Goal: Task Accomplishment & Management: Use online tool/utility

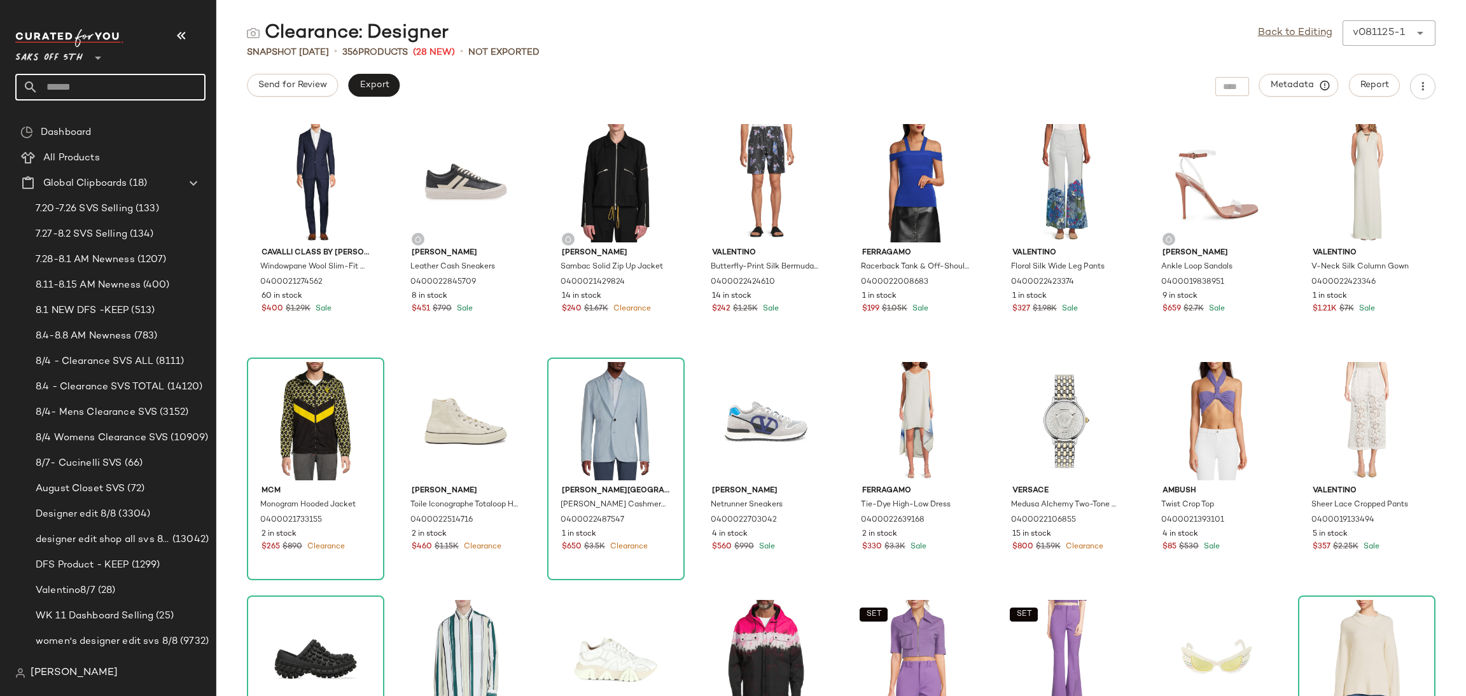
click at [121, 89] on input "text" at bounding box center [121, 87] width 167 height 27
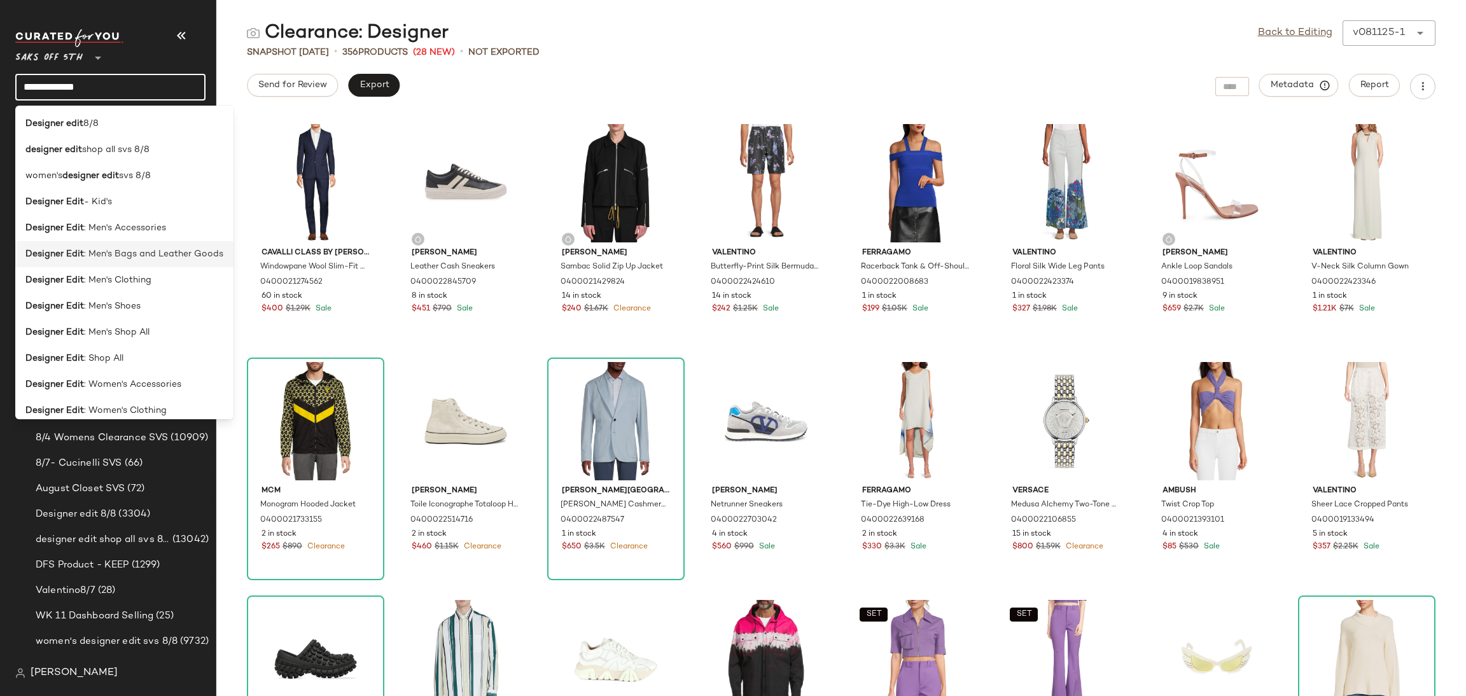
type input "**********"
click at [136, 251] on span ": Men's Bags and Leather Goods" at bounding box center [153, 254] width 139 height 13
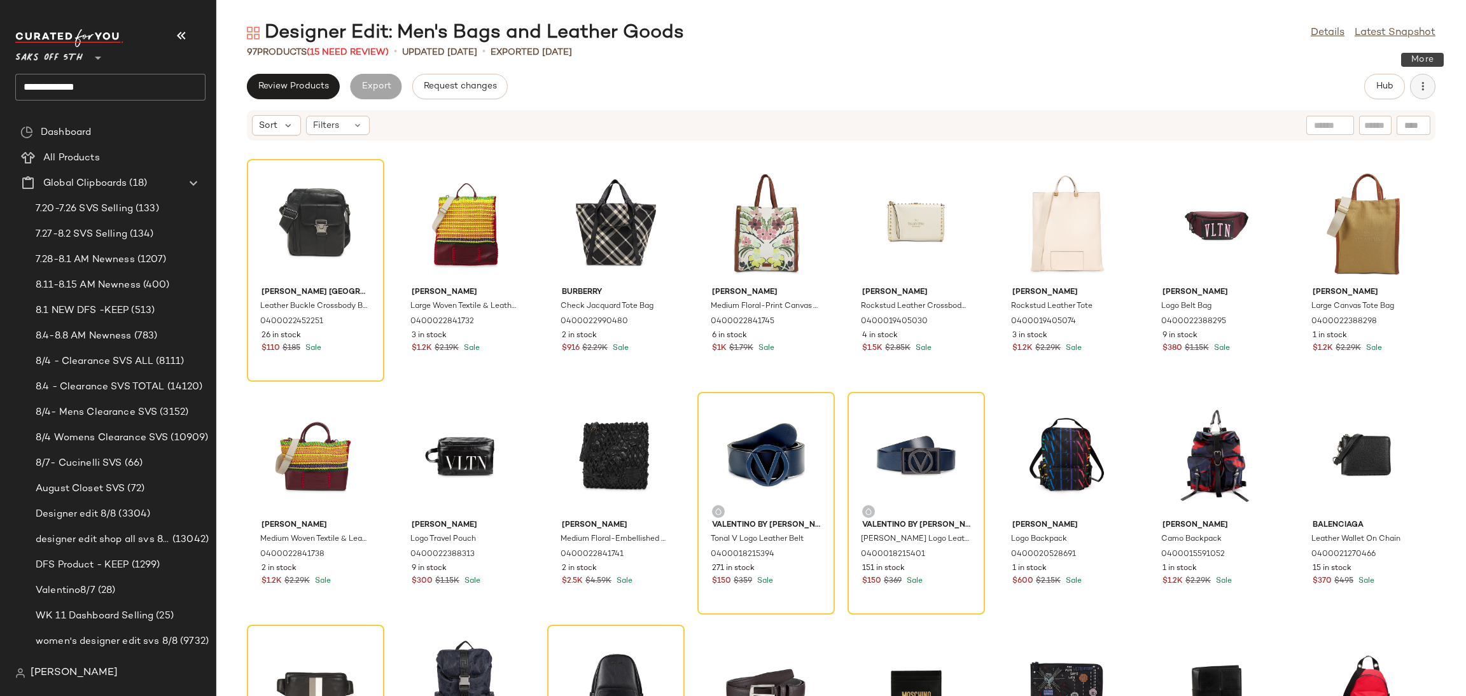
click at [1426, 88] on icon "button" at bounding box center [1422, 86] width 13 height 13
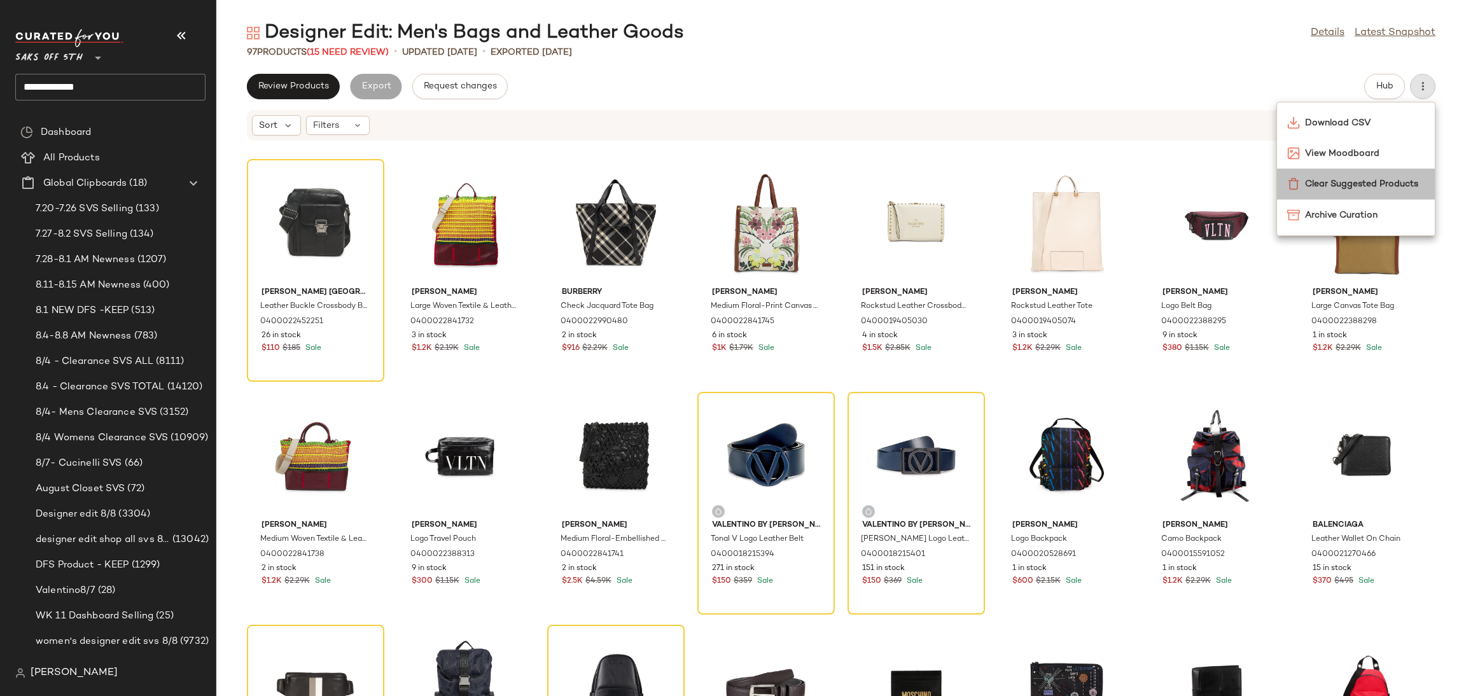
click at [1354, 188] on span "Clear Suggested Products" at bounding box center [1365, 184] width 120 height 13
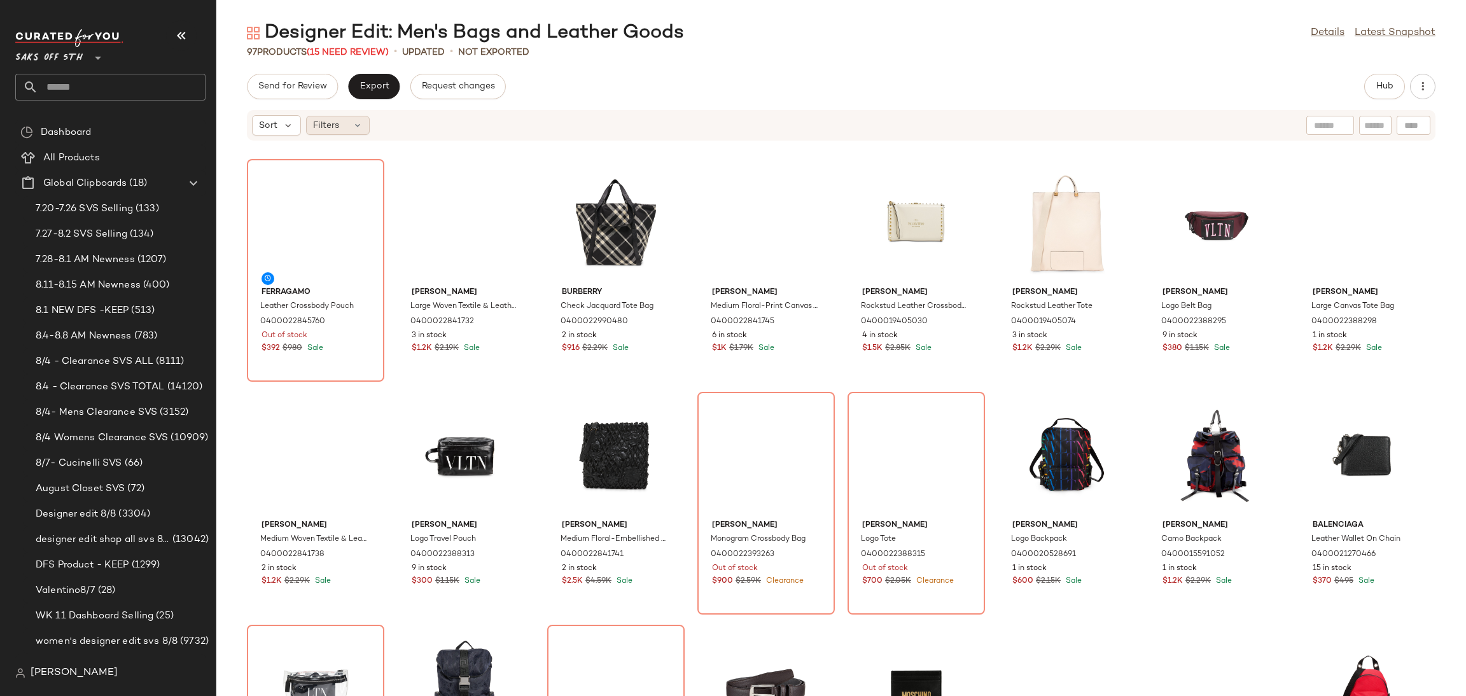
click at [334, 126] on span "Filters" at bounding box center [326, 125] width 26 height 13
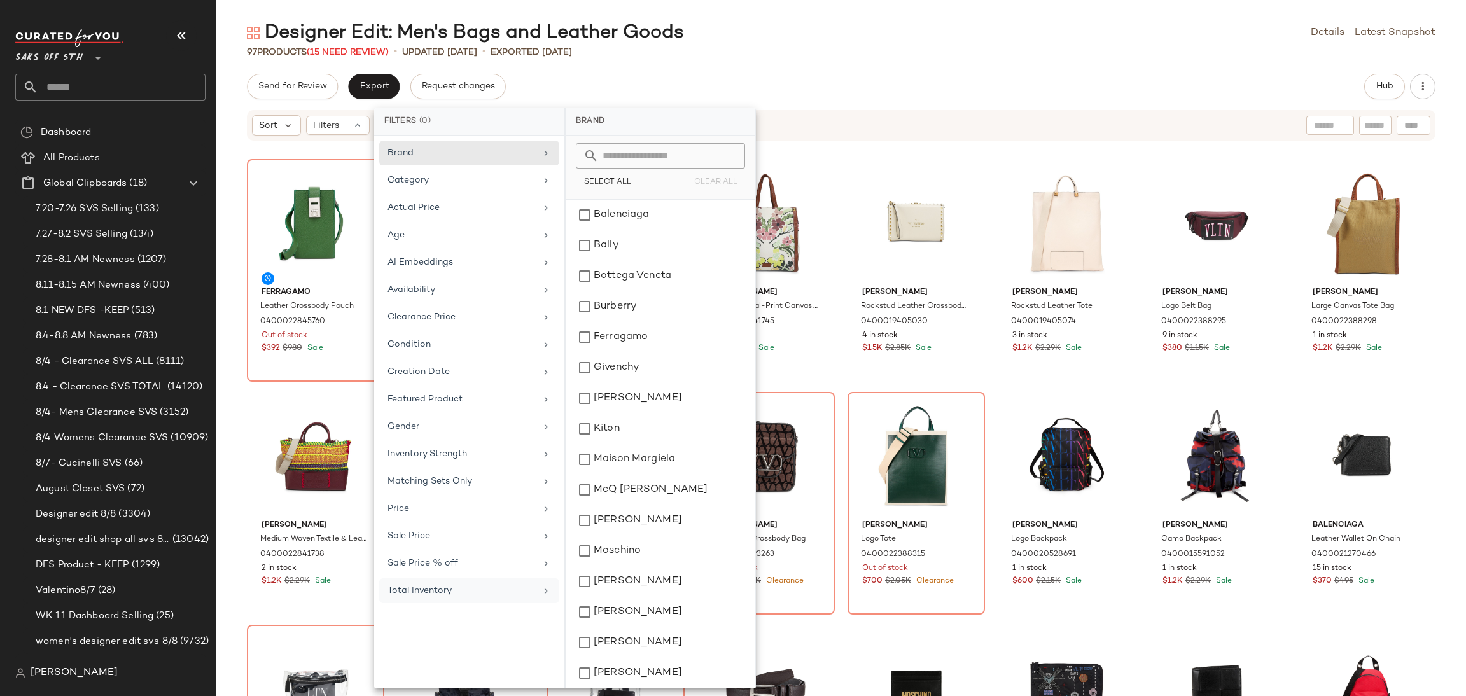
click at [442, 597] on div "Total Inventory" at bounding box center [461, 590] width 148 height 13
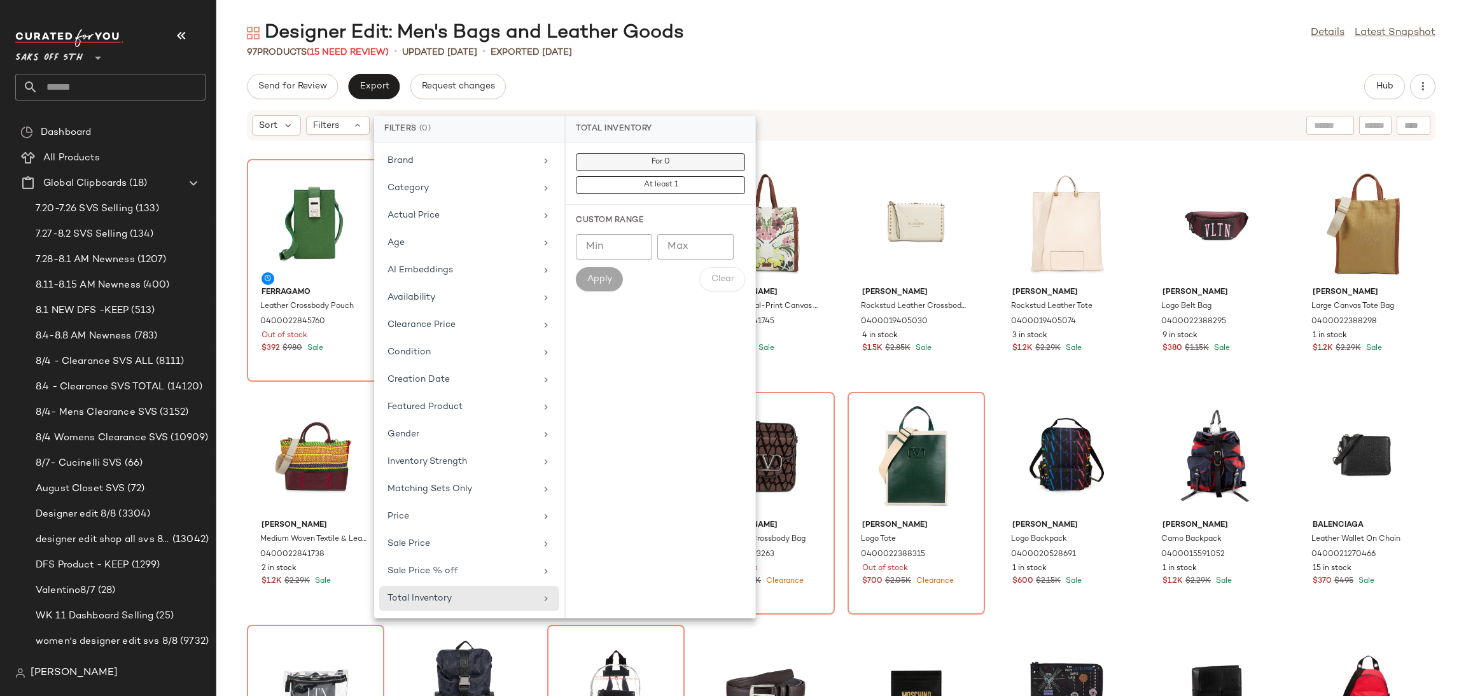
click at [692, 176] on button "For 0" at bounding box center [660, 185] width 169 height 18
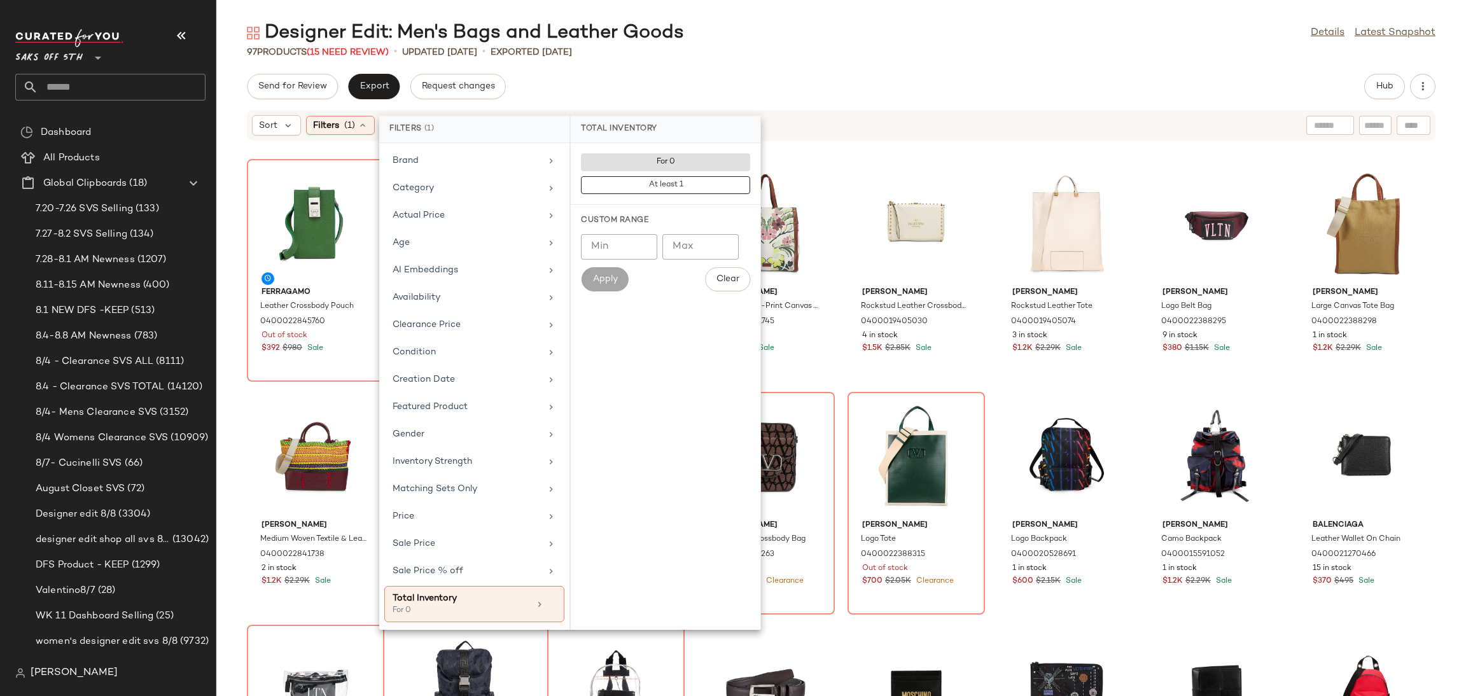
click at [777, 81] on div "Send for Review Export Request changes Hub" at bounding box center [841, 86] width 1250 height 25
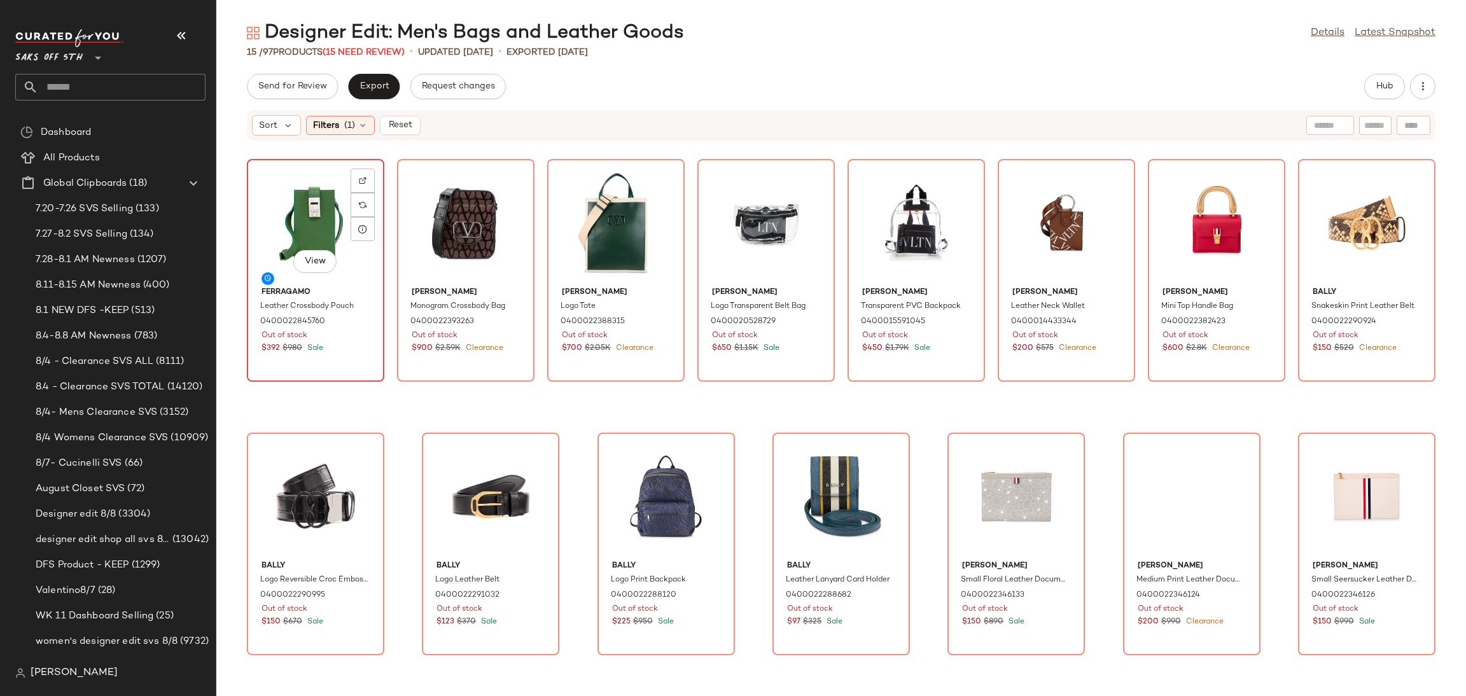
click at [314, 198] on div "View" at bounding box center [315, 223] width 129 height 118
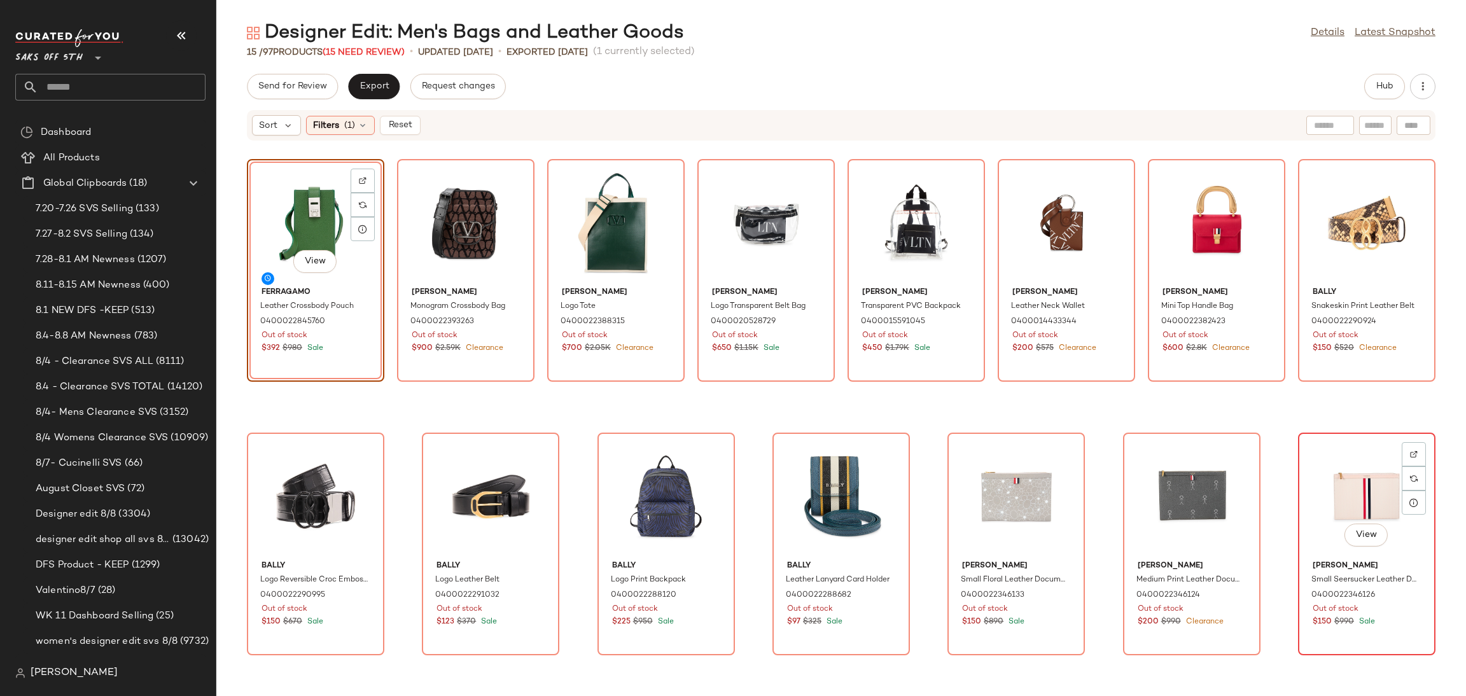
click at [1339, 478] on div "View" at bounding box center [1366, 496] width 129 height 118
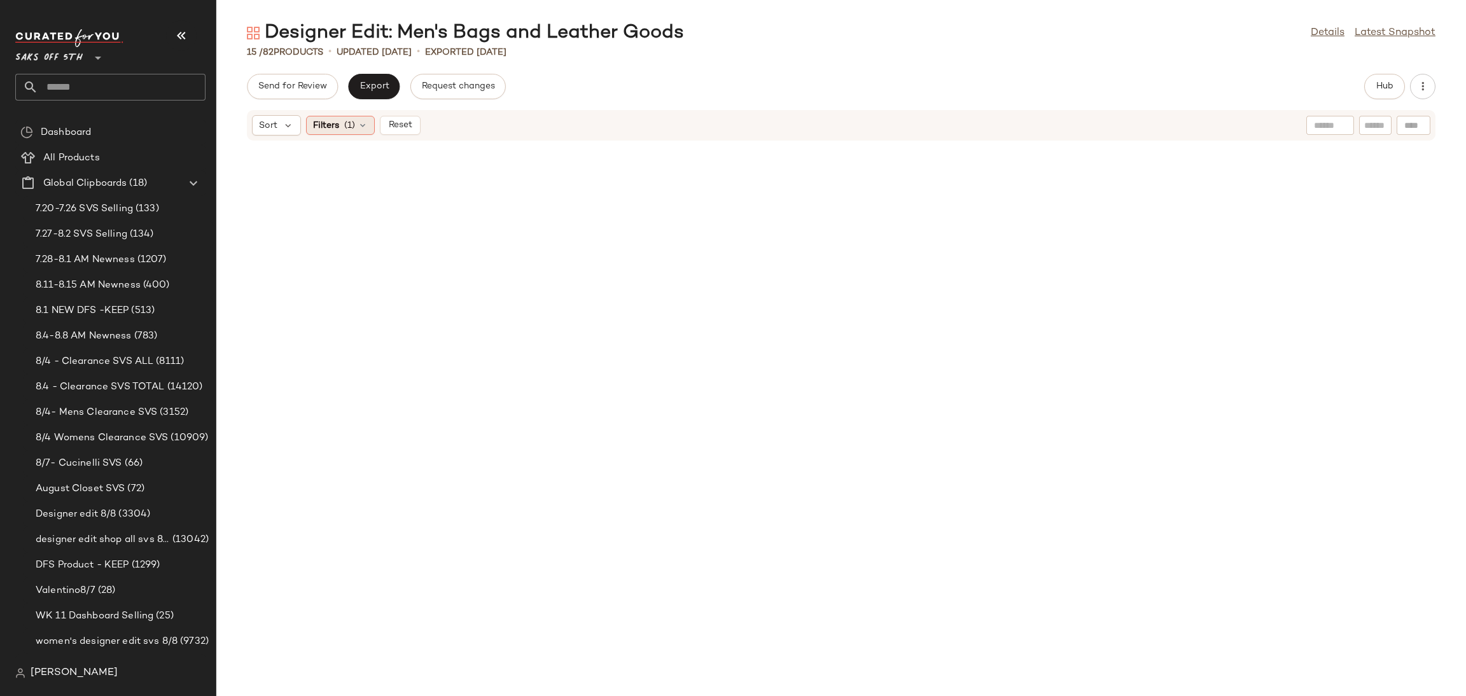
click at [345, 127] on span "(1)" at bounding box center [349, 125] width 11 height 13
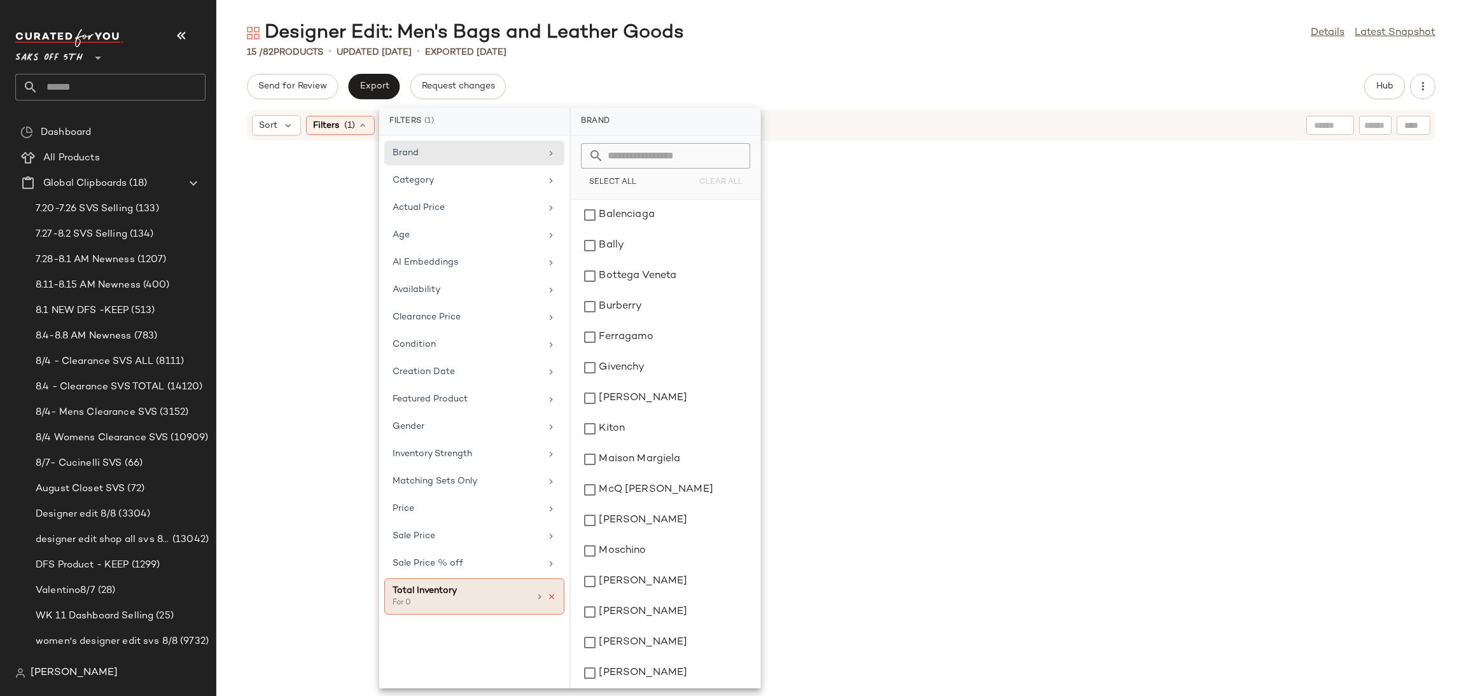
click at [552, 601] on icon at bounding box center [551, 596] width 9 height 9
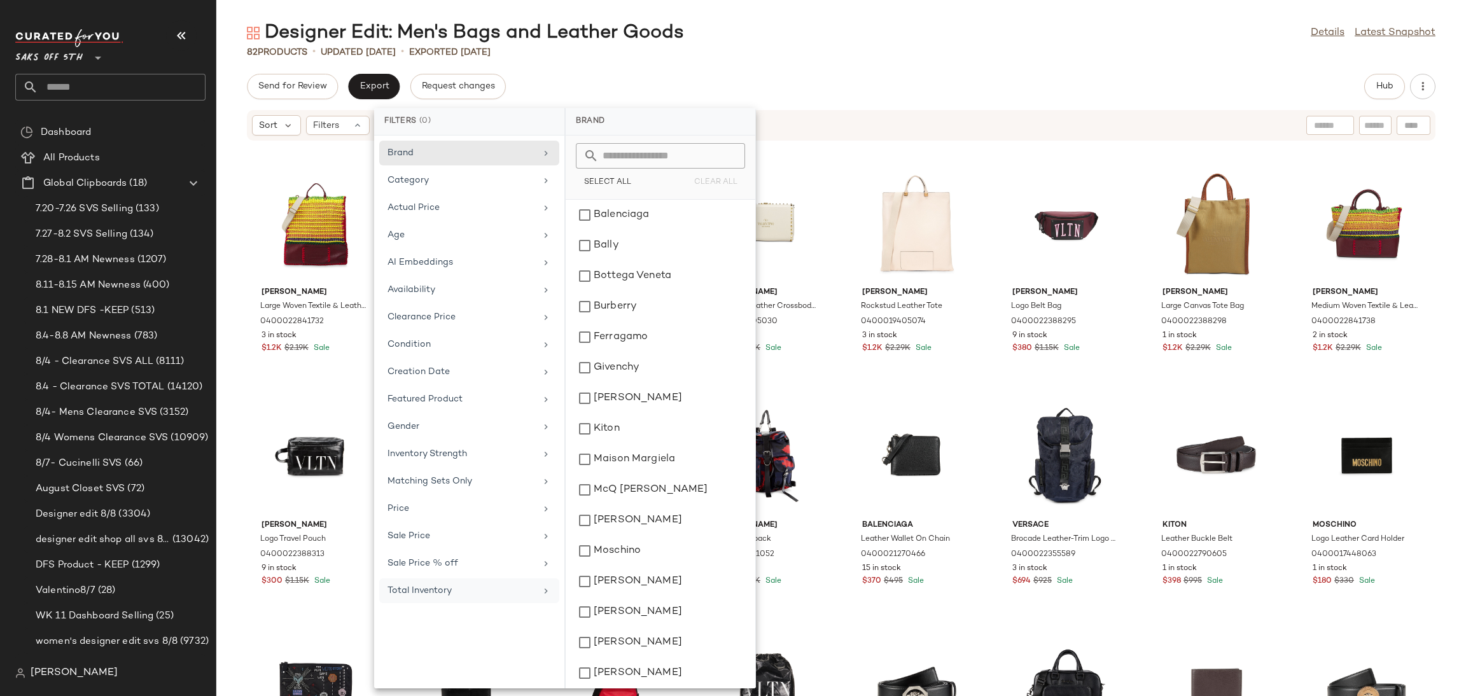
click at [850, 81] on div "Send for Review Export Request changes Hub" at bounding box center [841, 86] width 1250 height 25
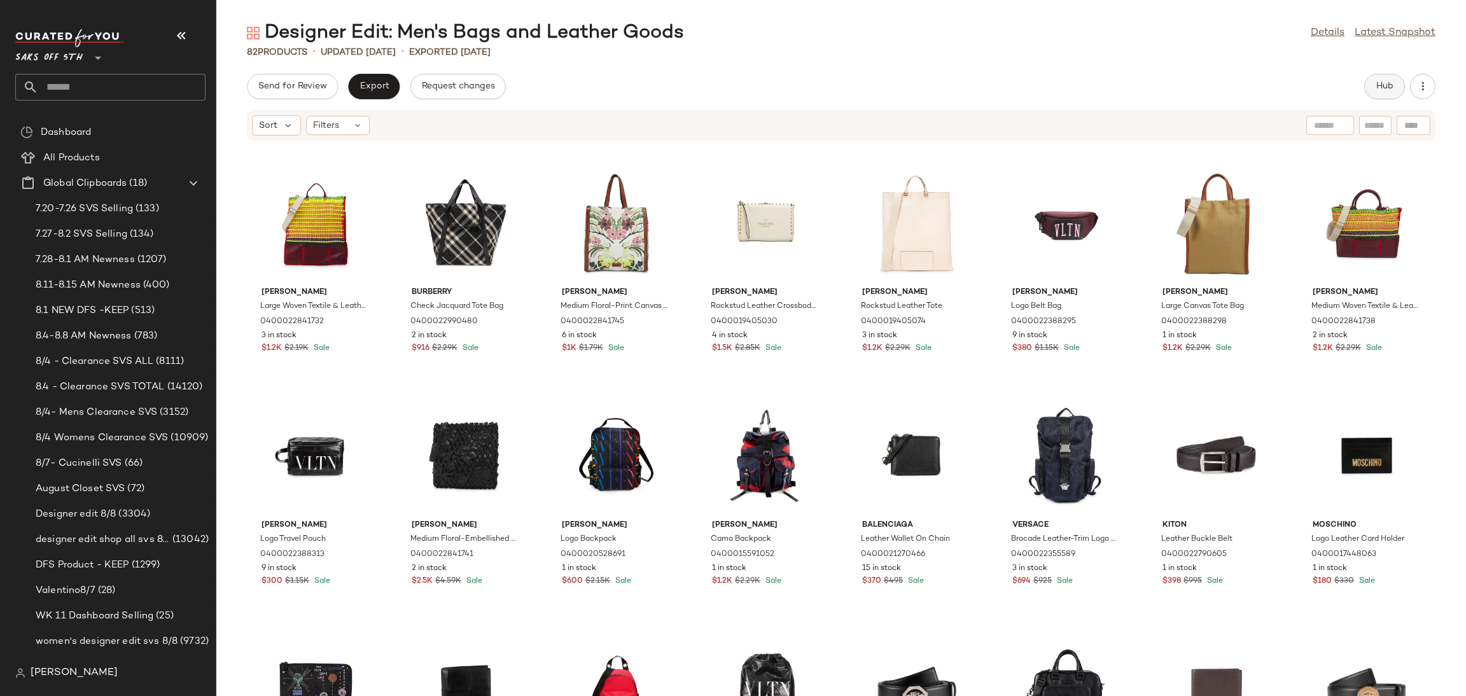
click at [1388, 88] on span "Hub" at bounding box center [1385, 86] width 18 height 10
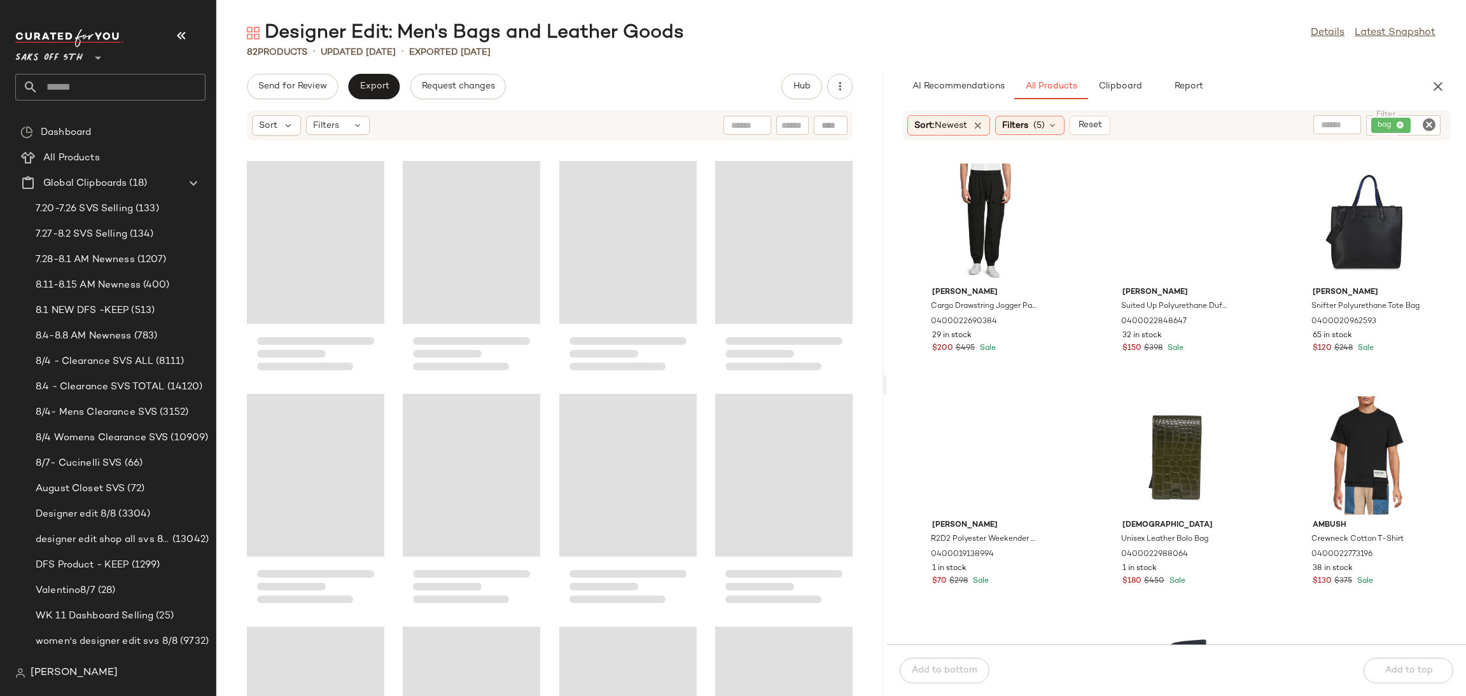
drag, startPoint x: 841, startPoint y: 382, endPoint x: 888, endPoint y: 387, distance: 46.7
click at [888, 387] on div "Designer Edit: Men's Bags and Leather Goods Details Latest Snapshot 82 Products…" at bounding box center [841, 358] width 1250 height 676
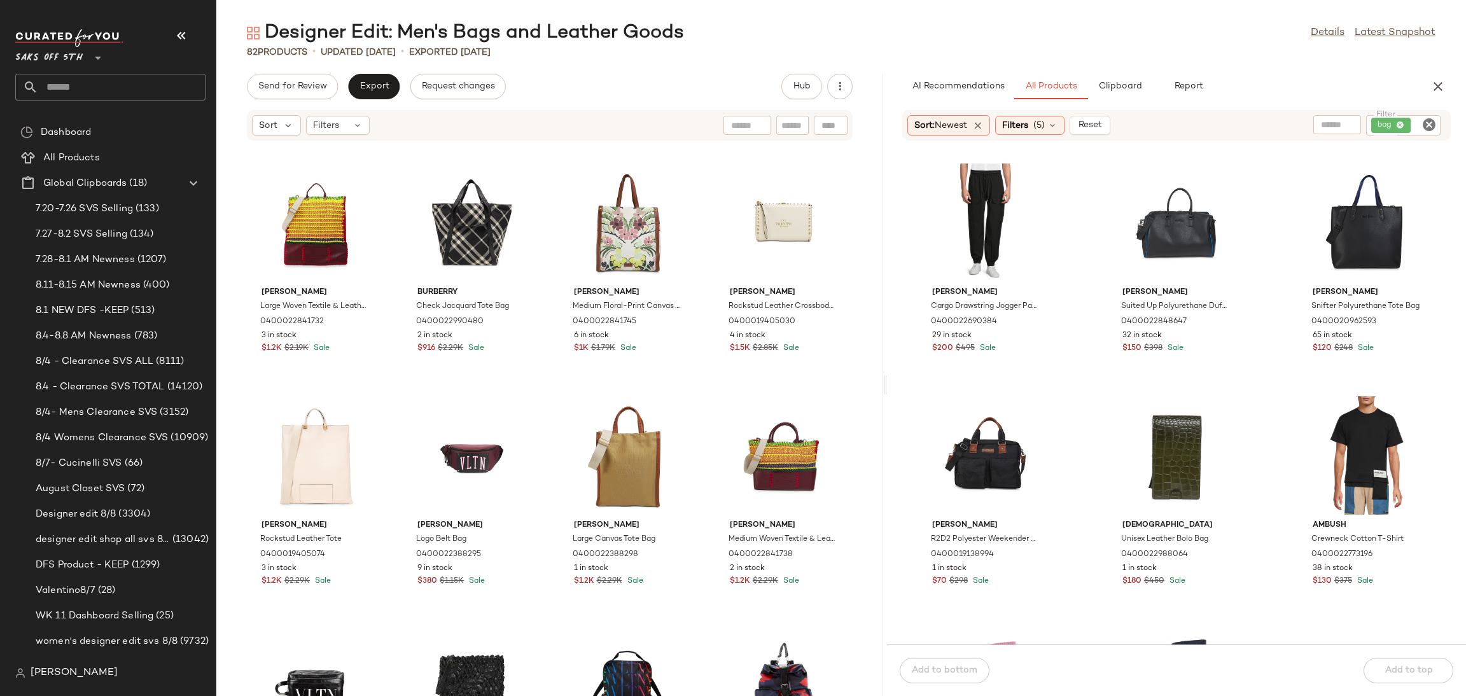
click at [1036, 115] on div "Sort: Newest Filters (5) Reset" at bounding box center [1009, 125] width 204 height 20
click at [1035, 124] on div "Filters (5)" at bounding box center [1029, 125] width 69 height 19
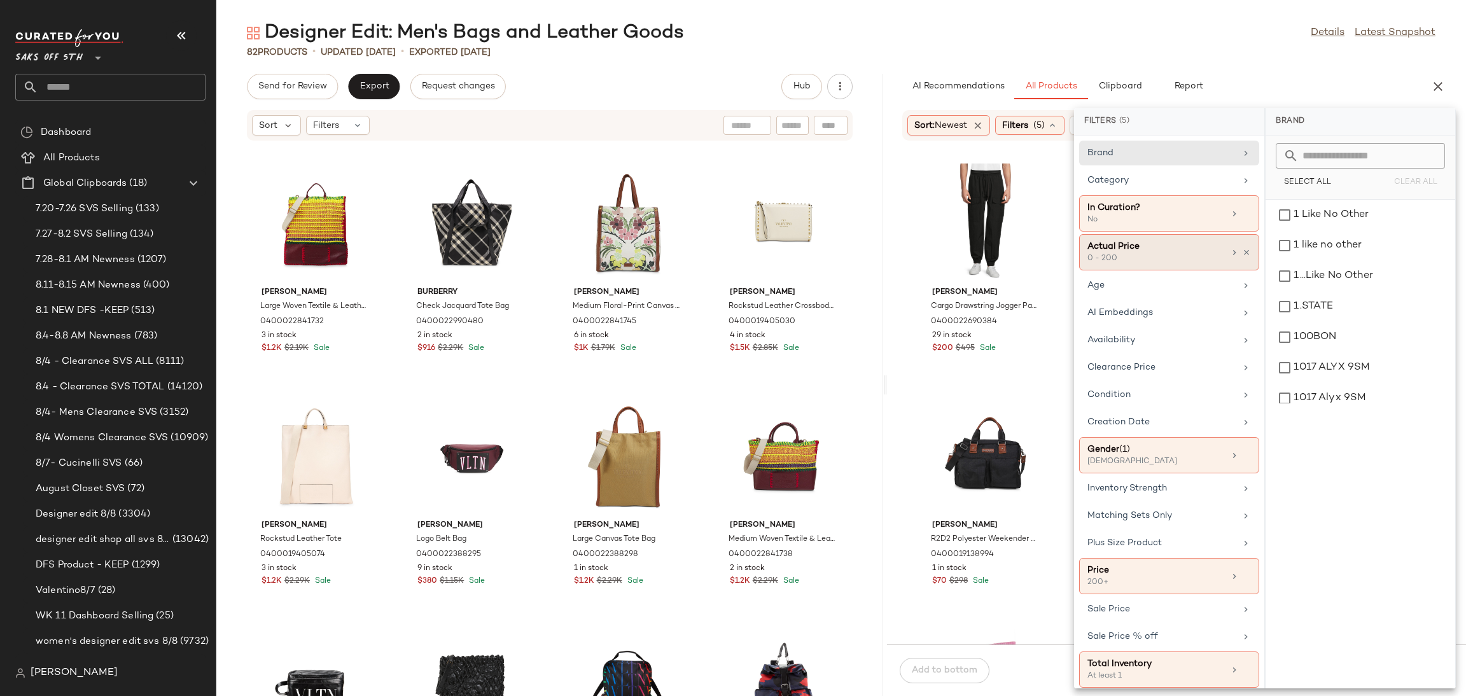
click at [1156, 259] on div "0 - 200" at bounding box center [1150, 258] width 127 height 11
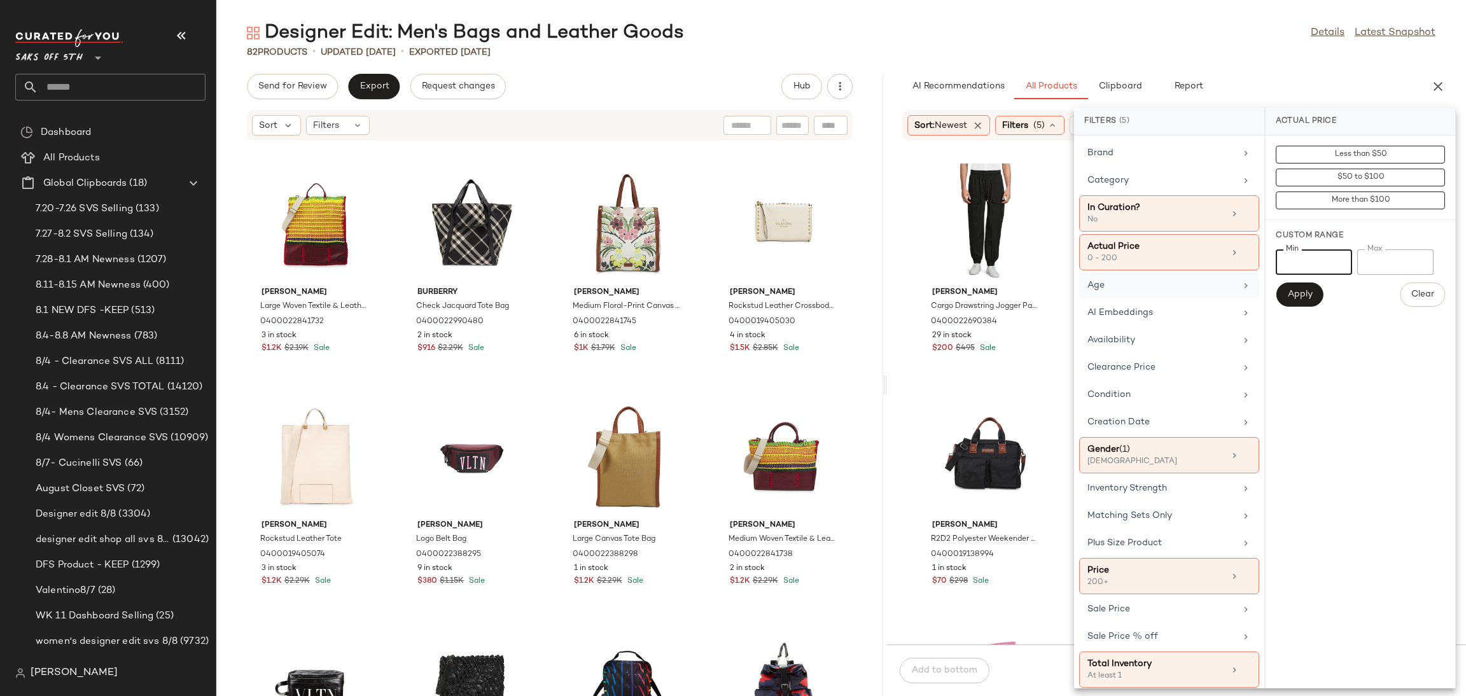
drag, startPoint x: 1299, startPoint y: 264, endPoint x: 1143, endPoint y: 295, distance: 159.0
click at [1143, 295] on div "Filters (5) Brand Category In Curation? No Actual Price 0 - 200 Age AI Embeddin…" at bounding box center [1265, 398] width 382 height 580
type input "***"
drag, startPoint x: 1388, startPoint y: 259, endPoint x: 1313, endPoint y: 244, distance: 77.2
click at [1313, 244] on div "Custom Range Min *** Min Max *** Max Apply Clear" at bounding box center [1361, 268] width 190 height 97
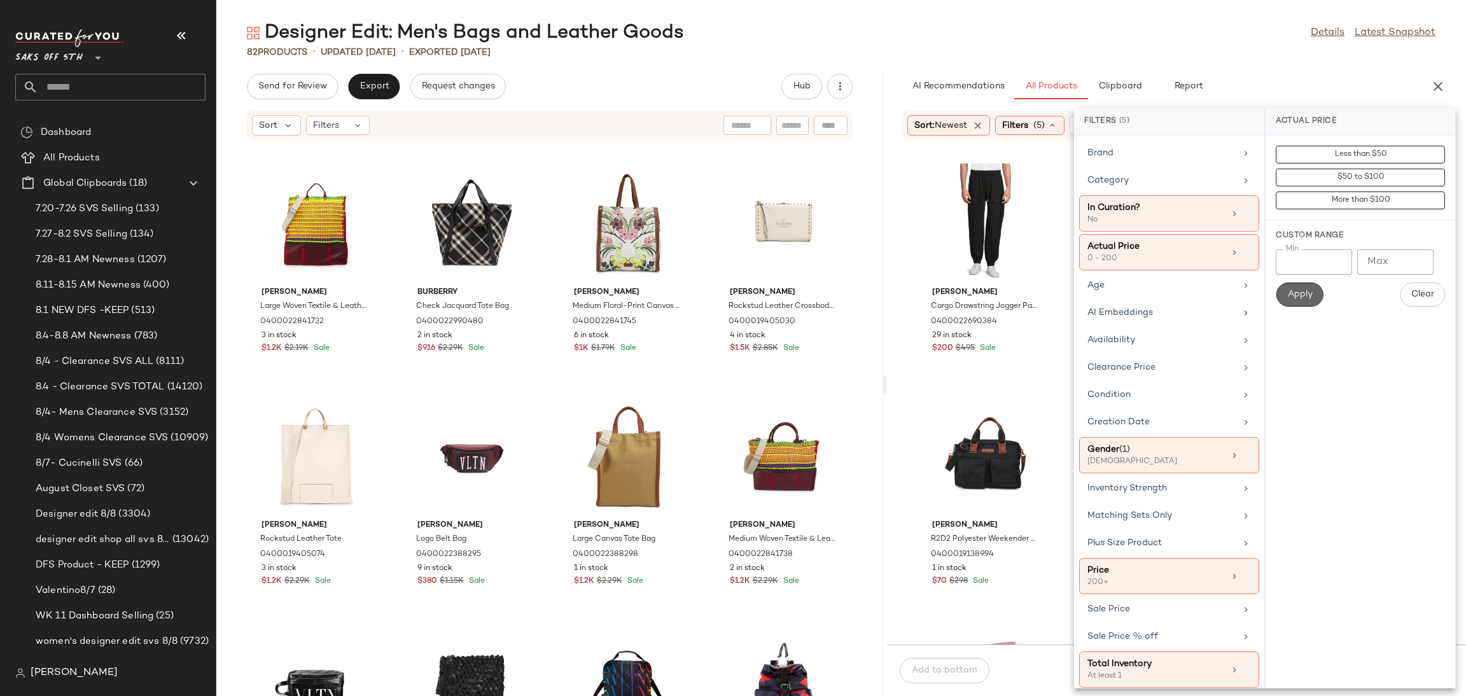
click at [1297, 299] on span "Apply" at bounding box center [1299, 295] width 25 height 10
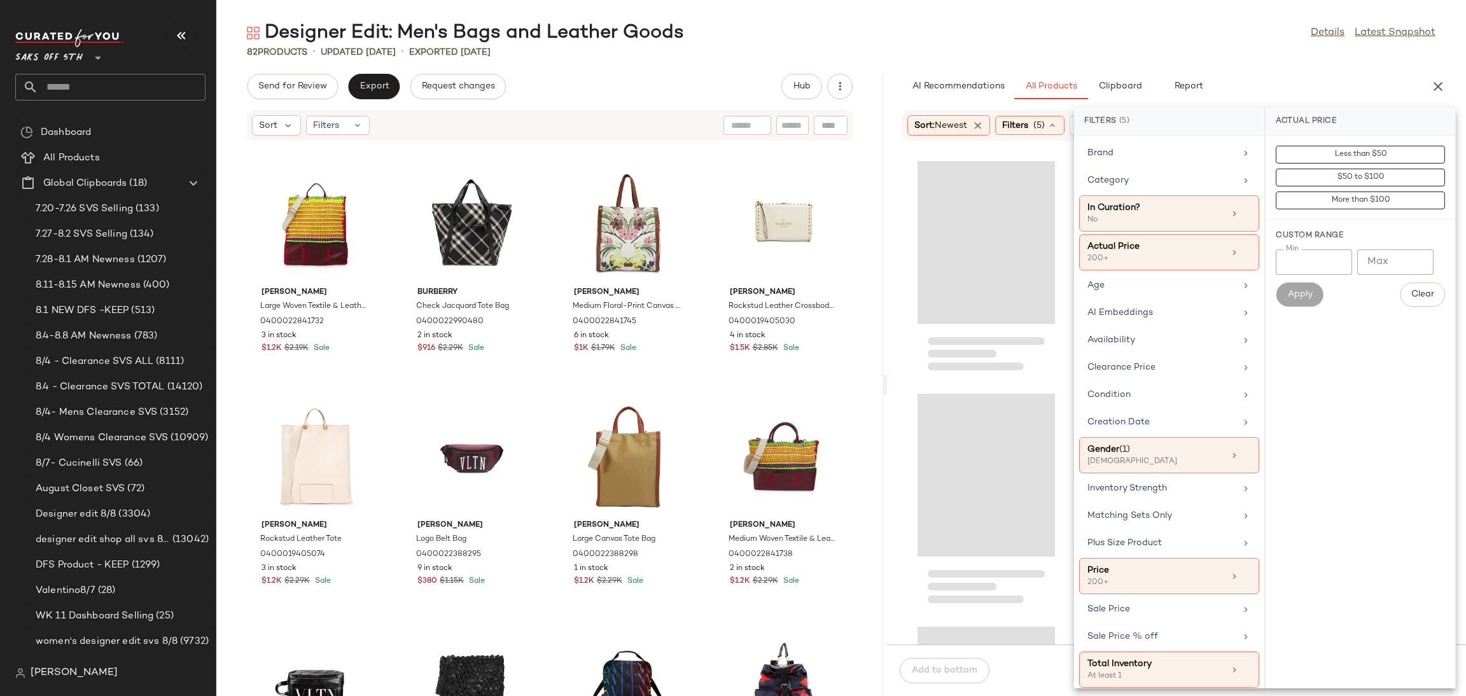
click at [1232, 57] on div "82 Products • updated Aug 11th • Exported Aug 6th" at bounding box center [841, 52] width 1250 height 13
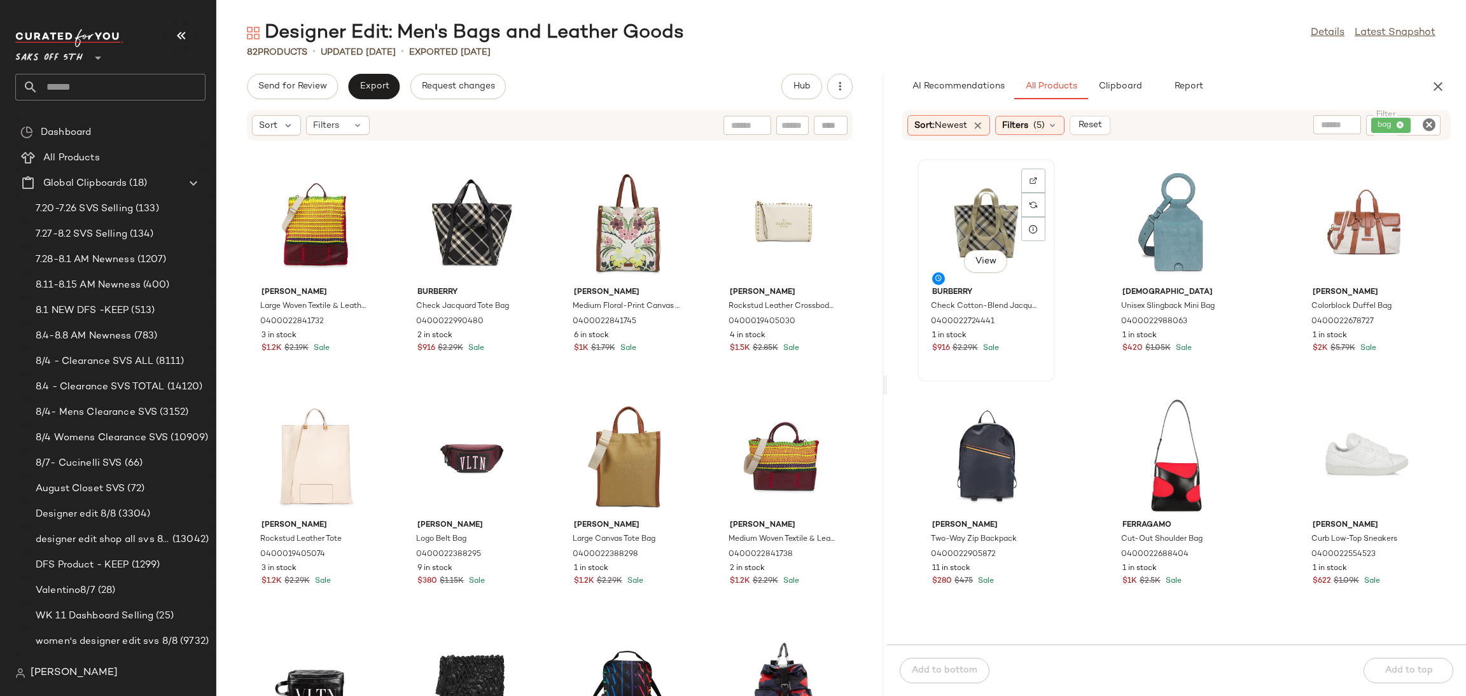
click at [961, 203] on div "View" at bounding box center [986, 223] width 129 height 118
click at [1391, 671] on div "Add to bottom Add to top" at bounding box center [1176, 671] width 579 height 52
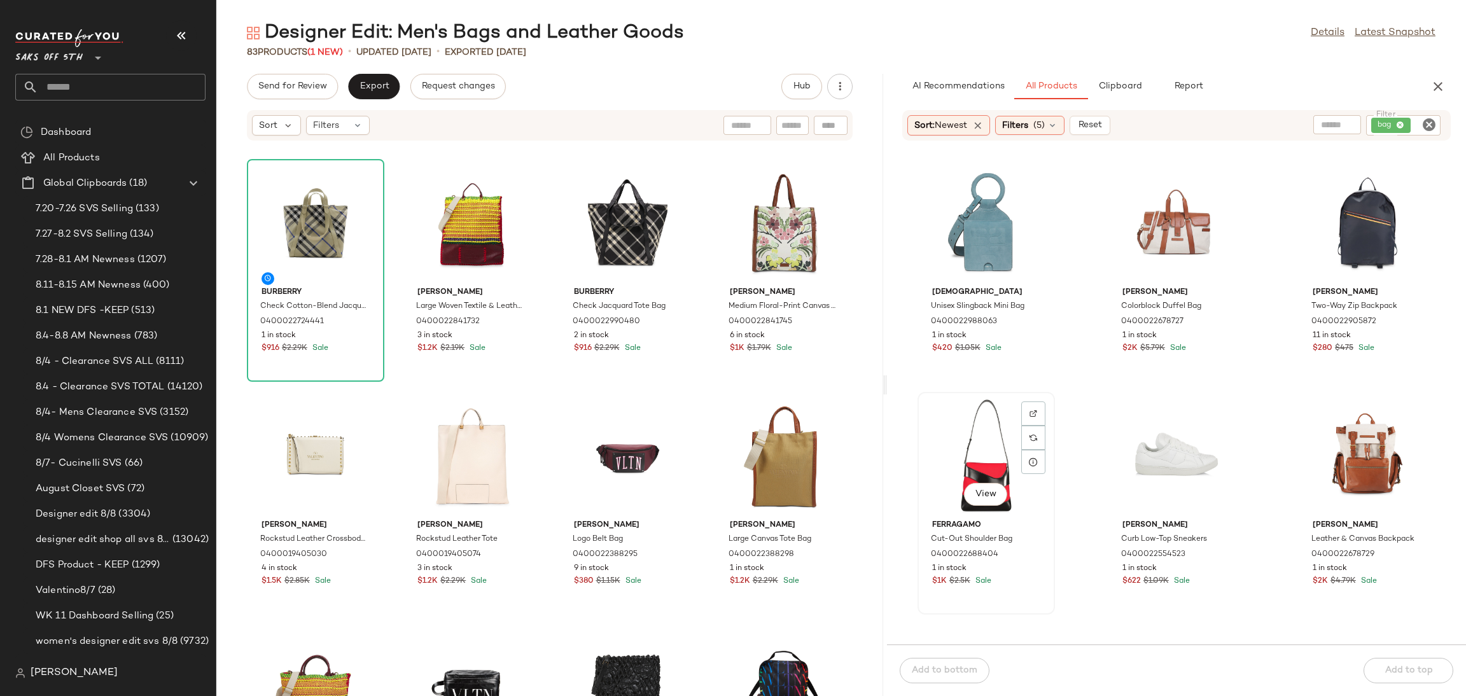
click at [968, 480] on div "View" at bounding box center [986, 455] width 129 height 118
click at [1397, 667] on div "Add to bottom Add to top" at bounding box center [1176, 671] width 579 height 52
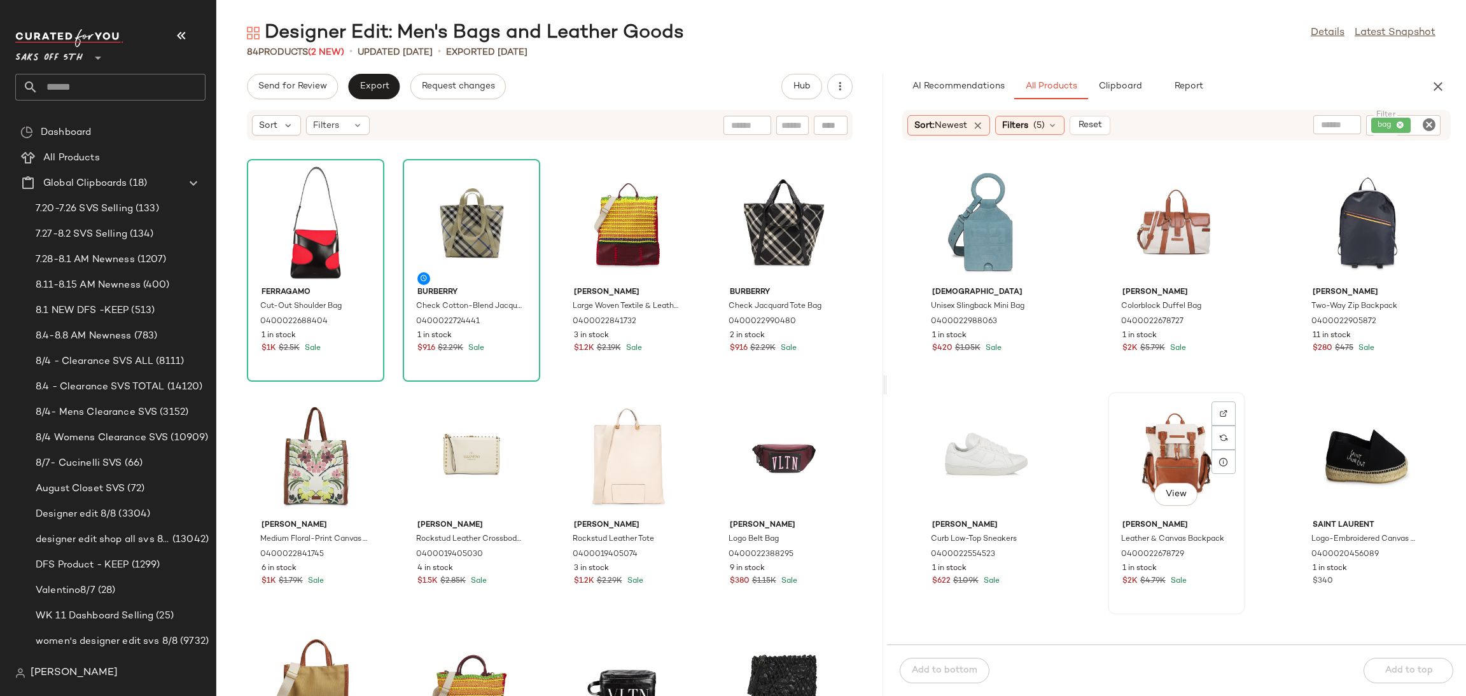
click at [1158, 440] on div "View" at bounding box center [1176, 455] width 129 height 118
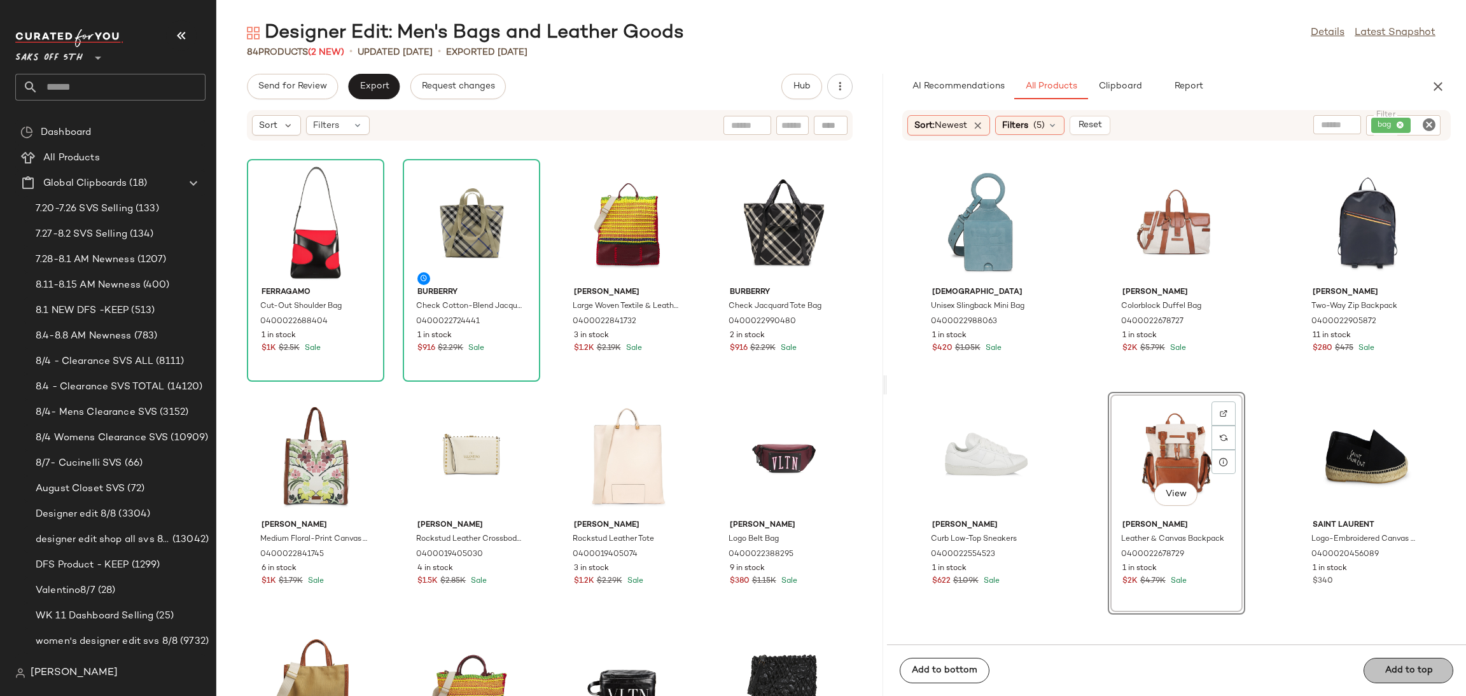
click at [1404, 670] on div "Add to bottom Add to top" at bounding box center [1176, 671] width 579 height 52
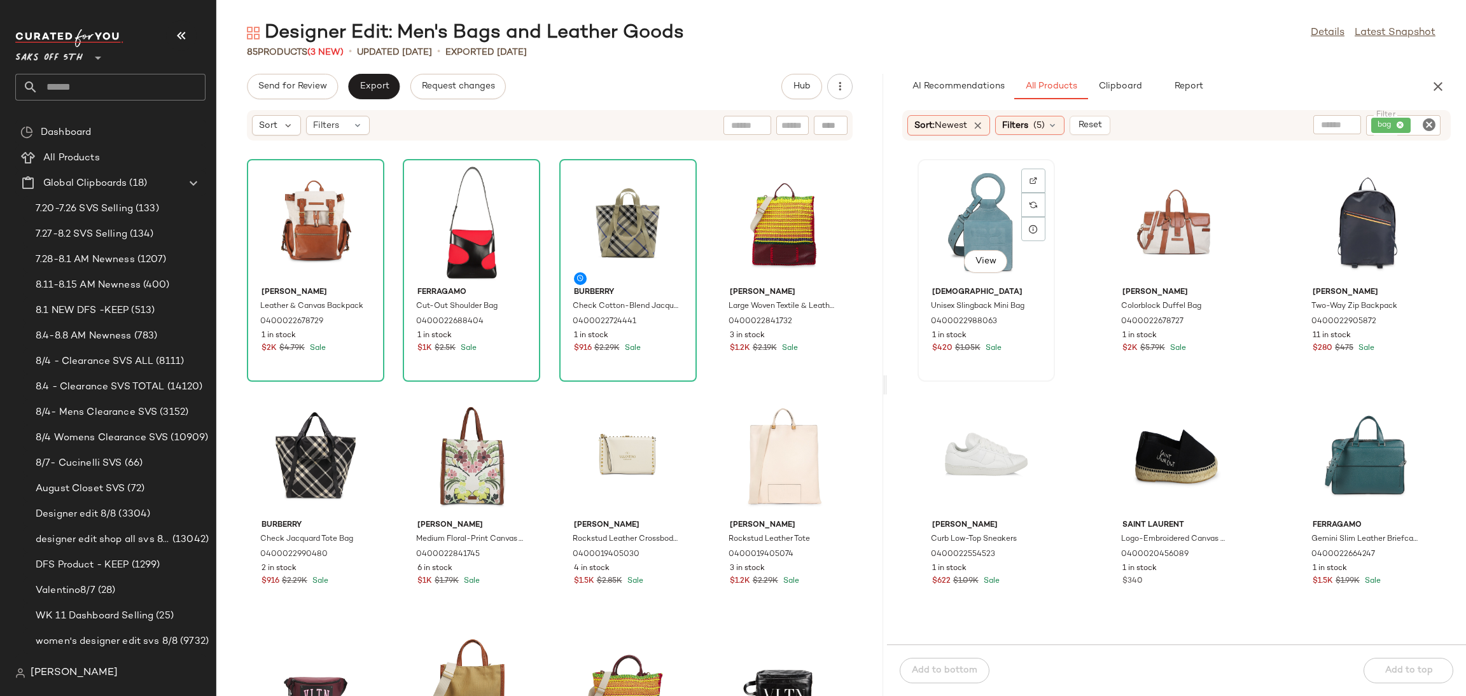
click at [961, 204] on div "View" at bounding box center [986, 223] width 129 height 118
click at [1398, 661] on div "Add to bottom Add to top" at bounding box center [1176, 671] width 579 height 52
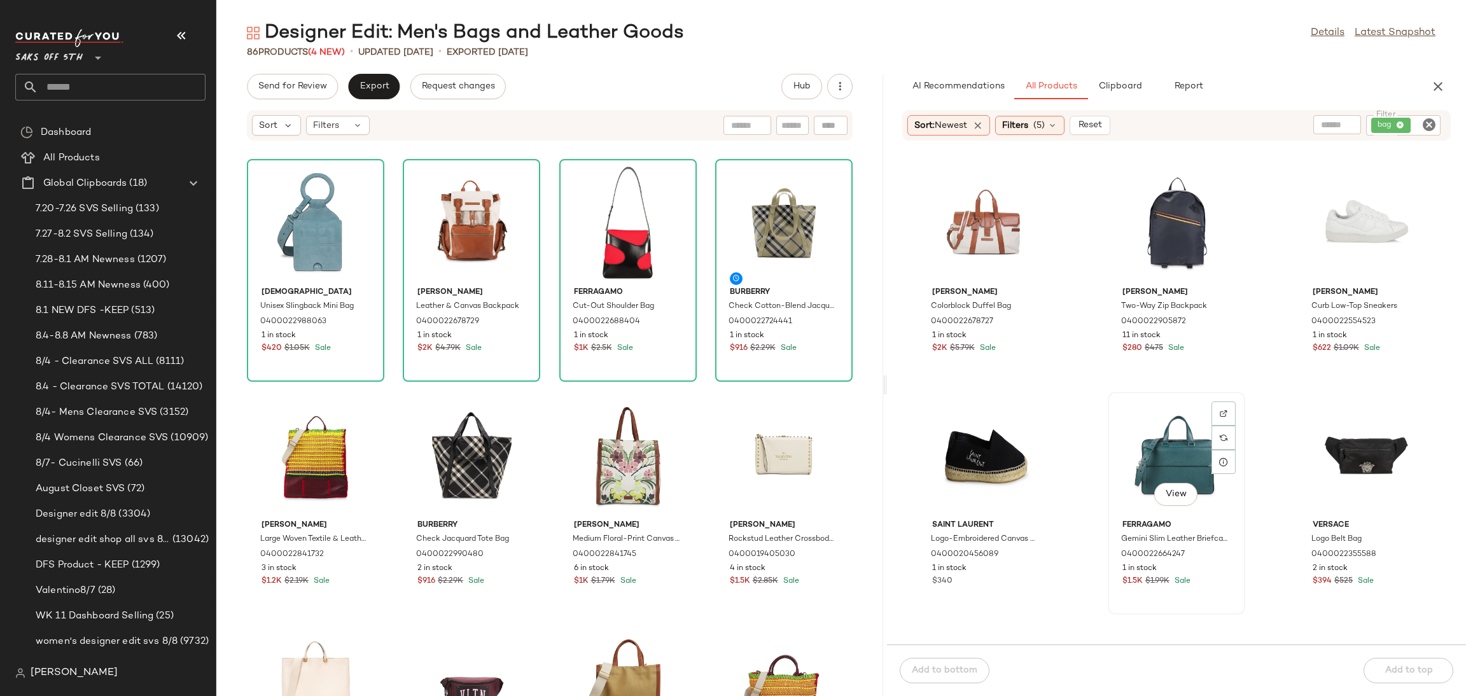
click at [1181, 447] on div "View" at bounding box center [1176, 455] width 129 height 118
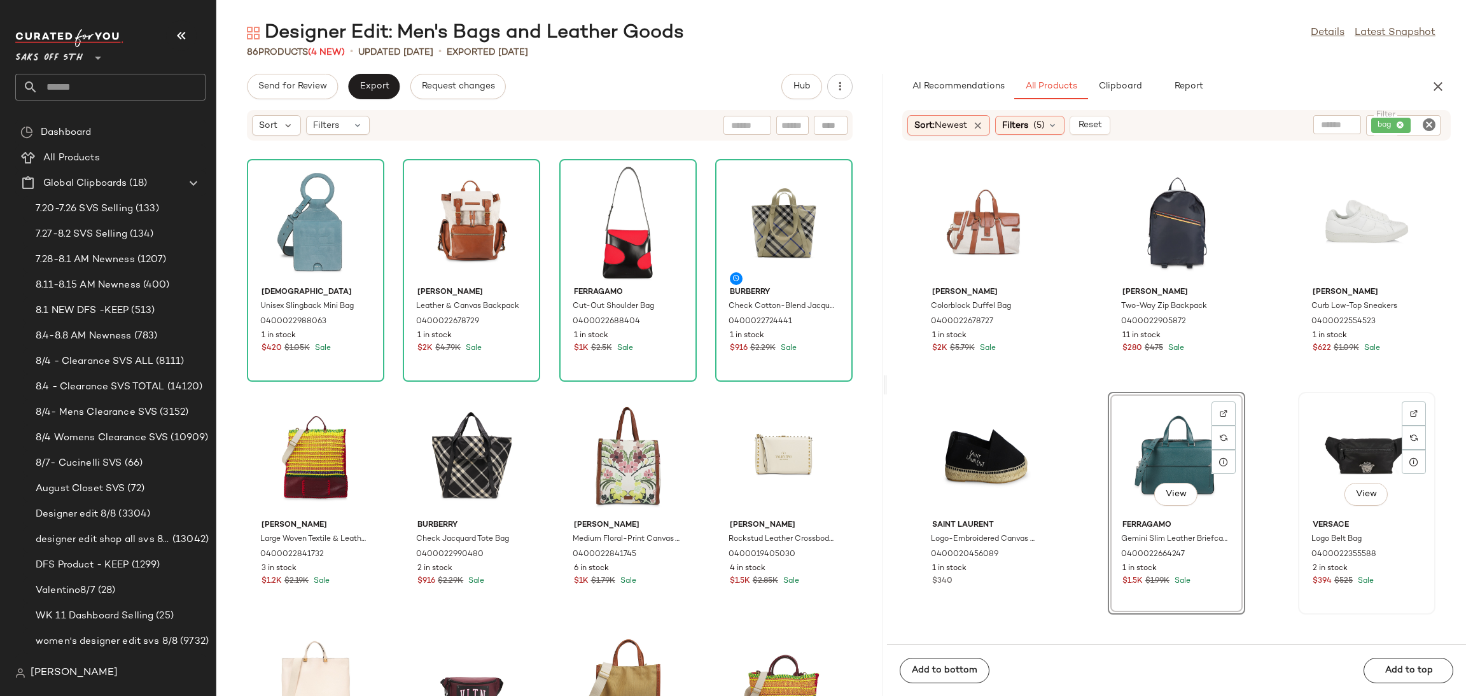
click at [1350, 436] on div "View" at bounding box center [1366, 455] width 129 height 118
click at [1418, 670] on div "Add to bottom Add to top" at bounding box center [1176, 671] width 579 height 52
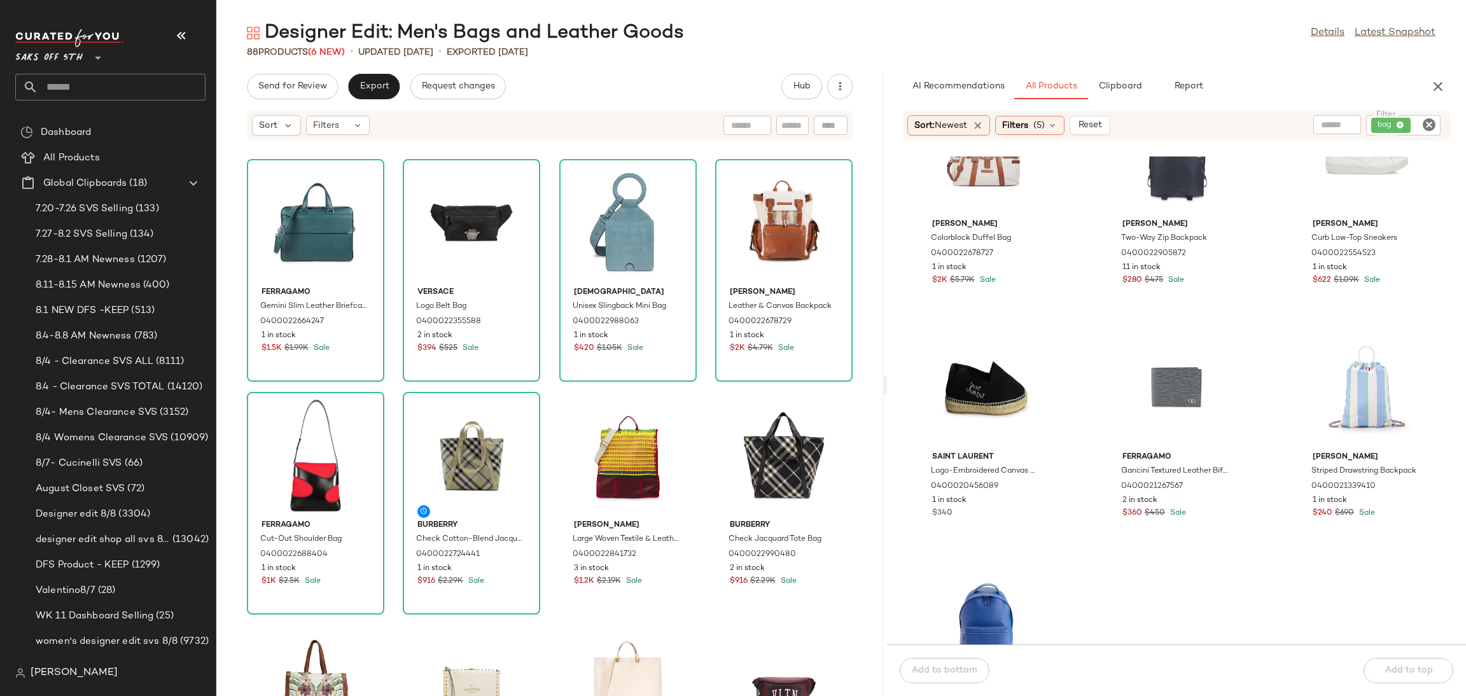
scroll to position [124, 0]
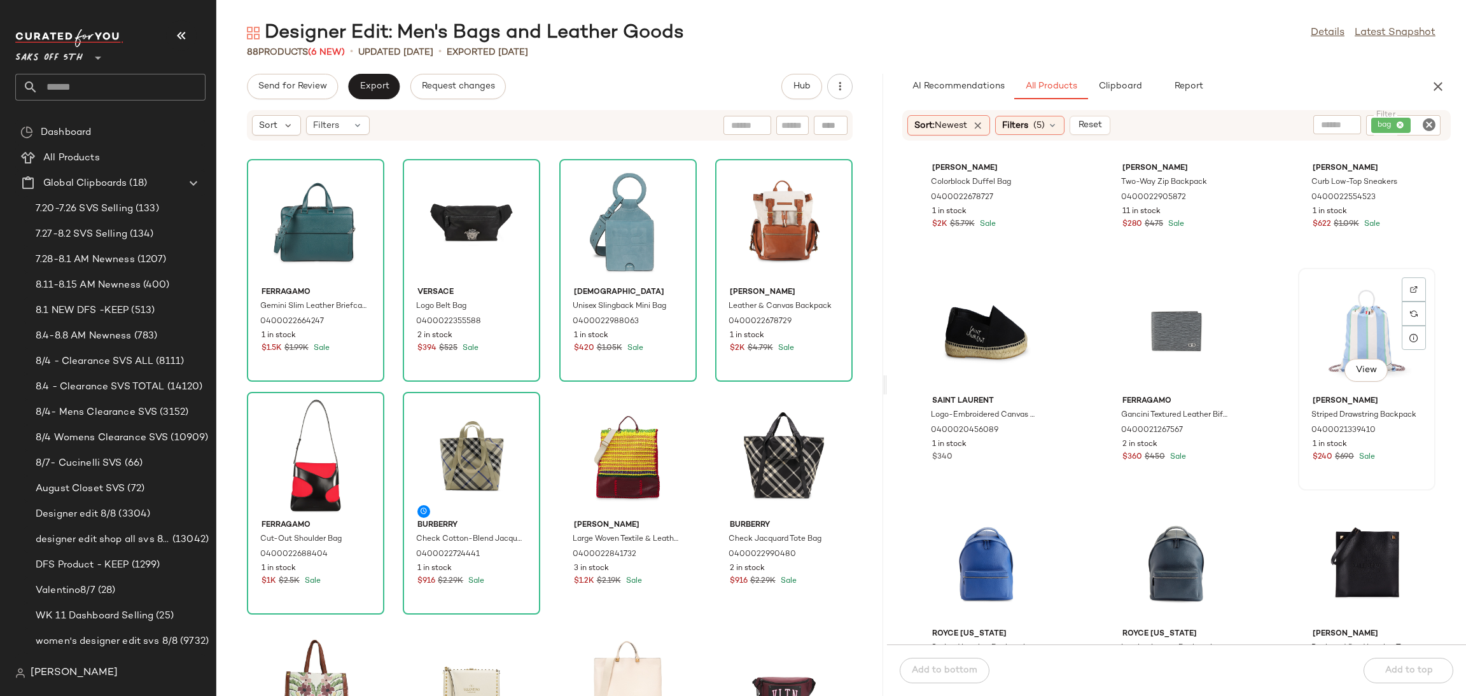
click at [1319, 339] on div "View" at bounding box center [1366, 331] width 129 height 118
click at [1399, 676] on div "Add to bottom Add to top" at bounding box center [1176, 671] width 579 height 52
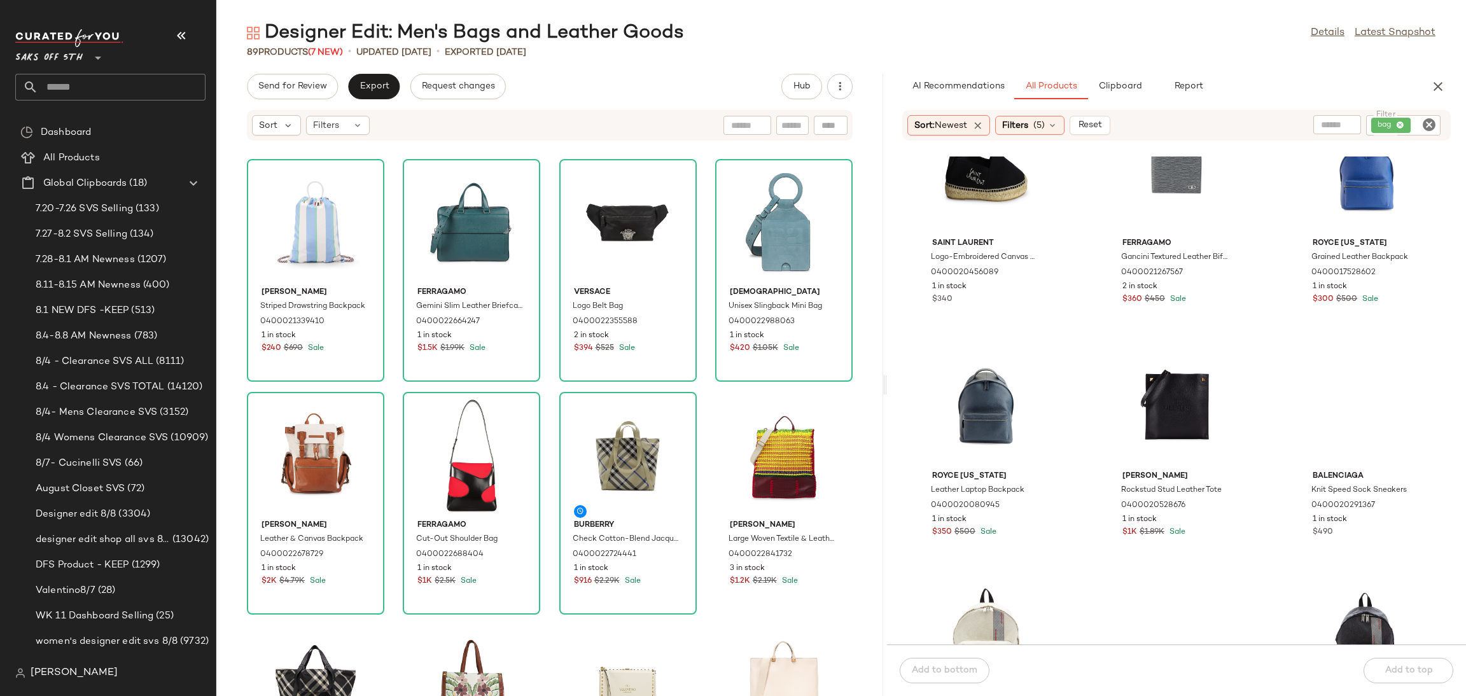
scroll to position [300, 0]
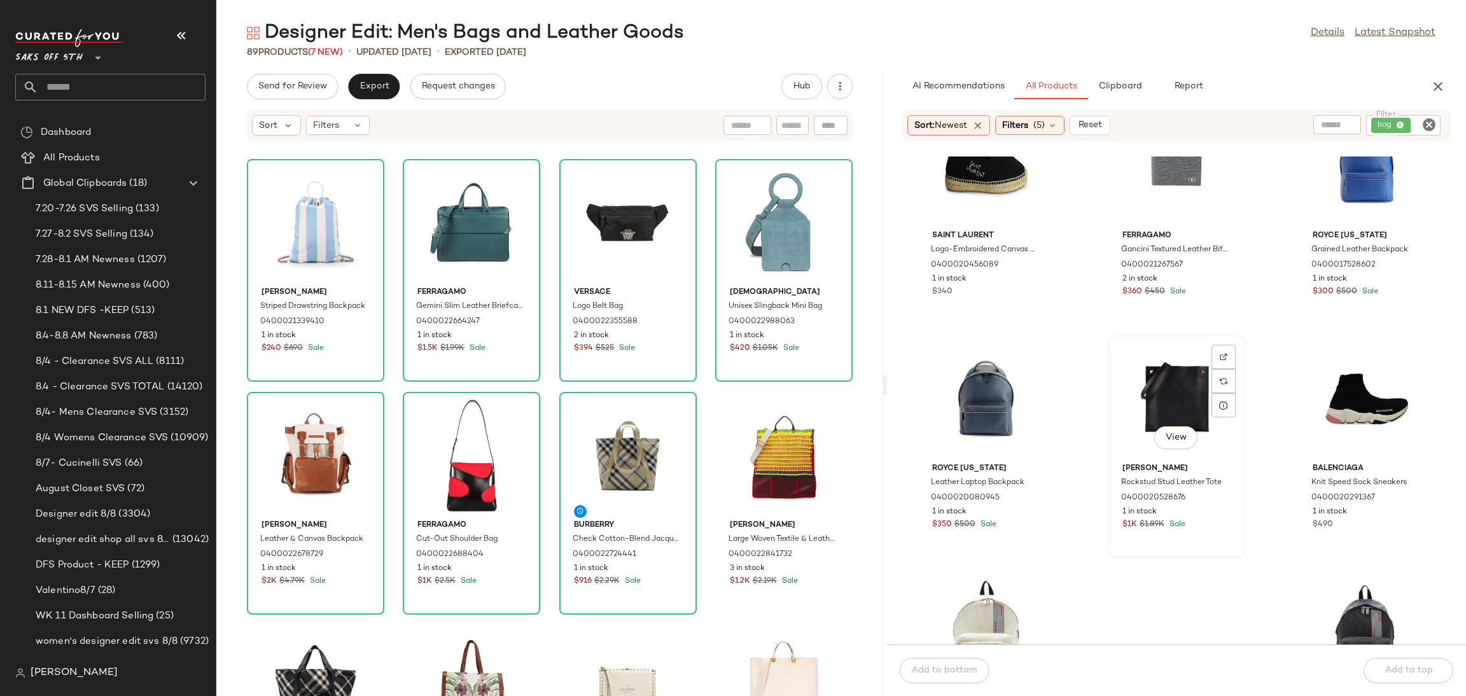
click at [1142, 375] on div "View" at bounding box center [1176, 399] width 129 height 118
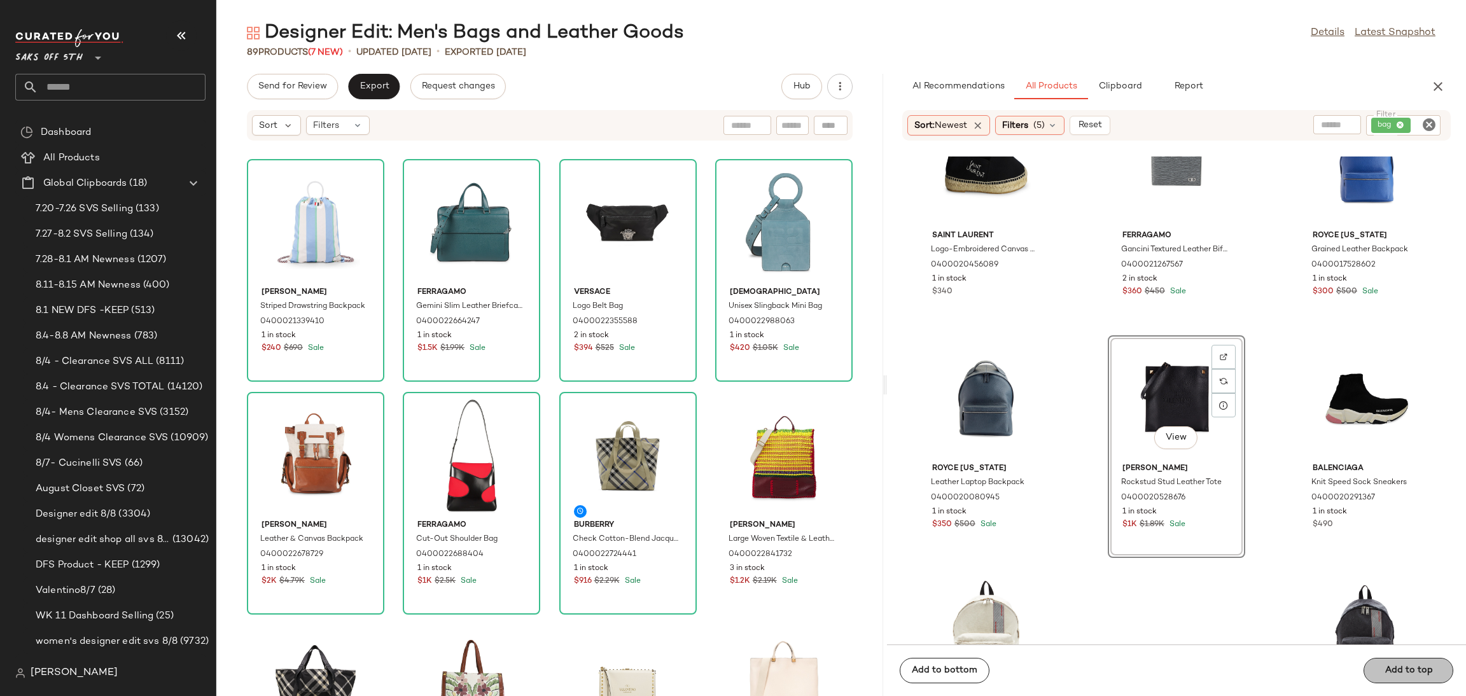
click at [1396, 669] on div "Add to bottom Add to top" at bounding box center [1176, 671] width 579 height 52
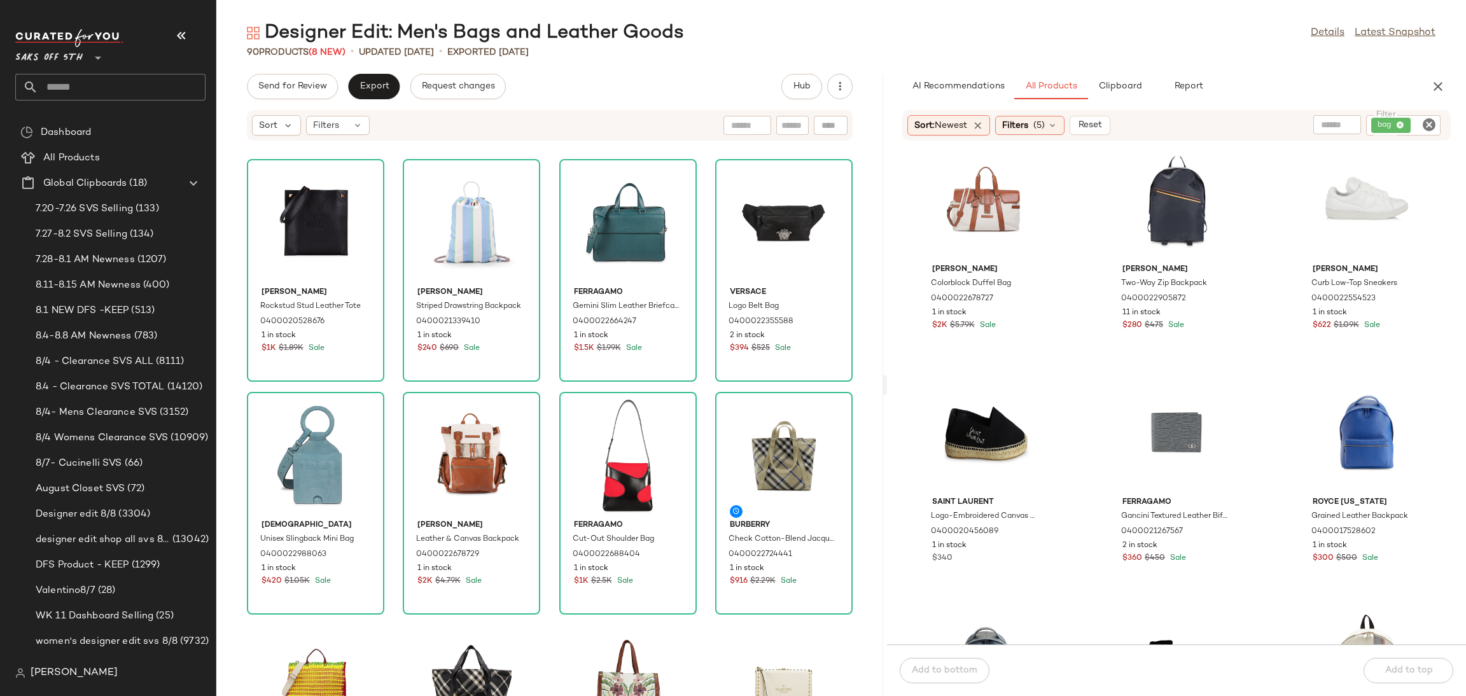
scroll to position [0, 0]
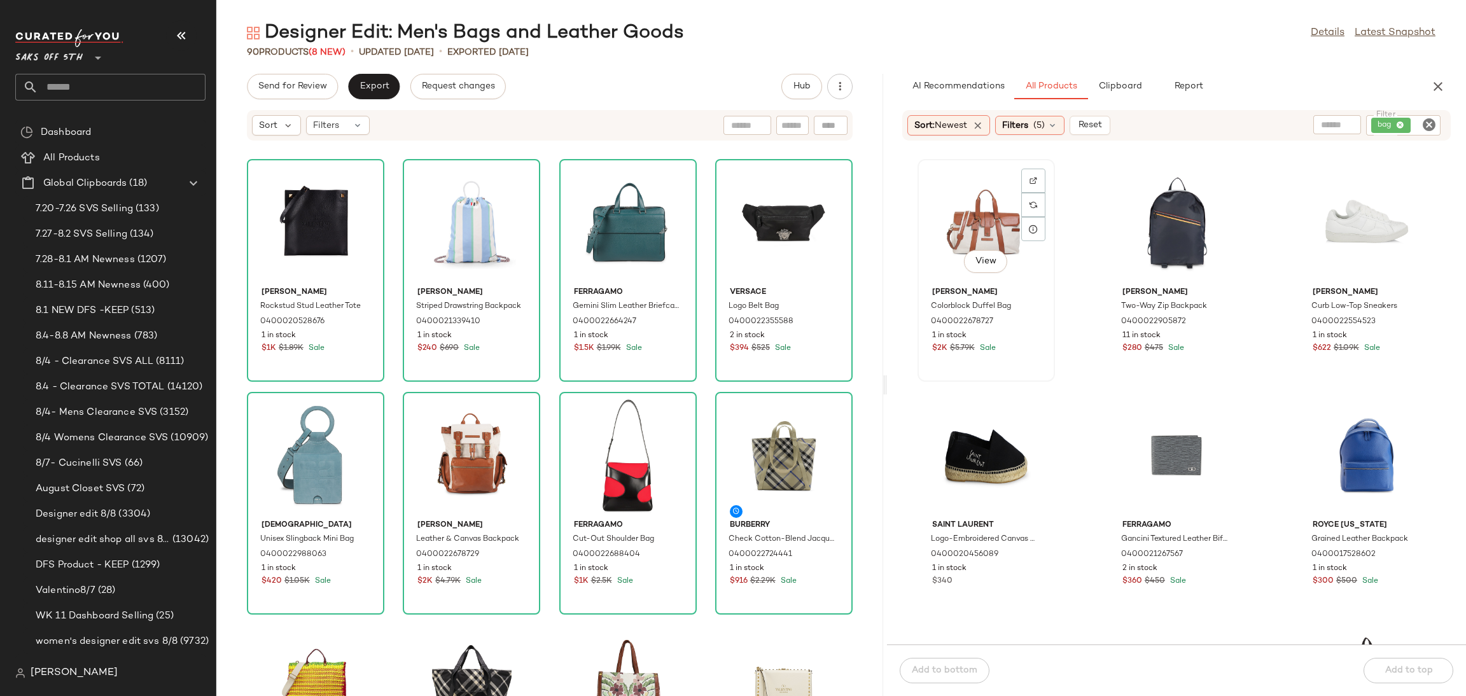
click at [984, 221] on div "View" at bounding box center [986, 223] width 129 height 118
click at [1403, 673] on div "Add to bottom Add to top" at bounding box center [1176, 671] width 579 height 52
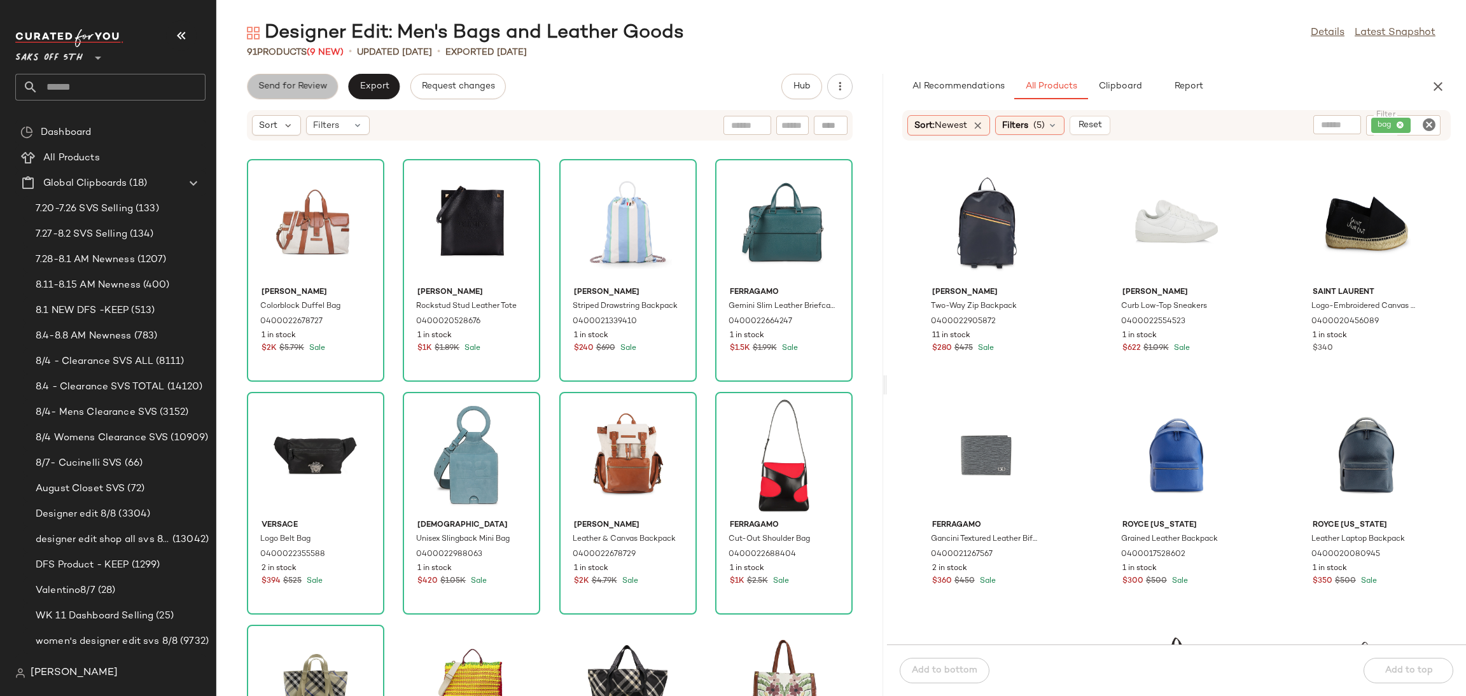
click at [290, 85] on span "Send for Review" at bounding box center [292, 86] width 69 height 10
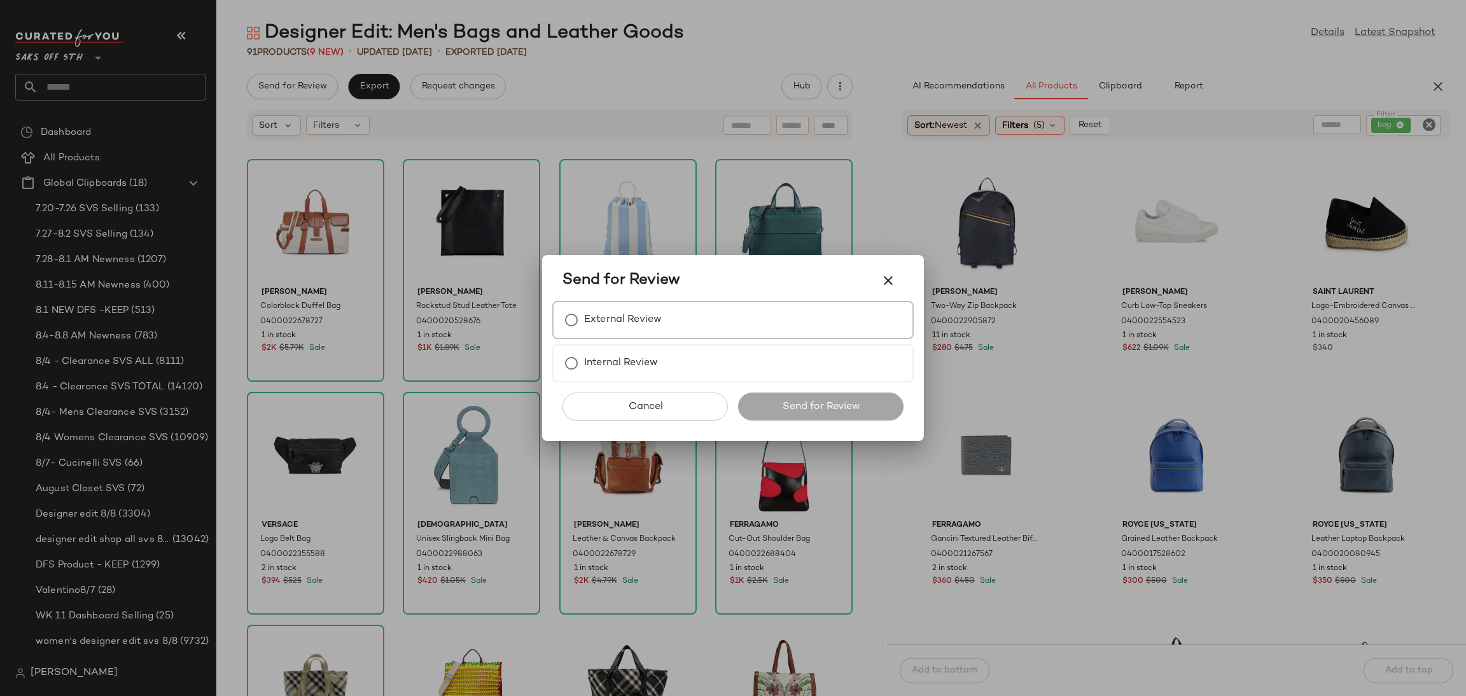
click at [587, 321] on label "External Review" at bounding box center [623, 319] width 78 height 25
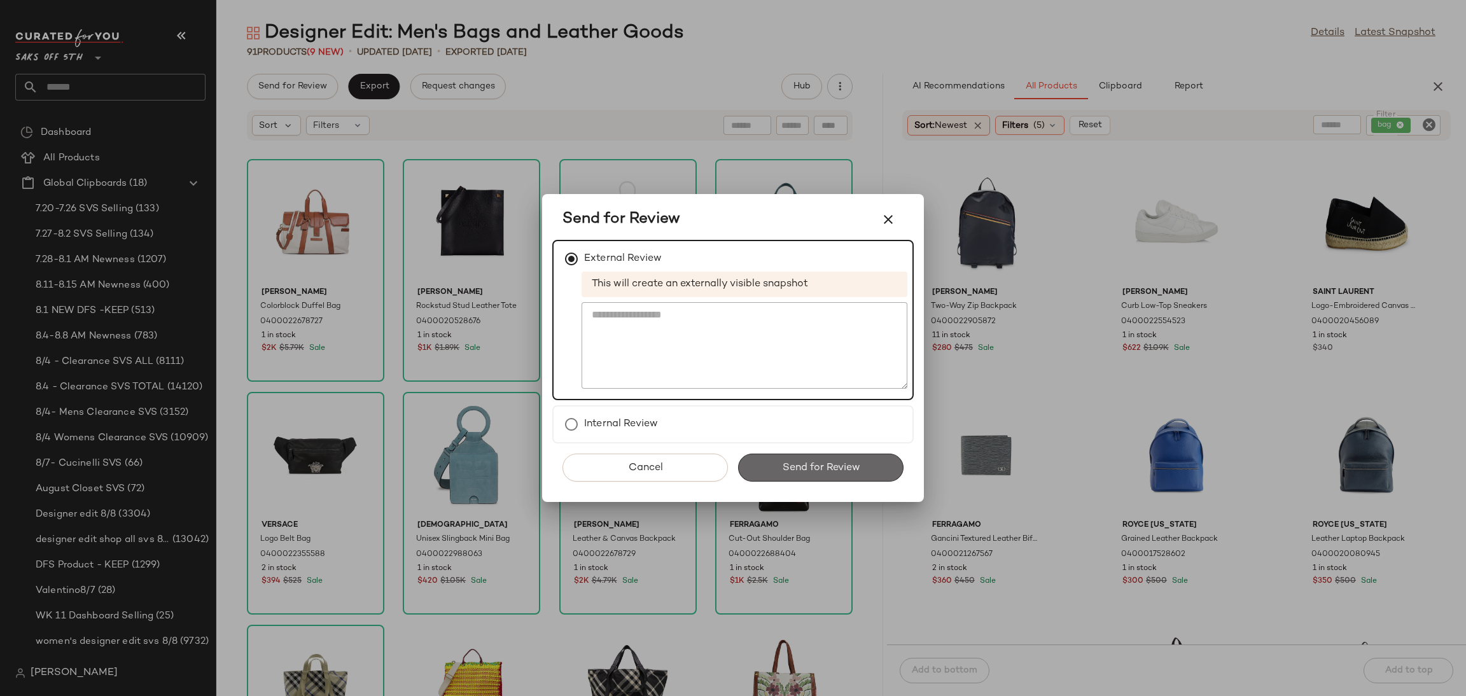
click at [778, 454] on button "Send for Review" at bounding box center [820, 468] width 165 height 28
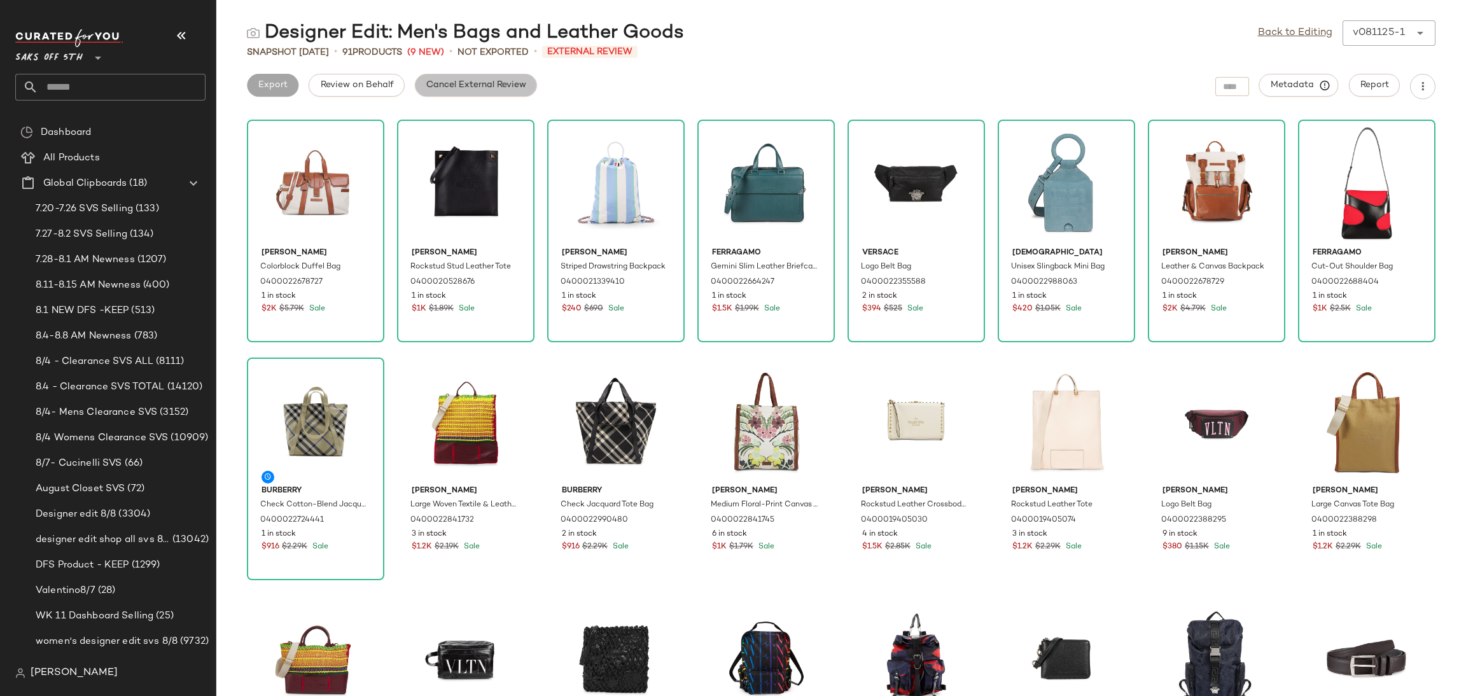
click at [487, 82] on span "Cancel External Review" at bounding box center [476, 85] width 101 height 10
click at [372, 80] on span "Export" at bounding box center [374, 85] width 30 height 10
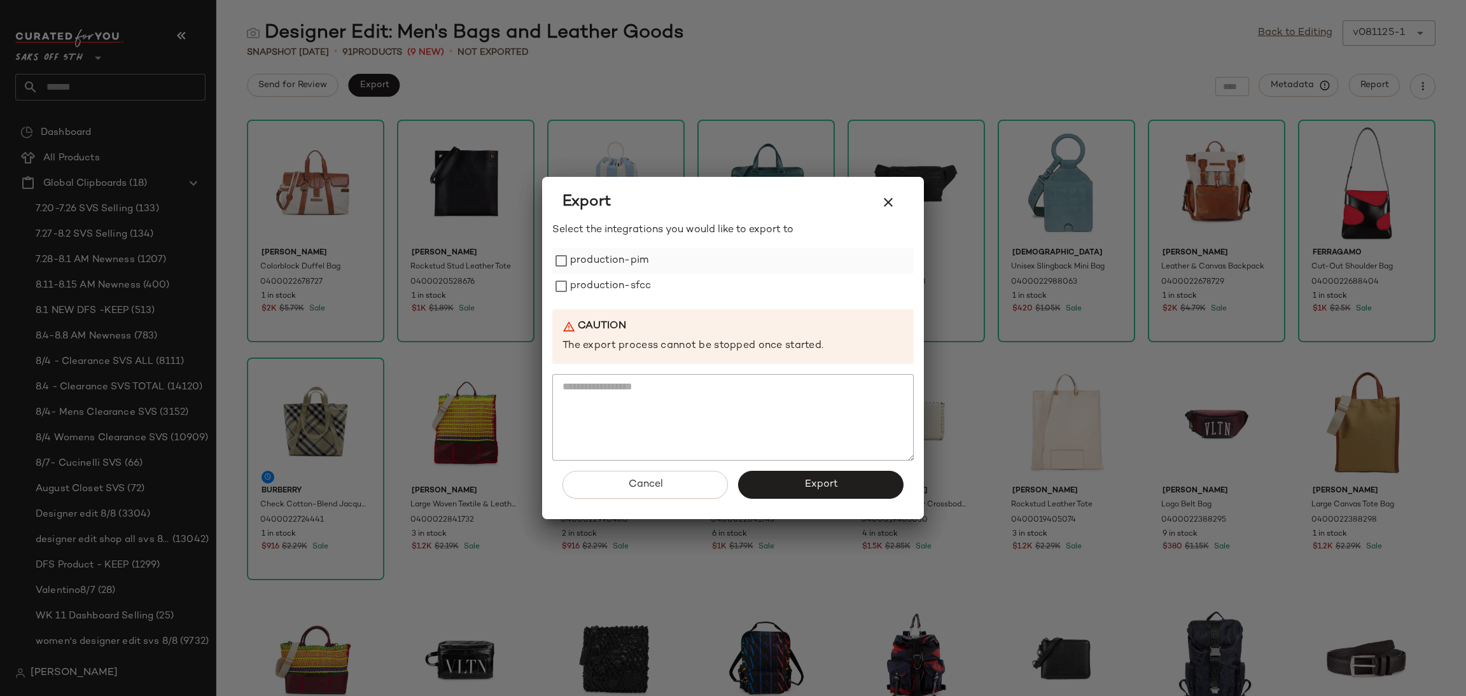
click at [604, 262] on label "production-pim" at bounding box center [609, 260] width 78 height 25
click at [608, 284] on label "production-sfcc" at bounding box center [610, 286] width 81 height 25
click at [781, 496] on button "Export" at bounding box center [820, 485] width 165 height 28
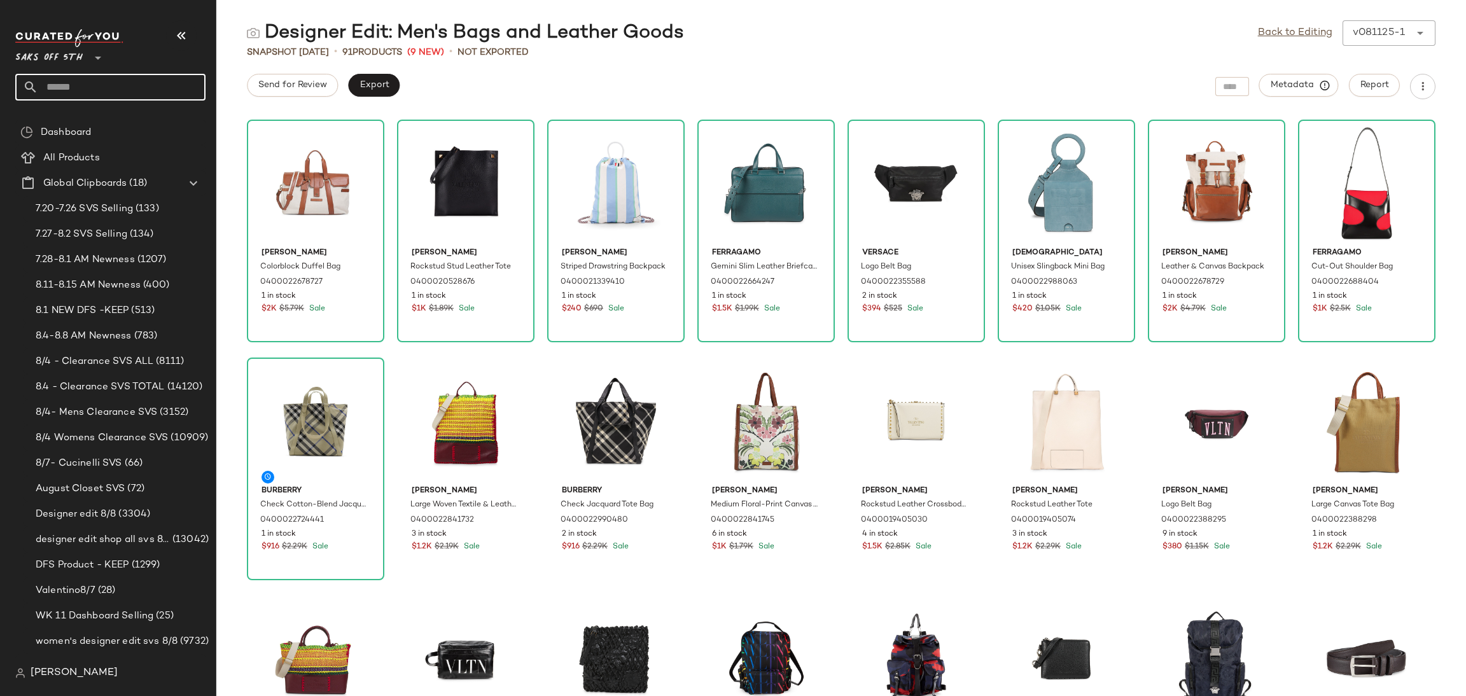
click at [155, 78] on input "text" at bounding box center [121, 87] width 167 height 27
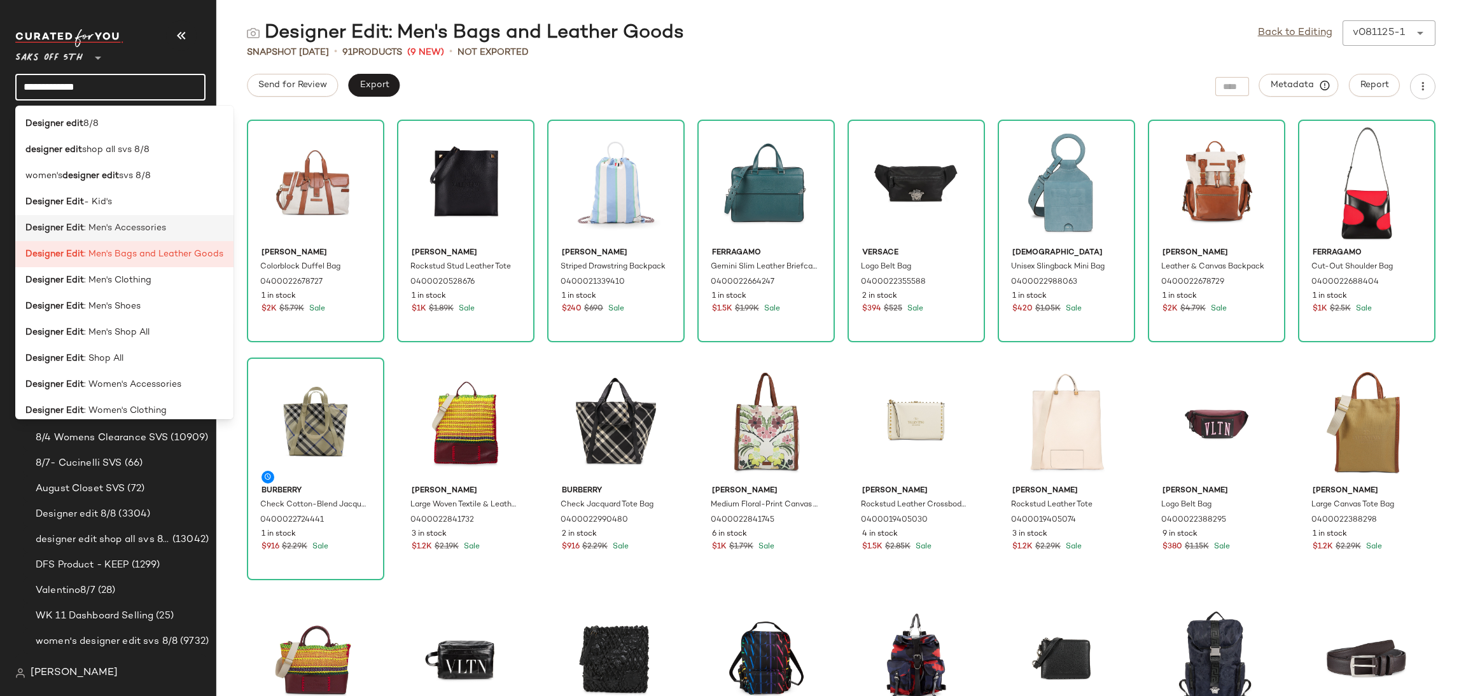
type input "**********"
click at [128, 223] on span ": Men's Accessories" at bounding box center [125, 227] width 82 height 13
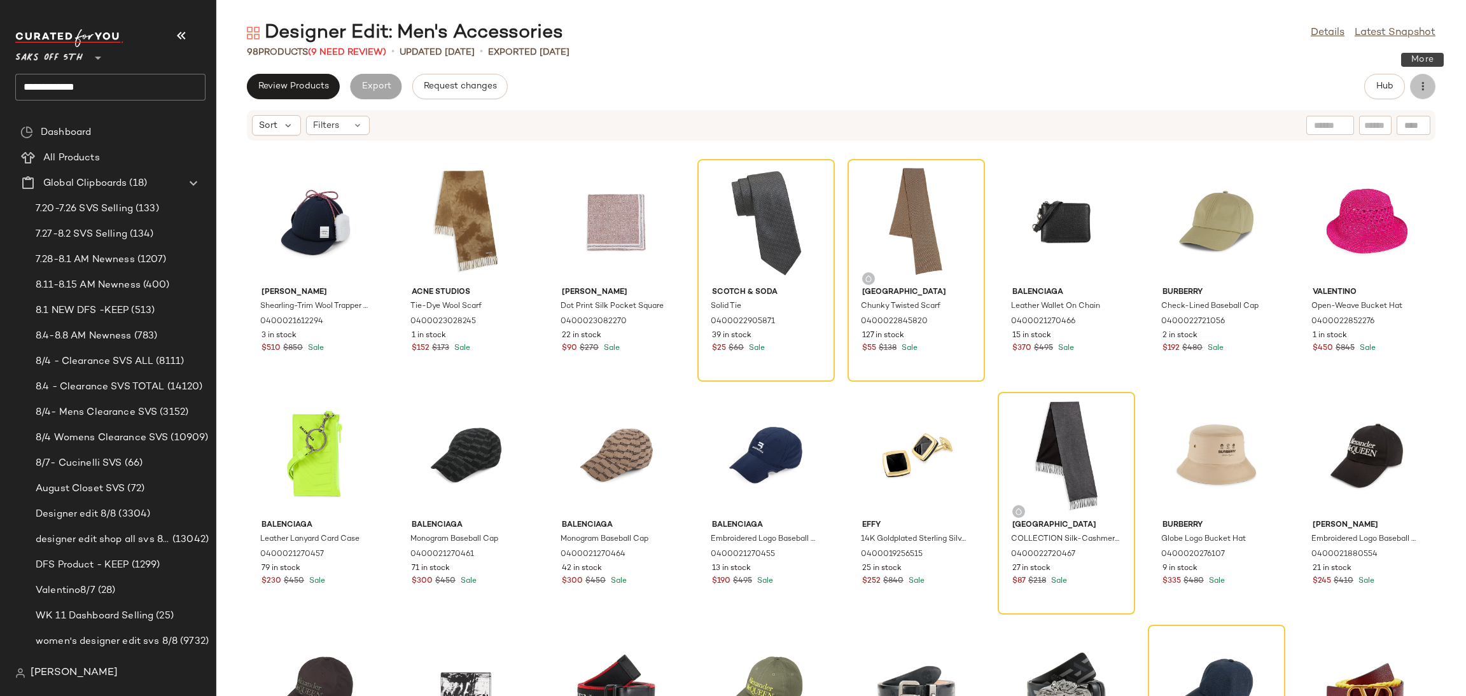
click at [1425, 86] on icon "button" at bounding box center [1422, 86] width 13 height 13
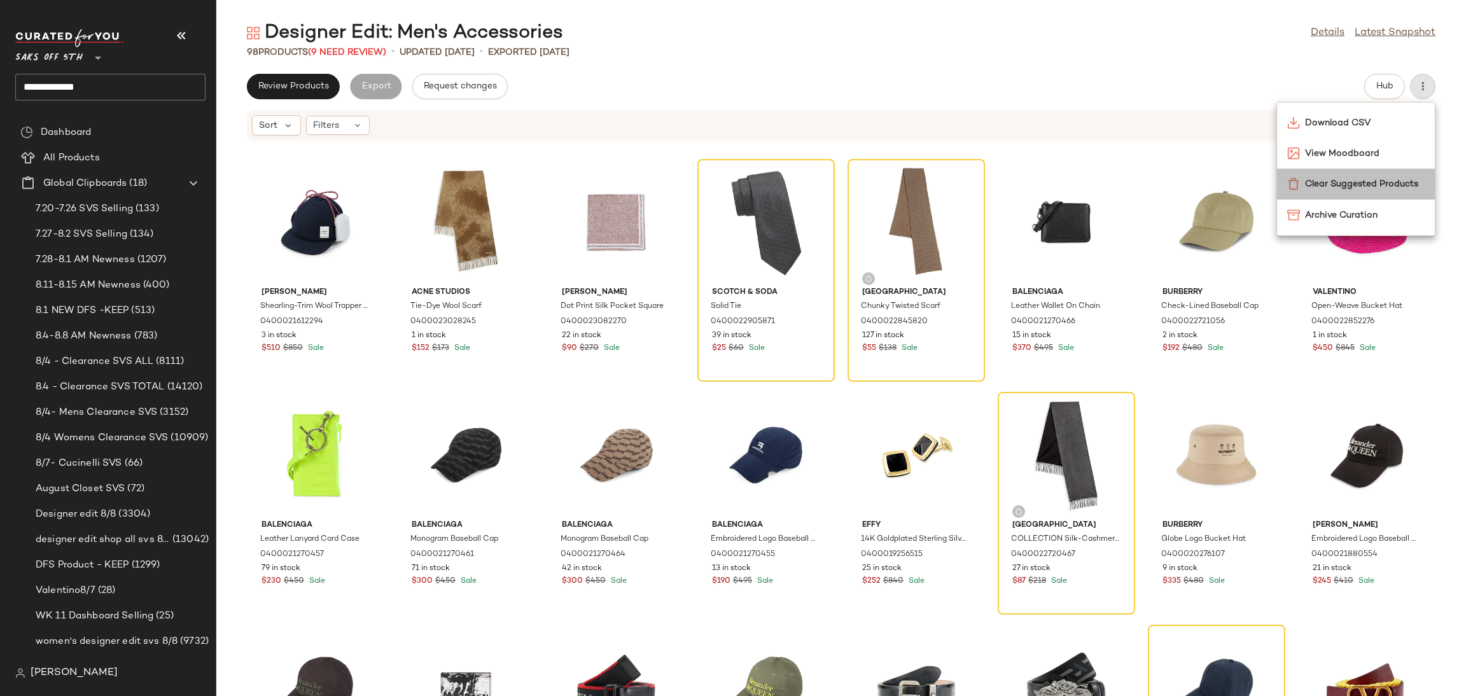
click at [1378, 181] on span "Clear Suggested Products" at bounding box center [1365, 184] width 120 height 13
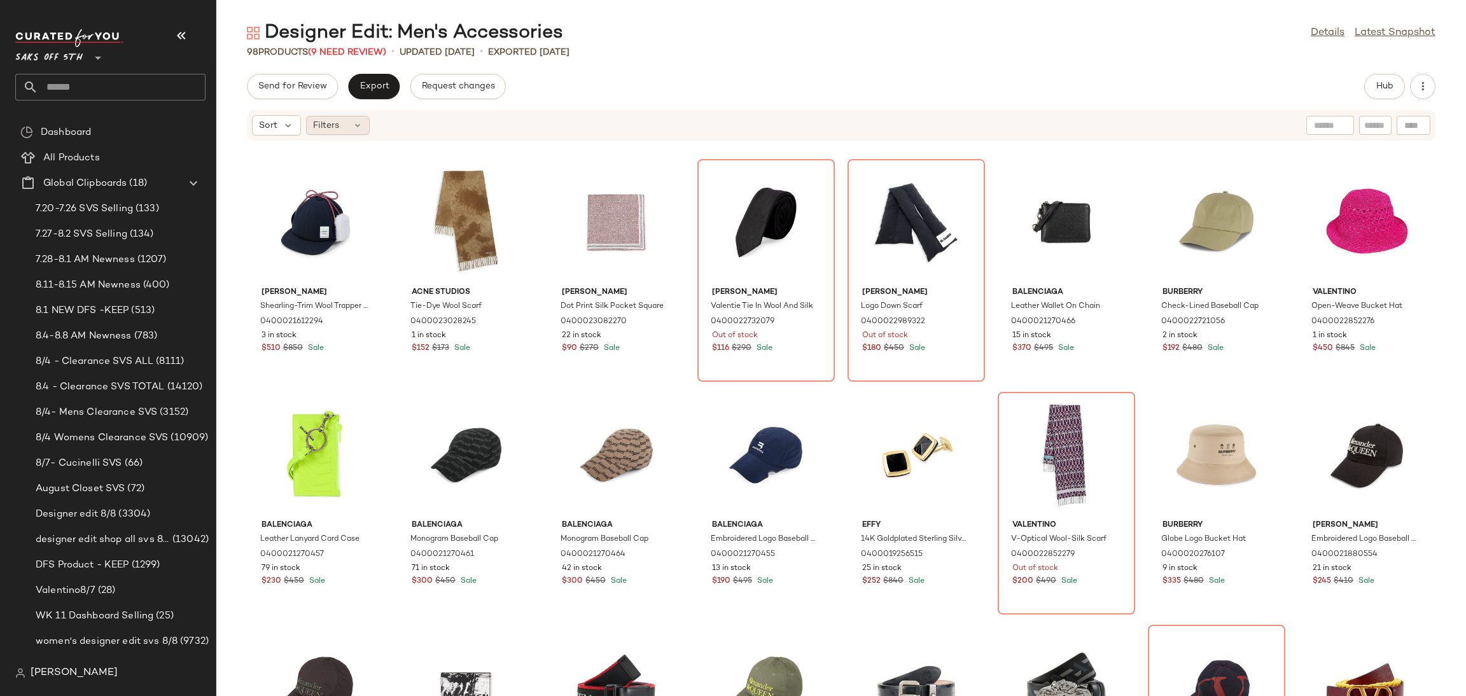
click at [338, 128] on span "Filters" at bounding box center [326, 125] width 26 height 13
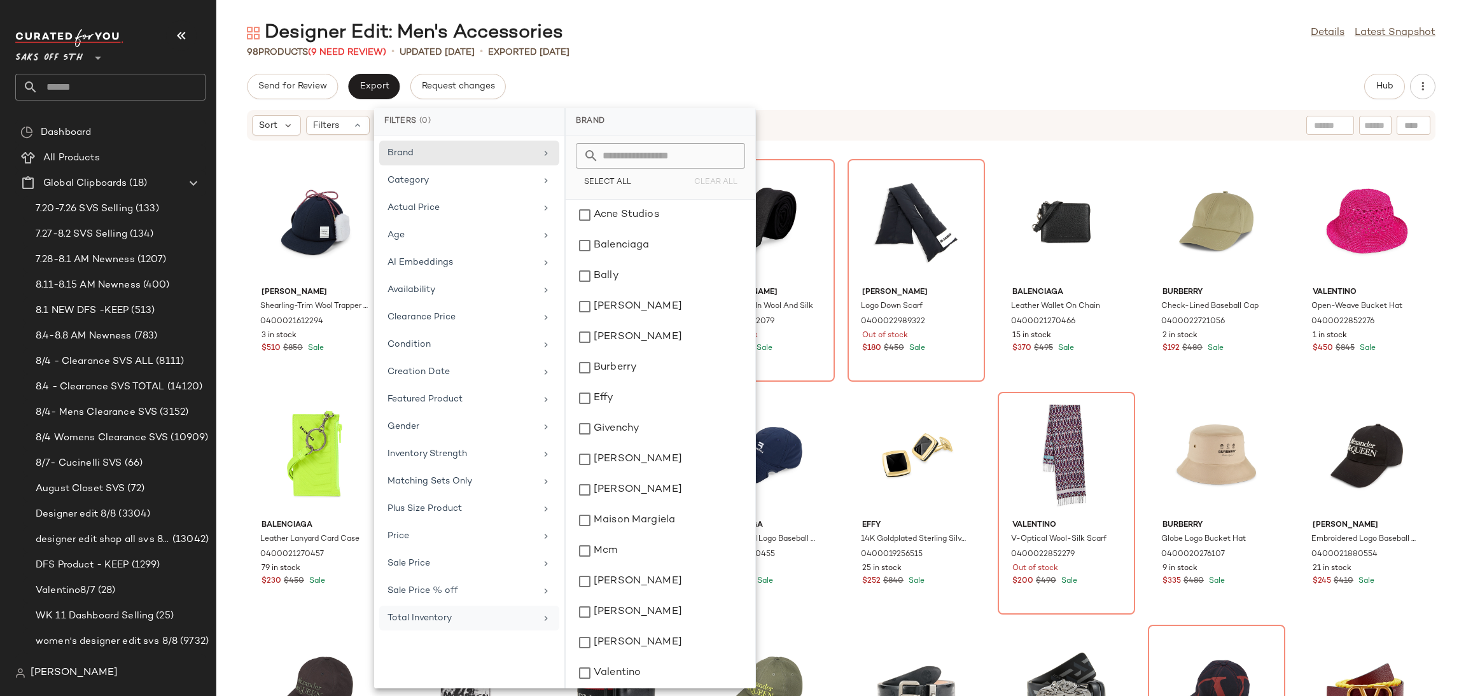
click at [491, 625] on div "Total Inventory" at bounding box center [461, 617] width 148 height 13
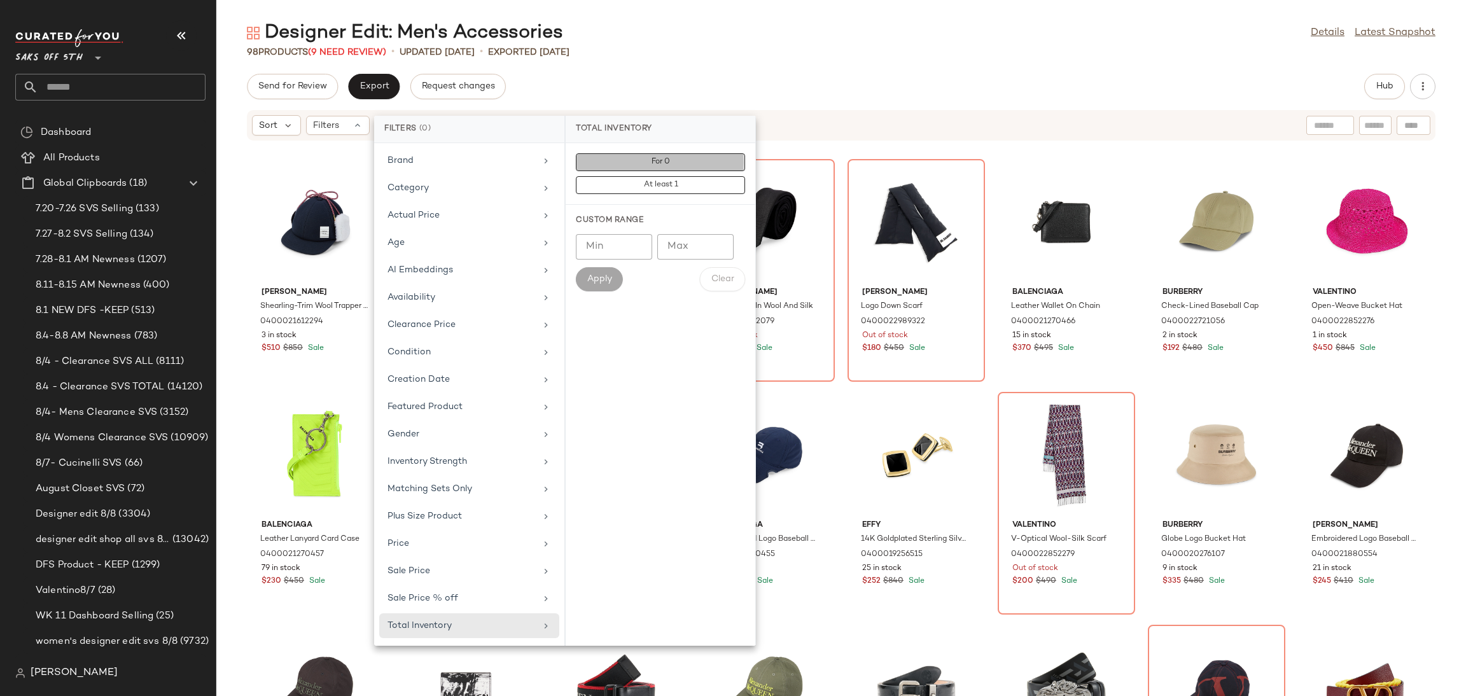
click at [704, 176] on button "For 0" at bounding box center [660, 185] width 169 height 18
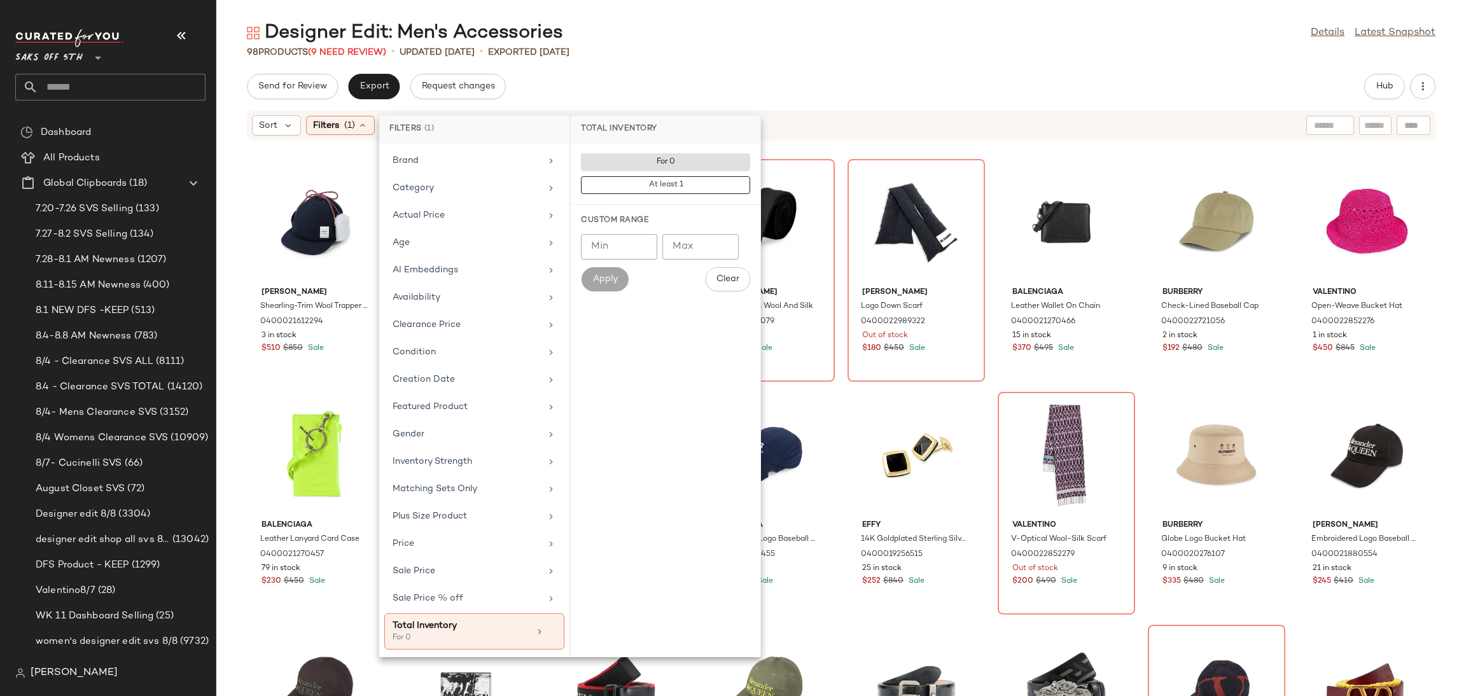
click at [746, 88] on div "Send for Review Export Request changes Hub" at bounding box center [841, 86] width 1250 height 25
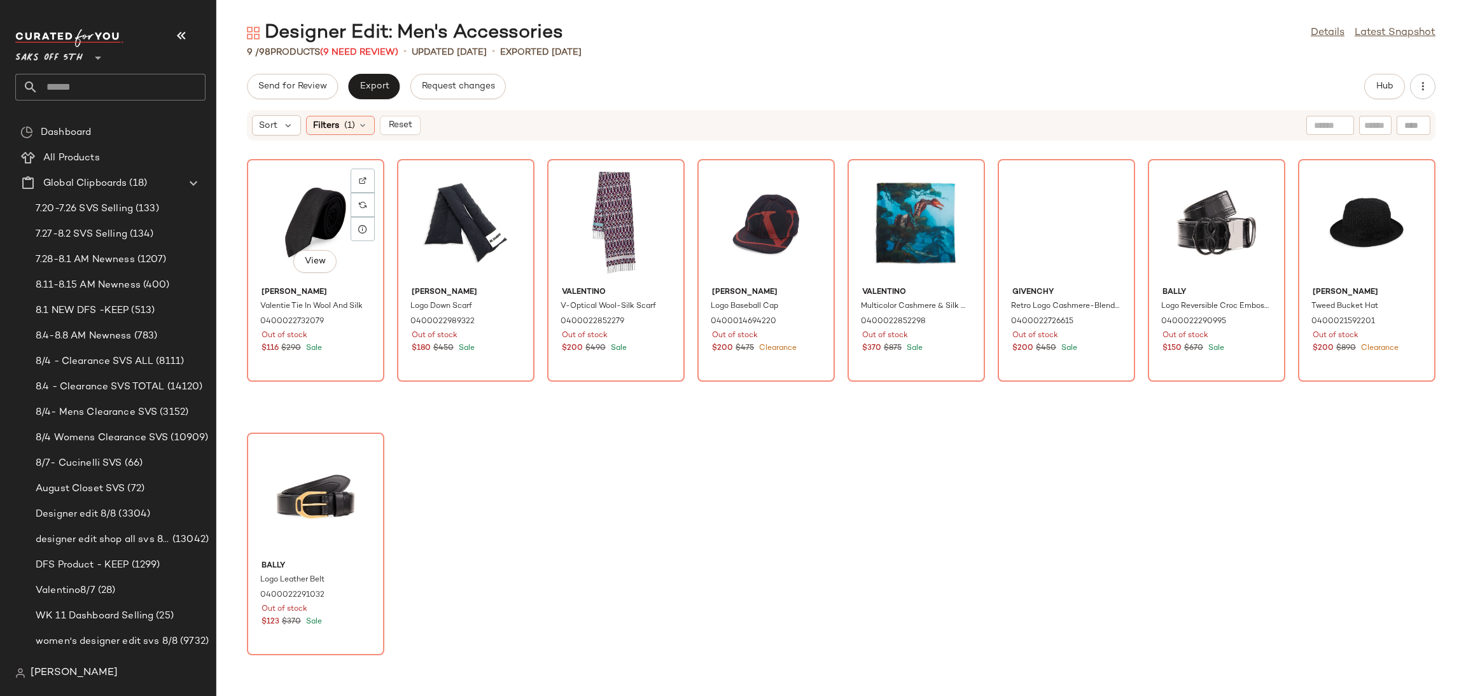
click at [263, 181] on div "View" at bounding box center [315, 223] width 129 height 118
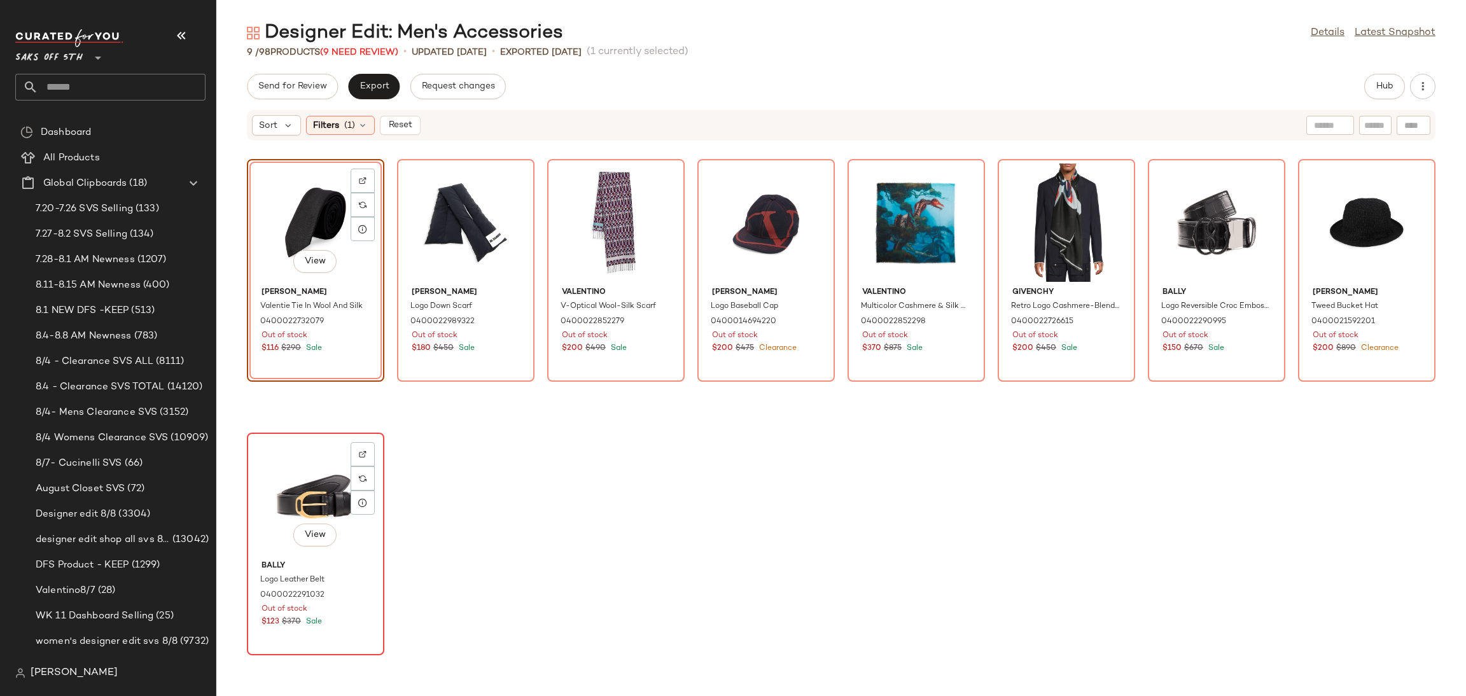
click at [300, 475] on div "View" at bounding box center [315, 496] width 129 height 118
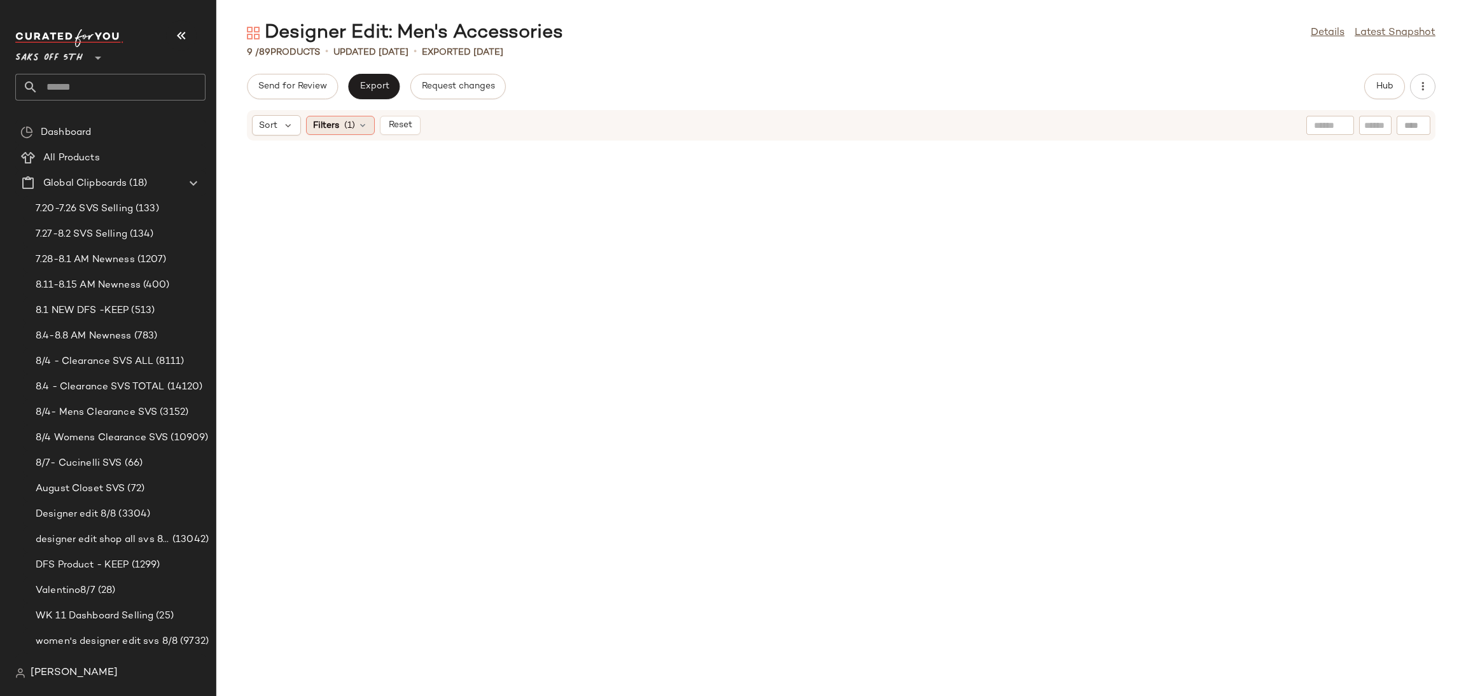
click at [333, 123] on span "Filters" at bounding box center [326, 125] width 26 height 13
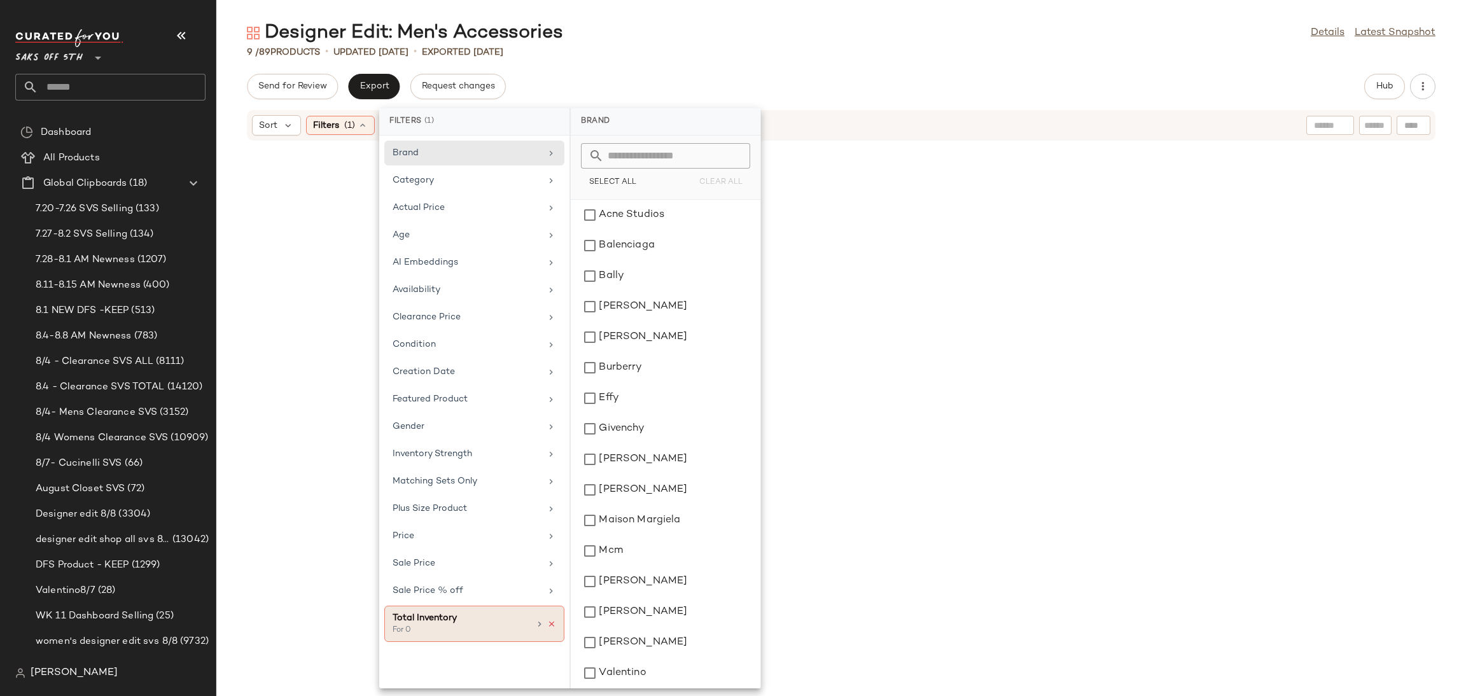
click at [555, 629] on icon at bounding box center [551, 624] width 9 height 9
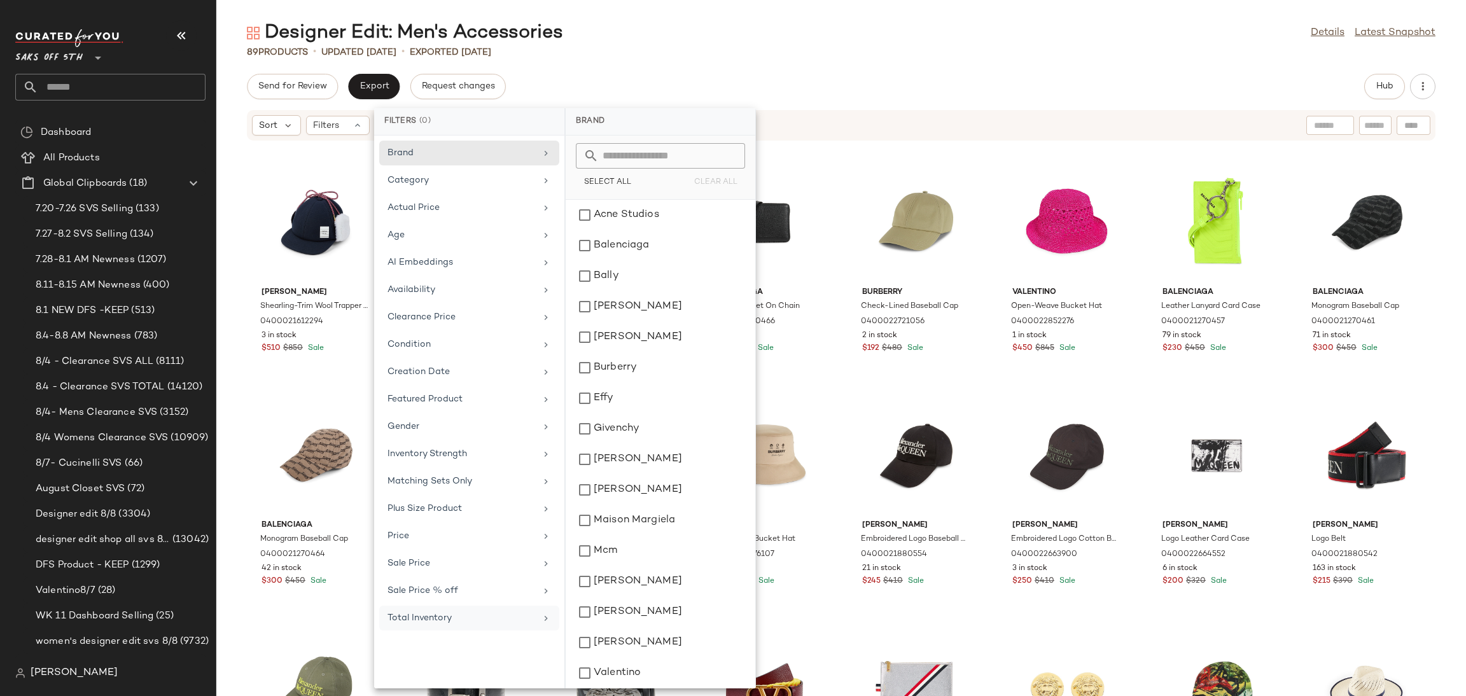
click at [833, 89] on div "Send for Review Export Request changes Hub" at bounding box center [841, 86] width 1250 height 25
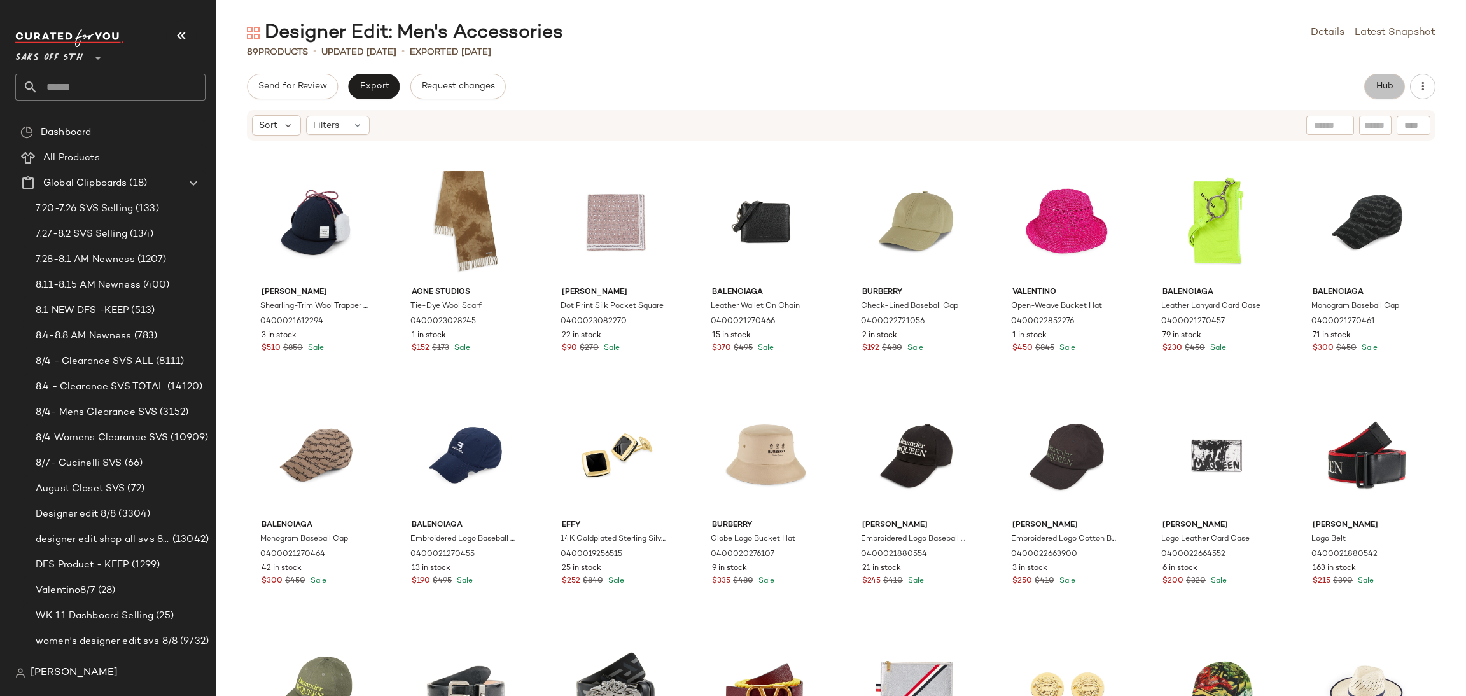
click at [1376, 89] on span "Hub" at bounding box center [1385, 86] width 18 height 10
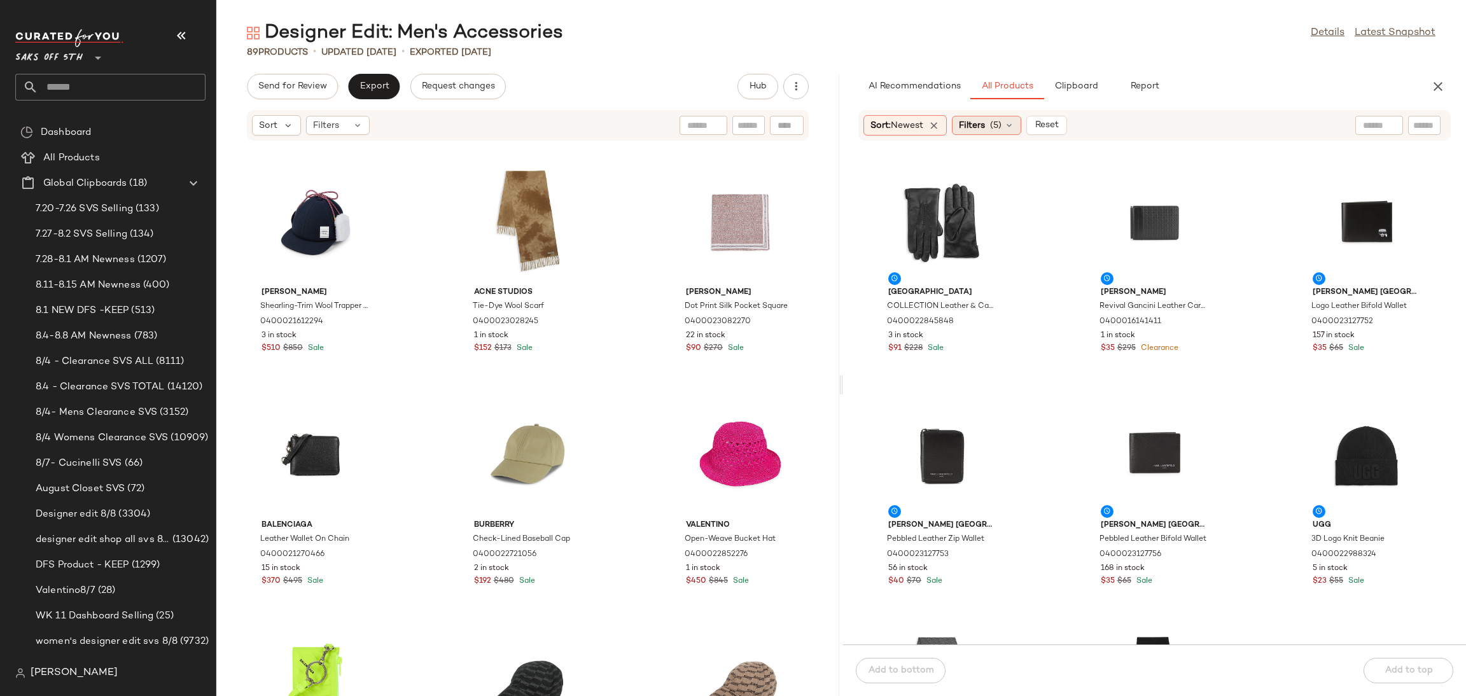
click at [1001, 116] on div "Filters (5)" at bounding box center [986, 125] width 69 height 19
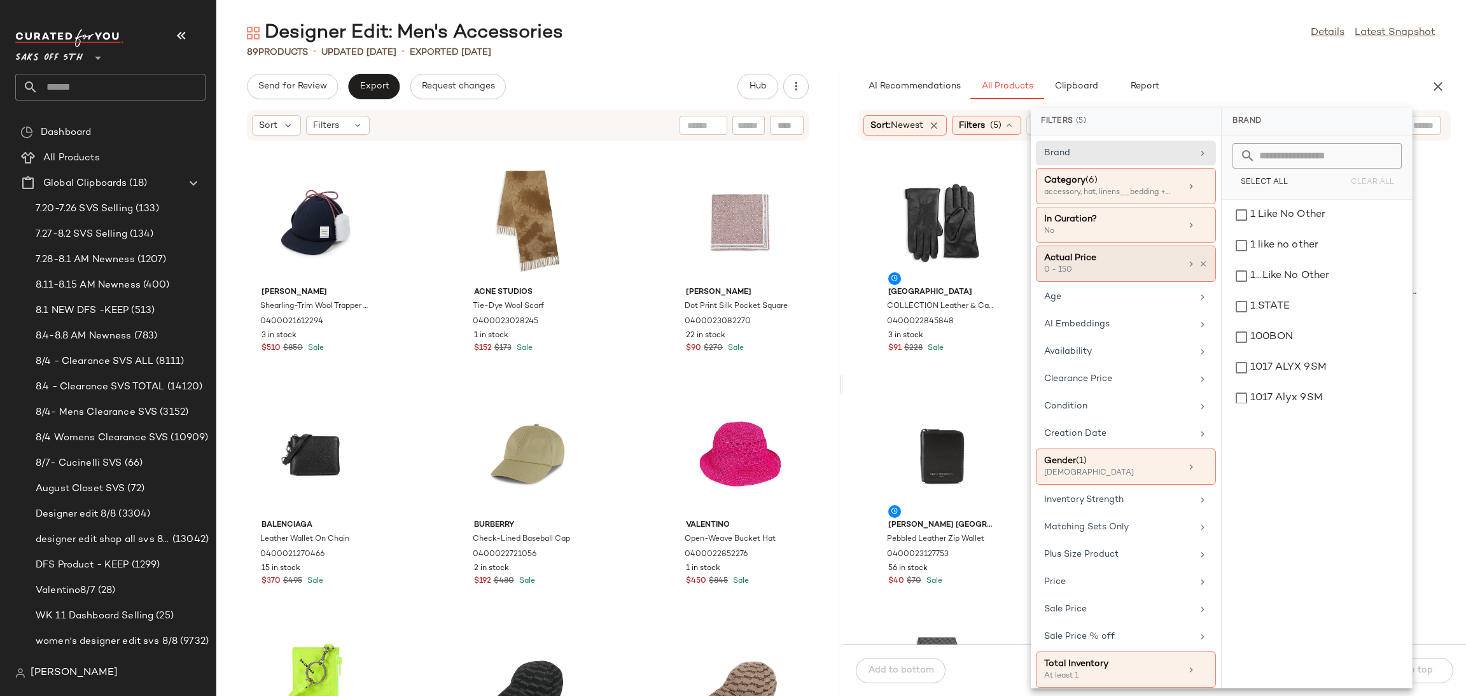
click at [1121, 264] on div "Actual Price" at bounding box center [1112, 257] width 137 height 13
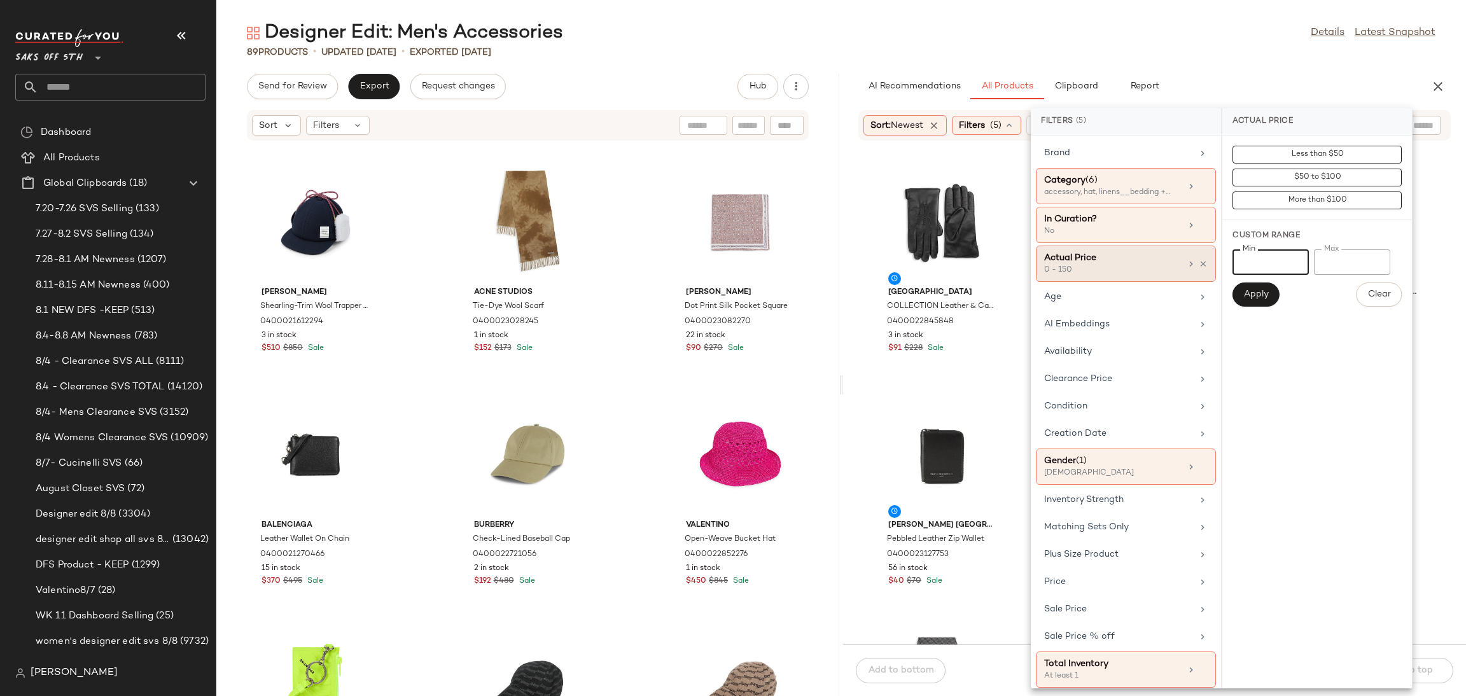
drag, startPoint x: 1266, startPoint y: 258, endPoint x: 1156, endPoint y: 276, distance: 111.6
click at [1156, 276] on div "Filters (5) Brand Category (6) accessory, hat, linens__bedding +3 more In Curat…" at bounding box center [1222, 398] width 382 height 580
type input "***"
drag, startPoint x: 1350, startPoint y: 258, endPoint x: 1213, endPoint y: 258, distance: 136.2
click at [1213, 258] on div "Filters (5) Brand Category (6) accessory, hat, linens__bedding +3 more In Curat…" at bounding box center [1222, 398] width 382 height 580
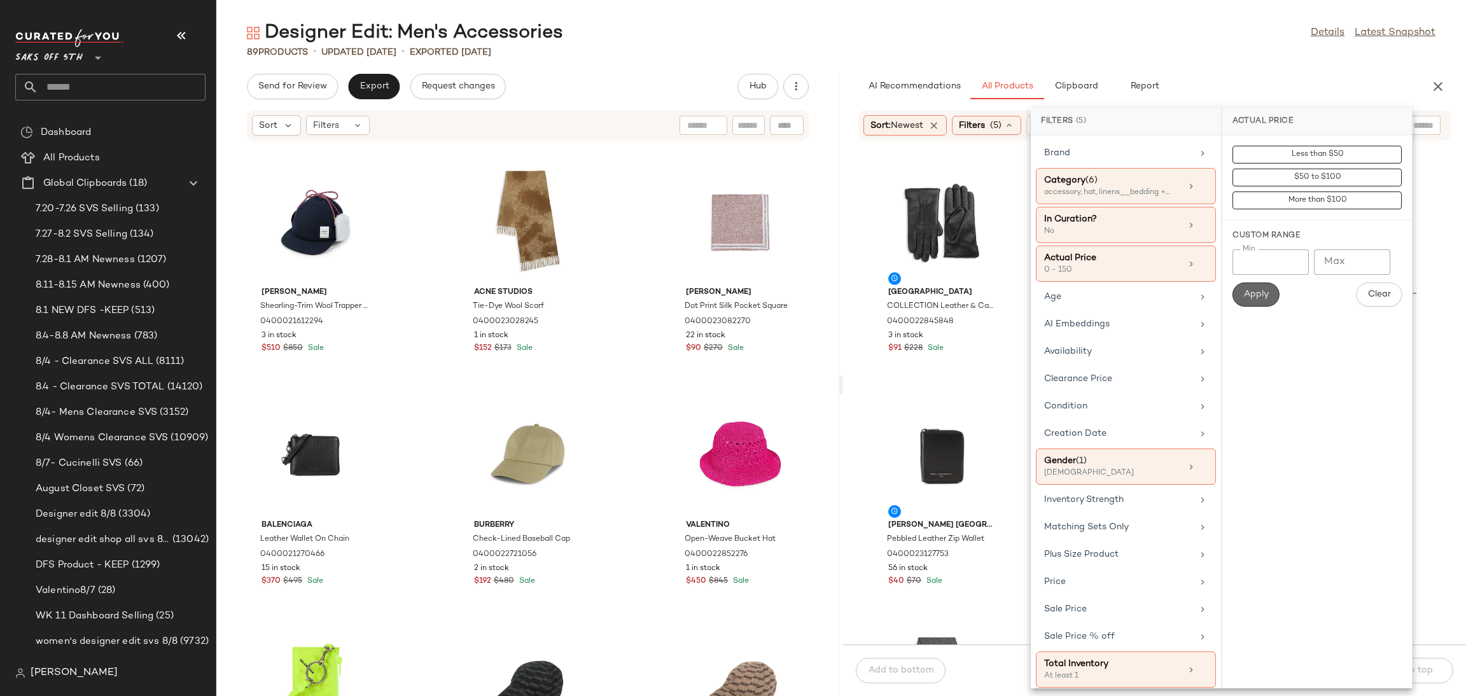
click at [1259, 299] on span "Apply" at bounding box center [1255, 295] width 25 height 10
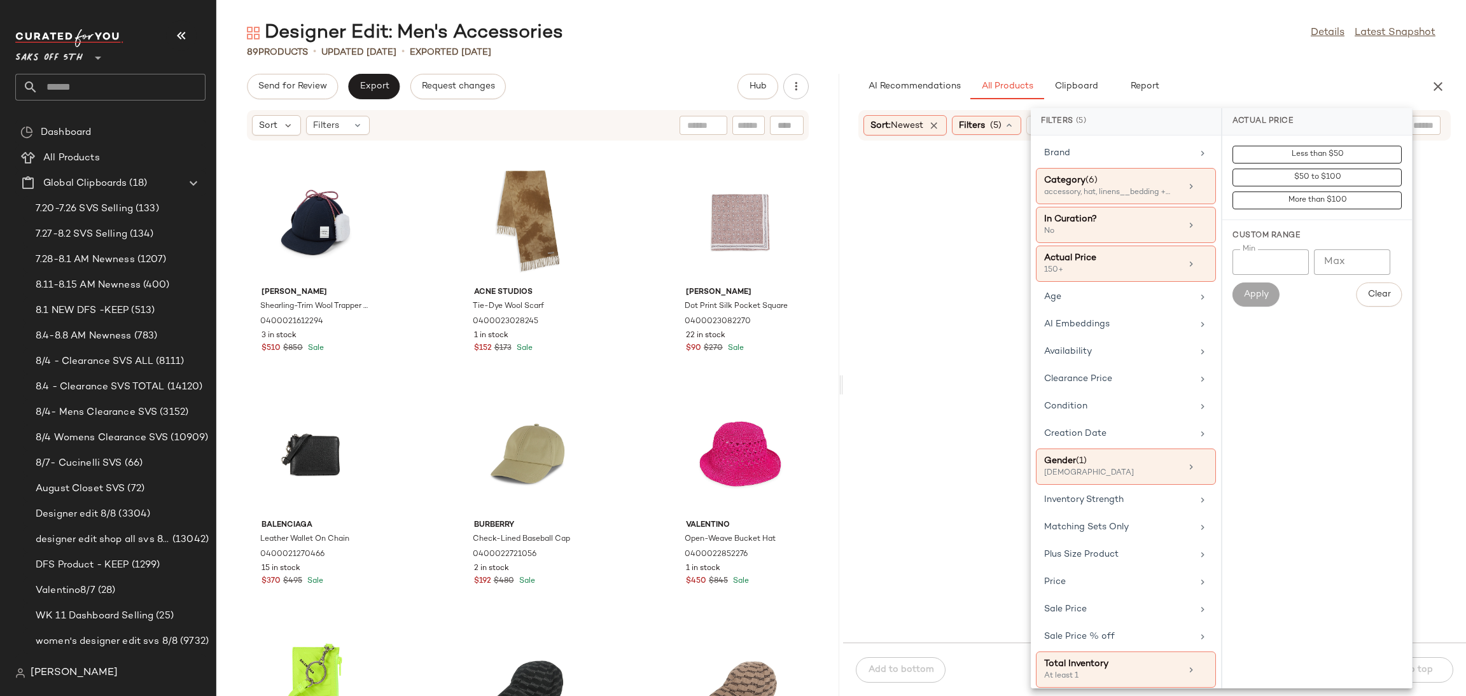
click at [1222, 43] on div "Designer Edit: Men's Accessories Details Latest Snapshot" at bounding box center [841, 32] width 1250 height 25
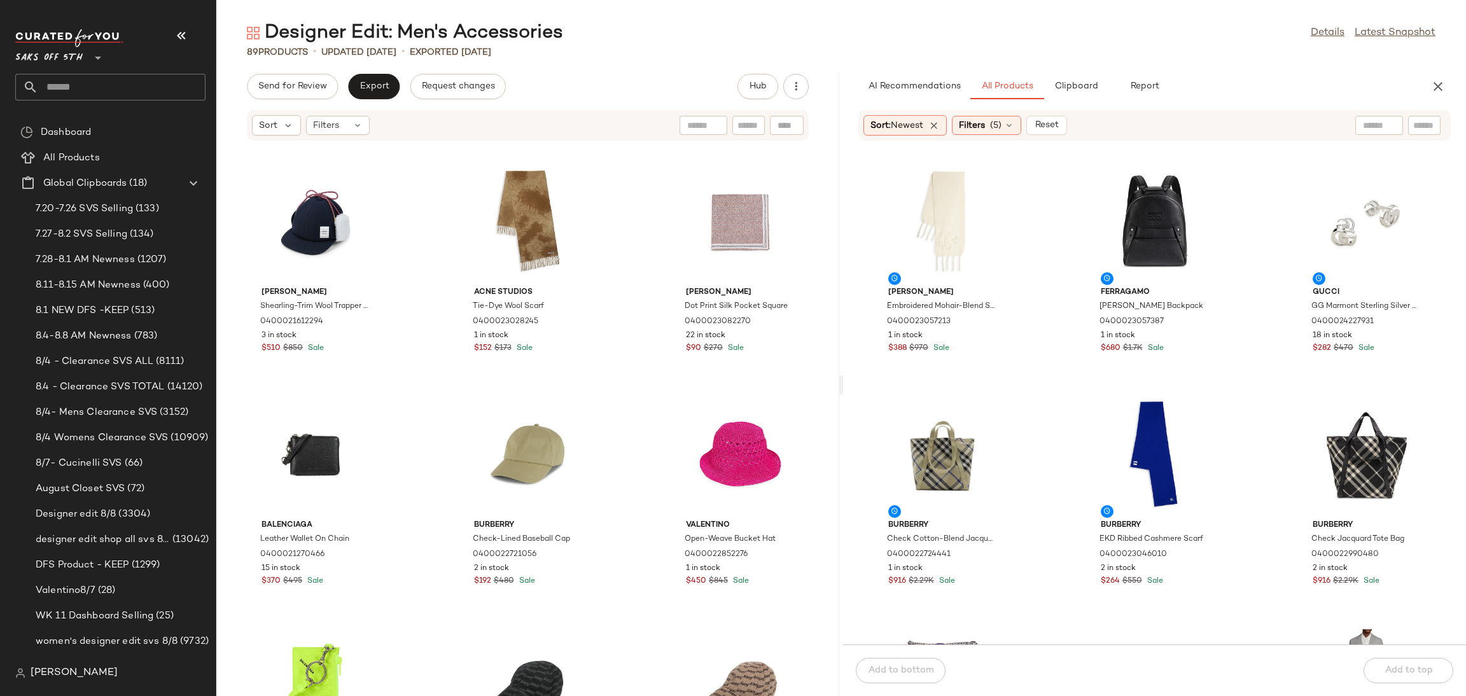
click at [1062, 13] on main "Designer Edit: Men's Accessories Details Latest Snapshot 89 Products • updated …" at bounding box center [733, 348] width 1466 height 696
click at [947, 230] on div "View" at bounding box center [942, 223] width 129 height 118
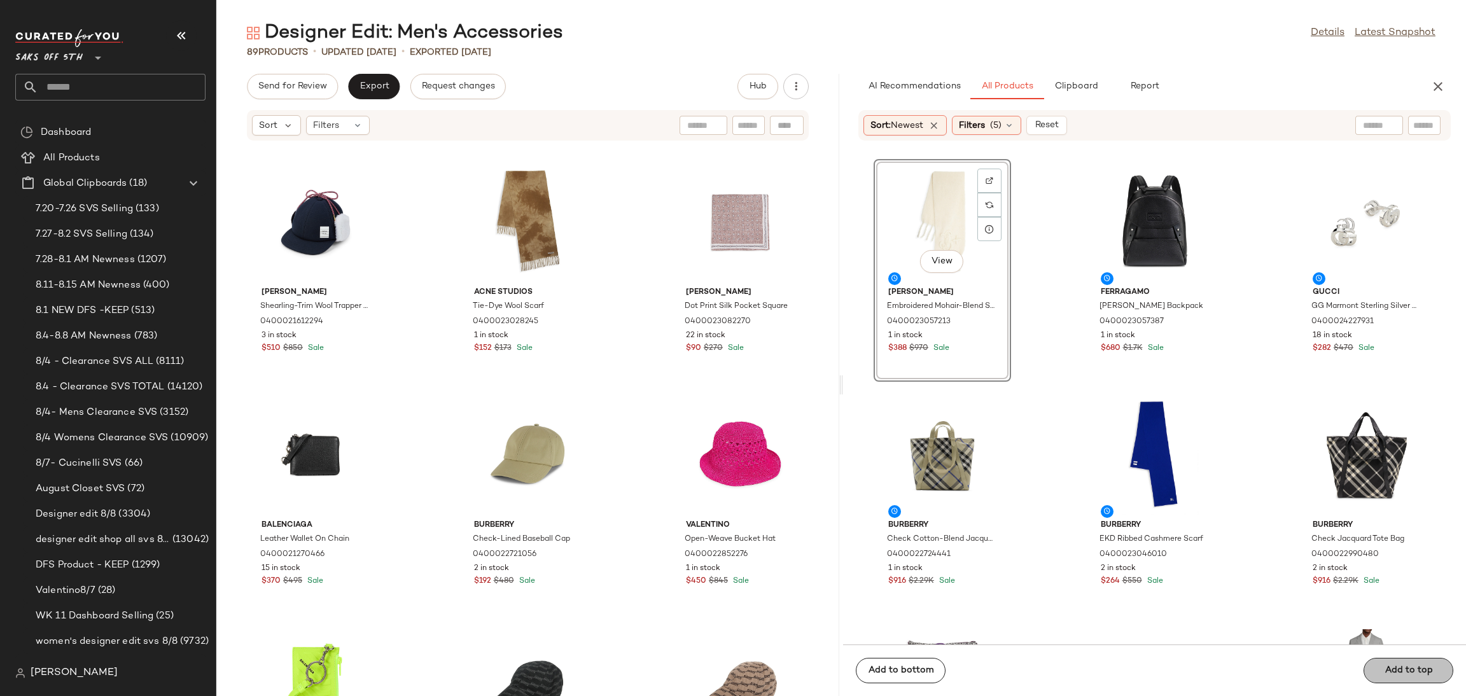
click at [1392, 666] on div "Add to bottom Add to top" at bounding box center [1154, 671] width 623 height 52
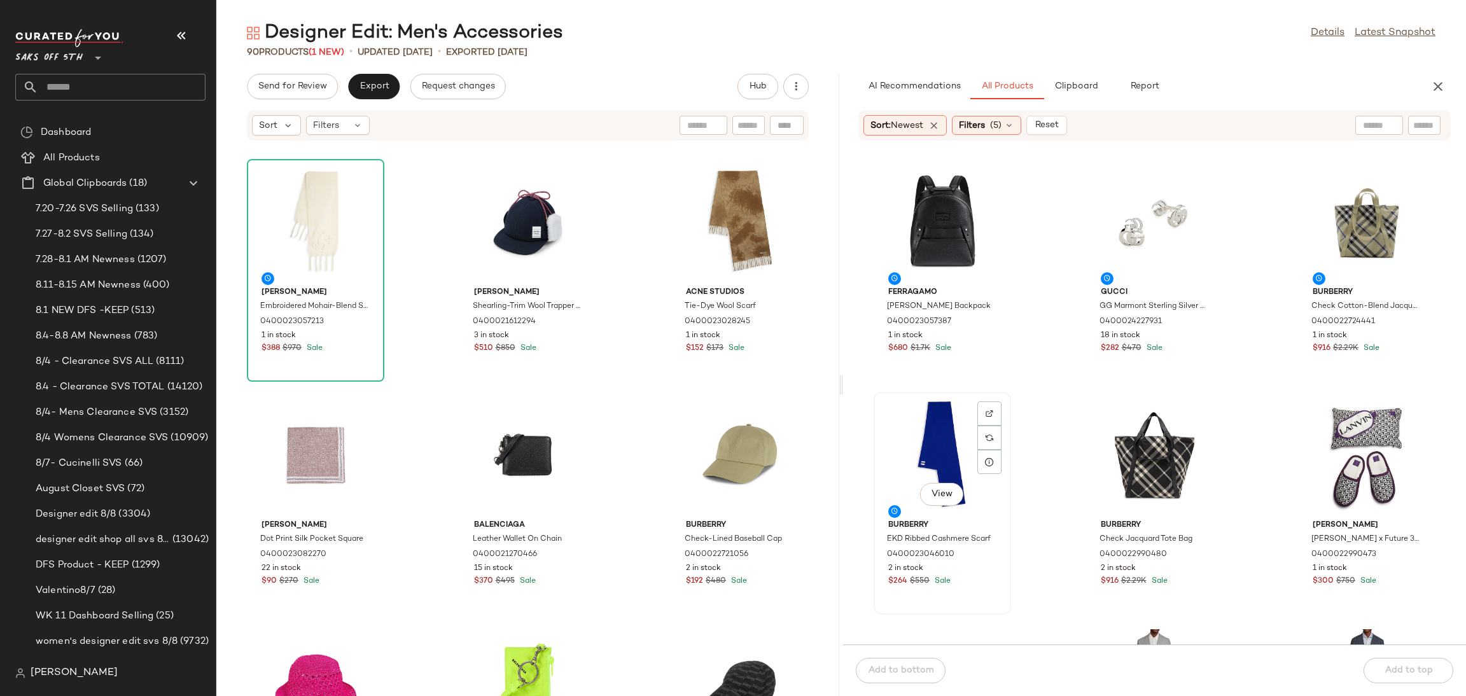
click at [916, 408] on div "View" at bounding box center [942, 455] width 129 height 118
click at [1407, 664] on div "Add to bottom Add to top" at bounding box center [1154, 671] width 623 height 52
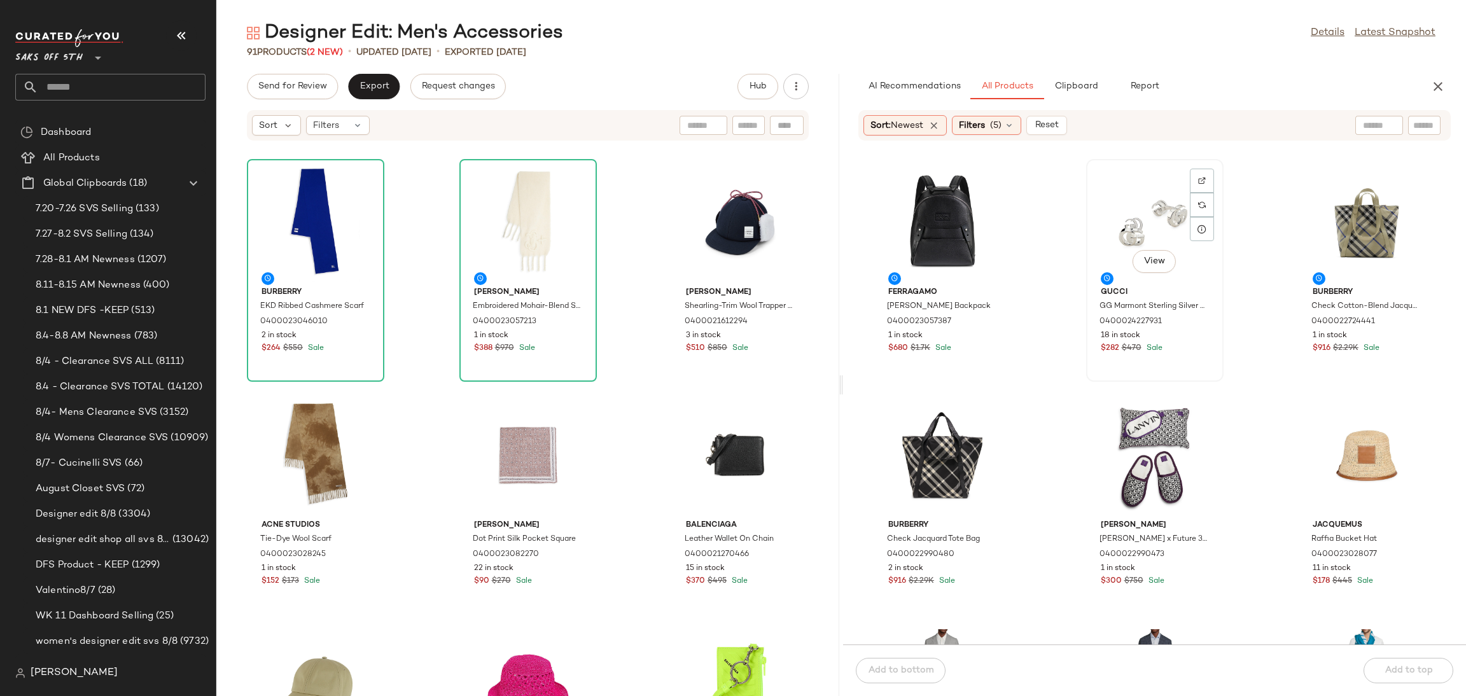
click at [1148, 217] on div "View" at bounding box center [1155, 223] width 129 height 118
click at [1417, 673] on div "Add to bottom Add to top" at bounding box center [1154, 671] width 623 height 52
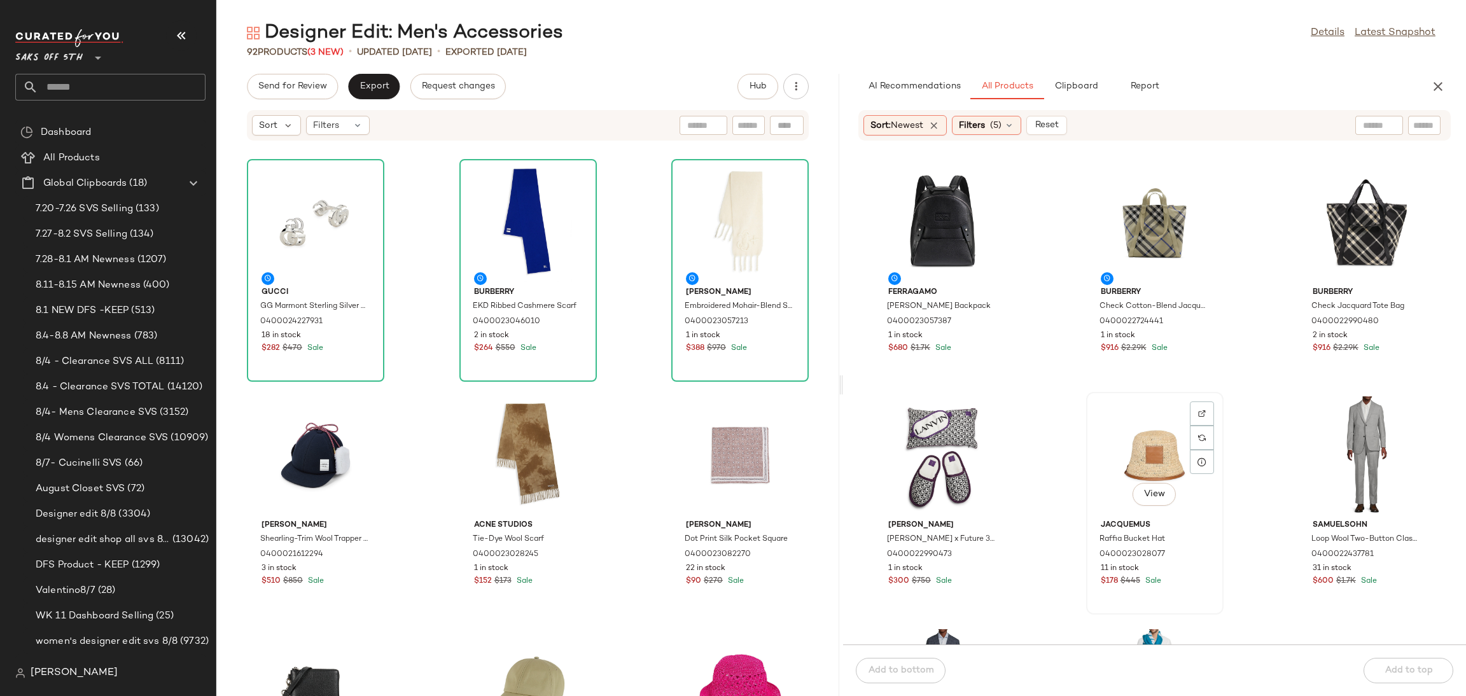
click at [1145, 429] on div "View" at bounding box center [1155, 455] width 129 height 118
drag, startPoint x: 1407, startPoint y: 666, endPoint x: 1064, endPoint y: 379, distance: 447.2
click at [1064, 379] on div "AI Recommendations All Products Clipboard Report Sort: Newest Filters (5) Reset…" at bounding box center [1154, 385] width 623 height 622
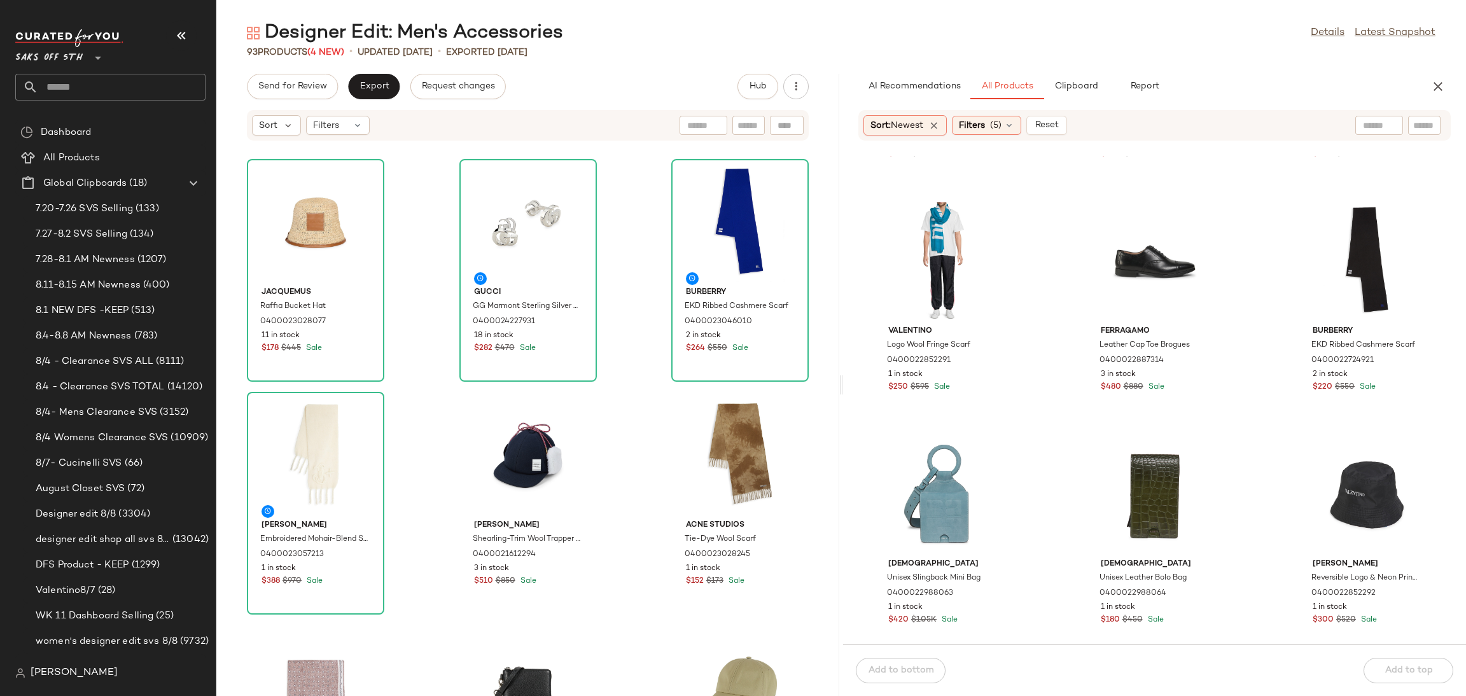
scroll to position [438, 0]
click at [1341, 234] on div "View" at bounding box center [1366, 261] width 129 height 118
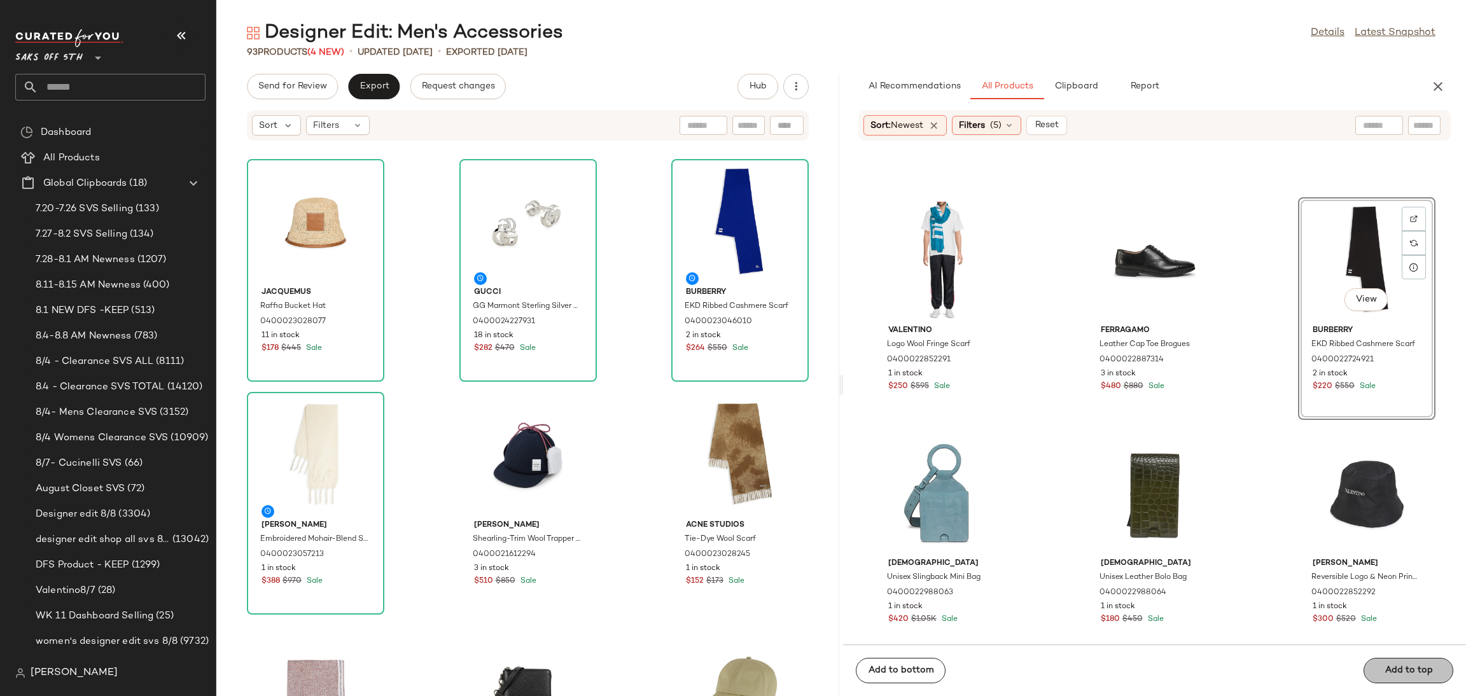
click at [1392, 669] on div "Add to bottom Add to top" at bounding box center [1154, 671] width 623 height 52
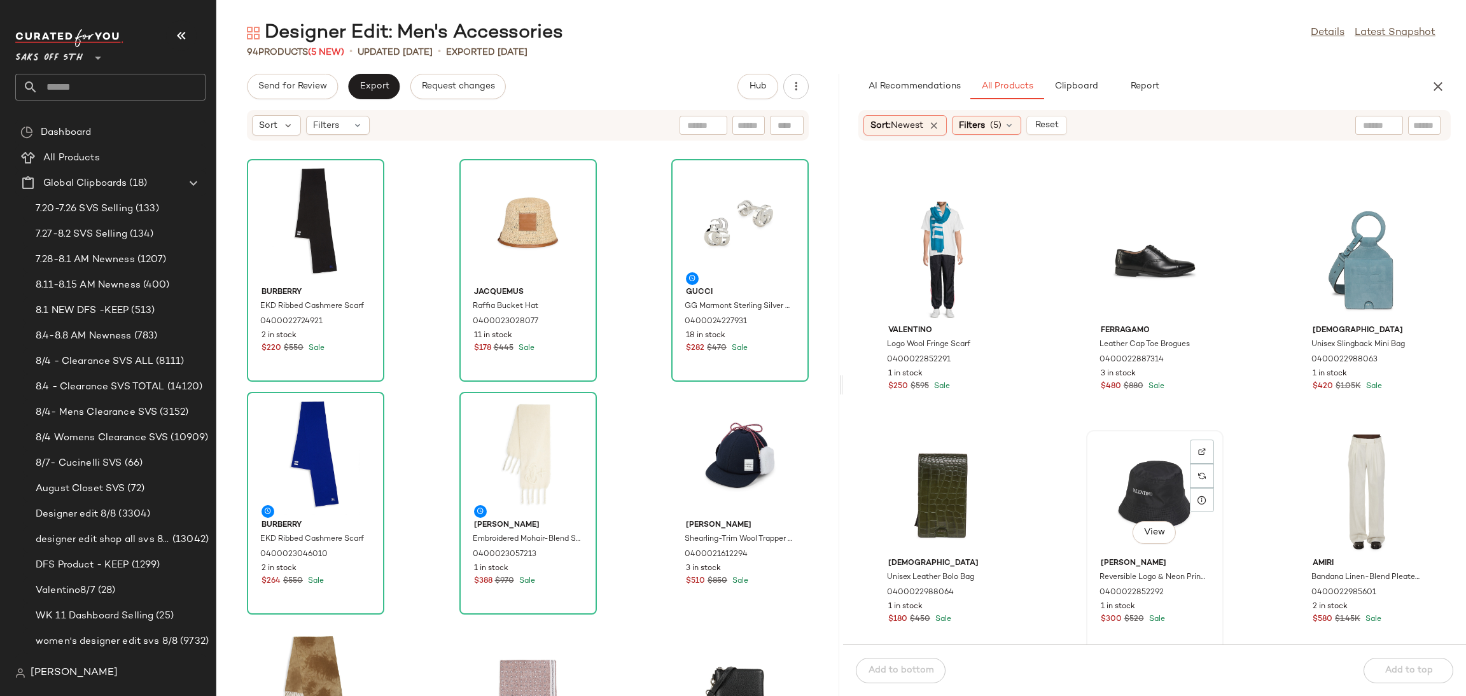
click at [1163, 456] on div "View" at bounding box center [1155, 494] width 129 height 118
click at [1425, 666] on div "Add to bottom Add to top" at bounding box center [1154, 671] width 623 height 52
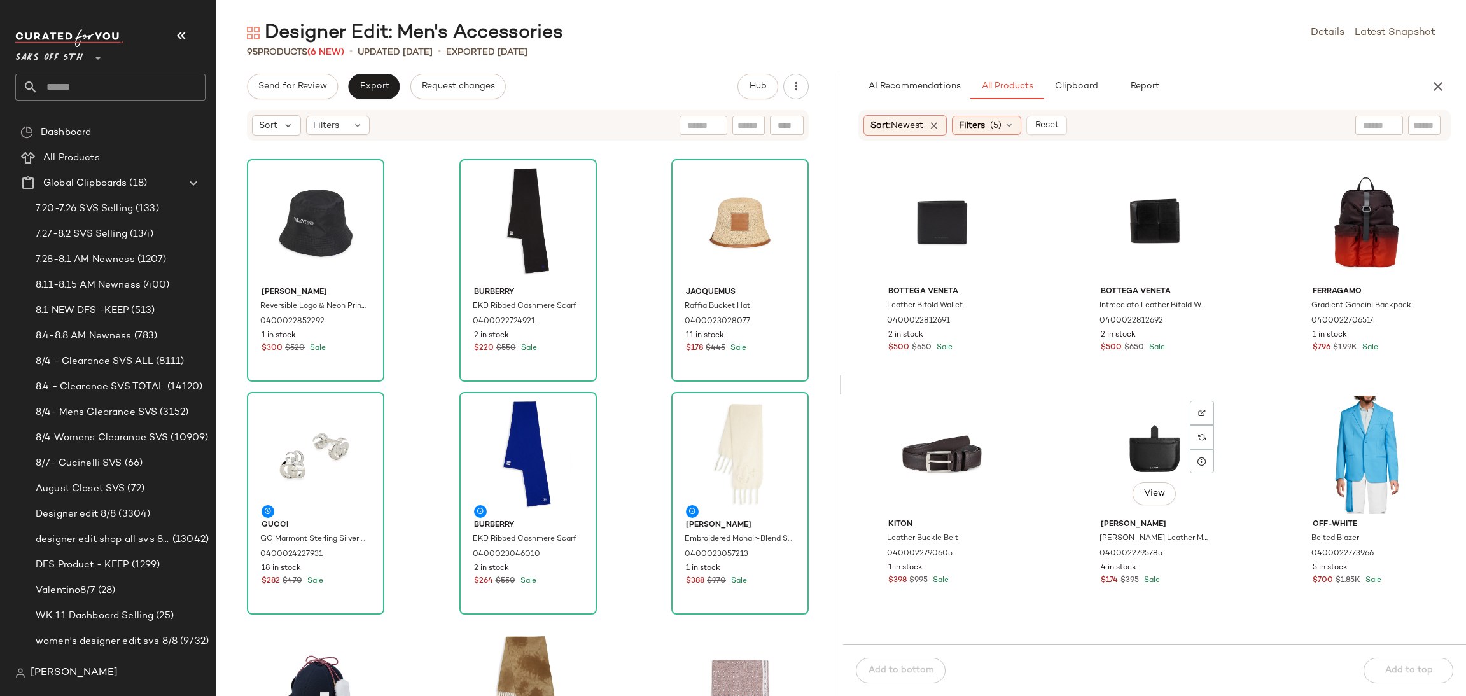
scroll to position [2574, 0]
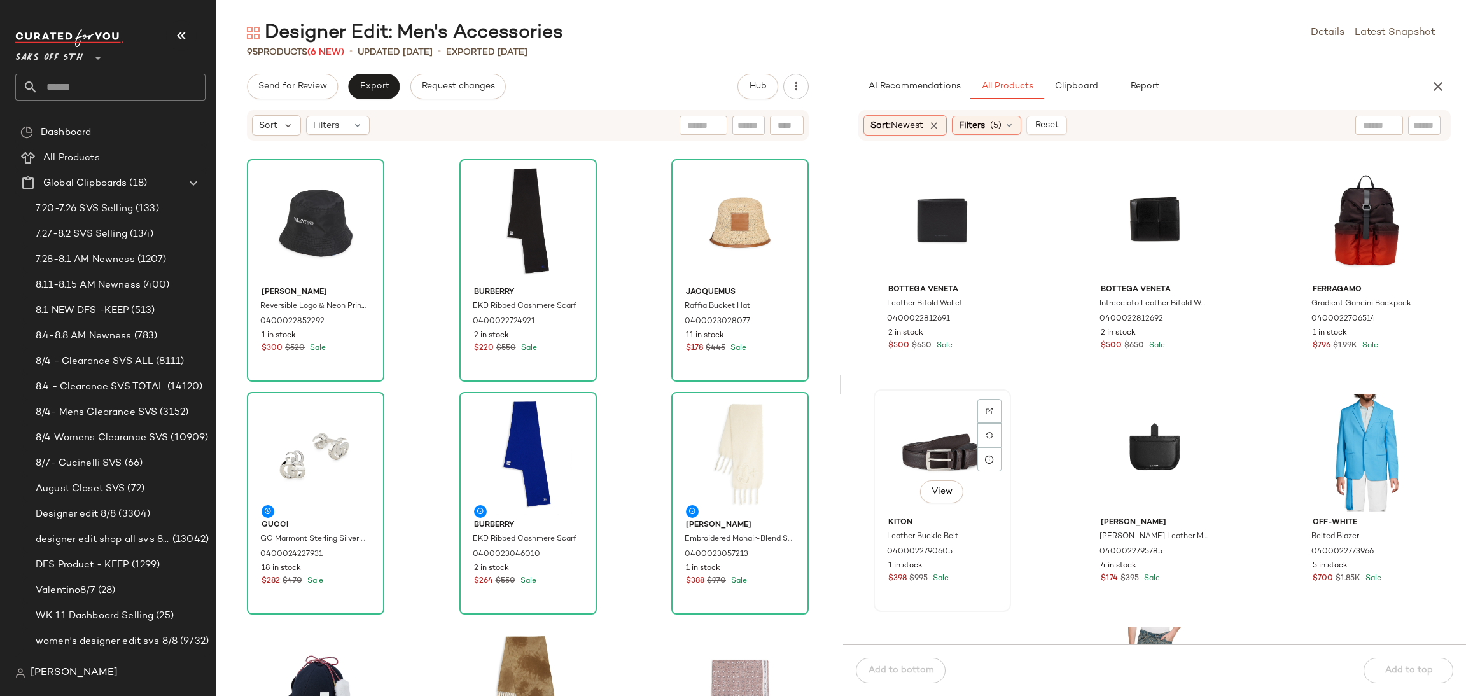
click at [938, 433] on div "View" at bounding box center [942, 453] width 129 height 118
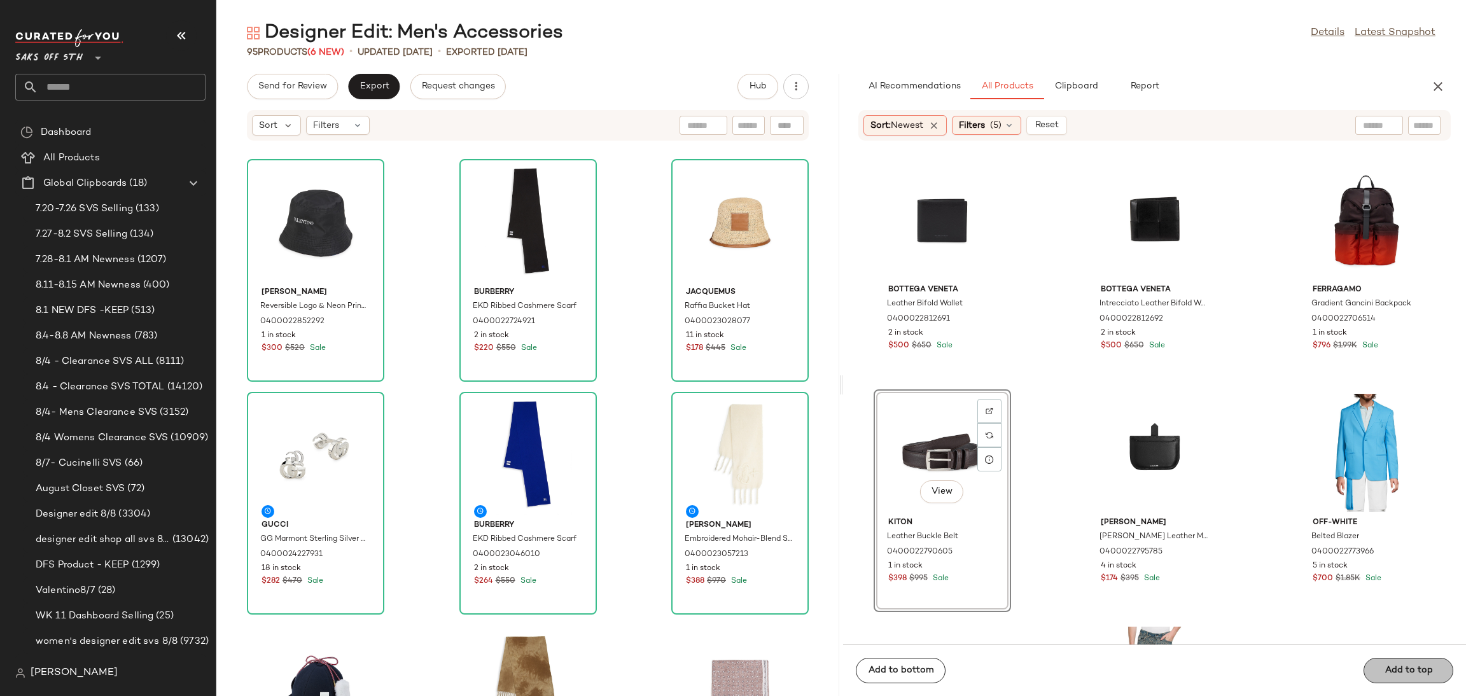
click at [1391, 668] on span "Add to top" at bounding box center [1408, 671] width 48 height 10
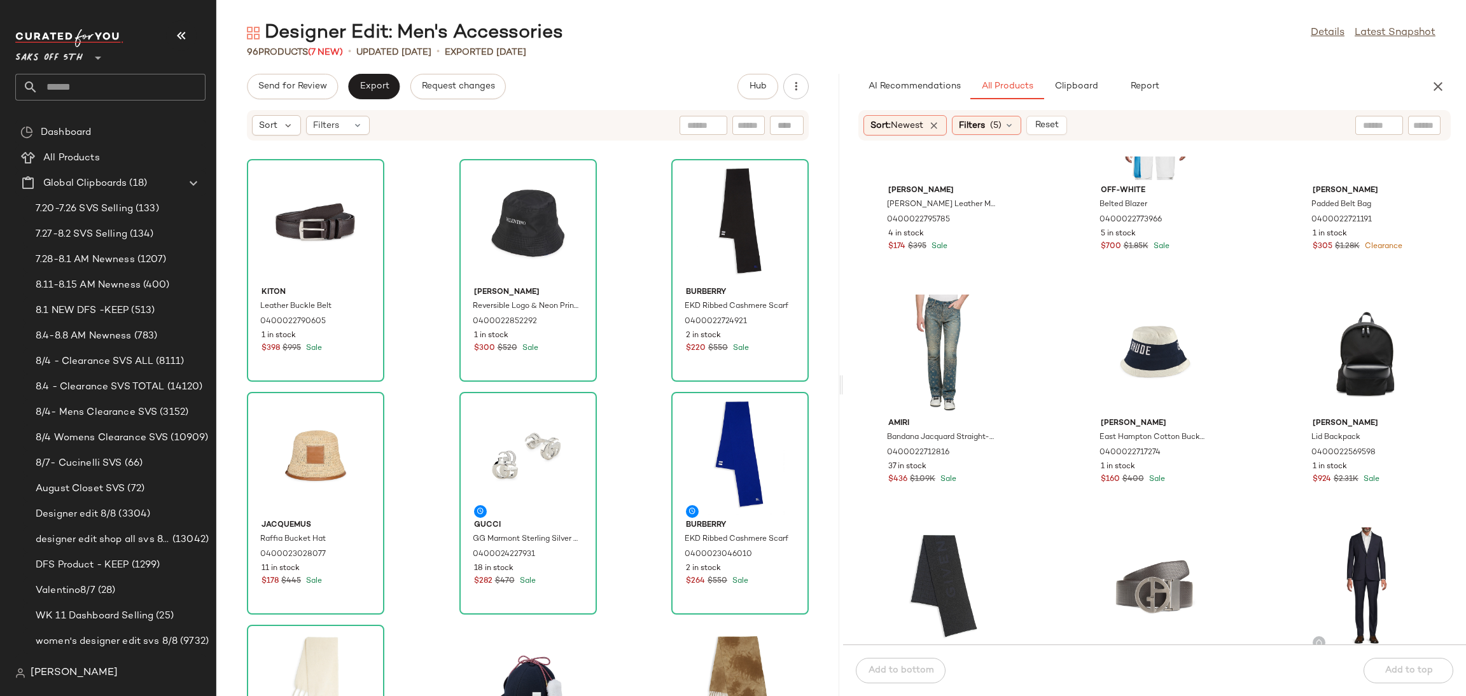
scroll to position [2915, 0]
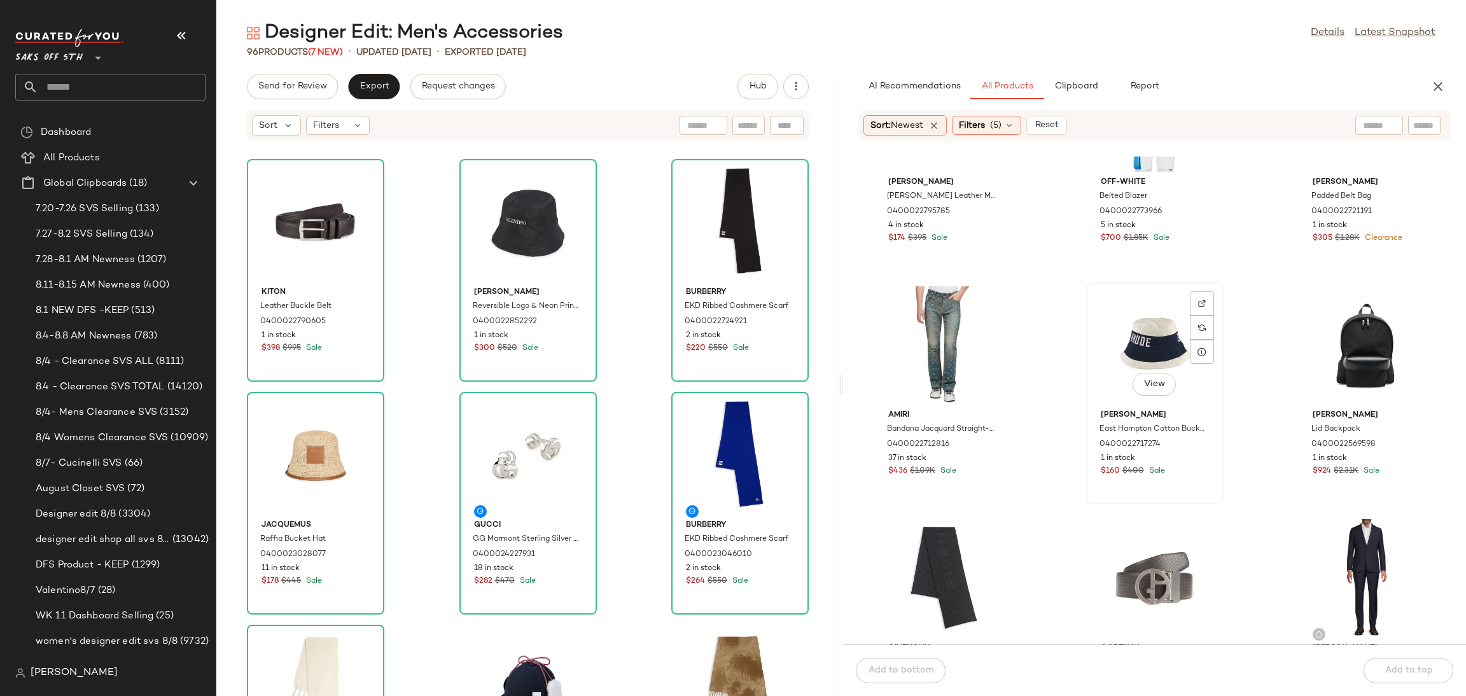
click at [1150, 310] on div "View" at bounding box center [1155, 345] width 129 height 118
click at [1408, 669] on span "Add to top" at bounding box center [1408, 671] width 48 height 10
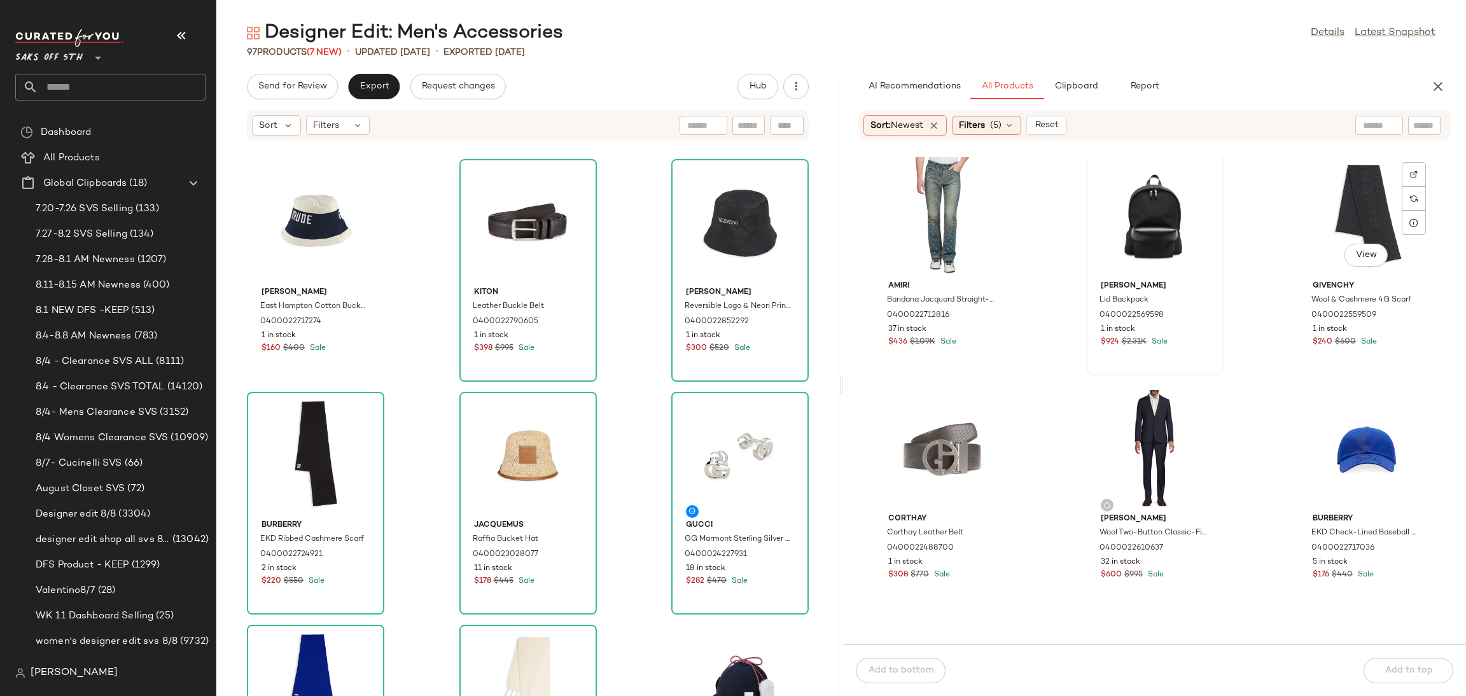
scroll to position [3052, 0]
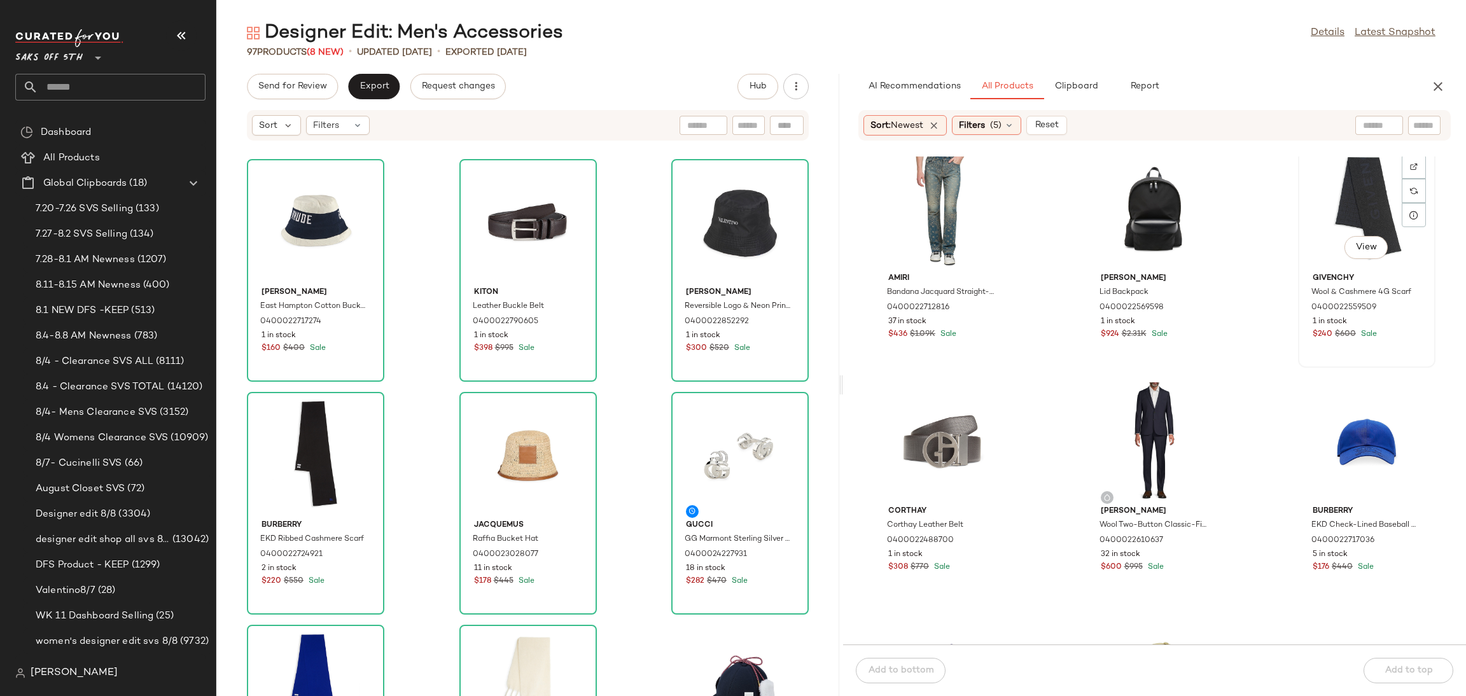
click at [1330, 211] on div "View" at bounding box center [1366, 209] width 129 height 118
click at [919, 398] on div "View" at bounding box center [942, 441] width 129 height 118
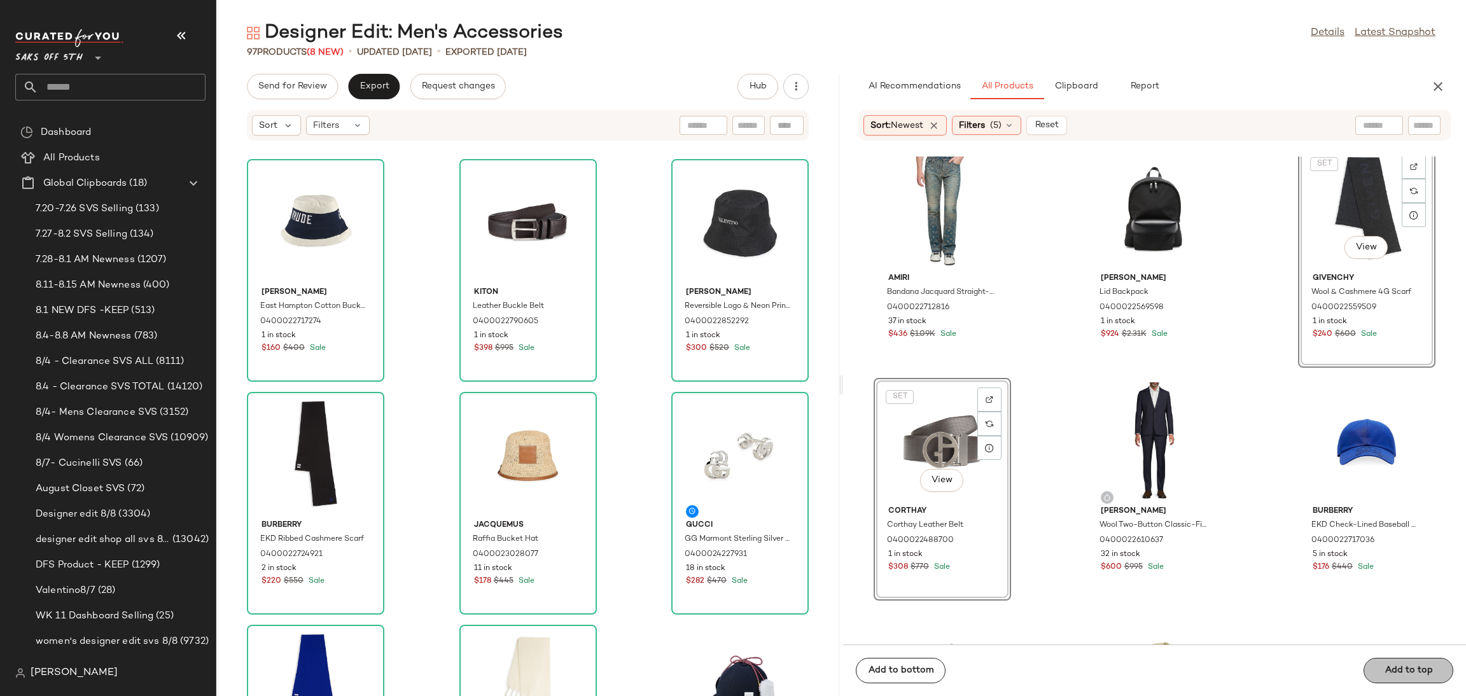
click at [1396, 662] on div "Add to bottom Add to top" at bounding box center [1154, 671] width 623 height 52
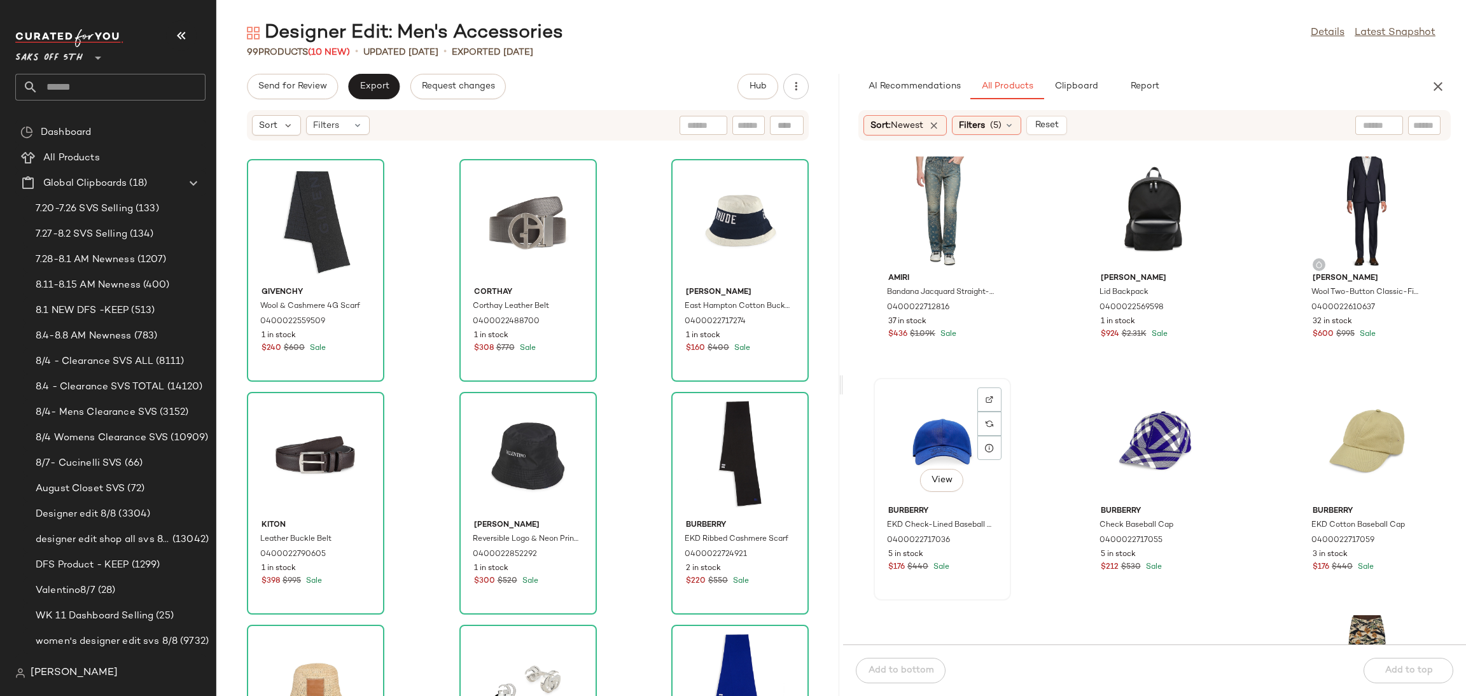
click at [917, 410] on div "View" at bounding box center [942, 441] width 129 height 118
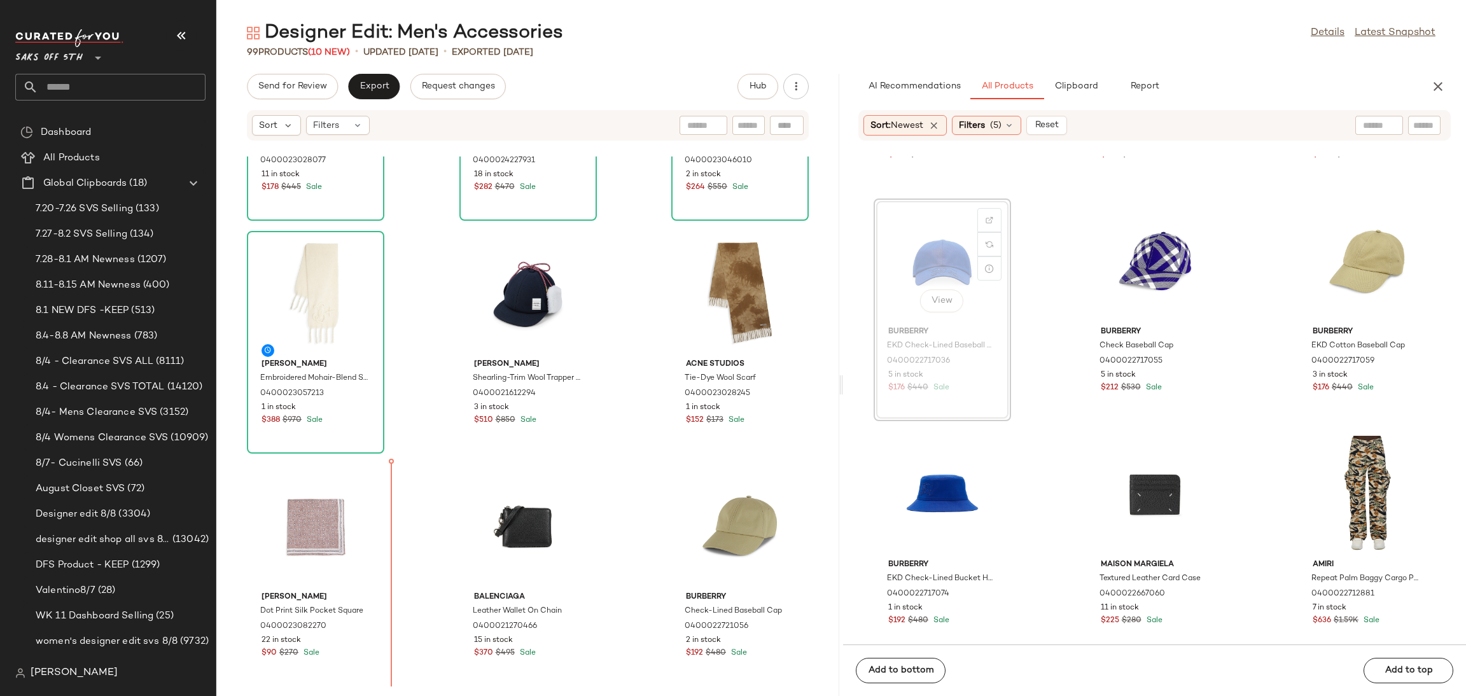
scroll to position [637, 0]
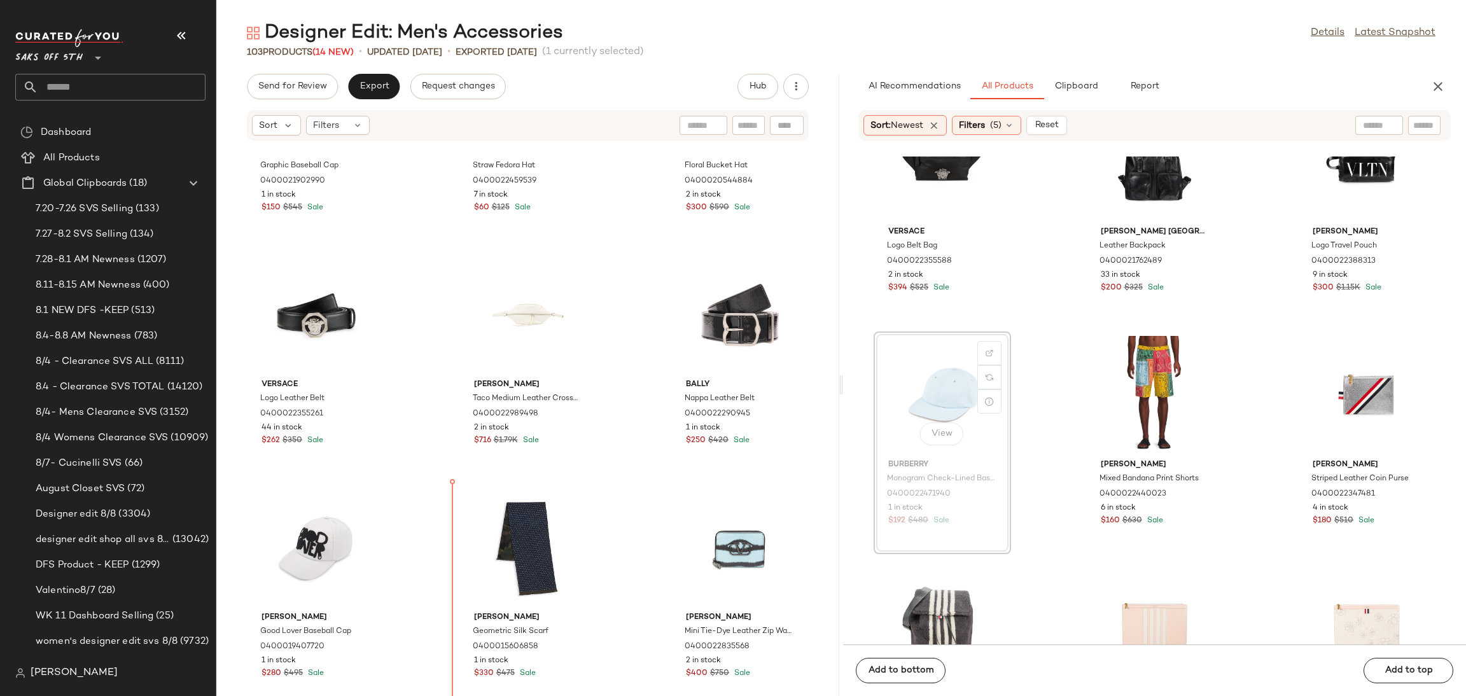
scroll to position [3001, 0]
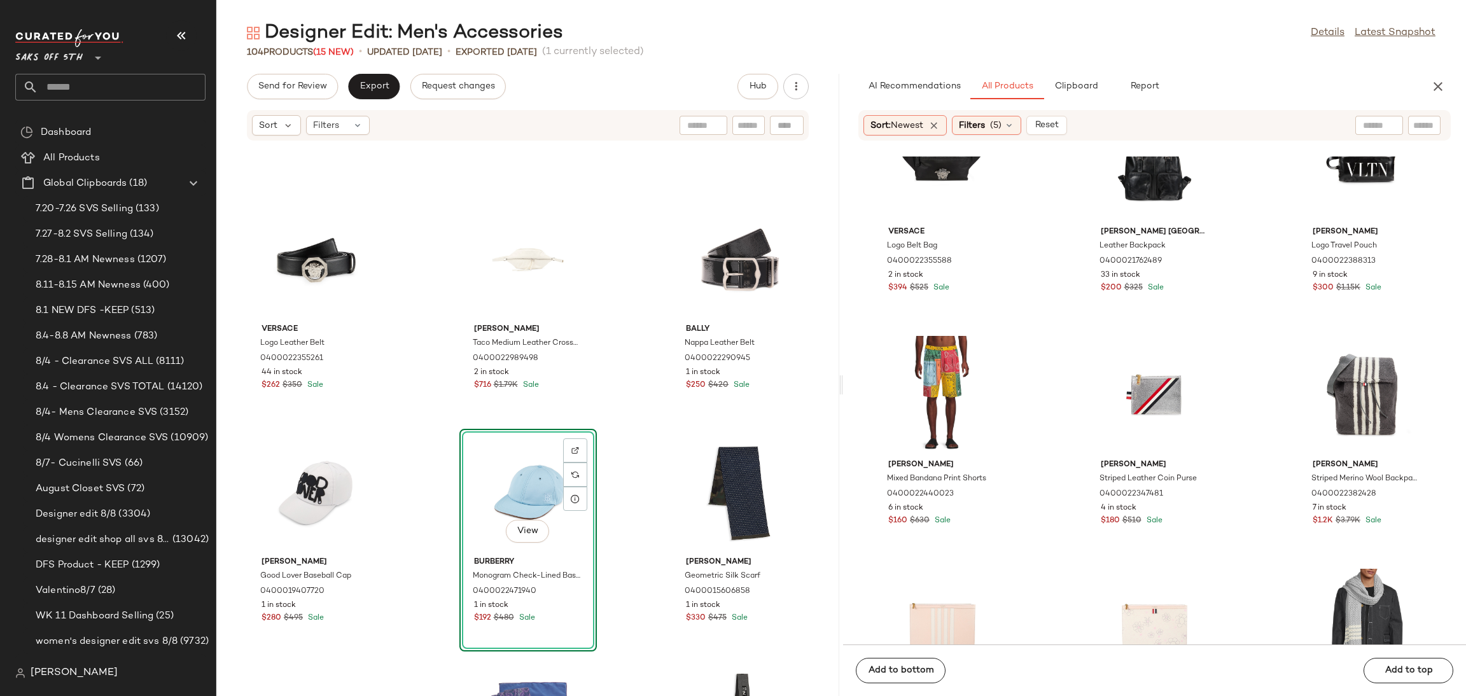
click at [299, 100] on div "Send for Review Export Request changes Hub Sort Filters Valentino Garavani Grap…" at bounding box center [527, 385] width 623 height 622
click at [314, 82] on span "Send for Review" at bounding box center [292, 86] width 69 height 10
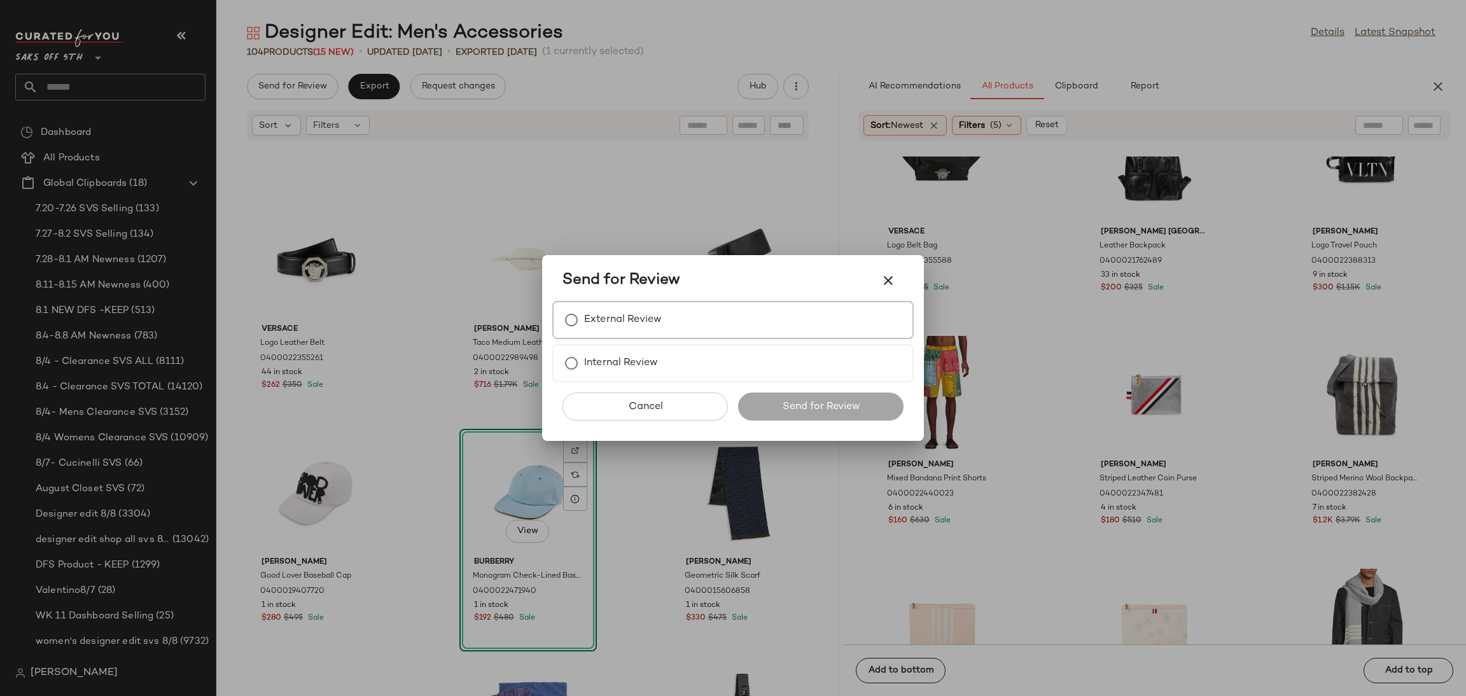
click at [660, 314] on label "External Review" at bounding box center [623, 319] width 78 height 25
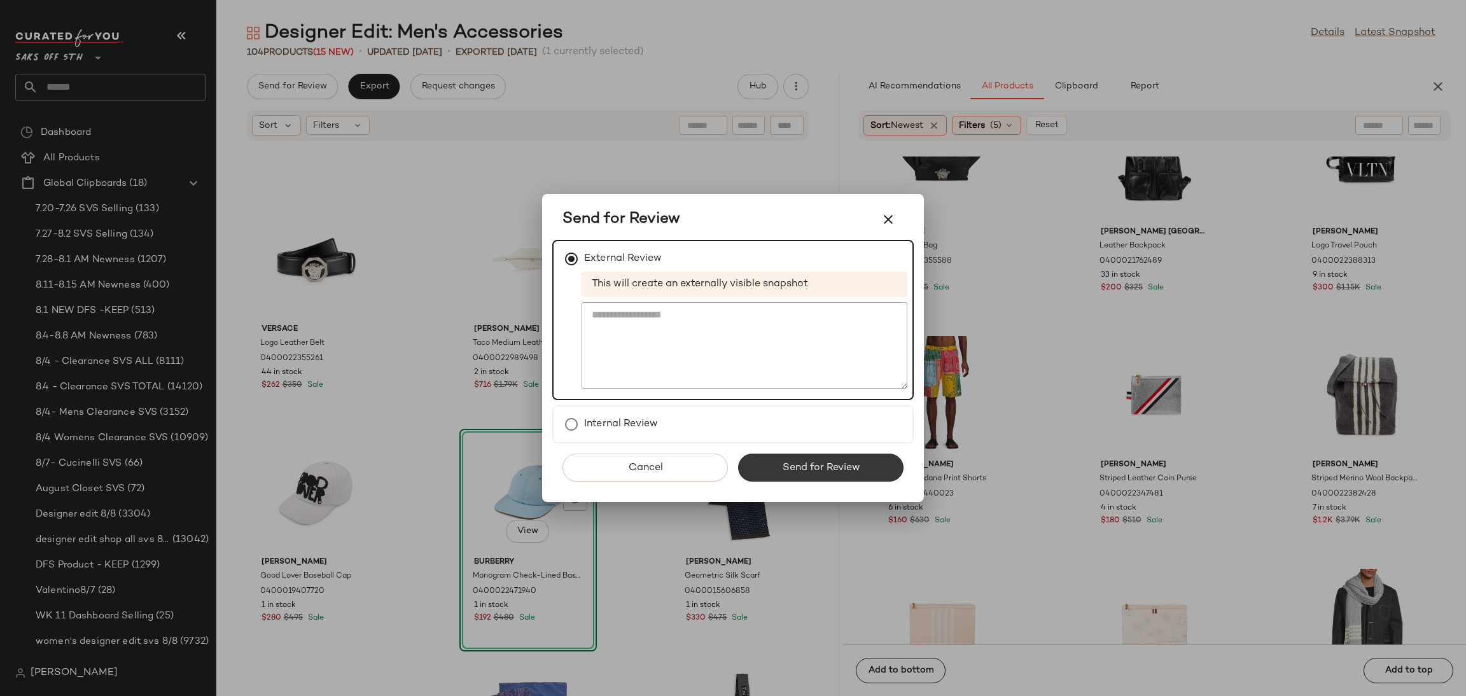
click at [819, 459] on button "Send for Review" at bounding box center [820, 468] width 165 height 28
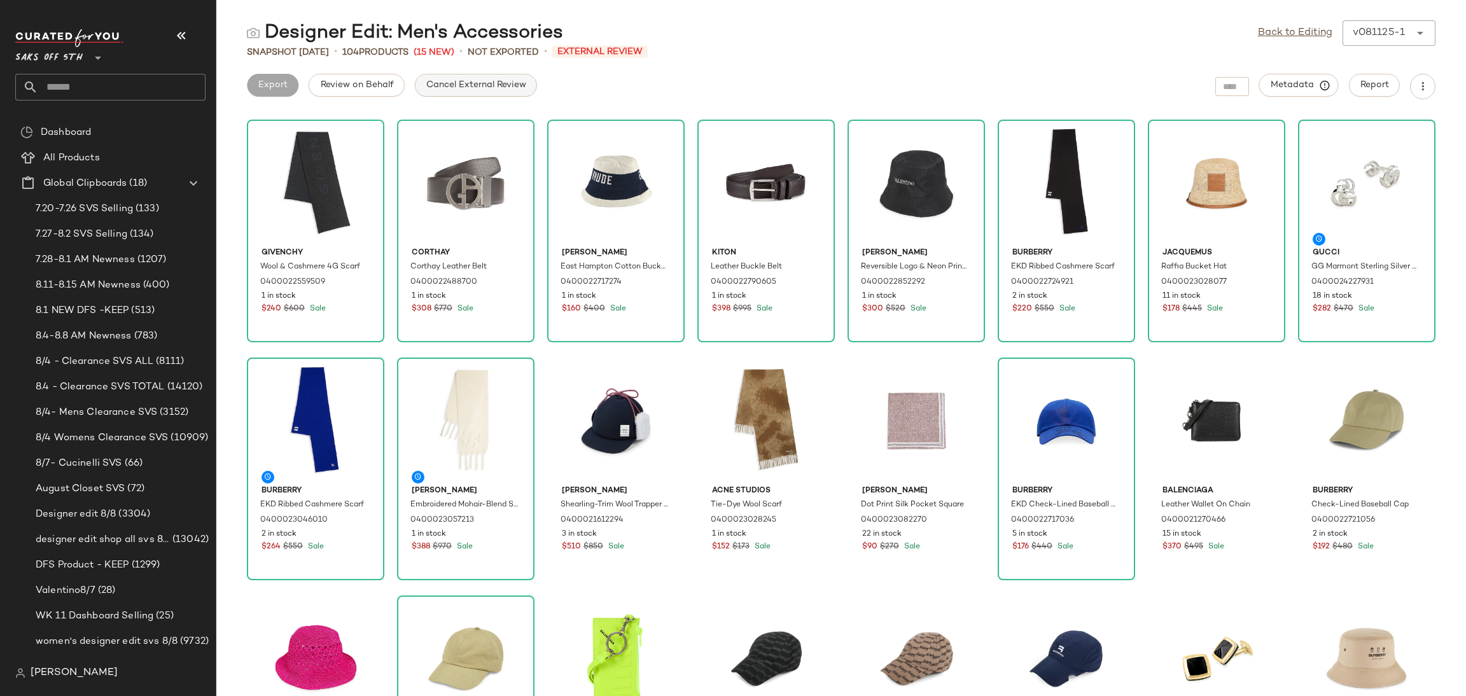
click at [509, 88] on span "Cancel External Review" at bounding box center [476, 85] width 101 height 10
click at [368, 86] on span "Export" at bounding box center [374, 85] width 30 height 10
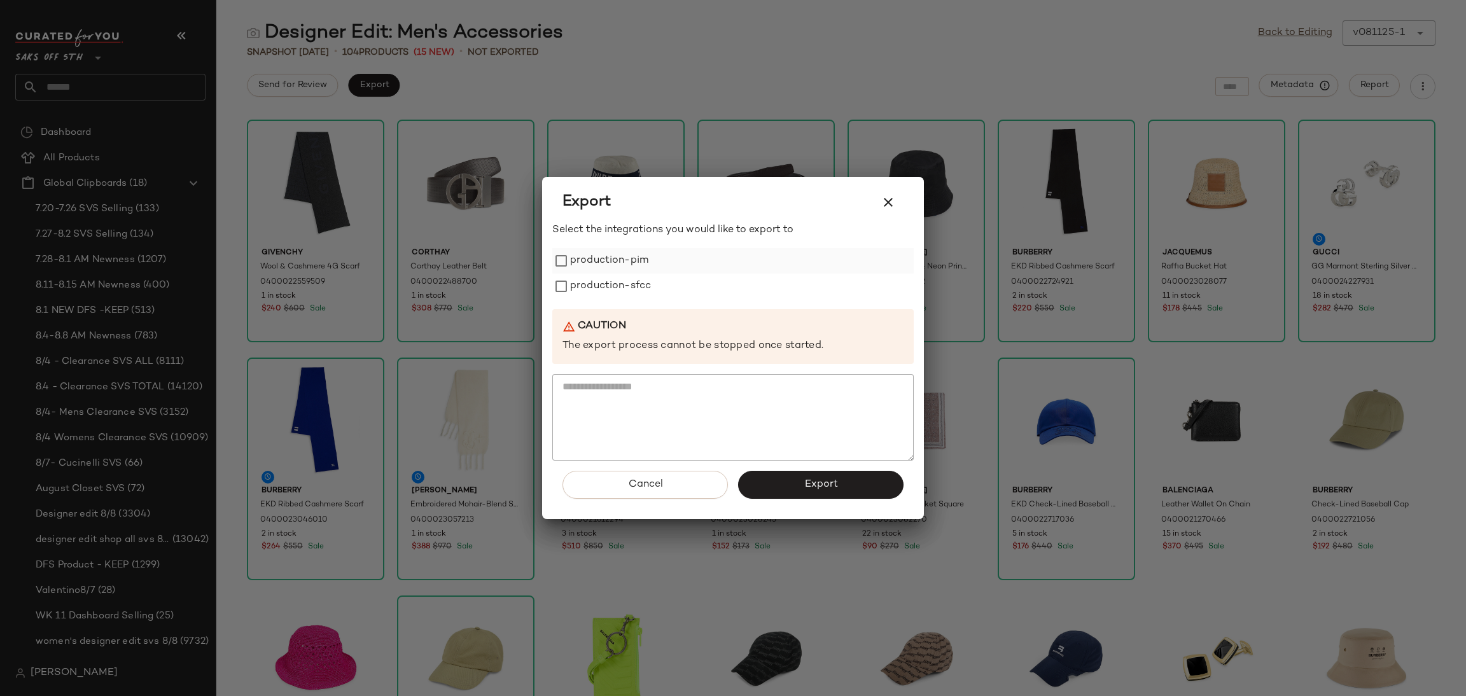
click at [591, 263] on label "production-pim" at bounding box center [609, 260] width 78 height 25
click at [598, 279] on label "production-sfcc" at bounding box center [610, 286] width 81 height 25
click at [827, 482] on span "Export" at bounding box center [821, 484] width 34 height 12
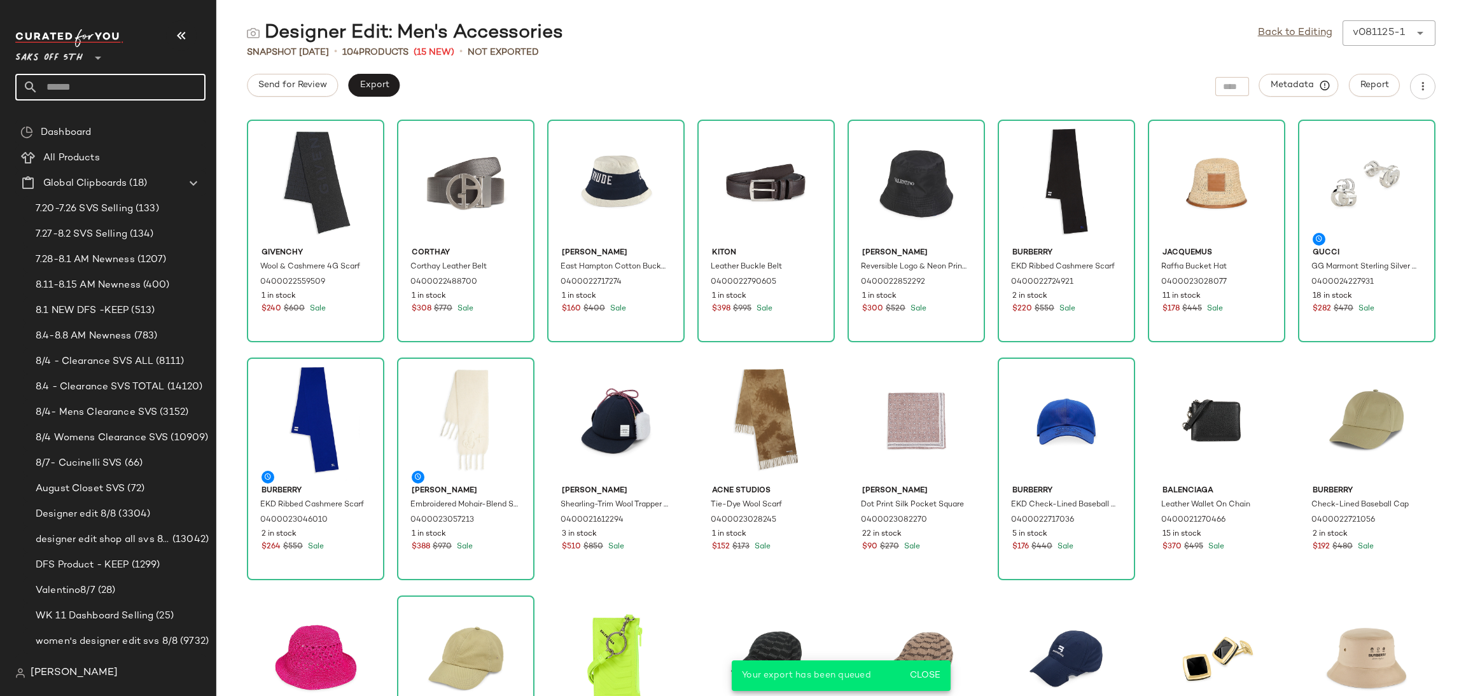
click at [144, 85] on input "text" at bounding box center [121, 87] width 167 height 27
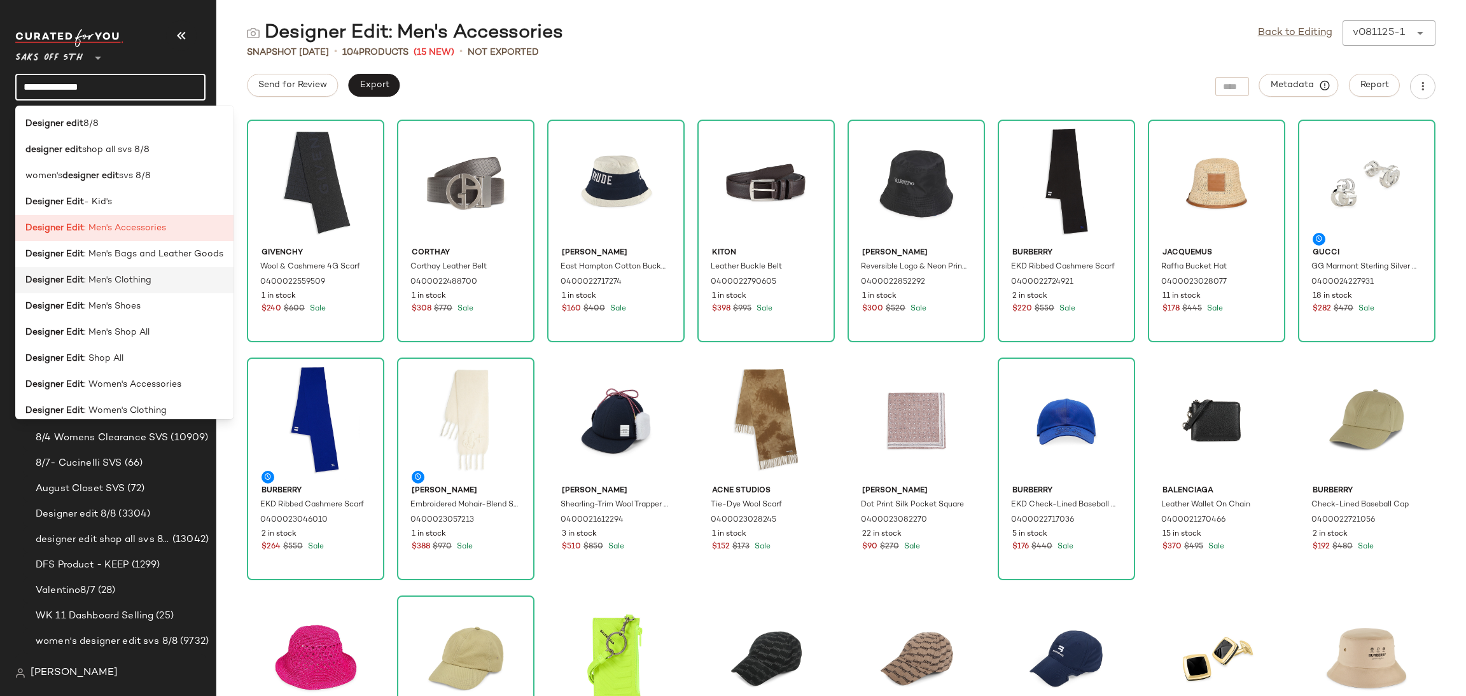
type input "**********"
click at [137, 283] on span ": Men's Clothing" at bounding box center [117, 280] width 67 height 13
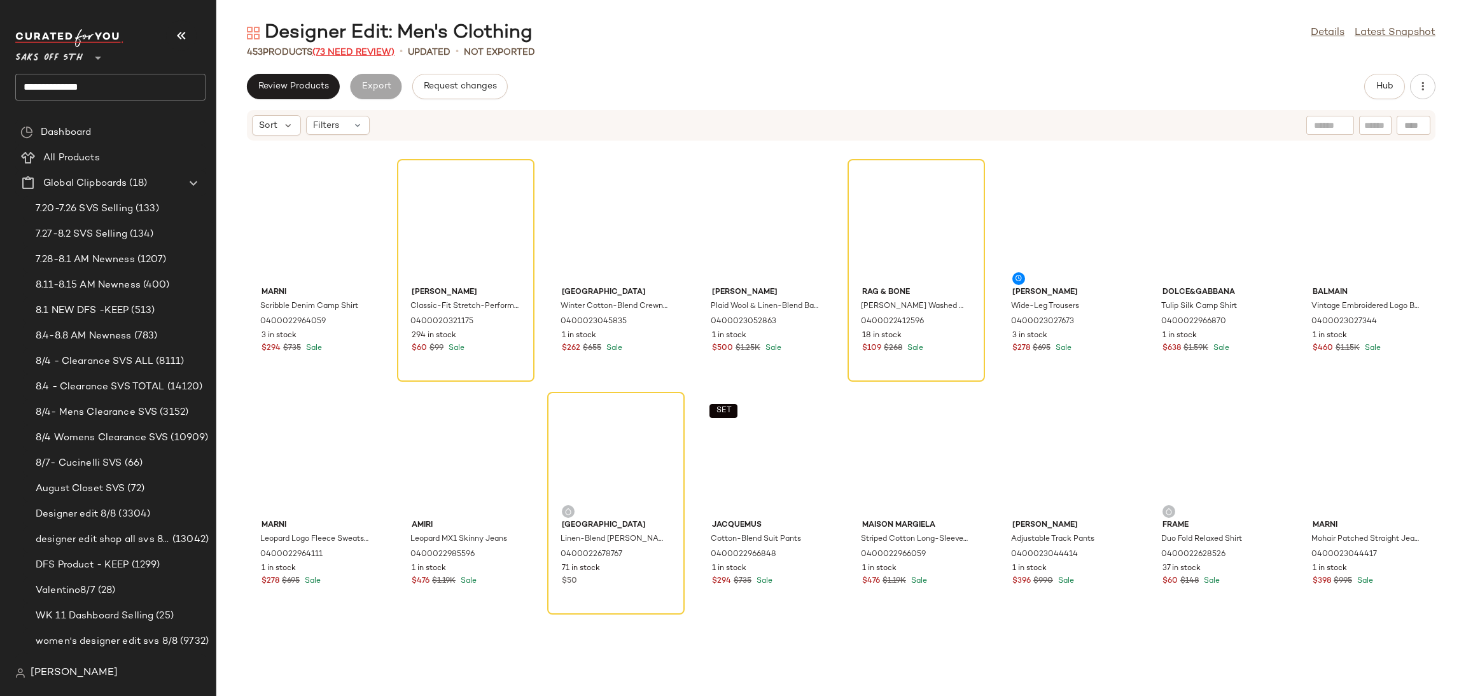
click at [380, 48] on span "(73 Need Review)" at bounding box center [353, 53] width 82 height 10
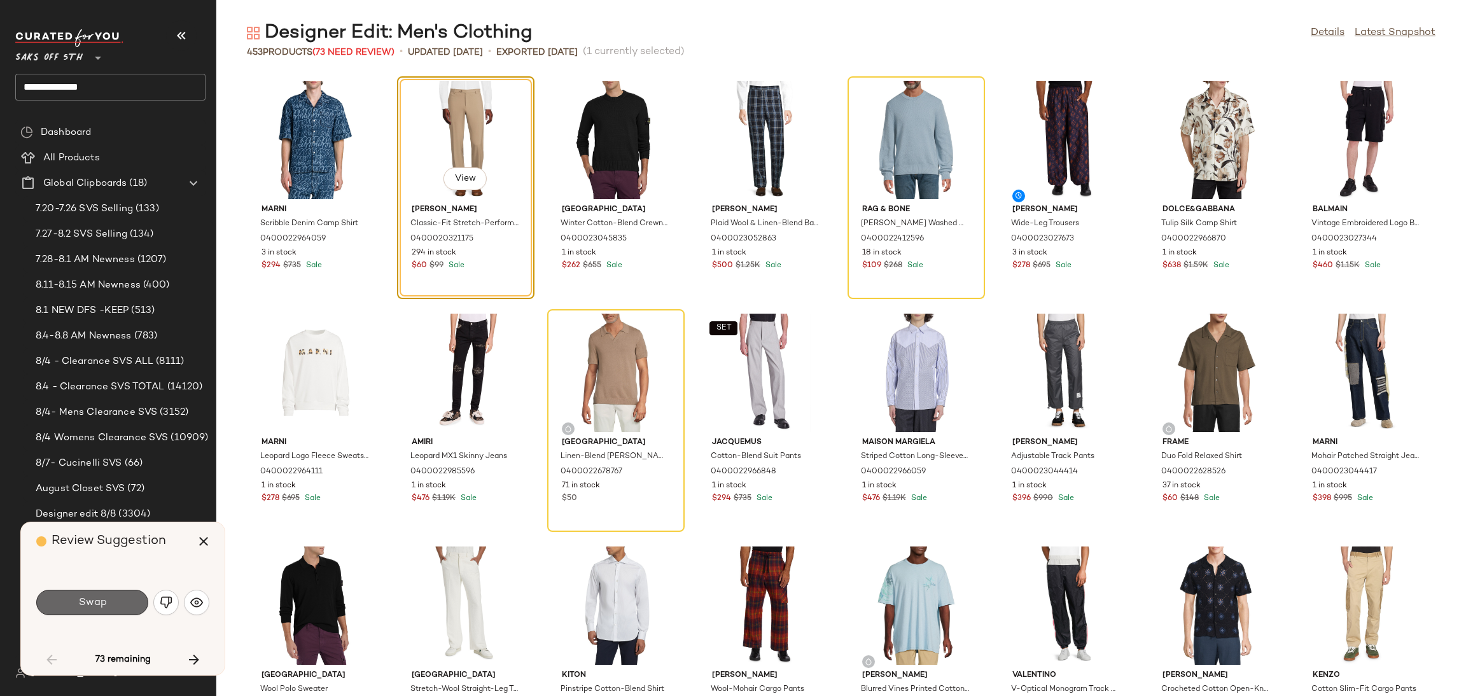
click at [109, 607] on button "Swap" at bounding box center [92, 602] width 112 height 25
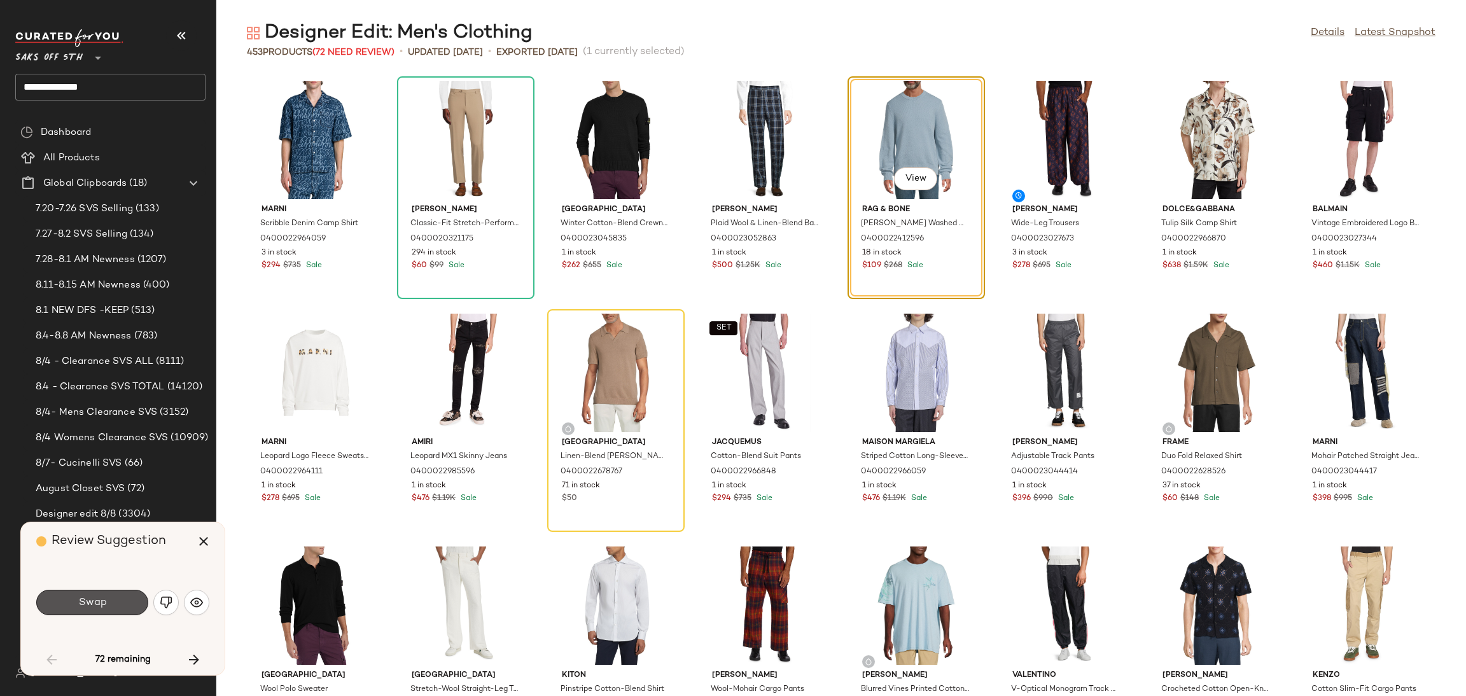
click at [109, 607] on button "Swap" at bounding box center [92, 602] width 112 height 25
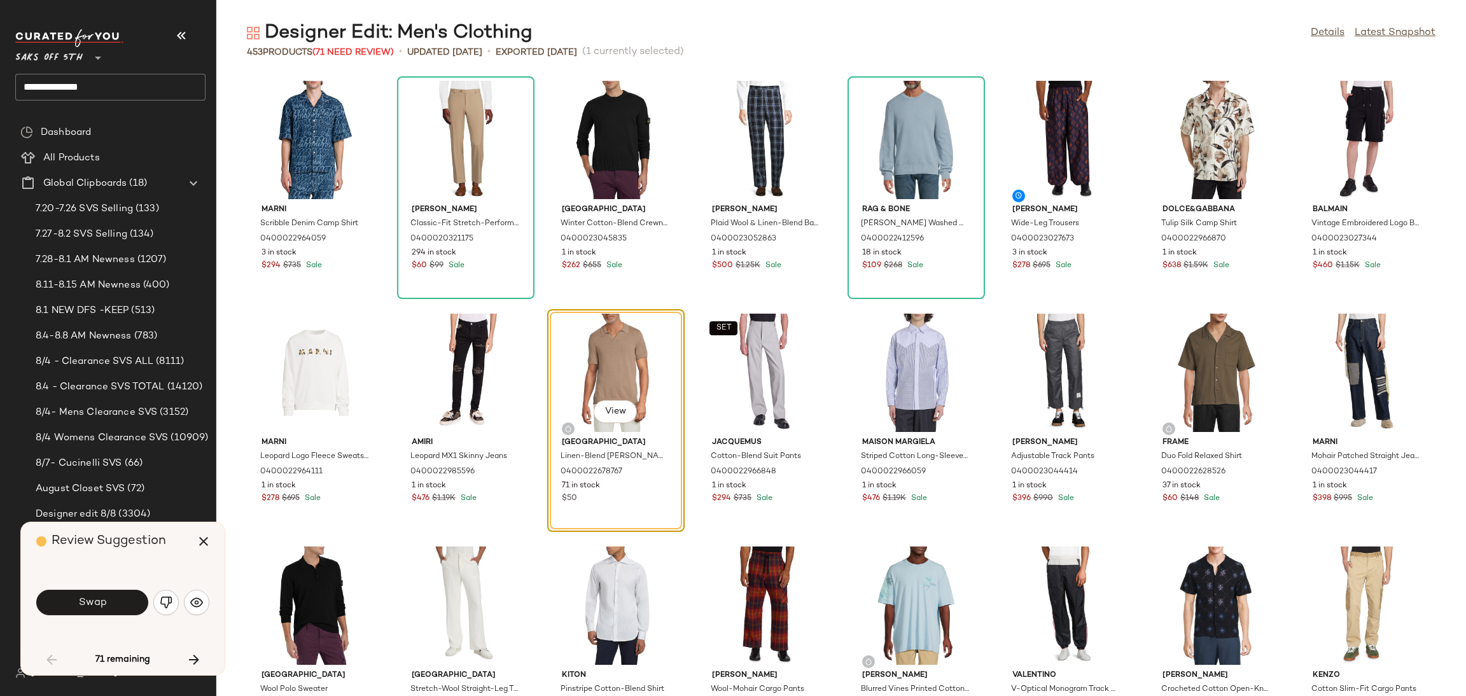
click at [109, 607] on button "Swap" at bounding box center [92, 602] width 112 height 25
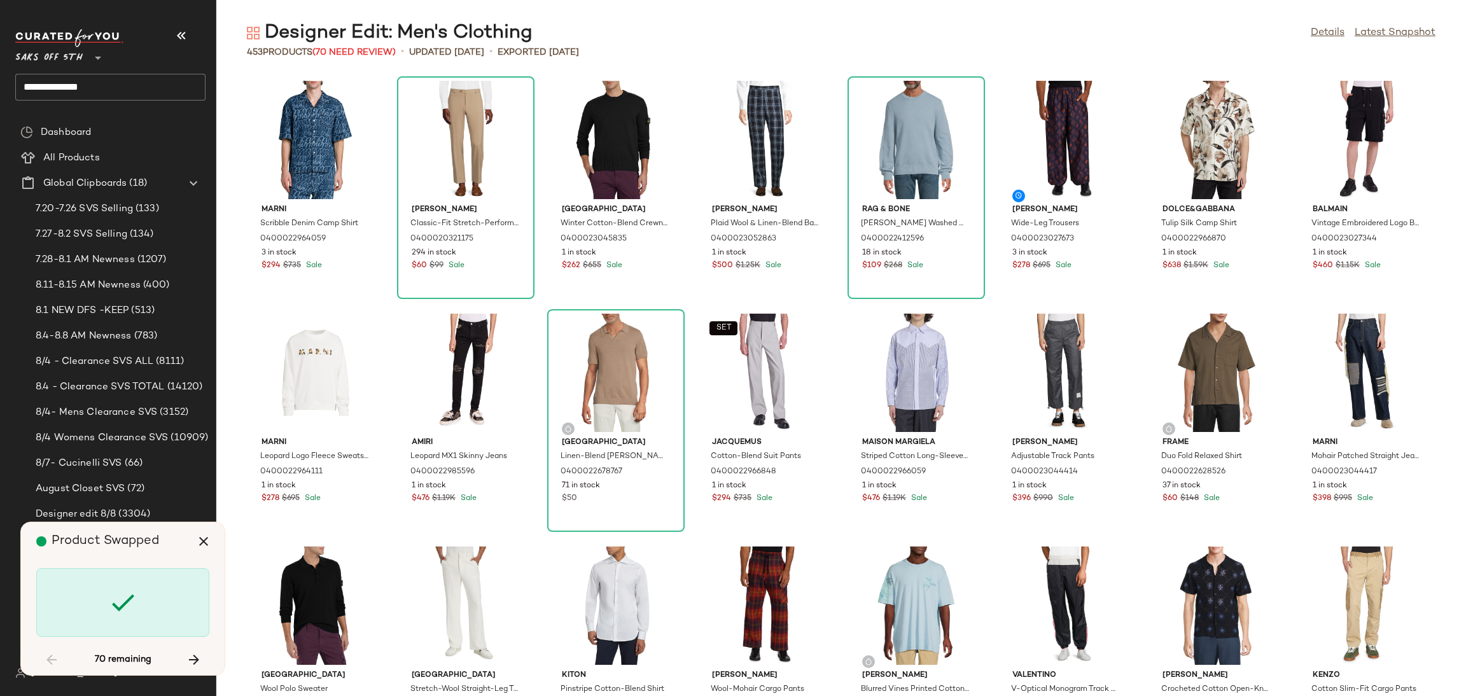
scroll to position [476, 0]
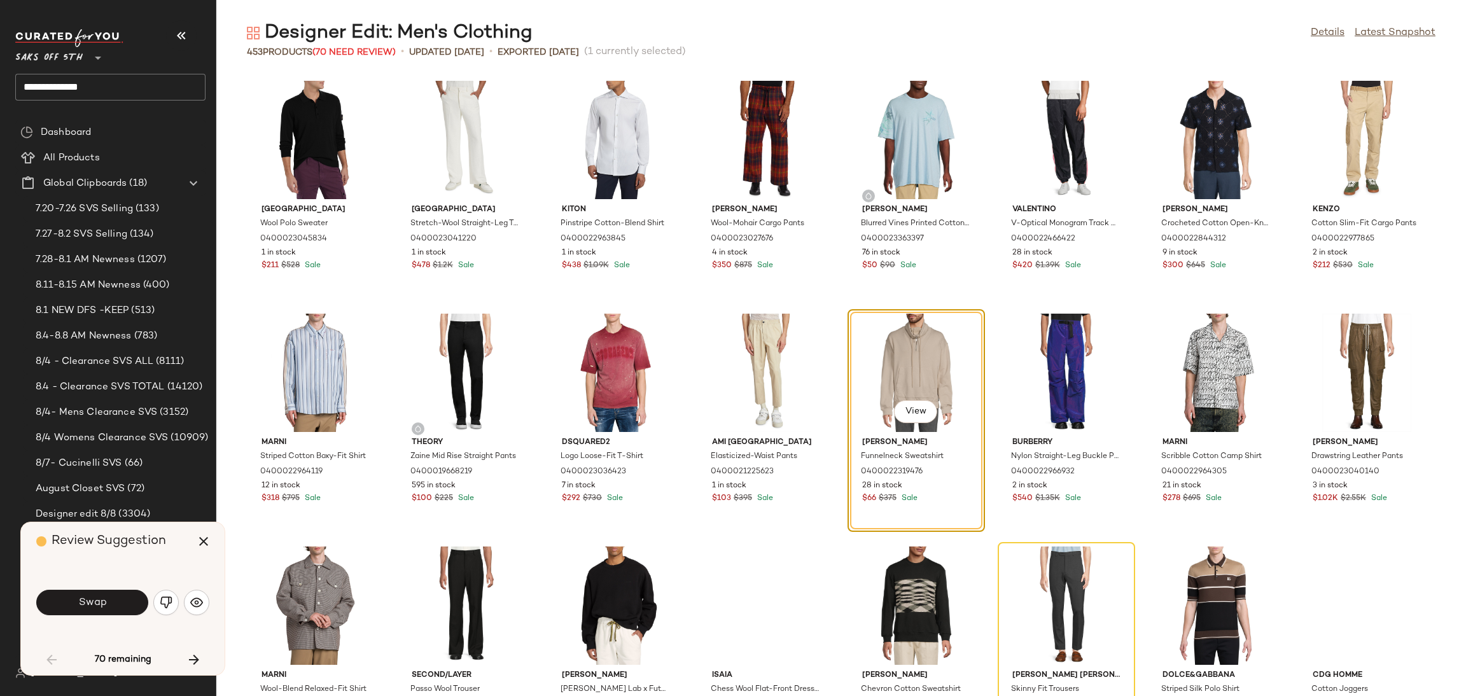
click at [109, 607] on button "Swap" at bounding box center [92, 602] width 112 height 25
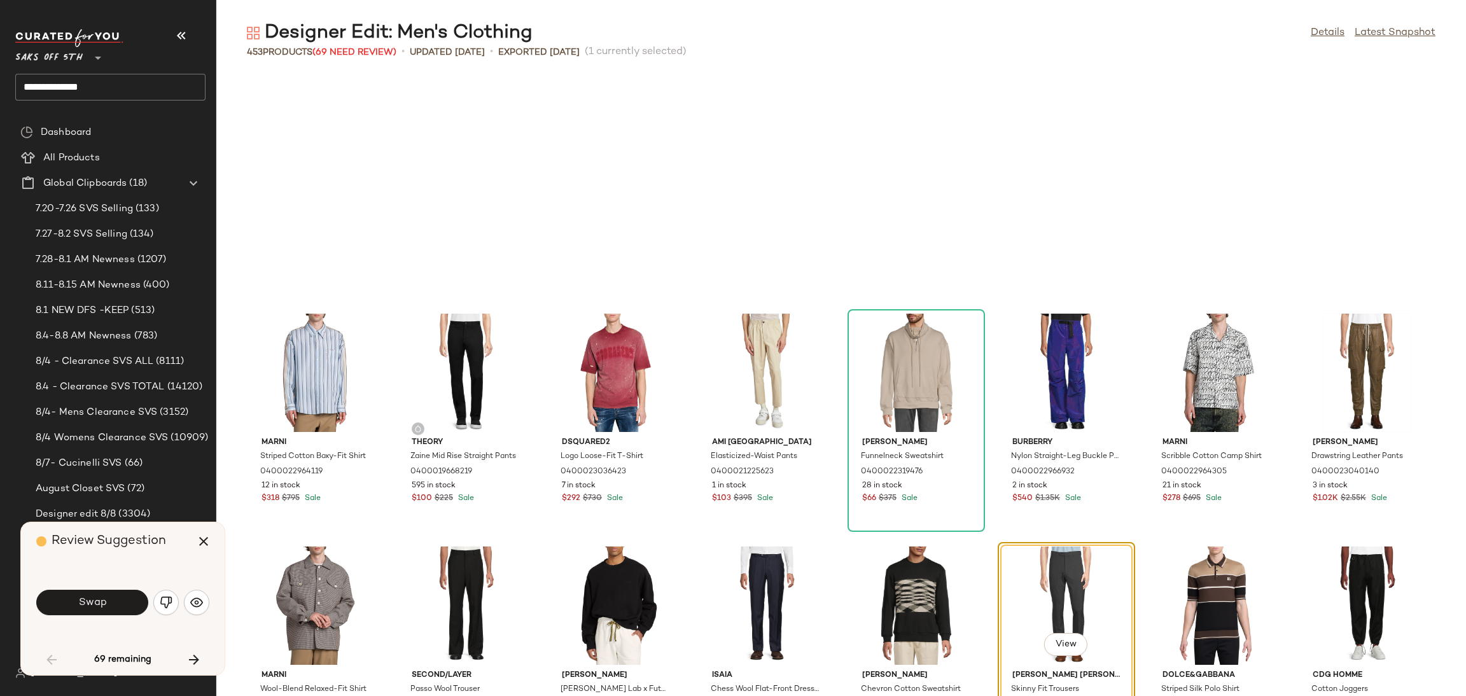
scroll to position [699, 0]
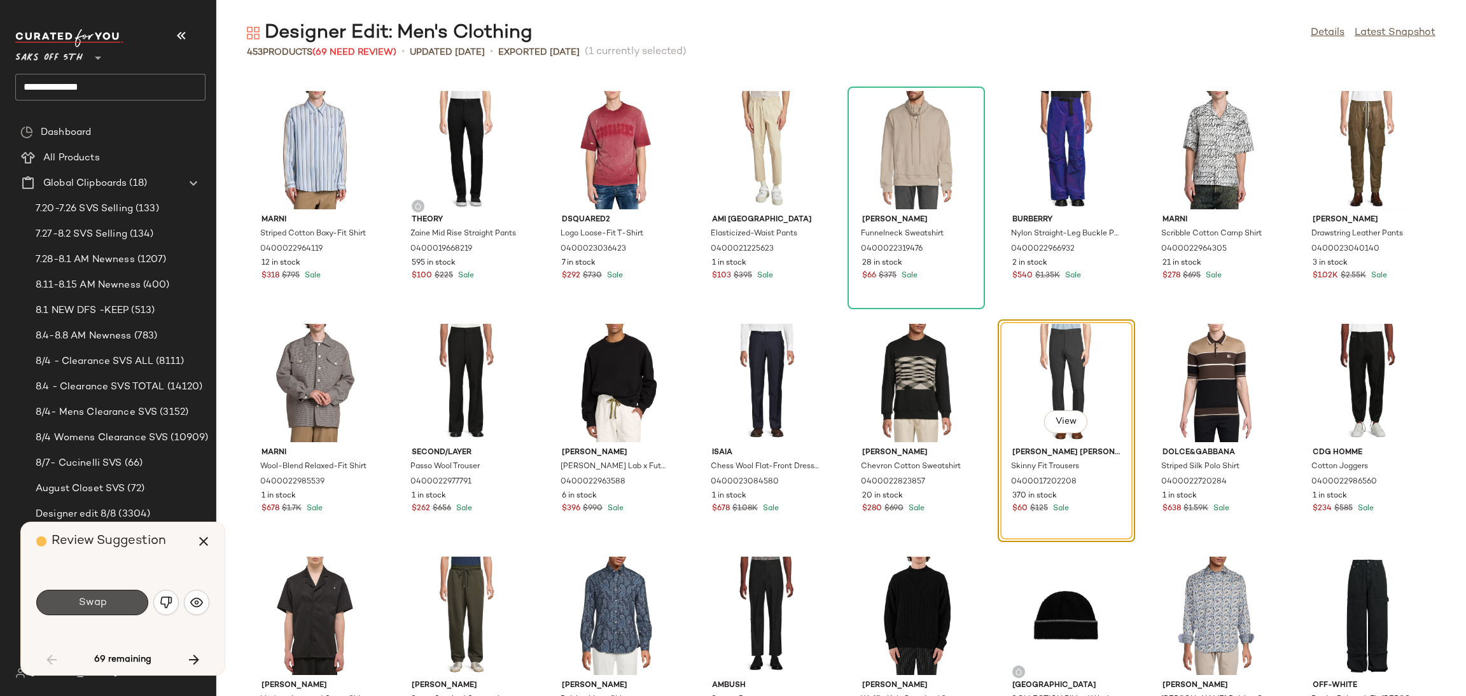
click at [109, 607] on button "Swap" at bounding box center [92, 602] width 112 height 25
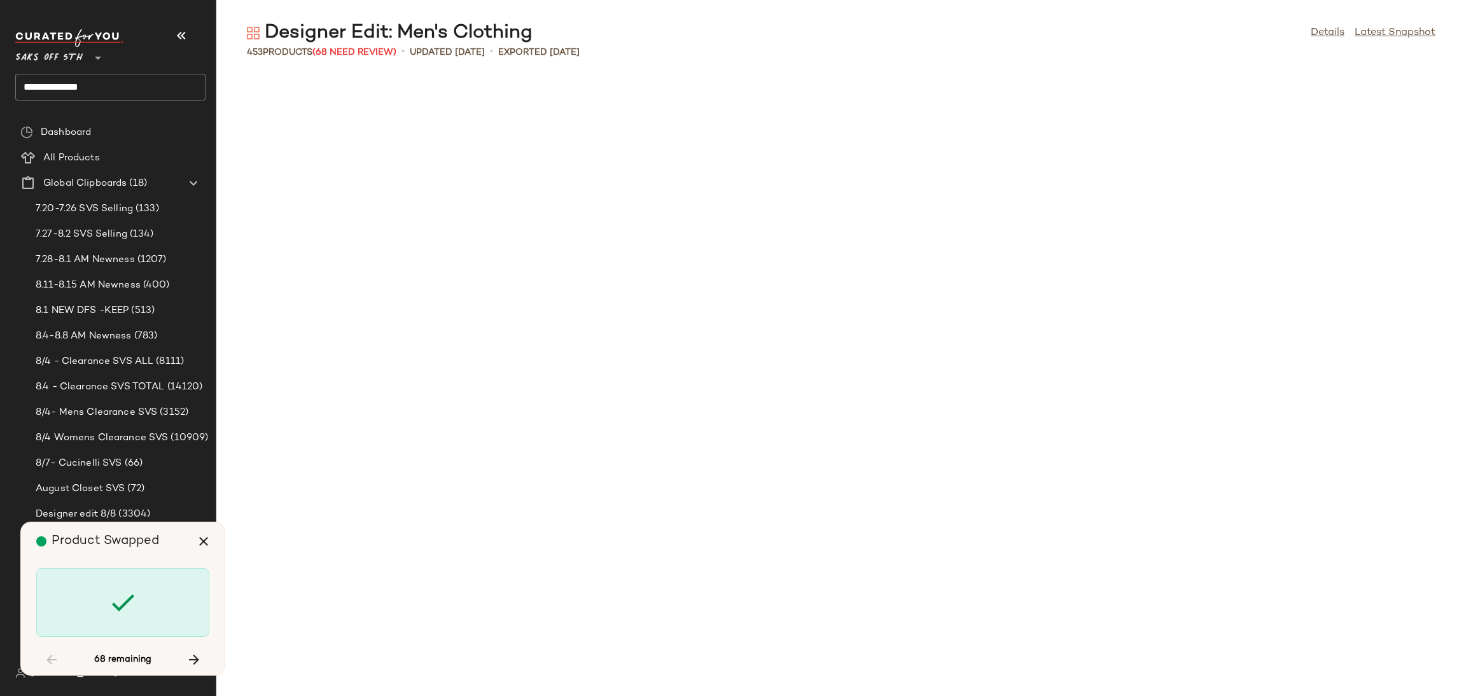
scroll to position [1629, 0]
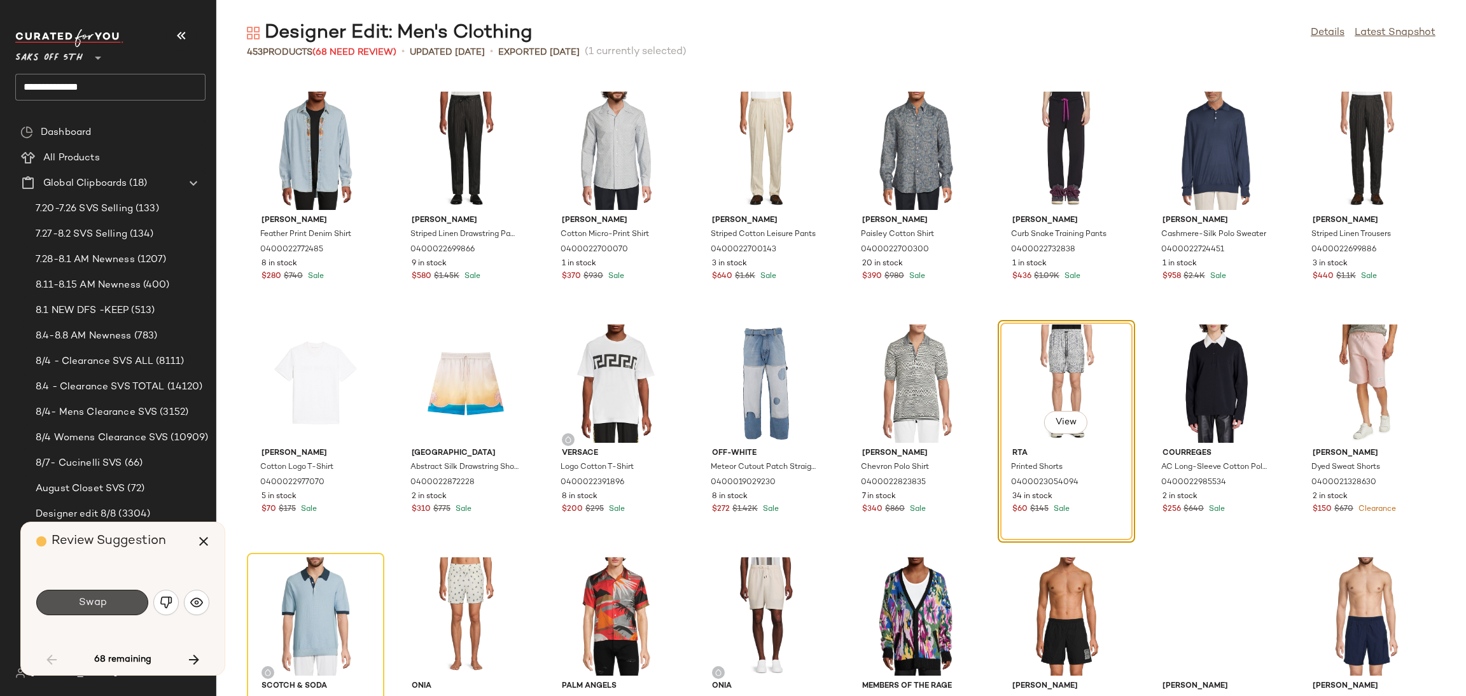
click at [109, 607] on button "Swap" at bounding box center [92, 602] width 112 height 25
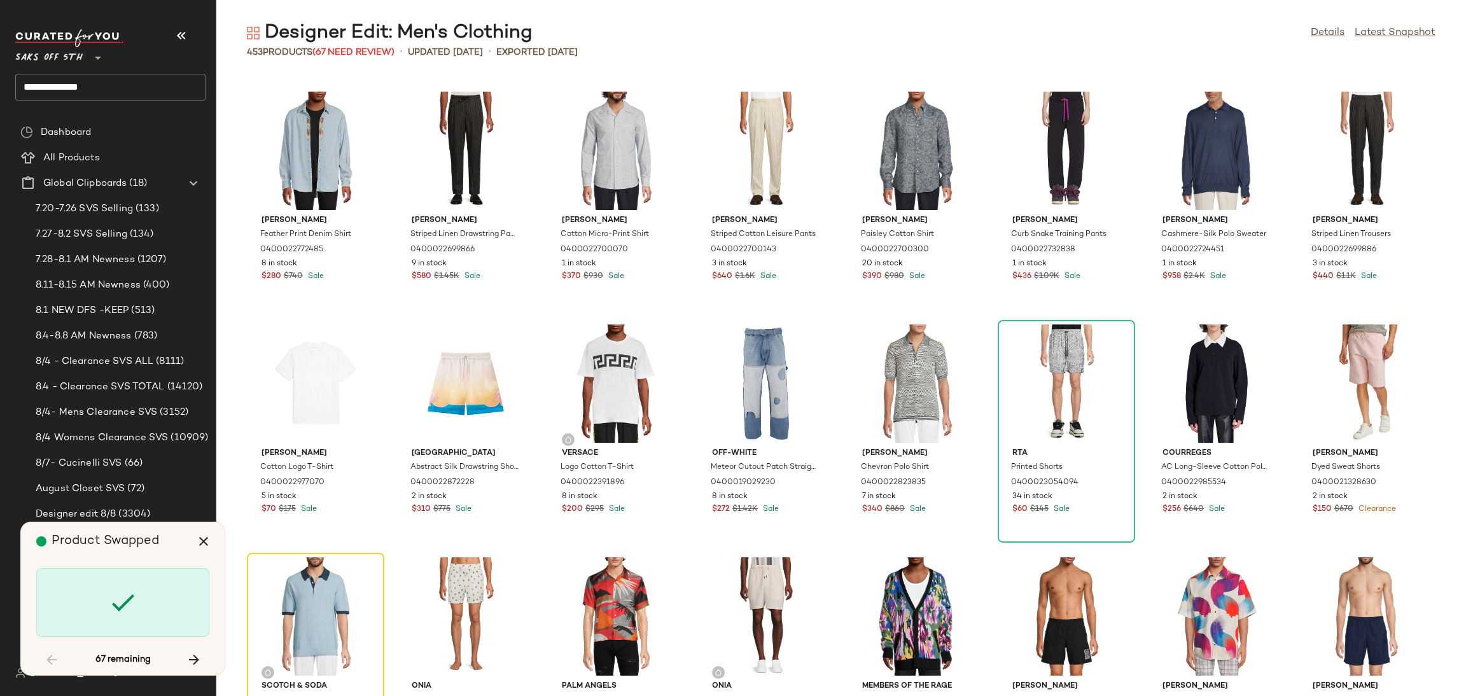
click at [109, 607] on icon at bounding box center [123, 602] width 31 height 31
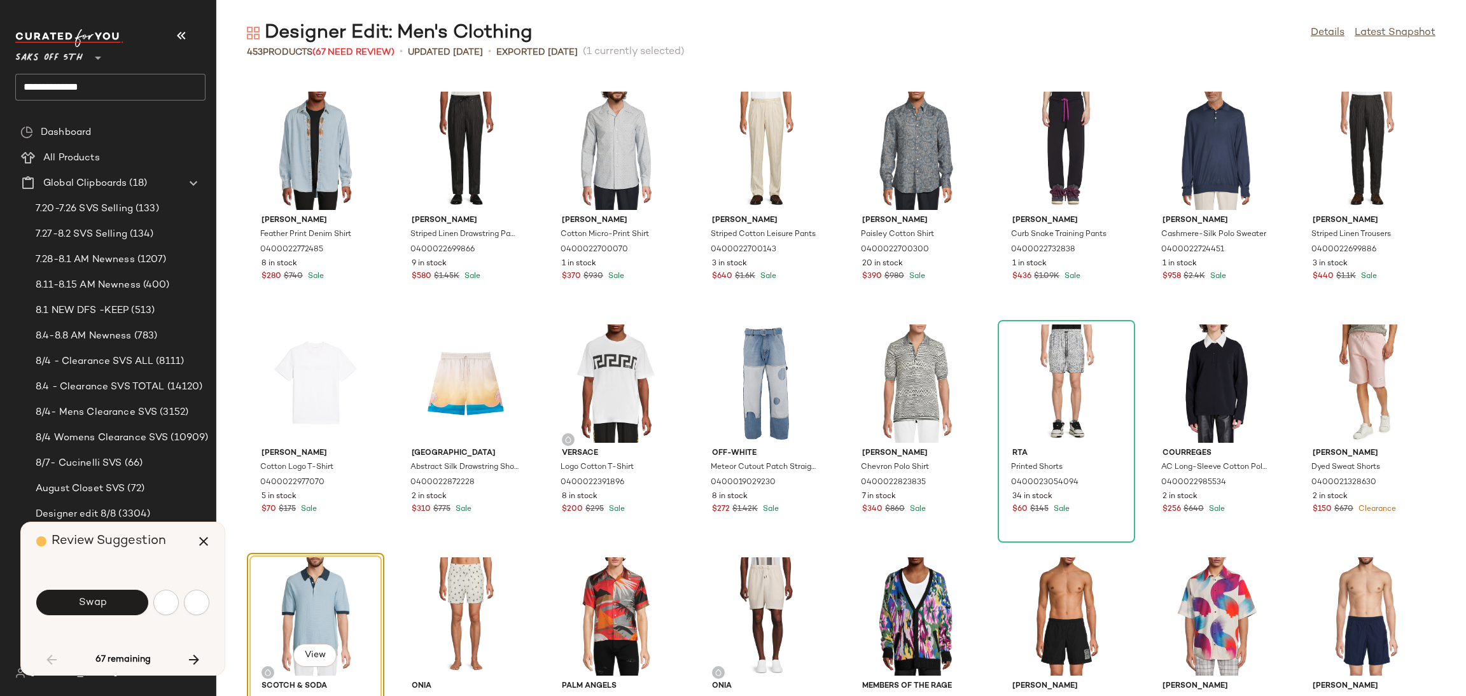
scroll to position [1862, 0]
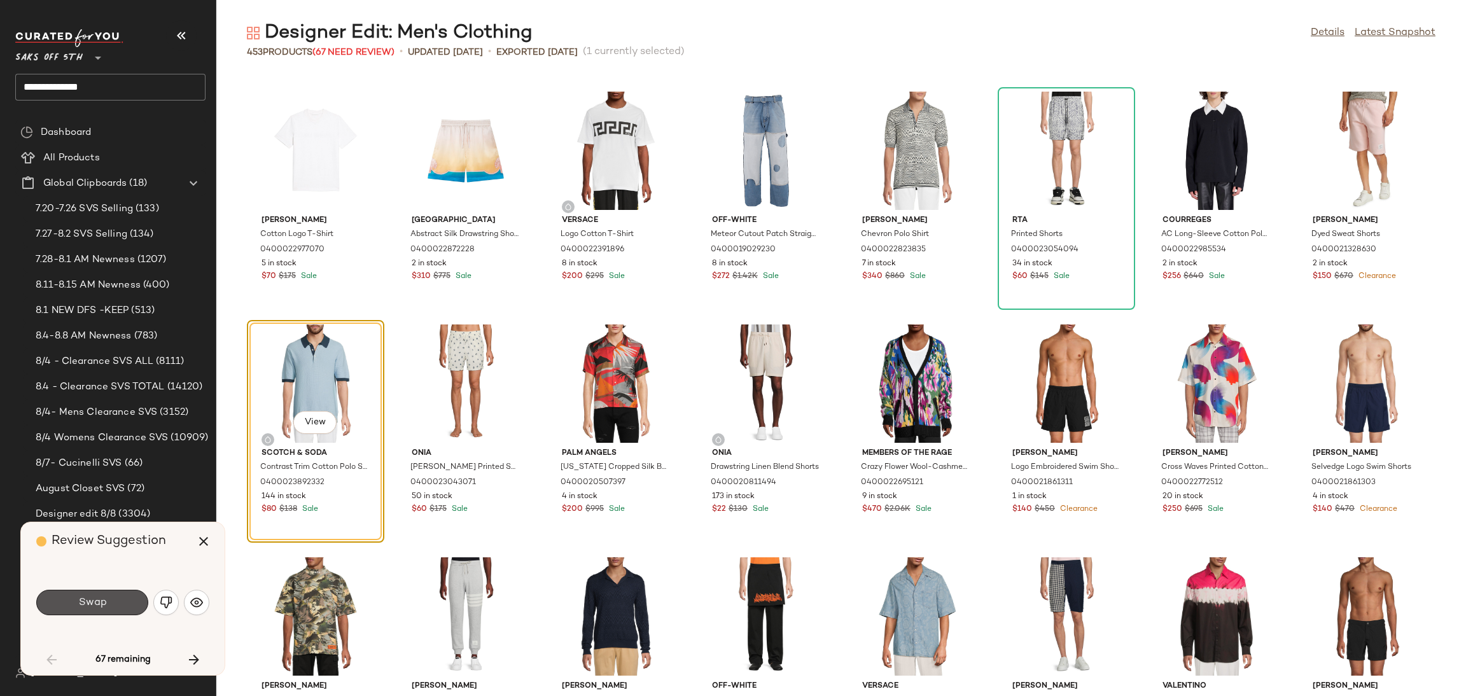
click at [109, 607] on button "Swap" at bounding box center [92, 602] width 112 height 25
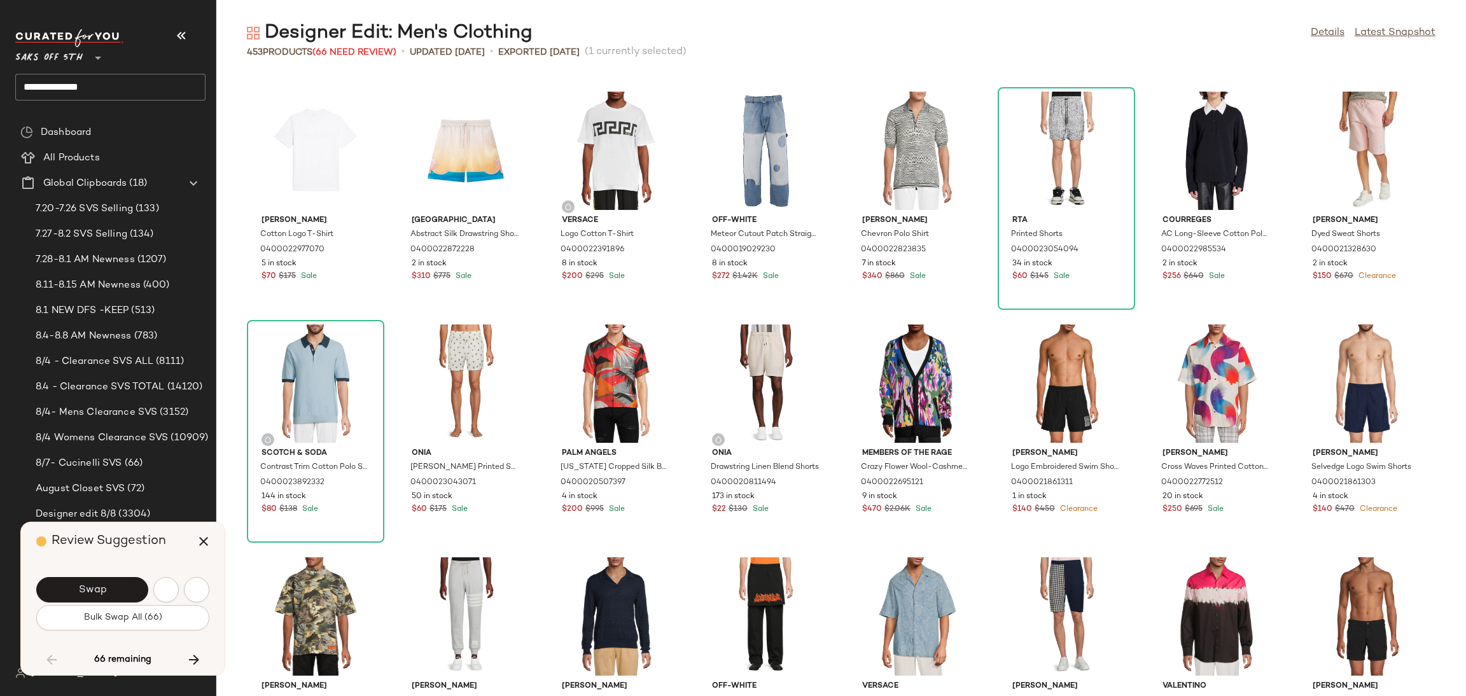
scroll to position [2561, 0]
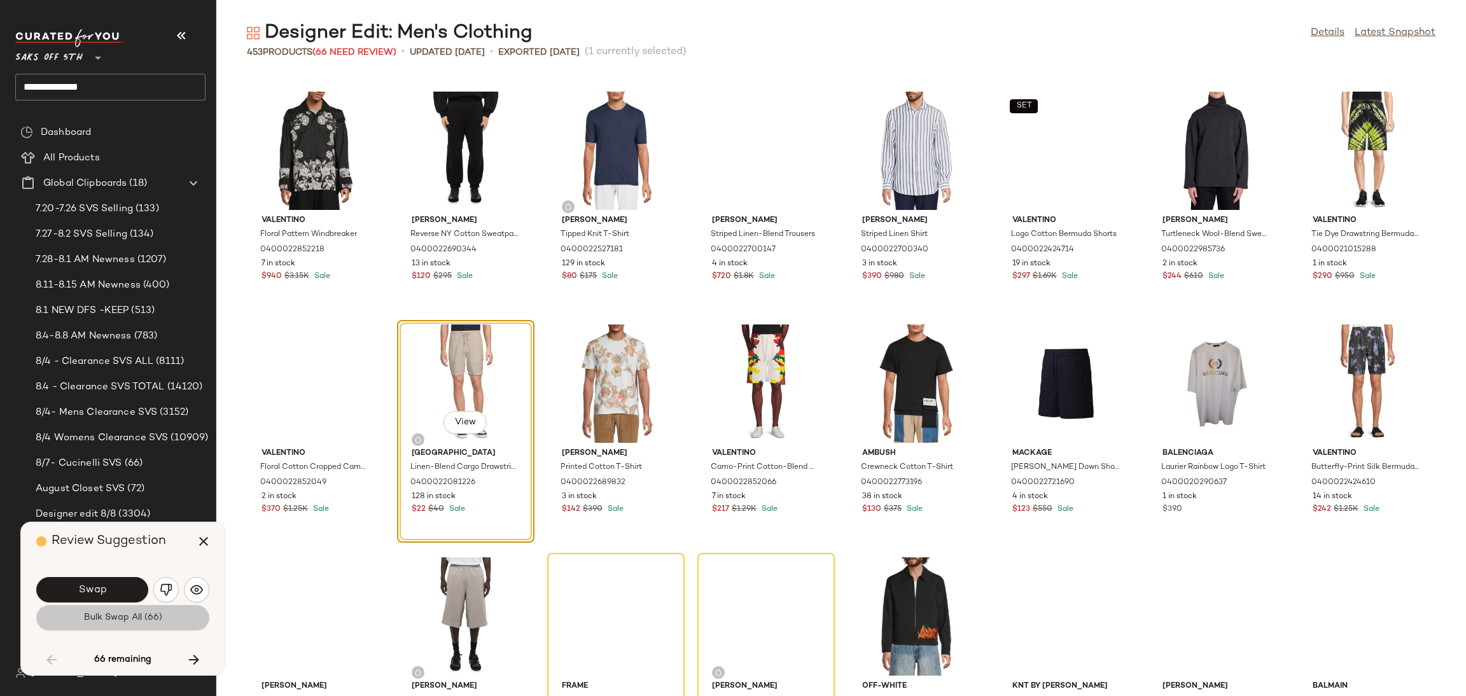
click at [109, 607] on button "Bulk Swap All (66)" at bounding box center [122, 617] width 173 height 25
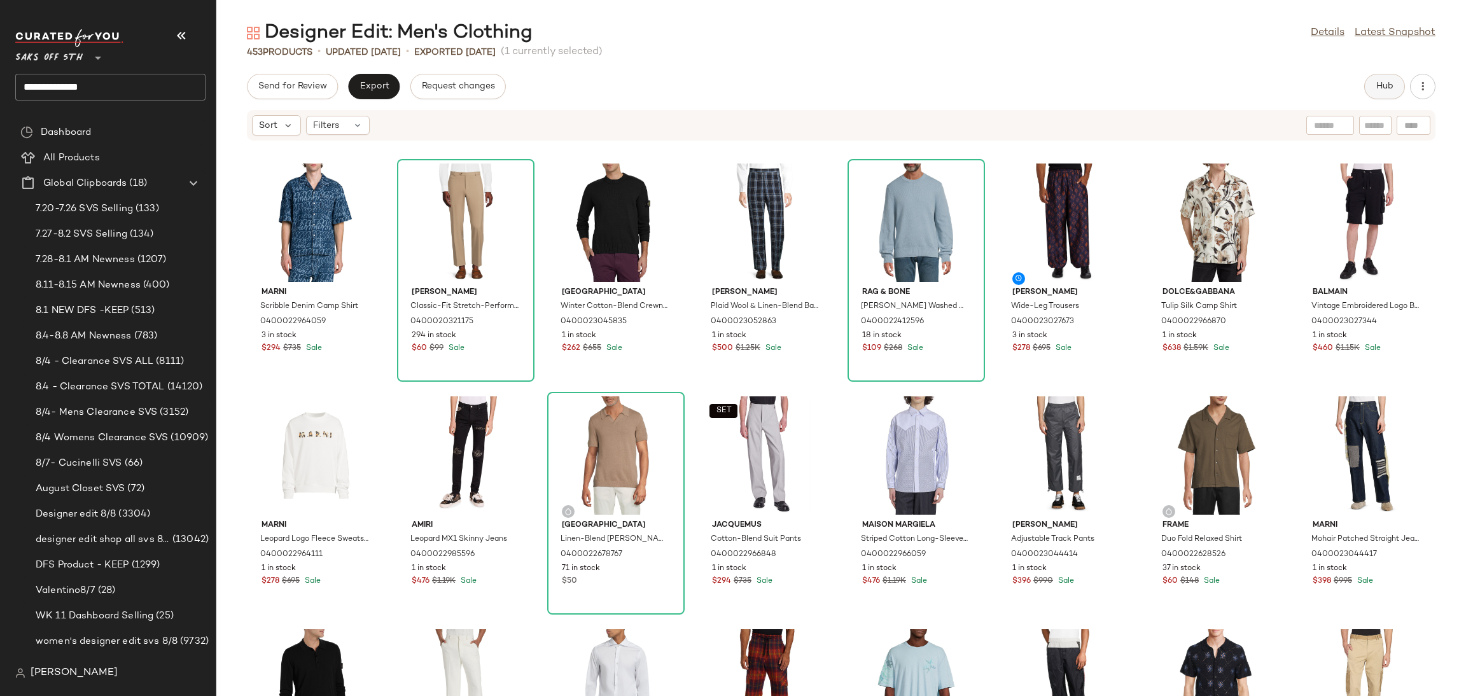
drag, startPoint x: 1386, startPoint y: 70, endPoint x: 1383, endPoint y: 85, distance: 15.1
click at [1383, 85] on div "Designer Edit: Men's Clothing Details Latest Snapshot 453 Products • updated Au…" at bounding box center [841, 358] width 1250 height 676
click at [1383, 85] on span "Hub" at bounding box center [1385, 86] width 18 height 10
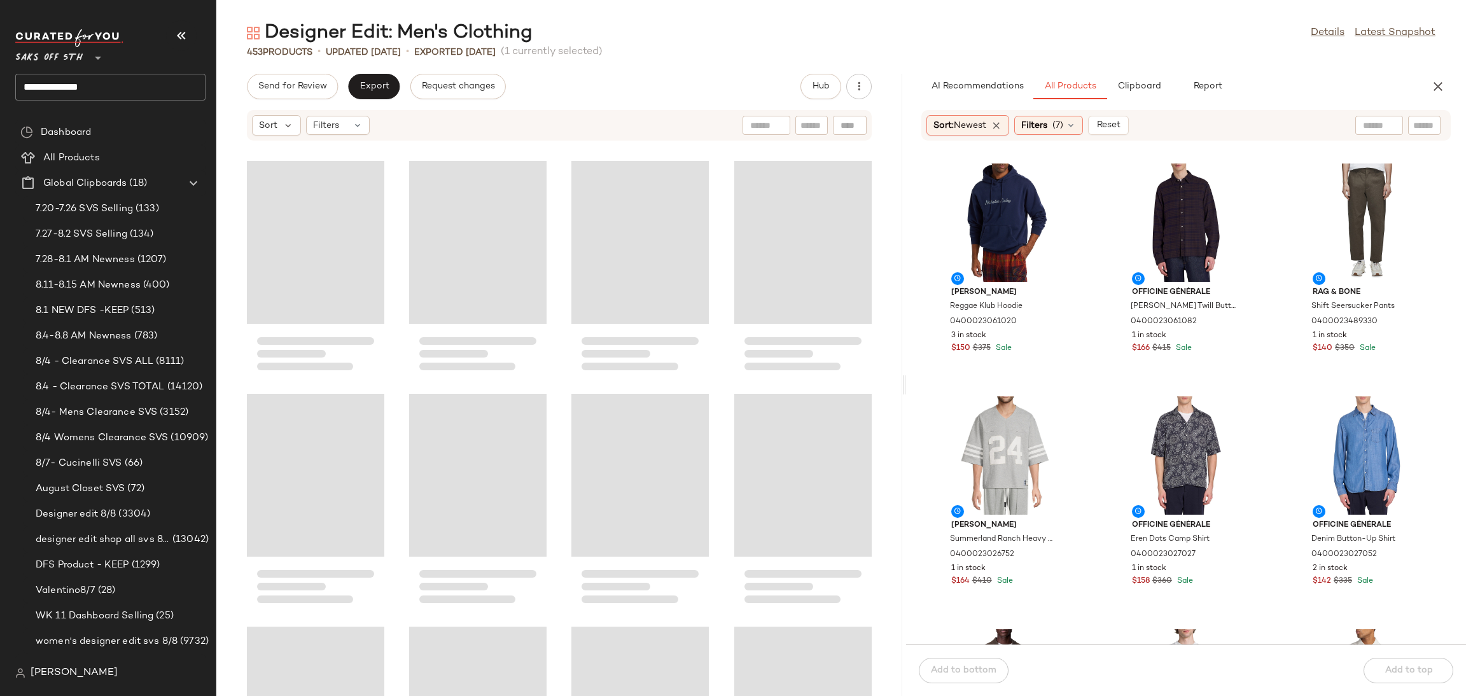
drag, startPoint x: 842, startPoint y: 386, endPoint x: 907, endPoint y: 387, distance: 65.6
click at [907, 387] on div "Designer Edit: Men's Clothing Details Latest Snapshot 453 Products • updated Au…" at bounding box center [841, 358] width 1250 height 676
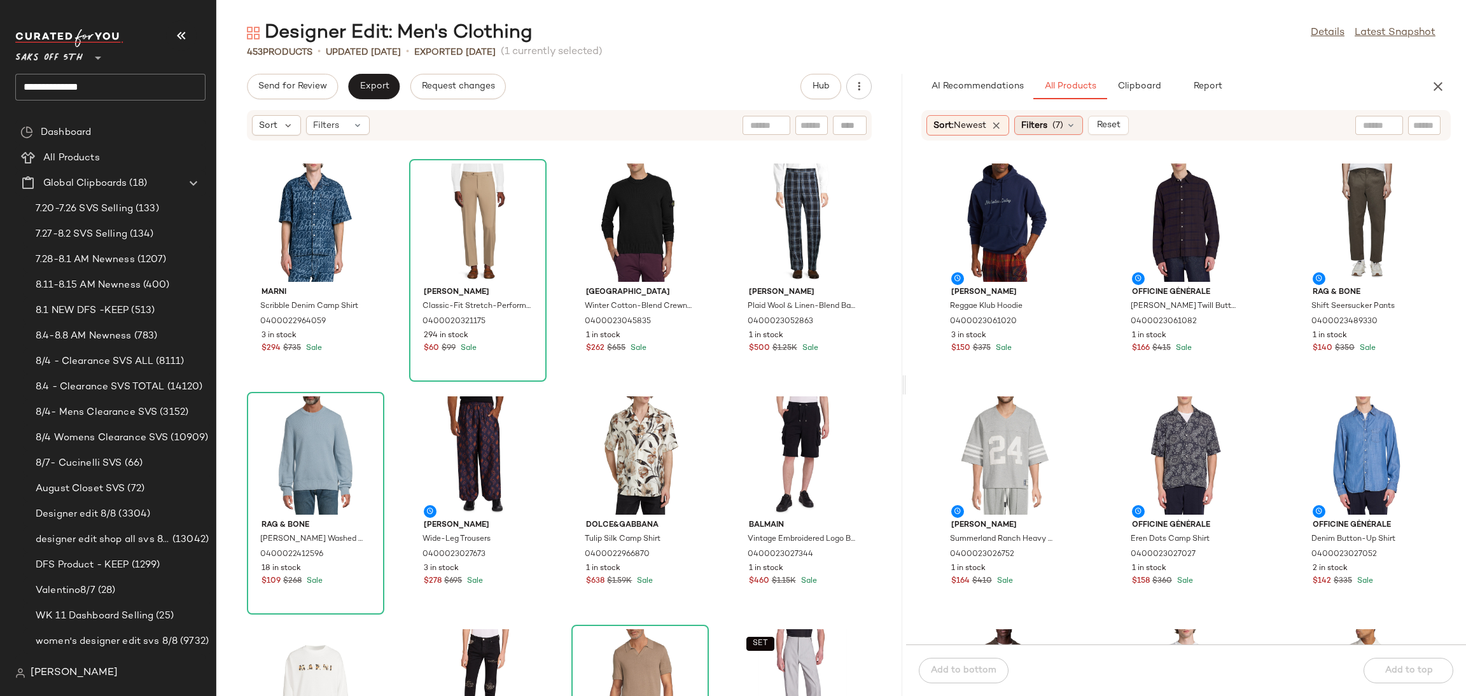
click at [1052, 122] on div "Filters (7)" at bounding box center [1048, 125] width 69 height 19
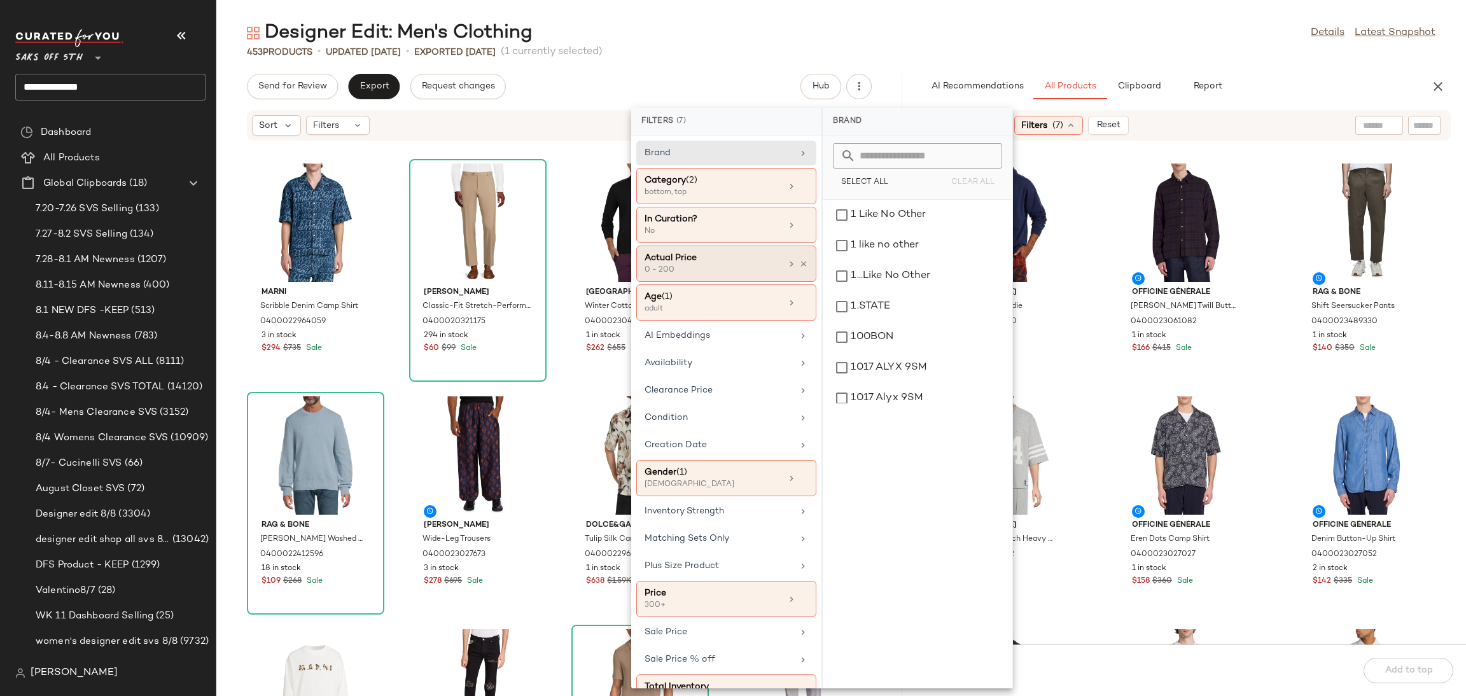
click at [728, 258] on div "Actual Price" at bounding box center [713, 257] width 137 height 13
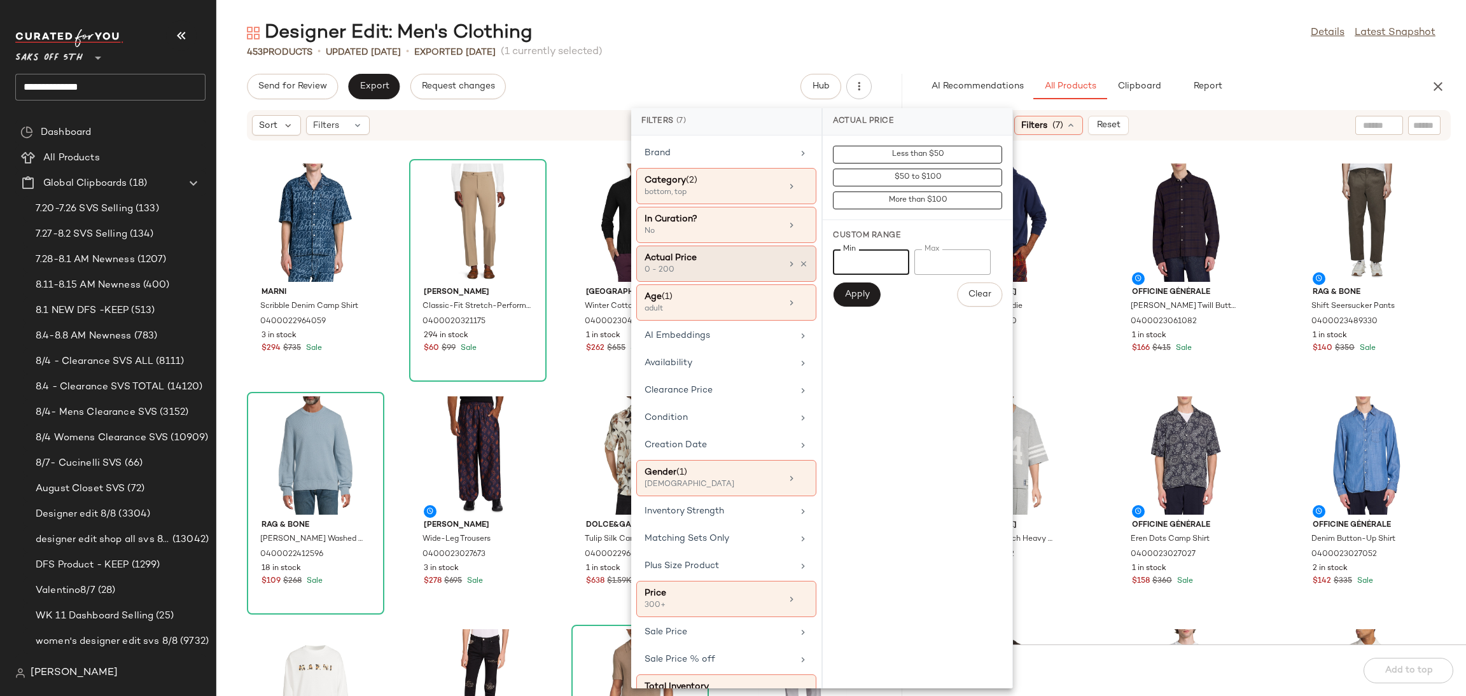
drag, startPoint x: 863, startPoint y: 259, endPoint x: 676, endPoint y: 273, distance: 187.6
click at [676, 273] on div "Filters (7) Brand Category (2) bottom, top In Curation? No Actual Price 0 - 200…" at bounding box center [822, 398] width 382 height 580
type input "***"
drag, startPoint x: 945, startPoint y: 258, endPoint x: 761, endPoint y: 276, distance: 185.4
click at [761, 276] on div "Filters (7) Brand Category (2) bottom, top In Curation? No Actual Price 0 - 200…" at bounding box center [822, 398] width 382 height 580
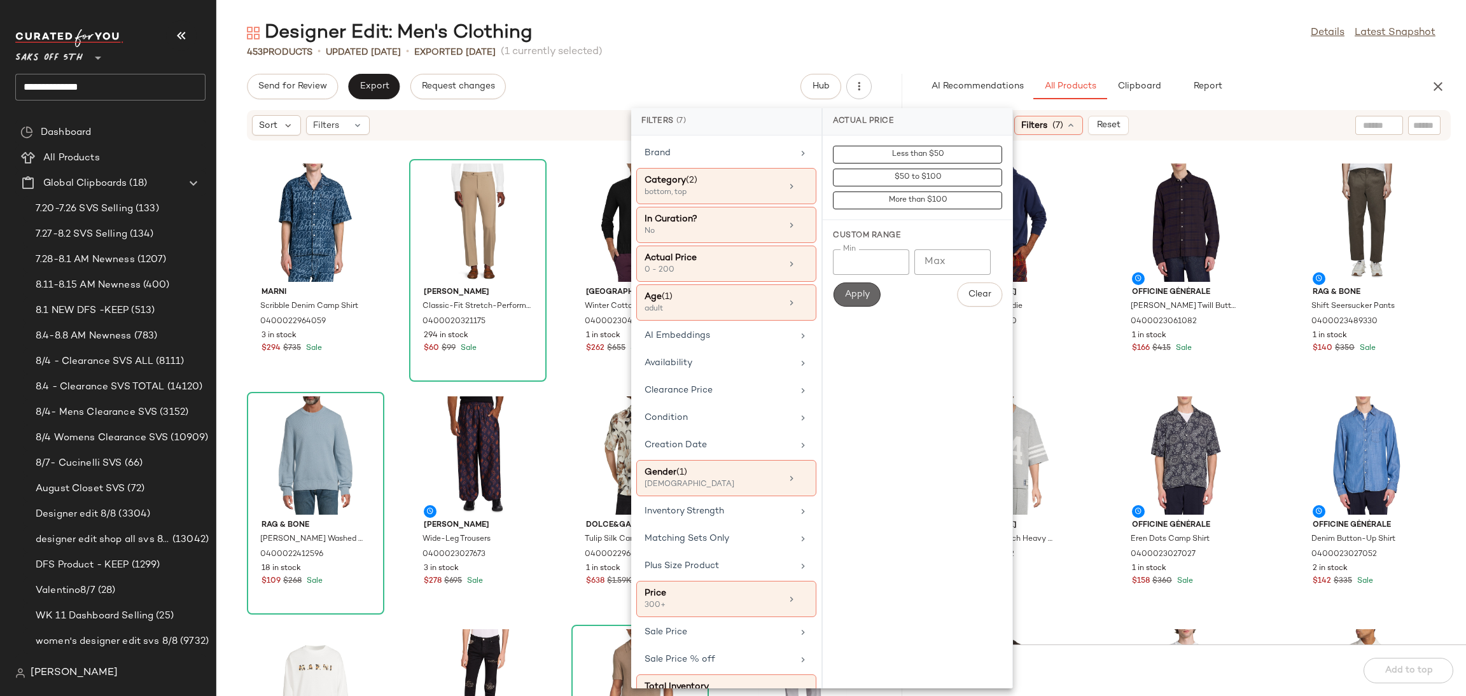
click at [865, 298] on span "Apply" at bounding box center [856, 295] width 25 height 10
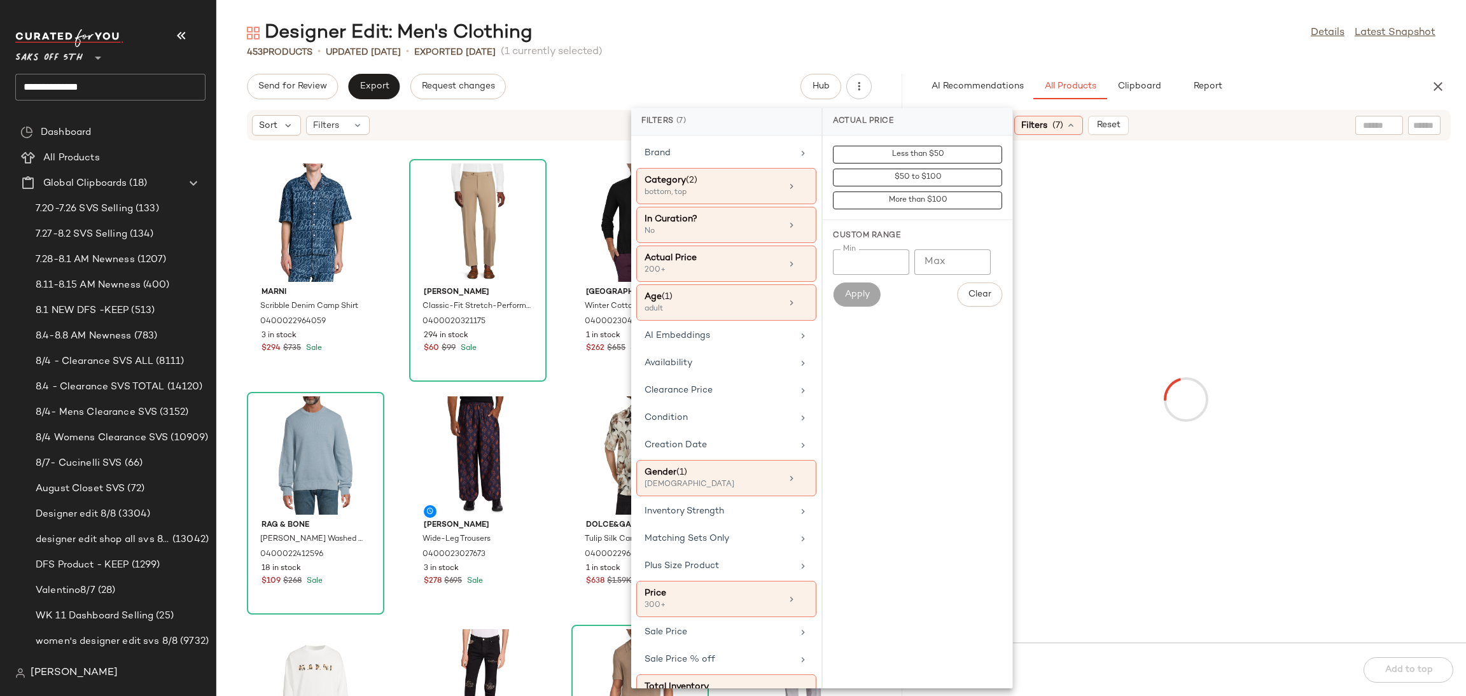
click at [1073, 25] on div "Designer Edit: Men's Clothing Details Latest Snapshot" at bounding box center [841, 32] width 1250 height 25
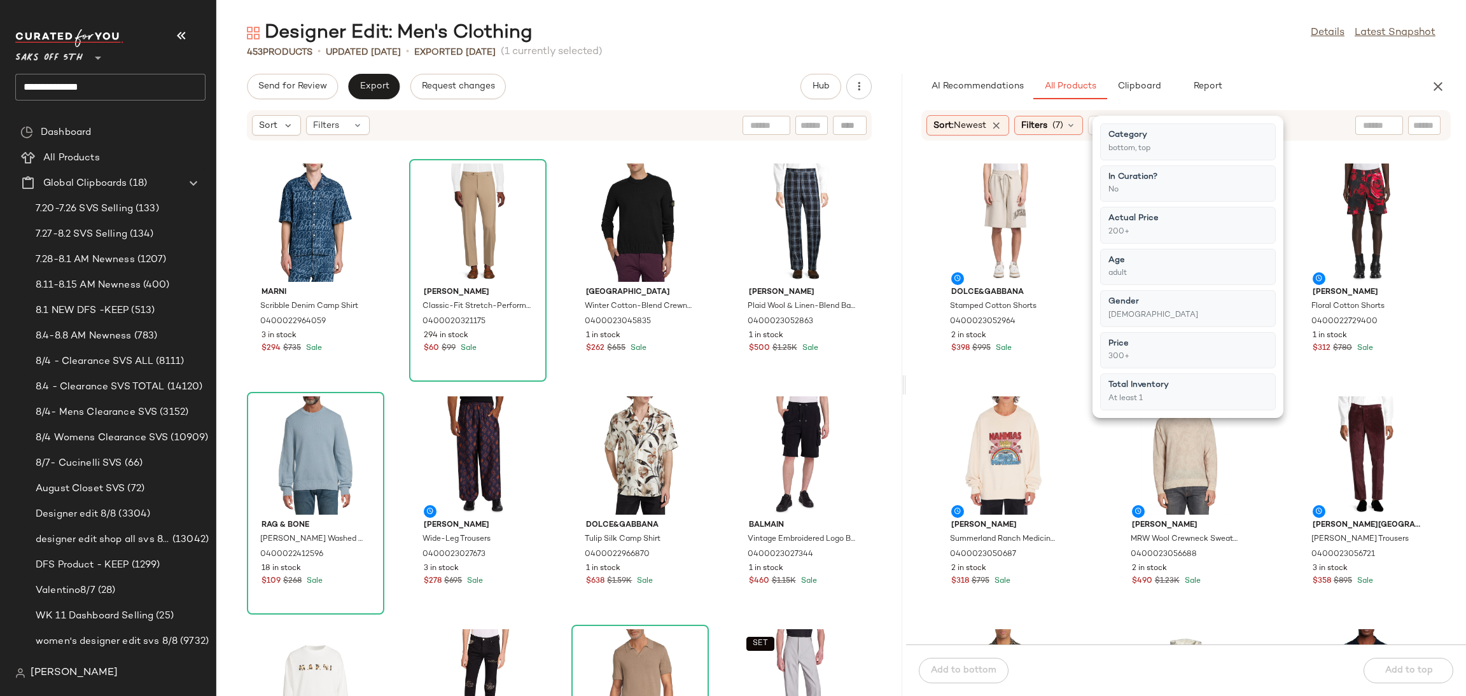
click at [1071, 27] on div "Designer Edit: Men's Clothing Details Latest Snapshot" at bounding box center [841, 32] width 1250 height 25
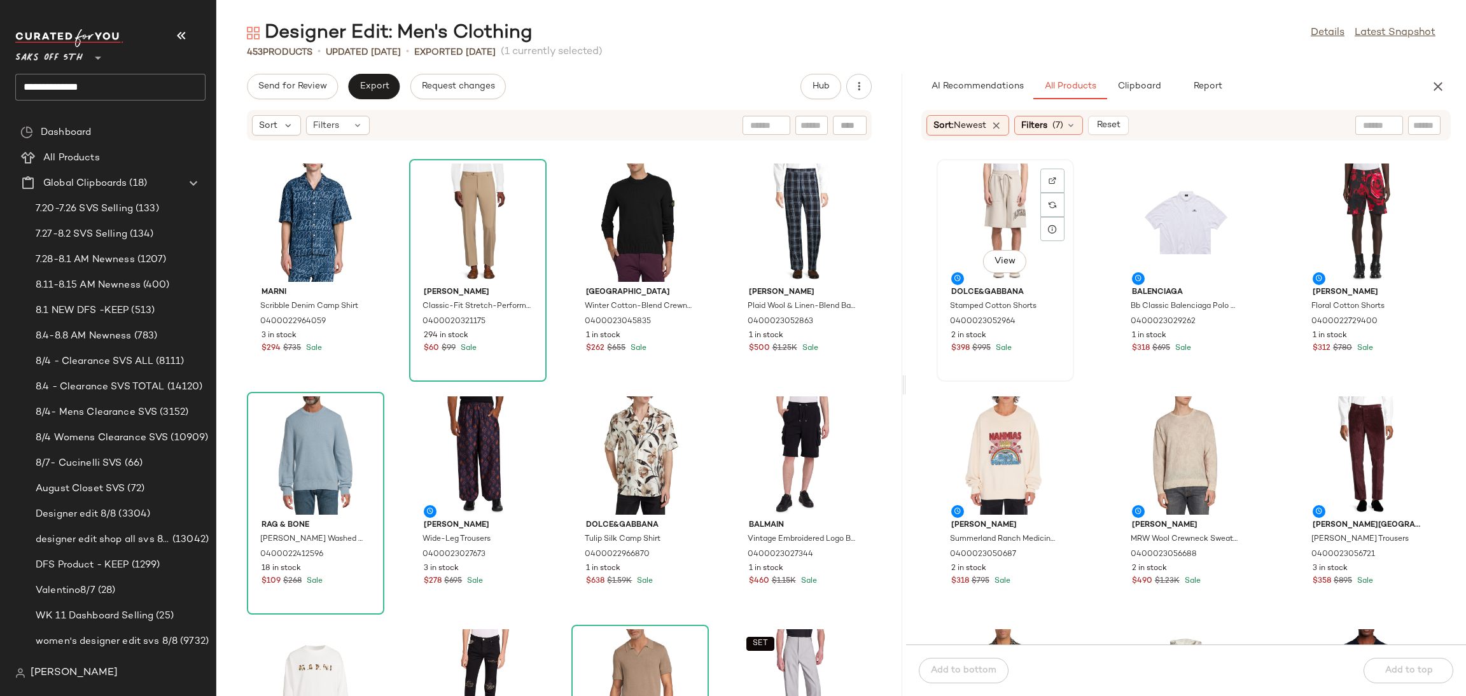
click at [994, 200] on div "View" at bounding box center [1005, 223] width 129 height 118
click at [1380, 654] on div "Add to bottom Add to top" at bounding box center [1186, 671] width 560 height 52
click at [1392, 674] on div "Add to bottom Add to top" at bounding box center [1186, 671] width 560 height 52
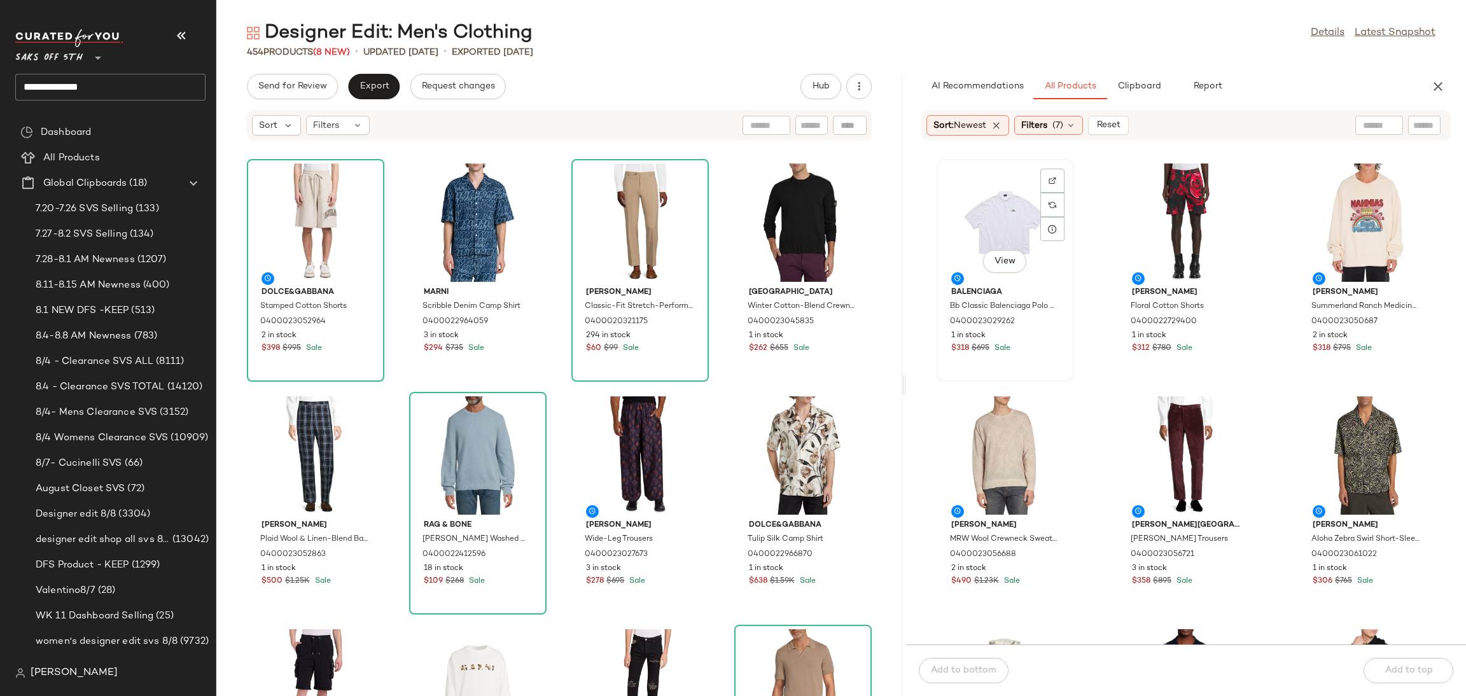
click at [1010, 228] on div "View" at bounding box center [1005, 223] width 129 height 118
click at [1419, 669] on div "Add to bottom Add to top" at bounding box center [1186, 671] width 560 height 52
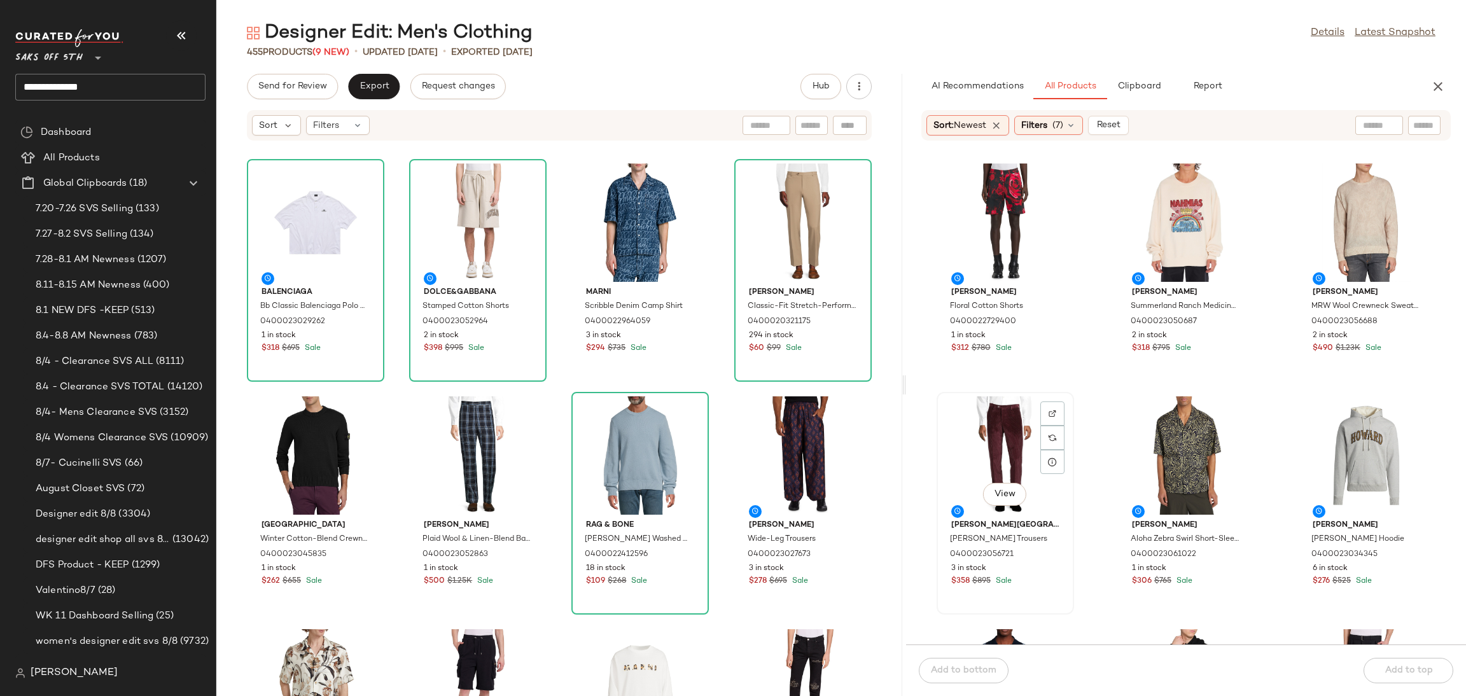
click at [999, 443] on div "View" at bounding box center [1005, 455] width 129 height 118
click at [1417, 676] on div "Add to bottom Add to top" at bounding box center [1186, 671] width 560 height 52
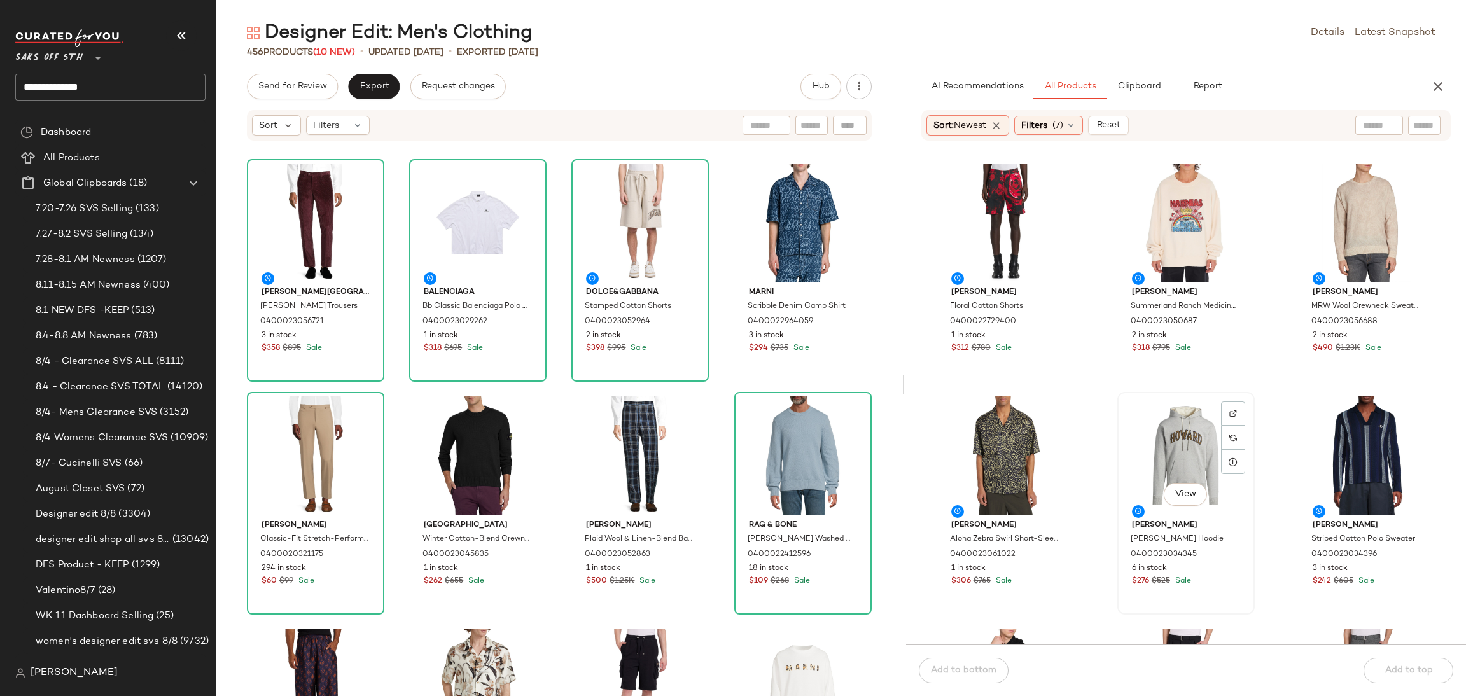
click at [1178, 419] on div "View" at bounding box center [1186, 455] width 129 height 118
click at [1420, 666] on span "Add to top" at bounding box center [1408, 671] width 48 height 10
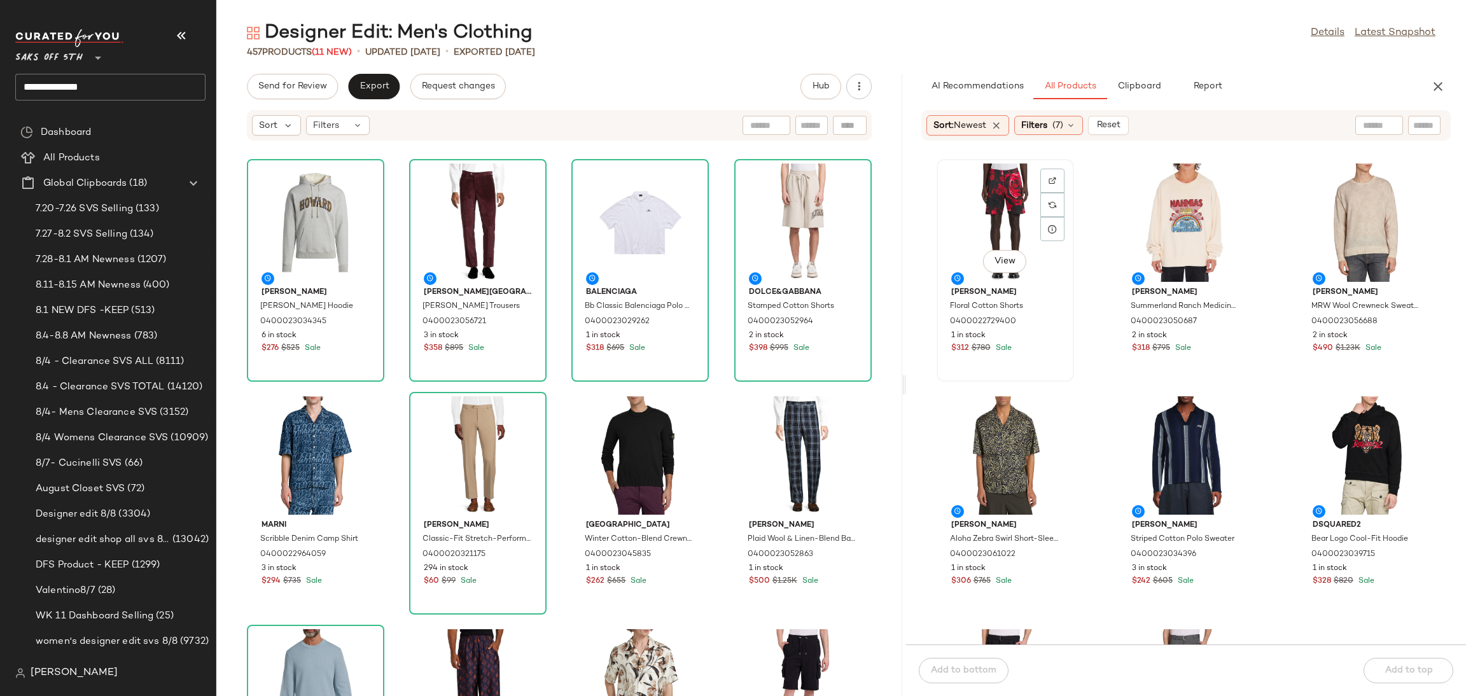
click at [1006, 193] on div "View" at bounding box center [1005, 223] width 129 height 118
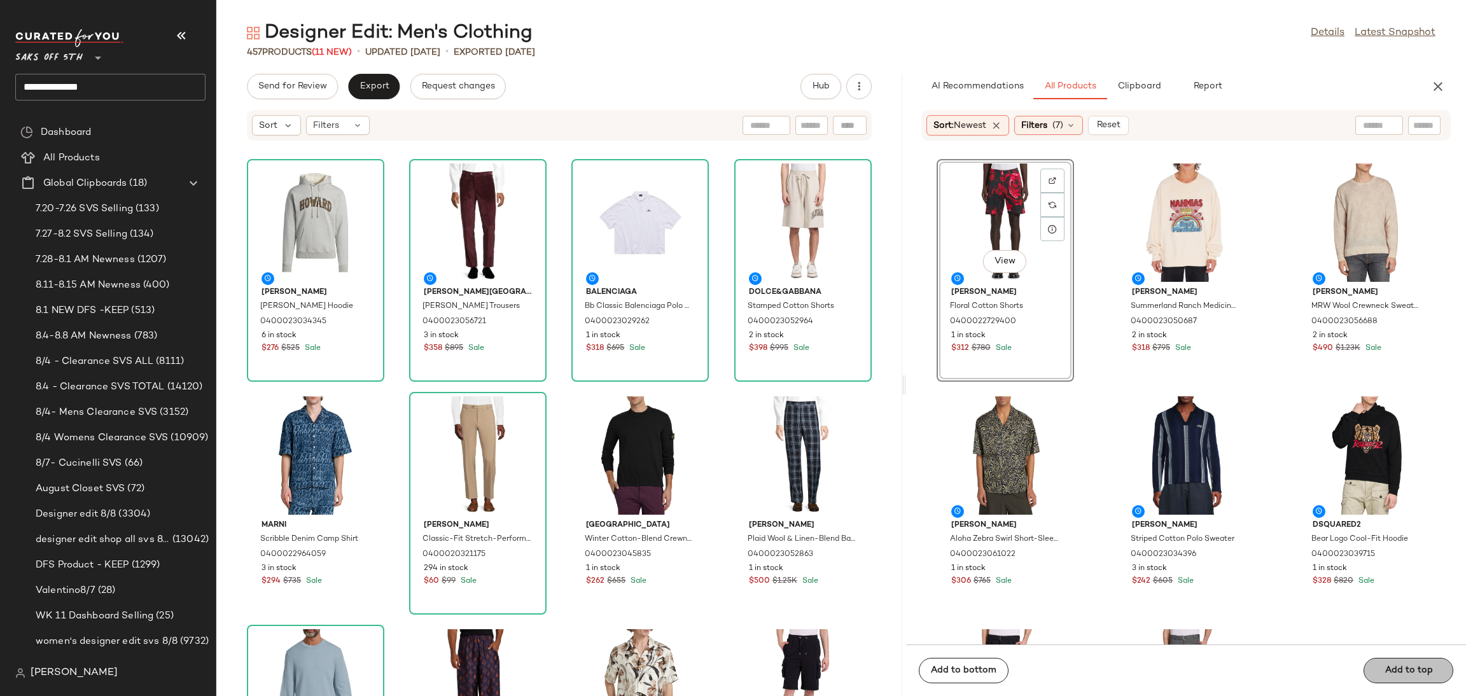
click at [1411, 675] on div "Add to bottom Add to top" at bounding box center [1186, 671] width 560 height 52
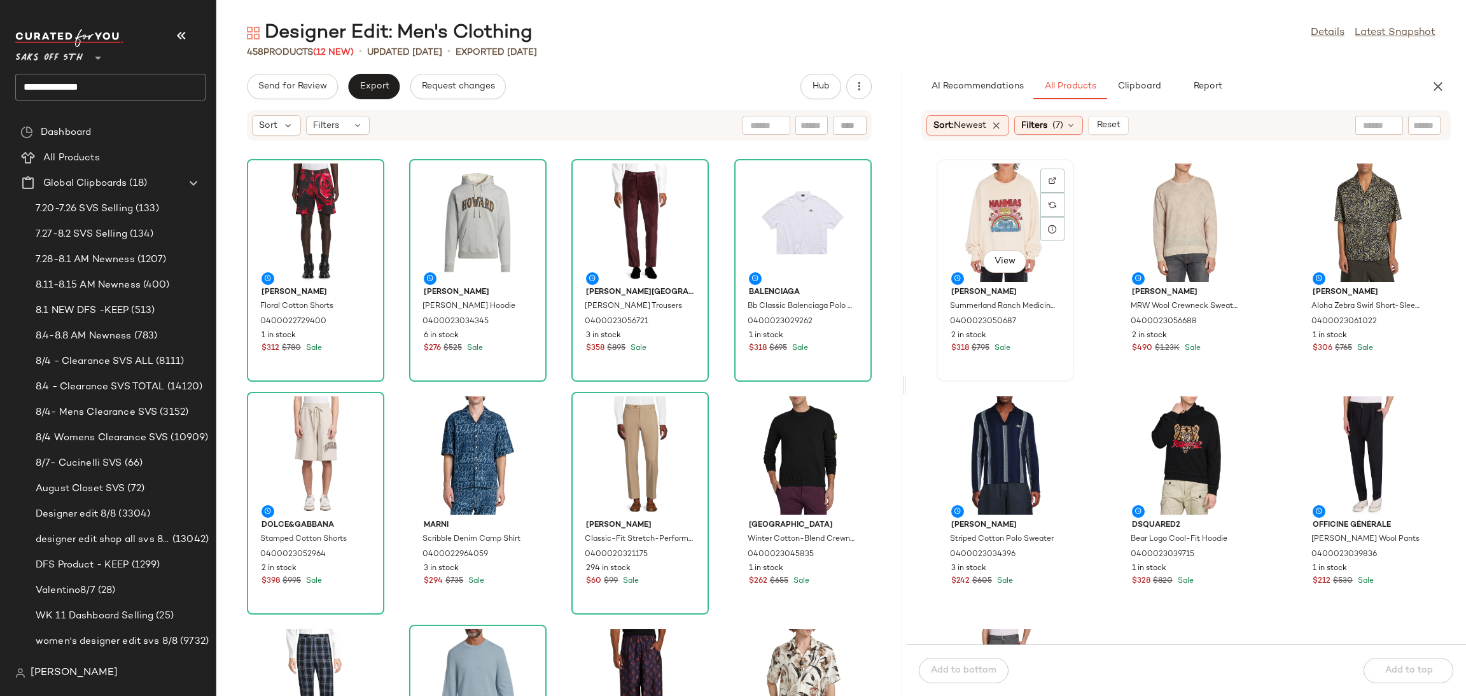
click at [1024, 237] on div "View" at bounding box center [1005, 223] width 129 height 118
click at [1429, 675] on div "Add to bottom Add to top" at bounding box center [1186, 671] width 560 height 52
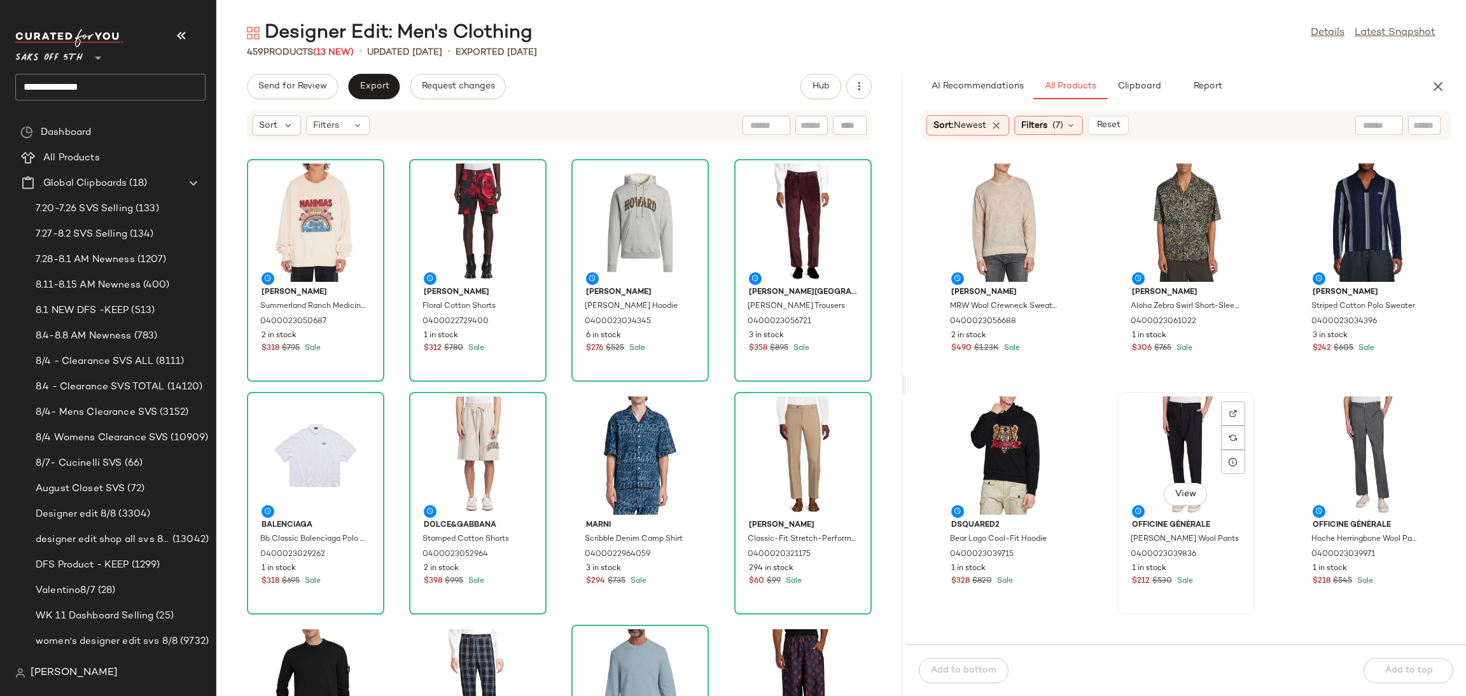
click at [1170, 412] on div "View" at bounding box center [1186, 455] width 129 height 118
click at [1394, 666] on div "Add to bottom Add to top" at bounding box center [1186, 671] width 560 height 52
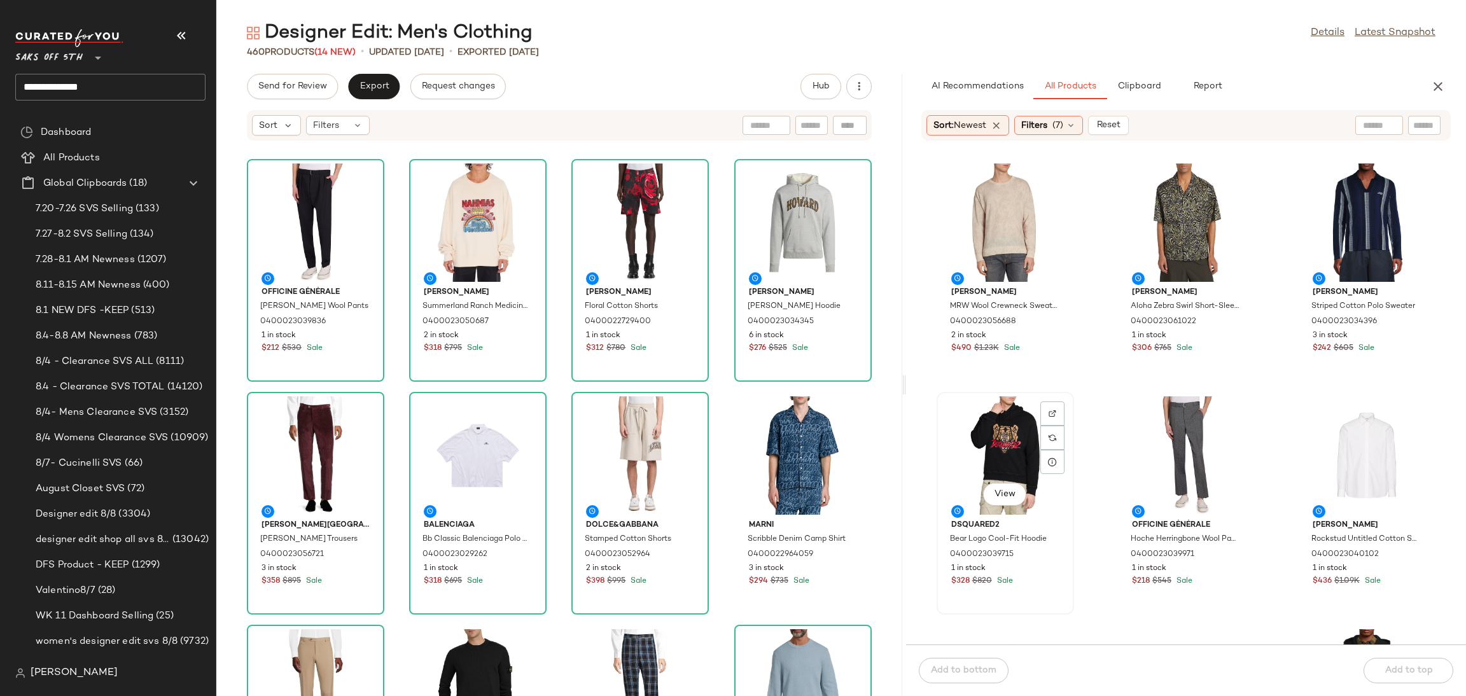
click at [1033, 424] on div "View" at bounding box center [1005, 455] width 129 height 118
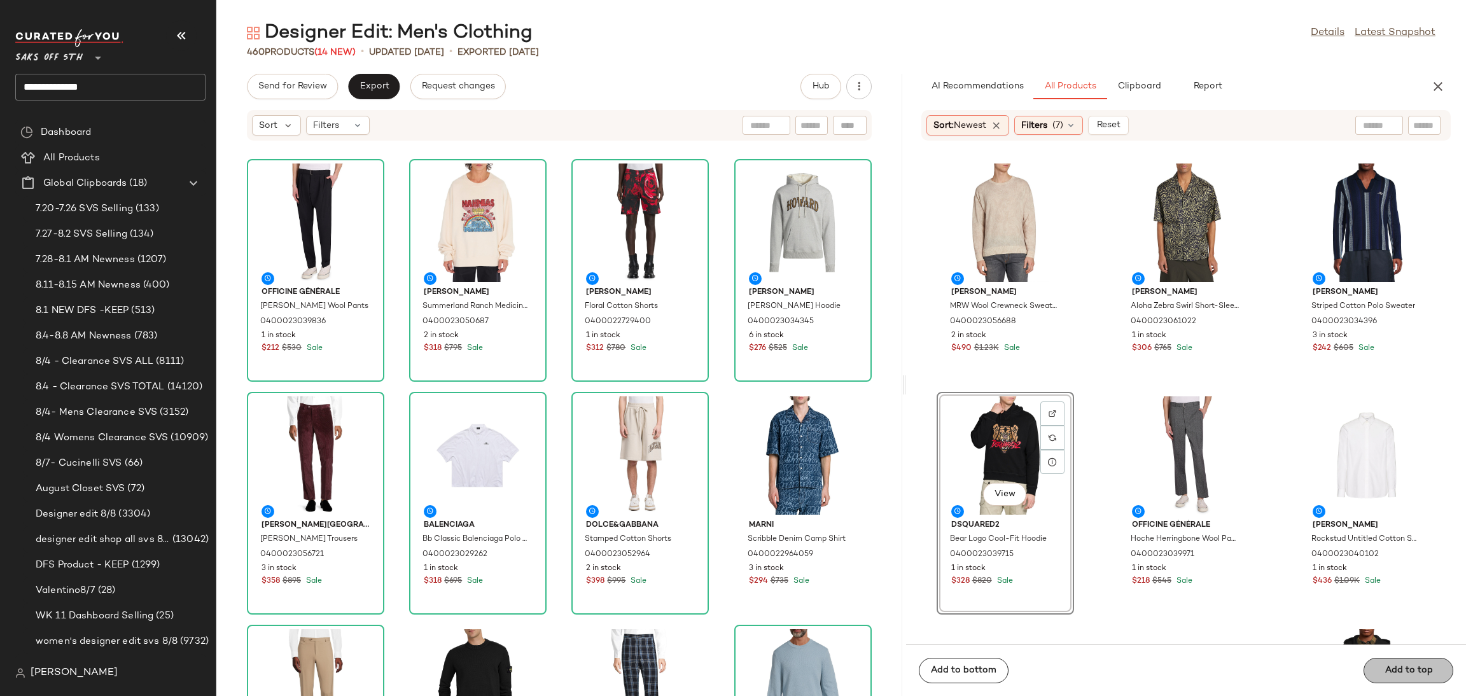
click at [1421, 675] on div "Add to bottom Add to top" at bounding box center [1186, 671] width 560 height 52
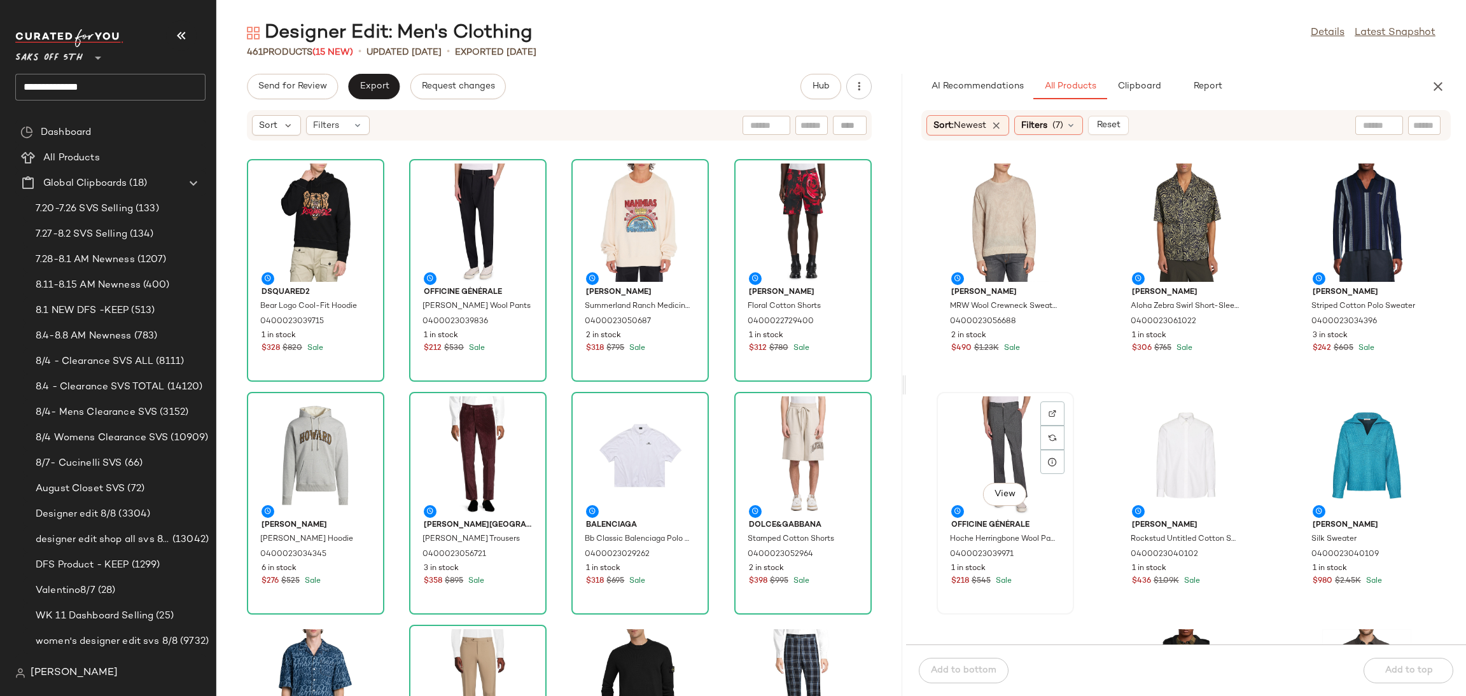
click at [996, 432] on div "View" at bounding box center [1005, 455] width 129 height 118
click at [1396, 676] on div "Add to bottom Add to top" at bounding box center [1186, 671] width 560 height 52
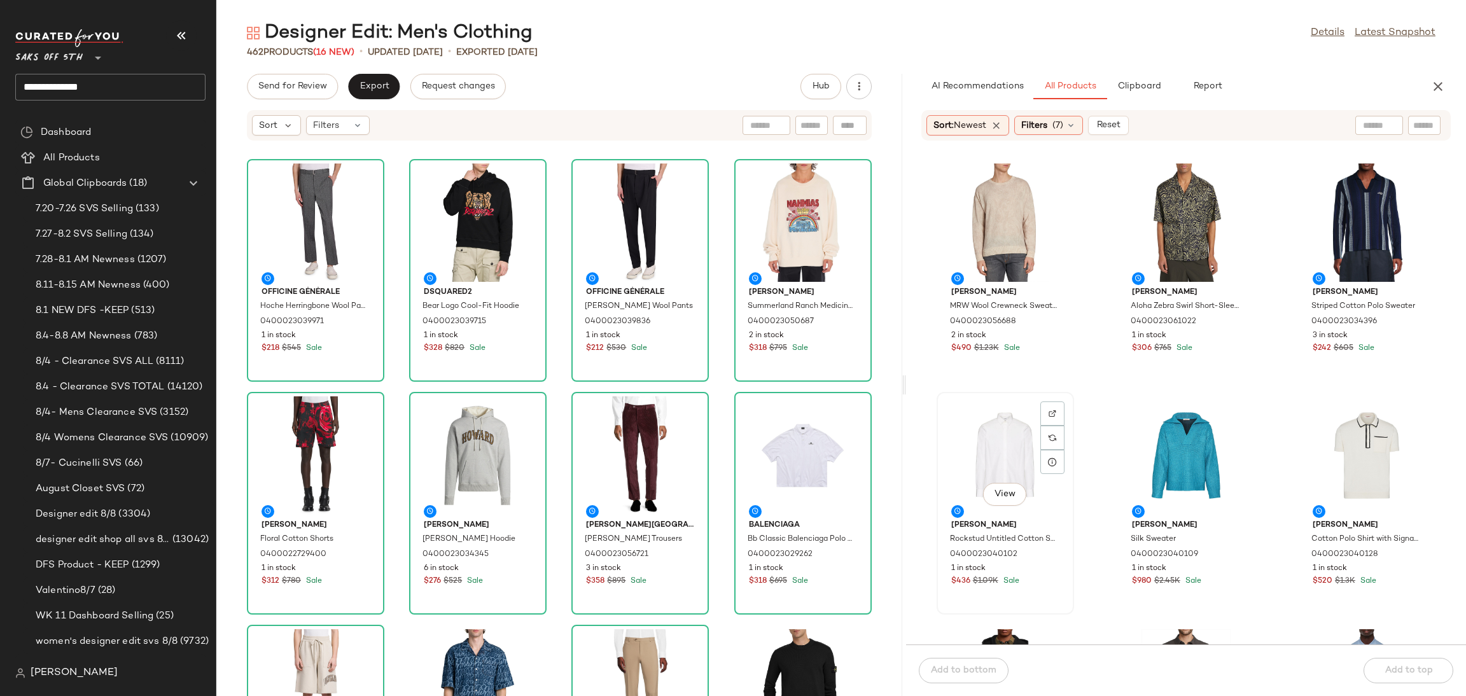
click at [970, 449] on div "View" at bounding box center [1005, 455] width 129 height 118
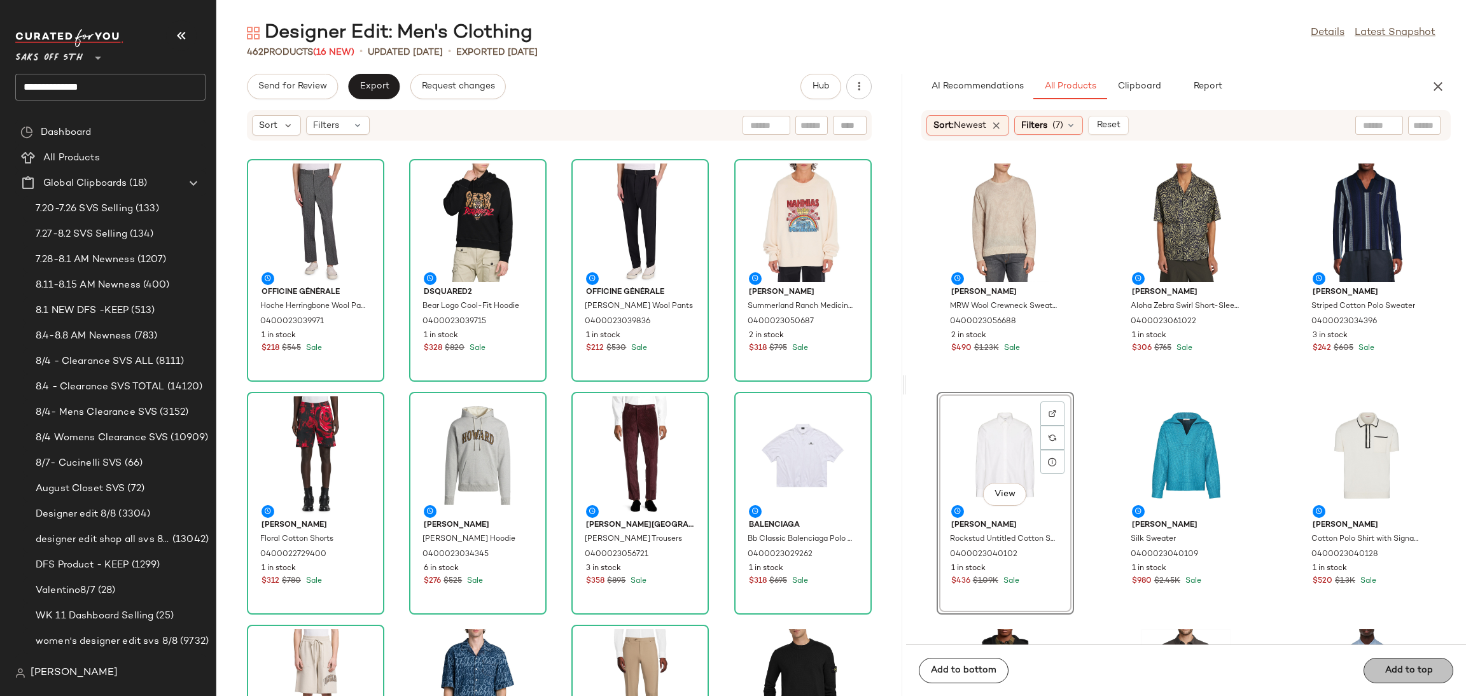
click at [1416, 673] on div "Add to bottom Add to top" at bounding box center [1186, 671] width 560 height 52
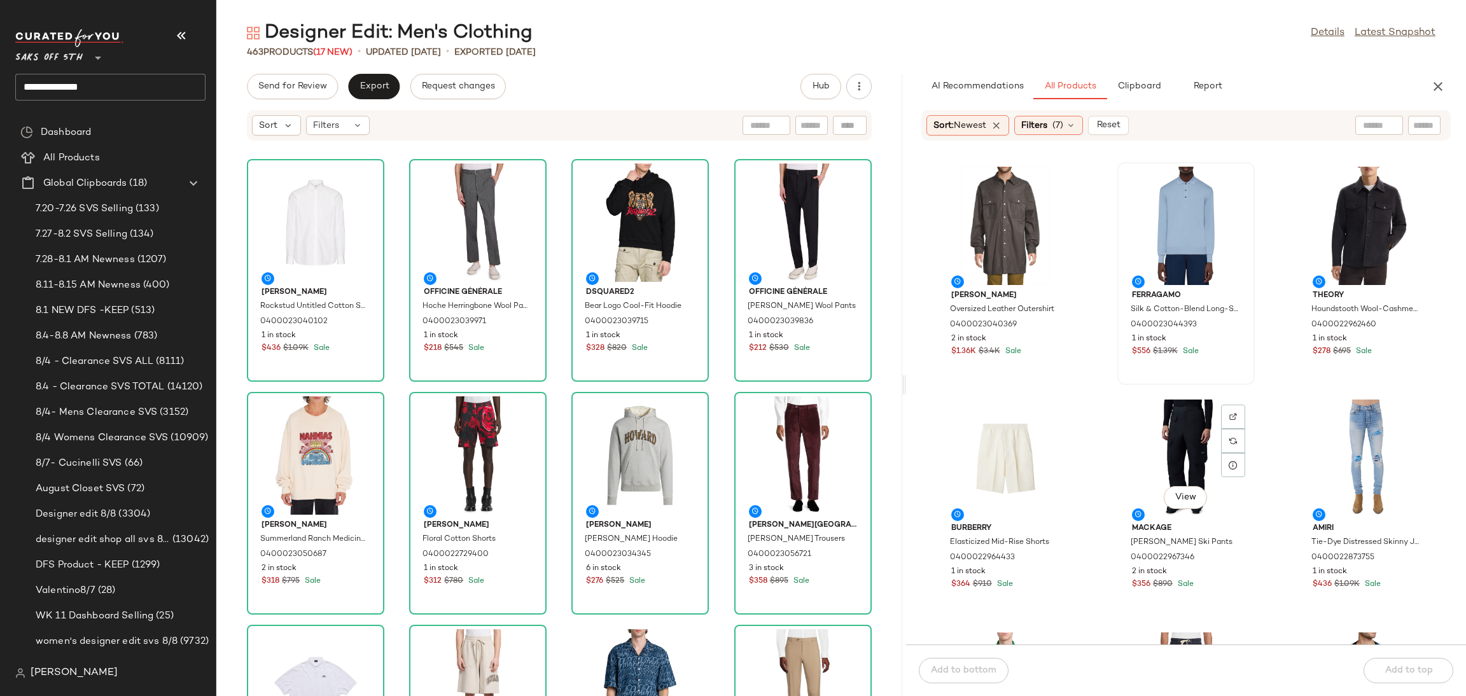
scroll to position [475, 0]
click at [984, 450] on div "View" at bounding box center [1005, 457] width 129 height 118
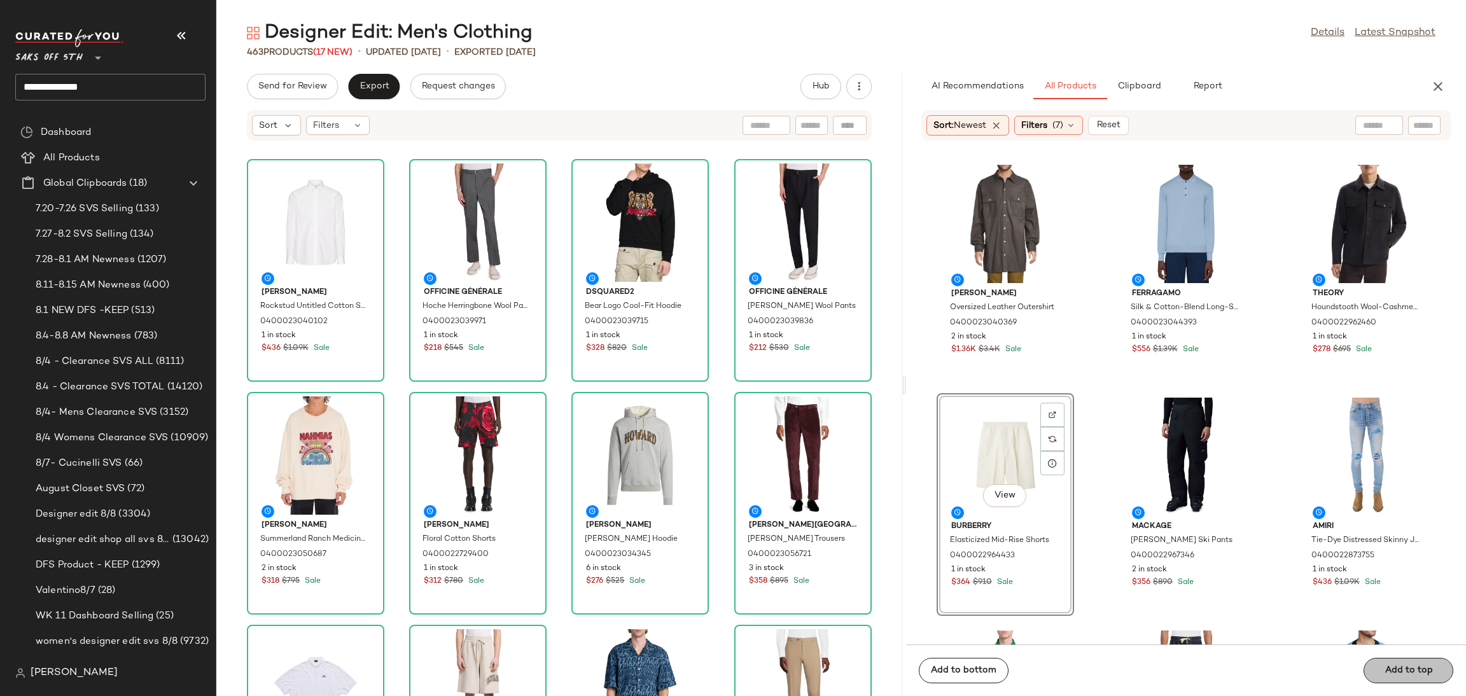
click at [1386, 669] on div "Add to bottom Add to top" at bounding box center [1186, 671] width 560 height 52
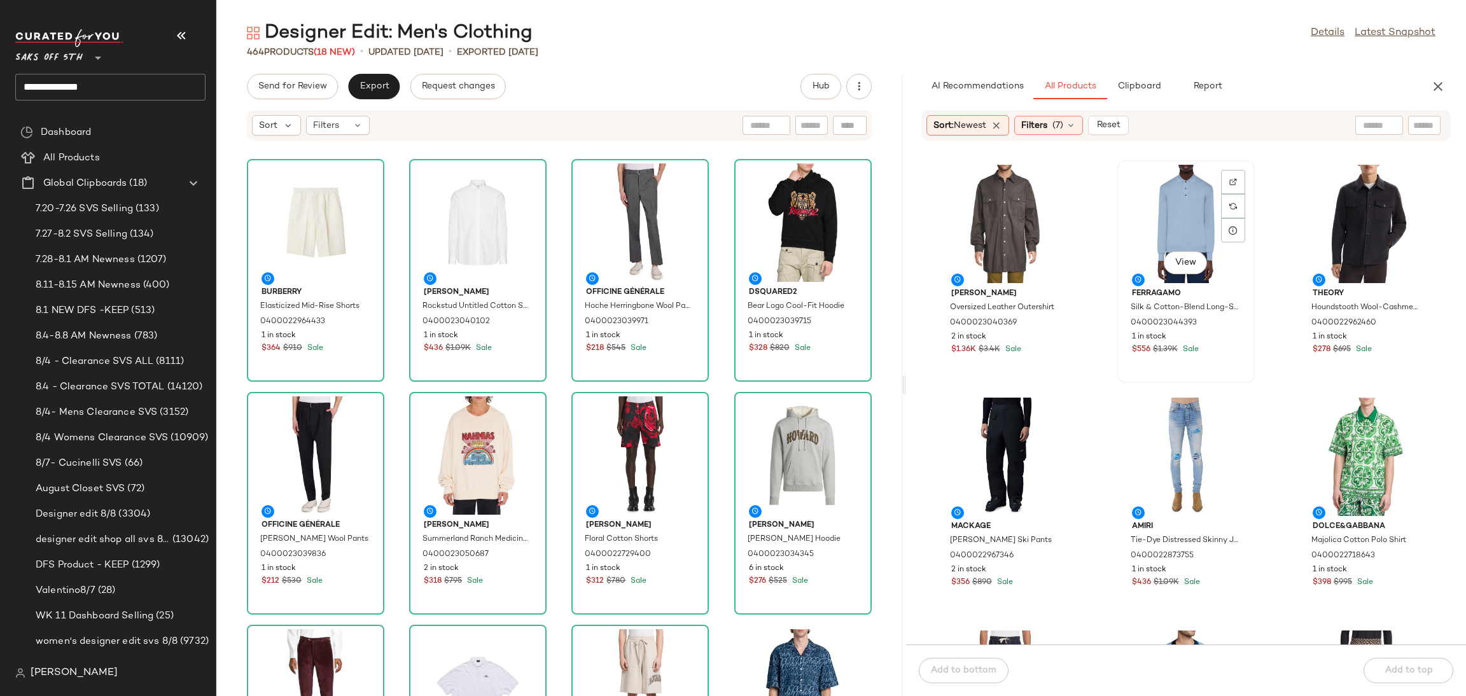
click at [1181, 219] on div "View" at bounding box center [1186, 224] width 129 height 118
click at [1384, 669] on div "Add to bottom Add to top" at bounding box center [1186, 671] width 560 height 52
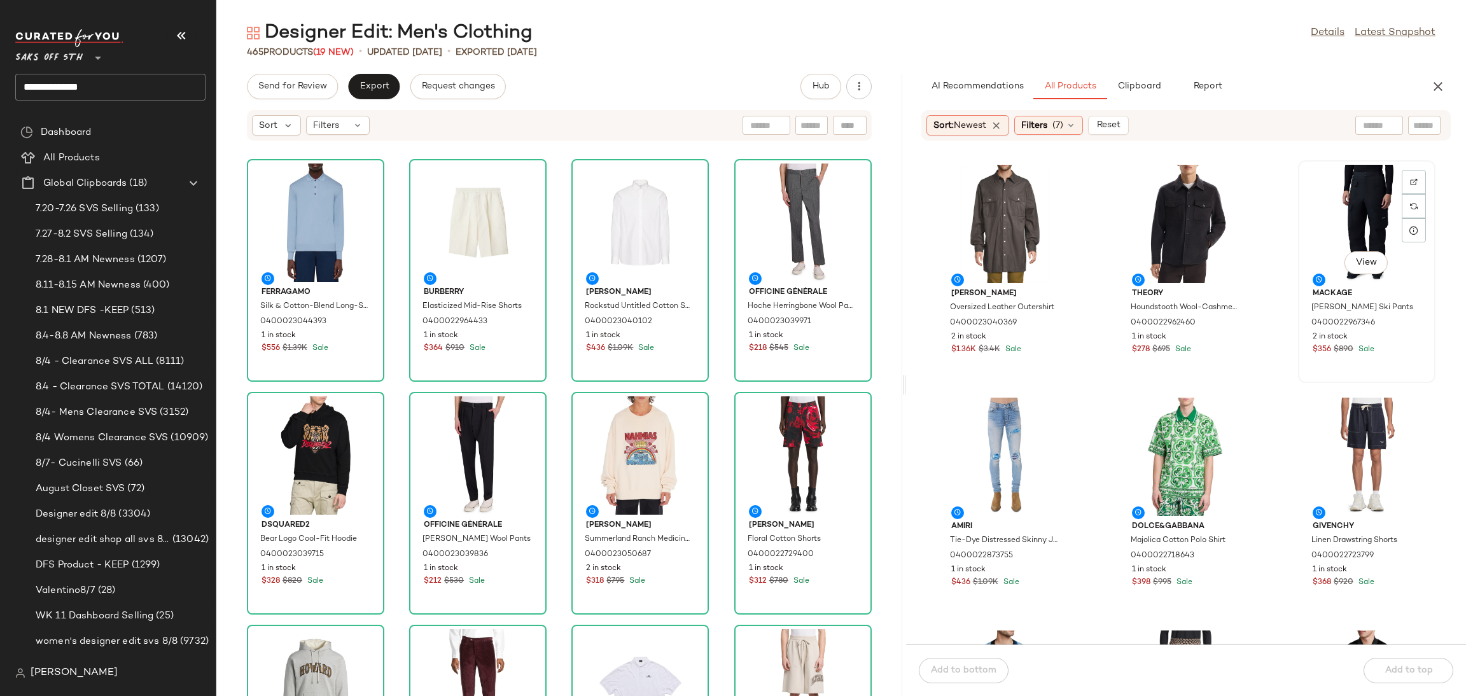
click at [1347, 212] on div "View" at bounding box center [1366, 224] width 129 height 118
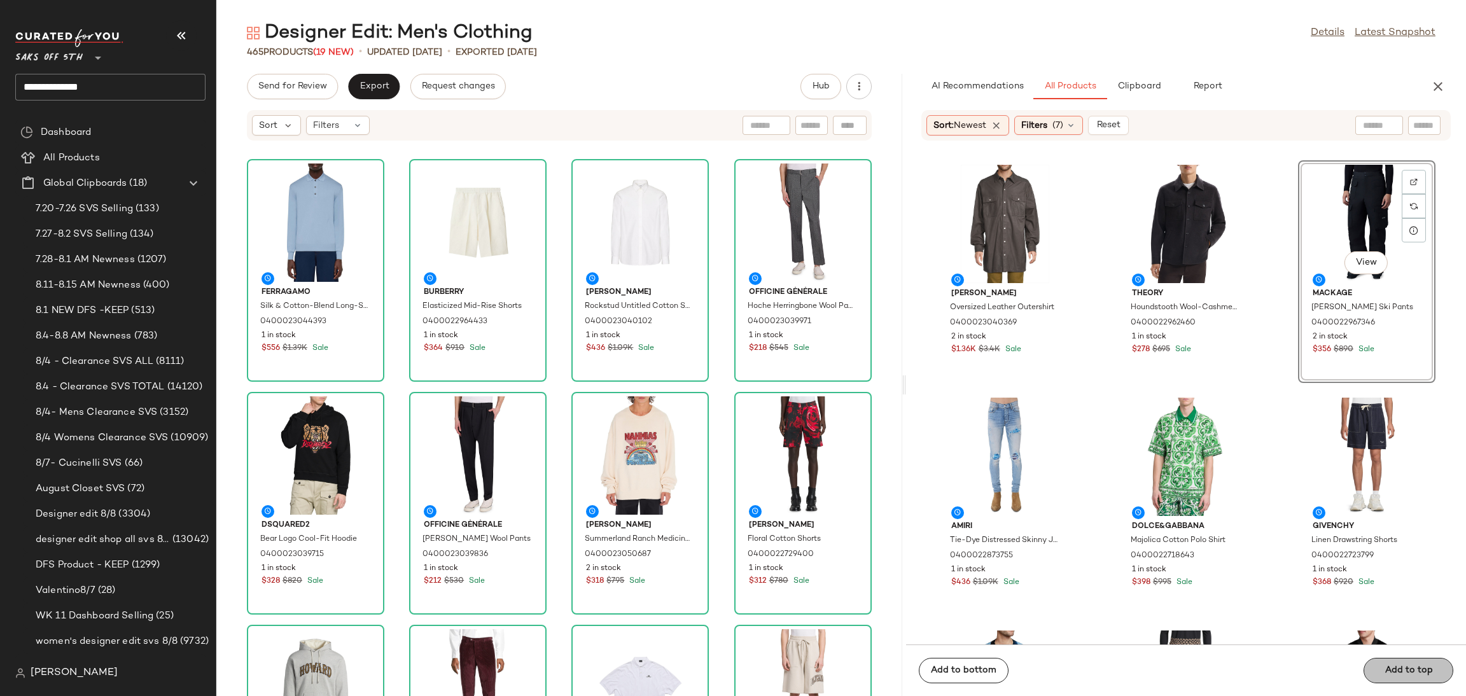
click at [1394, 669] on div "Add to bottom Add to top" at bounding box center [1186, 671] width 560 height 52
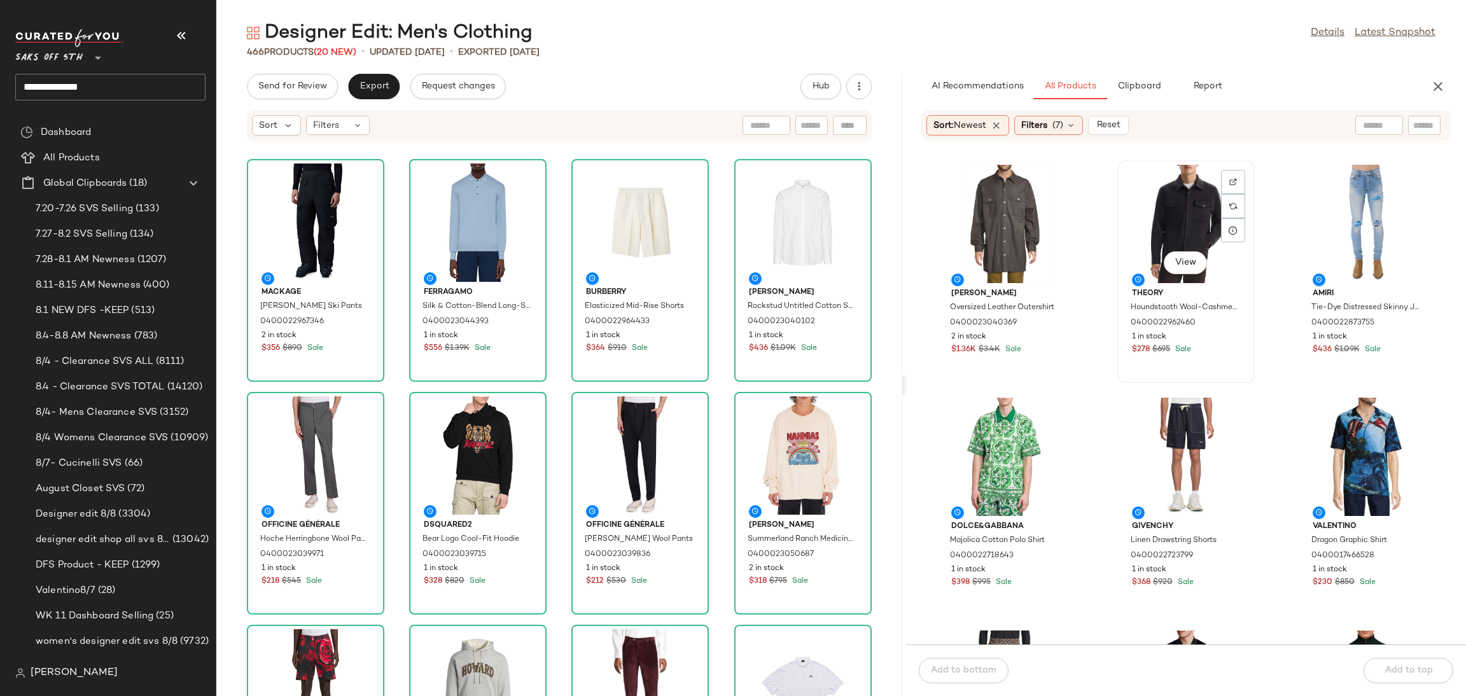
click at [1179, 186] on div "View" at bounding box center [1186, 224] width 129 height 118
click at [1410, 666] on div "Add to bottom Add to top" at bounding box center [1186, 671] width 560 height 52
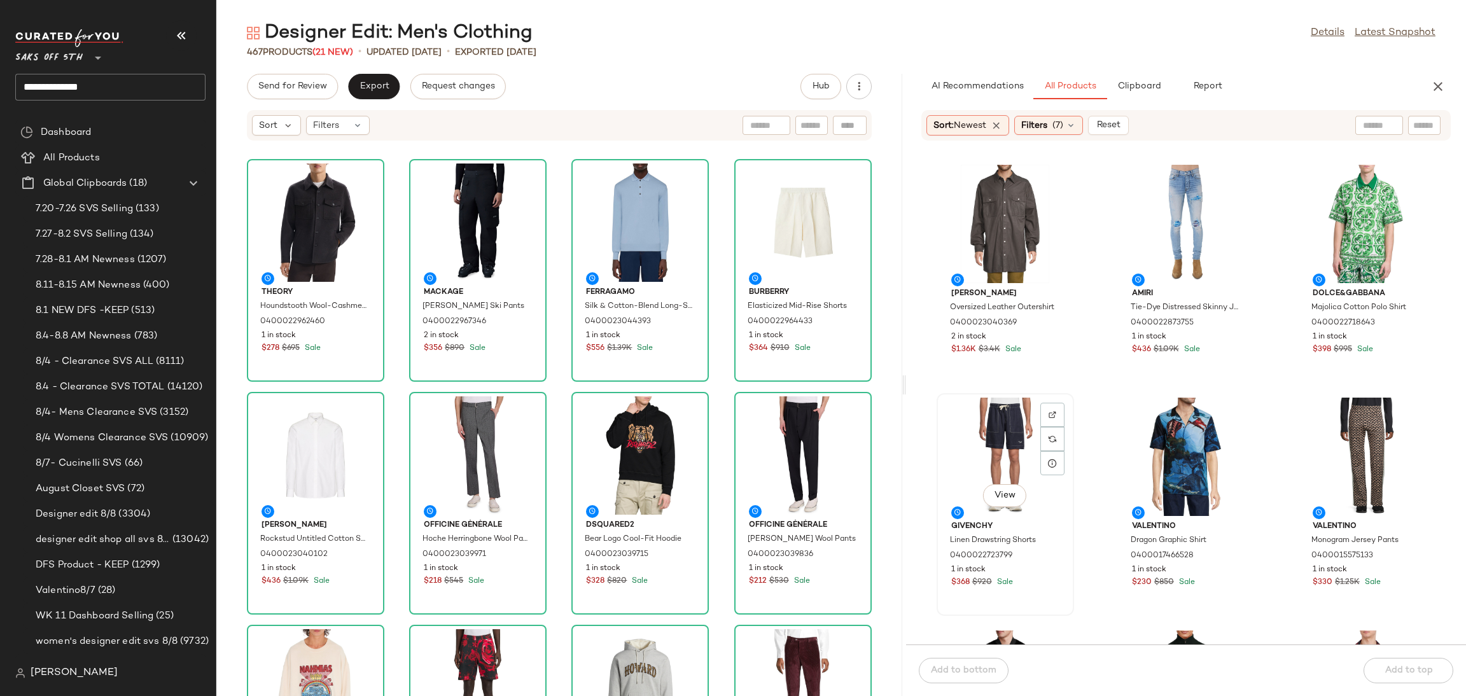
click at [1000, 419] on div "View" at bounding box center [1005, 457] width 129 height 118
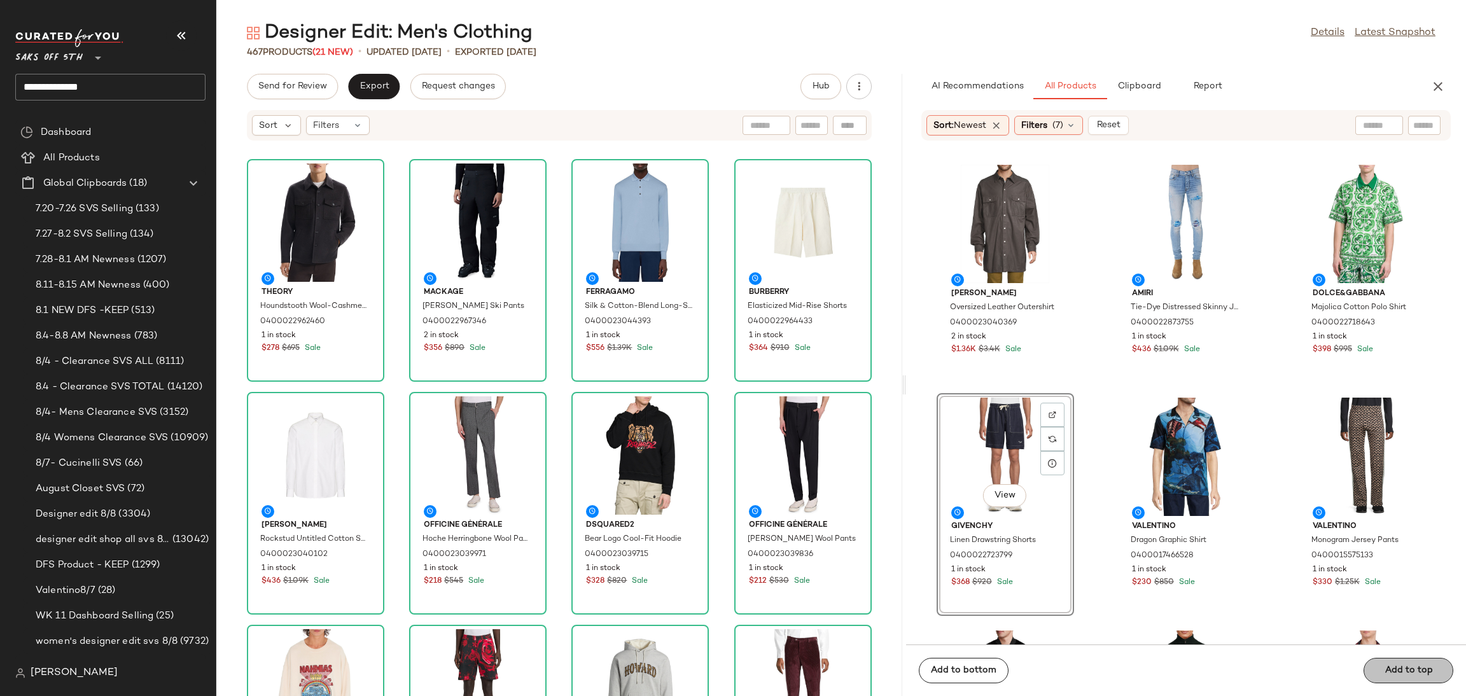
click at [1393, 672] on div "Add to bottom Add to top" at bounding box center [1186, 671] width 560 height 52
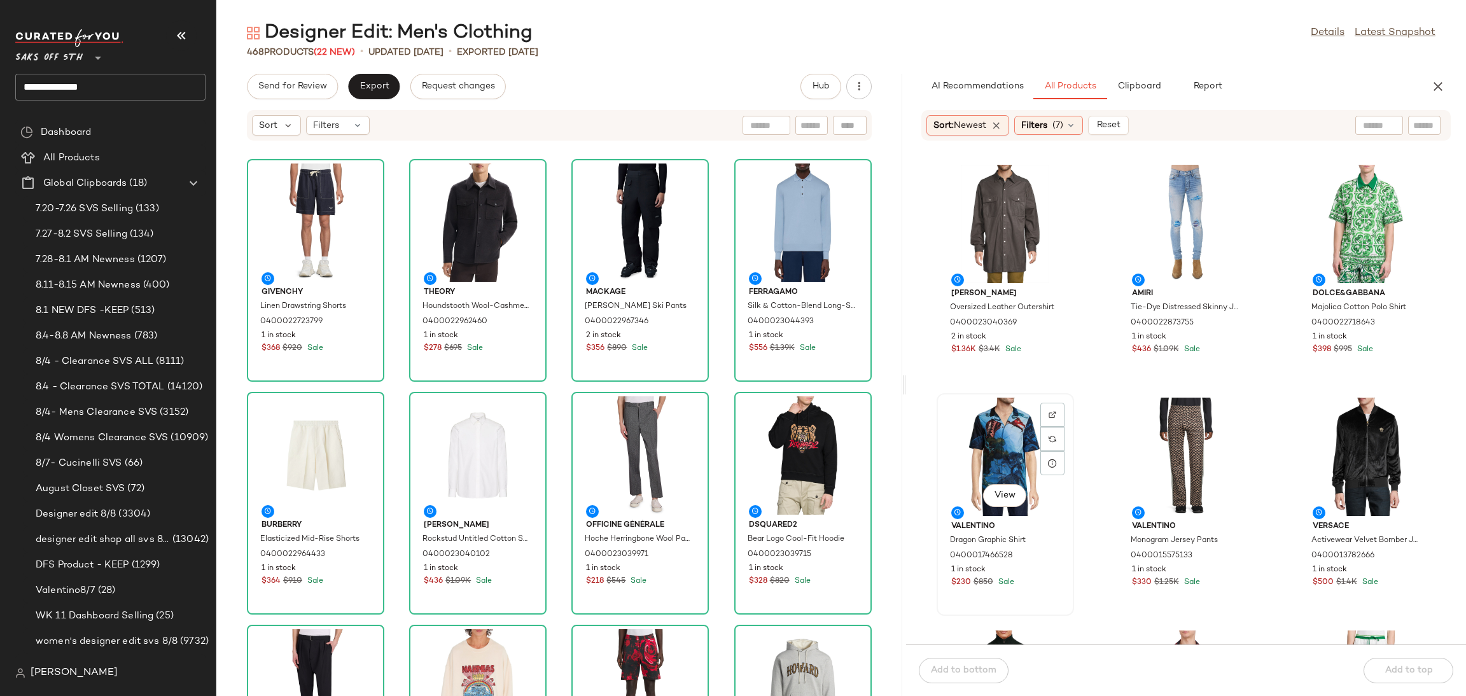
click at [1012, 417] on div "View" at bounding box center [1005, 457] width 129 height 118
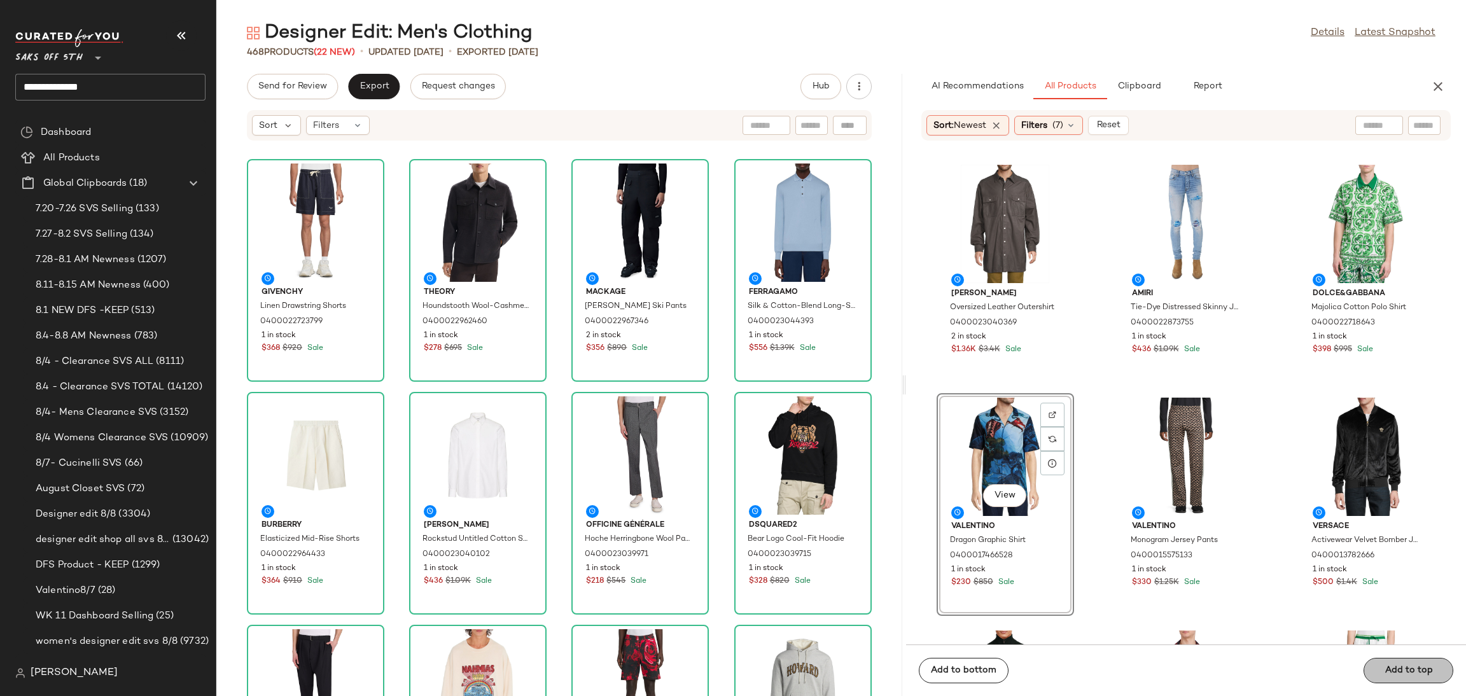
click at [1388, 662] on div "Add to bottom Add to top" at bounding box center [1186, 671] width 560 height 52
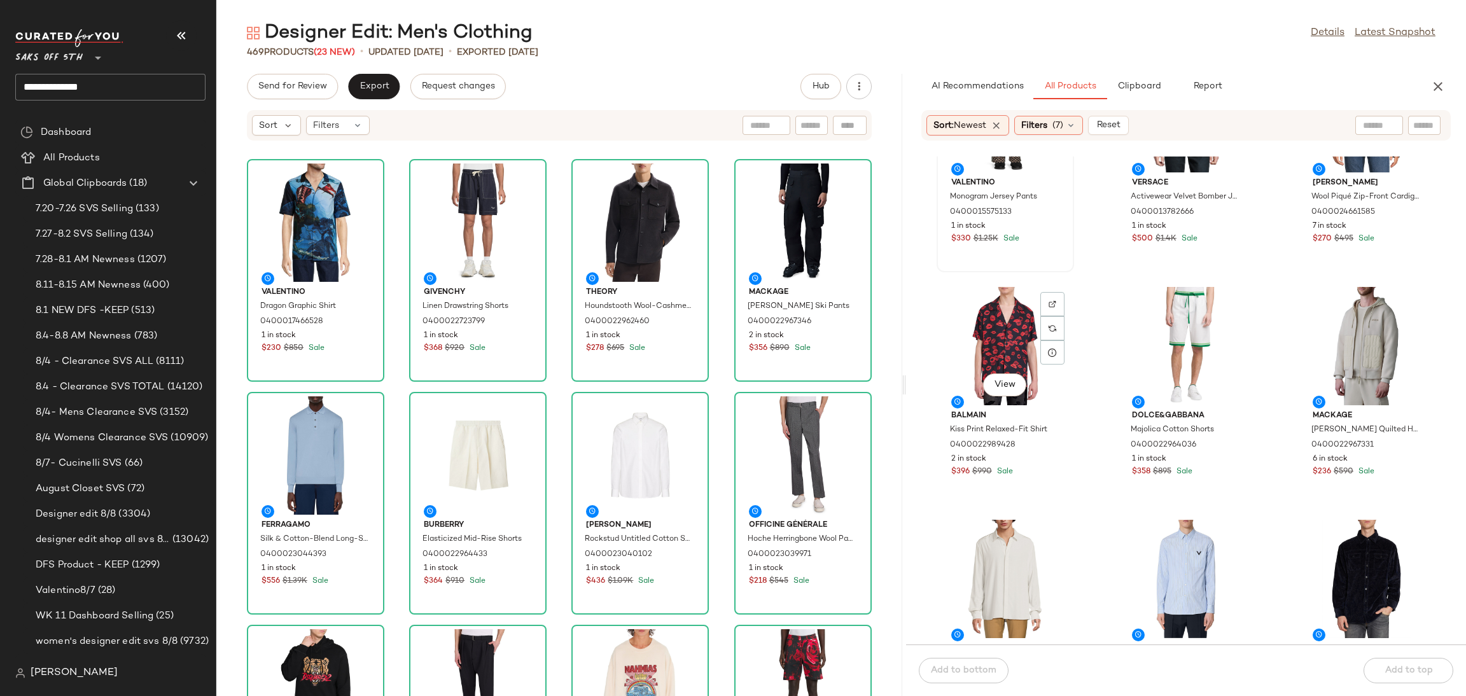
scroll to position [834, 0]
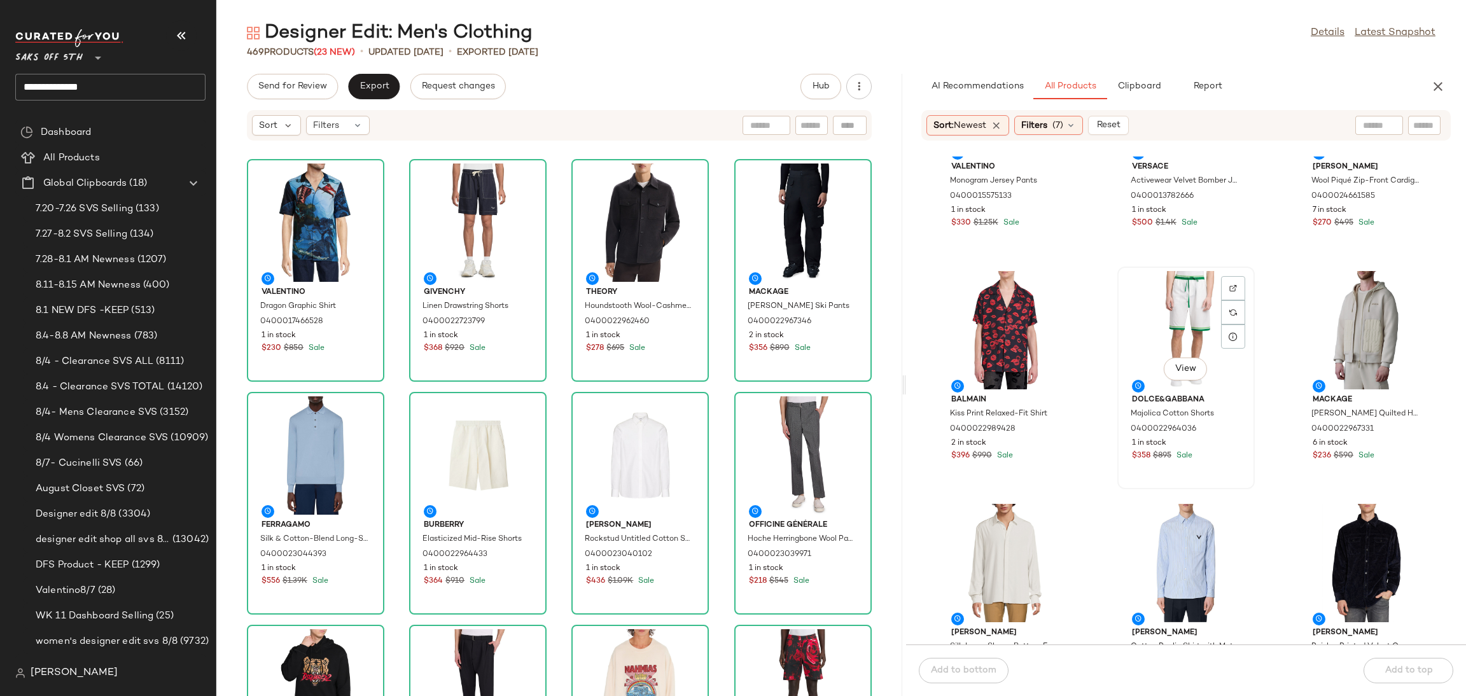
click at [1183, 326] on div "View" at bounding box center [1186, 330] width 129 height 118
click at [1178, 328] on div "View" at bounding box center [1186, 330] width 129 height 118
click at [1384, 666] on div "Add to bottom Add to top" at bounding box center [1186, 671] width 560 height 52
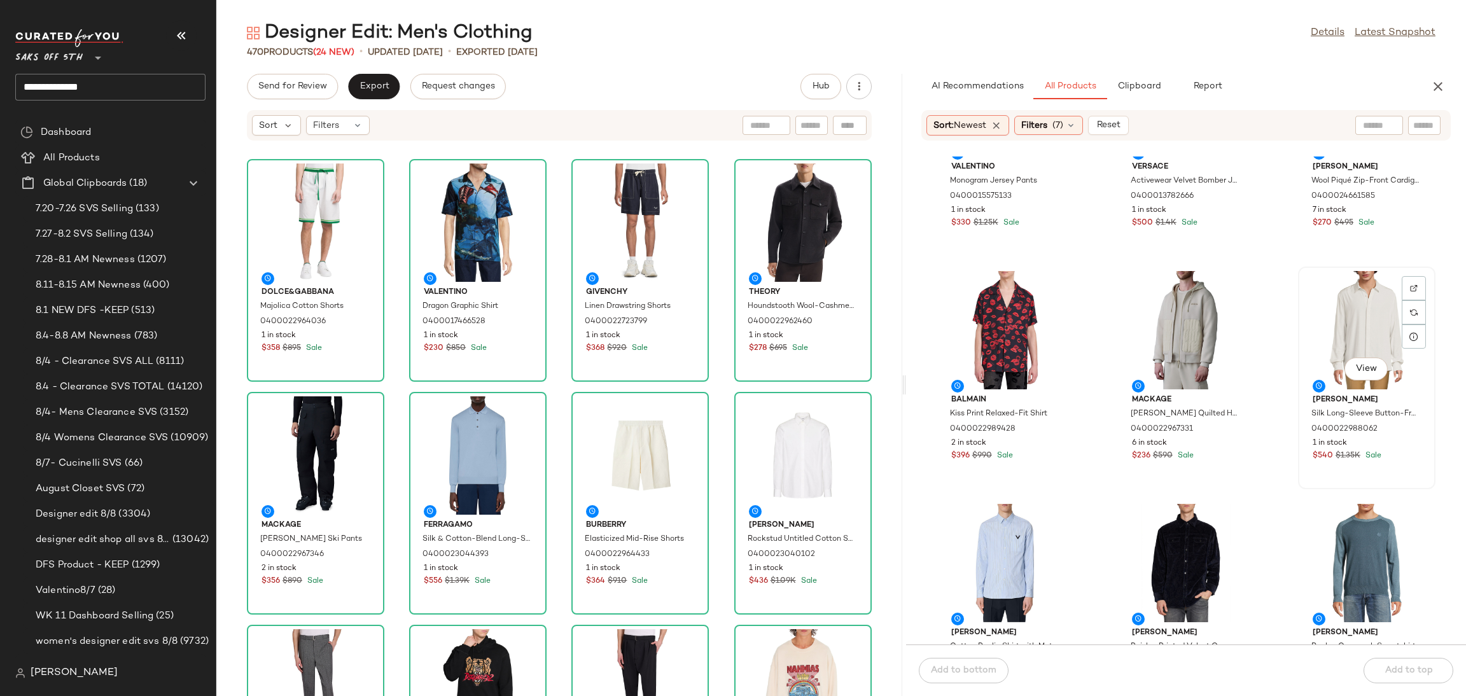
click at [1326, 312] on div "View" at bounding box center [1366, 330] width 129 height 118
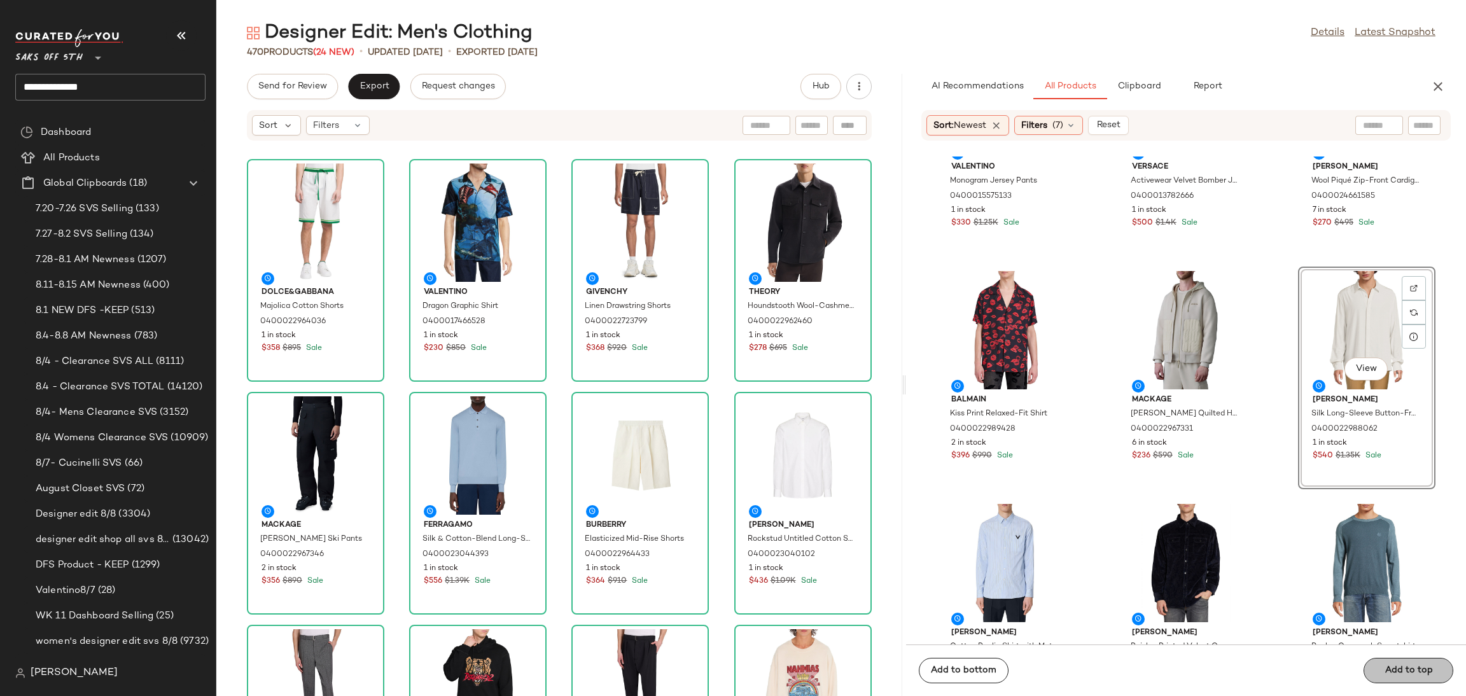
click at [1399, 662] on div "Add to bottom Add to top" at bounding box center [1186, 671] width 560 height 52
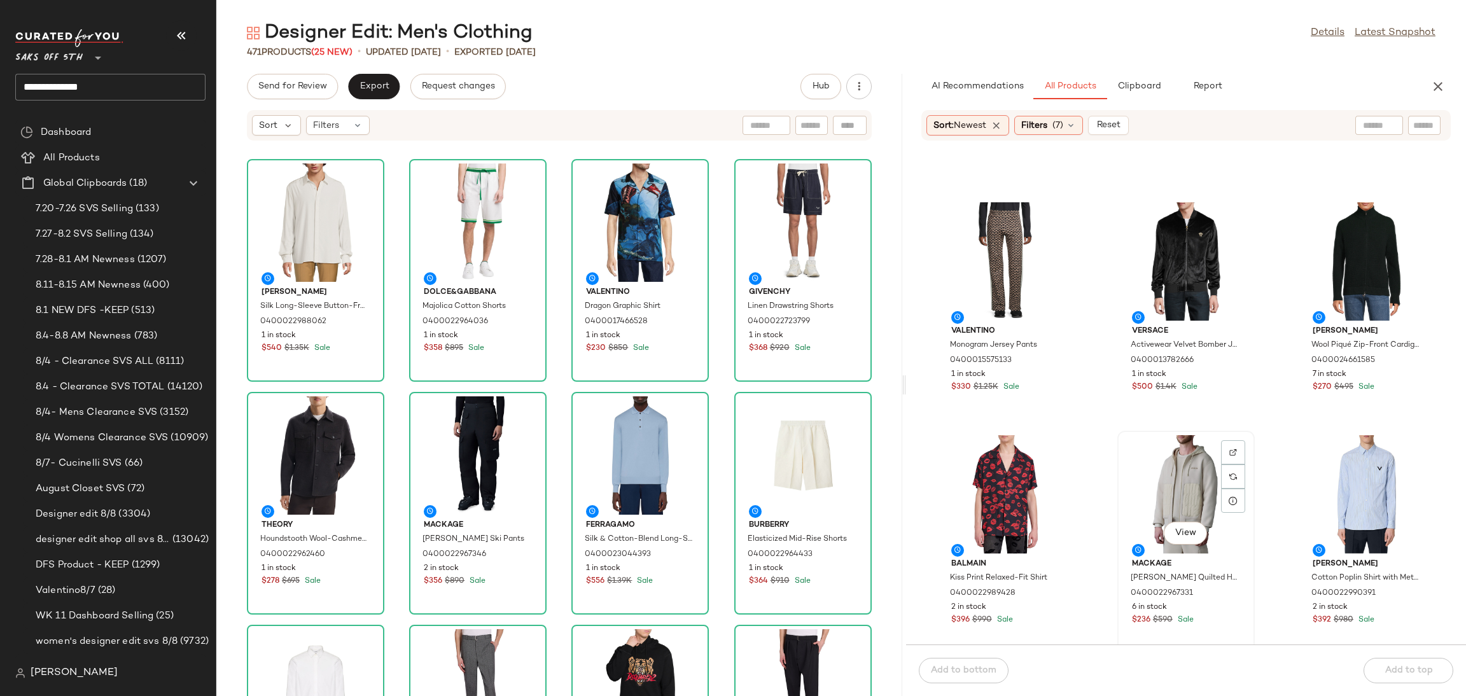
scroll to position [668, 0]
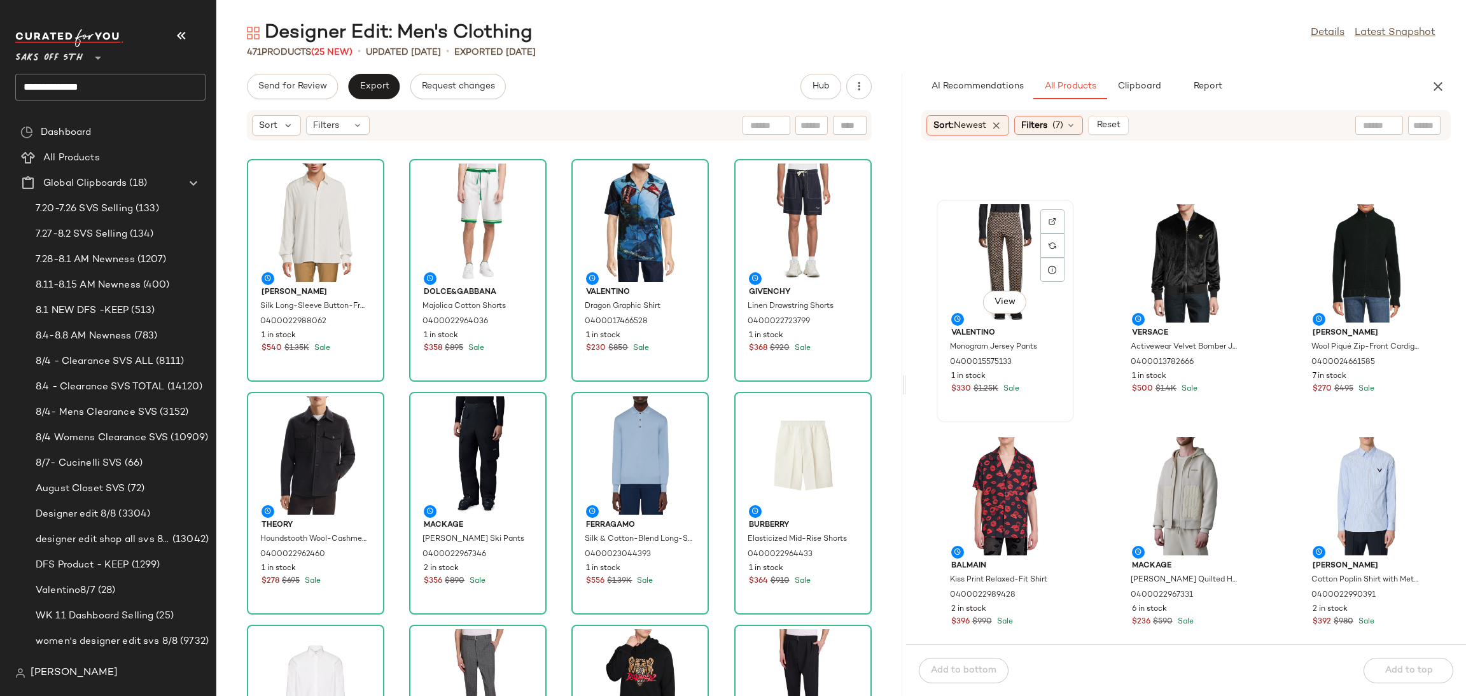
click at [998, 242] on div "View" at bounding box center [1005, 263] width 129 height 118
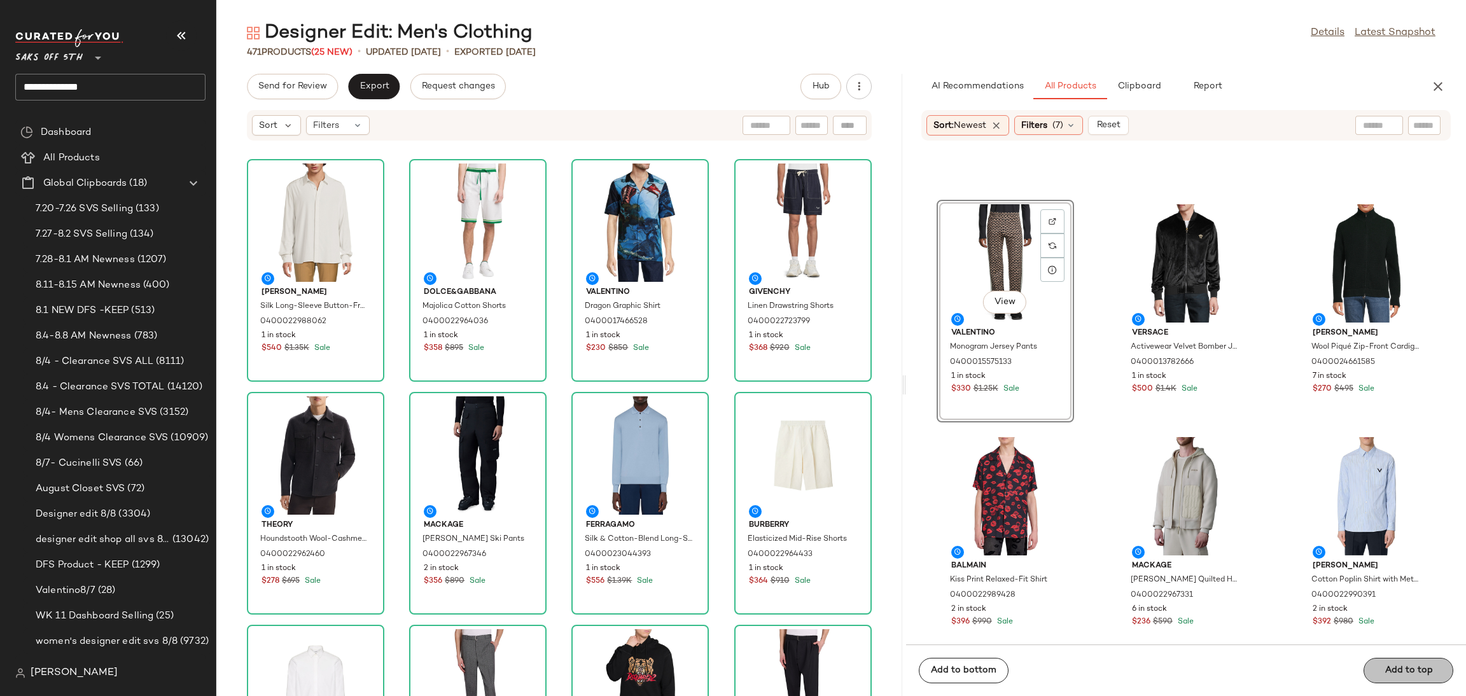
click at [1398, 666] on div "Add to bottom Add to top" at bounding box center [1186, 671] width 560 height 52
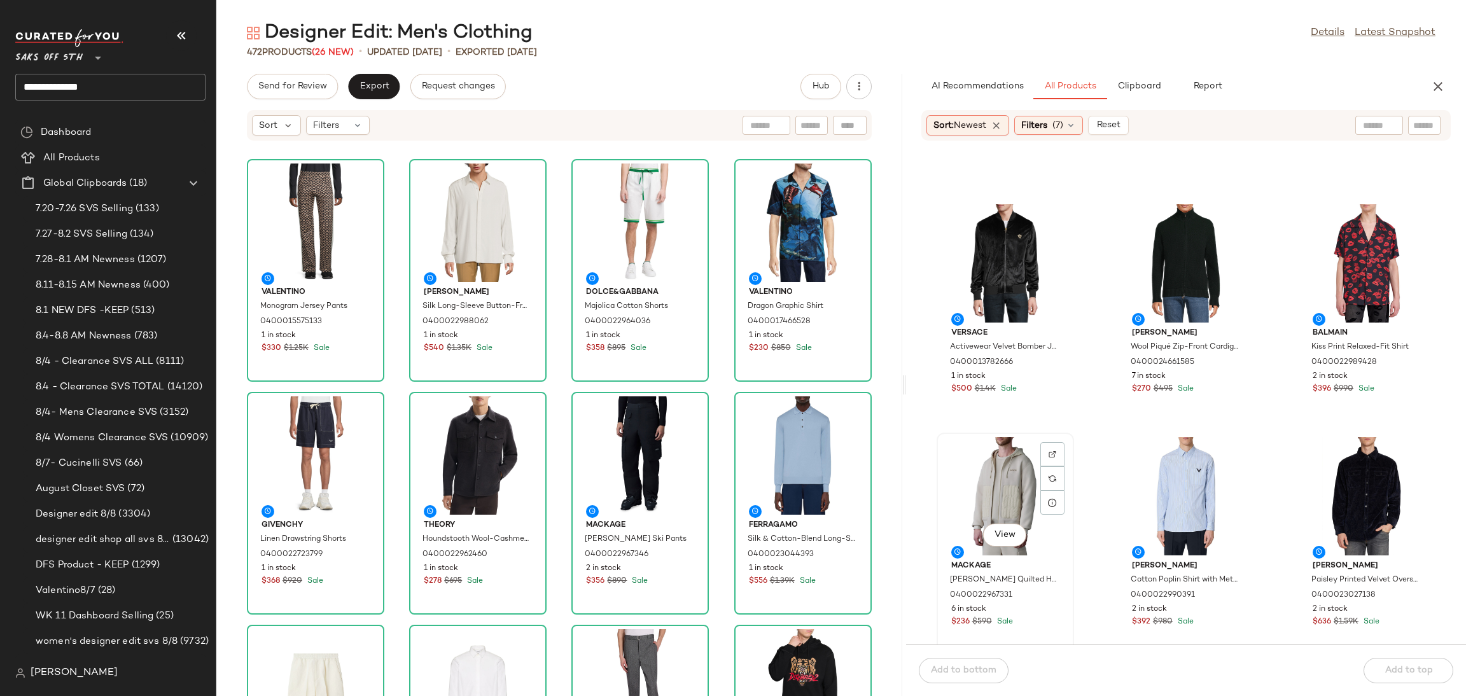
click at [987, 460] on div "View" at bounding box center [1005, 496] width 129 height 118
click at [1395, 665] on div "Add to bottom Add to top" at bounding box center [1186, 671] width 560 height 52
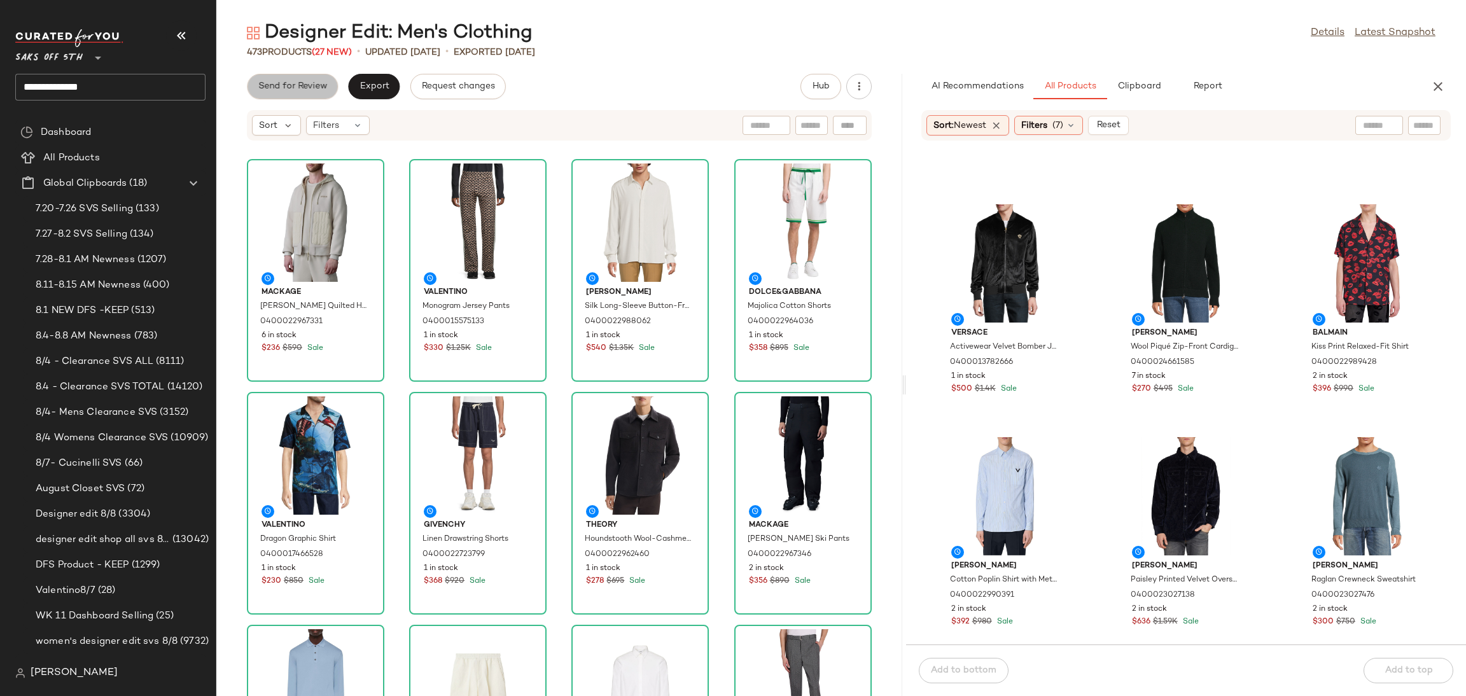
click at [293, 85] on span "Send for Review" at bounding box center [292, 86] width 69 height 10
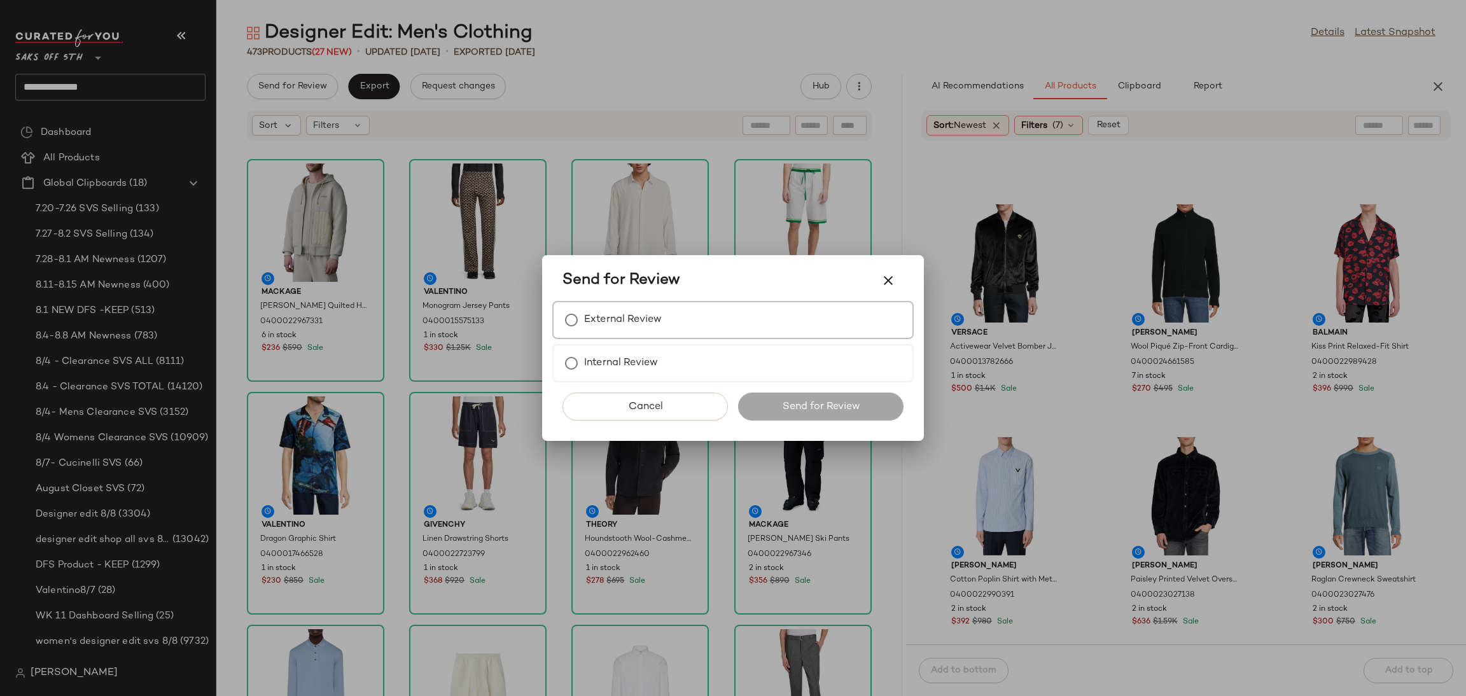
click at [585, 310] on label "External Review" at bounding box center [623, 319] width 78 height 25
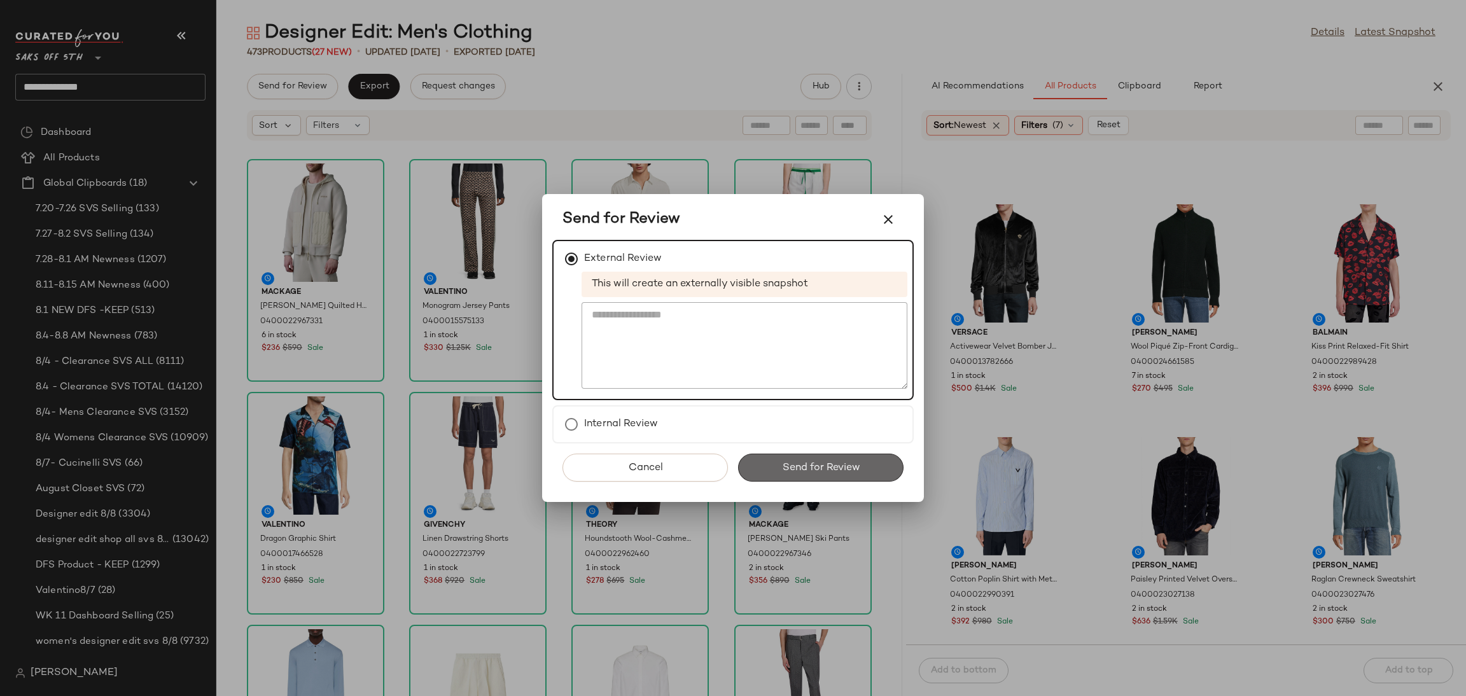
click at [793, 468] on span "Send for Review" at bounding box center [820, 468] width 78 height 12
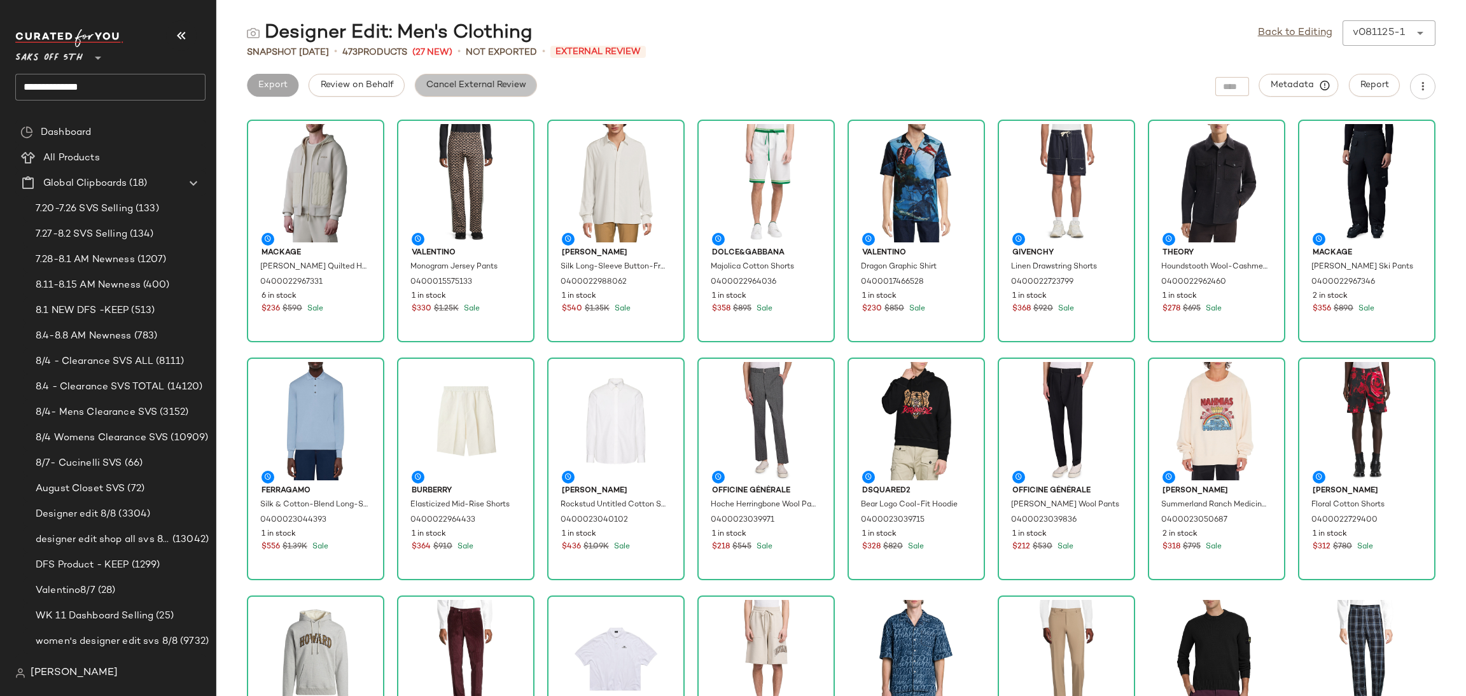
click at [497, 93] on button "Cancel External Review" at bounding box center [476, 85] width 122 height 23
click at [380, 87] on span "Export" at bounding box center [374, 85] width 30 height 10
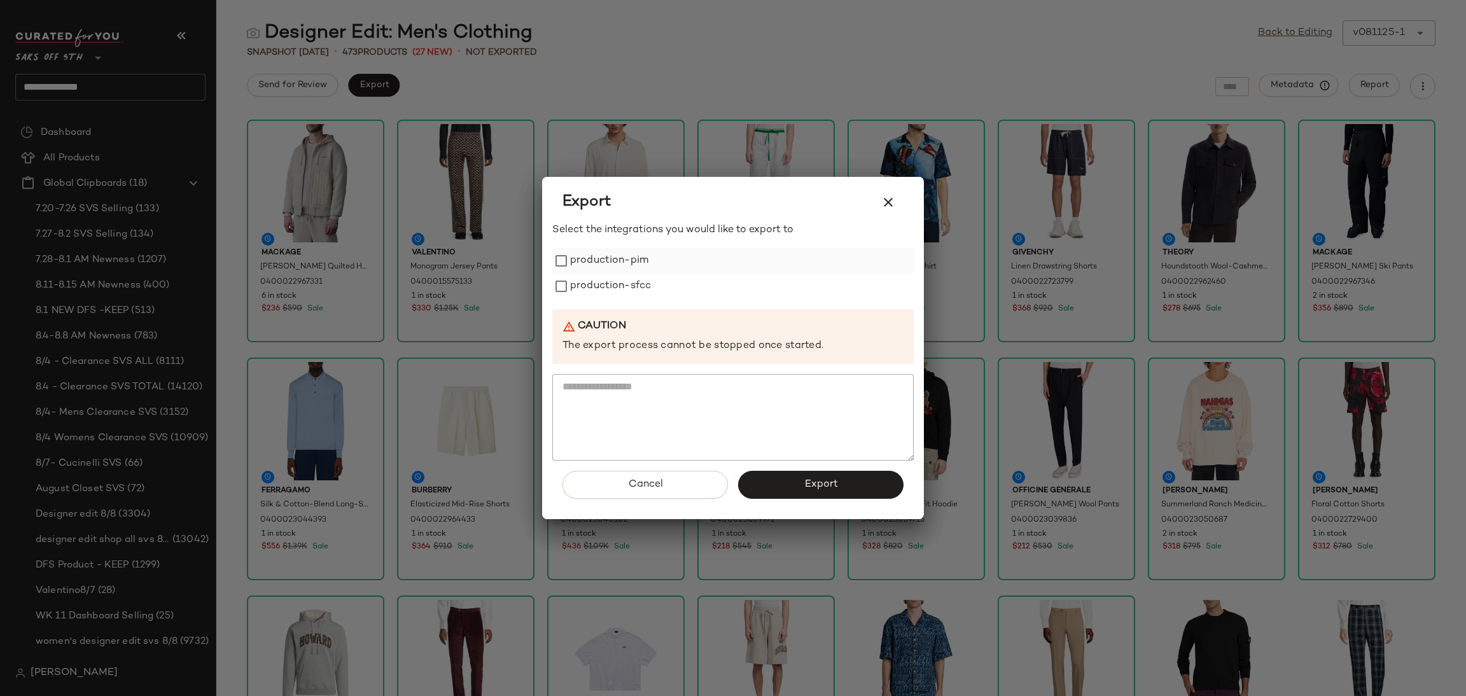
click at [599, 267] on label "production-pim" at bounding box center [609, 260] width 78 height 25
click at [608, 288] on label "production-sfcc" at bounding box center [610, 286] width 81 height 25
click at [800, 486] on button "Export" at bounding box center [820, 485] width 165 height 28
click at [893, 200] on icon "button" at bounding box center [888, 202] width 15 height 15
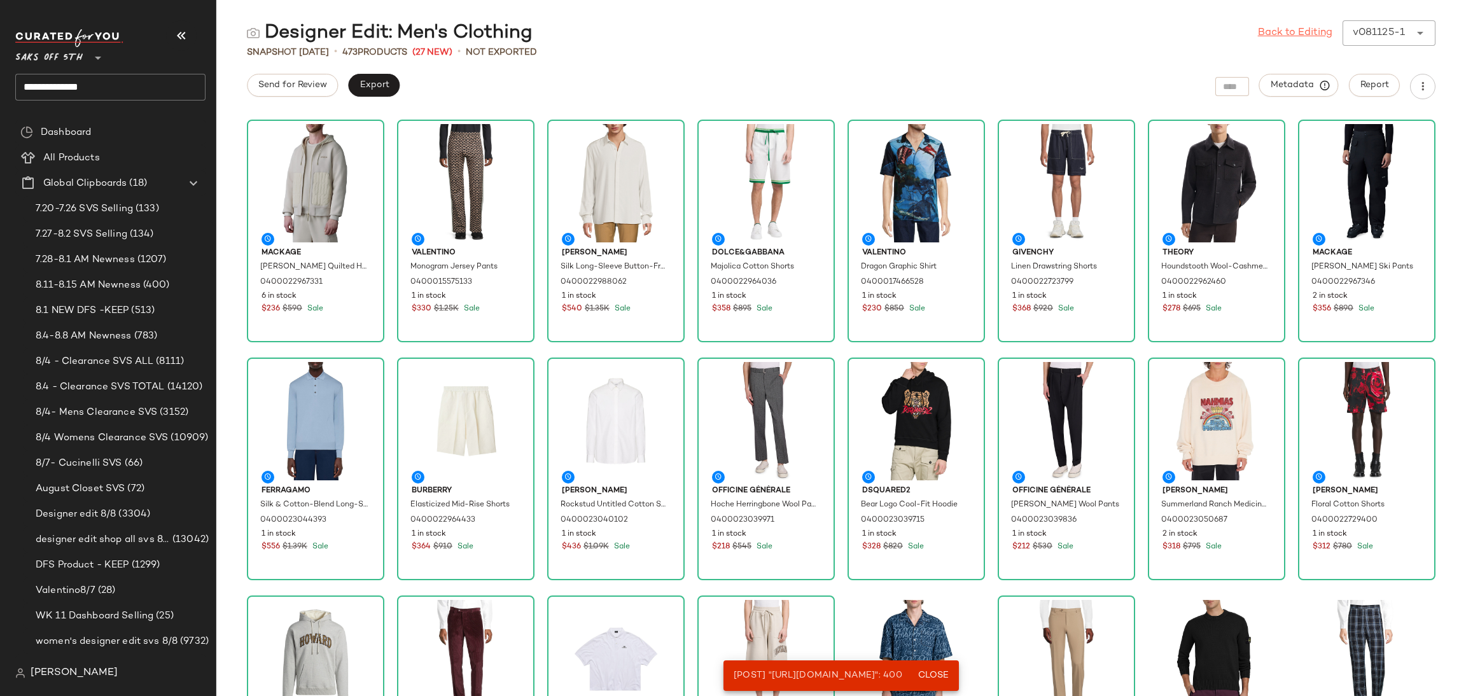
click at [1292, 35] on link "Back to Editing" at bounding box center [1295, 32] width 74 height 15
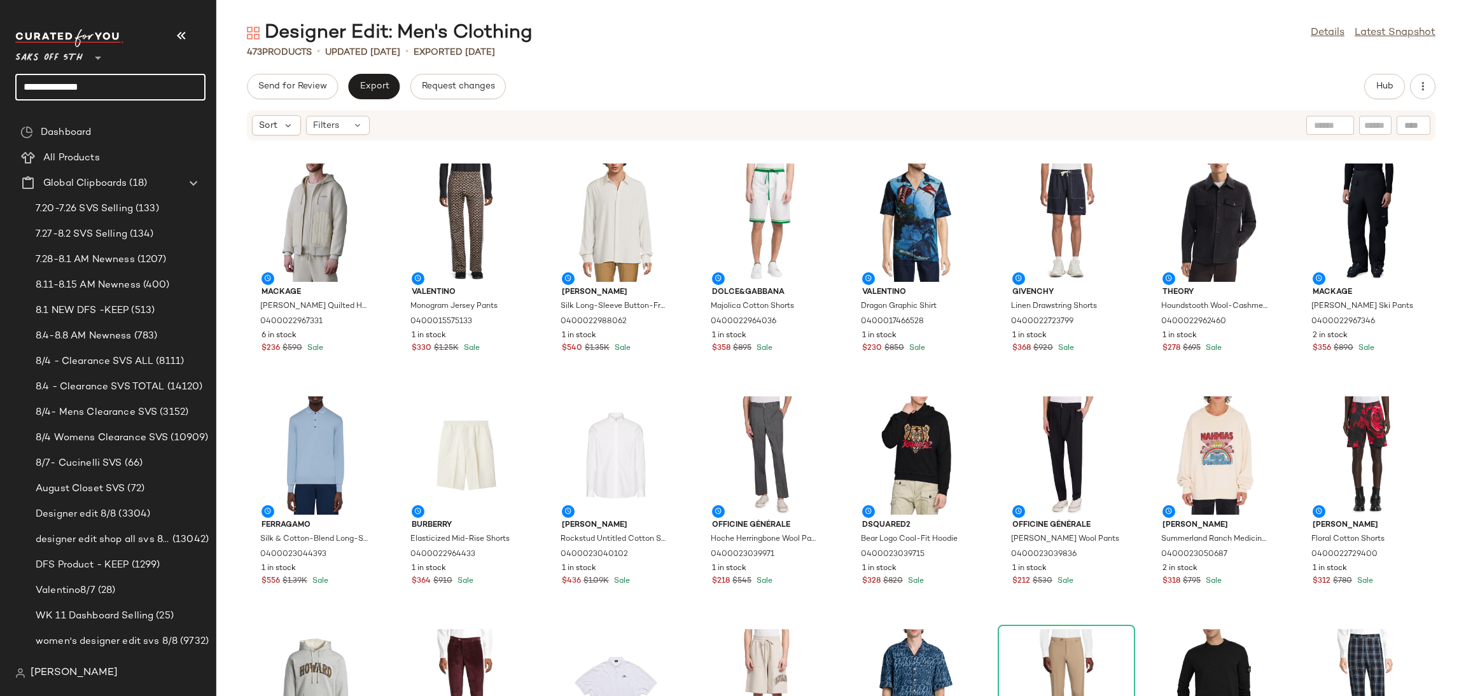
click at [127, 87] on input "**********" at bounding box center [110, 87] width 190 height 27
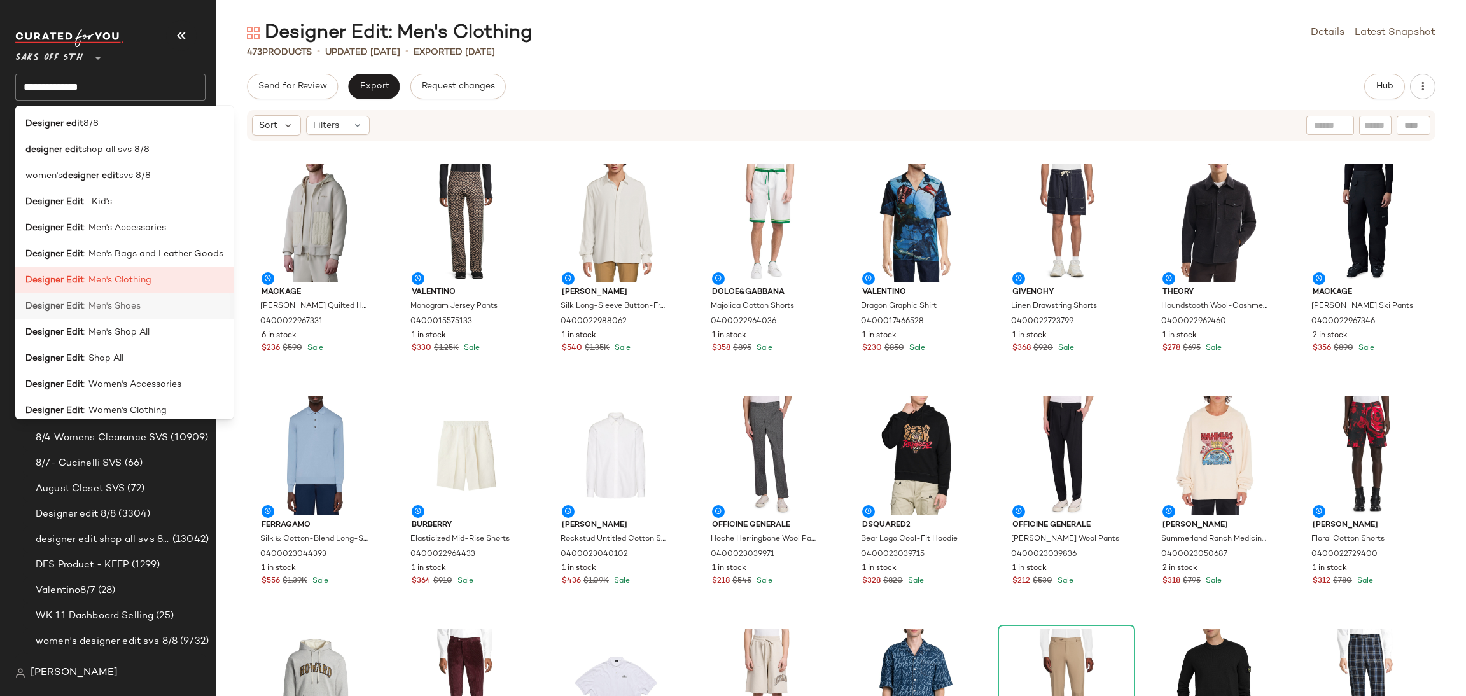
click at [143, 310] on div "Designer Edit : Men's Shoes" at bounding box center [124, 306] width 198 height 13
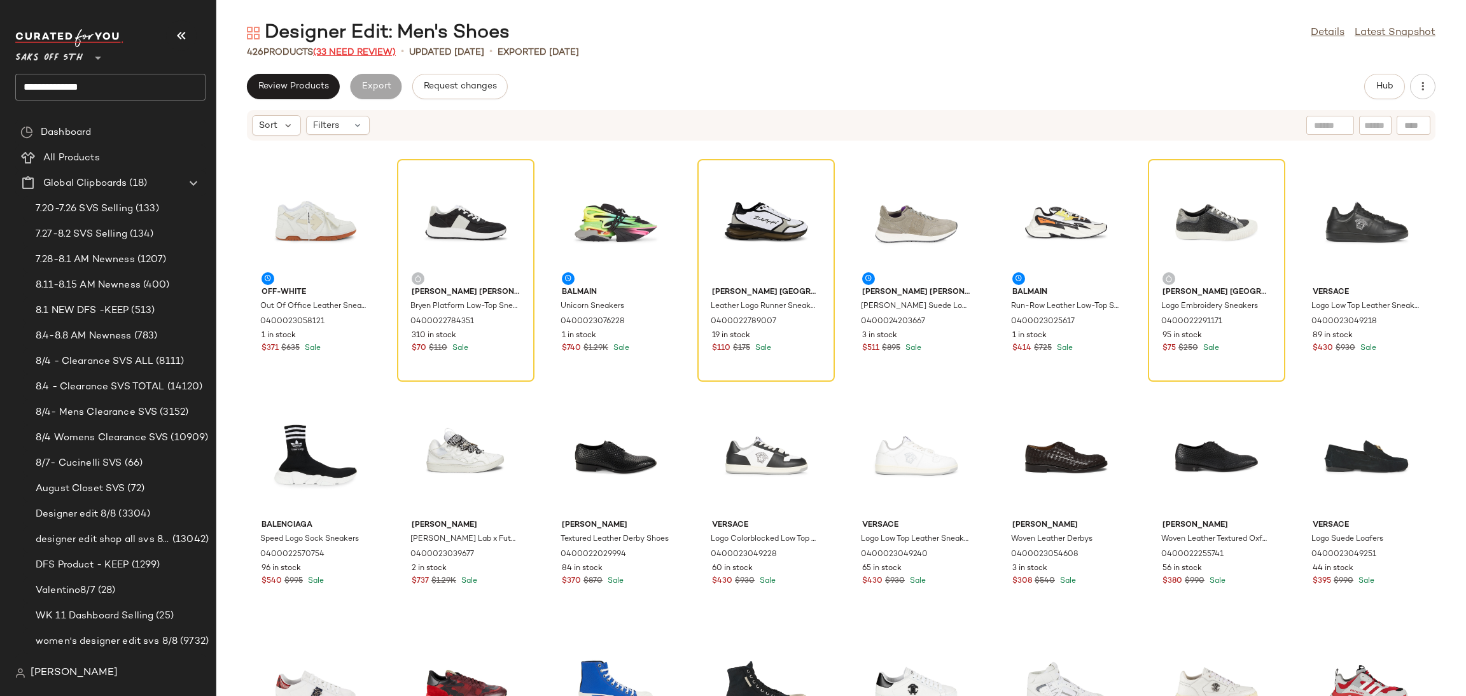
click at [361, 52] on span "(33 Need Review)" at bounding box center [354, 53] width 83 height 10
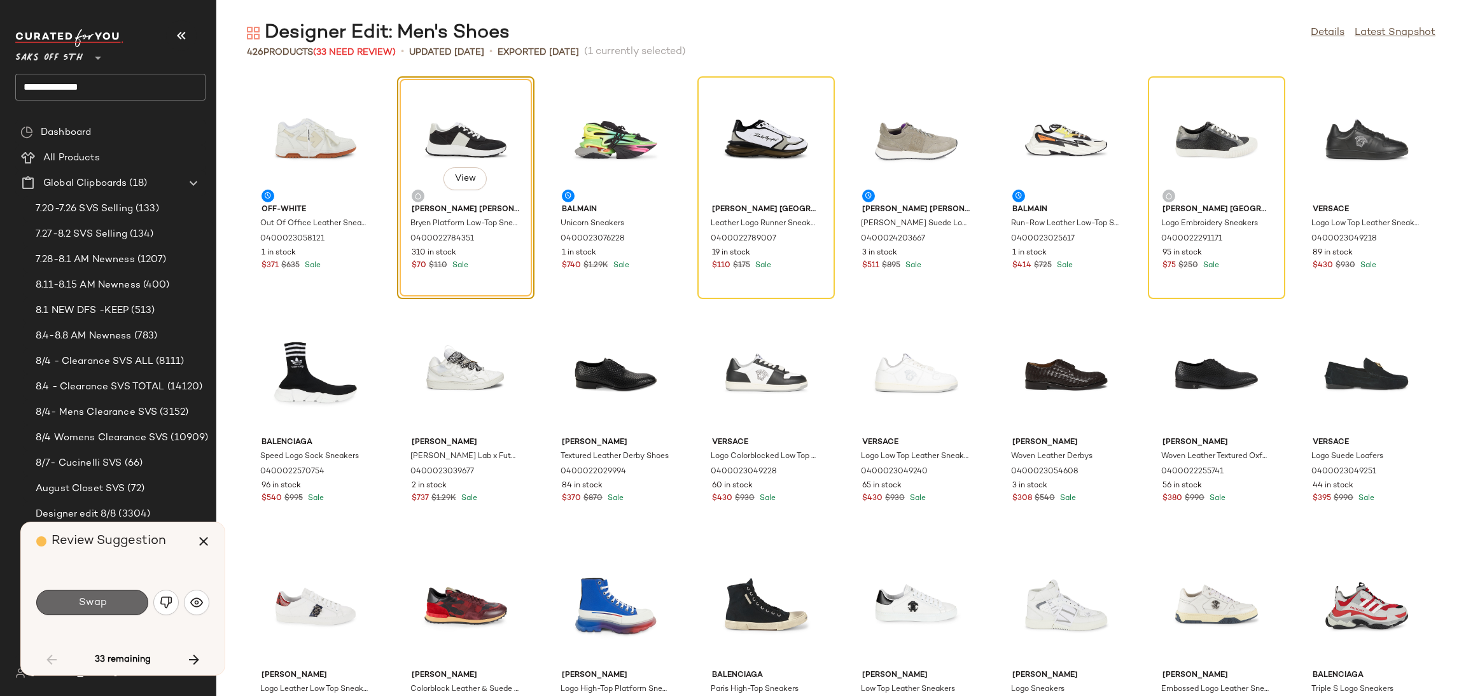
click at [123, 596] on button "Swap" at bounding box center [92, 602] width 112 height 25
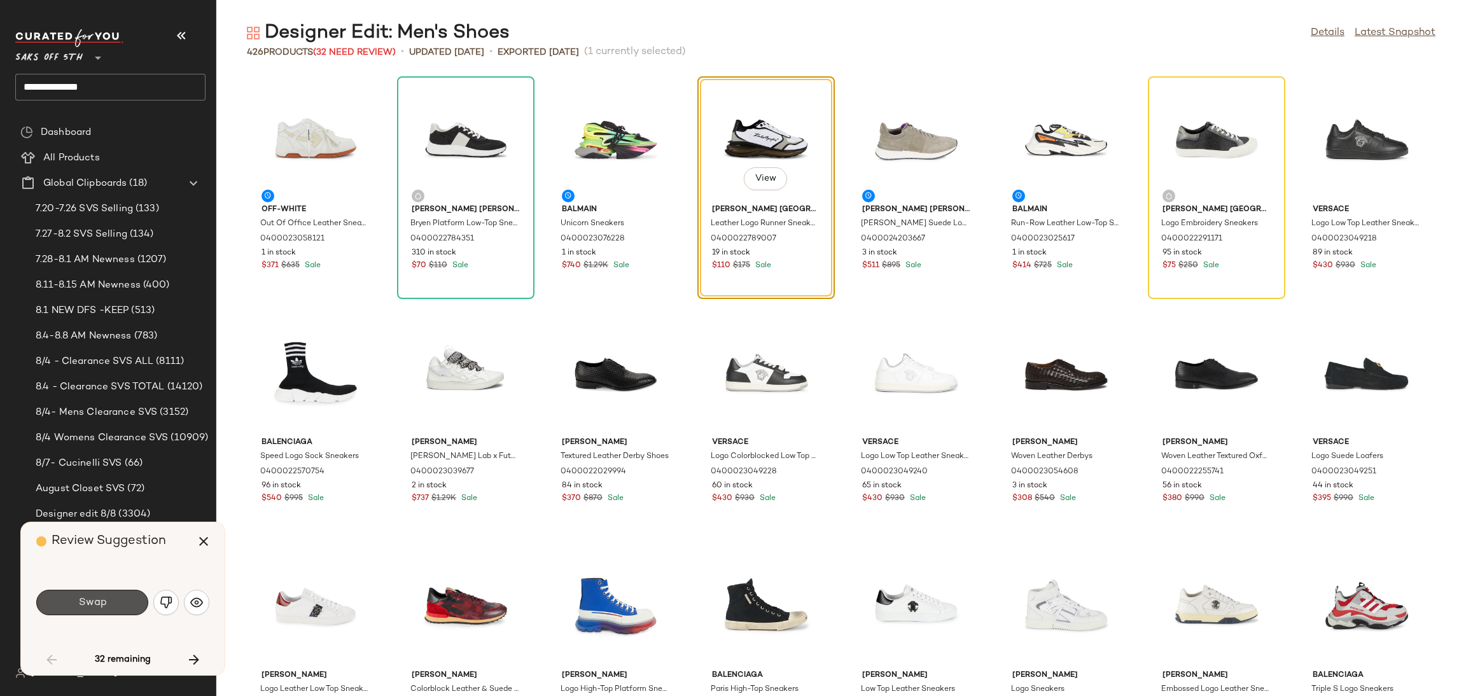
click at [123, 596] on button "Swap" at bounding box center [92, 602] width 112 height 25
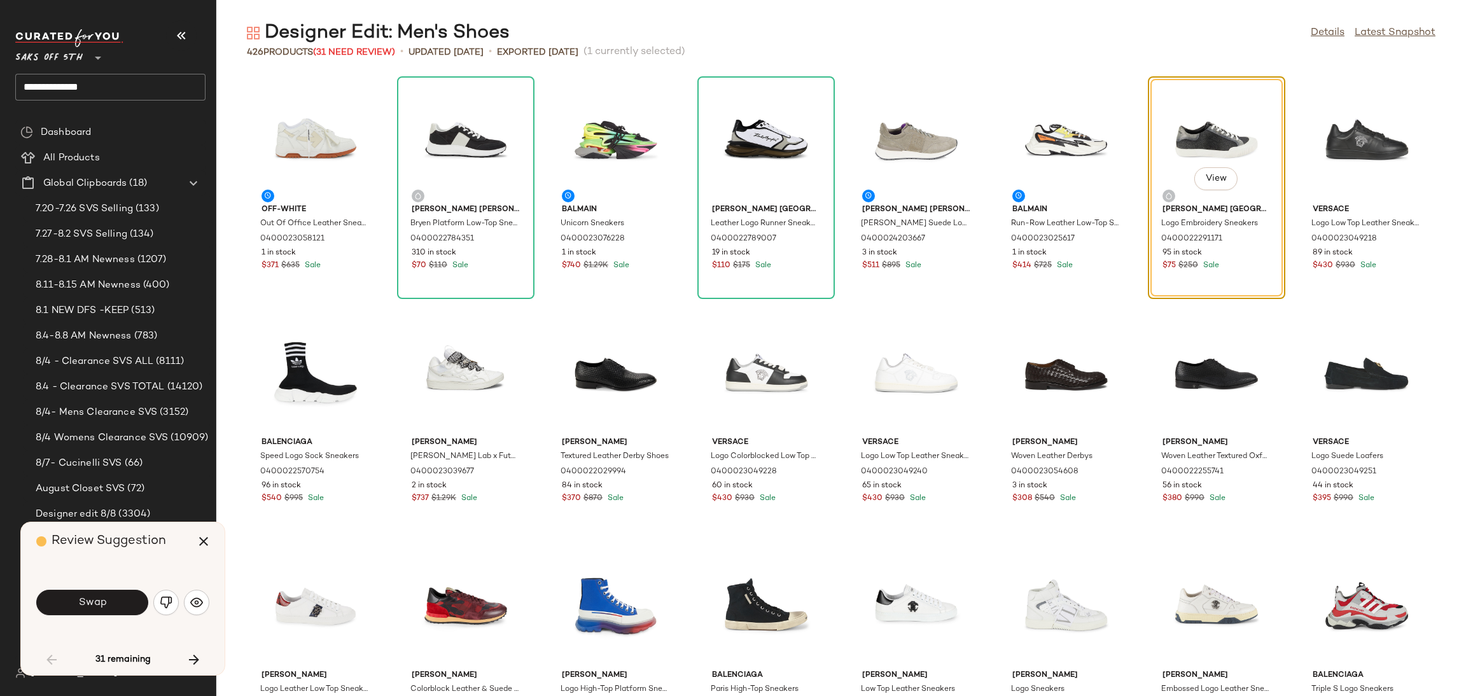
click at [123, 596] on button "Swap" at bounding box center [92, 602] width 112 height 25
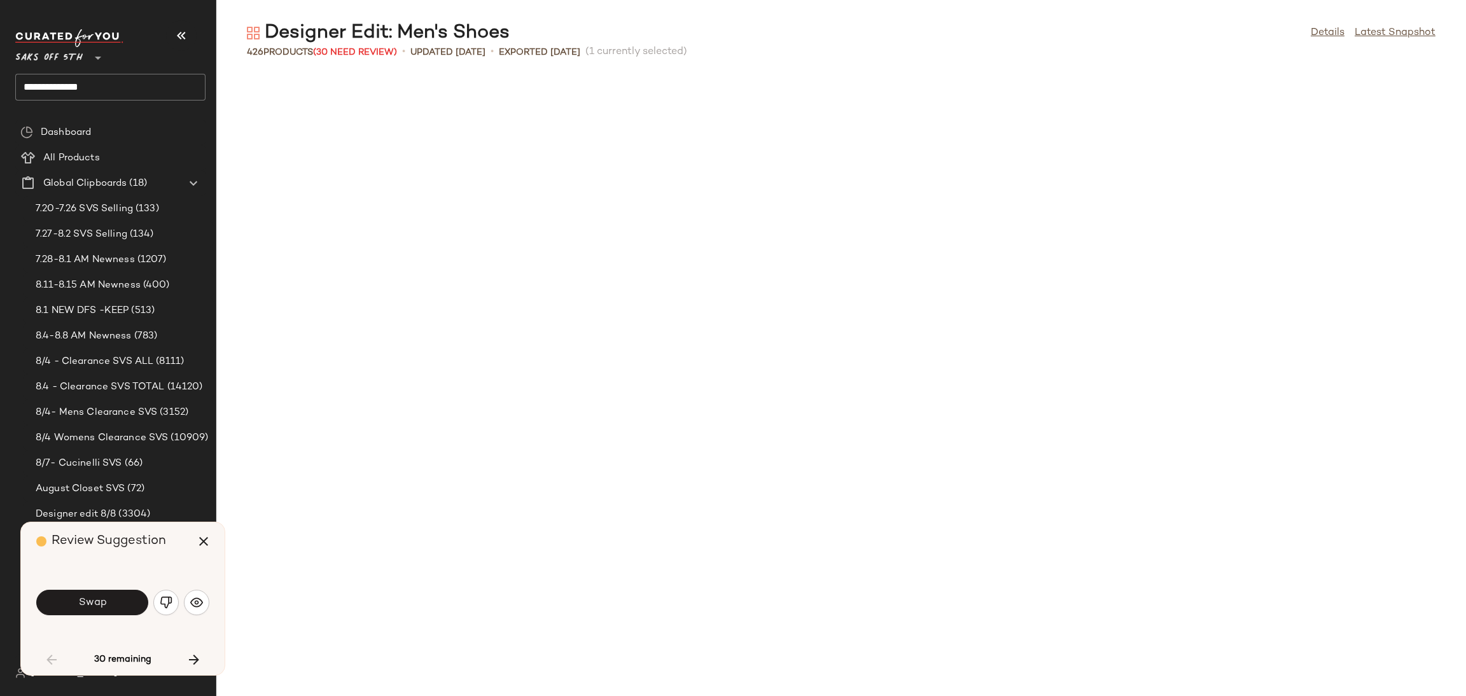
scroll to position [709, 0]
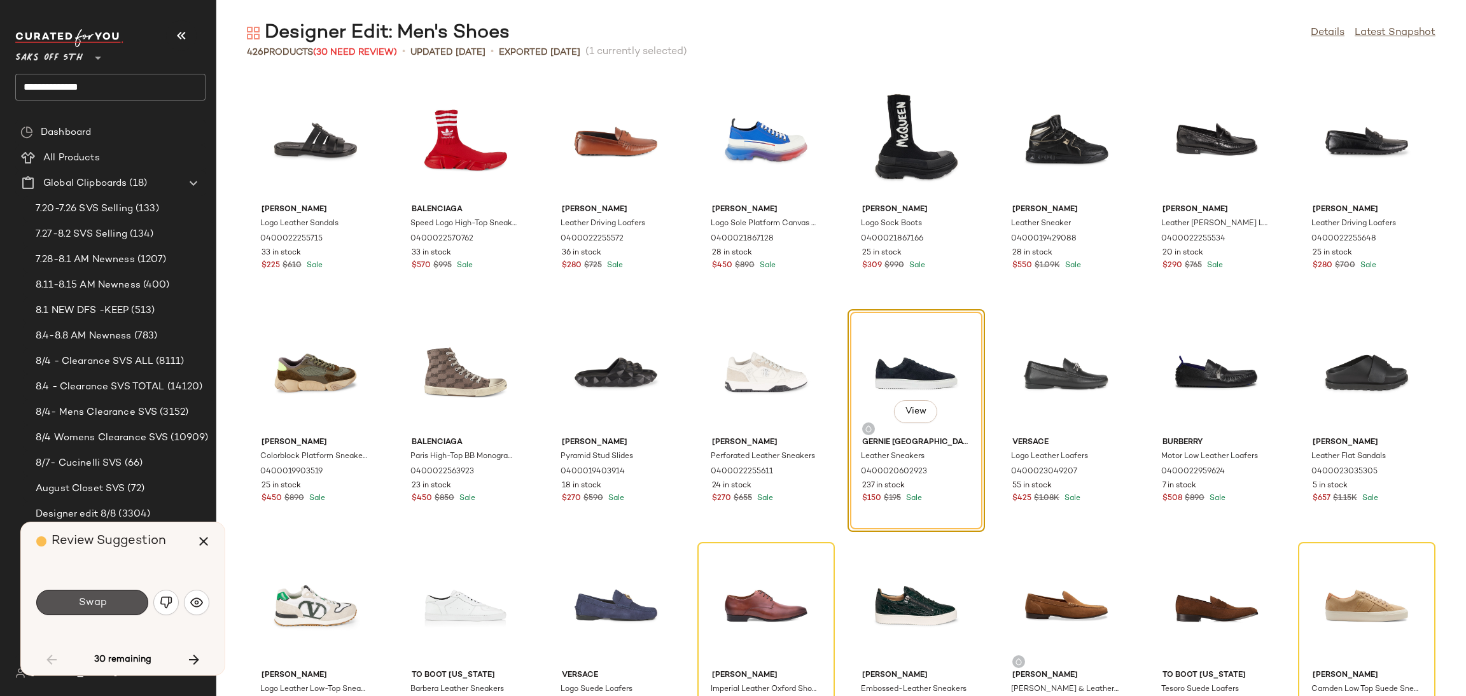
click at [123, 596] on button "Swap" at bounding box center [92, 602] width 112 height 25
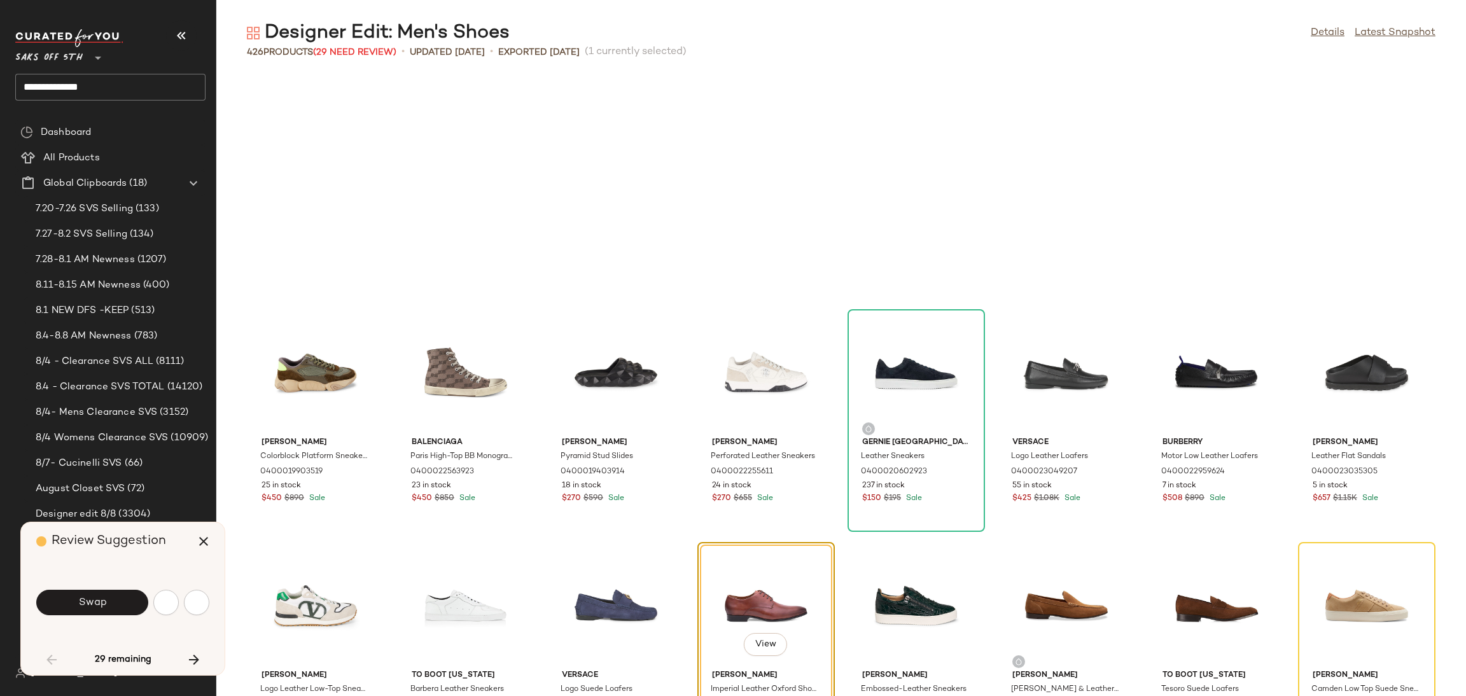
scroll to position [931, 0]
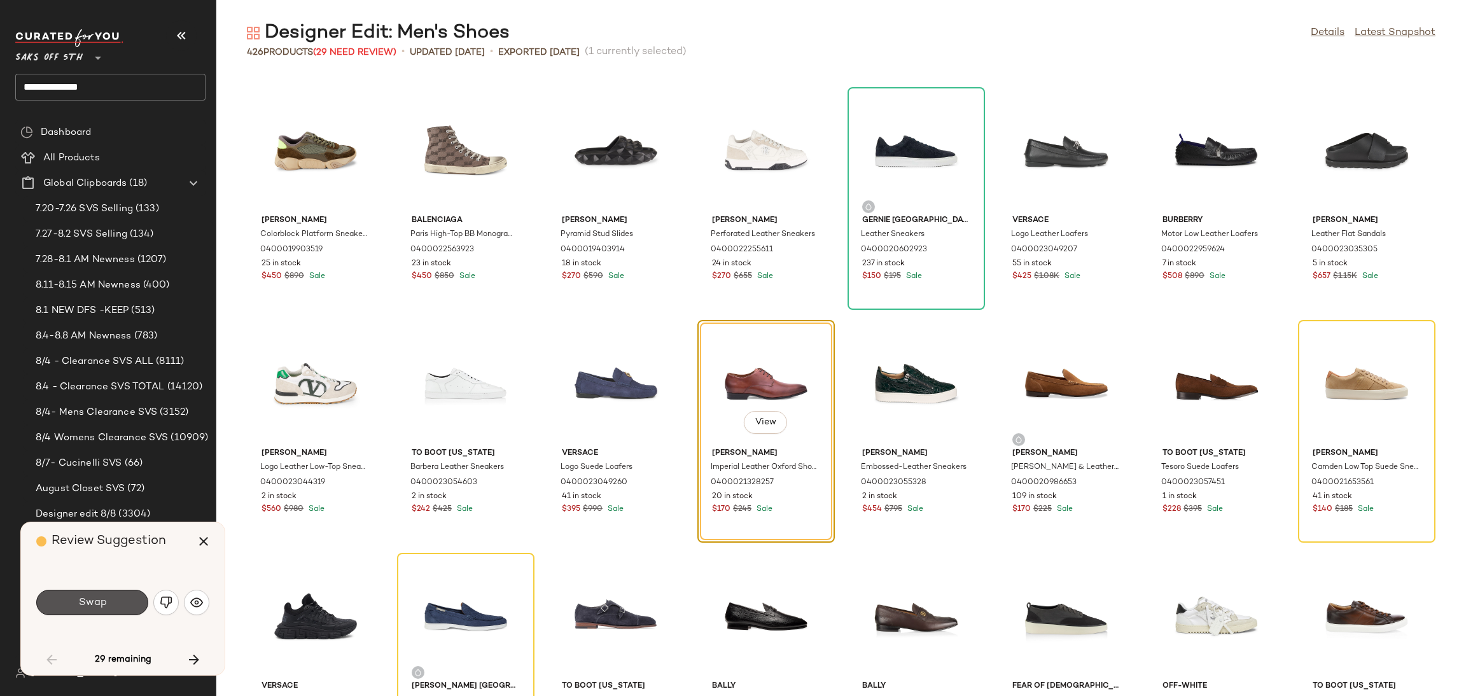
click at [123, 596] on button "Swap" at bounding box center [92, 602] width 112 height 25
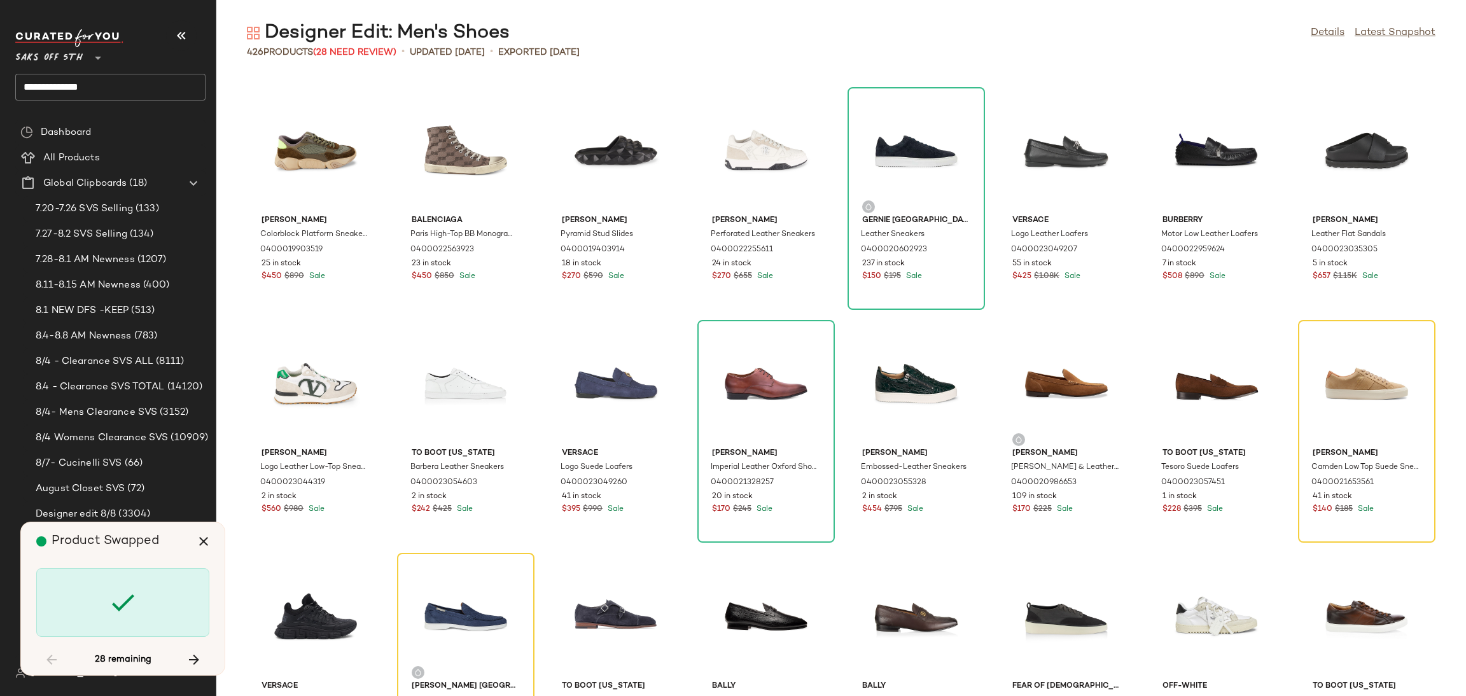
click at [123, 596] on icon at bounding box center [123, 602] width 31 height 31
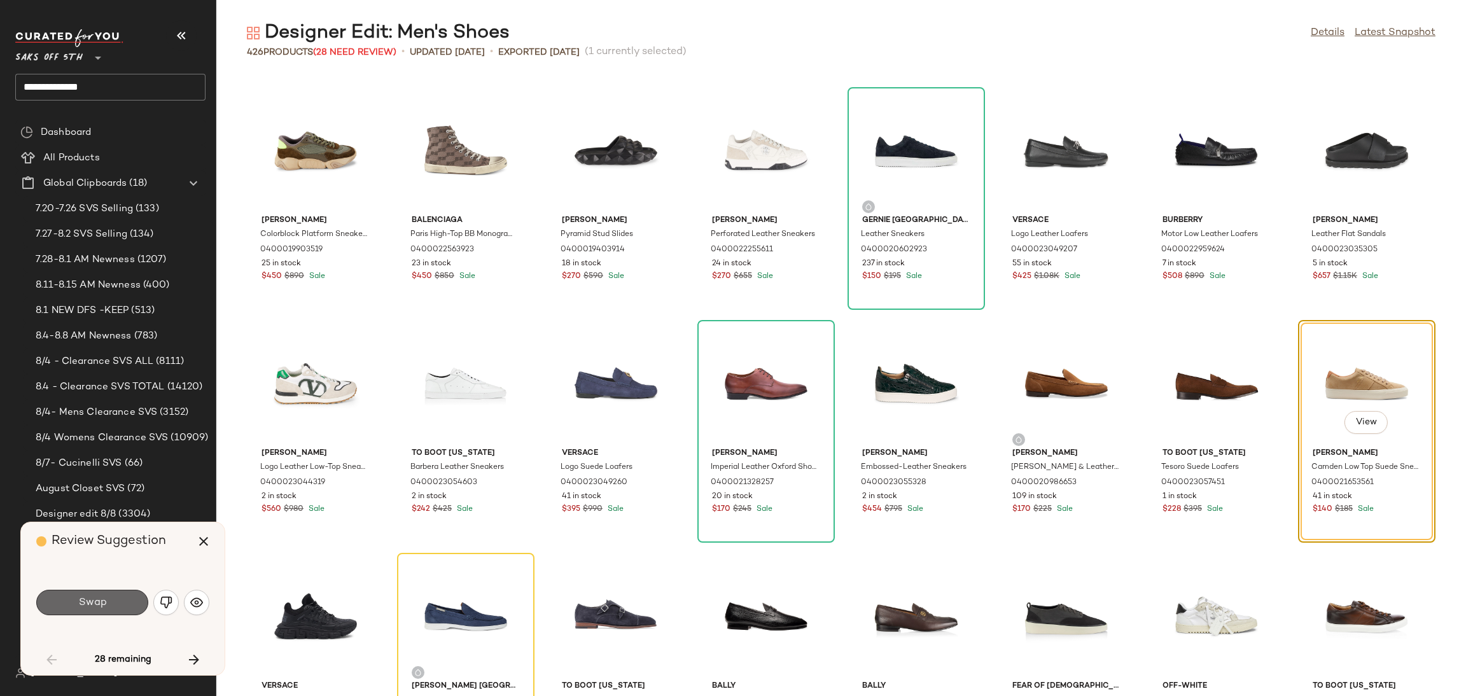
click at [119, 606] on button "Swap" at bounding box center [92, 602] width 112 height 25
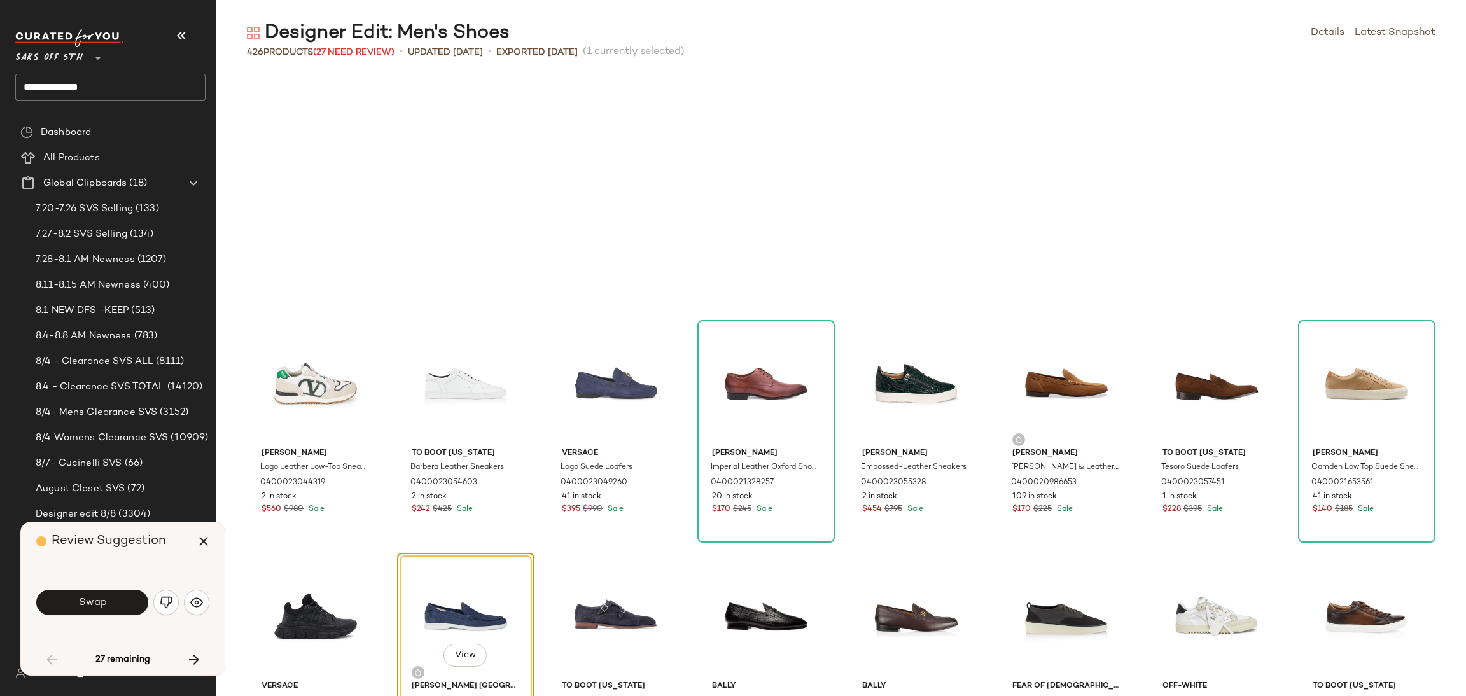
scroll to position [1164, 0]
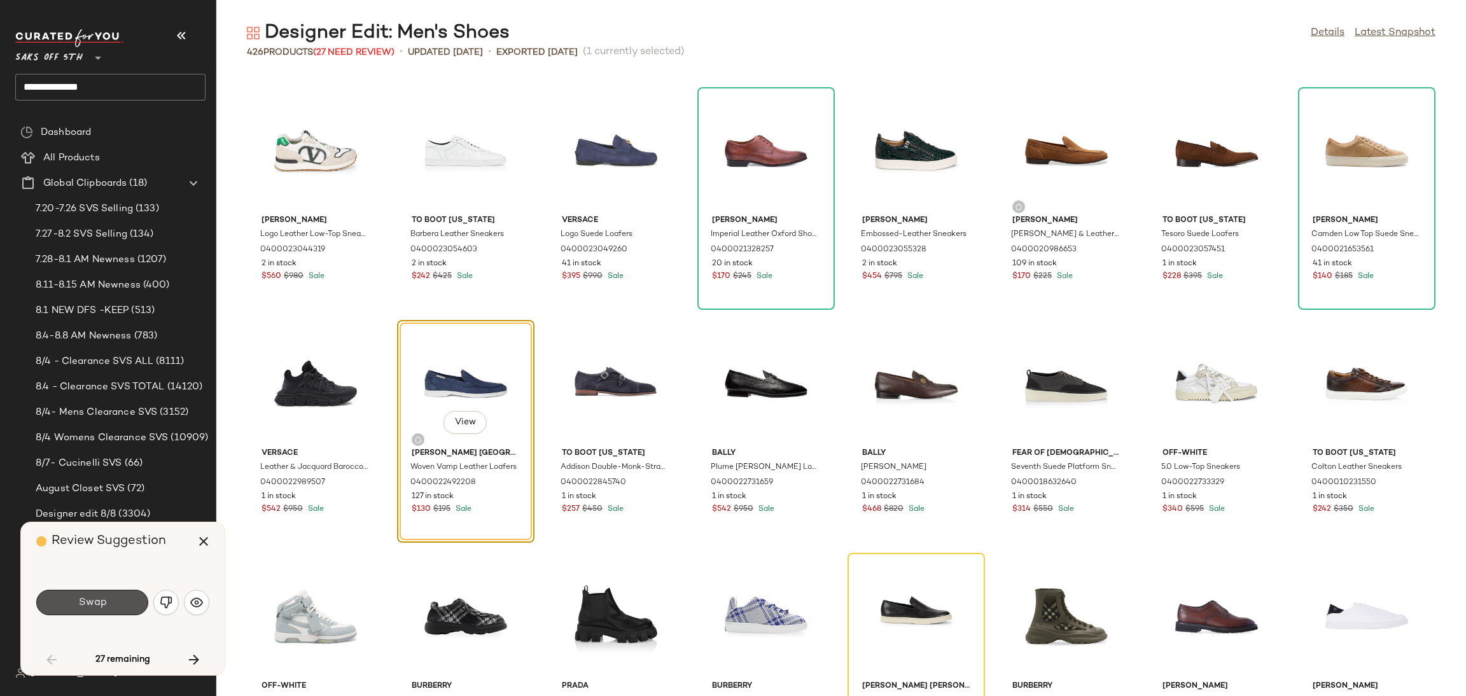
click at [119, 606] on button "Swap" at bounding box center [92, 602] width 112 height 25
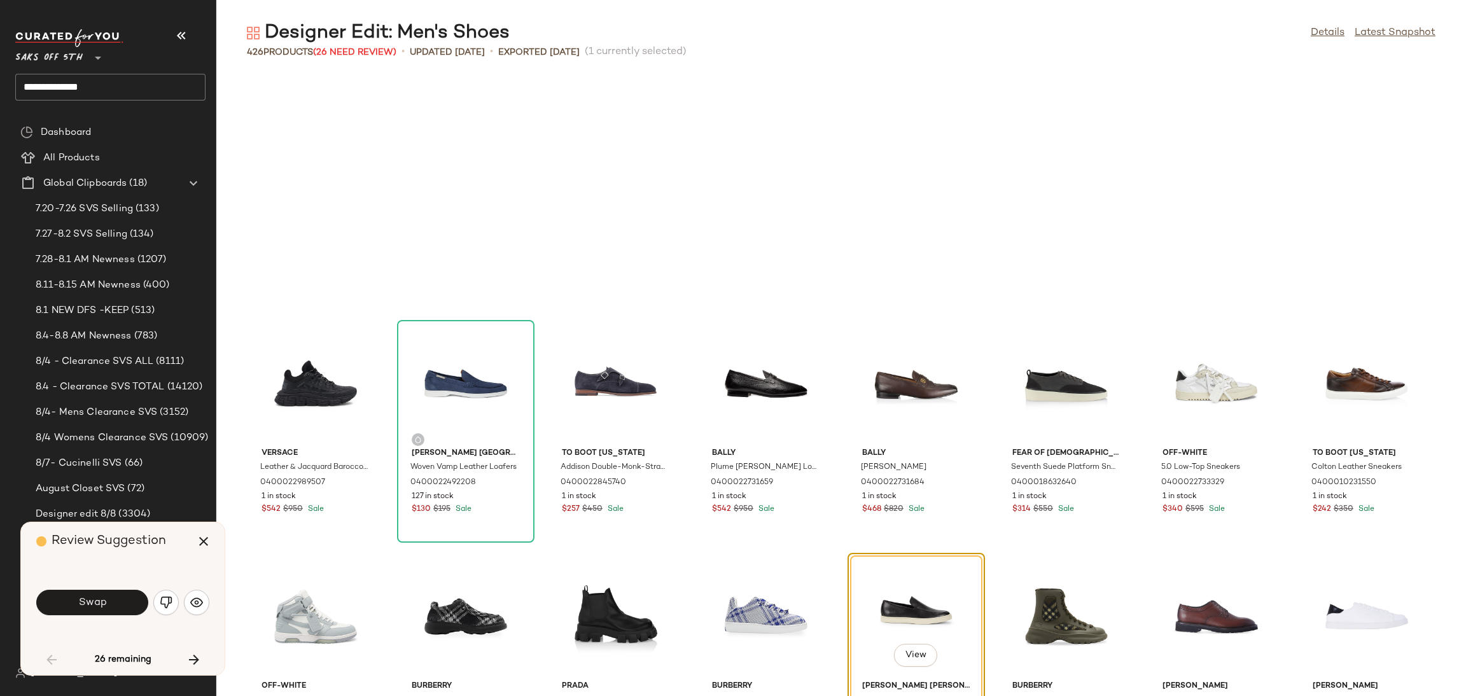
scroll to position [1397, 0]
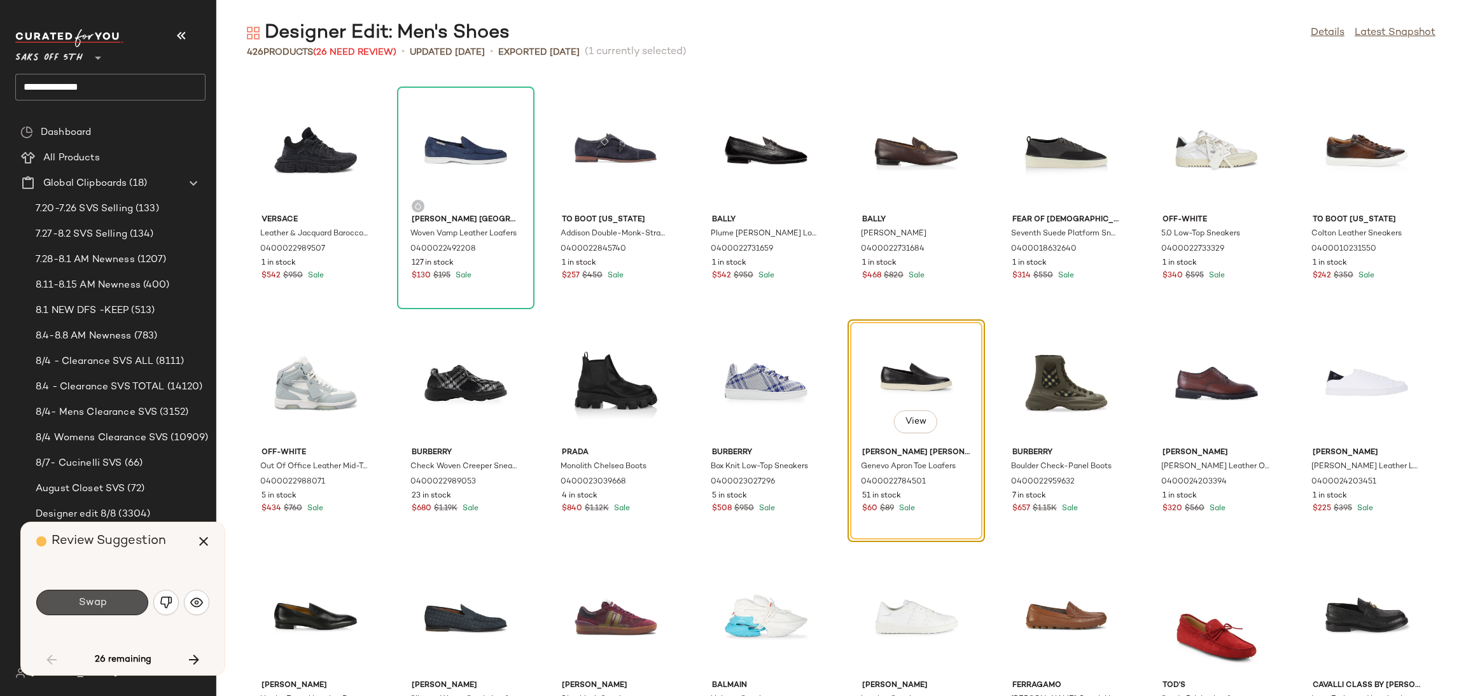
click at [119, 606] on button "Swap" at bounding box center [92, 602] width 112 height 25
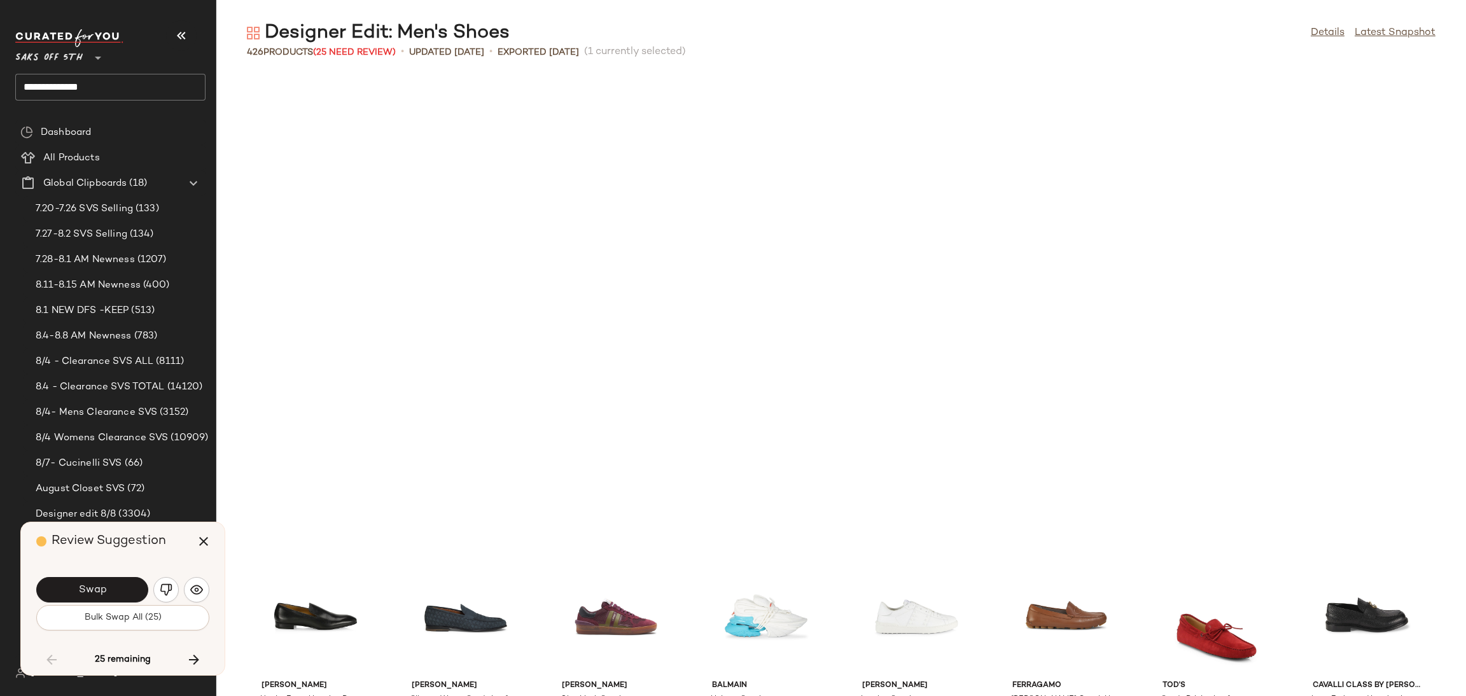
scroll to position [1862, 0]
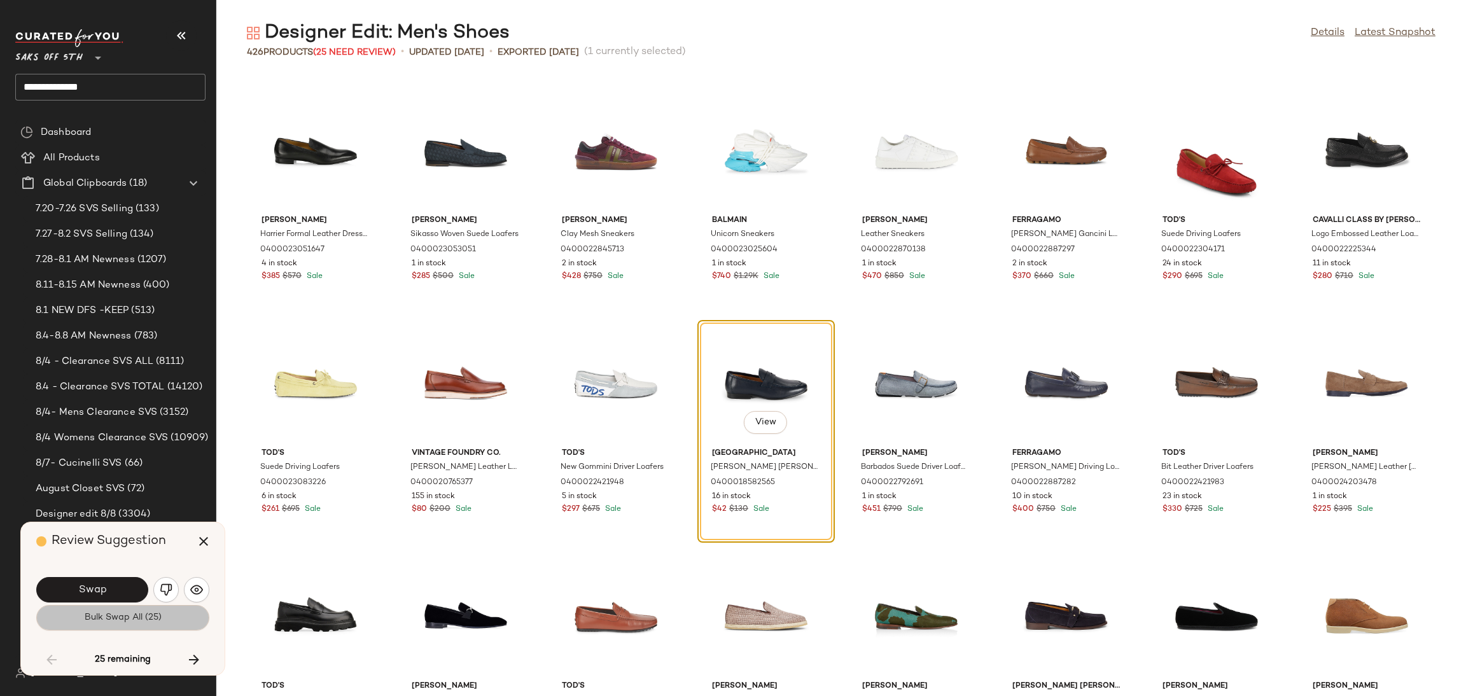
click at [117, 623] on span "Bulk Swap All (25)" at bounding box center [123, 618] width 78 height 10
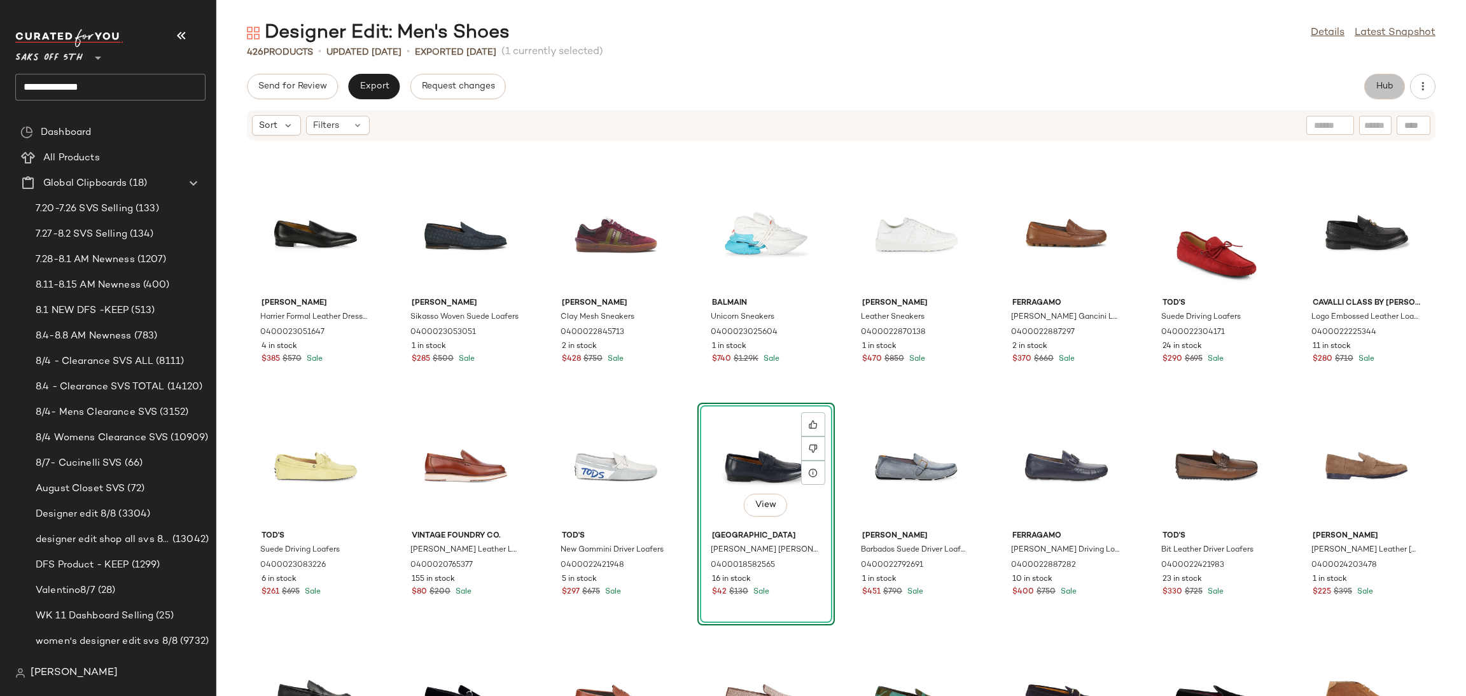
click at [1383, 81] on span "Hub" at bounding box center [1385, 86] width 18 height 10
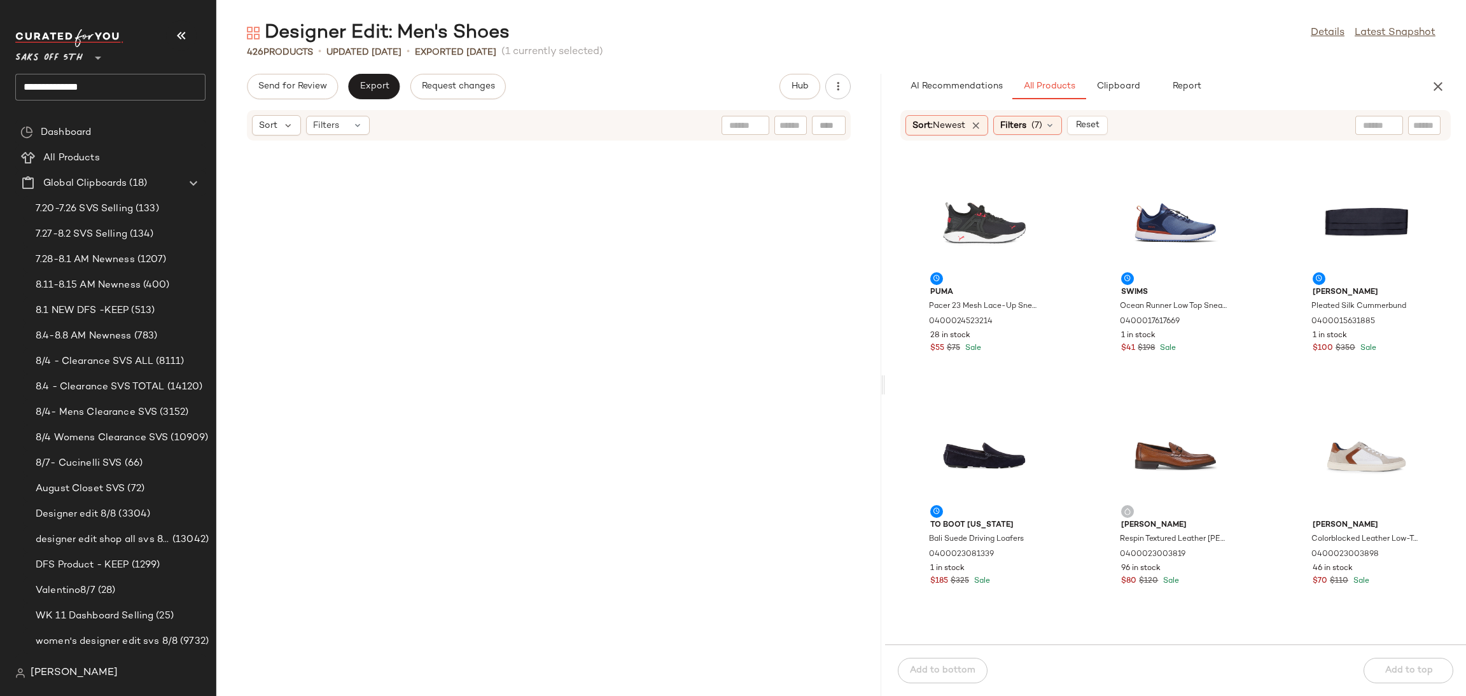
scroll to position [3260, 0]
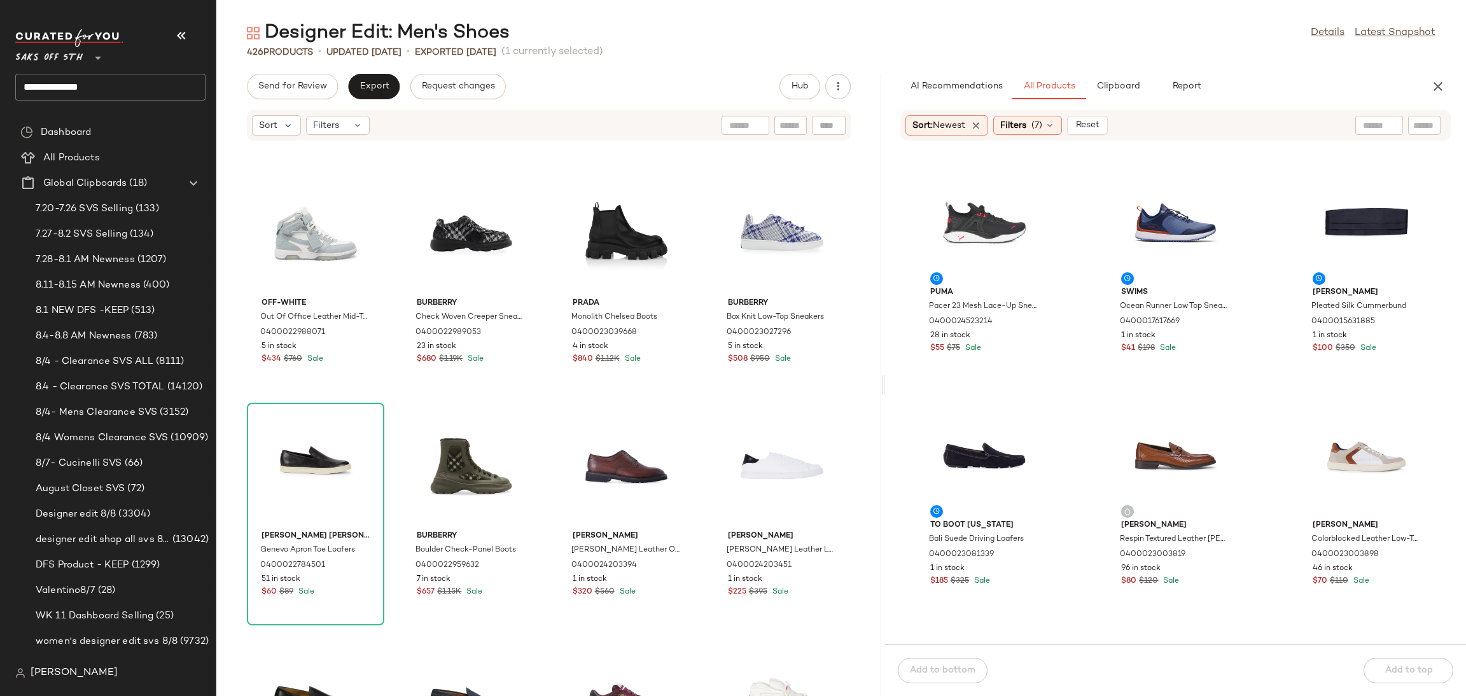
drag, startPoint x: 839, startPoint y: 387, endPoint x: 884, endPoint y: 370, distance: 47.7
click at [884, 370] on div "Designer Edit: Men's Shoes Details Latest Snapshot 426 Products • updated Aug 6…" at bounding box center [841, 358] width 1250 height 676
click at [1052, 118] on div "Filters (7)" at bounding box center [1027, 125] width 69 height 19
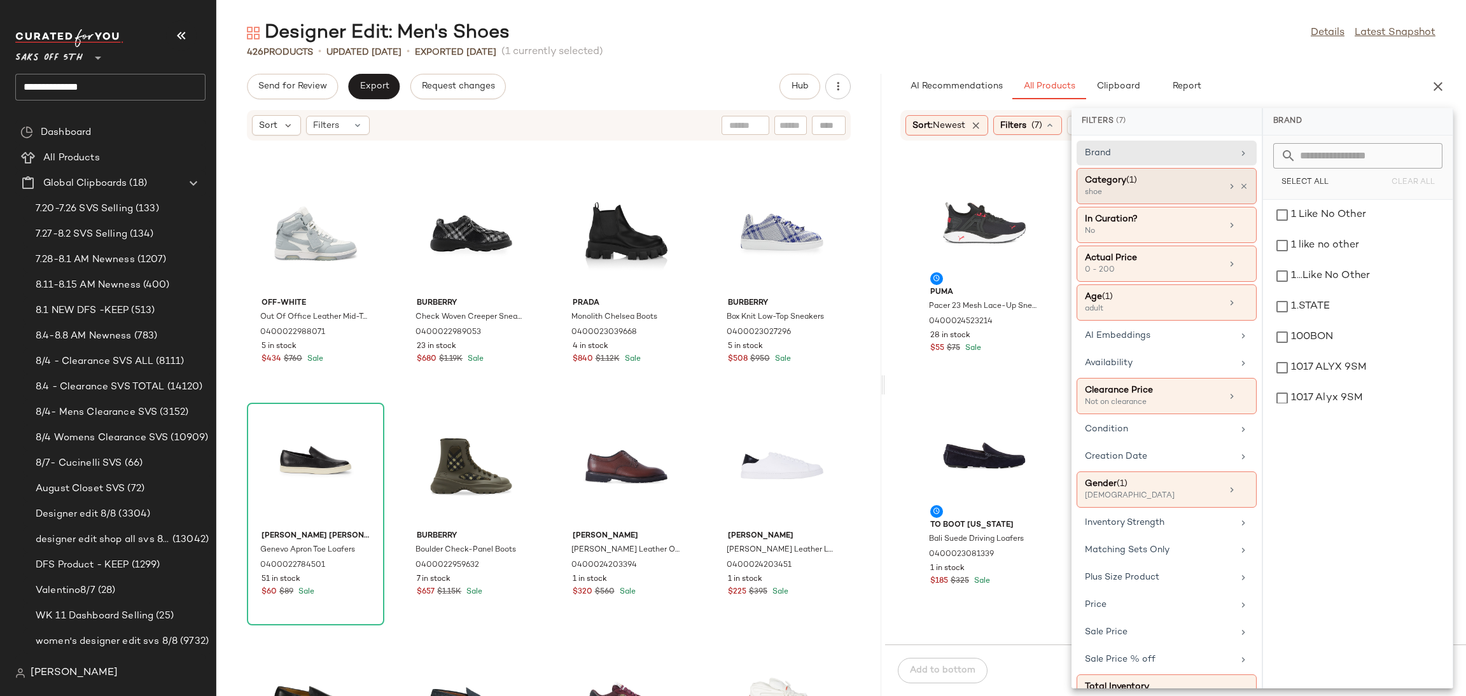
click at [1150, 185] on div "Category (1)" at bounding box center [1153, 180] width 137 height 13
click at [1189, 27] on div "Designer Edit: Men's Shoes Details Latest Snapshot" at bounding box center [841, 32] width 1250 height 25
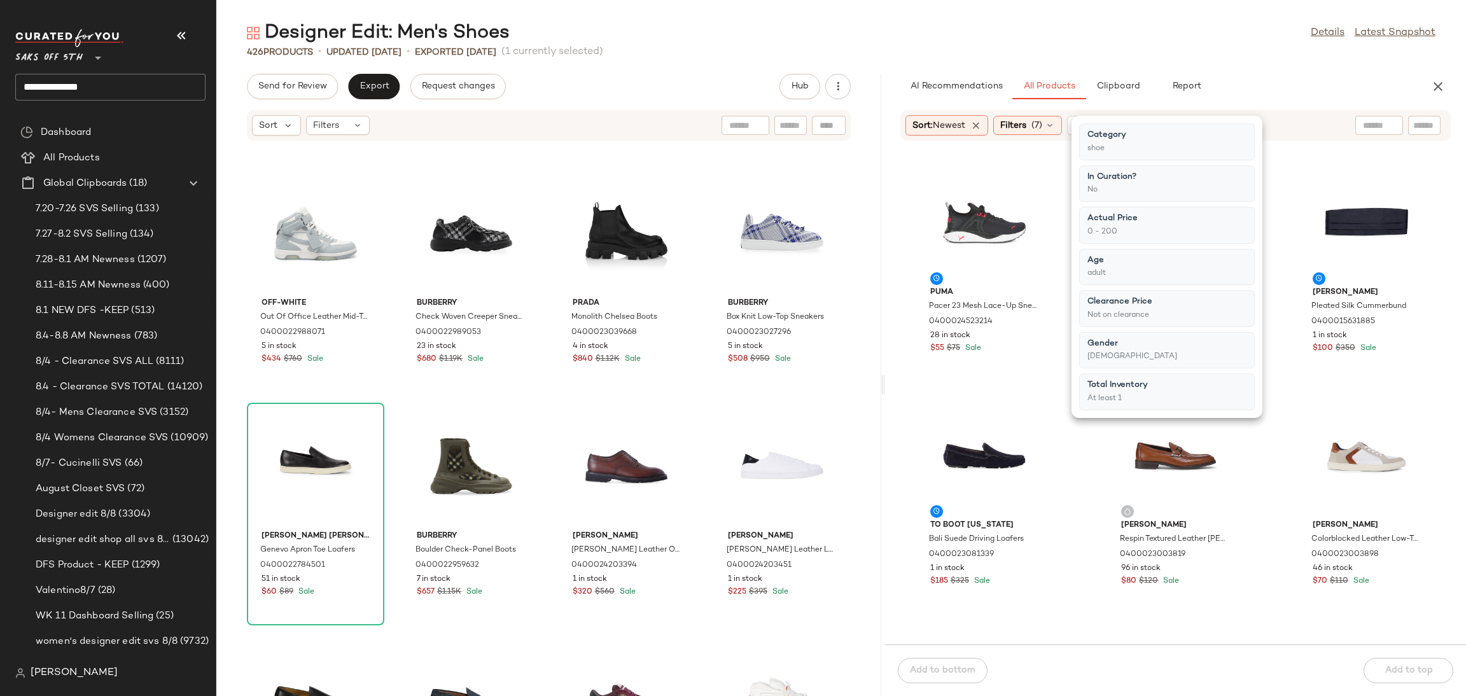
click at [1189, 27] on div "Designer Edit: Men's Shoes Details Latest Snapshot" at bounding box center [841, 32] width 1250 height 25
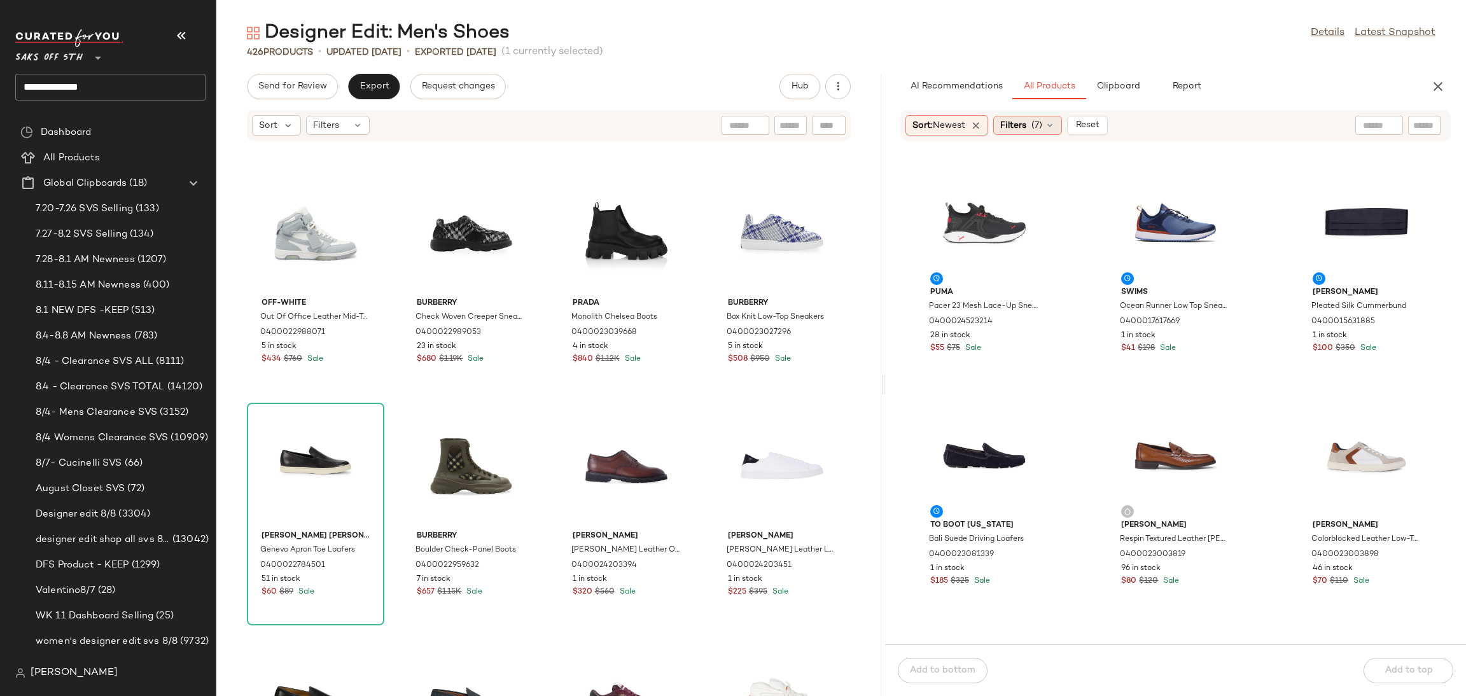
click at [1031, 119] on div "Filters (7)" at bounding box center [1027, 125] width 69 height 19
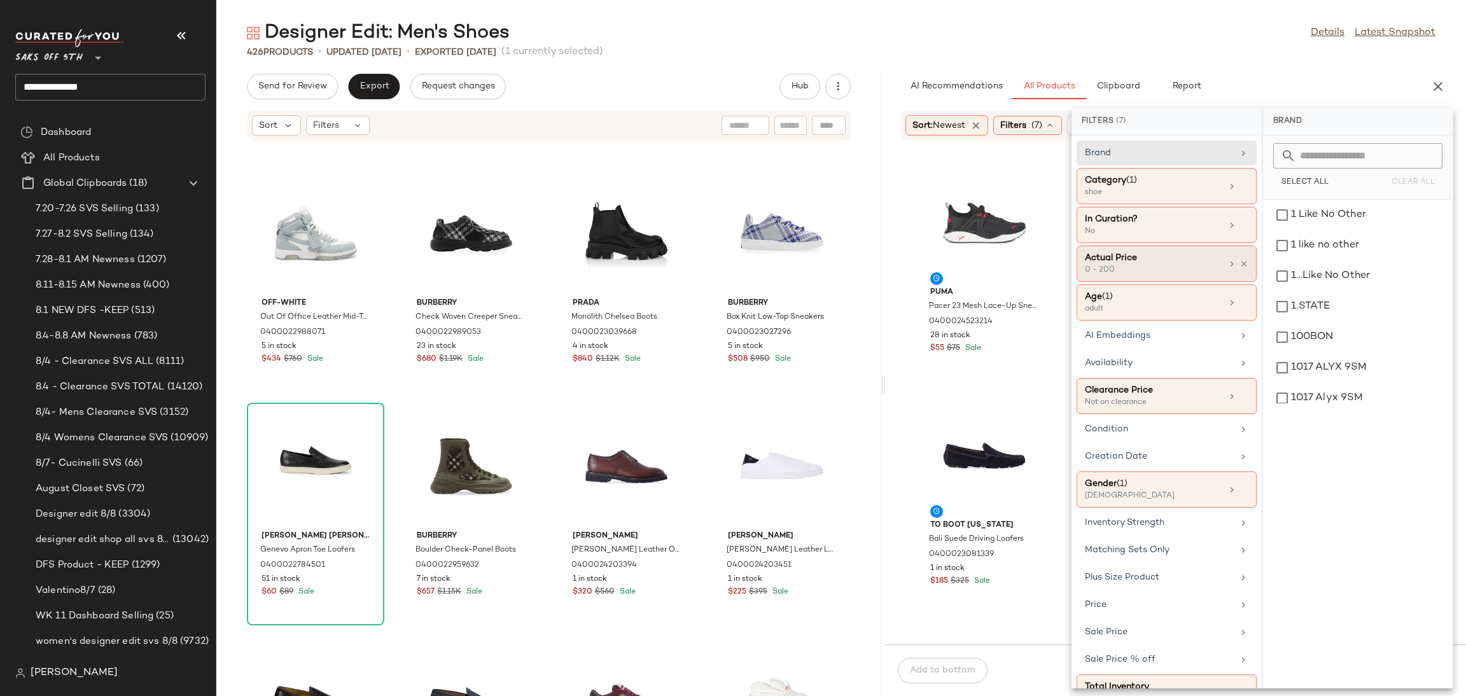
click at [1143, 269] on div "0 - 200" at bounding box center [1148, 270] width 127 height 11
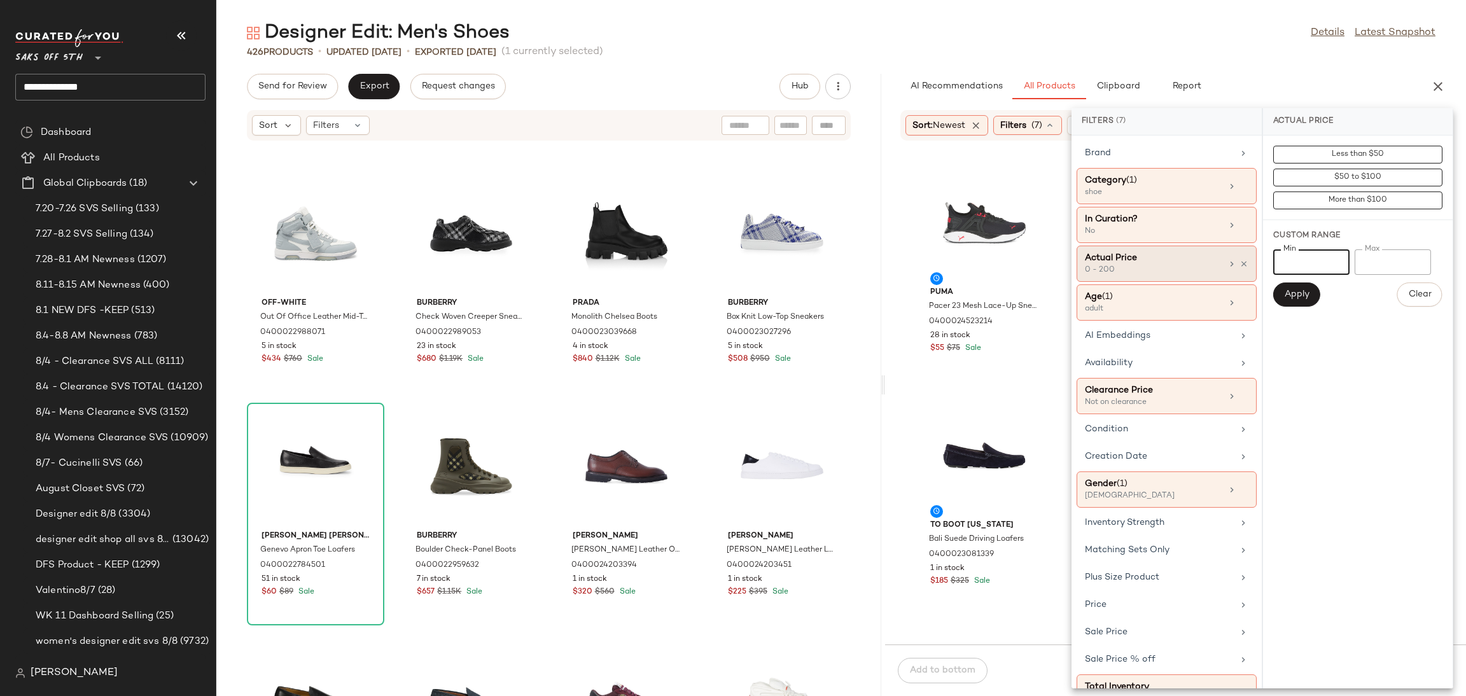
drag, startPoint x: 1322, startPoint y: 256, endPoint x: 1204, endPoint y: 273, distance: 118.9
click at [1204, 273] on div "Filters (7) Brand Category (1) shoe In Curation? No Actual Price 0 - 200 Age (1…" at bounding box center [1262, 398] width 382 height 580
type input "***"
drag, startPoint x: 1392, startPoint y: 262, endPoint x: 1307, endPoint y: 284, distance: 88.3
click at [1307, 284] on div "Min *** Min Max *** Max Apply Clear" at bounding box center [1357, 277] width 169 height 57
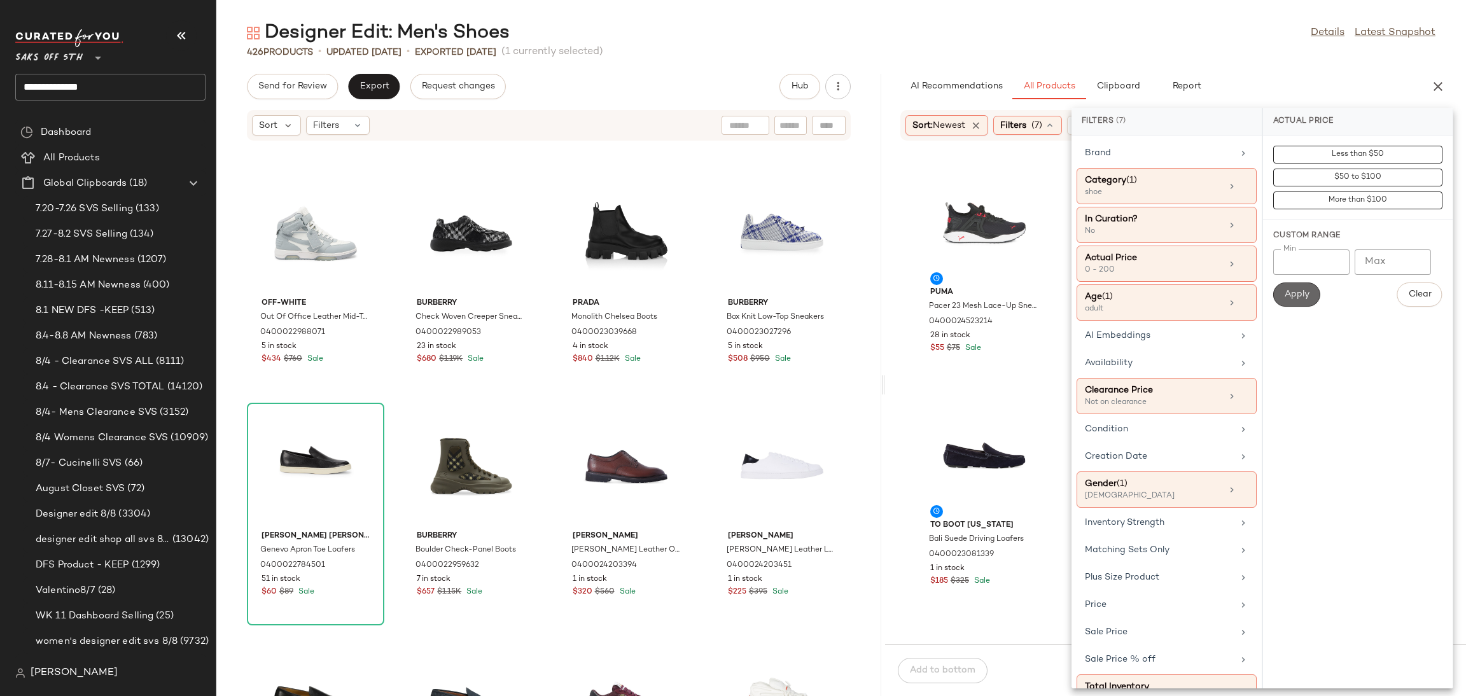
click at [1301, 290] on span "Apply" at bounding box center [1296, 295] width 25 height 10
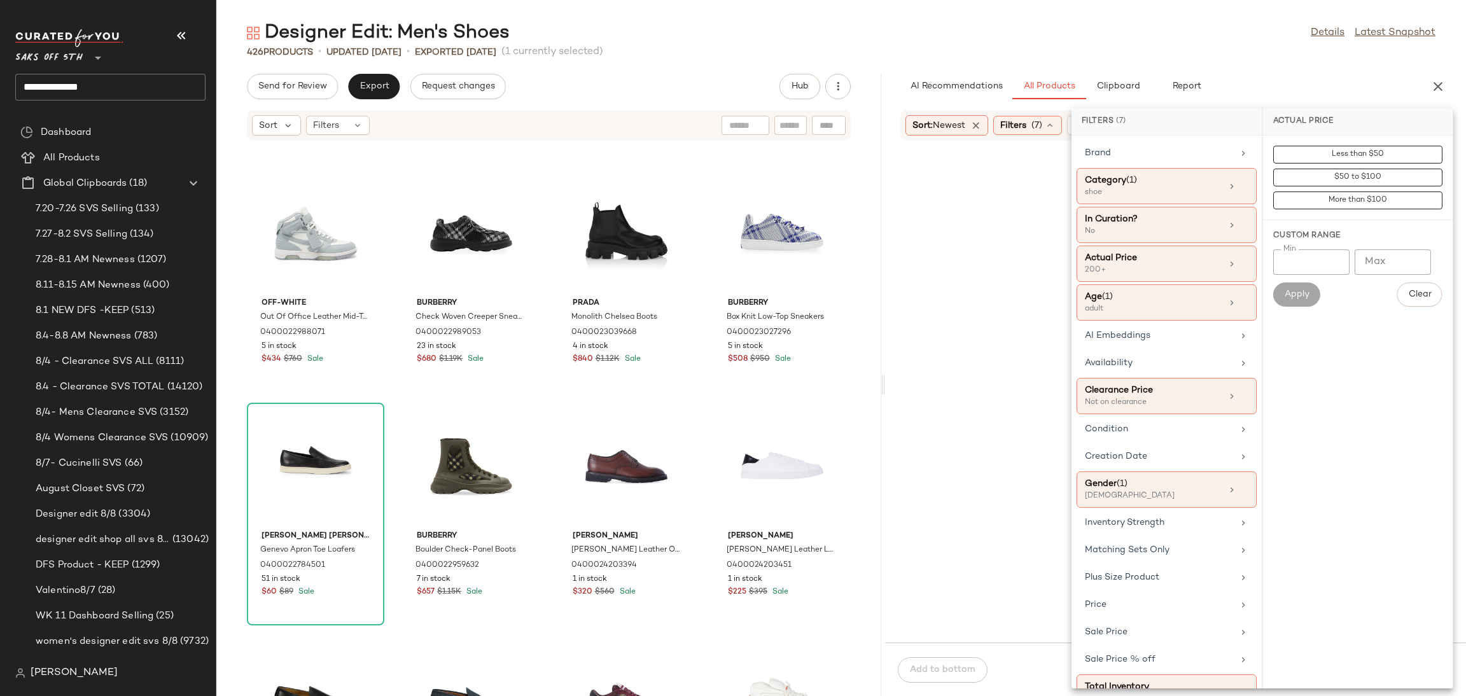
click at [1216, 42] on div "Designer Edit: Men's Shoes Details Latest Snapshot" at bounding box center [841, 32] width 1250 height 25
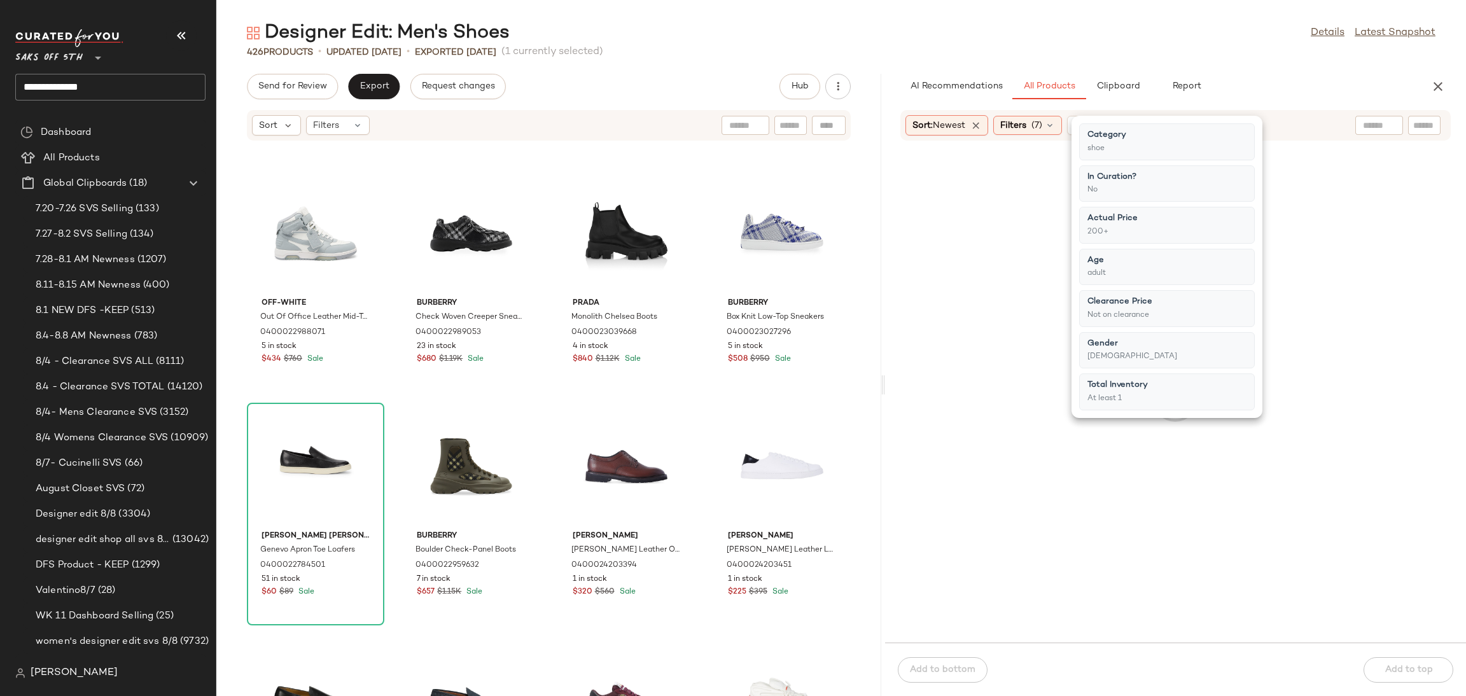
click at [1216, 42] on div "Designer Edit: Men's Shoes Details Latest Snapshot" at bounding box center [841, 32] width 1250 height 25
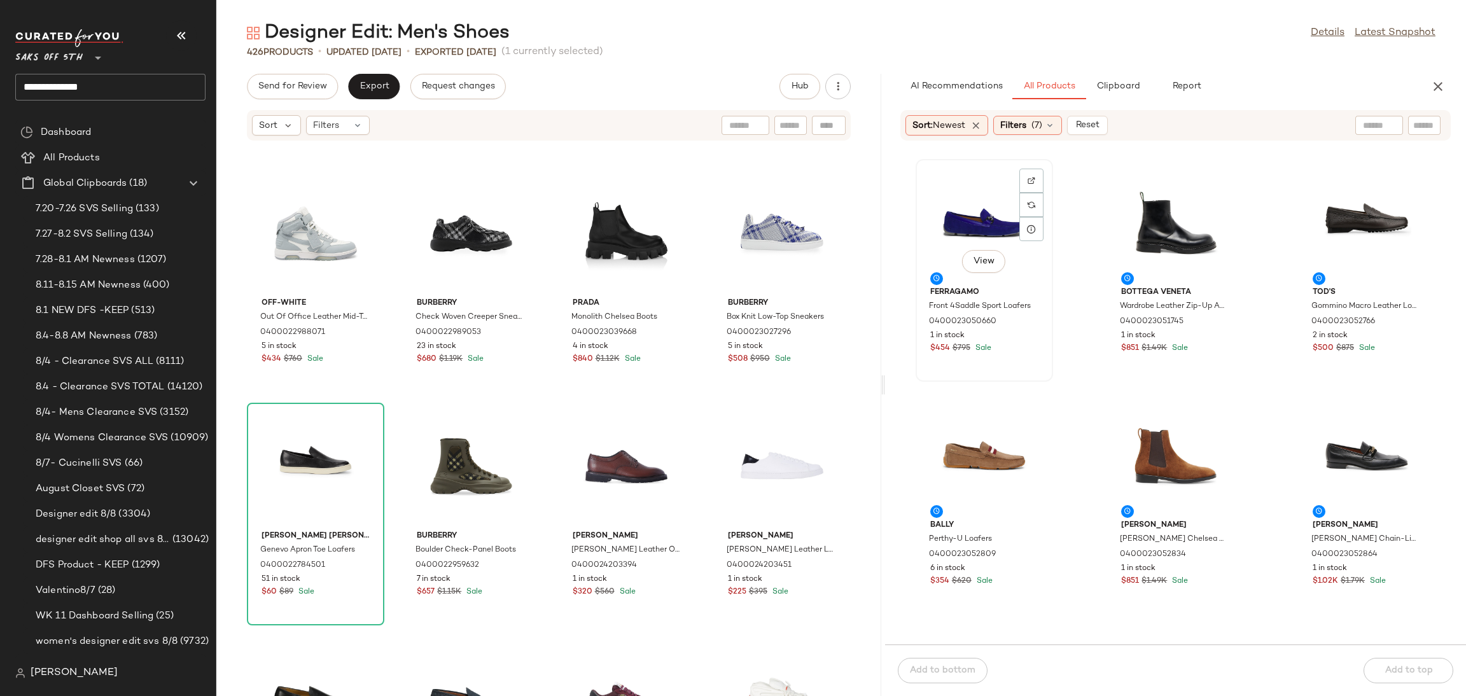
click at [972, 213] on div "View" at bounding box center [984, 223] width 129 height 118
click at [1356, 447] on div "View" at bounding box center [1366, 455] width 129 height 118
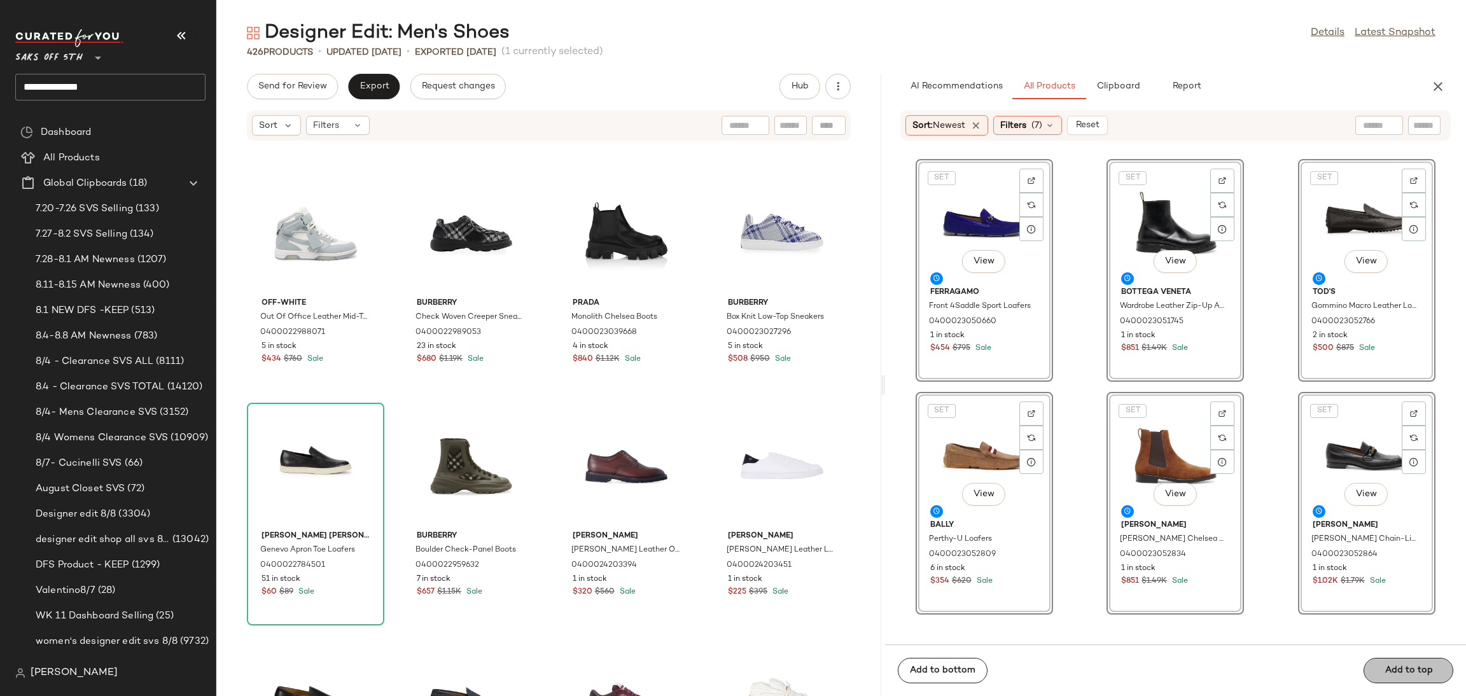
click at [1426, 661] on div "Add to bottom Add to top" at bounding box center [1175, 671] width 581 height 52
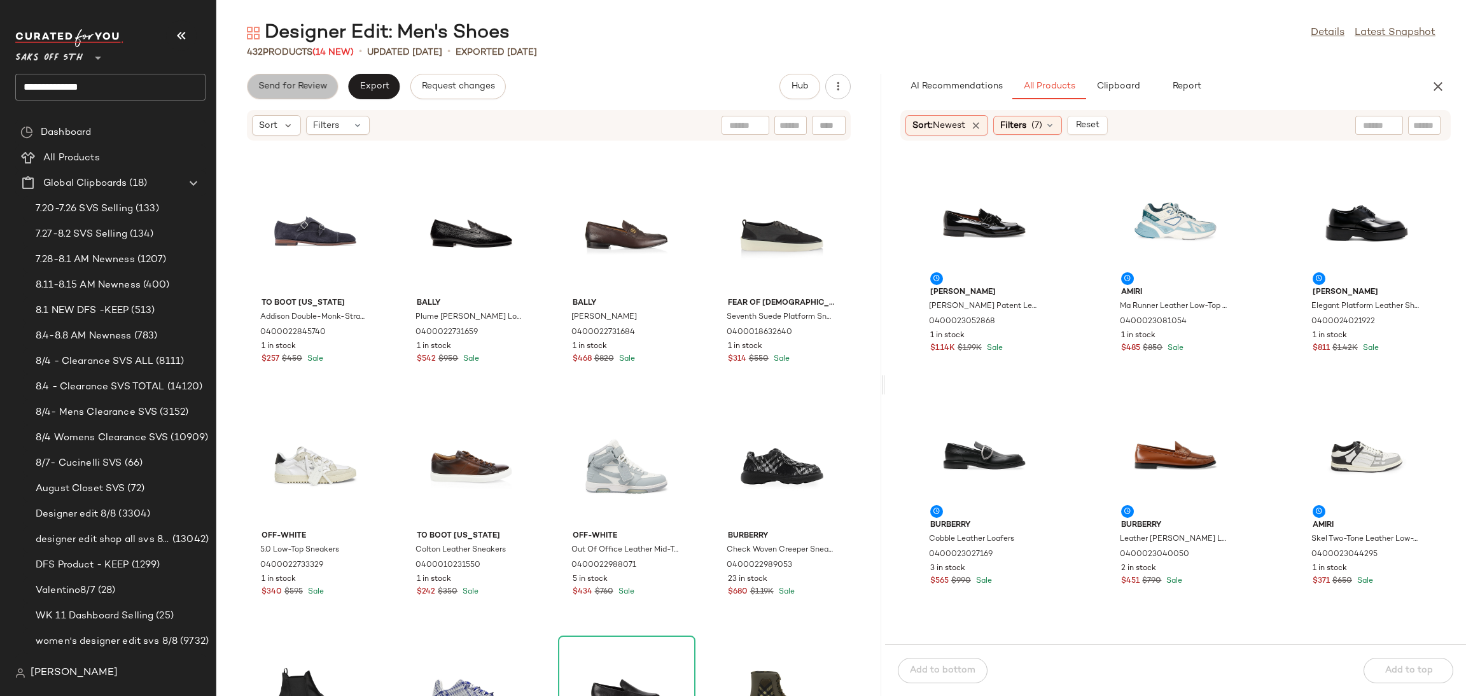
click at [299, 81] on span "Send for Review" at bounding box center [292, 86] width 69 height 10
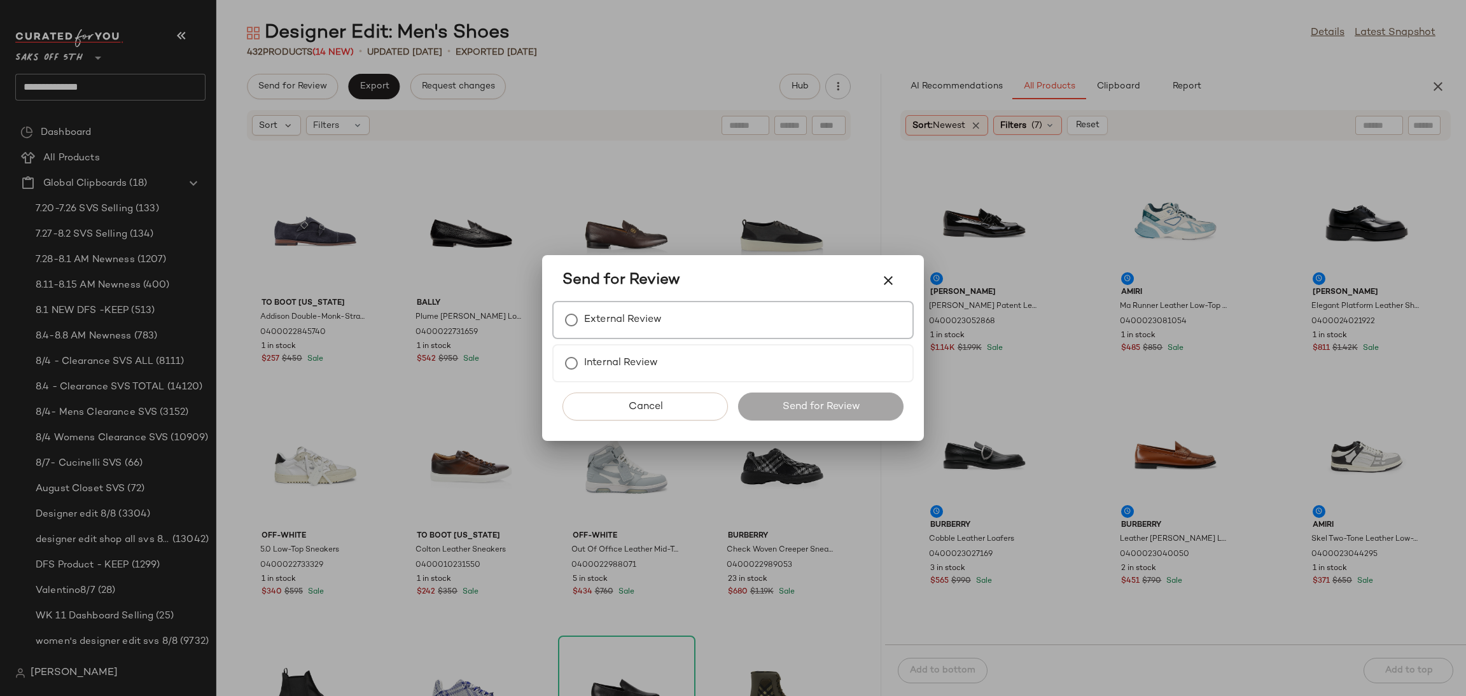
click at [699, 323] on div "External Review" at bounding box center [732, 320] width 361 height 38
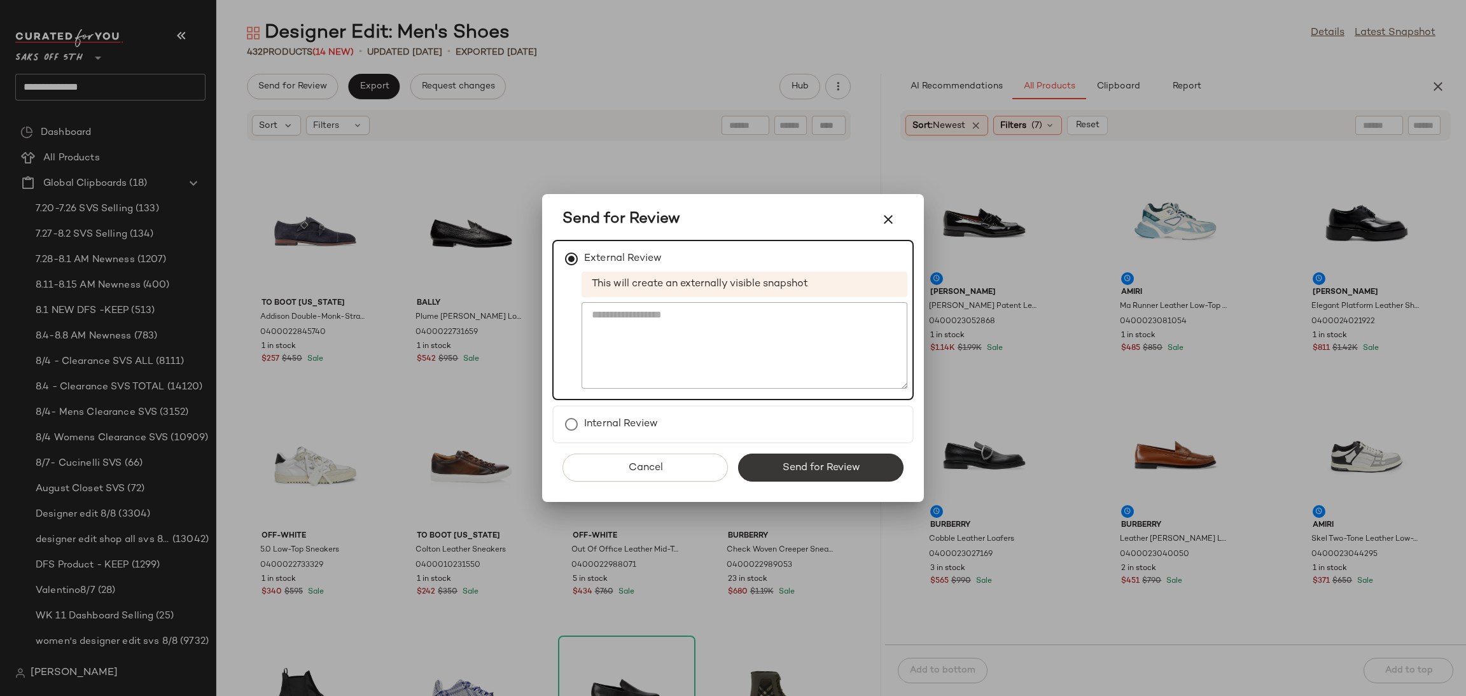
click at [846, 468] on span "Send for Review" at bounding box center [820, 468] width 78 height 12
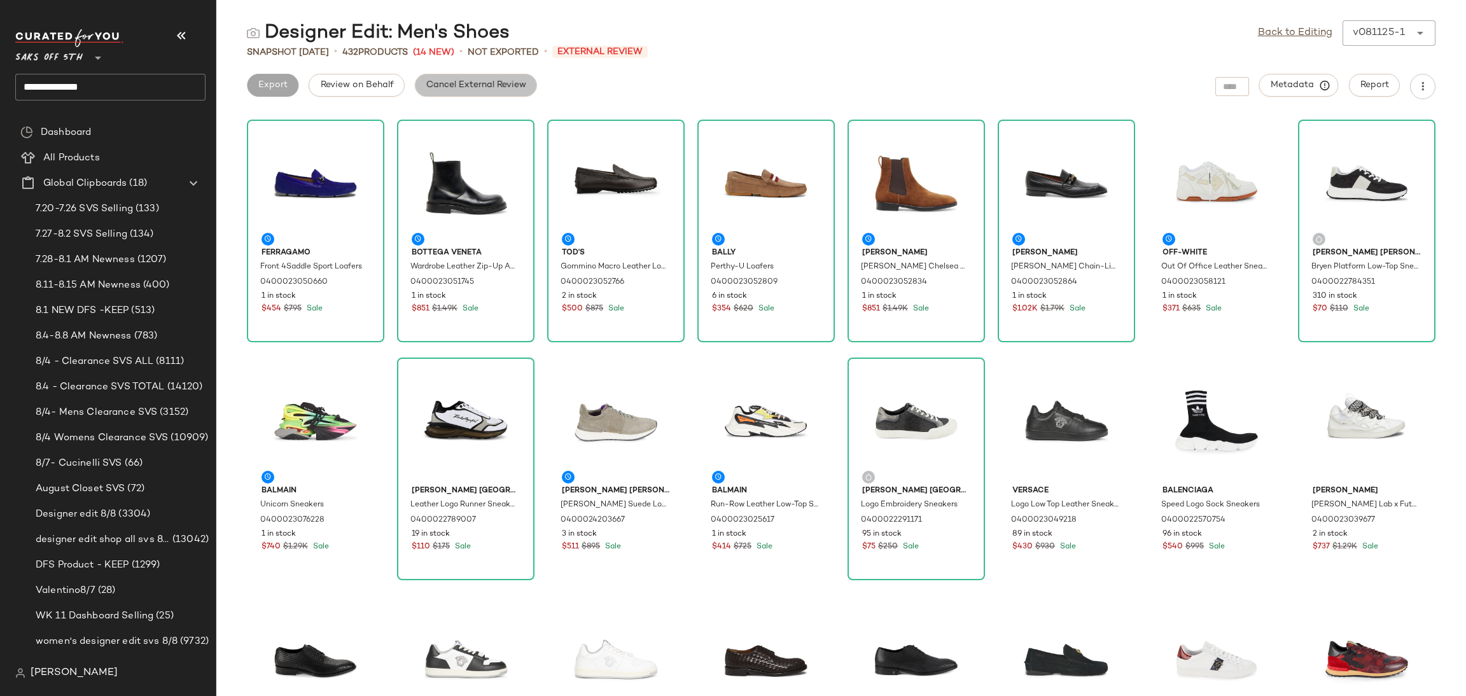
click at [468, 88] on span "Cancel External Review" at bounding box center [476, 85] width 101 height 10
click at [368, 91] on button "Export" at bounding box center [374, 85] width 52 height 23
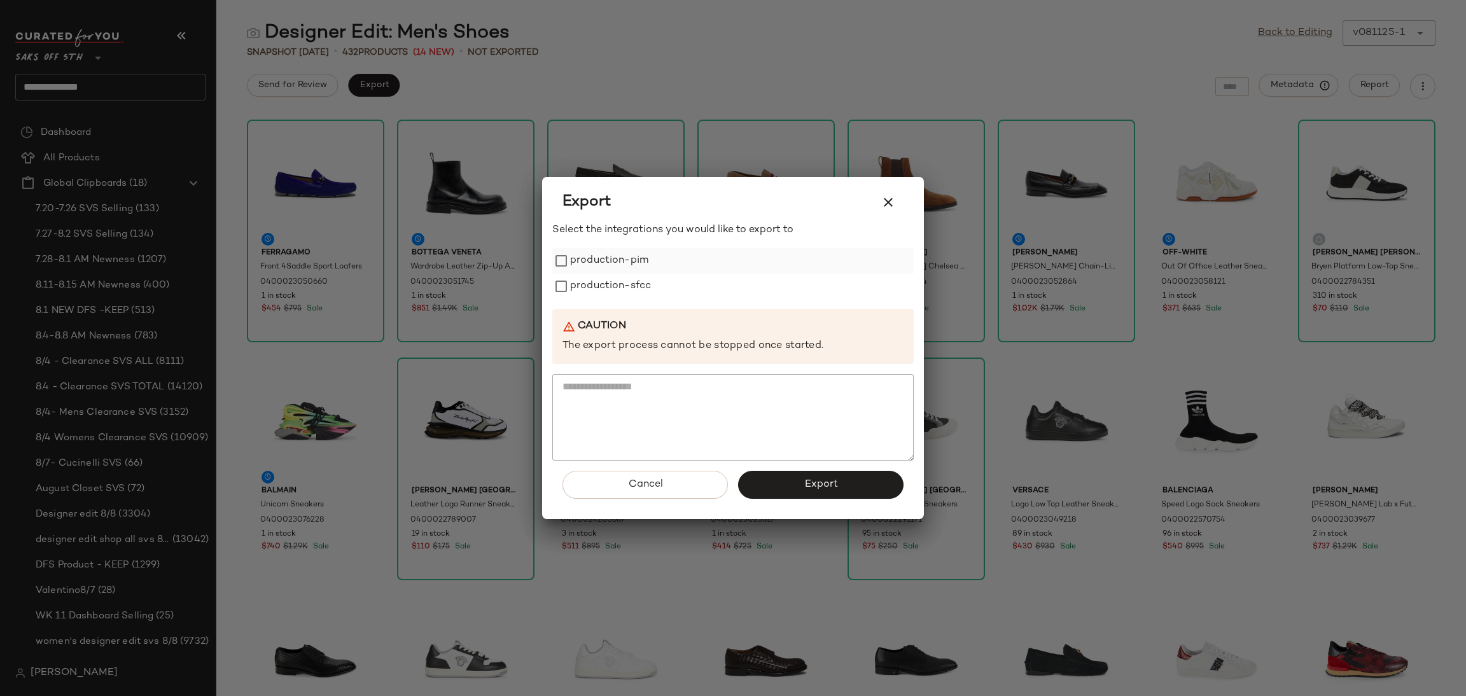
click at [587, 249] on label "production-pim" at bounding box center [609, 260] width 78 height 25
click at [583, 274] on label "production-sfcc" at bounding box center [610, 286] width 81 height 25
click at [832, 480] on span "Export" at bounding box center [821, 484] width 34 height 12
click at [893, 196] on icon "button" at bounding box center [888, 202] width 15 height 15
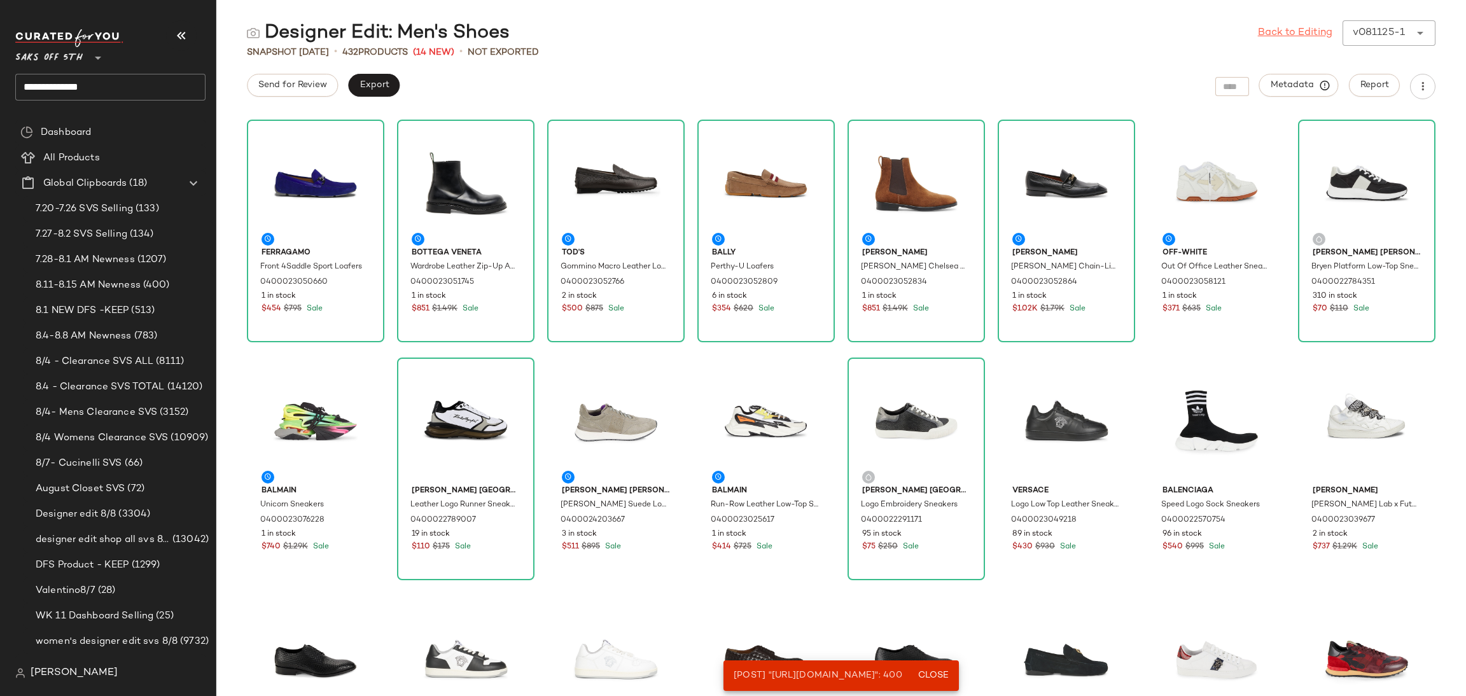
click at [1296, 31] on link "Back to Editing" at bounding box center [1295, 32] width 74 height 15
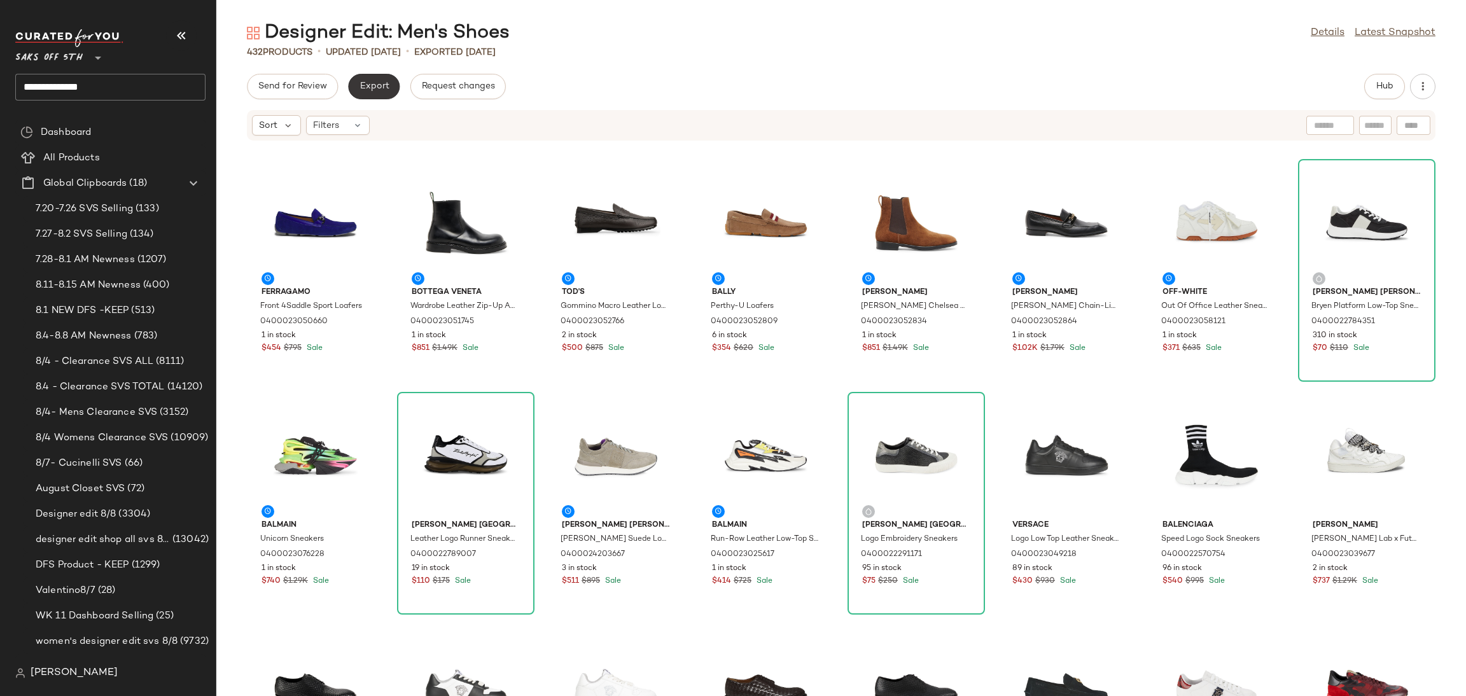
click at [372, 83] on span "Export" at bounding box center [374, 86] width 30 height 10
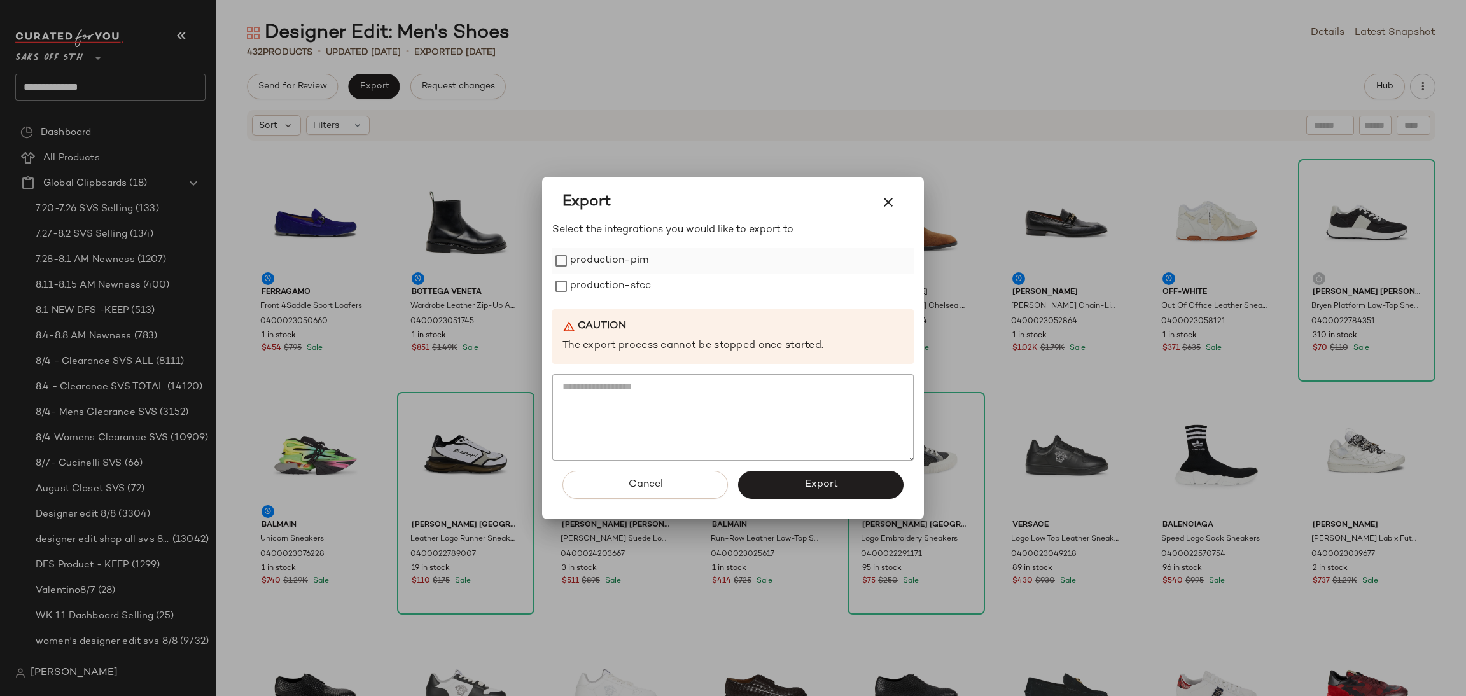
click at [664, 265] on div "production-pim" at bounding box center [732, 260] width 361 height 25
click at [573, 263] on label "production-pim" at bounding box center [609, 260] width 78 height 25
click at [795, 486] on button "Export" at bounding box center [820, 485] width 165 height 28
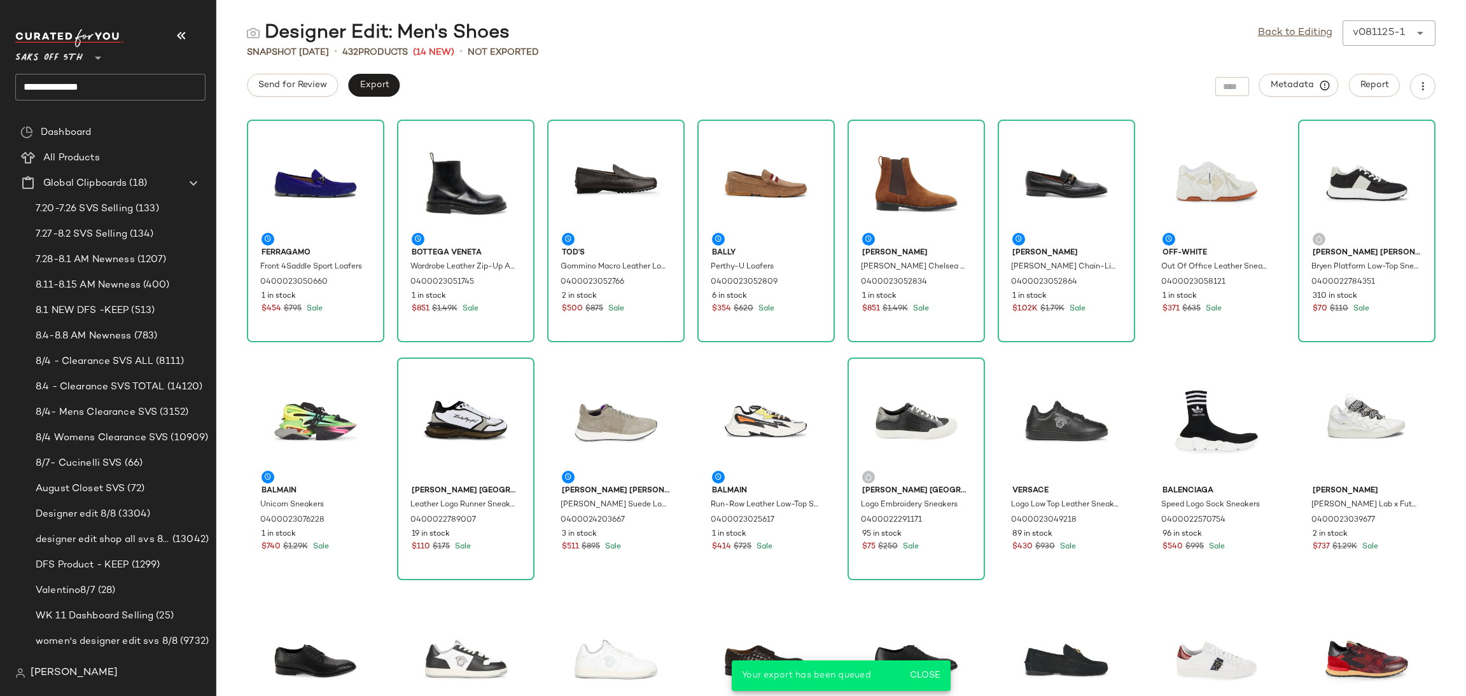
click at [125, 78] on input "**********" at bounding box center [110, 87] width 190 height 27
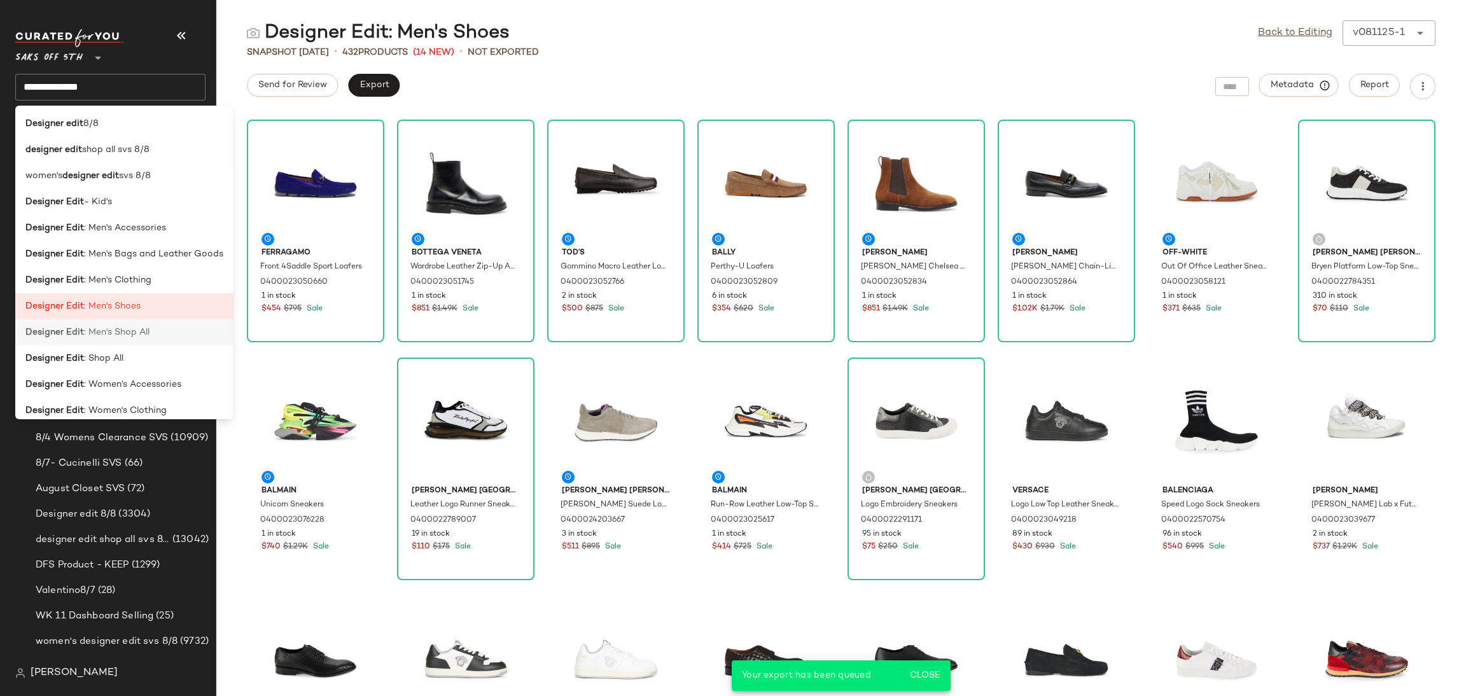
click at [114, 334] on span ": Men's Shop All" at bounding box center [117, 332] width 66 height 13
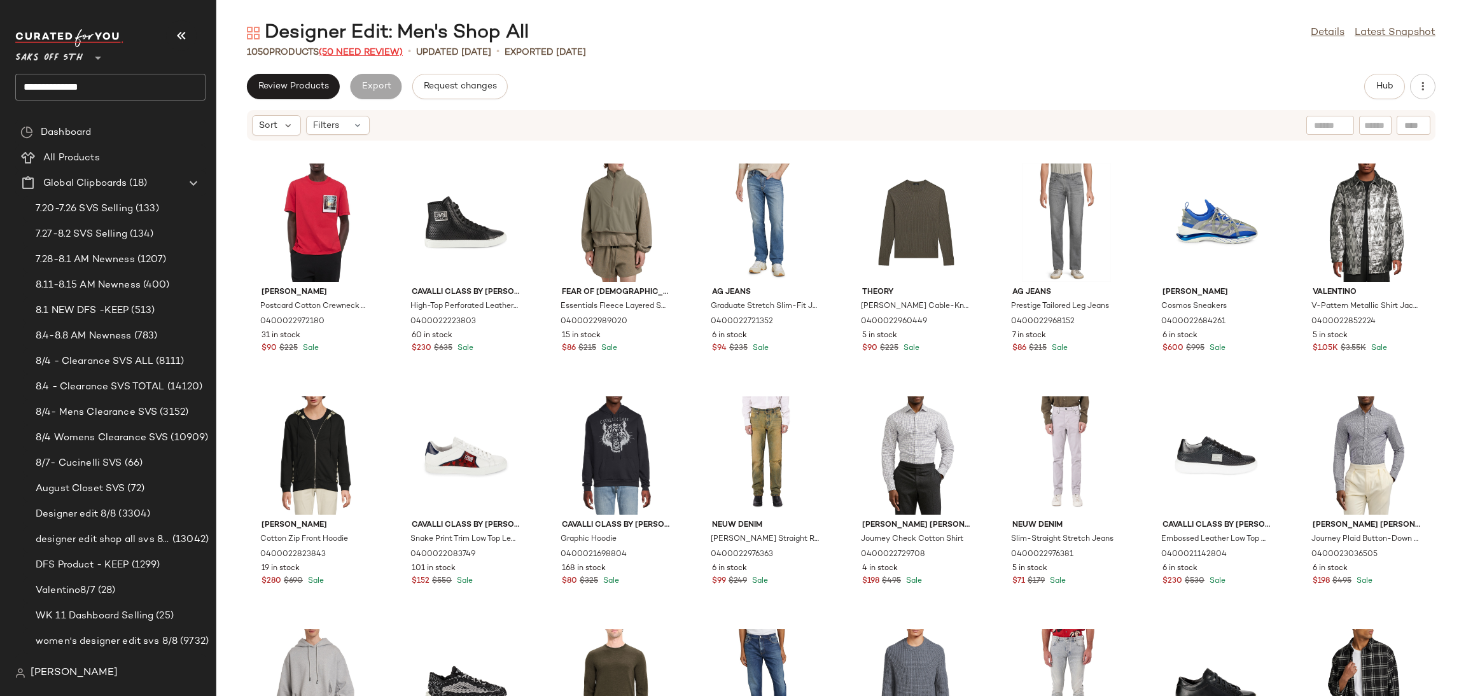
click at [354, 52] on span "(50 Need Review)" at bounding box center [361, 53] width 84 height 10
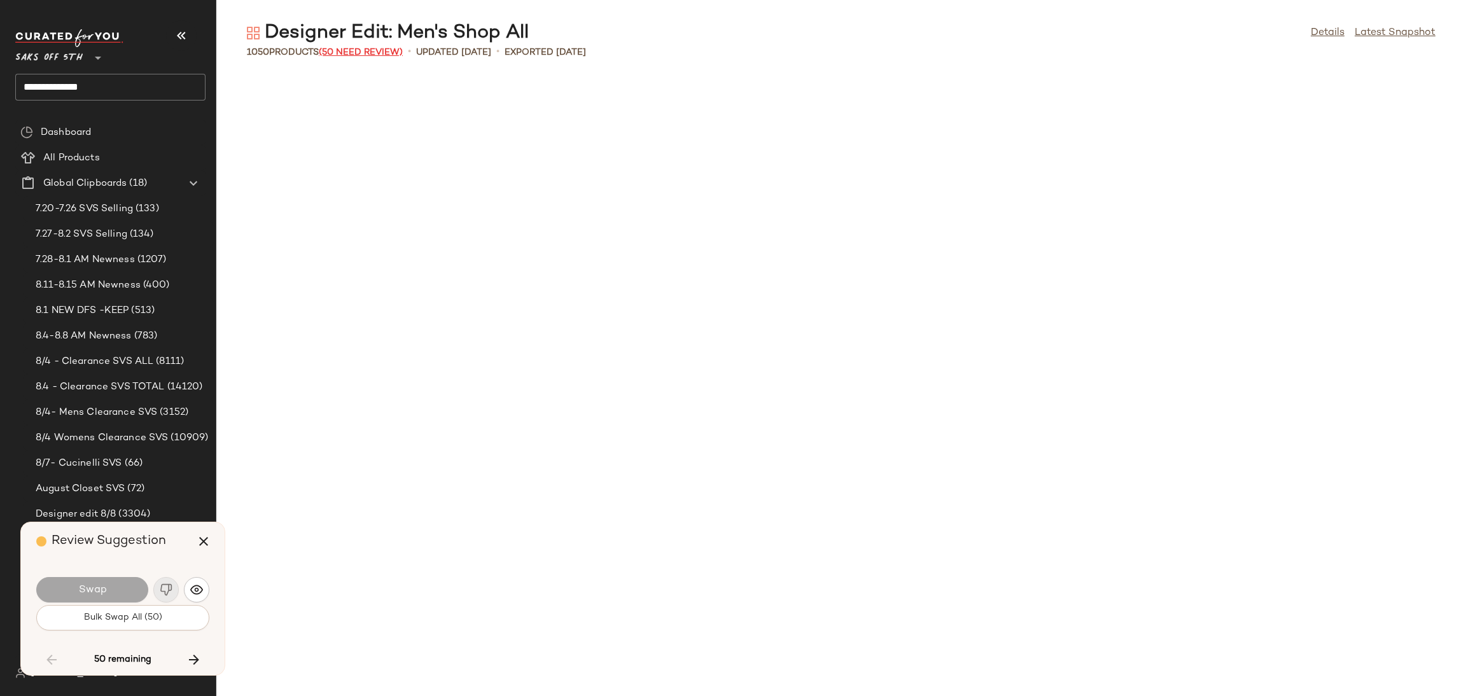
scroll to position [2794, 0]
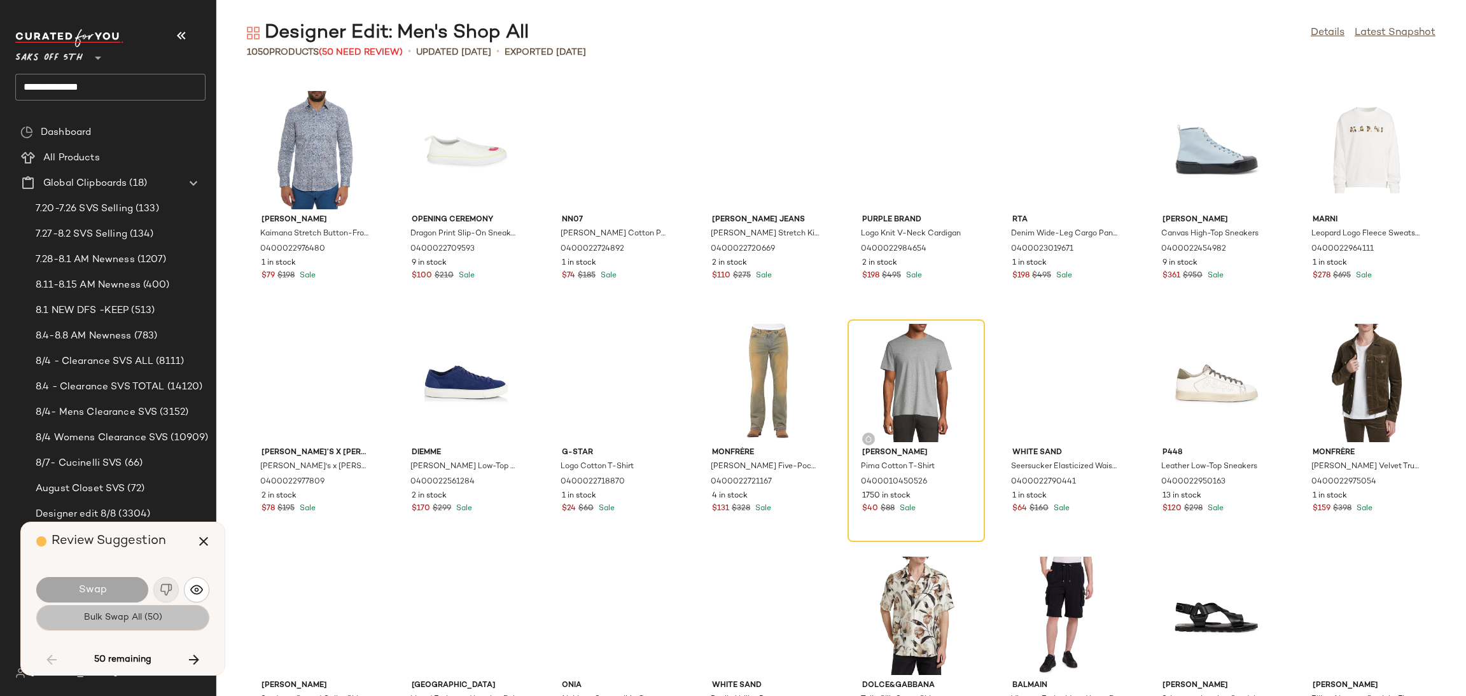
click at [155, 622] on span "Bulk Swap All (50)" at bounding box center [122, 618] width 79 height 10
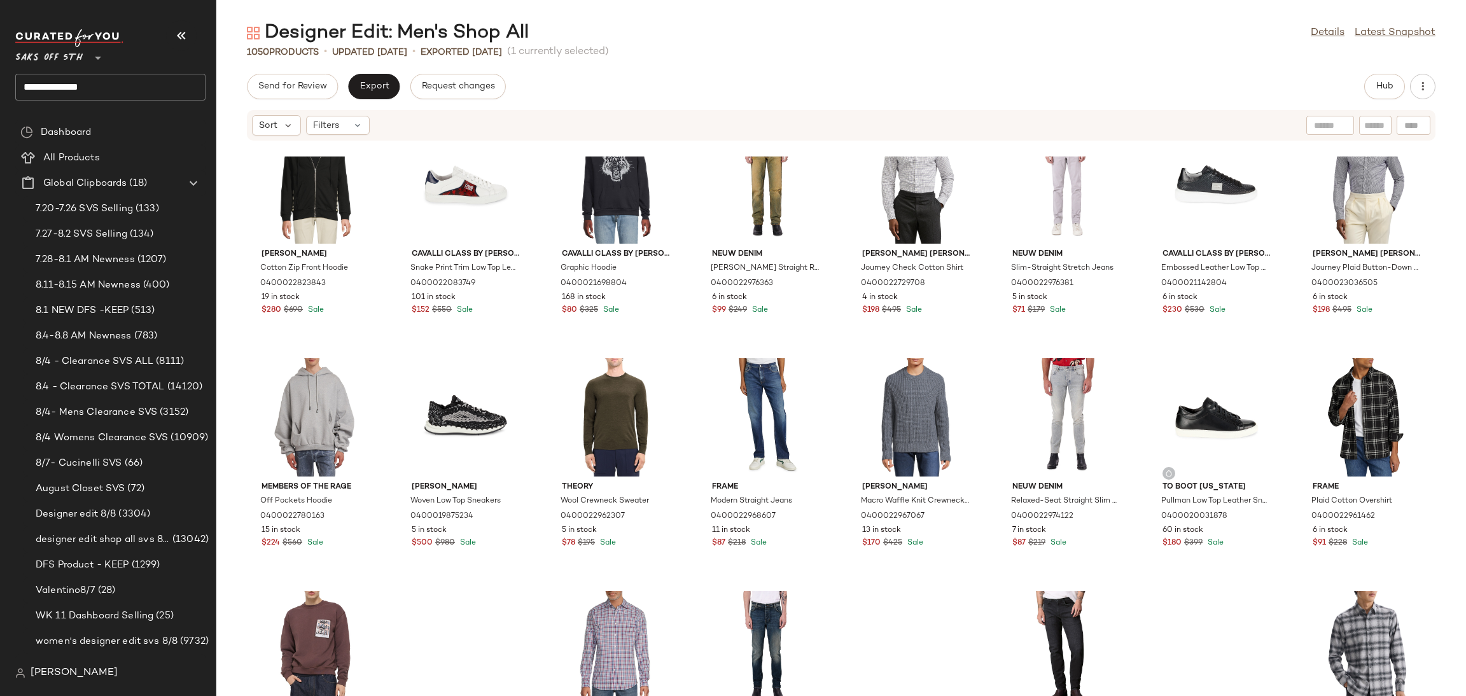
scroll to position [176, 0]
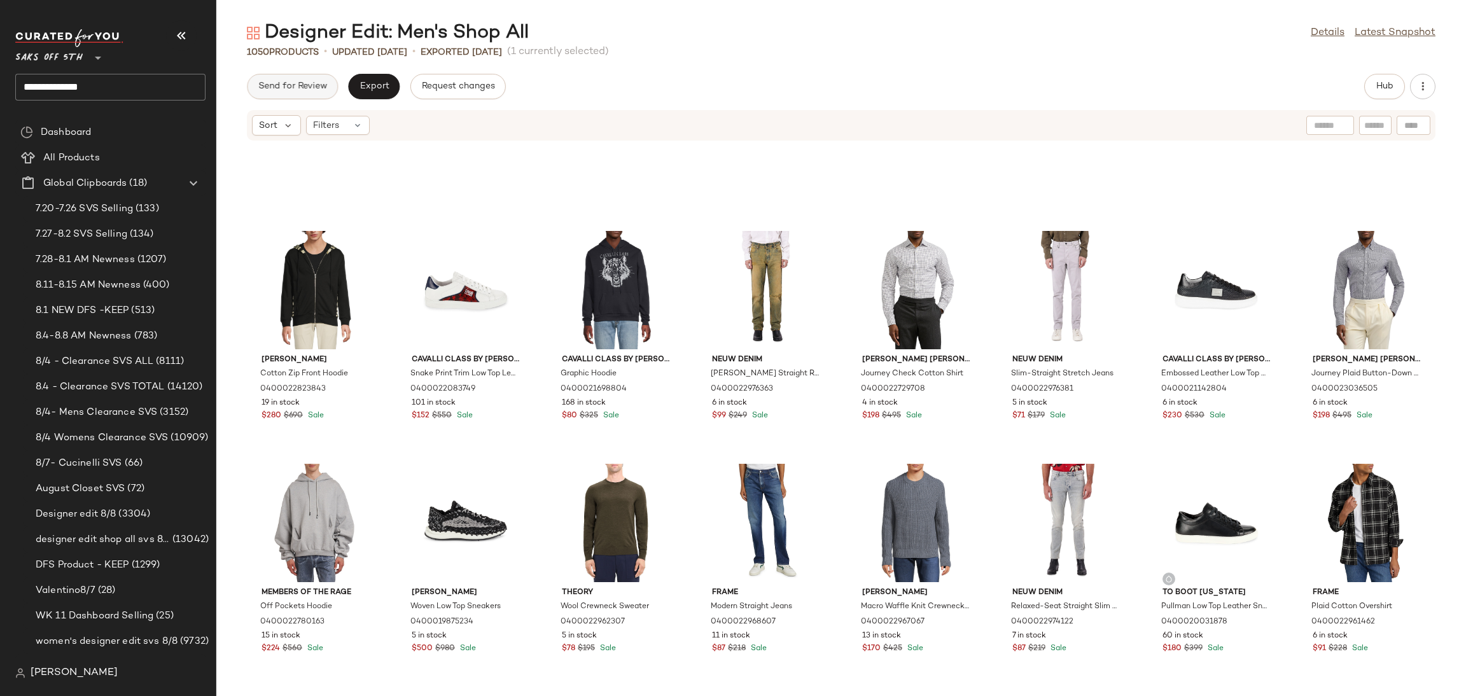
click at [309, 81] on span "Send for Review" at bounding box center [292, 86] width 69 height 10
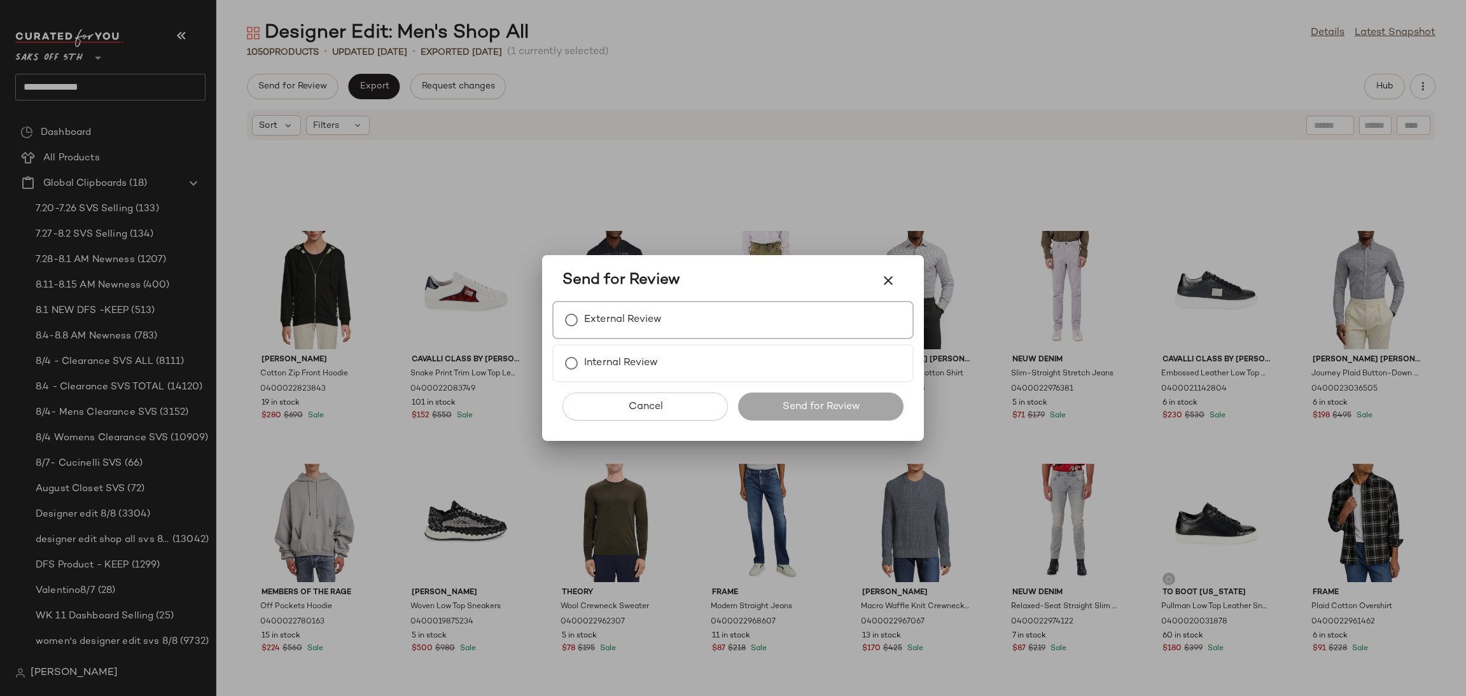
click at [648, 317] on label "External Review" at bounding box center [623, 319] width 78 height 25
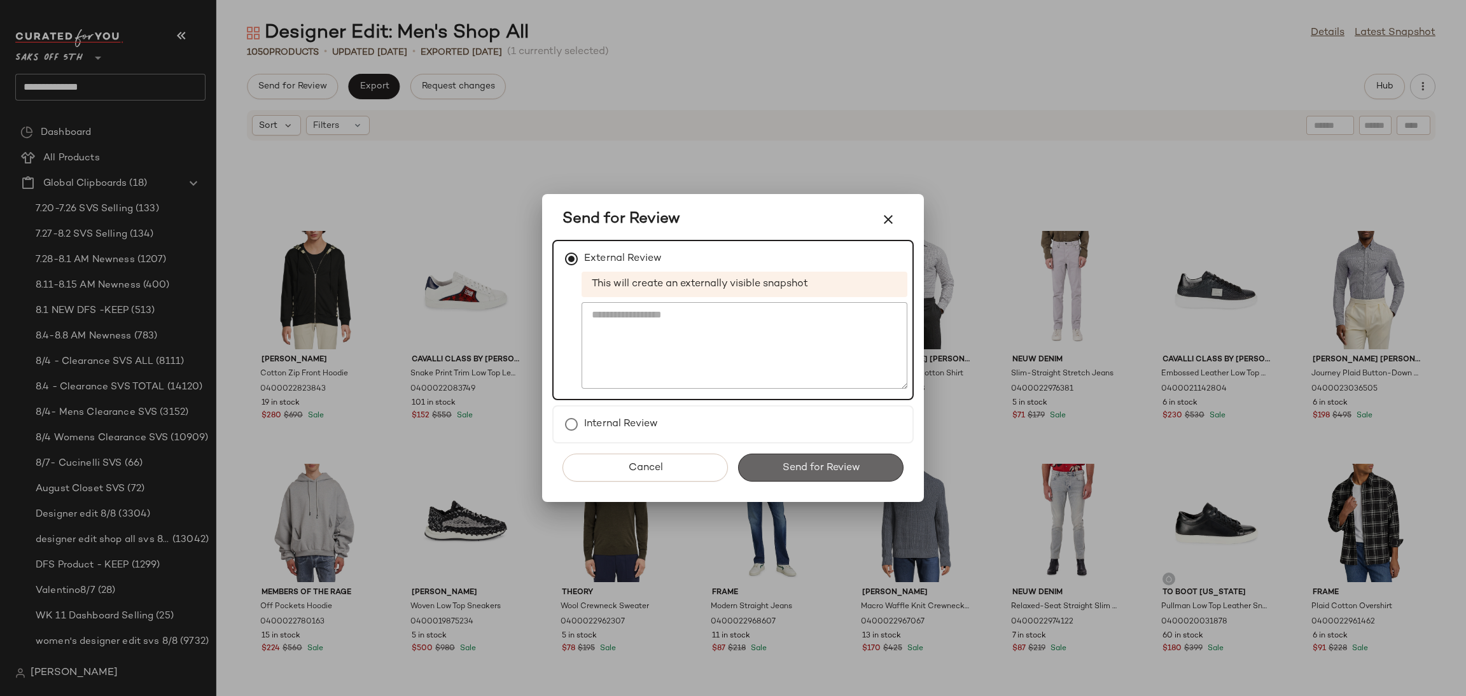
click at [809, 470] on span "Send for Review" at bounding box center [820, 468] width 78 height 12
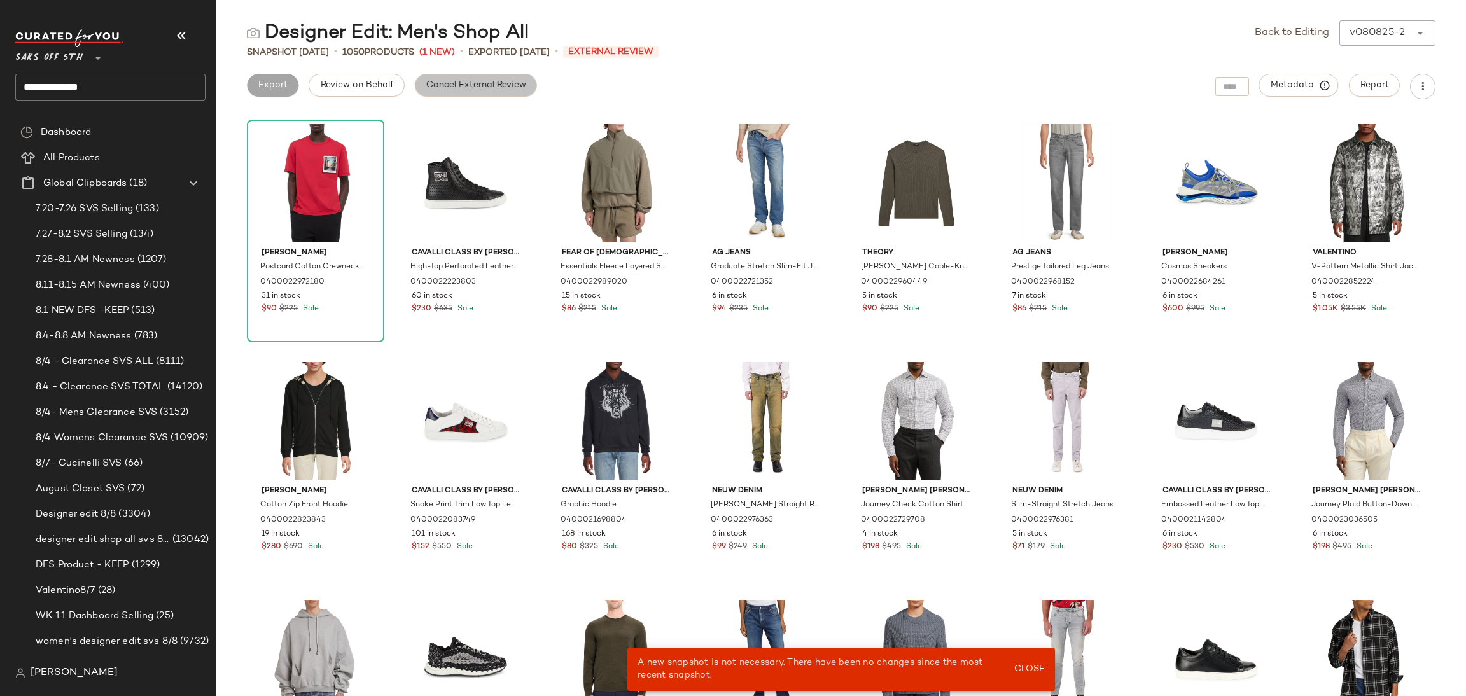
click at [457, 91] on button "Cancel External Review" at bounding box center [476, 85] width 122 height 23
click at [1300, 24] on div "Back to Editing v080825-2 ******" at bounding box center [1345, 32] width 181 height 25
click at [1286, 34] on link "Back to Editing" at bounding box center [1292, 32] width 74 height 15
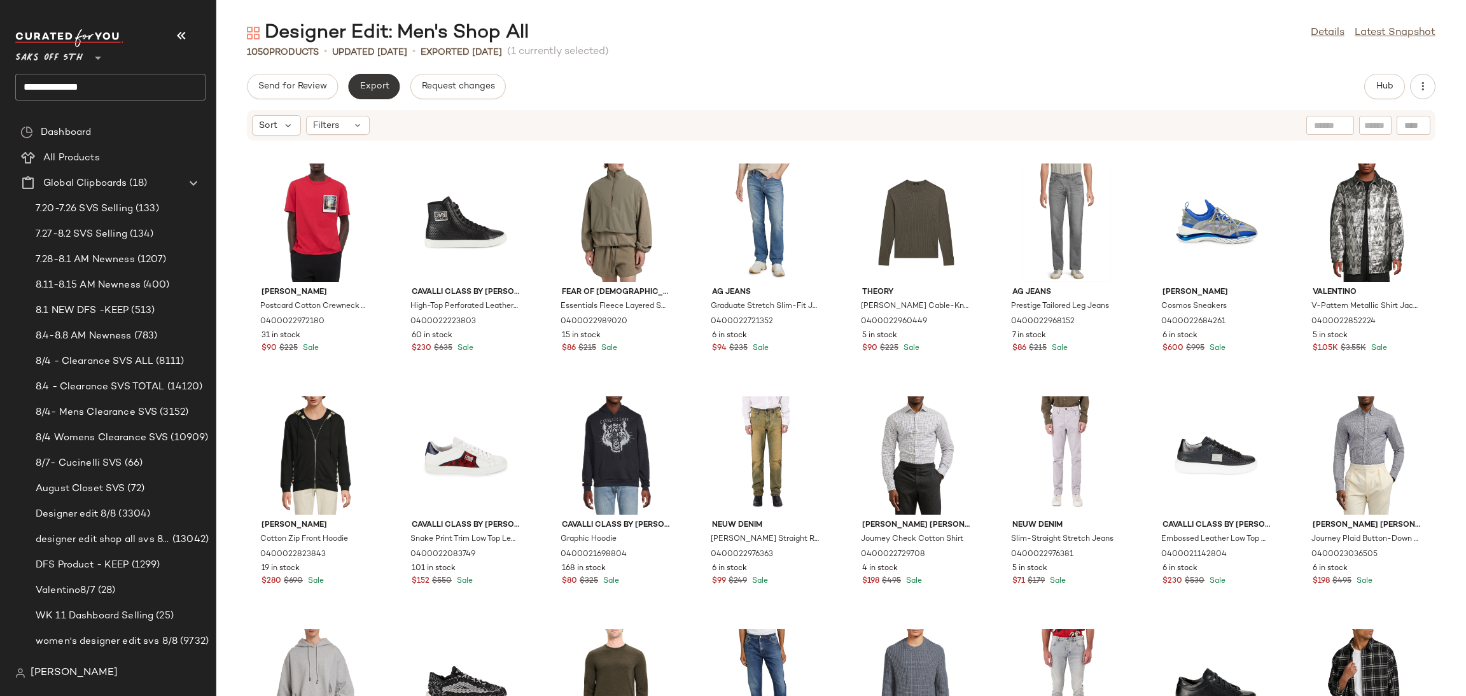
click at [380, 87] on span "Export" at bounding box center [374, 86] width 30 height 10
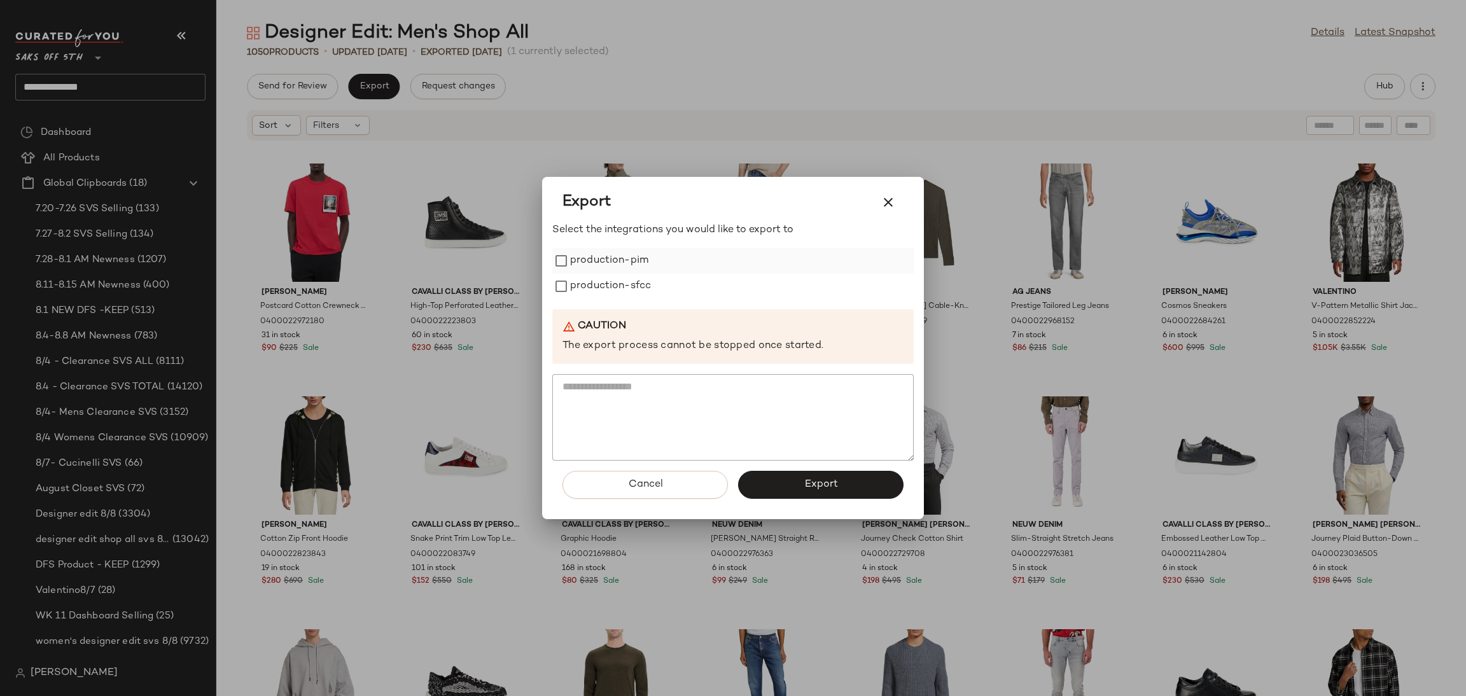
click at [641, 261] on label "production-pim" at bounding box center [609, 260] width 78 height 25
click at [642, 288] on label "production-sfcc" at bounding box center [610, 286] width 81 height 25
click at [769, 477] on button "Export" at bounding box center [820, 485] width 165 height 28
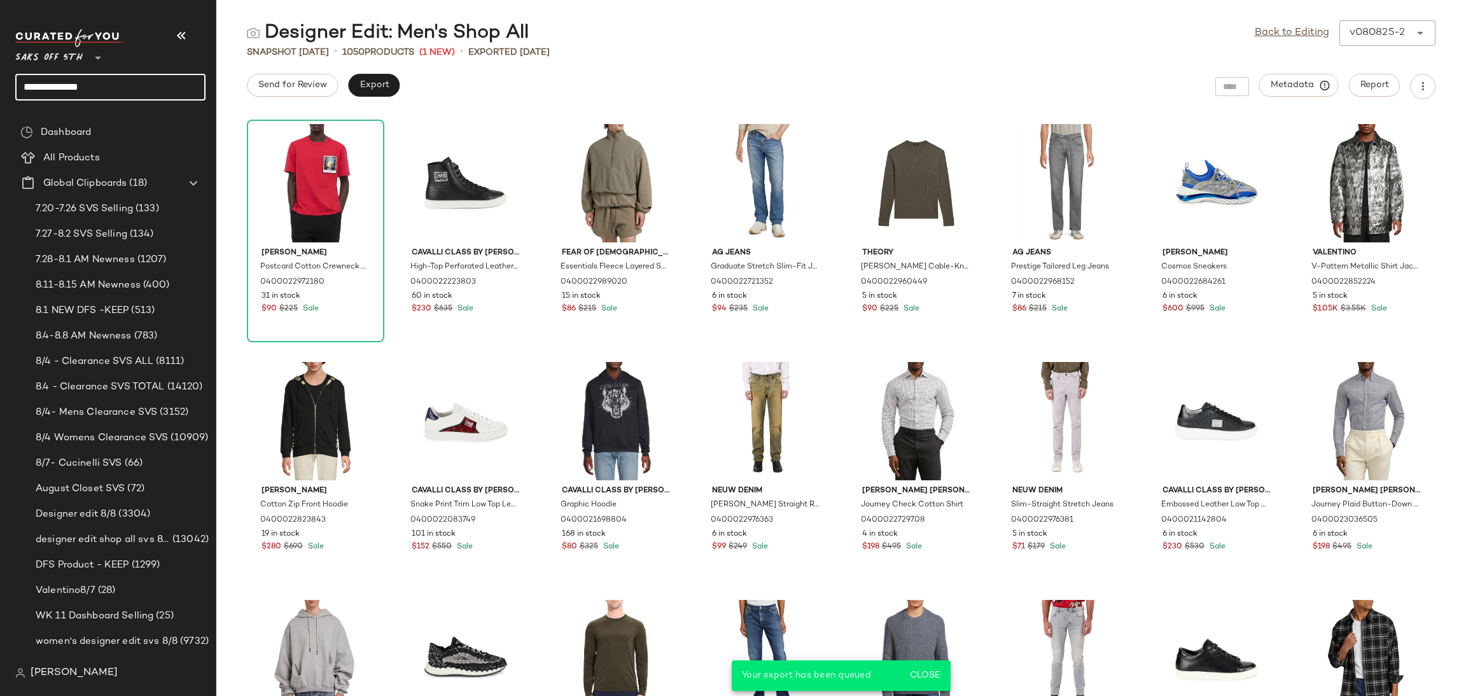
click at [150, 87] on input "**********" at bounding box center [110, 87] width 190 height 27
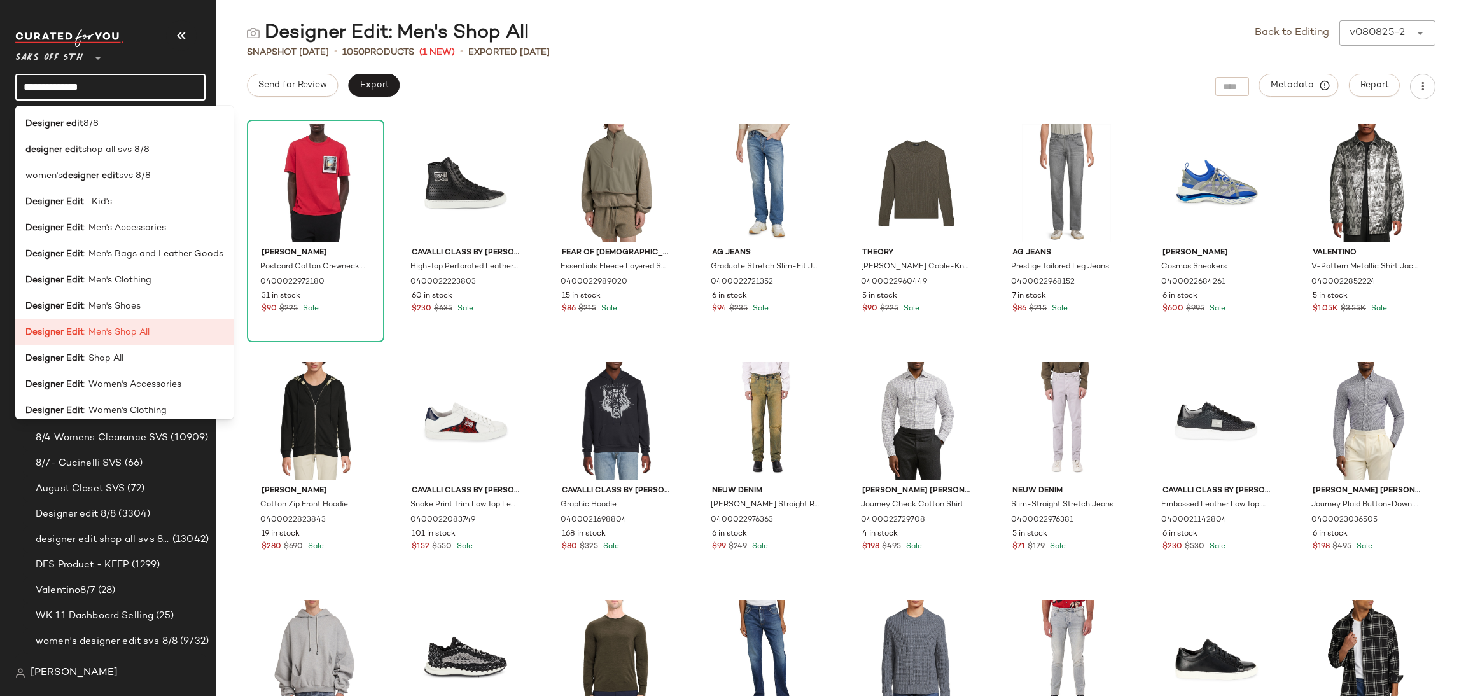
drag, startPoint x: 133, startPoint y: 88, endPoint x: 0, endPoint y: 76, distance: 133.5
click at [0, 76] on nav "**********" at bounding box center [108, 348] width 216 height 696
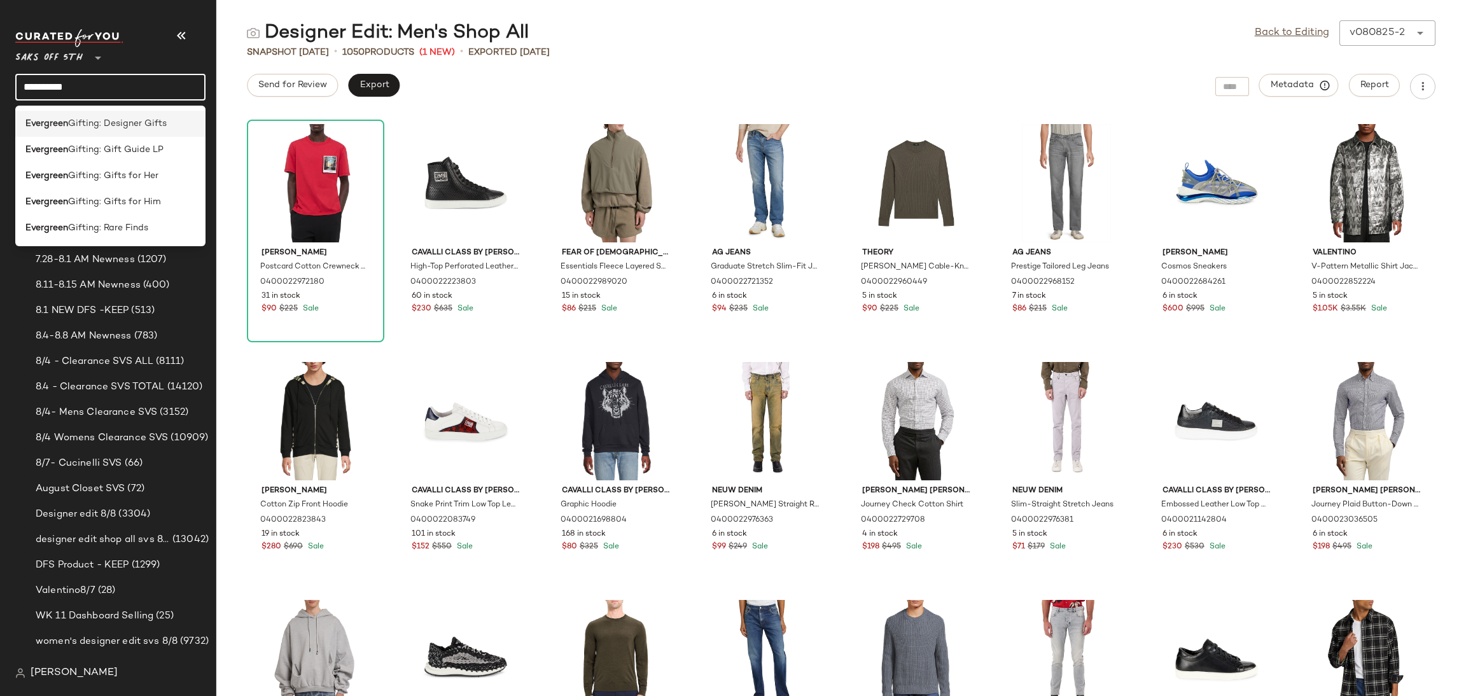
type input "*********"
click at [134, 124] on span "Gifting: Designer Gifts" at bounding box center [117, 123] width 99 height 13
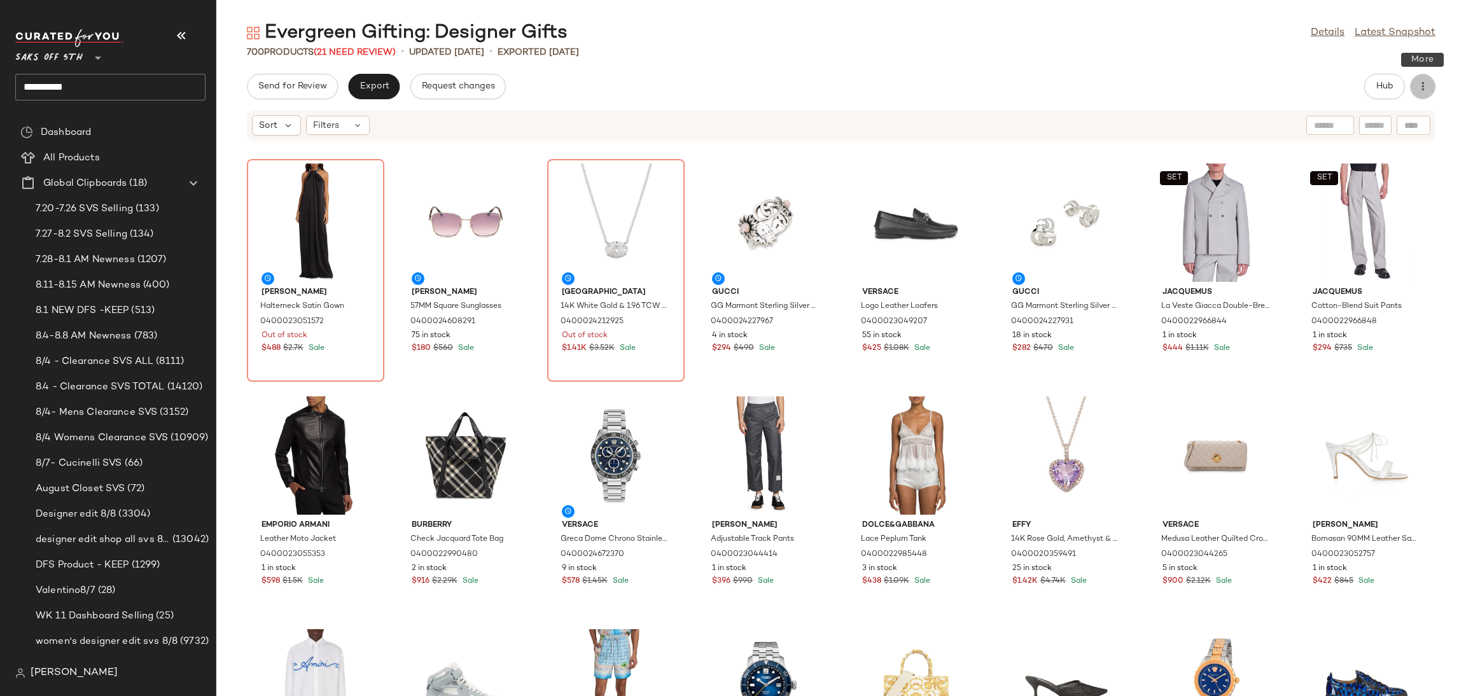
click at [1425, 82] on icon "button" at bounding box center [1422, 86] width 13 height 13
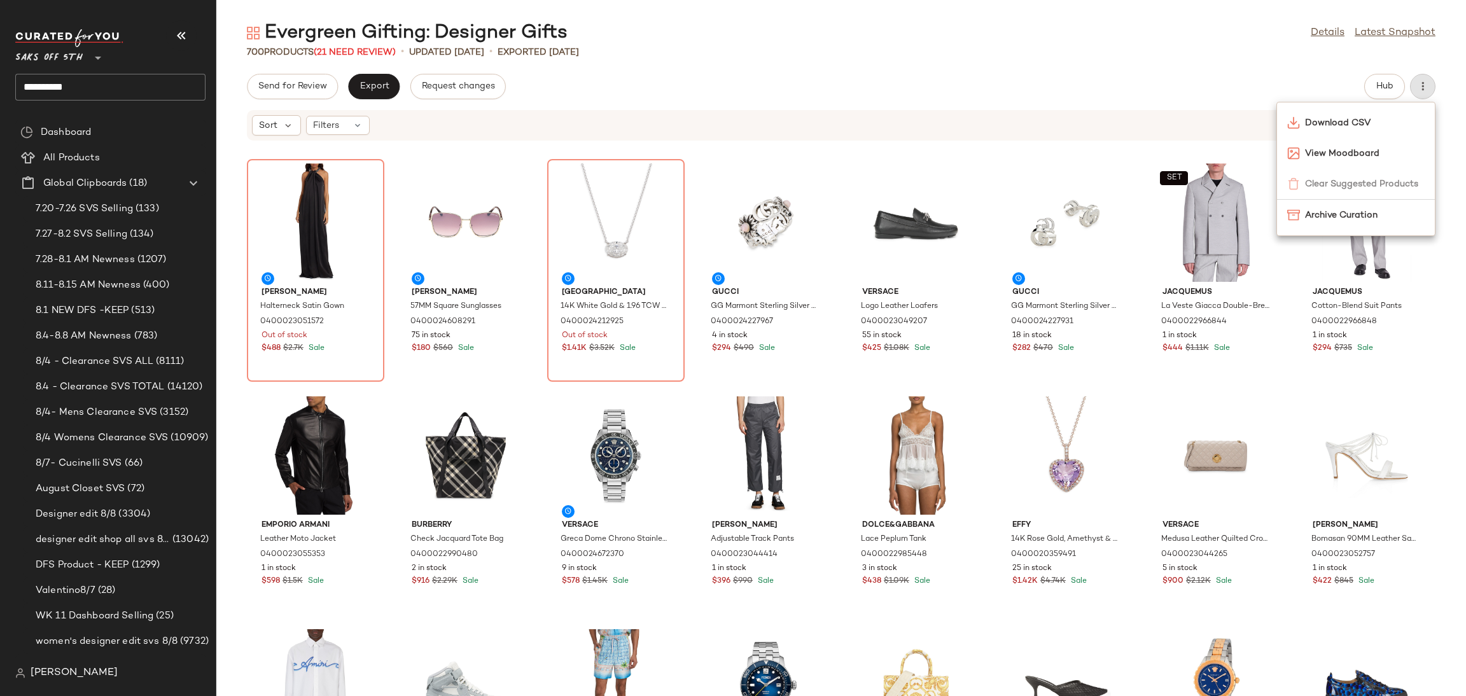
click at [1338, 81] on div "Send for Review Export Request changes Hub" at bounding box center [841, 86] width 1250 height 25
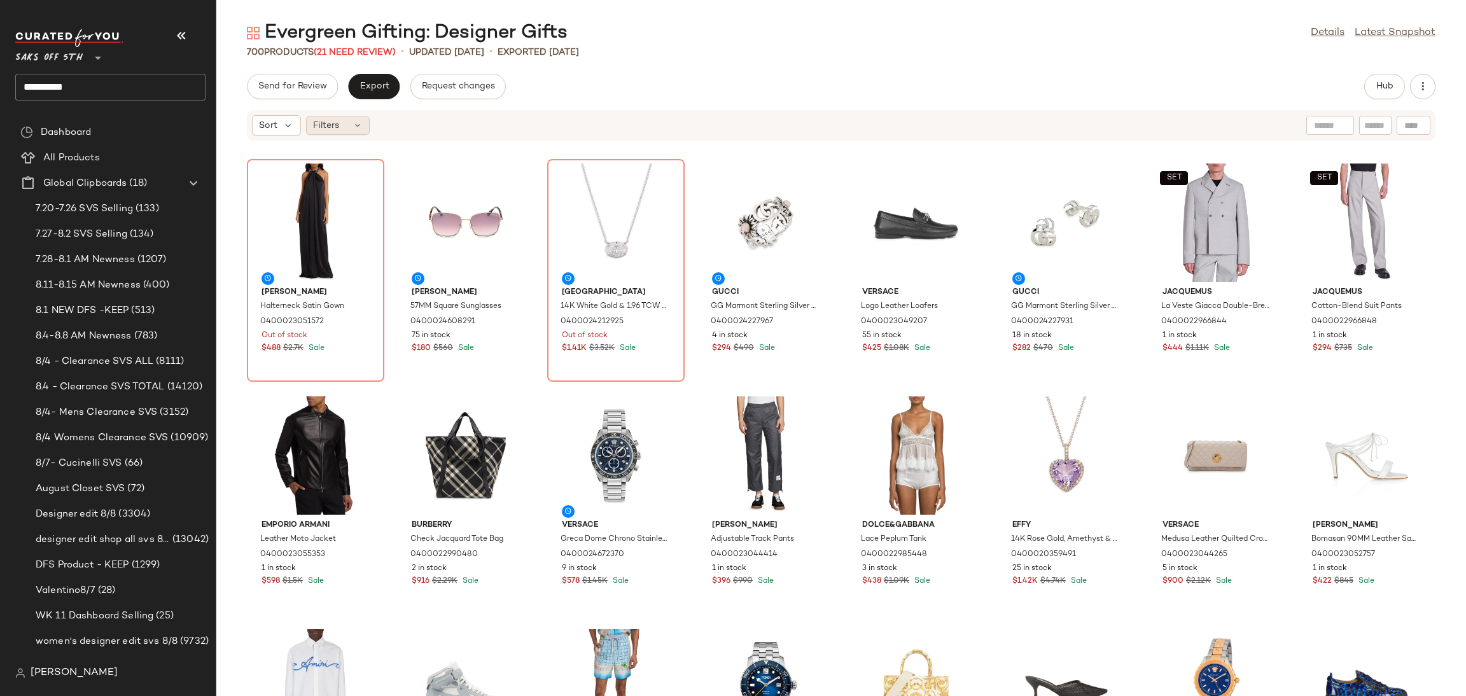
click at [342, 123] on div "Filters" at bounding box center [338, 125] width 64 height 19
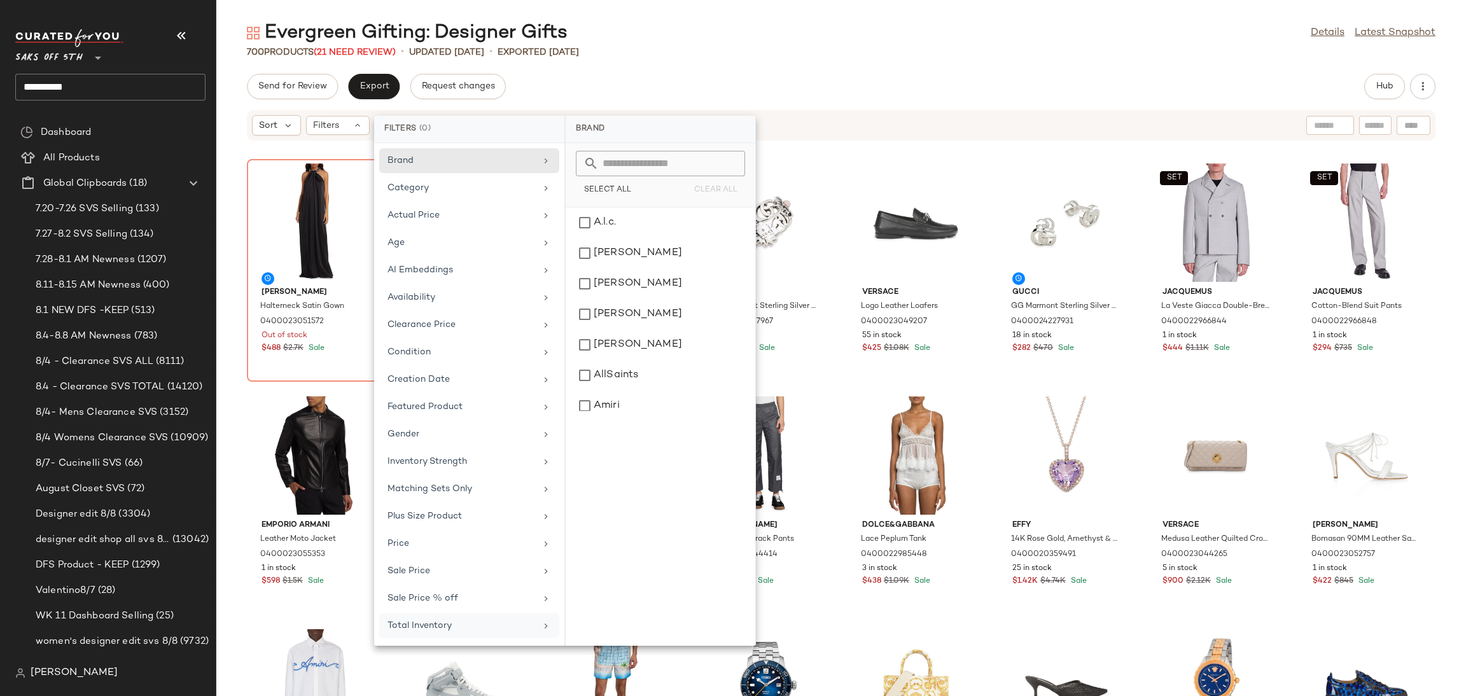
click at [460, 632] on div "Total Inventory" at bounding box center [461, 625] width 148 height 13
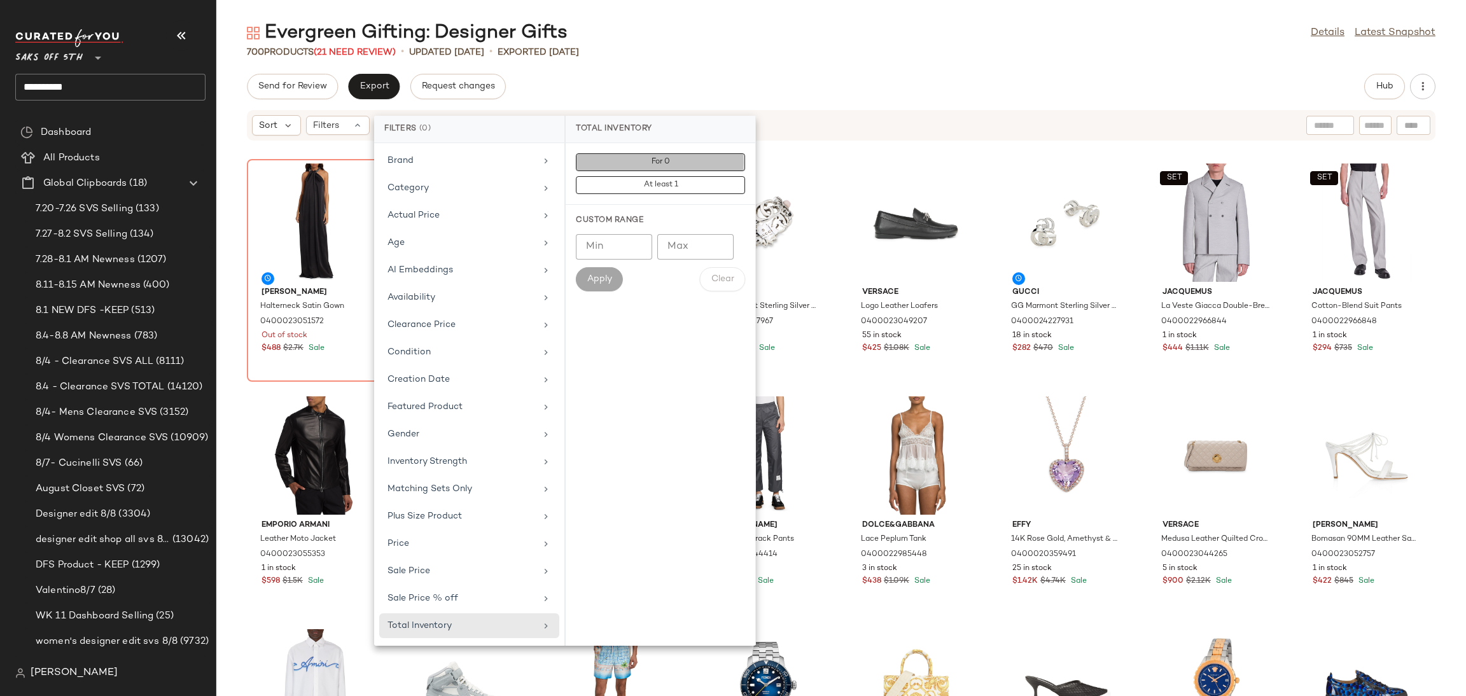
click at [633, 176] on button "For 0" at bounding box center [660, 185] width 169 height 18
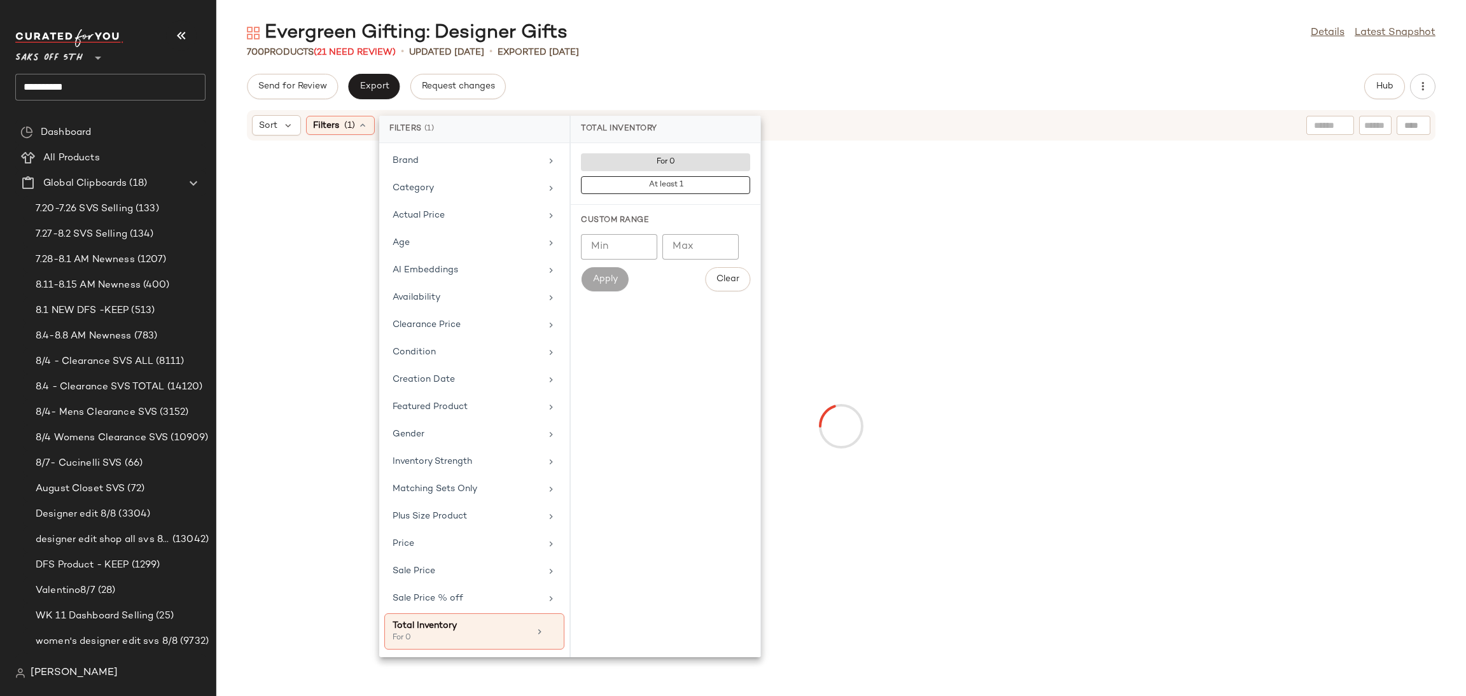
click at [671, 93] on div "Send for Review Export Request changes Hub" at bounding box center [841, 86] width 1250 height 25
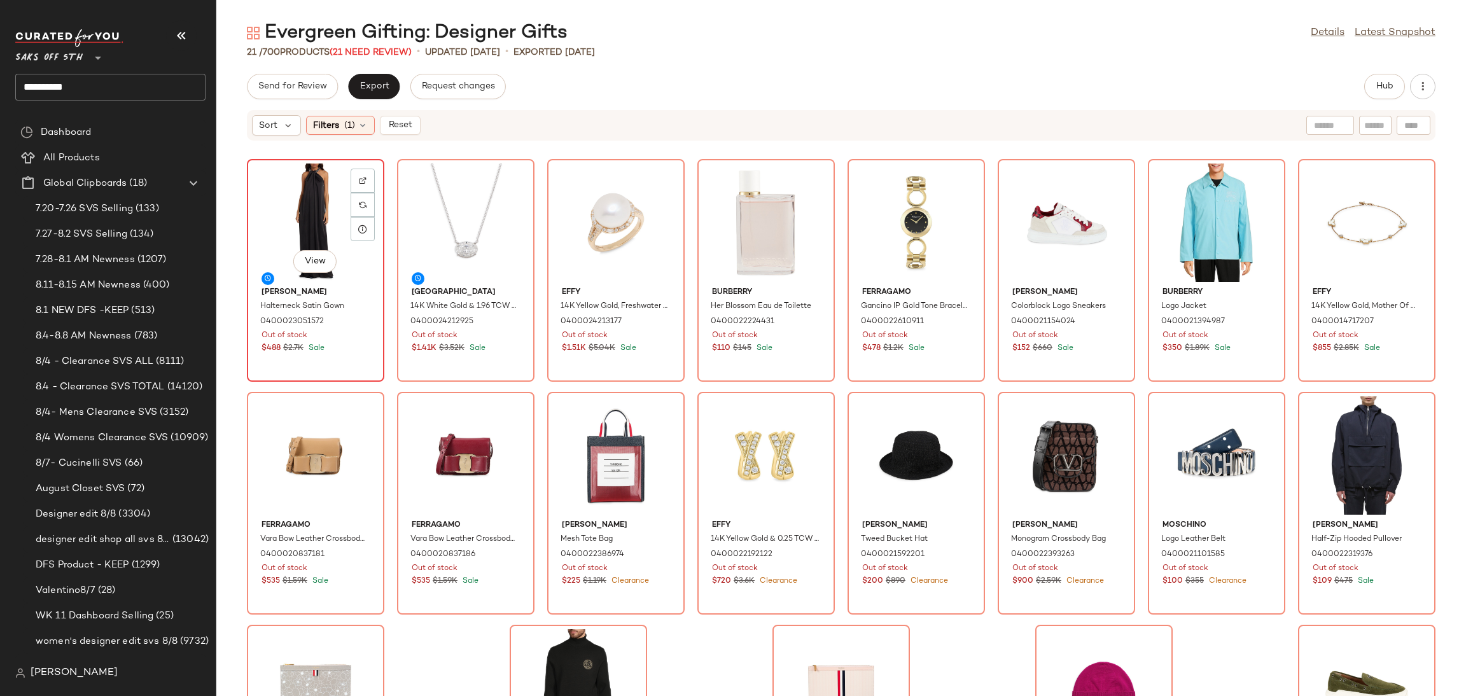
click at [303, 208] on div "View" at bounding box center [315, 223] width 129 height 118
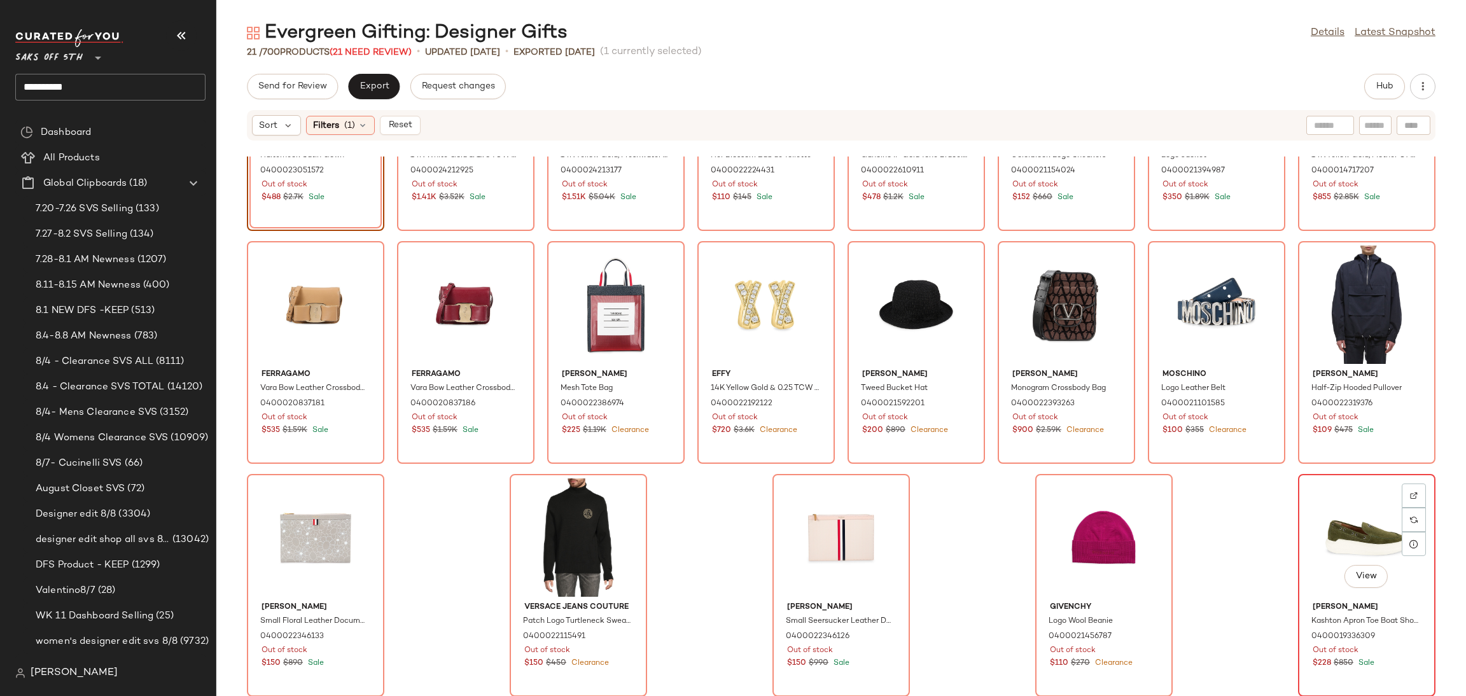
click at [1318, 489] on div "View" at bounding box center [1366, 537] width 129 height 118
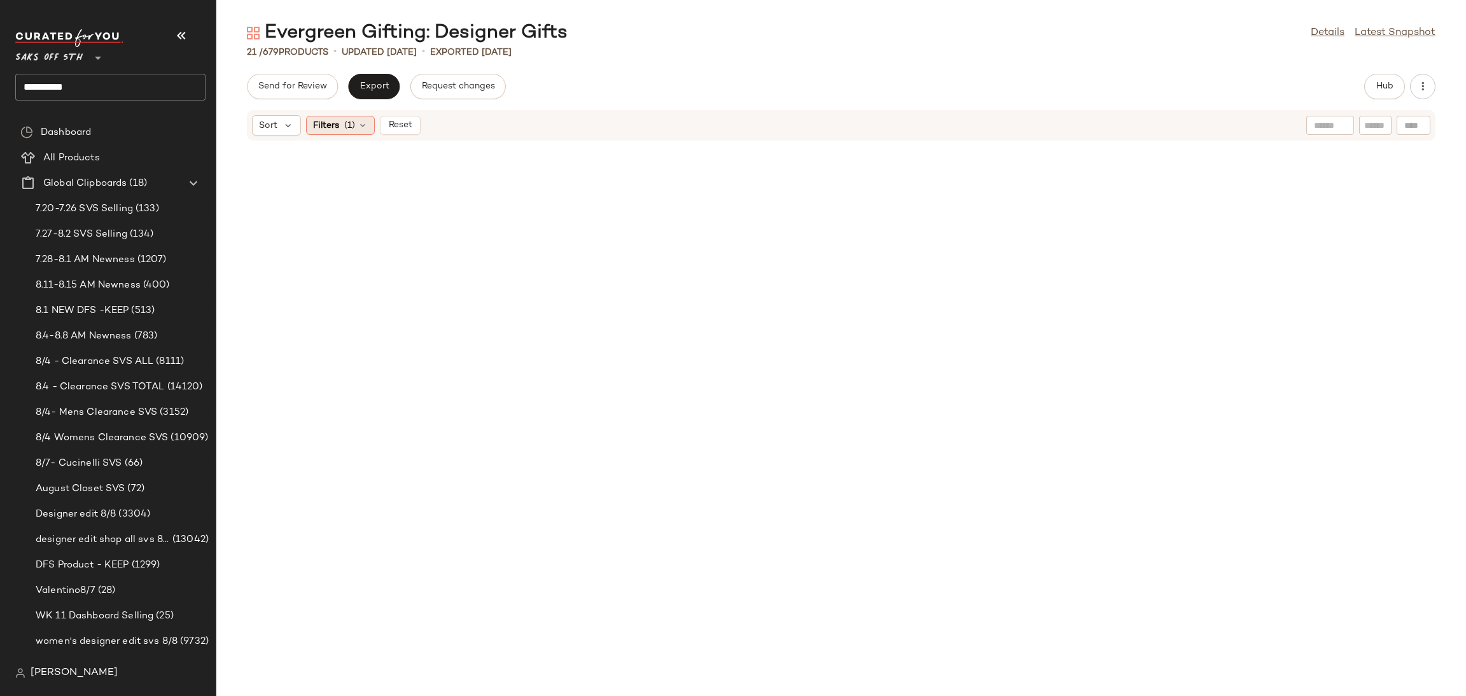
click at [352, 128] on span "(1)" at bounding box center [349, 125] width 11 height 13
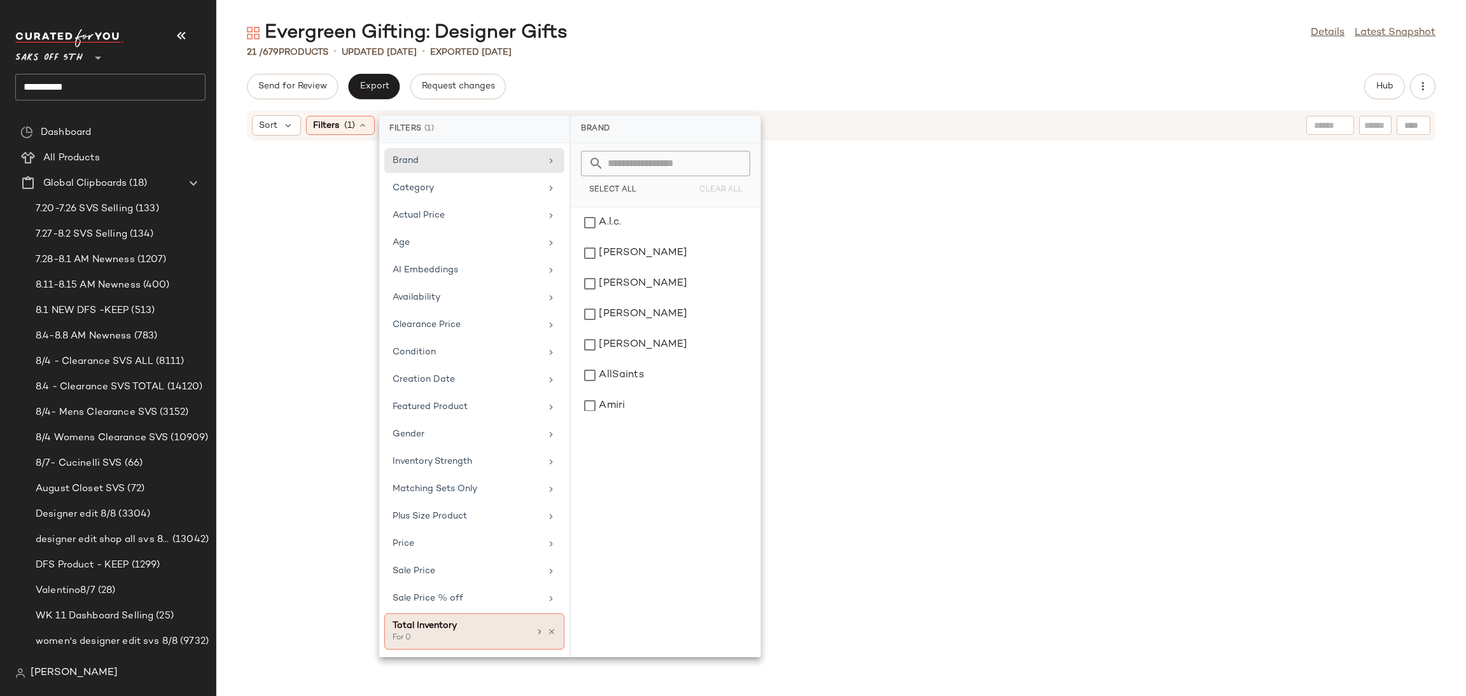
click at [556, 638] on div "Total Inventory For 0" at bounding box center [474, 631] width 180 height 36
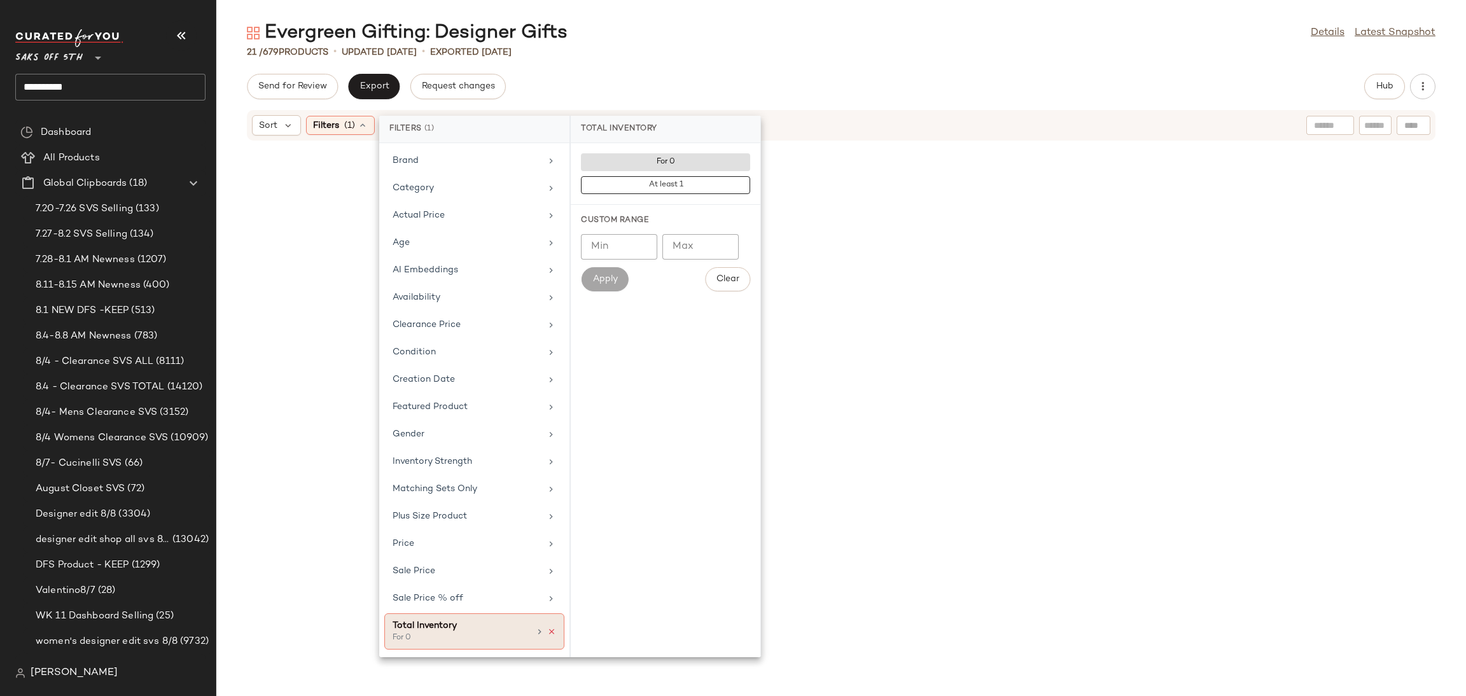
click at [548, 636] on icon at bounding box center [551, 631] width 9 height 9
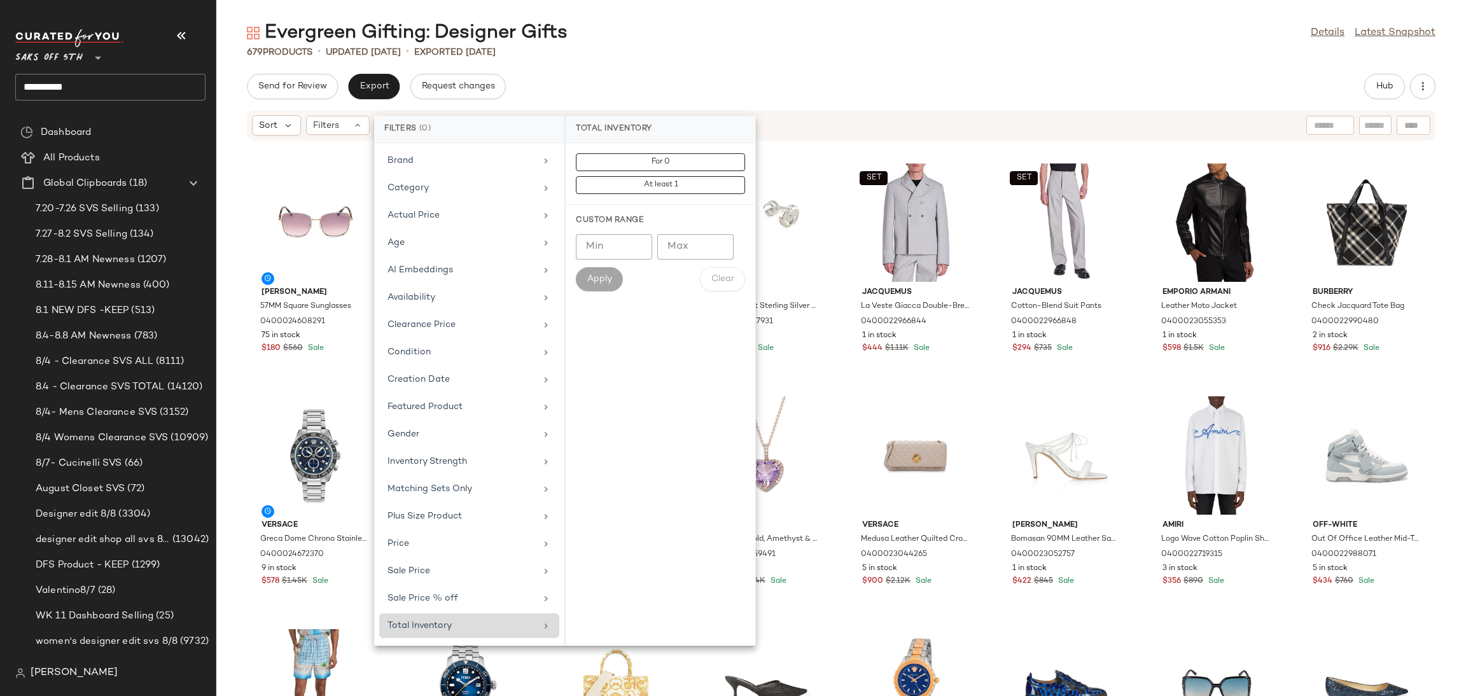
click at [822, 39] on div "Evergreen Gifting: Designer Gifts Details Latest Snapshot" at bounding box center [841, 32] width 1250 height 25
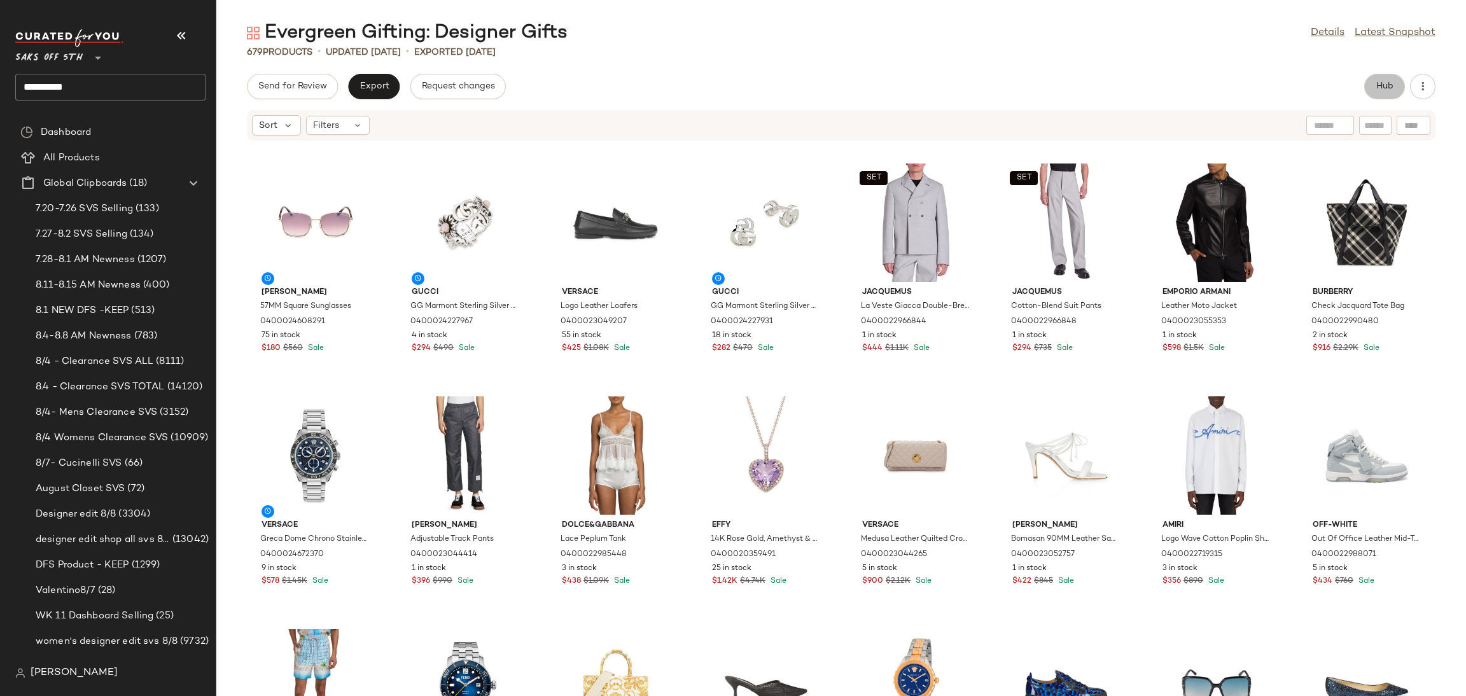
click at [1369, 81] on button "Hub" at bounding box center [1384, 86] width 41 height 25
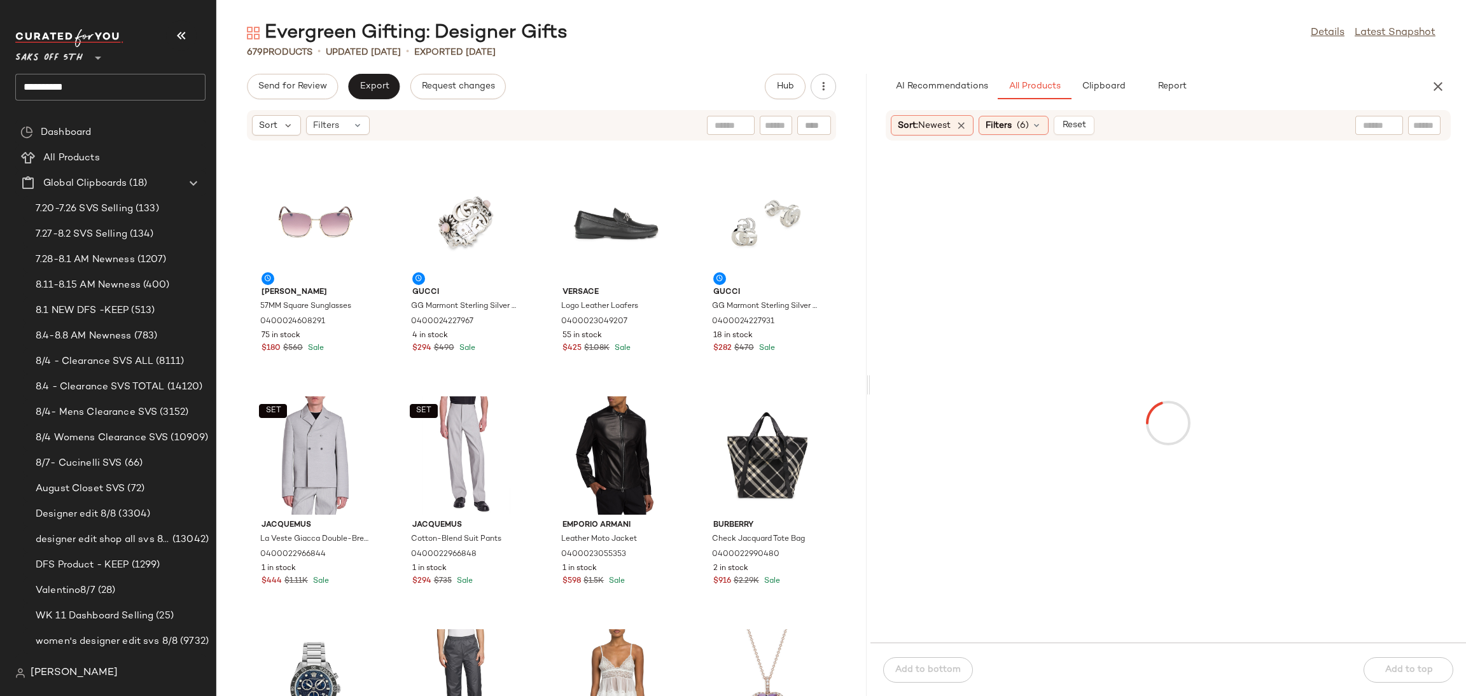
drag, startPoint x: 841, startPoint y: 385, endPoint x: 871, endPoint y: 387, distance: 30.0
click at [871, 387] on div "Evergreen Gifting: Designer Gifts Details Latest Snapshot 679 Products • update…" at bounding box center [841, 358] width 1250 height 676
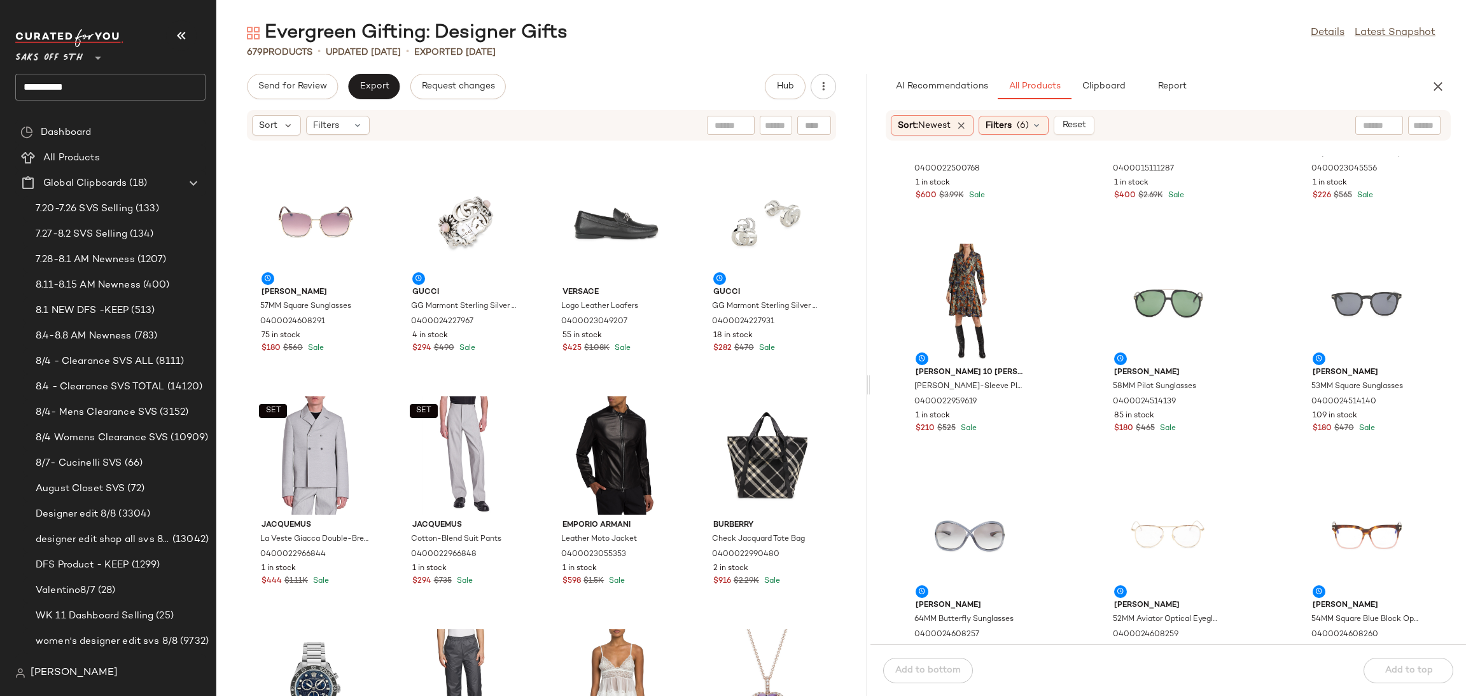
scroll to position [629, 0]
click at [956, 290] on div "View" at bounding box center [969, 303] width 129 height 118
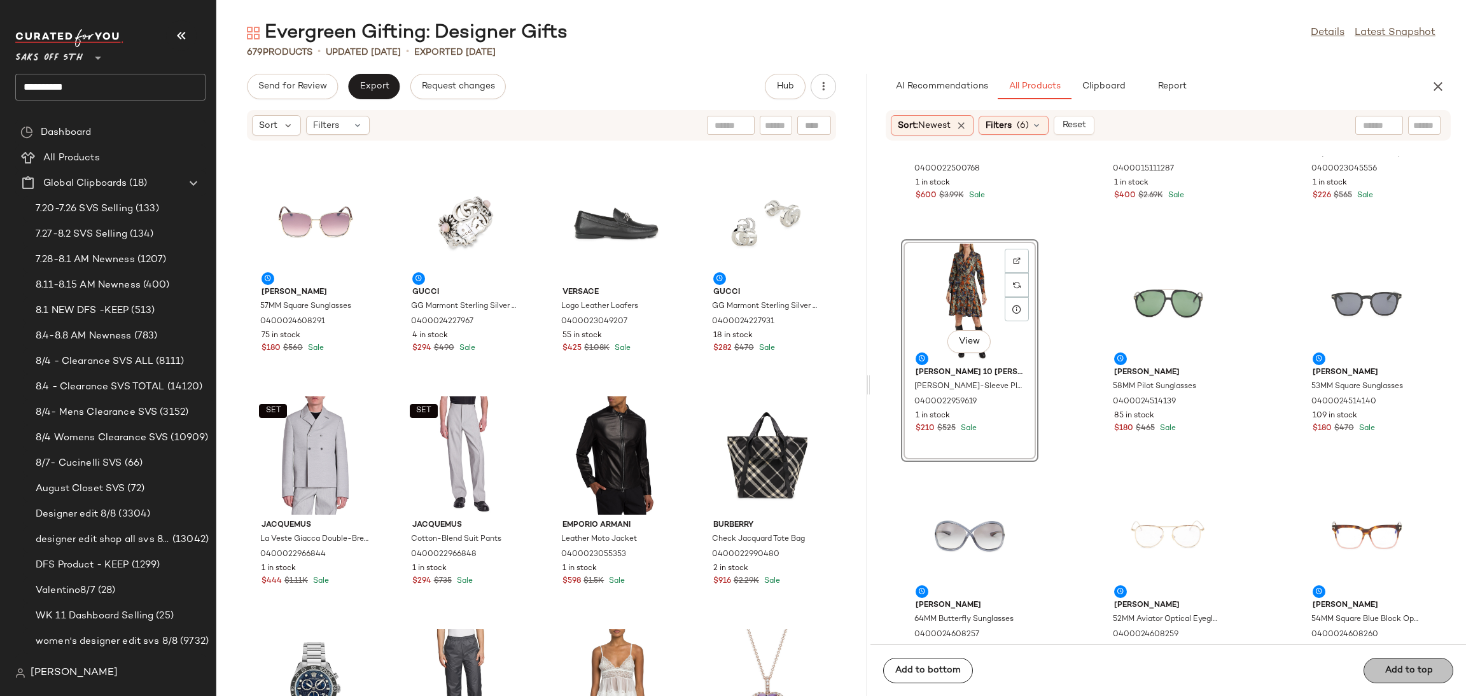
click at [1400, 662] on div "Add to bottom Add to top" at bounding box center [1168, 671] width 596 height 52
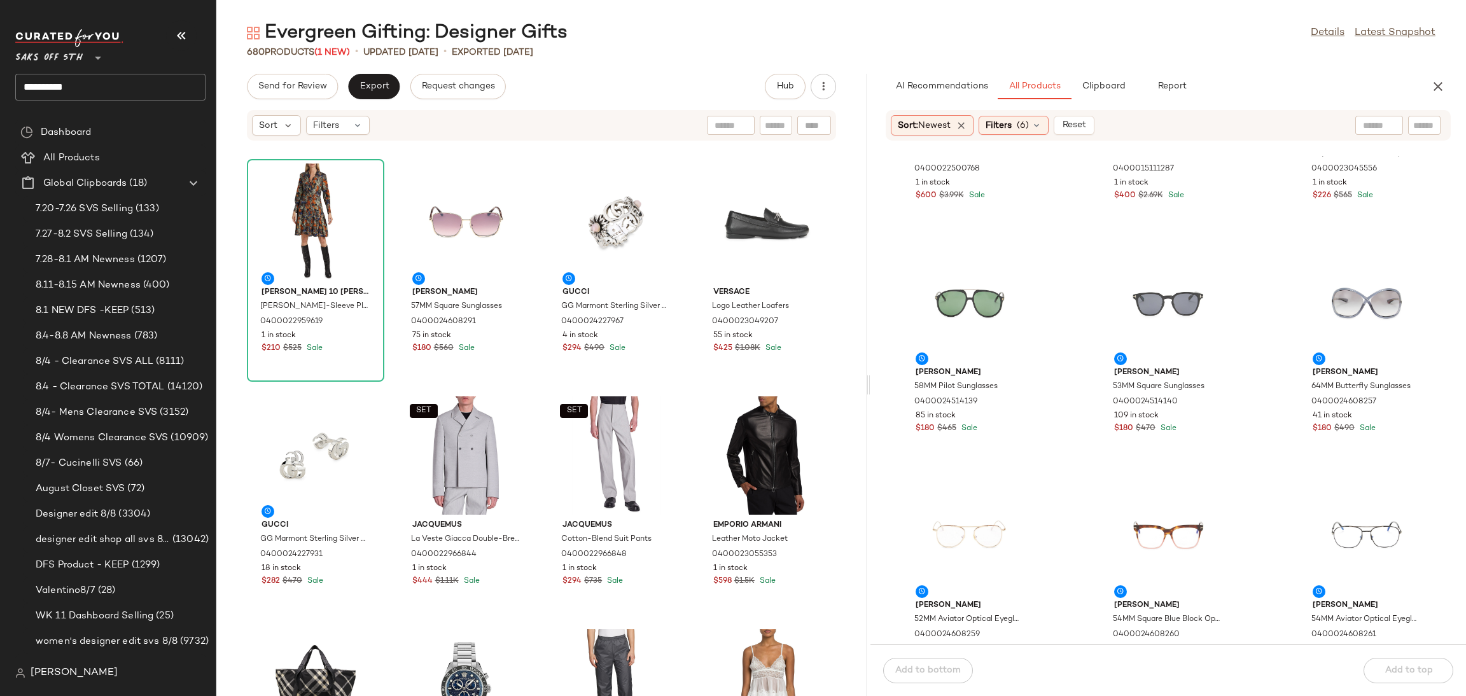
click at [278, 70] on div "Evergreen Gifting: Designer Gifts Details Latest Snapshot 680 Products (1 New) …" at bounding box center [841, 358] width 1250 height 676
click at [284, 85] on span "Send for Review" at bounding box center [292, 86] width 69 height 10
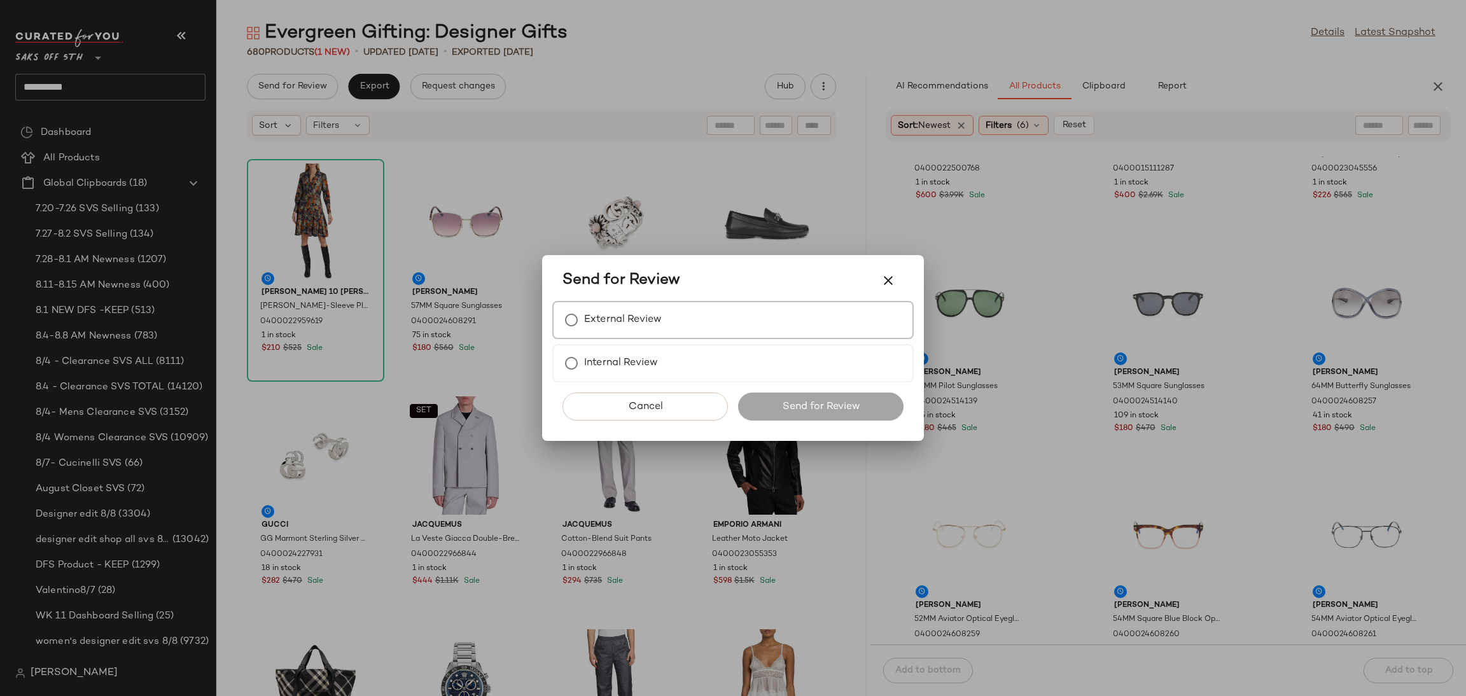
click at [594, 315] on label "External Review" at bounding box center [623, 319] width 78 height 25
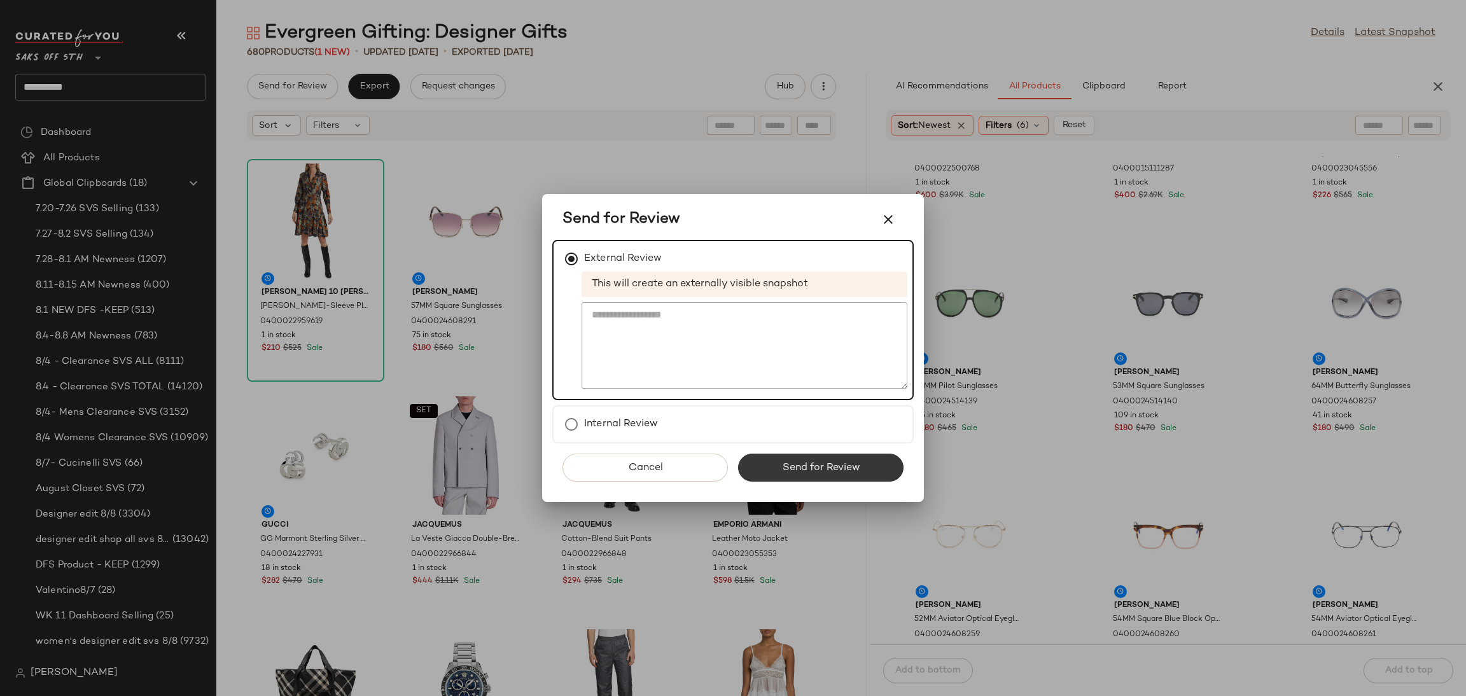
click at [772, 470] on button "Send for Review" at bounding box center [820, 468] width 165 height 28
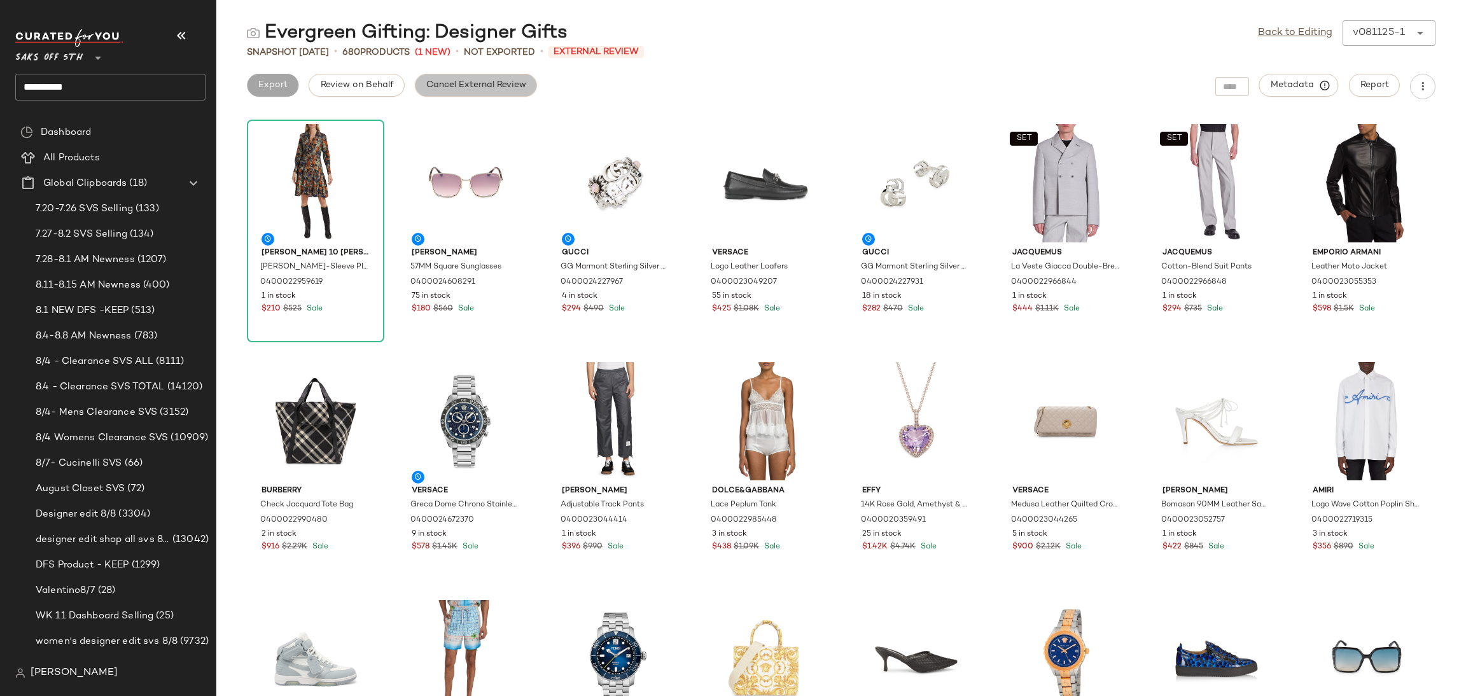
click at [490, 89] on span "Cancel External Review" at bounding box center [476, 85] width 101 height 10
click at [375, 94] on button "Export" at bounding box center [374, 85] width 52 height 23
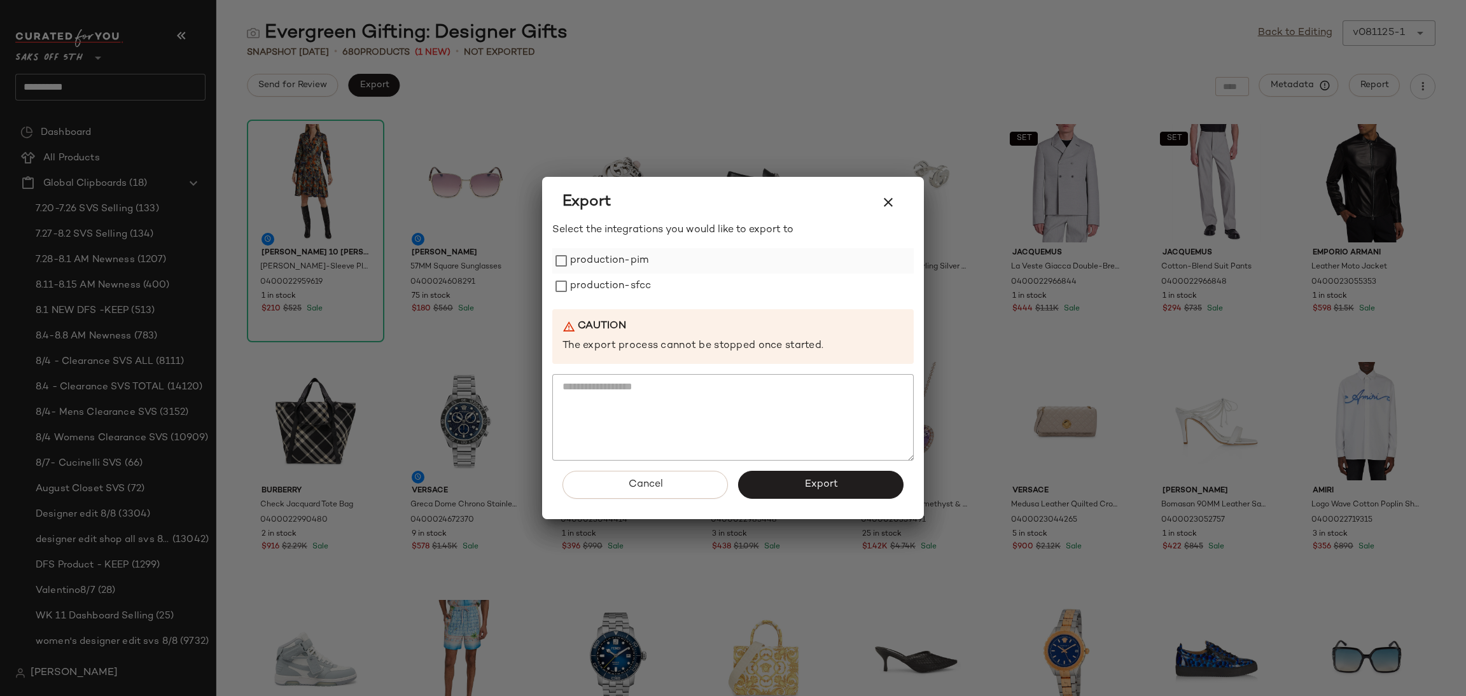
click at [617, 258] on label "production-pim" at bounding box center [609, 260] width 78 height 25
click at [617, 283] on label "production-sfcc" at bounding box center [610, 286] width 81 height 25
click at [816, 489] on span "Export" at bounding box center [821, 484] width 34 height 12
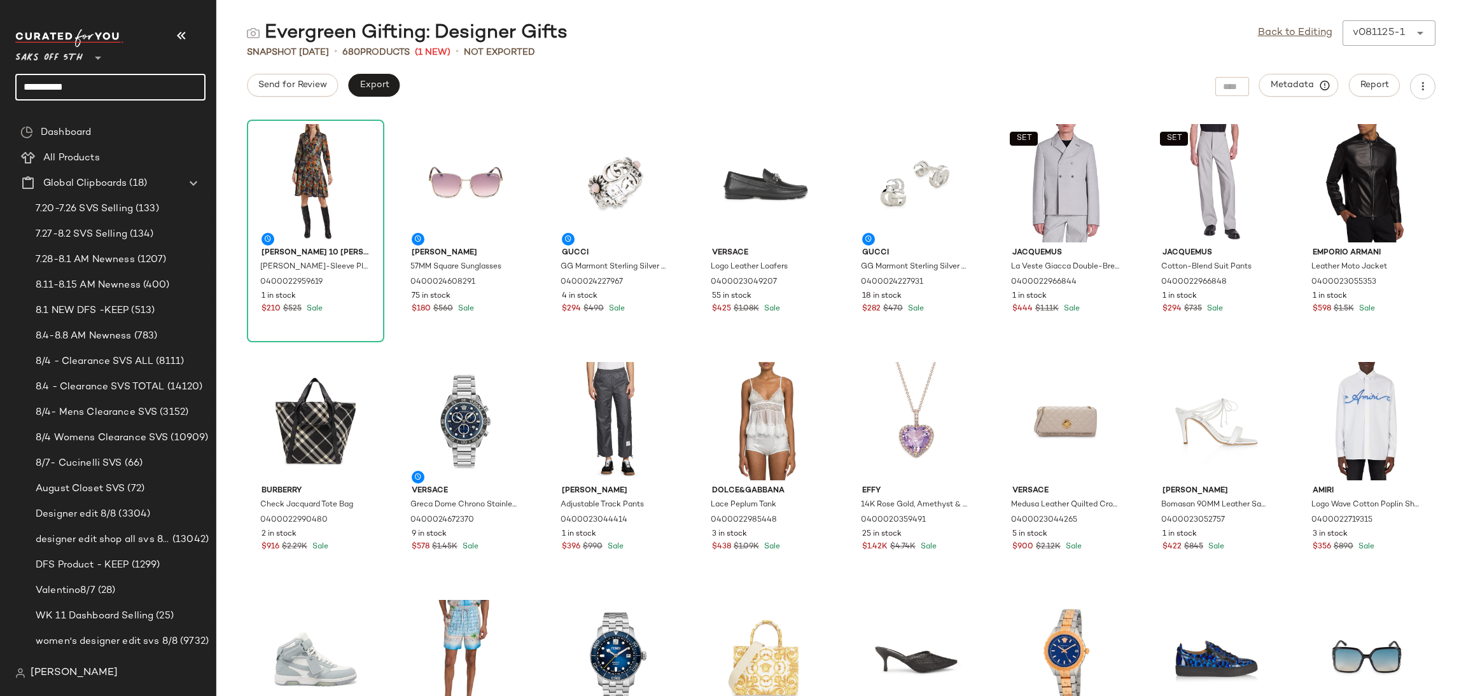
click at [106, 92] on input "*********" at bounding box center [110, 87] width 190 height 27
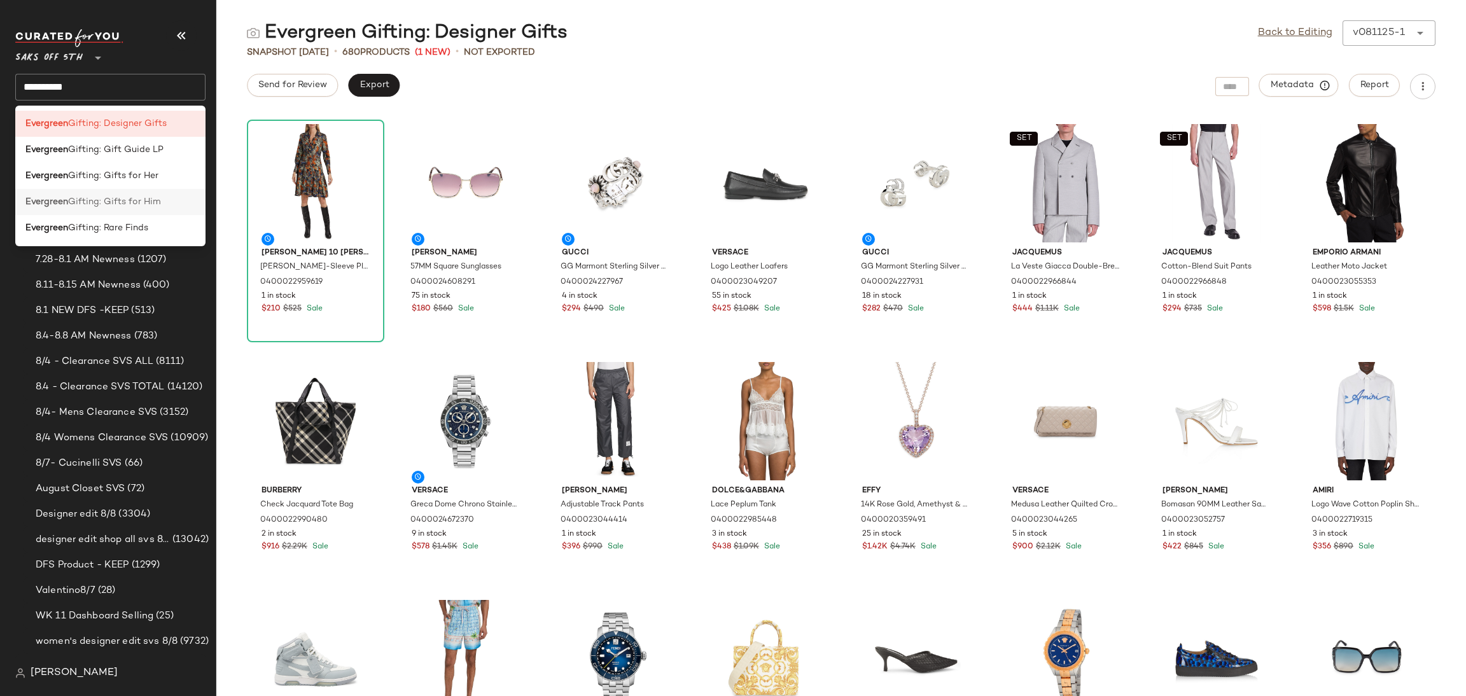
click at [148, 202] on span "Gifting: Gifts for Him" at bounding box center [114, 201] width 93 height 13
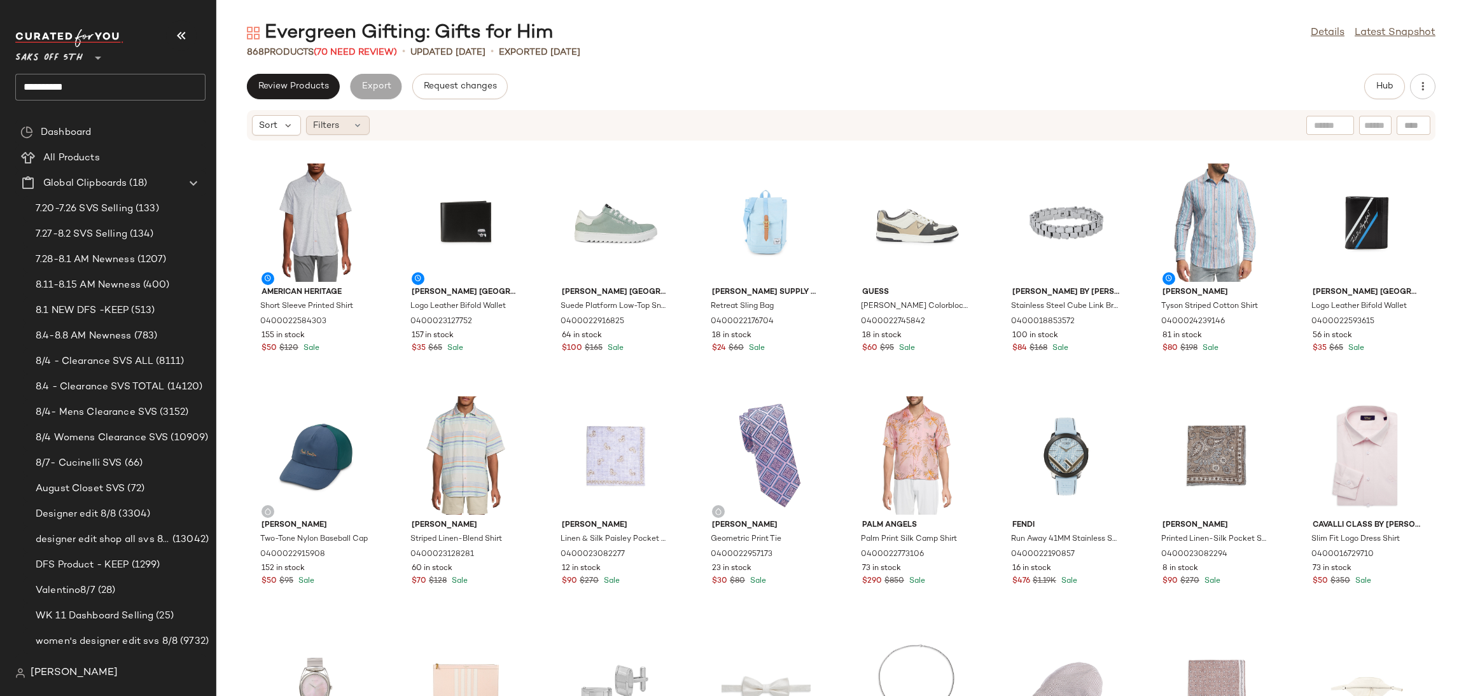
click at [354, 120] on icon at bounding box center [357, 125] width 10 height 10
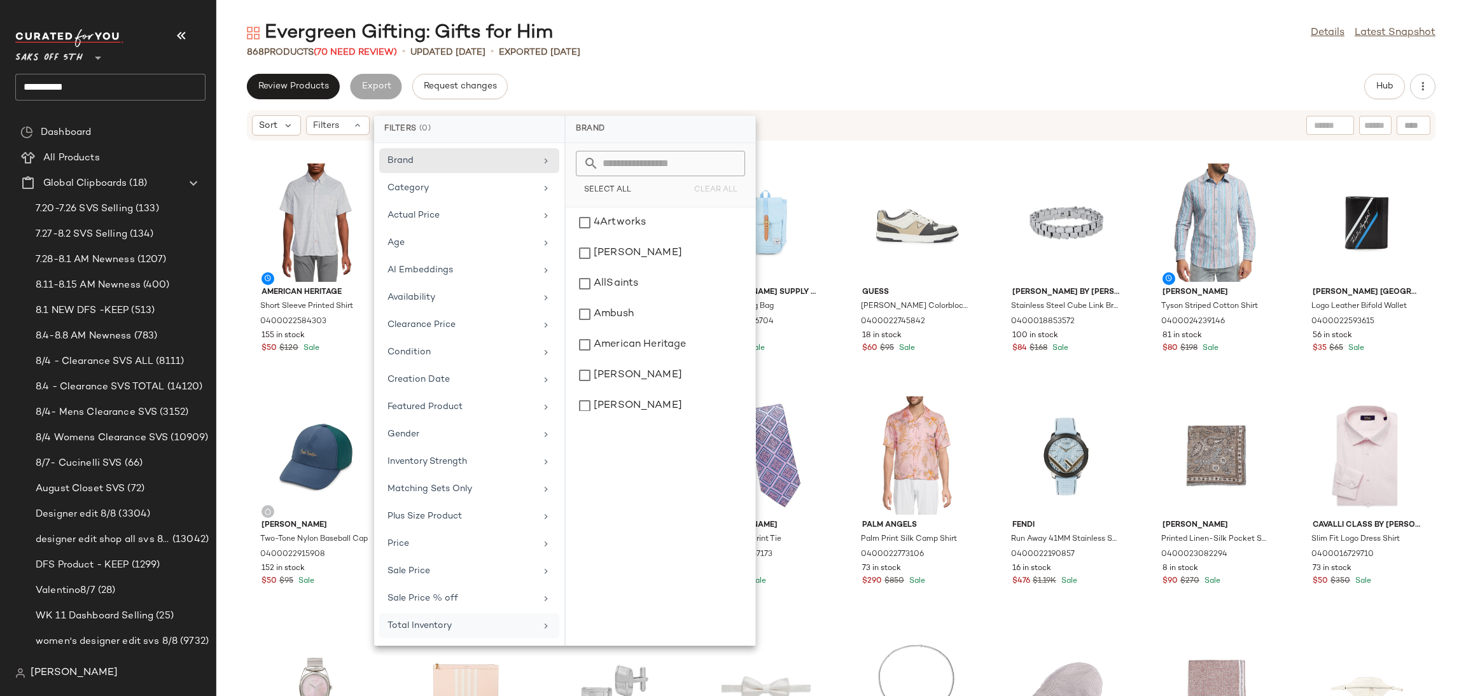
click at [496, 624] on div "Total Inventory" at bounding box center [461, 625] width 148 height 13
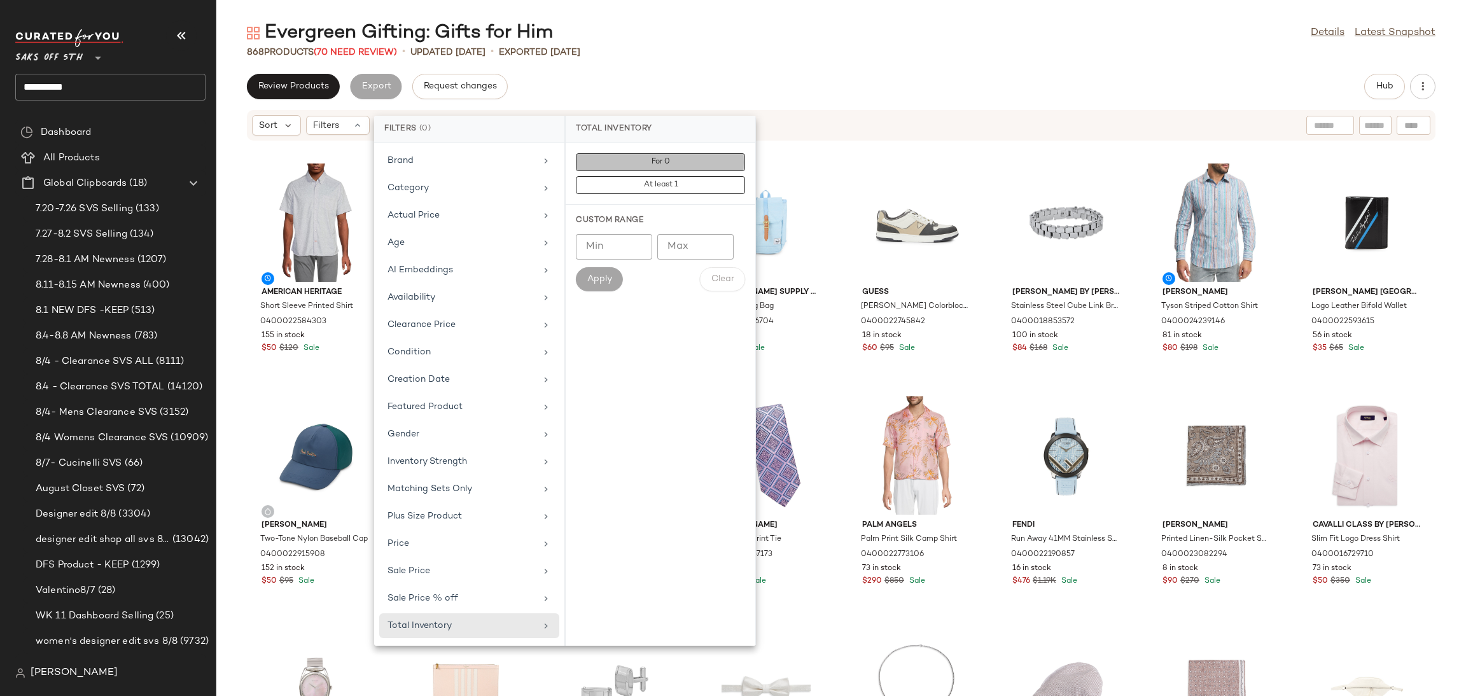
click at [660, 165] on span "For 0" at bounding box center [660, 162] width 19 height 9
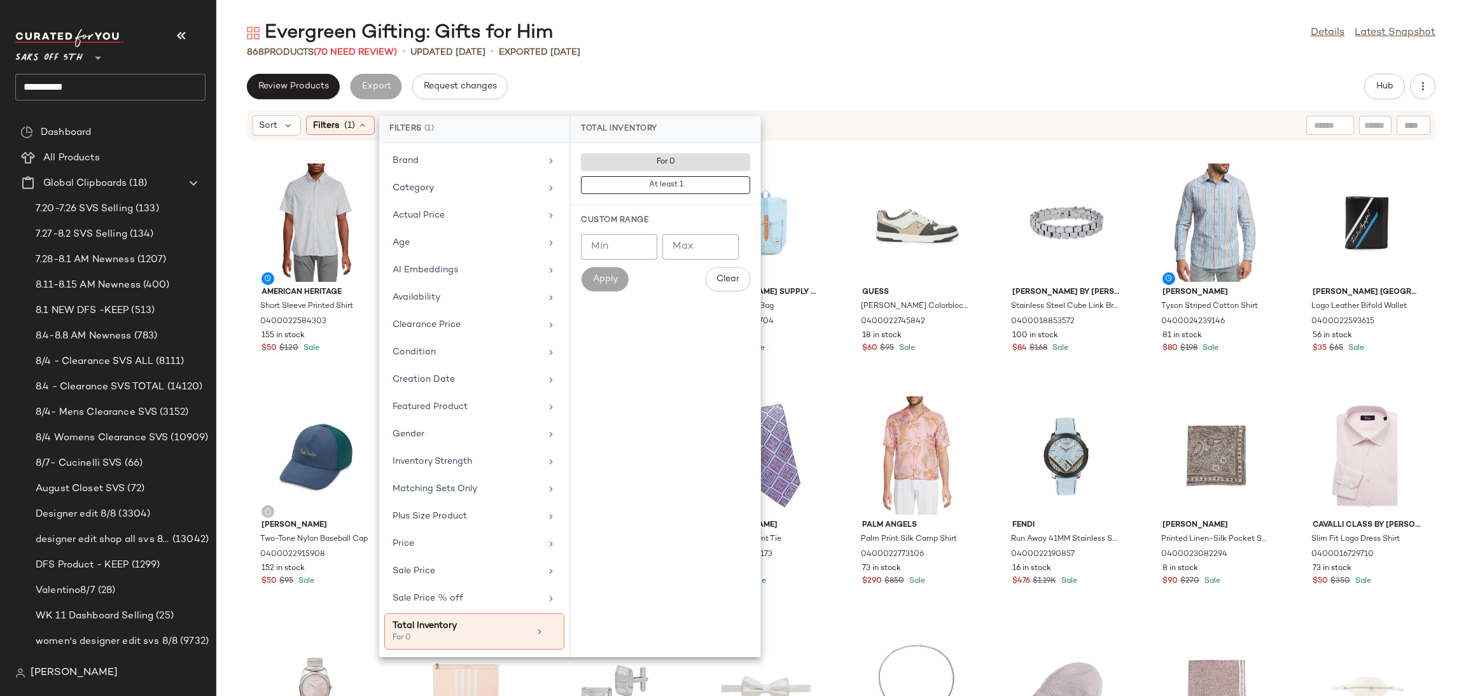
click at [707, 85] on div "Review Products Export Request changes Hub" at bounding box center [841, 86] width 1250 height 25
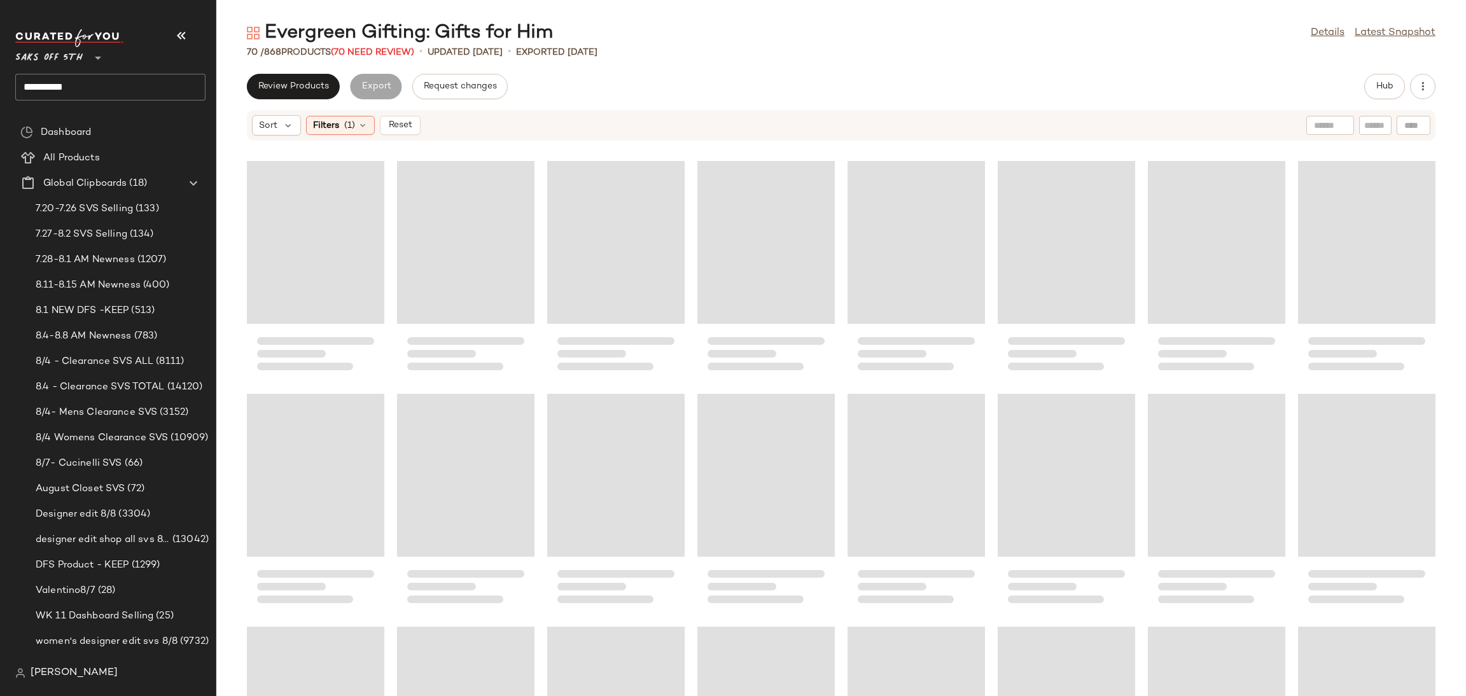
click at [305, 216] on div "Loading..." at bounding box center [315, 242] width 137 height 163
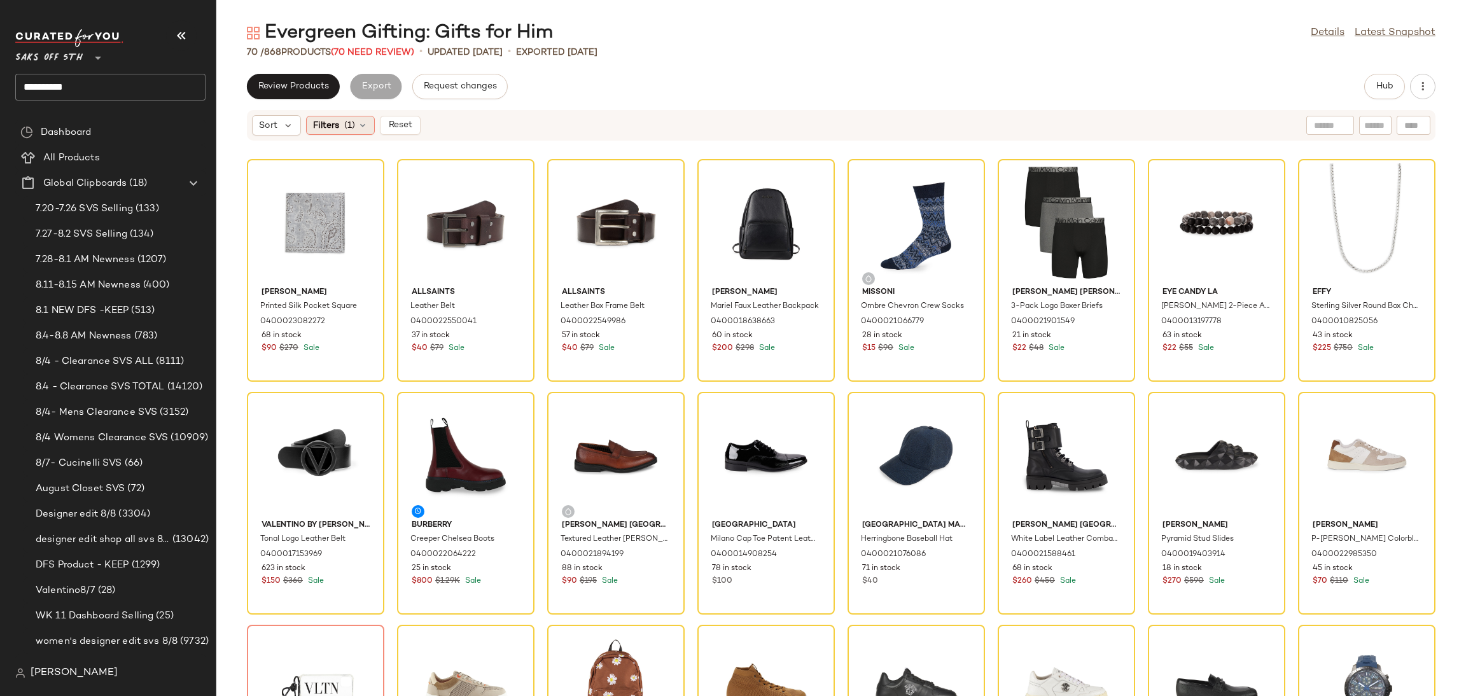
click at [345, 119] on span "(1)" at bounding box center [349, 125] width 11 height 13
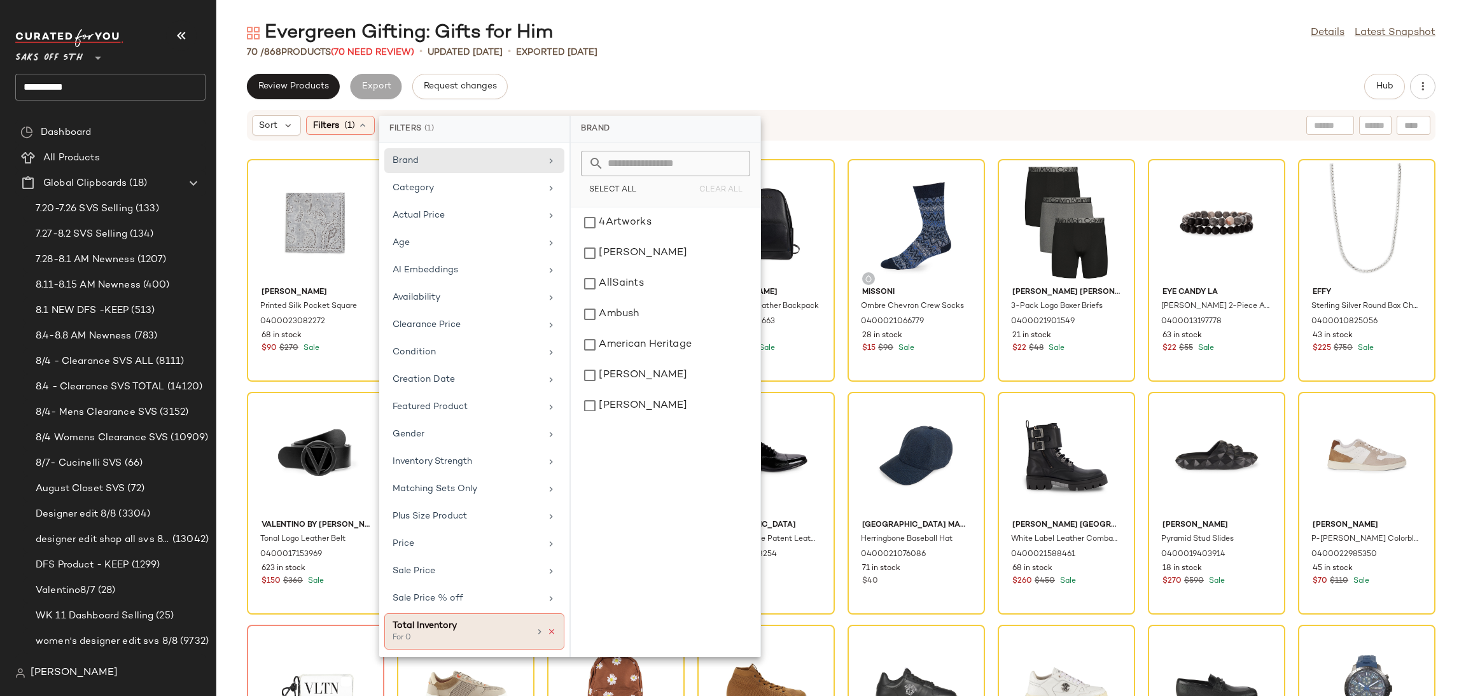
click at [549, 632] on icon at bounding box center [551, 631] width 9 height 9
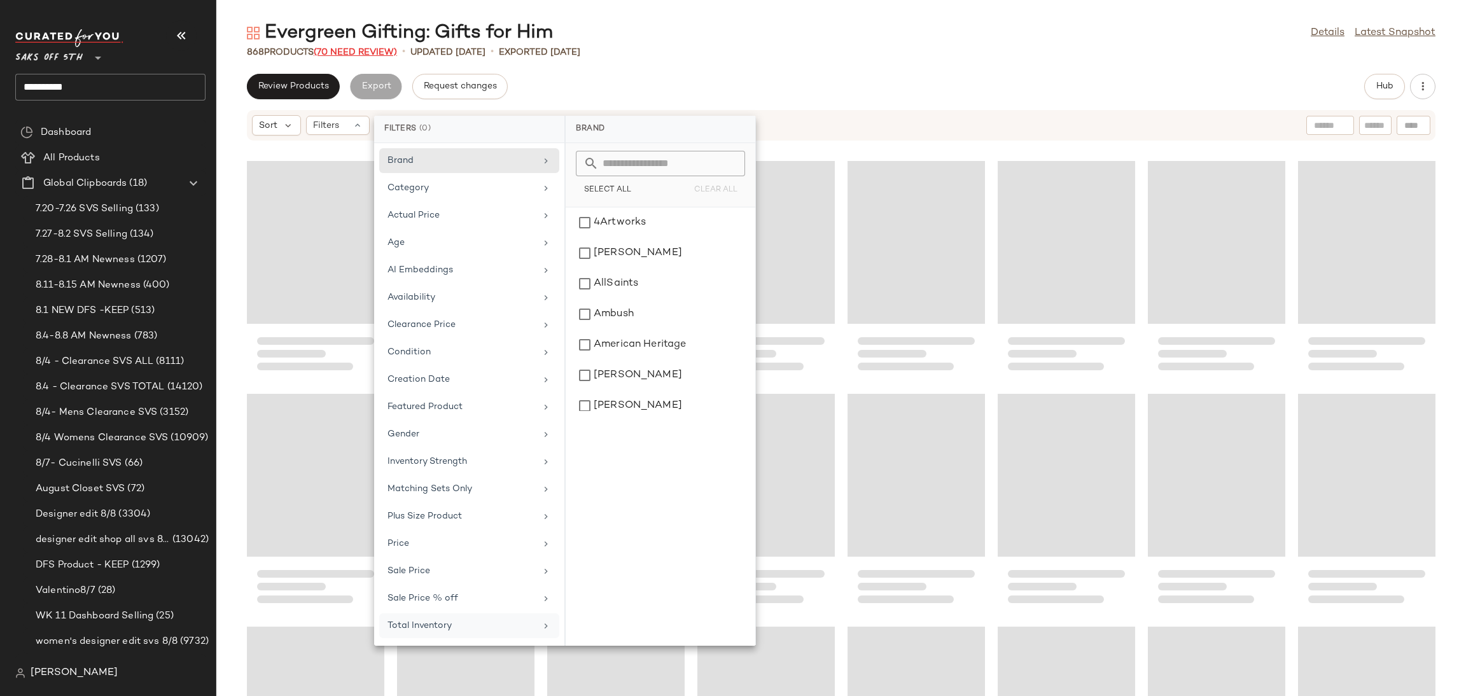
click at [389, 50] on span "(70 Need Review)" at bounding box center [355, 53] width 83 height 10
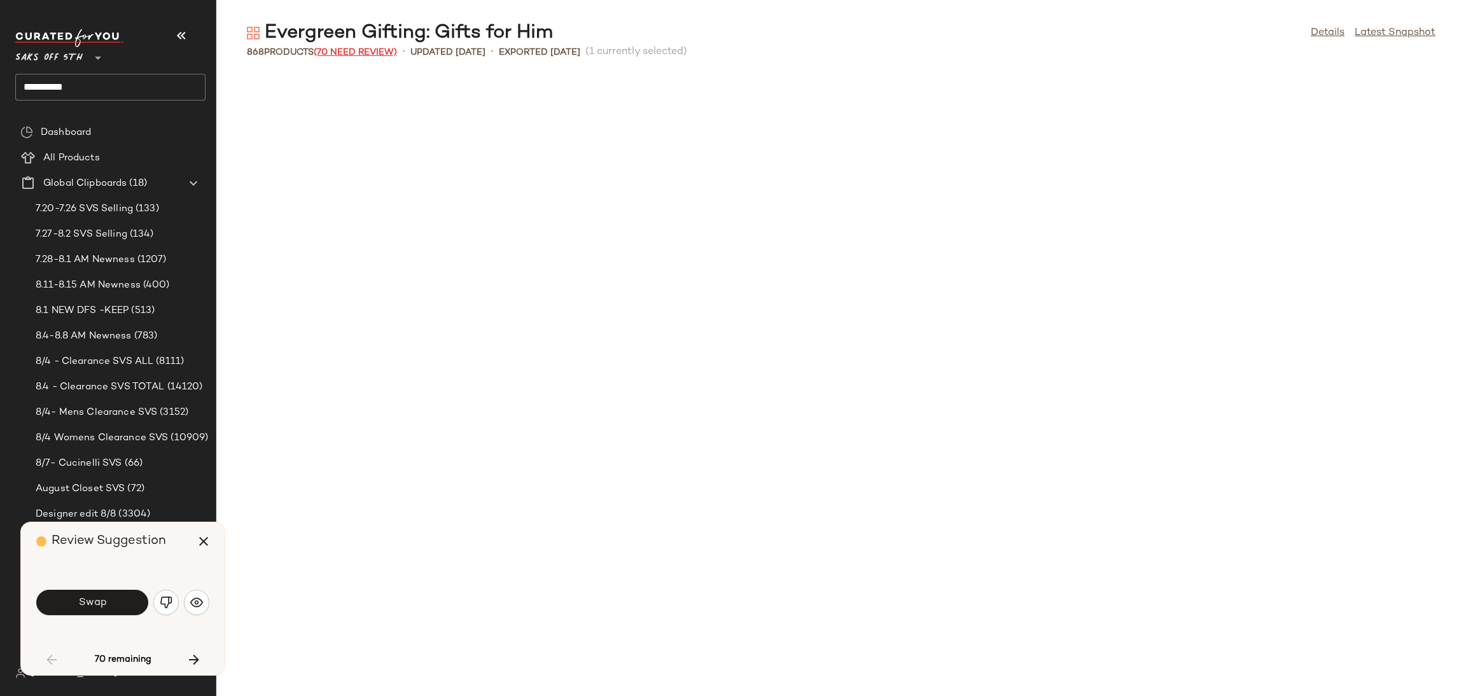
scroll to position [709, 0]
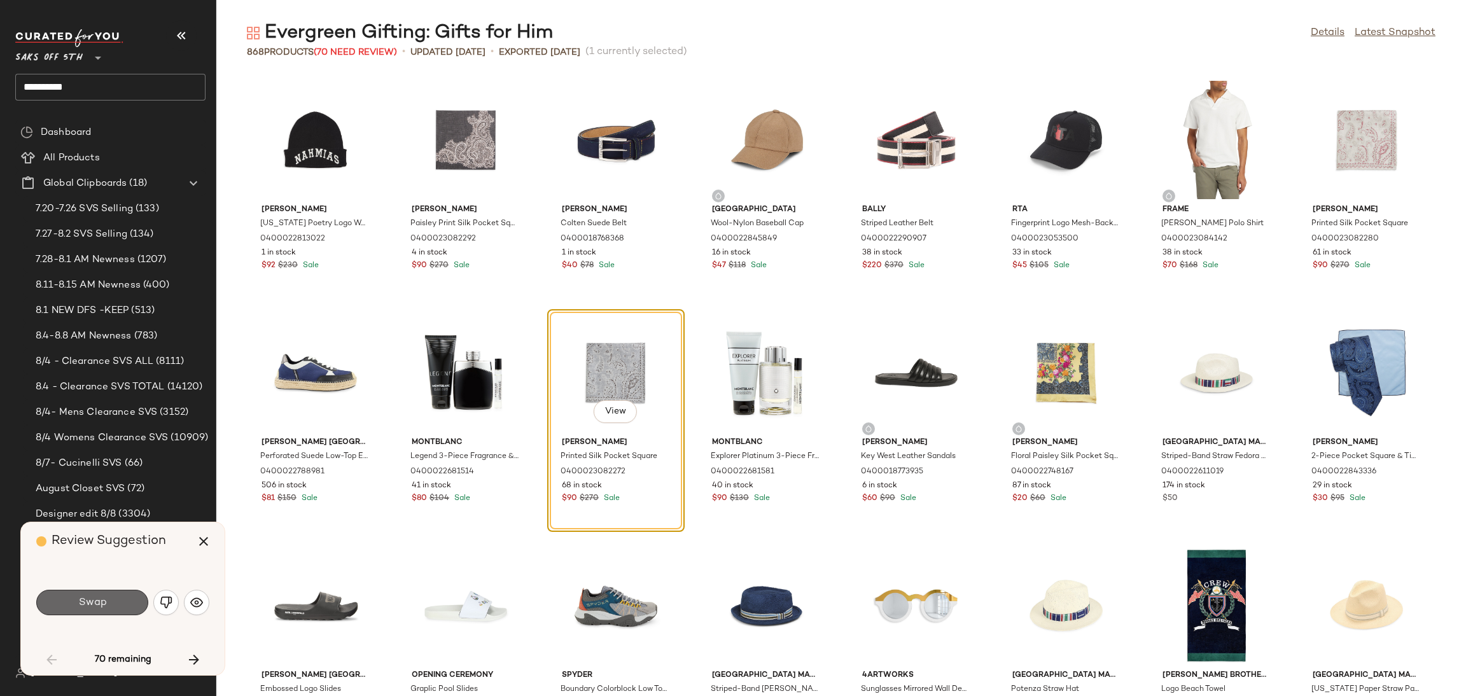
click at [125, 604] on button "Swap" at bounding box center [92, 602] width 112 height 25
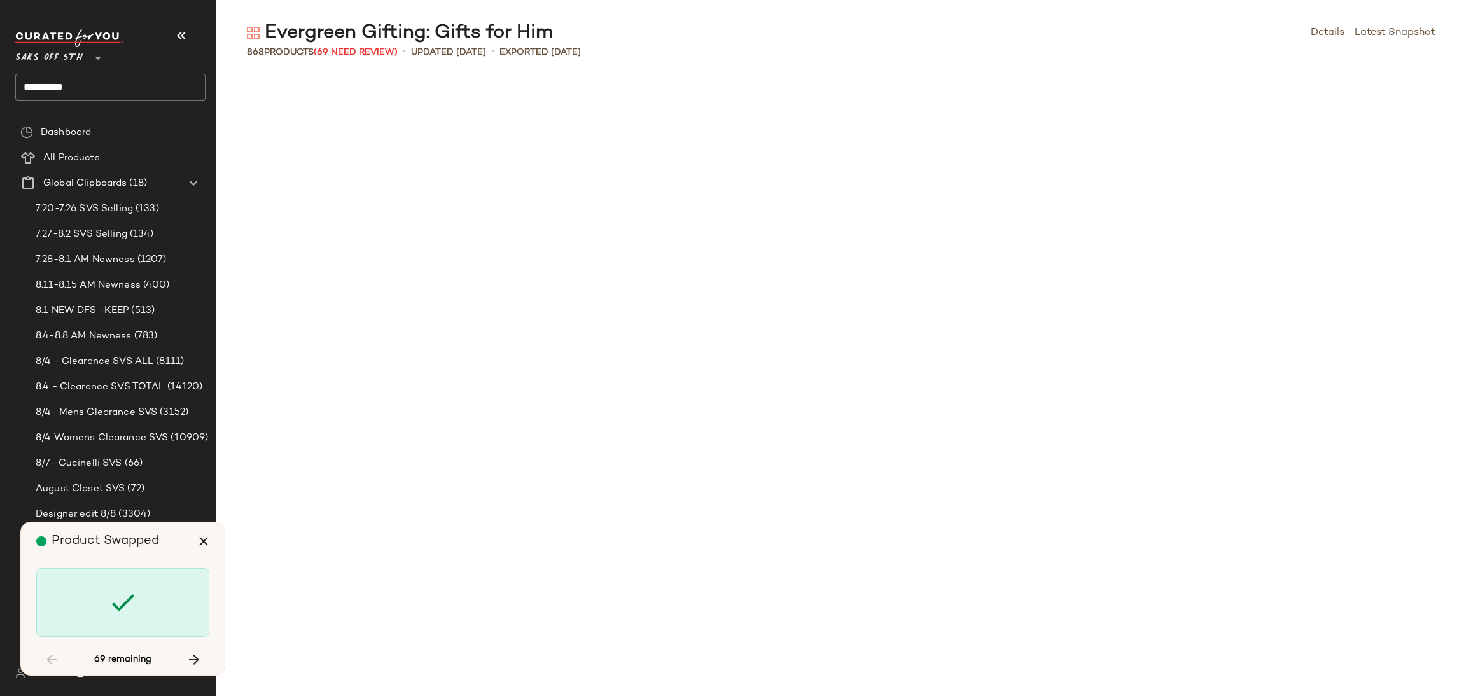
scroll to position [7451, 0]
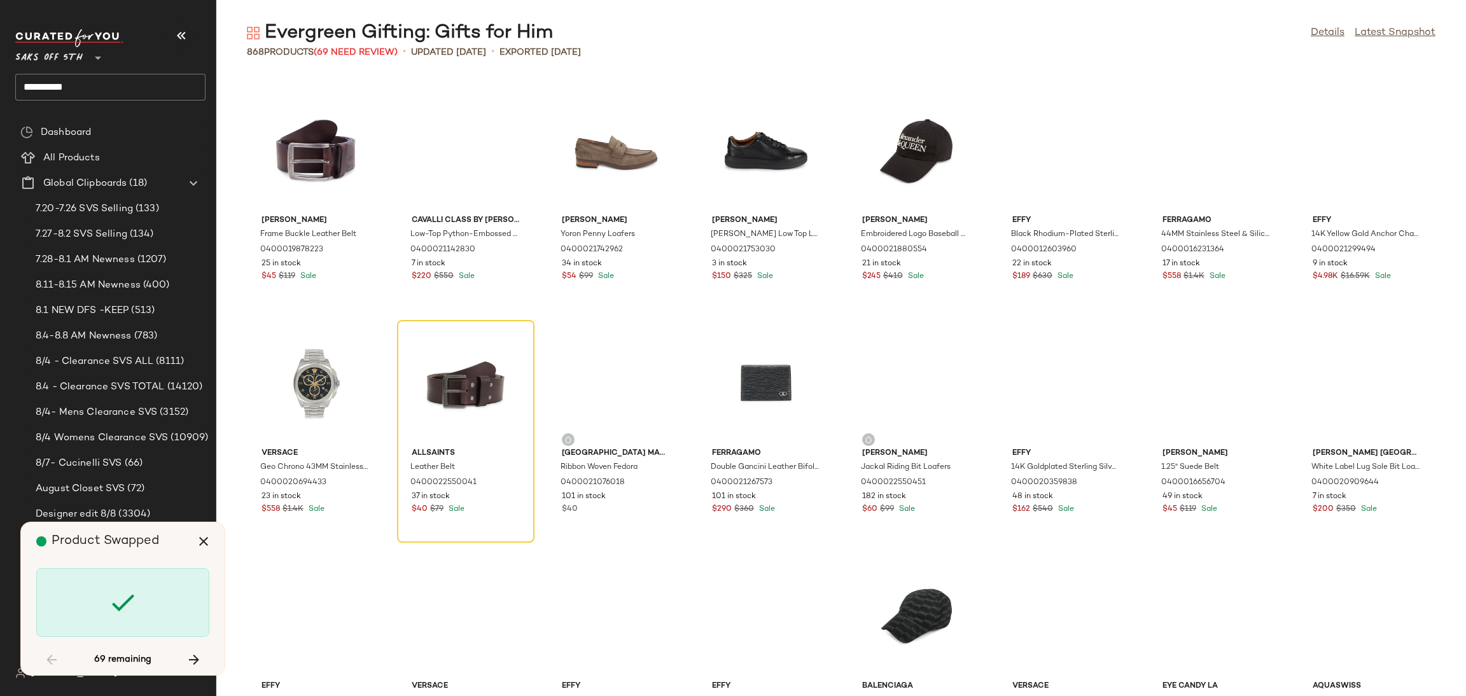
click at [125, 604] on icon at bounding box center [123, 602] width 31 height 31
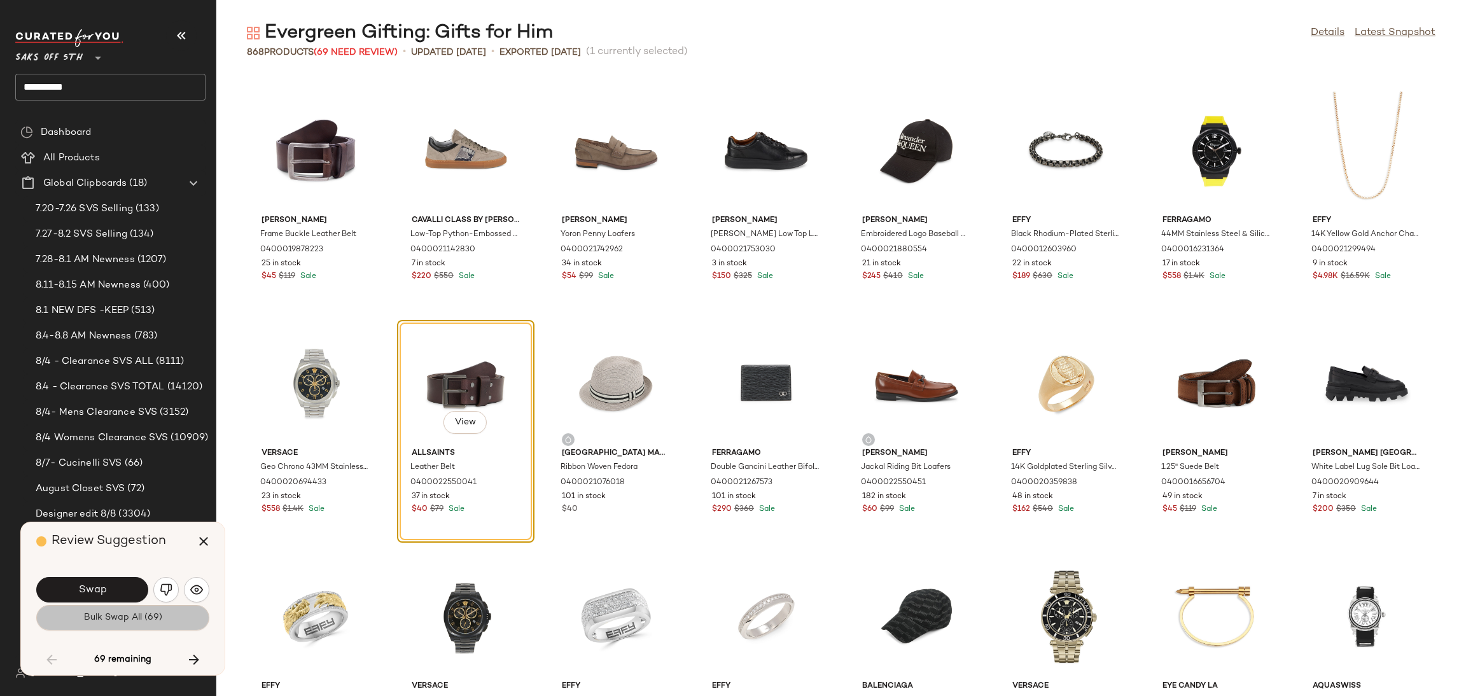
click at [117, 626] on button "Bulk Swap All (69)" at bounding box center [122, 617] width 173 height 25
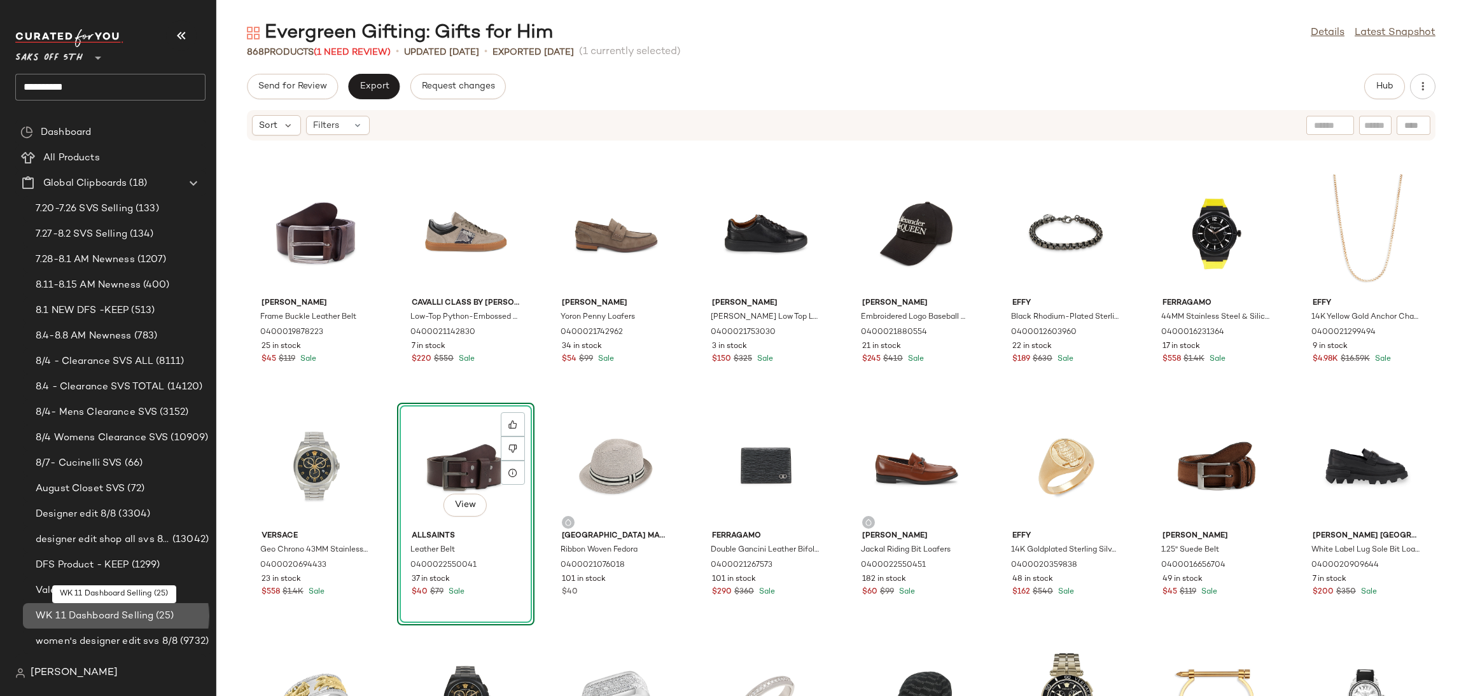
click at [117, 626] on div "WK 11 Dashboard Selling (25)" at bounding box center [118, 615] width 191 height 25
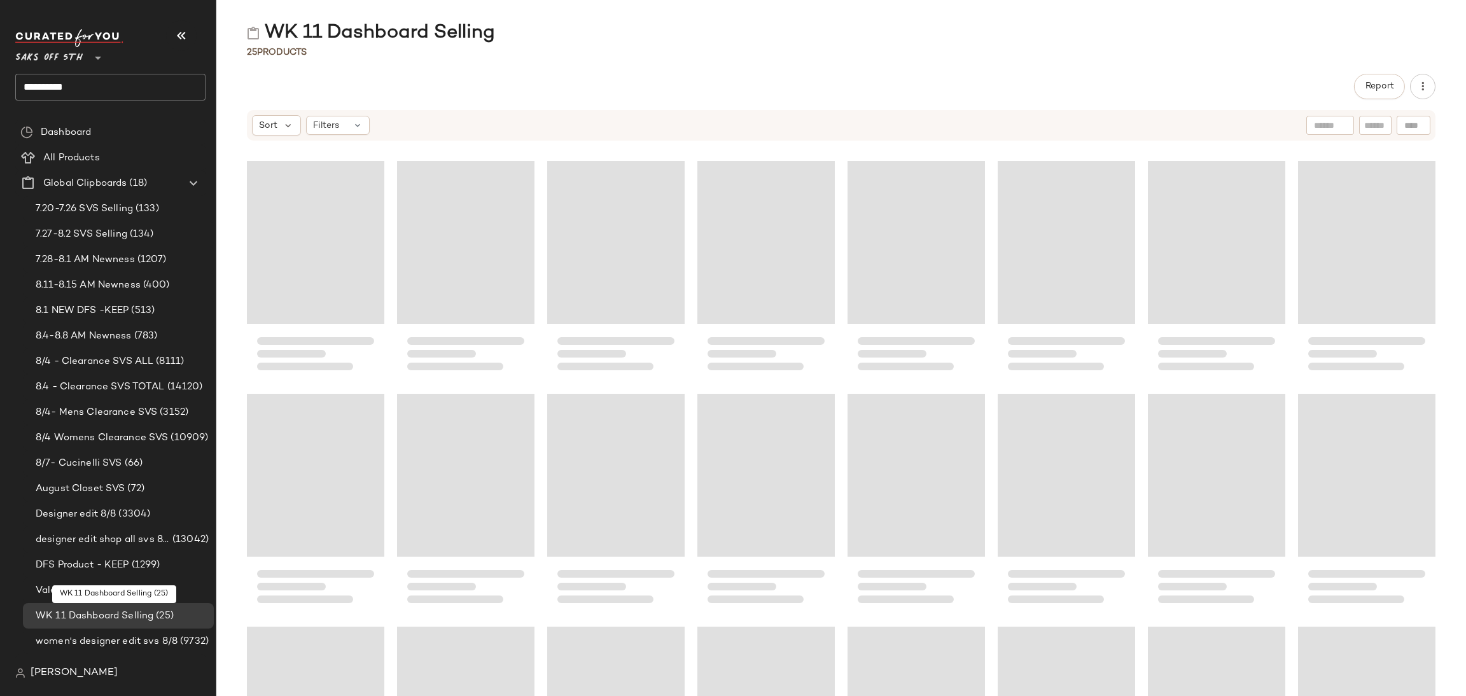
click at [117, 626] on div "WK 11 Dashboard Selling (25)" at bounding box center [118, 615] width 191 height 25
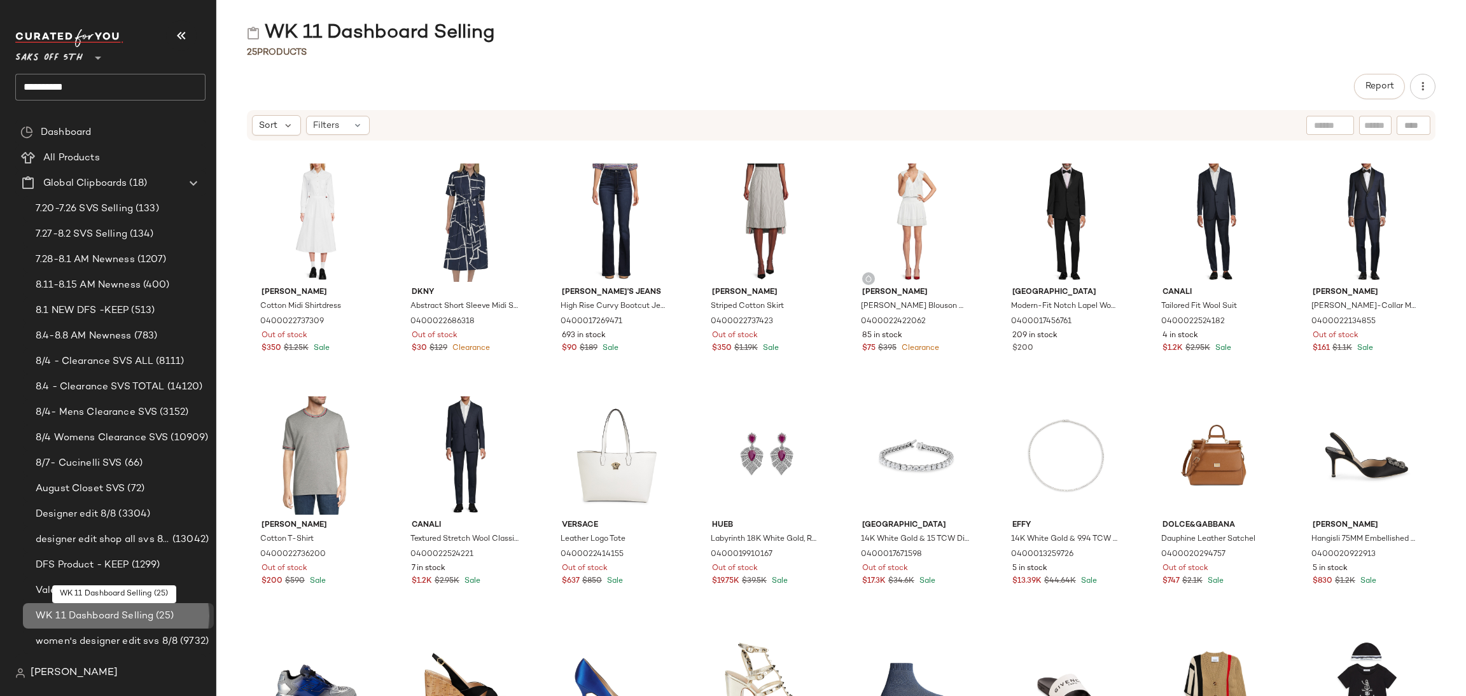
click at [117, 626] on div "WK 11 Dashboard Selling (25)" at bounding box center [118, 615] width 191 height 25
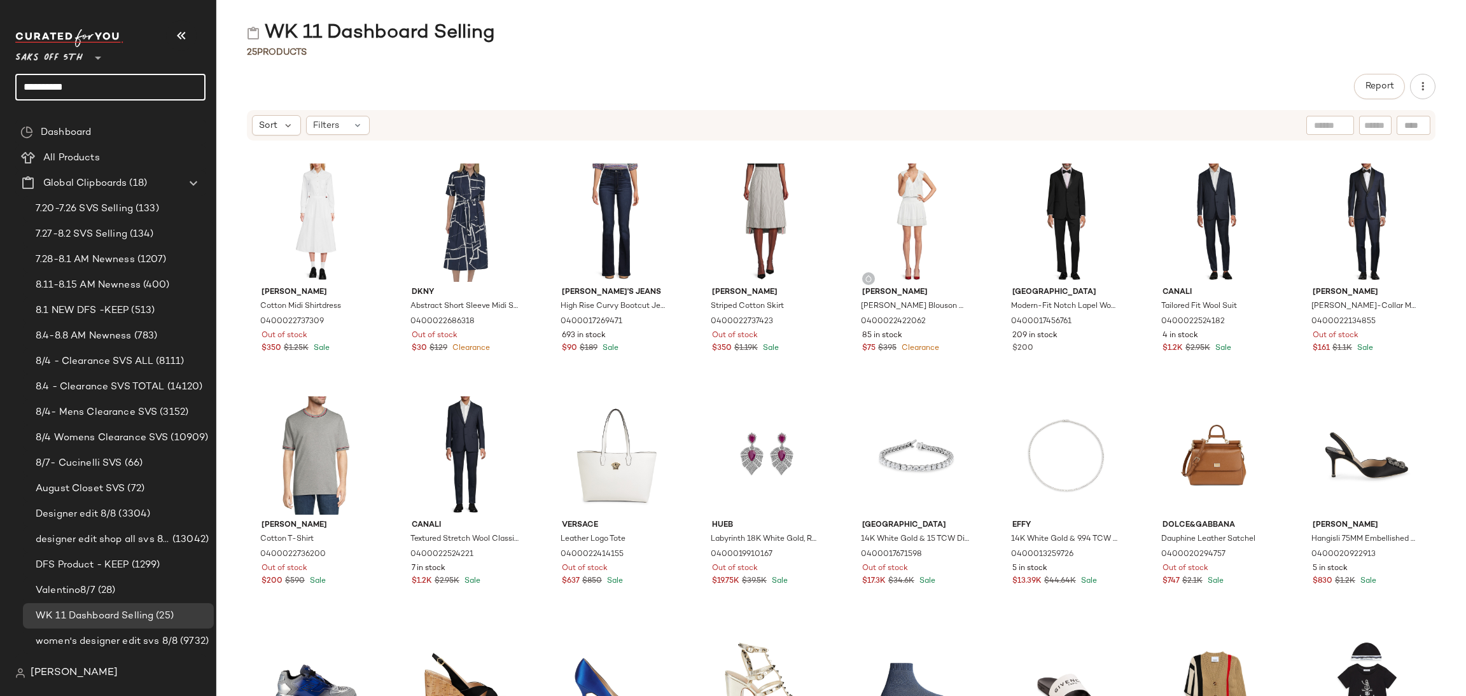
click at [104, 88] on input "*********" at bounding box center [110, 87] width 190 height 27
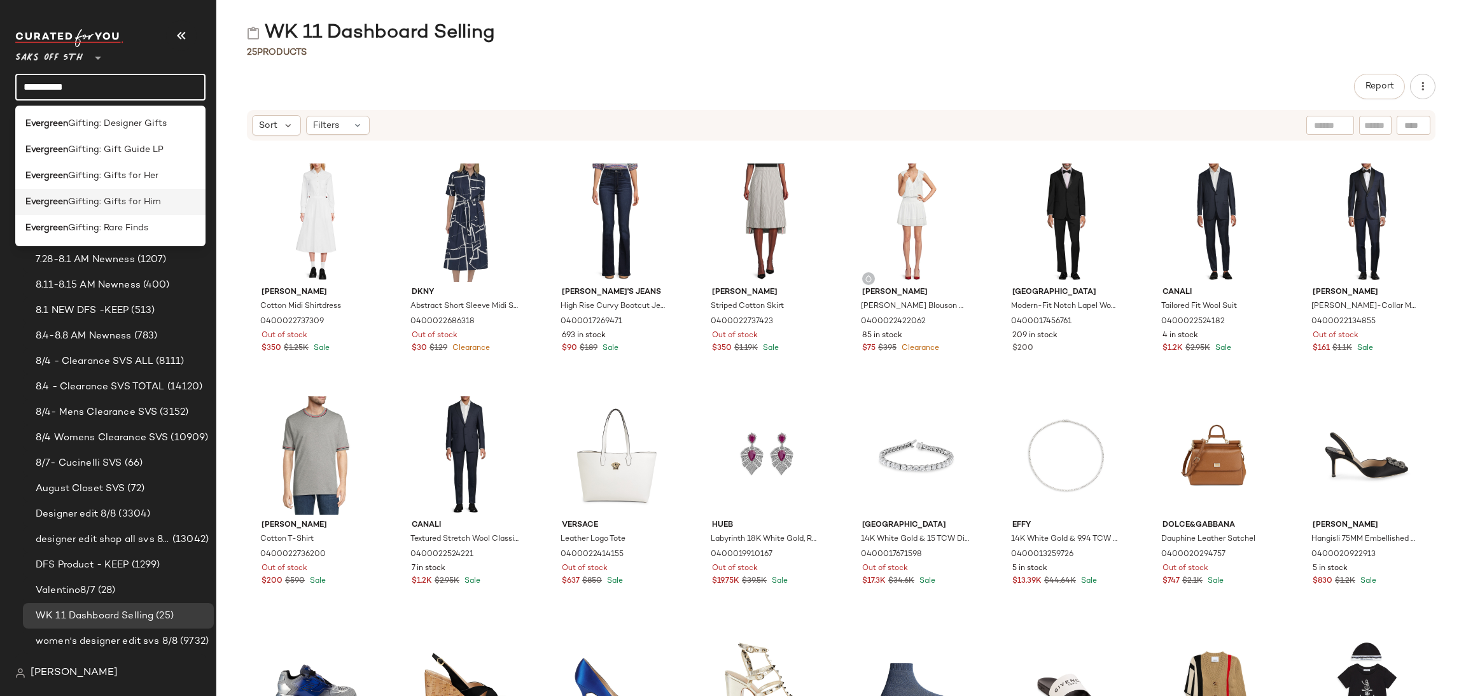
click at [135, 202] on span "Gifting: Gifts for Him" at bounding box center [114, 201] width 93 height 13
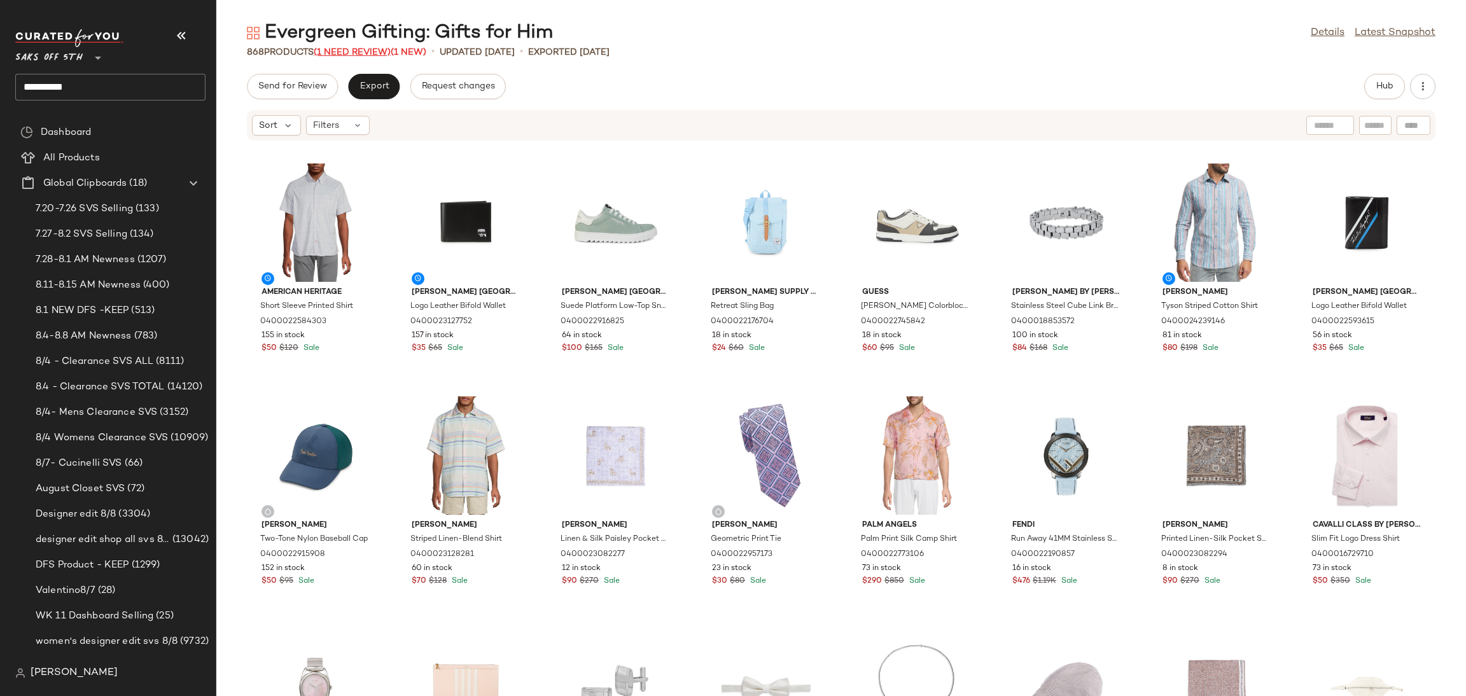
click at [371, 50] on span "(1 Need Review)" at bounding box center [352, 53] width 77 height 10
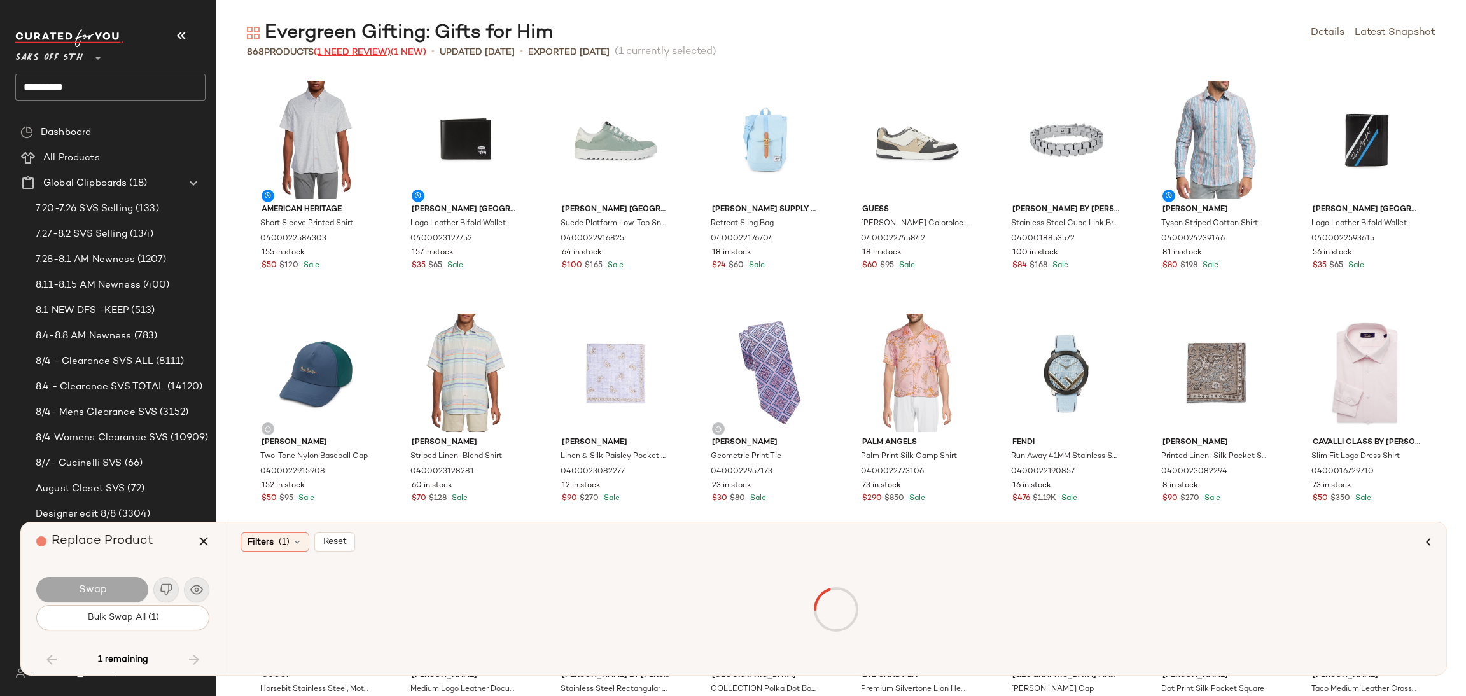
scroll to position [17698, 0]
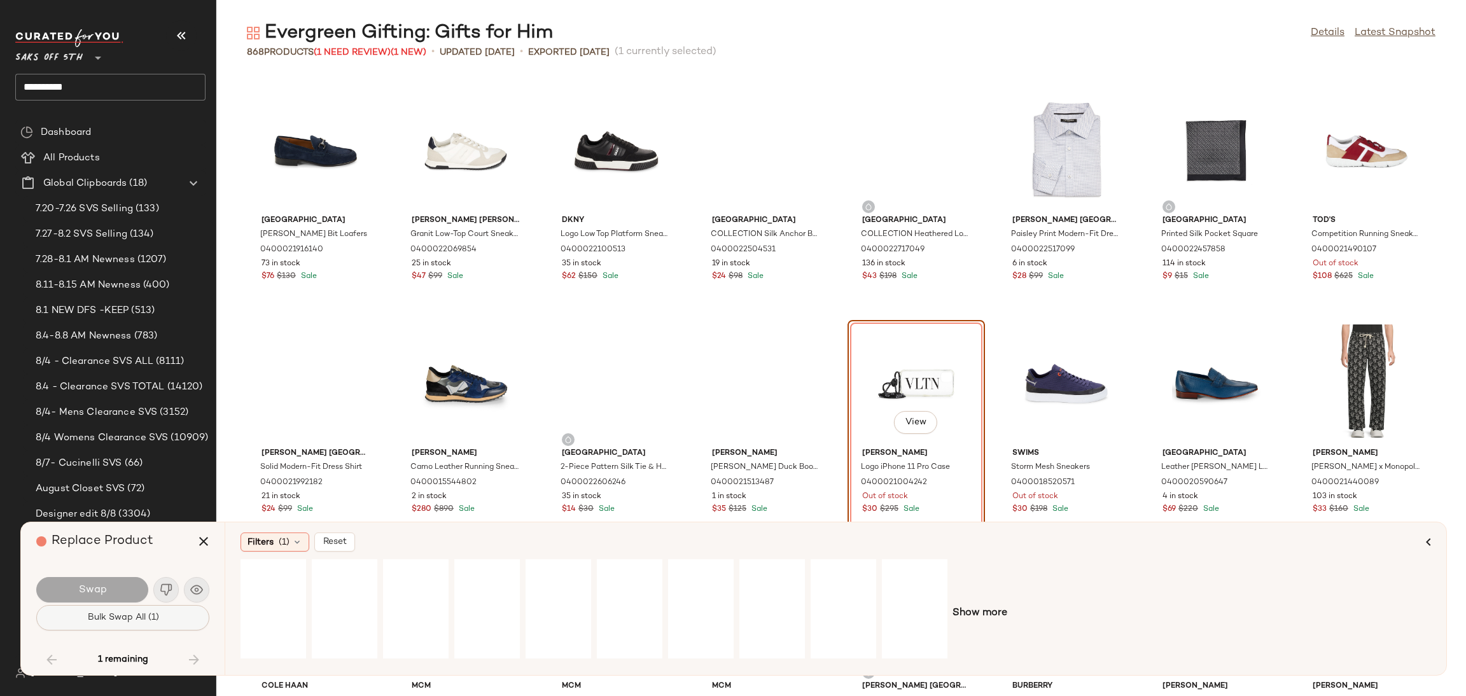
click at [186, 624] on button "Bulk Swap All (1)" at bounding box center [122, 617] width 173 height 25
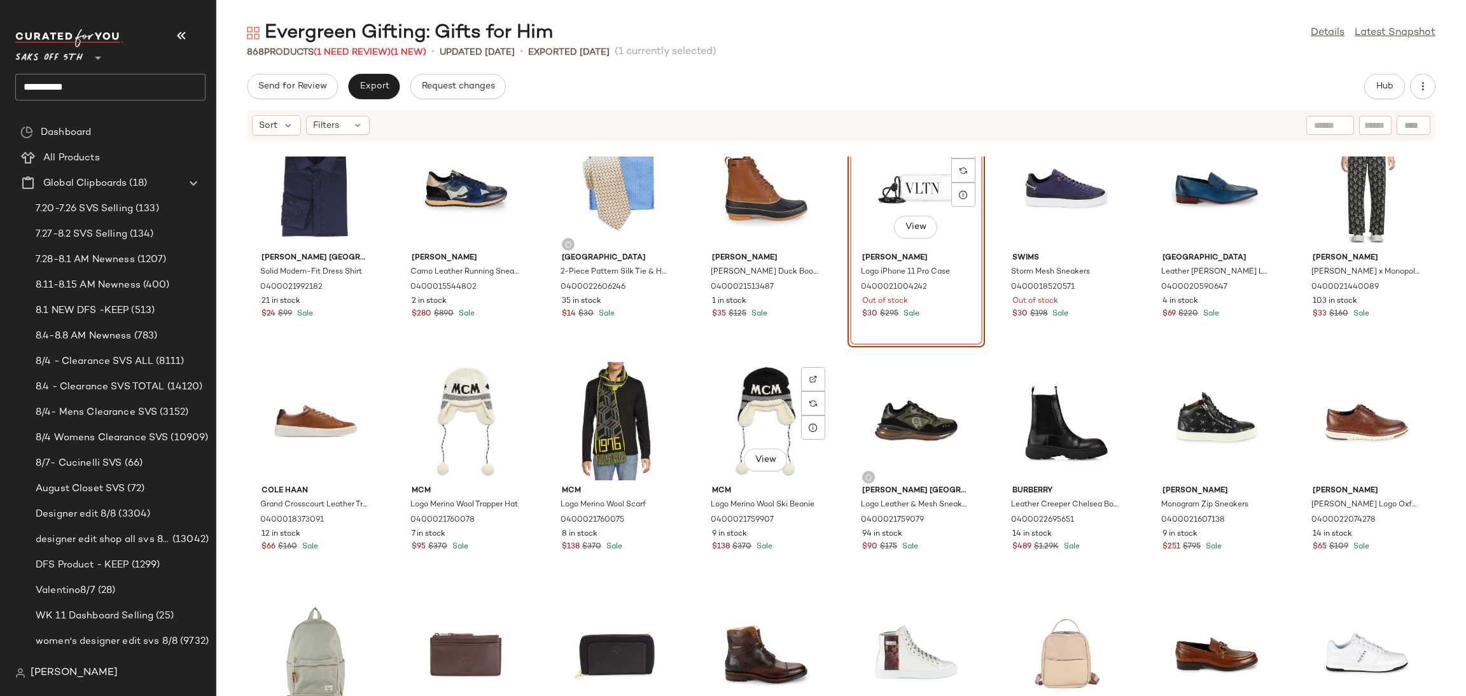
scroll to position [17973, 0]
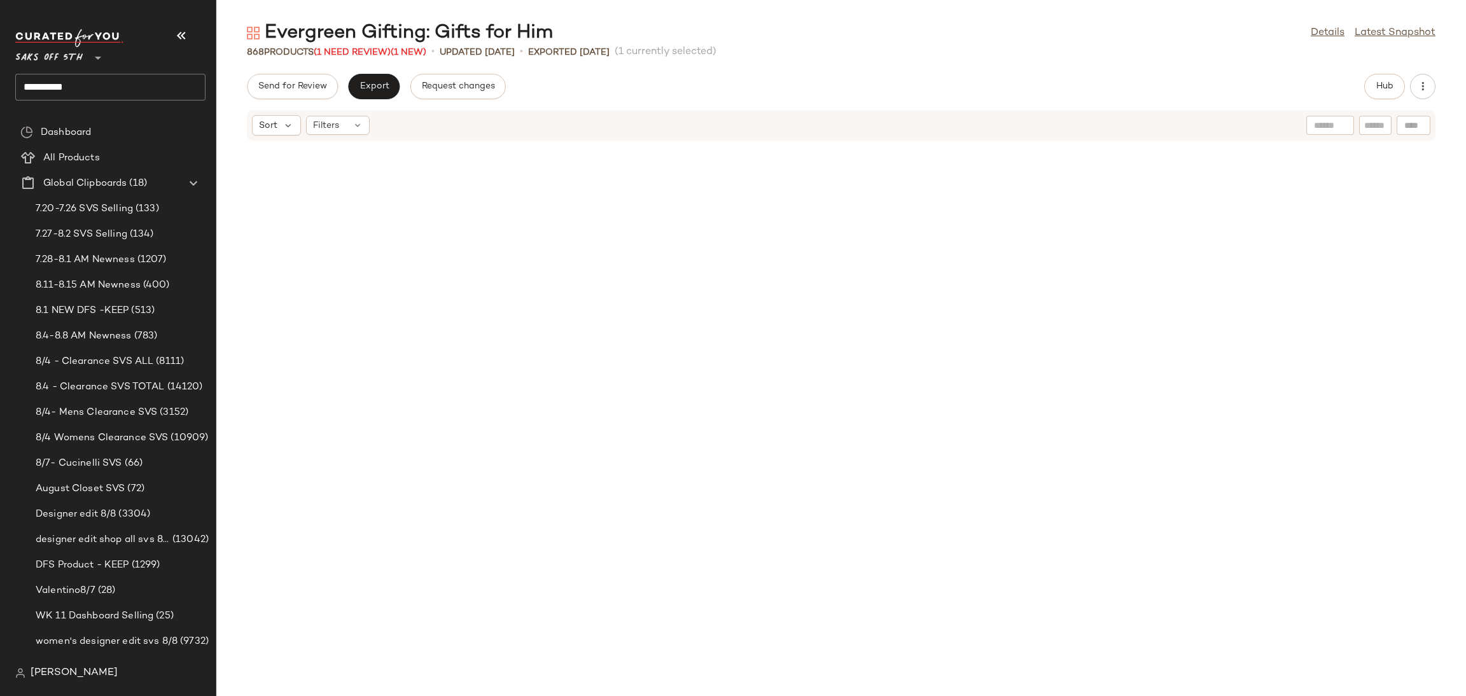
scroll to position [17973, 0]
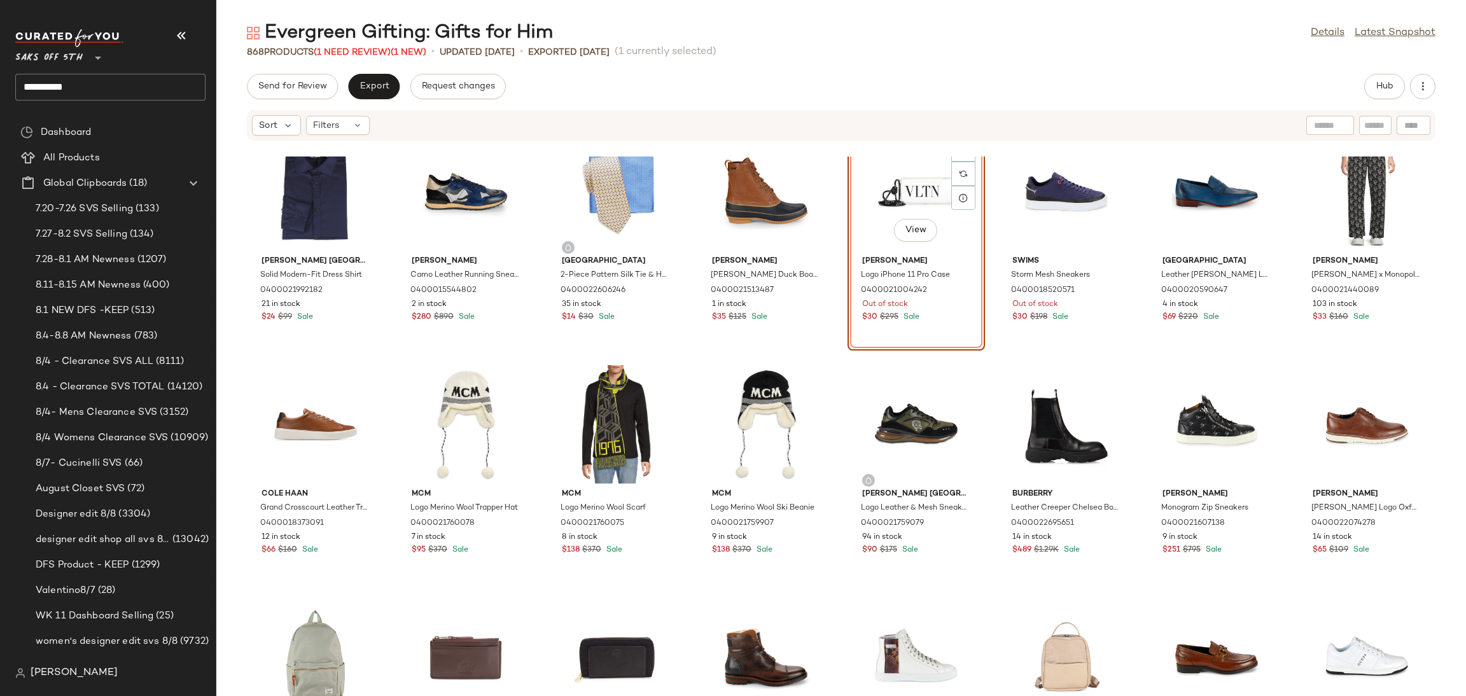
click at [911, 190] on div "View" at bounding box center [916, 191] width 129 height 118
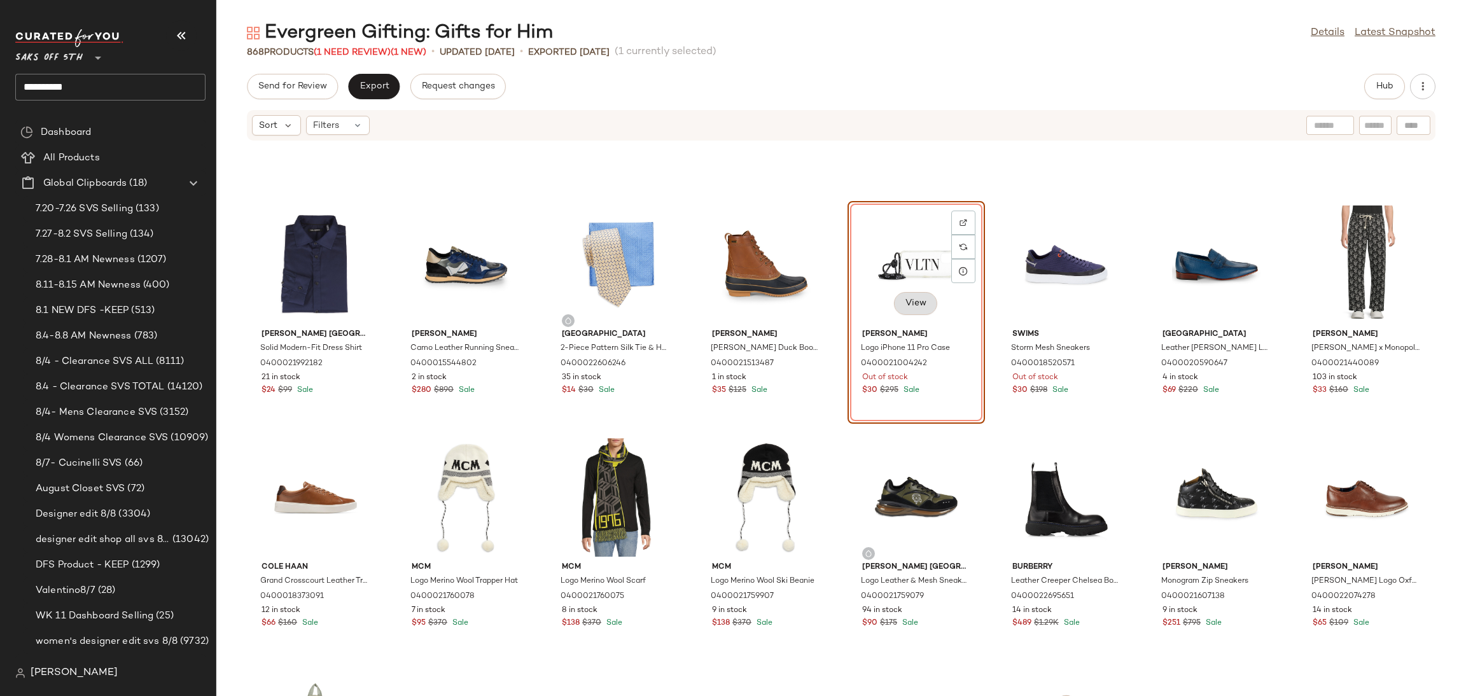
scroll to position [17899, 0]
click at [915, 262] on div "View" at bounding box center [916, 265] width 129 height 118
click at [963, 248] on img at bounding box center [963, 248] width 8 height 8
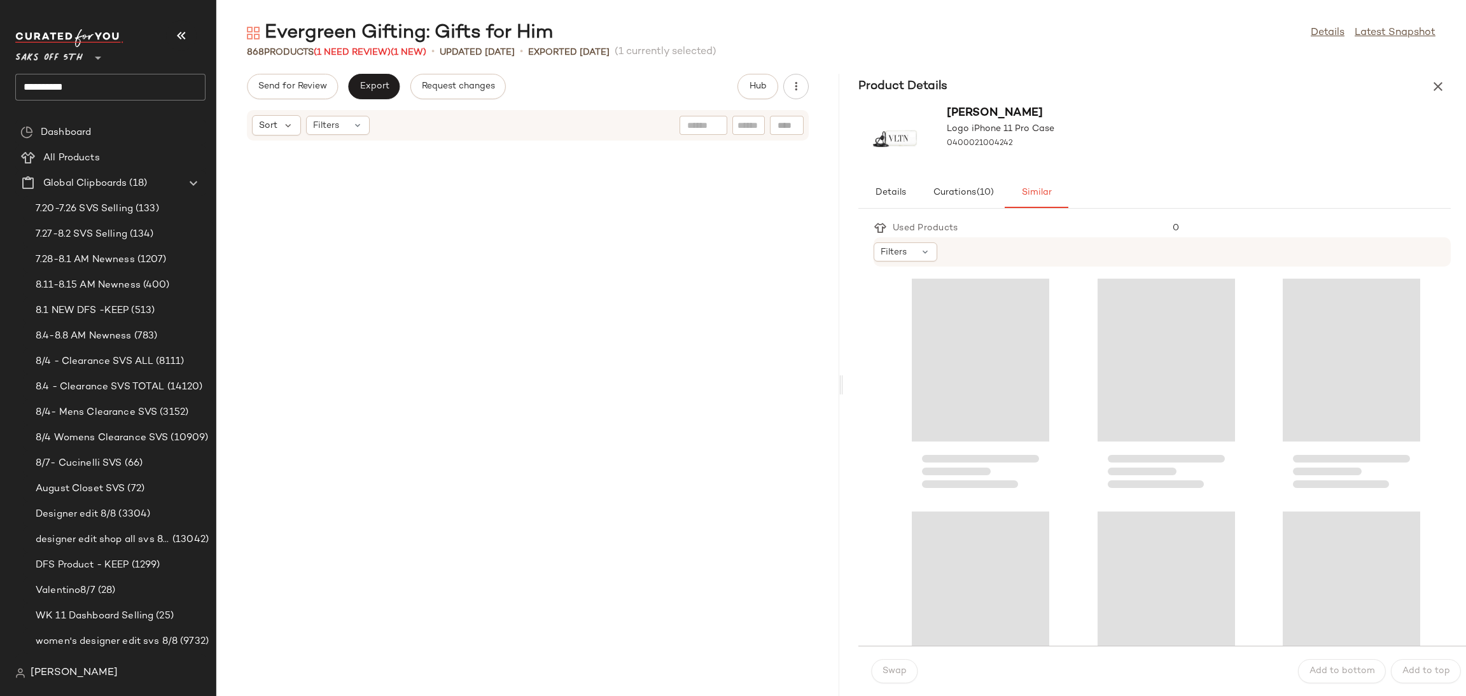
scroll to position [47739, 0]
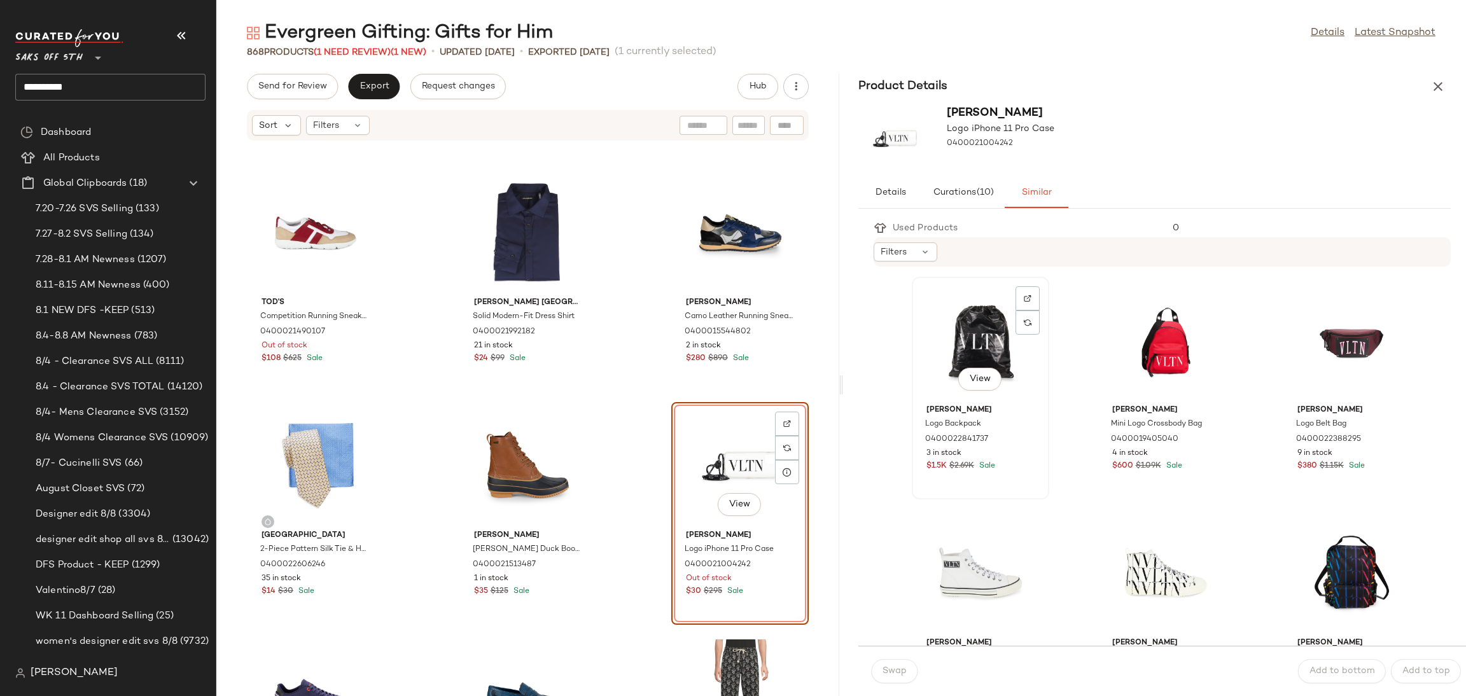
click at [969, 331] on div "View" at bounding box center [980, 340] width 129 height 118
click at [903, 678] on button "Swap" at bounding box center [894, 671] width 46 height 24
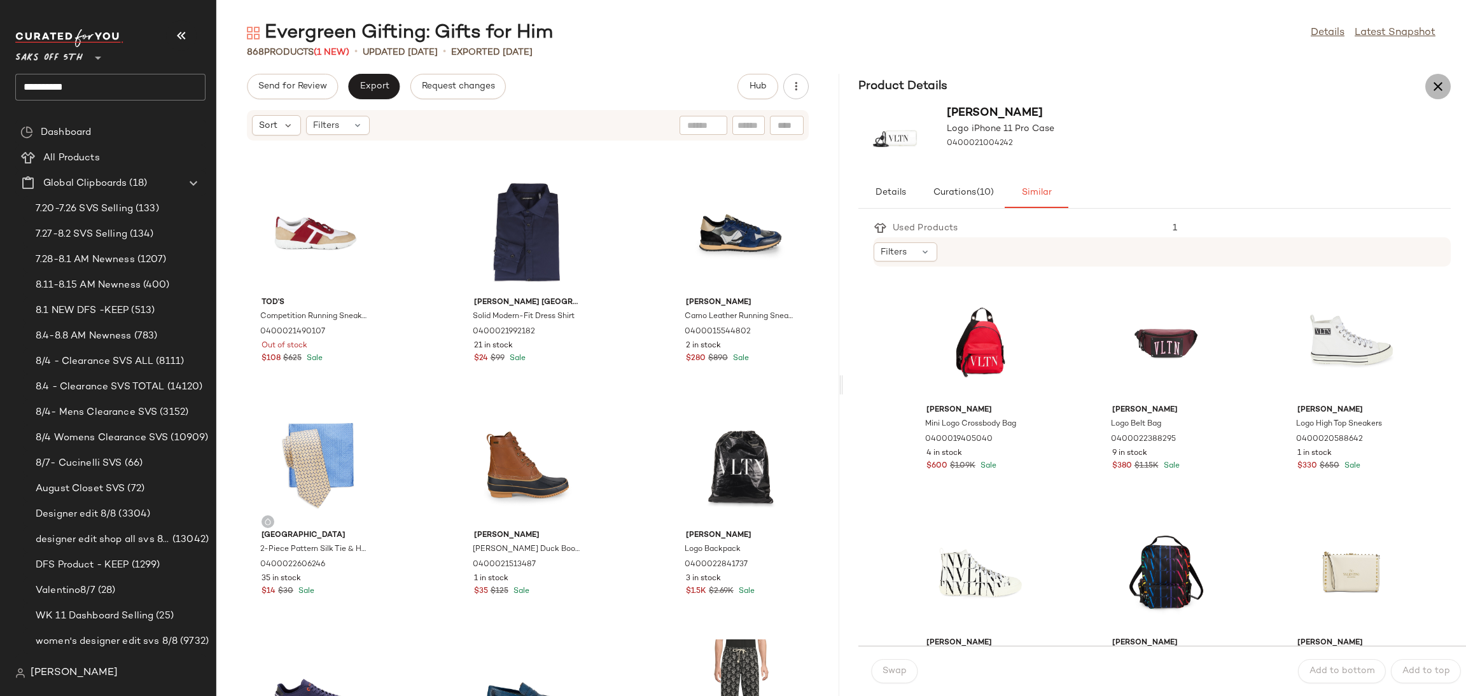
click at [1441, 80] on icon "button" at bounding box center [1437, 86] width 15 height 15
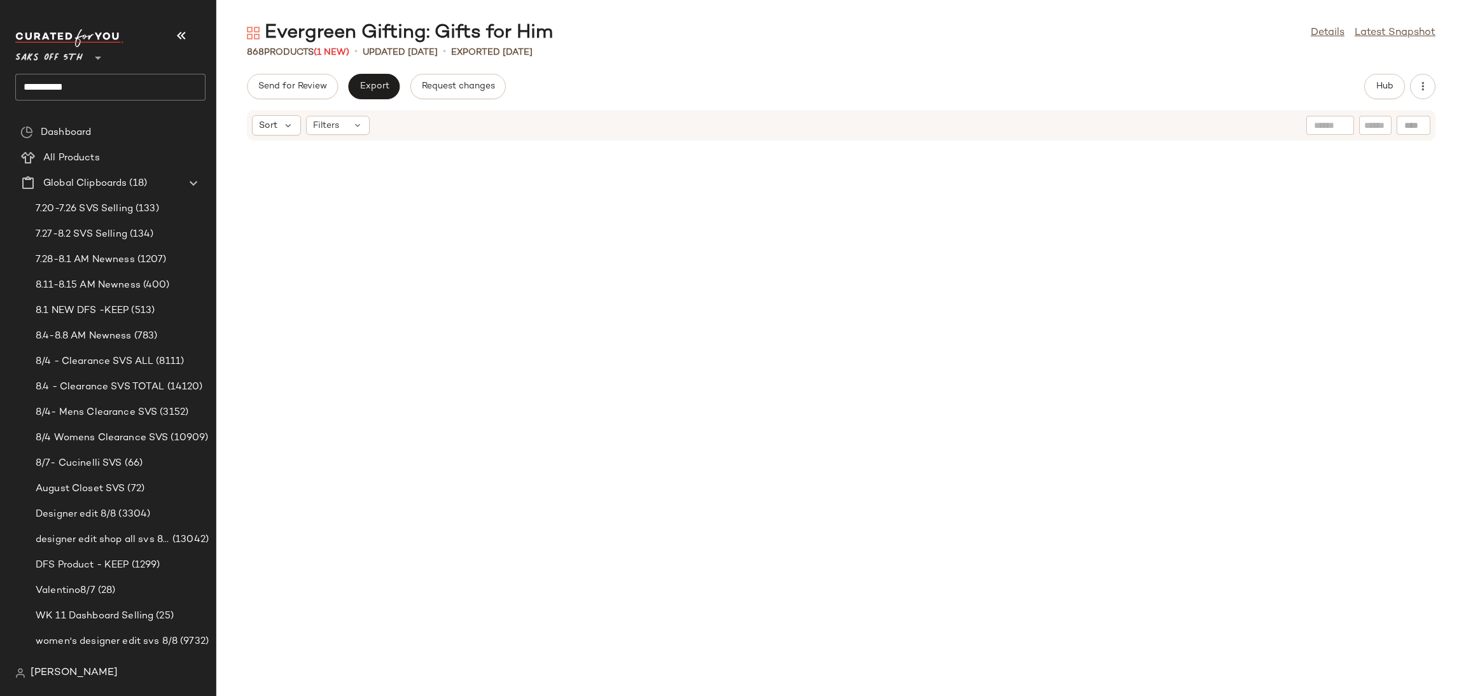
scroll to position [17465, 0]
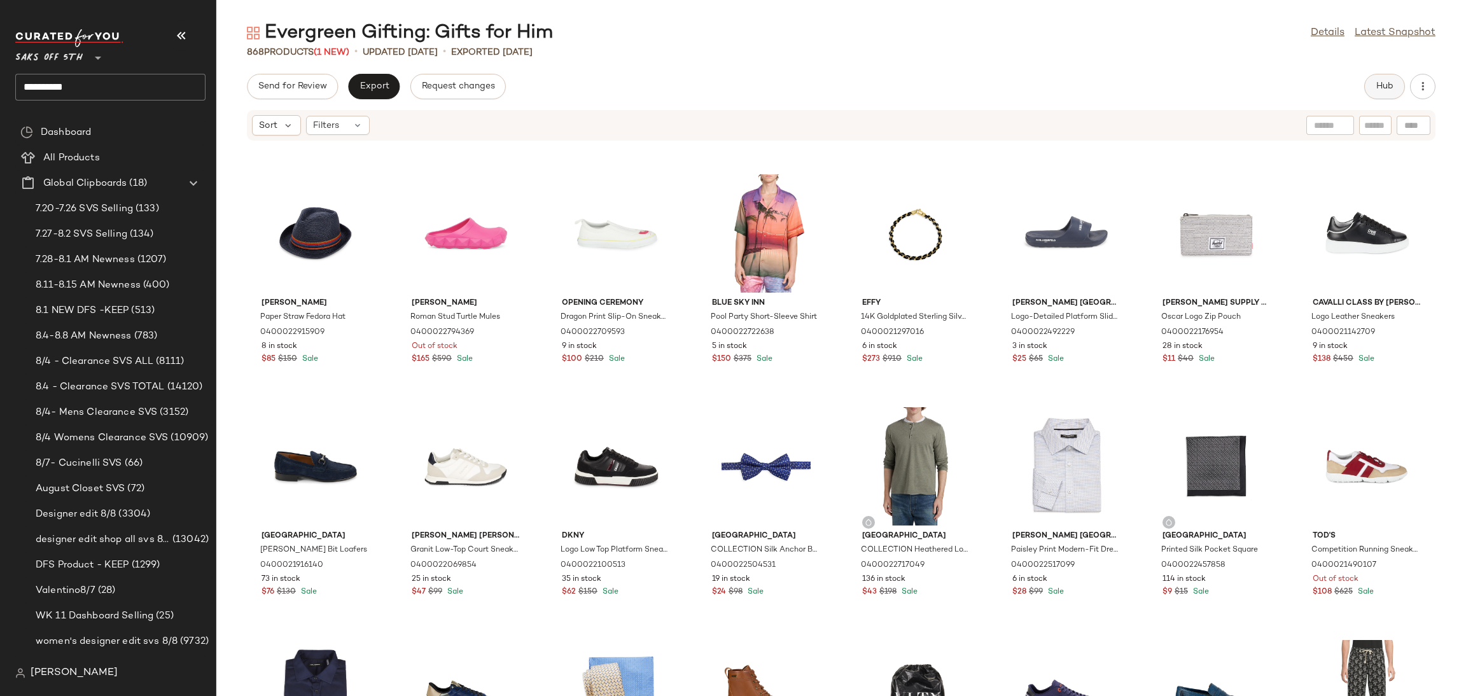
click at [1372, 87] on button "Hub" at bounding box center [1384, 86] width 41 height 25
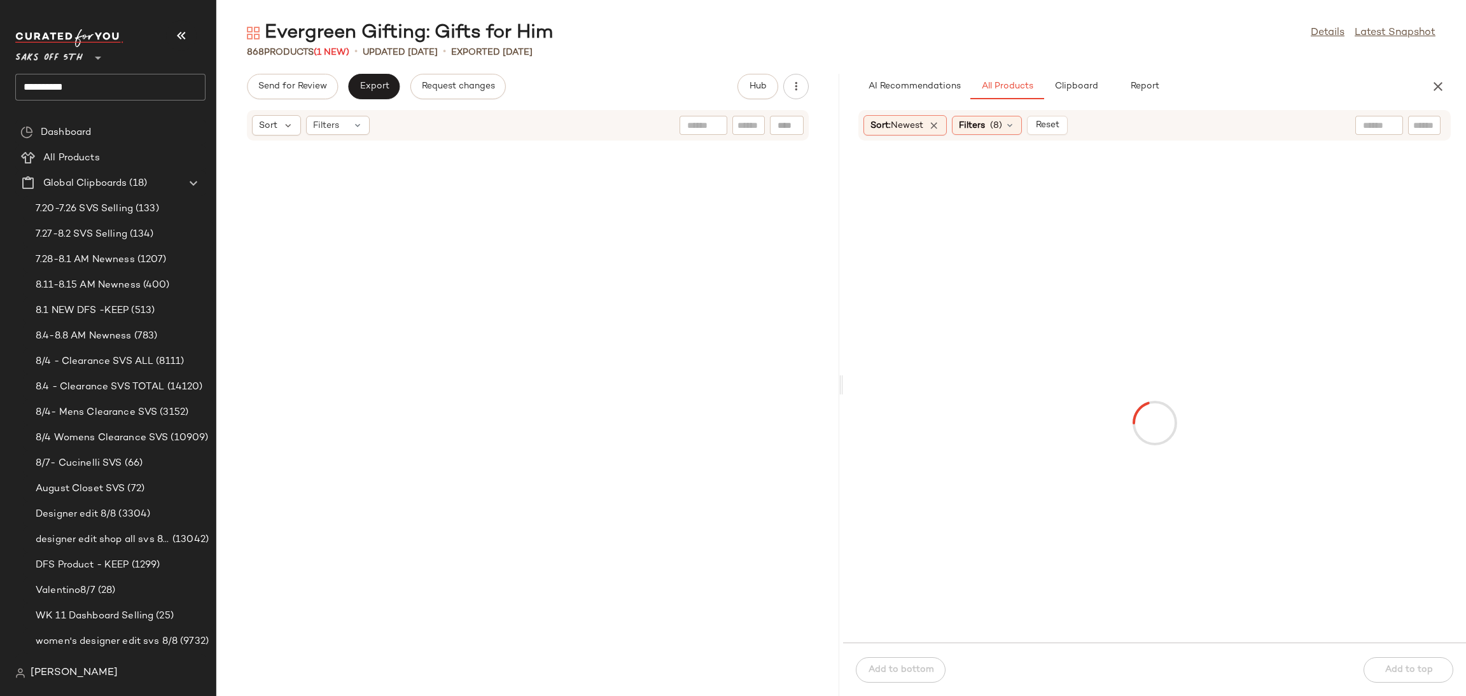
scroll to position [46342, 0]
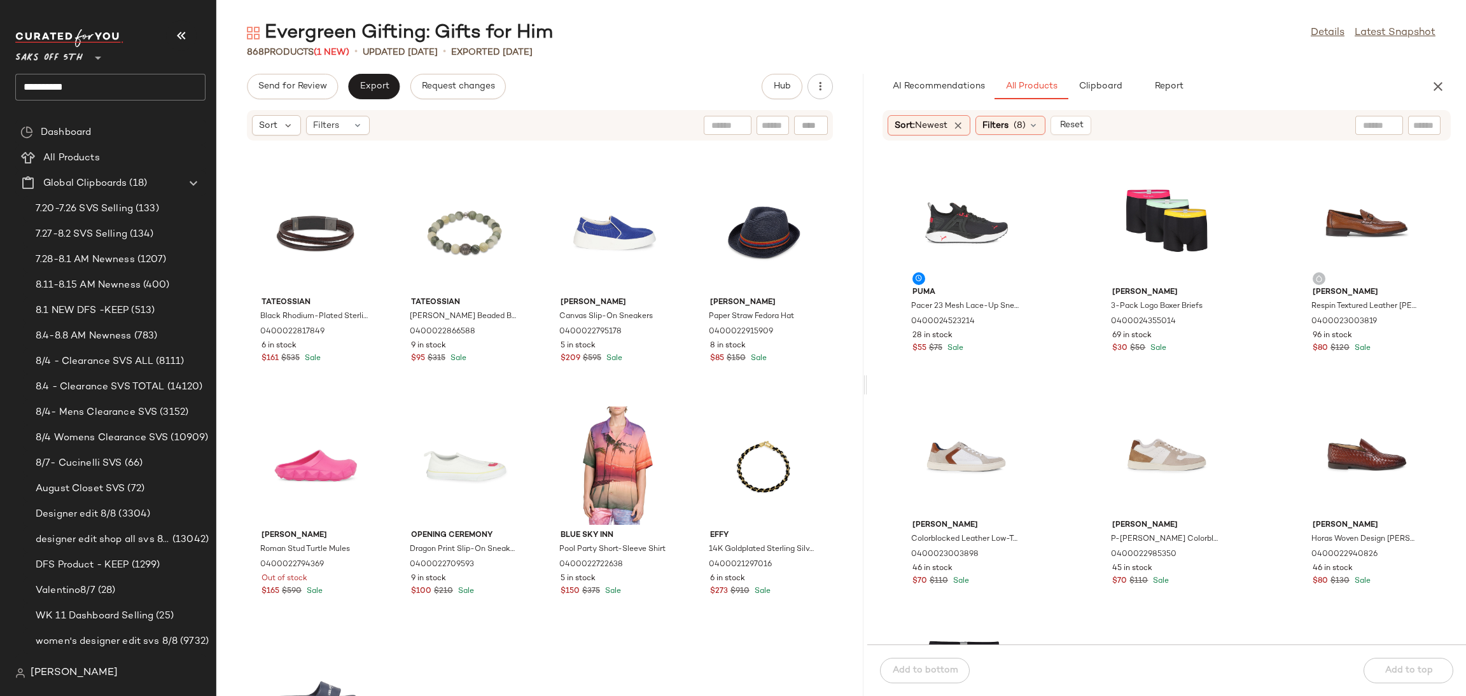
drag, startPoint x: 839, startPoint y: 386, endPoint x: 868, endPoint y: 390, distance: 29.5
click at [868, 390] on div "Evergreen Gifting: Gifts for Him Details Latest Snapshot 868 Products (1 New) •…" at bounding box center [841, 358] width 1250 height 676
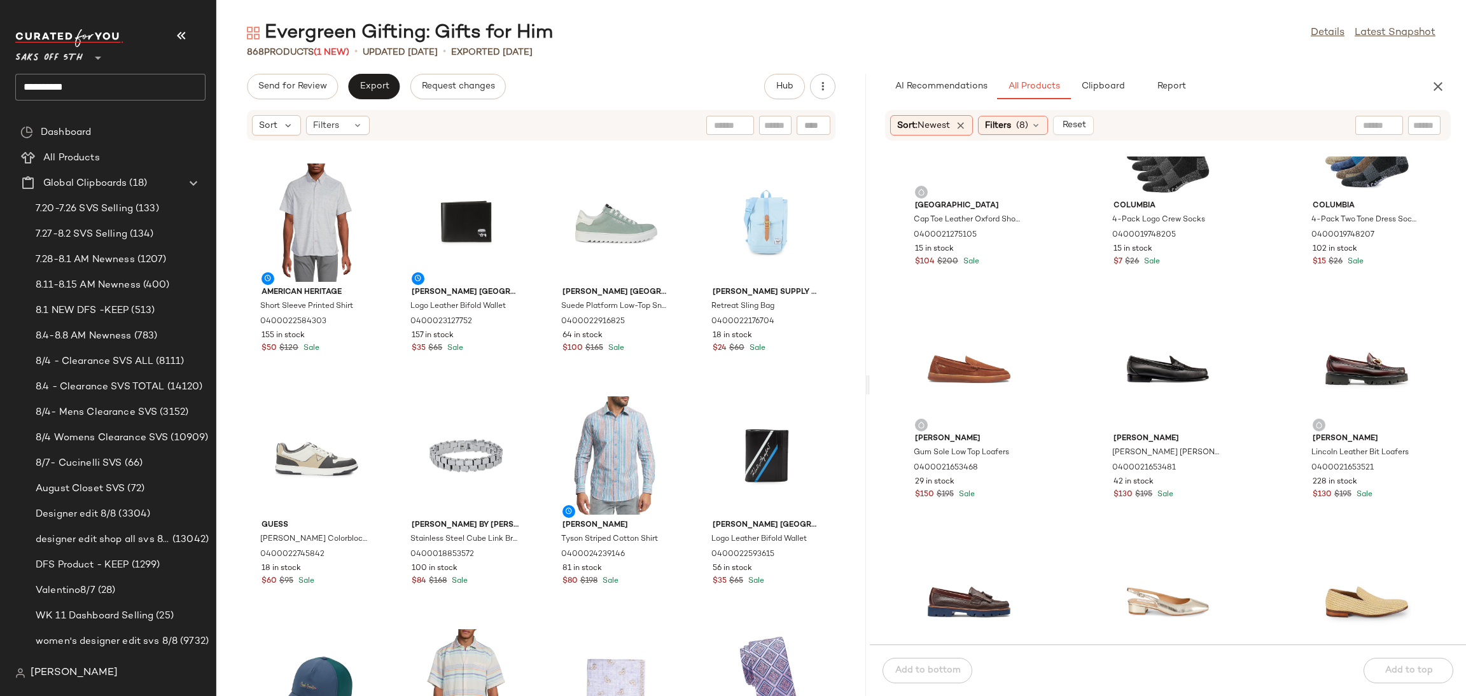
scroll to position [13050, 0]
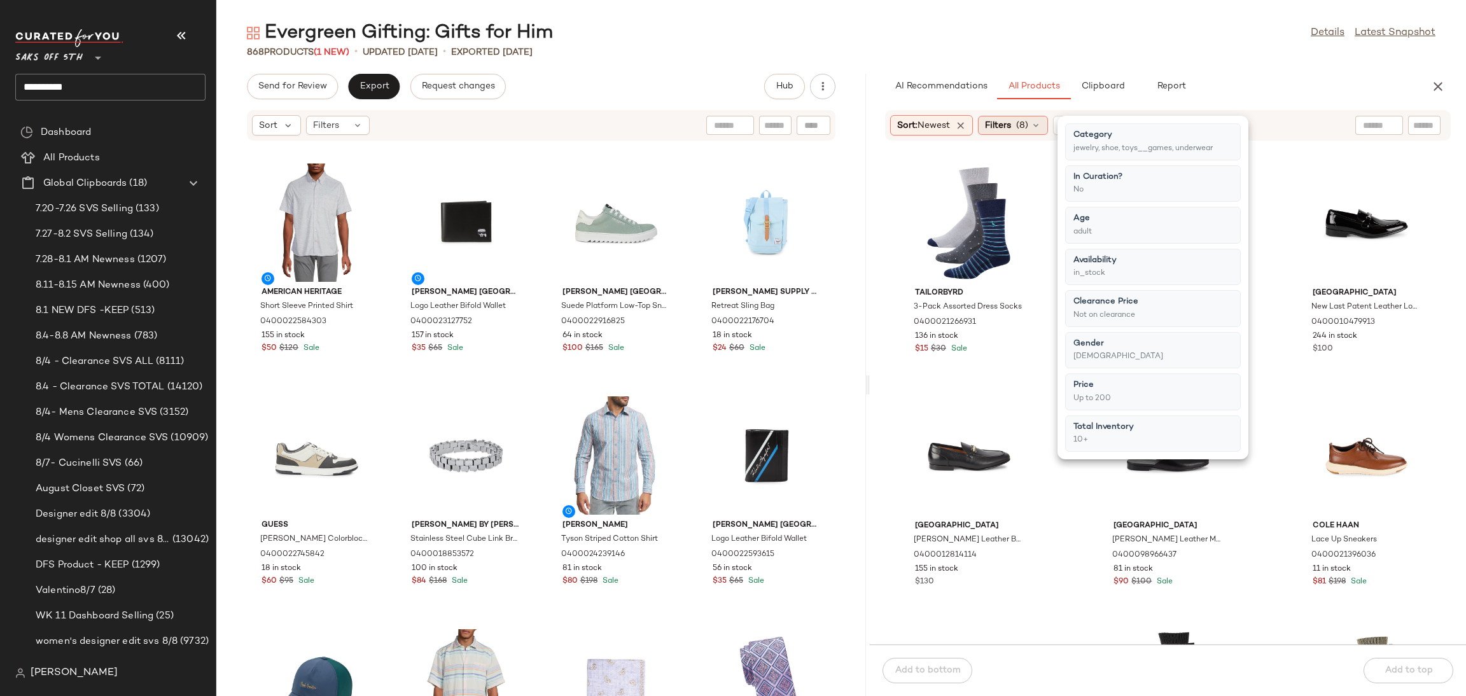
click at [1019, 122] on div "Filters (8)" at bounding box center [1013, 125] width 70 height 19
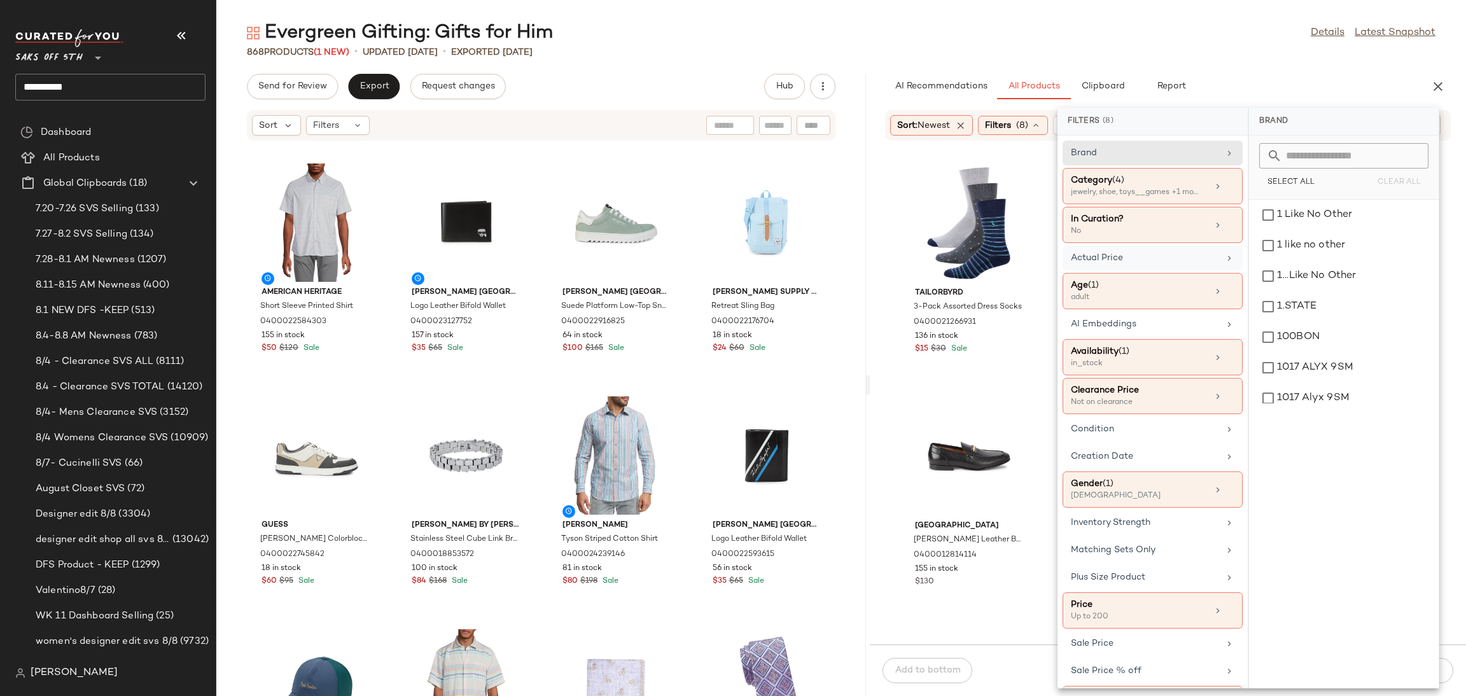
click at [1127, 261] on div "Actual Price" at bounding box center [1145, 257] width 148 height 13
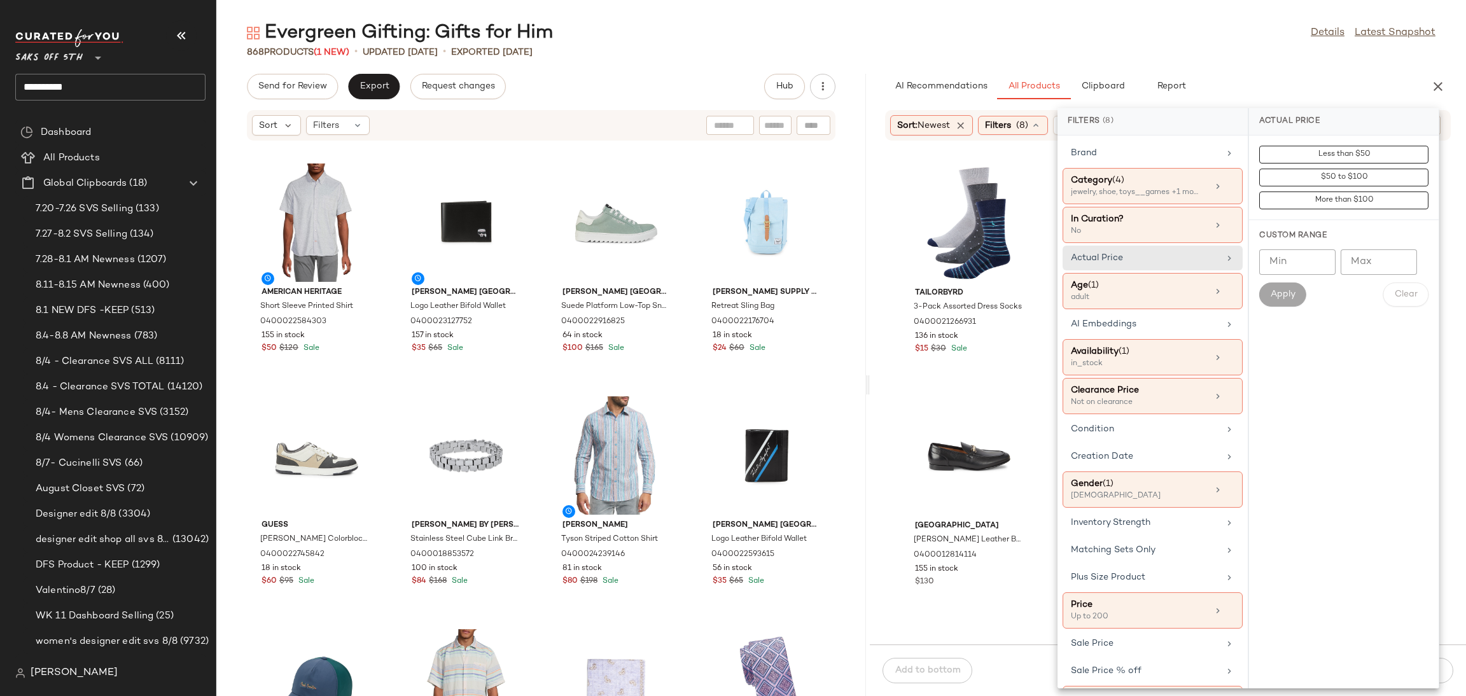
click at [1155, 27] on div "Evergreen Gifting: Gifts for Him Details Latest Snapshot" at bounding box center [841, 32] width 1250 height 25
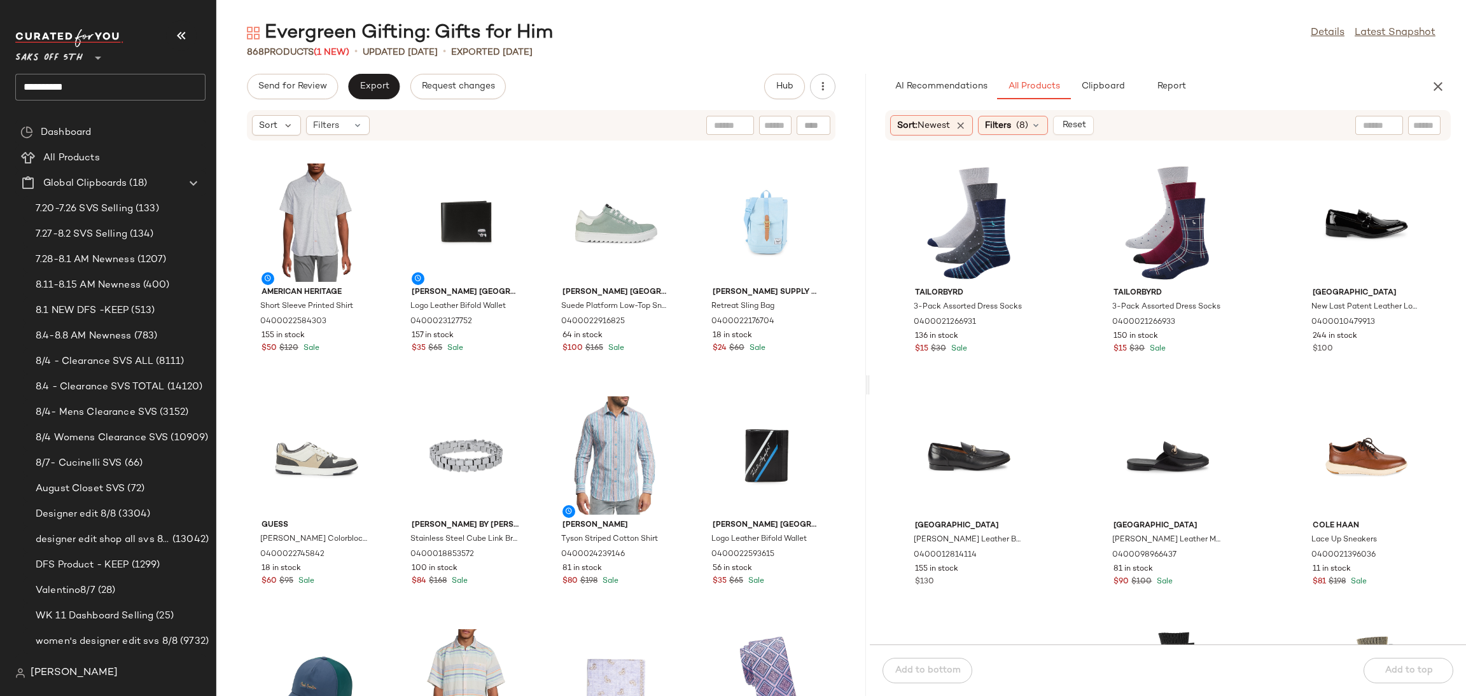
click at [1067, 4] on main "Evergreen Gifting: Gifts for Him Details Latest Snapshot 868 Products (1 New) •…" at bounding box center [733, 348] width 1466 height 696
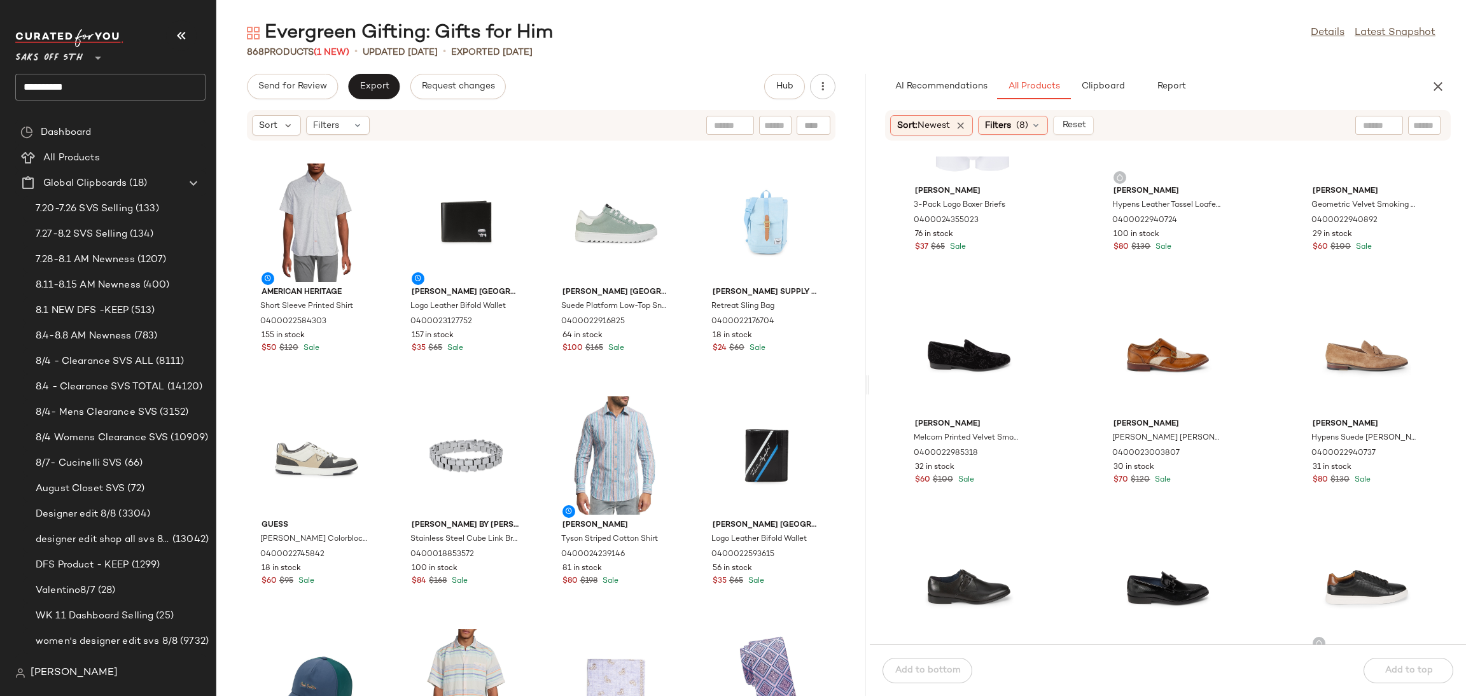
scroll to position [0, 0]
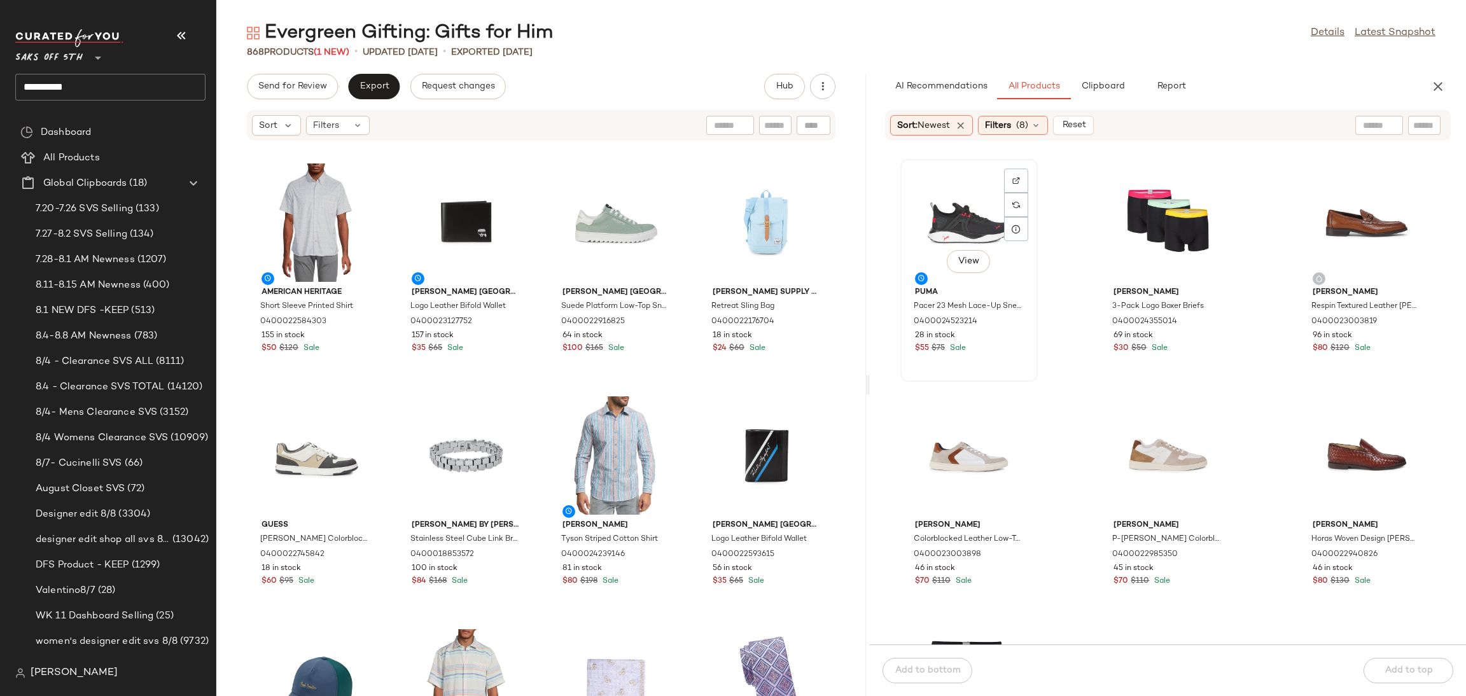
click at [967, 227] on div "View" at bounding box center [969, 223] width 129 height 118
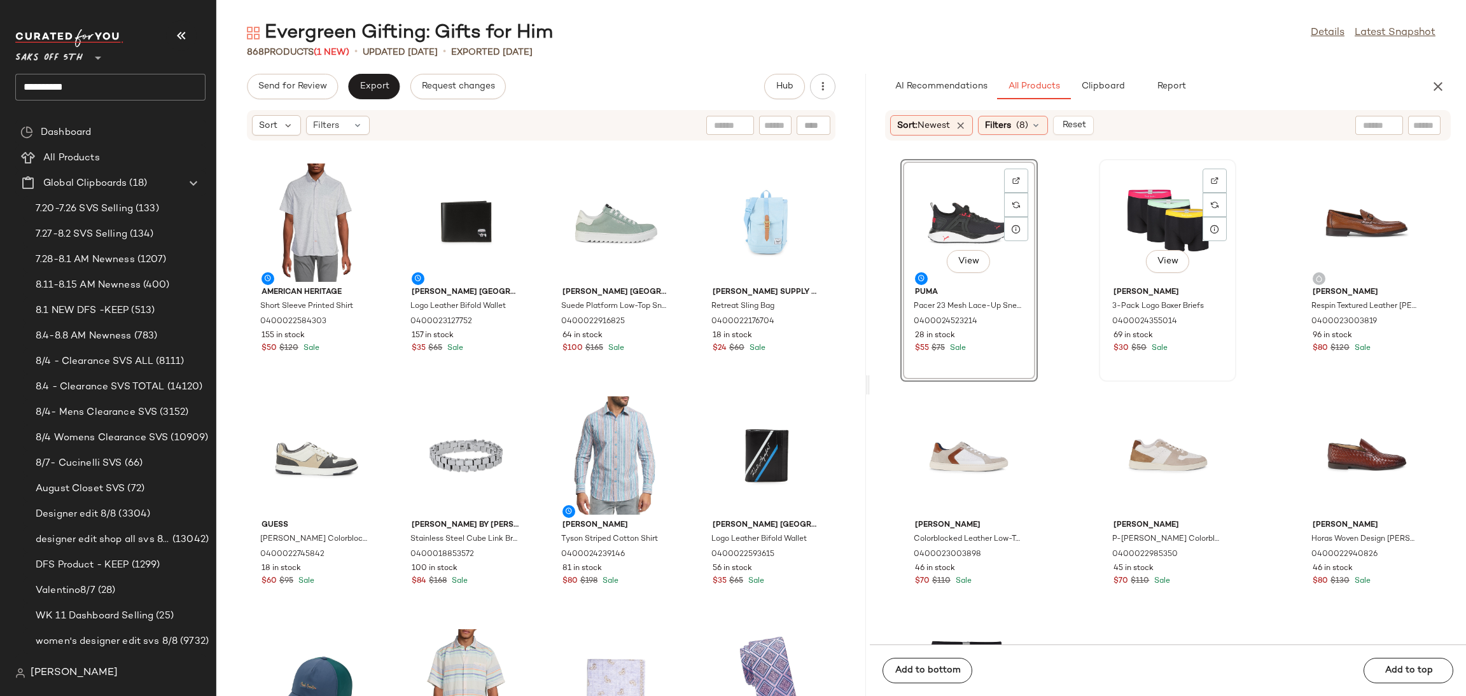
click at [1159, 203] on div "View" at bounding box center [1167, 223] width 129 height 118
click at [1399, 659] on button "Add to top" at bounding box center [1409, 670] width 90 height 25
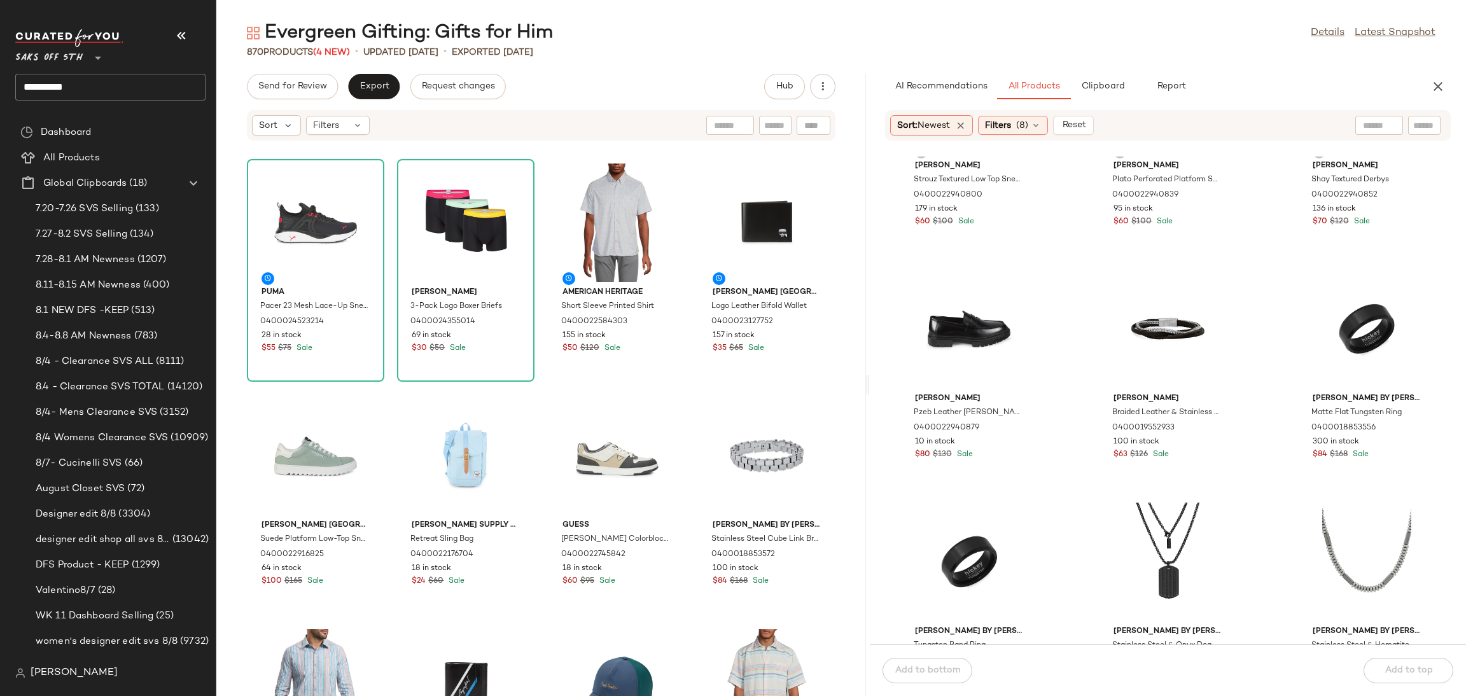
scroll to position [1068, 0]
click at [984, 299] on div "View" at bounding box center [969, 329] width 129 height 118
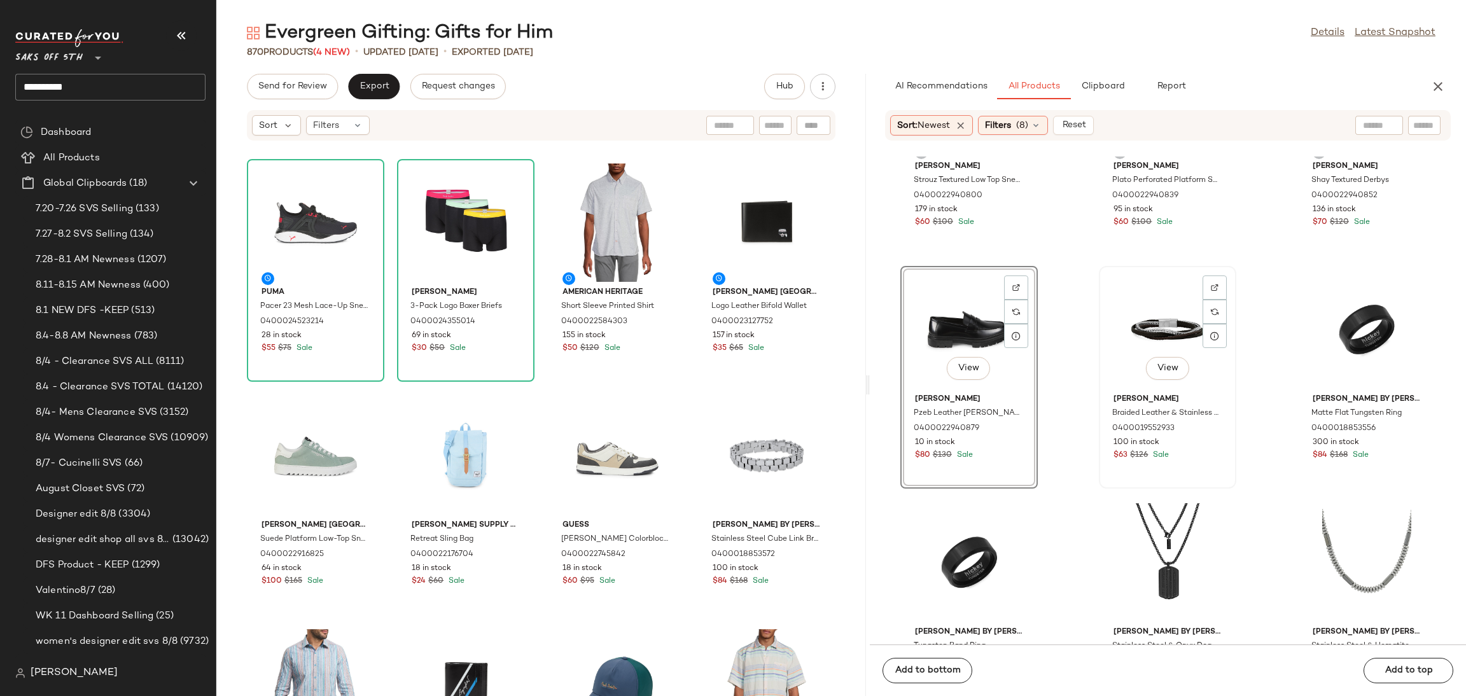
click at [1148, 328] on div "View" at bounding box center [1167, 329] width 129 height 118
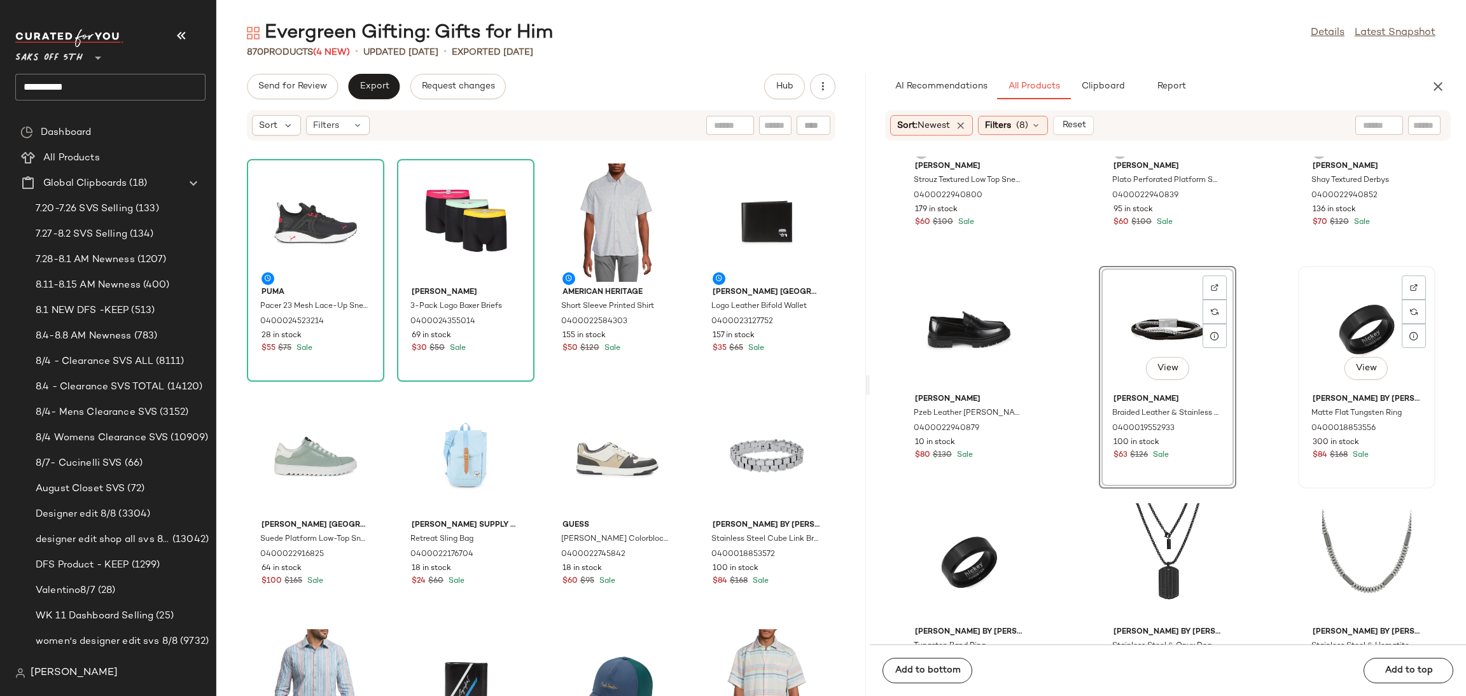
click at [1337, 322] on div "View" at bounding box center [1366, 329] width 129 height 118
click at [1407, 661] on div "Add to bottom Add to top" at bounding box center [1168, 671] width 596 height 52
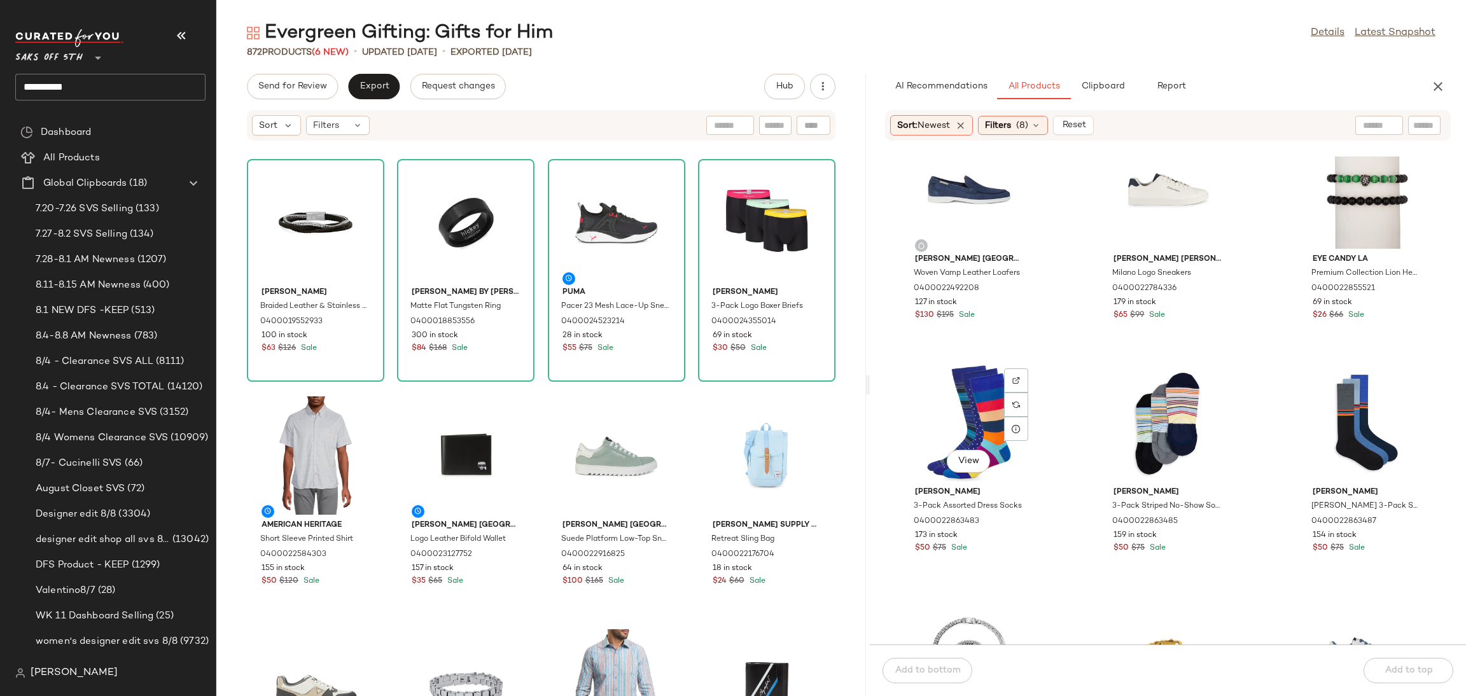
scroll to position [2709, 0]
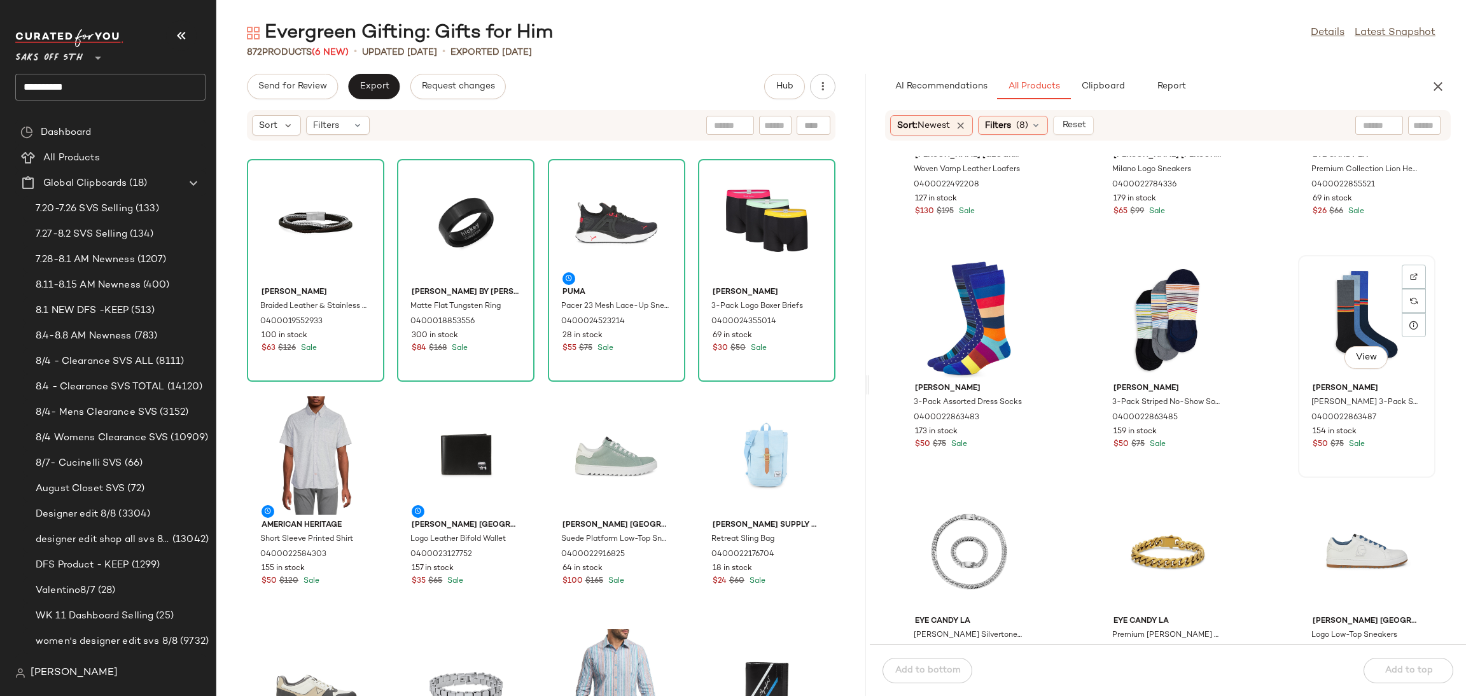
click at [1337, 339] on div "View" at bounding box center [1366, 319] width 129 height 118
click at [1349, 567] on div "View" at bounding box center [1366, 551] width 129 height 118
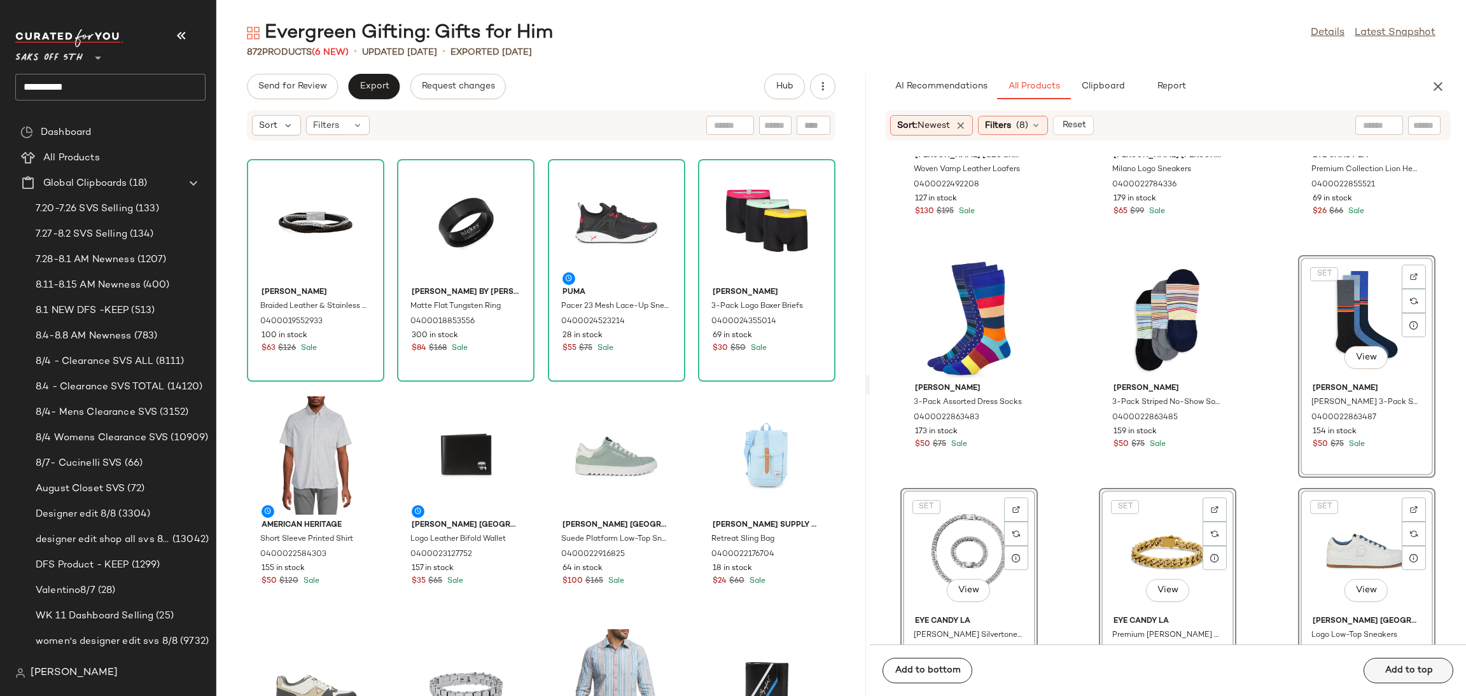
click at [1400, 673] on div "Add to bottom Add to top" at bounding box center [1168, 671] width 596 height 52
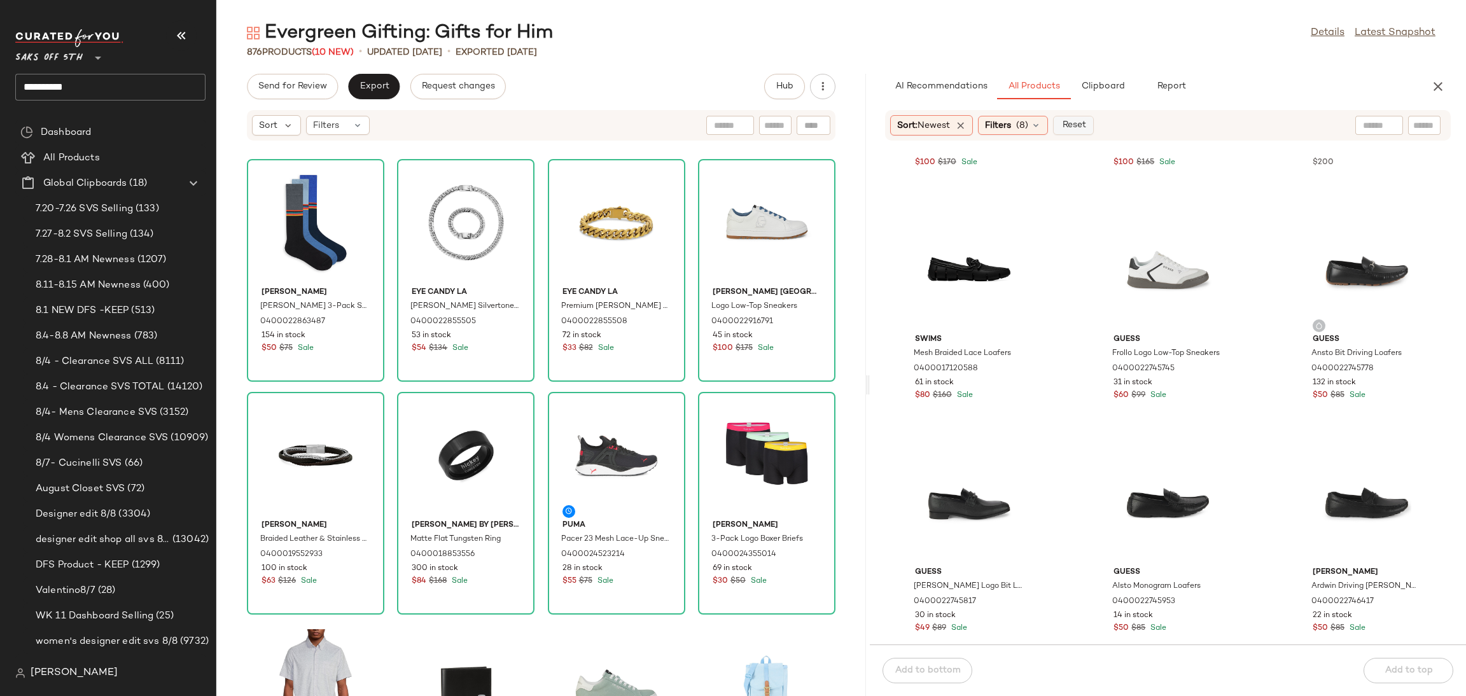
scroll to position [5567, 0]
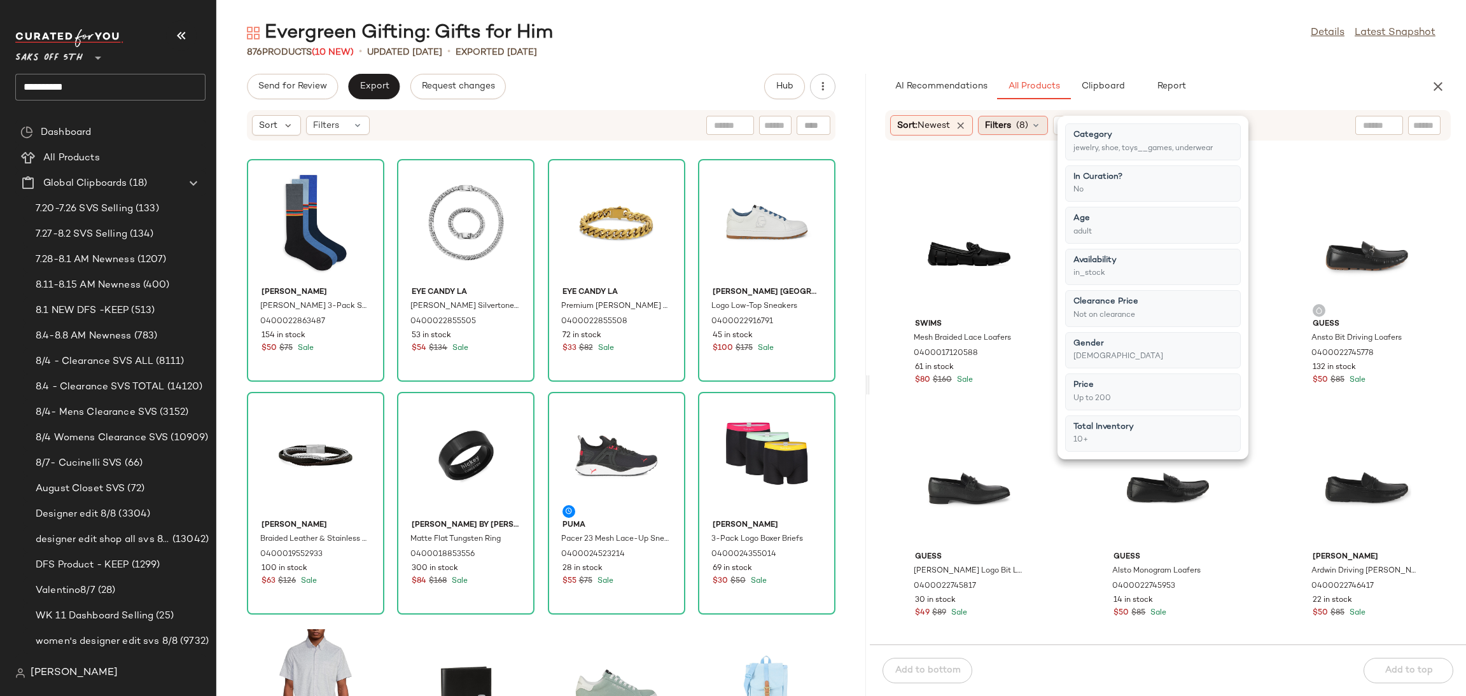
click at [1036, 124] on icon at bounding box center [1036, 125] width 10 height 10
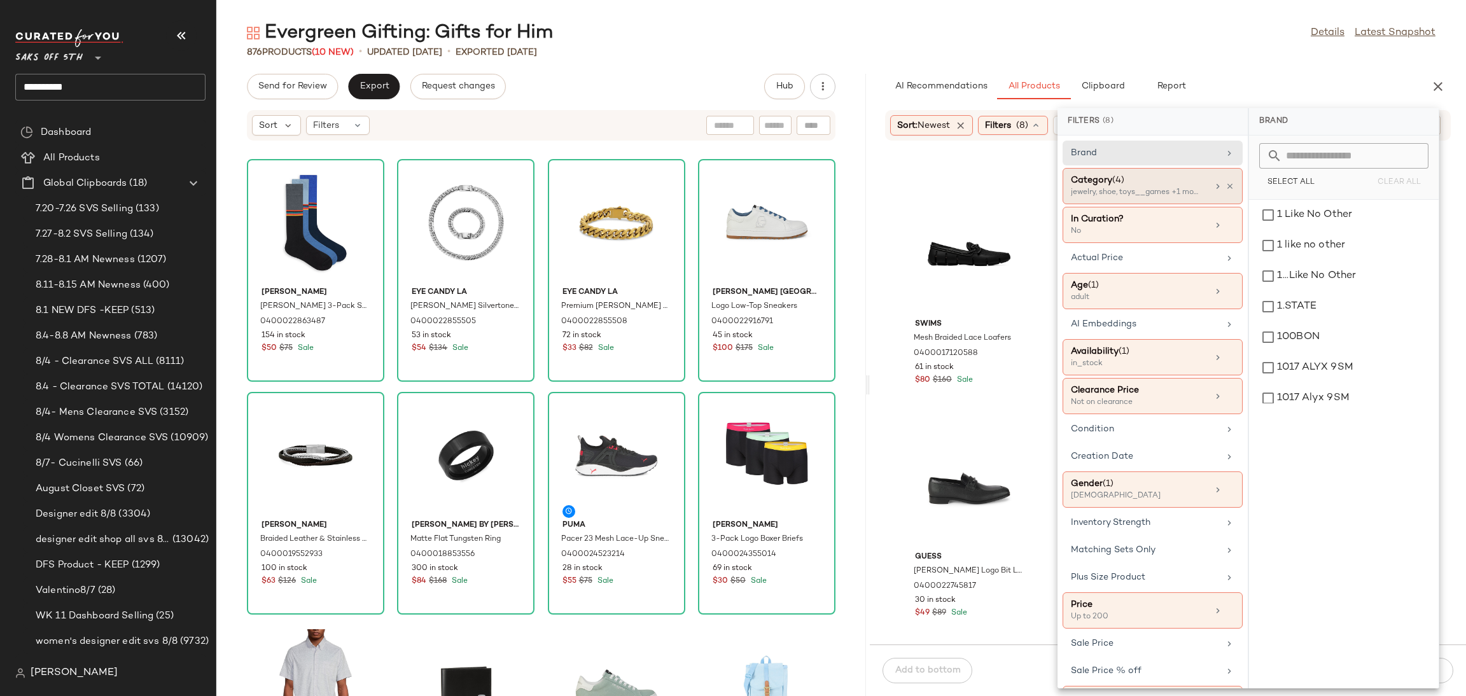
click at [1166, 187] on div "jewelry, shoe, toys__games +1 more" at bounding box center [1134, 192] width 127 height 11
click at [1274, 207] on div "accessory" at bounding box center [1343, 215] width 179 height 31
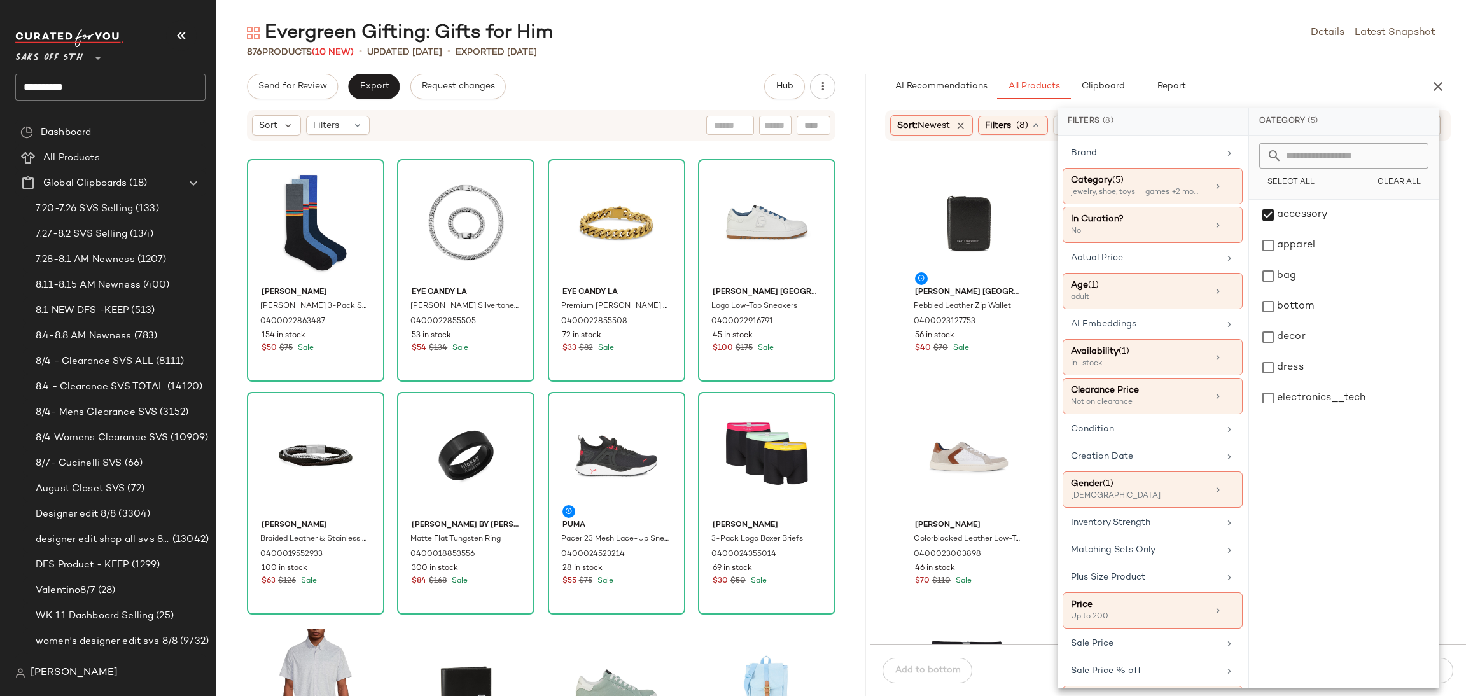
click at [1204, 57] on div "876 Products (10 New) • updated Aug 11th • Exported Aug 8th" at bounding box center [841, 52] width 1250 height 13
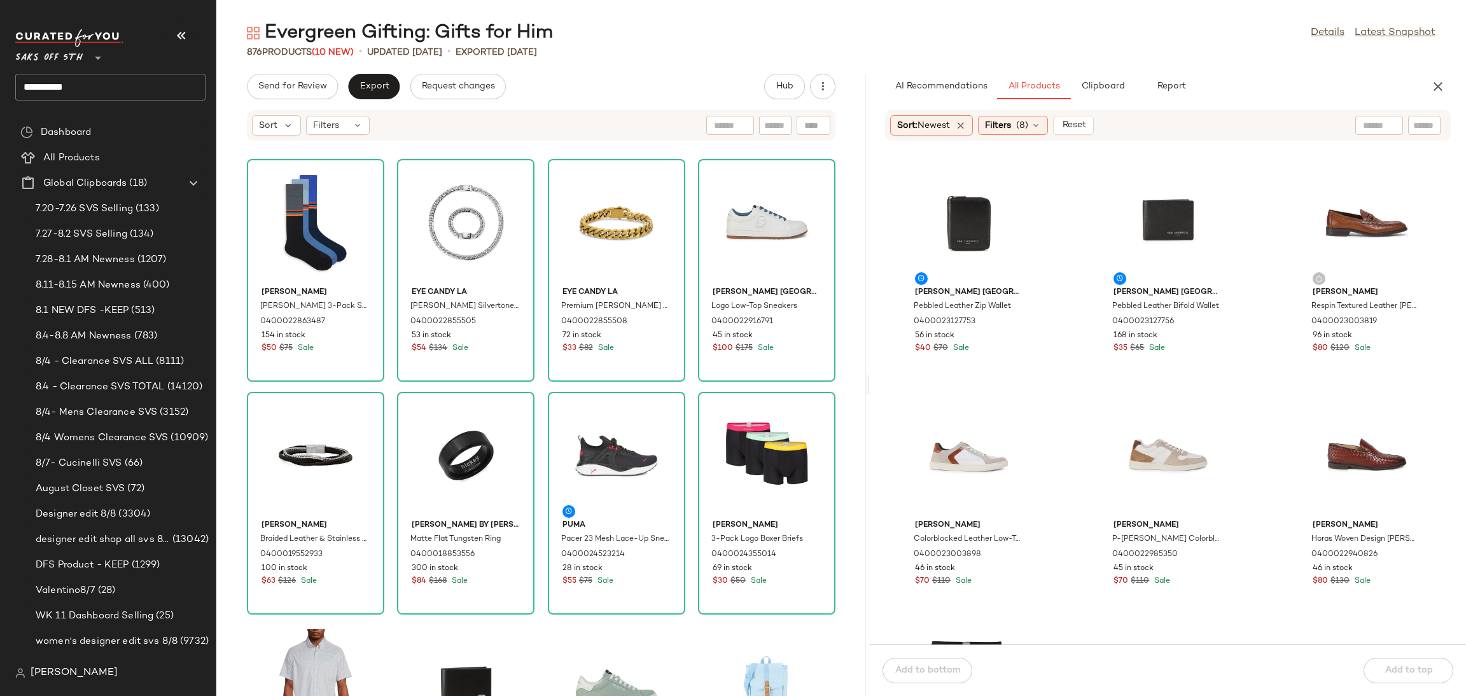
click at [1120, 3] on main "Evergreen Gifting: Gifts for Him Details Latest Snapshot 876 Products (10 New) …" at bounding box center [733, 348] width 1466 height 696
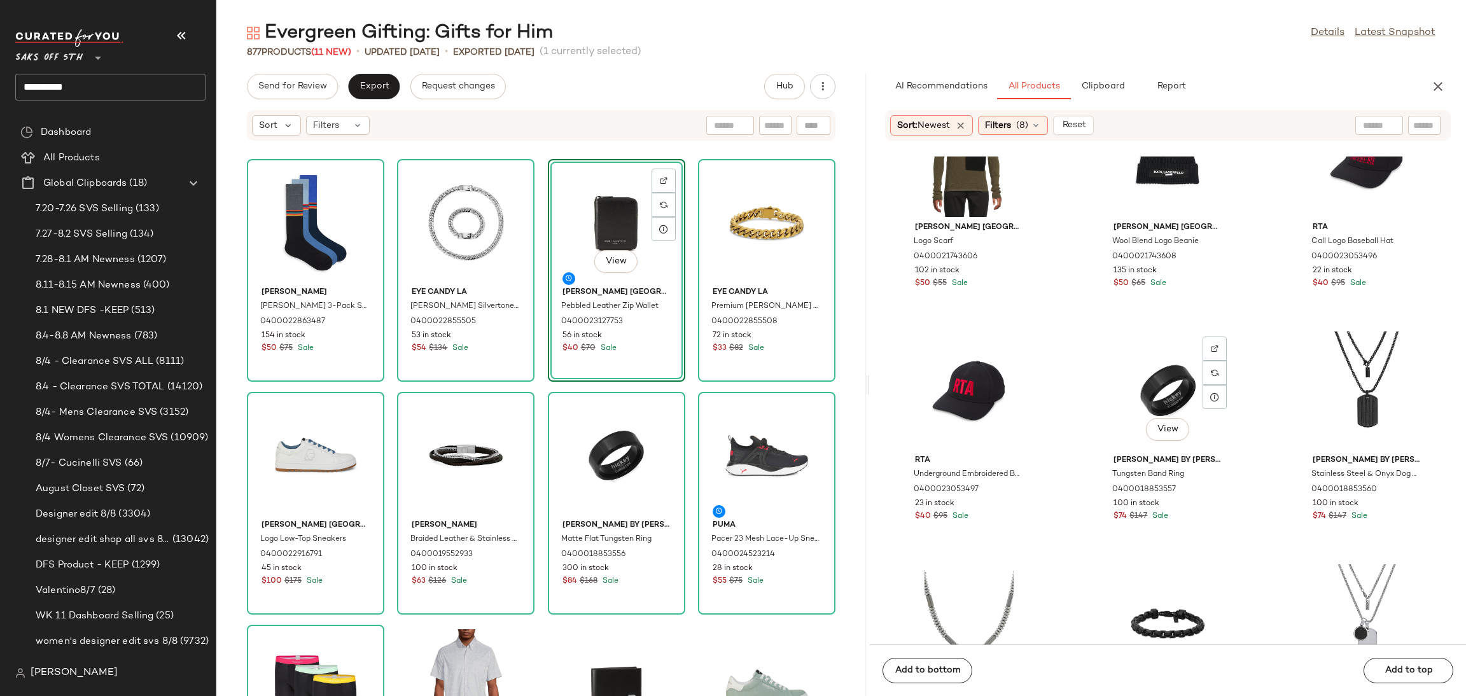
scroll to position [1528, 0]
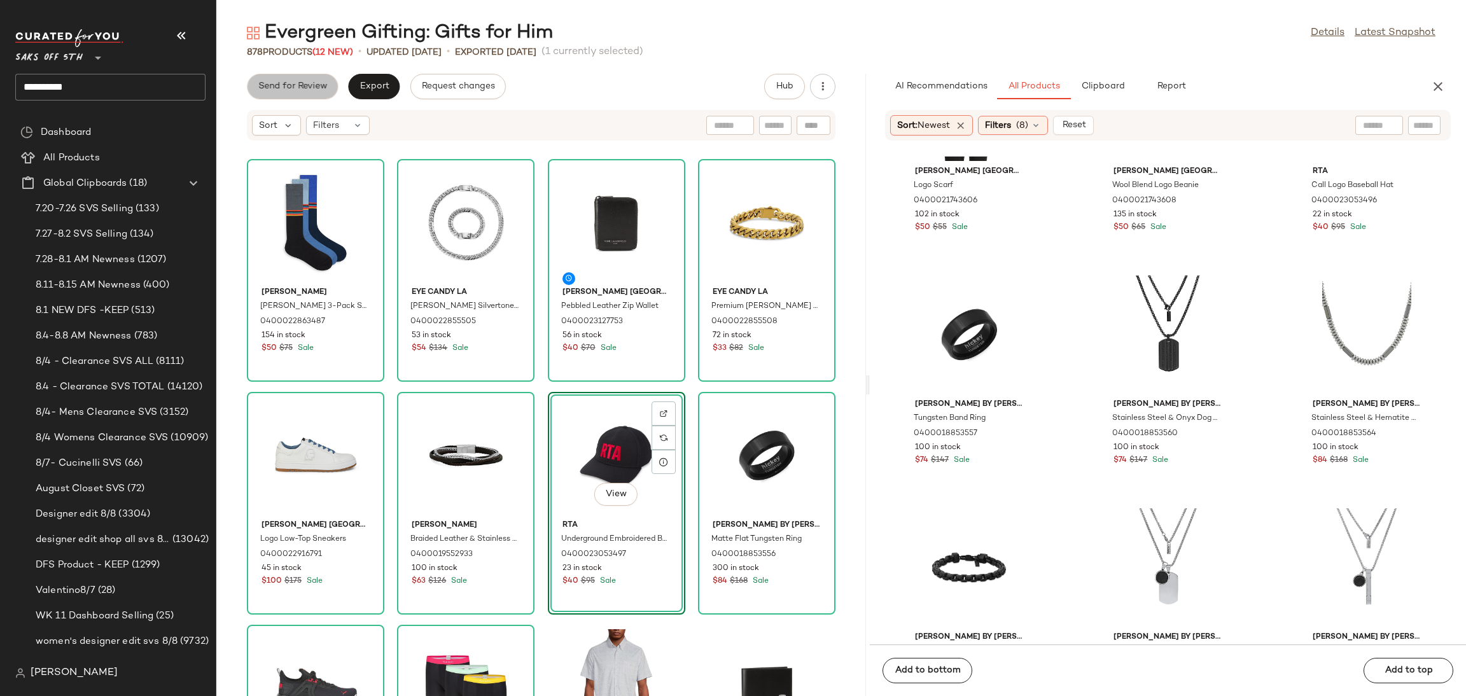
click at [308, 88] on span "Send for Review" at bounding box center [292, 86] width 69 height 10
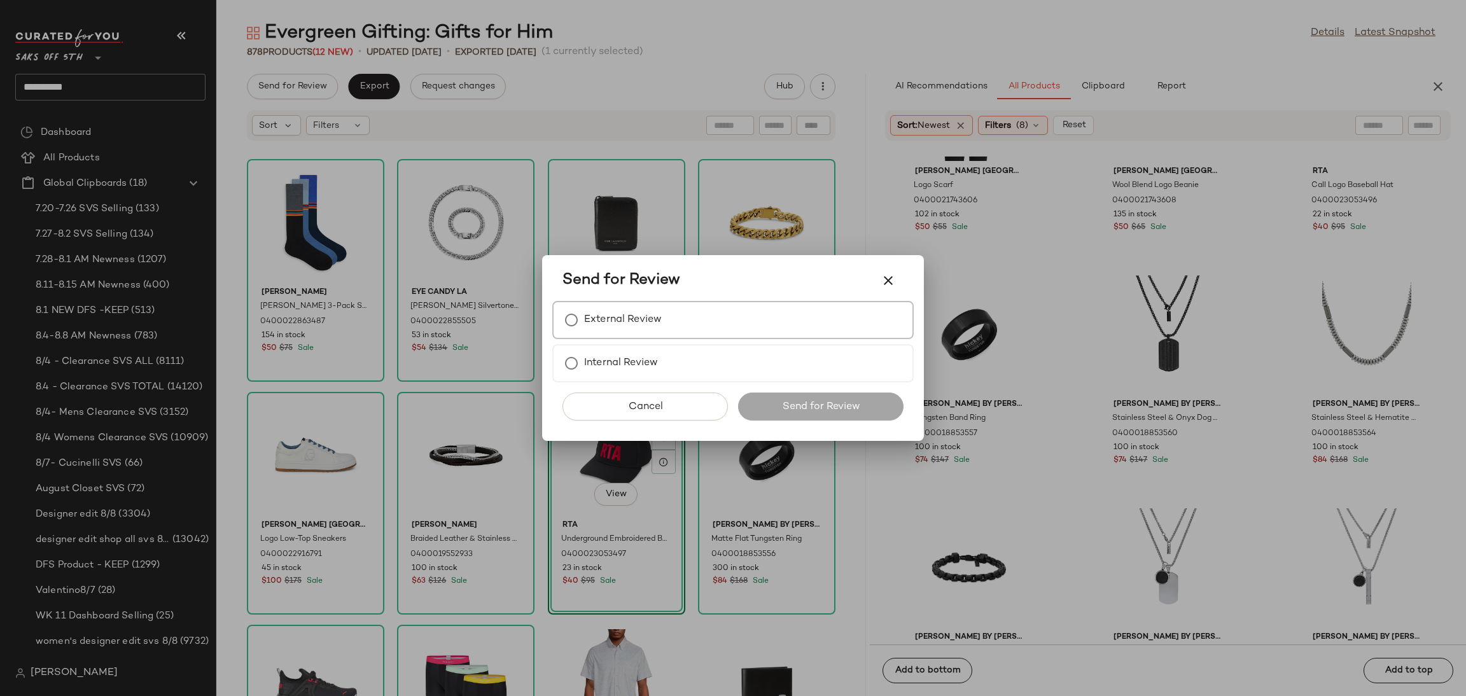
click at [694, 330] on div "External Review" at bounding box center [732, 320] width 361 height 38
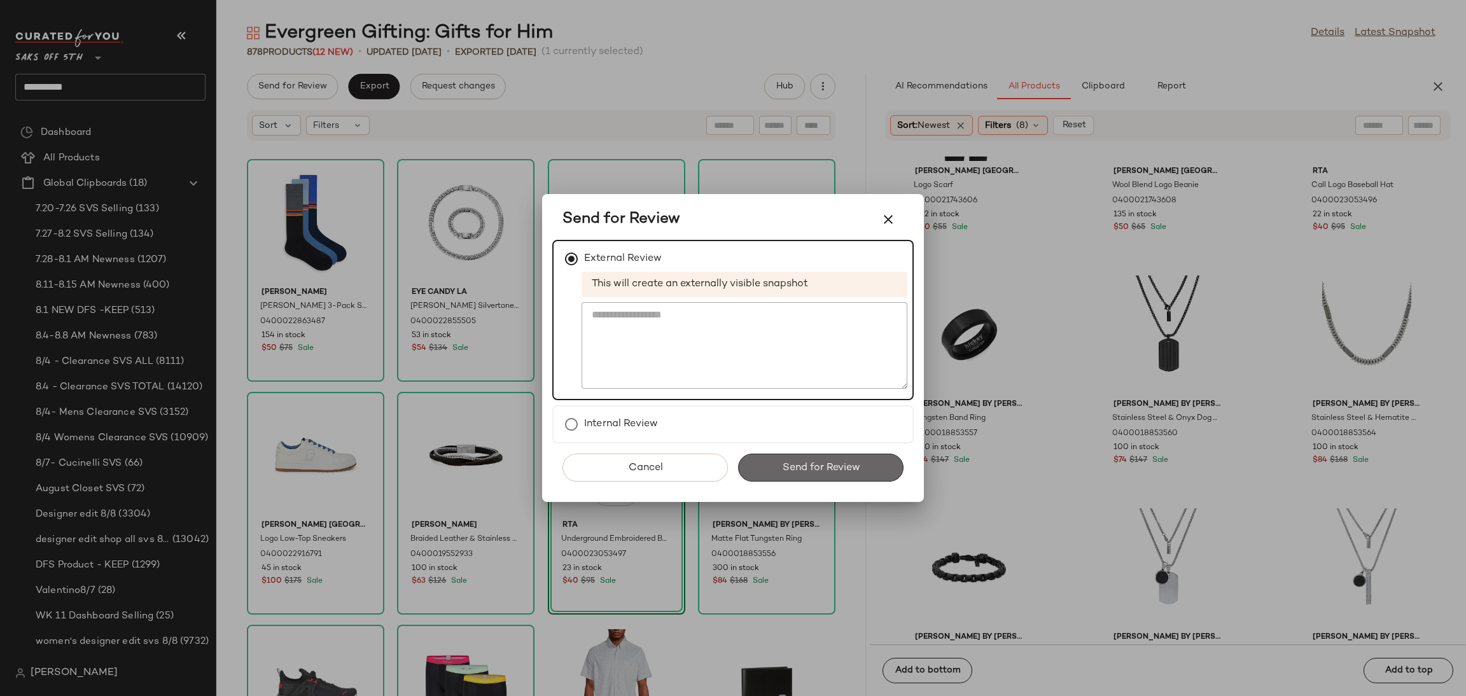
click at [822, 473] on button "Send for Review" at bounding box center [820, 468] width 165 height 28
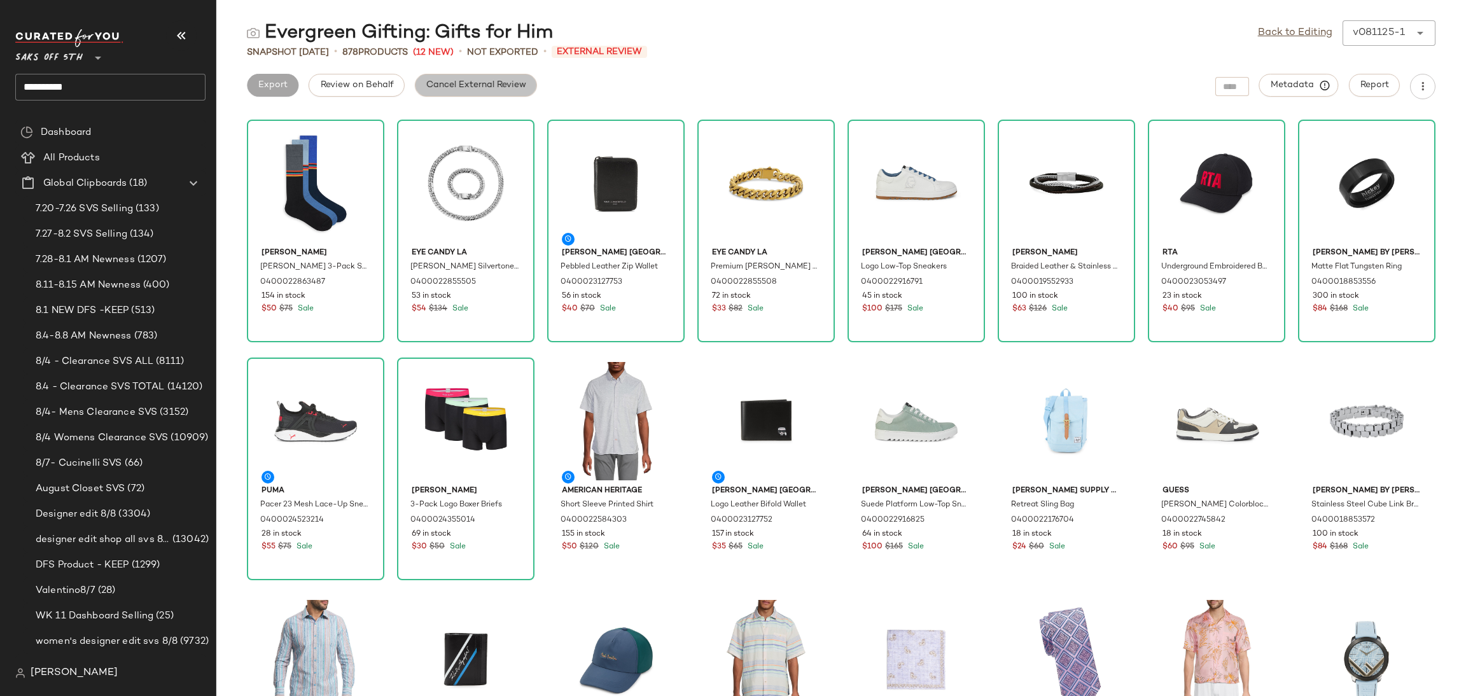
click at [482, 85] on span "Cancel External Review" at bounding box center [476, 85] width 101 height 10
click at [394, 85] on button "Export" at bounding box center [374, 85] width 52 height 23
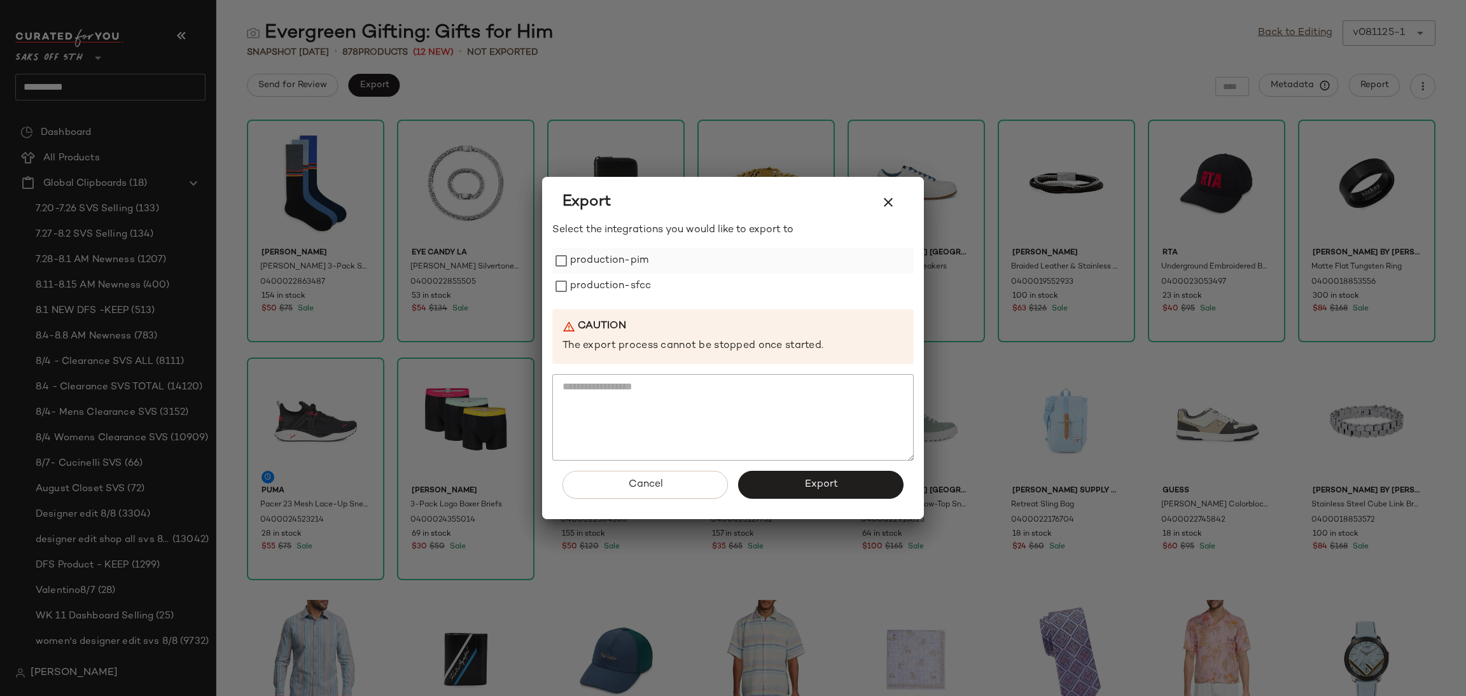
click at [601, 263] on label "production-pim" at bounding box center [609, 260] width 78 height 25
click at [601, 284] on label "production-sfcc" at bounding box center [610, 286] width 81 height 25
click at [792, 482] on button "Export" at bounding box center [820, 485] width 165 height 28
click at [891, 210] on icon "button" at bounding box center [888, 202] width 15 height 15
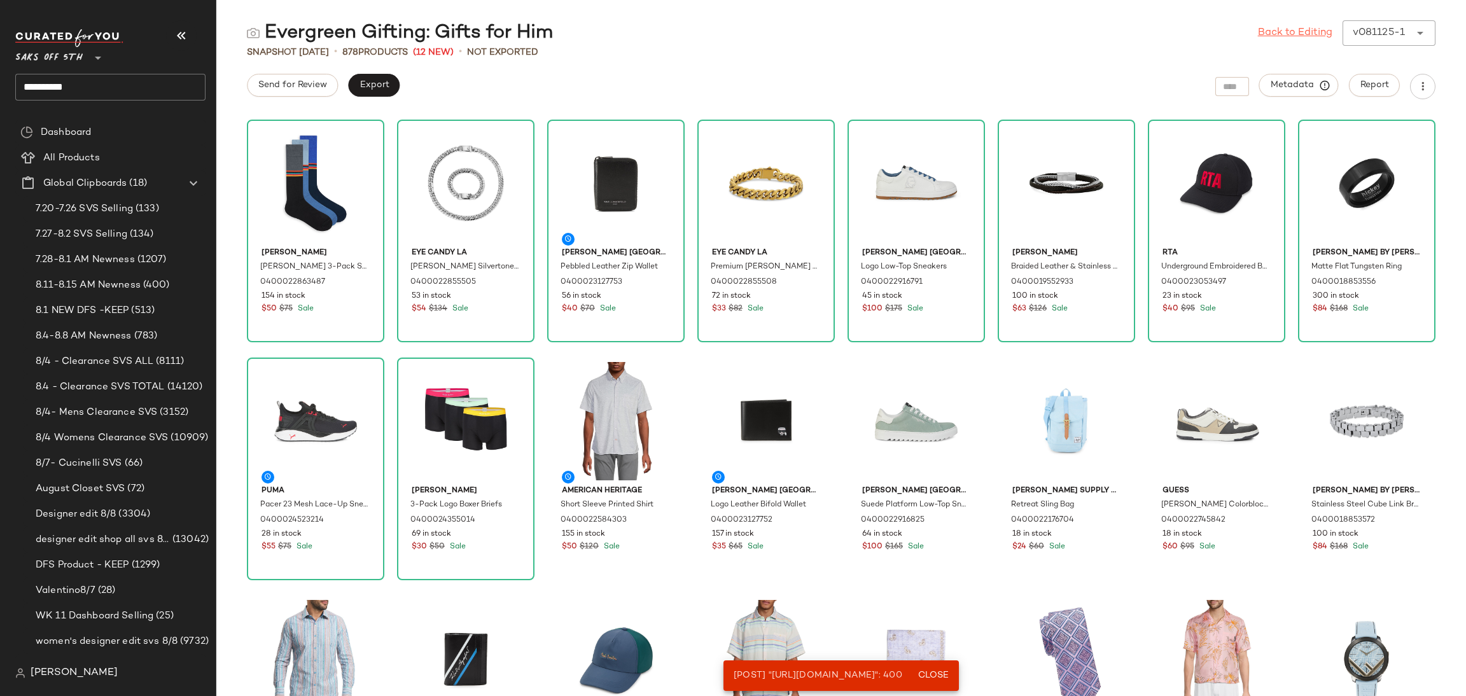
click at [1280, 34] on link "Back to Editing" at bounding box center [1295, 32] width 74 height 15
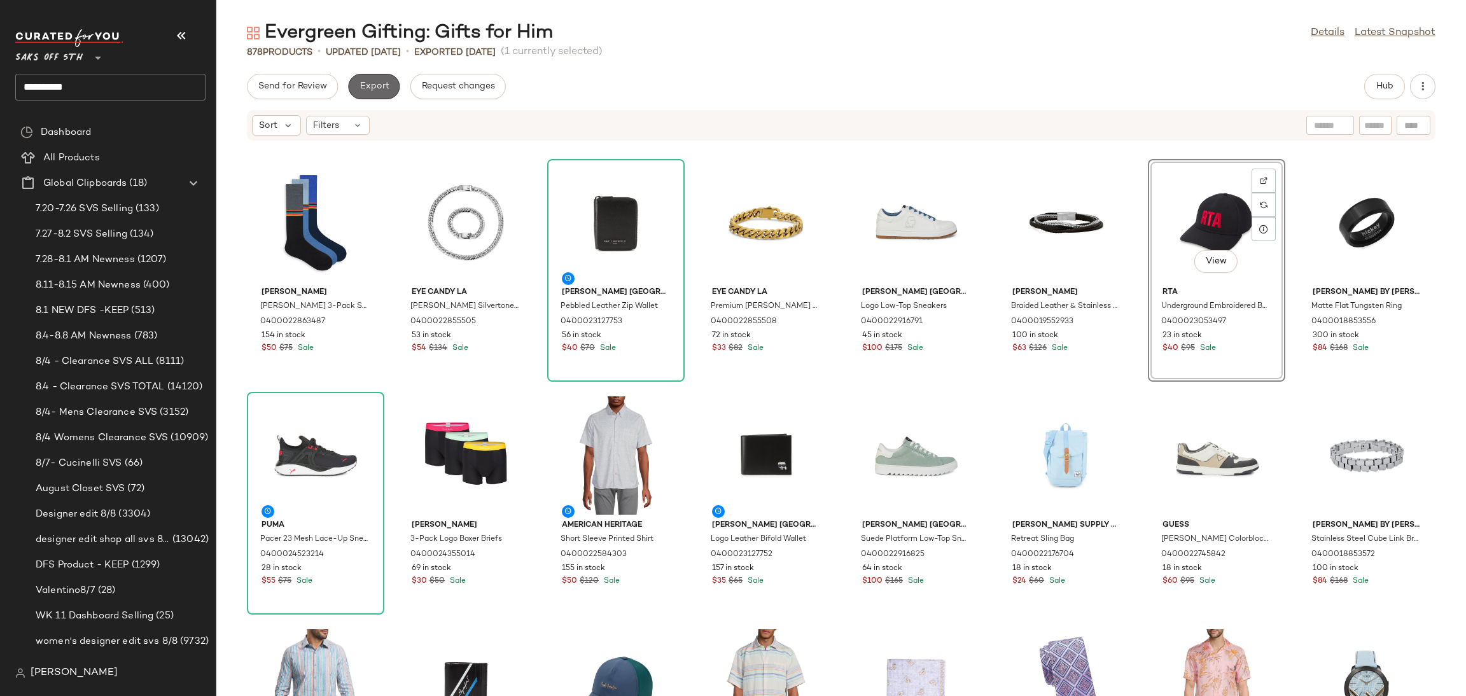
click at [380, 90] on span "Export" at bounding box center [374, 86] width 30 height 10
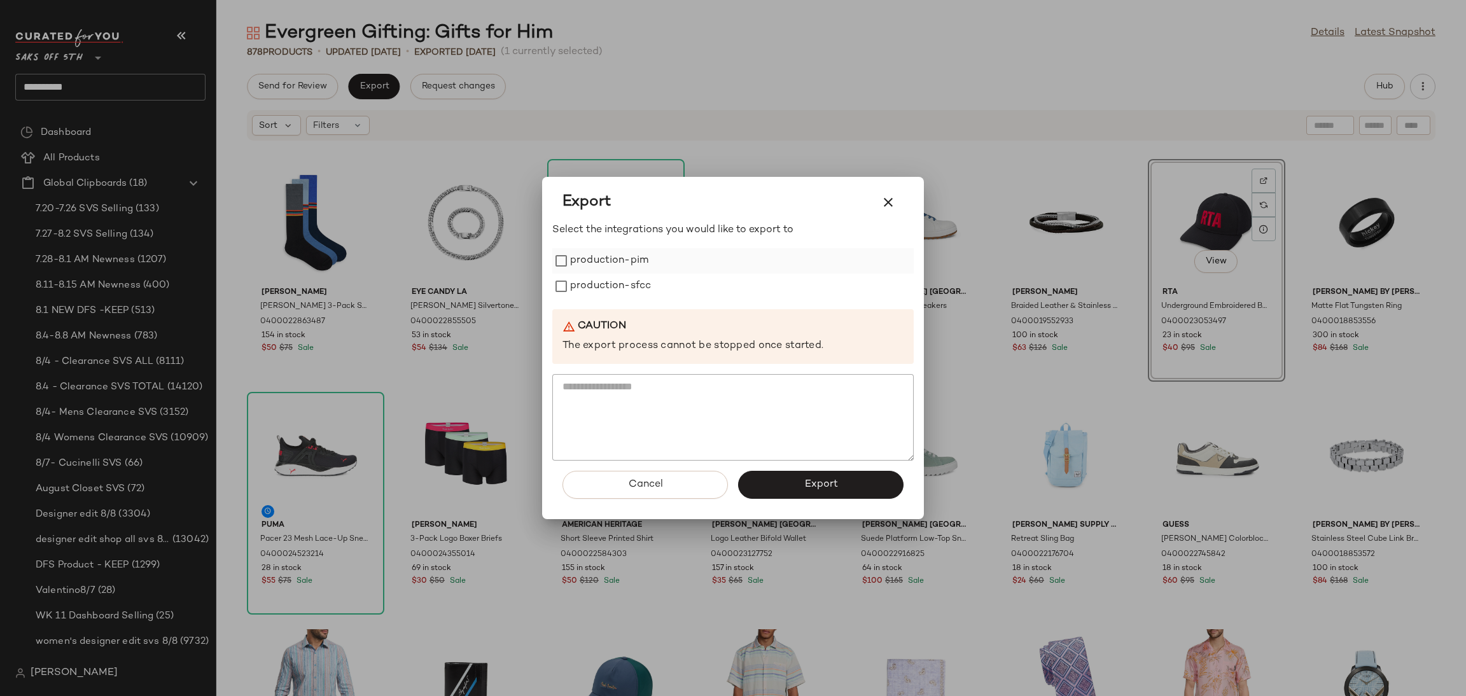
click at [594, 257] on label "production-pim" at bounding box center [609, 260] width 78 height 25
click at [608, 288] on label "production-sfcc" at bounding box center [610, 286] width 81 height 25
click at [779, 473] on button "Export" at bounding box center [820, 485] width 165 height 28
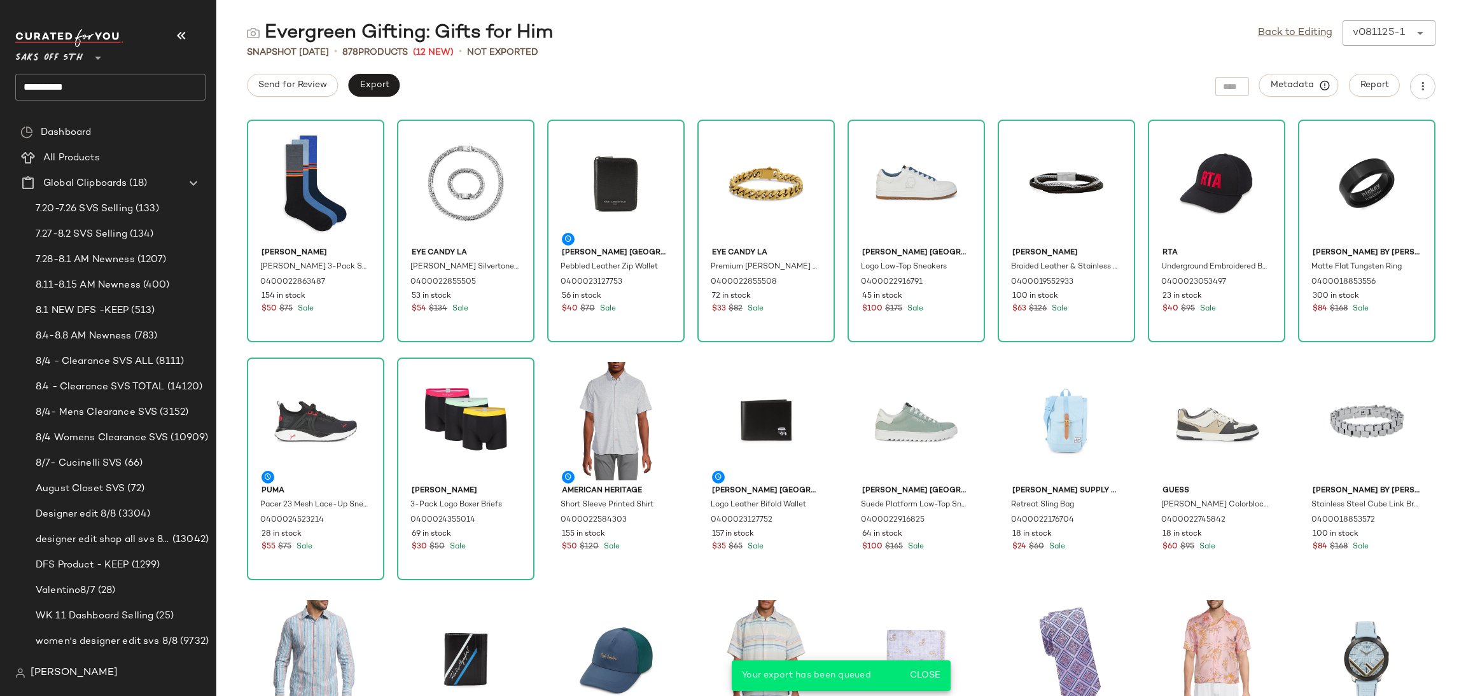
click at [177, 89] on input "*********" at bounding box center [110, 87] width 190 height 27
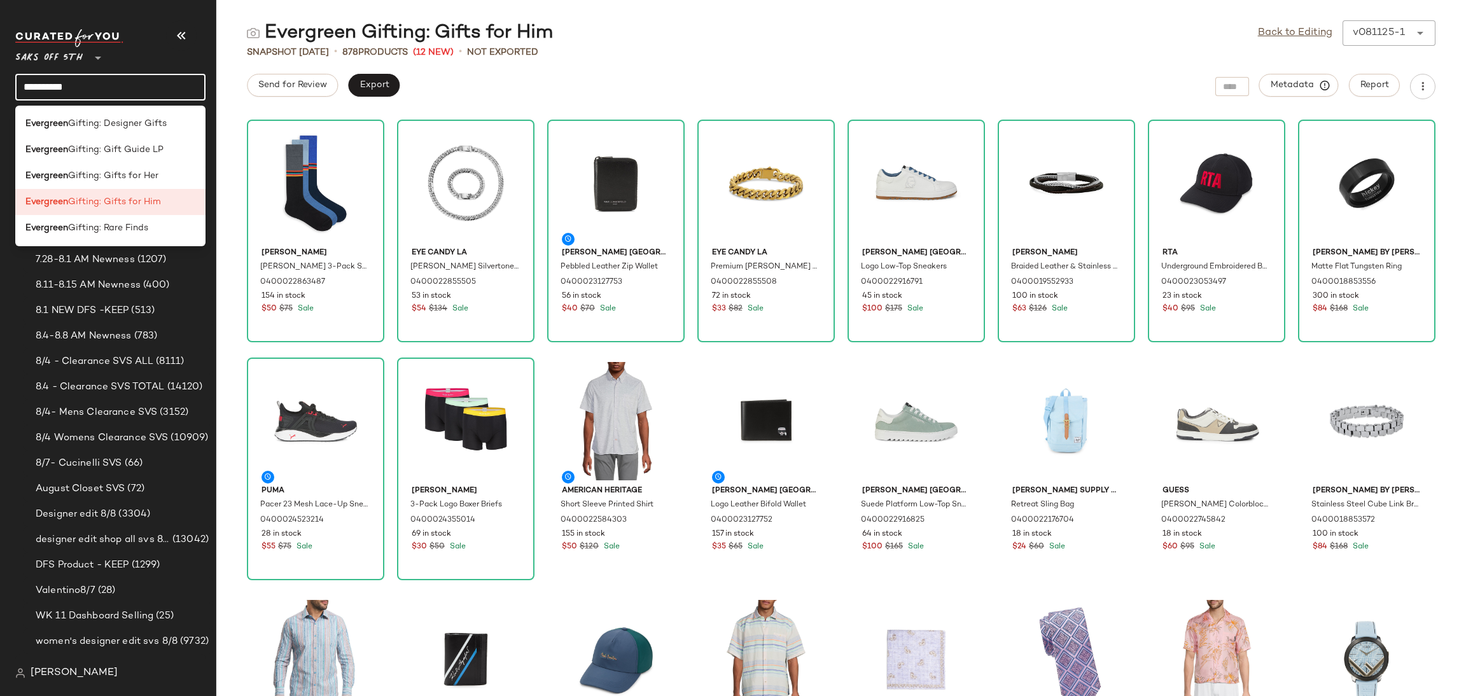
drag, startPoint x: 128, startPoint y: 86, endPoint x: 0, endPoint y: 94, distance: 128.1
click at [0, 94] on nav "Saks OFF 5TH ** ********* Dashboard All Products Global Clipboards (18) 7.20-7.…" at bounding box center [108, 348] width 216 height 696
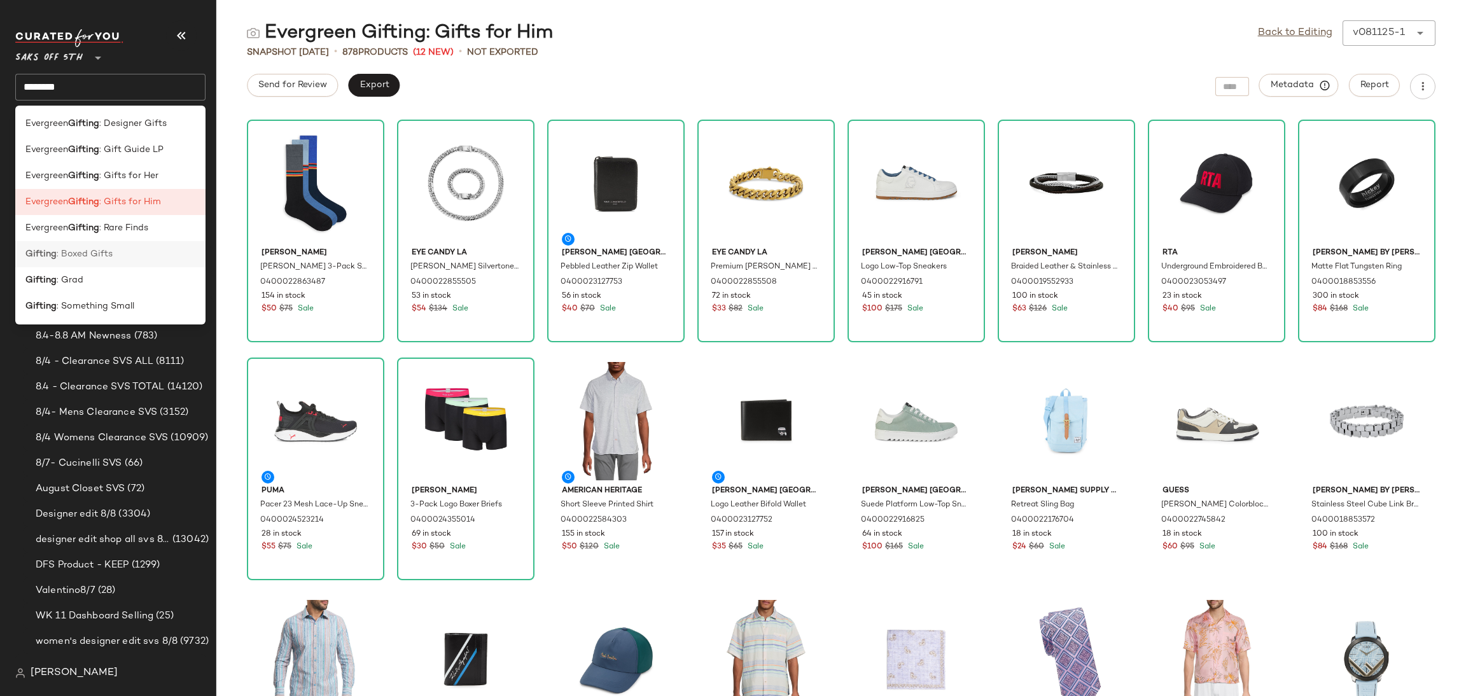
click at [102, 254] on span ": Boxed Gifts" at bounding box center [85, 254] width 56 height 13
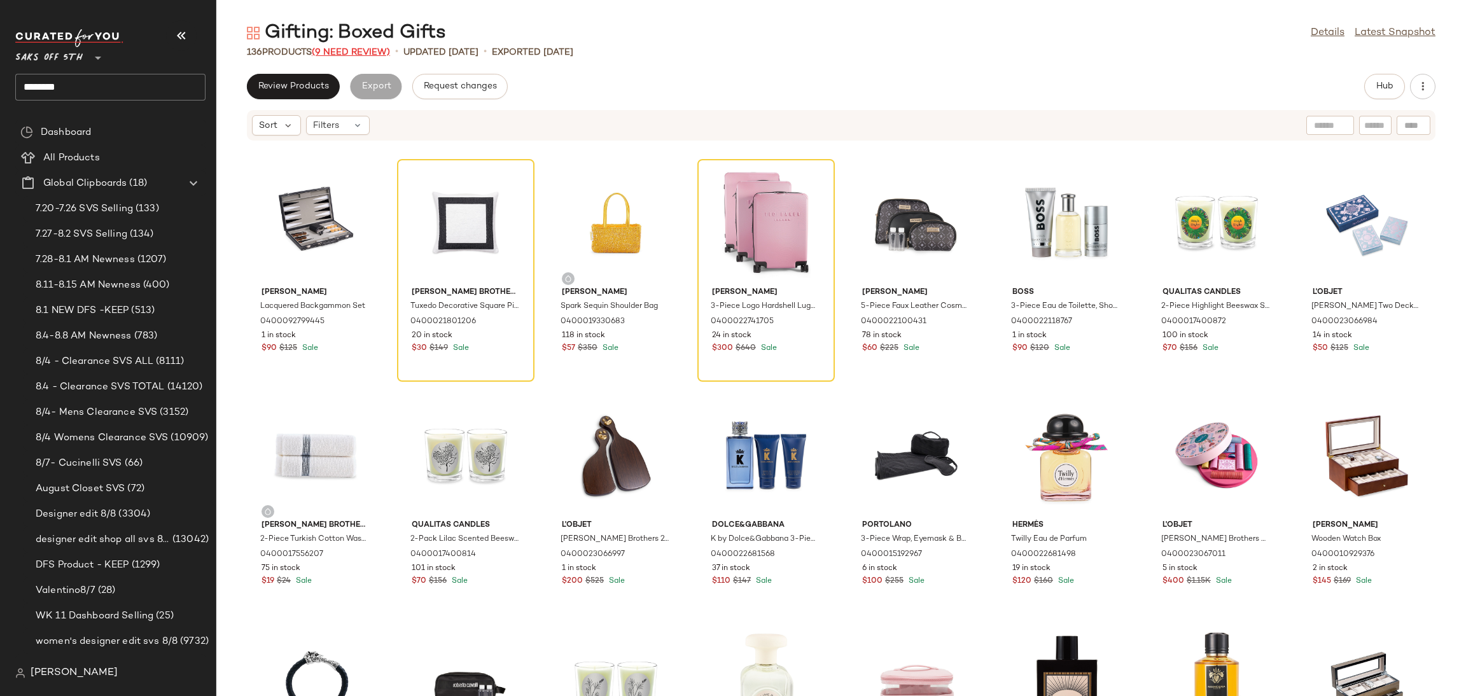
click at [356, 51] on span "(9 Need Review)" at bounding box center [351, 53] width 78 height 10
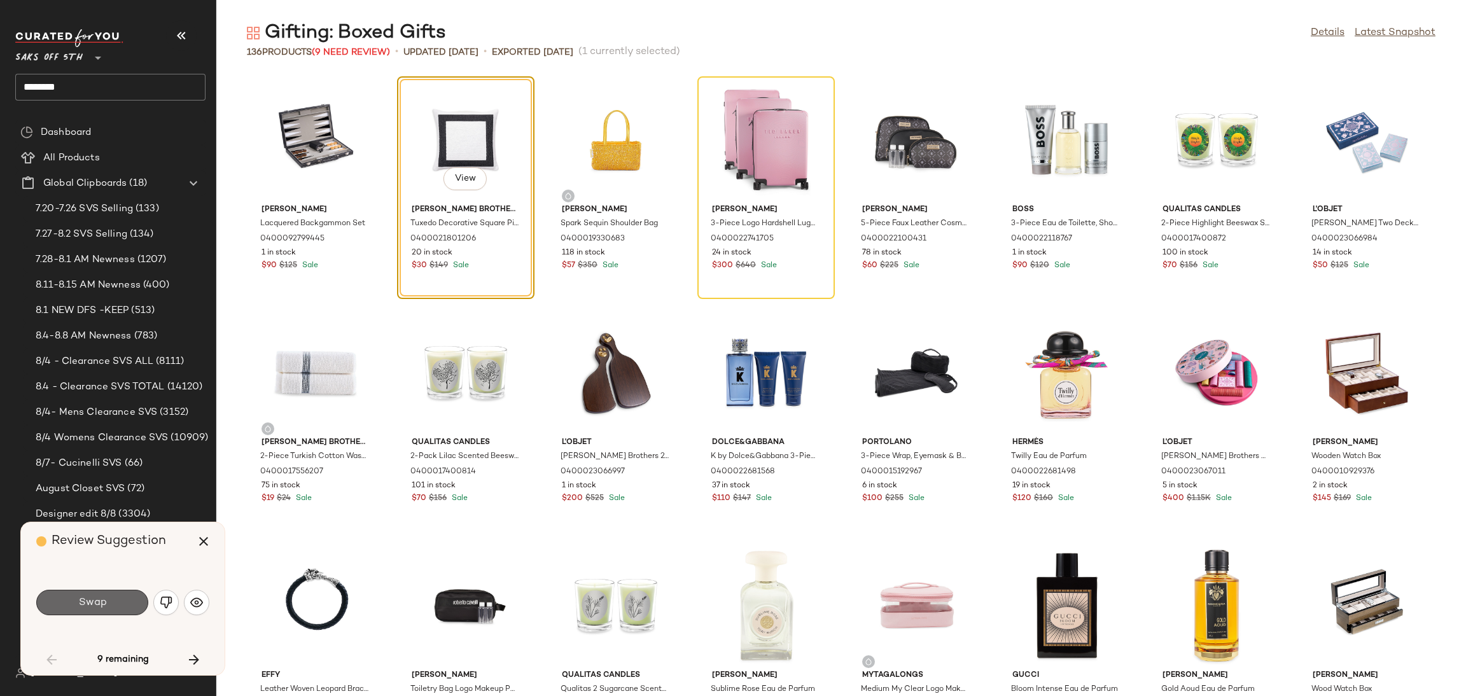
click at [87, 608] on span "Swap" at bounding box center [92, 603] width 29 height 12
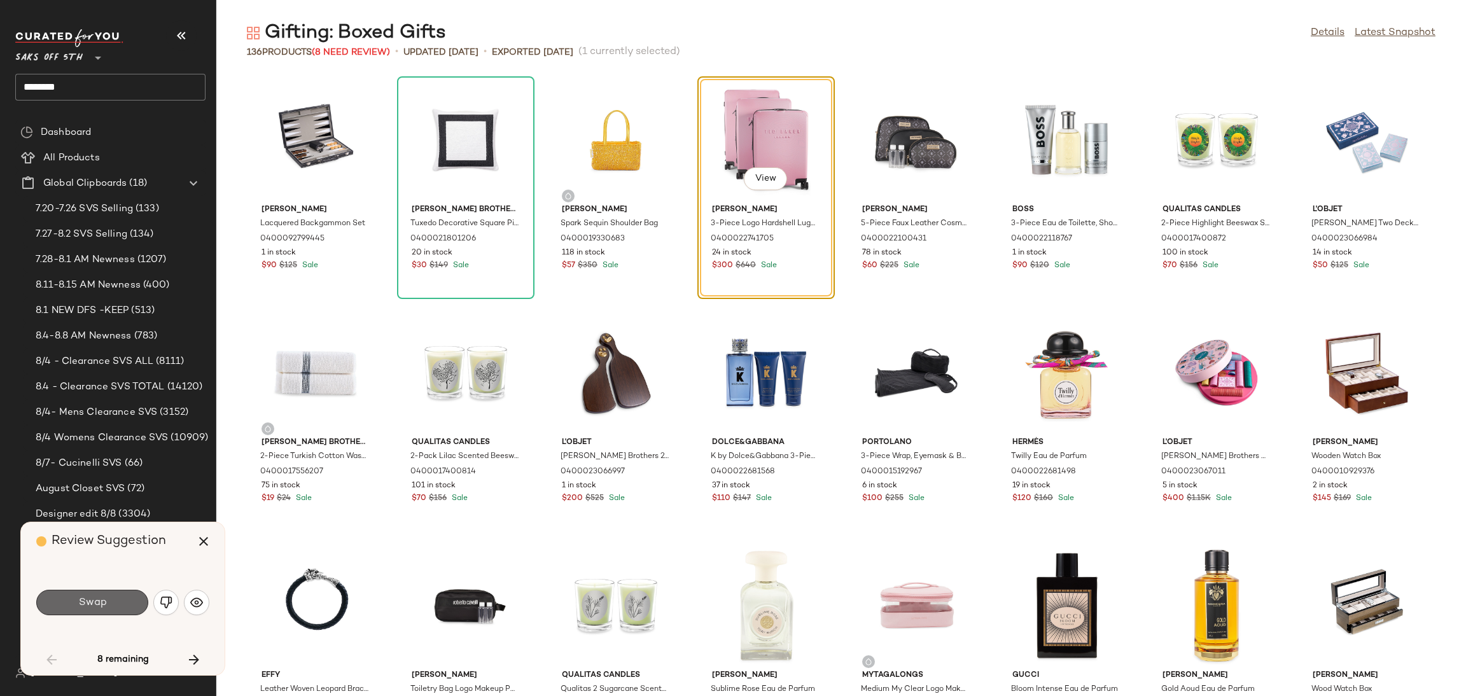
click at [139, 611] on button "Swap" at bounding box center [92, 602] width 112 height 25
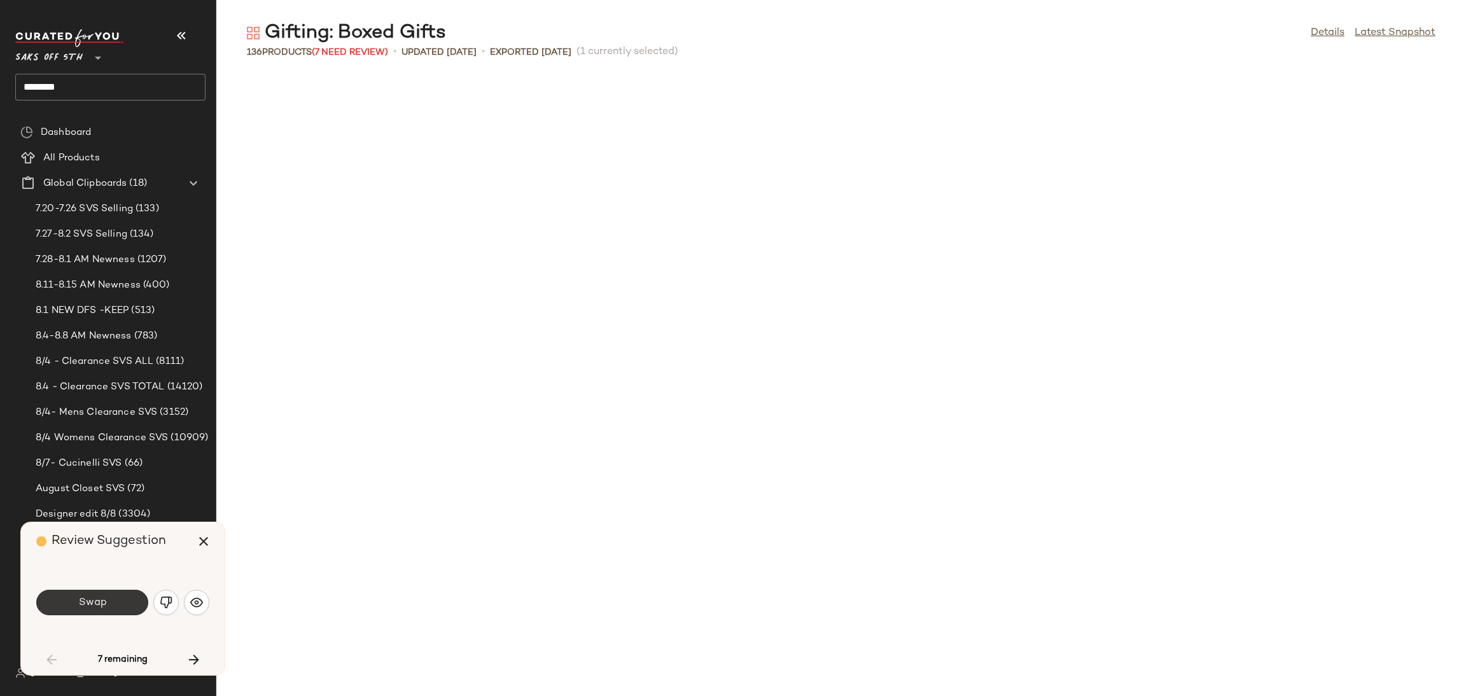
scroll to position [709, 0]
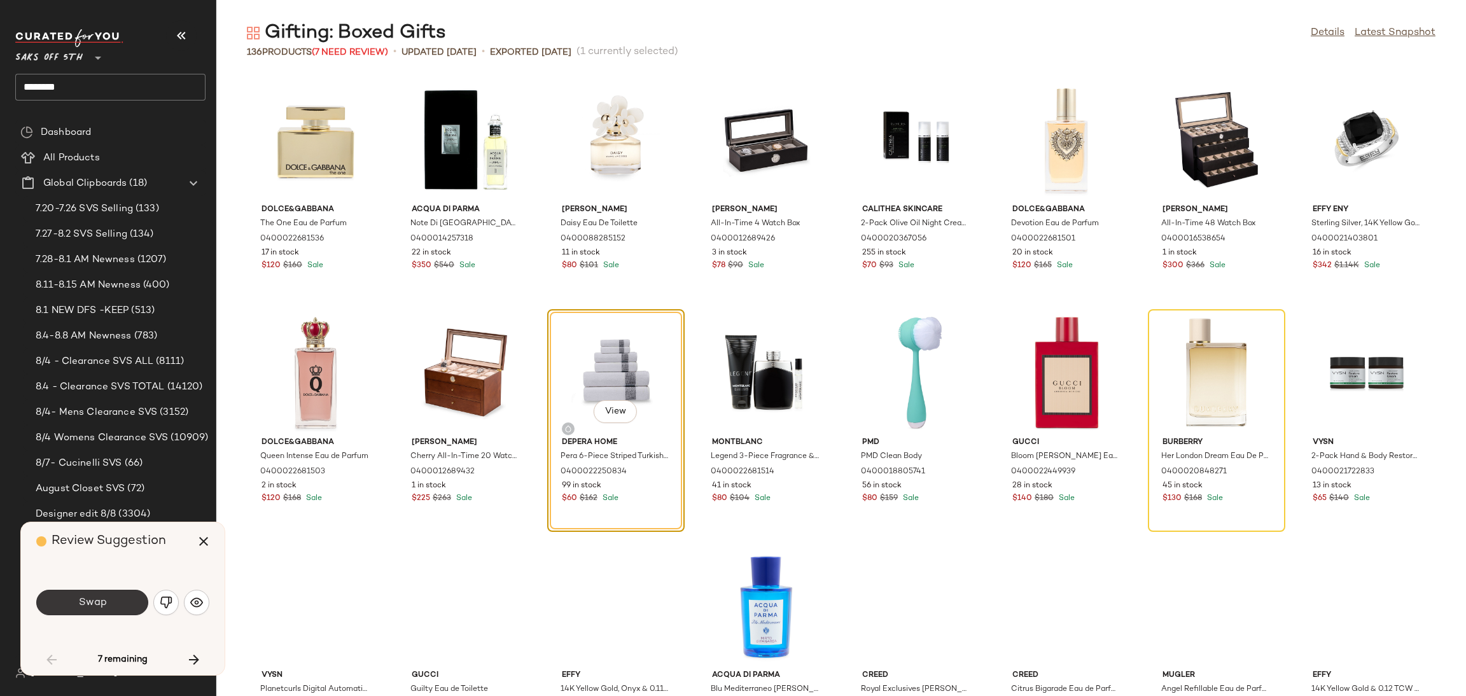
click at [127, 608] on button "Swap" at bounding box center [92, 602] width 112 height 25
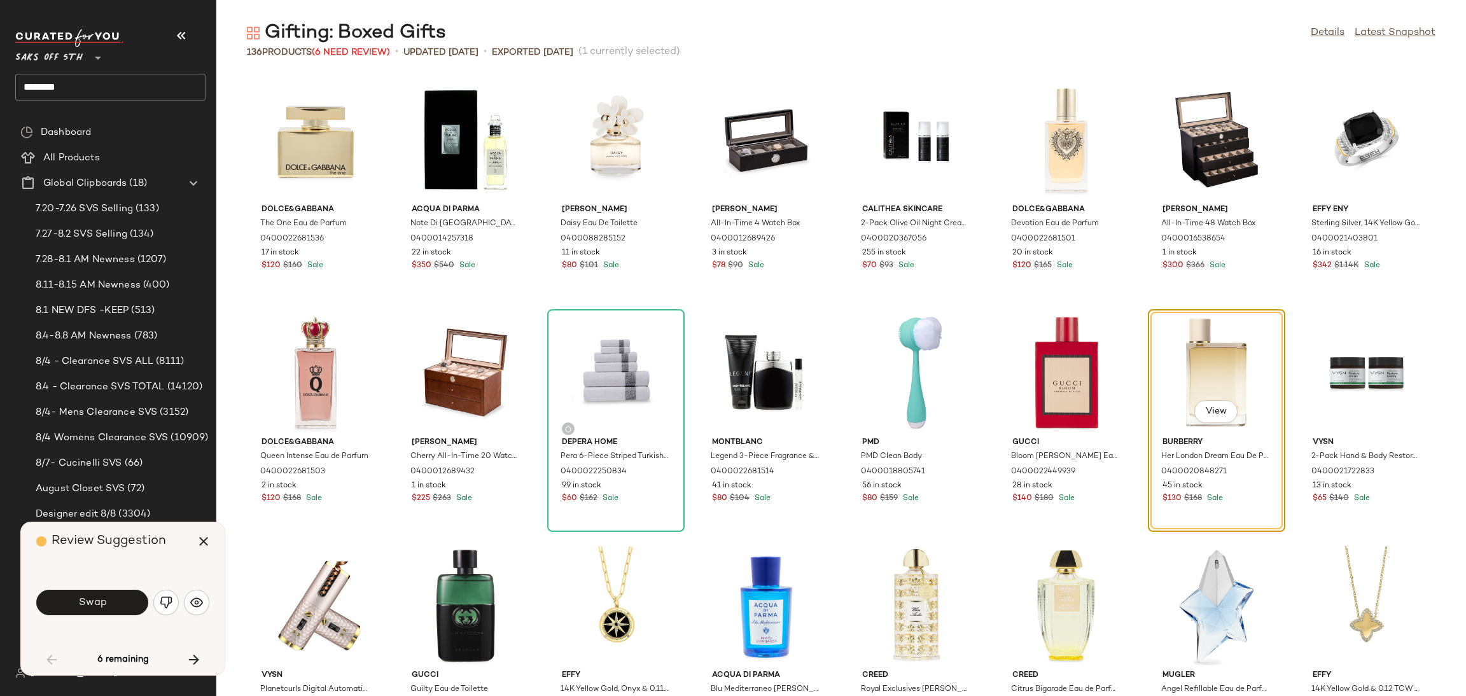
scroll to position [699, 0]
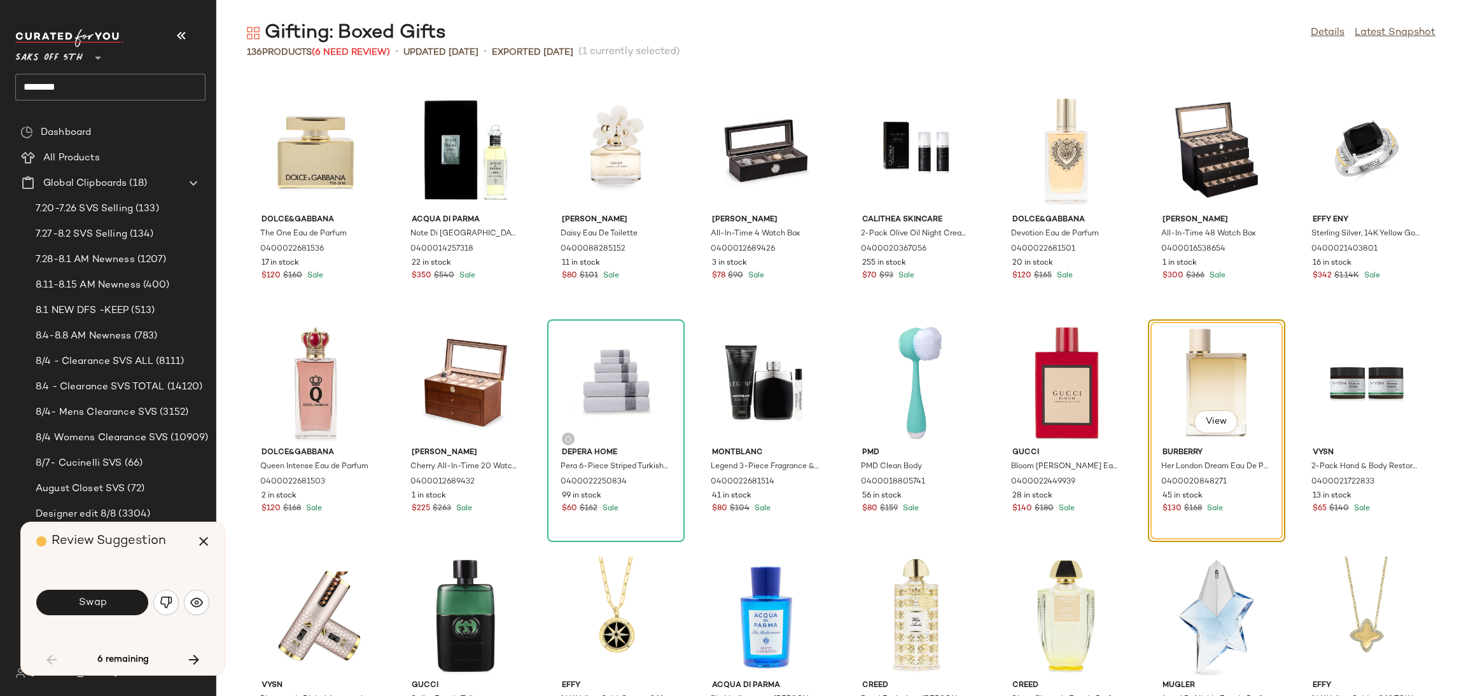
click at [127, 608] on button "Swap" at bounding box center [92, 602] width 112 height 25
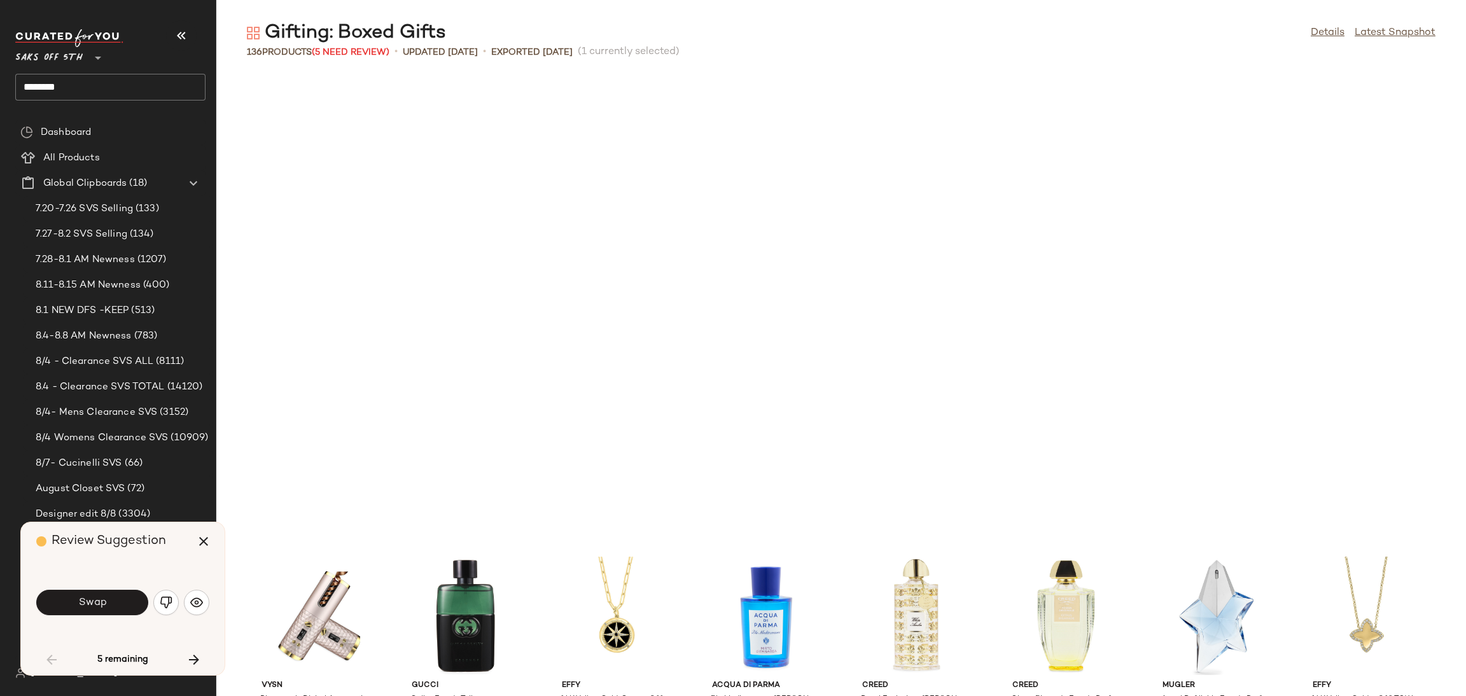
scroll to position [1164, 0]
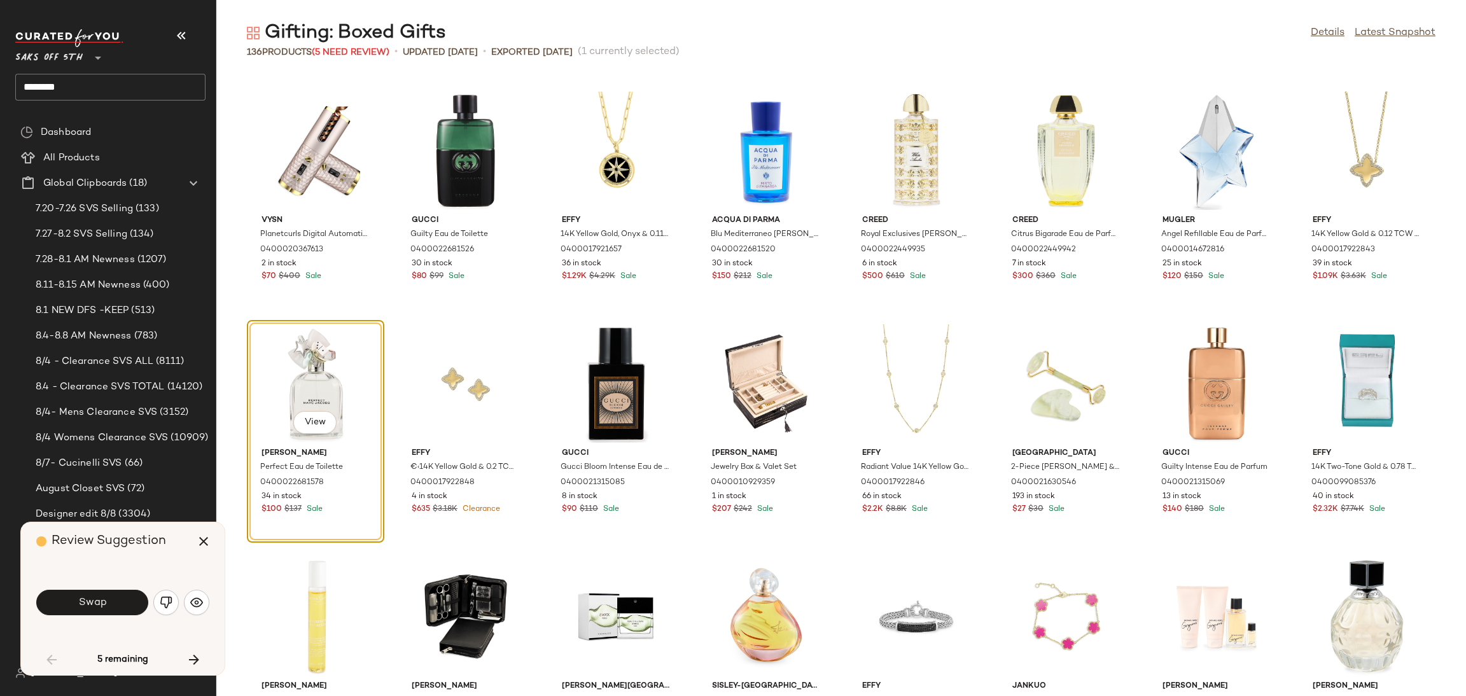
click at [127, 608] on button "Swap" at bounding box center [92, 602] width 112 height 25
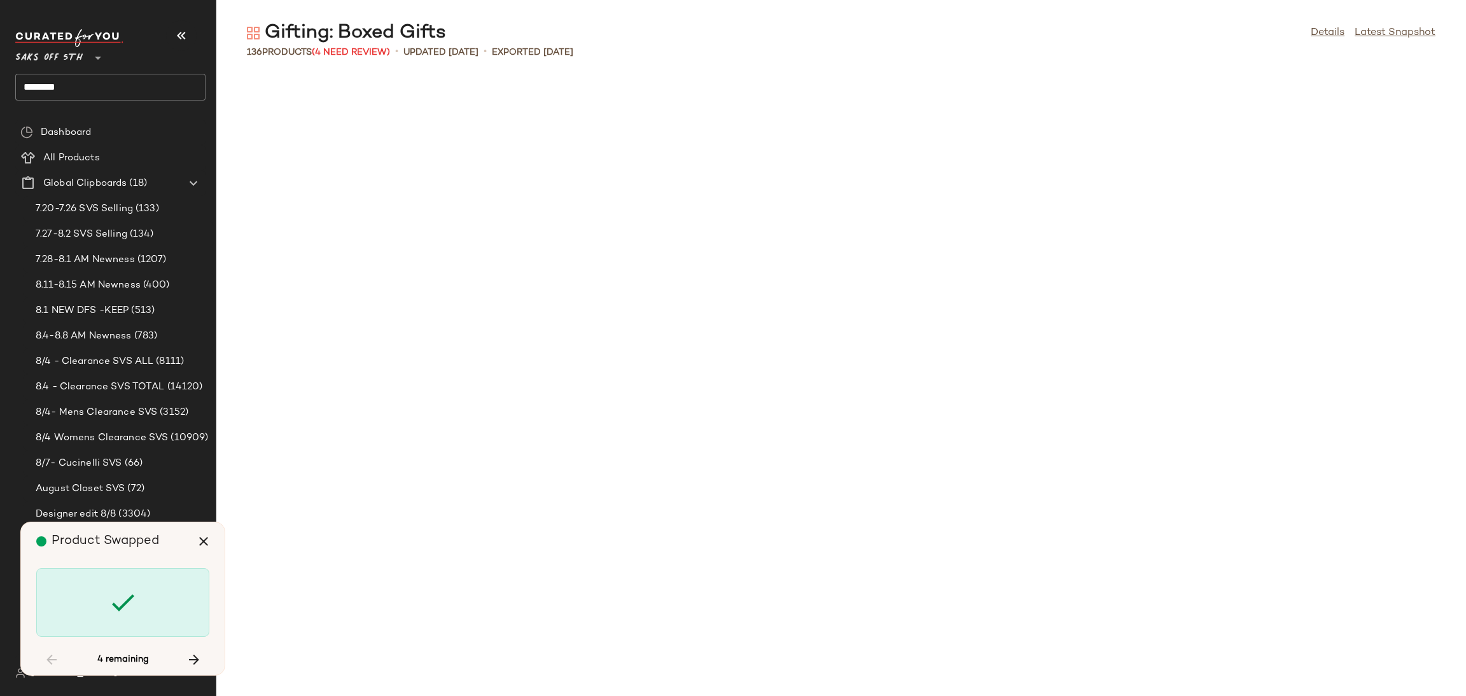
scroll to position [2095, 0]
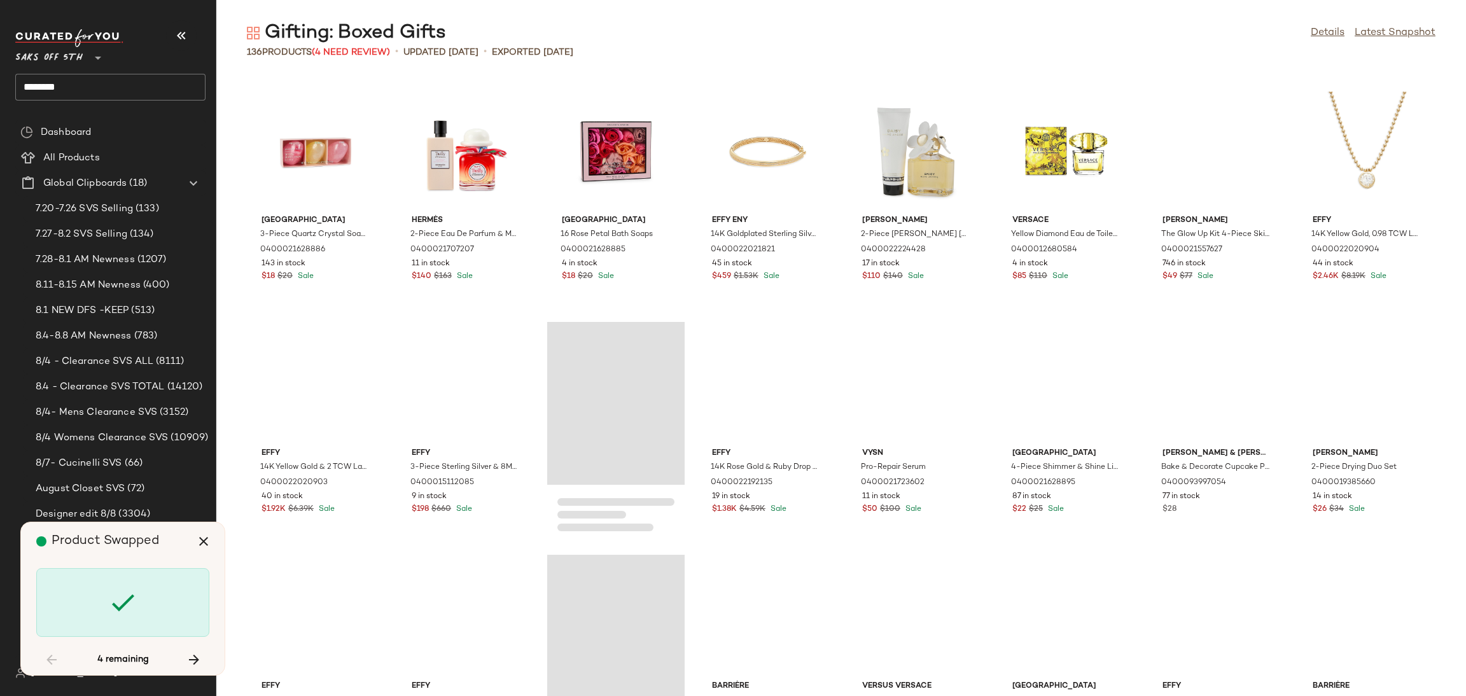
click at [127, 608] on icon at bounding box center [123, 602] width 31 height 31
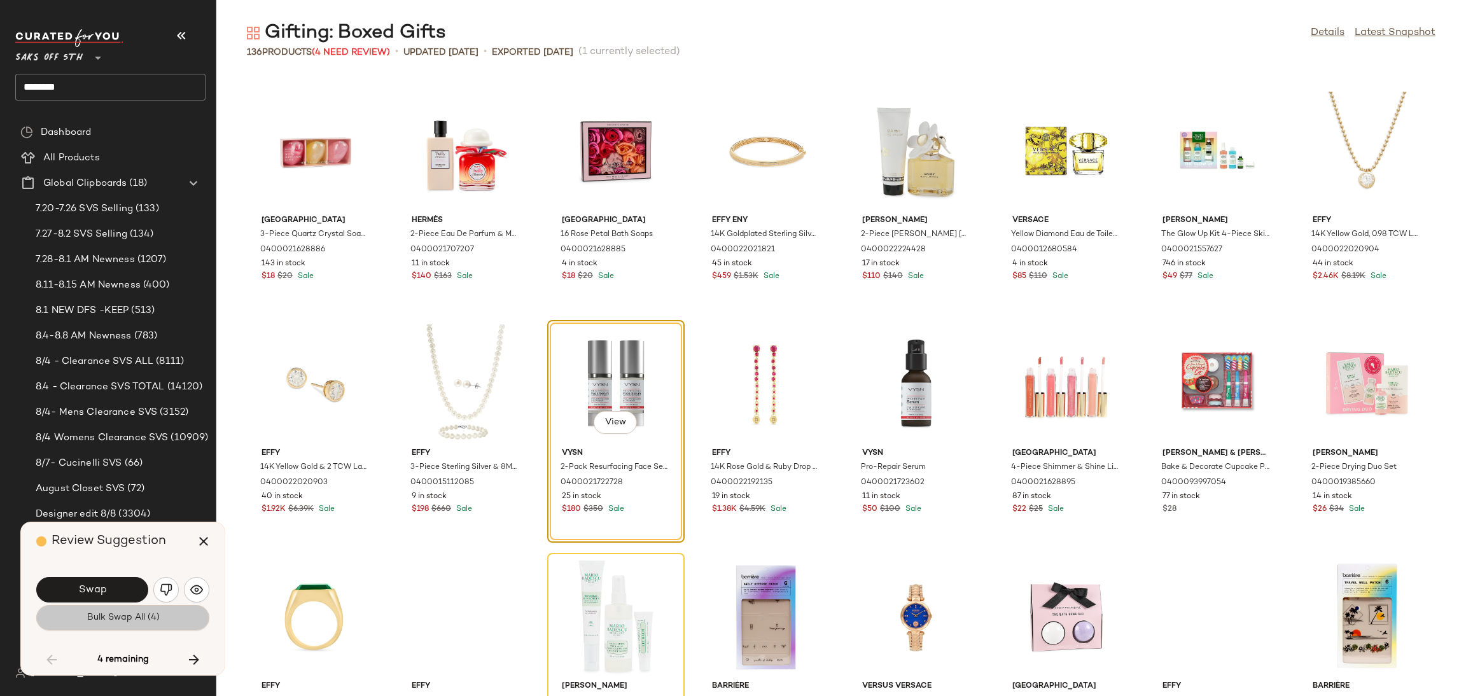
click at [127, 608] on button "Bulk Swap All (4)" at bounding box center [122, 617] width 173 height 25
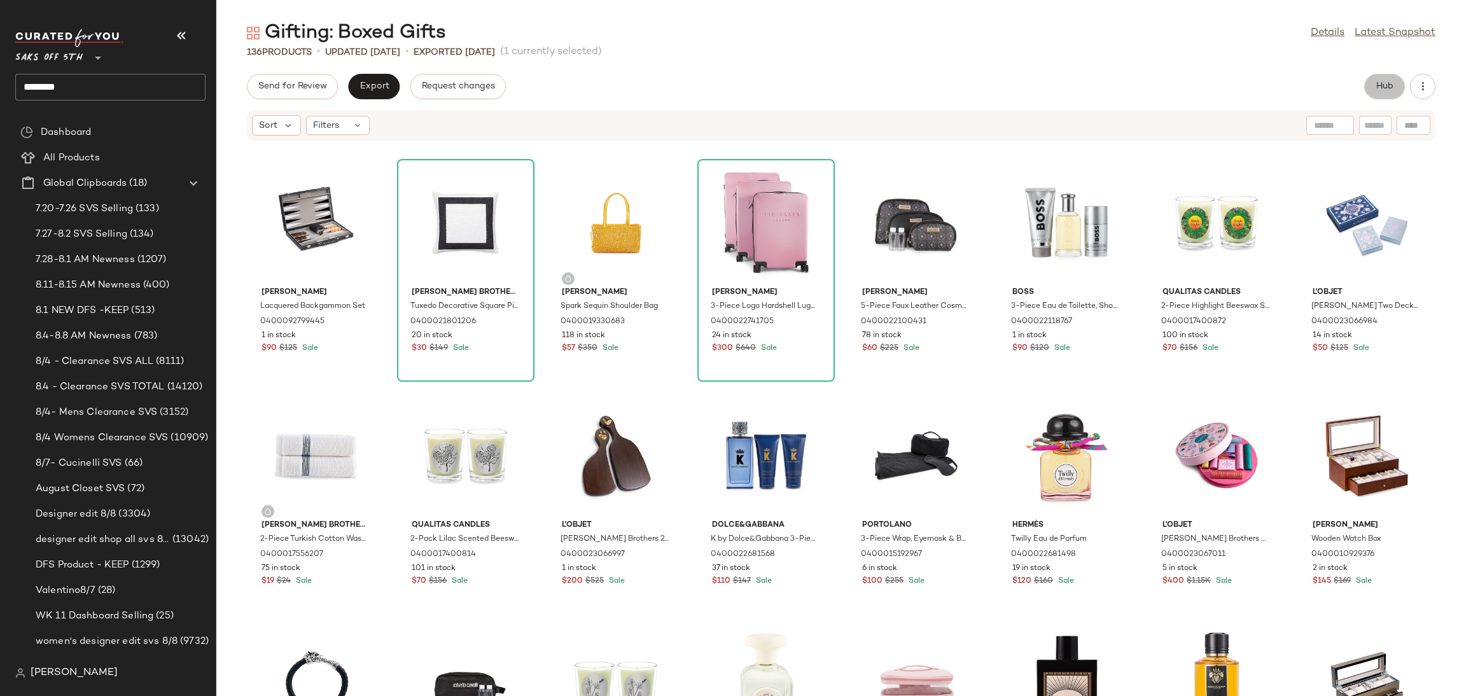
click at [1373, 76] on button "Hub" at bounding box center [1384, 86] width 41 height 25
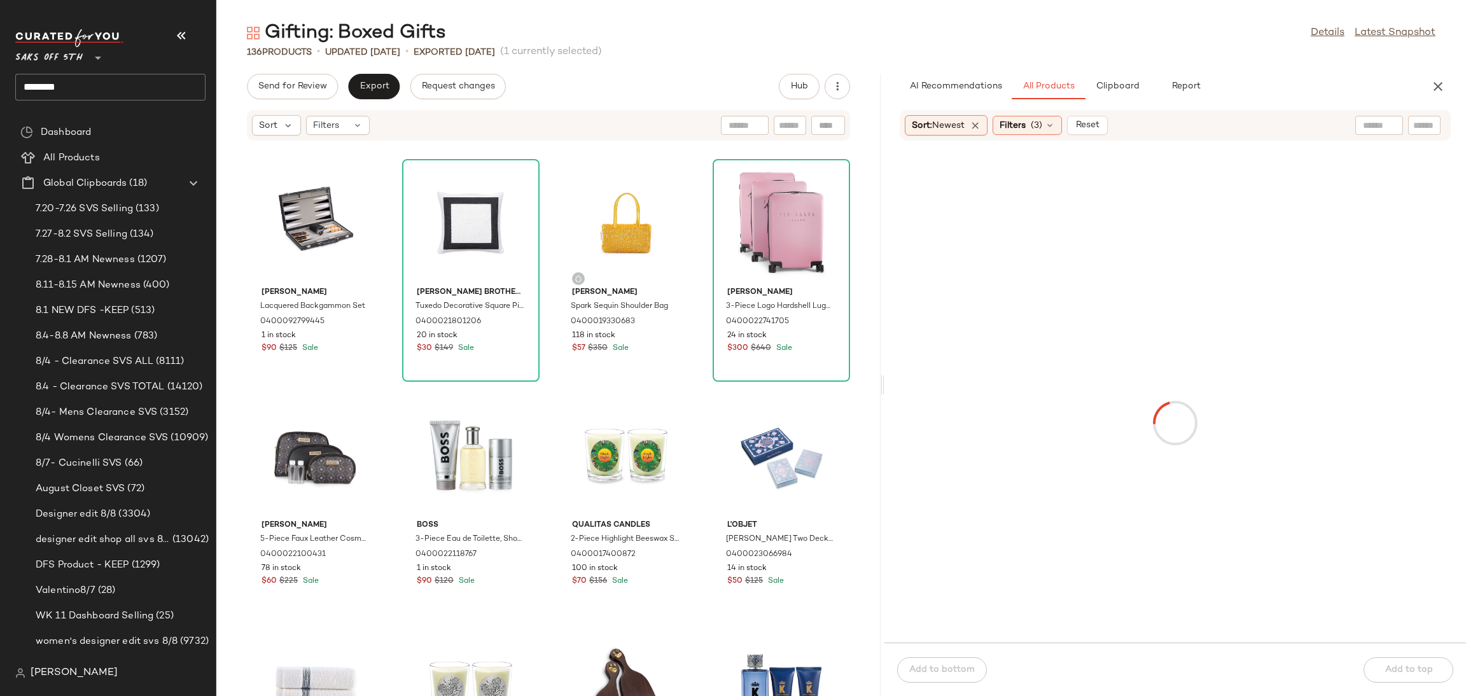
drag, startPoint x: 842, startPoint y: 386, endPoint x: 886, endPoint y: 383, distance: 44.0
click at [886, 383] on div "Gifting: Boxed Gifts Details Latest Snapshot 136 Products • updated Aug 6th • E…" at bounding box center [841, 358] width 1250 height 676
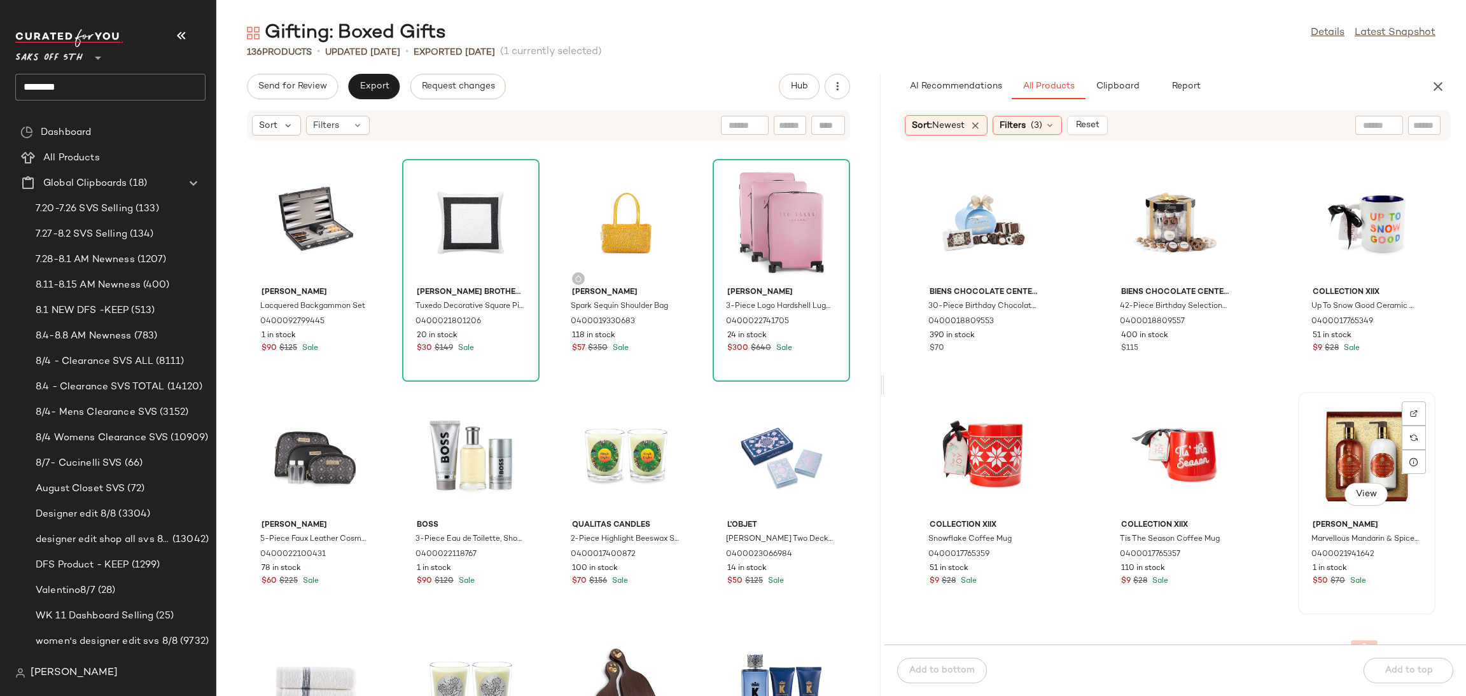
click at [1369, 452] on div "View" at bounding box center [1366, 455] width 129 height 118
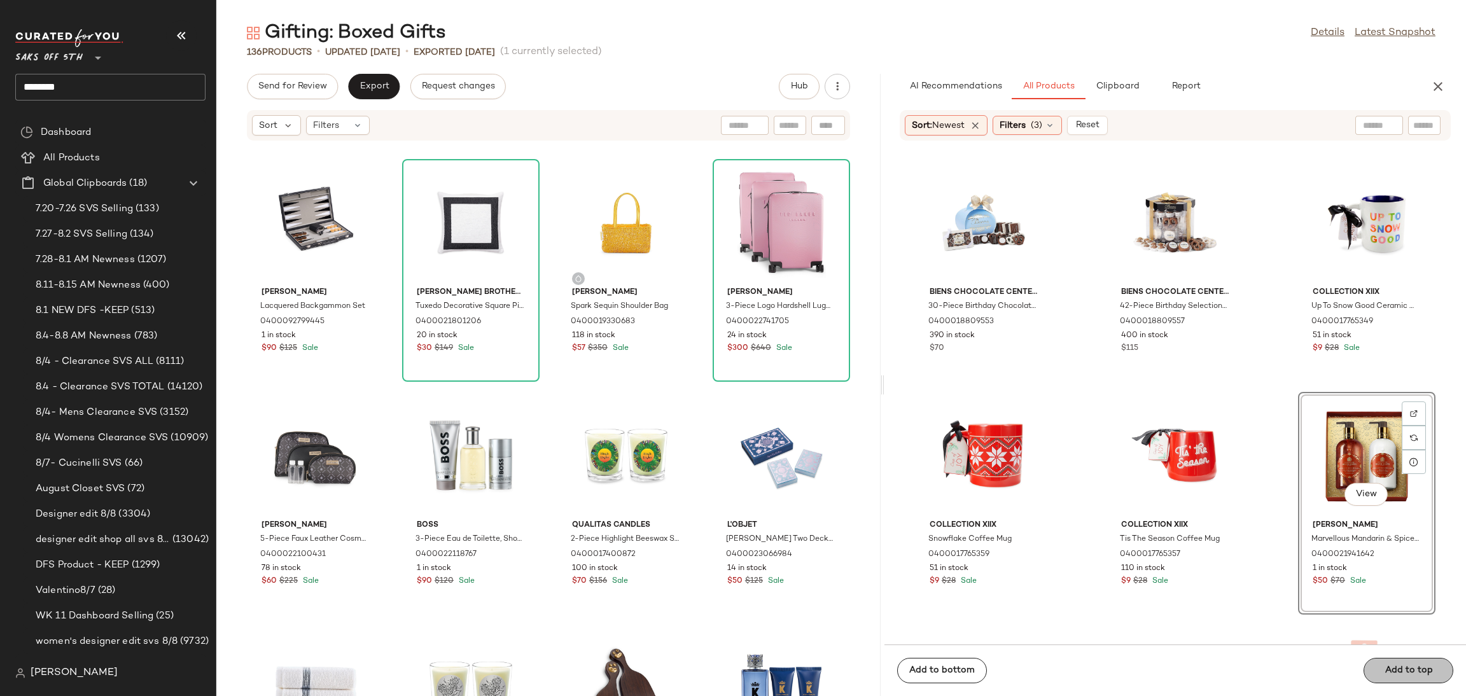
click at [1396, 676] on div "Add to bottom Add to top" at bounding box center [1175, 671] width 582 height 52
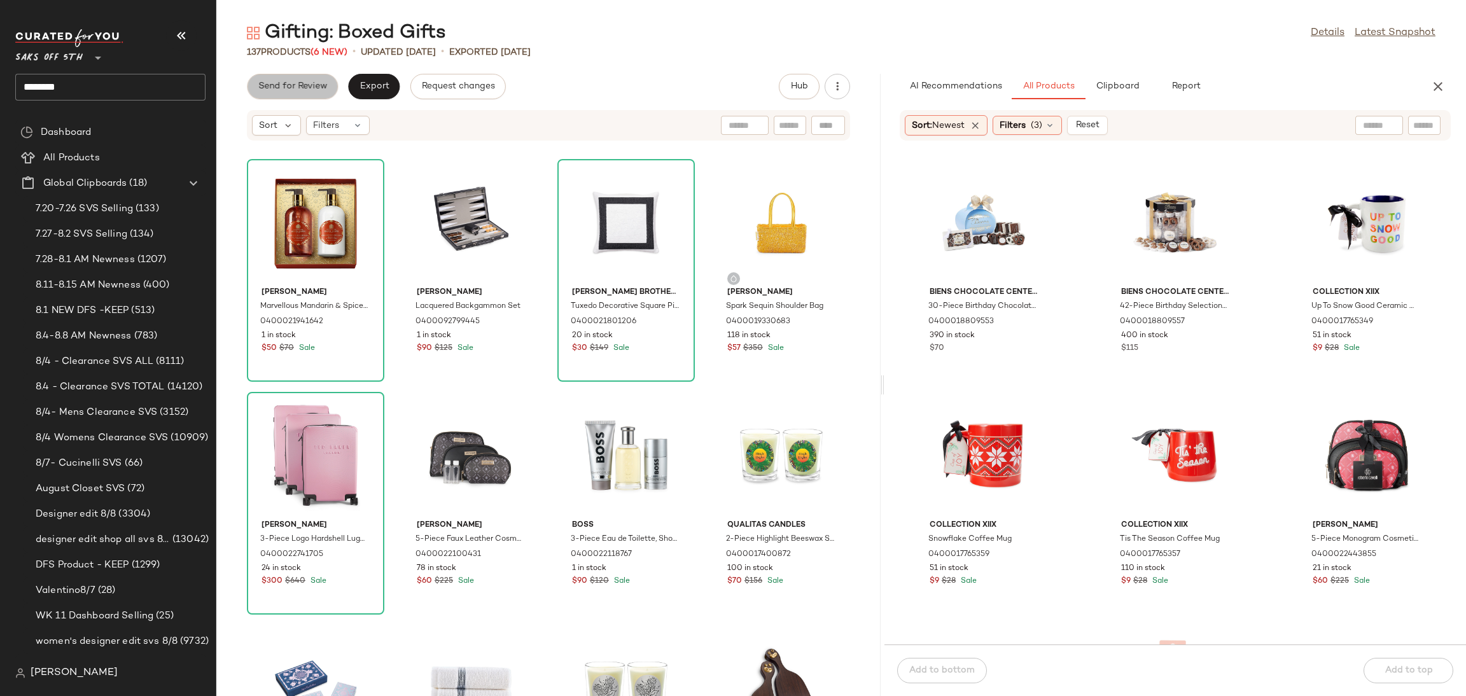
click at [316, 74] on button "Send for Review" at bounding box center [292, 86] width 91 height 25
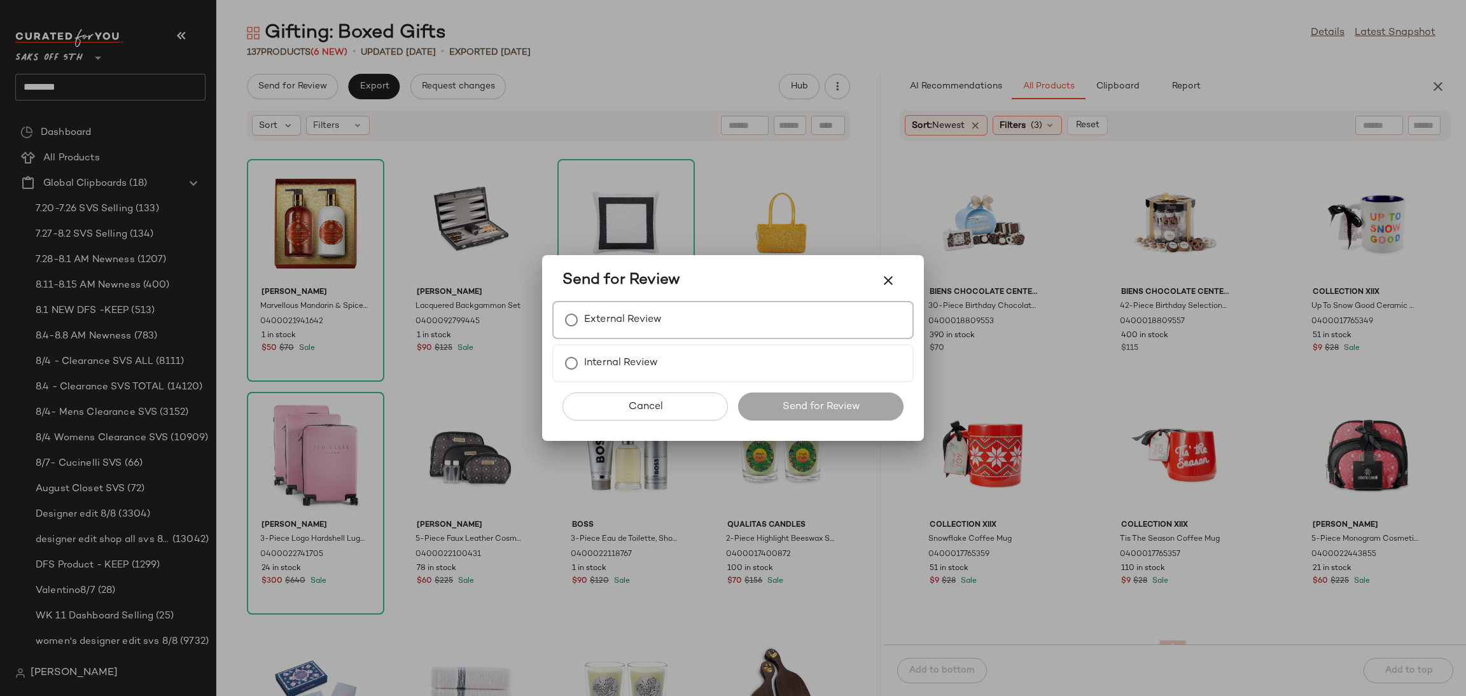
click at [727, 328] on div "External Review" at bounding box center [732, 320] width 361 height 38
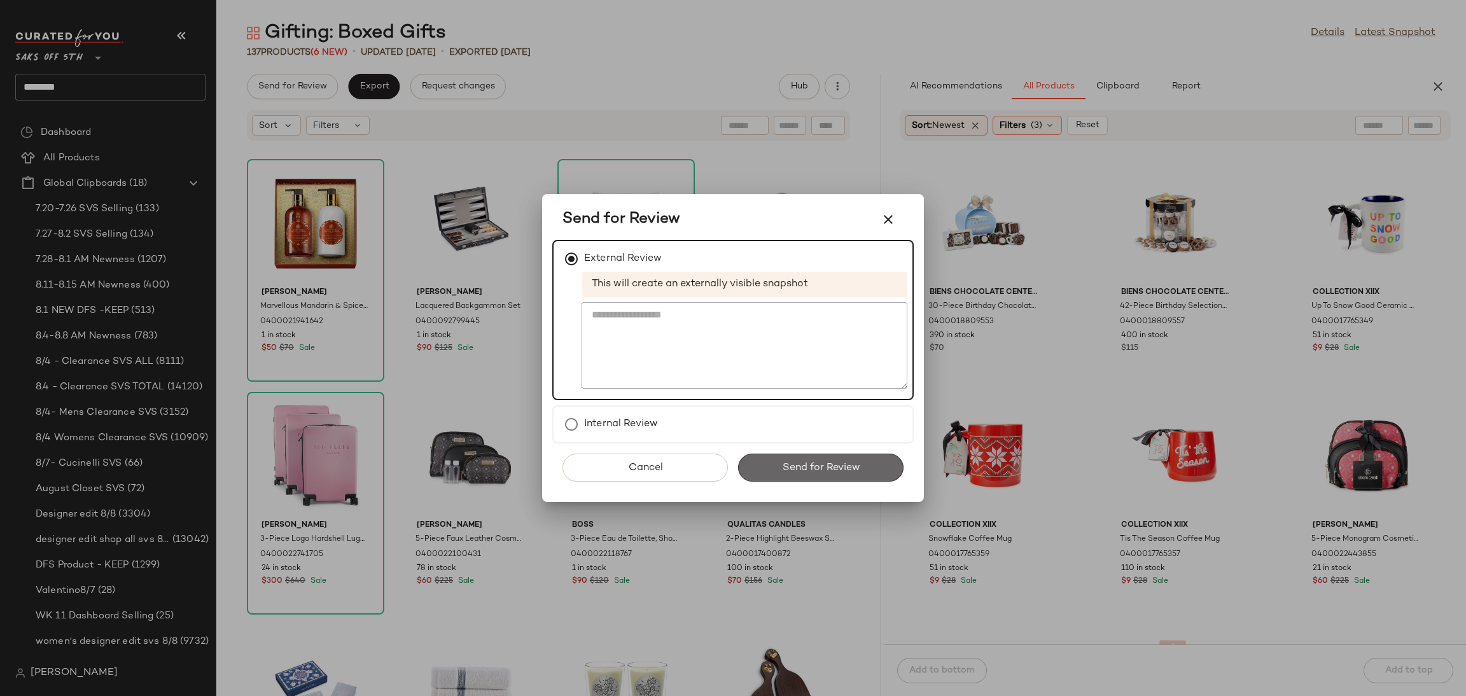
click at [818, 468] on span "Send for Review" at bounding box center [820, 468] width 78 height 12
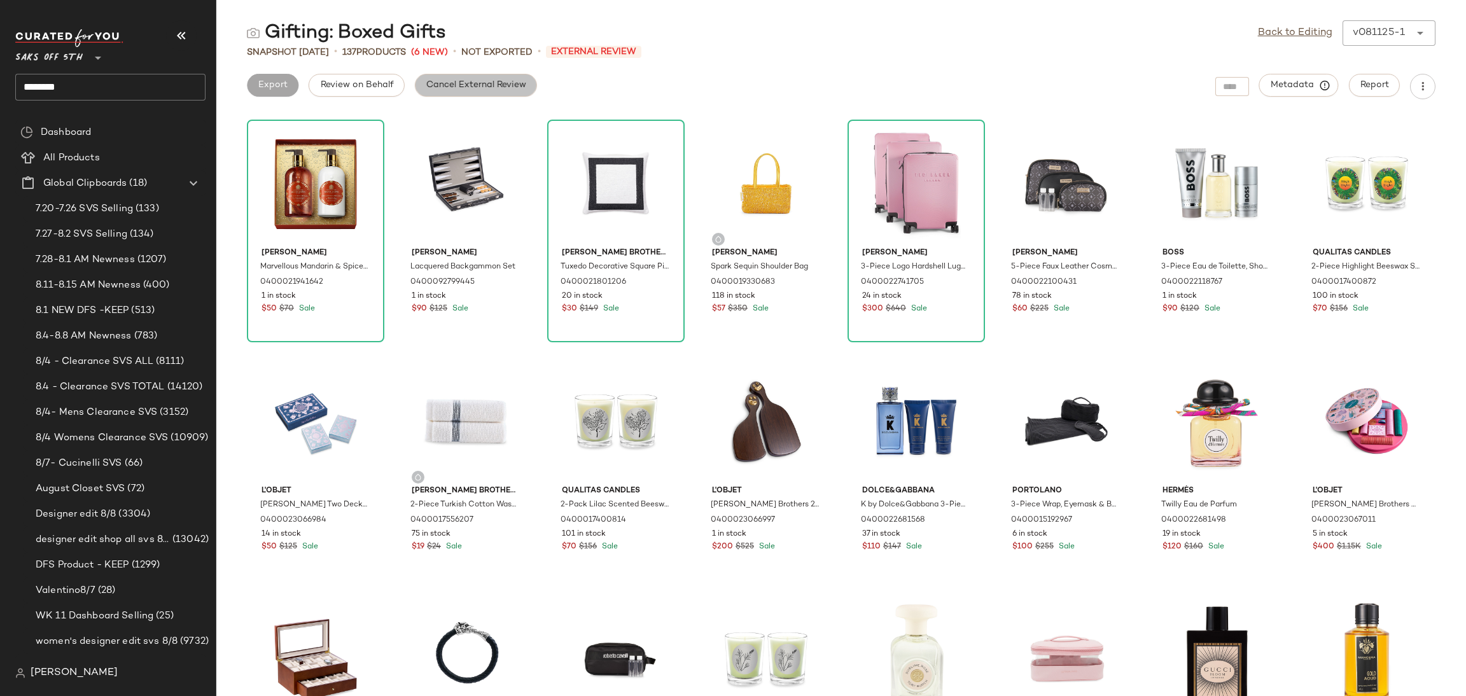
click at [436, 86] on span "Cancel External Review" at bounding box center [476, 85] width 101 height 10
click at [375, 91] on button "Export" at bounding box center [374, 85] width 52 height 23
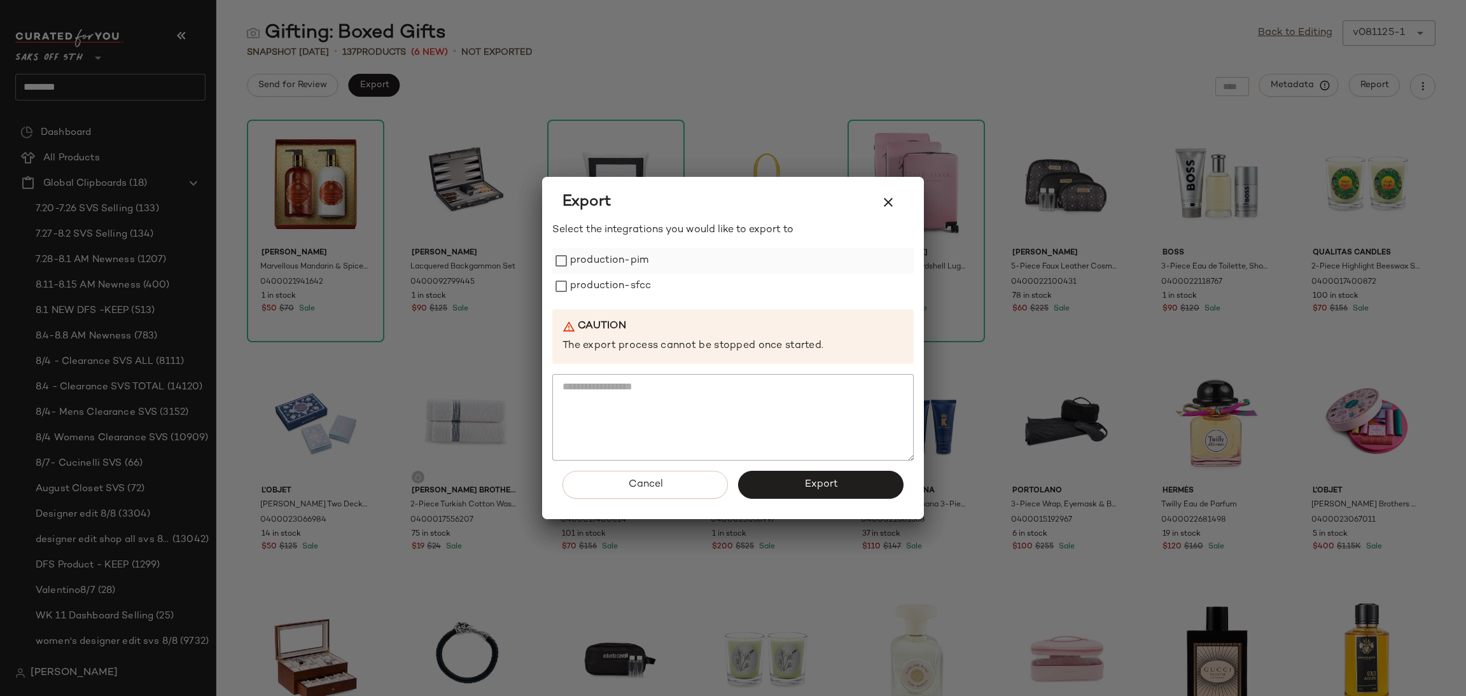
click at [576, 260] on label "production-pim" at bounding box center [609, 260] width 78 height 25
click at [579, 279] on label "production-sfcc" at bounding box center [610, 286] width 81 height 25
click at [804, 475] on button "Export" at bounding box center [820, 485] width 165 height 28
click at [889, 202] on icon "button" at bounding box center [888, 202] width 15 height 15
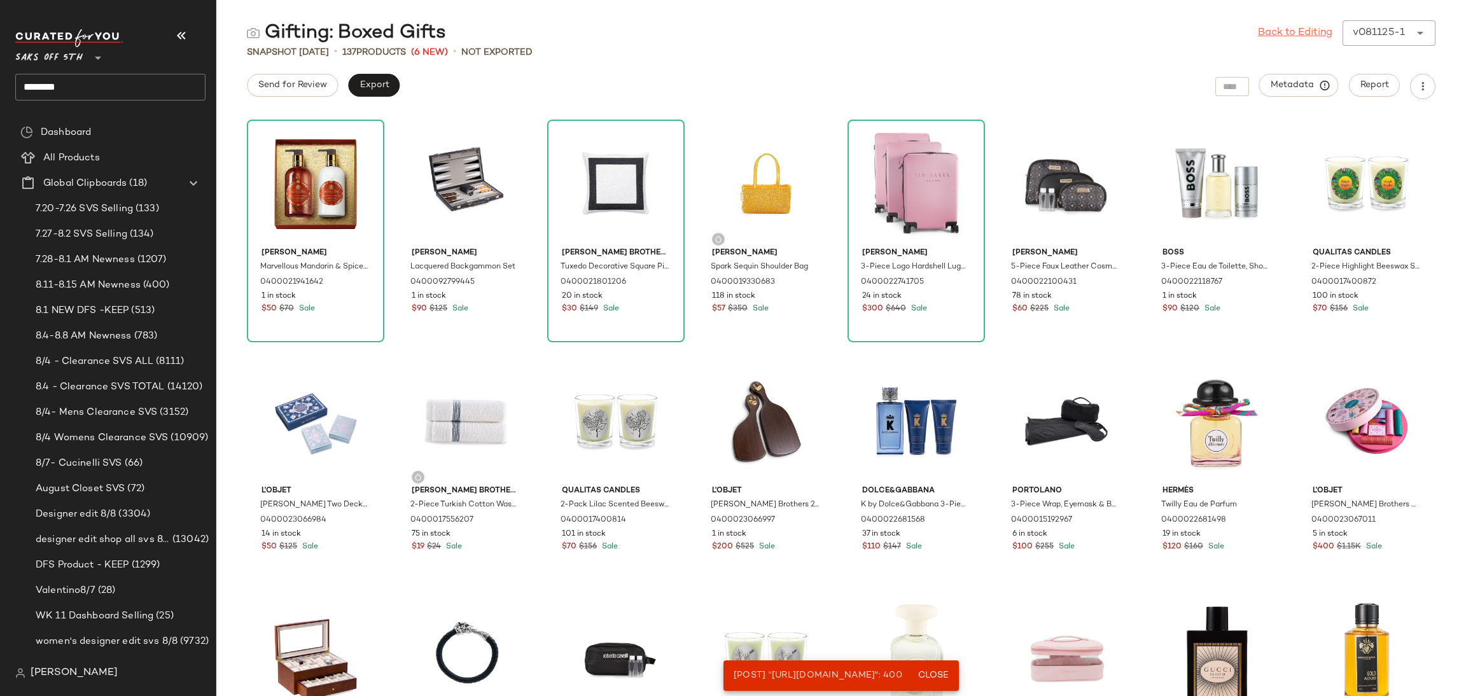
click at [1308, 31] on link "Back to Editing" at bounding box center [1295, 32] width 74 height 15
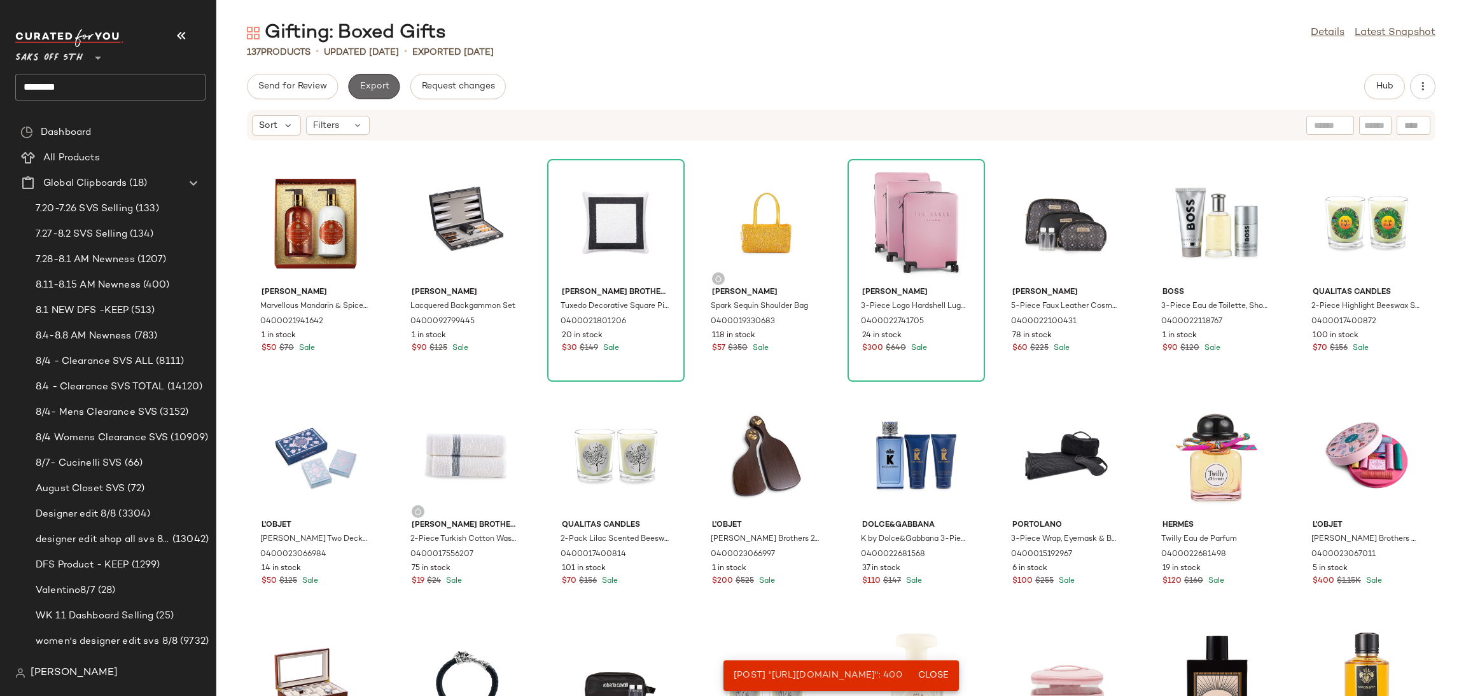
click at [380, 95] on button "Export" at bounding box center [374, 86] width 52 height 25
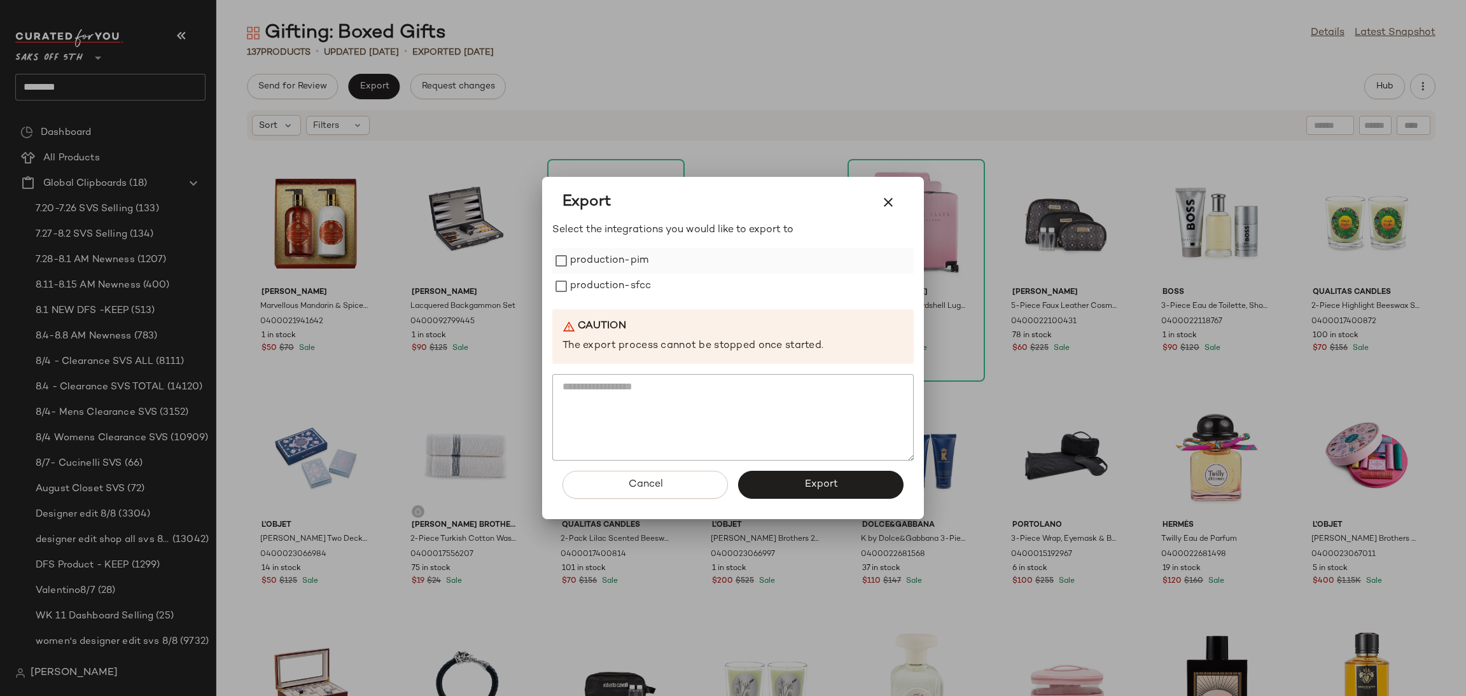
click at [571, 260] on label "production-pim" at bounding box center [609, 260] width 78 height 25
click at [580, 279] on label "production-sfcc" at bounding box center [610, 286] width 81 height 25
click at [790, 481] on button "Export" at bounding box center [820, 485] width 165 height 28
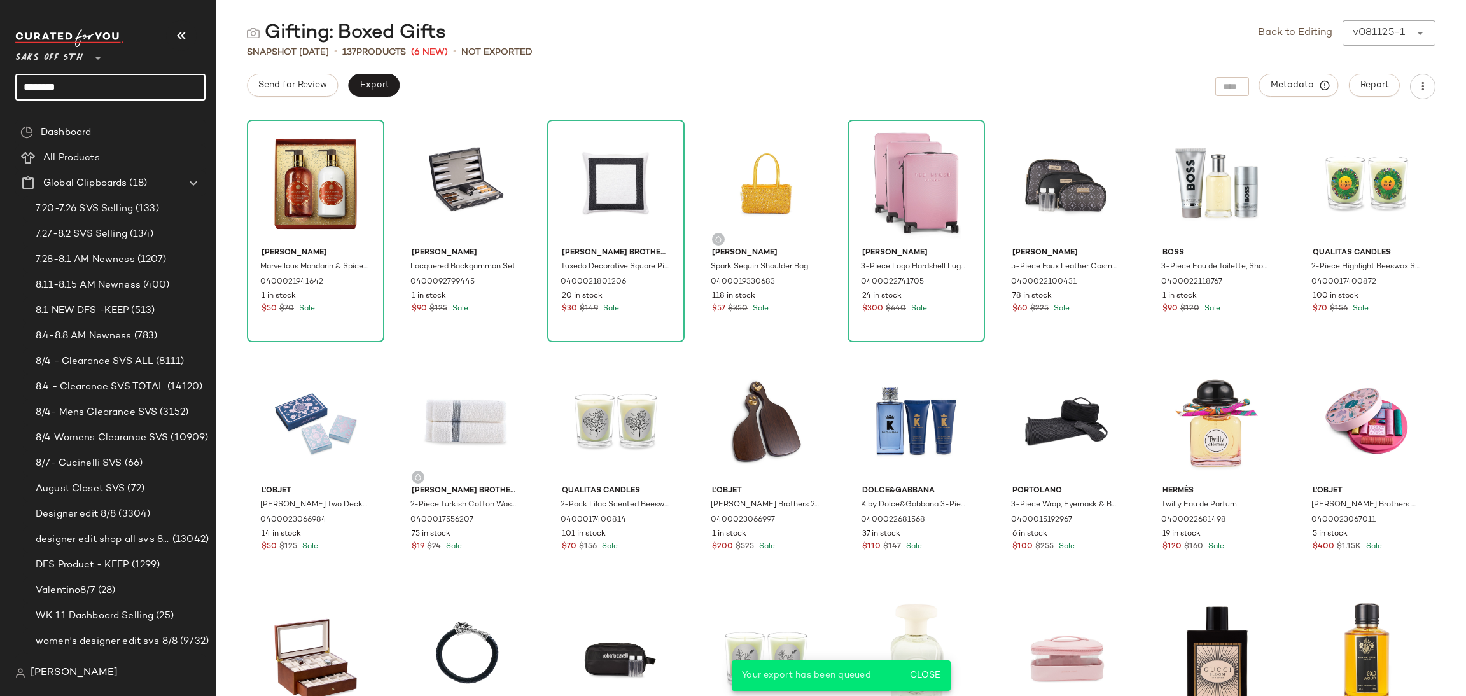
click at [139, 88] on input "*******" at bounding box center [110, 87] width 190 height 27
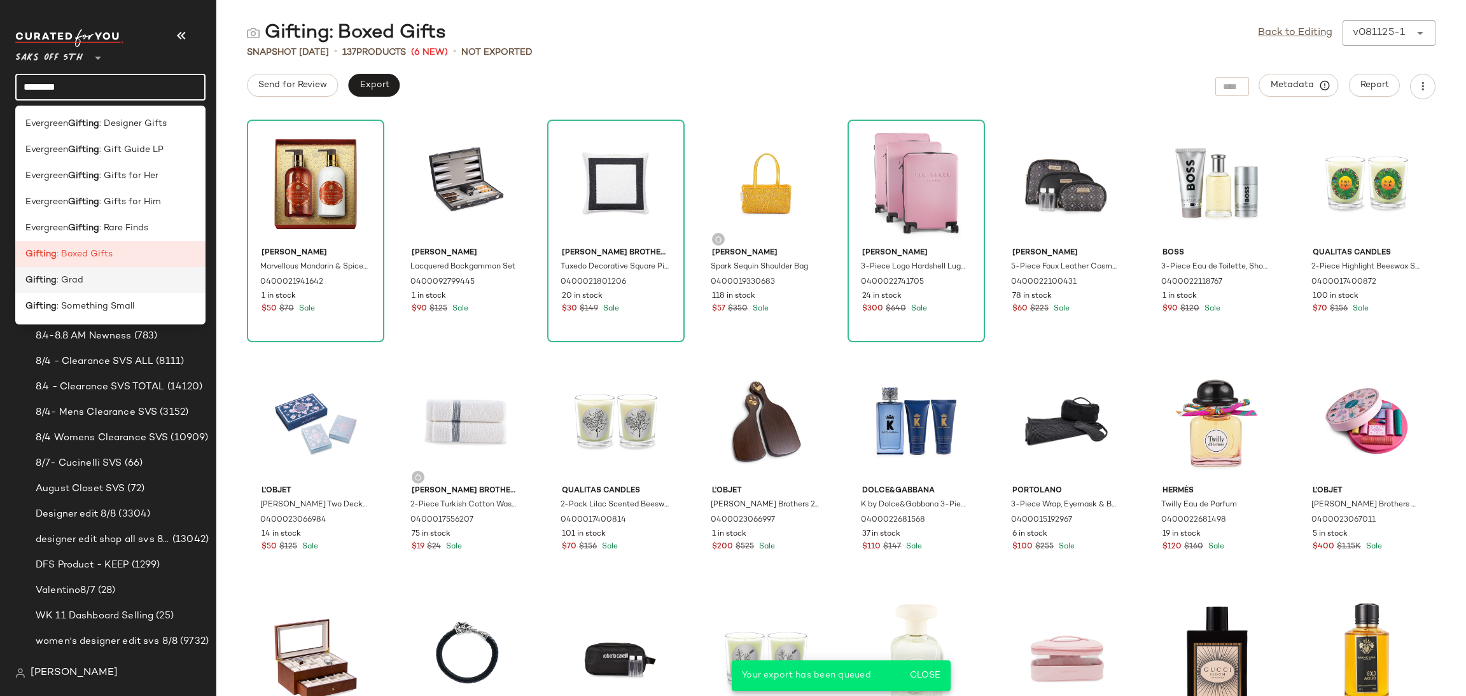
click at [146, 277] on div "Gifting : Grad" at bounding box center [110, 280] width 170 height 13
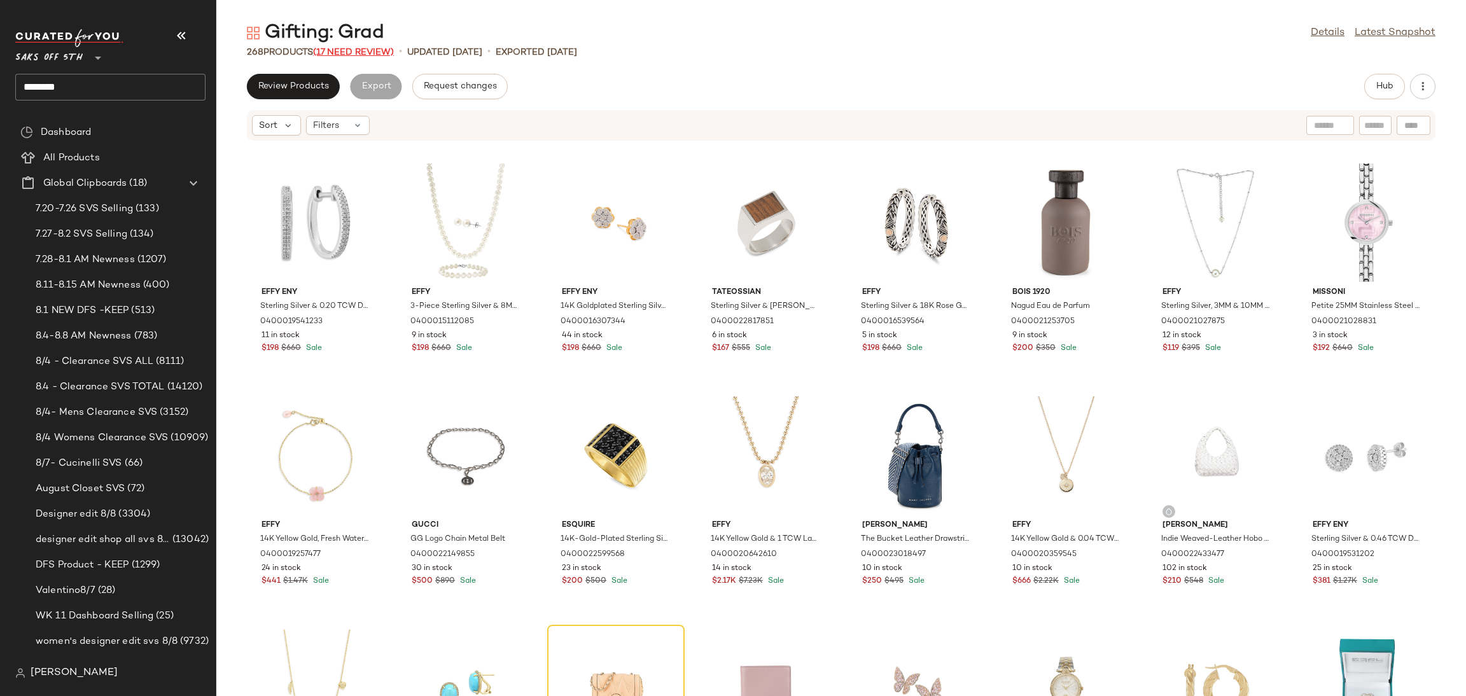
click at [375, 50] on span "(17 Need Review)" at bounding box center [353, 53] width 81 height 10
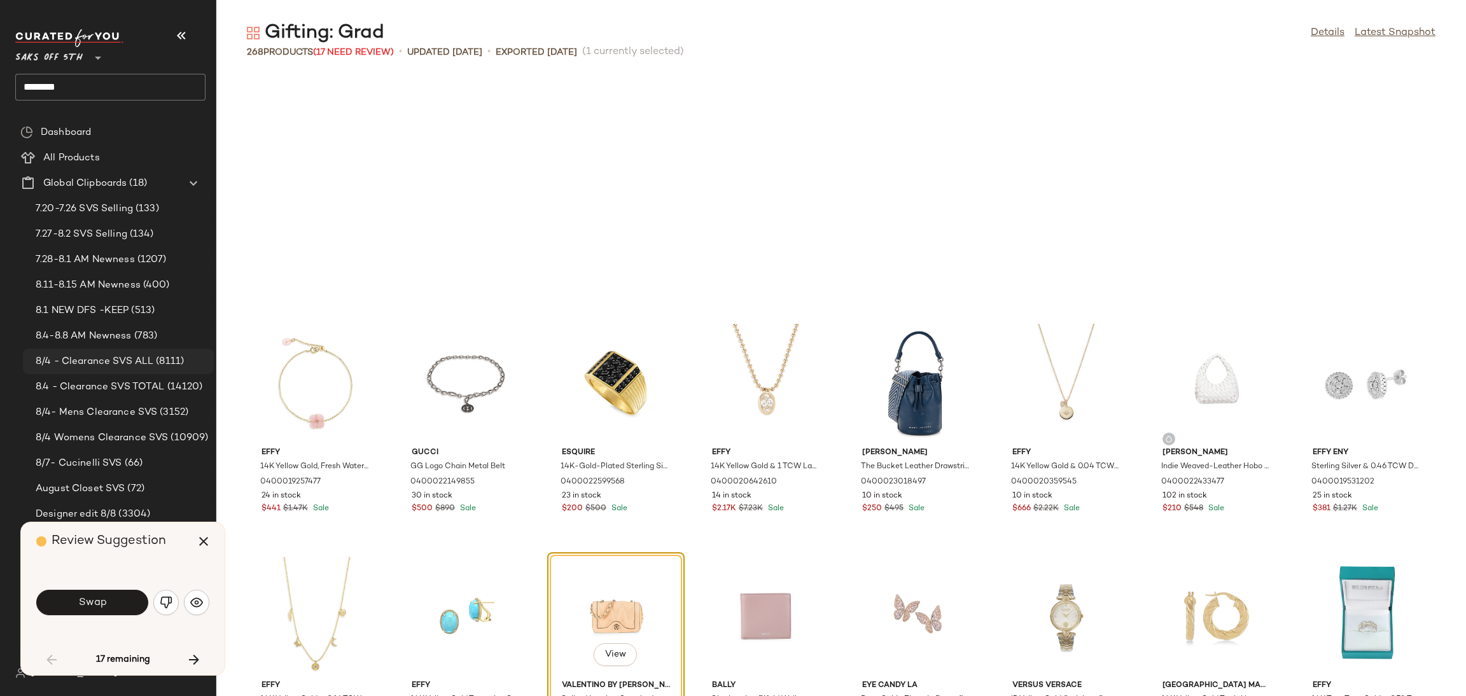
scroll to position [243, 0]
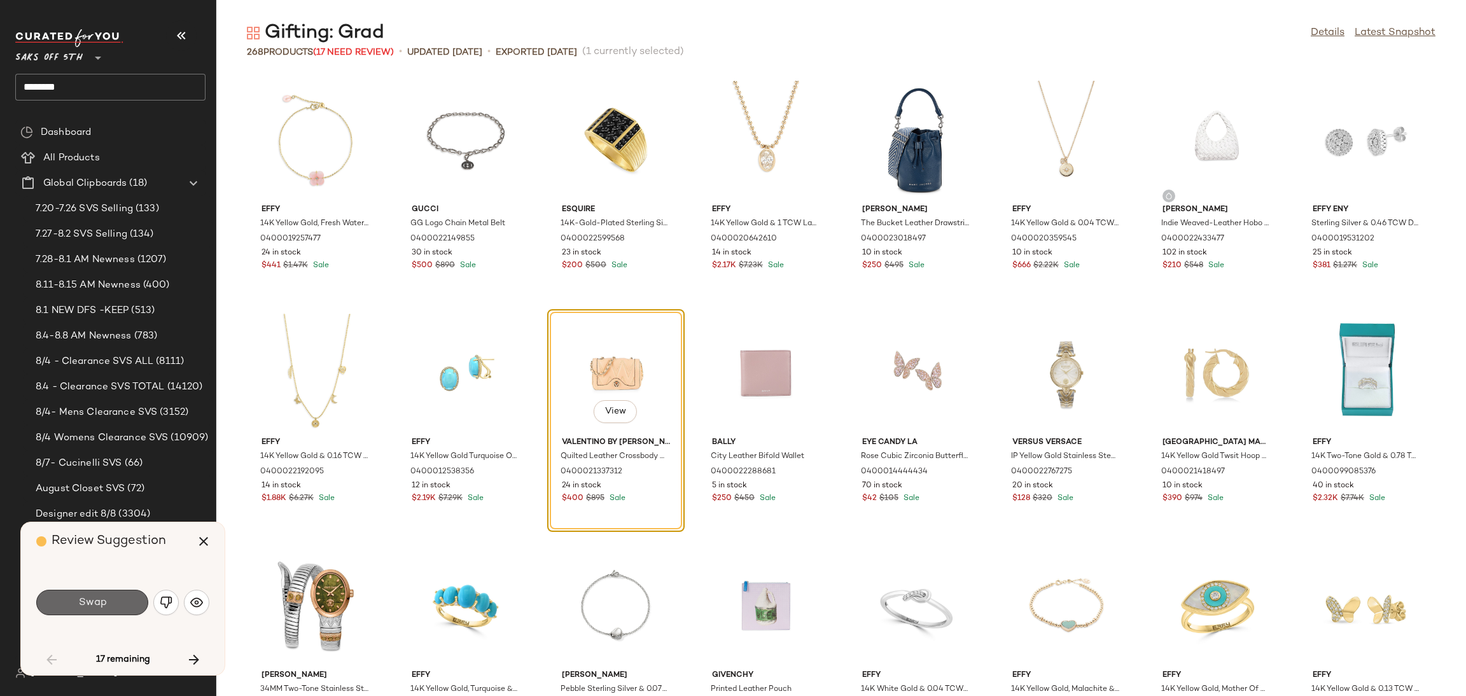
click at [112, 604] on button "Swap" at bounding box center [92, 602] width 112 height 25
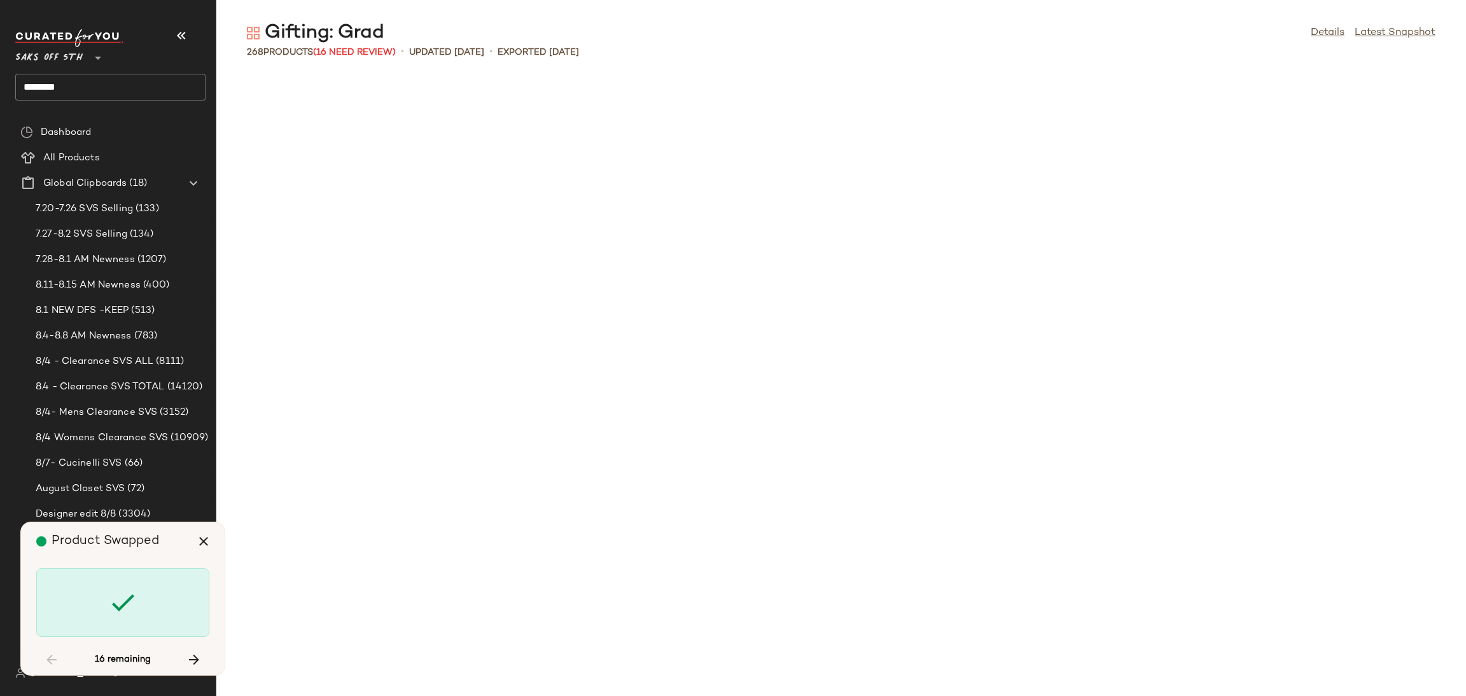
scroll to position [1397, 0]
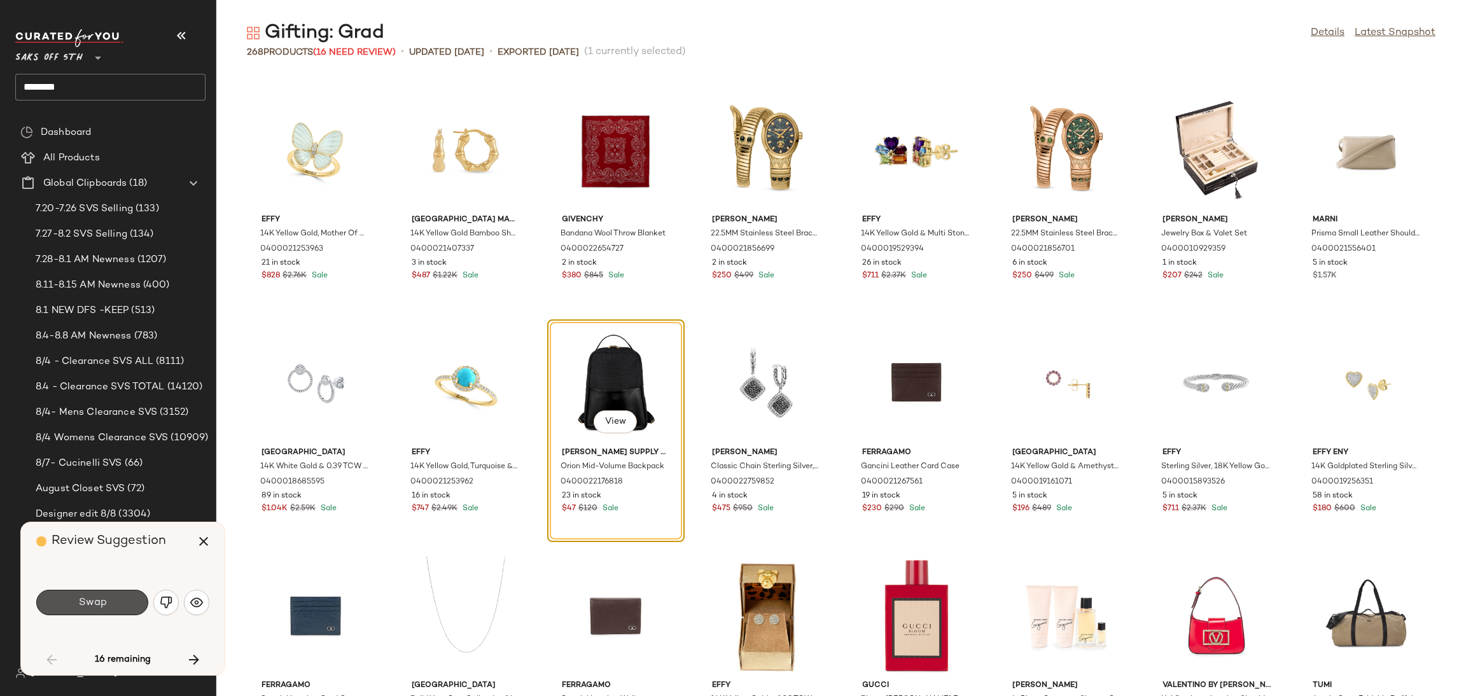
click at [112, 604] on button "Swap" at bounding box center [92, 602] width 112 height 25
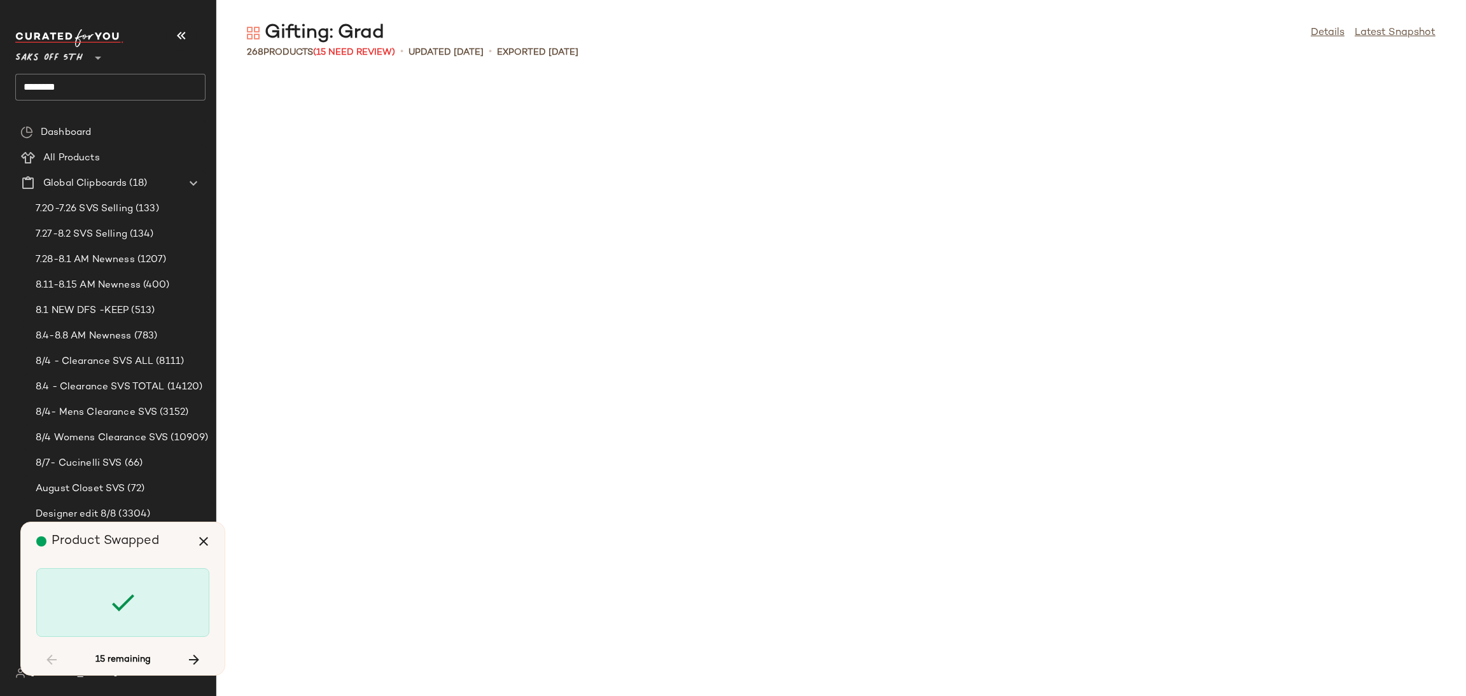
scroll to position [2794, 0]
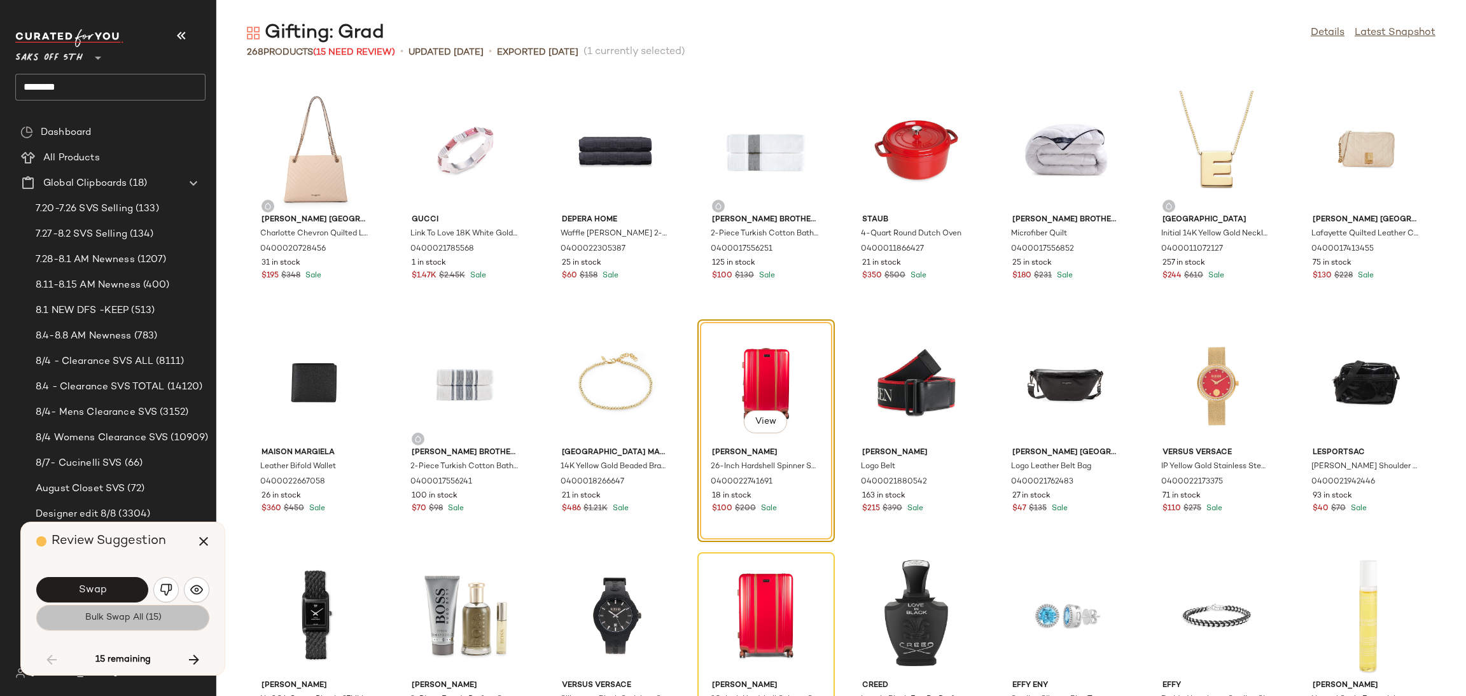
click at [139, 622] on span "Bulk Swap All (15)" at bounding box center [122, 618] width 77 height 10
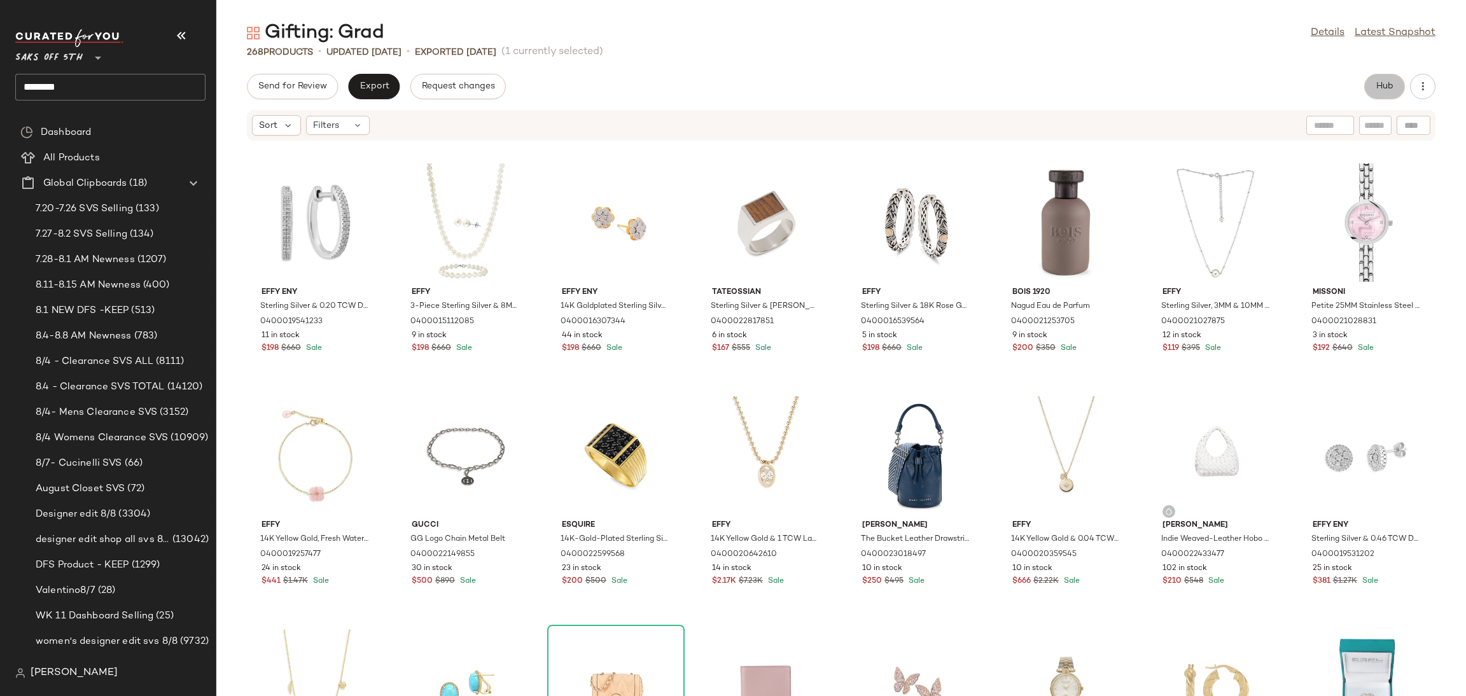
click at [1390, 91] on span "Hub" at bounding box center [1385, 86] width 18 height 10
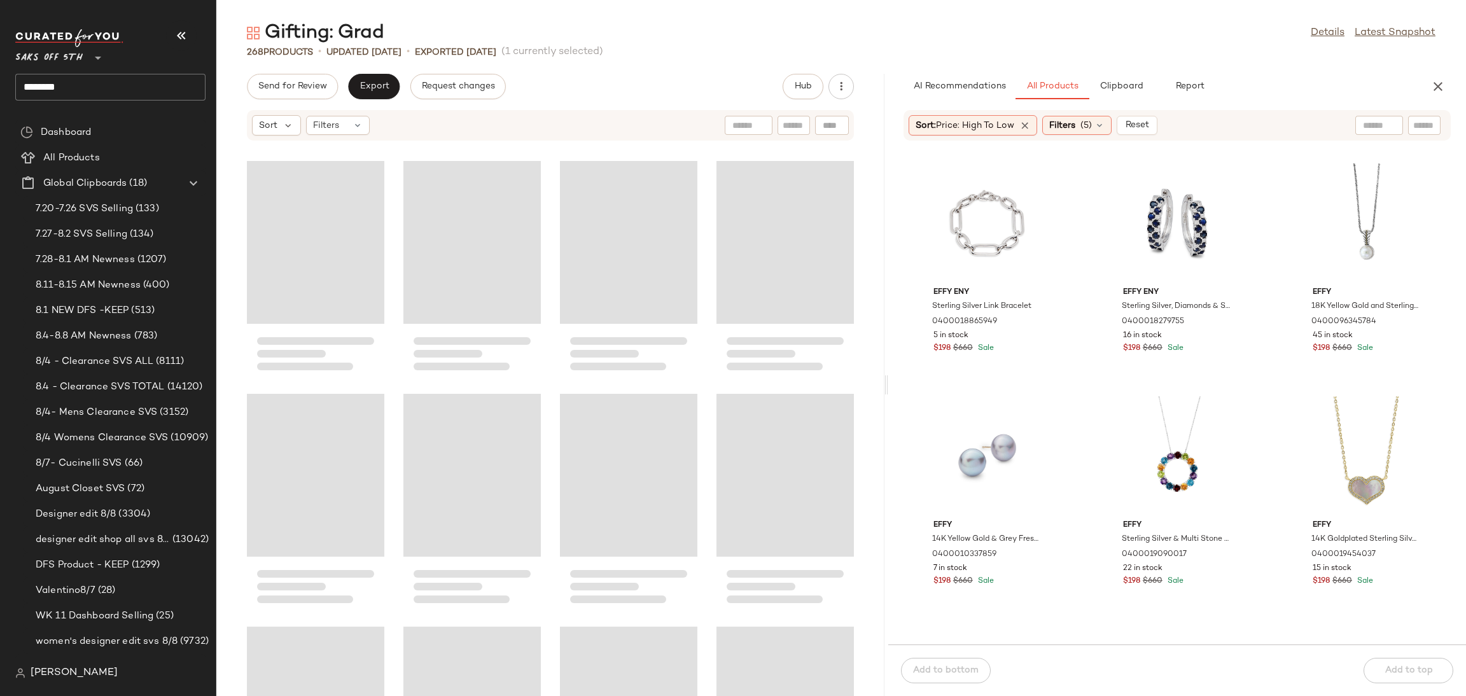
drag, startPoint x: 841, startPoint y: 382, endPoint x: 888, endPoint y: 384, distance: 47.7
click at [888, 384] on div "Gifting: Grad Details Latest Snapshot 268 Products • updated Aug 6th • Exported…" at bounding box center [841, 358] width 1250 height 676
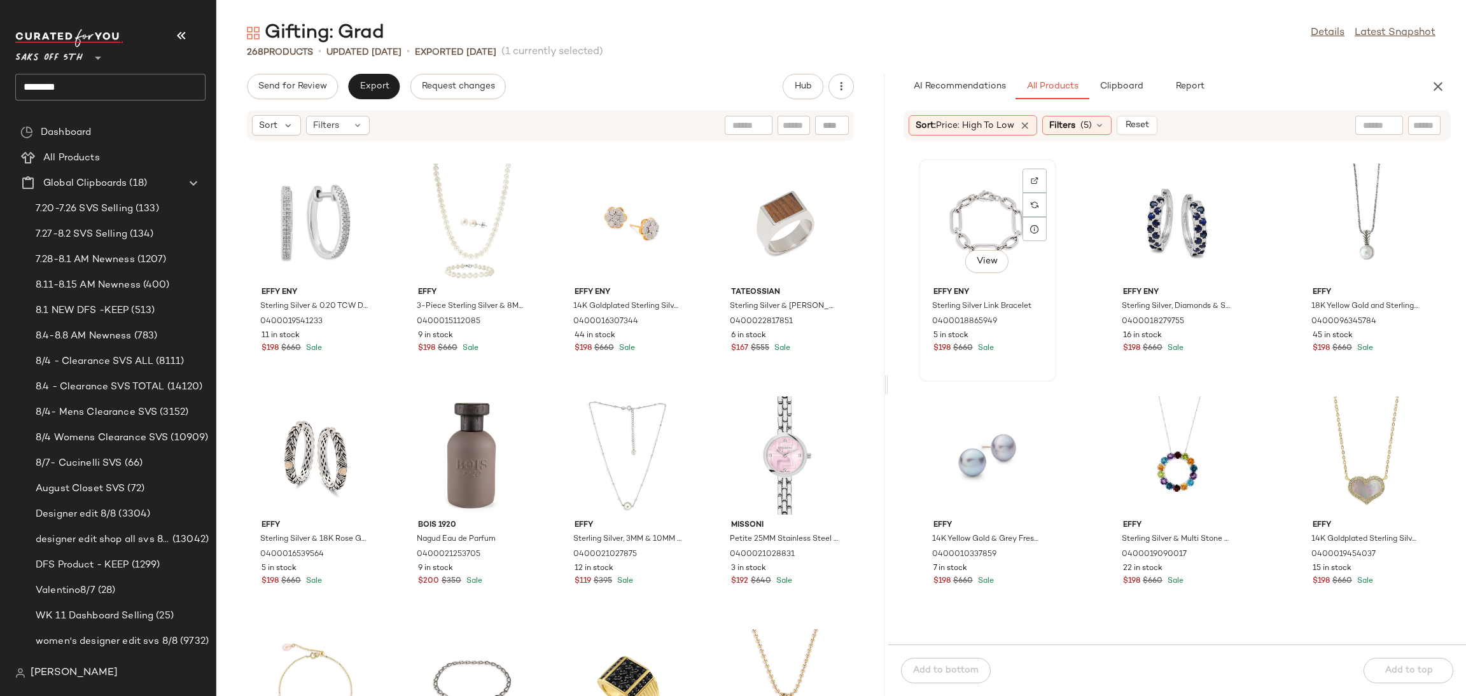
click at [1010, 238] on div "View" at bounding box center [987, 223] width 129 height 118
click at [1339, 420] on div "View" at bounding box center [1366, 455] width 129 height 118
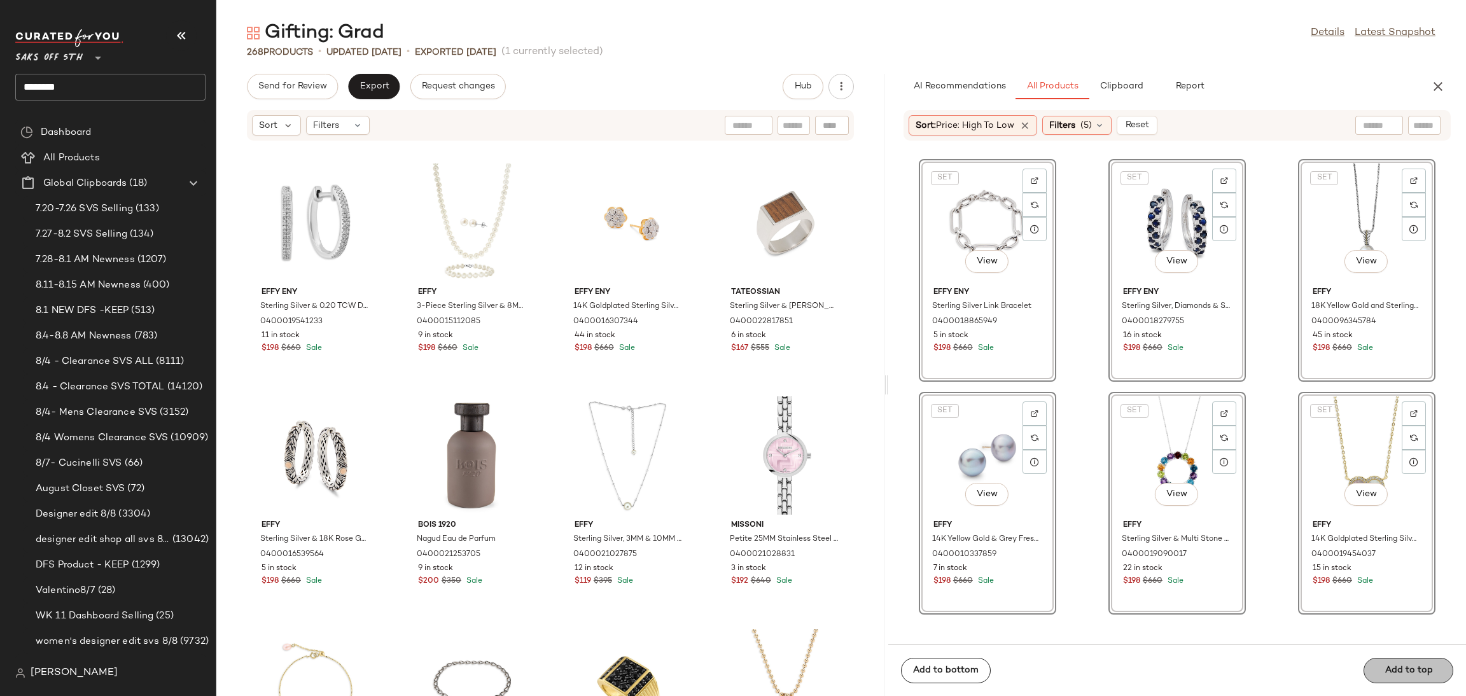
click at [1392, 660] on div "Add to bottom Add to top" at bounding box center [1177, 671] width 578 height 52
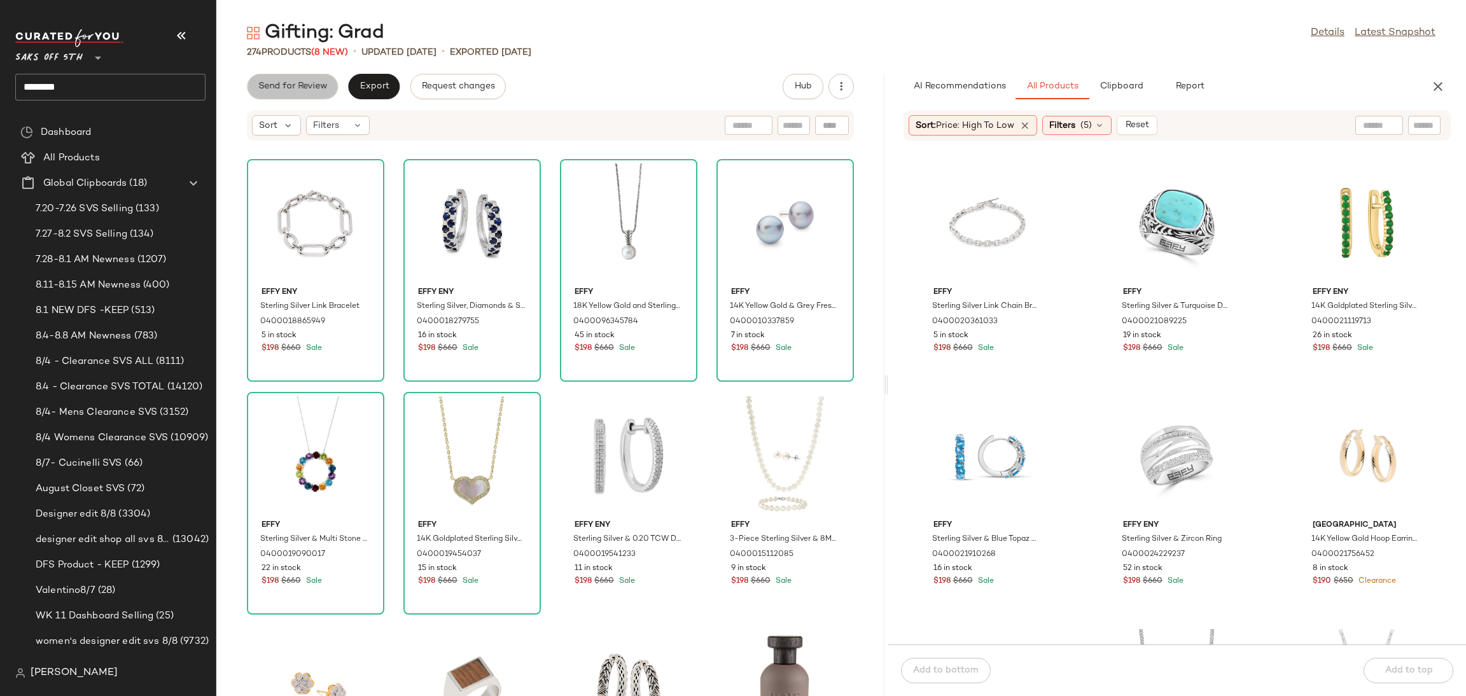
click at [321, 90] on span "Send for Review" at bounding box center [292, 86] width 69 height 10
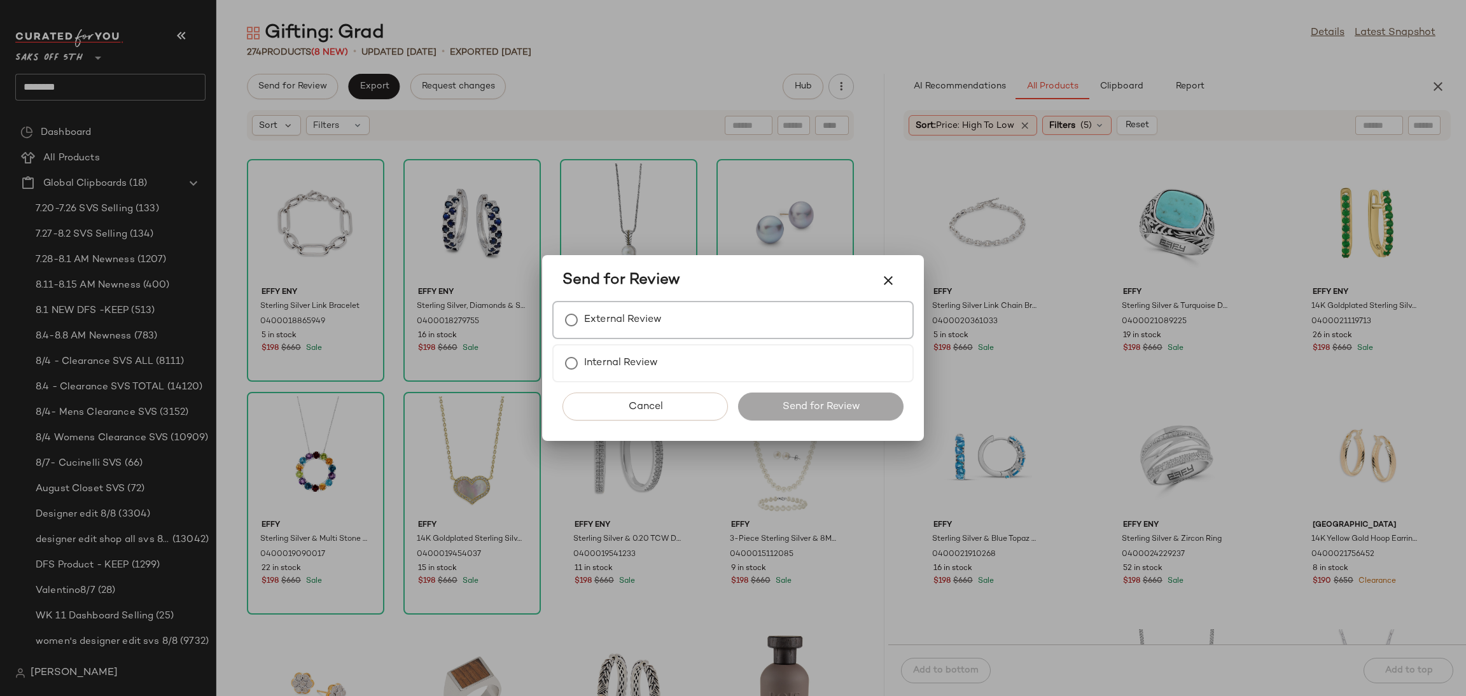
click at [656, 326] on label "External Review" at bounding box center [623, 319] width 78 height 25
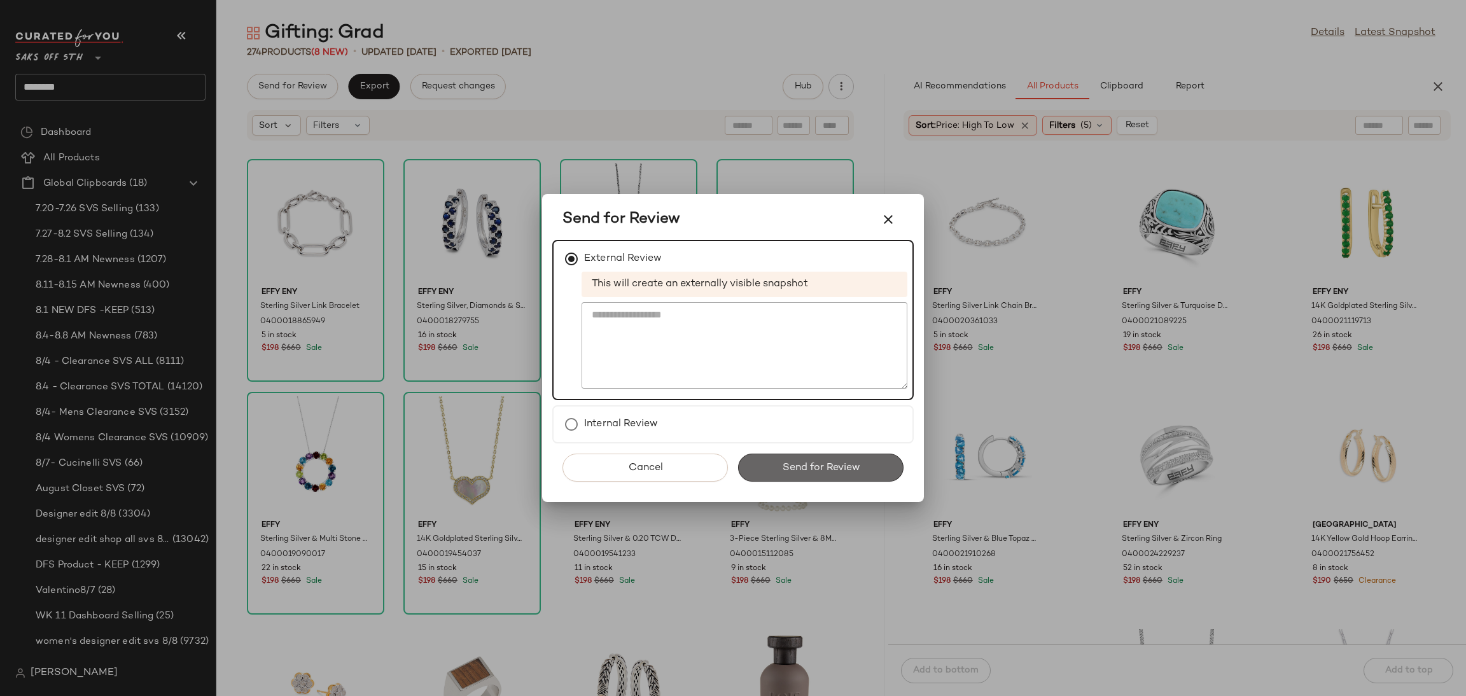
click at [813, 454] on button "Send for Review" at bounding box center [820, 468] width 165 height 28
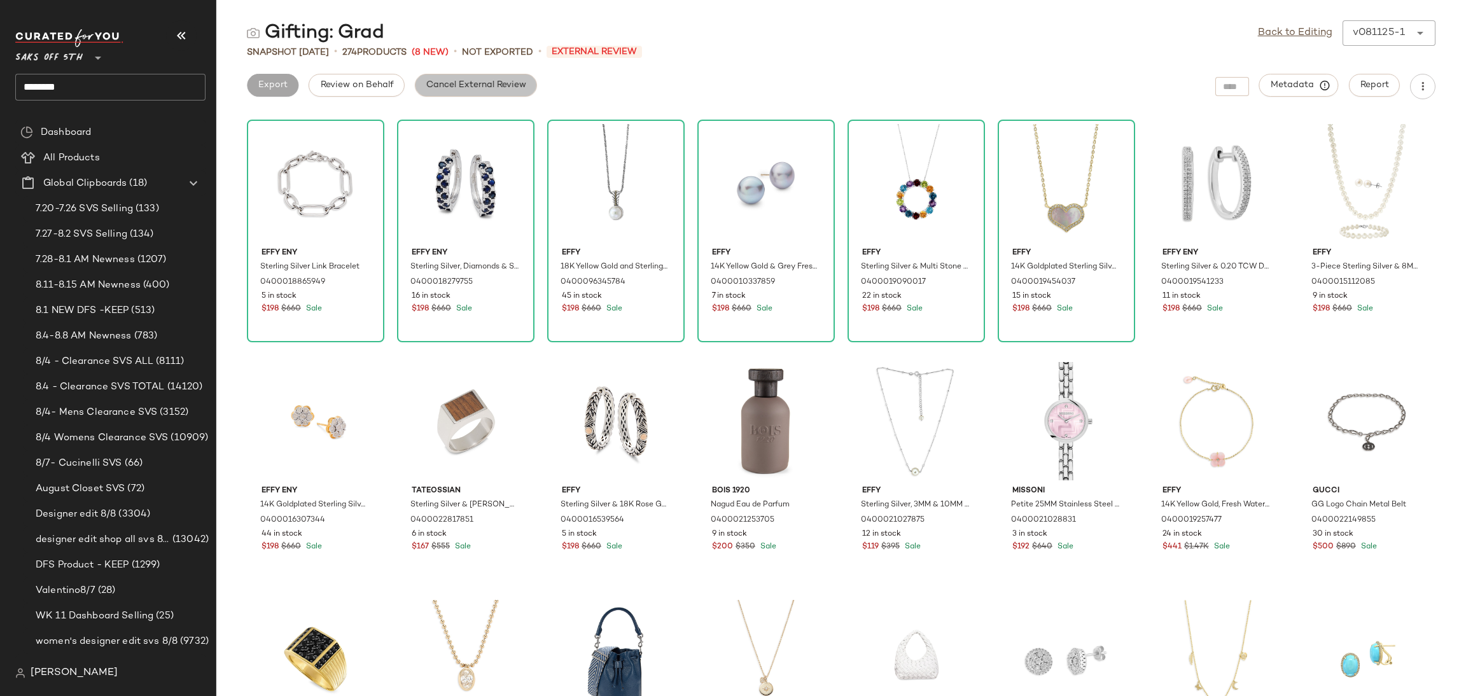
click at [422, 81] on button "Cancel External Review" at bounding box center [476, 85] width 122 height 23
click at [371, 81] on span "Export" at bounding box center [374, 85] width 30 height 10
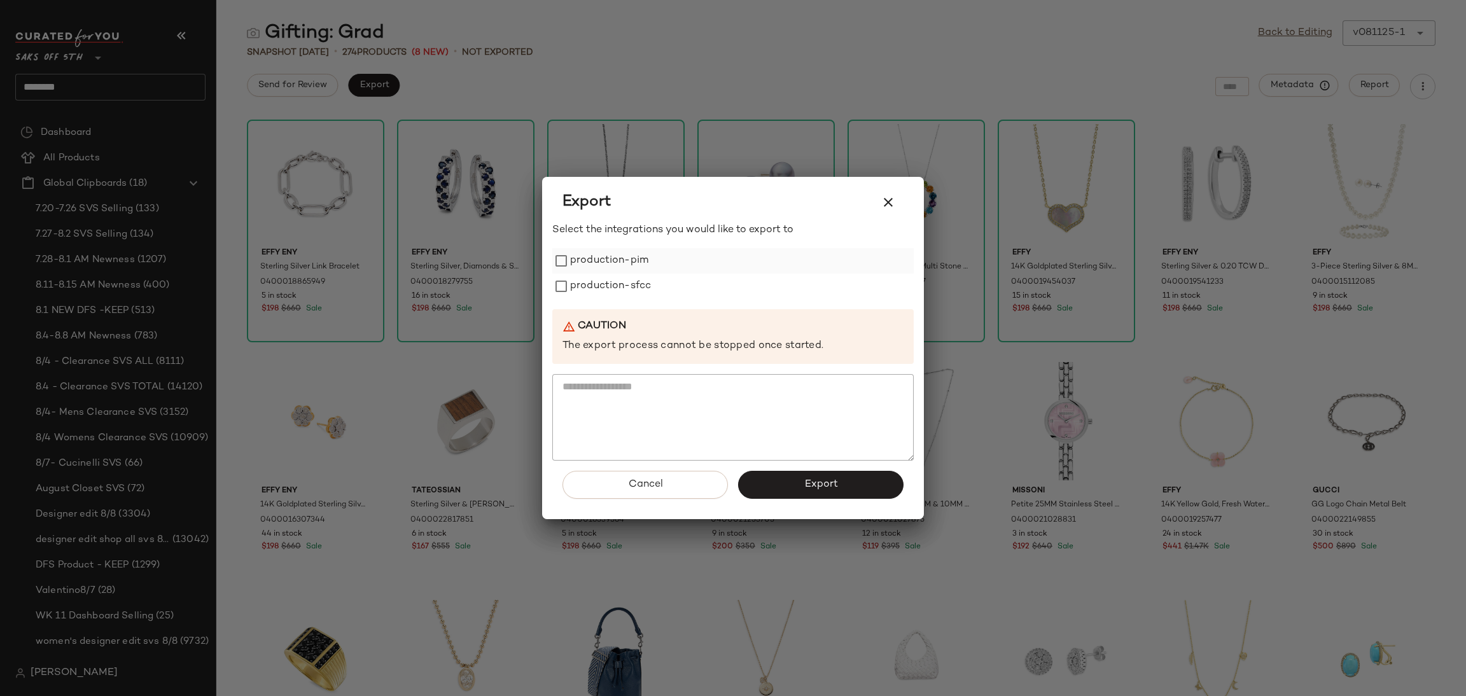
click at [631, 263] on label "production-pim" at bounding box center [609, 260] width 78 height 25
click at [633, 284] on label "production-sfcc" at bounding box center [610, 286] width 81 height 25
click at [807, 478] on span "Export" at bounding box center [821, 484] width 34 height 12
click at [887, 202] on icon "button" at bounding box center [888, 202] width 15 height 15
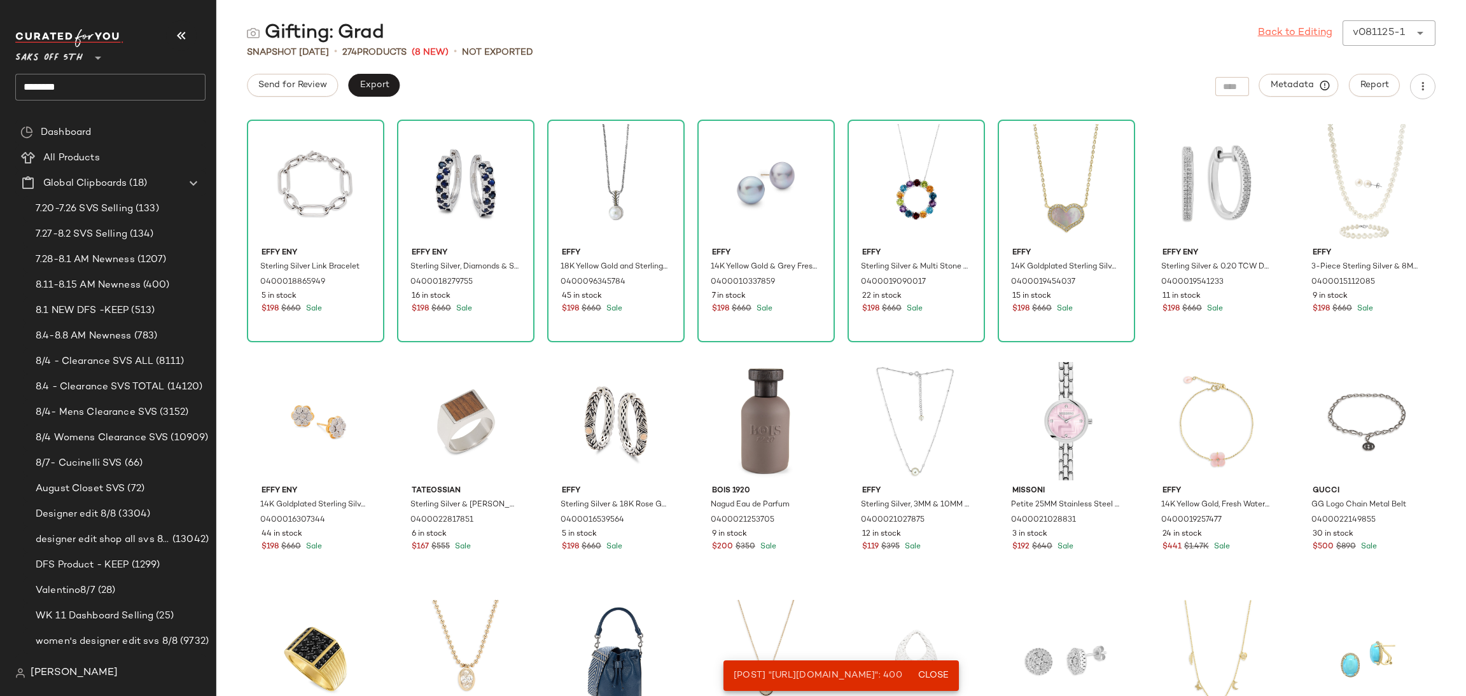
click at [1288, 36] on link "Back to Editing" at bounding box center [1295, 32] width 74 height 15
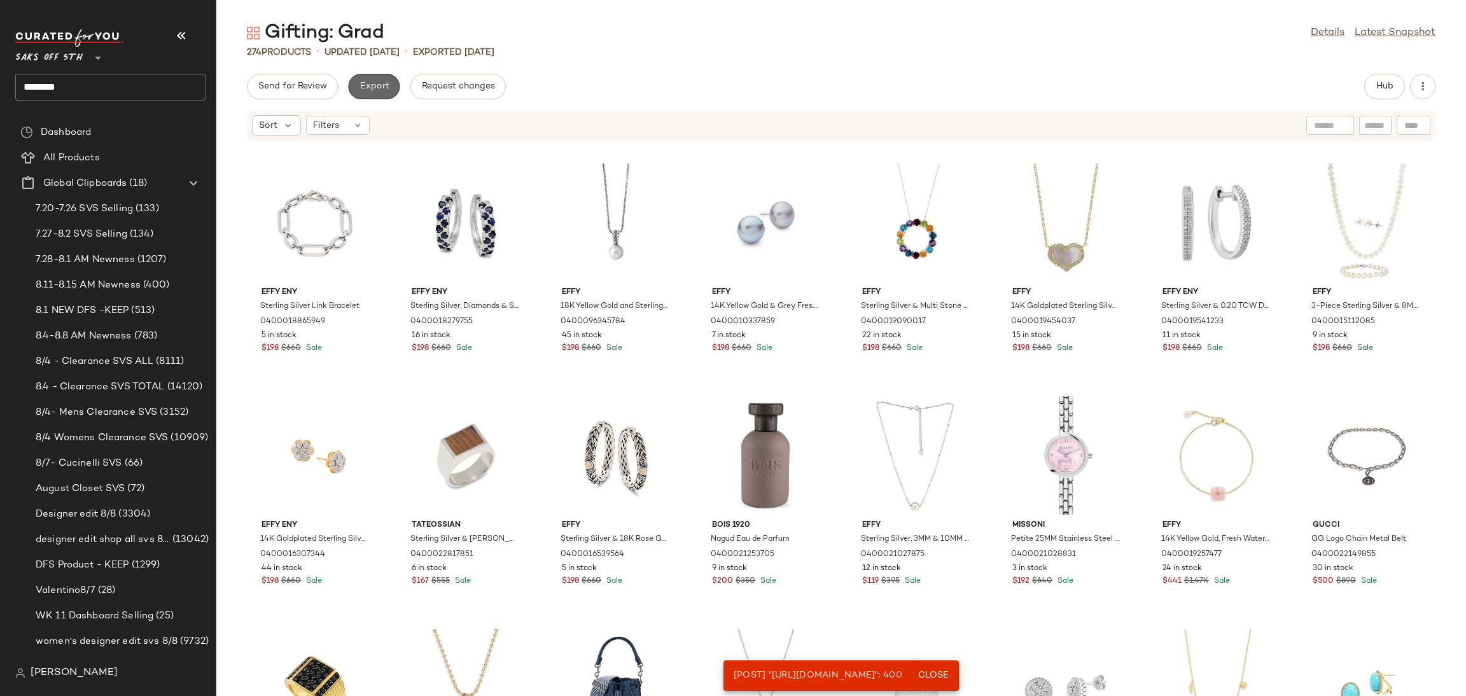
click at [379, 93] on button "Export" at bounding box center [374, 86] width 52 height 25
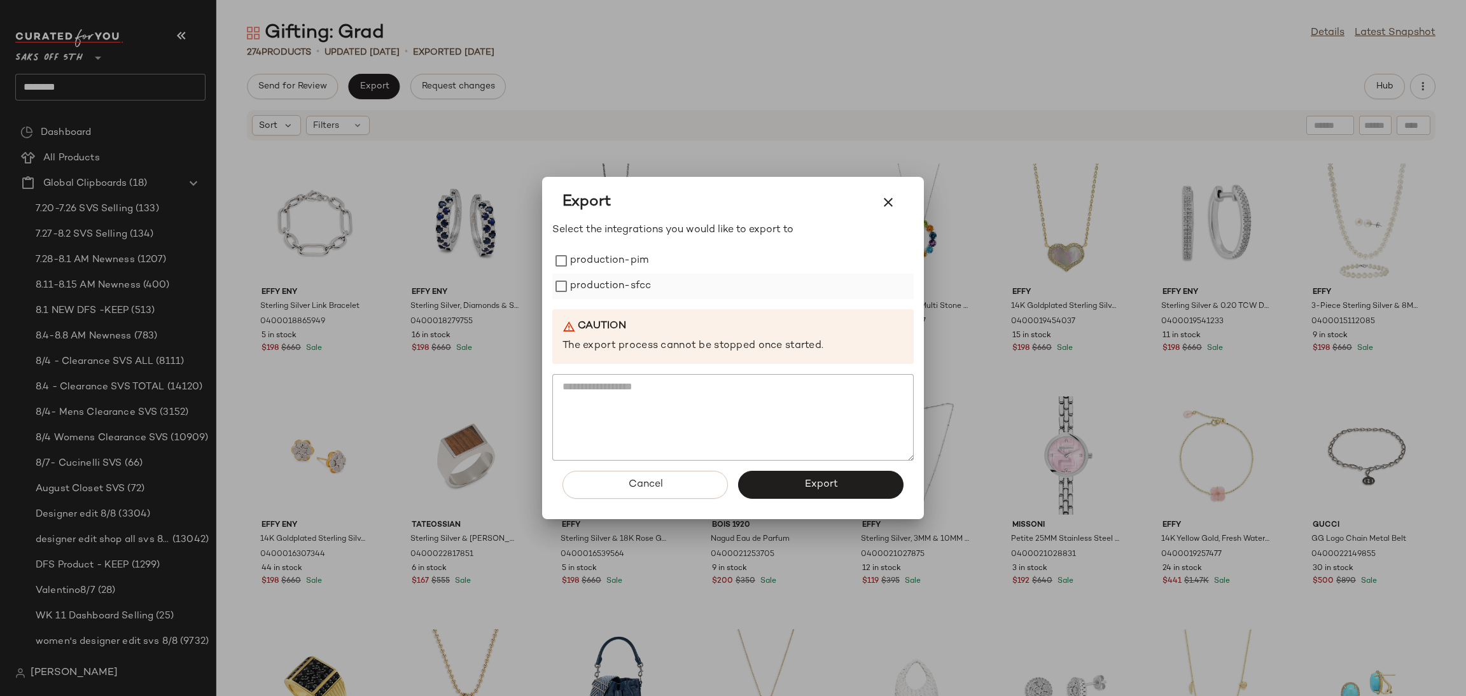
drag, startPoint x: 616, startPoint y: 263, endPoint x: 624, endPoint y: 288, distance: 26.6
click at [624, 288] on div "production-pim production-sfcc" at bounding box center [732, 273] width 361 height 51
click at [624, 288] on label "production-sfcc" at bounding box center [610, 286] width 81 height 25
click at [620, 265] on label "production-pim" at bounding box center [609, 260] width 78 height 25
click at [782, 488] on button "Export" at bounding box center [820, 485] width 165 height 28
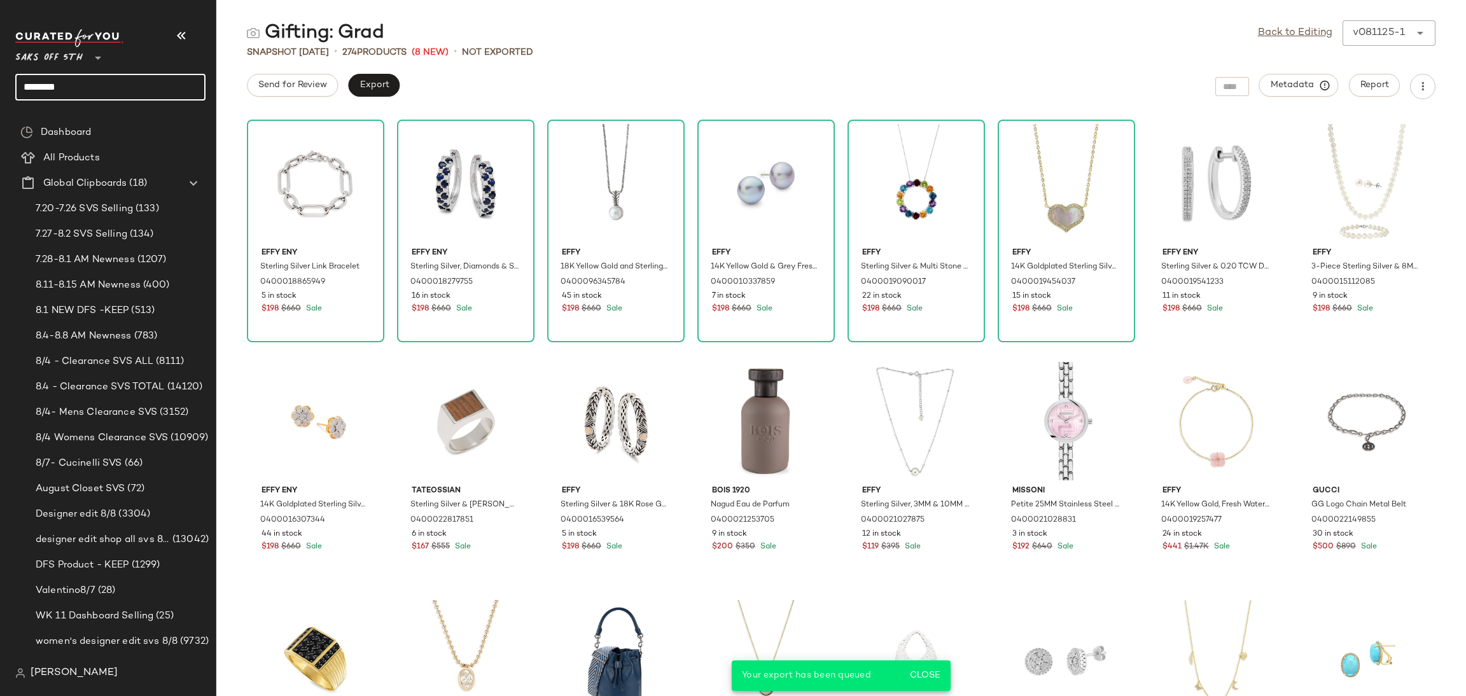
click at [97, 90] on input "*******" at bounding box center [110, 87] width 190 height 27
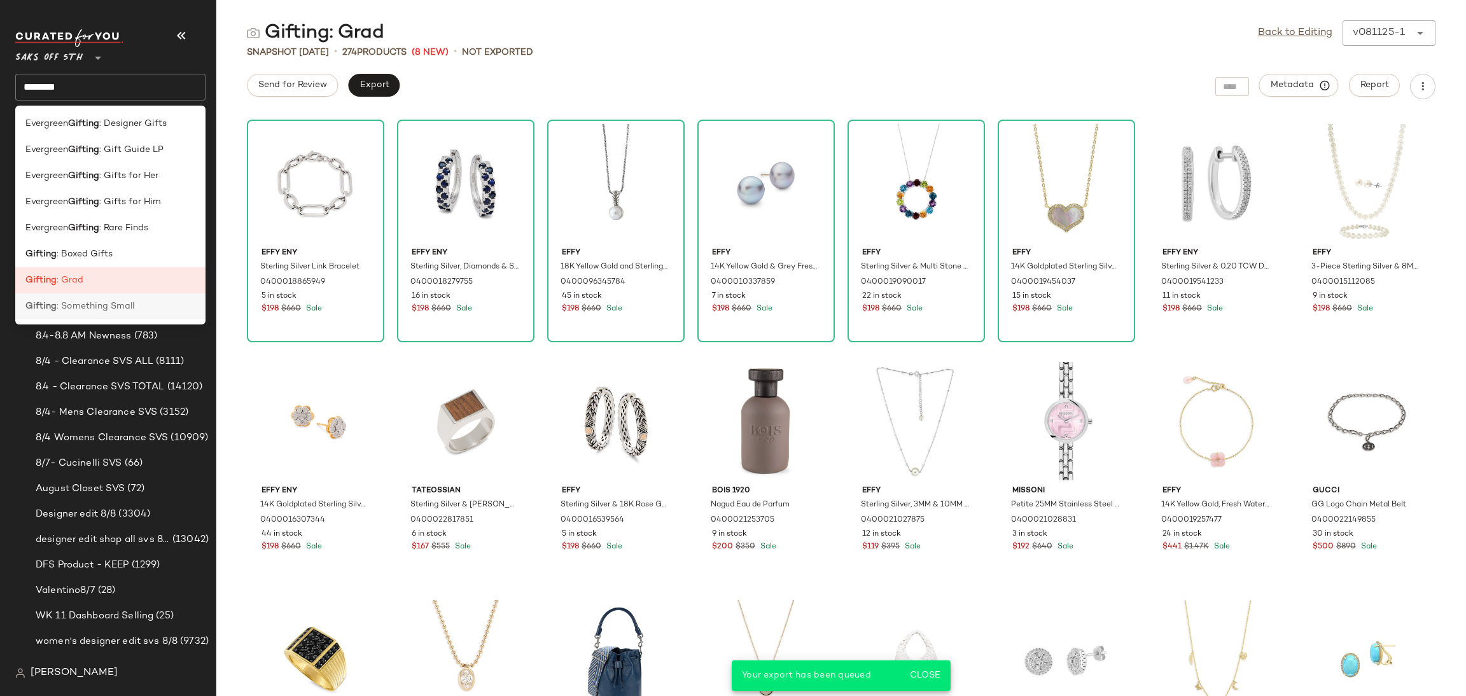
click at [98, 310] on span ": Something Small" at bounding box center [96, 306] width 78 height 13
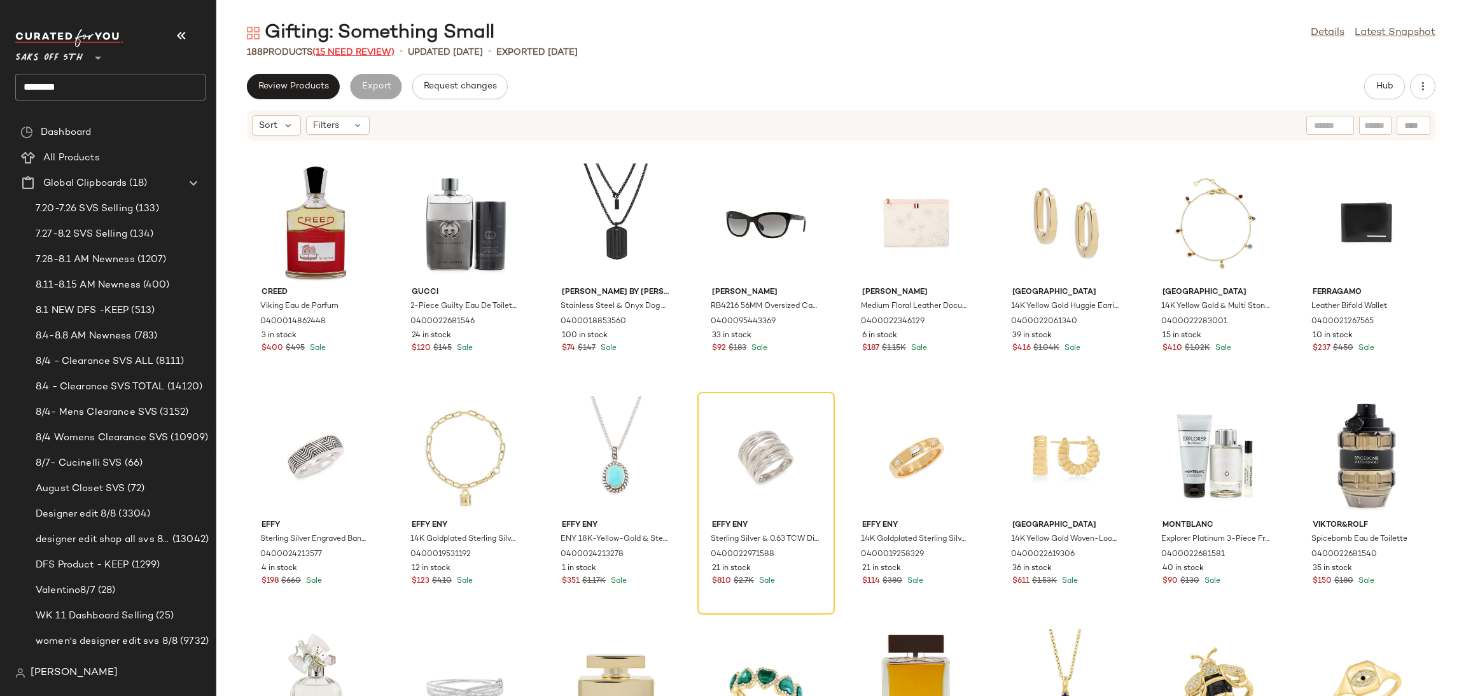
click at [373, 52] on span "(15 Need Review)" at bounding box center [353, 53] width 82 height 10
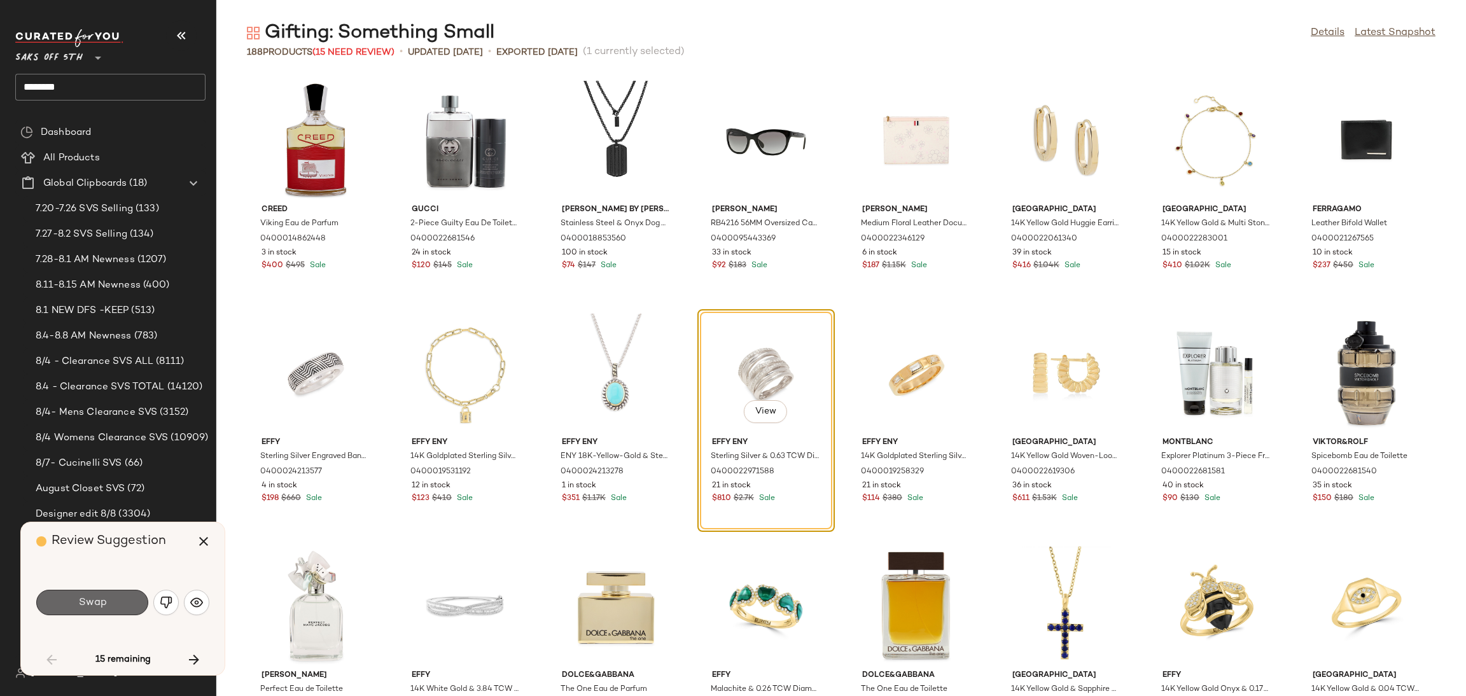
click at [121, 597] on button "Swap" at bounding box center [92, 602] width 112 height 25
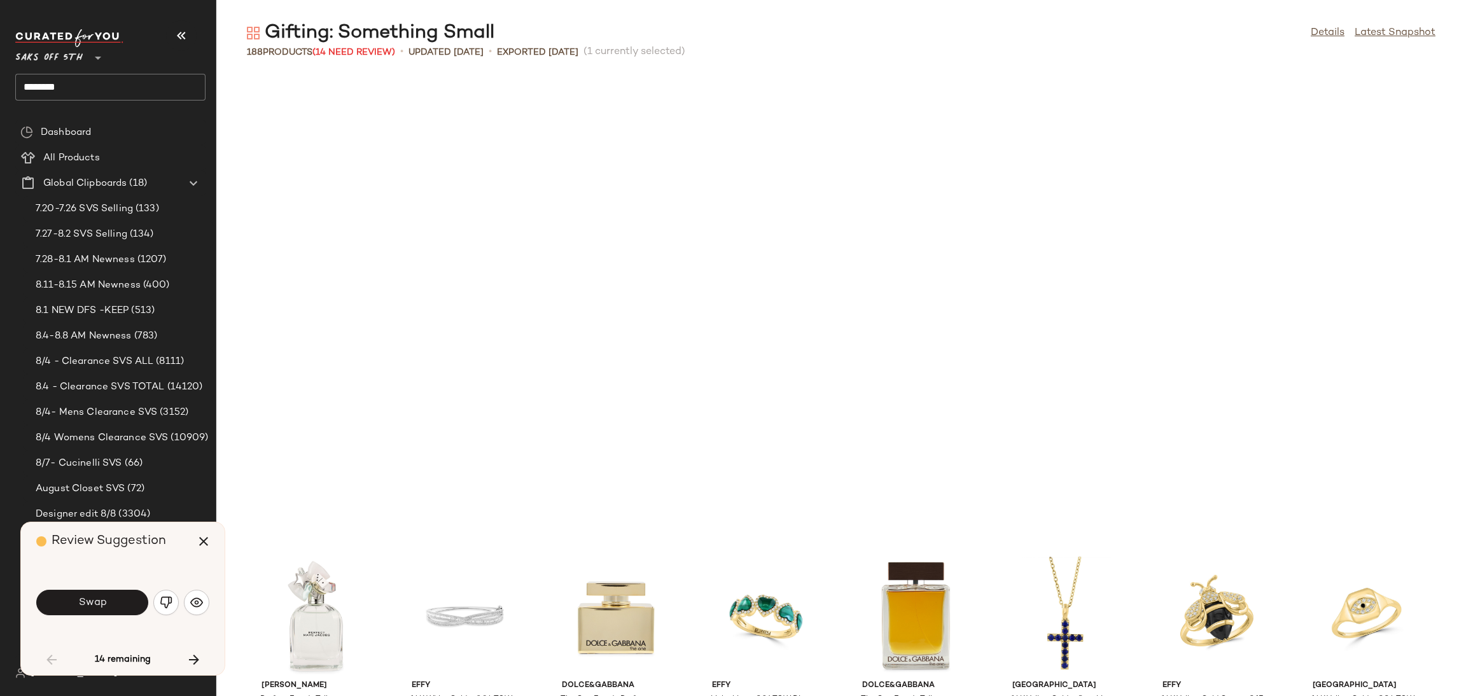
scroll to position [476, 0]
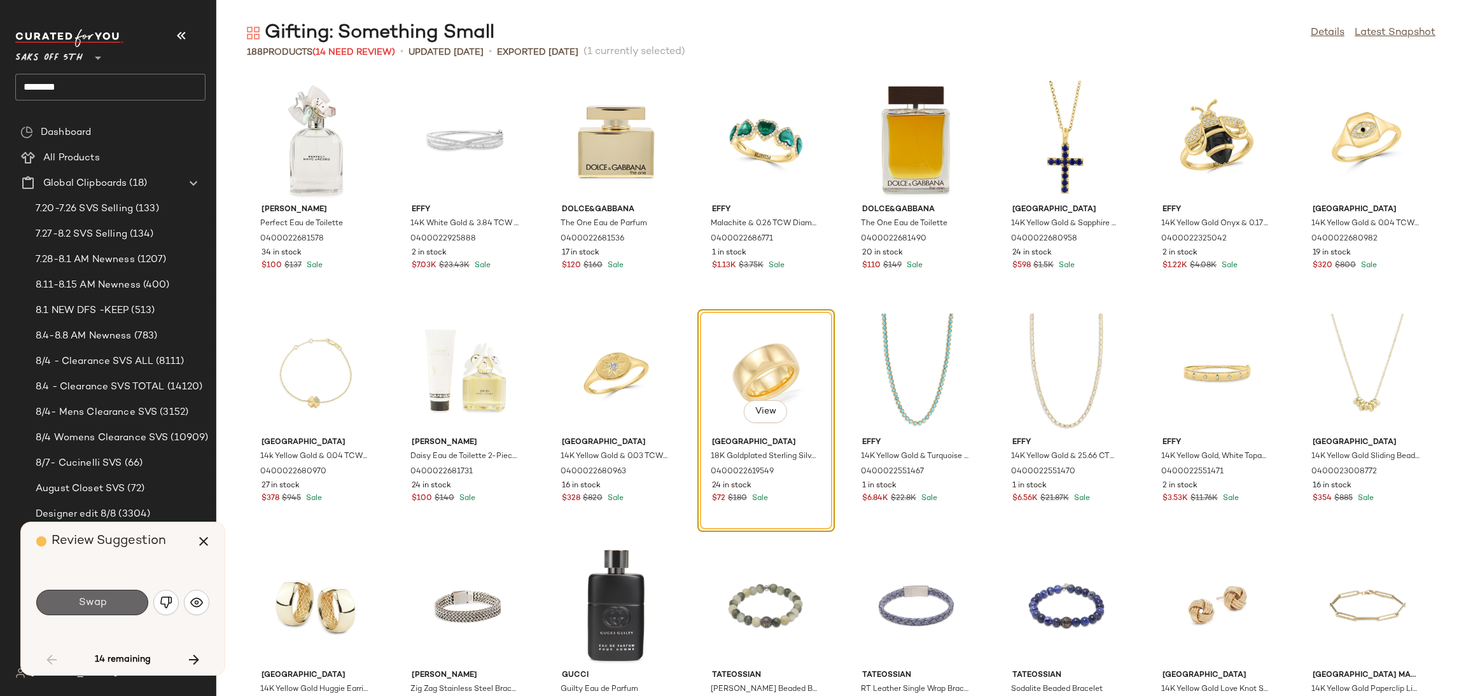
click at [113, 594] on button "Swap" at bounding box center [92, 602] width 112 height 25
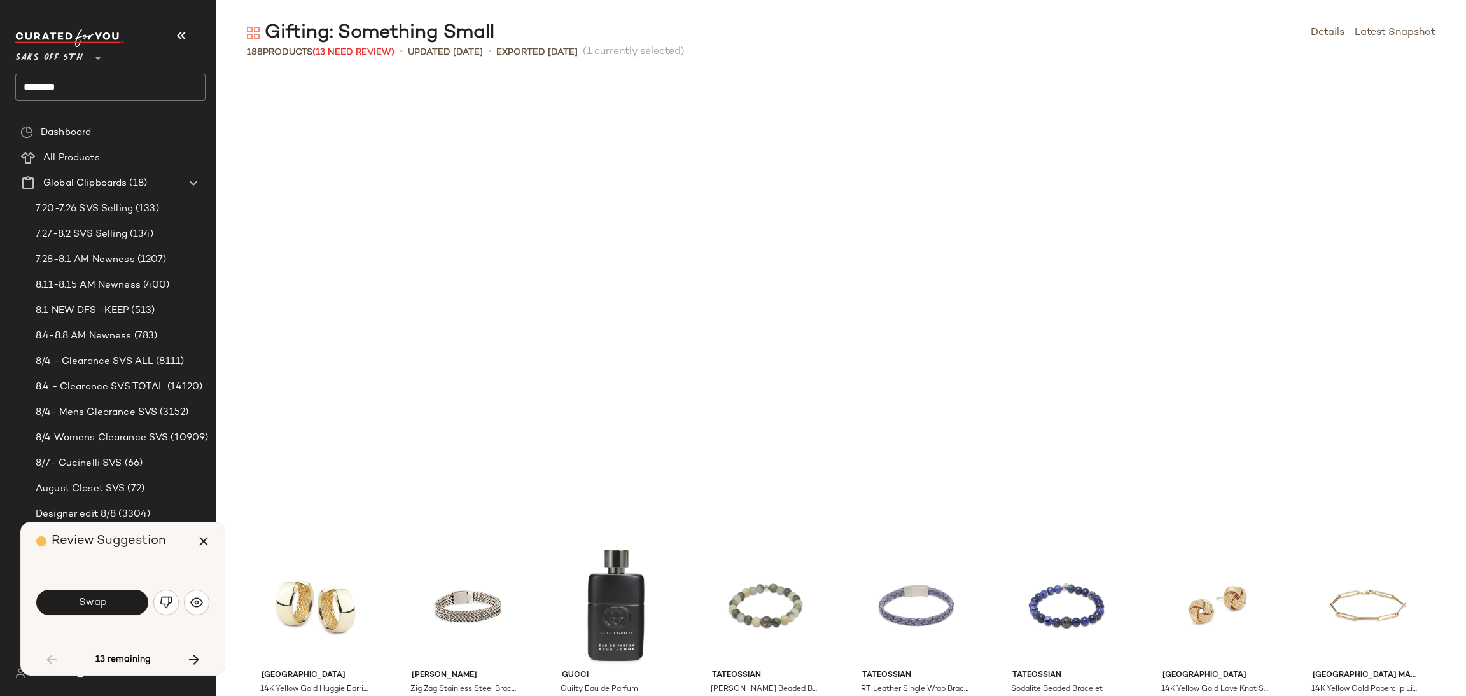
scroll to position [931, 0]
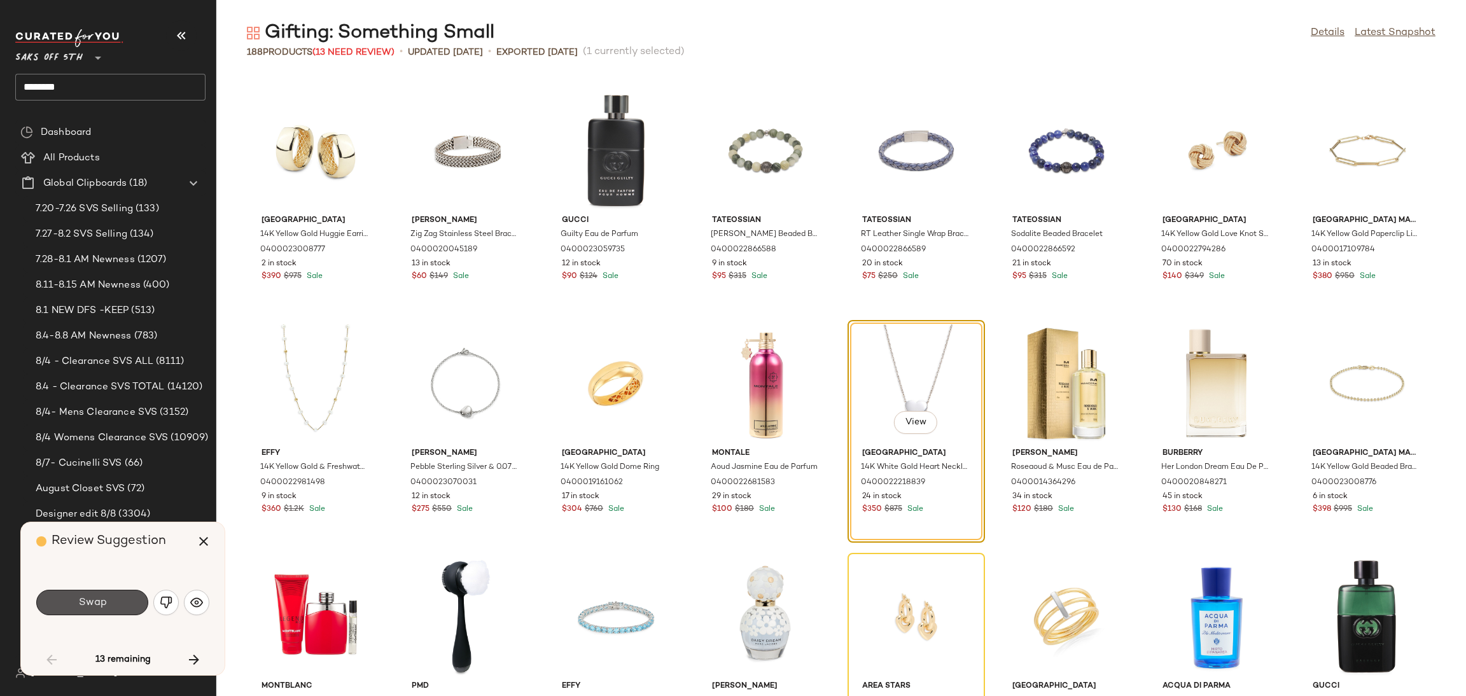
click at [113, 594] on button "Swap" at bounding box center [92, 602] width 112 height 25
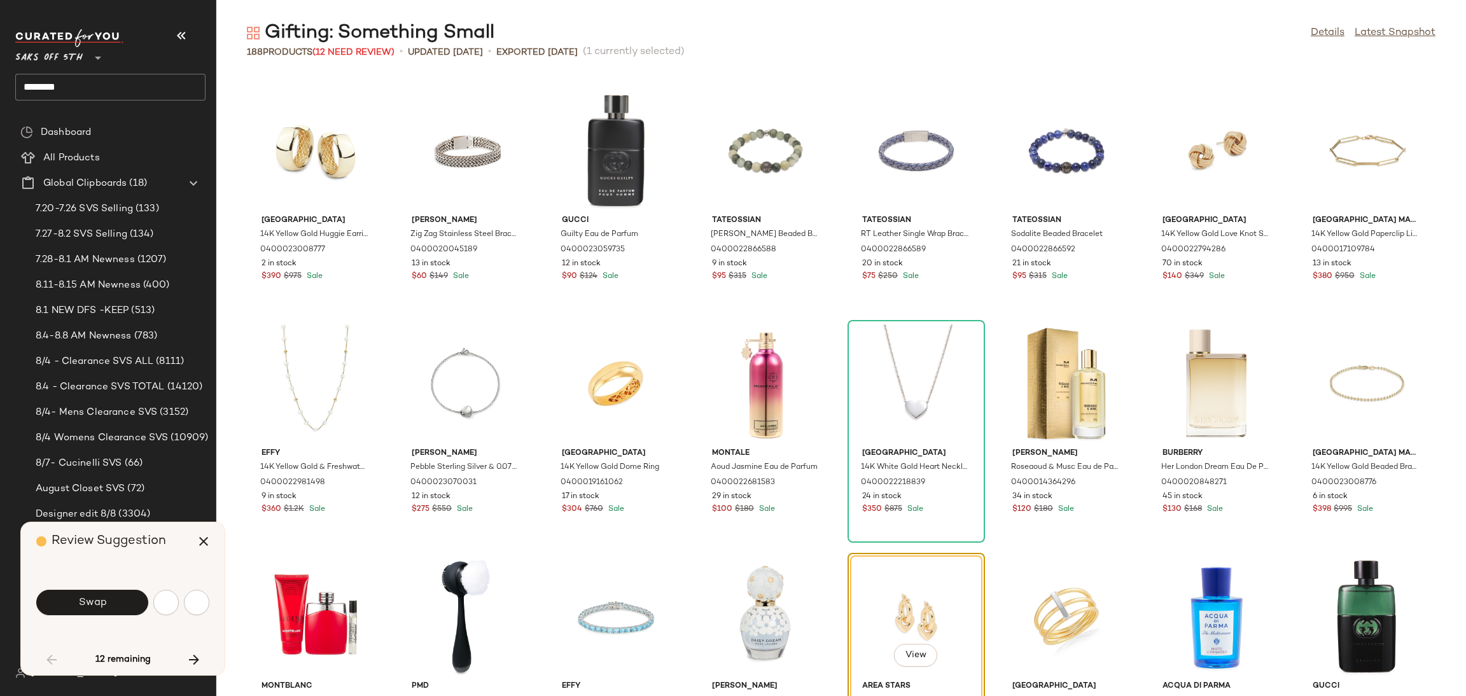
scroll to position [1164, 0]
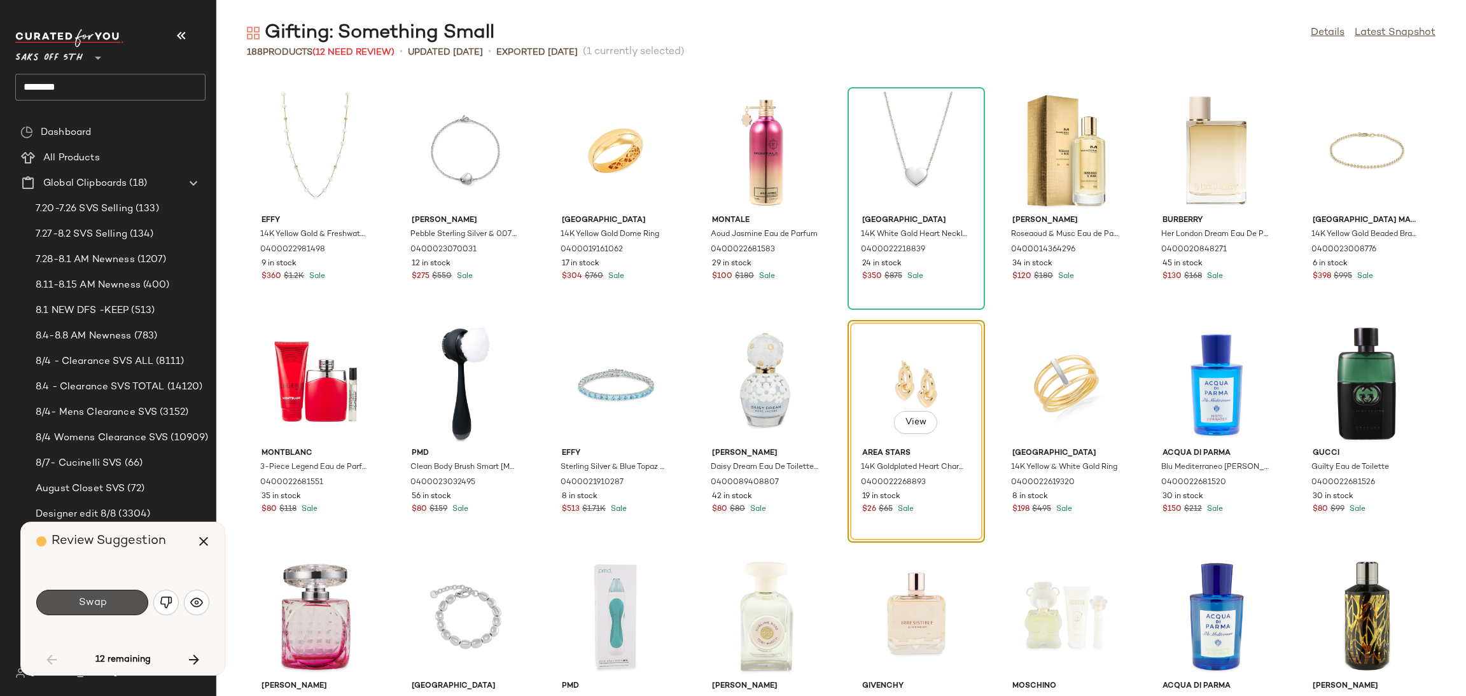
click at [113, 594] on button "Swap" at bounding box center [92, 602] width 112 height 25
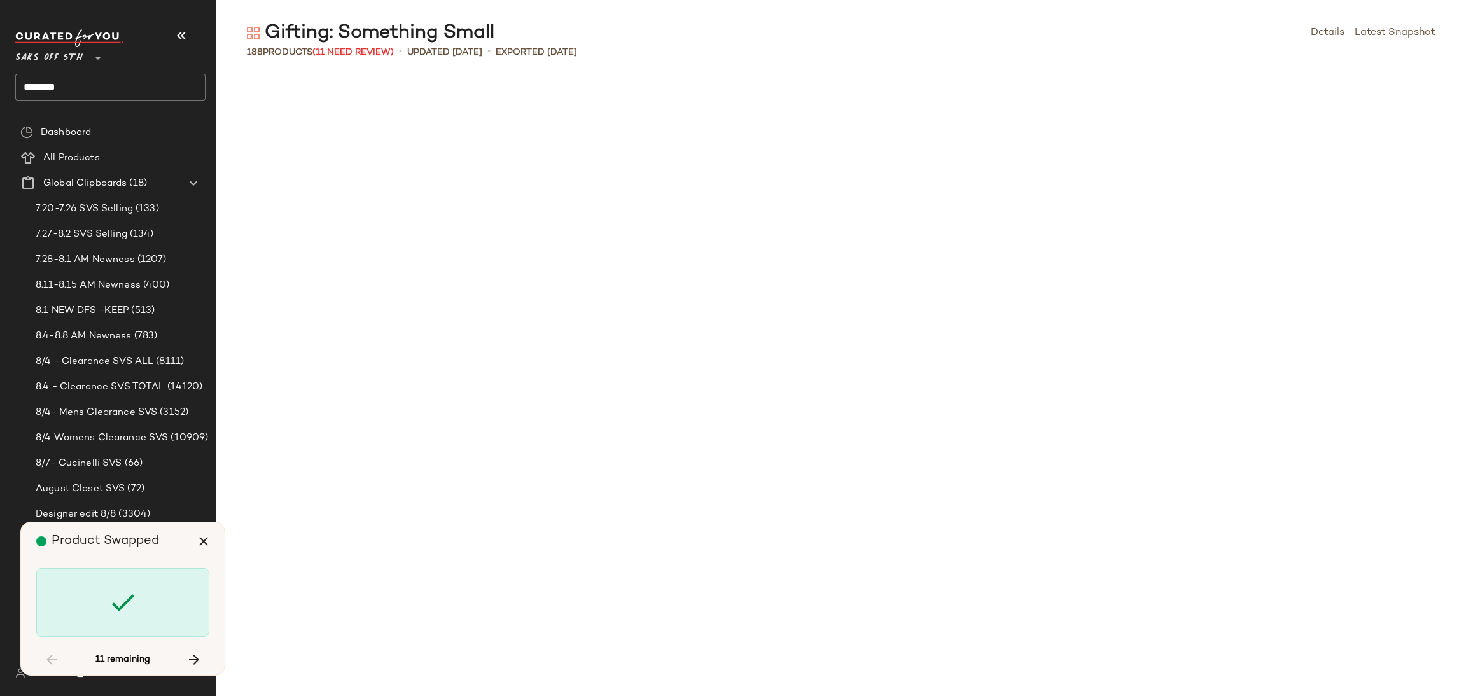
scroll to position [2095, 0]
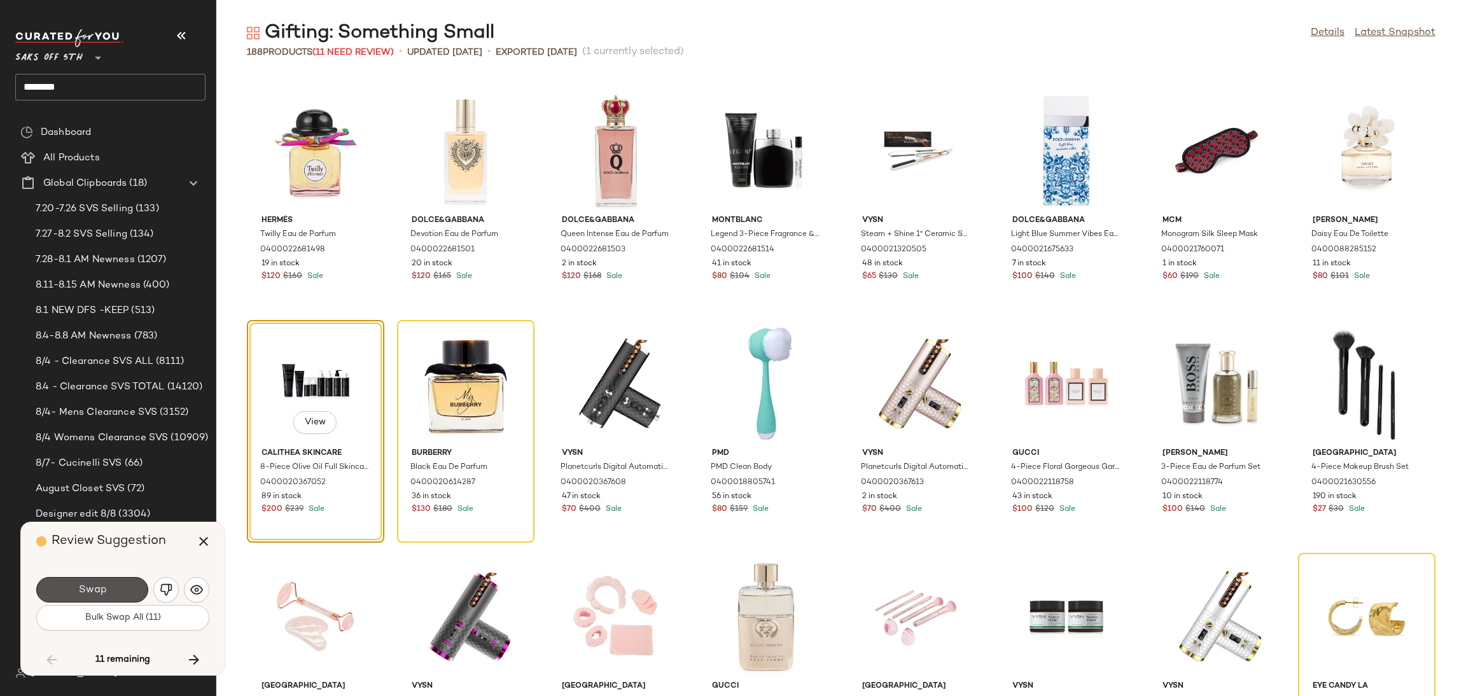
click at [113, 594] on button "Swap" at bounding box center [92, 589] width 112 height 25
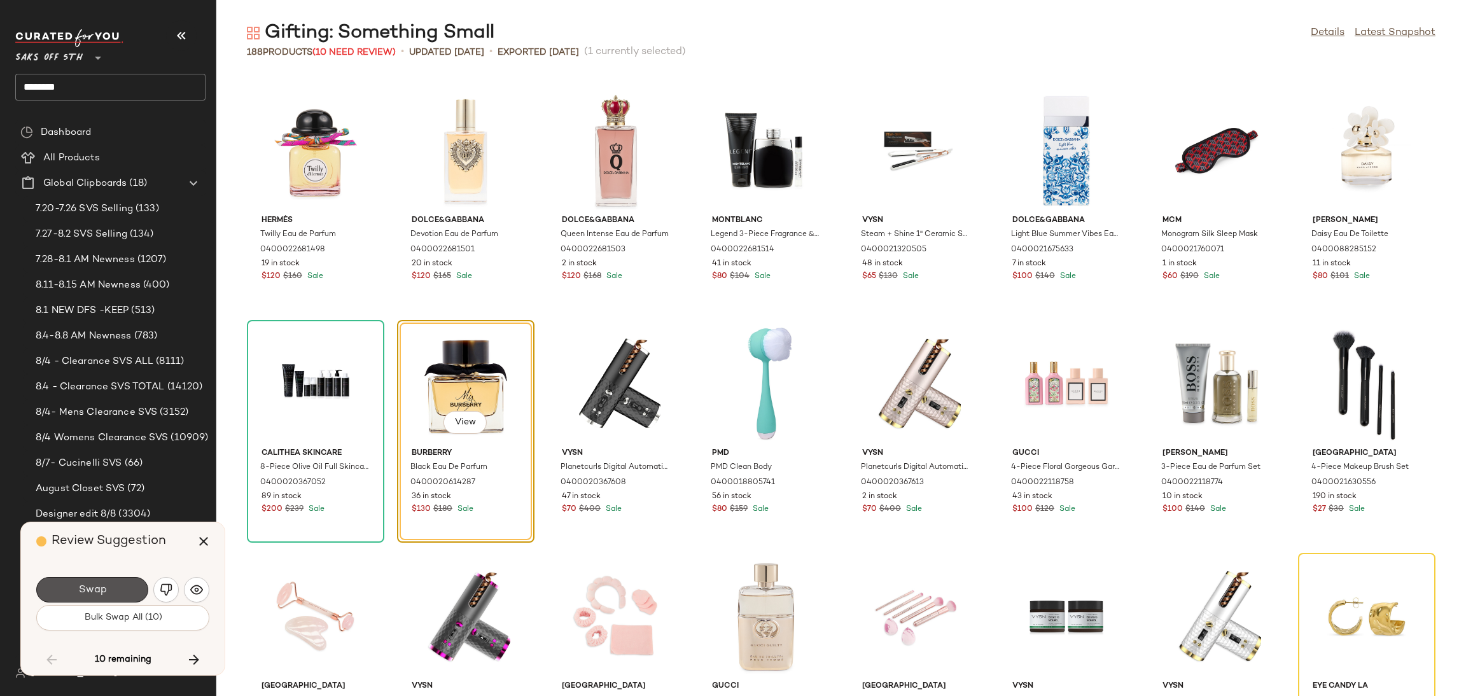
click at [113, 594] on button "Swap" at bounding box center [92, 589] width 112 height 25
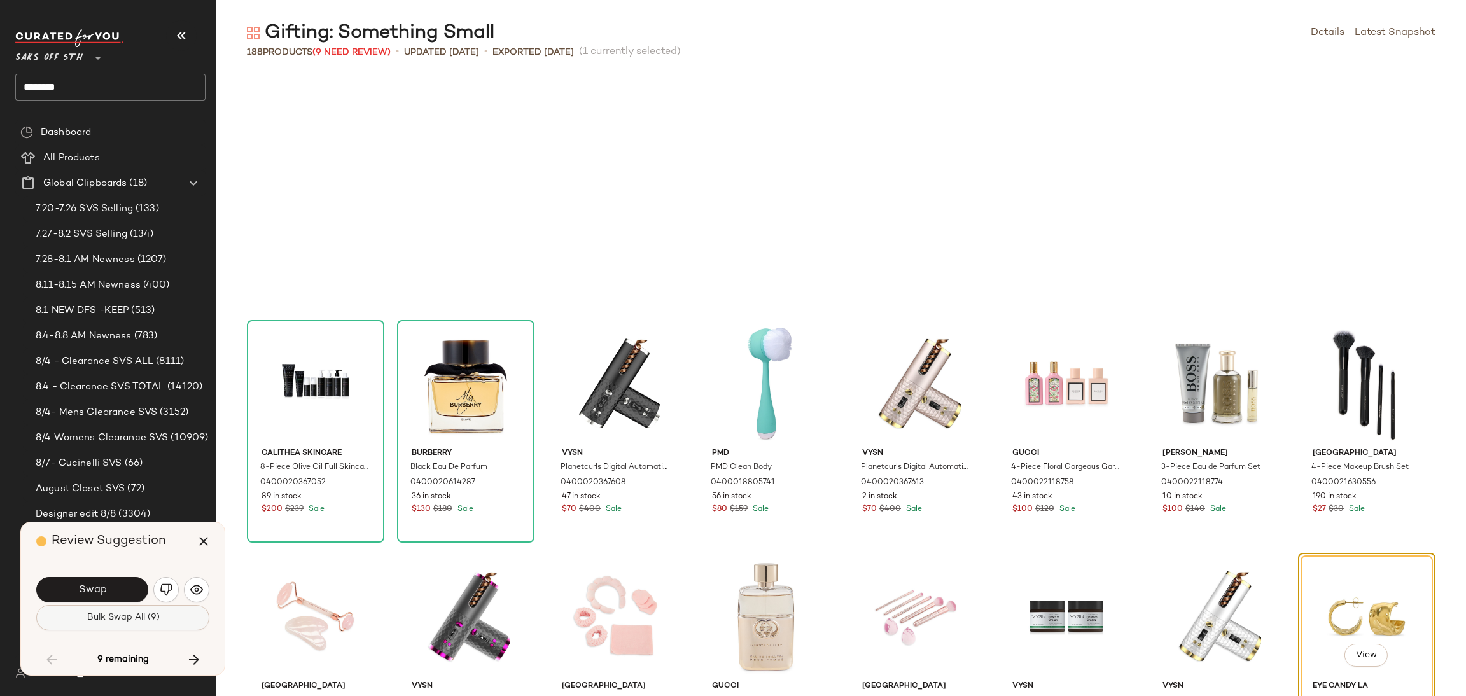
scroll to position [2328, 0]
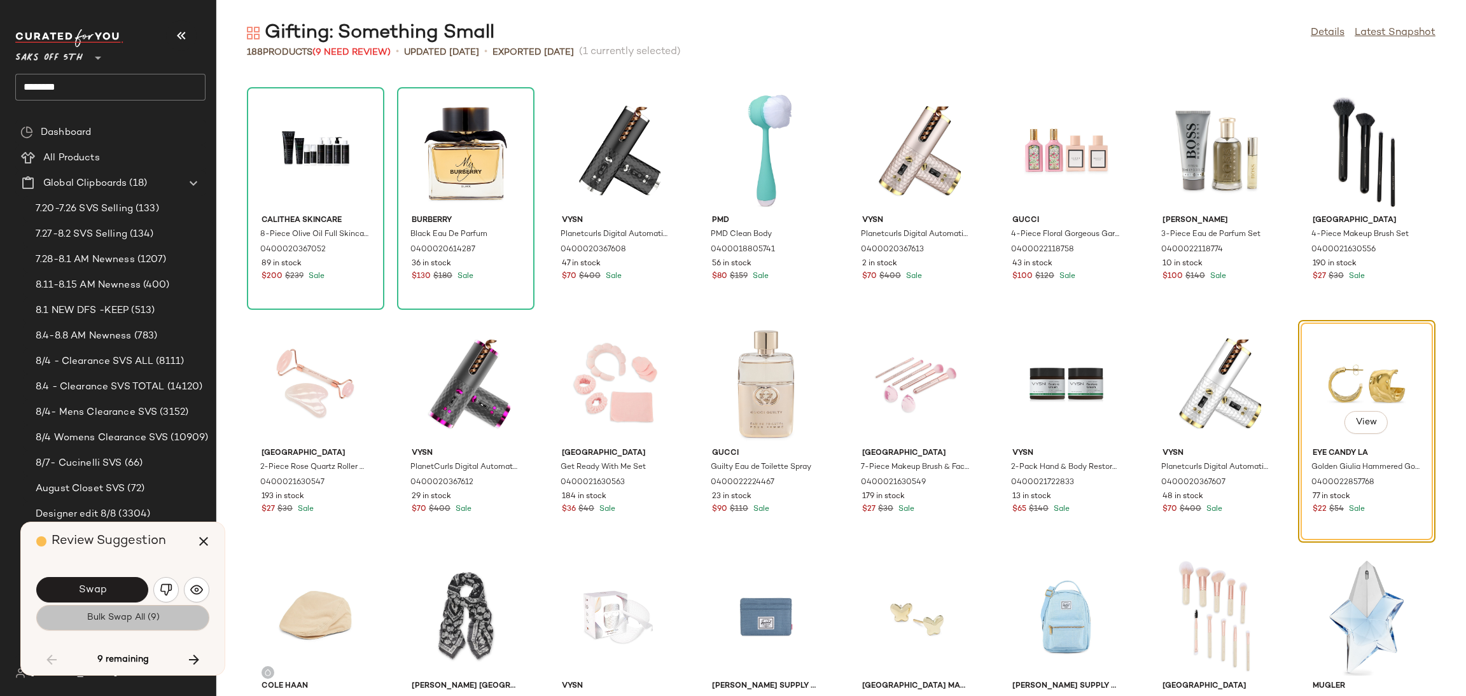
click at [151, 629] on button "Bulk Swap All (9)" at bounding box center [122, 617] width 173 height 25
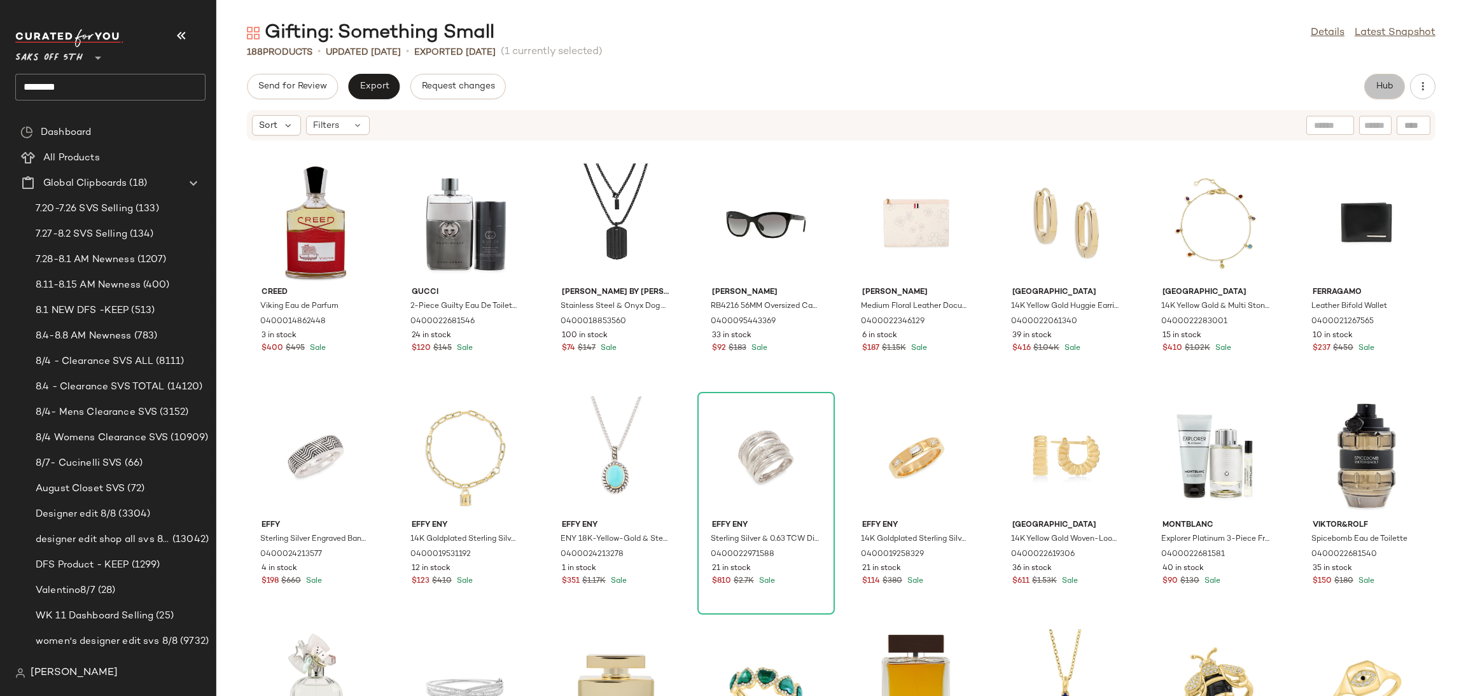
click at [1381, 82] on span "Hub" at bounding box center [1385, 86] width 18 height 10
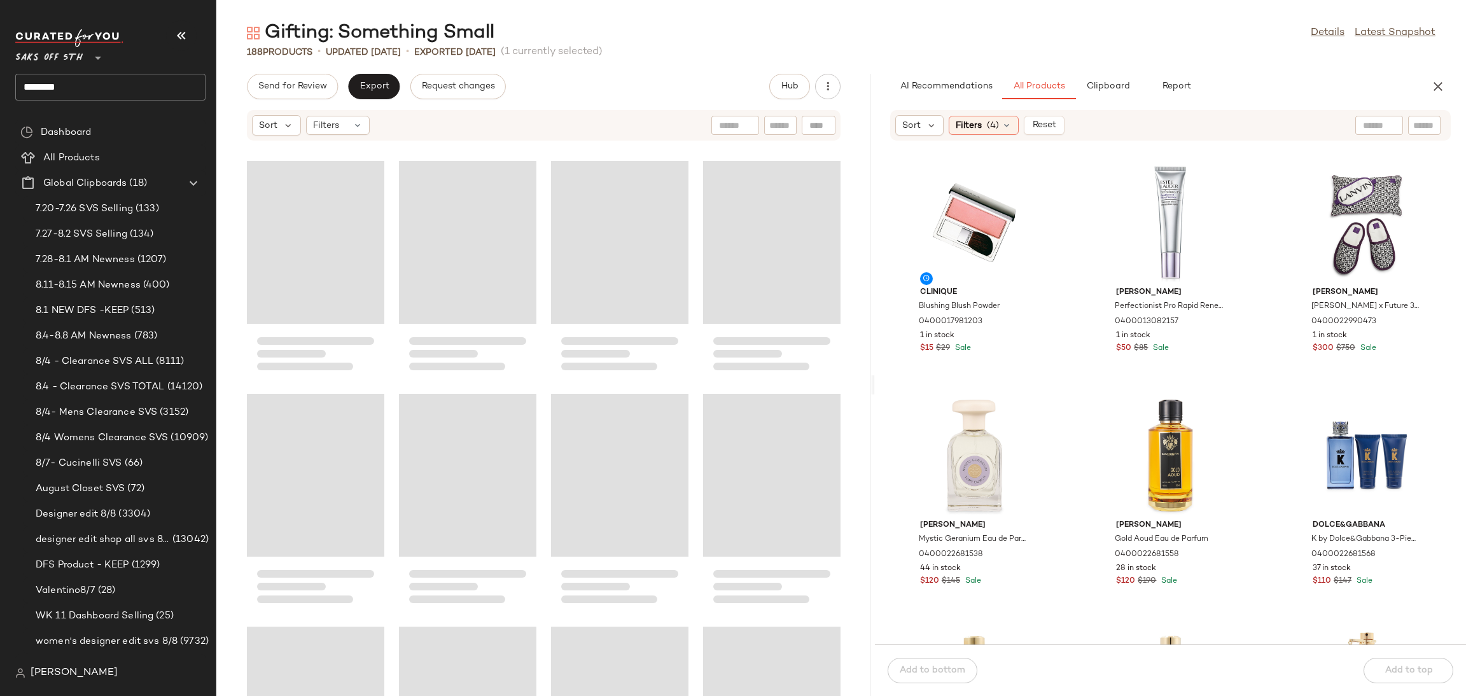
drag, startPoint x: 842, startPoint y: 380, endPoint x: 876, endPoint y: 380, distance: 34.4
click at [876, 380] on div "Gifting: Something Small Details Latest Snapshot 188 Products • updated Aug 6th…" at bounding box center [841, 358] width 1250 height 676
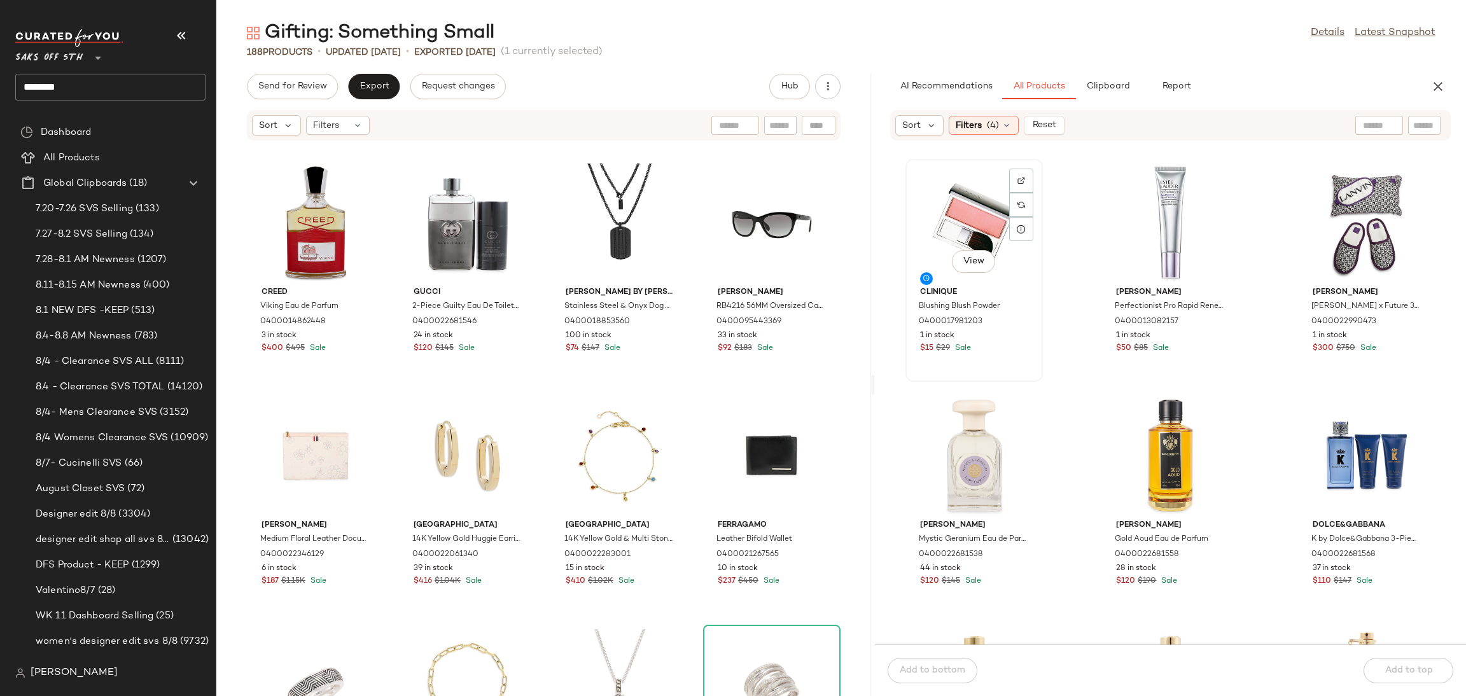
click at [965, 211] on div "View" at bounding box center [974, 223] width 129 height 118
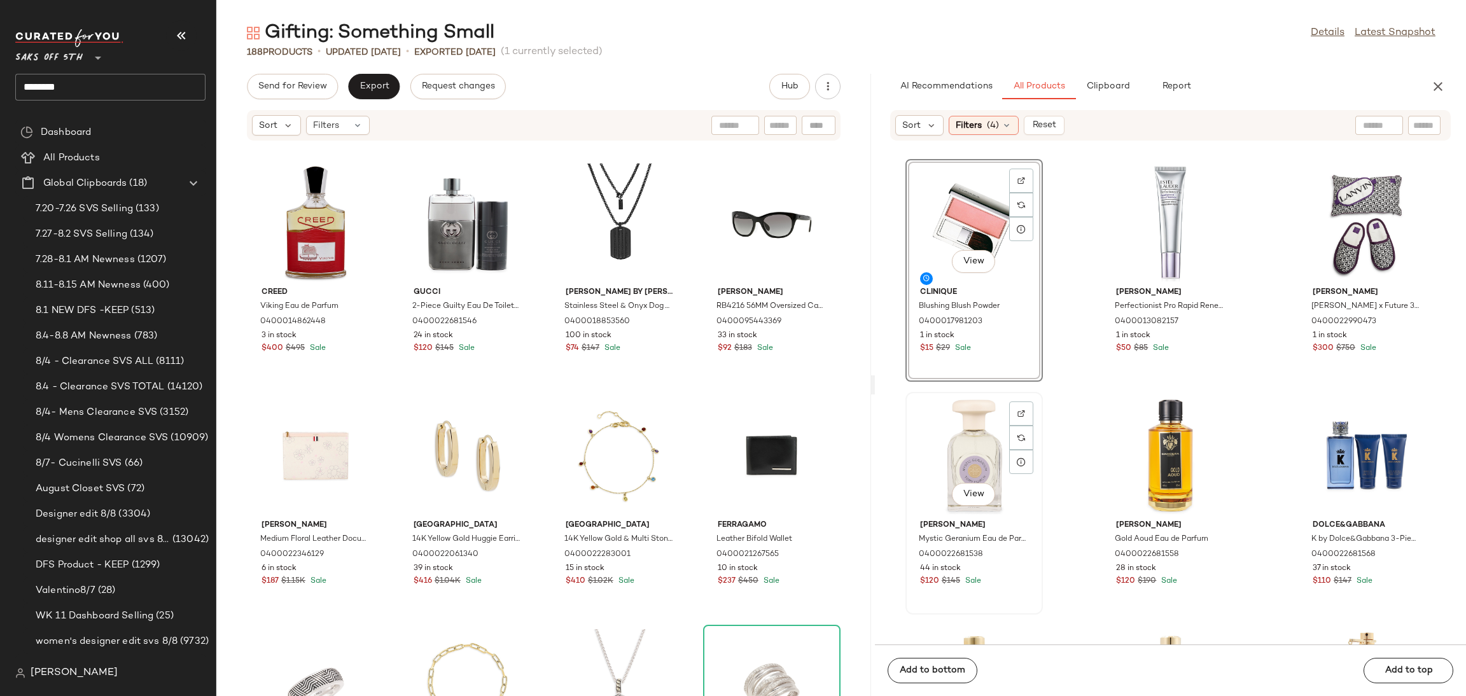
click at [976, 428] on div "View" at bounding box center [974, 455] width 129 height 118
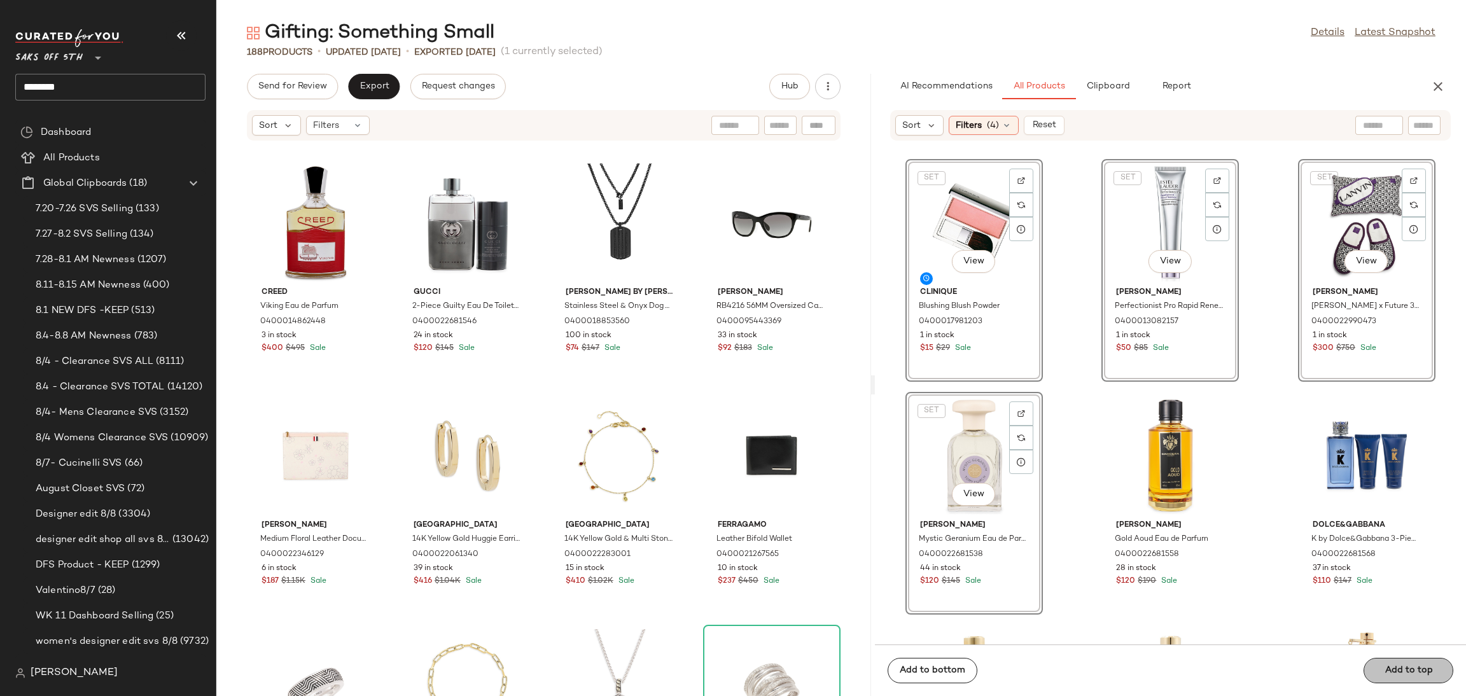
click at [1394, 664] on div "Add to bottom Add to top" at bounding box center [1170, 671] width 591 height 52
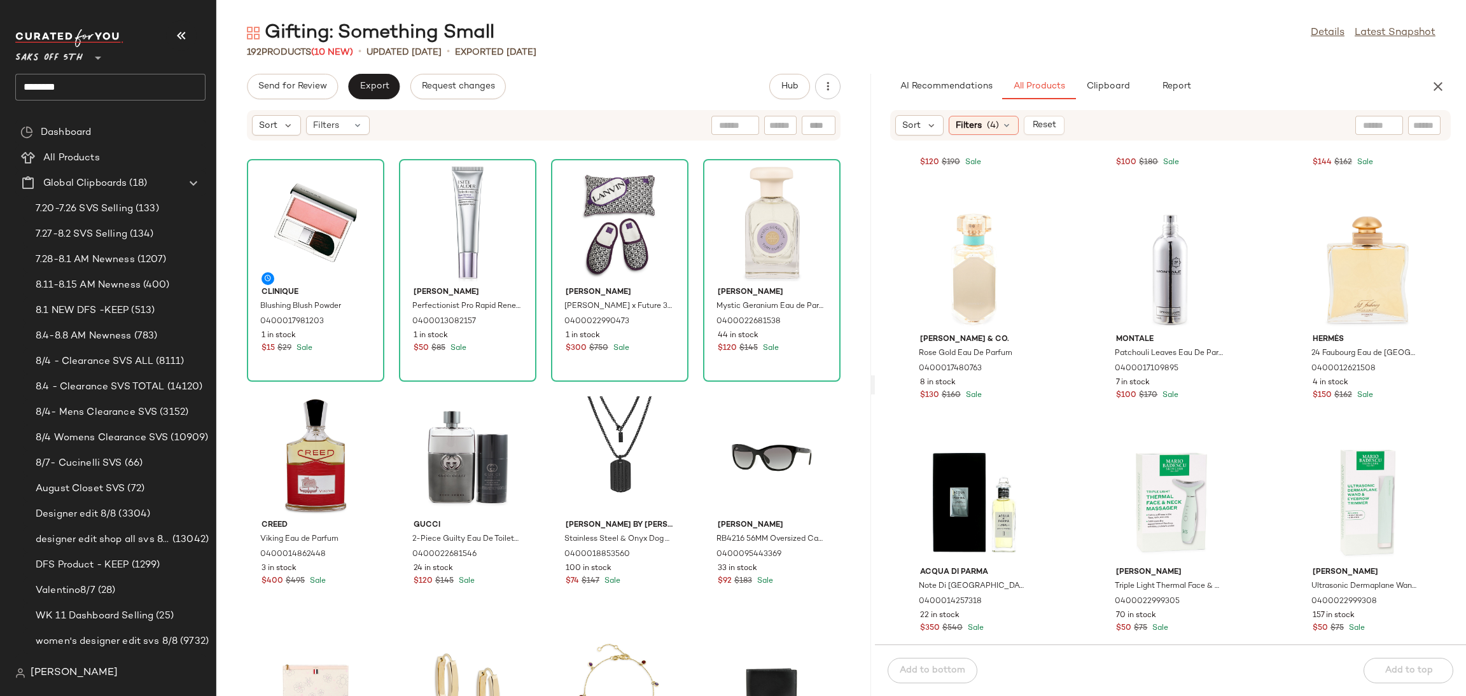
scroll to position [434, 0]
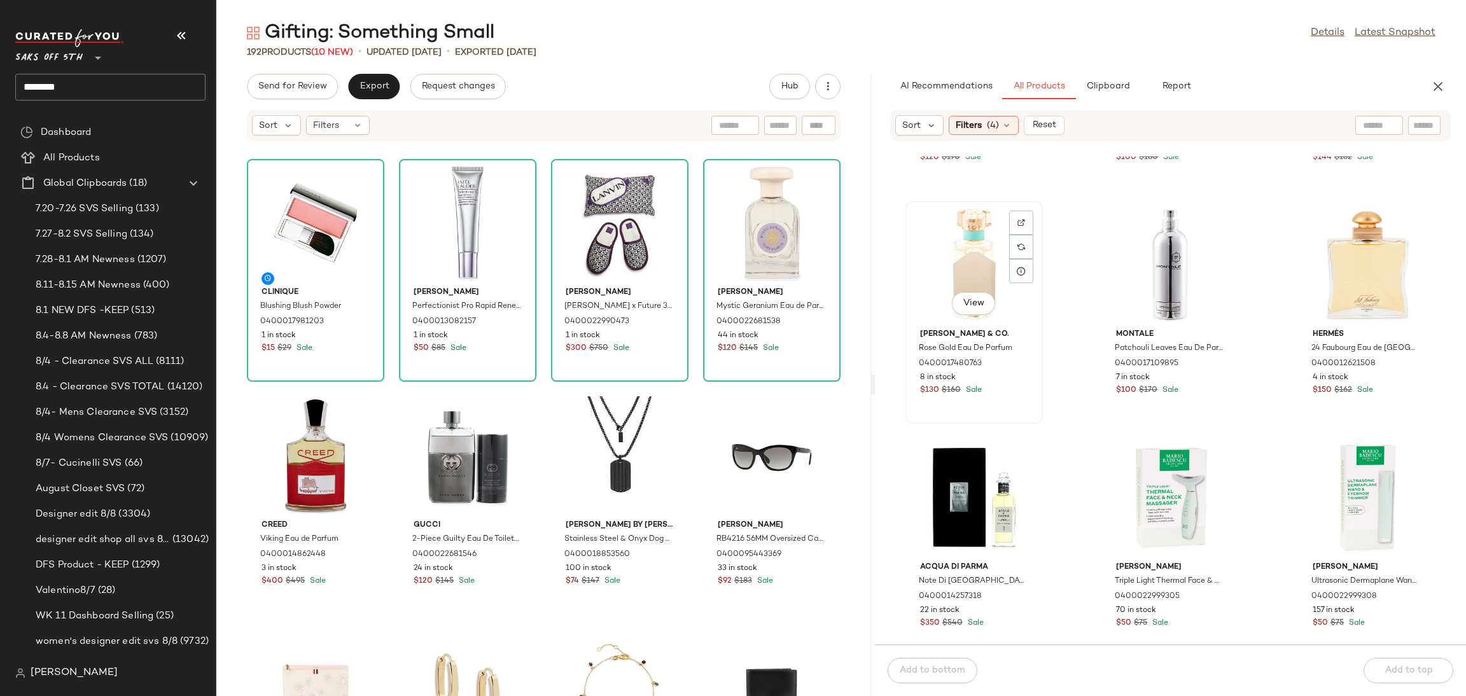
click at [969, 259] on div "View" at bounding box center [974, 265] width 129 height 118
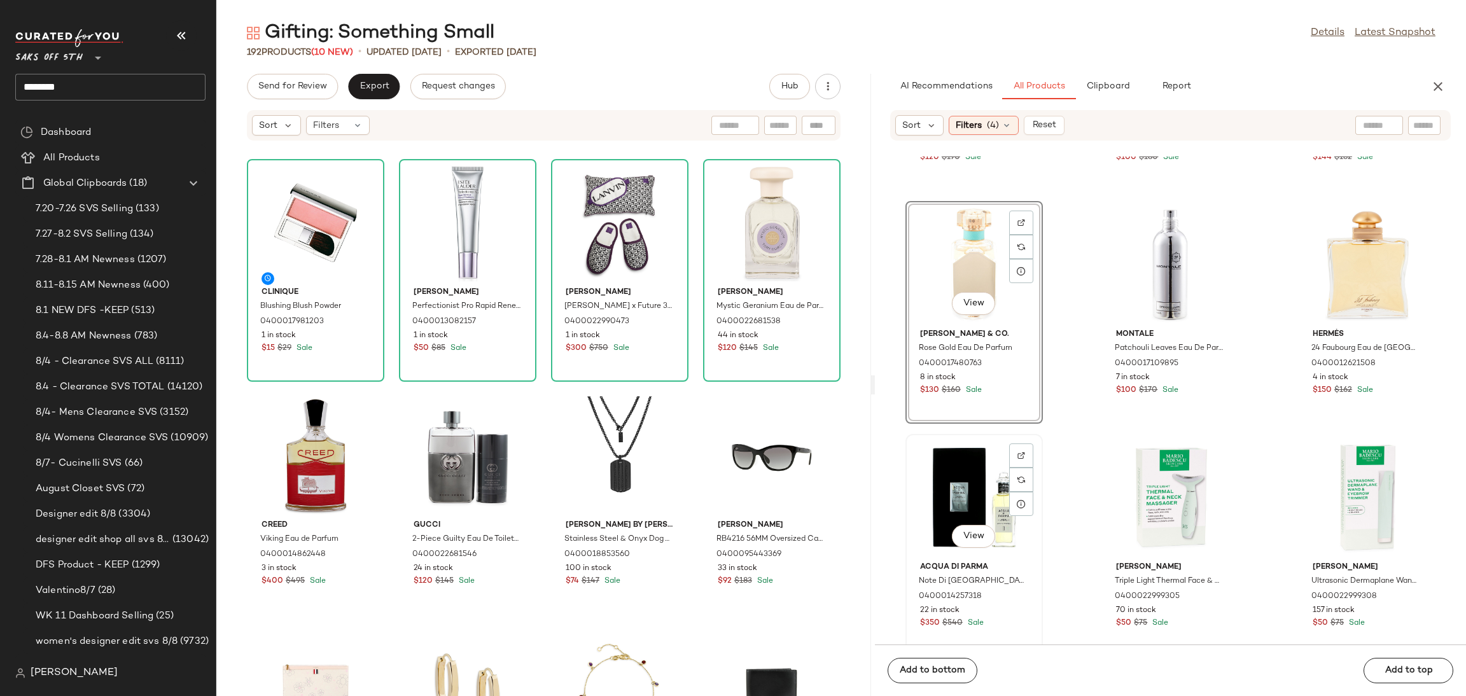
click at [980, 438] on div "View" at bounding box center [974, 497] width 129 height 118
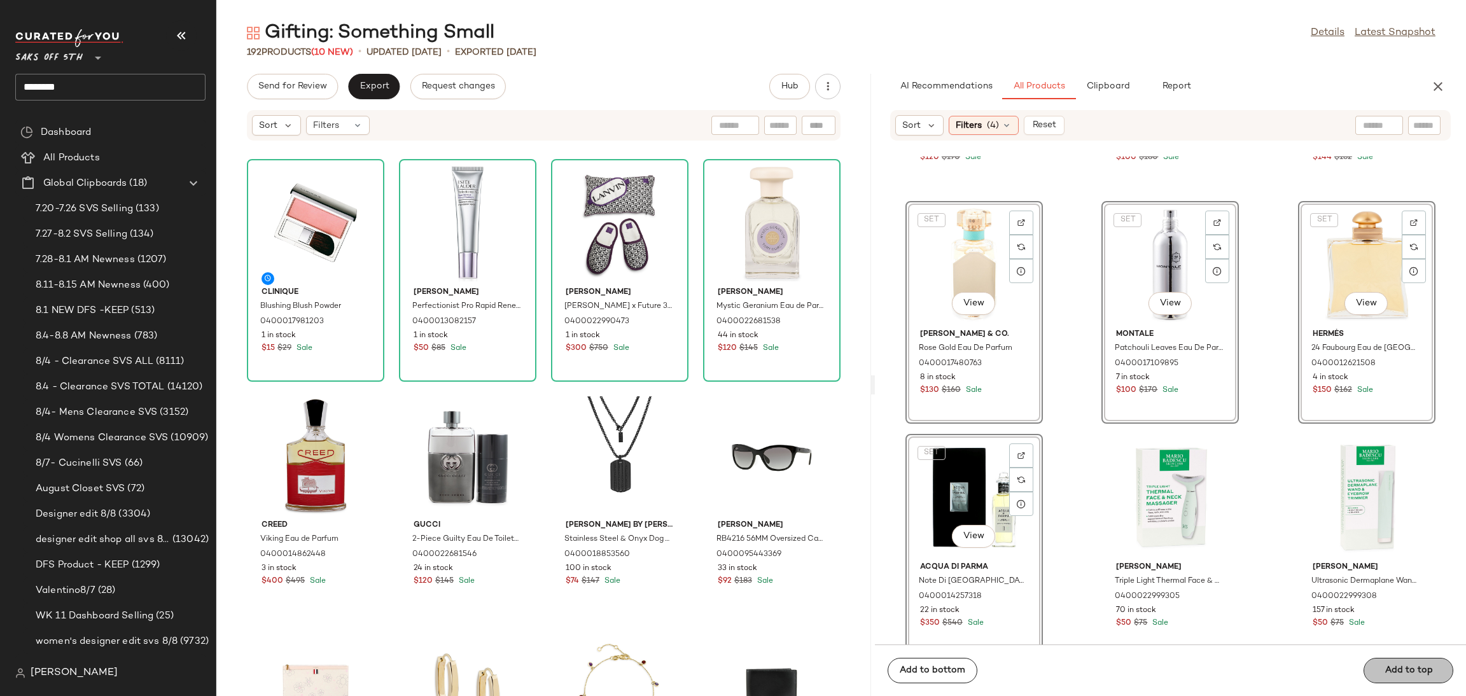
click at [1381, 681] on button "Add to top" at bounding box center [1409, 670] width 90 height 25
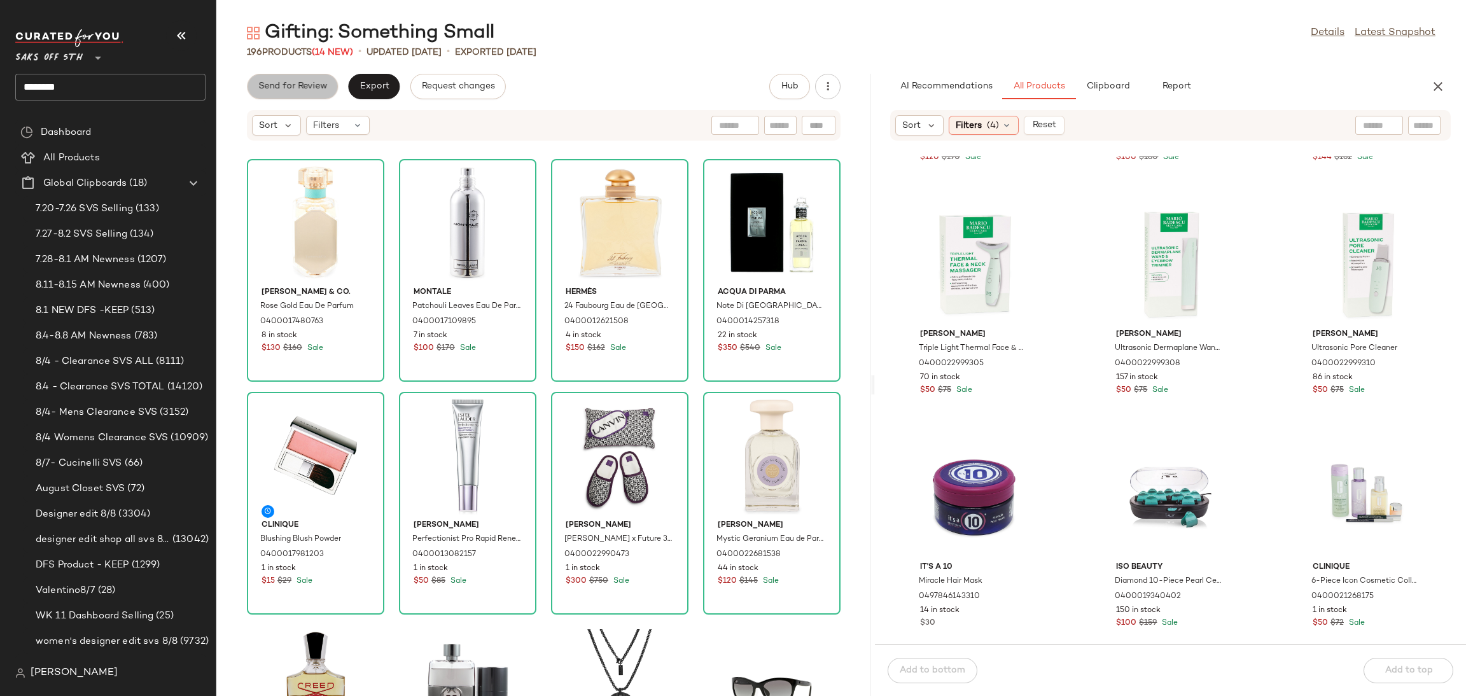
click at [273, 78] on button "Send for Review" at bounding box center [292, 86] width 91 height 25
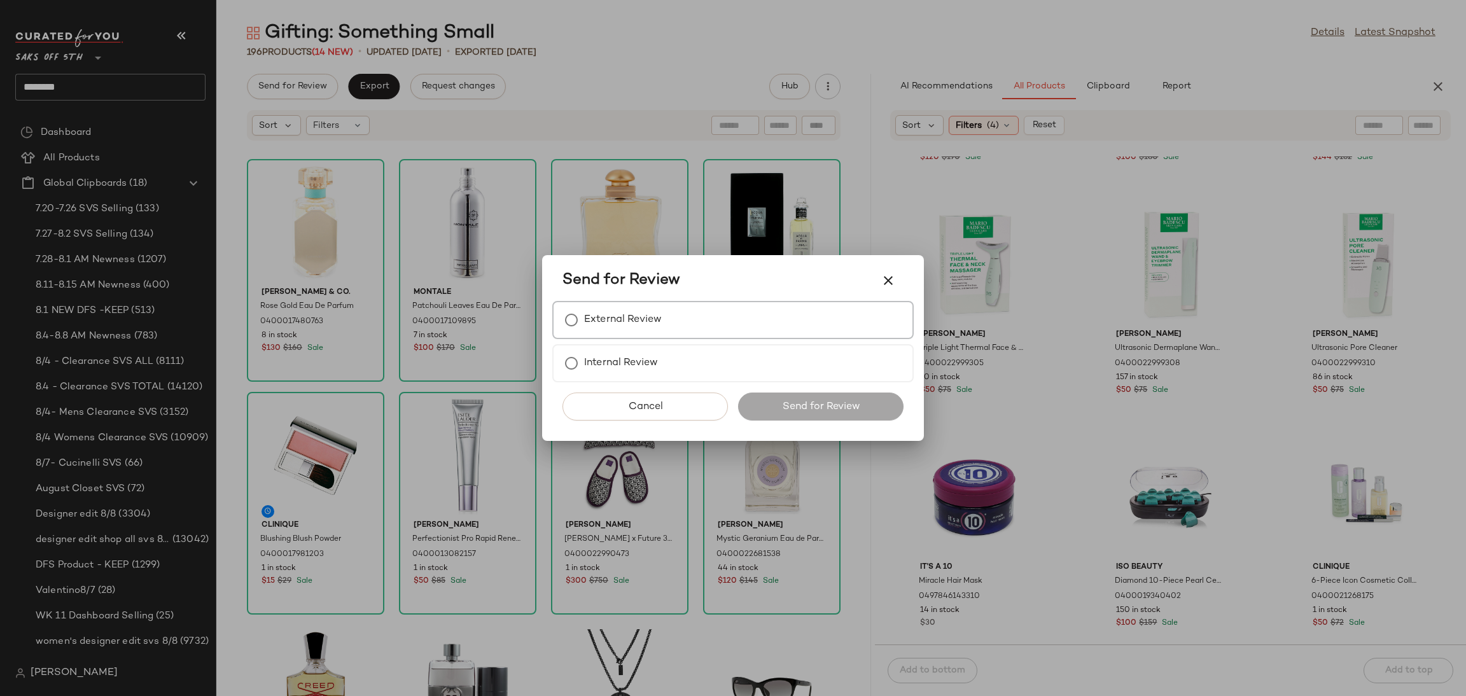
click at [638, 335] on div "External Review" at bounding box center [732, 320] width 361 height 38
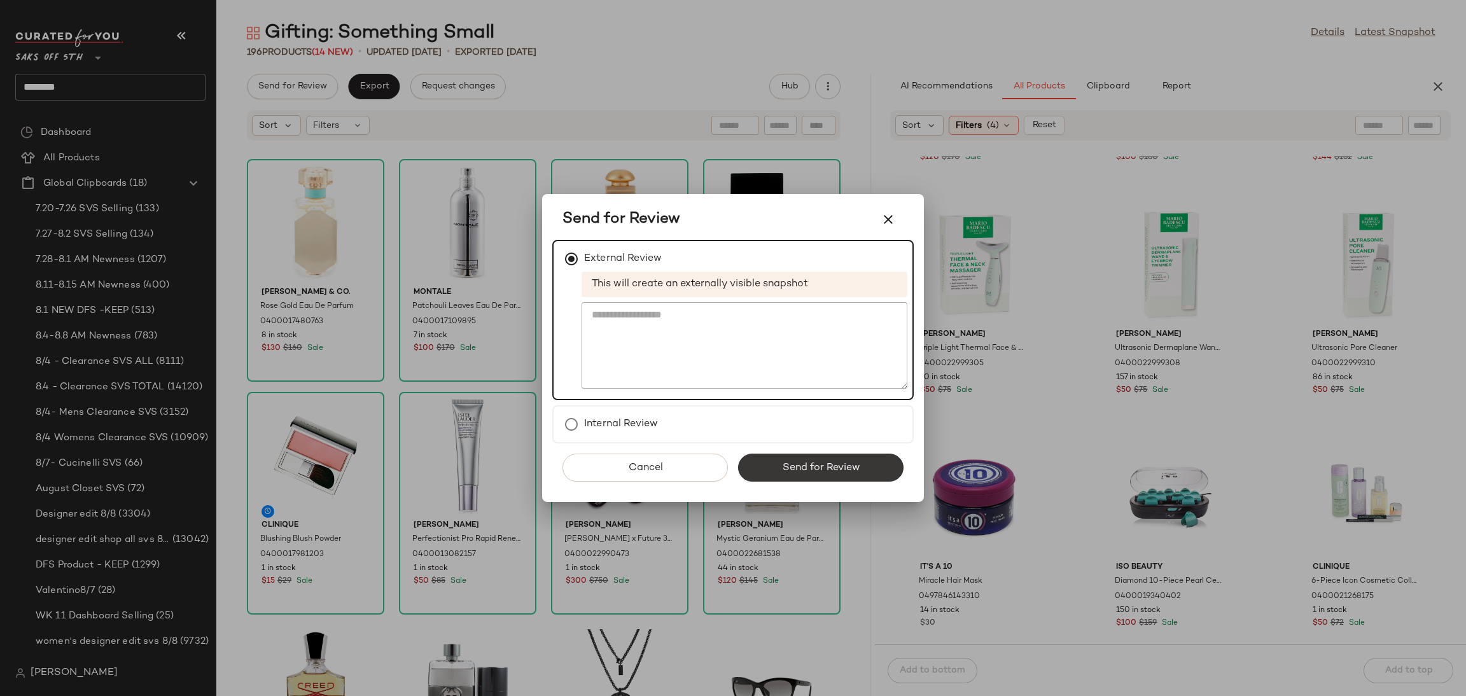
click at [816, 474] on button "Send for Review" at bounding box center [820, 468] width 165 height 28
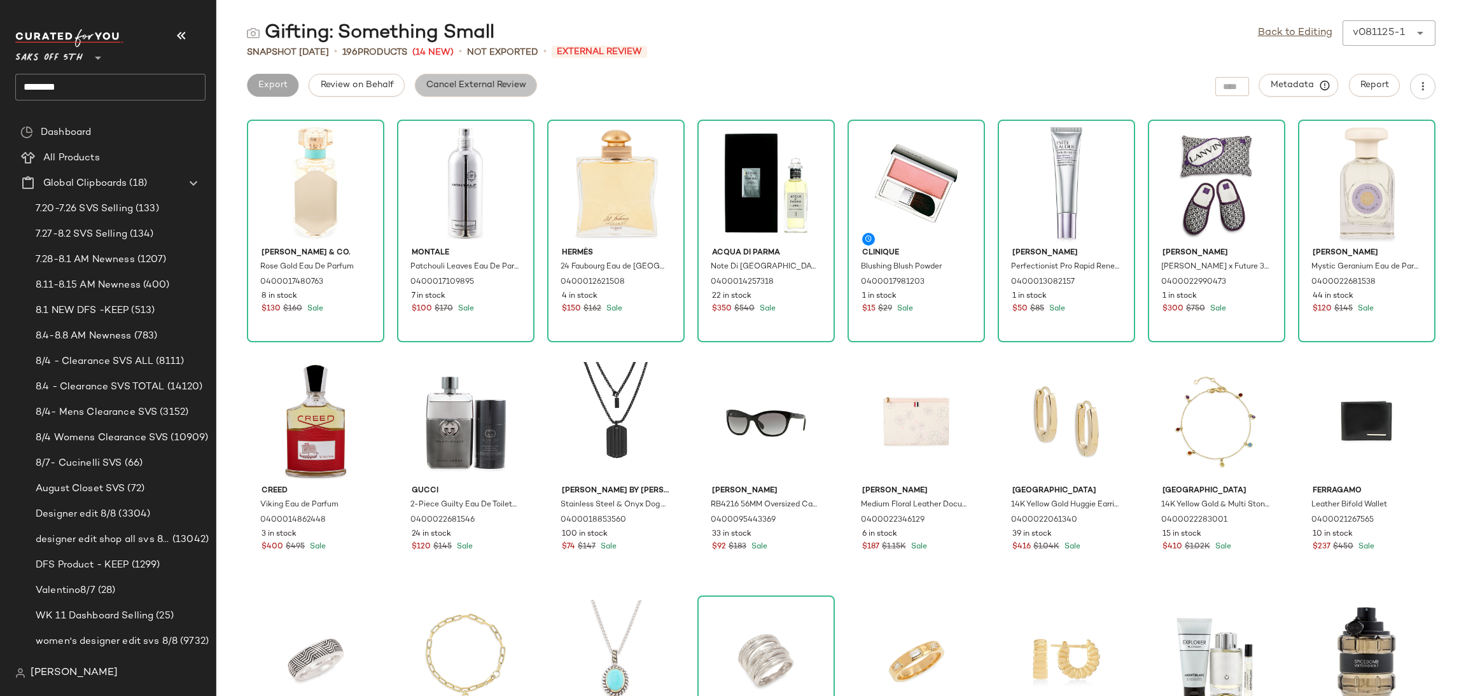
click at [443, 78] on button "Cancel External Review" at bounding box center [476, 85] width 122 height 23
click at [372, 78] on button "Export" at bounding box center [374, 85] width 52 height 23
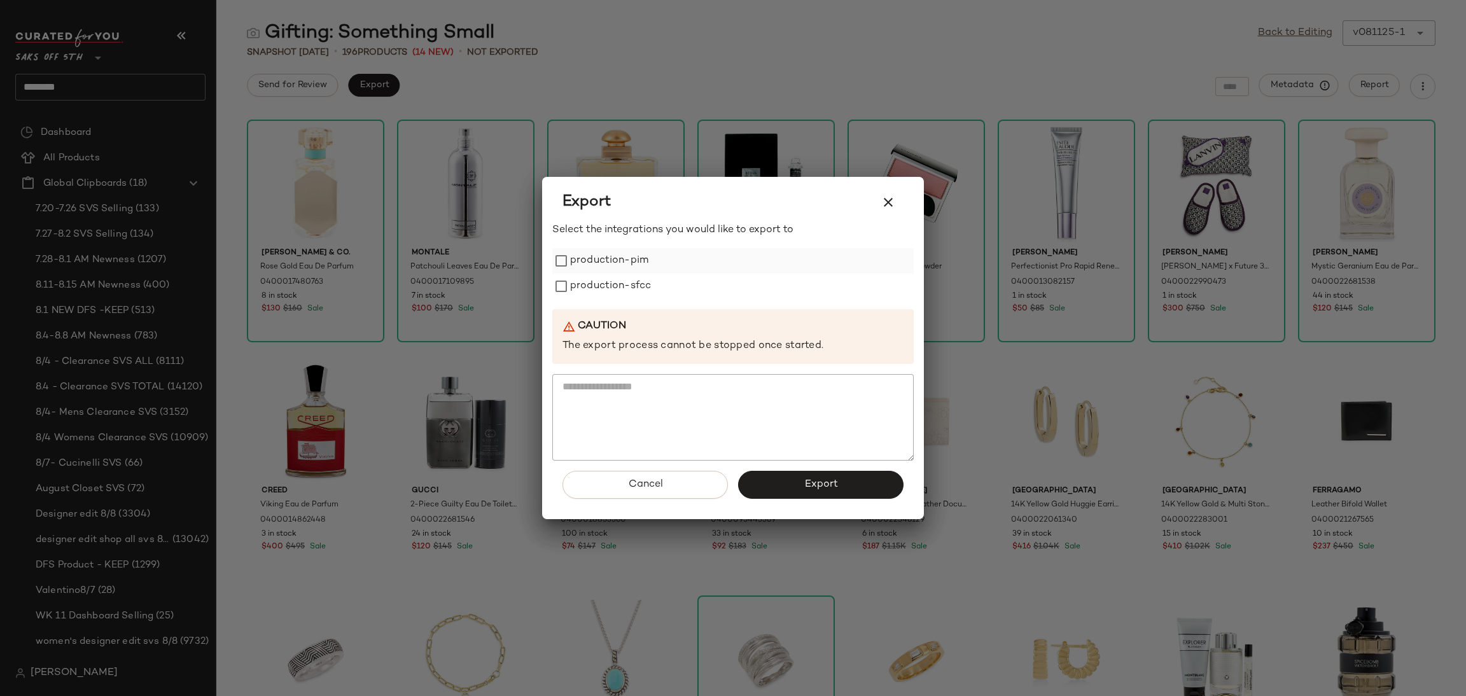
click at [582, 260] on label "production-pim" at bounding box center [609, 260] width 78 height 25
click at [590, 279] on label "production-sfcc" at bounding box center [610, 286] width 81 height 25
click at [823, 484] on span "Export" at bounding box center [821, 484] width 34 height 12
click at [887, 199] on icon "button" at bounding box center [888, 202] width 15 height 15
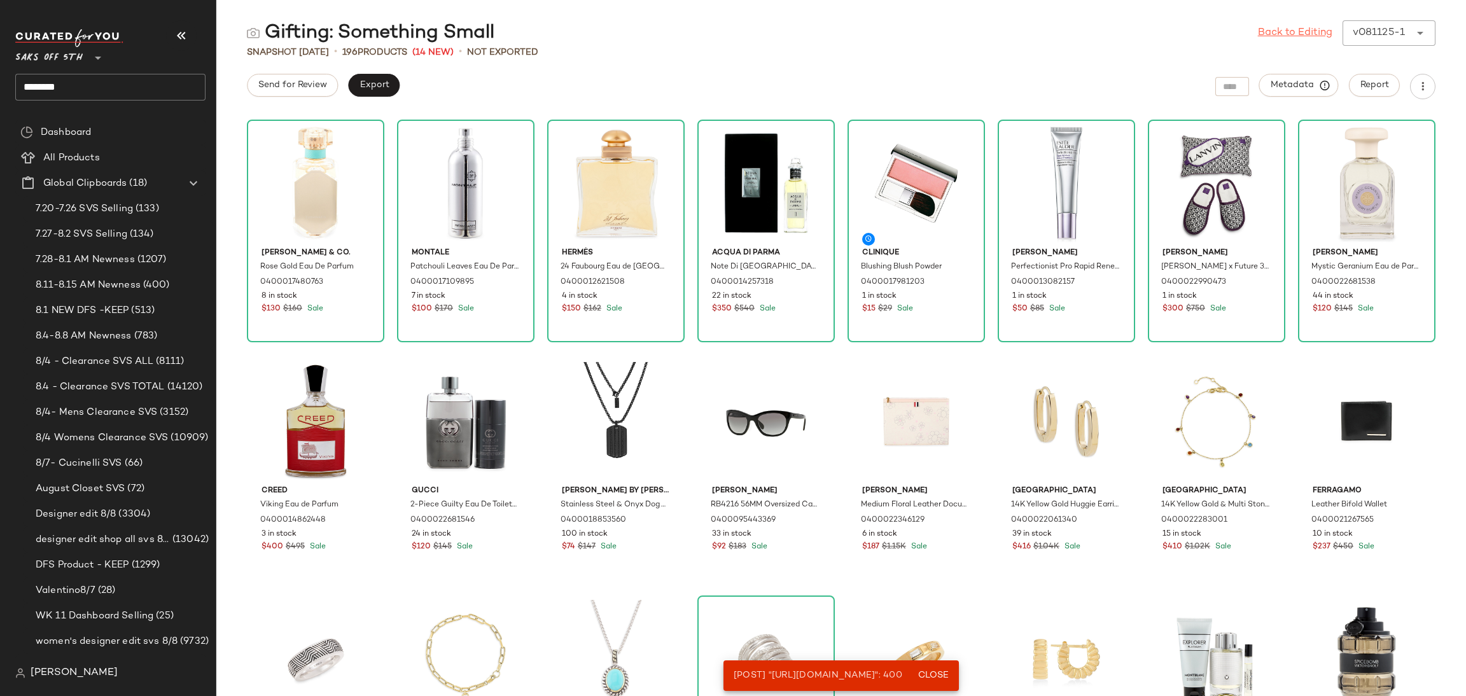
click at [1284, 27] on link "Back to Editing" at bounding box center [1295, 32] width 74 height 15
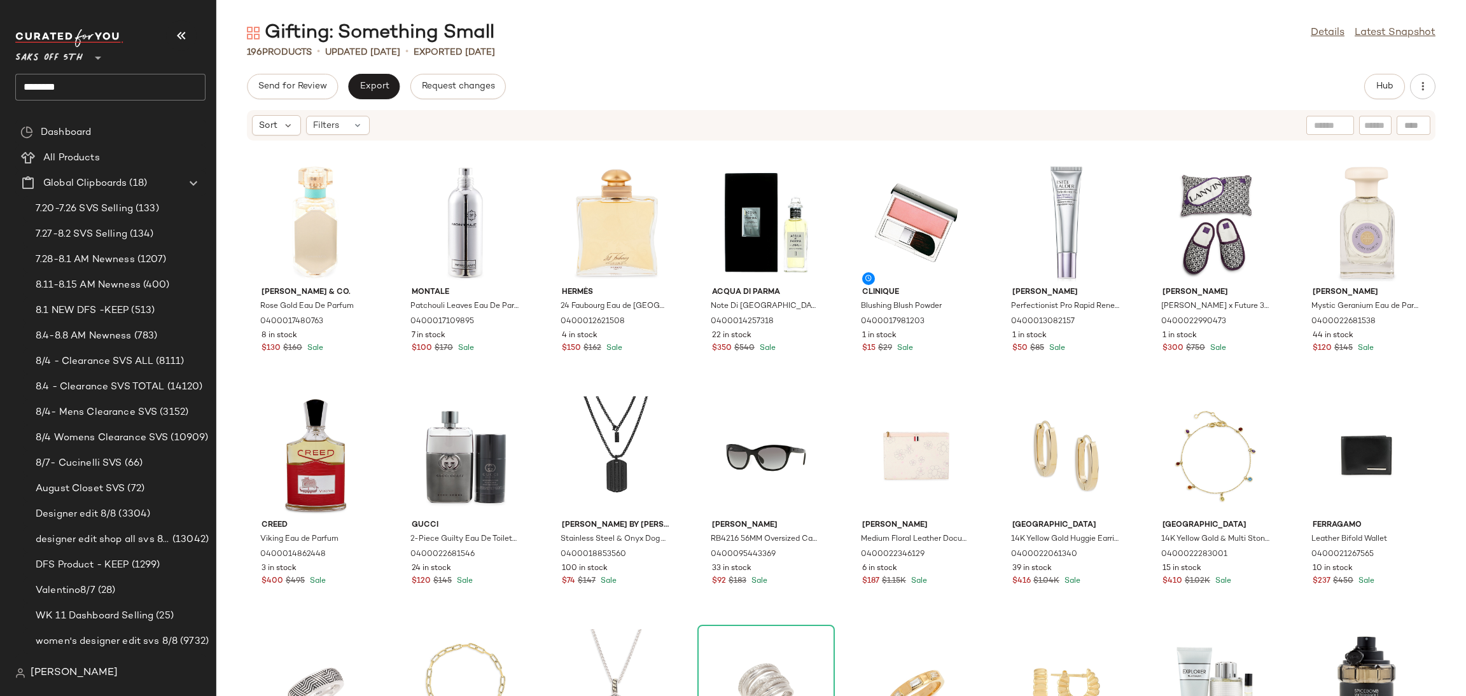
click at [368, 99] on div "Send for Review Export Request changes Hub Sort Filters Tiffany & Co. Rose Gold…" at bounding box center [841, 385] width 1250 height 622
click at [373, 90] on span "Export" at bounding box center [374, 86] width 30 height 10
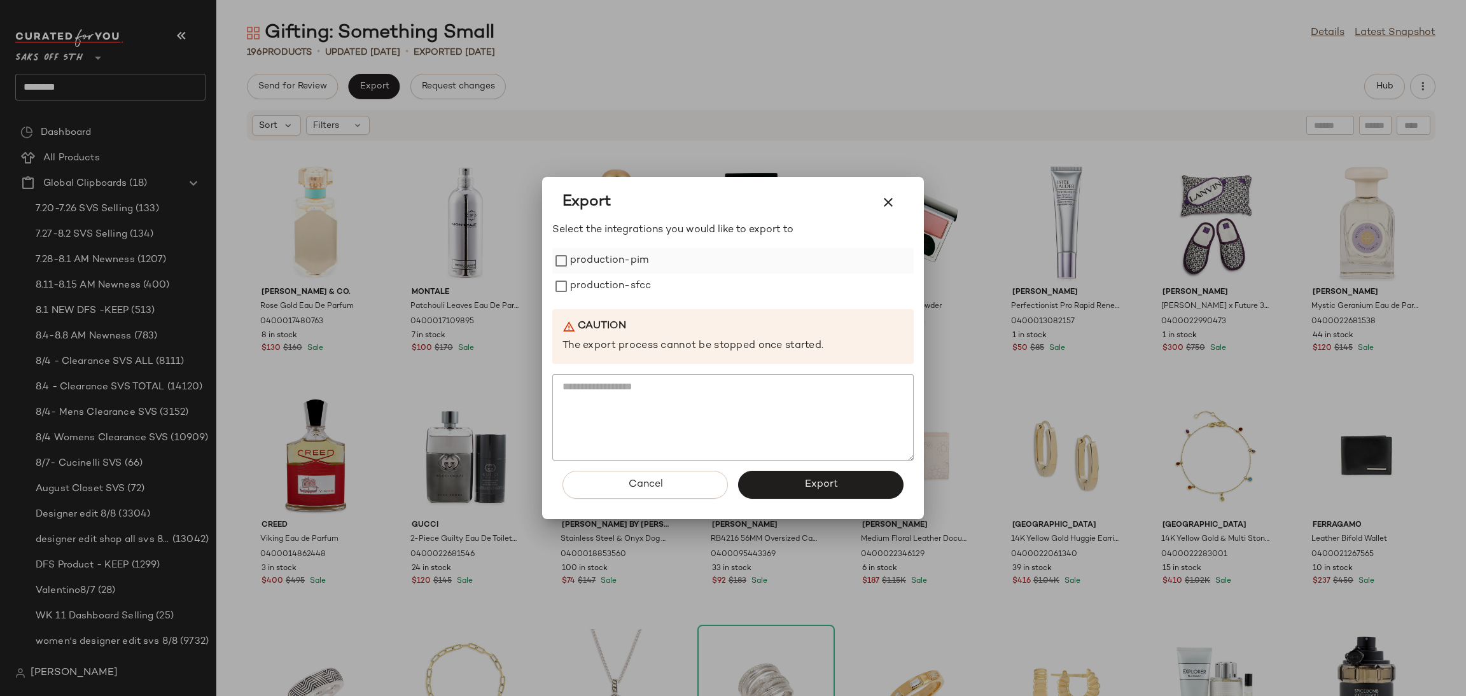
click at [591, 256] on label "production-pim" at bounding box center [609, 260] width 78 height 25
click at [594, 296] on label "production-sfcc" at bounding box center [610, 286] width 81 height 25
click at [814, 482] on span "Export" at bounding box center [821, 484] width 34 height 12
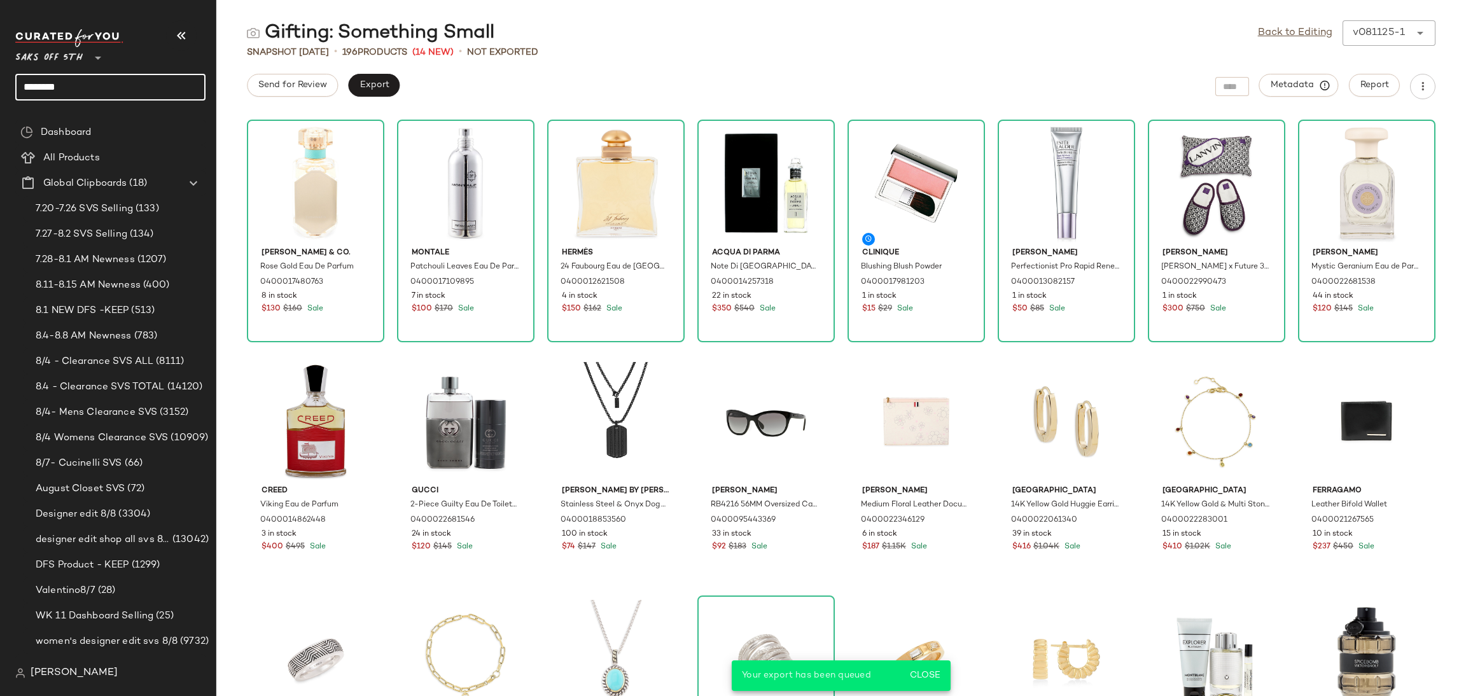
click at [150, 95] on input "*******" at bounding box center [110, 87] width 190 height 27
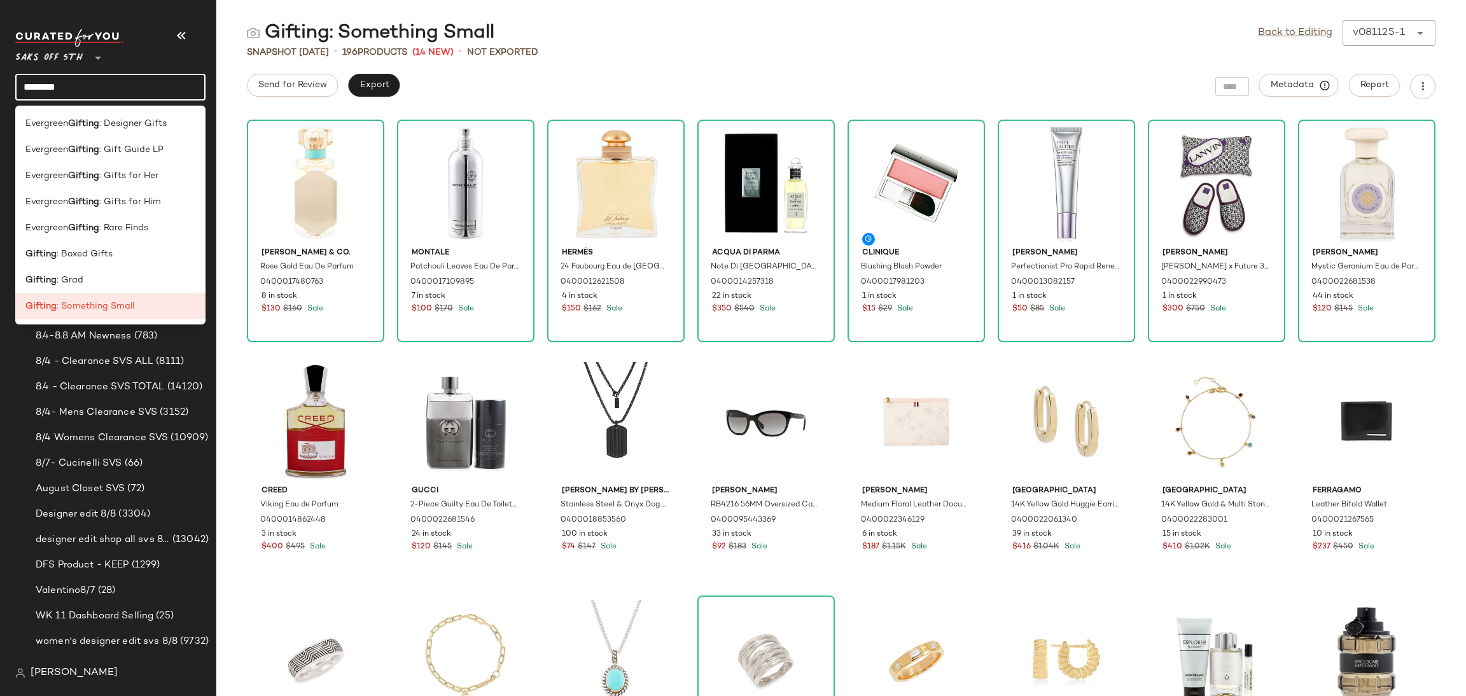
drag, startPoint x: 125, startPoint y: 85, endPoint x: 0, endPoint y: 107, distance: 126.7
click at [0, 107] on nav "Saks OFF 5TH ** ******* Dashboard All Products Global Clipboards (18) 7.20-7.26…" at bounding box center [108, 348] width 216 height 696
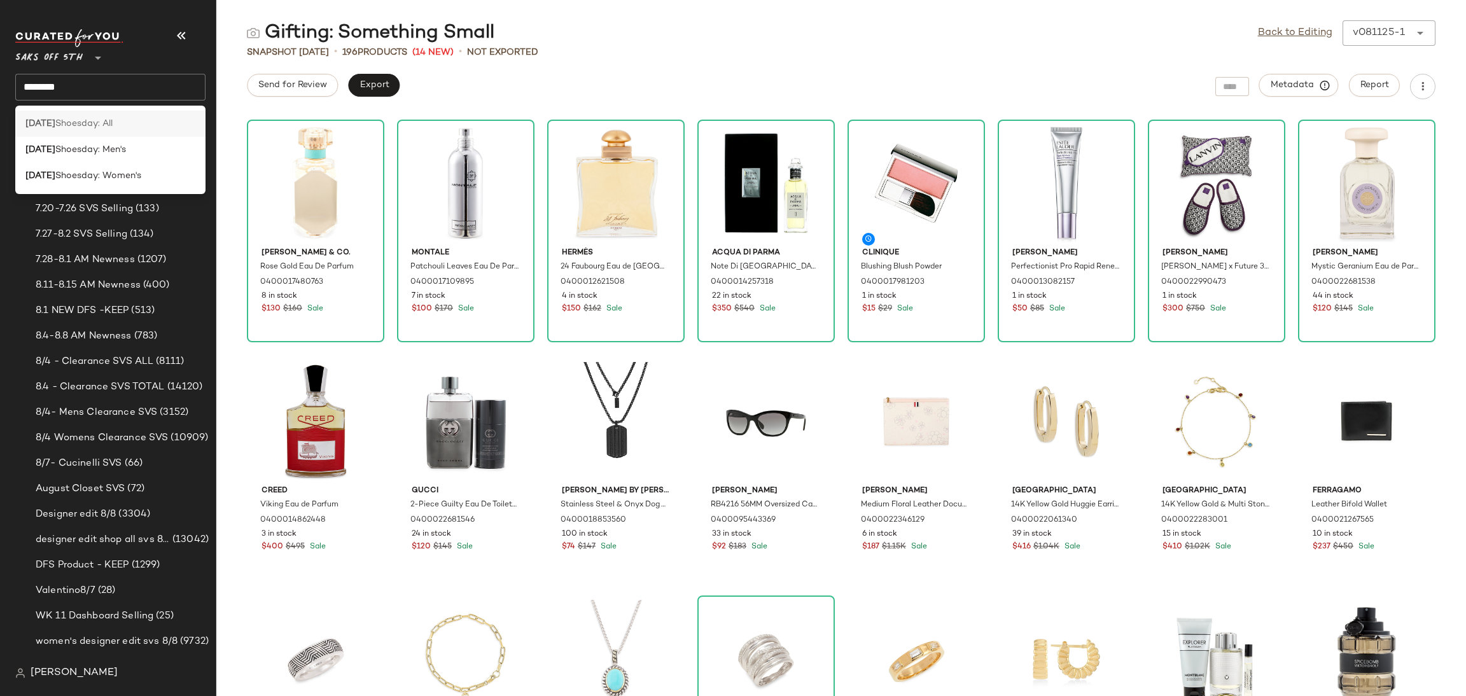
click at [125, 125] on div "Tuesday Shoesday: All" at bounding box center [110, 123] width 170 height 13
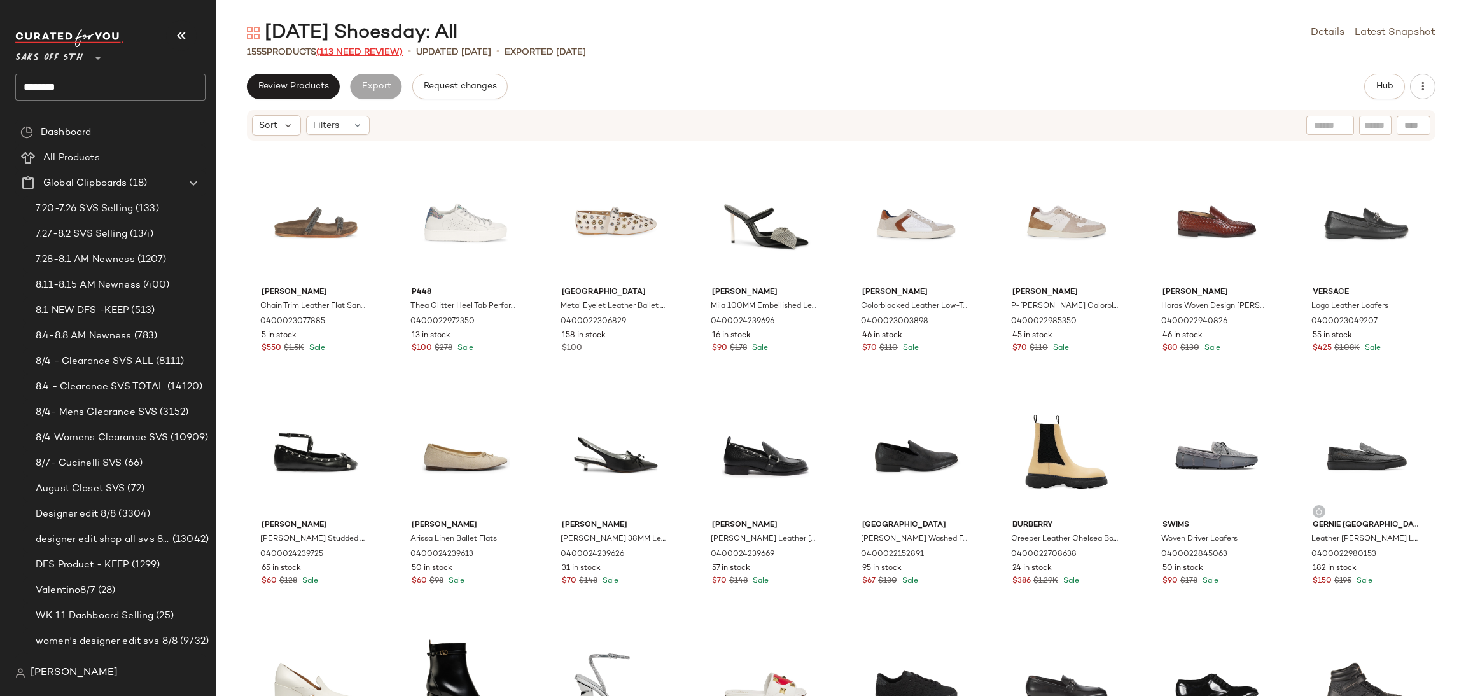
click at [380, 53] on span "(113 Need Review)" at bounding box center [359, 53] width 87 height 10
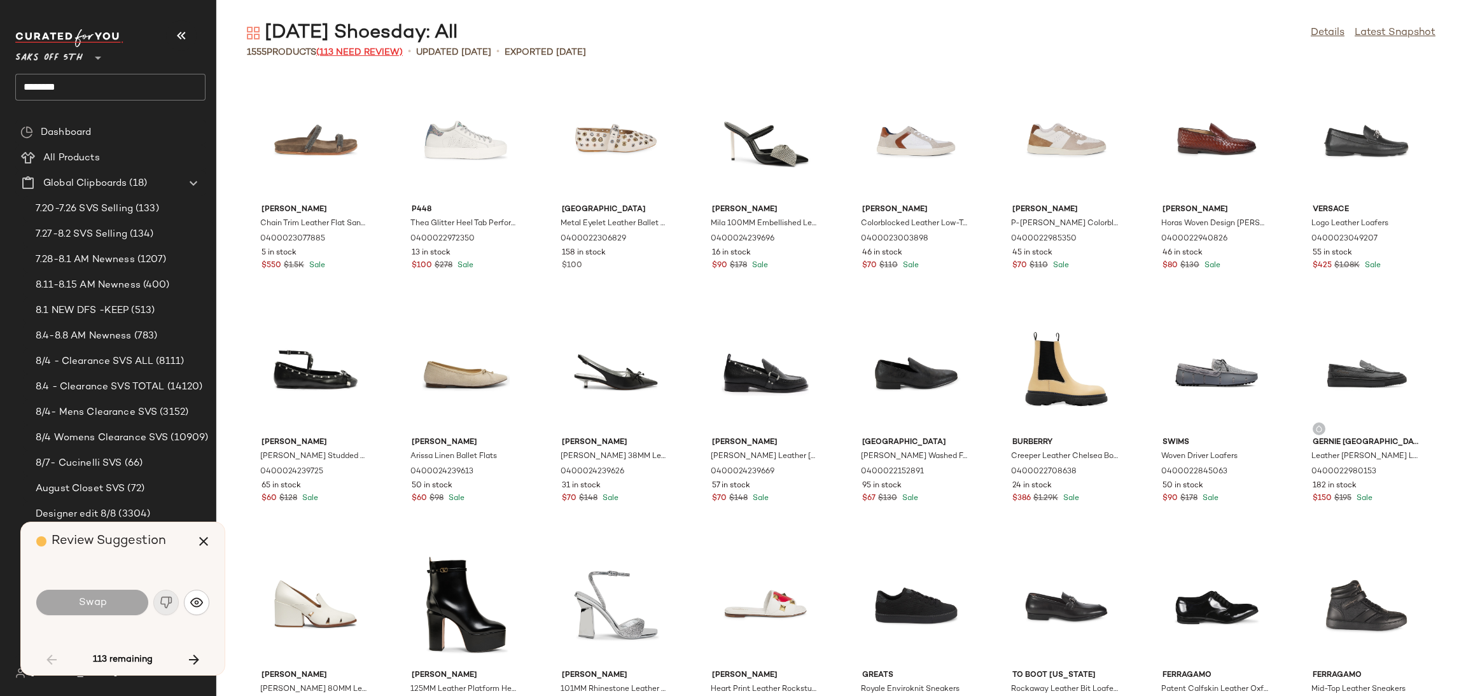
scroll to position [1164, 0]
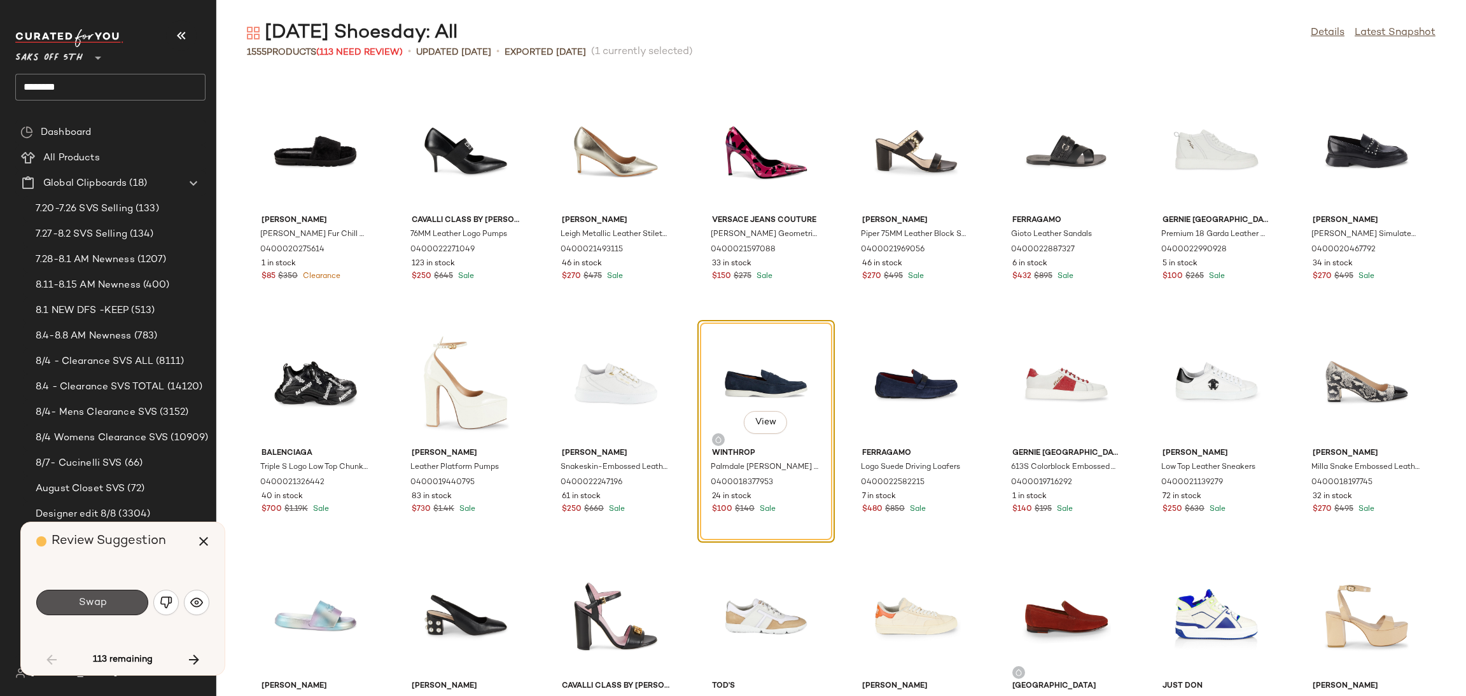
click at [113, 610] on button "Swap" at bounding box center [92, 602] width 112 height 25
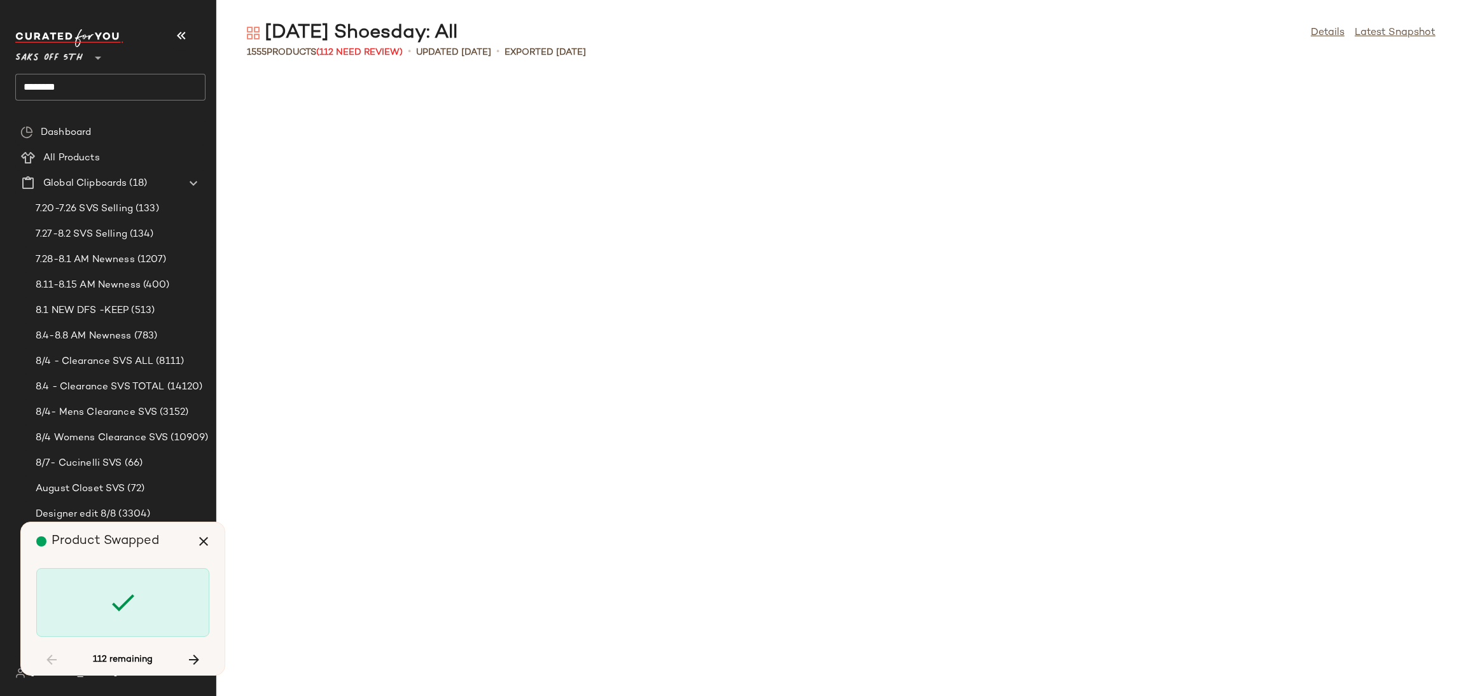
scroll to position [2561, 0]
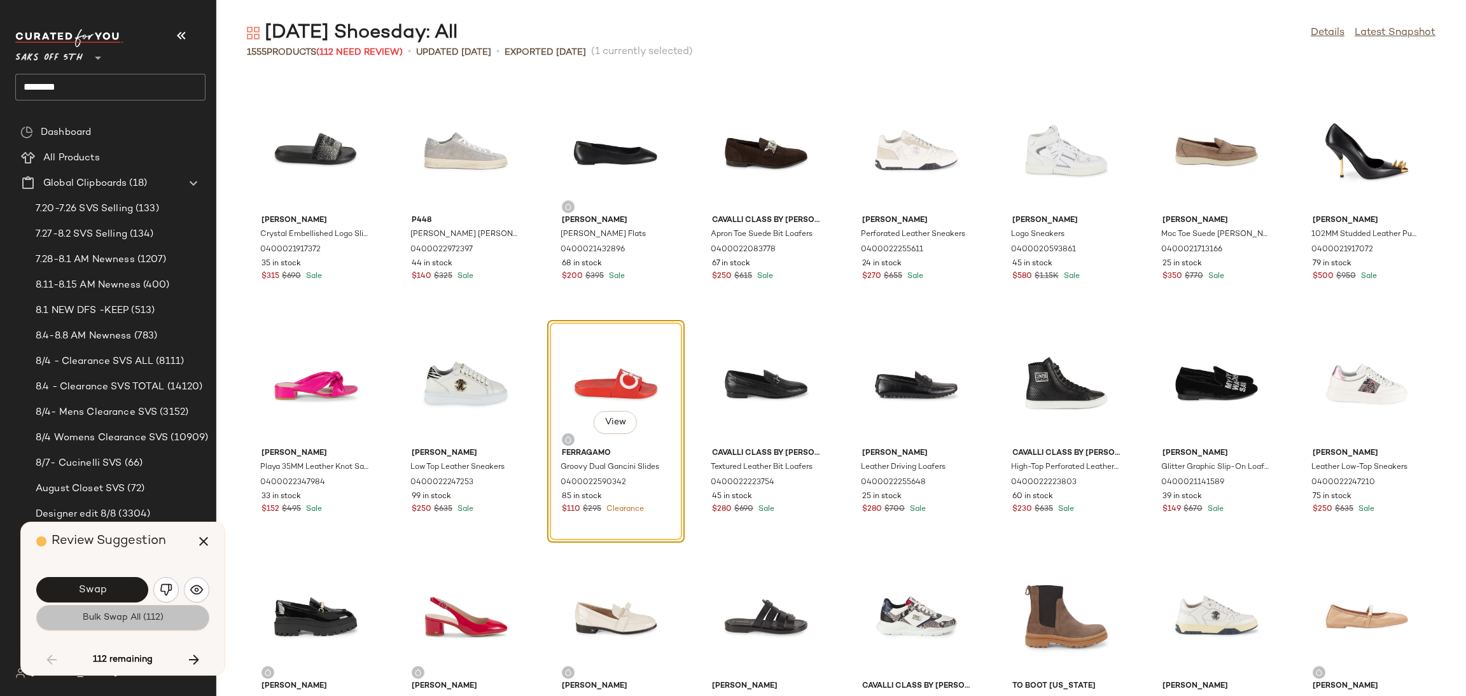
click at [123, 620] on span "Bulk Swap All (112)" at bounding box center [122, 618] width 81 height 10
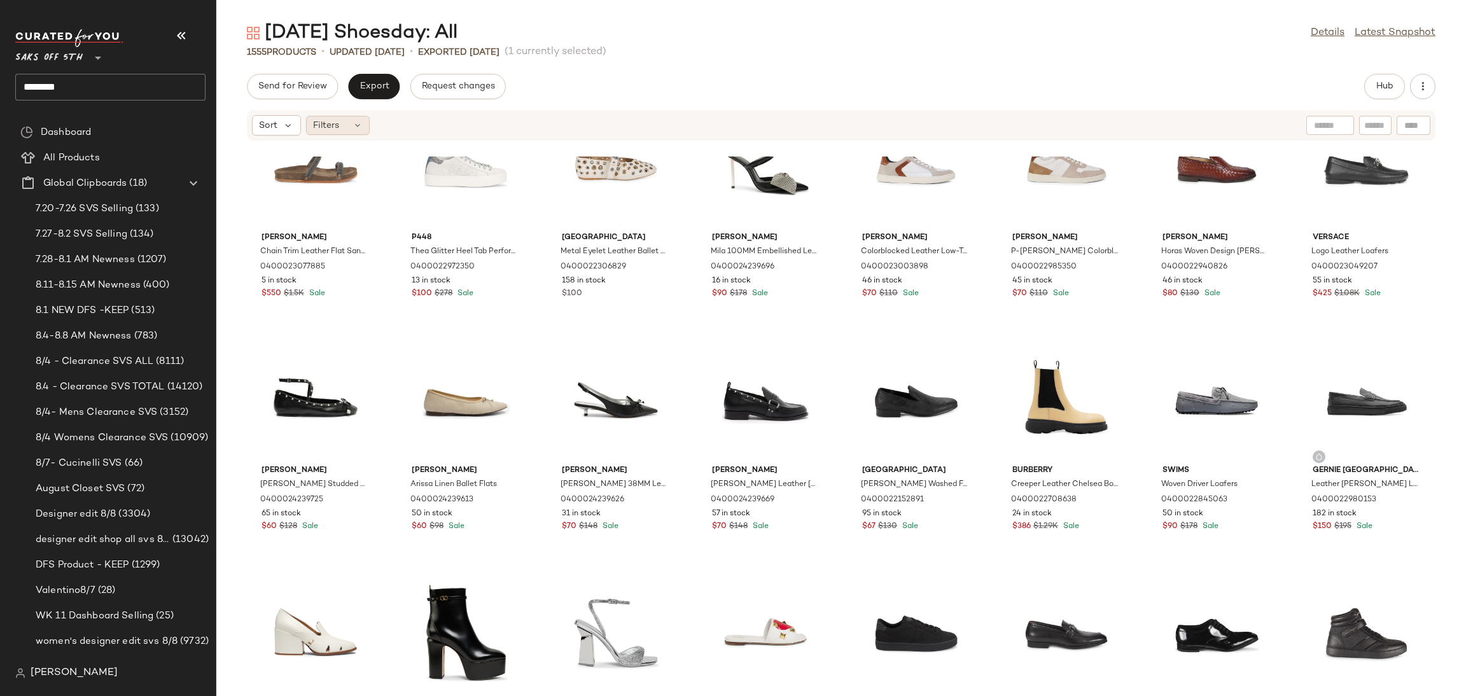
scroll to position [54, 0]
click at [303, 81] on span "Send for Review" at bounding box center [292, 86] width 69 height 10
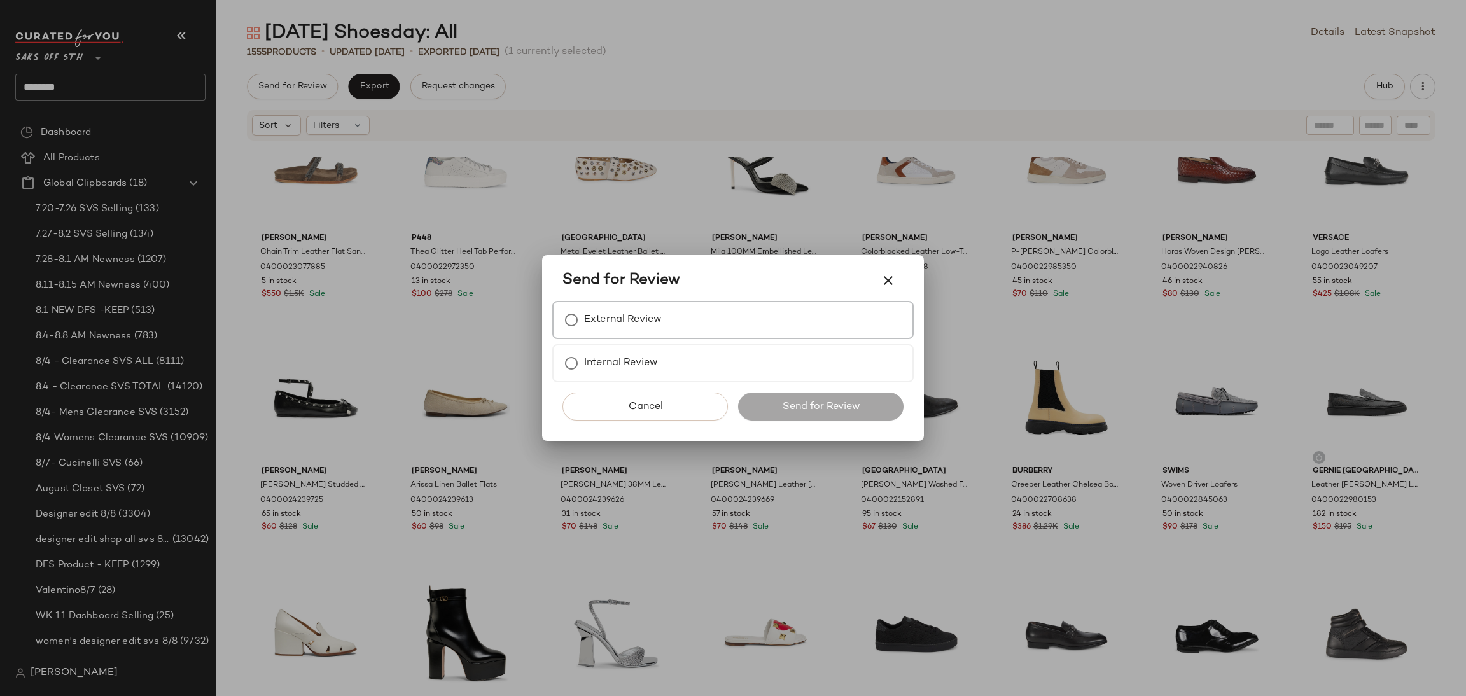
click at [636, 331] on label "External Review" at bounding box center [623, 319] width 78 height 25
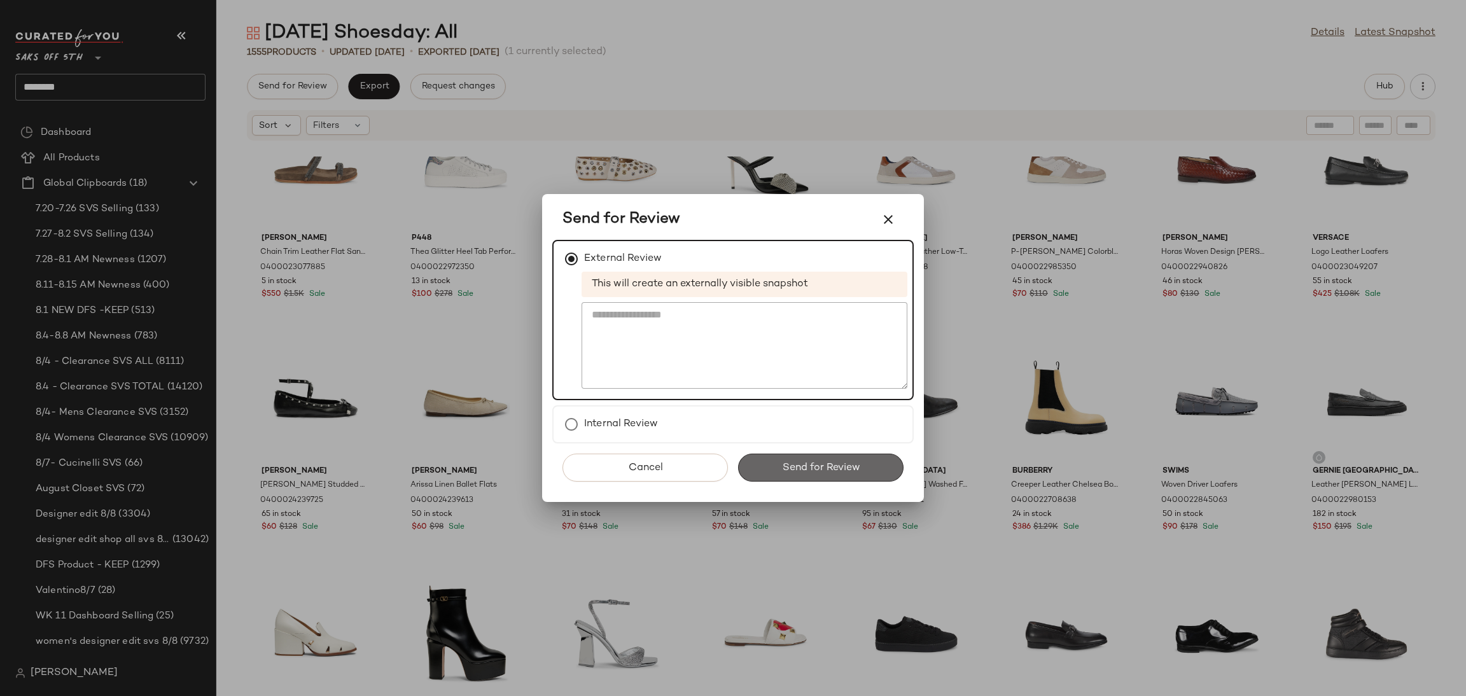
click at [793, 462] on span "Send for Review" at bounding box center [820, 468] width 78 height 12
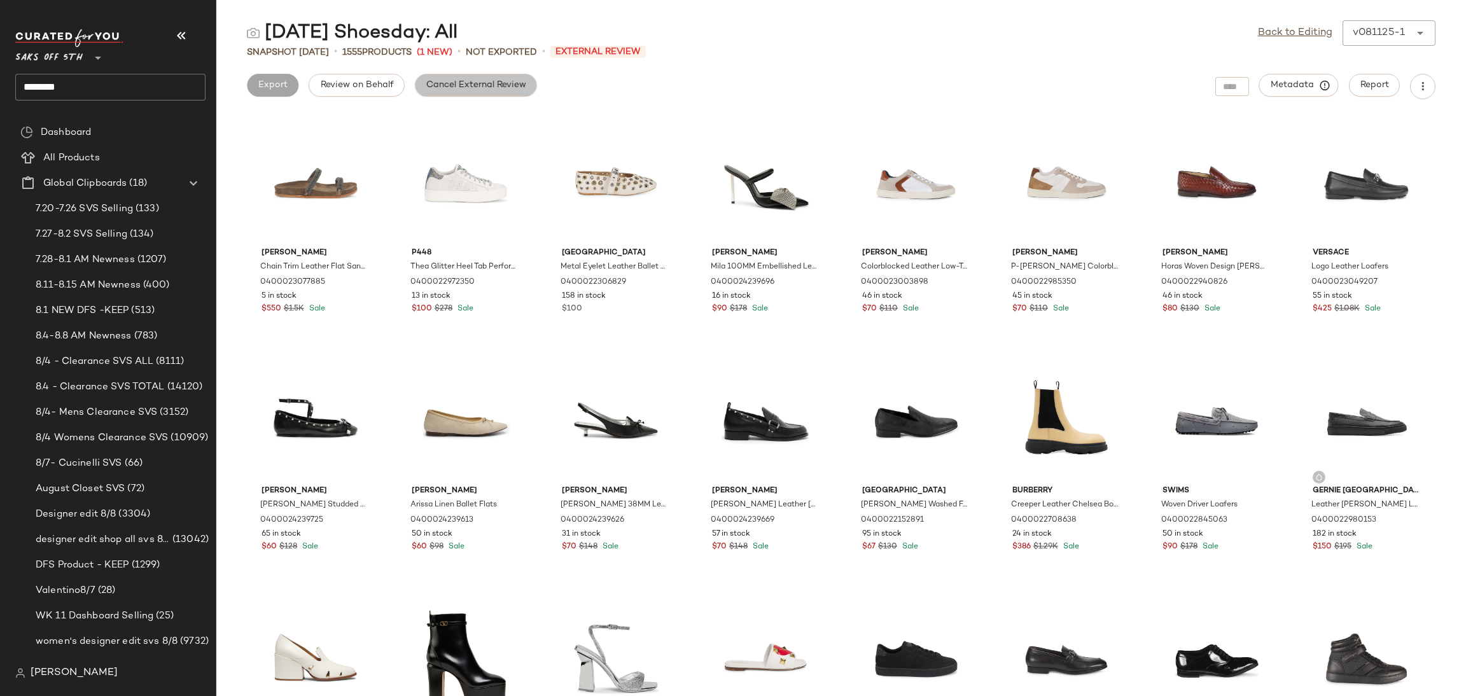
click at [506, 95] on button "Cancel External Review" at bounding box center [476, 85] width 122 height 23
click at [377, 84] on span "Export" at bounding box center [374, 85] width 30 height 10
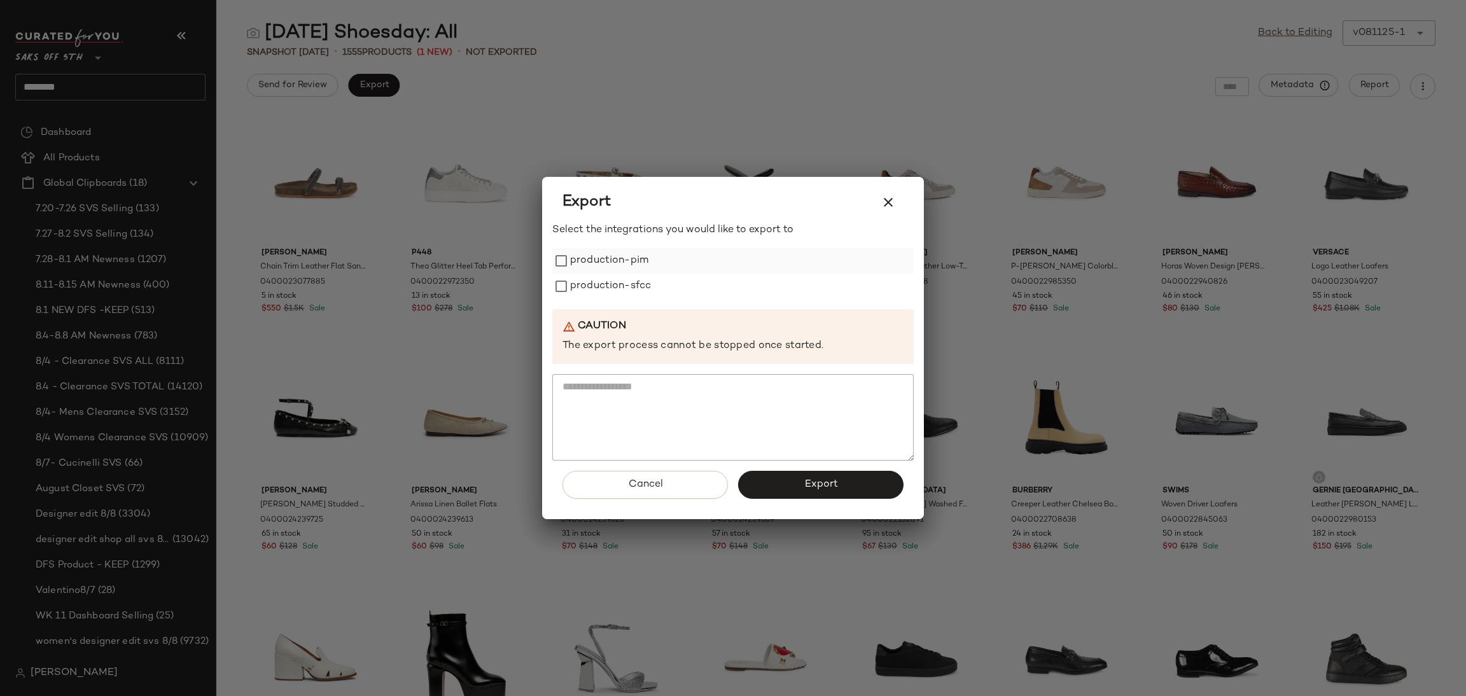
click at [559, 249] on div "production-pim" at bounding box center [732, 260] width 361 height 25
click at [837, 482] on button "Export" at bounding box center [820, 485] width 165 height 28
click at [893, 200] on icon "button" at bounding box center [888, 202] width 15 height 15
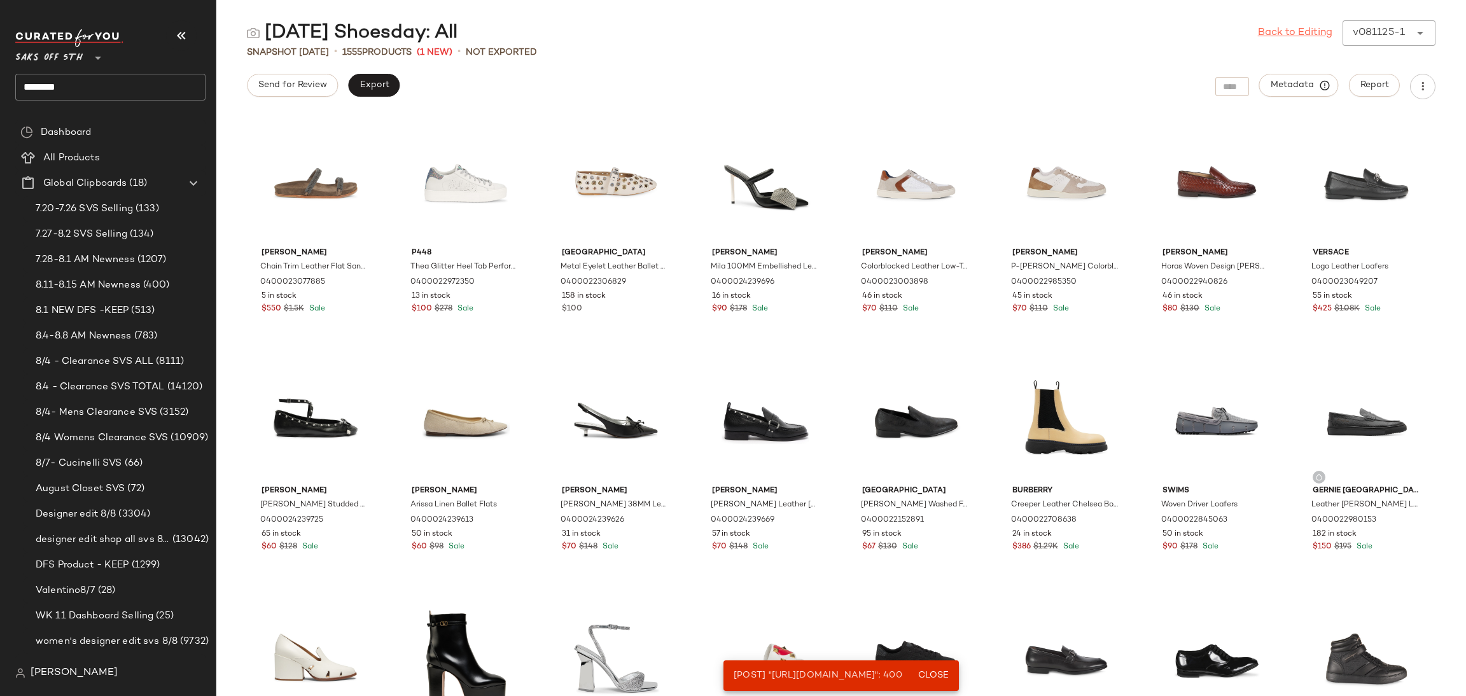
click at [1289, 28] on link "Back to Editing" at bounding box center [1295, 32] width 74 height 15
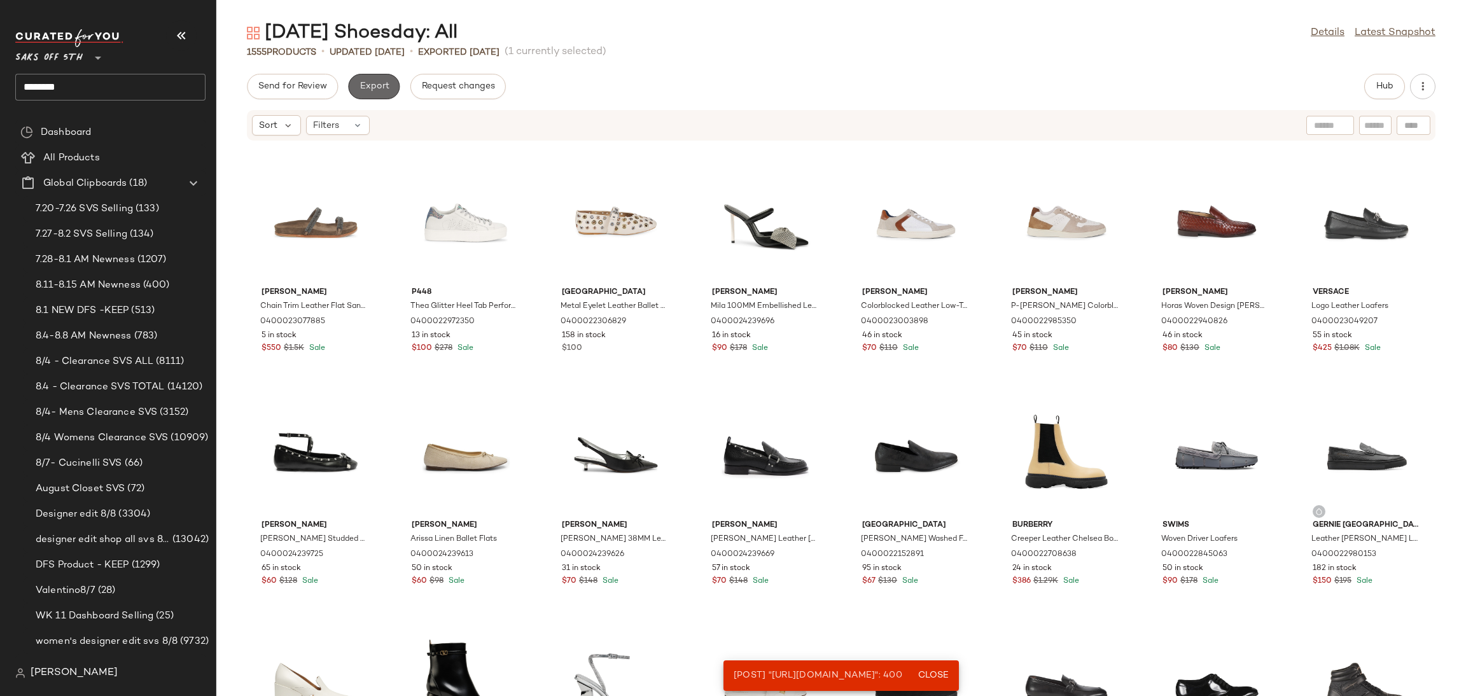
click at [372, 85] on span "Export" at bounding box center [374, 86] width 30 height 10
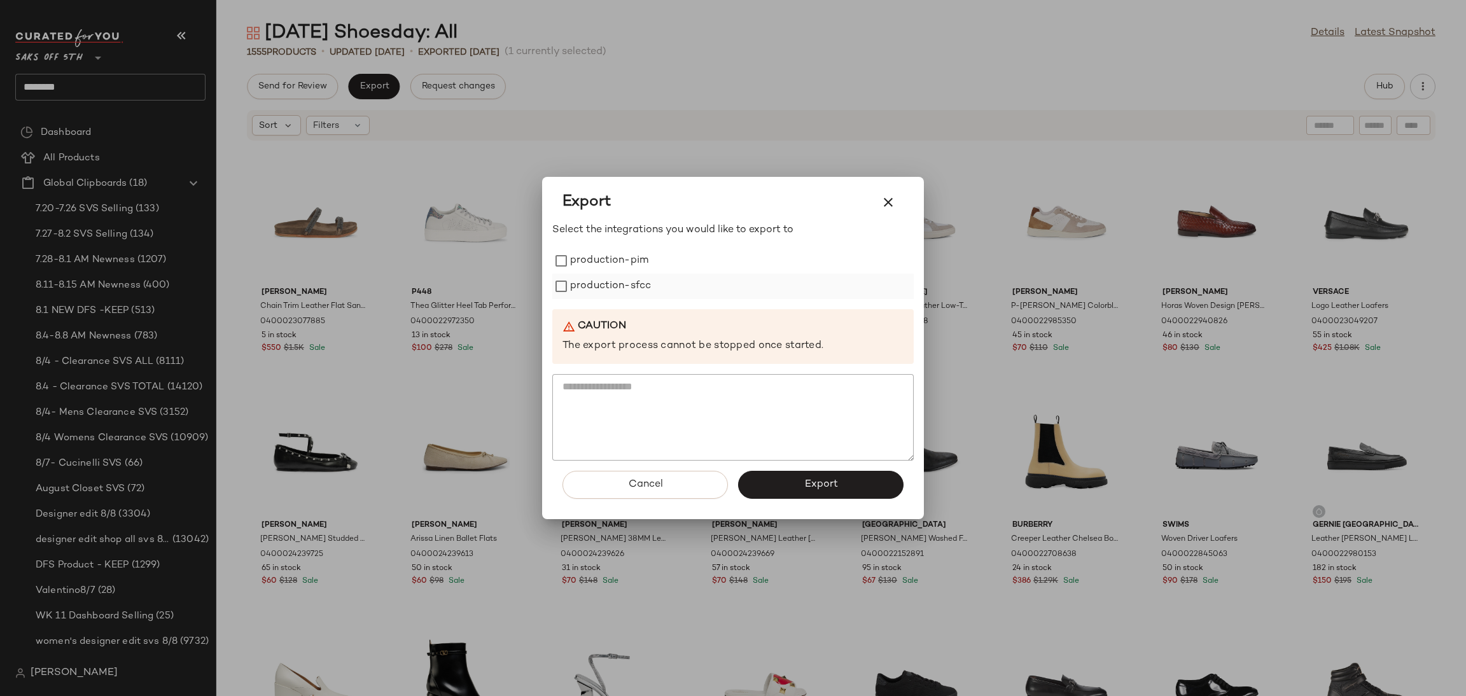
drag, startPoint x: 614, startPoint y: 265, endPoint x: 617, endPoint y: 293, distance: 28.8
click at [617, 293] on div "production-pim production-sfcc" at bounding box center [732, 273] width 361 height 51
click at [617, 293] on label "production-sfcc" at bounding box center [610, 286] width 81 height 25
click at [617, 254] on label "production-pim" at bounding box center [609, 260] width 78 height 25
click at [792, 486] on button "Export" at bounding box center [820, 485] width 165 height 28
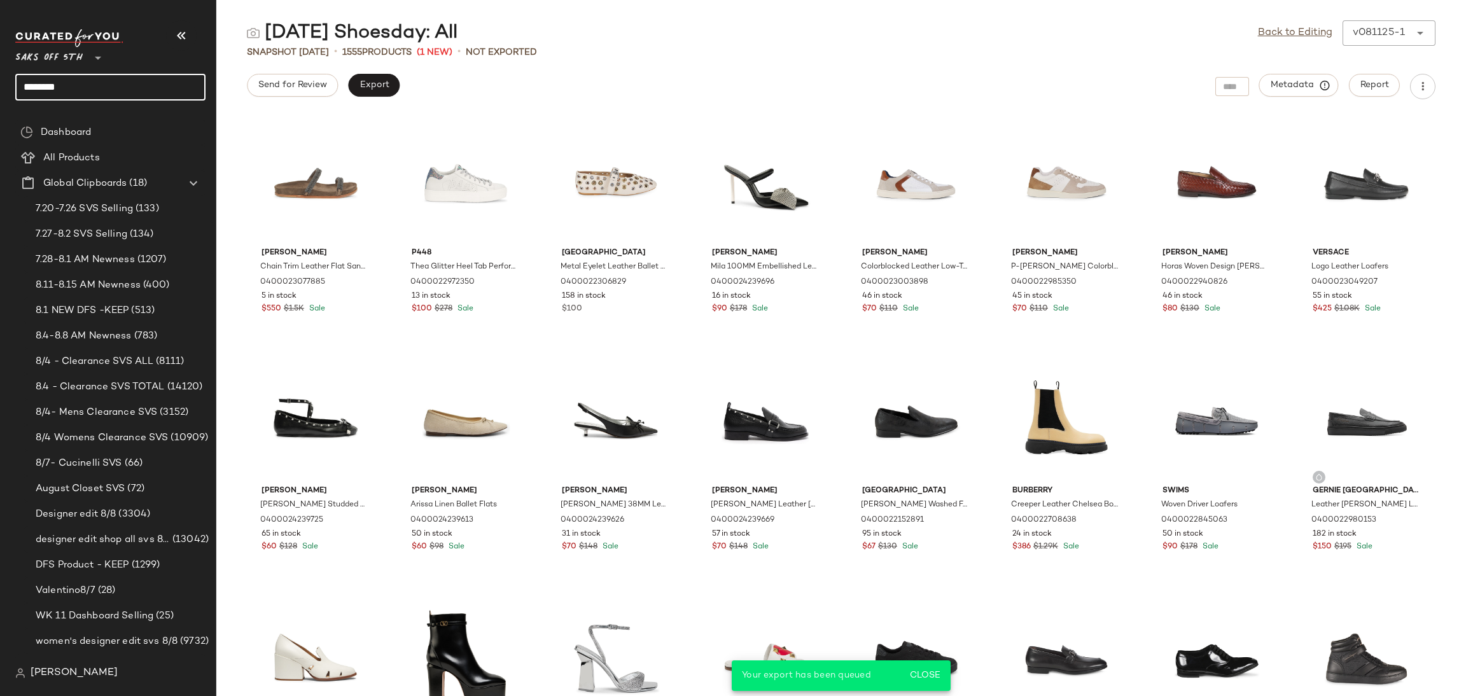
click at [157, 83] on input "*******" at bounding box center [110, 87] width 190 height 27
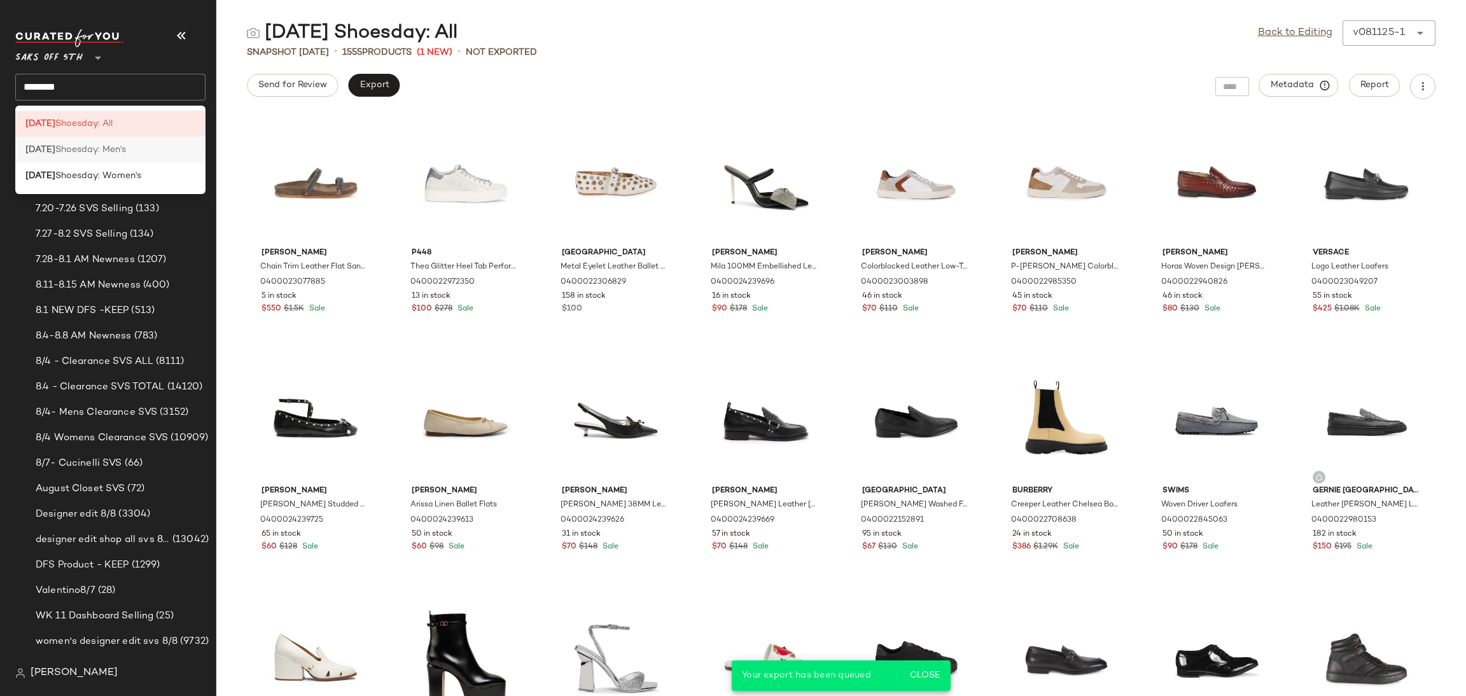
click at [146, 156] on div "Tuesday Shoesday: Men's" at bounding box center [110, 149] width 170 height 13
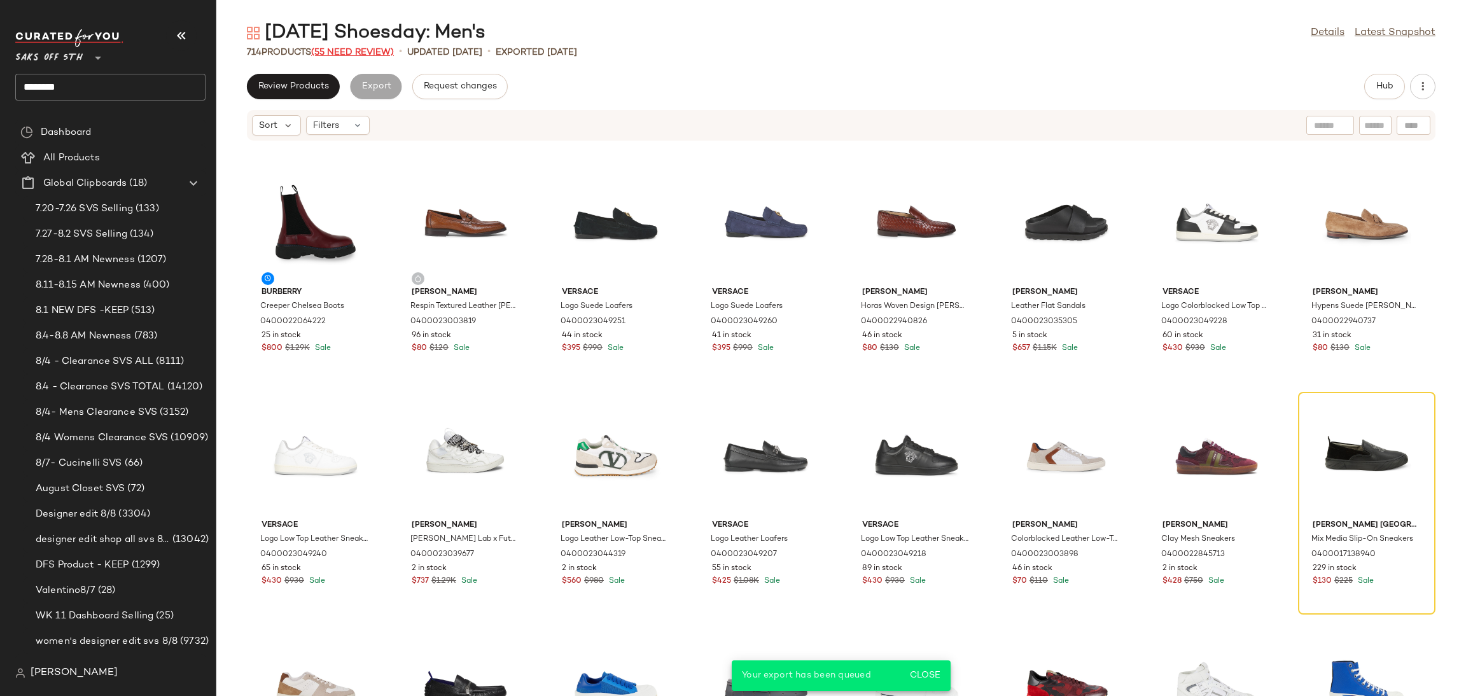
click at [361, 55] on span "(55 Need Review)" at bounding box center [352, 53] width 83 height 10
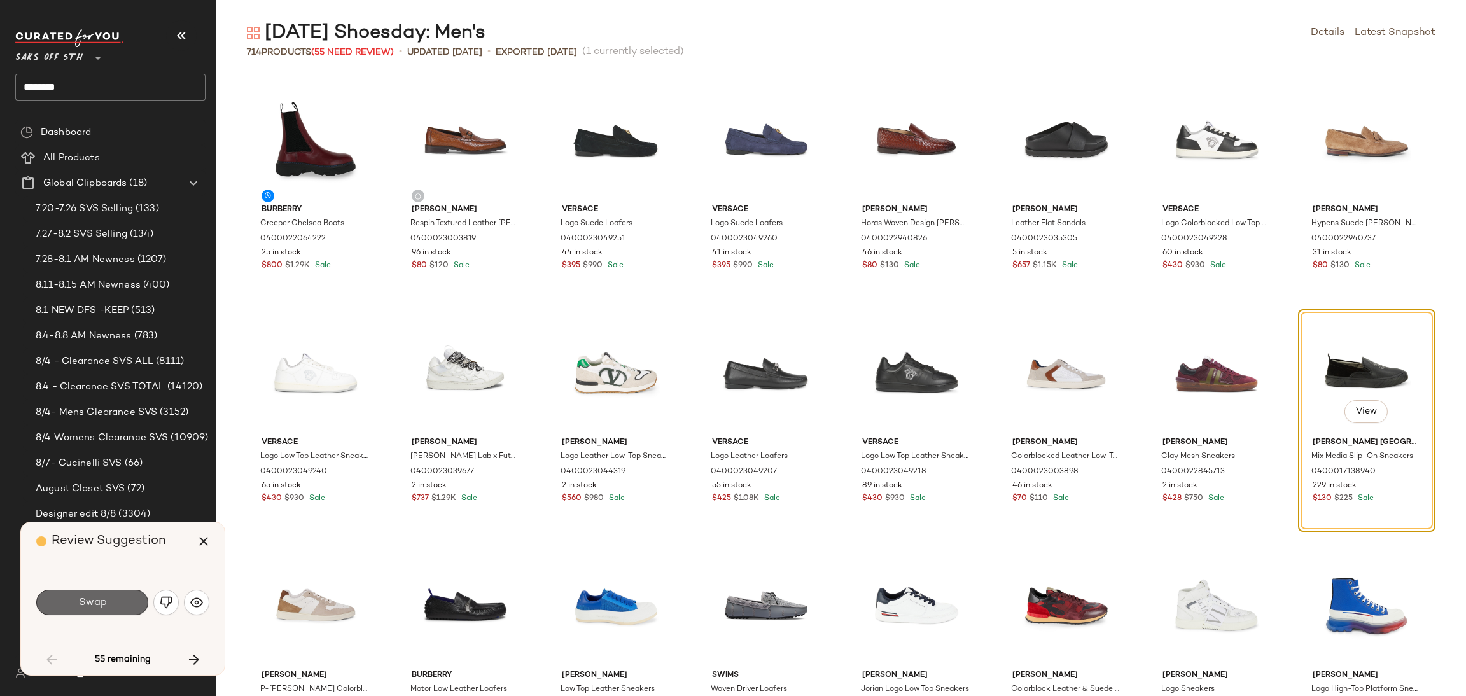
click at [114, 608] on button "Swap" at bounding box center [92, 602] width 112 height 25
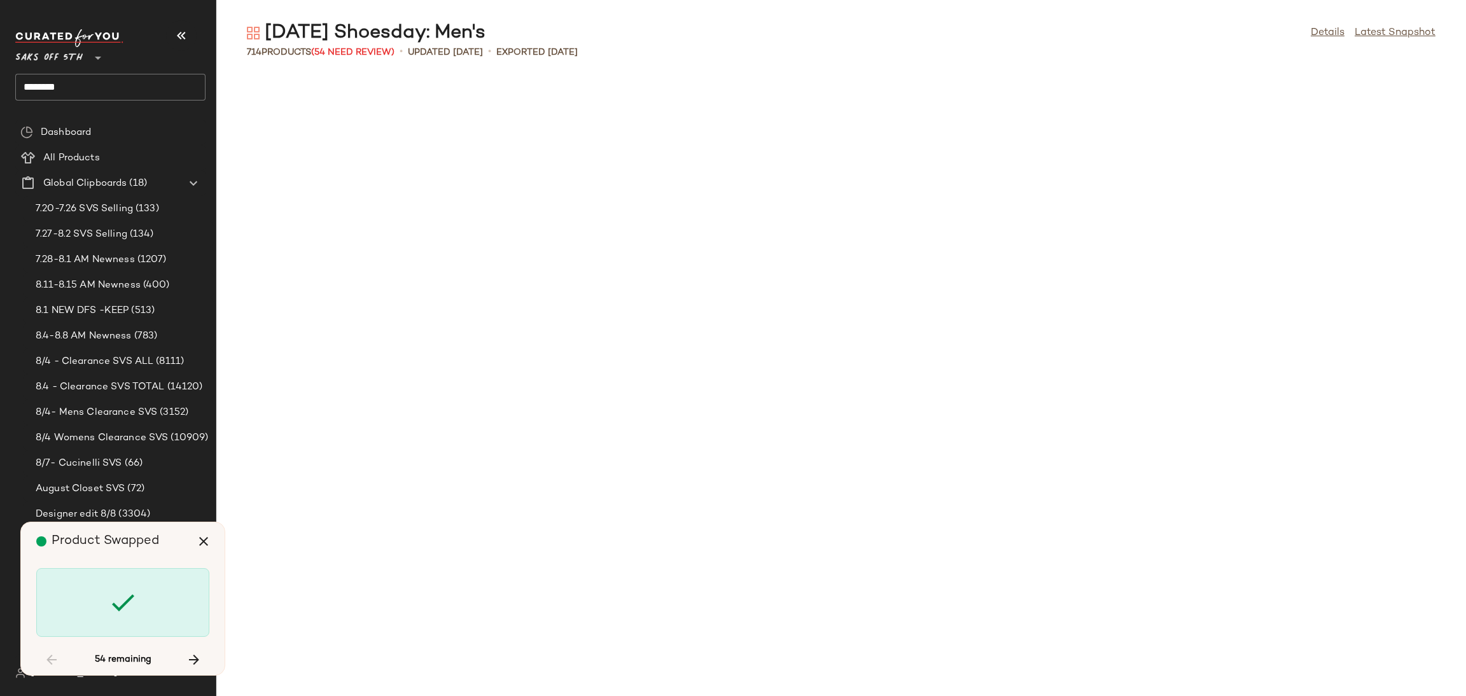
scroll to position [942, 0]
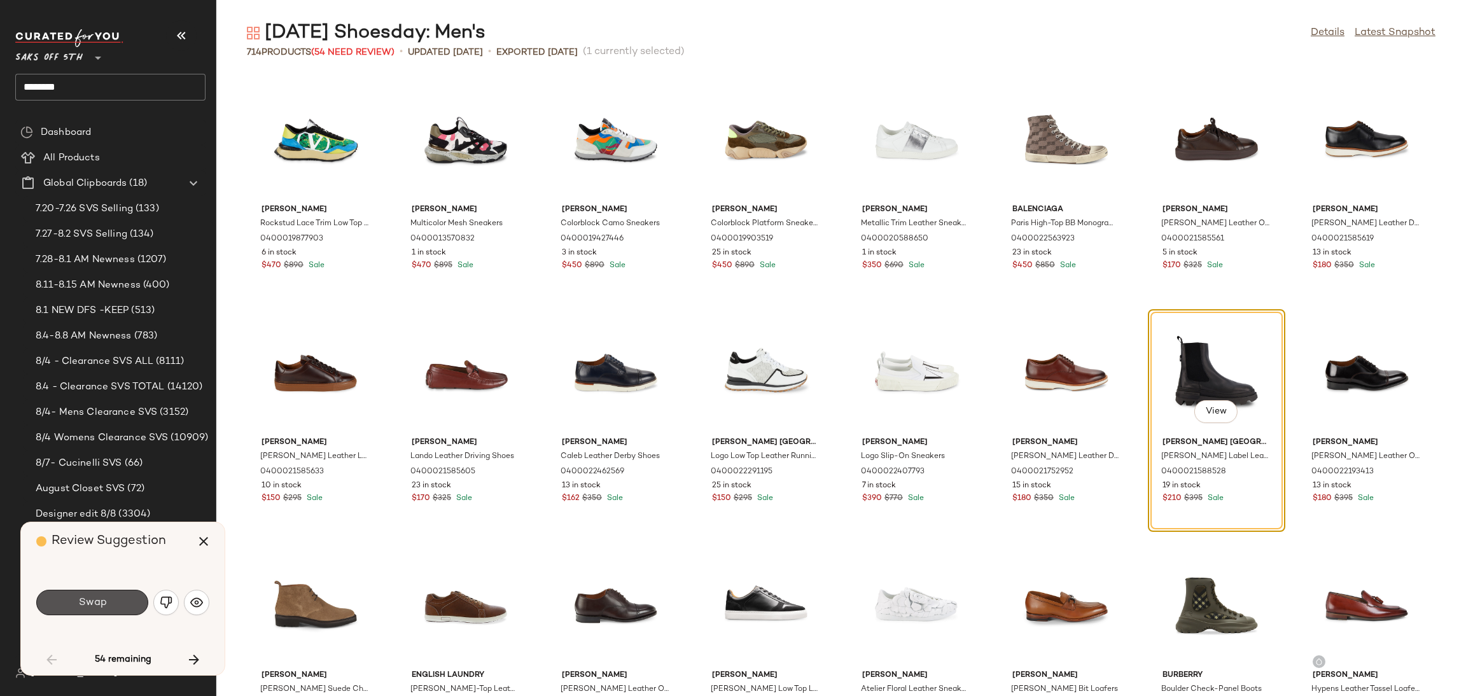
click at [114, 608] on button "Swap" at bounding box center [92, 602] width 112 height 25
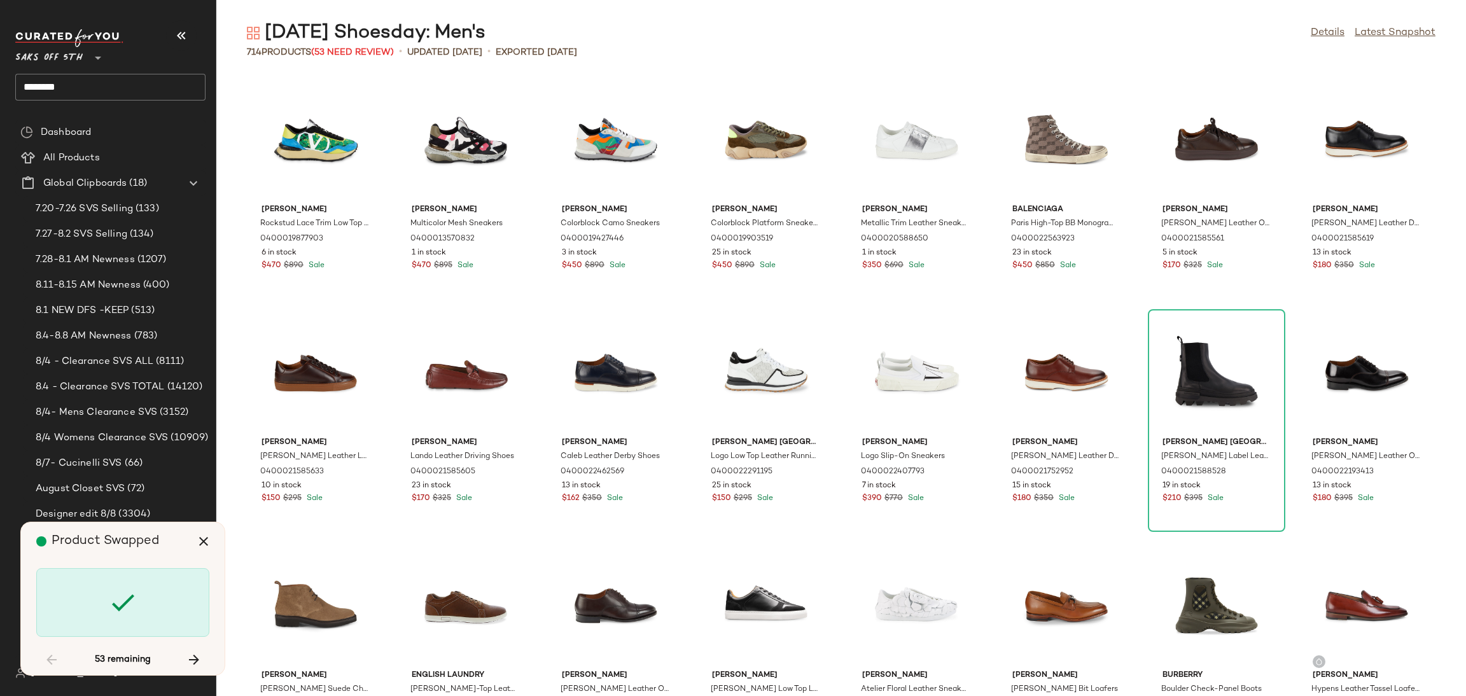
scroll to position [4424, 0]
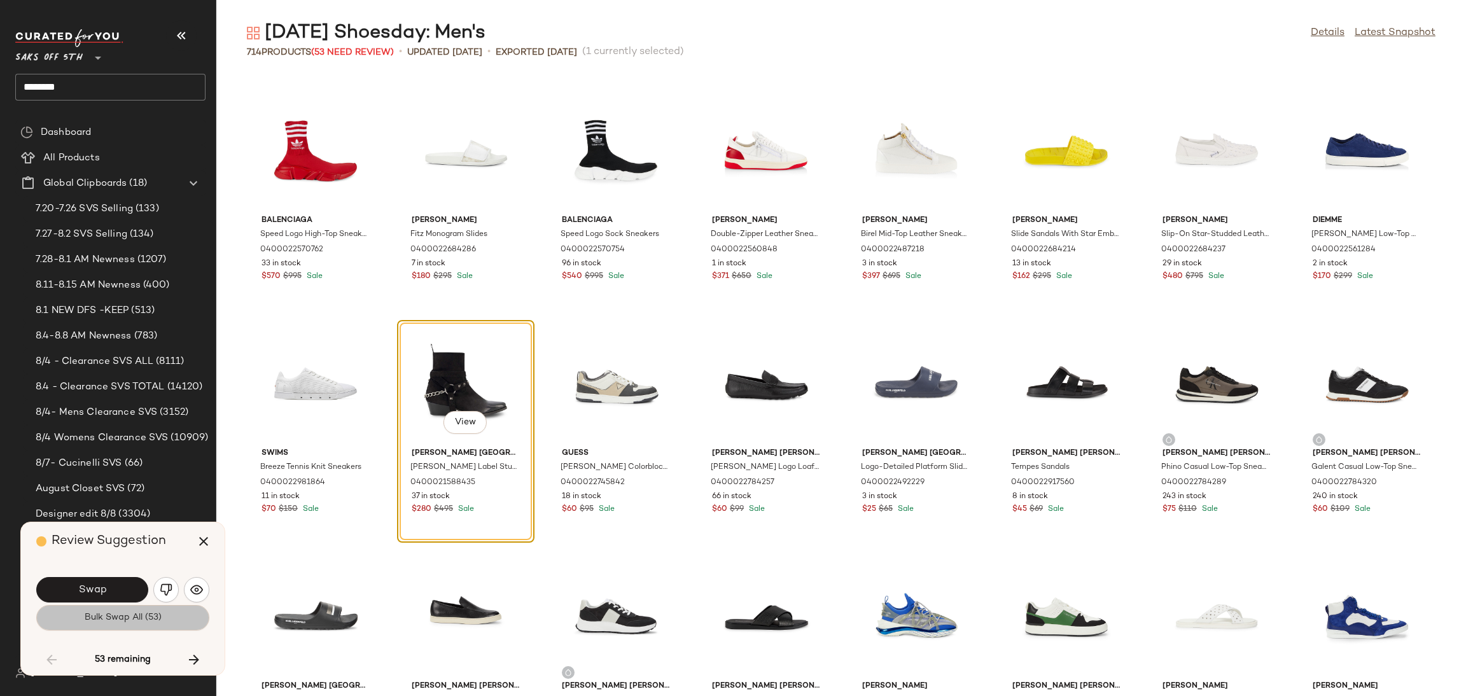
click at [137, 620] on span "Bulk Swap All (53)" at bounding box center [123, 618] width 78 height 10
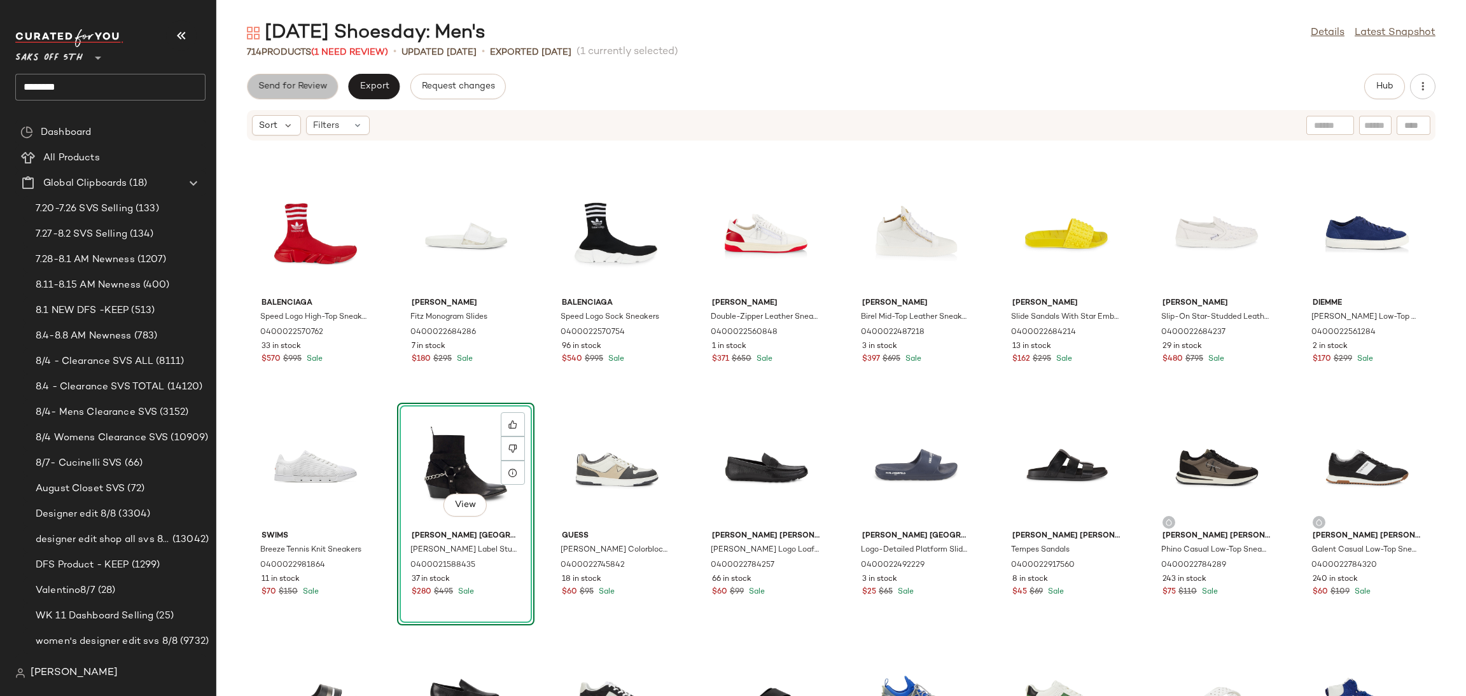
click at [322, 85] on span "Send for Review" at bounding box center [292, 86] width 69 height 10
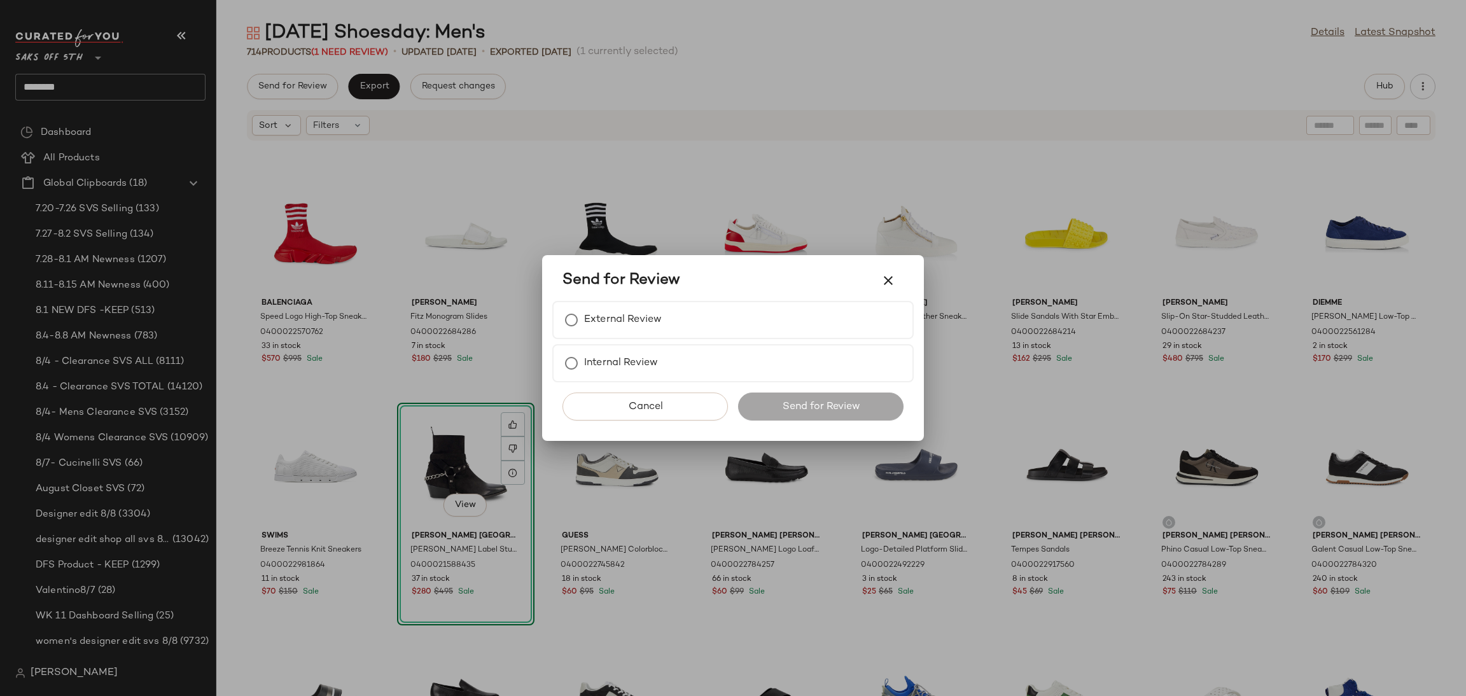
click at [406, 50] on div at bounding box center [733, 348] width 1466 height 696
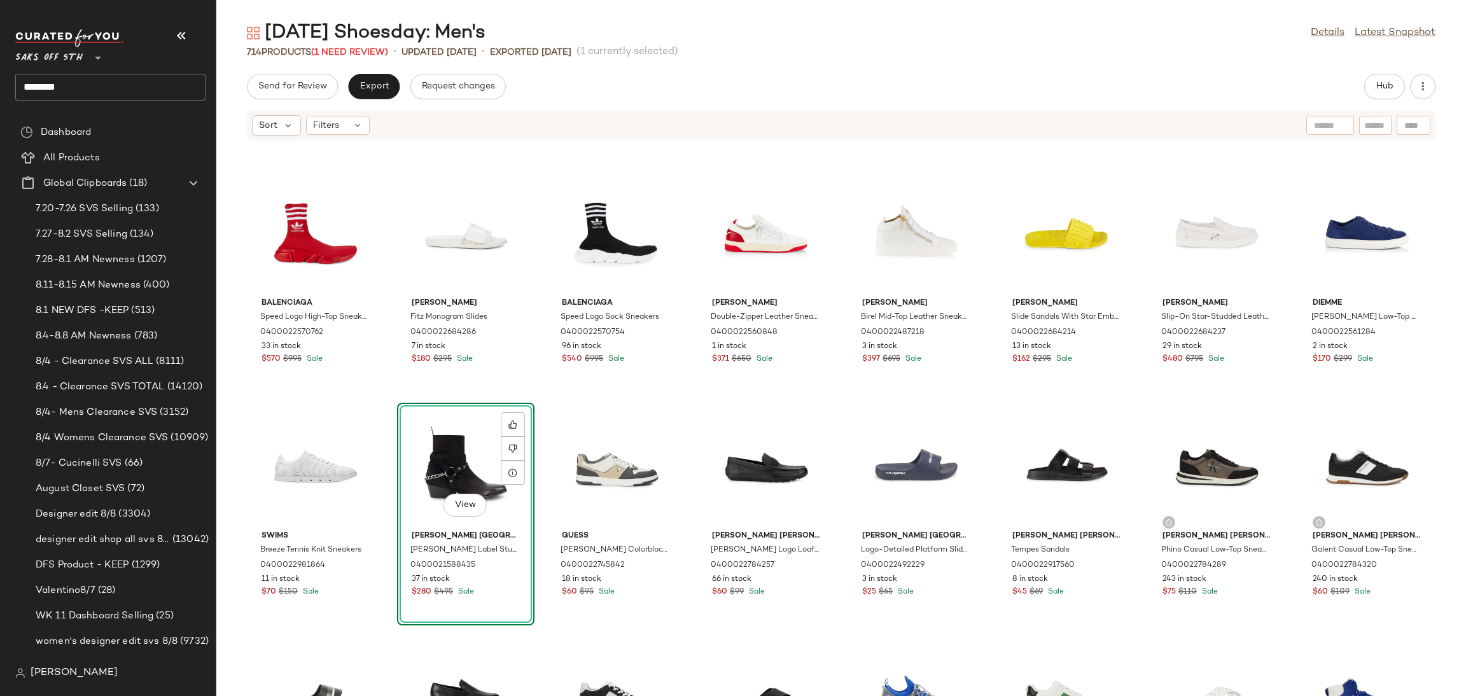
click at [372, 46] on div "714 Products (1 Need Review)" at bounding box center [317, 52] width 141 height 13
click at [373, 51] on span "(1 Need Review)" at bounding box center [349, 53] width 77 height 10
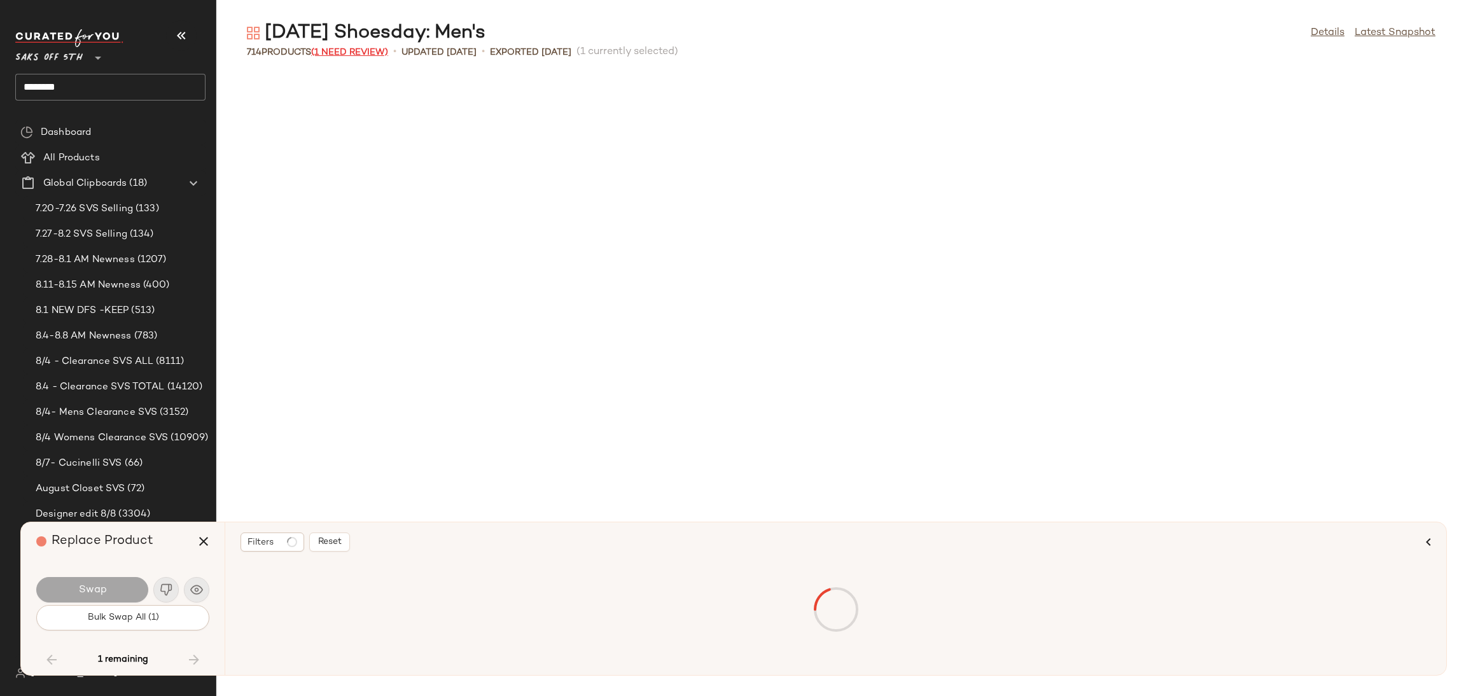
scroll to position [20026, 0]
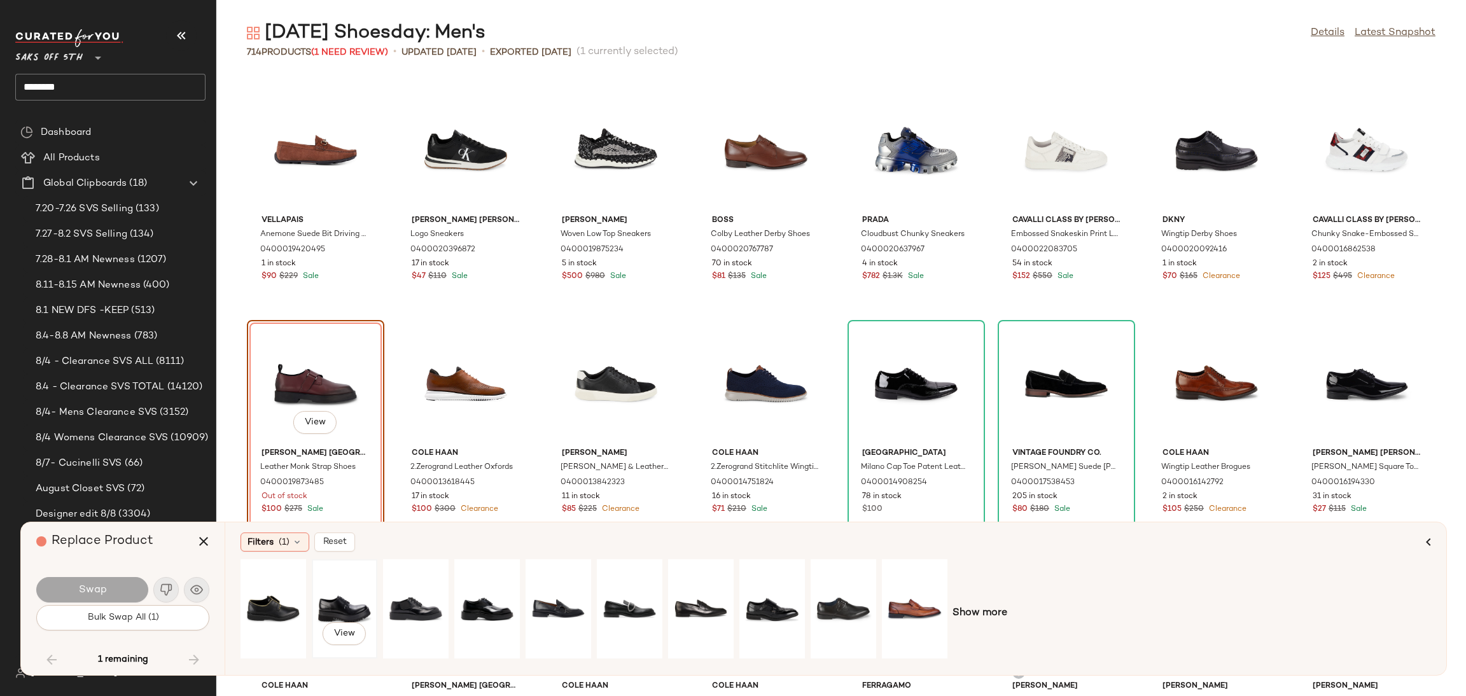
click at [339, 596] on div "View" at bounding box center [344, 609] width 57 height 90
click at [118, 584] on button "Swap" at bounding box center [92, 589] width 112 height 25
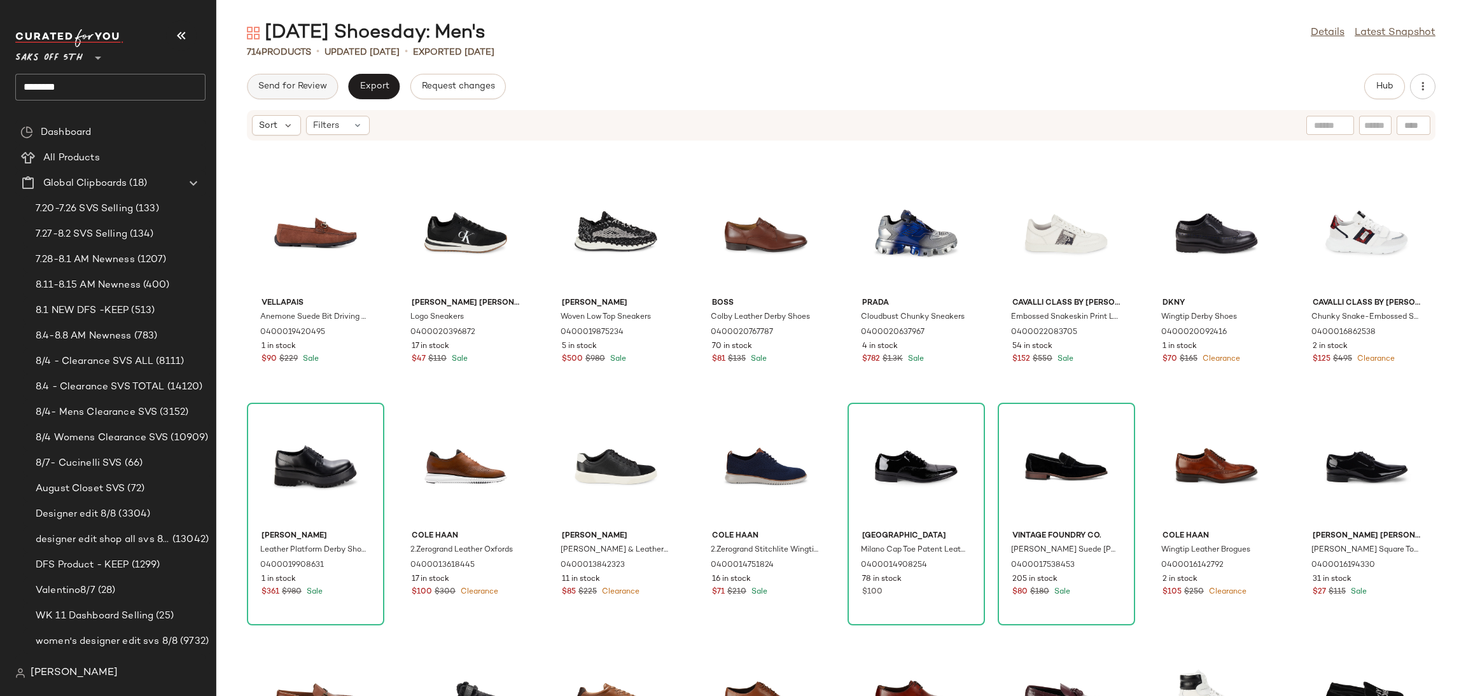
click at [310, 78] on button "Send for Review" at bounding box center [292, 86] width 91 height 25
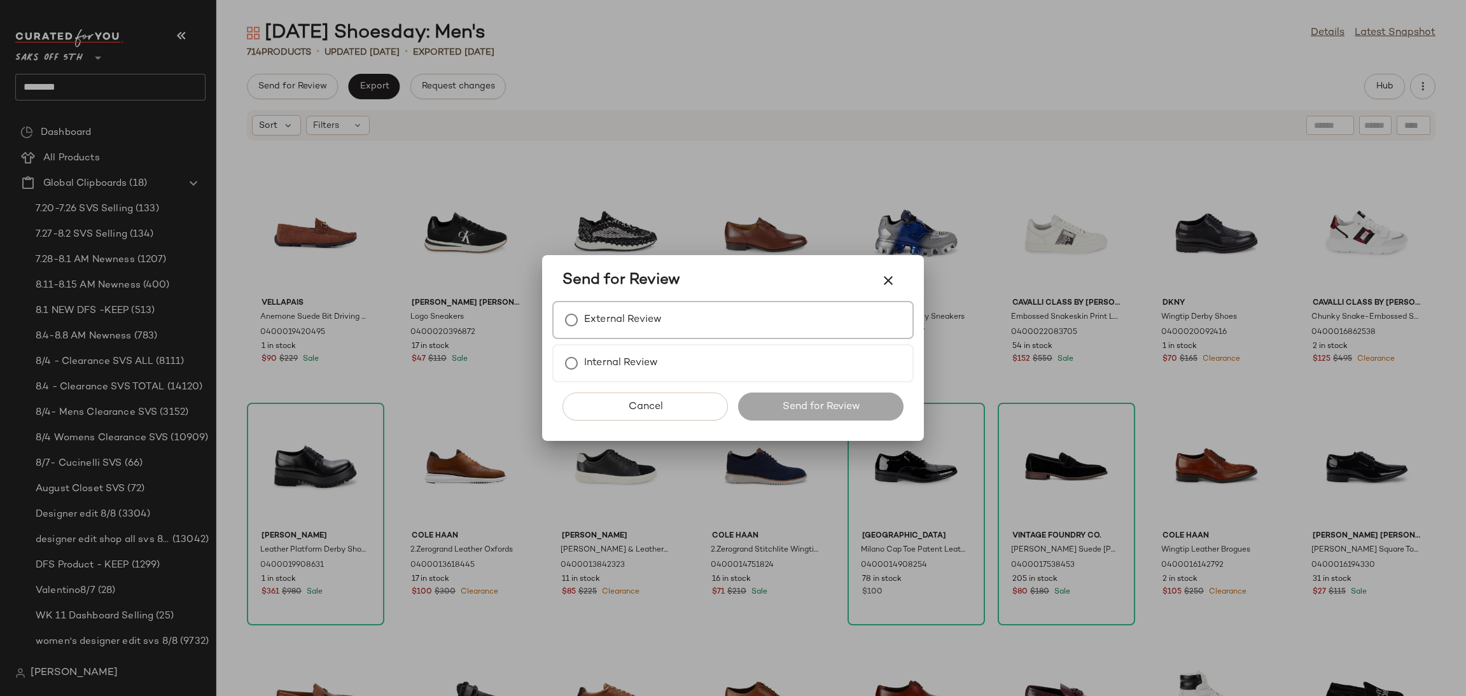
click at [587, 317] on label "External Review" at bounding box center [623, 319] width 78 height 25
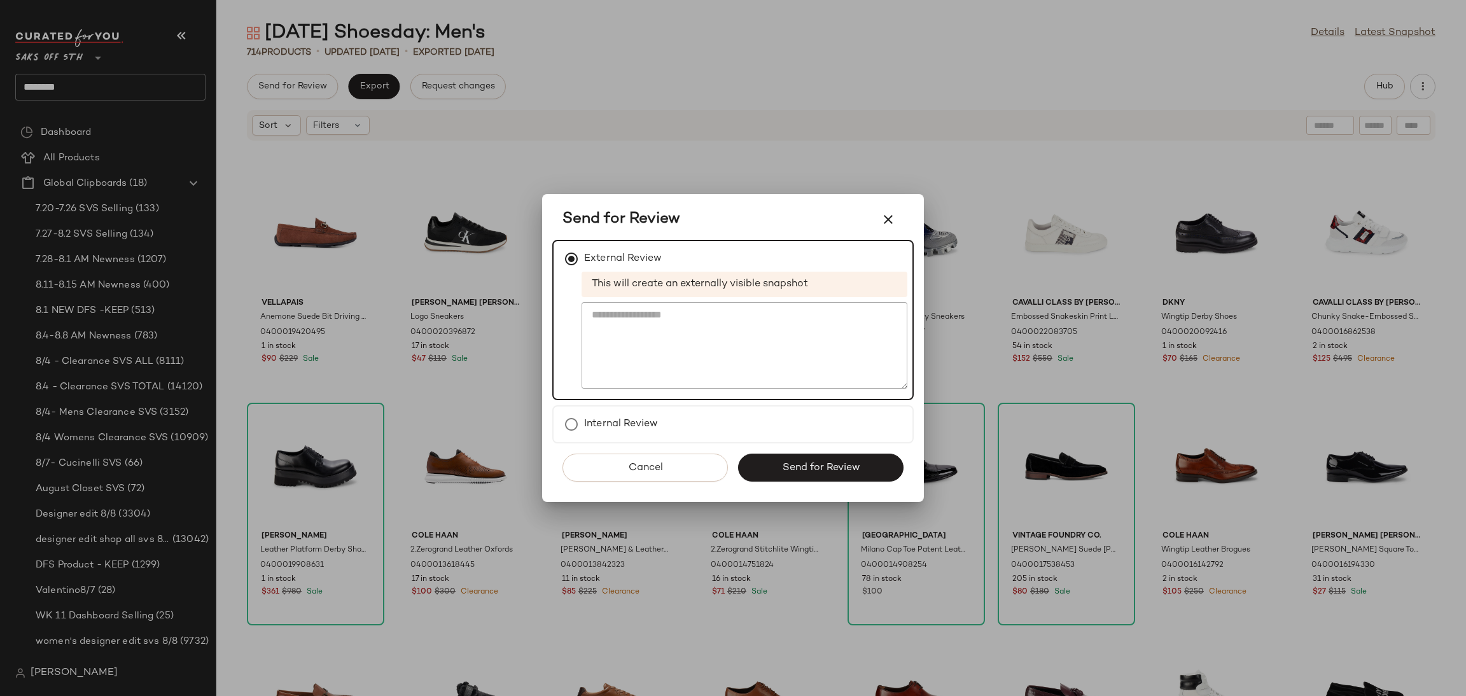
click at [790, 454] on button "Send for Review" at bounding box center [820, 468] width 165 height 28
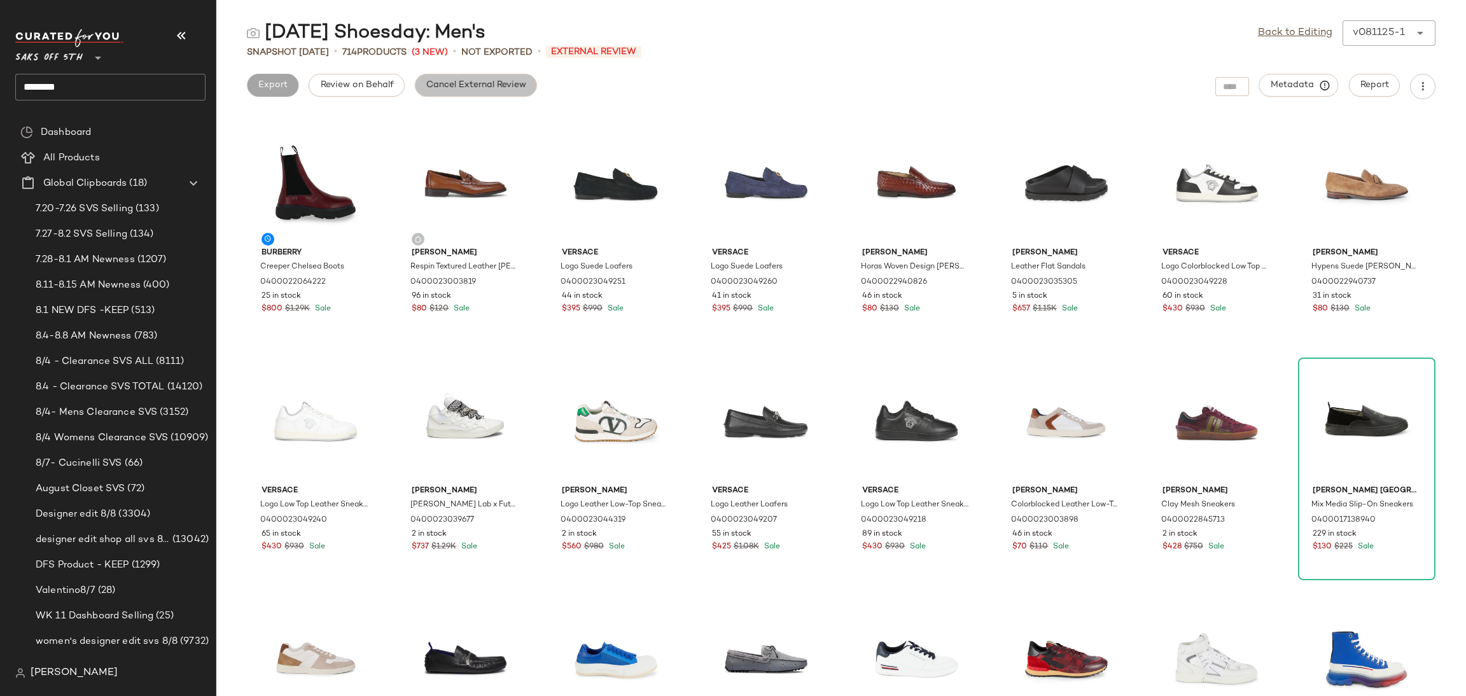
click at [452, 92] on button "Cancel External Review" at bounding box center [476, 85] width 122 height 23
click at [375, 85] on span "Export" at bounding box center [374, 85] width 30 height 10
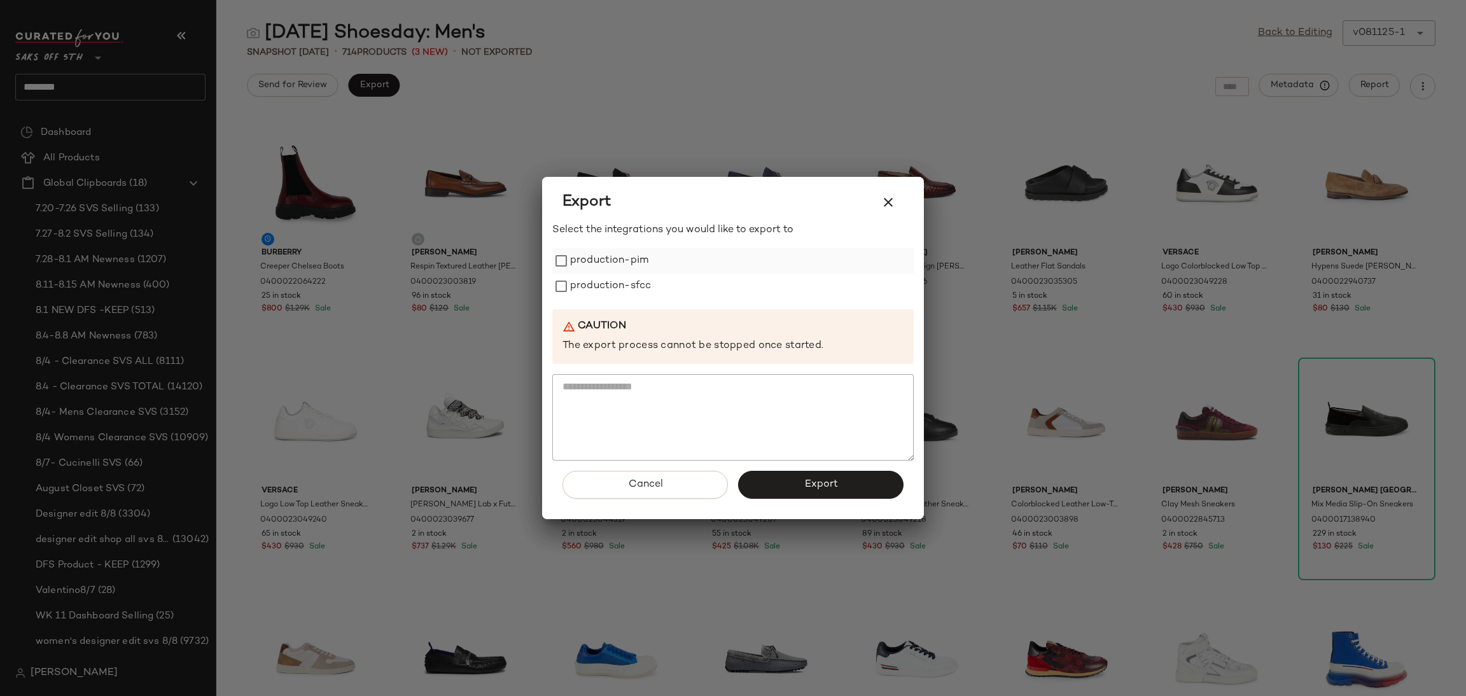
click at [582, 265] on label "production-pim" at bounding box center [609, 260] width 78 height 25
click at [590, 283] on label "production-sfcc" at bounding box center [610, 286] width 81 height 25
click at [793, 484] on button "Export" at bounding box center [820, 485] width 165 height 28
click at [888, 198] on icon "button" at bounding box center [888, 202] width 15 height 15
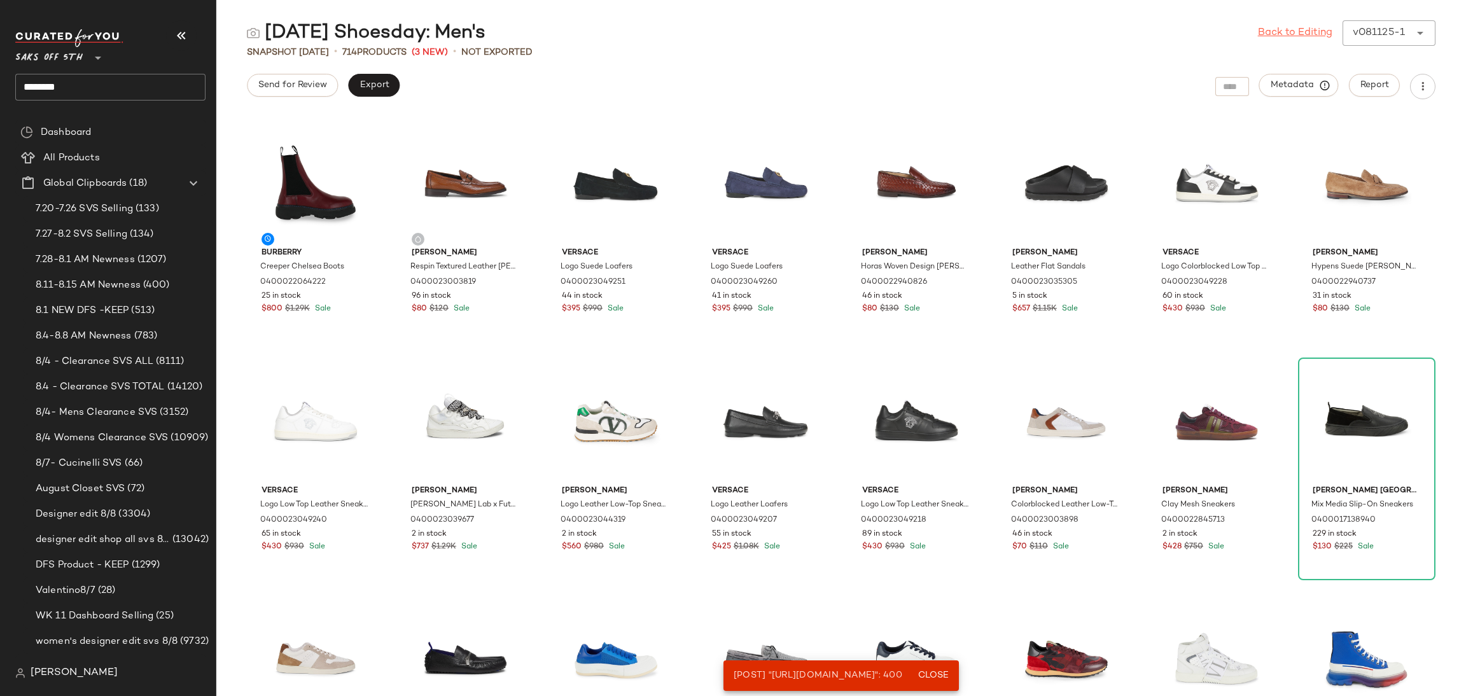
click at [1282, 31] on link "Back to Editing" at bounding box center [1295, 32] width 74 height 15
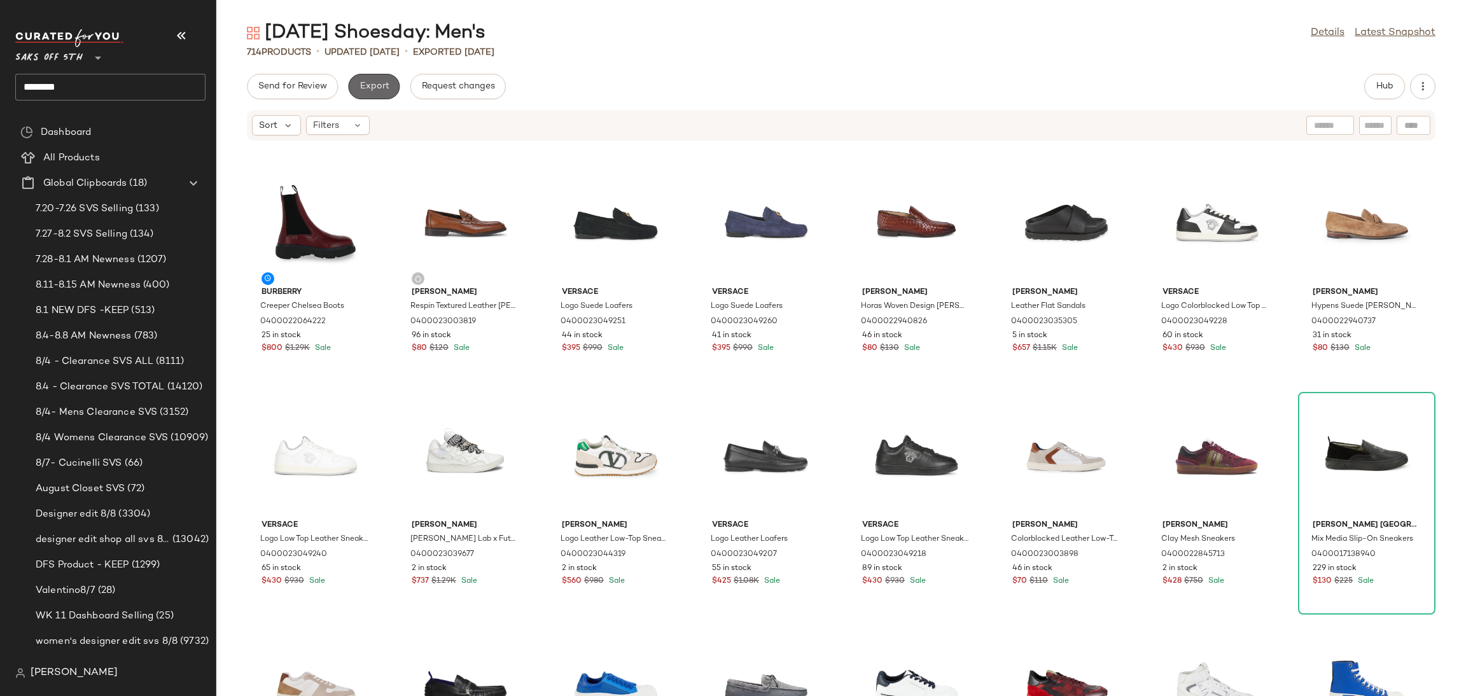
click at [389, 92] on button "Export" at bounding box center [374, 86] width 52 height 25
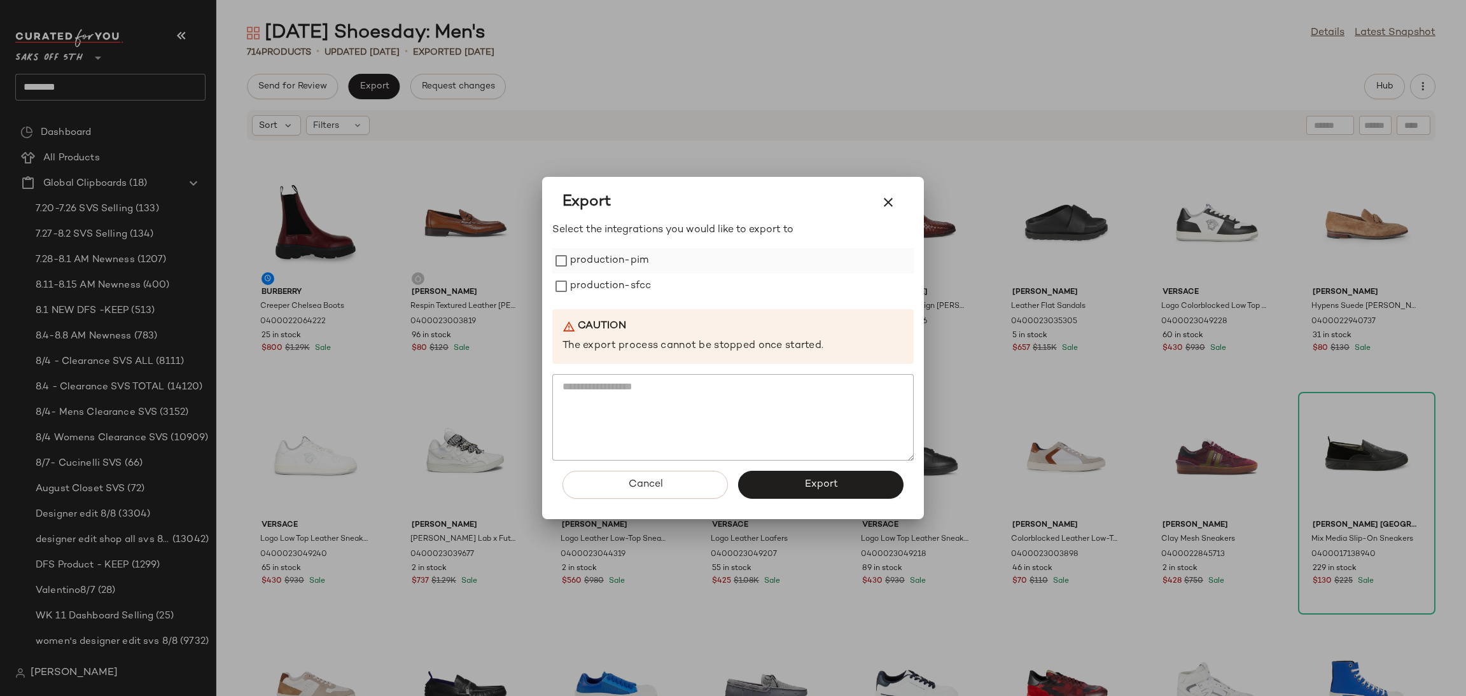
click at [610, 256] on label "production-pim" at bounding box center [609, 260] width 78 height 25
click at [617, 277] on label "production-sfcc" at bounding box center [610, 286] width 81 height 25
click at [784, 482] on button "Export" at bounding box center [820, 485] width 165 height 28
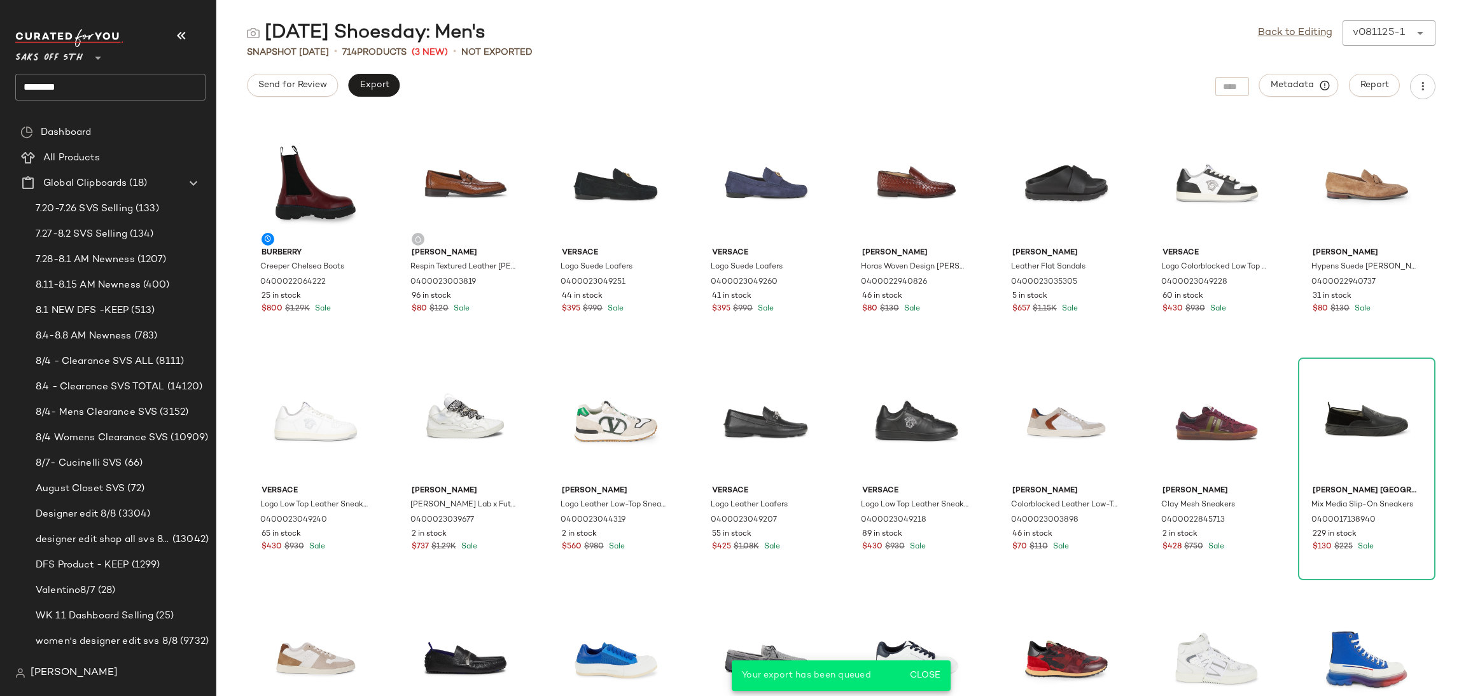
click at [165, 74] on input "*******" at bounding box center [110, 87] width 190 height 27
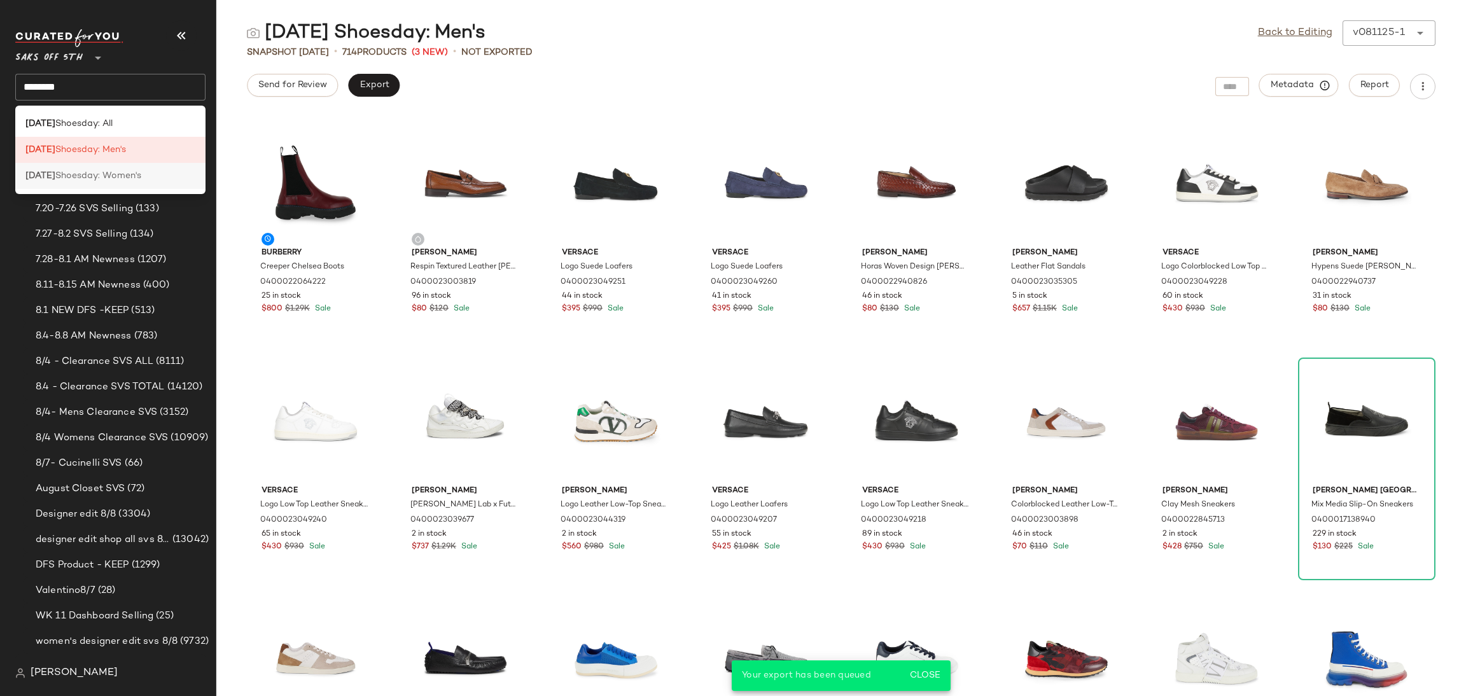
click at [164, 175] on div "Tuesday Shoesday: Women's" at bounding box center [110, 175] width 170 height 13
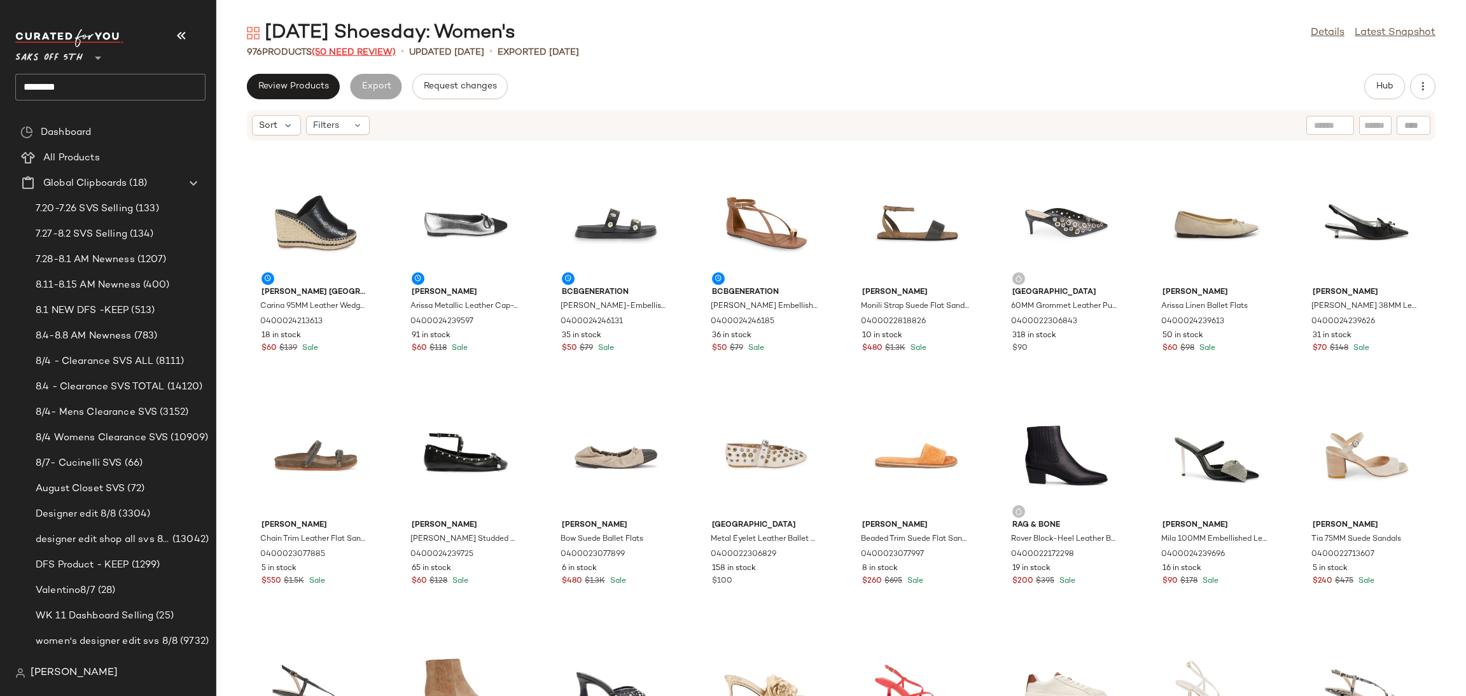
click at [361, 55] on span "(50 Need Review)" at bounding box center [354, 53] width 84 height 10
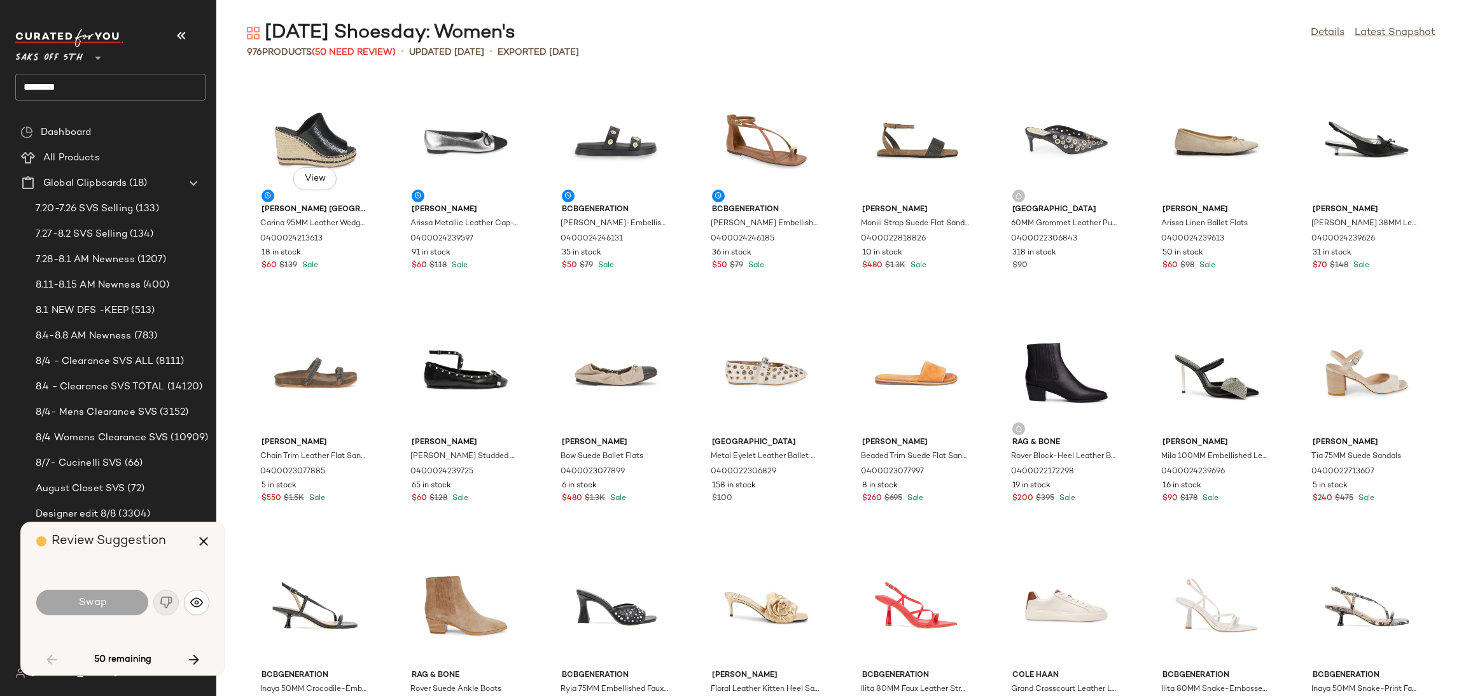
scroll to position [1629, 0]
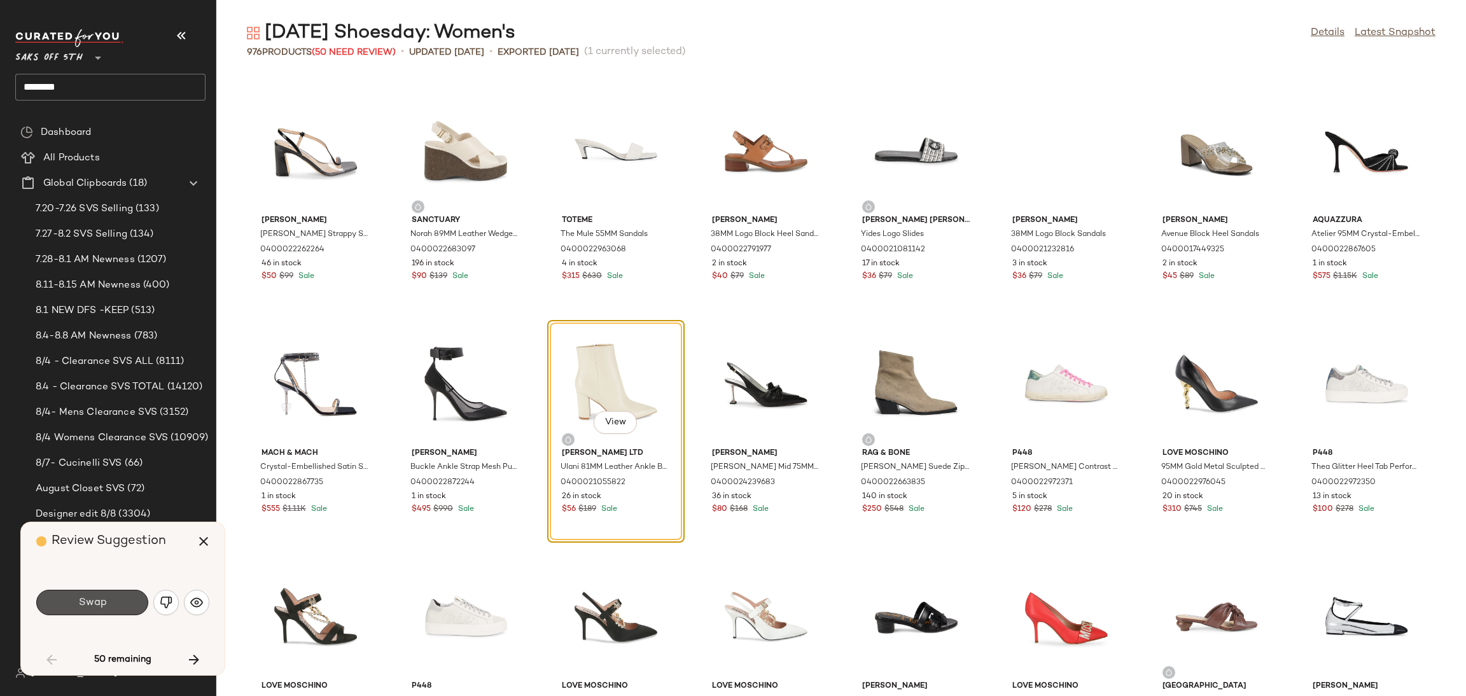
click at [106, 608] on button "Swap" at bounding box center [92, 602] width 112 height 25
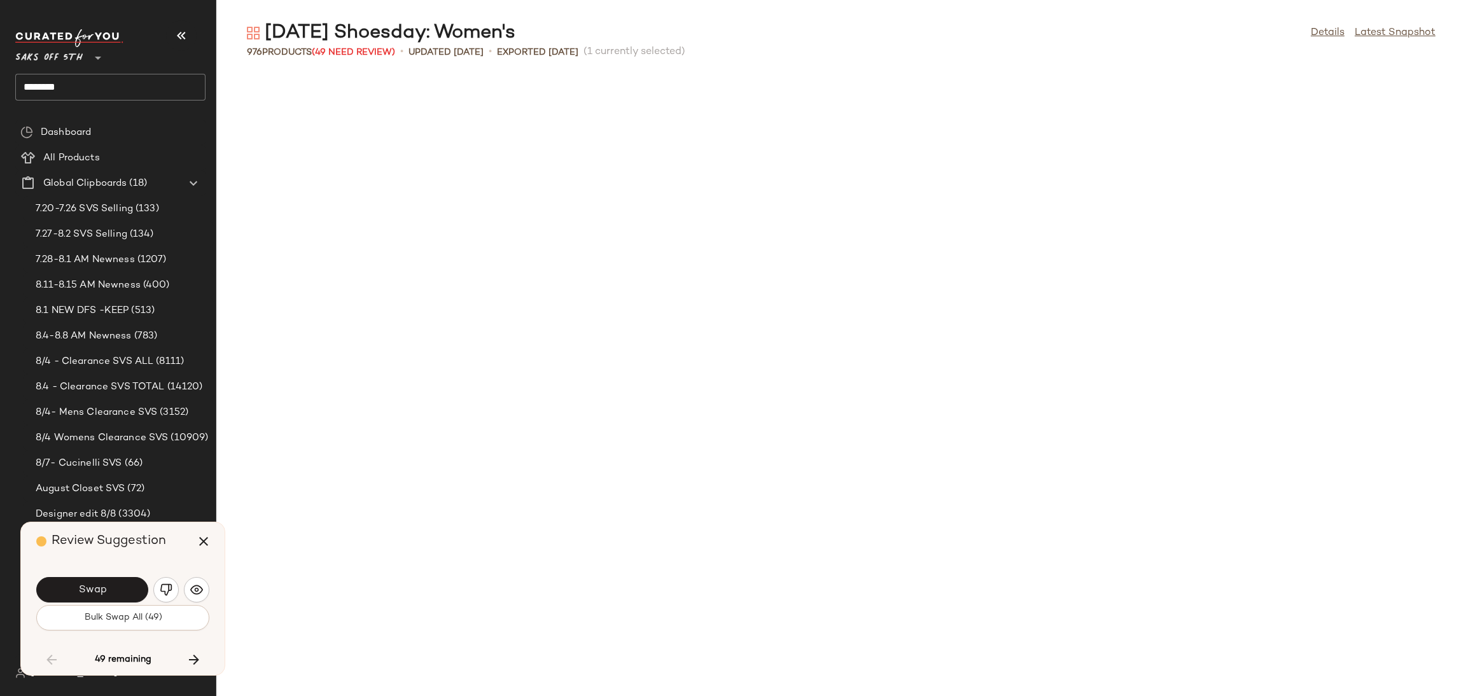
scroll to position [2328, 0]
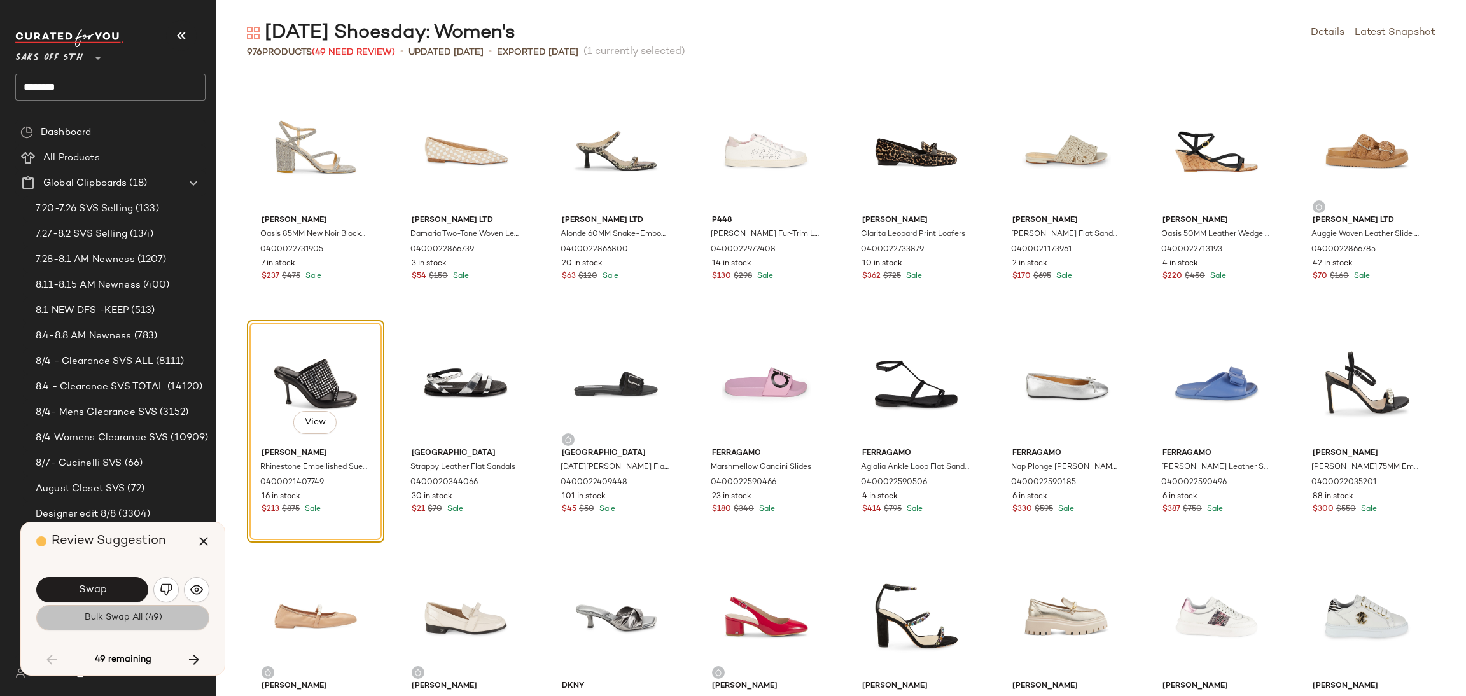
click at [110, 618] on span "Bulk Swap All (49)" at bounding box center [122, 618] width 78 height 10
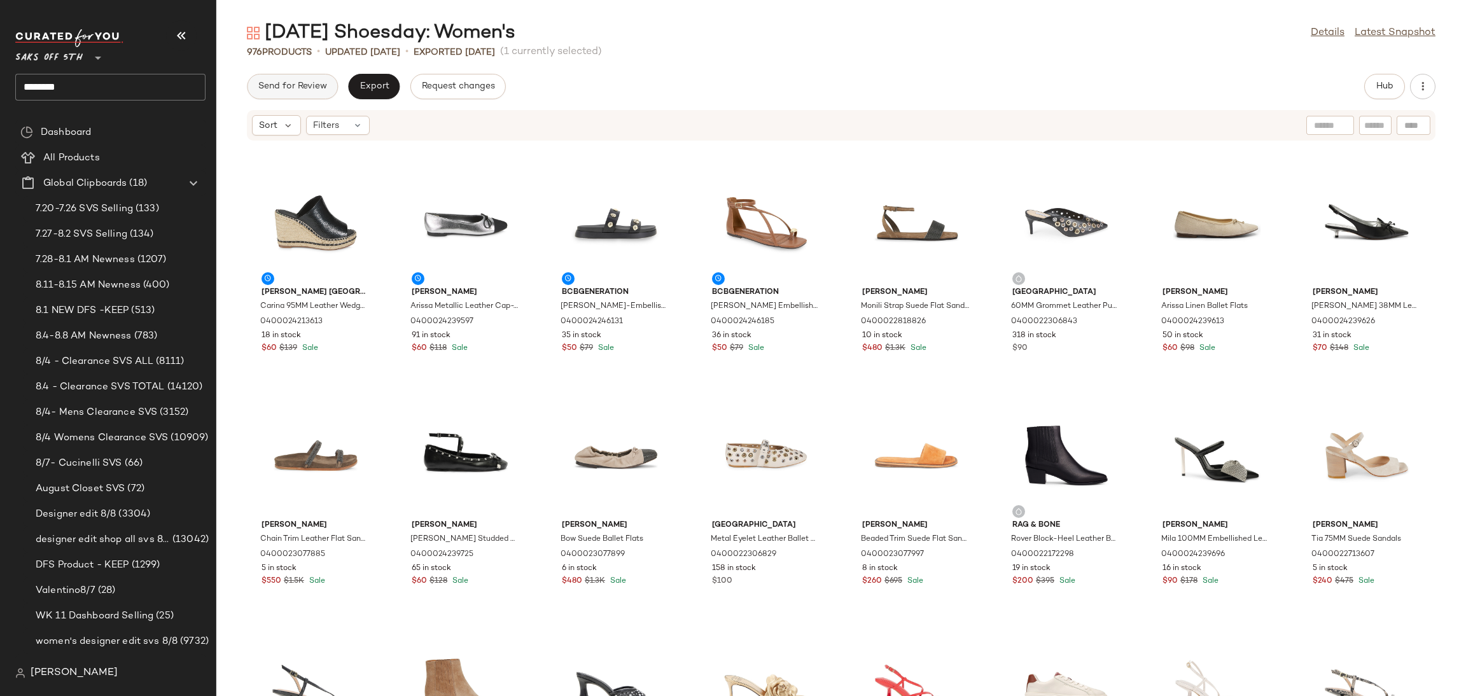
click at [323, 85] on span "Send for Review" at bounding box center [292, 86] width 69 height 10
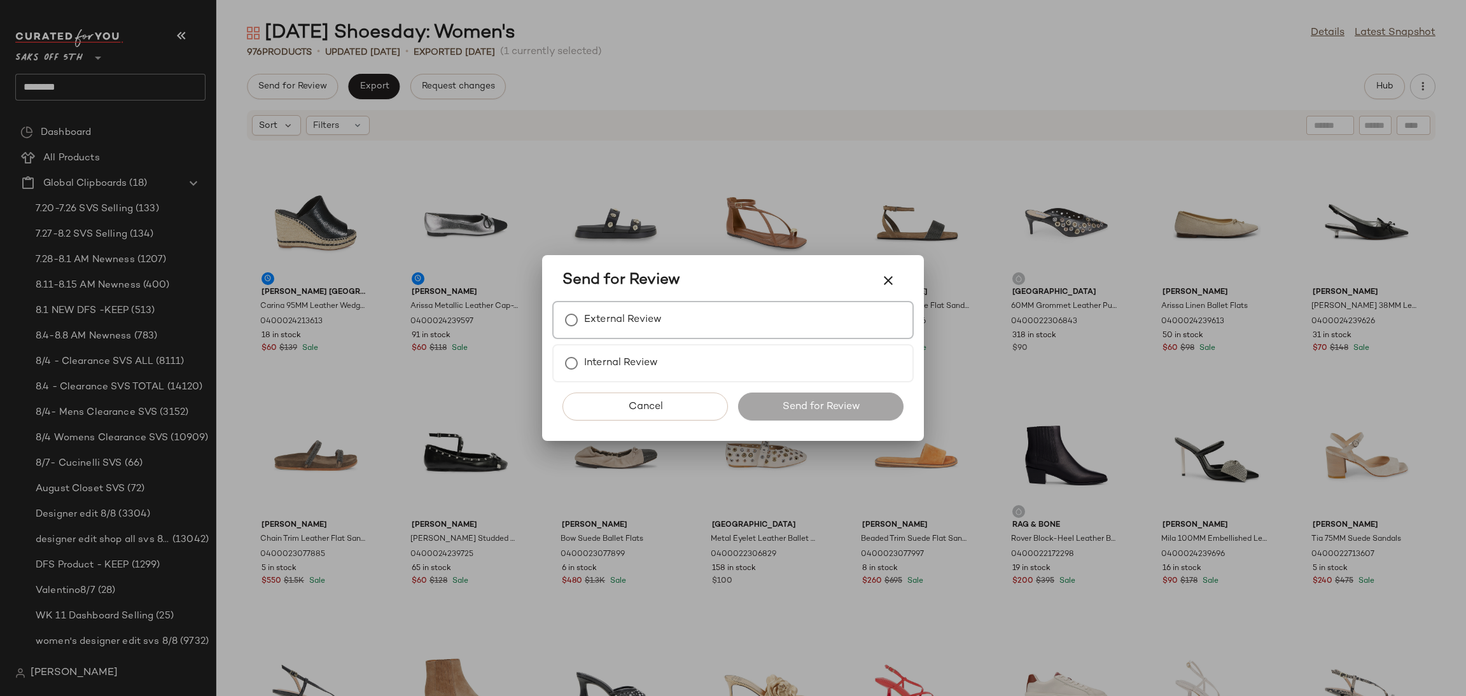
click at [648, 319] on label "External Review" at bounding box center [623, 319] width 78 height 25
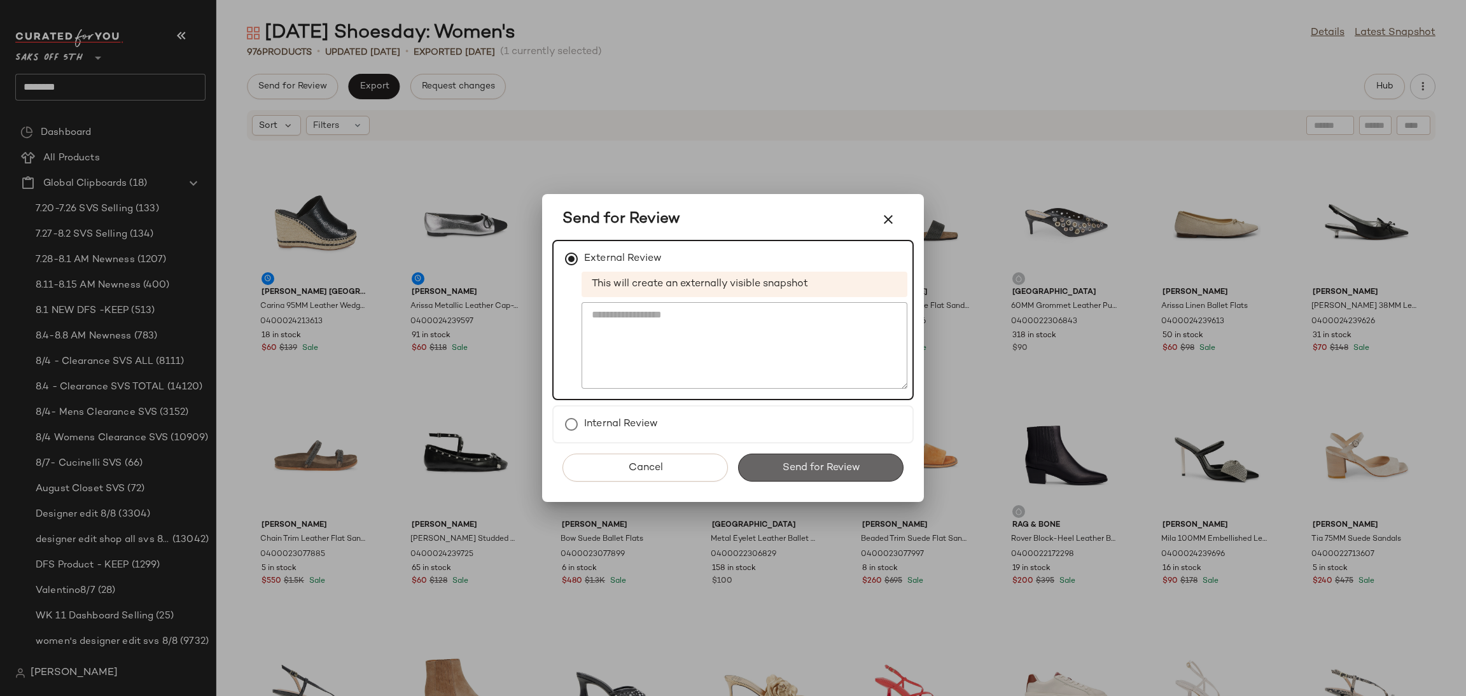
click at [858, 462] on span "Send for Review" at bounding box center [820, 468] width 78 height 12
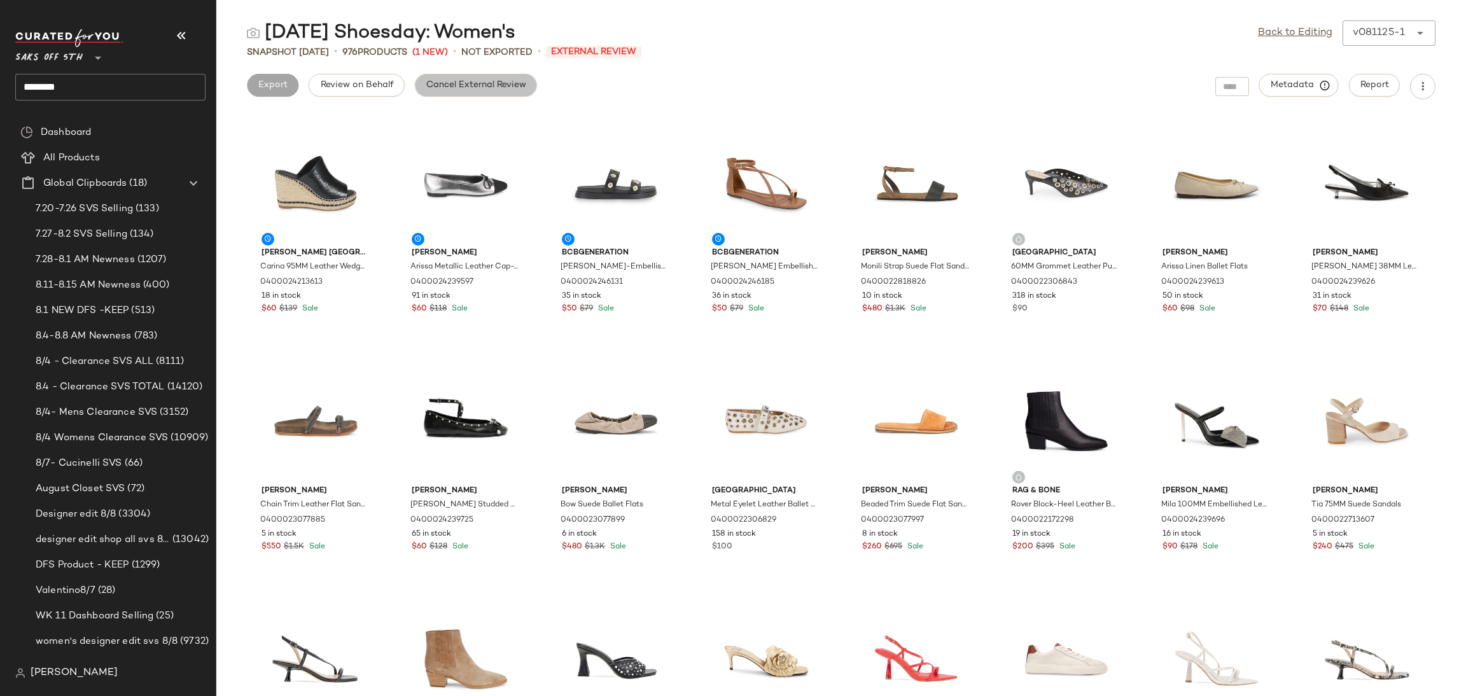
click at [480, 86] on span "Cancel External Review" at bounding box center [476, 85] width 101 height 10
click at [381, 81] on span "Export" at bounding box center [374, 85] width 30 height 10
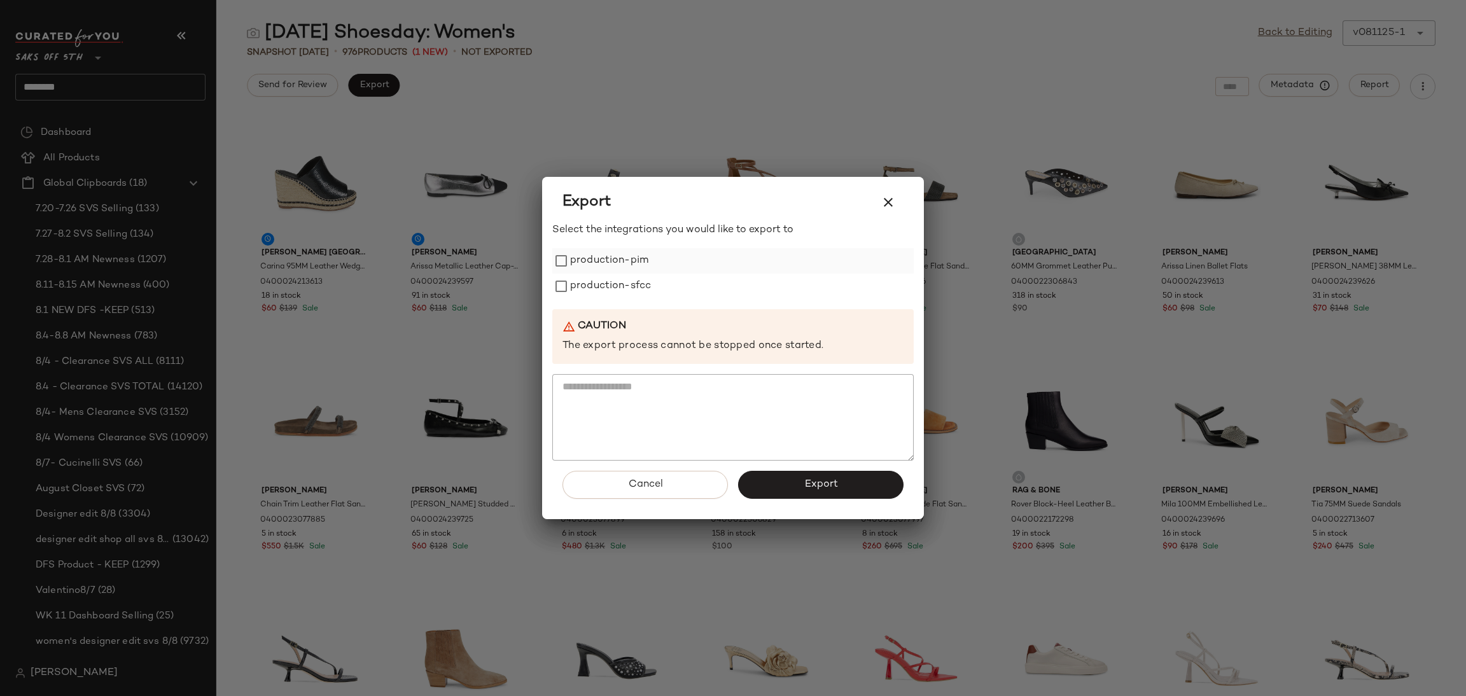
click at [616, 260] on label "production-pim" at bounding box center [609, 260] width 78 height 25
click at [620, 283] on label "production-sfcc" at bounding box center [610, 286] width 81 height 25
click at [799, 494] on button "Export" at bounding box center [820, 485] width 165 height 28
click at [888, 200] on icon "button" at bounding box center [888, 202] width 15 height 15
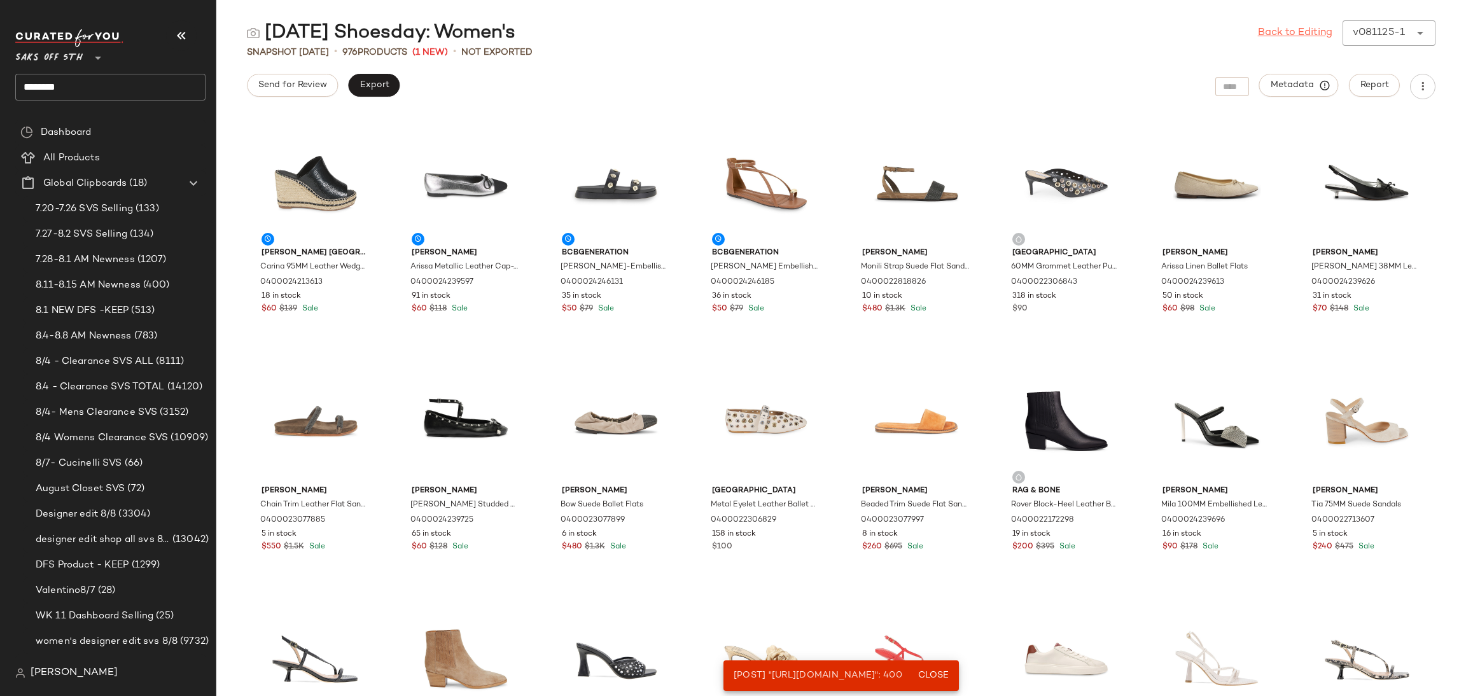
click at [1271, 27] on link "Back to Editing" at bounding box center [1295, 32] width 74 height 15
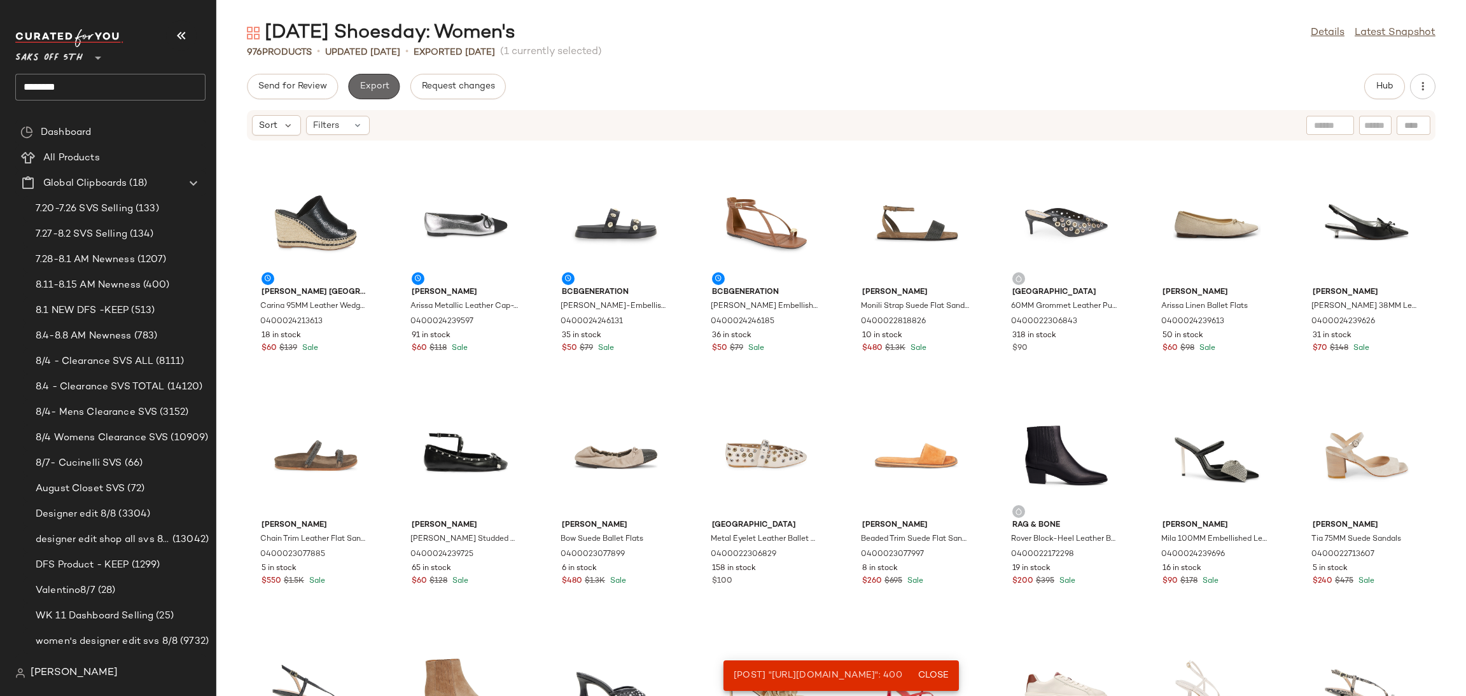
click at [368, 84] on span "Export" at bounding box center [374, 86] width 30 height 10
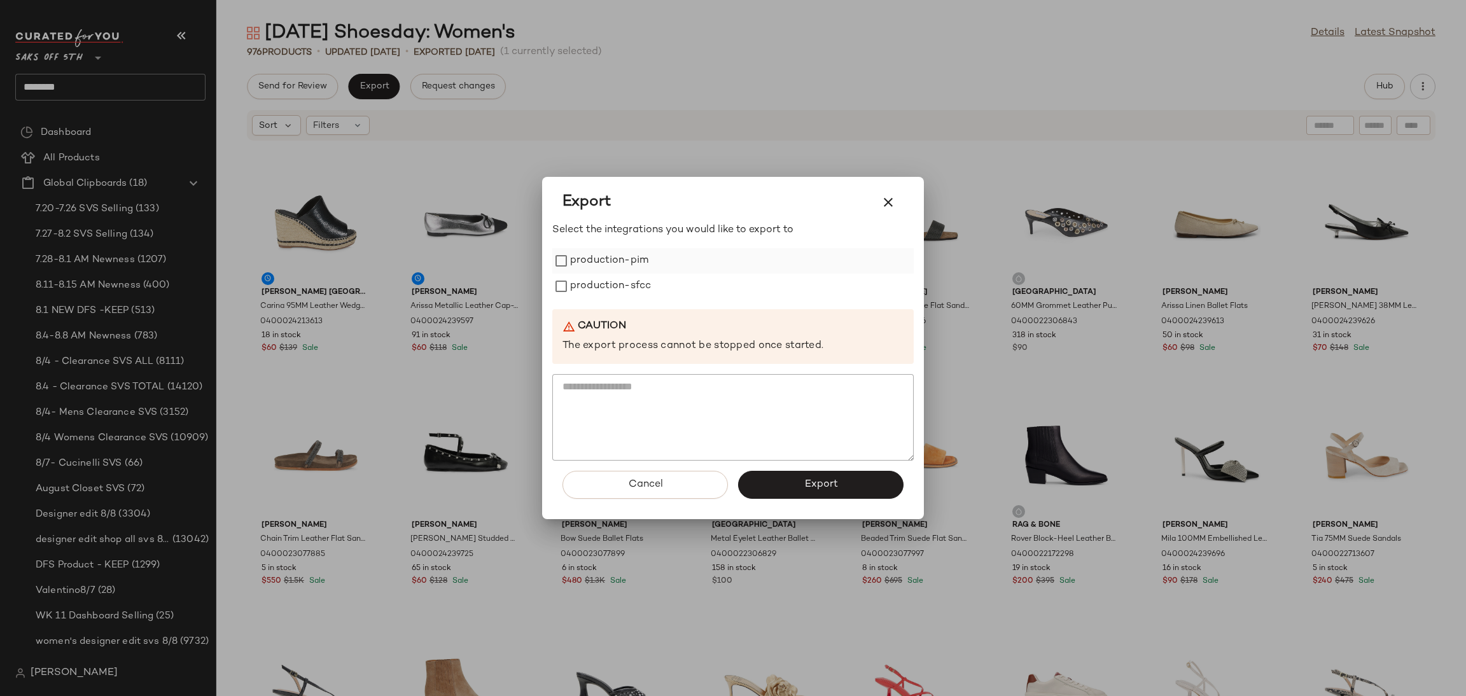
click at [574, 260] on label "production-pim" at bounding box center [609, 260] width 78 height 25
click at [587, 281] on label "production-sfcc" at bounding box center [610, 286] width 81 height 25
click at [774, 490] on button "Export" at bounding box center [820, 485] width 165 height 28
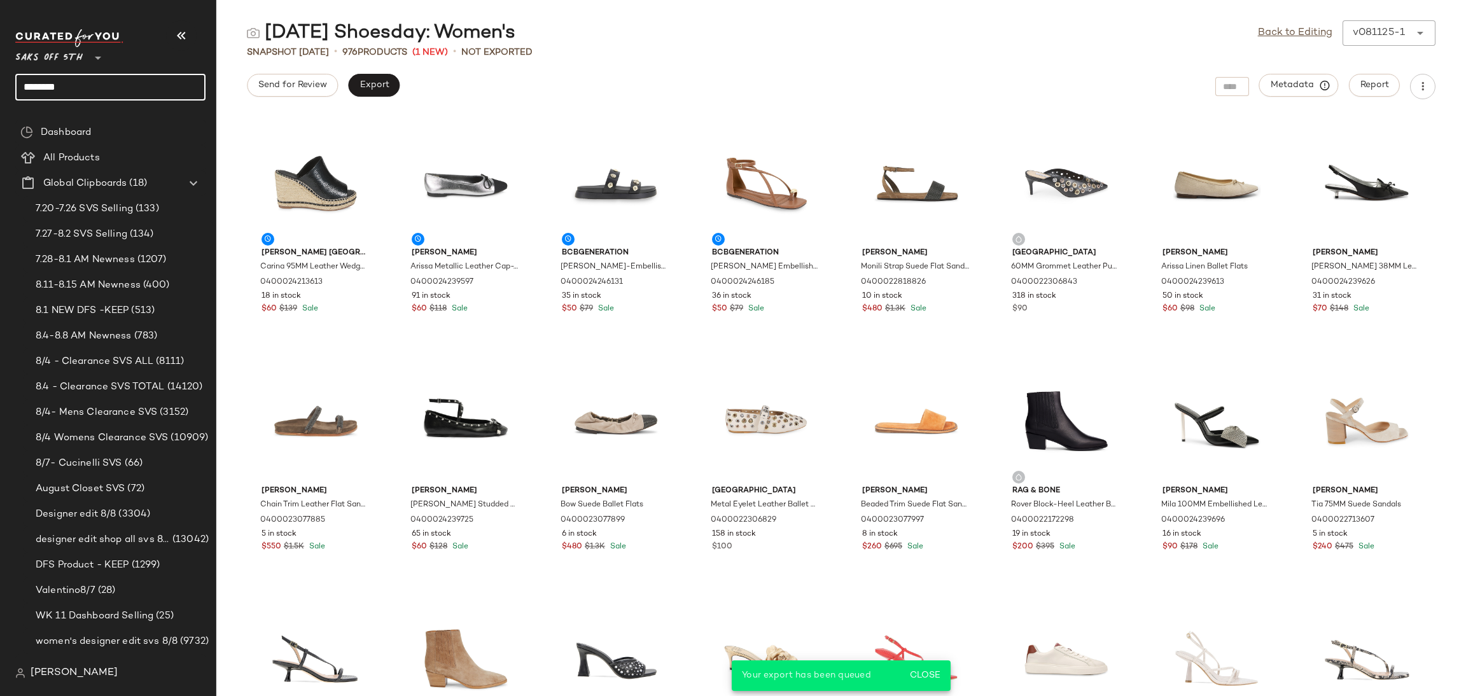
click at [155, 85] on input "*******" at bounding box center [110, 87] width 190 height 27
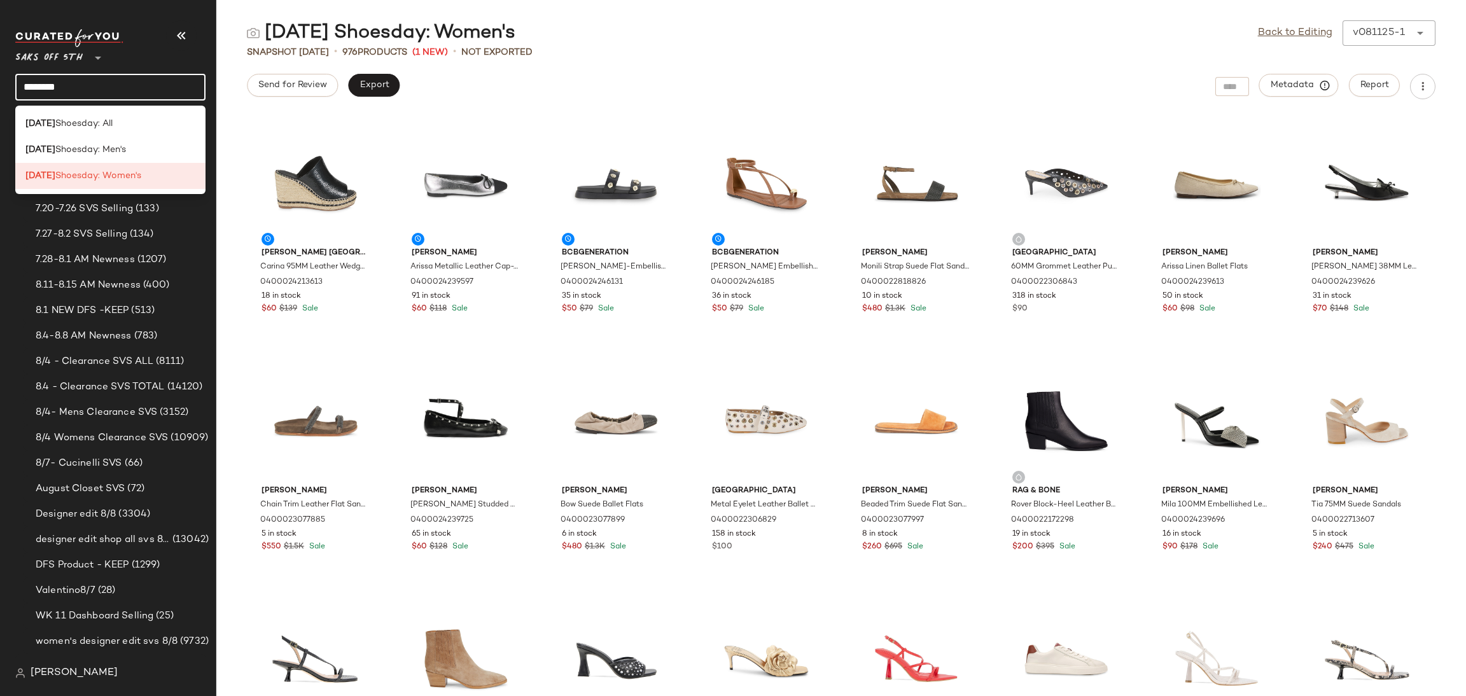
drag, startPoint x: 127, startPoint y: 88, endPoint x: 0, endPoint y: 85, distance: 126.6
click at [0, 85] on nav "Saks OFF 5TH ** ******* Dashboard All Products Global Clipboards (18) 7.20-7.26…" at bounding box center [108, 348] width 216 height 696
type input "****"
click at [121, 147] on div "Logo Shop: Men's" at bounding box center [110, 149] width 170 height 13
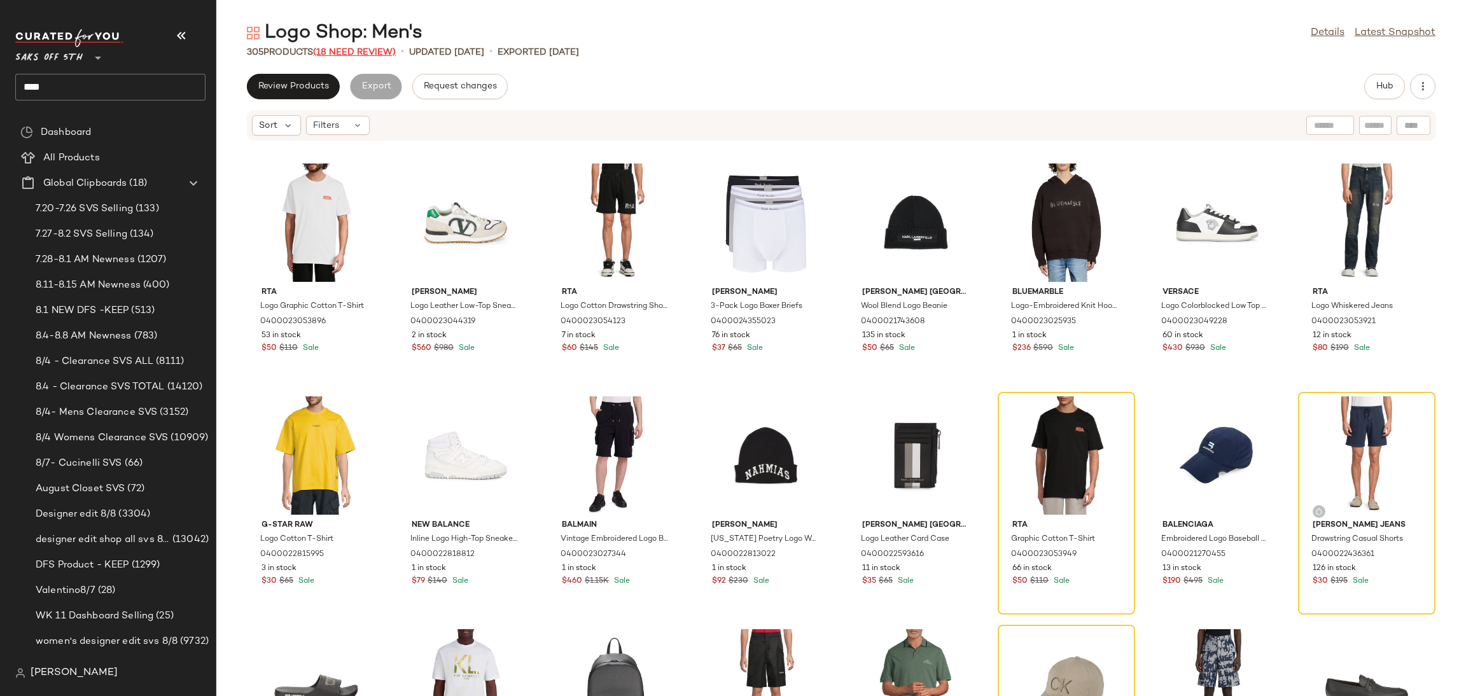
click at [377, 52] on span "(18 Need Review)" at bounding box center [354, 53] width 83 height 10
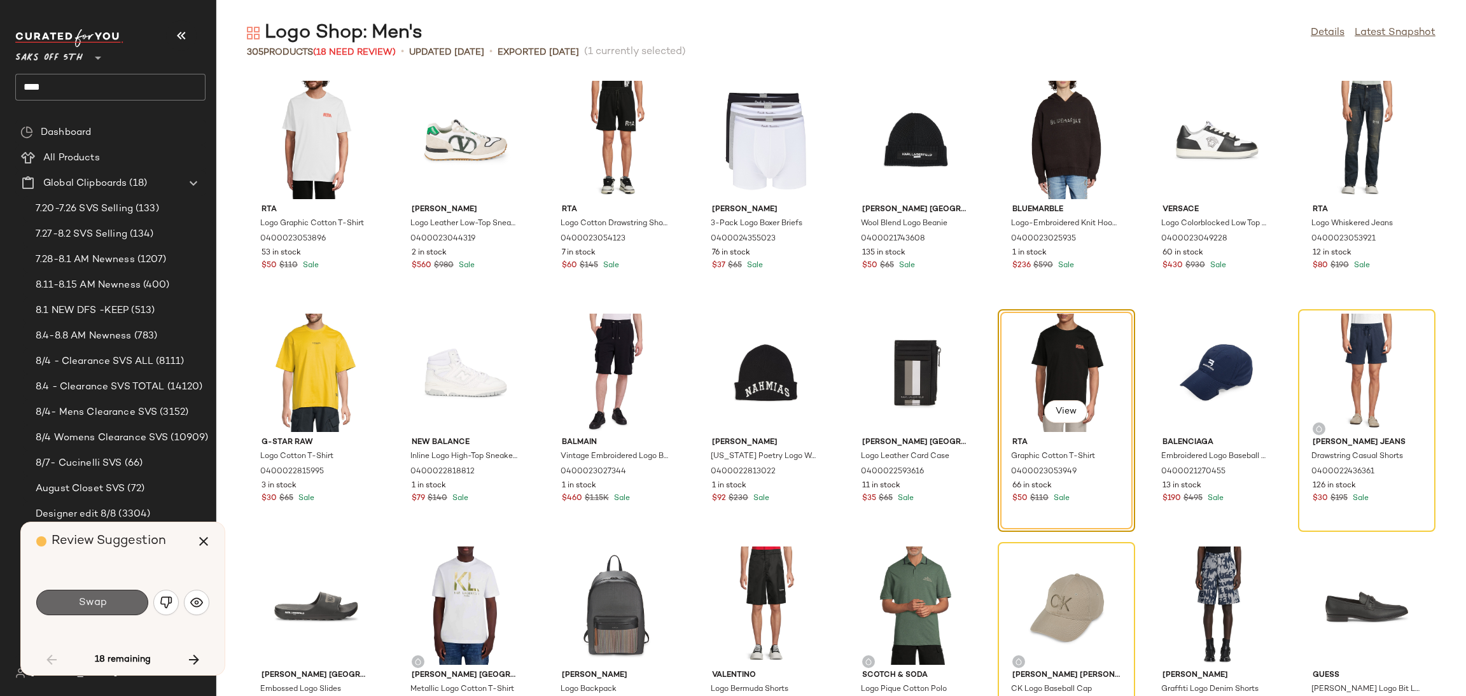
click at [108, 604] on button "Swap" at bounding box center [92, 602] width 112 height 25
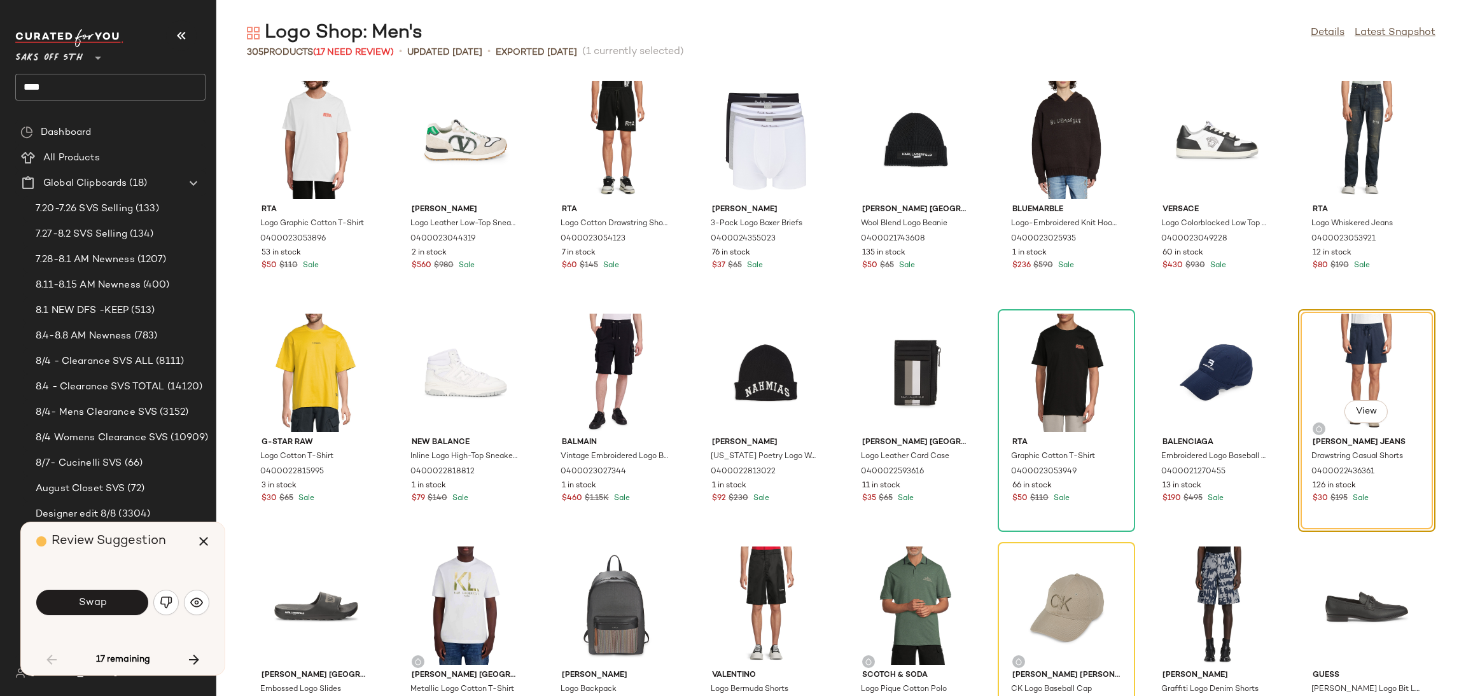
click at [108, 604] on button "Swap" at bounding box center [92, 602] width 112 height 25
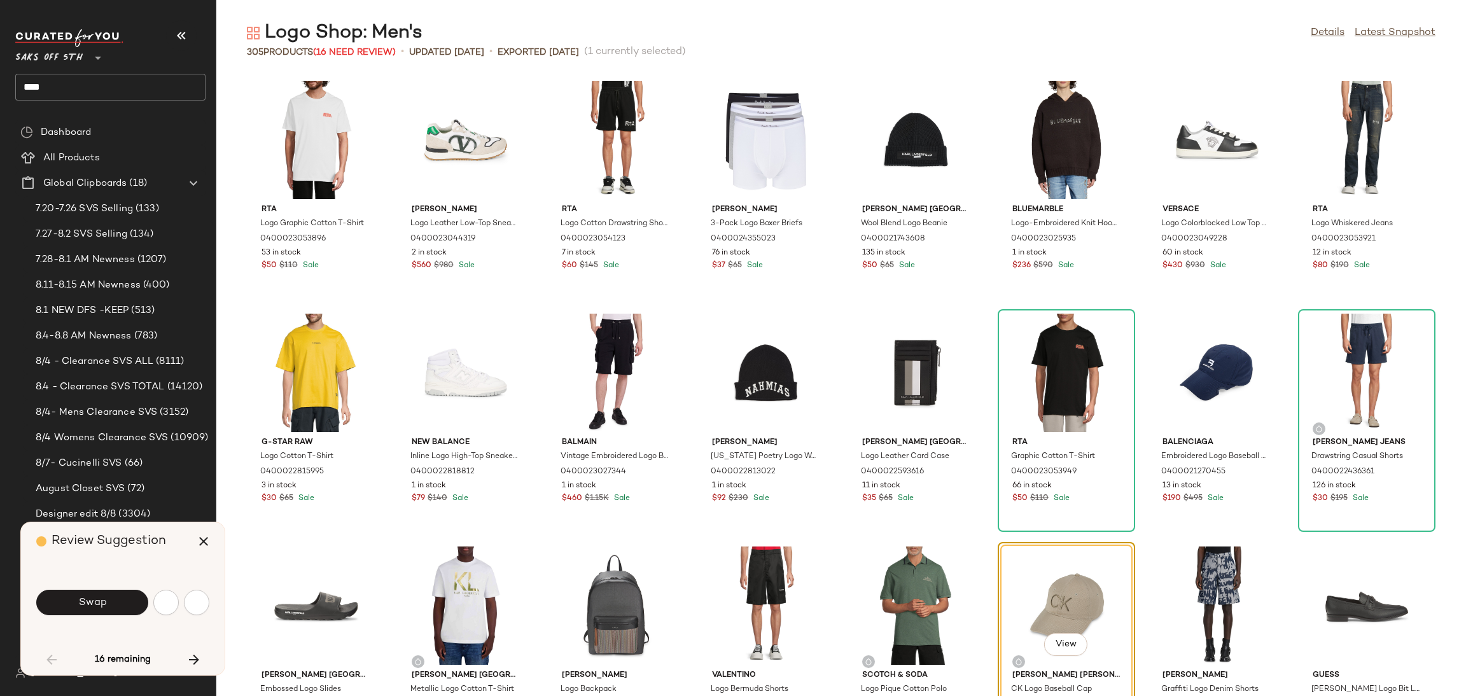
scroll to position [243, 0]
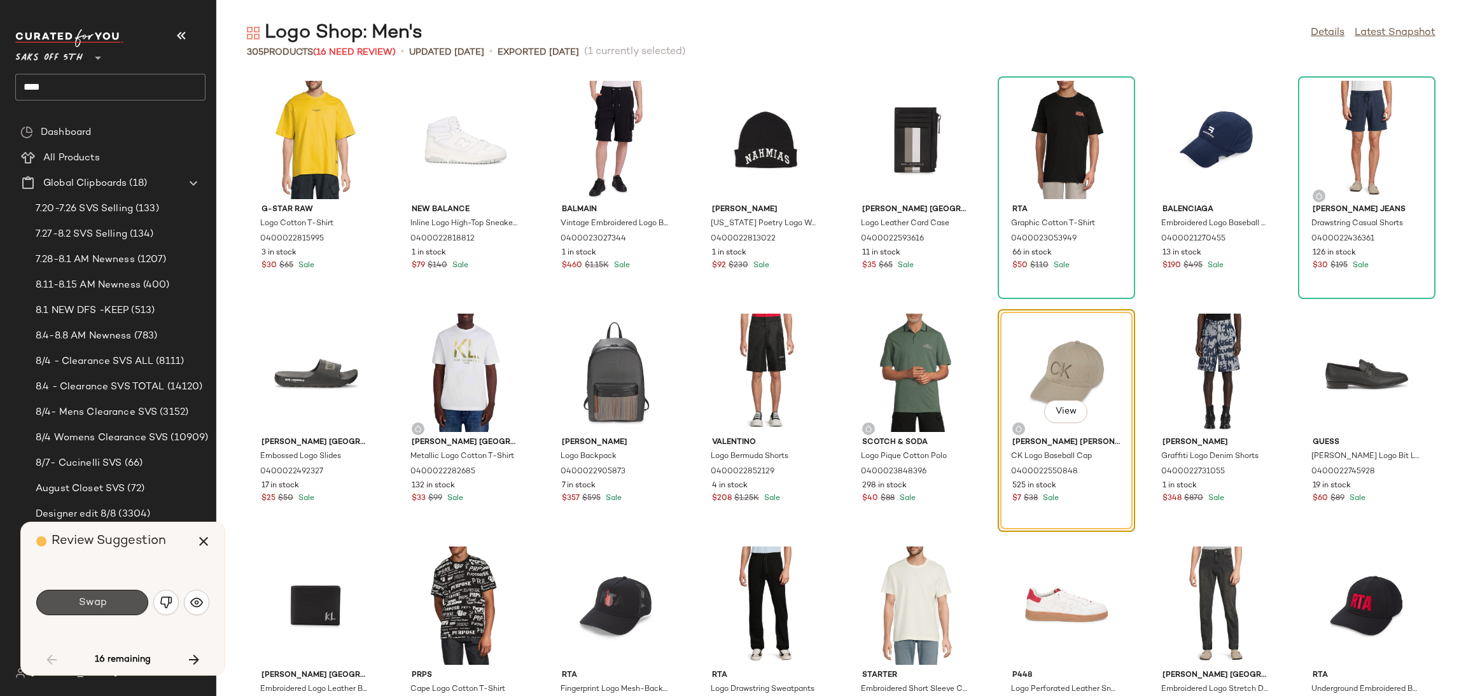
click at [108, 604] on button "Swap" at bounding box center [92, 602] width 112 height 25
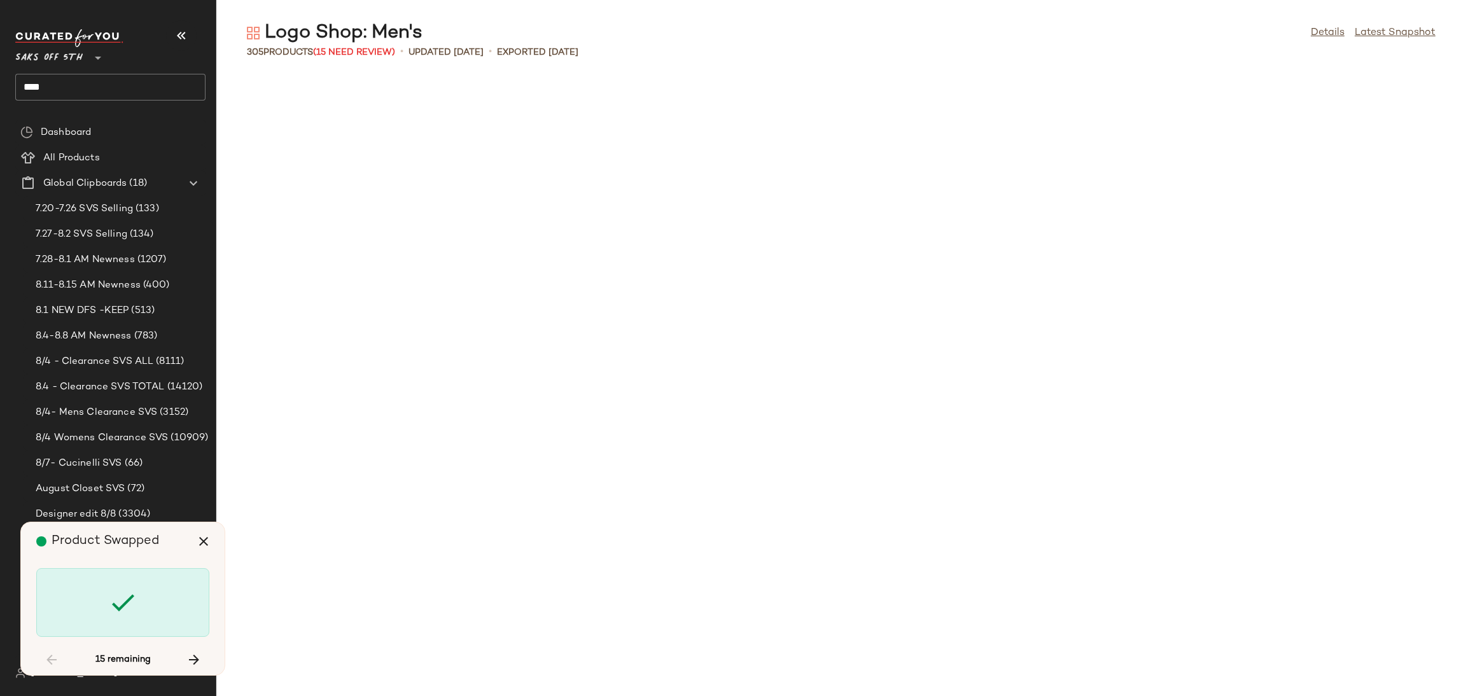
scroll to position [1397, 0]
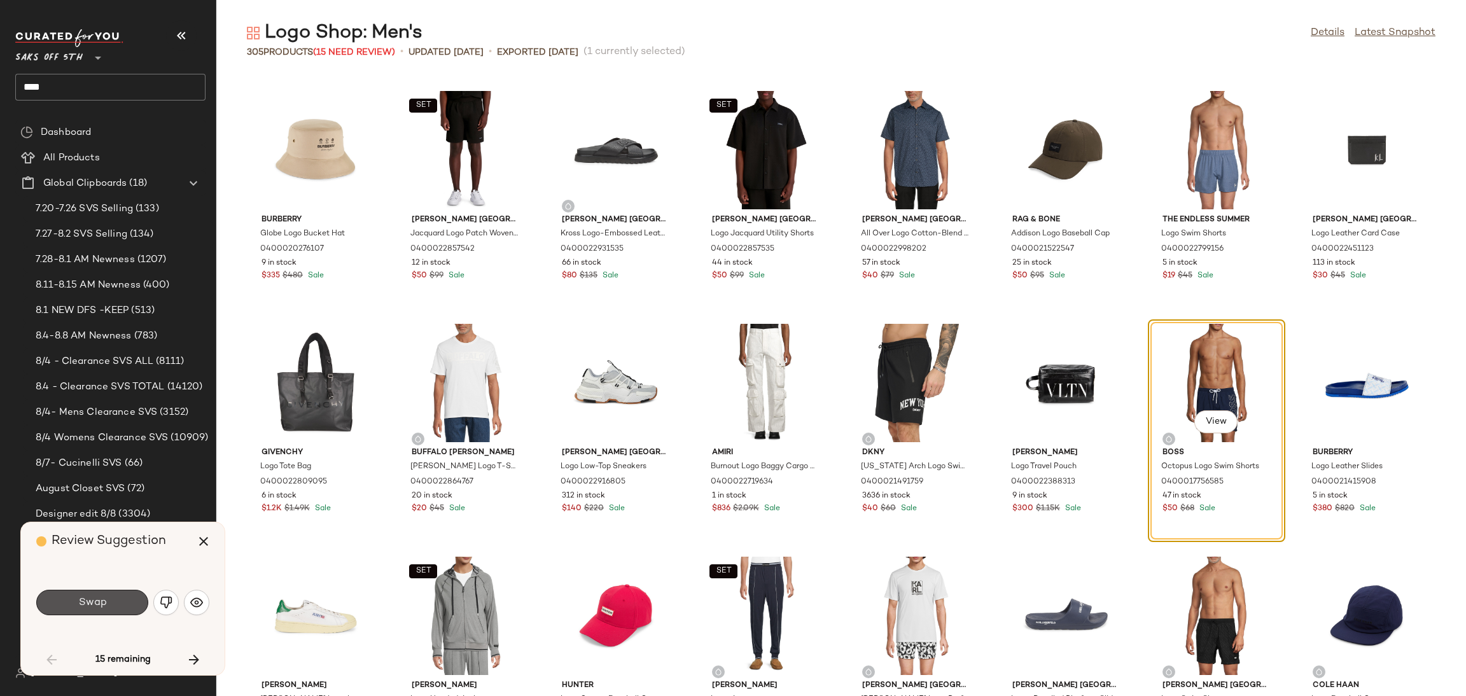
click at [108, 604] on button "Swap" at bounding box center [92, 602] width 112 height 25
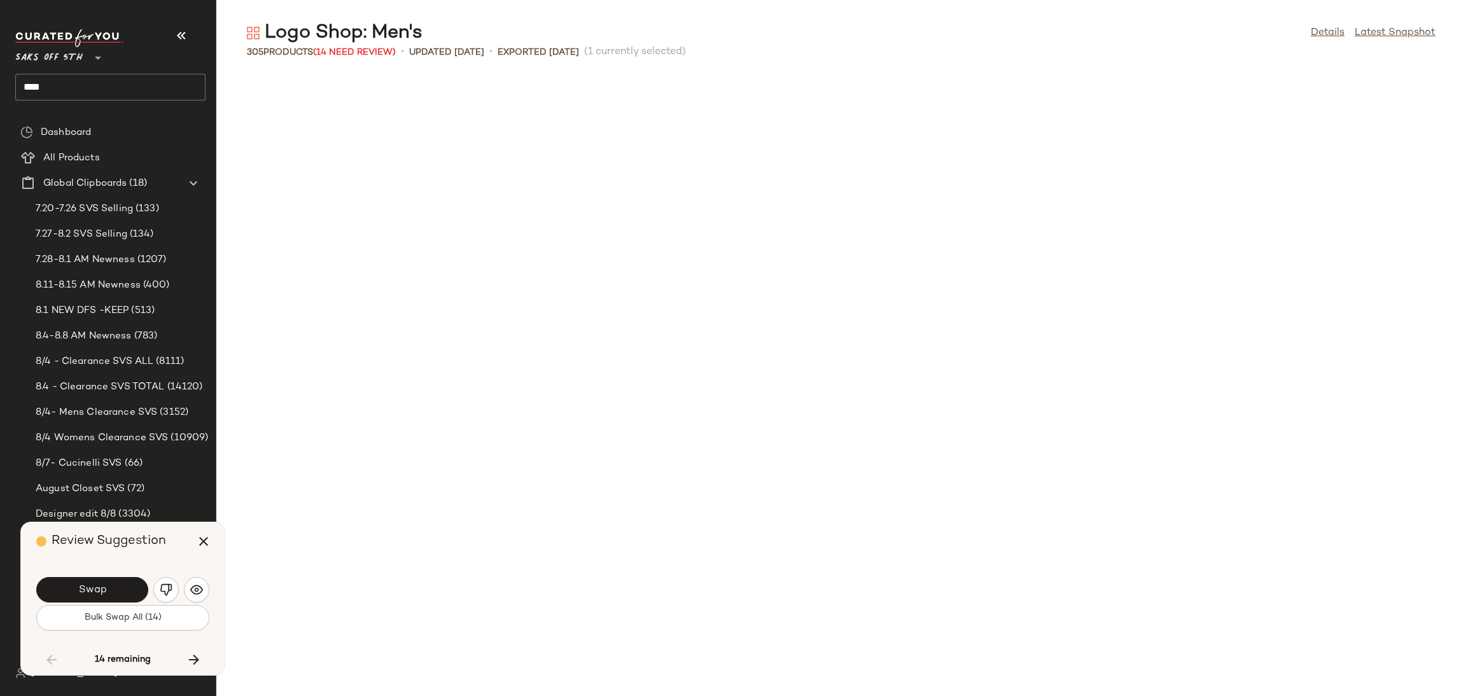
scroll to position [2095, 0]
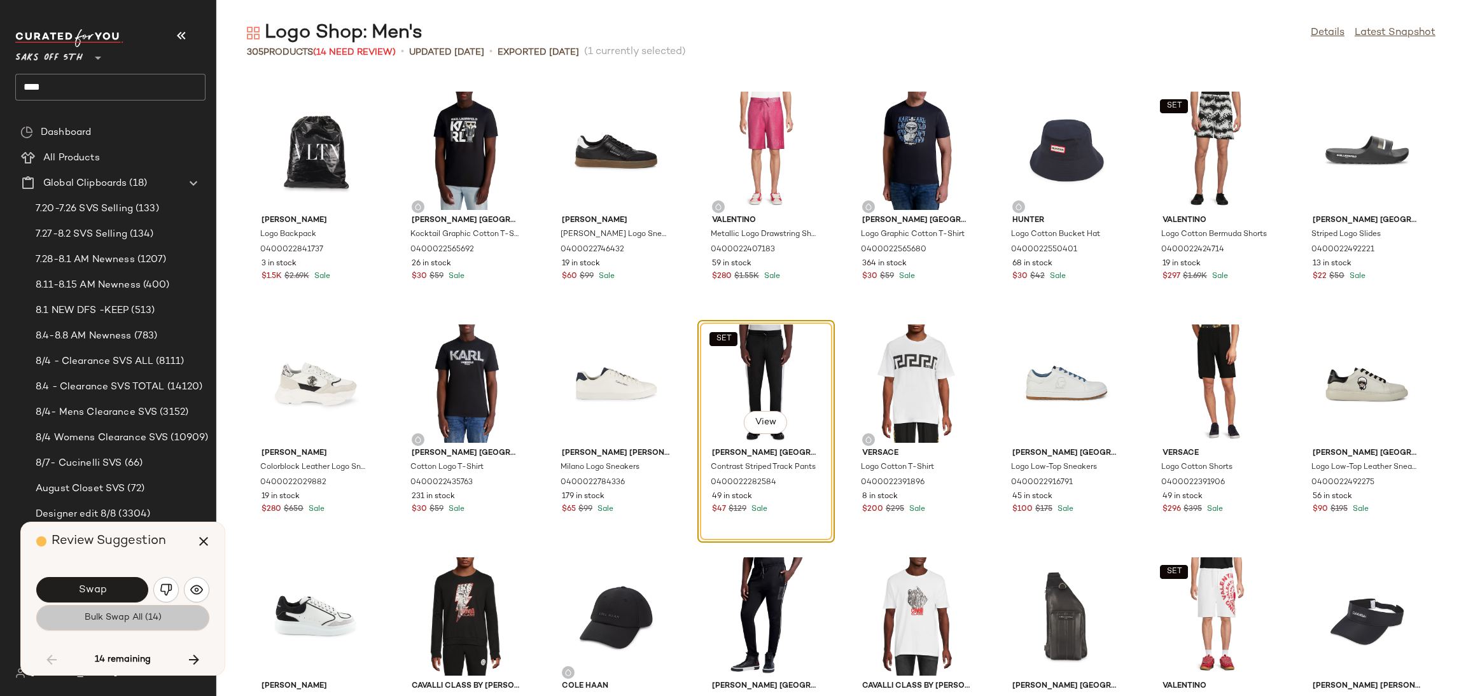
click at [108, 605] on button "Bulk Swap All (14)" at bounding box center [122, 617] width 173 height 25
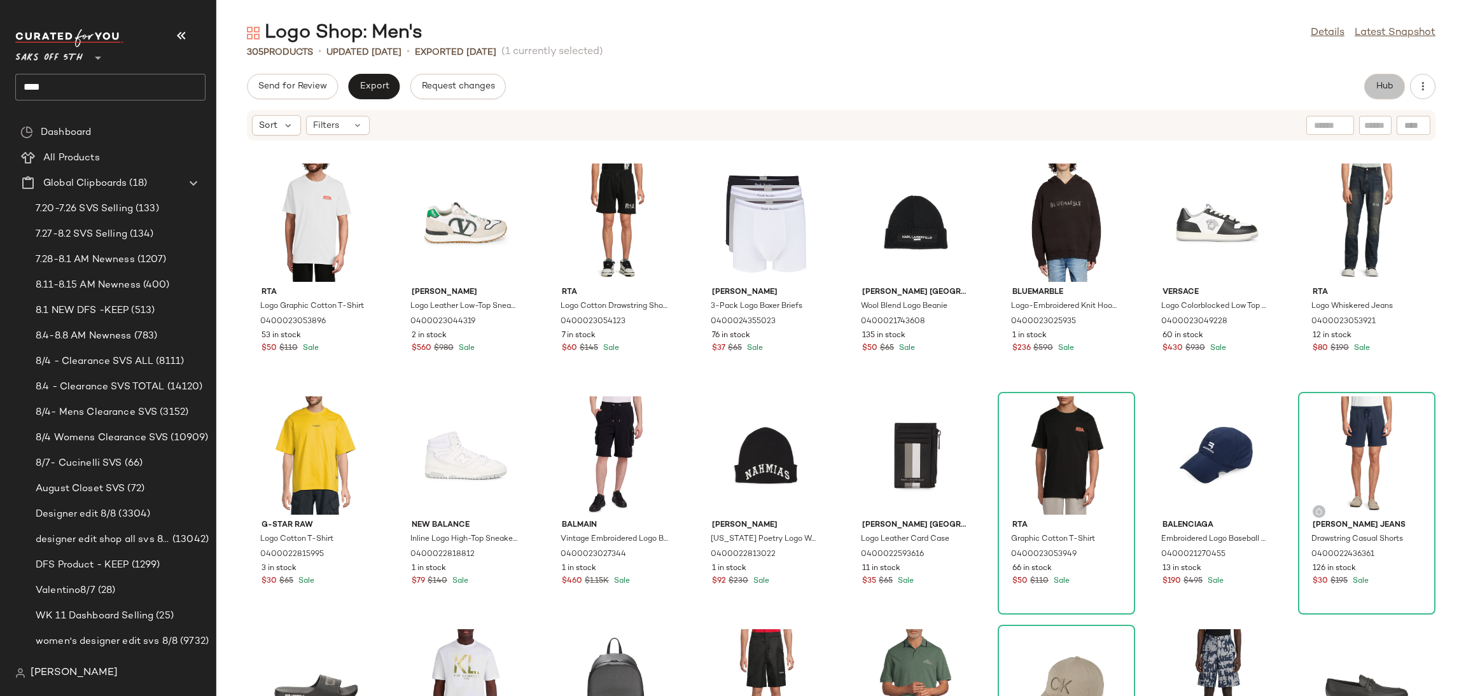
click at [1379, 83] on span "Hub" at bounding box center [1385, 86] width 18 height 10
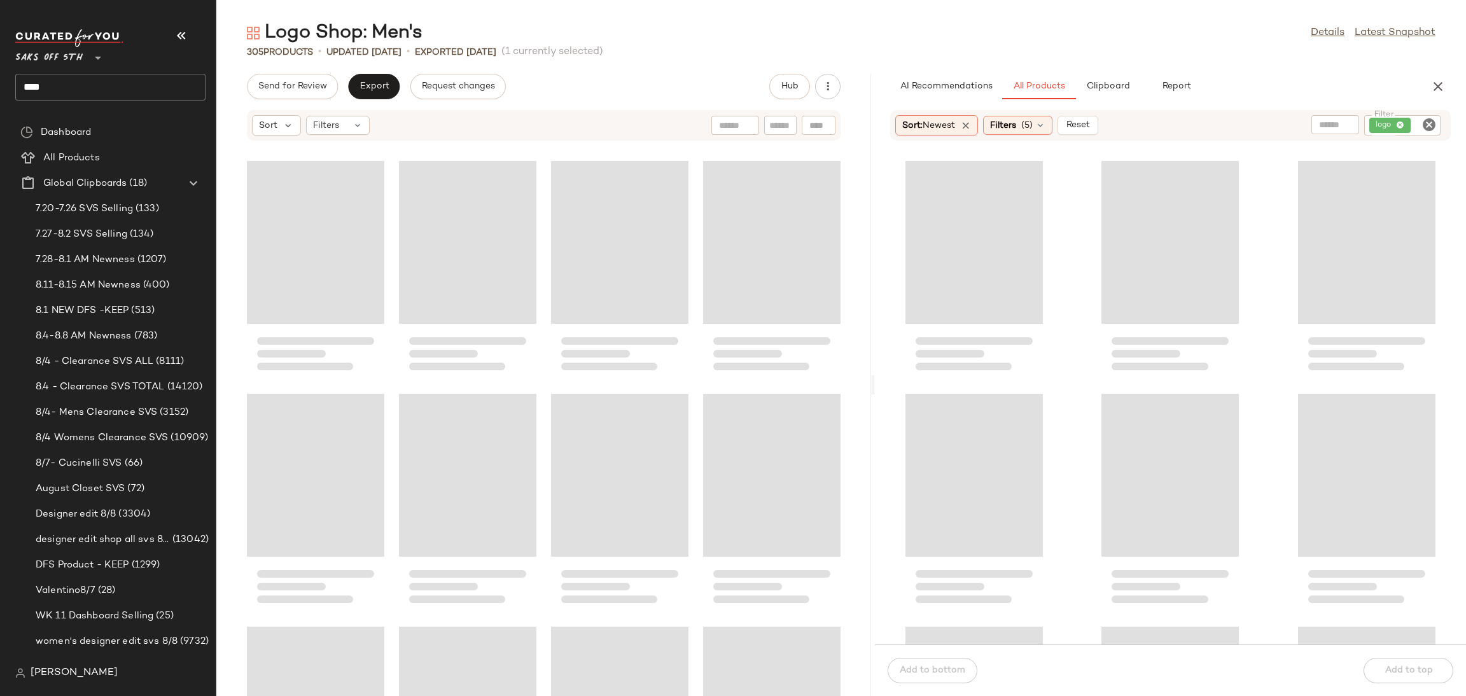
drag, startPoint x: 839, startPoint y: 384, endPoint x: 874, endPoint y: 381, distance: 34.5
click at [874, 381] on div "Logo Shop: Men's Details Latest Snapshot 305 Products • updated [DATE] • Export…" at bounding box center [841, 358] width 1250 height 676
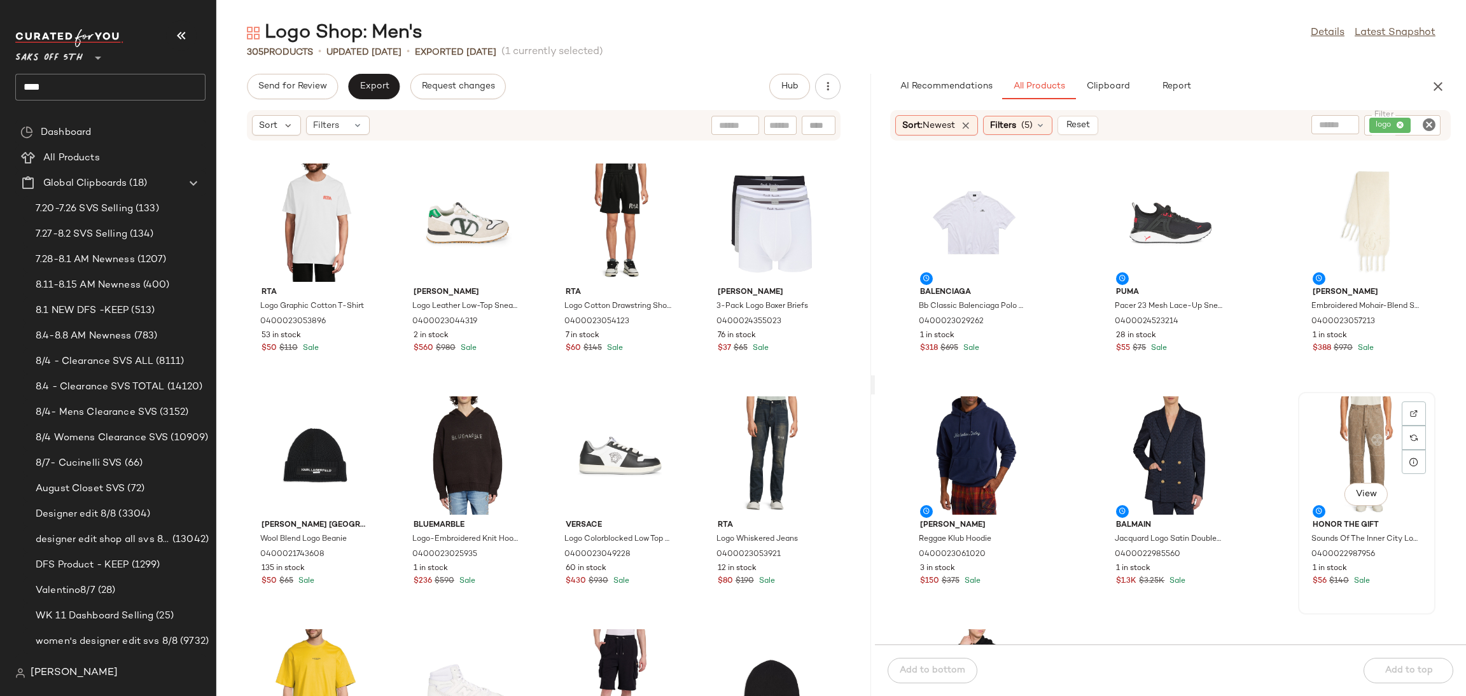
click at [1343, 421] on div "View" at bounding box center [1366, 455] width 129 height 118
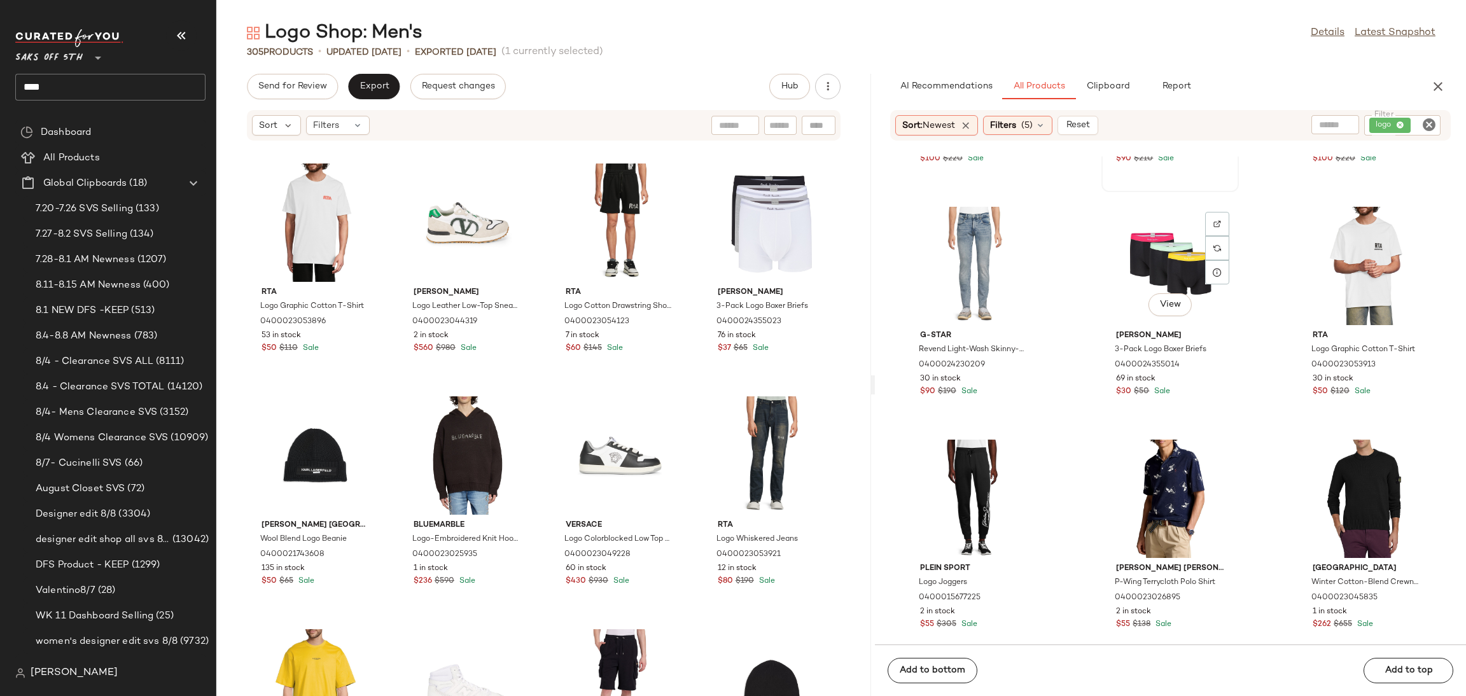
scroll to position [2189, 0]
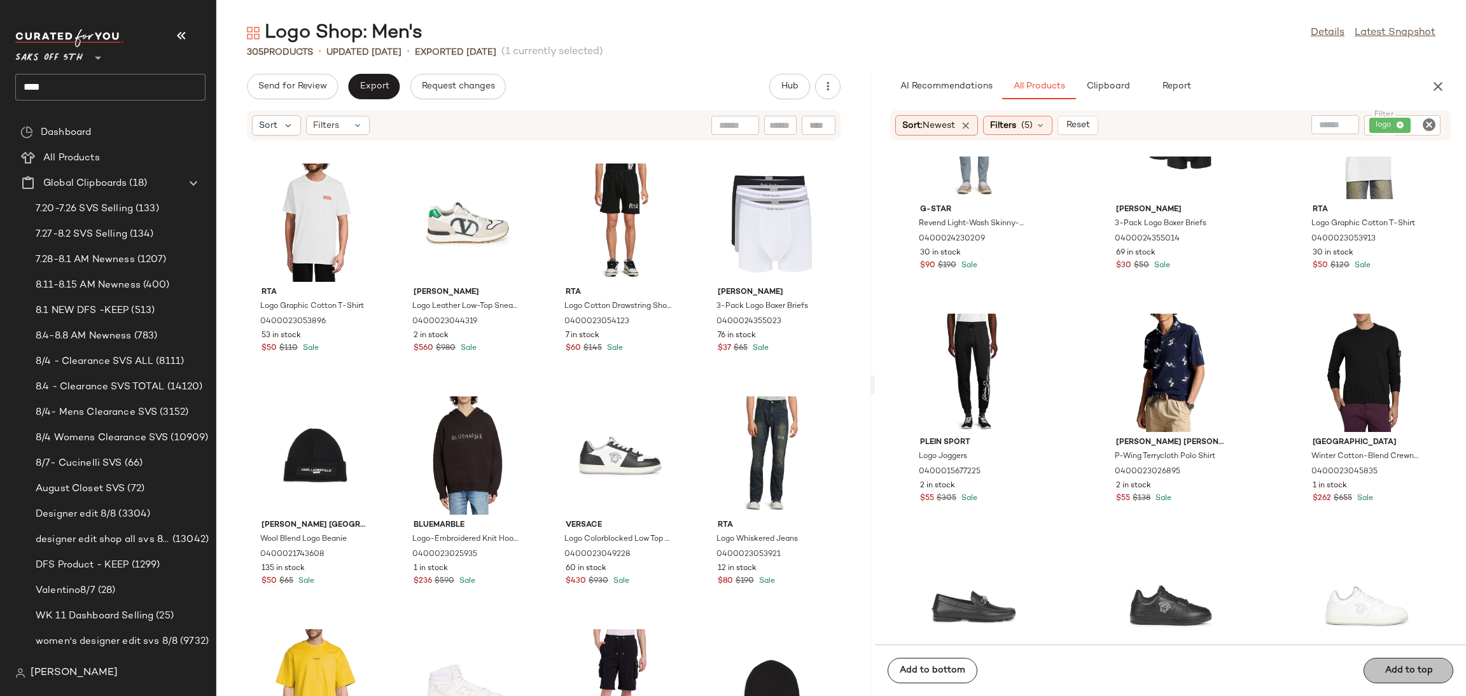
click at [1431, 671] on button "Add to top" at bounding box center [1409, 670] width 90 height 25
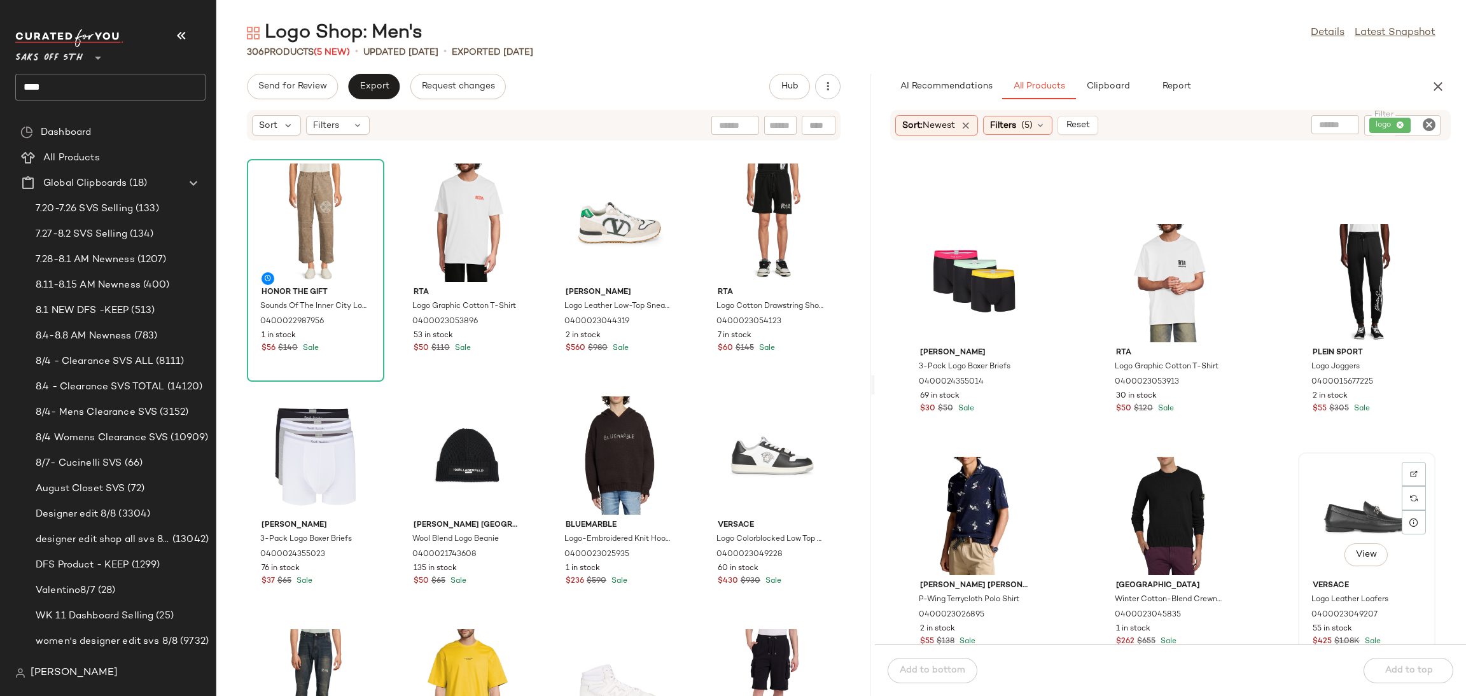
scroll to position [2030, 0]
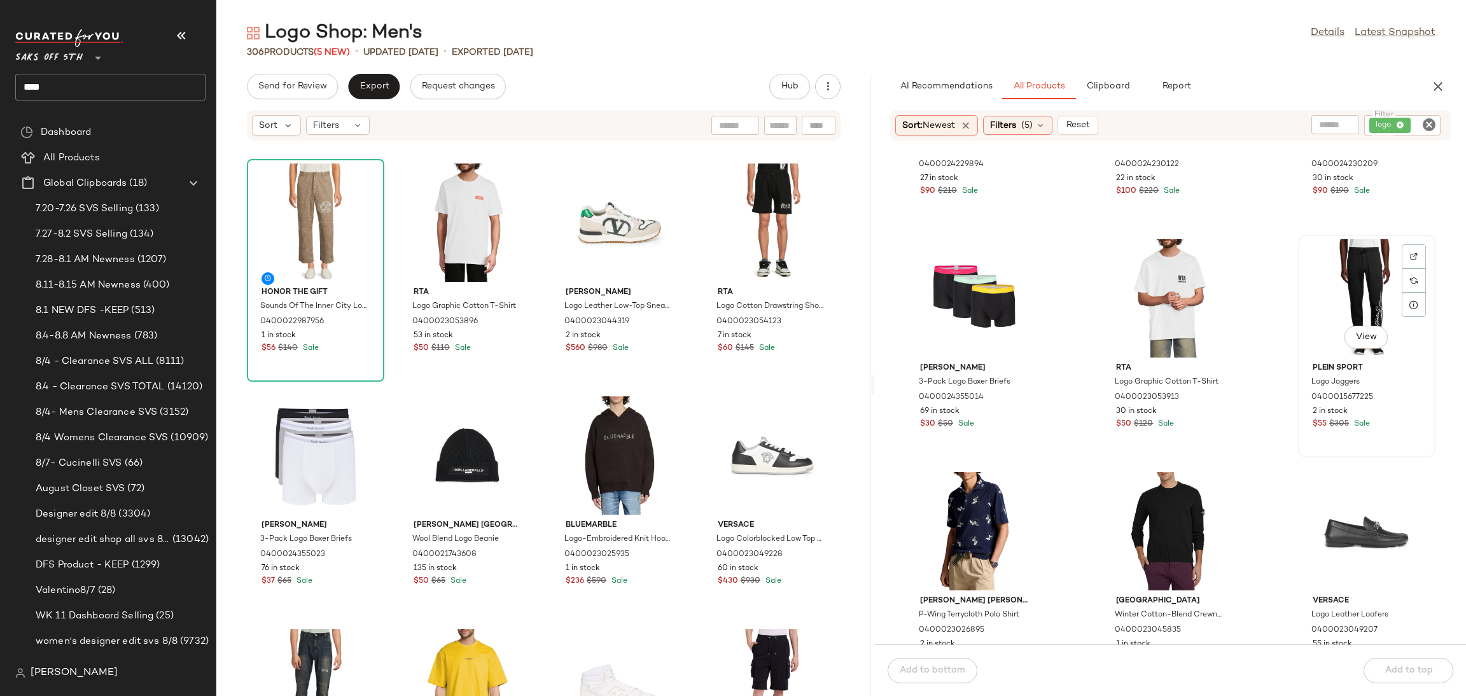
click at [1342, 262] on div "View" at bounding box center [1366, 298] width 129 height 118
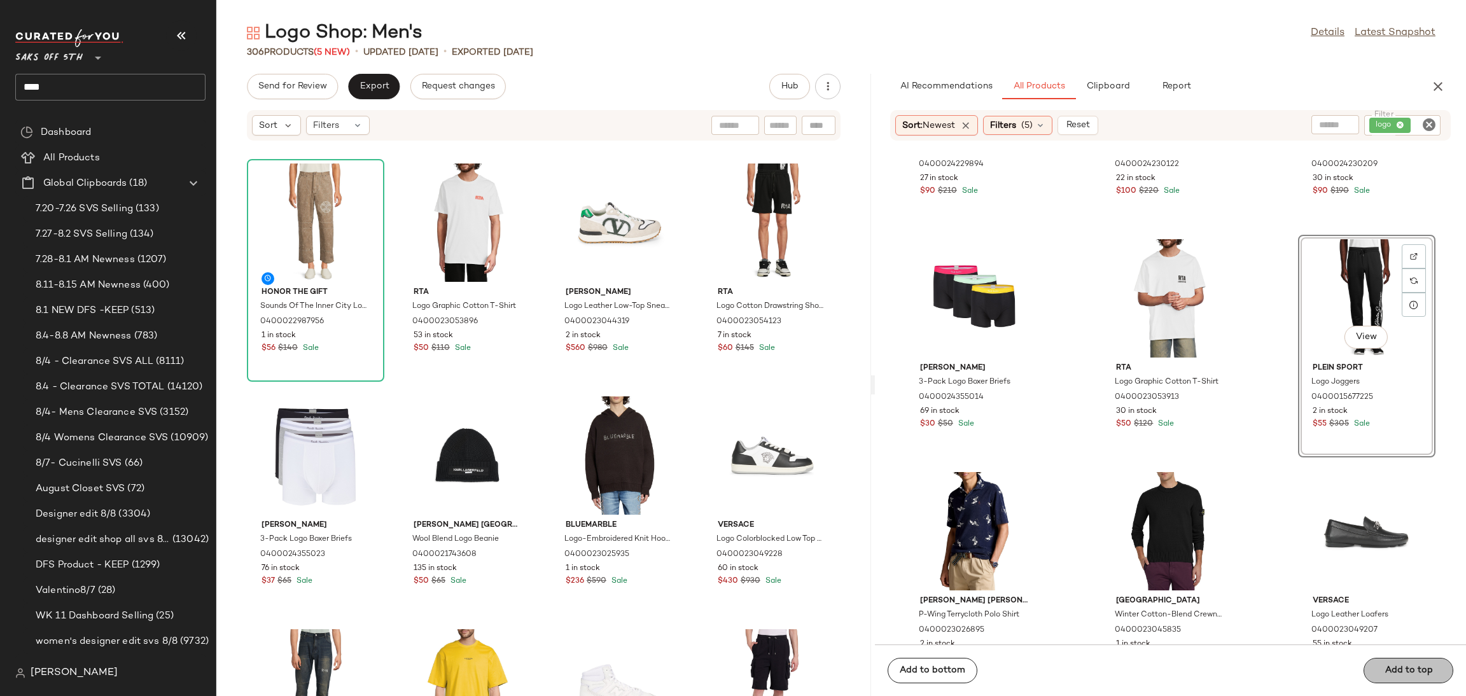
click at [1397, 676] on button "Add to top" at bounding box center [1409, 670] width 90 height 25
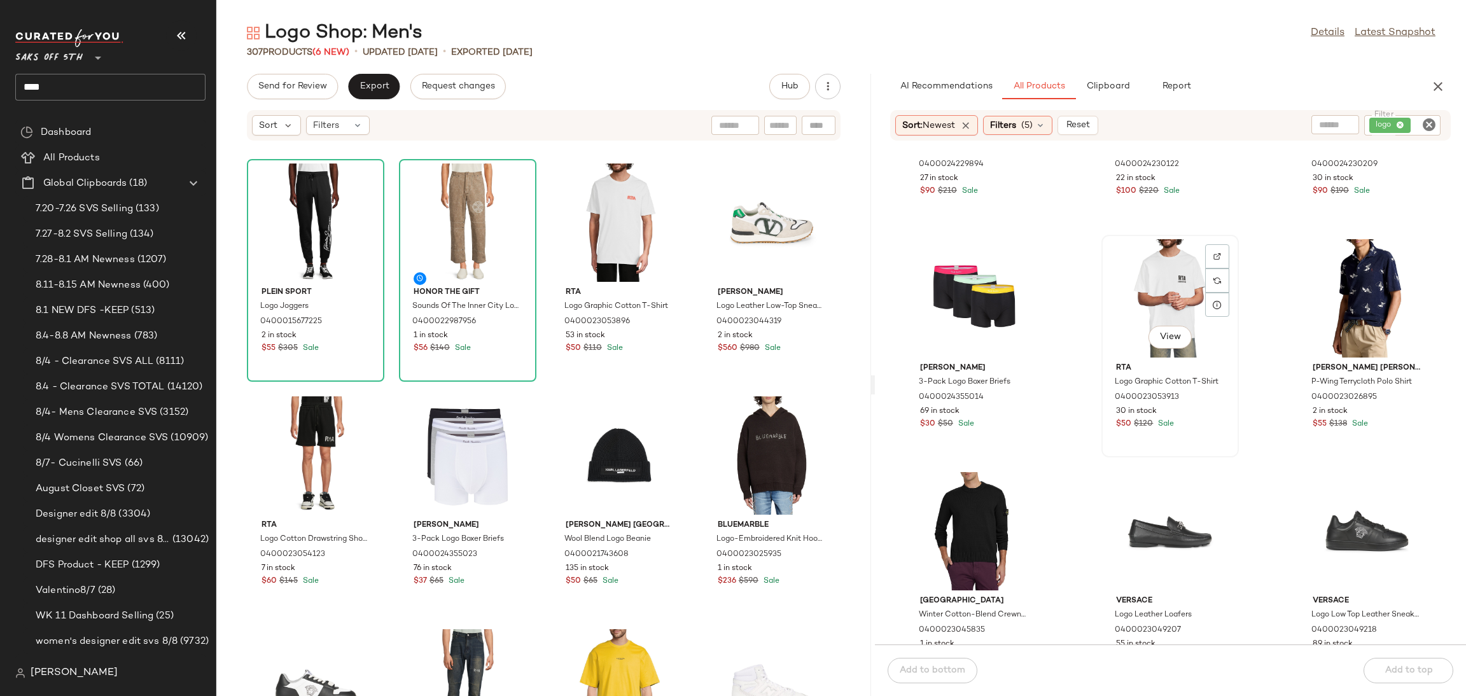
click at [1171, 296] on div "View" at bounding box center [1170, 298] width 129 height 118
click at [1402, 664] on button "Add to top" at bounding box center [1409, 670] width 90 height 25
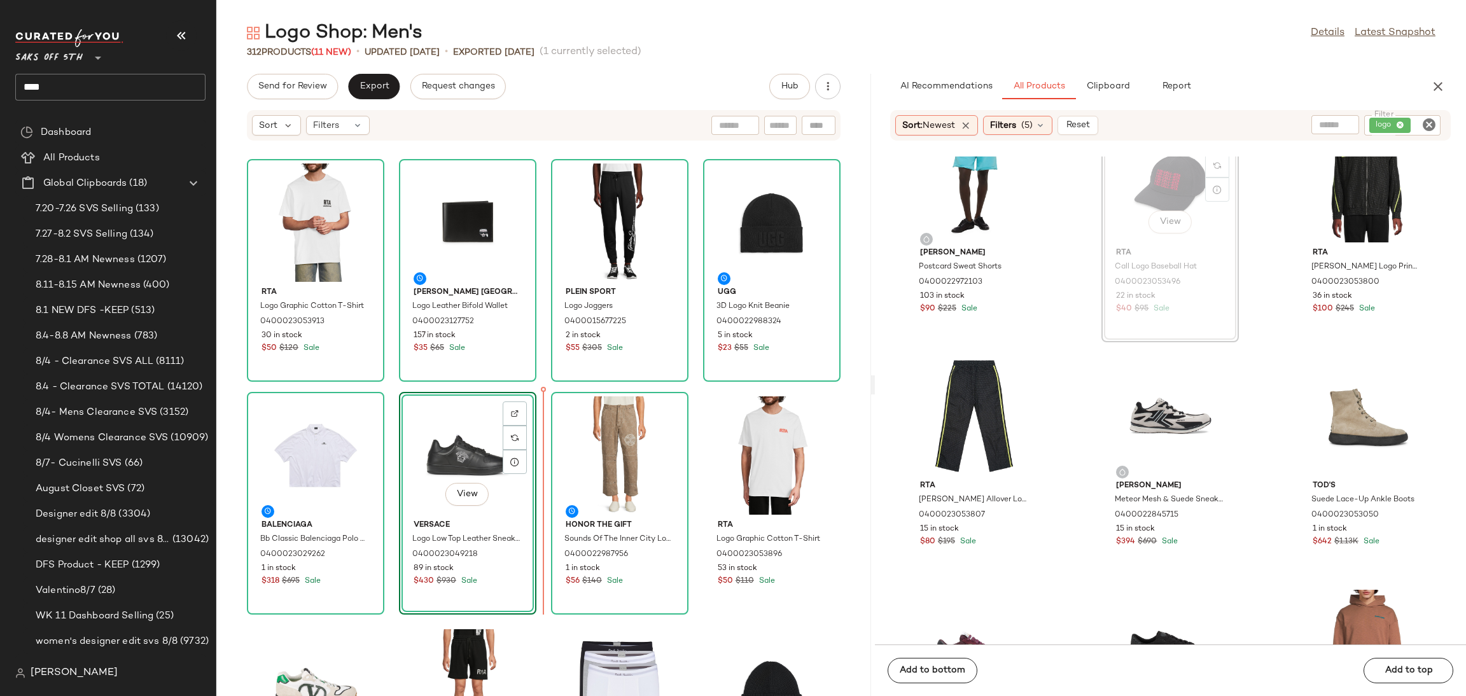
scroll to position [5870, 0]
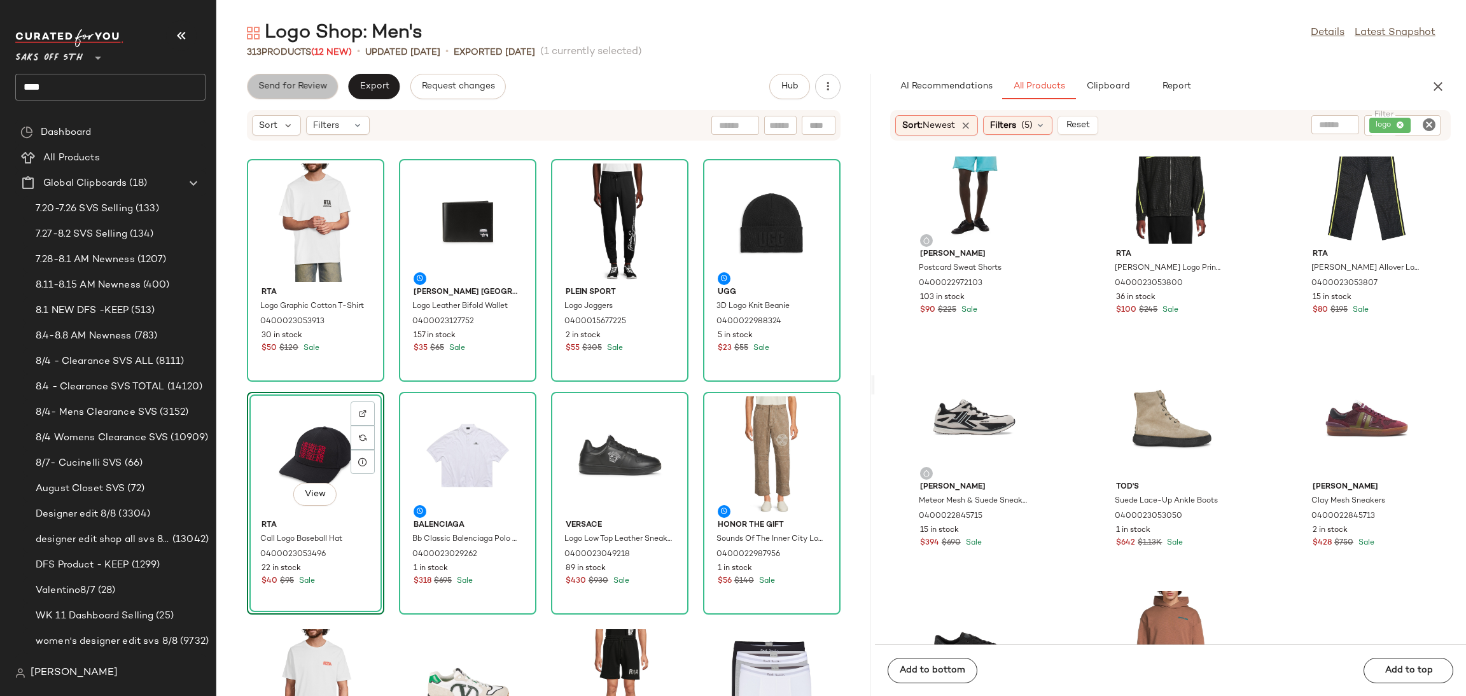
click at [300, 89] on span "Send for Review" at bounding box center [292, 86] width 69 height 10
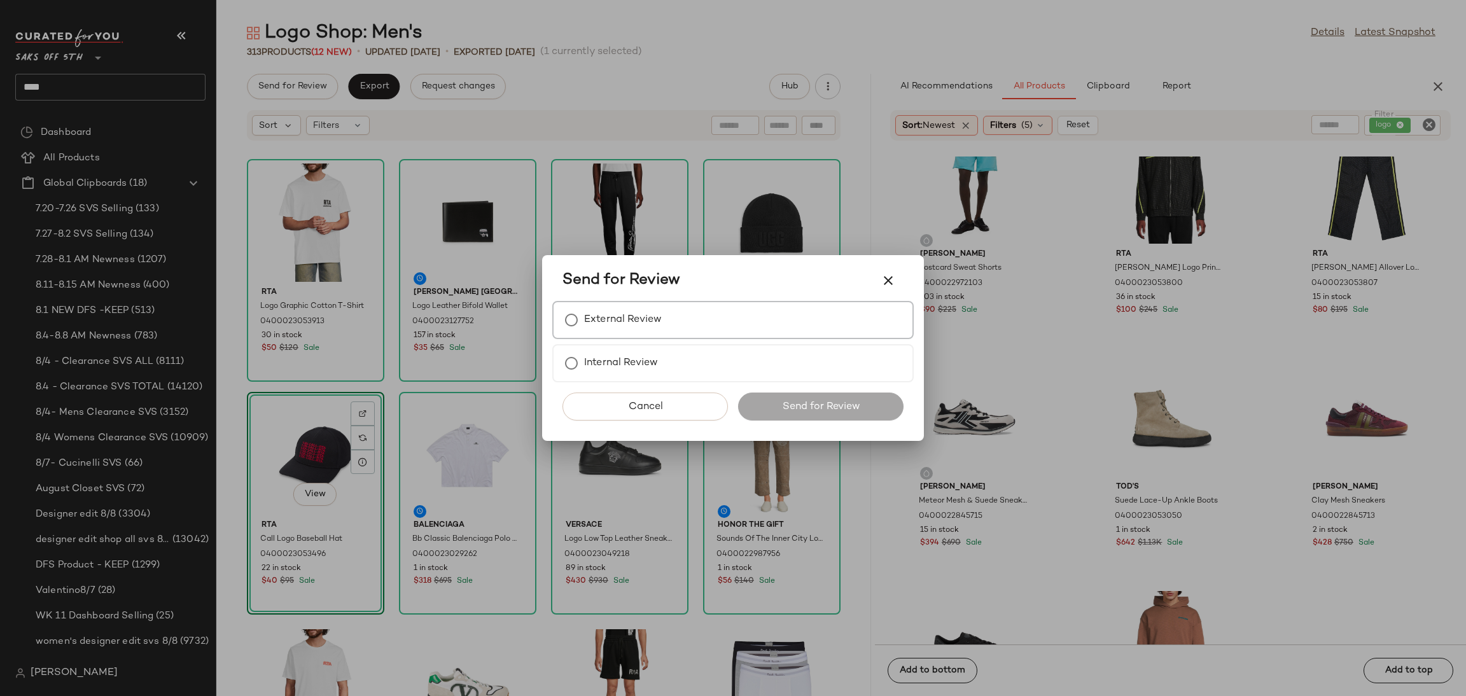
click at [608, 324] on label "External Review" at bounding box center [623, 319] width 78 height 25
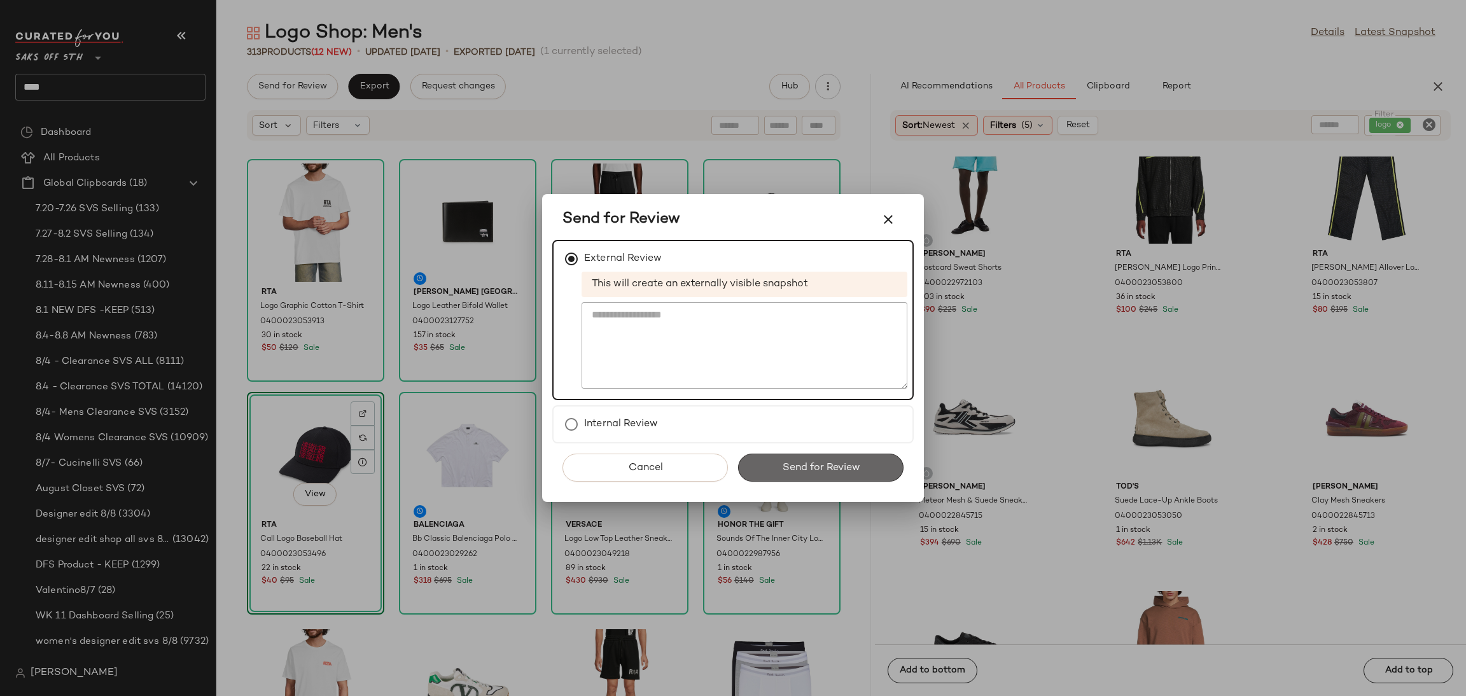
click at [802, 471] on span "Send for Review" at bounding box center [820, 468] width 78 height 12
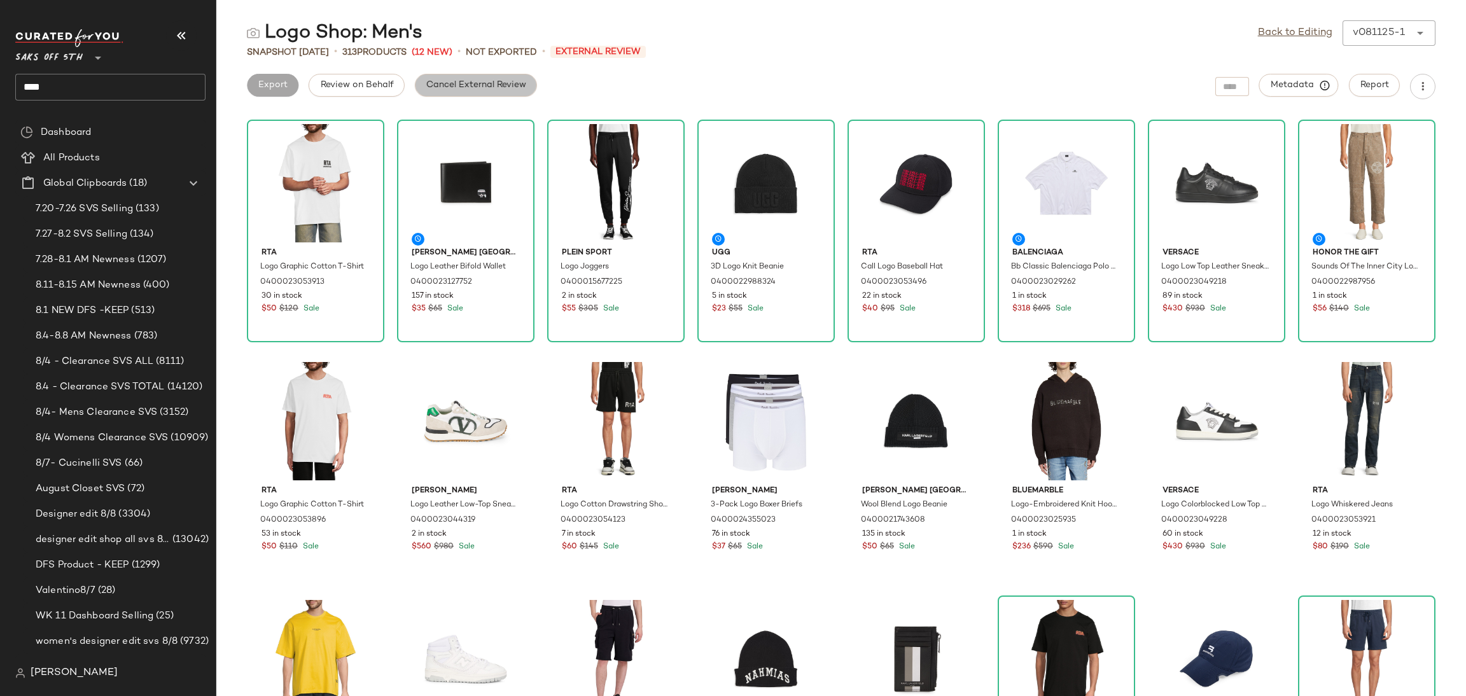
click at [470, 83] on span "Cancel External Review" at bounding box center [476, 85] width 101 height 10
click at [389, 89] on button "Export" at bounding box center [374, 85] width 52 height 23
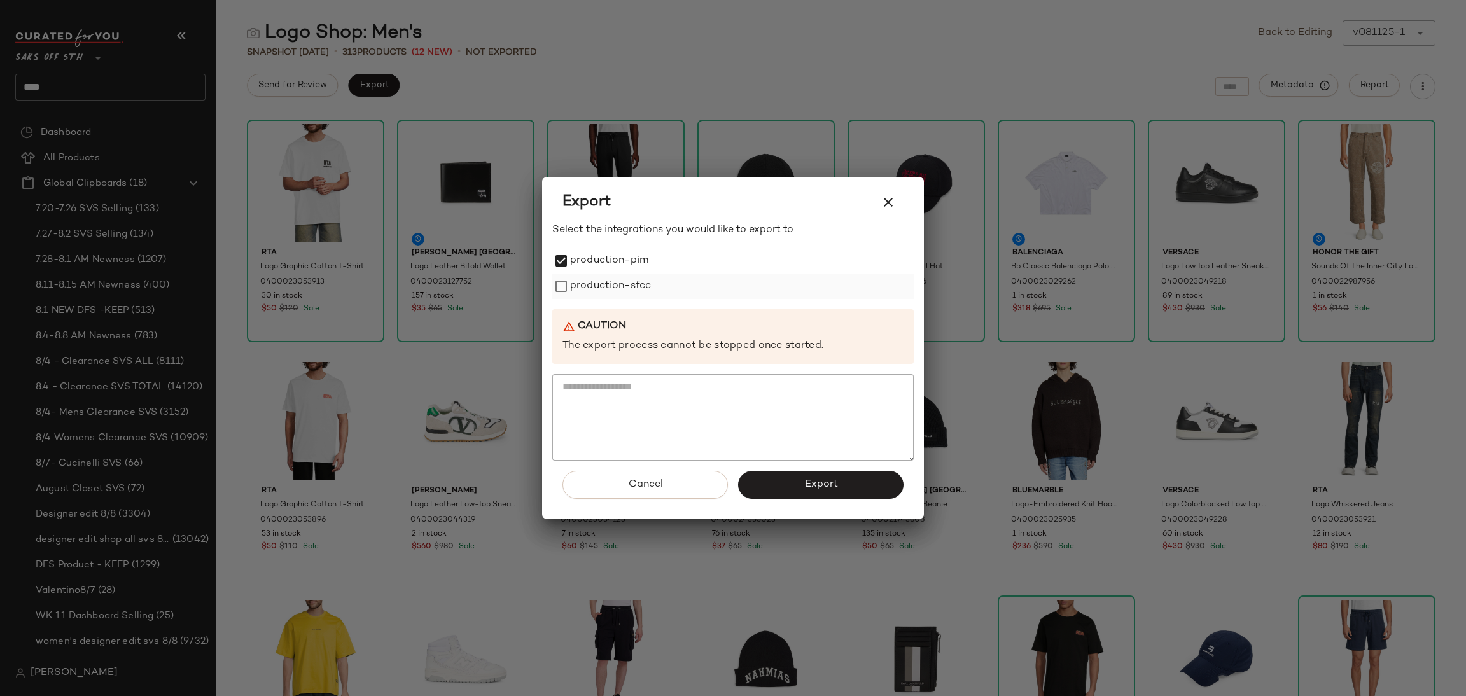
click at [576, 293] on label "production-sfcc" at bounding box center [610, 286] width 81 height 25
click at [787, 485] on button "Export" at bounding box center [820, 485] width 165 height 28
click at [891, 192] on button "button" at bounding box center [888, 202] width 31 height 31
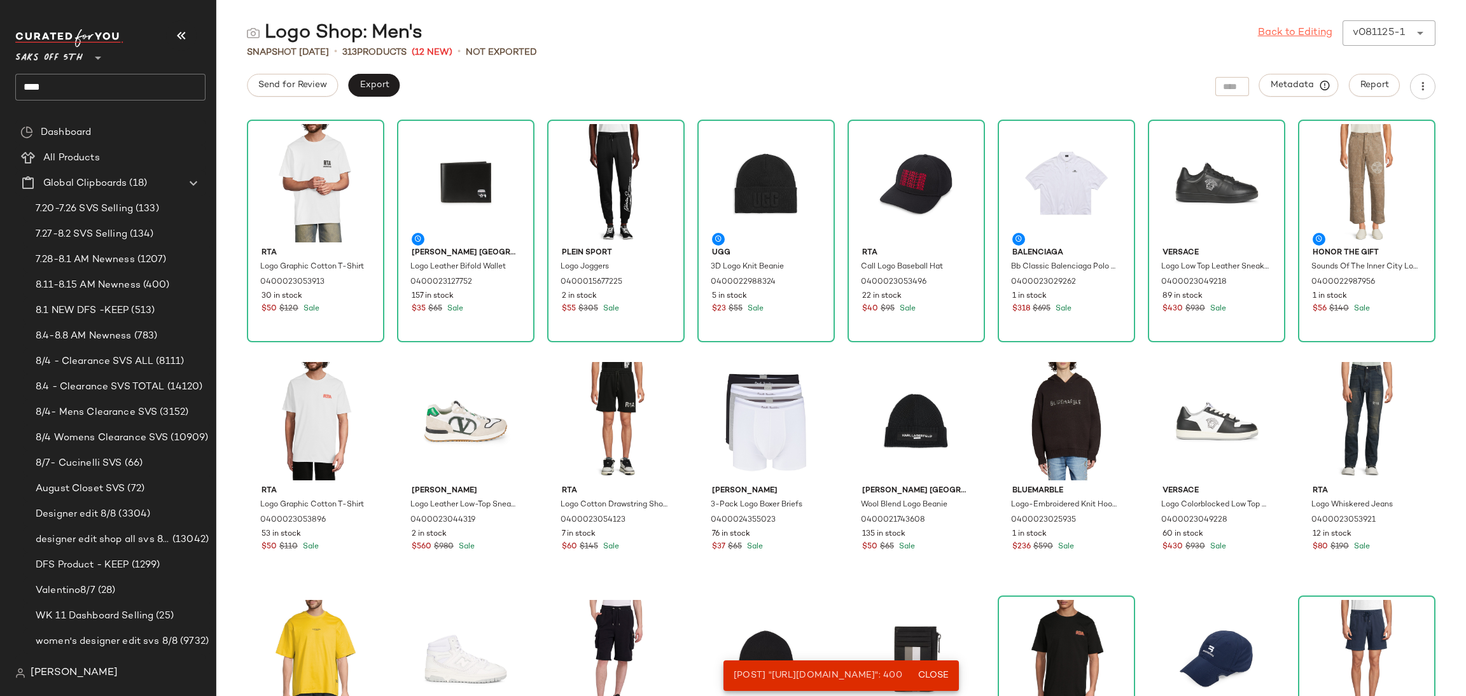
click at [1288, 32] on link "Back to Editing" at bounding box center [1295, 32] width 74 height 15
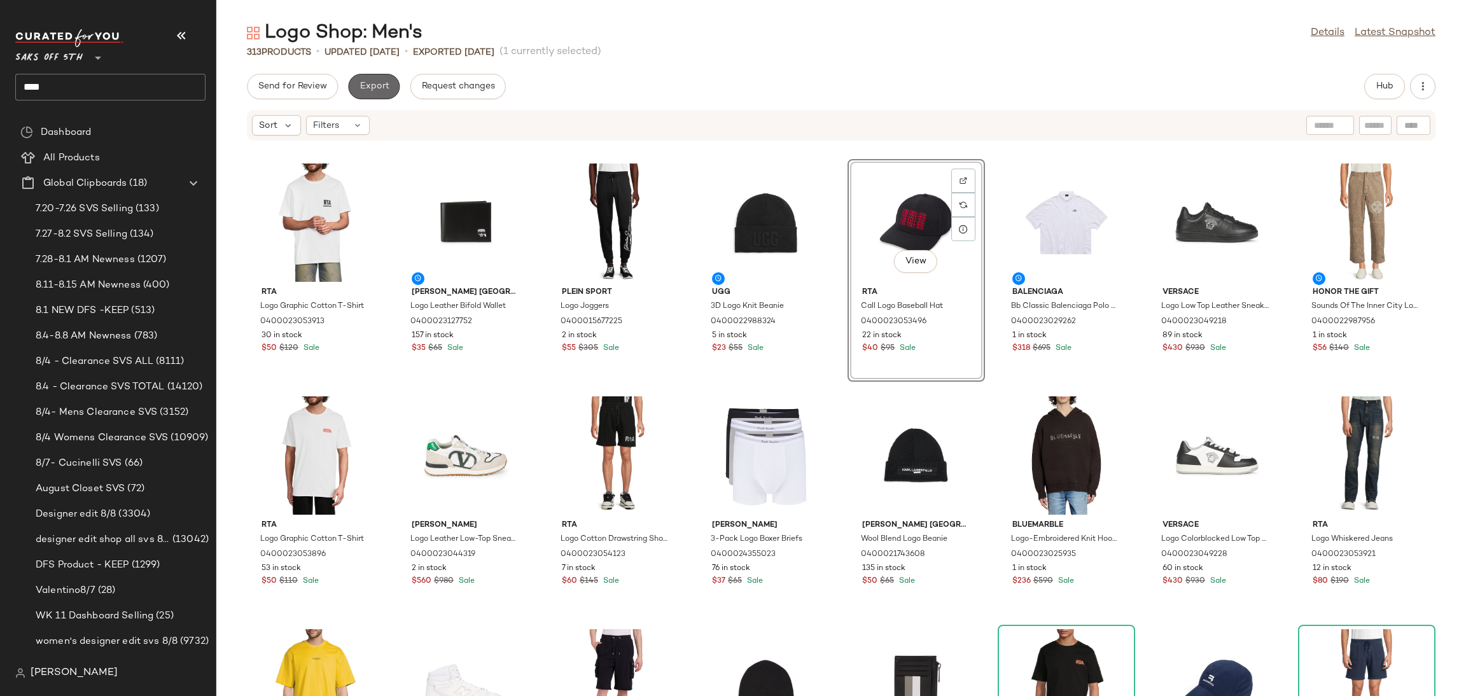
click at [388, 81] on button "Export" at bounding box center [374, 86] width 52 height 25
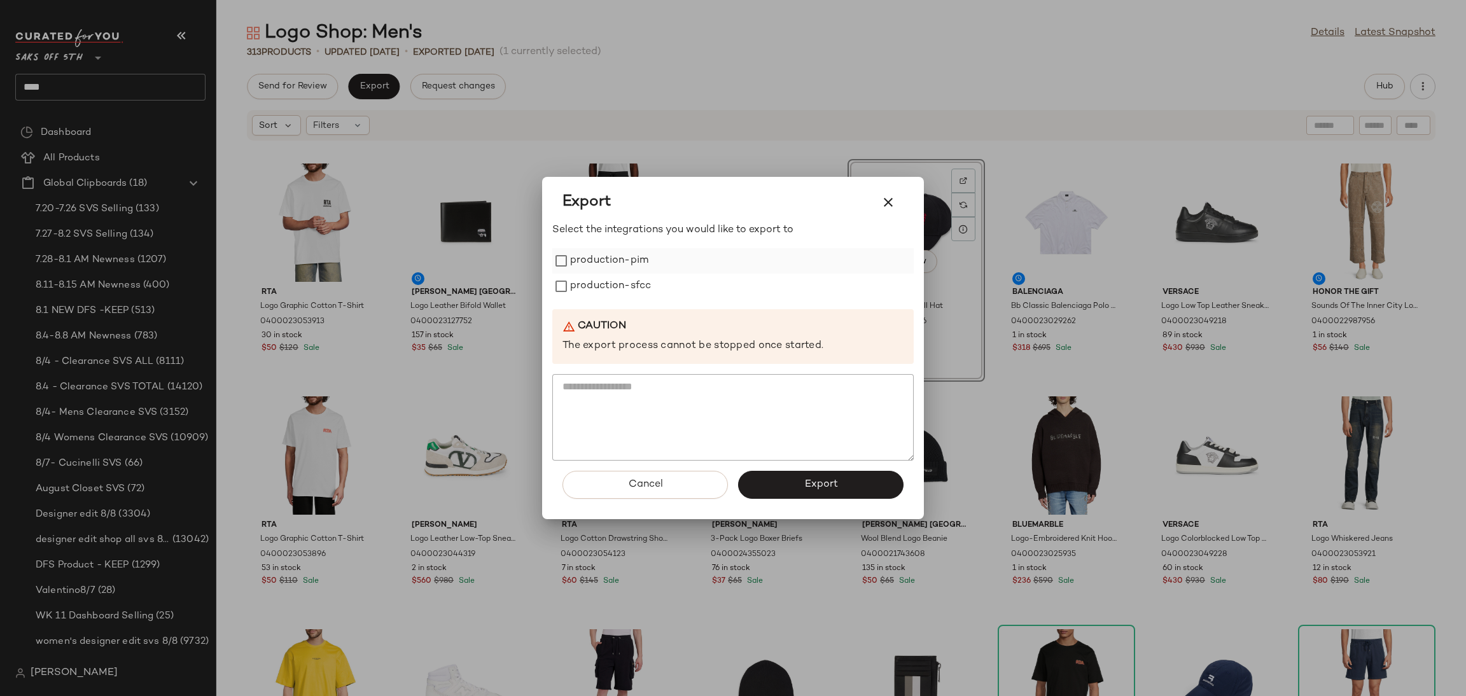
click at [609, 265] on label "production-pim" at bounding box center [609, 260] width 78 height 25
click at [610, 276] on label "production-sfcc" at bounding box center [610, 286] width 81 height 25
click at [799, 490] on button "Export" at bounding box center [820, 485] width 165 height 28
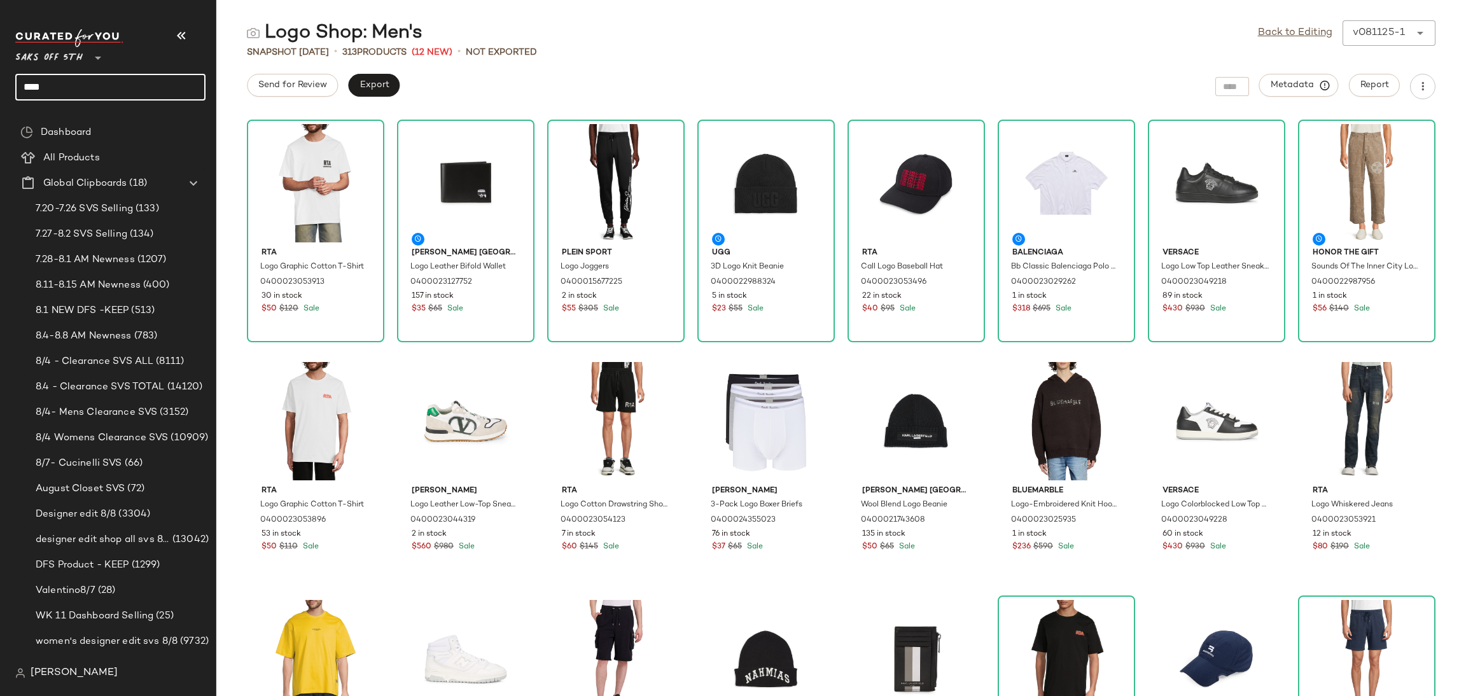
drag, startPoint x: 130, startPoint y: 83, endPoint x: 0, endPoint y: 107, distance: 132.5
click at [0, 107] on nav "Saks OFF 5TH ** **** Dashboard All Products Global Clipboards (18) 7.20-7.26 SV…" at bounding box center [108, 348] width 216 height 696
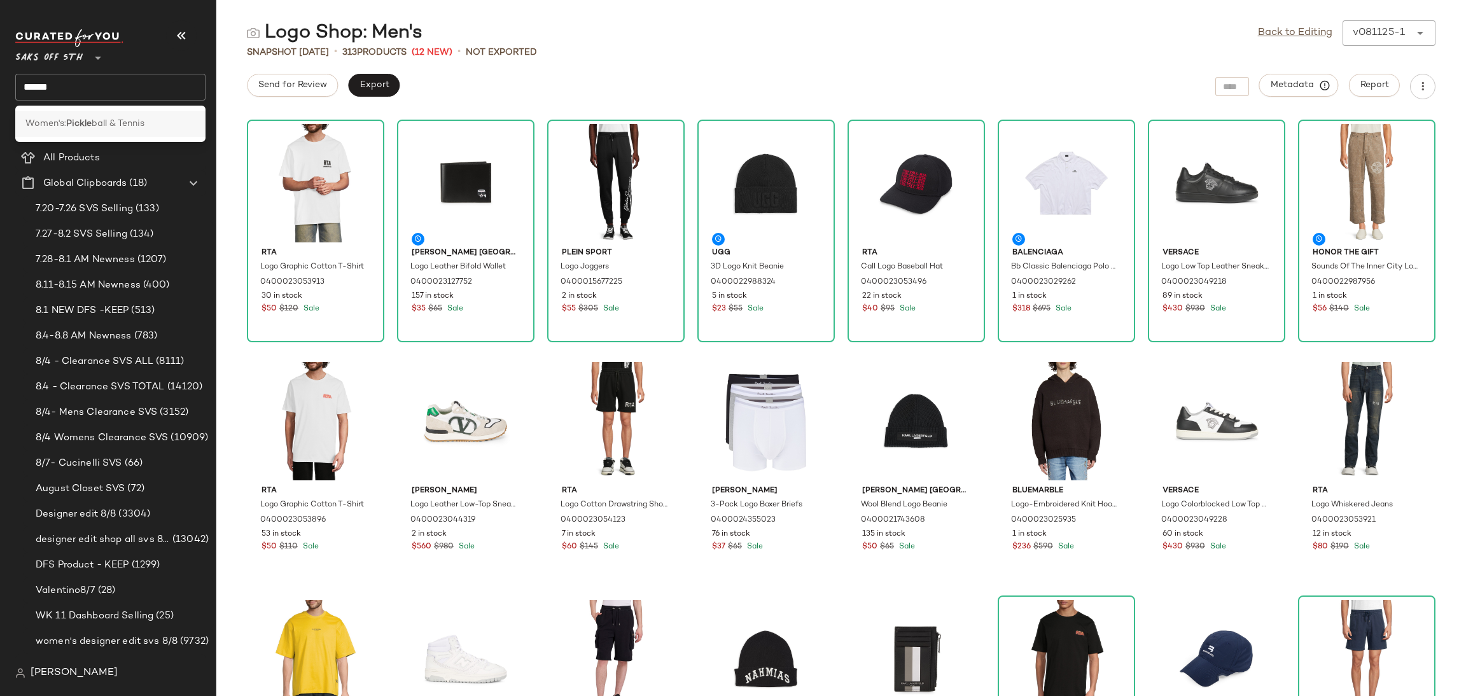
click at [143, 116] on div "Women's: Pickle ball & Tennis" at bounding box center [110, 124] width 190 height 26
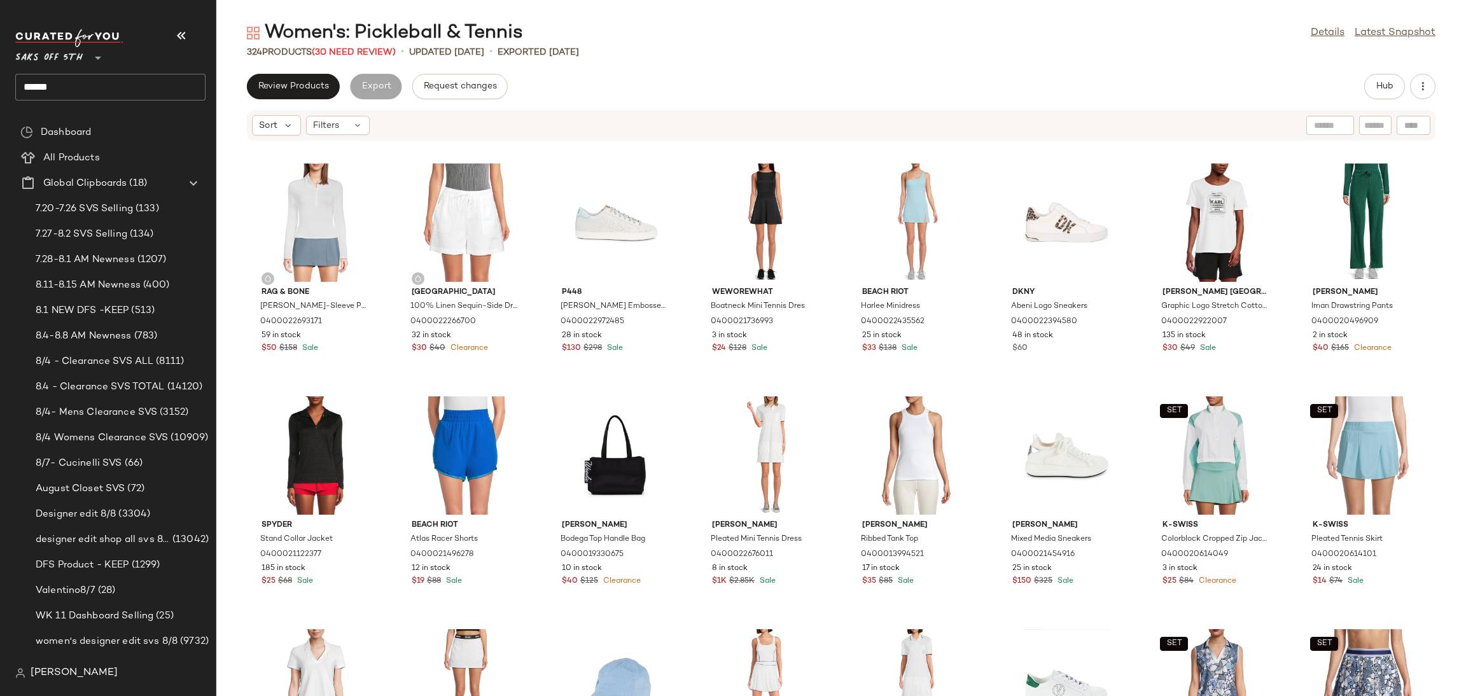
click at [363, 60] on div "Women's: Pickleball & Tennis Details Latest Snapshot 324 Products (30 Need Revi…" at bounding box center [841, 358] width 1250 height 676
click at [368, 48] on span "(30 Need Review)" at bounding box center [354, 53] width 84 height 10
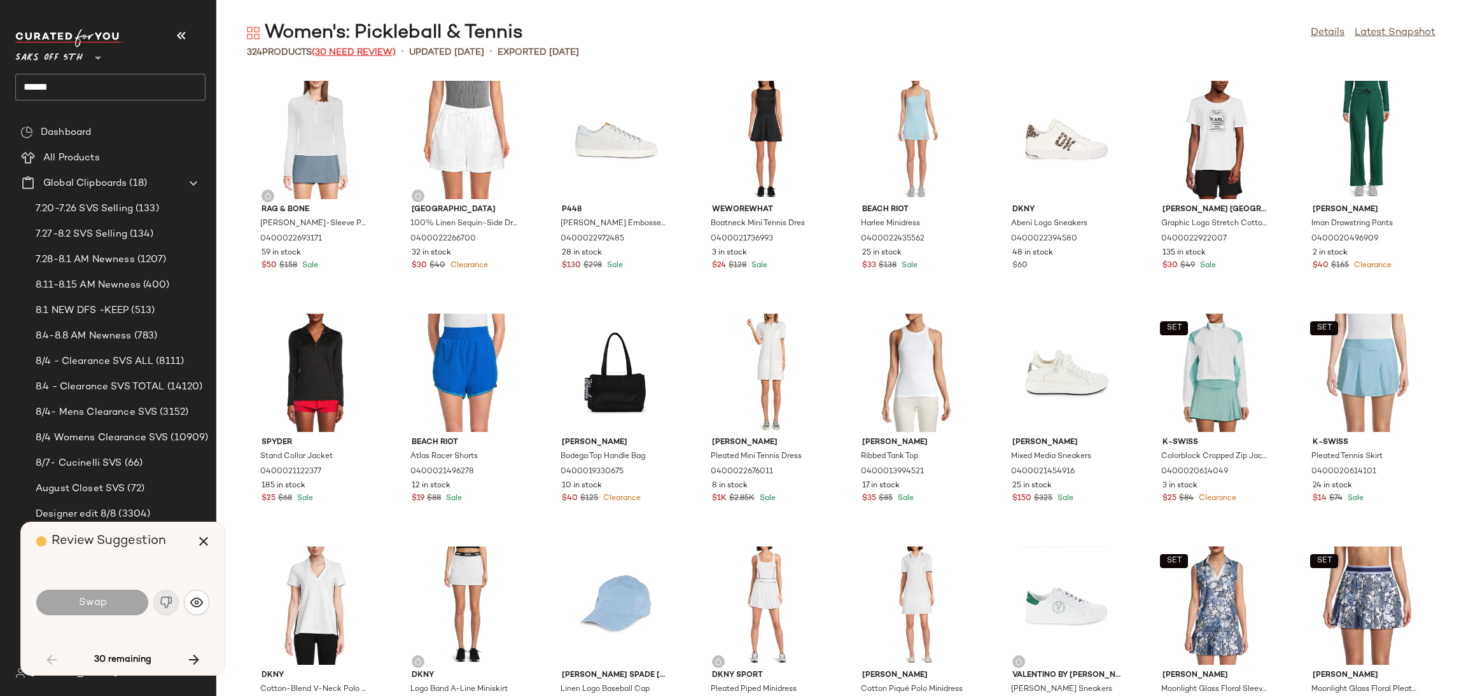
scroll to position [942, 0]
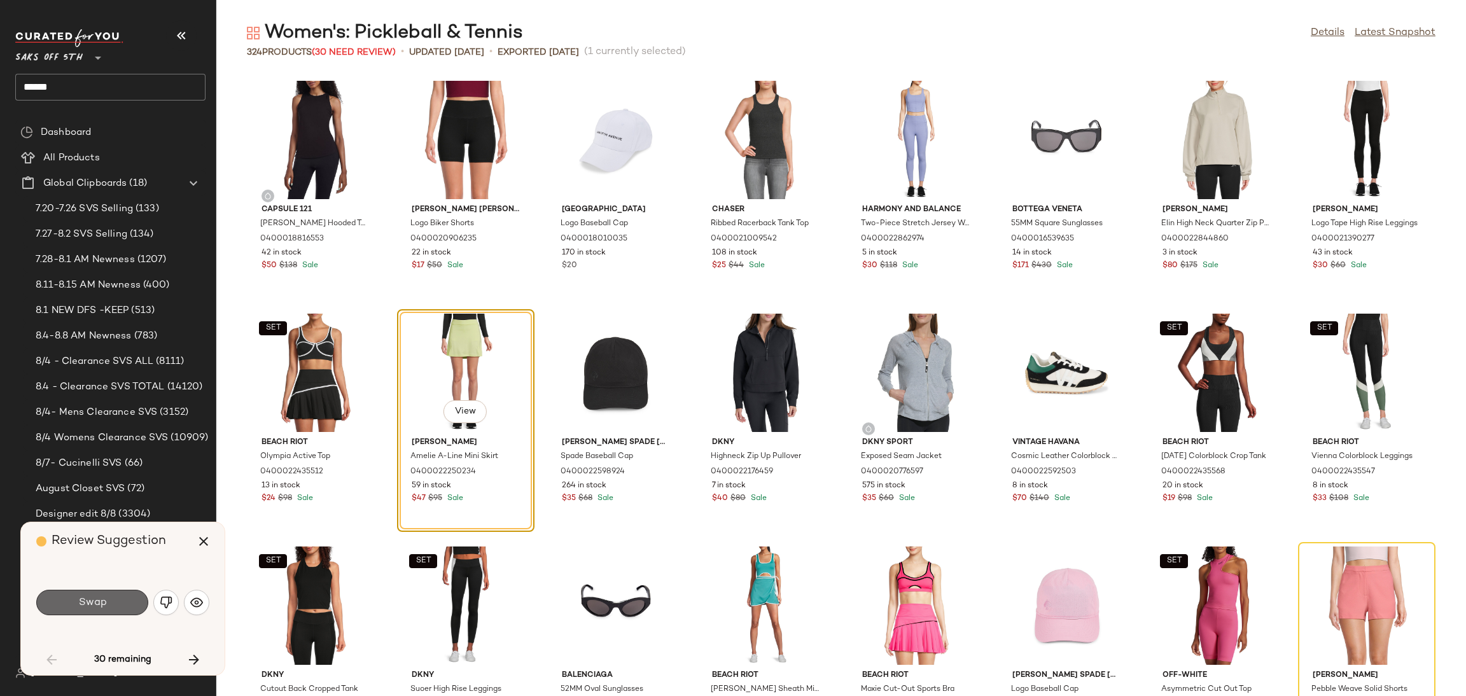
click at [120, 605] on button "Swap" at bounding box center [92, 602] width 112 height 25
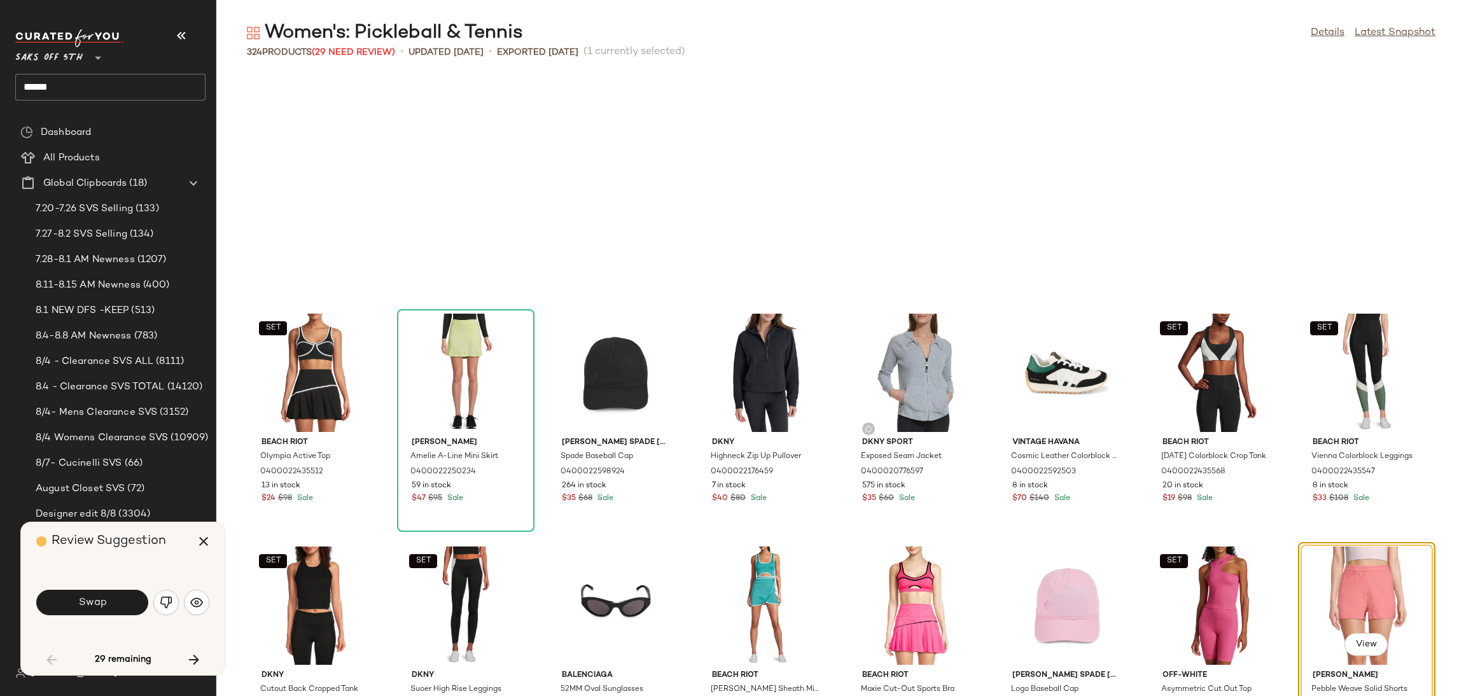
scroll to position [1164, 0]
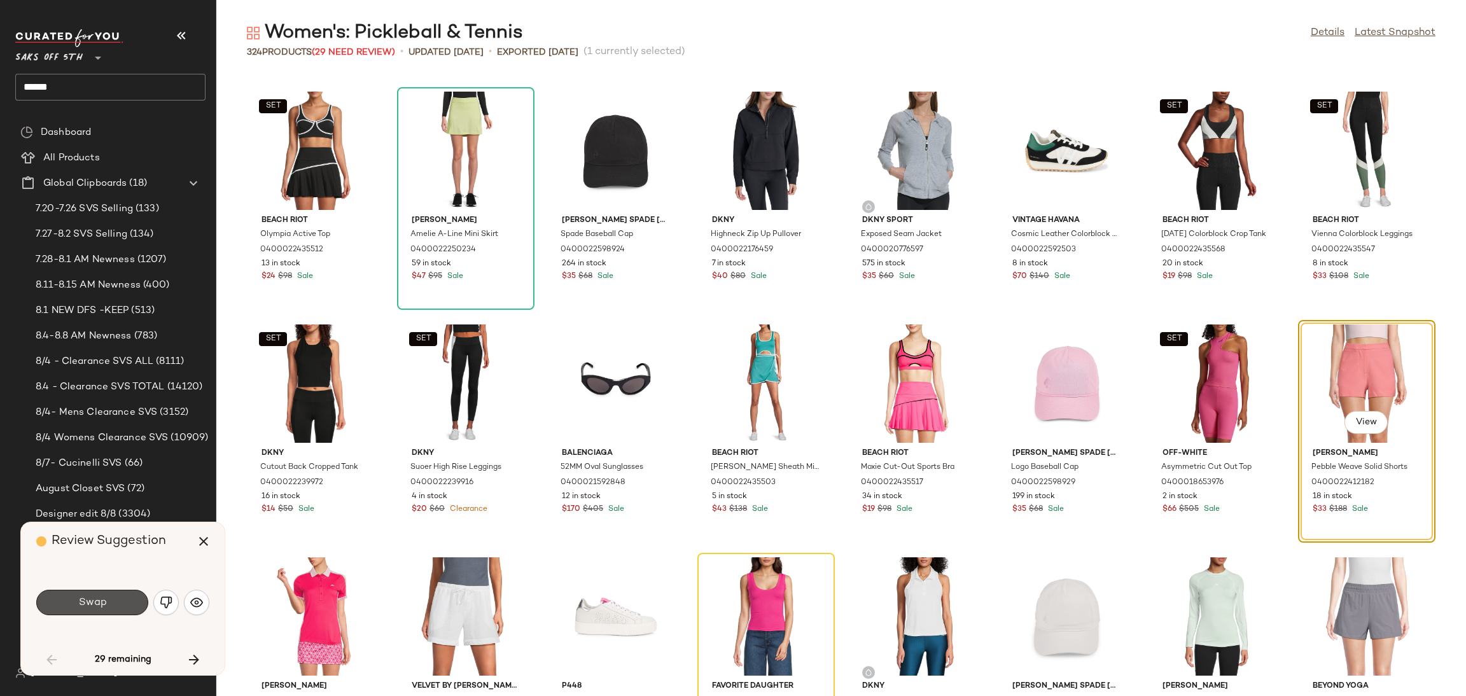
click at [120, 605] on button "Swap" at bounding box center [92, 602] width 112 height 25
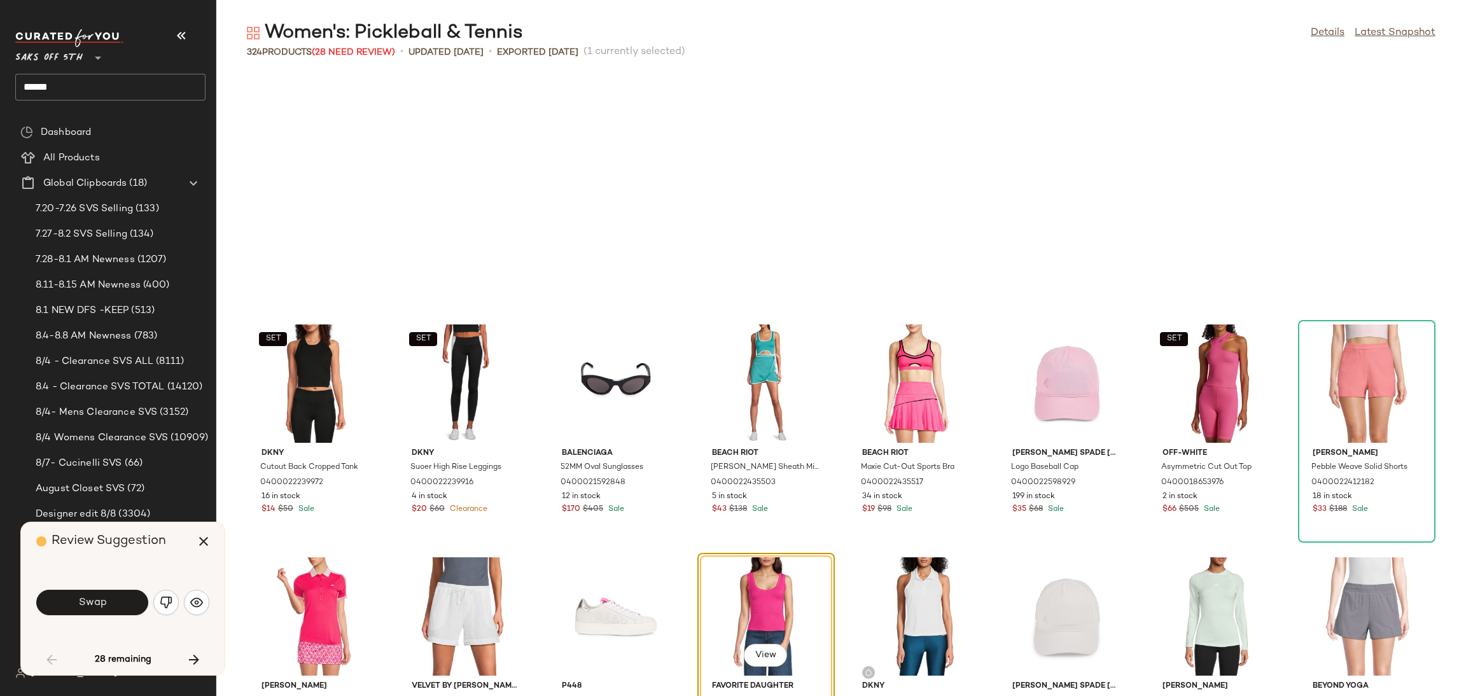
scroll to position [1397, 0]
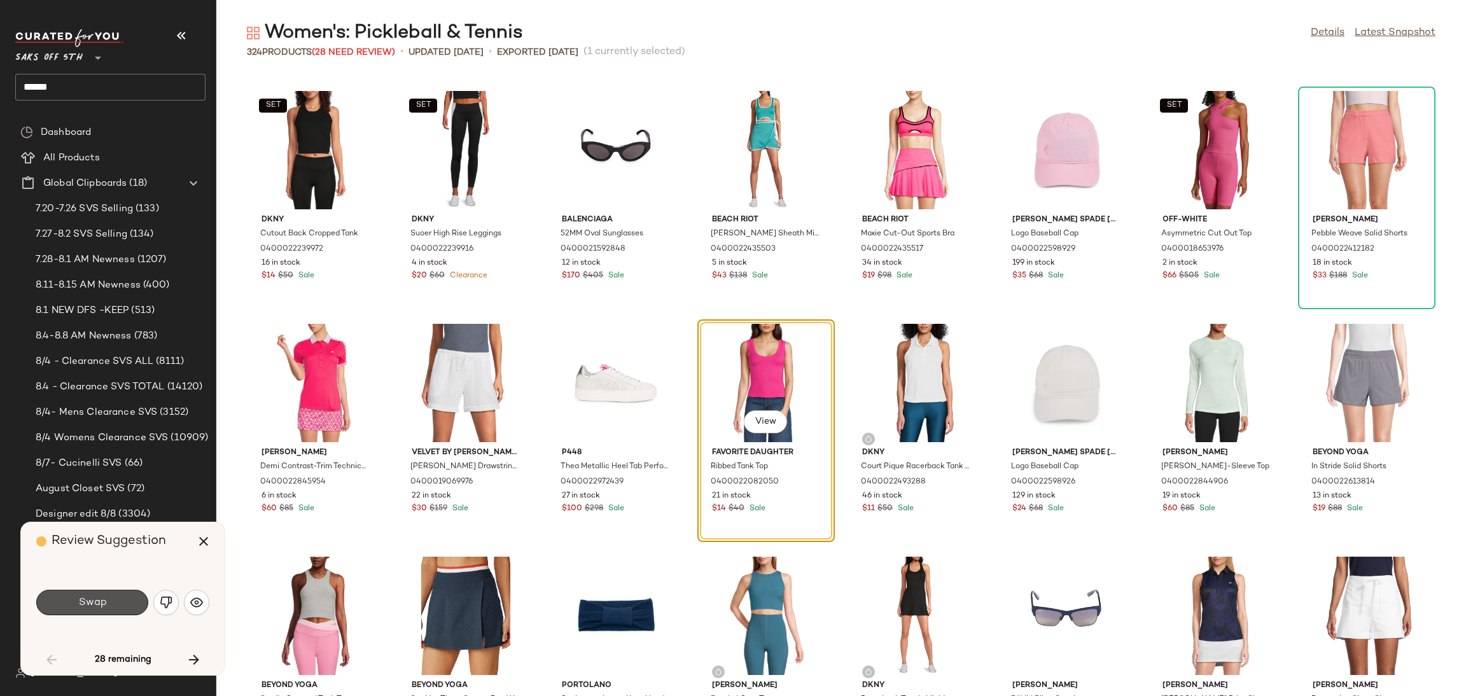
click at [120, 605] on button "Swap" at bounding box center [92, 602] width 112 height 25
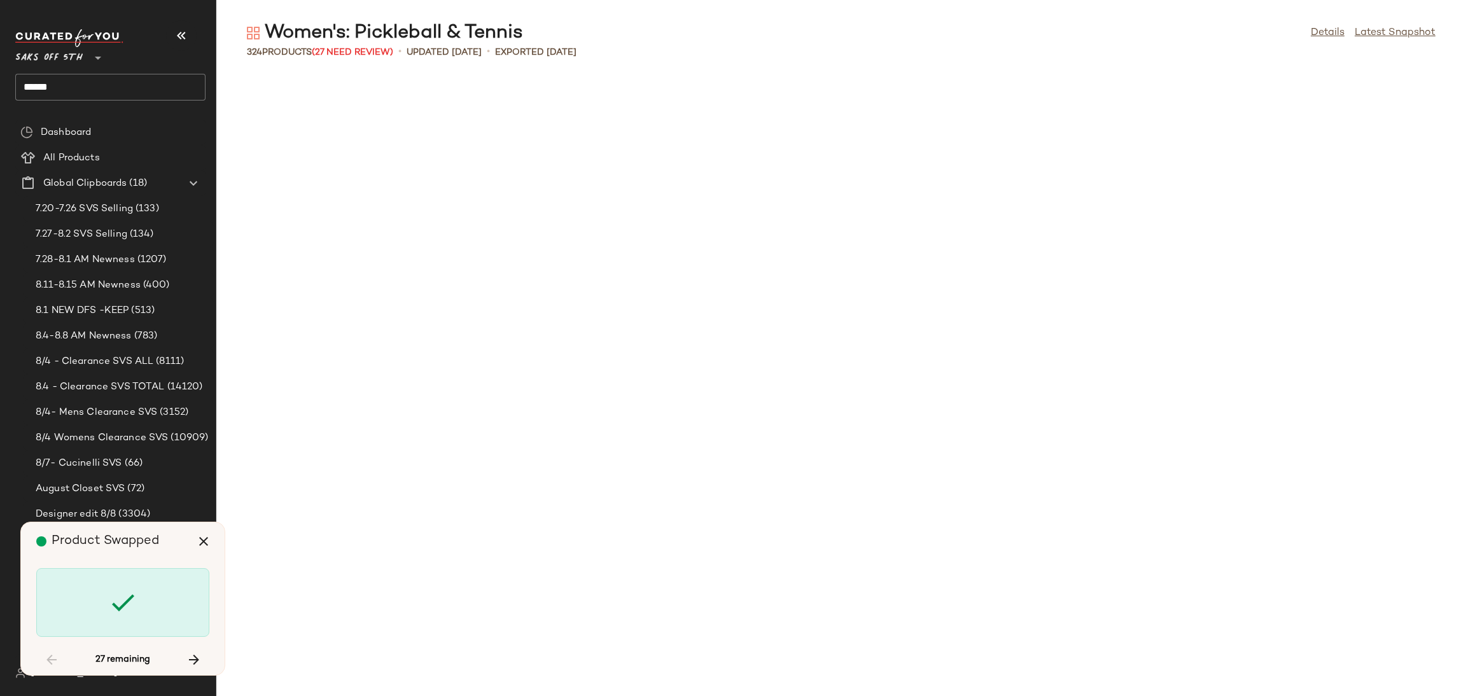
scroll to position [3492, 0]
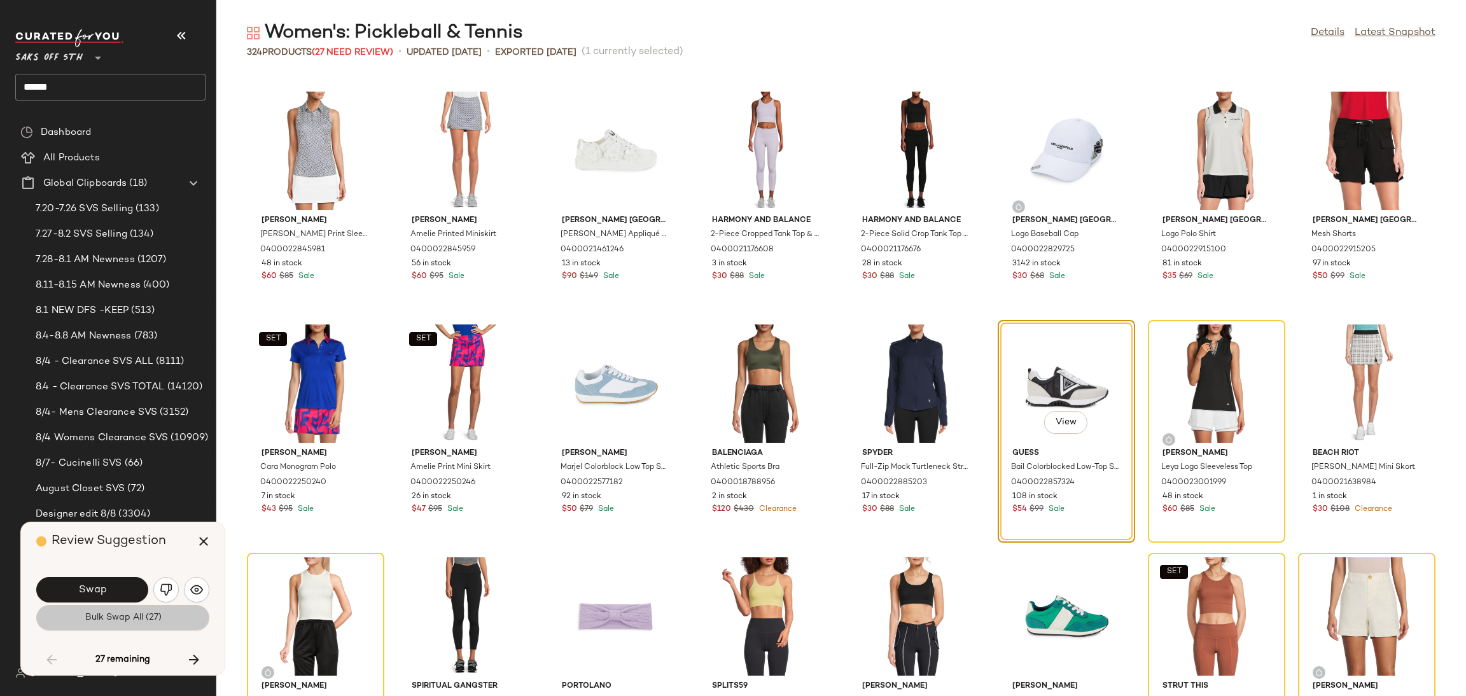
click at [121, 624] on button "Bulk Swap All (27)" at bounding box center [122, 617] width 173 height 25
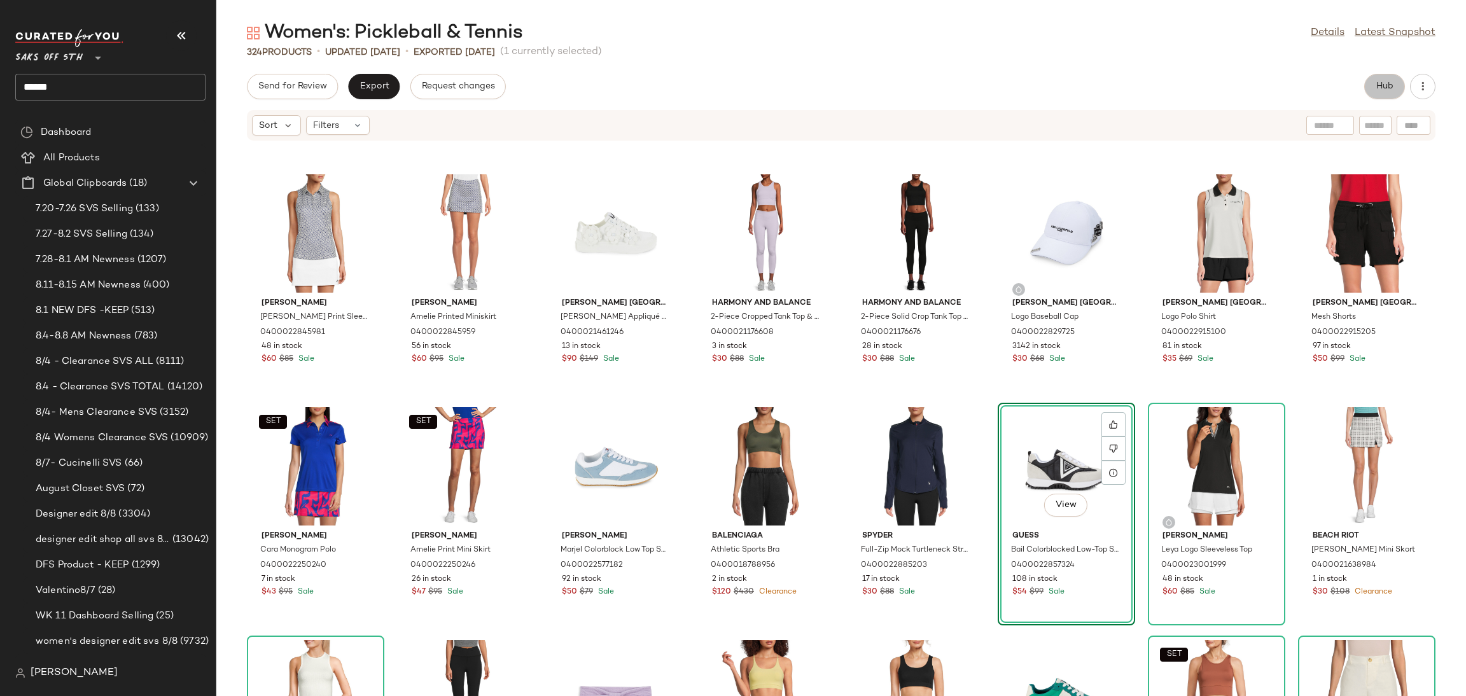
click at [1381, 84] on span "Hub" at bounding box center [1385, 86] width 18 height 10
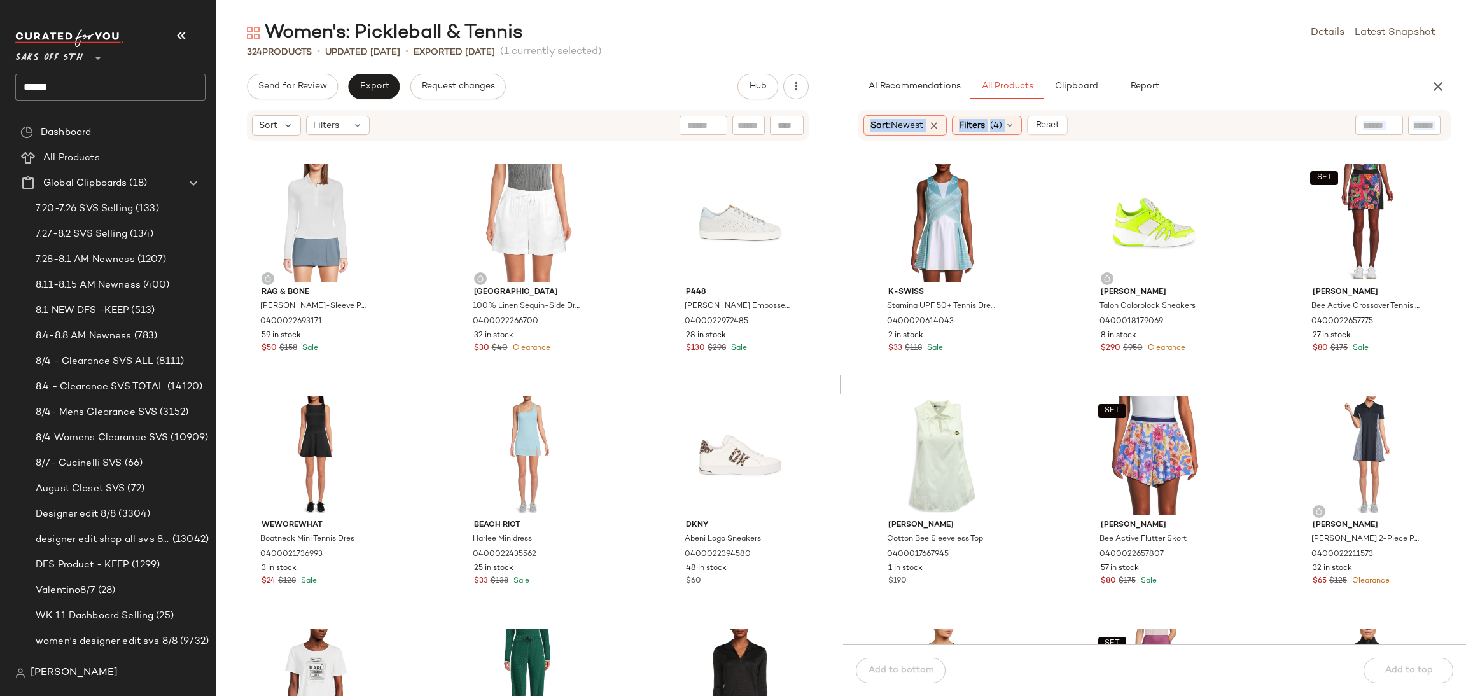
click at [839, 384] on div "Send for Review Export Request changes Hub Sort Filters rag & bone Lea Long-Sle…" at bounding box center [841, 385] width 1250 height 622
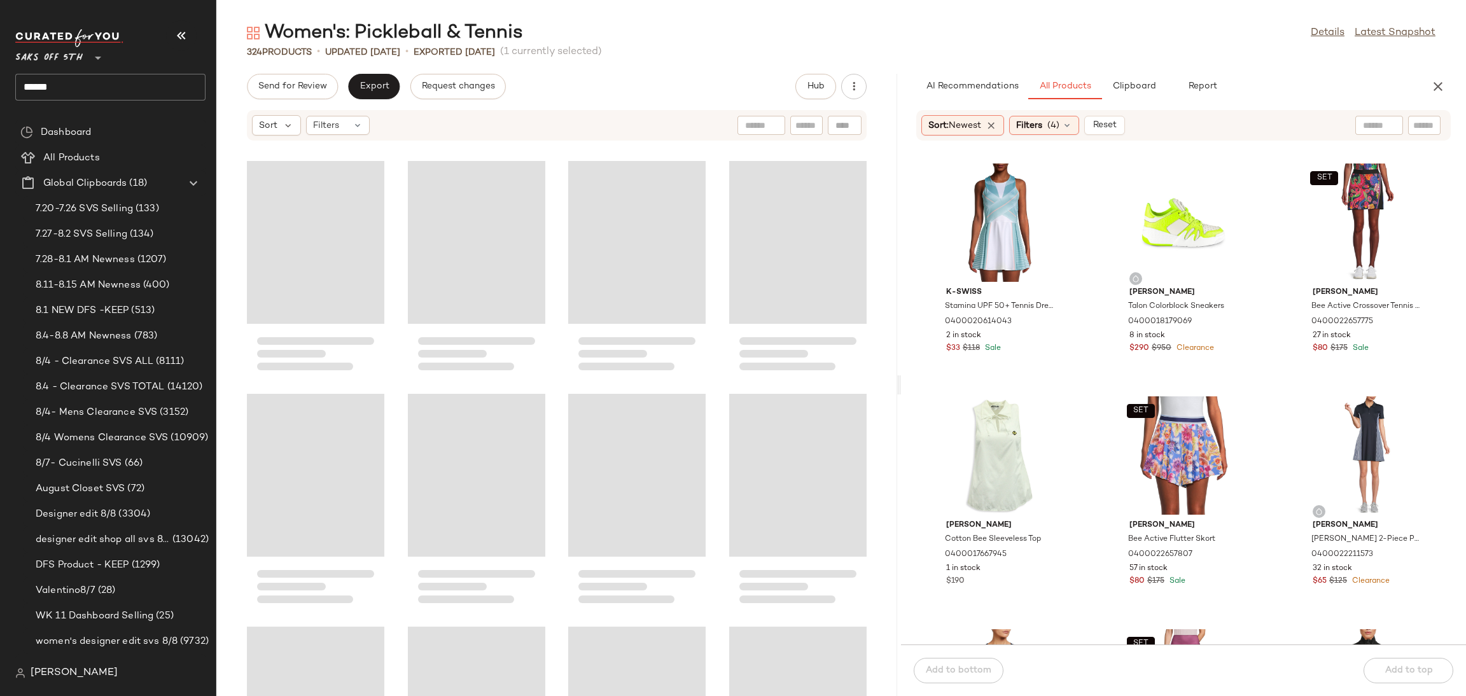
drag, startPoint x: 839, startPoint y: 384, endPoint x: 900, endPoint y: 390, distance: 60.8
click at [900, 390] on div "Women's: Pickleball & Tennis Details Latest Snapshot 324 Products • updated Aug…" at bounding box center [841, 358] width 1250 height 676
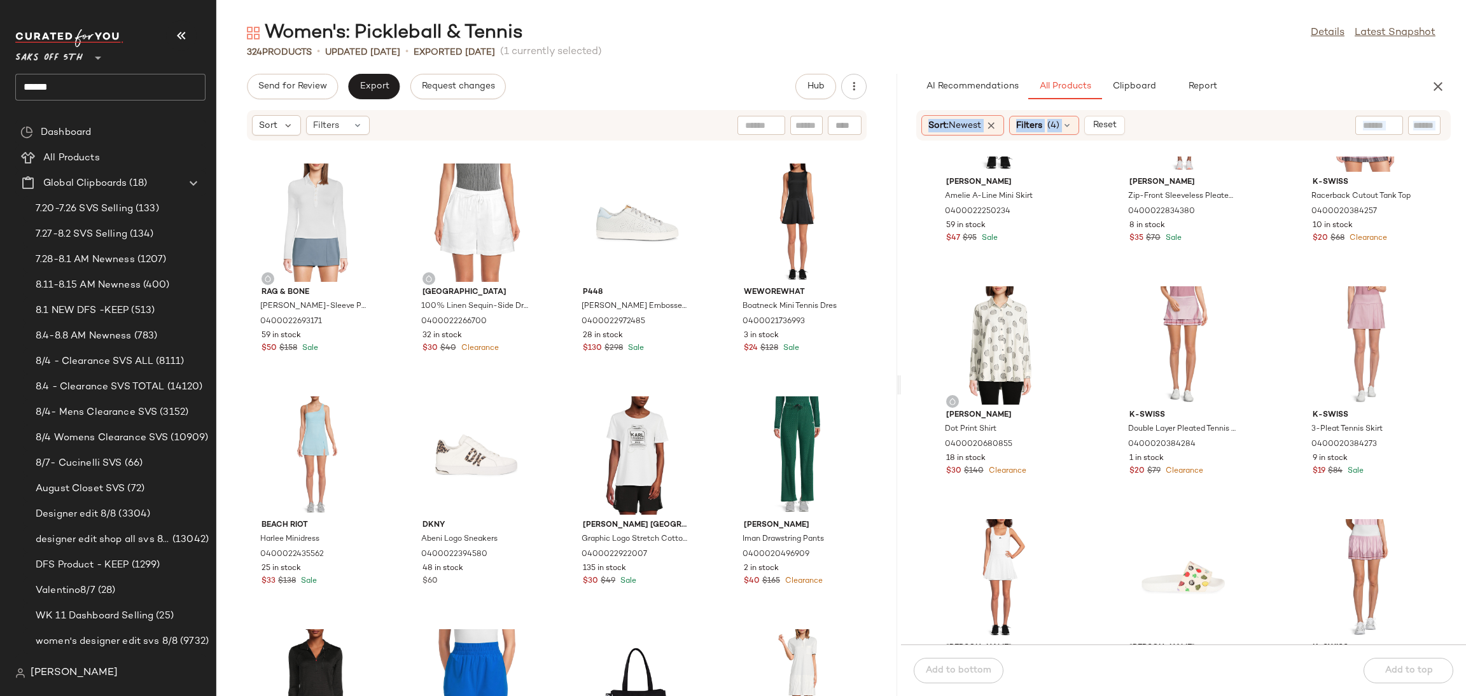
scroll to position [849, 0]
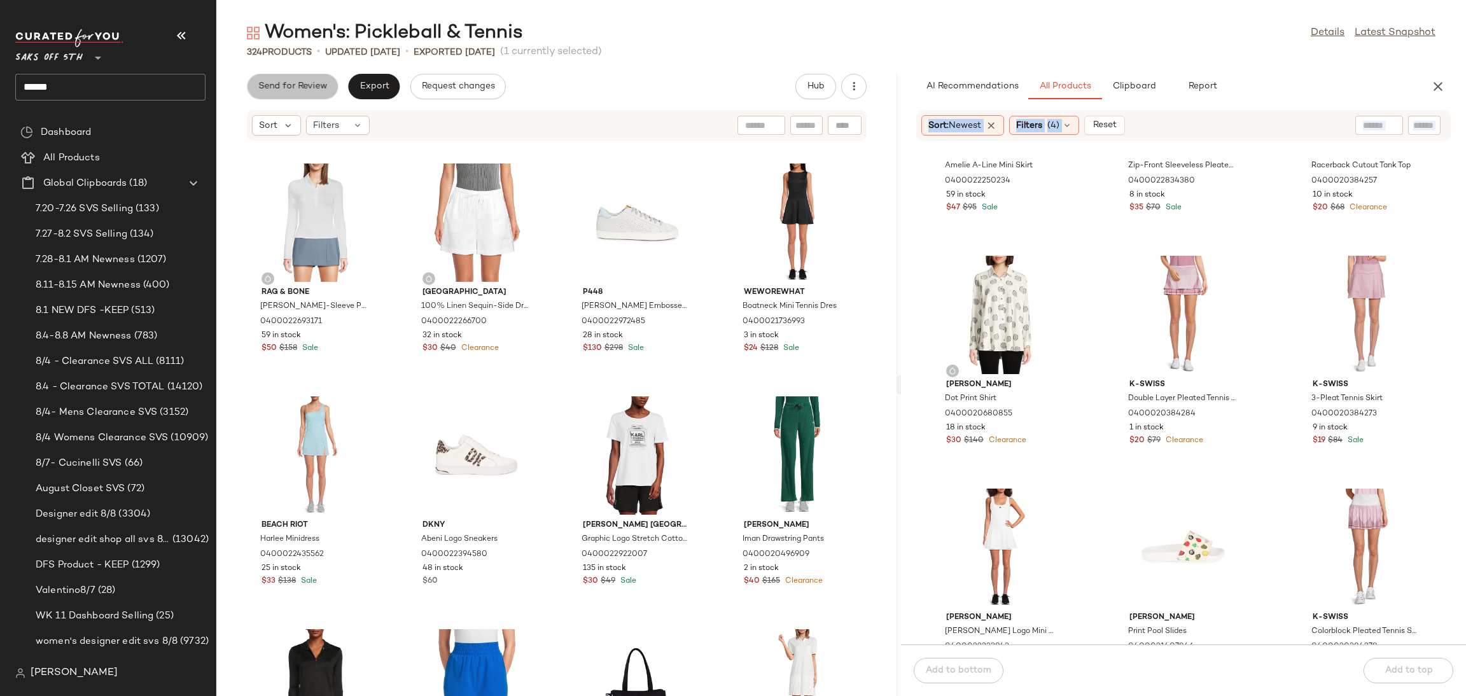
click at [301, 83] on span "Send for Review" at bounding box center [292, 86] width 69 height 10
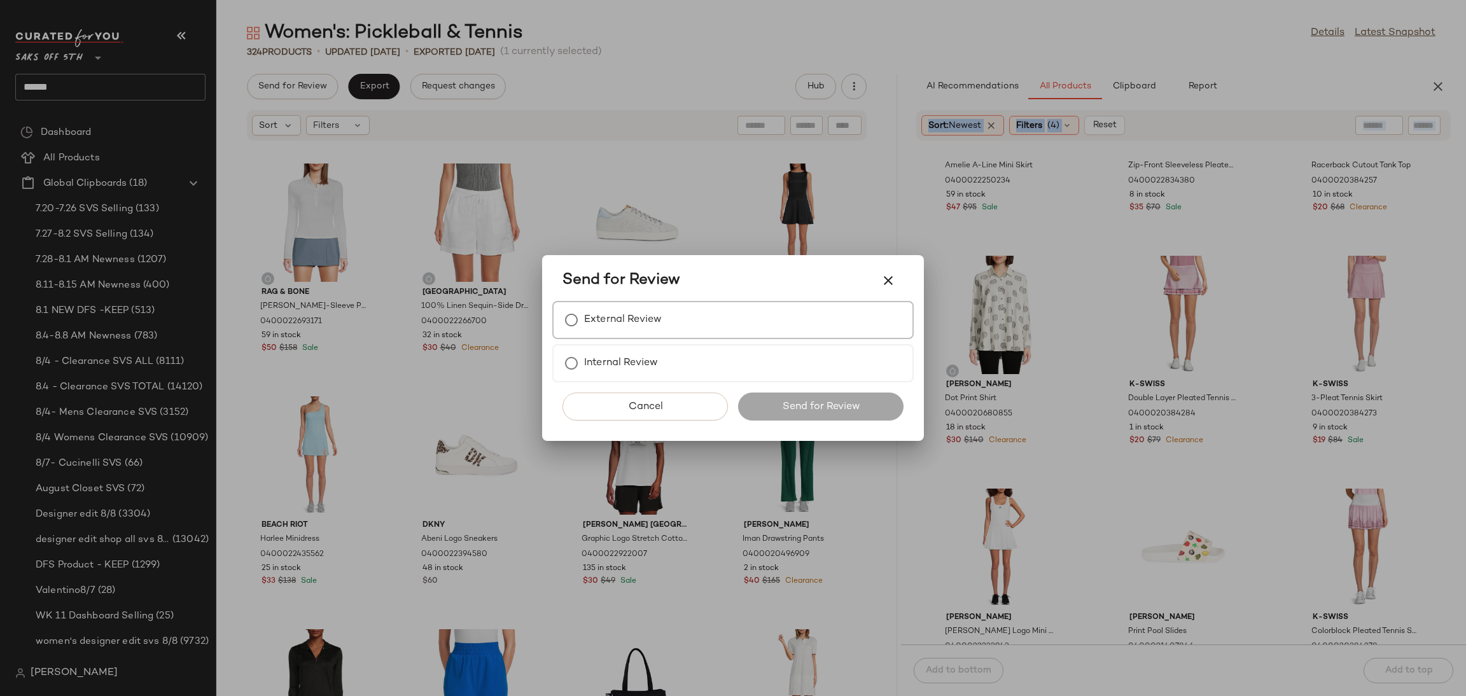
click at [651, 319] on label "External Review" at bounding box center [623, 319] width 78 height 25
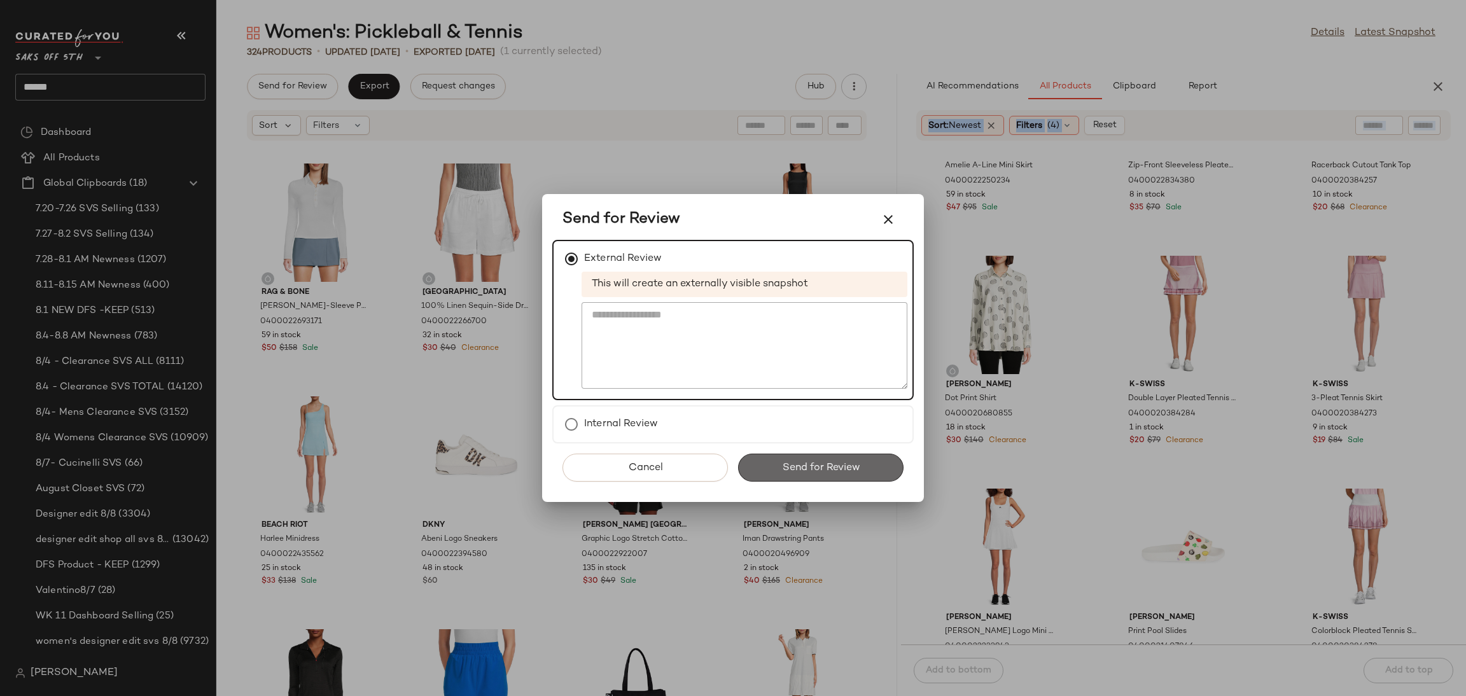
click at [799, 469] on span "Send for Review" at bounding box center [820, 468] width 78 height 12
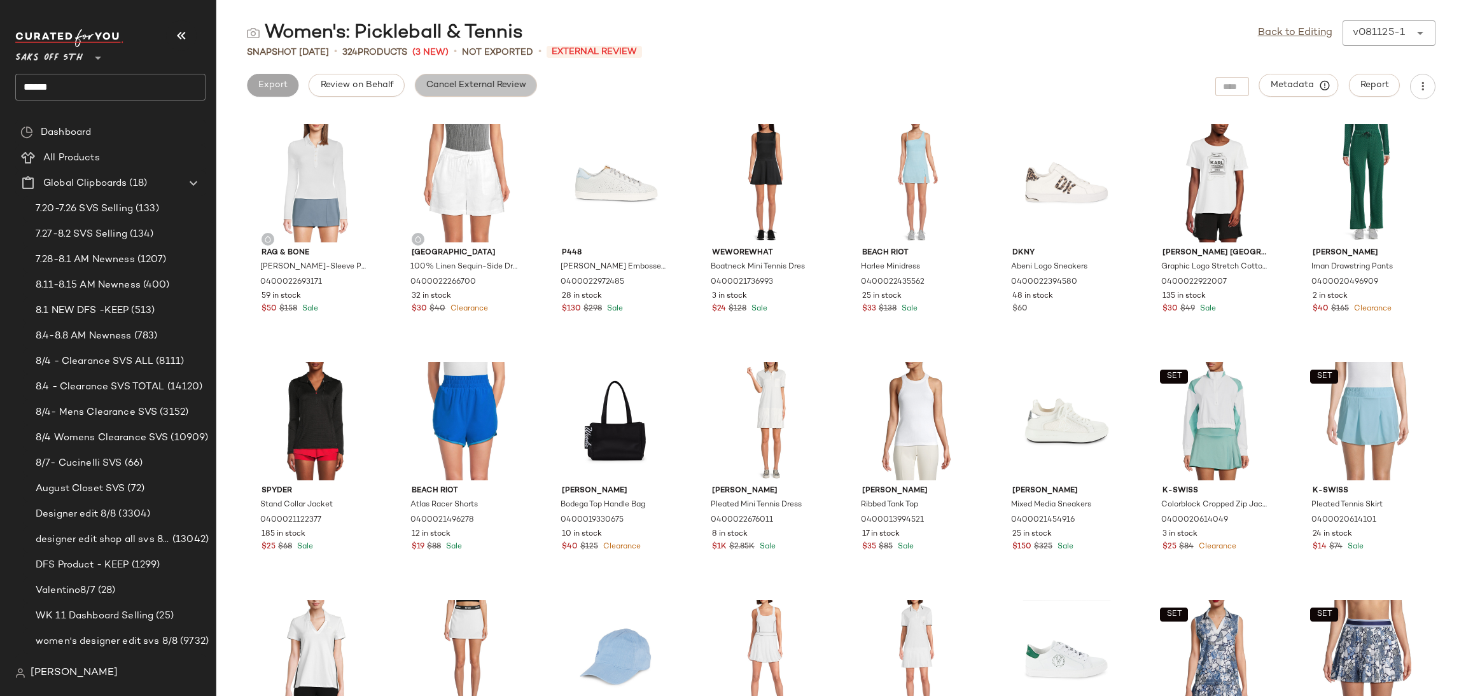
click at [503, 82] on span "Cancel External Review" at bounding box center [476, 85] width 101 height 10
click at [387, 91] on button "Export" at bounding box center [374, 85] width 52 height 23
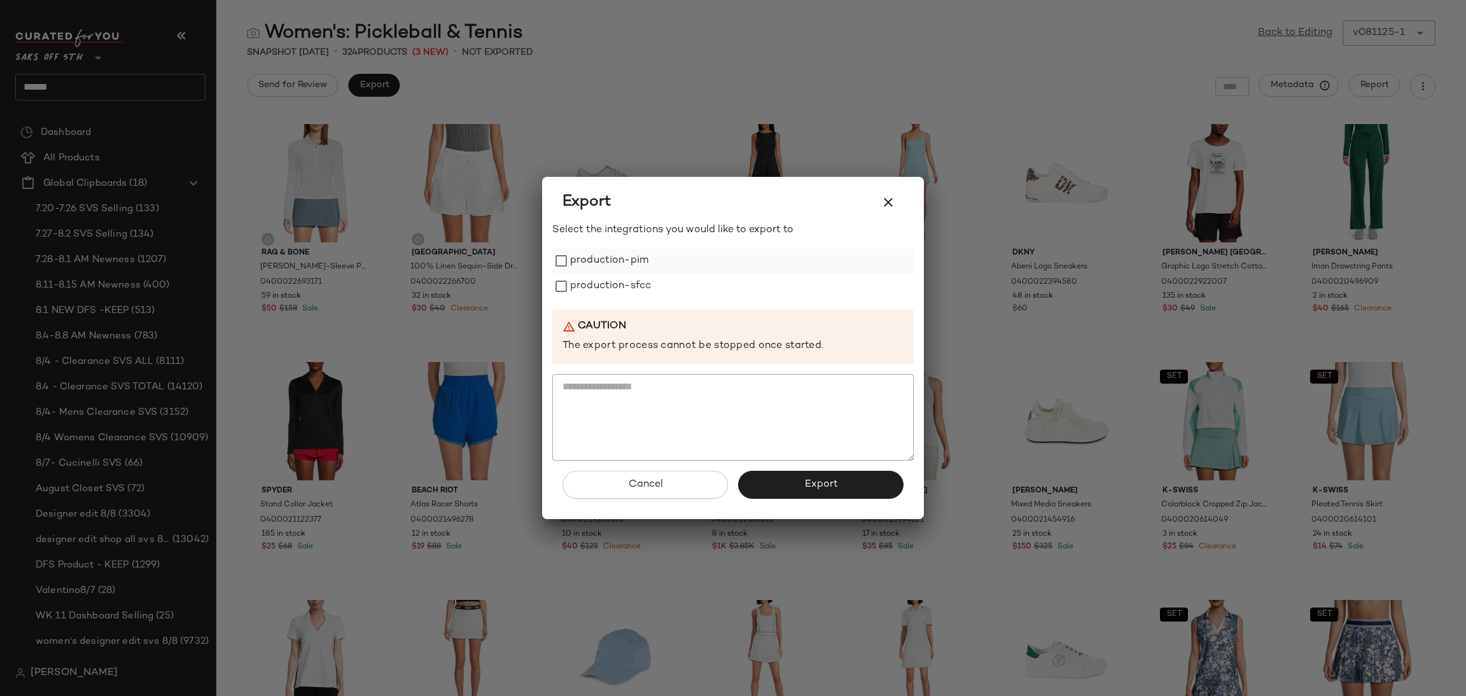
click at [639, 264] on label "production-pim" at bounding box center [609, 260] width 78 height 25
click at [643, 280] on label "production-sfcc" at bounding box center [610, 286] width 81 height 25
click at [805, 489] on span "Export" at bounding box center [821, 484] width 34 height 12
click at [898, 195] on button "button" at bounding box center [888, 202] width 31 height 31
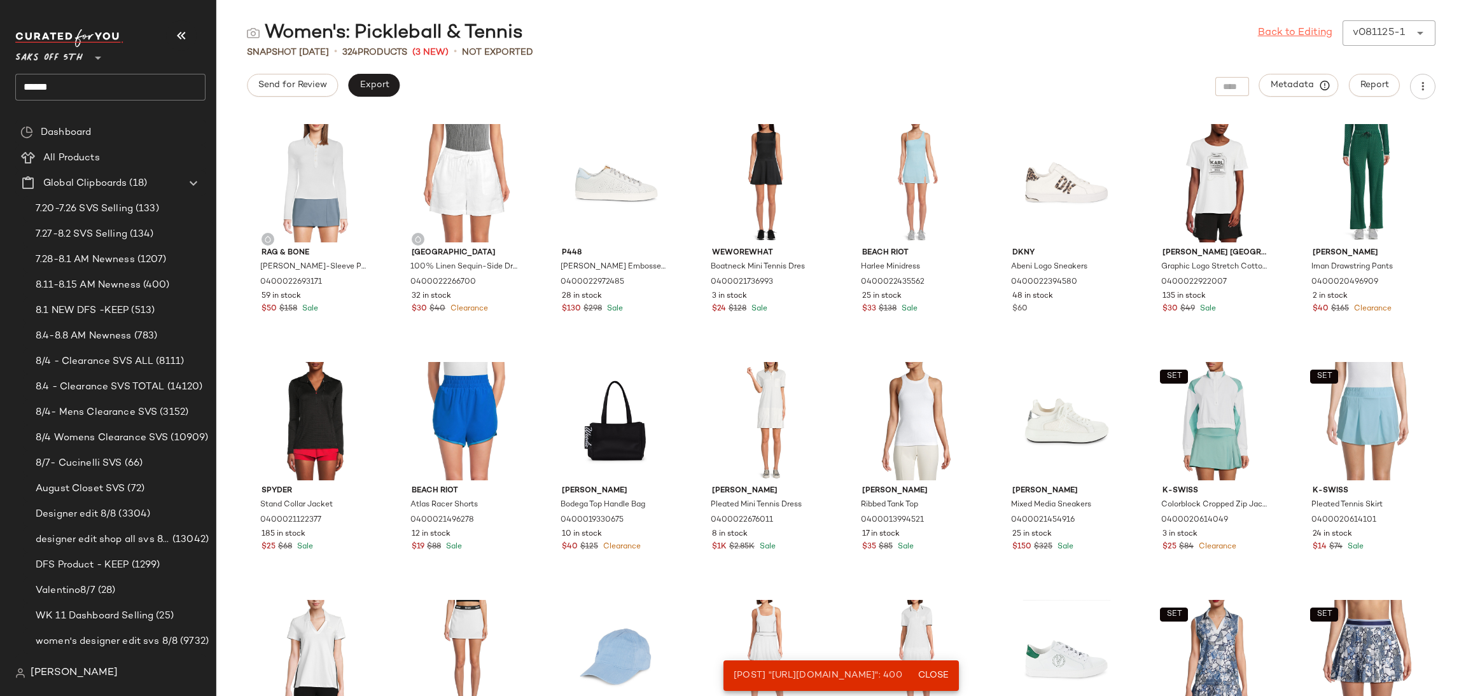
drag, startPoint x: 1280, startPoint y: 20, endPoint x: 1280, endPoint y: 32, distance: 12.7
click at [1280, 32] on div "Back to Editing v081125-1 ******" at bounding box center [1347, 32] width 178 height 25
click at [1280, 32] on link "Back to Editing" at bounding box center [1295, 32] width 74 height 15
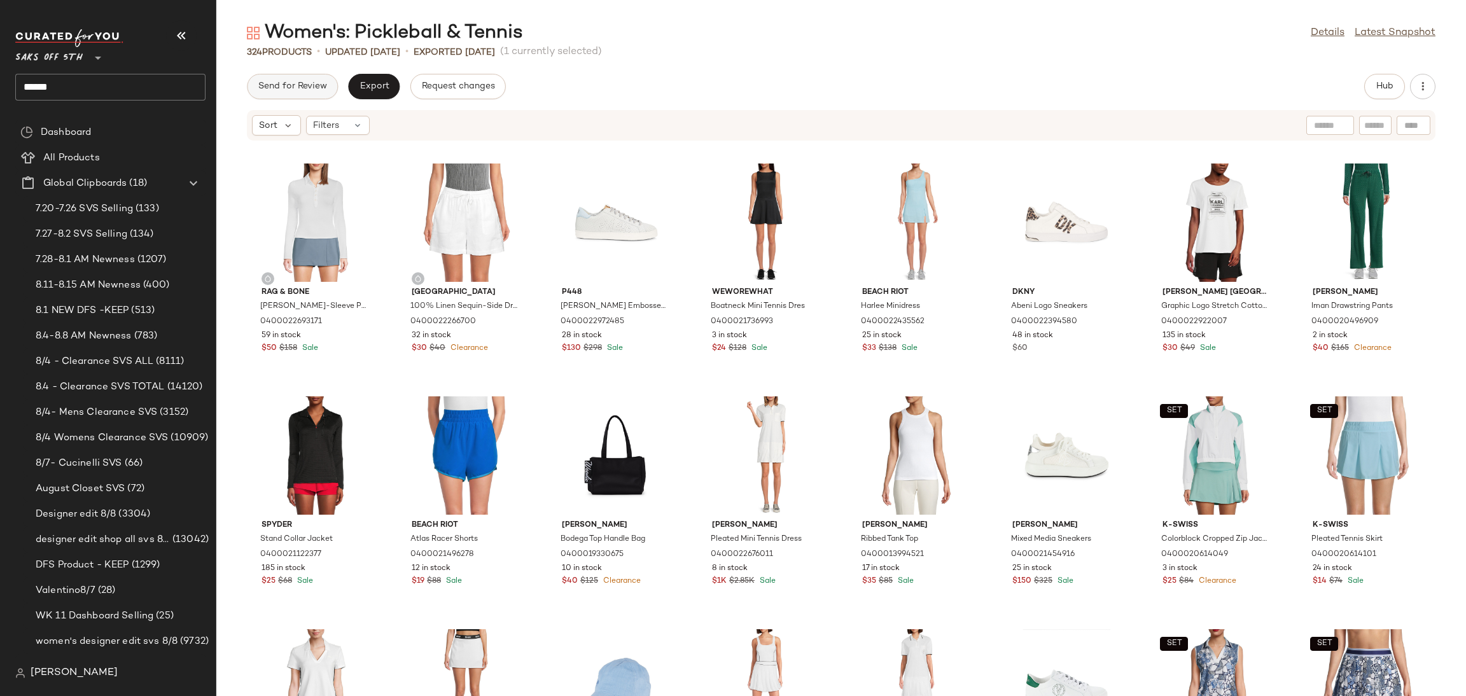
click at [300, 91] on span "Send for Review" at bounding box center [292, 86] width 69 height 10
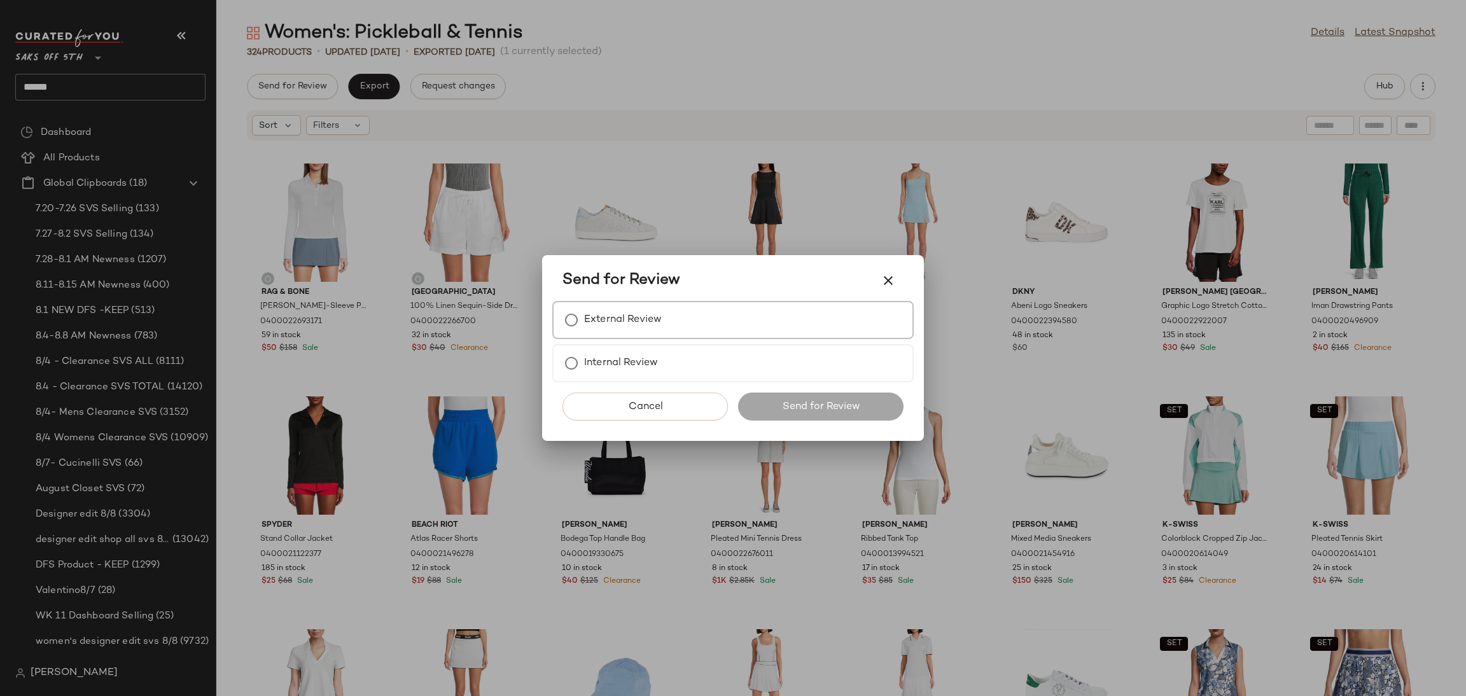
click at [623, 331] on label "External Review" at bounding box center [623, 319] width 78 height 25
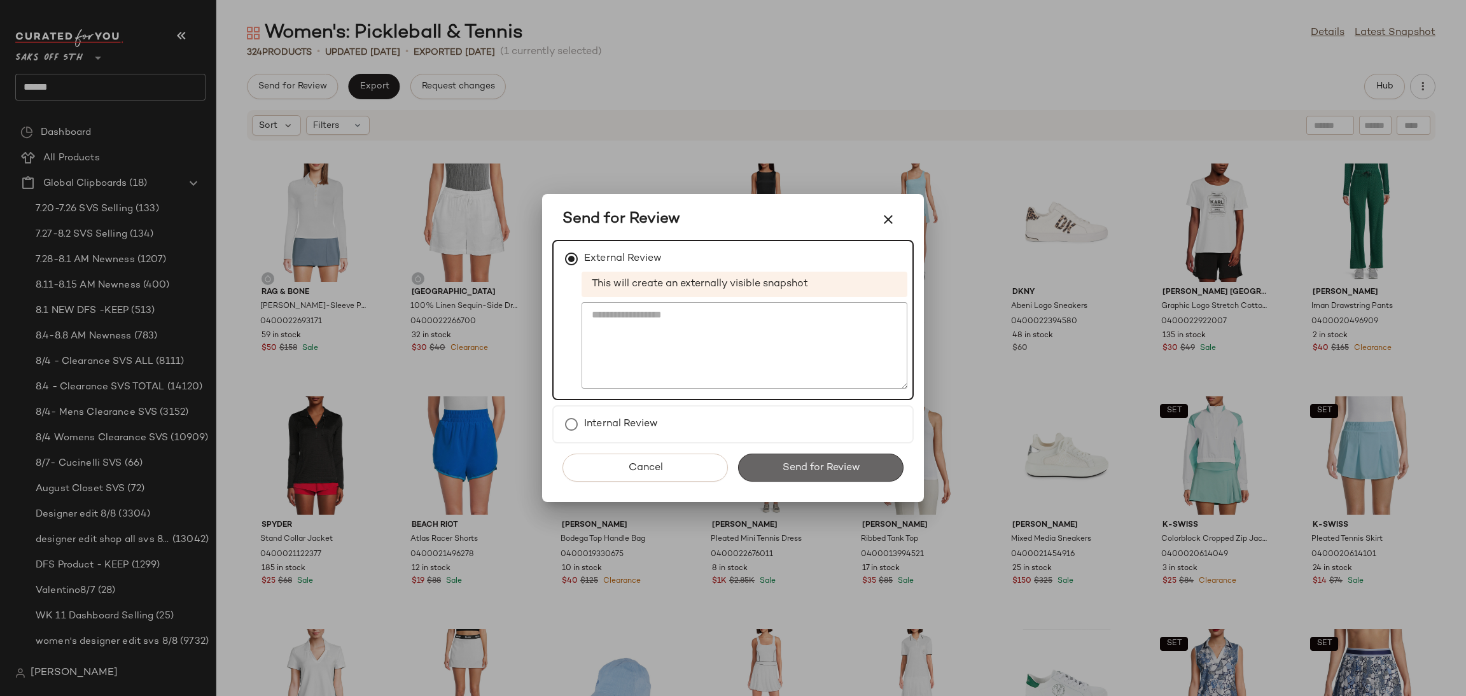
click at [809, 466] on span "Send for Review" at bounding box center [820, 468] width 78 height 12
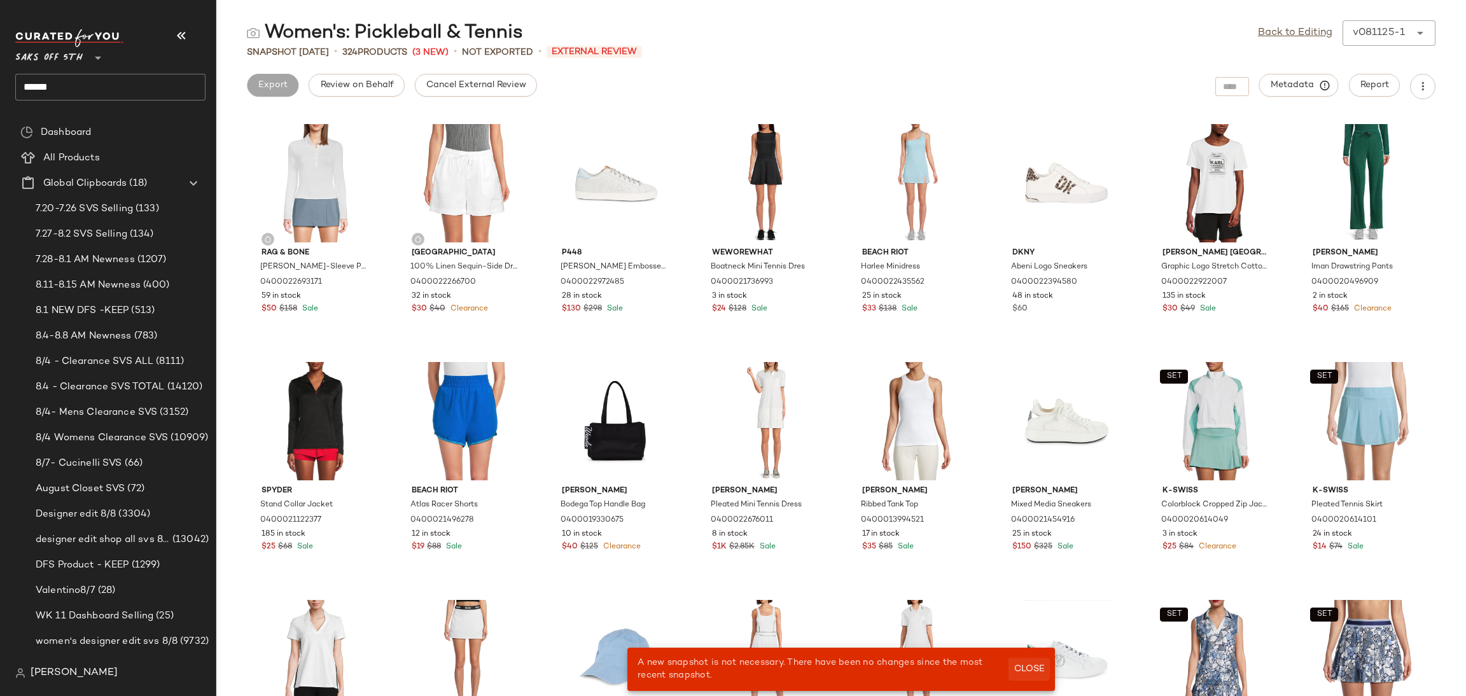
click at [1024, 669] on span "Close" at bounding box center [1029, 669] width 31 height 10
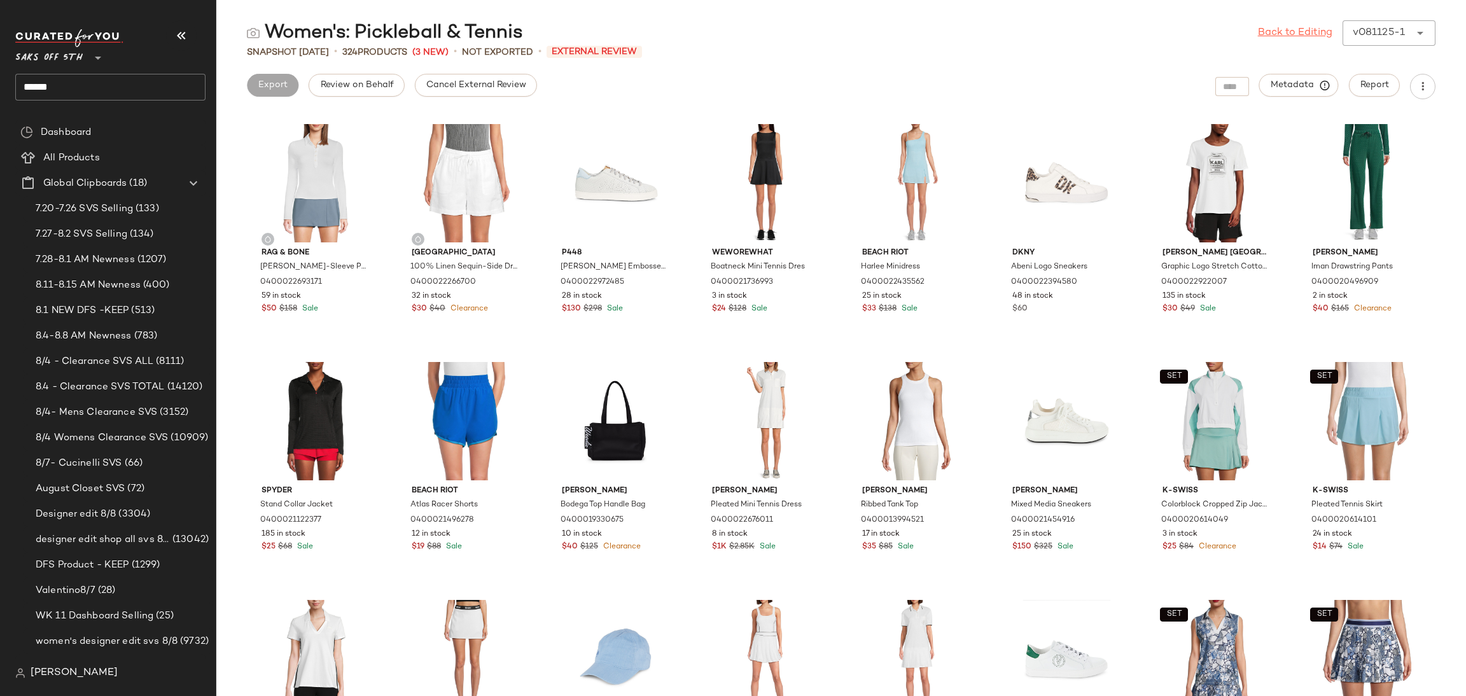
click at [1270, 35] on link "Back to Editing" at bounding box center [1295, 32] width 74 height 15
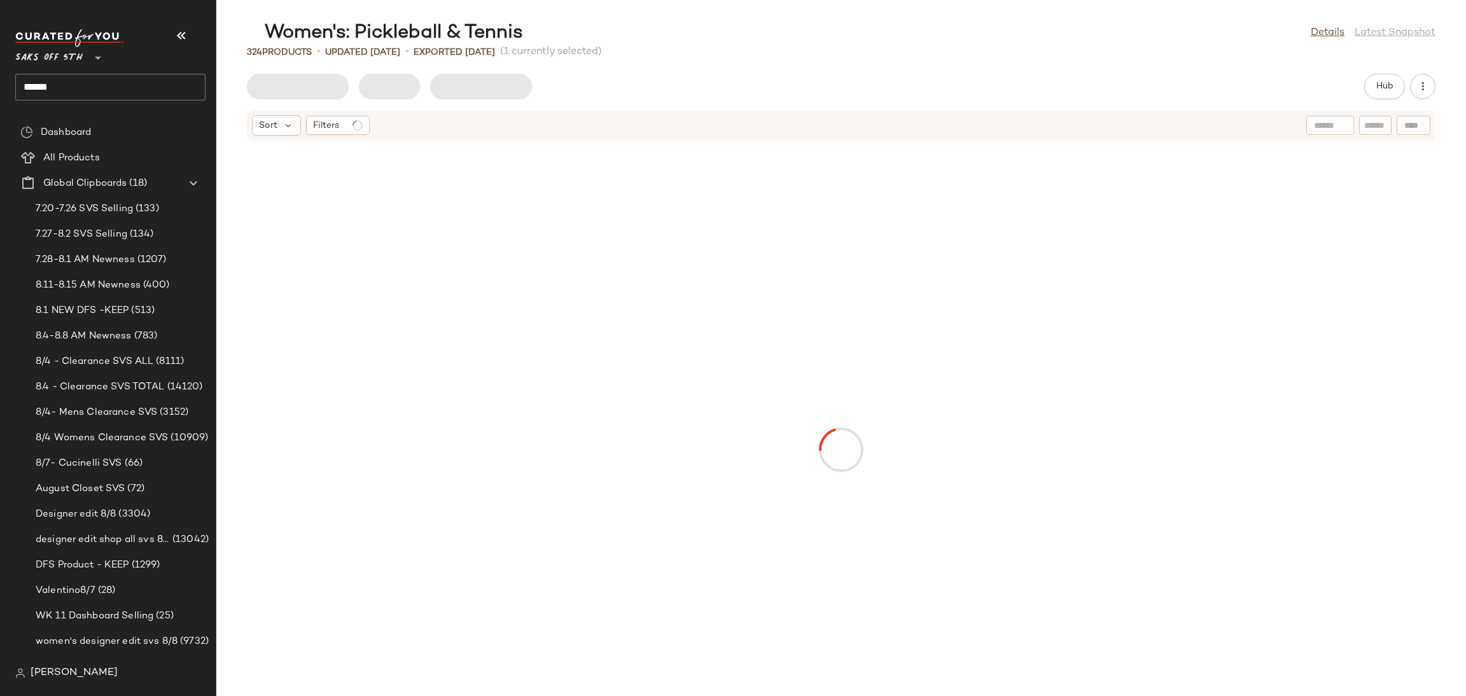
drag, startPoint x: 785, startPoint y: 84, endPoint x: 354, endPoint y: 179, distance: 441.2
click at [354, 179] on main "Women's: Pickleball & Tennis Details Latest Snapshot 324 Products • updated Aug…" at bounding box center [733, 348] width 1466 height 696
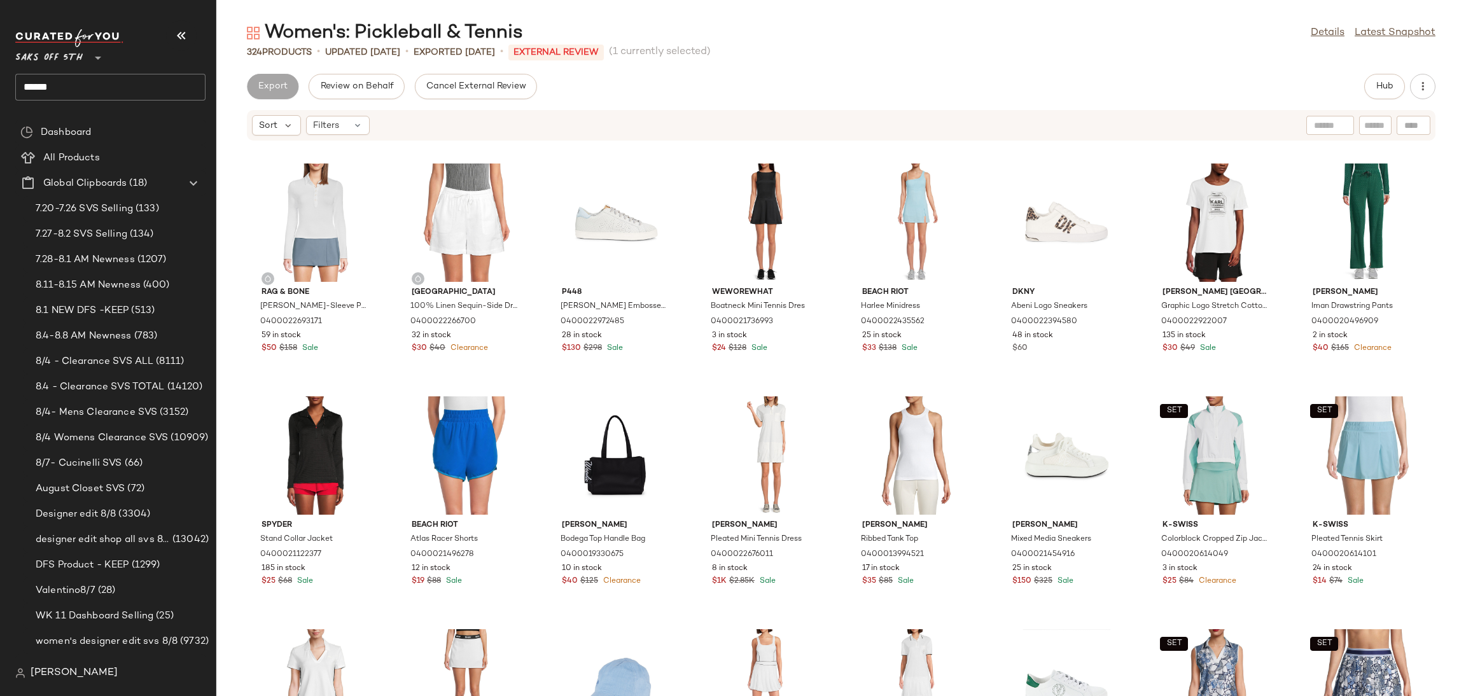
click at [309, 87] on div "Export" at bounding box center [356, 86] width 95 height 25
click at [465, 81] on span "Cancel External Review" at bounding box center [476, 86] width 101 height 10
click at [373, 83] on span "Export" at bounding box center [374, 86] width 30 height 10
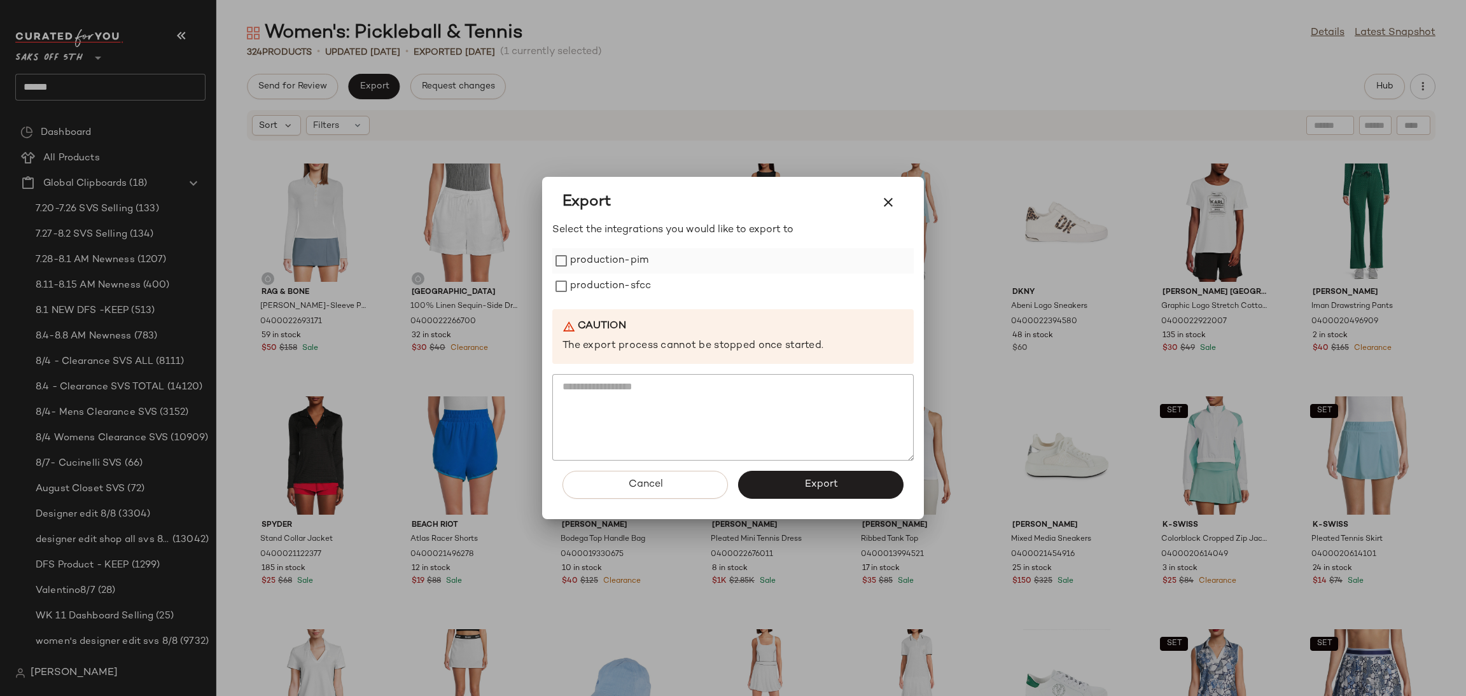
click at [648, 260] on label "production-pim" at bounding box center [609, 260] width 78 height 25
click at [651, 286] on label "production-sfcc" at bounding box center [610, 286] width 81 height 25
click at [806, 478] on span "Export" at bounding box center [821, 484] width 34 height 12
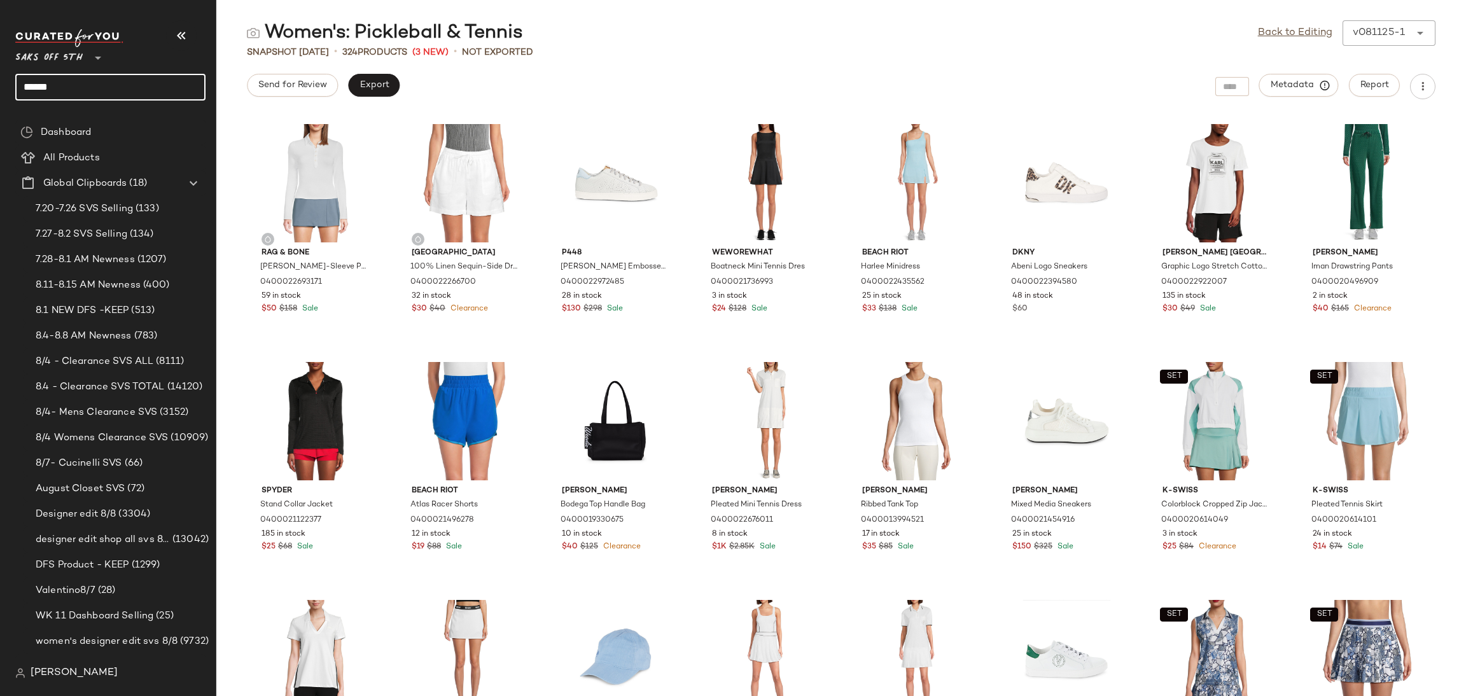
drag, startPoint x: 125, startPoint y: 82, endPoint x: 0, endPoint y: 81, distance: 125.4
click at [0, 81] on nav "Saks OFF 5TH ** ****** Dashboard All Products Global Clipboards (18) 7.20-7.26 …" at bounding box center [108, 348] width 216 height 696
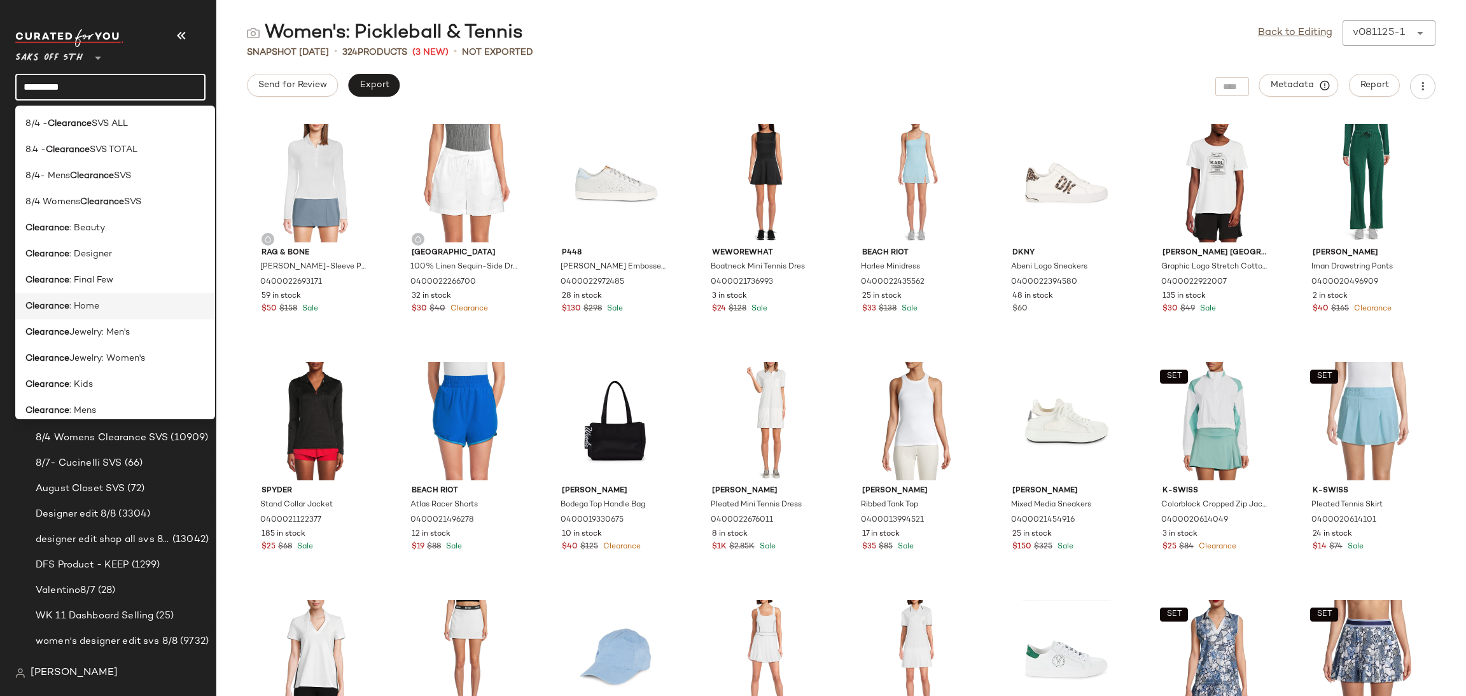
type input "*********"
click at [102, 302] on div "Clearance : Home" at bounding box center [114, 306] width 179 height 13
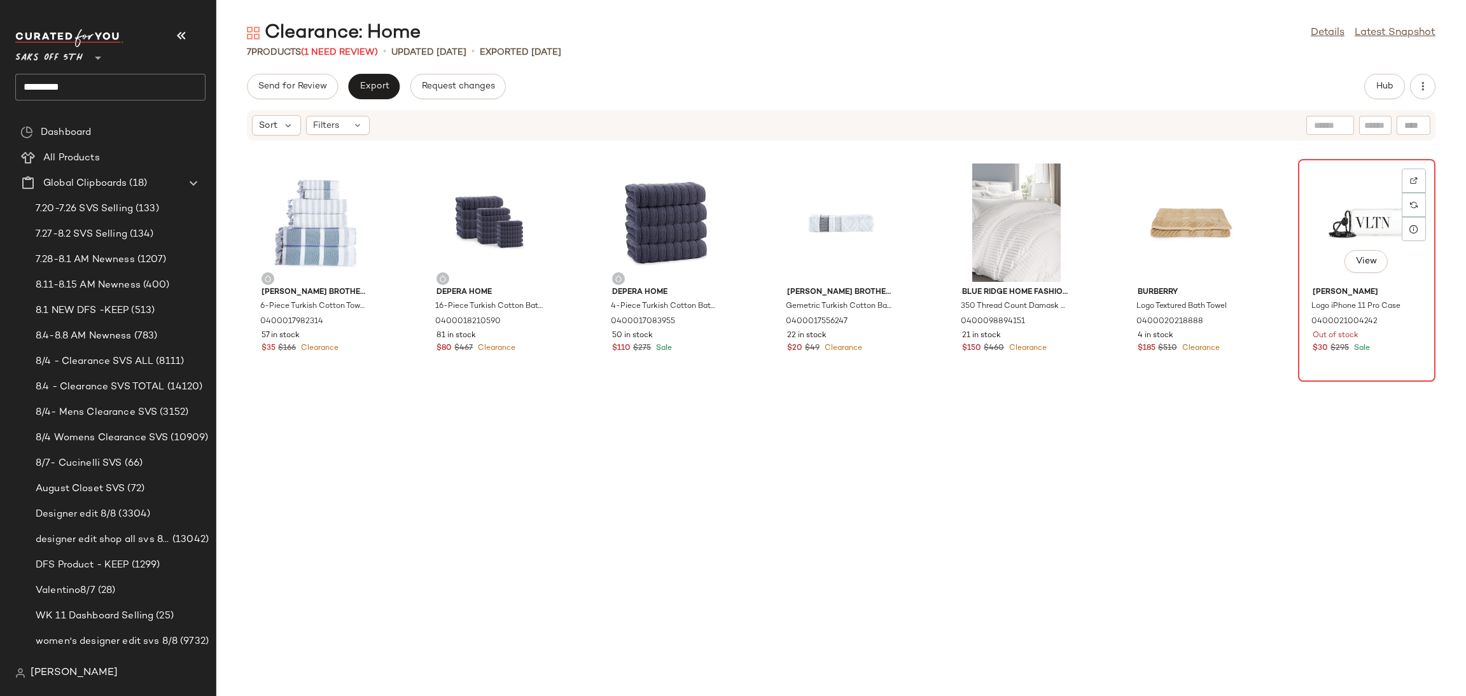
click at [1352, 233] on div "View" at bounding box center [1366, 223] width 129 height 118
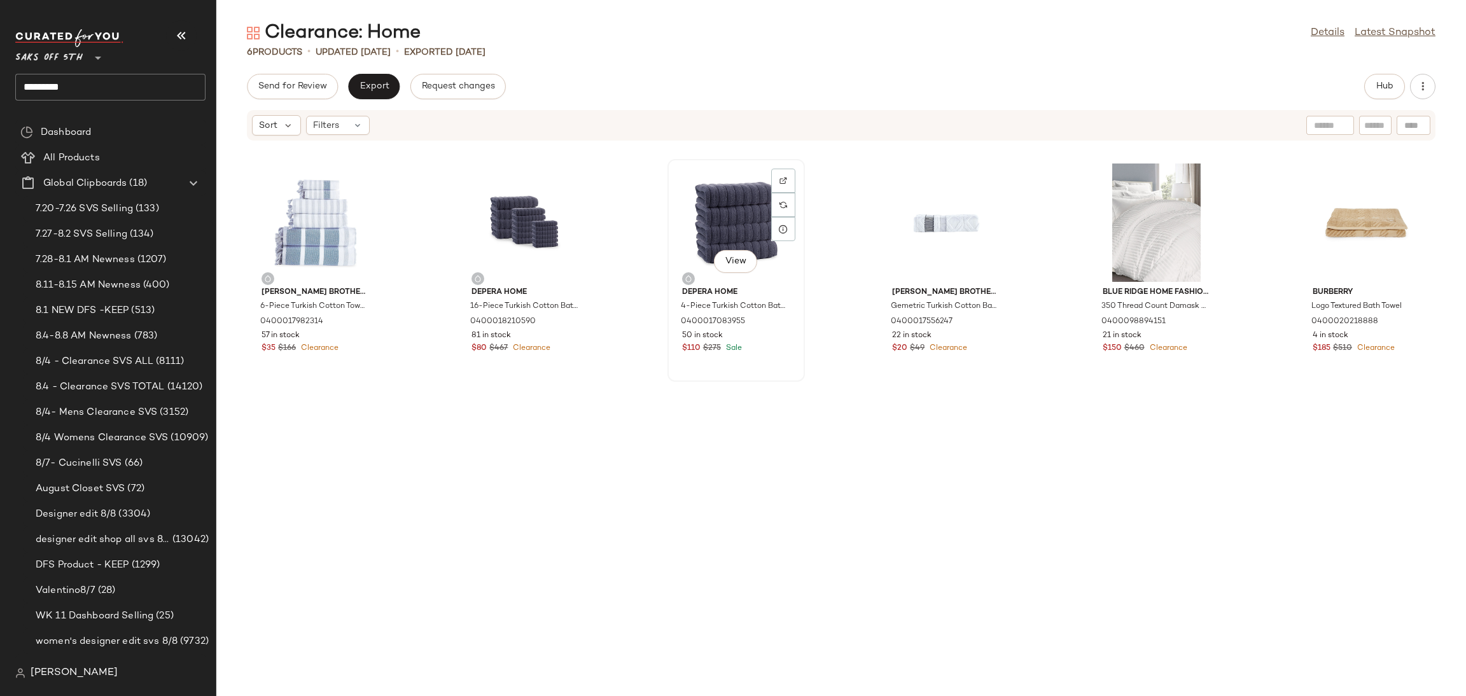
click at [735, 192] on div "View" at bounding box center [736, 223] width 129 height 118
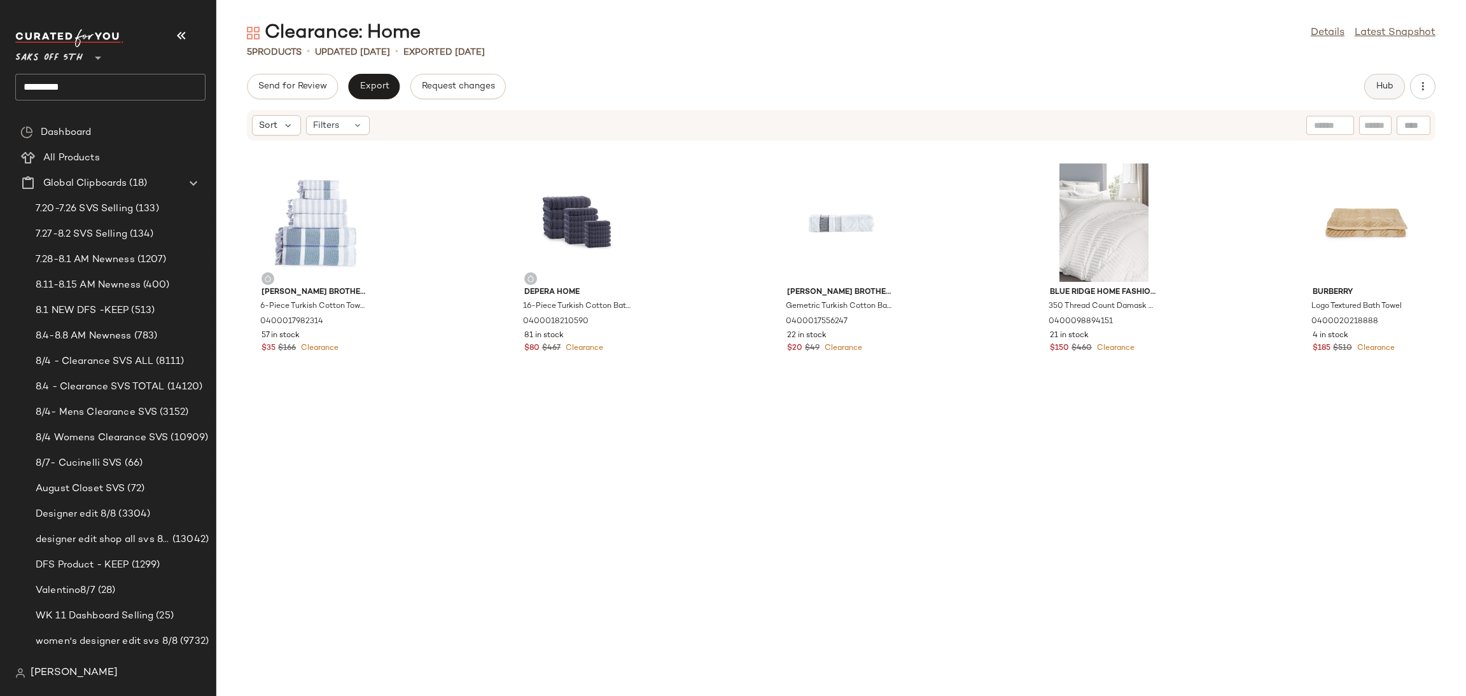
click at [1379, 89] on span "Hub" at bounding box center [1385, 86] width 18 height 10
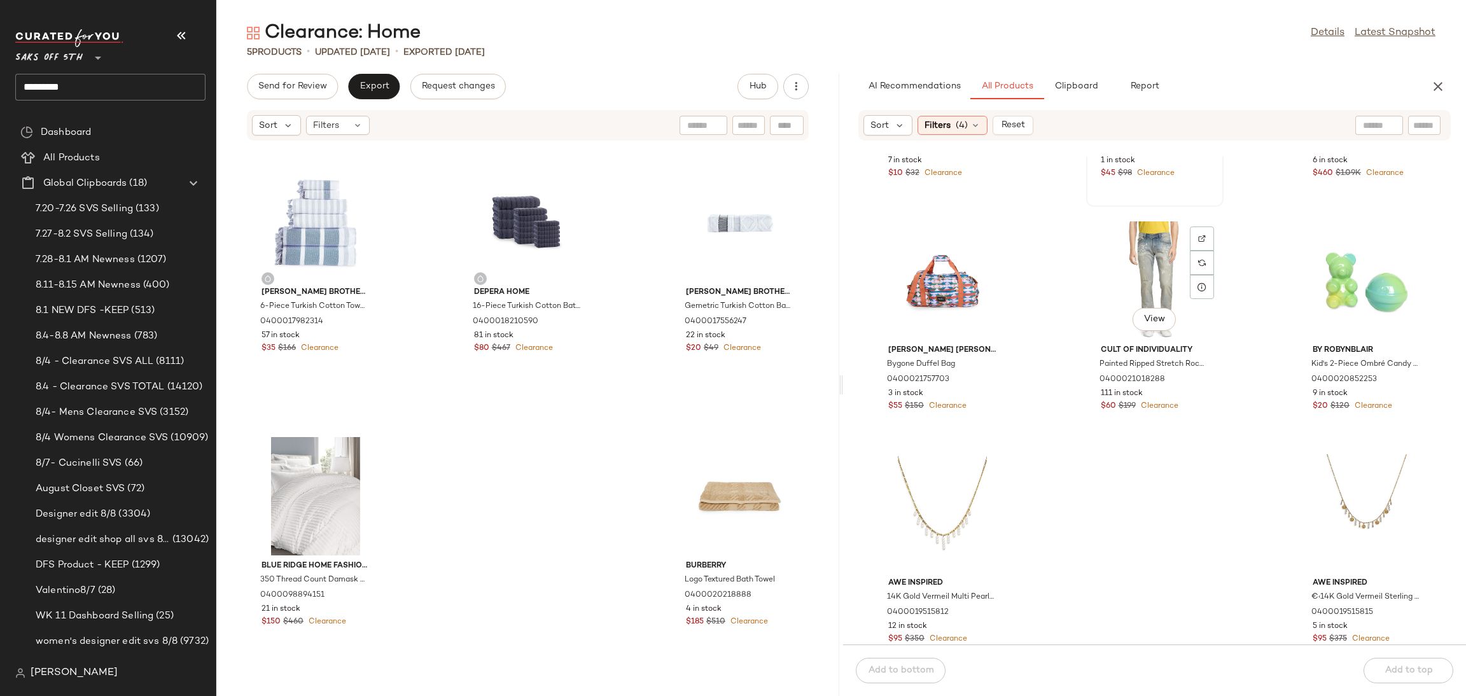
scroll to position [445, 0]
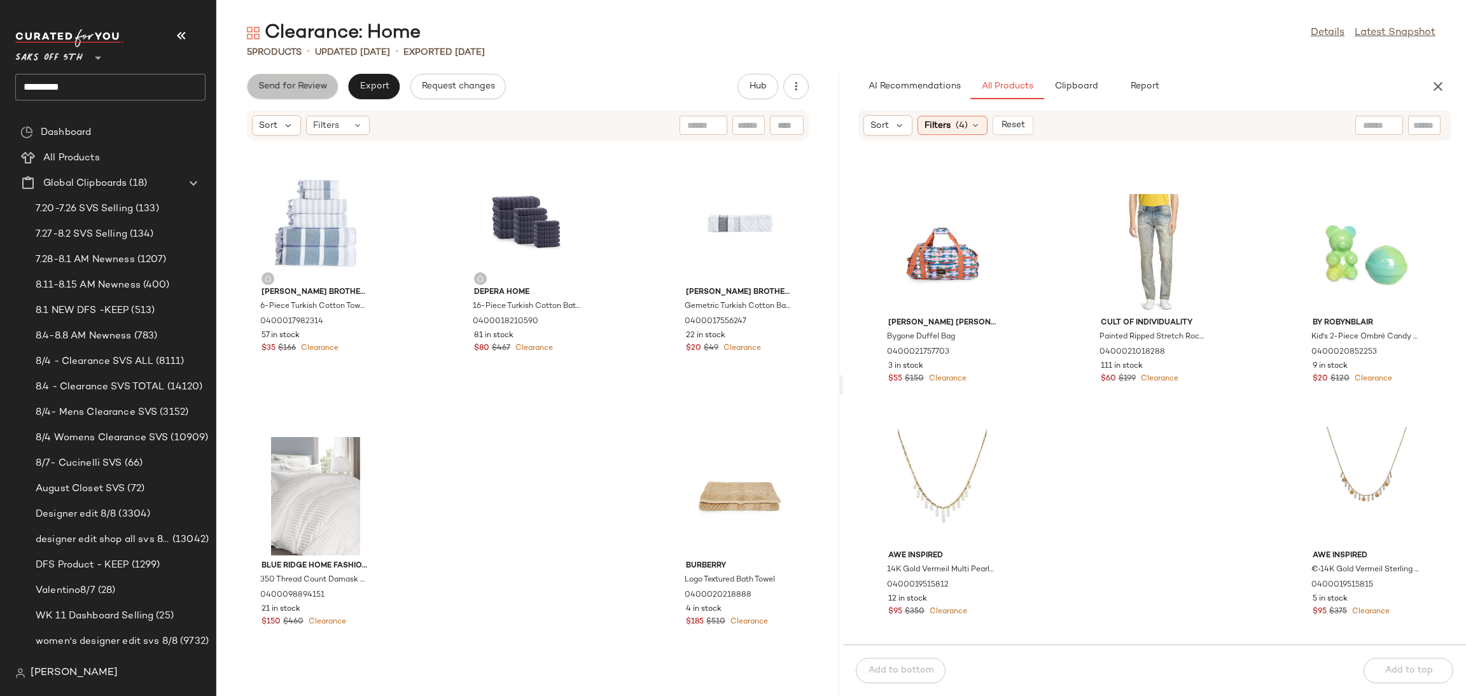
click at [300, 87] on span "Send for Review" at bounding box center [292, 86] width 69 height 10
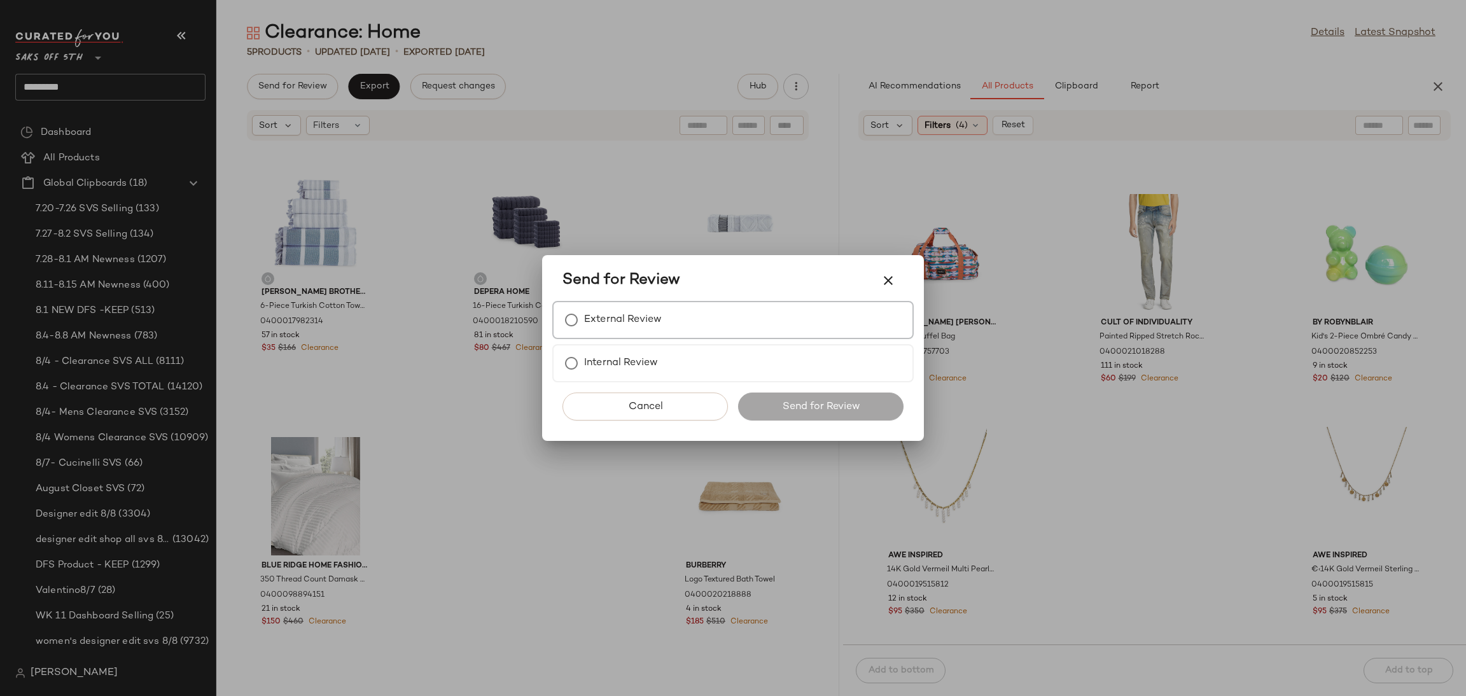
click at [699, 313] on div "External Review" at bounding box center [732, 320] width 361 height 38
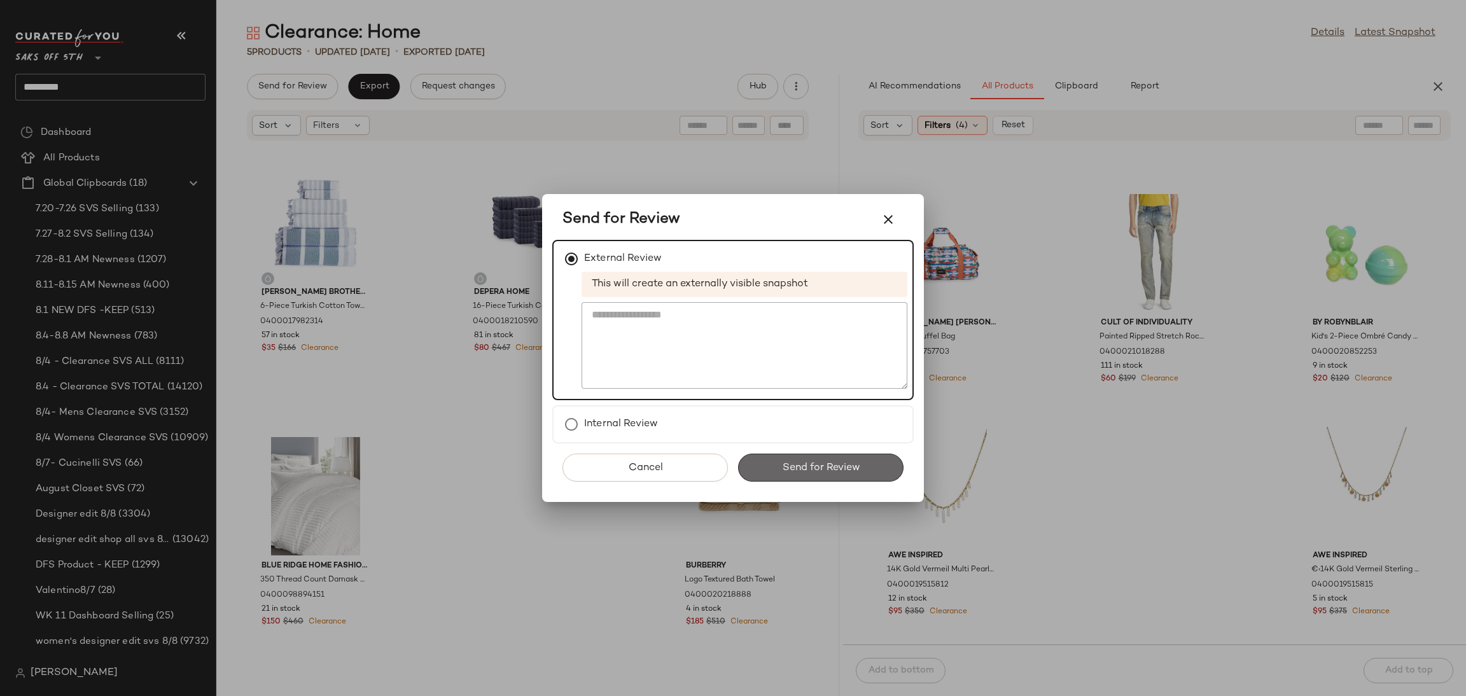
click at [799, 465] on span "Send for Review" at bounding box center [820, 468] width 78 height 12
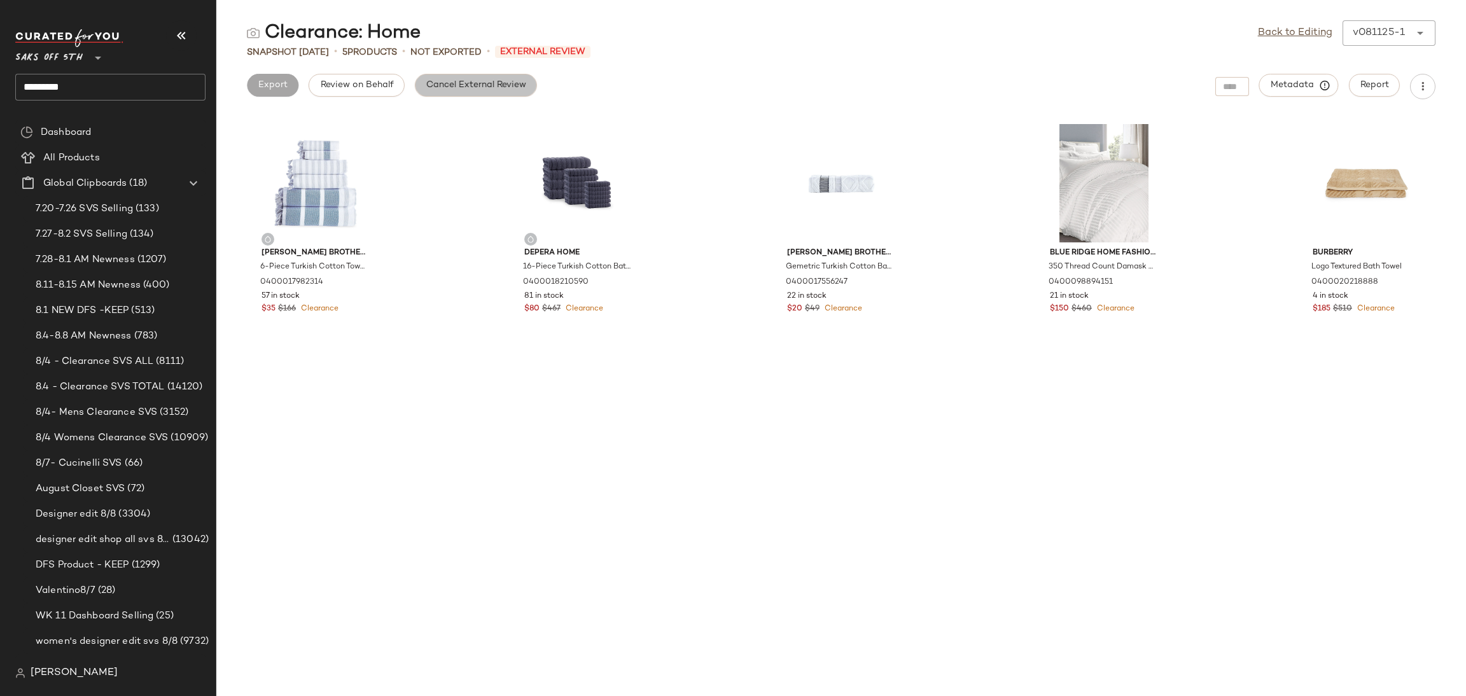
click at [501, 76] on button "Cancel External Review" at bounding box center [476, 85] width 122 height 23
click at [372, 80] on span "Export" at bounding box center [374, 85] width 30 height 10
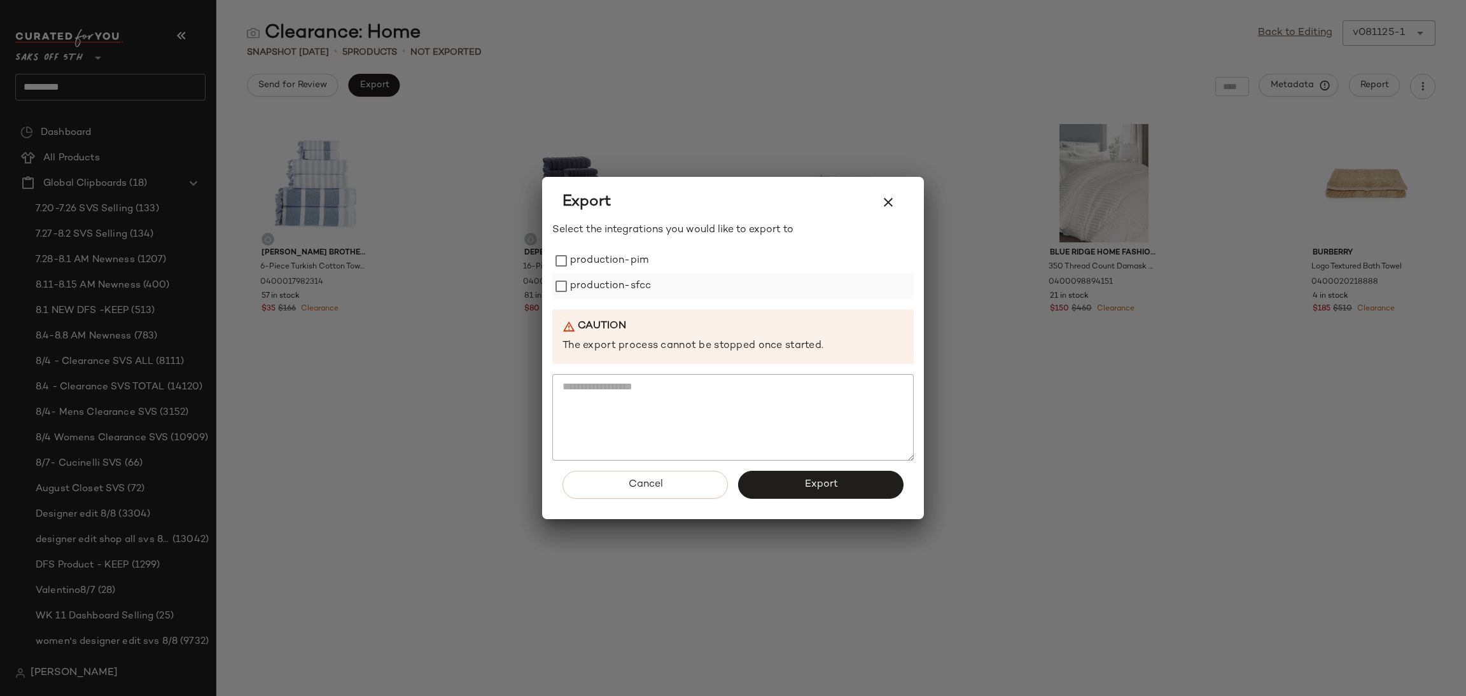
click at [597, 275] on label "production-sfcc" at bounding box center [610, 286] width 81 height 25
click at [598, 259] on label "production-pim" at bounding box center [609, 260] width 78 height 25
click at [779, 478] on button "Export" at bounding box center [820, 485] width 165 height 28
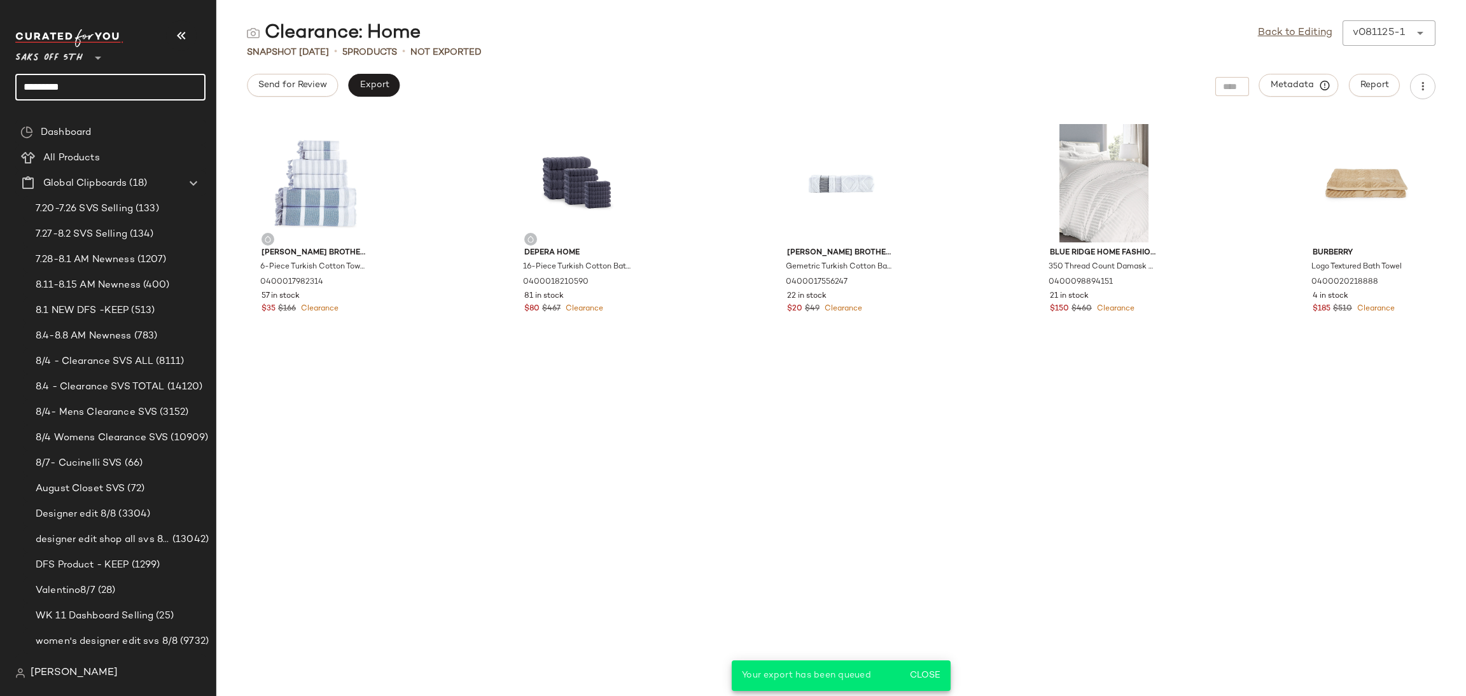
click at [164, 85] on input "*********" at bounding box center [110, 87] width 190 height 27
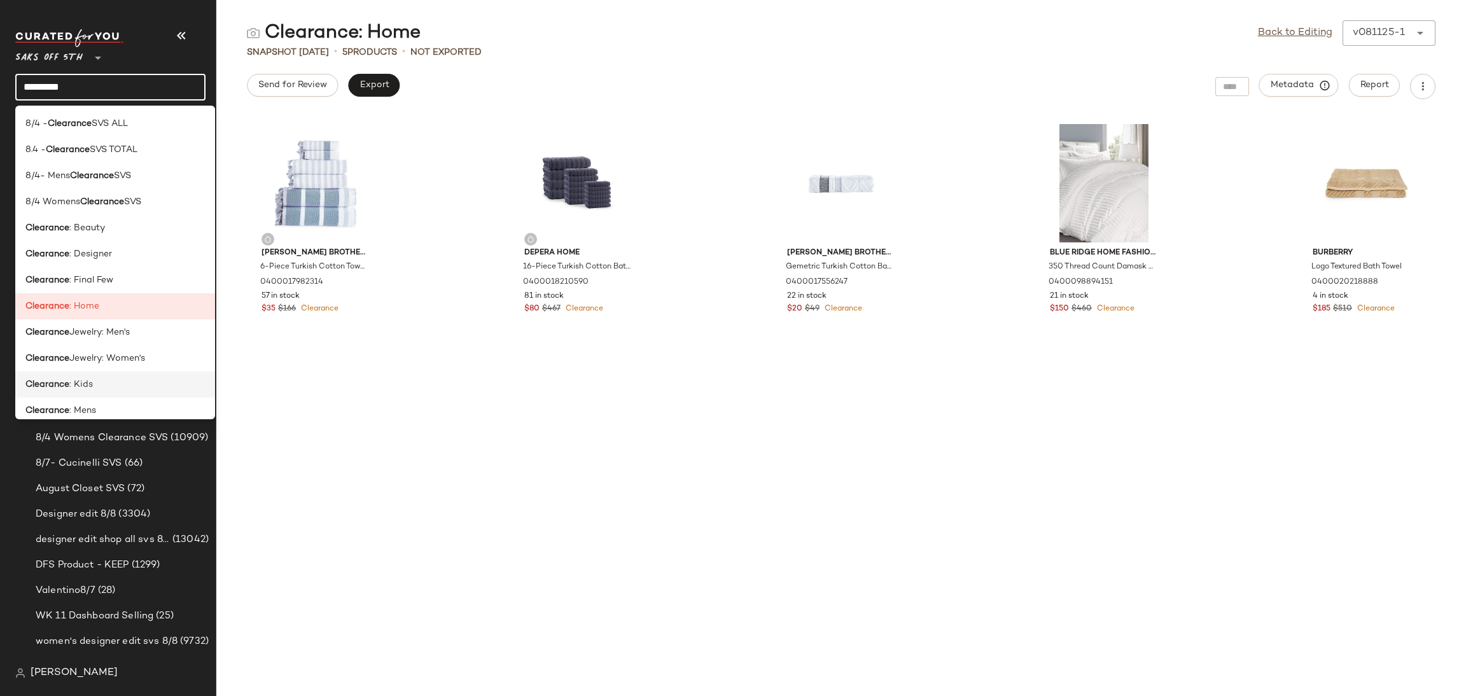
click at [119, 381] on div "Clearance : Kids" at bounding box center [114, 384] width 179 height 13
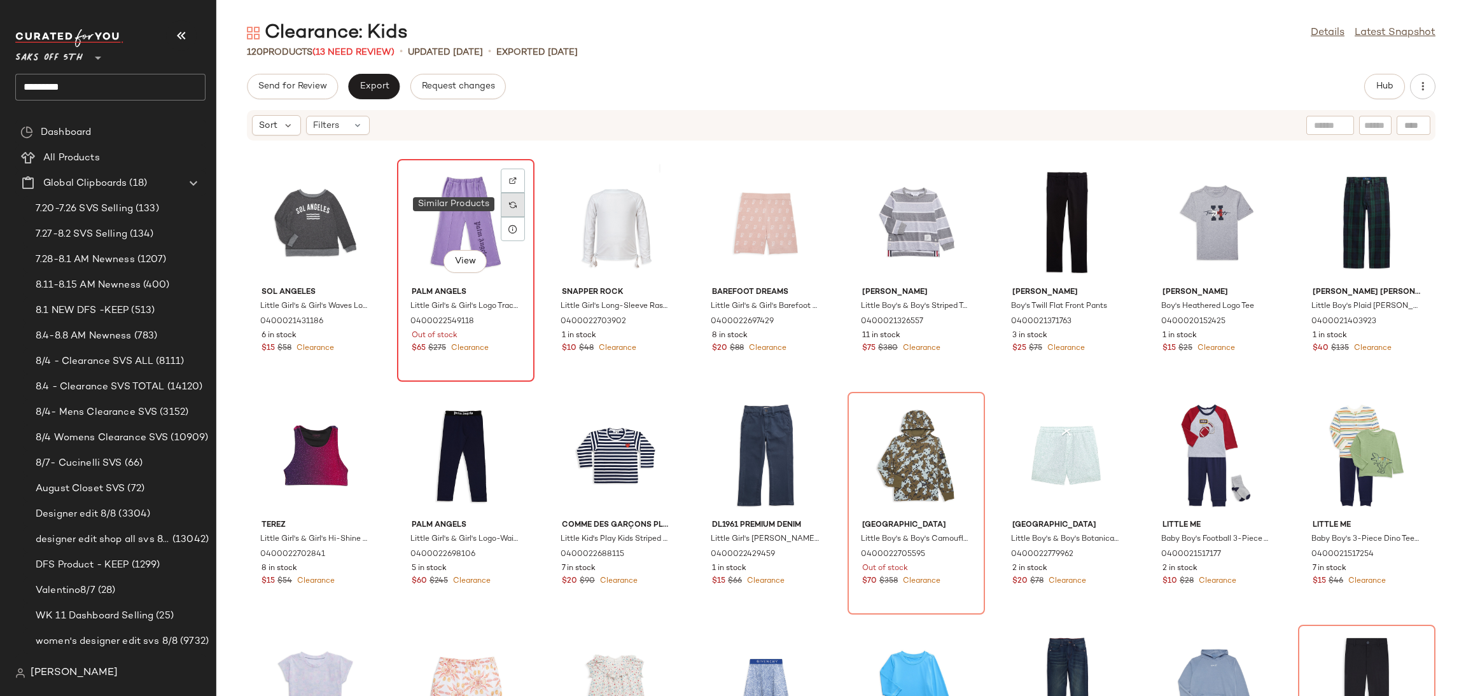
click at [516, 204] on div at bounding box center [513, 205] width 24 height 24
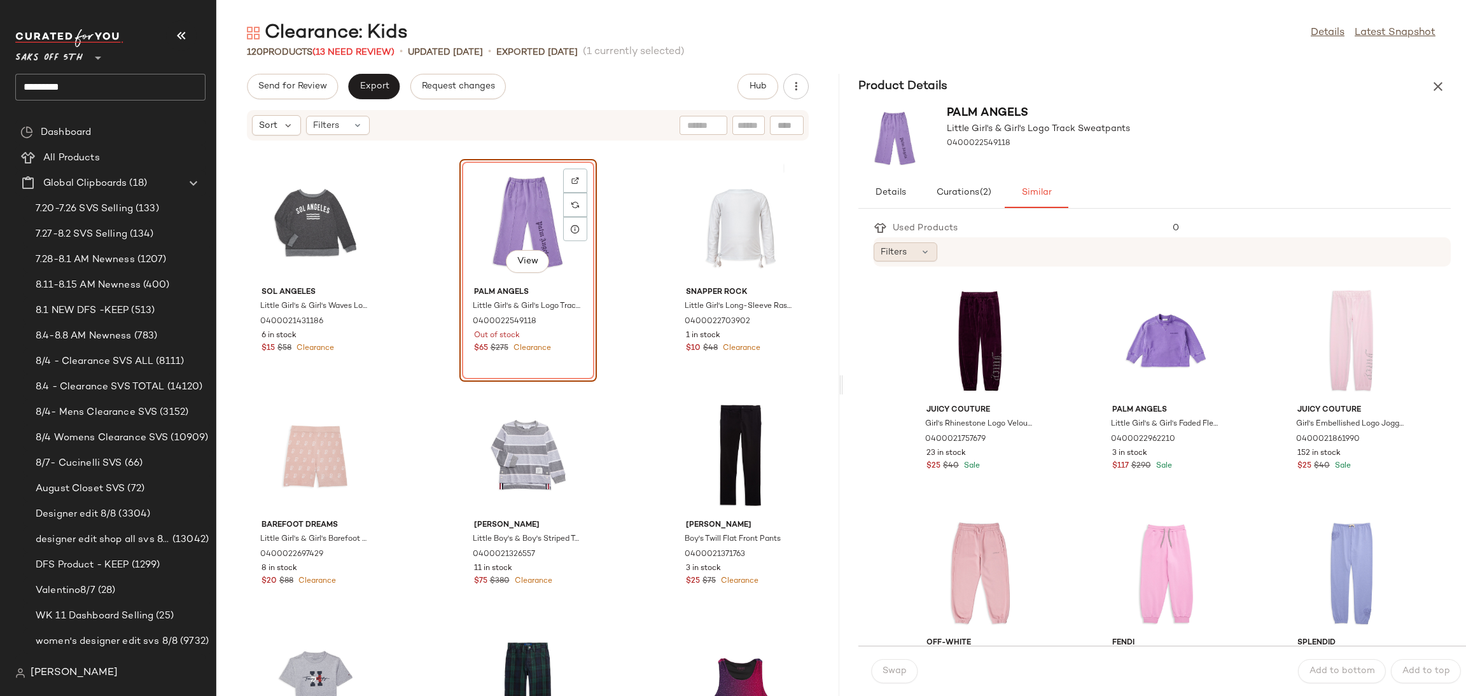
click at [918, 249] on div "Filters" at bounding box center [906, 251] width 64 height 19
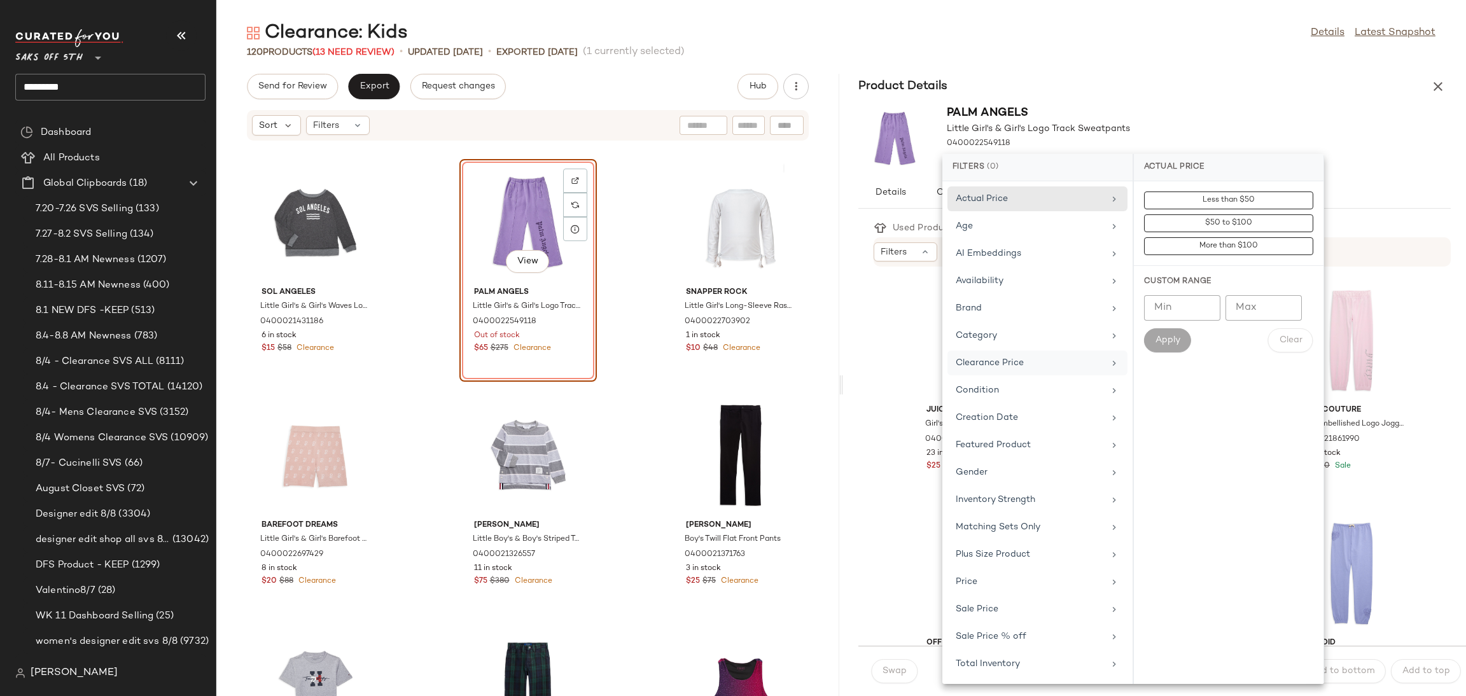
click at [1018, 368] on div "Clearance Price" at bounding box center [1030, 362] width 148 height 13
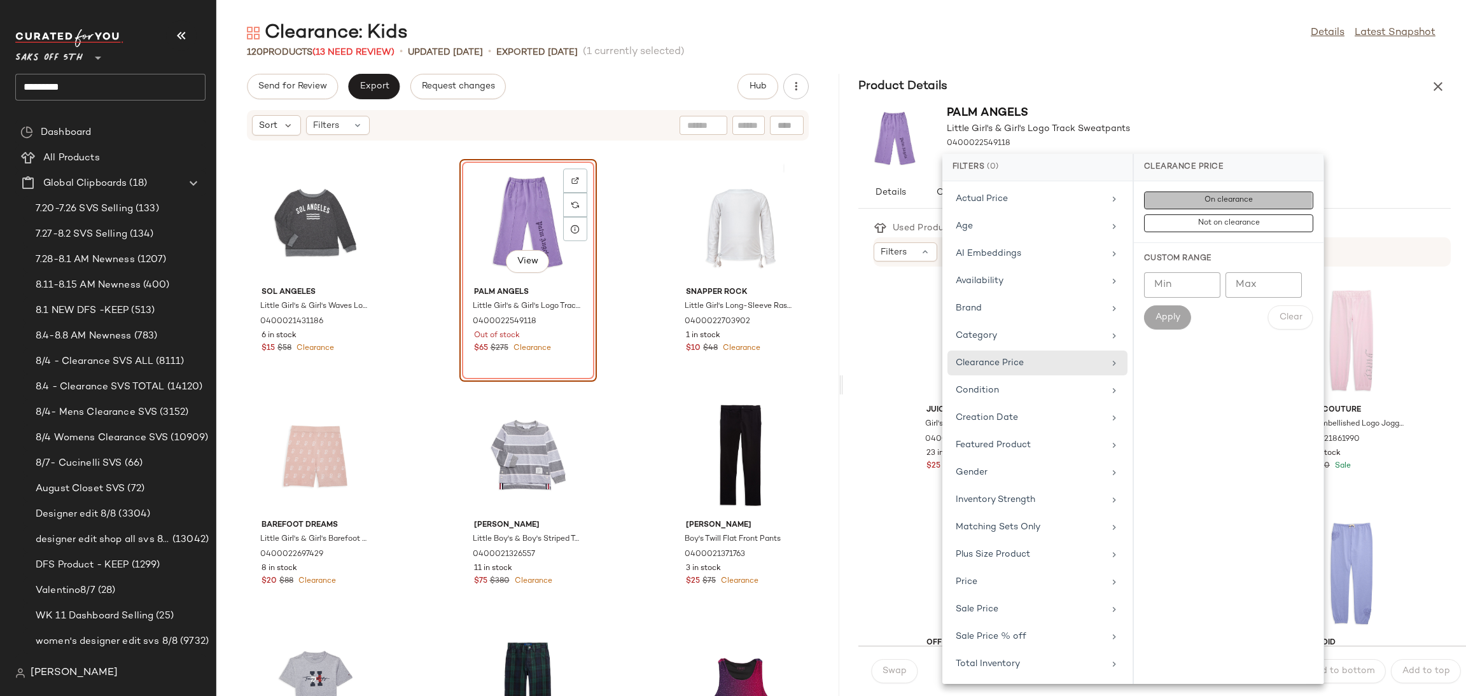
click at [1164, 214] on button "On clearance" at bounding box center [1228, 223] width 169 height 18
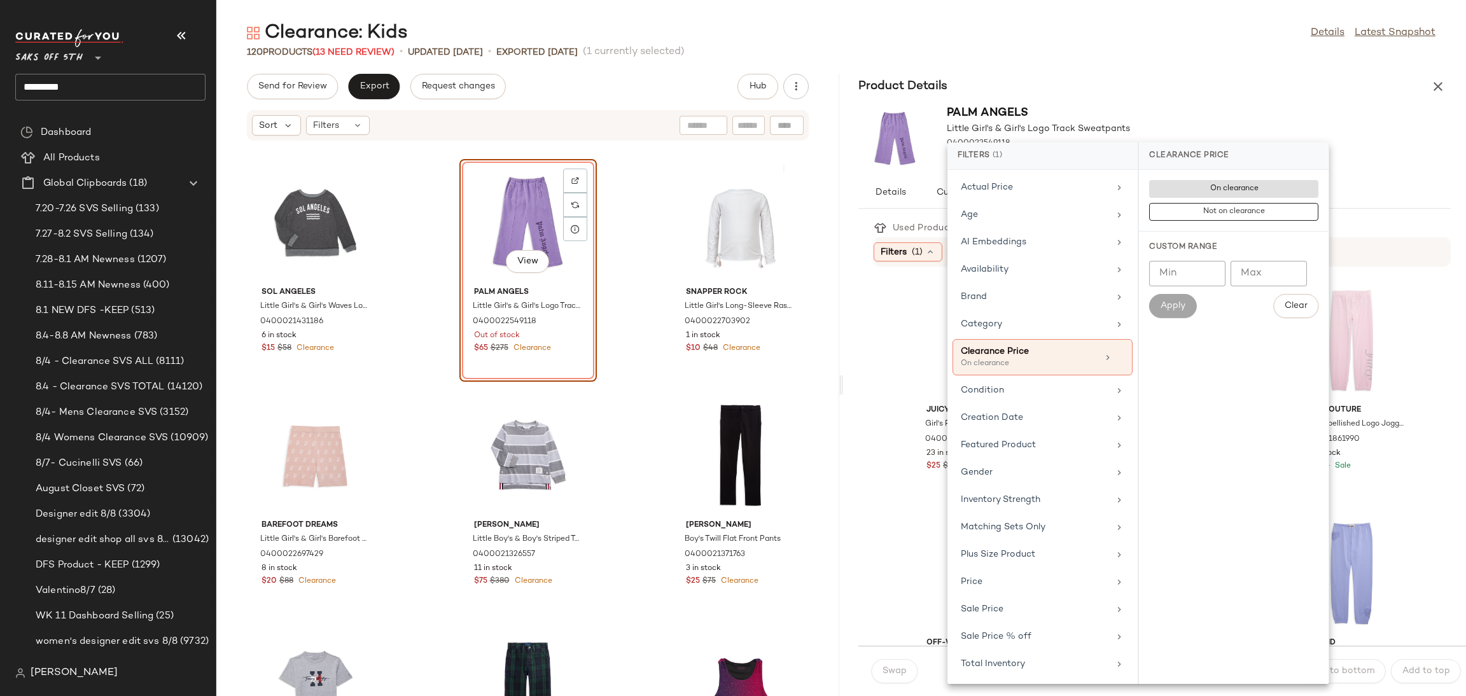
click at [1175, 72] on div "Clearance: Kids Details Latest Snapshot 120 Products (13 Need Review) • updated…" at bounding box center [841, 358] width 1250 height 676
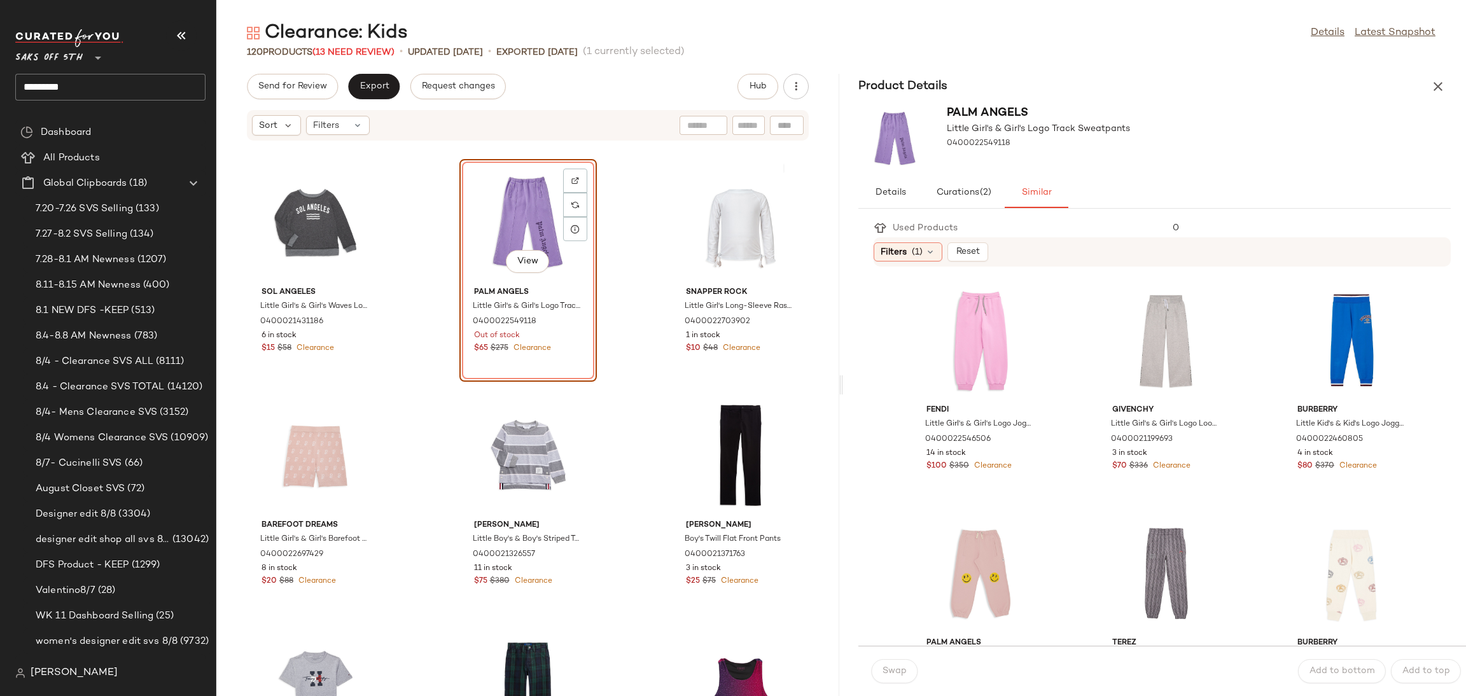
drag, startPoint x: 839, startPoint y: 381, endPoint x: 873, endPoint y: 380, distance: 33.7
click at [873, 380] on div "Clearance: Kids Details Latest Snapshot 120 Products (13 Need Review) • updated…" at bounding box center [841, 358] width 1250 height 676
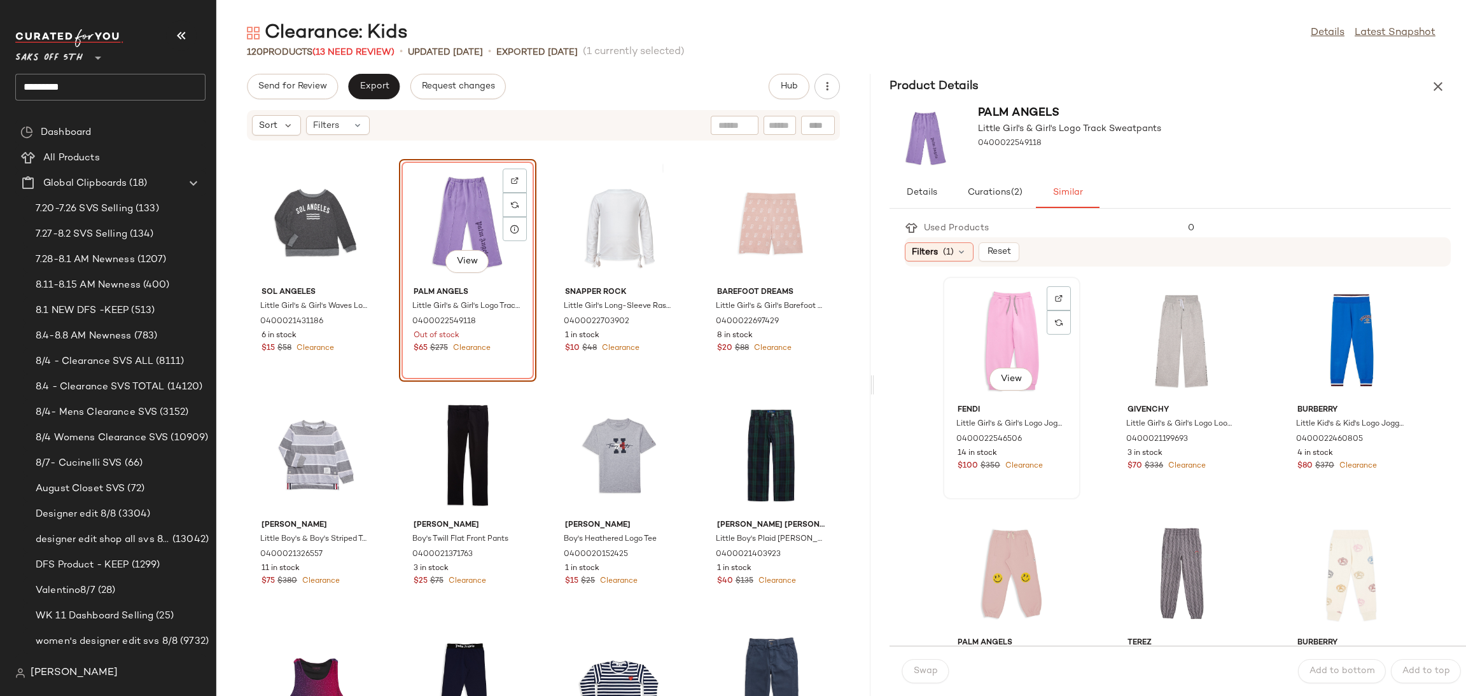
click at [986, 335] on div "View" at bounding box center [1011, 340] width 129 height 118
click at [921, 667] on span "Swap" at bounding box center [925, 671] width 25 height 10
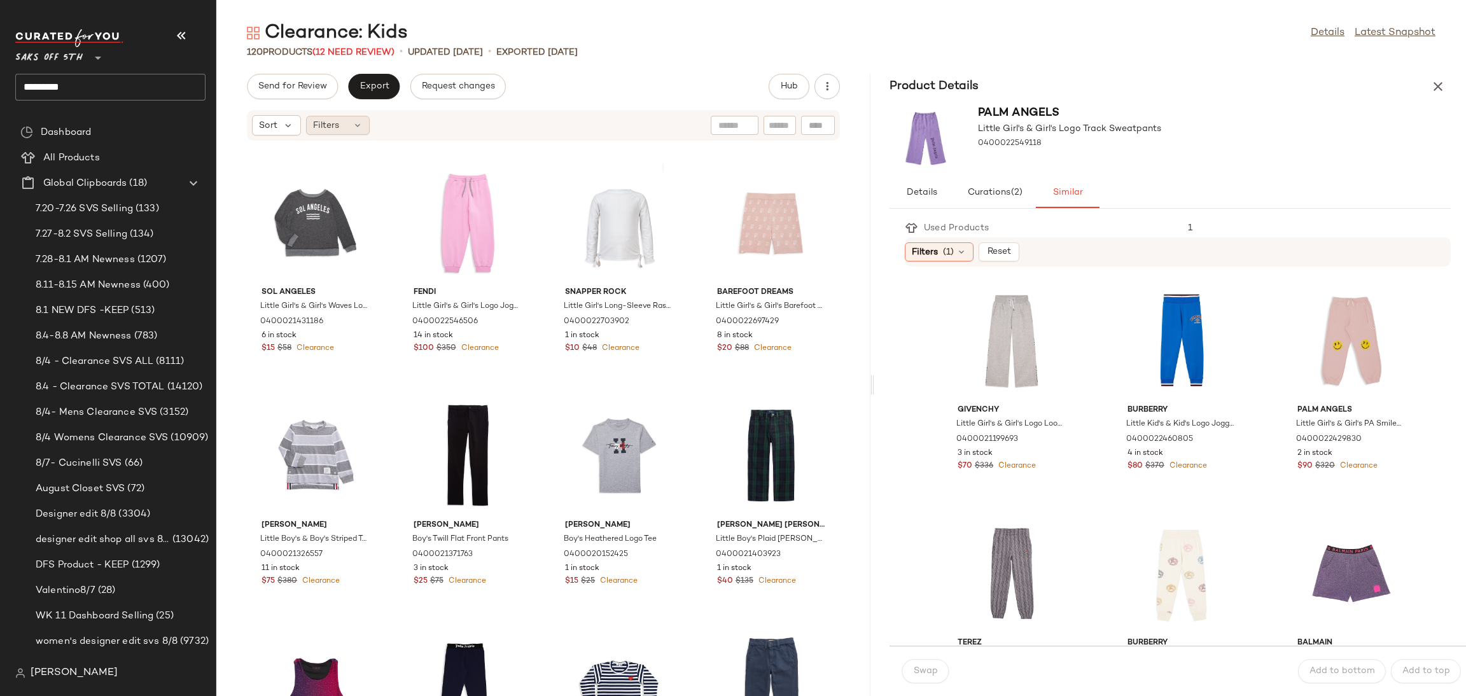
click at [345, 118] on div "Filters" at bounding box center [338, 125] width 64 height 19
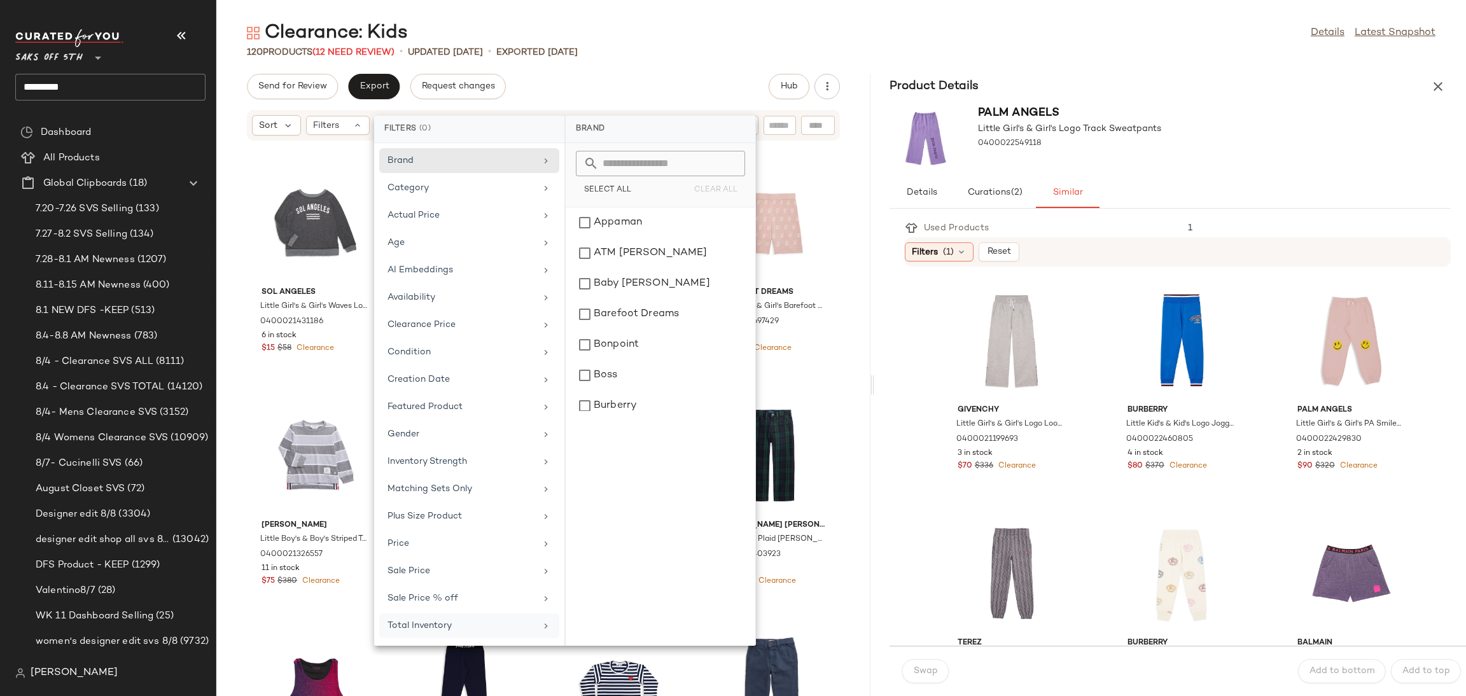
click at [431, 629] on div "Total Inventory" at bounding box center [461, 625] width 148 height 13
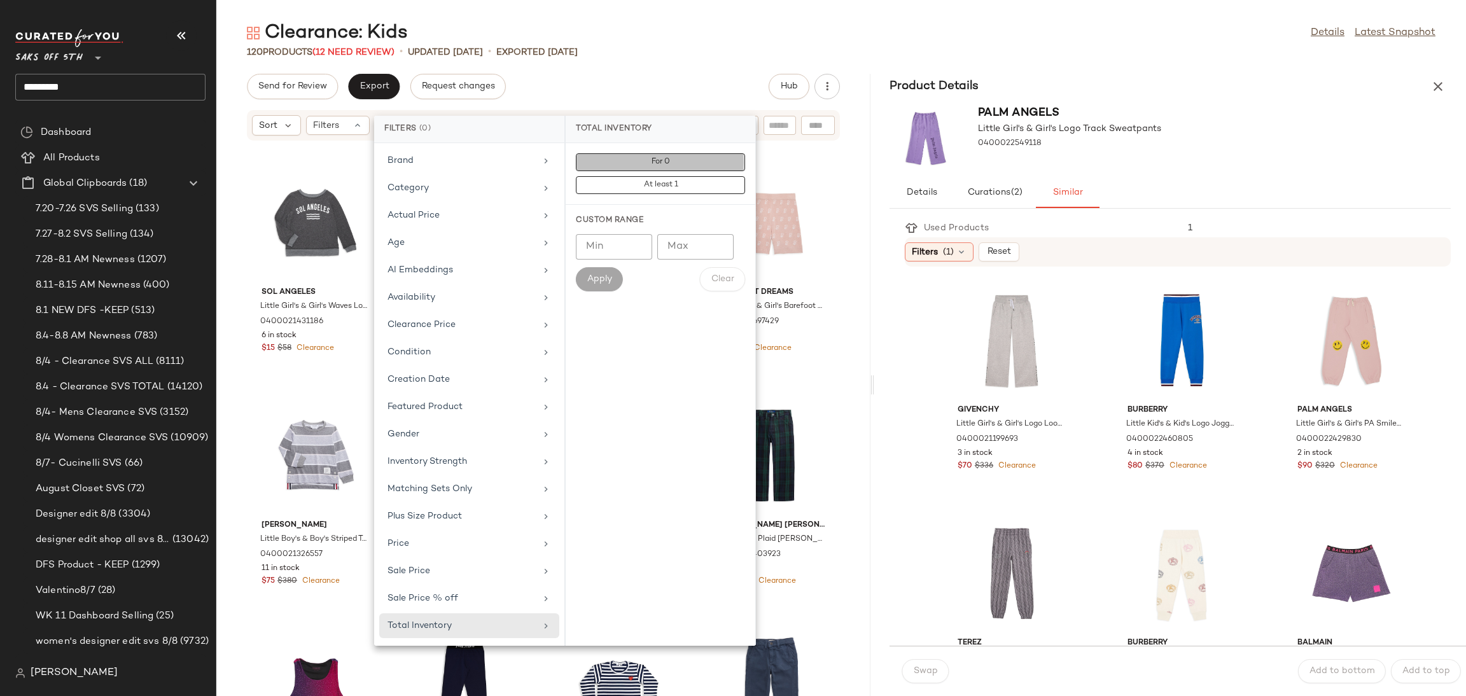
click at [667, 160] on span "For 0" at bounding box center [660, 162] width 19 height 9
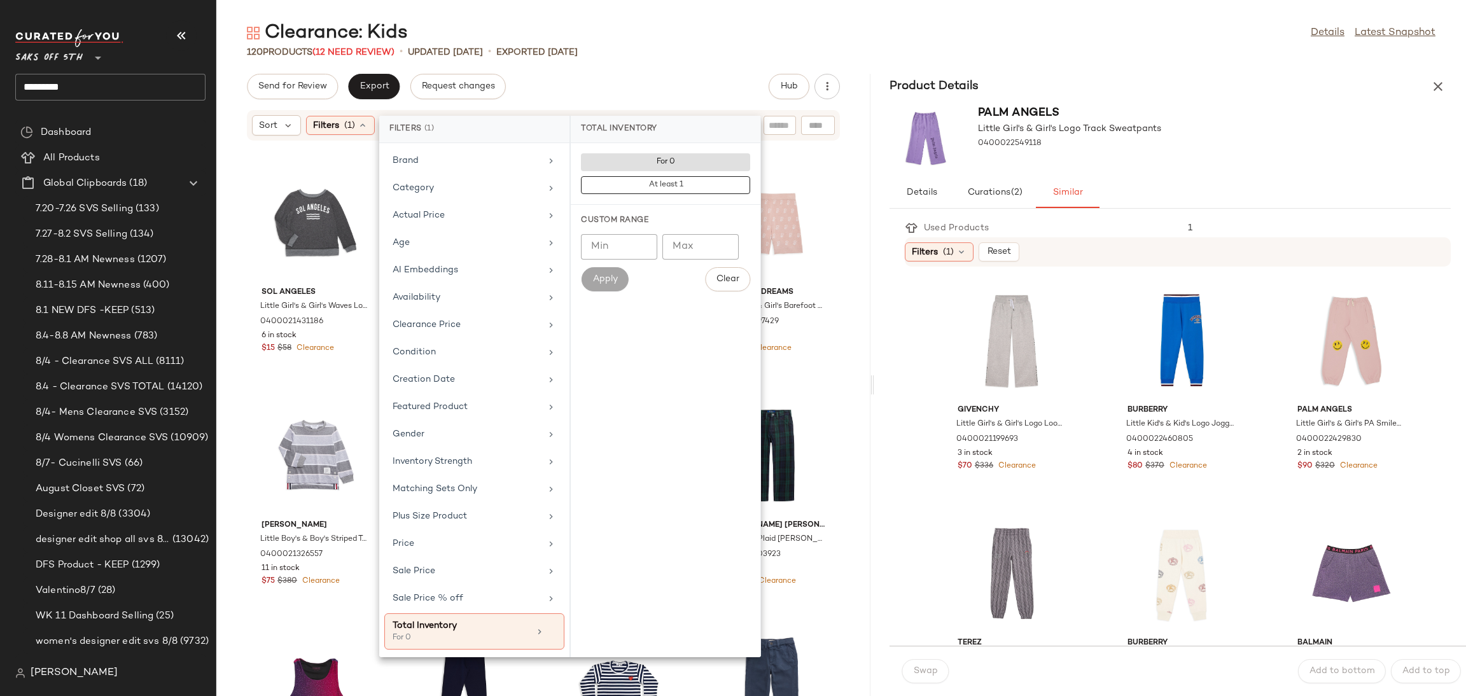
click at [713, 76] on div "Send for Review Export Request changes Hub" at bounding box center [543, 86] width 654 height 25
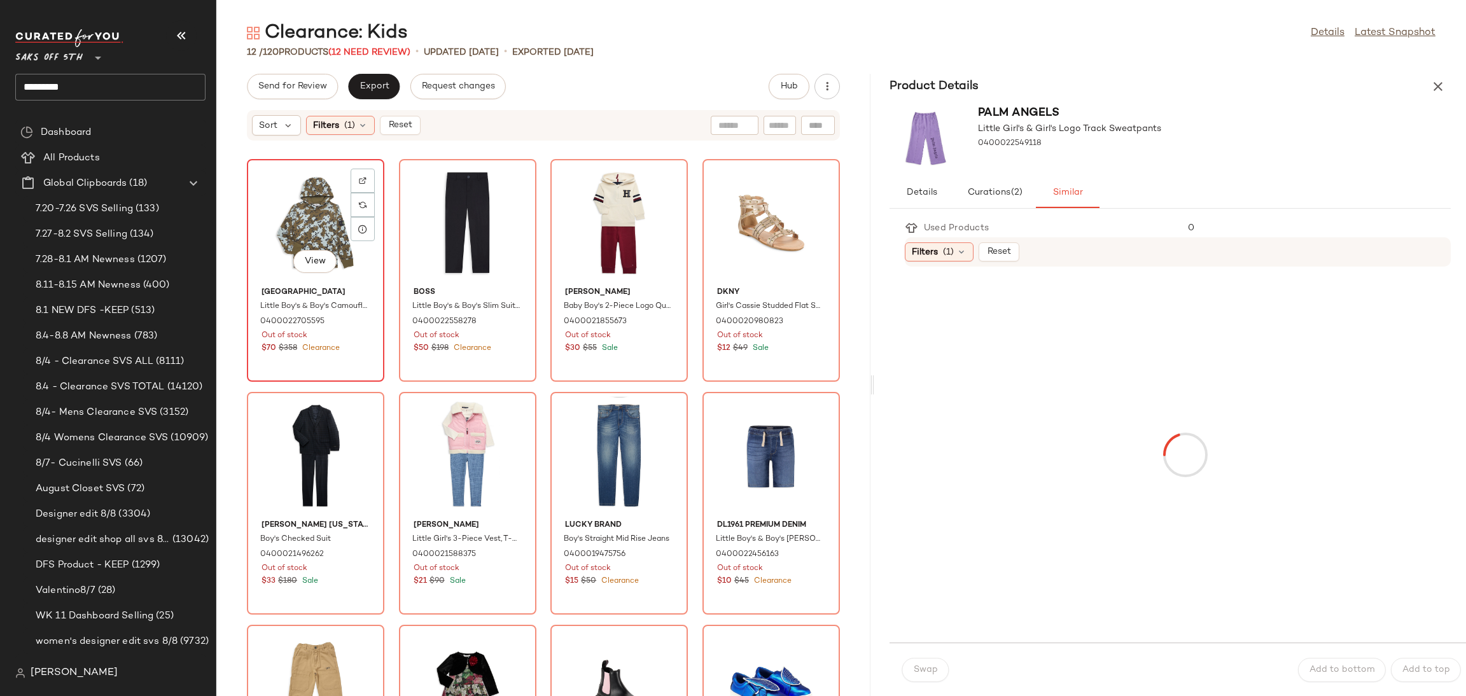
click at [300, 202] on div "View" at bounding box center [315, 223] width 129 height 118
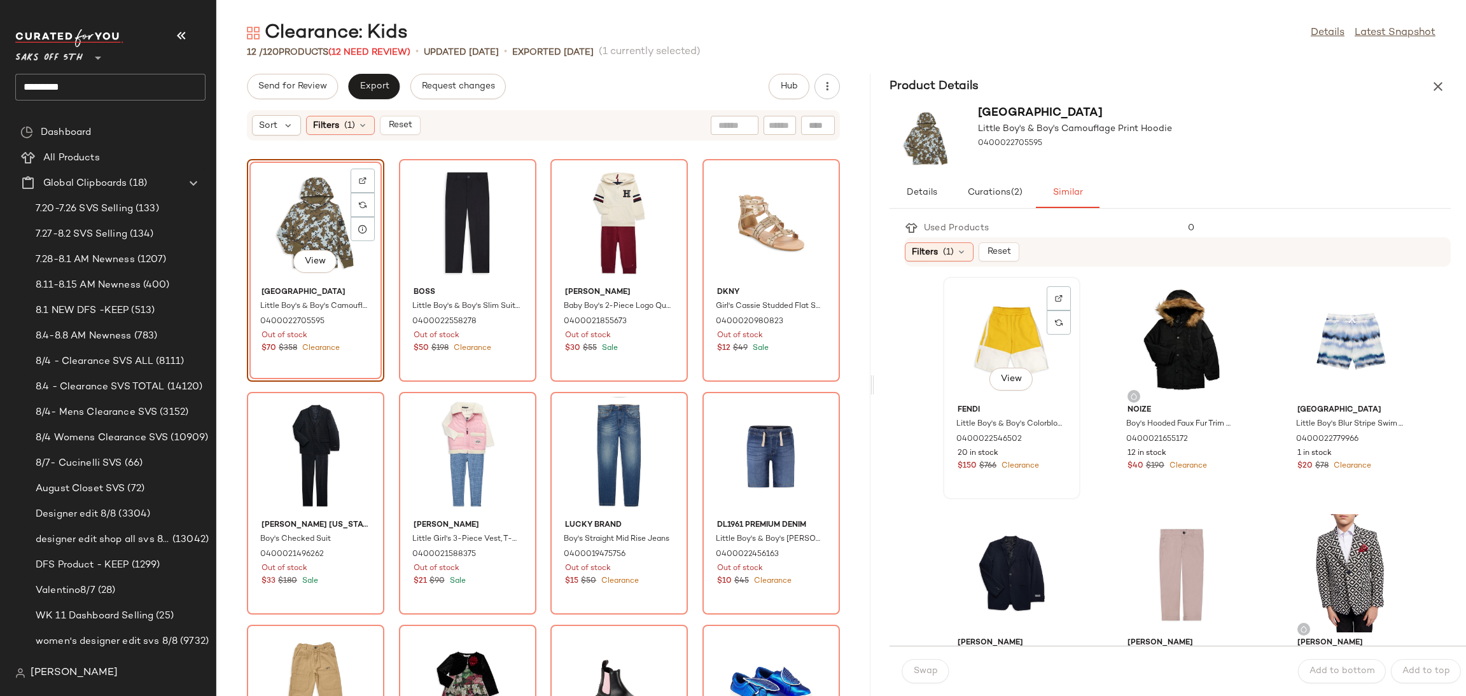
click at [984, 305] on div "View" at bounding box center [1011, 340] width 129 height 118
click at [1189, 356] on div "View" at bounding box center [1181, 340] width 129 height 118
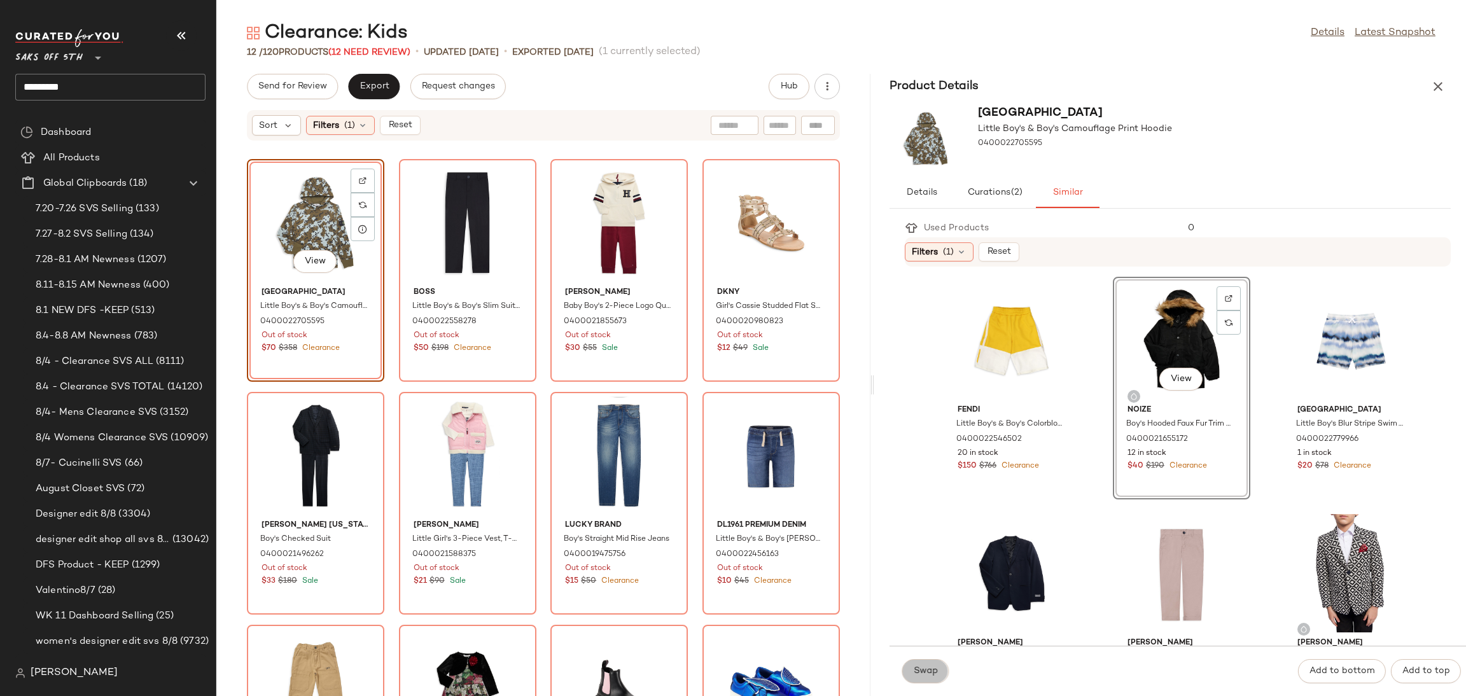
click at [932, 669] on span "Swap" at bounding box center [925, 671] width 25 height 10
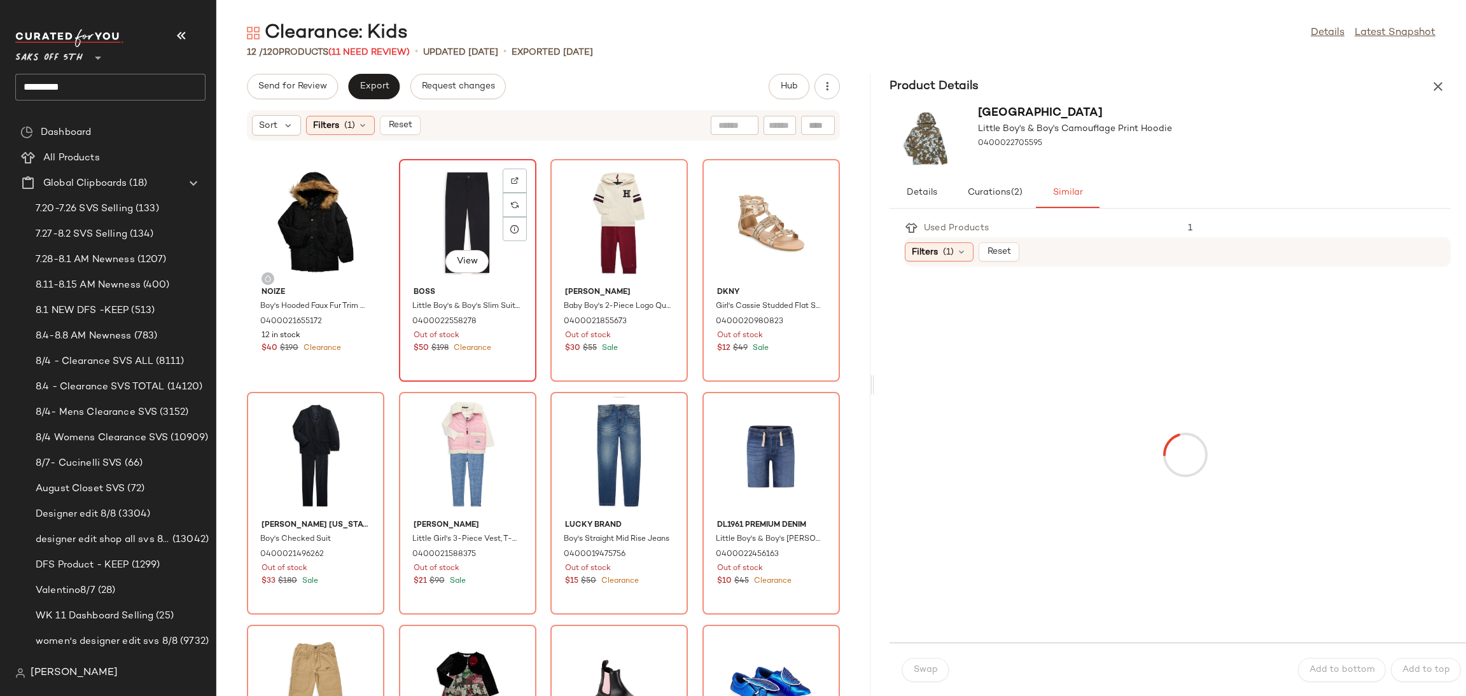
click at [480, 240] on div "View" at bounding box center [467, 223] width 129 height 118
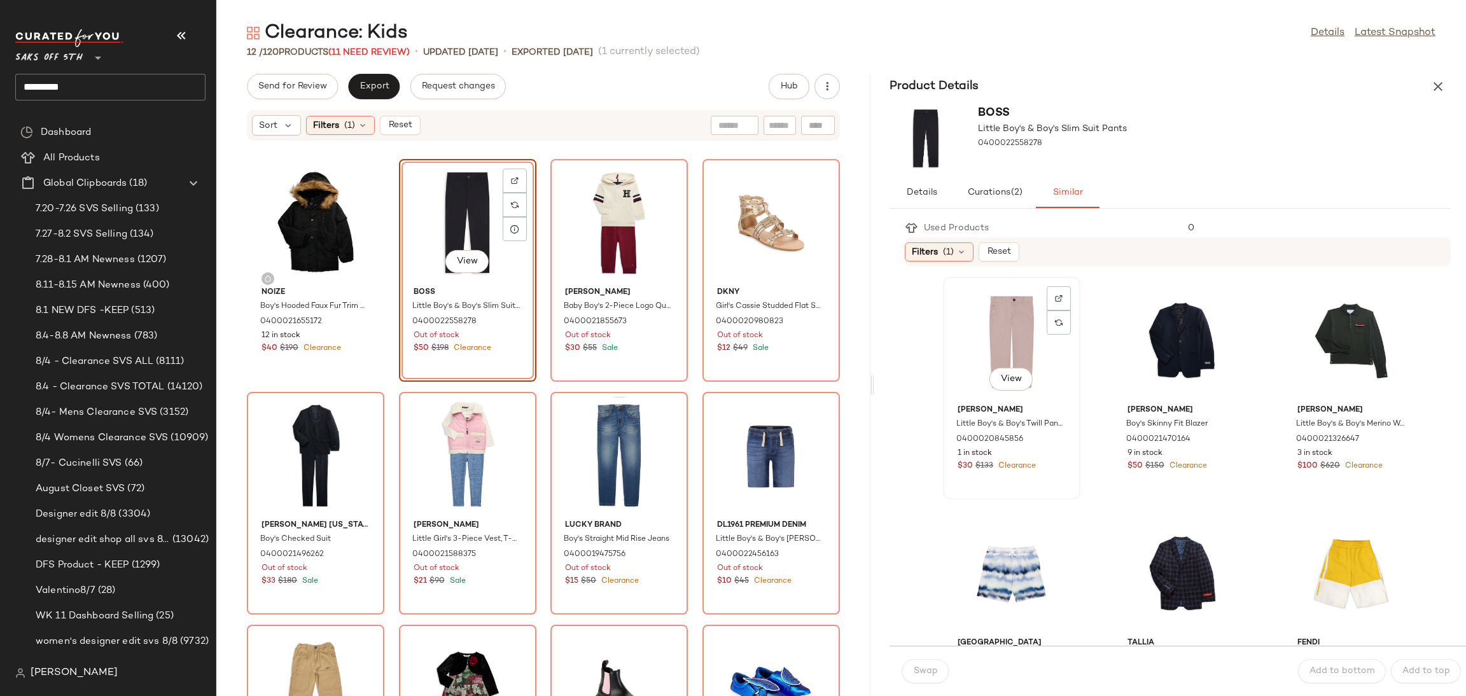
click at [990, 337] on div "View" at bounding box center [1011, 340] width 129 height 118
click at [924, 669] on span "Swap" at bounding box center [925, 671] width 25 height 10
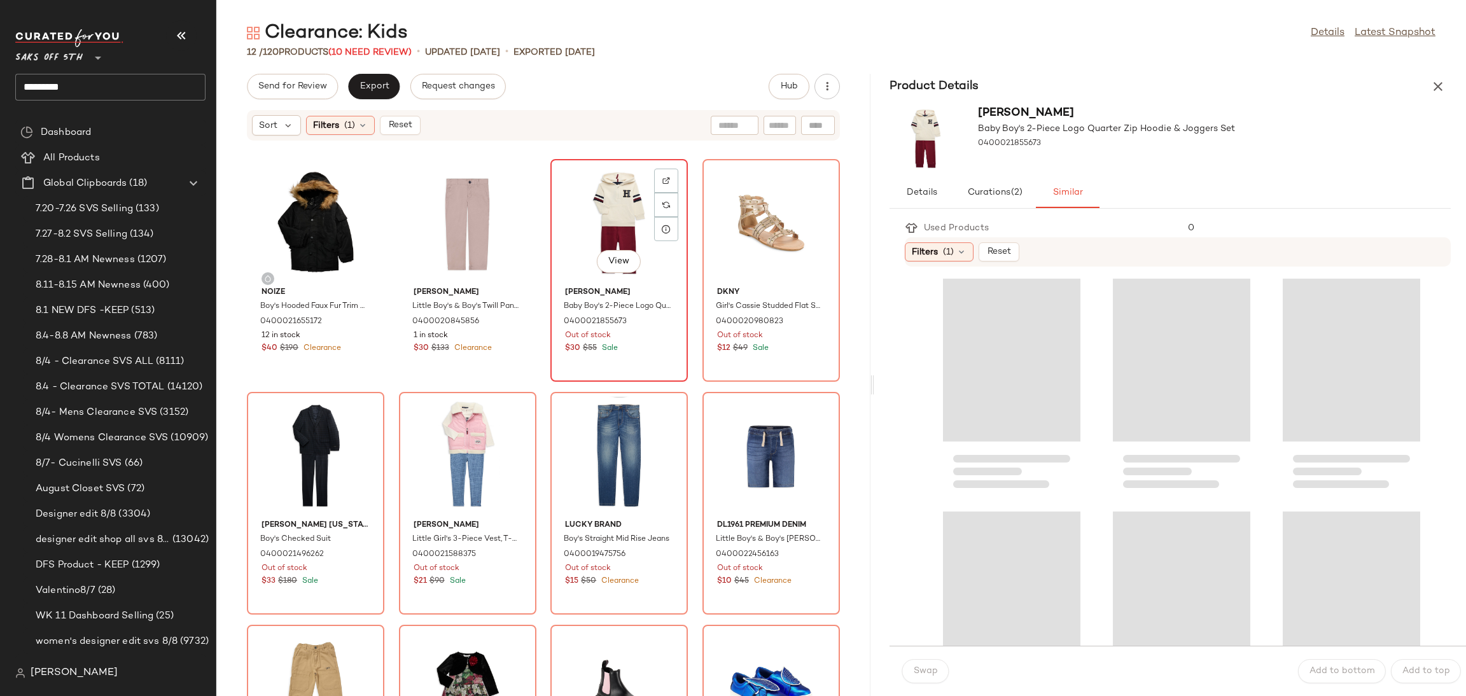
click at [596, 187] on div "View" at bounding box center [619, 223] width 129 height 118
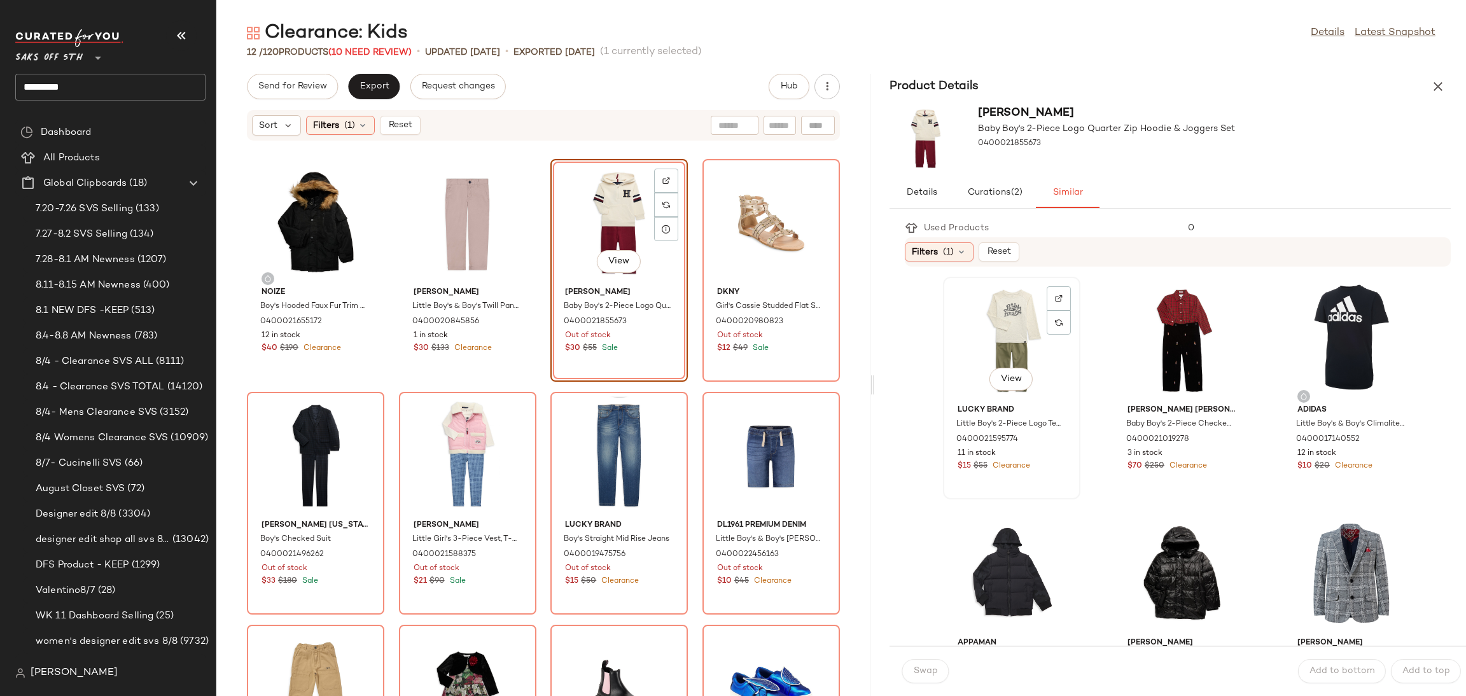
click at [989, 324] on div "View" at bounding box center [1011, 340] width 129 height 118
click at [937, 666] on span "Swap" at bounding box center [925, 671] width 25 height 10
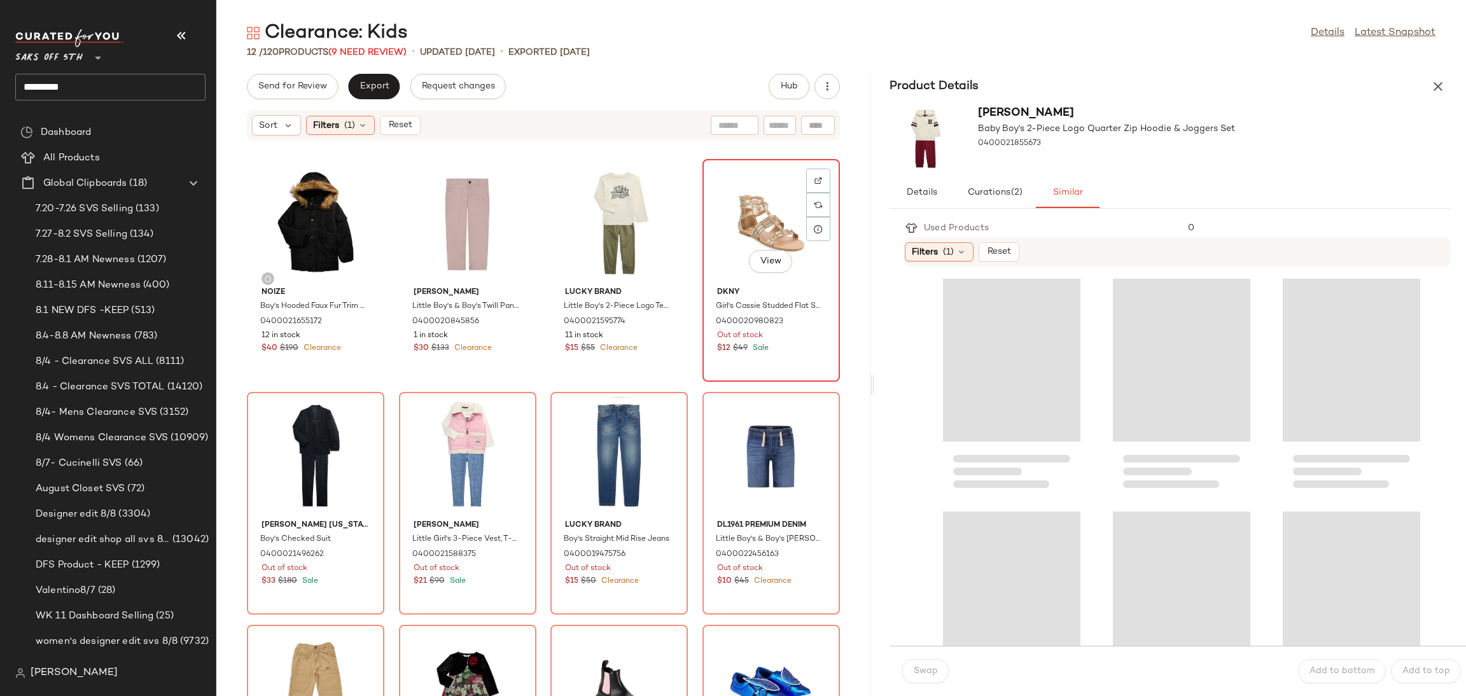
click at [754, 200] on div "View" at bounding box center [771, 223] width 129 height 118
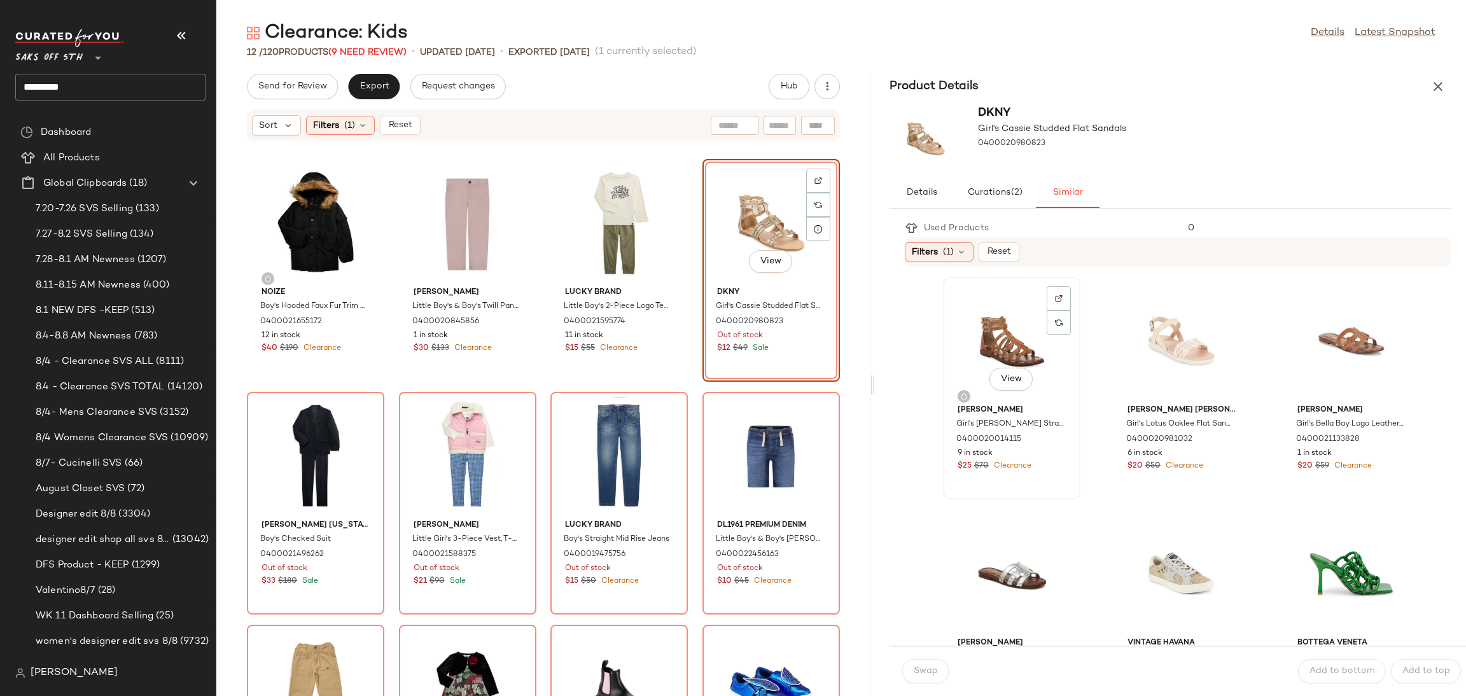
click at [1016, 329] on div "View" at bounding box center [1011, 340] width 129 height 118
click at [936, 669] on span "Swap" at bounding box center [925, 671] width 25 height 10
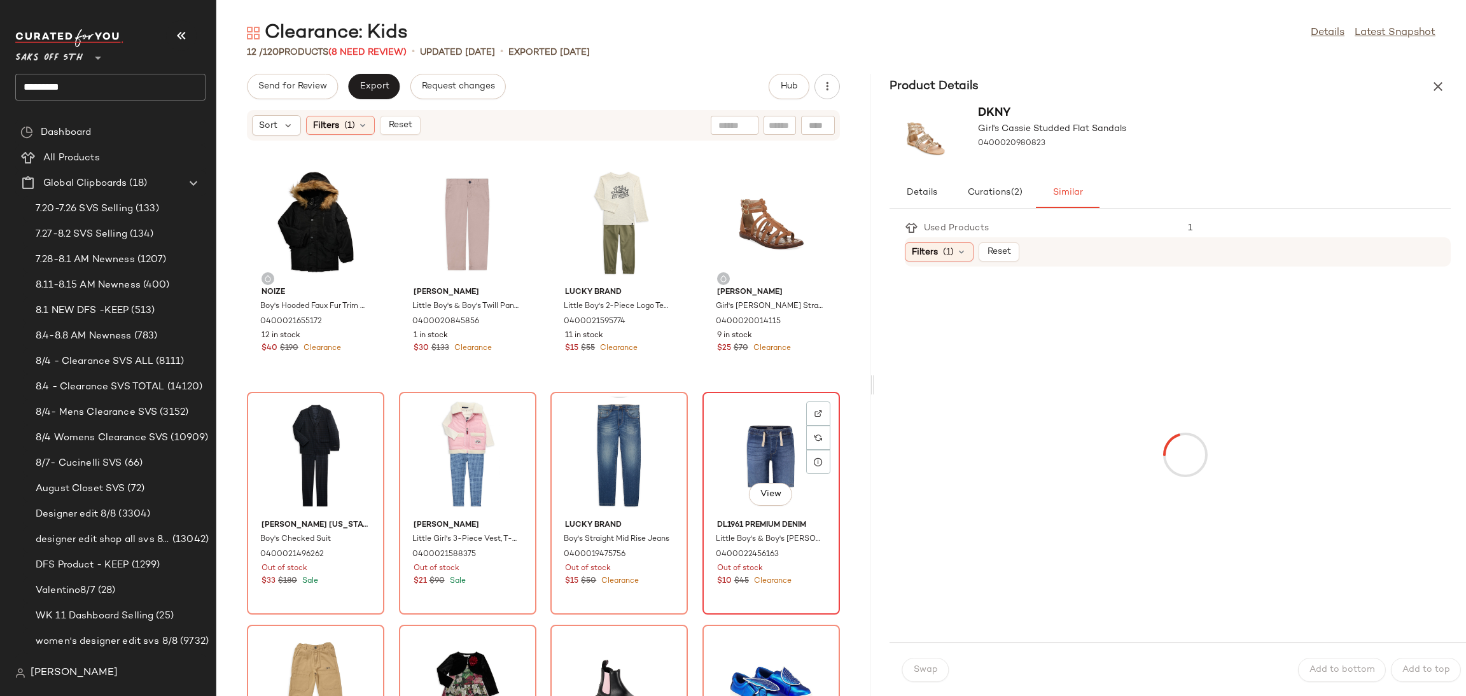
click at [757, 440] on div "View" at bounding box center [771, 455] width 129 height 118
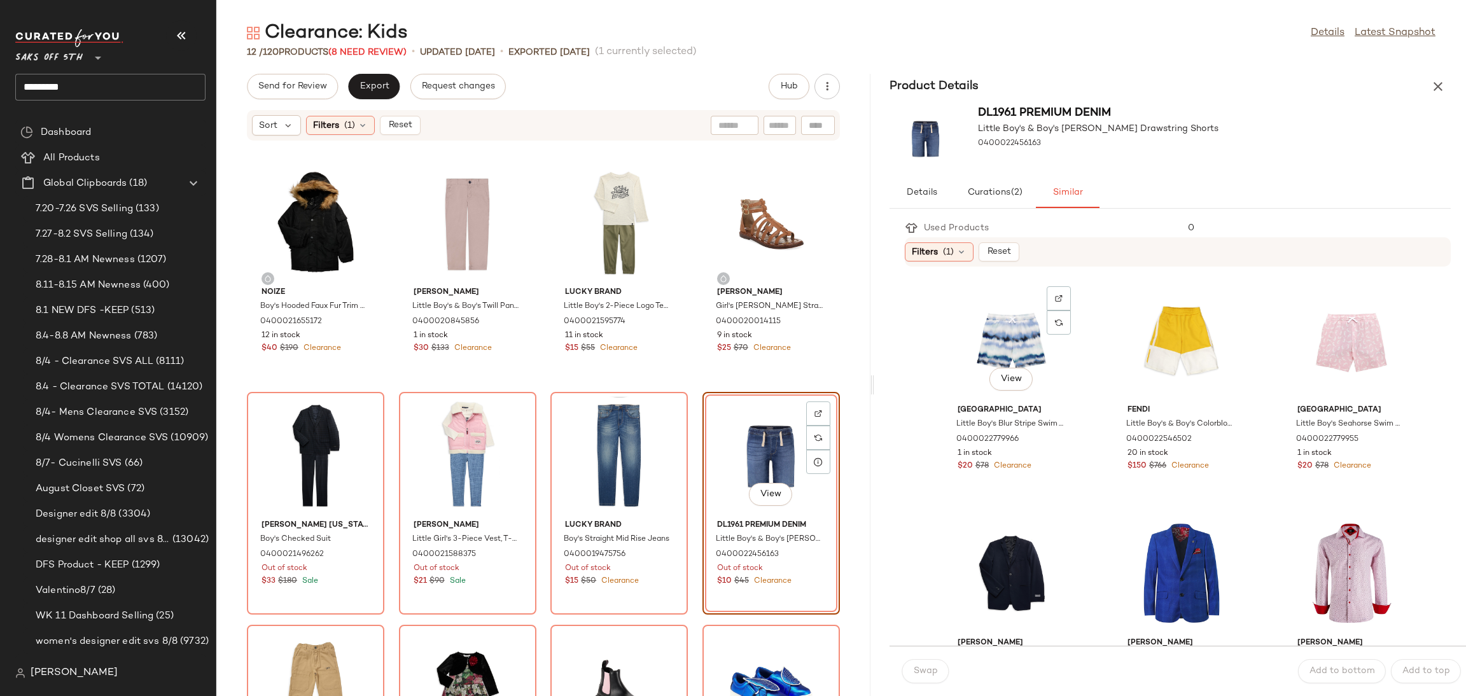
click at [998, 300] on div "View" at bounding box center [1011, 340] width 129 height 118
click at [934, 676] on span "Swap" at bounding box center [925, 671] width 25 height 10
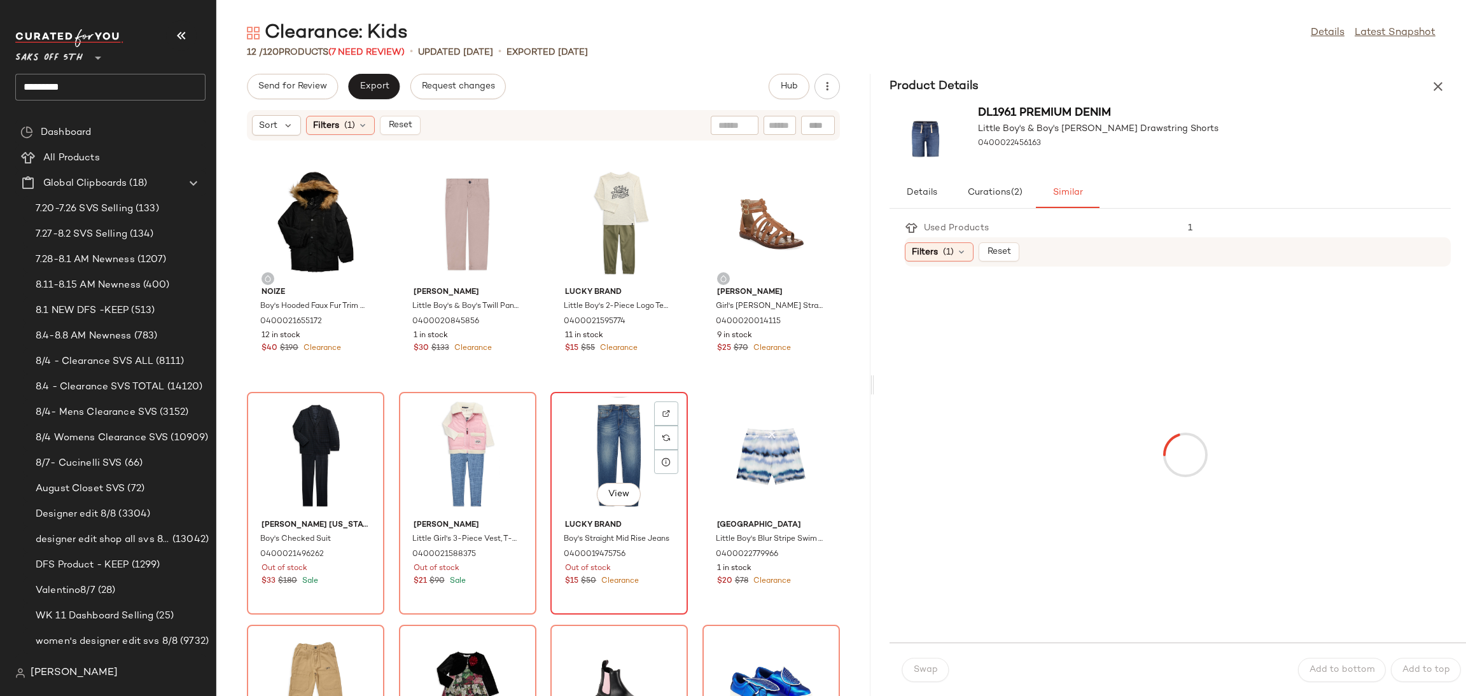
click at [604, 410] on div "View" at bounding box center [619, 455] width 129 height 118
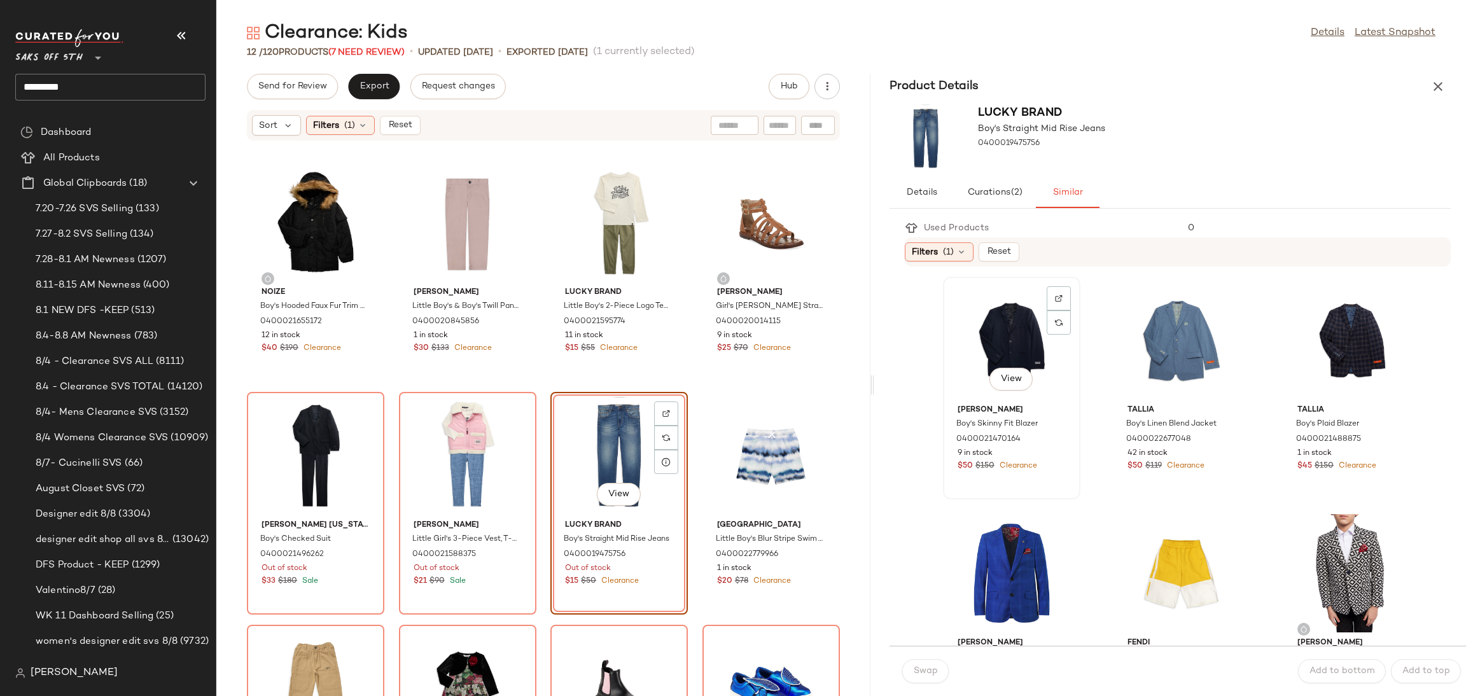
click at [1025, 340] on div "View" at bounding box center [1011, 340] width 129 height 118
click at [933, 661] on button "Swap" at bounding box center [925, 671] width 46 height 24
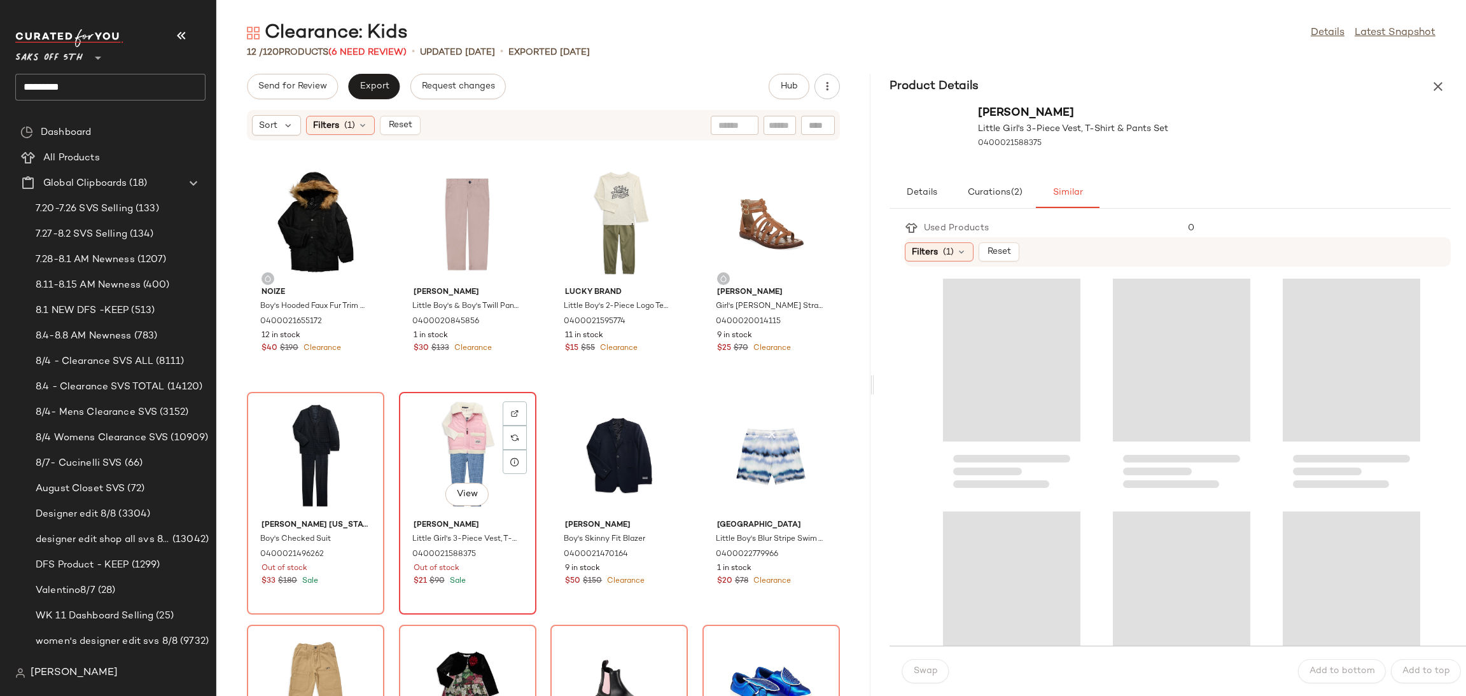
click at [465, 420] on div "View" at bounding box center [467, 455] width 129 height 118
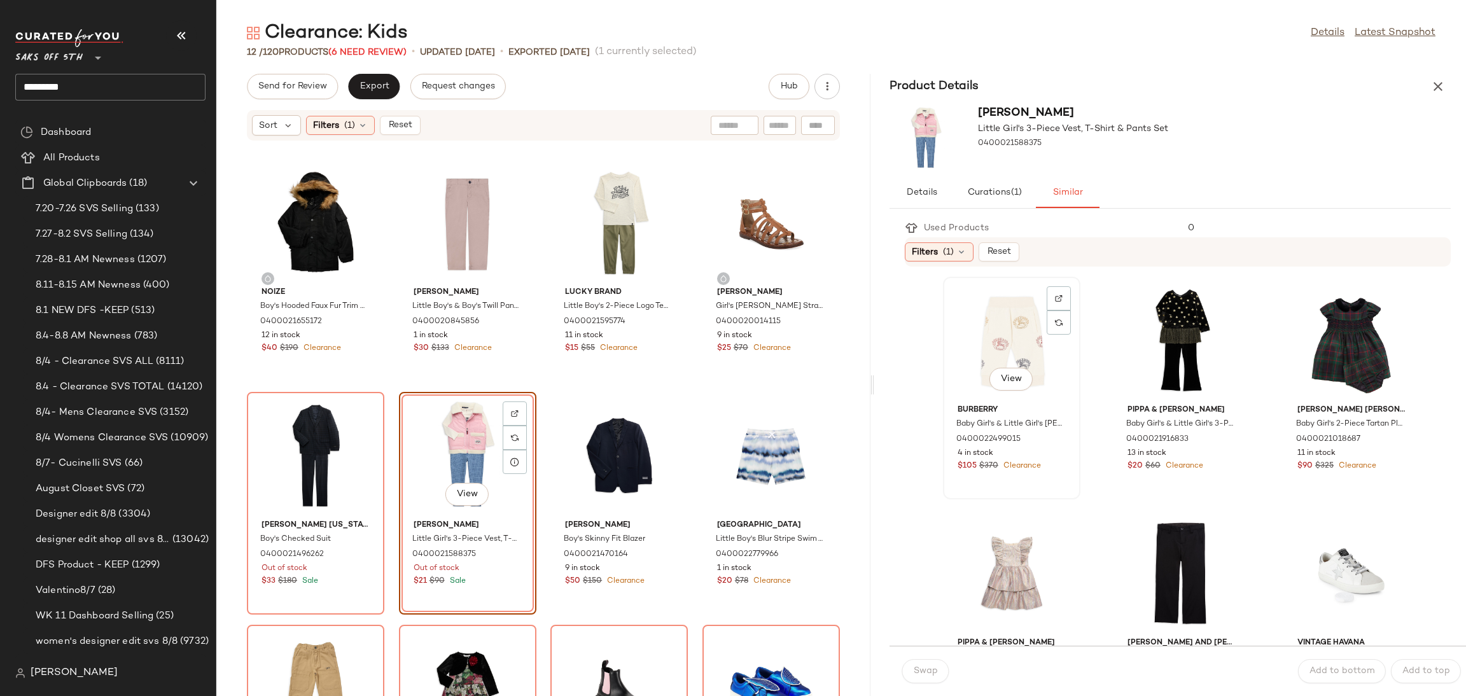
click at [1011, 303] on div "View" at bounding box center [1011, 340] width 129 height 118
click at [917, 673] on span "Swap" at bounding box center [925, 671] width 25 height 10
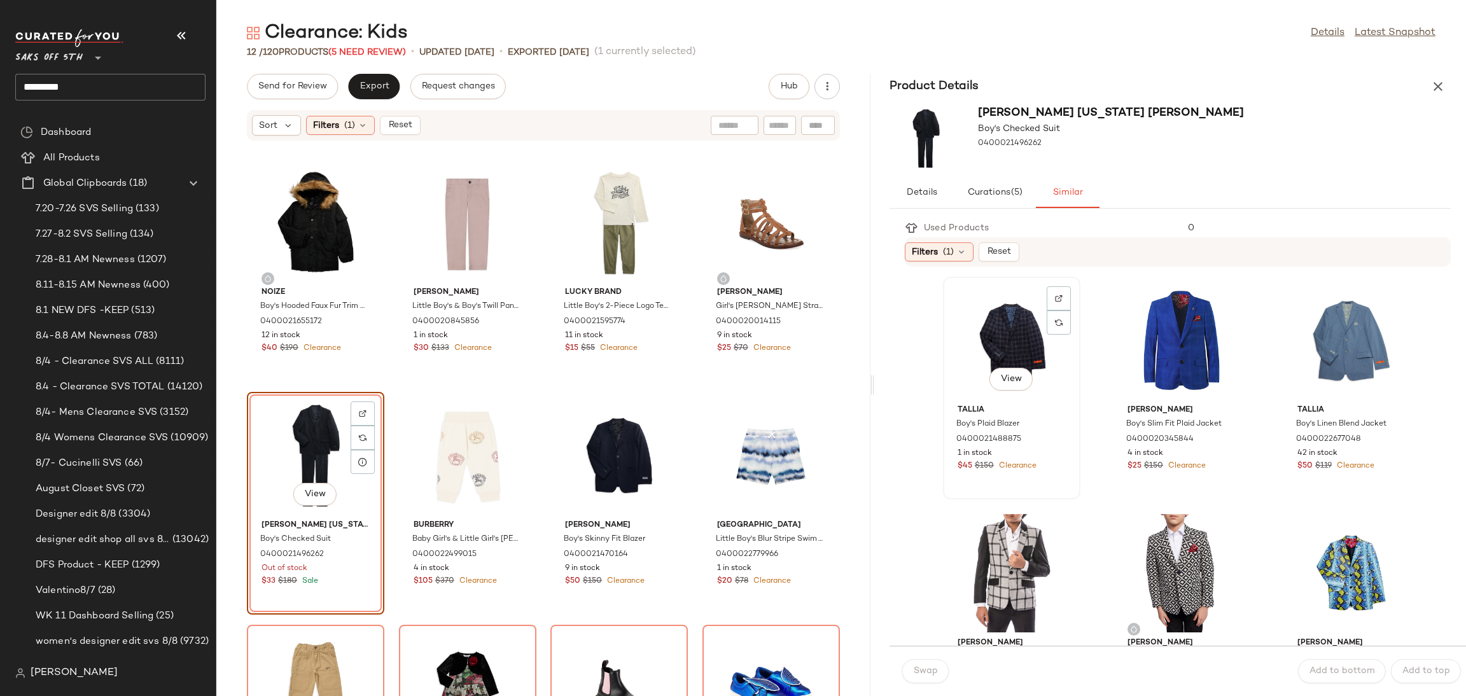
click at [1021, 331] on div "View" at bounding box center [1011, 340] width 129 height 118
click at [921, 669] on span "Swap" at bounding box center [925, 671] width 25 height 10
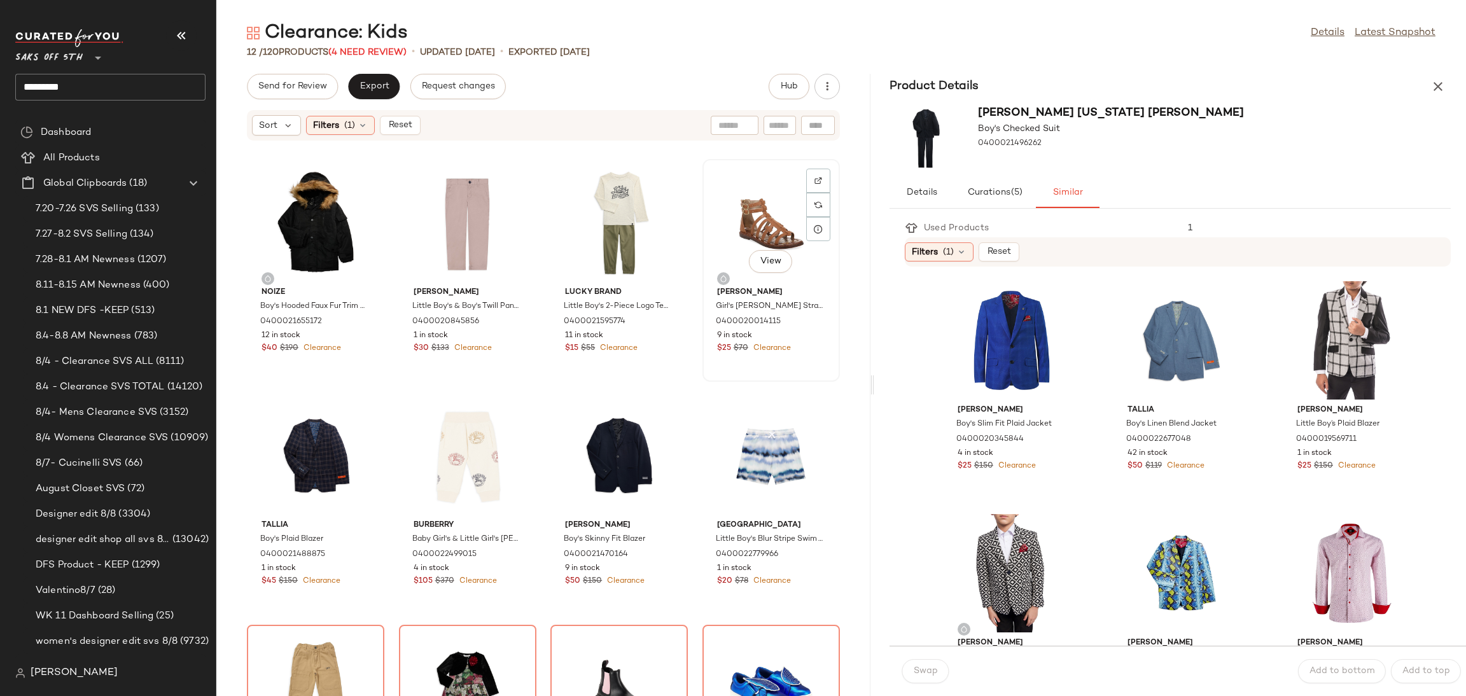
scroll to position [151, 0]
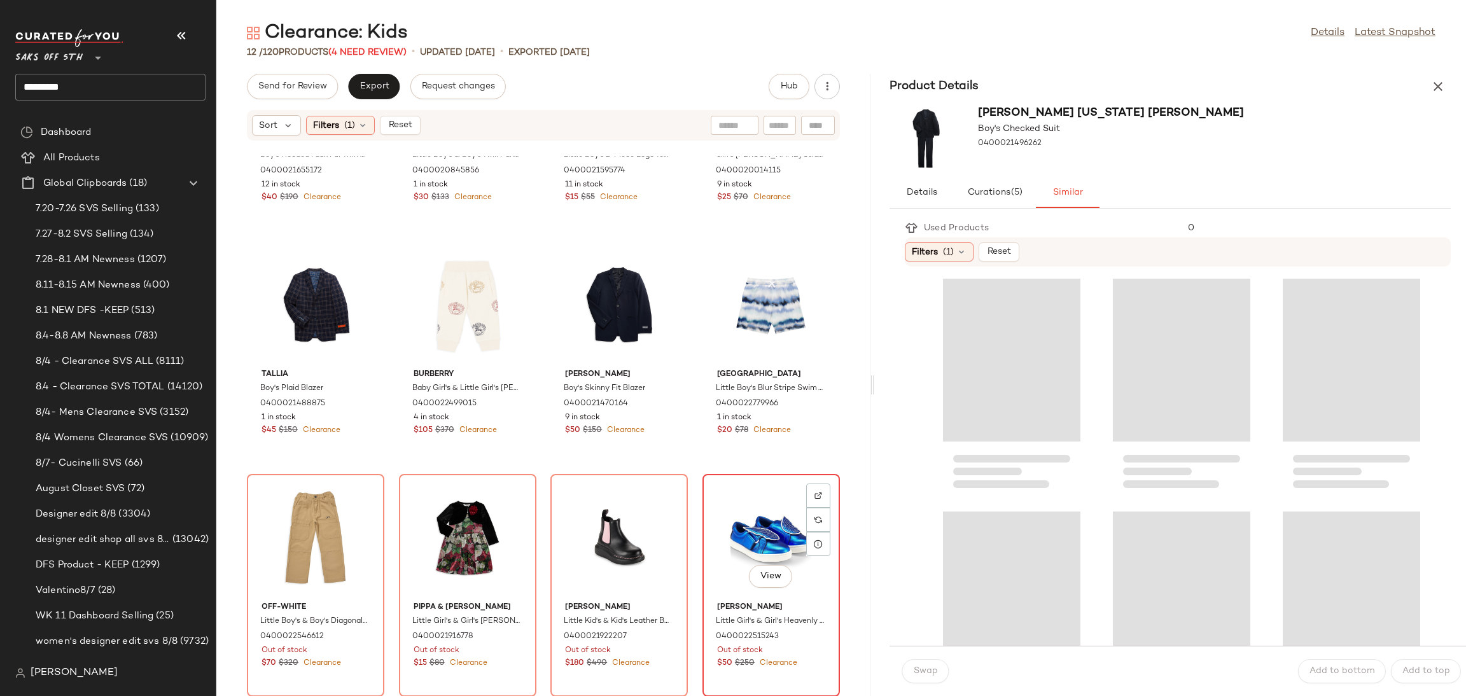
click at [754, 517] on div "View" at bounding box center [771, 537] width 129 height 118
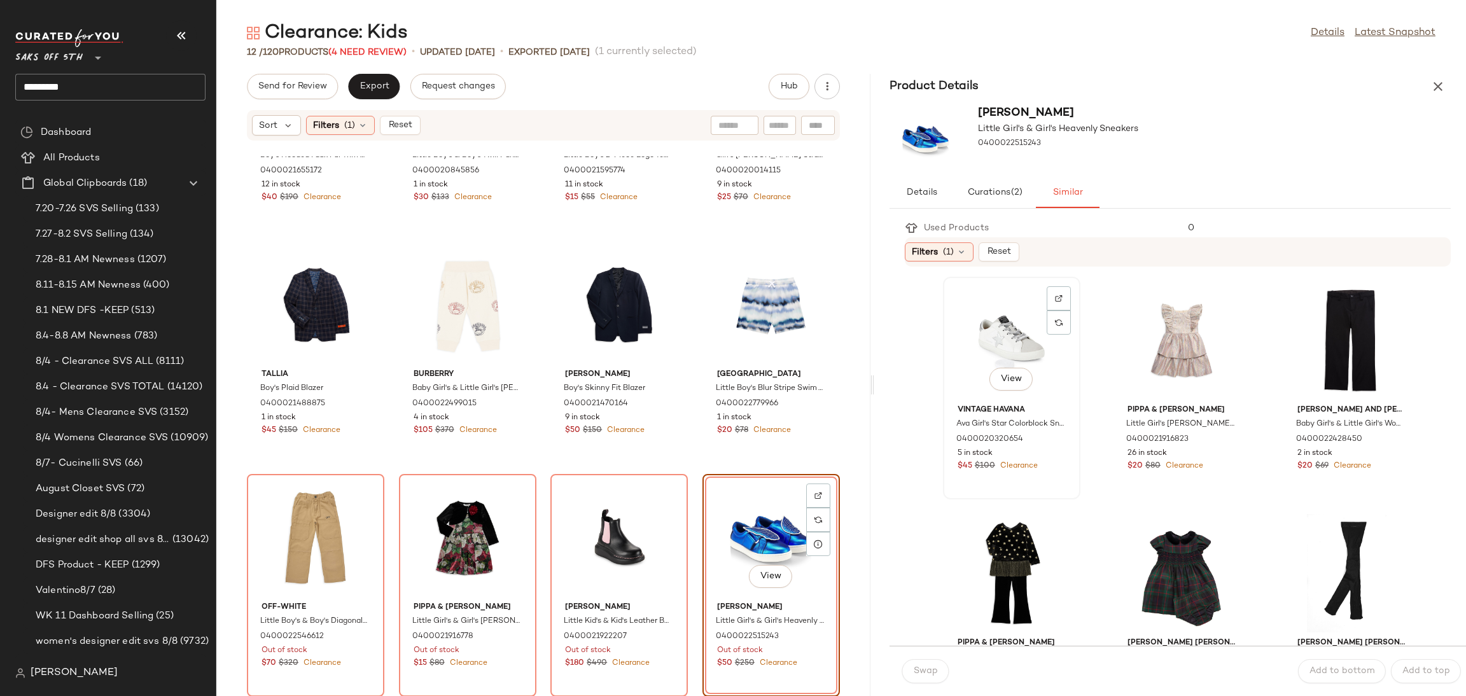
click at [1025, 307] on div "View" at bounding box center [1011, 340] width 129 height 118
click at [923, 669] on span "Swap" at bounding box center [925, 671] width 25 height 10
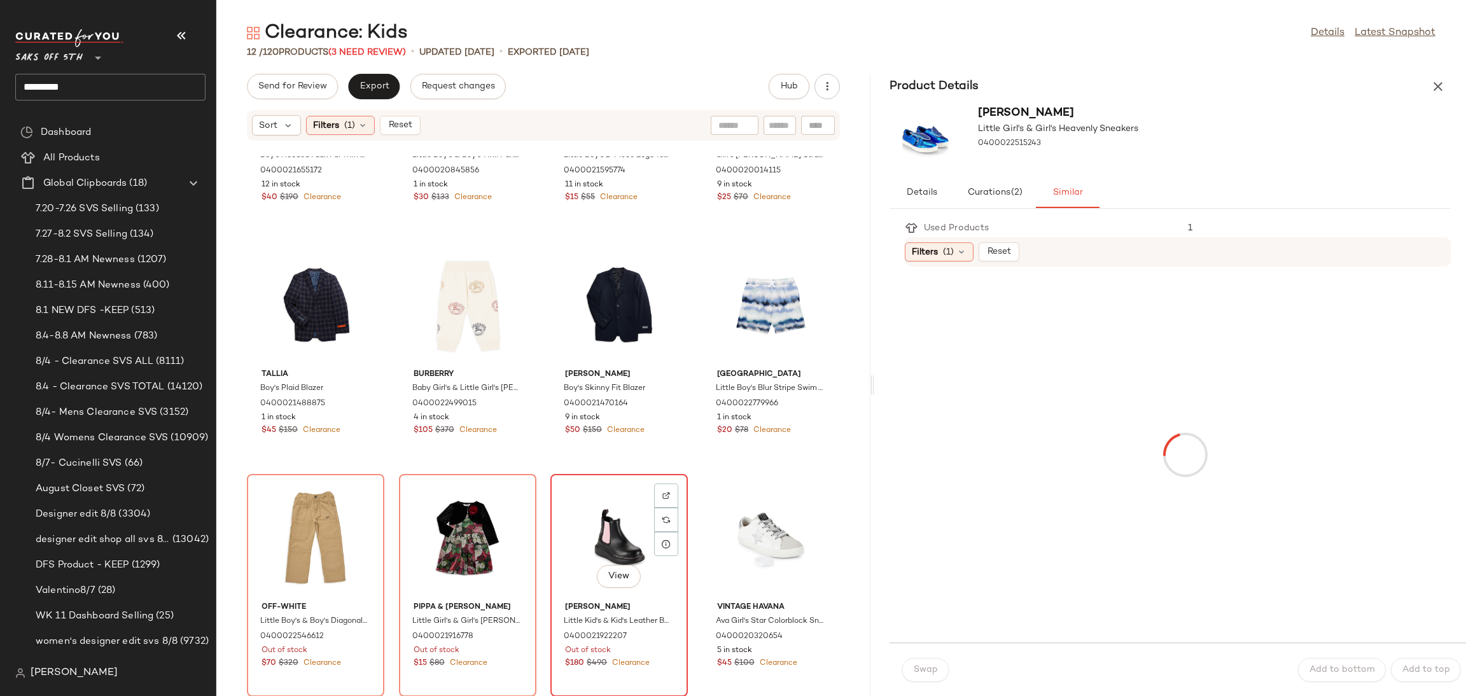
click at [615, 527] on div "View" at bounding box center [619, 537] width 129 height 118
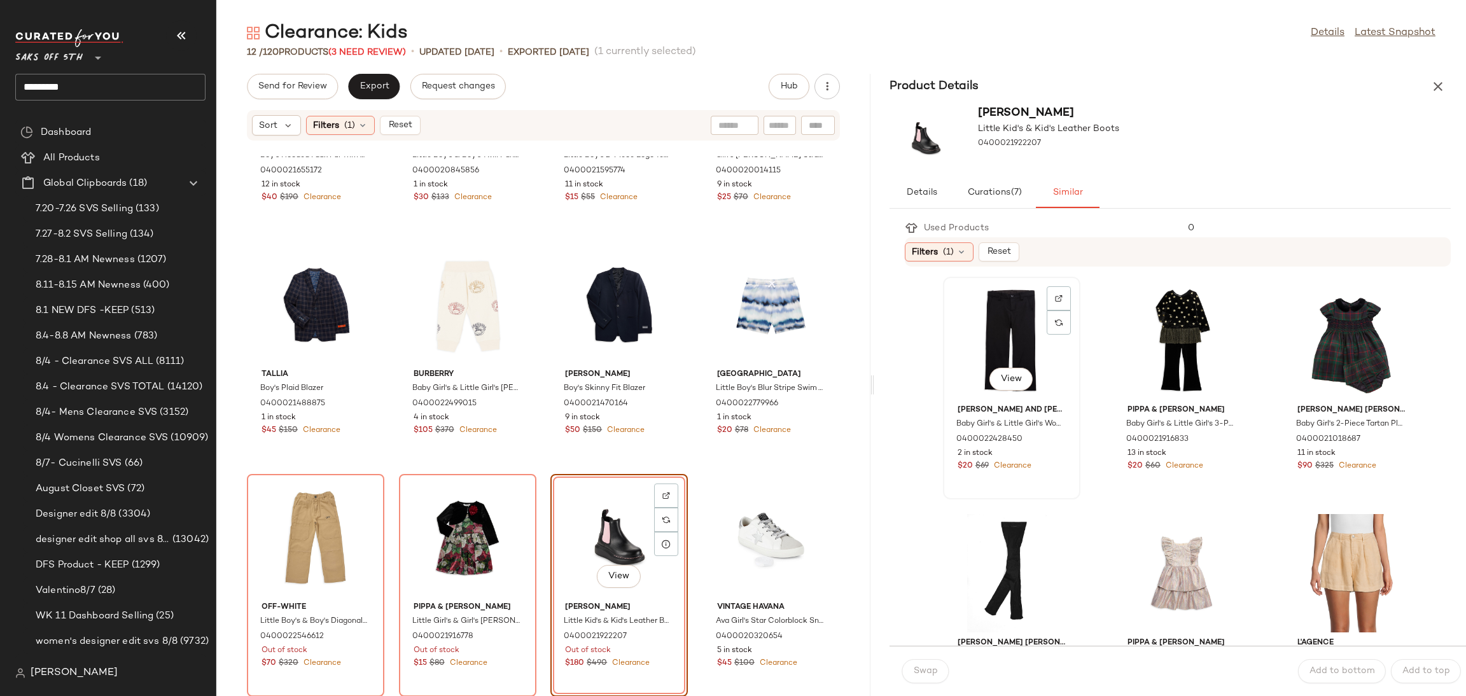
click at [1014, 332] on div "View" at bounding box center [1011, 340] width 129 height 118
click at [921, 667] on span "Swap" at bounding box center [925, 671] width 25 height 10
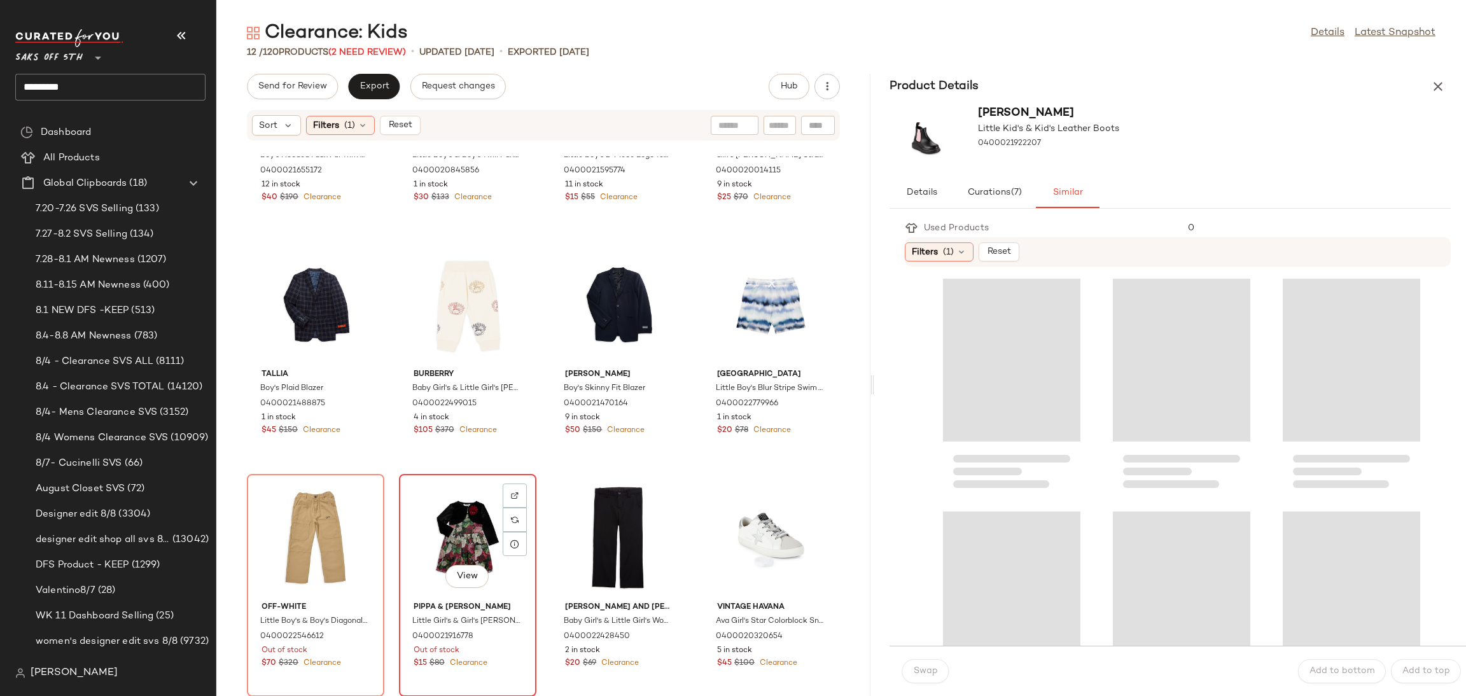
click at [442, 479] on div "View" at bounding box center [467, 537] width 129 height 118
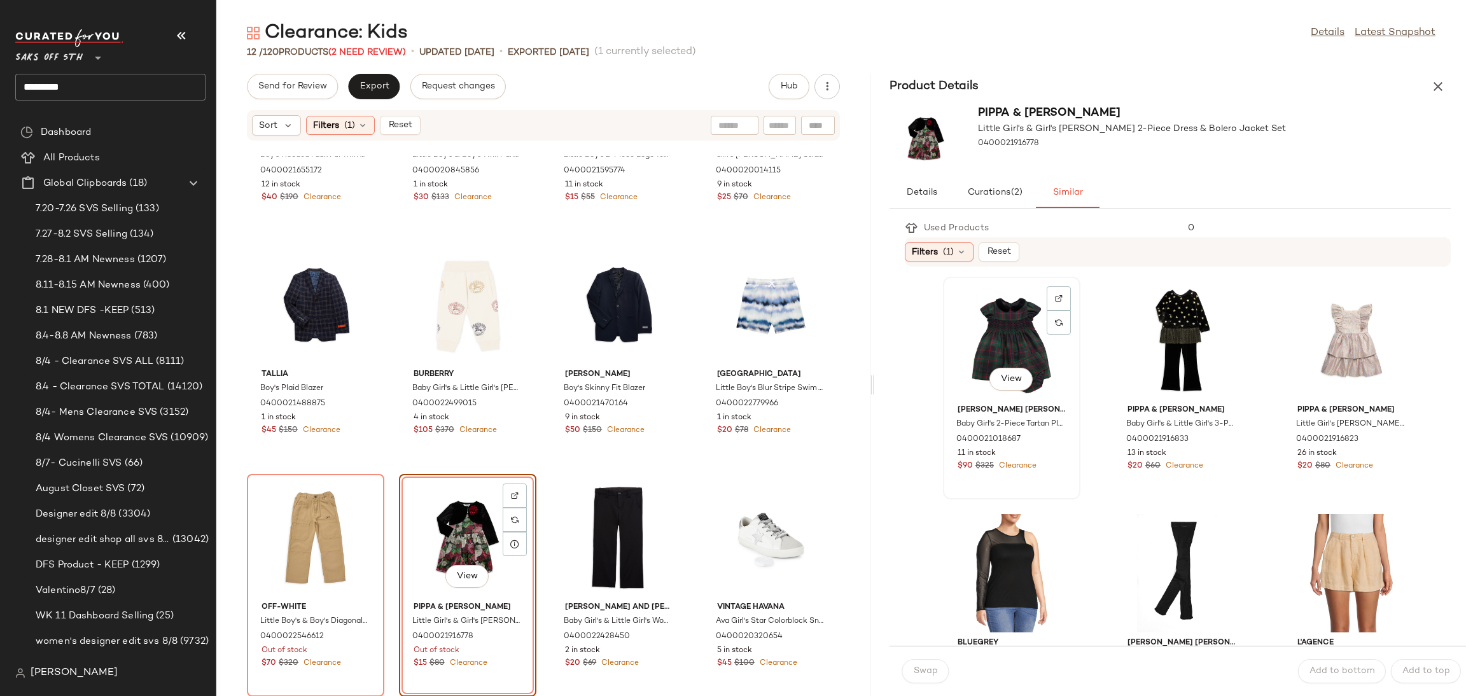
click at [1011, 316] on div "View" at bounding box center [1011, 340] width 129 height 118
click at [926, 674] on span "Swap" at bounding box center [925, 671] width 25 height 10
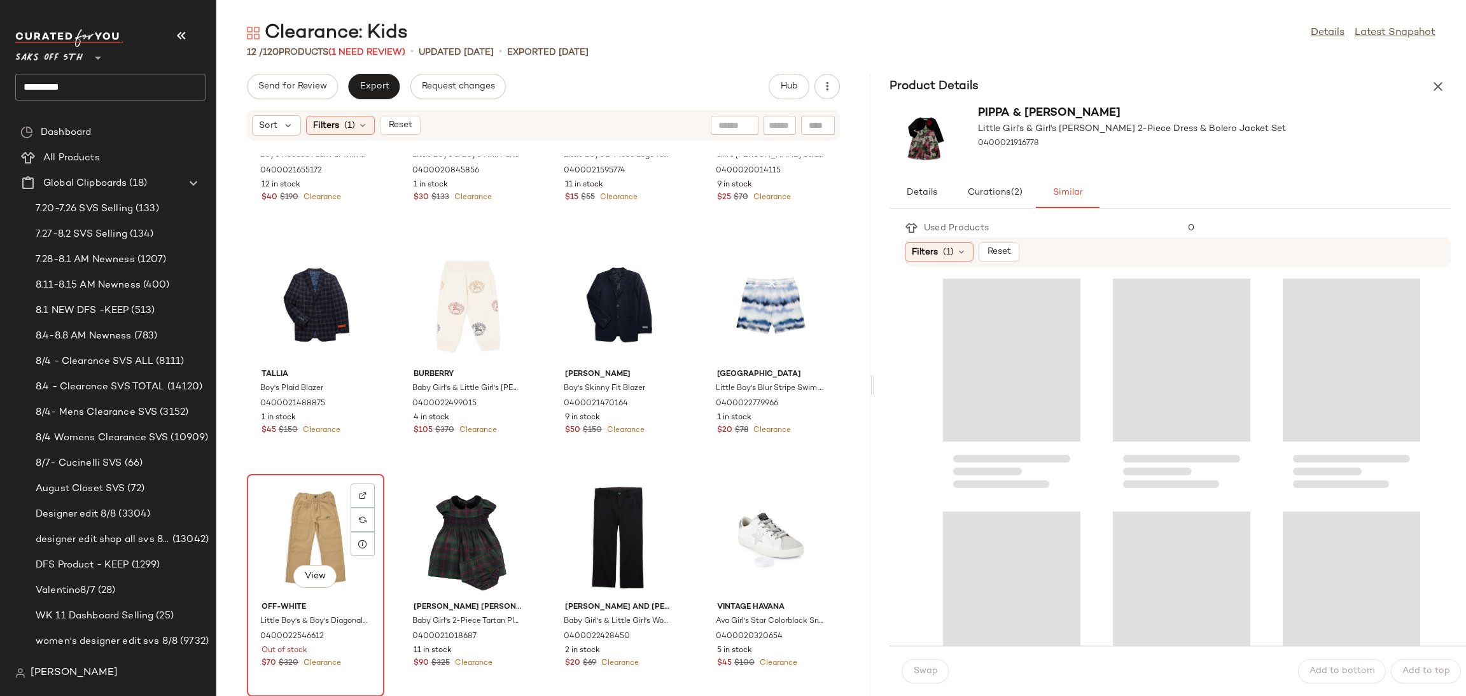
click at [312, 508] on div "View" at bounding box center [315, 537] width 129 height 118
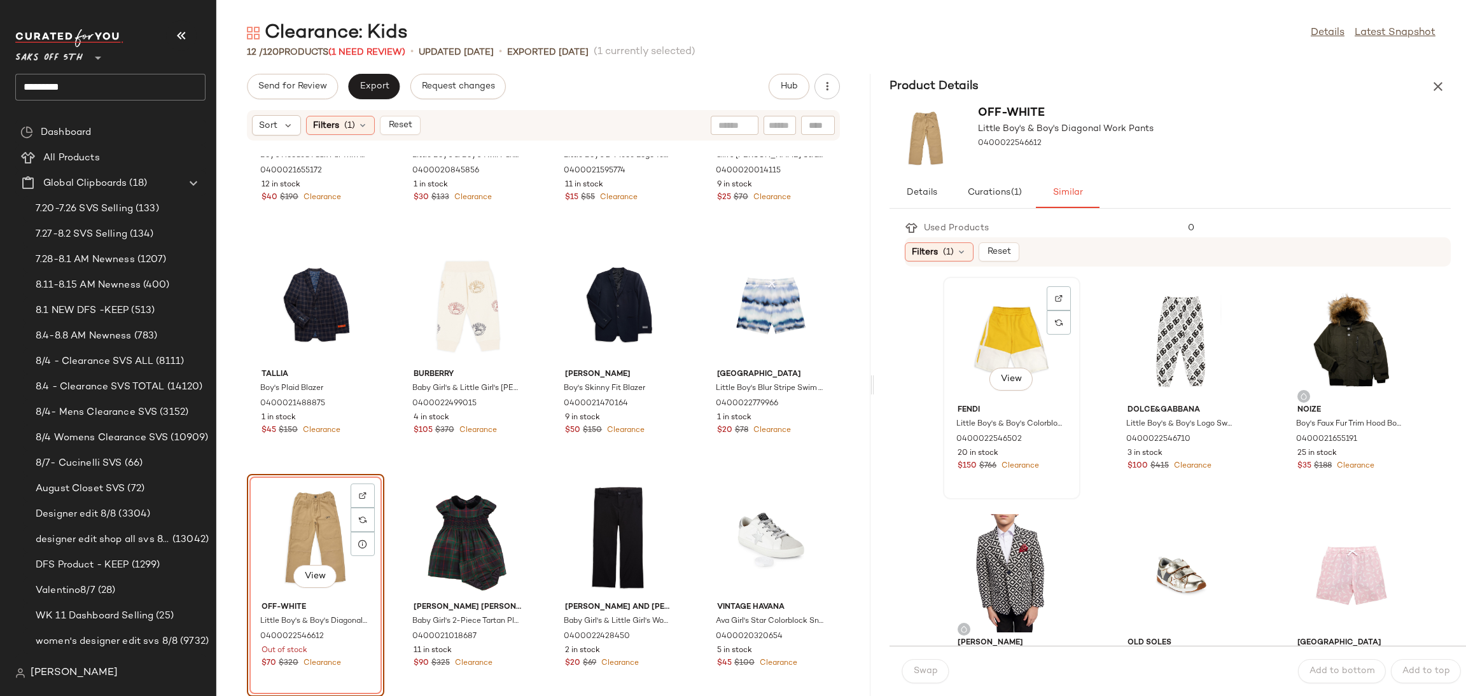
click at [999, 347] on div "View" at bounding box center [1011, 340] width 129 height 118
click at [927, 668] on span "Swap" at bounding box center [925, 671] width 25 height 10
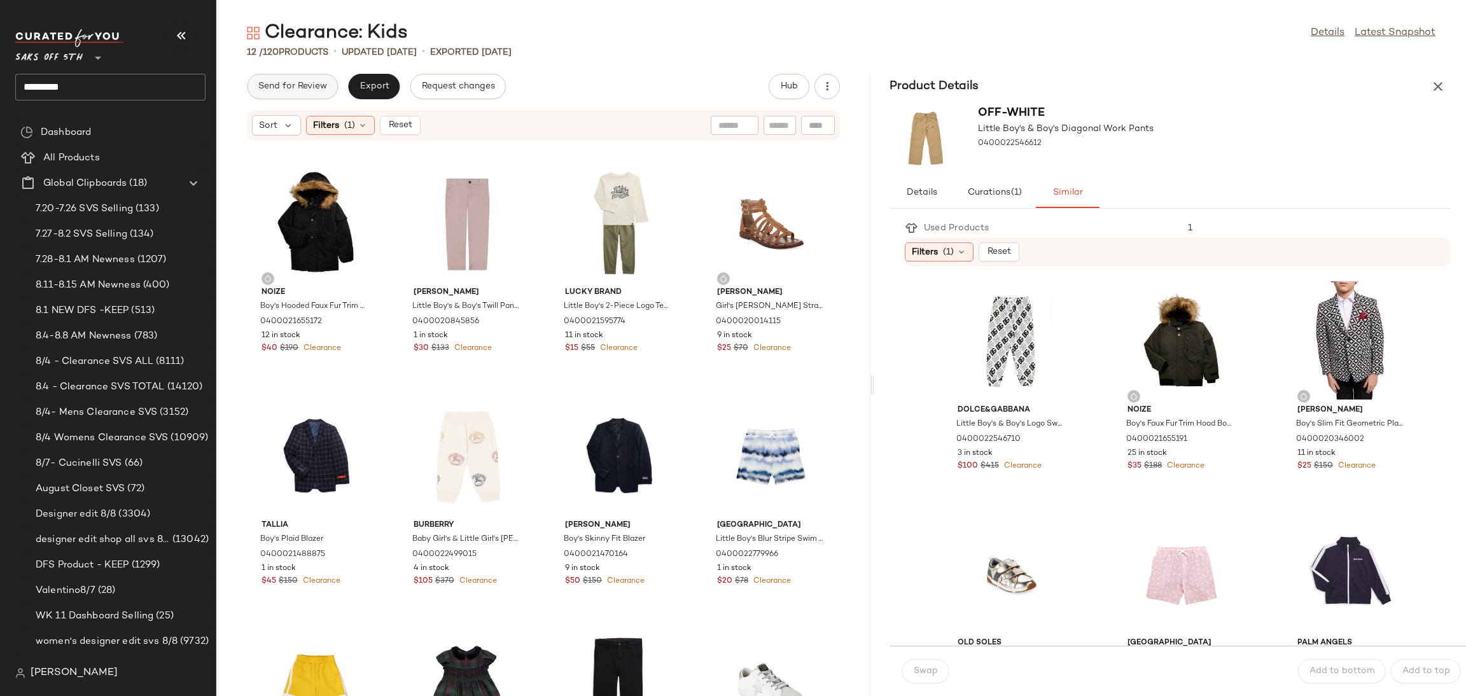
click at [314, 80] on button "Send for Review" at bounding box center [292, 86] width 91 height 25
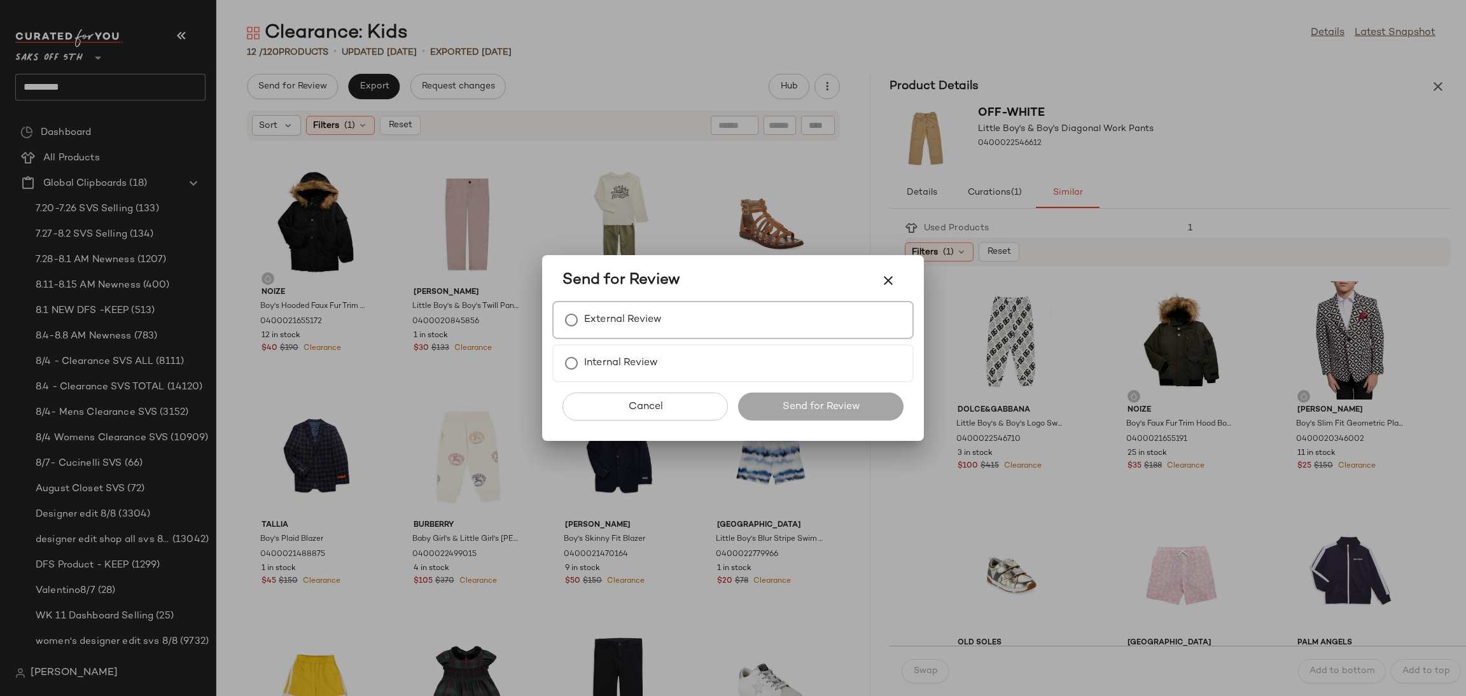
click at [651, 317] on label "External Review" at bounding box center [623, 319] width 78 height 25
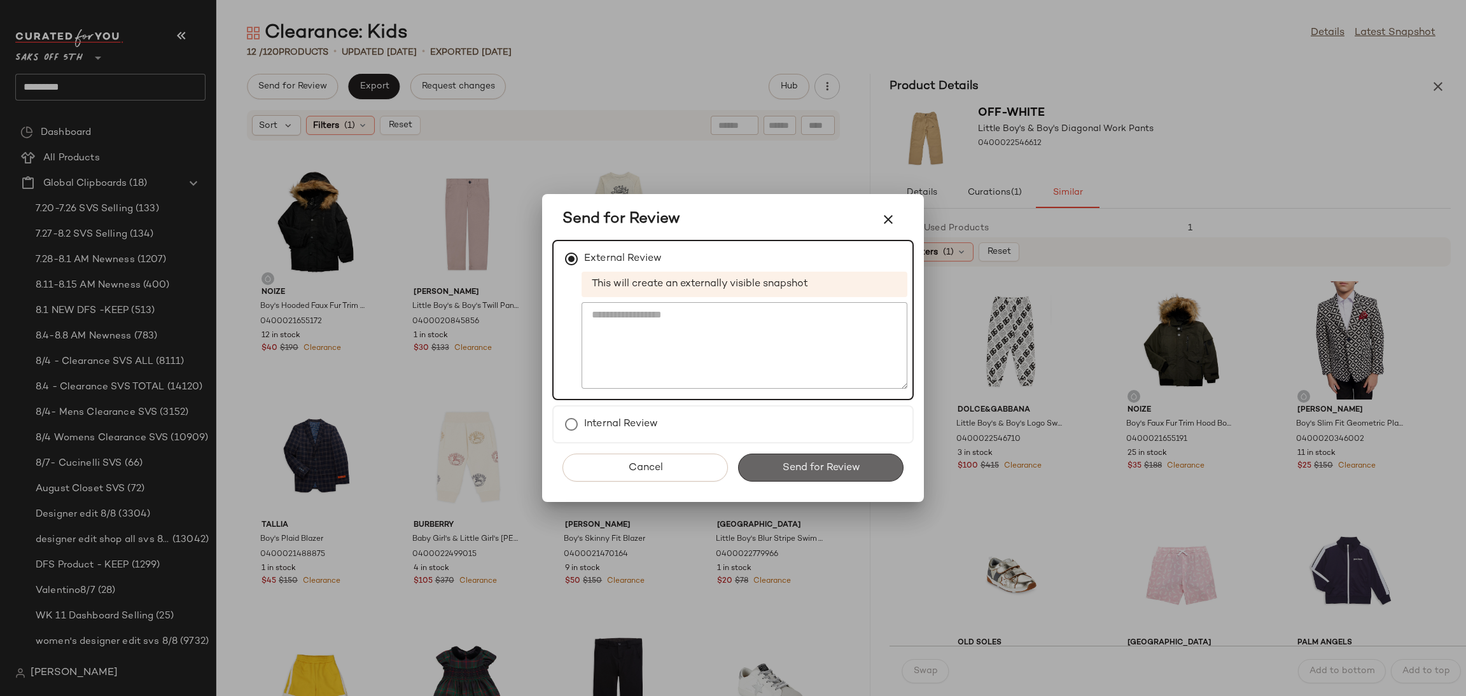
click at [821, 475] on button "Send for Review" at bounding box center [820, 468] width 165 height 28
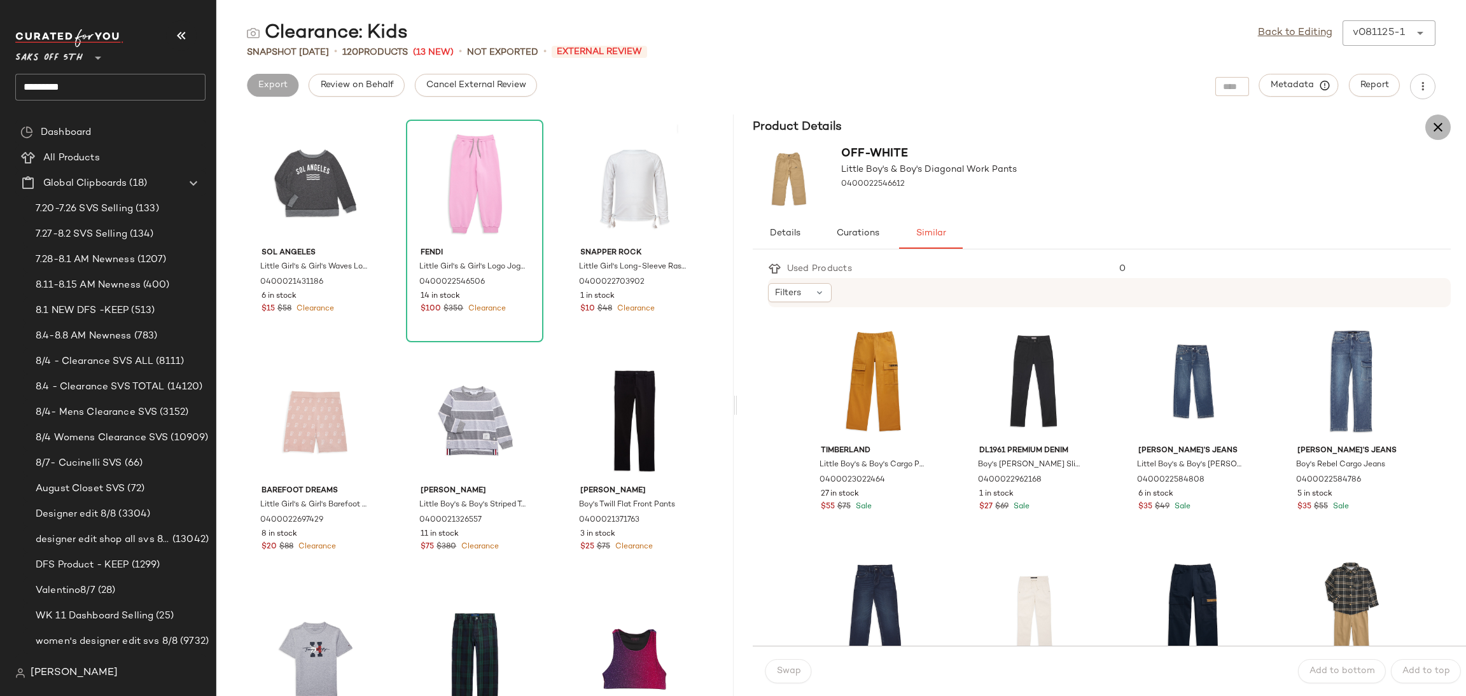
click at [1439, 129] on icon "button" at bounding box center [1437, 127] width 15 height 15
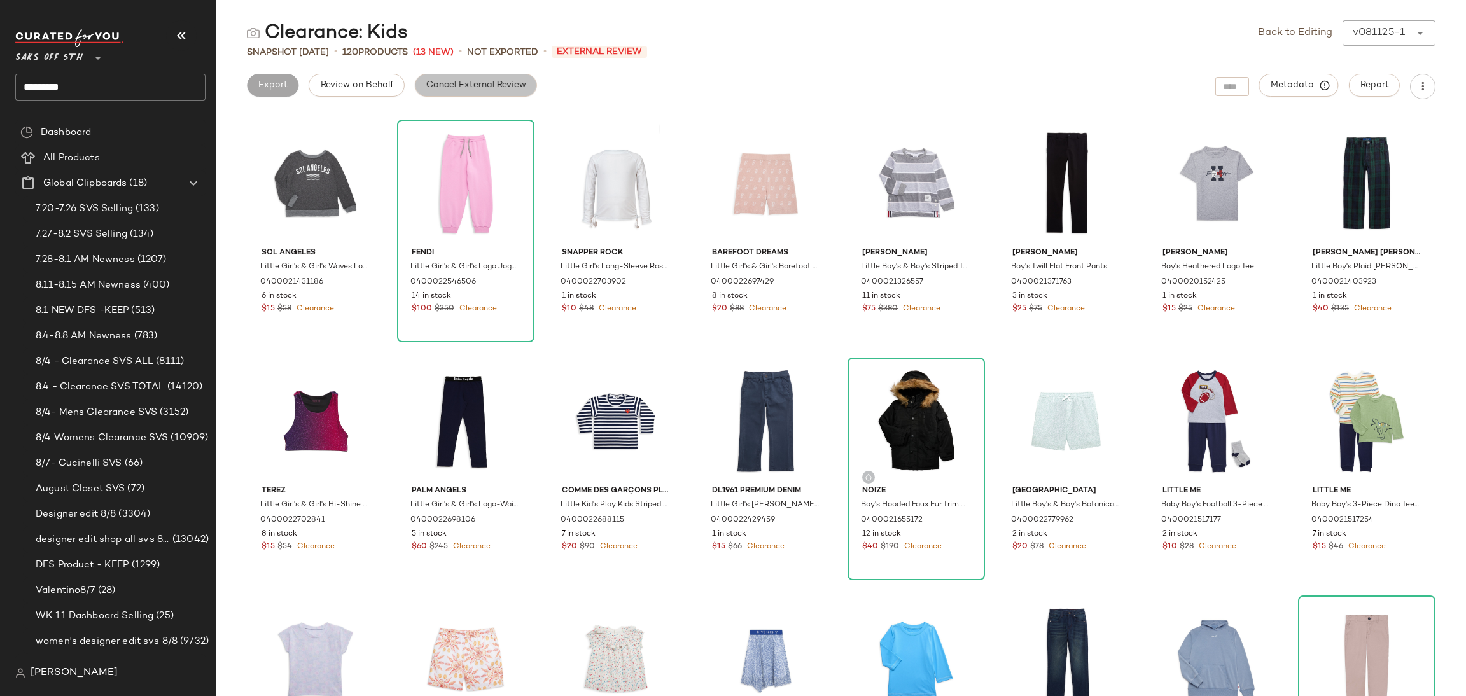
click at [491, 78] on button "Cancel External Review" at bounding box center [476, 85] width 122 height 23
click at [1278, 30] on link "Back to Editing" at bounding box center [1295, 32] width 74 height 15
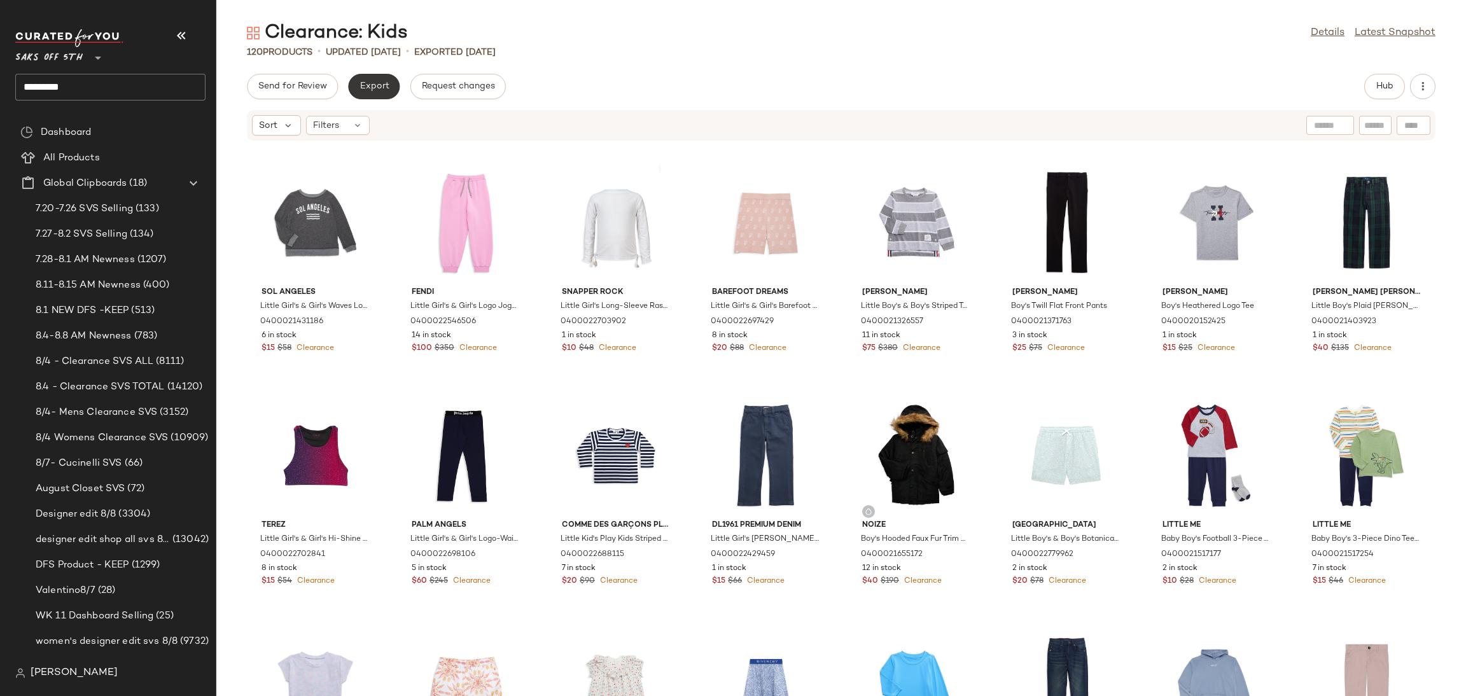
click at [365, 87] on span "Export" at bounding box center [374, 86] width 30 height 10
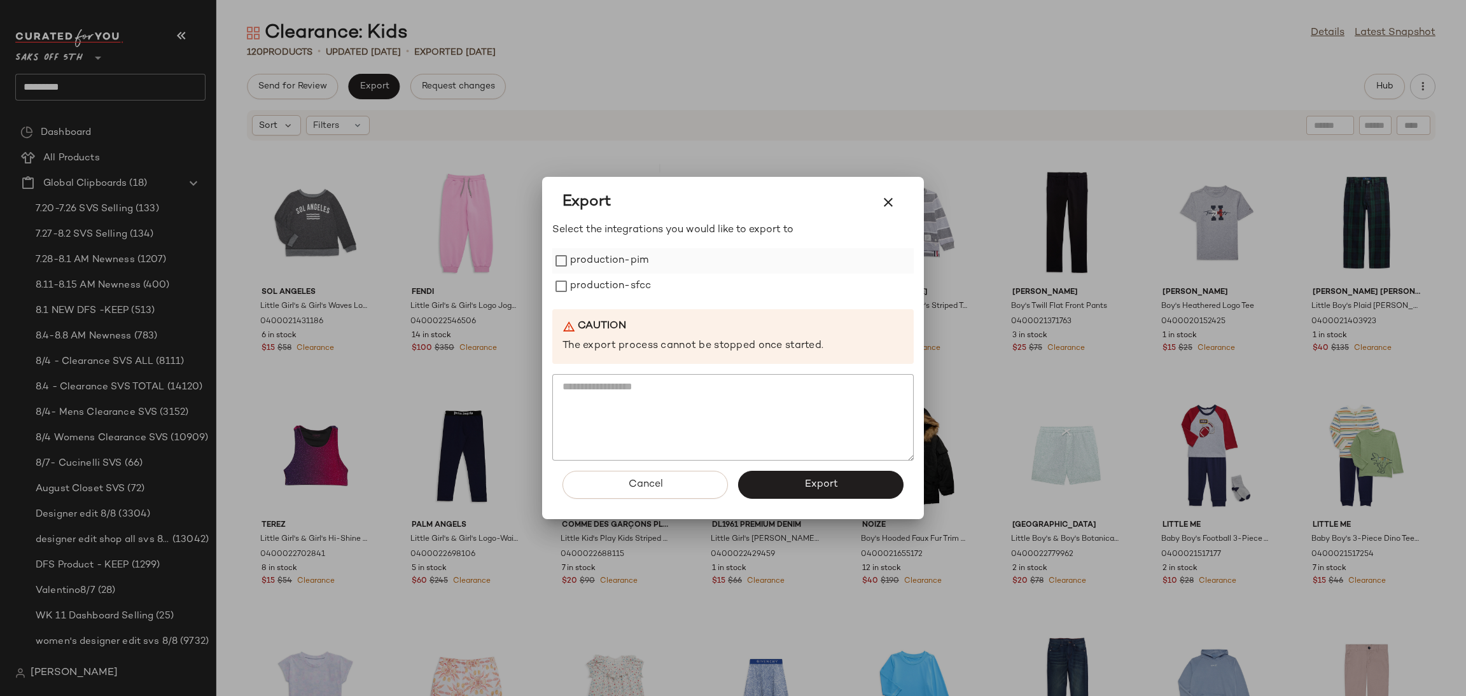
click at [650, 261] on div "production-pim" at bounding box center [732, 260] width 361 height 25
click at [582, 258] on label "production-pim" at bounding box center [609, 260] width 78 height 25
drag, startPoint x: 590, startPoint y: 287, endPoint x: 841, endPoint y: 482, distance: 317.8
click at [841, 482] on div "Select the integrations you would like to export to production-pim production-s…" at bounding box center [732, 371] width 361 height 296
click at [841, 482] on button "Export" at bounding box center [820, 485] width 165 height 28
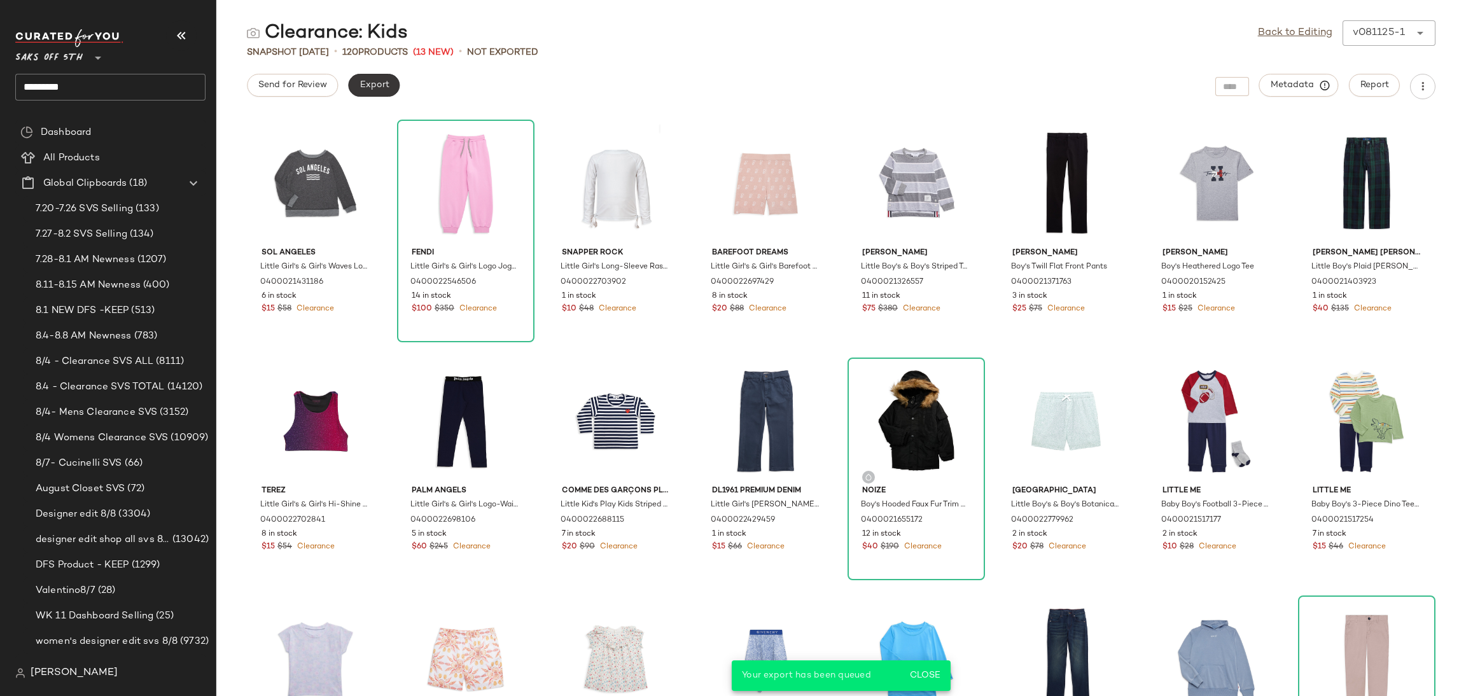
click at [365, 88] on span "Export" at bounding box center [374, 85] width 30 height 10
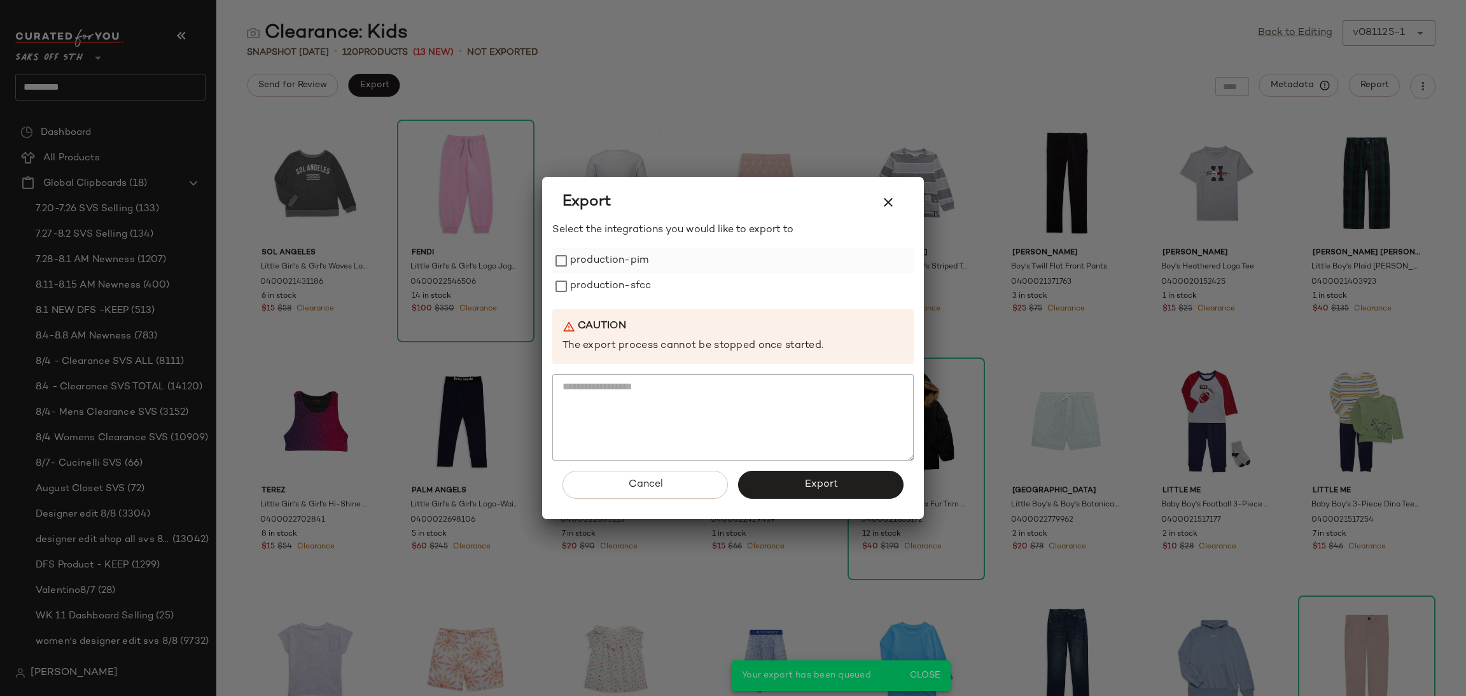
click at [591, 272] on label "production-pim" at bounding box center [609, 260] width 78 height 25
click at [590, 286] on label "production-sfcc" at bounding box center [610, 286] width 81 height 25
click at [788, 490] on button "Export" at bounding box center [820, 485] width 165 height 28
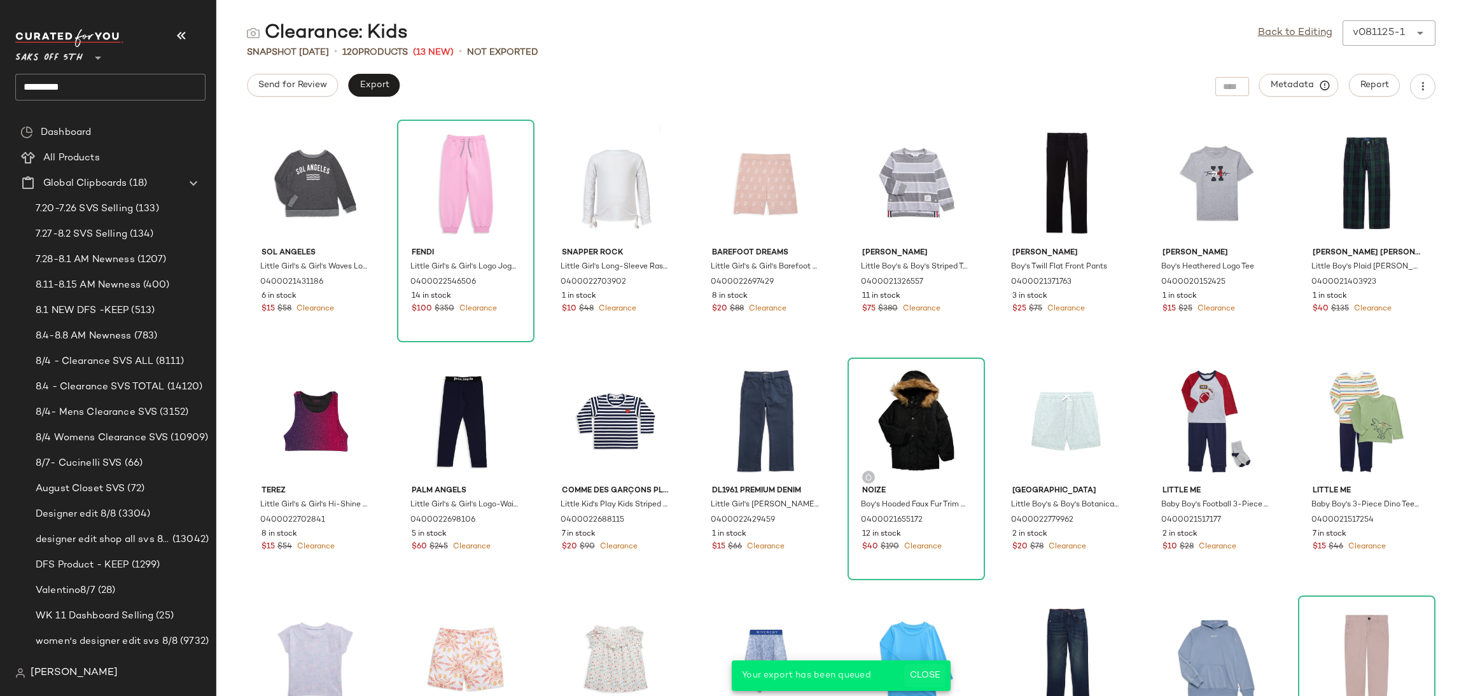
click at [927, 671] on span "Close" at bounding box center [924, 676] width 31 height 10
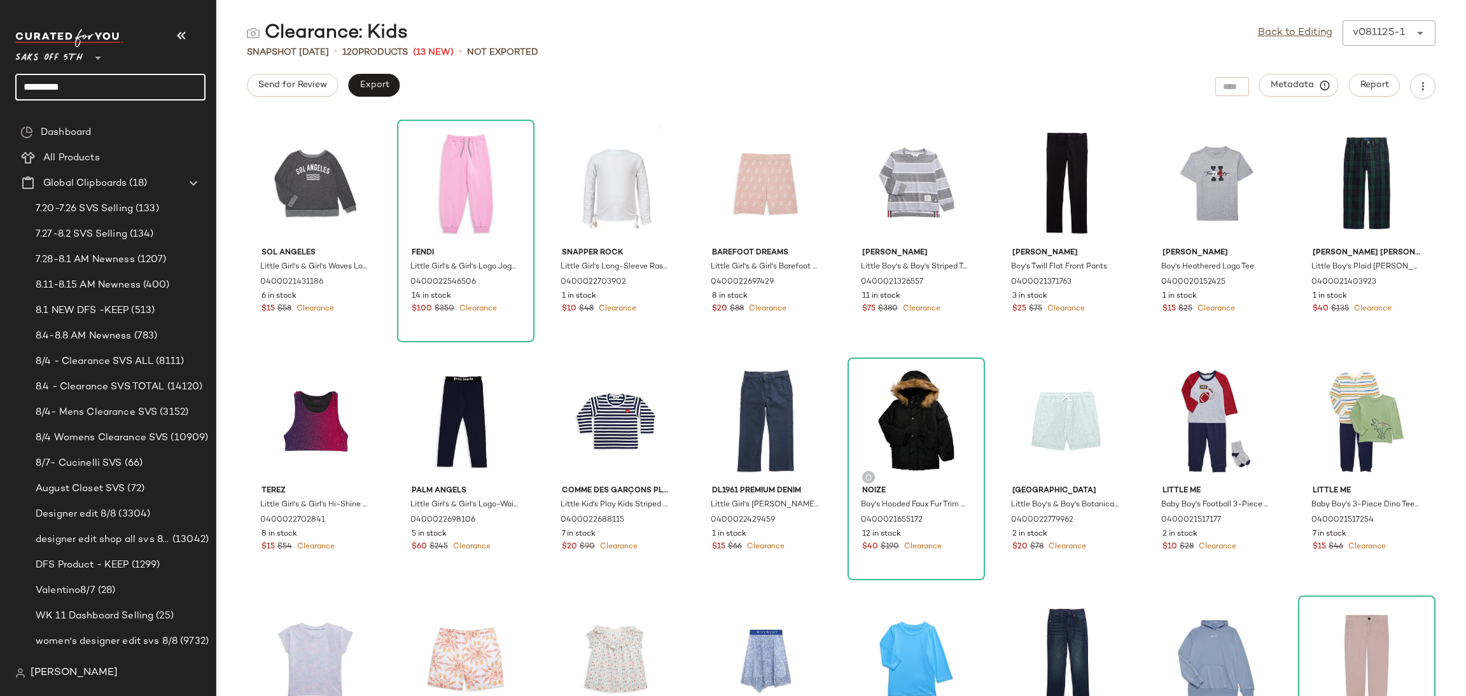
click at [150, 85] on input "*********" at bounding box center [110, 87] width 190 height 27
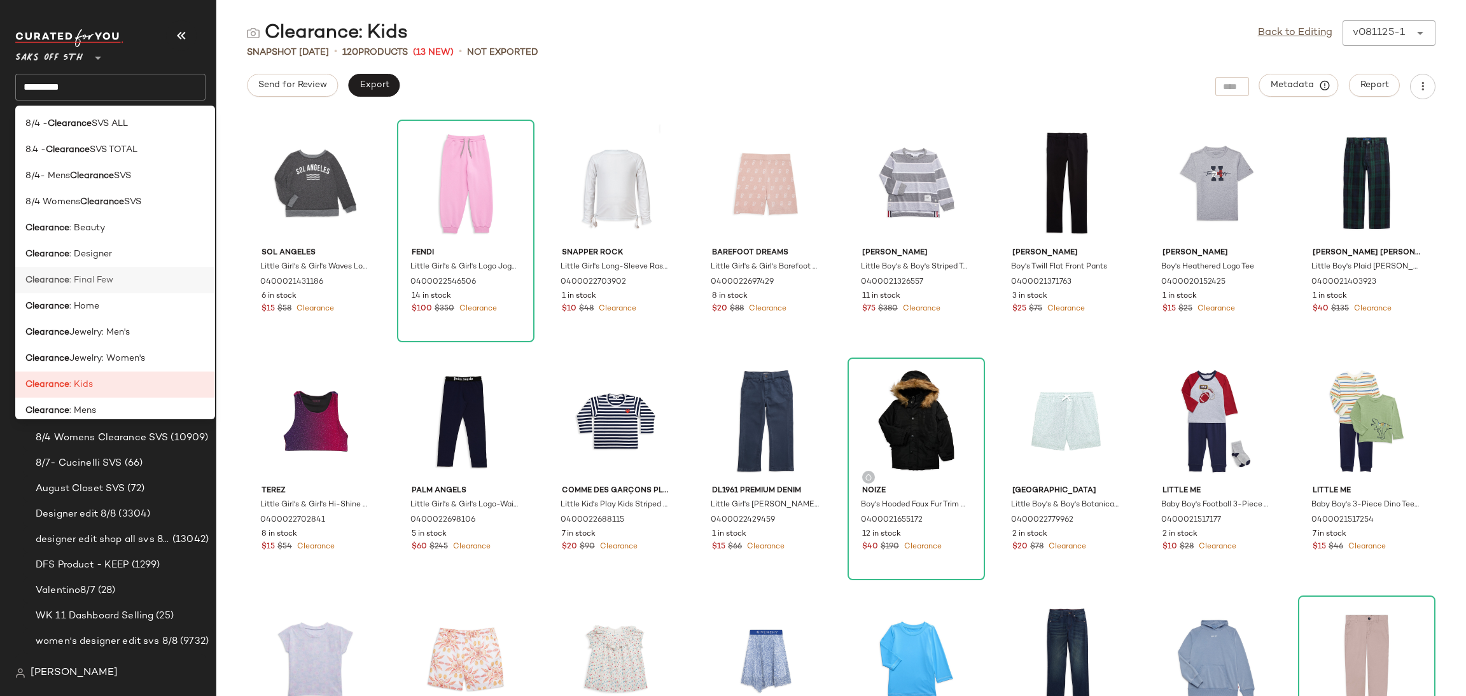
click at [113, 281] on span ": Final Few" at bounding box center [91, 280] width 44 height 13
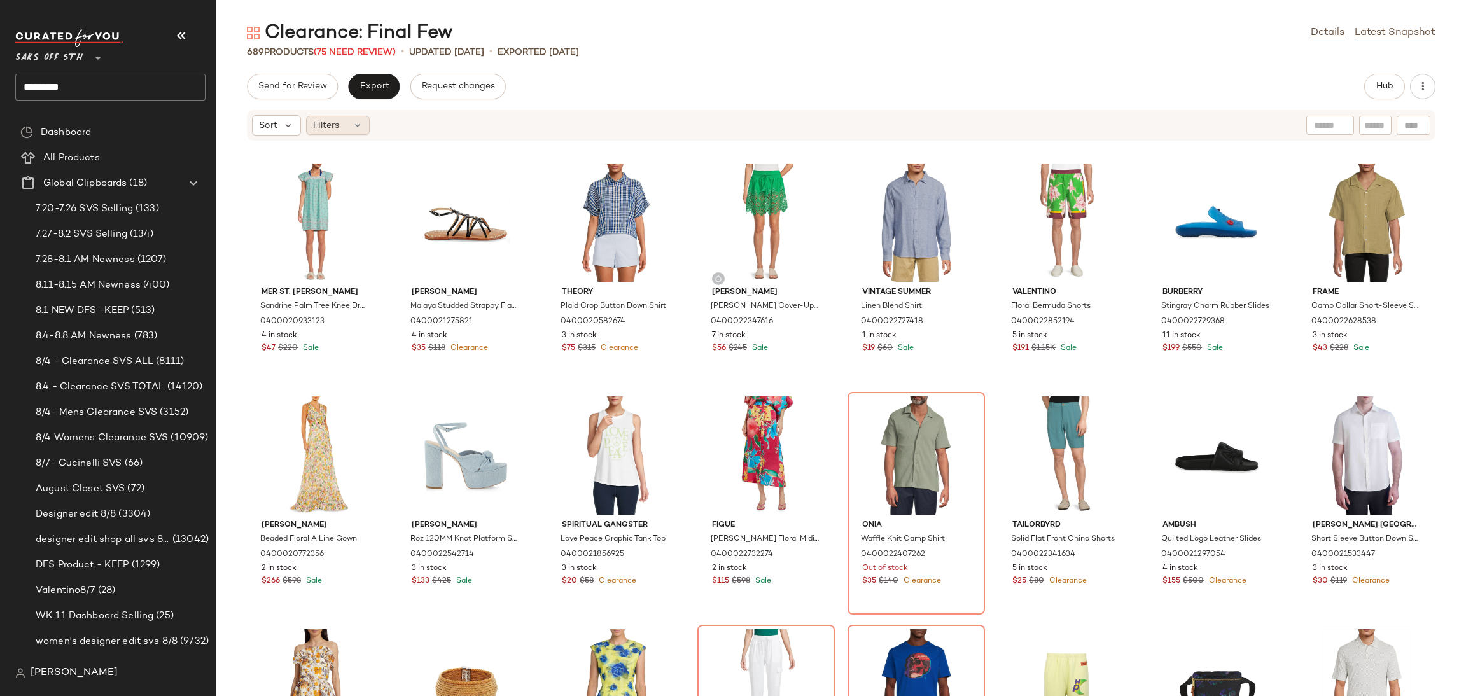
click at [356, 129] on icon at bounding box center [357, 125] width 10 height 10
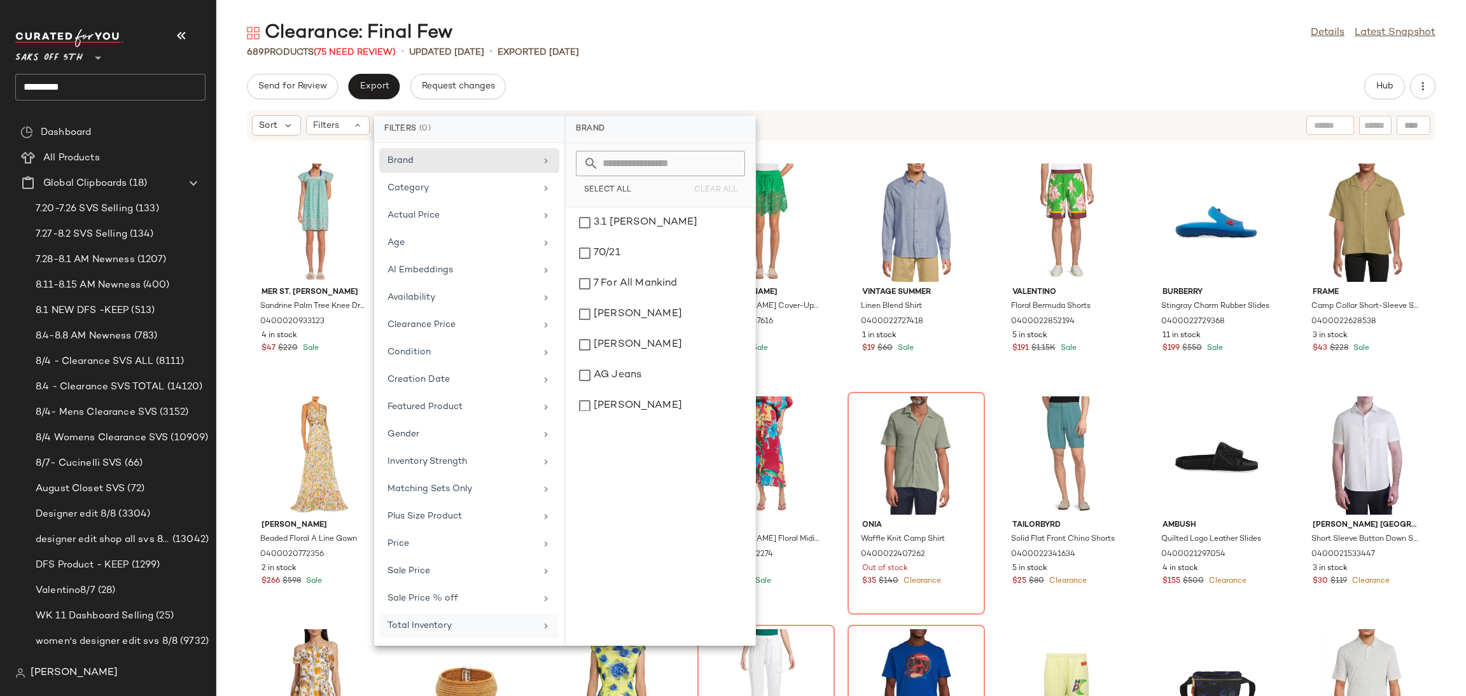
click at [452, 625] on div "Total Inventory" at bounding box center [461, 625] width 148 height 13
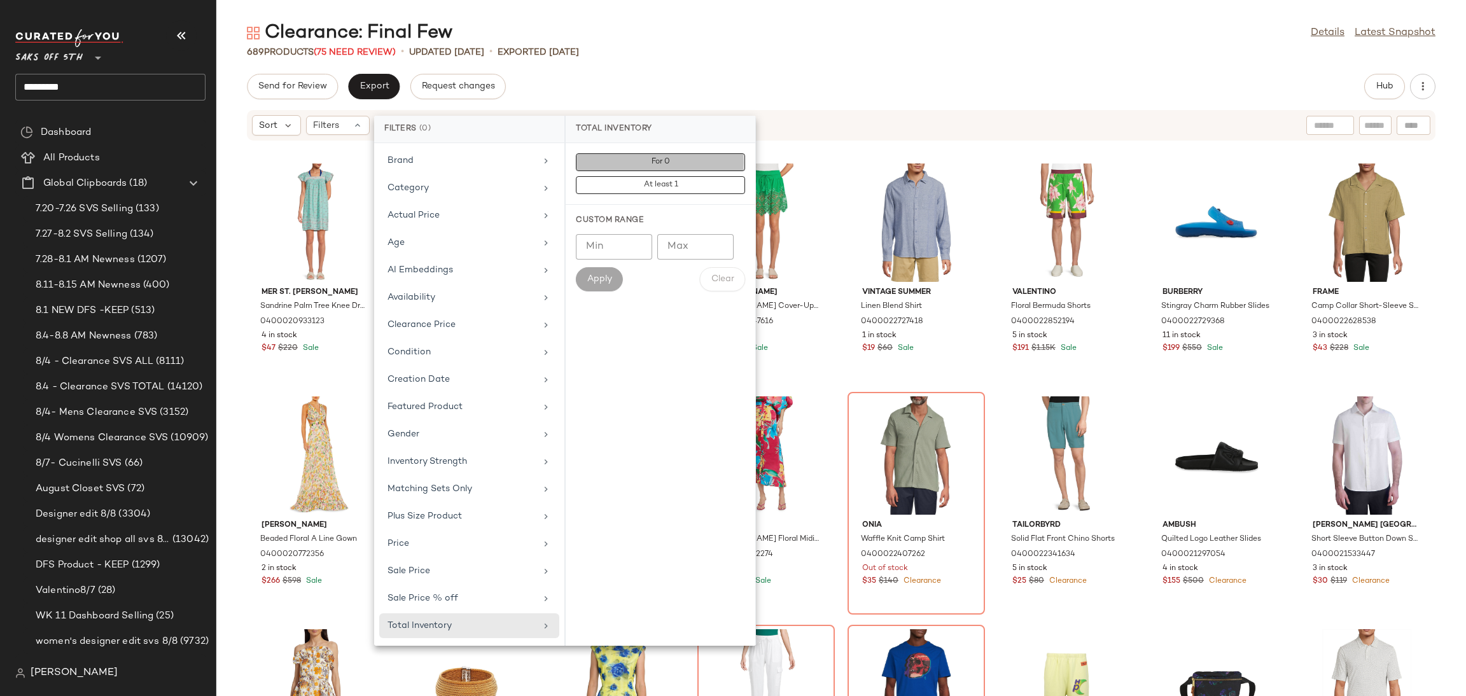
click at [670, 176] on button "For 0" at bounding box center [660, 185] width 169 height 18
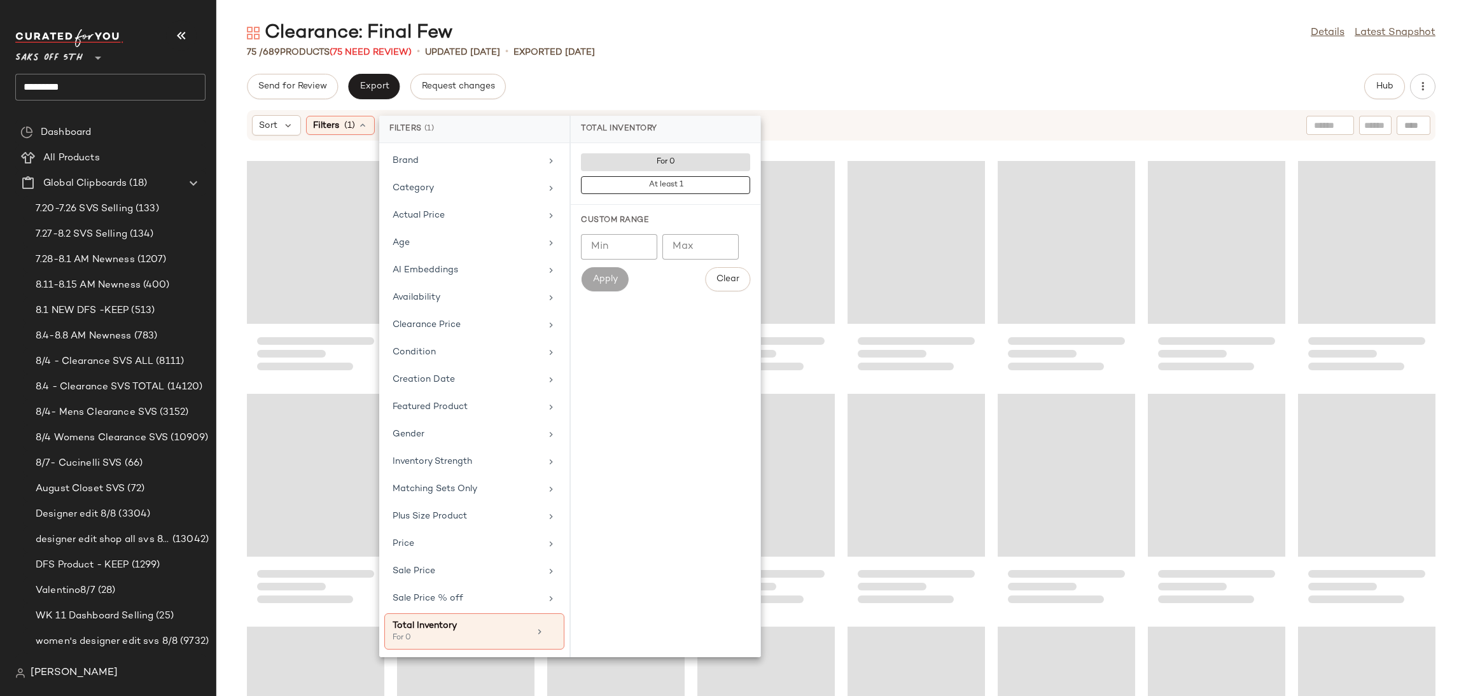
click at [732, 17] on main "Clearance: Final Few Details Latest Snapshot 75 / 689 Products (75 Need Review)…" at bounding box center [733, 348] width 1466 height 696
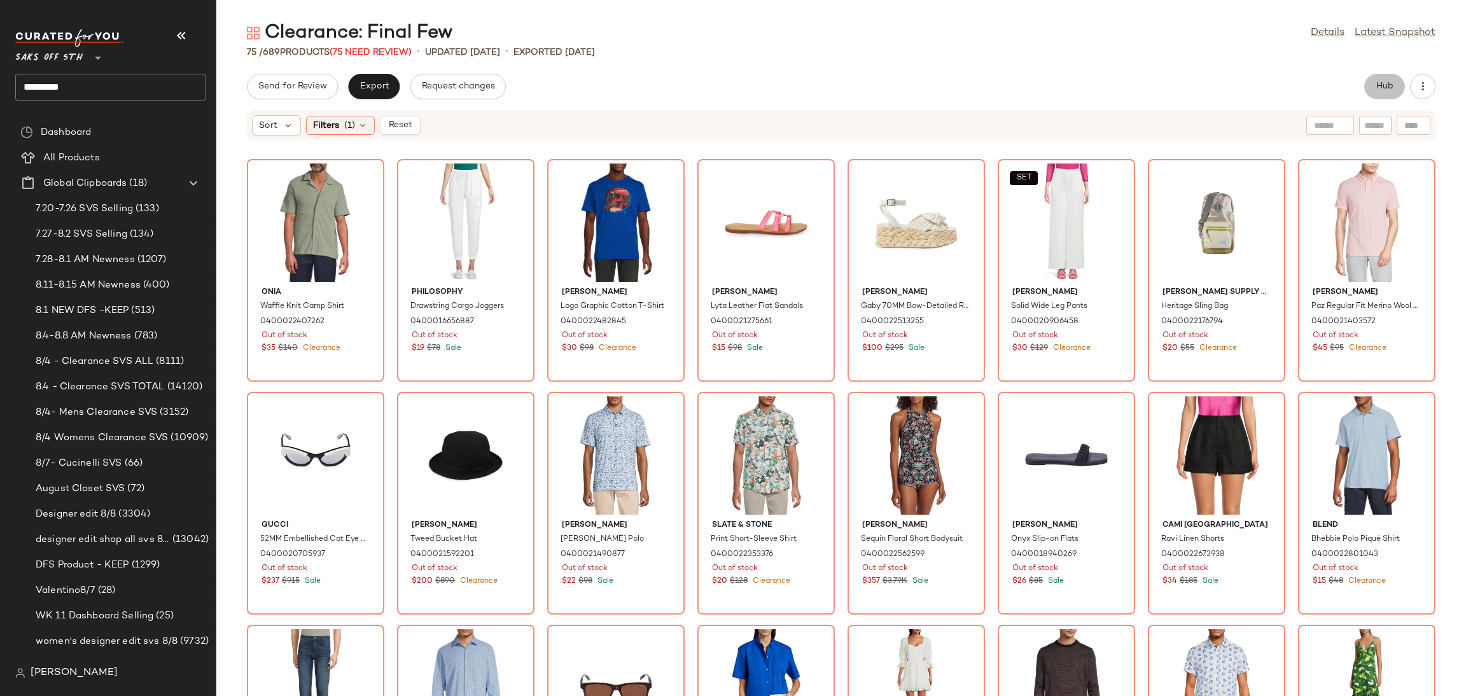
click at [1374, 92] on button "Hub" at bounding box center [1384, 86] width 41 height 25
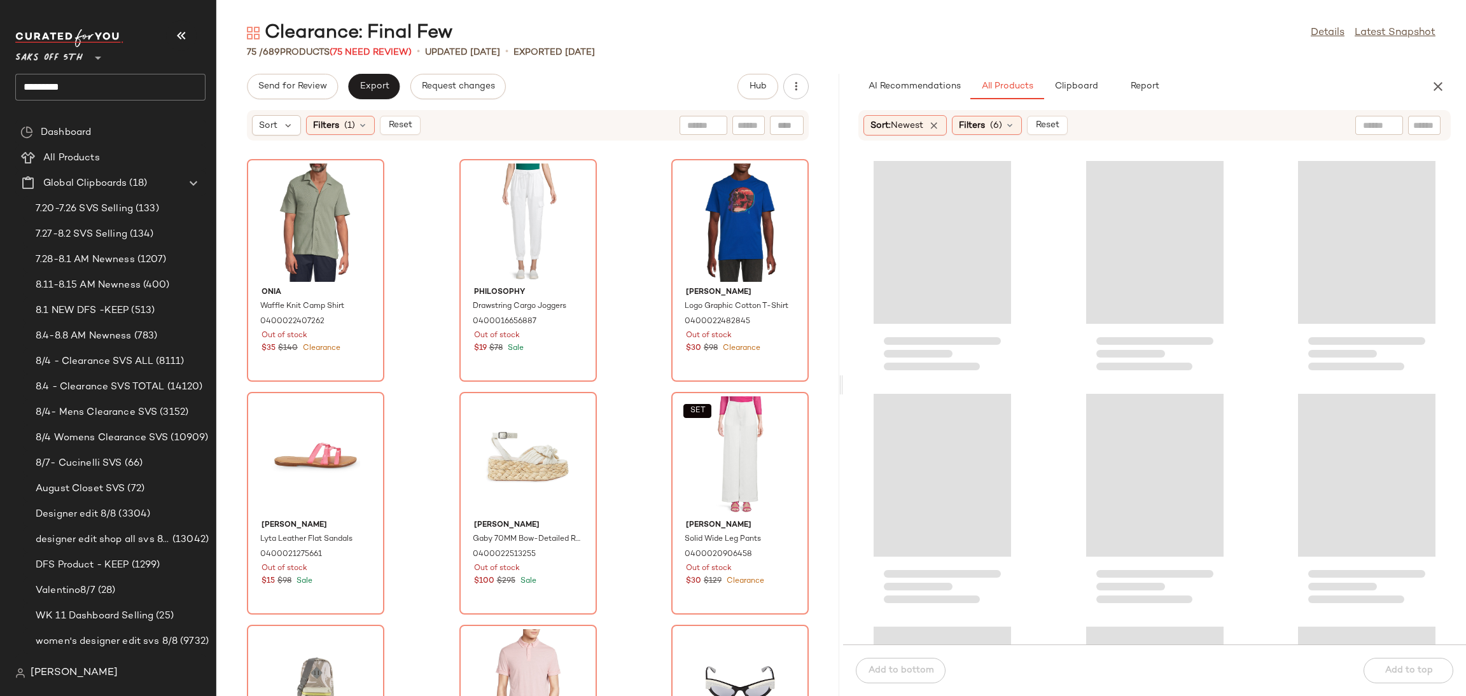
drag, startPoint x: 838, startPoint y: 386, endPoint x: 898, endPoint y: 380, distance: 60.7
click at [898, 380] on div "Clearance: Final Few Details Latest Snapshot 75 / 689 Products (75 Need Review)…" at bounding box center [841, 358] width 1250 height 676
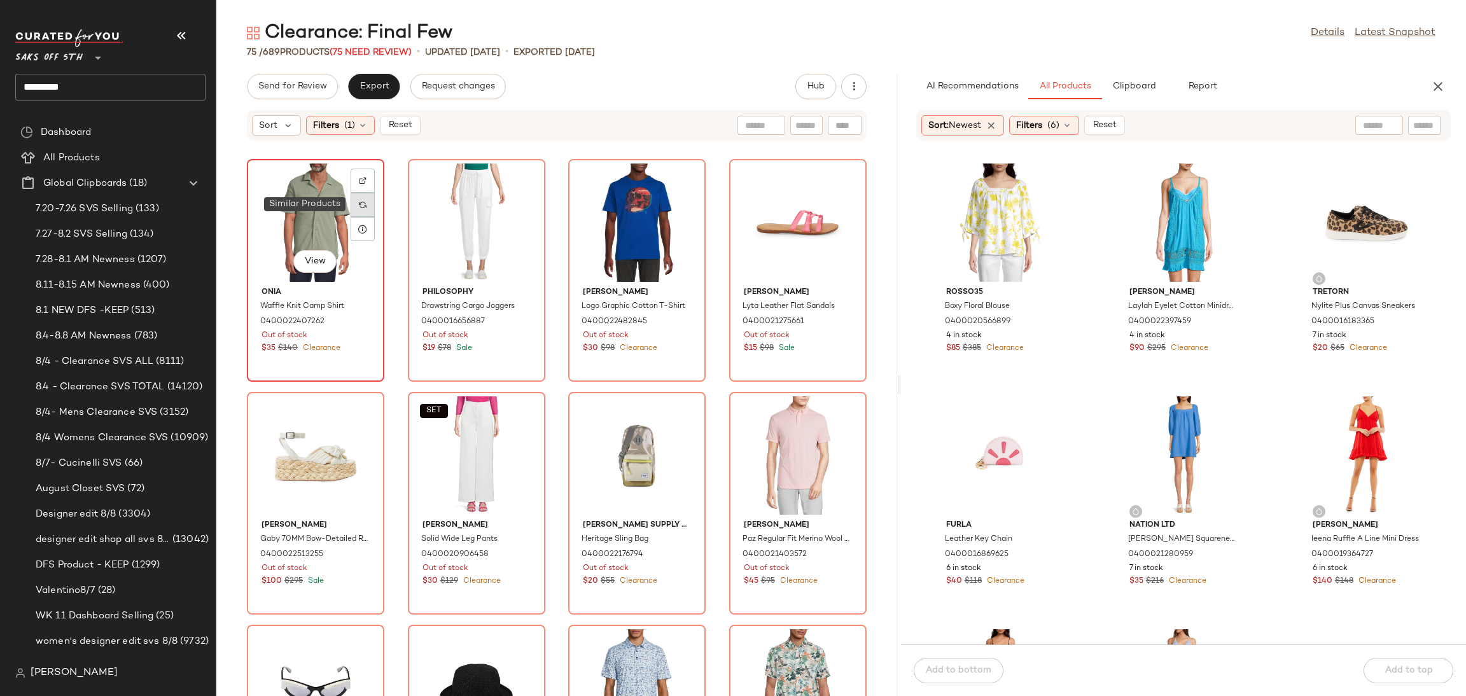
click at [361, 204] on img at bounding box center [363, 205] width 8 height 8
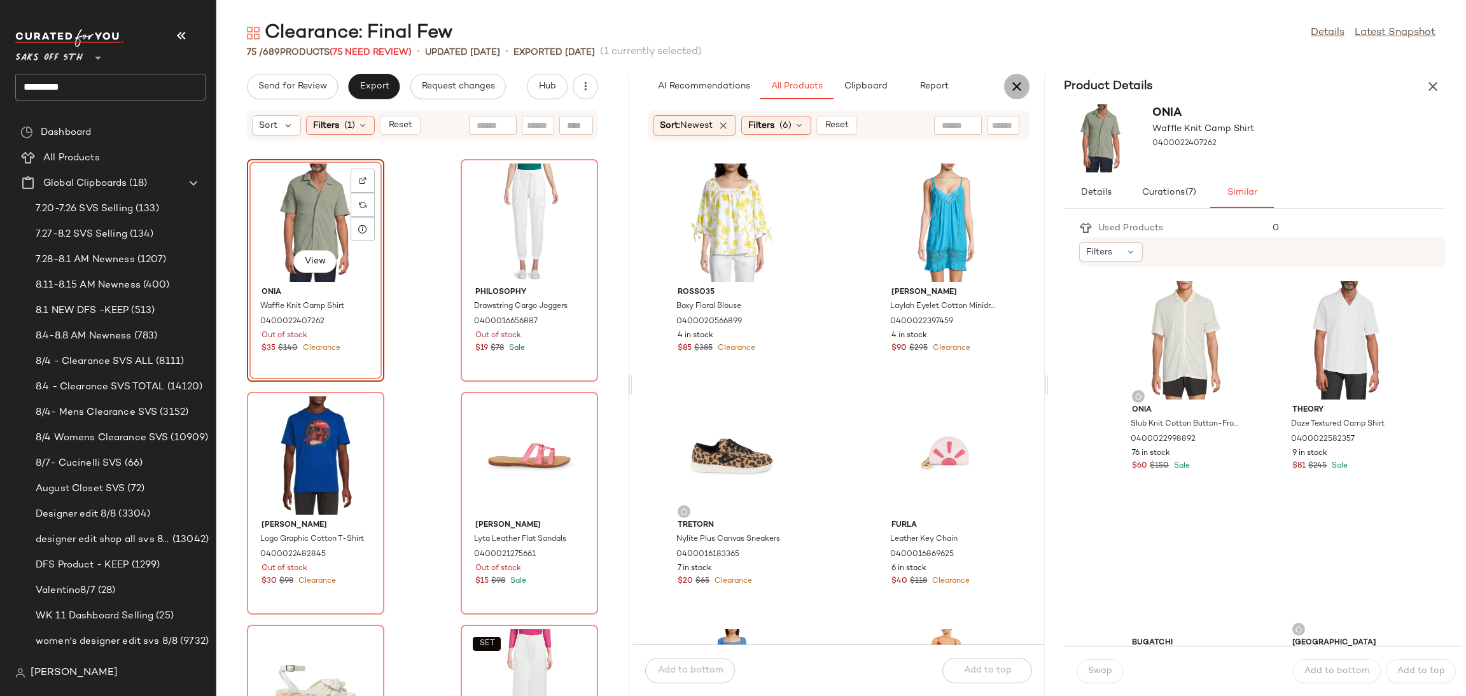
click at [1022, 85] on icon "button" at bounding box center [1016, 86] width 15 height 15
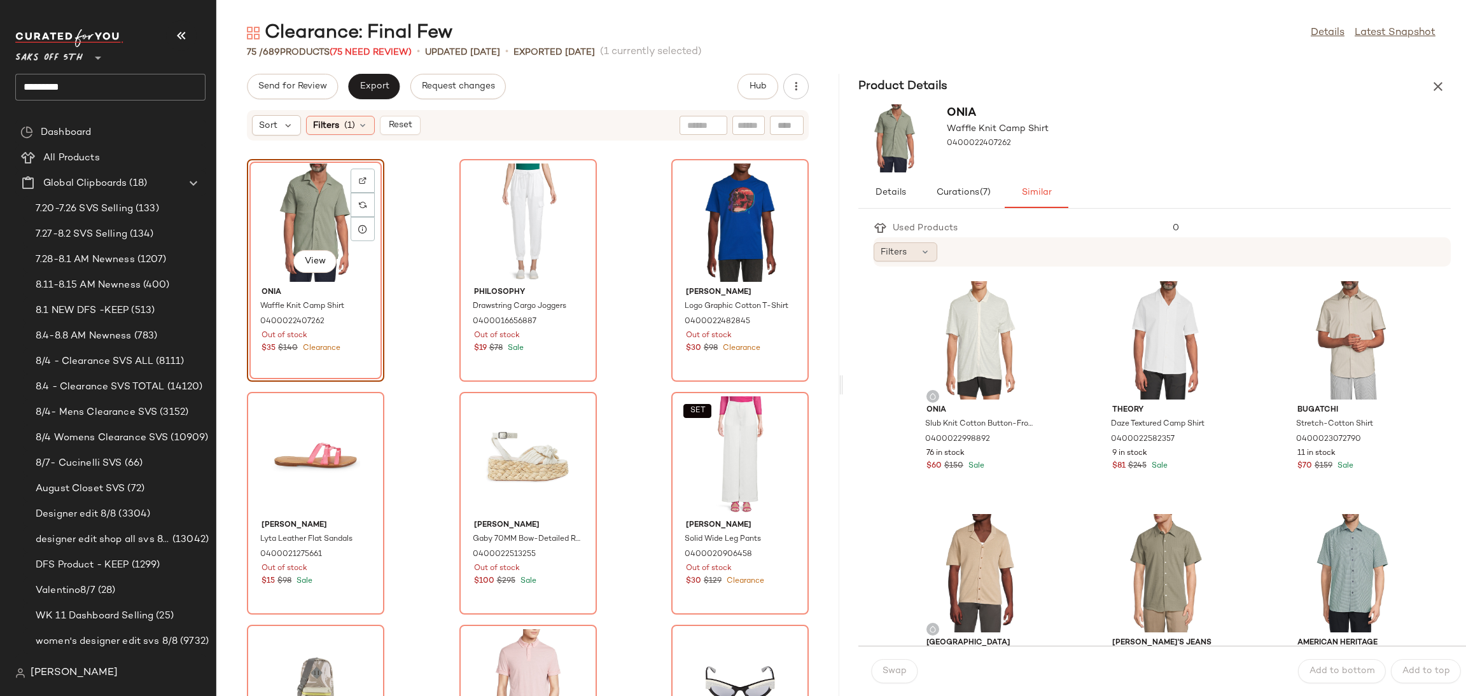
click at [896, 248] on span "Filters" at bounding box center [894, 252] width 26 height 13
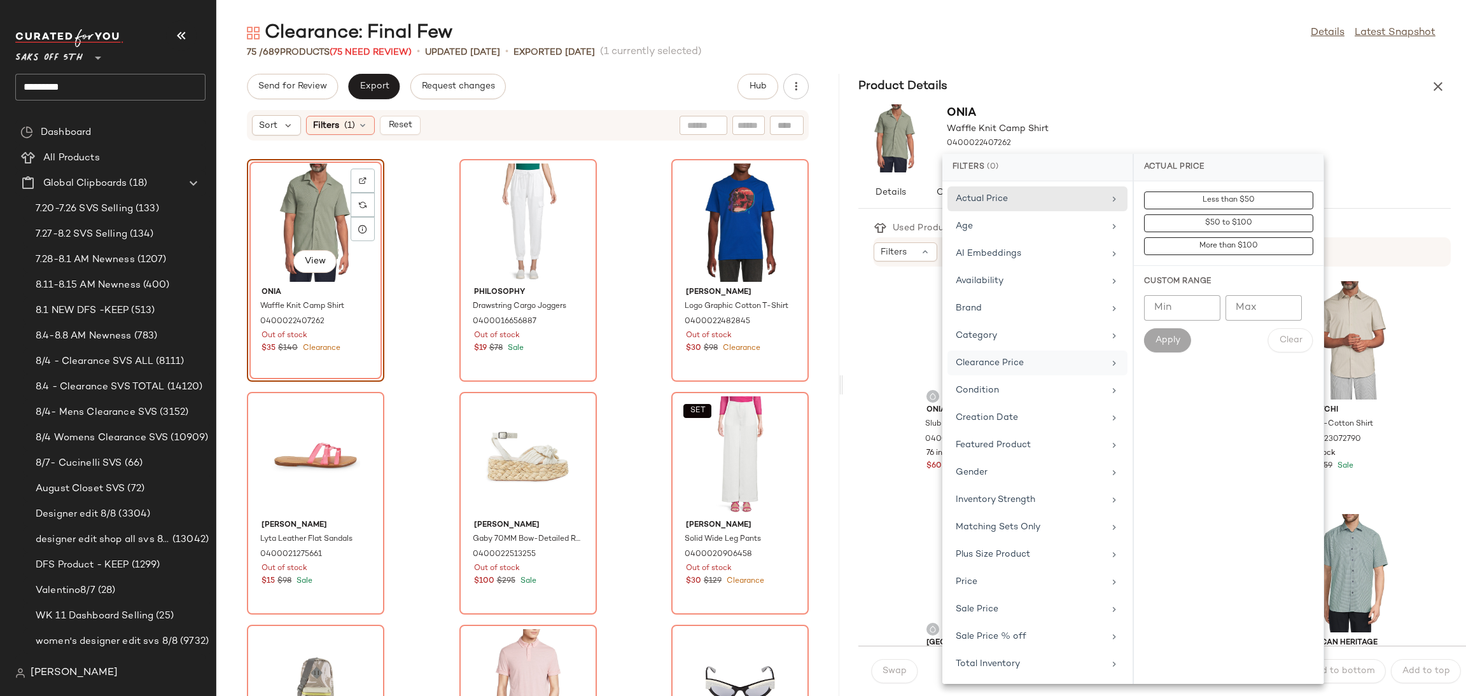
click at [1000, 368] on div "Clearance Price" at bounding box center [1030, 362] width 148 height 13
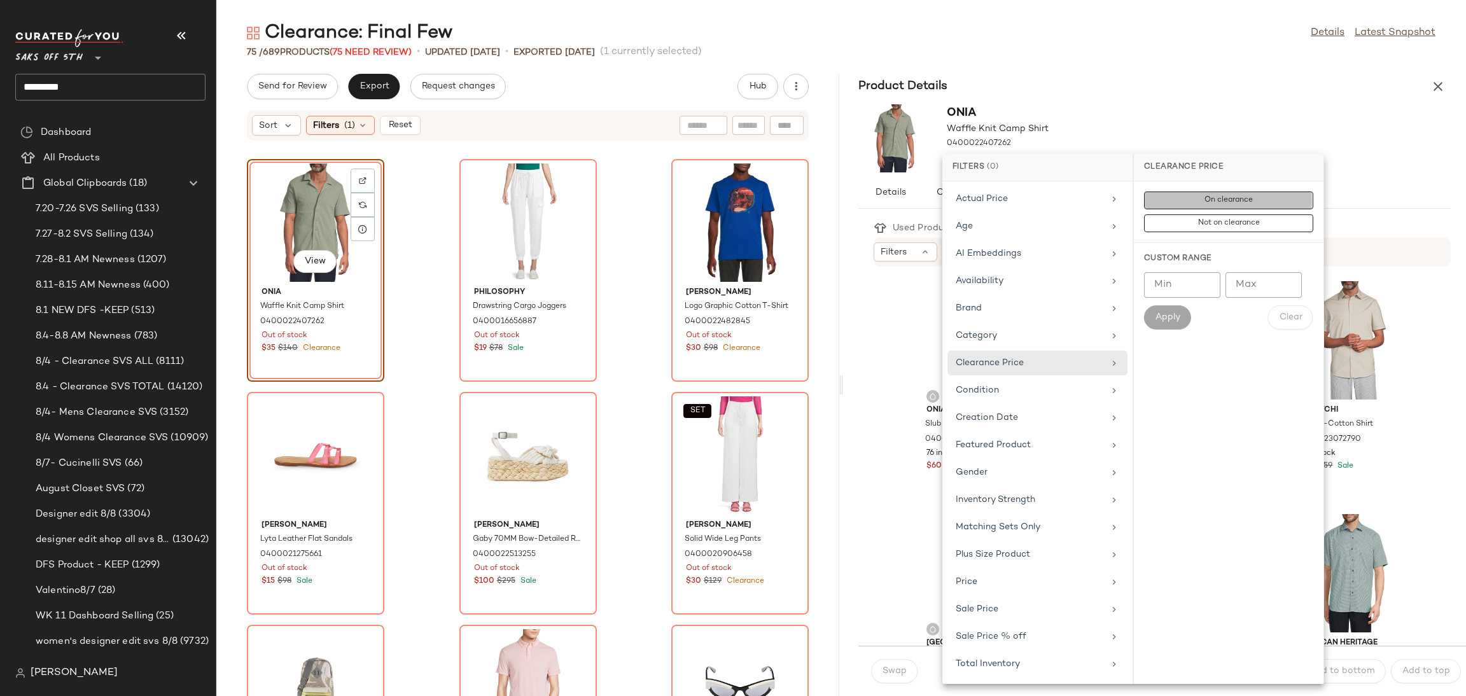
click at [1193, 214] on button "On clearance" at bounding box center [1228, 223] width 169 height 18
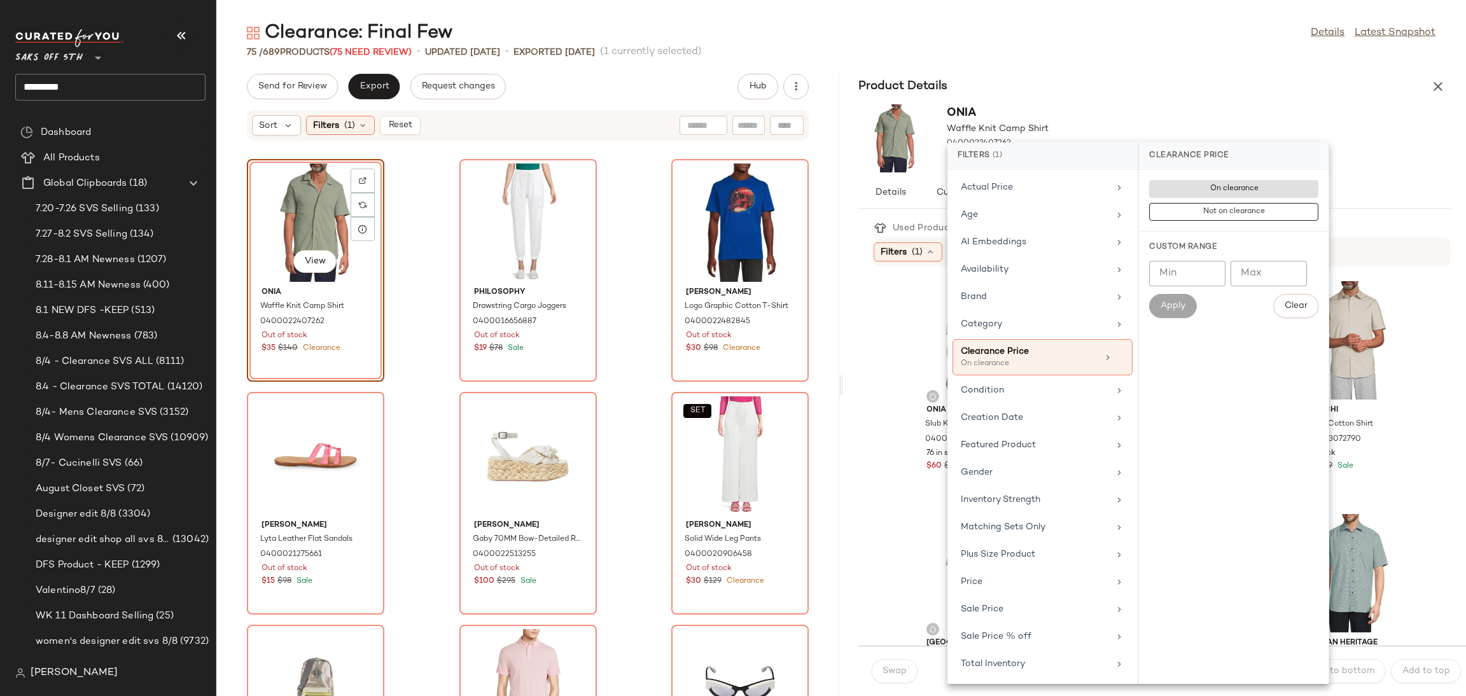
click at [1197, 97] on div "Product Details" at bounding box center [1154, 86] width 623 height 25
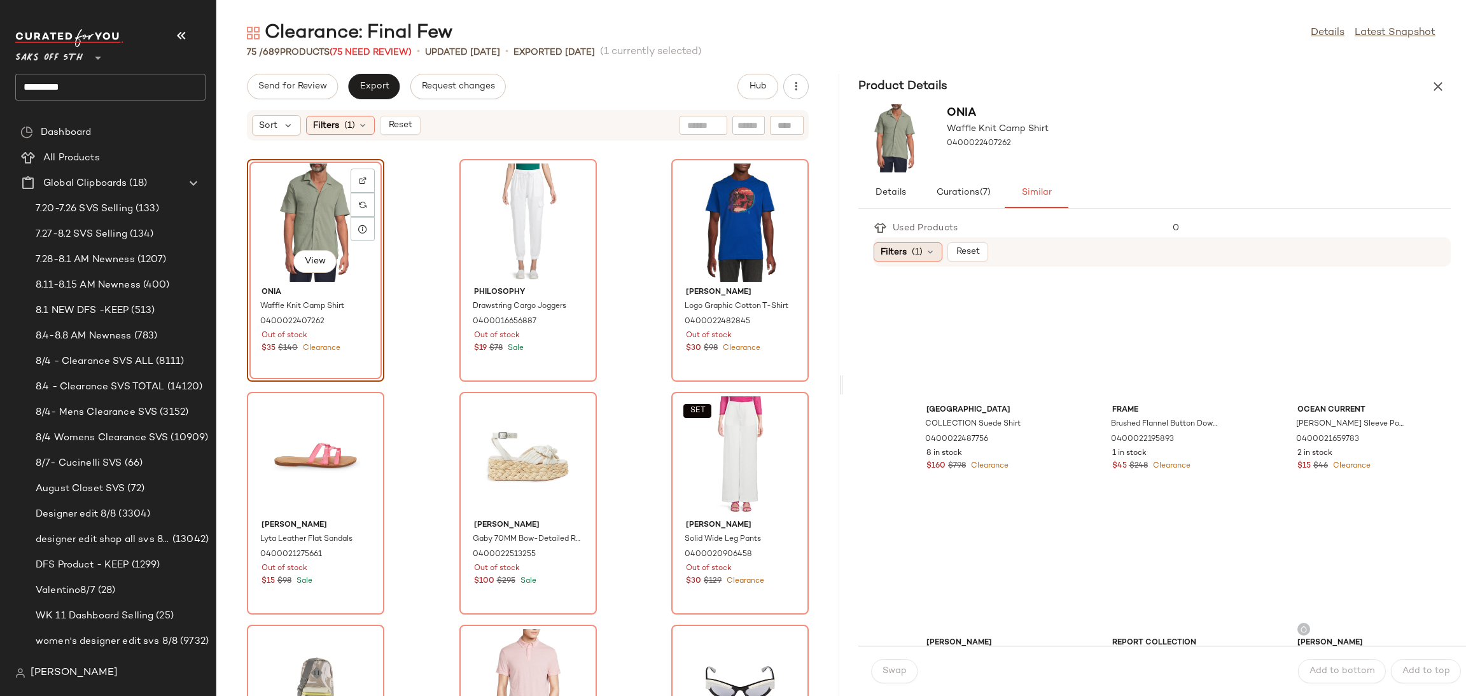
click at [917, 244] on div "Filters (1)" at bounding box center [908, 251] width 69 height 19
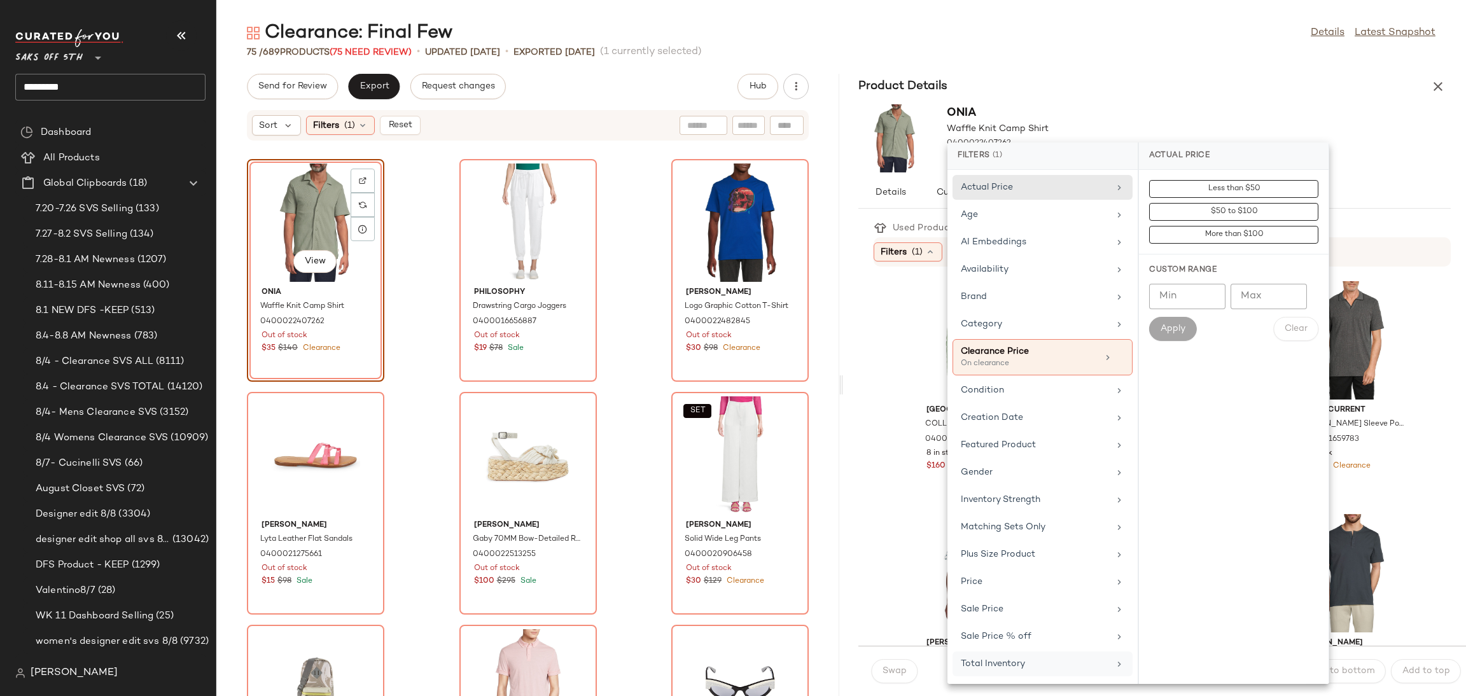
click at [1011, 662] on div "Total Inventory" at bounding box center [1035, 663] width 148 height 13
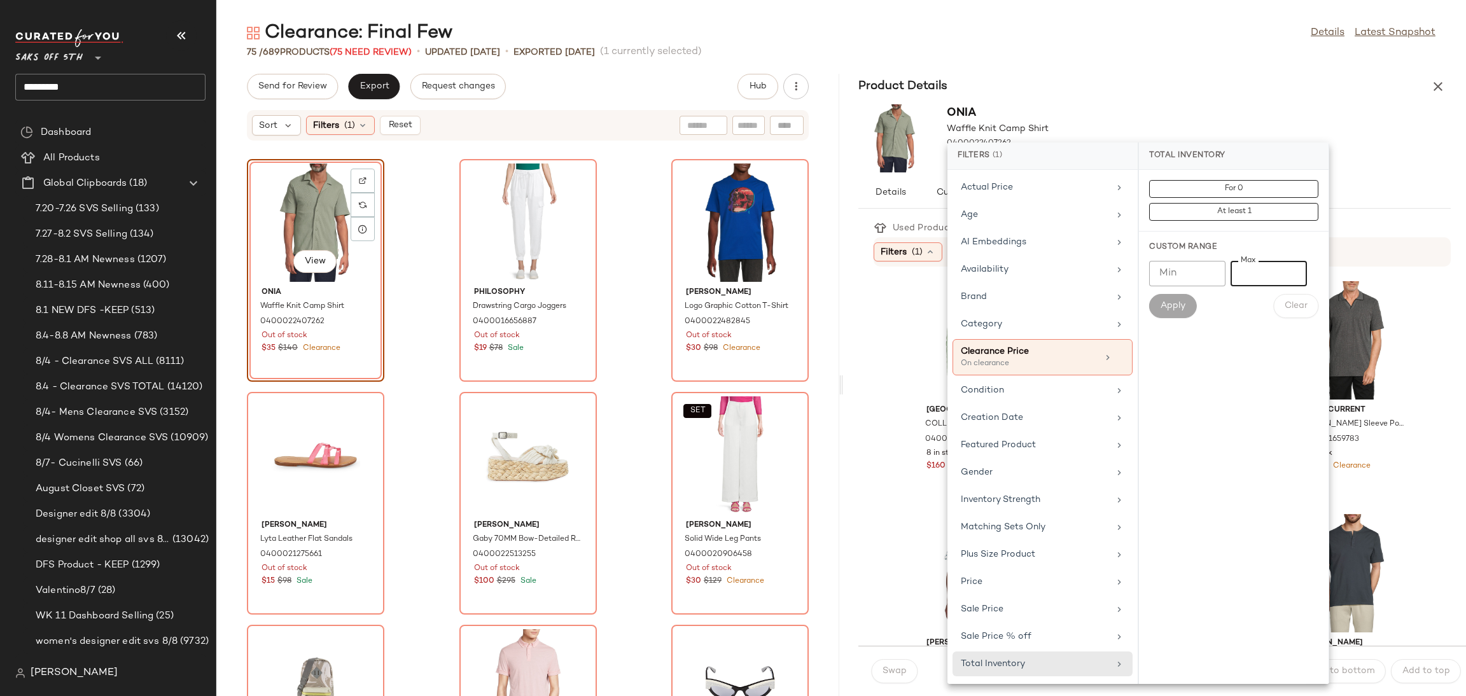
click at [1243, 280] on input "Max" at bounding box center [1269, 273] width 76 height 25
type input "**"
click at [1178, 309] on span "Apply" at bounding box center [1172, 306] width 25 height 10
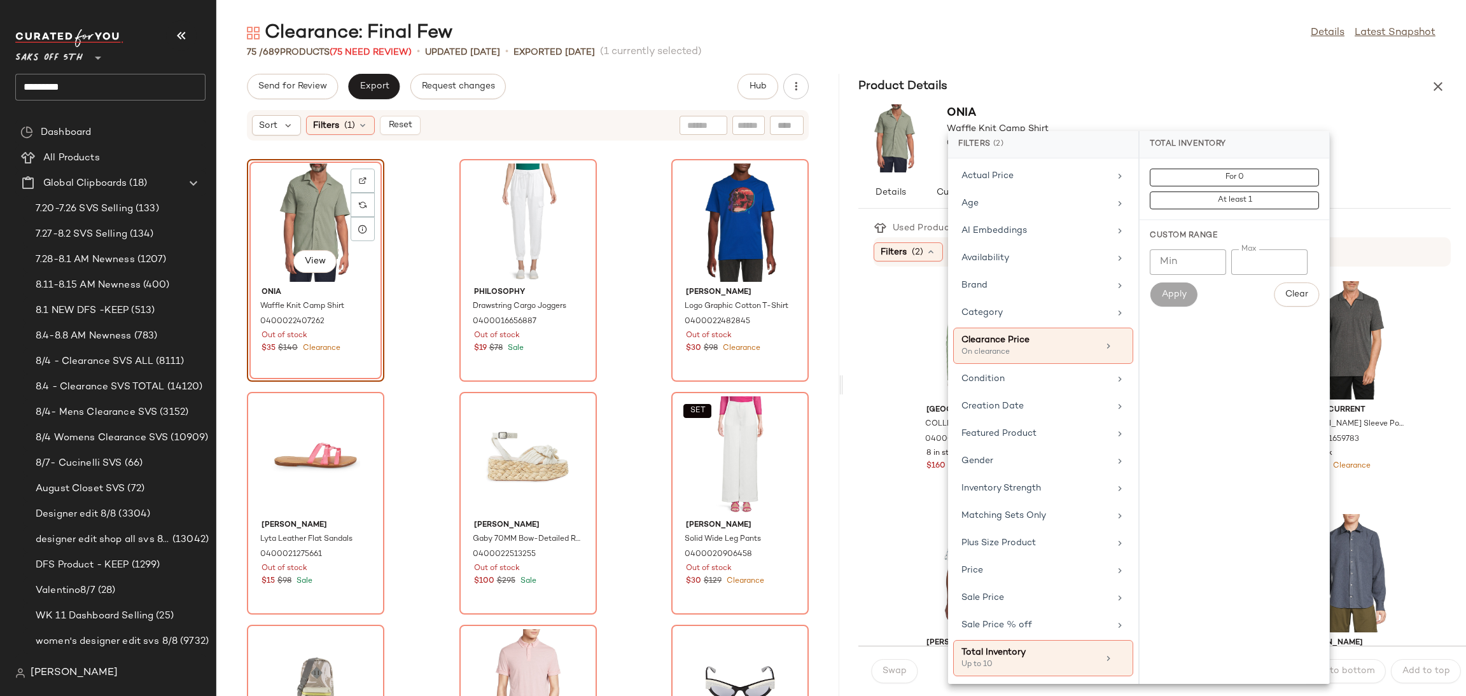
click at [1144, 78] on div "Product Details" at bounding box center [1154, 86] width 623 height 25
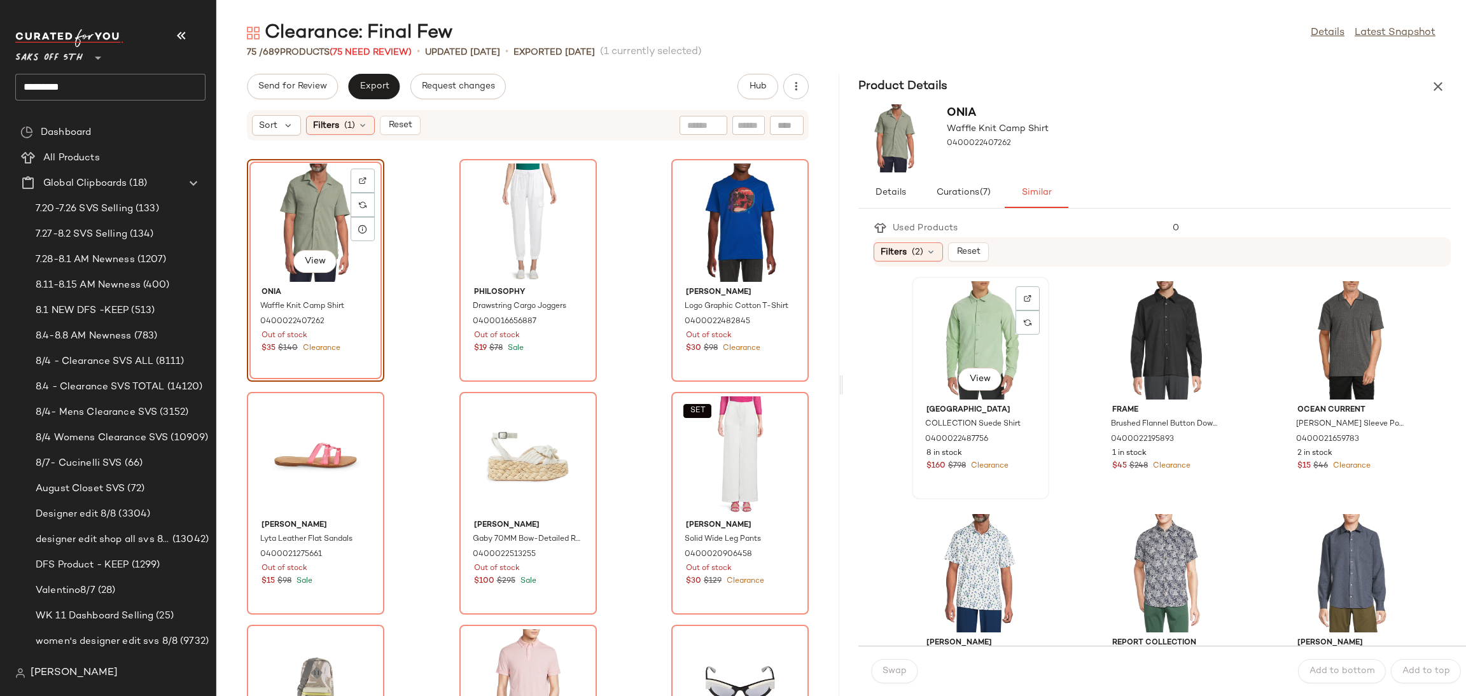
click at [967, 302] on div "View" at bounding box center [980, 340] width 129 height 118
click at [900, 667] on span "Swap" at bounding box center [894, 671] width 25 height 10
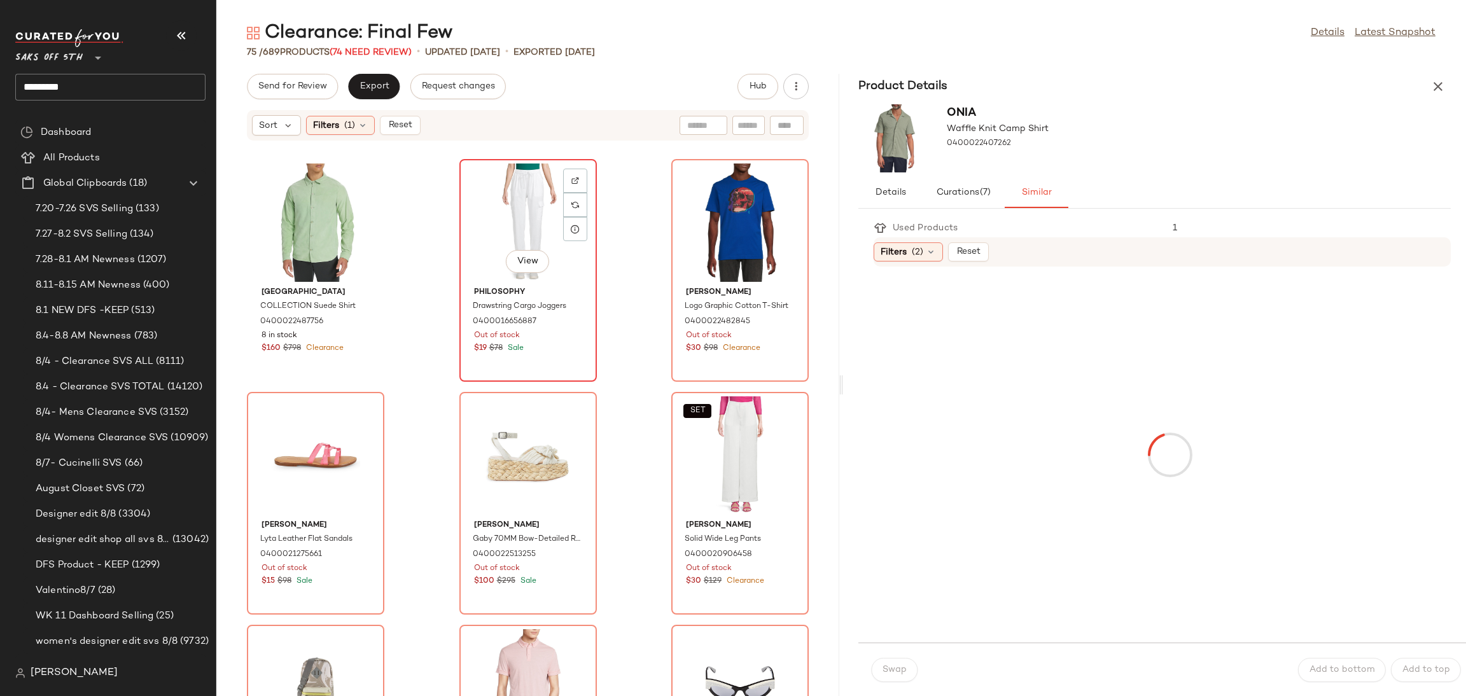
click at [497, 190] on div "View" at bounding box center [528, 223] width 129 height 118
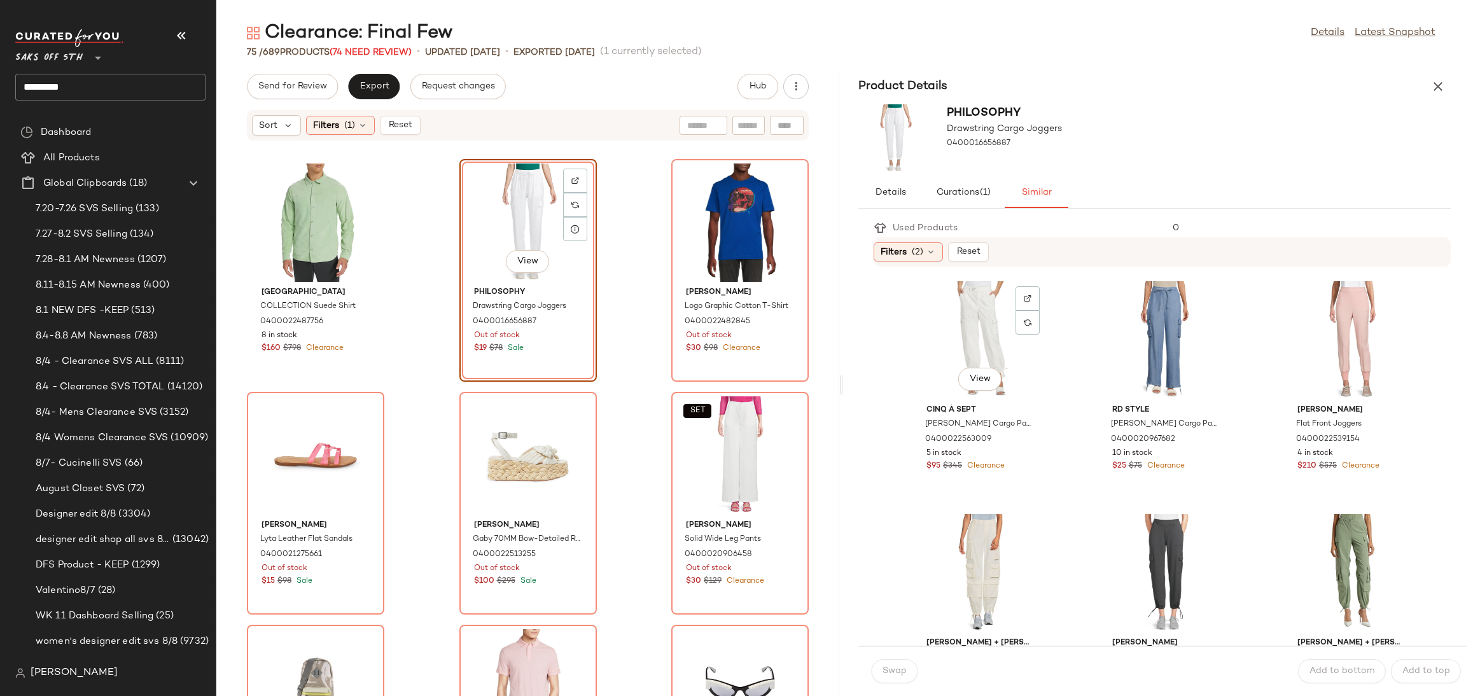
click at [986, 349] on div "View" at bounding box center [980, 340] width 129 height 118
click at [892, 679] on button "Swap" at bounding box center [894, 671] width 46 height 24
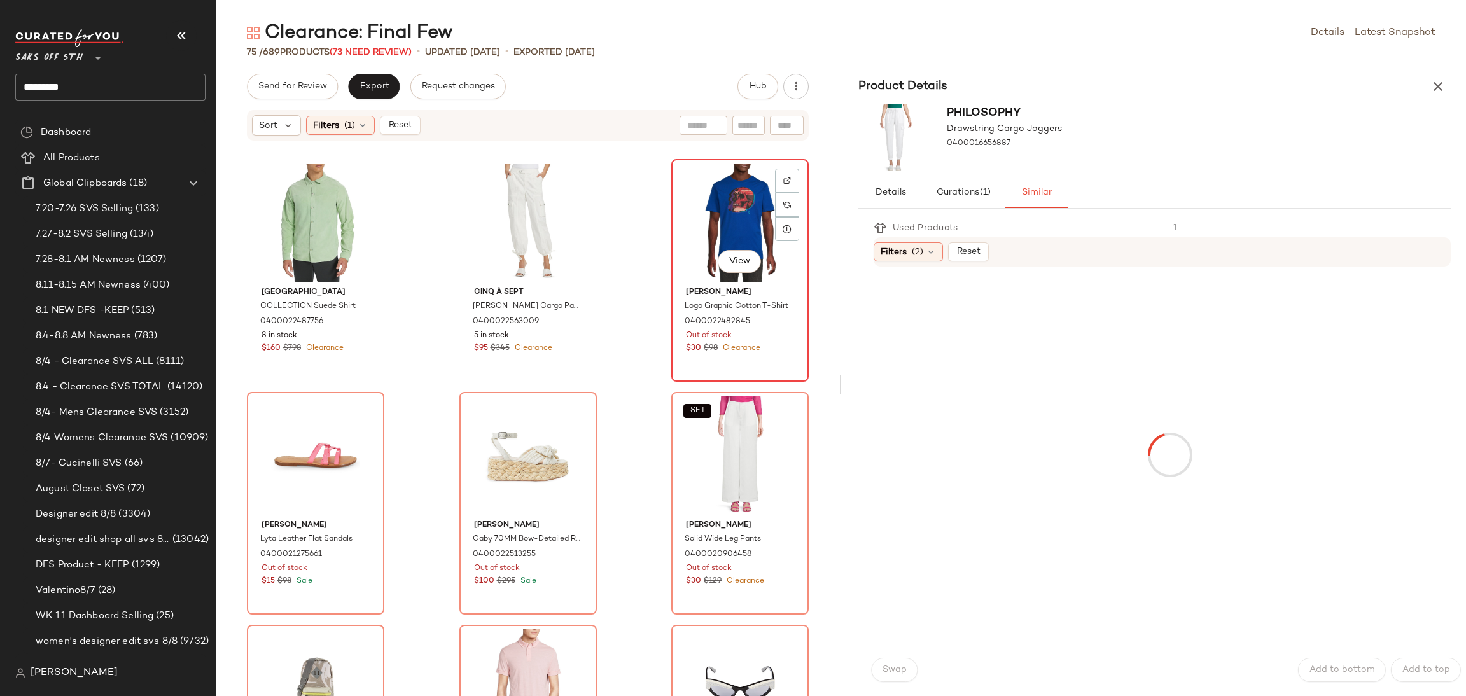
click at [726, 217] on div "View" at bounding box center [740, 223] width 129 height 118
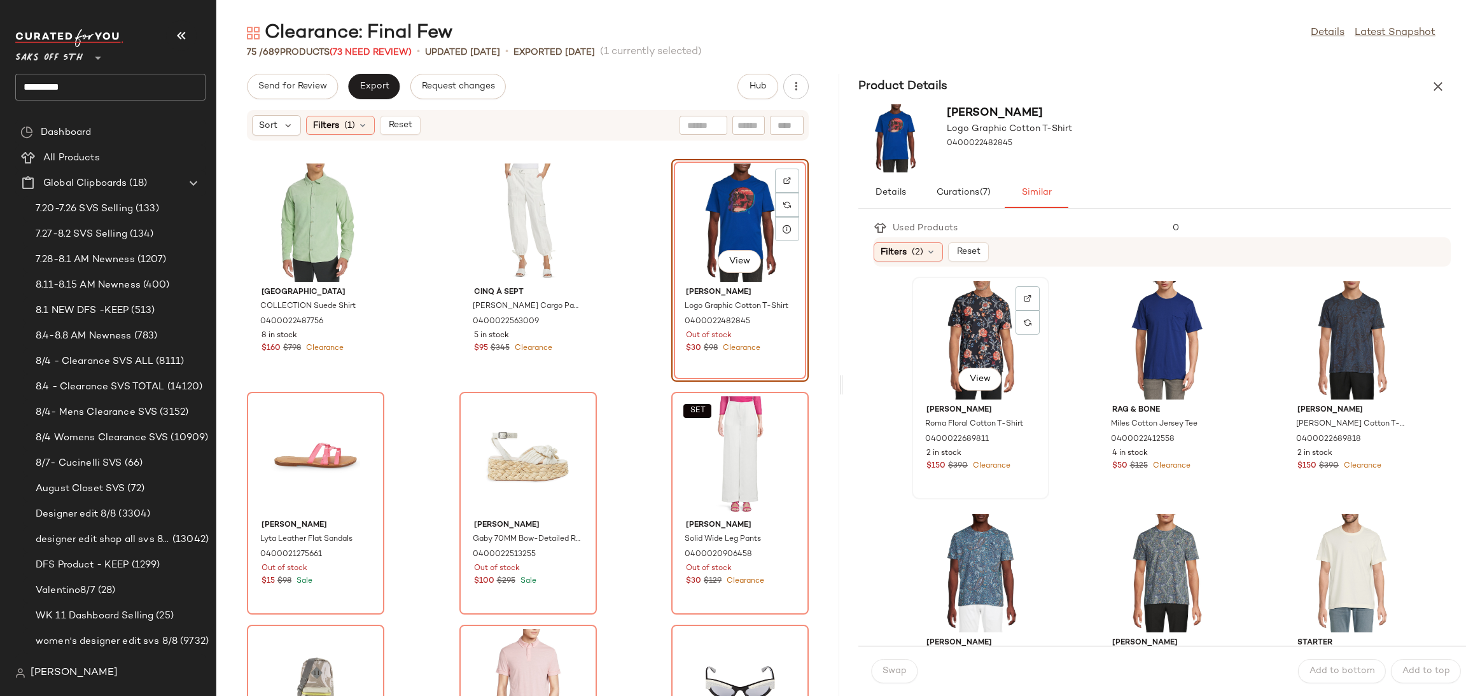
click at [977, 358] on div "View" at bounding box center [980, 340] width 129 height 118
click at [907, 672] on button "Swap" at bounding box center [894, 671] width 46 height 24
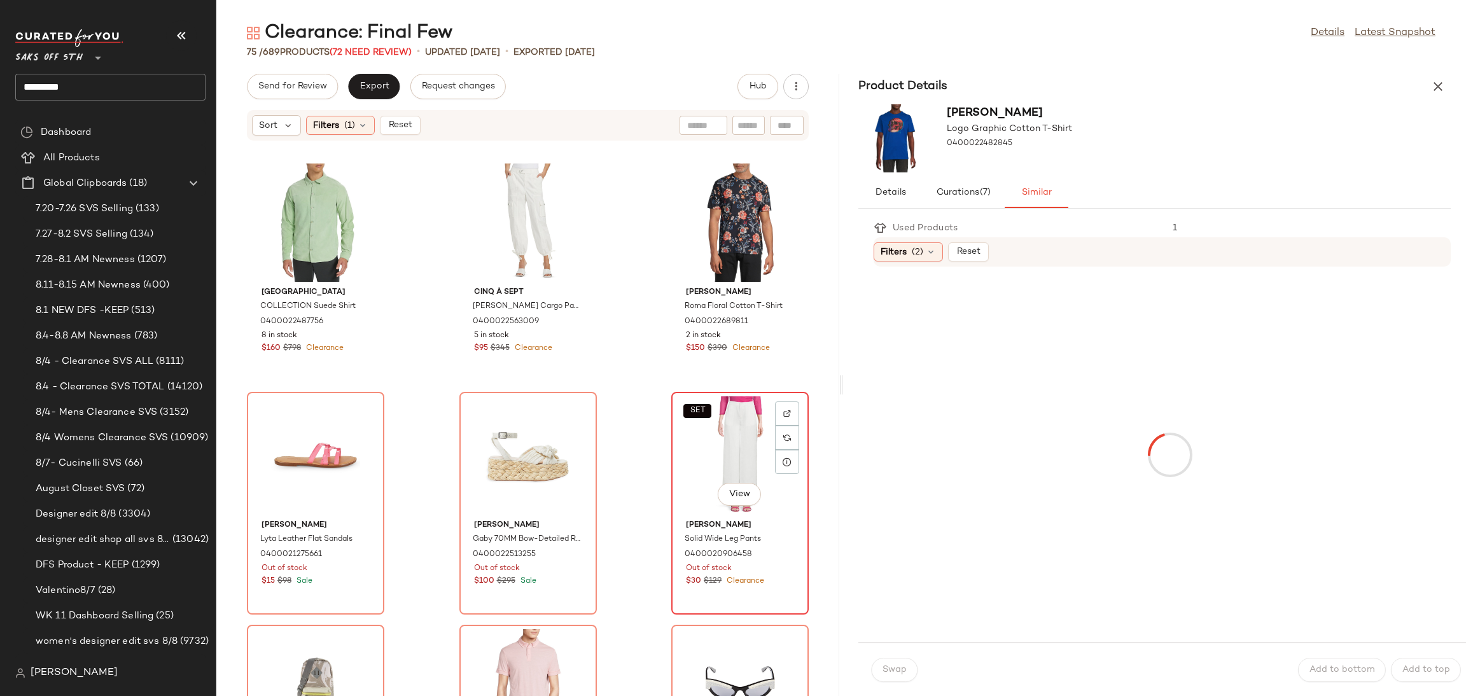
click at [717, 414] on div "SET View" at bounding box center [740, 455] width 129 height 118
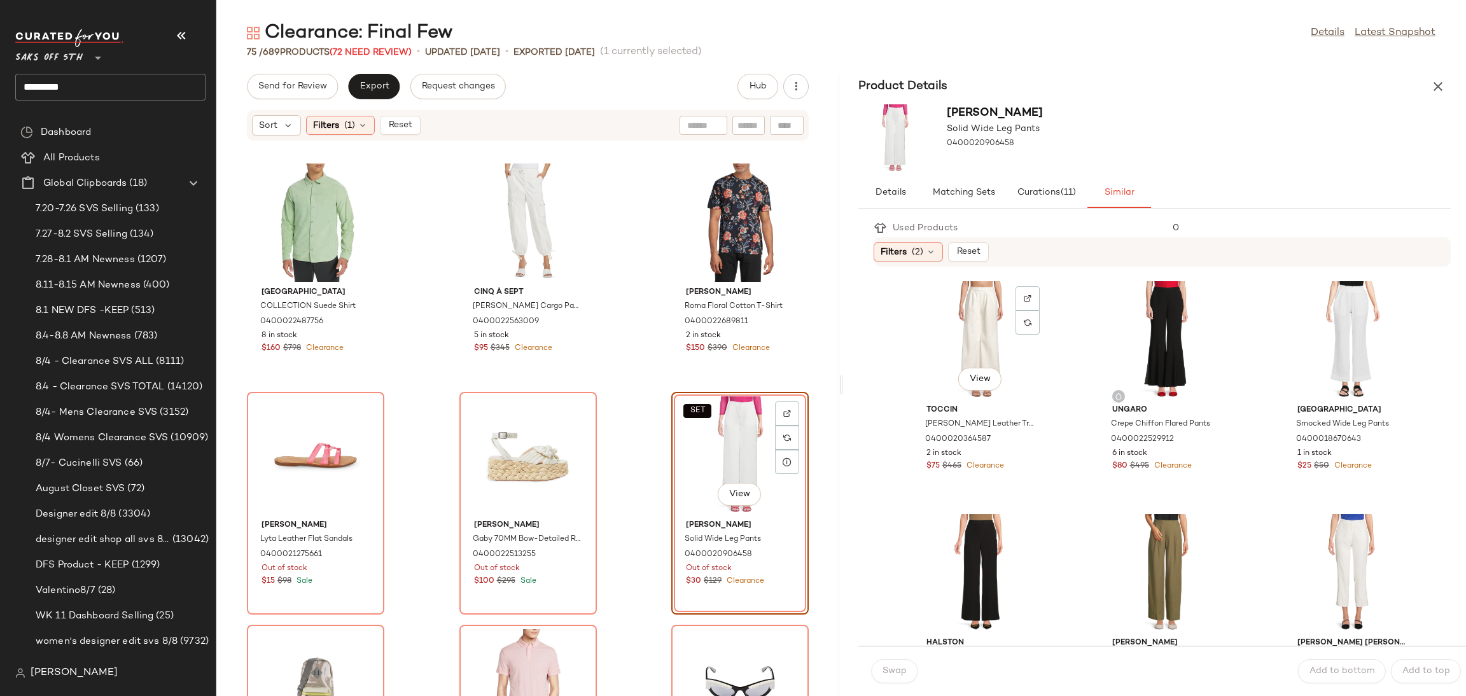
click at [970, 318] on div "View" at bounding box center [980, 340] width 129 height 118
click at [882, 676] on span "Swap" at bounding box center [894, 671] width 25 height 10
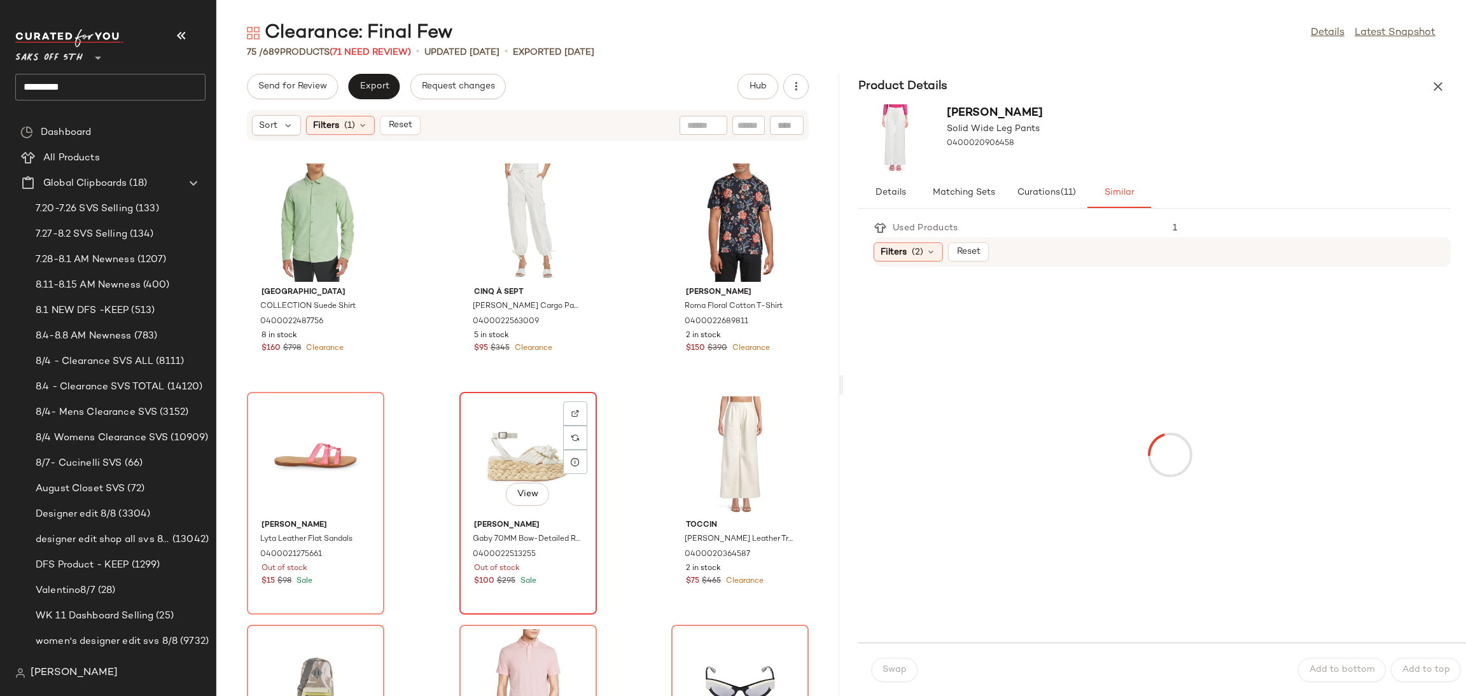
click at [511, 424] on div "View" at bounding box center [528, 455] width 129 height 118
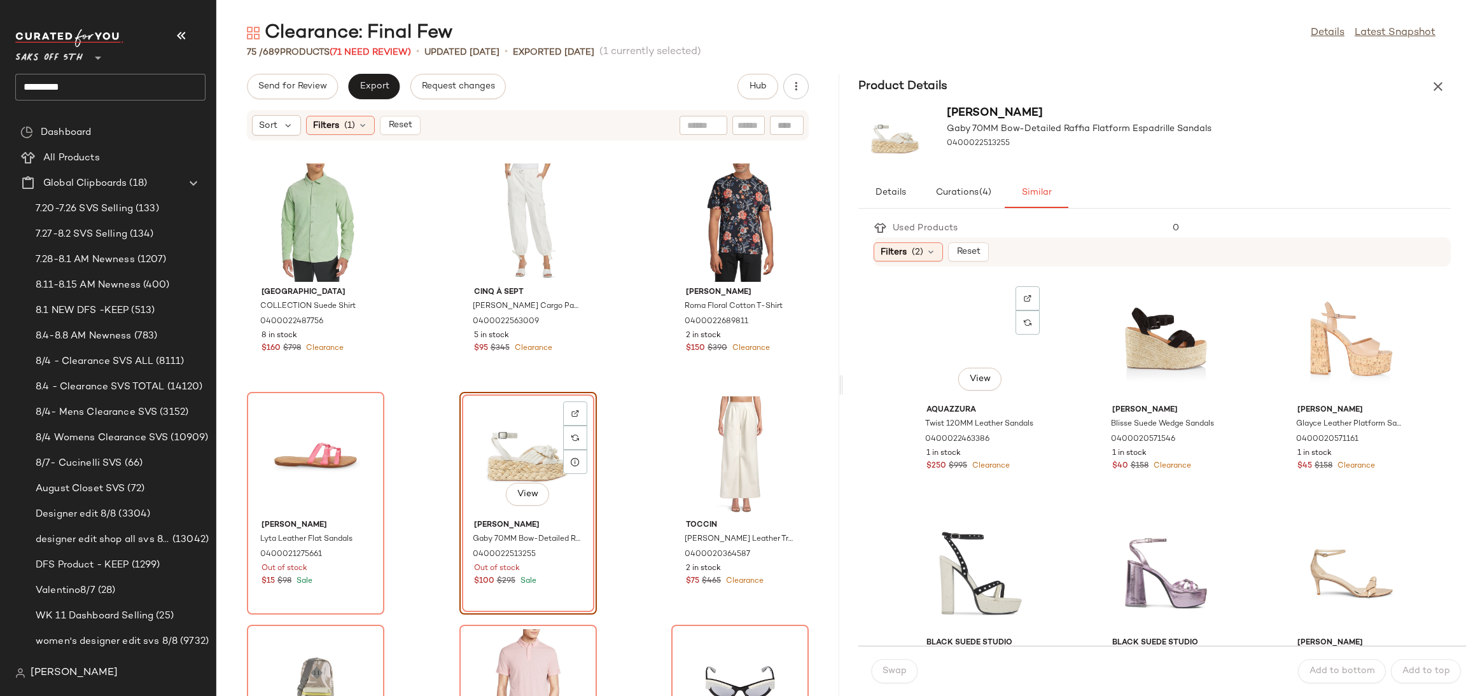
click at [947, 344] on div "View" at bounding box center [980, 340] width 129 height 118
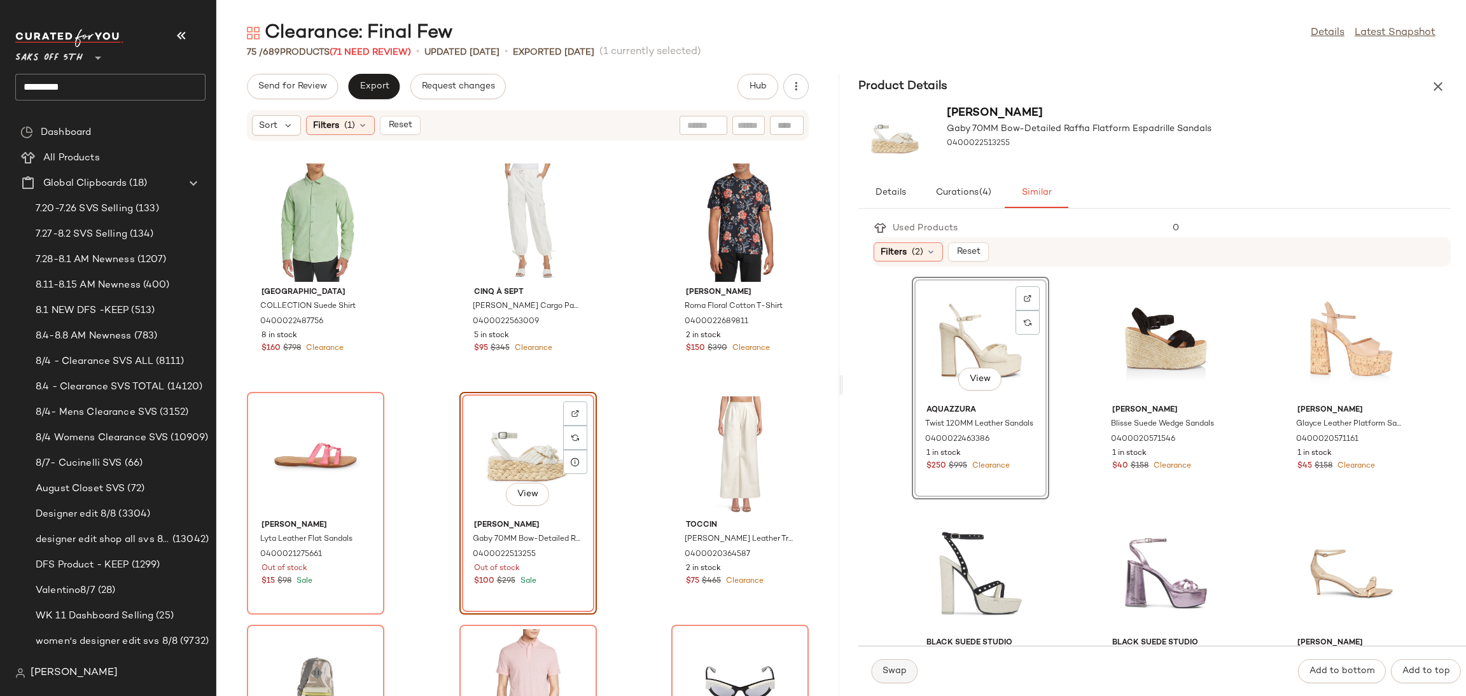
click at [898, 676] on span "Swap" at bounding box center [894, 671] width 25 height 10
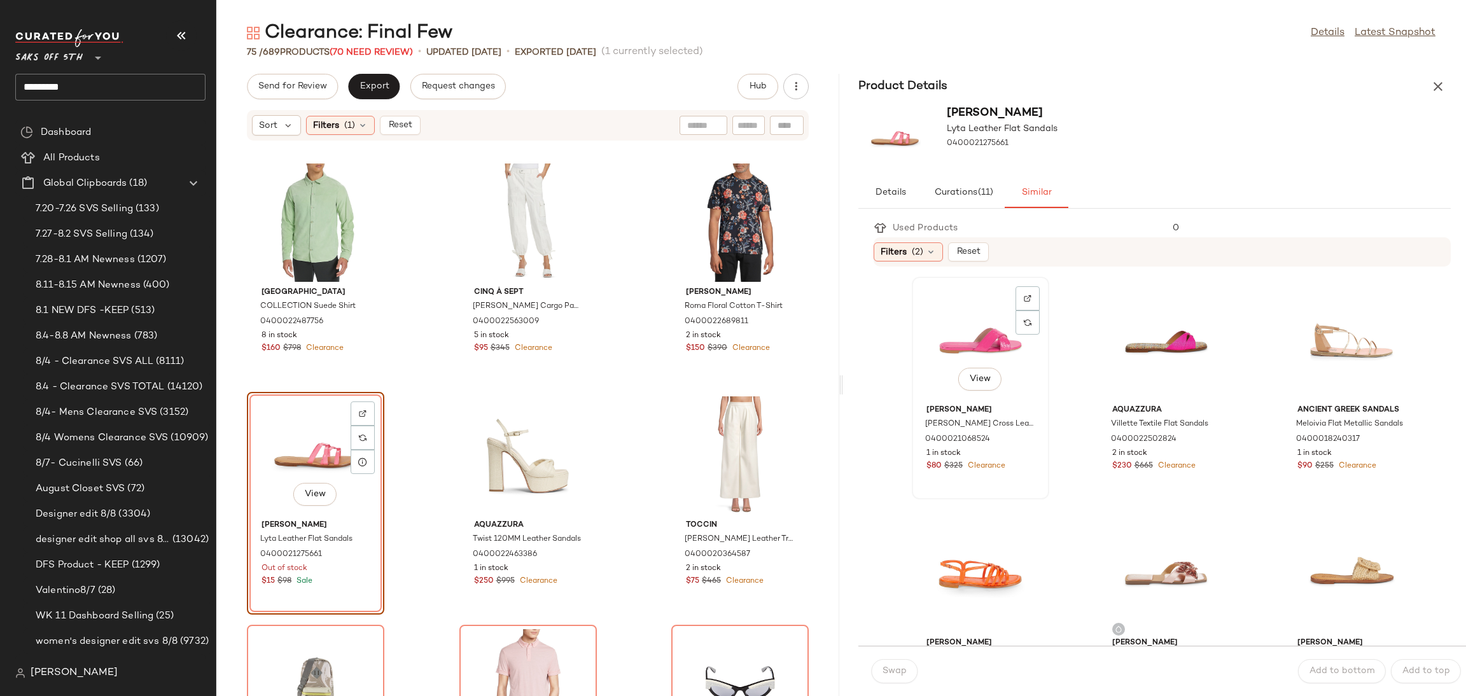
click at [956, 313] on div "View" at bounding box center [980, 340] width 129 height 118
click at [900, 670] on span "Swap" at bounding box center [894, 671] width 25 height 10
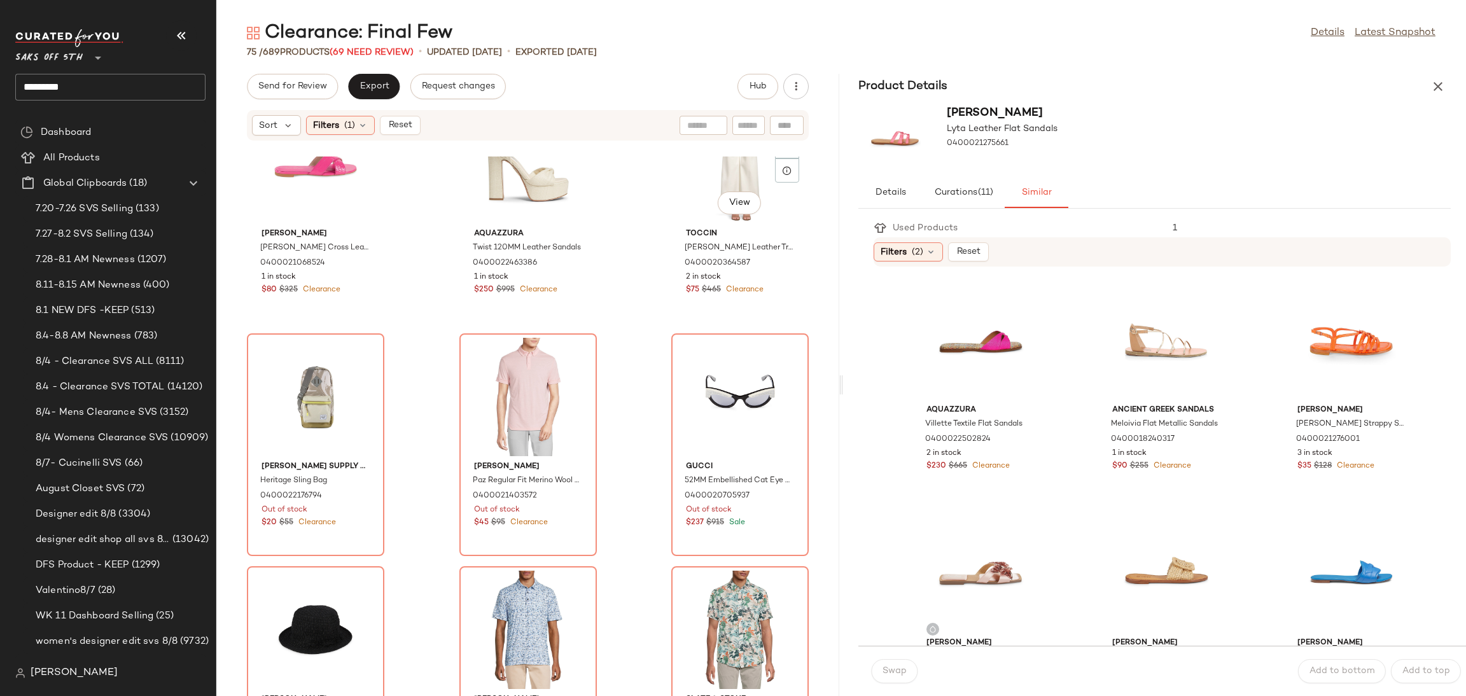
scroll to position [316, 0]
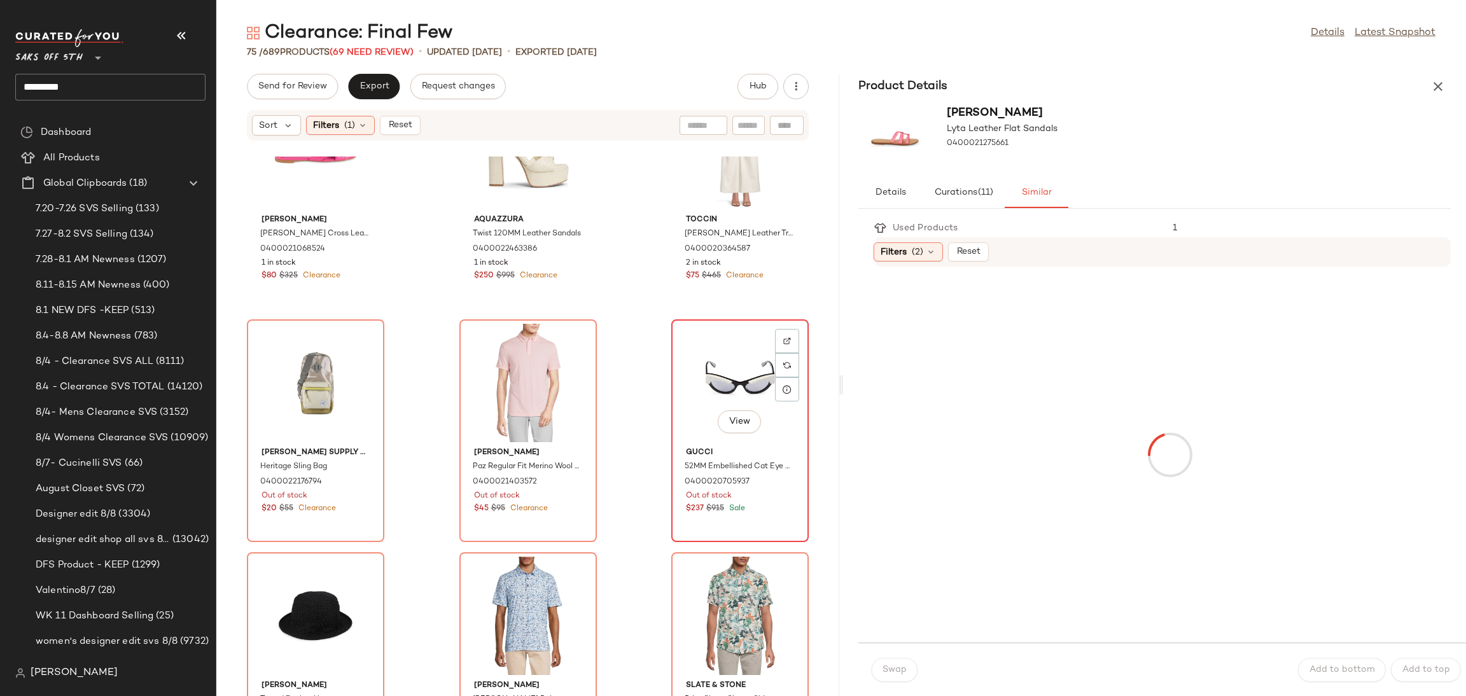
click at [716, 385] on div "View" at bounding box center [740, 383] width 129 height 118
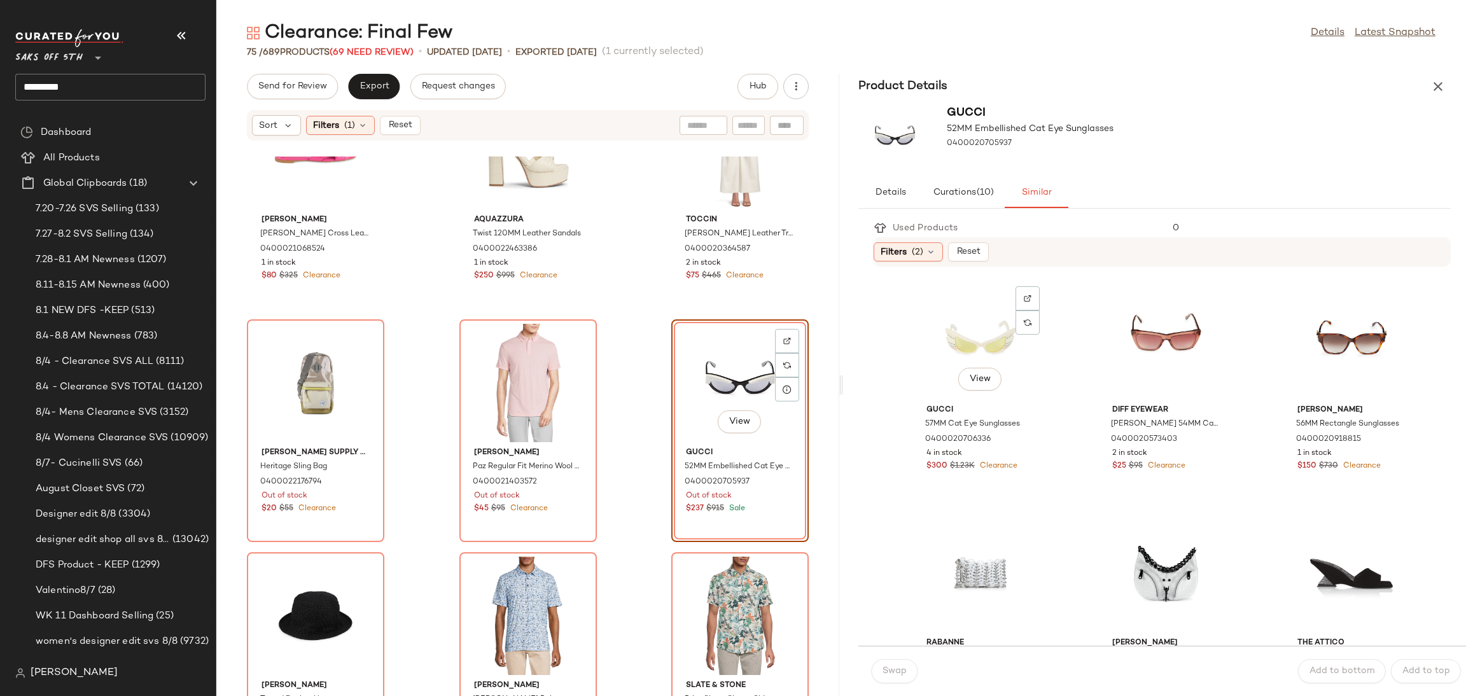
click at [966, 319] on div "View" at bounding box center [980, 340] width 129 height 118
click at [895, 669] on span "Swap" at bounding box center [894, 671] width 25 height 10
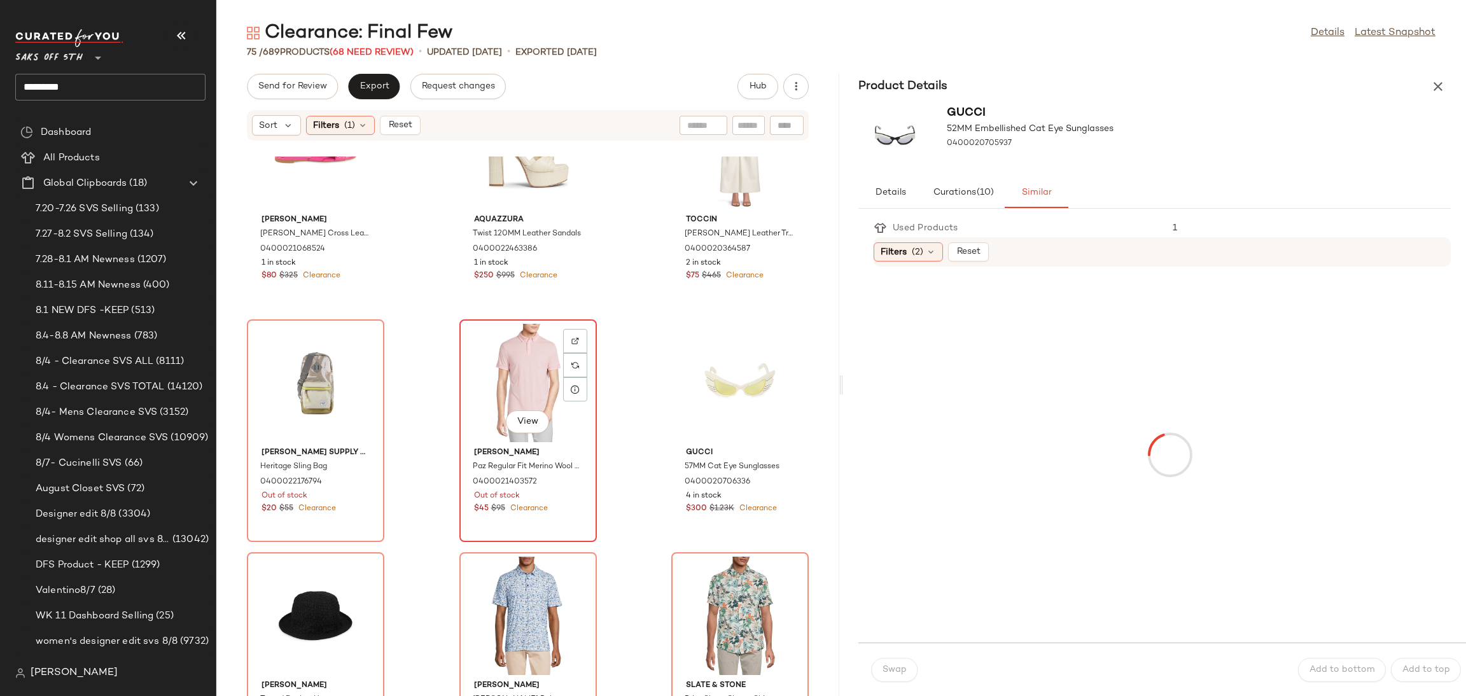
click at [513, 344] on div "View" at bounding box center [528, 383] width 129 height 118
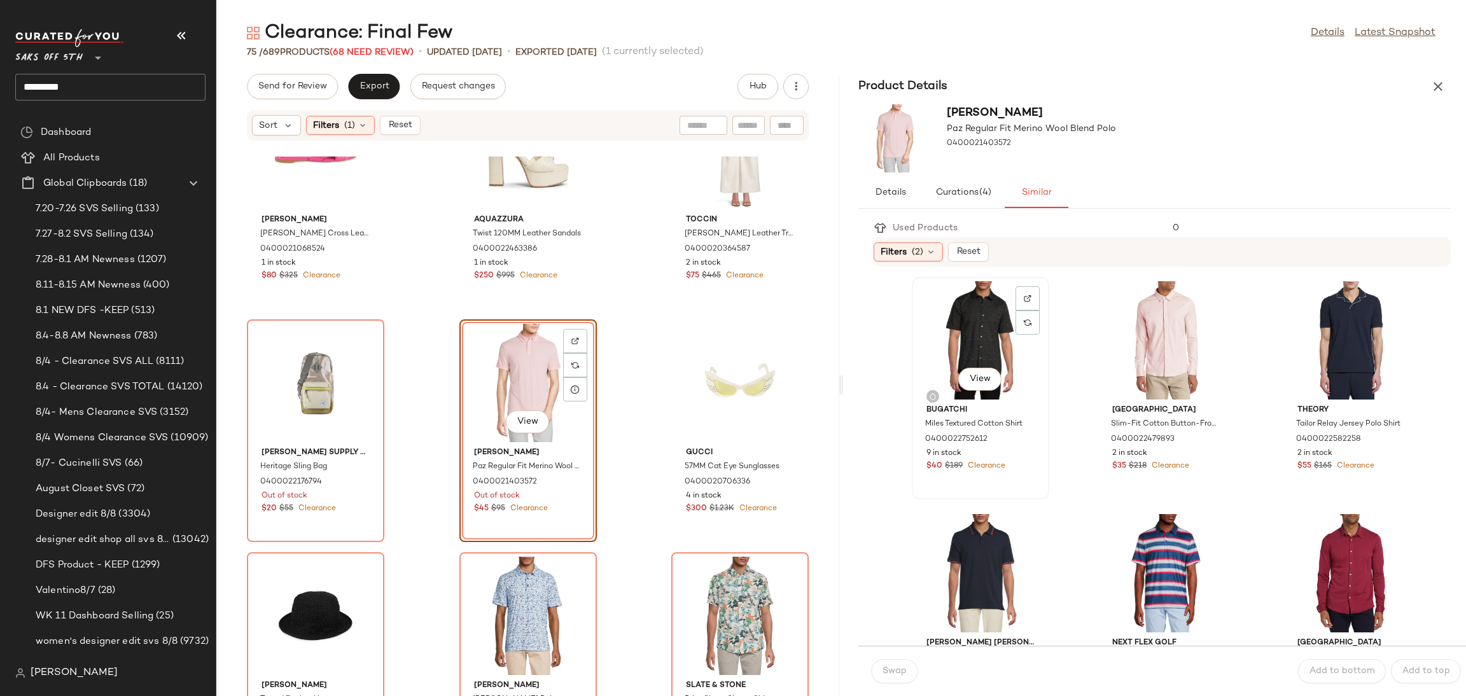
click at [951, 335] on div "View" at bounding box center [980, 340] width 129 height 118
click at [890, 667] on span "Swap" at bounding box center [894, 671] width 25 height 10
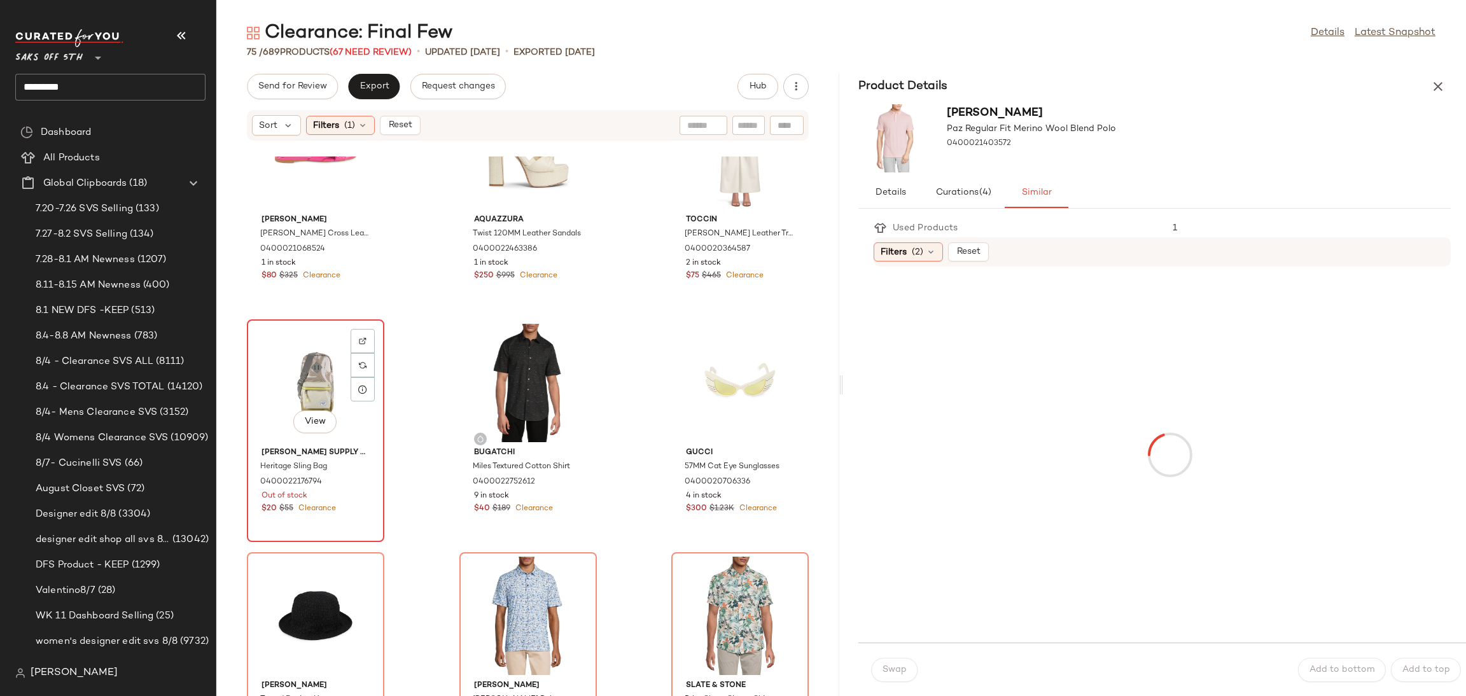
click at [277, 371] on div "View" at bounding box center [315, 383] width 129 height 118
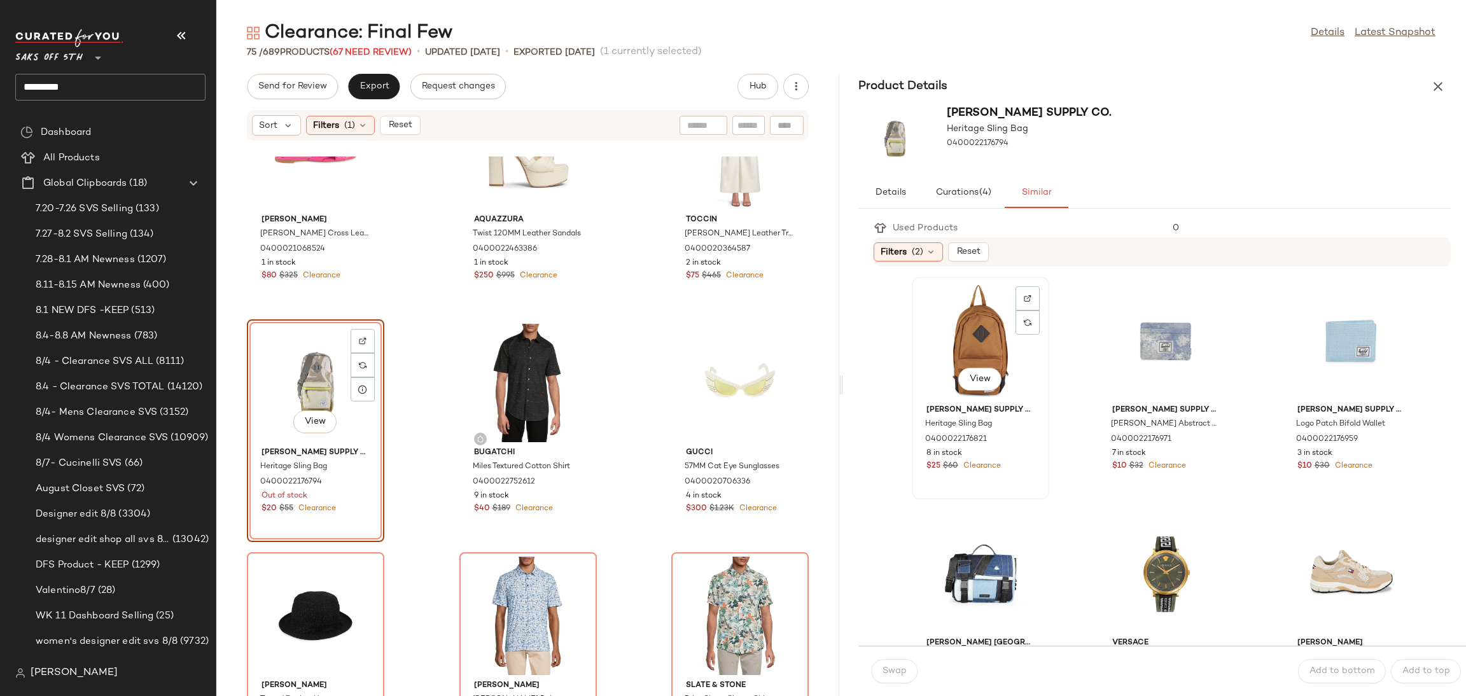
click at [992, 328] on div "View" at bounding box center [980, 340] width 129 height 118
click at [903, 661] on button "Swap" at bounding box center [894, 671] width 46 height 24
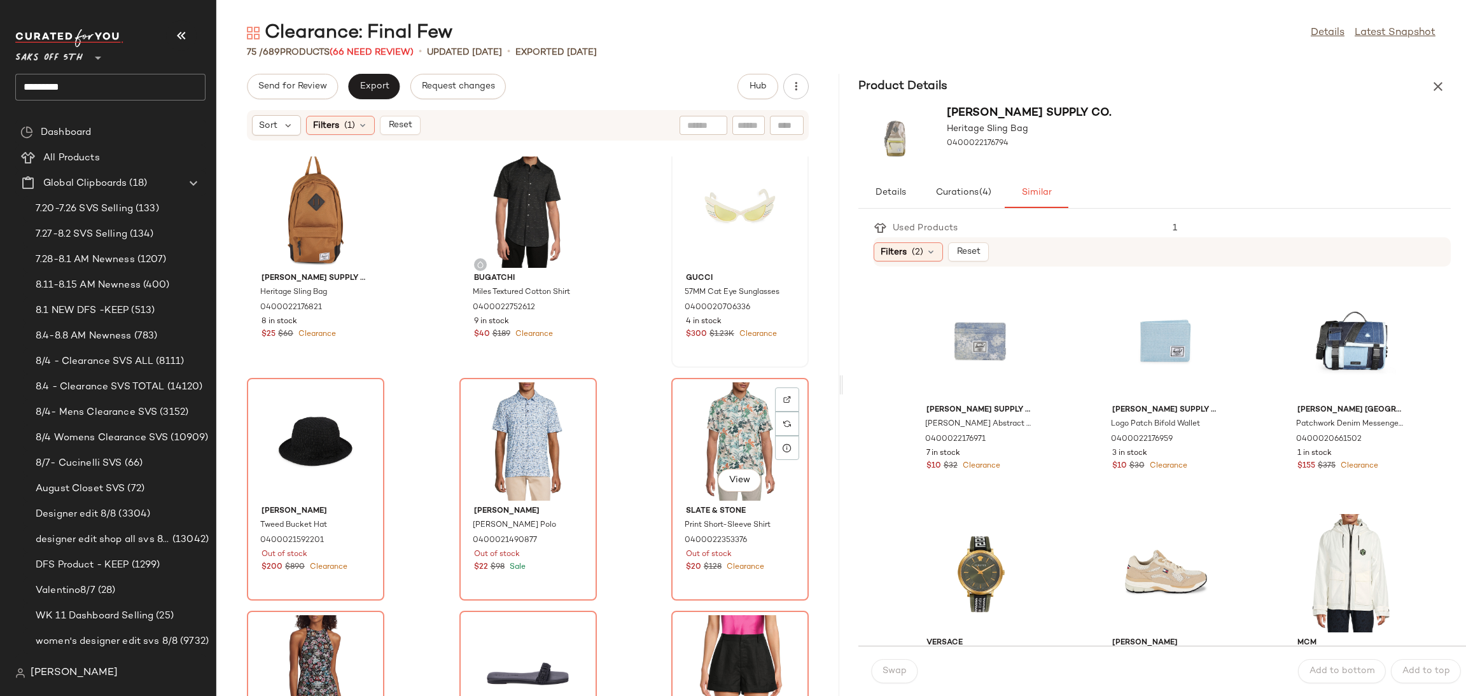
scroll to position [540, 0]
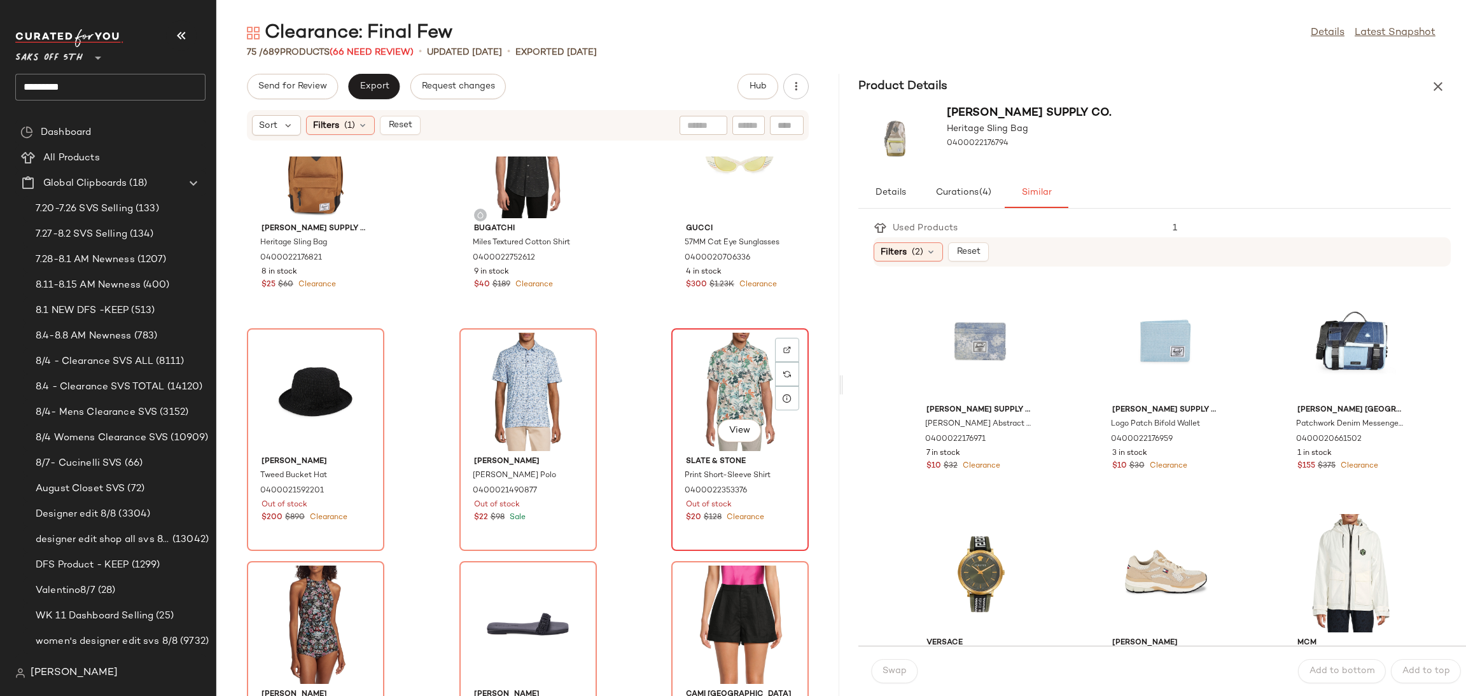
click at [703, 399] on div "View" at bounding box center [740, 392] width 129 height 118
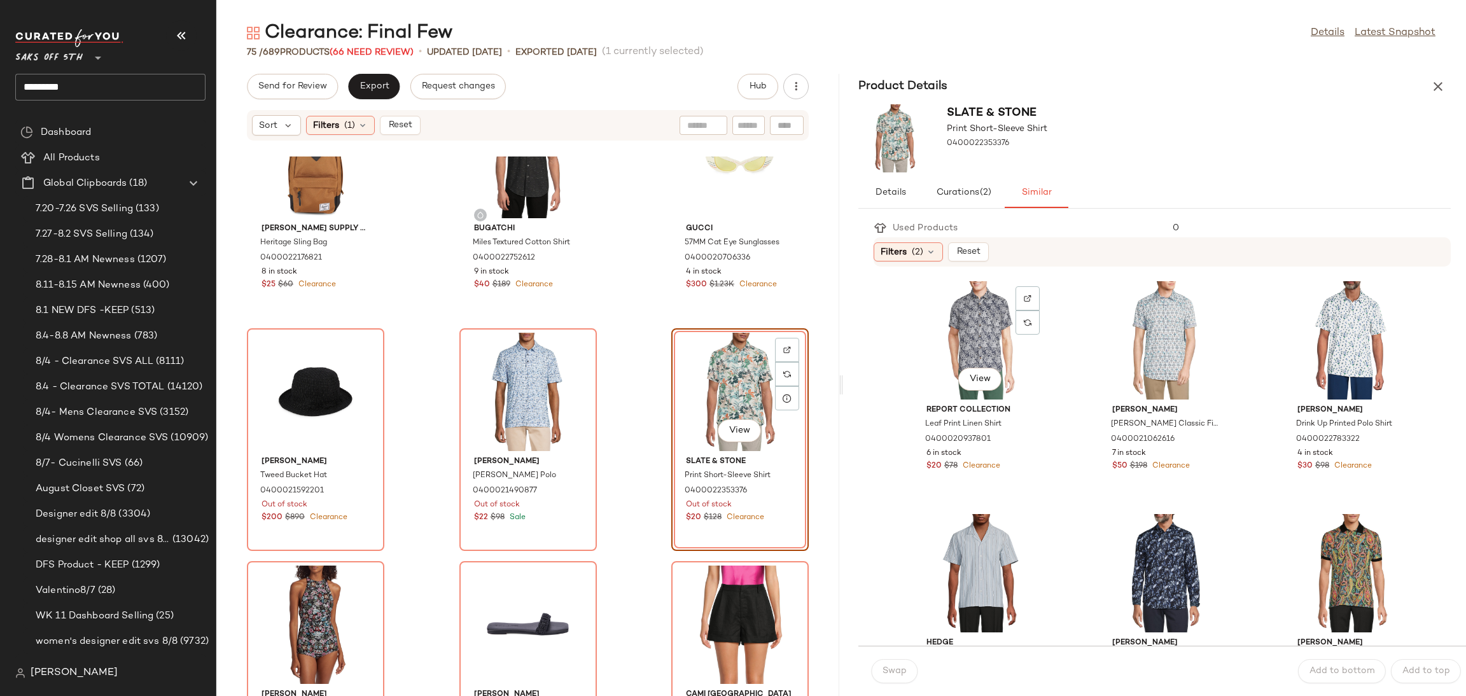
click at [979, 321] on div "View" at bounding box center [980, 340] width 129 height 118
click at [895, 680] on button "Swap" at bounding box center [894, 671] width 46 height 24
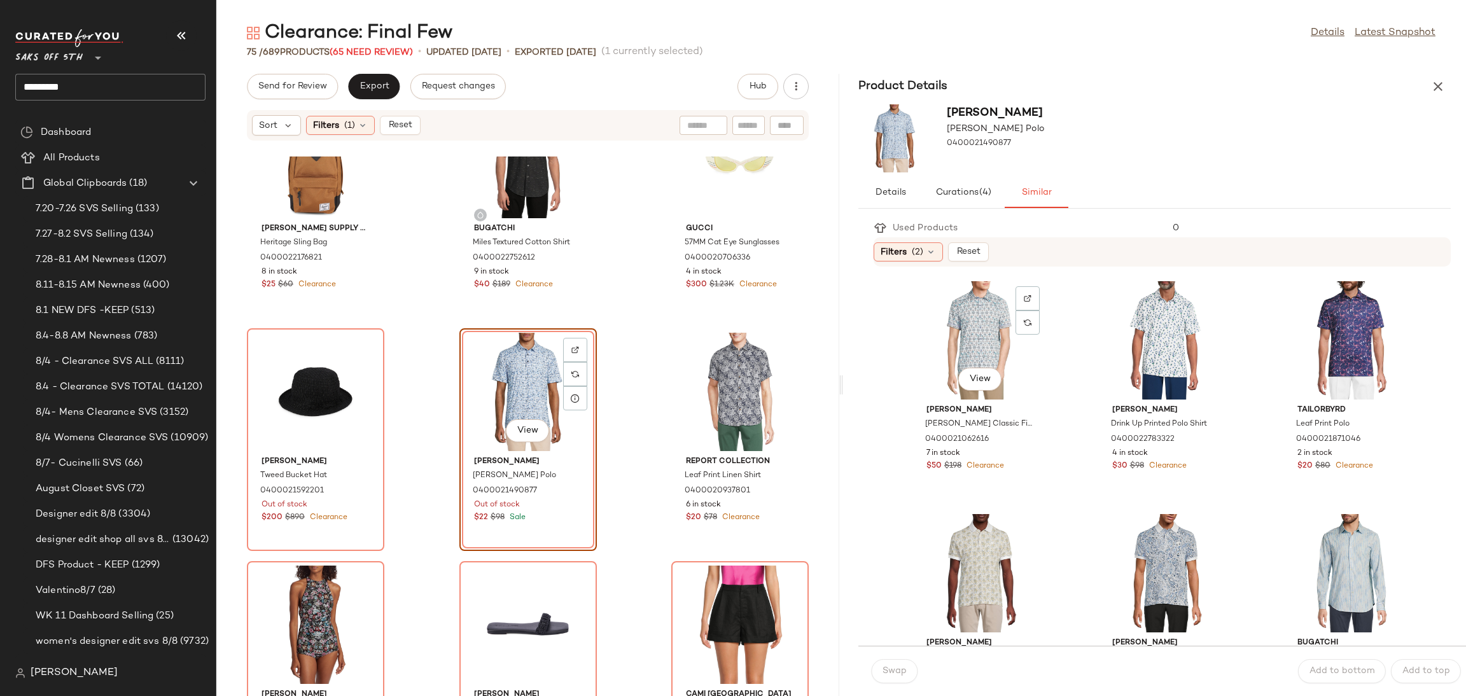
drag, startPoint x: 496, startPoint y: 386, endPoint x: 944, endPoint y: 337, distance: 450.6
click at [944, 337] on div "View" at bounding box center [980, 340] width 129 height 118
click at [895, 667] on span "Swap" at bounding box center [894, 671] width 25 height 10
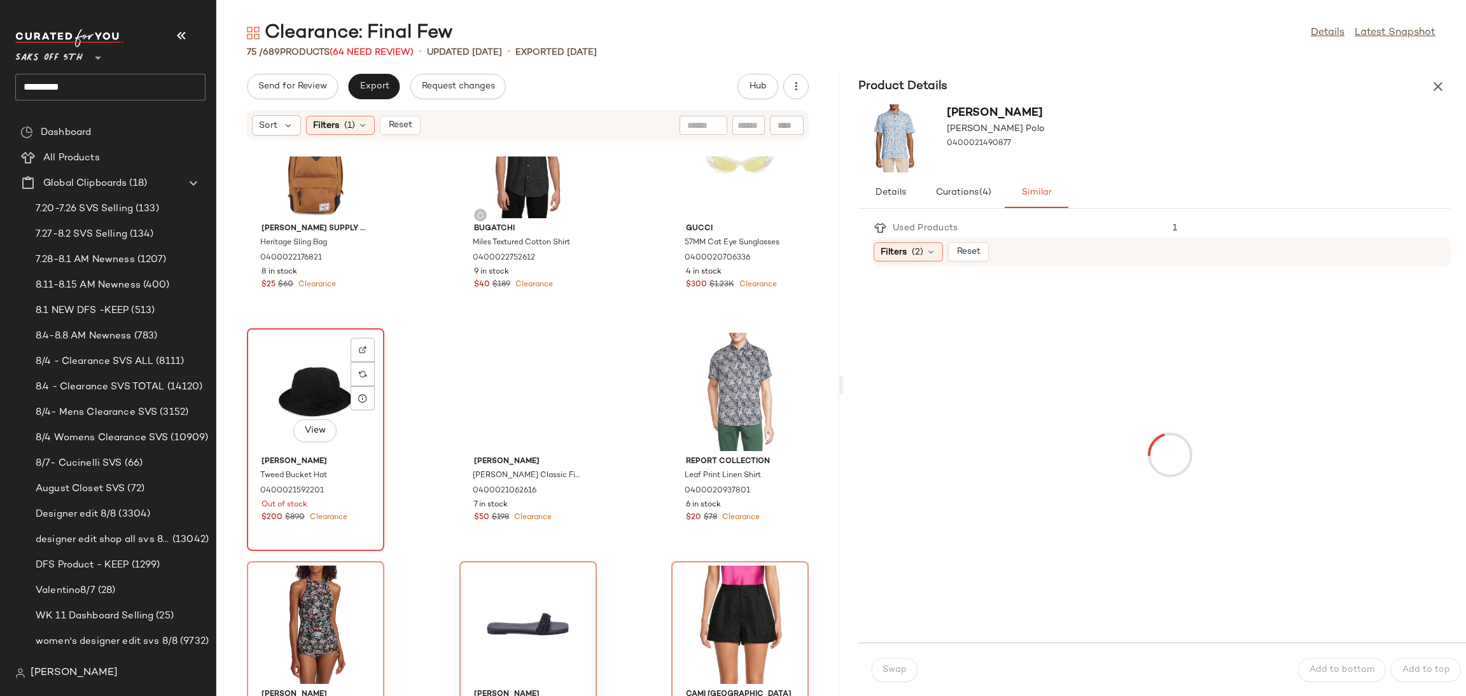
click at [302, 379] on div "View" at bounding box center [315, 392] width 129 height 118
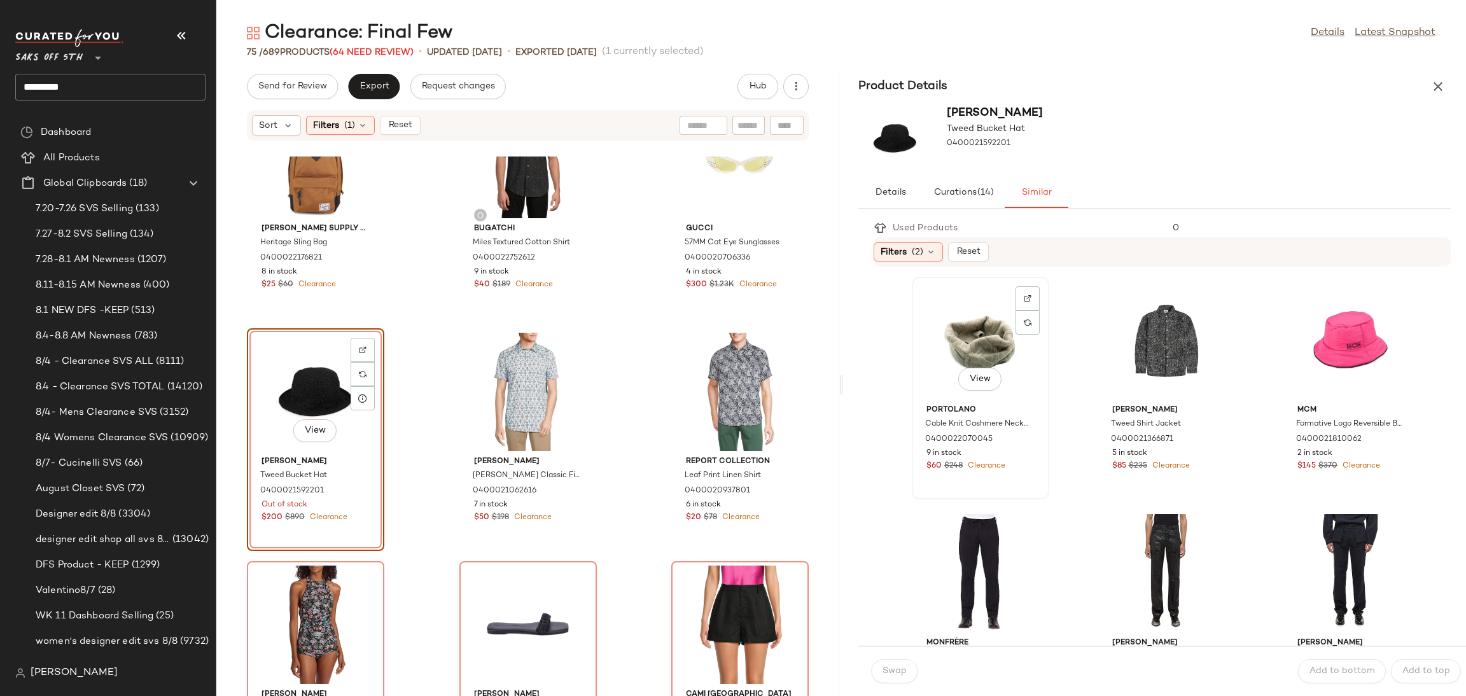
click at [959, 322] on div "View" at bounding box center [980, 340] width 129 height 118
click at [894, 674] on span "Swap" at bounding box center [894, 671] width 25 height 10
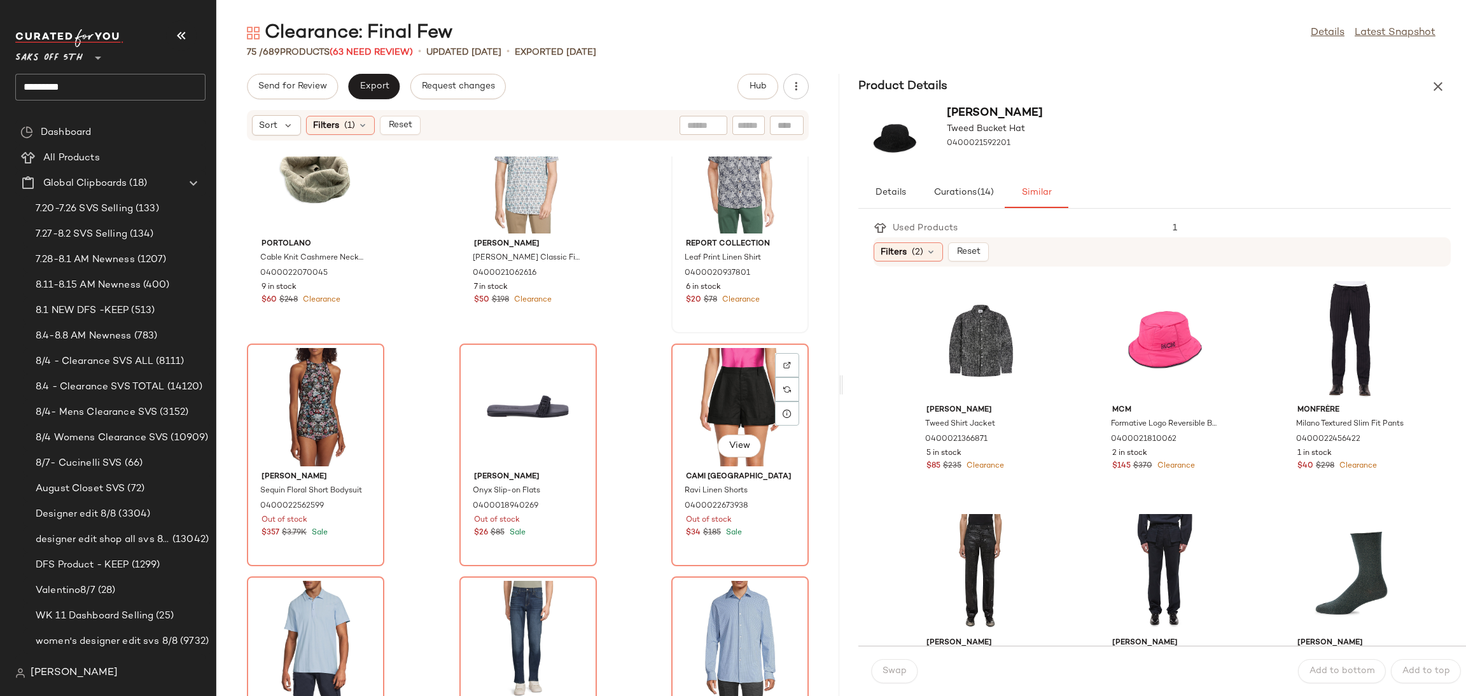
scroll to position [760, 0]
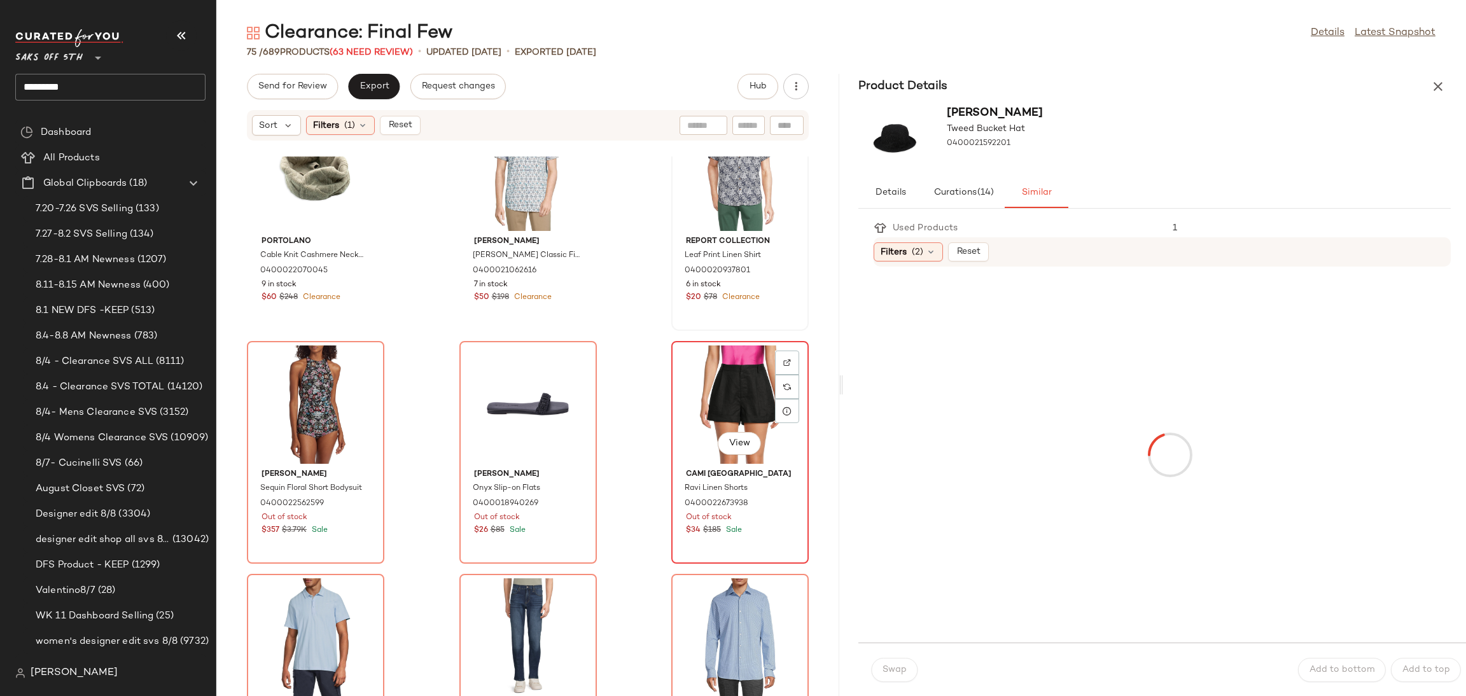
click at [727, 401] on div "View" at bounding box center [740, 404] width 129 height 118
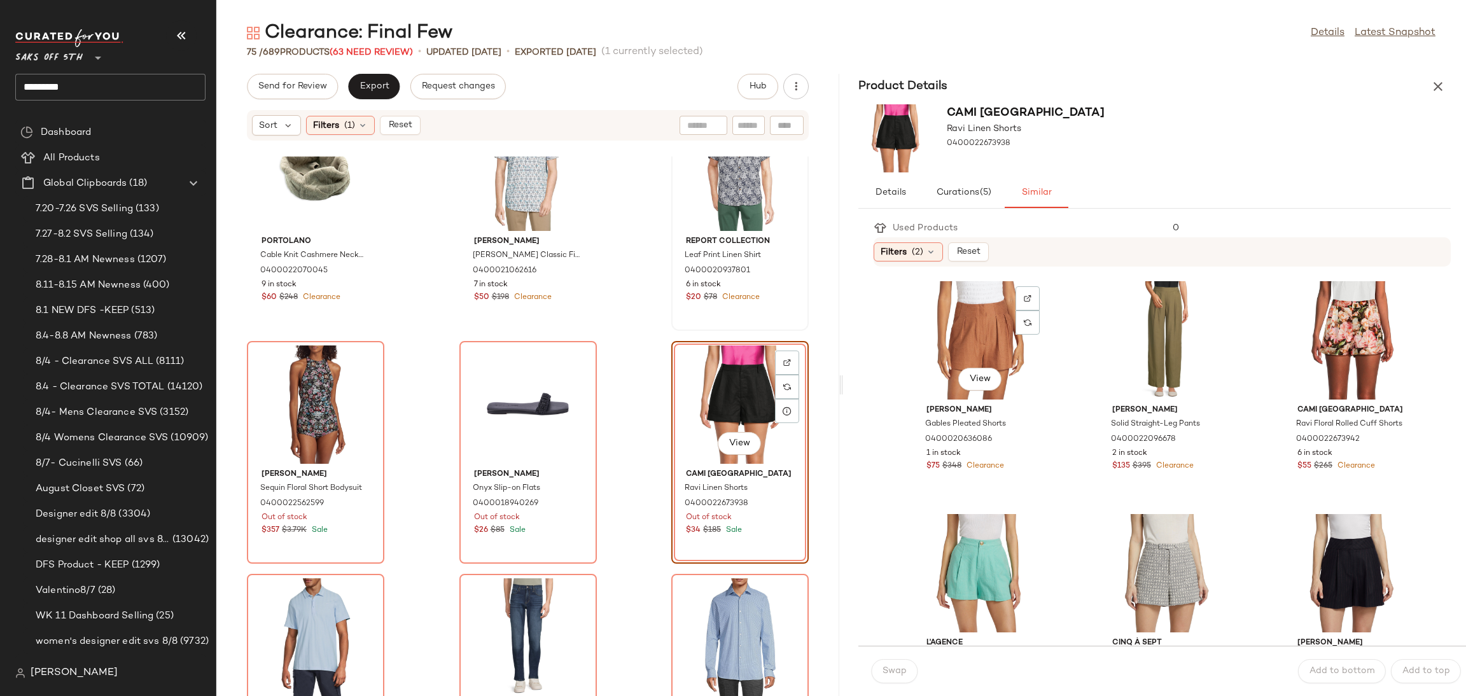
click at [958, 341] on div "View" at bounding box center [980, 340] width 129 height 118
click at [904, 662] on button "Swap" at bounding box center [894, 671] width 46 height 24
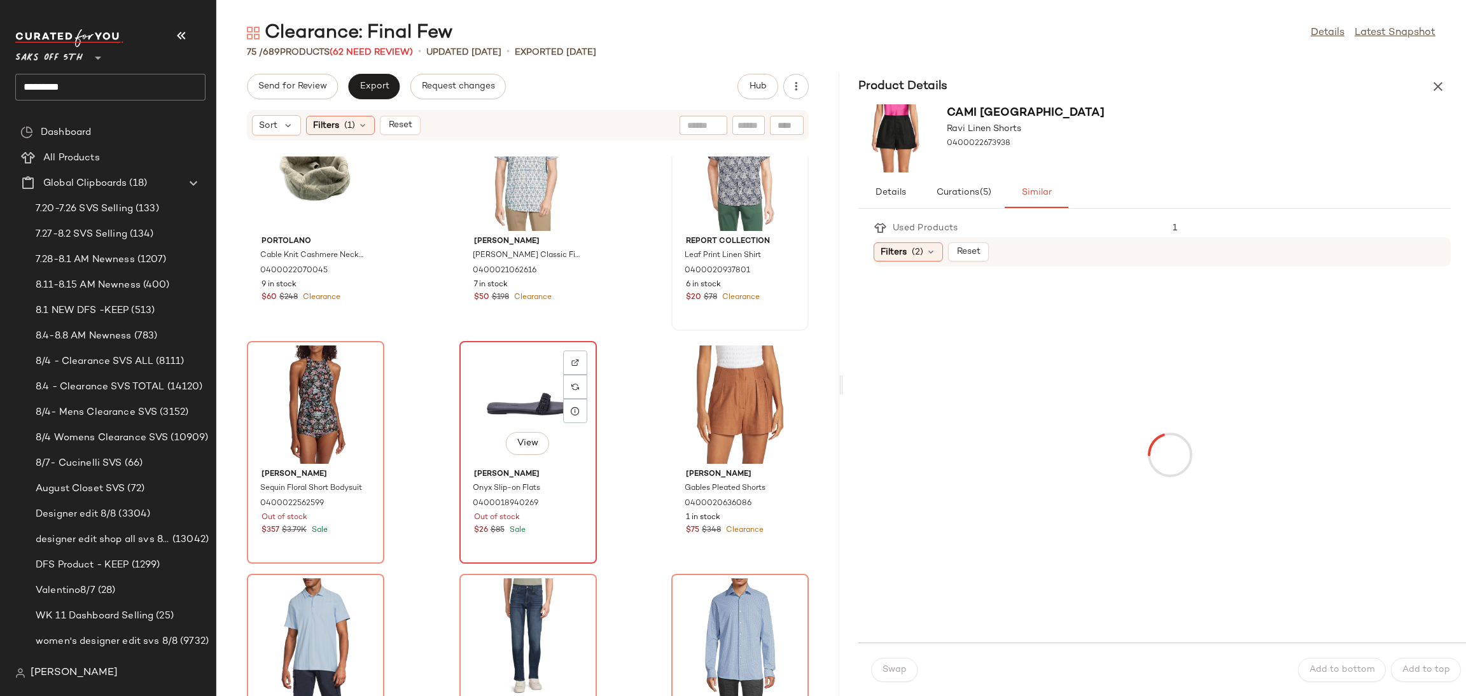
click at [514, 384] on div "View" at bounding box center [528, 404] width 129 height 118
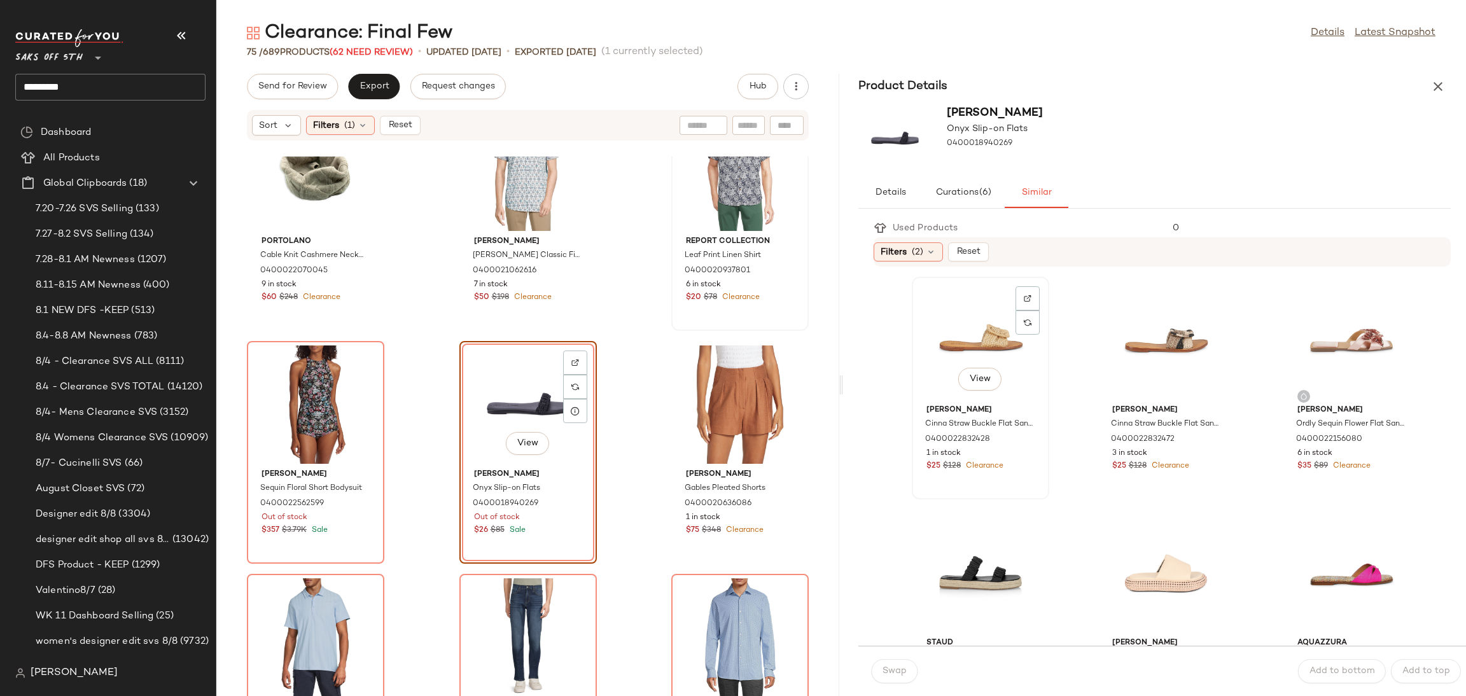
click at [983, 318] on div "View" at bounding box center [980, 340] width 129 height 118
click at [891, 661] on button "Swap" at bounding box center [894, 671] width 46 height 24
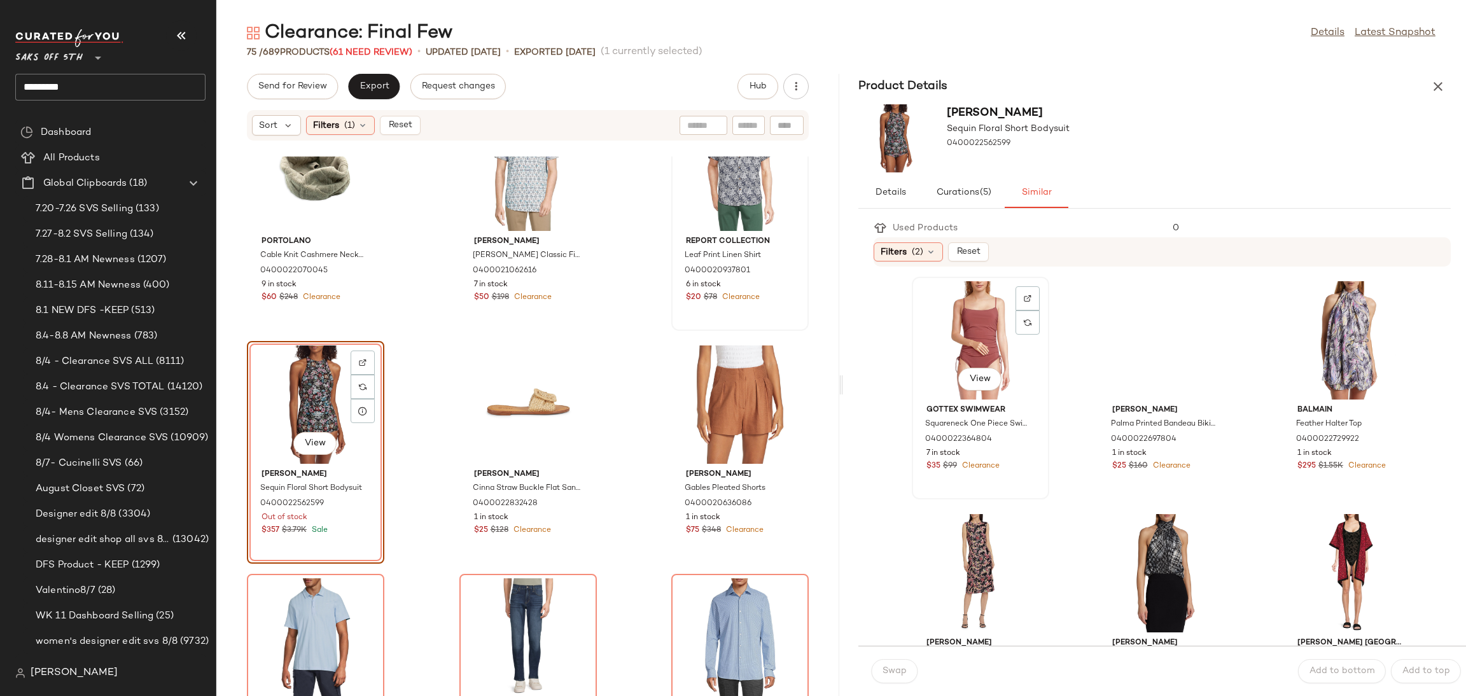
click at [959, 338] on div "View" at bounding box center [980, 340] width 129 height 118
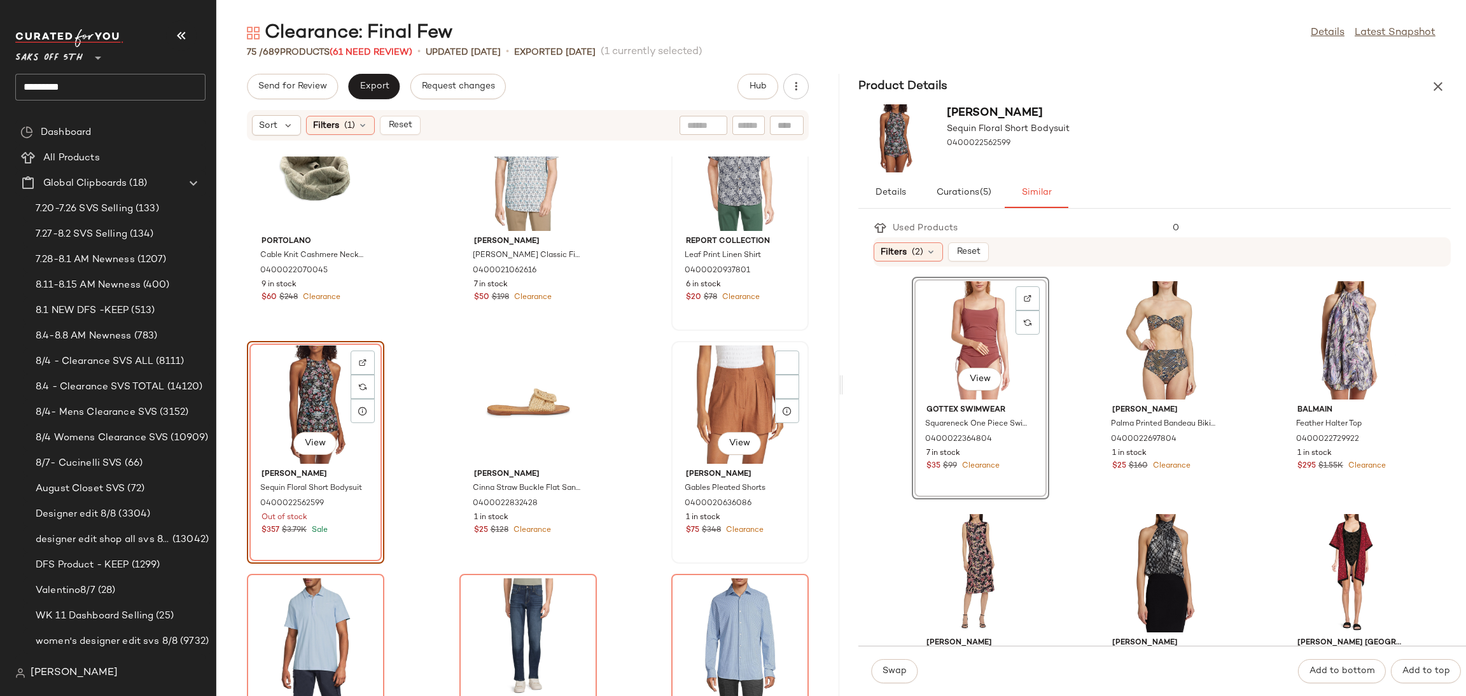
drag, startPoint x: 893, startPoint y: 666, endPoint x: 732, endPoint y: 471, distance: 252.6
click at [732, 471] on div "Send for Review Export Request changes Hub Sort Filters (1) Reset Herschel Supp…" at bounding box center [841, 385] width 1250 height 622
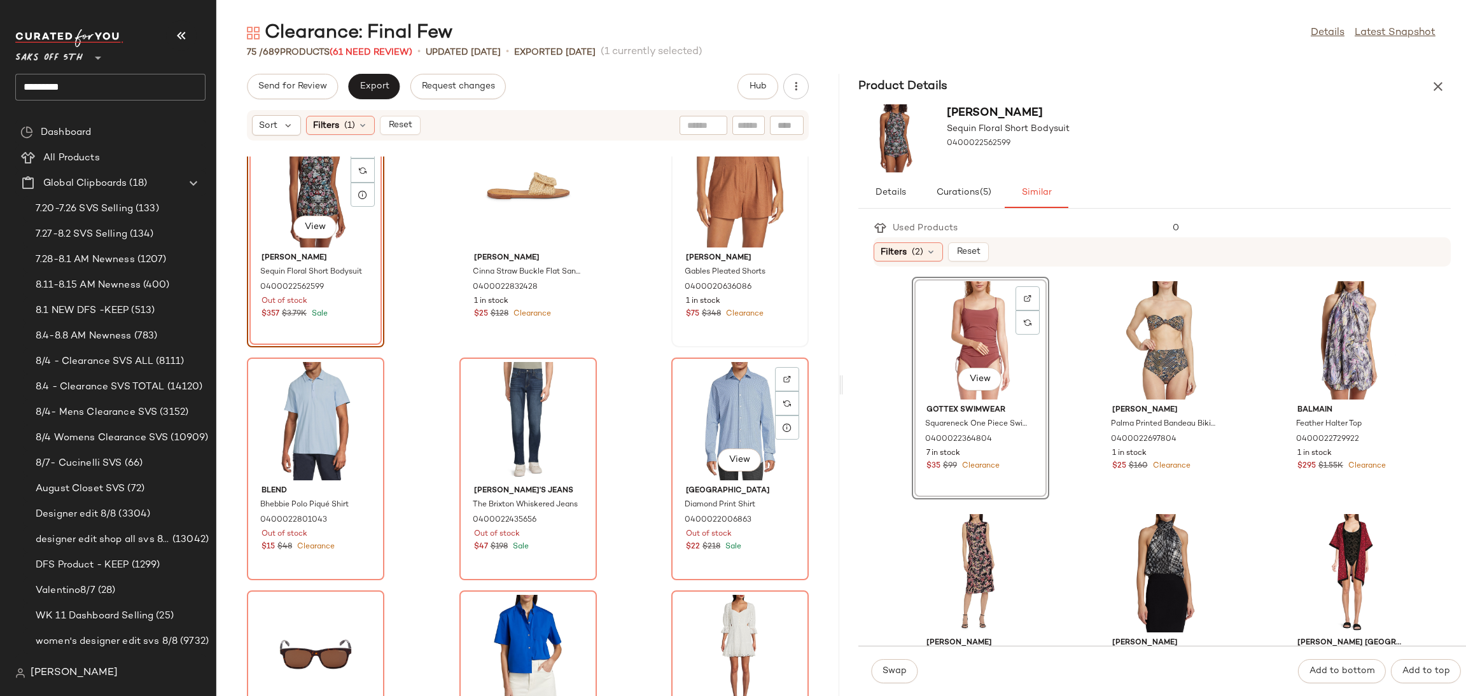
scroll to position [1000, 0]
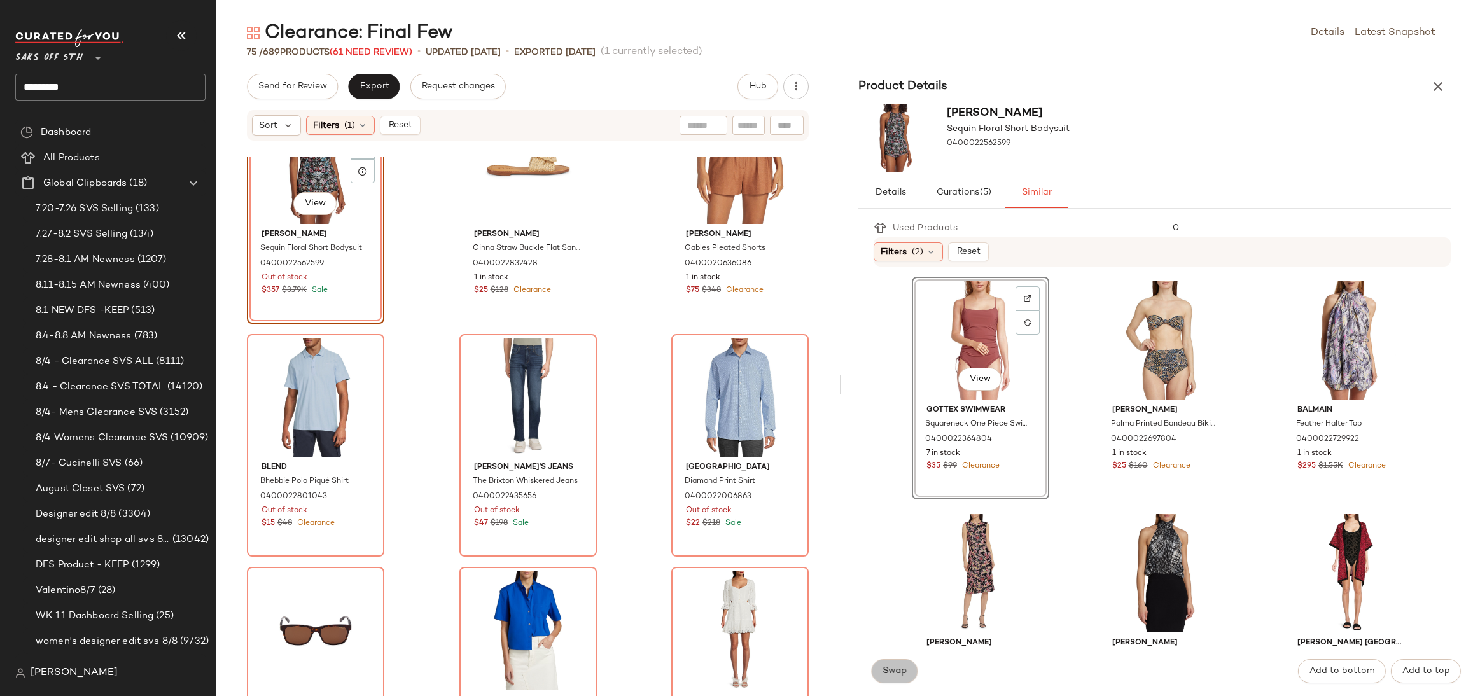
click at [899, 670] on span "Swap" at bounding box center [894, 671] width 25 height 10
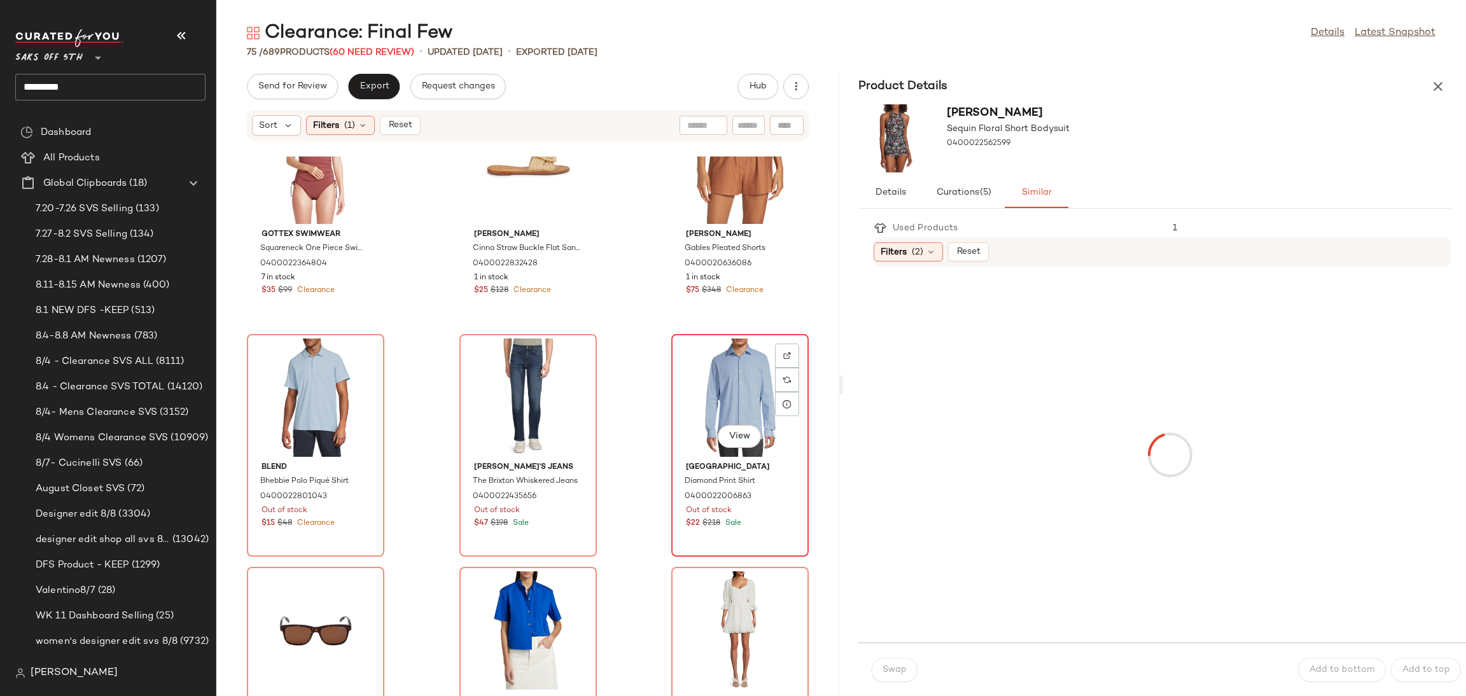
click at [695, 359] on div "View" at bounding box center [740, 397] width 129 height 118
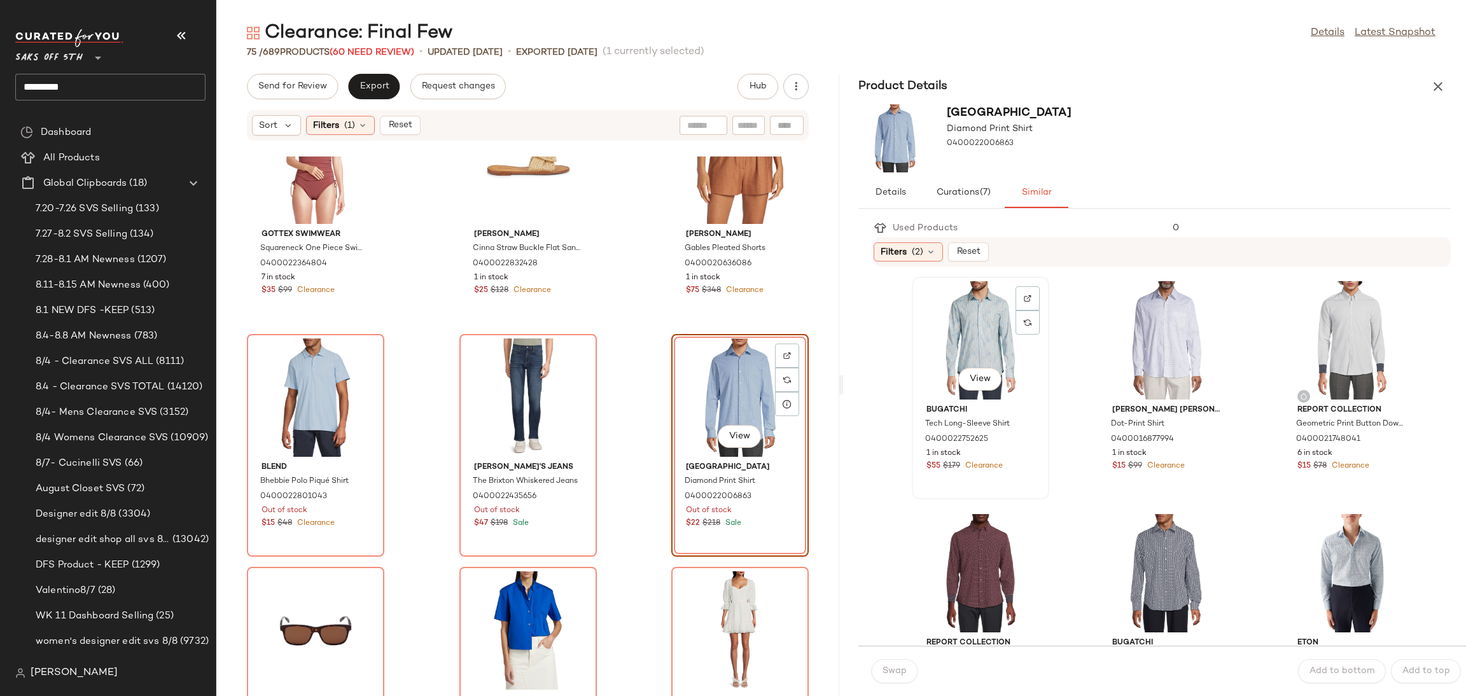
click at [952, 321] on div "View" at bounding box center [980, 340] width 129 height 118
click at [877, 668] on button "Swap" at bounding box center [894, 671] width 46 height 24
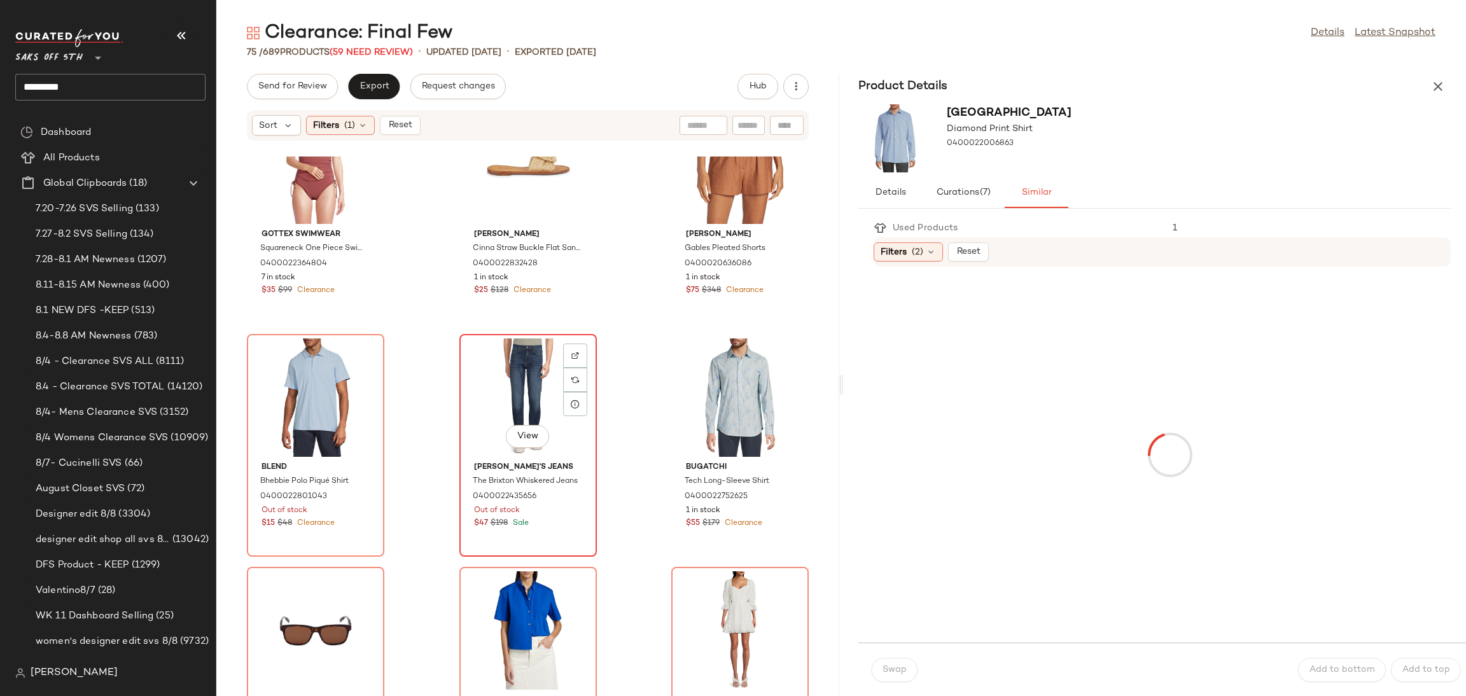
click at [541, 355] on div "View" at bounding box center [528, 397] width 129 height 118
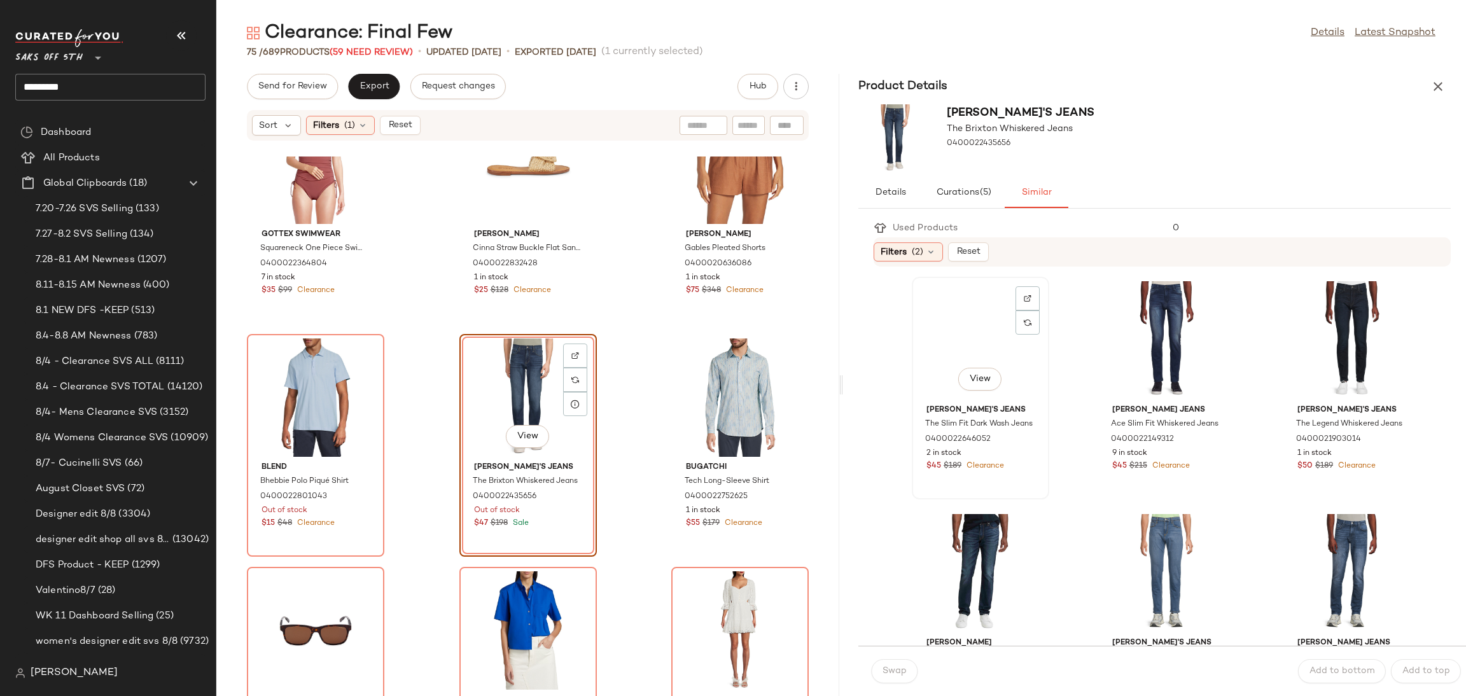
click at [940, 333] on div "View" at bounding box center [980, 340] width 129 height 118
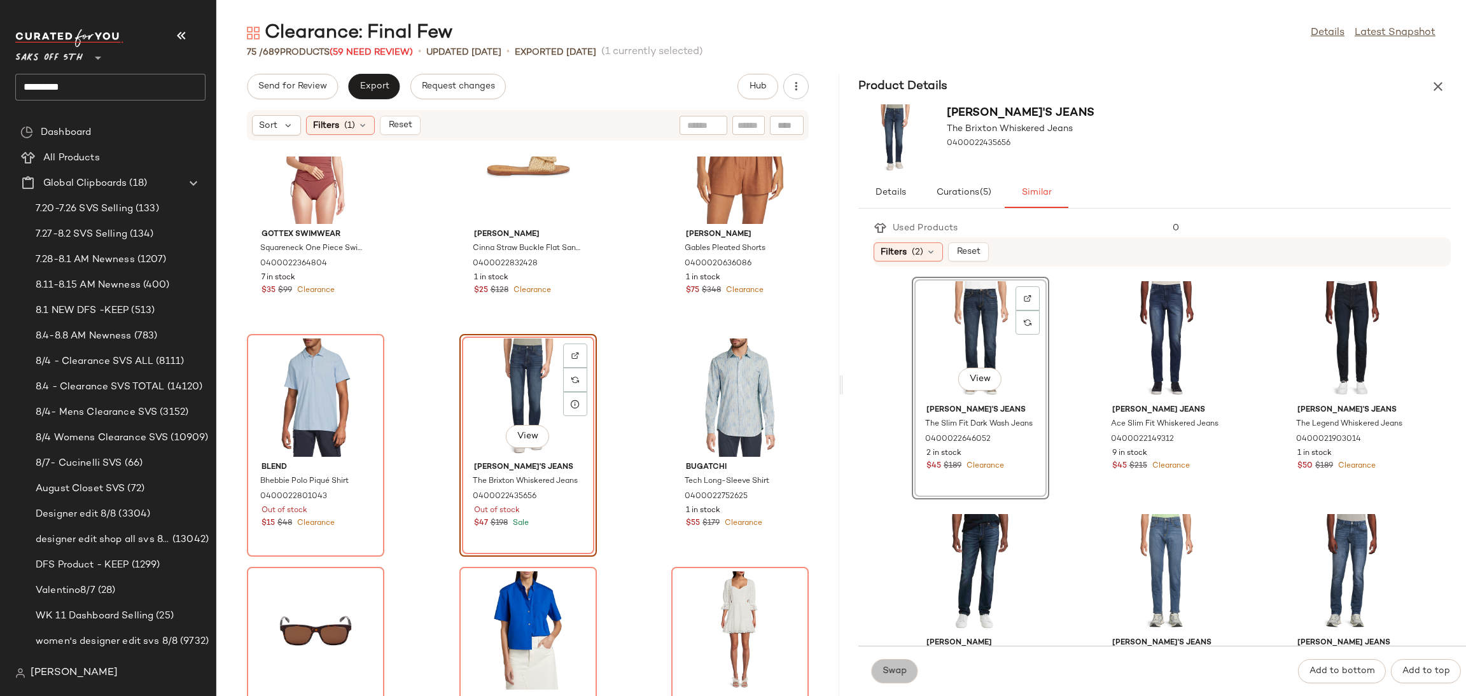
click at [896, 673] on span "Swap" at bounding box center [894, 671] width 25 height 10
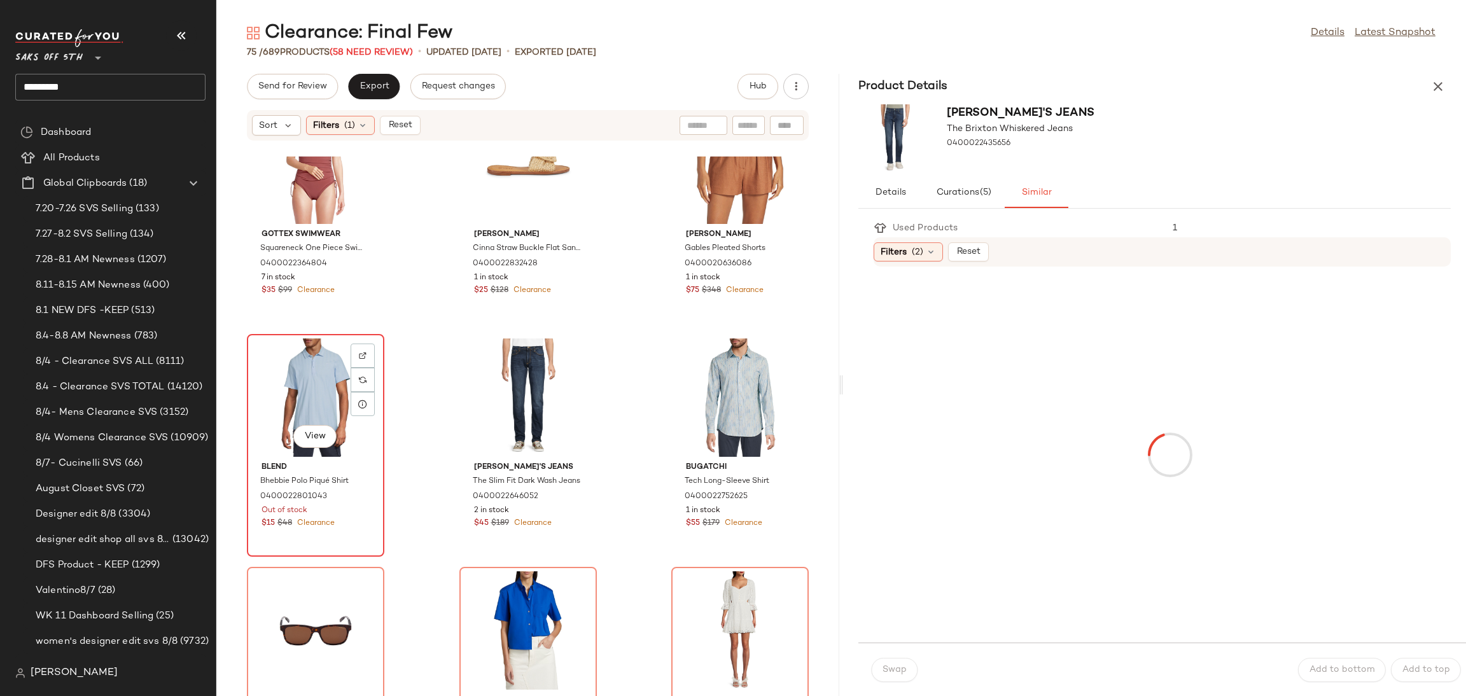
click at [278, 335] on div "View Blend Bhebbie Polo Piqué Shirt 0400022801043 Out of stock $15 $48 Clearance" at bounding box center [315, 445] width 135 height 220
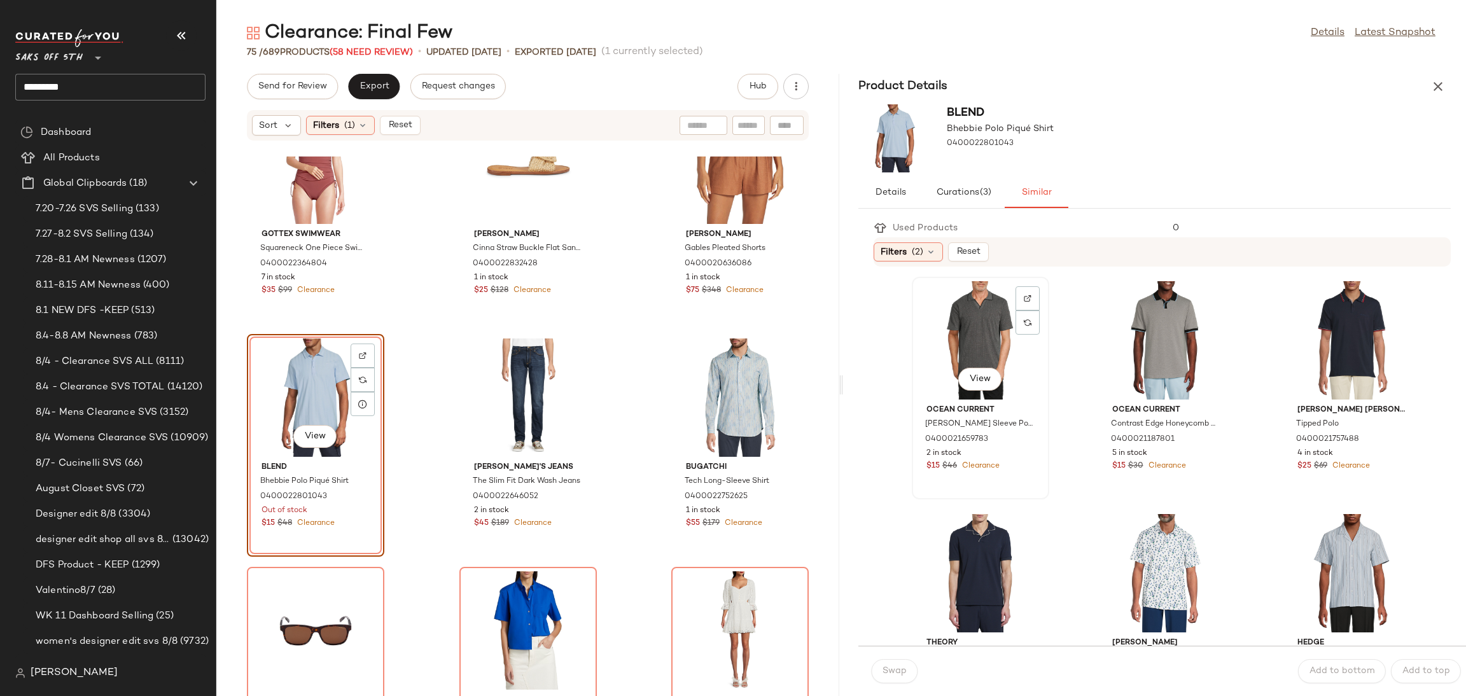
click at [982, 319] on div "View" at bounding box center [980, 340] width 129 height 118
click at [903, 667] on span "Swap" at bounding box center [894, 671] width 25 height 10
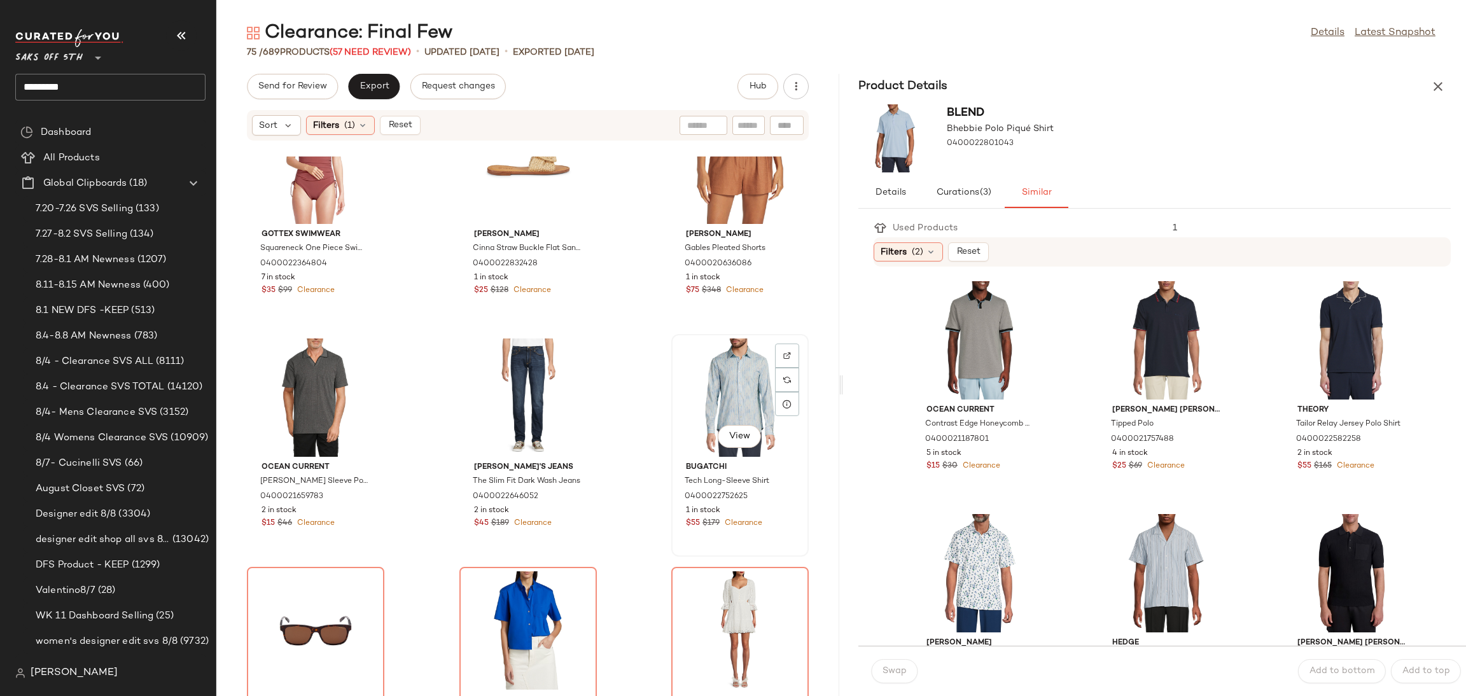
scroll to position [1248, 0]
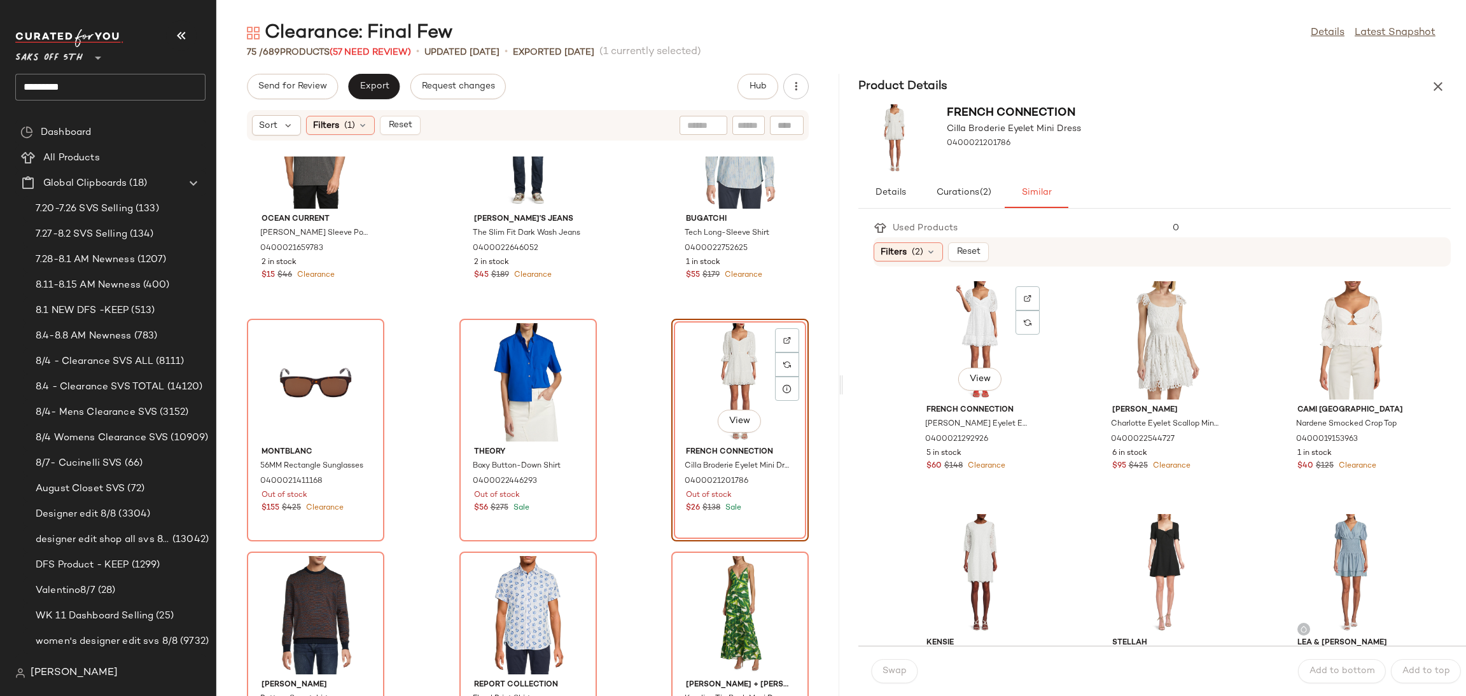
click at [999, 336] on div "View" at bounding box center [980, 340] width 129 height 118
click at [911, 662] on button "Swap" at bounding box center [894, 671] width 46 height 24
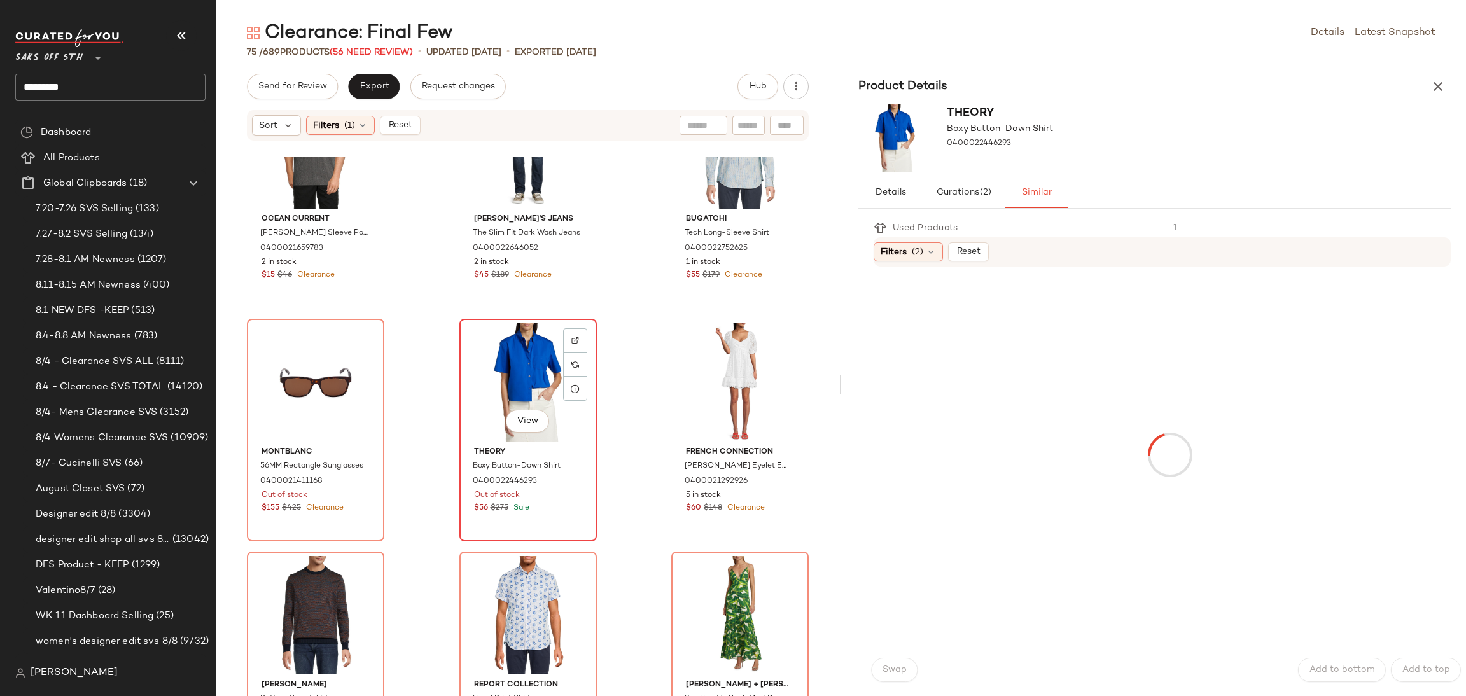
click at [501, 375] on div "View" at bounding box center [528, 382] width 129 height 118
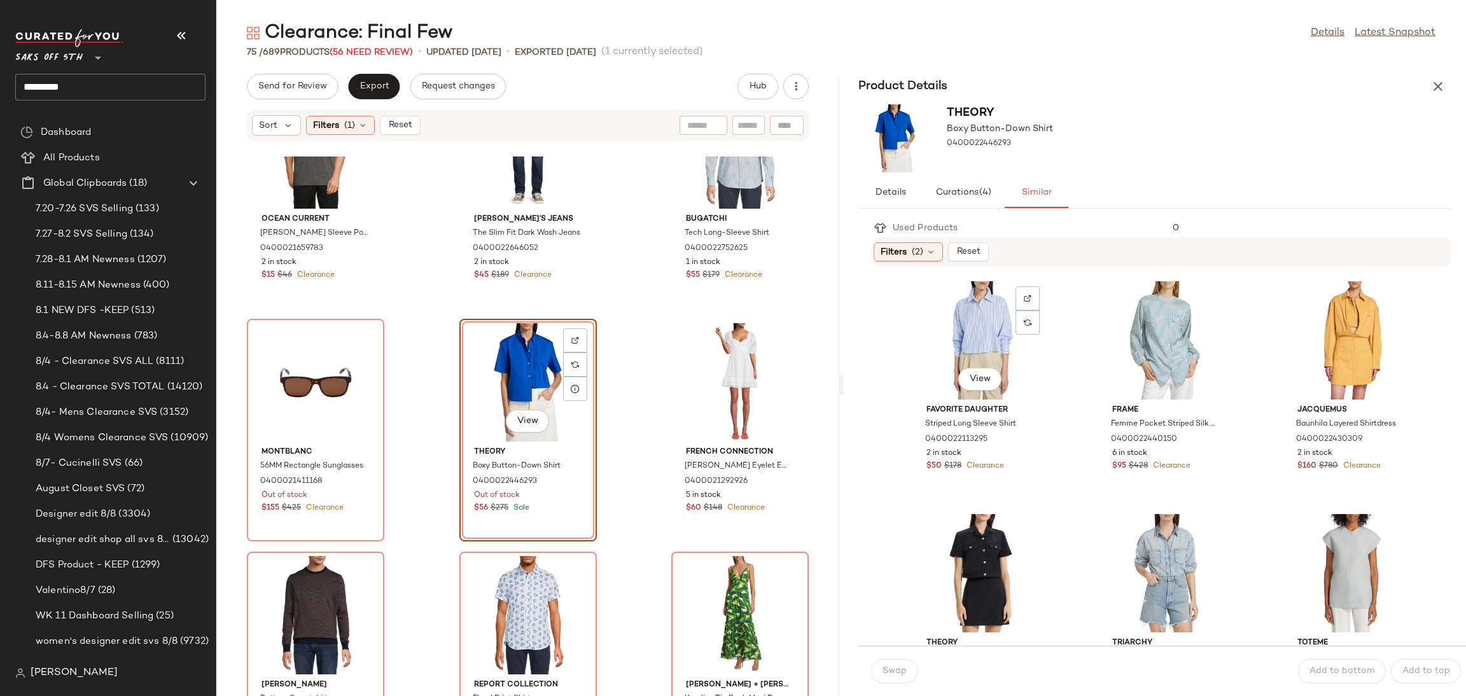
click at [960, 317] on div "View" at bounding box center [980, 340] width 129 height 118
click at [889, 669] on span "Swap" at bounding box center [894, 671] width 25 height 10
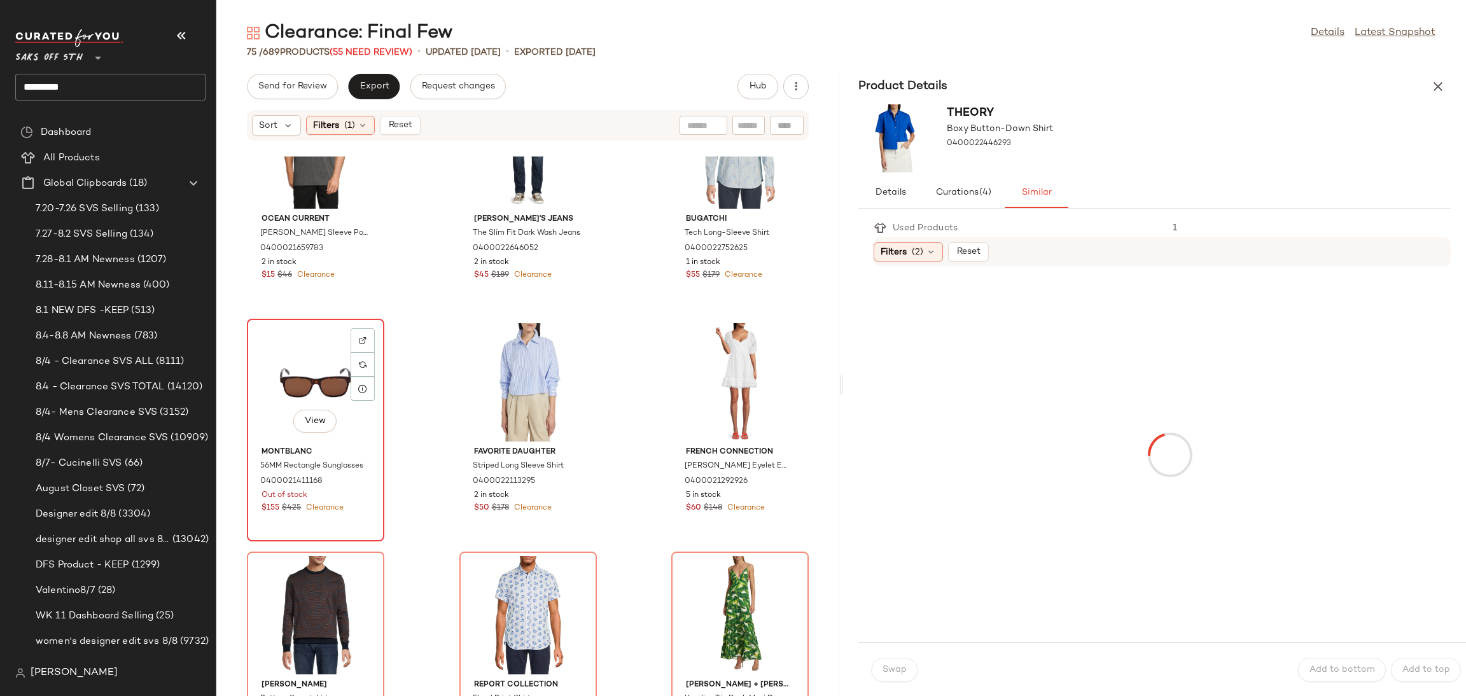
click at [306, 345] on div "View" at bounding box center [315, 382] width 129 height 118
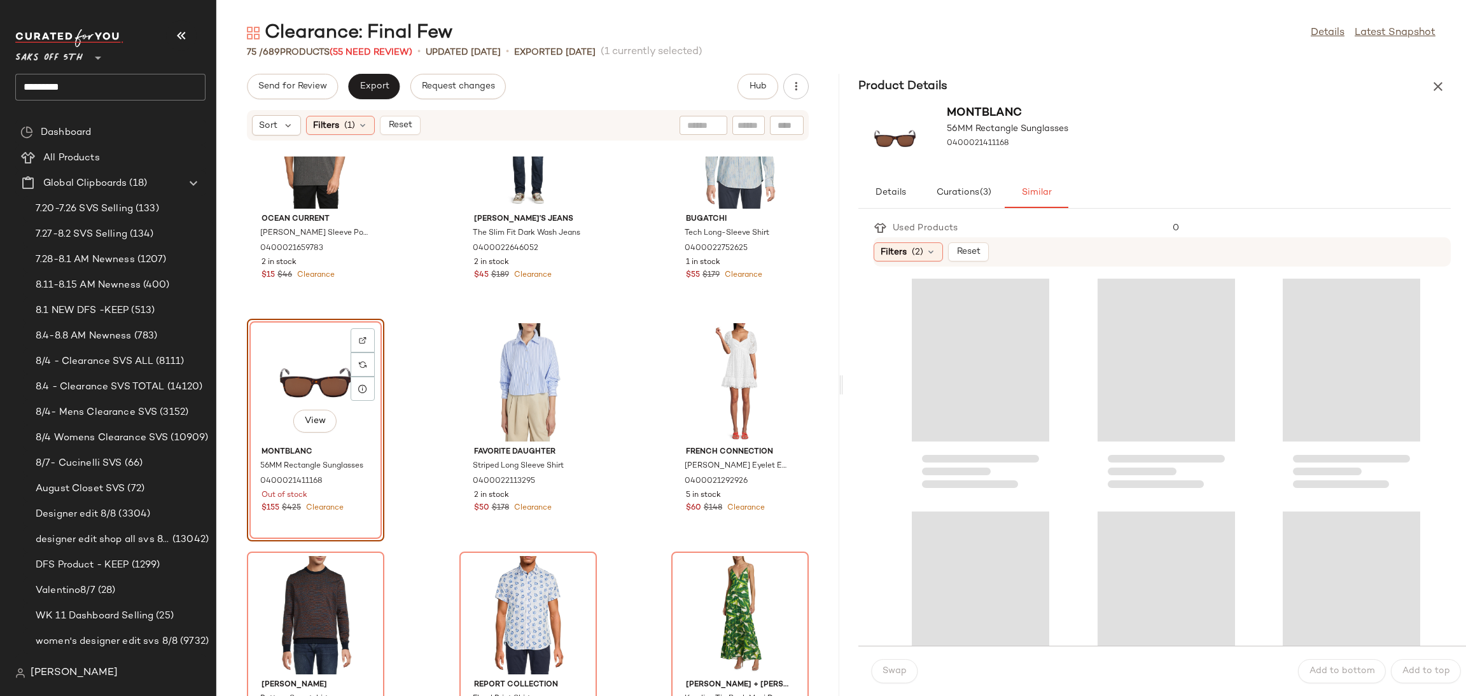
click at [951, 347] on div "Loading..." at bounding box center [980, 360] width 137 height 163
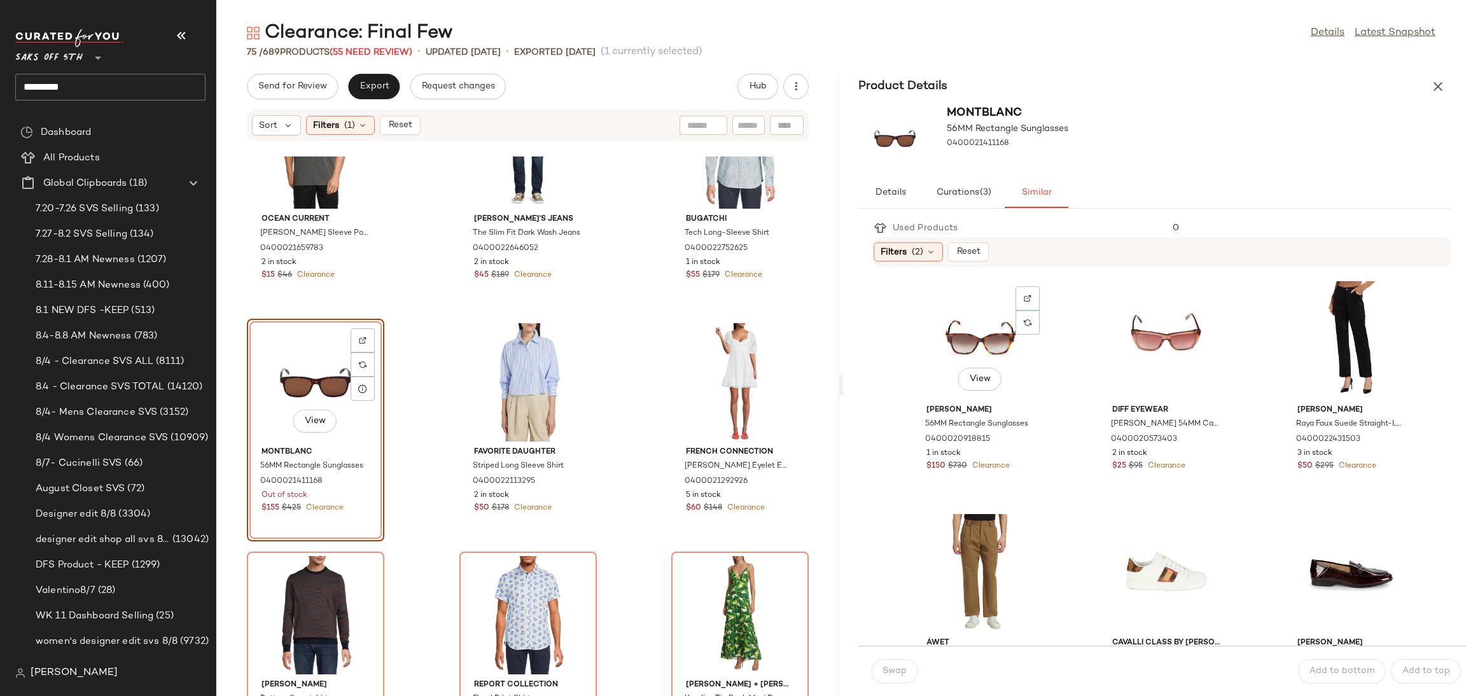
click at [951, 347] on div "View" at bounding box center [980, 340] width 129 height 118
click at [891, 676] on span "Swap" at bounding box center [894, 671] width 25 height 10
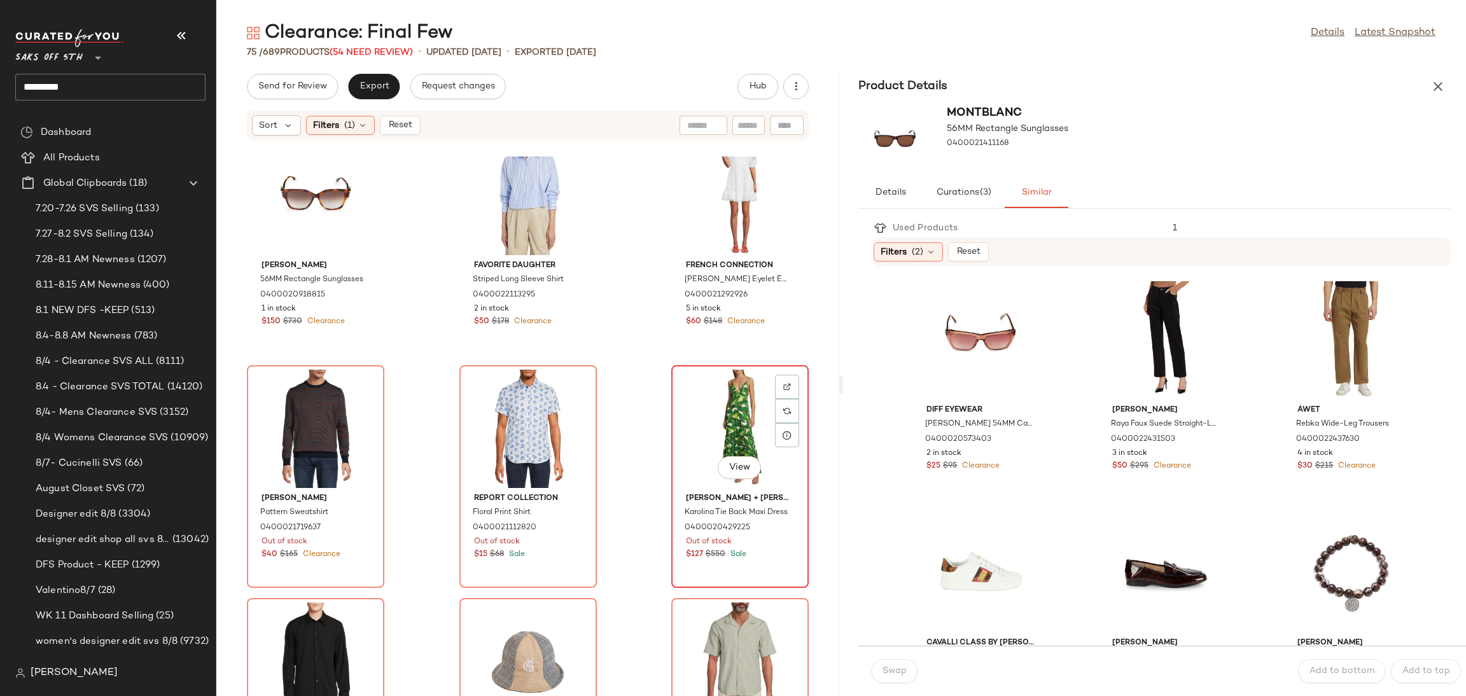
scroll to position [1435, 0]
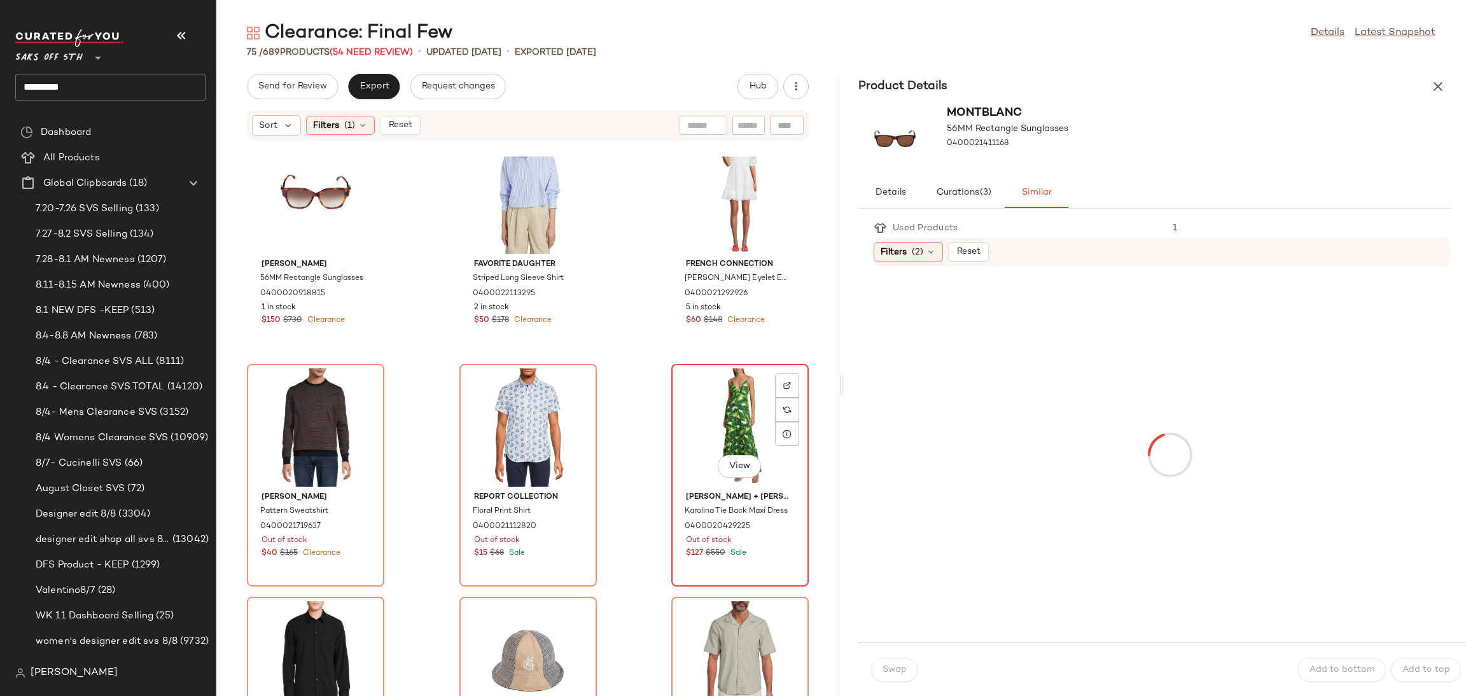
click at [727, 395] on div "View" at bounding box center [740, 427] width 129 height 118
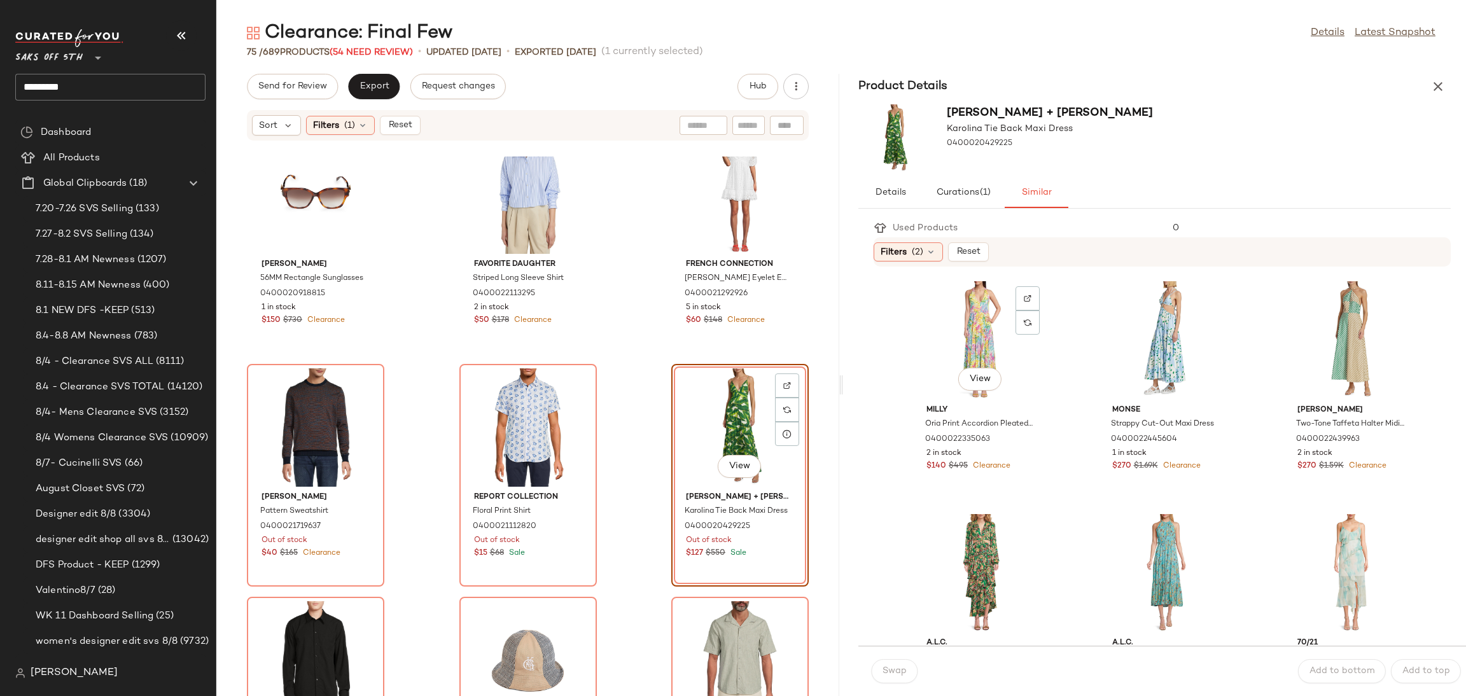
click at [963, 310] on div "View" at bounding box center [980, 340] width 129 height 118
click at [898, 664] on button "Swap" at bounding box center [894, 671] width 46 height 24
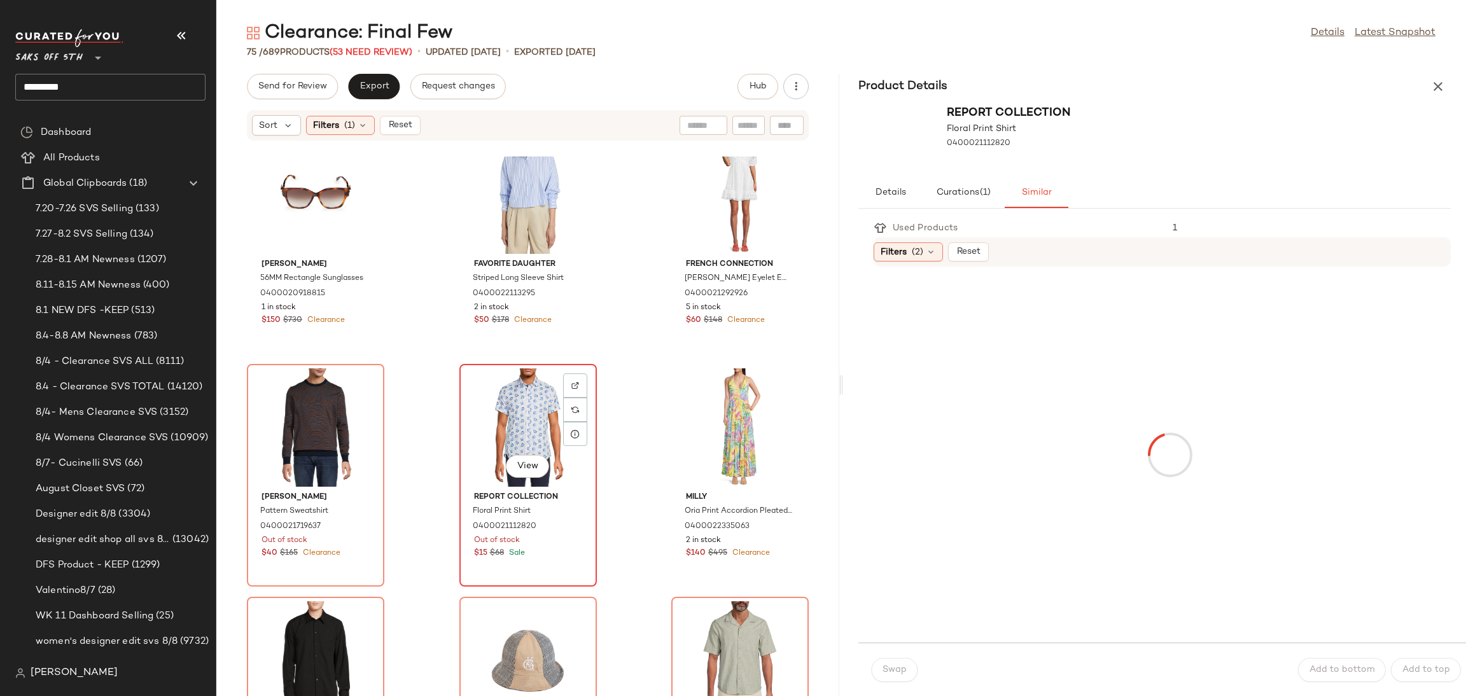
click at [517, 400] on div "View" at bounding box center [528, 427] width 129 height 118
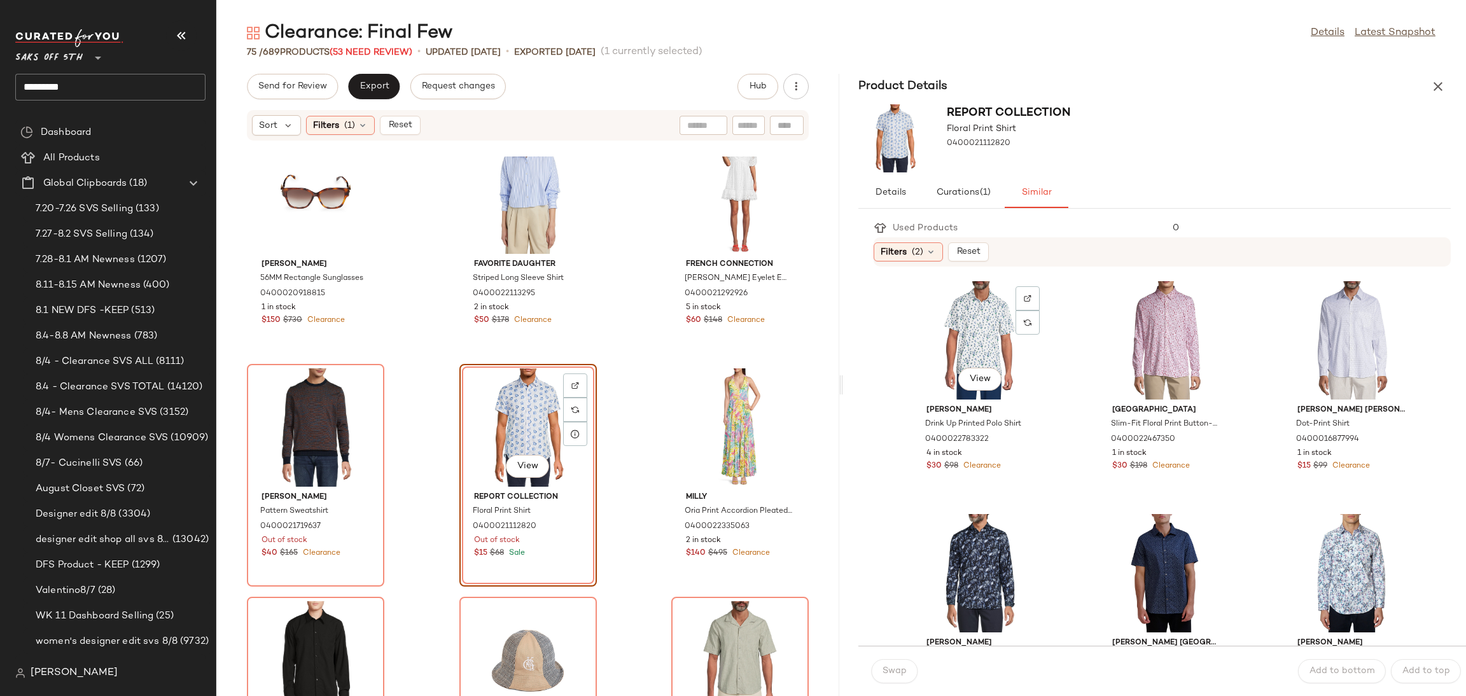
click at [966, 321] on div "View" at bounding box center [980, 340] width 129 height 118
click at [888, 673] on span "Swap" at bounding box center [894, 671] width 25 height 10
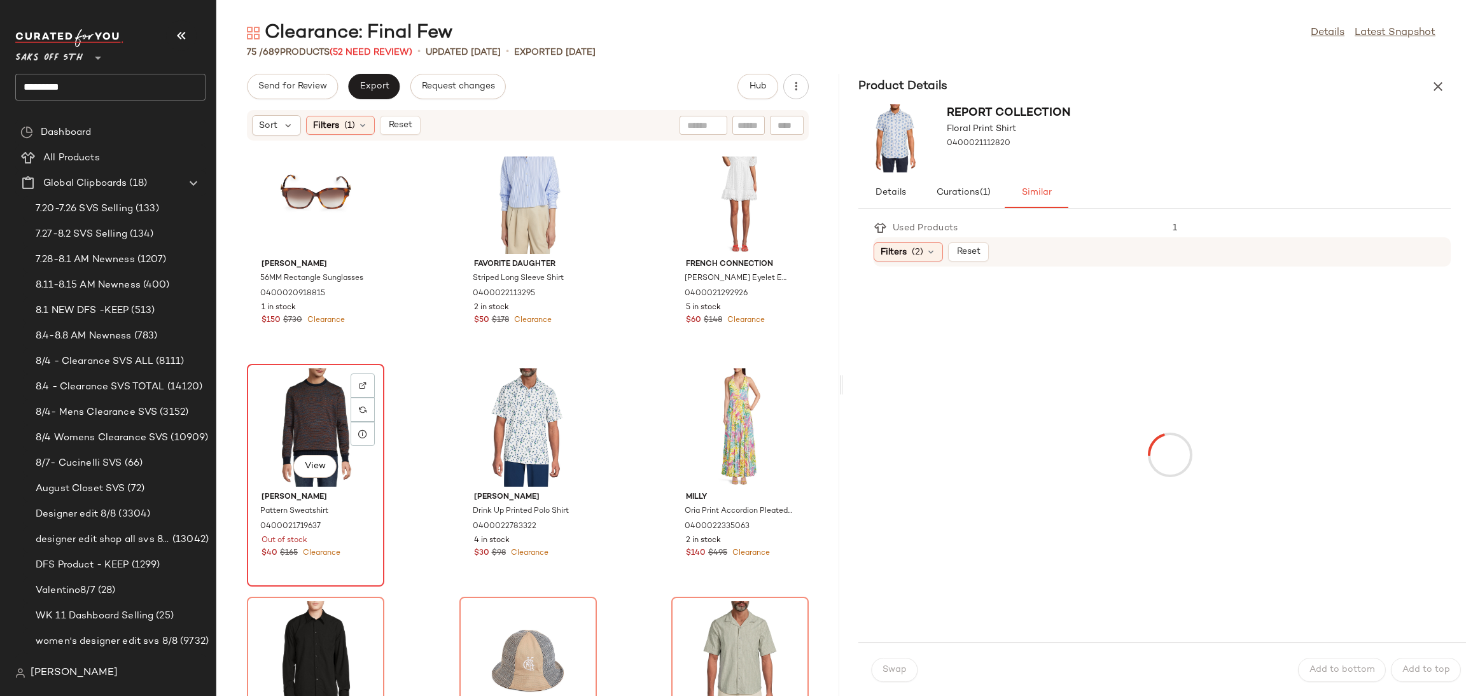
click at [318, 401] on div "View" at bounding box center [315, 427] width 129 height 118
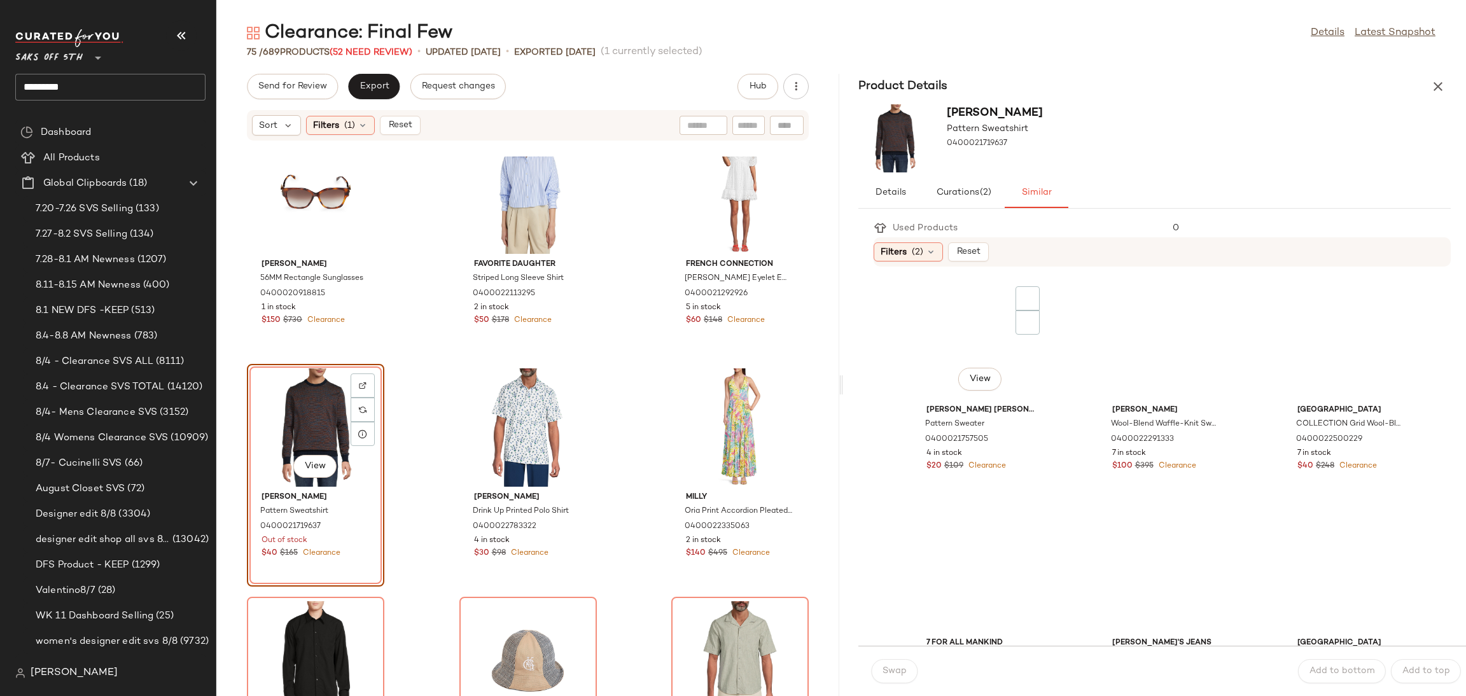
click at [938, 339] on div "View" at bounding box center [980, 340] width 129 height 118
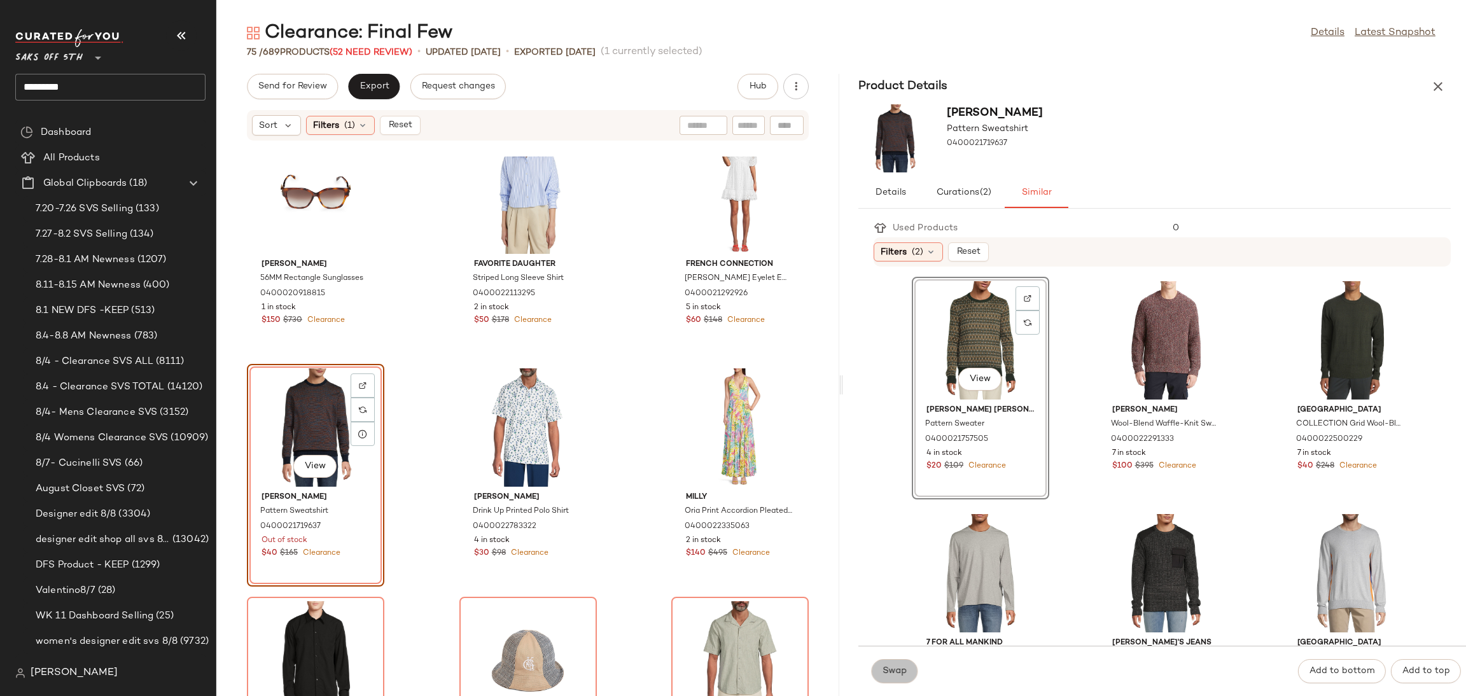
click at [890, 669] on span "Swap" at bounding box center [894, 671] width 25 height 10
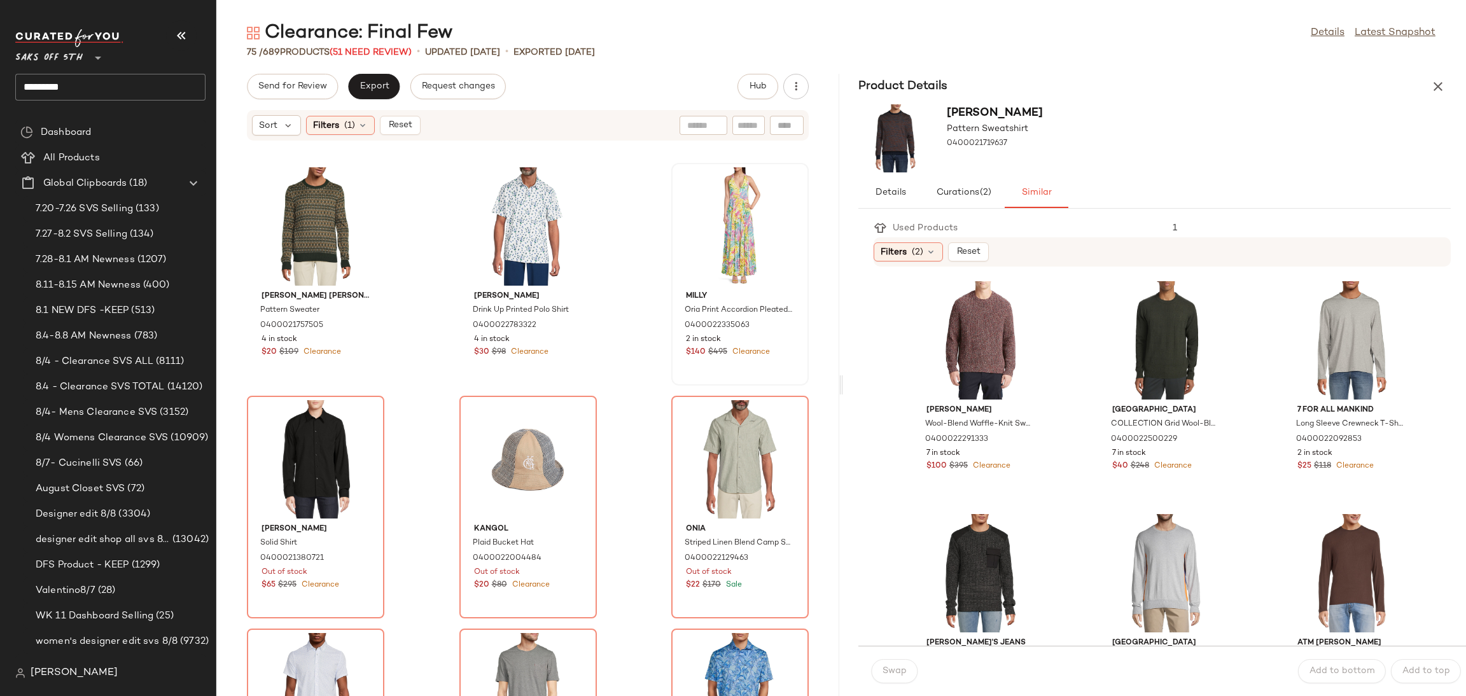
scroll to position [1641, 0]
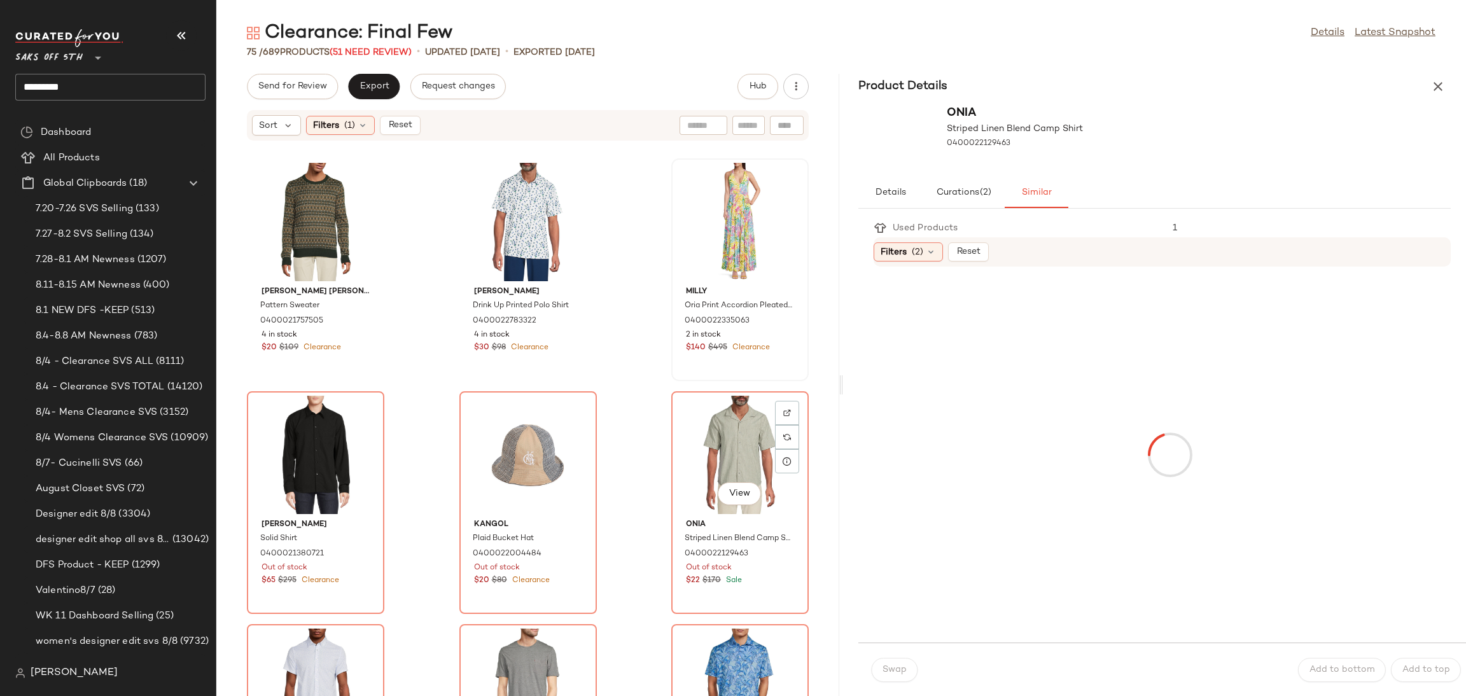
click at [711, 425] on div "View" at bounding box center [740, 455] width 129 height 118
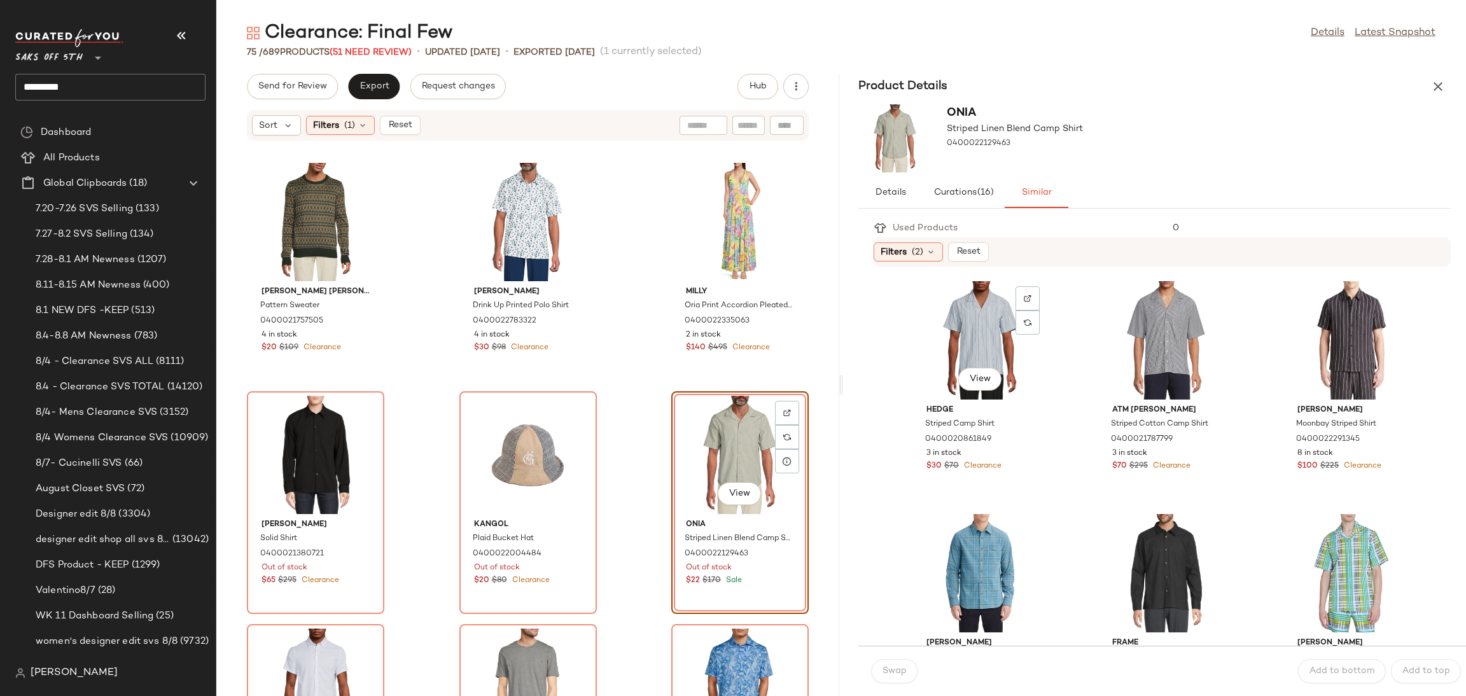
click at [945, 329] on div "View" at bounding box center [980, 340] width 129 height 118
click at [898, 669] on span "Swap" at bounding box center [894, 671] width 25 height 10
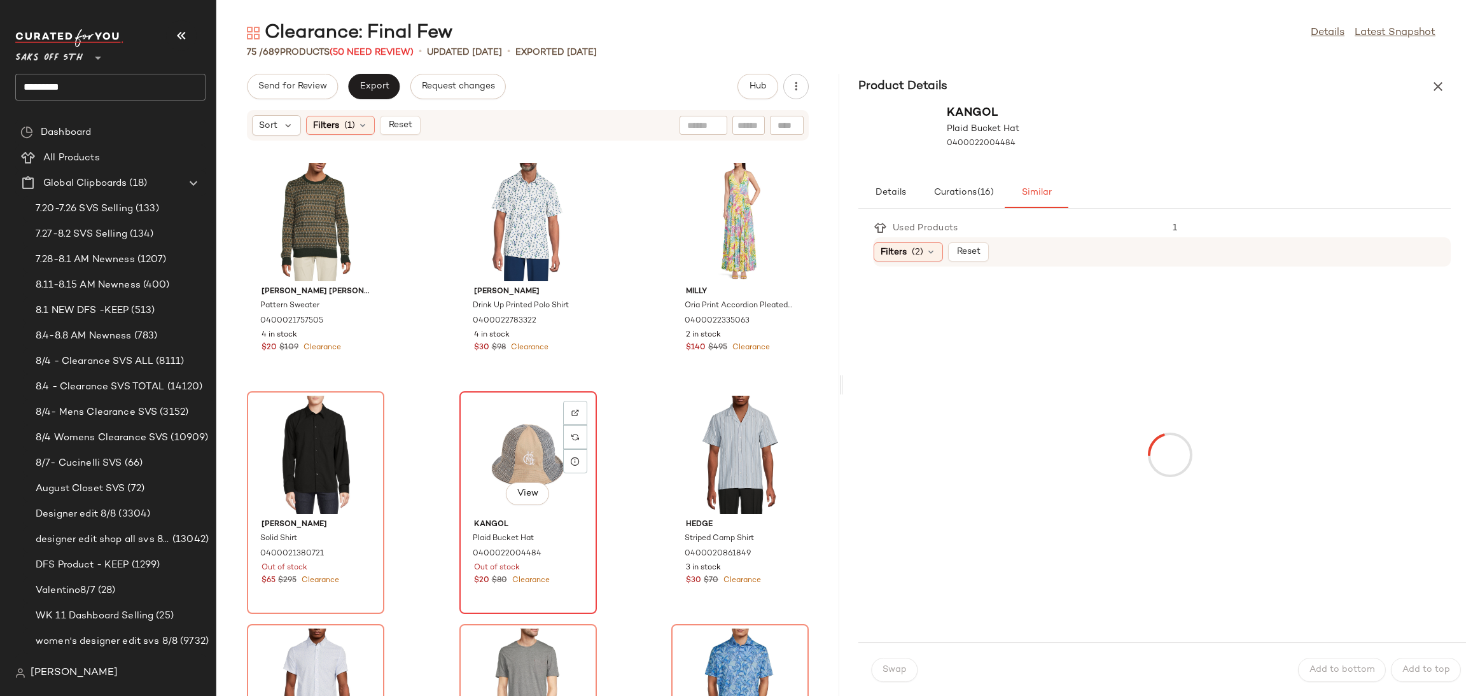
click at [506, 433] on div "View" at bounding box center [528, 455] width 129 height 118
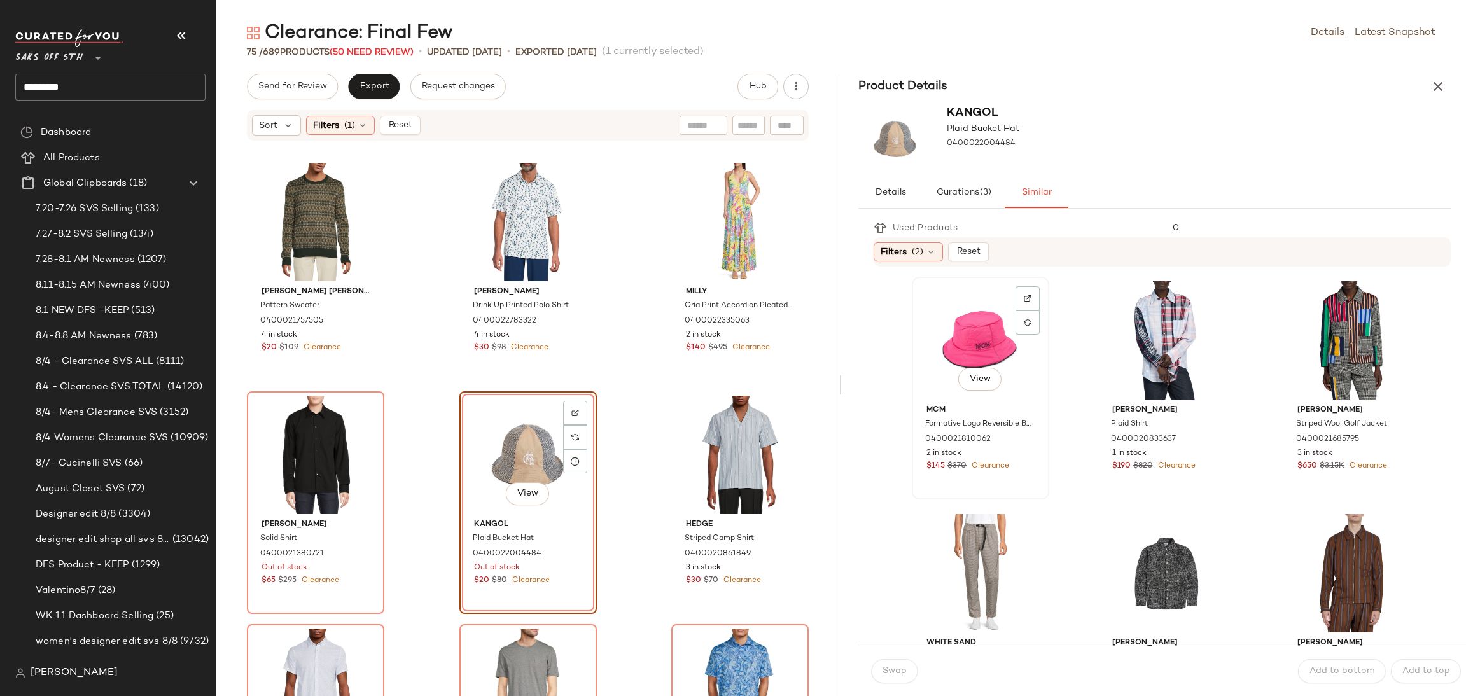
click at [968, 340] on div "View" at bounding box center [980, 340] width 129 height 118
click at [891, 673] on span "Swap" at bounding box center [894, 671] width 25 height 10
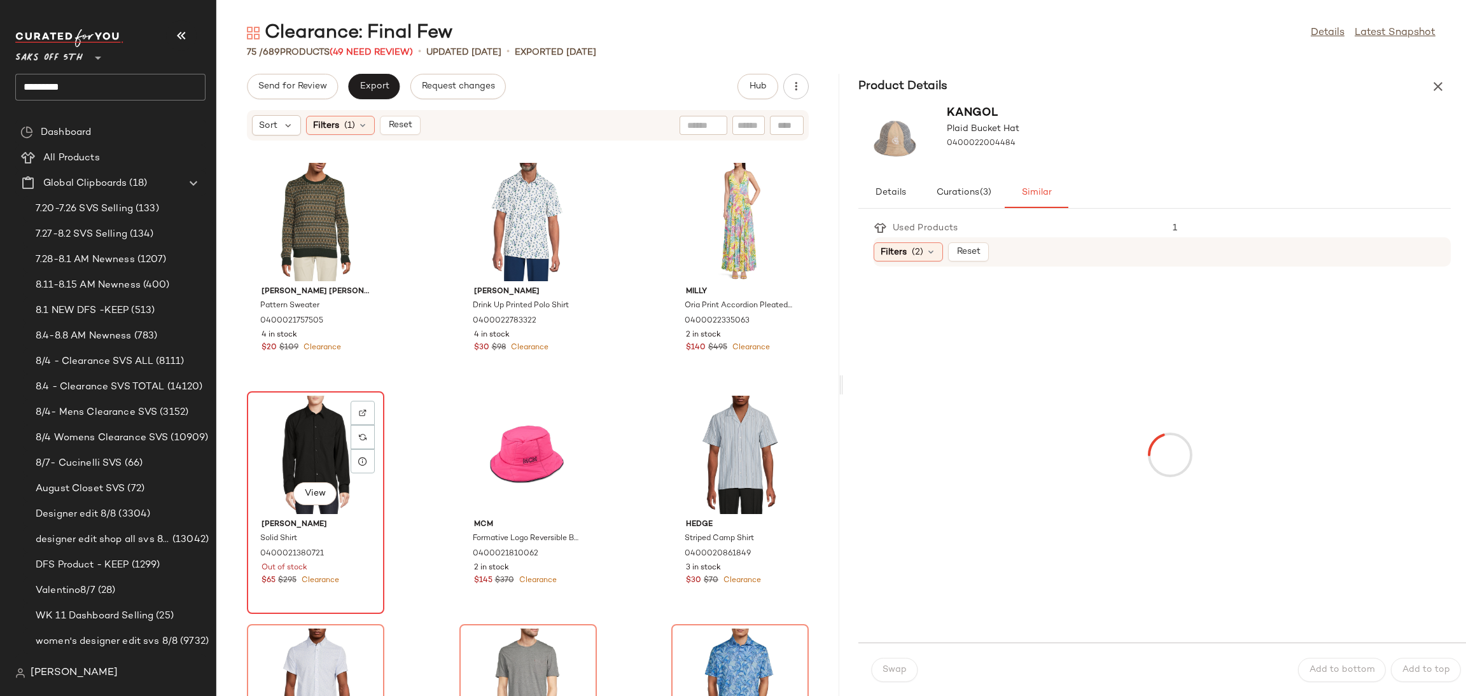
click at [289, 444] on div "View" at bounding box center [315, 455] width 129 height 118
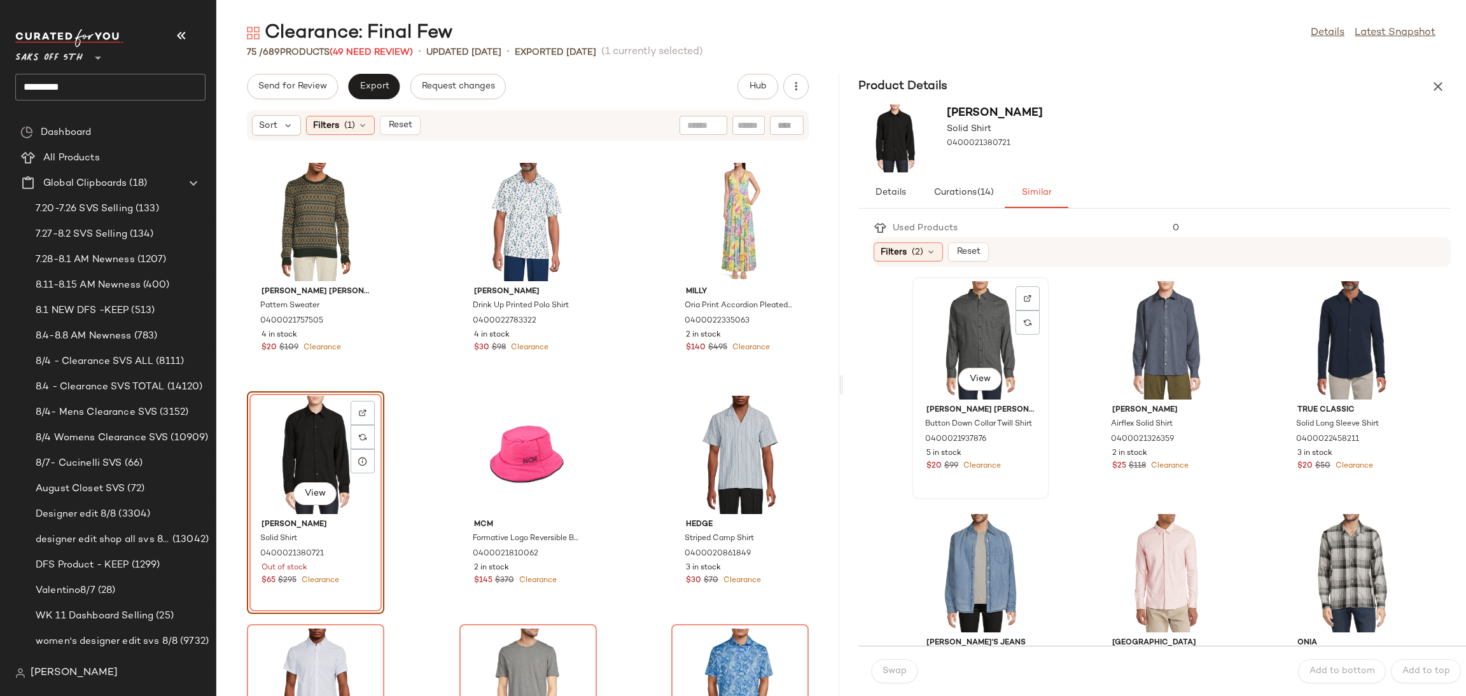
click at [975, 315] on div "View" at bounding box center [980, 340] width 129 height 118
click at [903, 666] on span "Swap" at bounding box center [894, 671] width 25 height 10
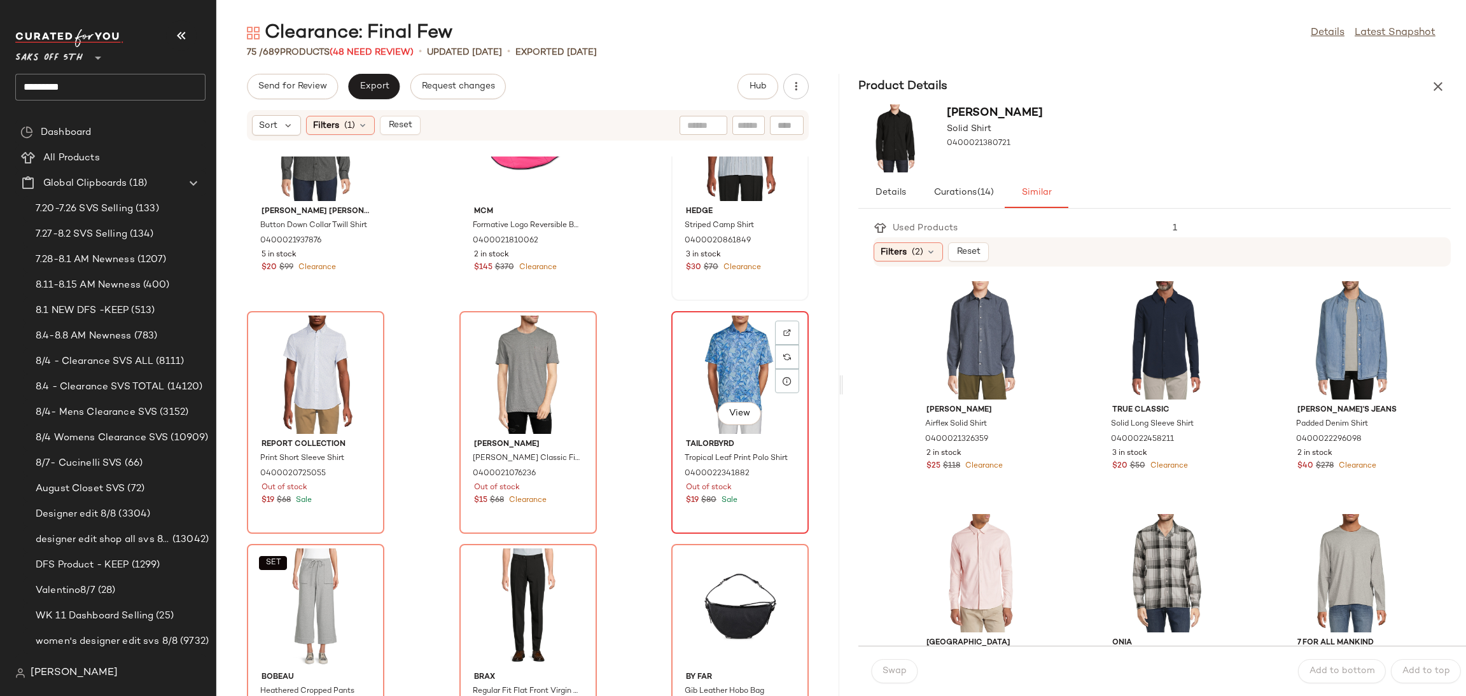
scroll to position [1957, 0]
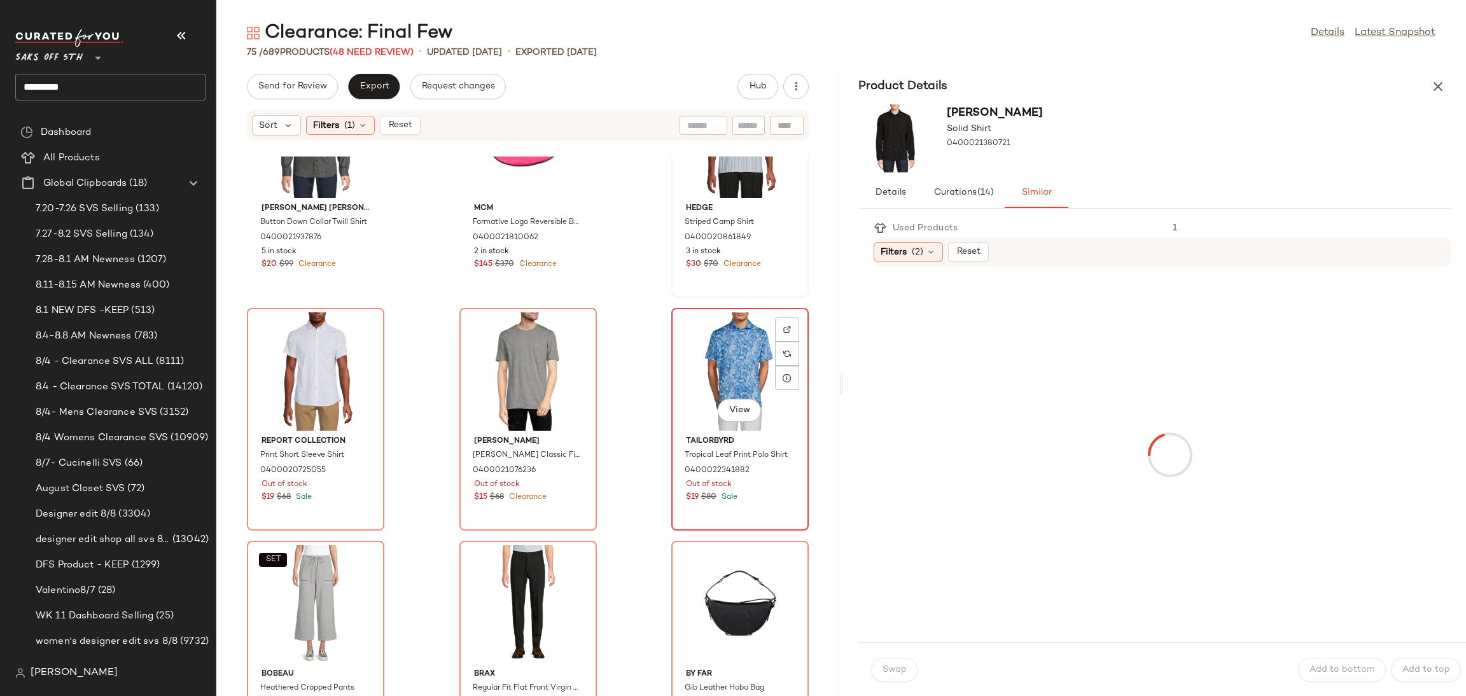
click at [705, 356] on div "View" at bounding box center [740, 371] width 129 height 118
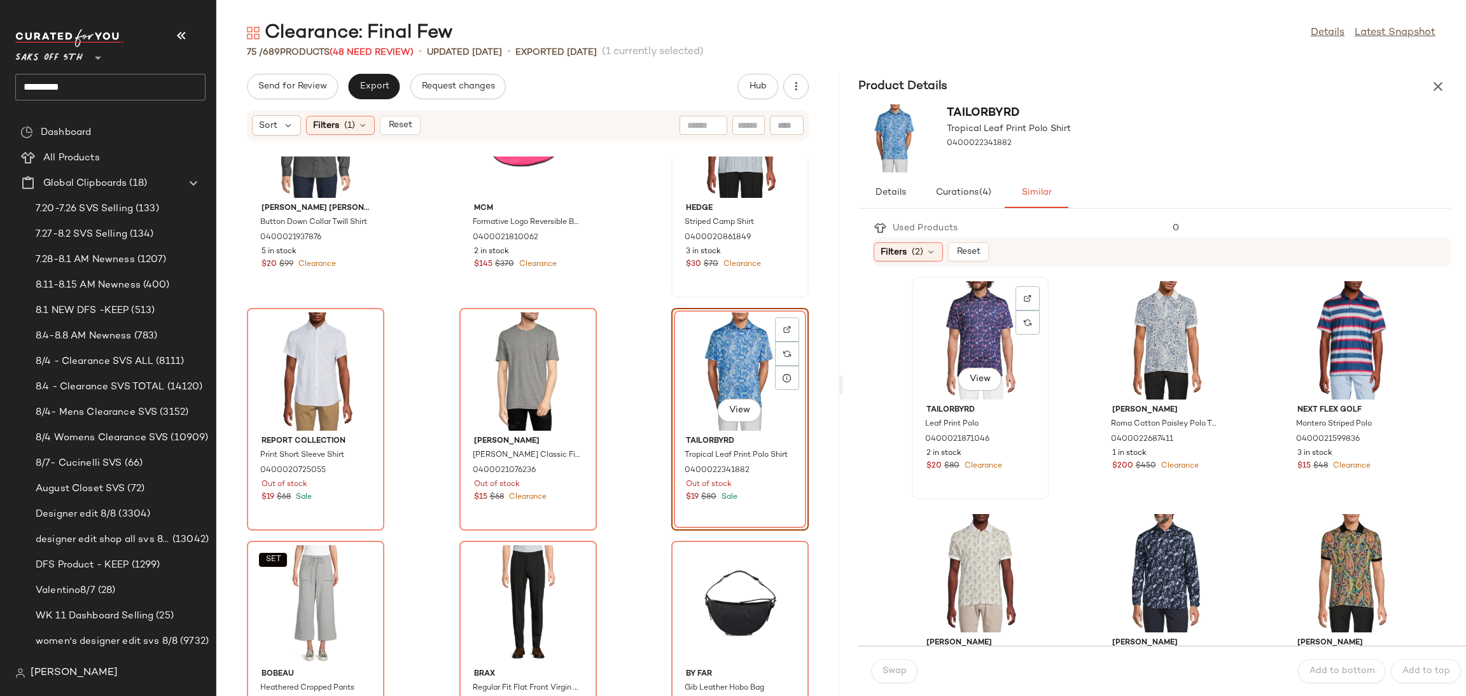
click at [965, 324] on div "View" at bounding box center [980, 340] width 129 height 118
click at [896, 662] on button "Swap" at bounding box center [894, 671] width 46 height 24
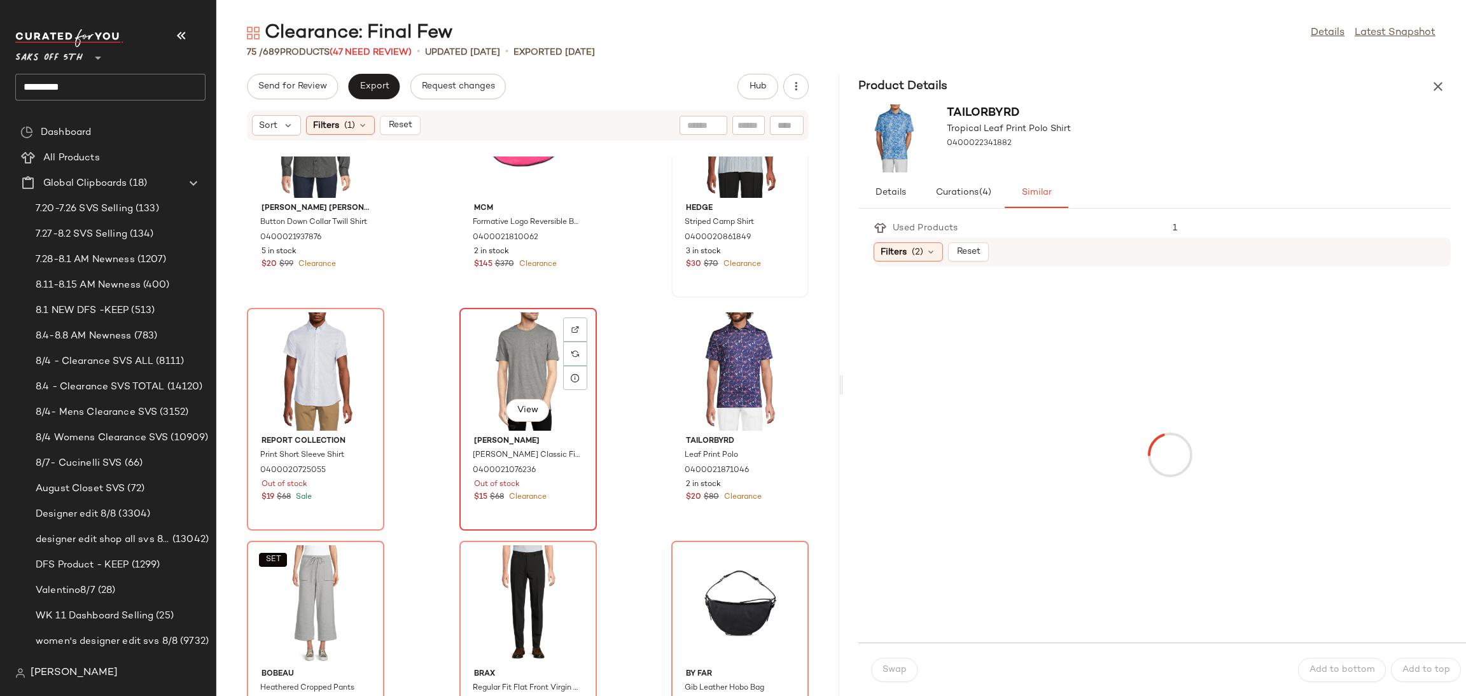
click at [529, 349] on div "View" at bounding box center [528, 371] width 129 height 118
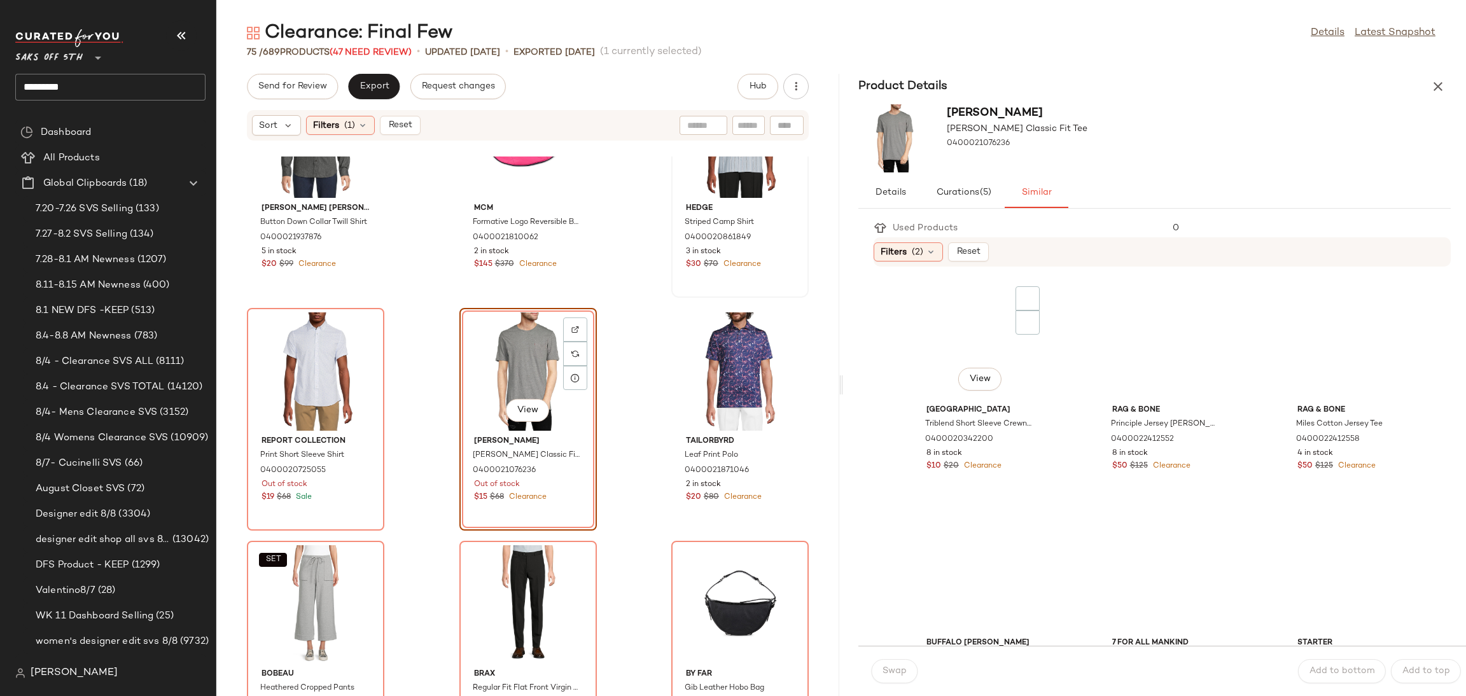
click at [959, 337] on div "View" at bounding box center [980, 340] width 129 height 118
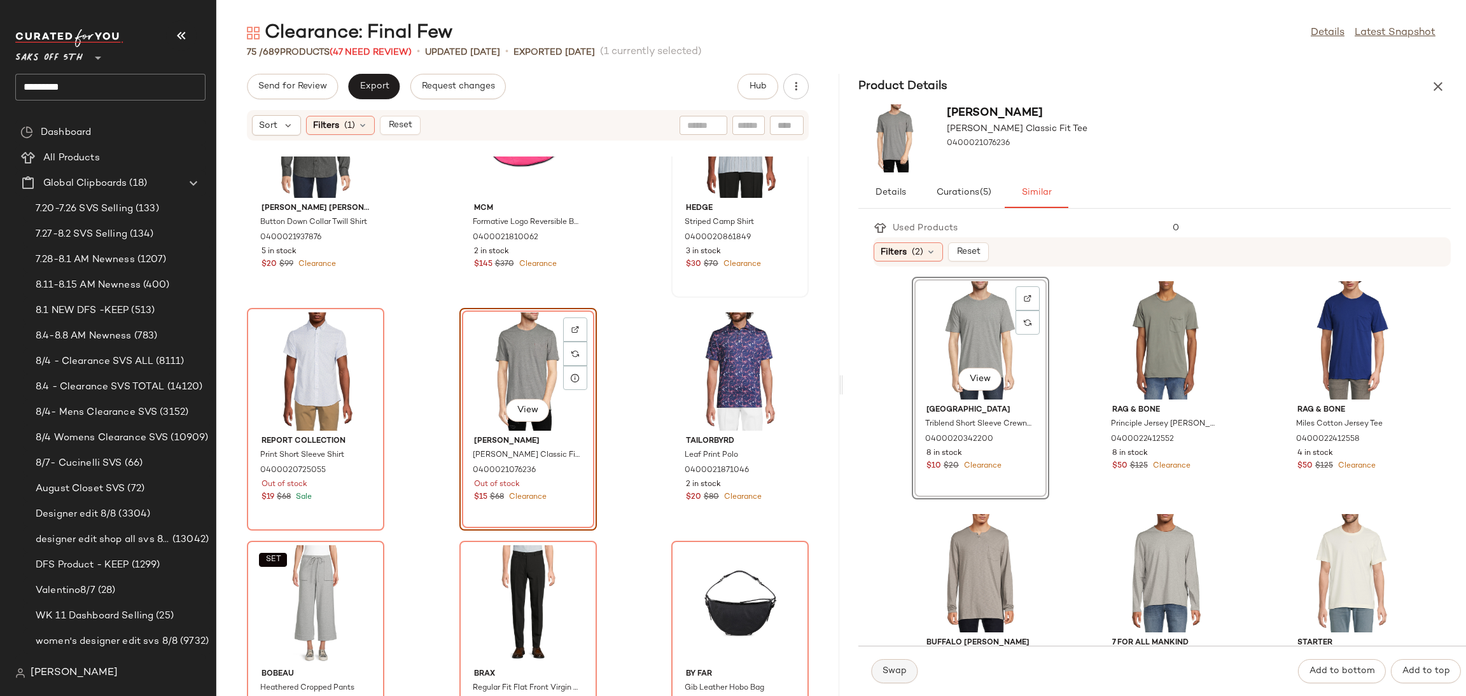
click at [900, 669] on span "Swap" at bounding box center [894, 671] width 25 height 10
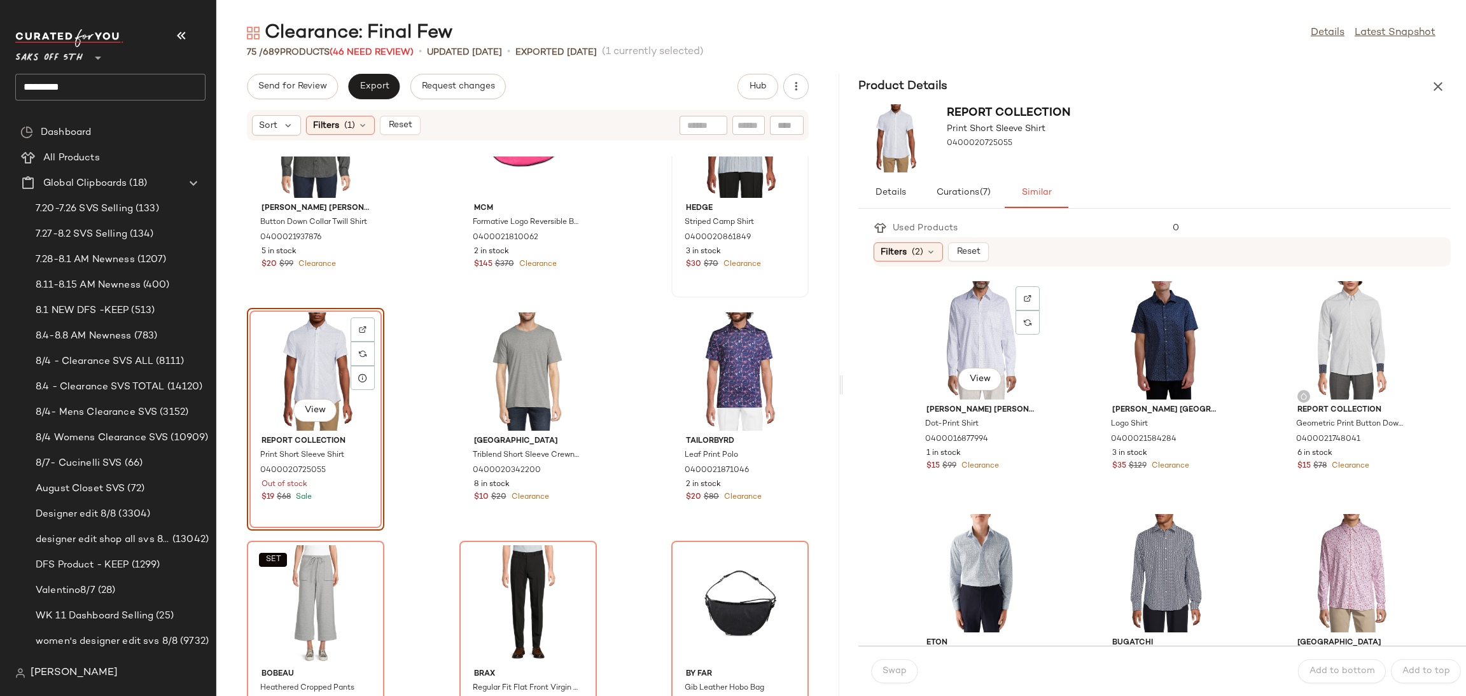
click at [978, 333] on div "View" at bounding box center [980, 340] width 129 height 118
click at [896, 668] on span "Swap" at bounding box center [894, 671] width 25 height 10
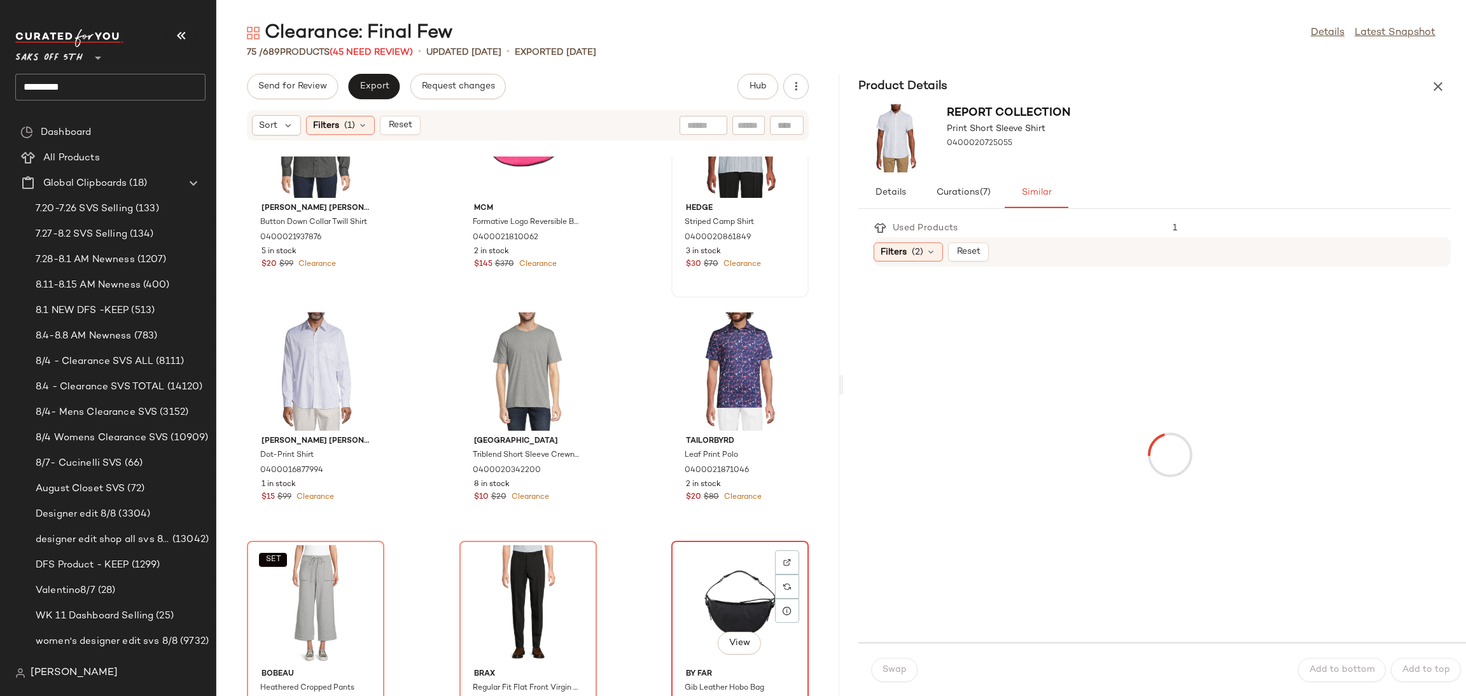
click at [711, 576] on div "View" at bounding box center [740, 604] width 129 height 118
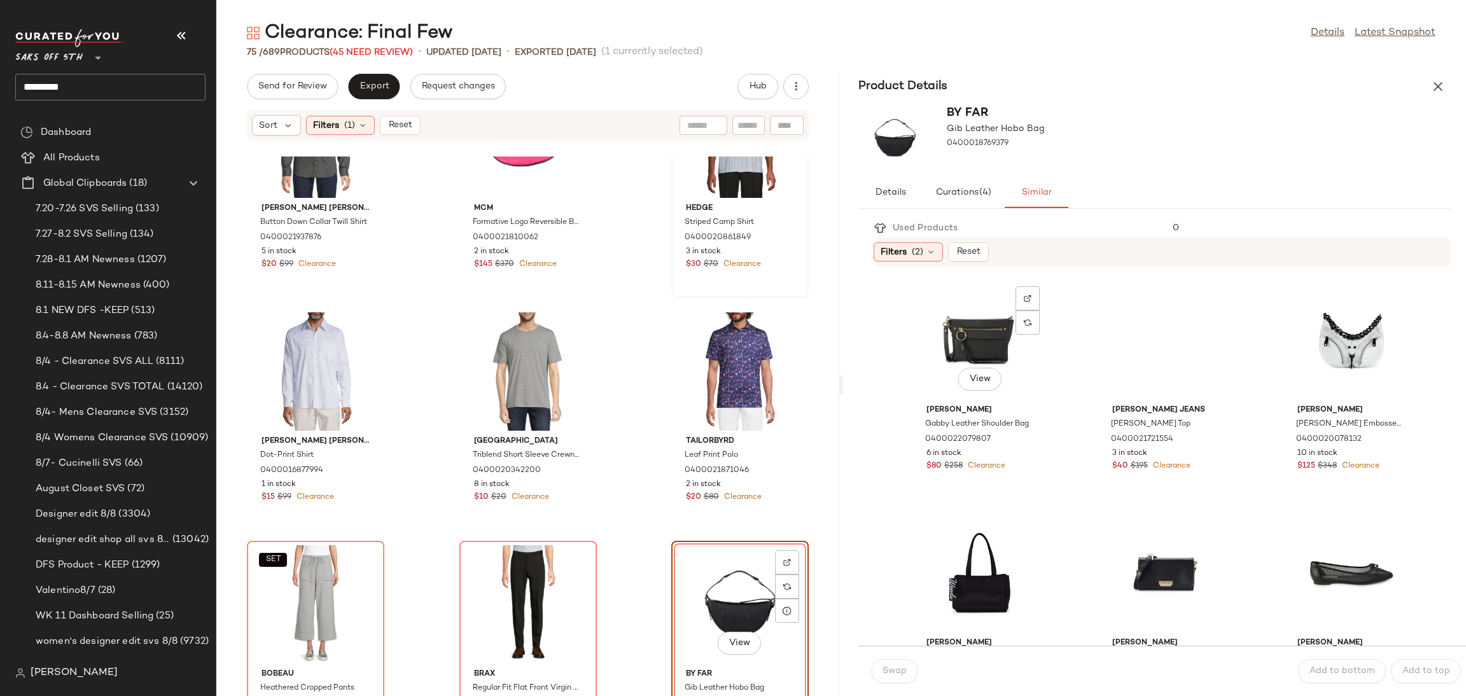
click at [974, 335] on div "View" at bounding box center [980, 340] width 129 height 118
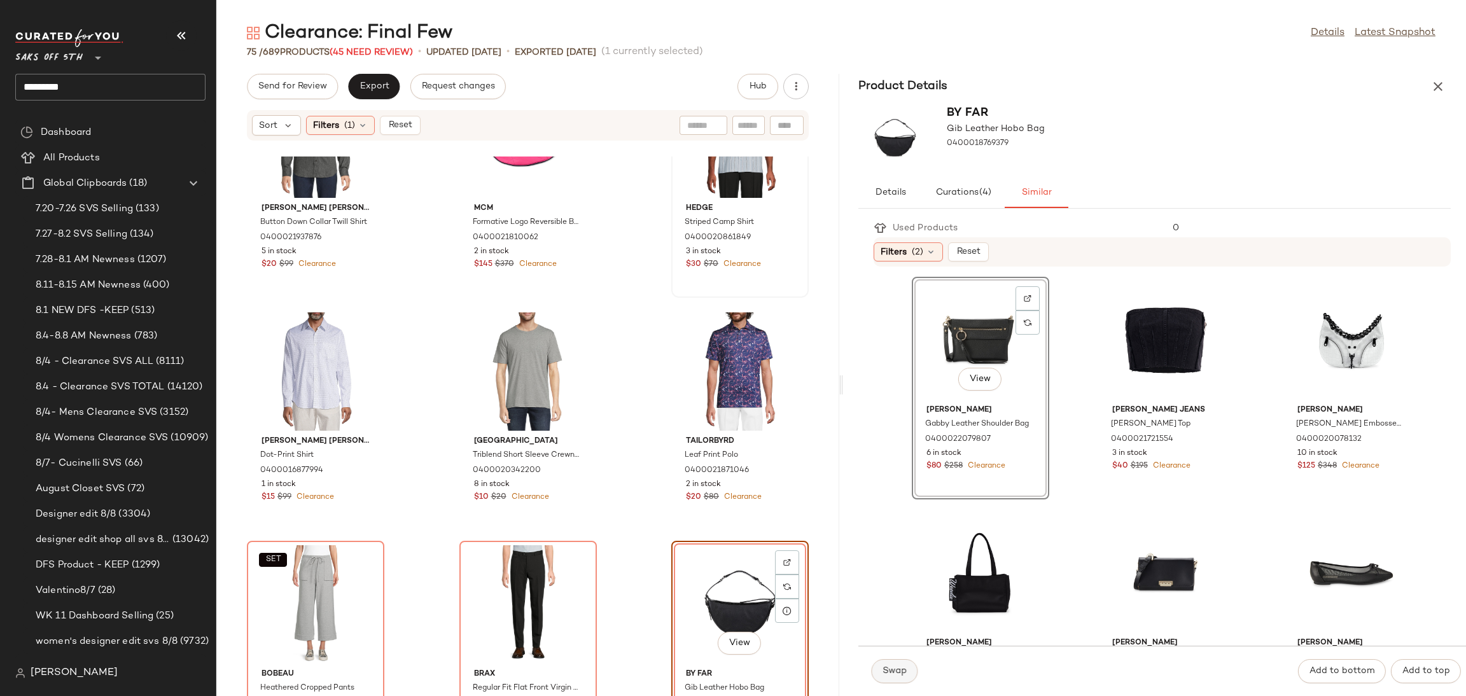
click at [899, 661] on button "Swap" at bounding box center [894, 671] width 46 height 24
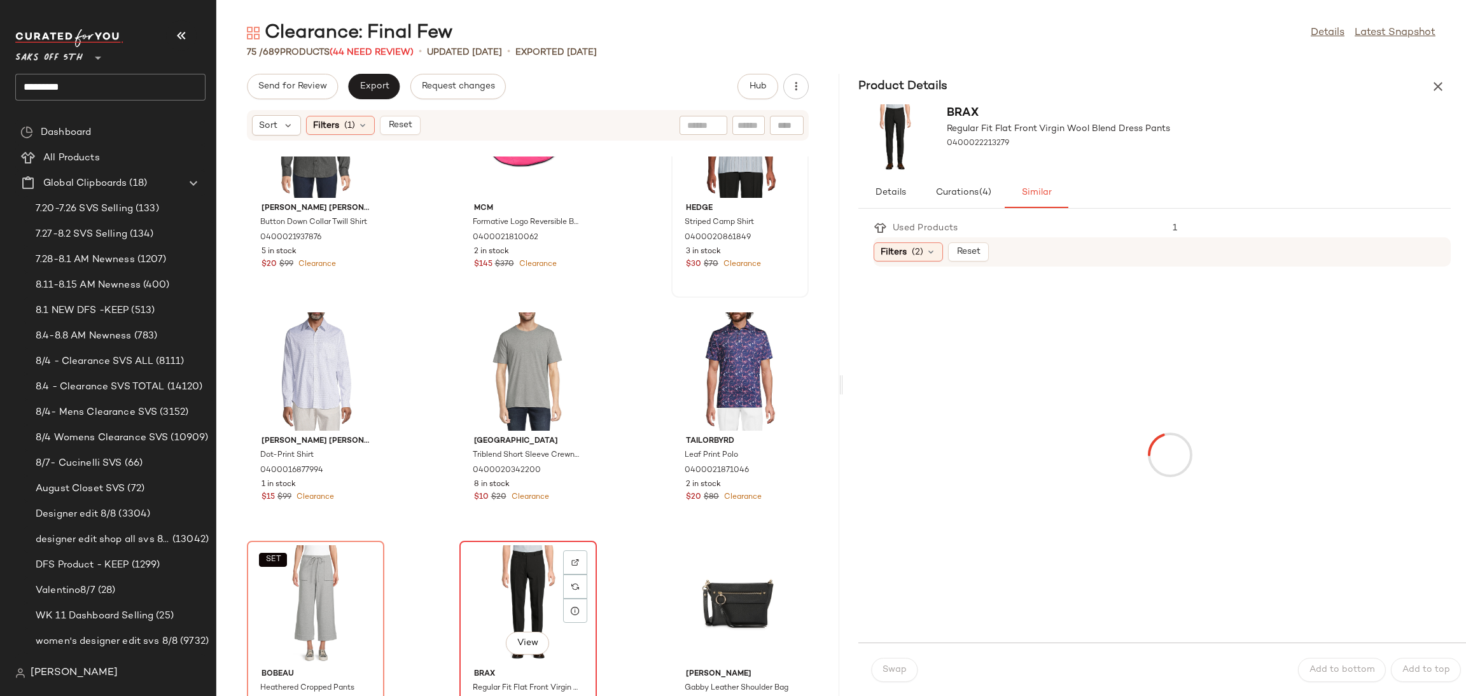
click at [532, 575] on div "View" at bounding box center [528, 604] width 129 height 118
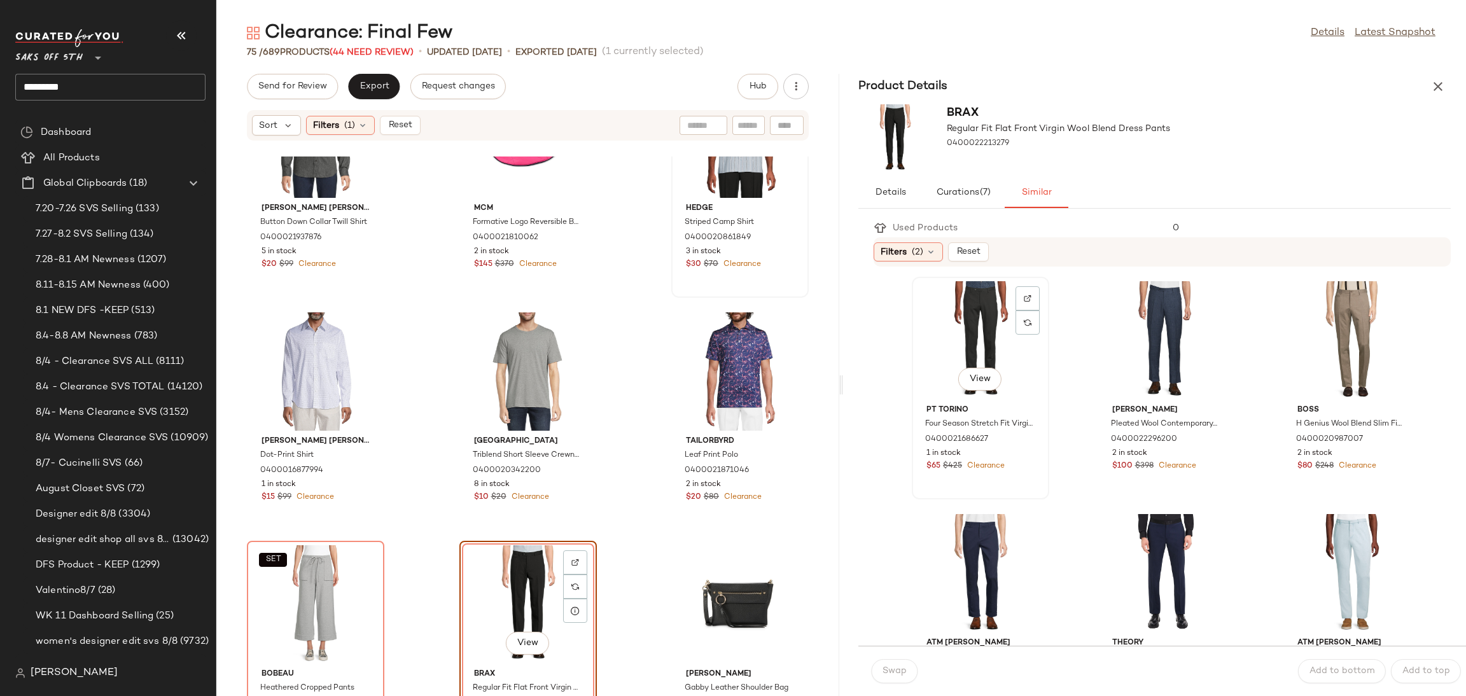
click at [961, 320] on div "View" at bounding box center [980, 340] width 129 height 118
drag, startPoint x: 882, startPoint y: 657, endPoint x: 886, endPoint y: 669, distance: 12.7
click at [886, 669] on div "Swap Add to bottom Add to top" at bounding box center [1162, 671] width 608 height 50
click at [886, 669] on span "Swap" at bounding box center [894, 671] width 25 height 10
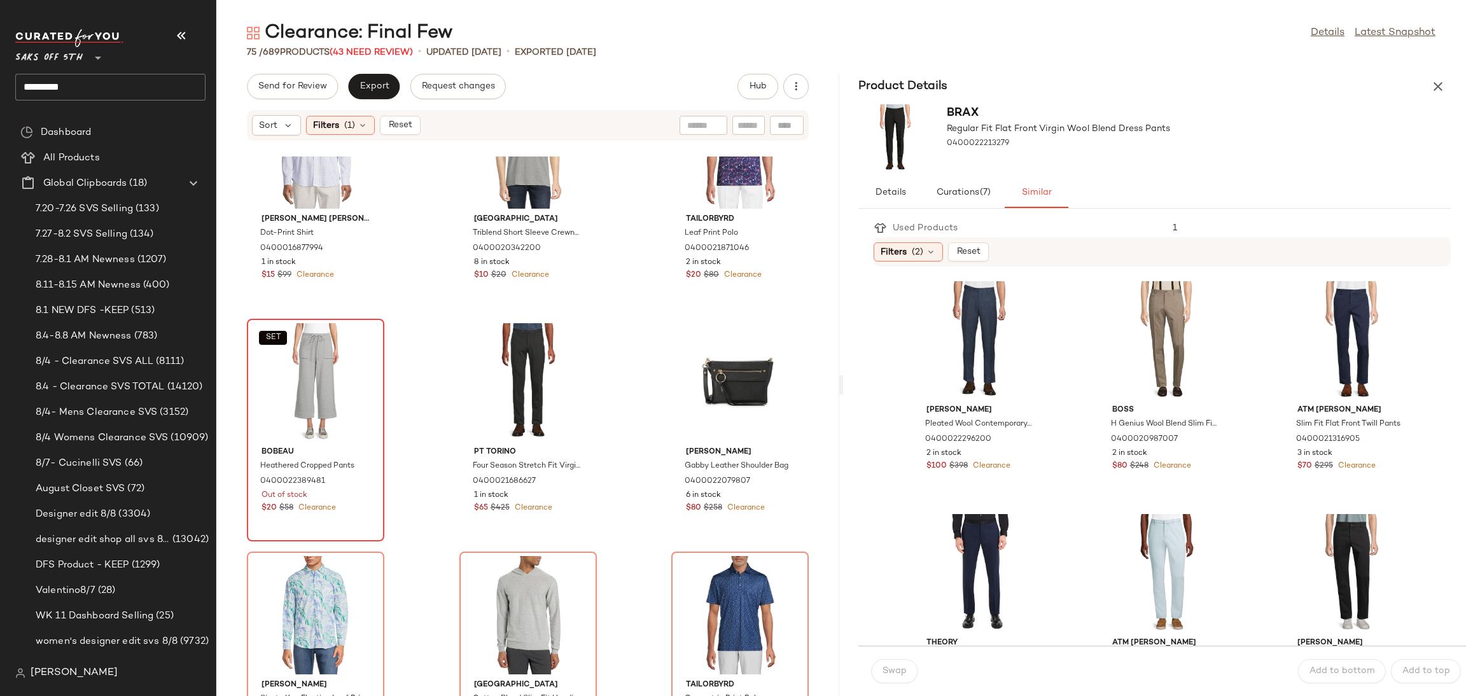
scroll to position [2193, 0]
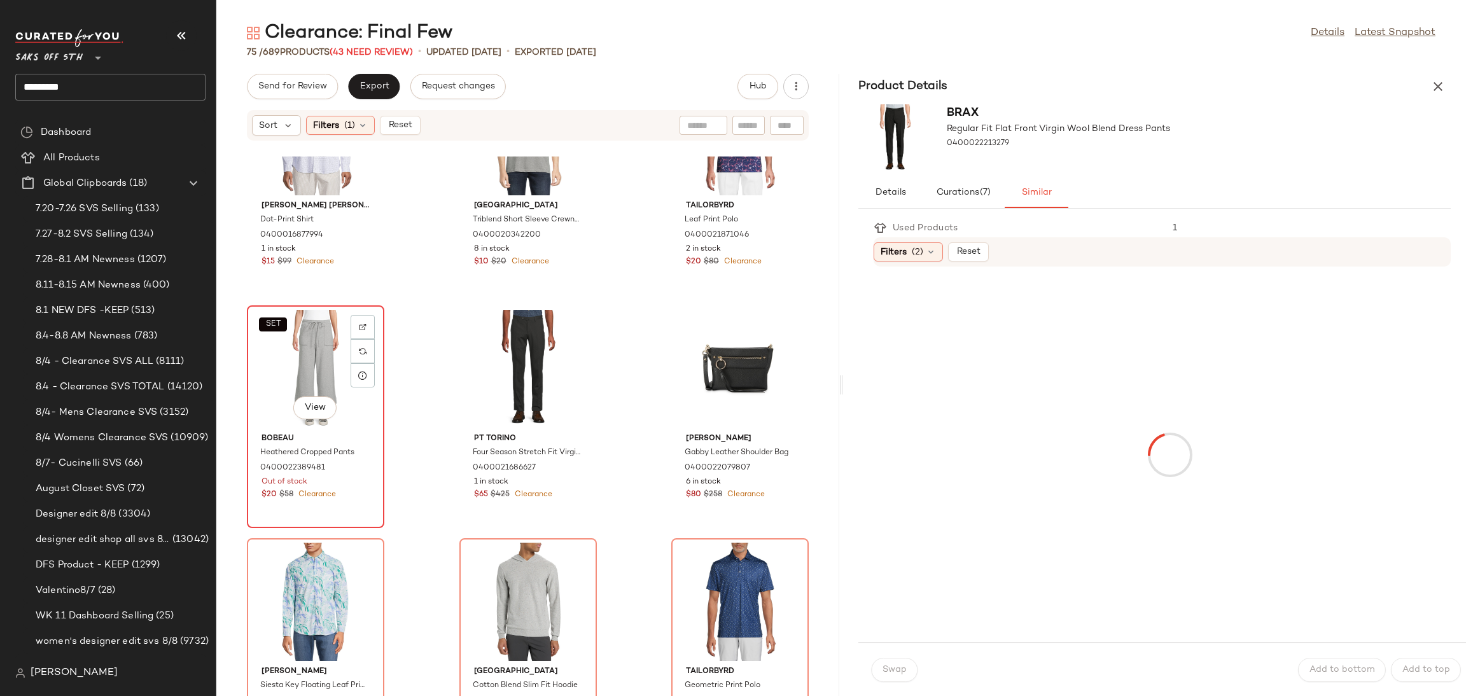
click at [301, 356] on div "SET View" at bounding box center [315, 369] width 129 height 118
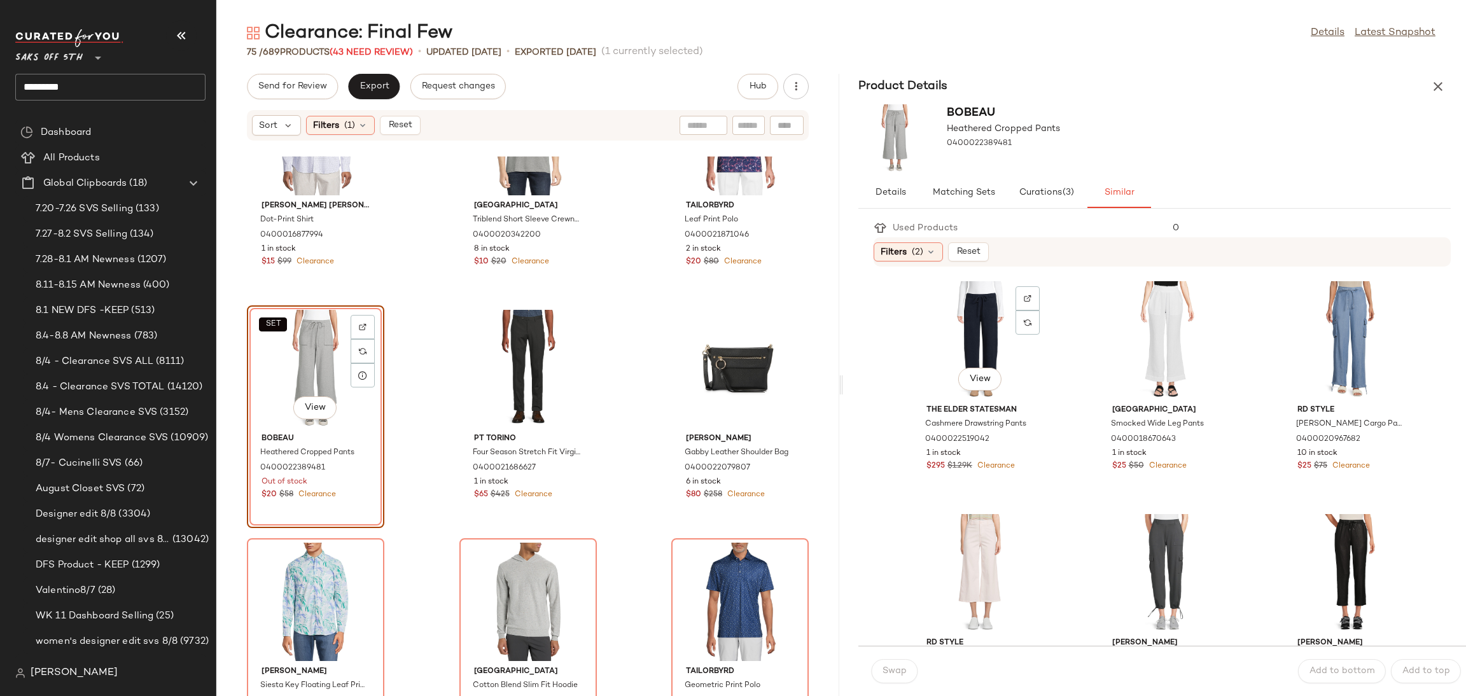
click at [978, 339] on div "View" at bounding box center [980, 340] width 129 height 118
click at [899, 674] on span "Swap" at bounding box center [894, 671] width 25 height 10
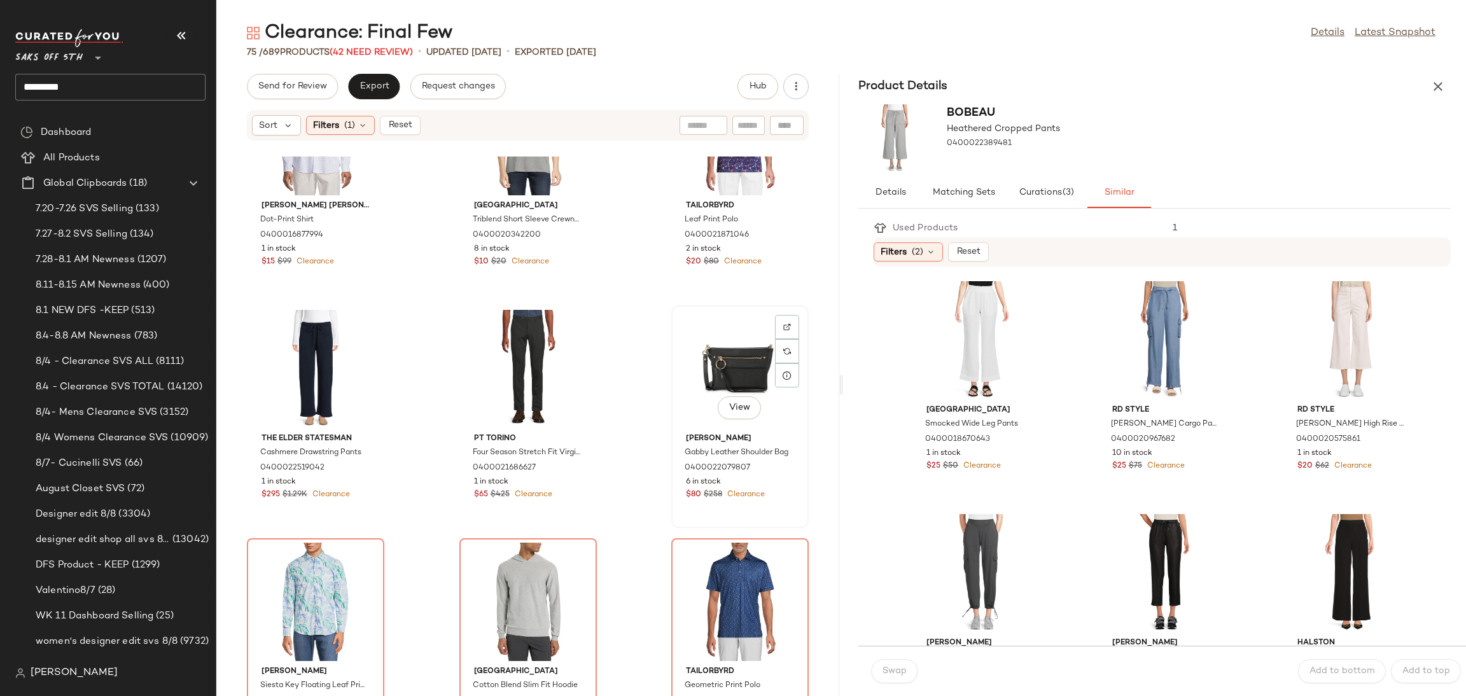
scroll to position [2319, 0]
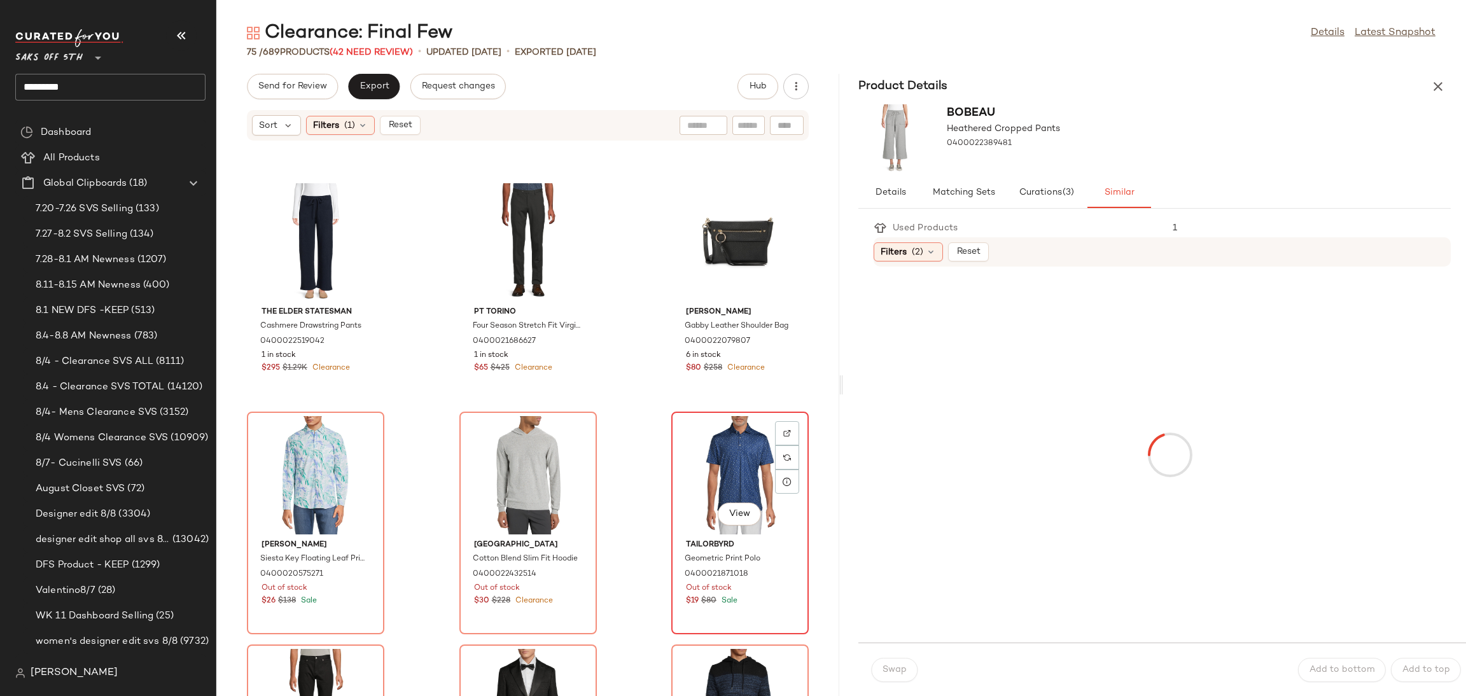
click at [723, 435] on div "View" at bounding box center [740, 475] width 129 height 118
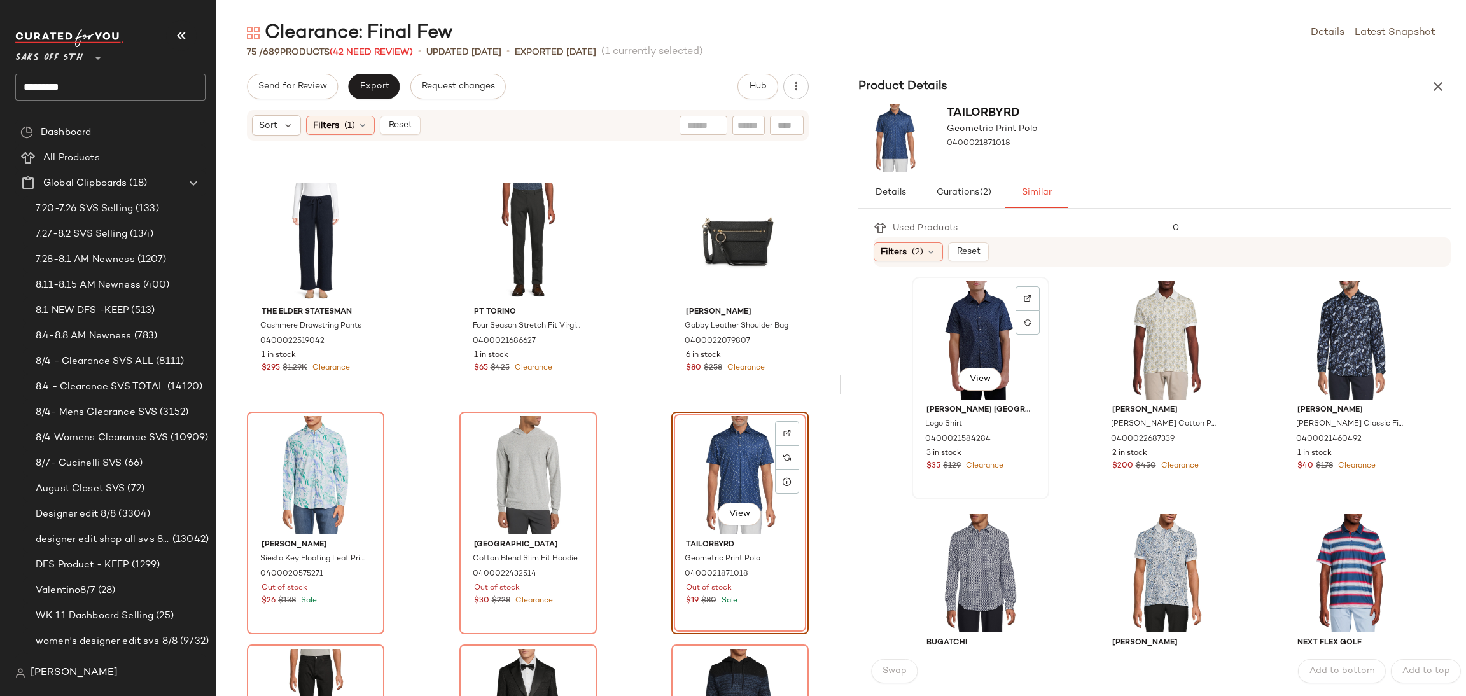
click at [942, 302] on div "View" at bounding box center [980, 340] width 129 height 118
click at [903, 667] on span "Swap" at bounding box center [894, 671] width 25 height 10
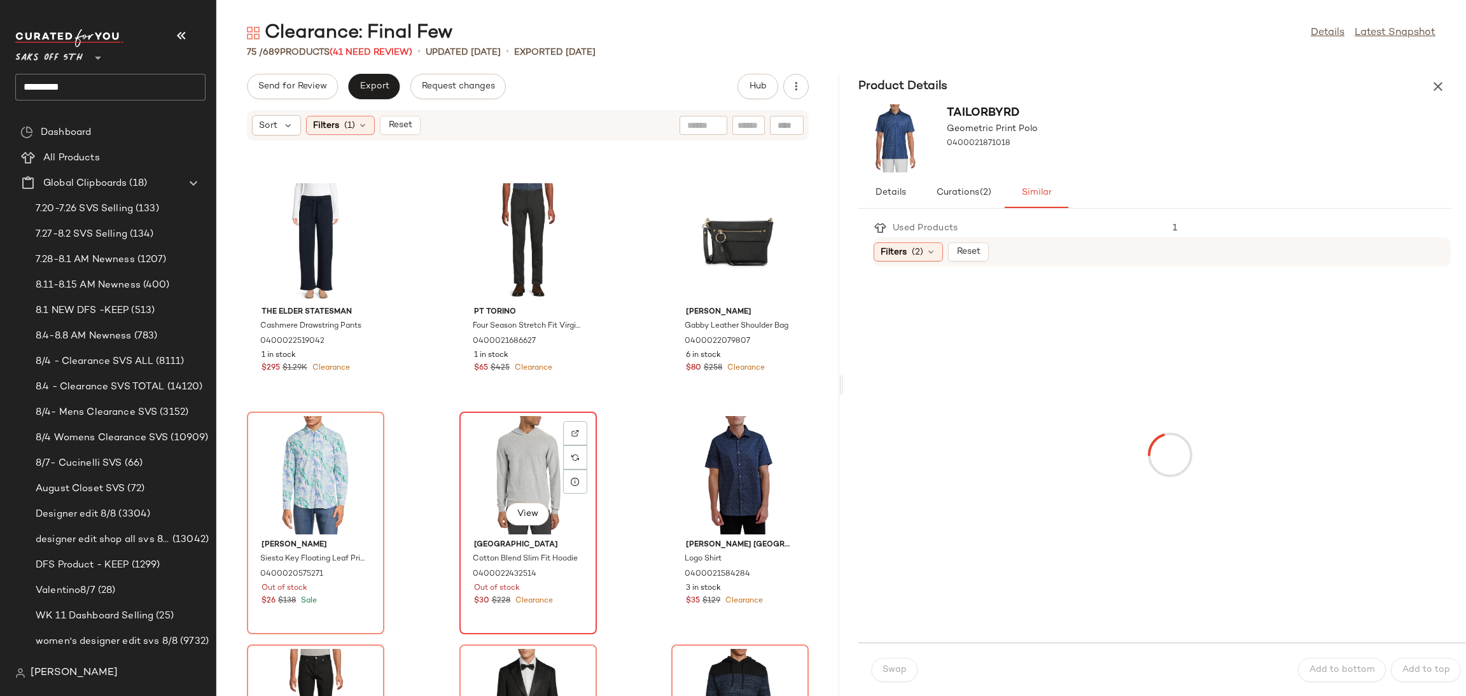
click at [532, 471] on div "View" at bounding box center [528, 475] width 129 height 118
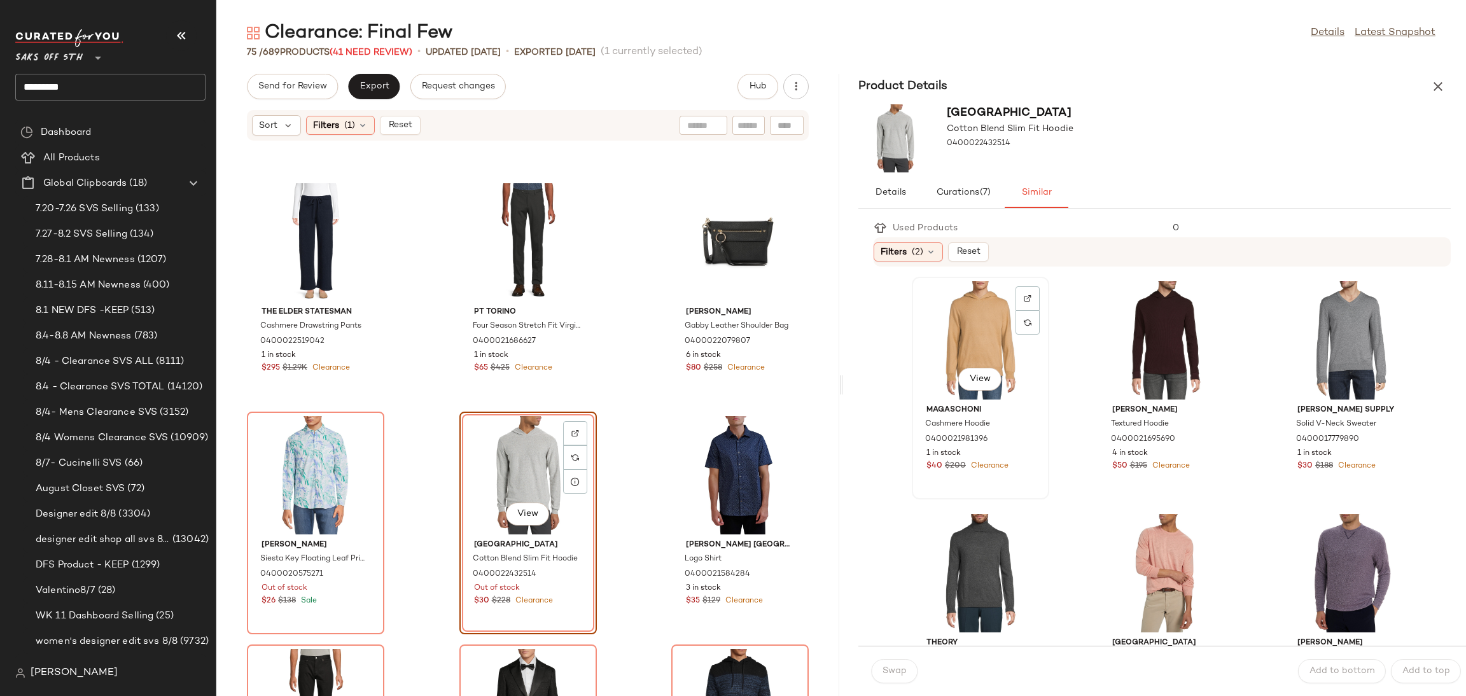
click at [956, 317] on div "View" at bounding box center [980, 340] width 129 height 118
click at [895, 669] on span "Swap" at bounding box center [894, 671] width 25 height 10
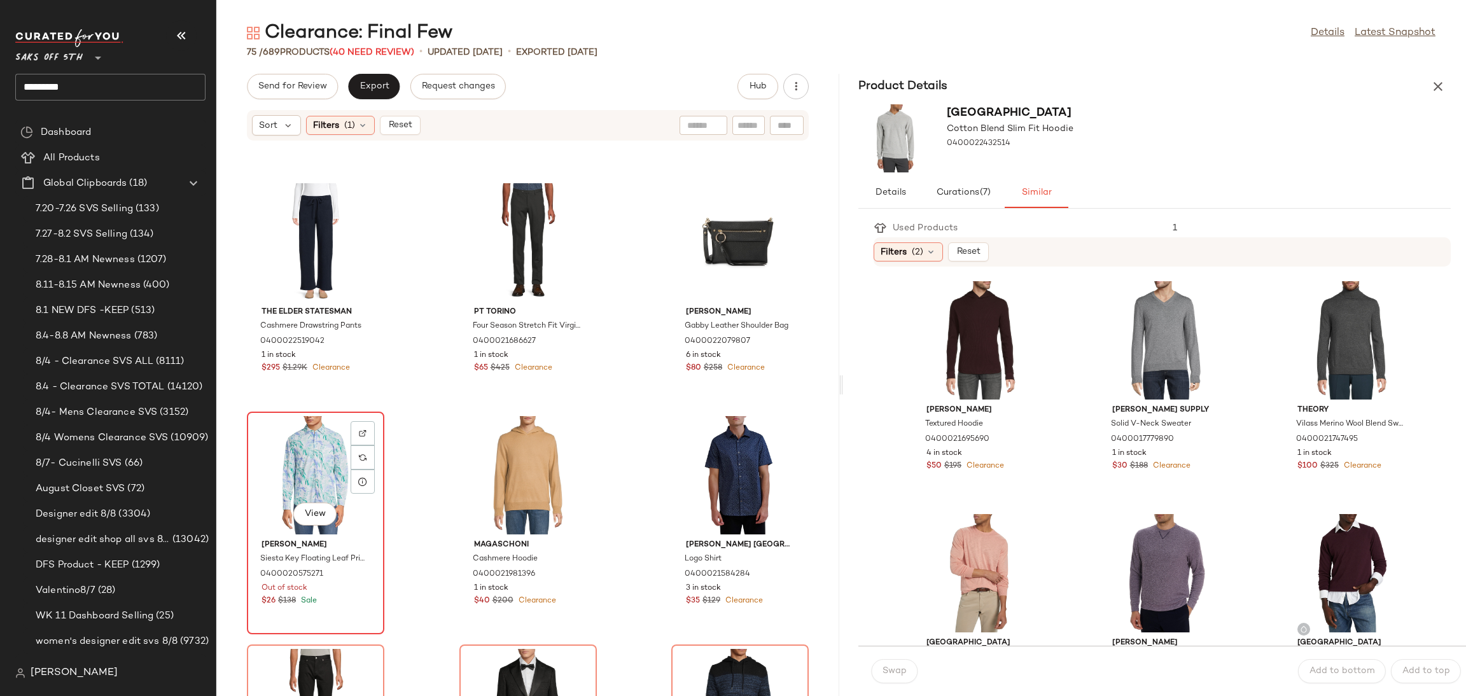
click at [289, 432] on div "View" at bounding box center [315, 475] width 129 height 118
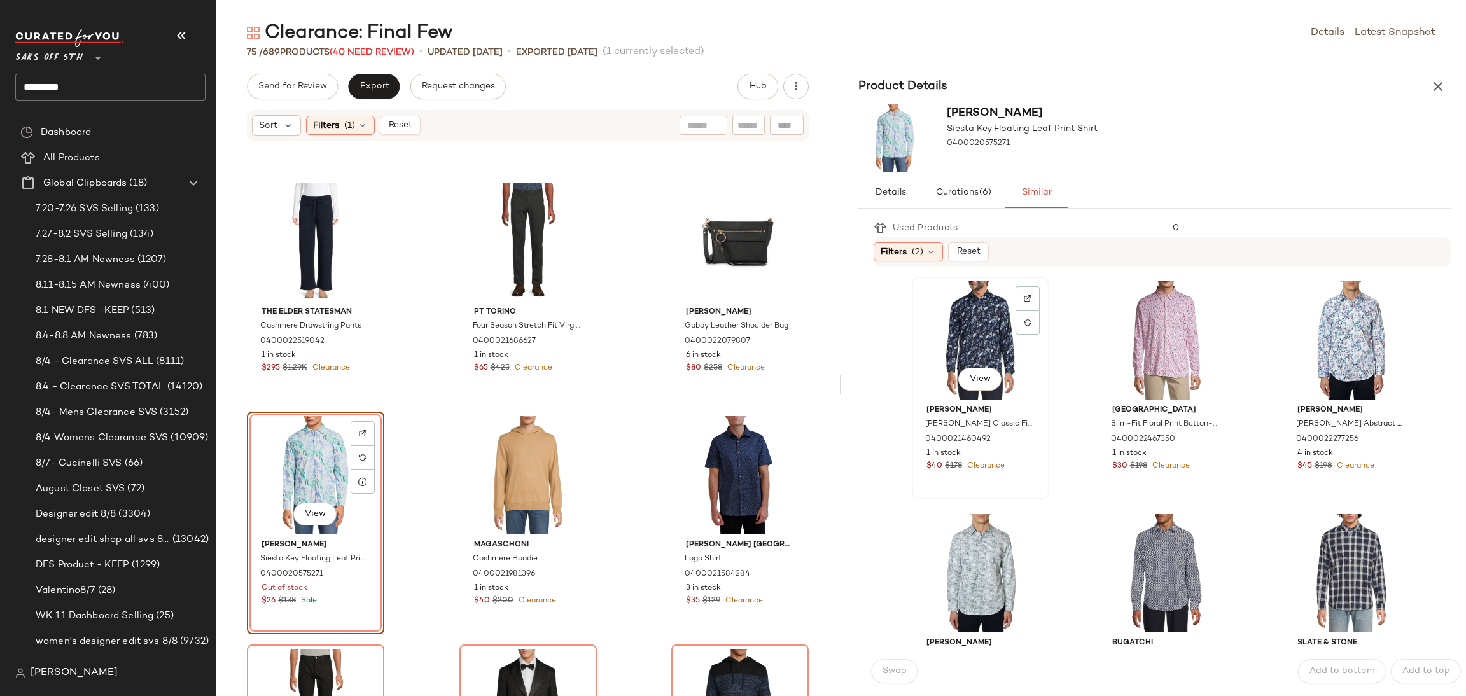
click at [949, 347] on div "View" at bounding box center [980, 340] width 129 height 118
click at [896, 671] on span "Swap" at bounding box center [894, 671] width 25 height 10
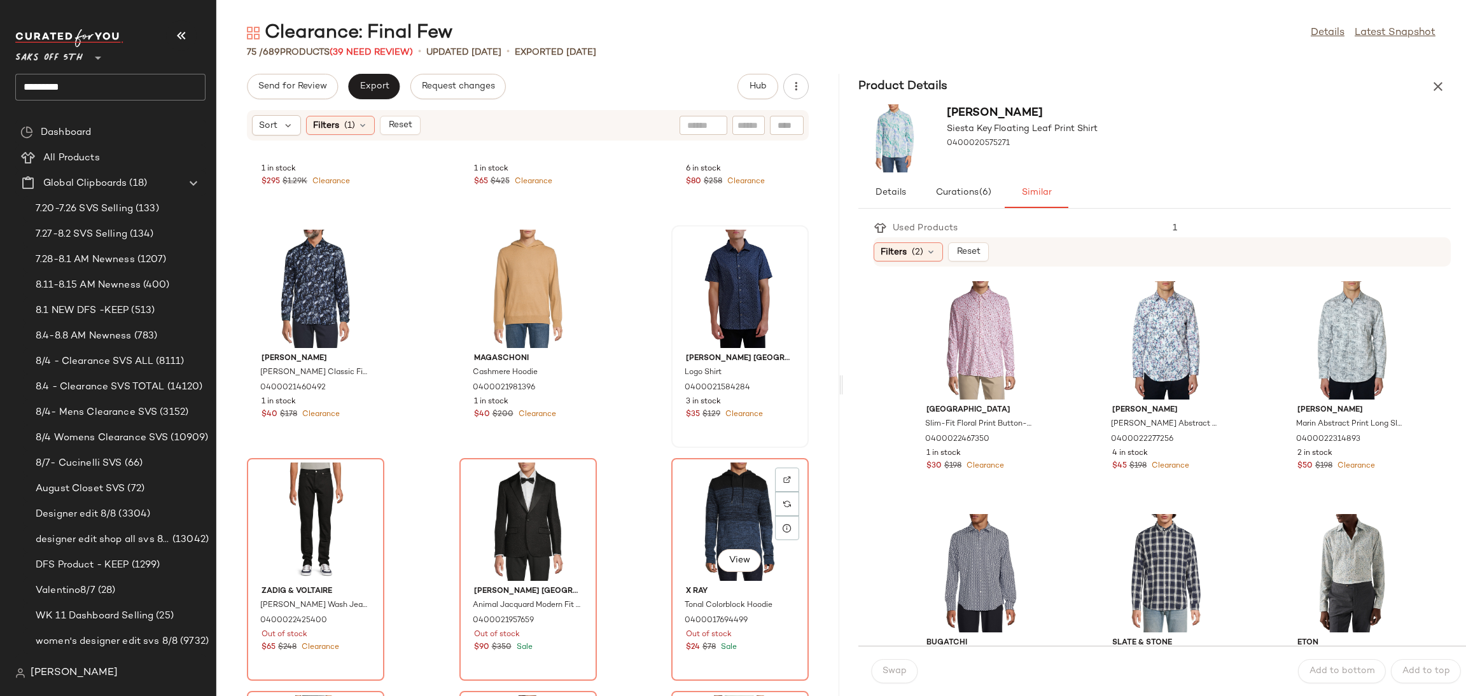
scroll to position [2579, 0]
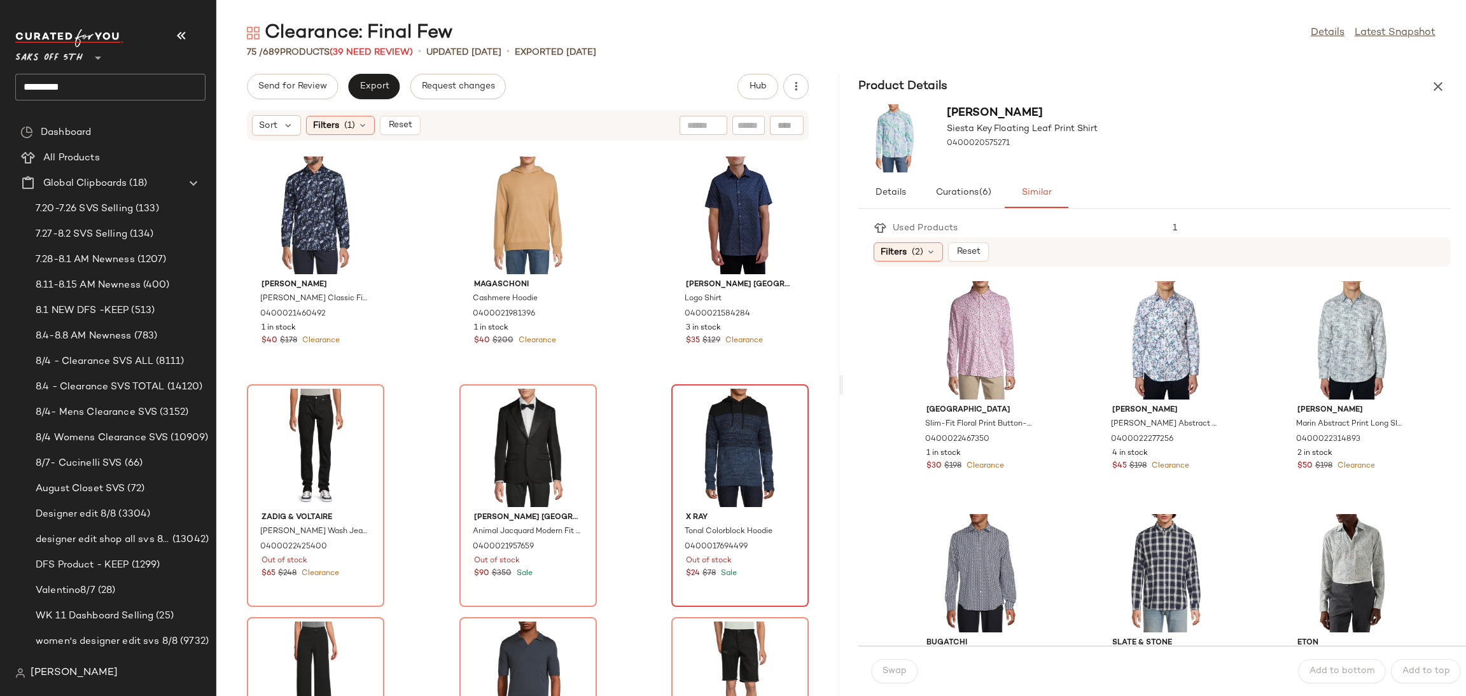
drag, startPoint x: 707, startPoint y: 375, endPoint x: 716, endPoint y: 421, distance: 46.8
click at [716, 421] on div "The Elder Statesman Cashmere Drawstring Pants 0400022519042 1 in stock $295 $1.…" at bounding box center [527, 427] width 623 height 540
click at [716, 421] on div "View" at bounding box center [740, 448] width 129 height 118
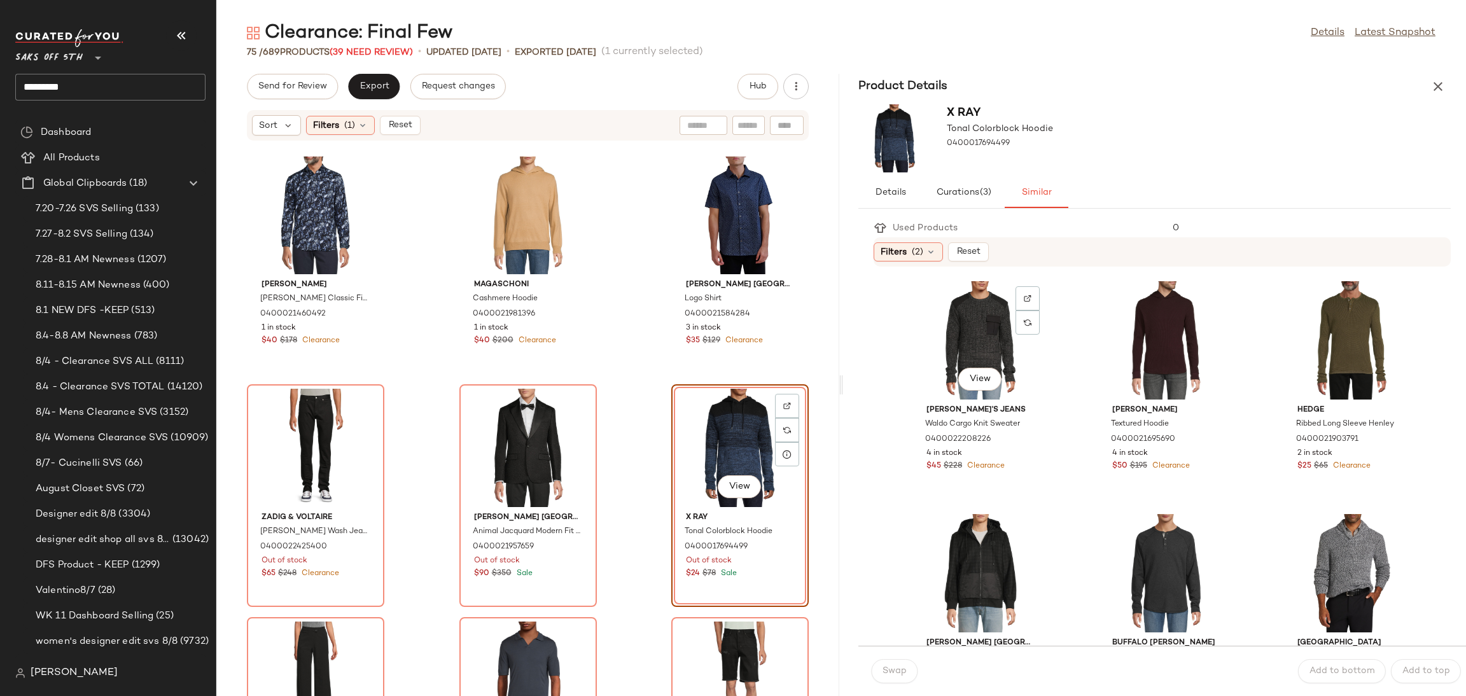
click at [980, 332] on div "View" at bounding box center [980, 340] width 129 height 118
click at [893, 666] on span "Swap" at bounding box center [894, 671] width 25 height 10
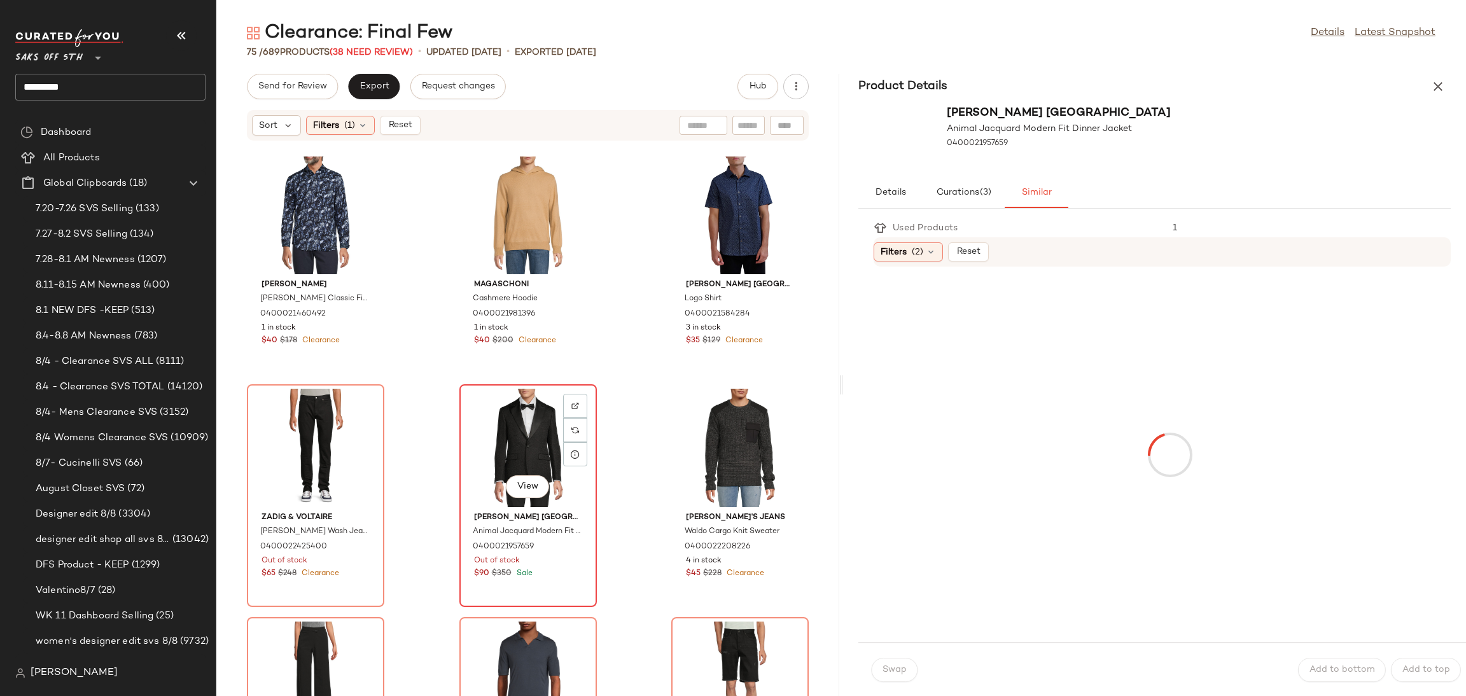
click at [520, 450] on div "View" at bounding box center [528, 448] width 129 height 118
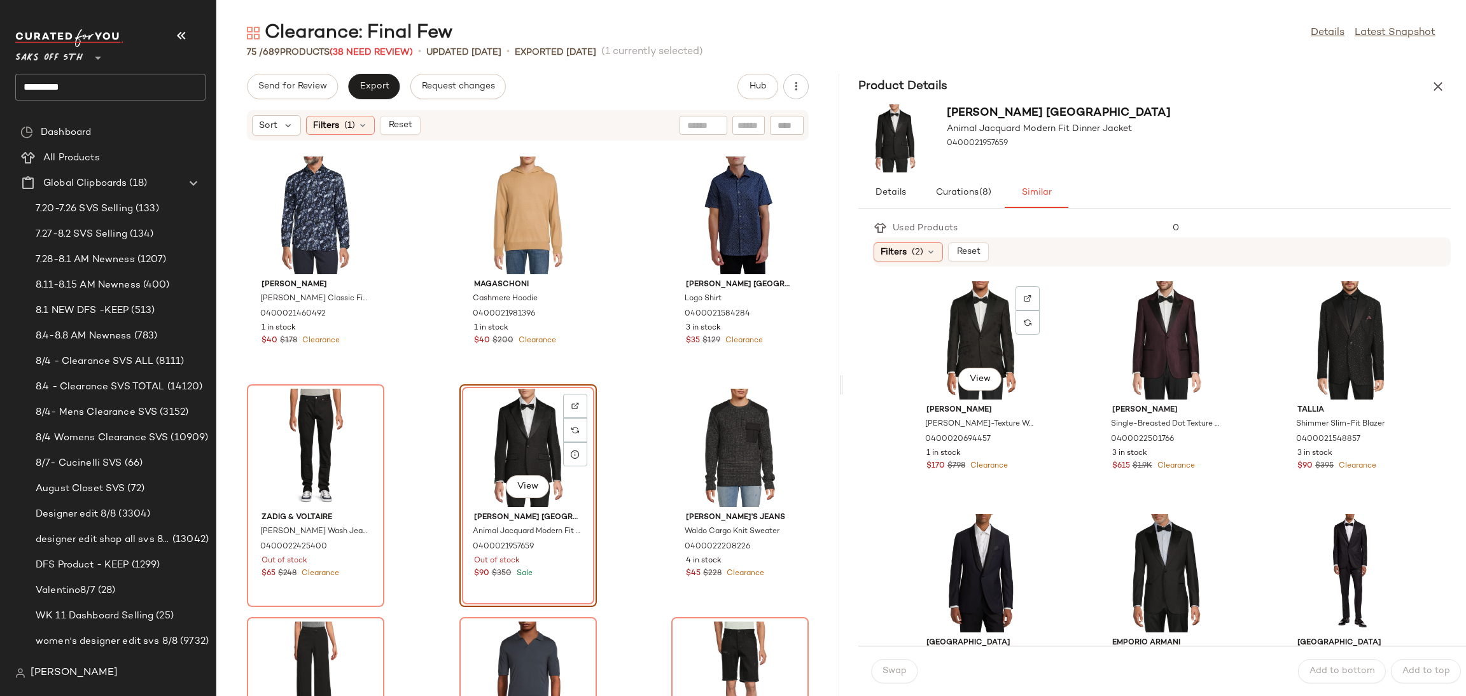
click at [947, 317] on div "View" at bounding box center [980, 340] width 129 height 118
click at [899, 673] on span "Swap" at bounding box center [894, 671] width 25 height 10
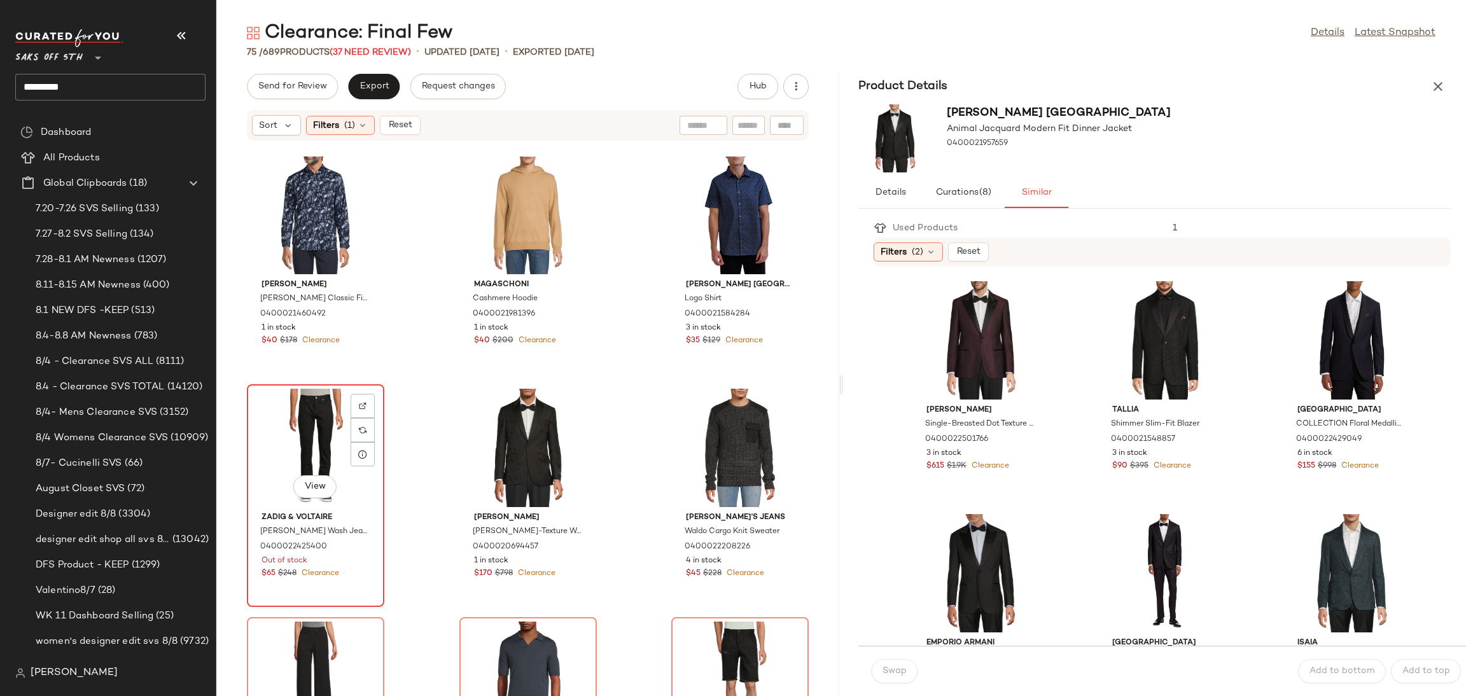
click at [300, 429] on div "View" at bounding box center [315, 448] width 129 height 118
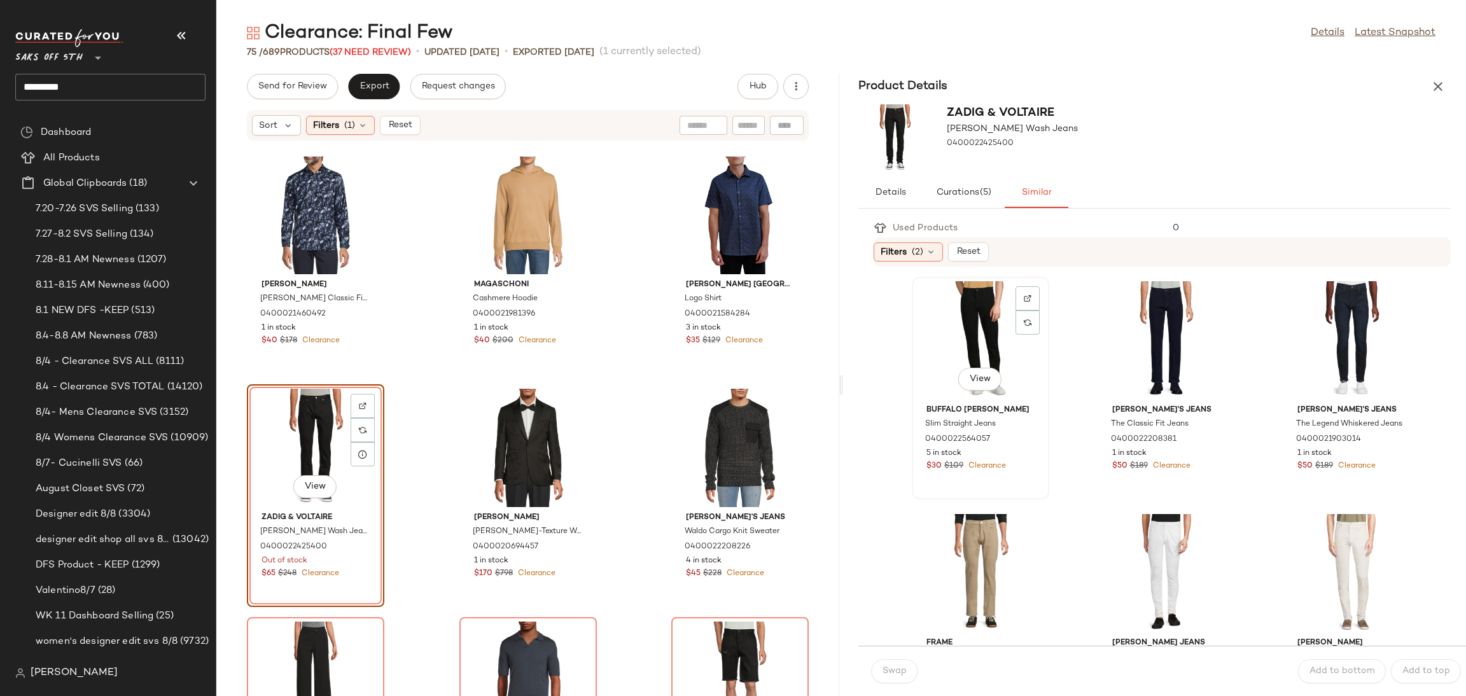
click at [959, 330] on div "View" at bounding box center [980, 340] width 129 height 118
click at [894, 670] on span "Swap" at bounding box center [894, 671] width 25 height 10
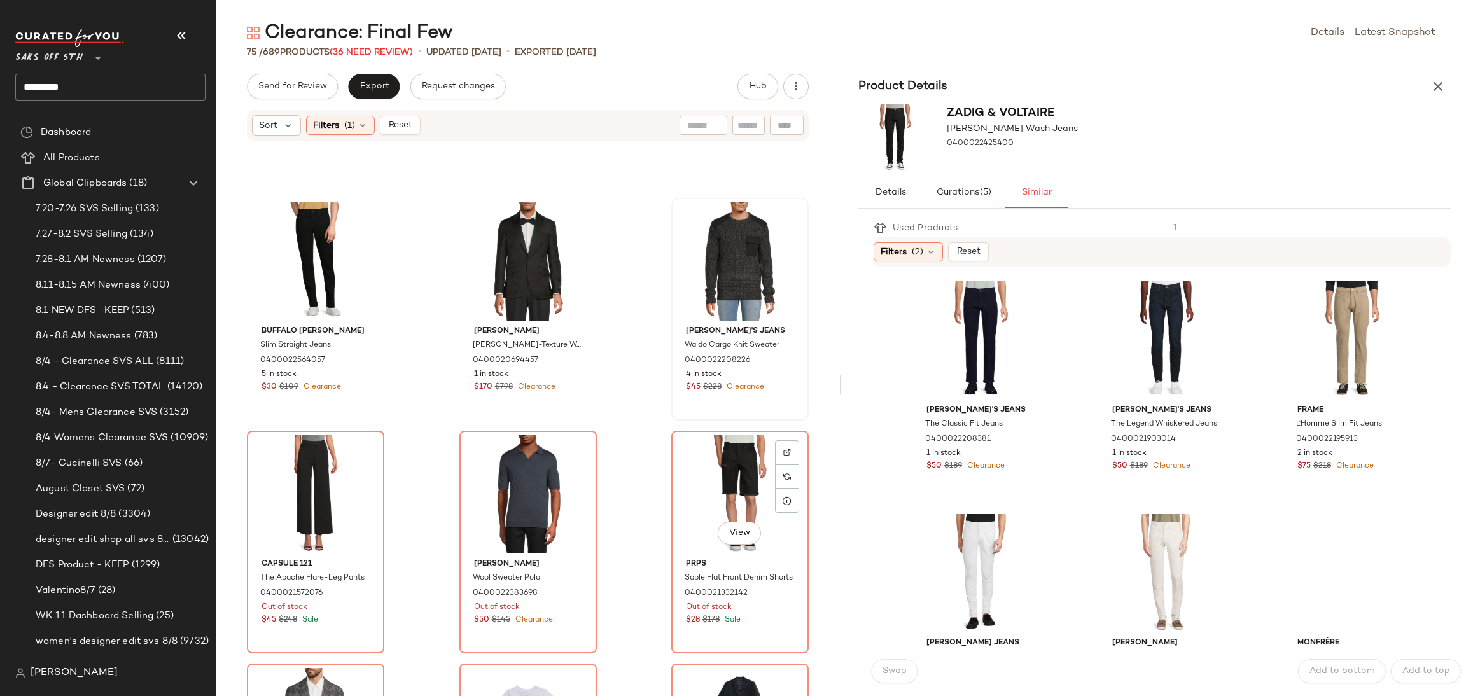
scroll to position [2769, 0]
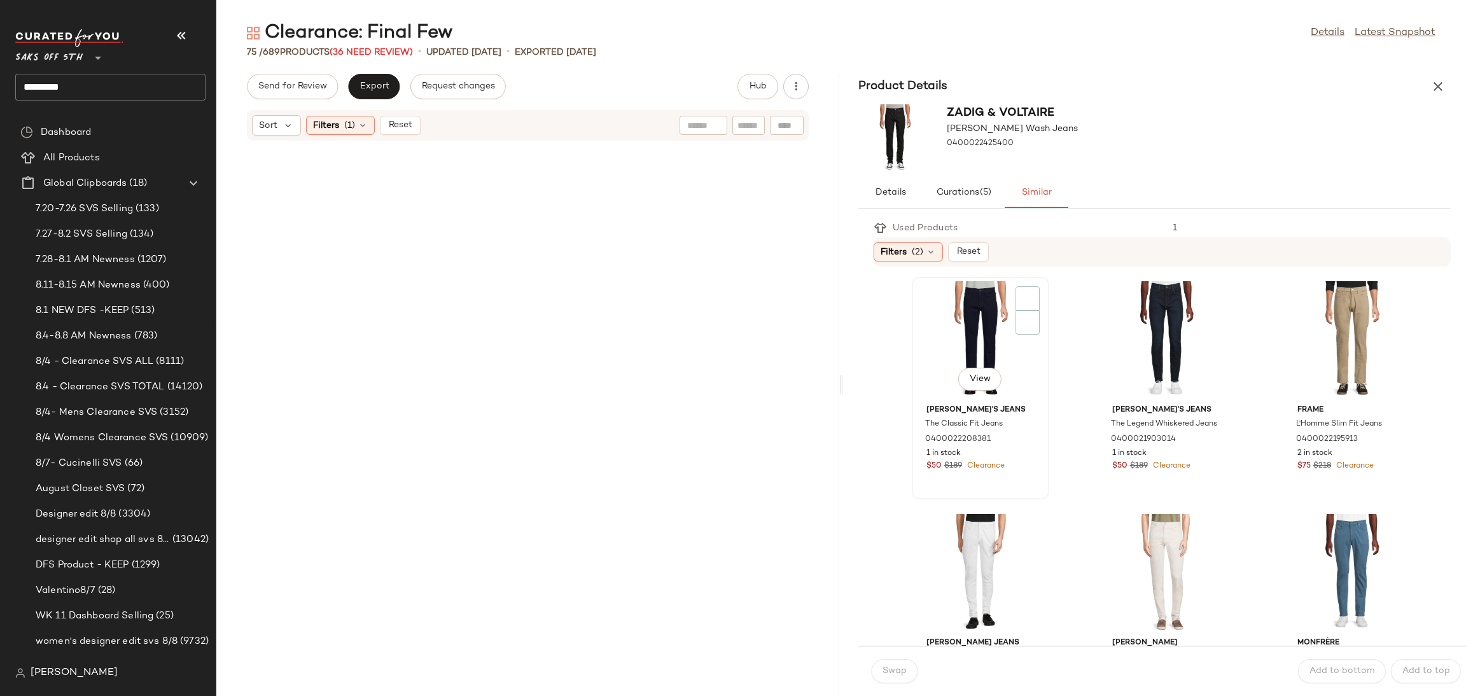
scroll to position [2769, 0]
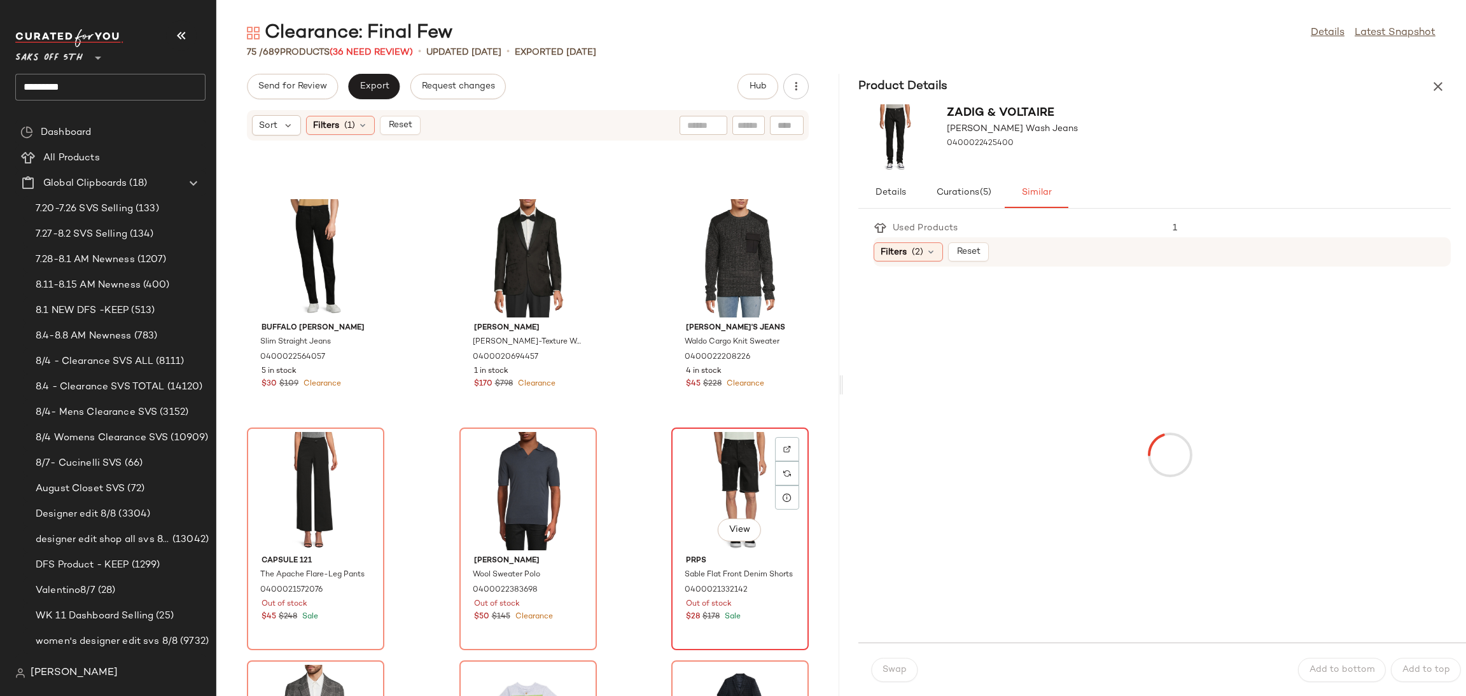
click at [718, 513] on div "View" at bounding box center [740, 491] width 129 height 118
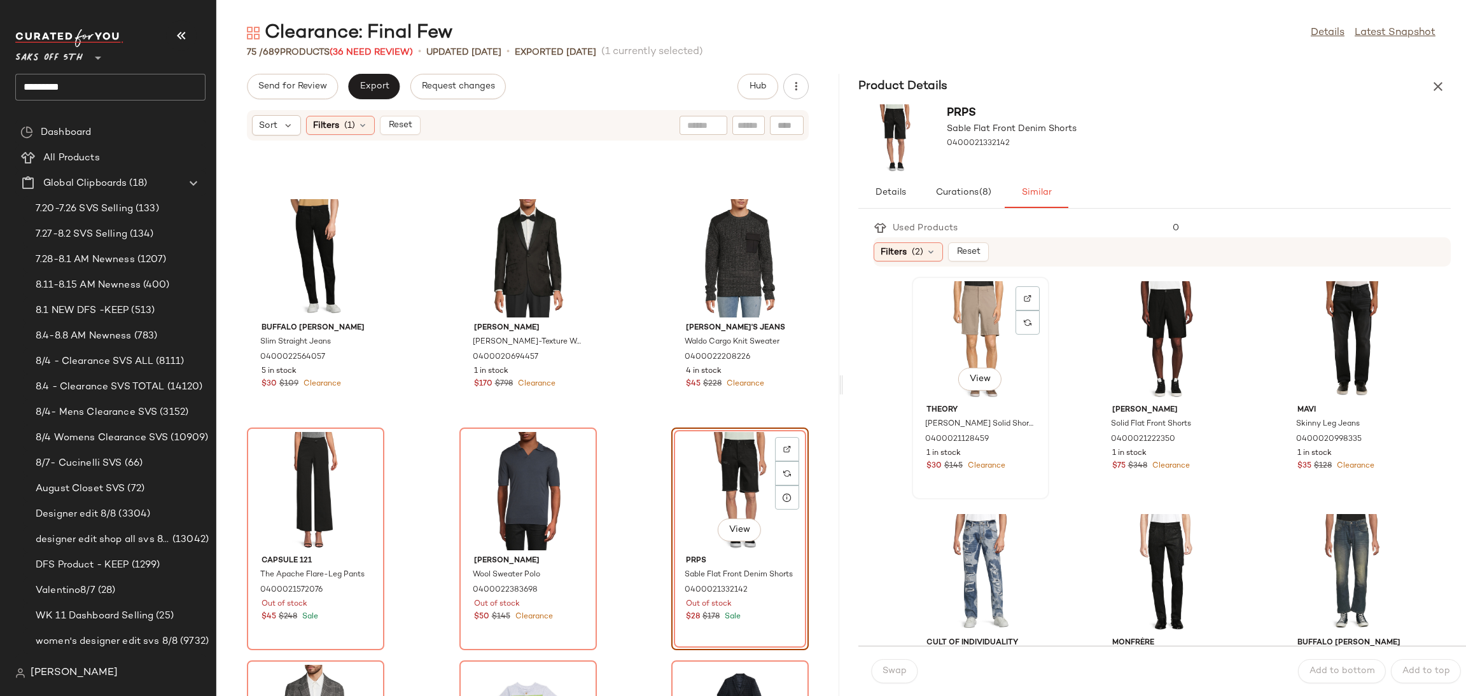
click at [937, 338] on div "View" at bounding box center [980, 340] width 129 height 118
click at [895, 670] on span "Swap" at bounding box center [894, 671] width 25 height 10
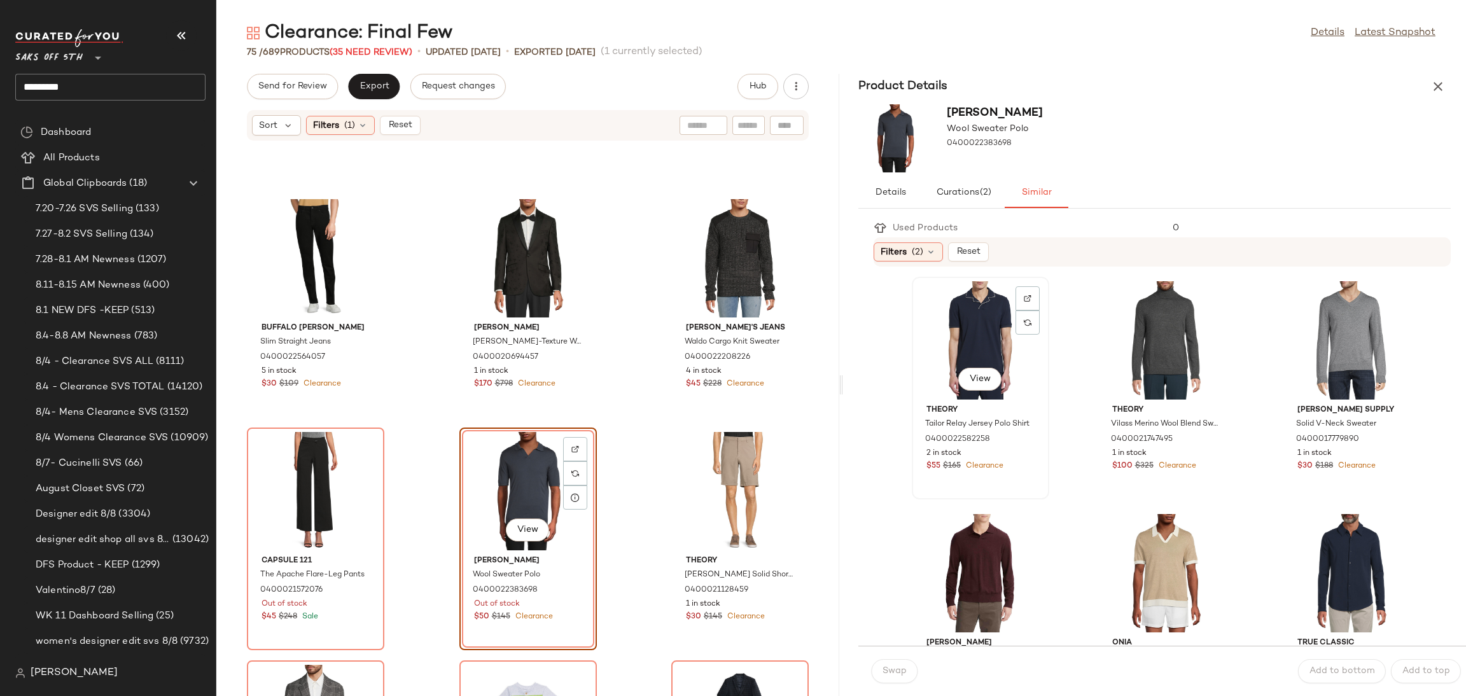
click at [952, 321] on div "View" at bounding box center [980, 340] width 129 height 118
click at [903, 672] on span "Swap" at bounding box center [894, 671] width 25 height 10
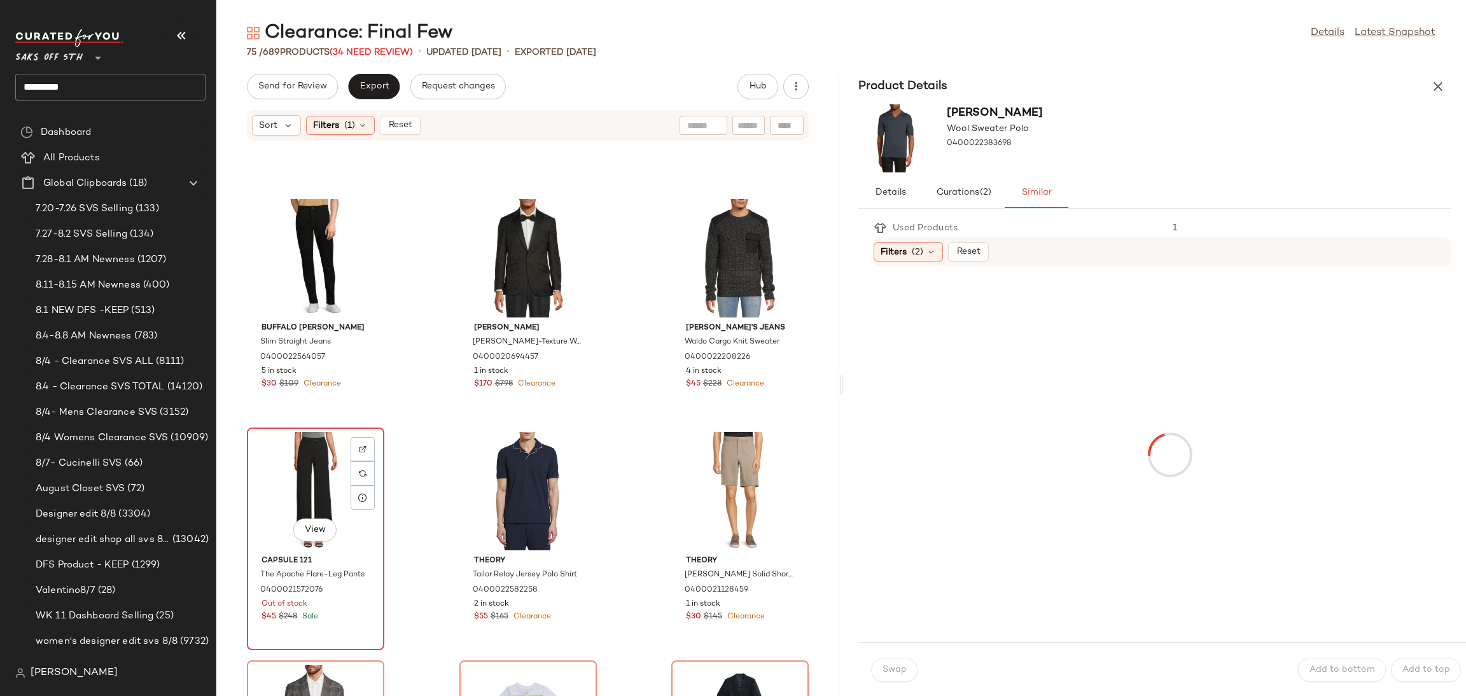
click at [298, 470] on div "View" at bounding box center [315, 491] width 129 height 118
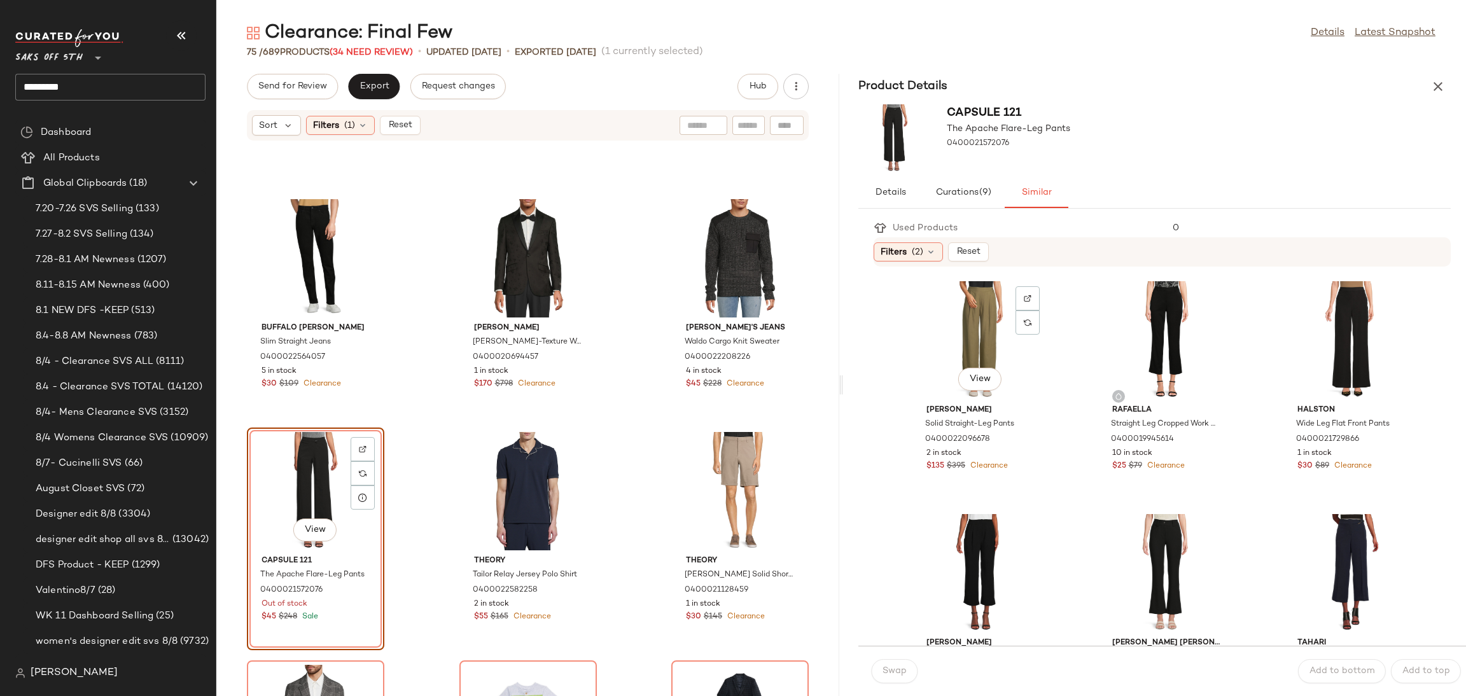
click at [959, 335] on div "View" at bounding box center [980, 340] width 129 height 118
click at [888, 672] on span "Swap" at bounding box center [894, 671] width 25 height 10
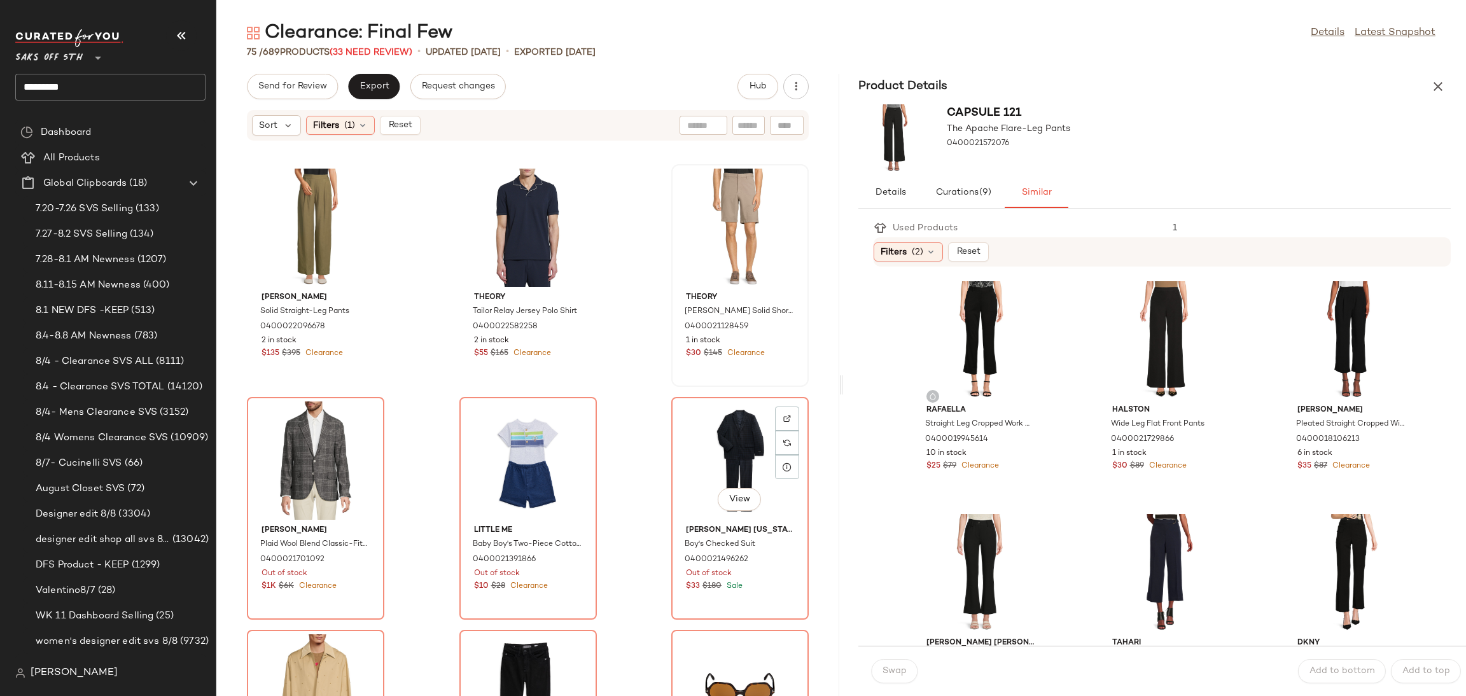
scroll to position [3034, 0]
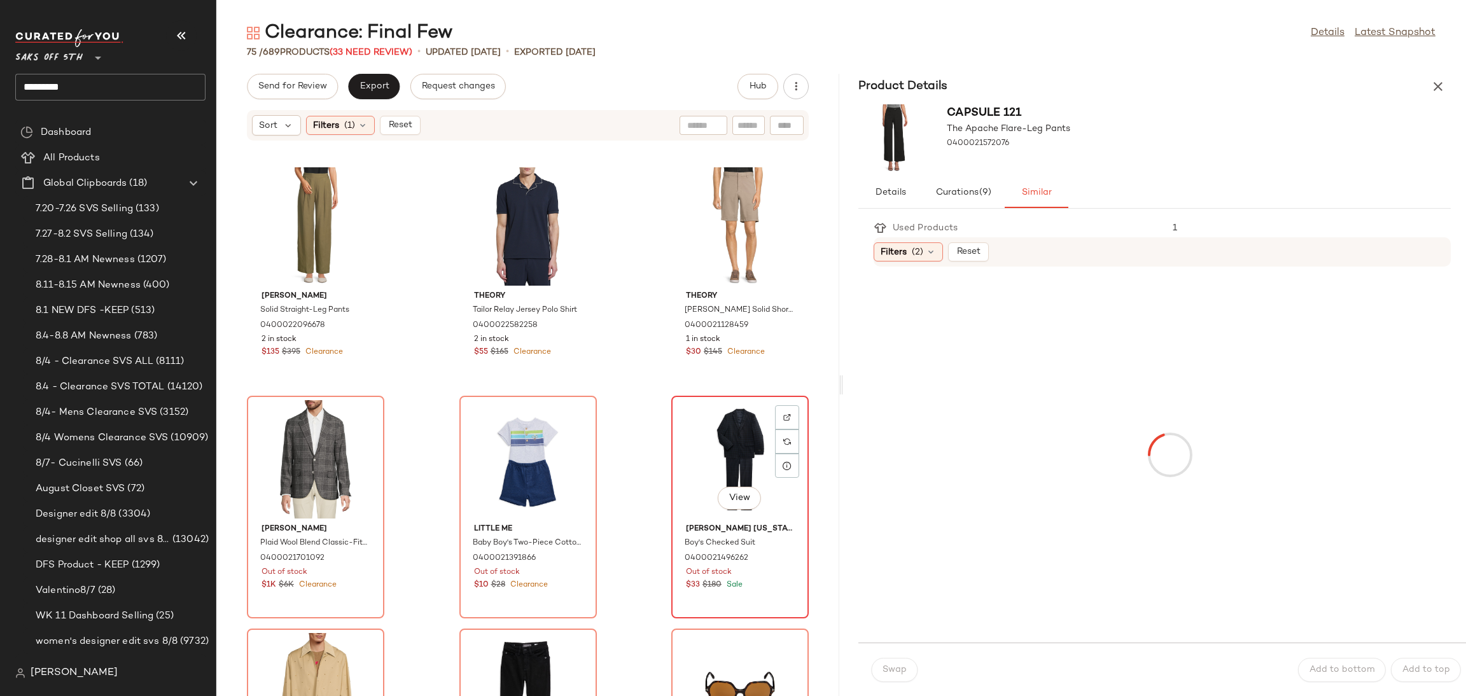
click at [739, 421] on div "View" at bounding box center [740, 459] width 129 height 118
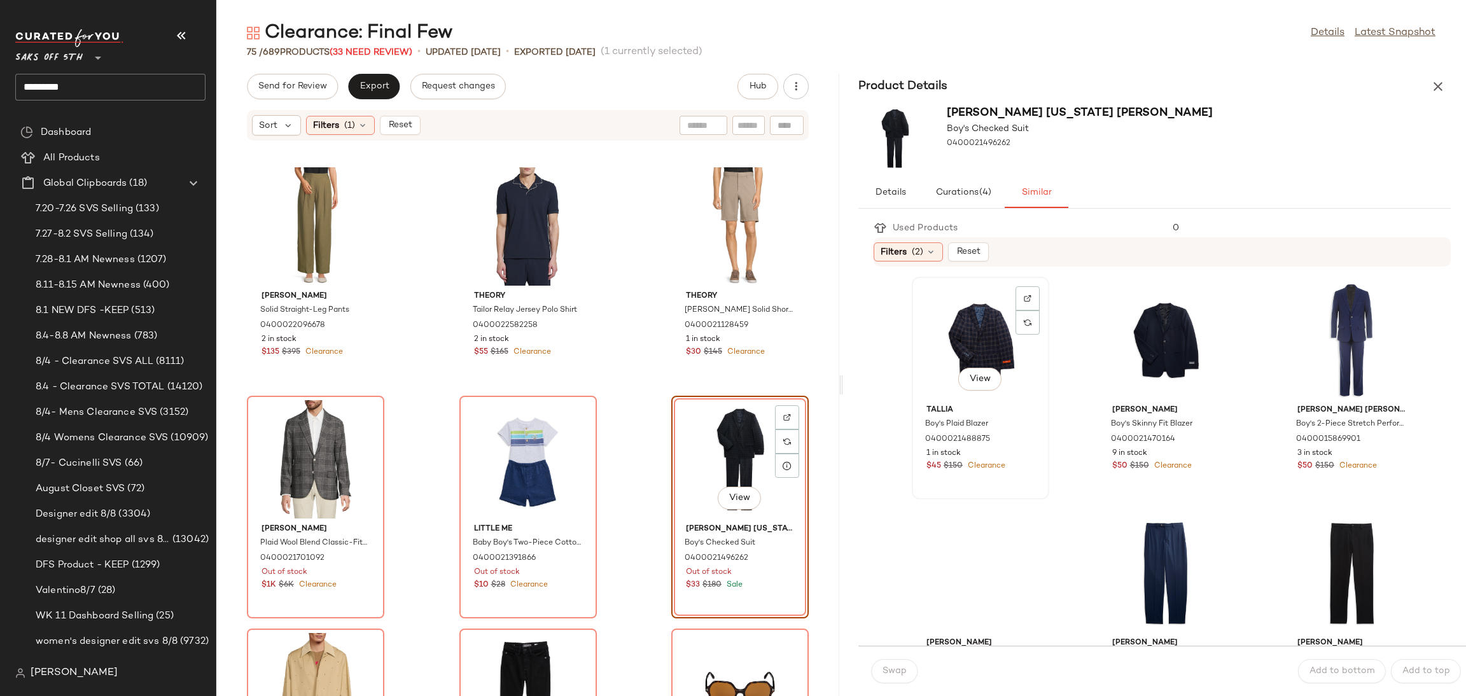
click at [967, 306] on div "View" at bounding box center [980, 340] width 129 height 118
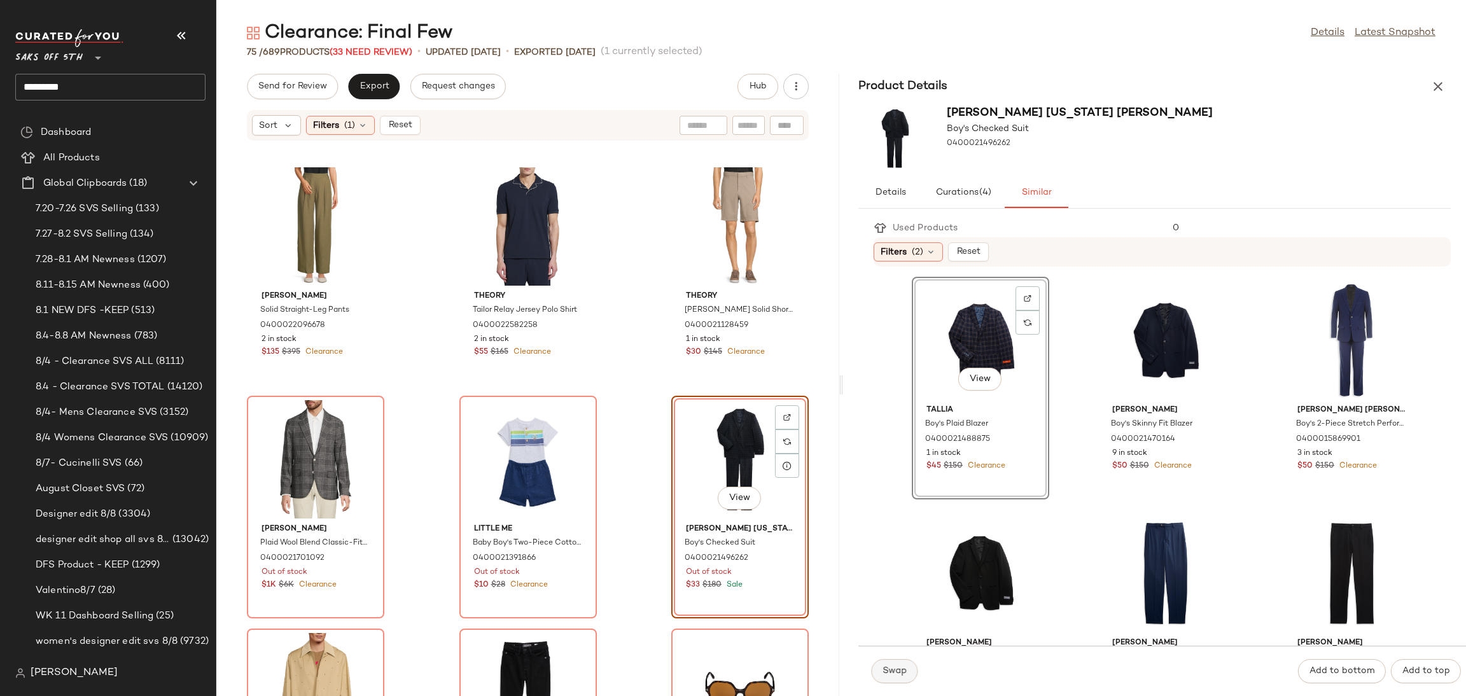
click at [895, 660] on button "Swap" at bounding box center [894, 671] width 46 height 24
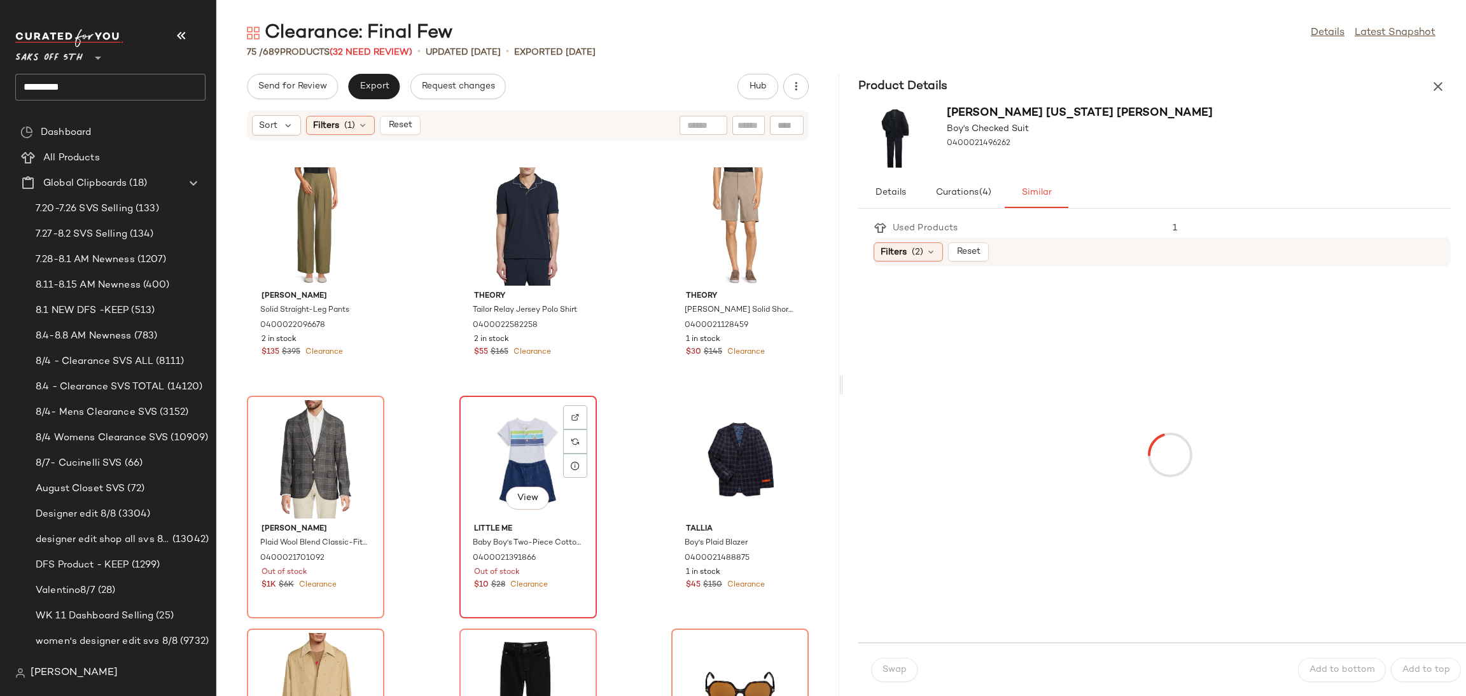
click at [524, 435] on div "View" at bounding box center [528, 459] width 129 height 118
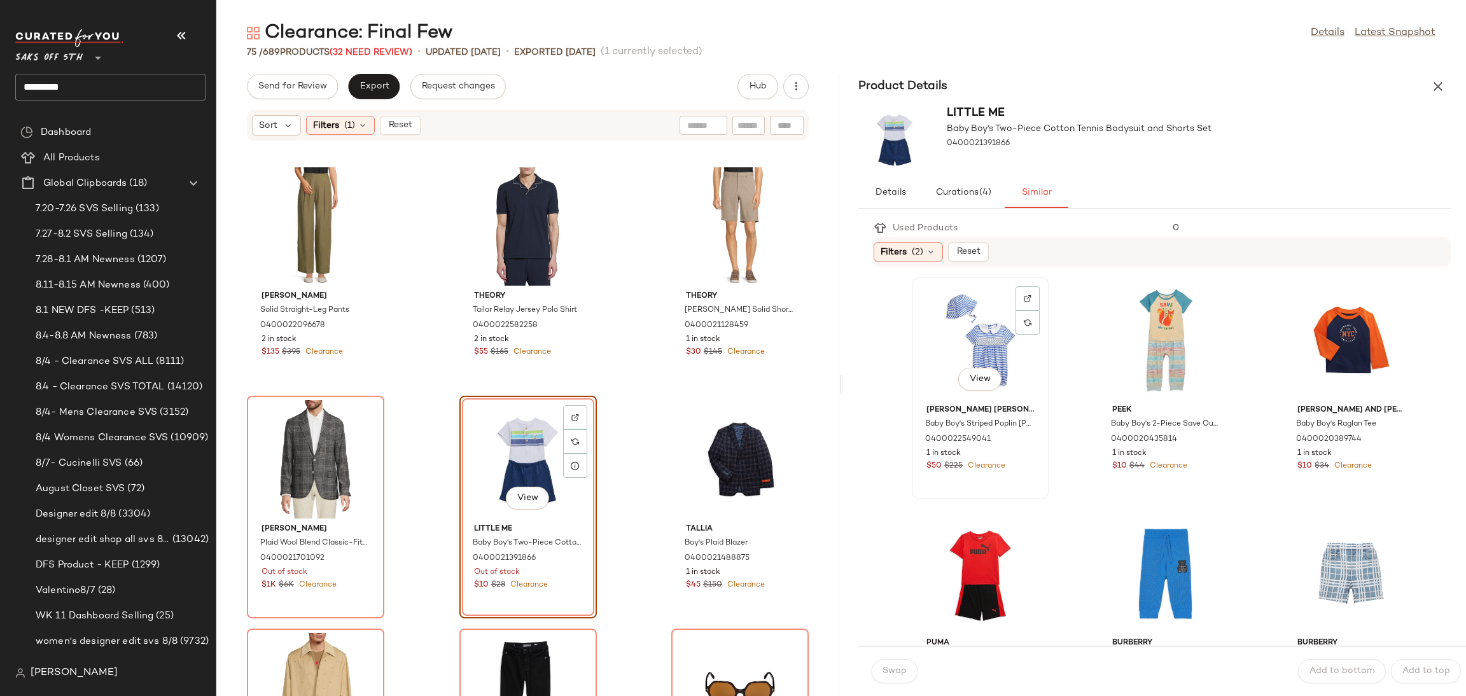
click at [937, 318] on div "View" at bounding box center [980, 340] width 129 height 118
click at [888, 683] on button "Swap" at bounding box center [894, 671] width 46 height 24
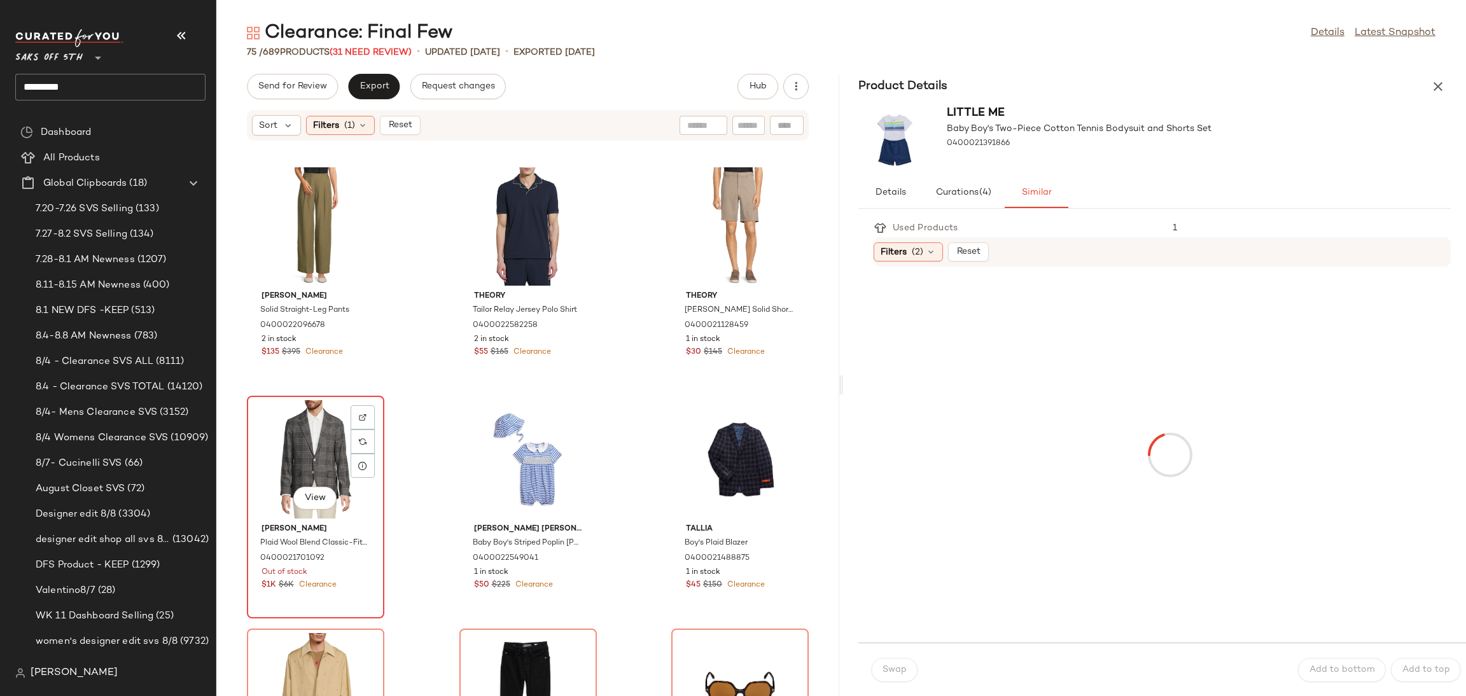
click at [305, 447] on div "View" at bounding box center [315, 459] width 129 height 118
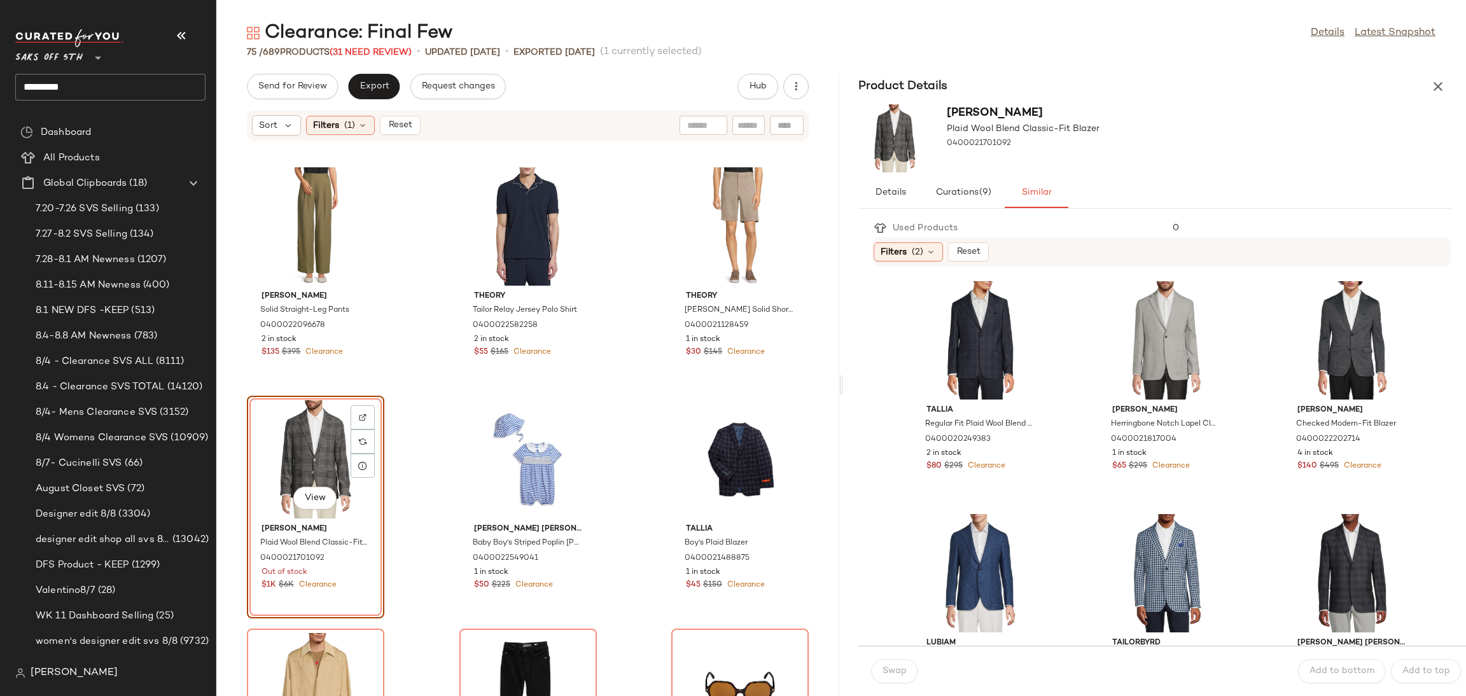
click at [893, 669] on div "Swap" at bounding box center [894, 671] width 46 height 24
click at [927, 434] on span "0400020249383" at bounding box center [958, 439] width 66 height 11
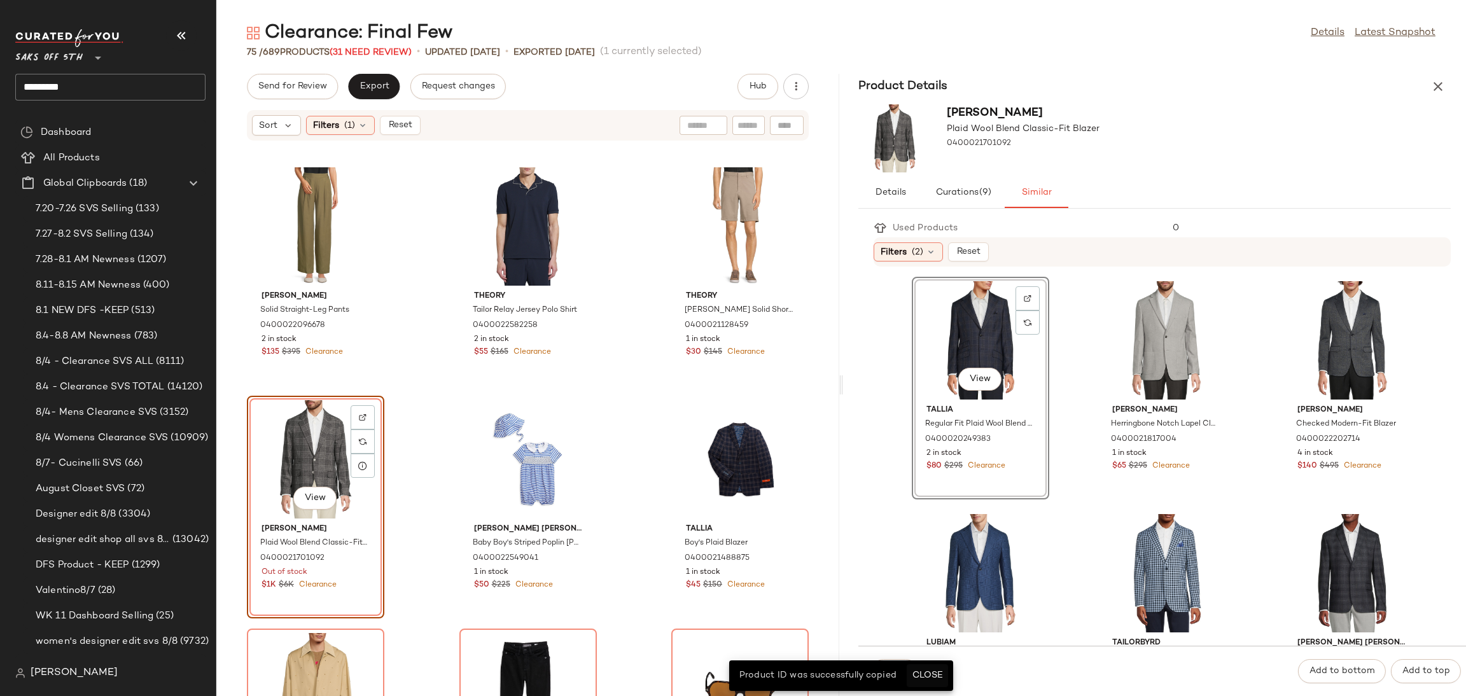
click at [933, 676] on span "Close" at bounding box center [927, 676] width 31 height 10
click at [933, 676] on div "Swap Add to bottom Add to top" at bounding box center [1162, 671] width 608 height 50
click at [874, 671] on button "Swap" at bounding box center [894, 671] width 46 height 24
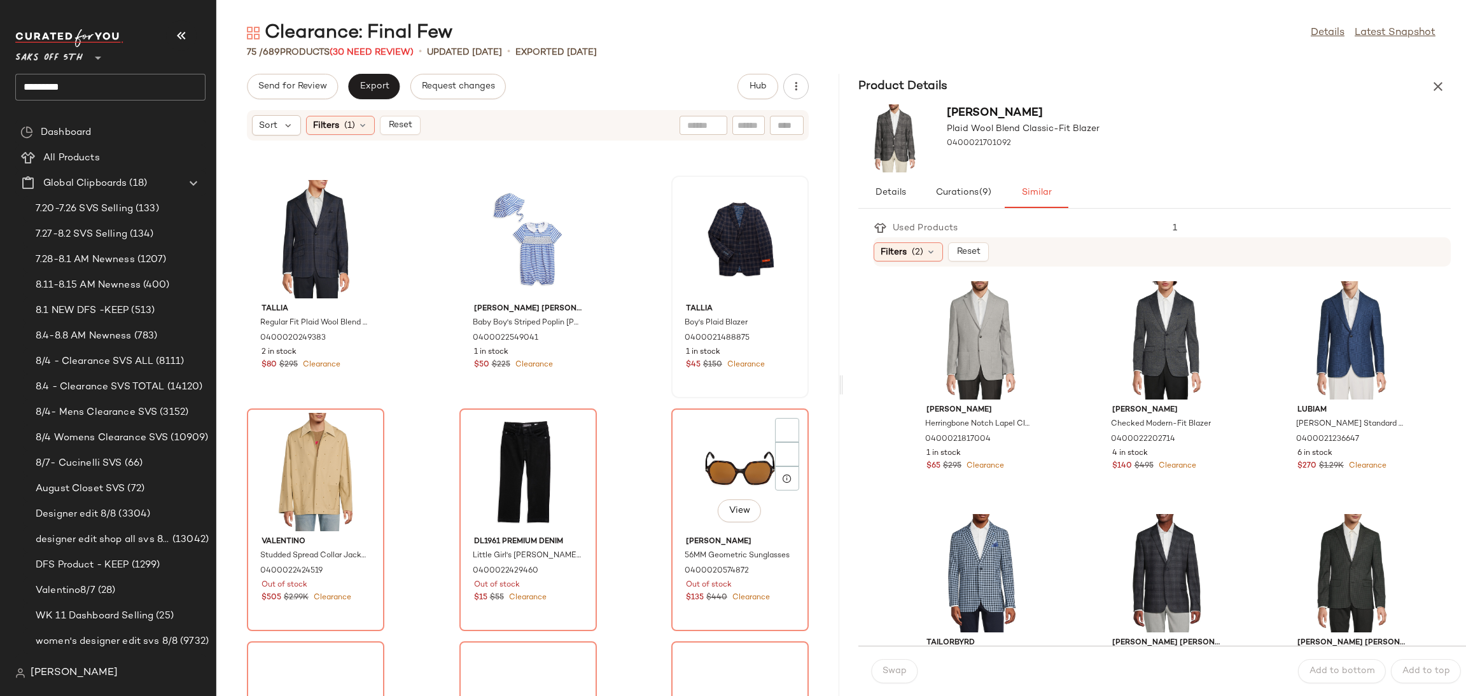
scroll to position [3267, 0]
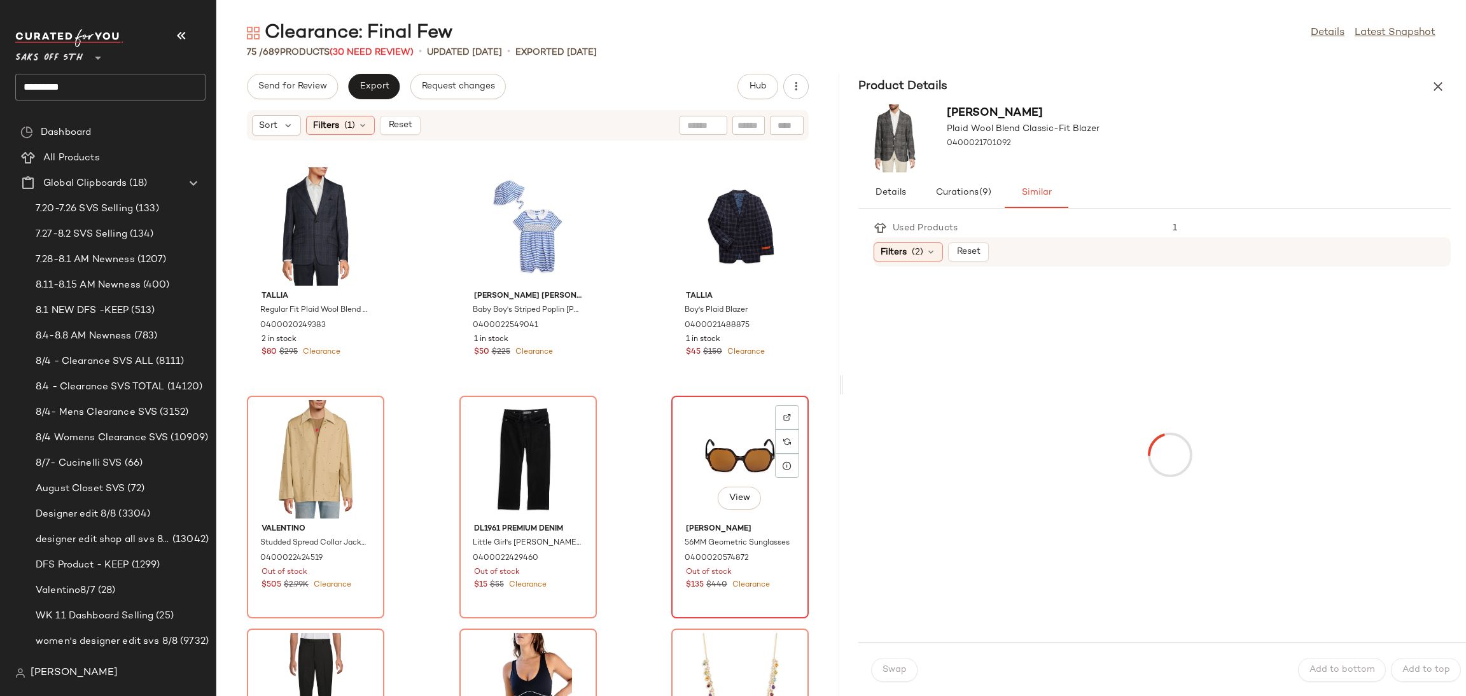
click at [713, 447] on div "View" at bounding box center [740, 459] width 129 height 118
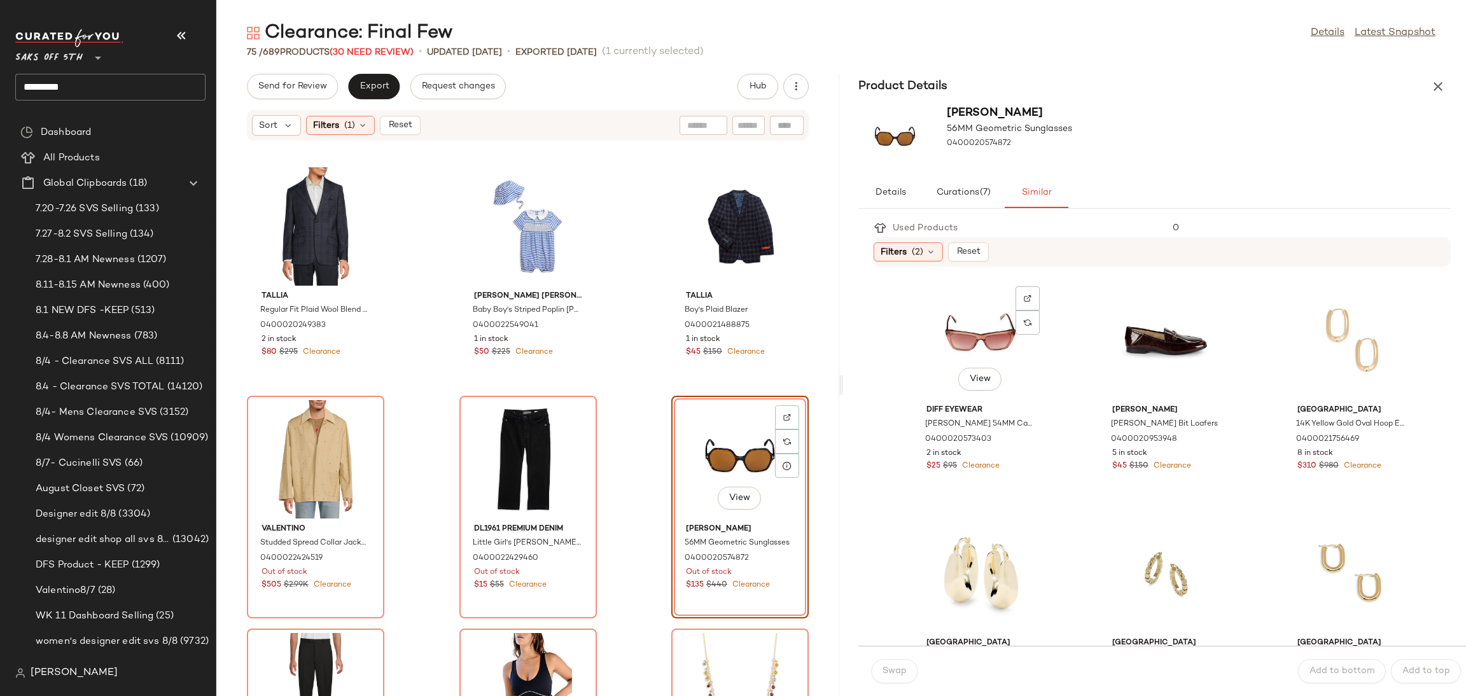
click at [956, 343] on div "View" at bounding box center [980, 340] width 129 height 118
click at [887, 656] on div "Swap Add to bottom Add to top" at bounding box center [1162, 671] width 608 height 50
click at [887, 668] on span "Swap" at bounding box center [894, 671] width 25 height 10
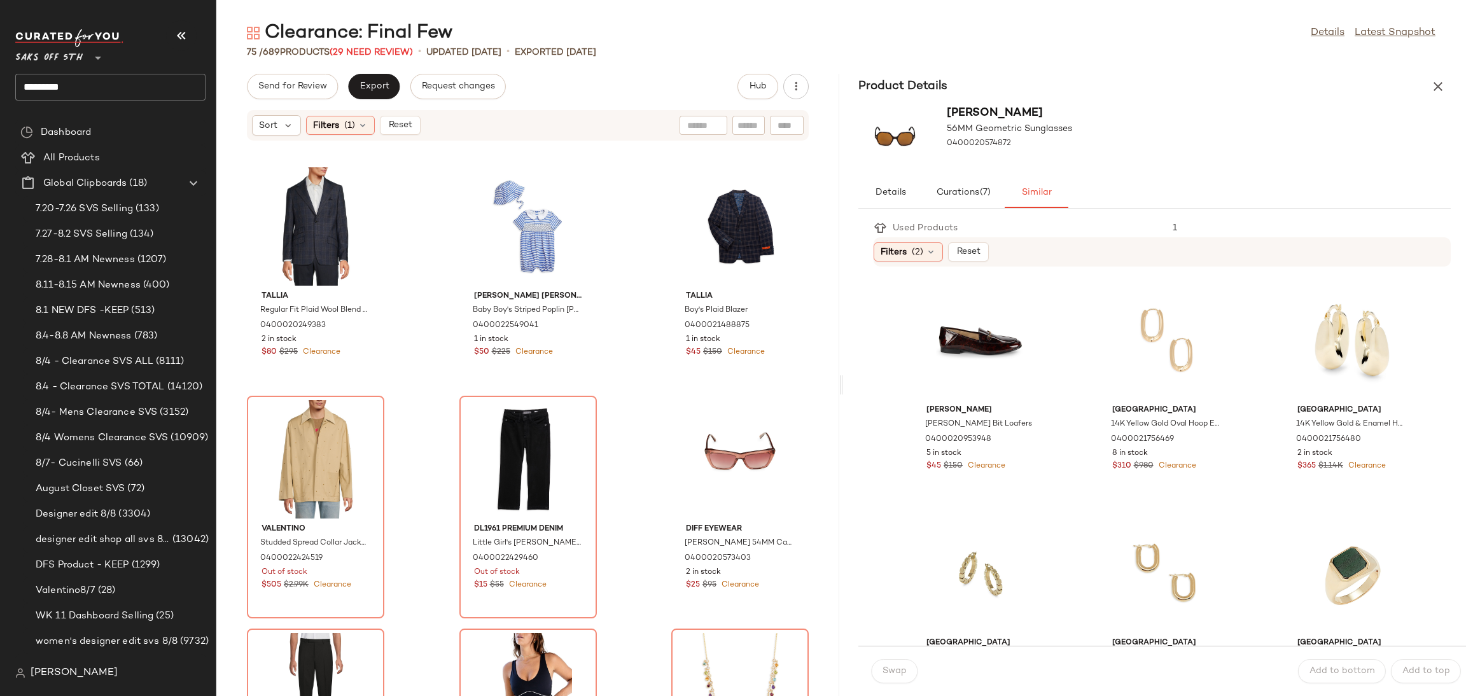
drag, startPoint x: 842, startPoint y: 380, endPoint x: 879, endPoint y: 382, distance: 36.4
click at [879, 382] on div "Clearance: Final Few Details Latest Snapshot 75 / 689 Products (29 Need Review)…" at bounding box center [841, 358] width 1250 height 676
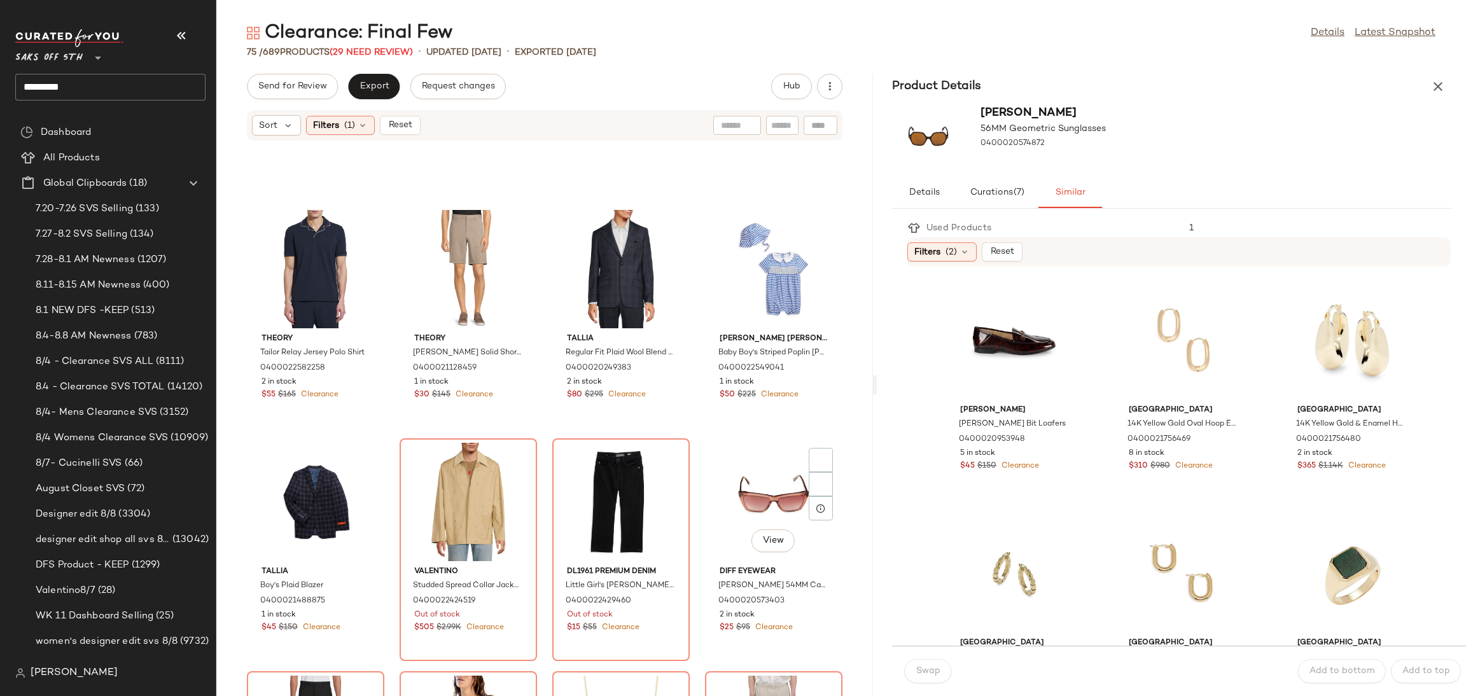
scroll to position [2424, 0]
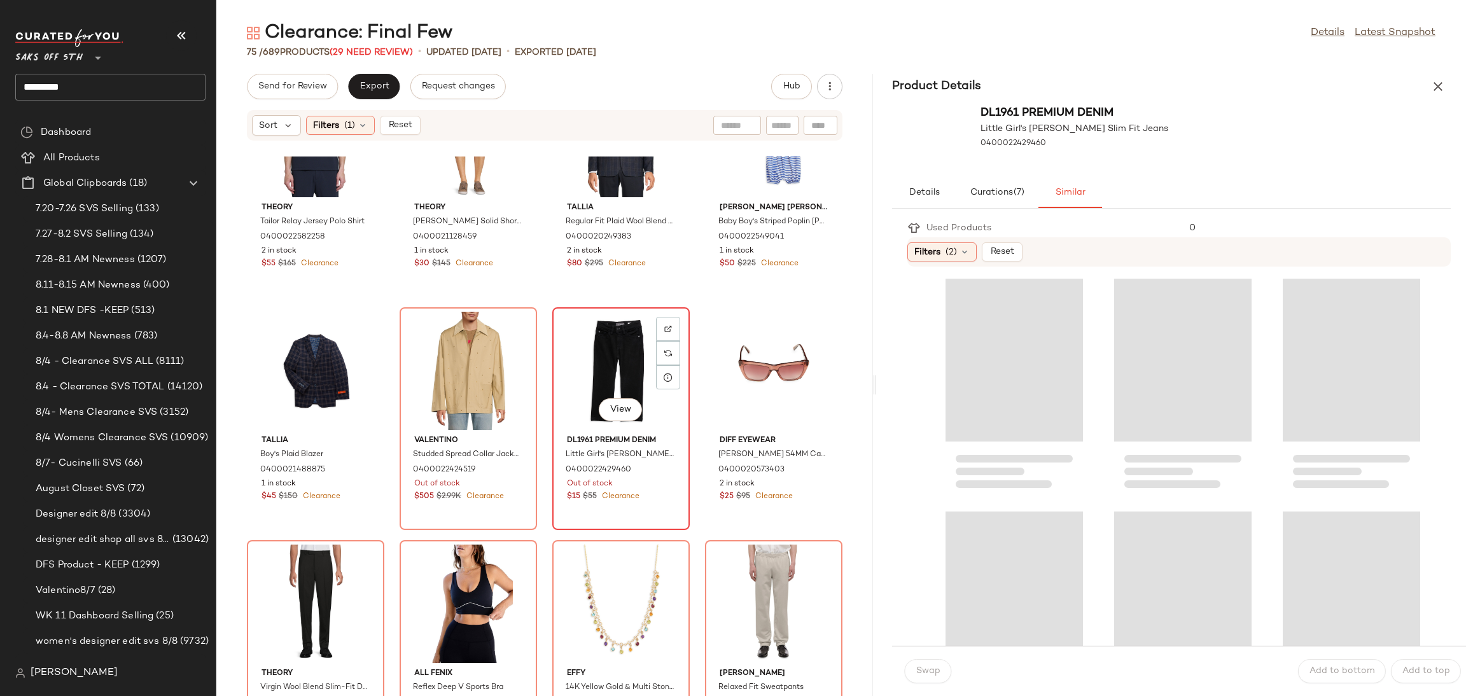
click at [620, 339] on div "View" at bounding box center [621, 371] width 129 height 118
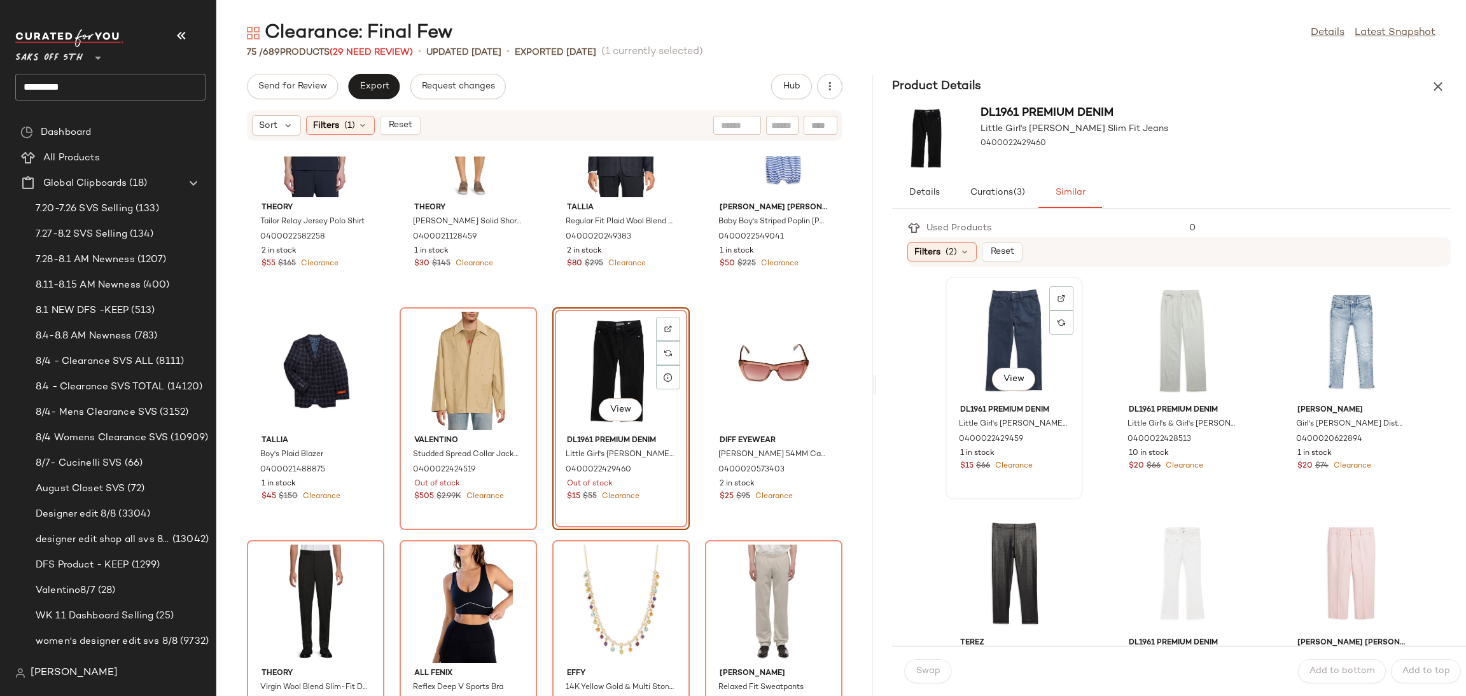
click at [990, 324] on div "View" at bounding box center [1014, 340] width 129 height 118
click at [923, 672] on span "Swap" at bounding box center [928, 671] width 25 height 10
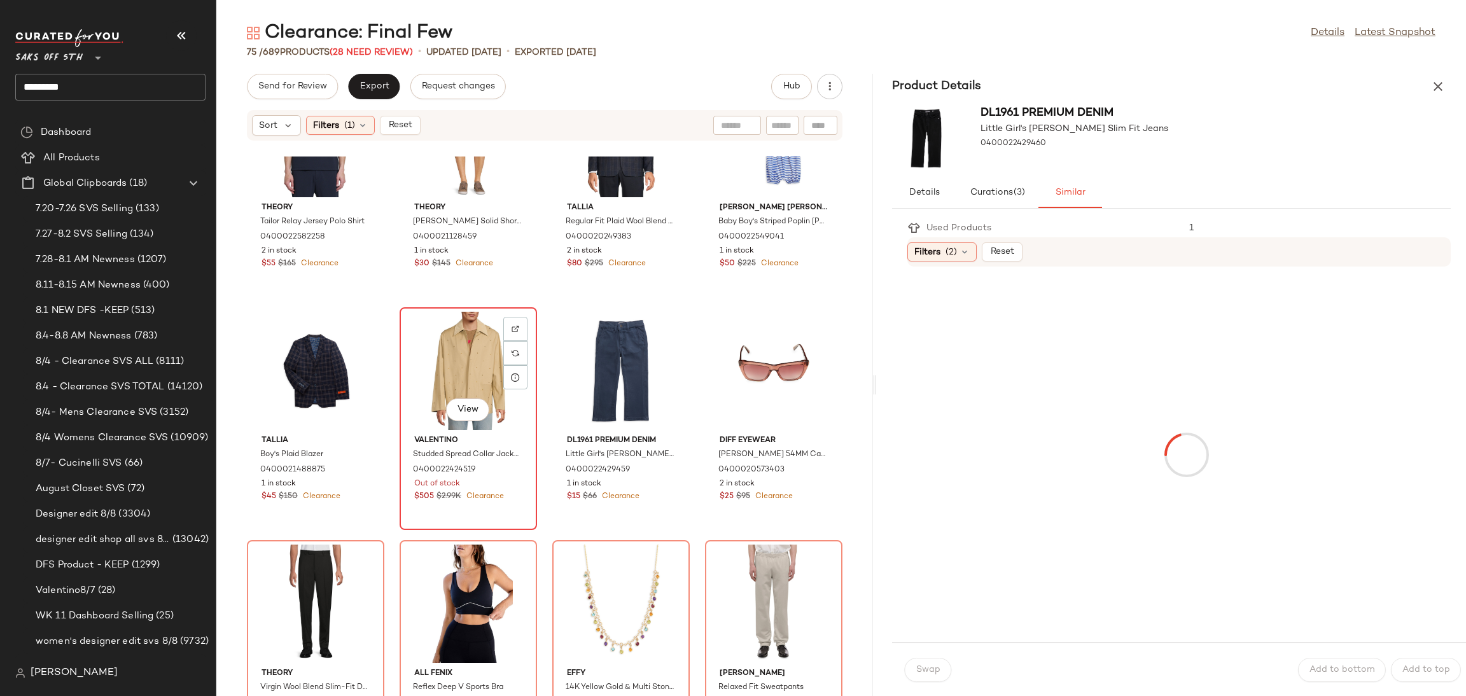
click at [411, 389] on div "View" at bounding box center [468, 371] width 129 height 118
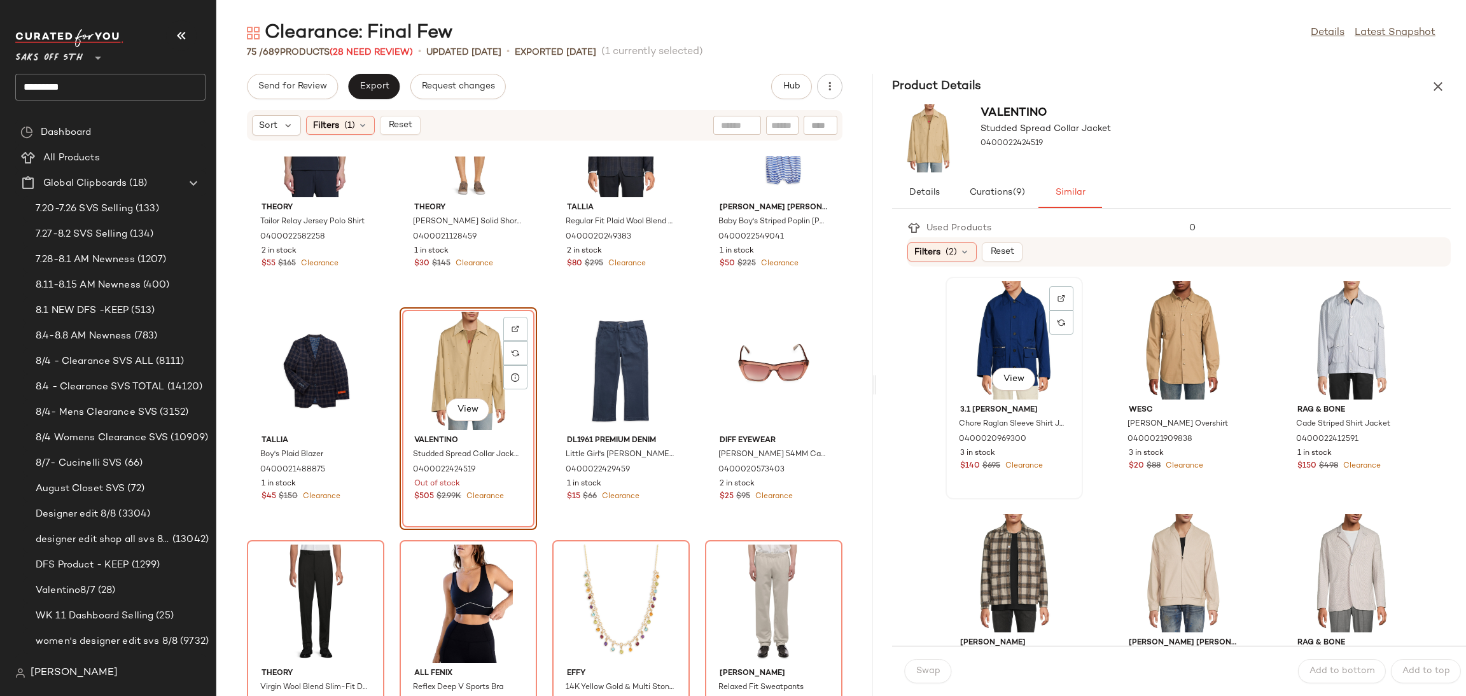
click at [988, 368] on div "View" at bounding box center [1014, 340] width 129 height 118
click at [927, 675] on span "Swap" at bounding box center [928, 671] width 25 height 10
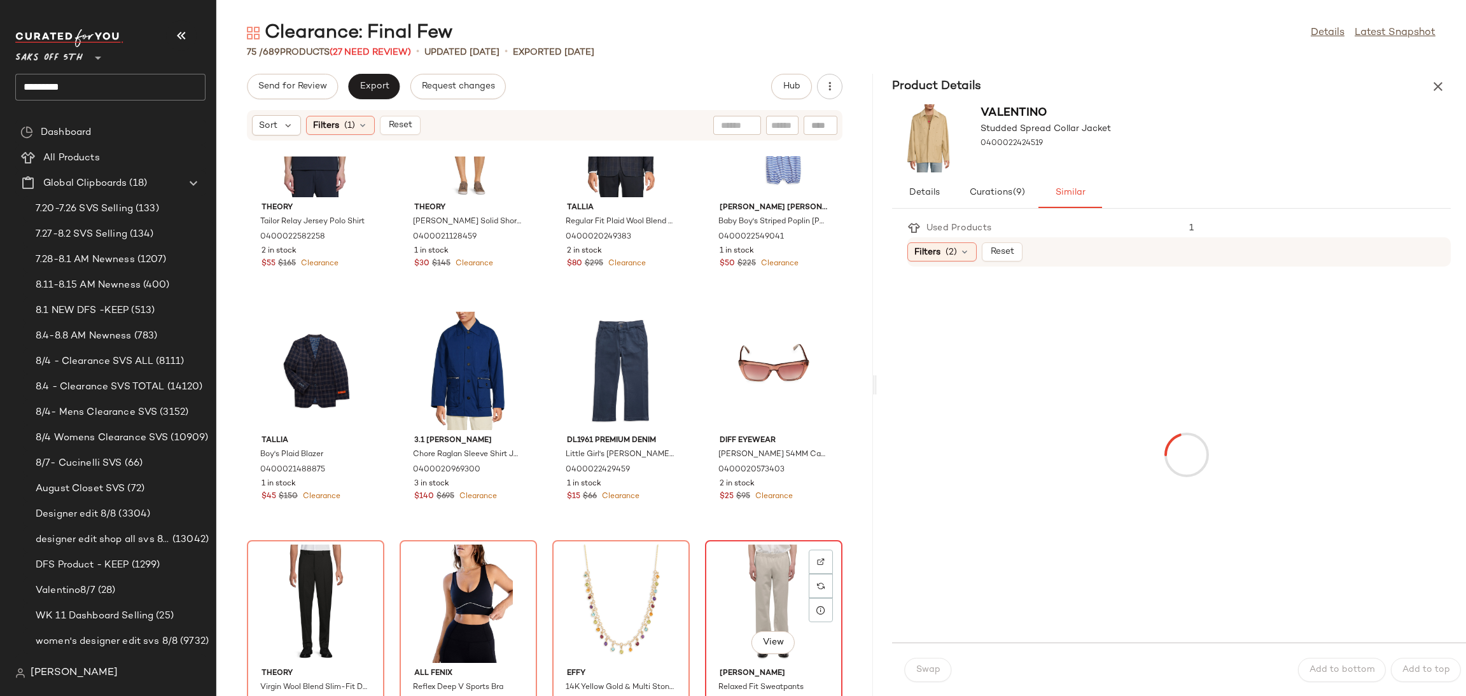
click at [755, 565] on div "View" at bounding box center [773, 604] width 129 height 118
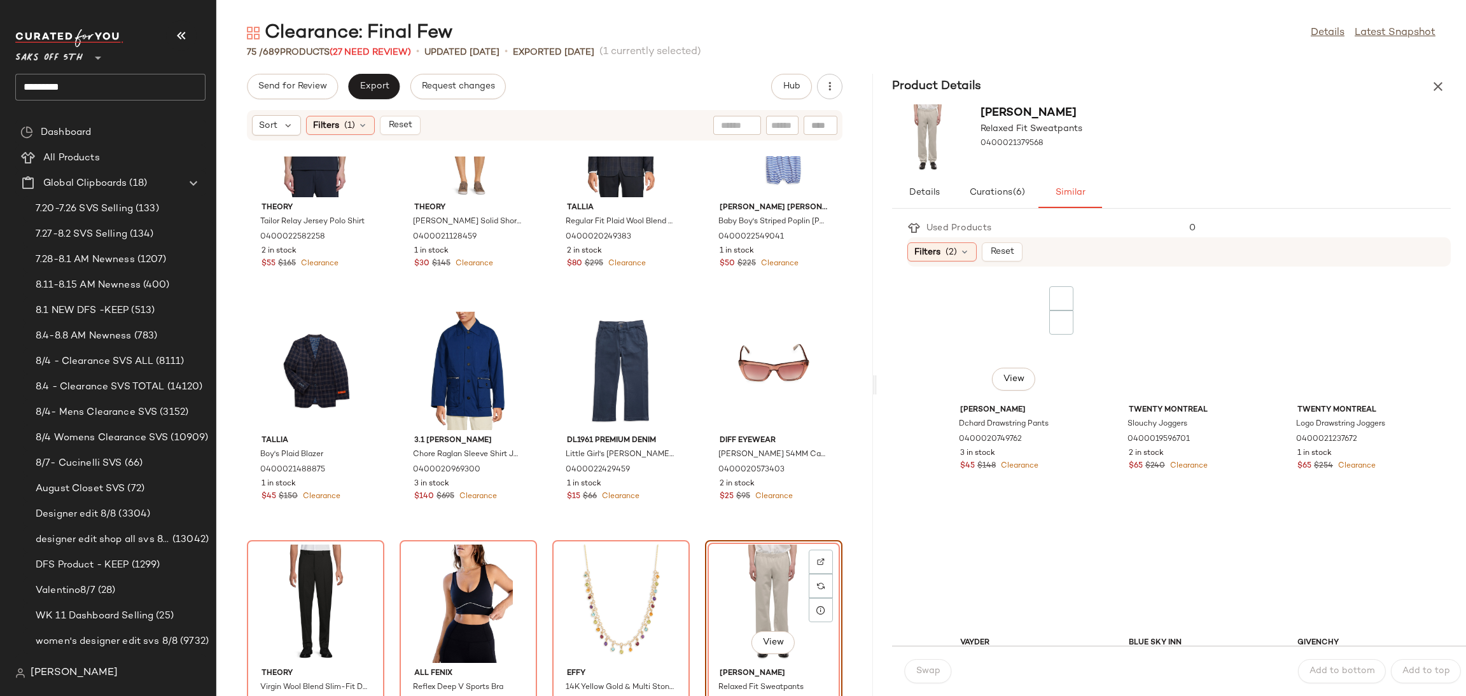
click at [984, 309] on div "View" at bounding box center [1014, 340] width 129 height 118
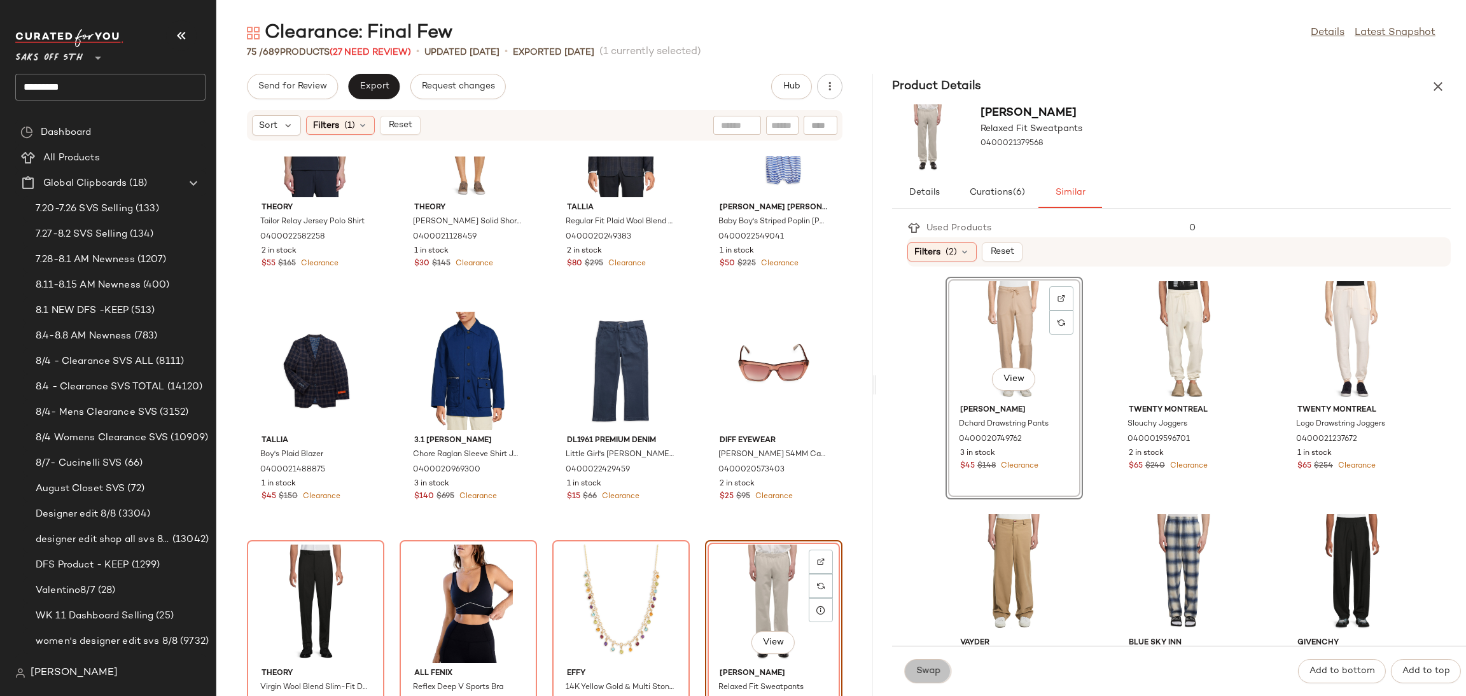
click at [938, 673] on span "Swap" at bounding box center [928, 671] width 25 height 10
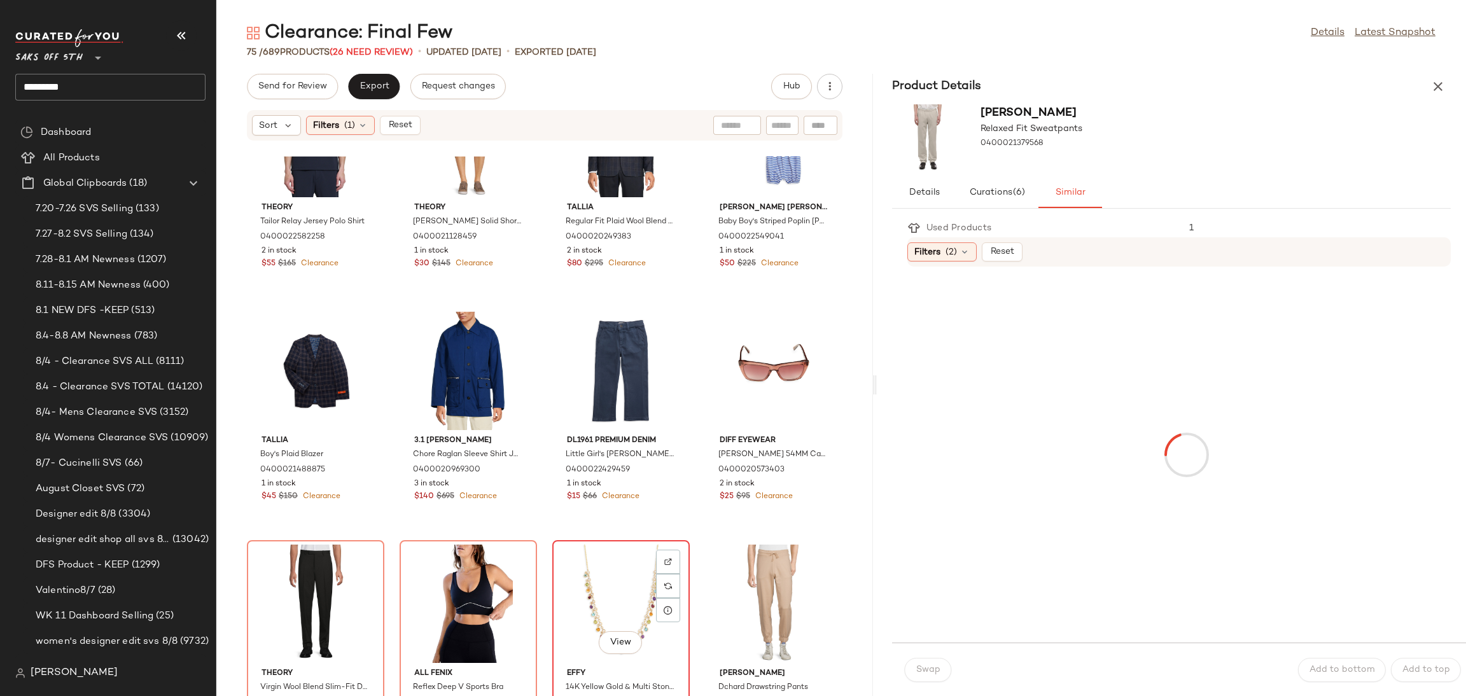
click at [586, 568] on div "View" at bounding box center [621, 604] width 129 height 118
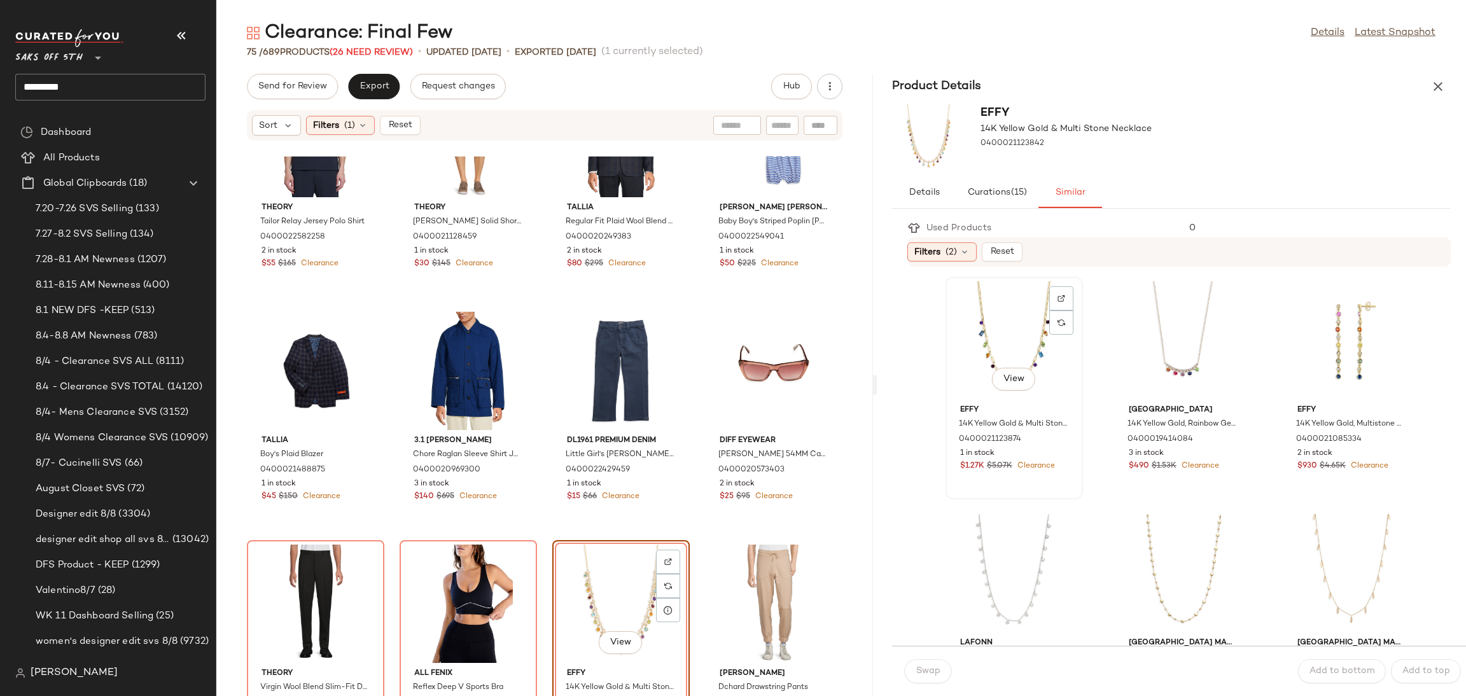
click at [984, 333] on div "View" at bounding box center [1014, 340] width 129 height 118
click at [938, 664] on button "Swap" at bounding box center [928, 671] width 46 height 24
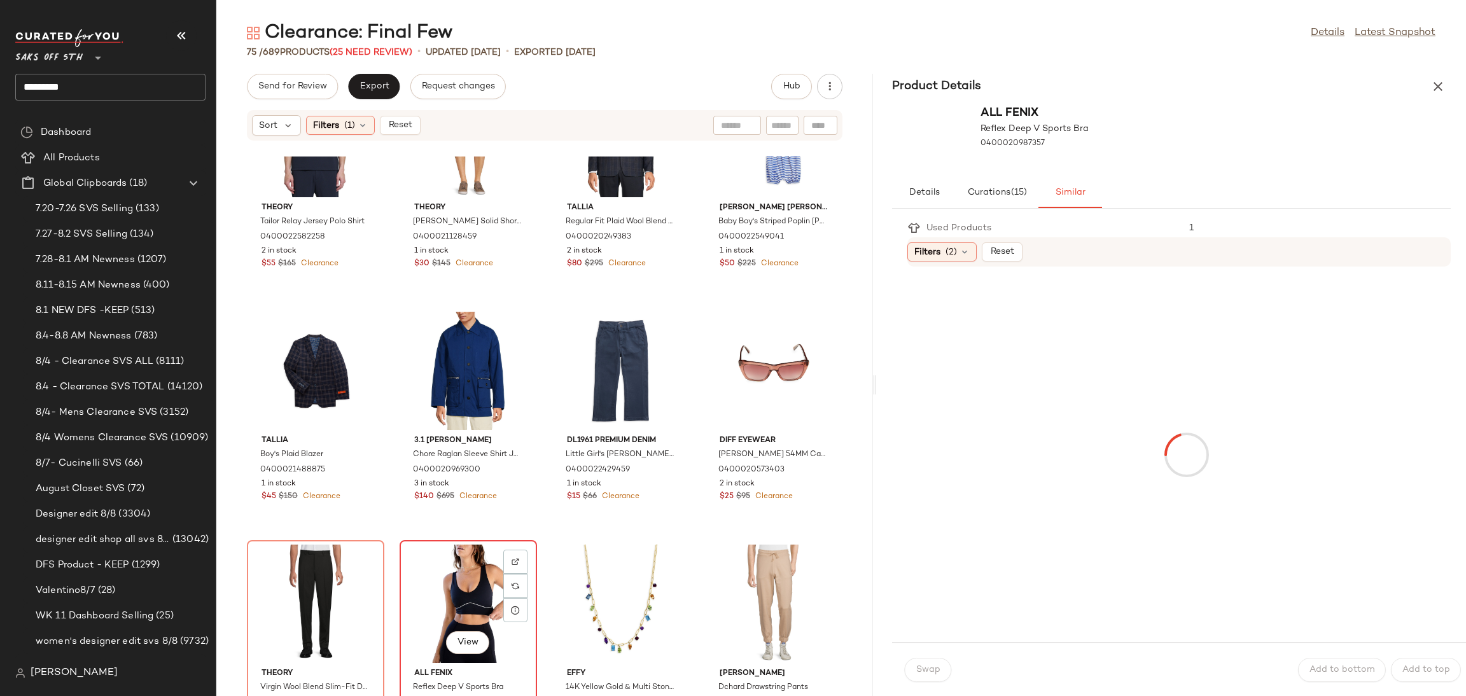
click at [441, 575] on div "View" at bounding box center [468, 604] width 129 height 118
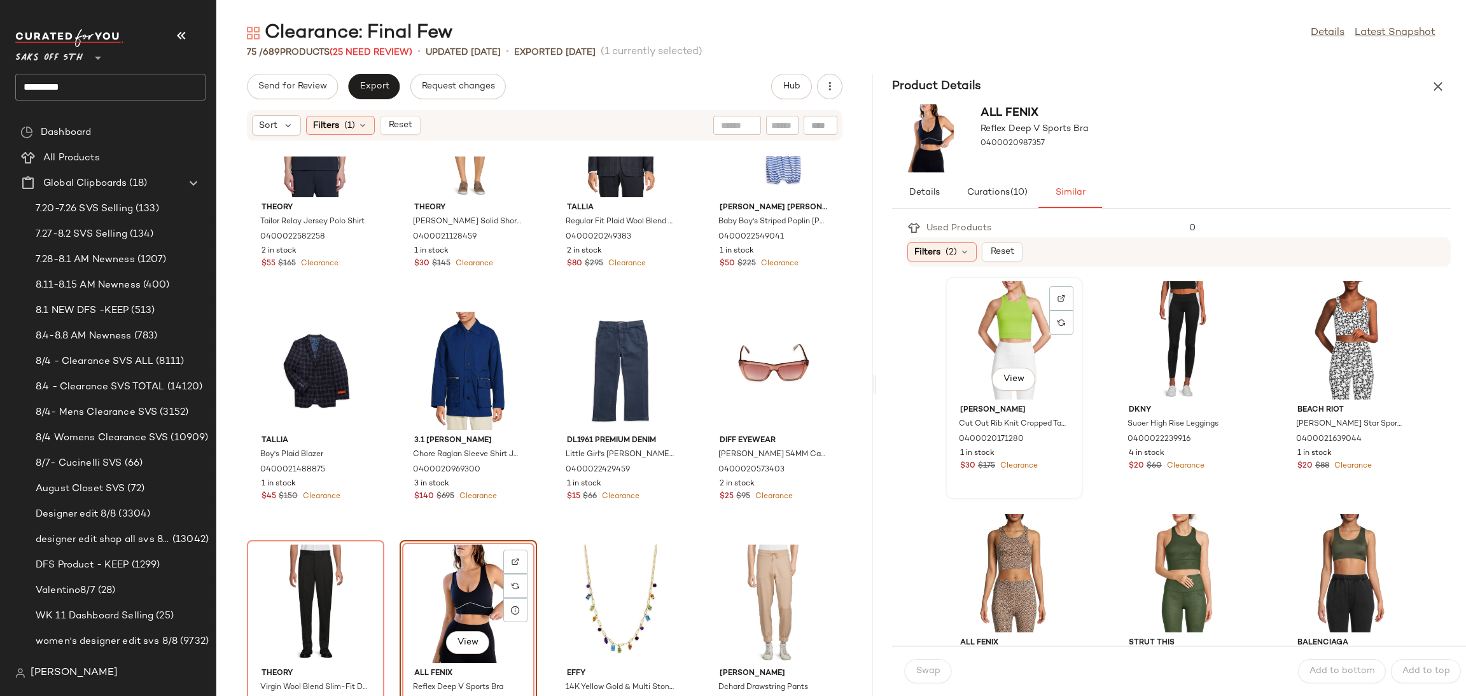
click at [972, 336] on div "View" at bounding box center [1014, 340] width 129 height 118
click at [930, 667] on span "Swap" at bounding box center [928, 671] width 25 height 10
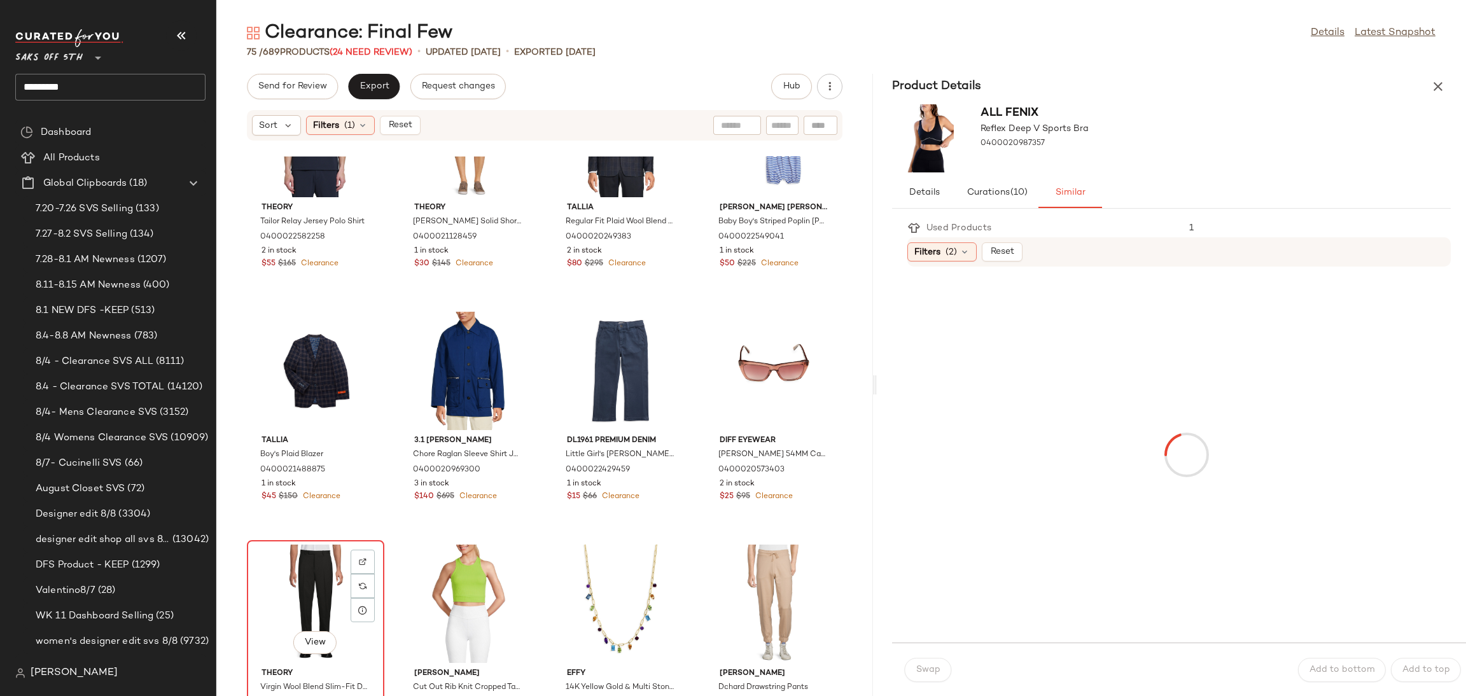
click at [308, 561] on div "View" at bounding box center [315, 604] width 129 height 118
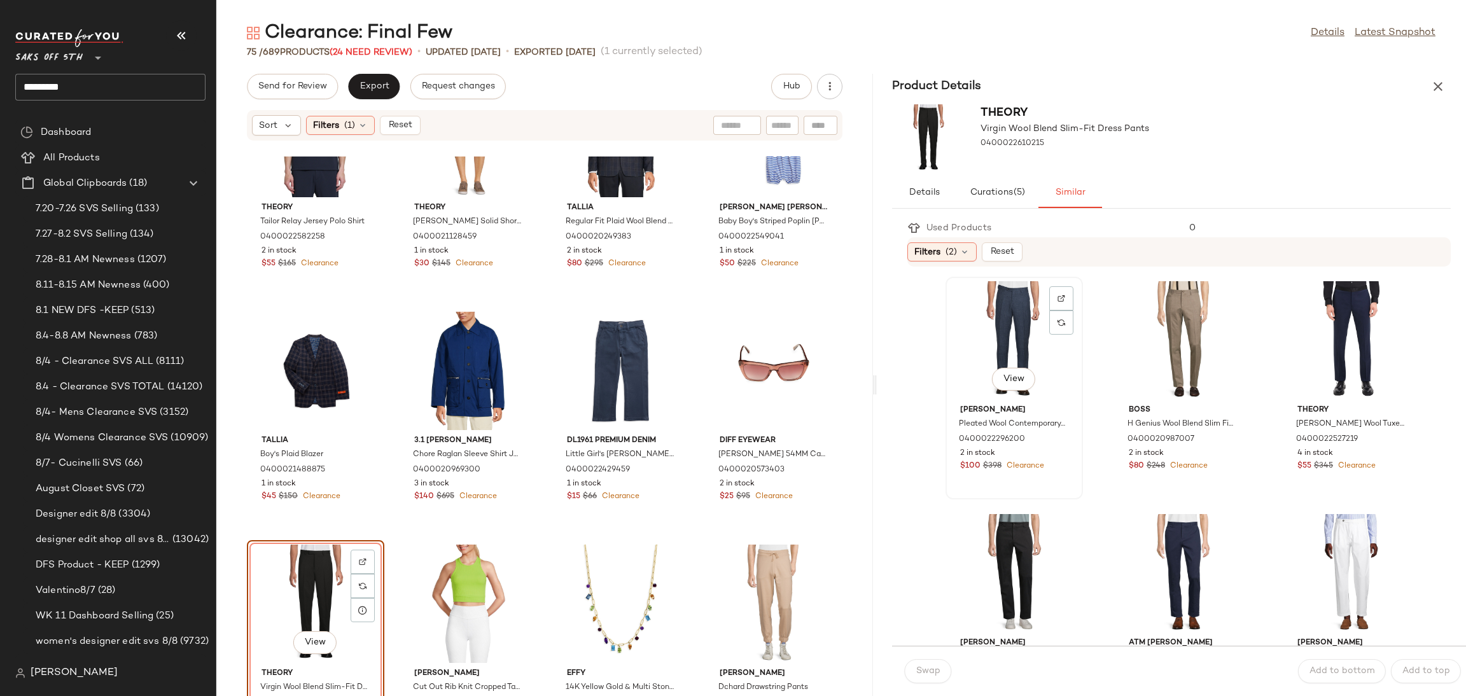
click at [1030, 329] on div "View" at bounding box center [1014, 340] width 129 height 118
click at [926, 674] on span "Swap" at bounding box center [928, 671] width 25 height 10
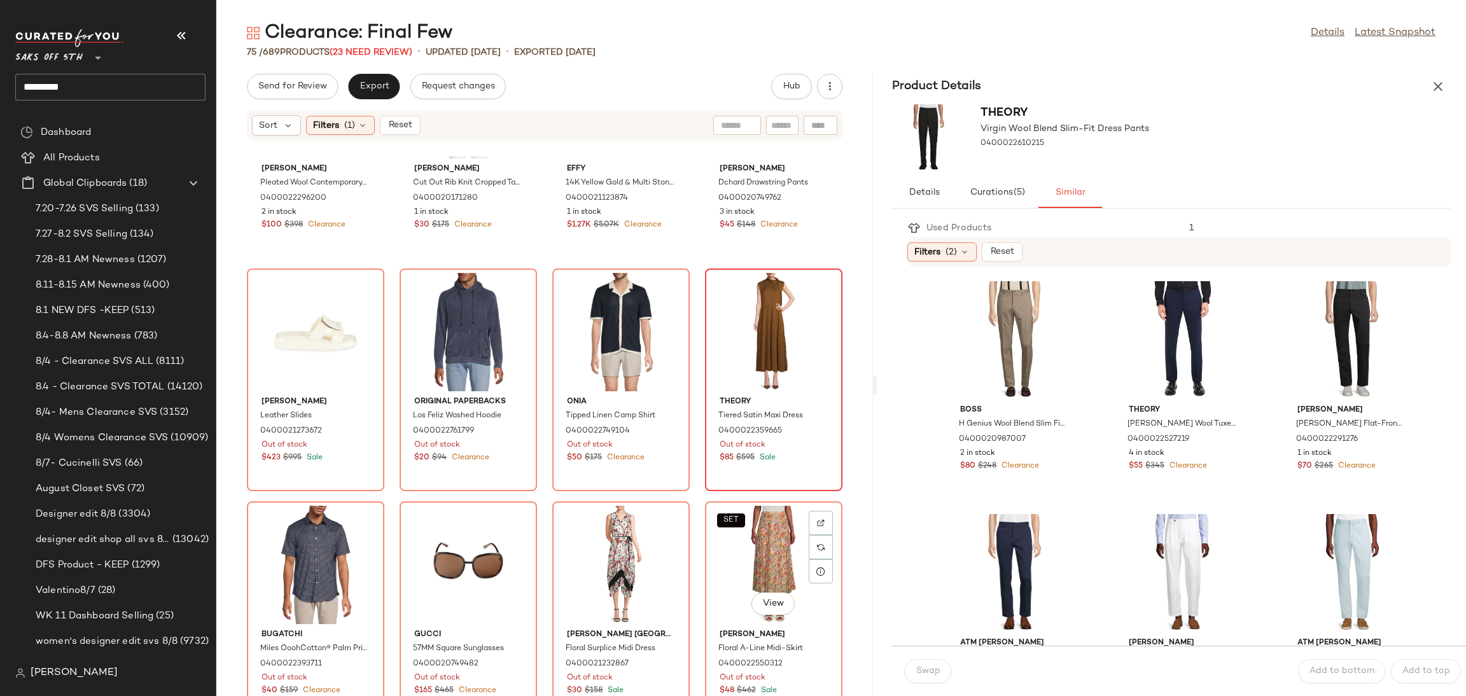
scroll to position [2933, 0]
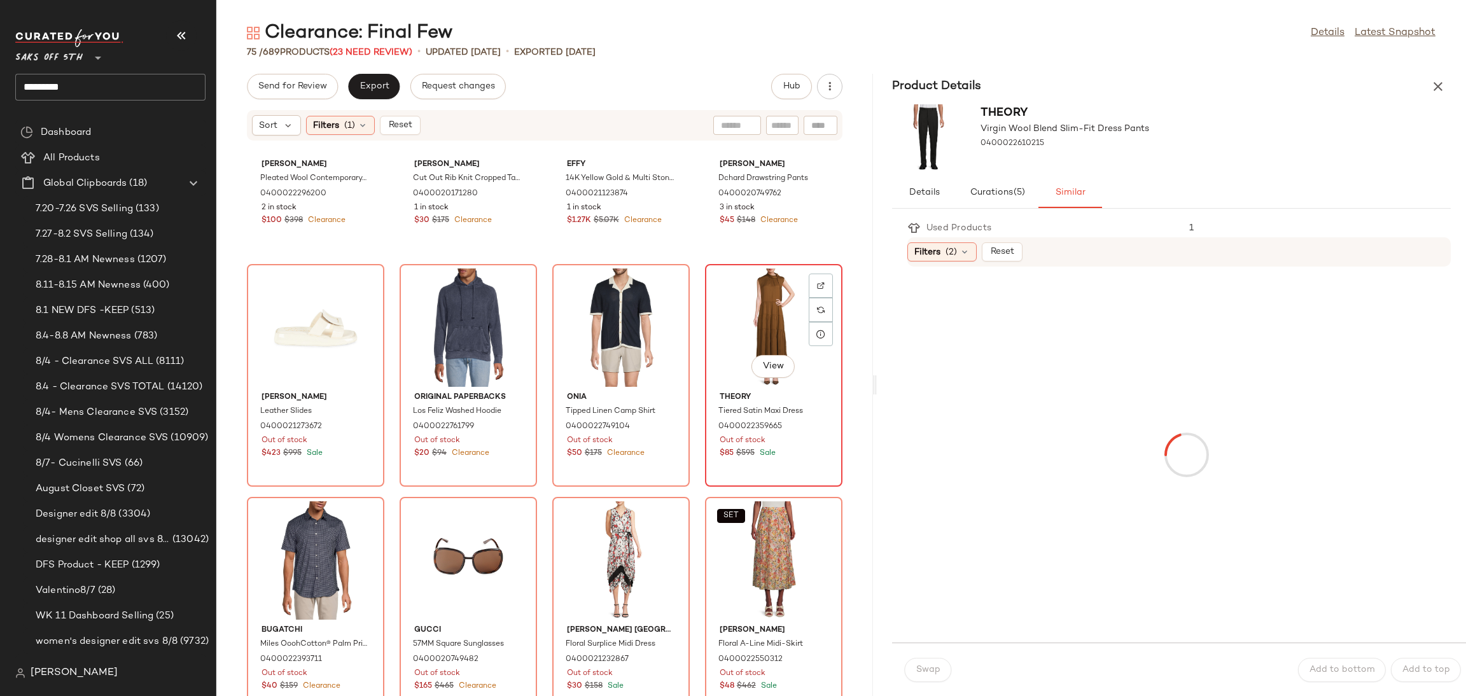
click at [766, 294] on div "View" at bounding box center [773, 328] width 129 height 118
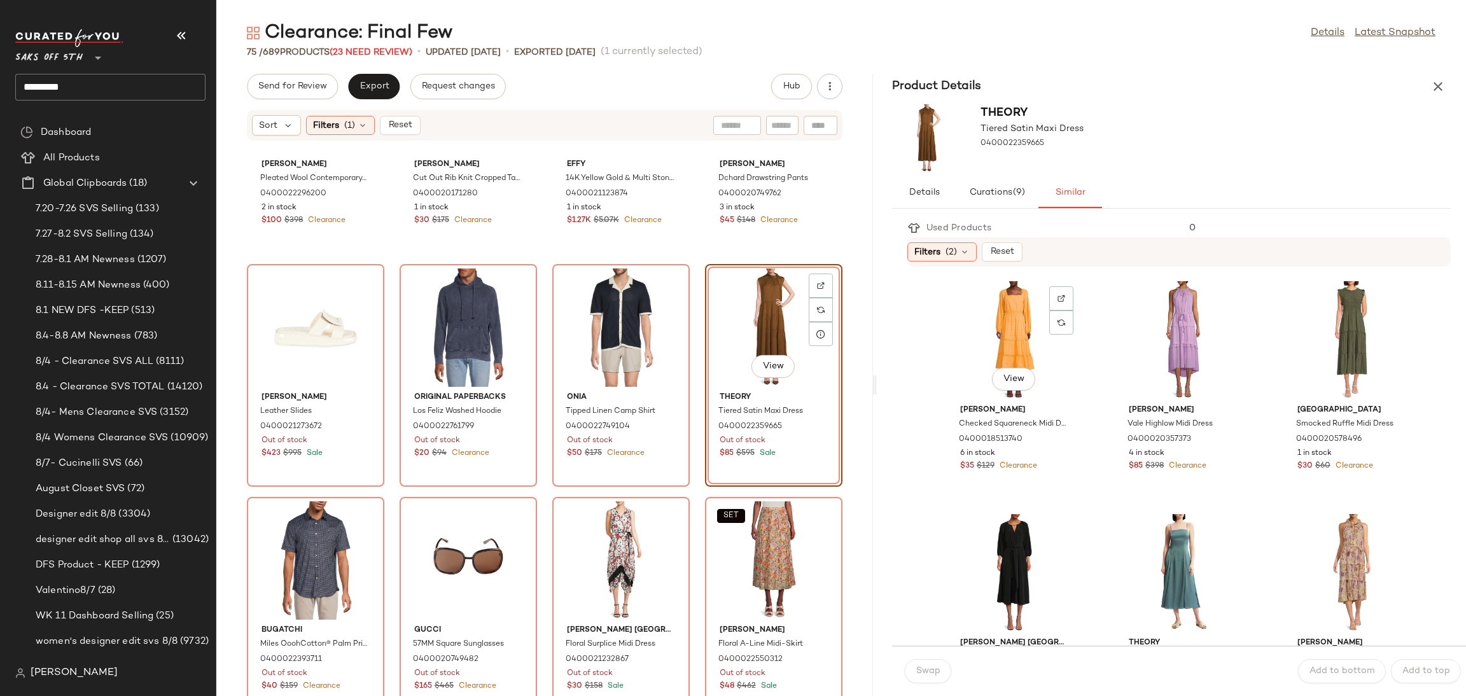
click at [996, 331] on div "View" at bounding box center [1014, 340] width 129 height 118
click at [918, 666] on span "Swap" at bounding box center [928, 671] width 25 height 10
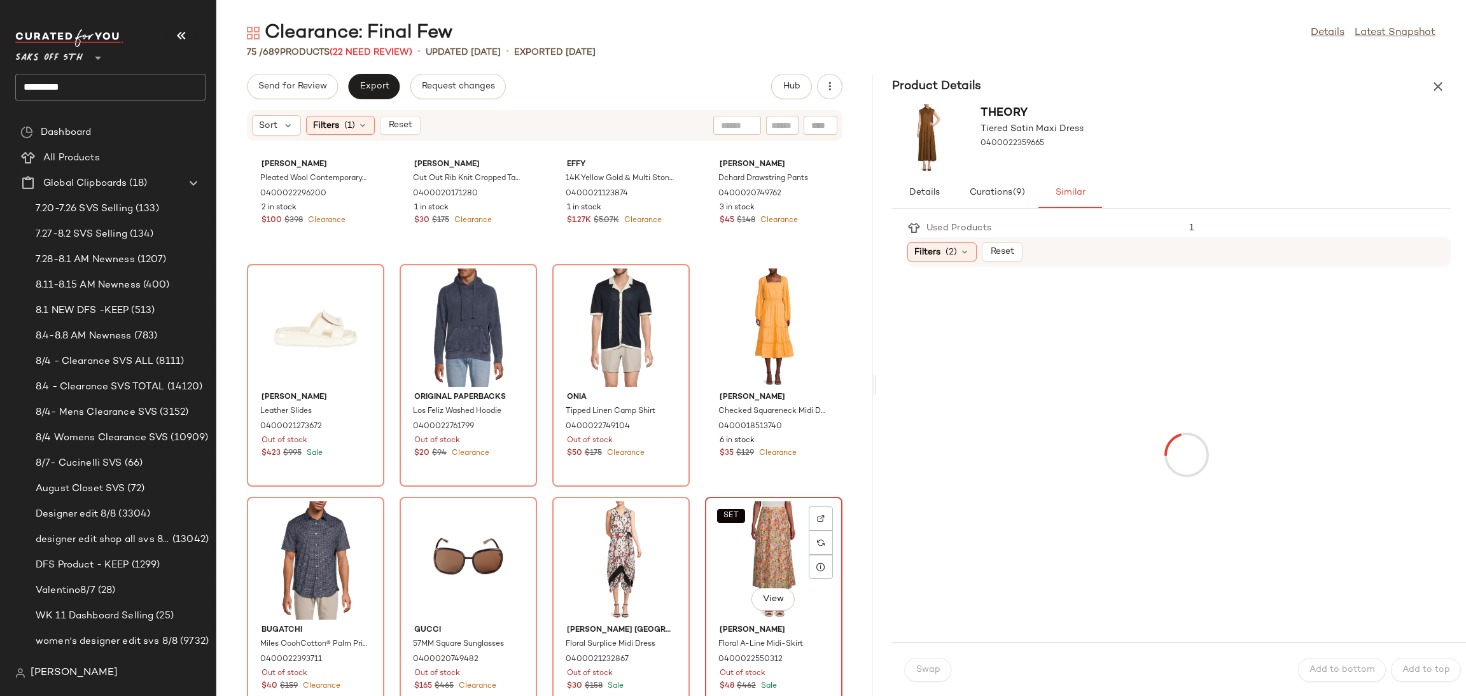
click at [746, 535] on div "SET View" at bounding box center [773, 560] width 129 height 118
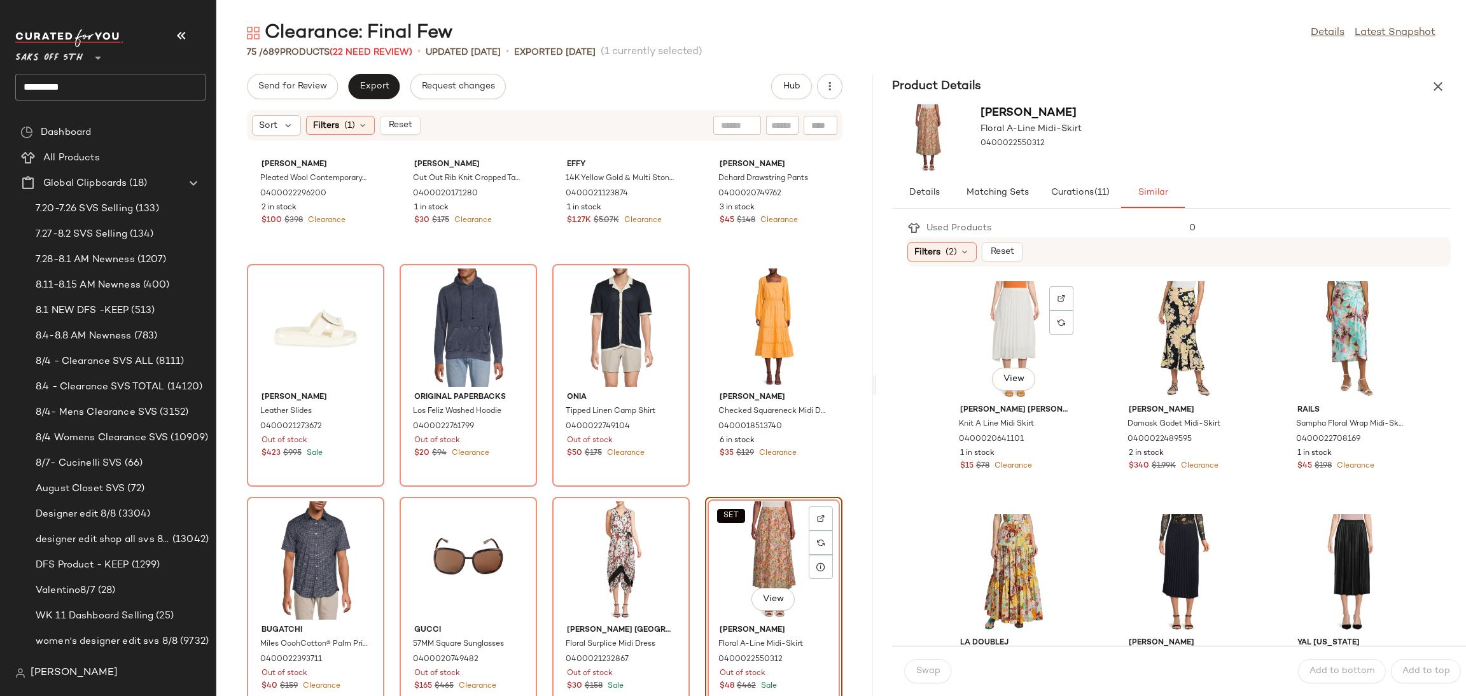
click at [996, 326] on div "View" at bounding box center [1014, 340] width 129 height 118
click at [926, 666] on span "Swap" at bounding box center [928, 671] width 25 height 10
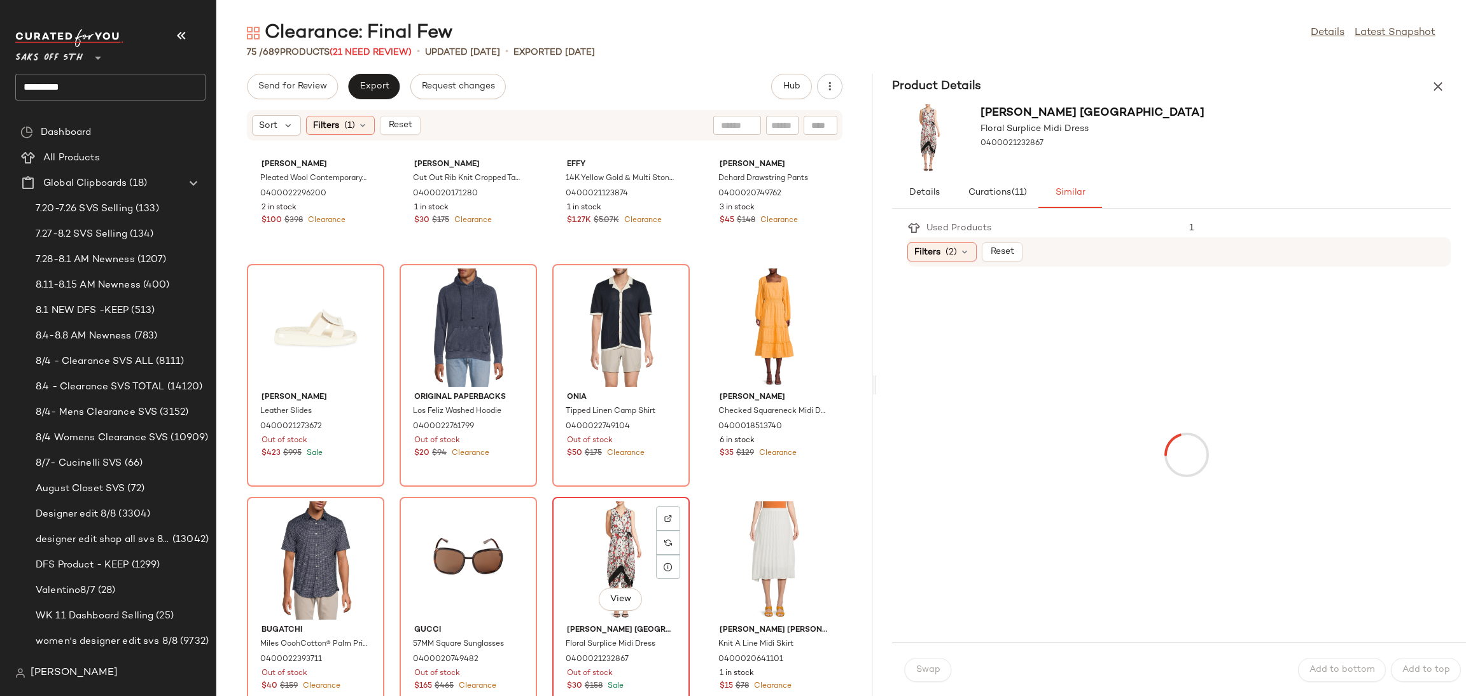
click at [614, 541] on div "View" at bounding box center [621, 560] width 129 height 118
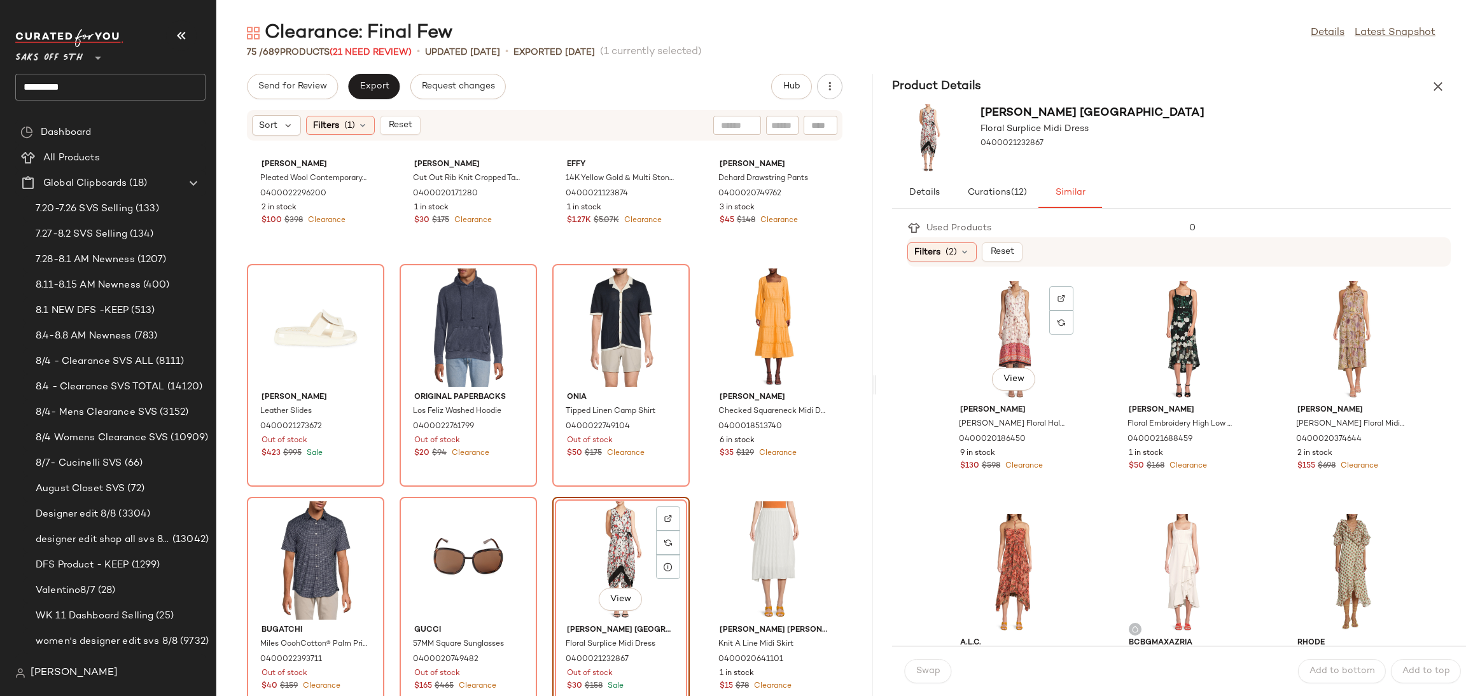
click at [980, 314] on div "View" at bounding box center [1014, 340] width 129 height 118
click at [933, 666] on span "Swap" at bounding box center [928, 671] width 25 height 10
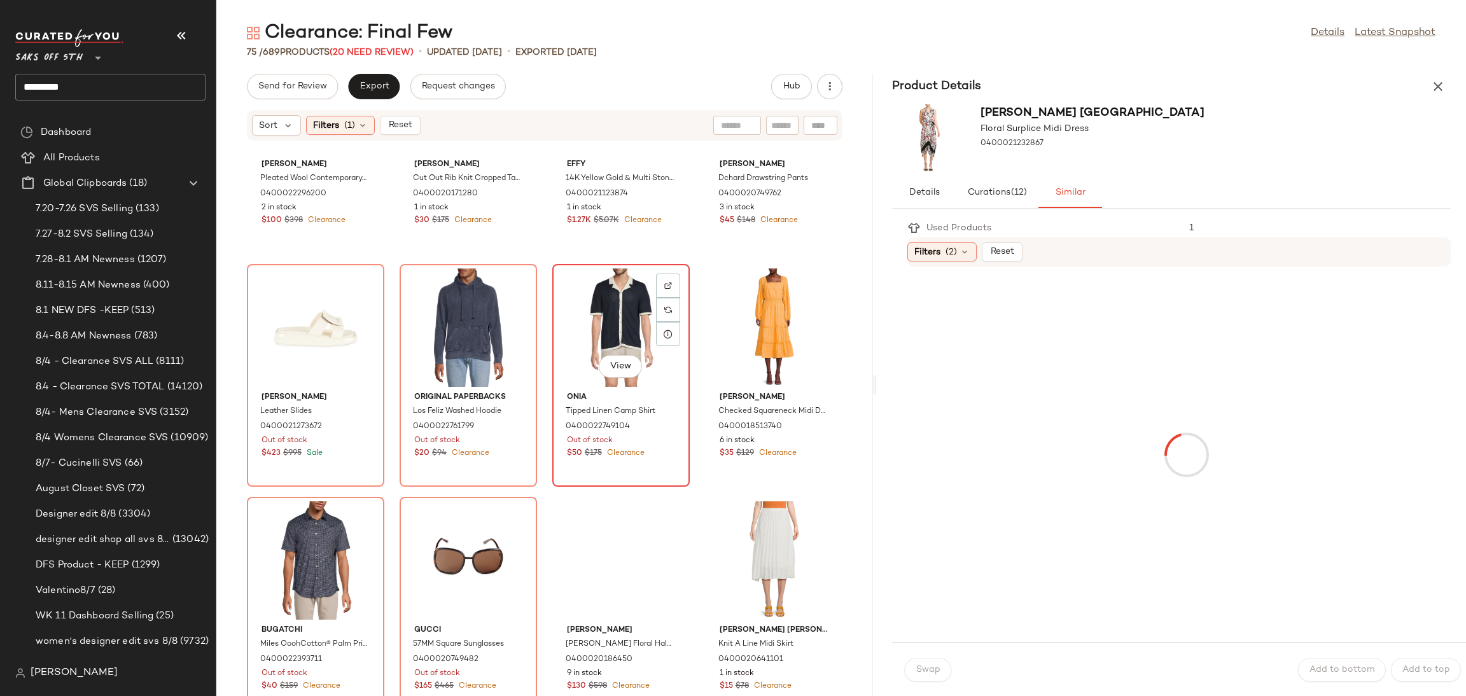
click at [620, 297] on div "View" at bounding box center [621, 328] width 129 height 118
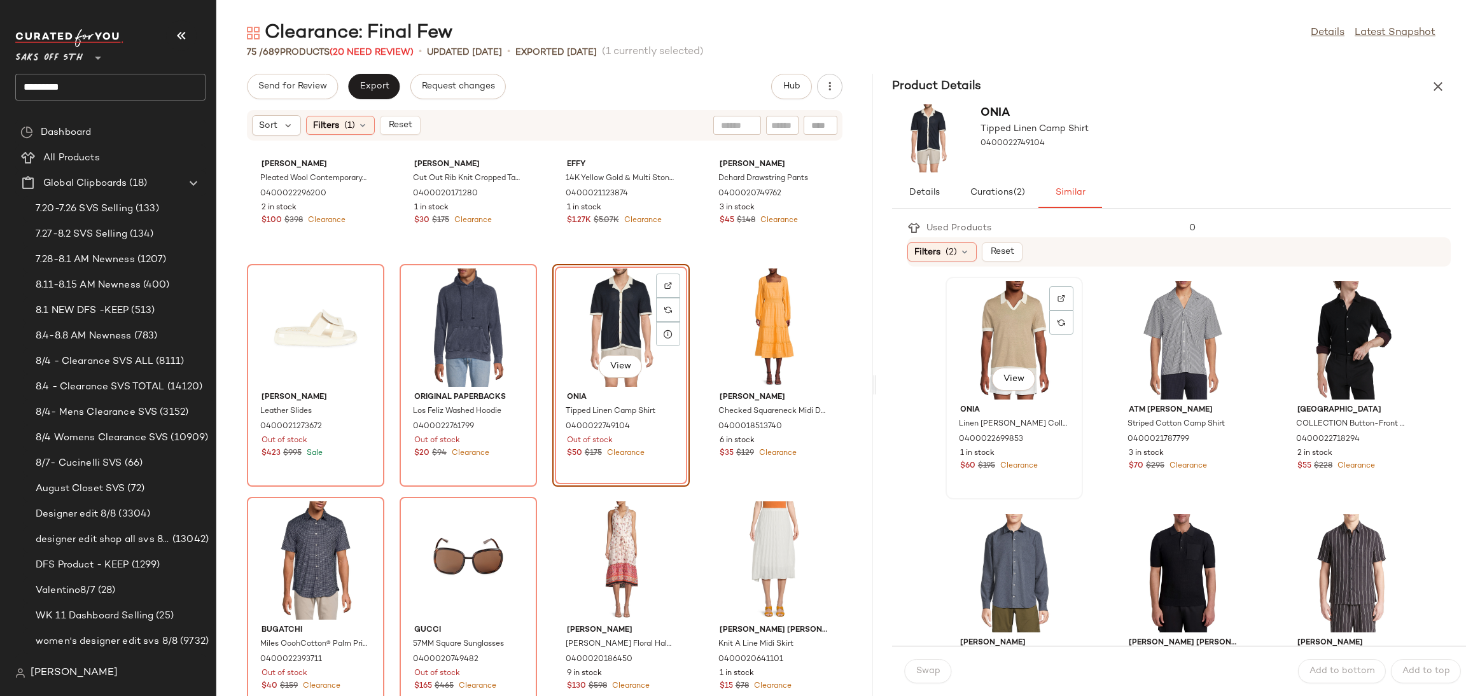
click at [959, 337] on div "View" at bounding box center [1014, 340] width 129 height 118
click at [931, 669] on span "Swap" at bounding box center [928, 671] width 25 height 10
click at [437, 513] on div "View" at bounding box center [468, 560] width 129 height 118
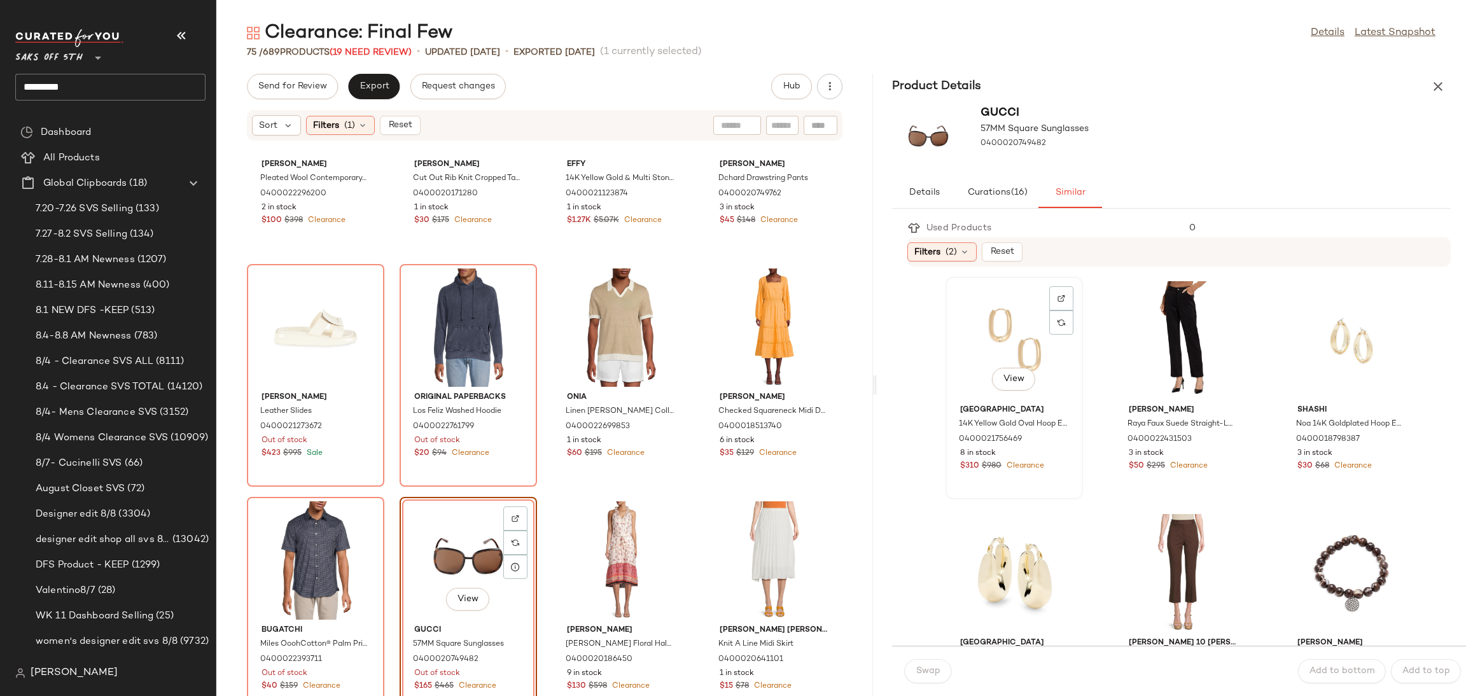
click at [999, 337] on div "View" at bounding box center [1014, 340] width 129 height 118
click at [938, 664] on button "Swap" at bounding box center [928, 671] width 46 height 24
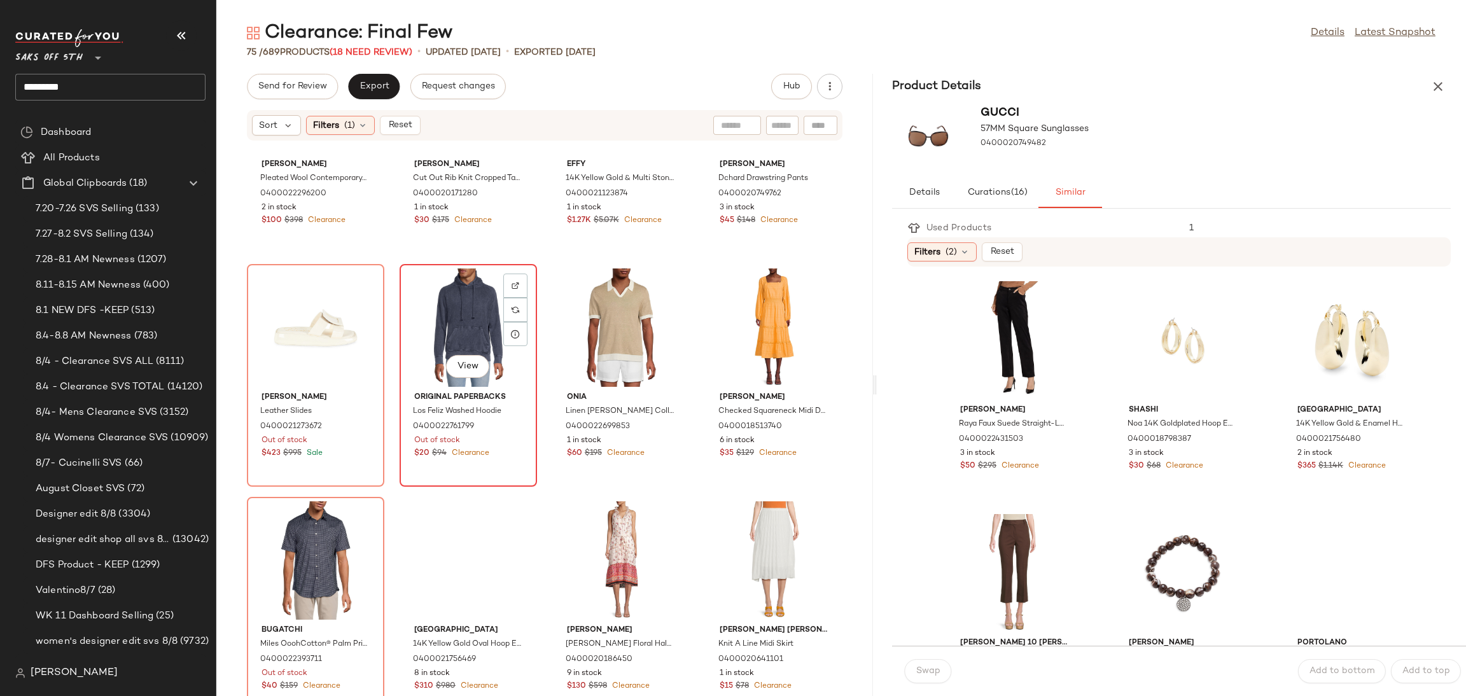
click at [470, 314] on div "View" at bounding box center [468, 328] width 129 height 118
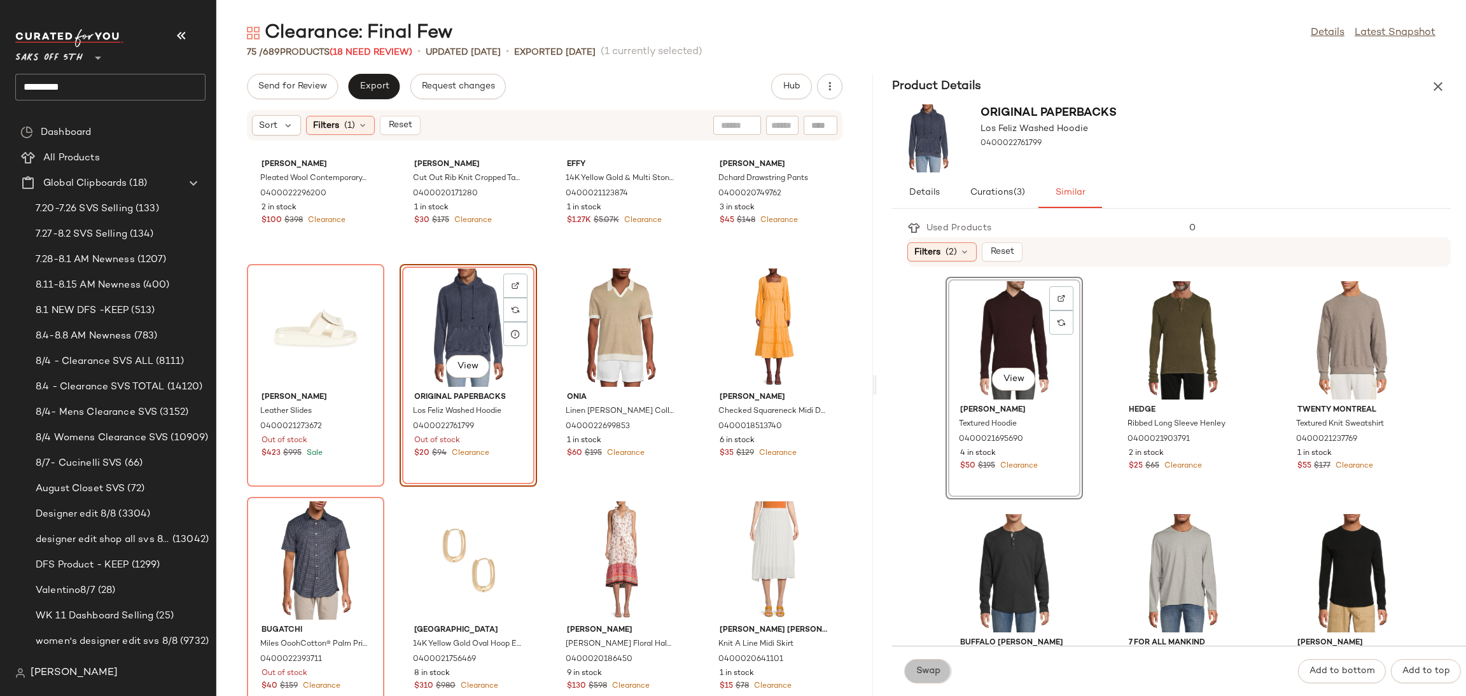
click at [942, 660] on button "Swap" at bounding box center [928, 671] width 46 height 24
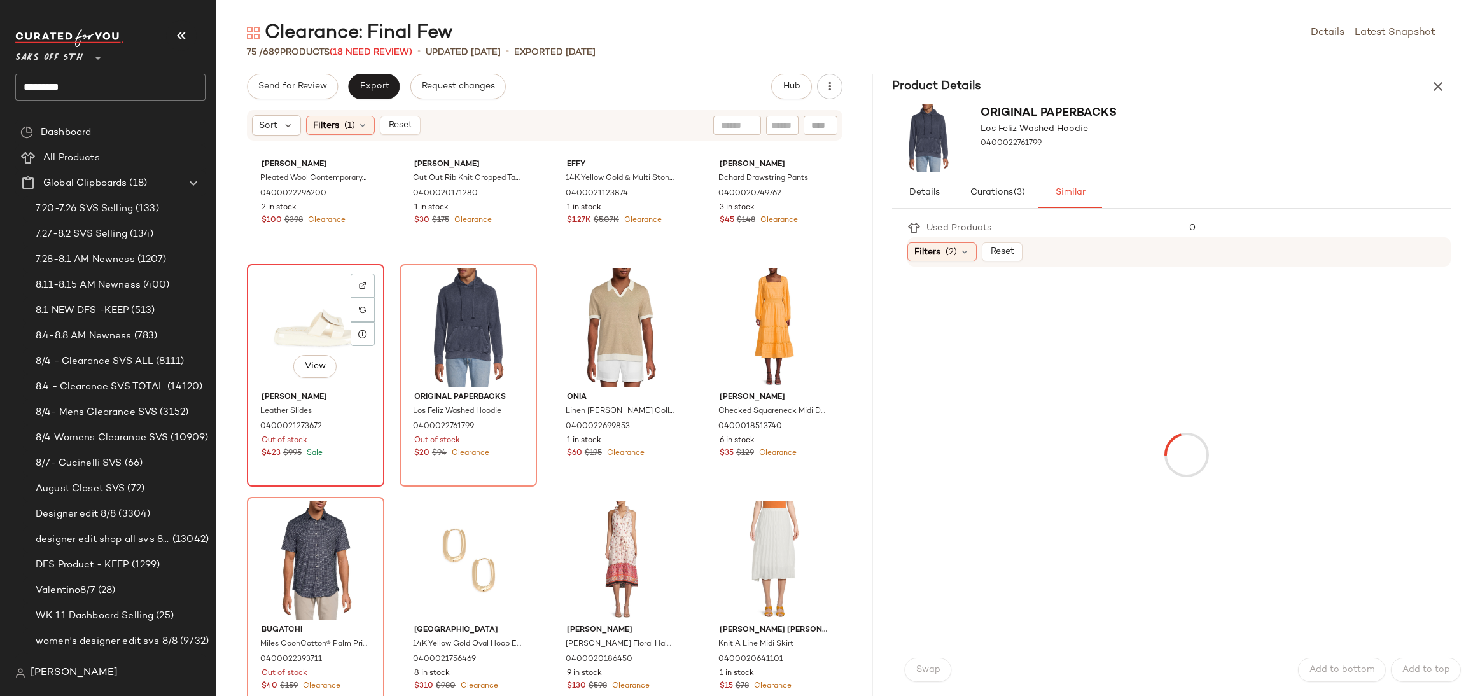
click at [295, 303] on div "View" at bounding box center [315, 328] width 129 height 118
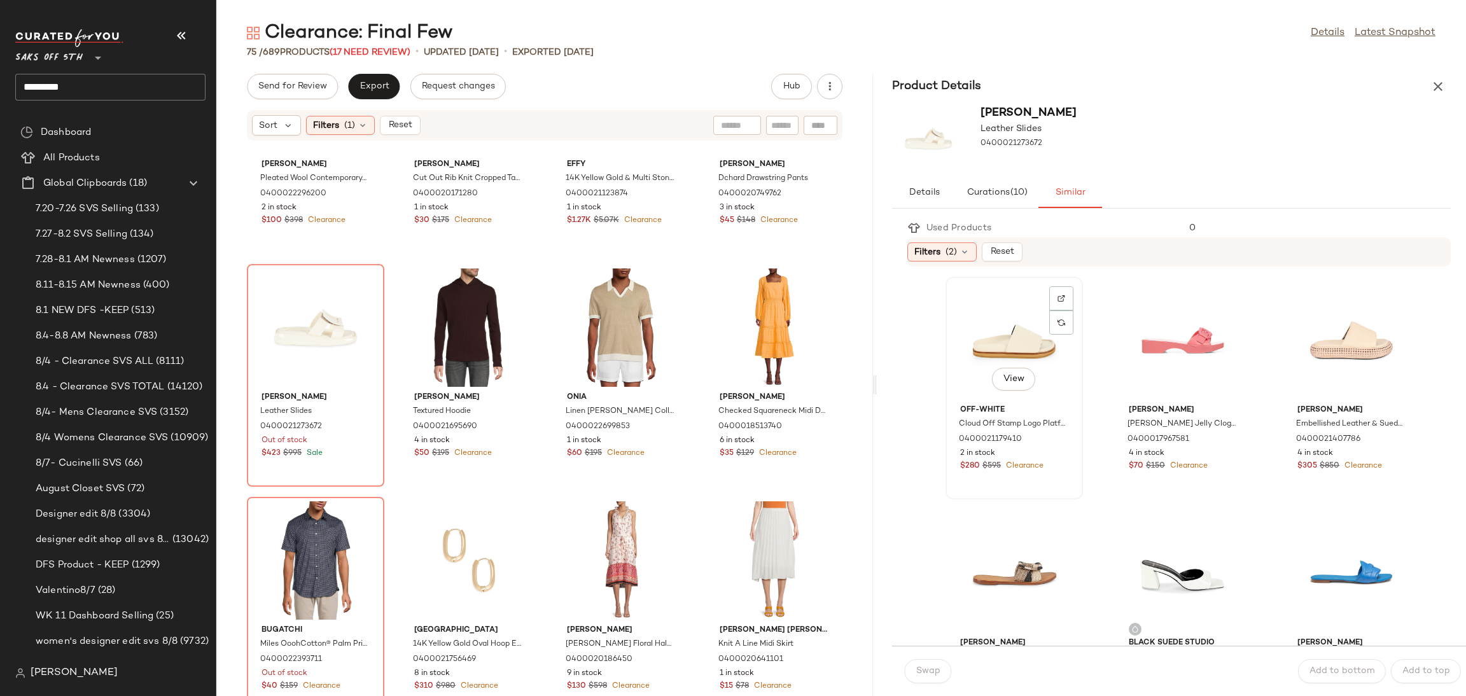
click at [963, 354] on div "View" at bounding box center [1014, 340] width 129 height 118
click at [930, 659] on div "Swap" at bounding box center [928, 671] width 46 height 24
click at [932, 669] on div "Swap" at bounding box center [928, 671] width 46 height 24
click at [1012, 356] on div "View" at bounding box center [1014, 340] width 129 height 118
click at [1200, 319] on div "View" at bounding box center [1183, 340] width 129 height 118
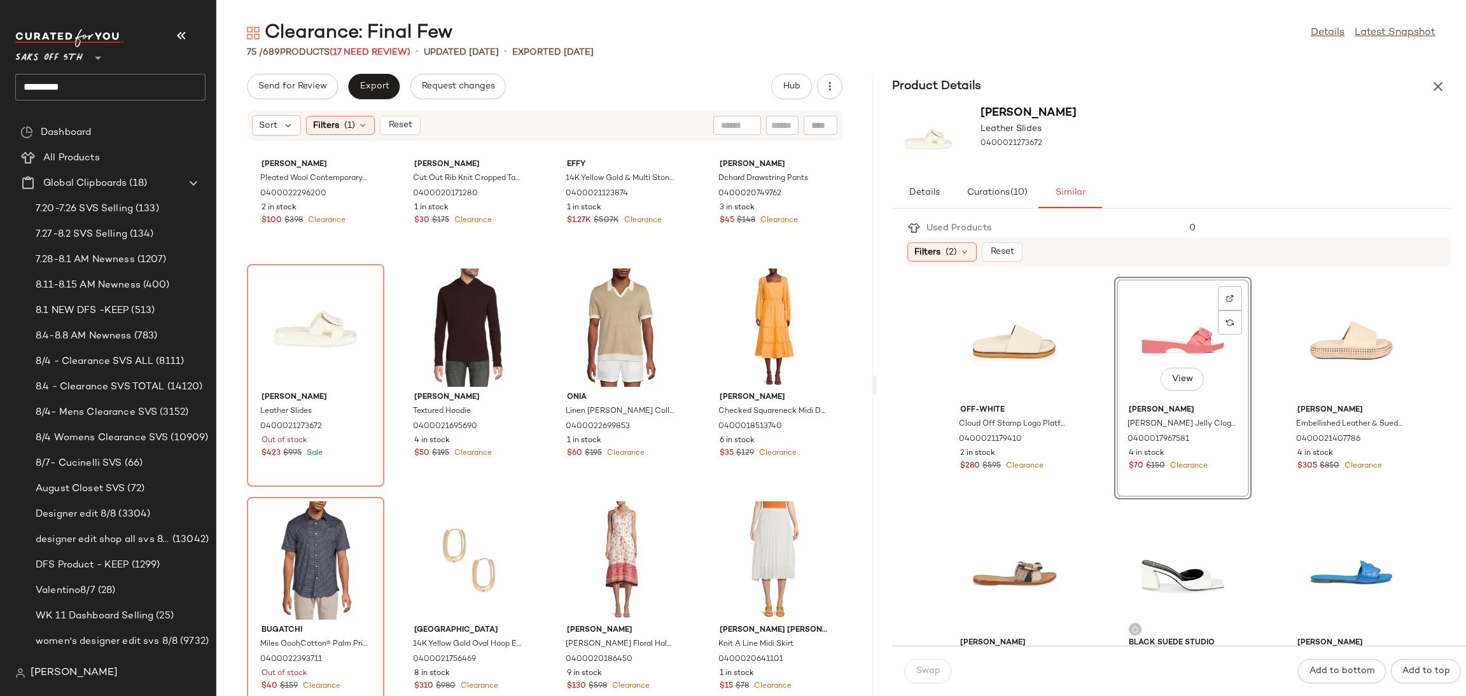
click at [942, 680] on div "Swap" at bounding box center [928, 671] width 46 height 24
click at [254, 295] on div "View" at bounding box center [315, 328] width 129 height 118
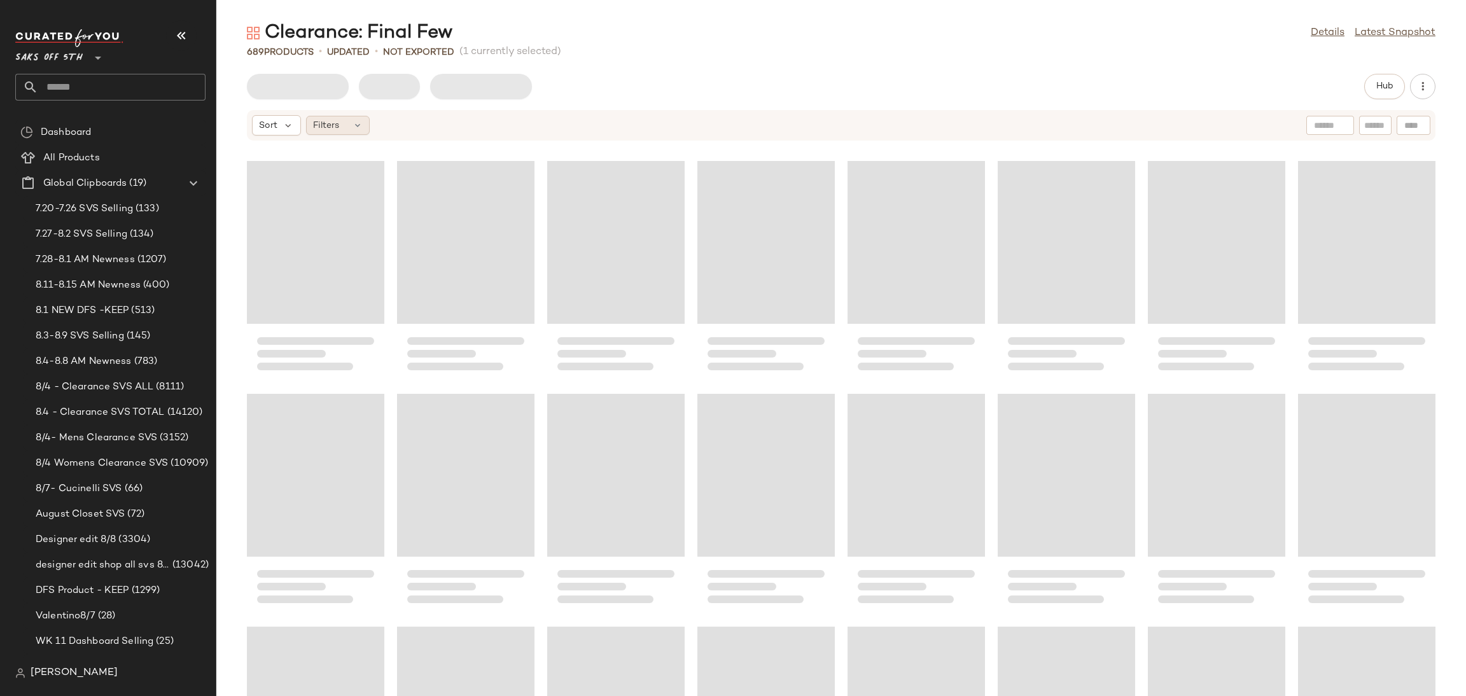
scroll to position [12342, 0]
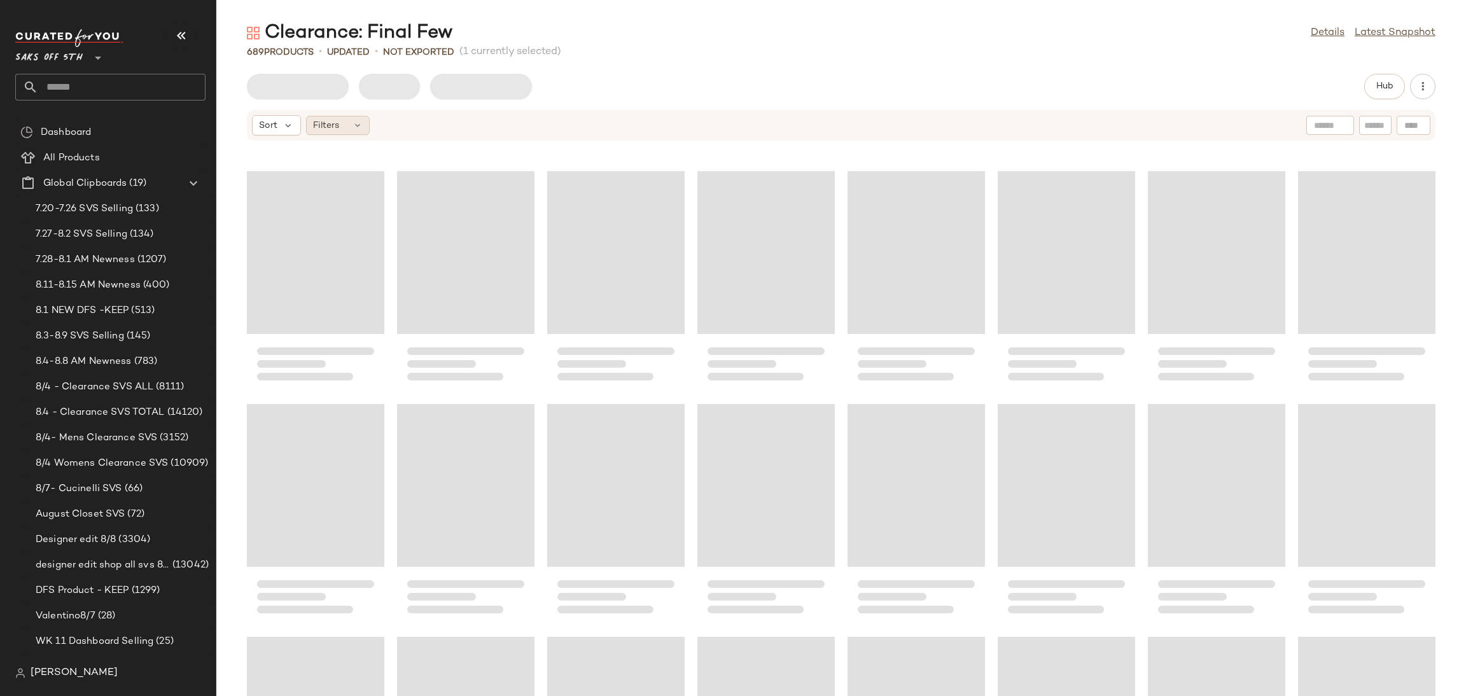
click at [350, 123] on div "Filters" at bounding box center [338, 125] width 64 height 19
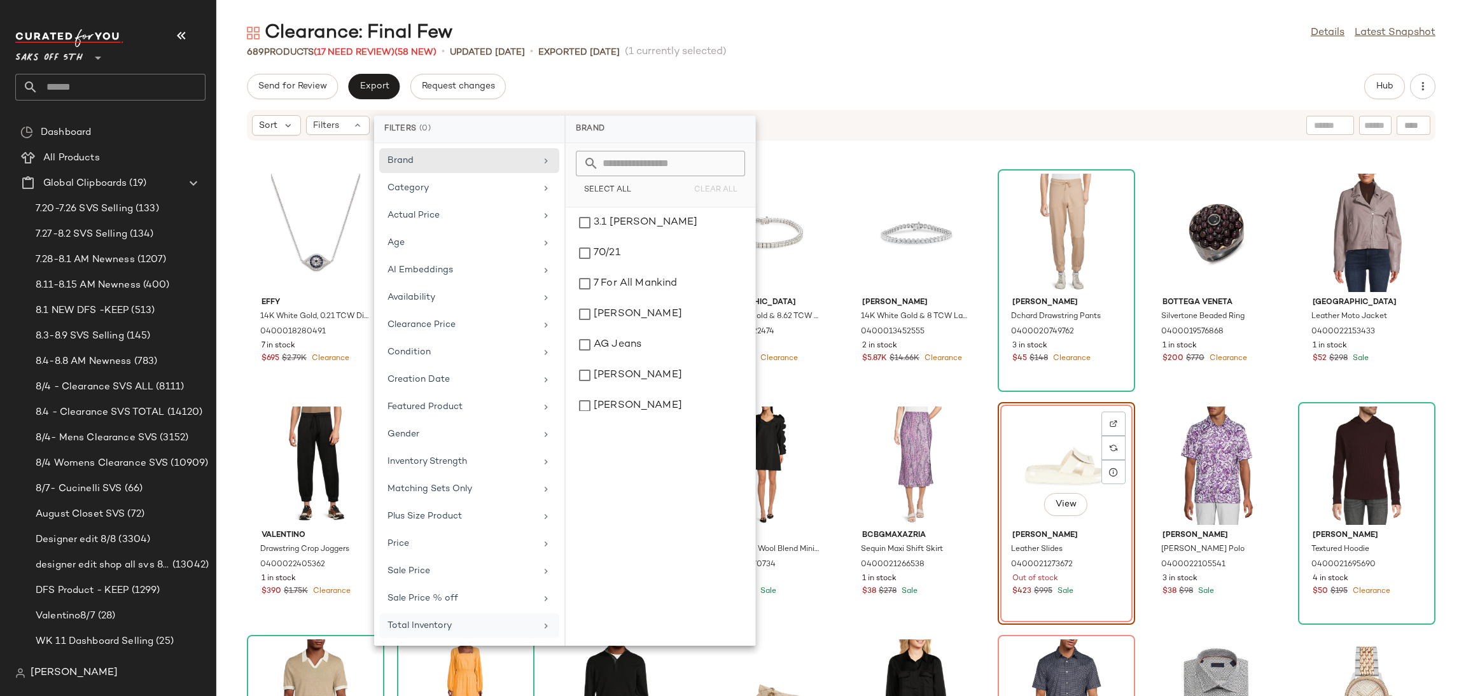
click at [457, 622] on div "Total Inventory" at bounding box center [469, 625] width 180 height 25
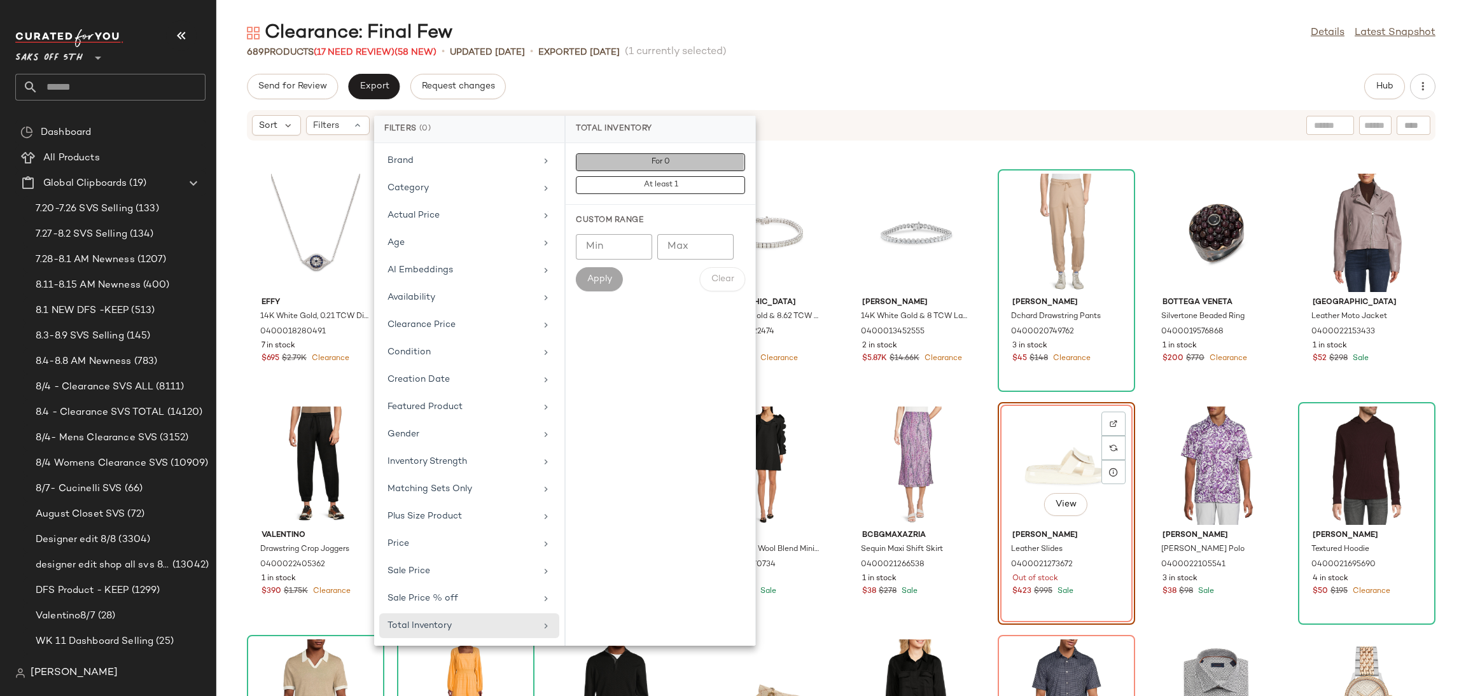
click at [652, 158] on span "For 0" at bounding box center [660, 162] width 19 height 9
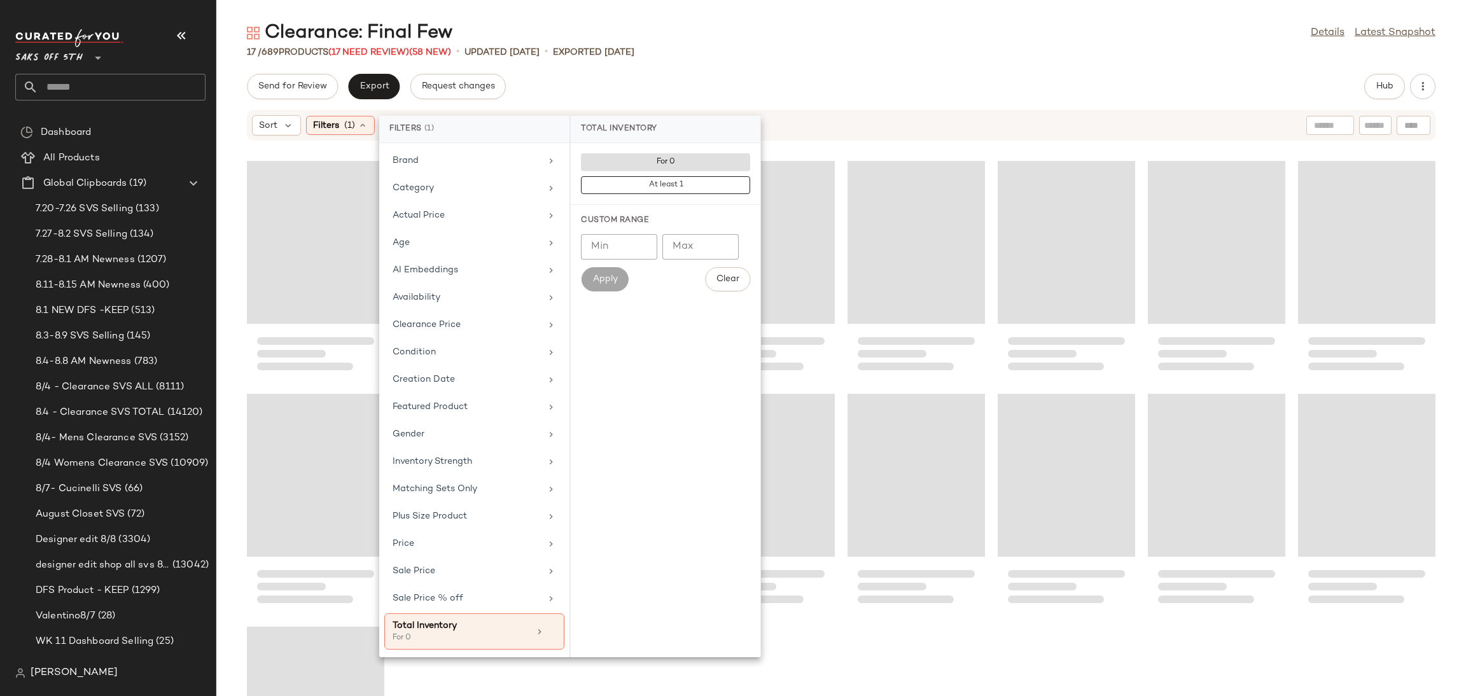
click at [762, 62] on div "Clearance: Final Few Details Latest Snapshot 17 / 689 Products (17 Need Review)…" at bounding box center [841, 358] width 1250 height 676
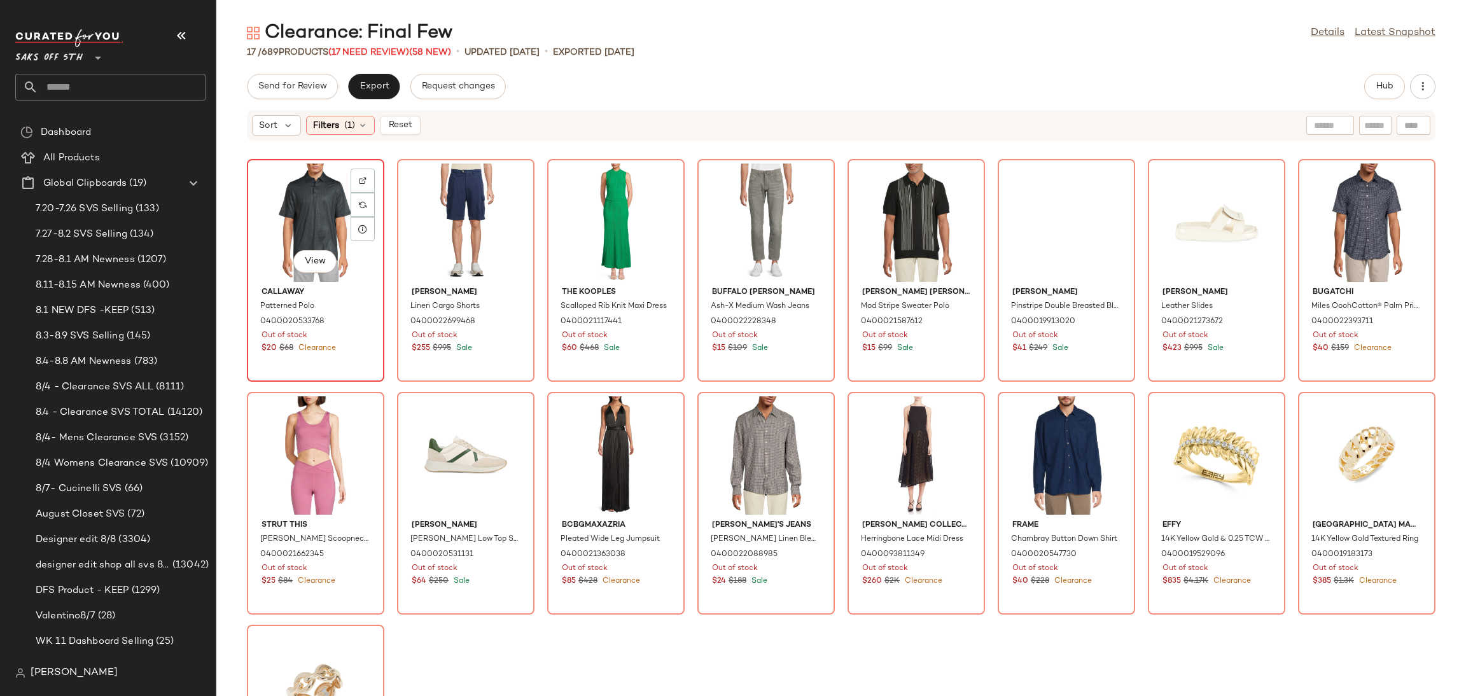
click at [304, 193] on div "View" at bounding box center [315, 223] width 129 height 118
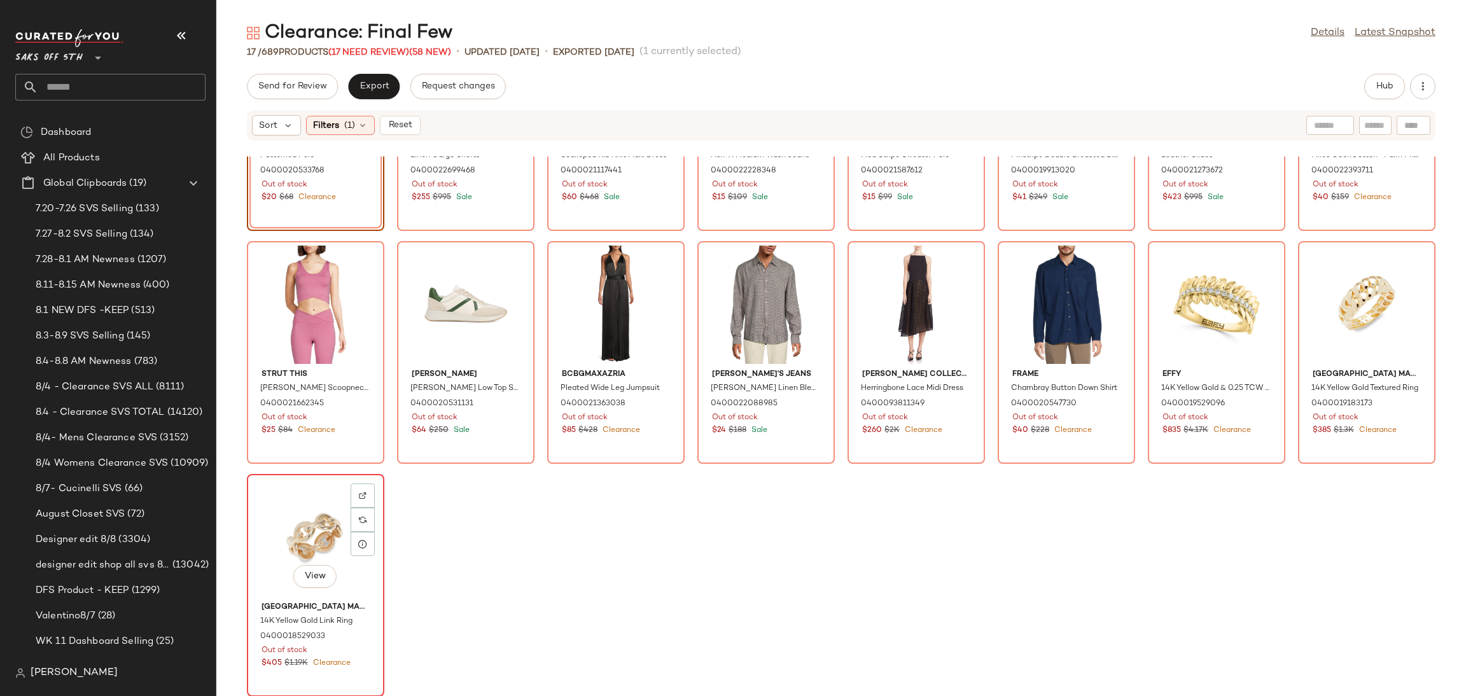
click at [298, 520] on div "View" at bounding box center [315, 537] width 129 height 118
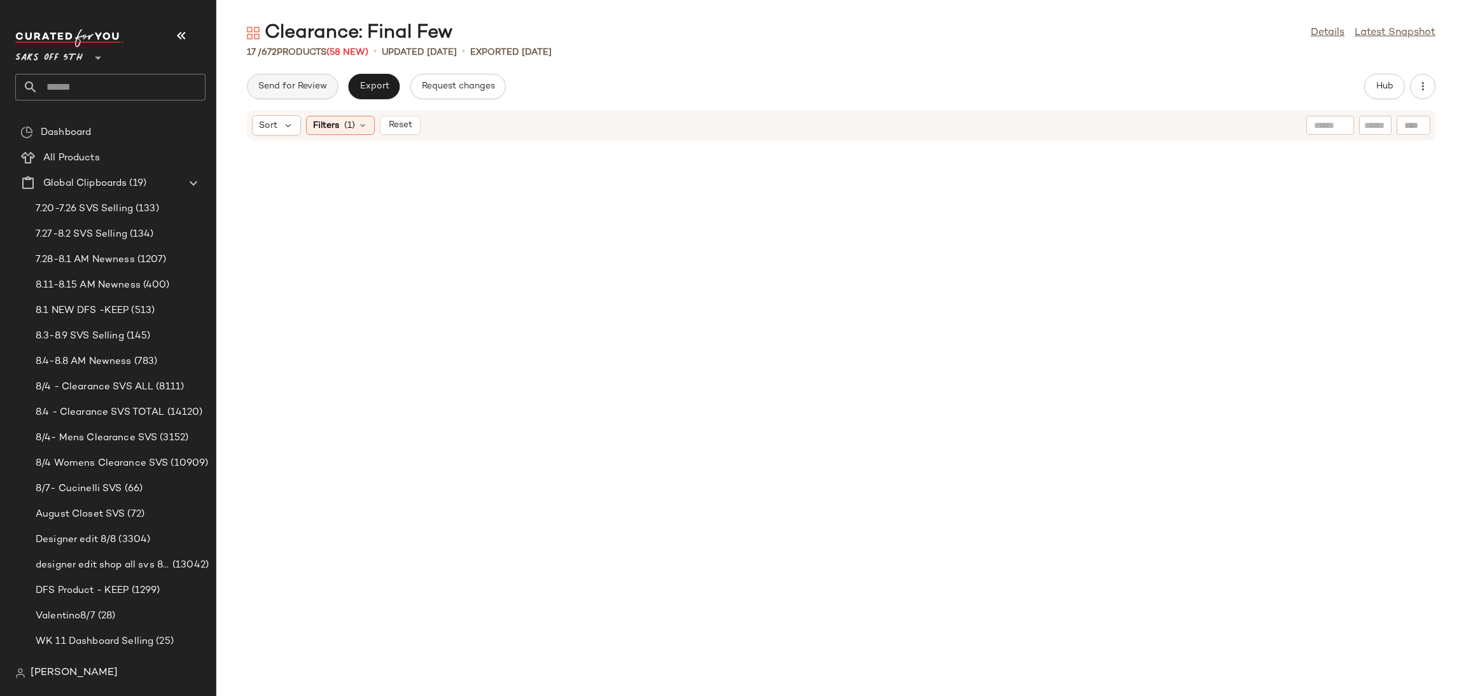
click at [315, 89] on span "Send for Review" at bounding box center [292, 86] width 69 height 10
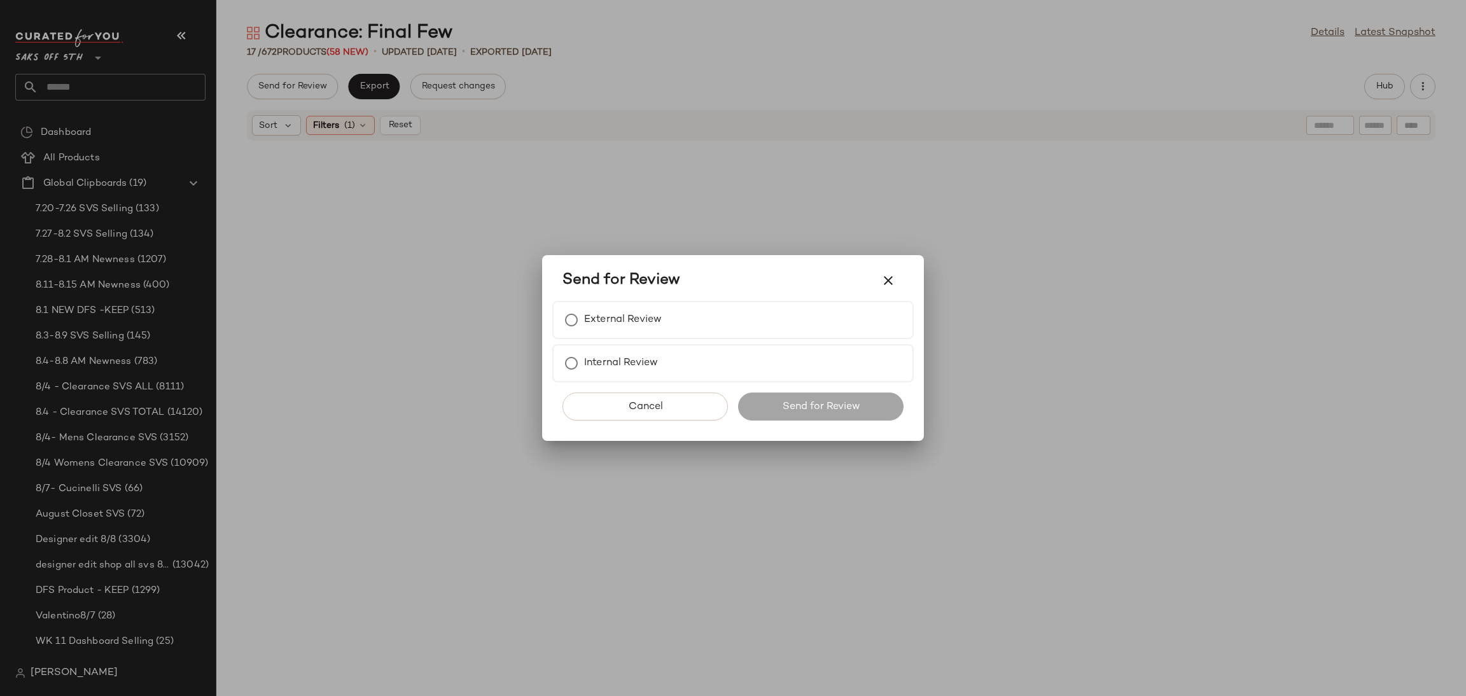
click at [601, 298] on div "Send for Review" at bounding box center [732, 280] width 361 height 41
click at [601, 309] on label "External Review" at bounding box center [623, 319] width 78 height 25
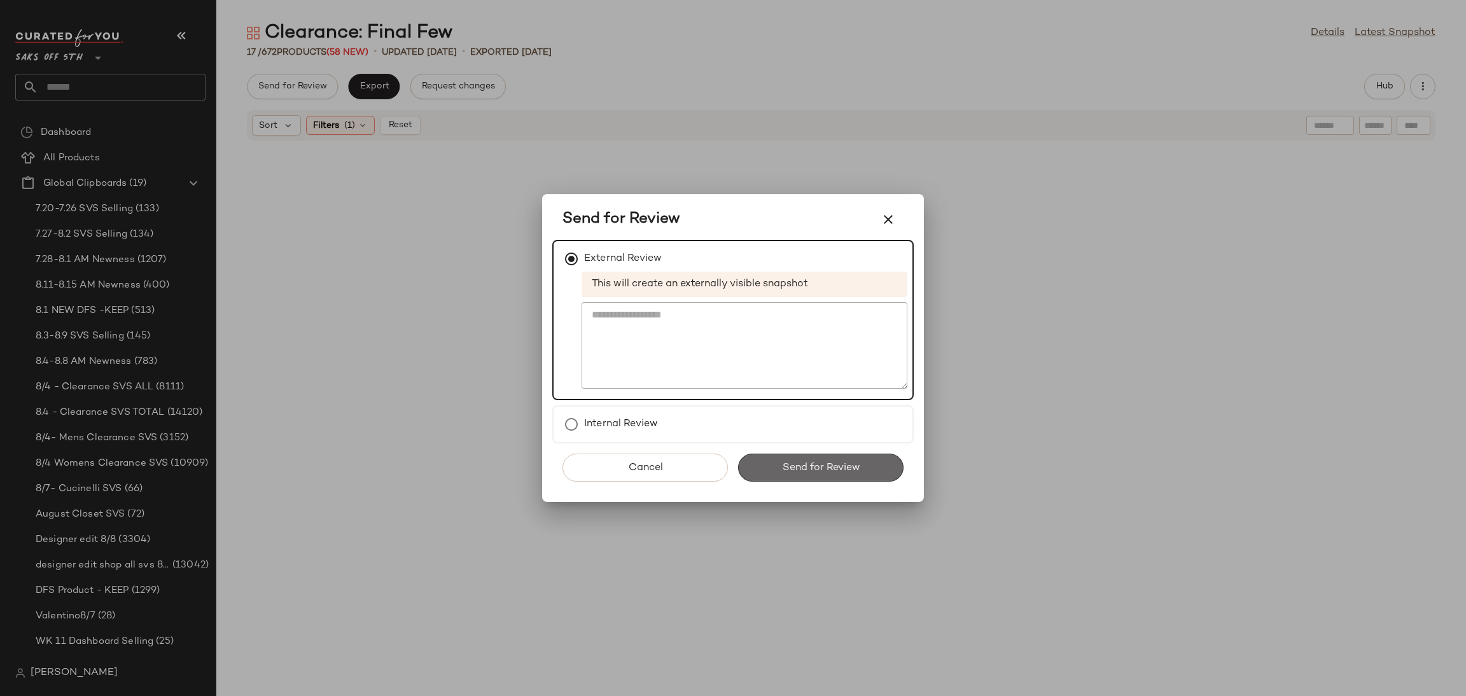
click at [799, 480] on button "Send for Review" at bounding box center [820, 468] width 165 height 28
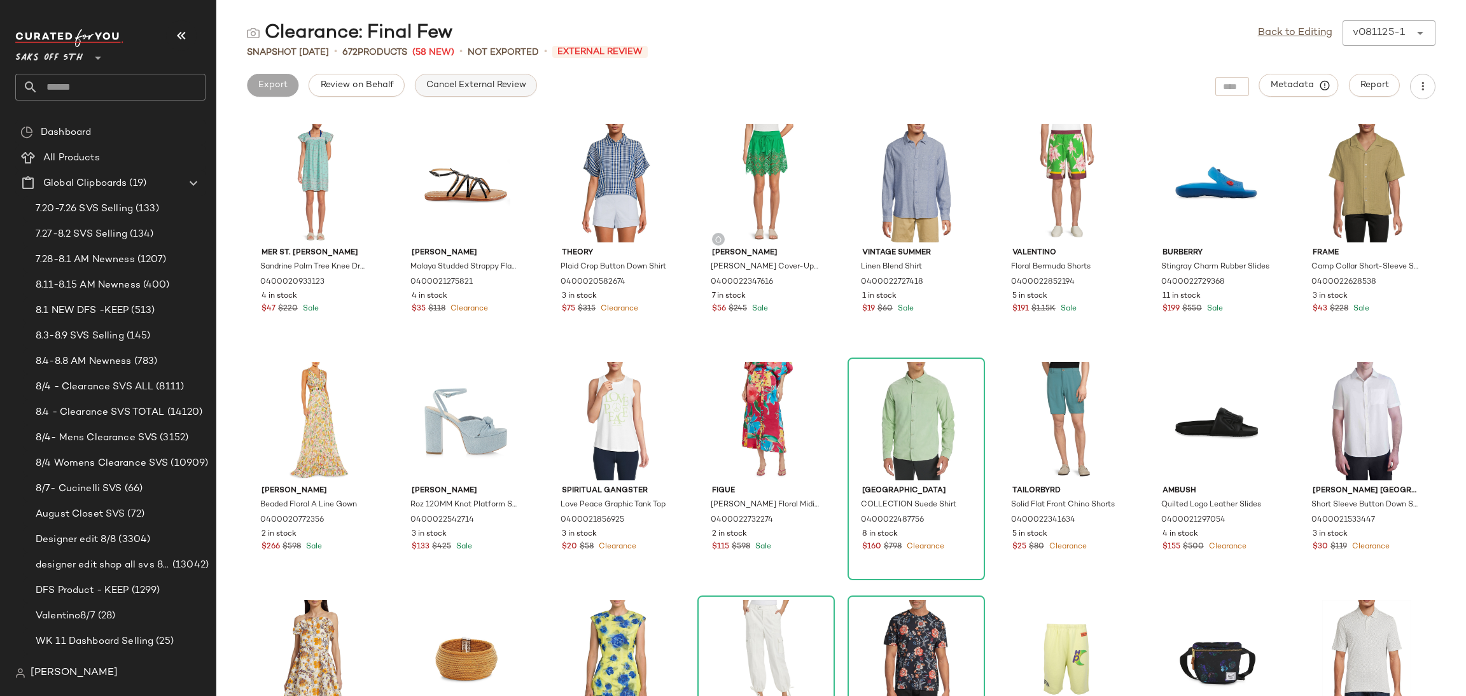
click at [461, 91] on button "Cancel External Review" at bounding box center [476, 85] width 122 height 23
click at [377, 83] on span "Export" at bounding box center [374, 85] width 30 height 10
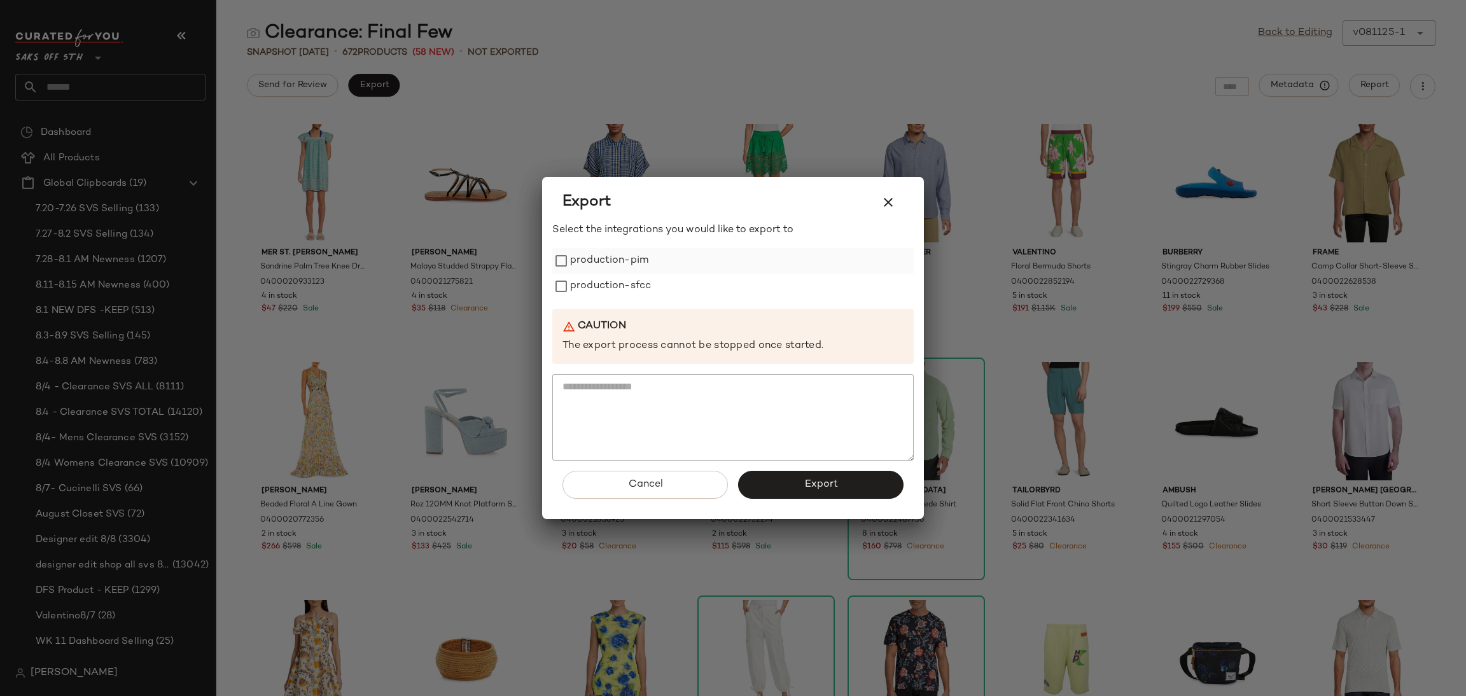
click at [620, 272] on label "production-pim" at bounding box center [609, 260] width 78 height 25
click at [621, 283] on label "production-sfcc" at bounding box center [610, 286] width 81 height 25
click at [808, 482] on span "Export" at bounding box center [821, 484] width 34 height 12
click at [884, 200] on icon "button" at bounding box center [888, 202] width 15 height 15
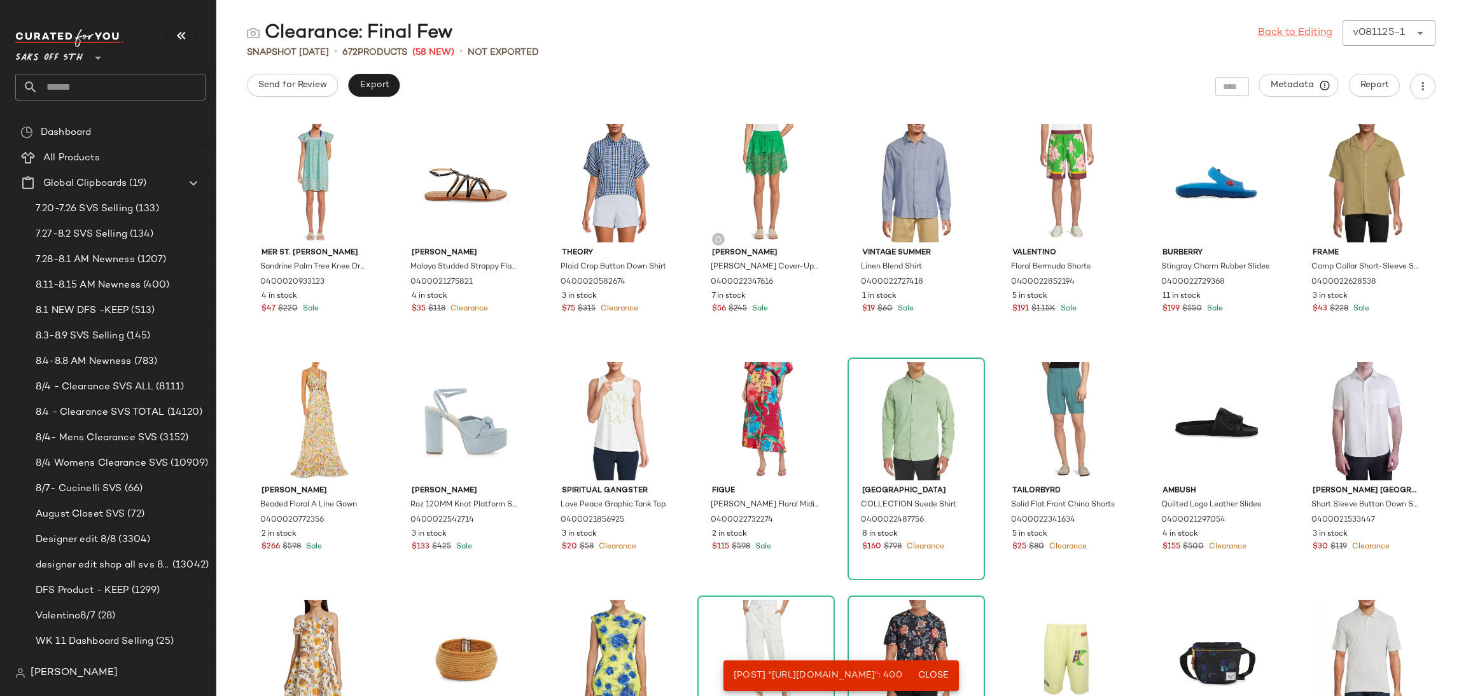
click at [1264, 28] on link "Back to Editing" at bounding box center [1295, 32] width 74 height 15
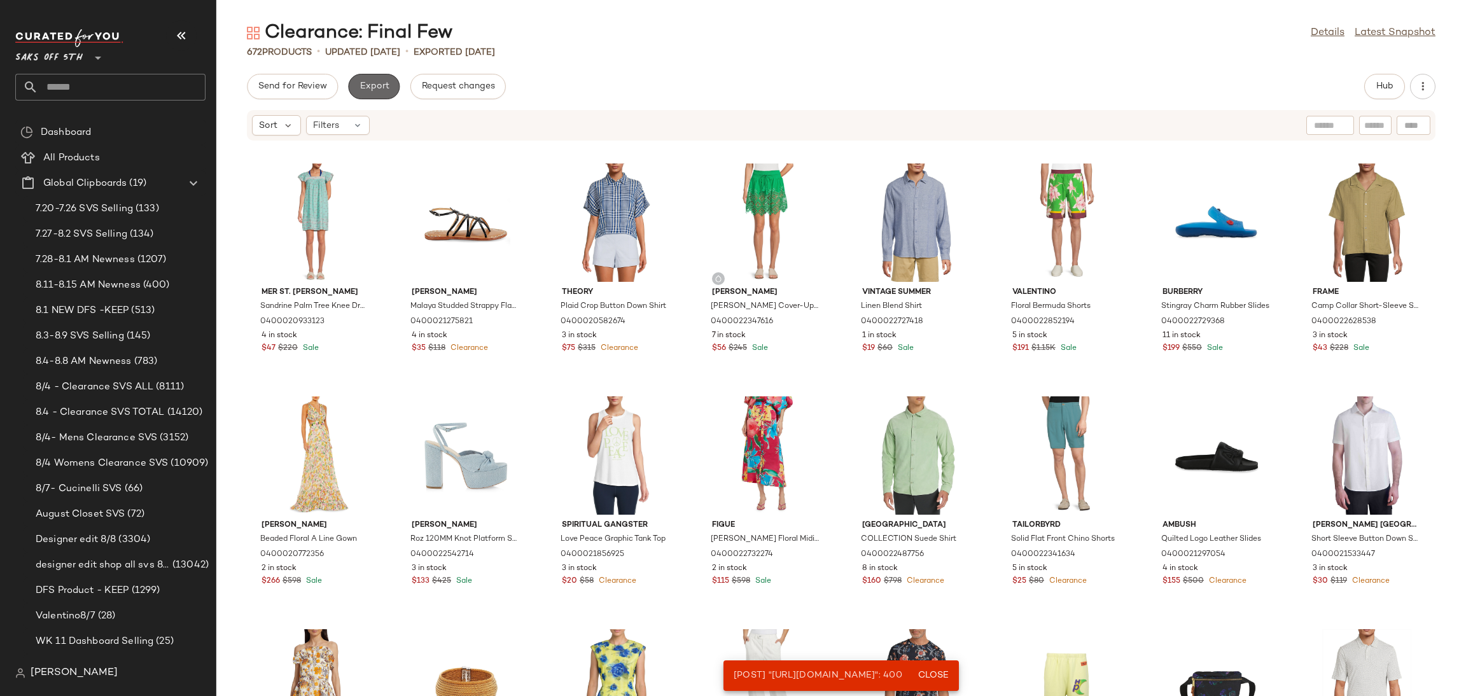
click at [385, 76] on button "Export" at bounding box center [374, 86] width 52 height 25
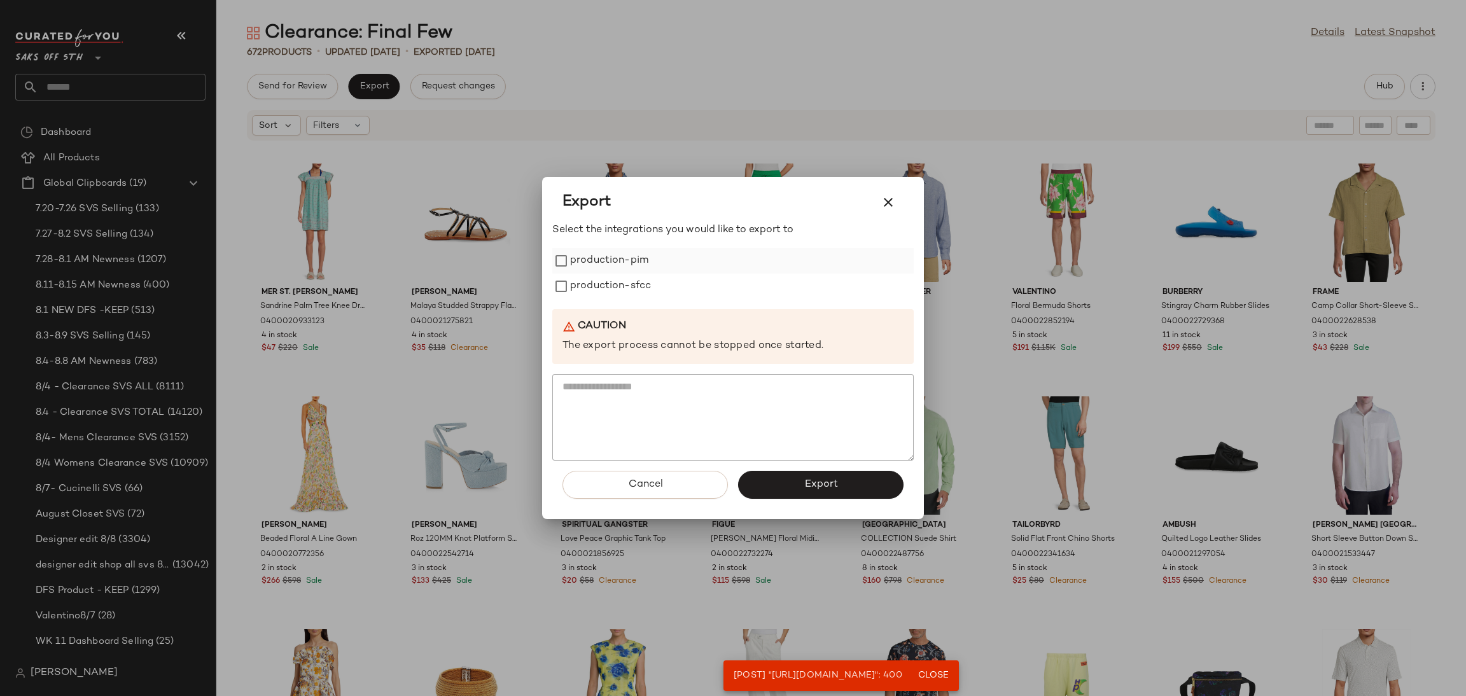
click at [578, 259] on label "production-pim" at bounding box center [609, 260] width 78 height 25
click at [589, 298] on label "production-sfcc" at bounding box center [610, 286] width 81 height 25
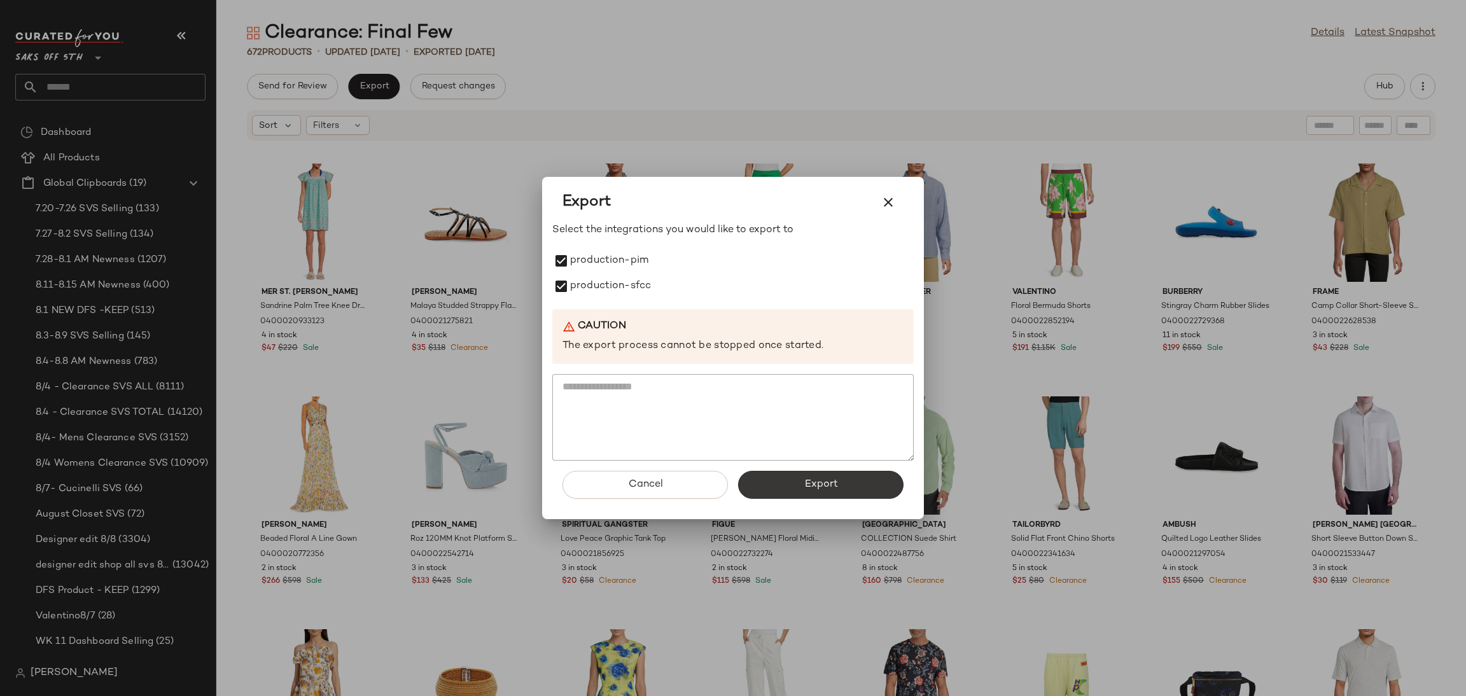
click at [769, 480] on button "Export" at bounding box center [820, 485] width 165 height 28
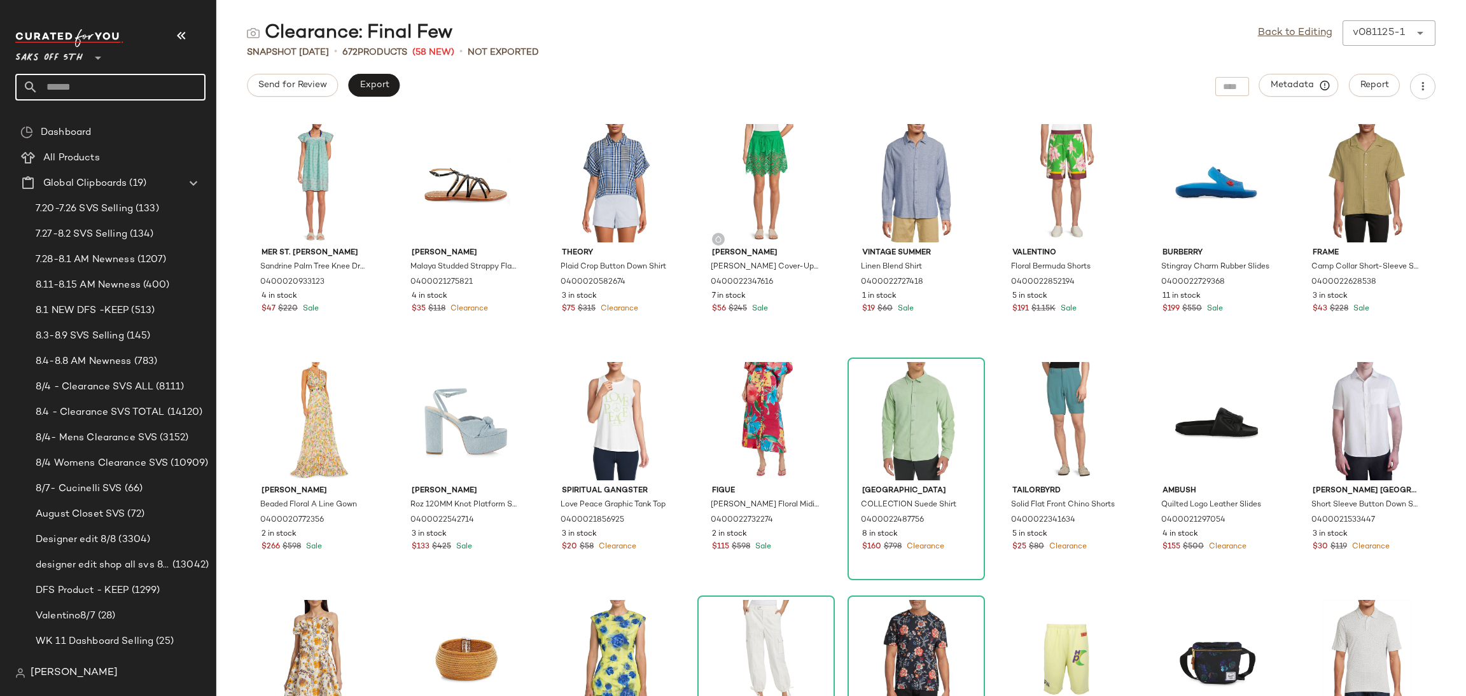
click at [139, 87] on input "text" at bounding box center [121, 87] width 167 height 27
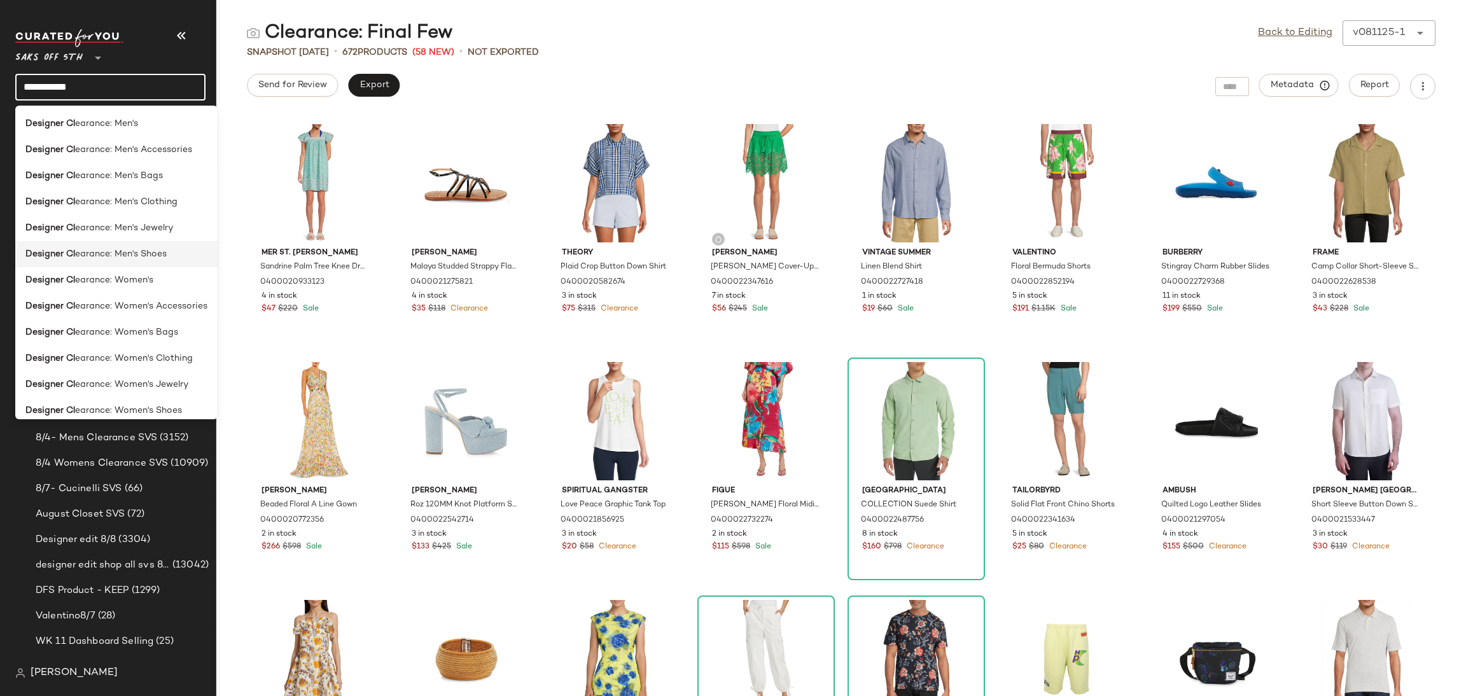
type input "**********"
click at [169, 250] on div "Designer Cl earance: Men's Shoes" at bounding box center [116, 254] width 182 height 13
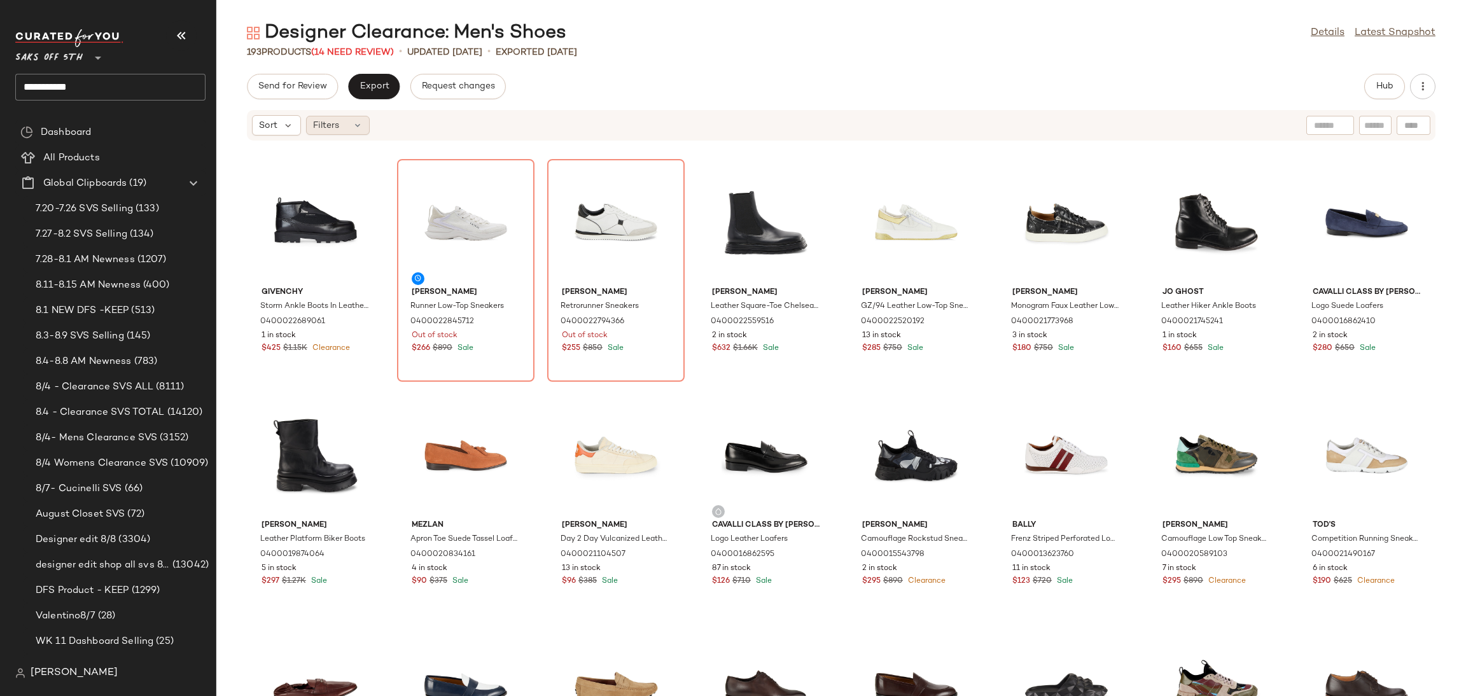
click at [352, 125] on icon at bounding box center [357, 125] width 10 height 10
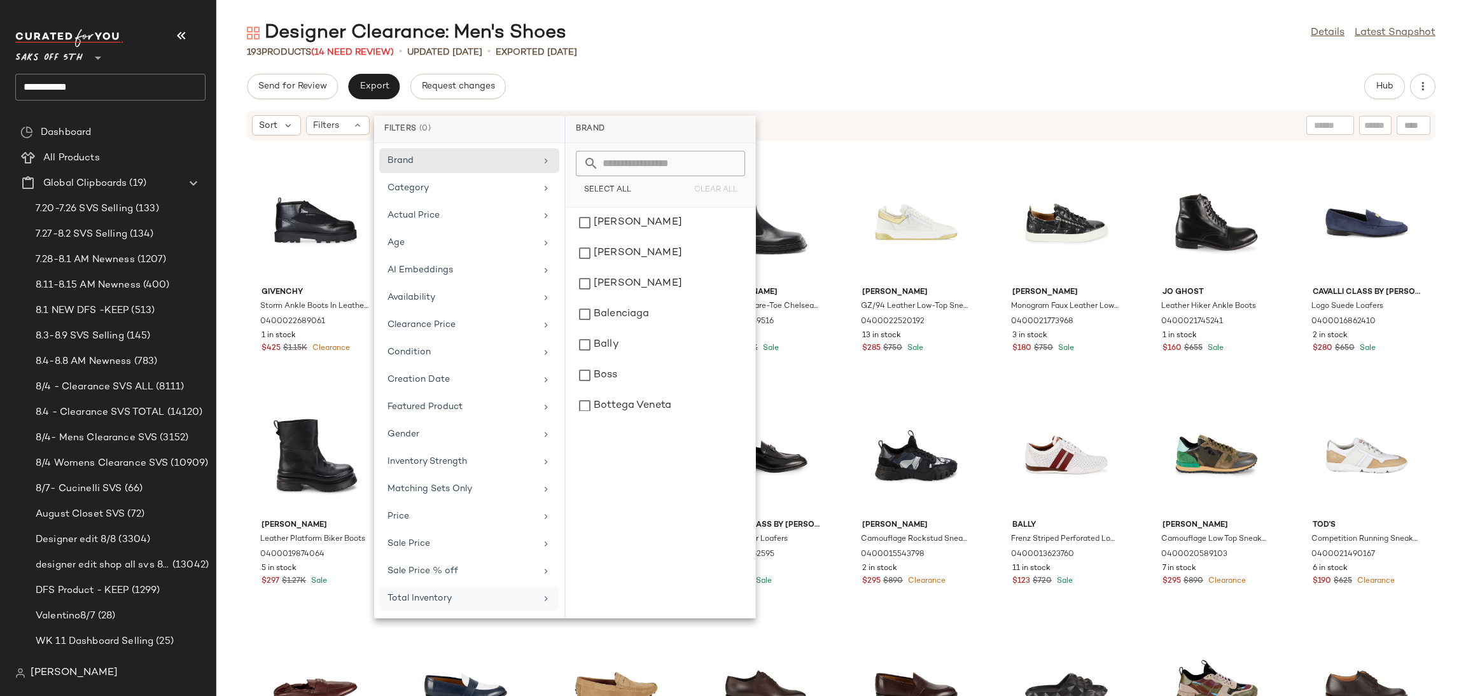
click at [422, 605] on div "Total Inventory" at bounding box center [461, 598] width 148 height 13
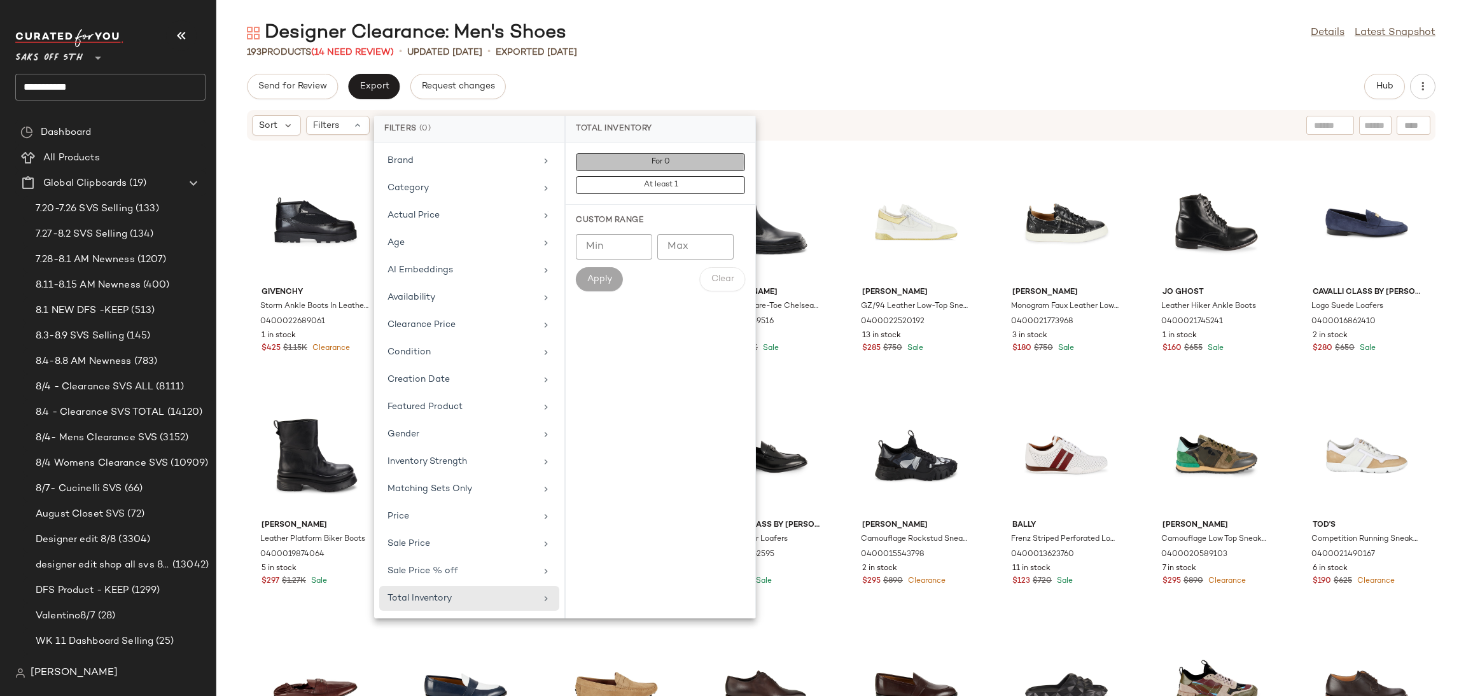
click at [683, 176] on button "For 0" at bounding box center [660, 185] width 169 height 18
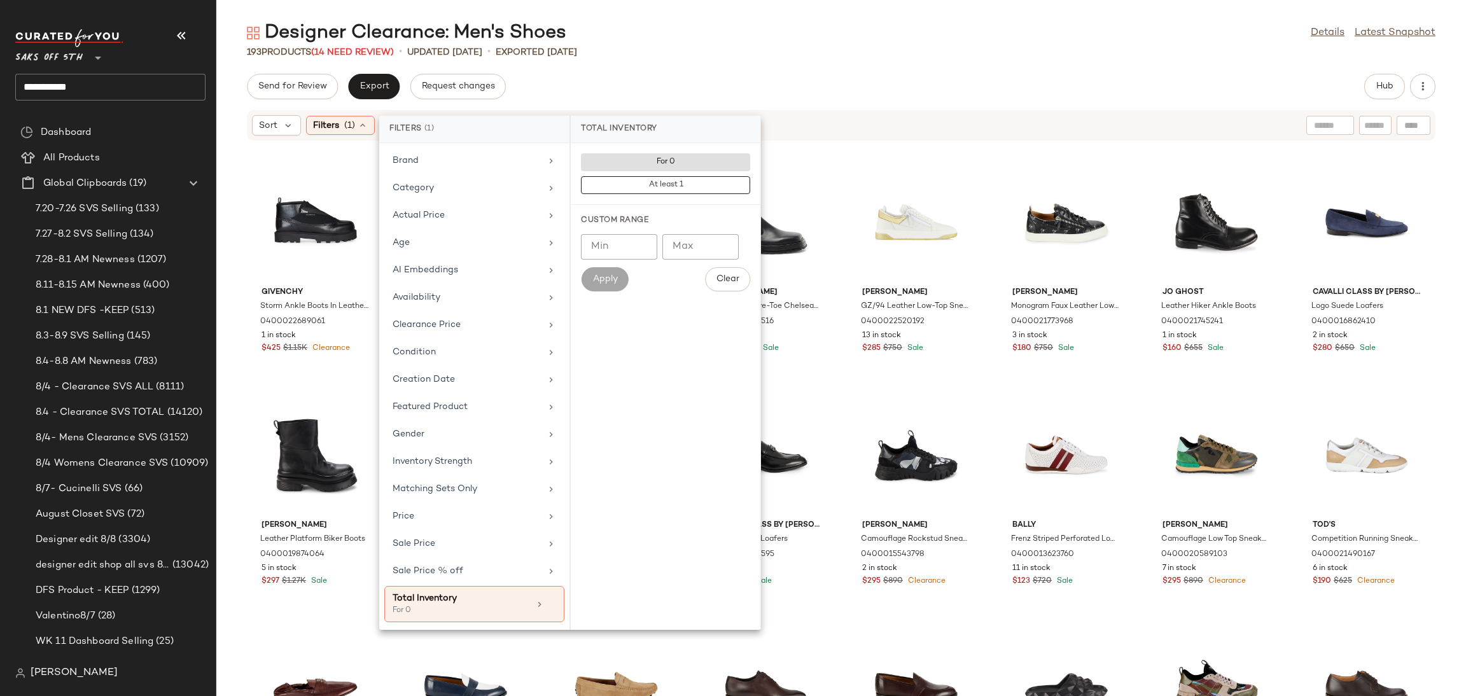
click at [748, 32] on div "Designer Clearance: Men's Shoes Details Latest Snapshot" at bounding box center [841, 32] width 1250 height 25
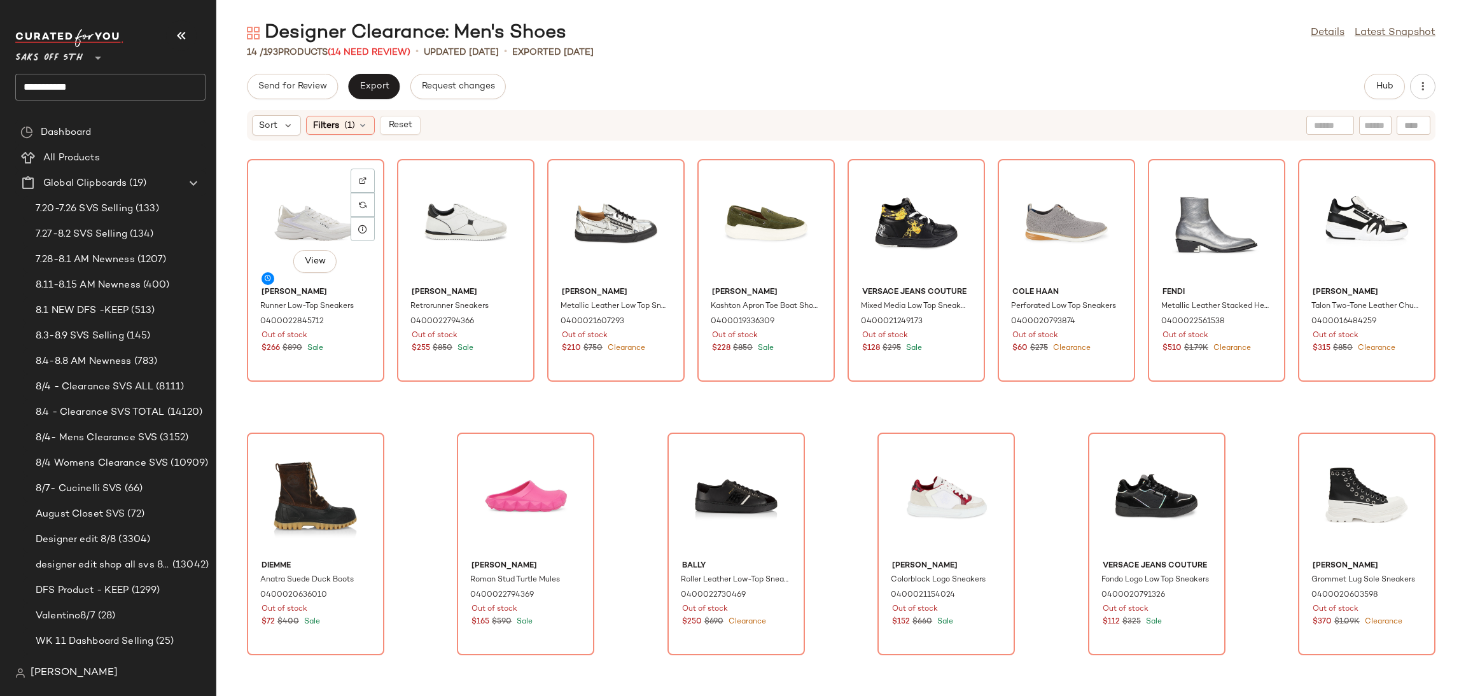
click at [309, 218] on div "View" at bounding box center [315, 223] width 129 height 118
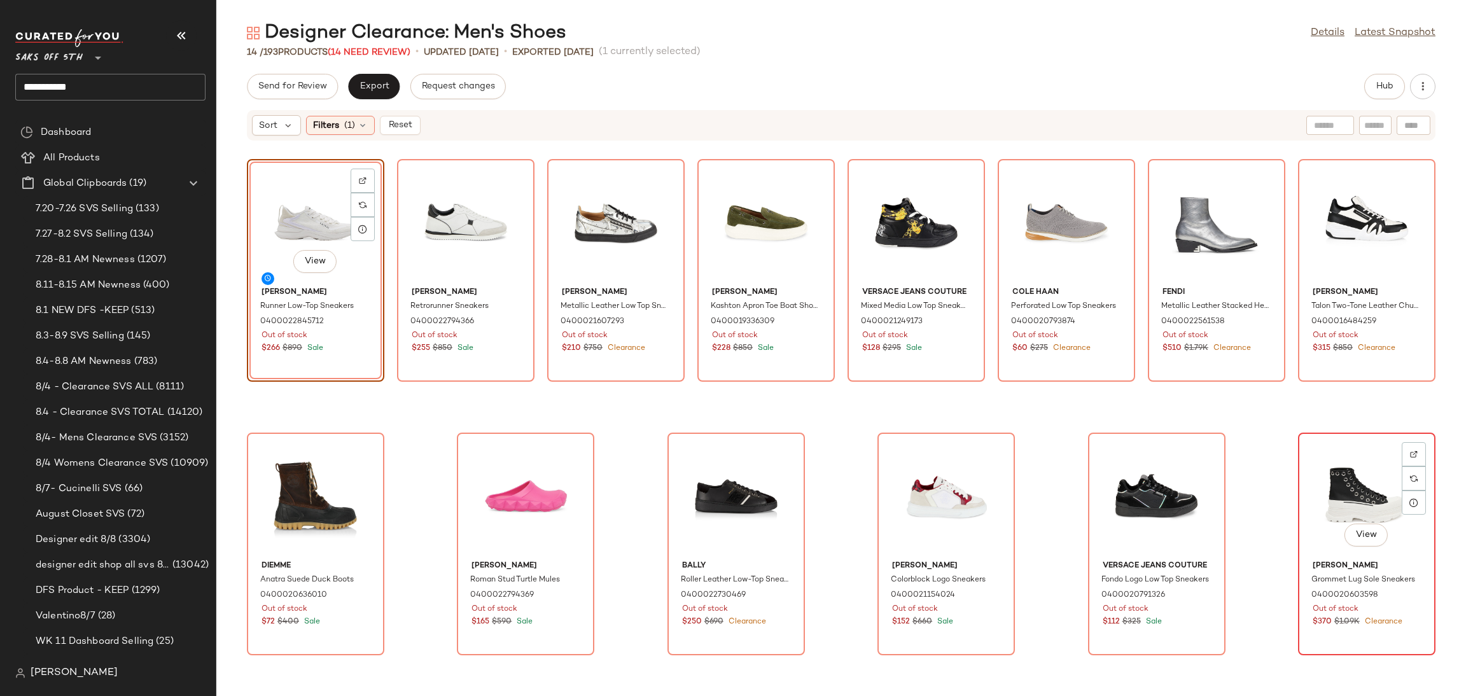
click at [1332, 459] on div "View" at bounding box center [1366, 496] width 129 height 118
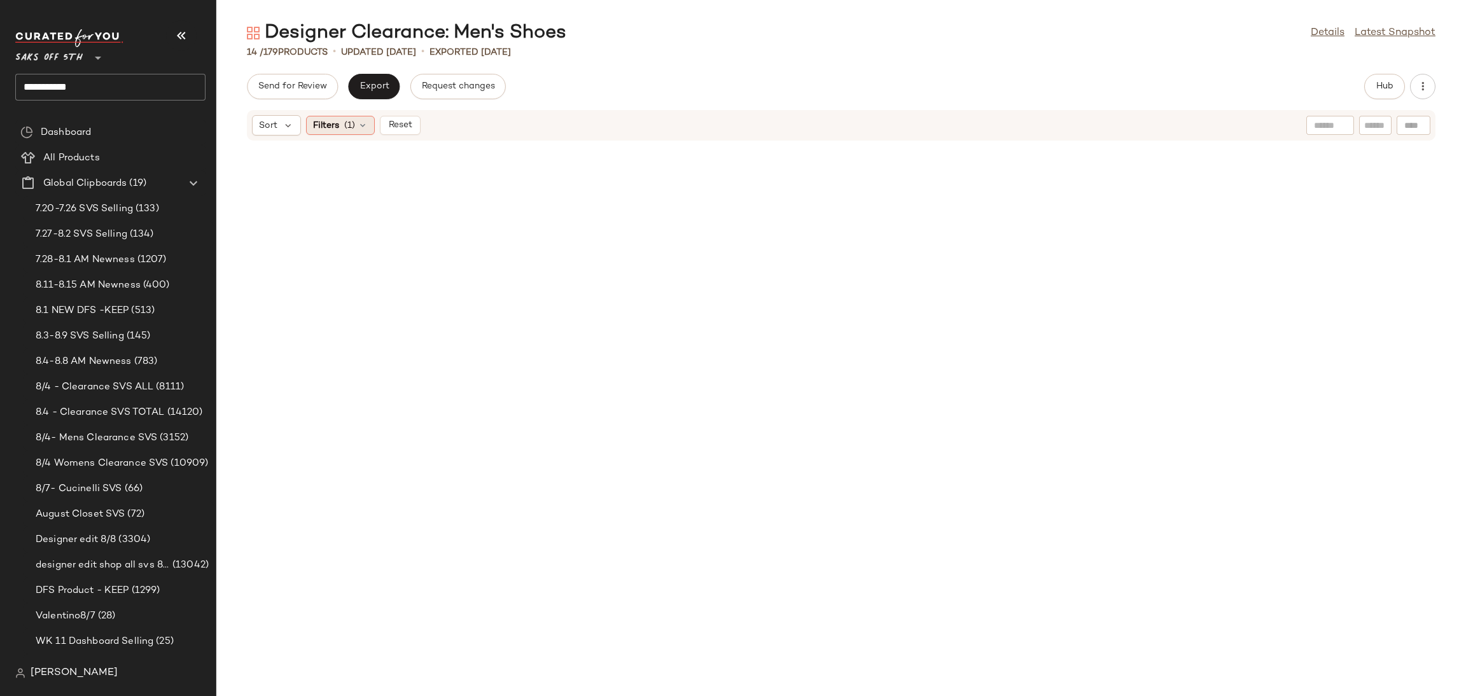
click at [345, 120] on span "(1)" at bounding box center [349, 125] width 11 height 13
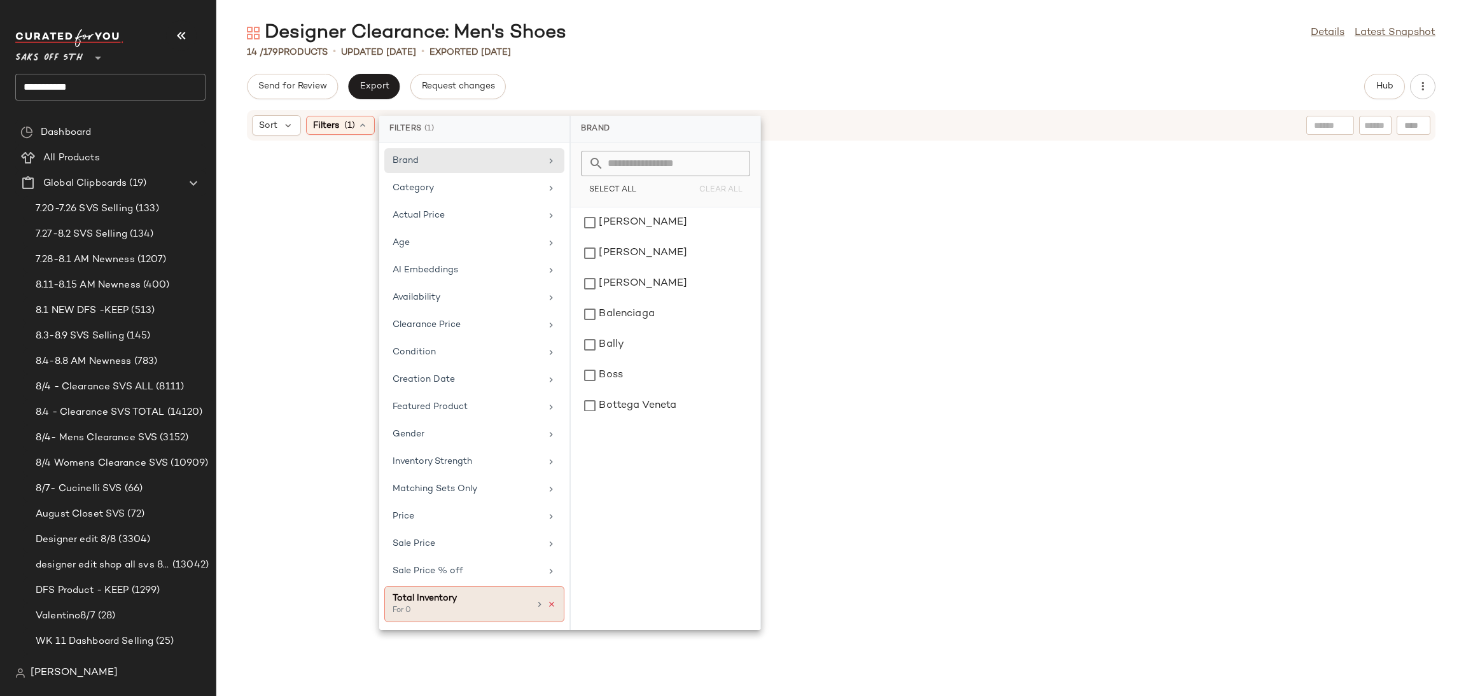
click at [553, 609] on icon at bounding box center [551, 604] width 9 height 9
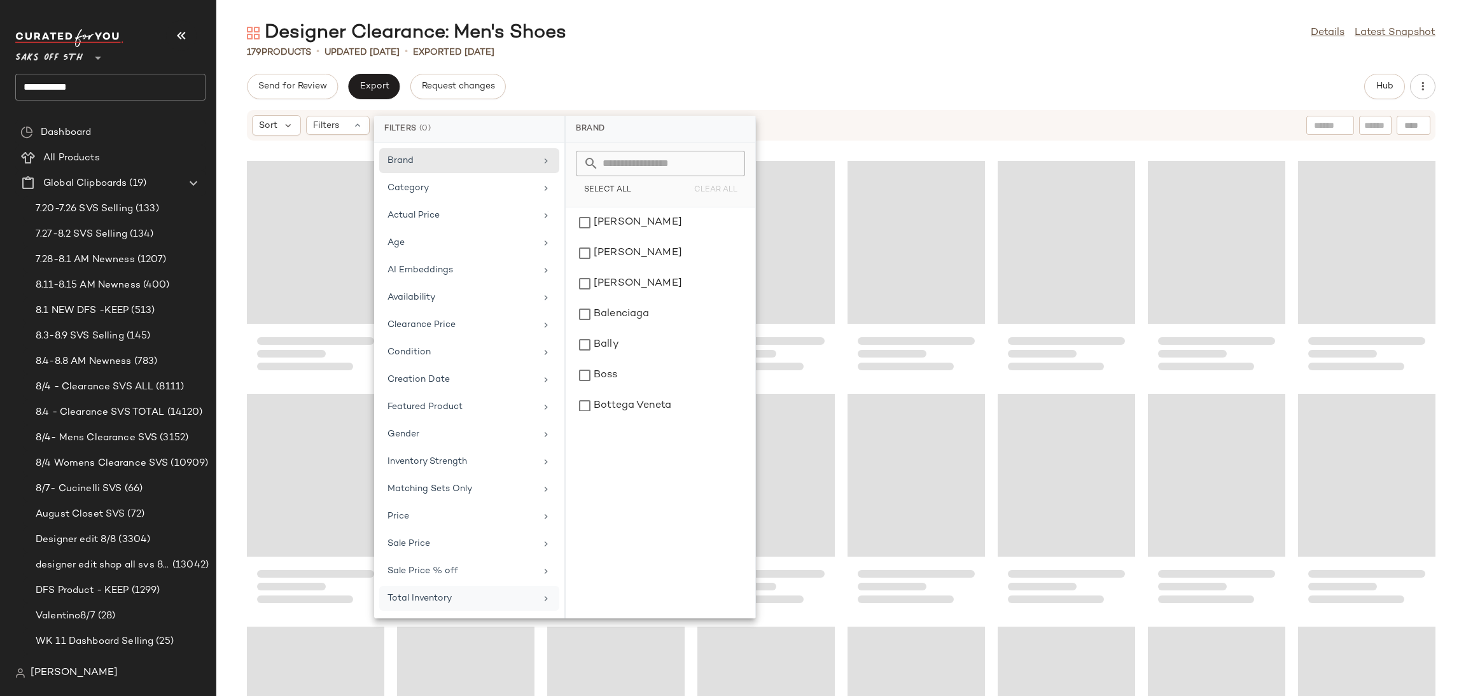
click at [730, 34] on div "Designer Clearance: Men's Shoes Details Latest Snapshot" at bounding box center [841, 32] width 1250 height 25
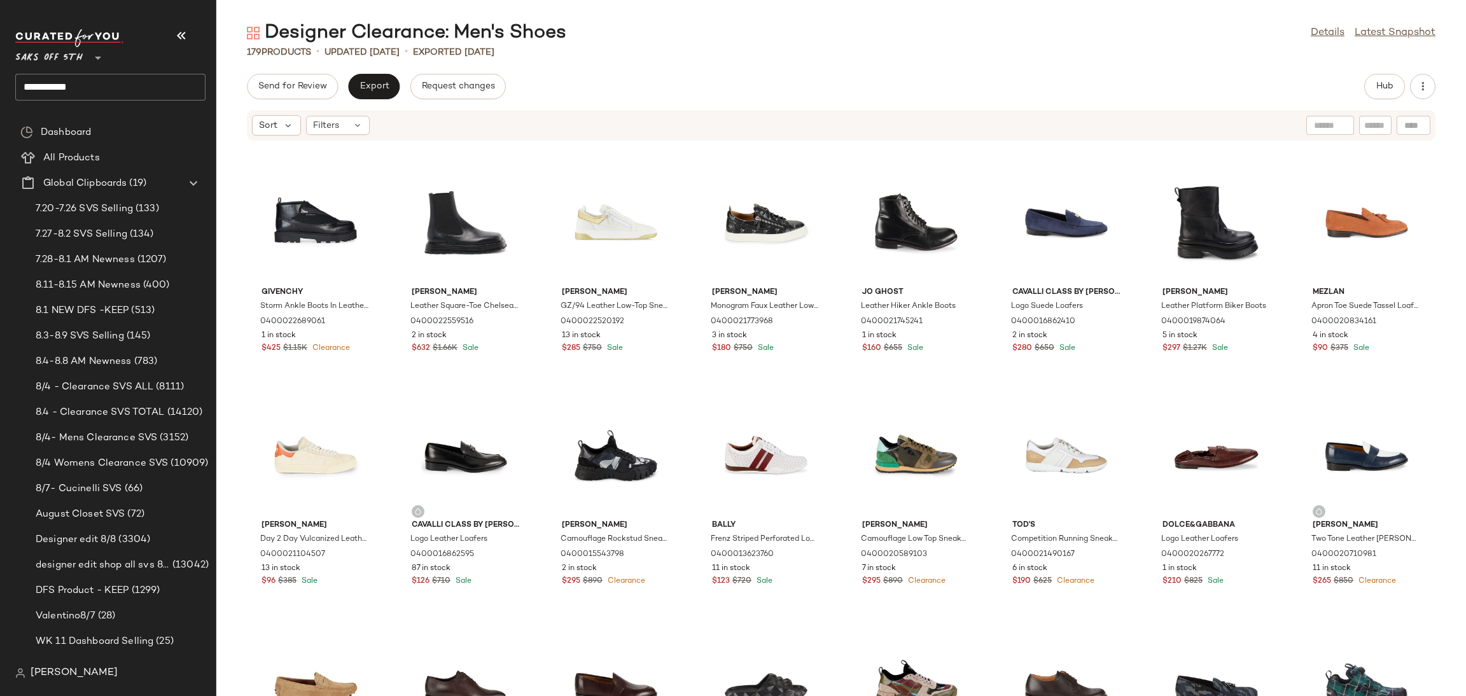
click at [1386, 73] on div "Designer Clearance: Men's Shoes Details Latest Snapshot 179 Products • updated …" at bounding box center [841, 358] width 1250 height 676
click at [1384, 88] on span "Hub" at bounding box center [1385, 86] width 18 height 10
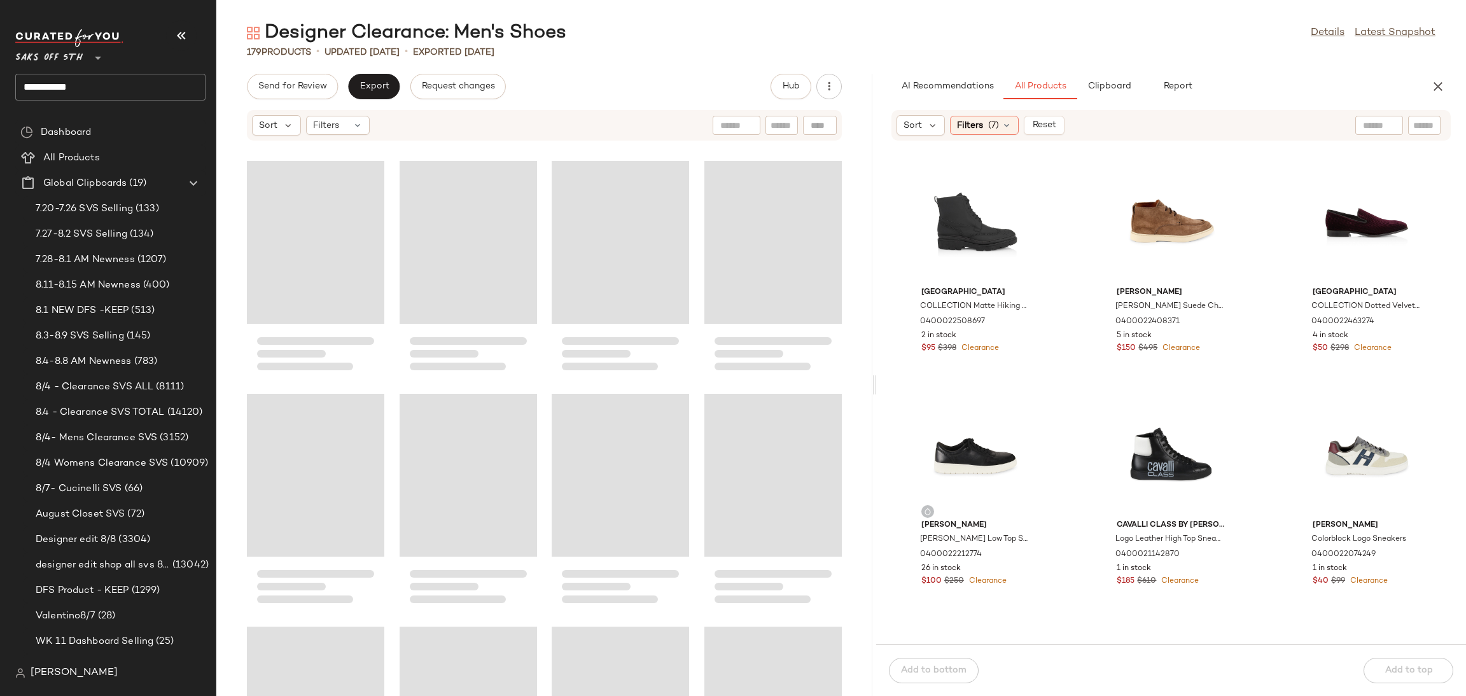
drag, startPoint x: 839, startPoint y: 384, endPoint x: 875, endPoint y: 382, distance: 35.7
click at [875, 382] on div "Designer Clearance: Men's Shoes Details Latest Snapshot 179 Products • updated …" at bounding box center [841, 358] width 1250 height 676
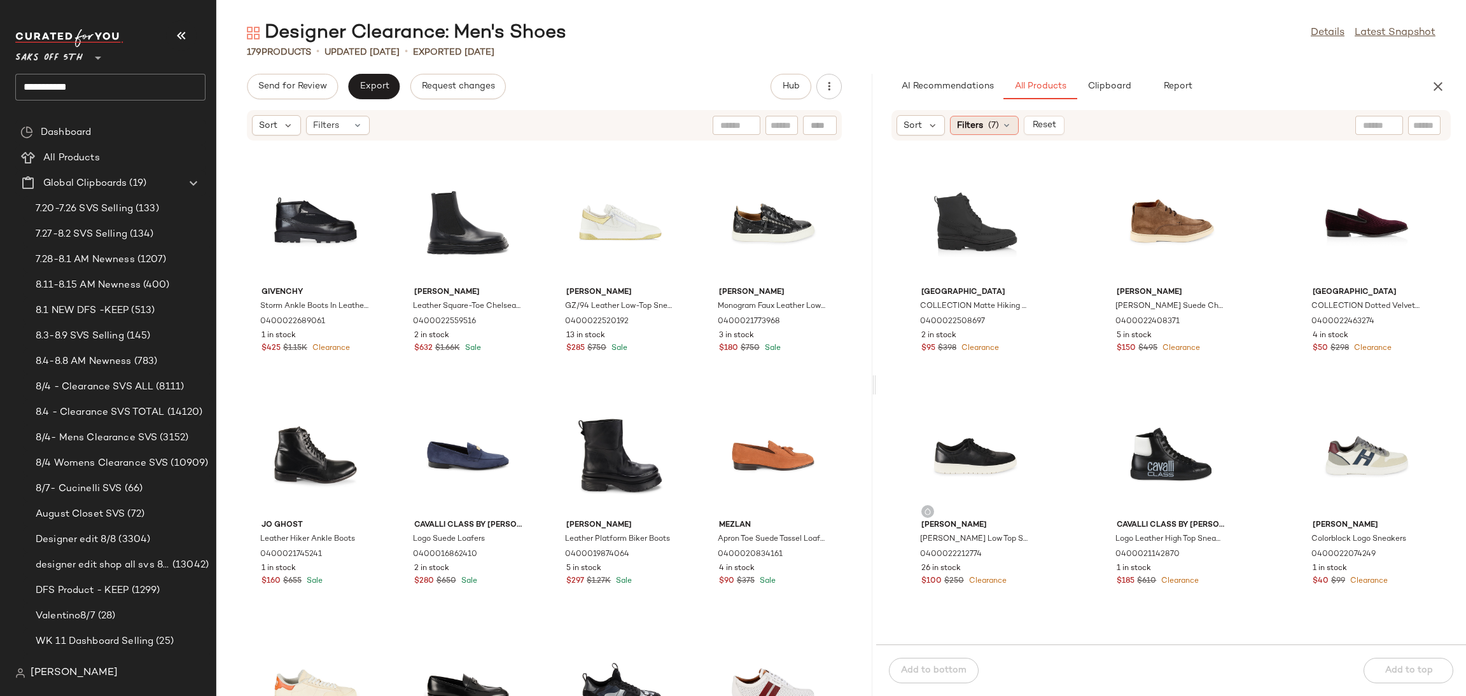
click at [988, 131] on span "(7)" at bounding box center [993, 125] width 11 height 13
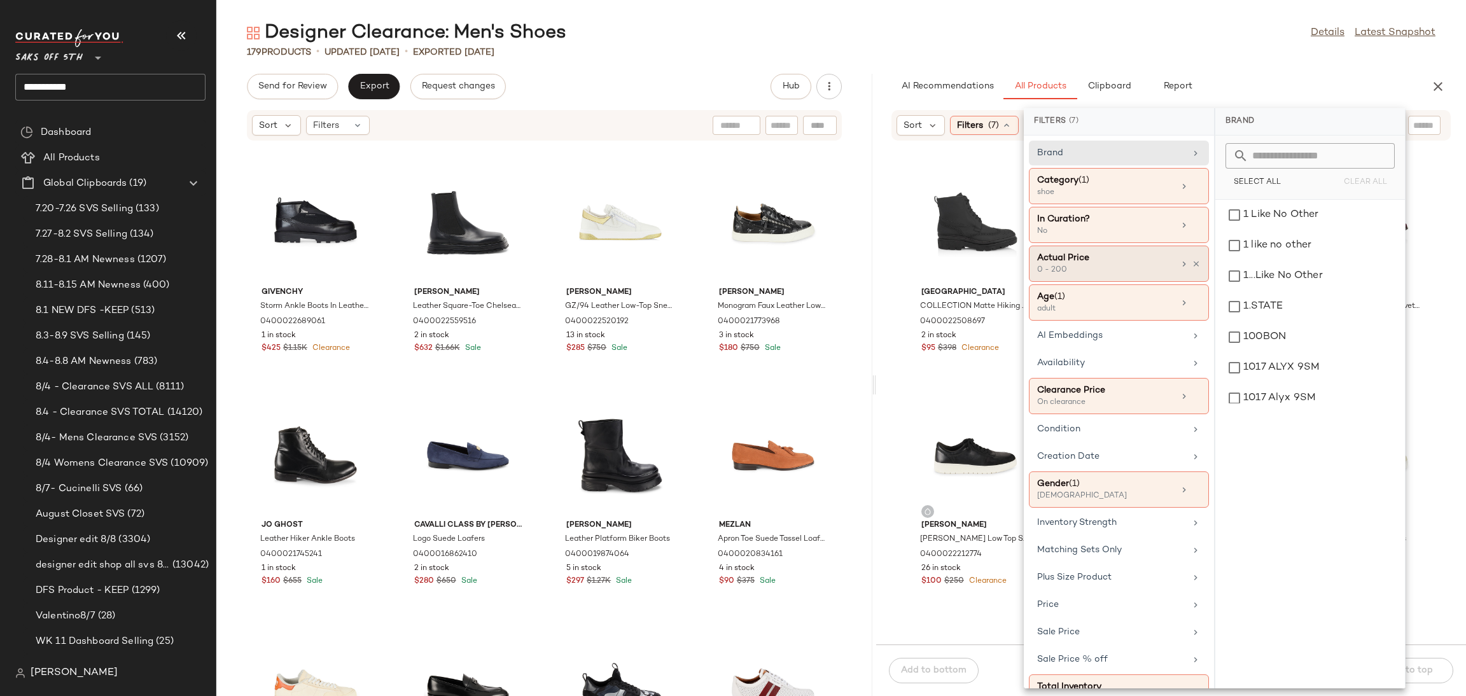
click at [1082, 260] on div "Actual Price" at bounding box center [1105, 257] width 137 height 13
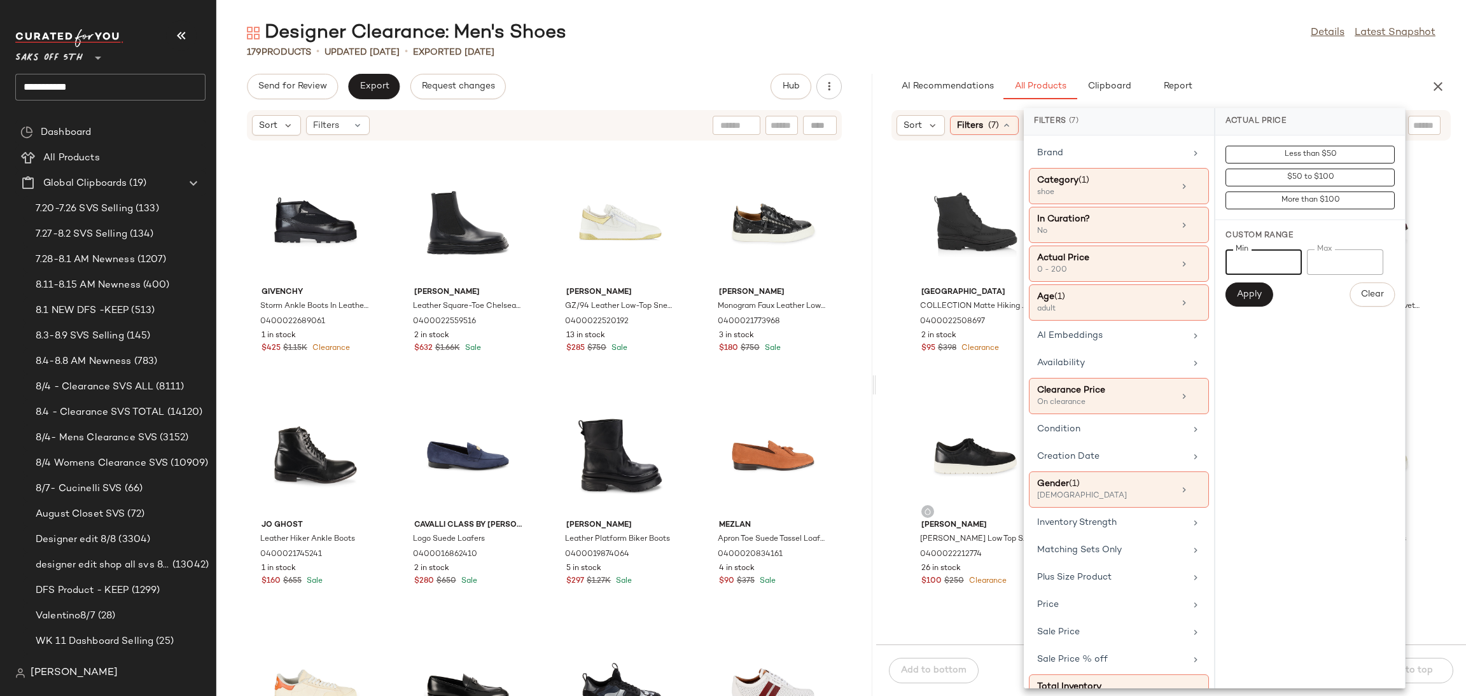
drag, startPoint x: 1253, startPoint y: 267, endPoint x: 1122, endPoint y: 284, distance: 132.2
click at [1122, 284] on div "Filters (7) Brand Category (1) shoe In Curation? No Actual Price 0 - 200 Age ([…" at bounding box center [1215, 398] width 382 height 580
type input "***"
drag, startPoint x: 1345, startPoint y: 261, endPoint x: 1186, endPoint y: 283, distance: 160.6
click at [1186, 283] on div "Filters (7) Brand Category (1) shoe In Curation? No Actual Price 0 - 200 Age ([…" at bounding box center [1215, 398] width 382 height 580
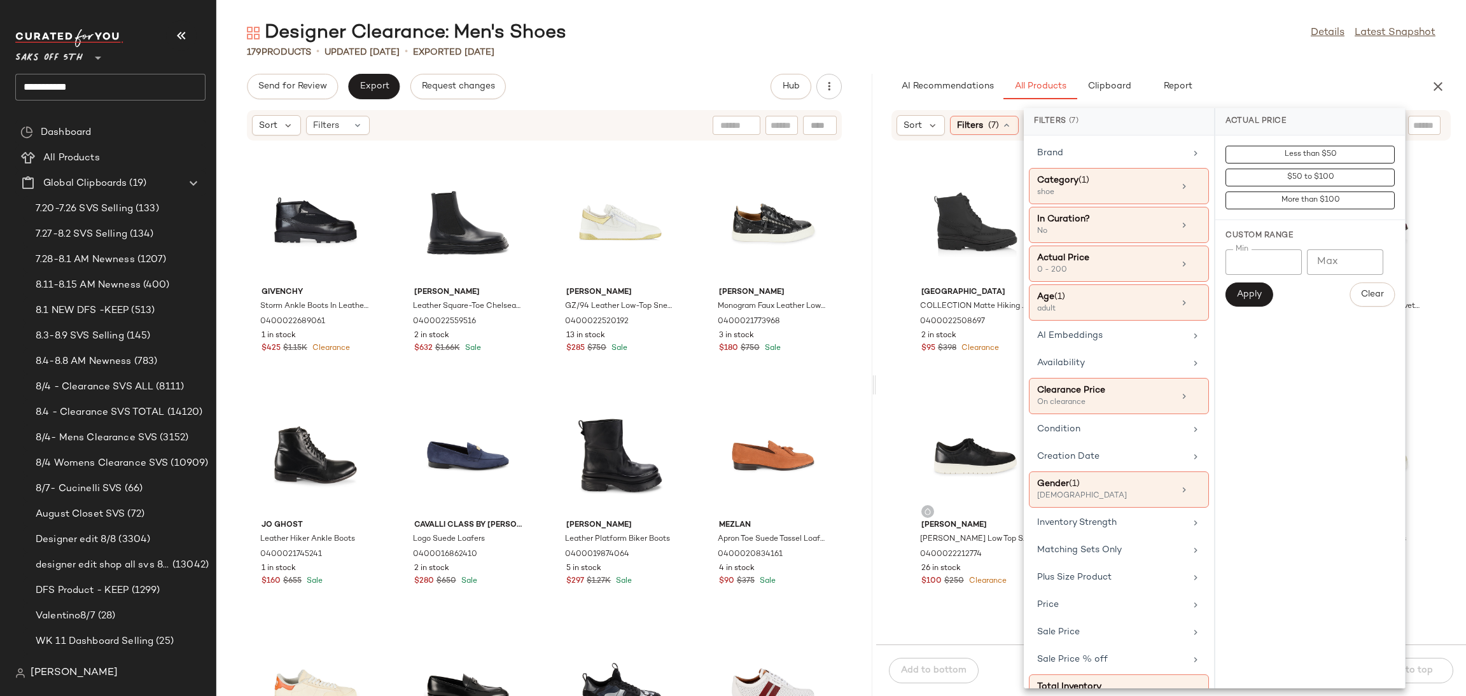
click at [1246, 280] on div "Min *** Min Max Max Apply Clear" at bounding box center [1309, 277] width 169 height 57
click at [1247, 288] on button "Apply" at bounding box center [1248, 295] width 47 height 24
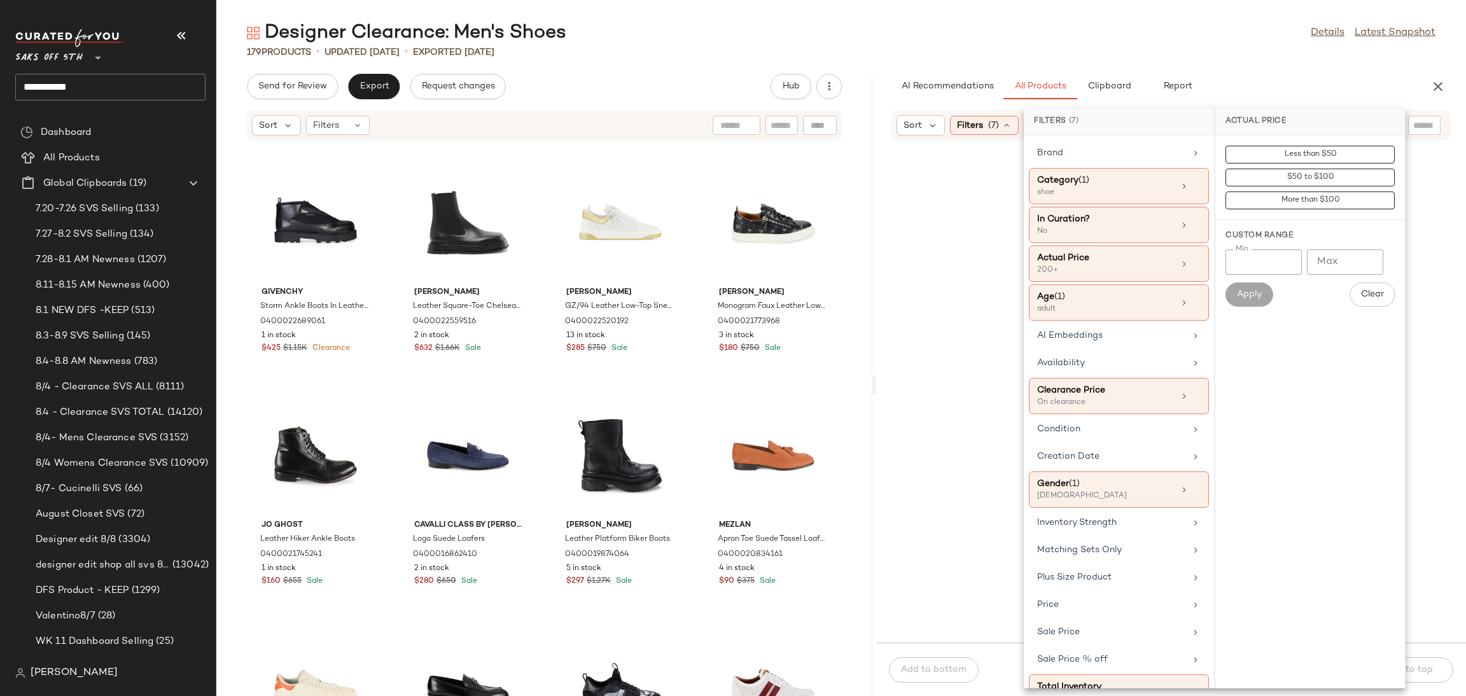
click at [1133, 42] on div "Designer Clearance: Men's Shoes Details Latest Snapshot" at bounding box center [841, 32] width 1250 height 25
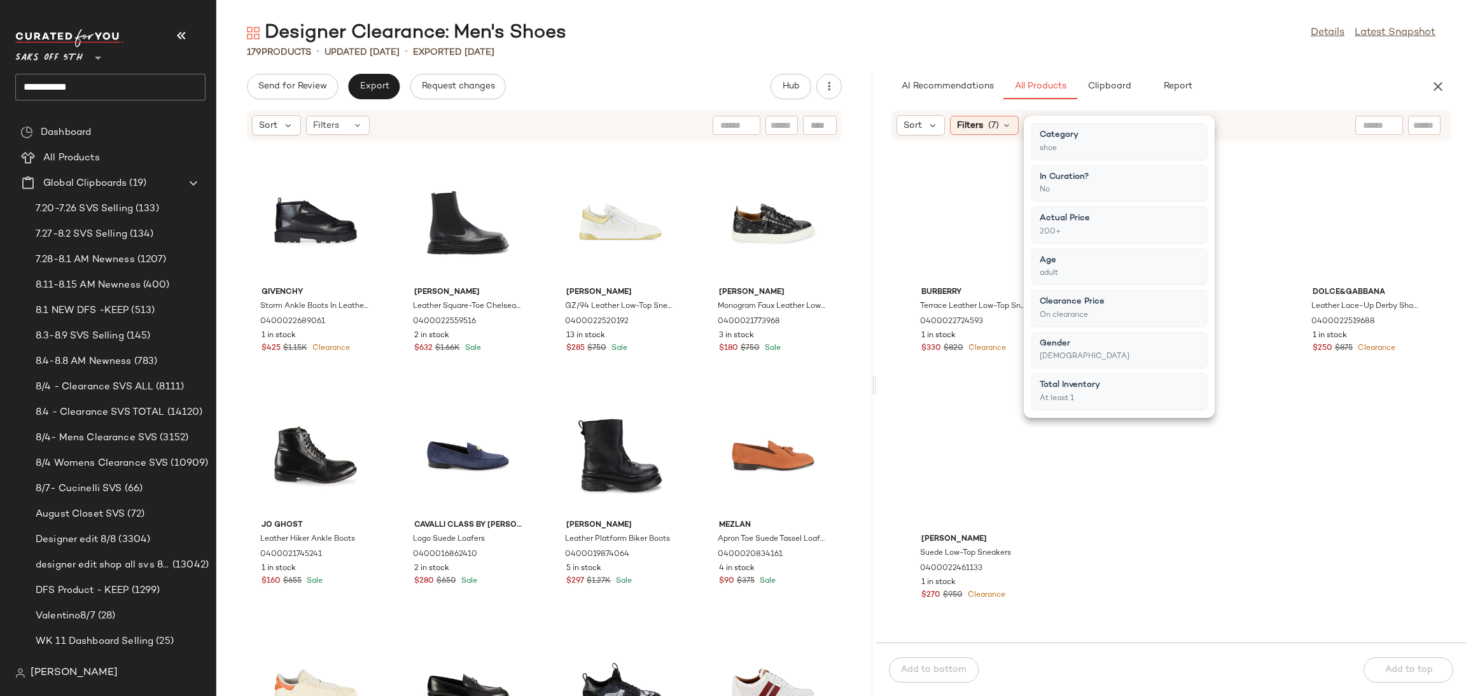
click at [1133, 42] on div "Designer Clearance: Men's Shoes Details Latest Snapshot" at bounding box center [841, 32] width 1250 height 25
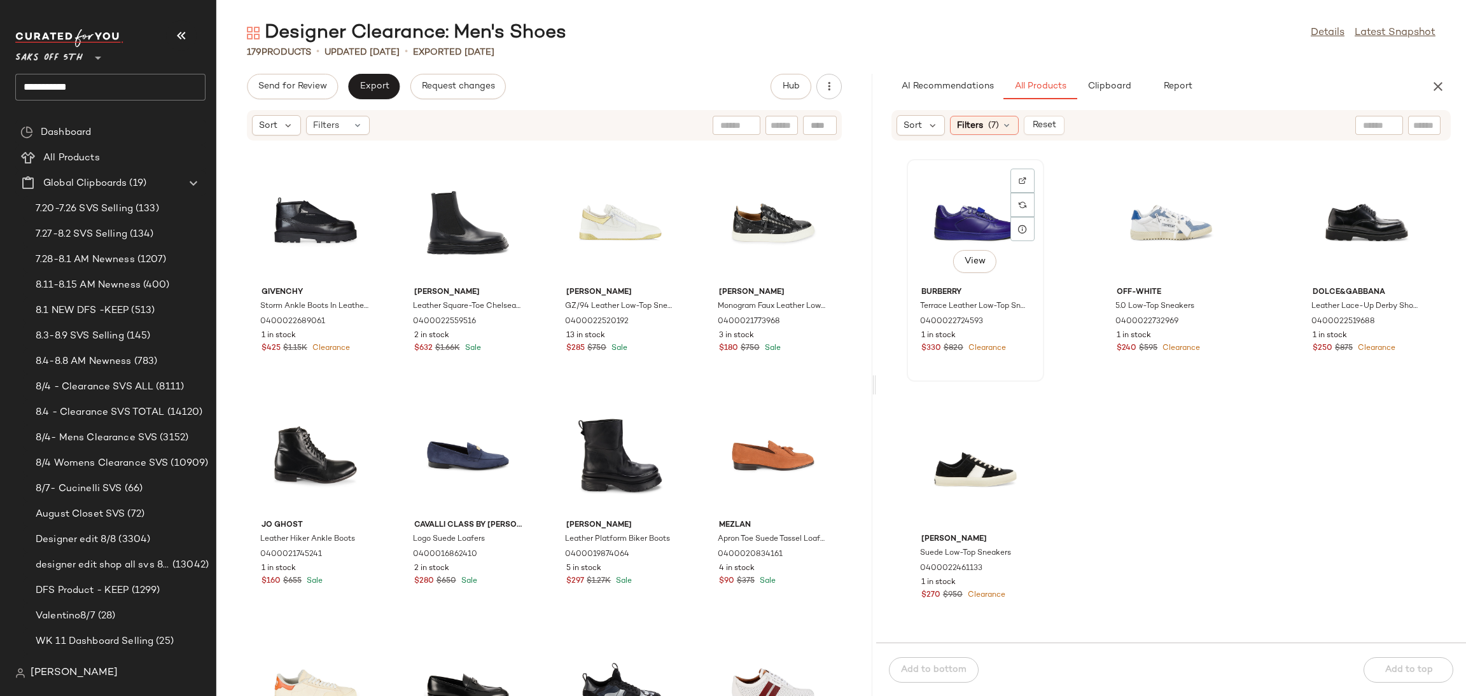
click at [956, 212] on div "View" at bounding box center [975, 223] width 129 height 118
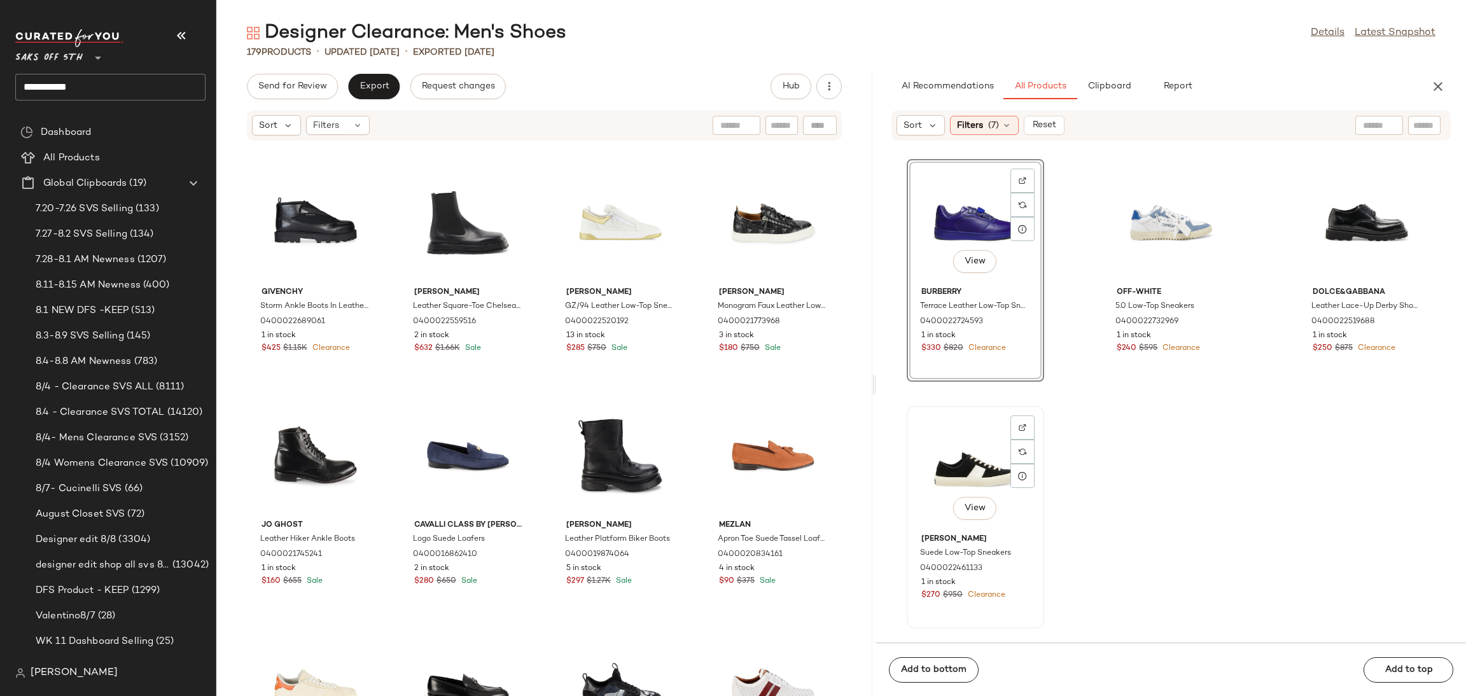
click at [940, 456] on div "View" at bounding box center [975, 469] width 129 height 118
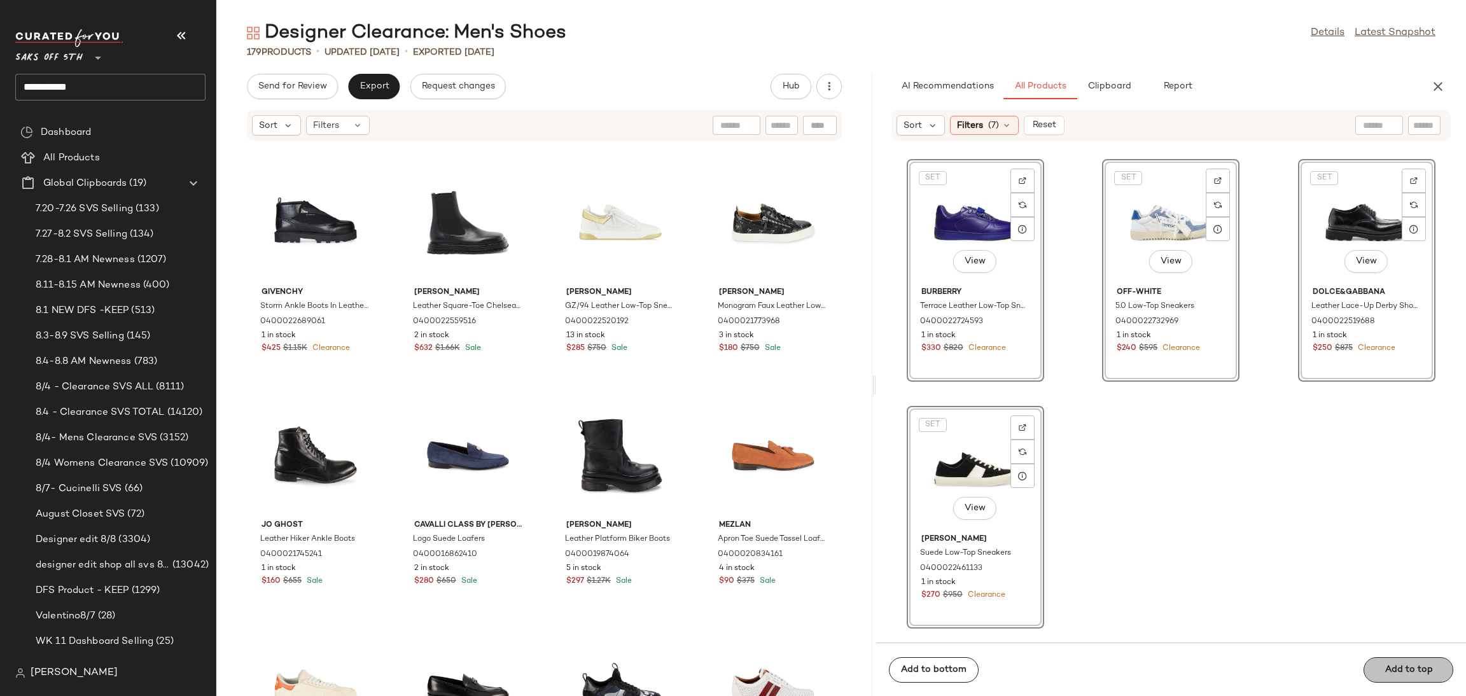
click at [1394, 674] on span "Add to top" at bounding box center [1408, 670] width 48 height 10
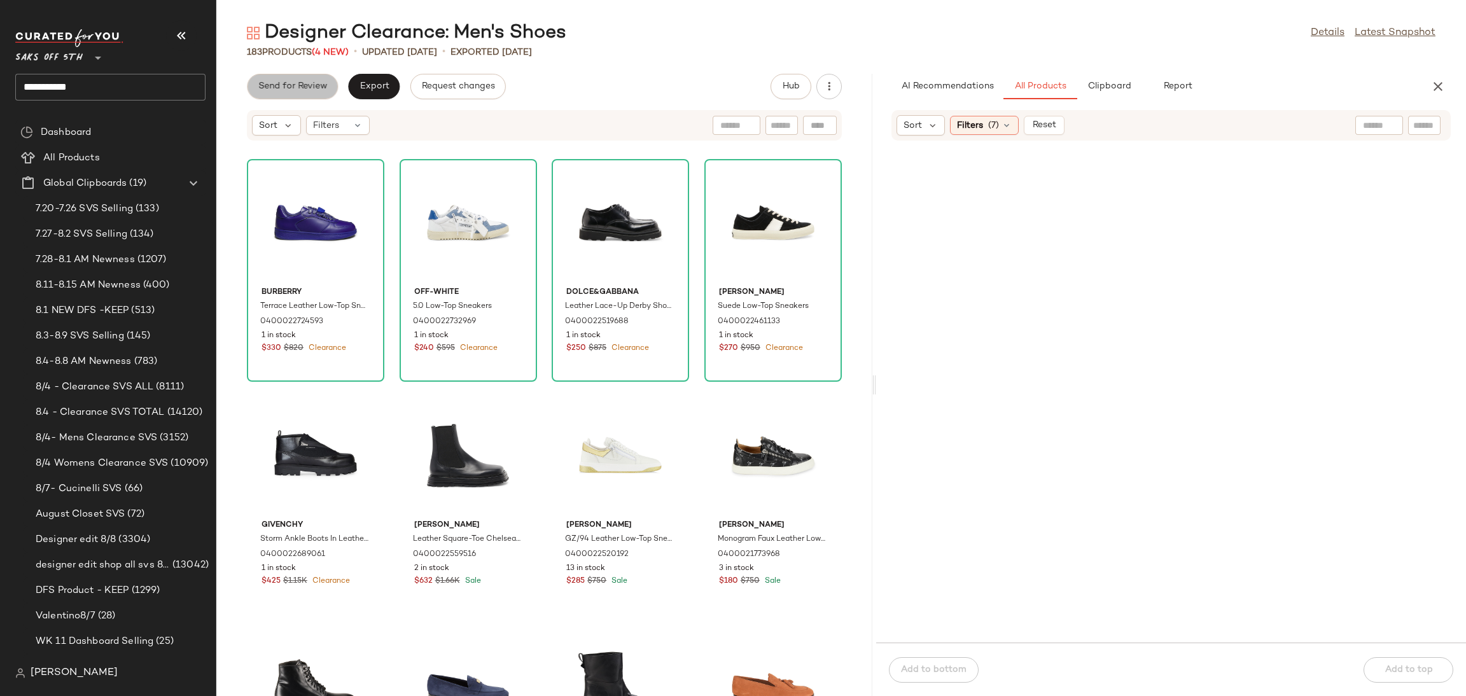
click at [291, 80] on button "Send for Review" at bounding box center [292, 86] width 91 height 25
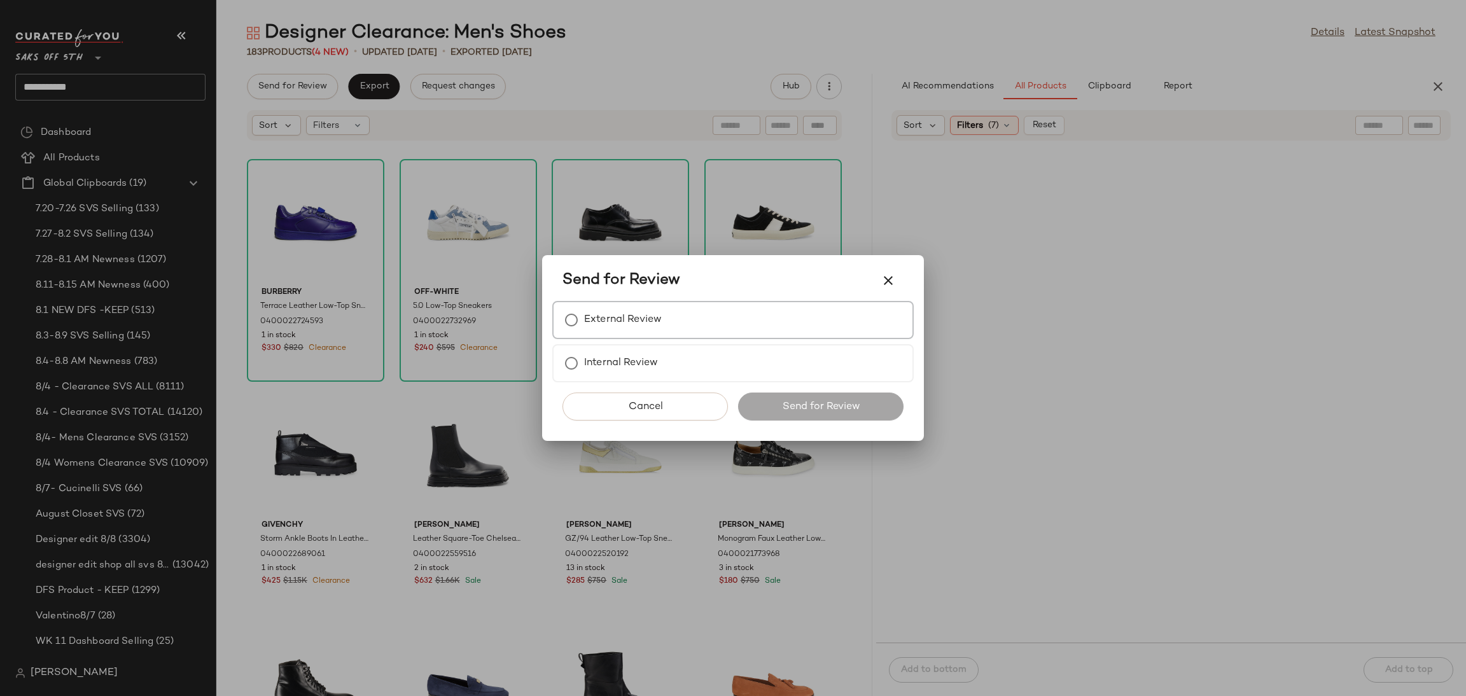
click at [624, 310] on label "External Review" at bounding box center [623, 319] width 78 height 25
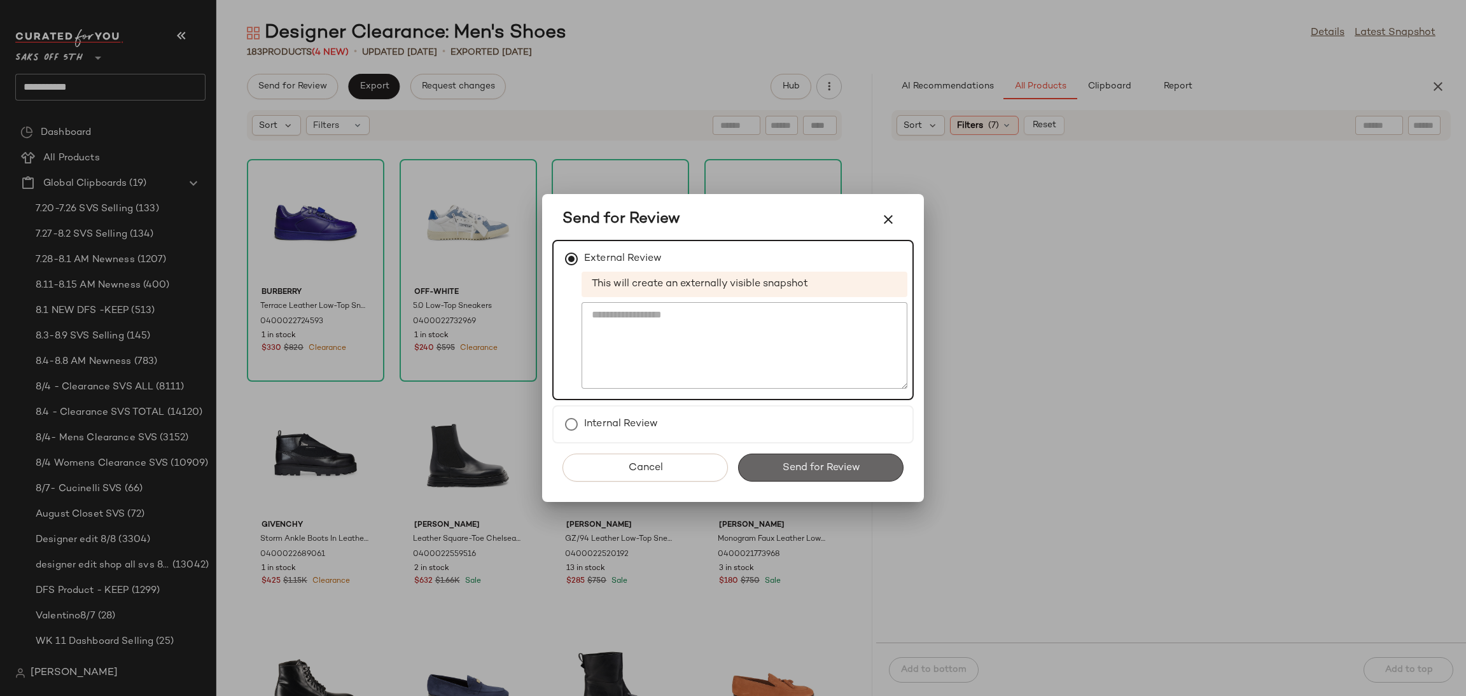
click at [801, 459] on button "Send for Review" at bounding box center [820, 468] width 165 height 28
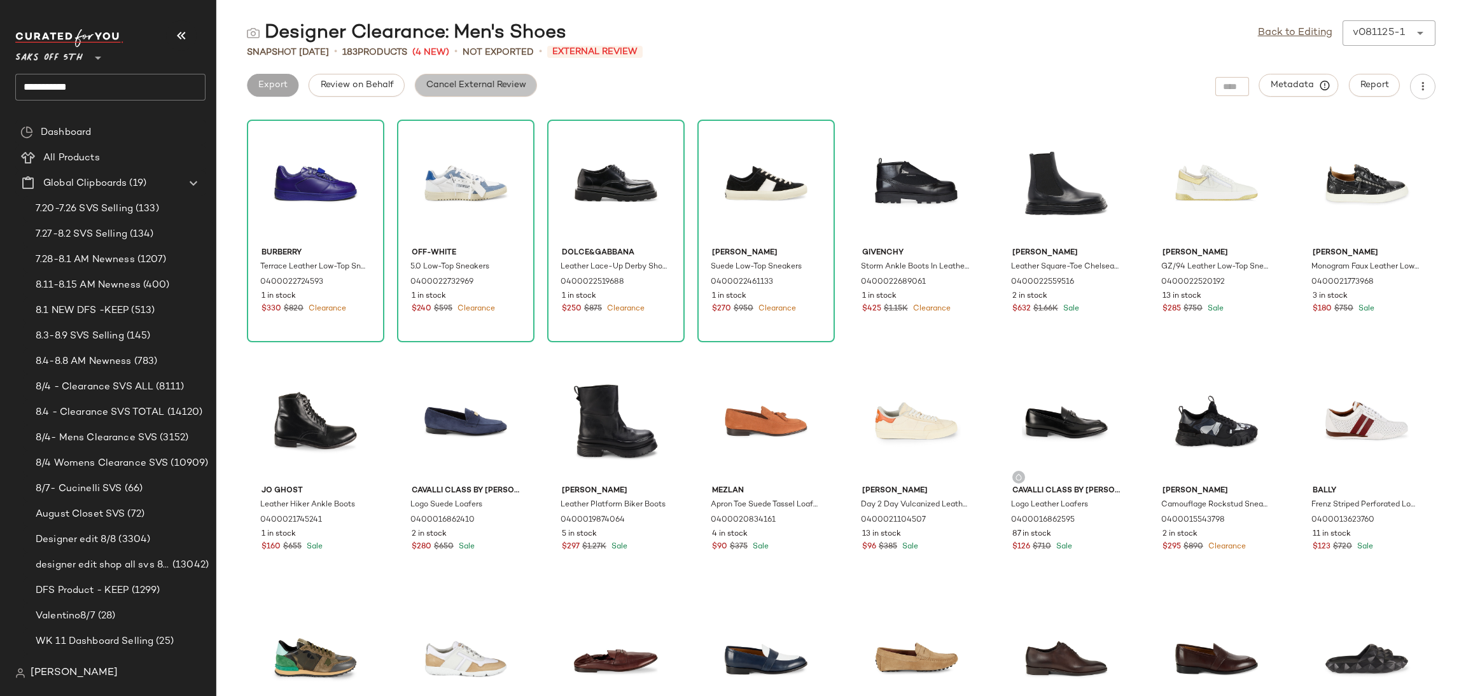
click at [484, 74] on button "Cancel External Review" at bounding box center [476, 85] width 122 height 23
click at [381, 88] on span "Export" at bounding box center [374, 85] width 30 height 10
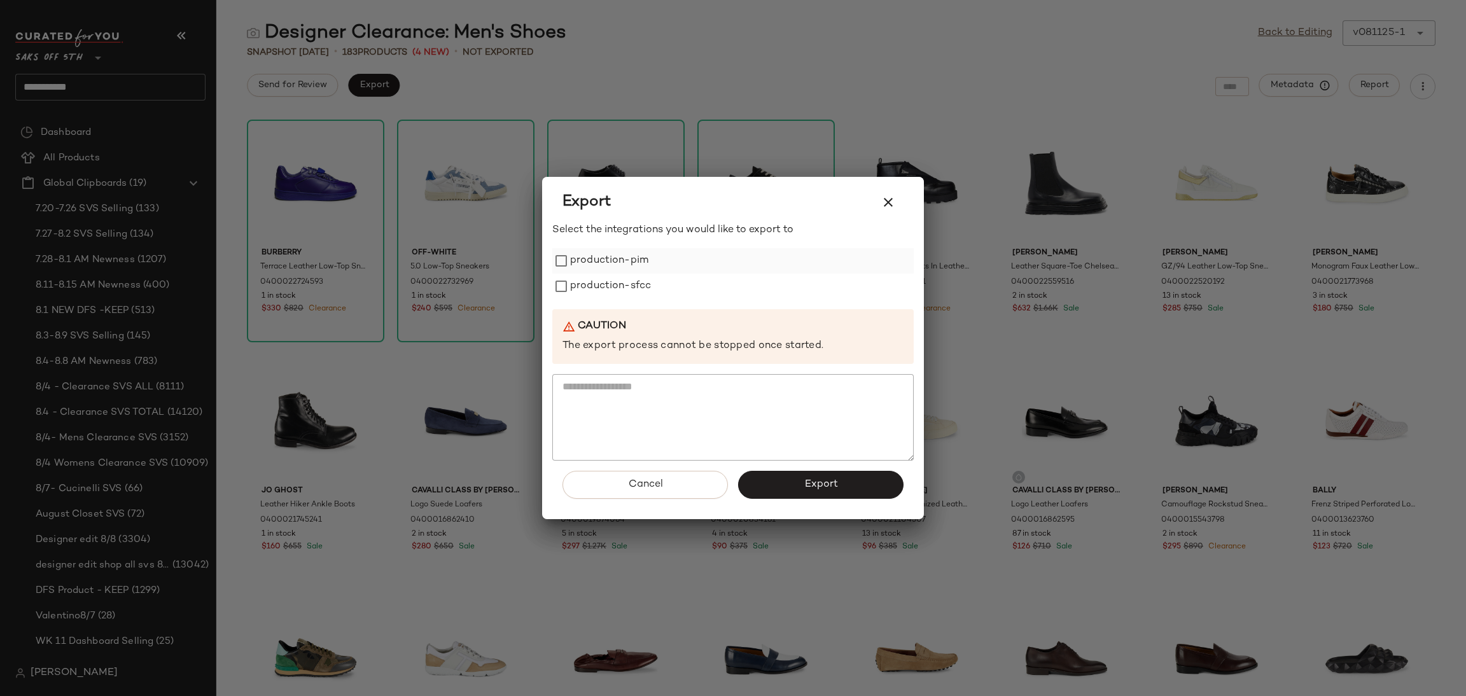
click at [629, 258] on label "production-pim" at bounding box center [609, 260] width 78 height 25
click at [629, 278] on label "production-sfcc" at bounding box center [610, 286] width 81 height 25
click at [797, 490] on button "Export" at bounding box center [820, 485] width 165 height 28
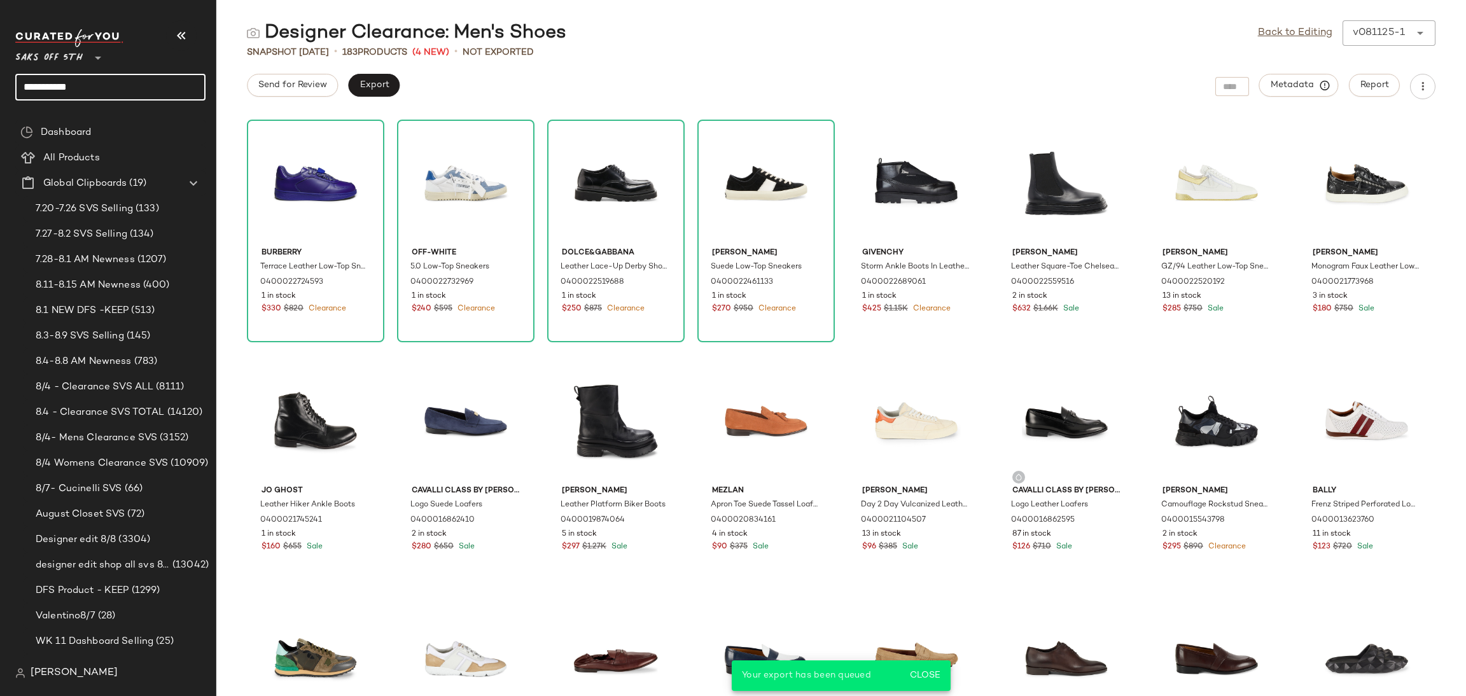
click at [182, 80] on input "**********" at bounding box center [110, 87] width 190 height 27
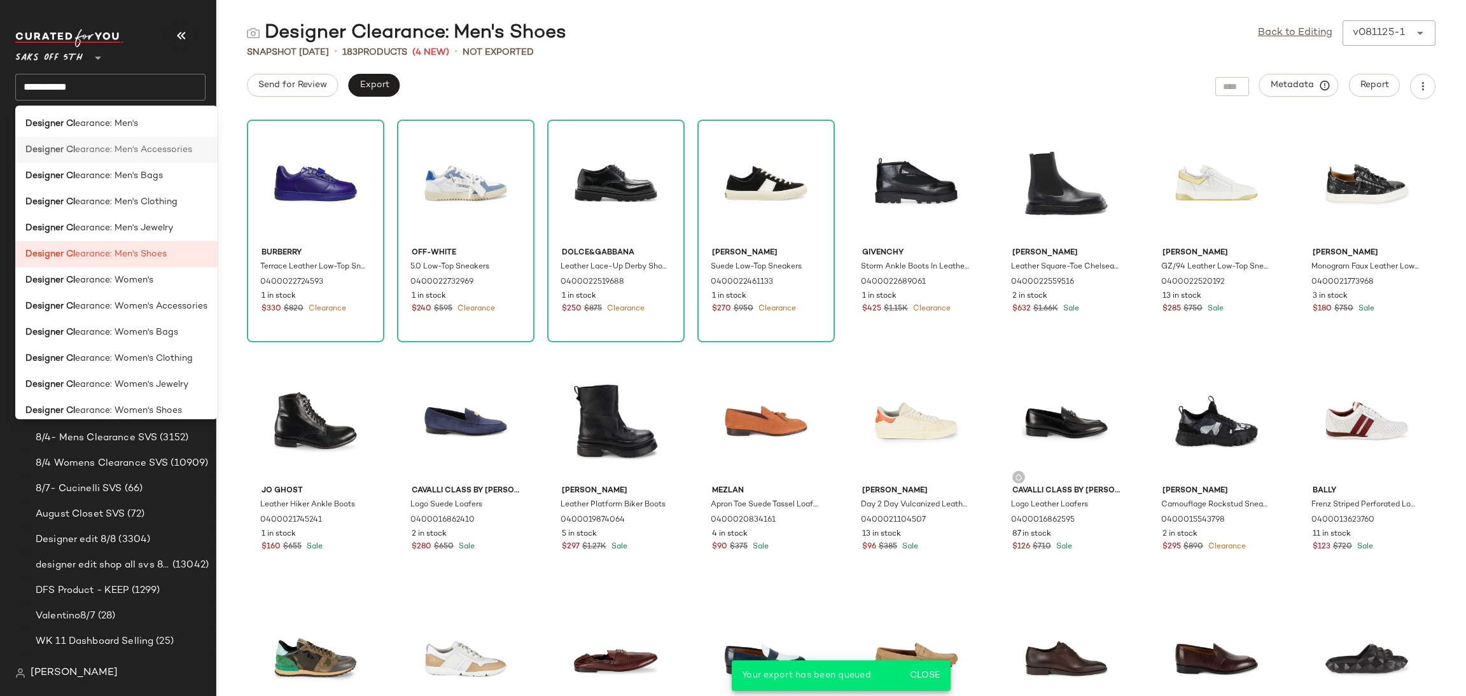
click at [158, 153] on span "earance: Men's Accessories" at bounding box center [133, 149] width 117 height 13
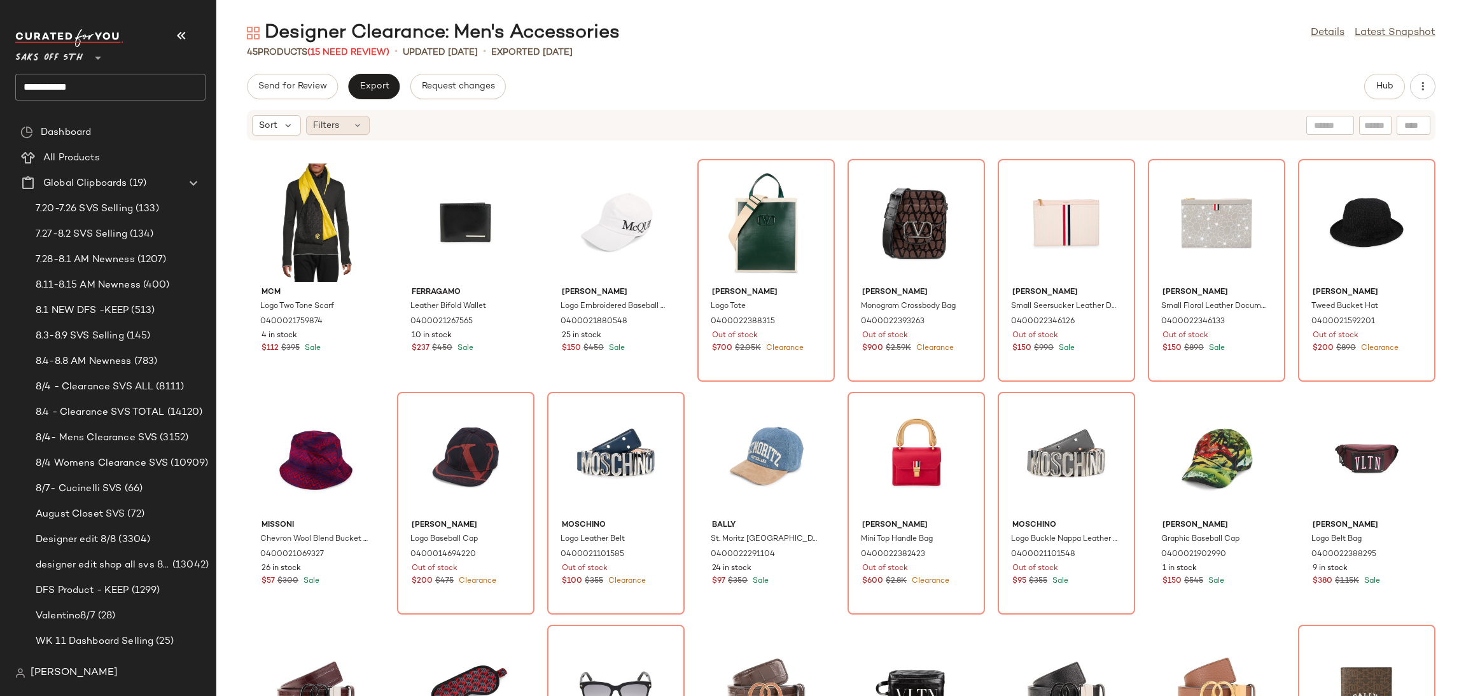
click at [359, 125] on icon at bounding box center [357, 125] width 10 height 10
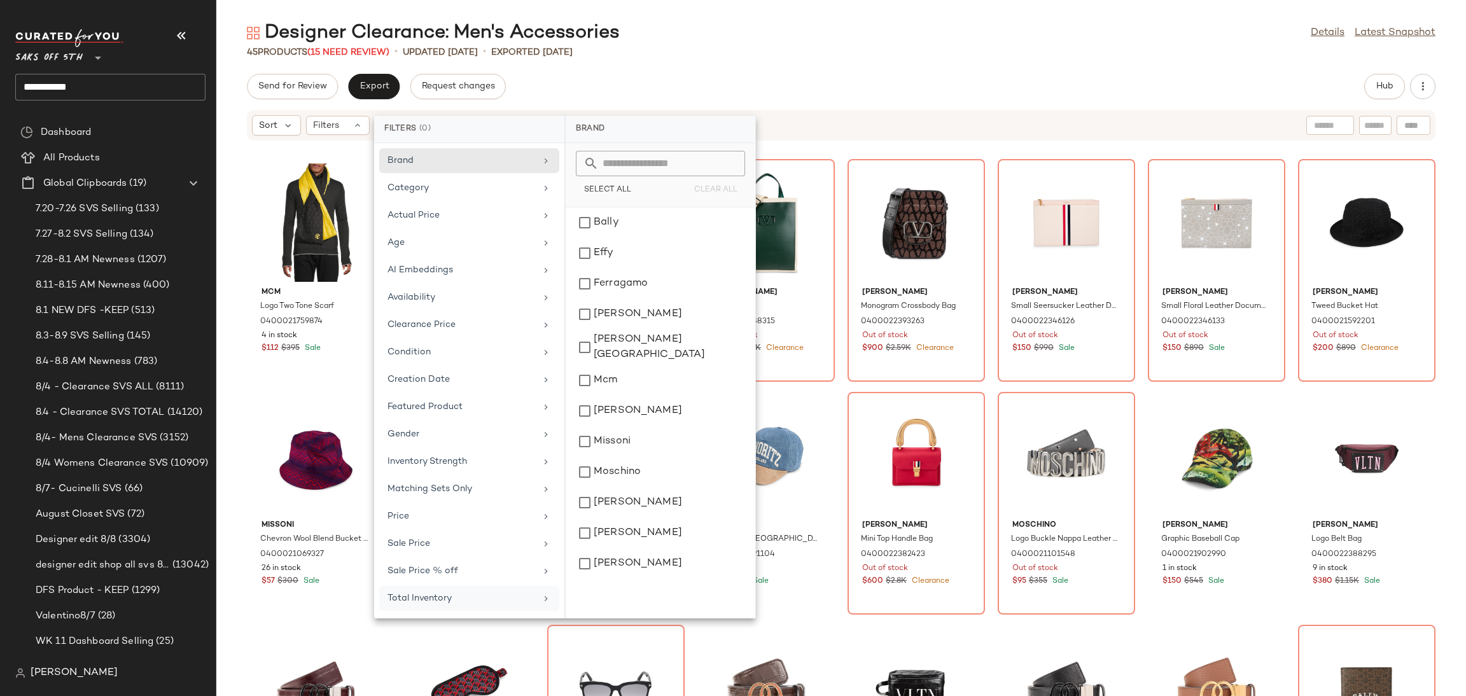
click at [464, 603] on div "Total Inventory" at bounding box center [461, 598] width 148 height 13
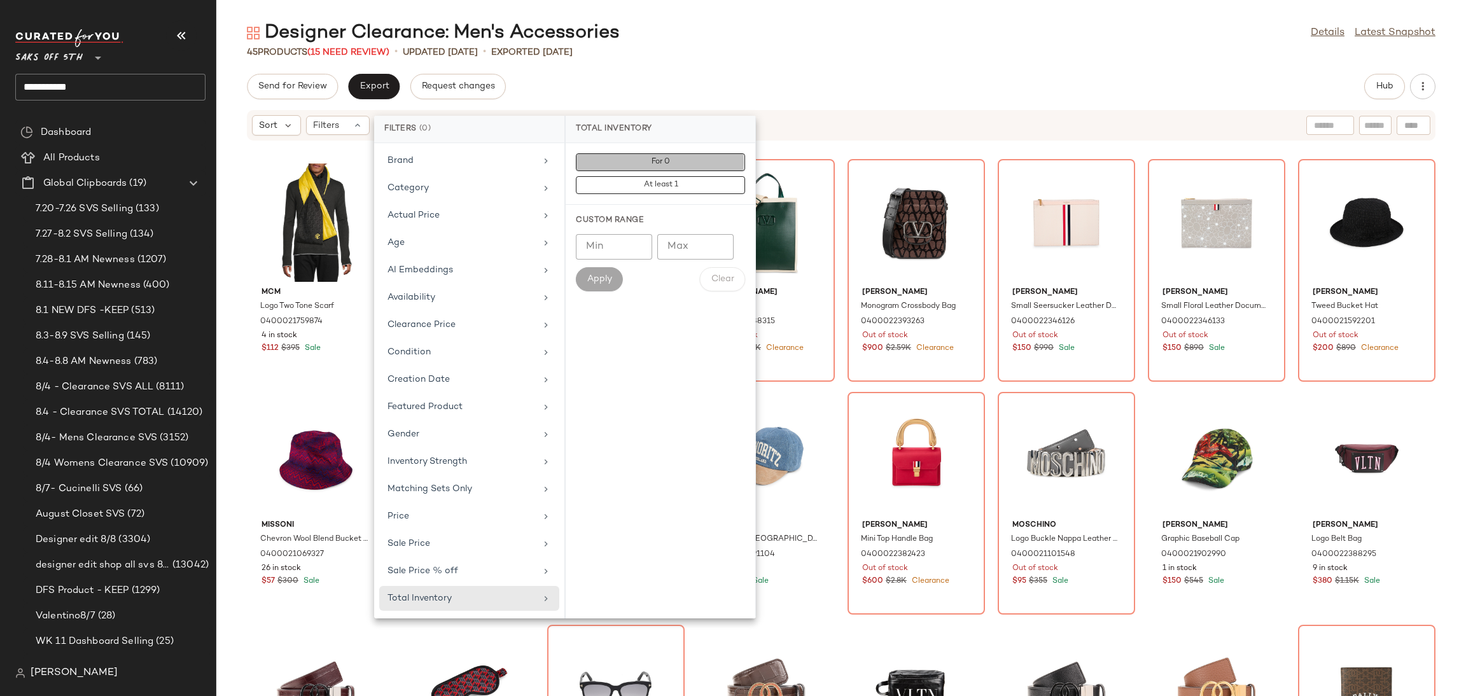
click at [692, 176] on button "For 0" at bounding box center [660, 185] width 169 height 18
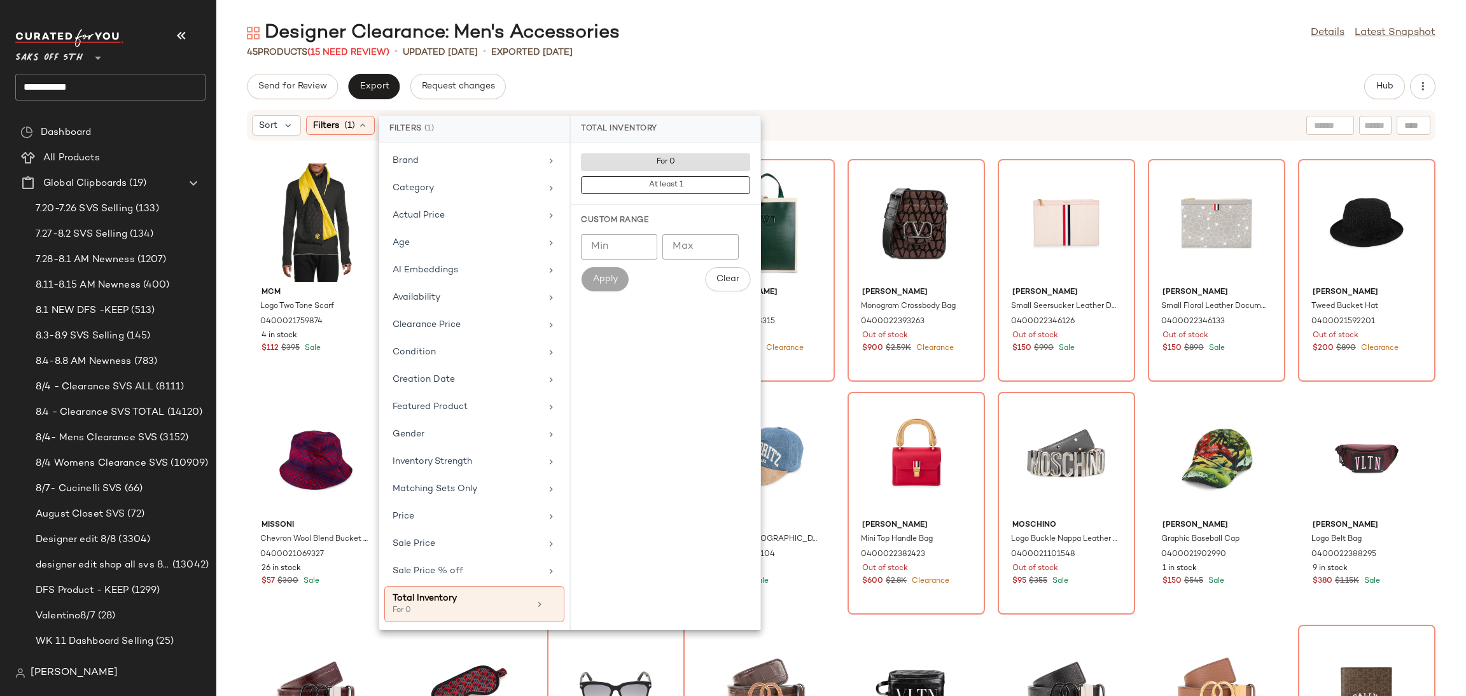
click at [776, 47] on div "45 Products (15 Need Review) • updated [DATE] • Exported [DATE]" at bounding box center [841, 52] width 1250 height 13
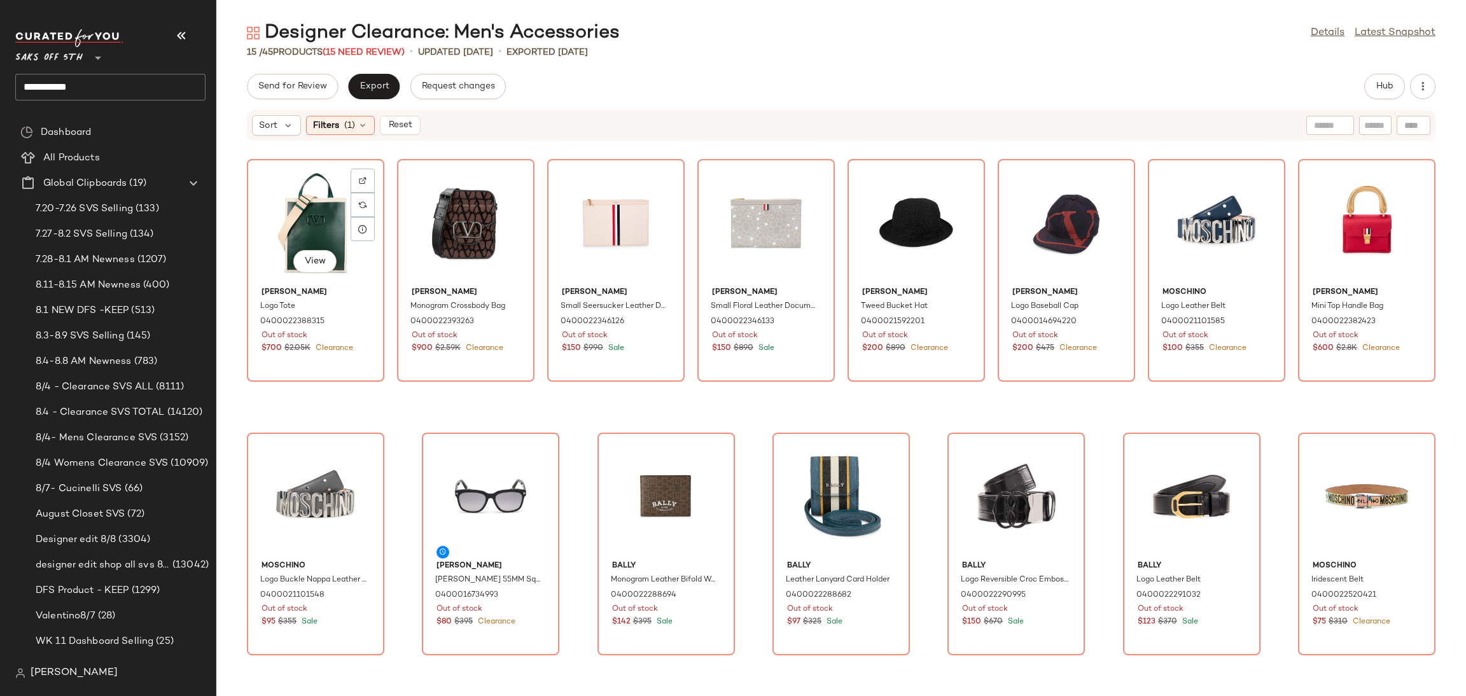
click at [299, 230] on div "View" at bounding box center [315, 223] width 129 height 118
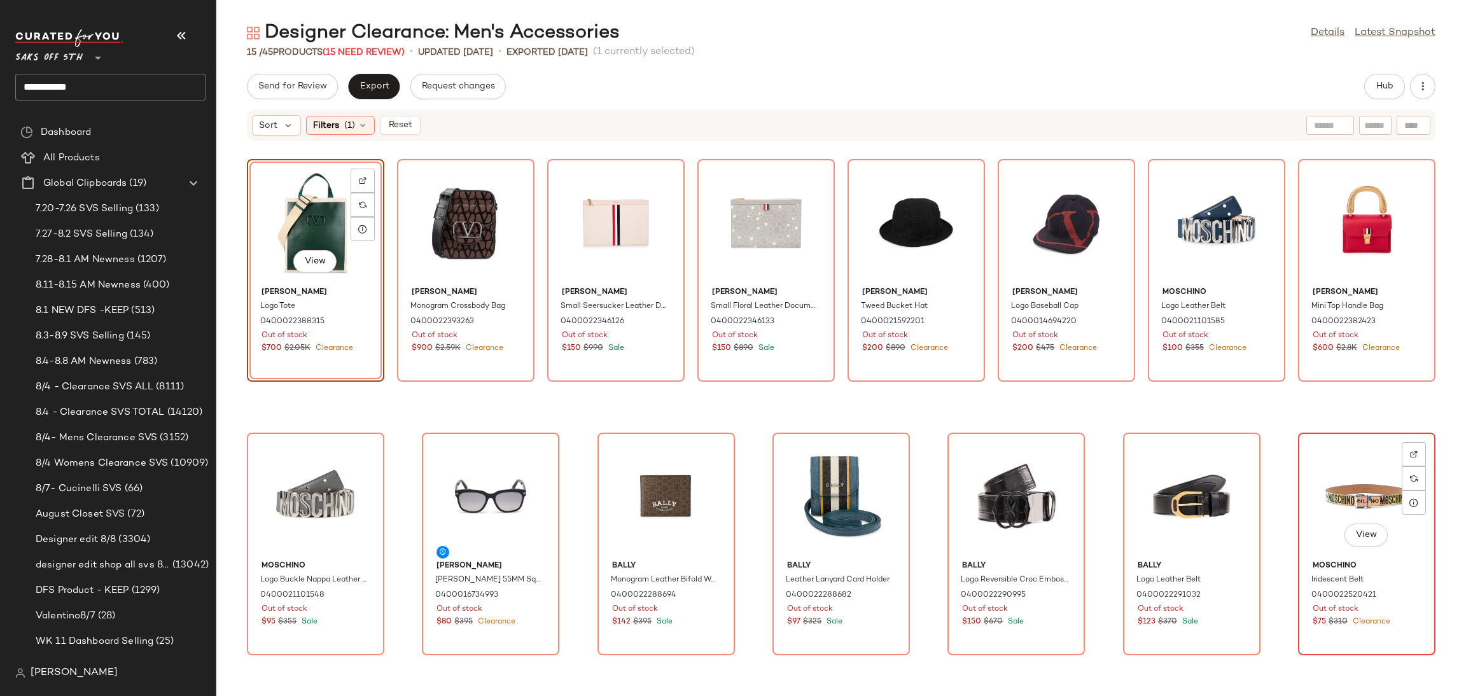
click at [1331, 483] on div "View" at bounding box center [1366, 496] width 129 height 118
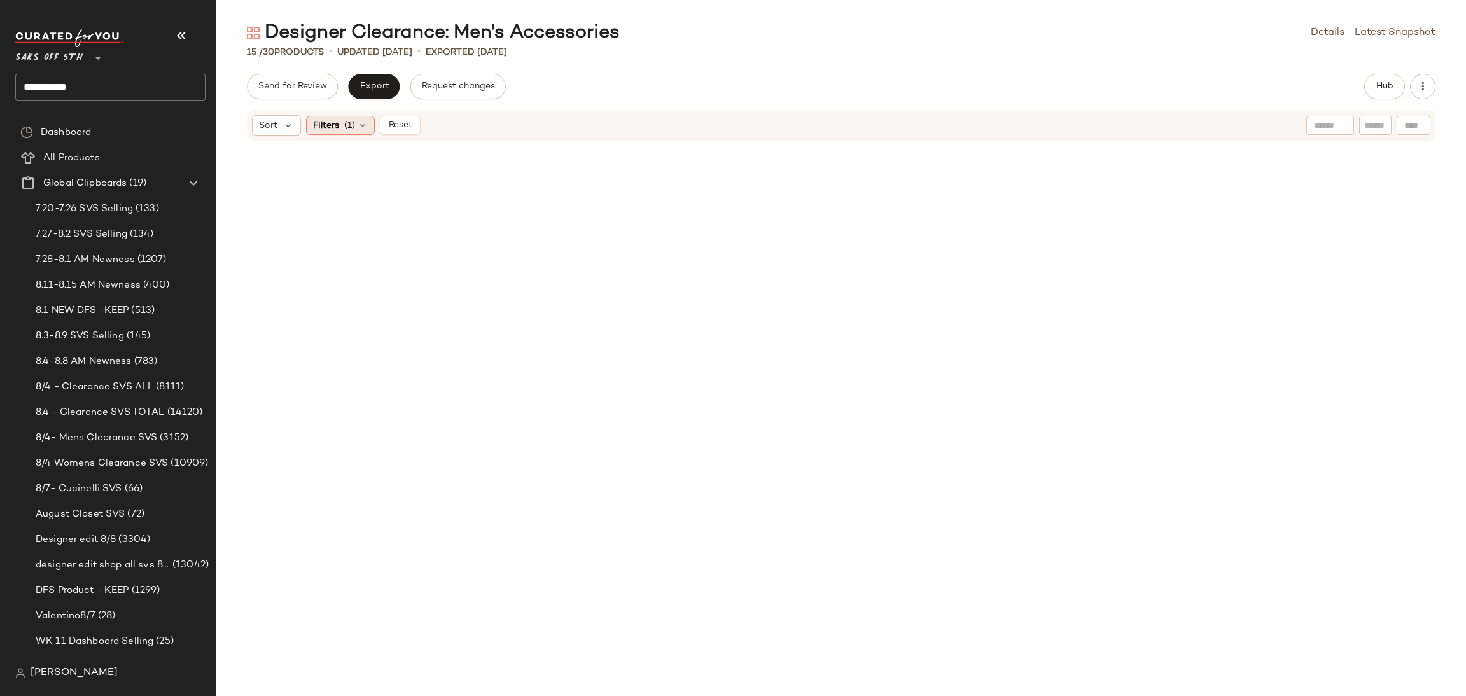
click at [354, 123] on div "Filters (1)" at bounding box center [340, 125] width 69 height 19
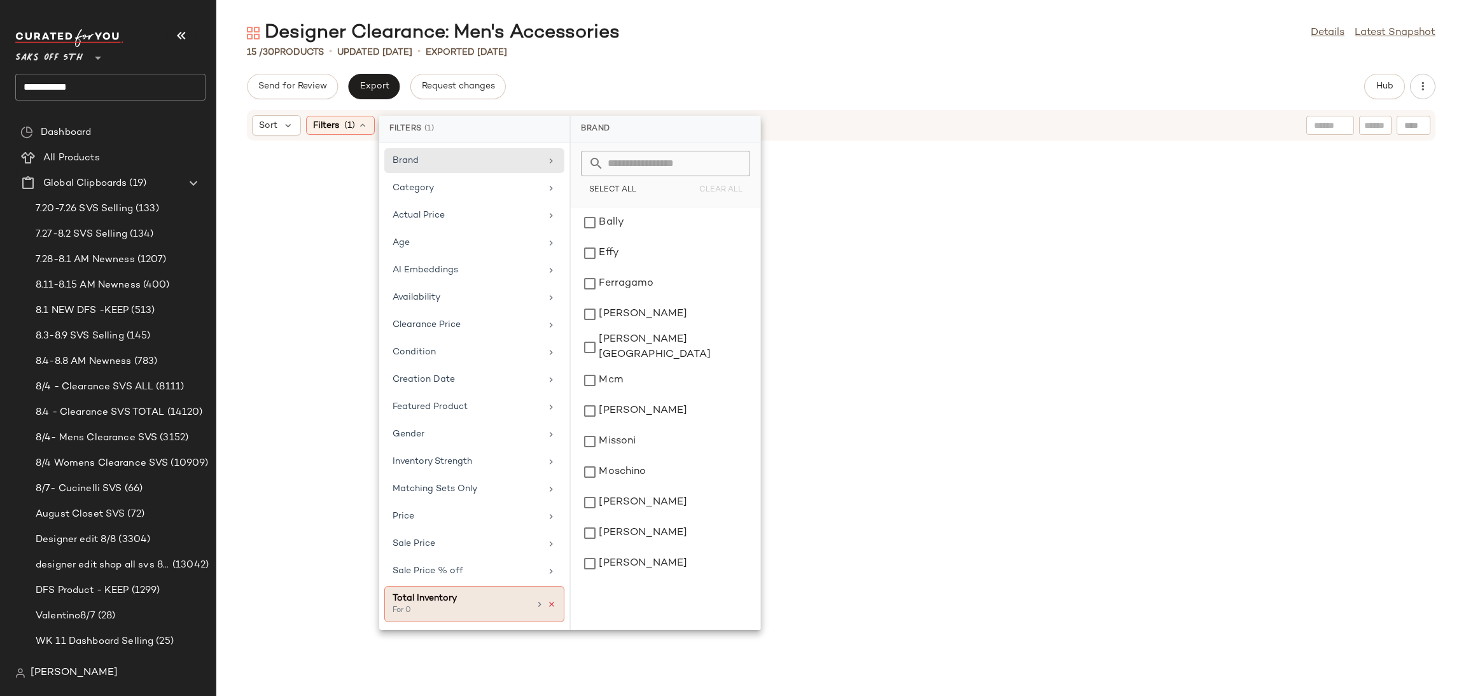
click at [551, 609] on icon at bounding box center [551, 604] width 9 height 9
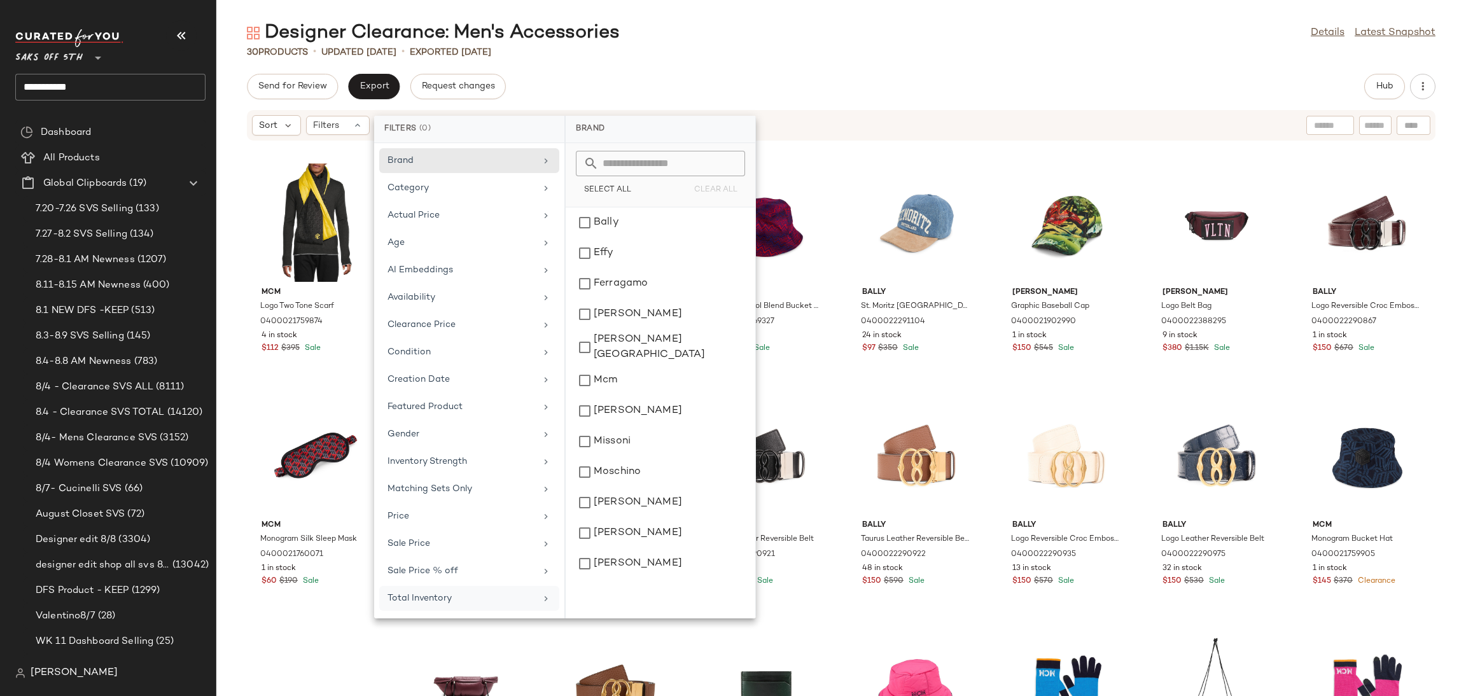
click at [949, 72] on div "Designer Clearance: Men's Accessories Details Latest Snapshot 30 Products • upd…" at bounding box center [841, 358] width 1250 height 676
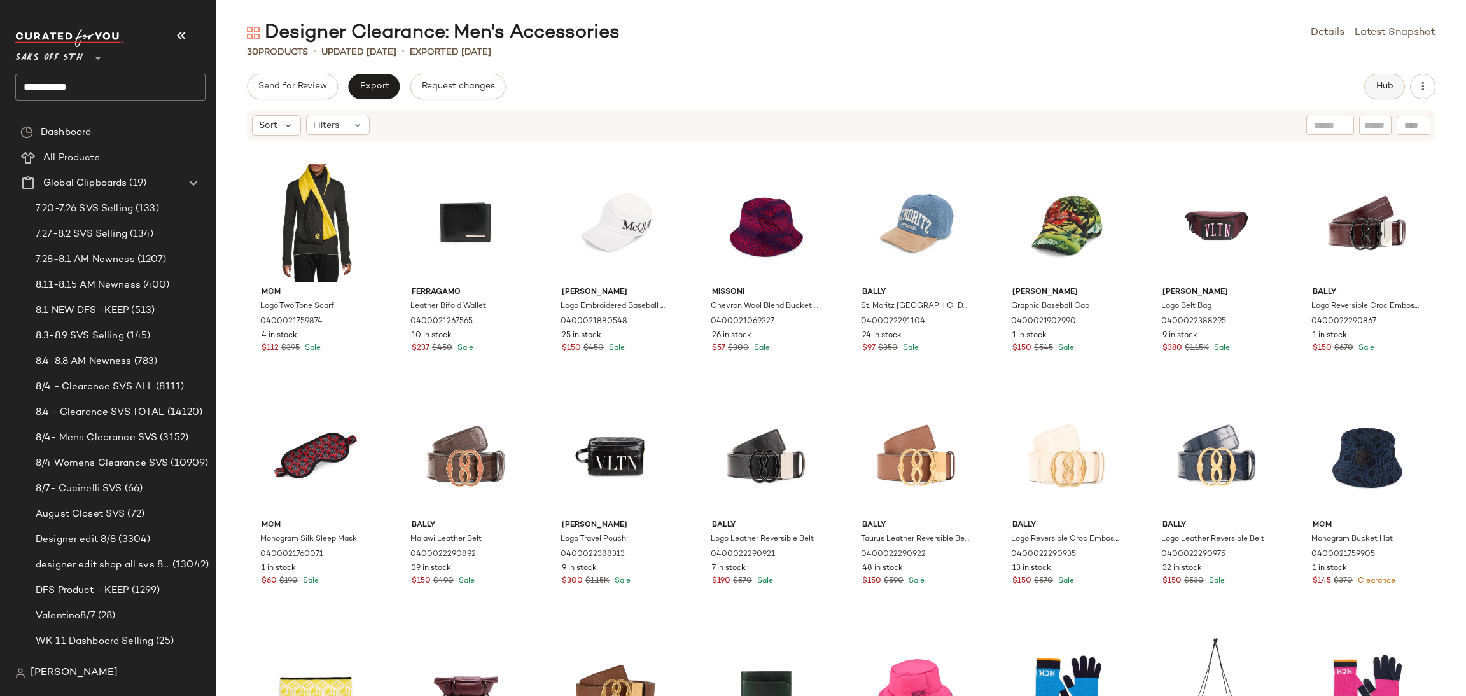
click at [1375, 94] on button "Hub" at bounding box center [1384, 86] width 41 height 25
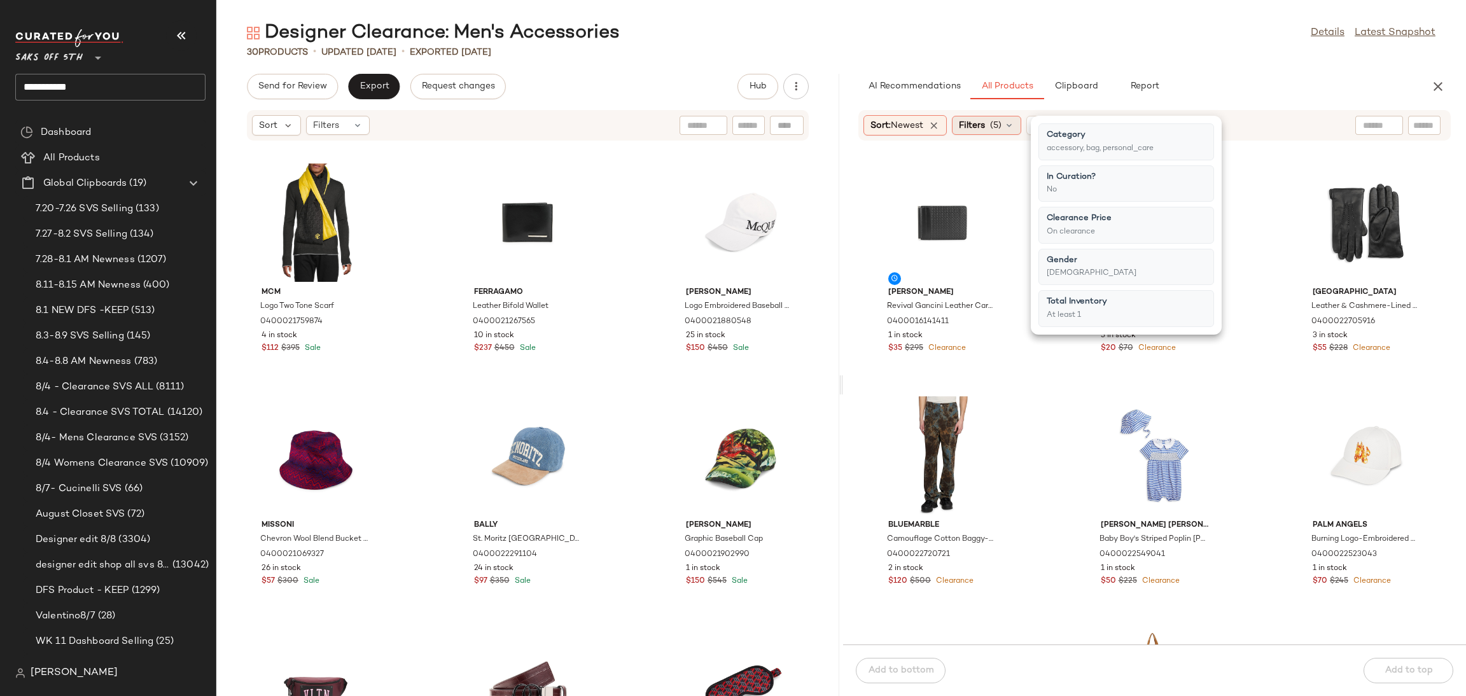
click at [973, 126] on span "Filters" at bounding box center [972, 125] width 26 height 13
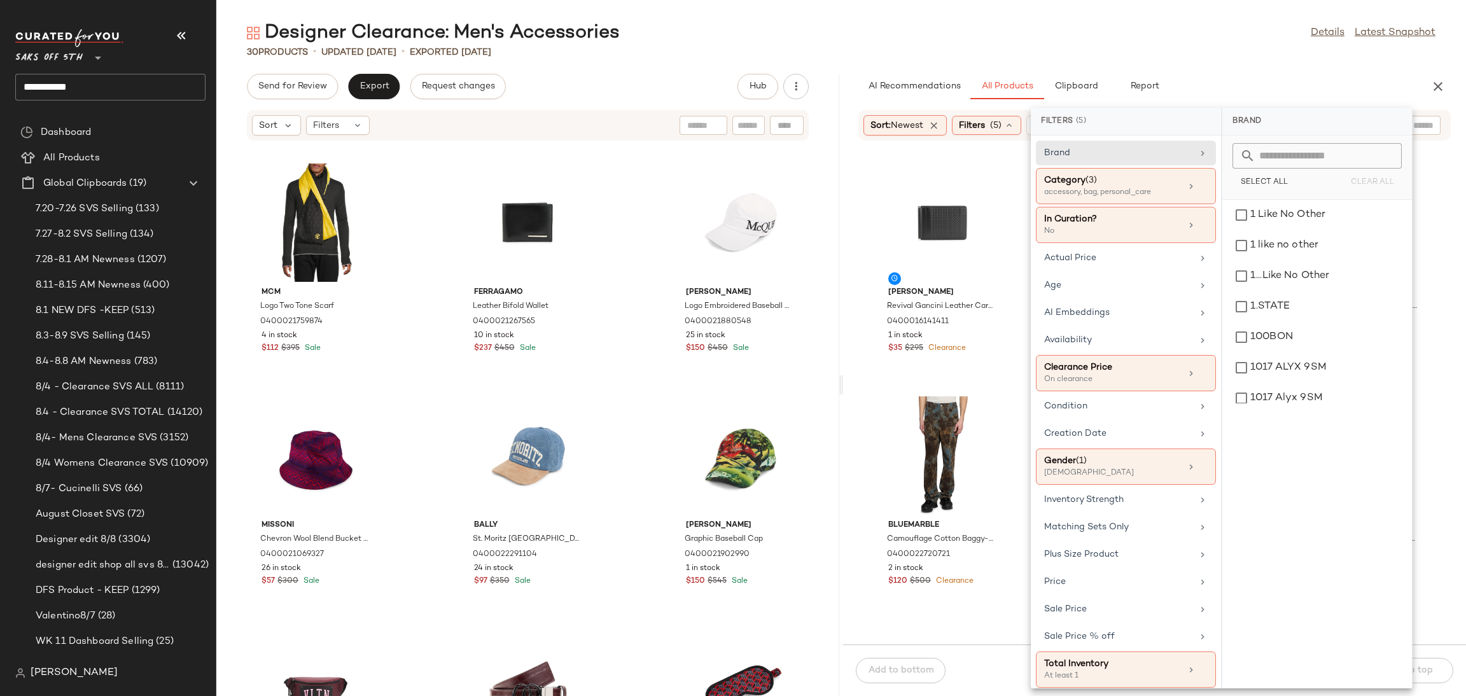
click at [1146, 53] on div "30 Products • updated [DATE] • Exported [DATE]" at bounding box center [841, 52] width 1250 height 13
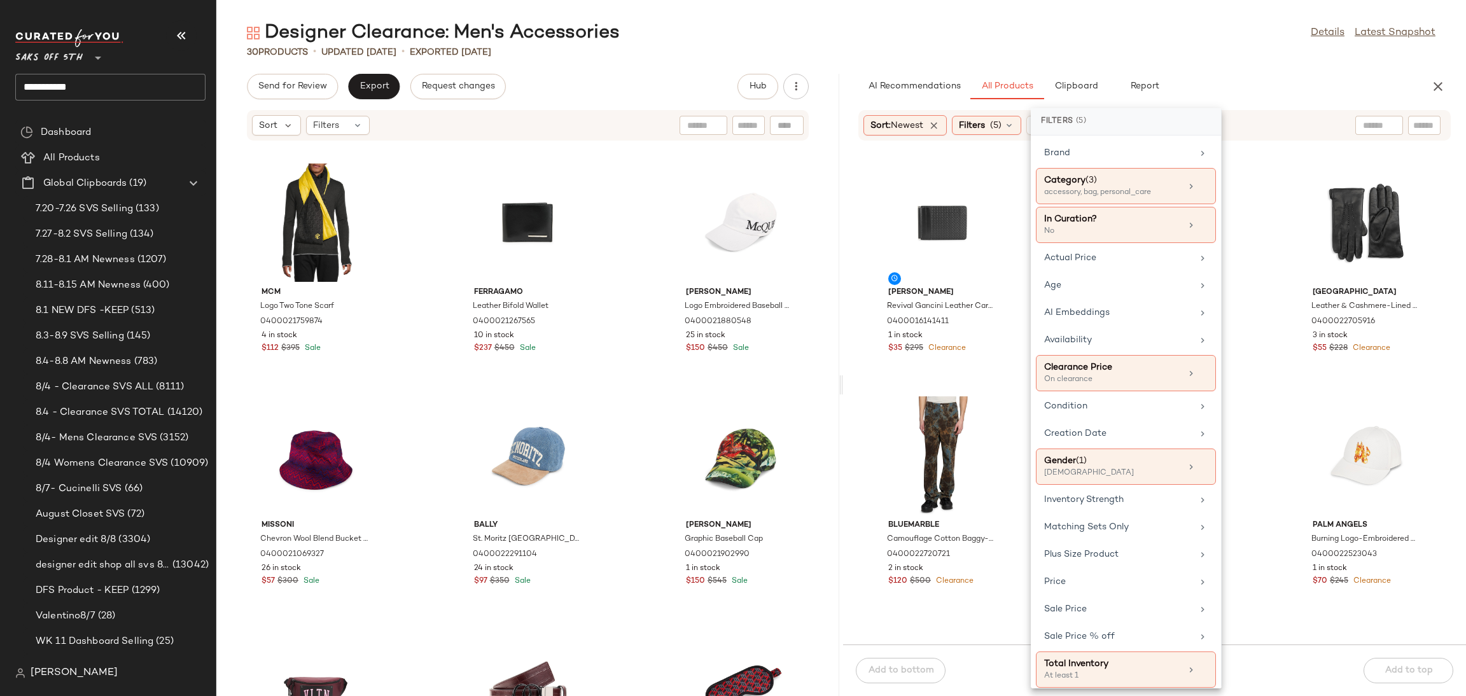
click at [1146, 53] on div "30 Products • updated [DATE] • Exported [DATE]" at bounding box center [841, 52] width 1250 height 13
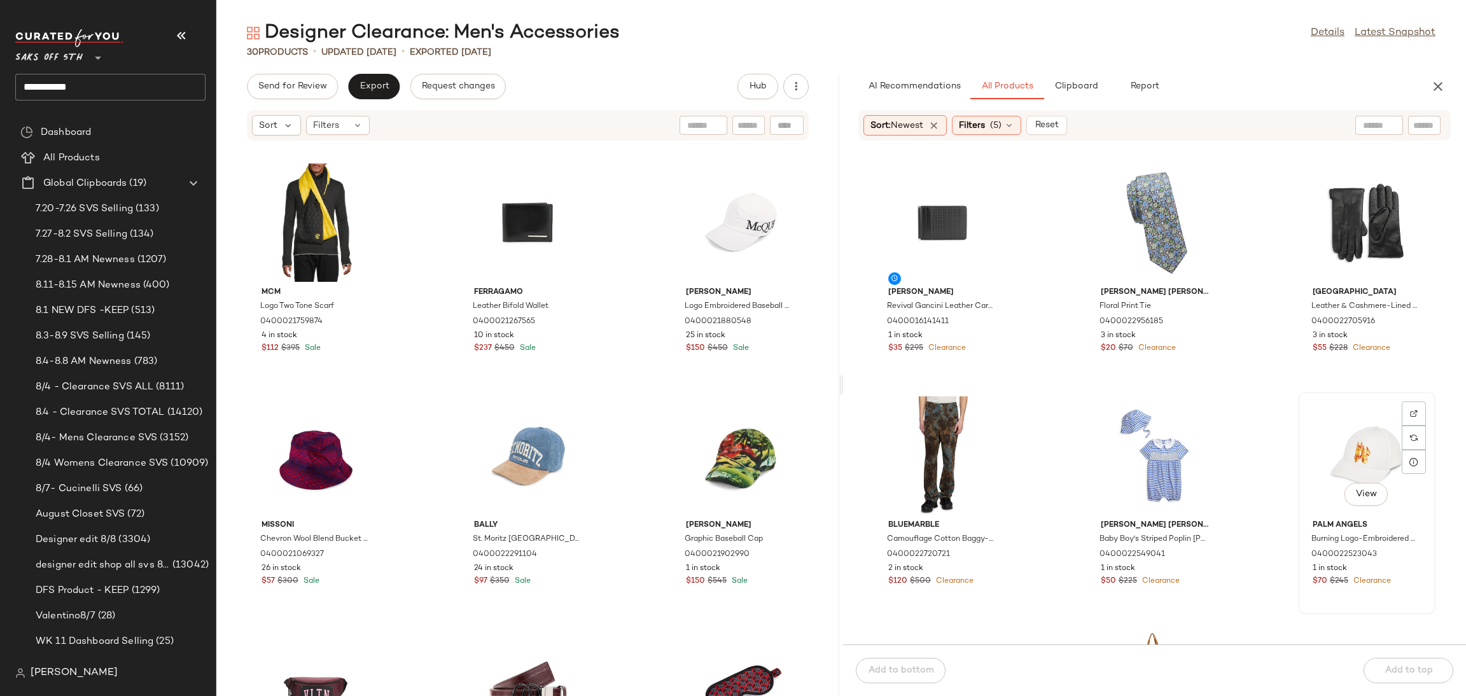
click at [1356, 467] on div "View" at bounding box center [1366, 455] width 129 height 118
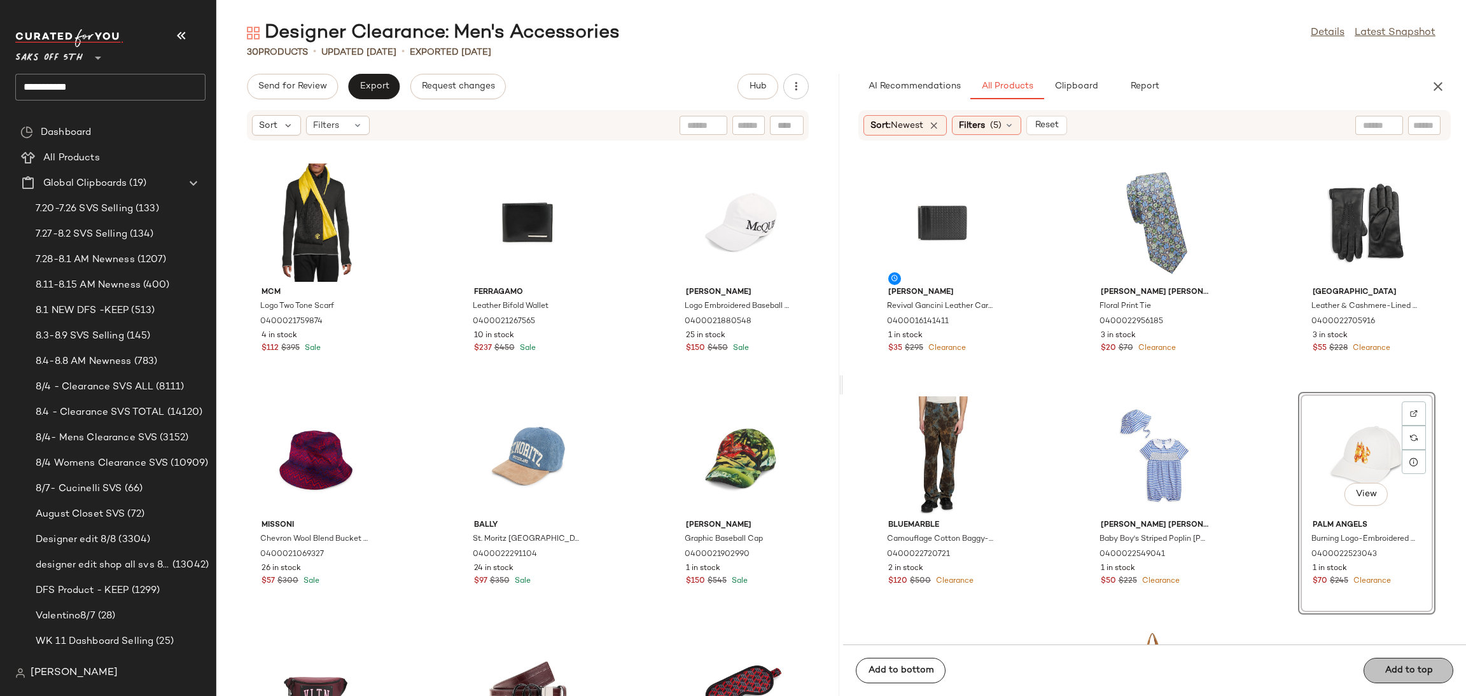
click at [1399, 666] on span "Add to top" at bounding box center [1408, 671] width 48 height 10
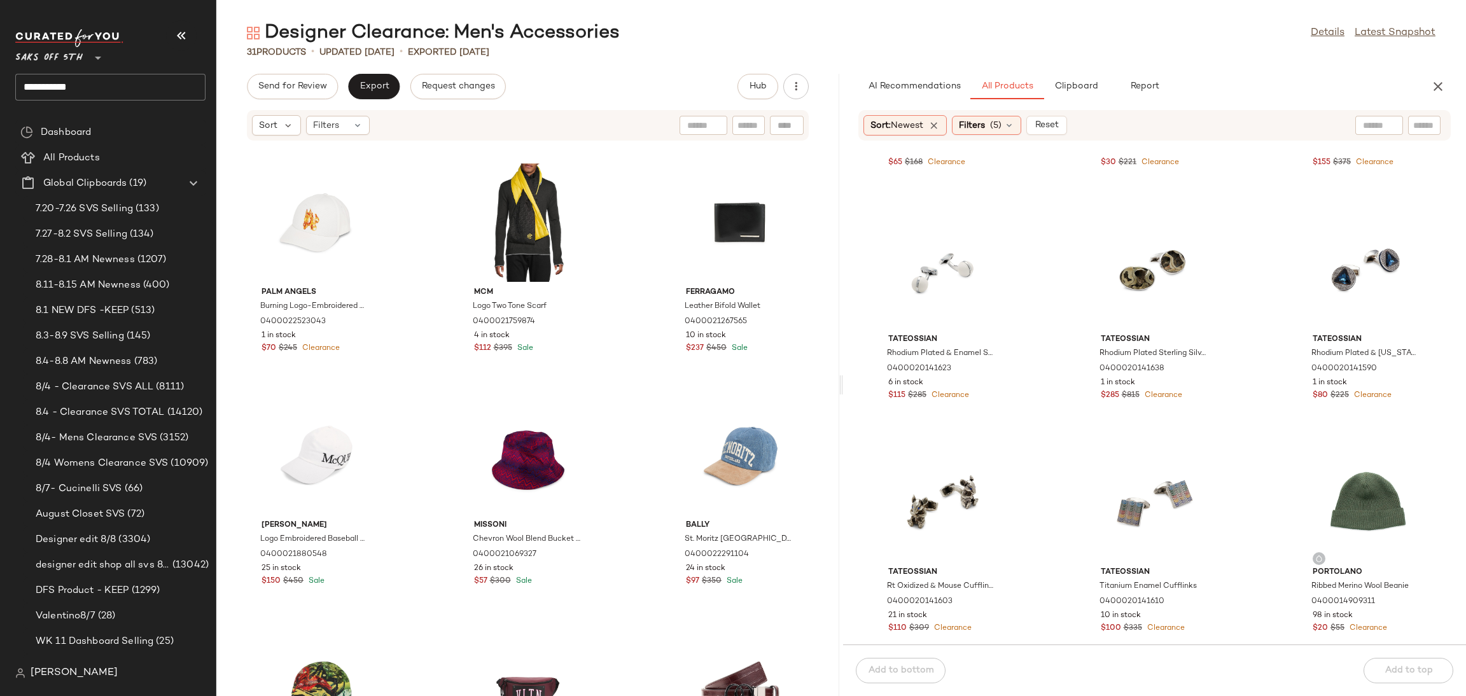
scroll to position [2308, 0]
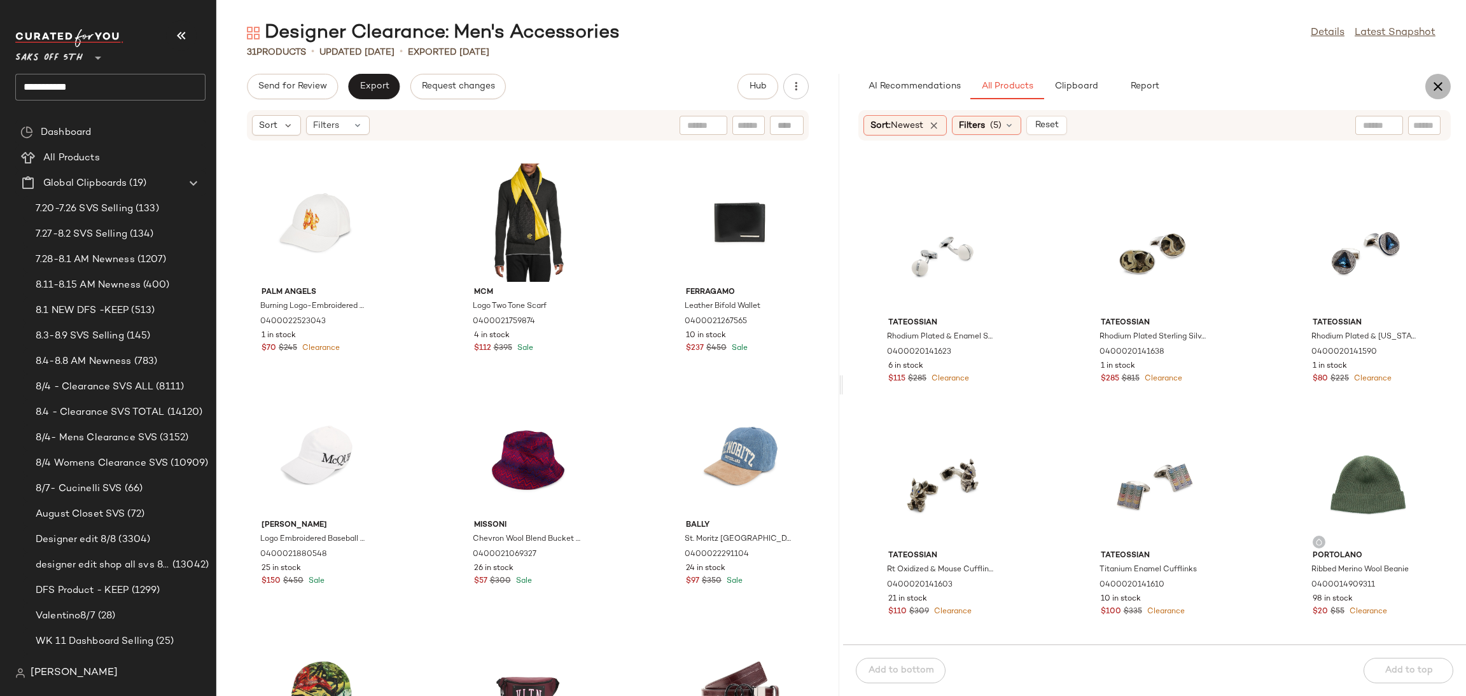
click at [1437, 90] on icon "button" at bounding box center [1437, 86] width 15 height 15
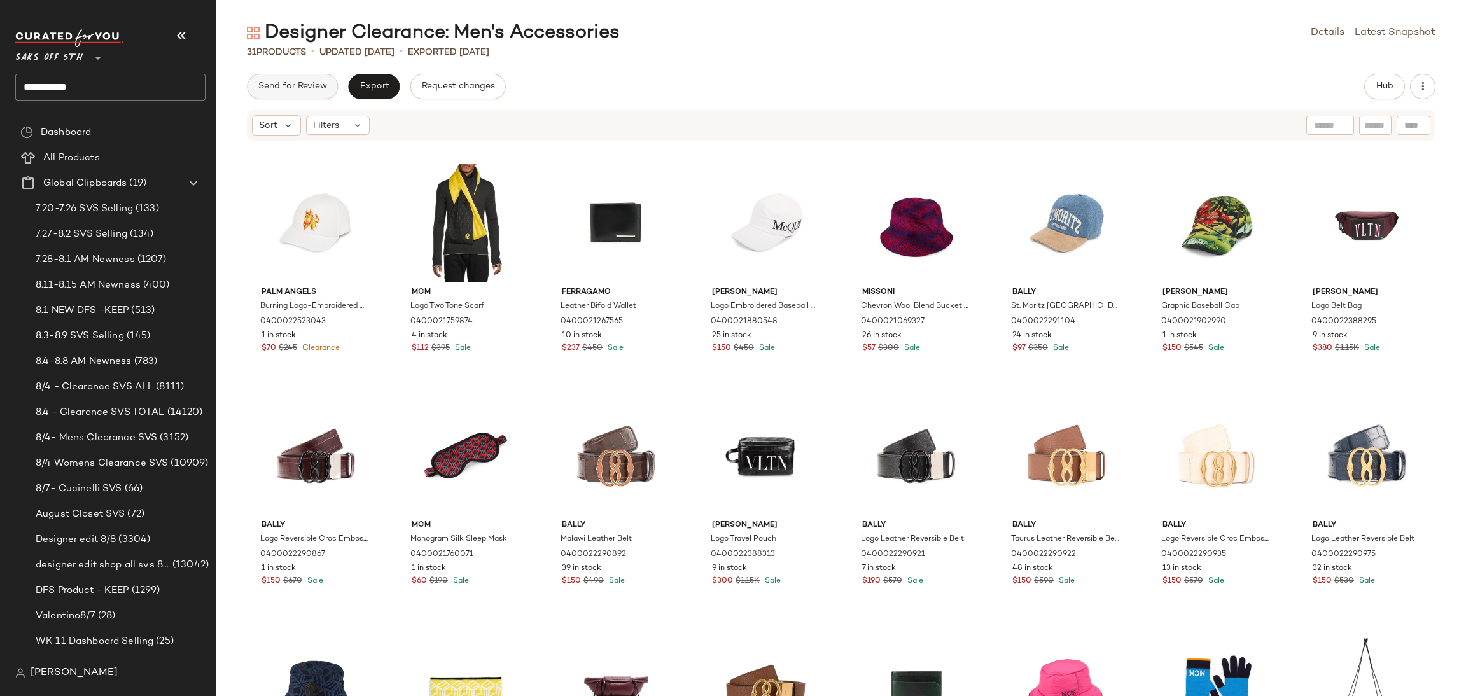
click at [304, 74] on button "Send for Review" at bounding box center [292, 86] width 91 height 25
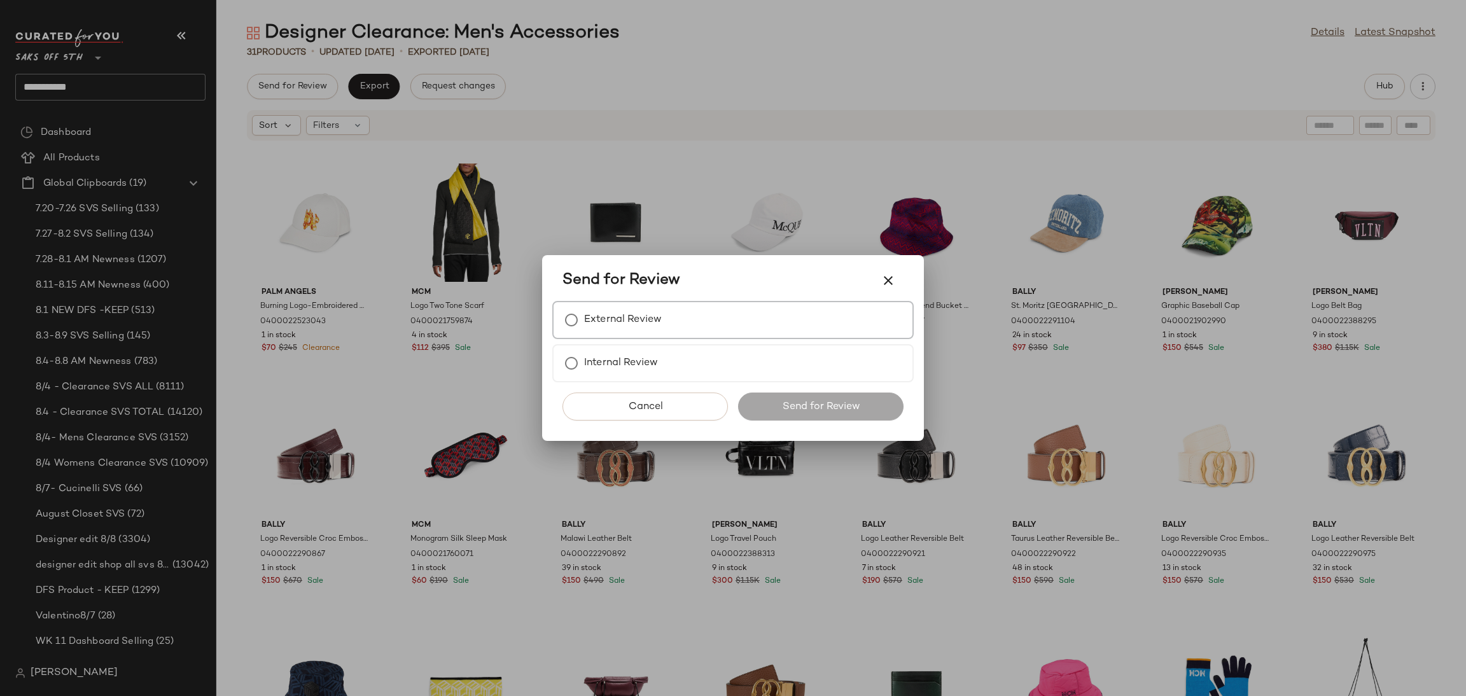
click at [643, 328] on label "External Review" at bounding box center [623, 319] width 78 height 25
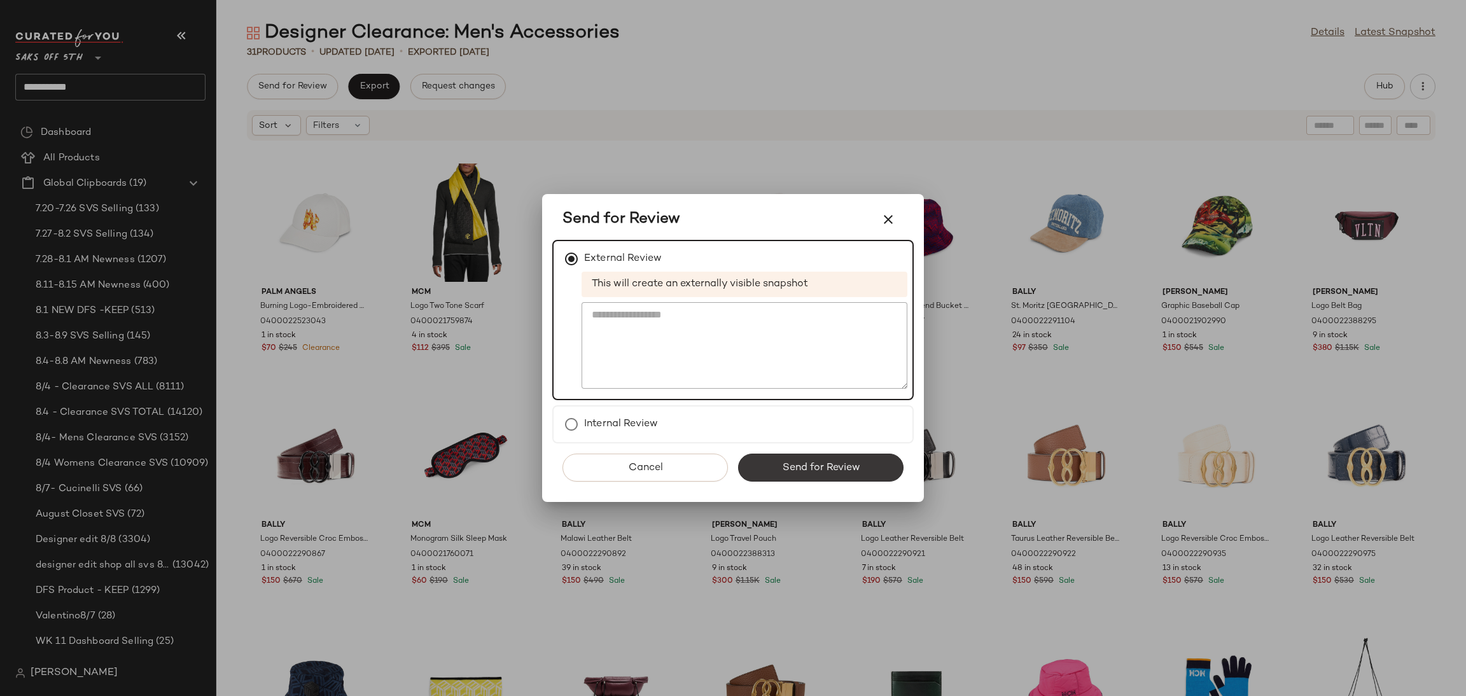
click at [787, 473] on span "Send for Review" at bounding box center [820, 468] width 78 height 12
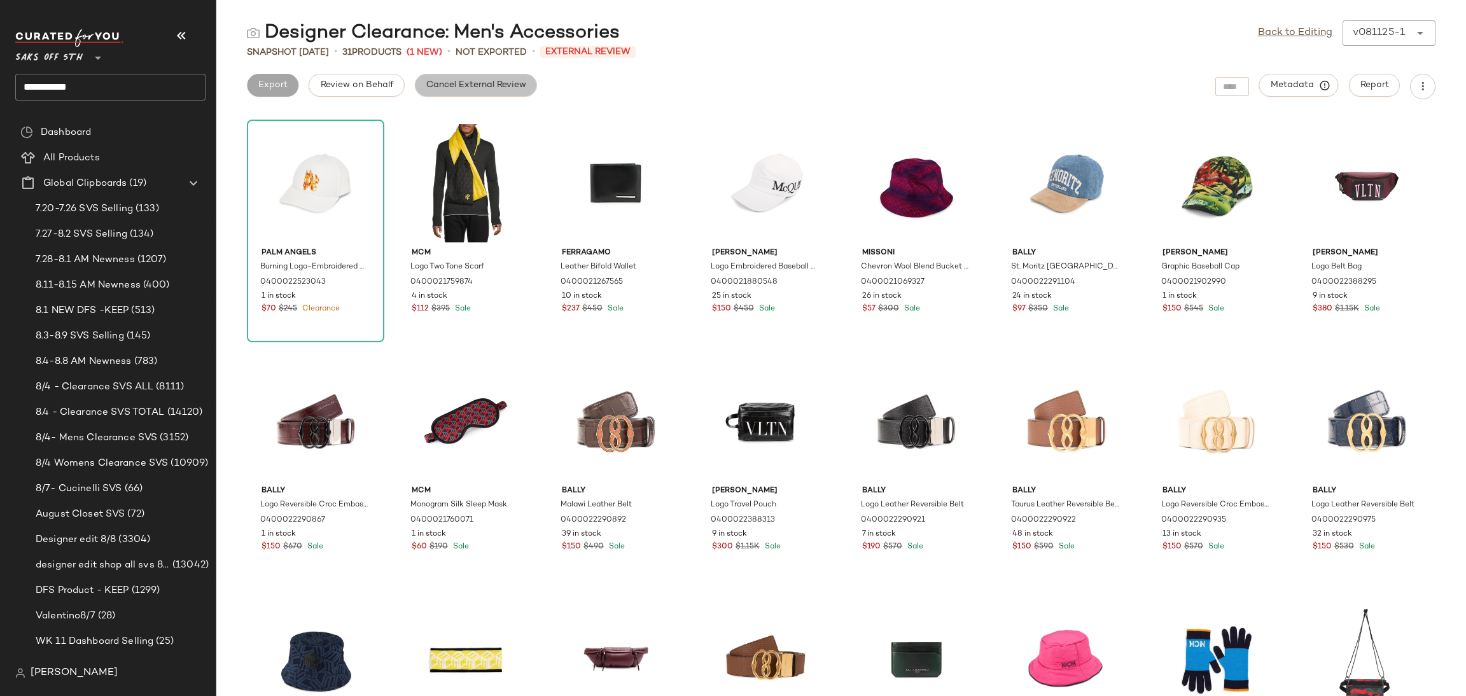
click at [483, 87] on span "Cancel External Review" at bounding box center [476, 85] width 101 height 10
click at [377, 82] on span "Export" at bounding box center [374, 85] width 30 height 10
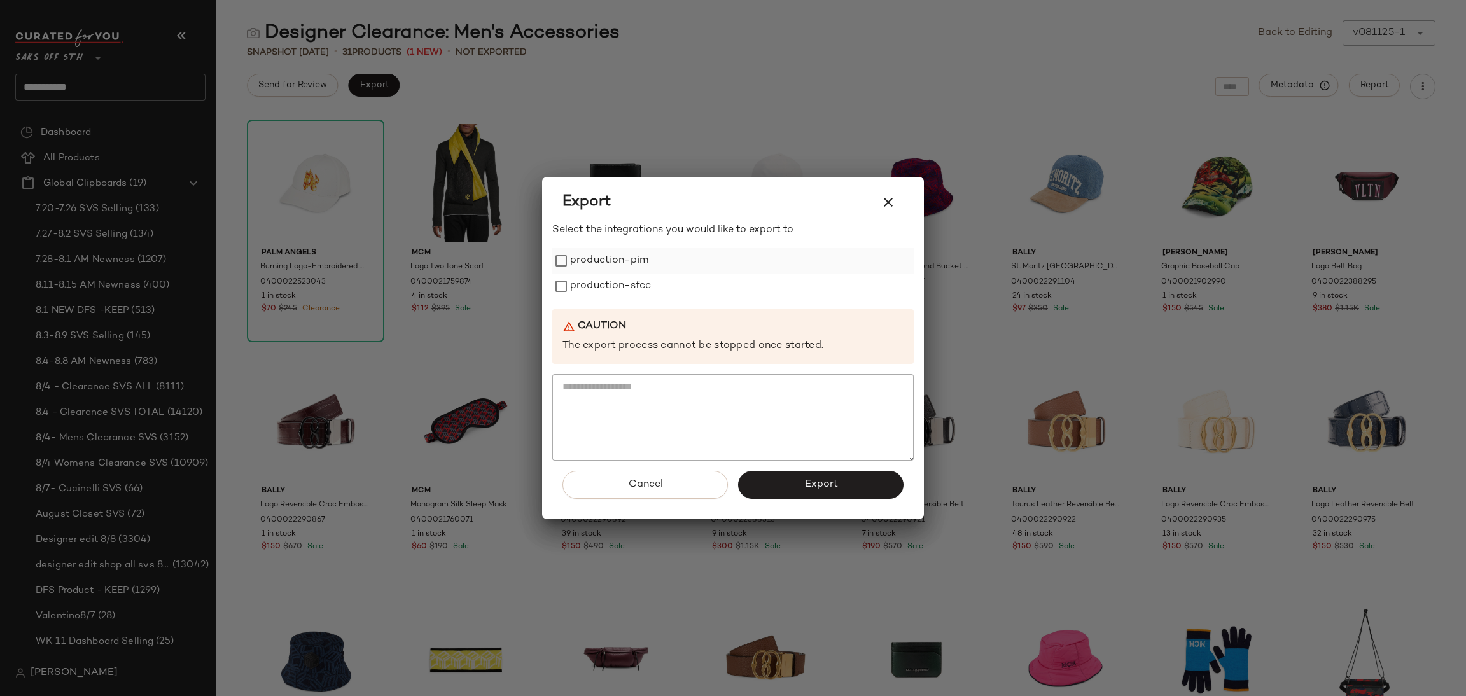
click at [600, 262] on label "production-pim" at bounding box center [609, 260] width 78 height 25
click at [606, 288] on label "production-sfcc" at bounding box center [610, 286] width 81 height 25
click at [778, 475] on button "Export" at bounding box center [820, 485] width 165 height 28
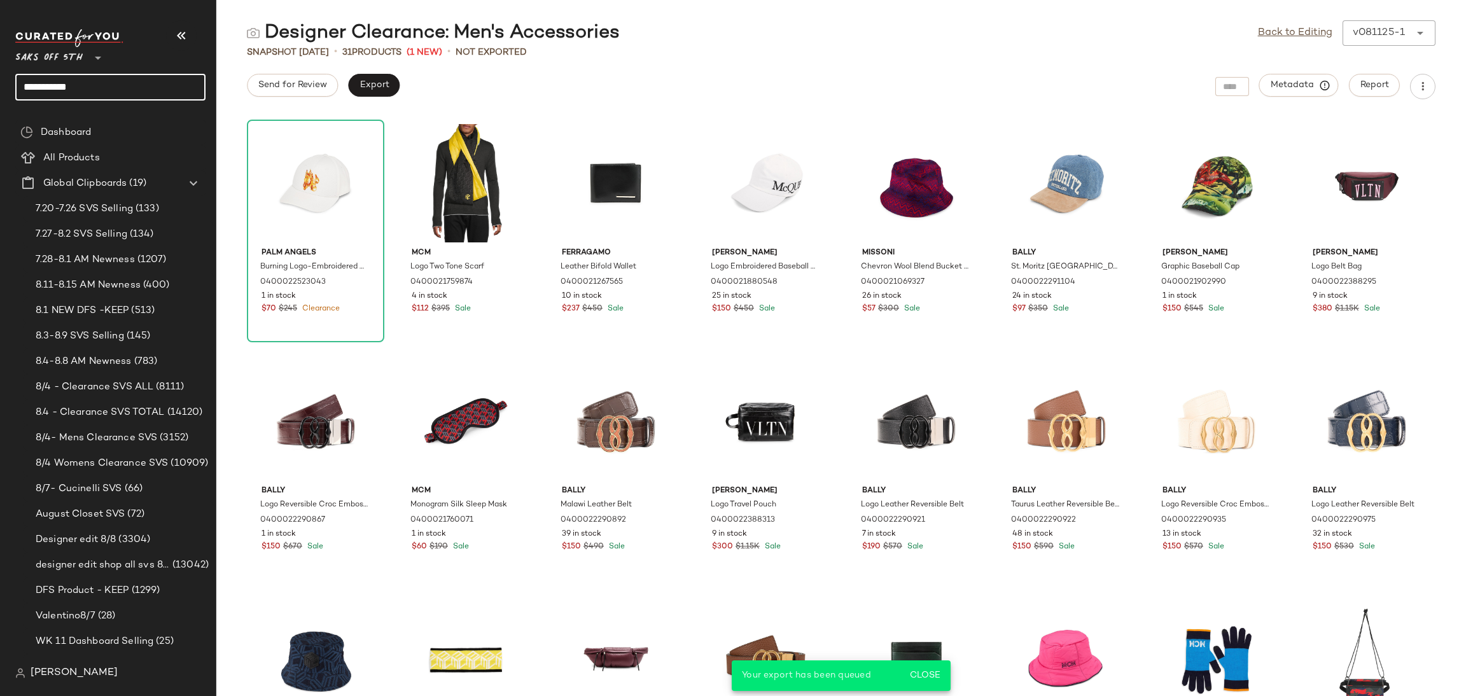
click at [162, 78] on input "**********" at bounding box center [110, 87] width 190 height 27
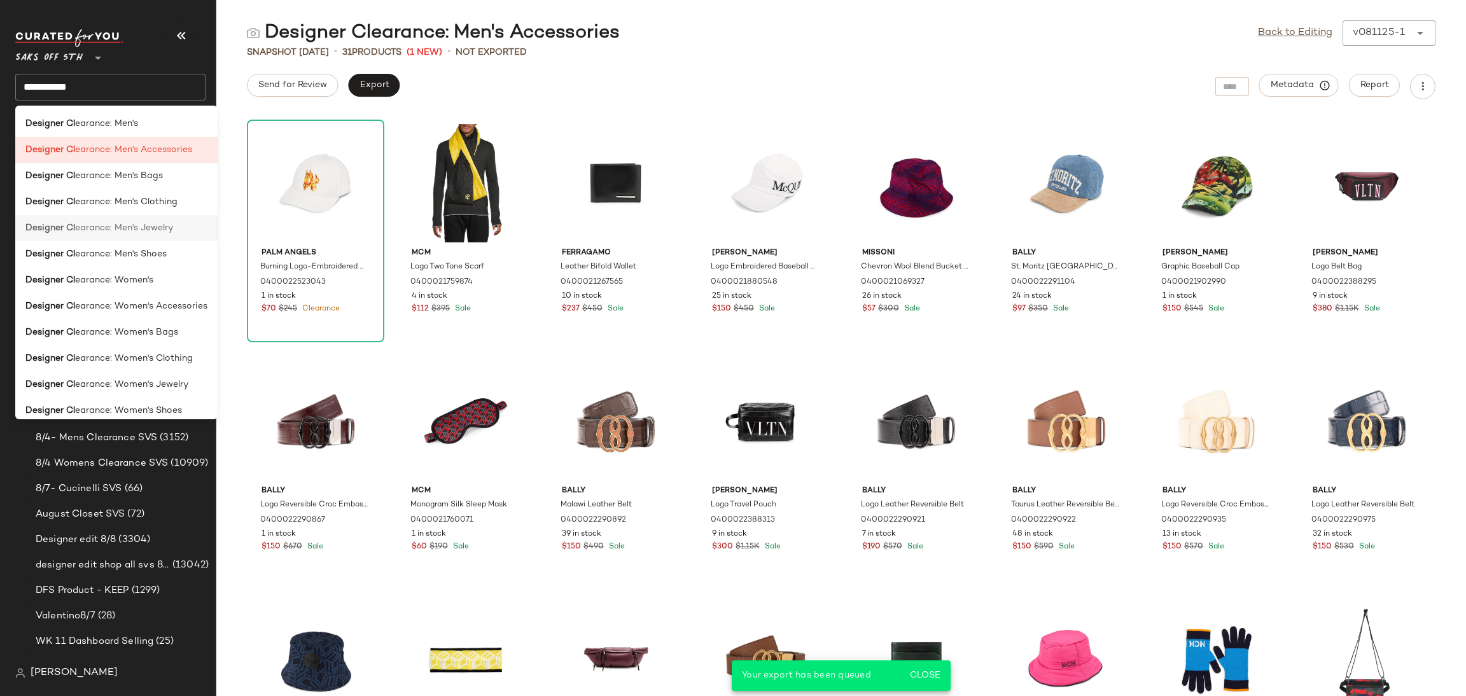
click at [158, 223] on span "earance: Men's Jewelry" at bounding box center [124, 227] width 98 height 13
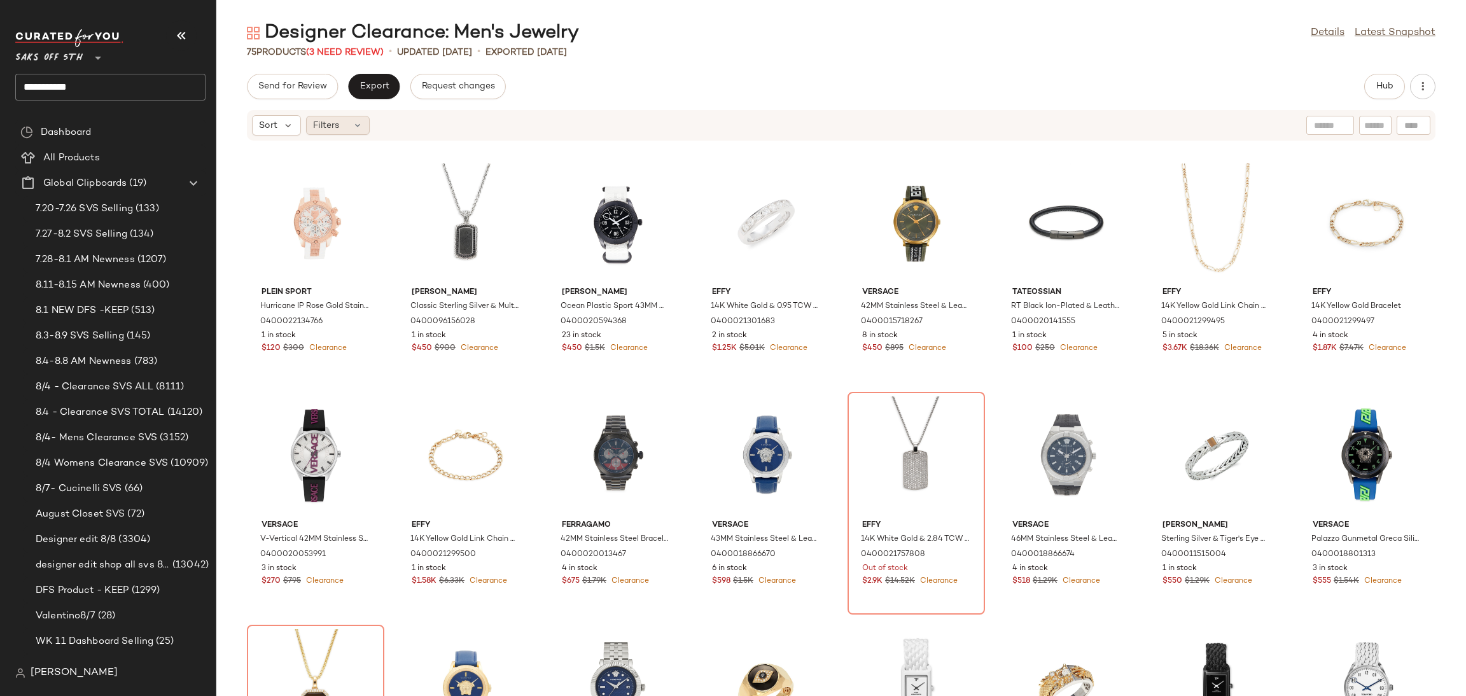
click at [360, 134] on div "Filters" at bounding box center [338, 125] width 64 height 19
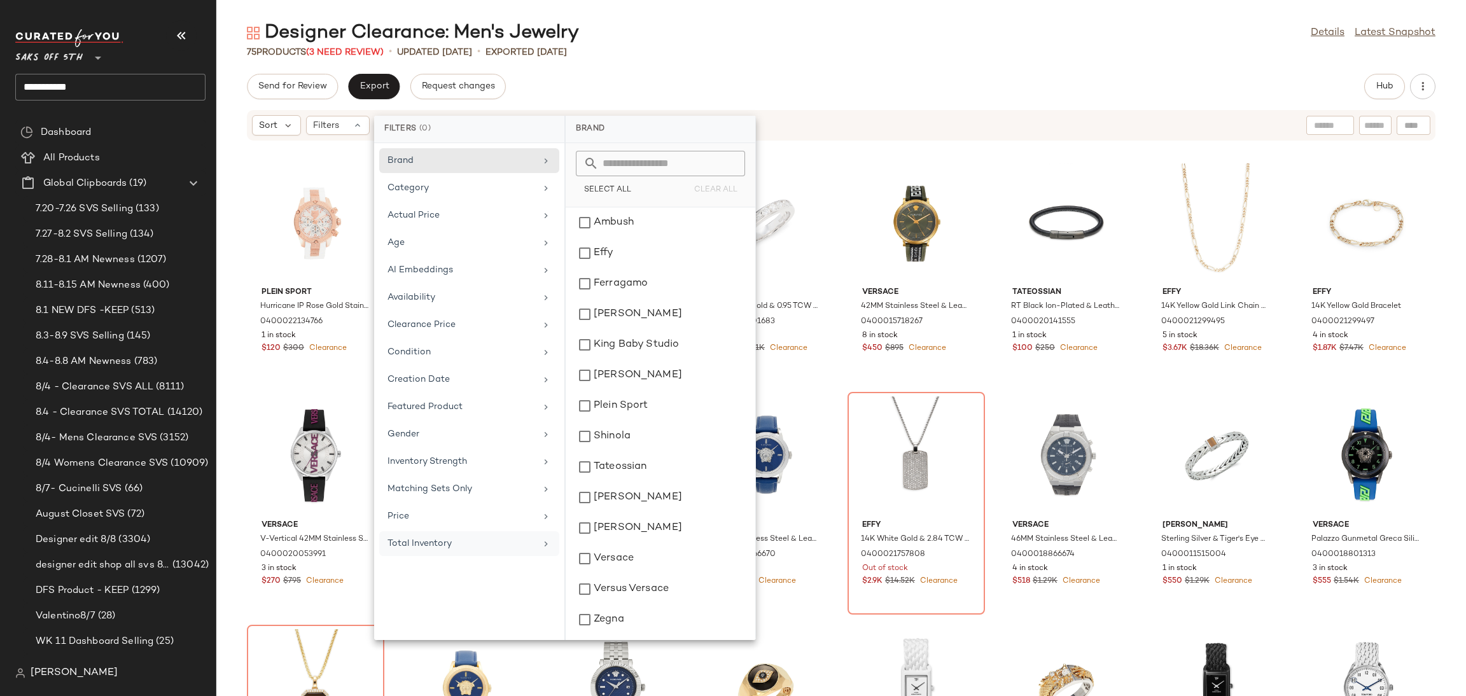
click at [456, 547] on div "Total Inventory" at bounding box center [461, 543] width 148 height 13
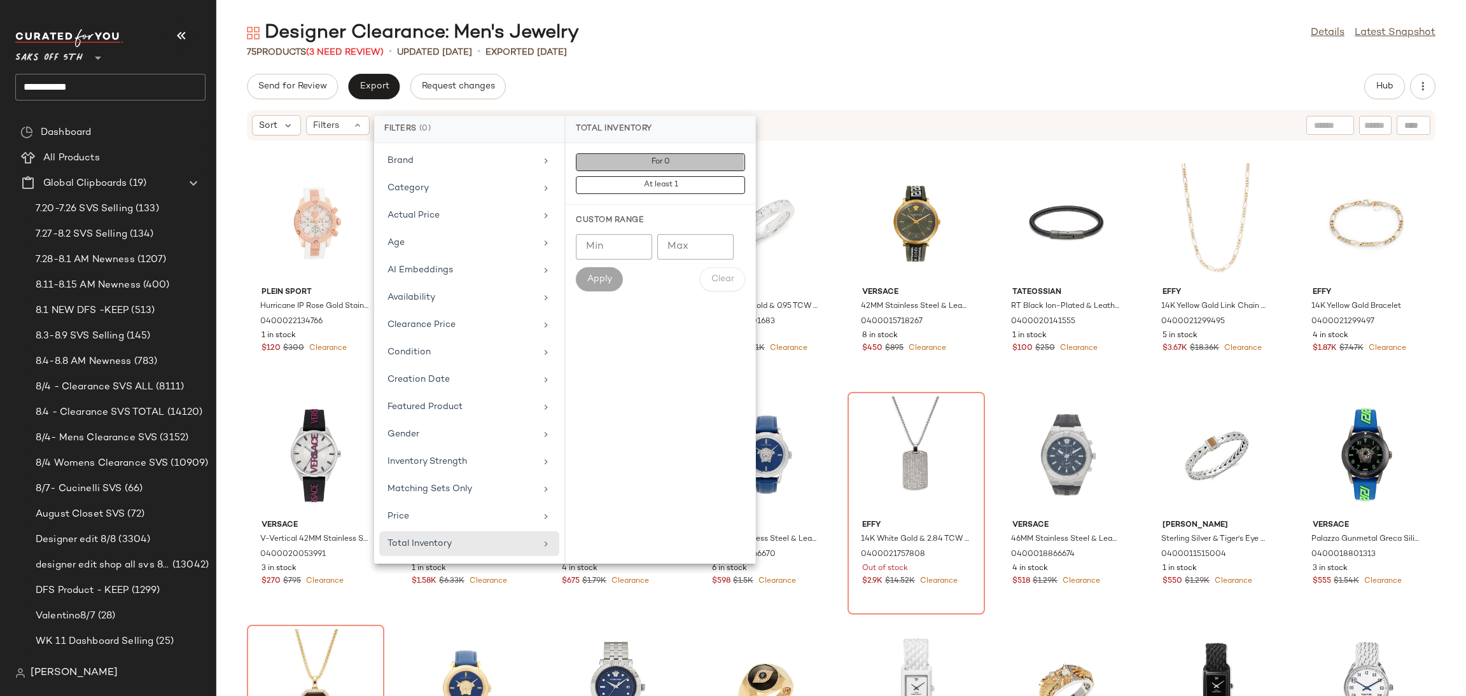
click at [667, 176] on button "For 0" at bounding box center [660, 185] width 169 height 18
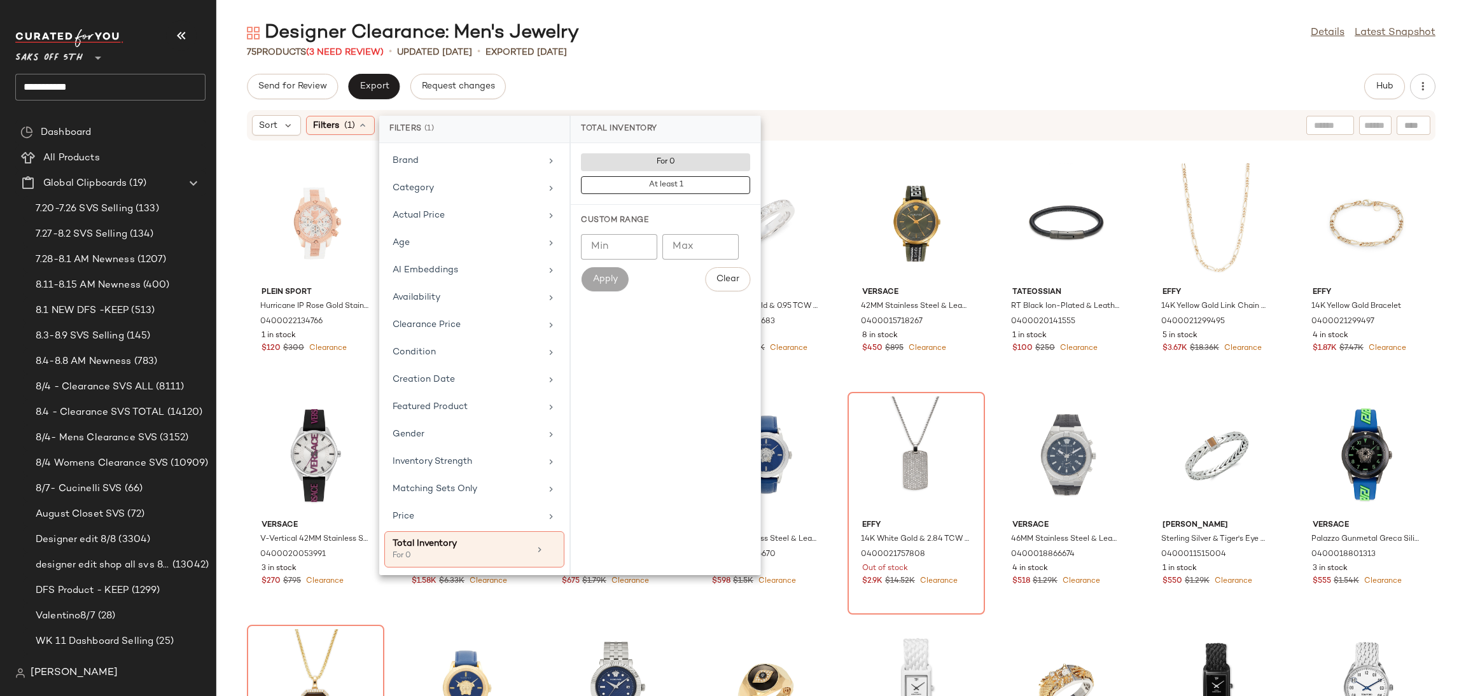
click at [736, 68] on div "Designer Clearance: Men's Jewelry Details Latest Snapshot 75 Products (3 Need R…" at bounding box center [841, 358] width 1250 height 676
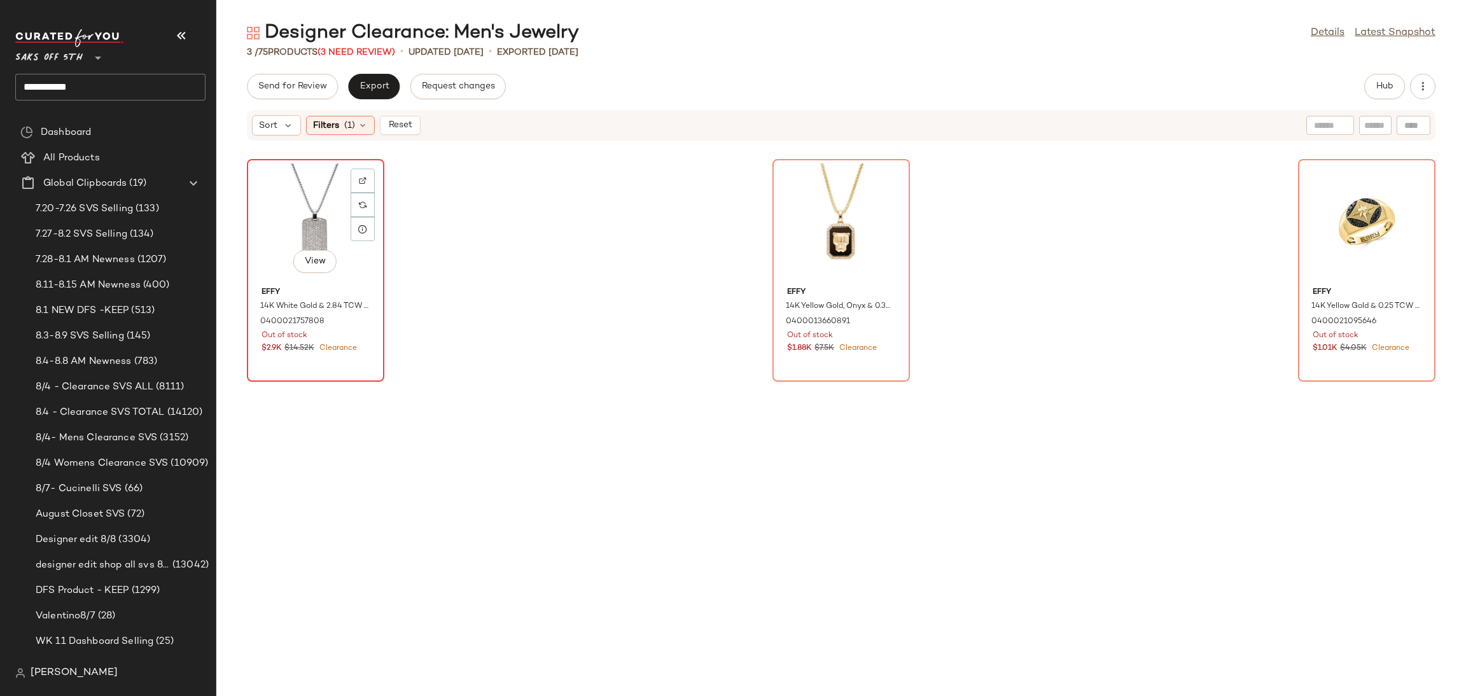
click at [303, 212] on div "View" at bounding box center [315, 223] width 129 height 118
click at [1335, 230] on div "View" at bounding box center [1366, 223] width 129 height 118
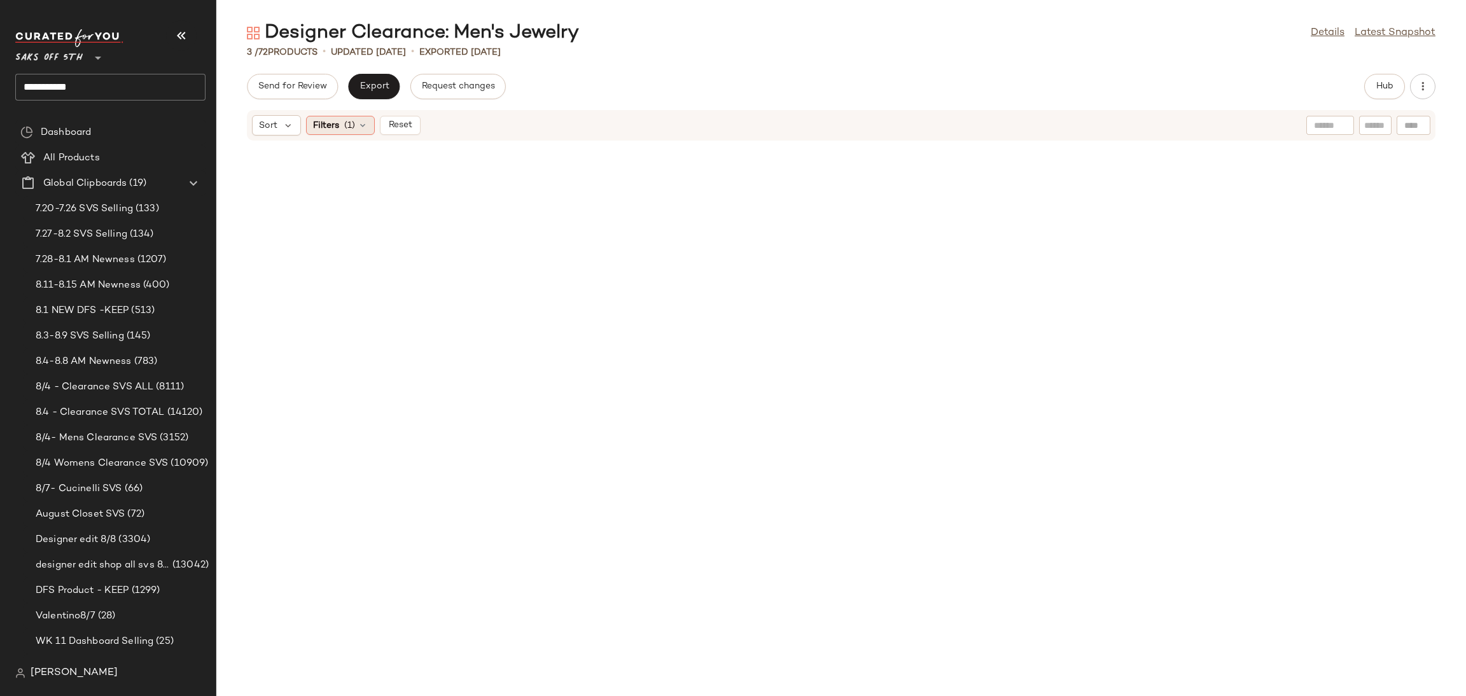
click at [361, 130] on div "Filters (1)" at bounding box center [340, 125] width 69 height 19
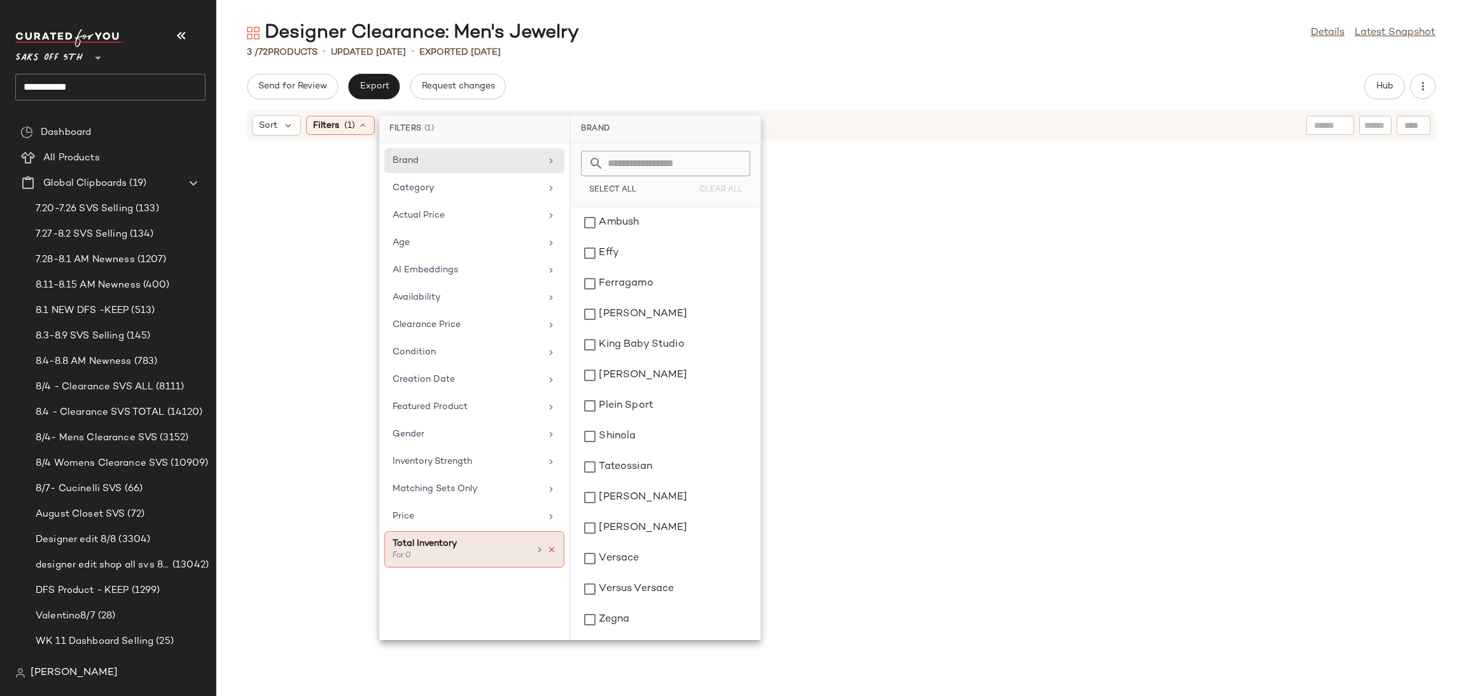
click at [547, 554] on icon at bounding box center [551, 549] width 9 height 9
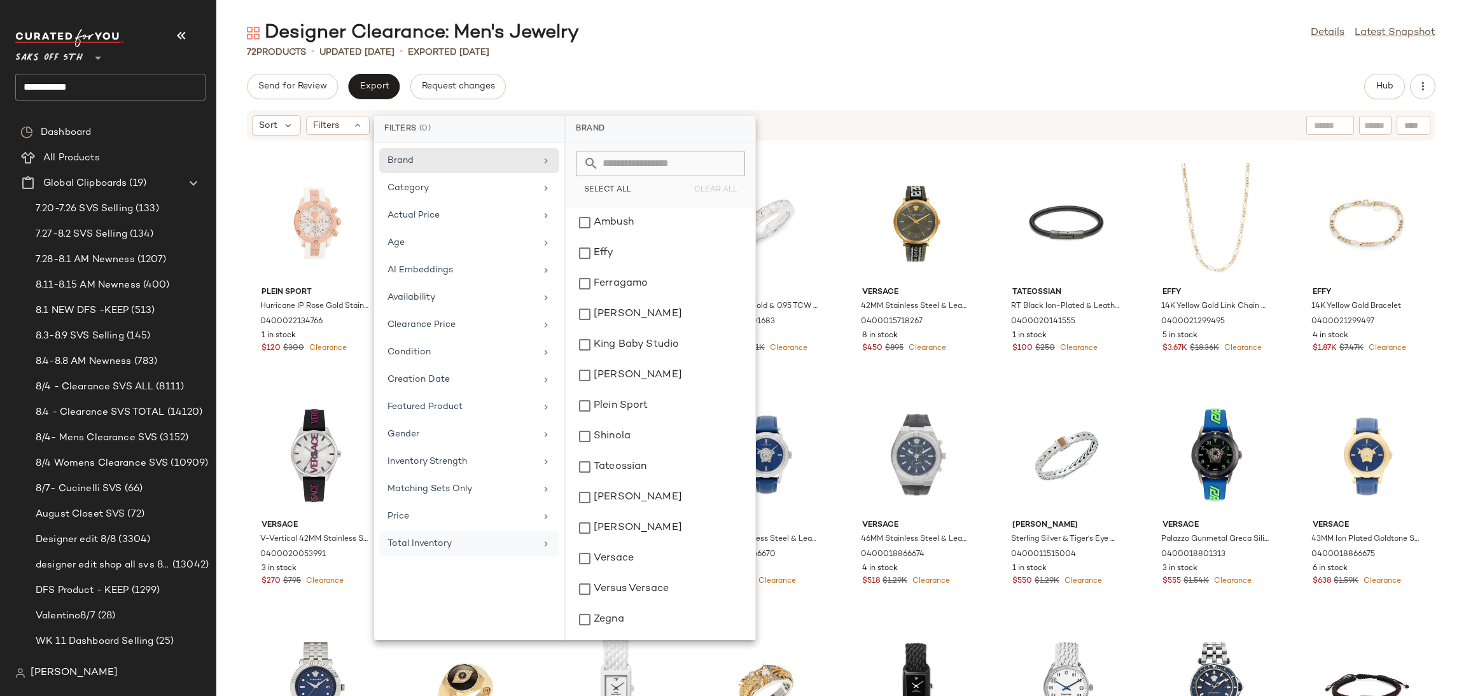
click at [745, 50] on div "72 Products • updated [DATE] • Exported [DATE]" at bounding box center [841, 52] width 1250 height 13
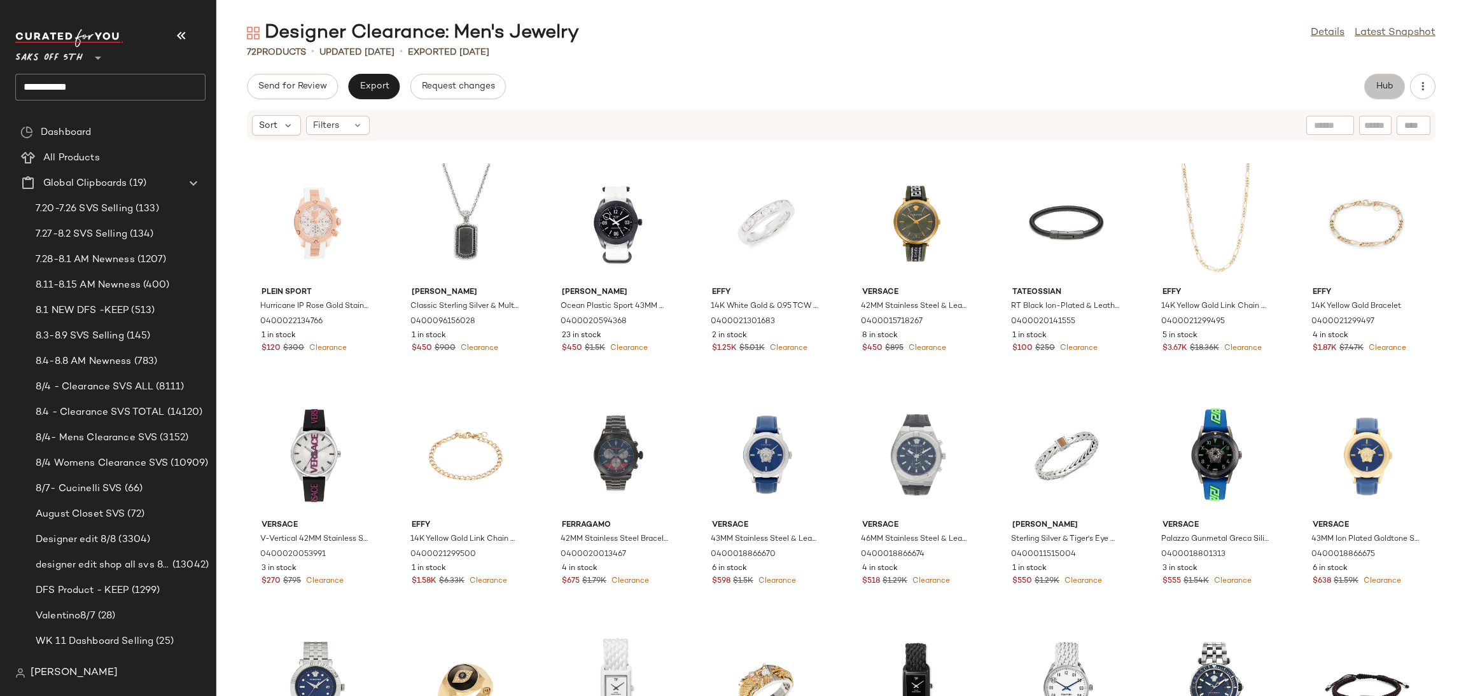
click at [1387, 78] on button "Hub" at bounding box center [1384, 86] width 41 height 25
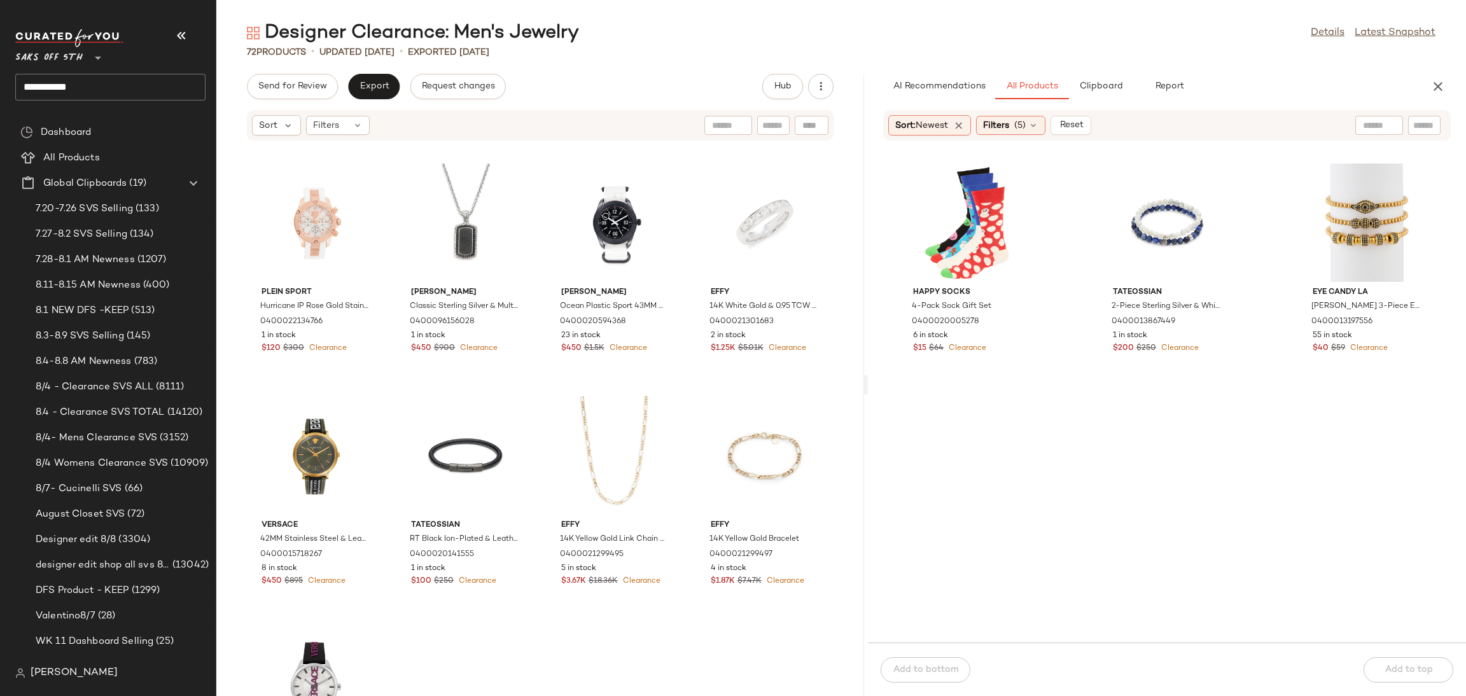
drag, startPoint x: 841, startPoint y: 385, endPoint x: 873, endPoint y: 383, distance: 31.9
click at [873, 383] on div "Designer Clearance: Men's Jewelry Details Latest Snapshot 72 Products • updated…" at bounding box center [841, 358] width 1250 height 676
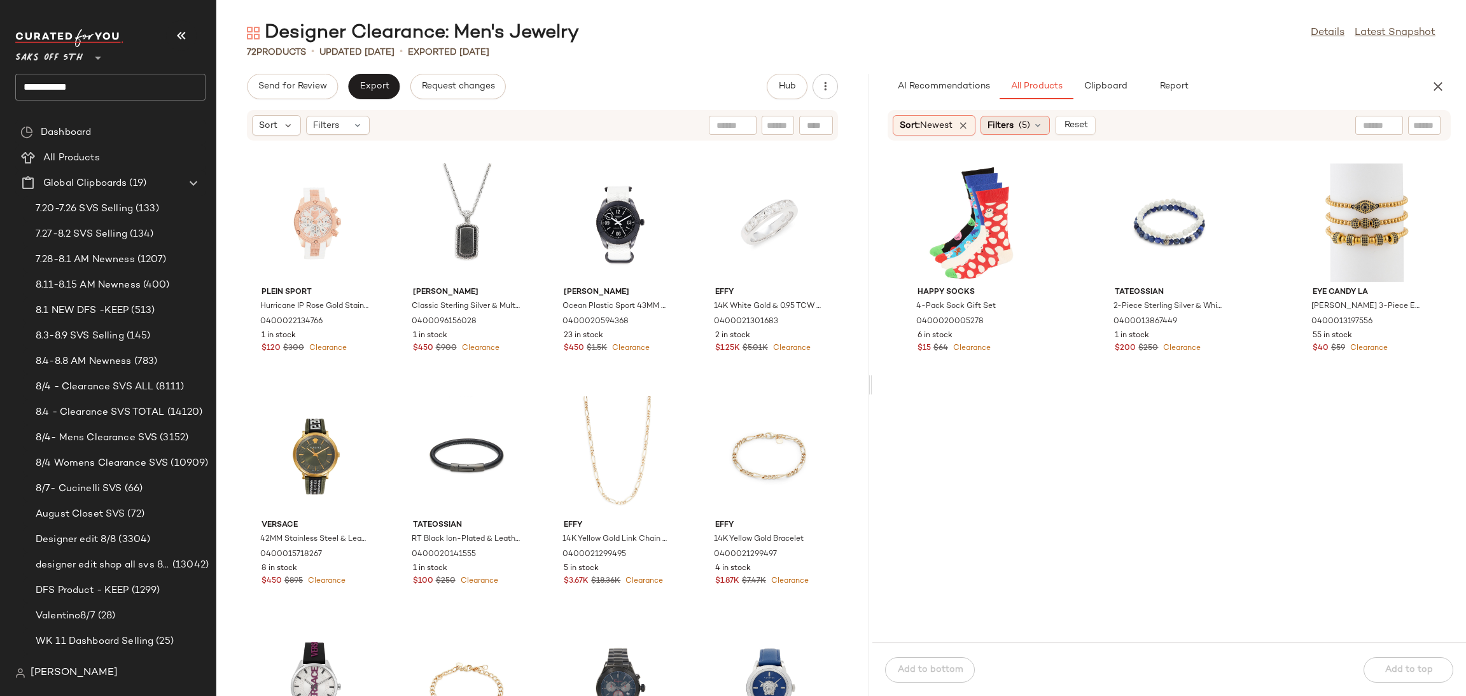
click at [1030, 125] on span "(5)" at bounding box center [1024, 125] width 11 height 13
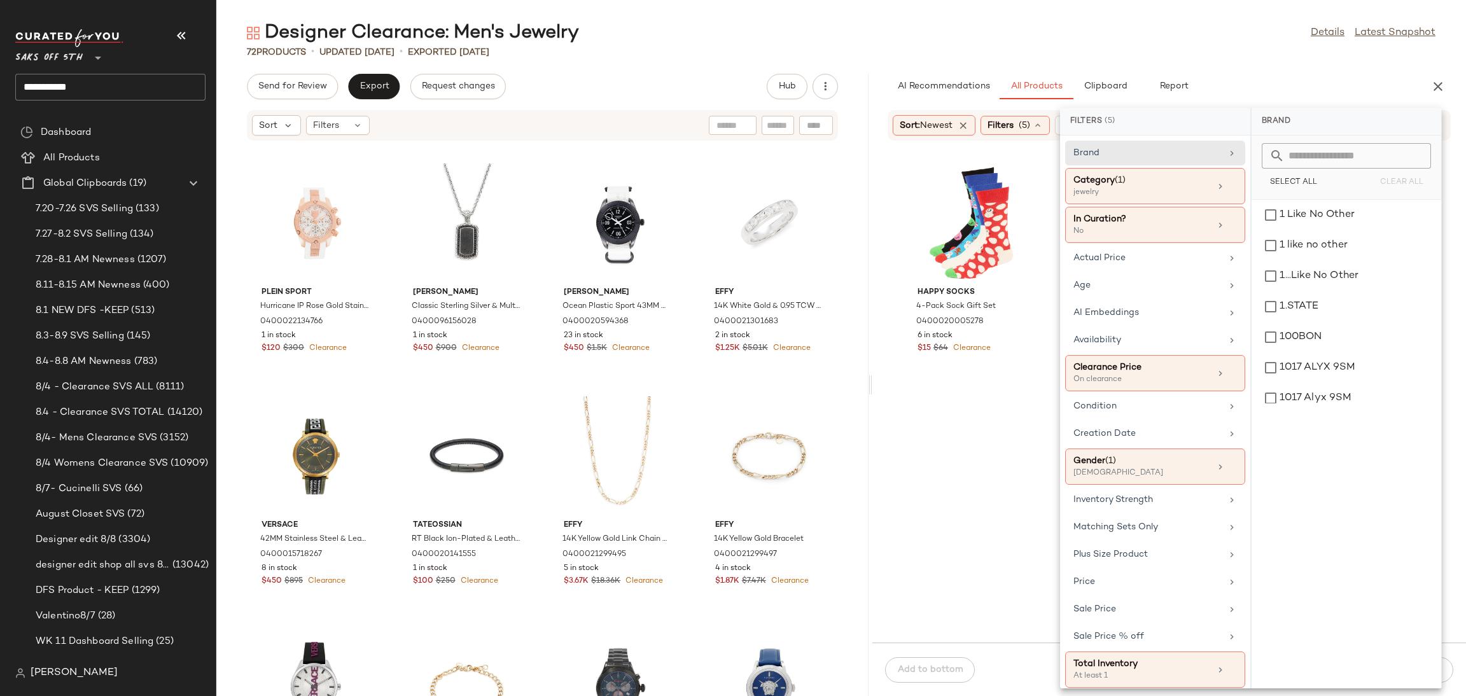
click at [1022, 32] on div "Designer Clearance: Men's Jewelry Details Latest Snapshot" at bounding box center [841, 32] width 1250 height 25
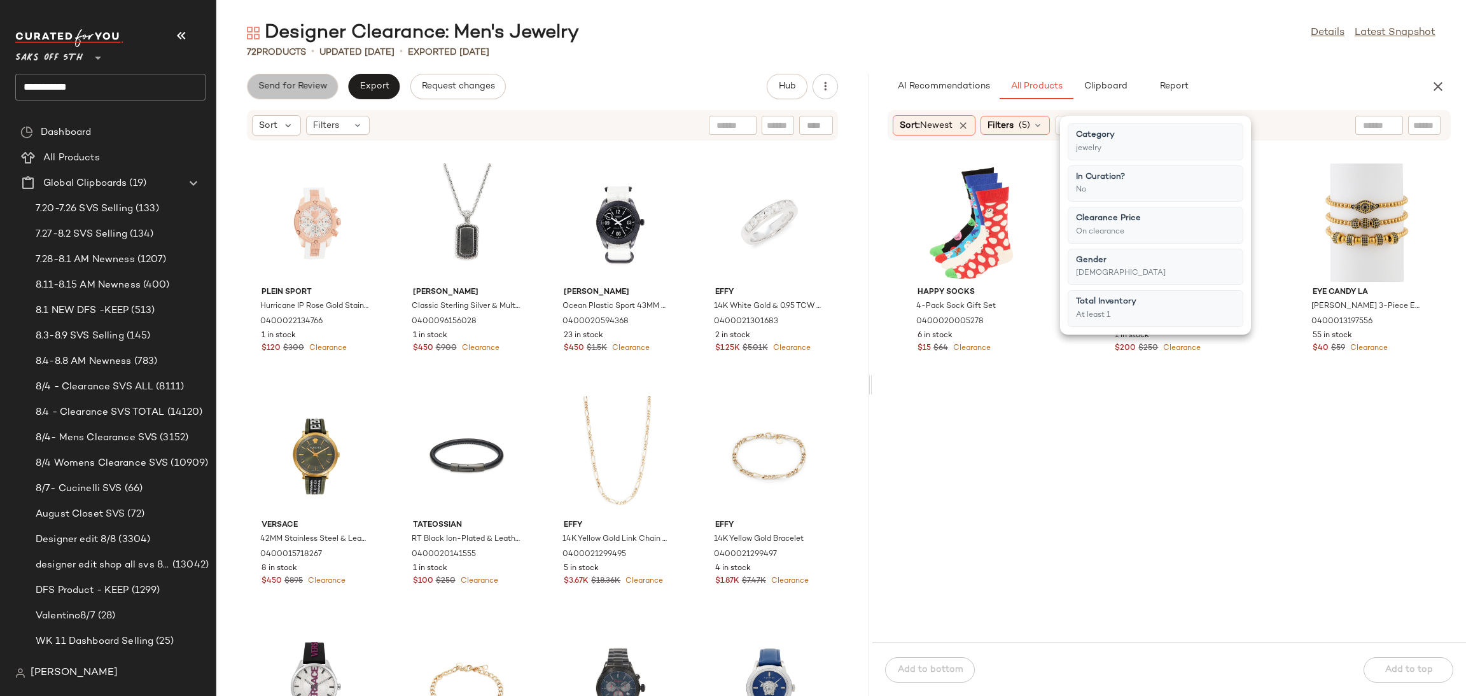
click at [283, 92] on span "Send for Review" at bounding box center [292, 86] width 69 height 10
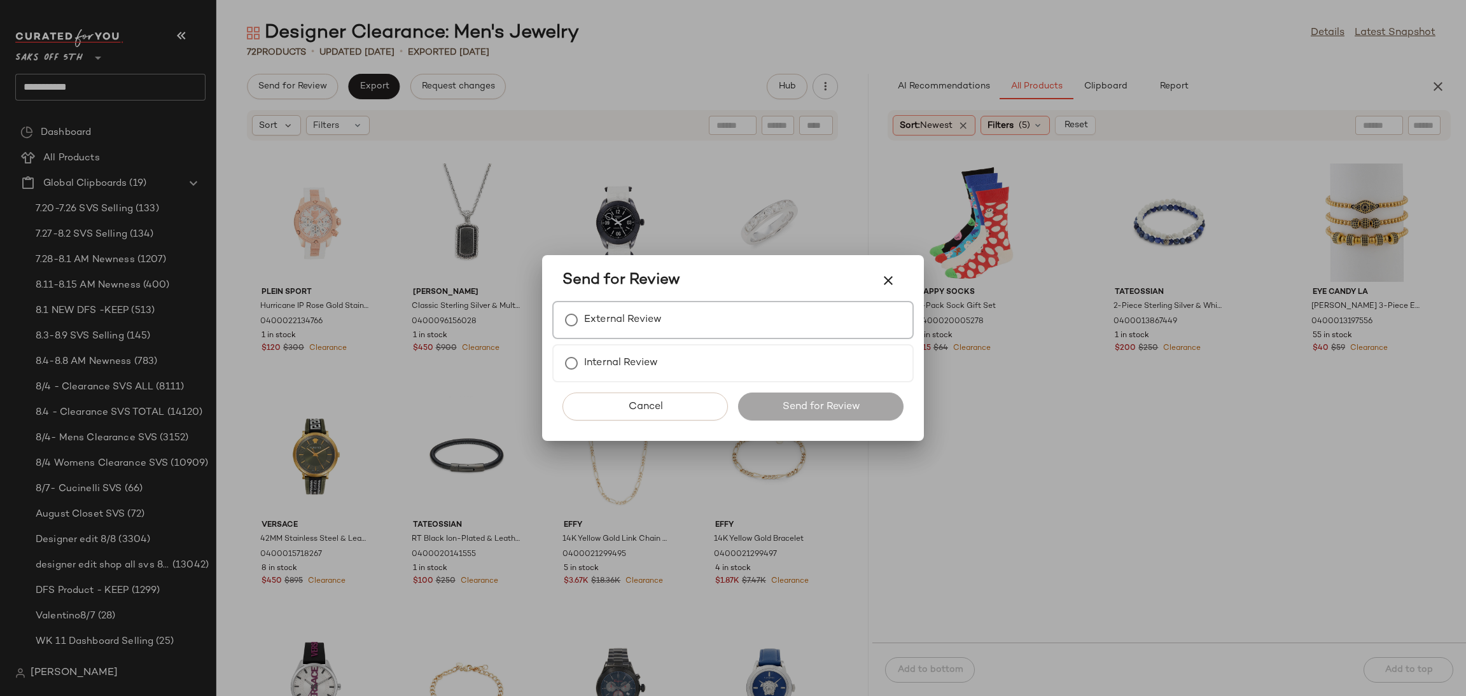
click at [708, 315] on div "External Review" at bounding box center [732, 320] width 361 height 38
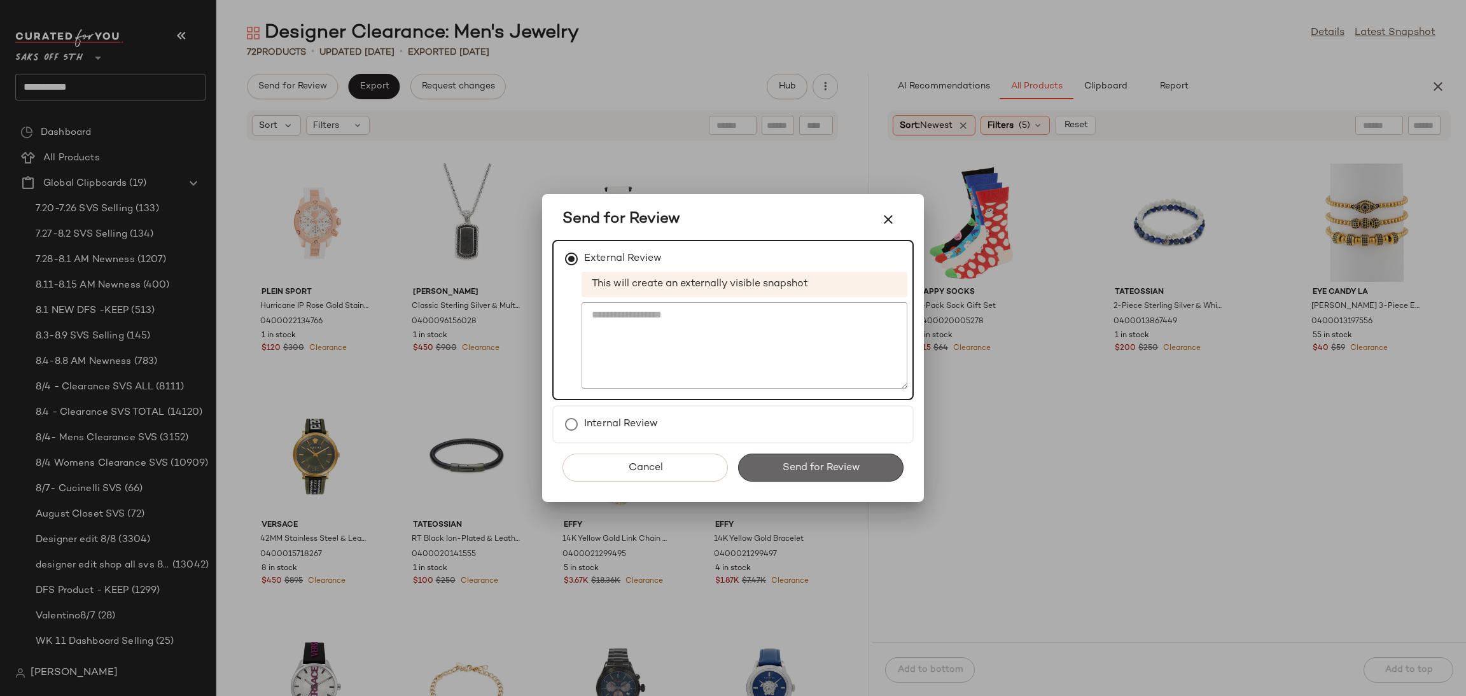
click at [827, 462] on span "Send for Review" at bounding box center [820, 468] width 78 height 12
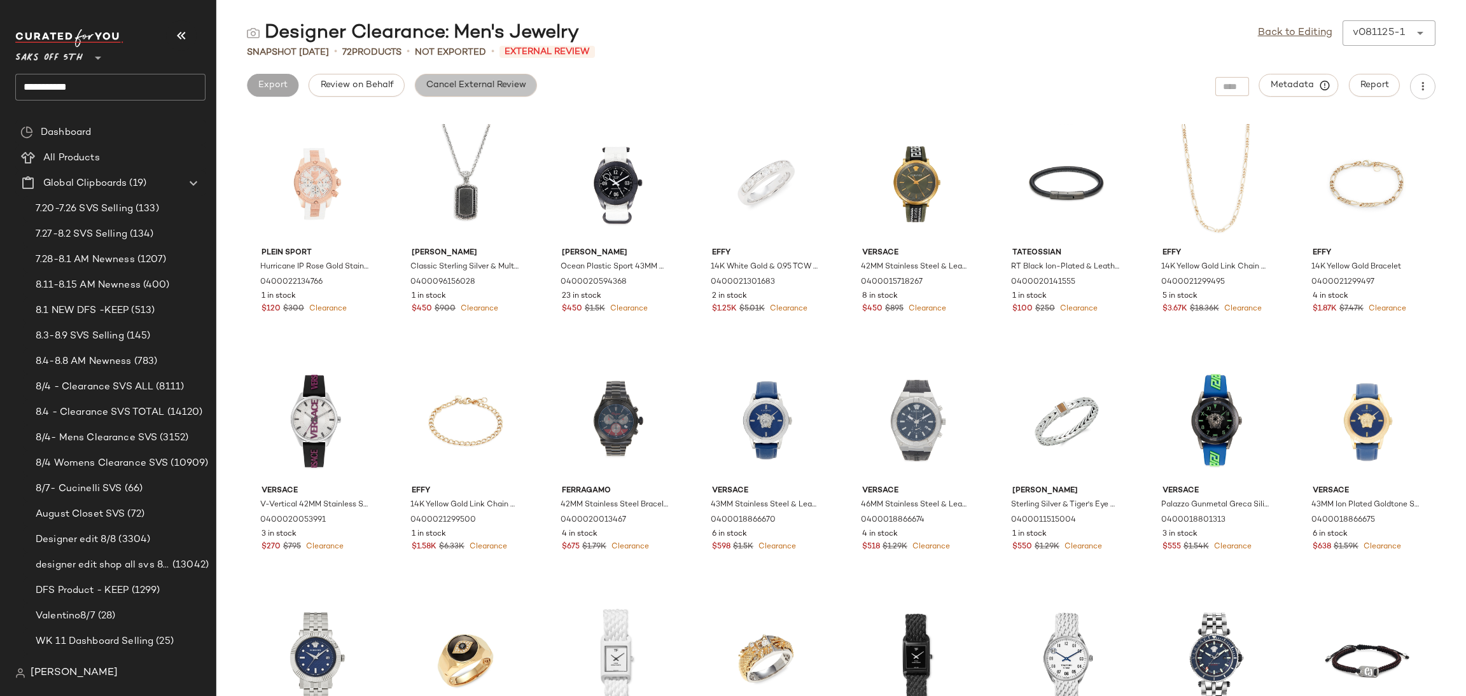
click at [484, 88] on span "Cancel External Review" at bounding box center [476, 85] width 101 height 10
click at [381, 82] on span "Export" at bounding box center [374, 85] width 30 height 10
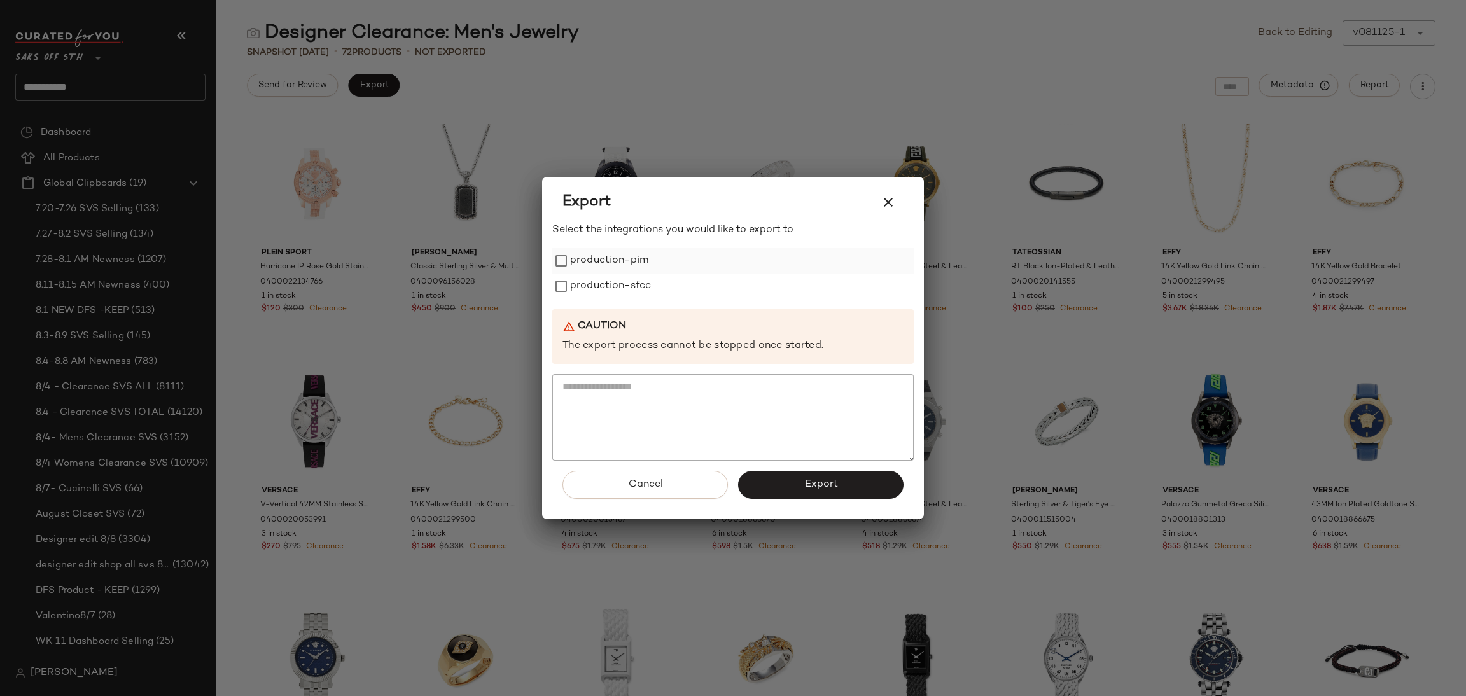
click at [650, 271] on div "production-pim" at bounding box center [732, 260] width 361 height 25
click at [574, 261] on label "production-pim" at bounding box center [609, 260] width 78 height 25
click at [574, 283] on label "production-sfcc" at bounding box center [610, 286] width 81 height 25
click at [855, 489] on button "Export" at bounding box center [820, 485] width 165 height 28
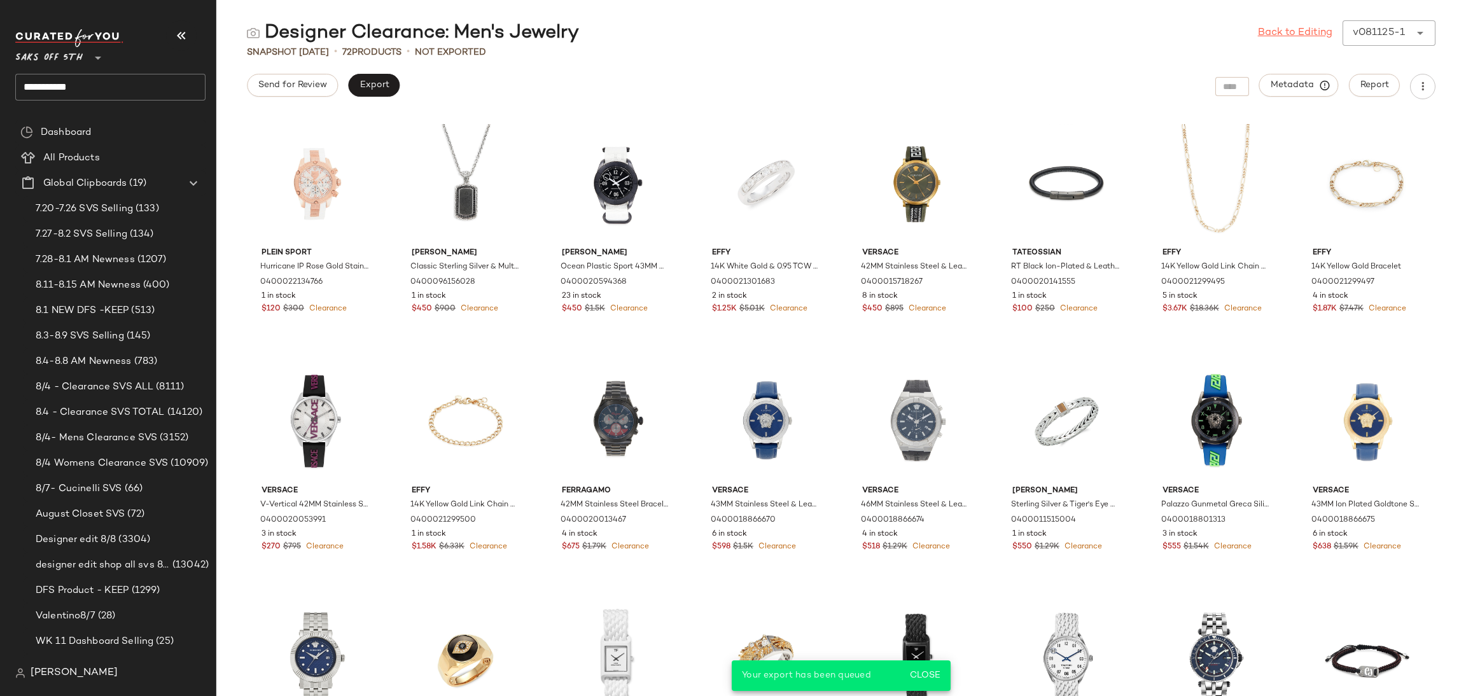
click at [1286, 36] on link "Back to Editing" at bounding box center [1295, 32] width 74 height 15
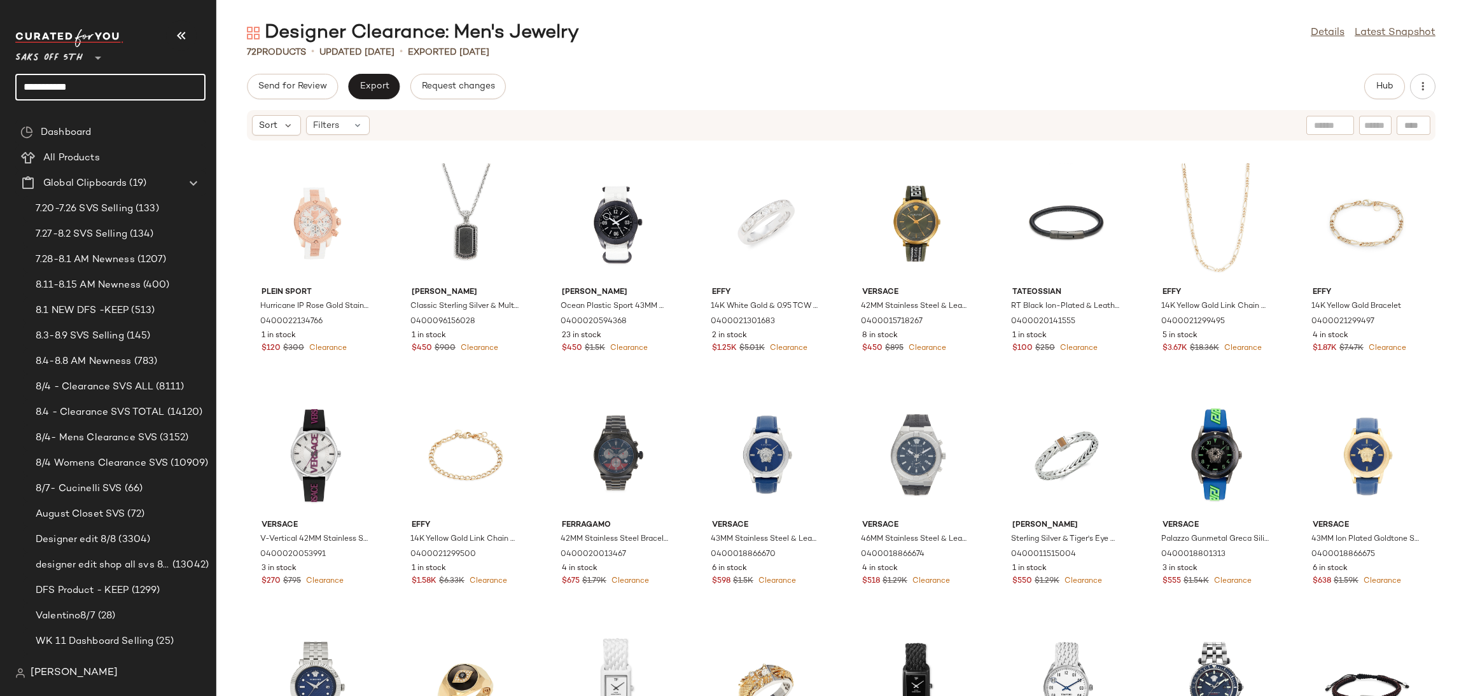
drag, startPoint x: 155, startPoint y: 80, endPoint x: 0, endPoint y: 97, distance: 155.5
click at [0, 97] on nav "**********" at bounding box center [108, 348] width 216 height 696
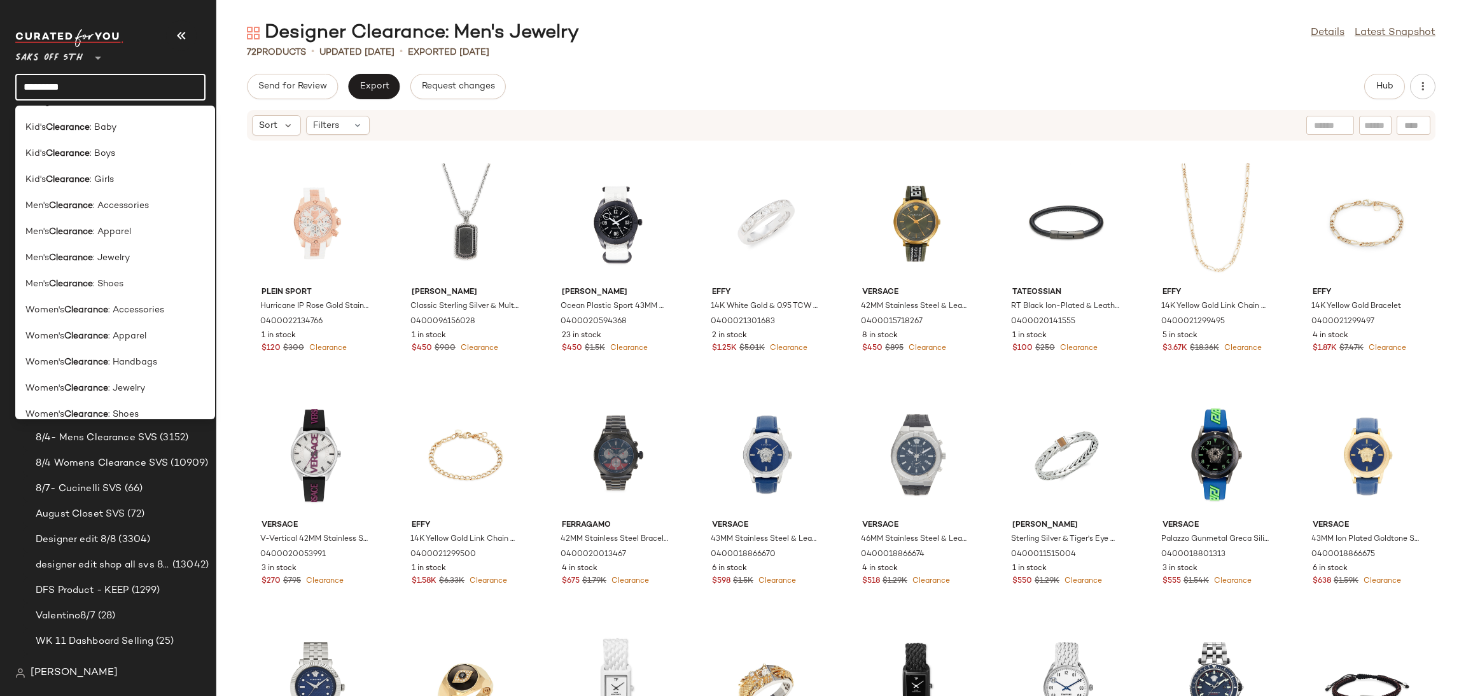
scroll to position [765, 0]
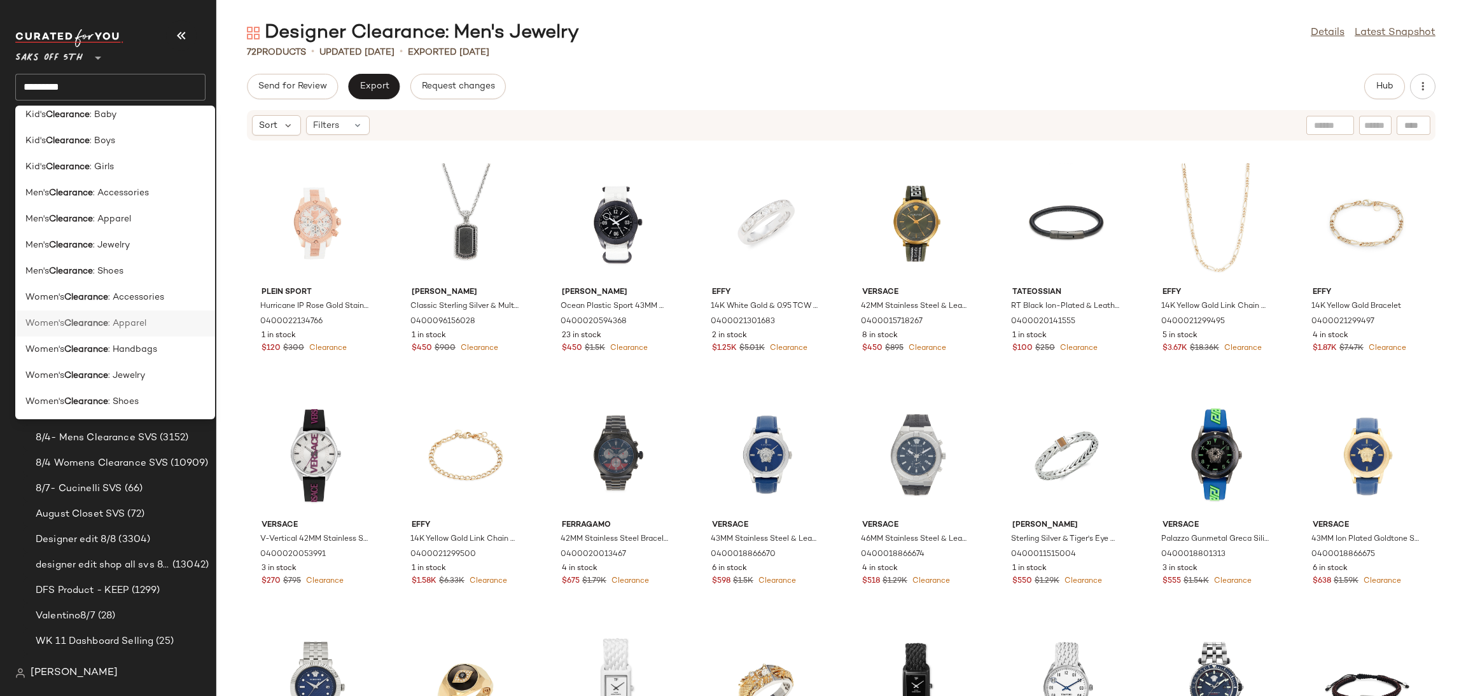
click at [153, 328] on div "Women's Clearance : Apparel" at bounding box center [114, 323] width 179 height 13
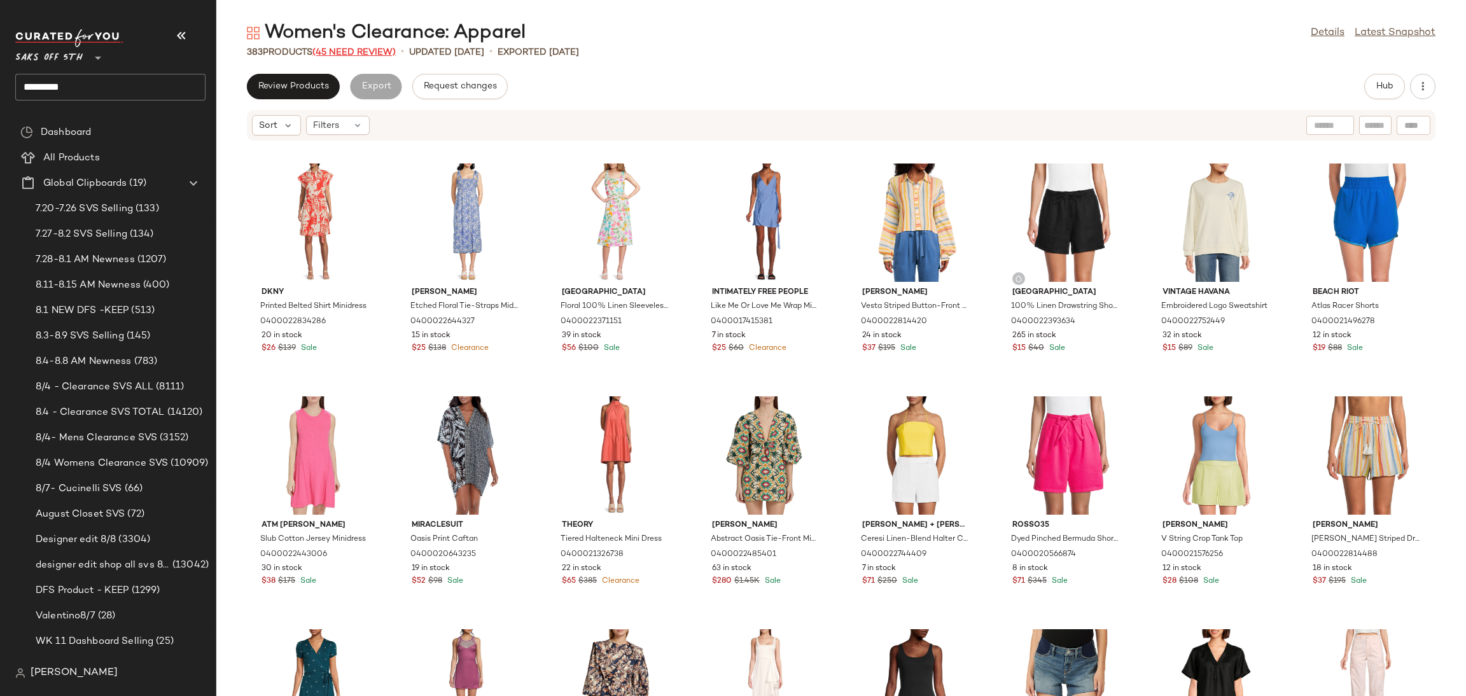
click at [381, 52] on span "(45 Need Review)" at bounding box center [353, 53] width 83 height 10
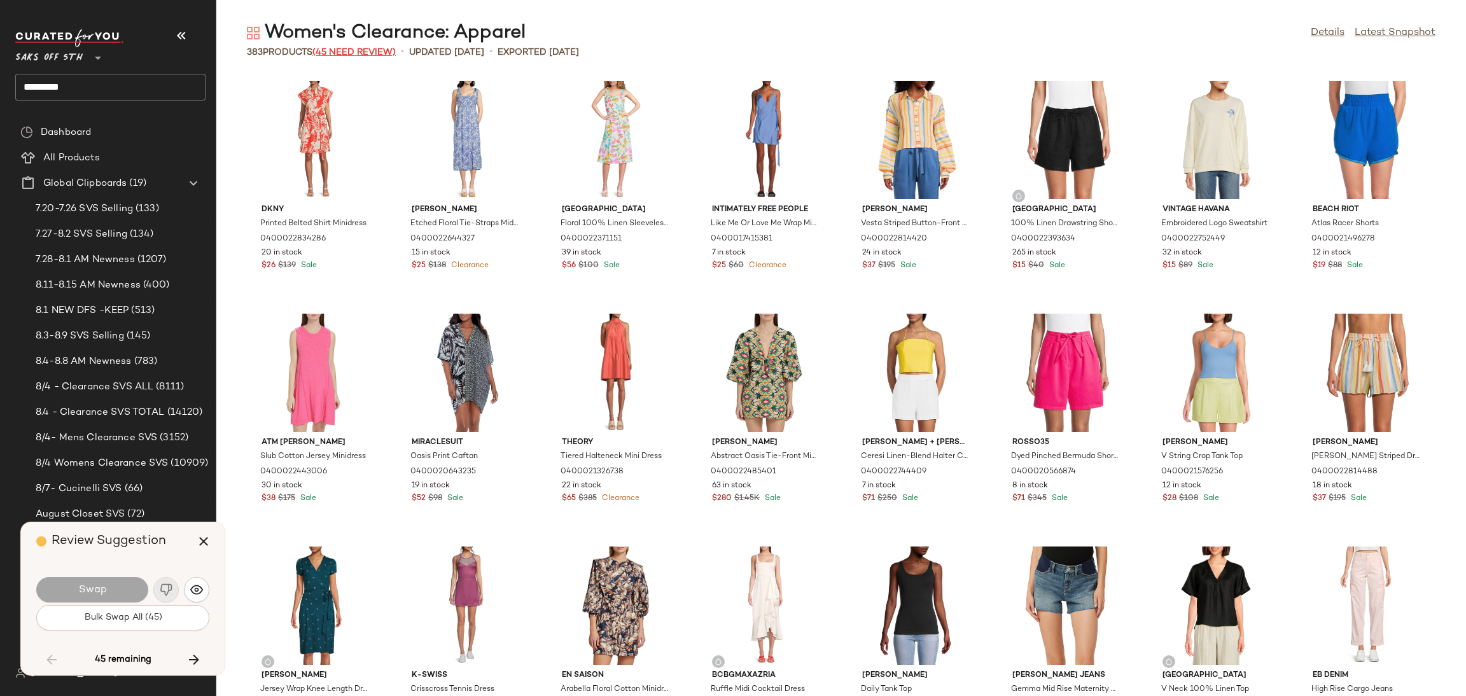
scroll to position [1862, 0]
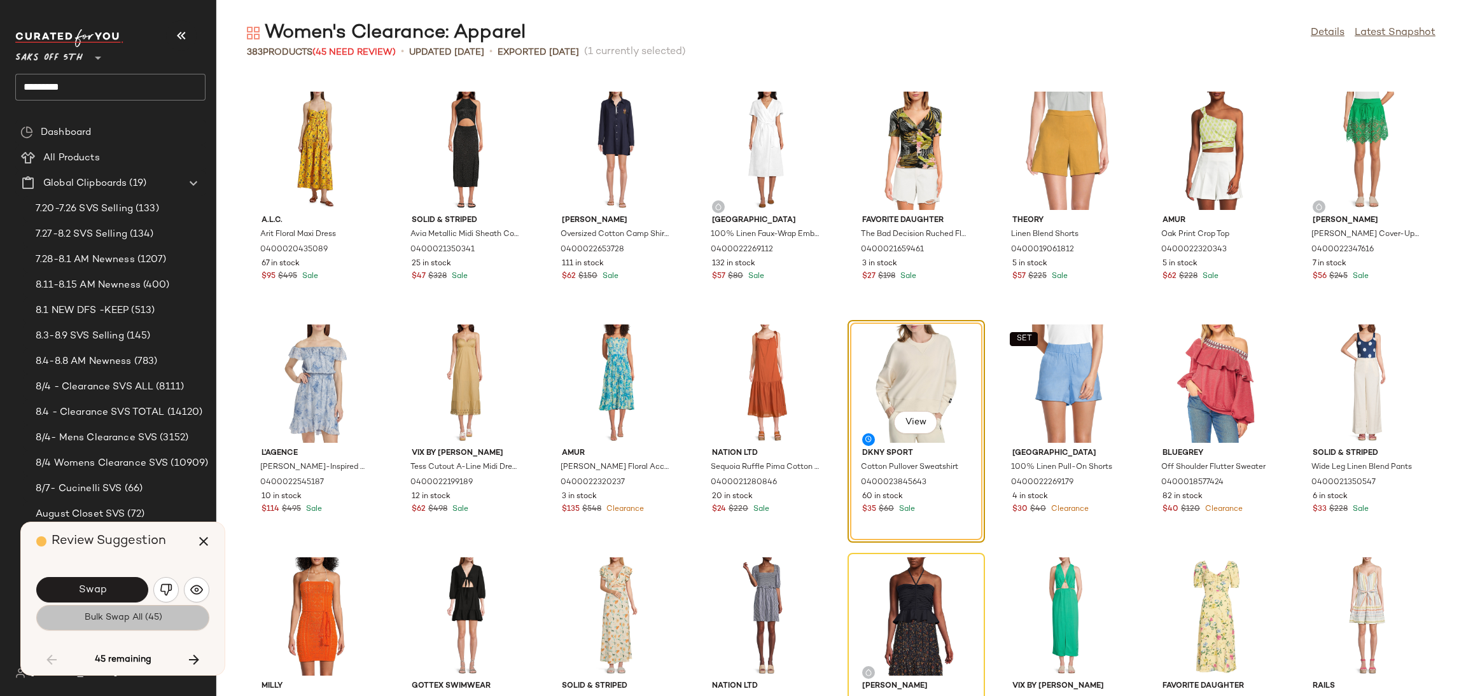
click at [137, 618] on span "Bulk Swap All (45)" at bounding box center [122, 618] width 78 height 10
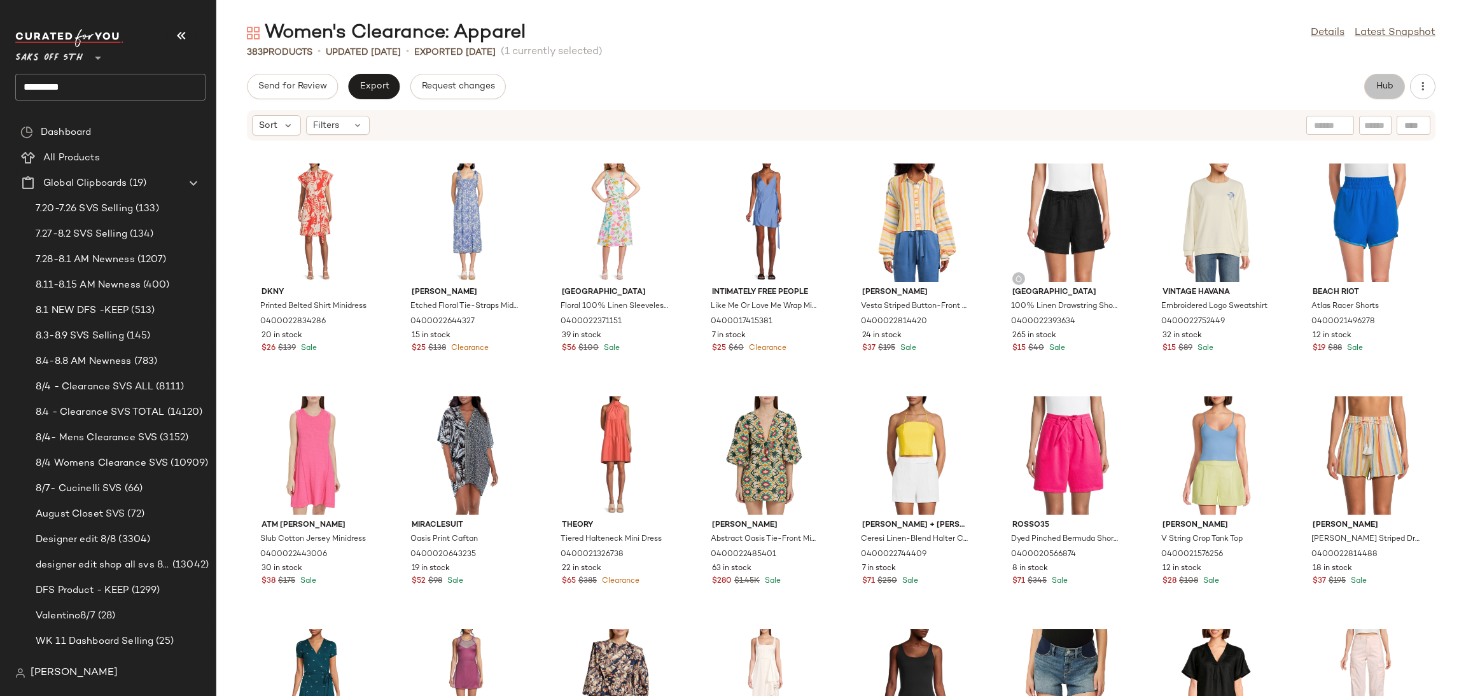
click at [1400, 86] on button "Hub" at bounding box center [1384, 86] width 41 height 25
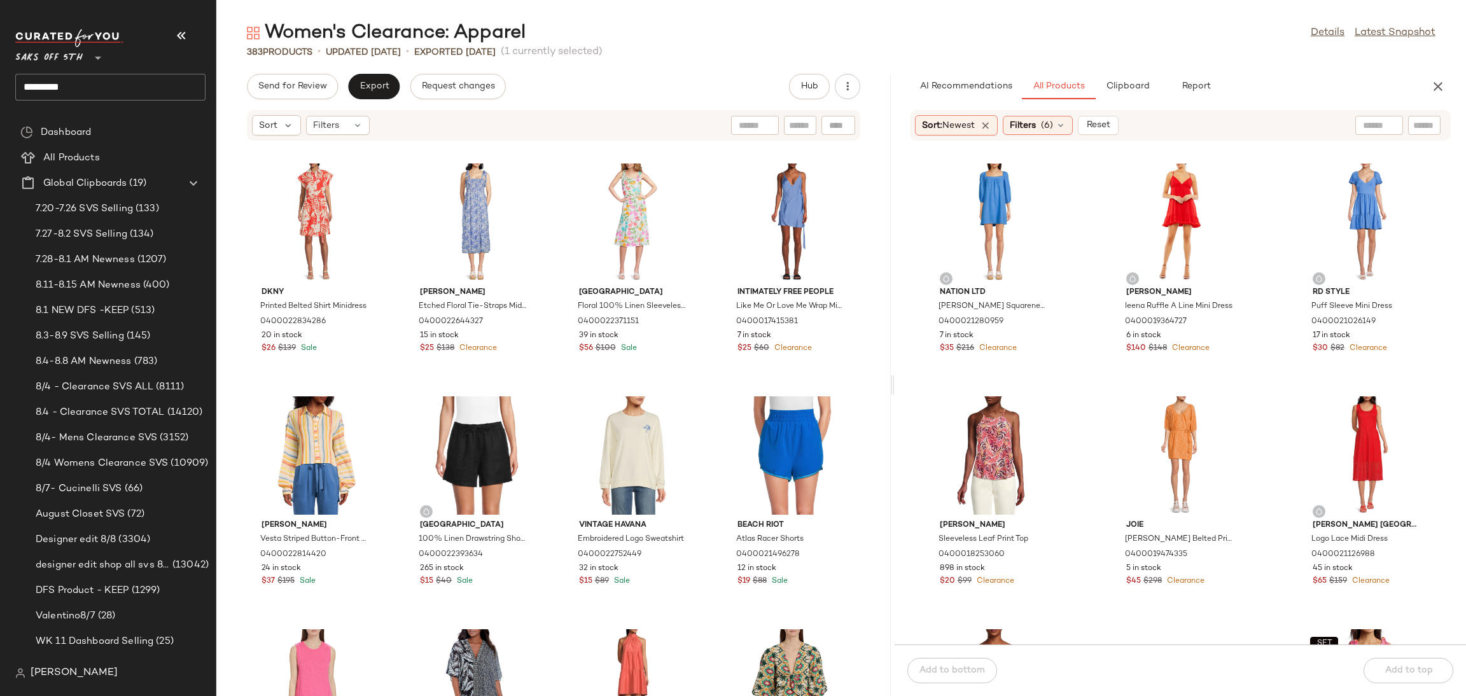
drag, startPoint x: 841, startPoint y: 384, endPoint x: 895, endPoint y: 390, distance: 54.5
click at [895, 390] on div "Women's Clearance: Apparel Details Latest Snapshot 383 Products • updated Aug 7…" at bounding box center [841, 358] width 1250 height 676
click at [1042, 132] on div "Filters (6)" at bounding box center [1038, 125] width 70 height 19
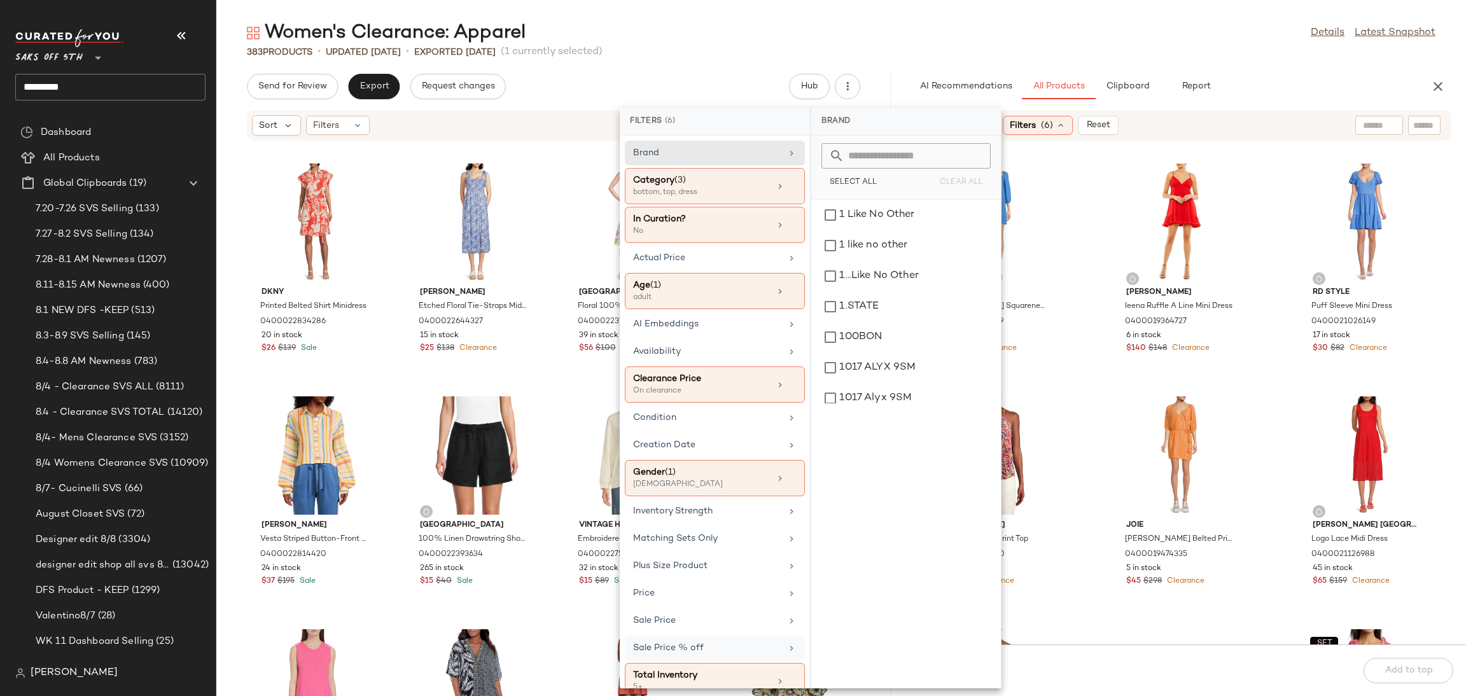
click at [734, 653] on div "Sale Price % off" at bounding box center [707, 647] width 148 height 13
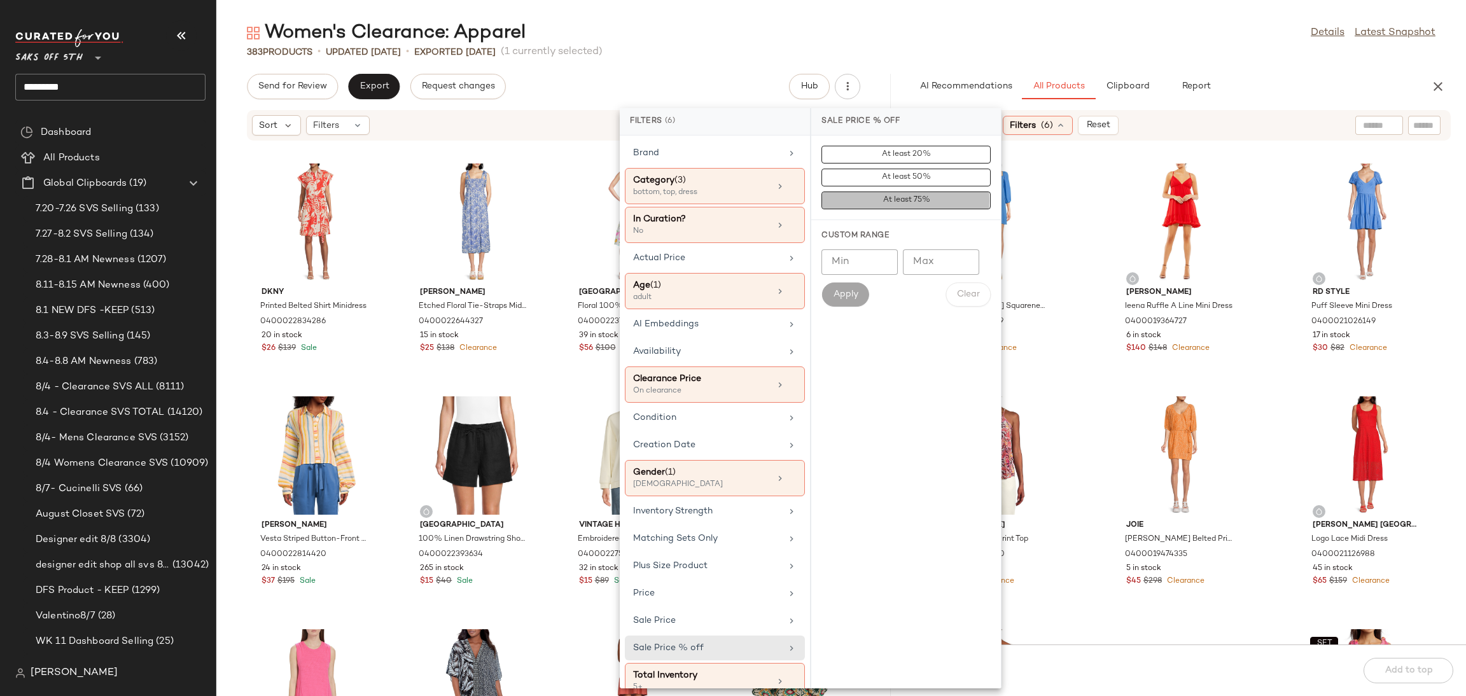
click at [918, 196] on span "At least 75%" at bounding box center [906, 200] width 48 height 9
click at [975, 21] on div "Women's Clearance: Apparel Details Latest Snapshot" at bounding box center [841, 32] width 1250 height 25
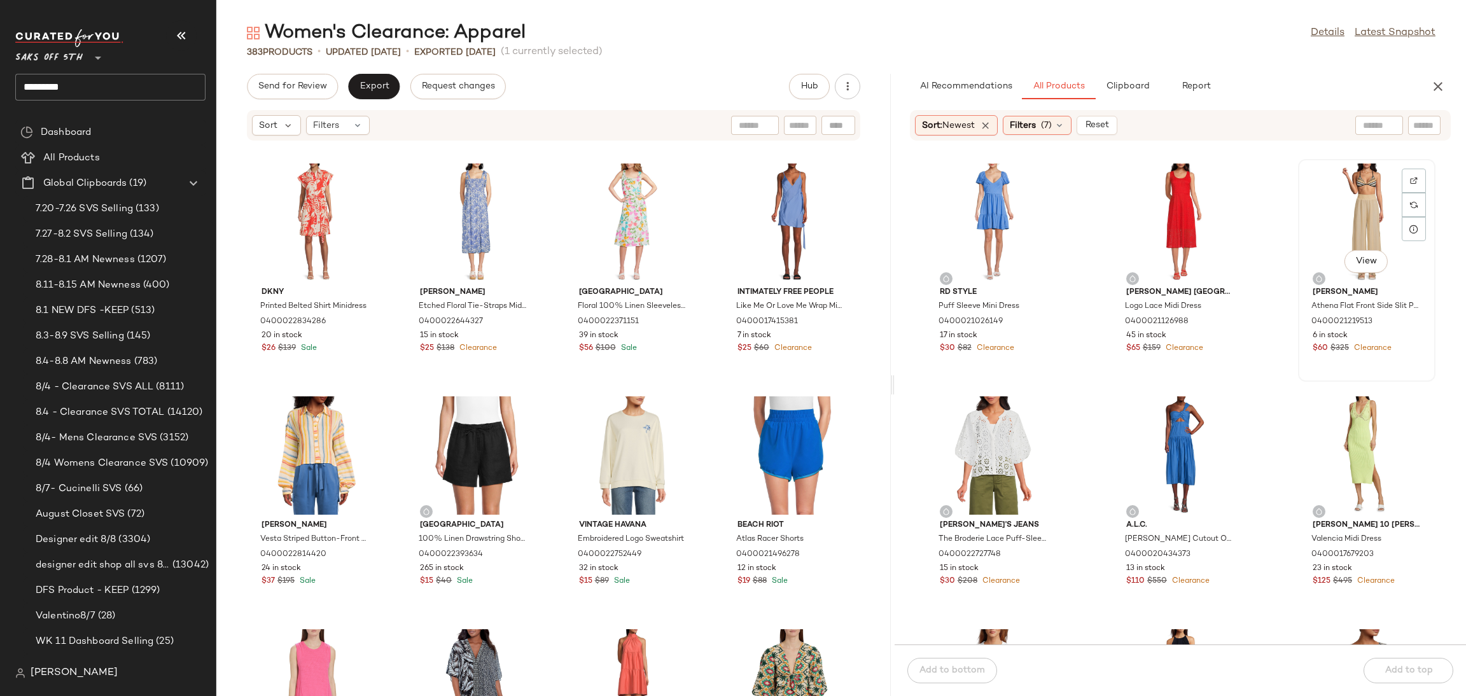
click at [1348, 222] on div "View" at bounding box center [1366, 223] width 129 height 118
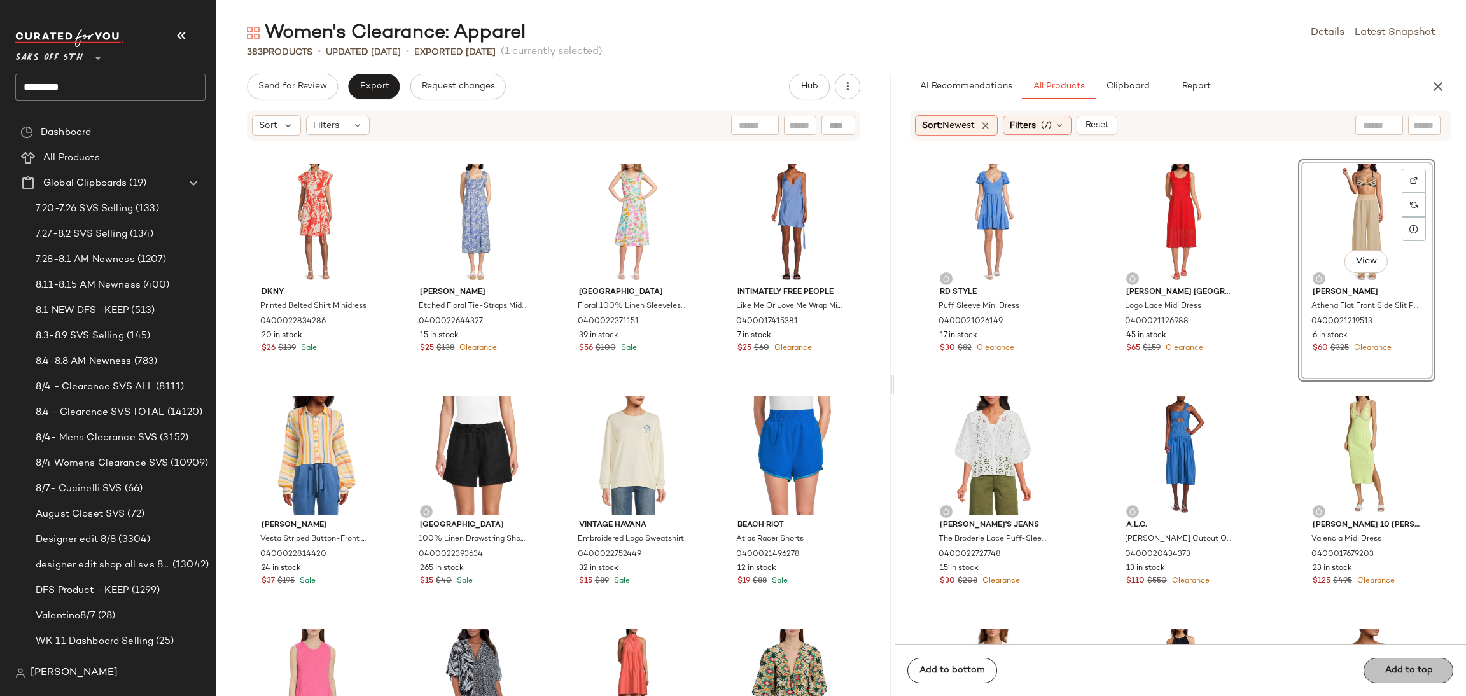
click at [1390, 666] on span "Add to top" at bounding box center [1408, 671] width 48 height 10
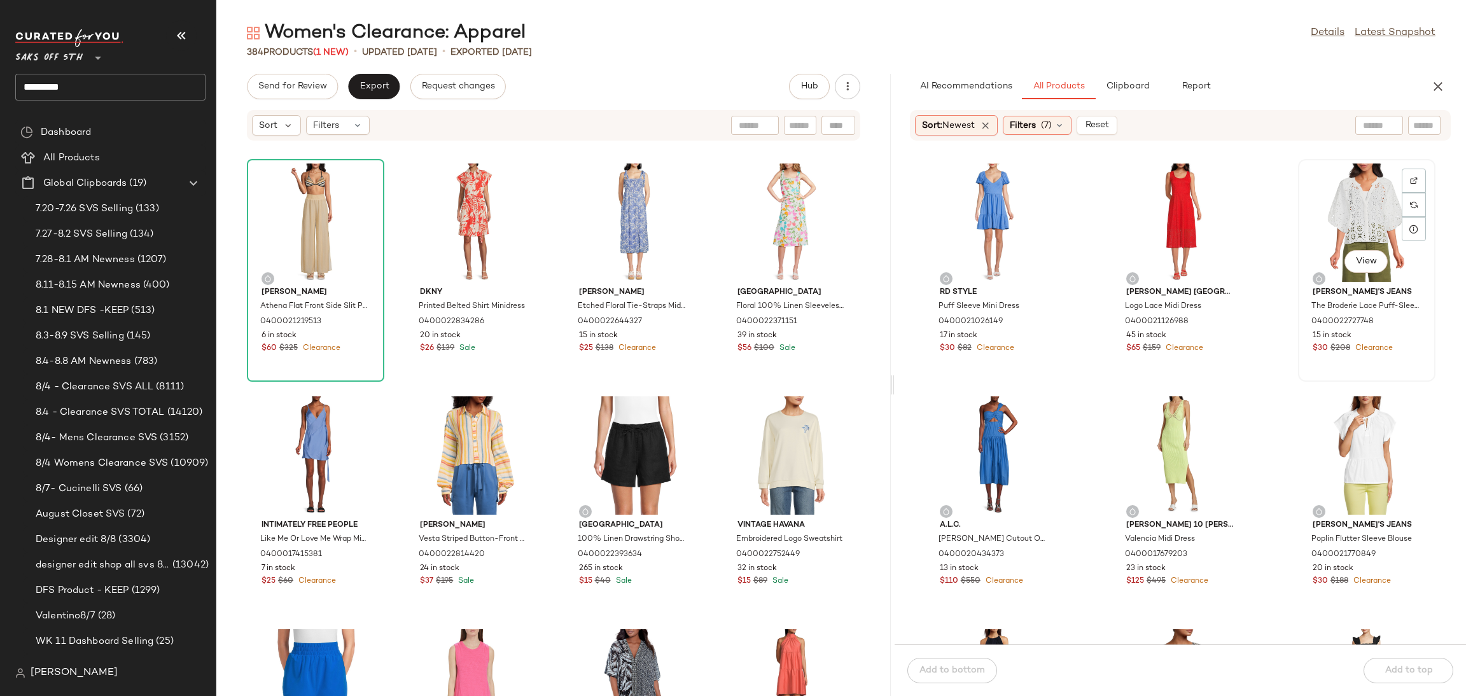
click at [1329, 214] on div "View" at bounding box center [1366, 223] width 129 height 118
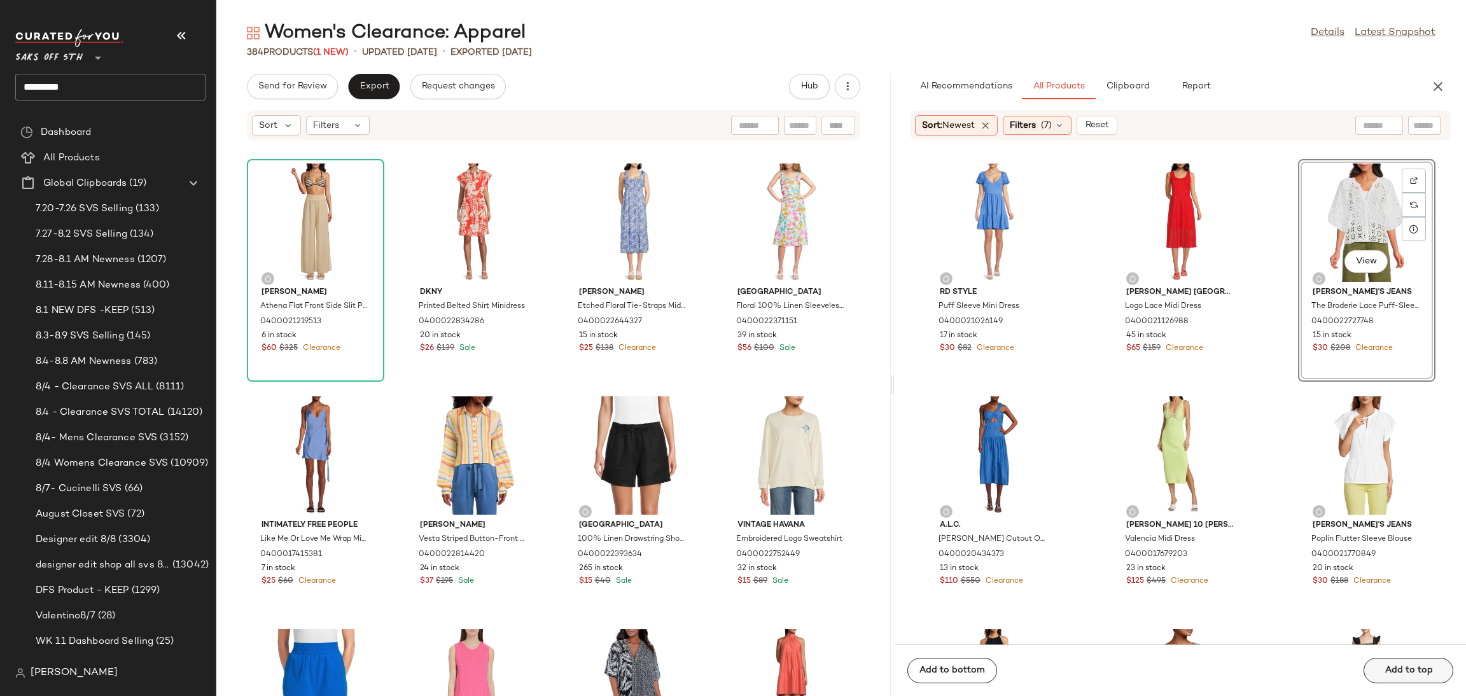
click at [1387, 672] on span "Add to top" at bounding box center [1408, 671] width 48 height 10
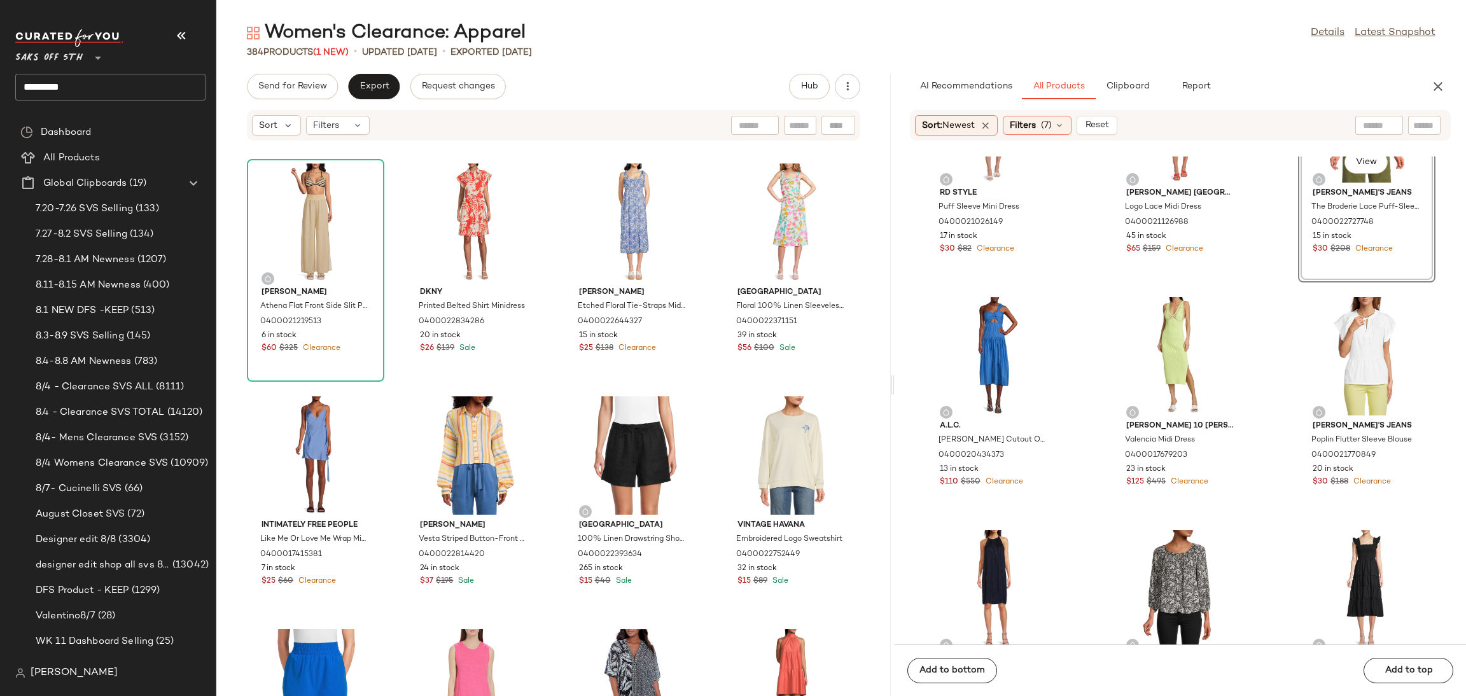
scroll to position [100, 0]
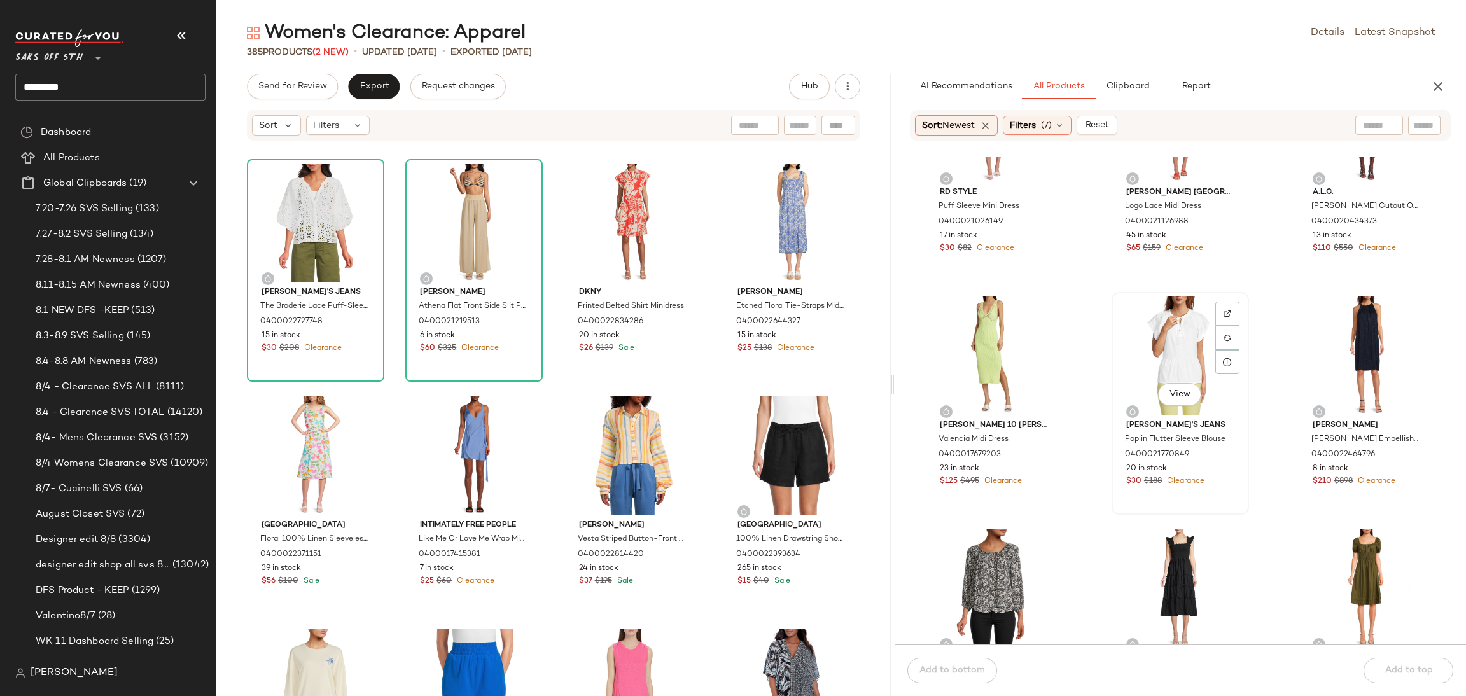
click at [1169, 328] on div "View" at bounding box center [1180, 355] width 129 height 118
click at [1423, 661] on button "Add to top" at bounding box center [1409, 670] width 90 height 25
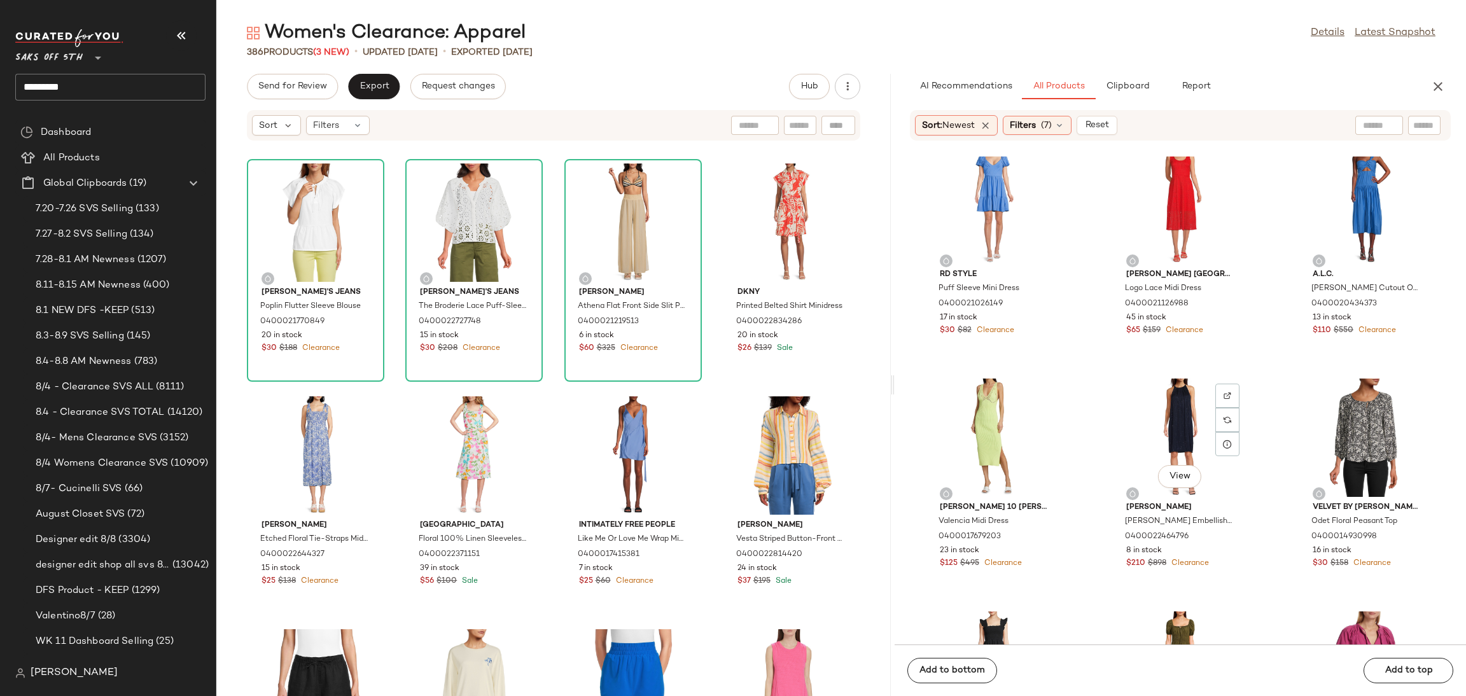
scroll to position [0, 0]
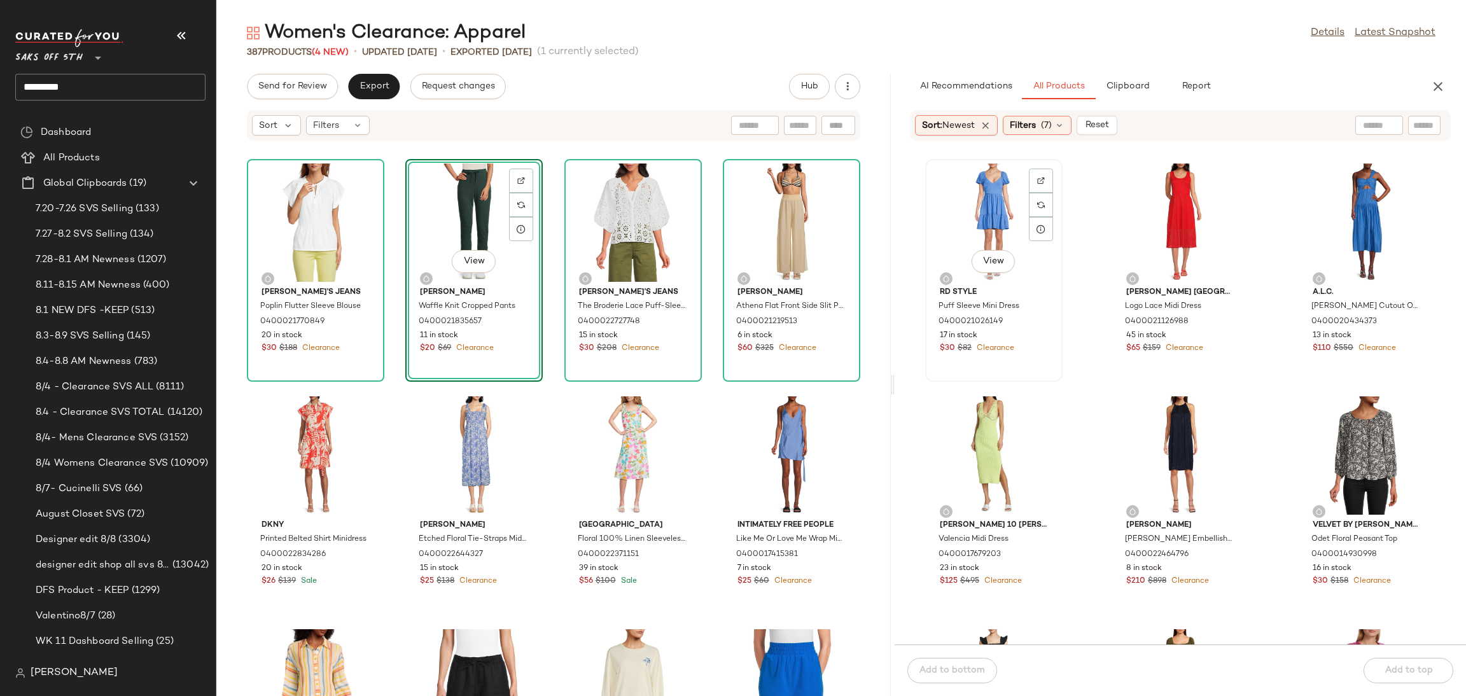
click at [982, 209] on div "View" at bounding box center [994, 223] width 129 height 118
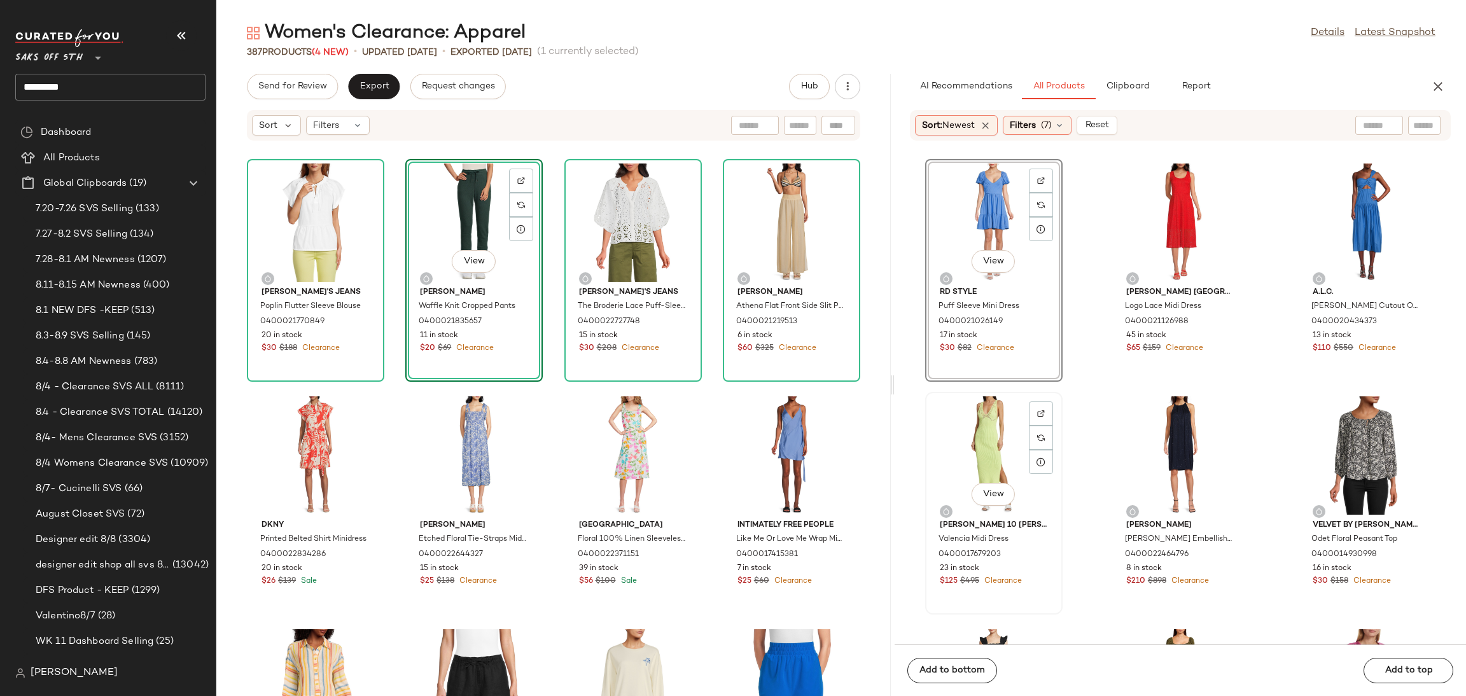
click at [982, 433] on div "View" at bounding box center [994, 455] width 129 height 118
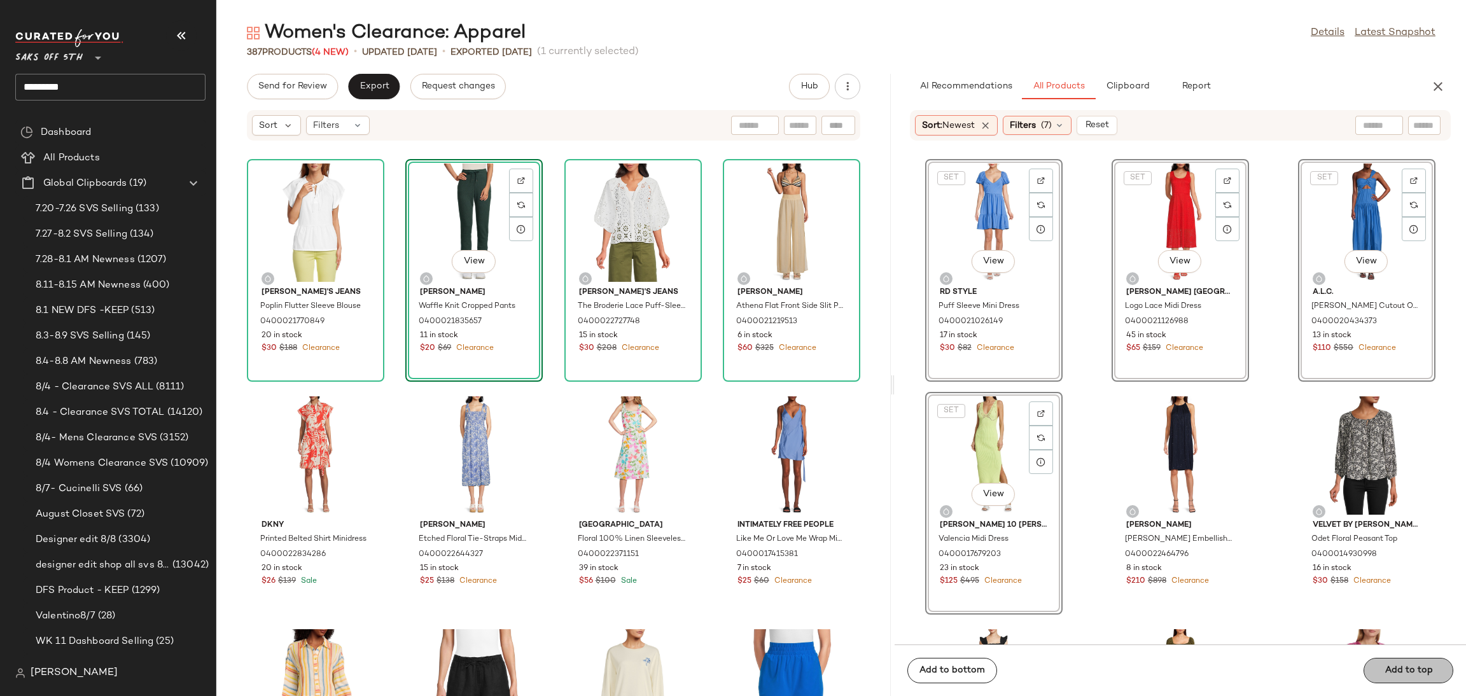
click at [1381, 669] on button "Add to top" at bounding box center [1409, 670] width 90 height 25
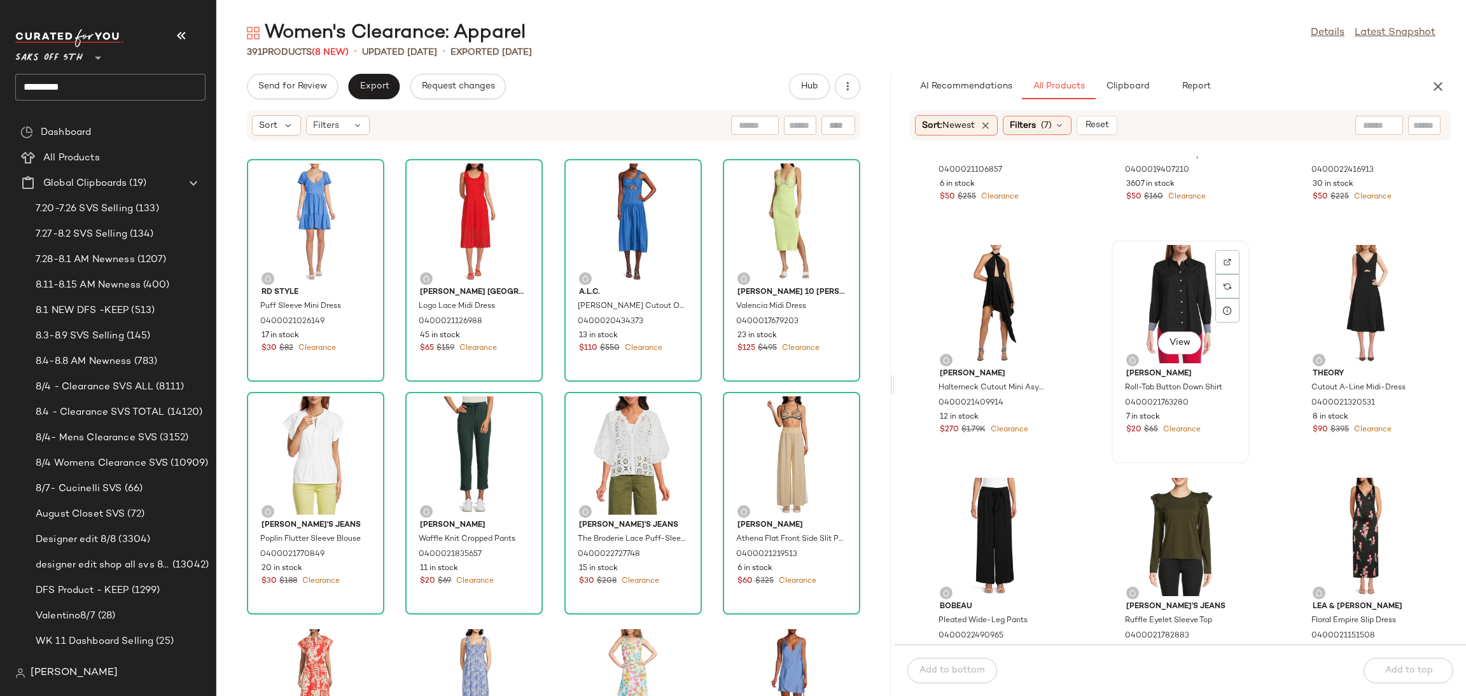
scroll to position [1094, 0]
click at [975, 515] on div "View" at bounding box center [994, 536] width 129 height 118
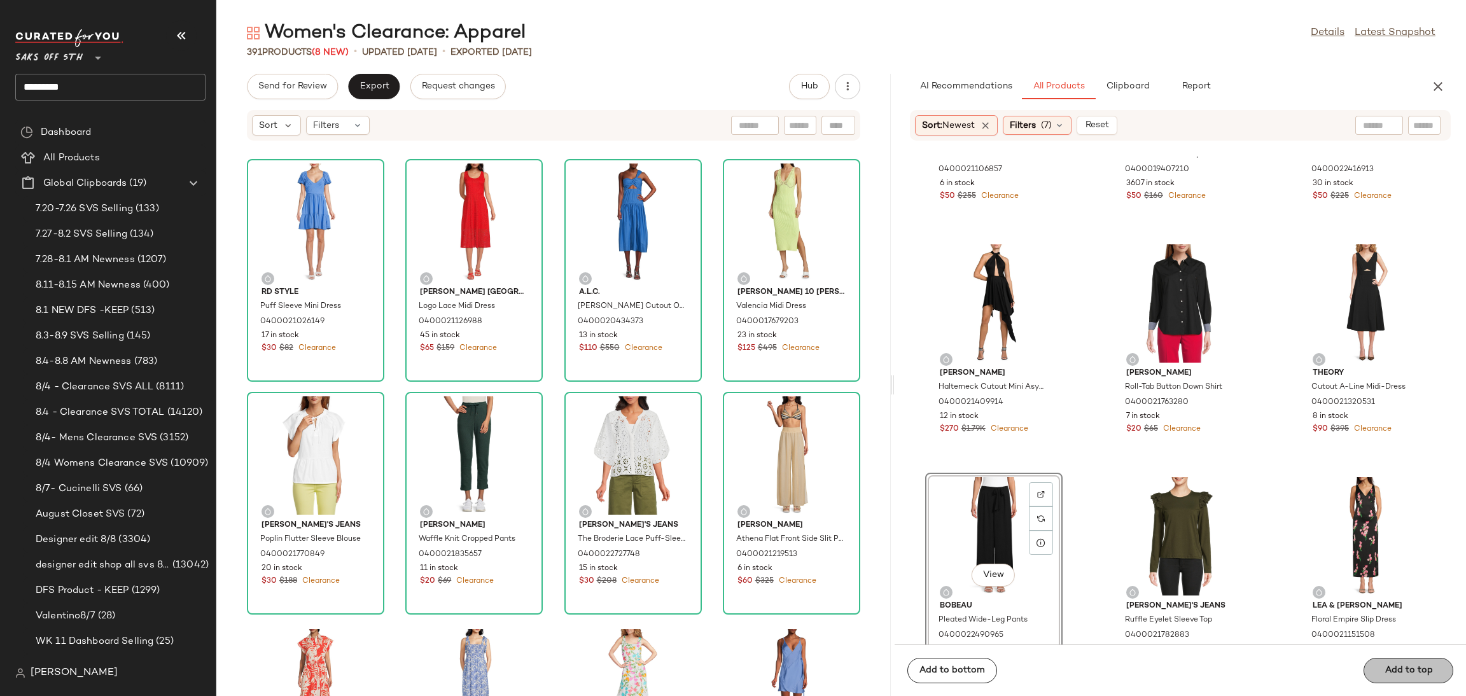
click at [1393, 676] on span "Add to top" at bounding box center [1408, 671] width 48 height 10
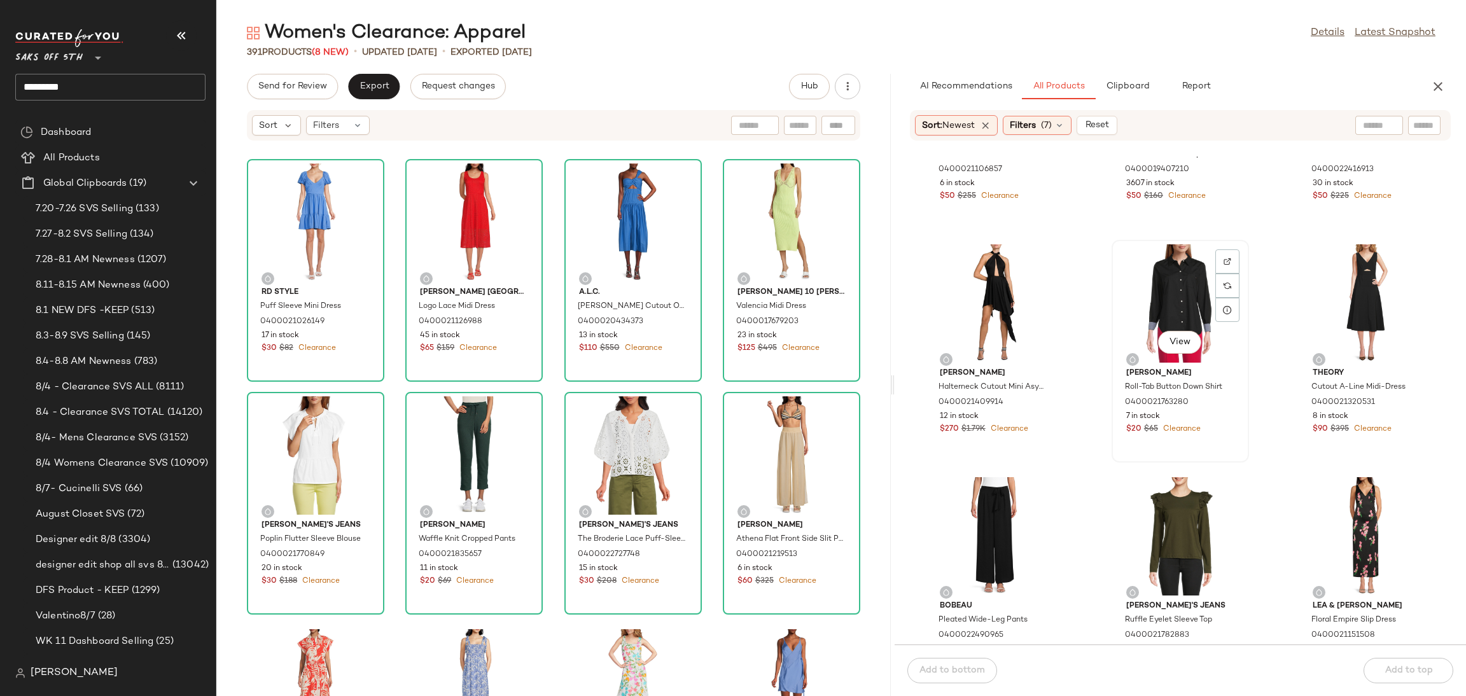
click at [1167, 282] on div "View" at bounding box center [1180, 303] width 129 height 118
click at [1005, 515] on div "View" at bounding box center [994, 536] width 129 height 118
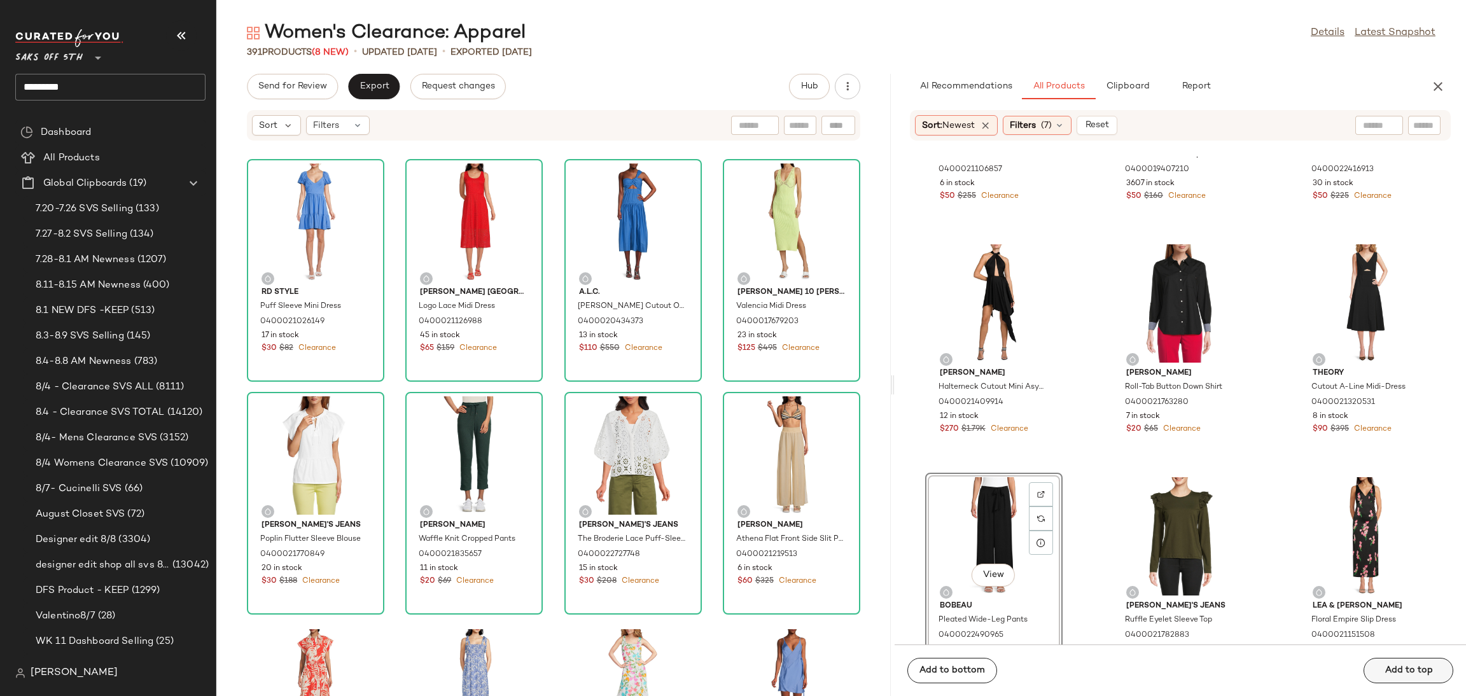
click at [1393, 666] on span "Add to top" at bounding box center [1408, 671] width 48 height 10
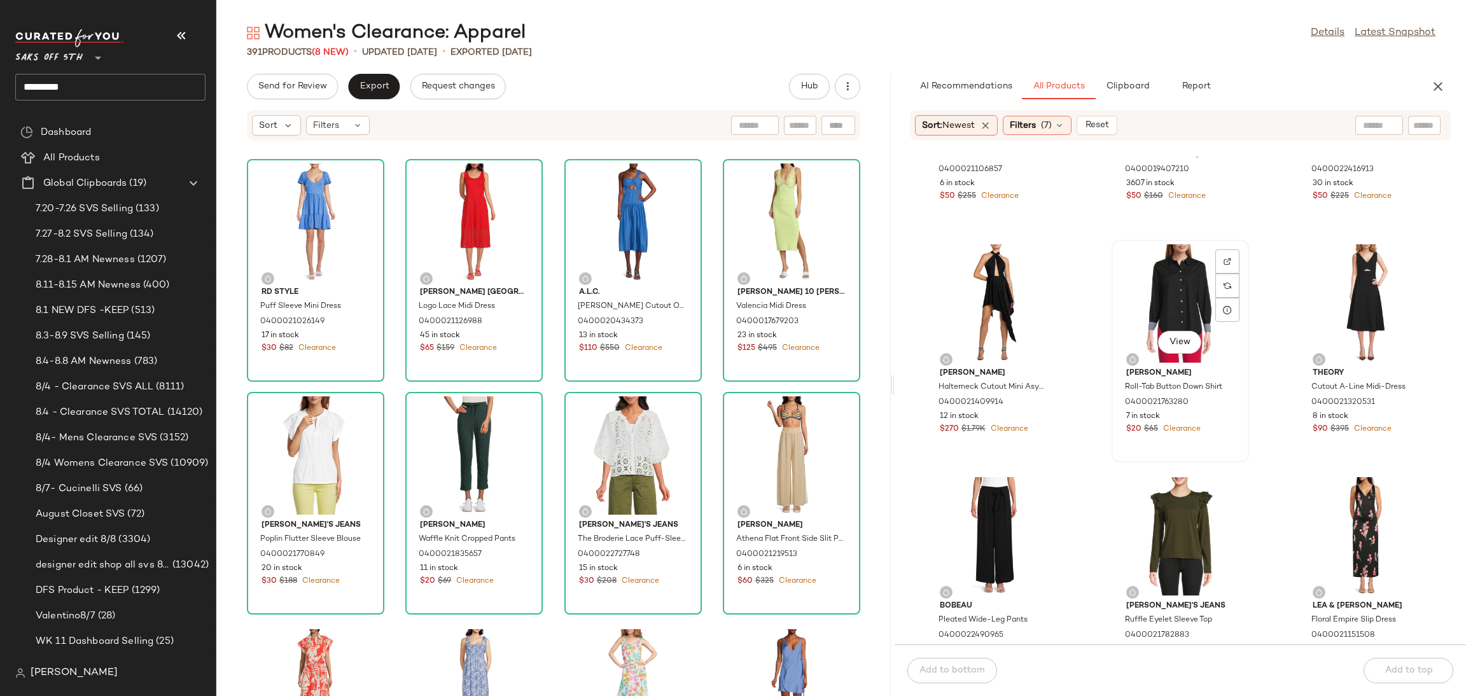
click at [1152, 286] on div "View" at bounding box center [1180, 303] width 129 height 118
click at [1397, 667] on span "Add to top" at bounding box center [1408, 671] width 48 height 10
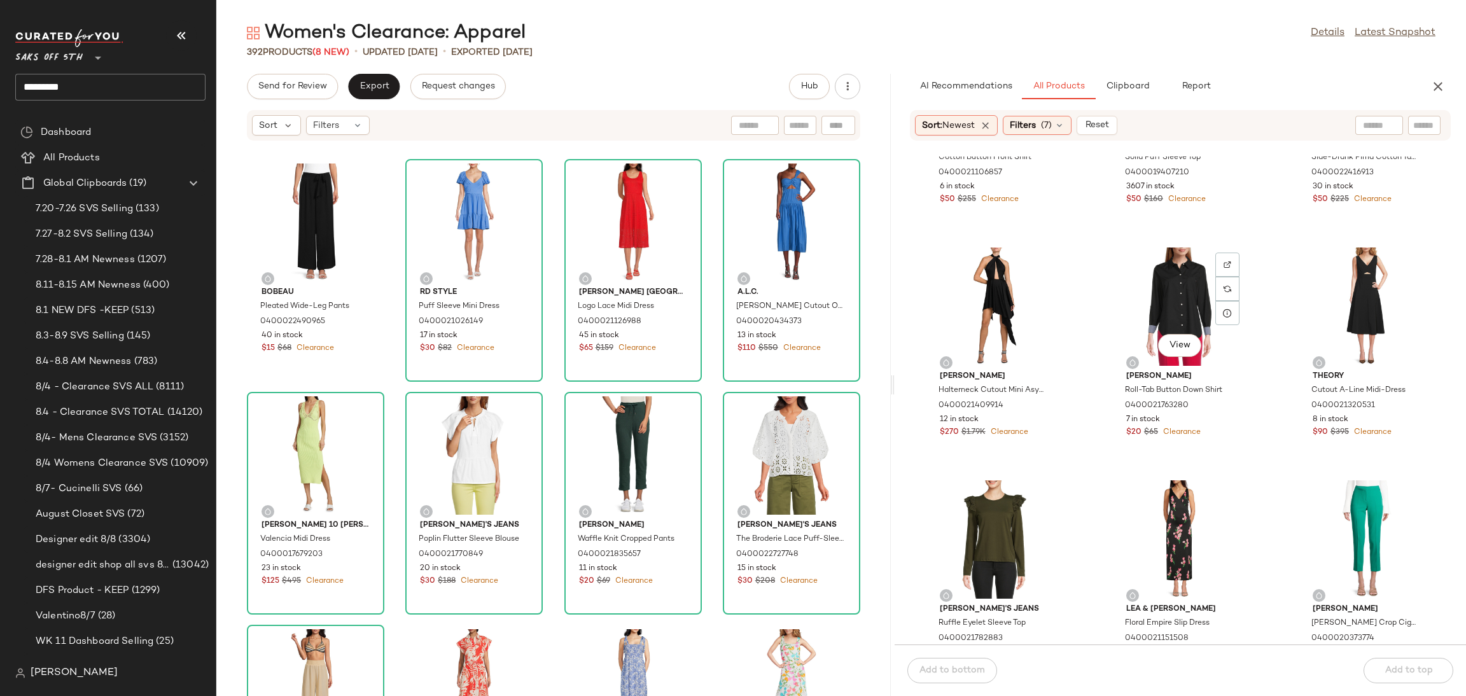
scroll to position [1090, 0]
click at [1155, 303] on div "View" at bounding box center [1180, 307] width 129 height 118
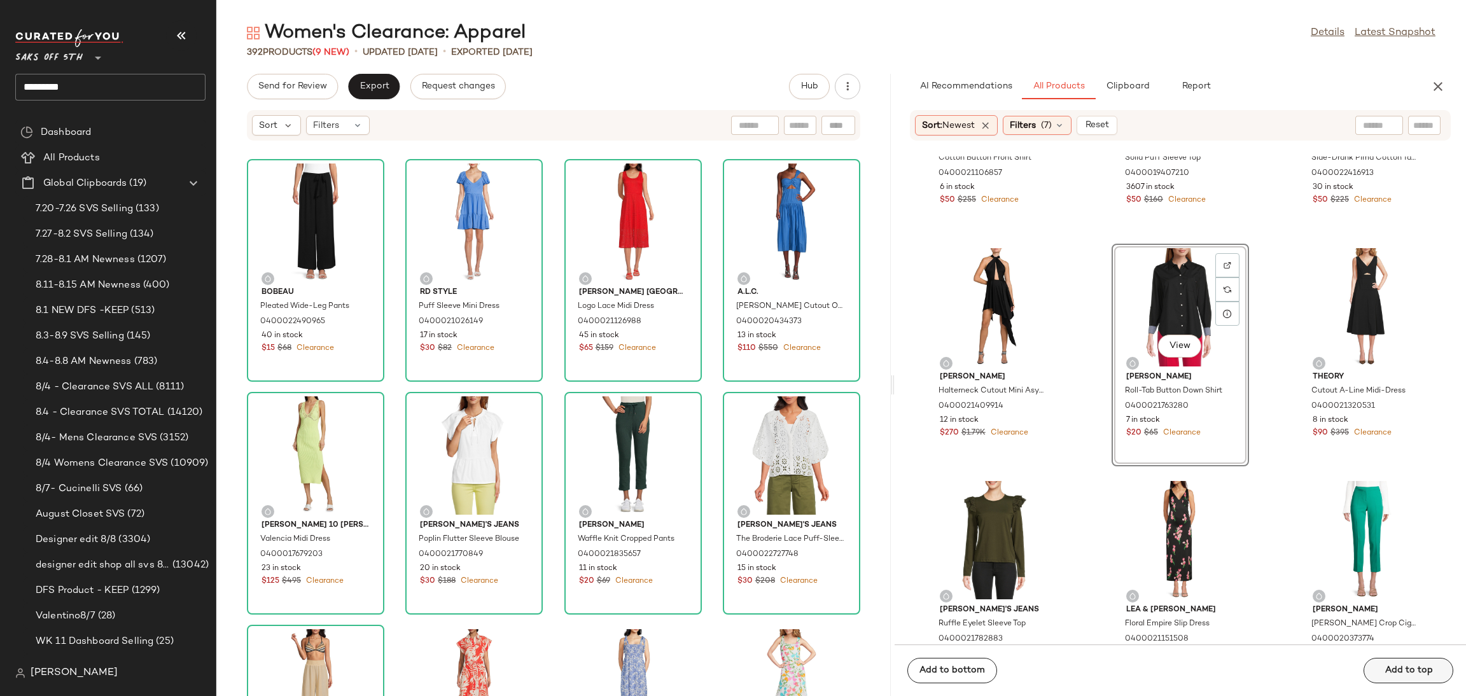
click at [1392, 667] on span "Add to top" at bounding box center [1408, 671] width 48 height 10
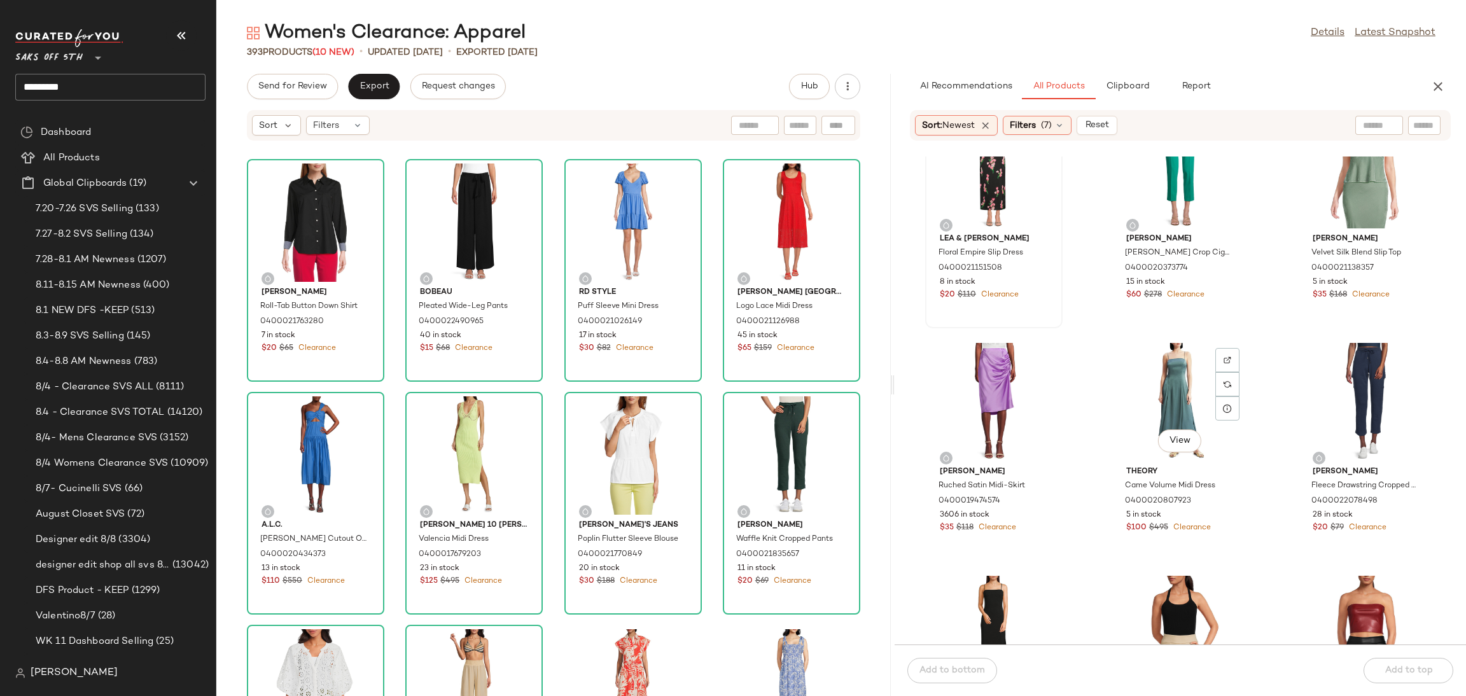
scroll to position [1475, 0]
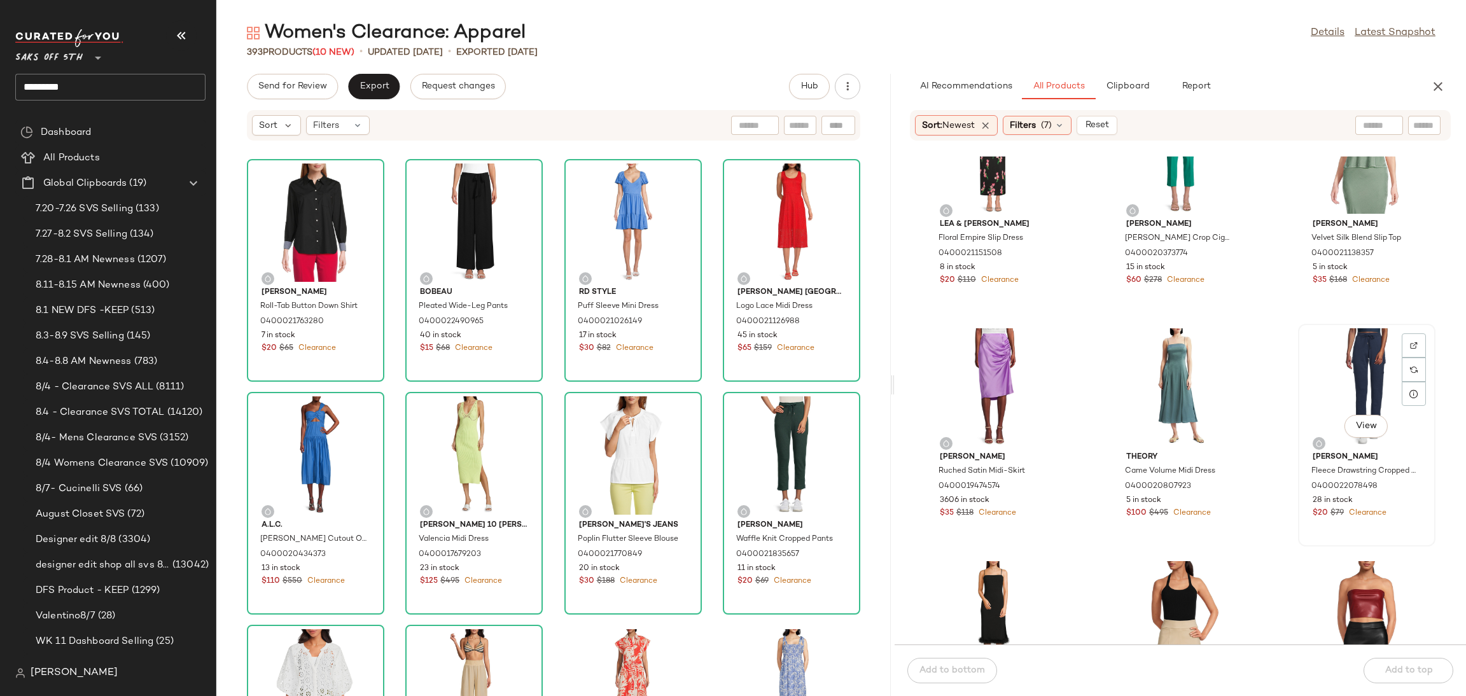
click at [1333, 365] on div "View" at bounding box center [1366, 387] width 129 height 118
click at [1379, 665] on button "Add to top" at bounding box center [1409, 670] width 90 height 25
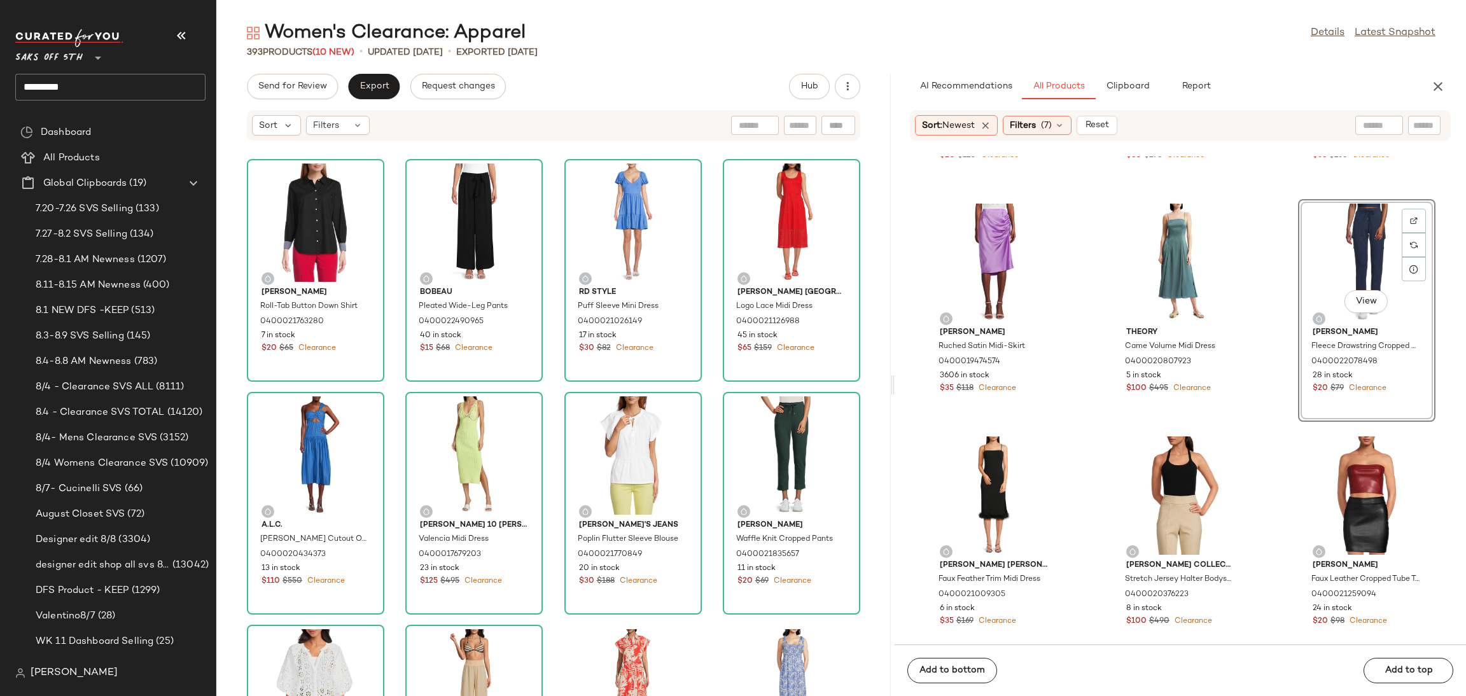
scroll to position [1612, 0]
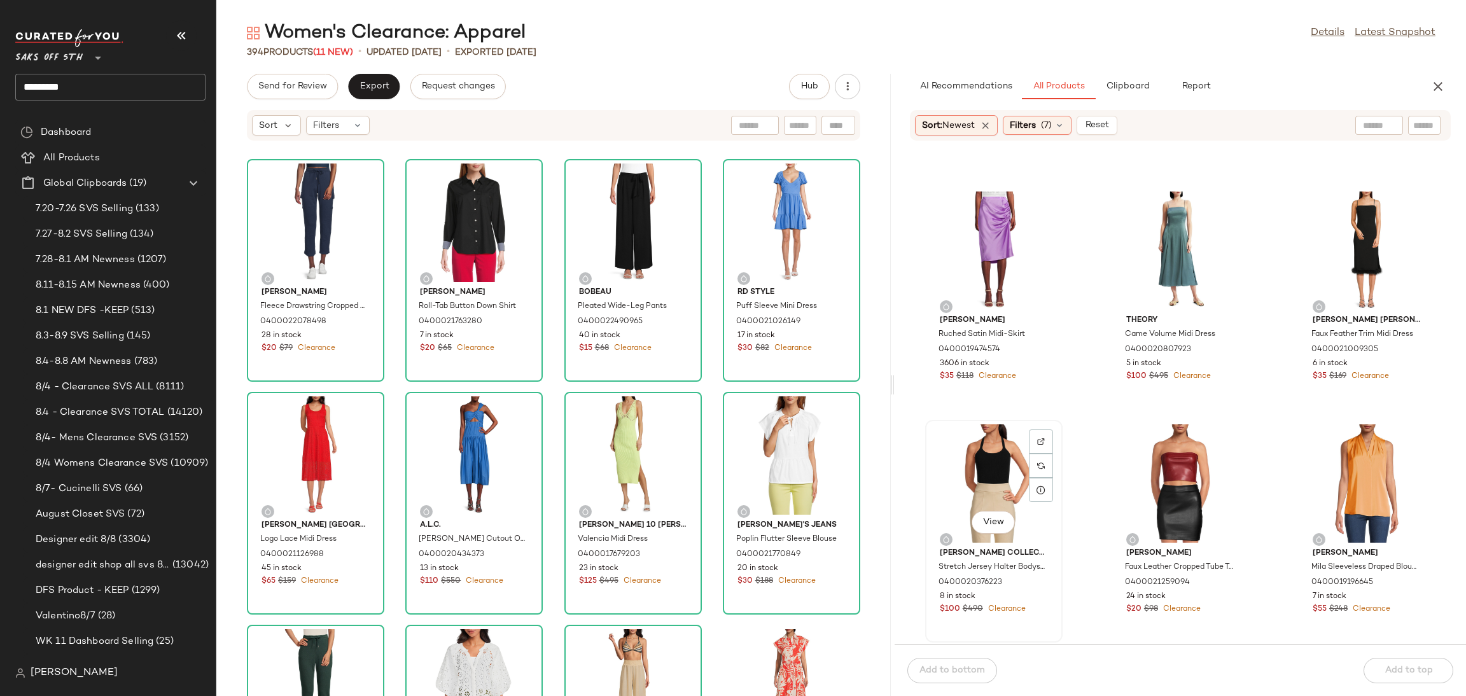
click at [988, 459] on div "View" at bounding box center [994, 483] width 129 height 118
click at [1404, 678] on button "Add to top" at bounding box center [1409, 670] width 90 height 25
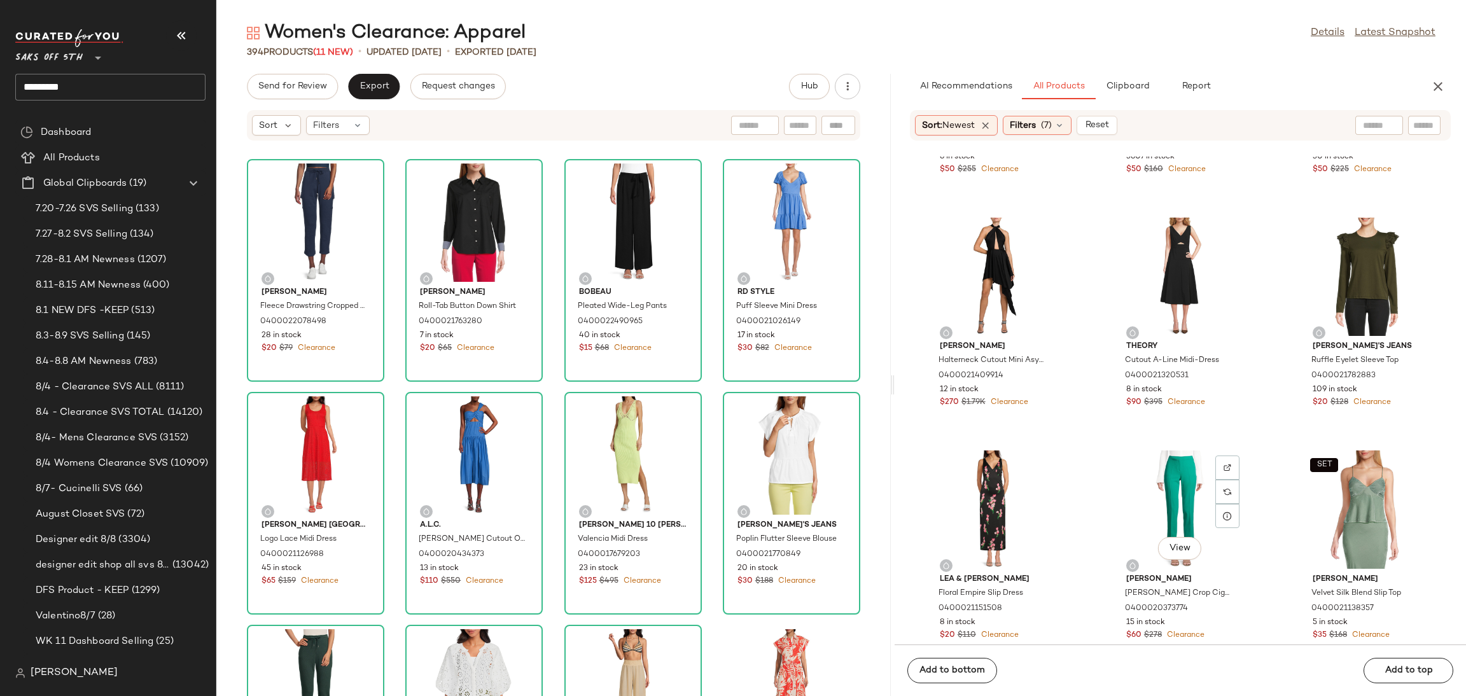
scroll to position [1101, 0]
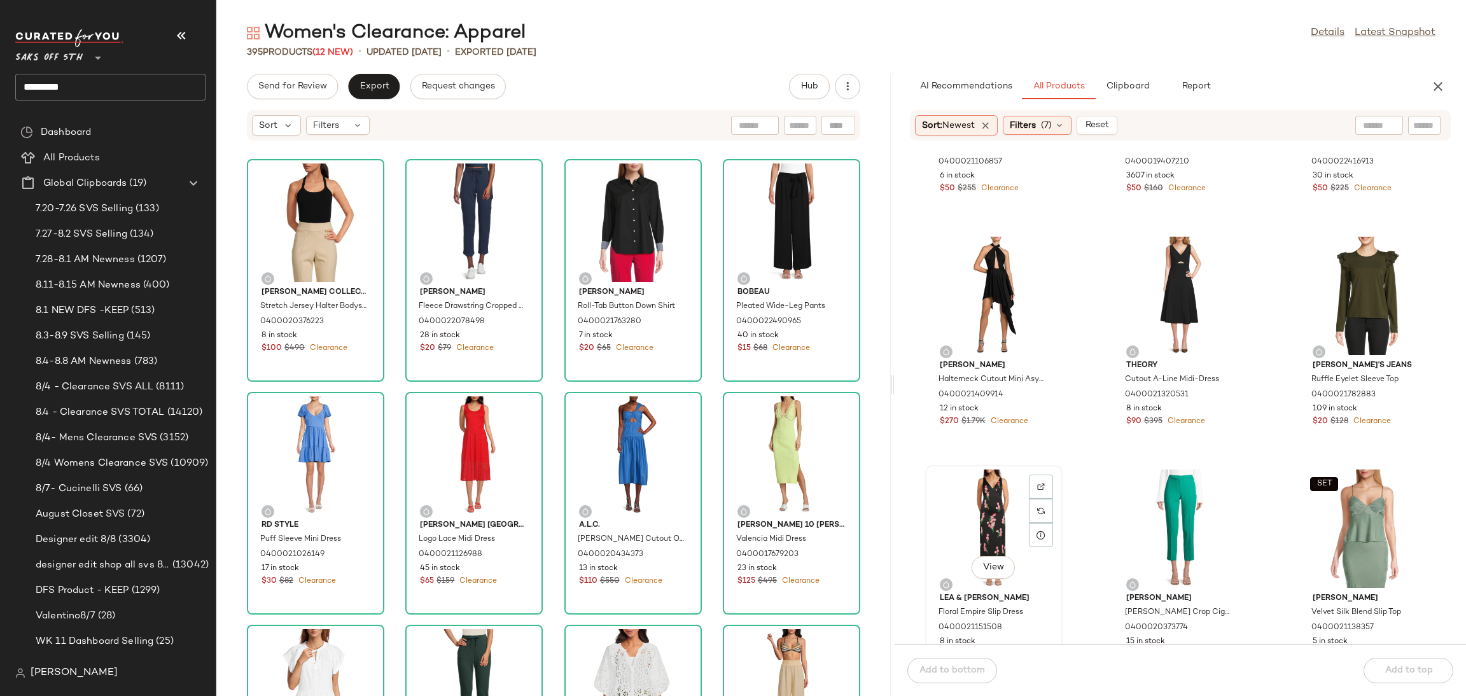
click at [978, 509] on div "View" at bounding box center [994, 529] width 129 height 118
click at [1422, 676] on button "Add to top" at bounding box center [1409, 670] width 90 height 25
click at [972, 283] on div "View" at bounding box center [994, 296] width 129 height 118
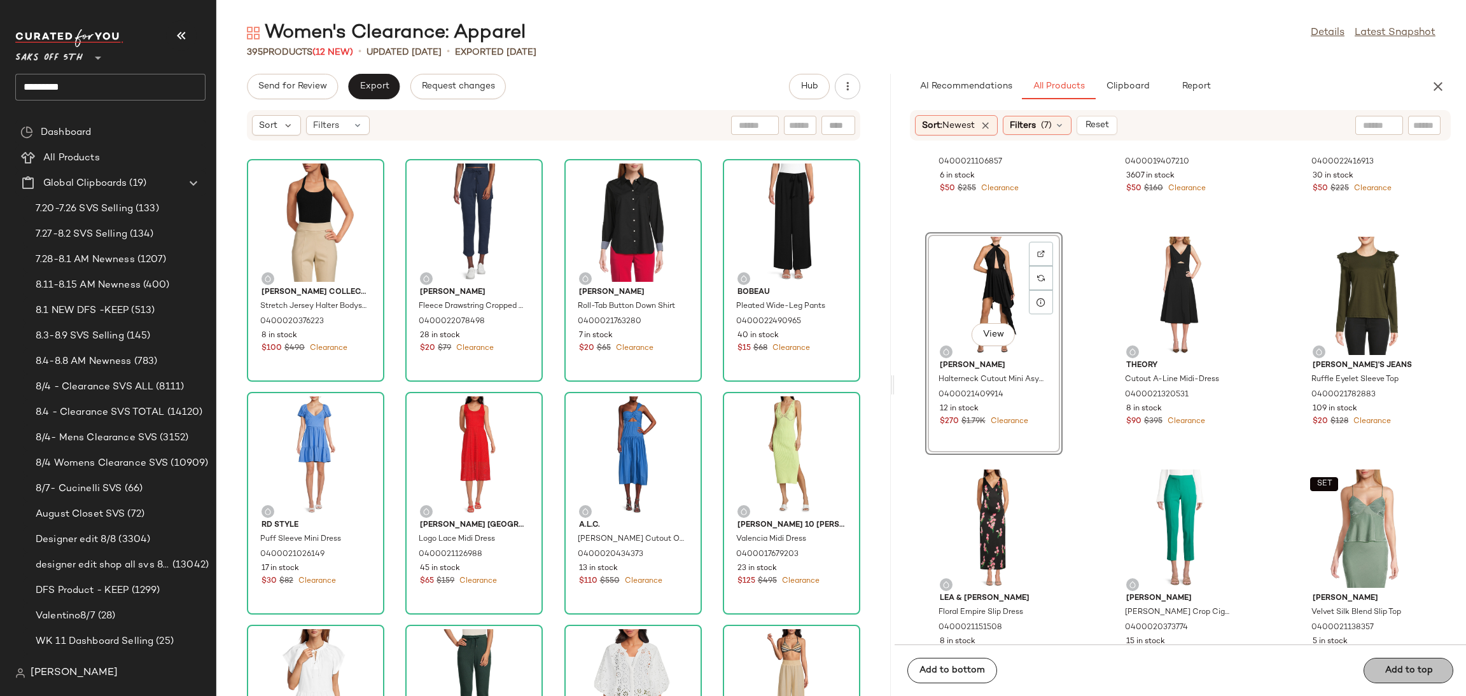
click at [1392, 666] on span "Add to top" at bounding box center [1408, 671] width 48 height 10
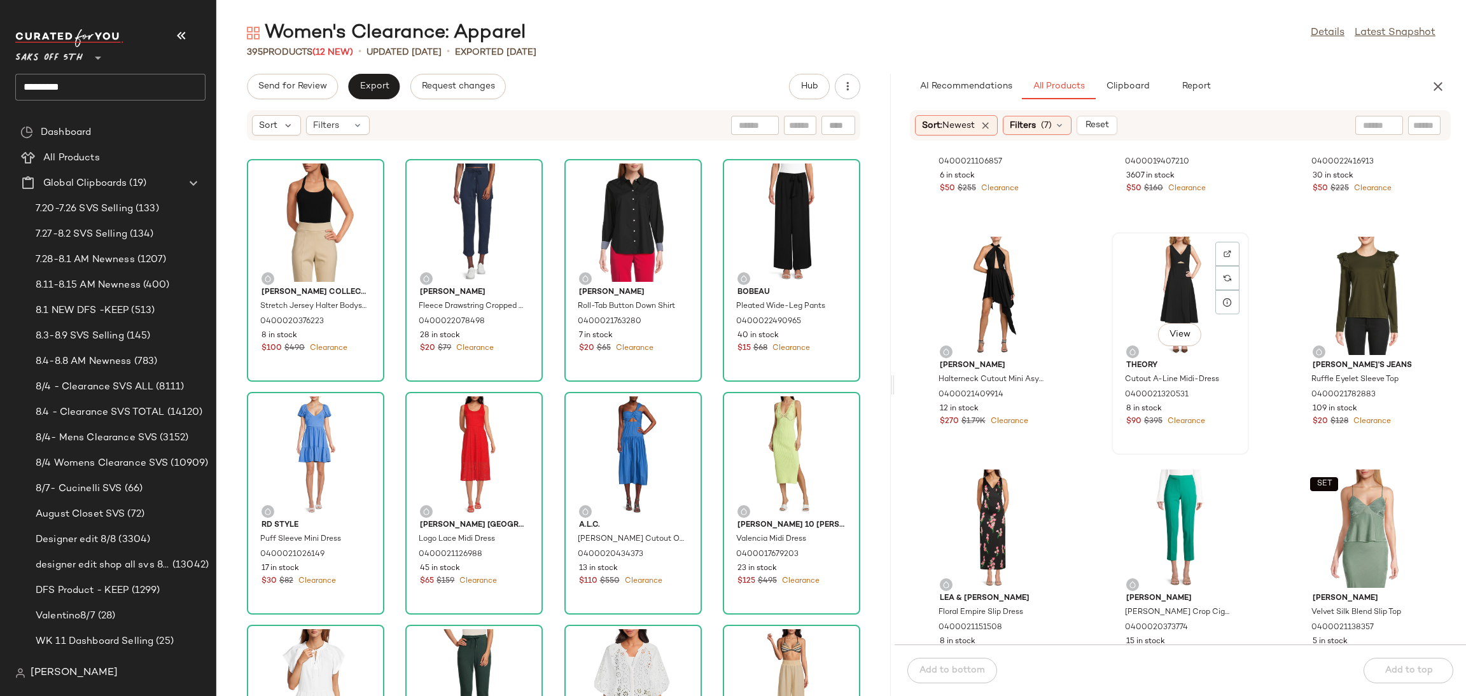
click at [1157, 269] on div "View" at bounding box center [1180, 296] width 129 height 118
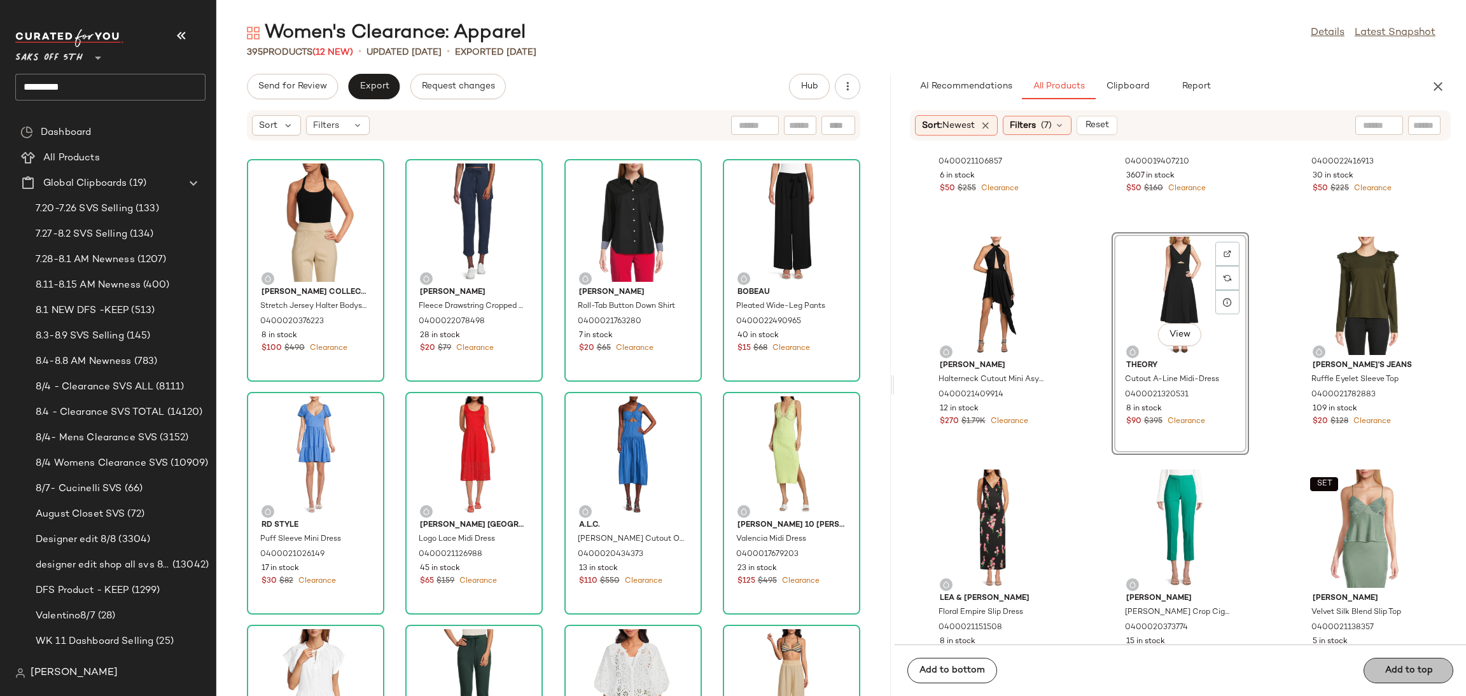
click at [1404, 671] on span "Add to top" at bounding box center [1408, 671] width 48 height 10
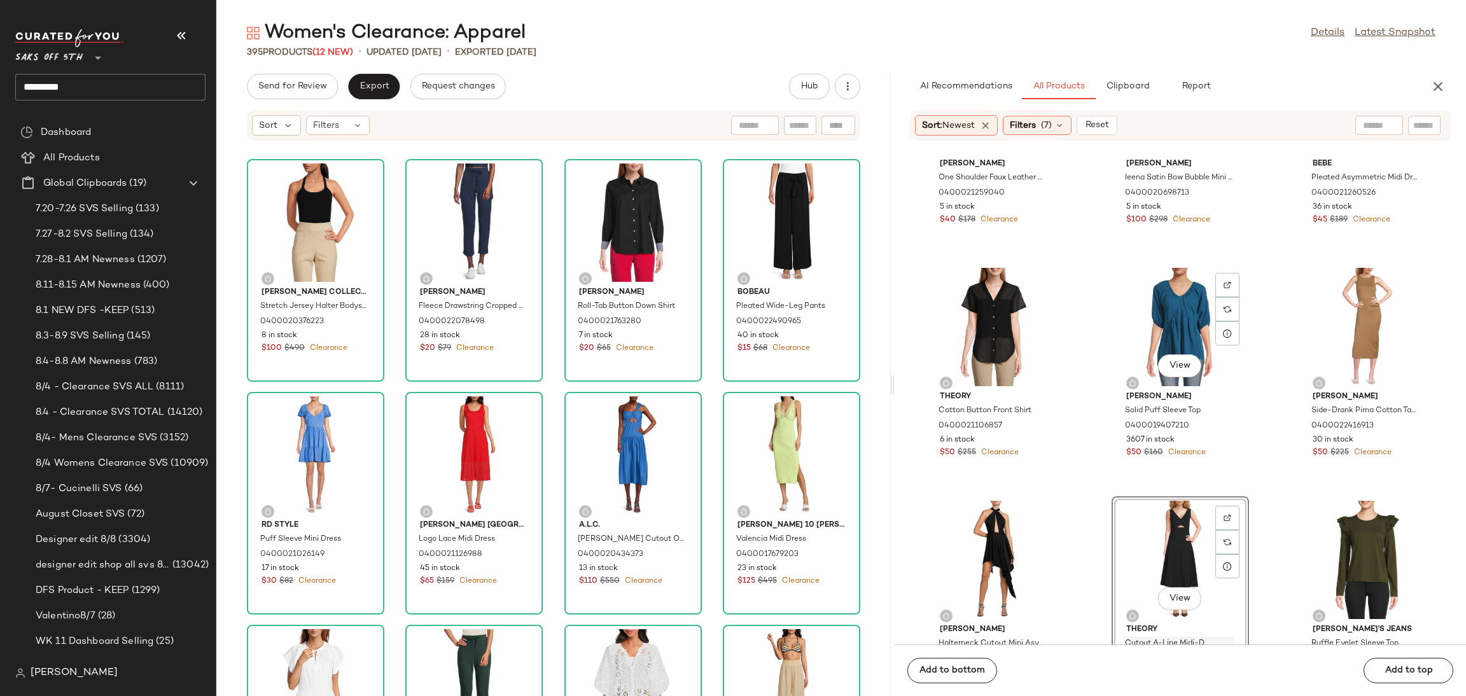
scroll to position [650, 0]
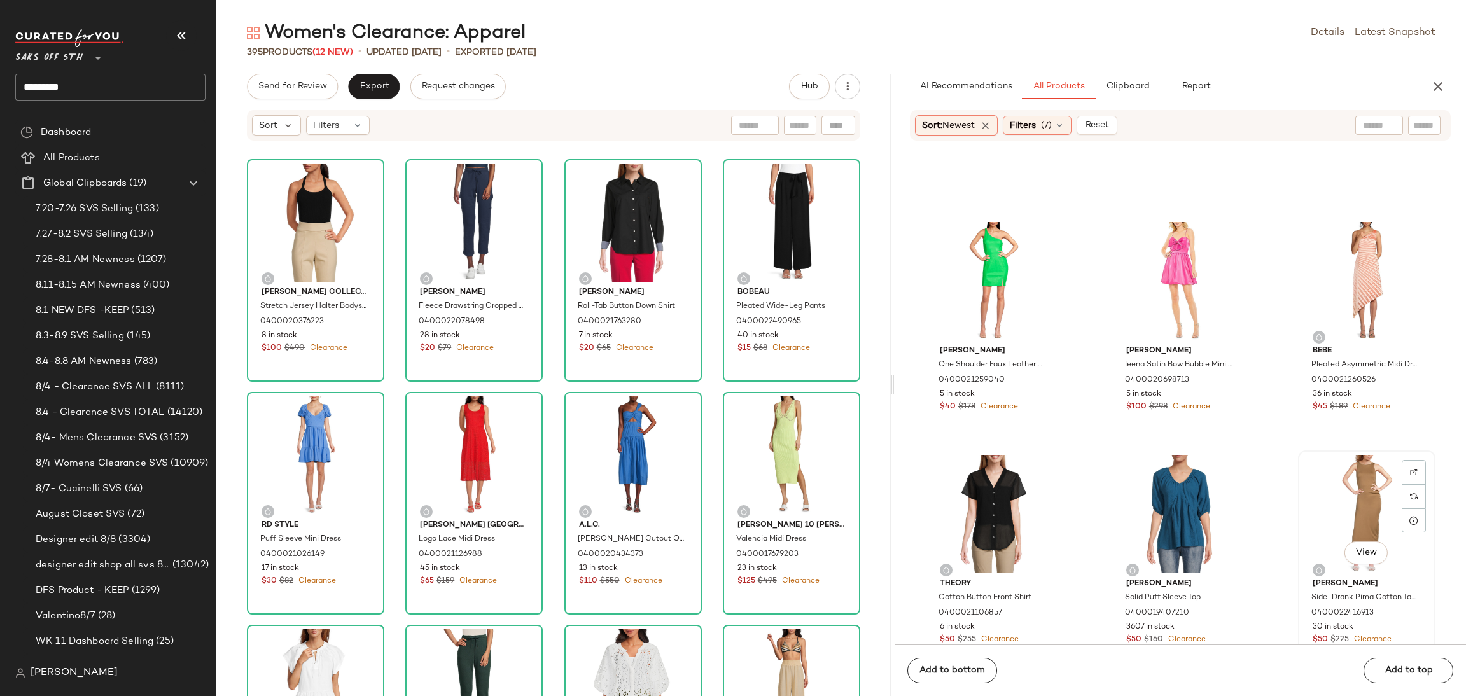
click at [1345, 464] on div "View" at bounding box center [1366, 514] width 129 height 118
click at [1351, 263] on div "View" at bounding box center [1366, 281] width 129 height 118
click at [1423, 669] on span "Add to top" at bounding box center [1408, 671] width 48 height 10
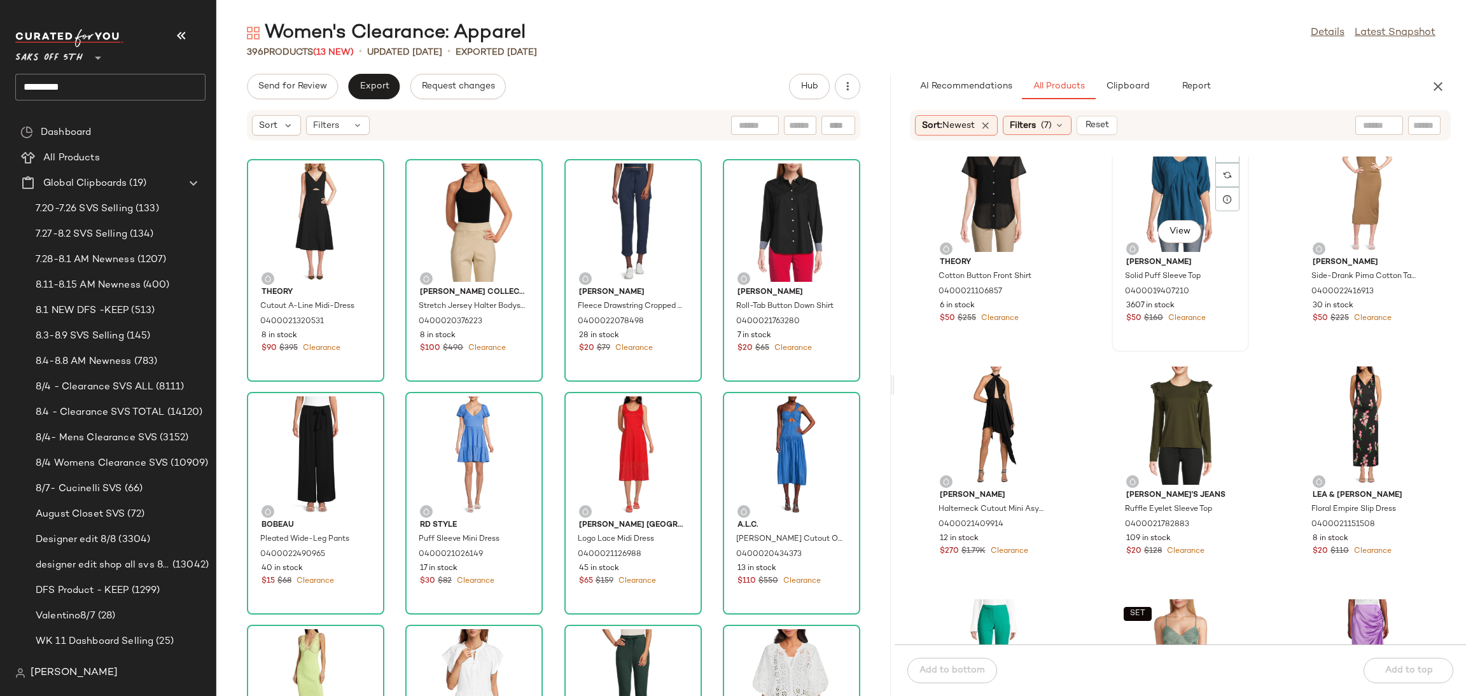
scroll to position [972, 0]
click at [1005, 413] on div "View" at bounding box center [994, 425] width 129 height 118
click at [1339, 399] on div "View" at bounding box center [1366, 425] width 129 height 118
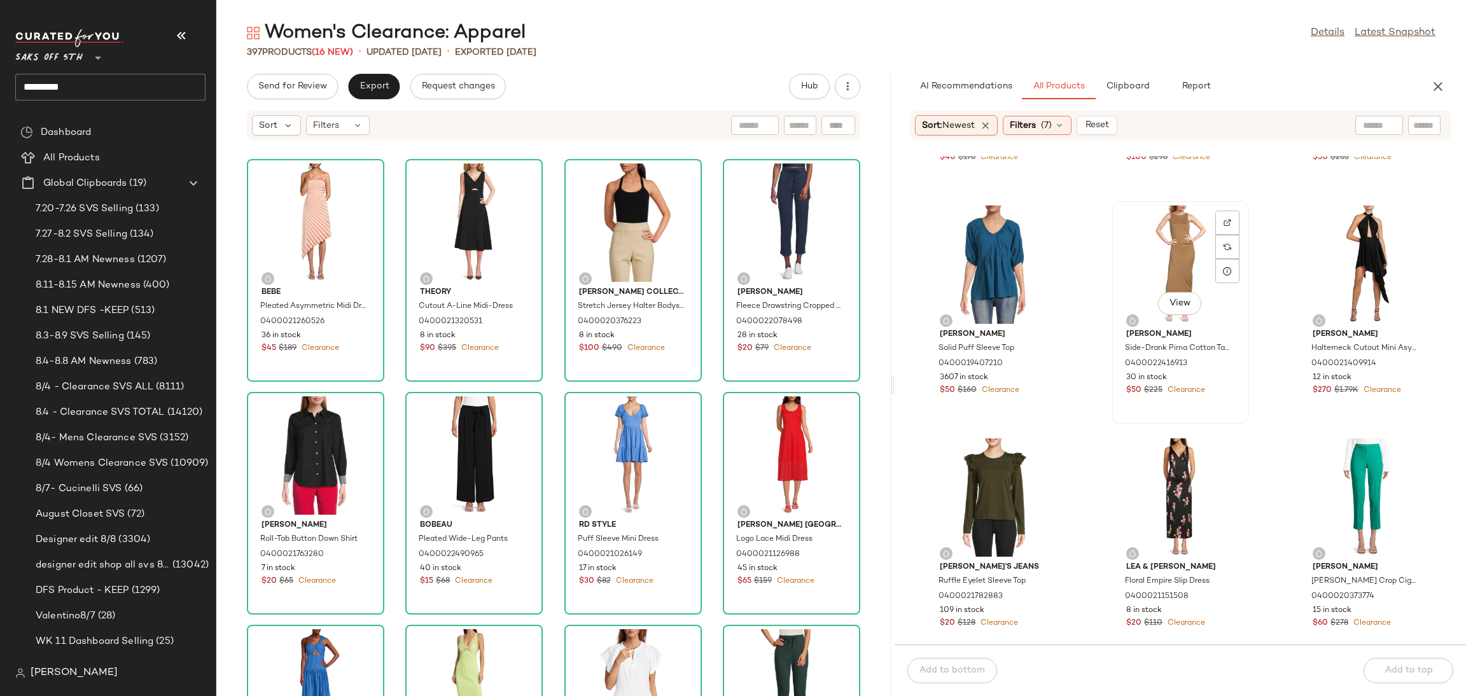
scroll to position [974, 0]
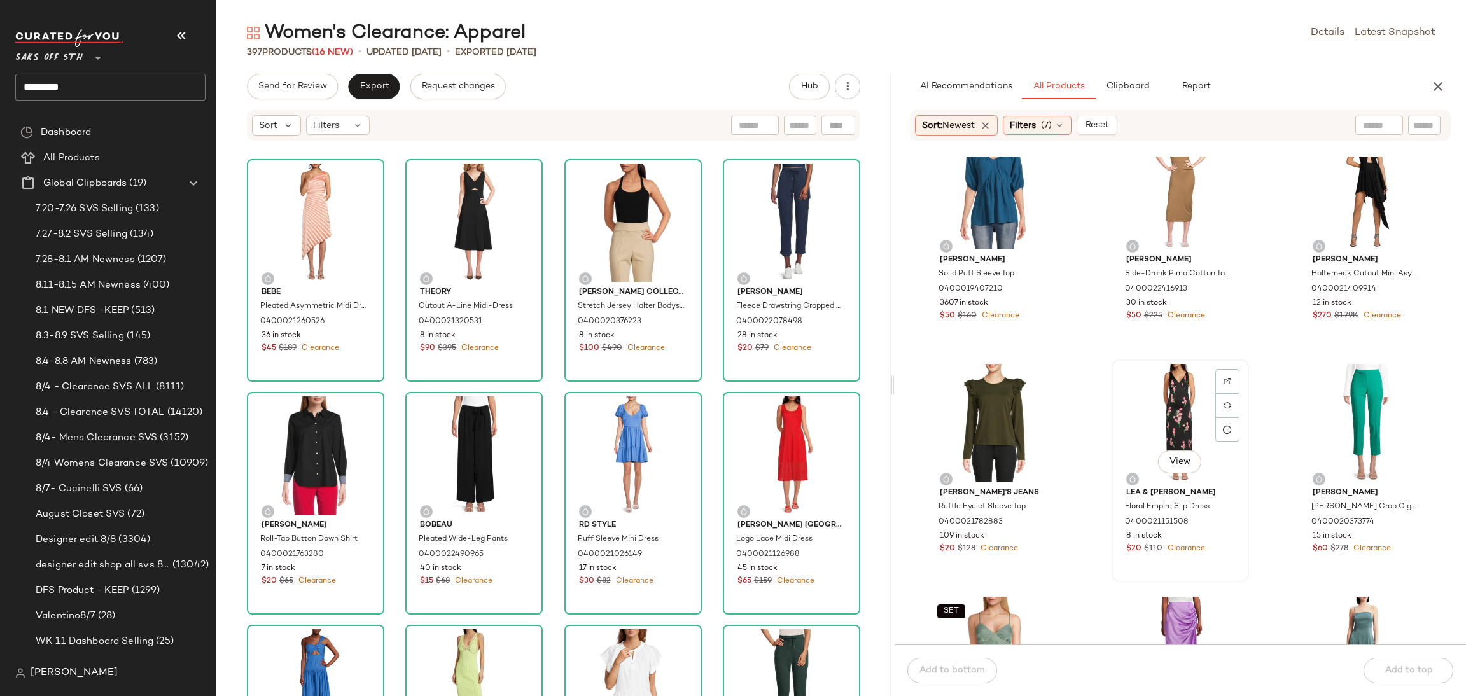
click at [1160, 375] on div "View" at bounding box center [1180, 423] width 129 height 118
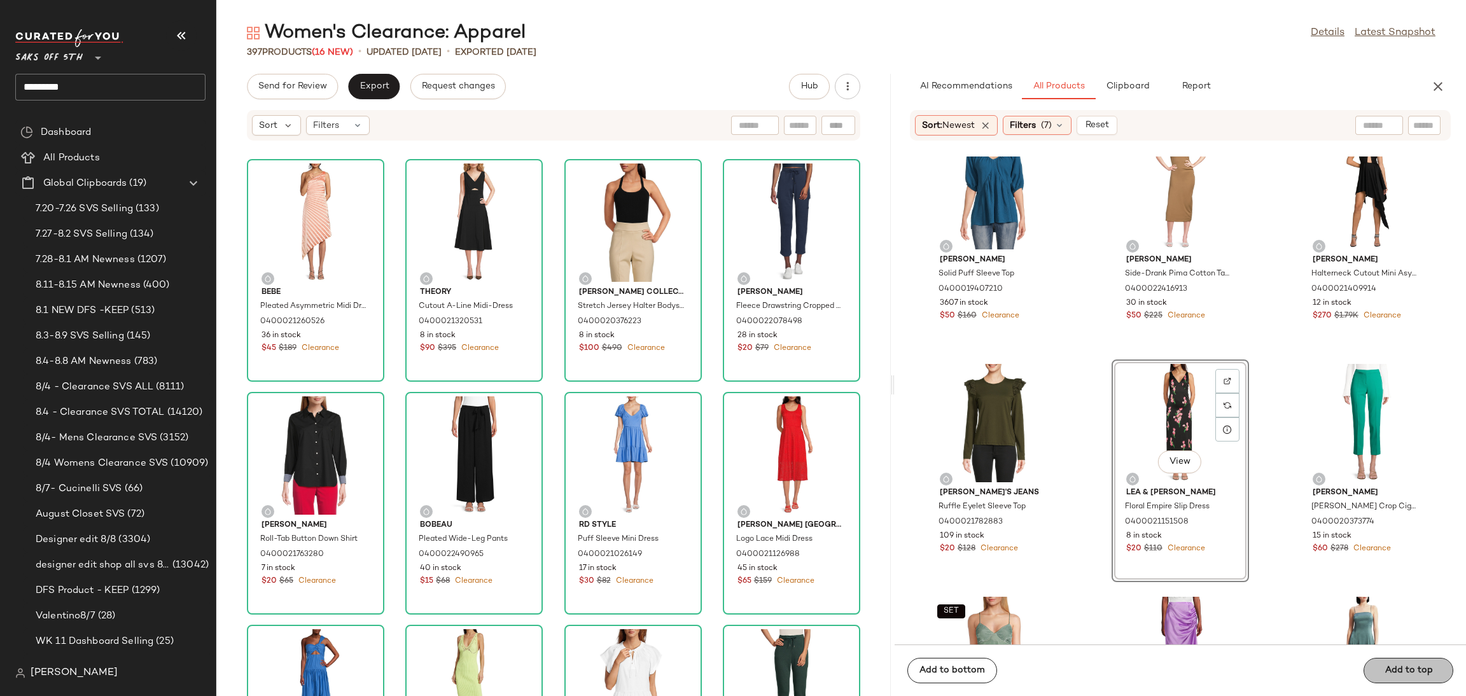
click at [1411, 670] on span "Add to top" at bounding box center [1408, 671] width 48 height 10
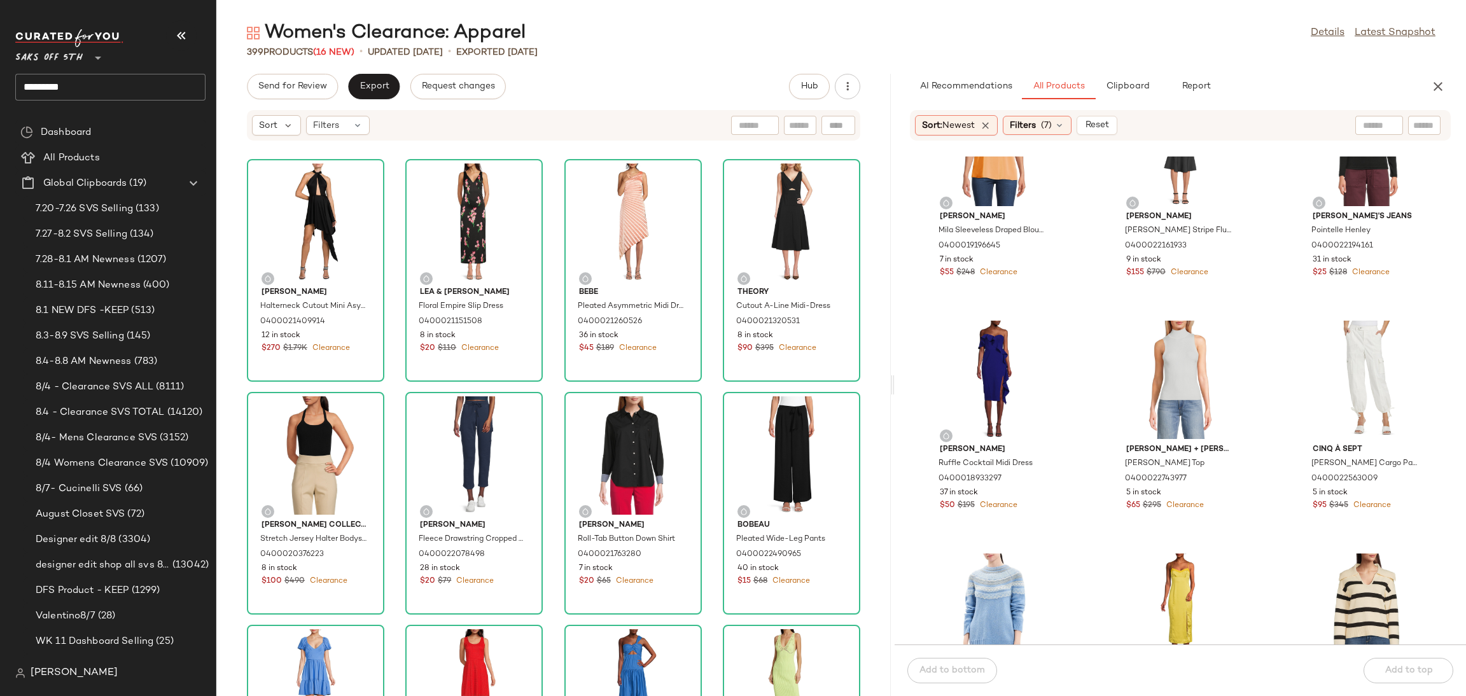
scroll to position [1717, 0]
click at [1337, 353] on div "View" at bounding box center [1366, 379] width 129 height 118
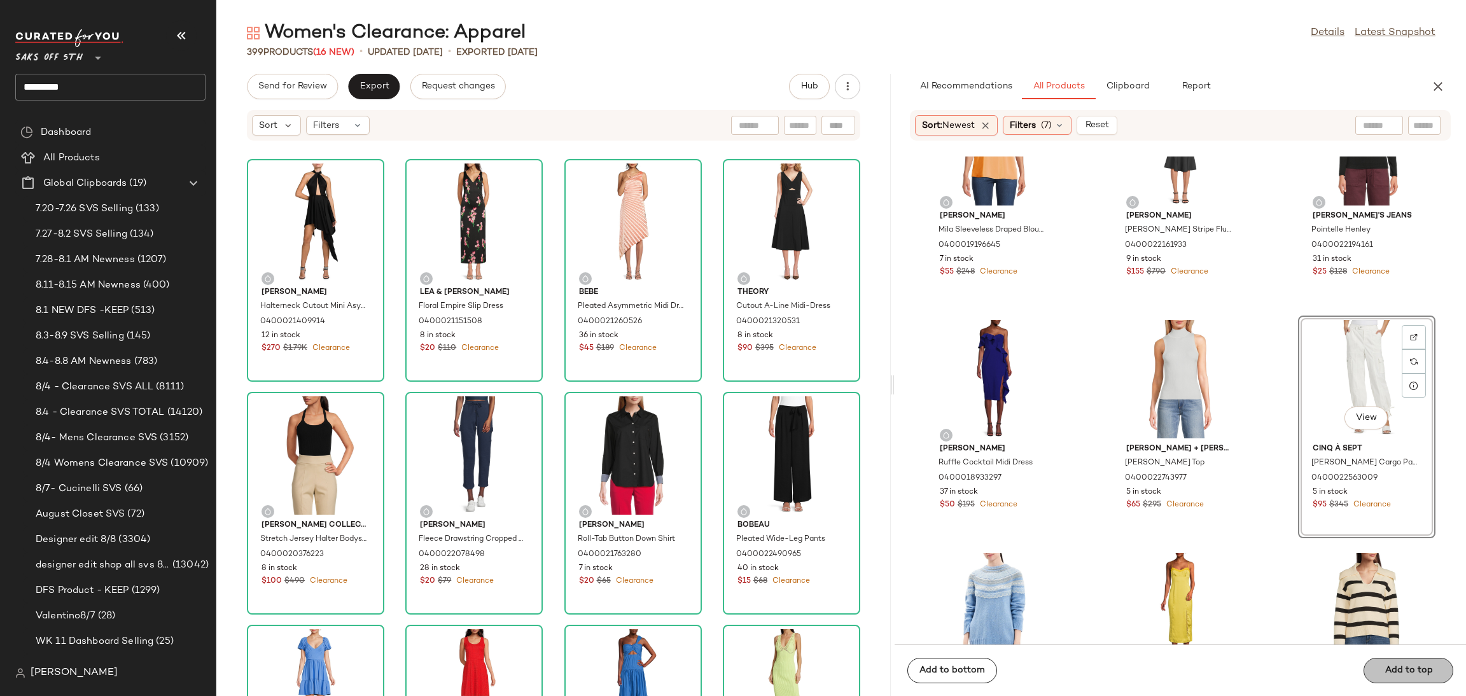
click at [1394, 671] on span "Add to top" at bounding box center [1408, 671] width 48 height 10
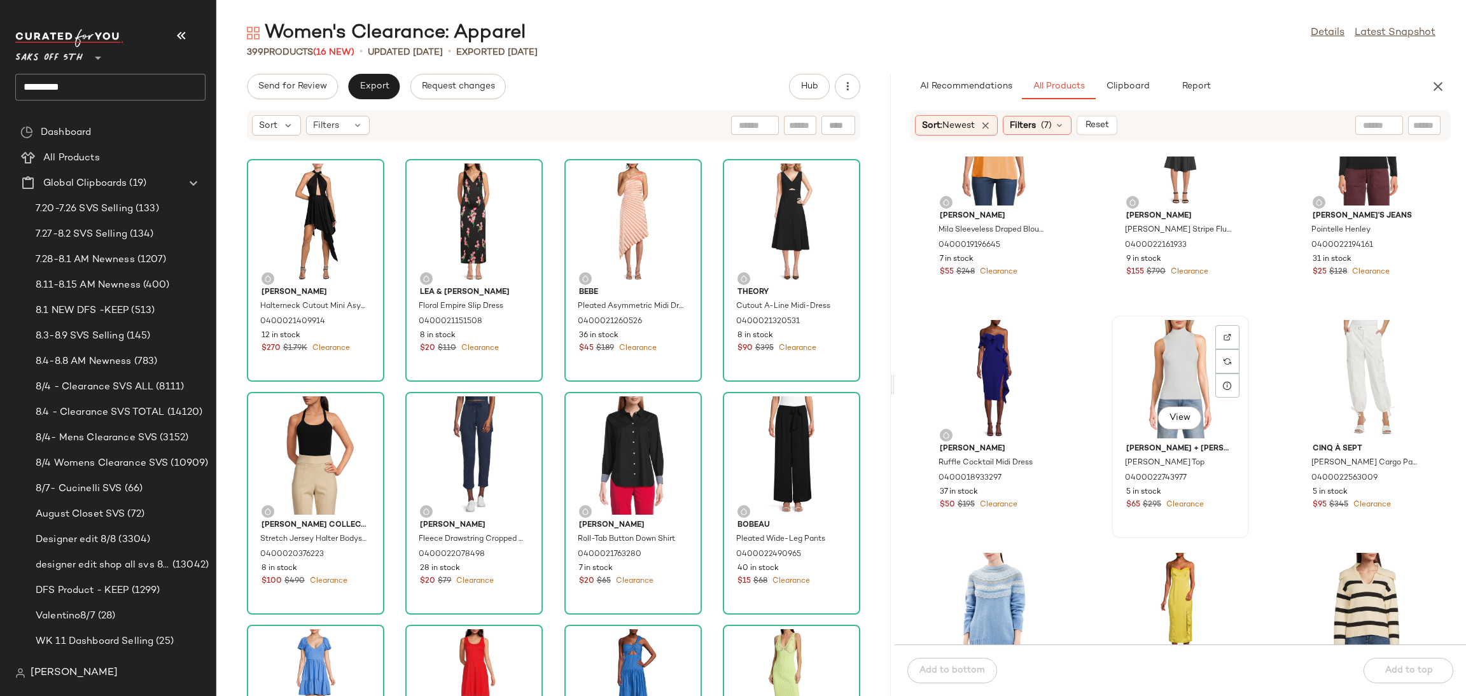
click at [1161, 359] on div "View" at bounding box center [1180, 379] width 129 height 118
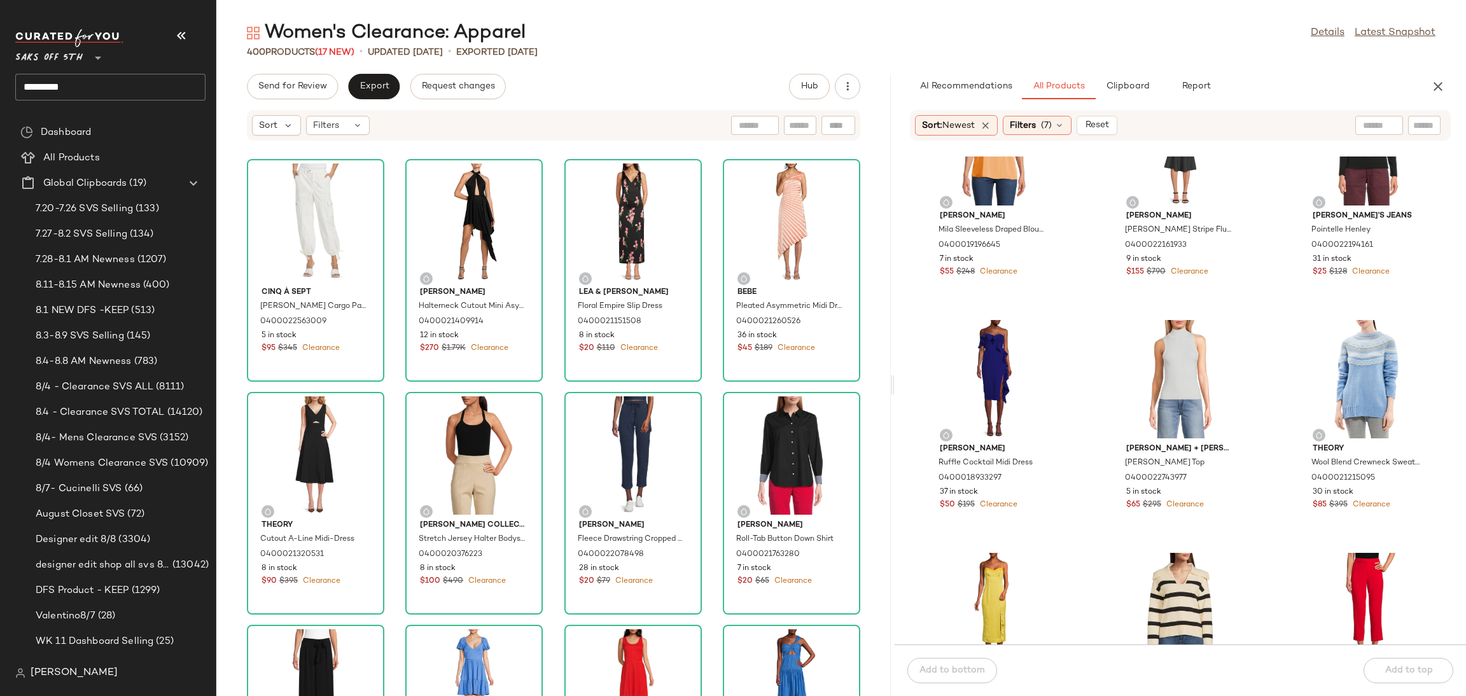
click at [1395, 669] on div "Add to bottom Add to top" at bounding box center [1180, 671] width 571 height 52
click at [1163, 340] on div "View" at bounding box center [1180, 379] width 129 height 118
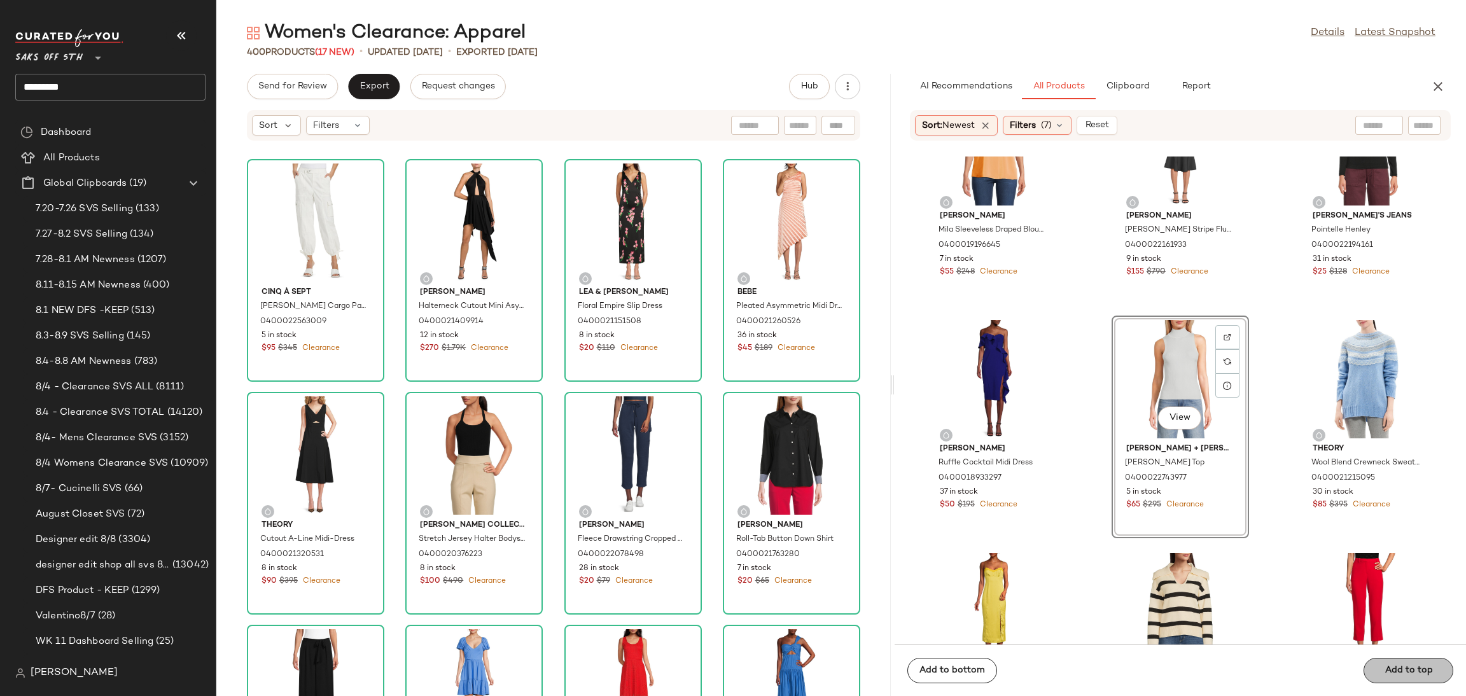
click at [1397, 669] on span "Add to top" at bounding box center [1408, 671] width 48 height 10
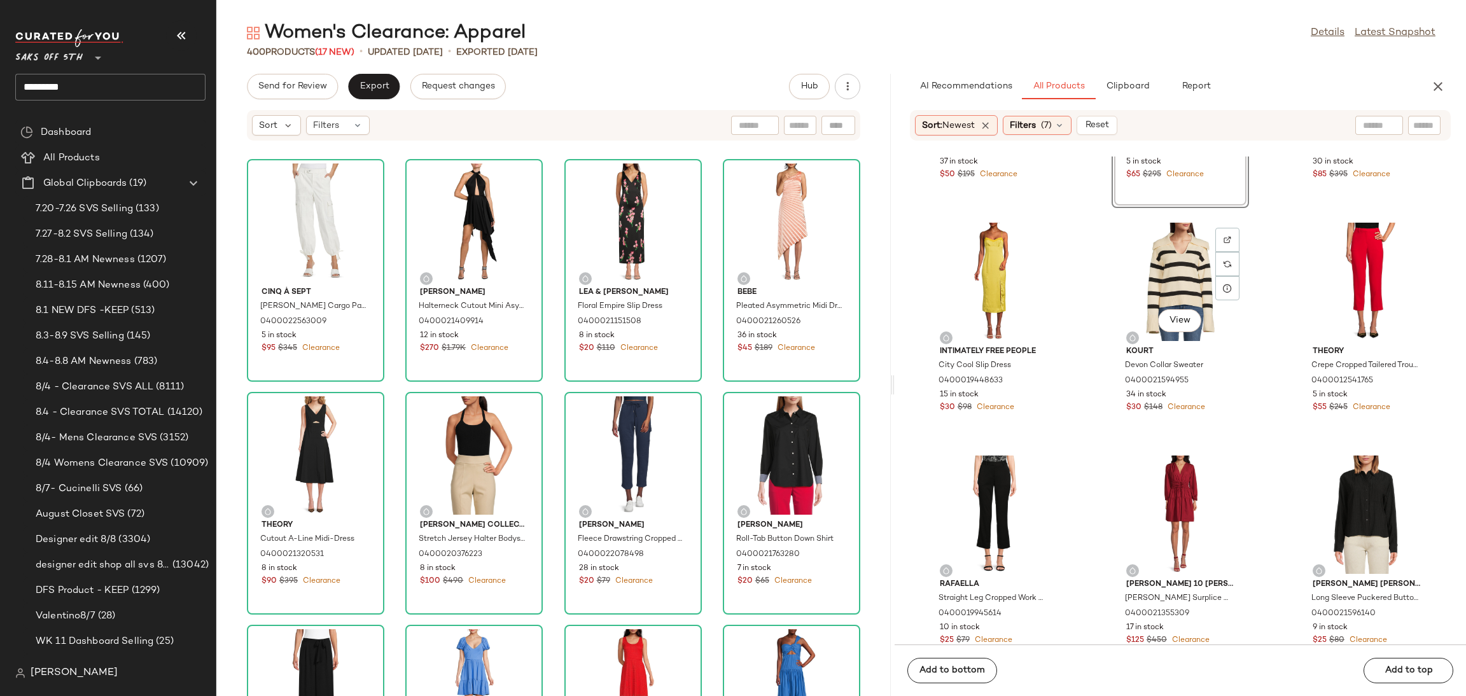
scroll to position [2055, 0]
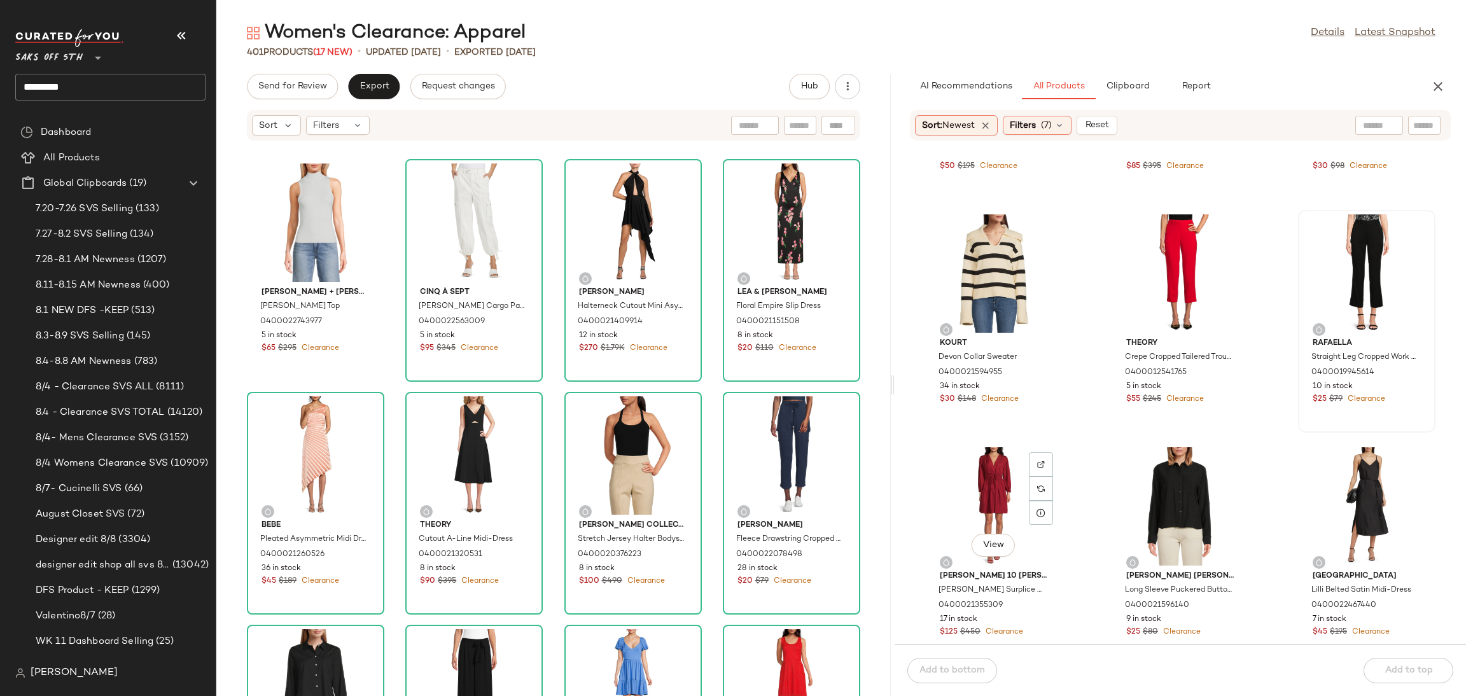
click at [1010, 452] on div "View" at bounding box center [994, 506] width 129 height 118
click at [1357, 250] on div "View" at bounding box center [1366, 273] width 129 height 118
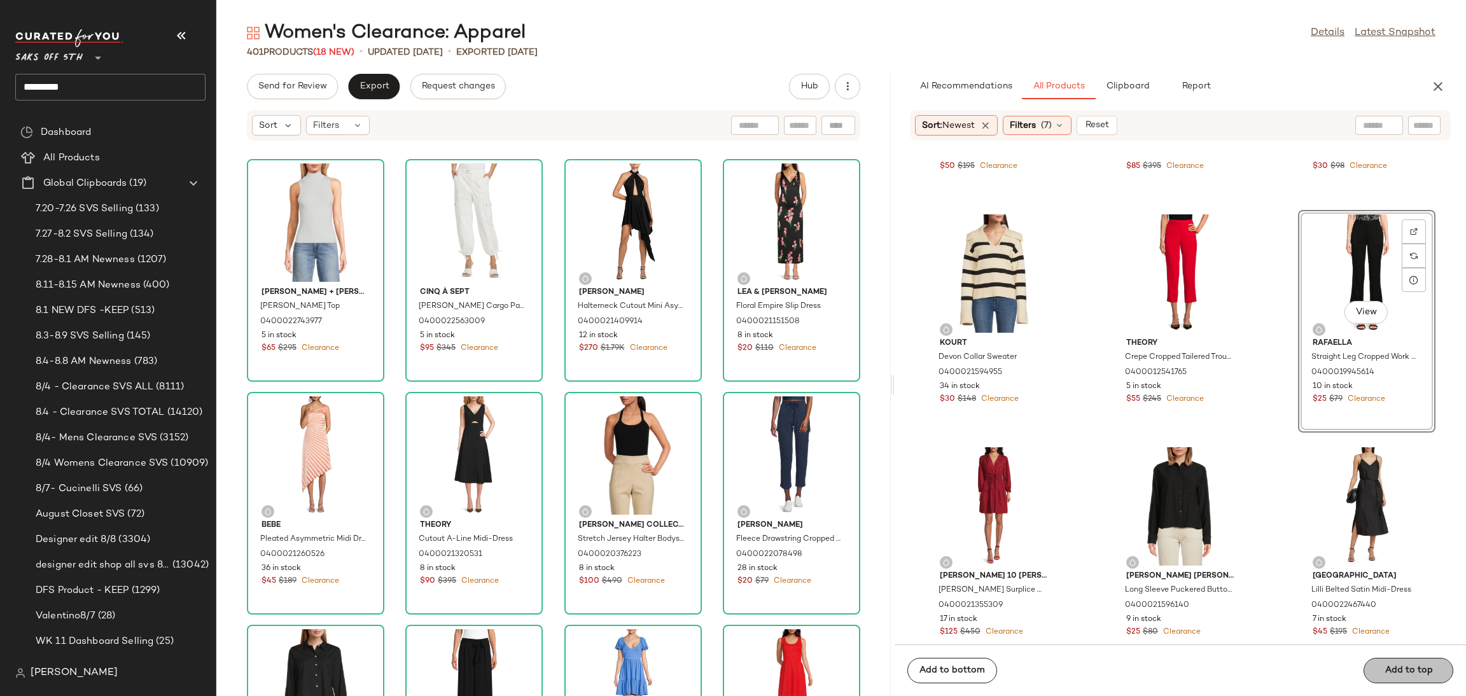
click at [1415, 669] on div "Add to bottom Add to top" at bounding box center [1180, 671] width 571 height 52
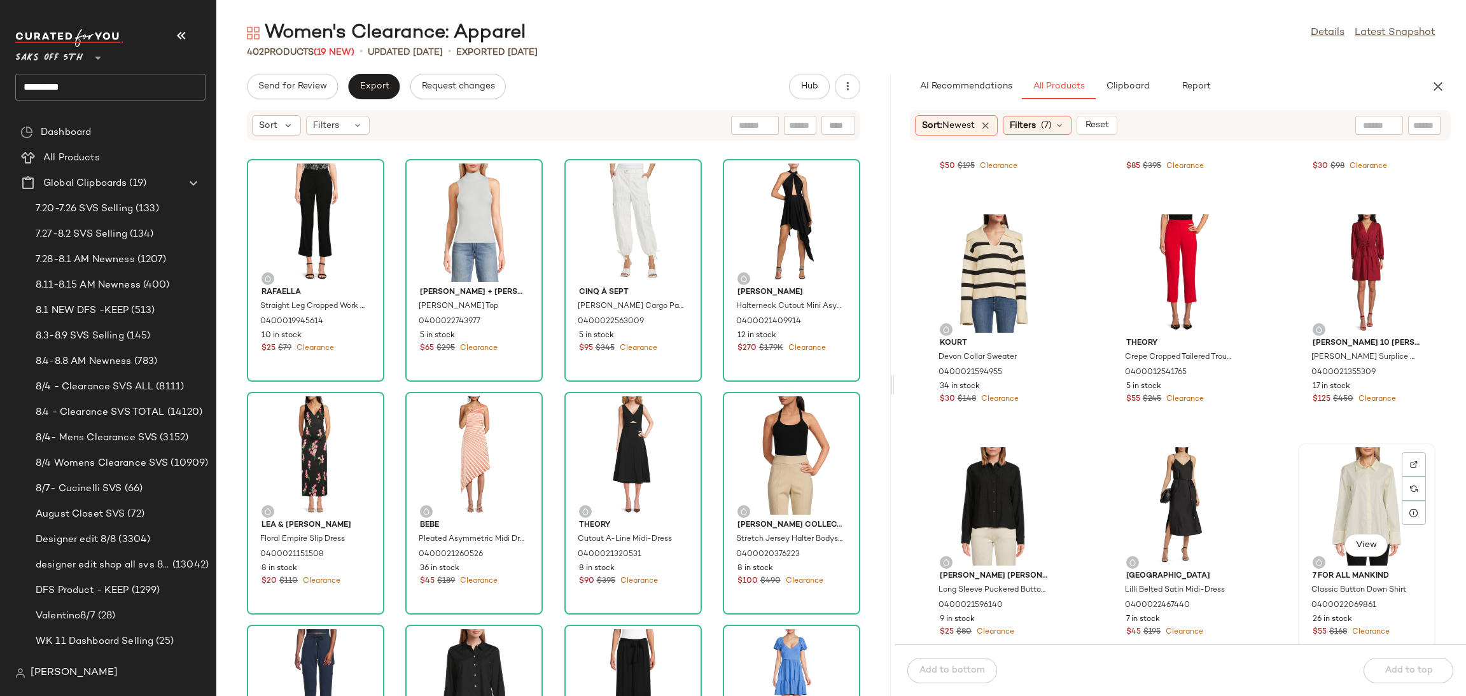
click at [1334, 487] on div "View" at bounding box center [1366, 506] width 129 height 118
click at [1396, 669] on span "Add to top" at bounding box center [1408, 671] width 48 height 10
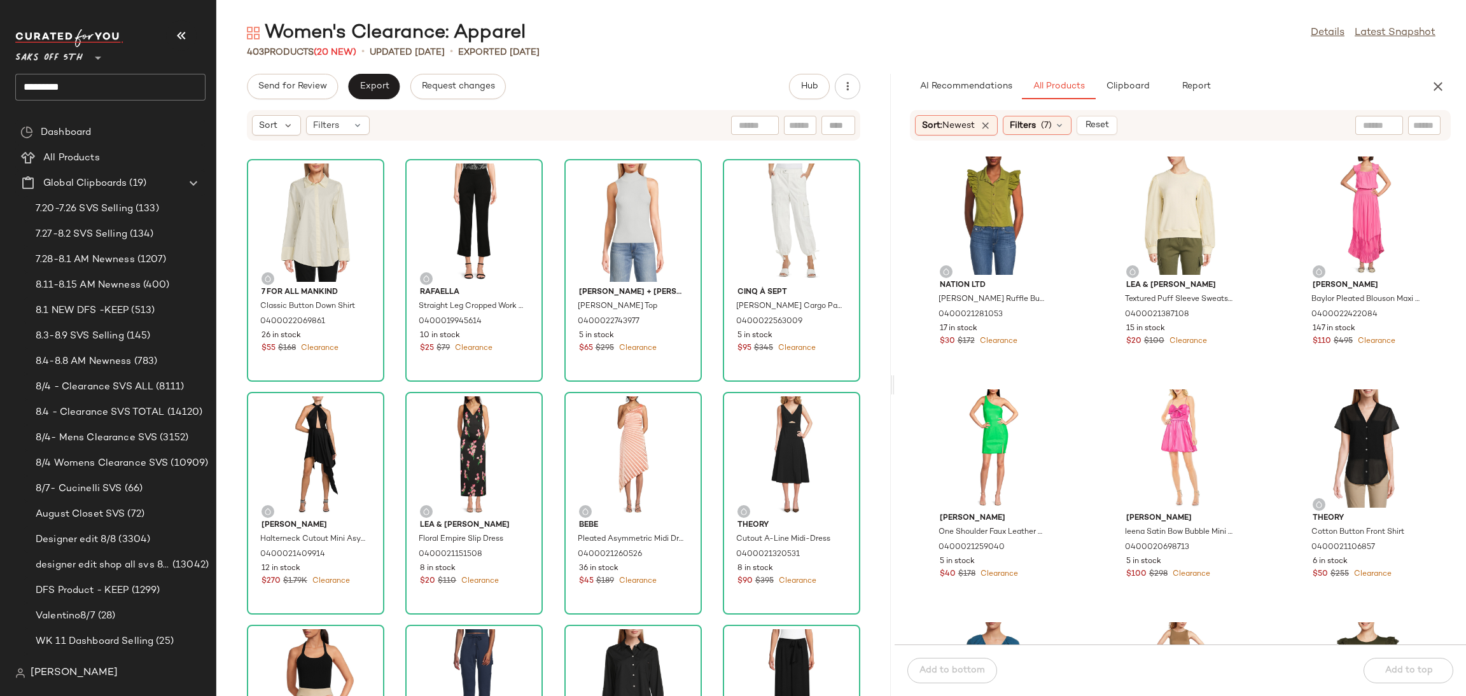
scroll to position [0, 0]
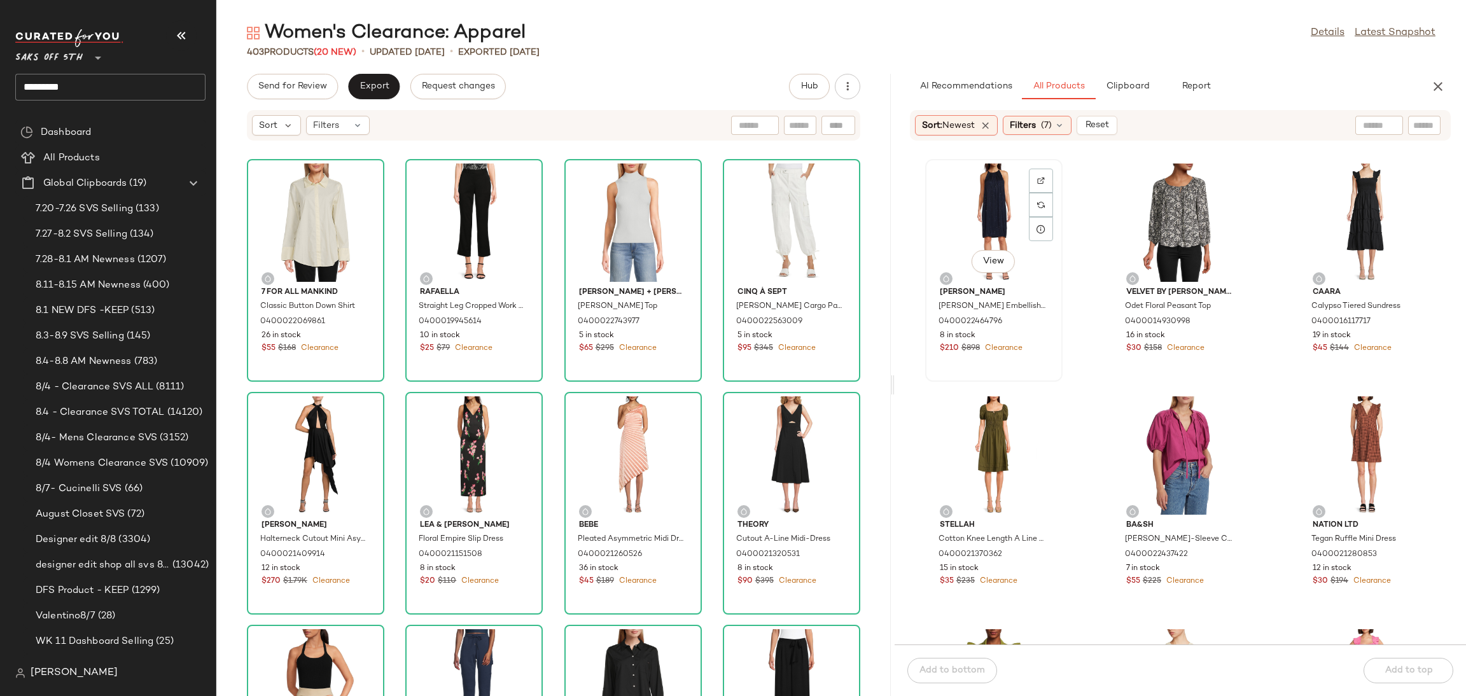
click at [972, 184] on div "View" at bounding box center [994, 223] width 129 height 118
click at [1391, 658] on button "Add to top" at bounding box center [1409, 670] width 90 height 25
click at [996, 431] on div "View" at bounding box center [994, 455] width 129 height 118
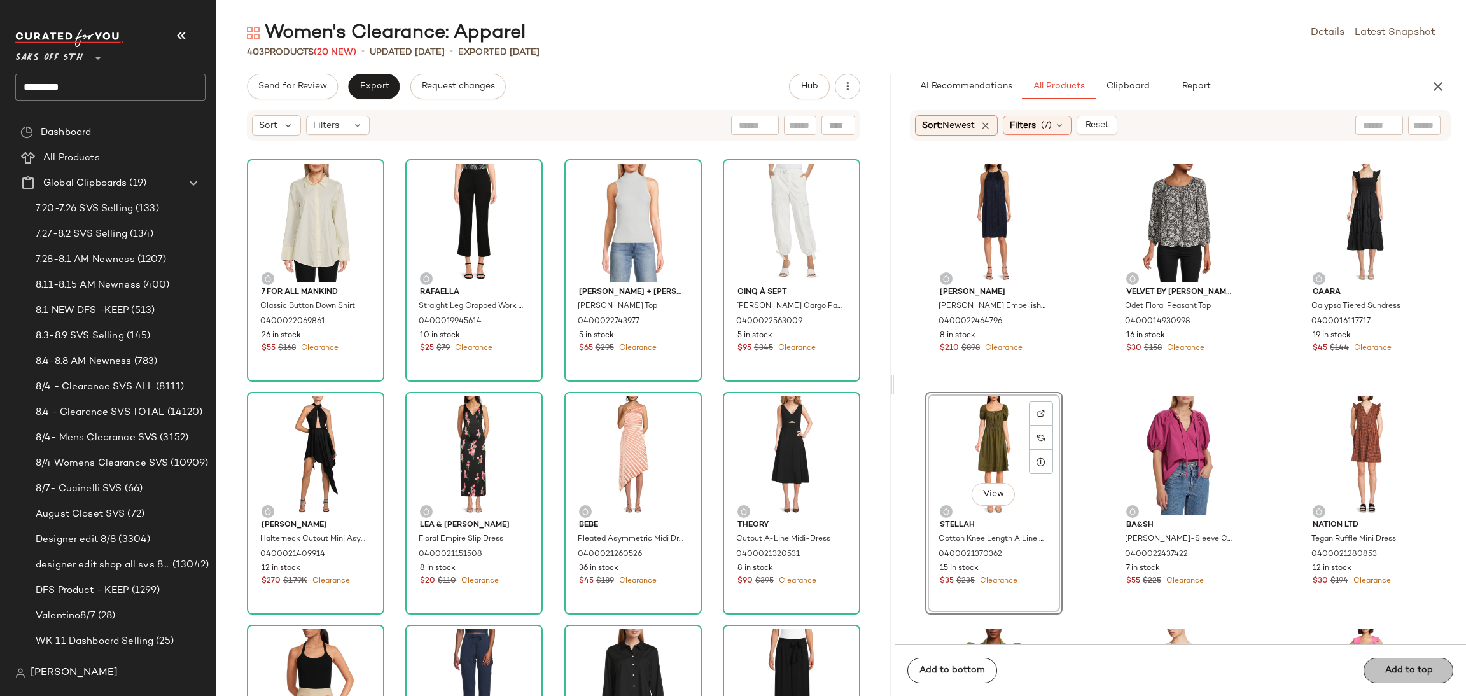
click at [1410, 667] on span "Add to top" at bounding box center [1408, 671] width 48 height 10
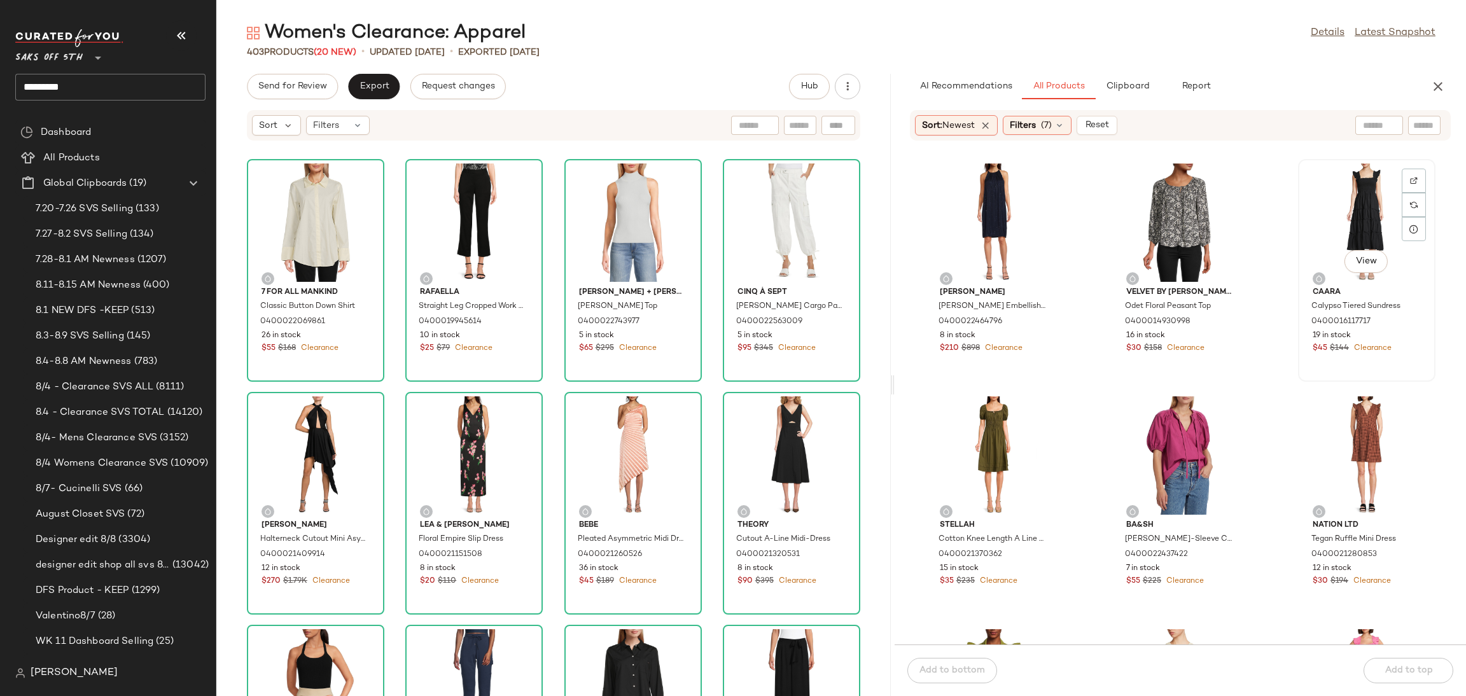
click at [1346, 211] on div "View" at bounding box center [1366, 223] width 129 height 118
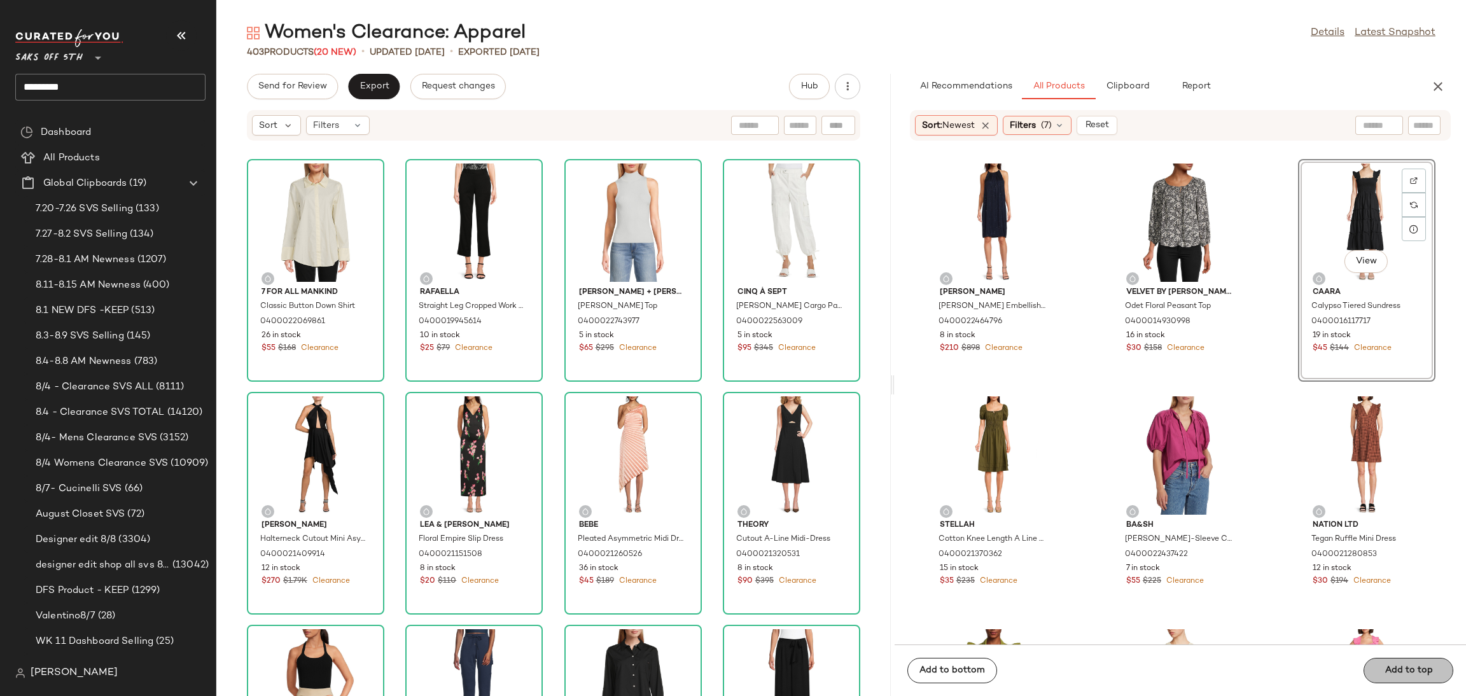
click at [1394, 673] on div "Add to bottom Add to top" at bounding box center [1180, 671] width 571 height 52
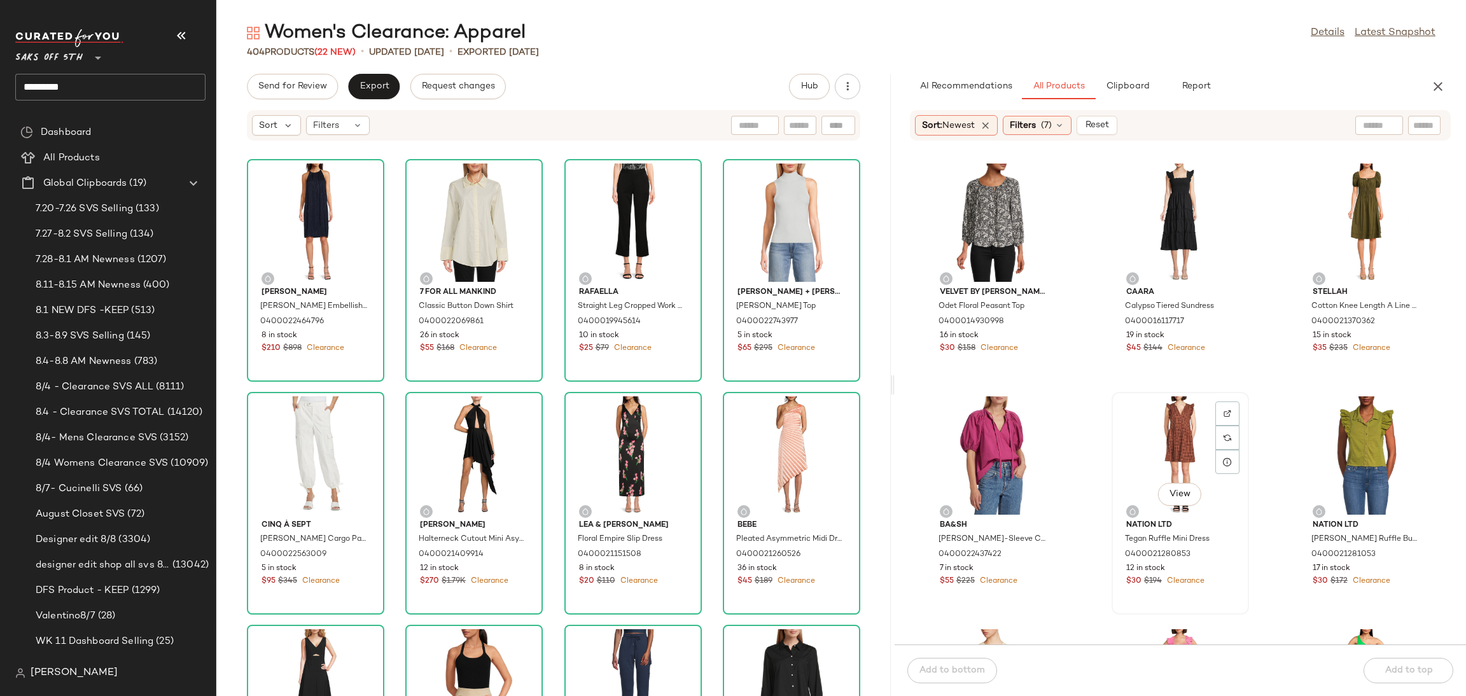
click at [1167, 422] on div "View" at bounding box center [1180, 455] width 129 height 118
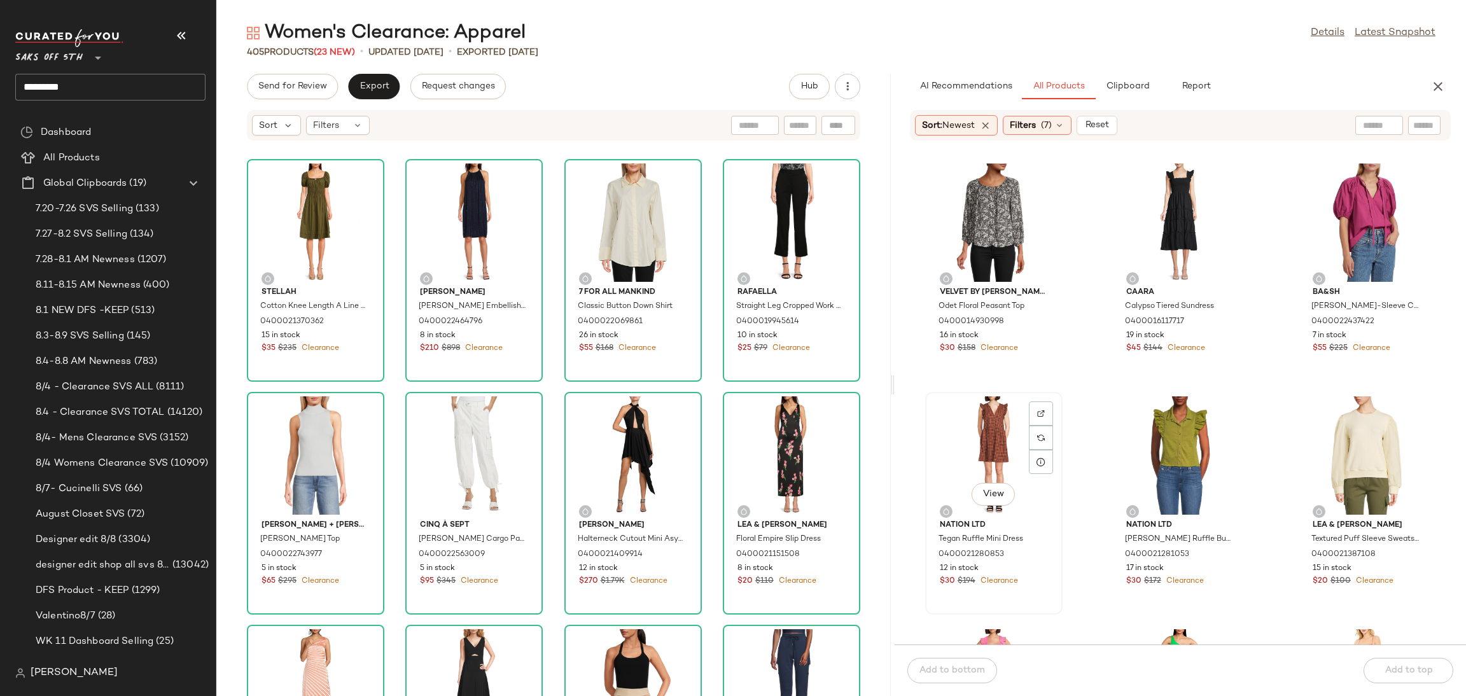
click at [994, 412] on div "View" at bounding box center [994, 455] width 129 height 118
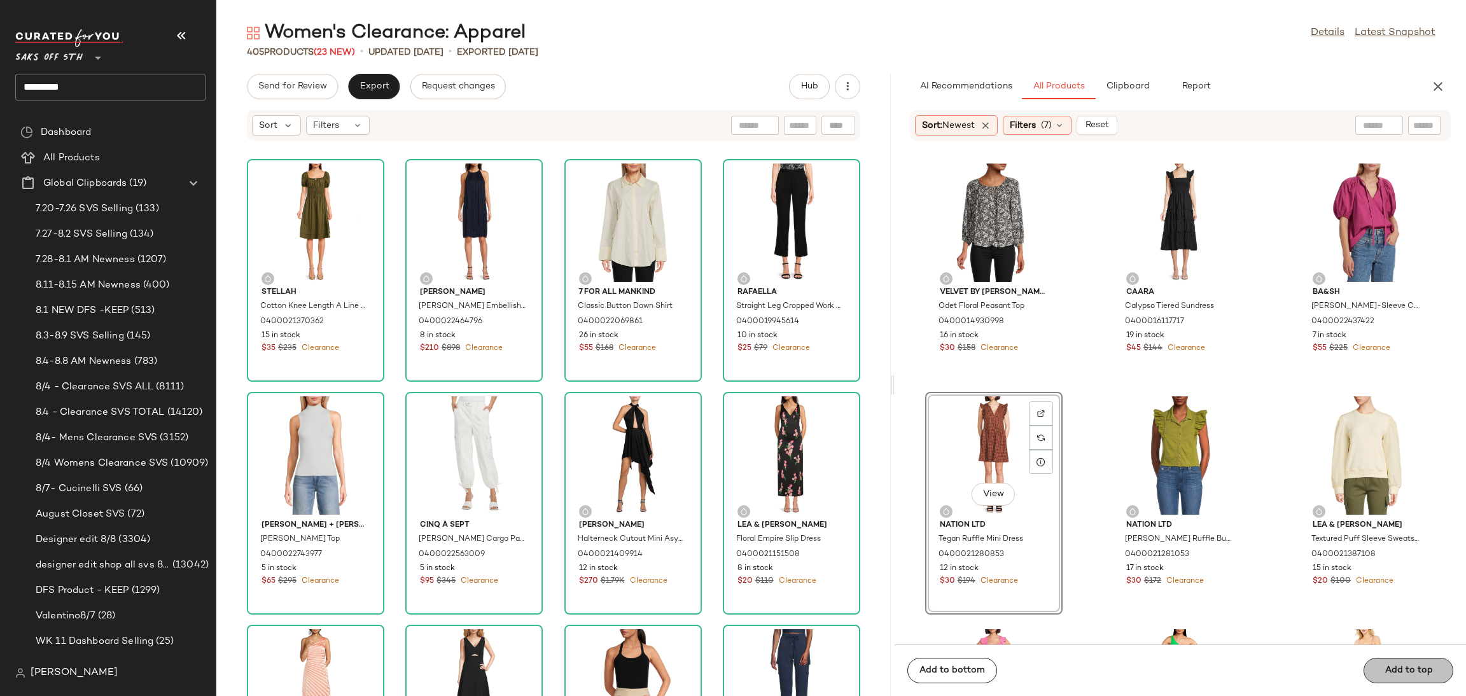
click at [1383, 670] on button "Add to top" at bounding box center [1409, 670] width 90 height 25
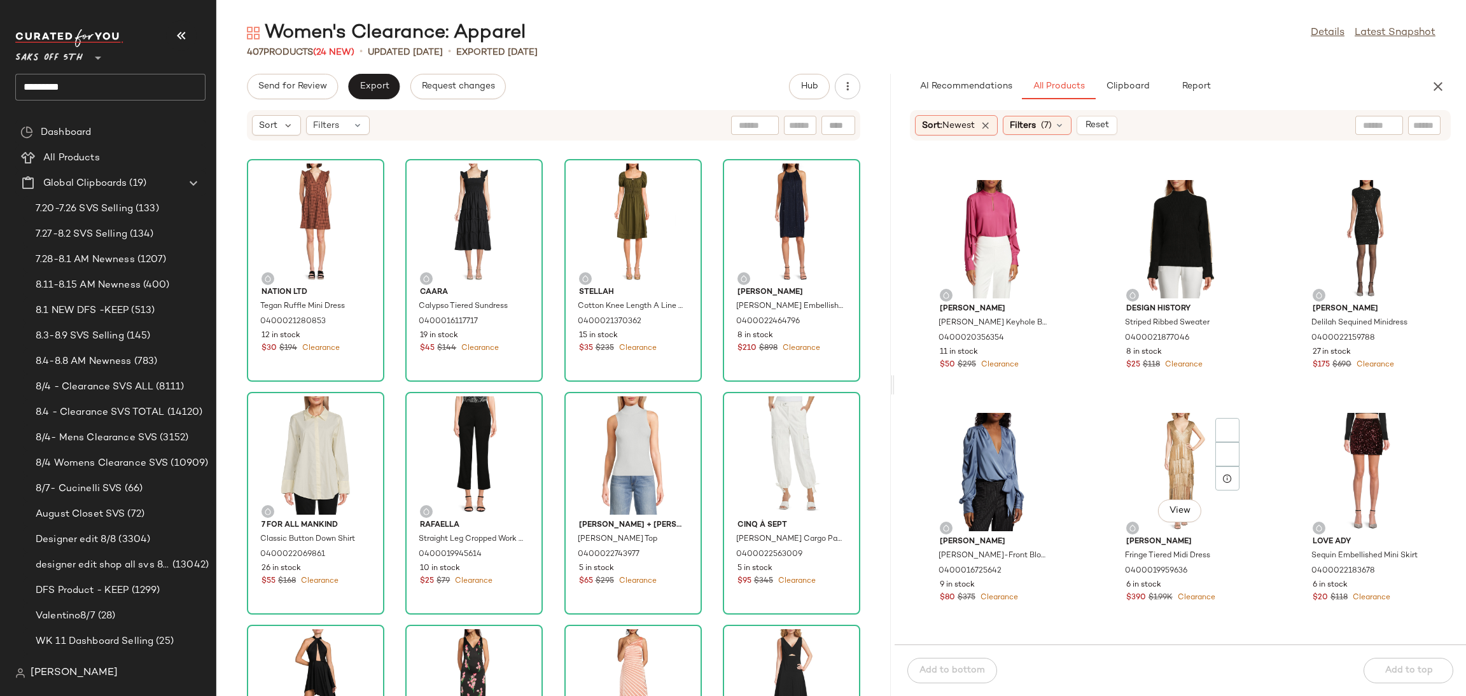
scroll to position [3722, 0]
click at [316, 89] on span "Send for Review" at bounding box center [292, 86] width 69 height 10
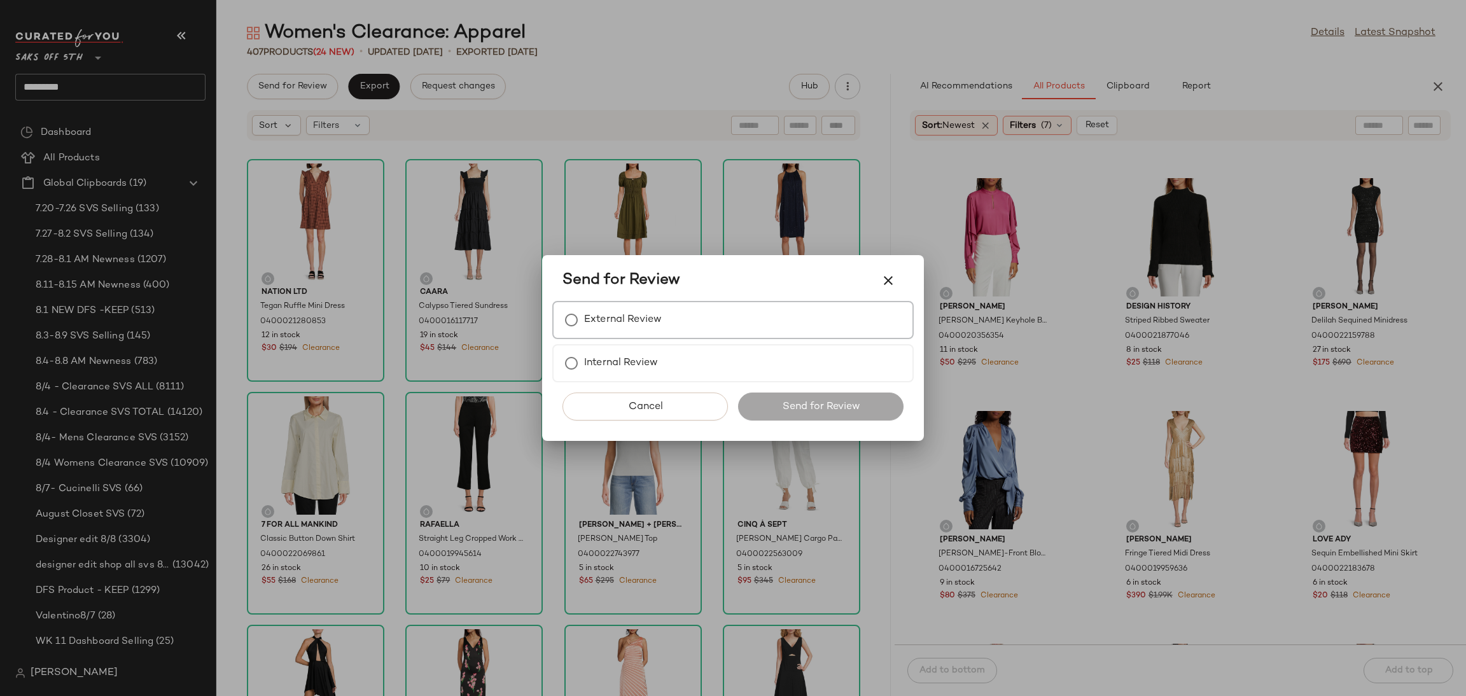
click at [611, 322] on label "External Review" at bounding box center [623, 319] width 78 height 25
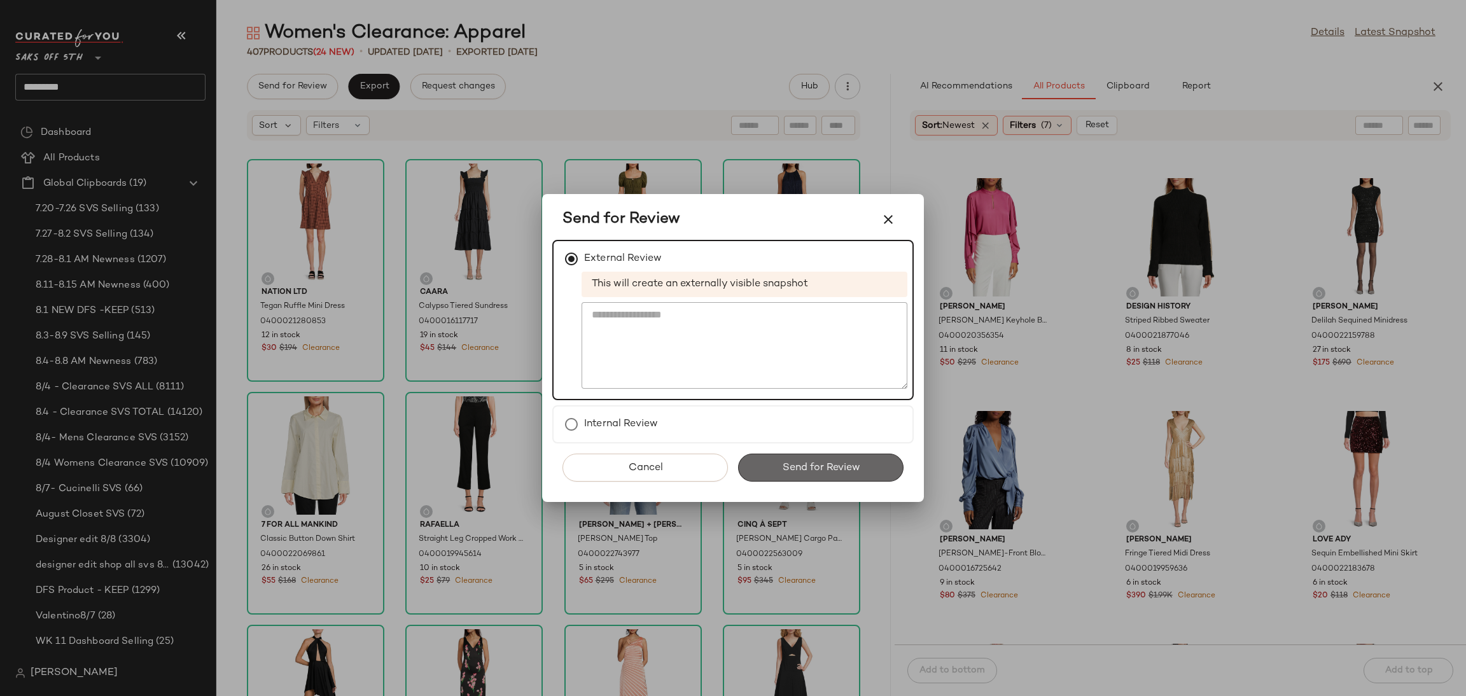
click at [818, 470] on span "Send for Review" at bounding box center [820, 468] width 78 height 12
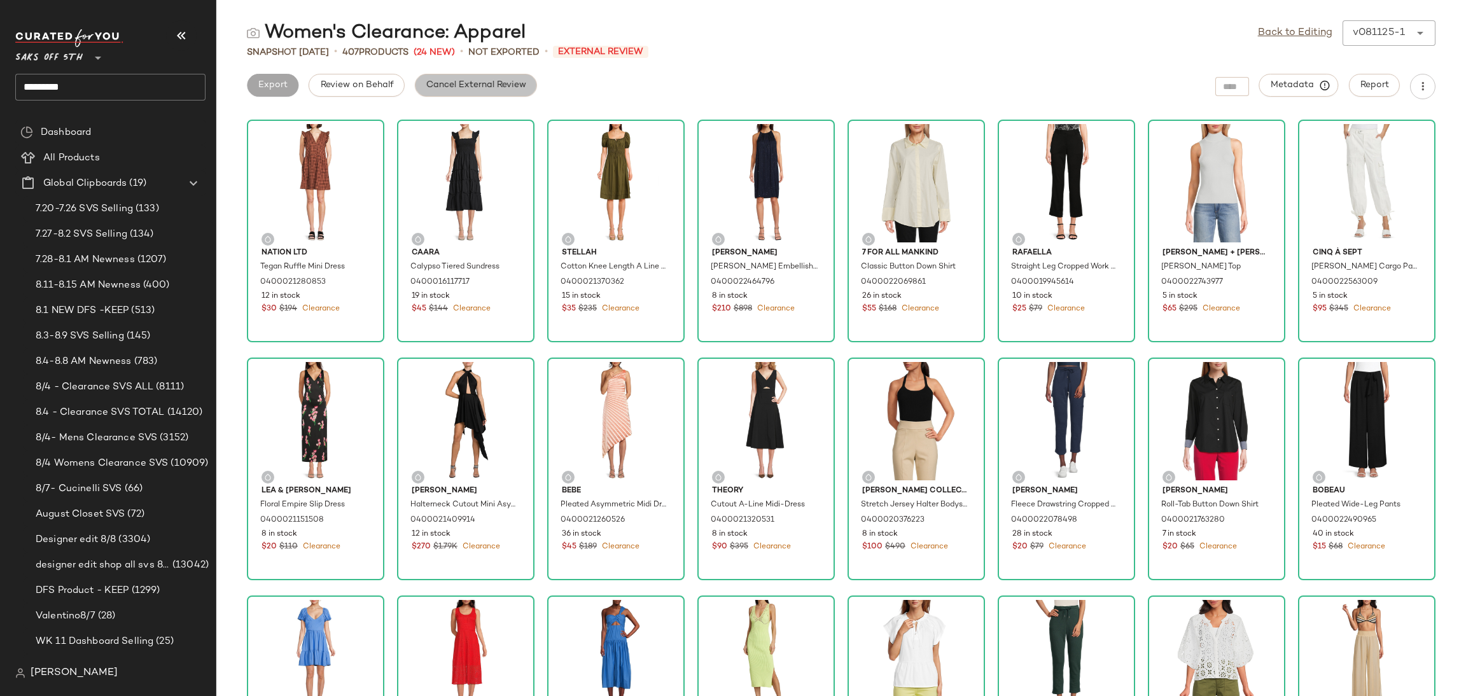
click at [477, 91] on button "Cancel External Review" at bounding box center [476, 85] width 122 height 23
click at [373, 78] on button "Export" at bounding box center [374, 85] width 52 height 23
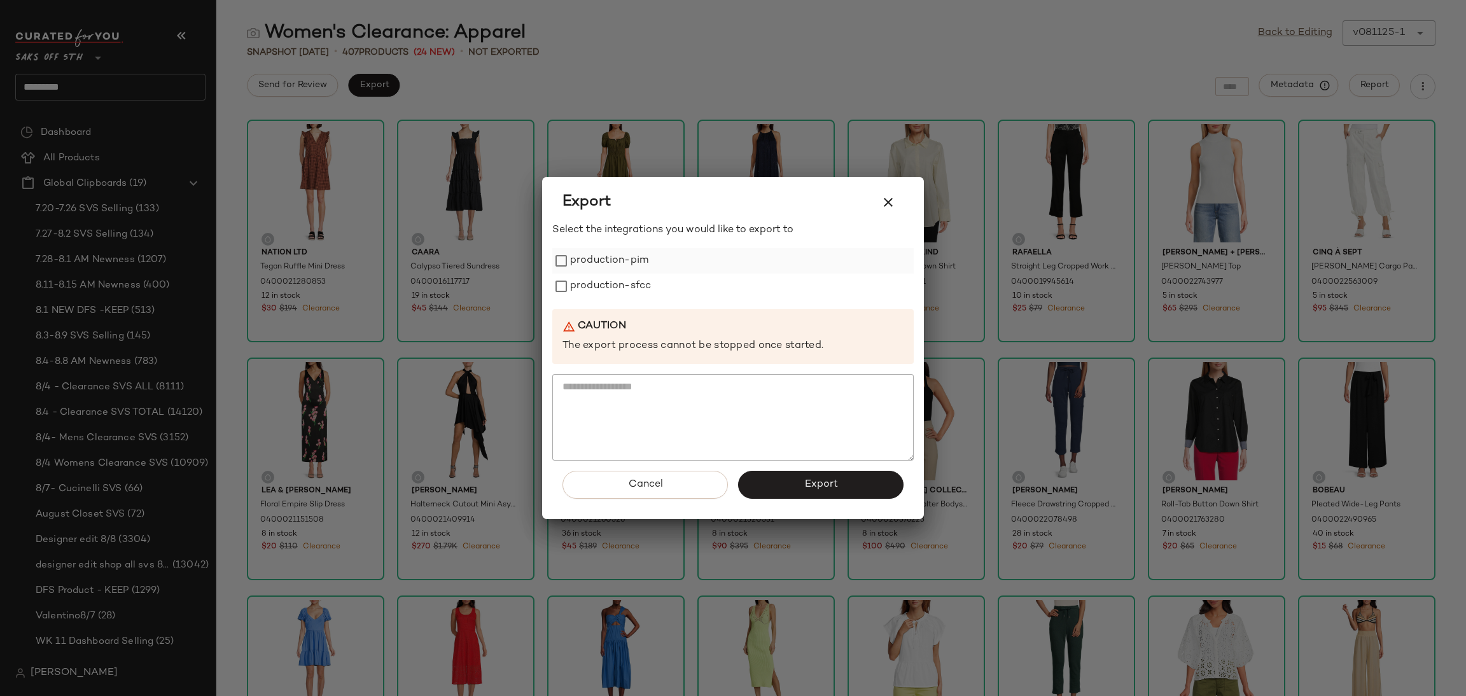
click at [594, 263] on label "production-pim" at bounding box center [609, 260] width 78 height 25
click at [603, 286] on label "production-sfcc" at bounding box center [610, 286] width 81 height 25
click at [801, 496] on button "Export" at bounding box center [820, 485] width 165 height 28
click at [884, 206] on icon "button" at bounding box center [888, 202] width 15 height 15
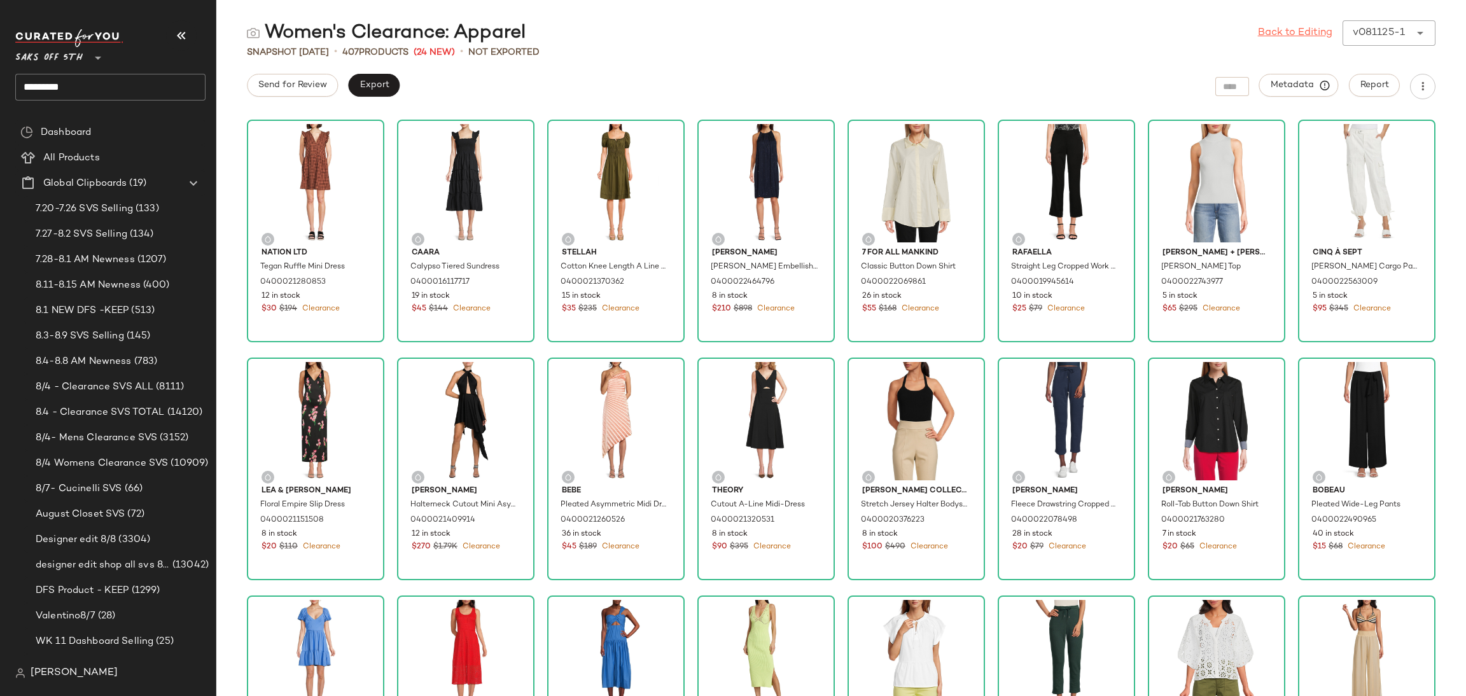
click at [1269, 36] on link "Back to Editing" at bounding box center [1295, 32] width 74 height 15
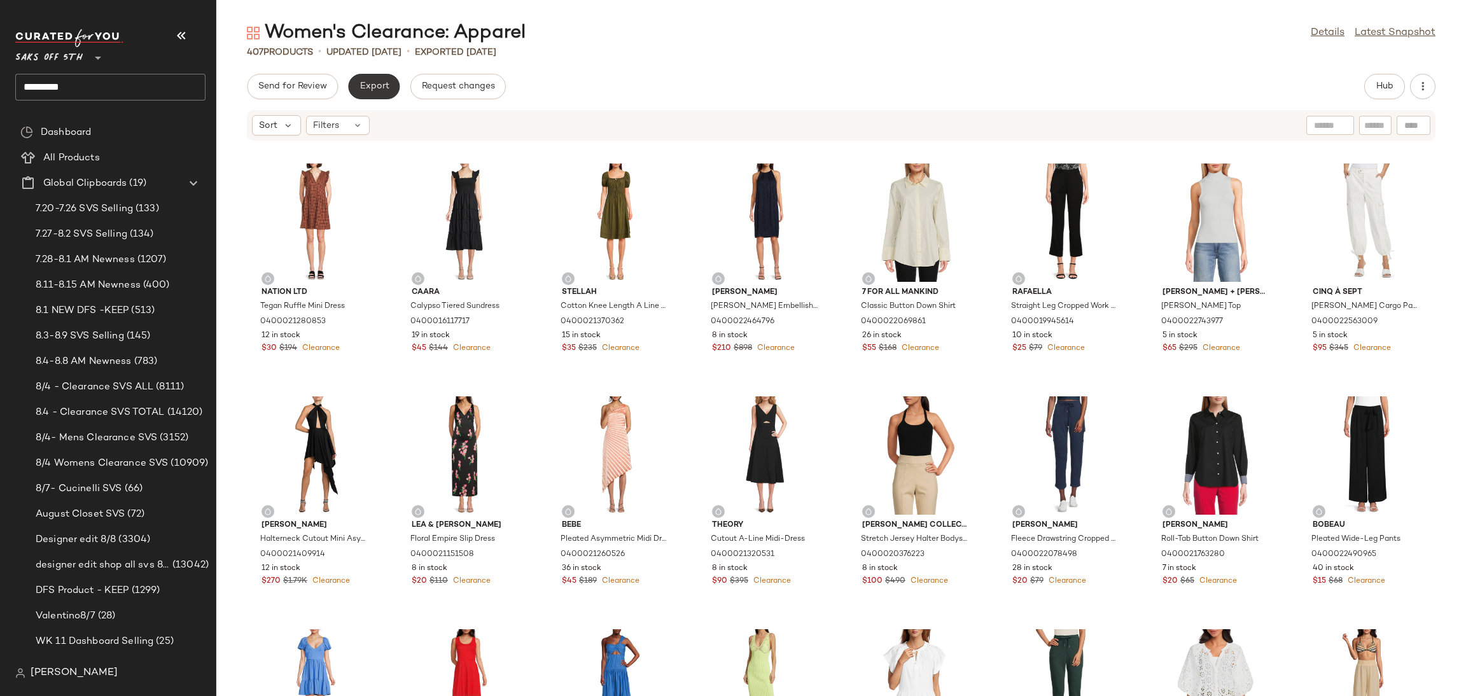
click at [372, 84] on span "Export" at bounding box center [374, 86] width 30 height 10
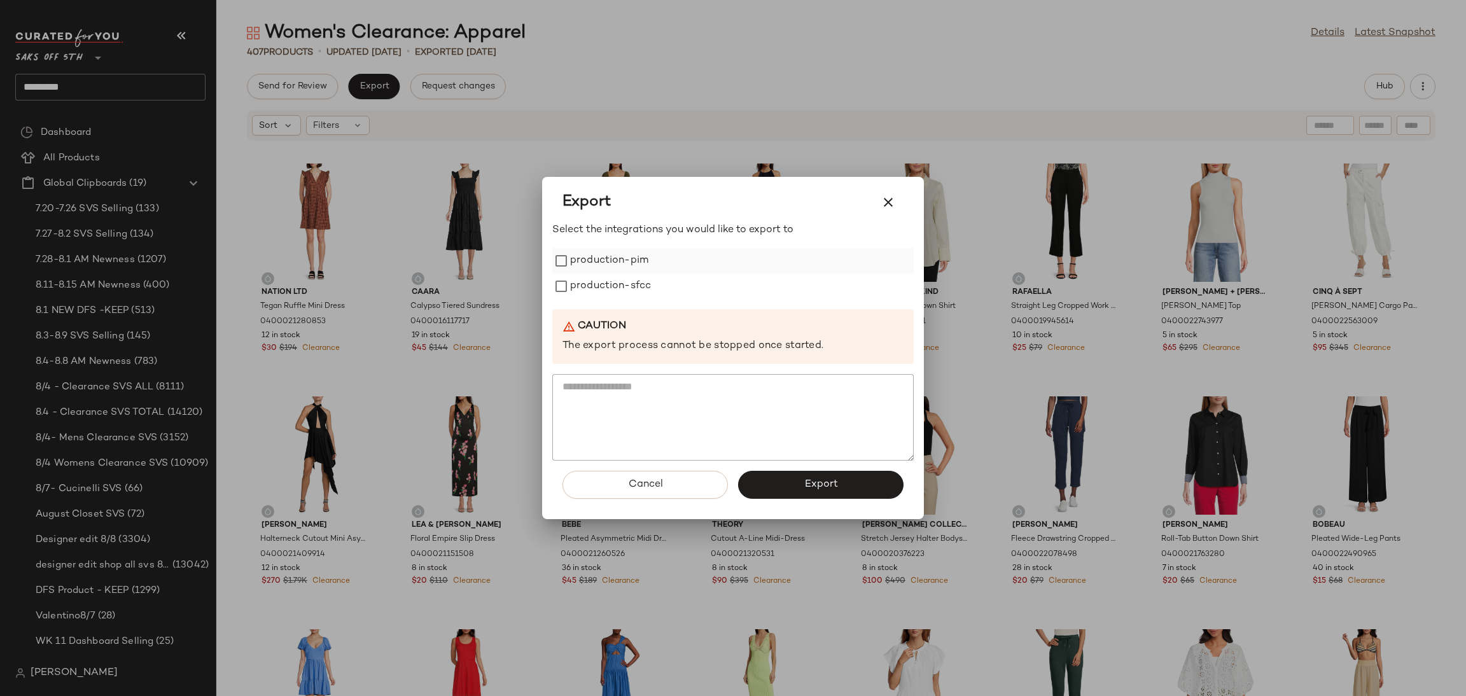
click at [639, 263] on label "production-pim" at bounding box center [609, 260] width 78 height 25
click at [639, 298] on label "production-sfcc" at bounding box center [610, 286] width 81 height 25
click at [791, 474] on button "Export" at bounding box center [820, 485] width 165 height 28
click at [886, 203] on icon "button" at bounding box center [888, 202] width 15 height 15
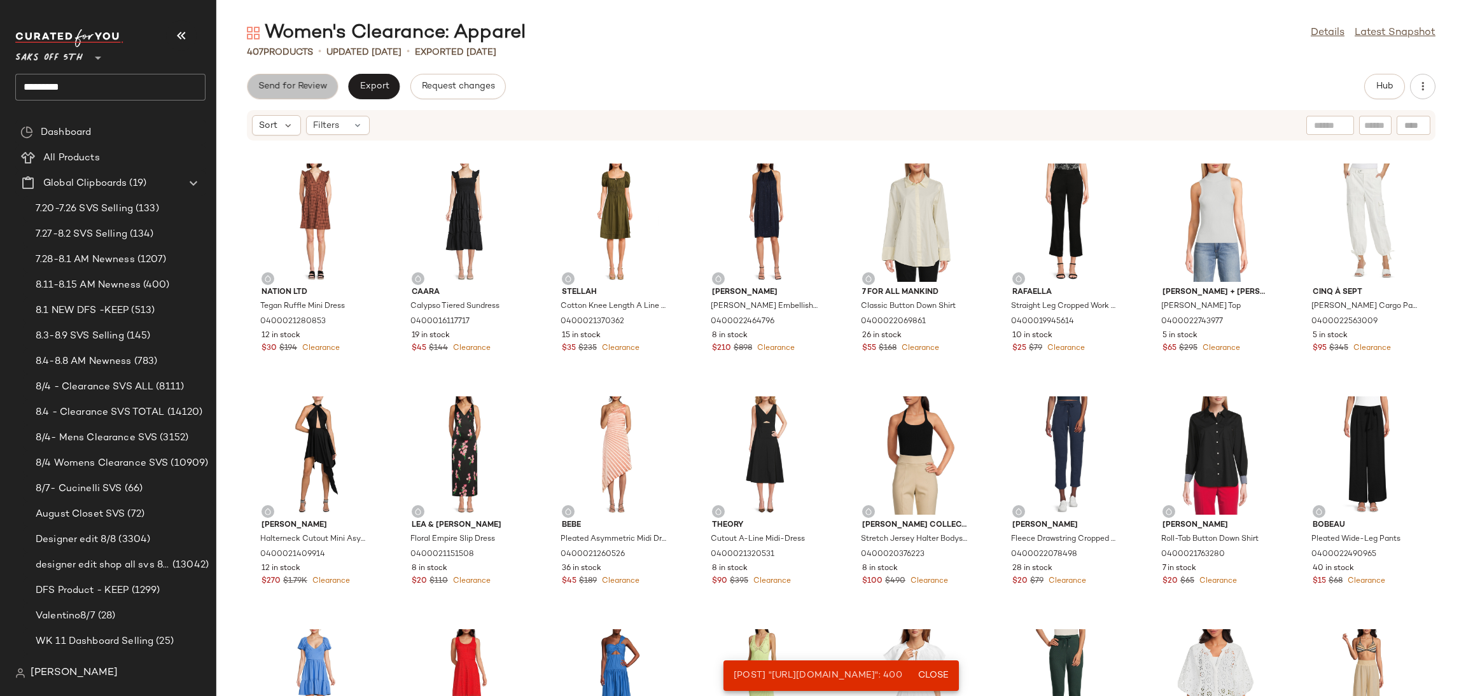
click at [281, 90] on span "Send for Review" at bounding box center [292, 86] width 69 height 10
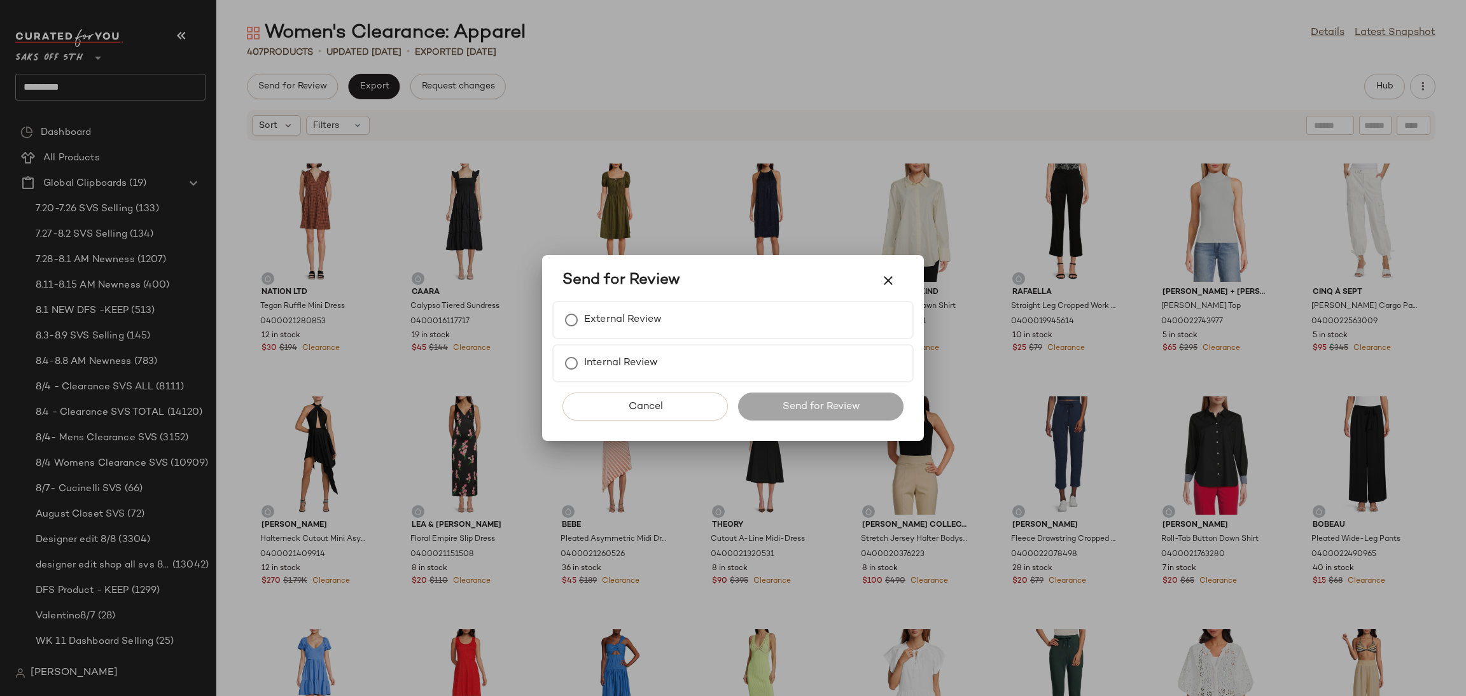
drag, startPoint x: 540, startPoint y: 77, endPoint x: 590, endPoint y: 83, distance: 51.3
click at [590, 83] on div at bounding box center [733, 348] width 1466 height 696
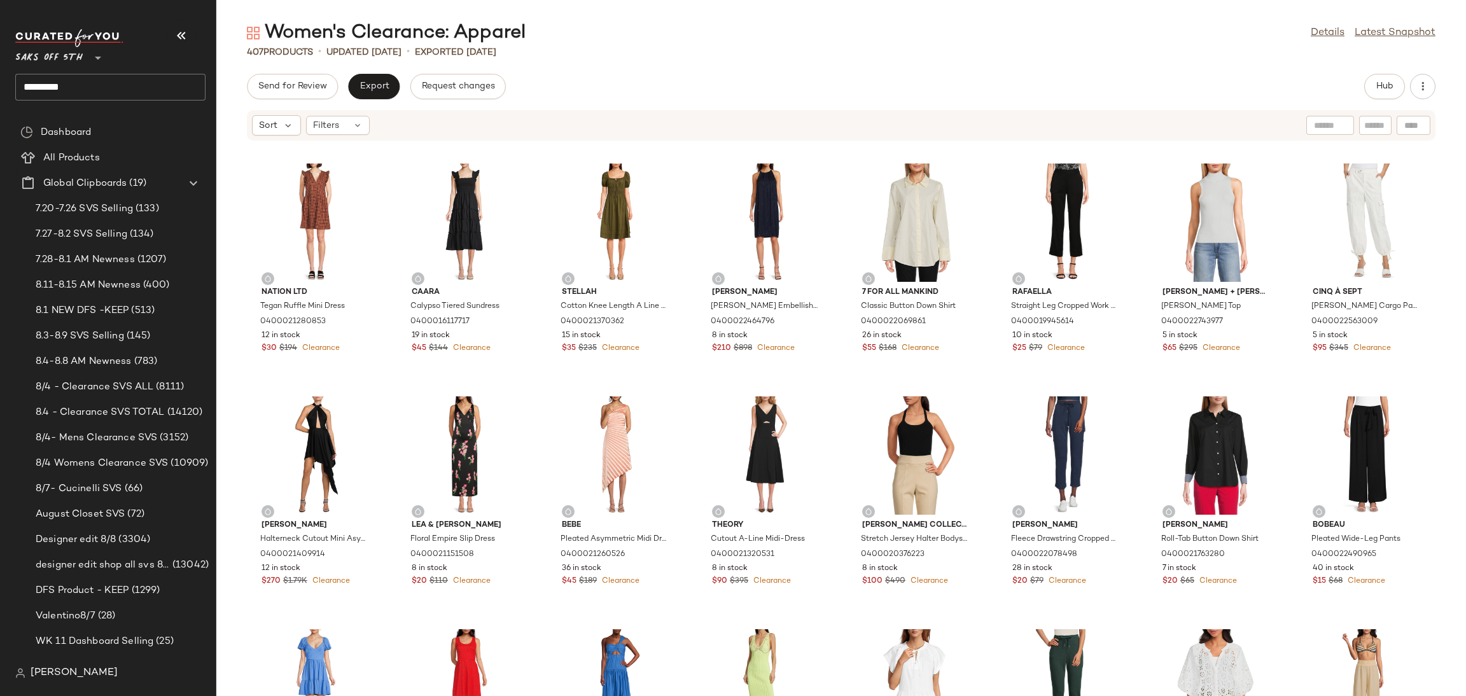
click at [590, 83] on div "Send for Review Export Request changes Hub" at bounding box center [841, 86] width 1250 height 25
drag, startPoint x: 140, startPoint y: 92, endPoint x: 0, endPoint y: 127, distance: 144.3
click at [0, 127] on nav "Saks OFF 5TH ** ********* Dashboard All Products Global Clipboards (19) 7.20-7.…" at bounding box center [108, 348] width 216 height 696
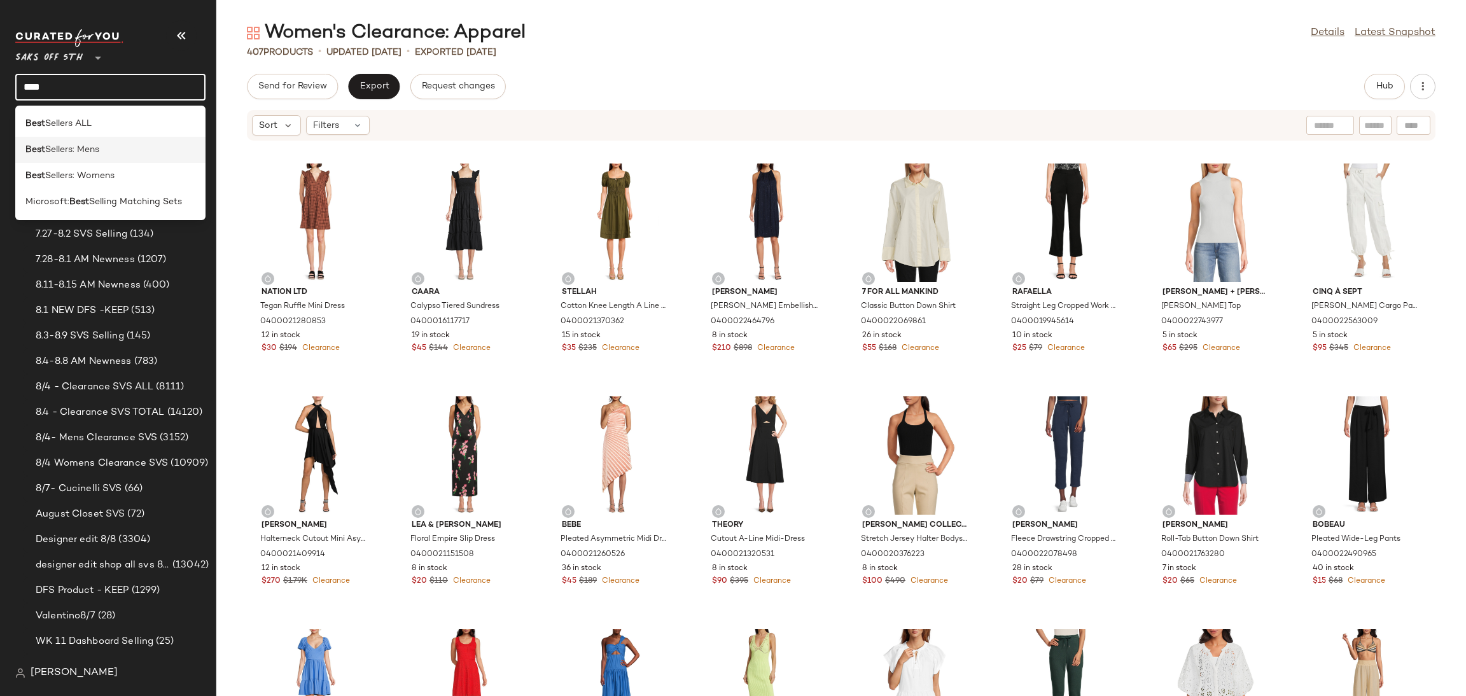
type input "****"
click at [99, 146] on span "Sellers: Mens" at bounding box center [72, 149] width 54 height 13
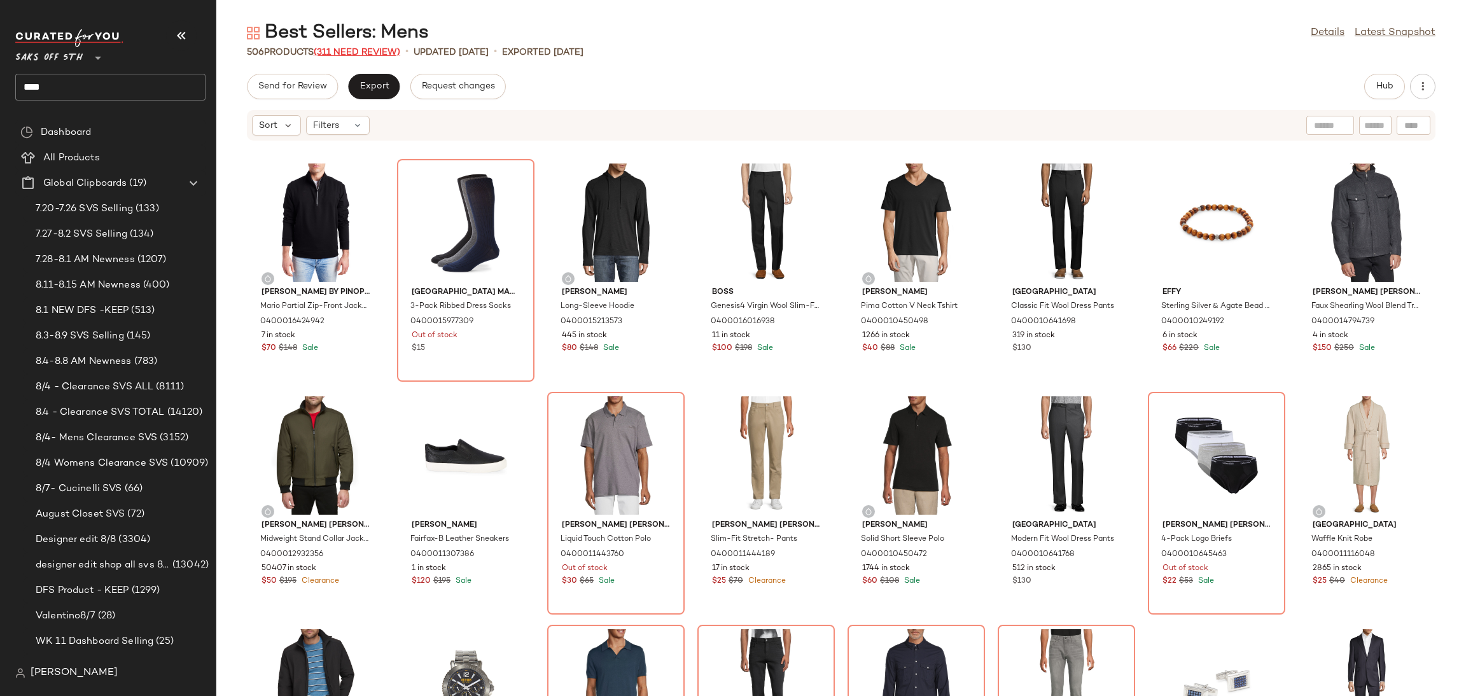
click at [367, 51] on span "(311 Need Review)" at bounding box center [357, 53] width 87 height 10
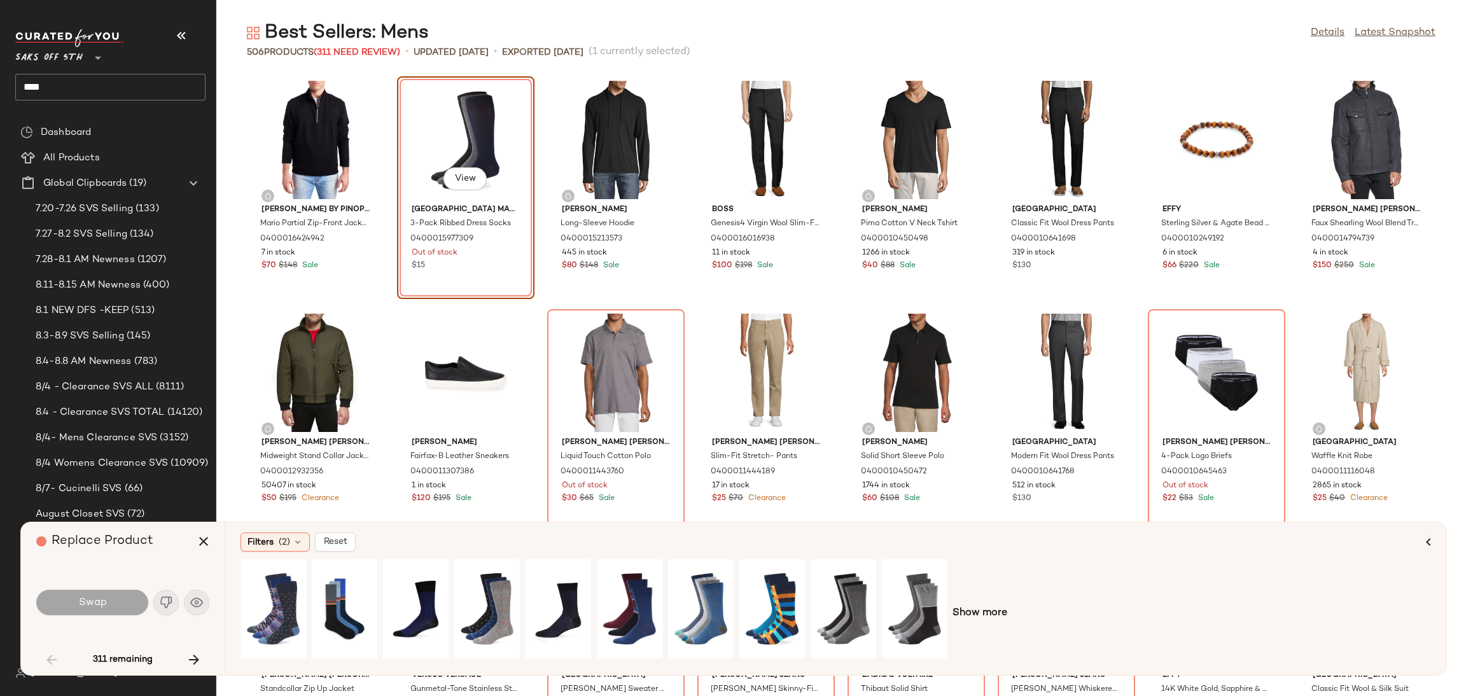
click at [1325, 24] on div "Best Sellers: Mens Details Latest Snapshot" at bounding box center [841, 32] width 1250 height 25
click at [1323, 32] on link "Details" at bounding box center [1328, 32] width 34 height 15
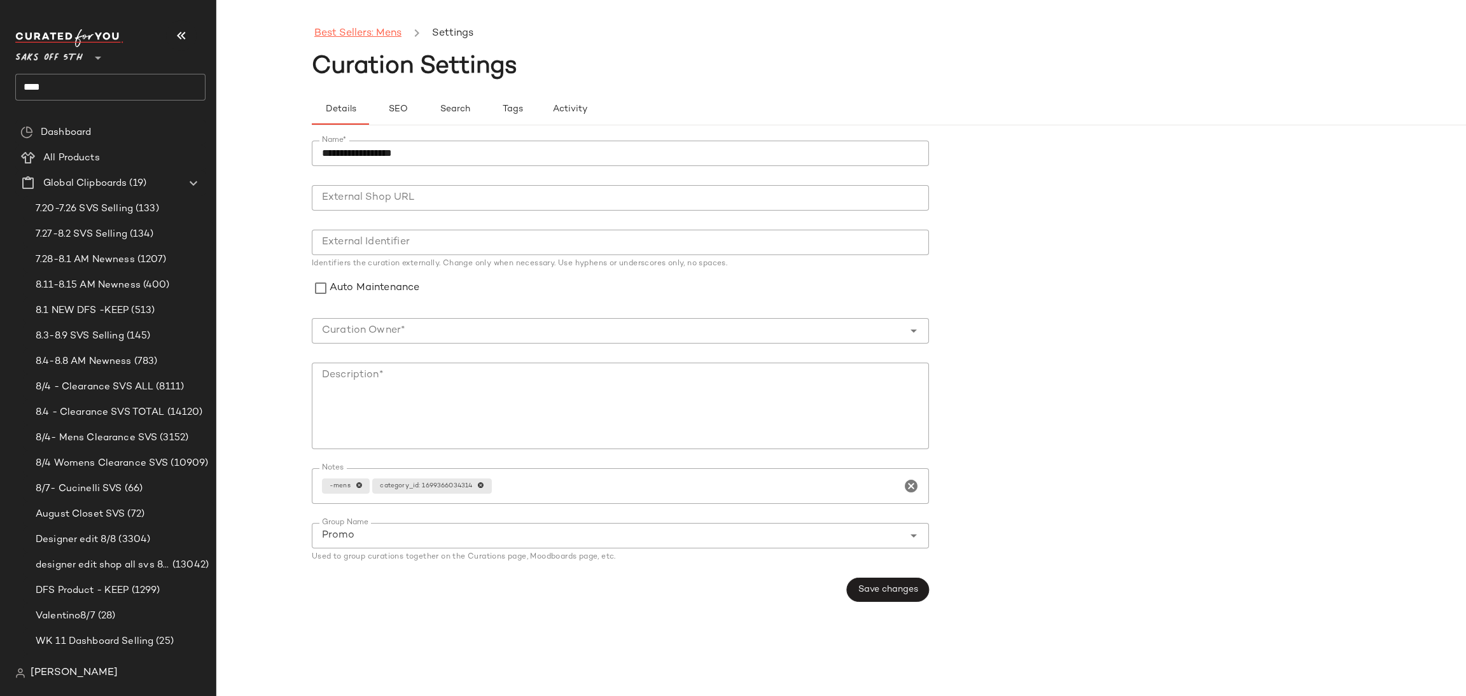
click at [381, 30] on link "Best Sellers: Mens" at bounding box center [357, 33] width 87 height 17
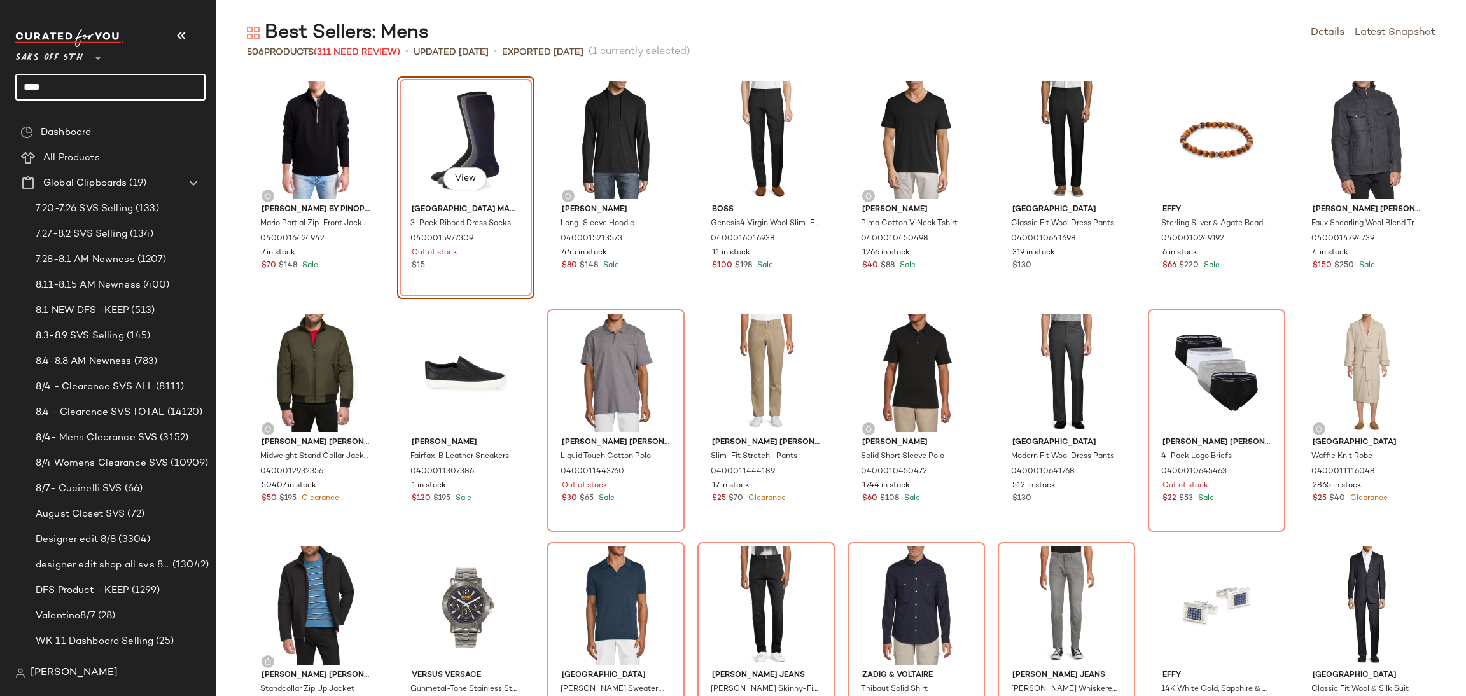
click at [111, 90] on input "****" at bounding box center [110, 87] width 190 height 27
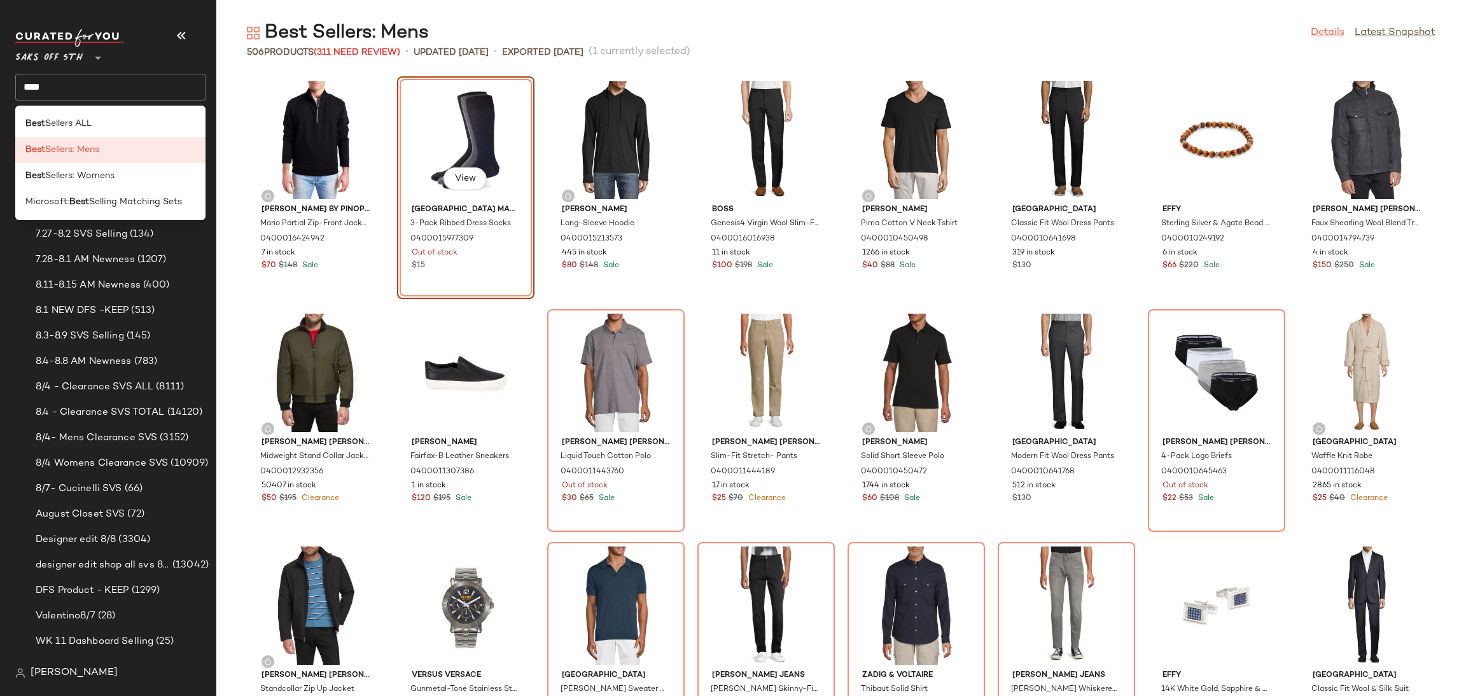
click at [1333, 34] on link "Details" at bounding box center [1328, 32] width 34 height 15
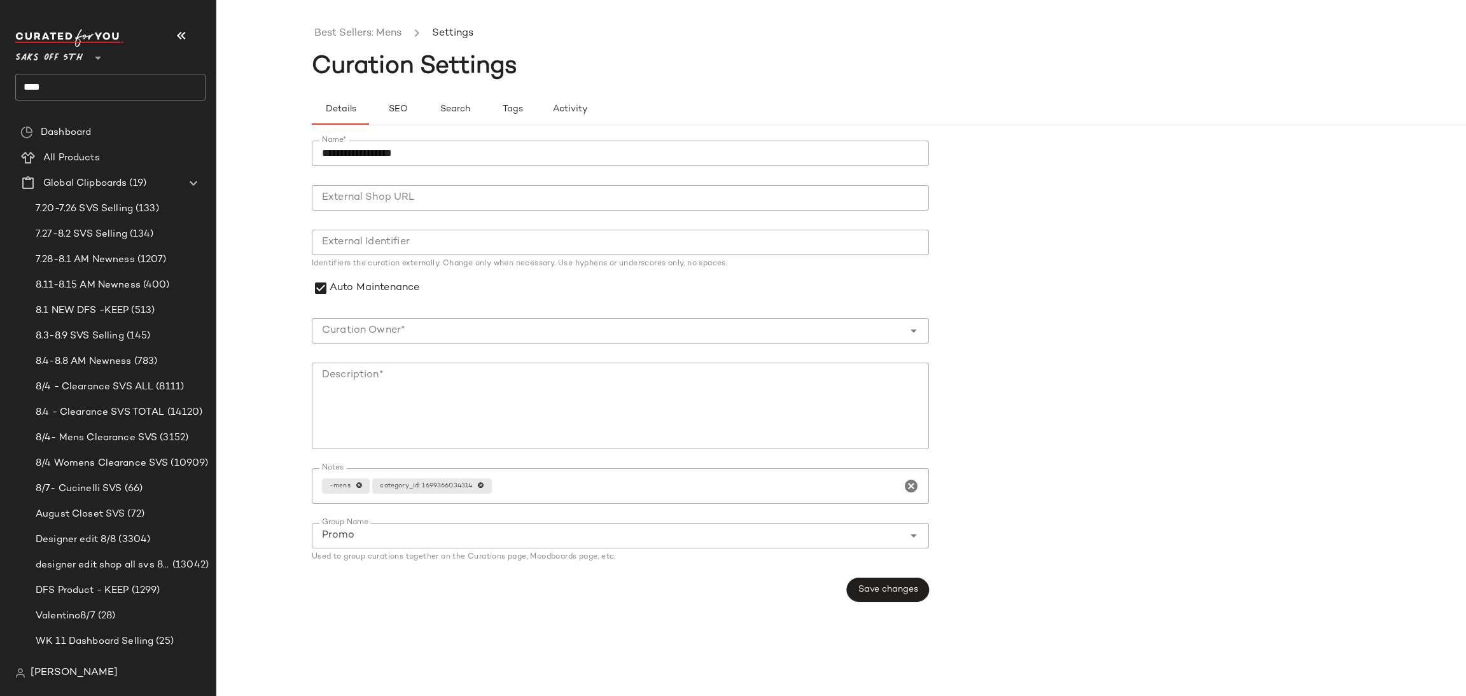
click at [511, 326] on input "Curation Owner*" at bounding box center [608, 330] width 592 height 15
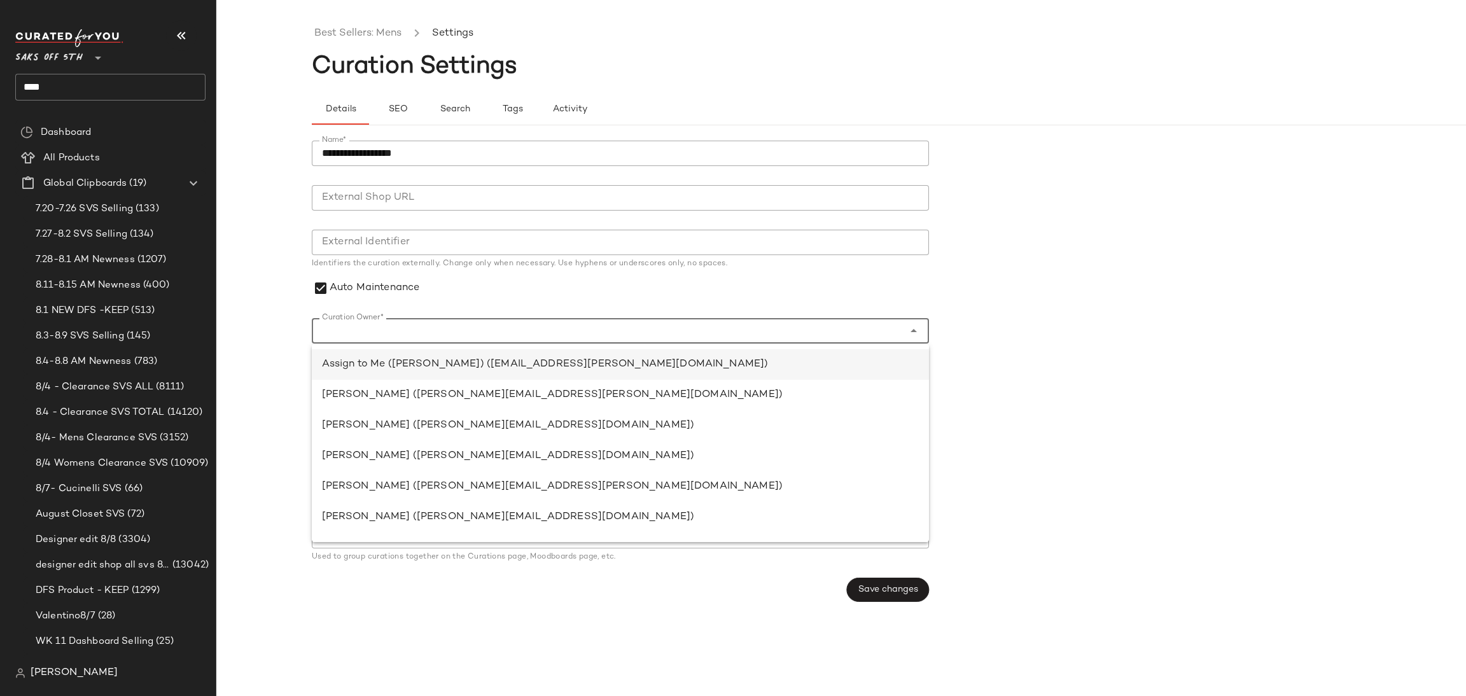
click at [501, 370] on div "Assign to Me (jewel thomas) (jewel.thomas@curatedforyou.io)" at bounding box center [620, 364] width 597 height 15
type input "**********"
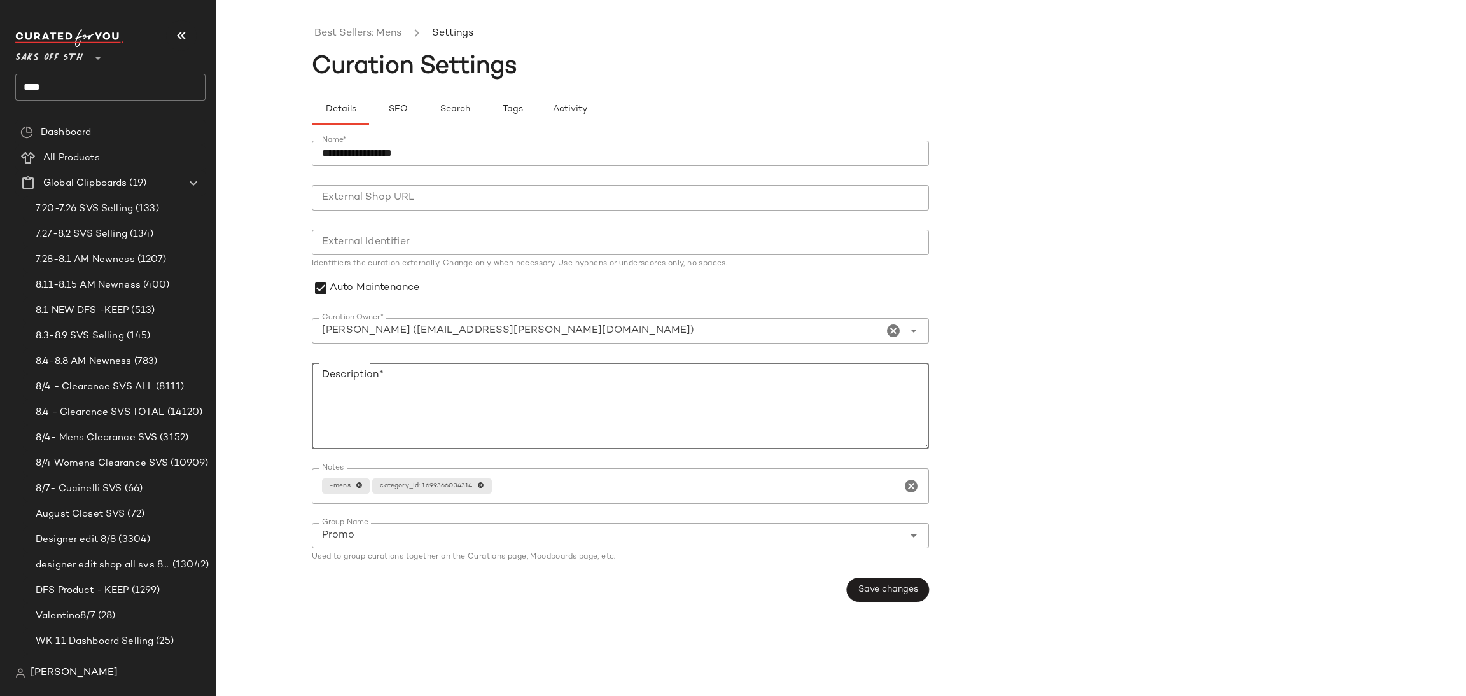
click at [494, 384] on textarea "Description*" at bounding box center [620, 406] width 617 height 87
type textarea "*******"
click at [869, 588] on span "Save changes" at bounding box center [888, 590] width 60 height 10
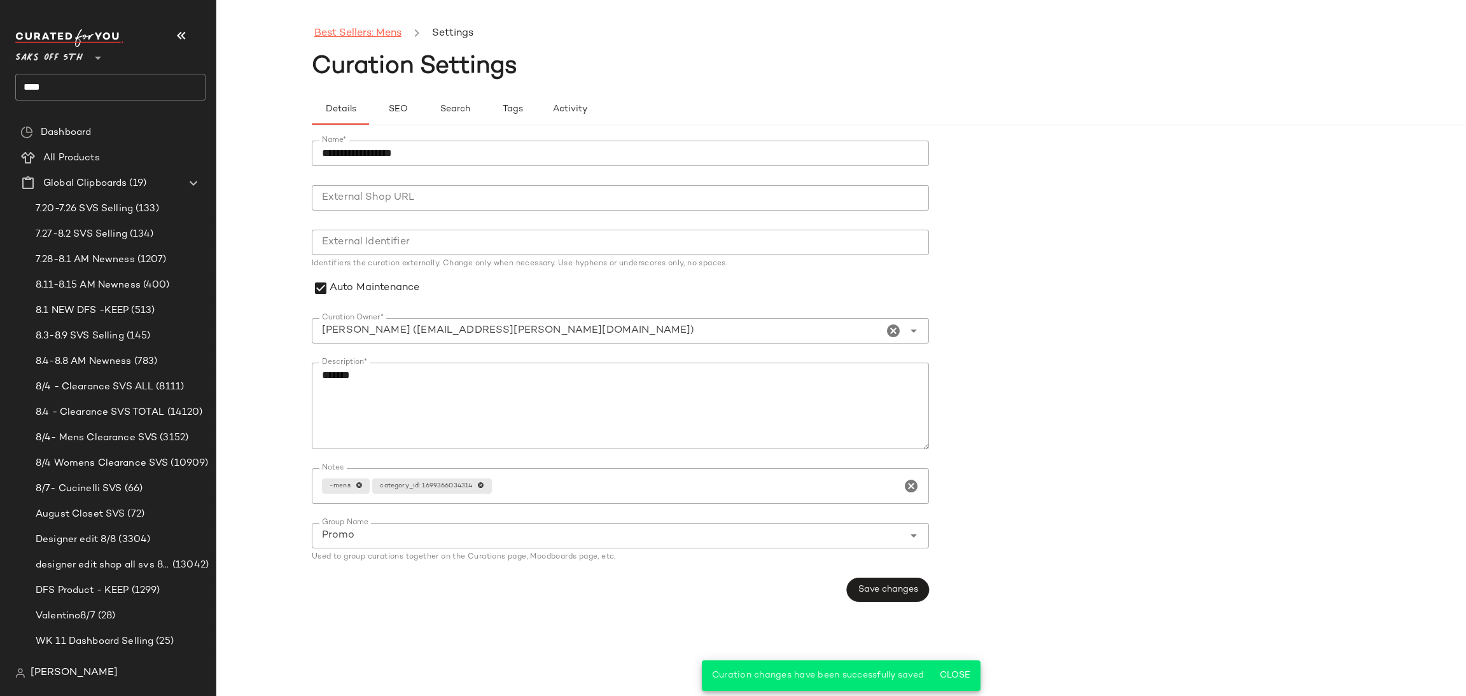
click at [369, 35] on link "Best Sellers: Mens" at bounding box center [357, 33] width 87 height 17
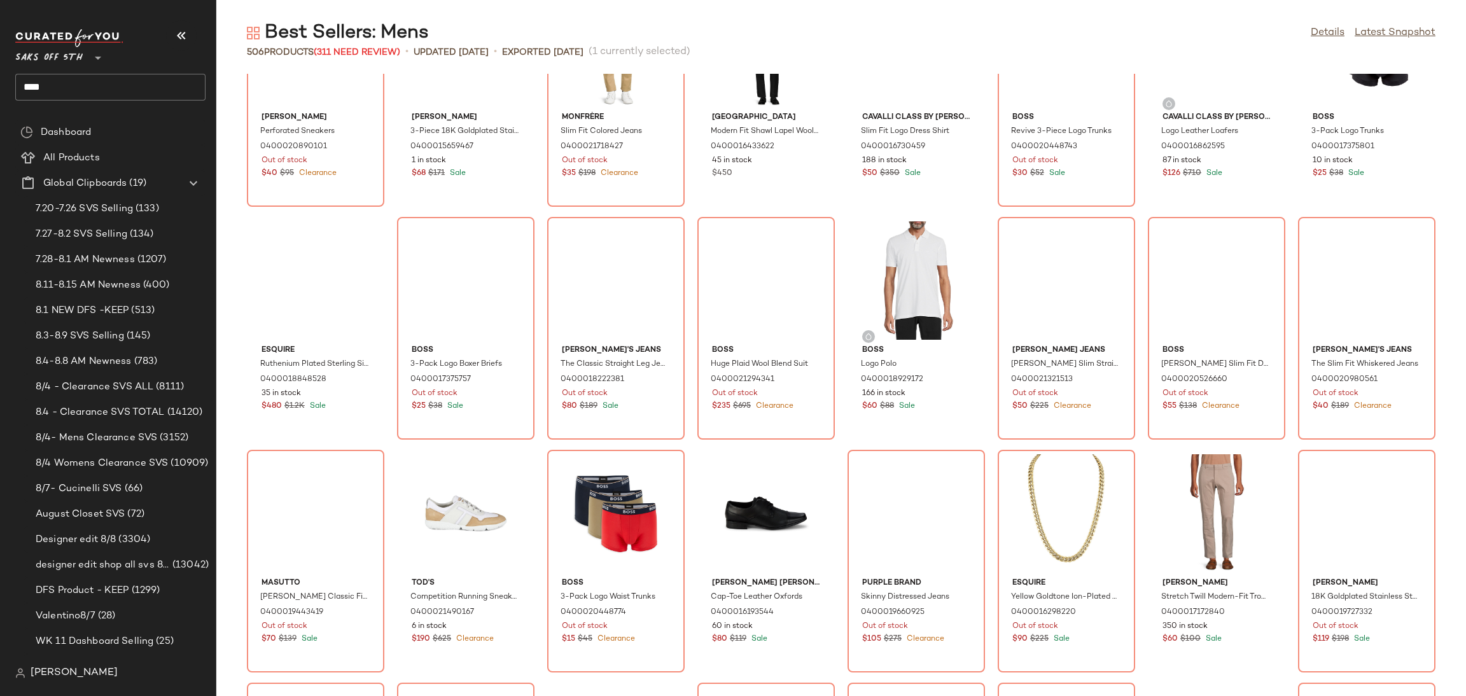
scroll to position [6660, 0]
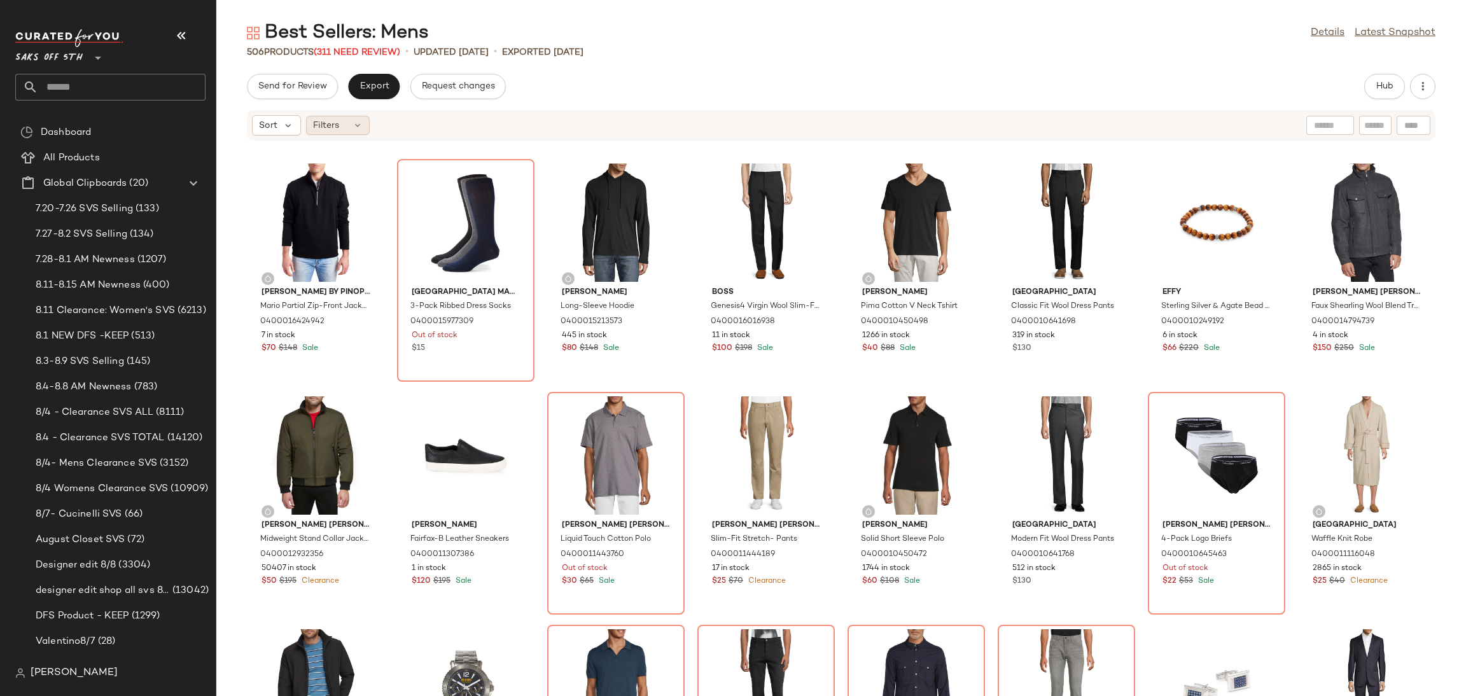
click at [339, 119] on div "Filters" at bounding box center [338, 125] width 64 height 19
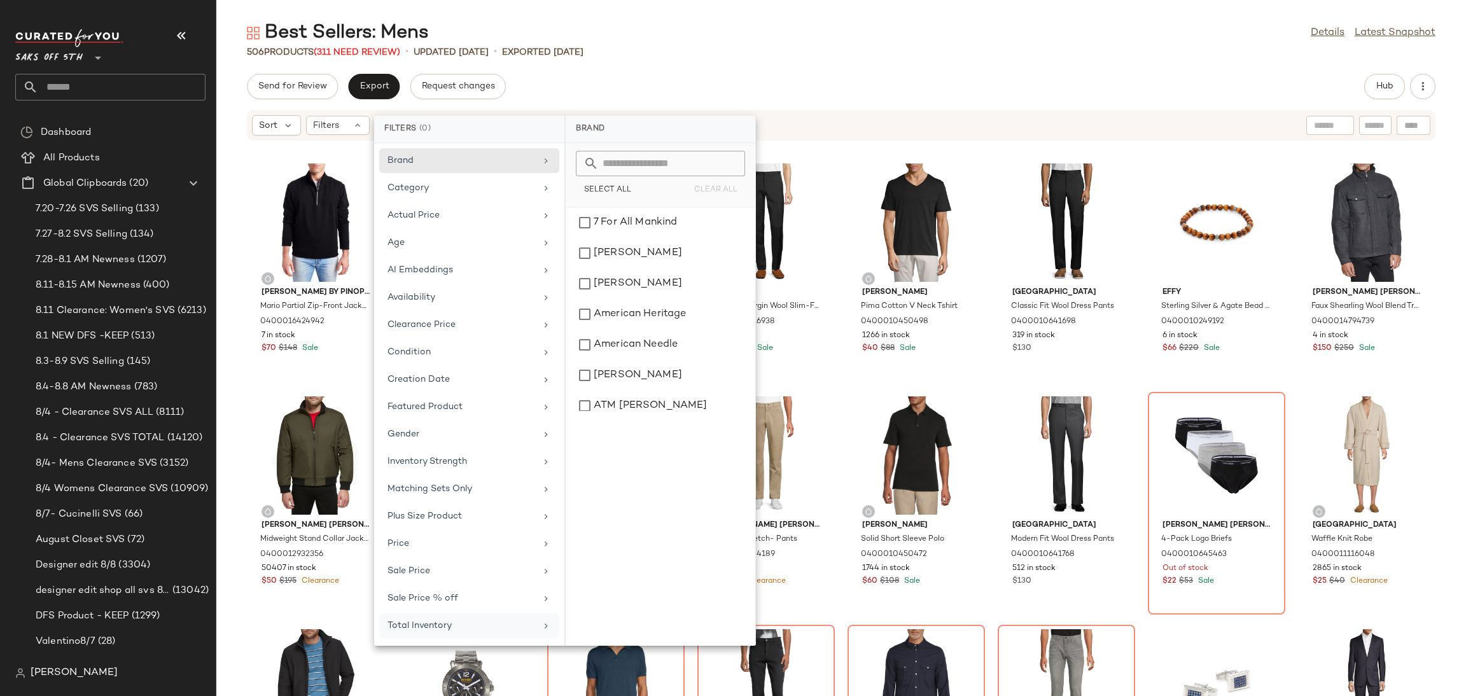
click at [440, 629] on div "Total Inventory" at bounding box center [461, 625] width 148 height 13
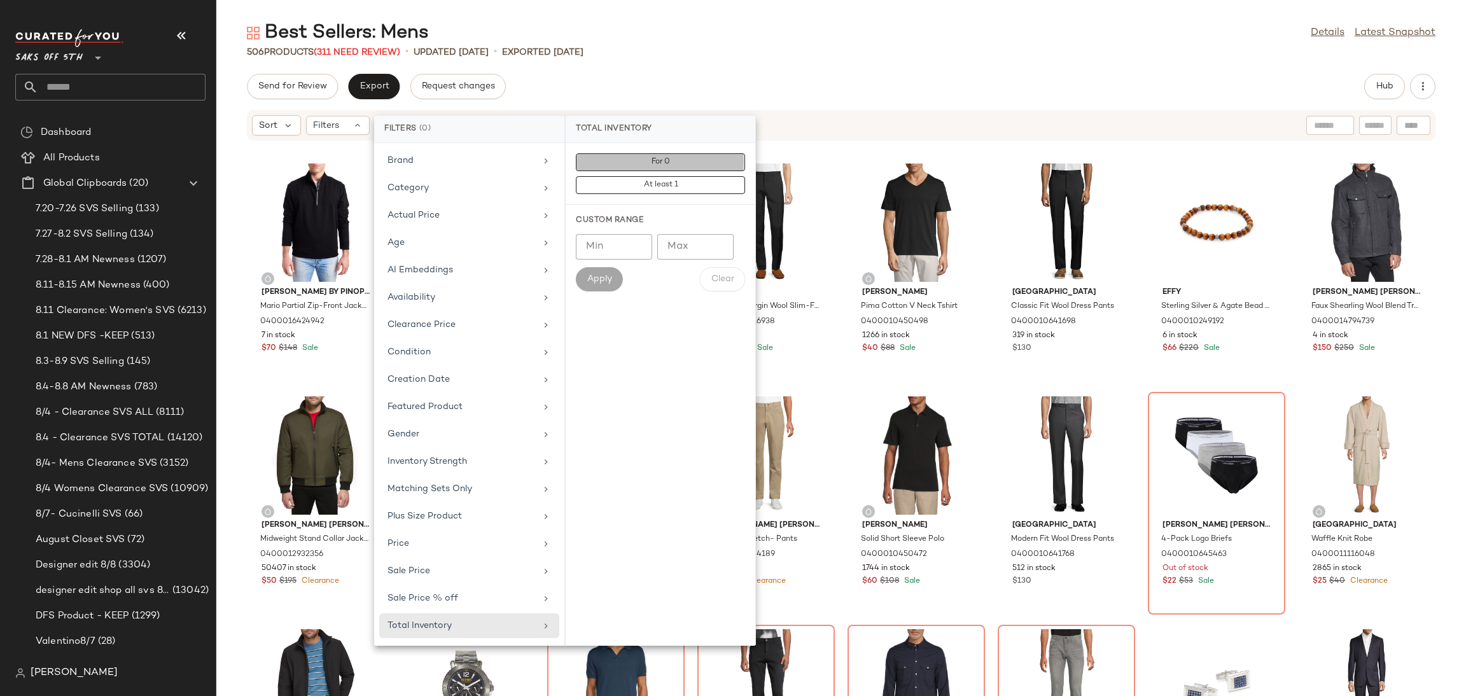
click at [643, 176] on button "For 0" at bounding box center [660, 185] width 169 height 18
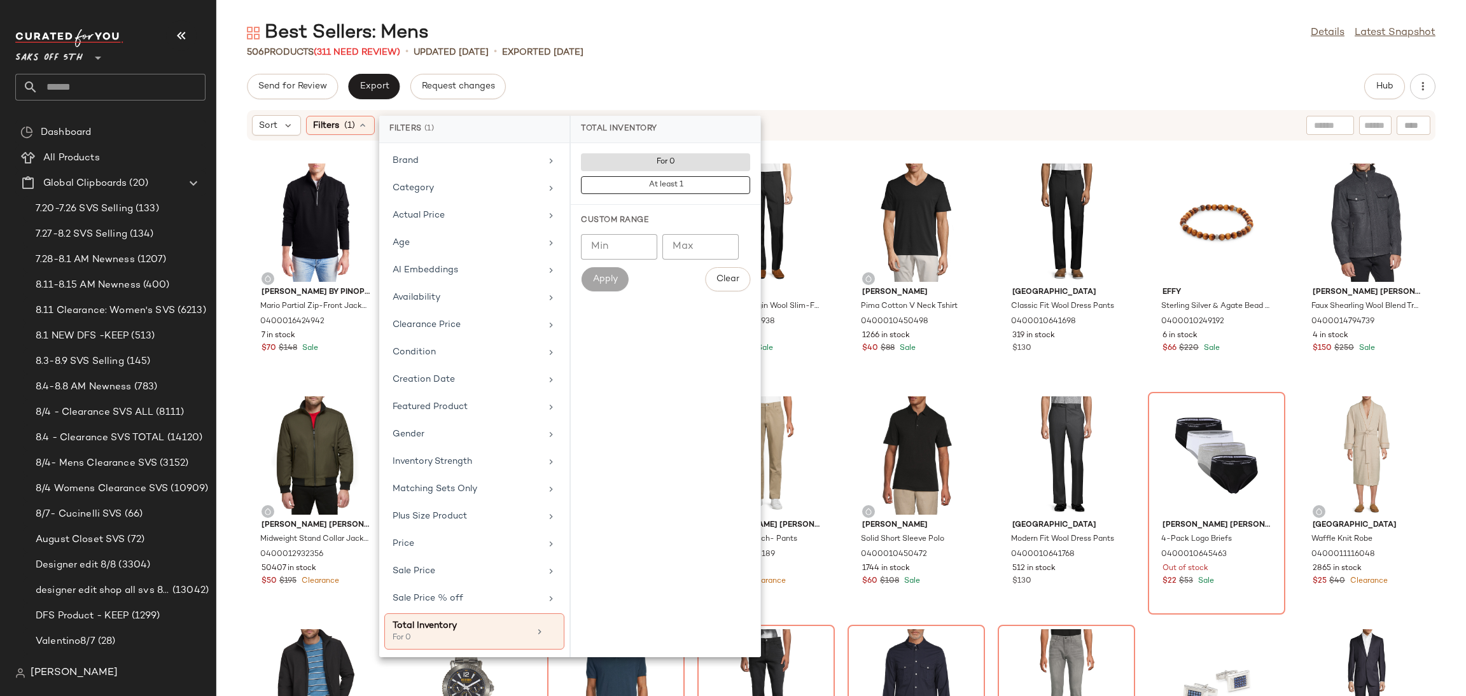
click at [724, 65] on div "Best Sellers: Mens Details Latest Snapshot 506 Products (311 Need Review) • upd…" at bounding box center [841, 358] width 1250 height 676
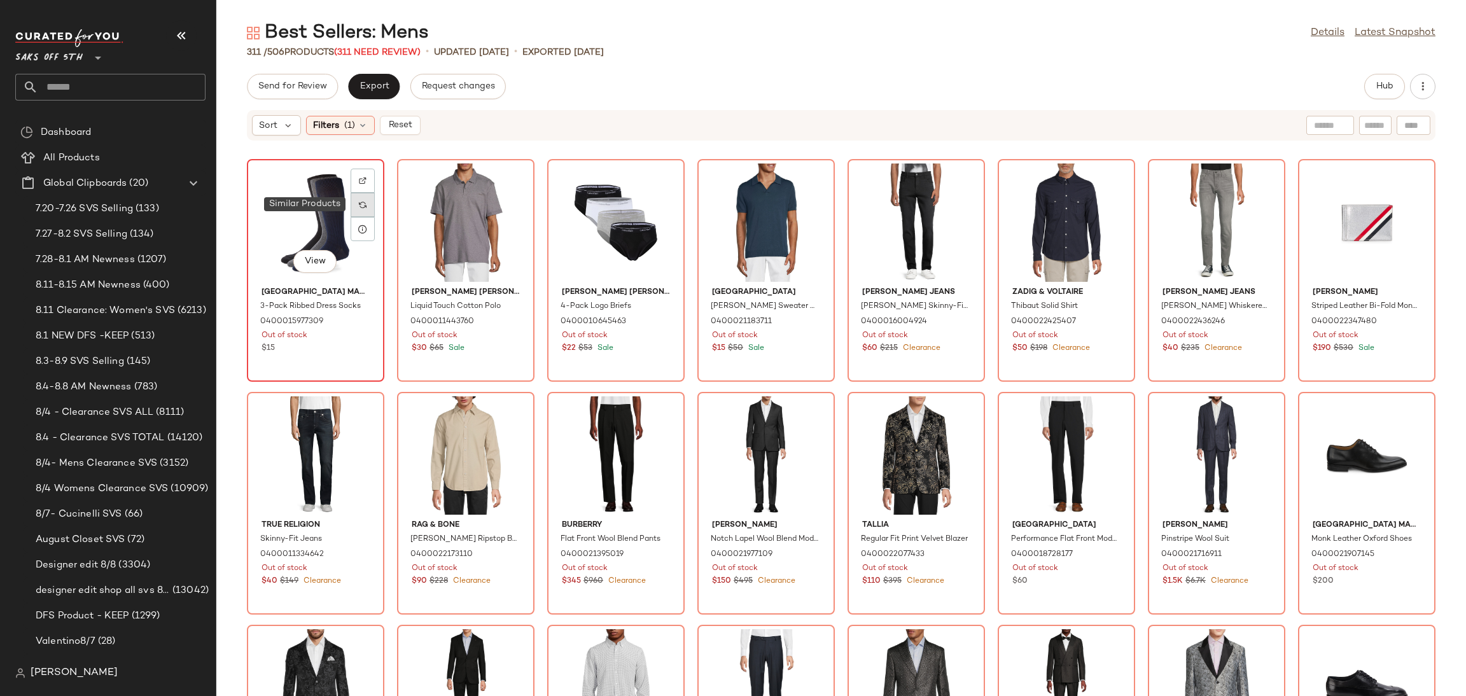
click at [365, 208] on div at bounding box center [363, 205] width 24 height 24
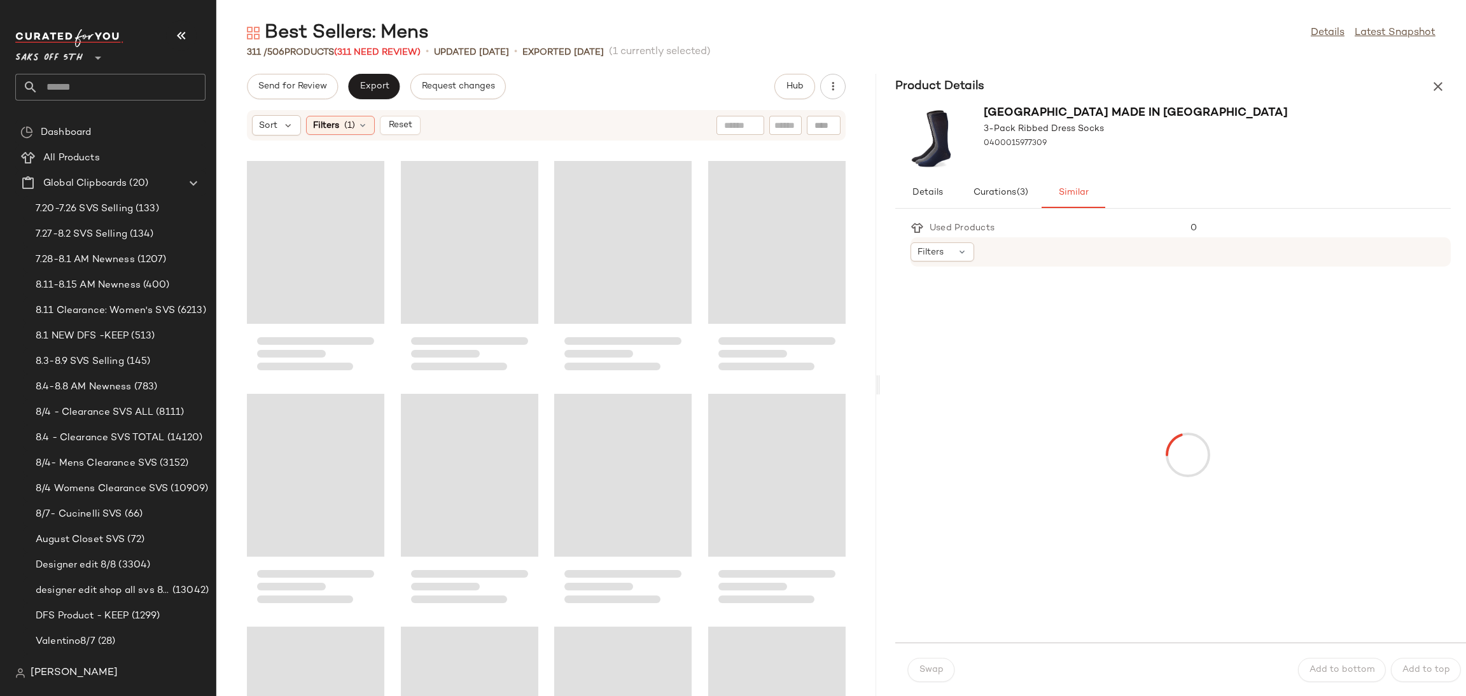
drag, startPoint x: 841, startPoint y: 391, endPoint x: 880, endPoint y: 391, distance: 39.4
click at [880, 391] on div "Best Sellers: Mens Details Latest Snapshot 311 / 506 Products (311 Need Review)…" at bounding box center [841, 358] width 1250 height 676
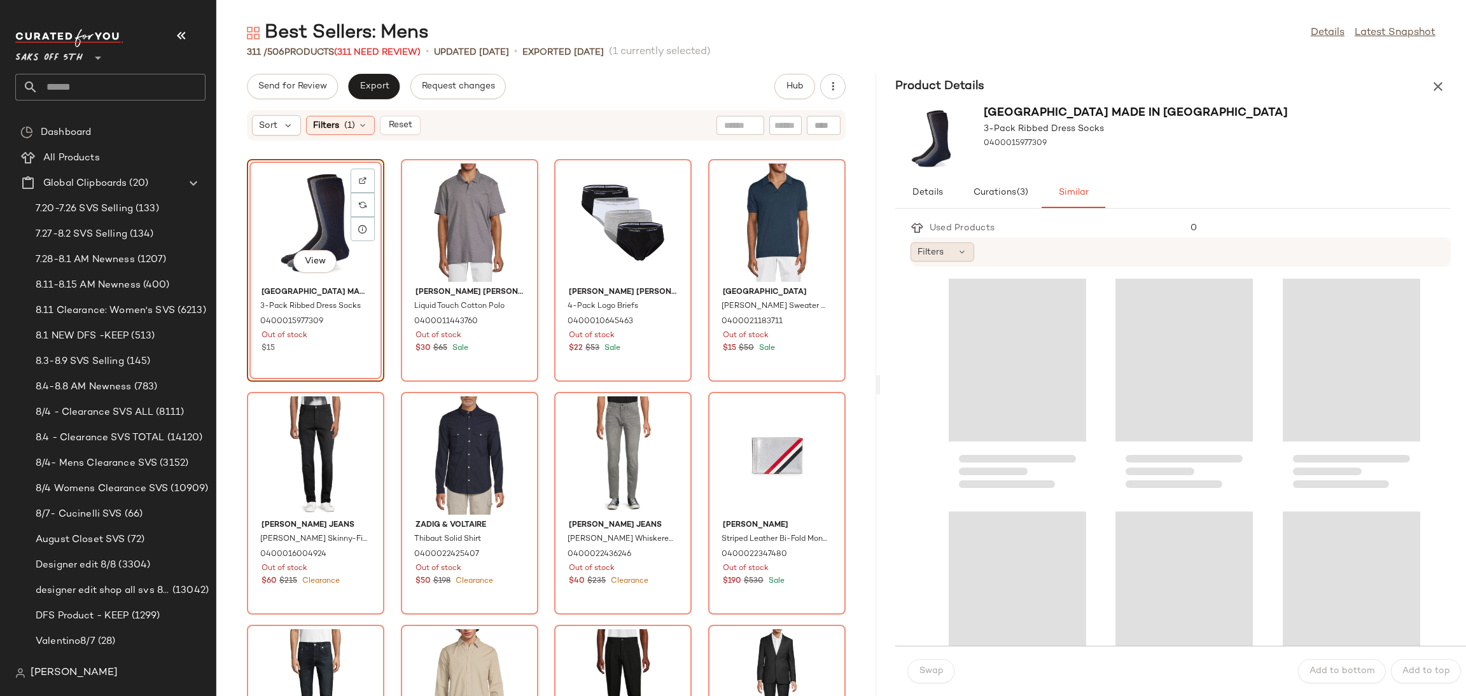
click at [933, 253] on span "Filters" at bounding box center [930, 252] width 26 height 13
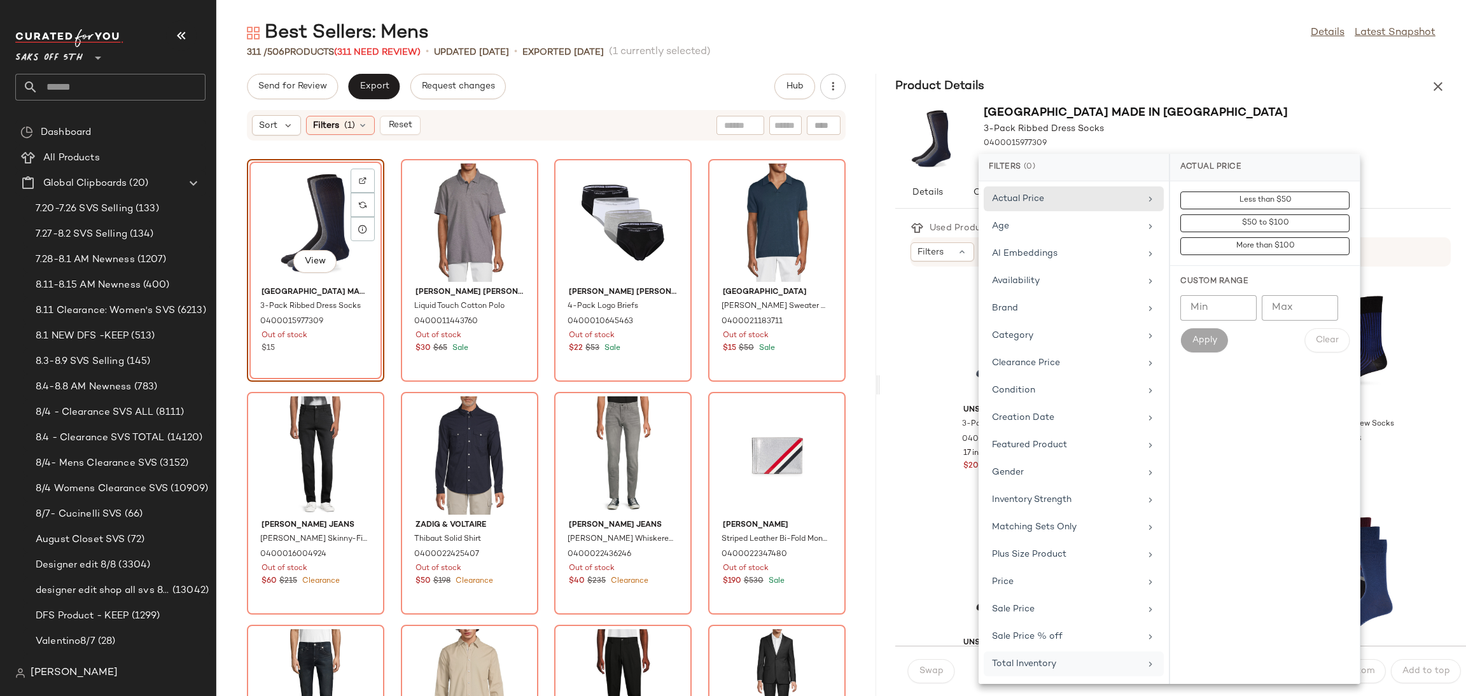
click at [1024, 666] on div "Total Inventory" at bounding box center [1066, 663] width 148 height 13
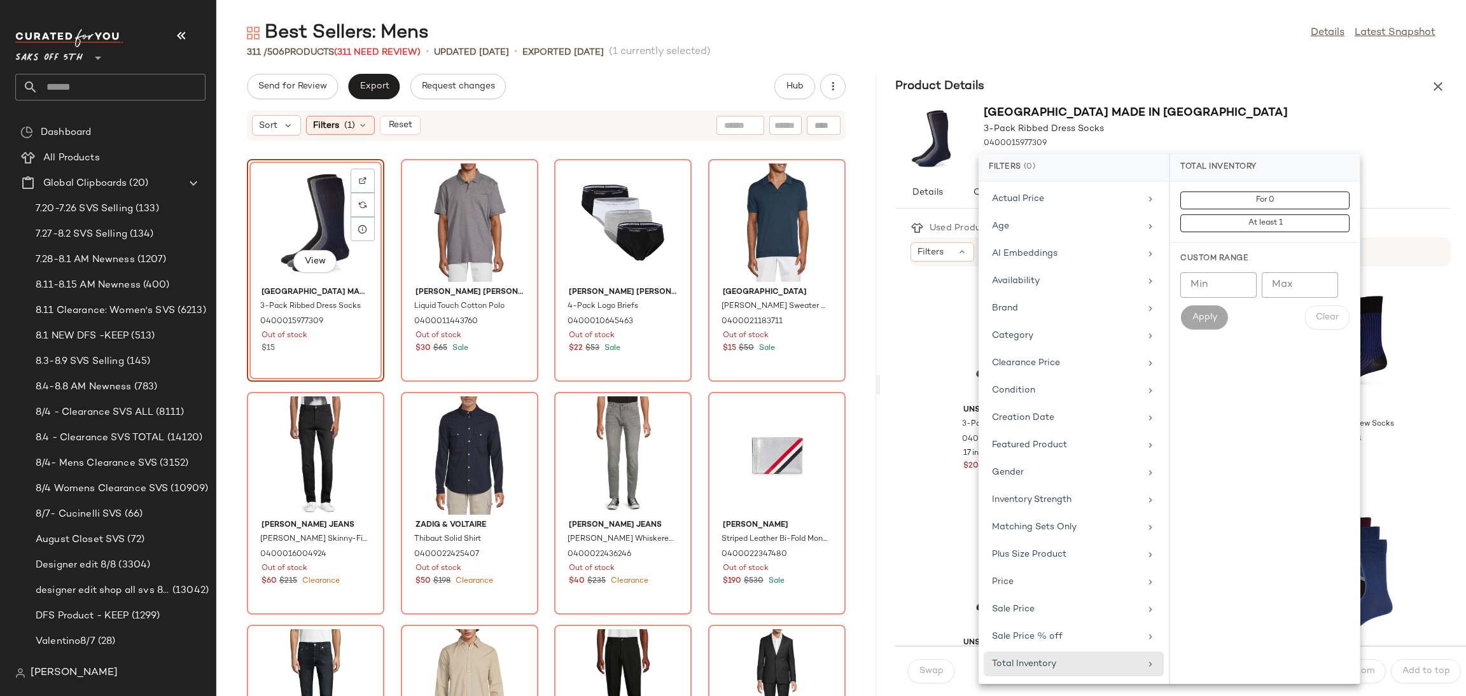
click at [1221, 291] on input "Min" at bounding box center [1218, 284] width 76 height 25
type input "*"
click at [1215, 310] on button "Apply" at bounding box center [1203, 317] width 47 height 24
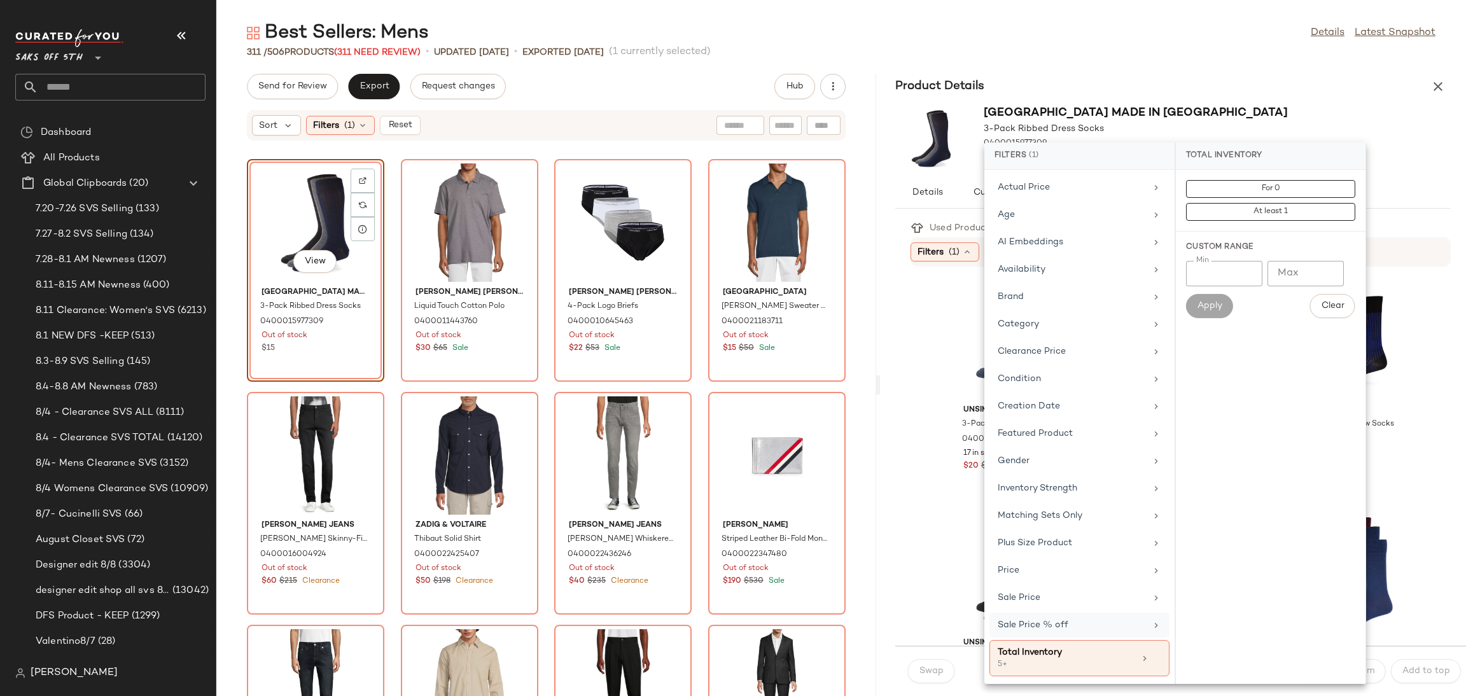
click at [1068, 627] on div "Sale Price % off" at bounding box center [1072, 624] width 148 height 13
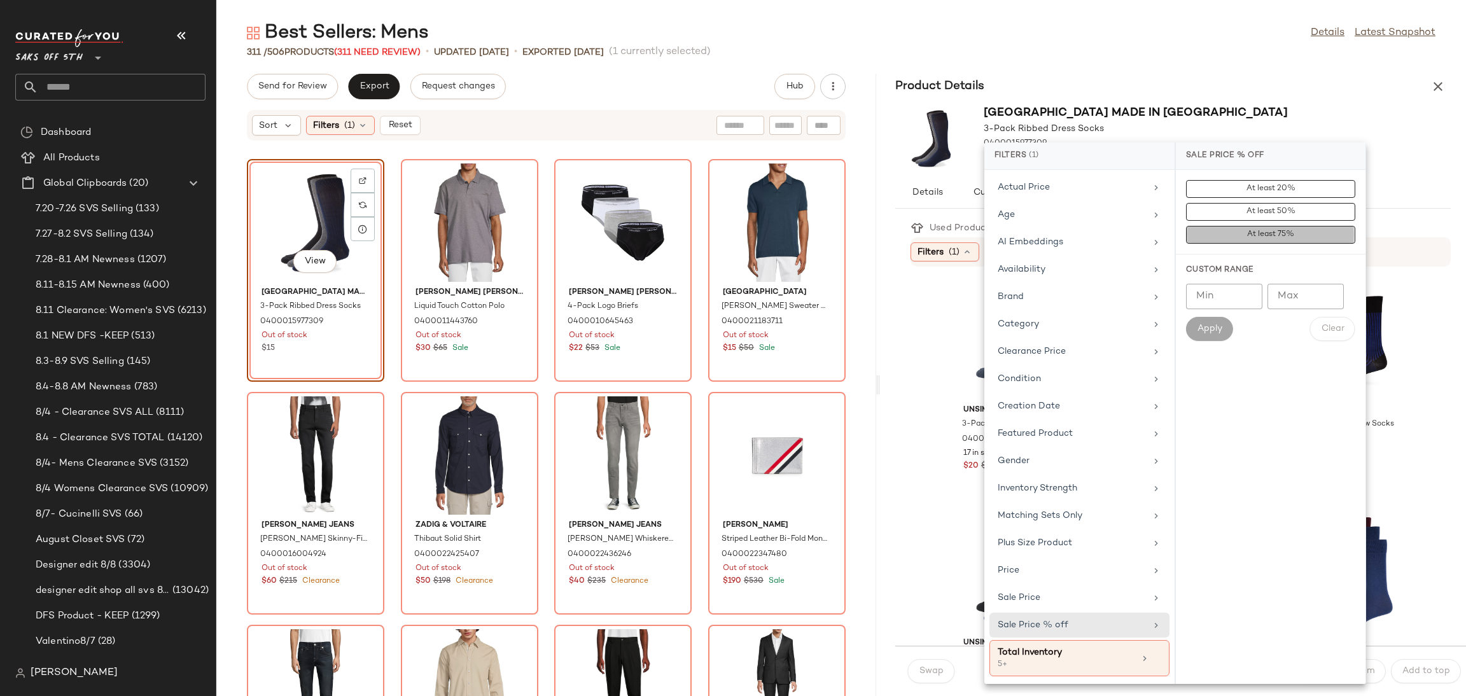
click at [1225, 234] on button "At least 75%" at bounding box center [1270, 235] width 169 height 18
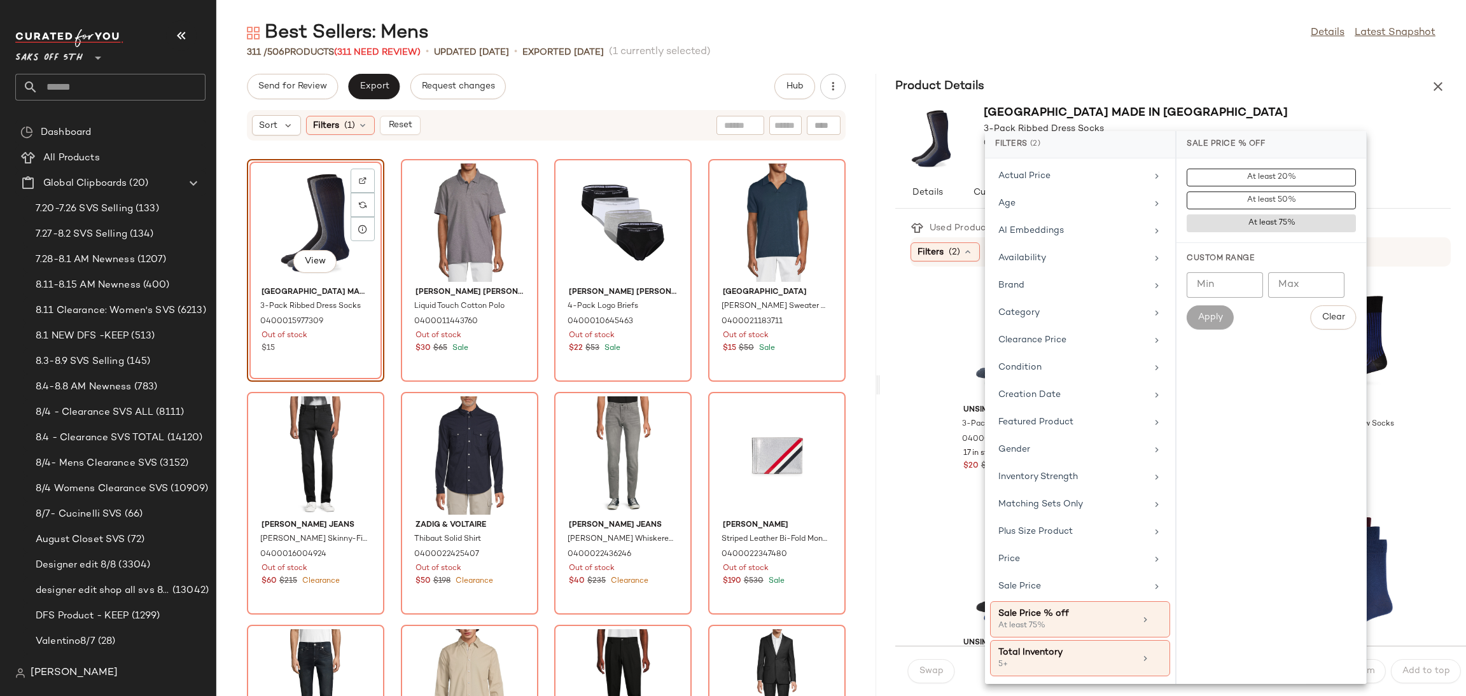
click at [1220, 44] on div "Best Sellers: Mens Details Latest Snapshot" at bounding box center [841, 32] width 1250 height 25
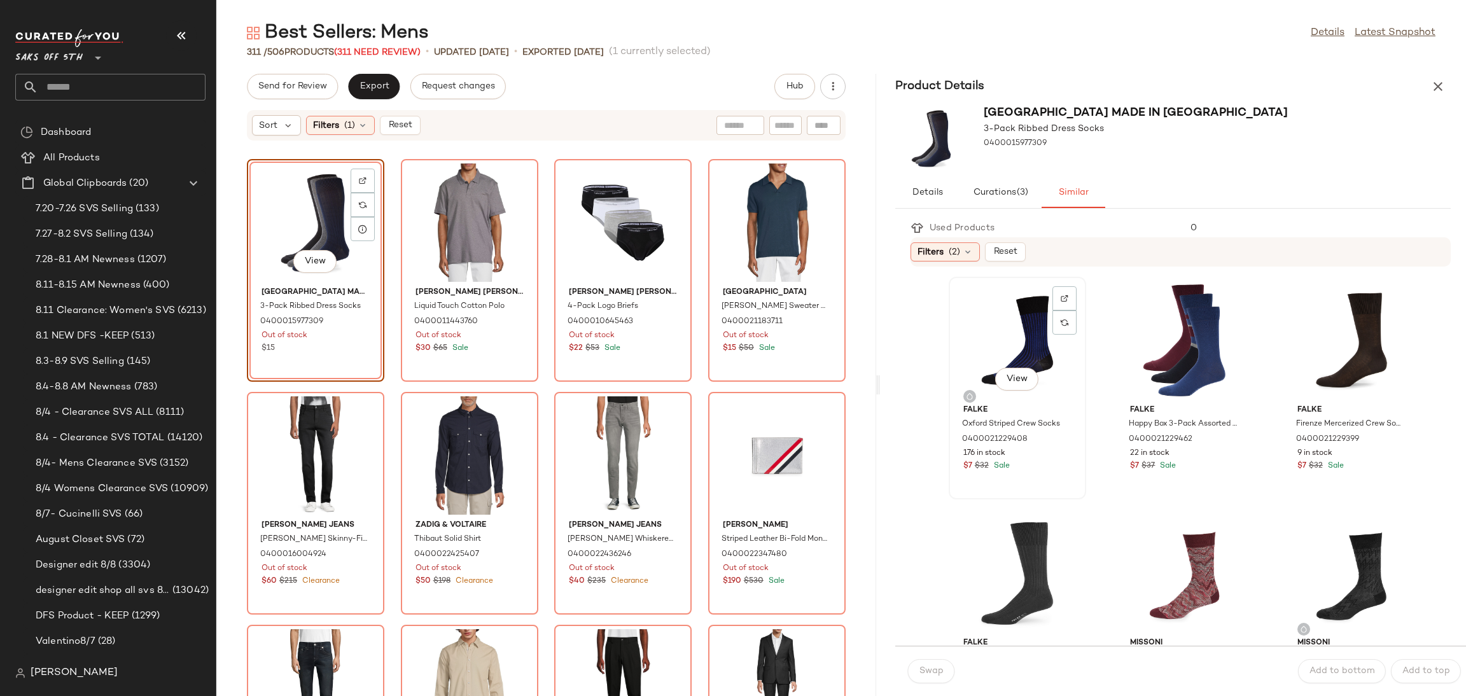
click at [1000, 330] on div "View" at bounding box center [1017, 340] width 129 height 118
click at [942, 666] on span "Swap" at bounding box center [931, 671] width 25 height 10
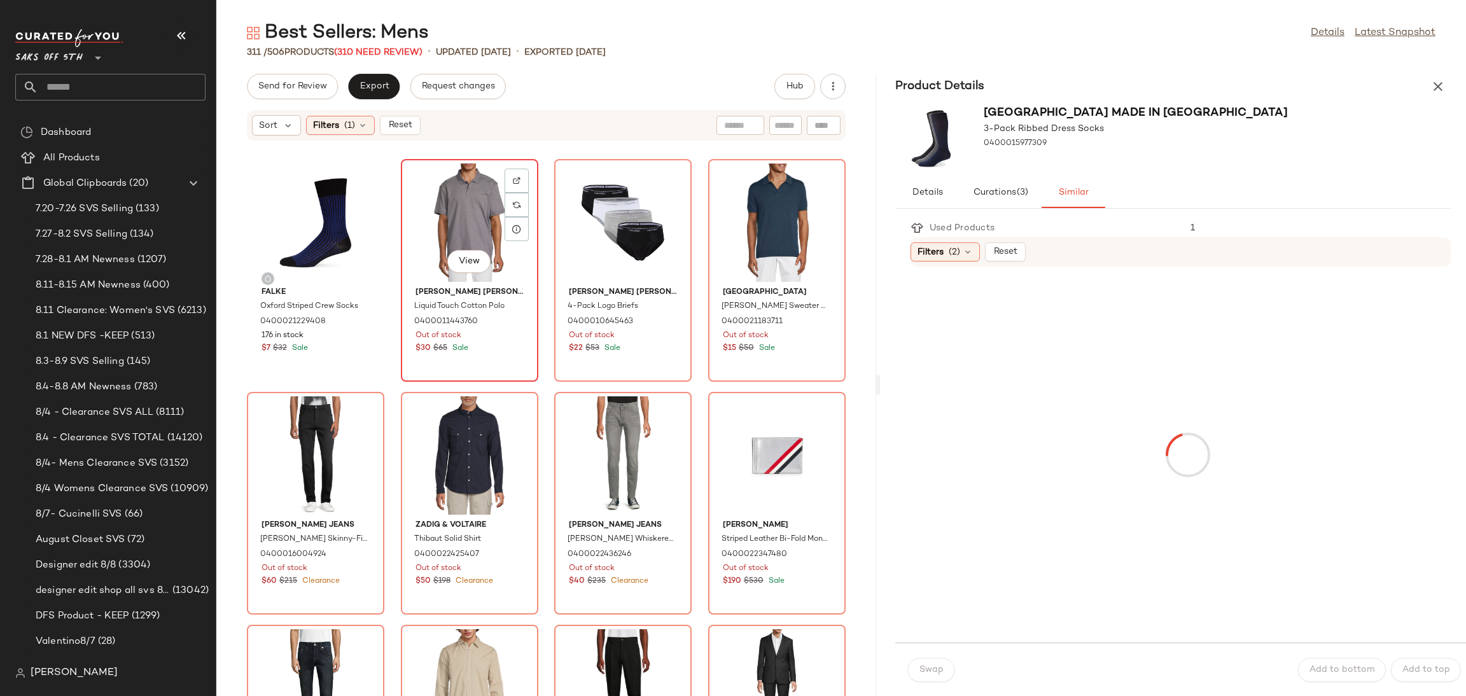
click at [479, 228] on div "View" at bounding box center [469, 223] width 129 height 118
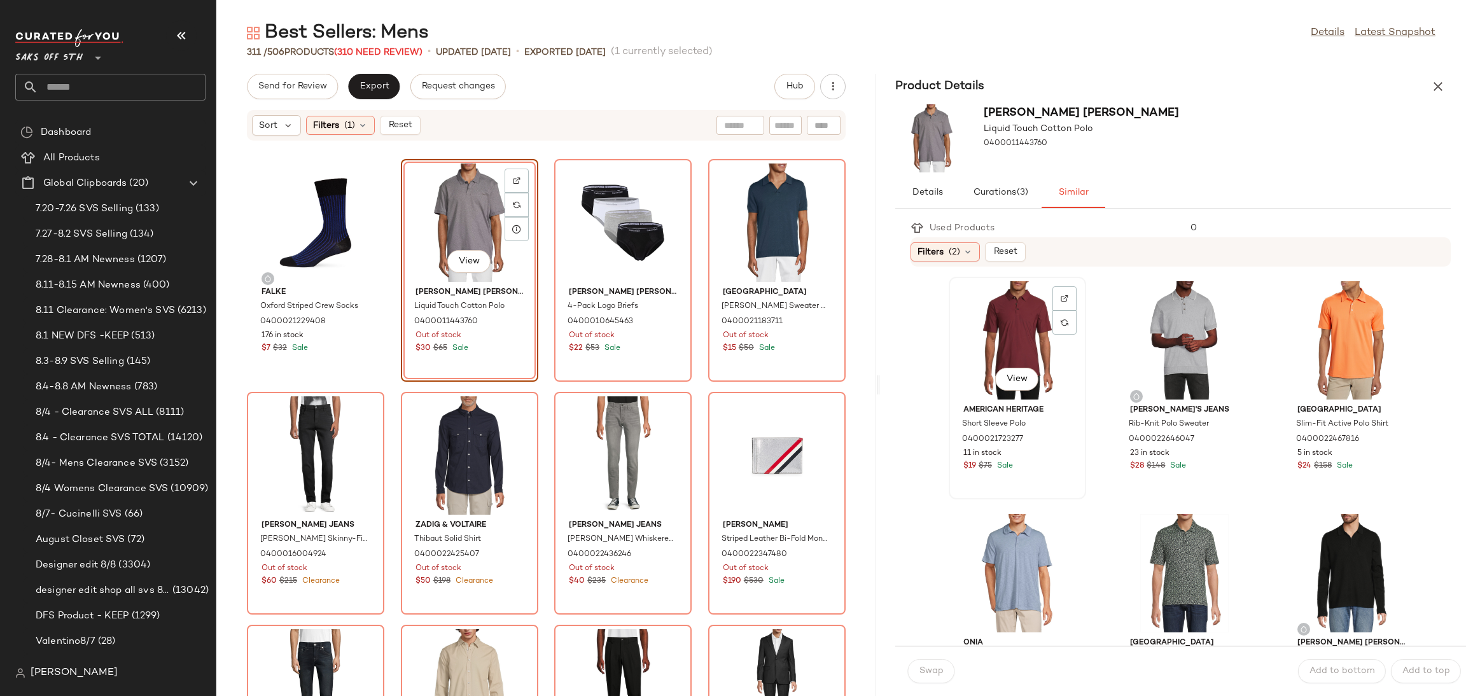
click at [1007, 326] on div "View" at bounding box center [1017, 340] width 129 height 118
click at [937, 680] on button "Swap" at bounding box center [931, 671] width 46 height 24
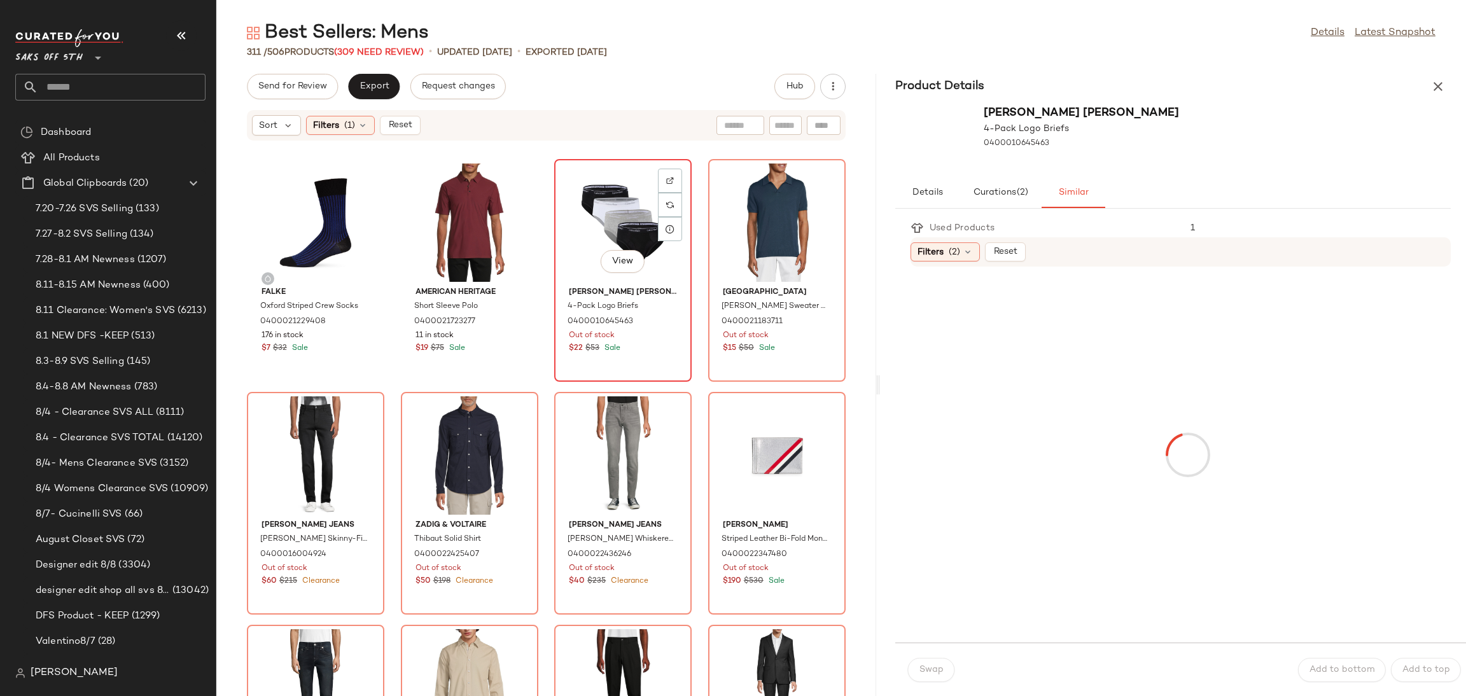
click at [608, 212] on div "View" at bounding box center [623, 223] width 129 height 118
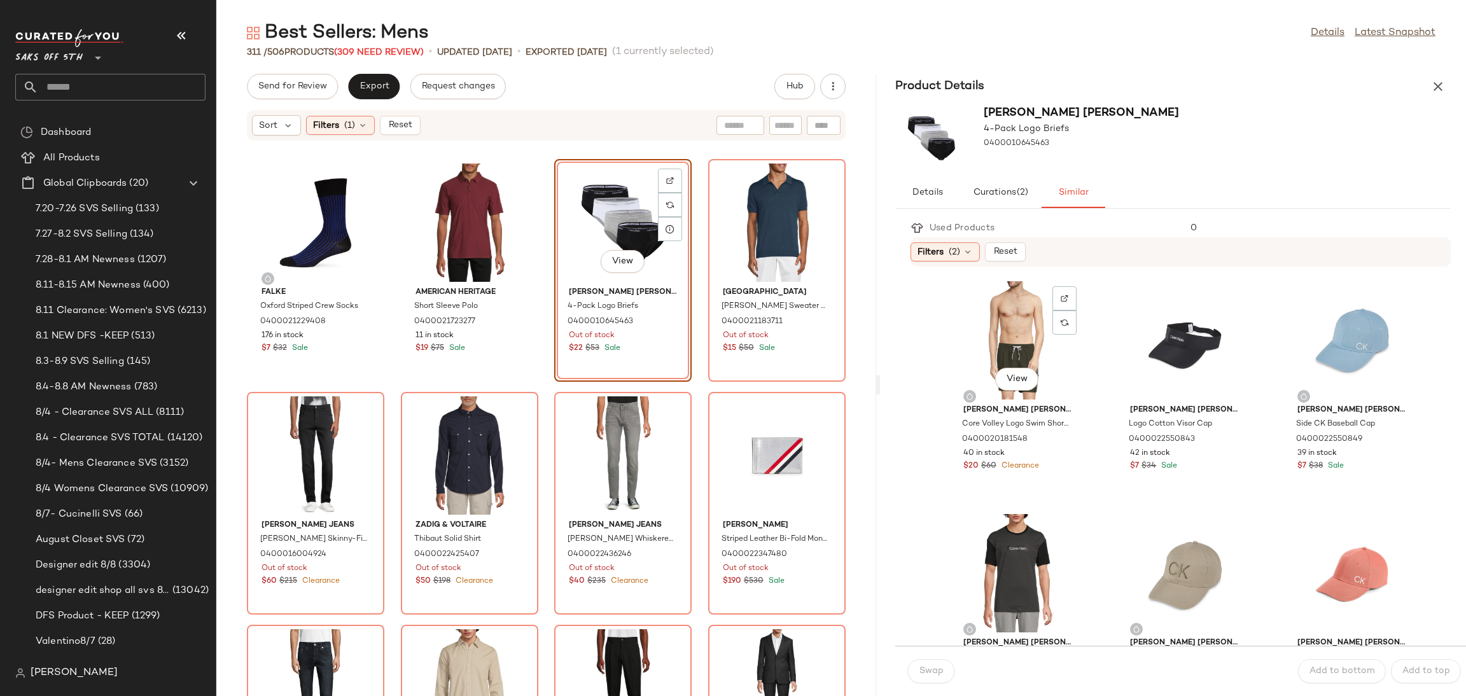
click at [997, 345] on div "View" at bounding box center [1017, 340] width 129 height 118
click at [961, 245] on div "Filters (2)" at bounding box center [944, 251] width 69 height 19
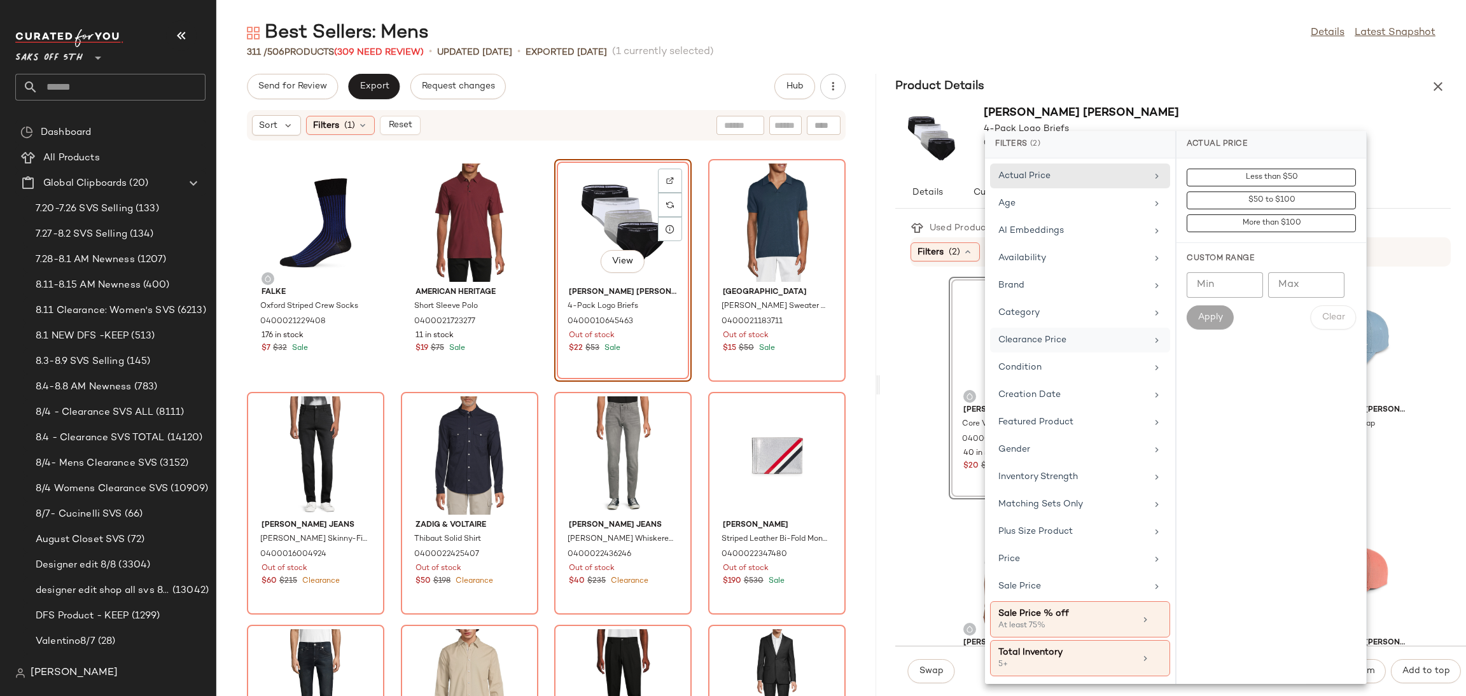
click at [1078, 341] on div "Clearance Price" at bounding box center [1072, 339] width 148 height 13
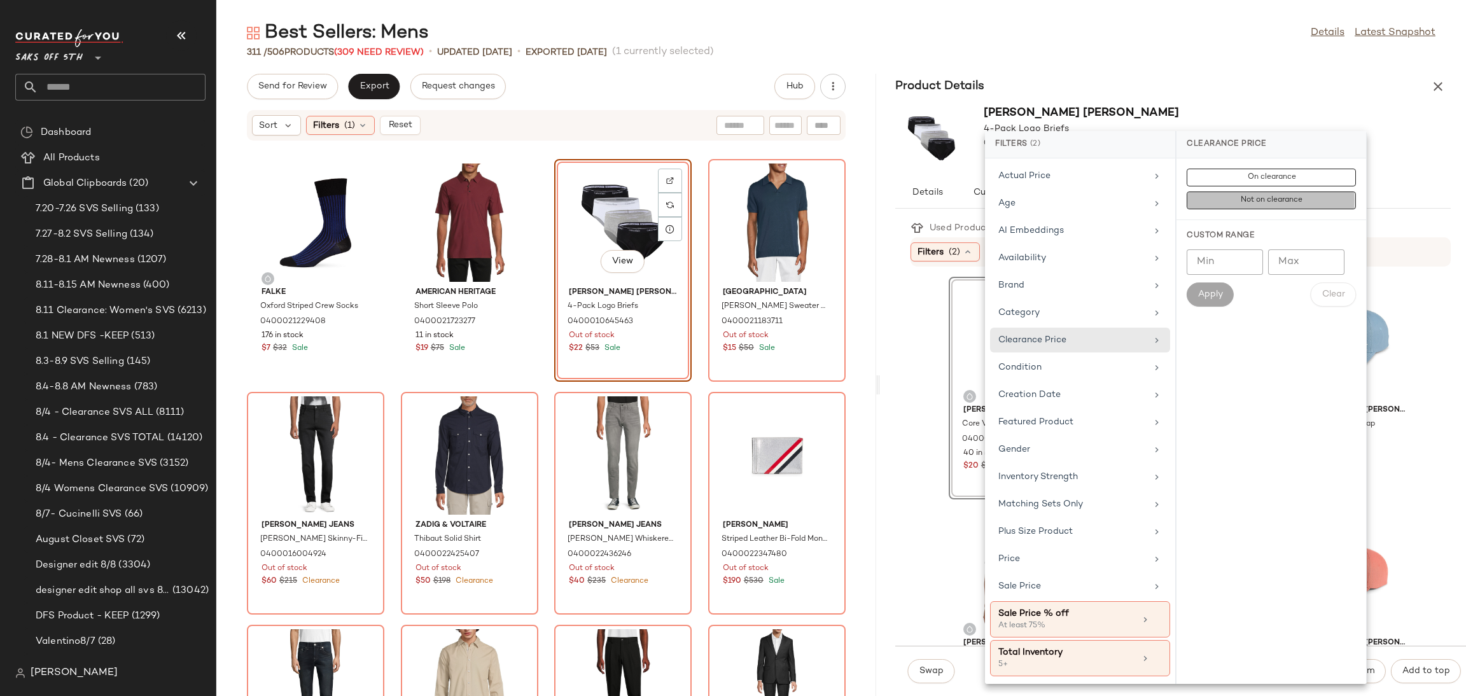
click at [1234, 200] on button "Not on clearance" at bounding box center [1271, 201] width 169 height 18
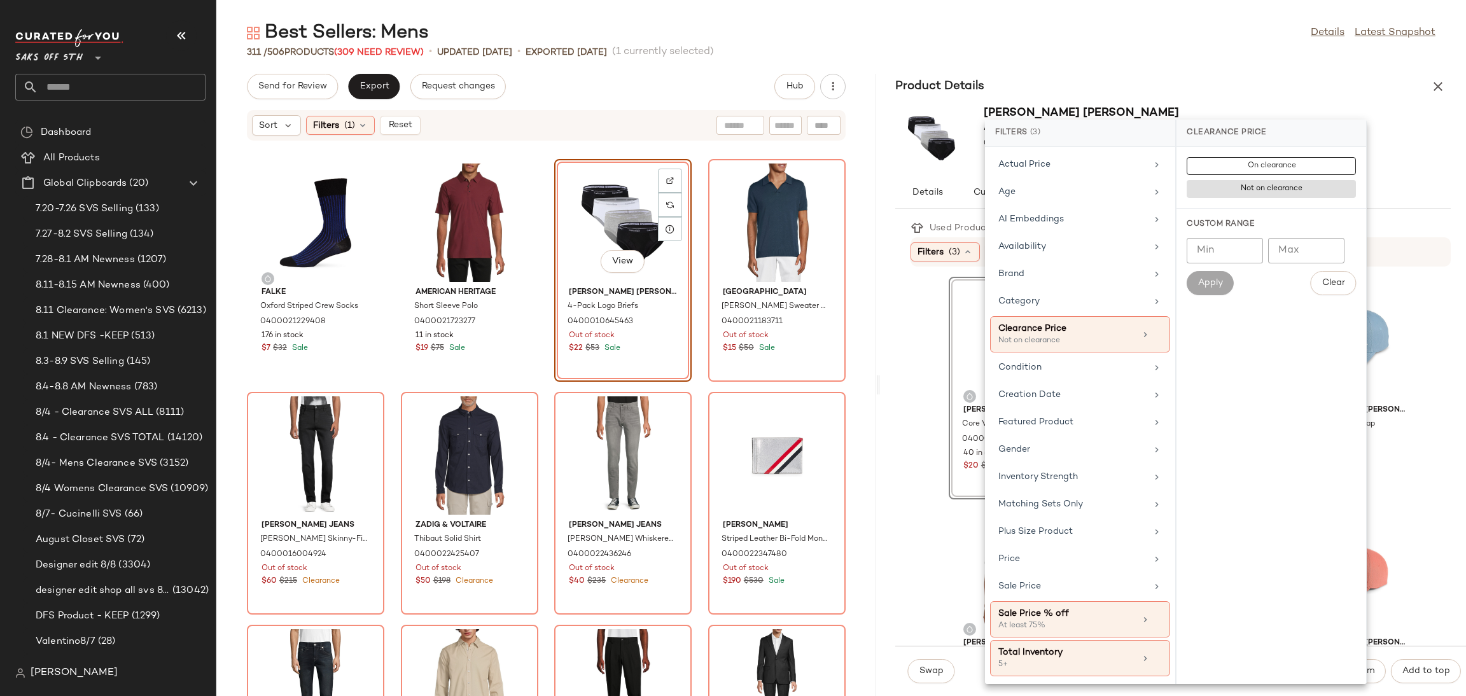
click at [1219, 70] on div "Best Sellers: Mens Details Latest Snapshot 311 / 506 Products (309 Need Review)…" at bounding box center [841, 358] width 1250 height 676
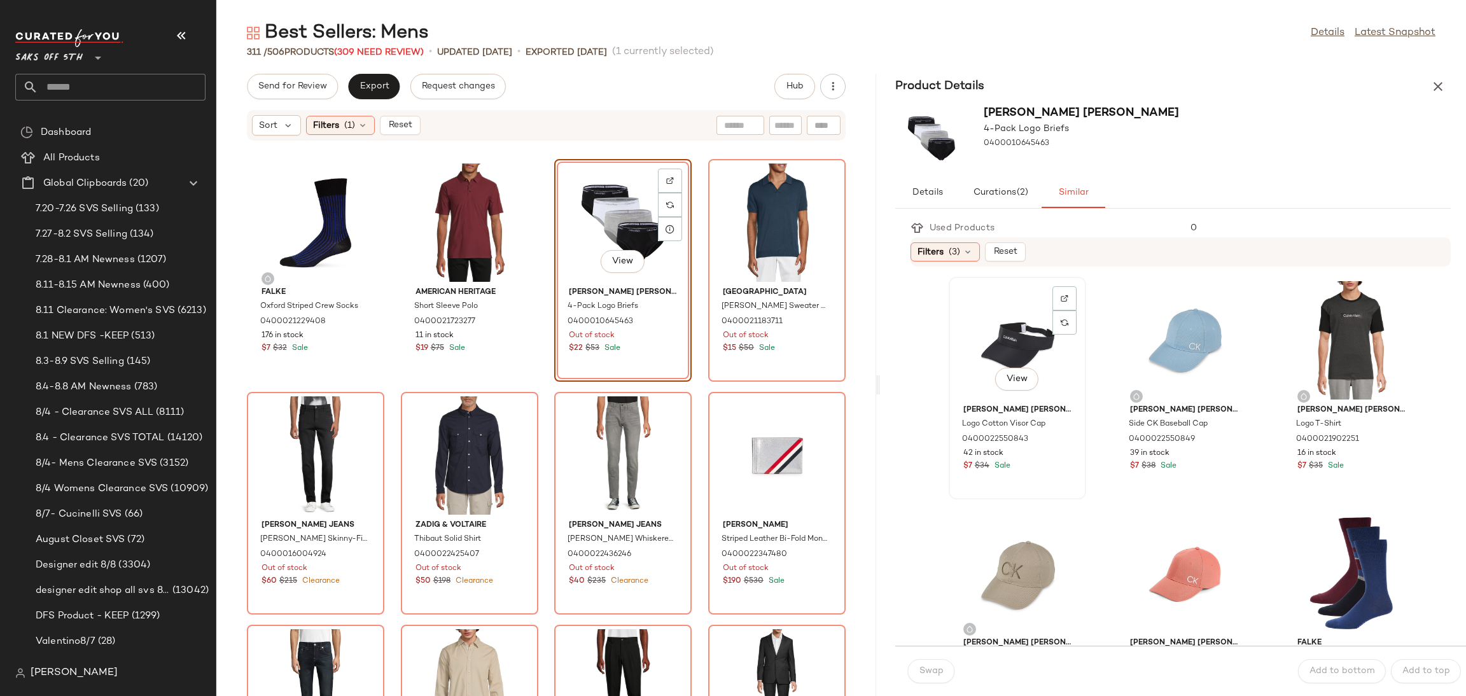
click at [1021, 333] on div "View" at bounding box center [1017, 340] width 129 height 118
click at [933, 661] on button "Swap" at bounding box center [931, 671] width 46 height 24
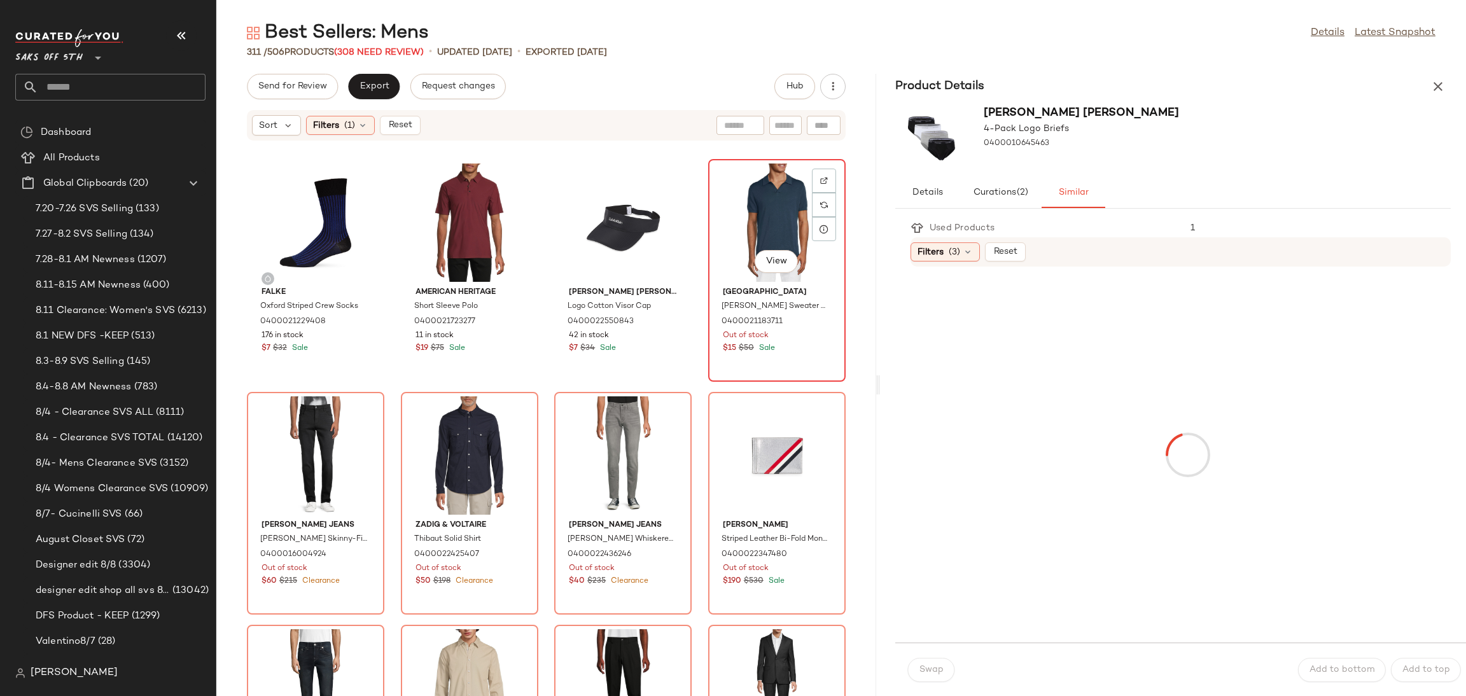
click at [758, 214] on div "View" at bounding box center [777, 223] width 129 height 118
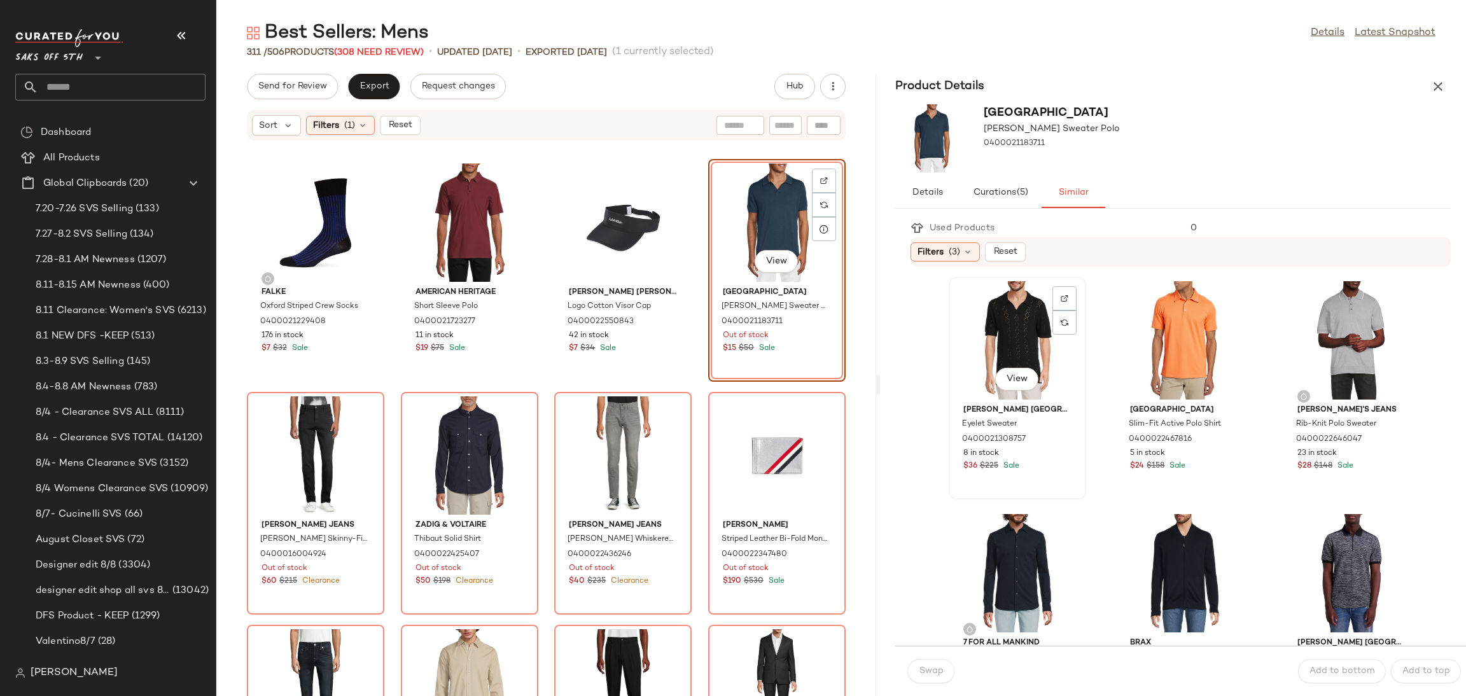
click at [995, 347] on div "View" at bounding box center [1017, 340] width 129 height 118
click at [935, 667] on span "Swap" at bounding box center [931, 671] width 25 height 10
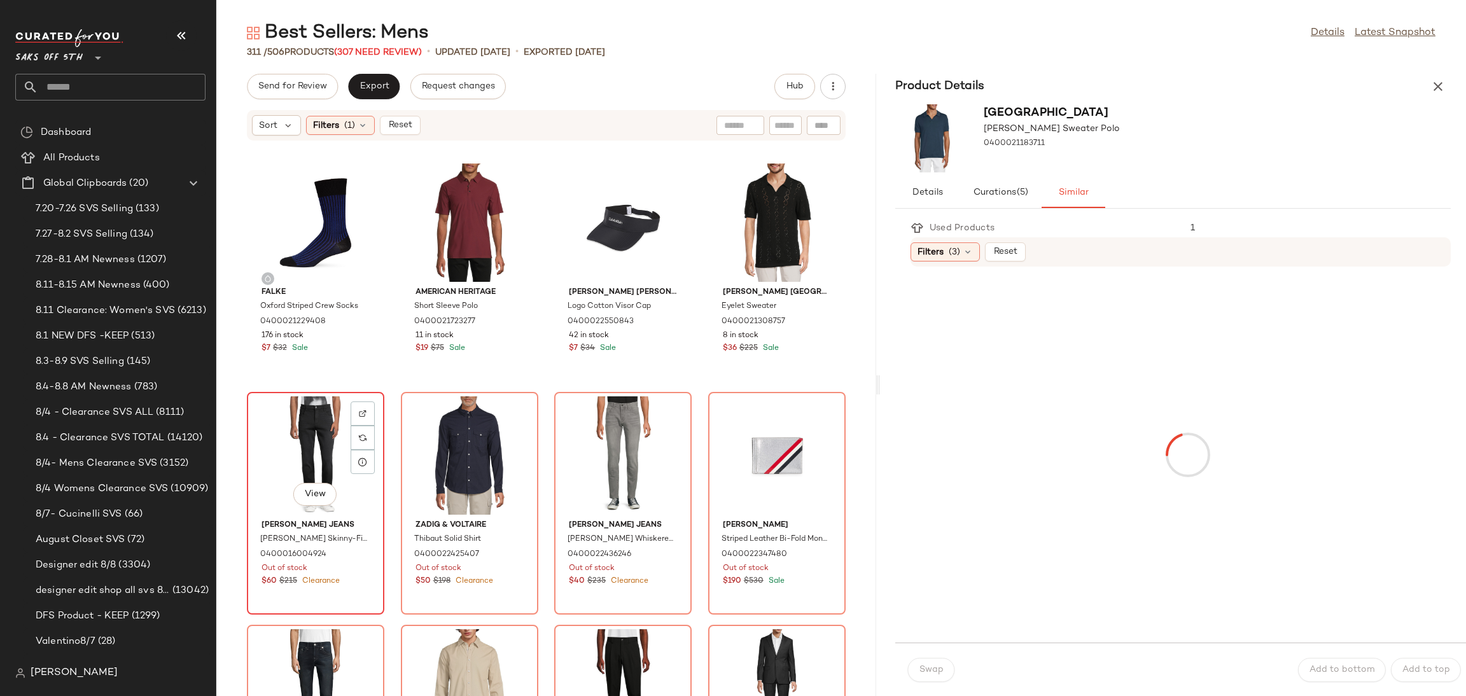
click at [308, 427] on div "View" at bounding box center [315, 455] width 129 height 118
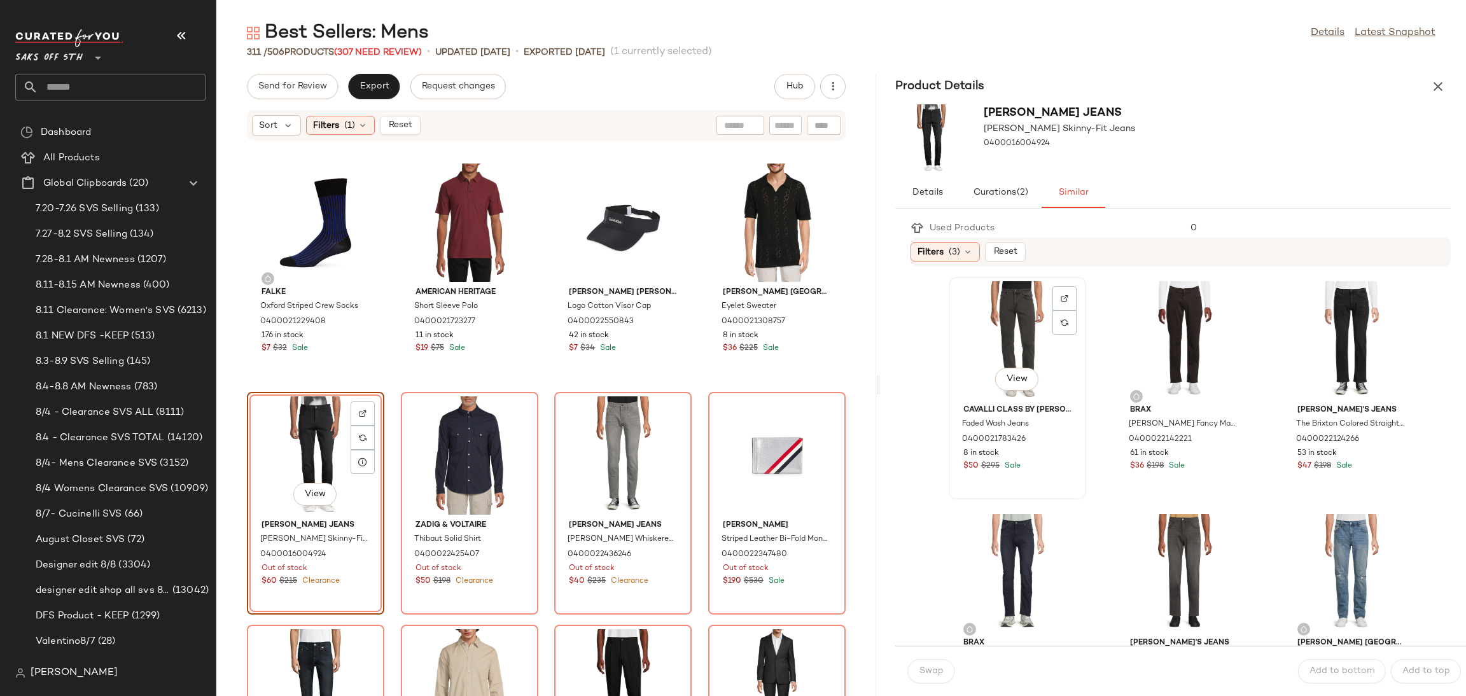
click at [972, 352] on div "View" at bounding box center [1017, 340] width 129 height 118
click at [934, 670] on span "Swap" at bounding box center [931, 671] width 25 height 10
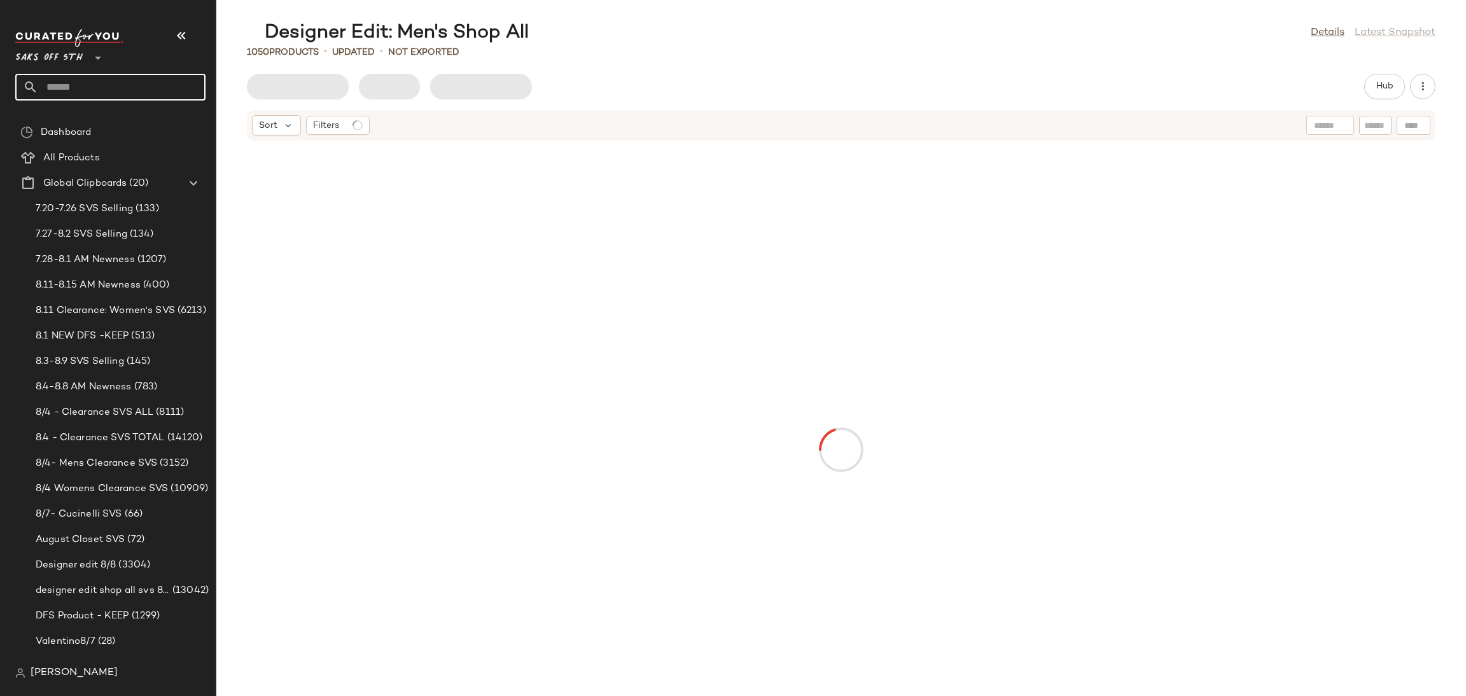
click at [119, 90] on input "text" at bounding box center [121, 87] width 167 height 27
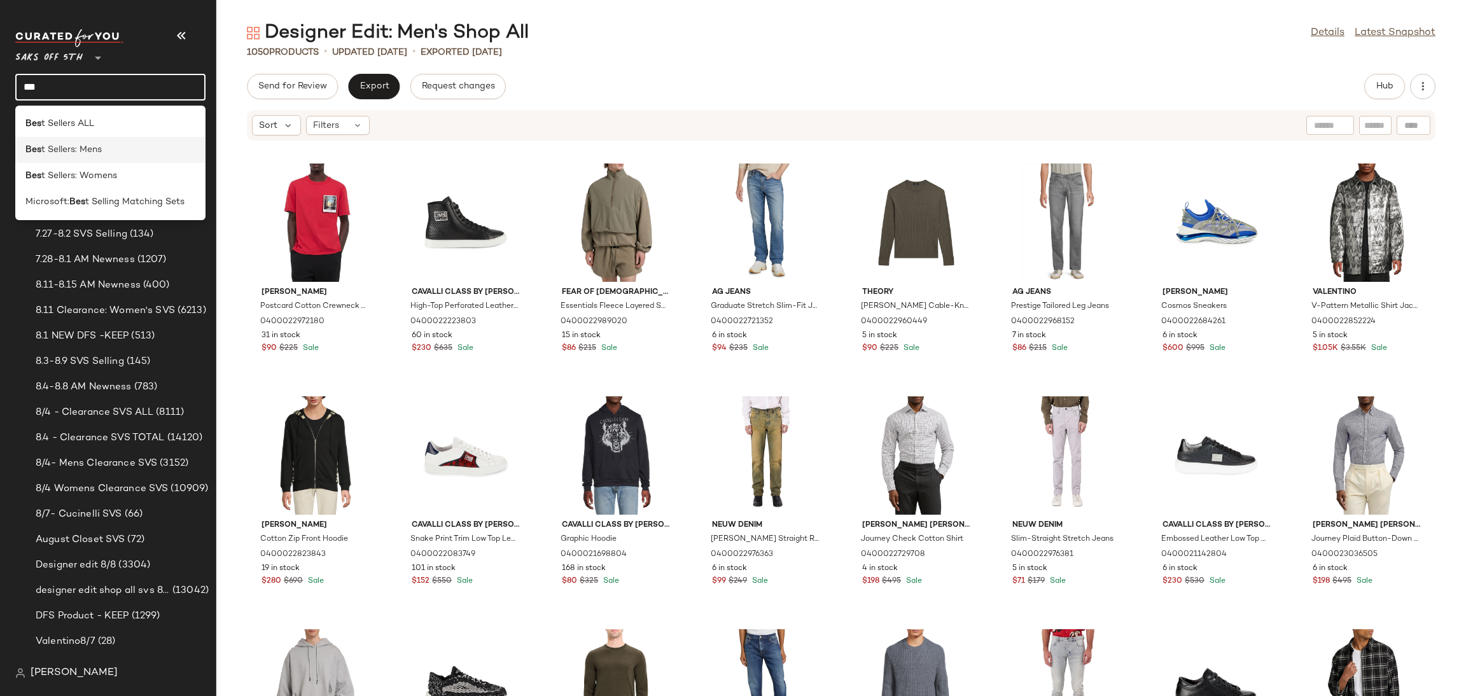
type input "***"
click at [114, 147] on div "Bes t Sellers: Mens" at bounding box center [110, 149] width 170 height 13
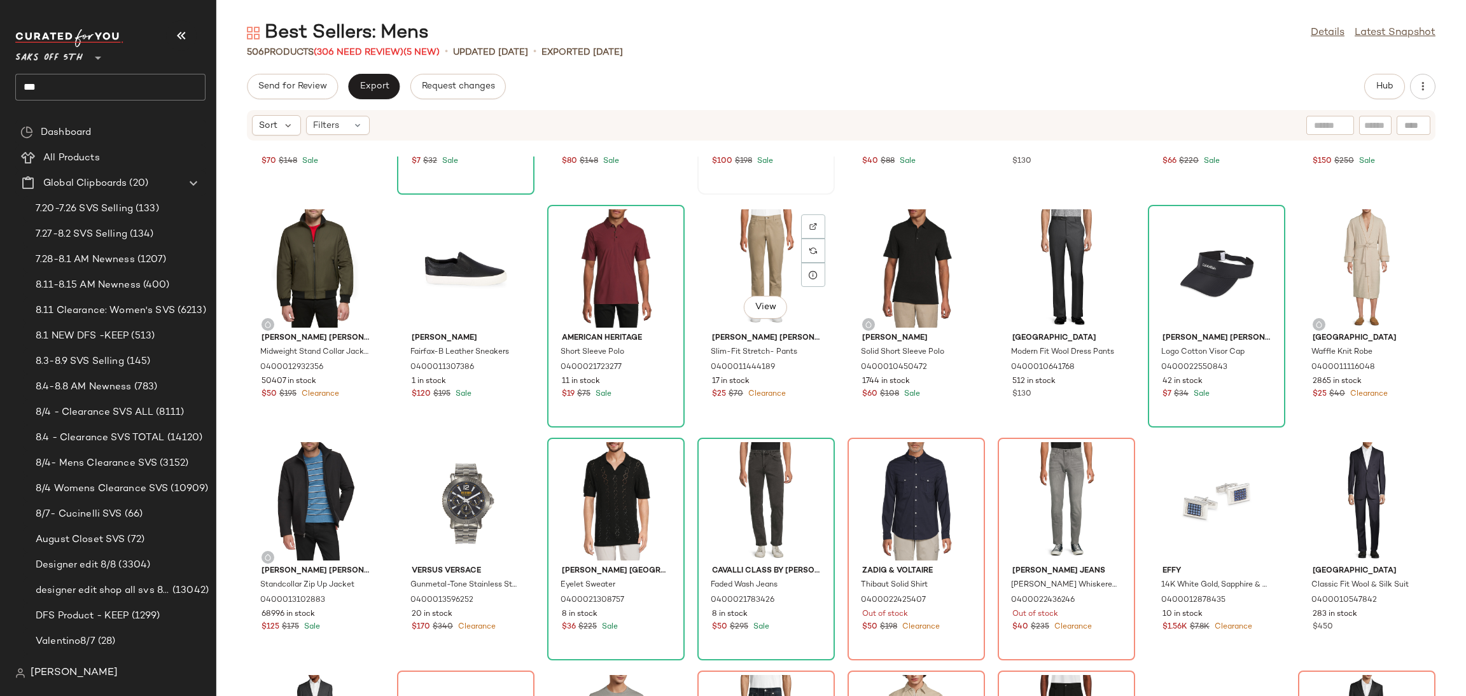
scroll to position [188, 0]
click at [351, 127] on div "Filters" at bounding box center [338, 125] width 64 height 19
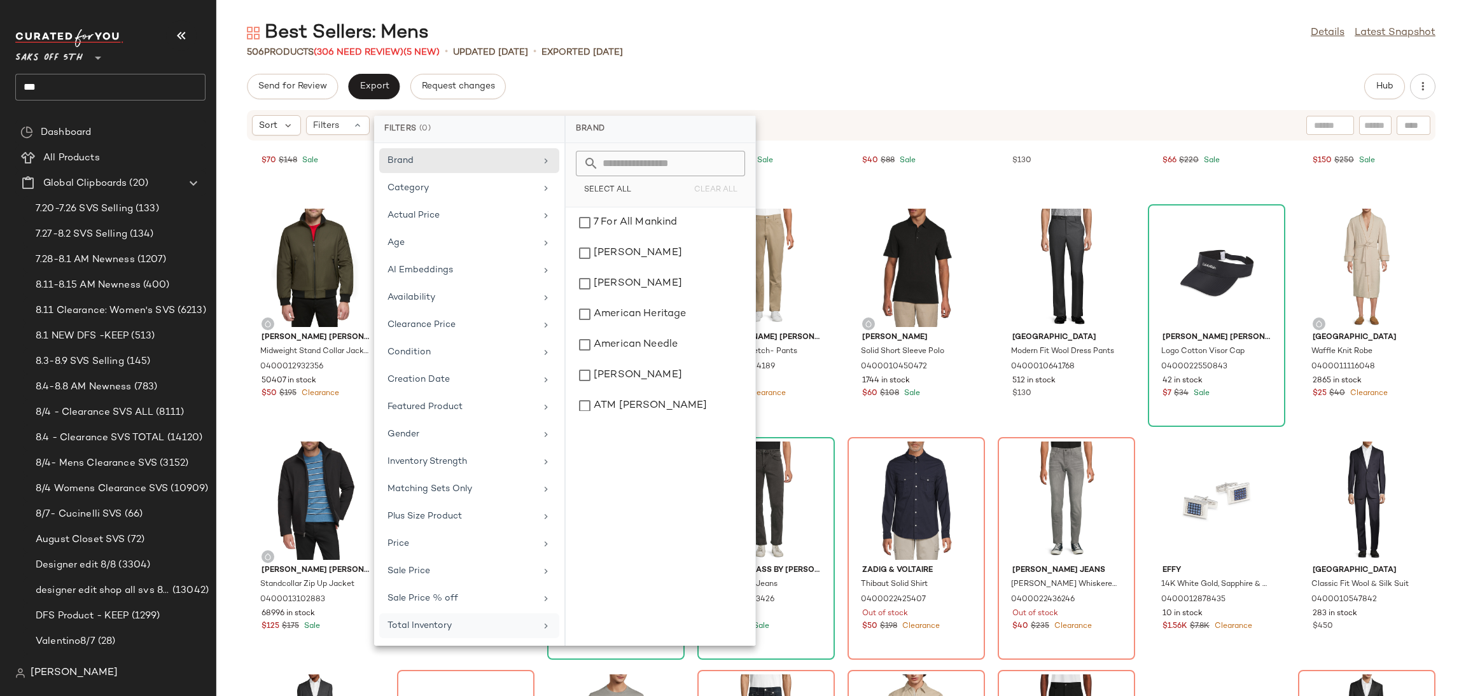
click at [421, 638] on div "Total Inventory" at bounding box center [469, 625] width 180 height 25
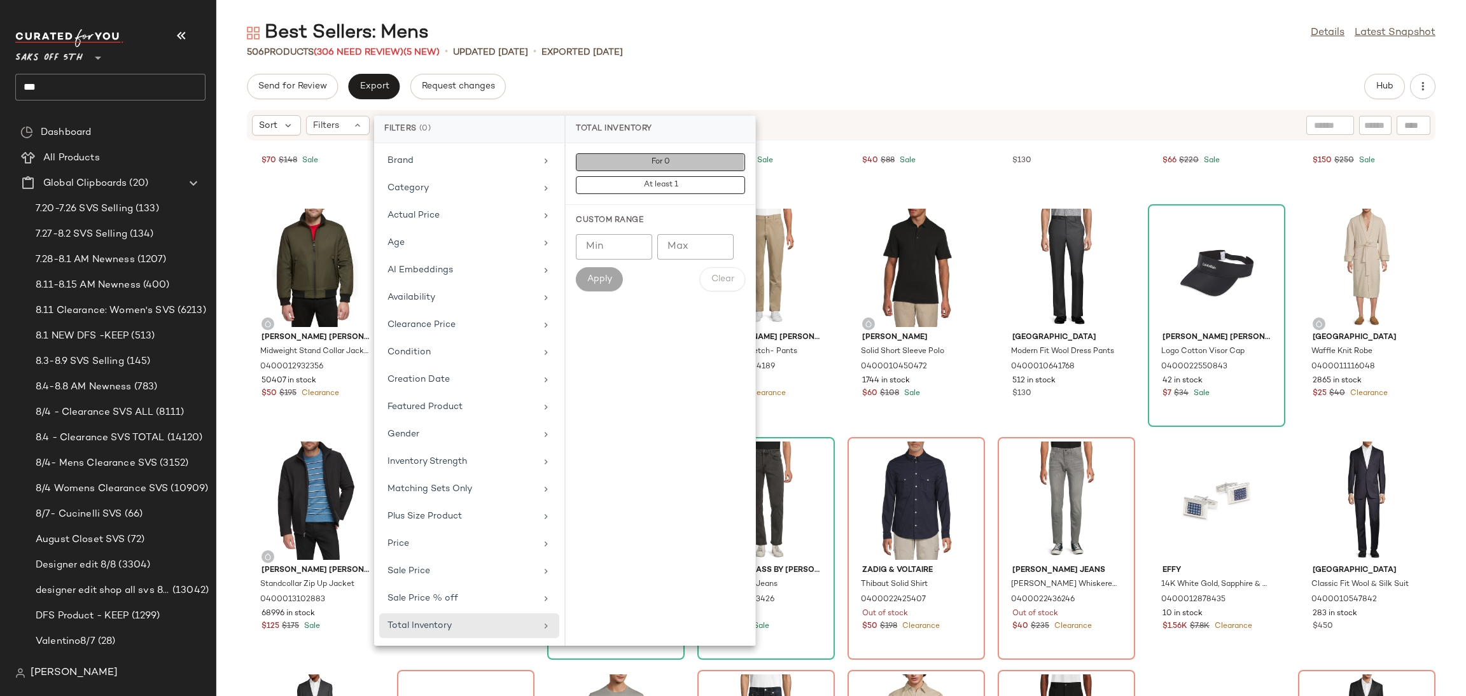
click at [652, 158] on span "For 0" at bounding box center [660, 162] width 19 height 9
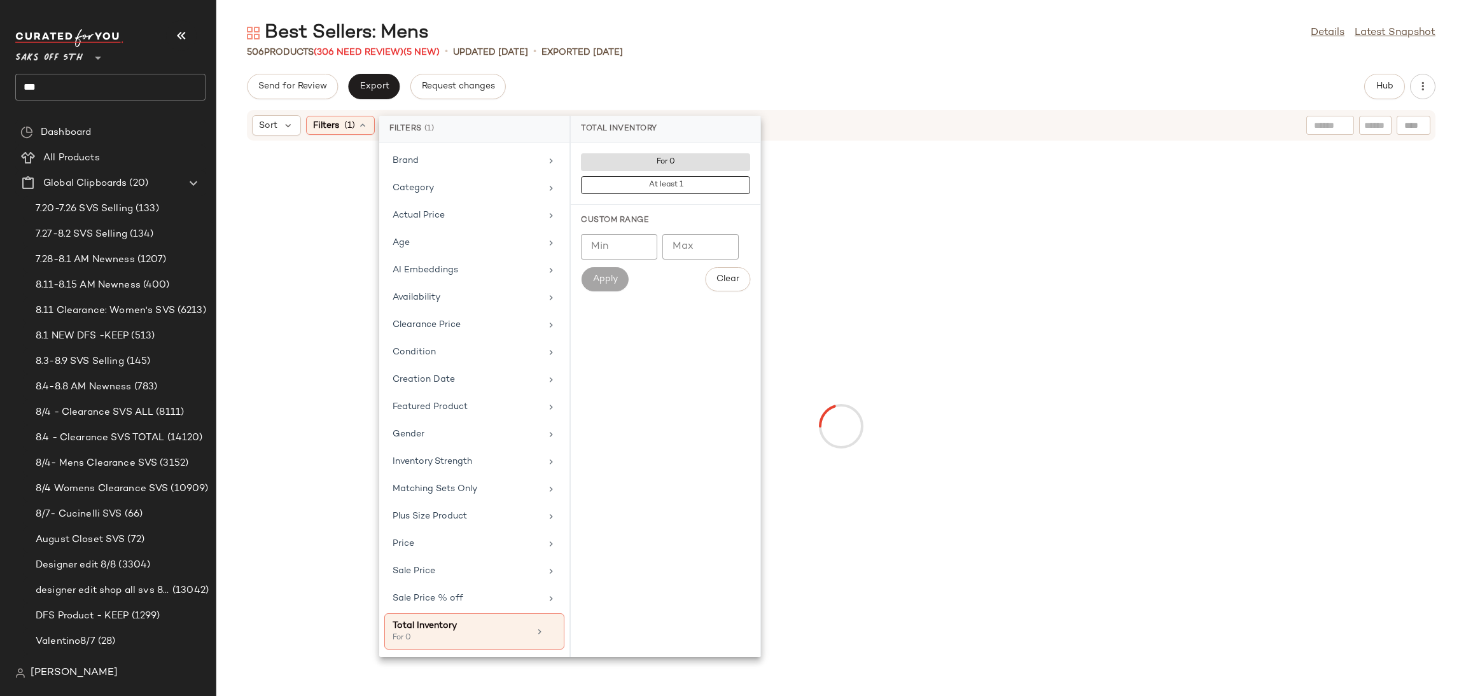
click at [780, 58] on div "506 Products (306 Need Review) (5 New) • updated [DATE] • Exported [DATE]" at bounding box center [841, 52] width 1250 height 13
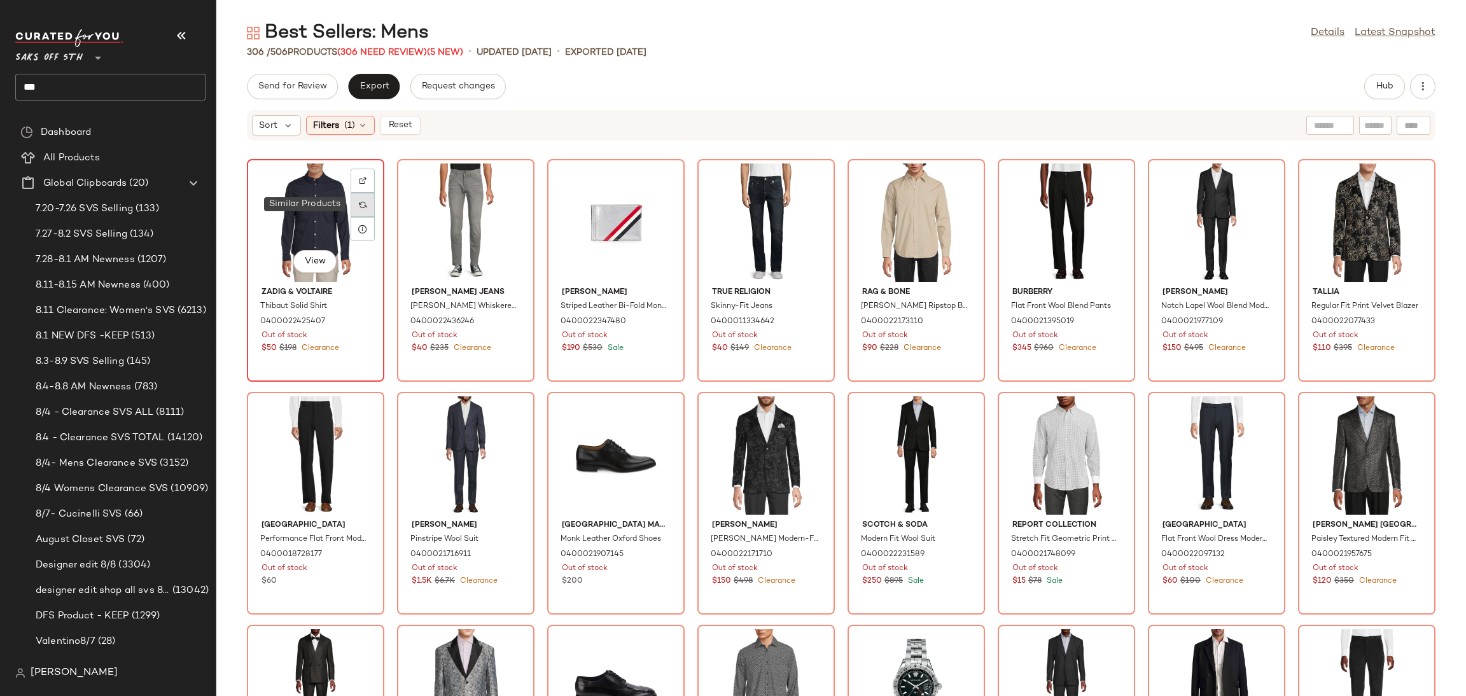
click at [356, 203] on div at bounding box center [363, 205] width 24 height 24
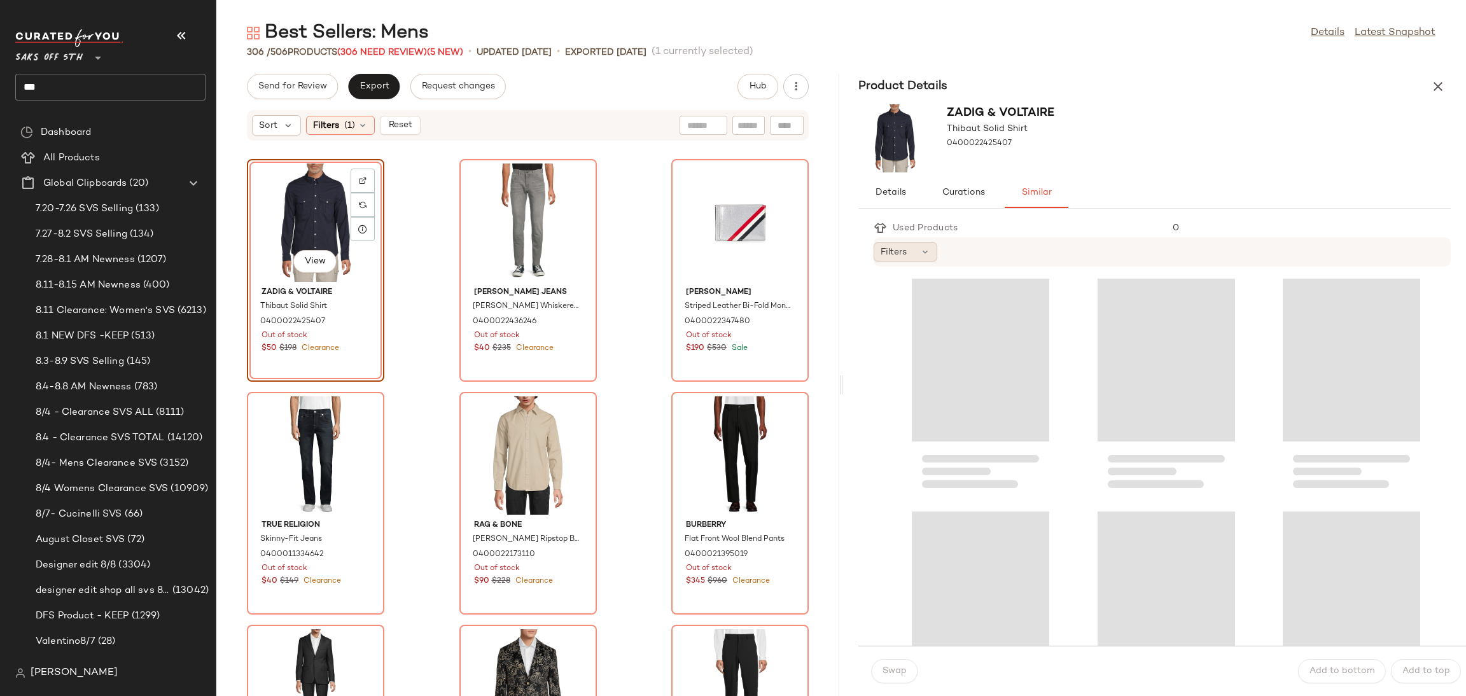
click at [907, 255] on div "Filters" at bounding box center [906, 251] width 64 height 19
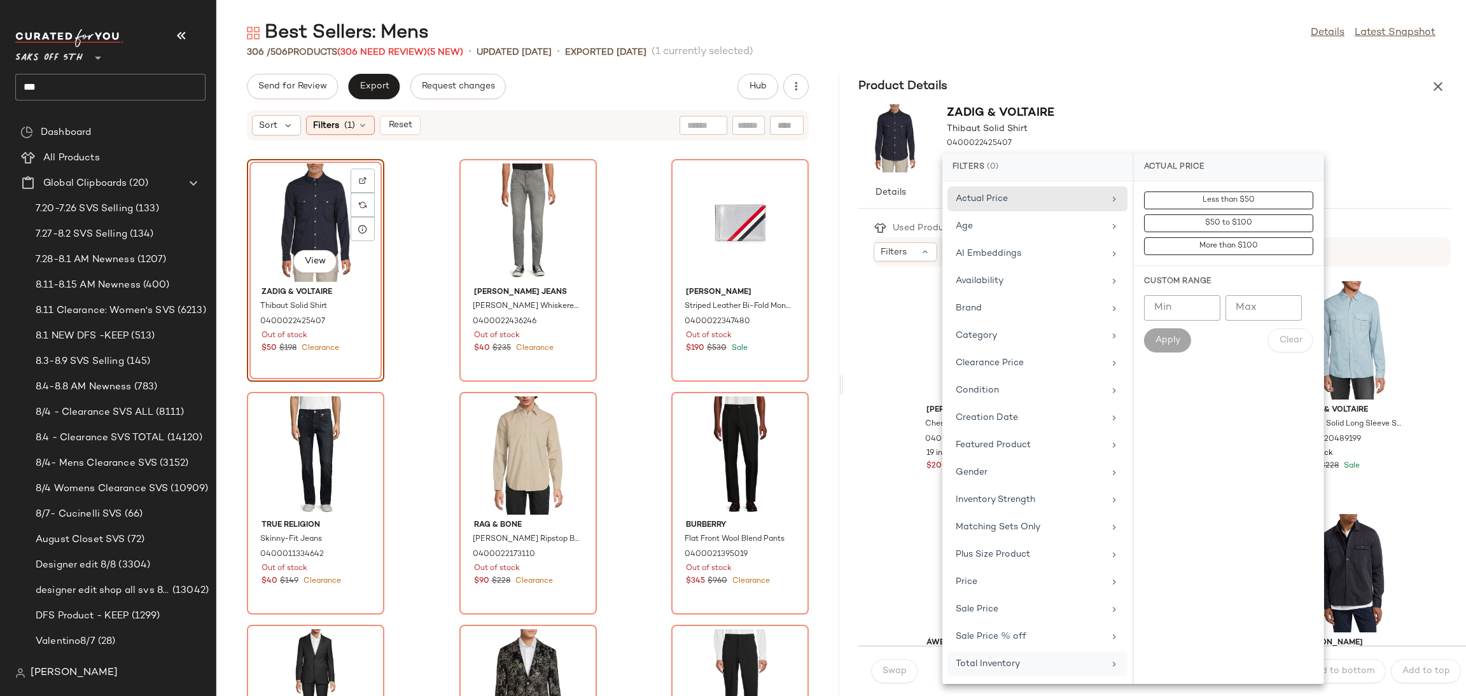
click at [974, 664] on div "Total Inventory" at bounding box center [1030, 663] width 148 height 13
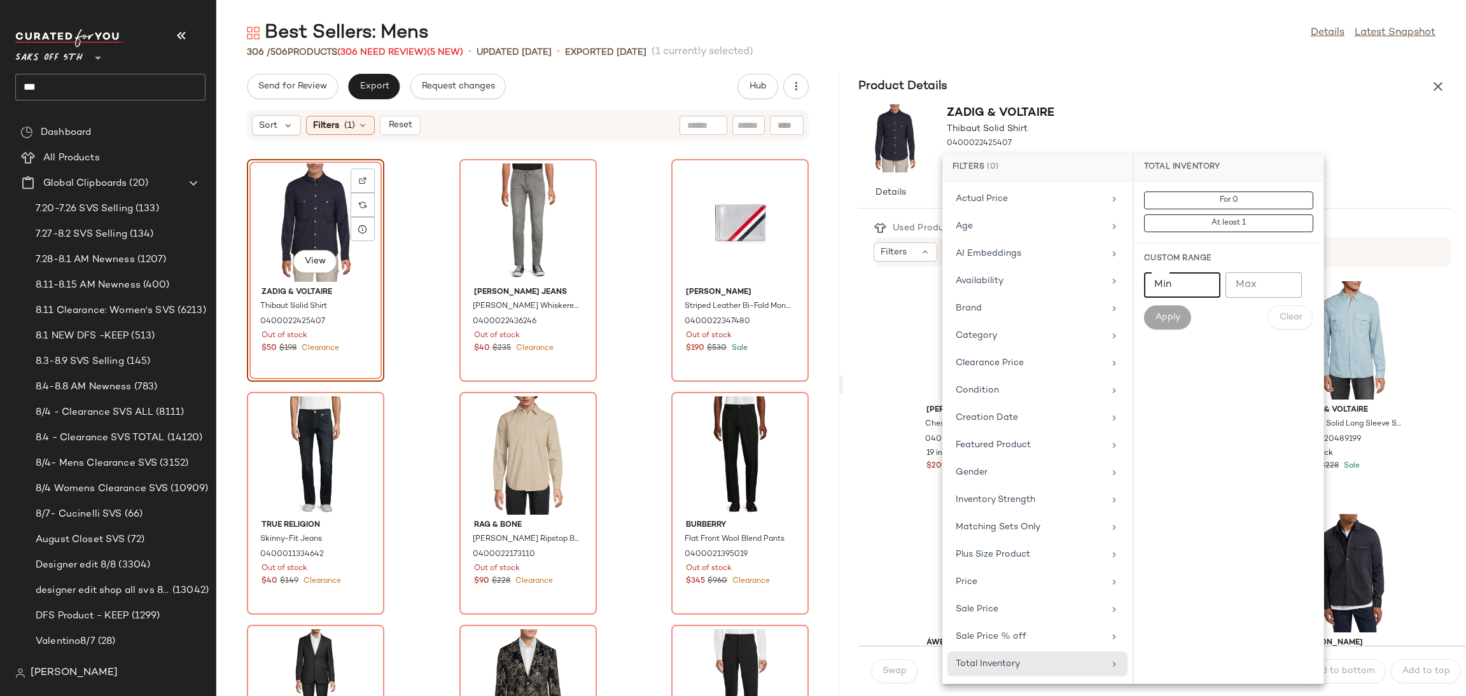
click at [1179, 281] on input "Min" at bounding box center [1182, 284] width 76 height 25
type input "*"
click at [1162, 316] on span "Apply" at bounding box center [1167, 317] width 25 height 10
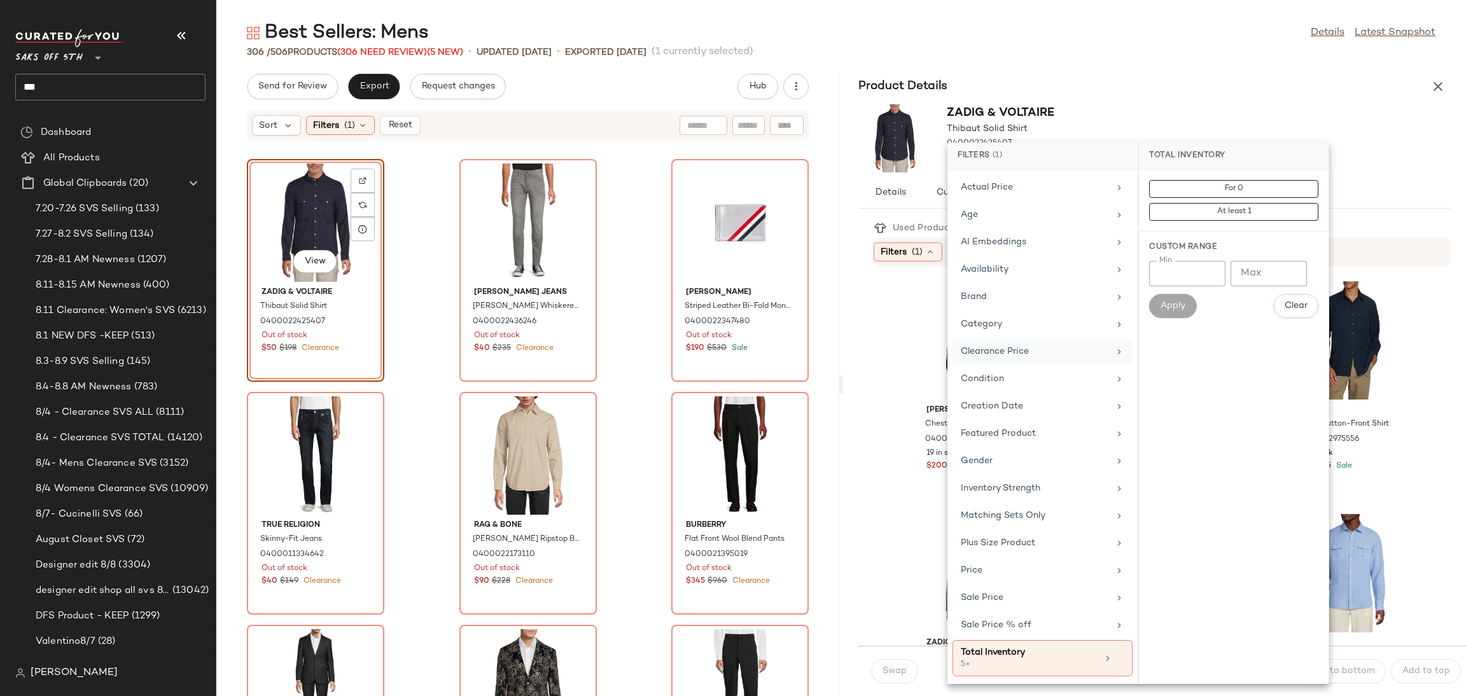
click at [1062, 347] on div "Clearance Price" at bounding box center [1035, 351] width 148 height 13
click at [1186, 211] on button "Not on clearance" at bounding box center [1233, 212] width 169 height 18
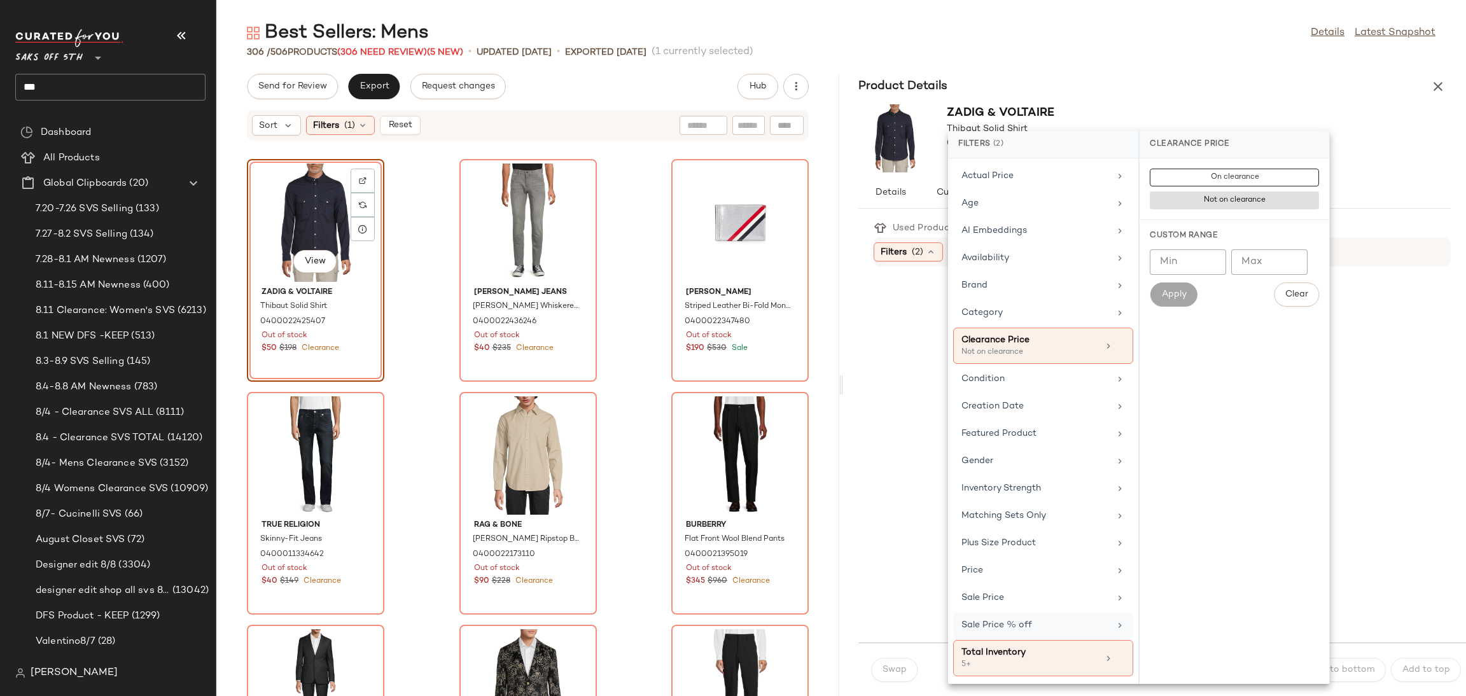
click at [1020, 627] on div "Sale Price % off" at bounding box center [1035, 624] width 148 height 13
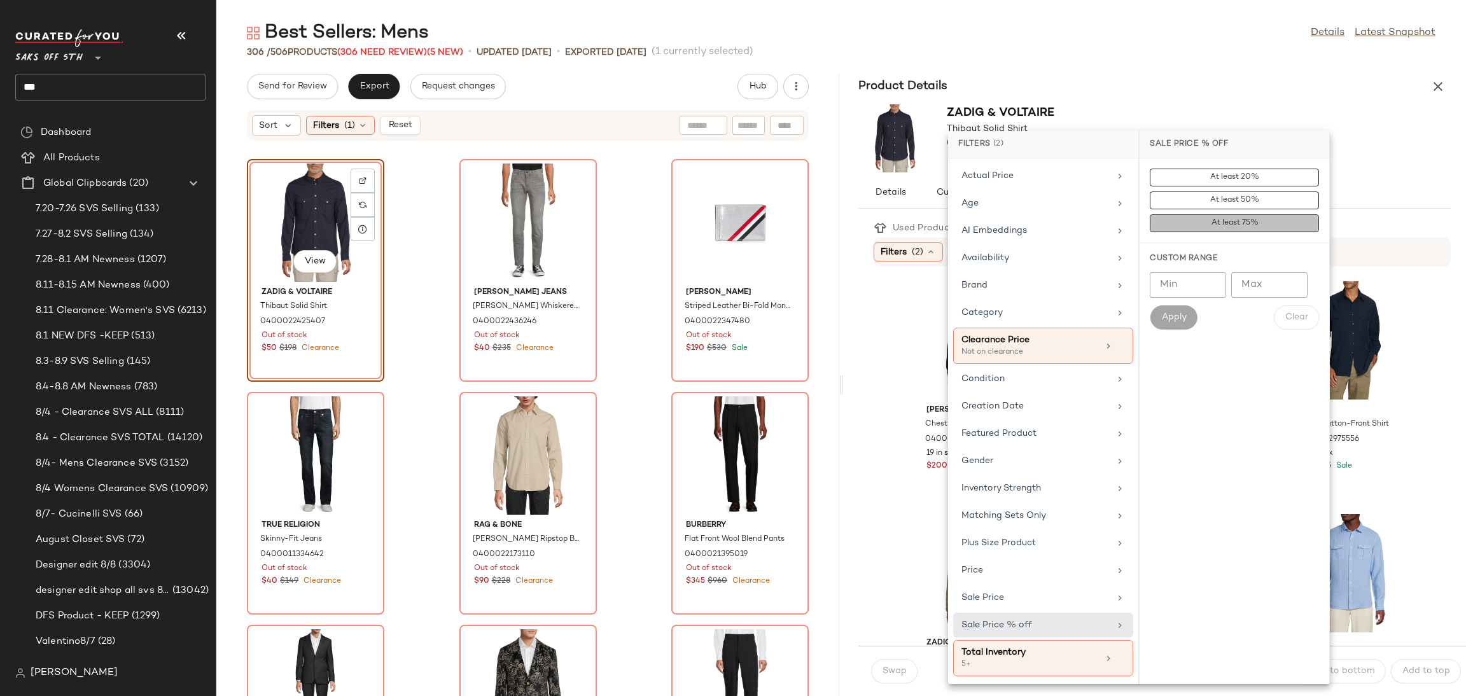
click at [1215, 223] on span "At least 75%" at bounding box center [1235, 223] width 48 height 9
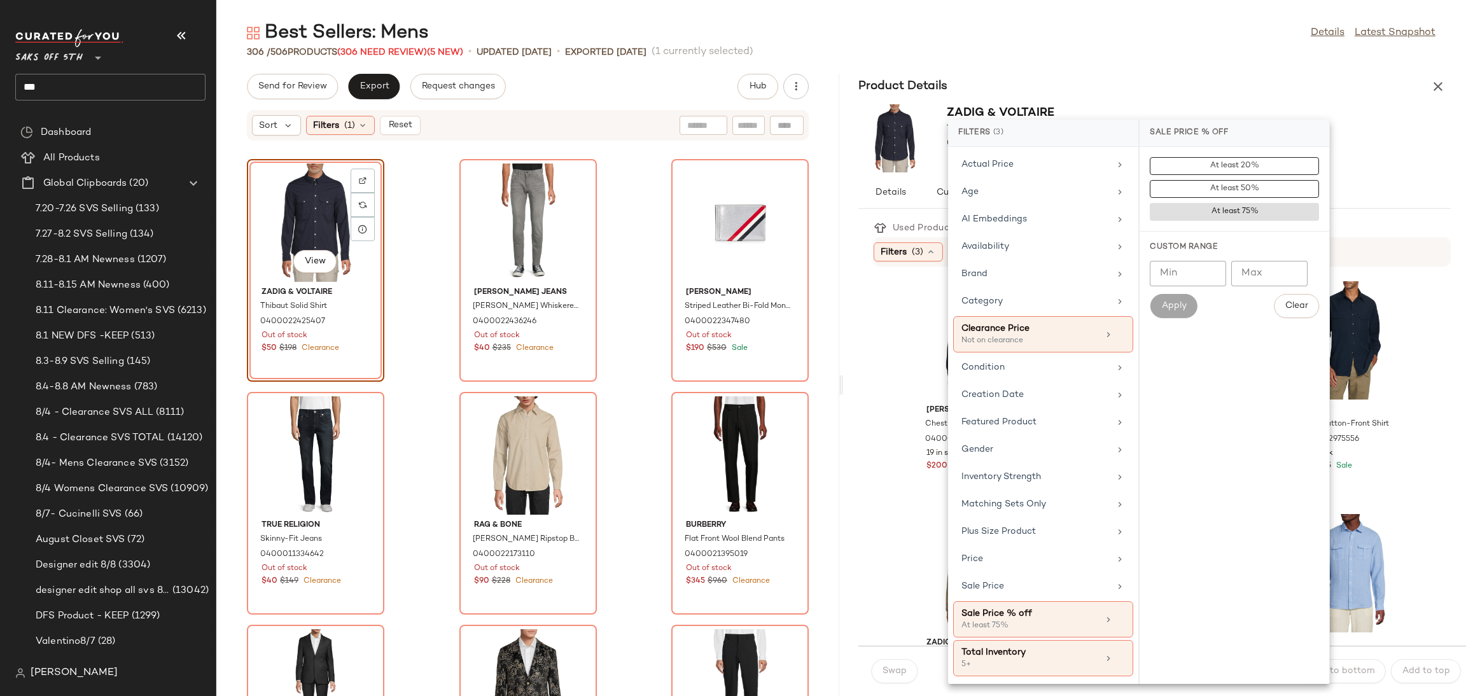
click at [1203, 36] on div "Best Sellers: Mens Details Latest Snapshot" at bounding box center [841, 32] width 1250 height 25
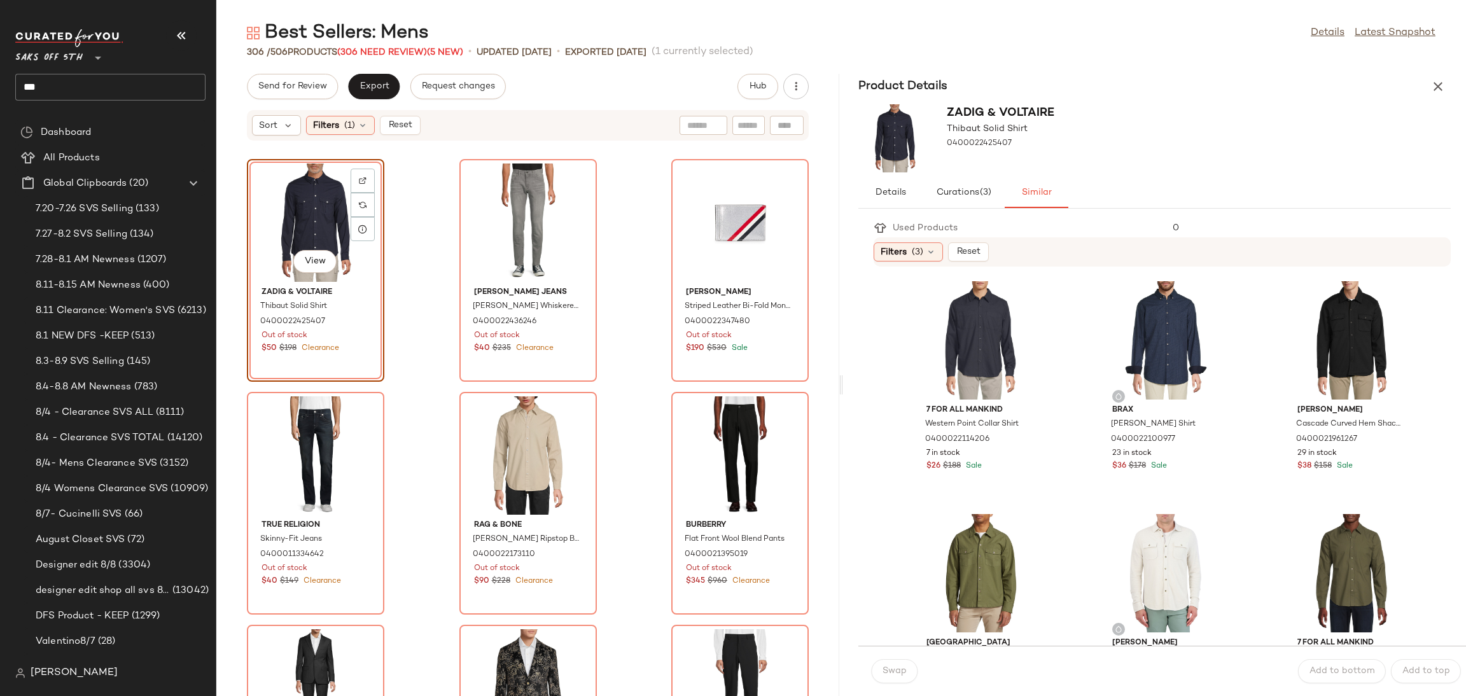
drag, startPoint x: 842, startPoint y: 384, endPoint x: 880, endPoint y: 383, distance: 37.5
click at [880, 383] on div "Best Sellers: Mens Details Latest Snapshot 306 / 506 Products (306 Need Review)…" at bounding box center [841, 358] width 1250 height 676
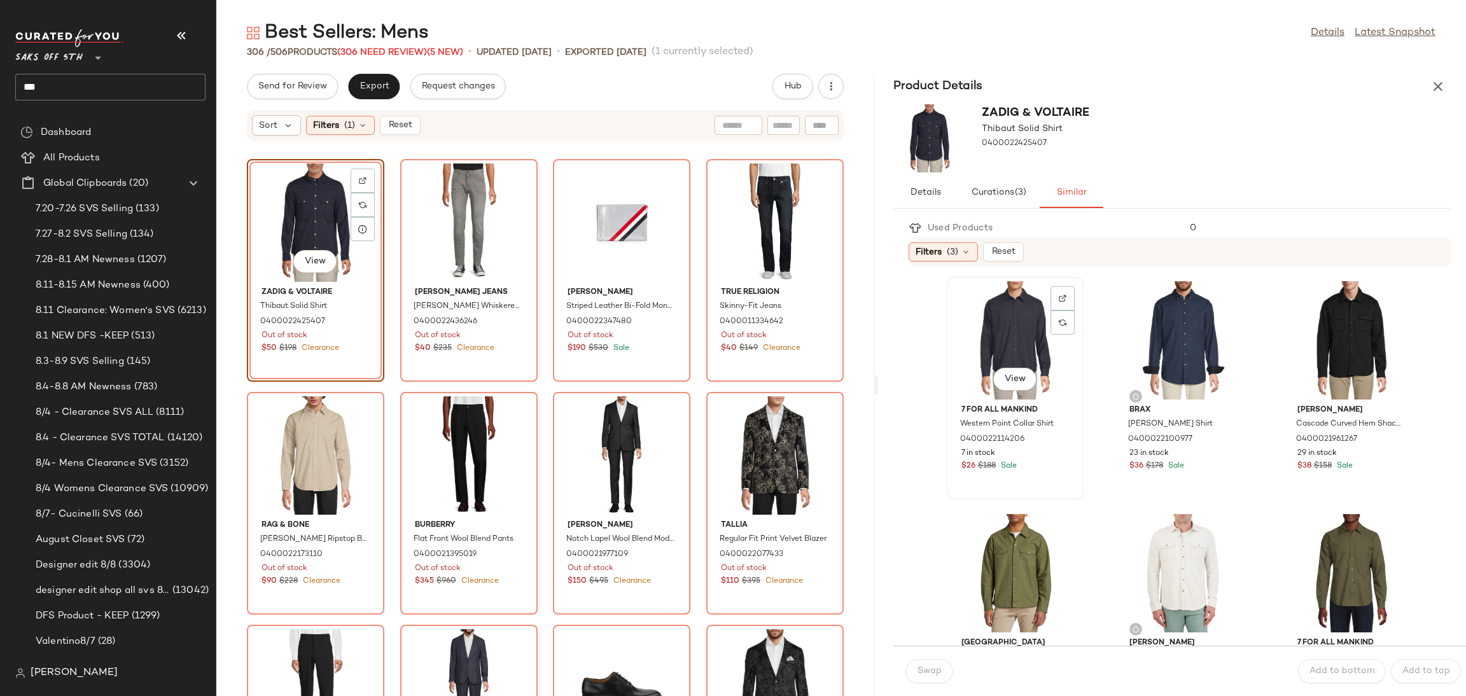
click at [969, 351] on div "View" at bounding box center [1015, 340] width 129 height 118
click at [925, 670] on span "Swap" at bounding box center [929, 671] width 25 height 10
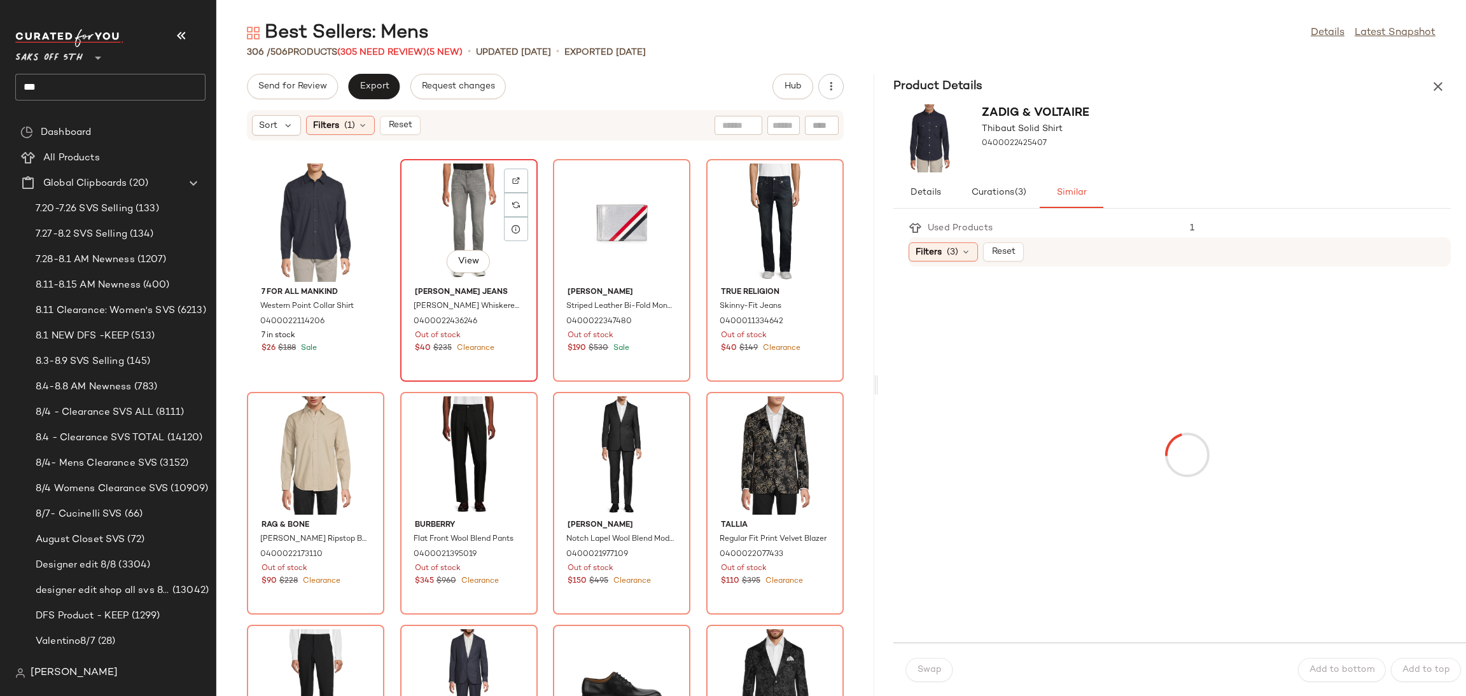
click at [469, 204] on div "View" at bounding box center [469, 223] width 129 height 118
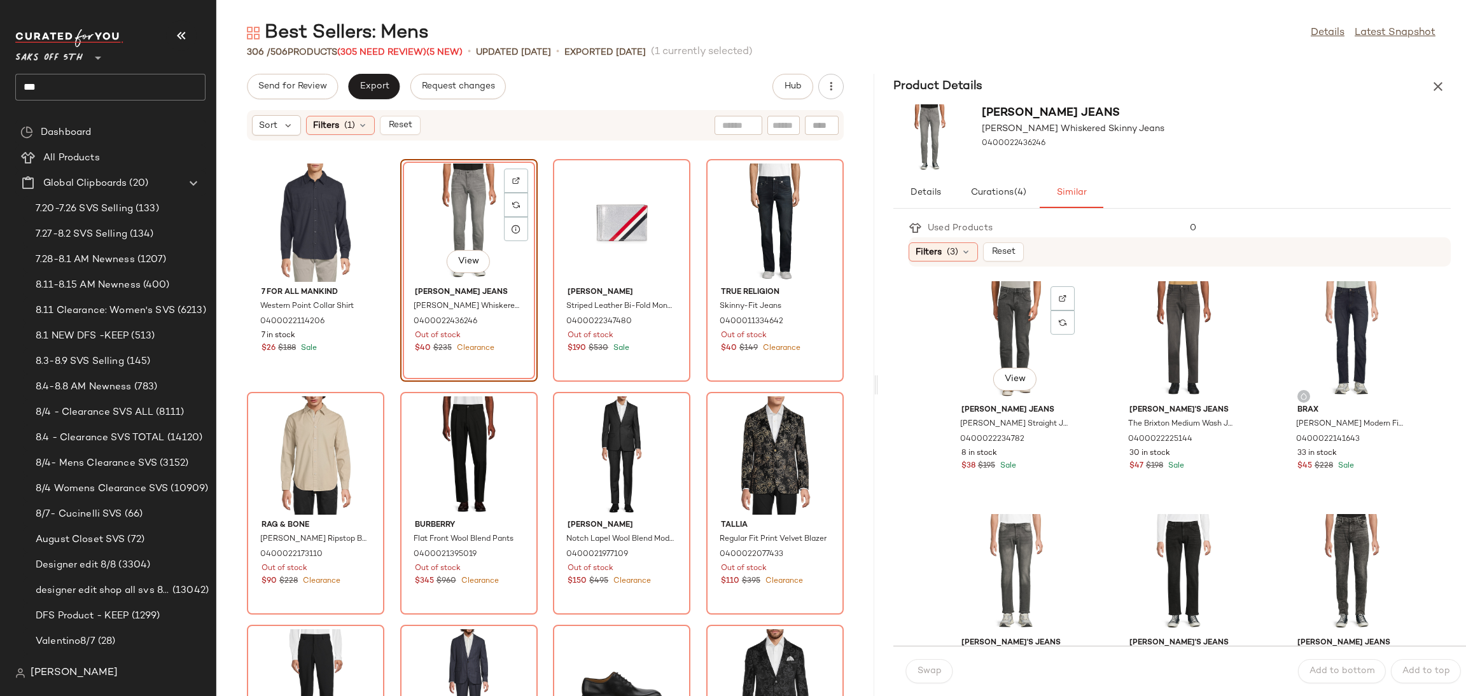
click at [973, 348] on div "View" at bounding box center [1015, 340] width 129 height 118
click at [942, 667] on button "Swap" at bounding box center [929, 671] width 46 height 24
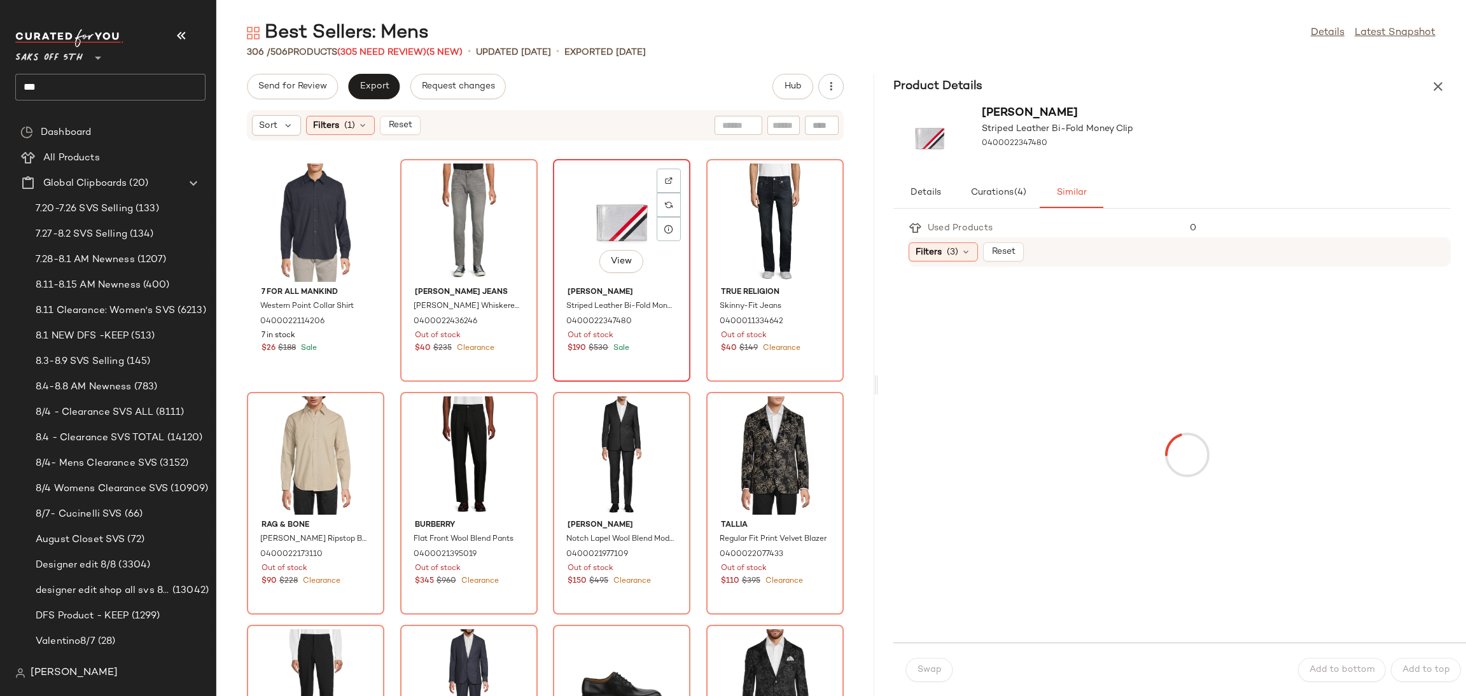
click at [617, 194] on div "View" at bounding box center [621, 223] width 129 height 118
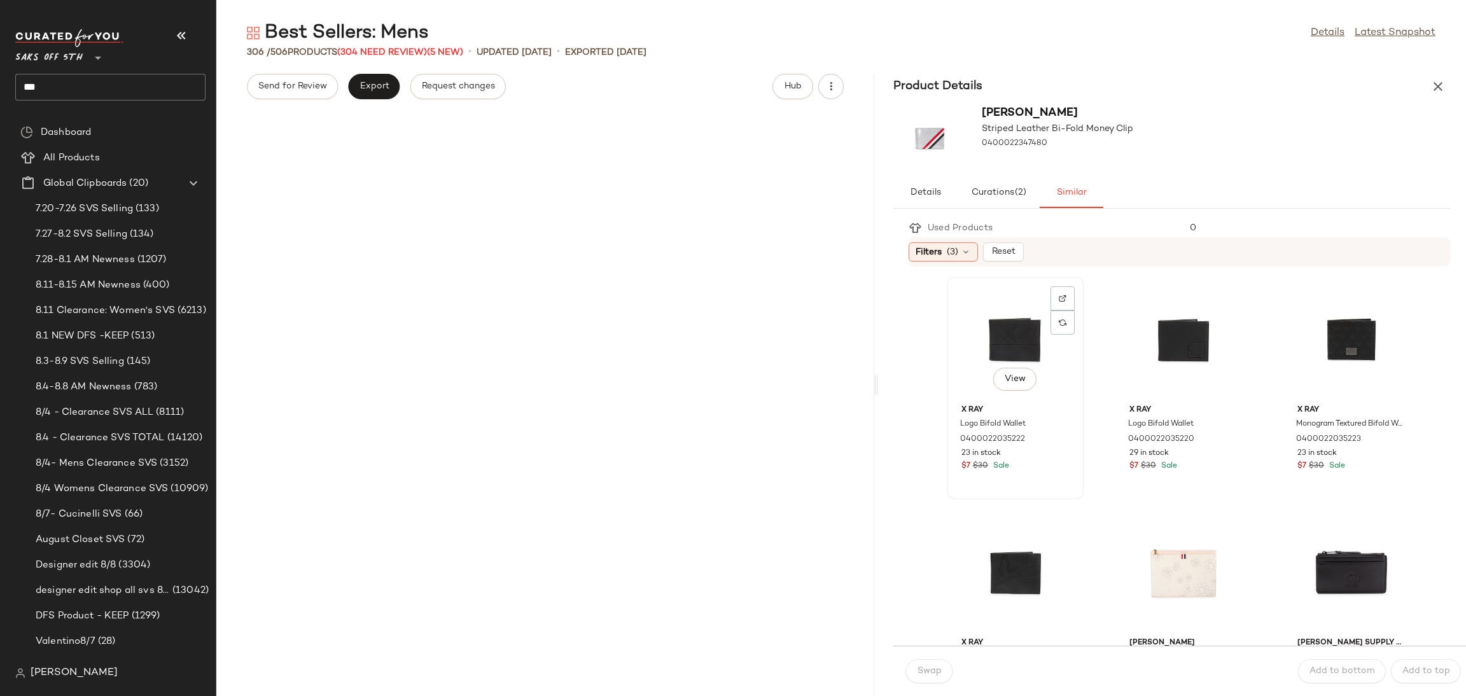
click at [1012, 312] on div "View" at bounding box center [1015, 340] width 129 height 118
click at [931, 669] on div "Swap" at bounding box center [929, 671] width 46 height 24
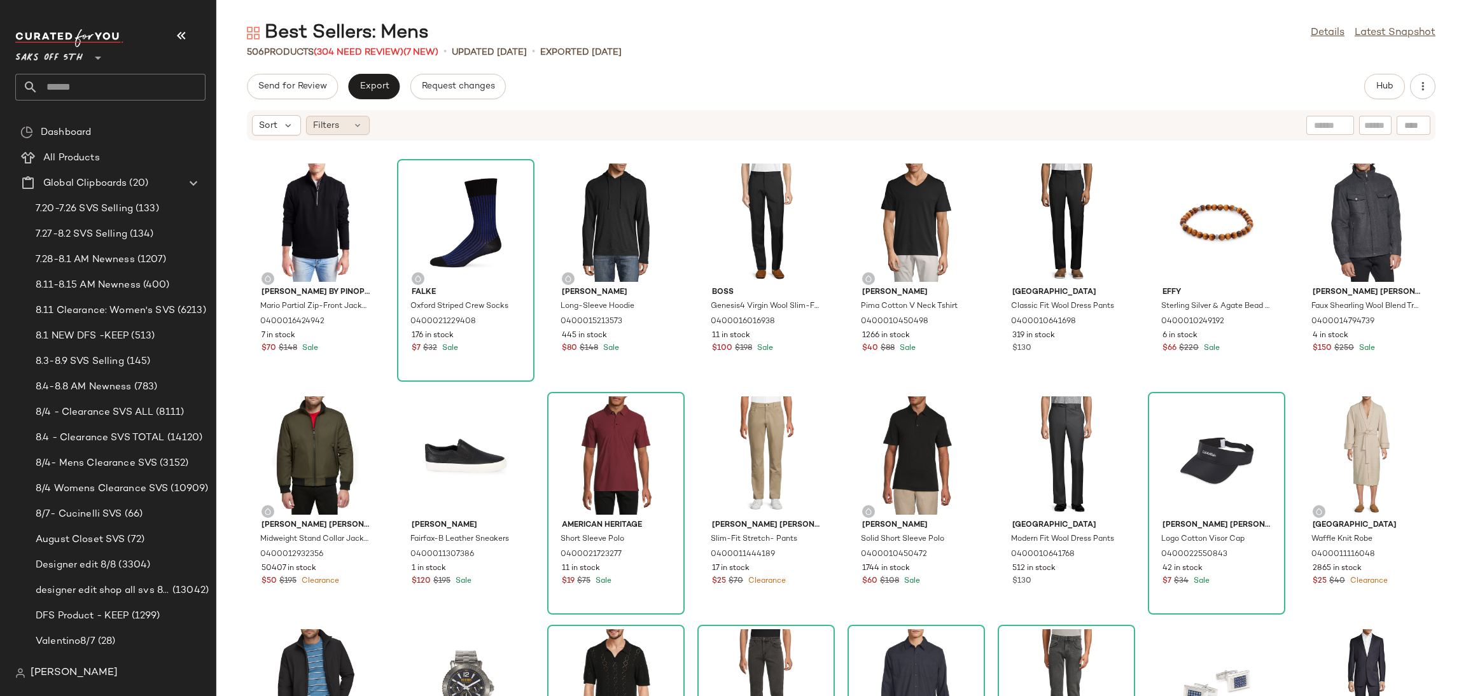
click at [347, 123] on div "Filters" at bounding box center [338, 125] width 64 height 19
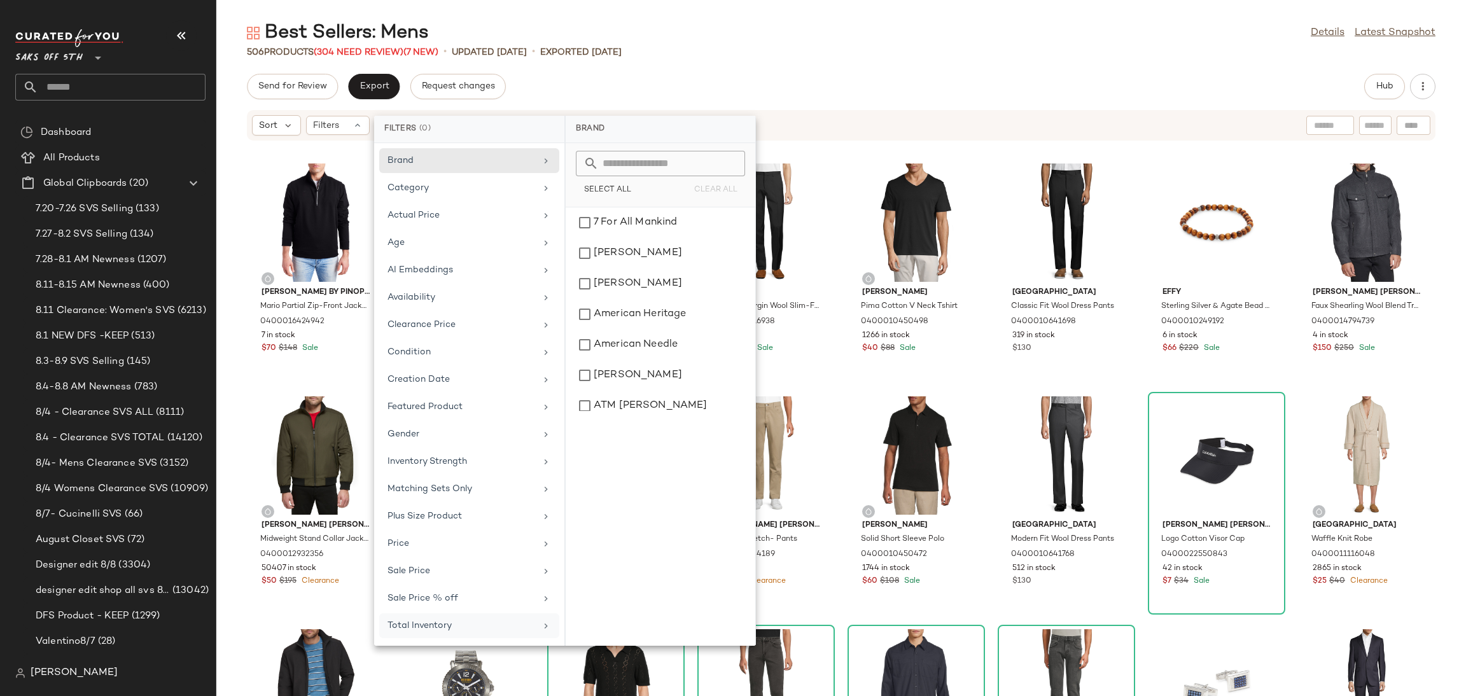
click at [457, 630] on div "Total Inventory" at bounding box center [461, 625] width 148 height 13
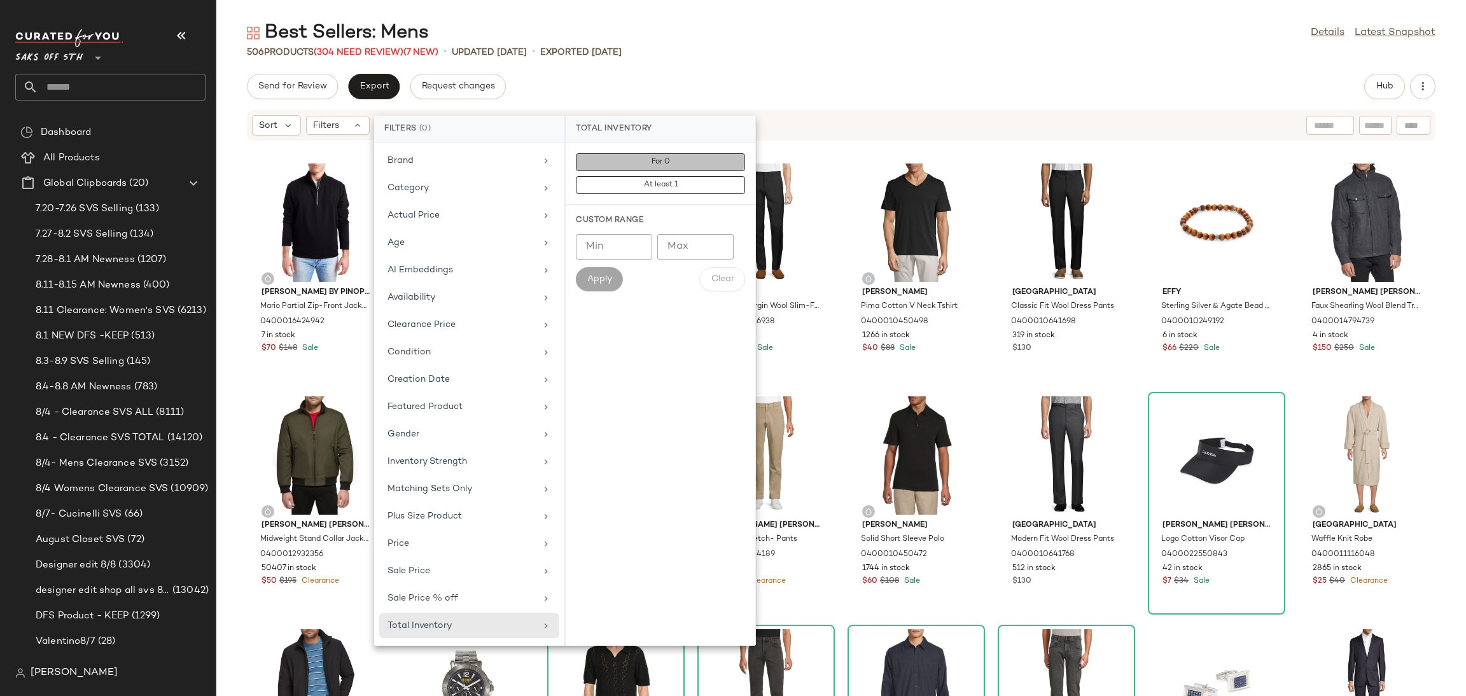
click at [684, 176] on button "For 0" at bounding box center [660, 185] width 169 height 18
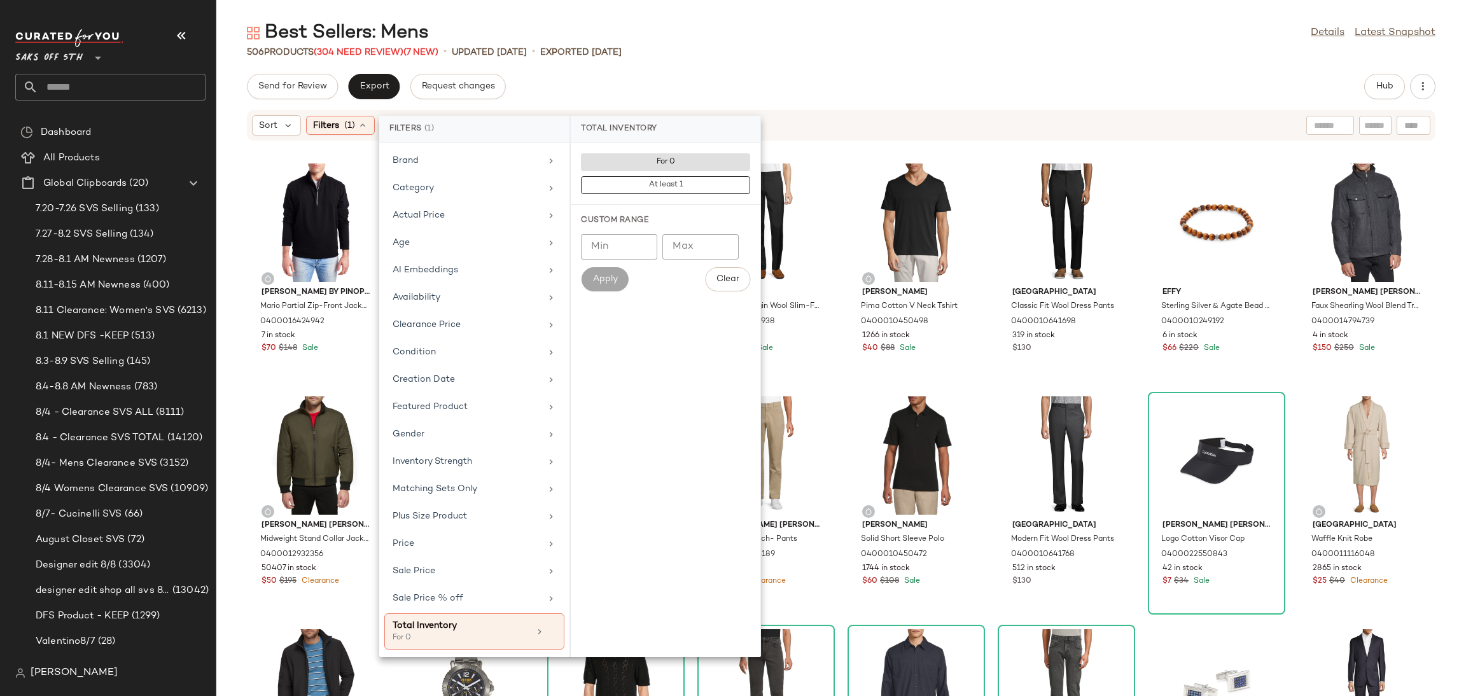
click at [951, 74] on div "Send for Review Export Request changes Hub" at bounding box center [841, 86] width 1250 height 25
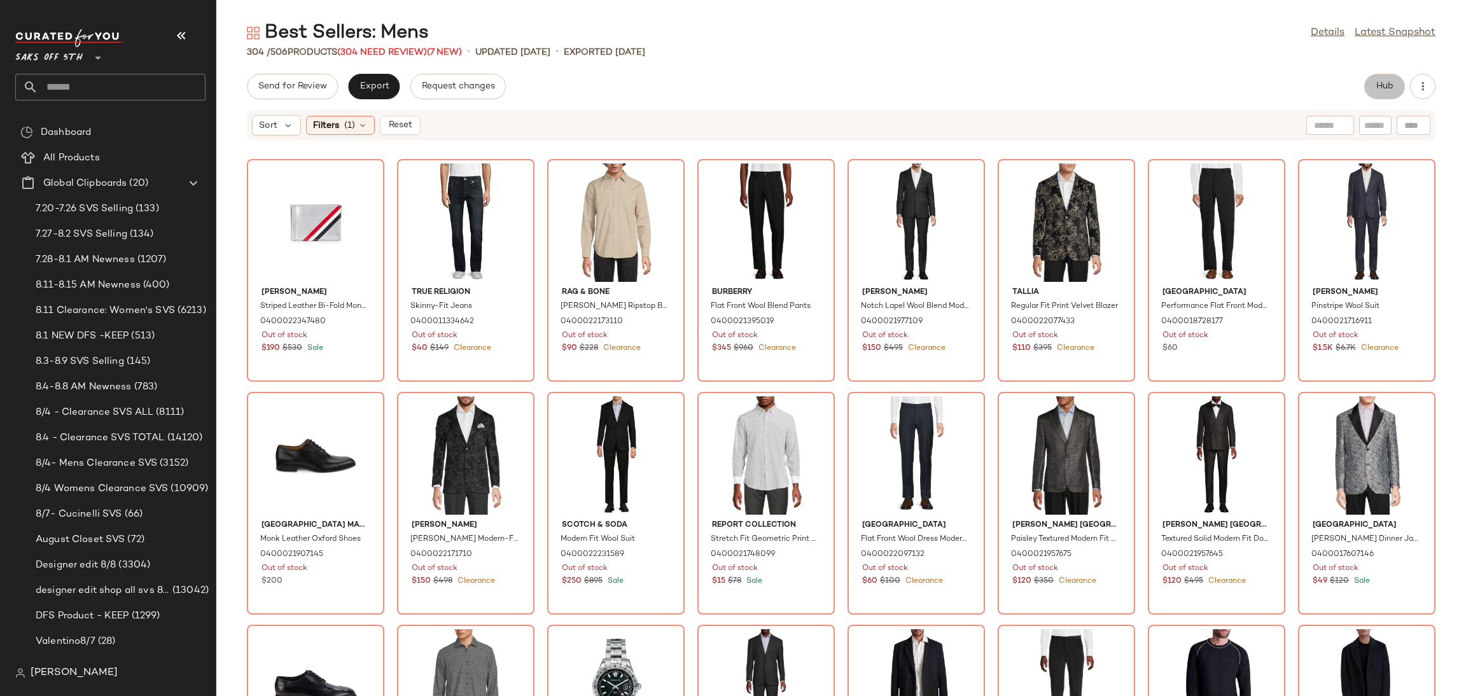
click at [1373, 81] on button "Hub" at bounding box center [1384, 86] width 41 height 25
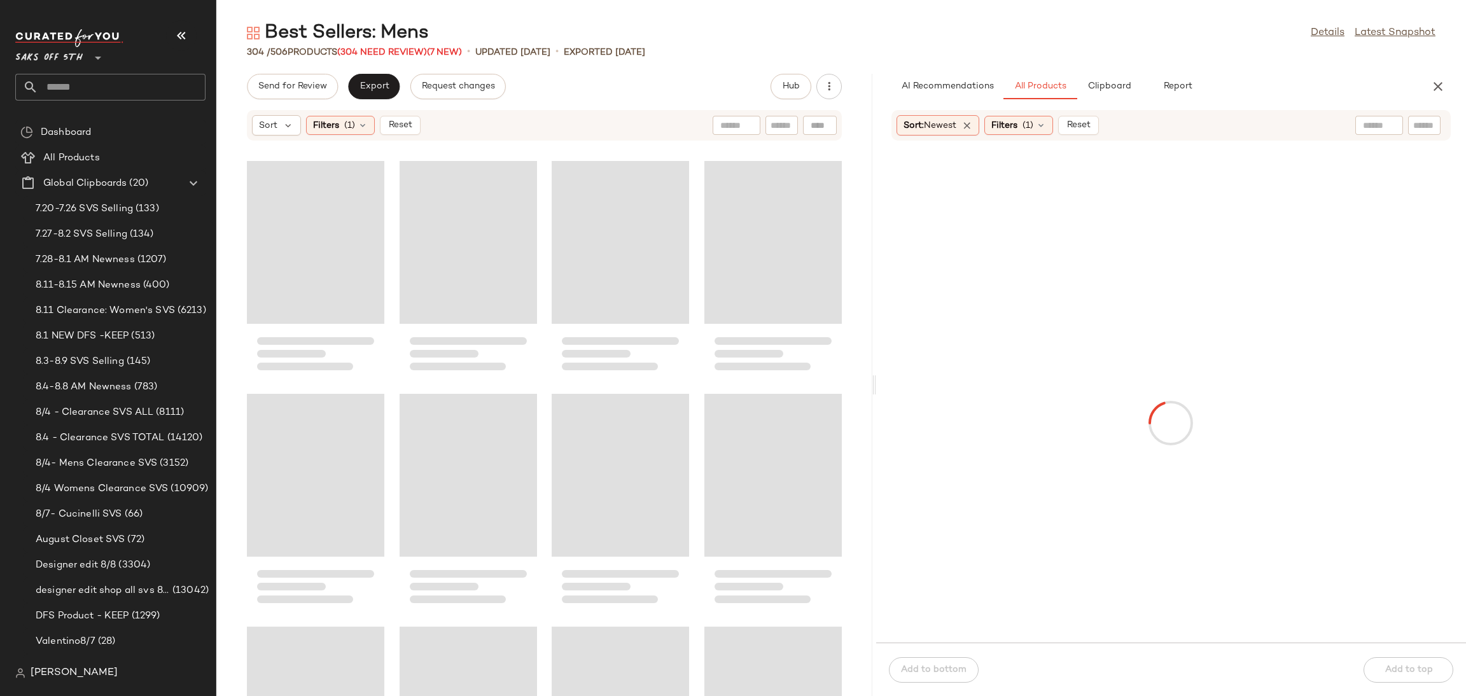
drag, startPoint x: 841, startPoint y: 389, endPoint x: 883, endPoint y: 379, distance: 43.7
click at [883, 379] on div "Best Sellers: Mens Details Latest Snapshot 304 / 506 Products (304 Need Review)…" at bounding box center [841, 358] width 1250 height 676
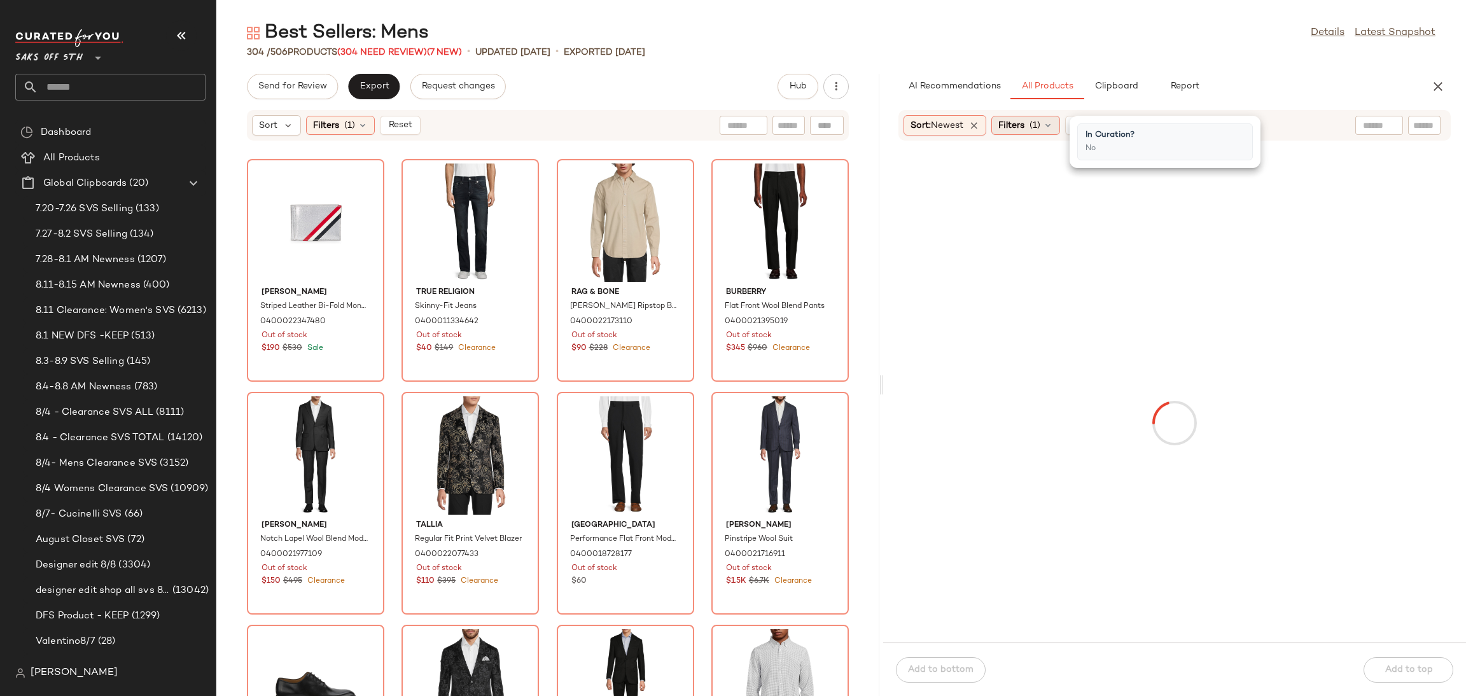
click at [1015, 118] on div "Filters (1)" at bounding box center [1025, 125] width 69 height 19
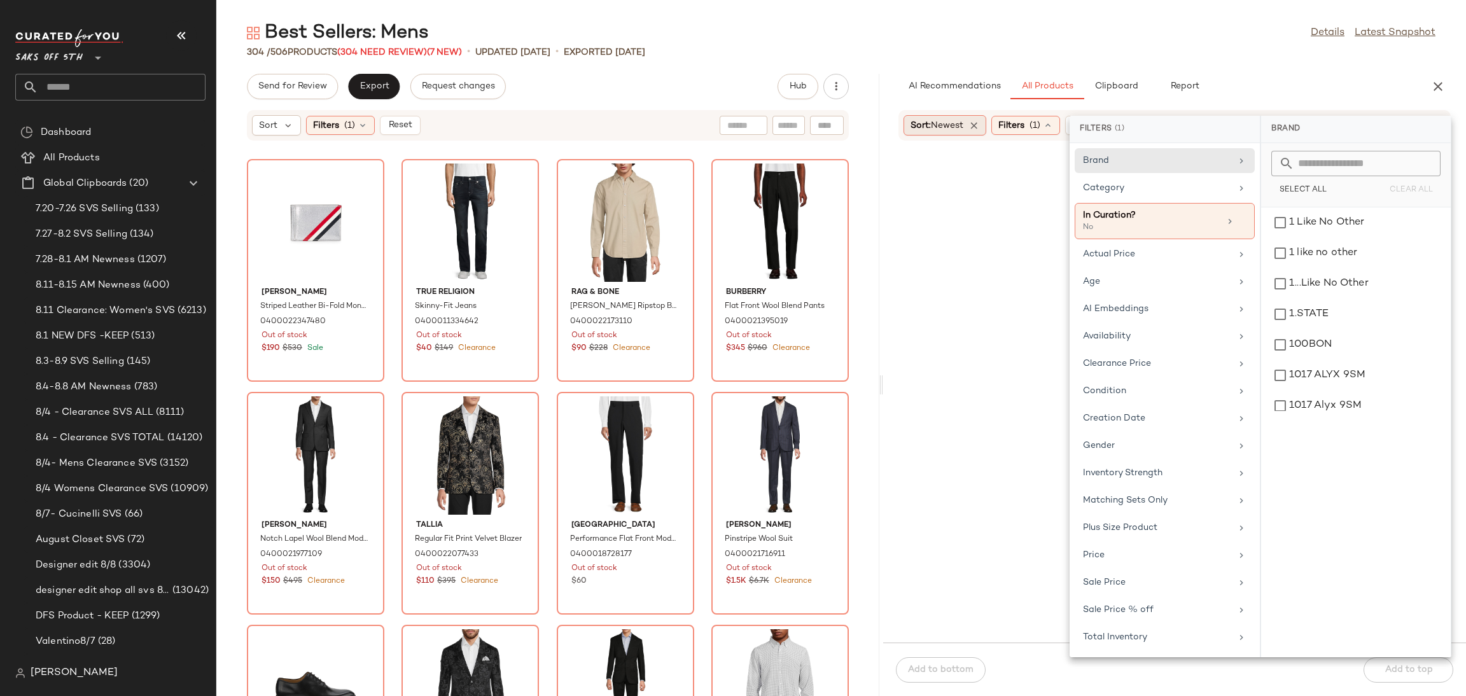
click at [960, 123] on span "Newest" at bounding box center [947, 126] width 32 height 10
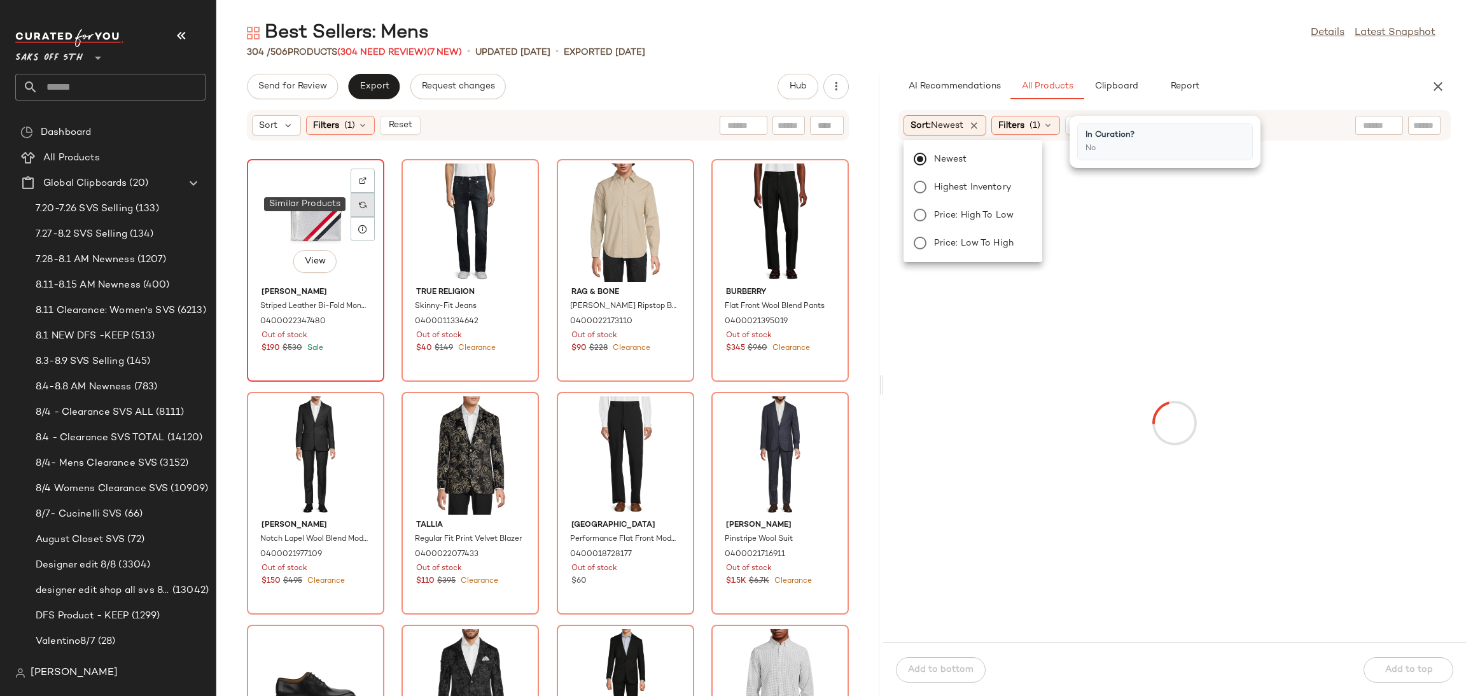
click at [362, 206] on img at bounding box center [363, 205] width 8 height 8
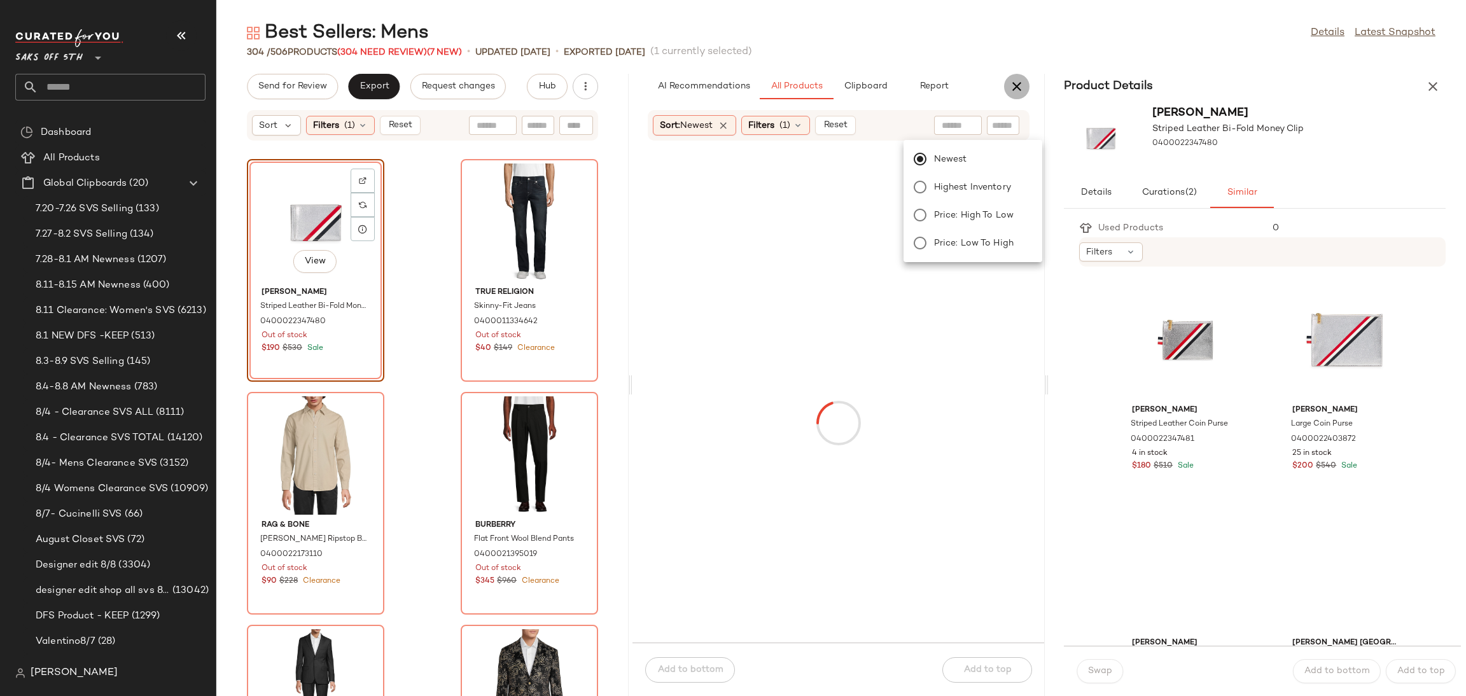
click at [1017, 82] on icon "button" at bounding box center [1016, 86] width 15 height 15
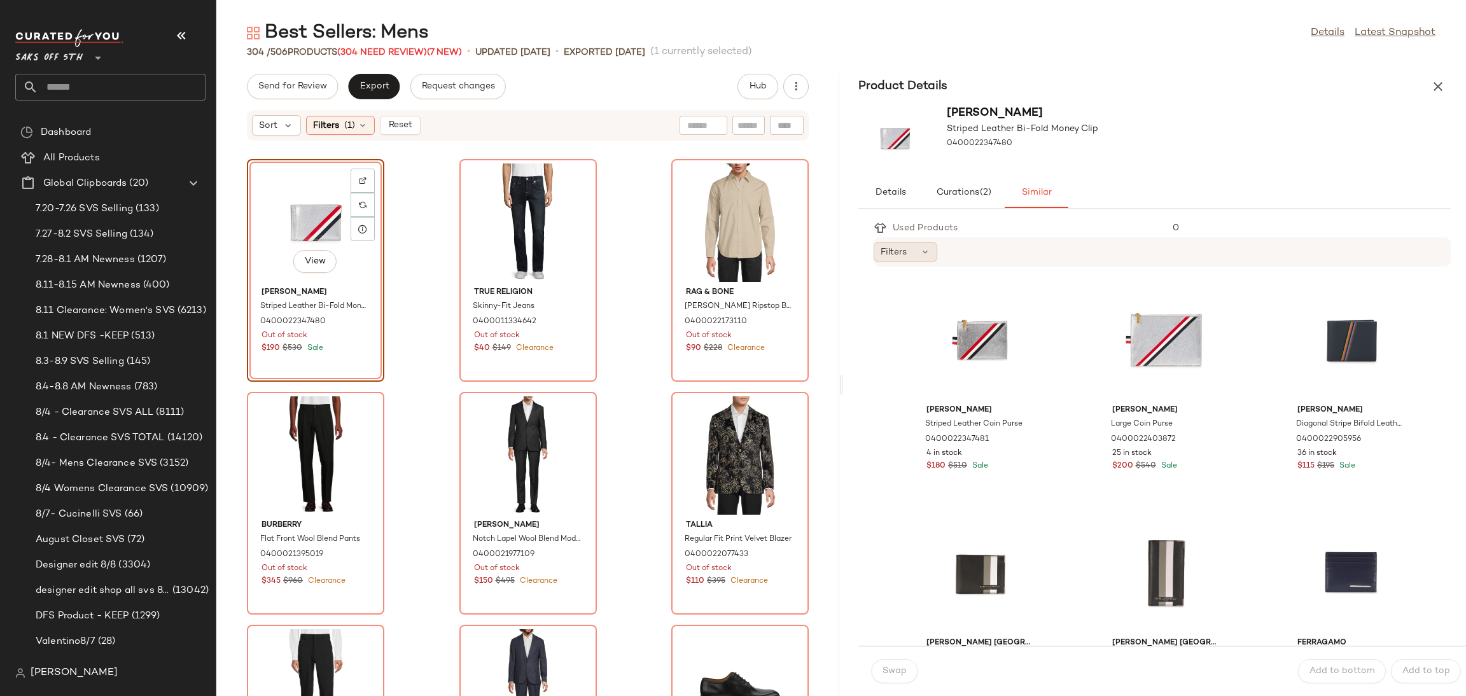
click at [914, 251] on div "Filters" at bounding box center [906, 251] width 64 height 19
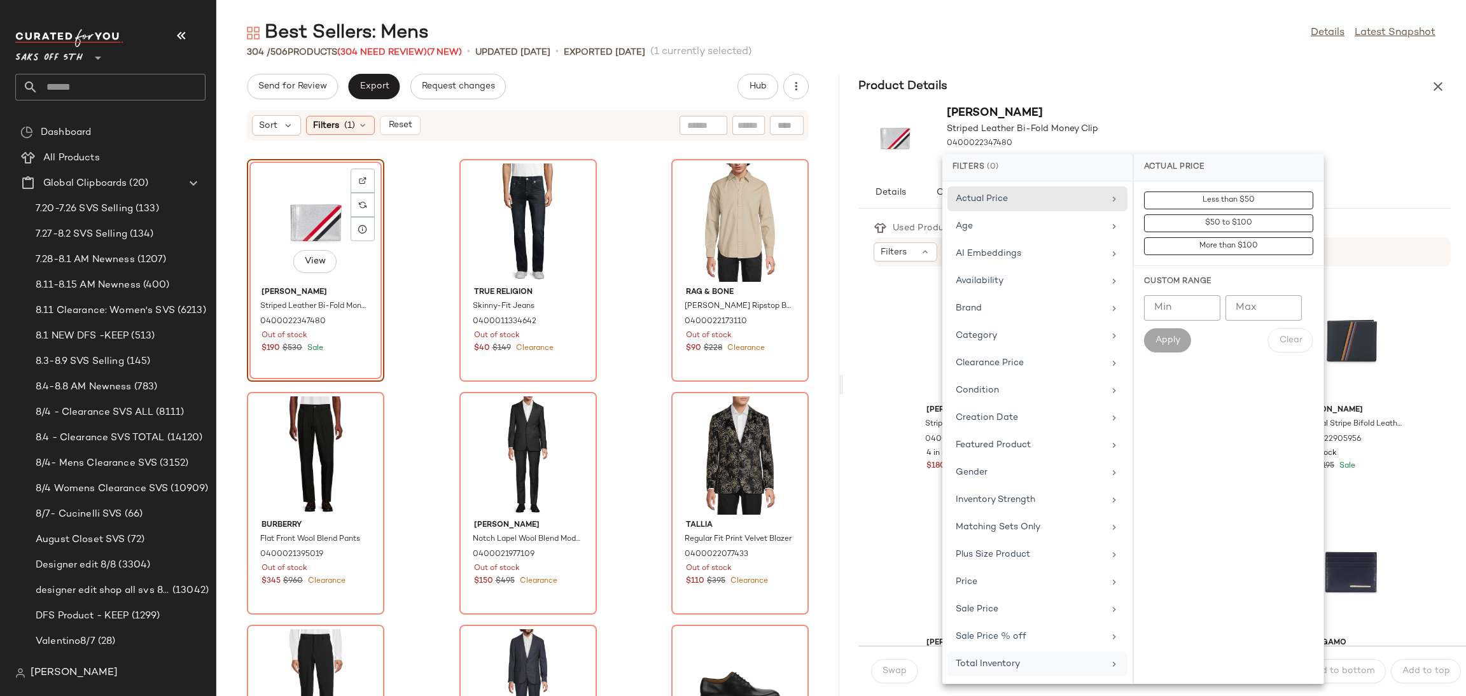
click at [1007, 661] on div "Total Inventory" at bounding box center [1030, 663] width 148 height 13
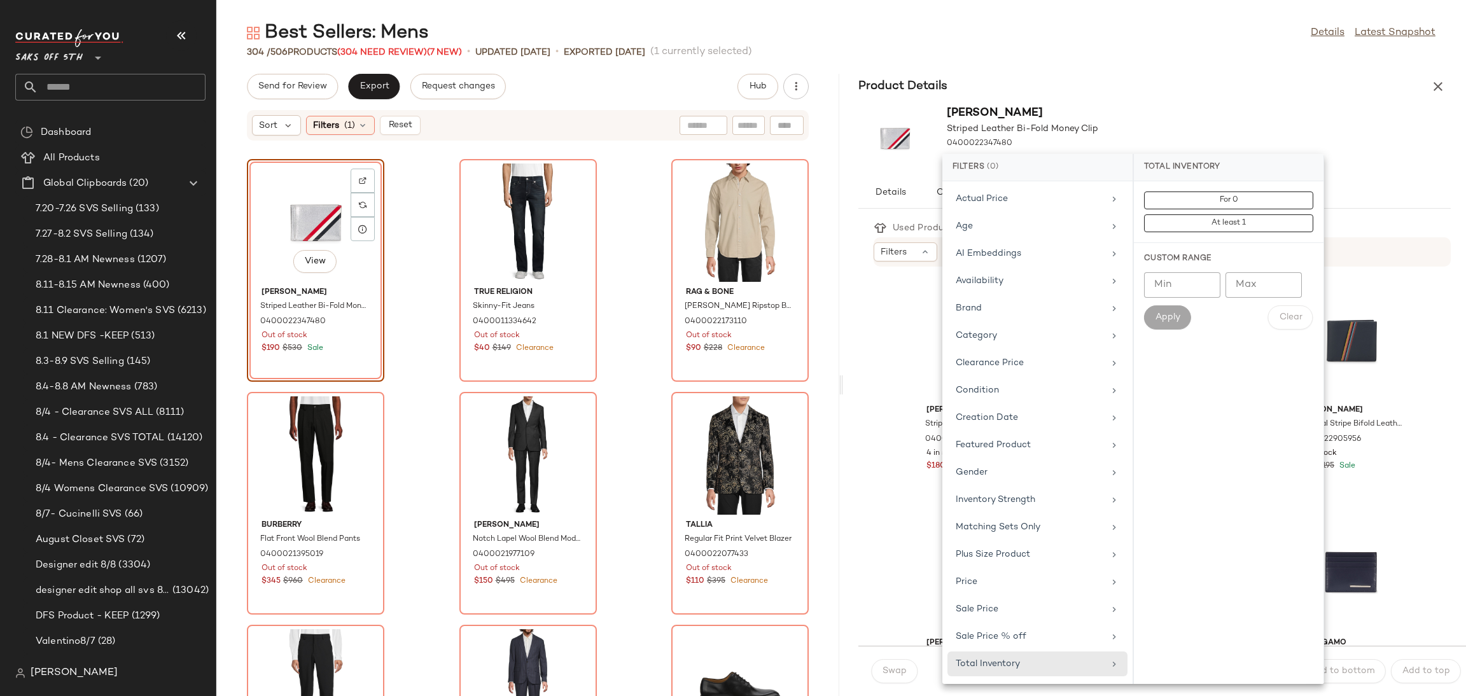
click at [1184, 276] on input "Min" at bounding box center [1182, 284] width 76 height 25
type input "*"
click at [1187, 319] on button "Apply" at bounding box center [1167, 317] width 47 height 24
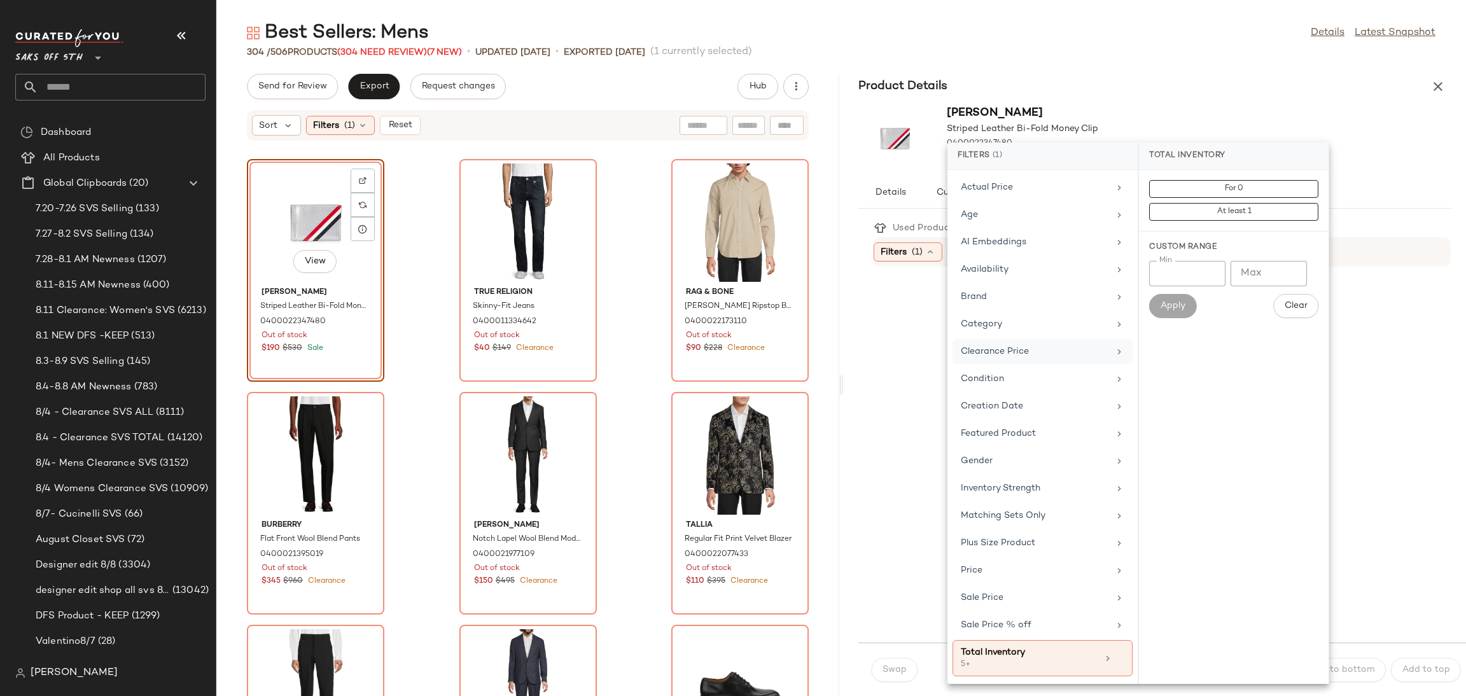
click at [1005, 358] on div "Clearance Price" at bounding box center [1035, 351] width 148 height 13
click at [1175, 214] on button "Not on clearance" at bounding box center [1233, 212] width 169 height 18
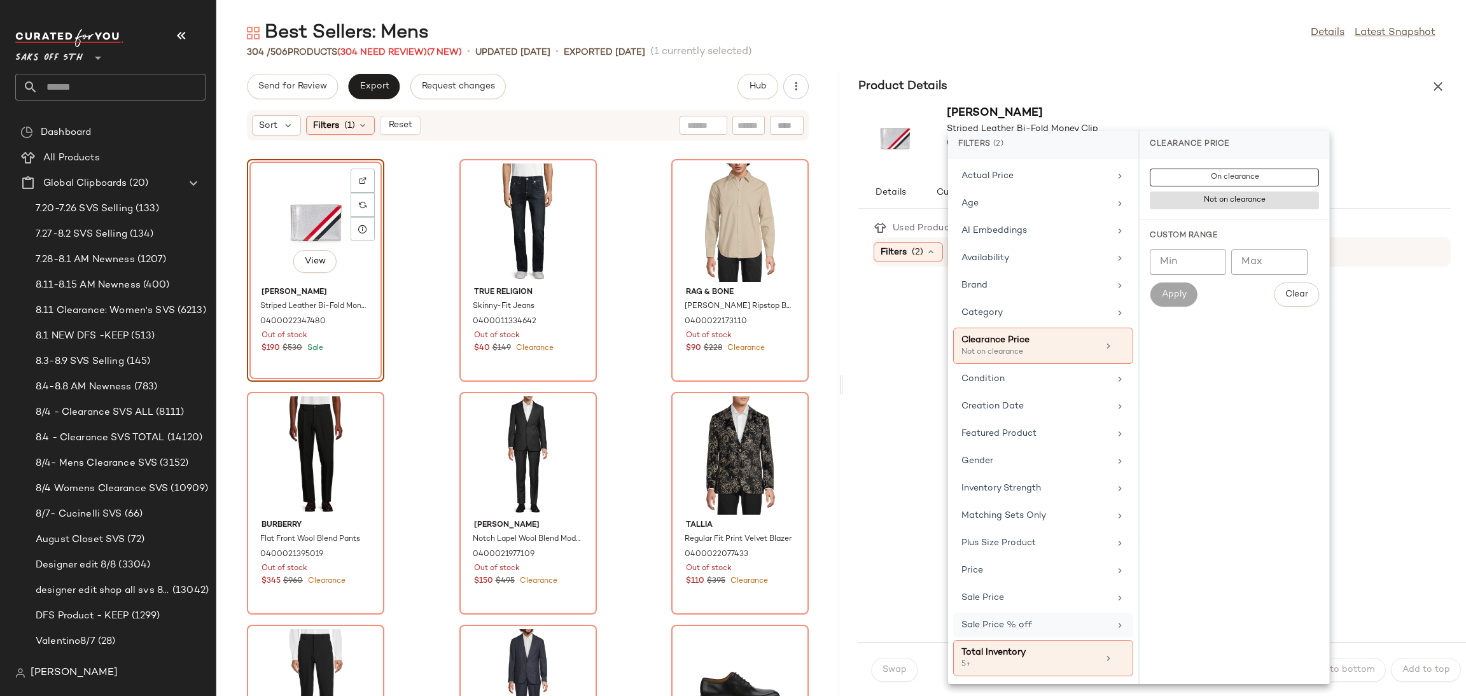
click at [1049, 632] on div "Sale Price % off" at bounding box center [1035, 624] width 148 height 13
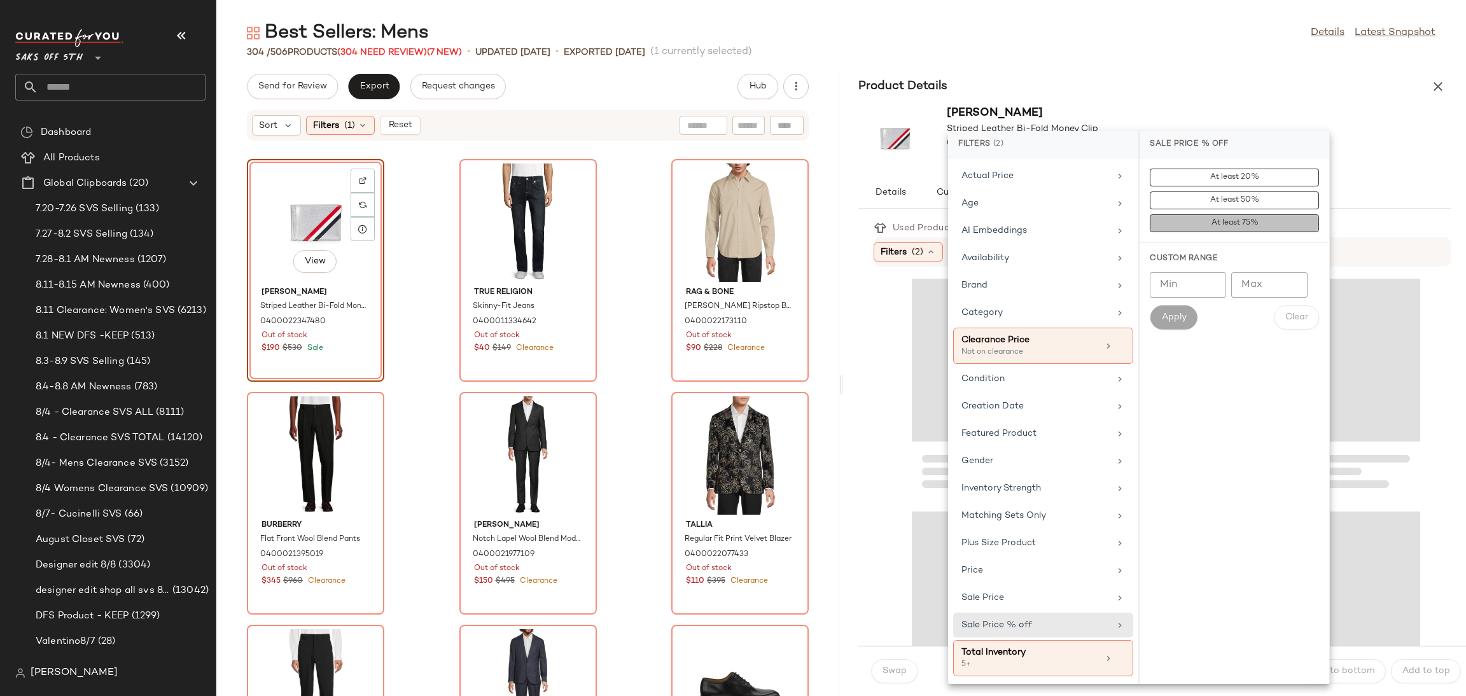
click at [1181, 216] on button "At least 75%" at bounding box center [1234, 223] width 169 height 18
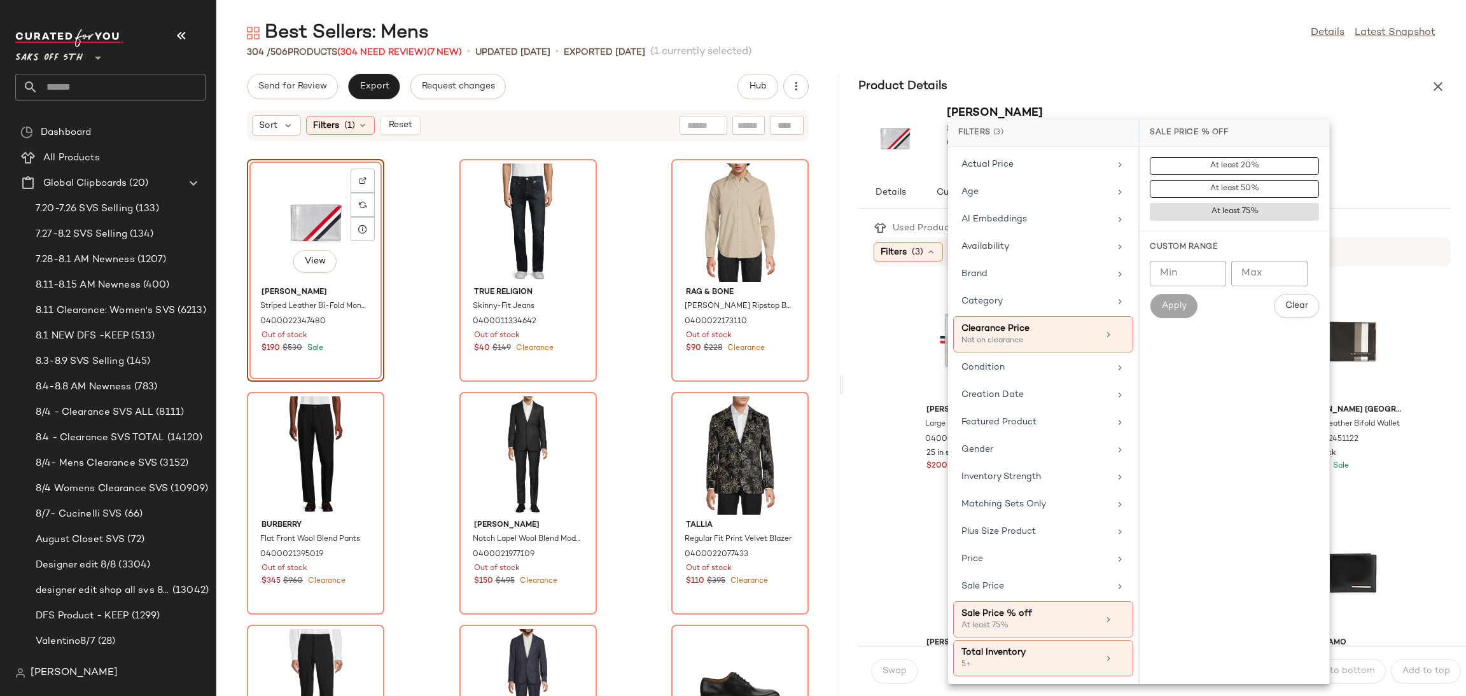
click at [1227, 66] on div "Best Sellers: Mens Details Latest Snapshot 304 / 506 Products (304 Need Review)…" at bounding box center [841, 358] width 1250 height 676
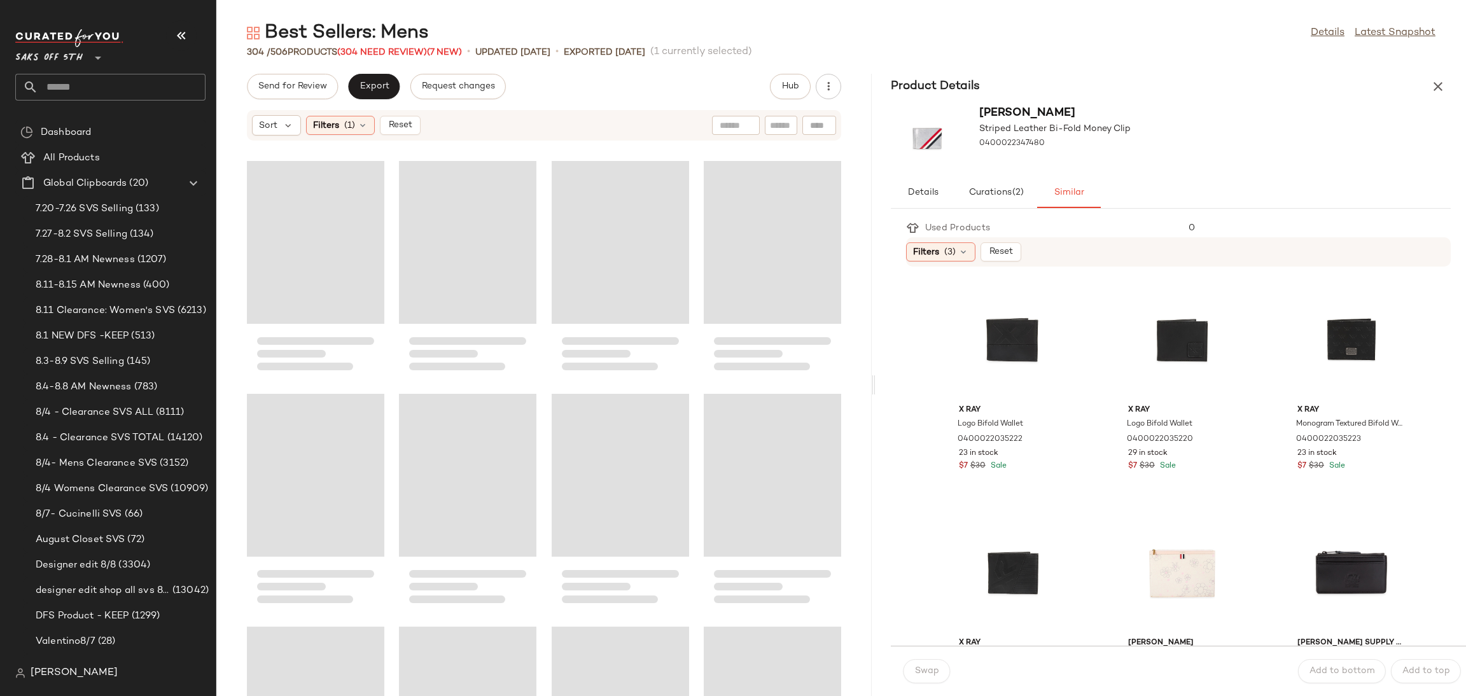
drag, startPoint x: 841, startPoint y: 384, endPoint x: 881, endPoint y: 381, distance: 40.8
click at [881, 381] on div "Best Sellers: Mens Details Latest Snapshot 304 / 506 Products (304 Need Review)…" at bounding box center [841, 358] width 1250 height 676
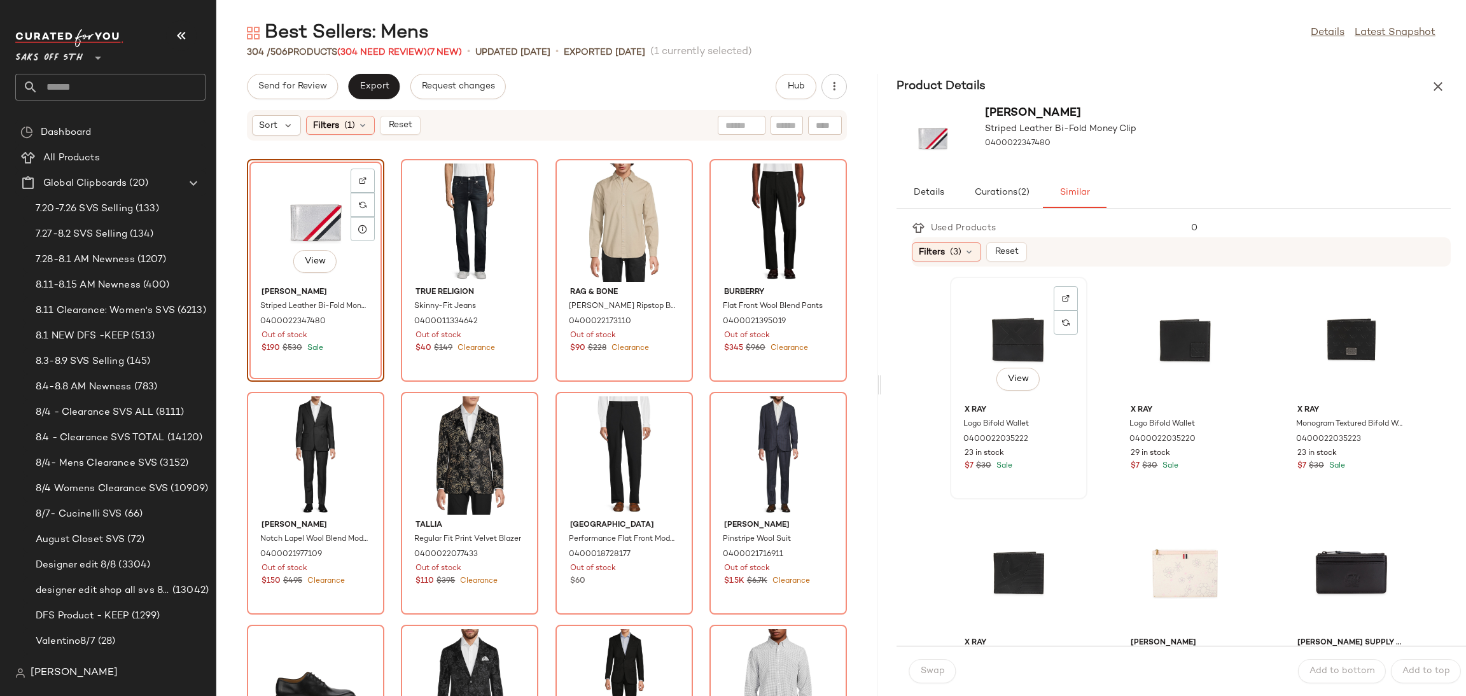
click at [1003, 328] on div "View" at bounding box center [1018, 340] width 129 height 118
click at [940, 667] on span "Swap" at bounding box center [932, 671] width 25 height 10
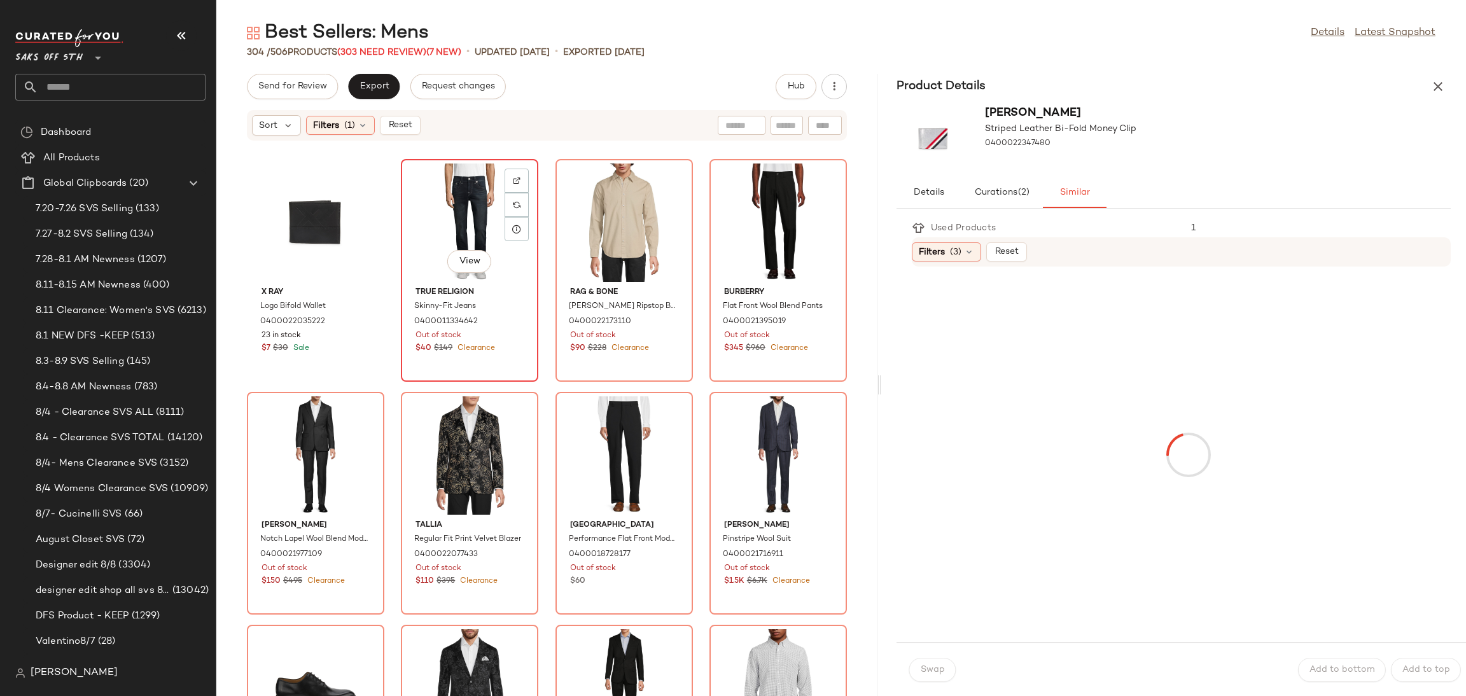
click at [461, 181] on div "View" at bounding box center [469, 223] width 129 height 118
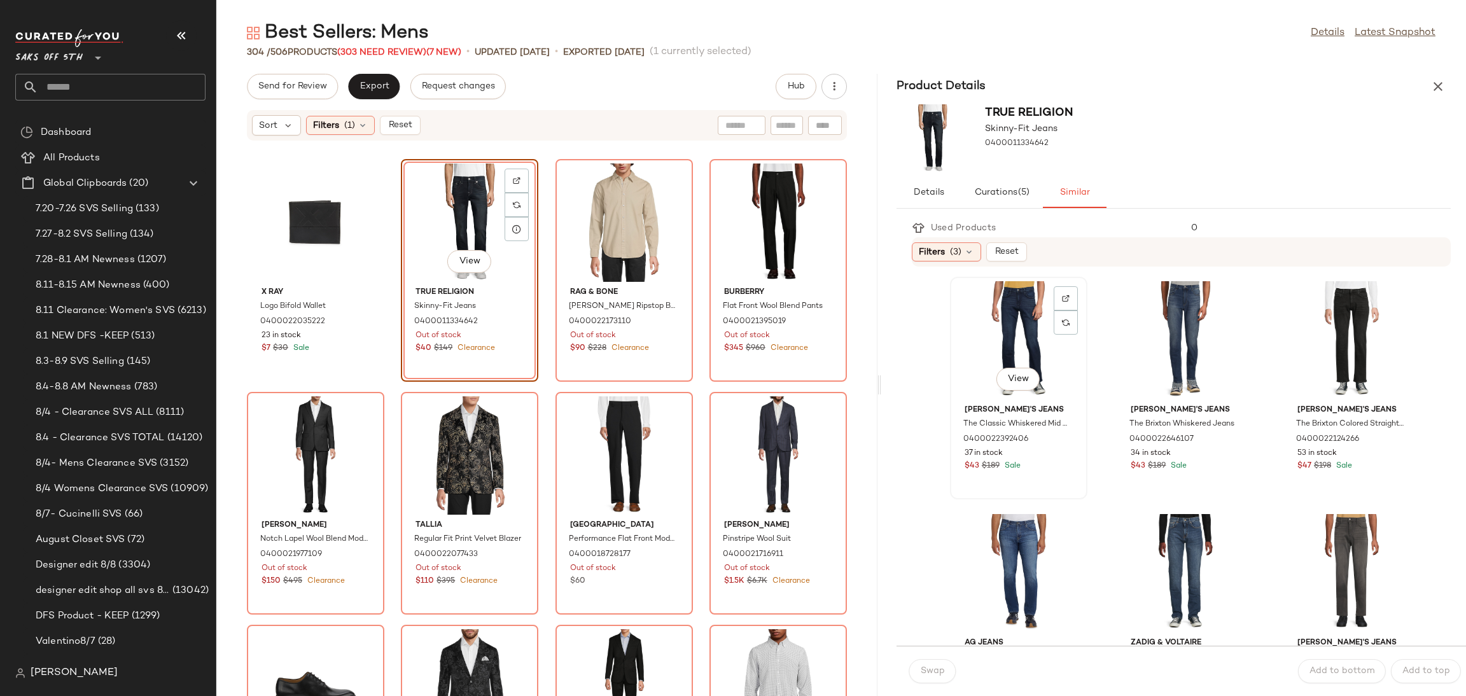
click at [1001, 338] on div "View" at bounding box center [1018, 340] width 129 height 118
click at [923, 679] on button "Swap" at bounding box center [932, 671] width 46 height 24
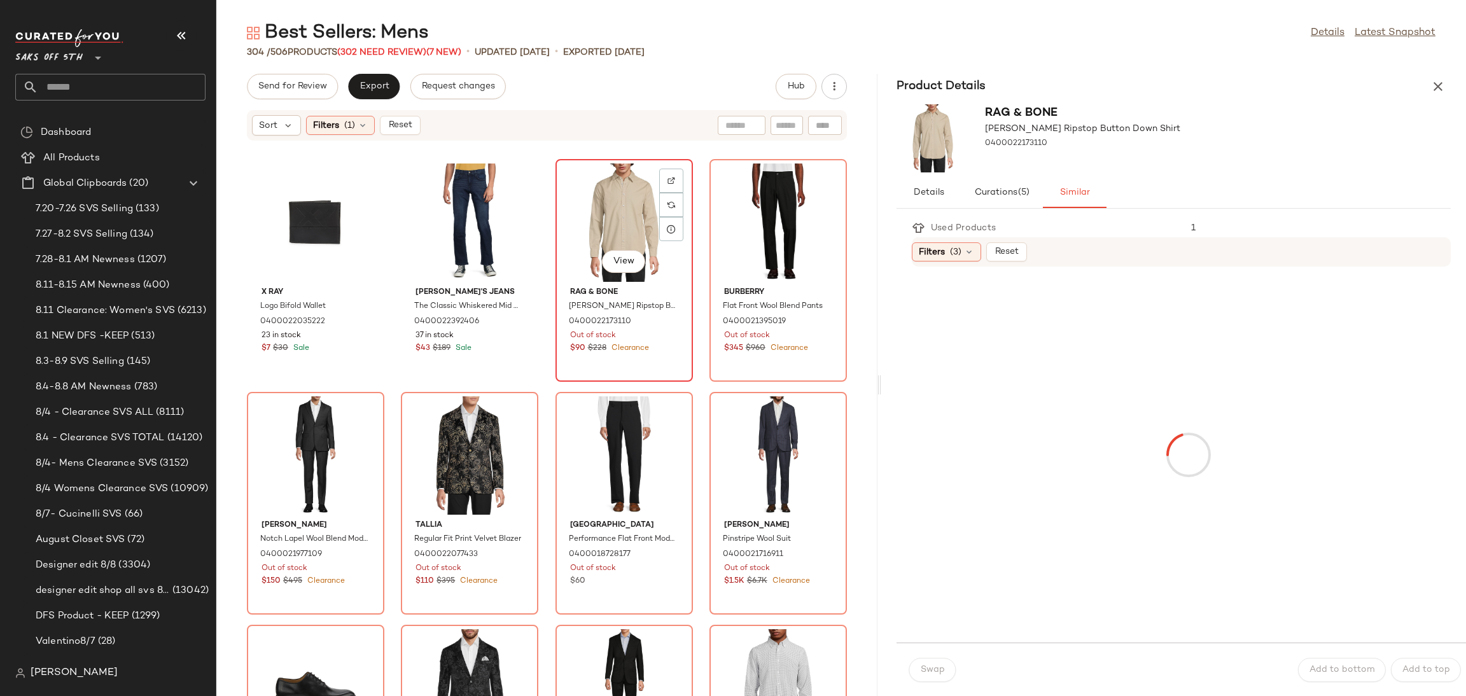
click at [603, 206] on div "View" at bounding box center [624, 223] width 129 height 118
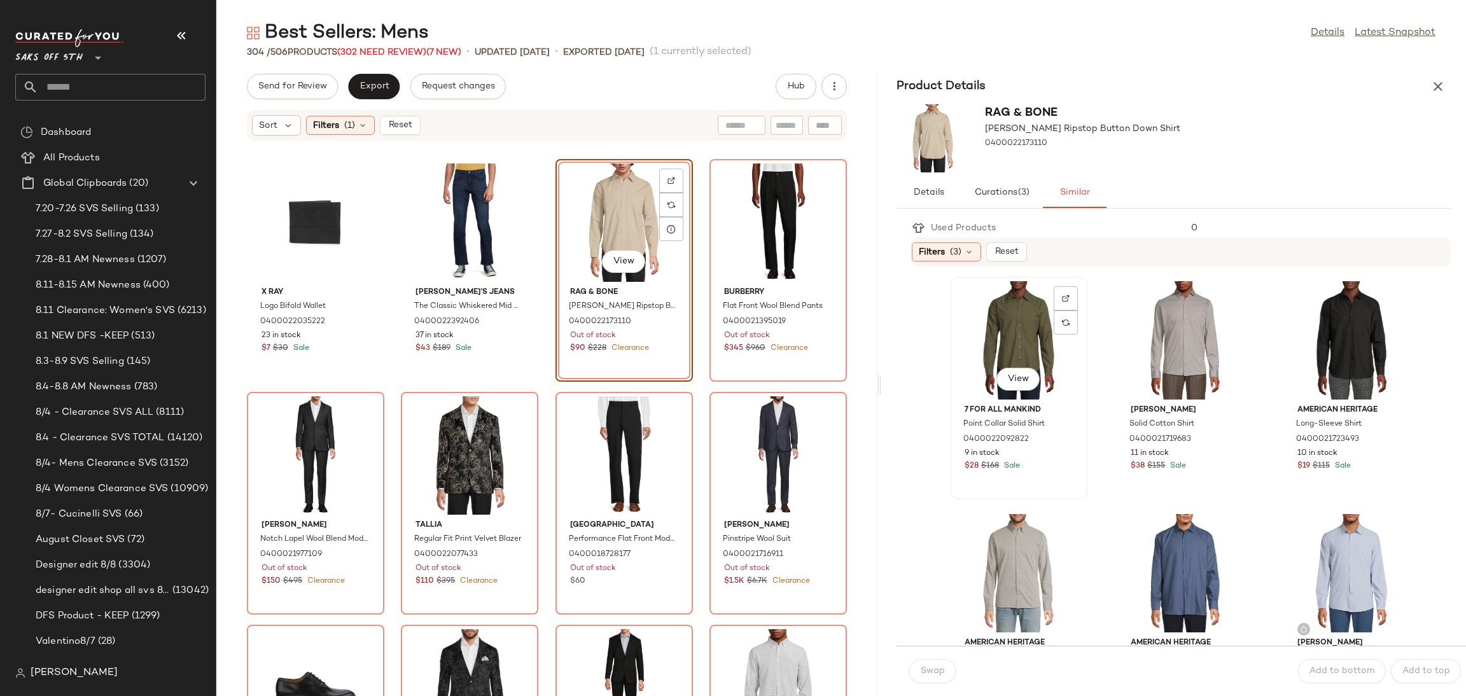
click at [991, 333] on div "View" at bounding box center [1018, 340] width 129 height 118
click at [927, 669] on span "Swap" at bounding box center [932, 671] width 25 height 10
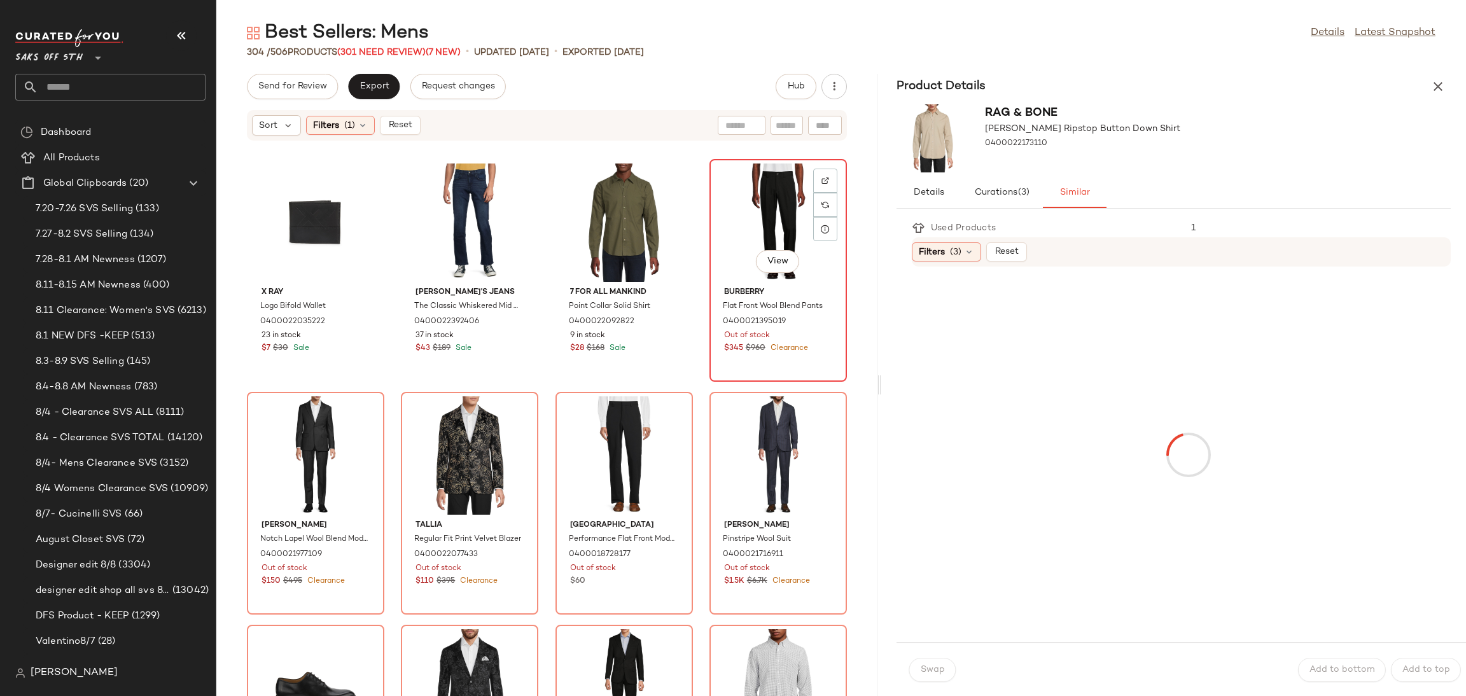
click at [718, 223] on div "View" at bounding box center [778, 223] width 129 height 118
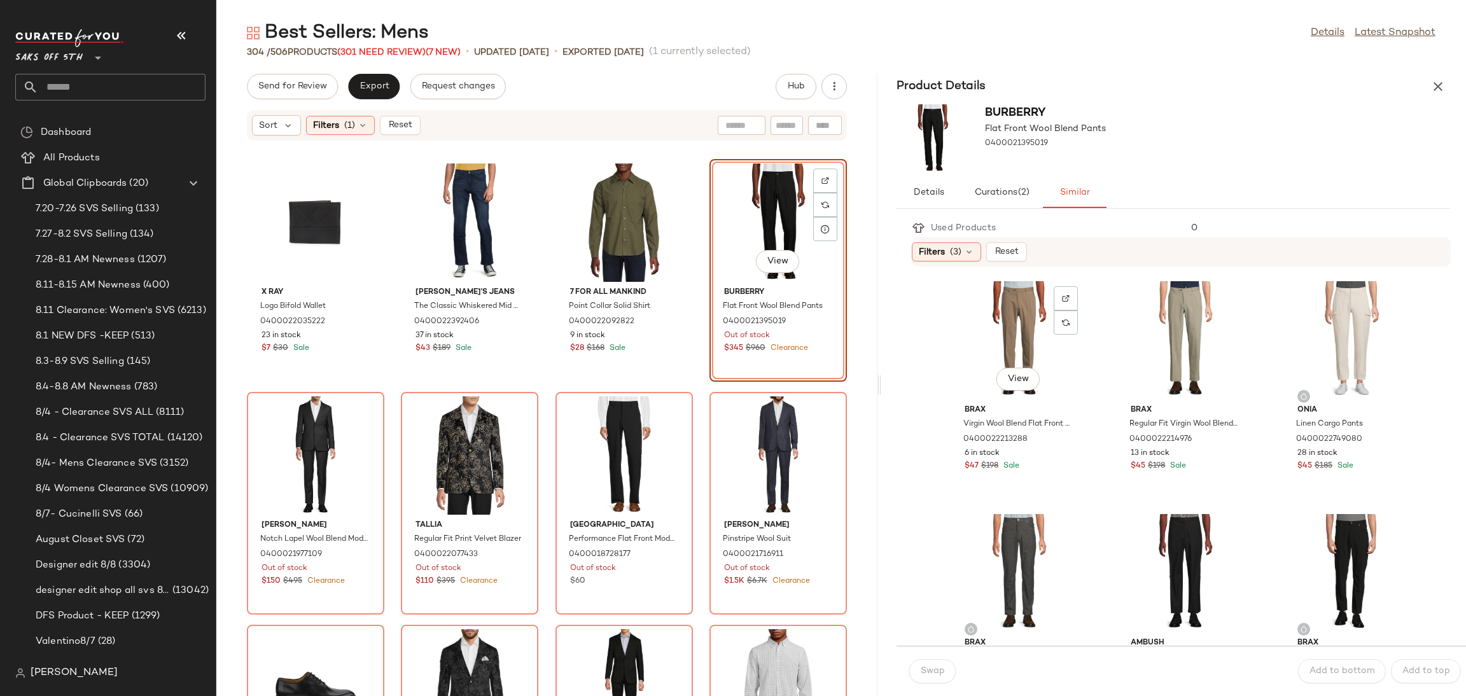
click at [999, 324] on div "View" at bounding box center [1018, 340] width 129 height 118
click at [935, 661] on button "Swap" at bounding box center [932, 671] width 46 height 24
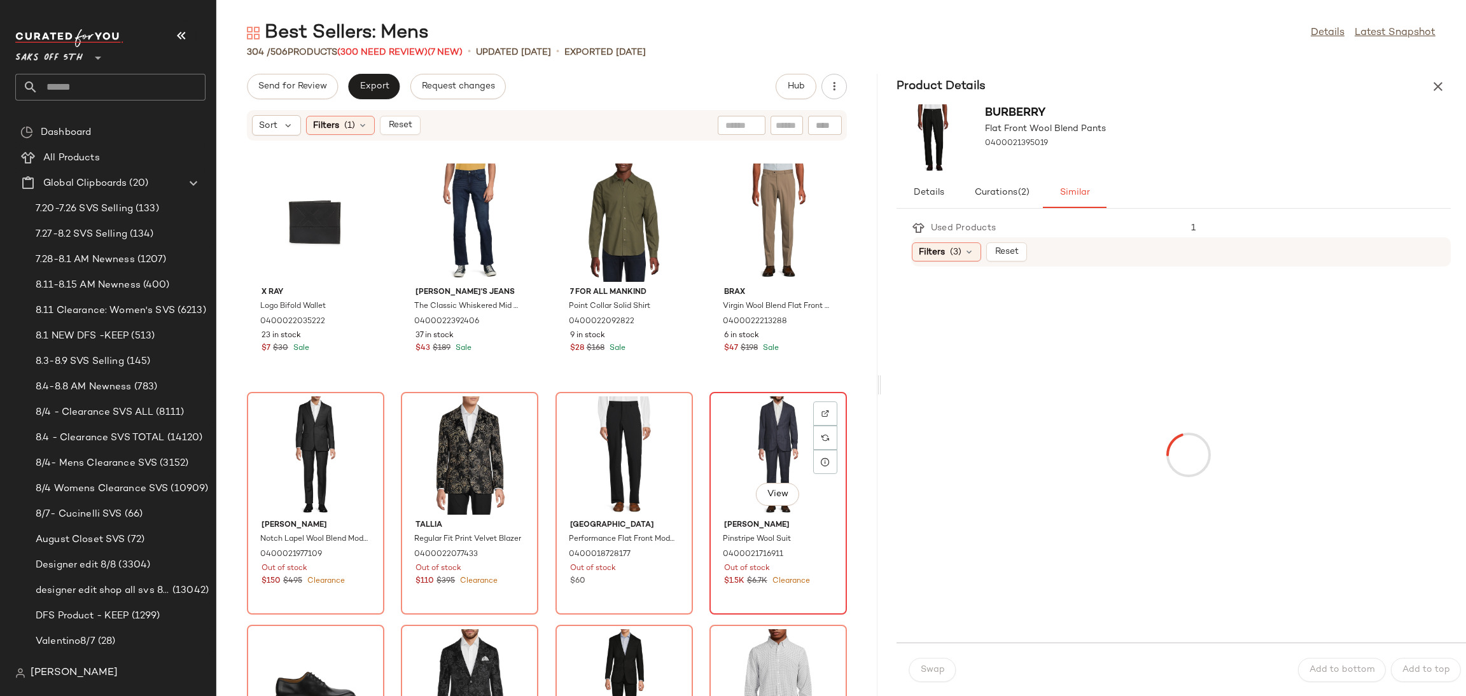
click at [762, 427] on div "View" at bounding box center [778, 455] width 129 height 118
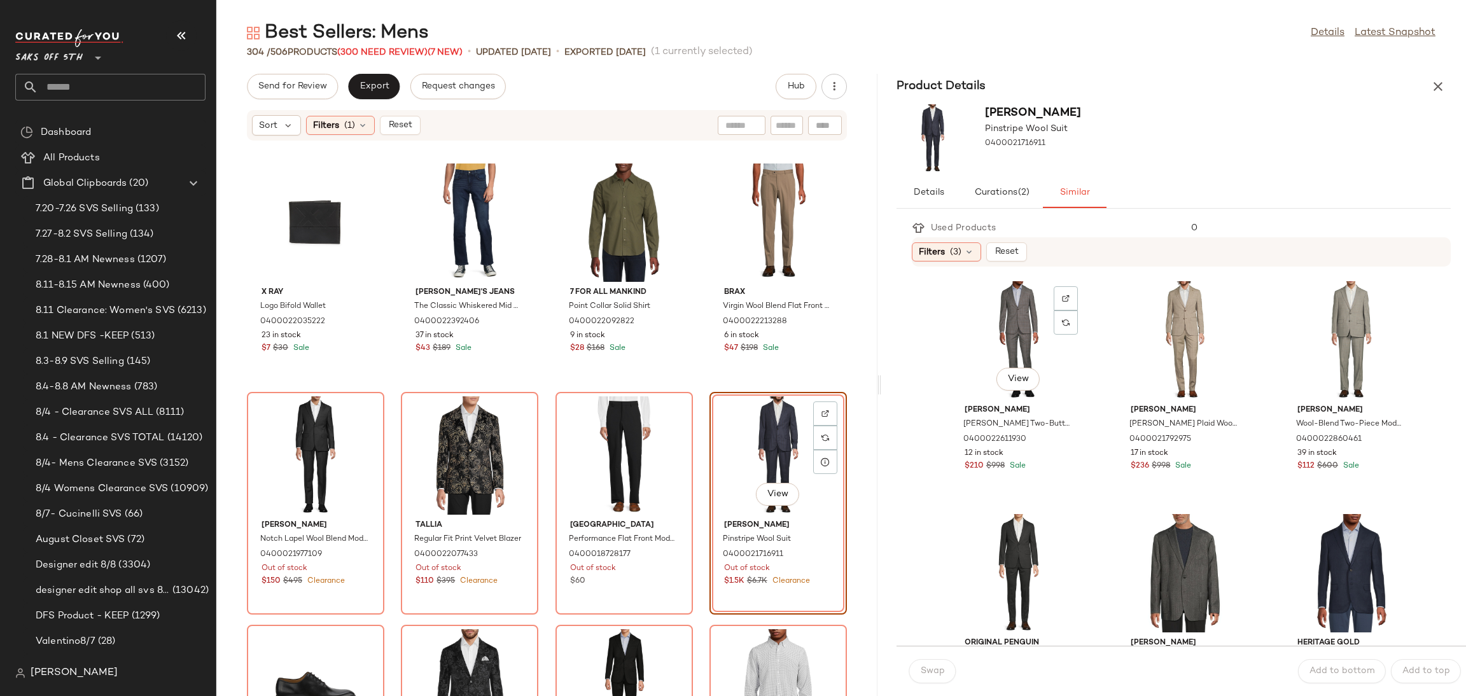
click at [1003, 330] on div "View" at bounding box center [1018, 340] width 129 height 118
click at [946, 665] on button "Swap" at bounding box center [932, 671] width 46 height 24
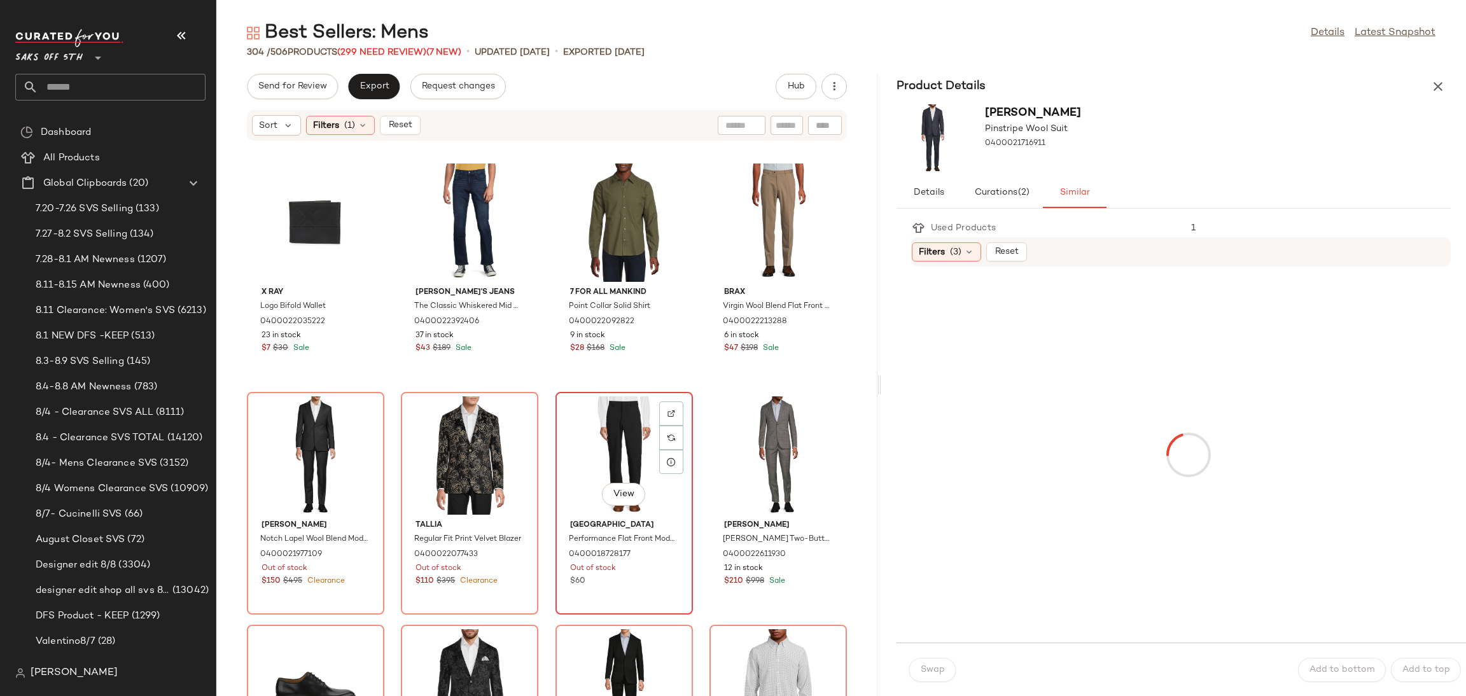
click at [606, 431] on div "View" at bounding box center [624, 455] width 129 height 118
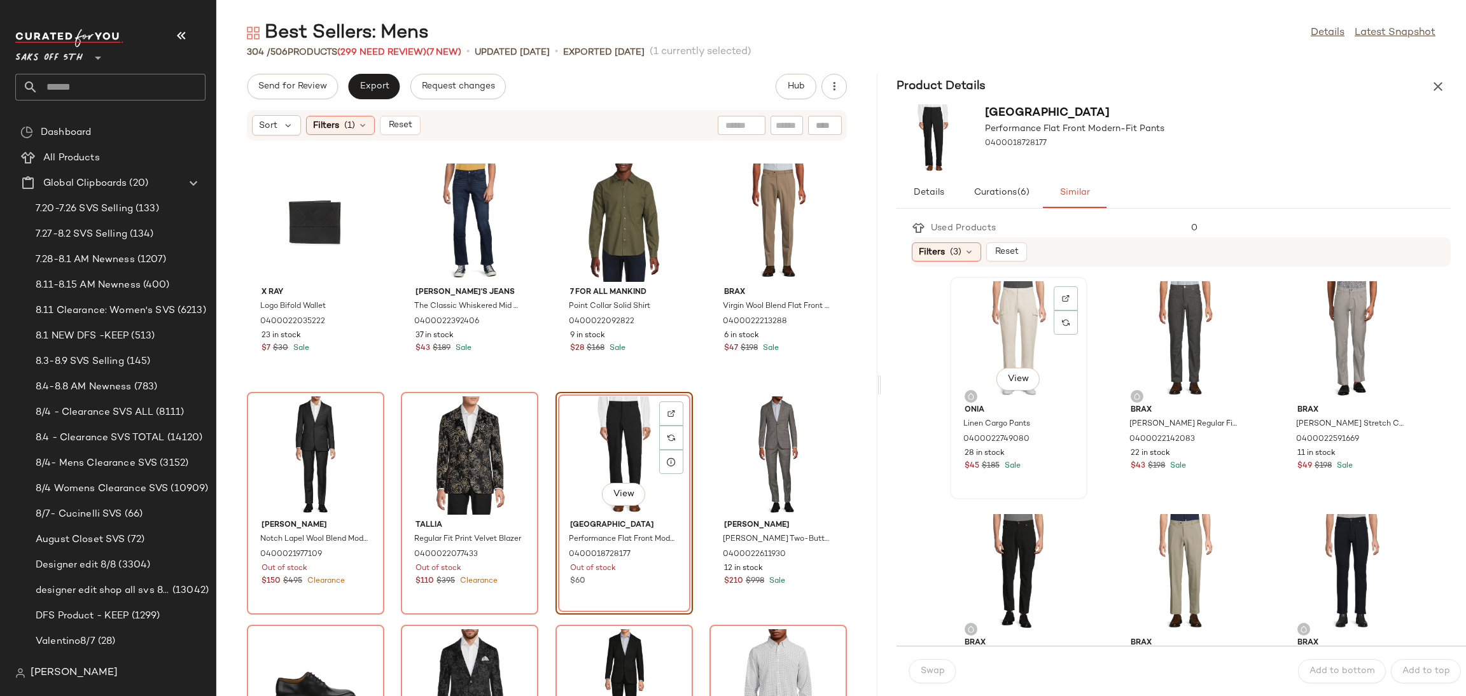
click at [998, 349] on div "View" at bounding box center [1018, 340] width 129 height 118
drag, startPoint x: 940, startPoint y: 684, endPoint x: 940, endPoint y: 662, distance: 21.6
click at [940, 662] on div "Swap Add to bottom Add to top" at bounding box center [1180, 671] width 569 height 50
click at [940, 662] on button "Swap" at bounding box center [932, 671] width 46 height 24
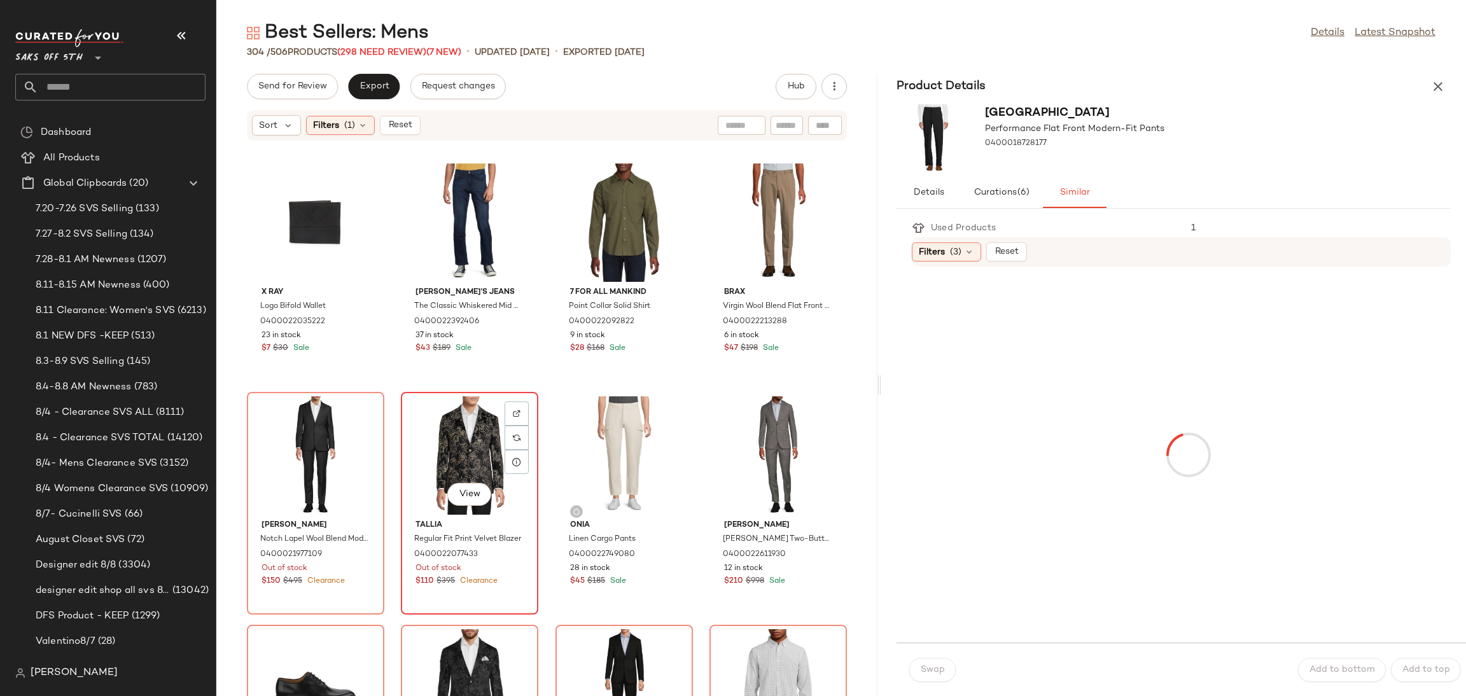
click at [471, 415] on div "View" at bounding box center [469, 455] width 129 height 118
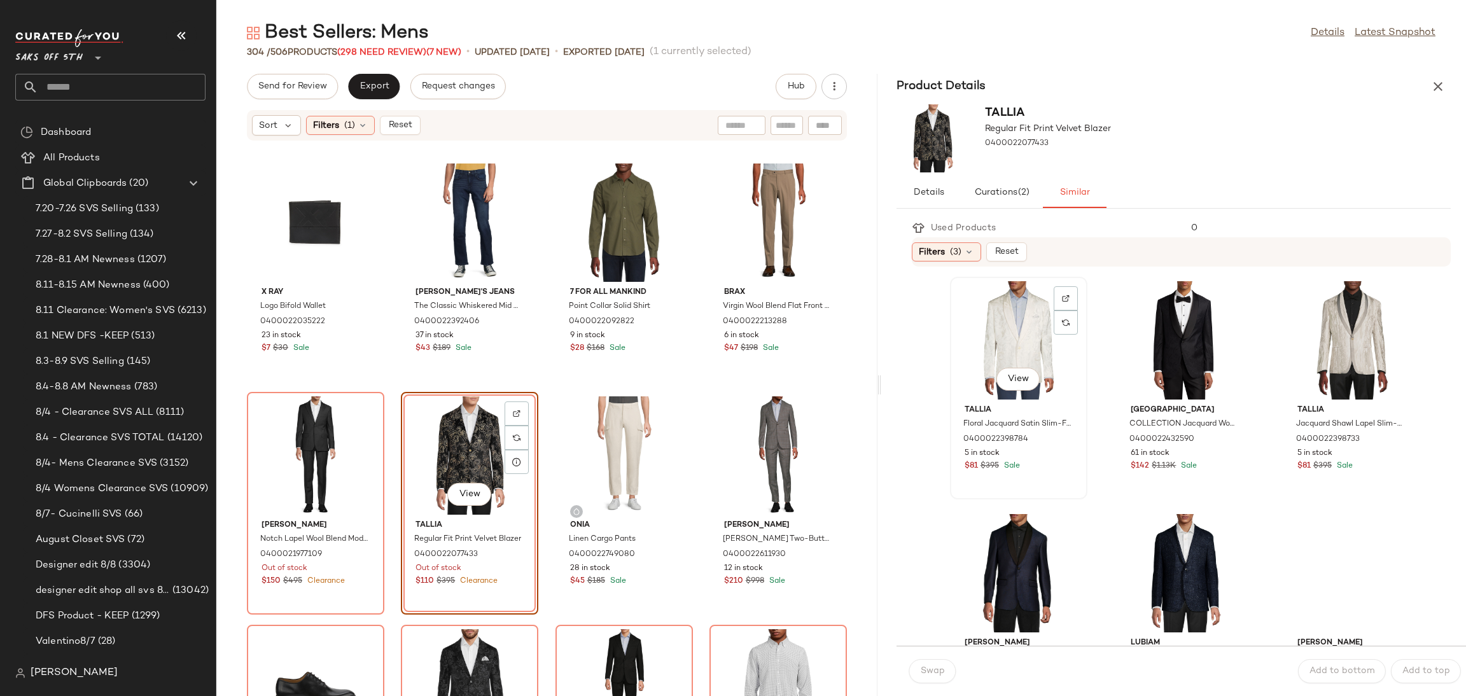
click at [979, 357] on div "View" at bounding box center [1018, 340] width 129 height 118
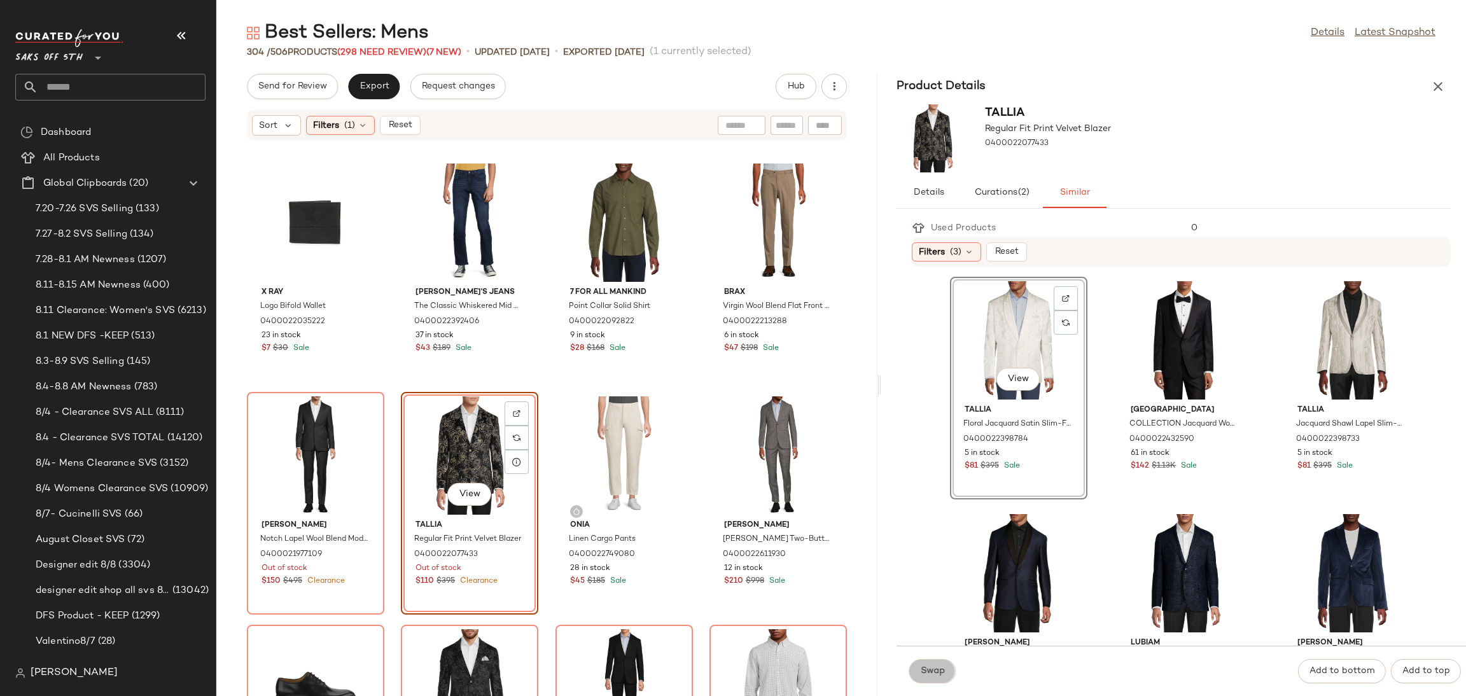
click at [922, 664] on button "Swap" at bounding box center [932, 671] width 46 height 24
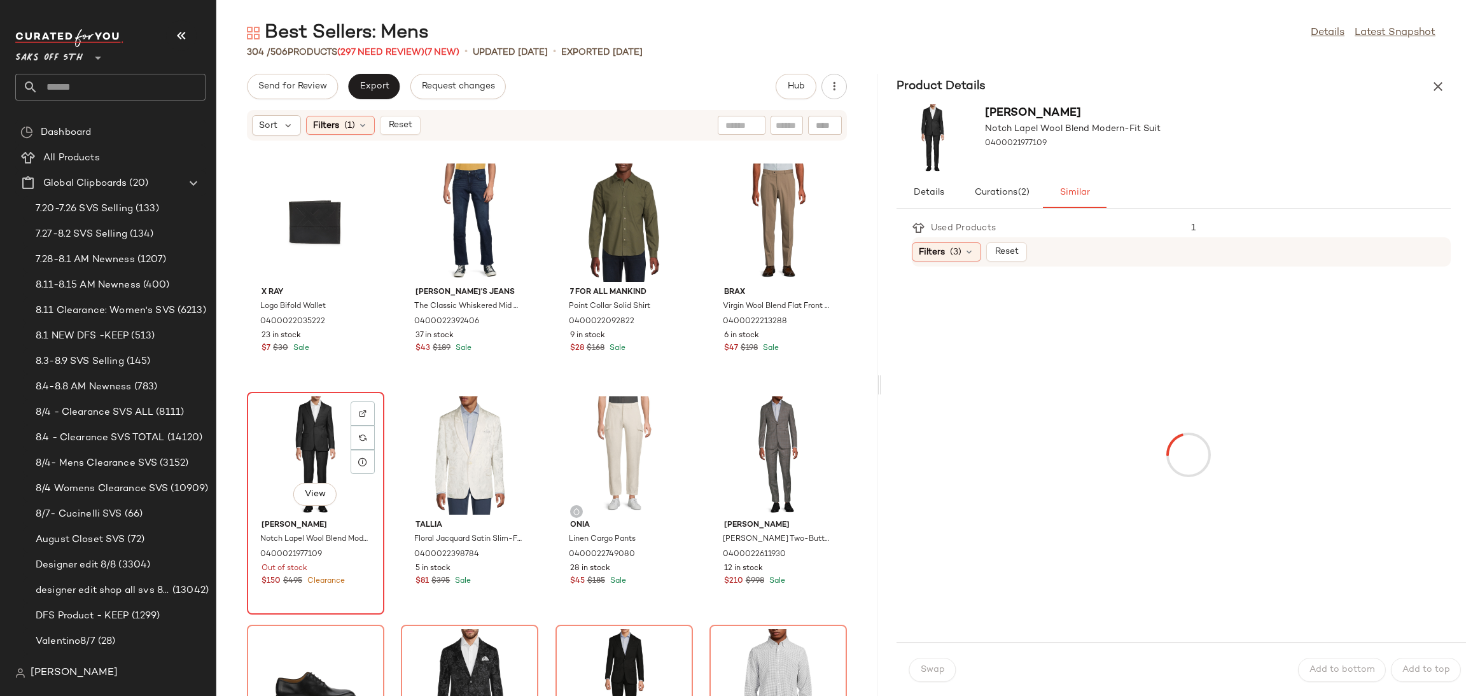
click at [297, 413] on div "View" at bounding box center [315, 455] width 129 height 118
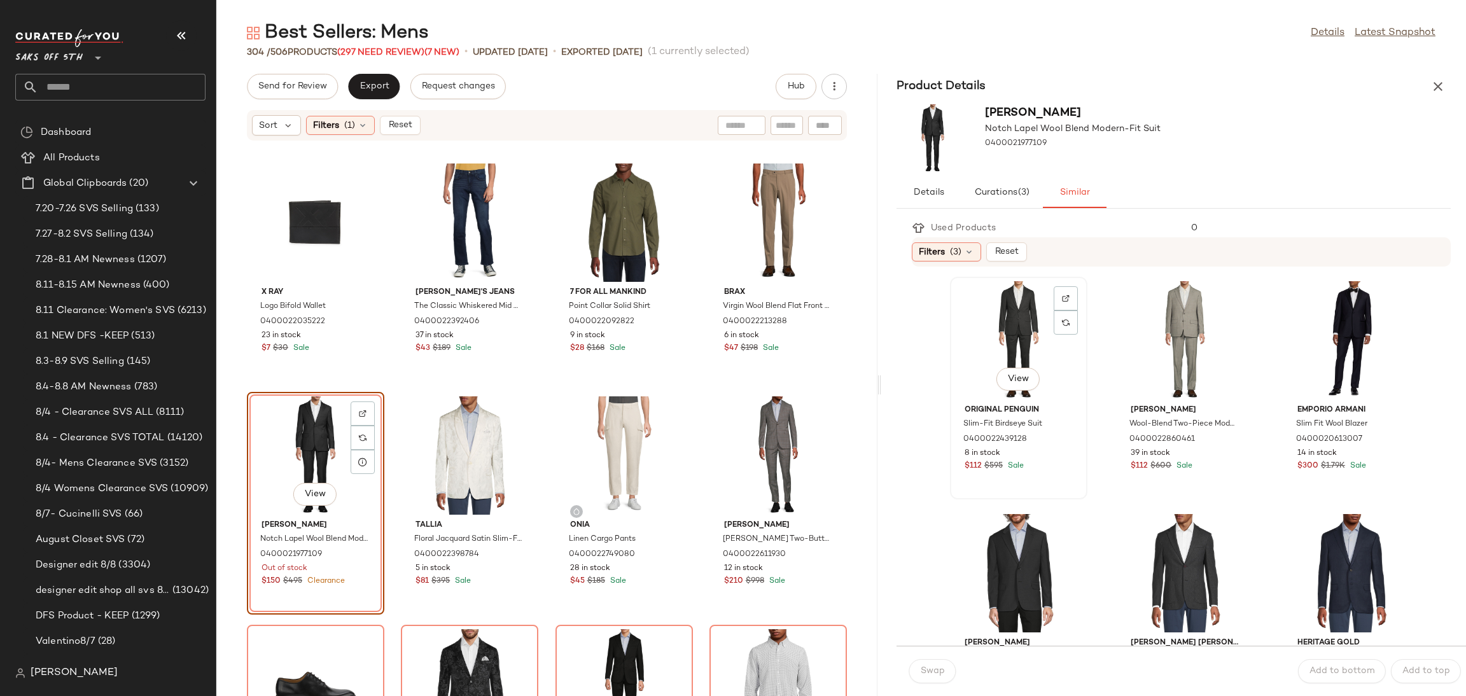
click at [992, 318] on div "View" at bounding box center [1018, 340] width 129 height 118
click at [930, 680] on button "Swap" at bounding box center [932, 671] width 46 height 24
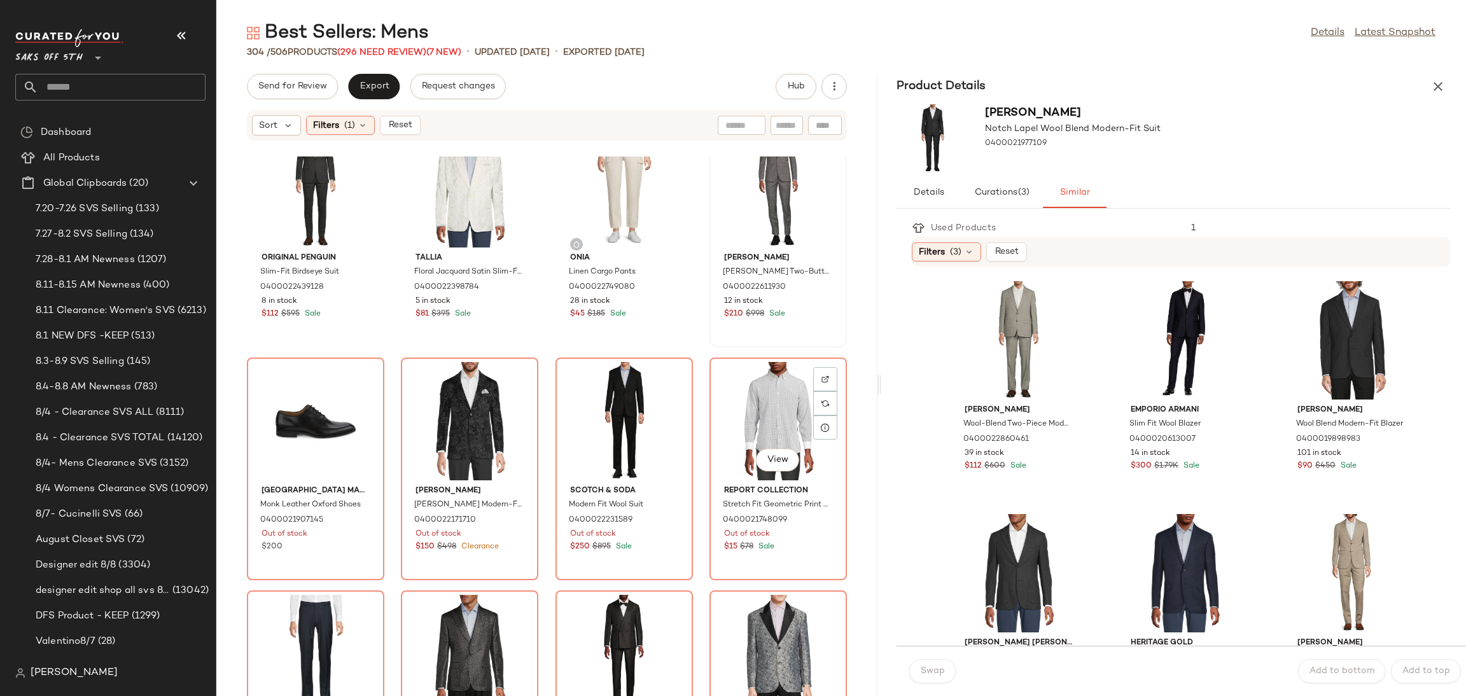
scroll to position [297, 0]
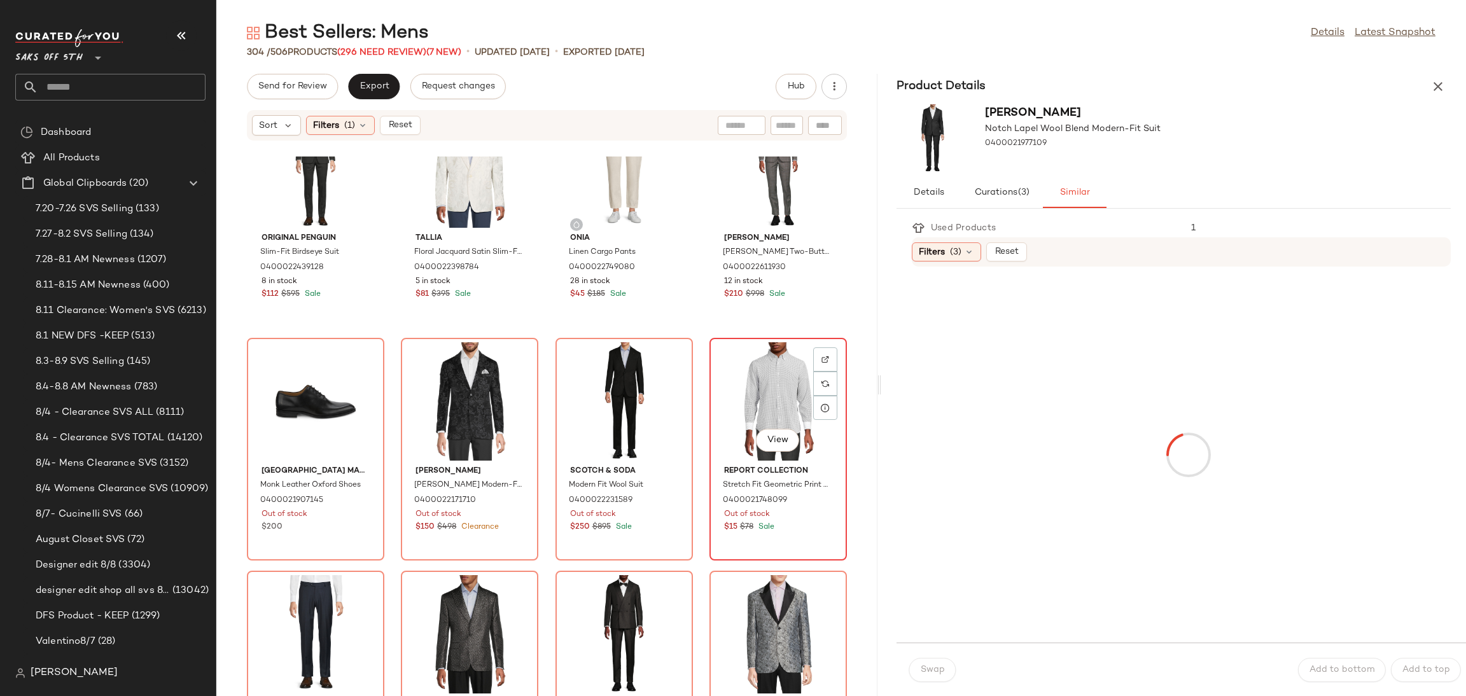
click at [766, 368] on div "View" at bounding box center [778, 401] width 129 height 118
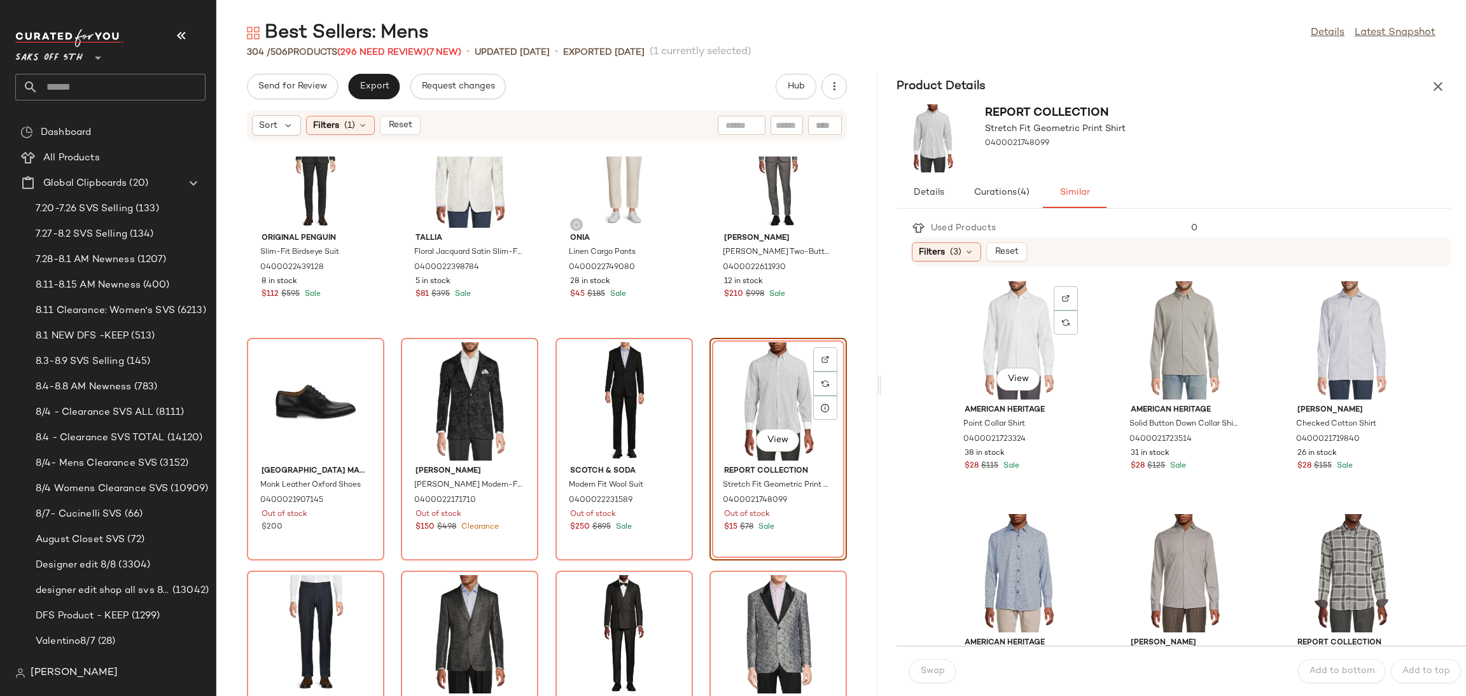
click at [998, 314] on div "View" at bounding box center [1018, 340] width 129 height 118
click at [932, 662] on button "Swap" at bounding box center [932, 671] width 46 height 24
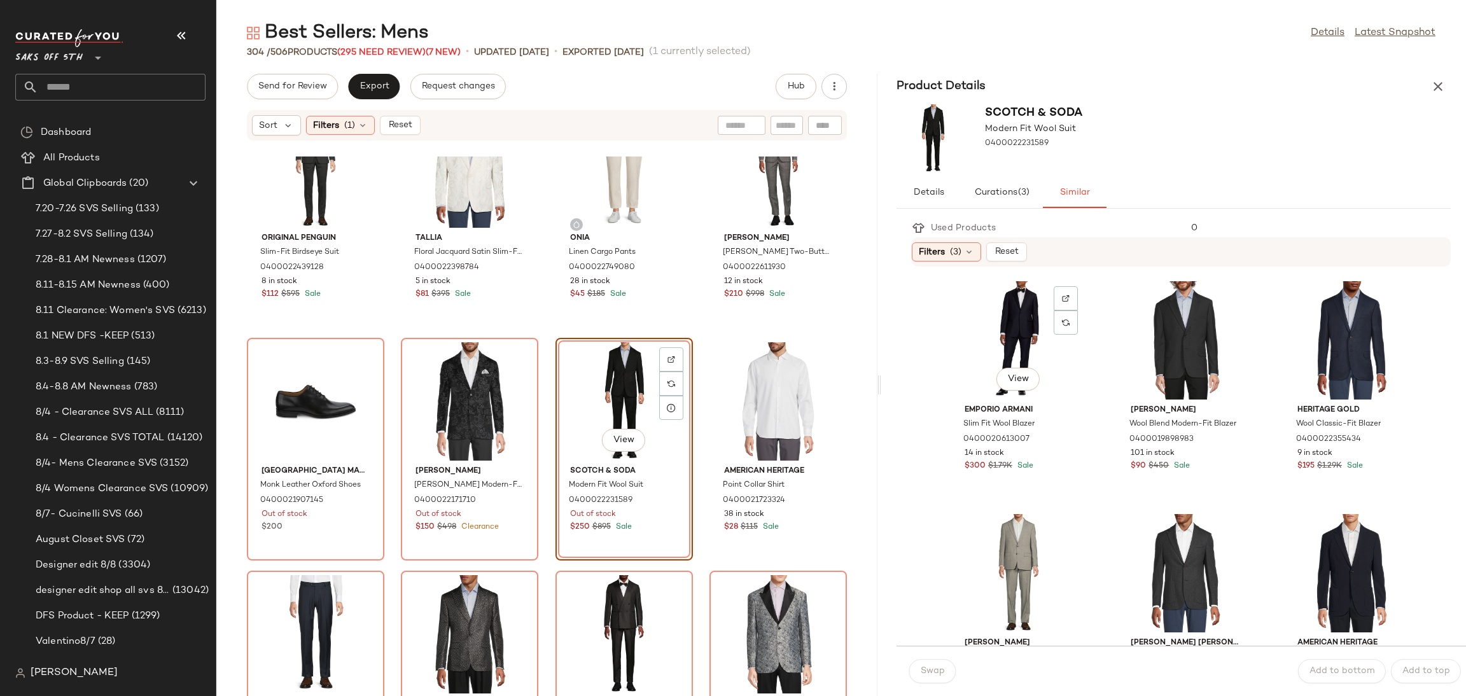
click at [998, 340] on div "View" at bounding box center [1018, 340] width 129 height 118
click at [937, 667] on span "Swap" at bounding box center [932, 671] width 25 height 10
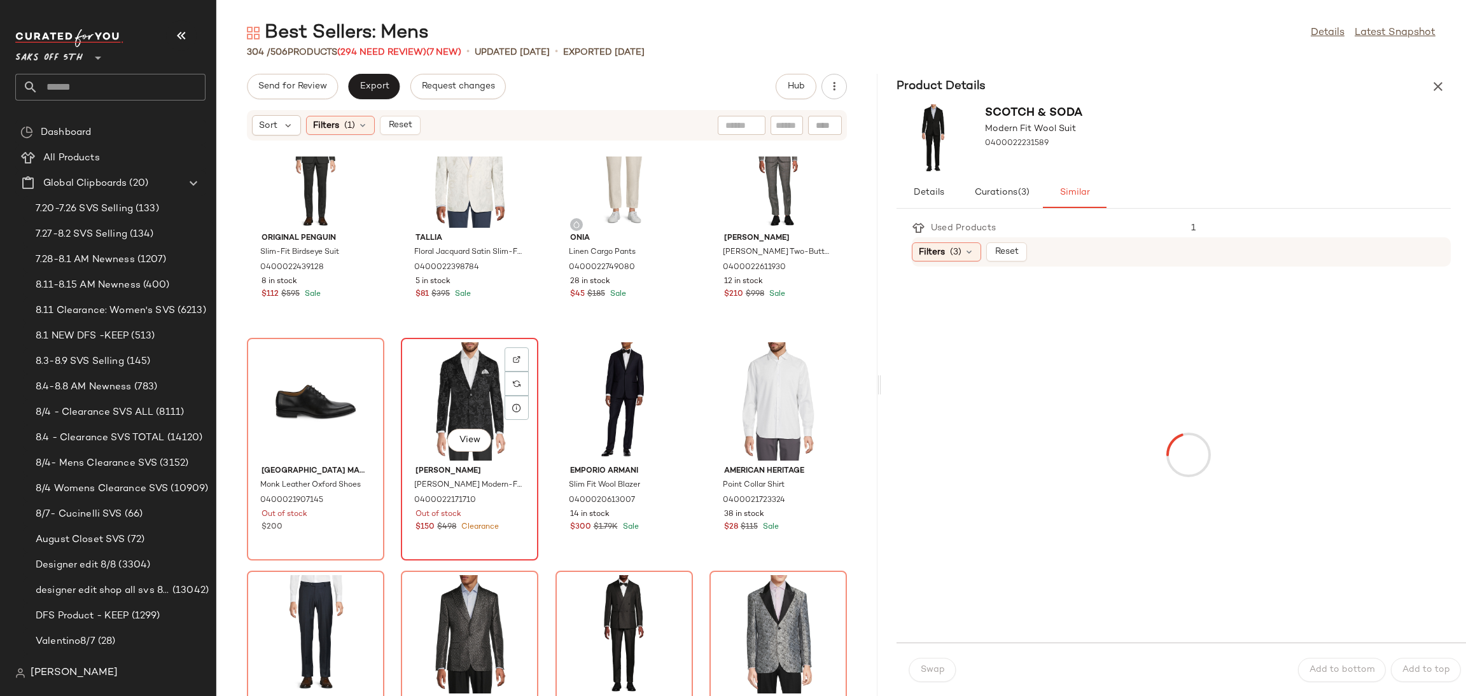
click at [448, 387] on div "View" at bounding box center [469, 401] width 129 height 118
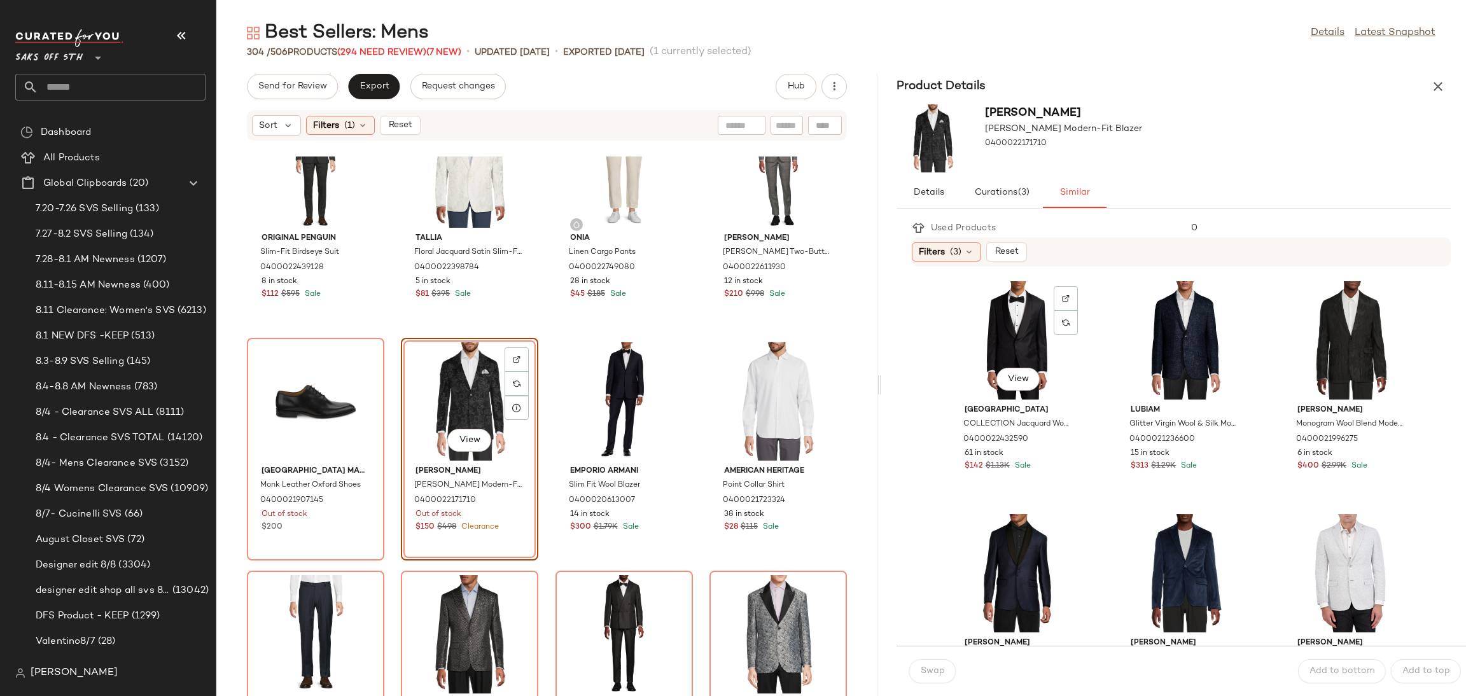
click at [994, 317] on div "View" at bounding box center [1018, 340] width 129 height 118
click at [944, 660] on button "Swap" at bounding box center [932, 671] width 46 height 24
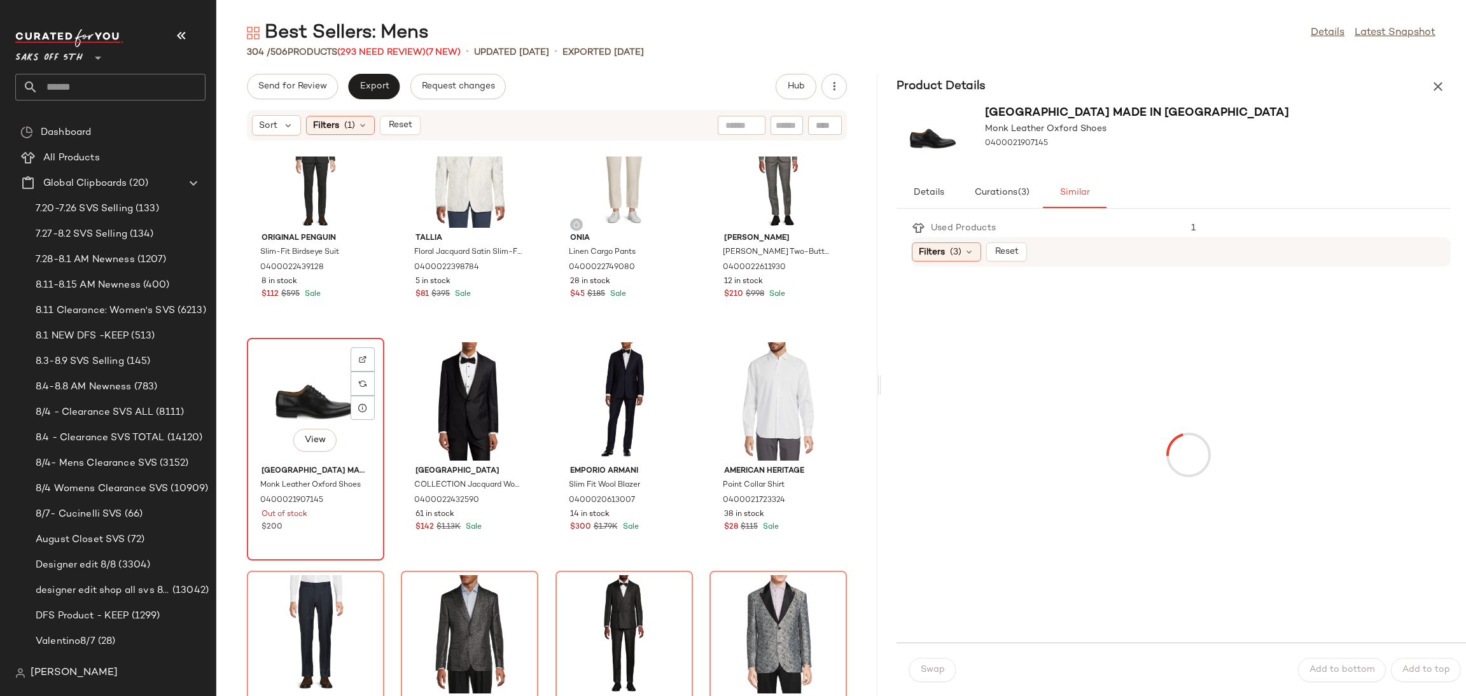
click at [266, 361] on div "View" at bounding box center [315, 401] width 129 height 118
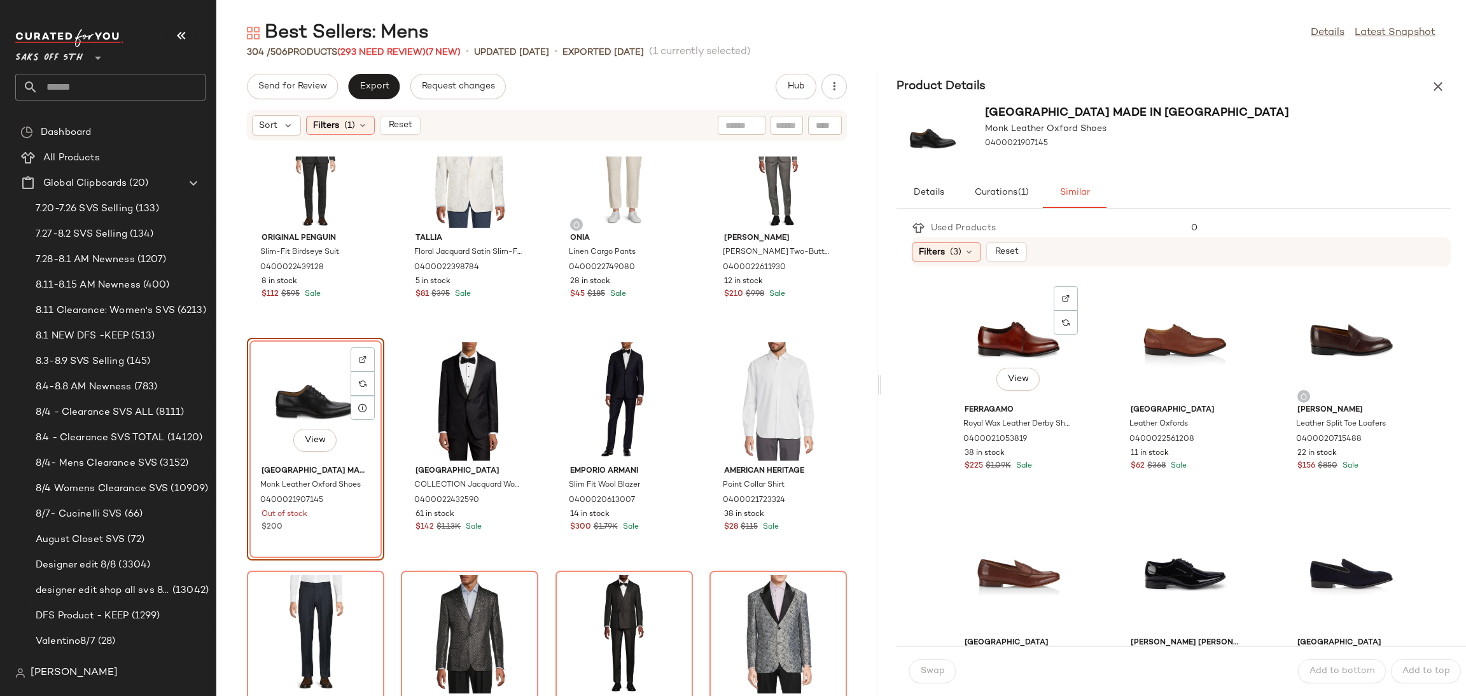
click at [984, 344] on div "View" at bounding box center [1018, 340] width 129 height 118
click at [942, 668] on span "Swap" at bounding box center [932, 671] width 25 height 10
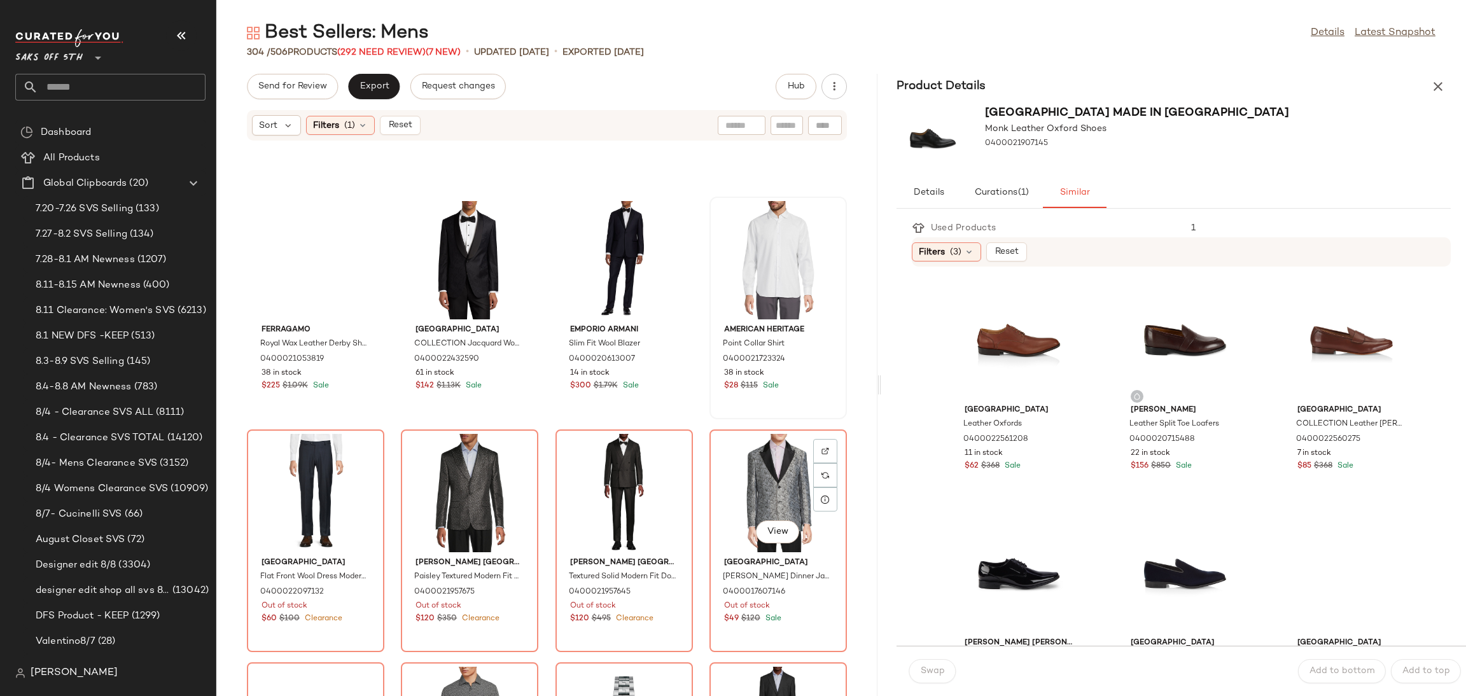
scroll to position [473, 0]
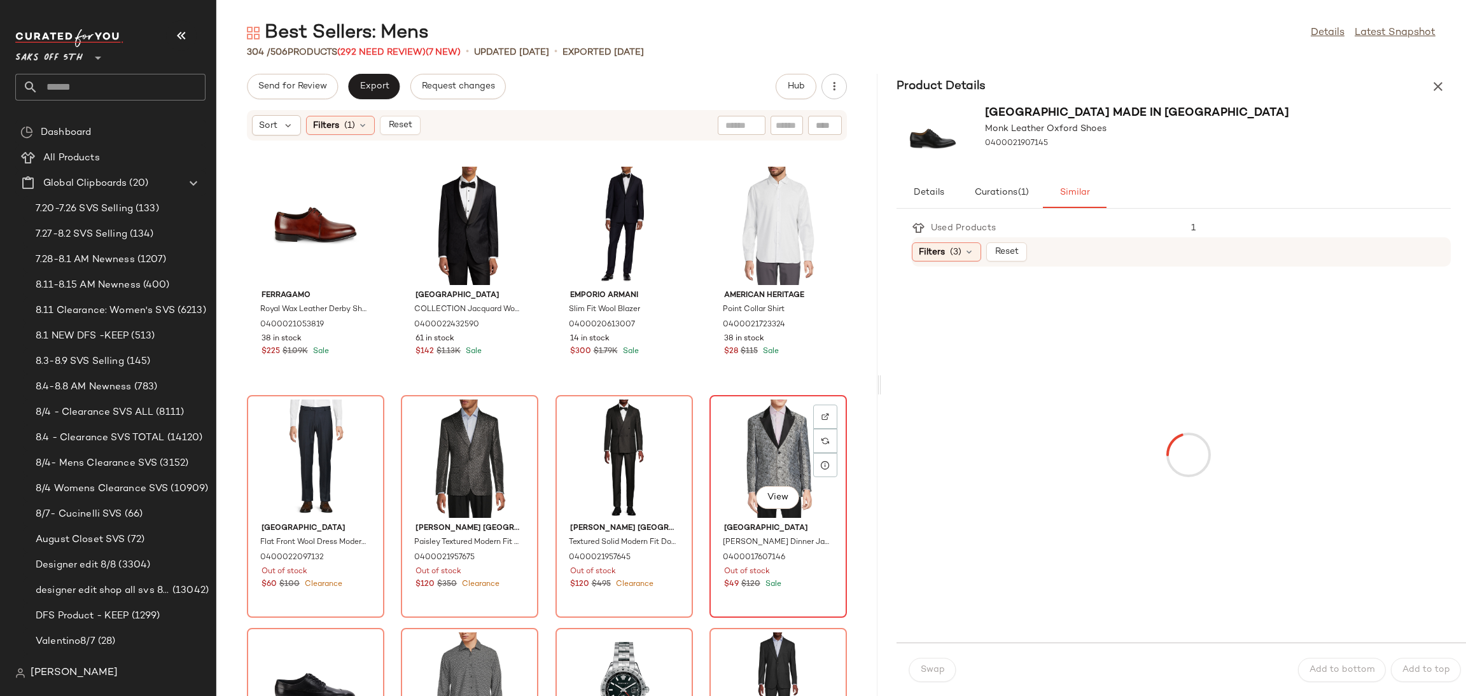
click at [750, 465] on div "View" at bounding box center [778, 459] width 129 height 118
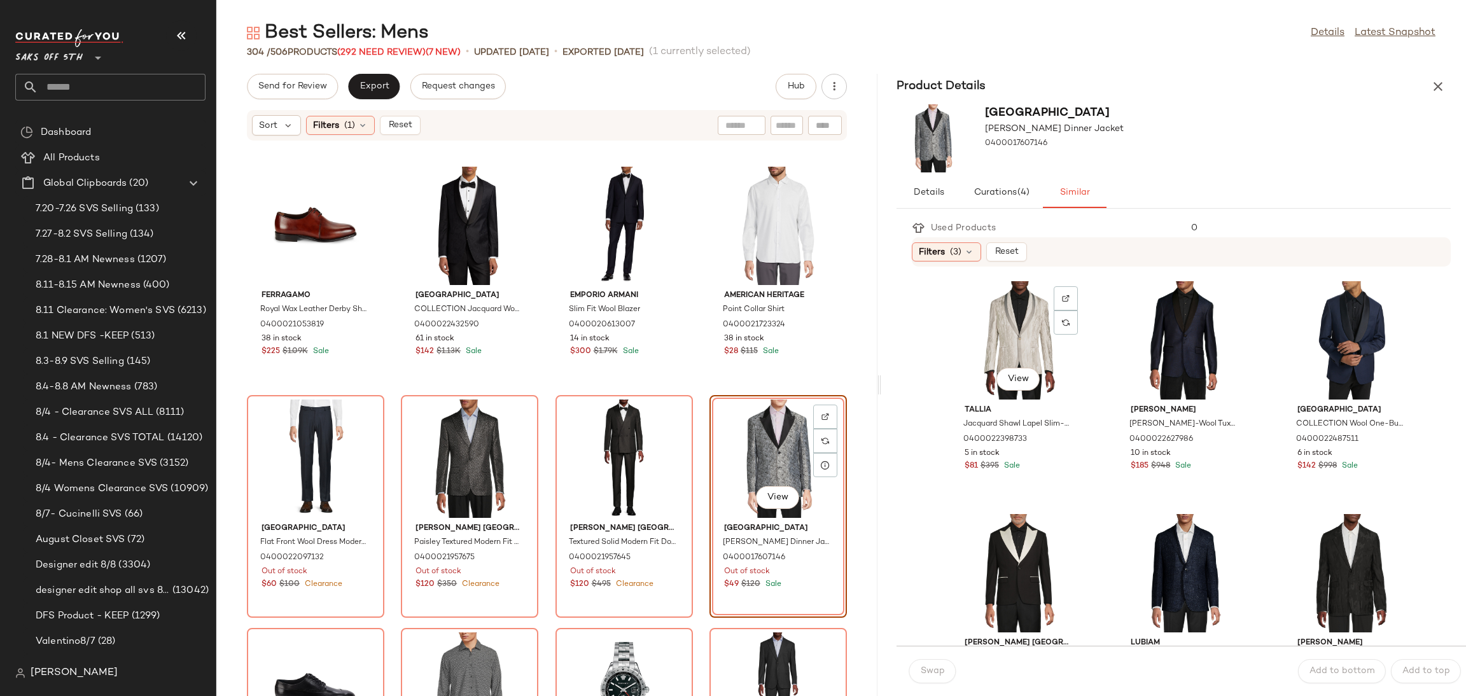
click at [1005, 315] on div "View" at bounding box center [1018, 340] width 129 height 118
click at [928, 664] on button "Swap" at bounding box center [932, 671] width 46 height 24
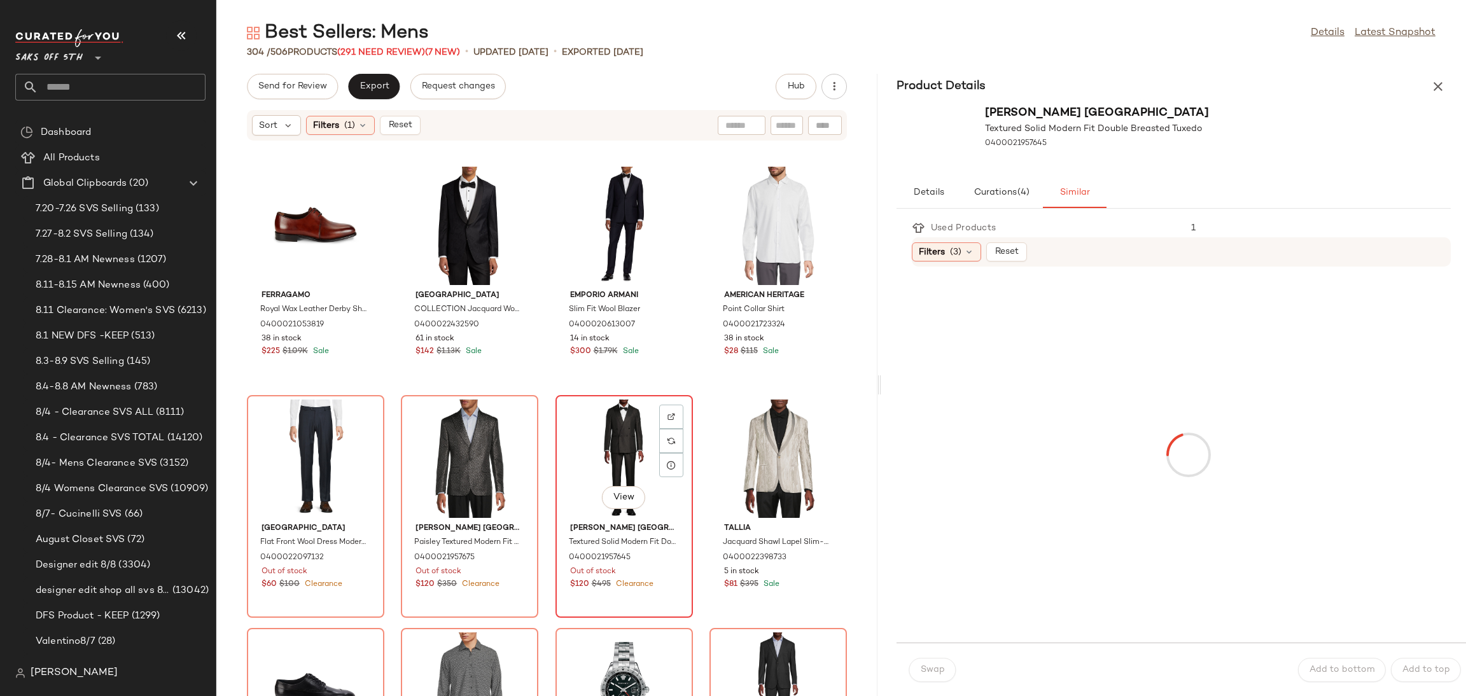
click at [648, 470] on div "View" at bounding box center [624, 459] width 129 height 118
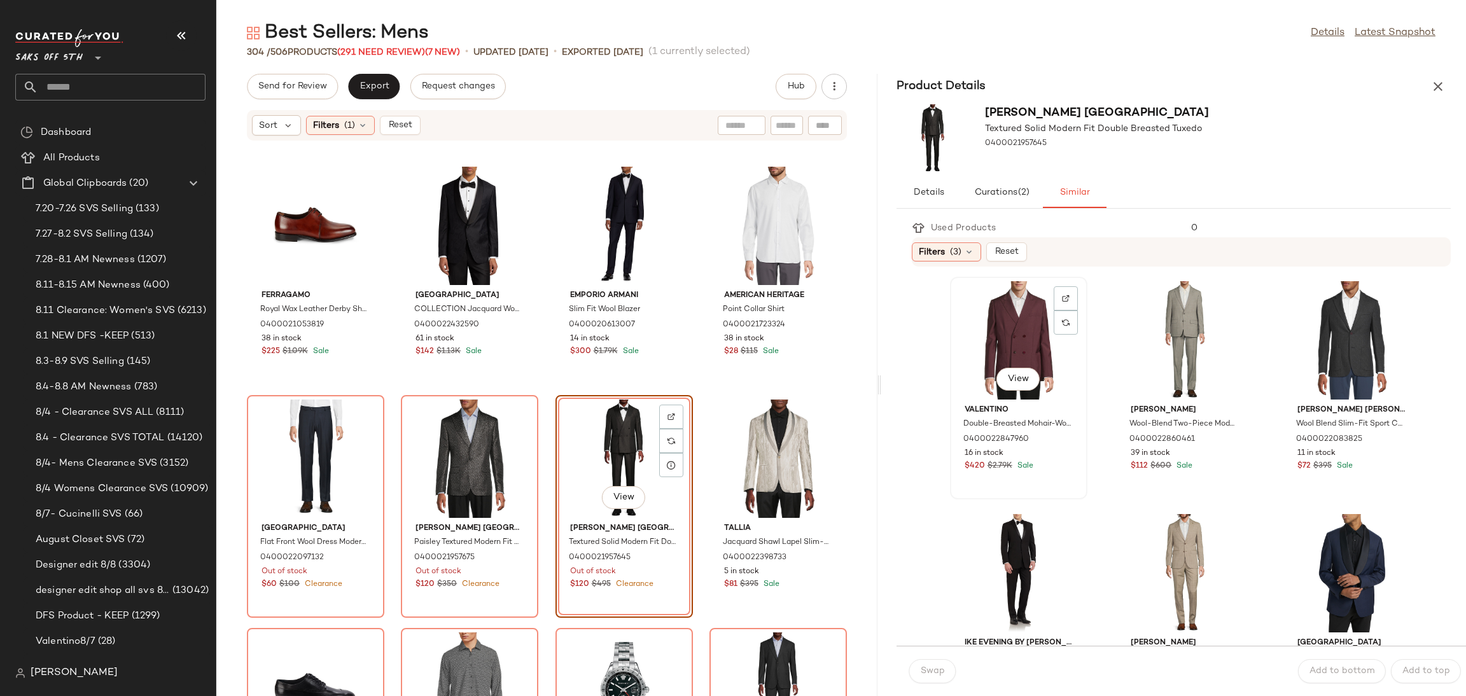
click at [982, 328] on div "View" at bounding box center [1018, 340] width 129 height 118
click at [932, 667] on span "Swap" at bounding box center [932, 671] width 25 height 10
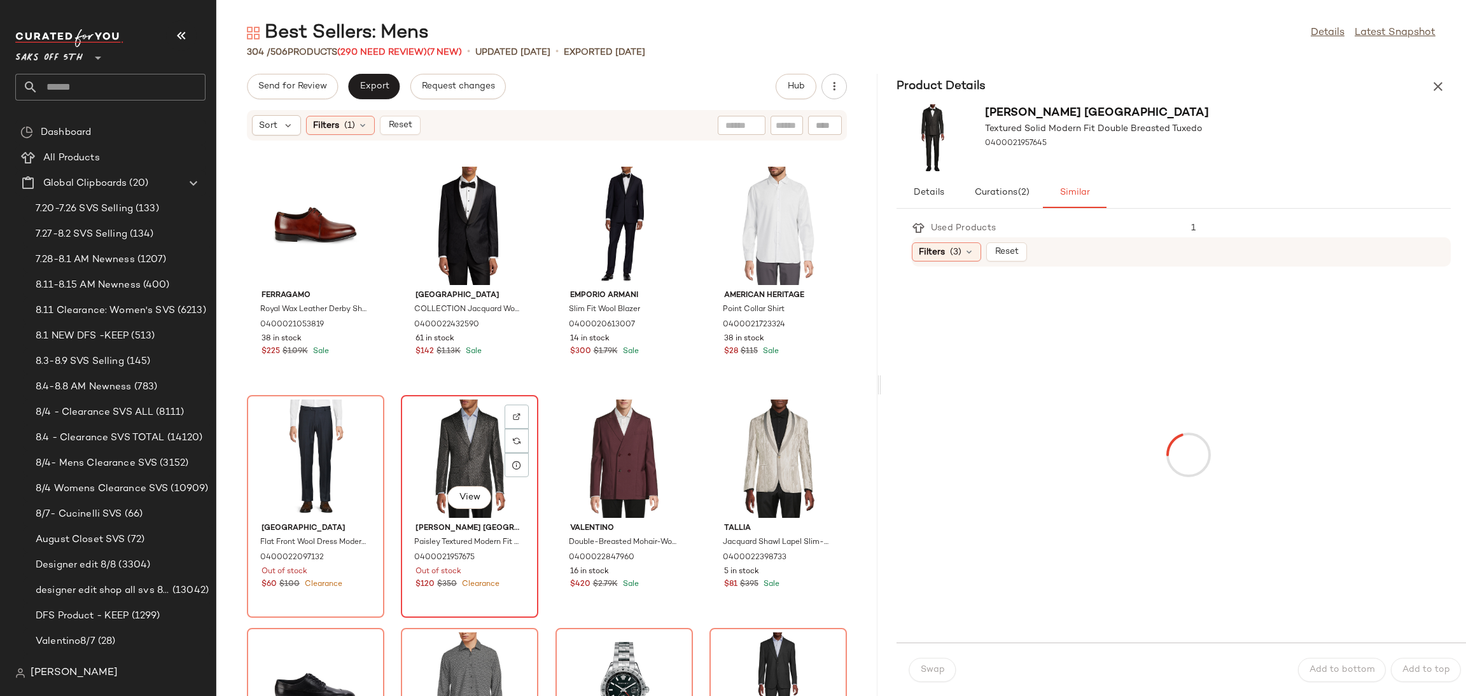
click at [443, 421] on div "View" at bounding box center [469, 459] width 129 height 118
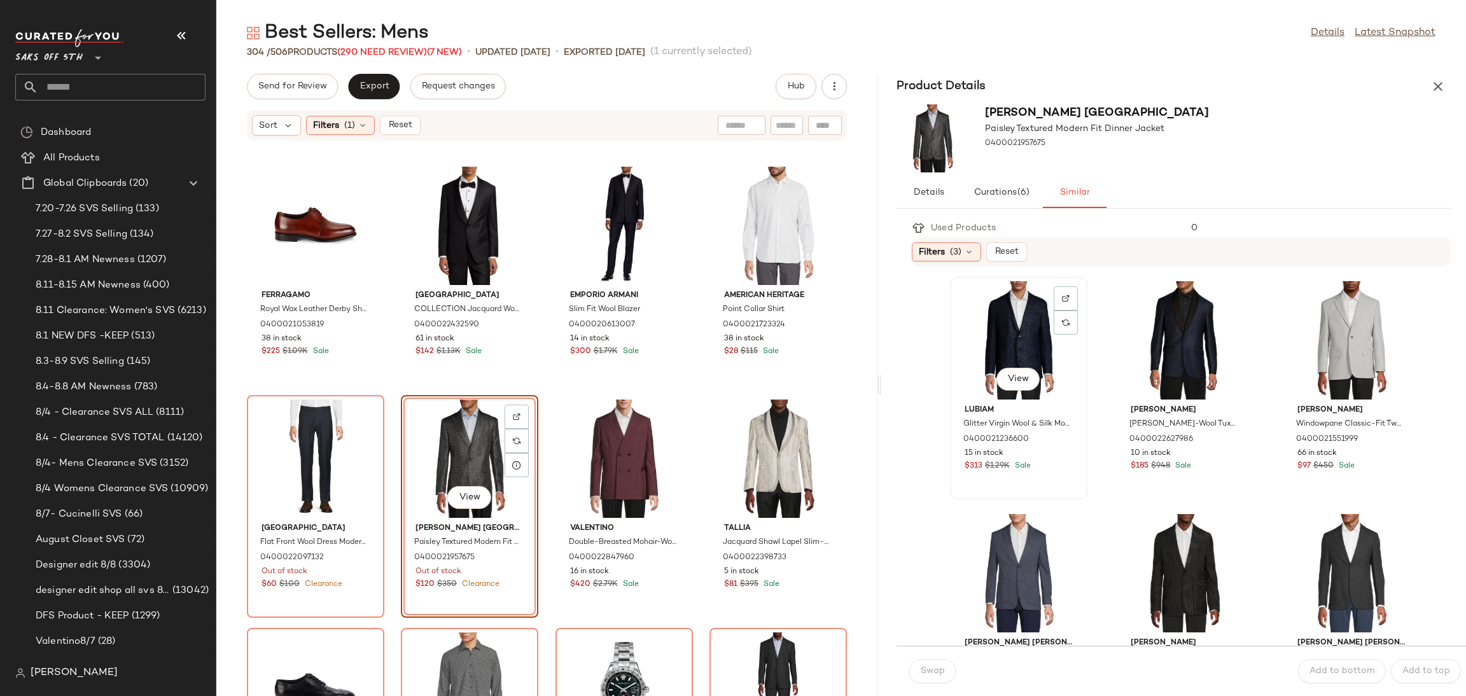
click at [984, 333] on div "View" at bounding box center [1018, 340] width 129 height 118
click at [911, 673] on button "Swap" at bounding box center [932, 671] width 46 height 24
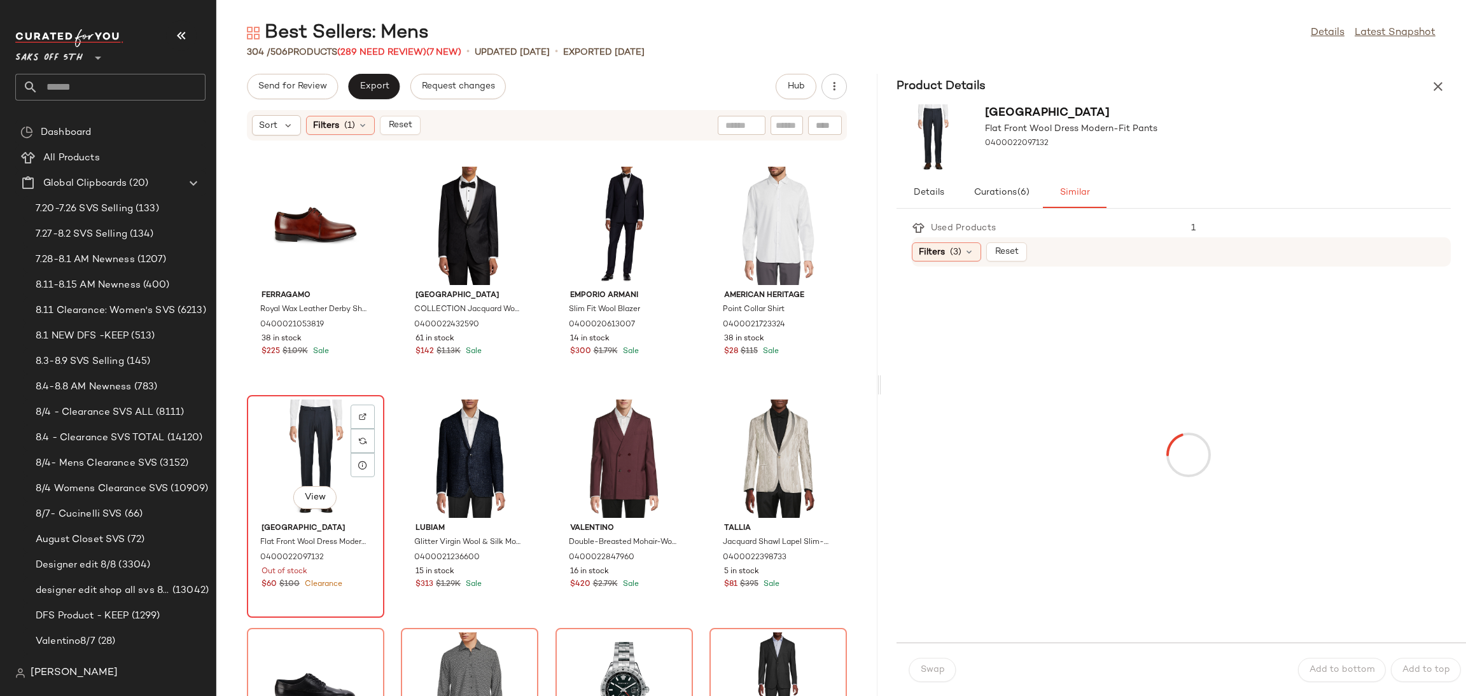
click at [305, 436] on div "View" at bounding box center [315, 459] width 129 height 118
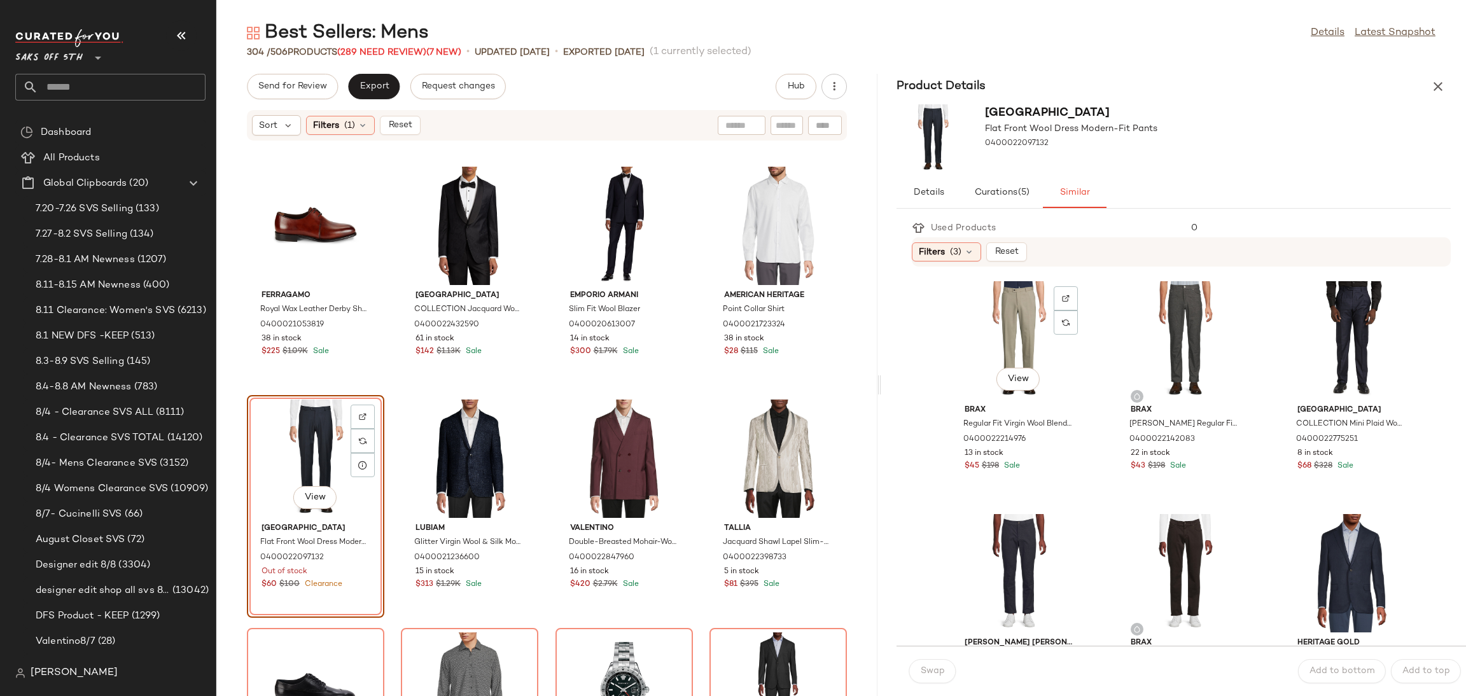
click at [996, 356] on div "View" at bounding box center [1018, 340] width 129 height 118
click at [936, 666] on span "Swap" at bounding box center [932, 671] width 25 height 10
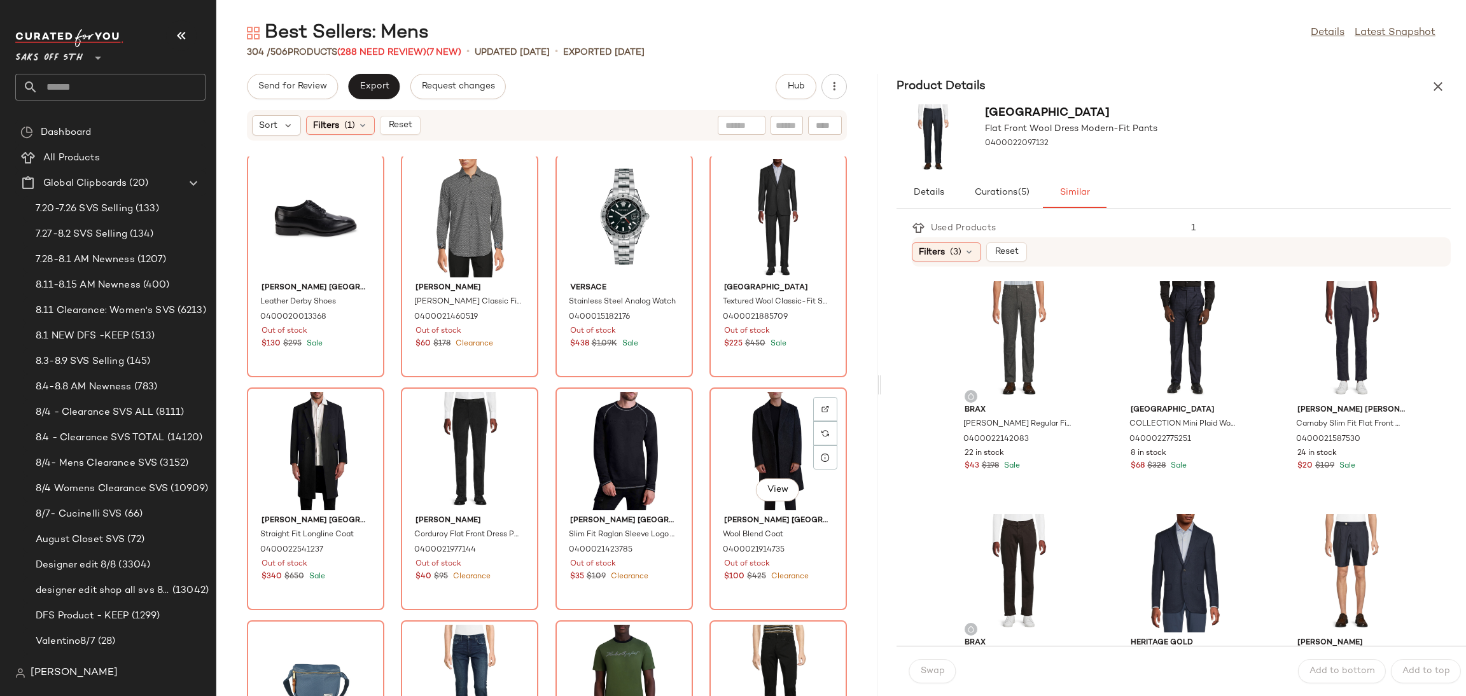
scroll to position [953, 0]
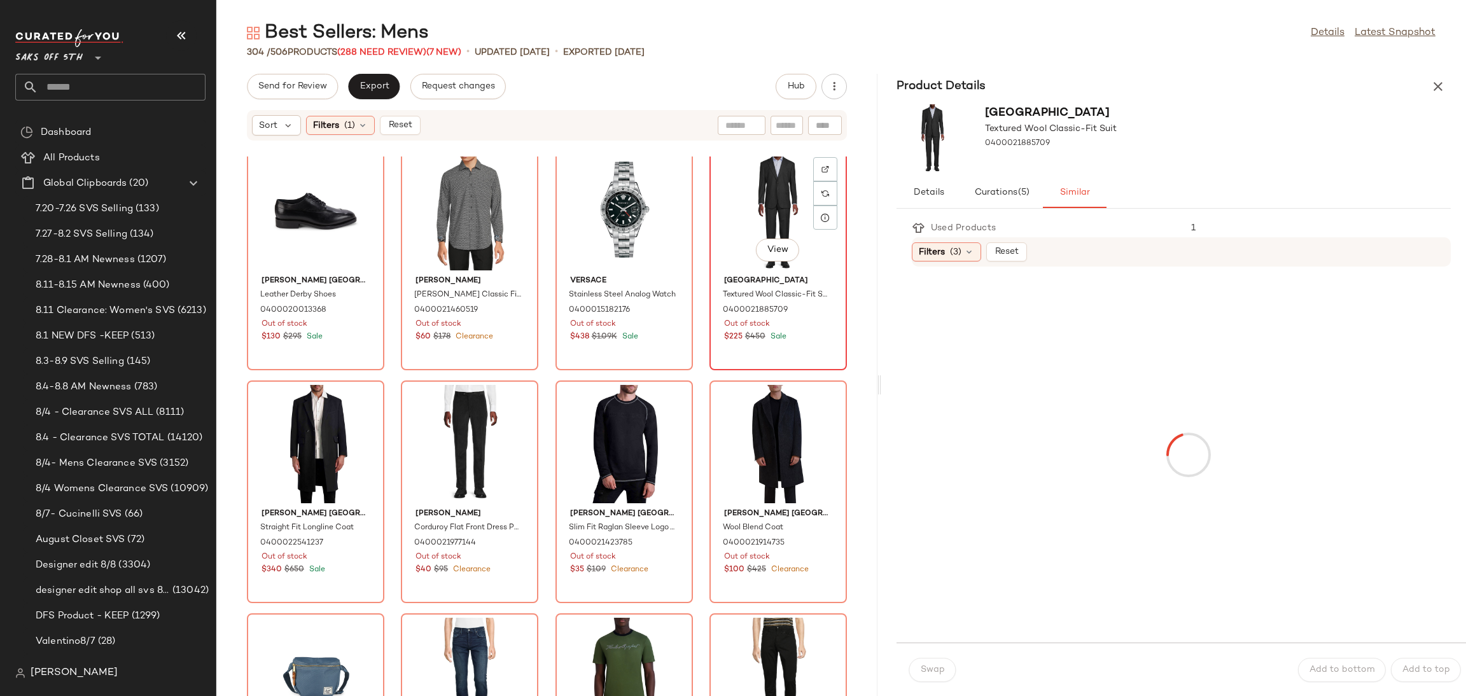
click at [746, 195] on div "View" at bounding box center [778, 211] width 129 height 118
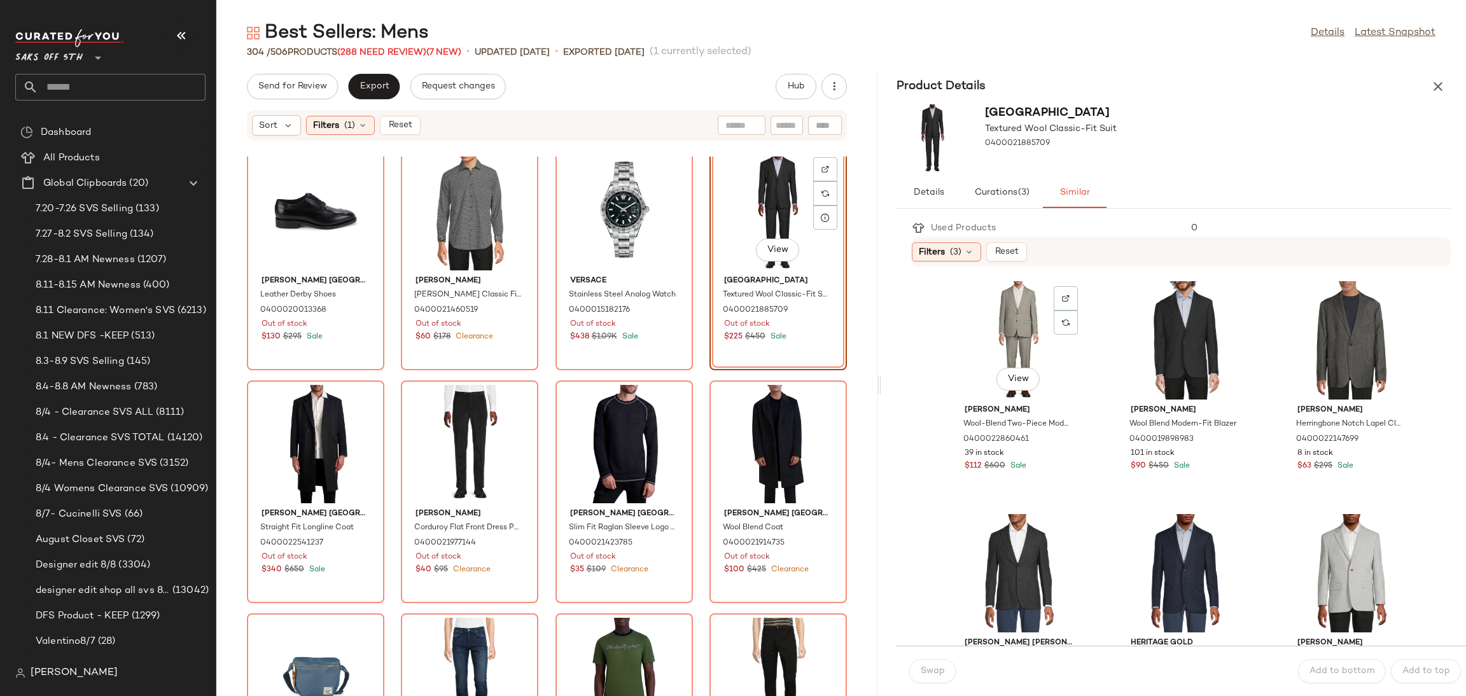
click at [1017, 348] on div "View" at bounding box center [1018, 340] width 129 height 118
click at [935, 680] on button "Swap" at bounding box center [932, 671] width 46 height 24
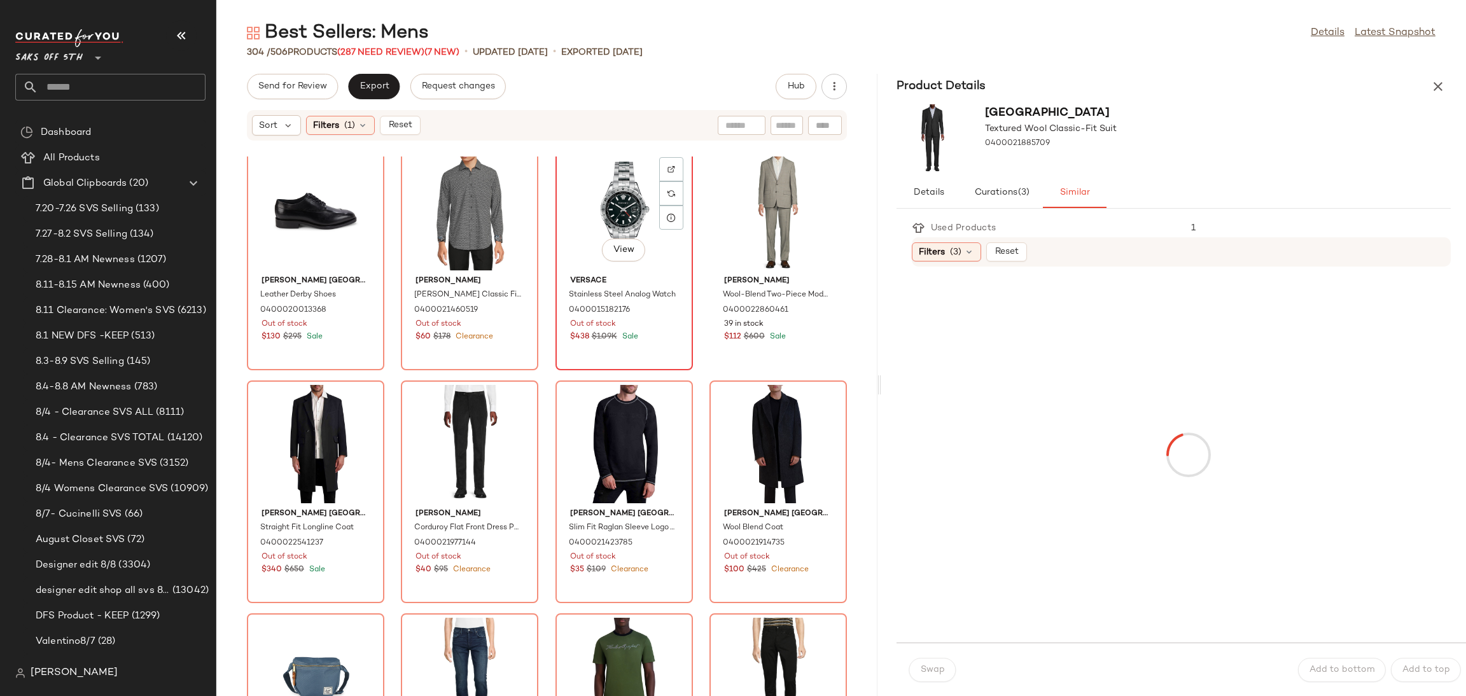
click at [609, 213] on div "View" at bounding box center [624, 211] width 129 height 118
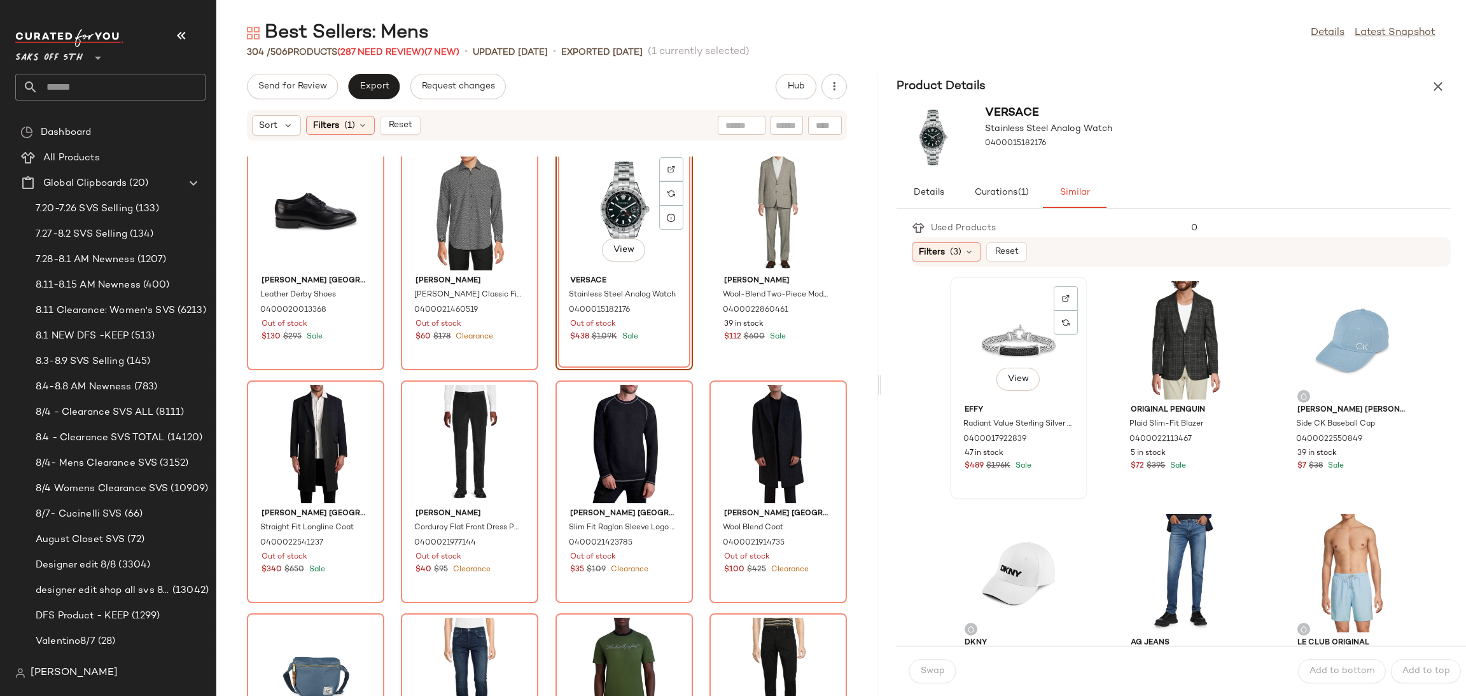
click at [995, 317] on div "View" at bounding box center [1018, 340] width 129 height 118
click at [936, 681] on button "Swap" at bounding box center [932, 671] width 46 height 24
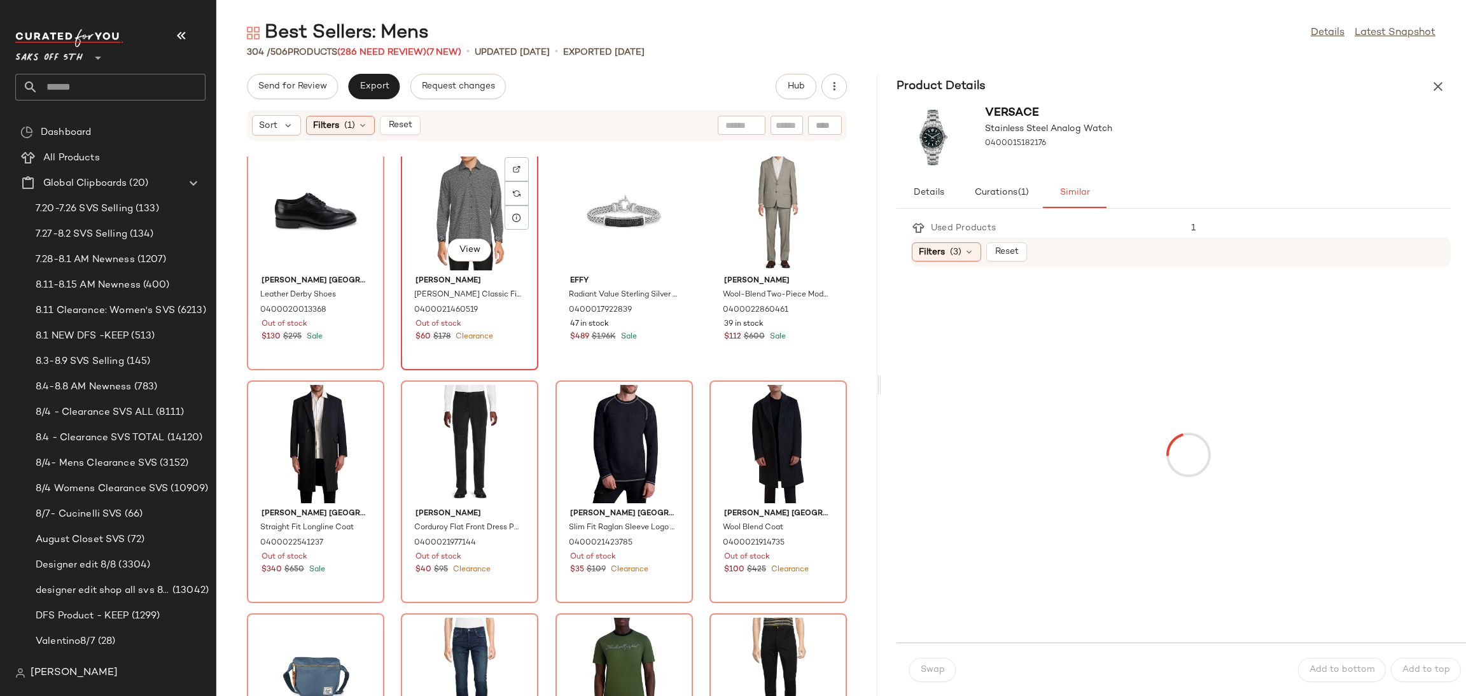
click at [457, 193] on div "View" at bounding box center [469, 211] width 129 height 118
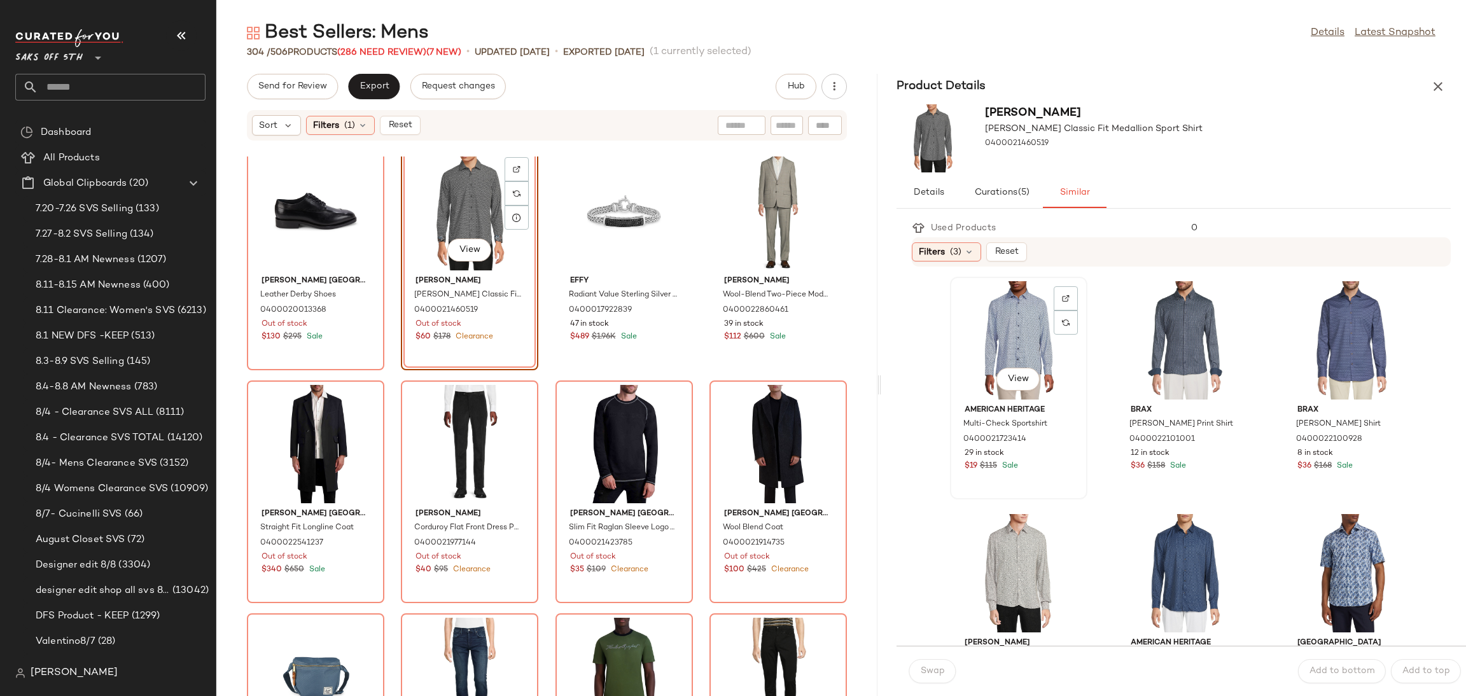
click at [987, 347] on div "View" at bounding box center [1018, 340] width 129 height 118
click at [927, 666] on span "Swap" at bounding box center [932, 671] width 25 height 10
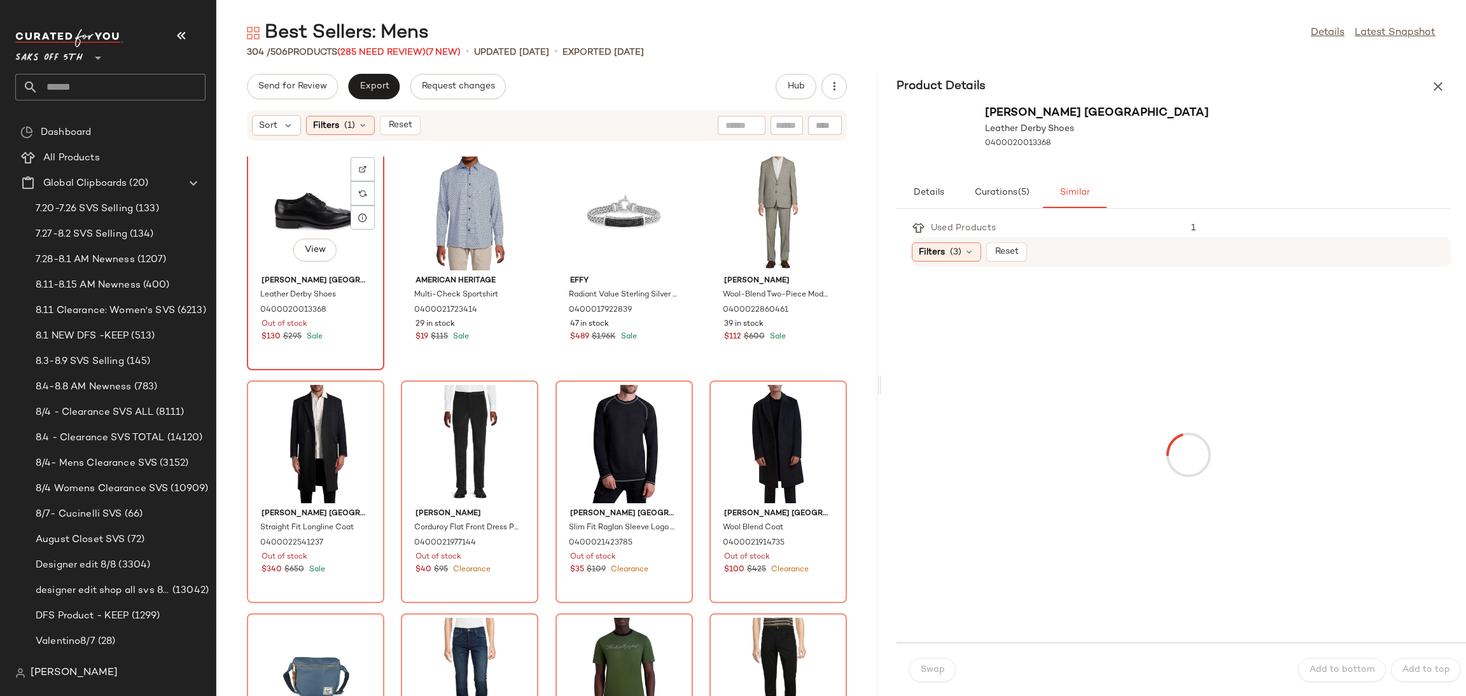
click at [270, 183] on div "View" at bounding box center [315, 211] width 129 height 118
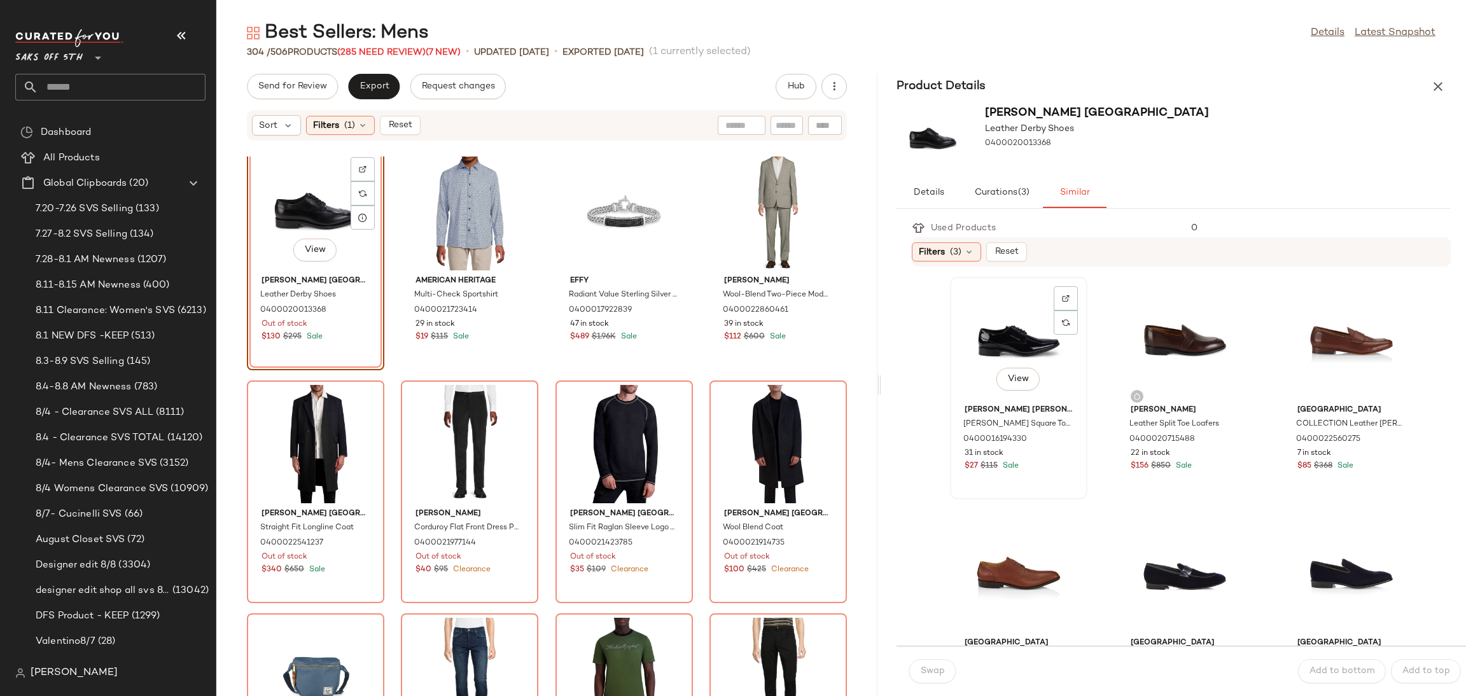
click at [983, 318] on div "View" at bounding box center [1018, 340] width 129 height 118
click at [937, 669] on span "Swap" at bounding box center [932, 671] width 25 height 10
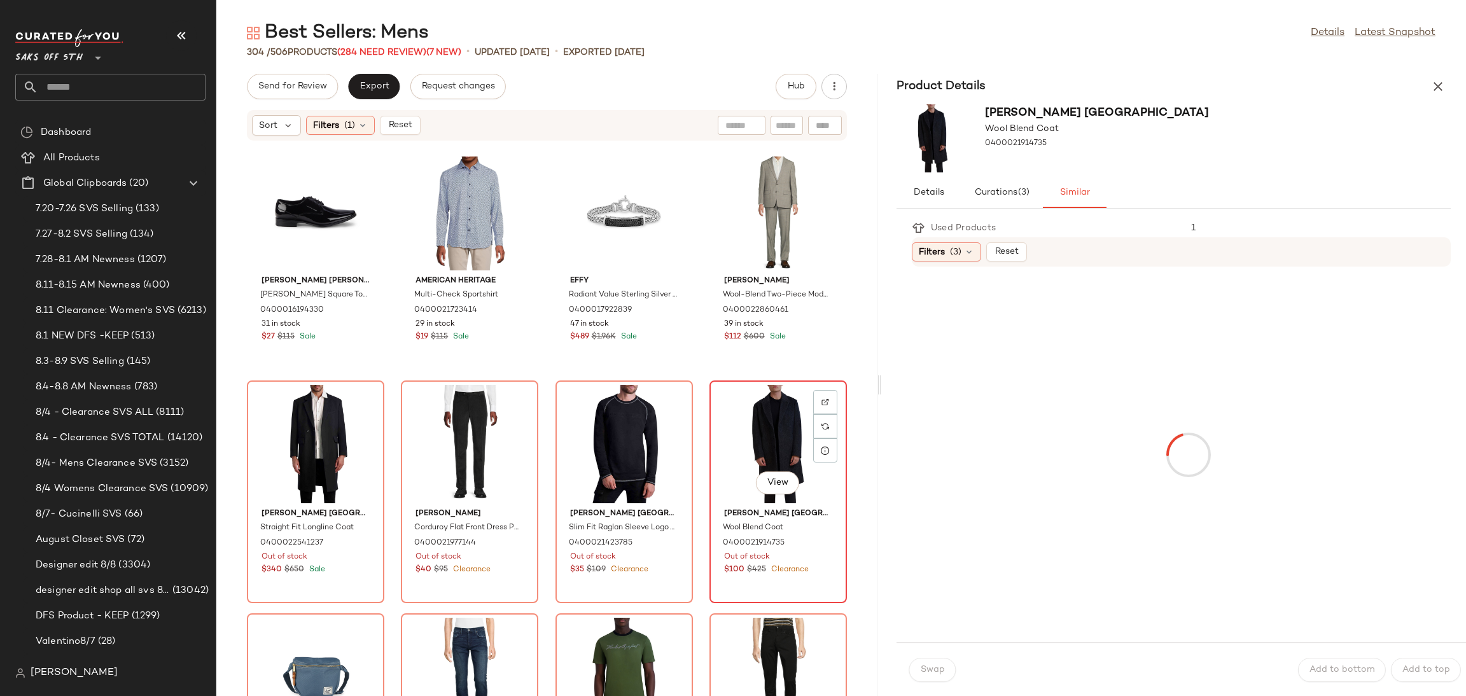
click at [767, 410] on div "View" at bounding box center [778, 444] width 129 height 118
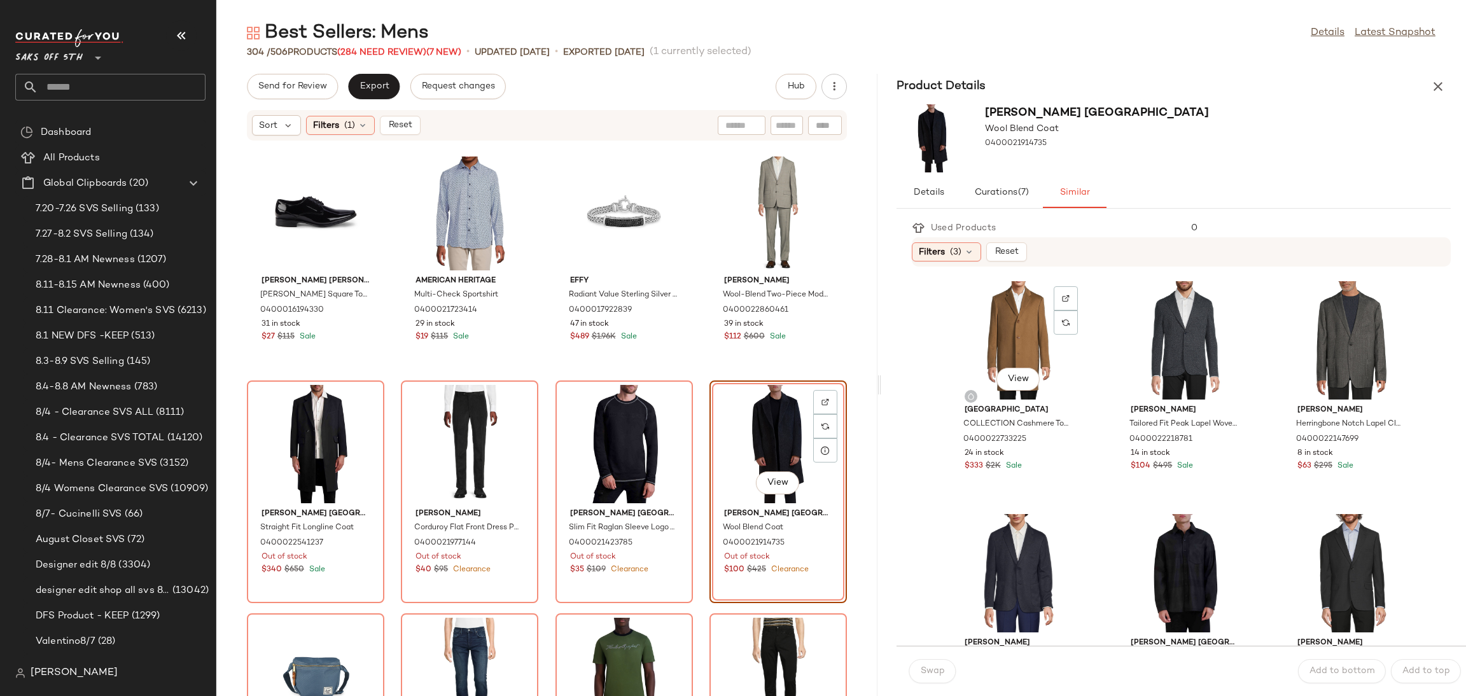
click at [1010, 317] on div "View" at bounding box center [1018, 340] width 129 height 118
click at [932, 673] on span "Swap" at bounding box center [932, 671] width 25 height 10
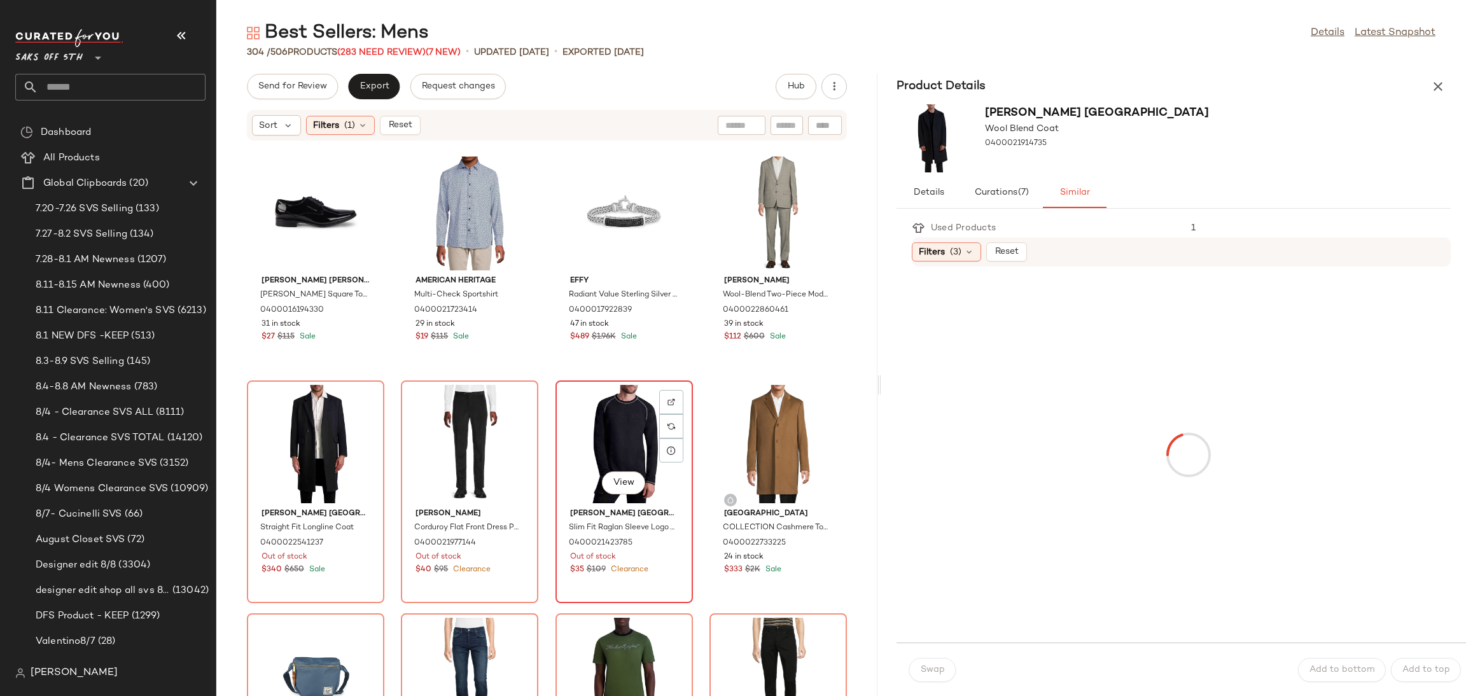
click at [581, 398] on div "View" at bounding box center [624, 444] width 129 height 118
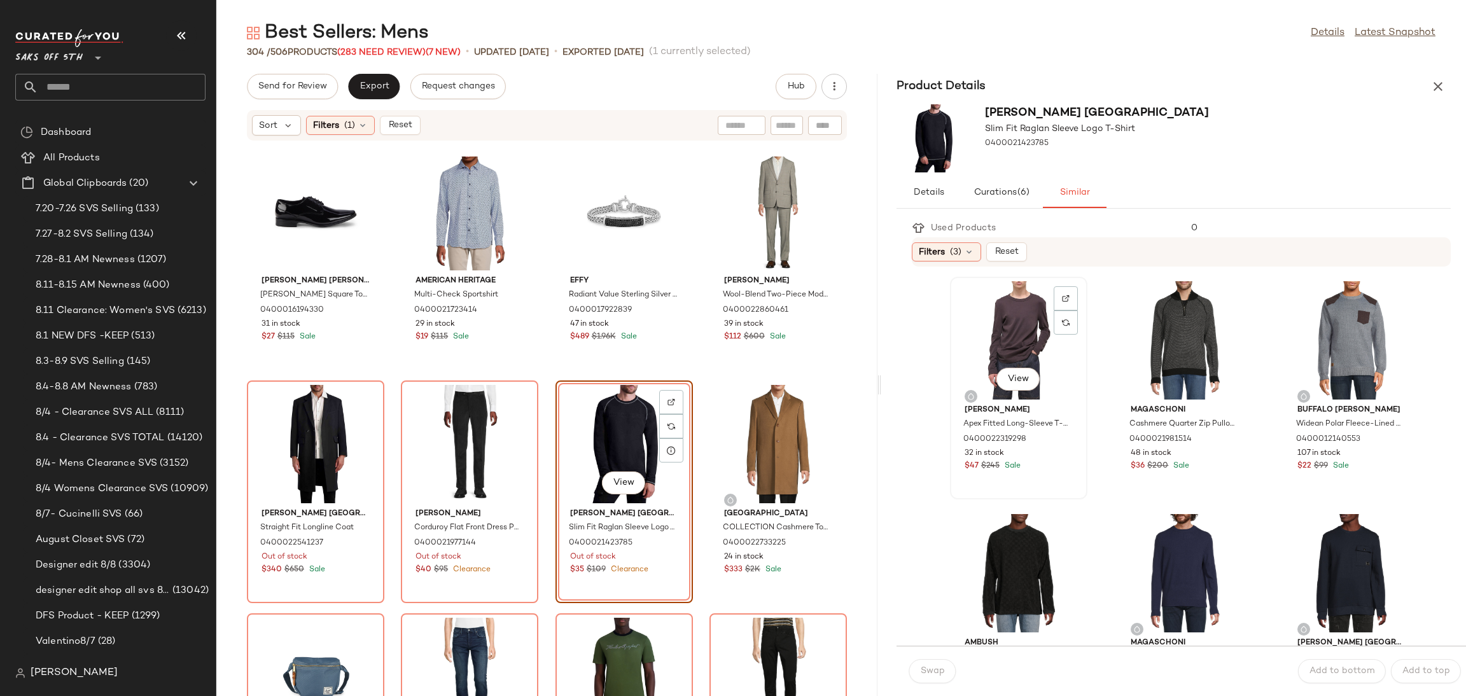
click at [993, 309] on div "View" at bounding box center [1018, 340] width 129 height 118
click at [934, 676] on span "Swap" at bounding box center [932, 671] width 25 height 10
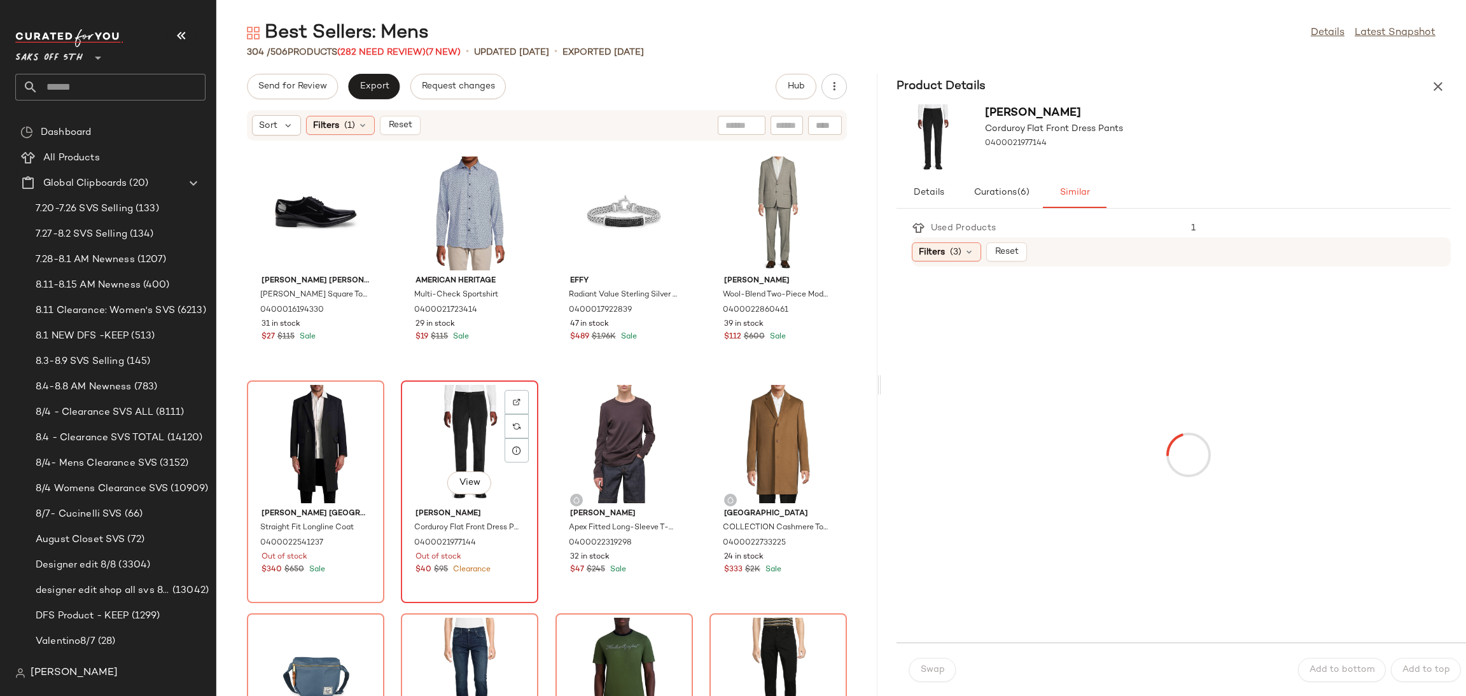
click at [451, 419] on div "View" at bounding box center [469, 444] width 129 height 118
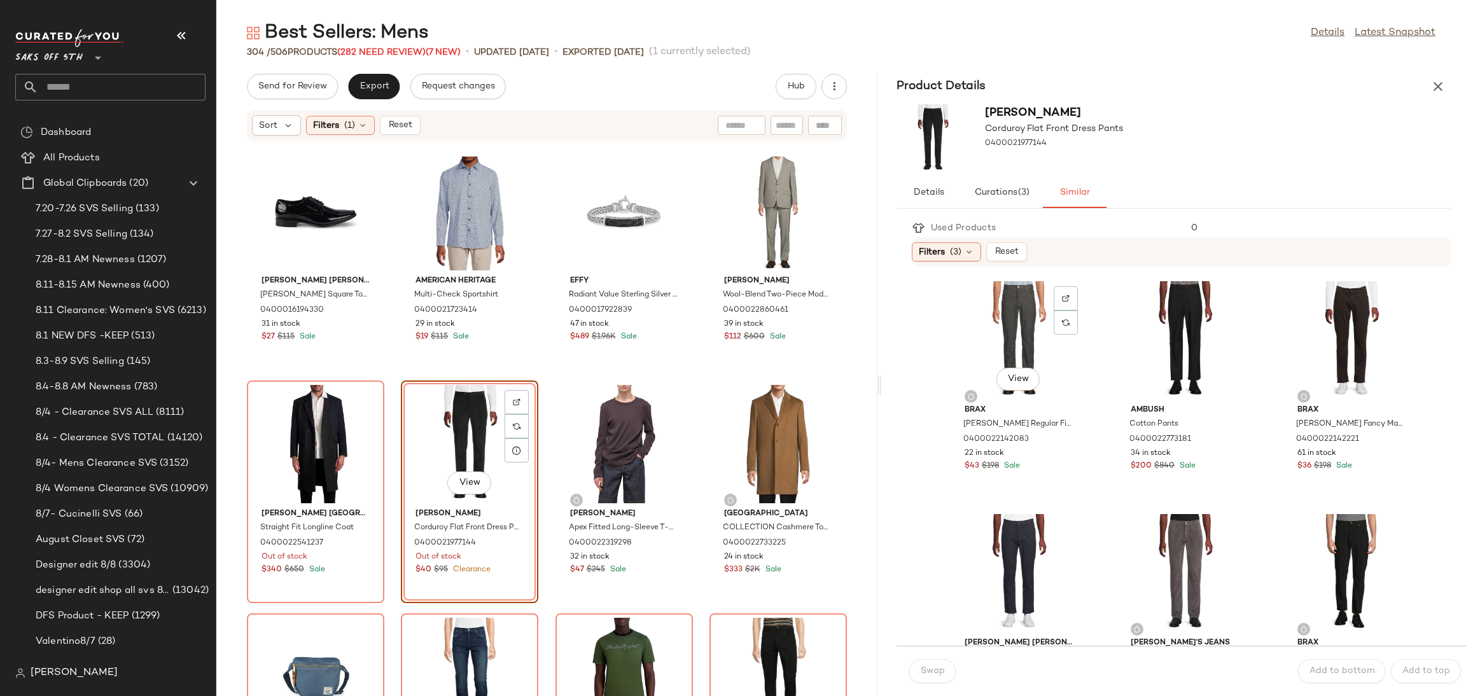
click at [999, 332] on div "View" at bounding box center [1018, 340] width 129 height 118
click at [933, 662] on button "Swap" at bounding box center [932, 671] width 46 height 24
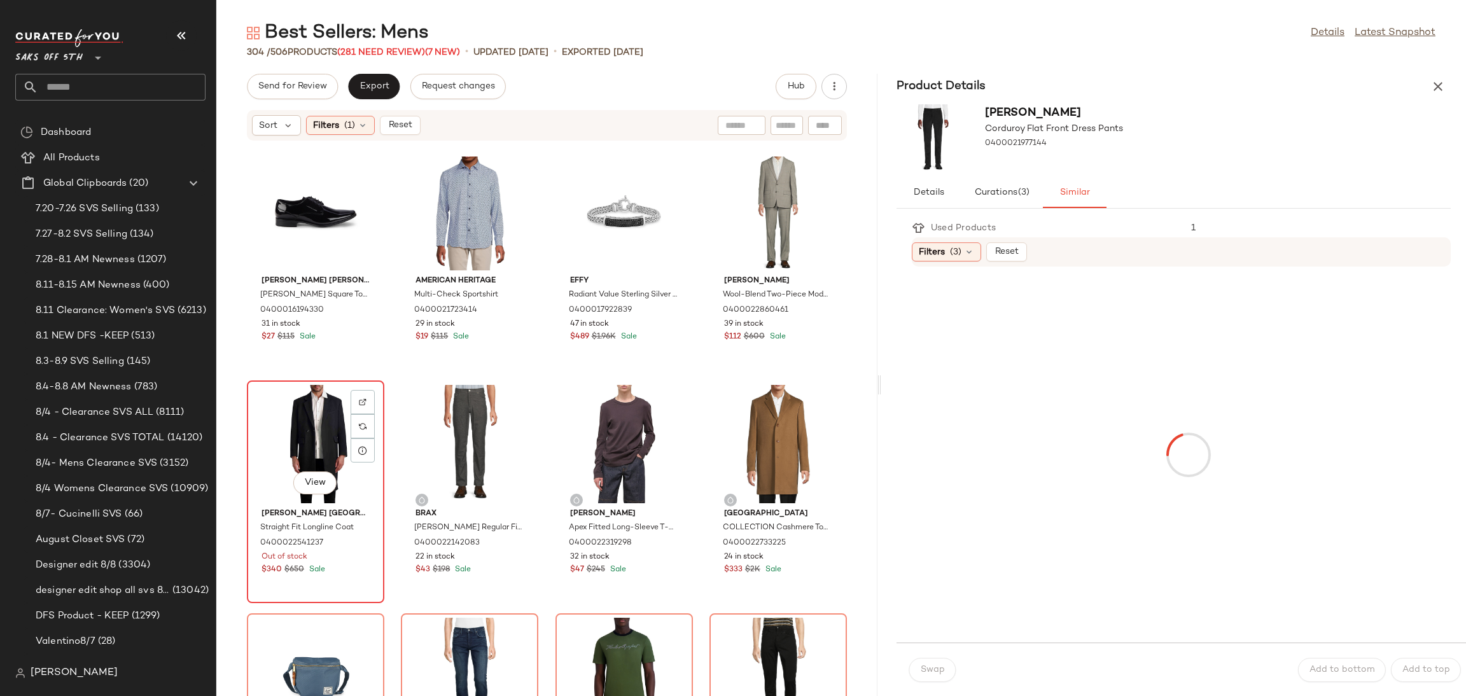
click at [321, 412] on div "View" at bounding box center [315, 444] width 129 height 118
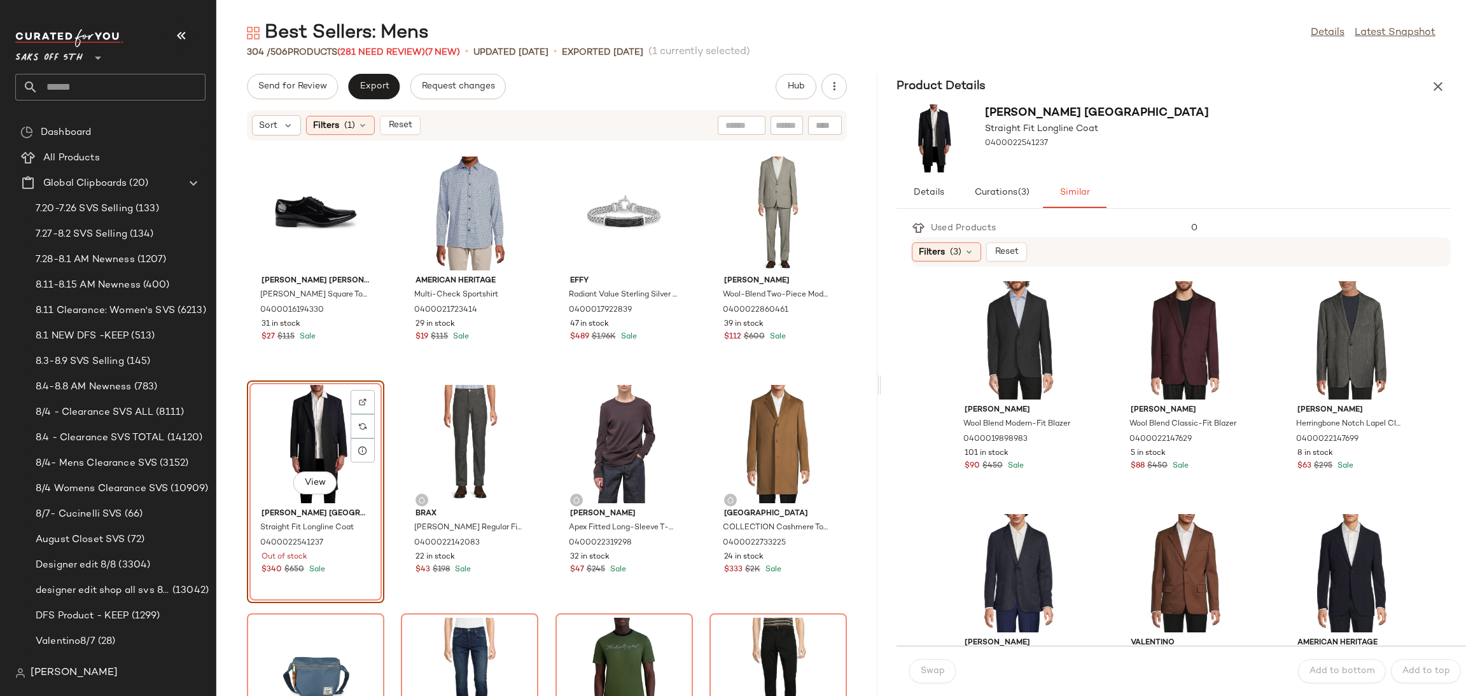
click at [987, 330] on div "View" at bounding box center [1018, 340] width 129 height 118
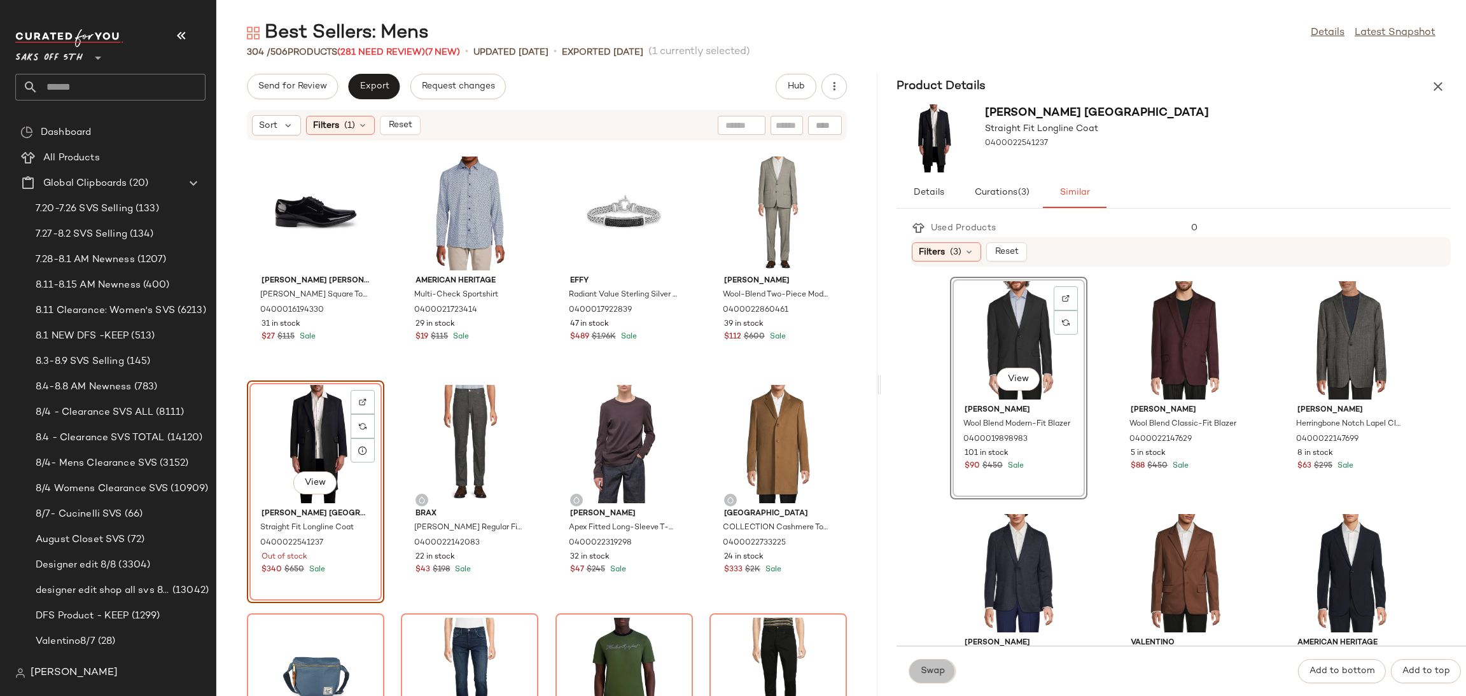
click at [922, 662] on button "Swap" at bounding box center [932, 671] width 46 height 24
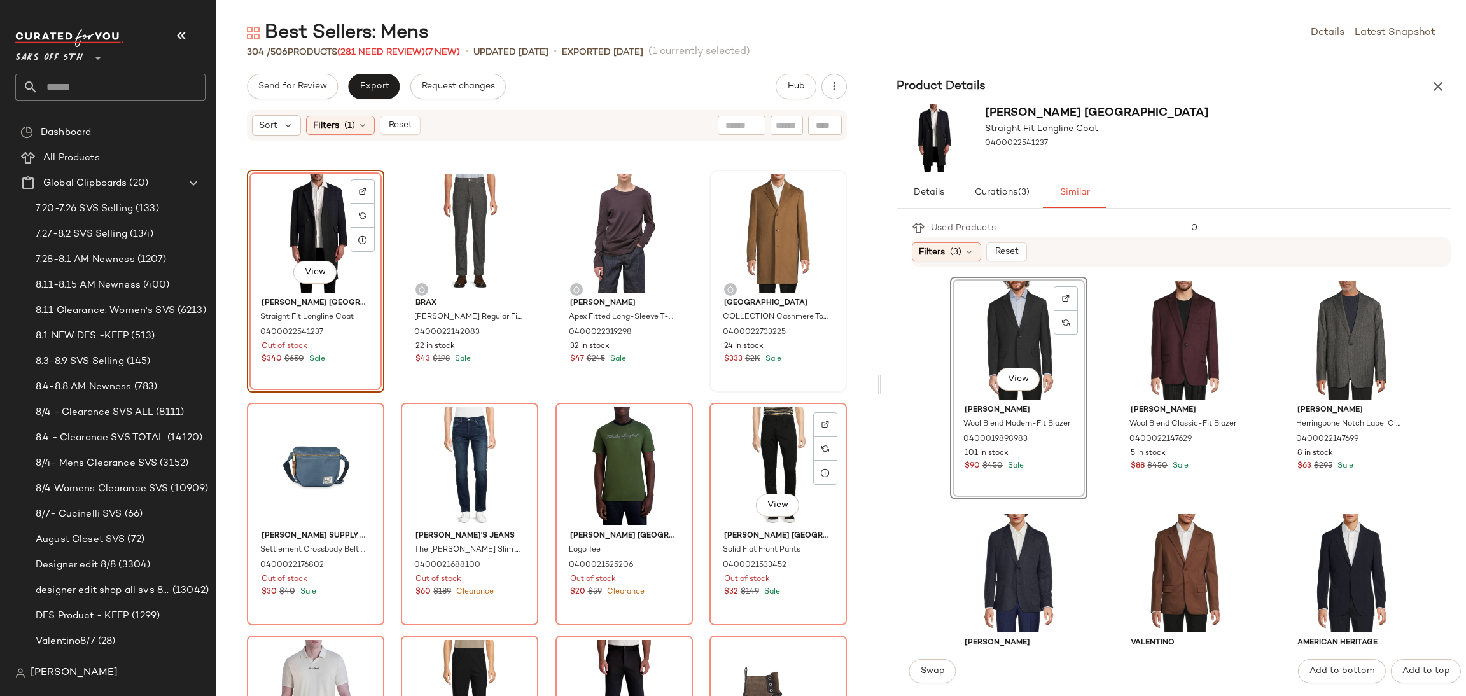
scroll to position [1228, 0]
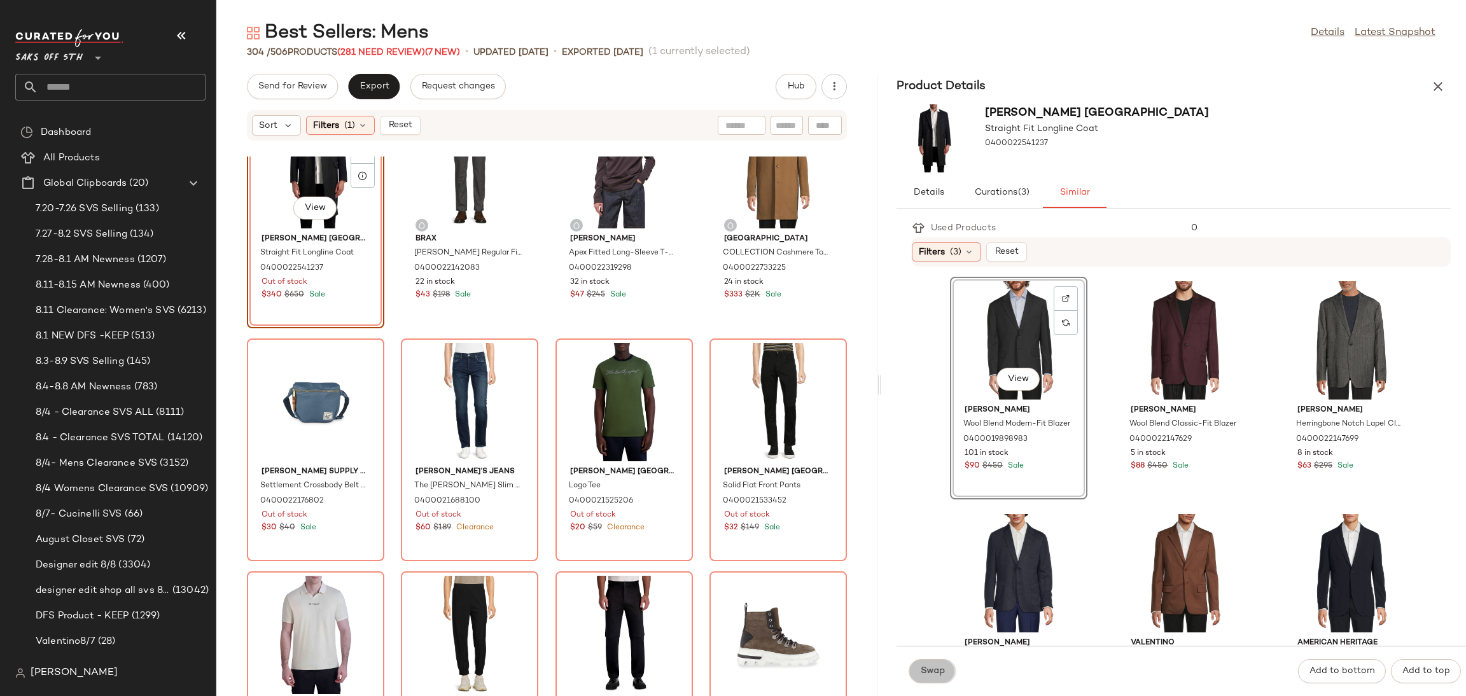
click at [934, 671] on span "Swap" at bounding box center [932, 671] width 25 height 10
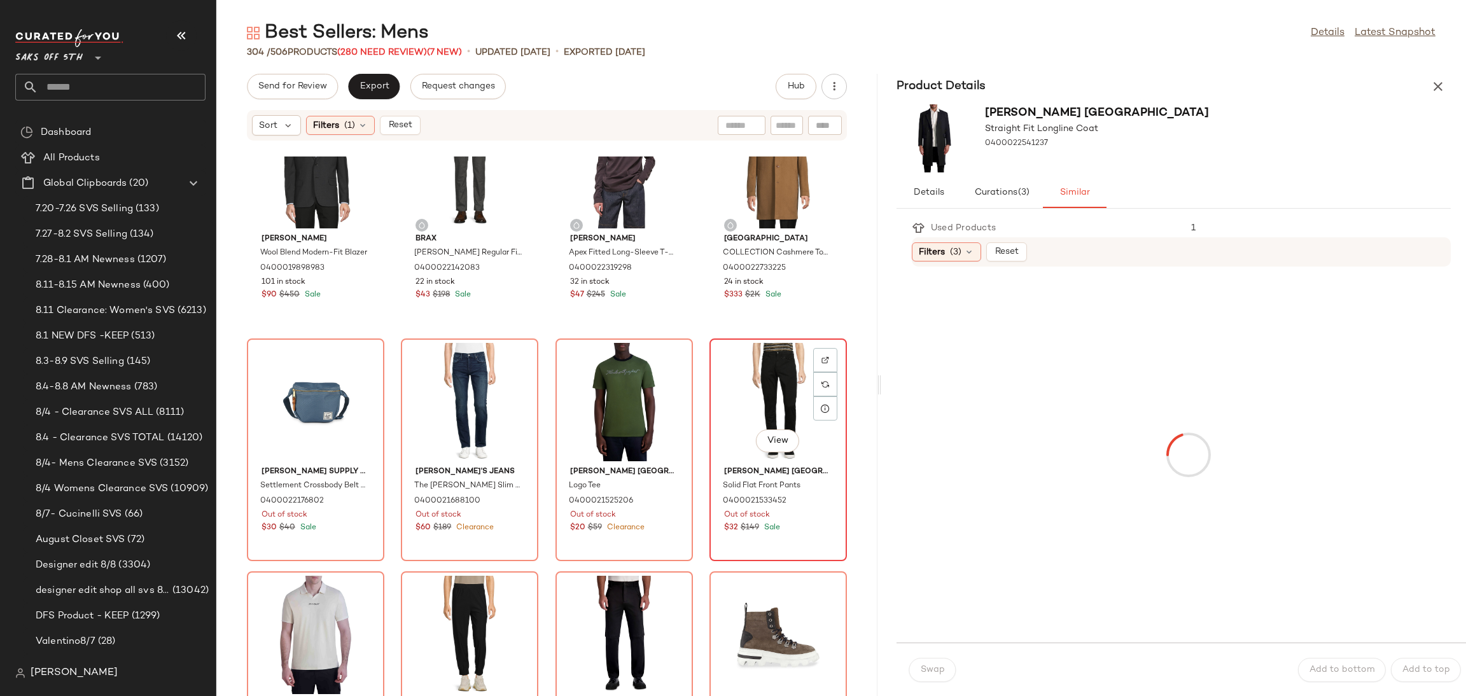
click at [743, 375] on div "View" at bounding box center [778, 402] width 129 height 118
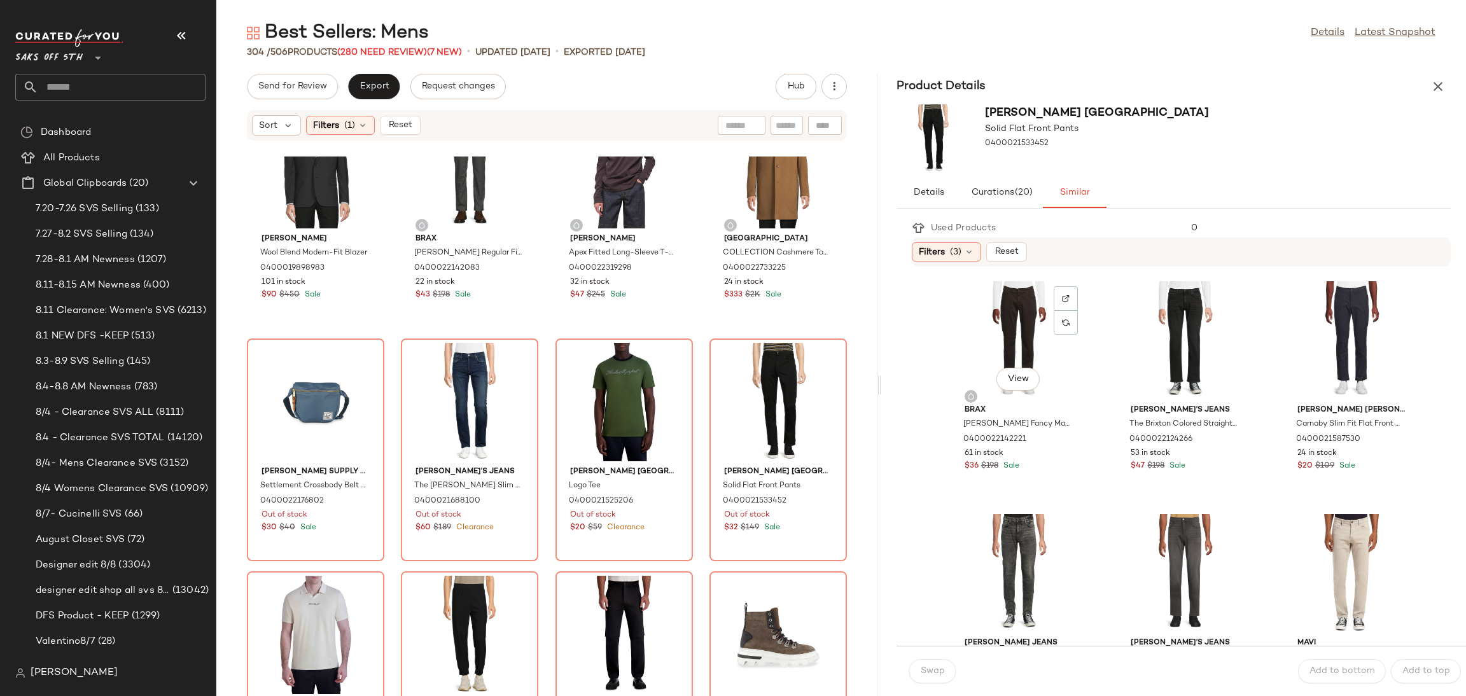
click at [984, 328] on div "View" at bounding box center [1018, 340] width 129 height 118
click at [937, 674] on div "Swap" at bounding box center [932, 671] width 46 height 24
click at [747, 375] on div "View" at bounding box center [778, 402] width 129 height 118
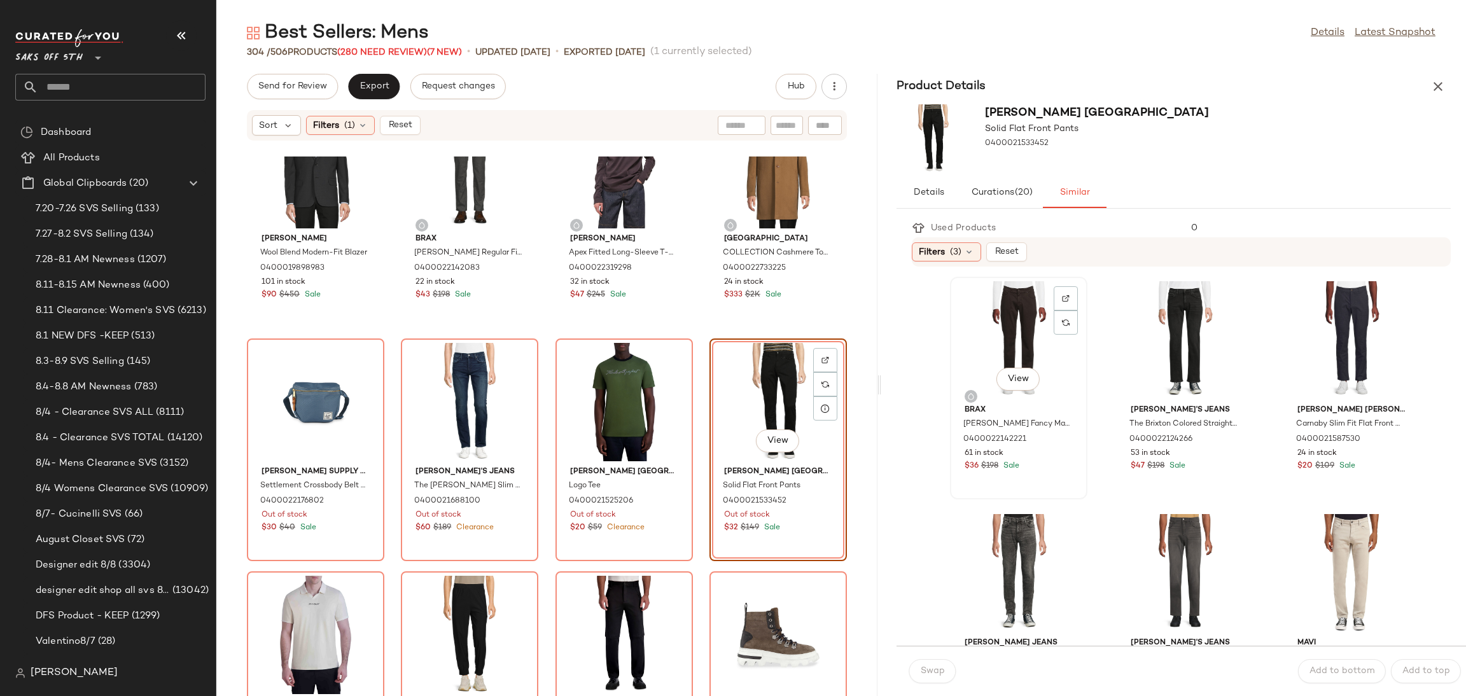
click at [1015, 302] on div "View" at bounding box center [1018, 340] width 129 height 118
click at [940, 673] on span "Swap" at bounding box center [932, 671] width 25 height 10
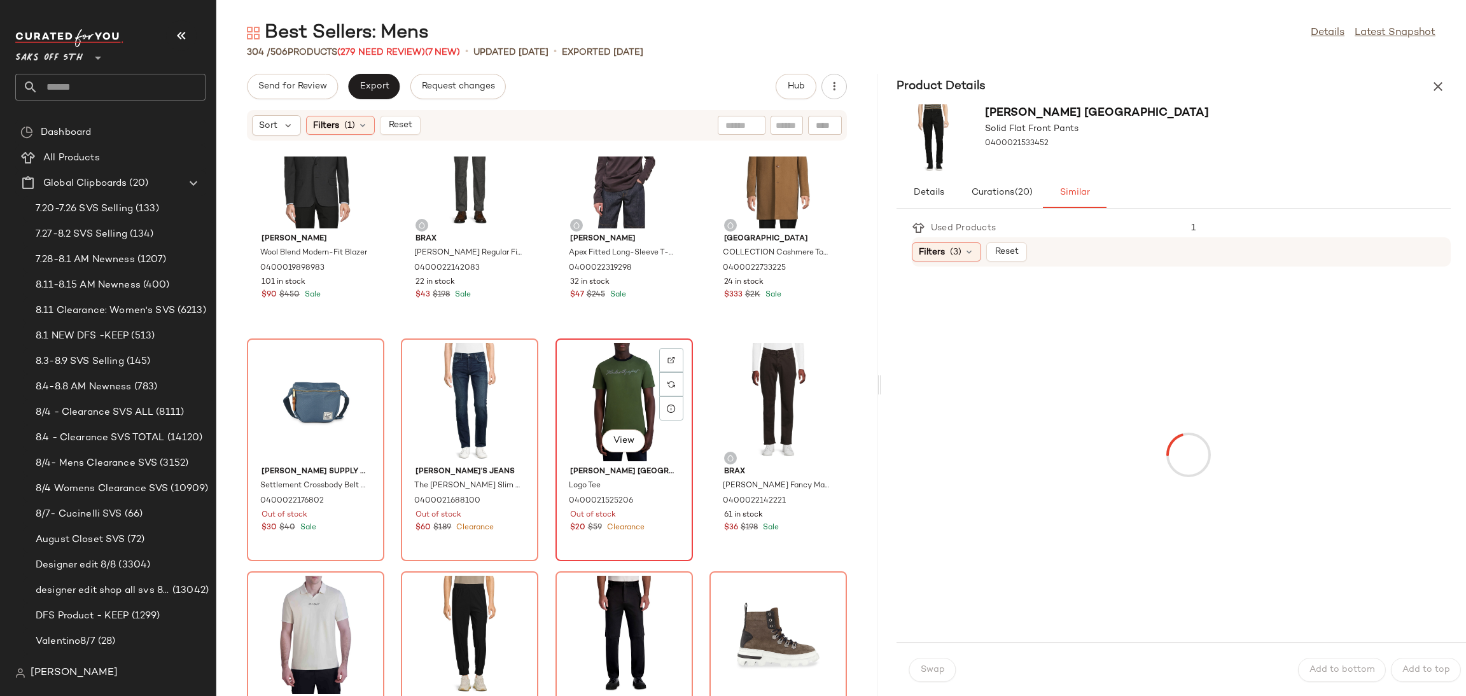
click at [620, 400] on div "View" at bounding box center [624, 402] width 129 height 118
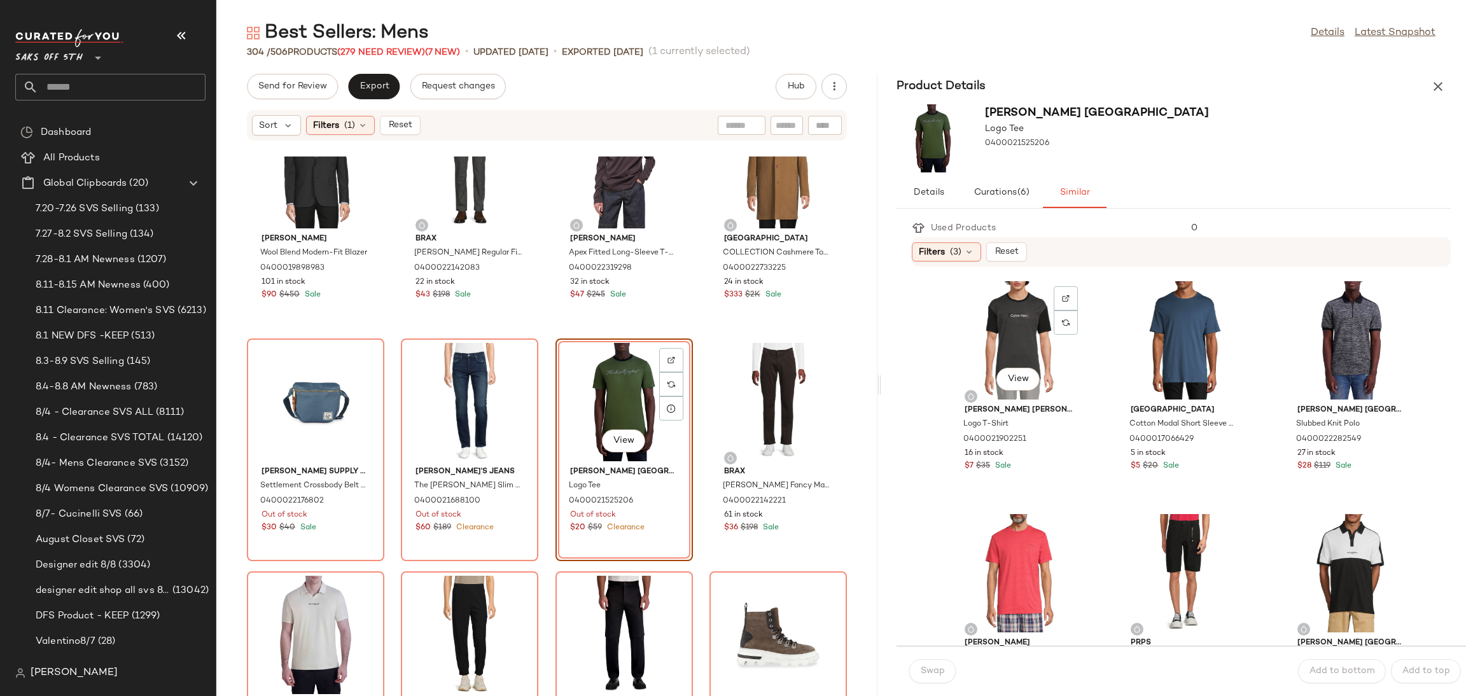
click at [984, 331] on div "View" at bounding box center [1018, 340] width 129 height 118
click at [936, 671] on span "Swap" at bounding box center [932, 671] width 25 height 10
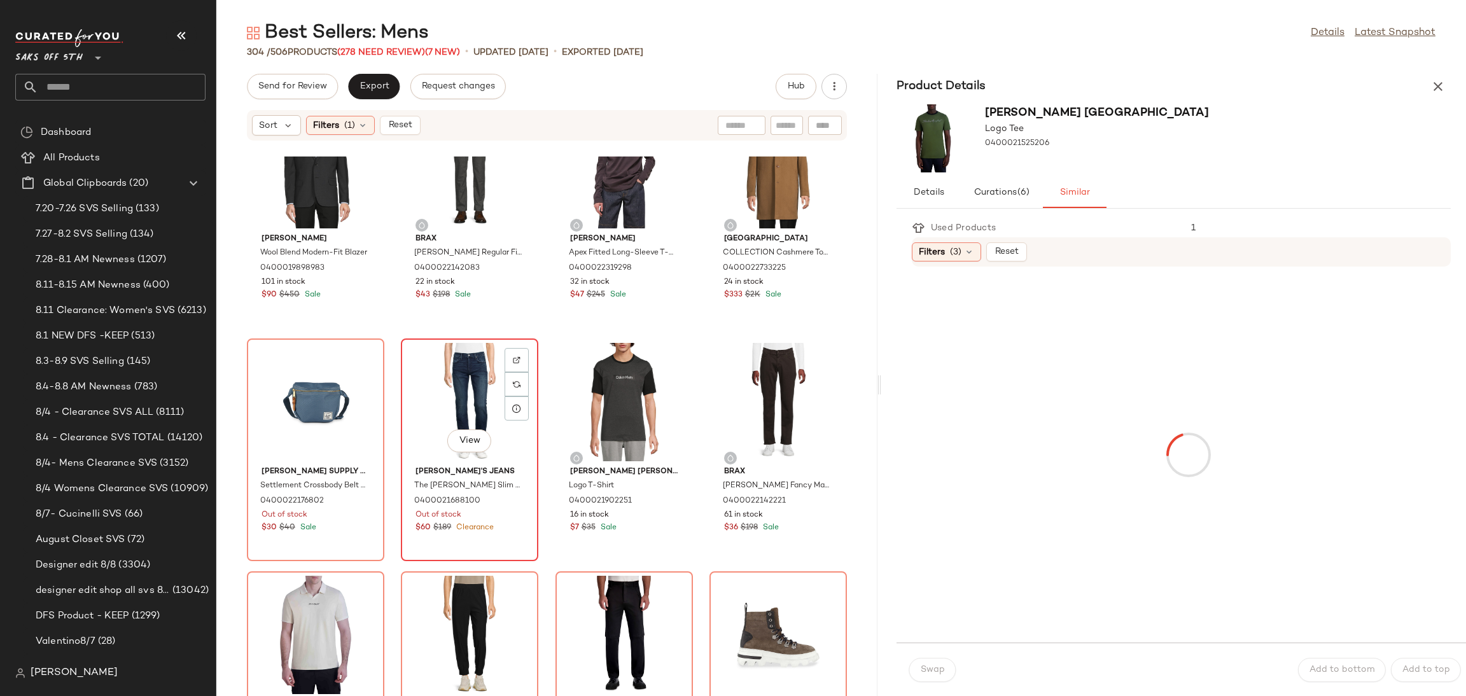
click at [456, 383] on div "View" at bounding box center [469, 402] width 129 height 118
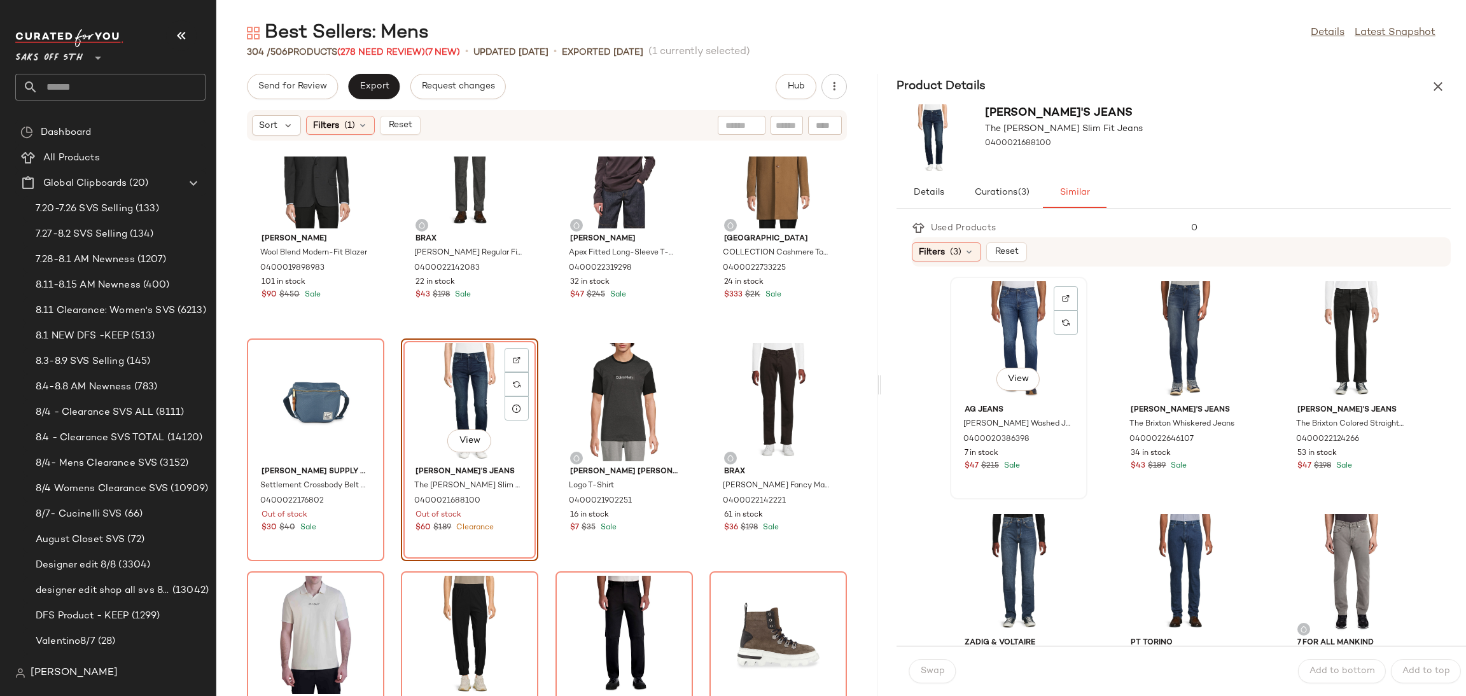
click at [1005, 349] on div "View" at bounding box center [1018, 340] width 129 height 118
click at [922, 680] on button "Swap" at bounding box center [932, 671] width 46 height 24
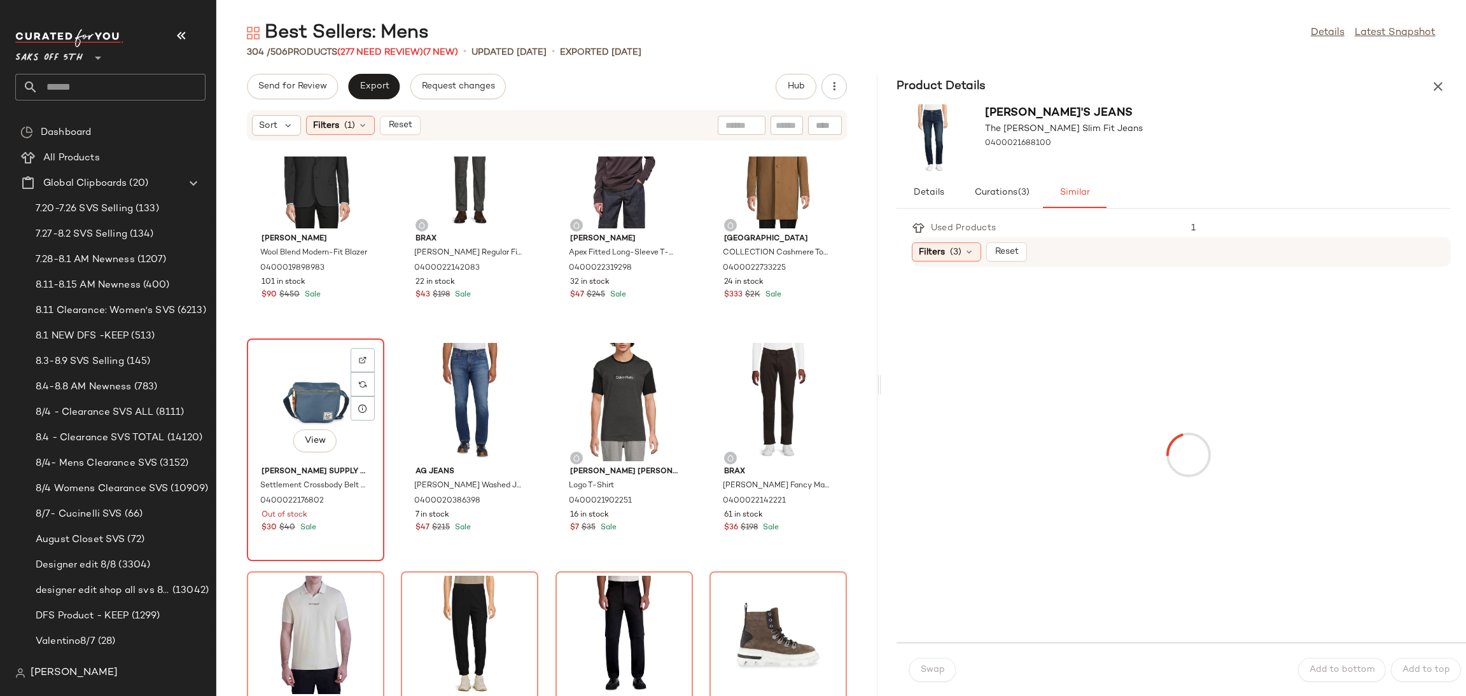
click at [310, 391] on div "View" at bounding box center [315, 402] width 129 height 118
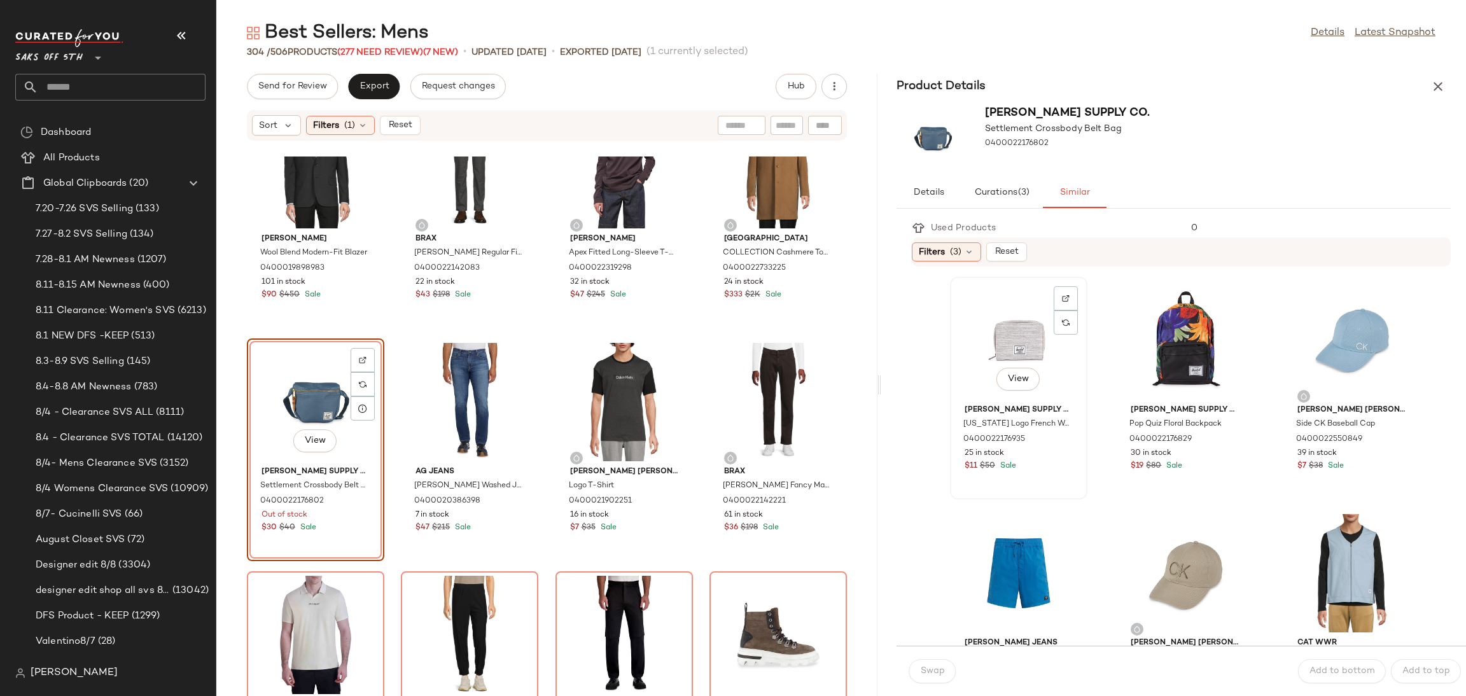
click at [995, 319] on div "View" at bounding box center [1018, 340] width 129 height 118
click at [945, 673] on button "Swap" at bounding box center [932, 671] width 46 height 24
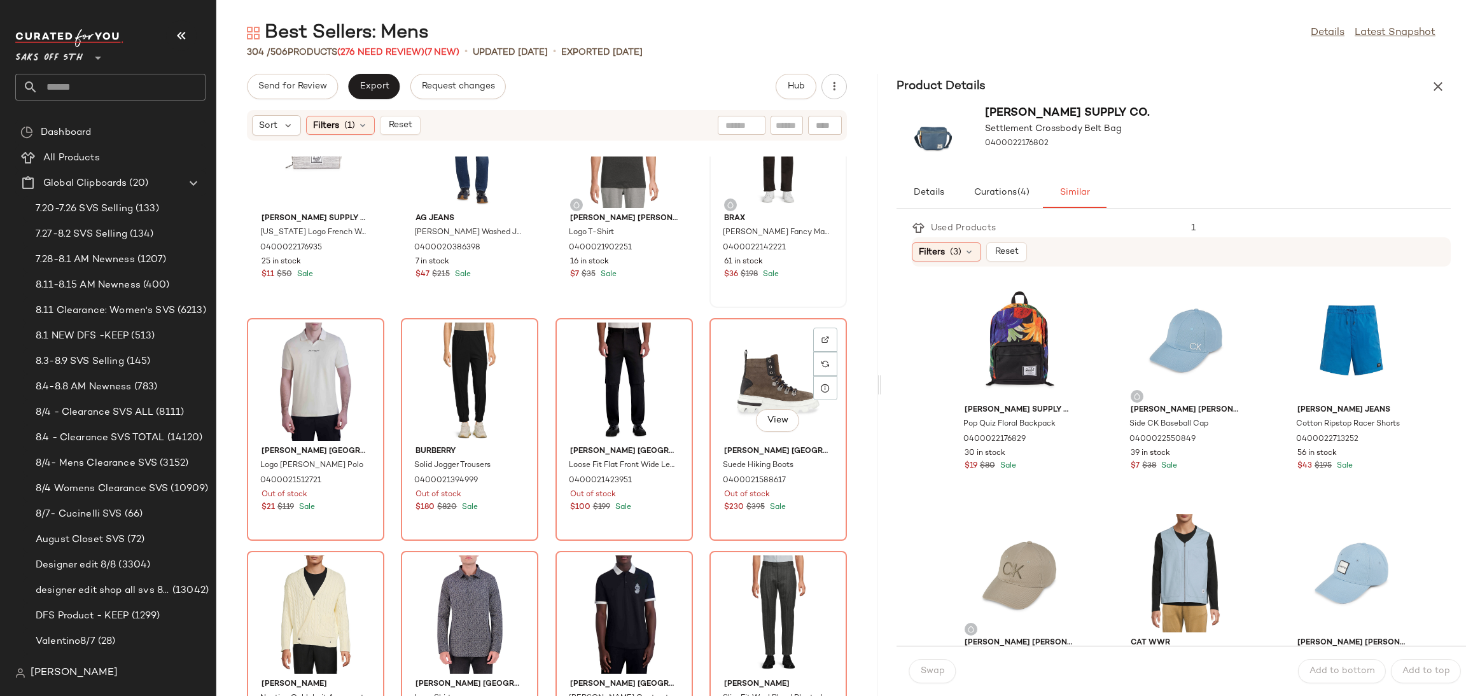
scroll to position [1483, 0]
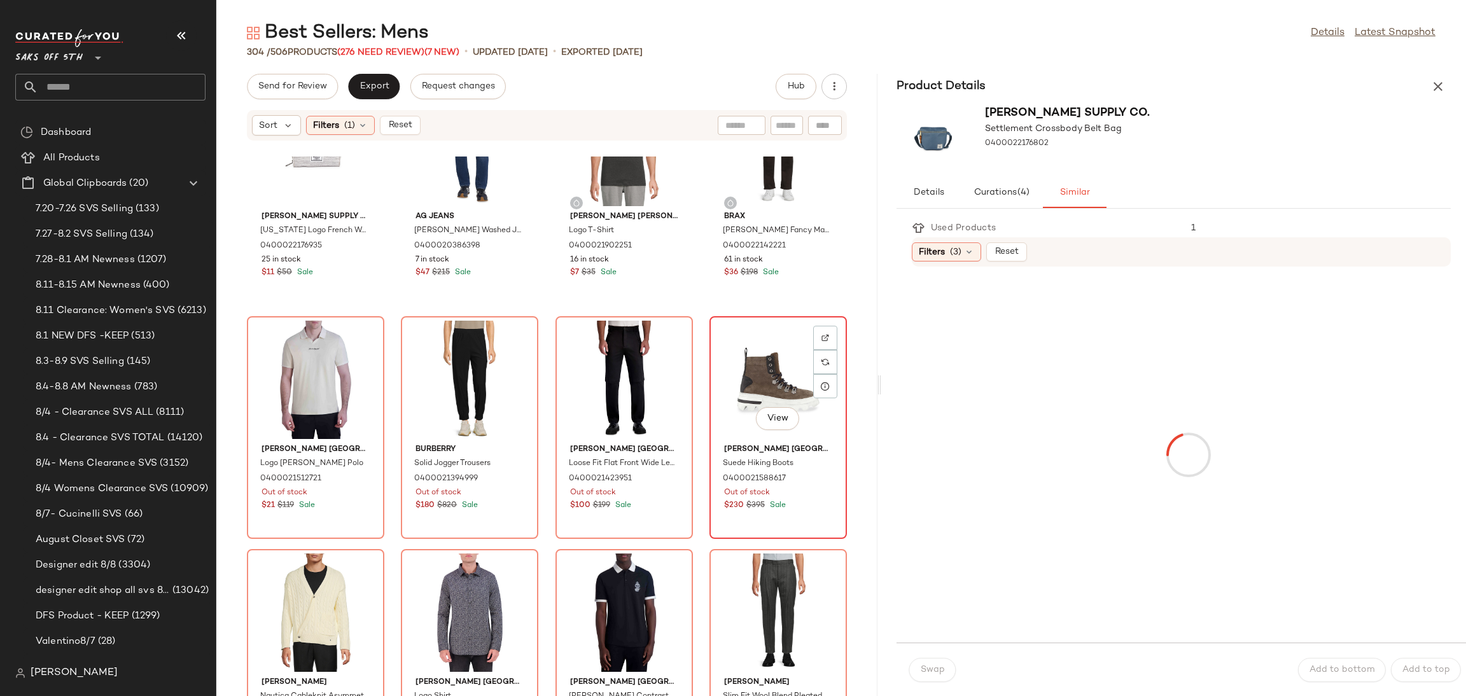
click at [750, 366] on div "View" at bounding box center [778, 380] width 129 height 118
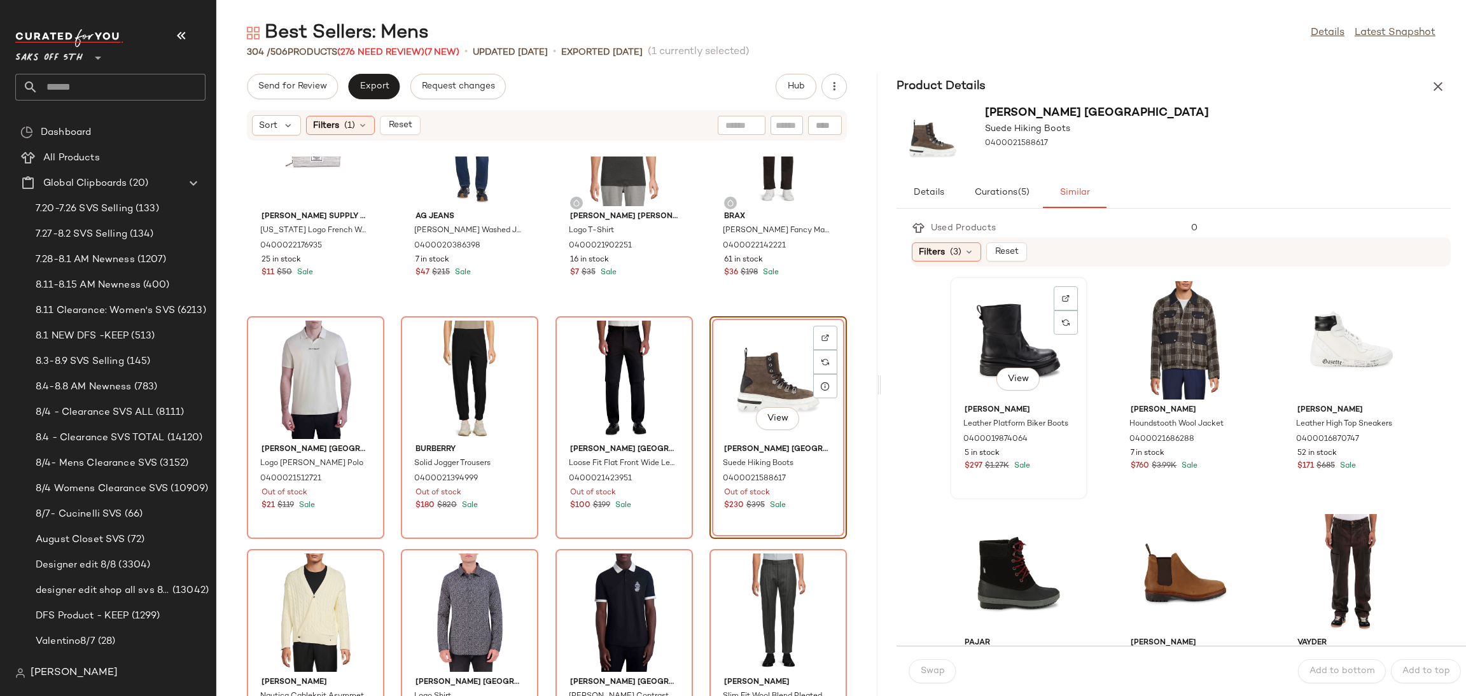
click at [994, 323] on div "View" at bounding box center [1018, 340] width 129 height 118
click at [934, 676] on span "Swap" at bounding box center [932, 671] width 25 height 10
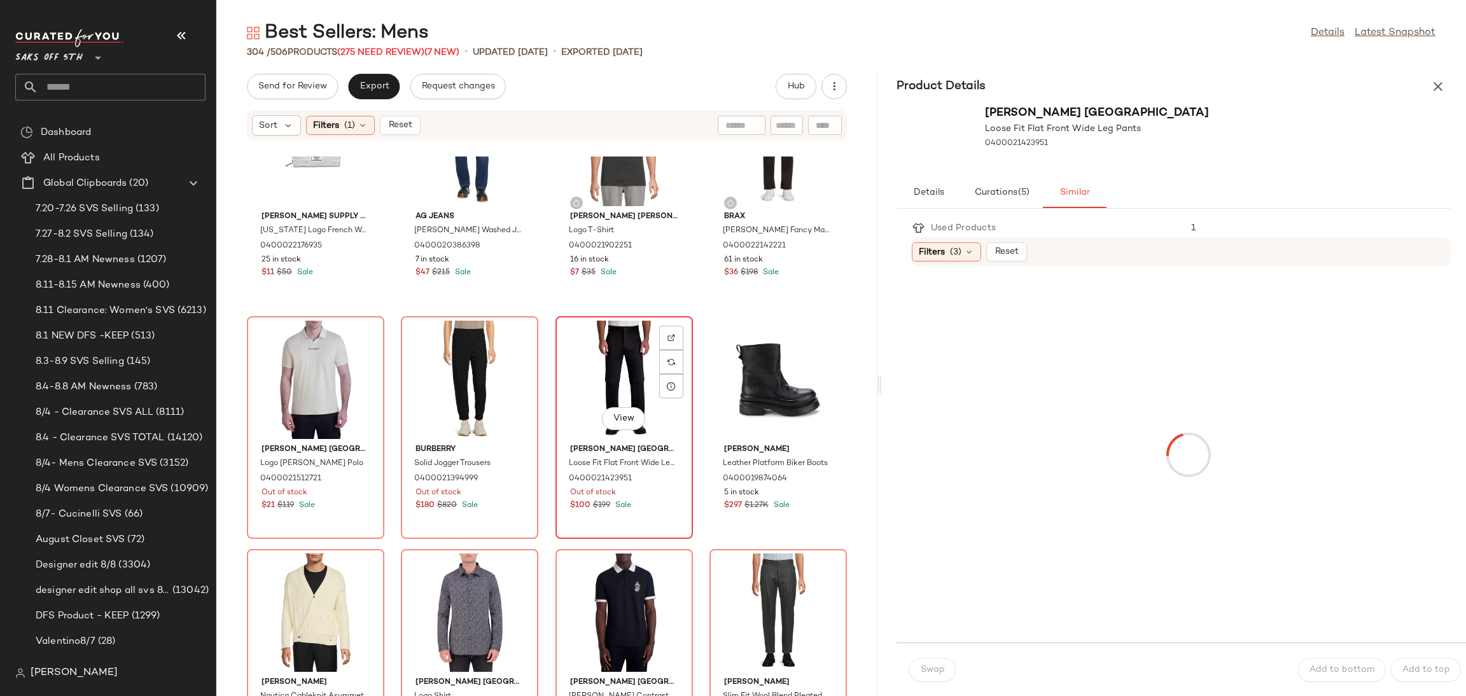
click at [620, 356] on div "View" at bounding box center [624, 380] width 129 height 118
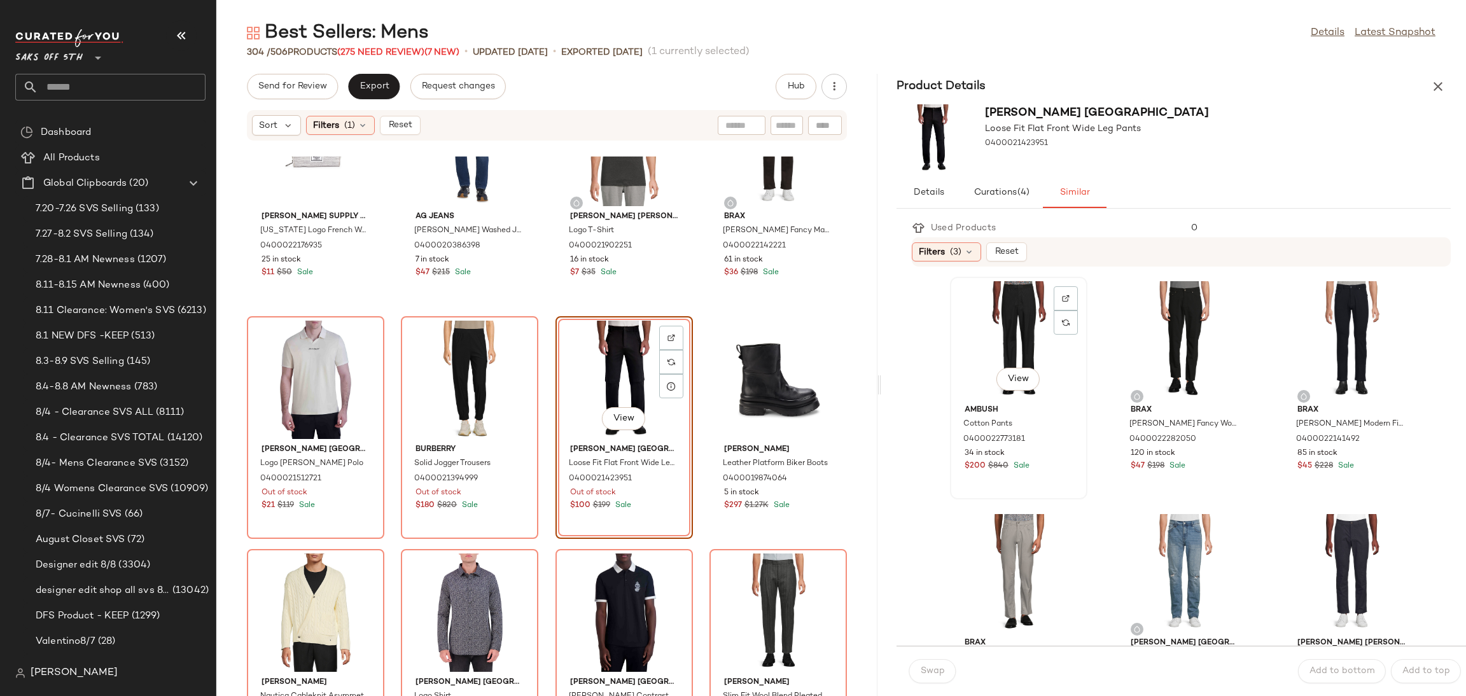
click at [993, 333] on div "View" at bounding box center [1018, 340] width 129 height 118
click at [942, 673] on span "Swap" at bounding box center [932, 671] width 25 height 10
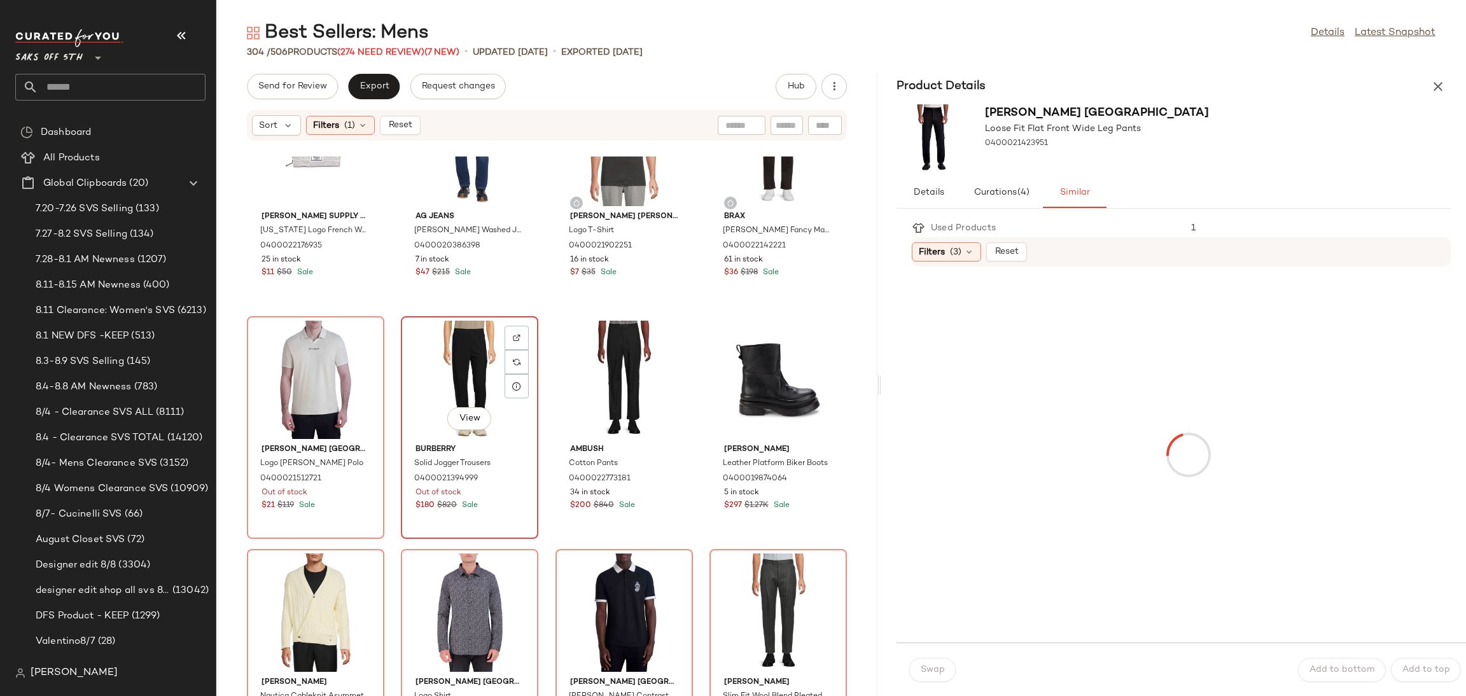
click at [453, 348] on div "View" at bounding box center [469, 380] width 129 height 118
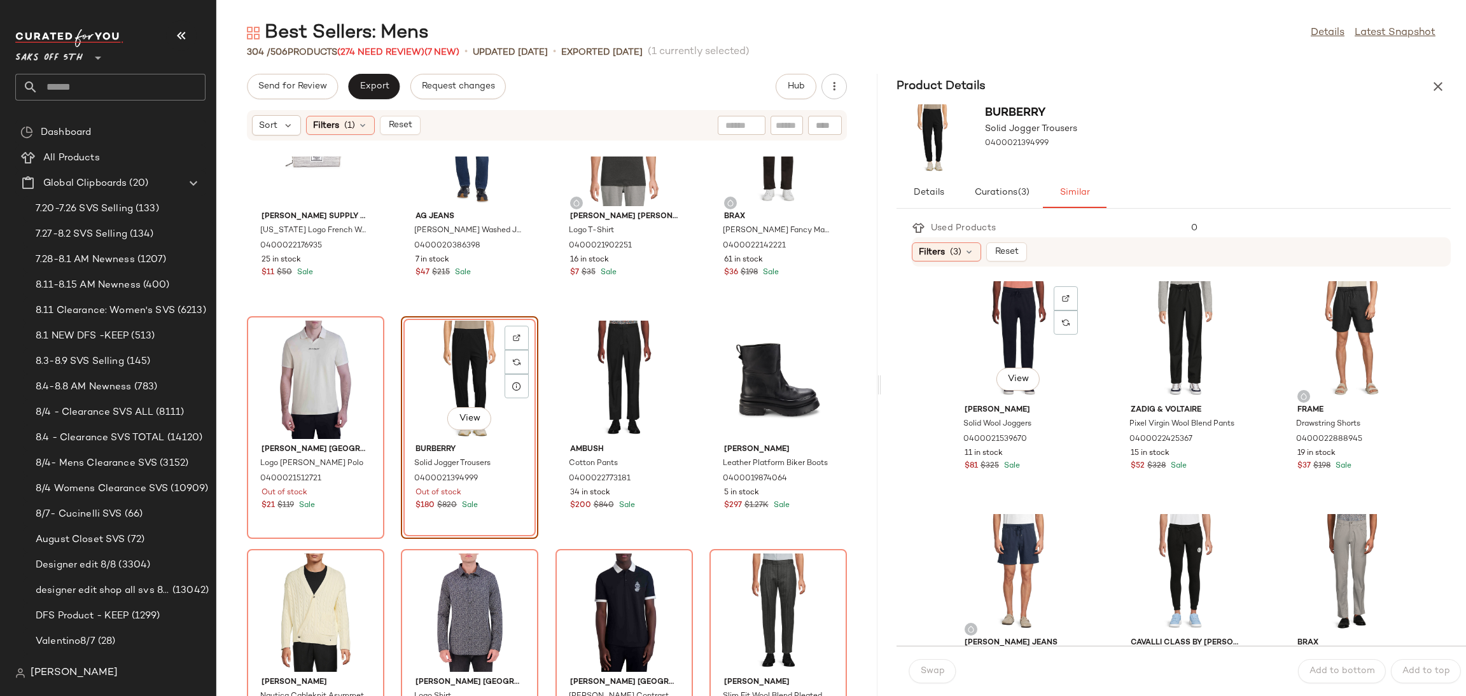
click at [991, 337] on div "View" at bounding box center [1018, 340] width 129 height 118
click at [938, 670] on span "Swap" at bounding box center [932, 671] width 25 height 10
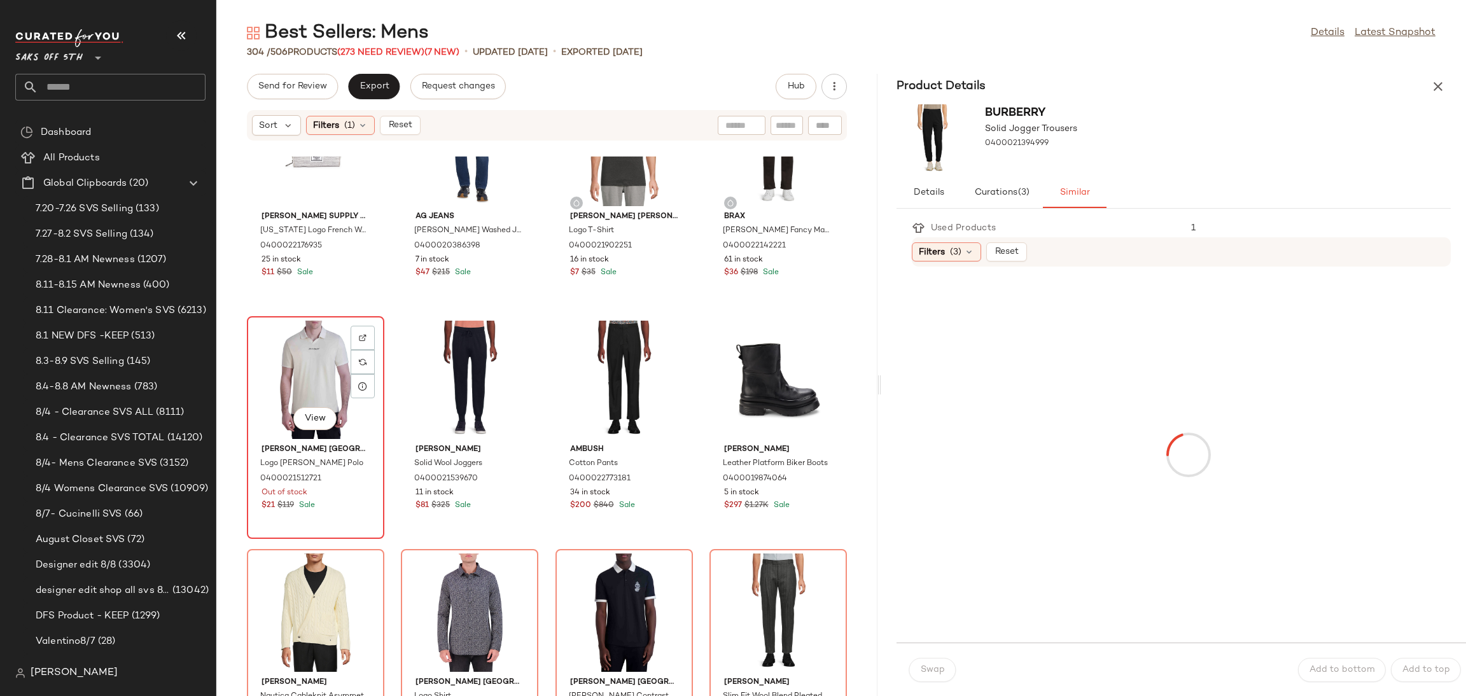
click at [300, 360] on div "View" at bounding box center [315, 380] width 129 height 118
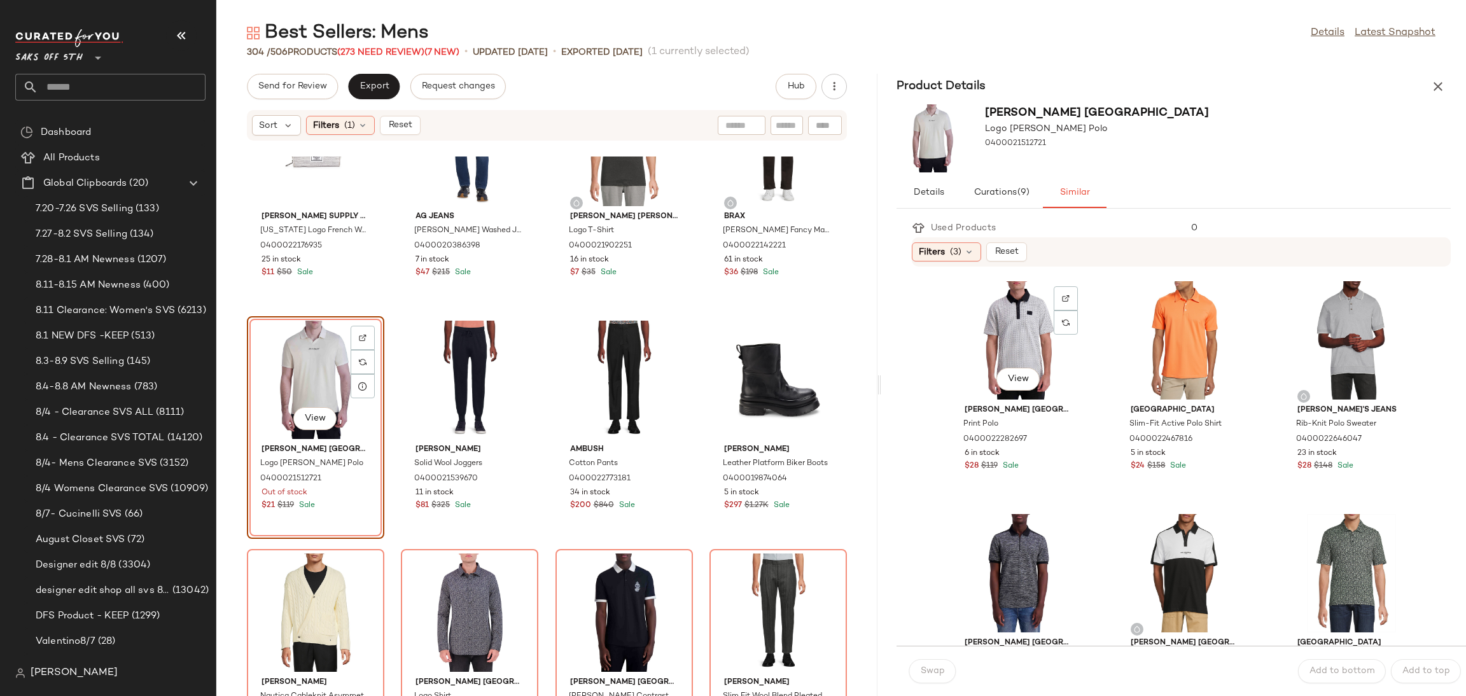
click at [994, 317] on div "View" at bounding box center [1018, 340] width 129 height 118
click at [941, 671] on span "Swap" at bounding box center [932, 671] width 25 height 10
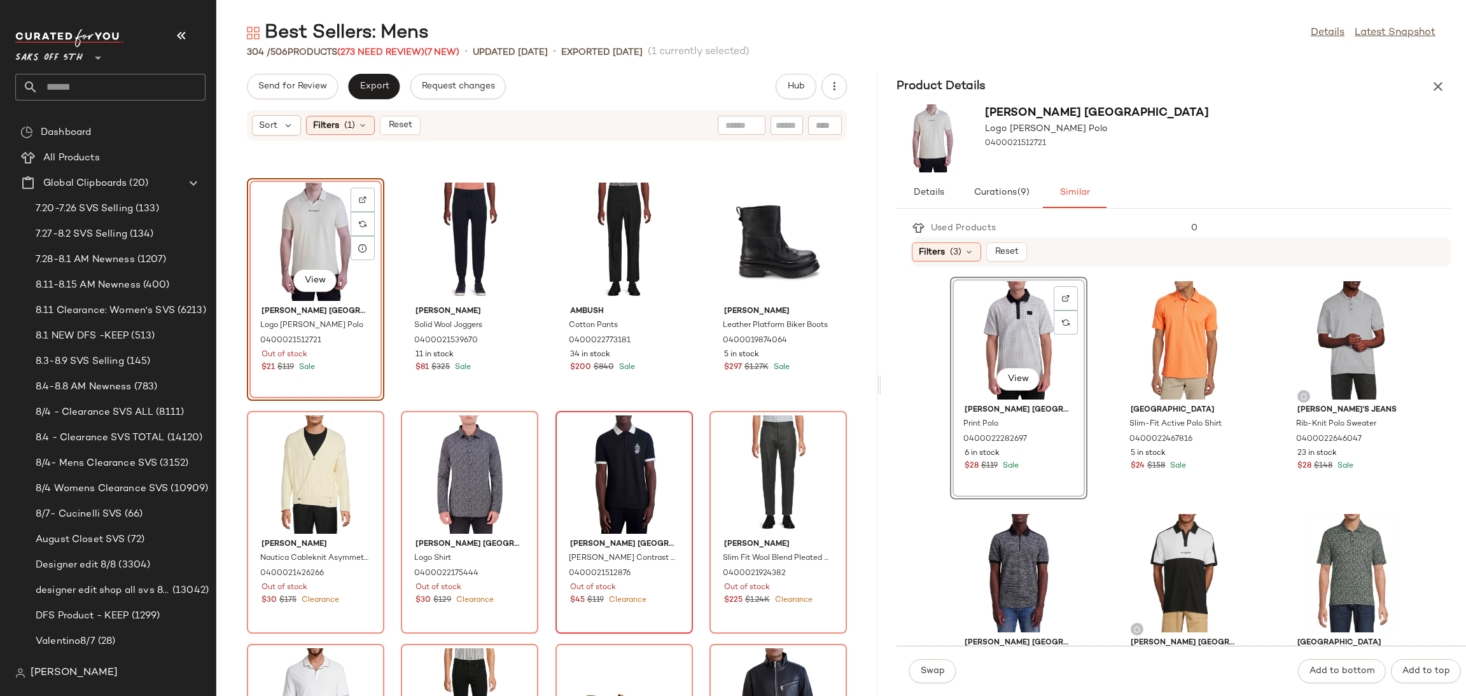
scroll to position [1625, 0]
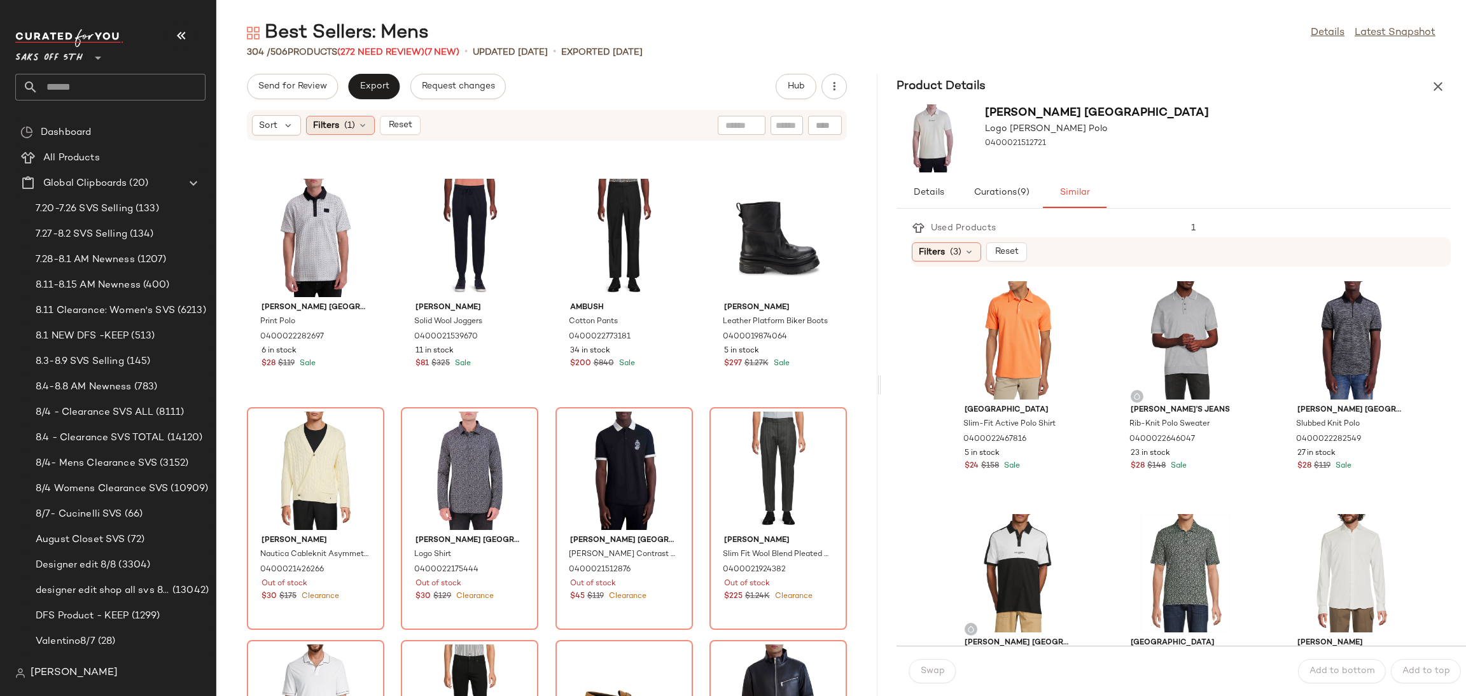
click at [349, 122] on span "(1)" at bounding box center [349, 125] width 11 height 13
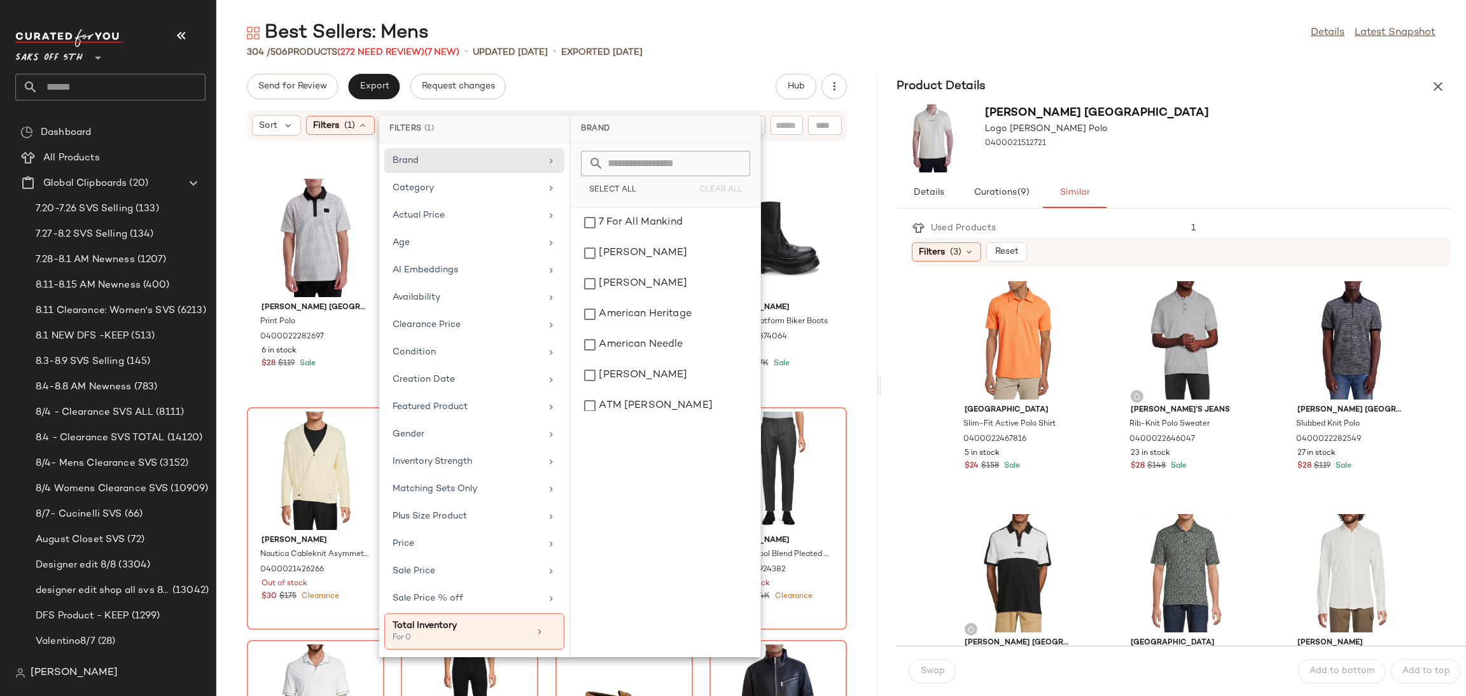
click at [702, 62] on div "Best Sellers: Mens Details Latest Snapshot 304 / 506 Products (272 Need Review)…" at bounding box center [841, 358] width 1250 height 676
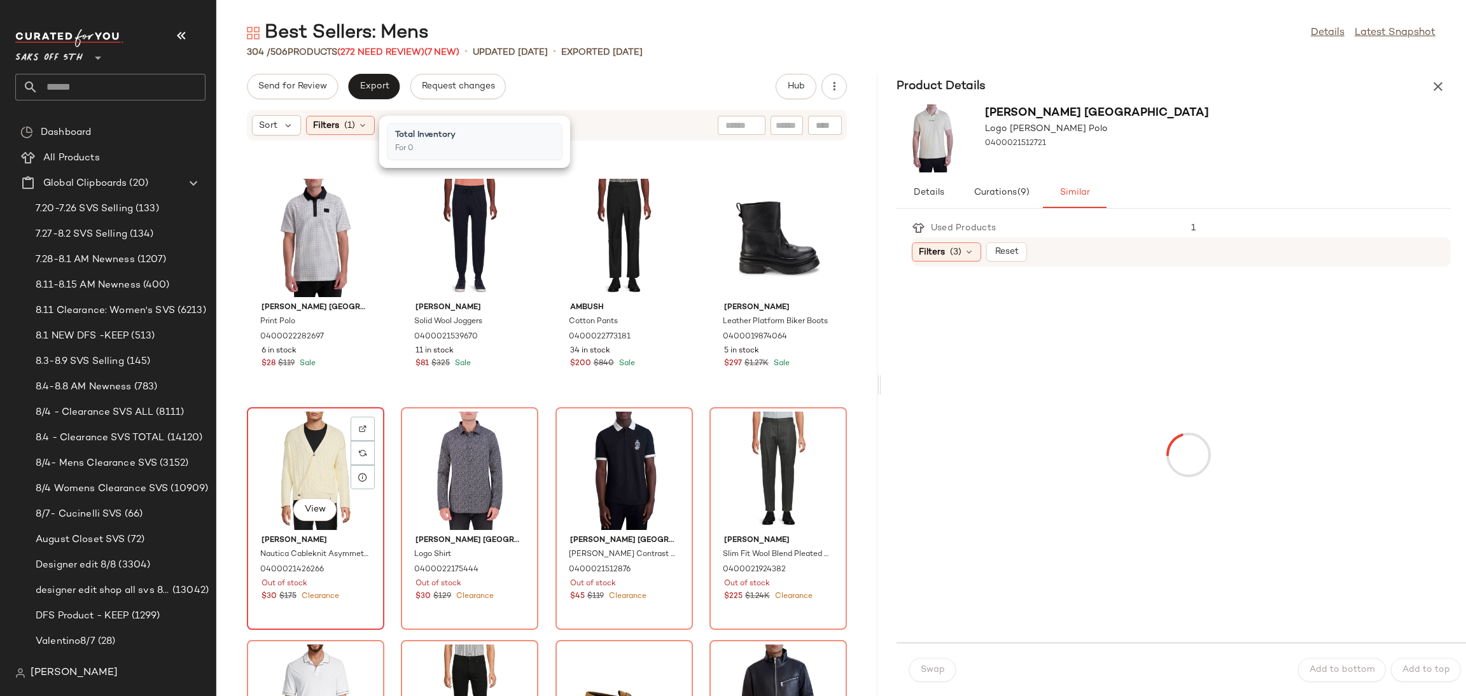
click at [310, 426] on div "View" at bounding box center [315, 471] width 129 height 118
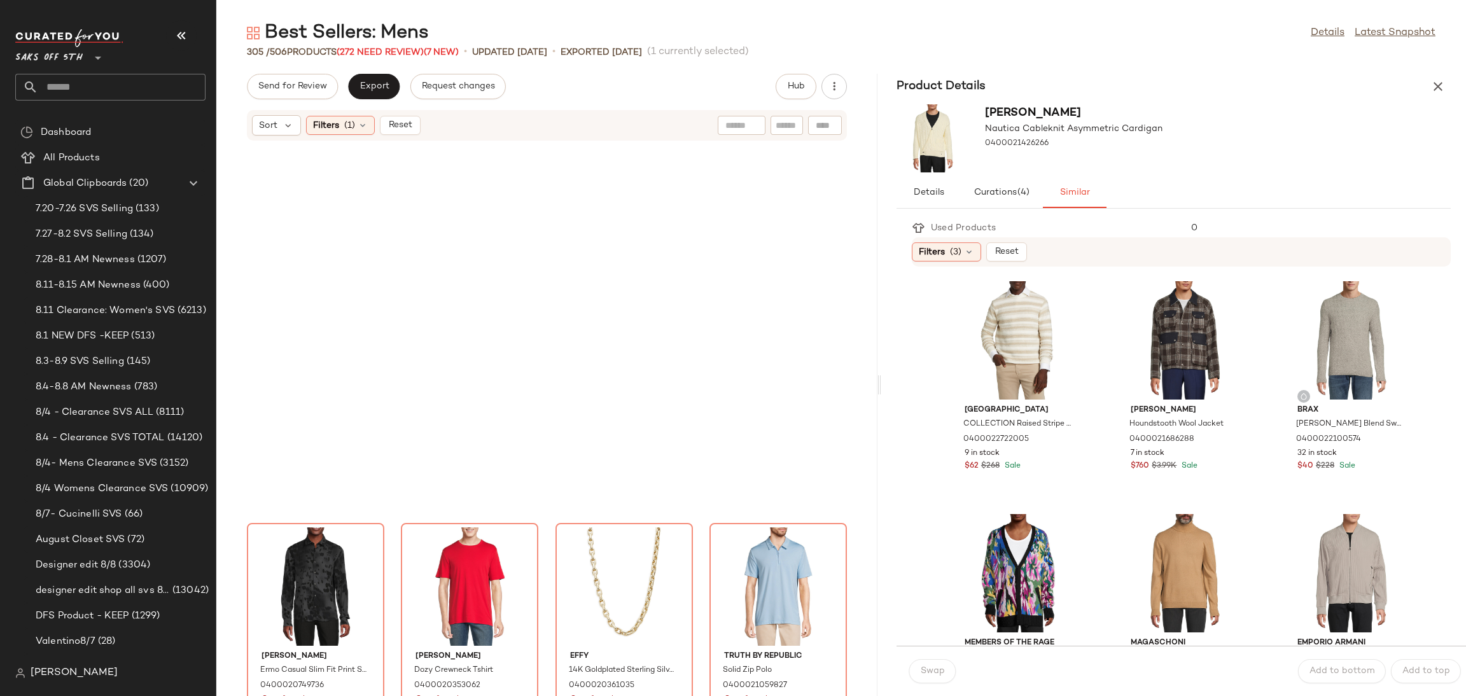
scroll to position [4324, 0]
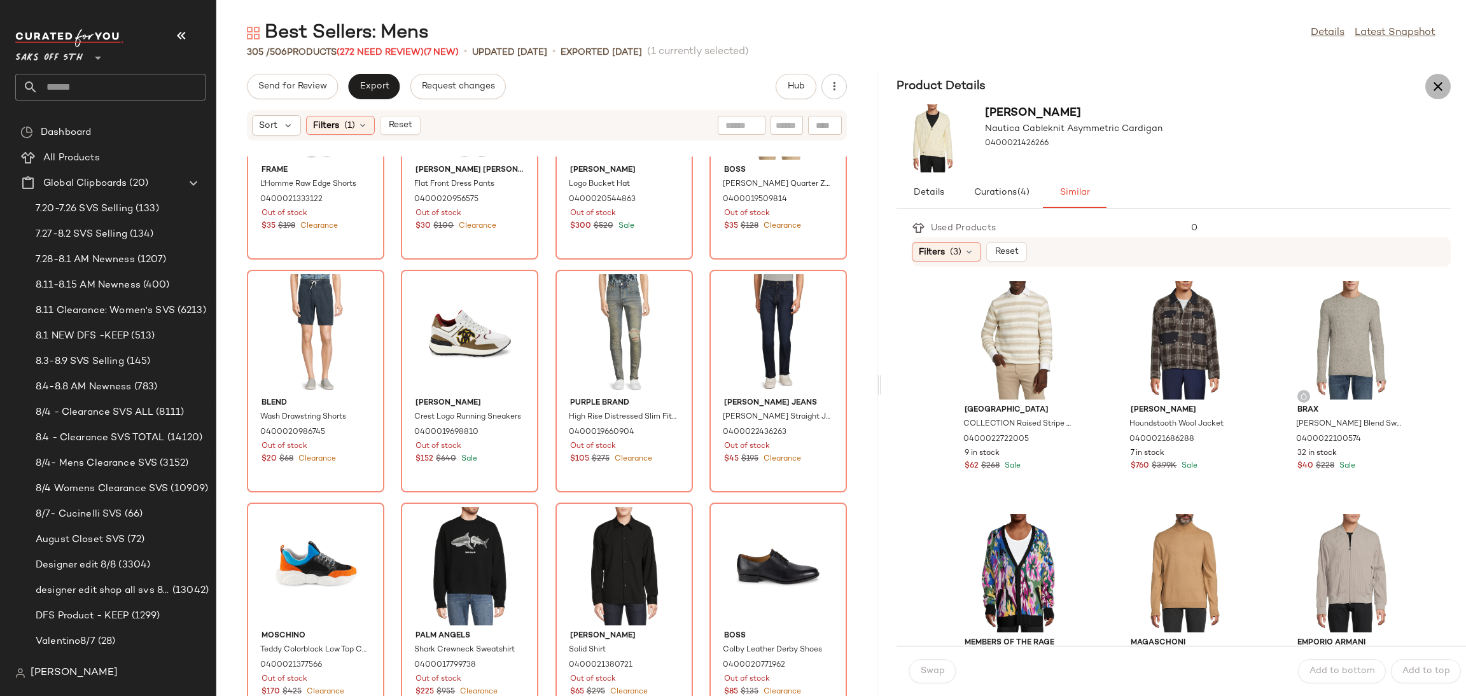
click at [1441, 85] on icon "button" at bounding box center [1437, 86] width 15 height 15
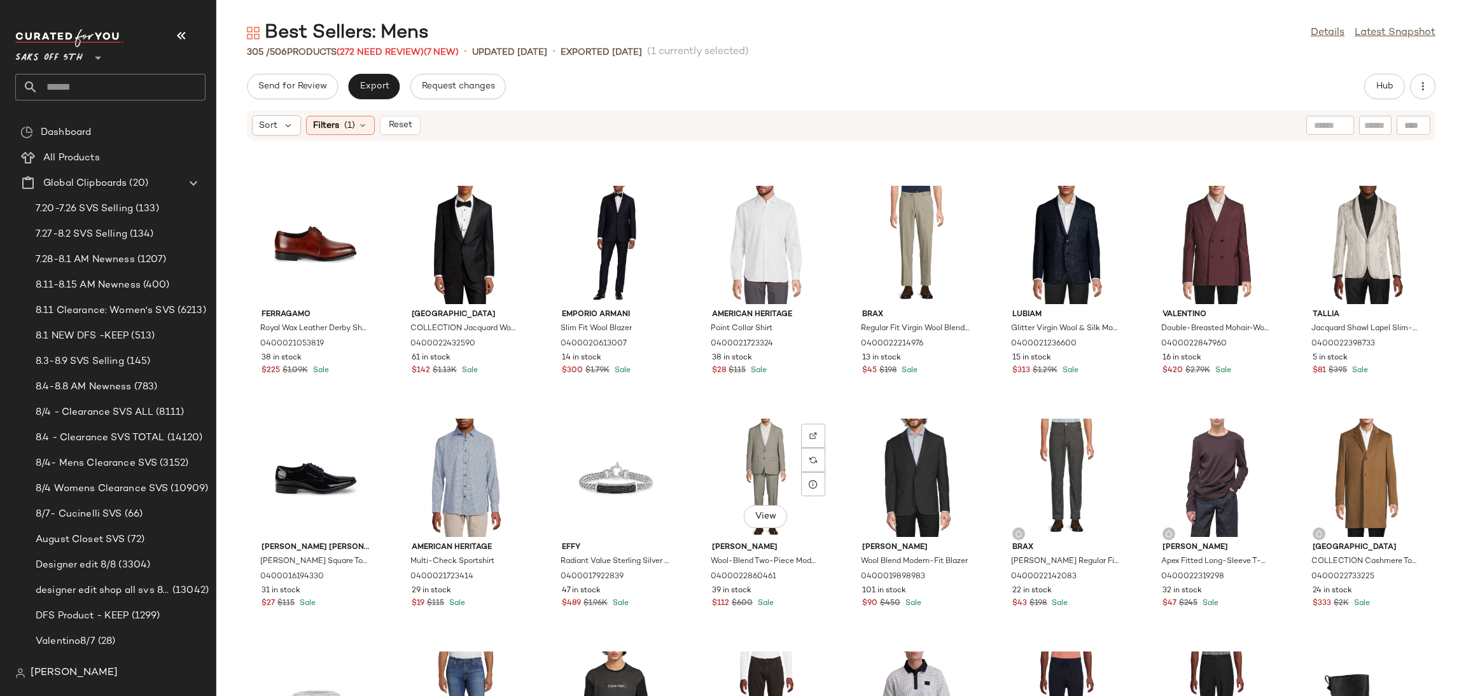
scroll to position [0, 0]
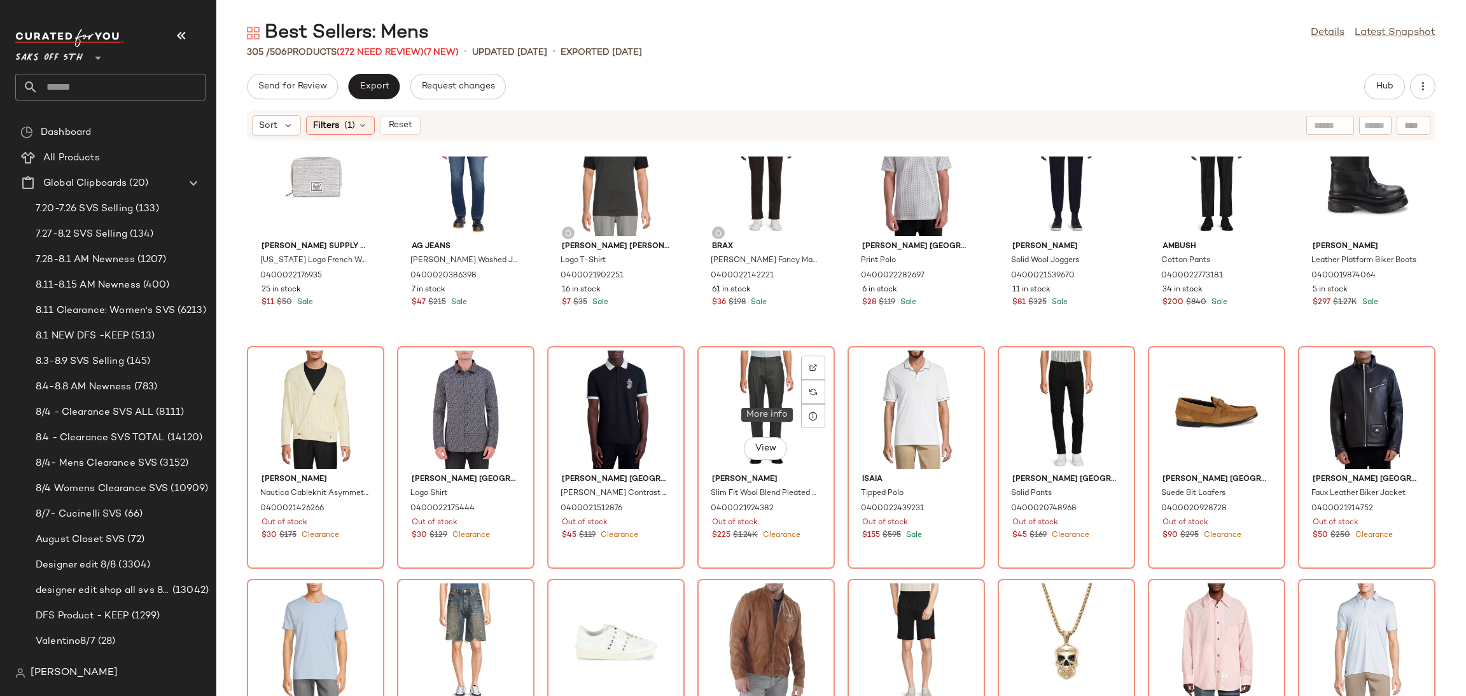
click at [801, 416] on div at bounding box center [813, 416] width 24 height 24
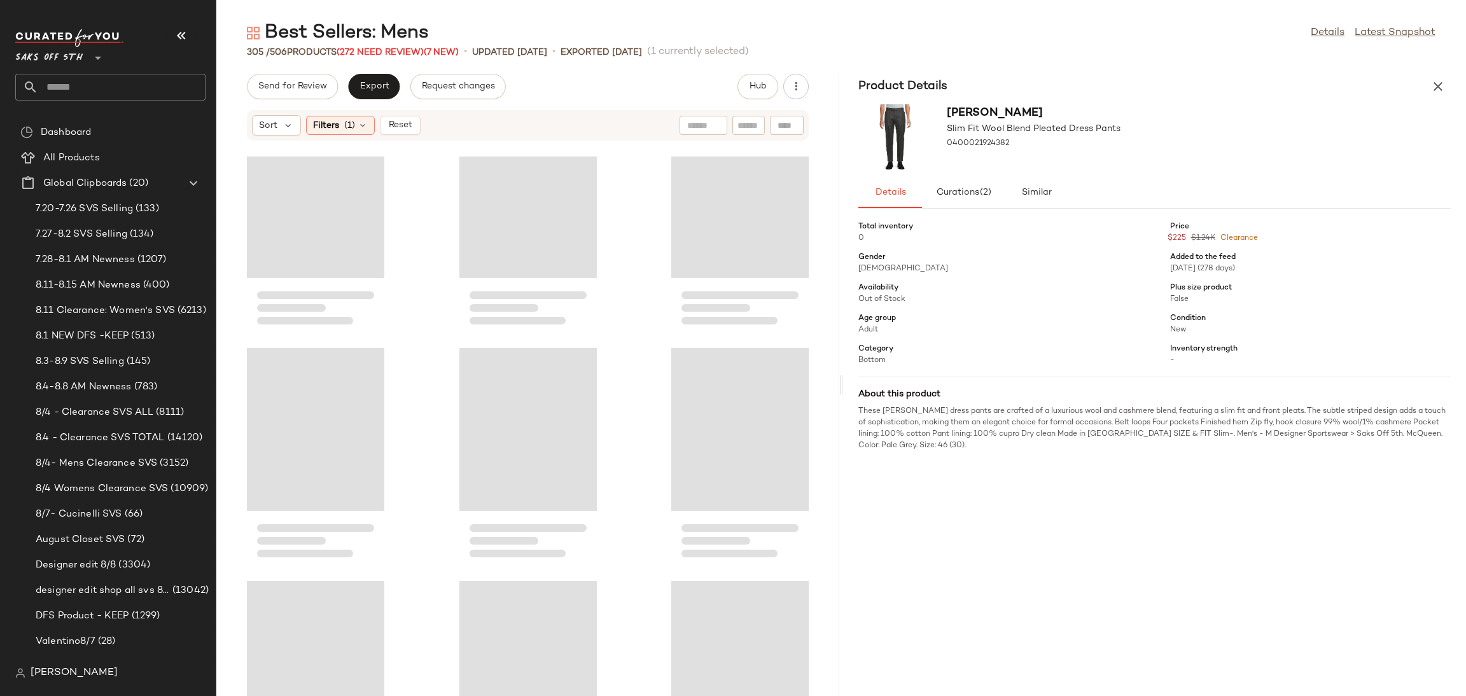
scroll to position [2328, 0]
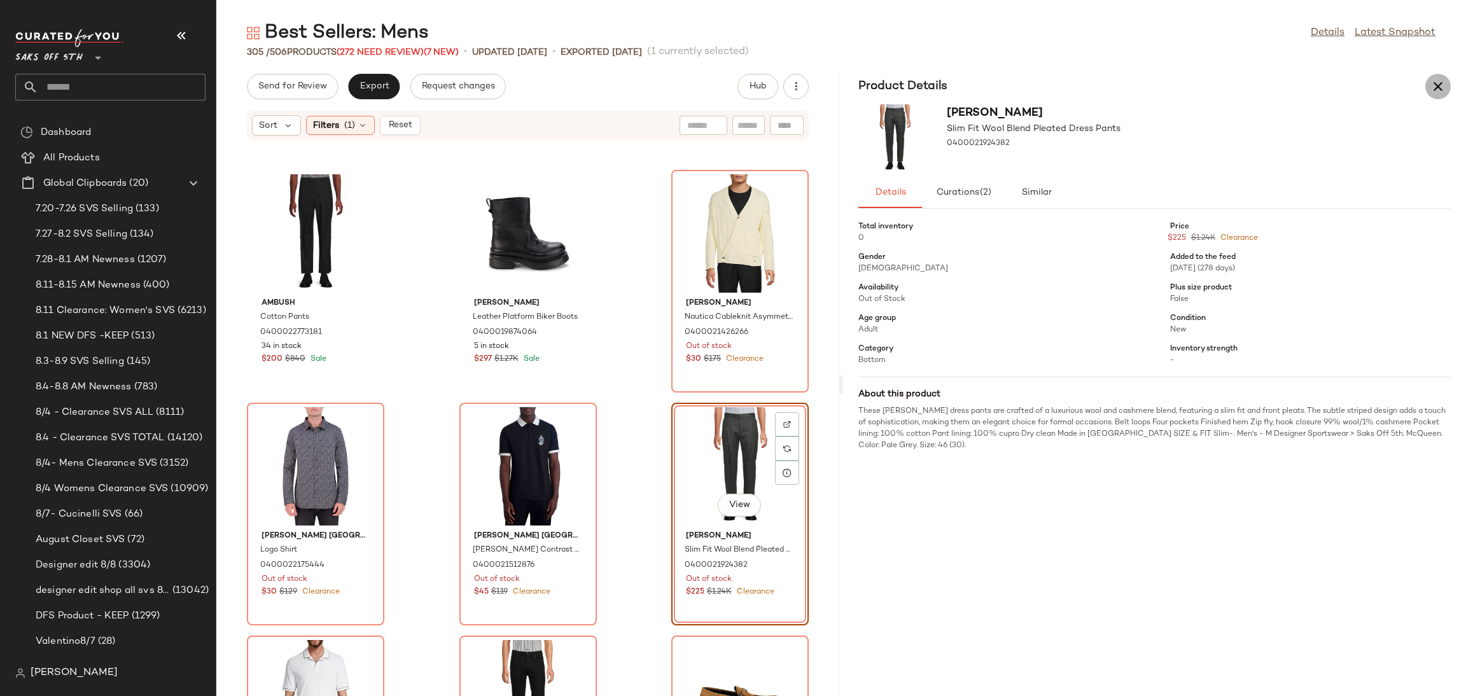
click at [1448, 90] on button "button" at bounding box center [1437, 86] width 25 height 25
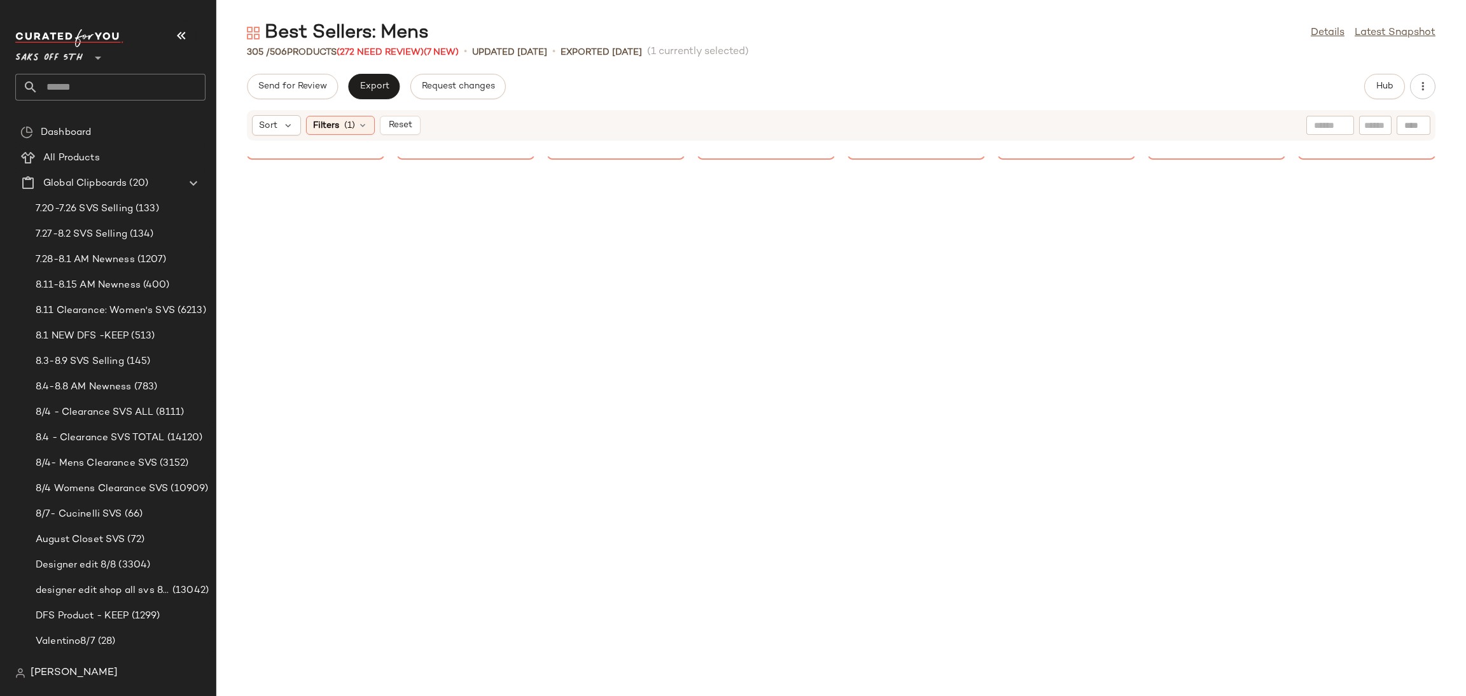
scroll to position [709, 0]
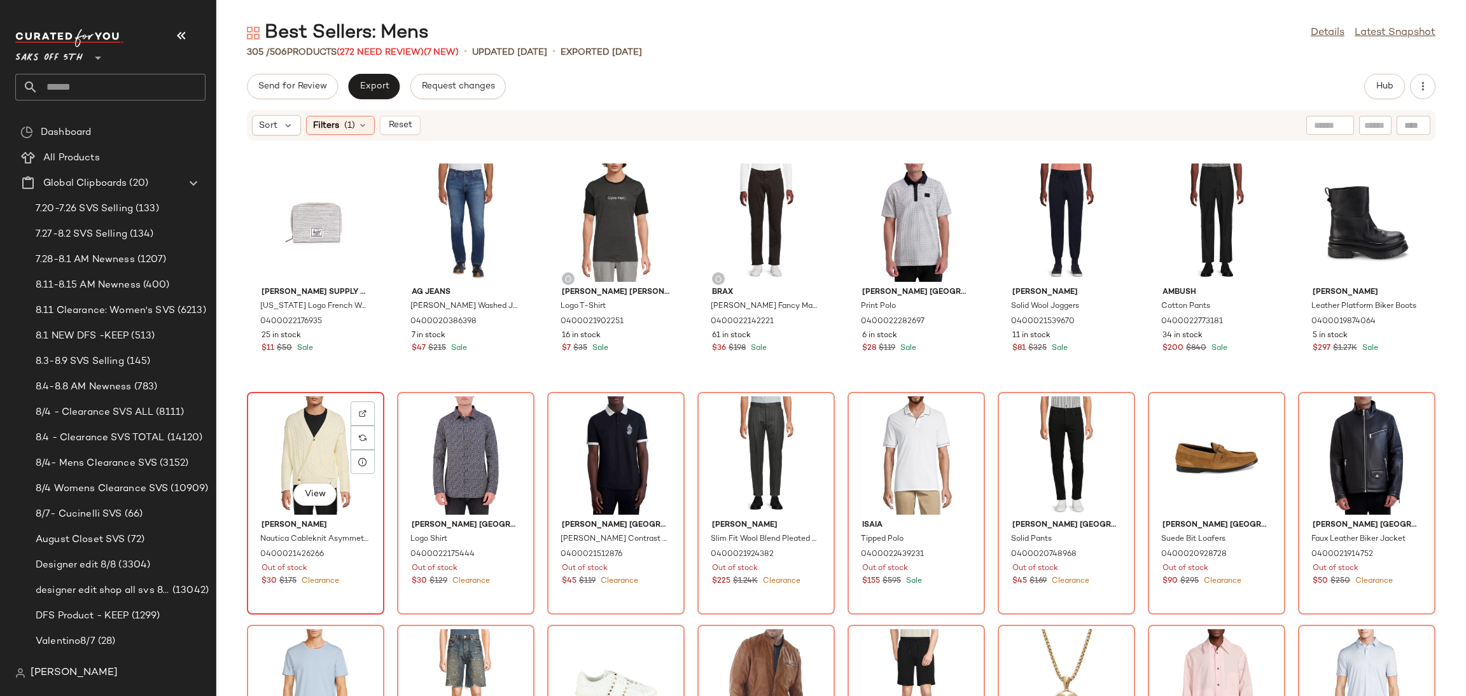
click at [316, 429] on div "View" at bounding box center [315, 455] width 129 height 118
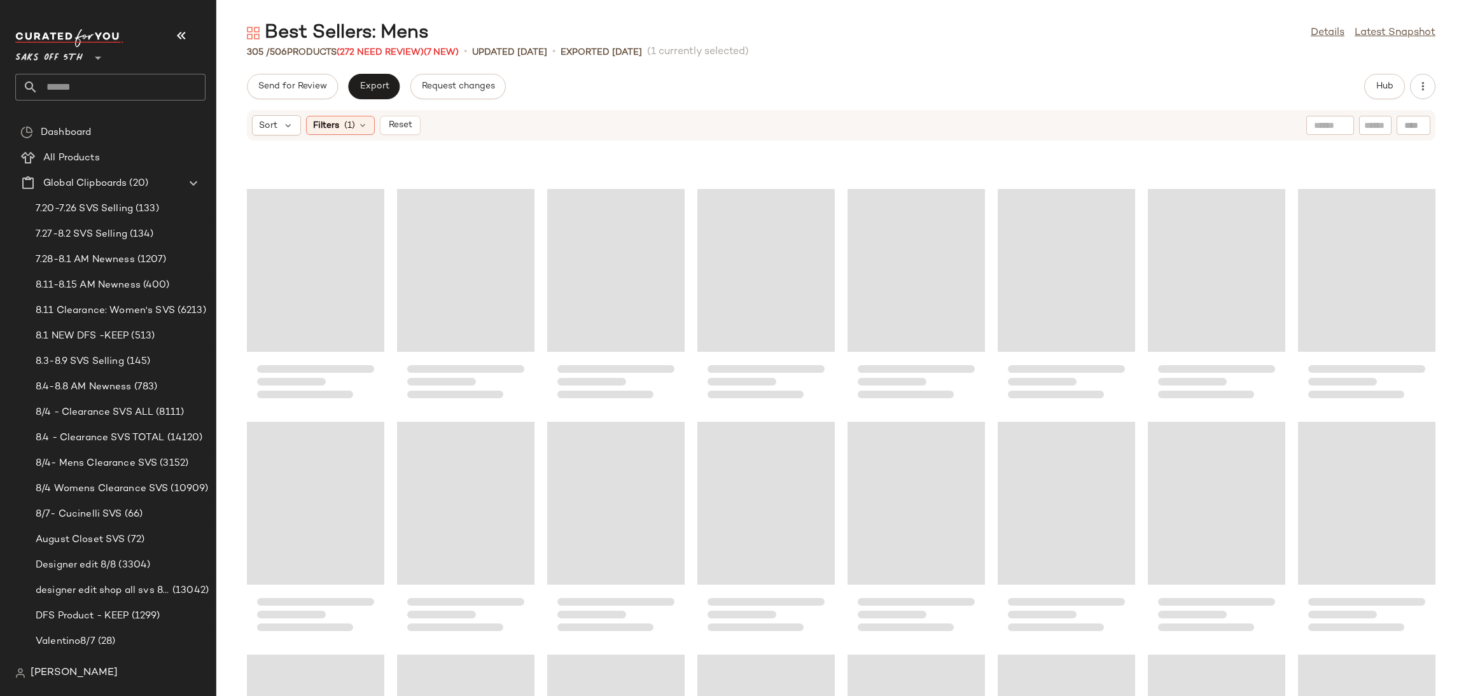
scroll to position [41441, 0]
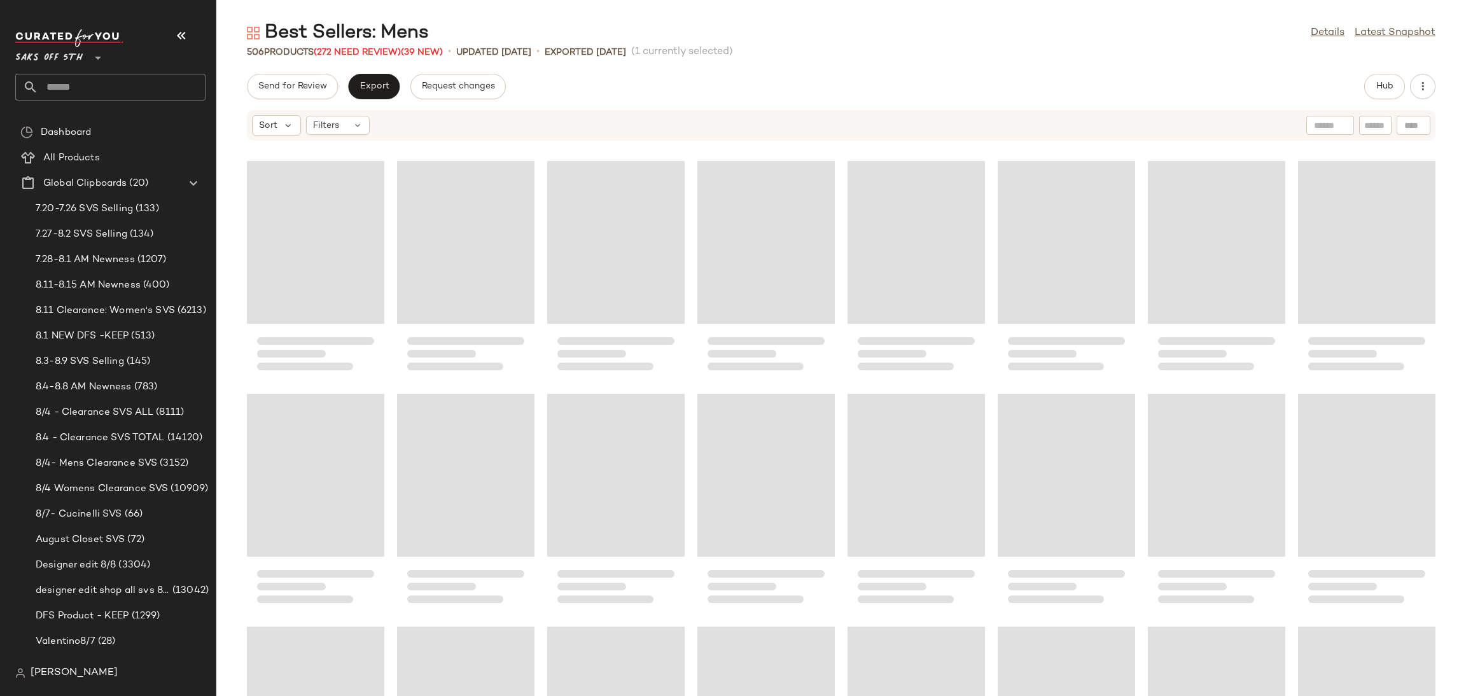
scroll to position [2095, 0]
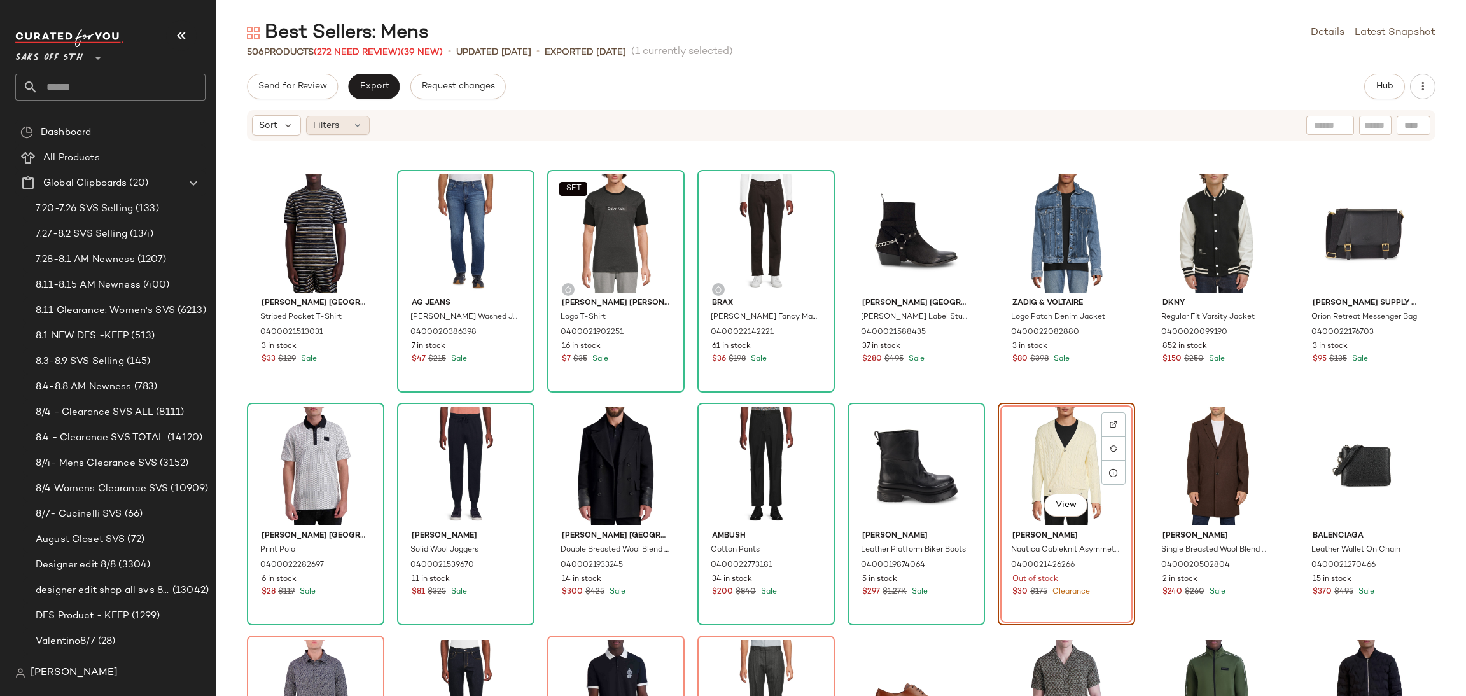
click at [351, 127] on div "Filters" at bounding box center [338, 125] width 64 height 19
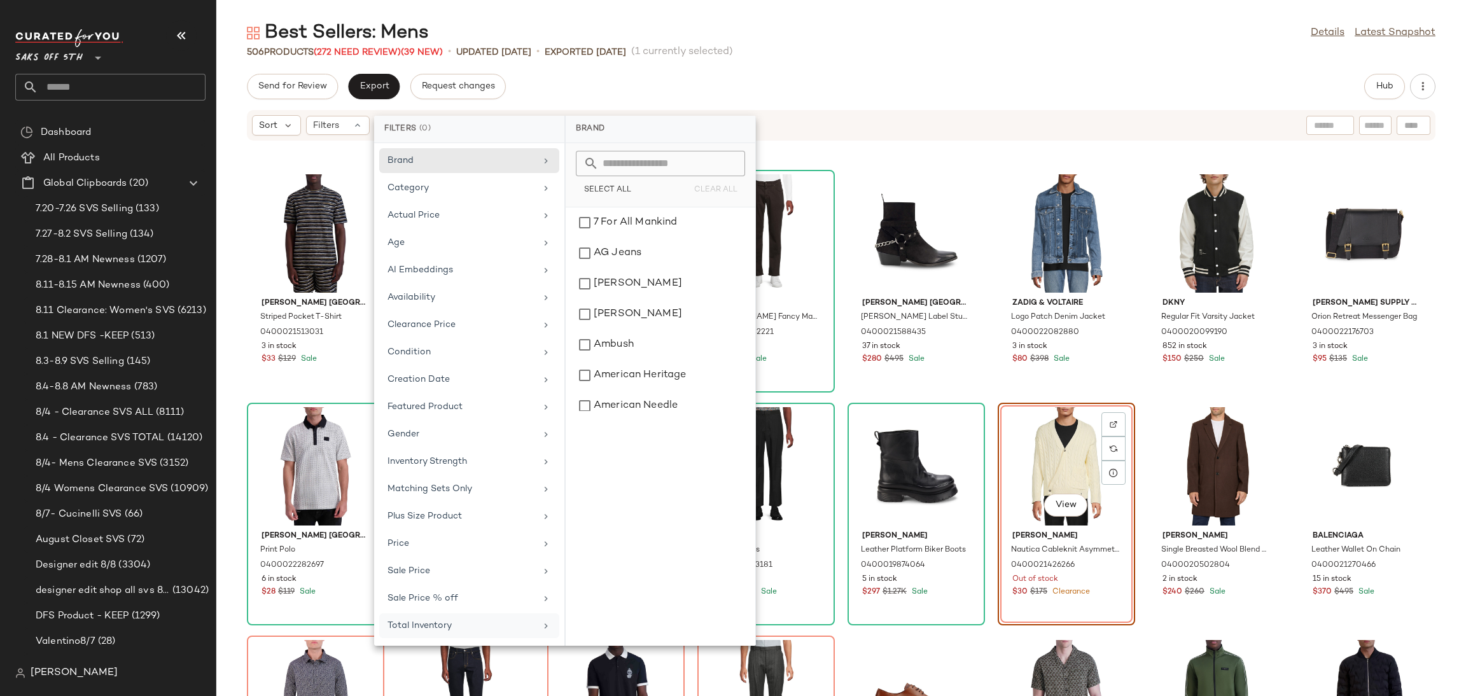
click at [495, 632] on div "Total Inventory" at bounding box center [461, 625] width 148 height 13
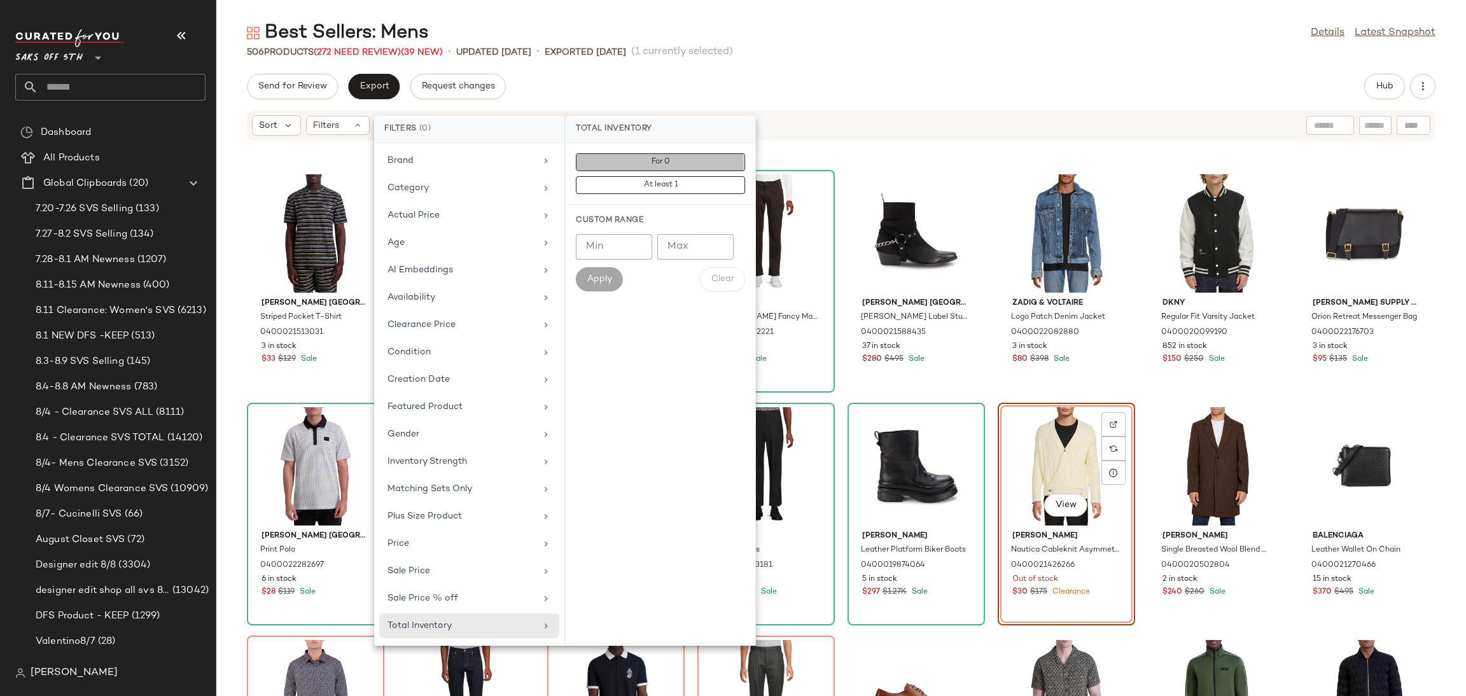
click at [678, 176] on button "For 0" at bounding box center [660, 185] width 169 height 18
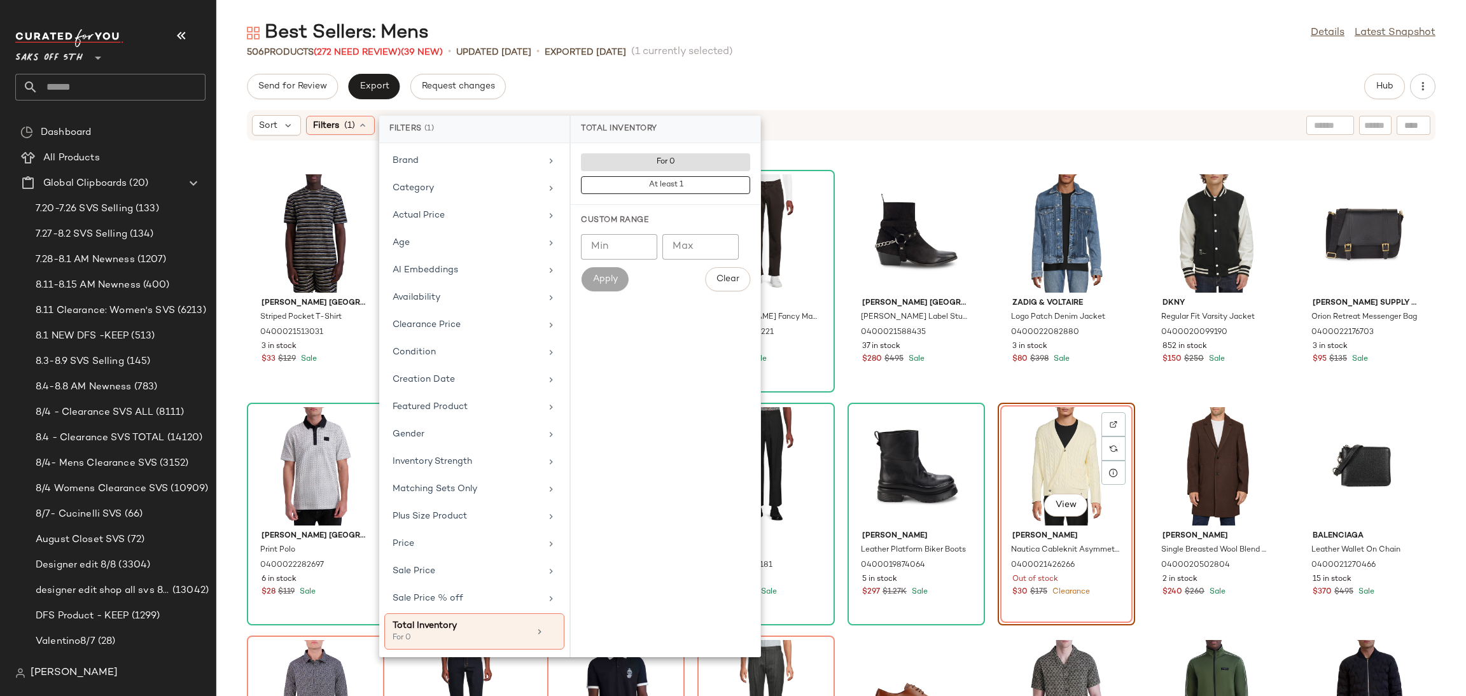
click at [751, 92] on div "Send for Review Export Request changes Hub" at bounding box center [841, 86] width 1250 height 25
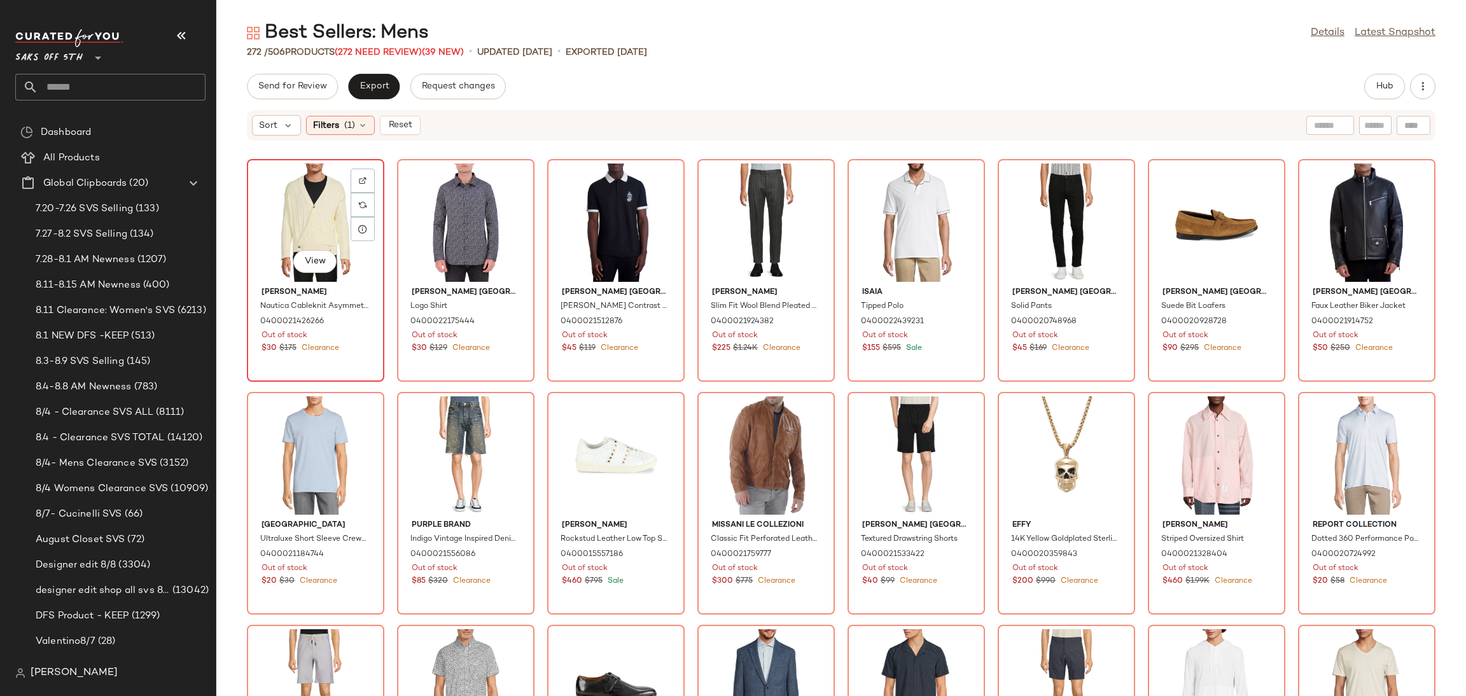
click at [303, 174] on div "View" at bounding box center [315, 223] width 129 height 118
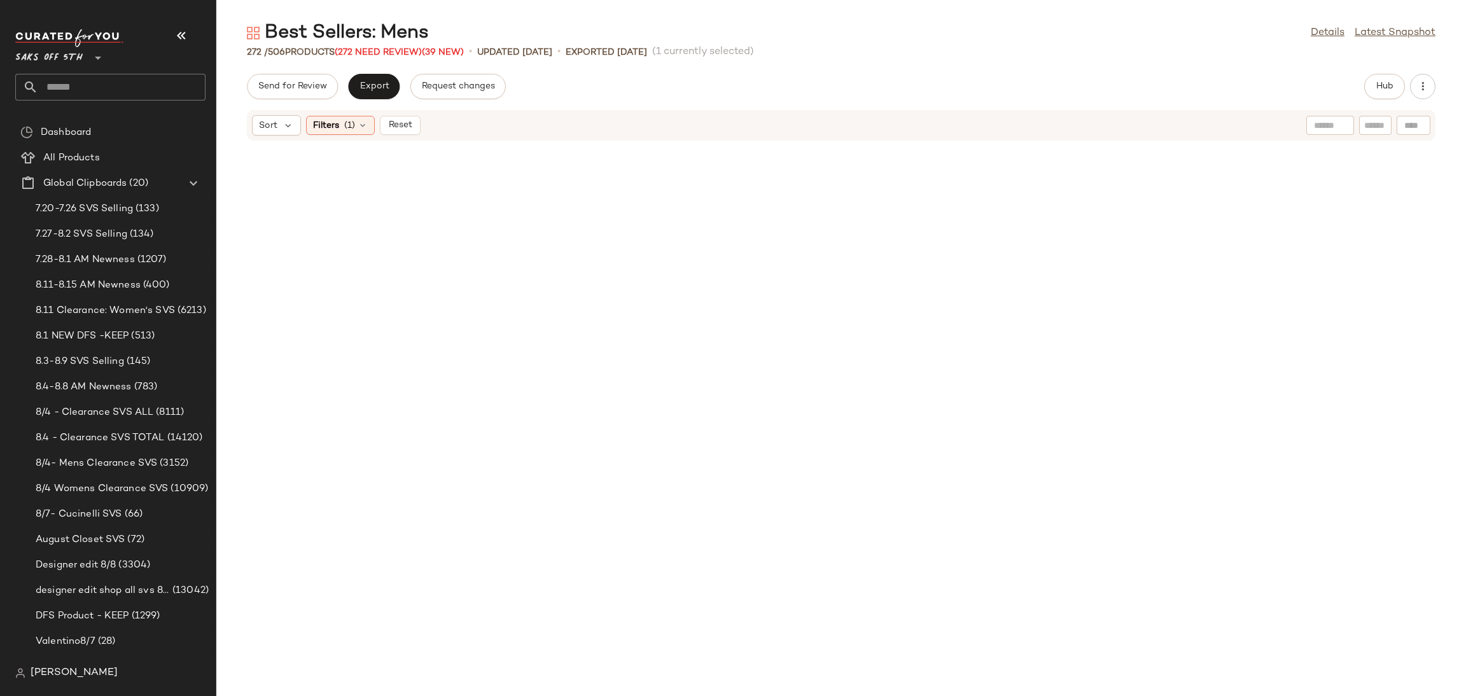
scroll to position [7380, 0]
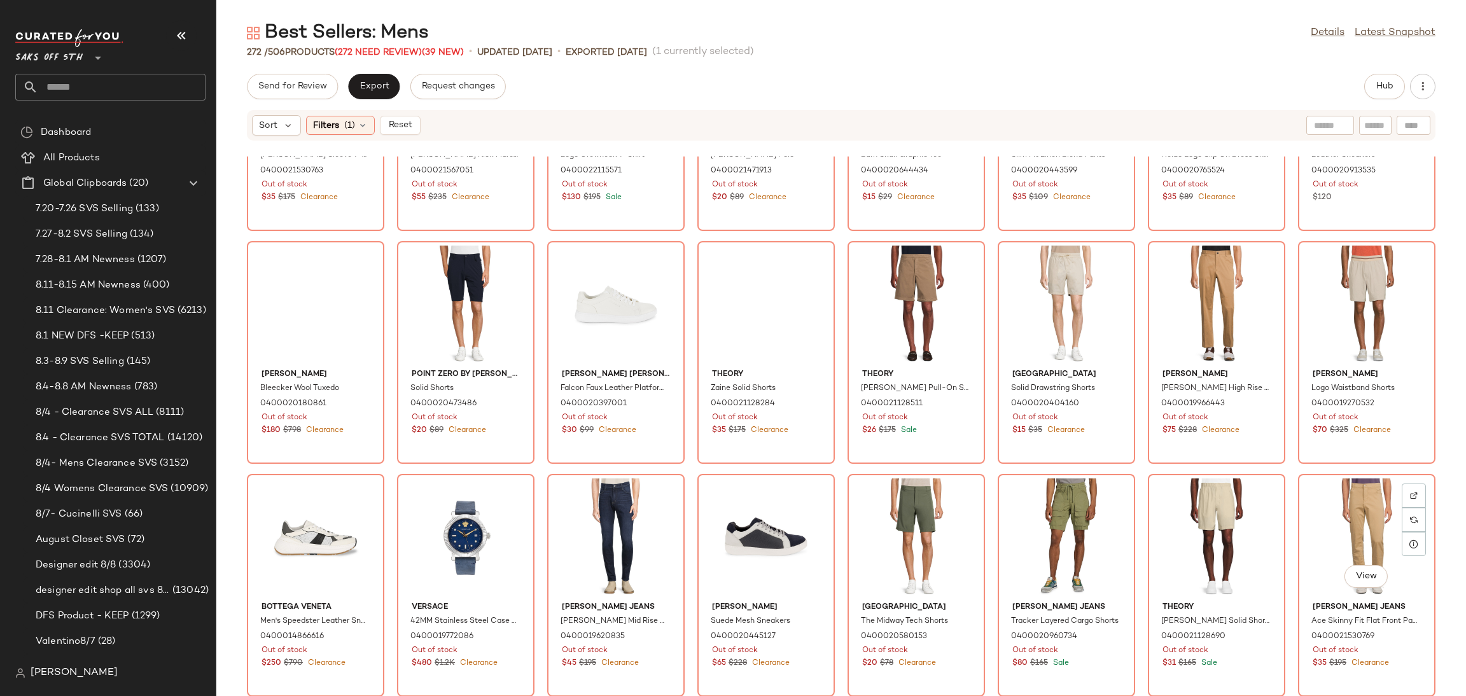
click at [1323, 511] on div "View" at bounding box center [1366, 537] width 129 height 118
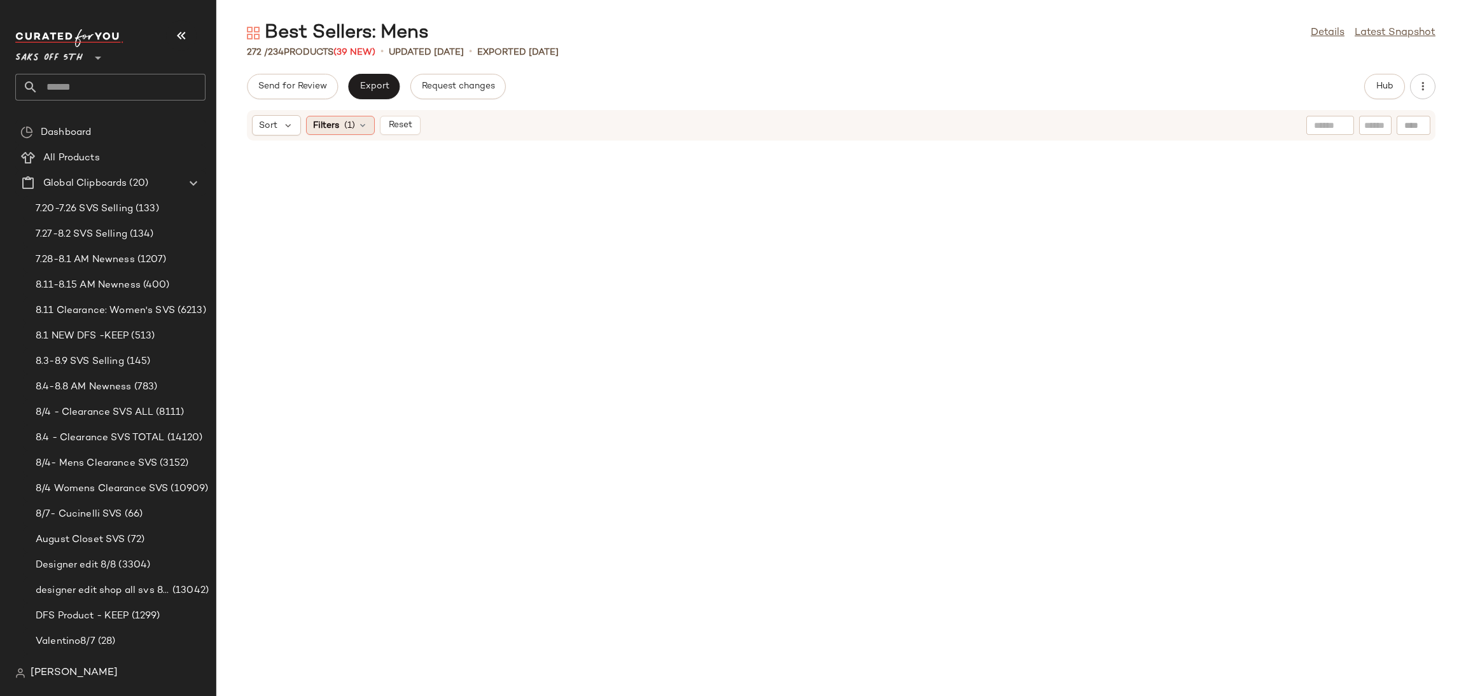
click at [359, 127] on icon at bounding box center [363, 125] width 10 height 10
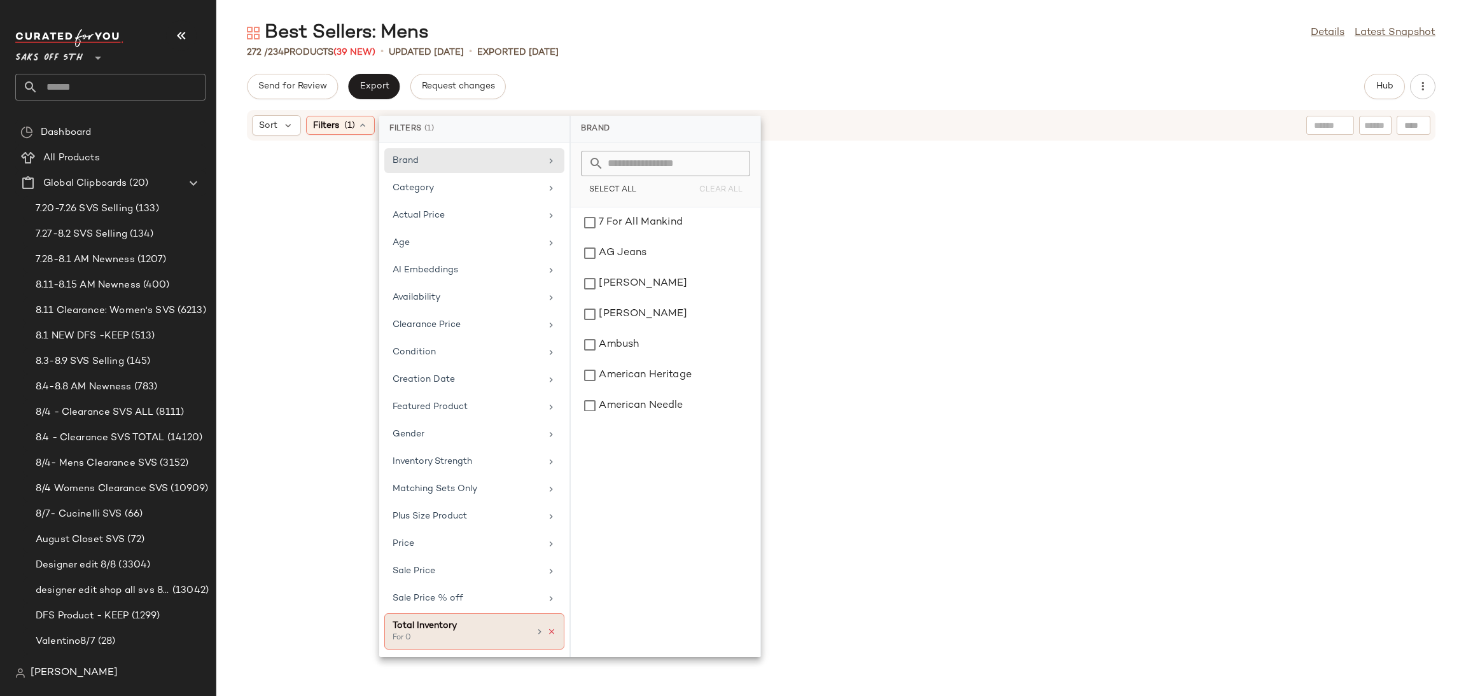
click at [550, 636] on icon at bounding box center [551, 631] width 9 height 9
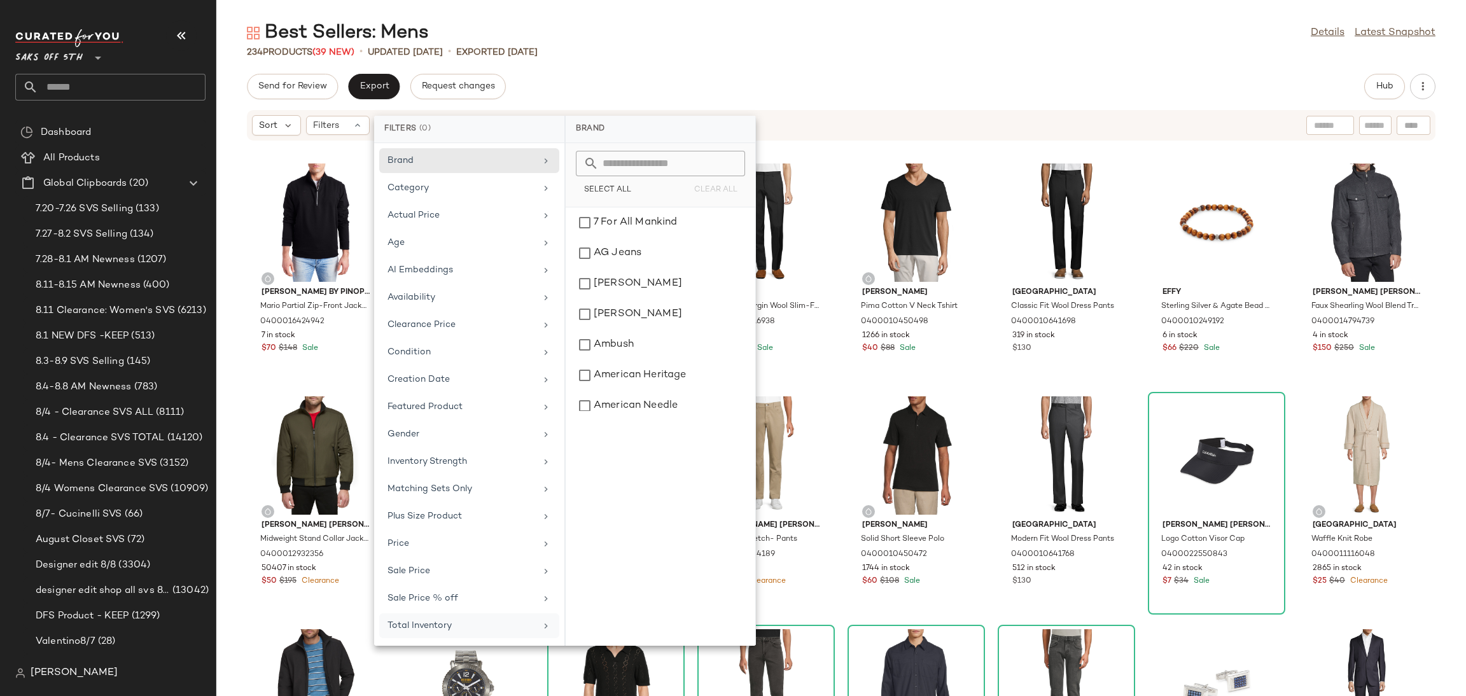
click at [769, 51] on div "234 Products (39 New) • updated [DATE] • Exported [DATE]" at bounding box center [841, 52] width 1250 height 13
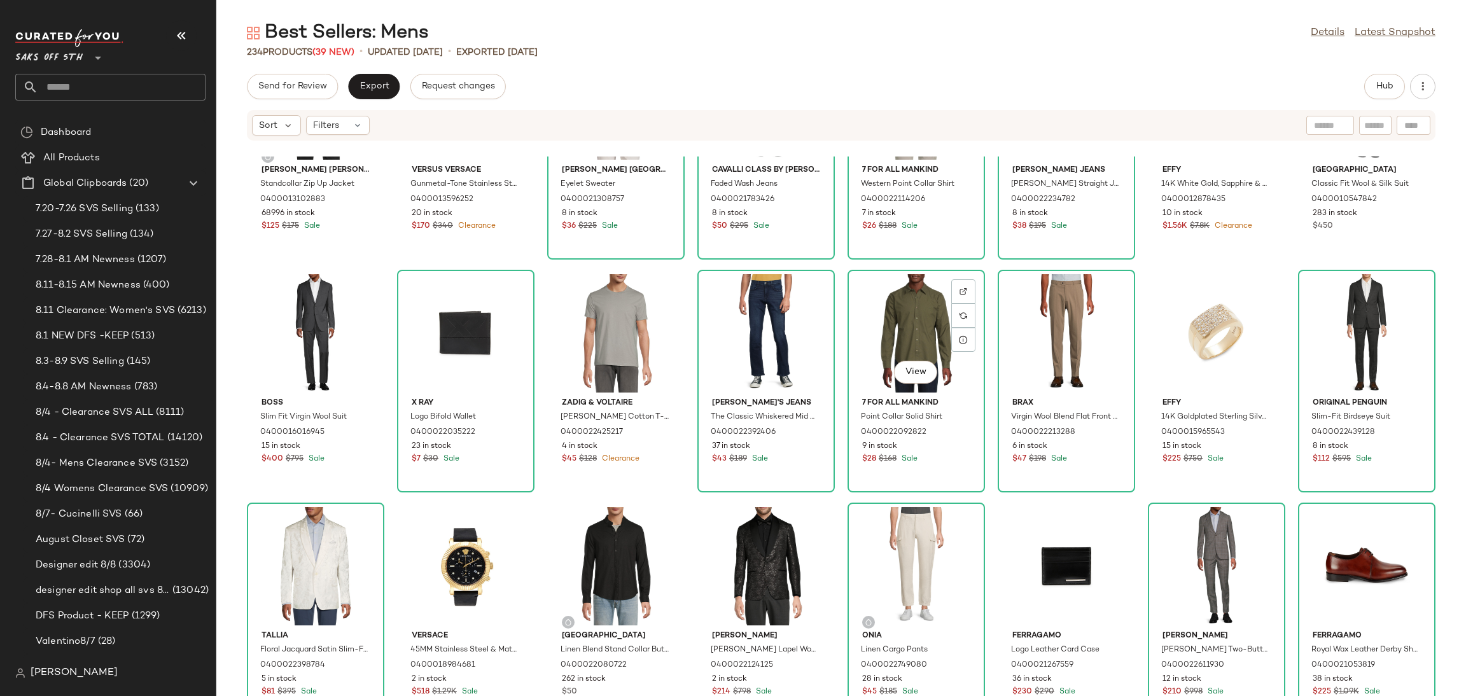
scroll to position [601, 0]
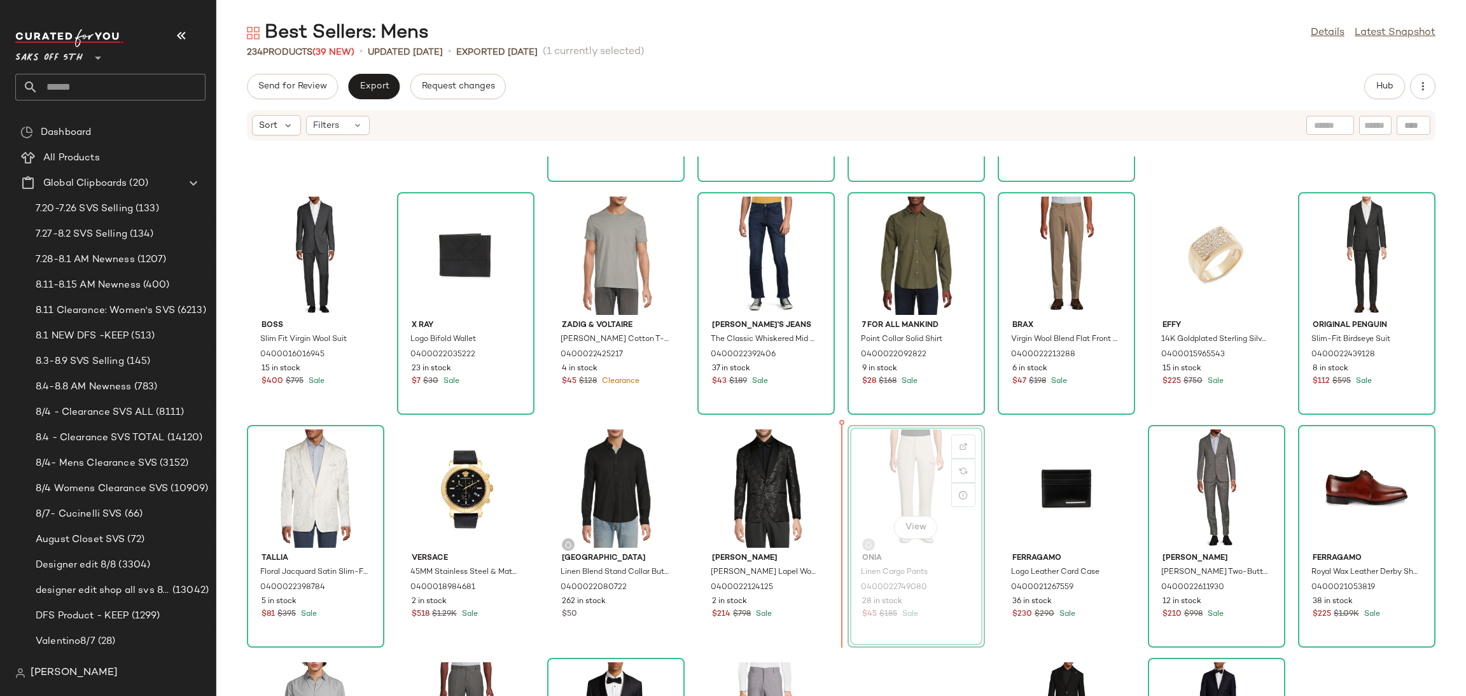
scroll to position [676, 0]
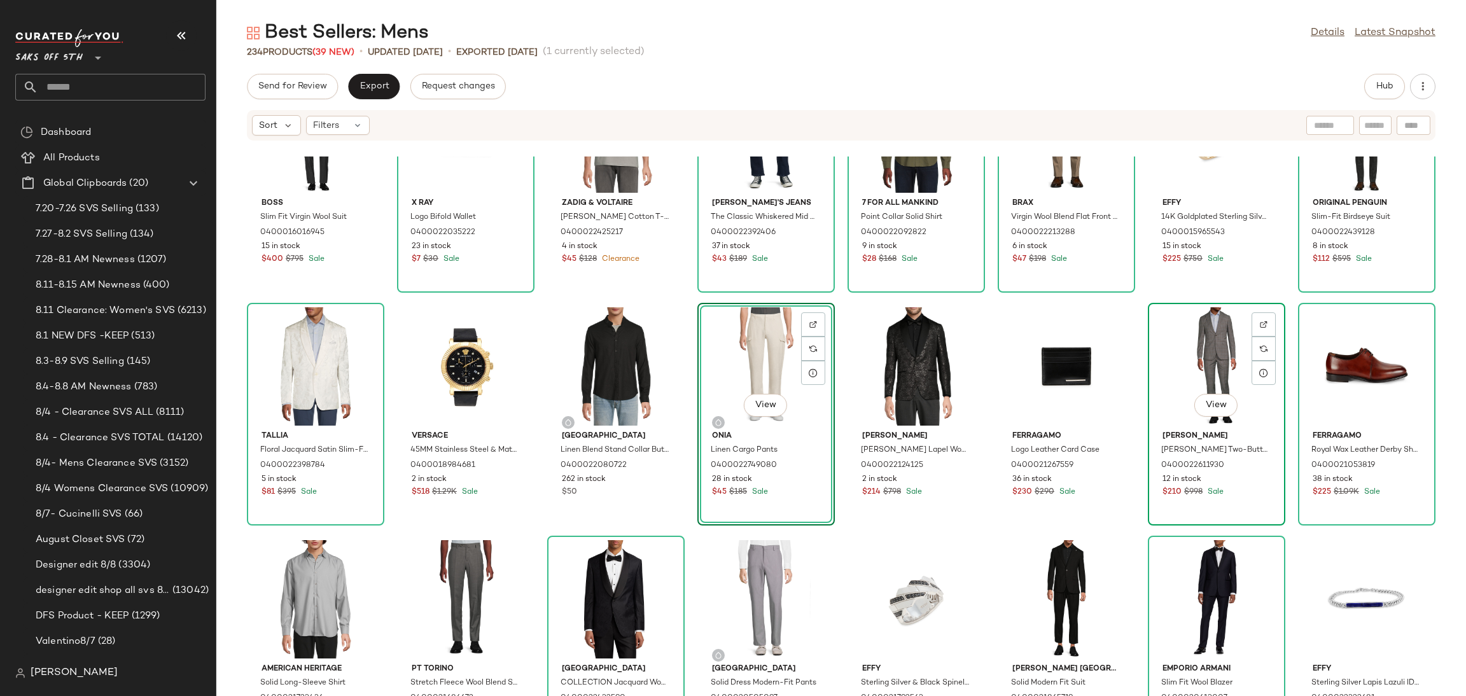
scroll to position [799, 0]
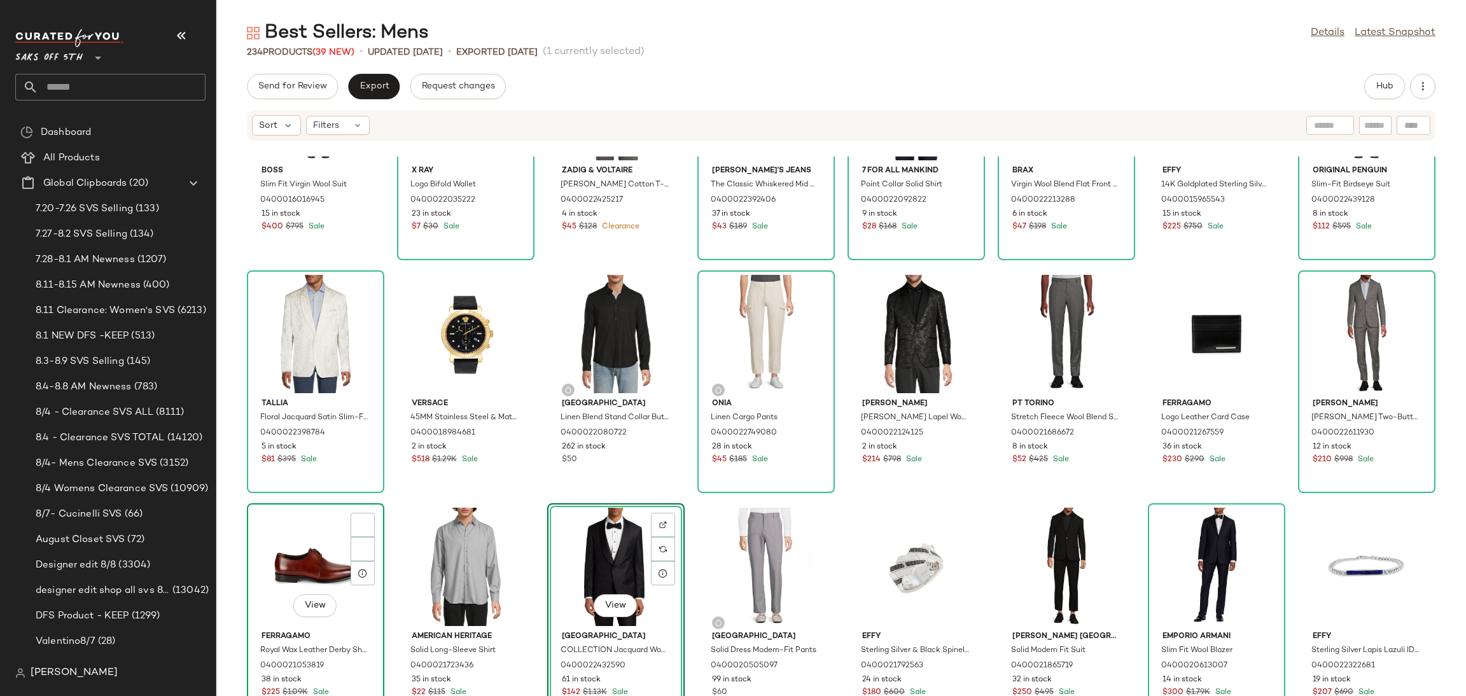
scroll to position [834, 0]
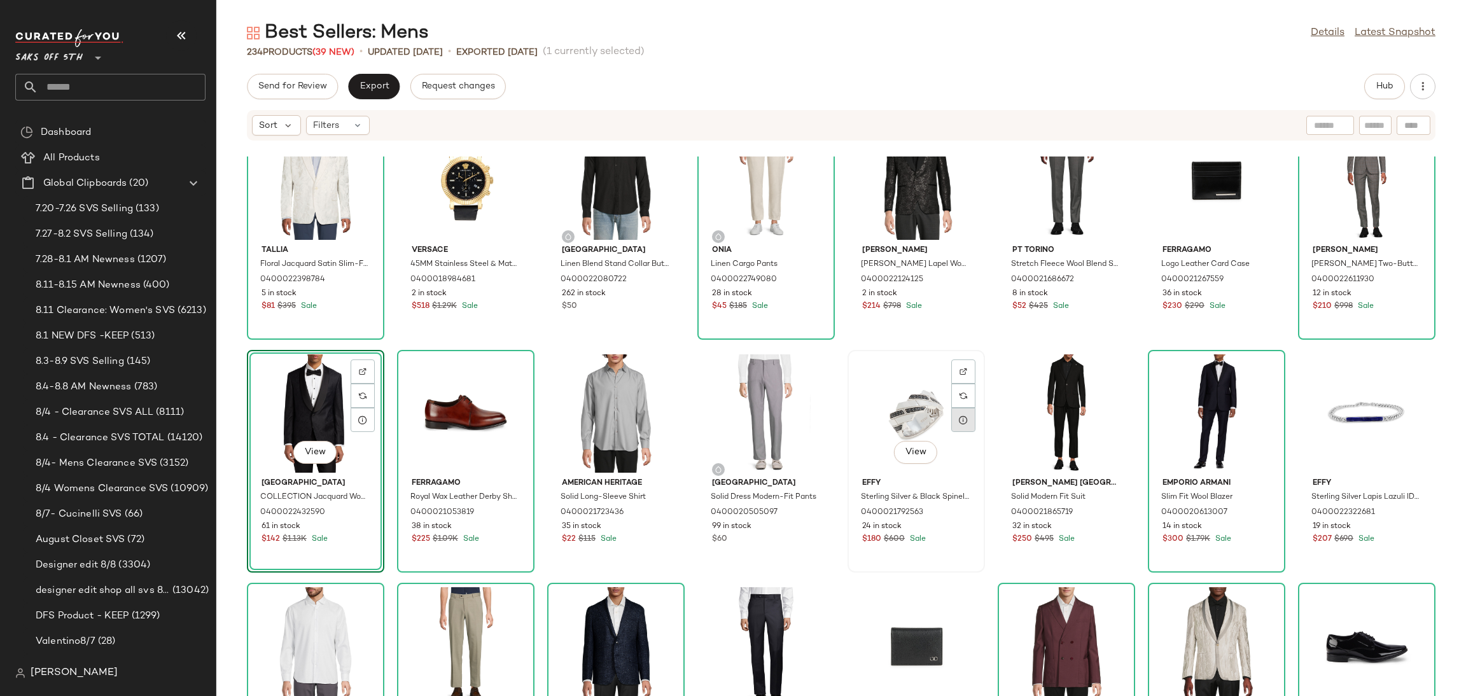
scroll to position [986, 0]
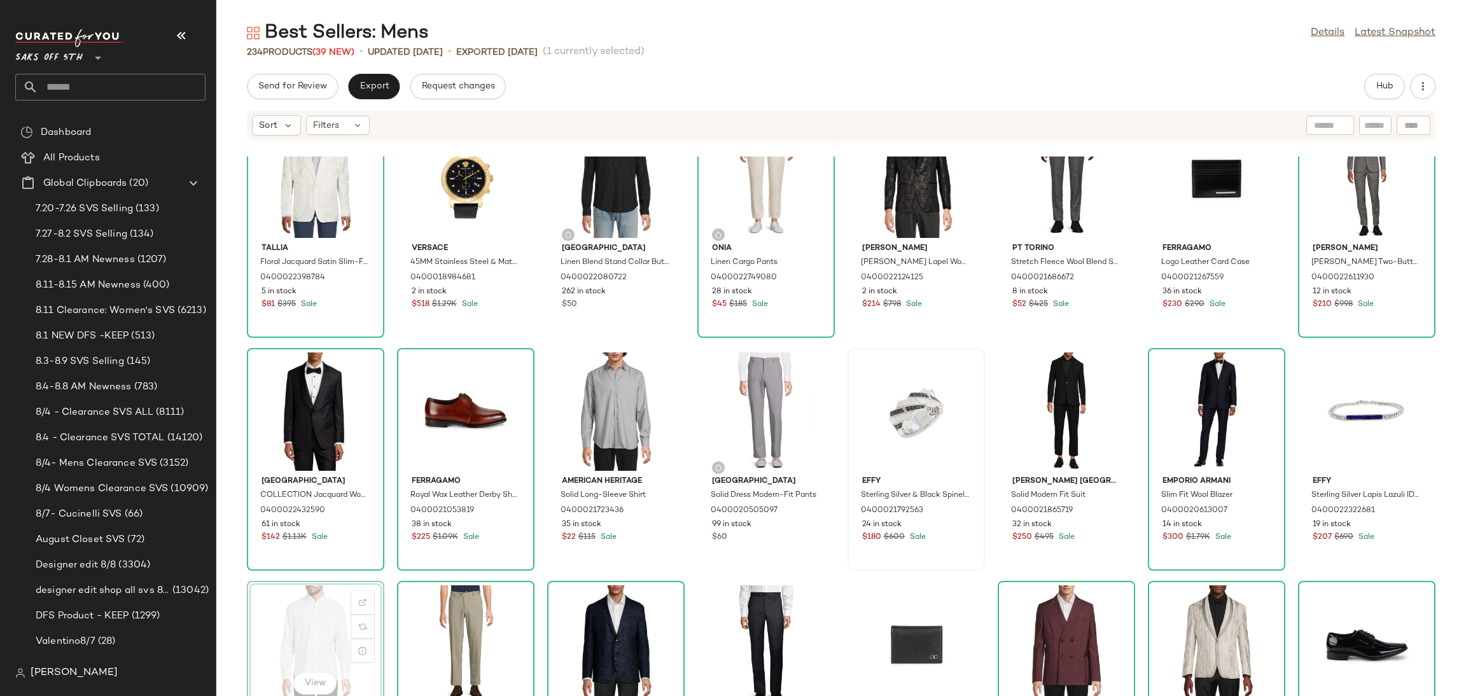
scroll to position [987, 0]
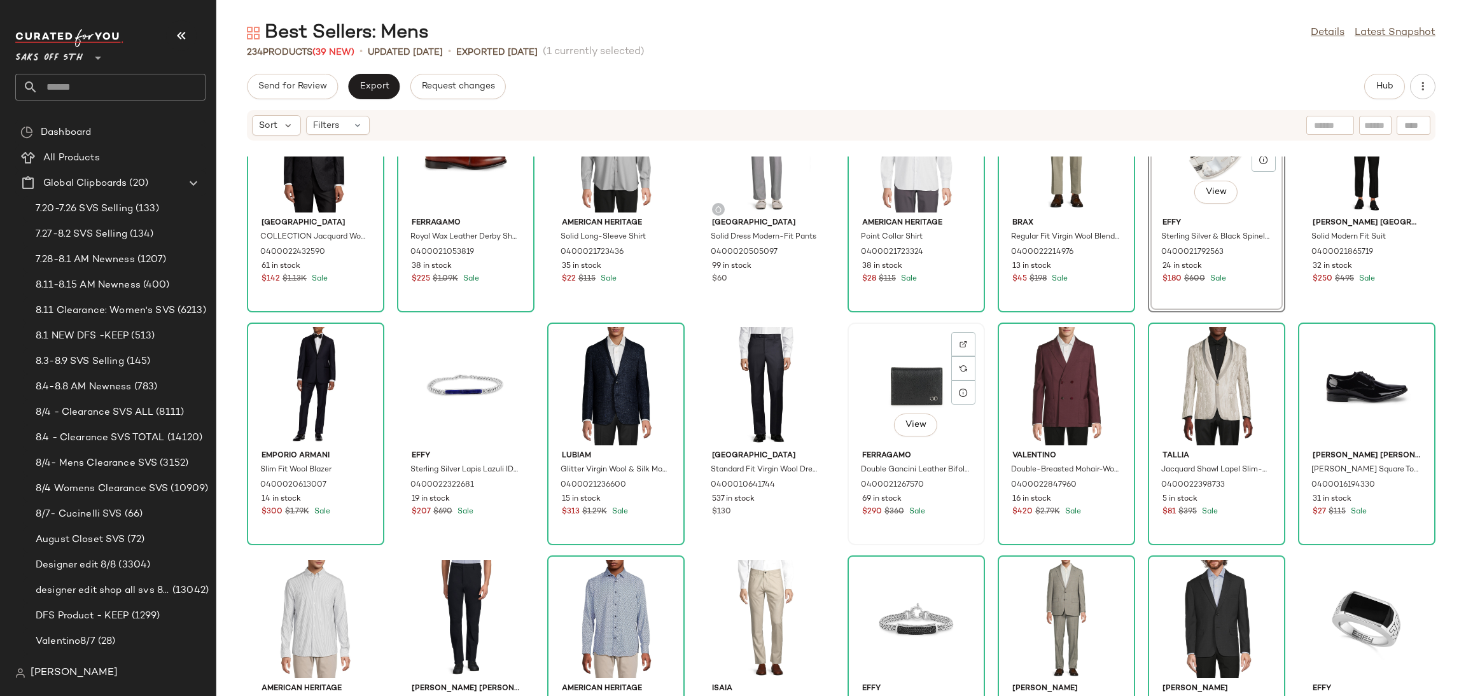
scroll to position [1245, 0]
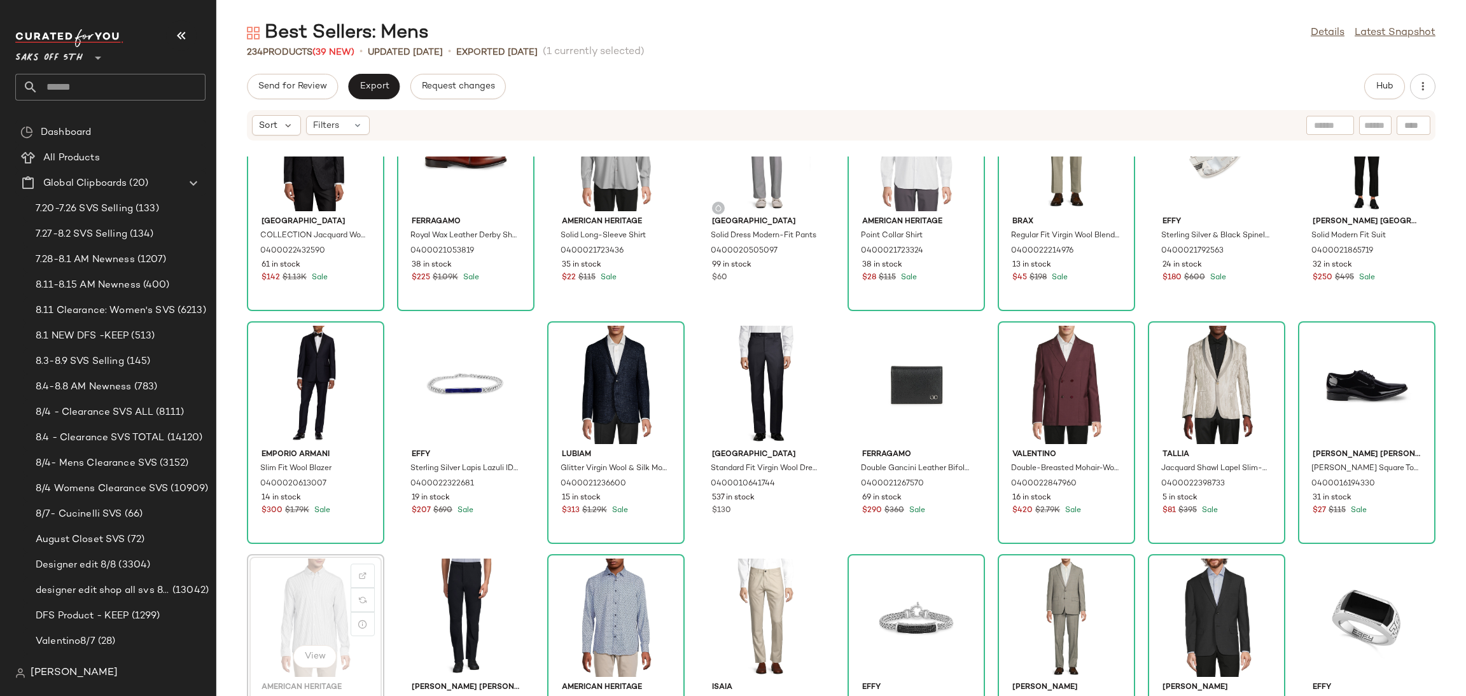
scroll to position [1246, 0]
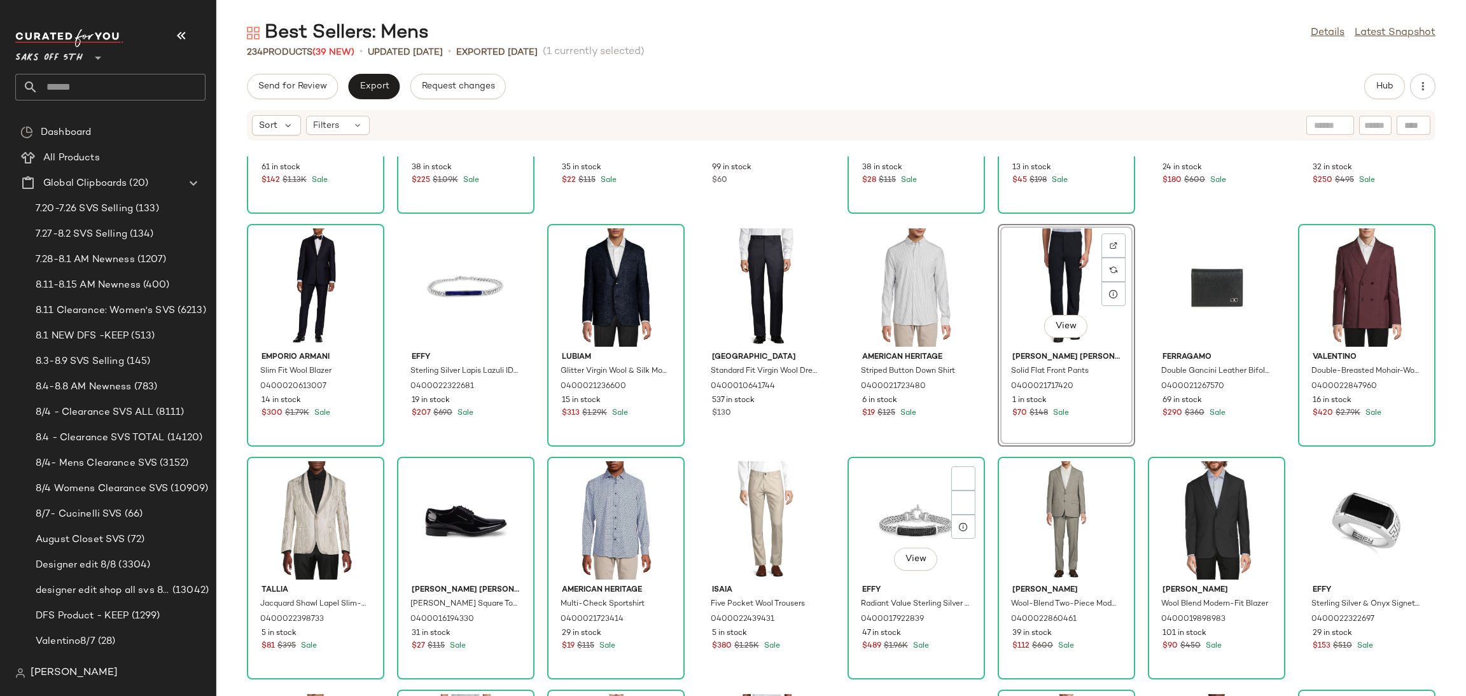
scroll to position [1344, 0]
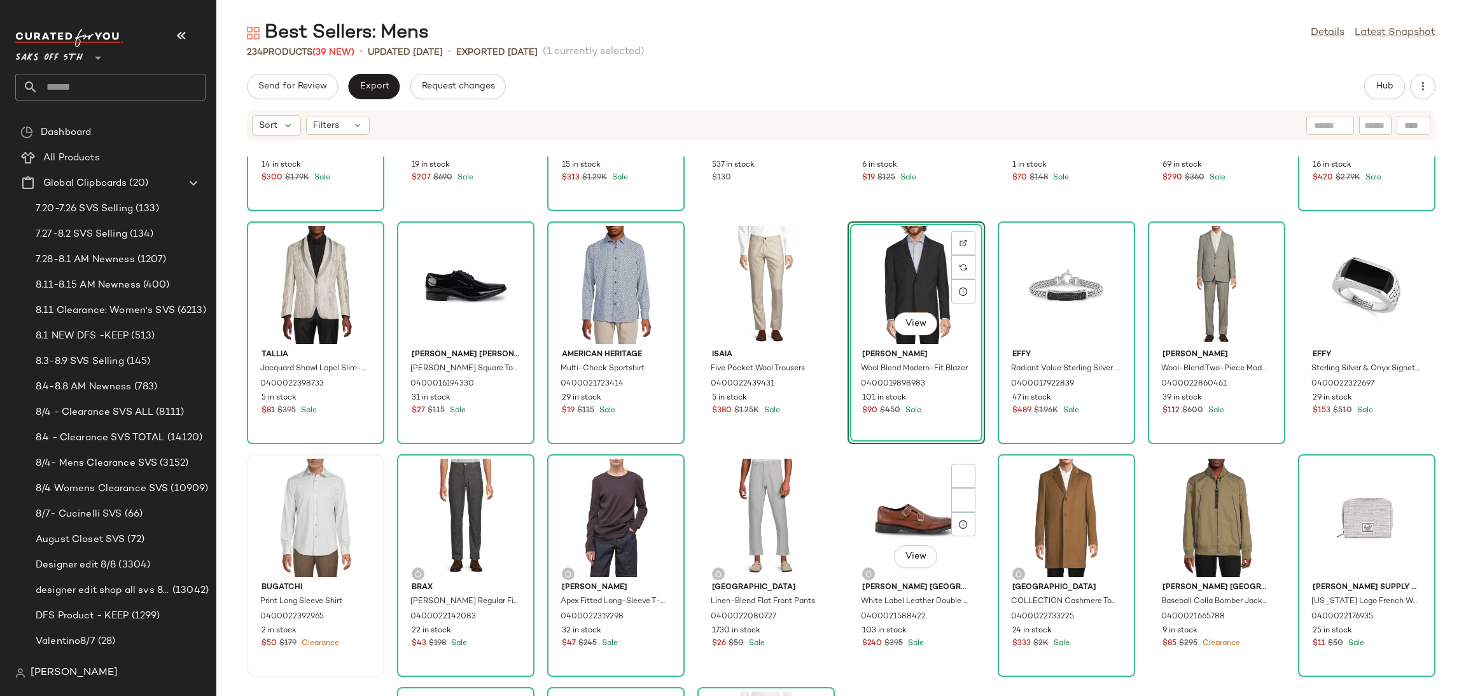
scroll to position [1579, 0]
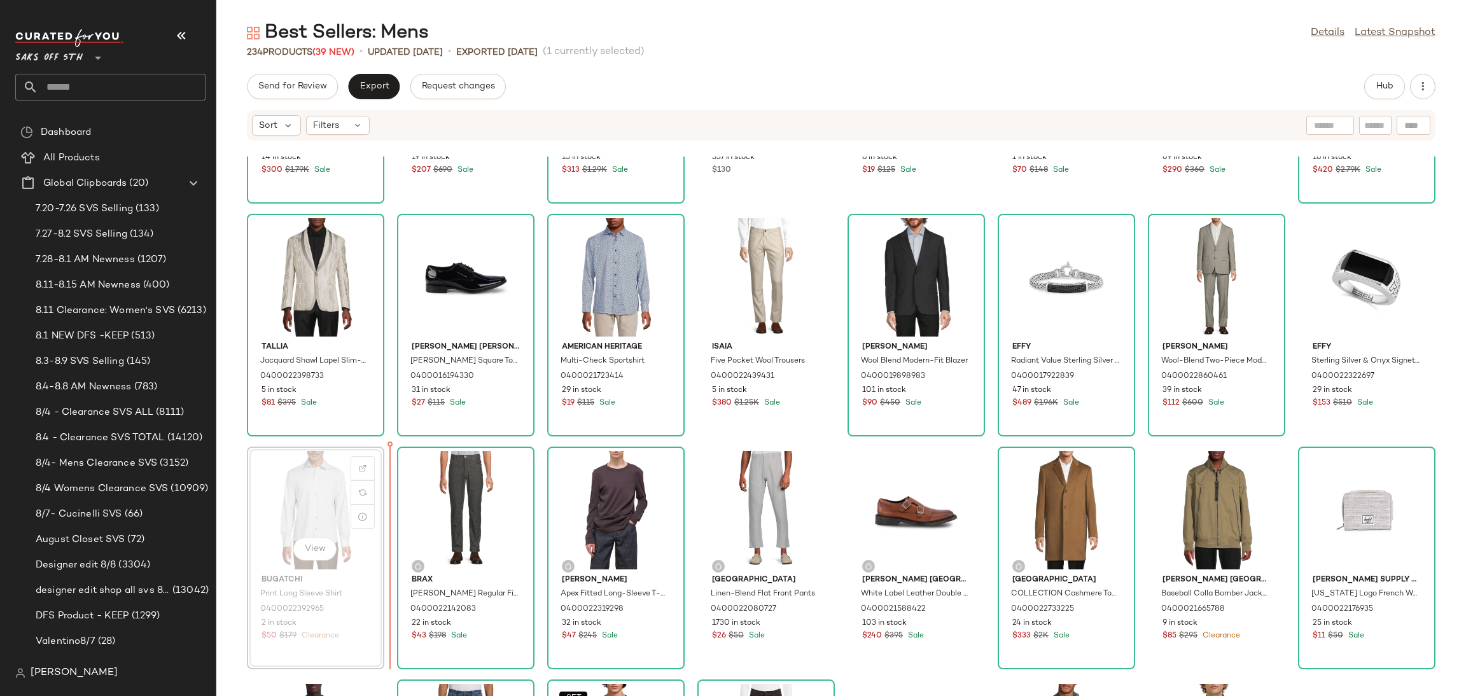
scroll to position [1587, 0]
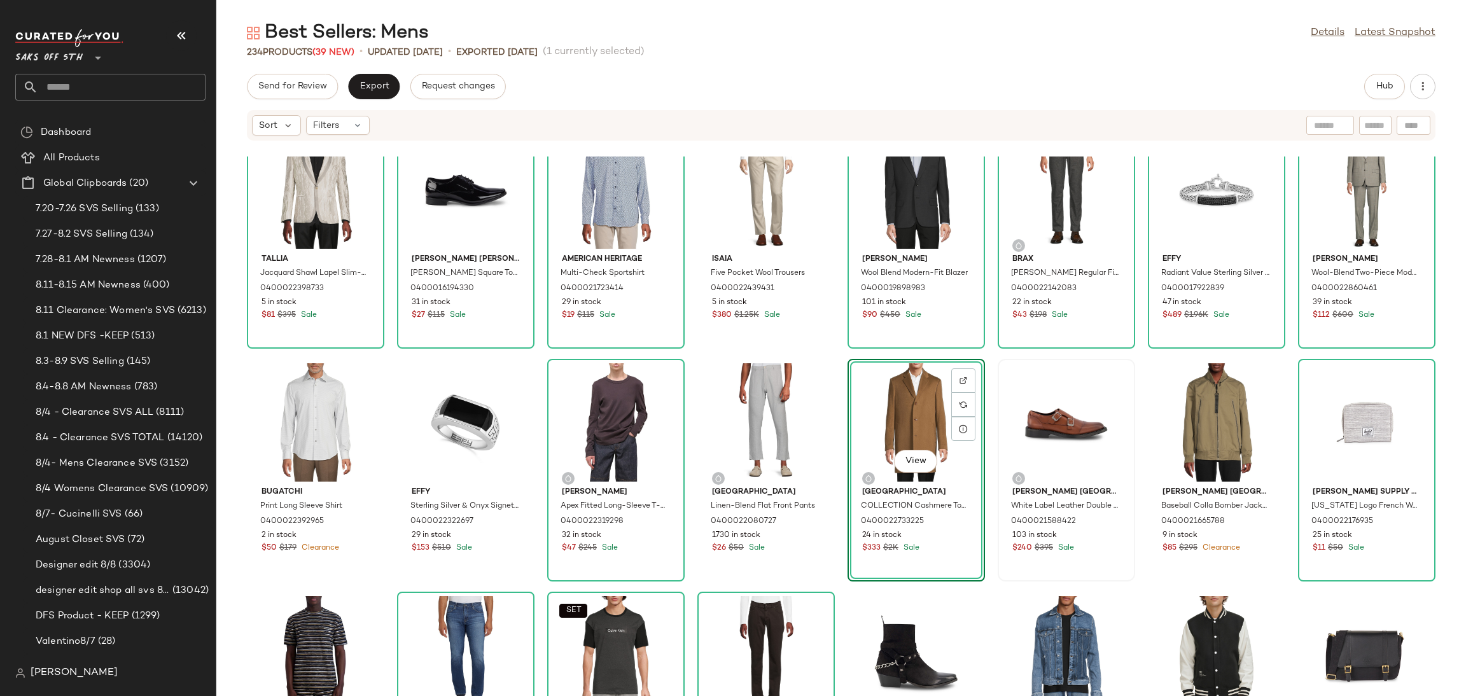
scroll to position [1675, 0]
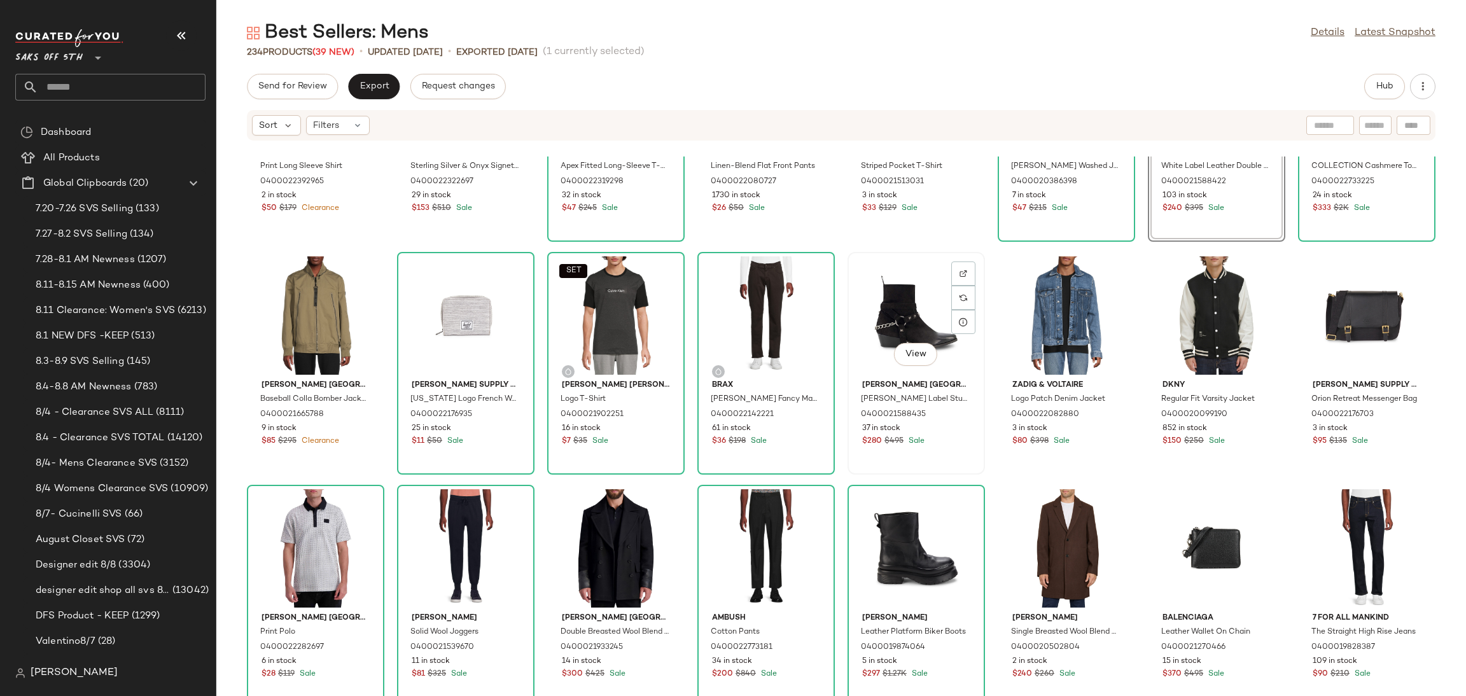
scroll to position [2041, 0]
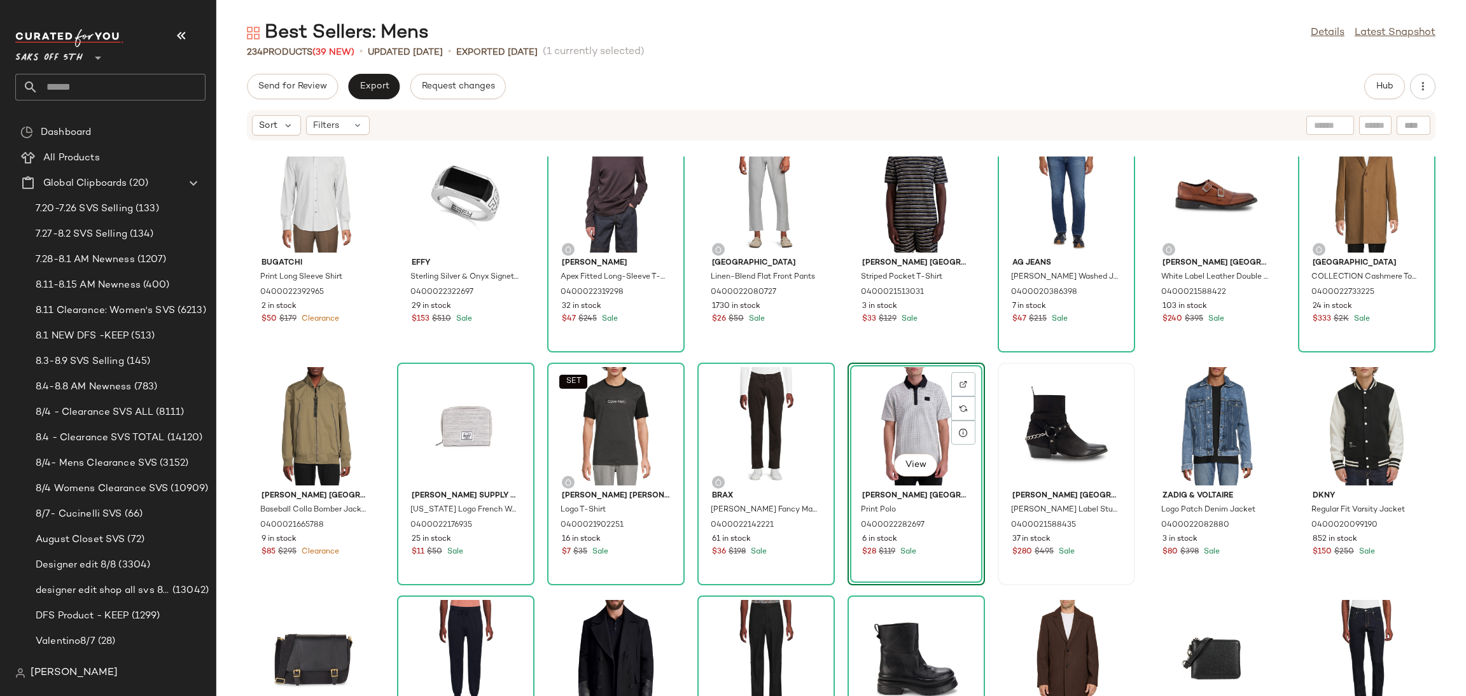
scroll to position [1890, 0]
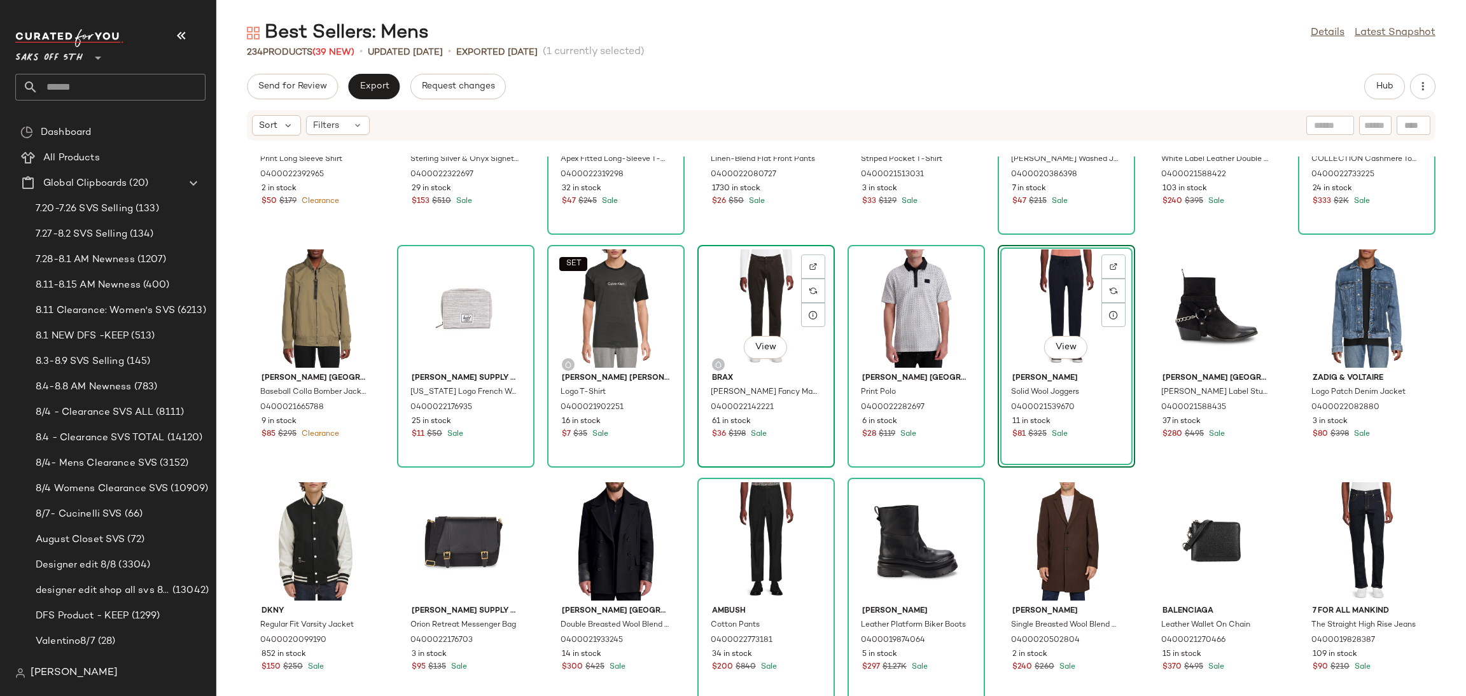
scroll to position [2021, 0]
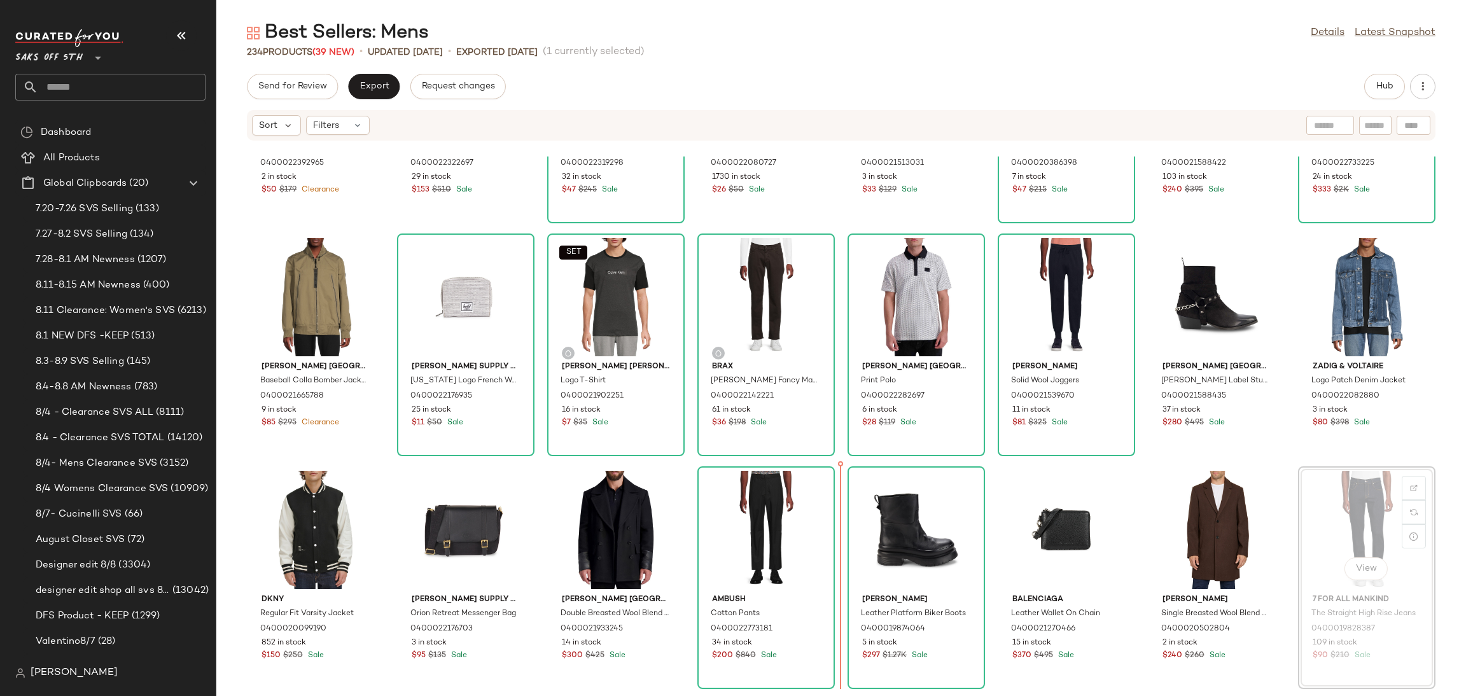
scroll to position [2033, 0]
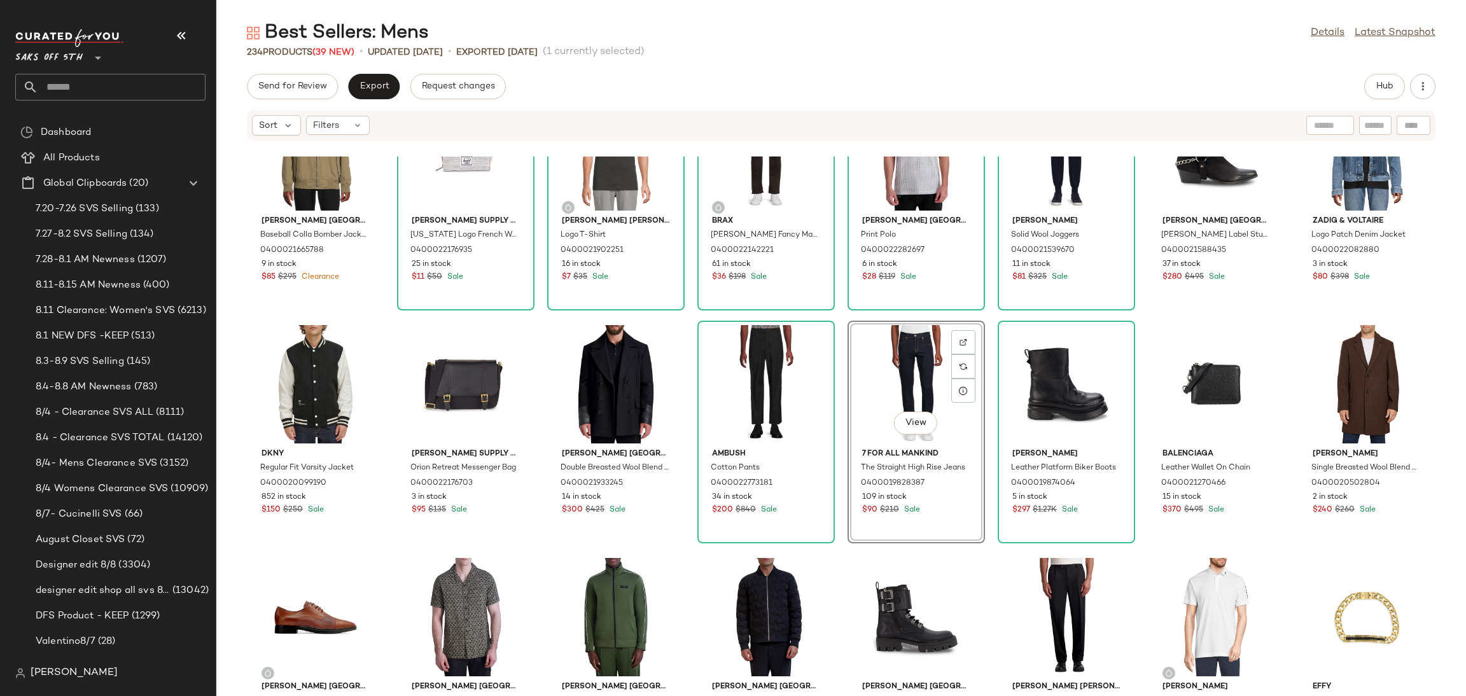
scroll to position [2180, 0]
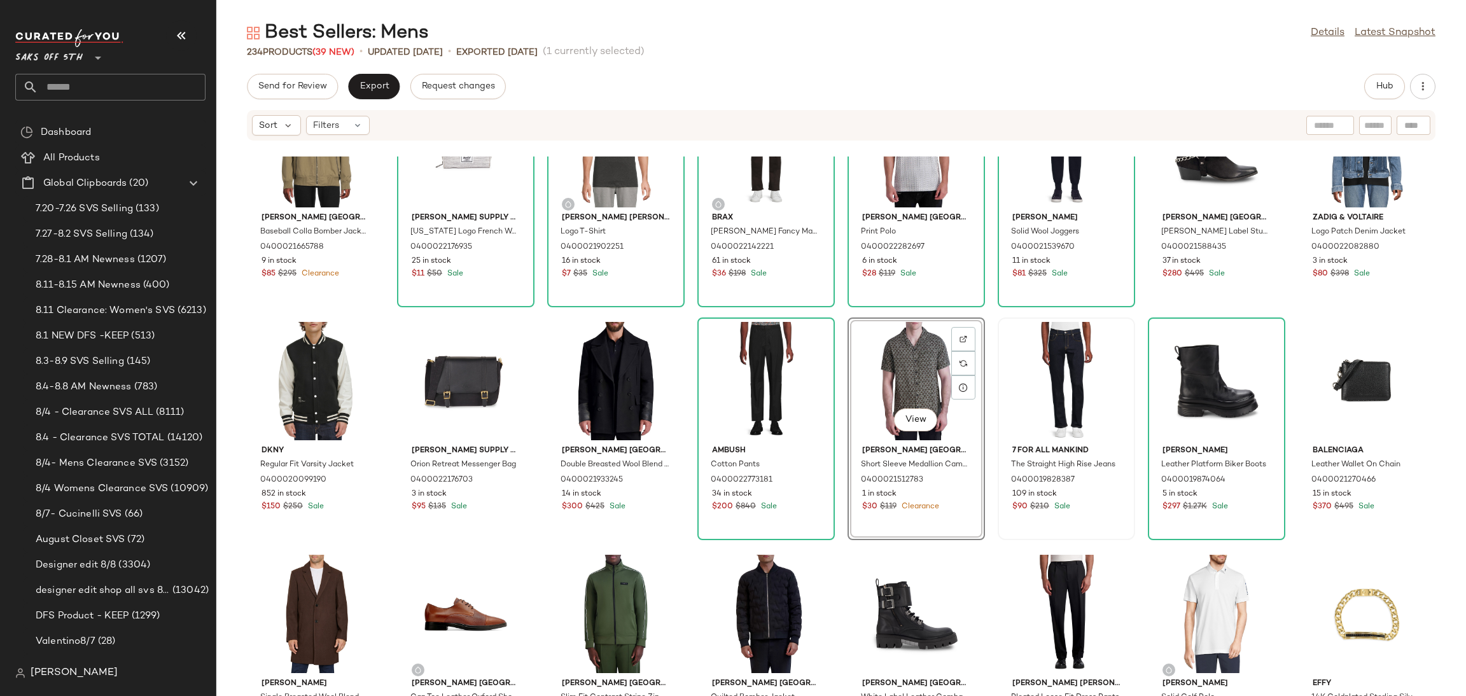
scroll to position [2177, 0]
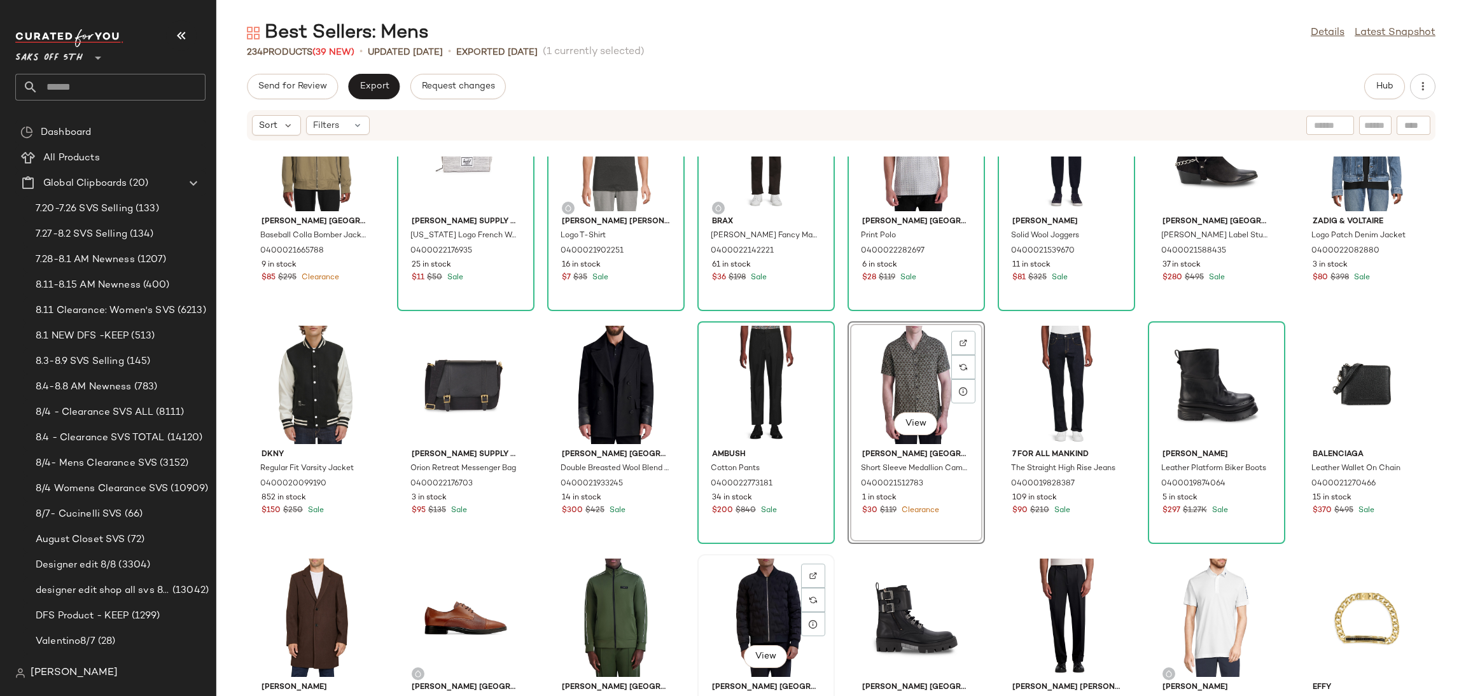
click at [774, 604] on div "View" at bounding box center [766, 618] width 129 height 118
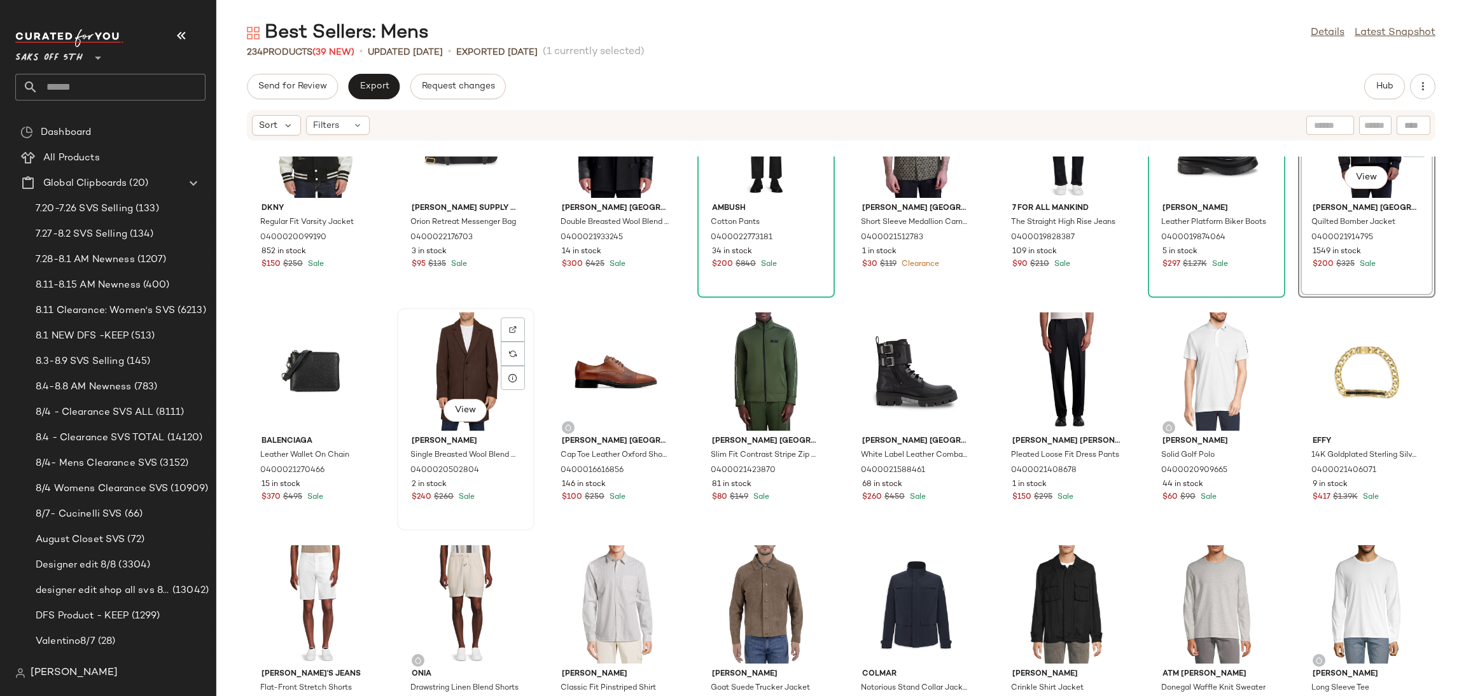
scroll to position [2445, 0]
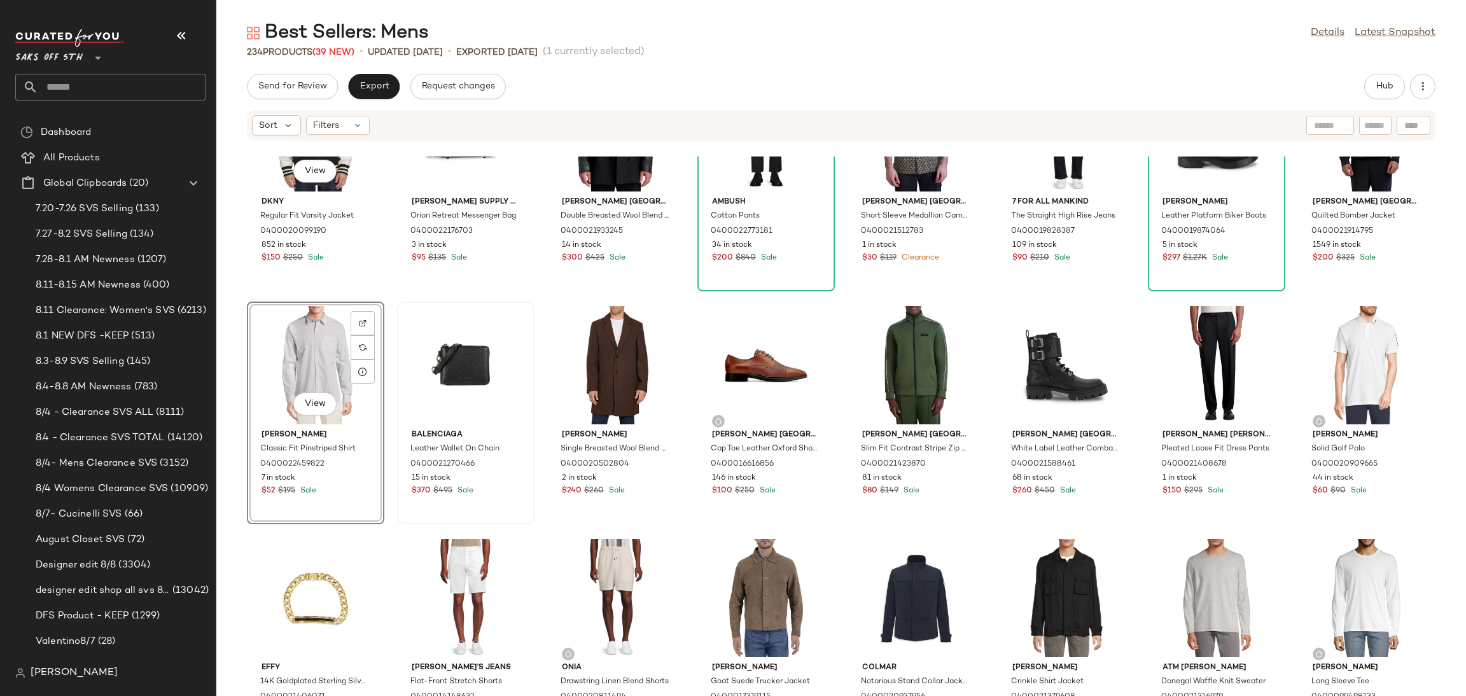
scroll to position [2430, 0]
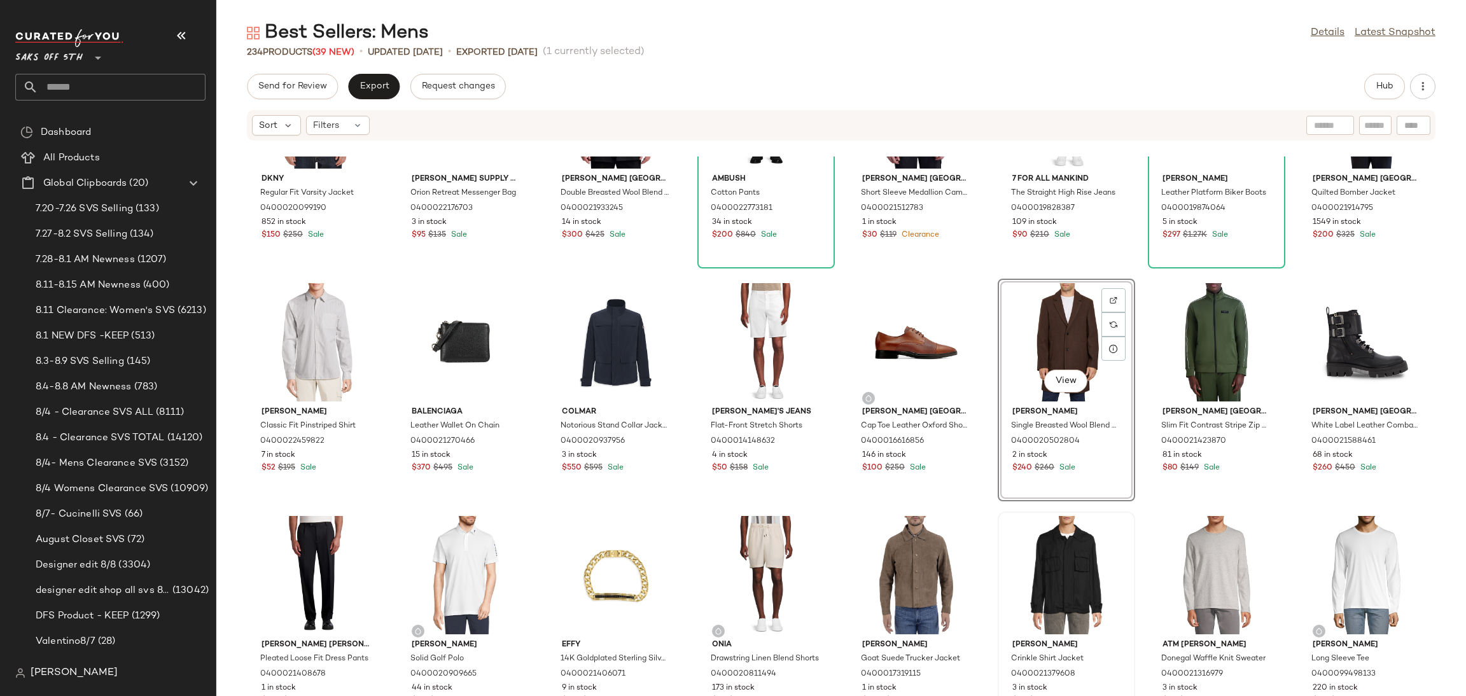
scroll to position [2461, 0]
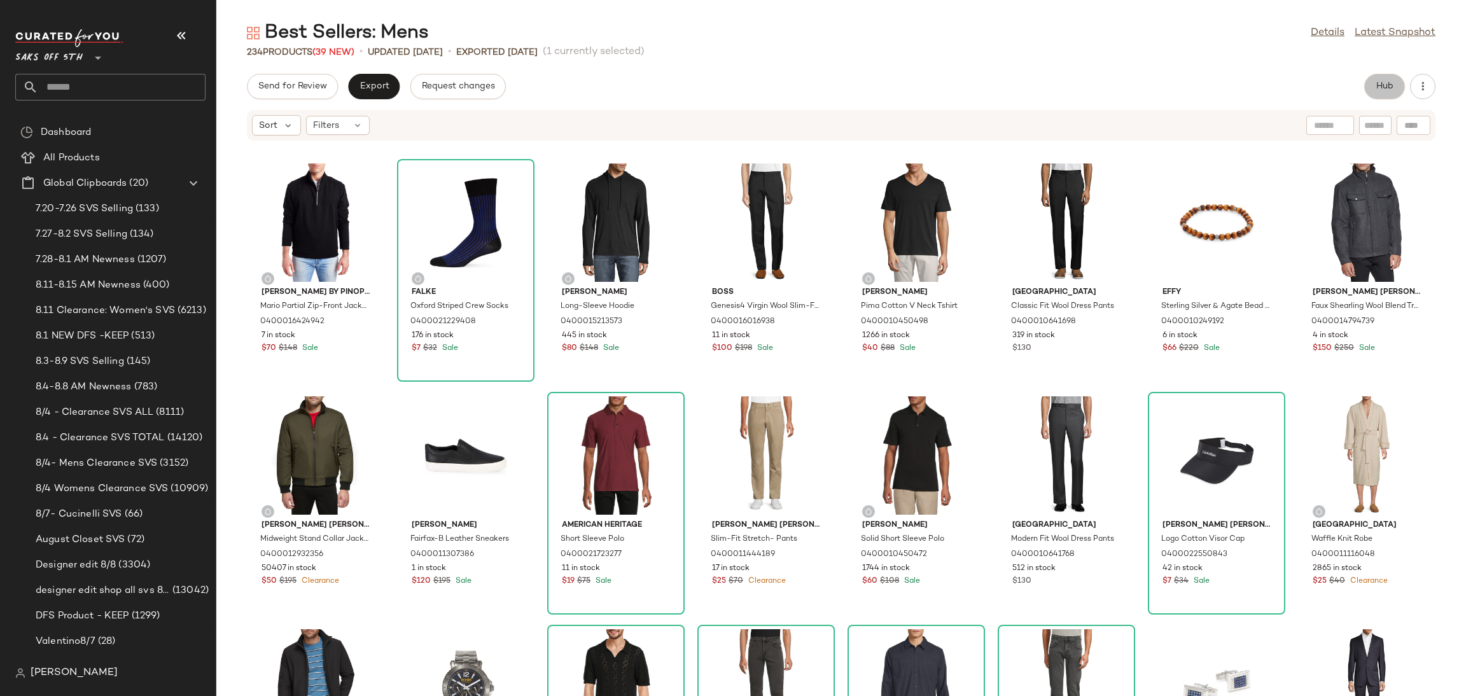
click at [1377, 94] on button "Hub" at bounding box center [1384, 86] width 41 height 25
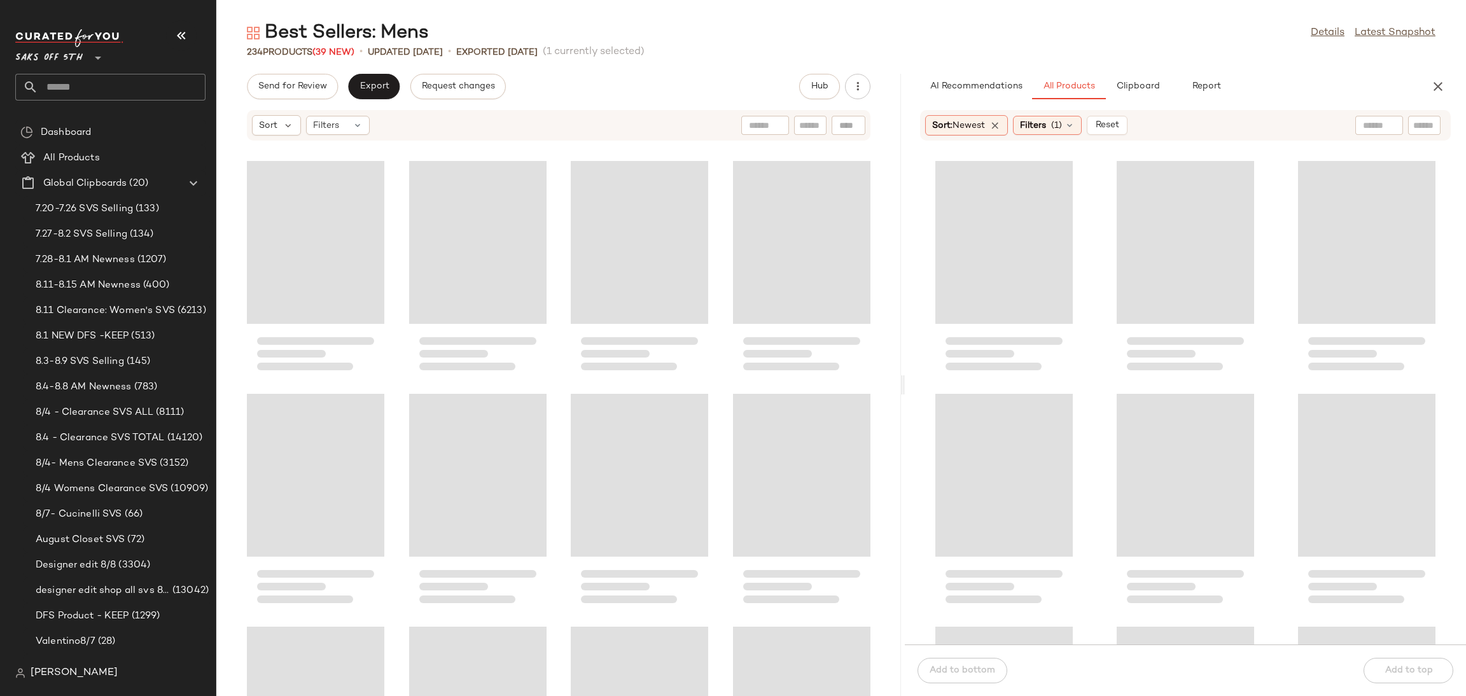
drag, startPoint x: 842, startPoint y: 386, endPoint x: 911, endPoint y: 379, distance: 69.7
click at [911, 379] on div "Best Sellers: Mens Details Latest Snapshot 234 Products (39 New) • updated [DAT…" at bounding box center [841, 358] width 1250 height 676
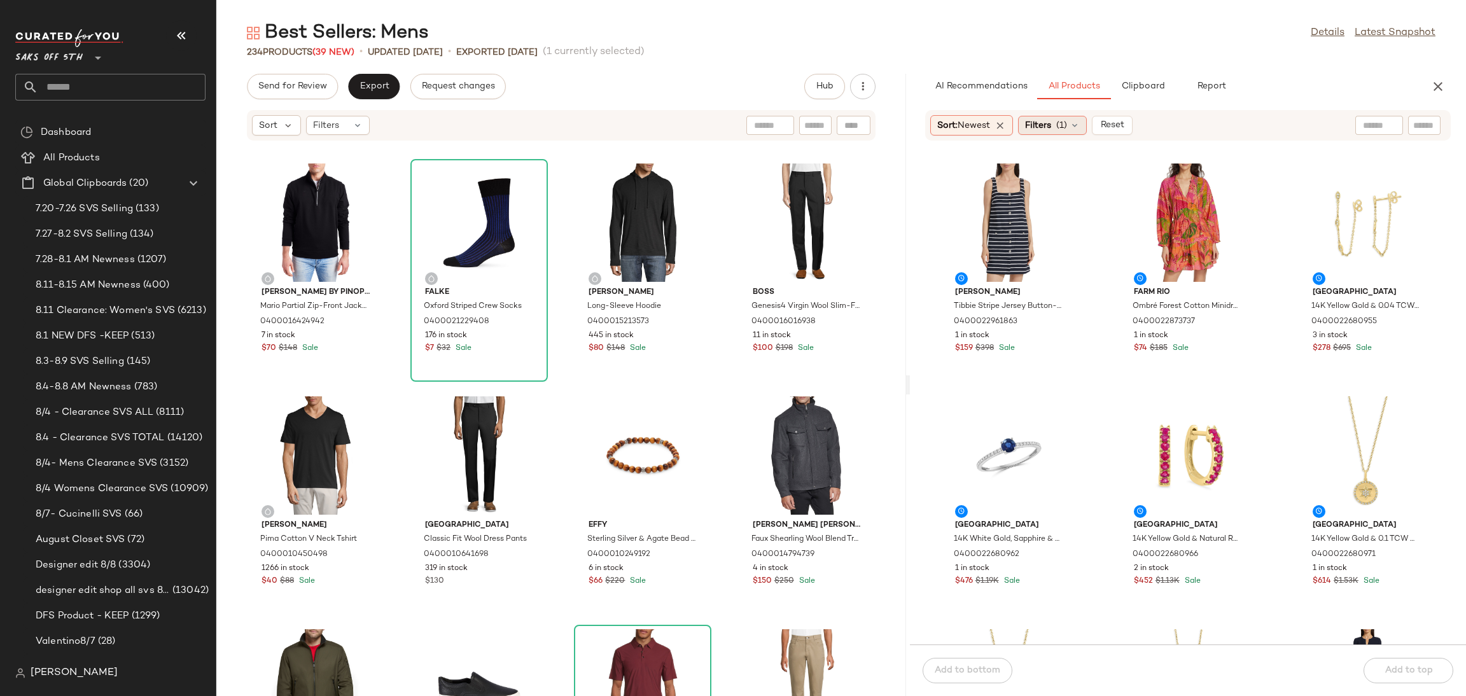
click at [1051, 123] on span "Filters" at bounding box center [1038, 125] width 26 height 13
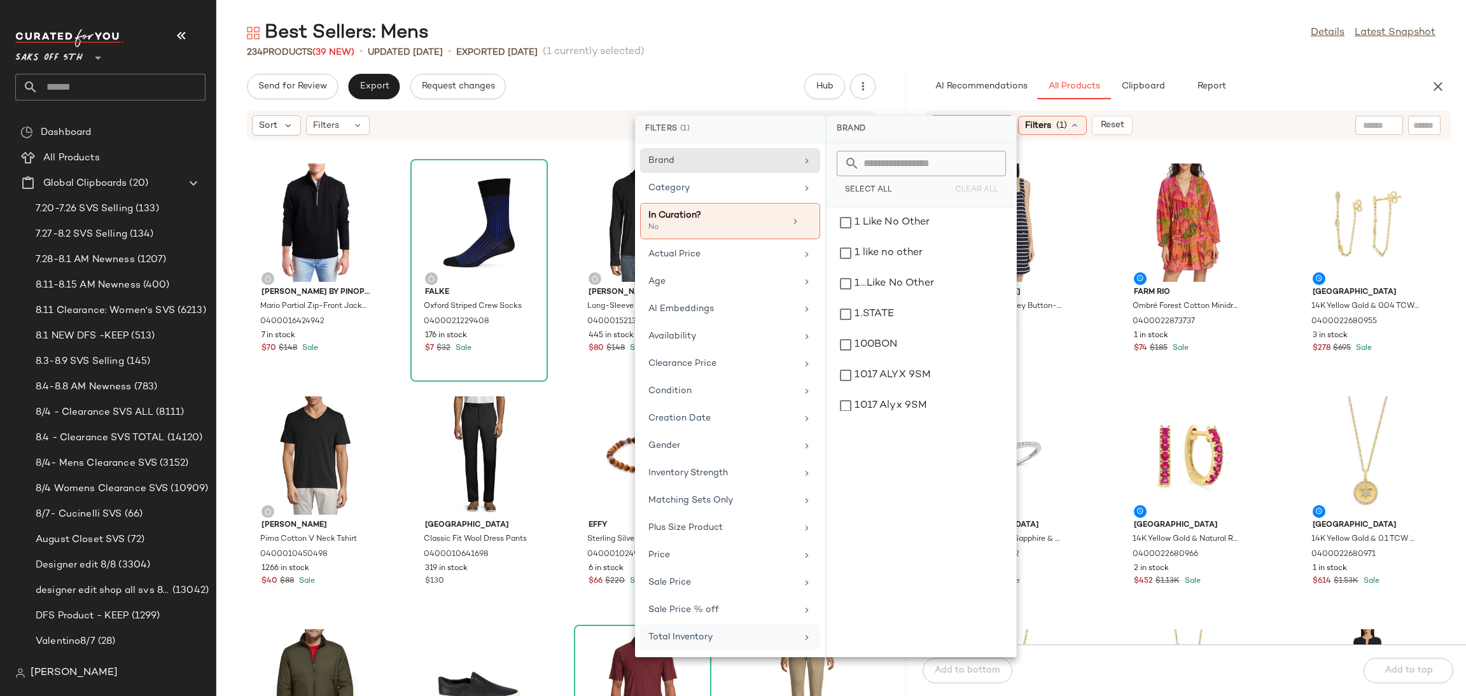
click at [690, 650] on div "Total Inventory" at bounding box center [730, 637] width 180 height 25
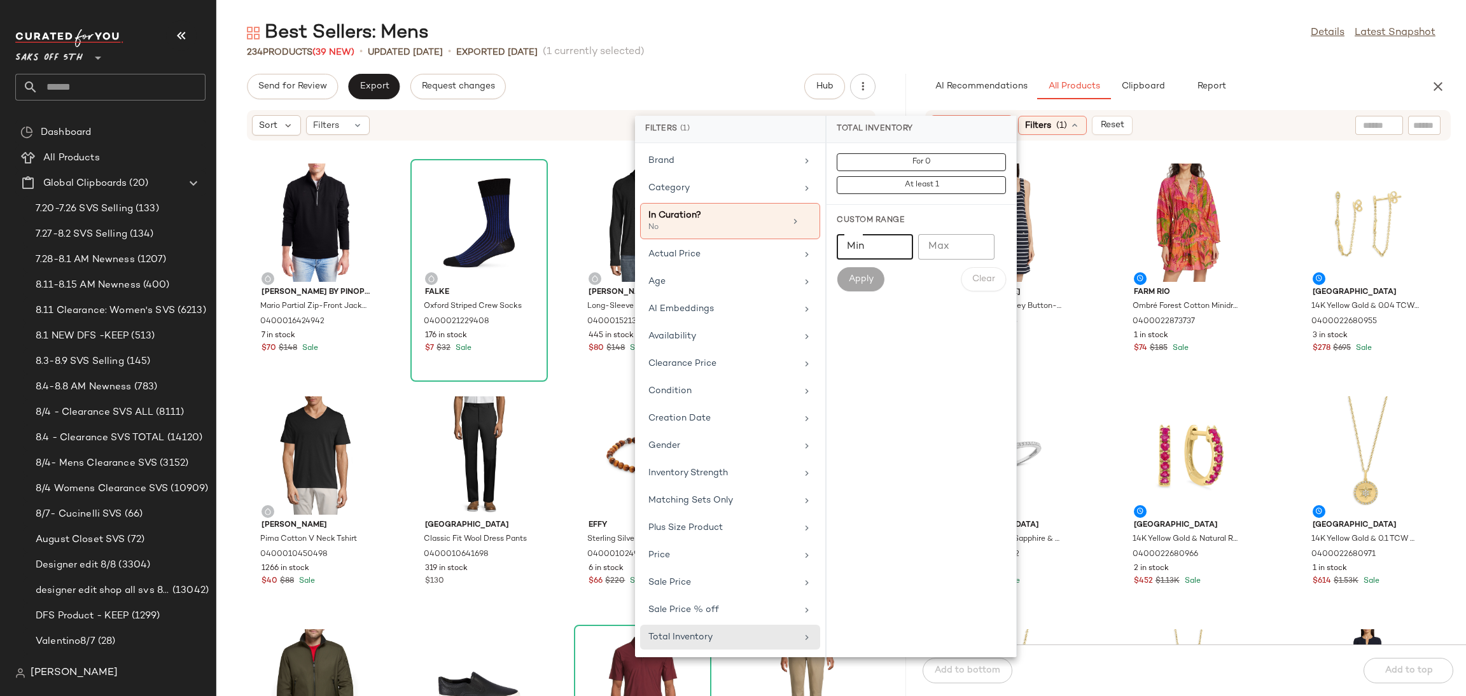
click at [884, 242] on input "Min" at bounding box center [875, 246] width 76 height 25
type input "*"
click at [863, 271] on button "Apply" at bounding box center [860, 279] width 47 height 24
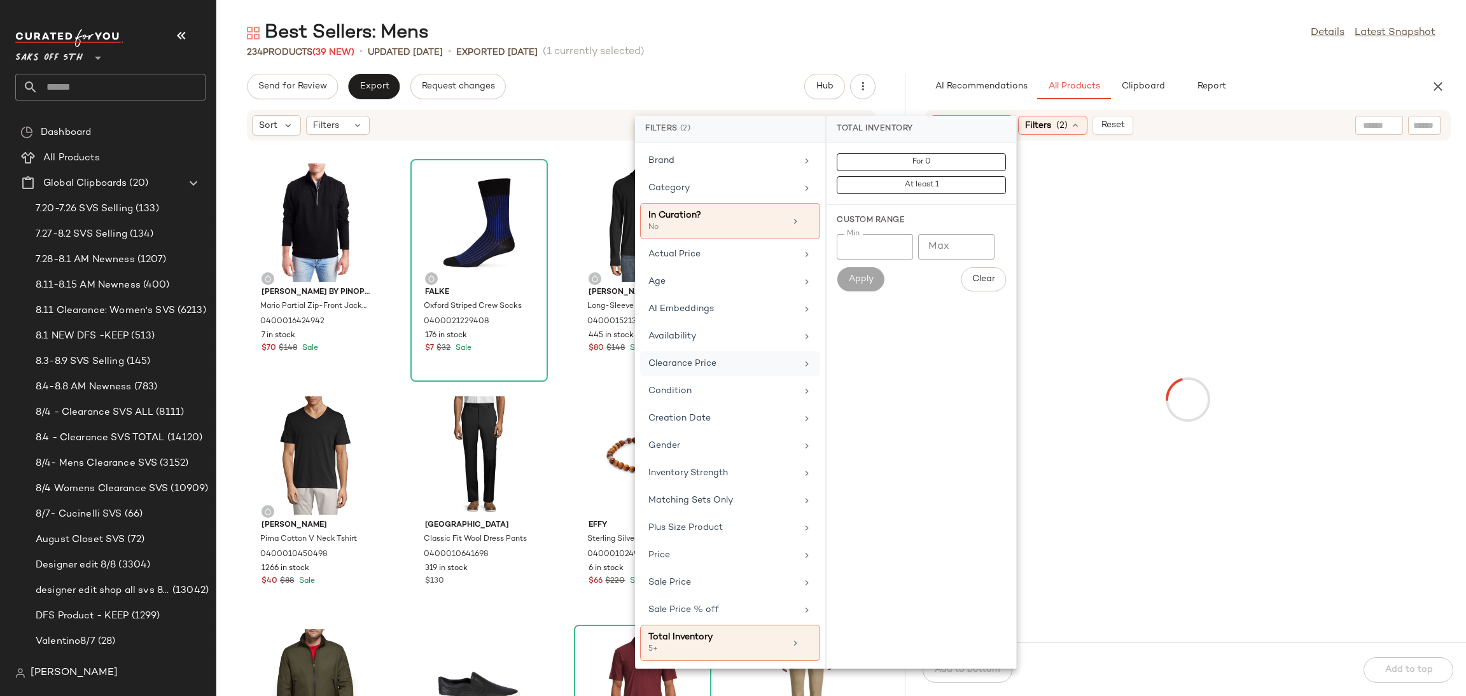
click at [750, 366] on div "Clearance Price" at bounding box center [722, 363] width 148 height 13
click at [940, 183] on span "Not on clearance" at bounding box center [921, 185] width 62 height 9
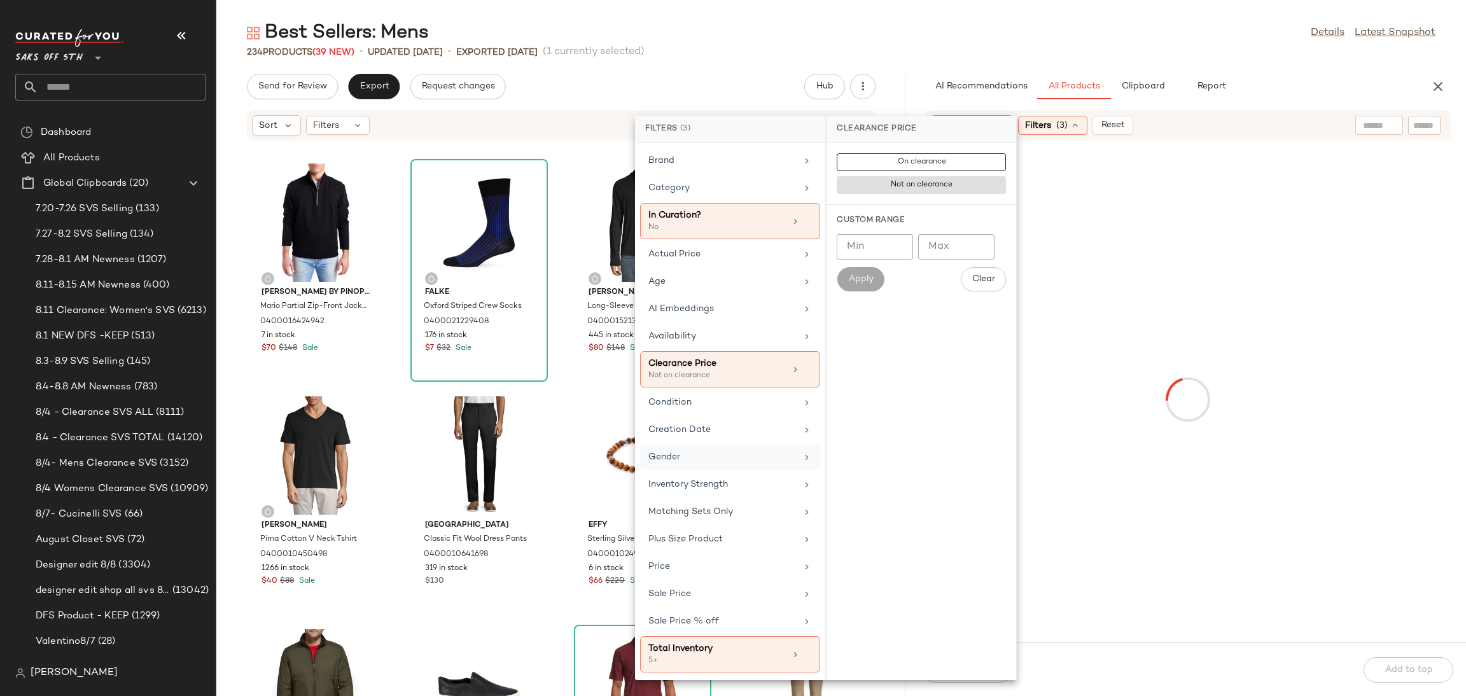
click at [722, 459] on div "Gender" at bounding box center [722, 456] width 148 height 13
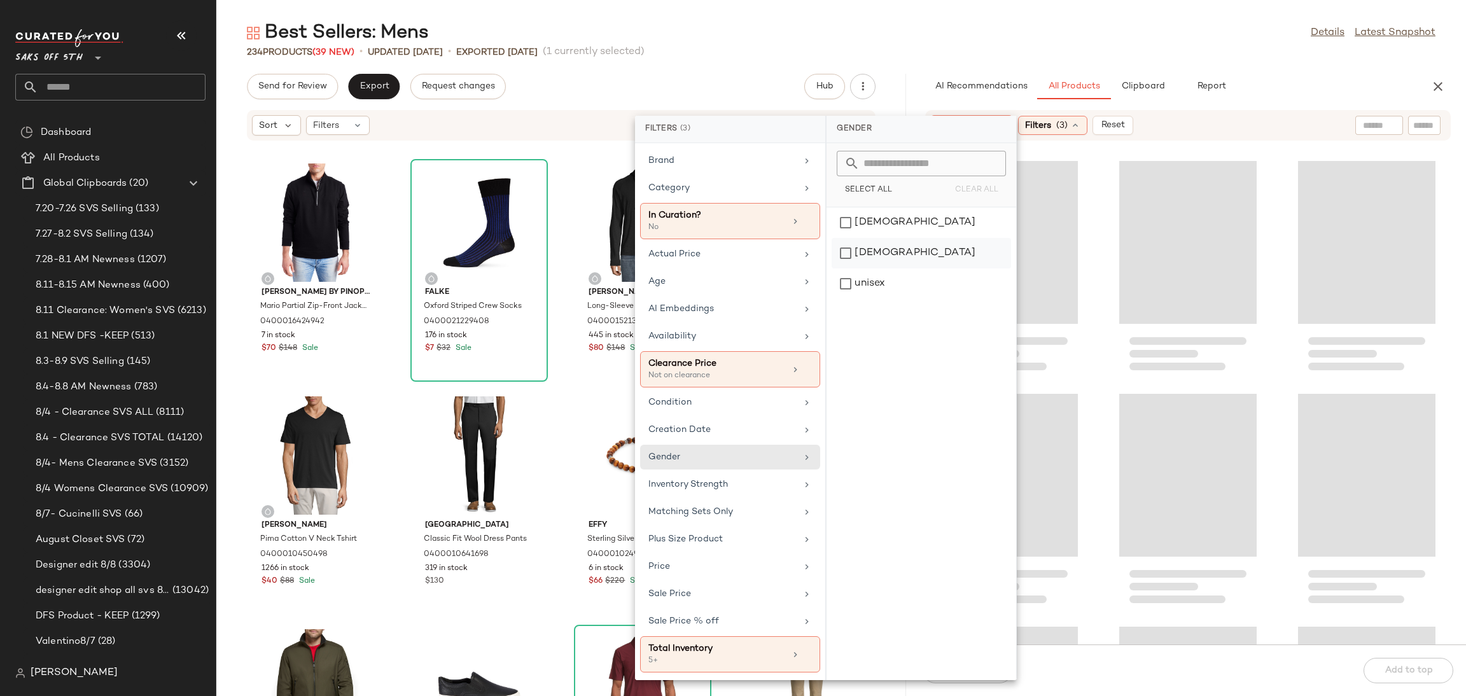
click at [855, 269] on div "[DEMOGRAPHIC_DATA]" at bounding box center [921, 284] width 179 height 31
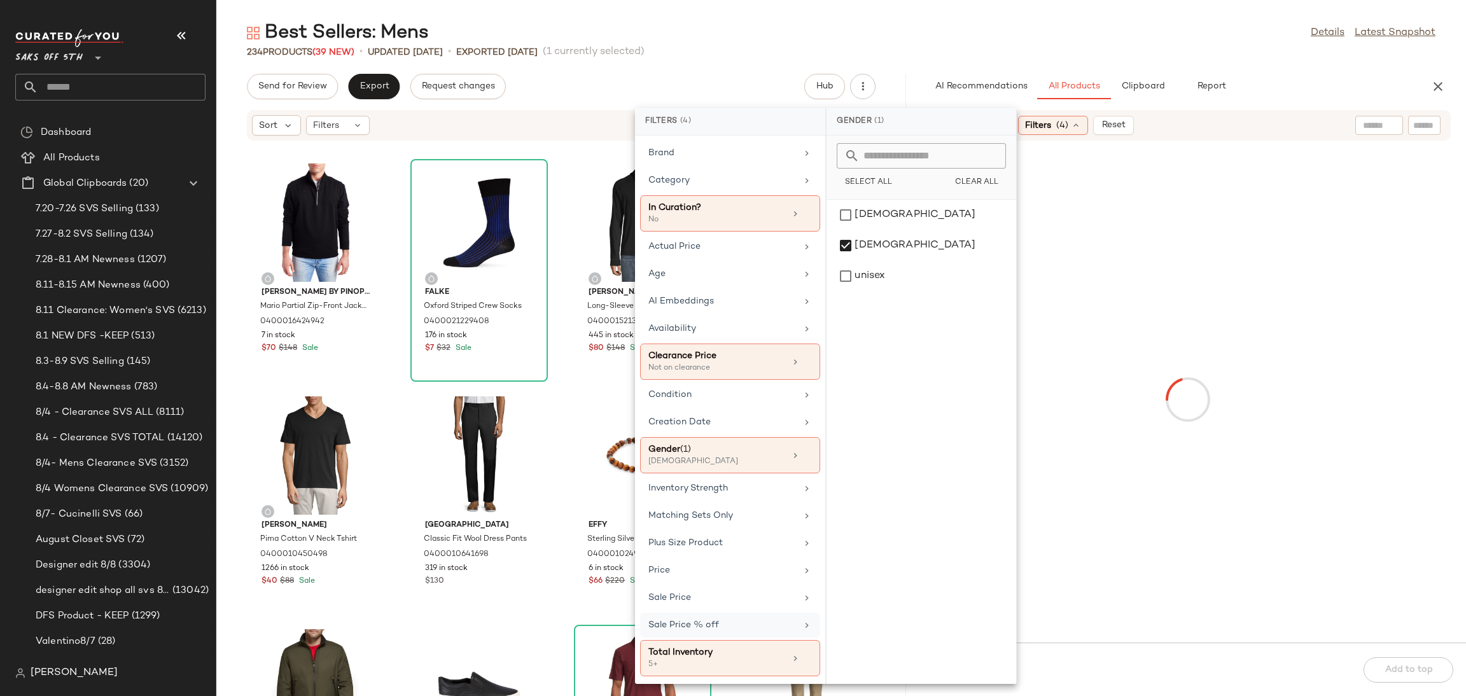
click at [746, 627] on div "Sale Price % off" at bounding box center [722, 624] width 148 height 13
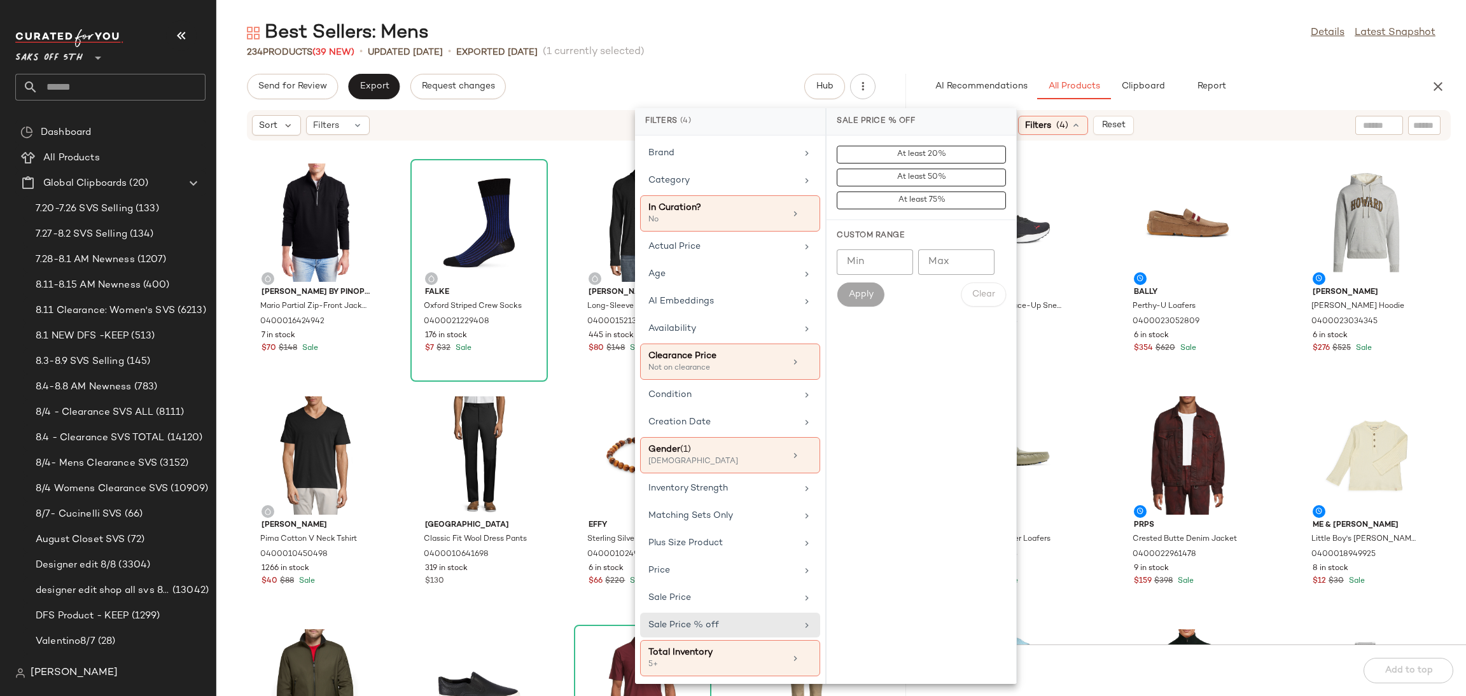
click at [923, 188] on div "At least 20% At least 50% At least 75%" at bounding box center [921, 178] width 169 height 64
click at [925, 202] on span "At least 75%" at bounding box center [922, 200] width 48 height 9
click at [1047, 24] on div "Best Sellers: Mens Details Latest Snapshot" at bounding box center [841, 32] width 1250 height 25
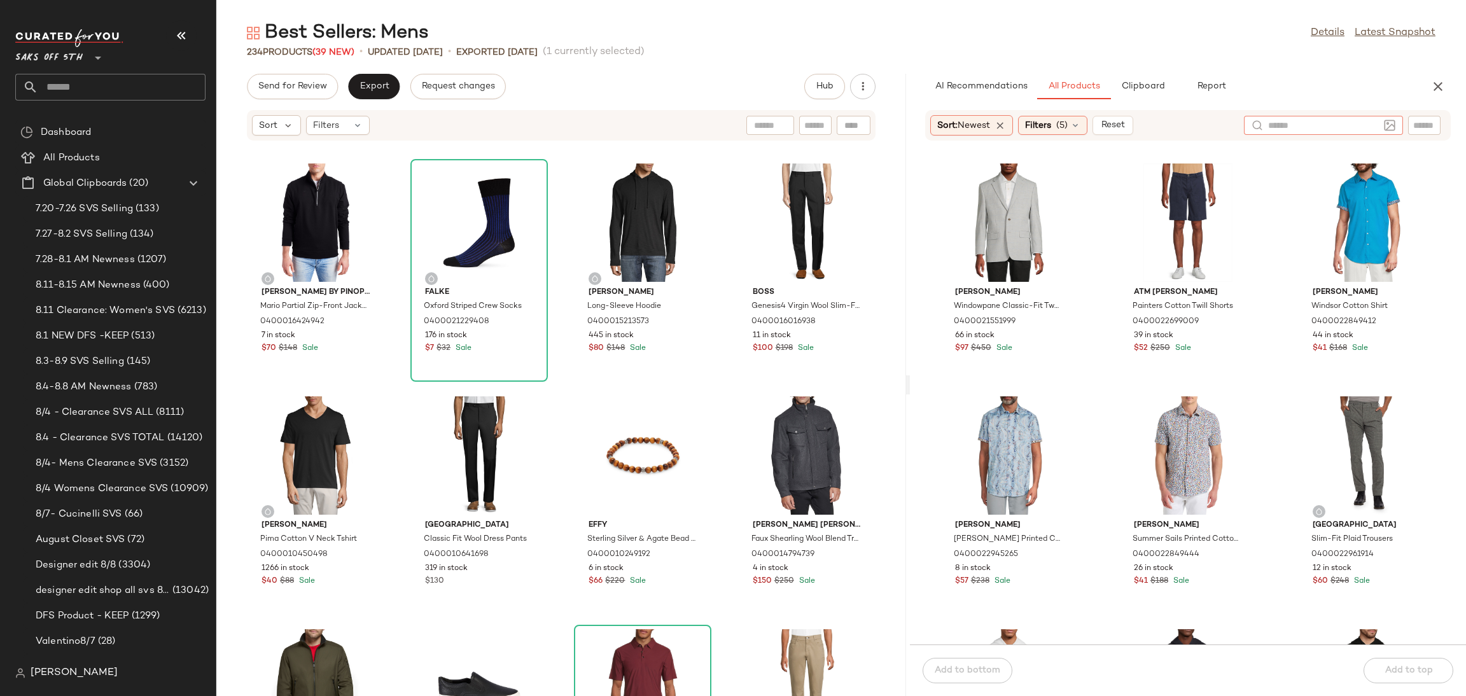
click at [1383, 124] on div at bounding box center [1323, 125] width 159 height 19
type input "*"
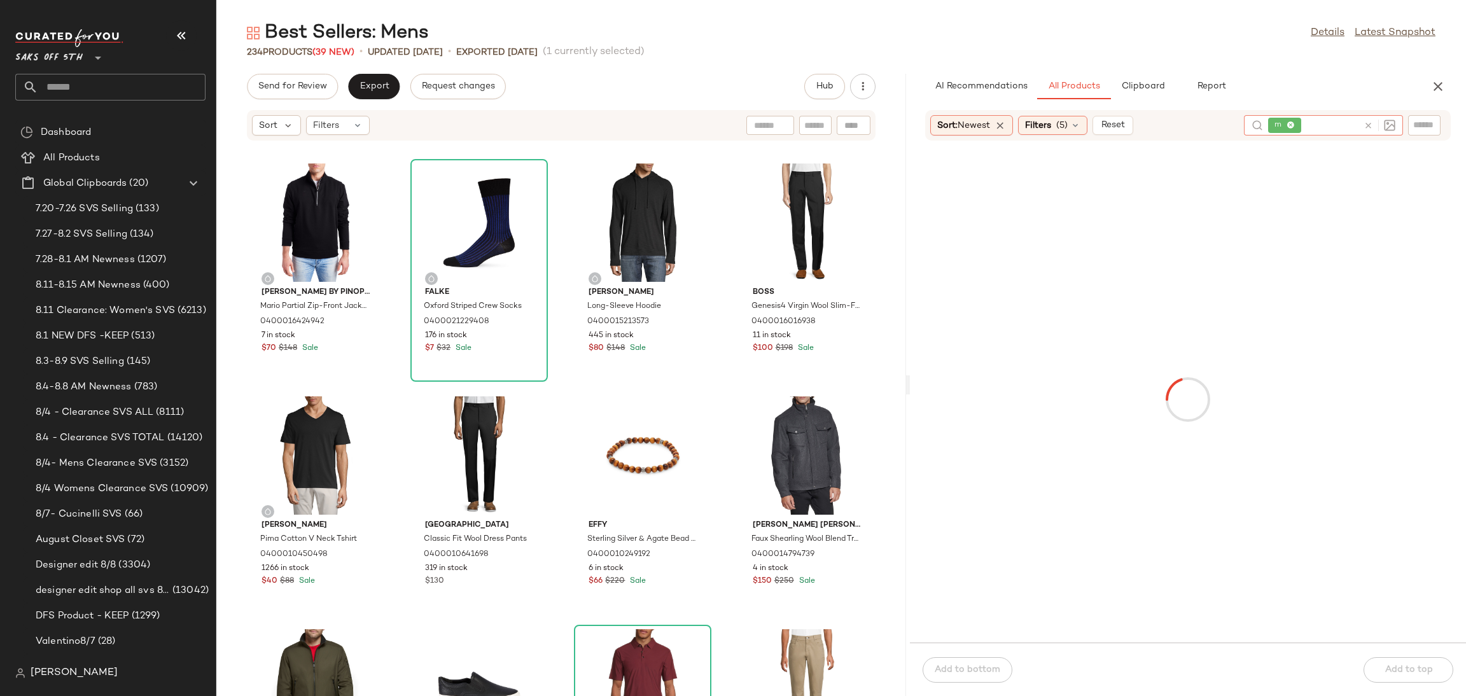
click at [1371, 128] on icon at bounding box center [1369, 126] width 10 height 10
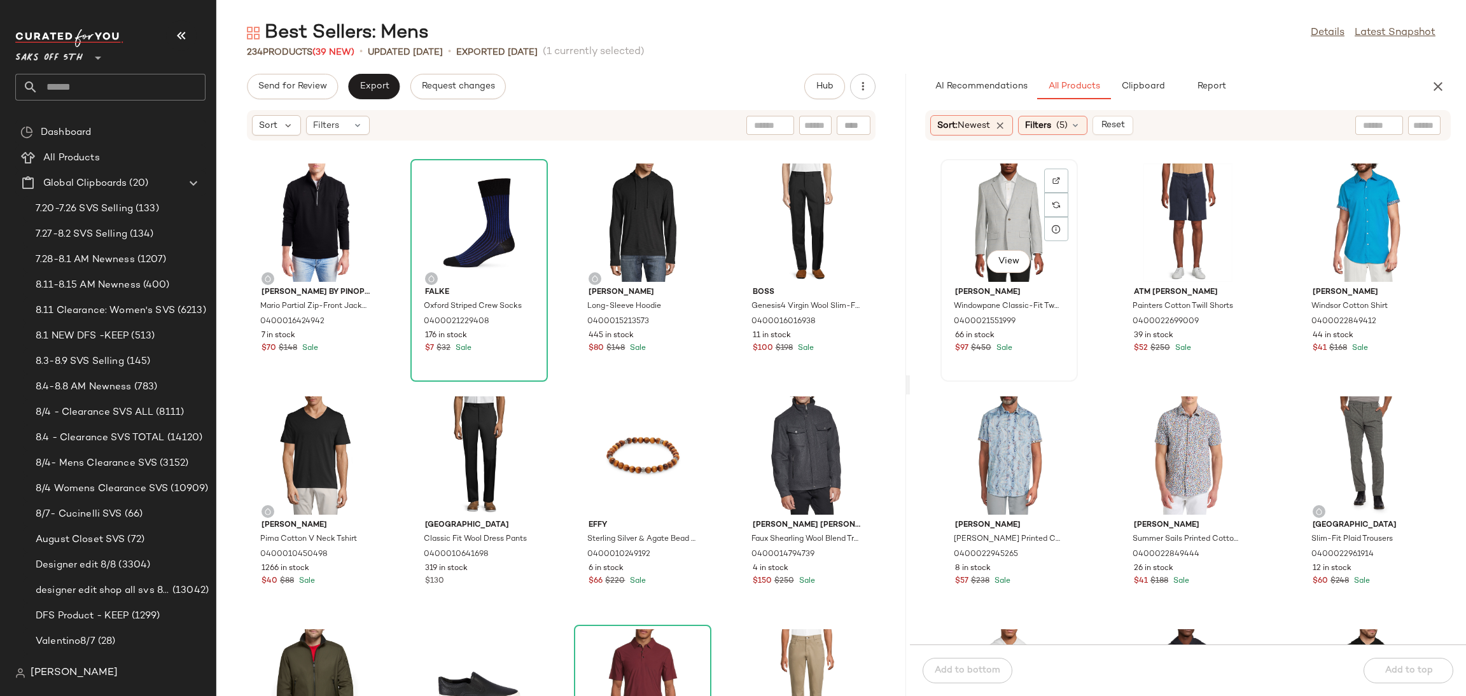
click at [984, 230] on div "View" at bounding box center [1009, 223] width 129 height 118
click at [1148, 229] on div "View" at bounding box center [1188, 223] width 129 height 118
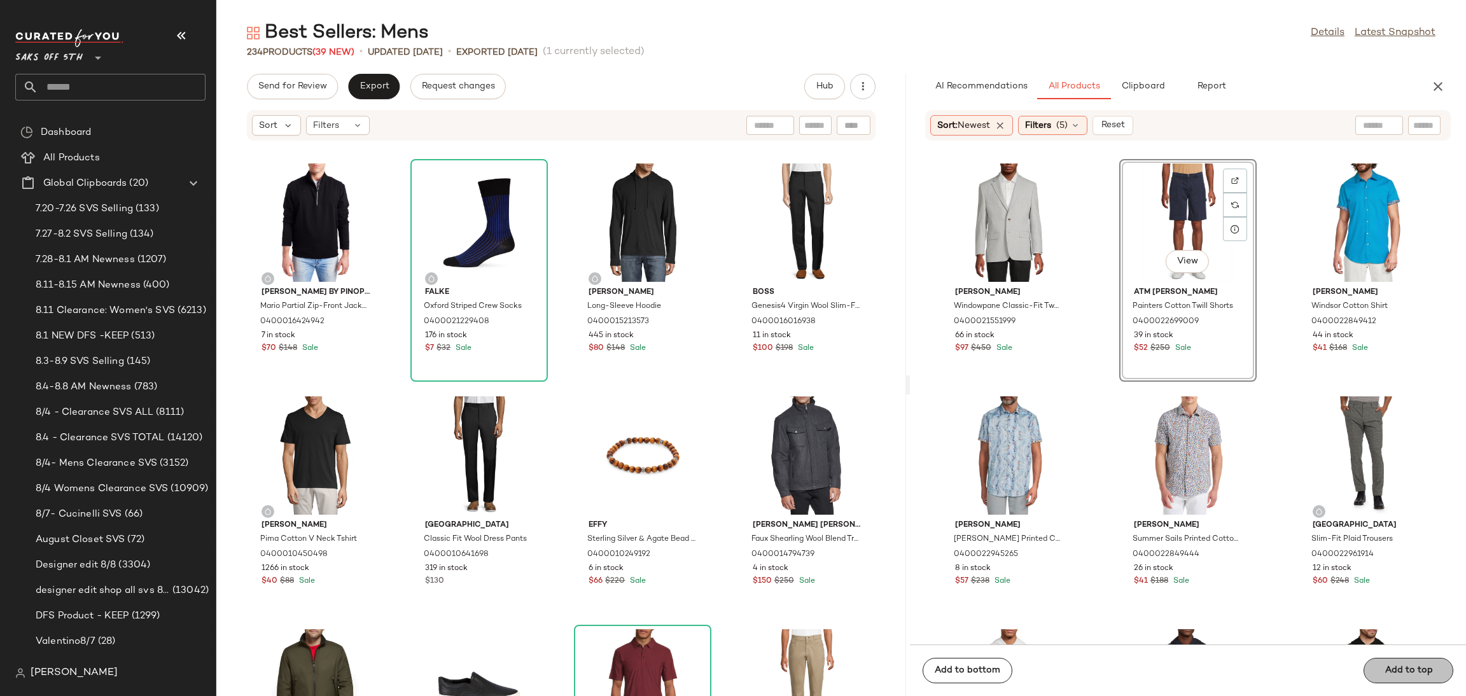
click at [1384, 676] on button "Add to top" at bounding box center [1409, 670] width 90 height 25
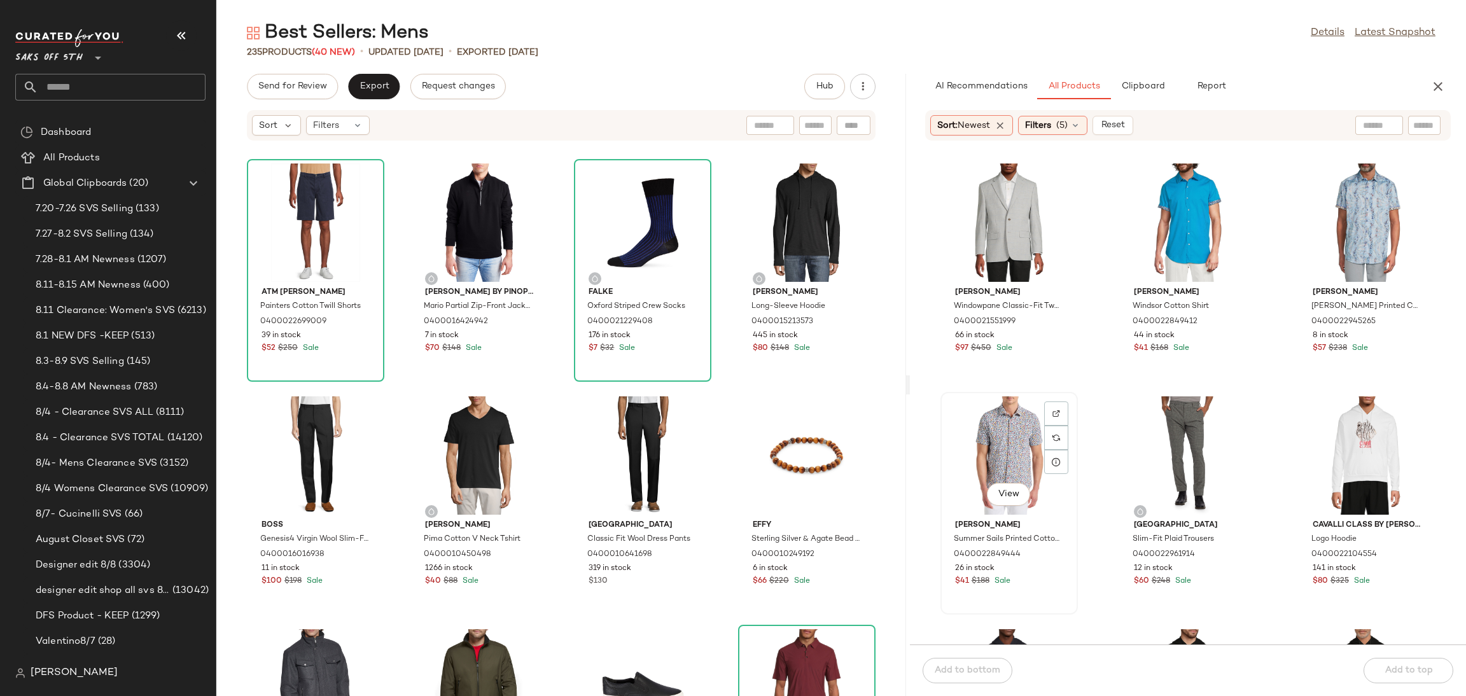
click at [1005, 450] on div "View" at bounding box center [1009, 455] width 129 height 118
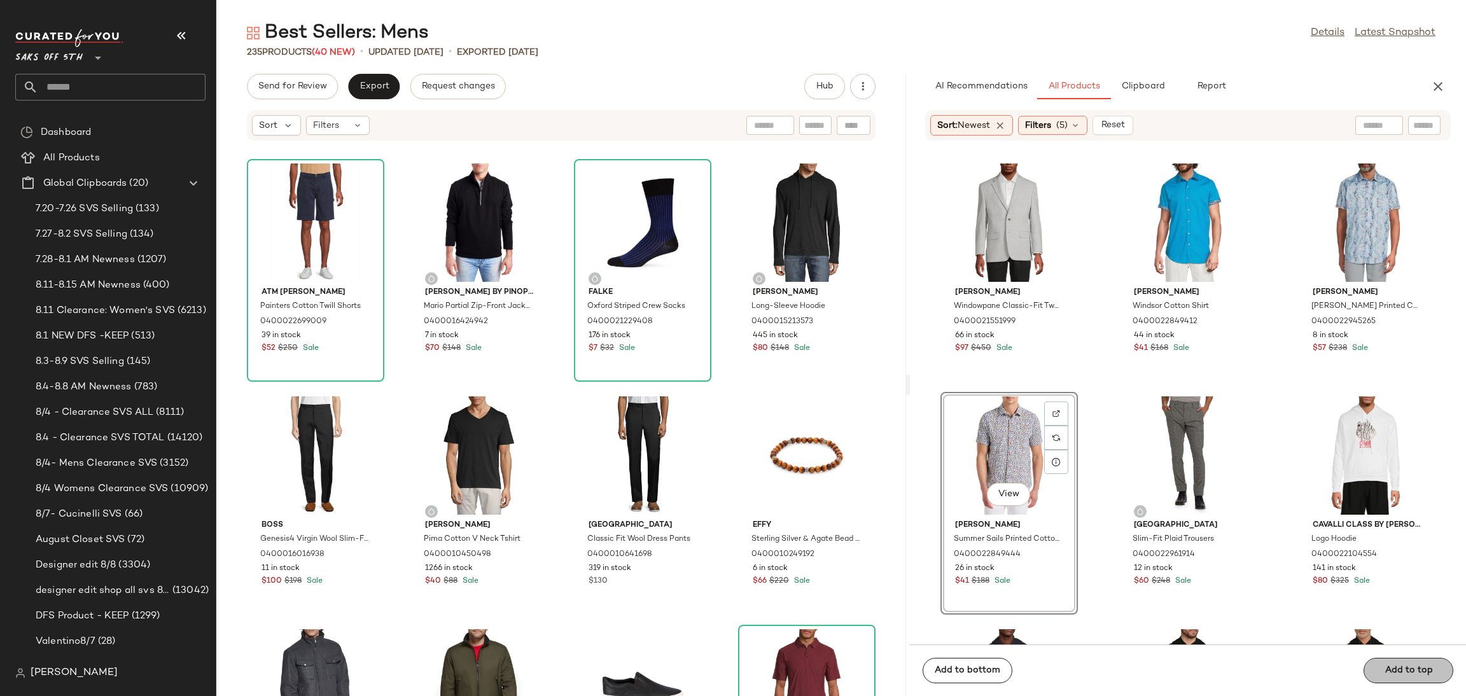
click at [1411, 676] on div "Add to bottom Add to top" at bounding box center [1188, 671] width 556 height 52
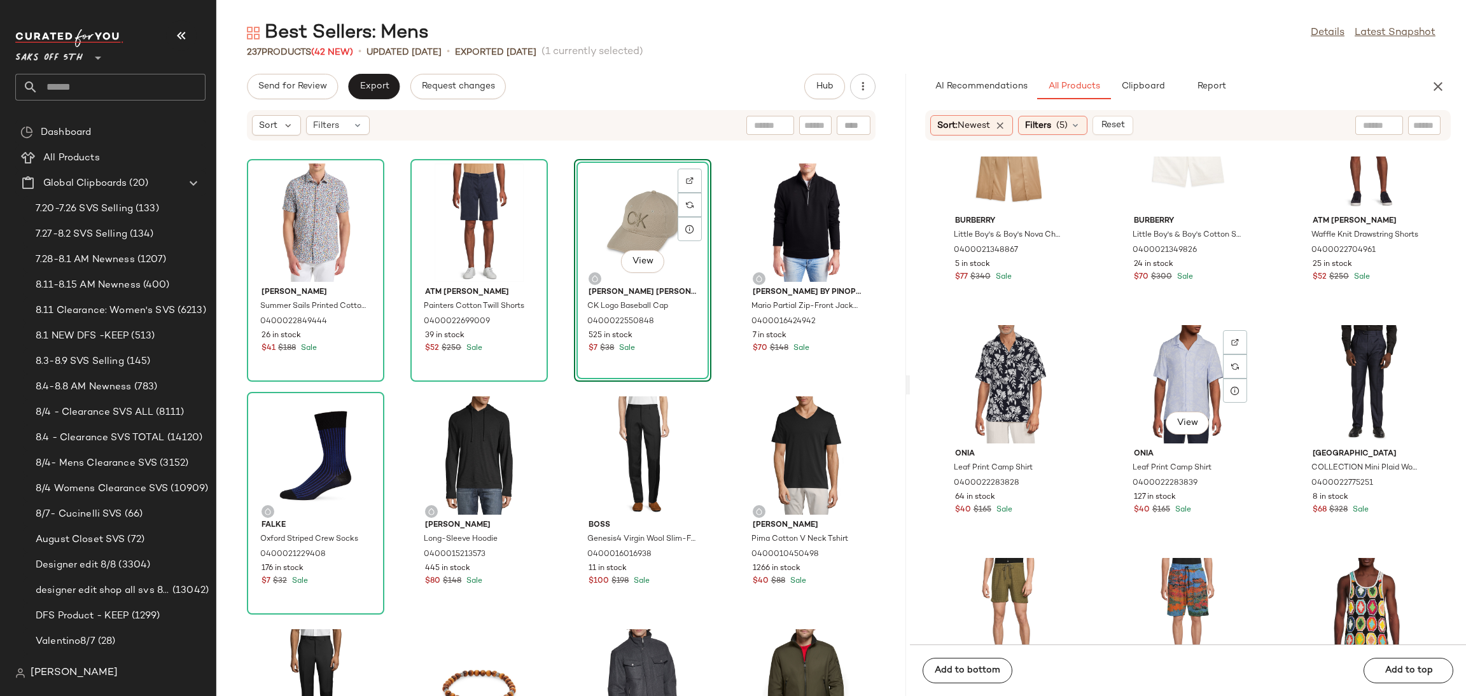
scroll to position [3338, 0]
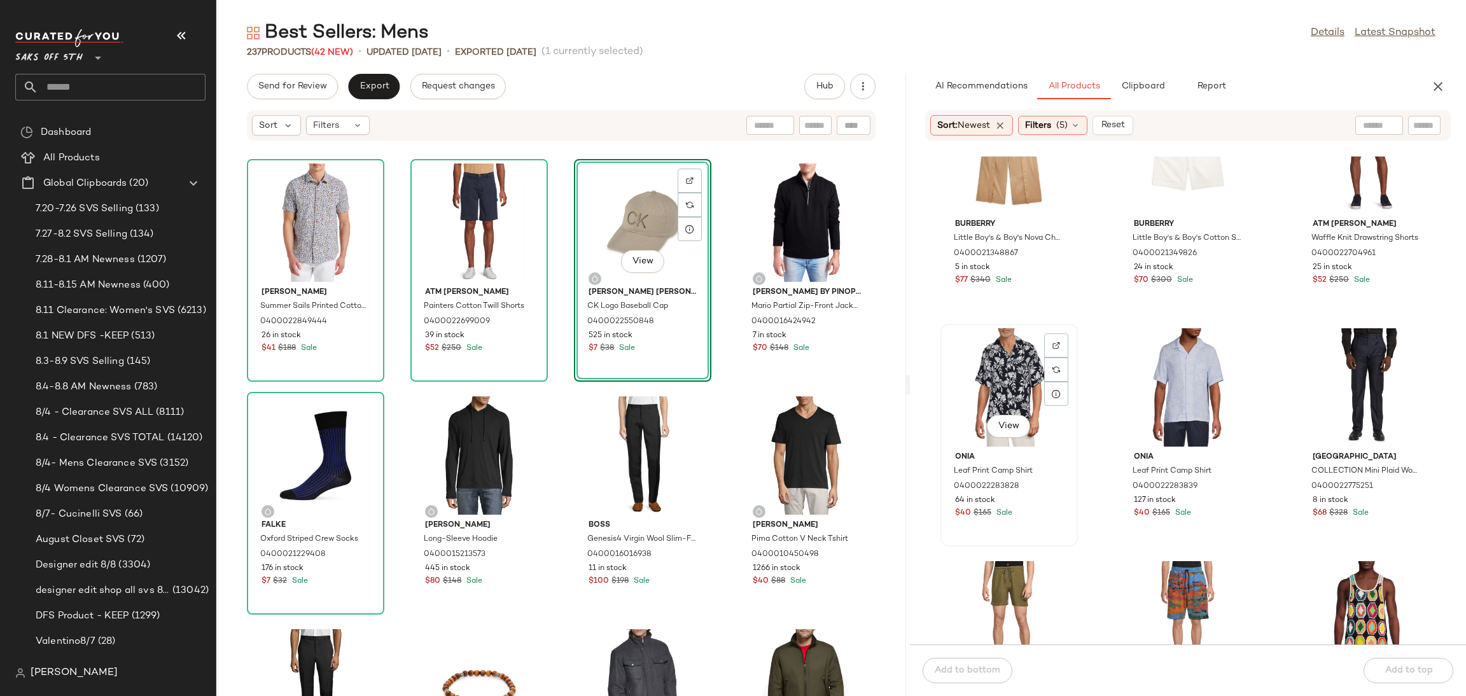
click at [979, 398] on div "View" at bounding box center [1009, 387] width 129 height 118
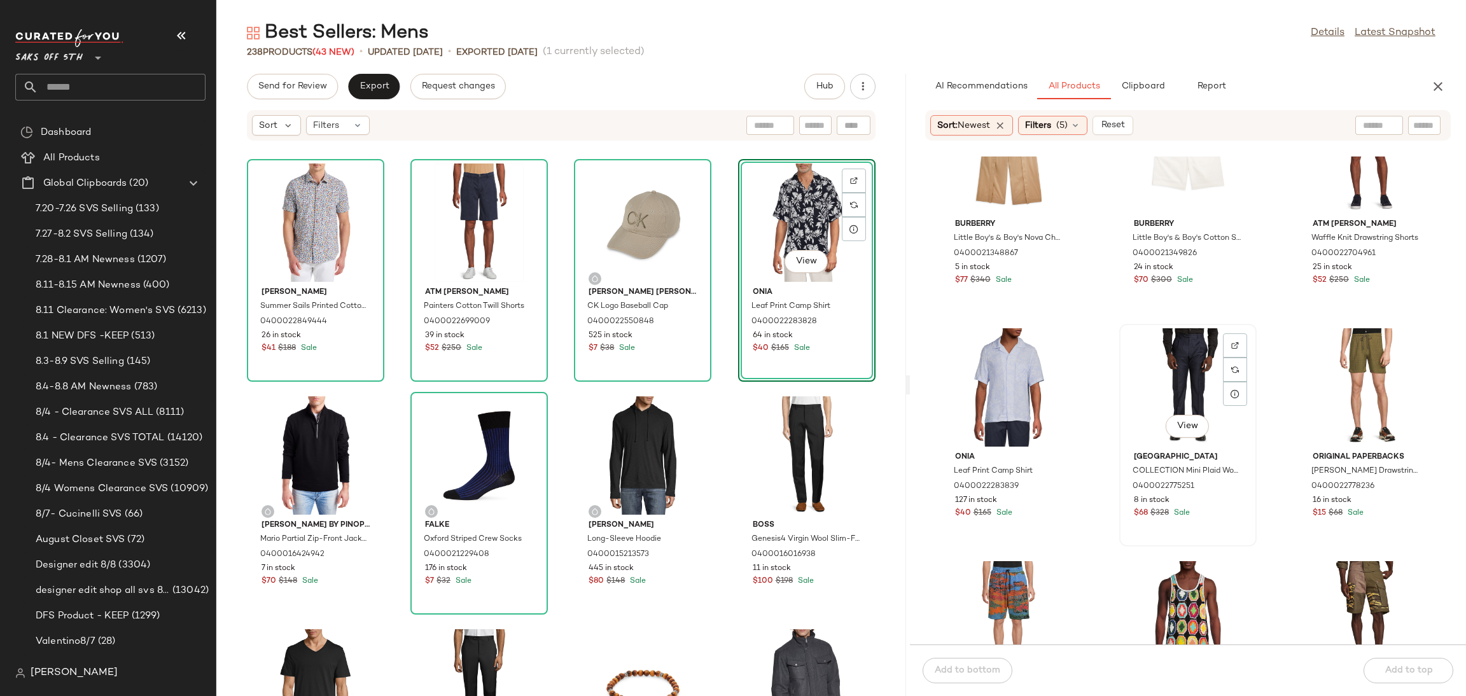
click at [1166, 368] on div "View" at bounding box center [1188, 387] width 129 height 118
click at [1386, 661] on div "Add to bottom Add to top" at bounding box center [1188, 671] width 556 height 52
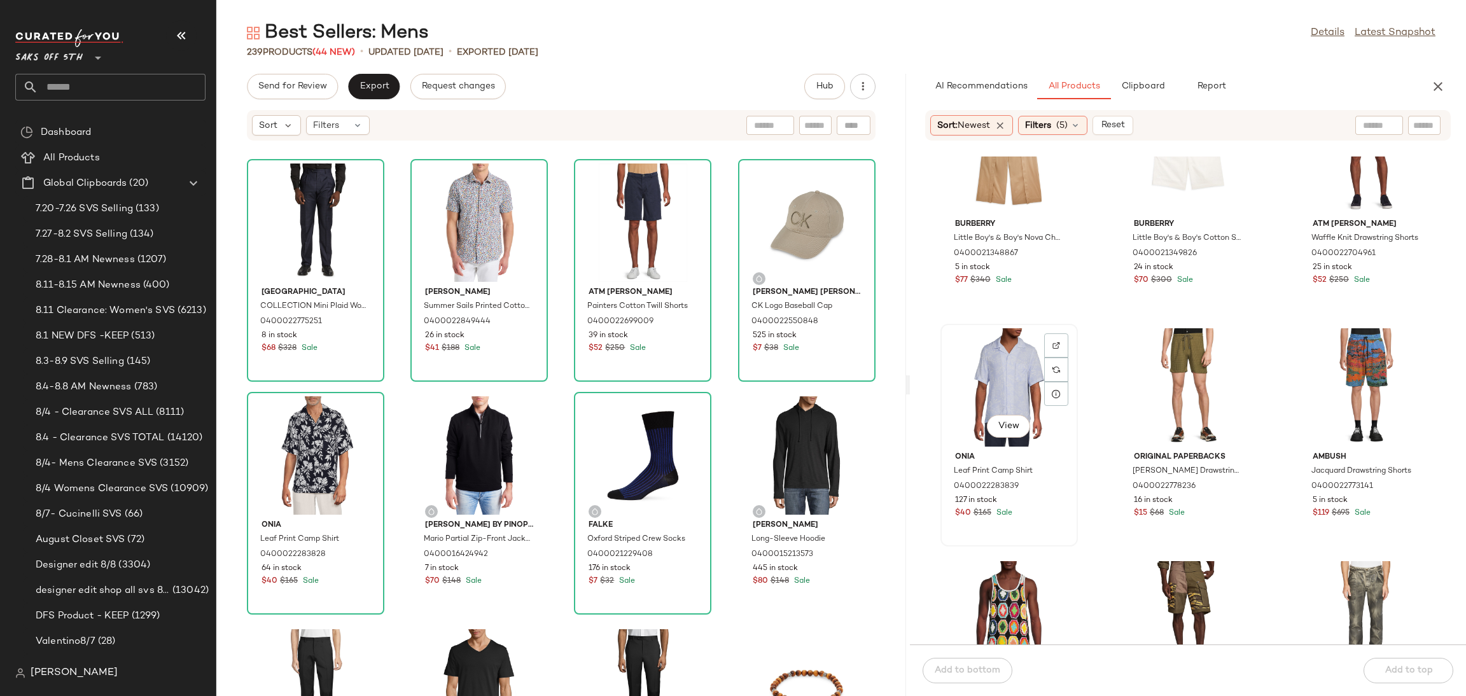
click at [1019, 370] on div "View" at bounding box center [1009, 387] width 129 height 118
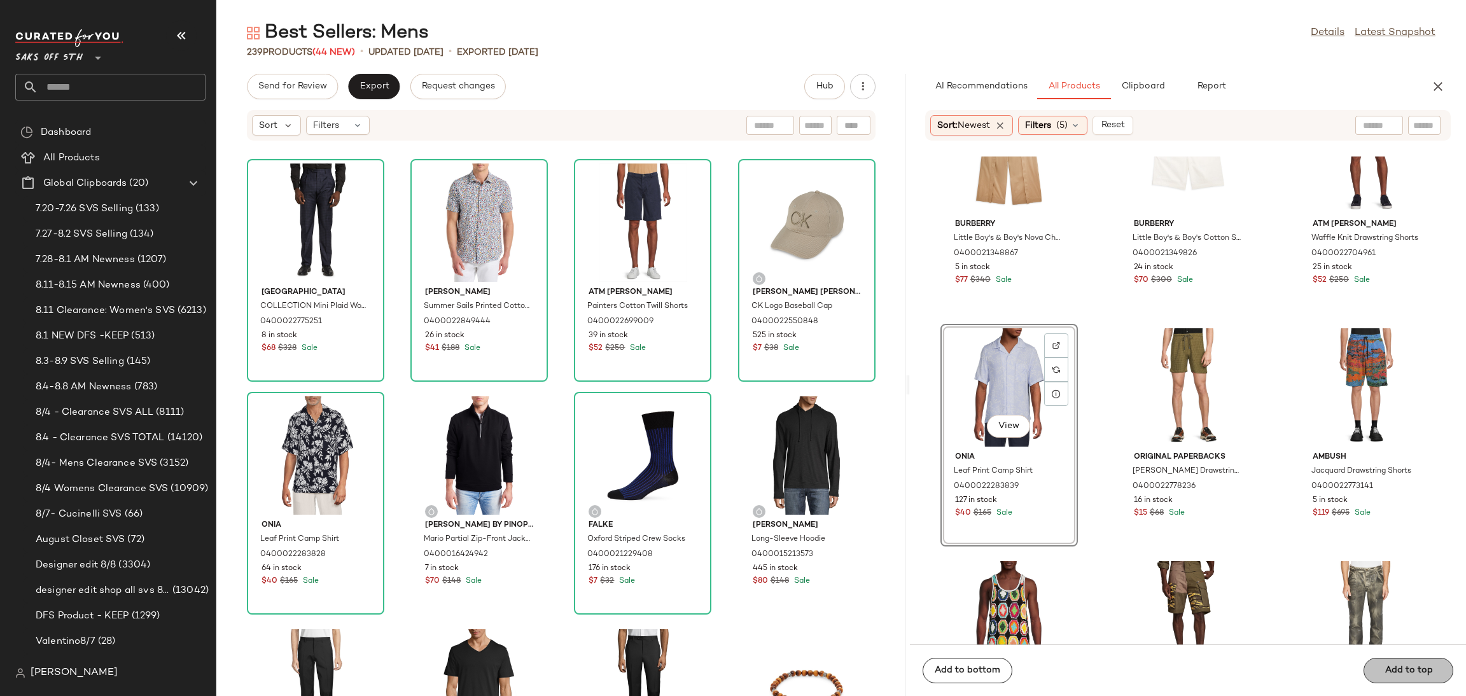
click at [1398, 664] on div "Add to bottom Add to top" at bounding box center [1188, 671] width 556 height 52
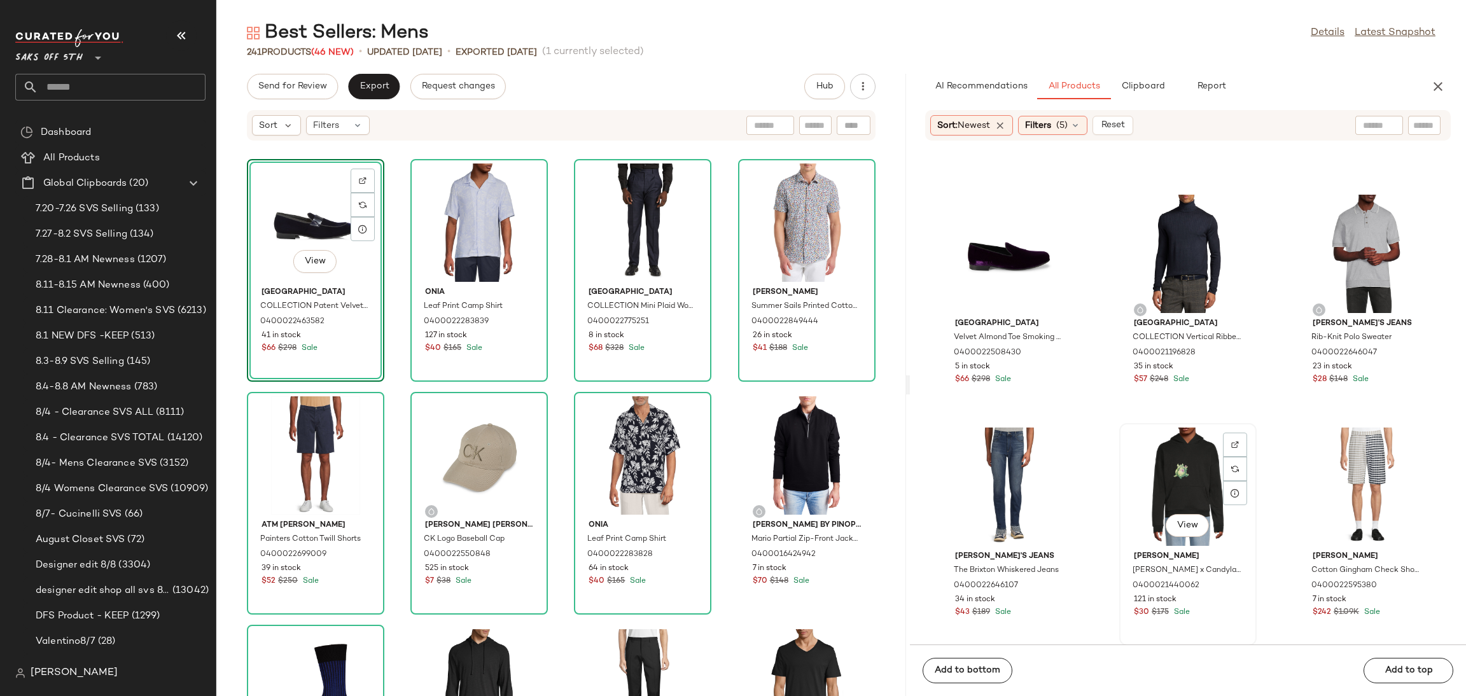
scroll to position [7432, 0]
click at [1179, 244] on div "View" at bounding box center [1188, 253] width 129 height 118
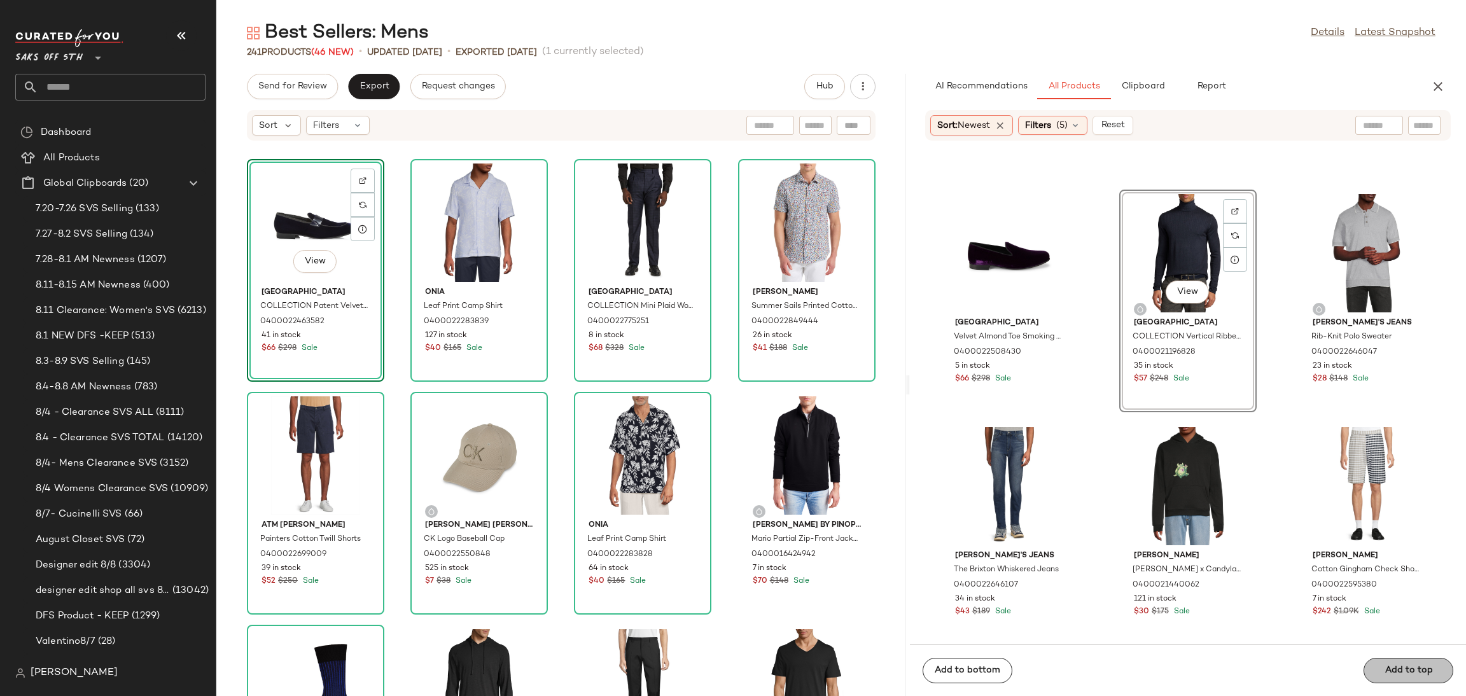
click at [1397, 660] on div "Add to bottom Add to top" at bounding box center [1188, 671] width 556 height 52
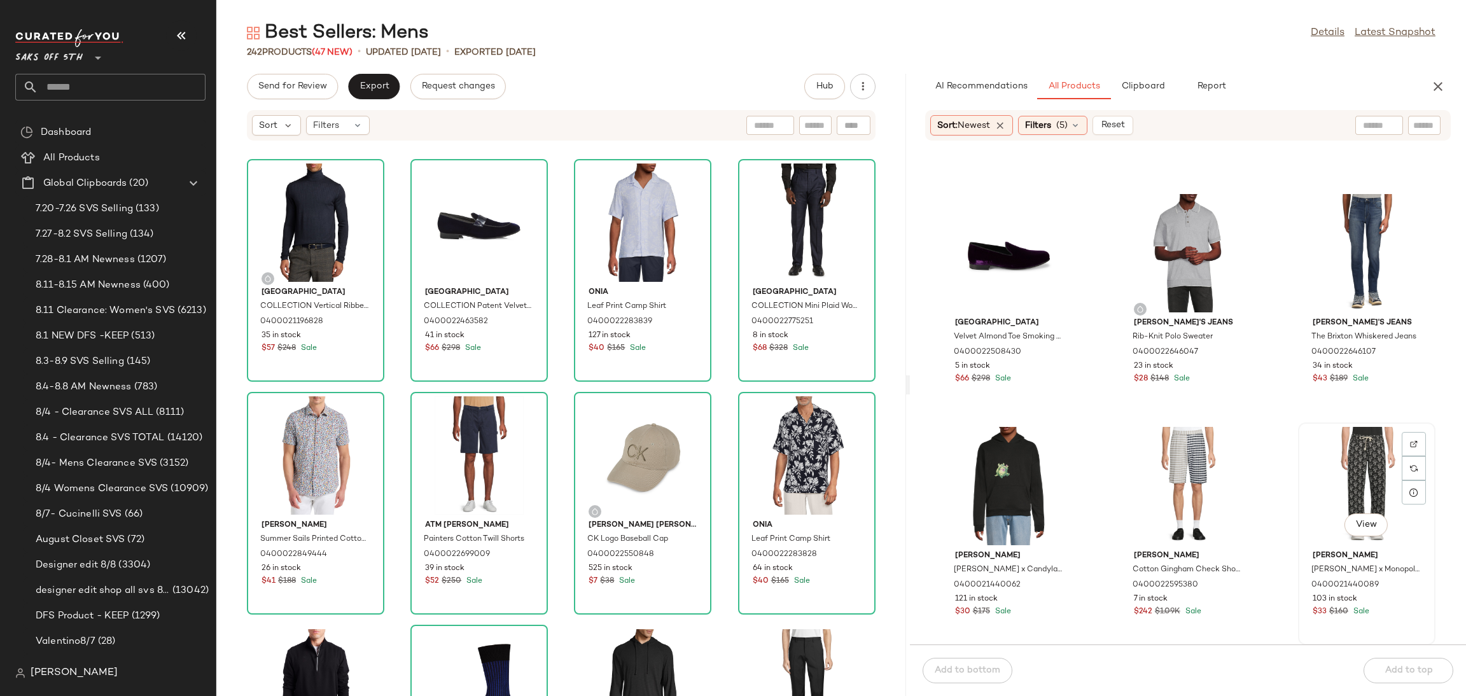
click at [1337, 481] on div "View" at bounding box center [1366, 486] width 129 height 118
click at [1400, 657] on div "Add to bottom Add to top" at bounding box center [1188, 671] width 556 height 52
click at [1388, 681] on div "Add to bottom Add to top" at bounding box center [1188, 671] width 556 height 52
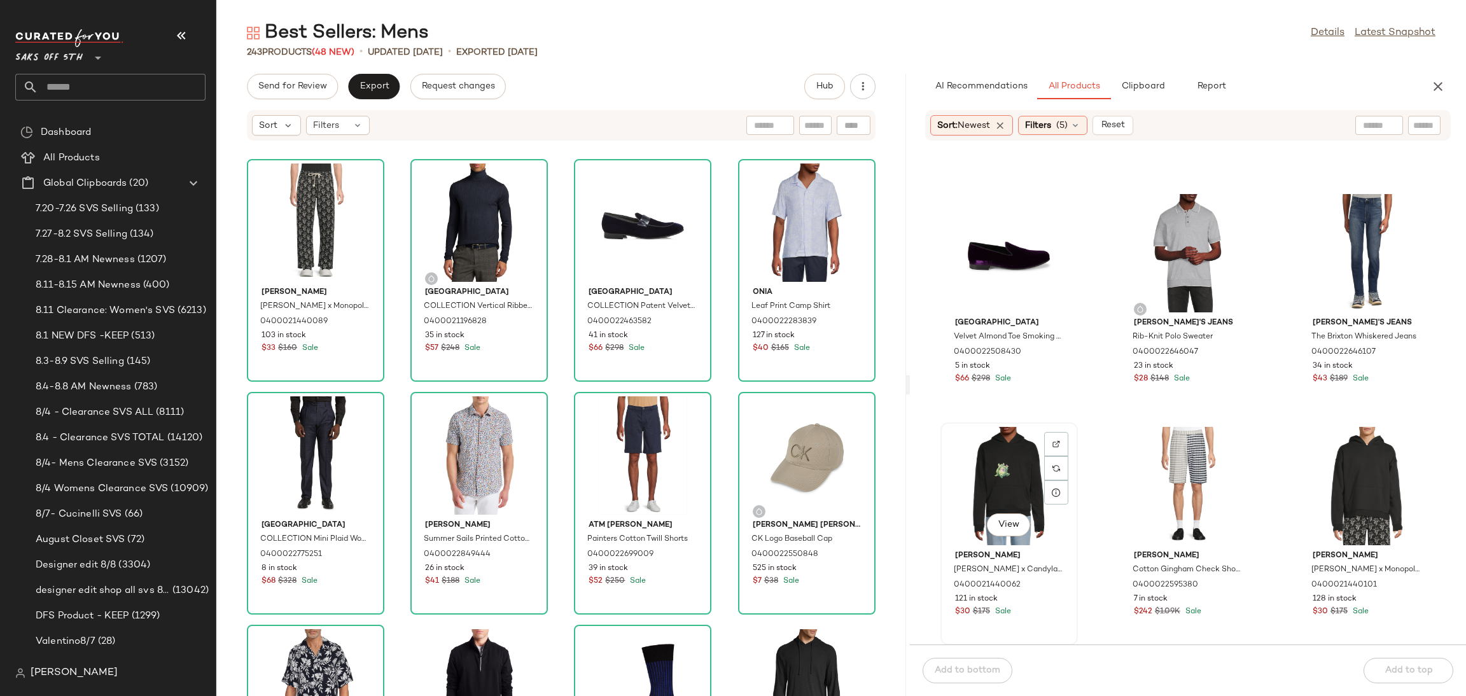
click at [961, 463] on div "View" at bounding box center [1009, 486] width 129 height 118
click at [1344, 463] on div "View" at bounding box center [1366, 486] width 129 height 118
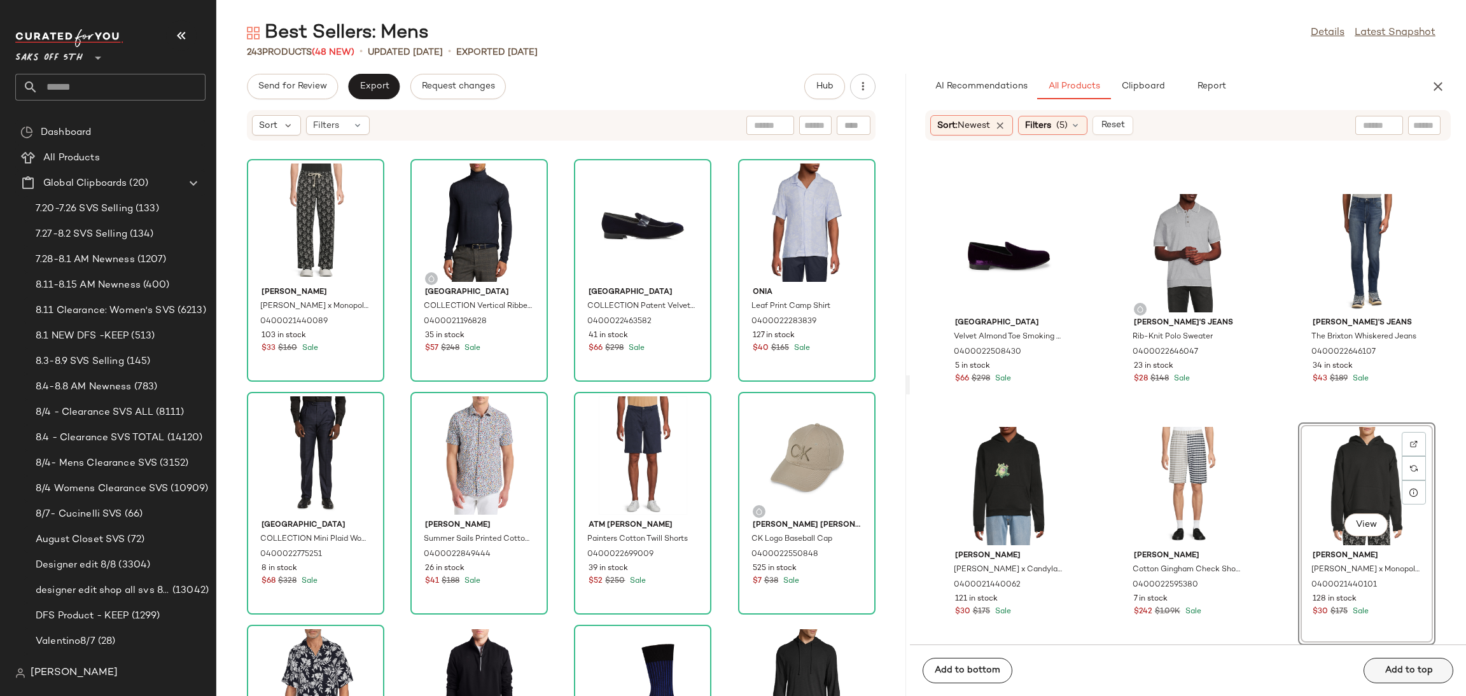
click at [1400, 673] on div "Add to bottom Add to top" at bounding box center [1188, 671] width 556 height 52
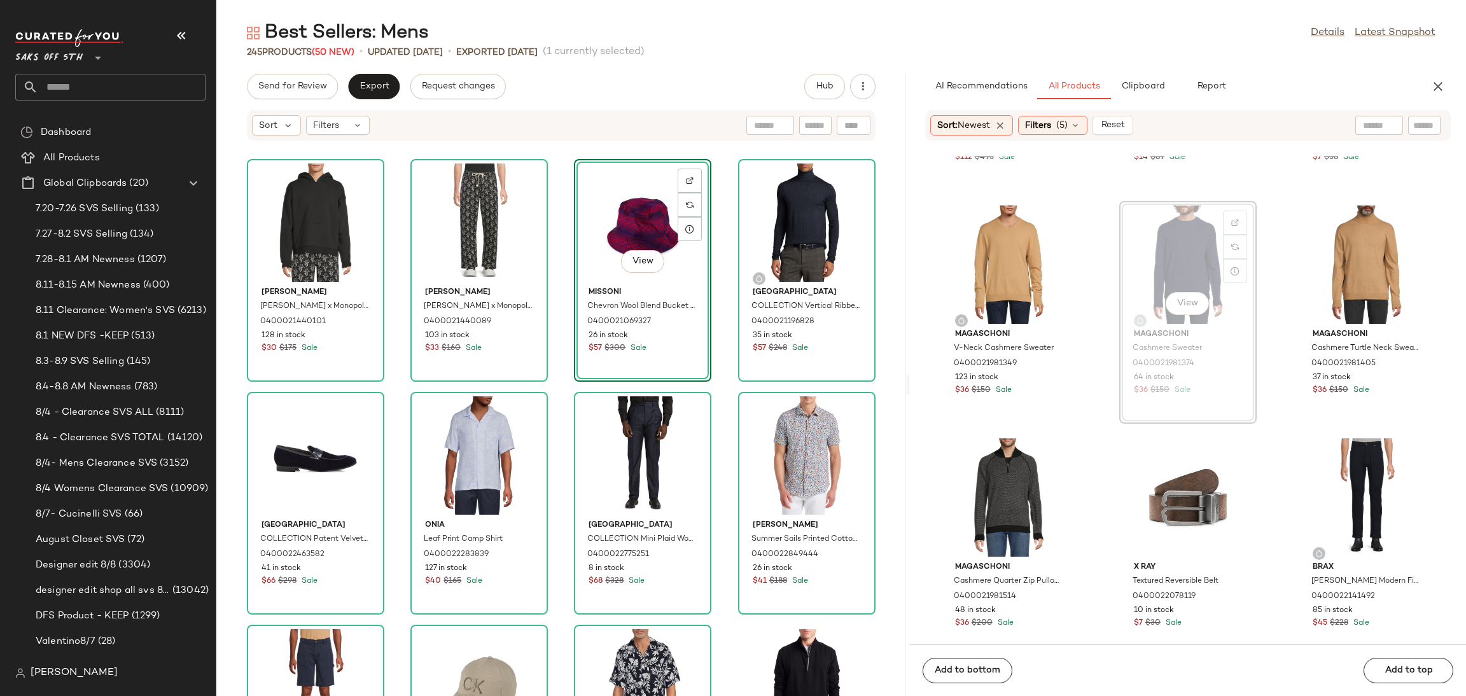
scroll to position [16732, 0]
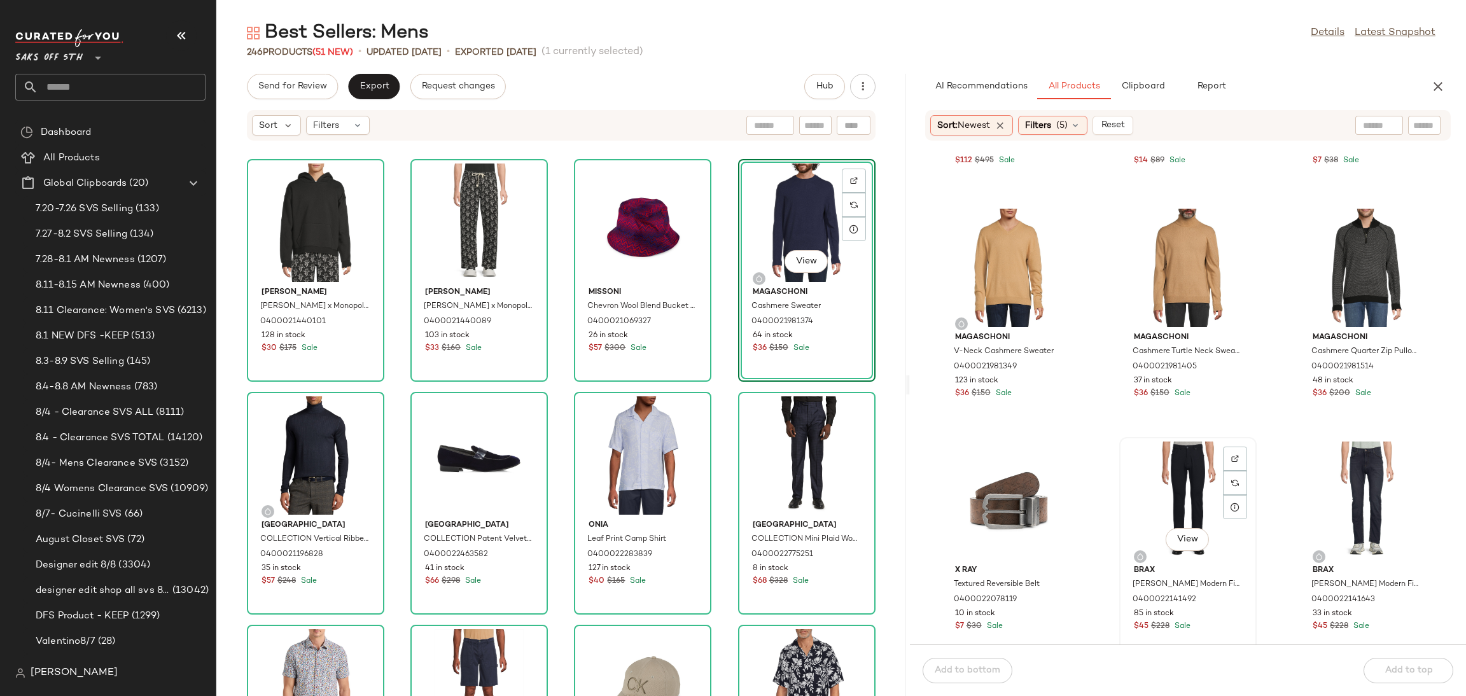
click at [1176, 468] on div "View" at bounding box center [1188, 501] width 129 height 118
click at [1430, 676] on div "Add to bottom Add to top" at bounding box center [1188, 671] width 556 height 52
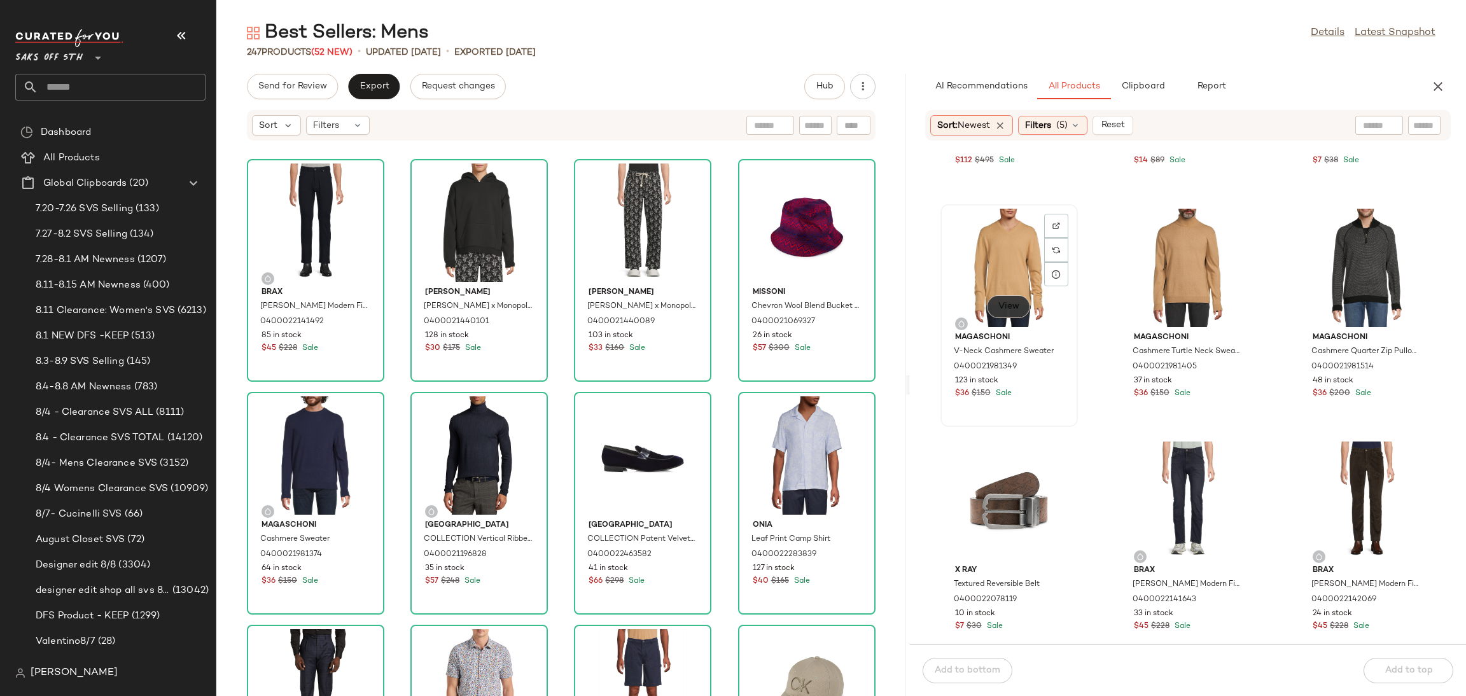
click at [1013, 295] on button "View" at bounding box center [1008, 306] width 43 height 23
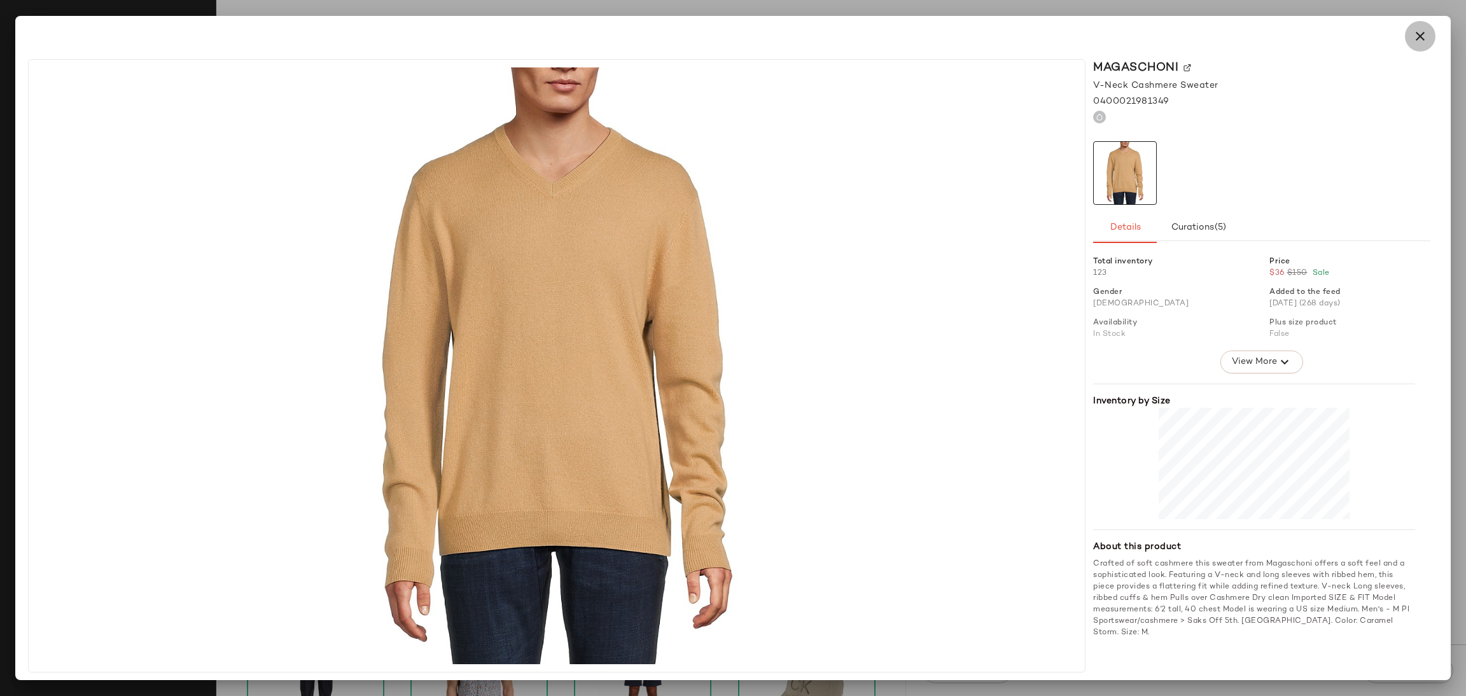
click at [1423, 36] on icon "button" at bounding box center [1420, 36] width 15 height 15
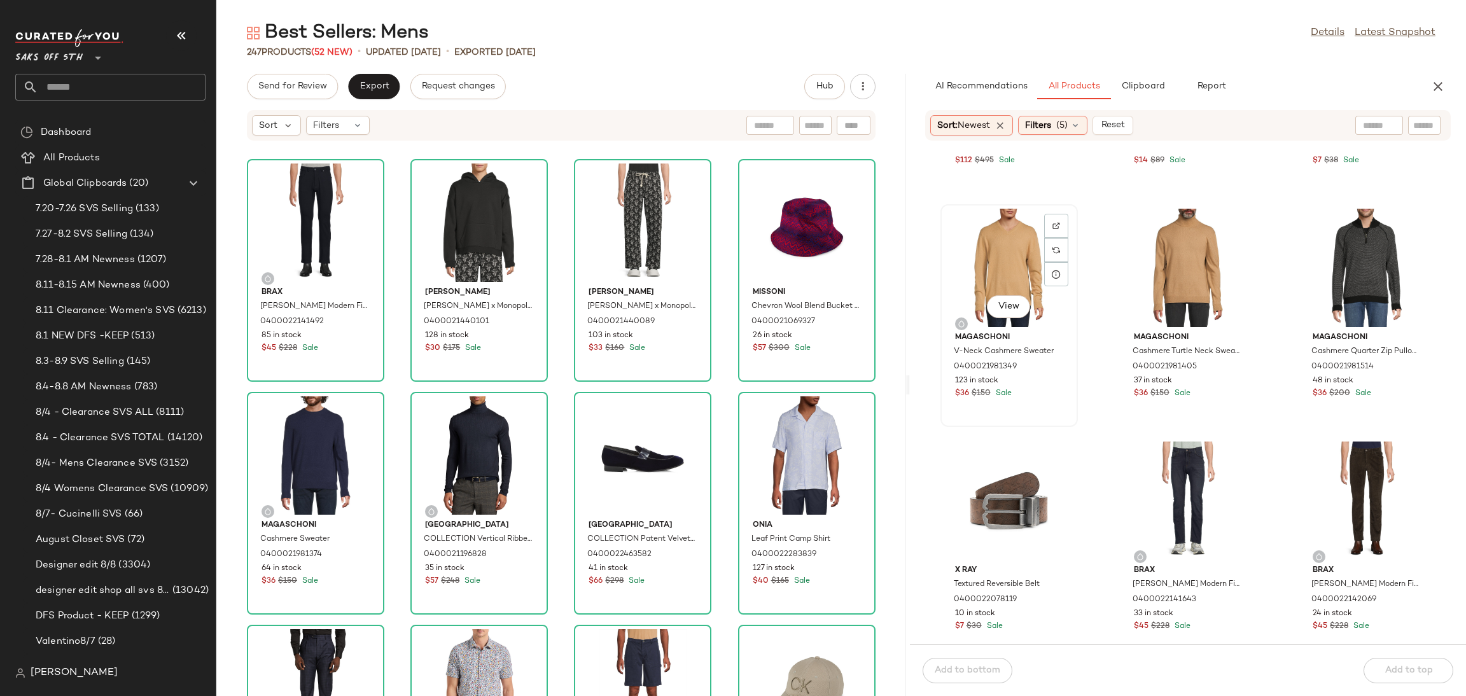
click at [964, 230] on div "View" at bounding box center [1009, 268] width 129 height 118
click at [1376, 666] on div "Add to bottom Add to top" at bounding box center [1188, 671] width 556 height 52
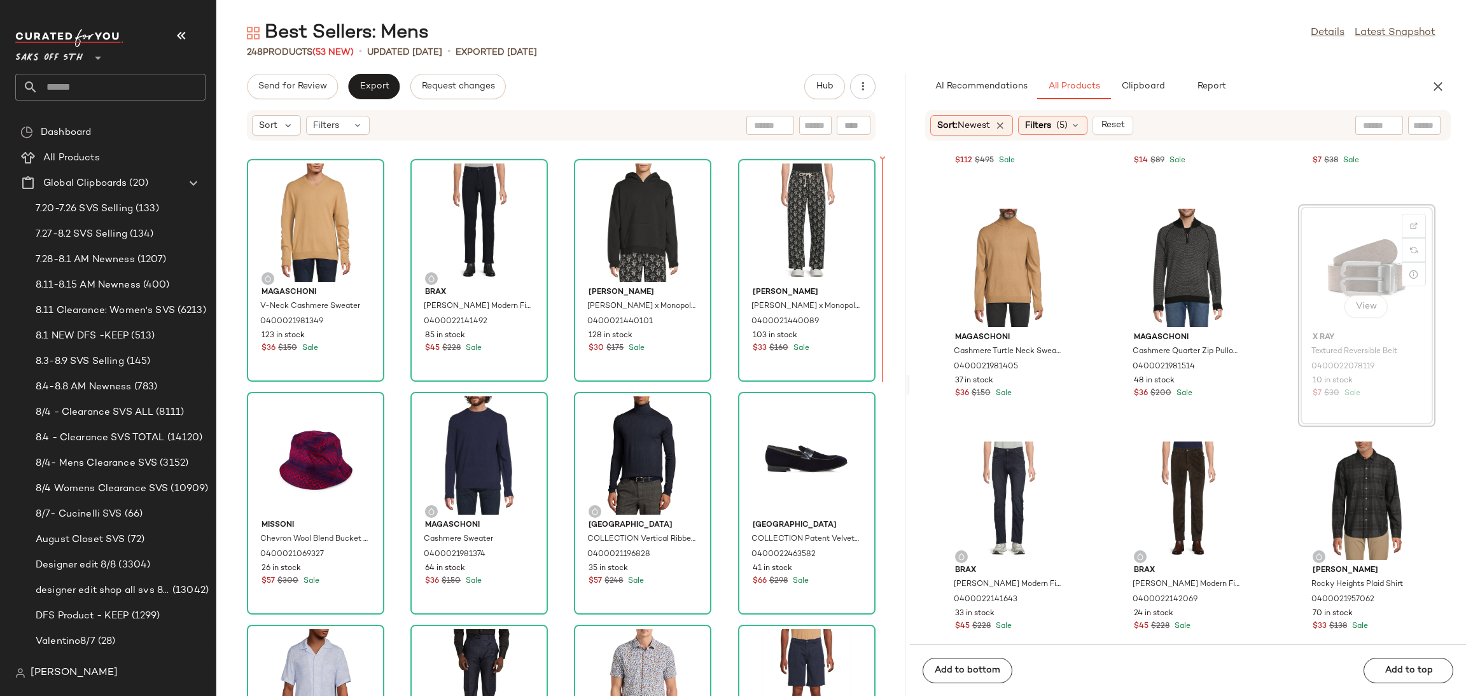
scroll to position [16730, 0]
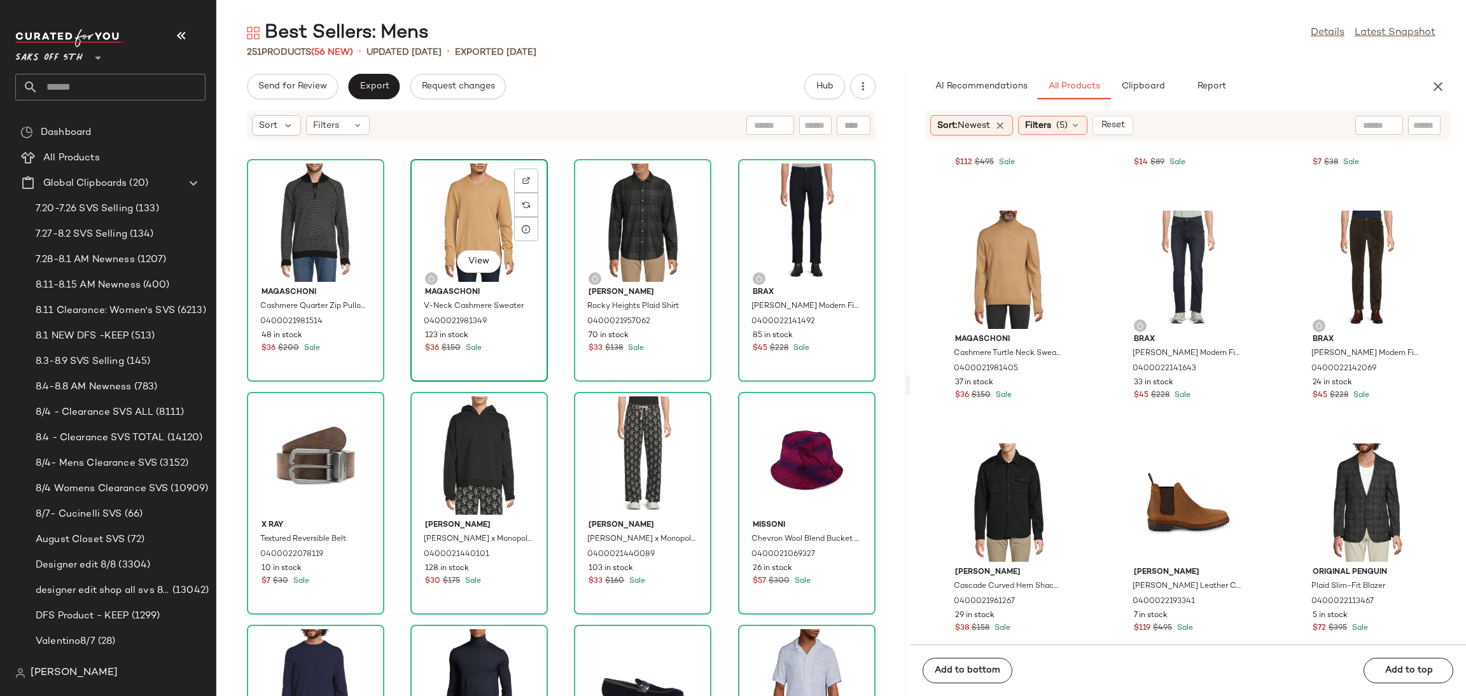
click at [505, 237] on div "View" at bounding box center [479, 223] width 129 height 118
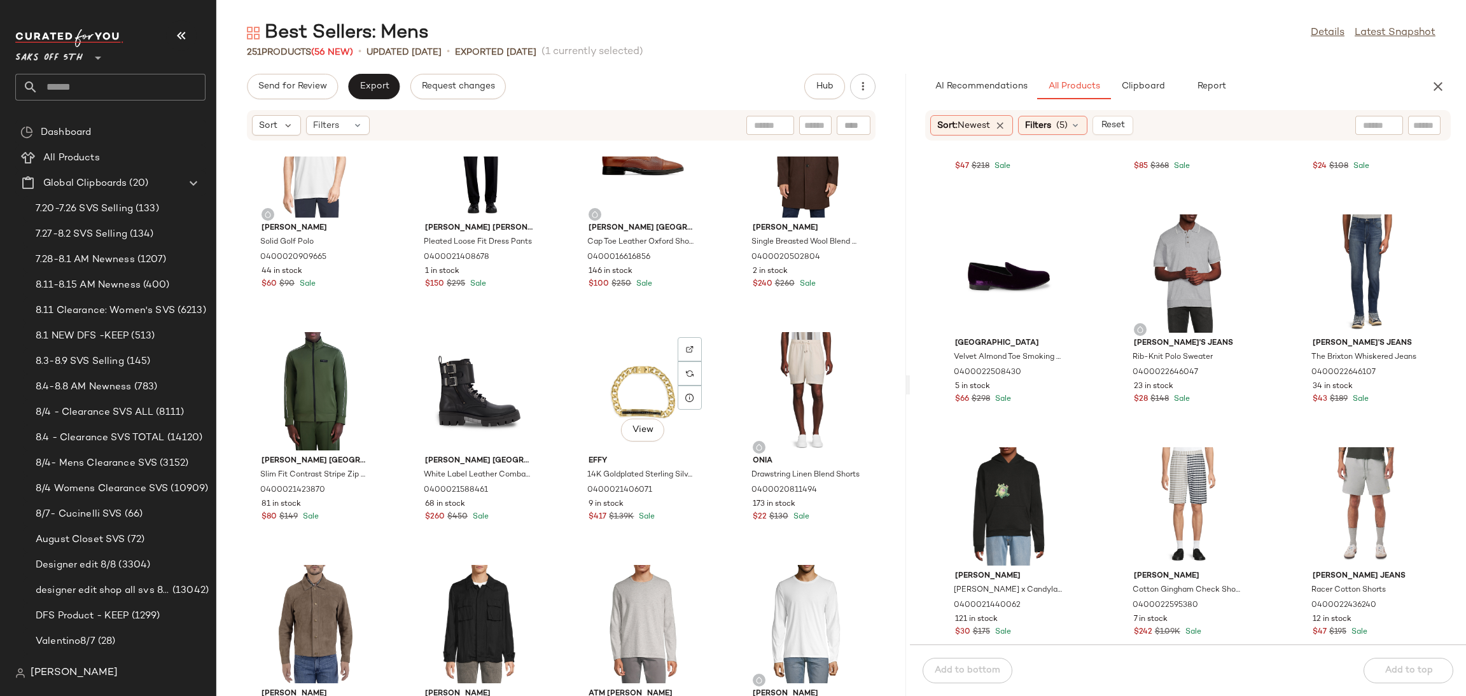
scroll to position [6355, 0]
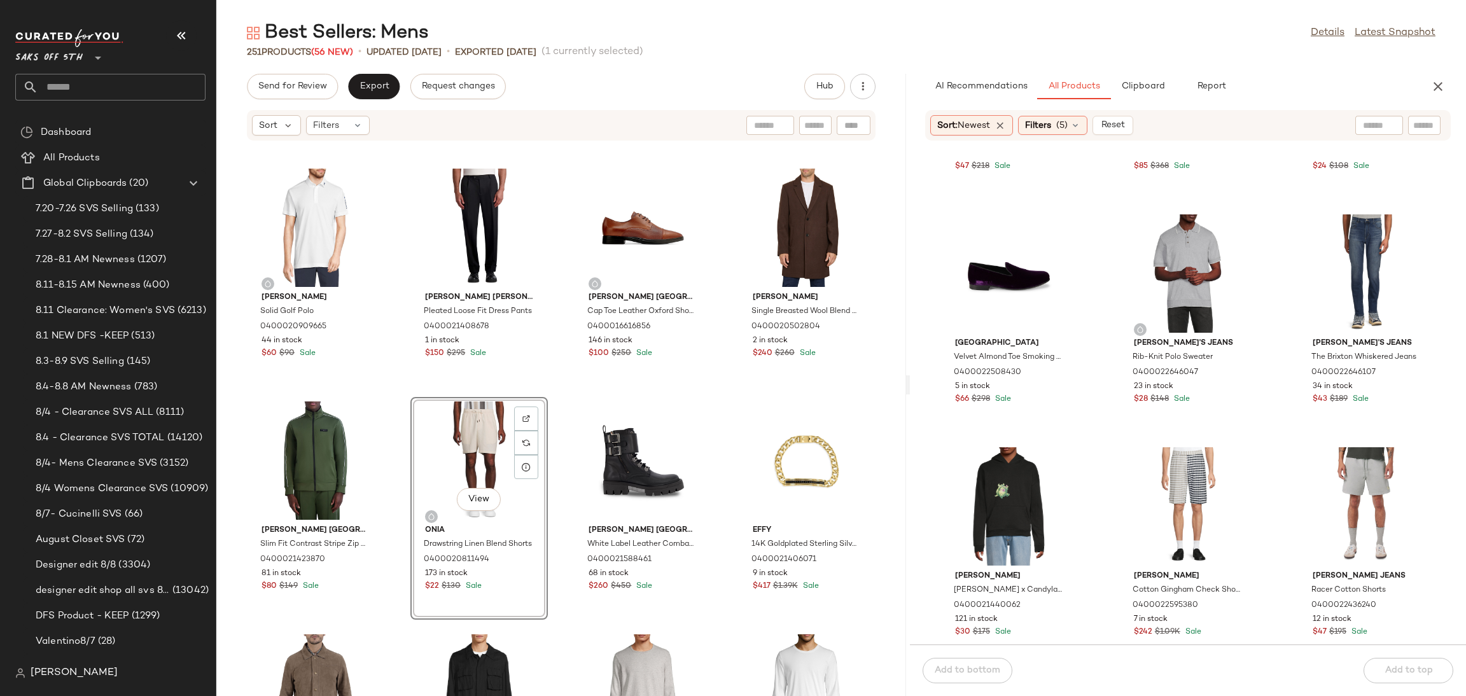
scroll to position [6291, 0]
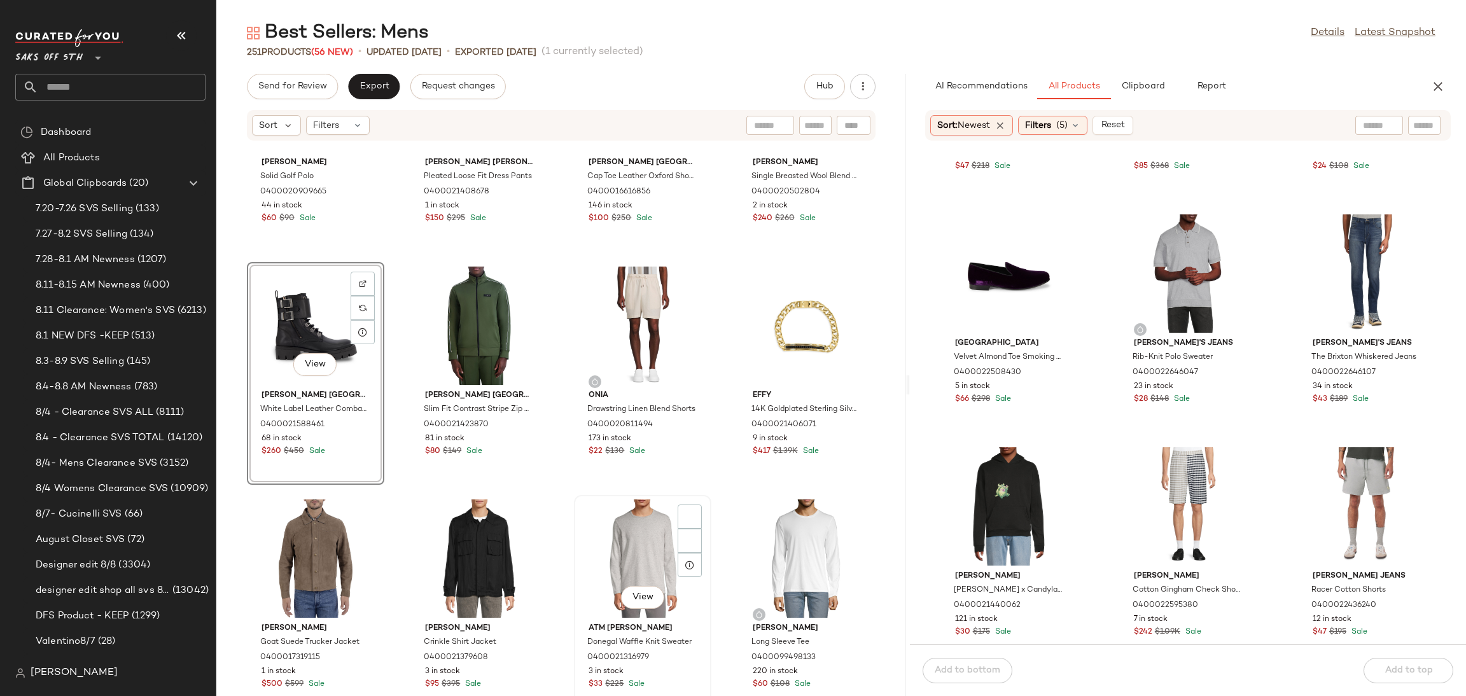
scroll to position [6429, 0]
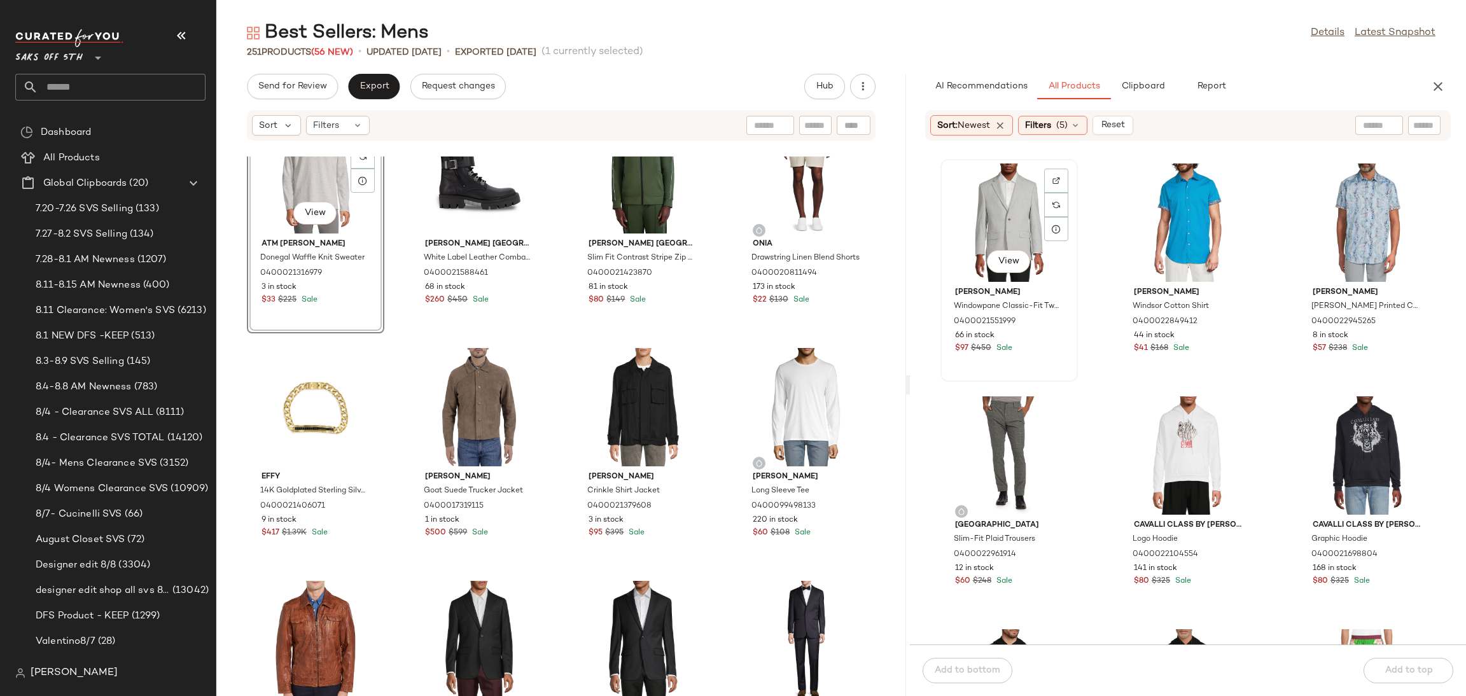
click at [992, 179] on div "View" at bounding box center [1009, 223] width 129 height 118
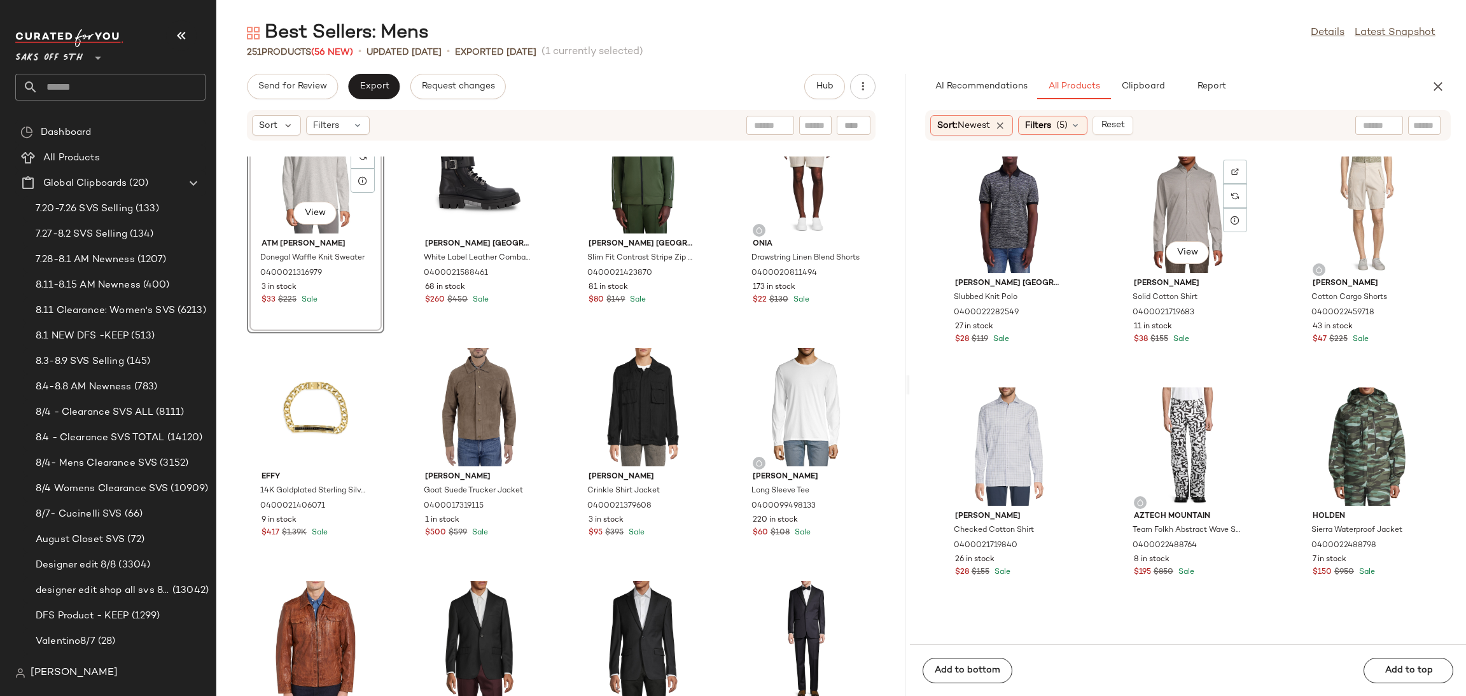
scroll to position [11158, 0]
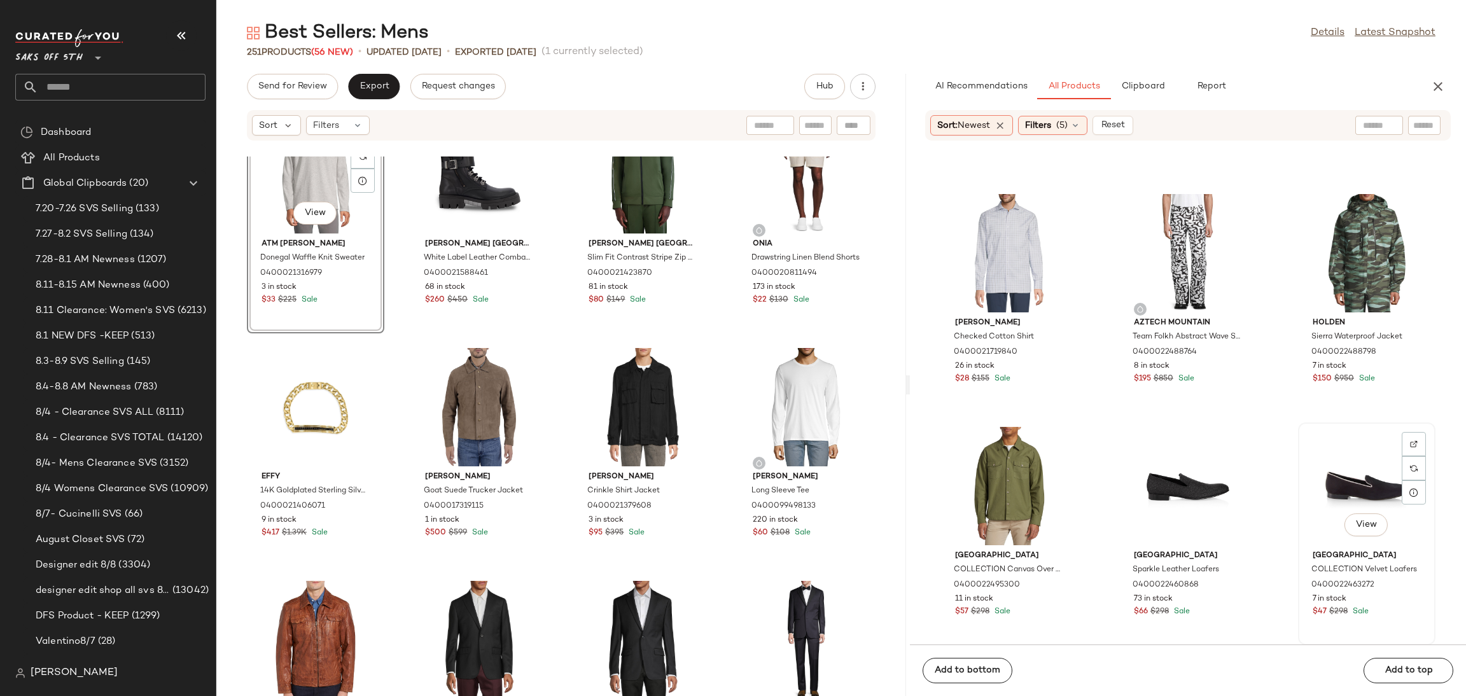
click at [1339, 470] on div "View" at bounding box center [1366, 486] width 129 height 118
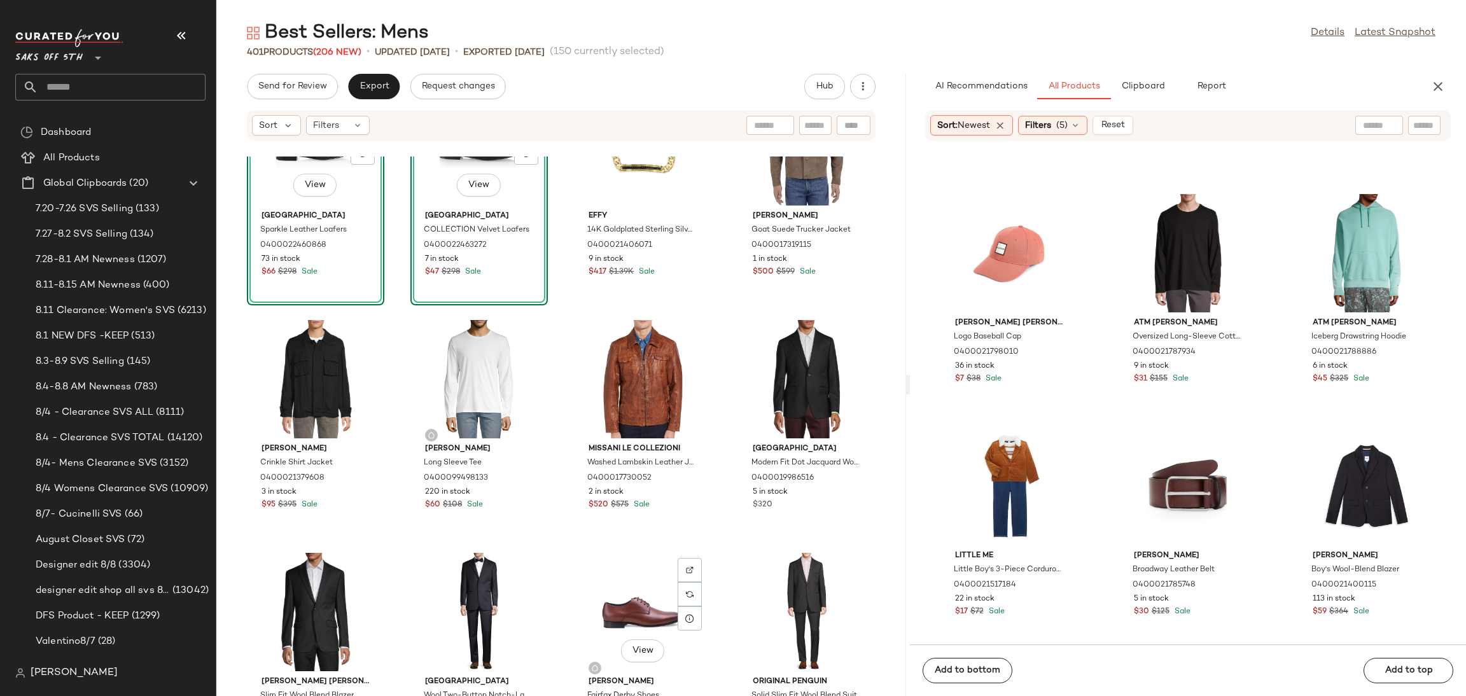
scroll to position [15429, 0]
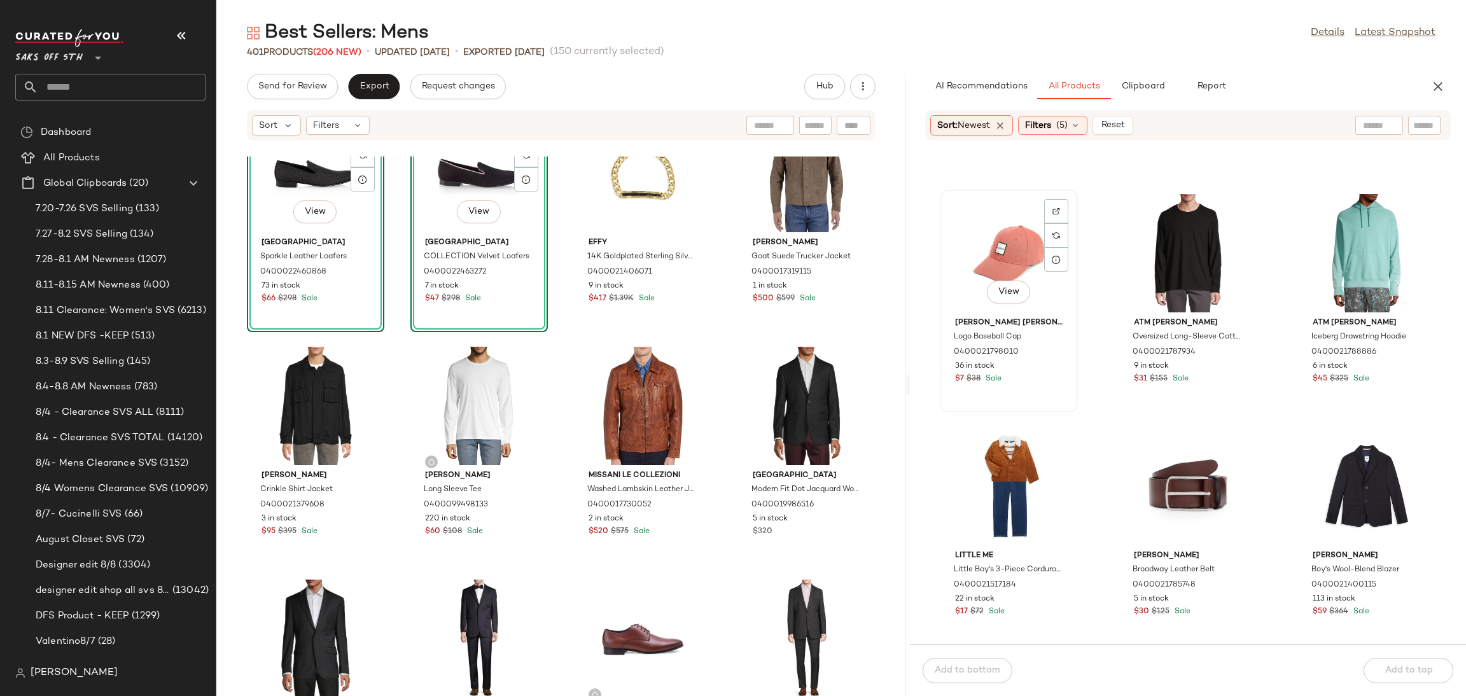
click at [1012, 253] on div "View" at bounding box center [1009, 253] width 129 height 118
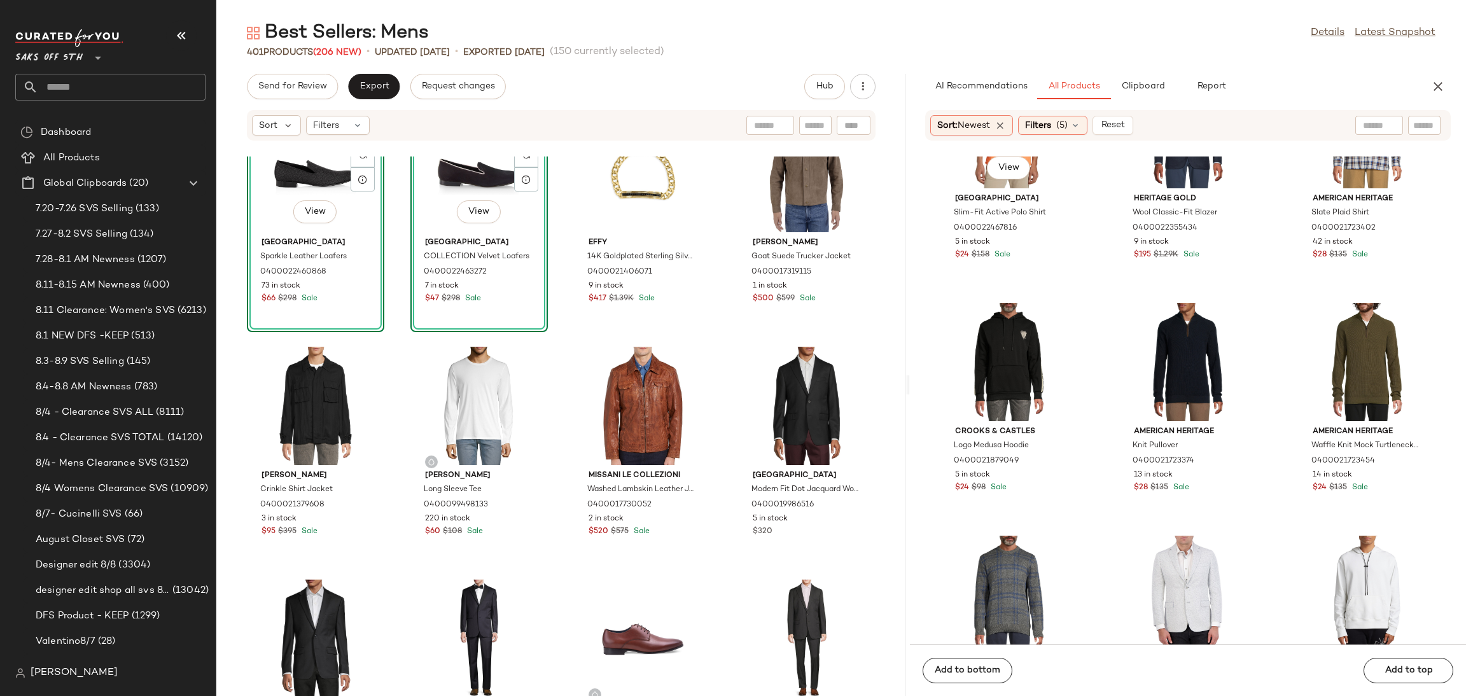
scroll to position [0, 0]
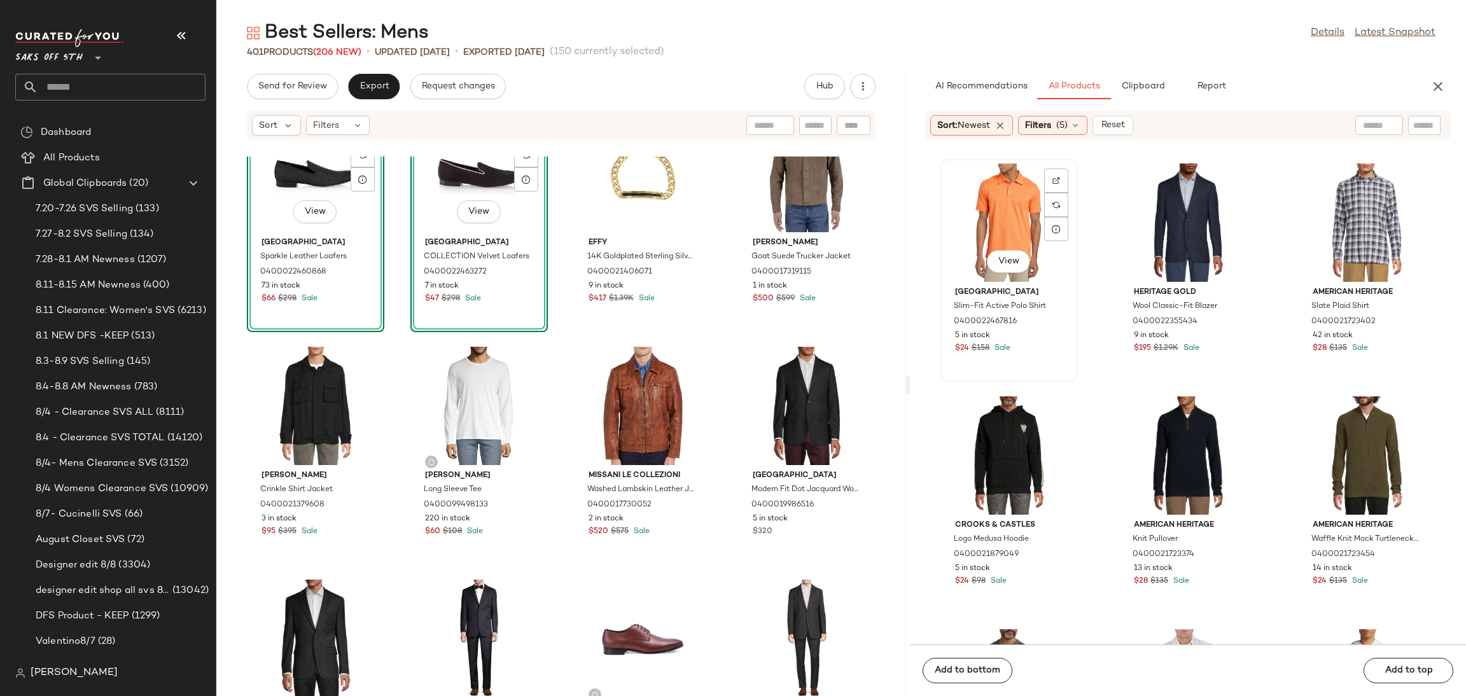
click at [1010, 209] on div "View" at bounding box center [1009, 223] width 129 height 118
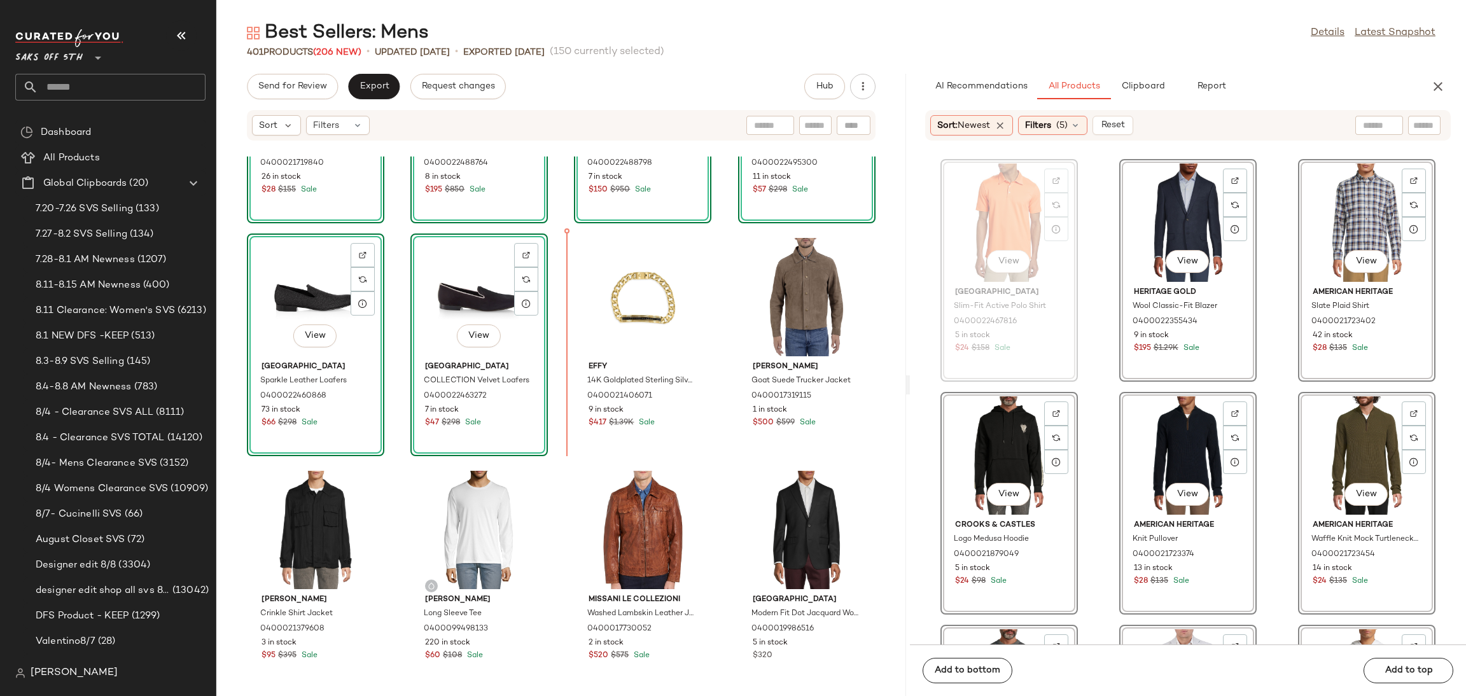
scroll to position [15305, 0]
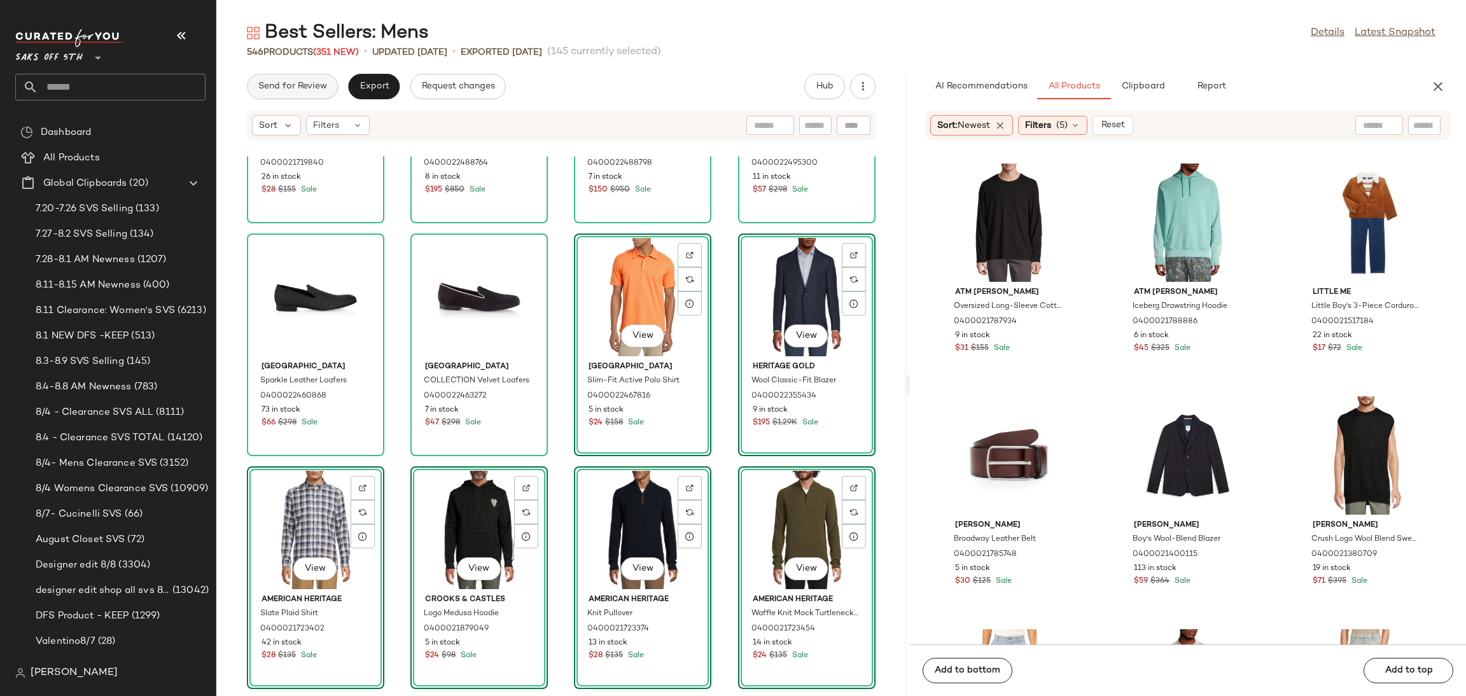
click at [289, 90] on span "Send for Review" at bounding box center [292, 86] width 69 height 10
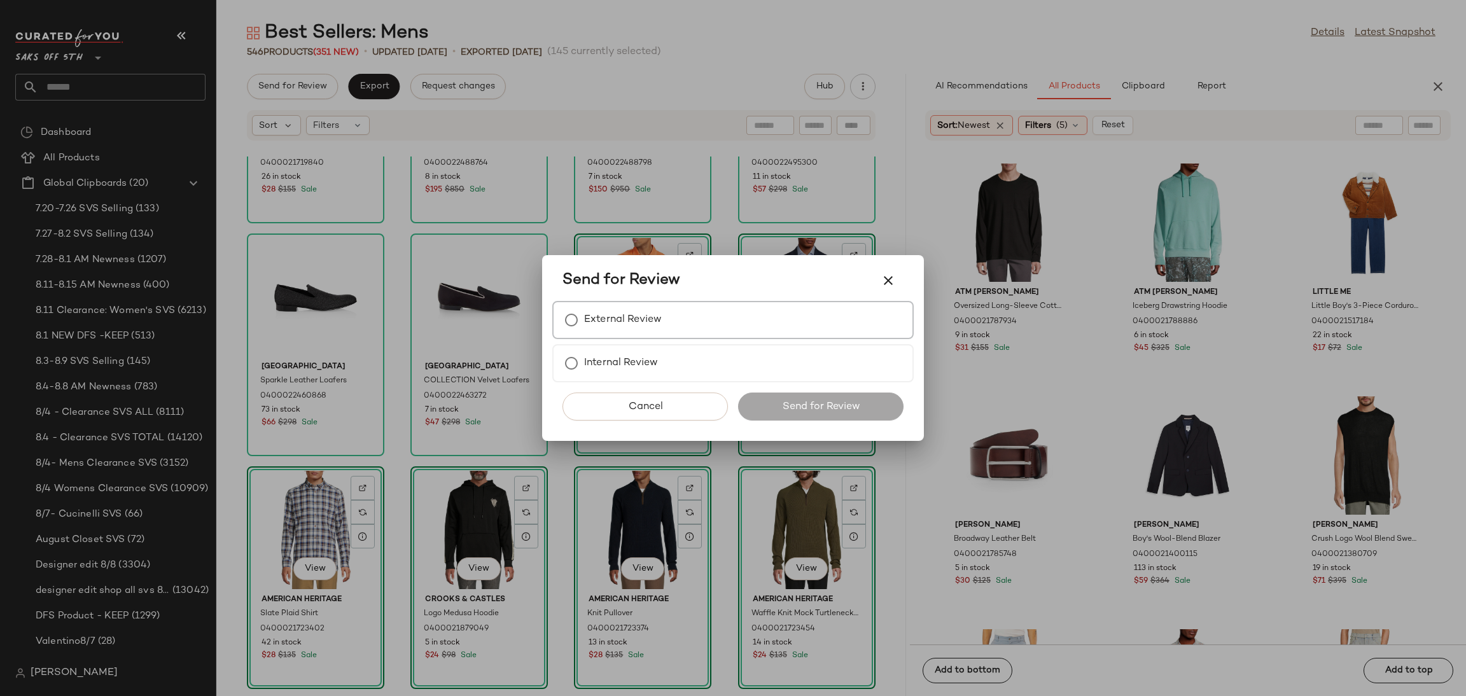
click at [636, 315] on label "External Review" at bounding box center [623, 319] width 78 height 25
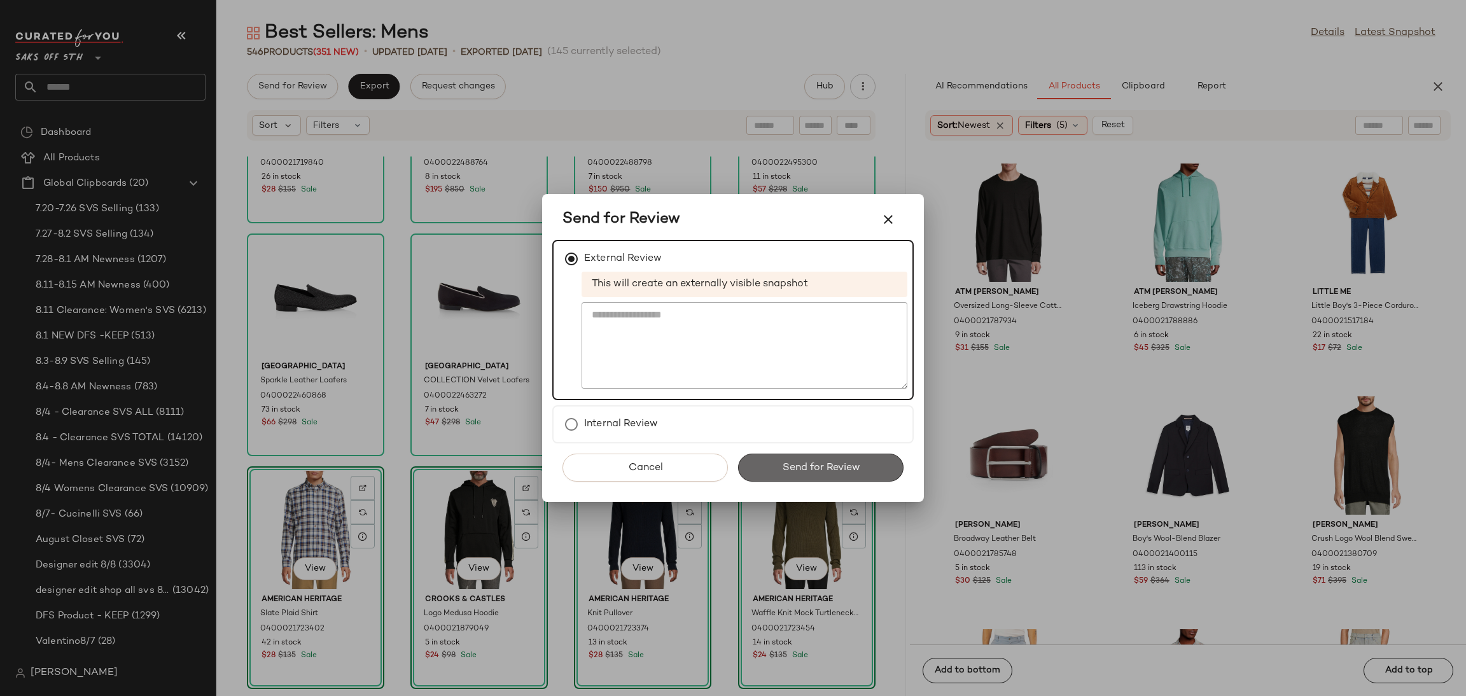
click at [791, 462] on span "Send for Review" at bounding box center [820, 468] width 78 height 12
